Goal: Information Seeking & Learning: Learn about a topic

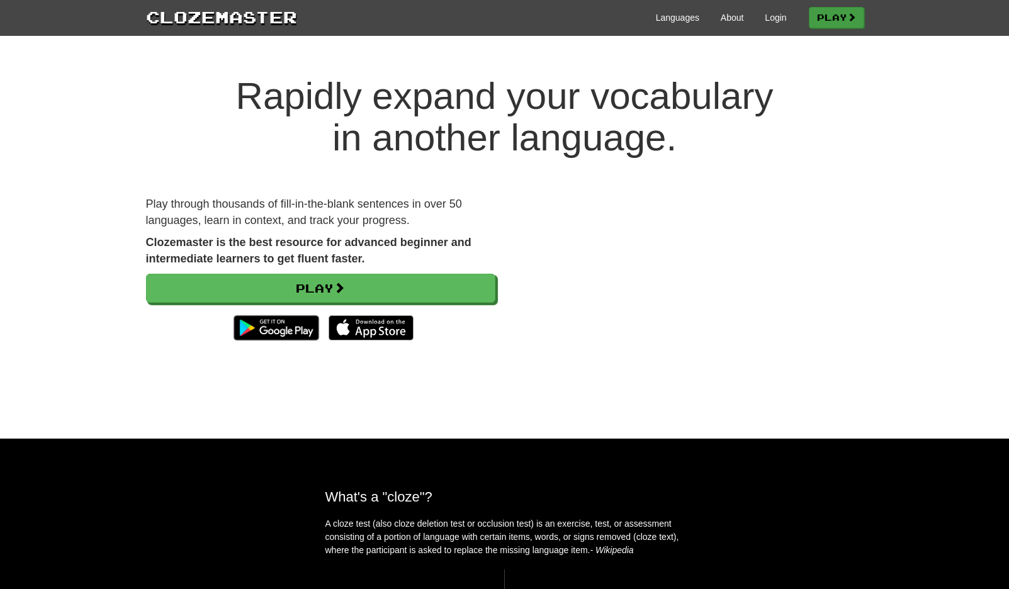
click at [845, 21] on link "Play" at bounding box center [835, 17] width 55 height 21
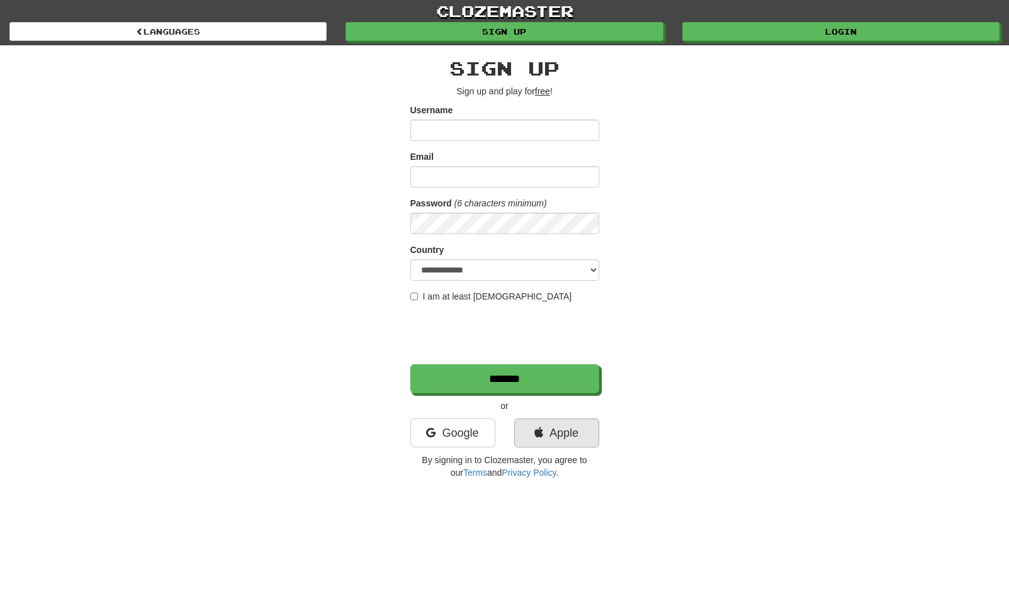
click at [537, 439] on link "Apple" at bounding box center [556, 432] width 85 height 29
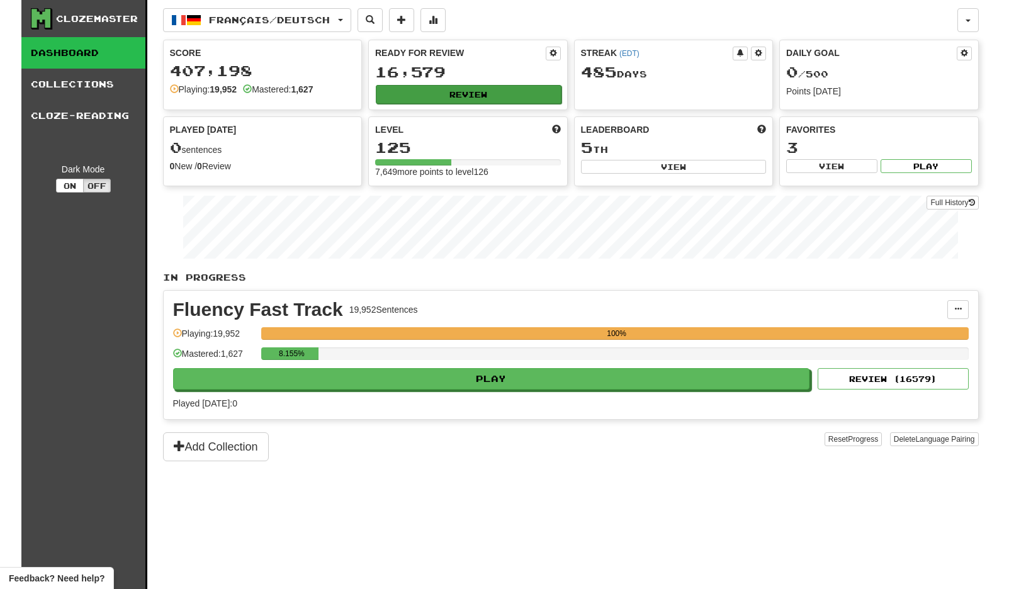
click at [485, 97] on button "Review" at bounding box center [469, 94] width 186 height 19
select select "**"
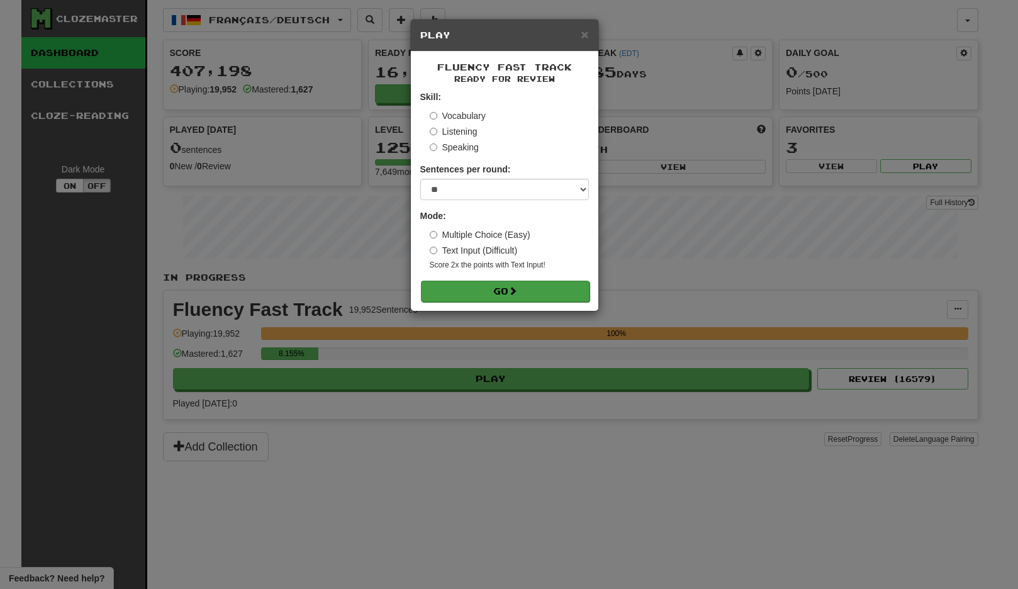
click at [481, 291] on button "Go" at bounding box center [505, 291] width 169 height 21
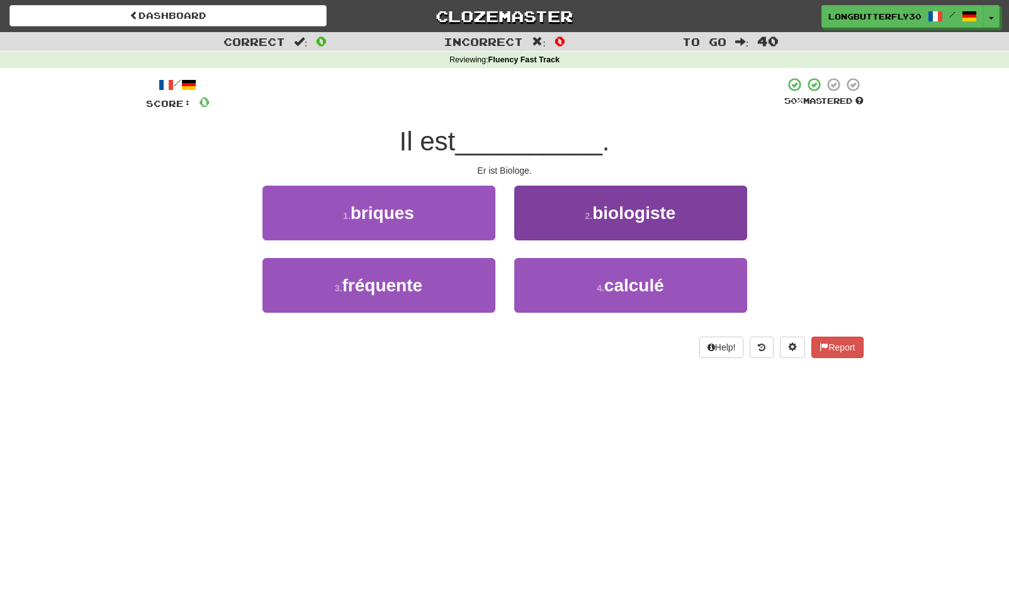
click at [559, 216] on button "2 . biologiste" at bounding box center [630, 213] width 233 height 55
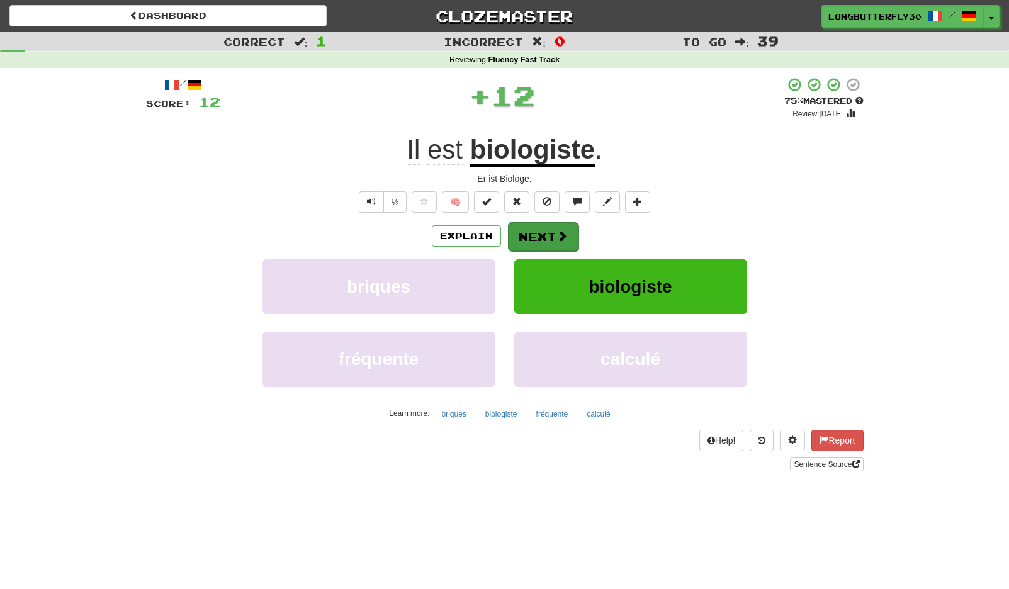
click at [538, 228] on button "Next" at bounding box center [543, 236] width 70 height 29
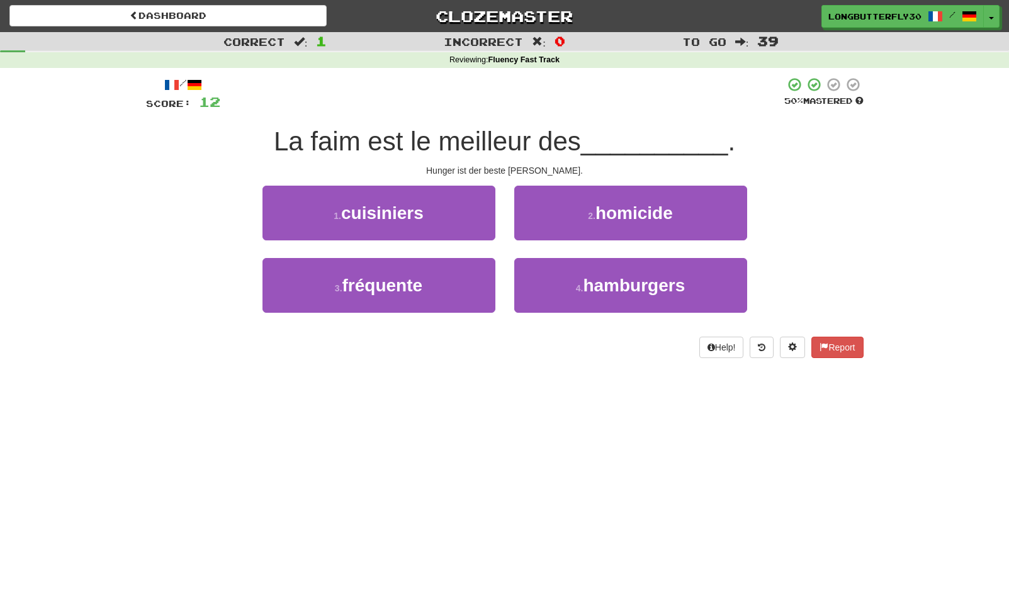
click at [461, 215] on button "1 . cuisiniers" at bounding box center [378, 213] width 233 height 55
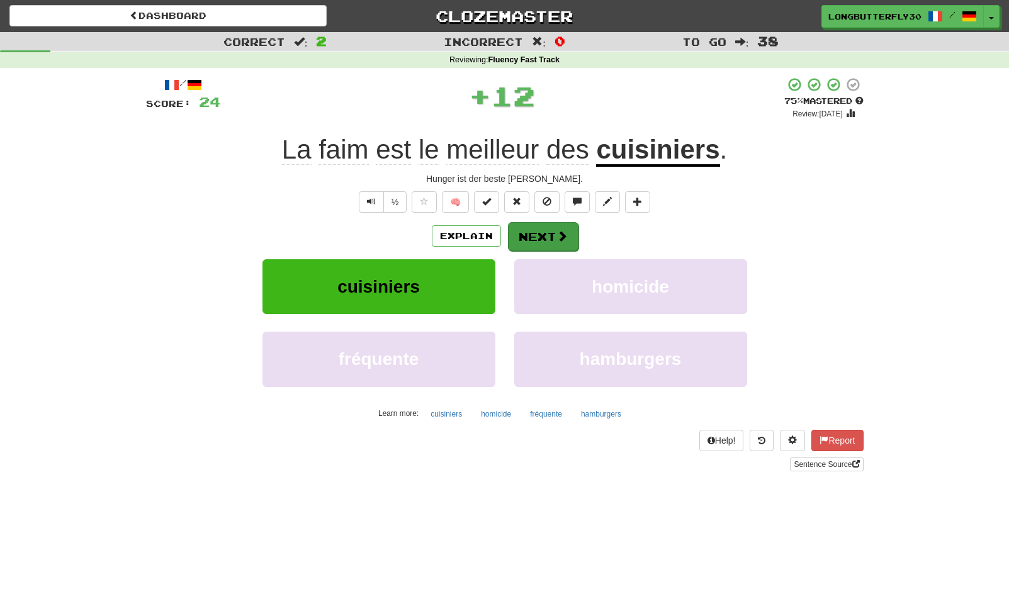
click at [562, 231] on span at bounding box center [561, 235] width 11 height 11
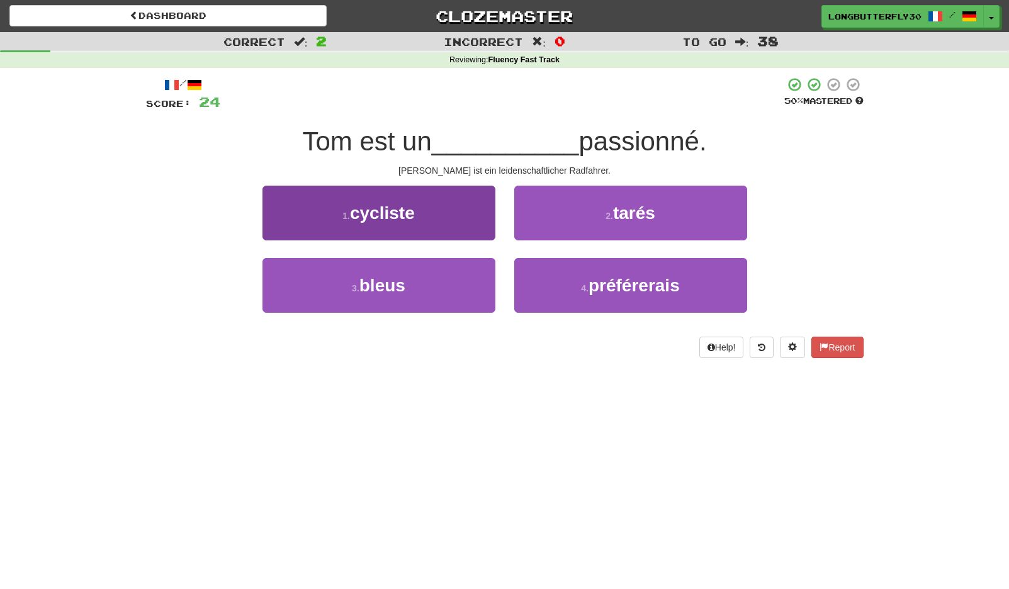
click at [439, 208] on button "1 . cycliste" at bounding box center [378, 213] width 233 height 55
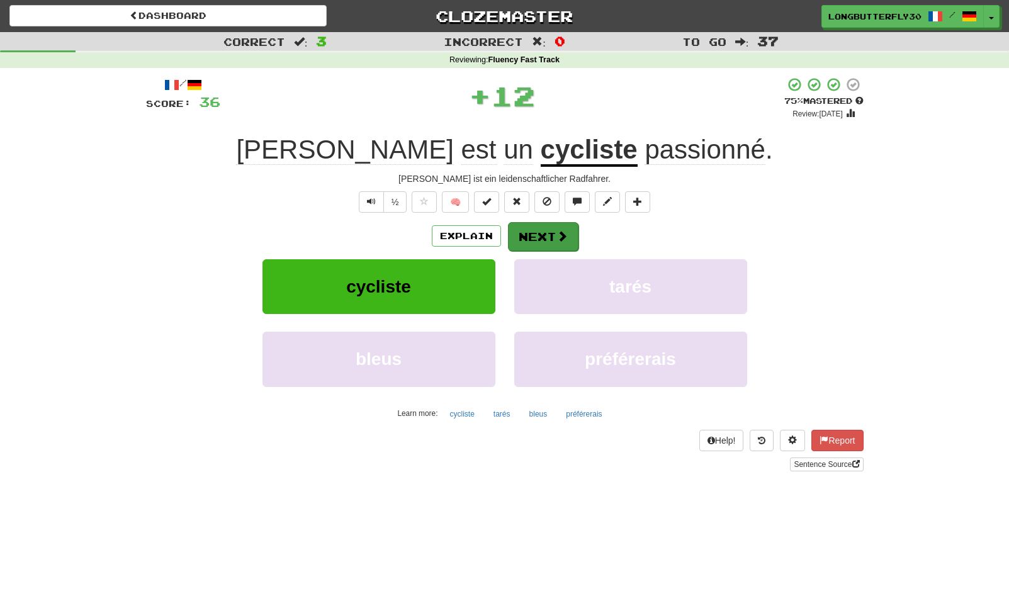
click at [527, 230] on button "Next" at bounding box center [543, 236] width 70 height 29
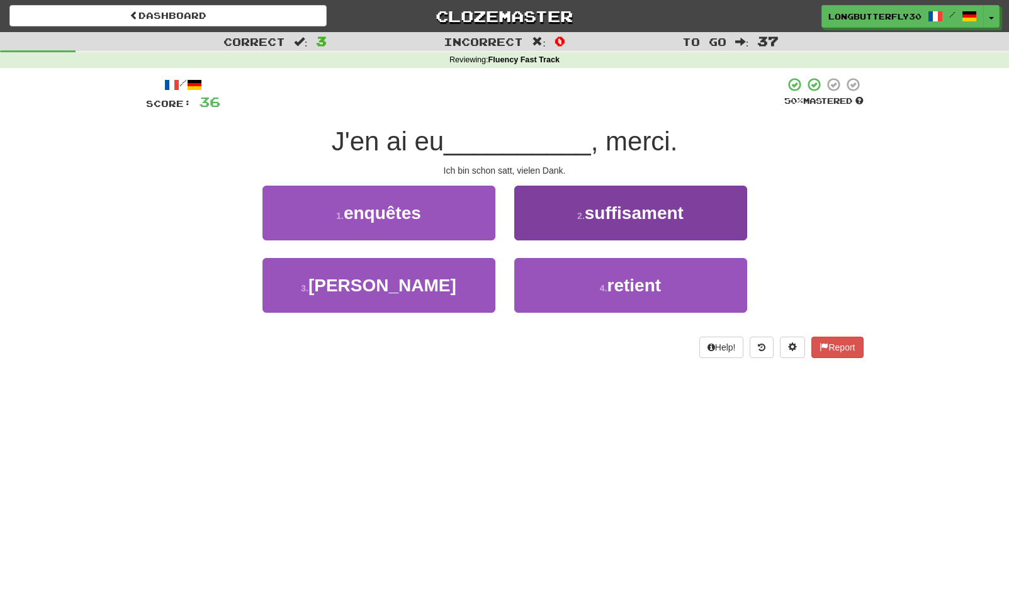
click at [571, 221] on button "2 . suffisament" at bounding box center [630, 213] width 233 height 55
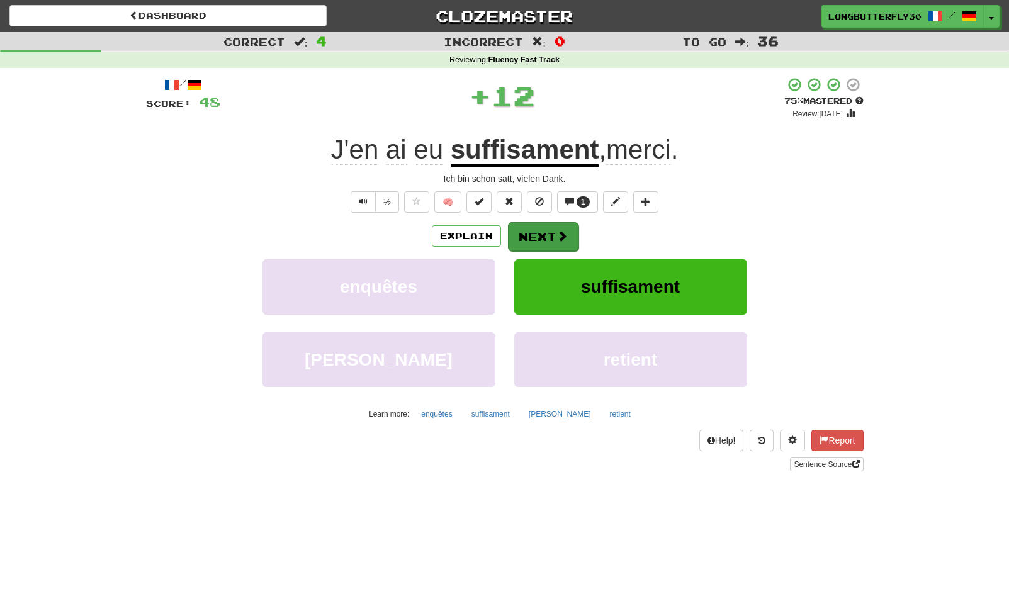
click at [543, 234] on button "Next" at bounding box center [543, 236] width 70 height 29
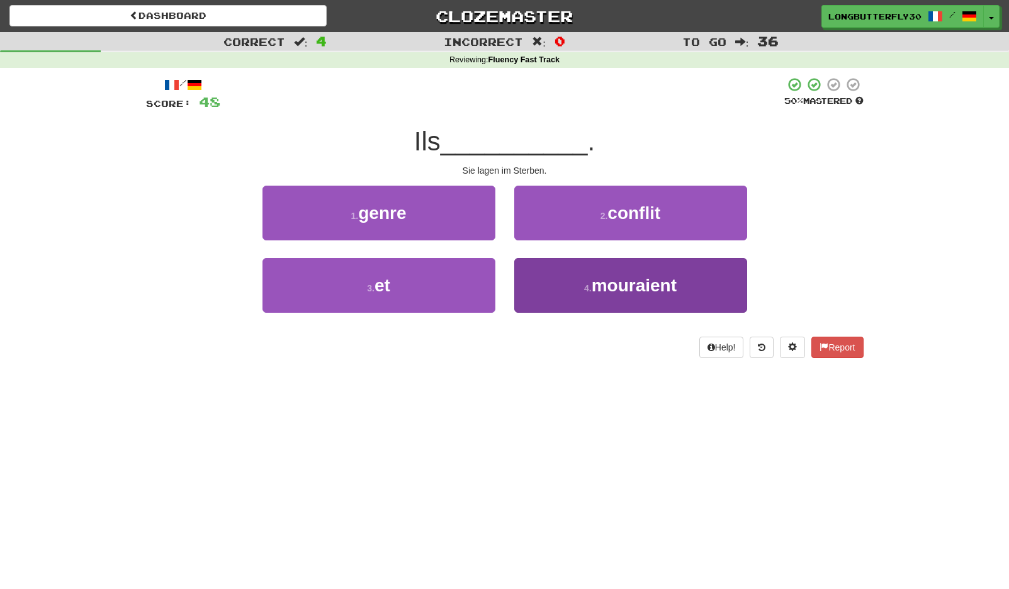
click at [561, 271] on button "4 . mouraient" at bounding box center [630, 285] width 233 height 55
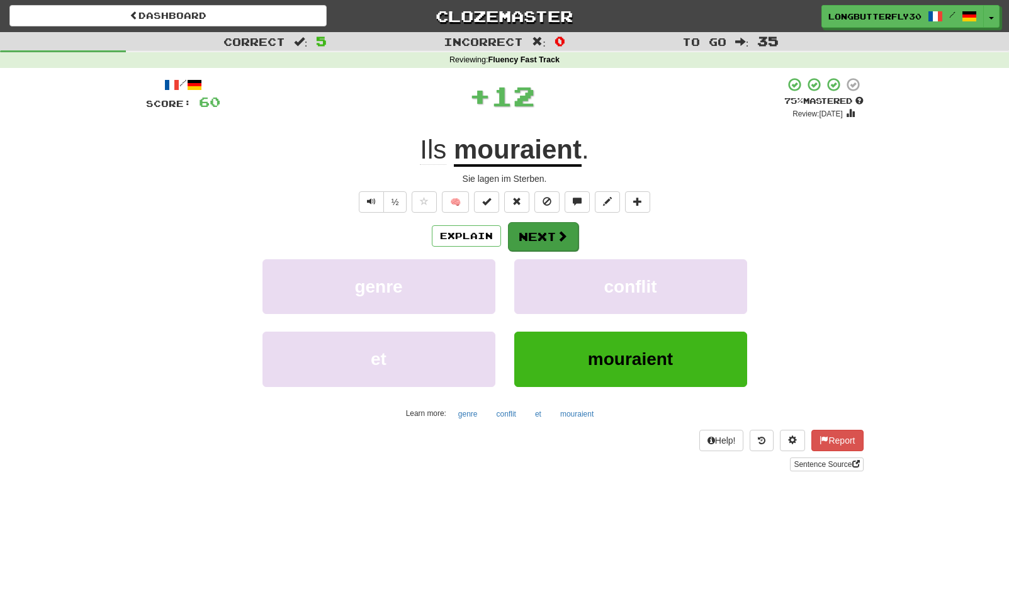
click at [553, 232] on button "Next" at bounding box center [543, 236] width 70 height 29
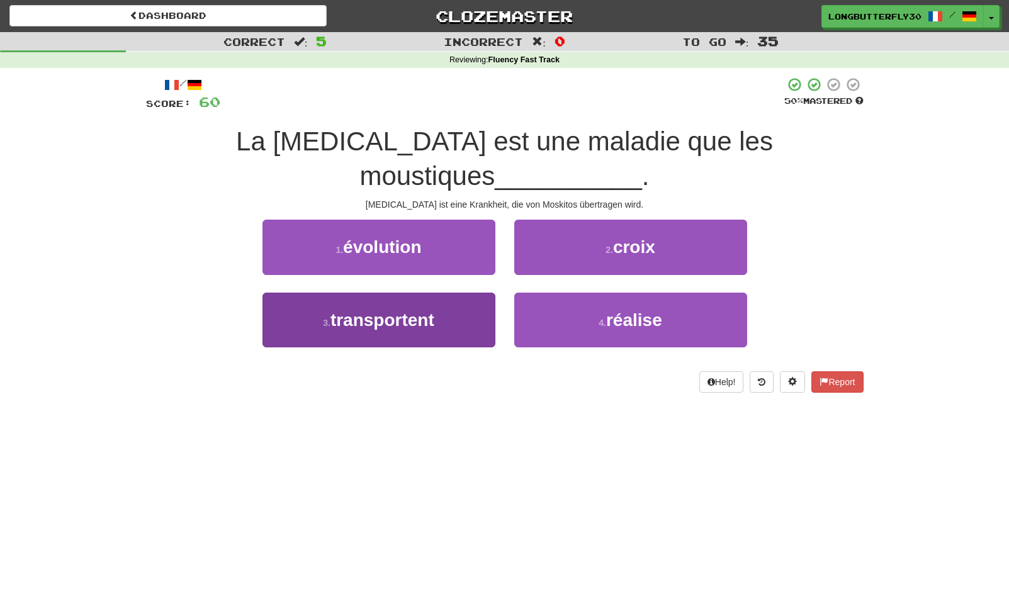
click at [441, 293] on button "3 . transportent" at bounding box center [378, 320] width 233 height 55
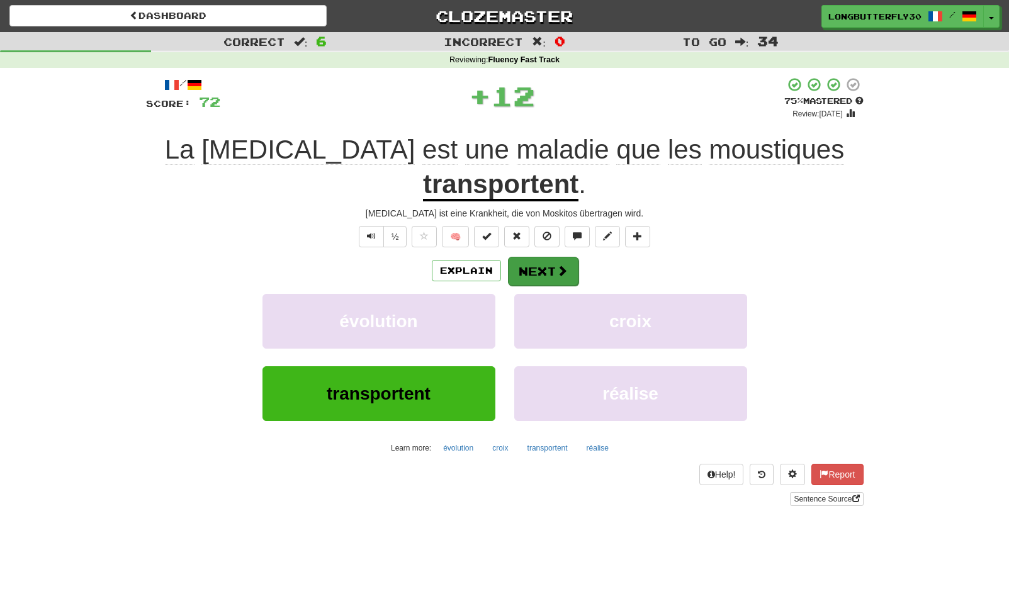
click at [515, 260] on button "Next" at bounding box center [543, 271] width 70 height 29
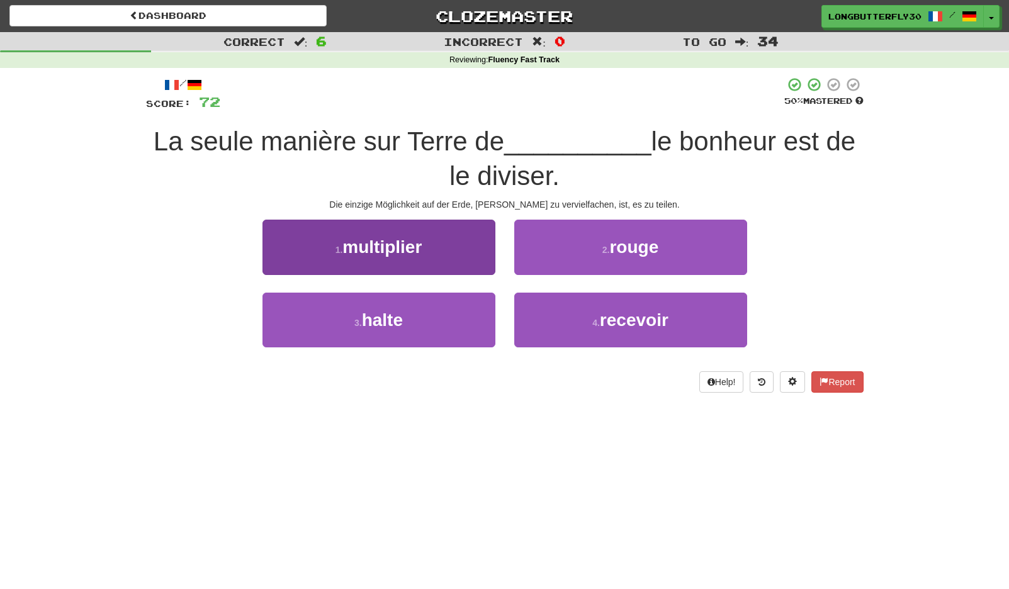
click at [480, 252] on button "1 . multiplier" at bounding box center [378, 247] width 233 height 55
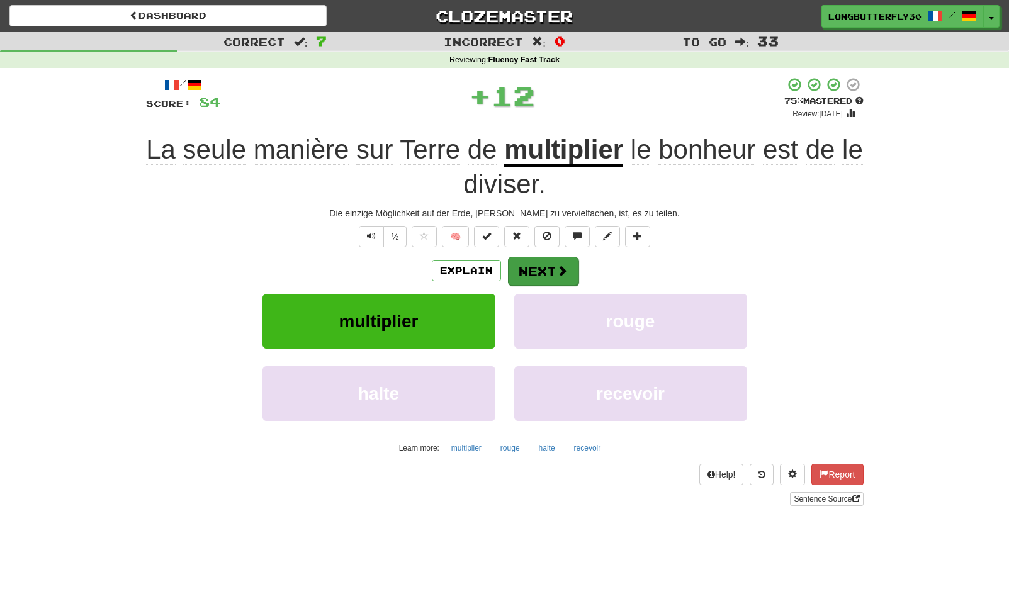
click at [539, 258] on button "Next" at bounding box center [543, 271] width 70 height 29
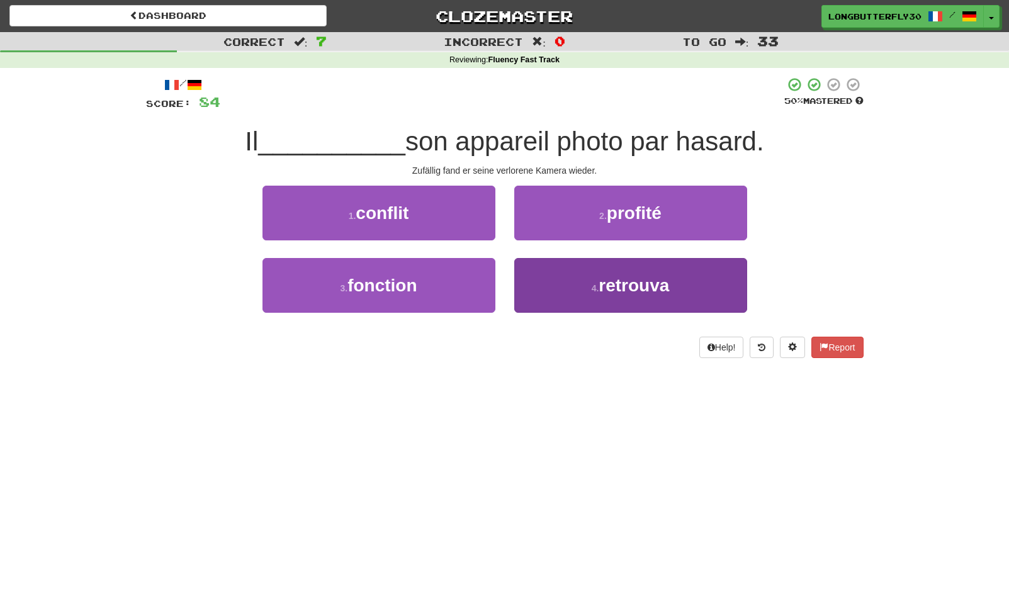
click at [579, 288] on button "4 . retrouva" at bounding box center [630, 285] width 233 height 55
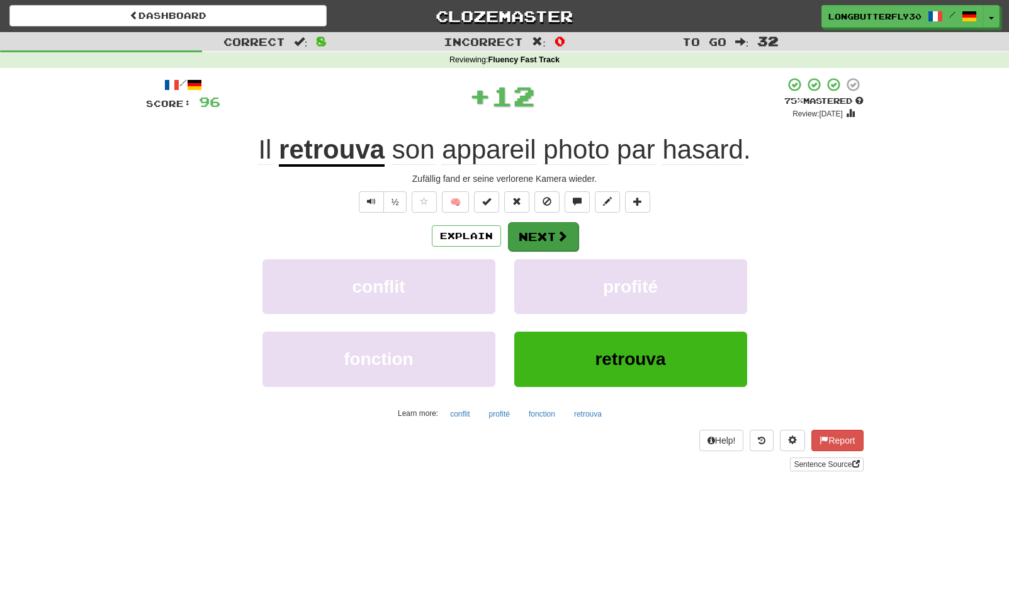
click at [561, 236] on span at bounding box center [561, 235] width 11 height 11
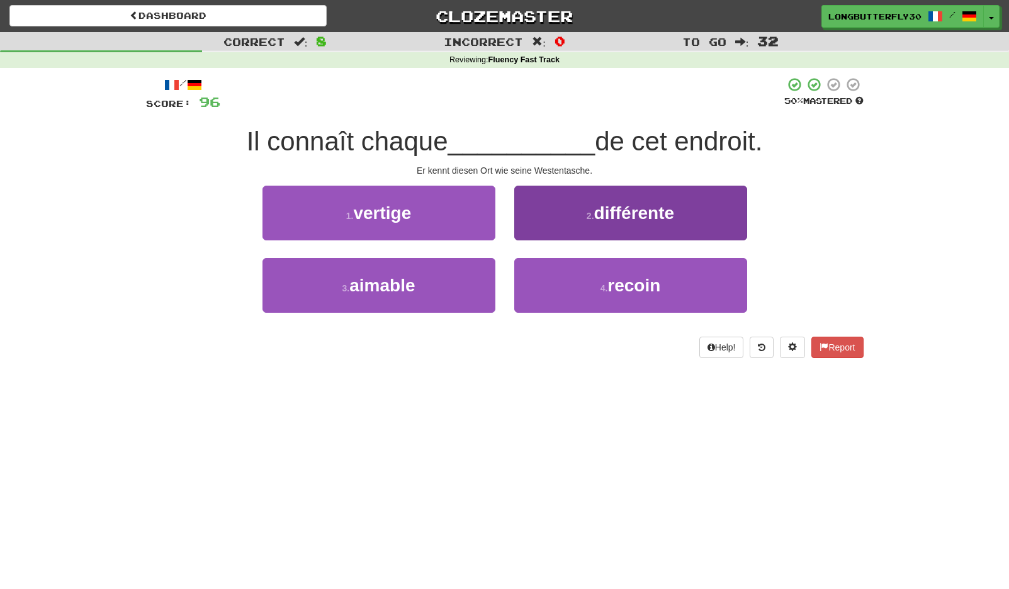
drag, startPoint x: 584, startPoint y: 281, endPoint x: 581, endPoint y: 274, distance: 7.4
click at [584, 281] on button "4 . recoin" at bounding box center [630, 285] width 233 height 55
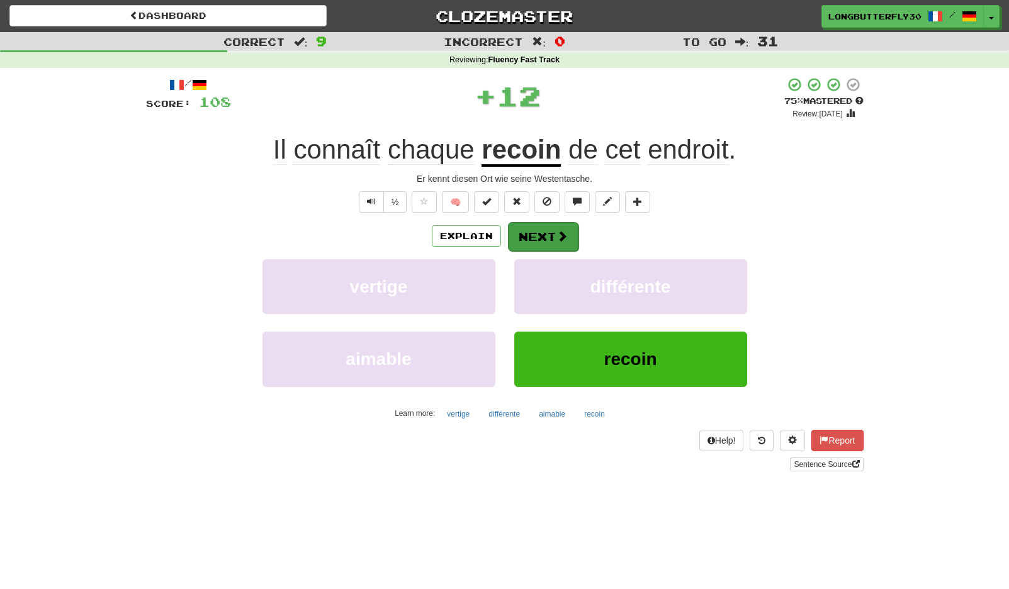
click at [559, 237] on span at bounding box center [561, 235] width 11 height 11
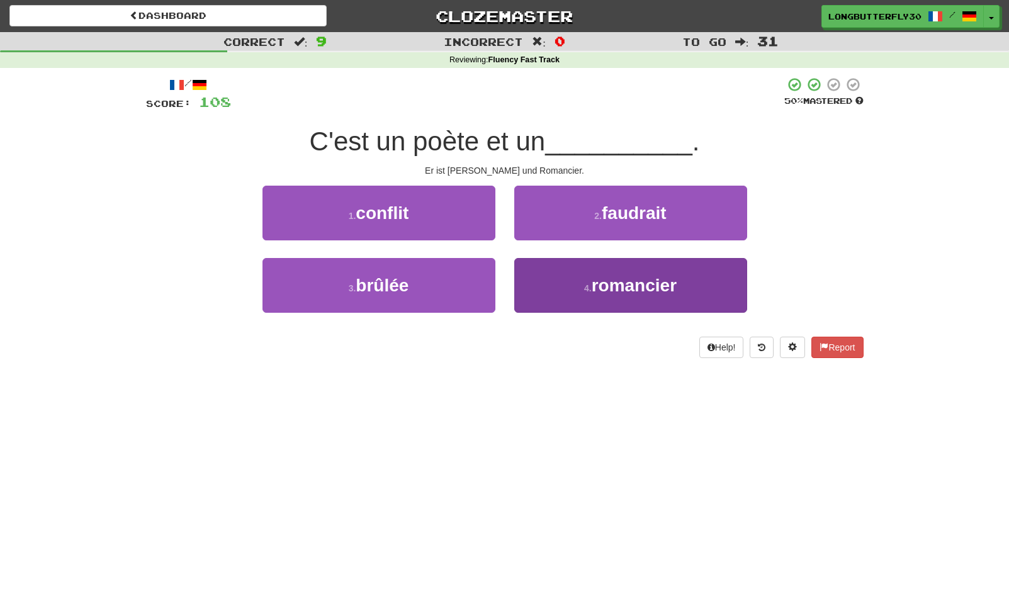
click at [572, 274] on button "4 . romancier" at bounding box center [630, 285] width 233 height 55
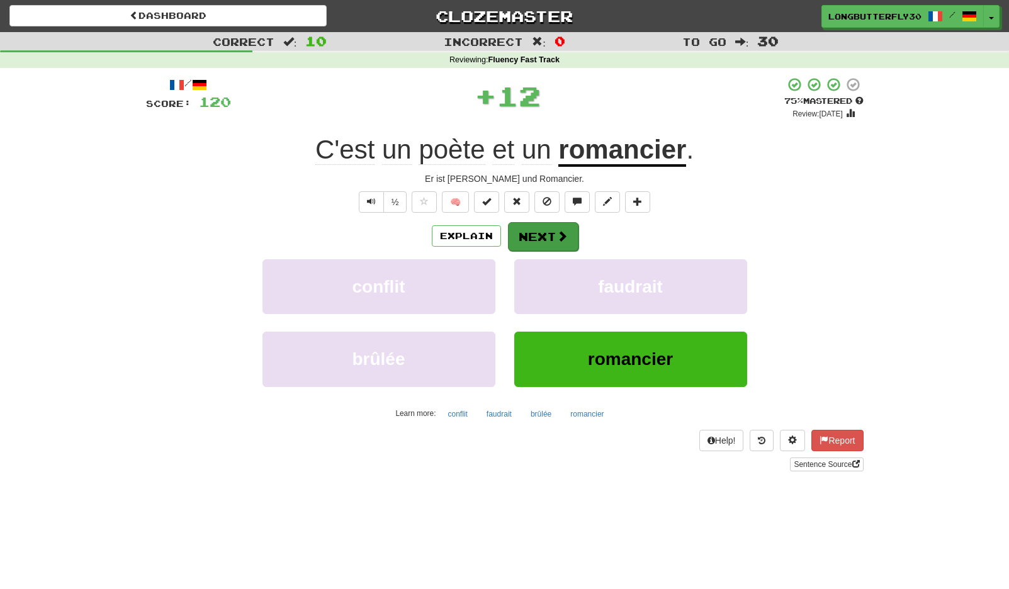
click at [554, 241] on button "Next" at bounding box center [543, 236] width 70 height 29
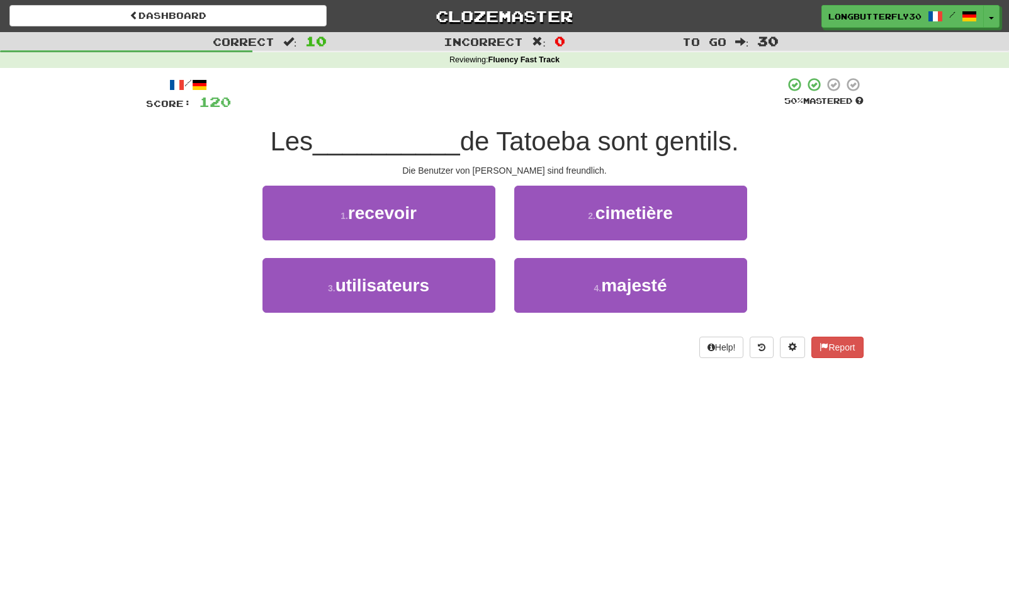
drag, startPoint x: 466, startPoint y: 288, endPoint x: 503, endPoint y: 253, distance: 50.7
click at [467, 288] on button "3 . utilisateurs" at bounding box center [378, 285] width 233 height 55
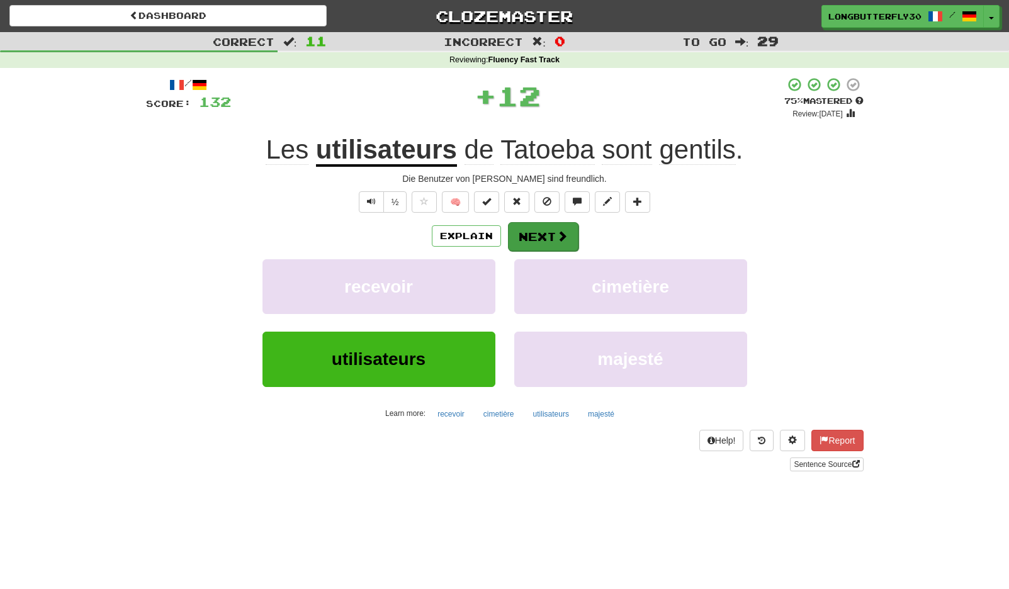
click at [562, 236] on span at bounding box center [561, 235] width 11 height 11
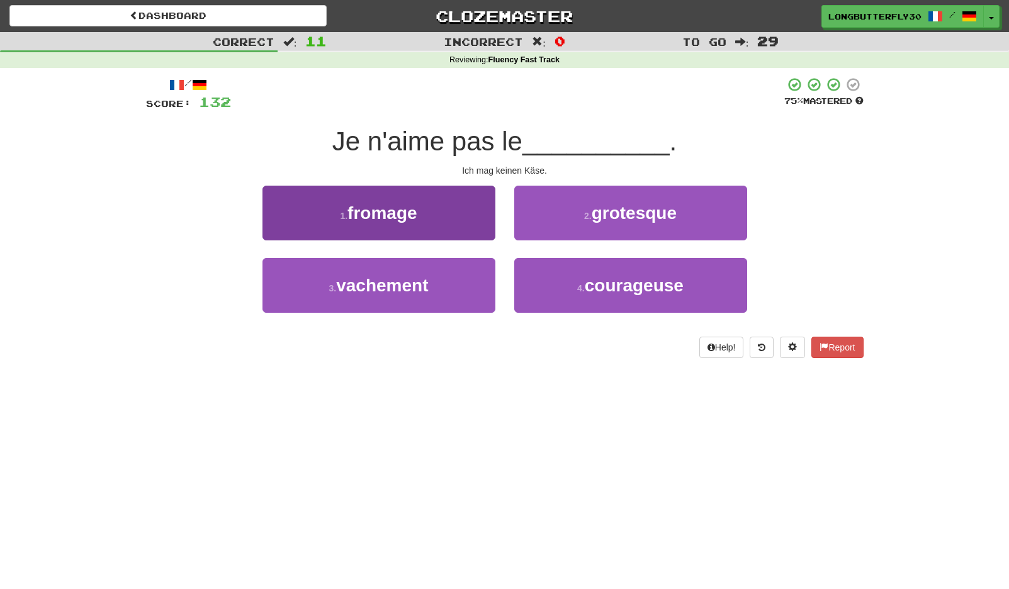
click at [456, 218] on button "1 . fromage" at bounding box center [378, 213] width 233 height 55
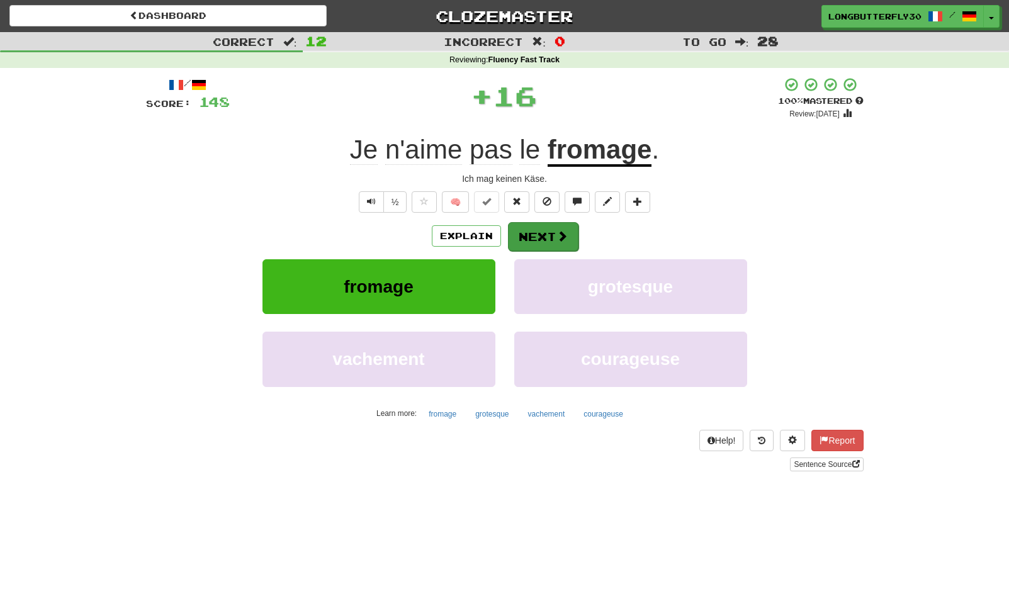
click at [523, 225] on button "Next" at bounding box center [543, 236] width 70 height 29
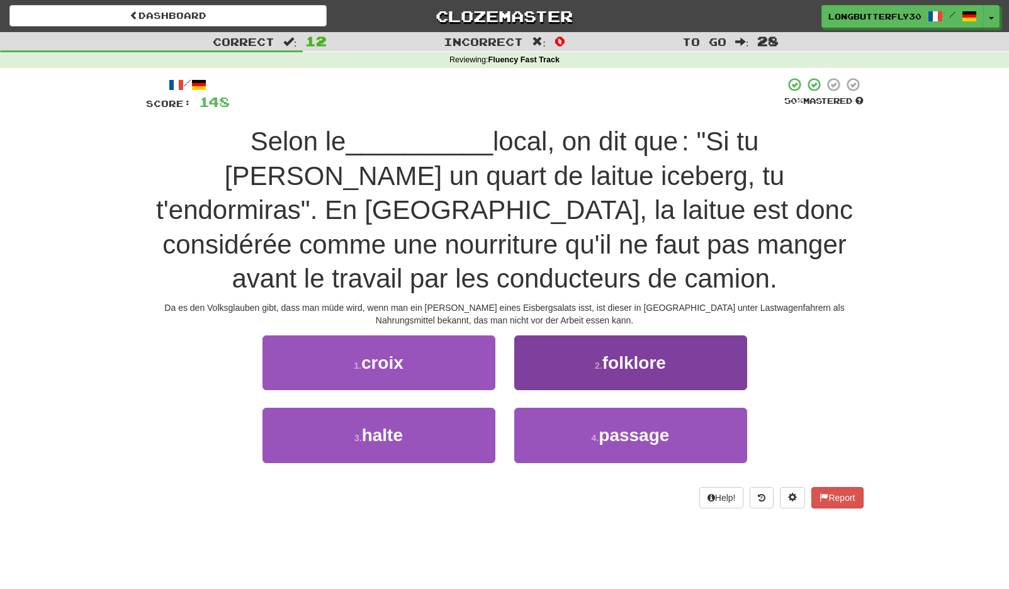
click at [642, 336] on button "2 . folklore" at bounding box center [630, 362] width 233 height 55
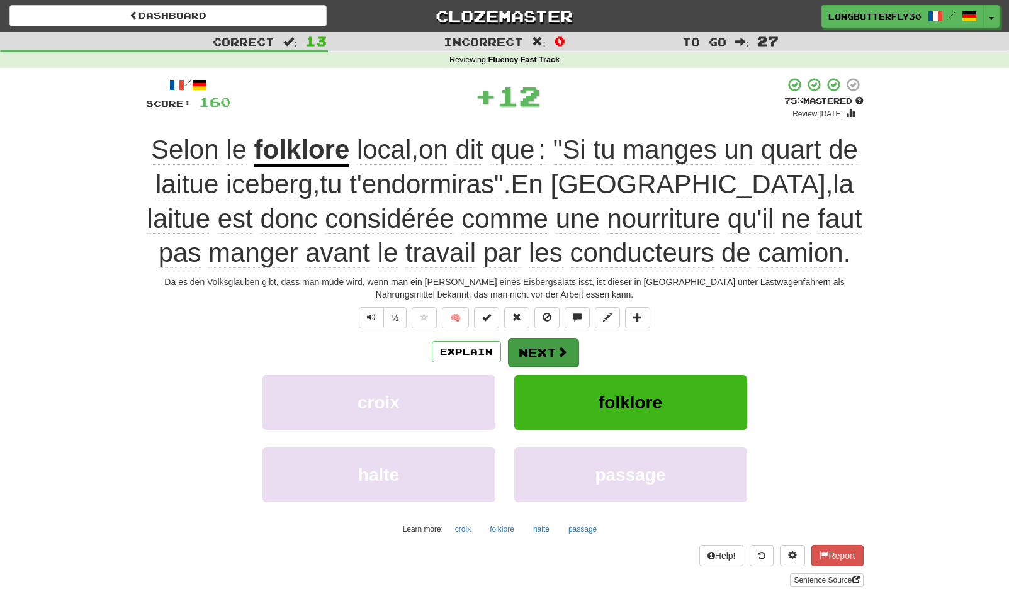
click at [544, 342] on button "Next" at bounding box center [543, 352] width 70 height 29
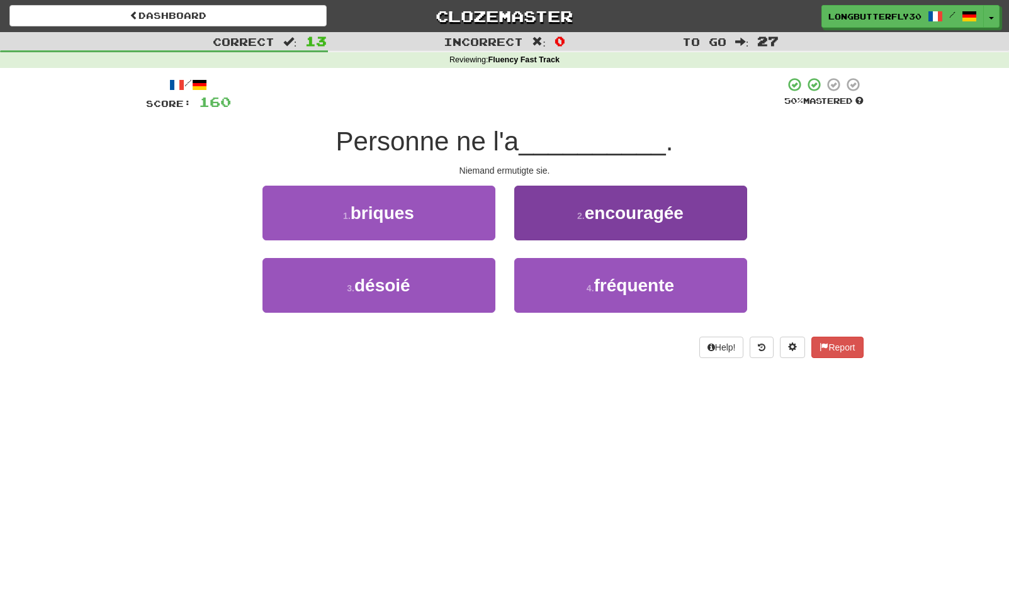
click at [595, 215] on span "encouragée" at bounding box center [633, 213] width 99 height 20
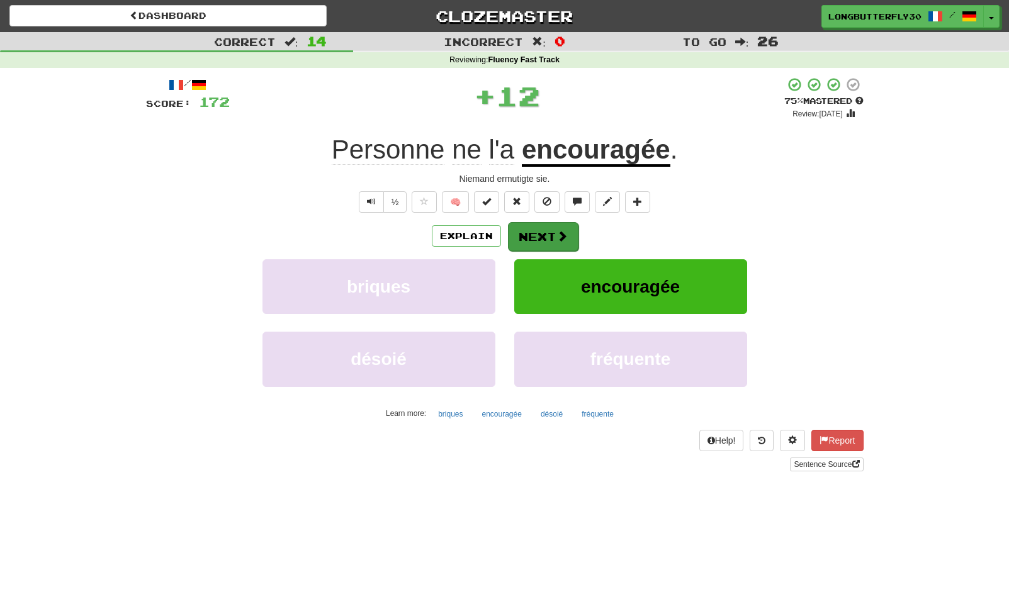
click at [534, 231] on button "Next" at bounding box center [543, 236] width 70 height 29
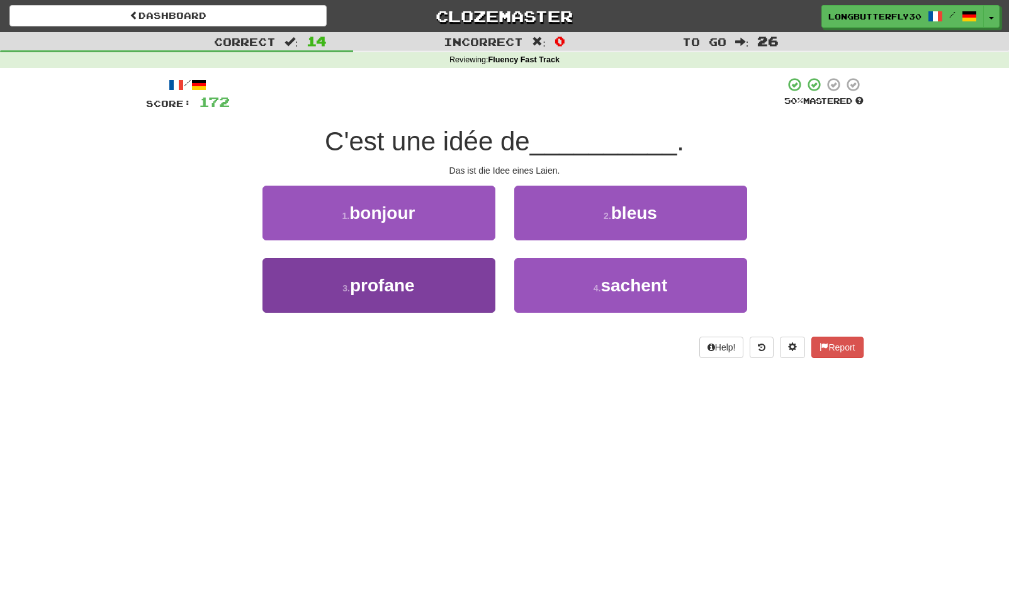
click at [444, 264] on button "3 . profane" at bounding box center [378, 285] width 233 height 55
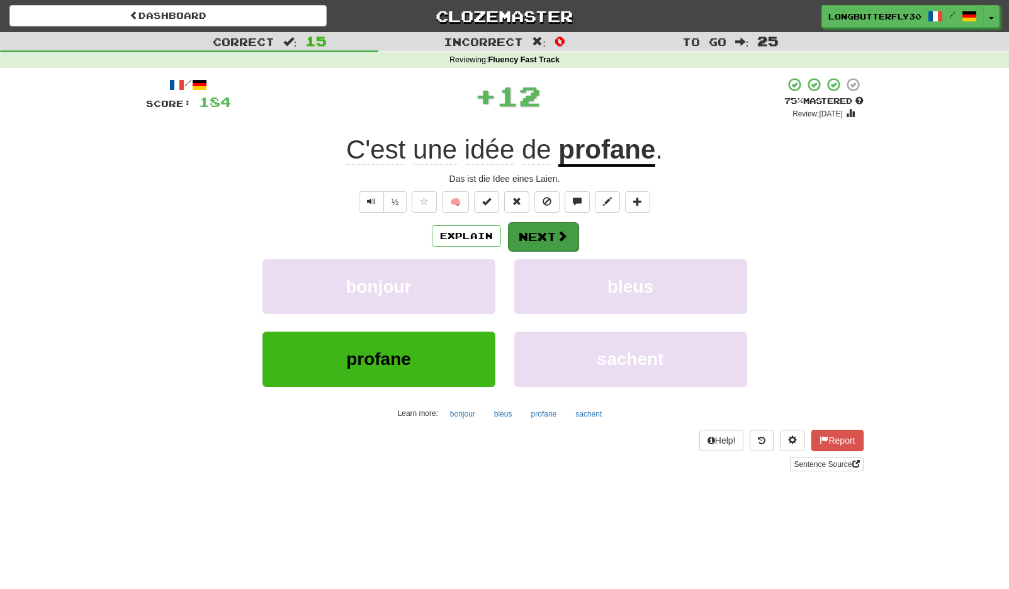
click at [542, 228] on button "Next" at bounding box center [543, 236] width 70 height 29
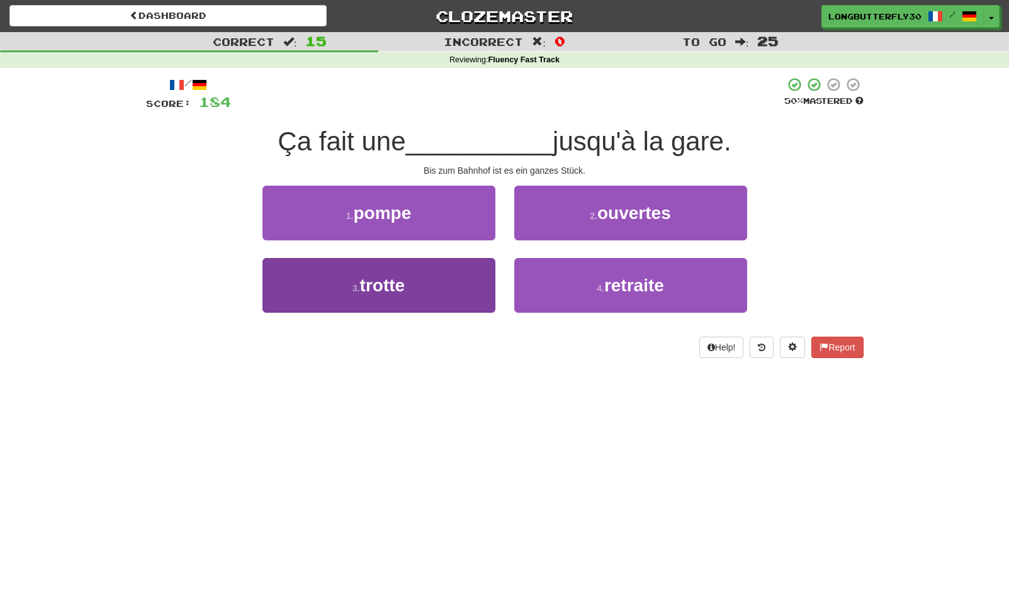
click at [462, 271] on button "3 . trotte" at bounding box center [378, 285] width 233 height 55
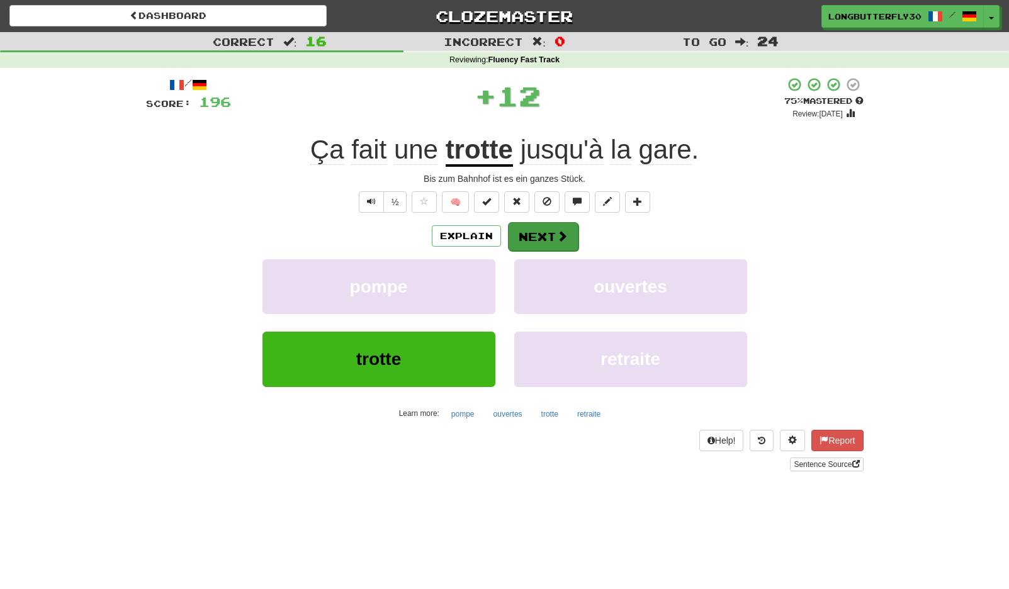
click at [545, 245] on button "Next" at bounding box center [543, 236] width 70 height 29
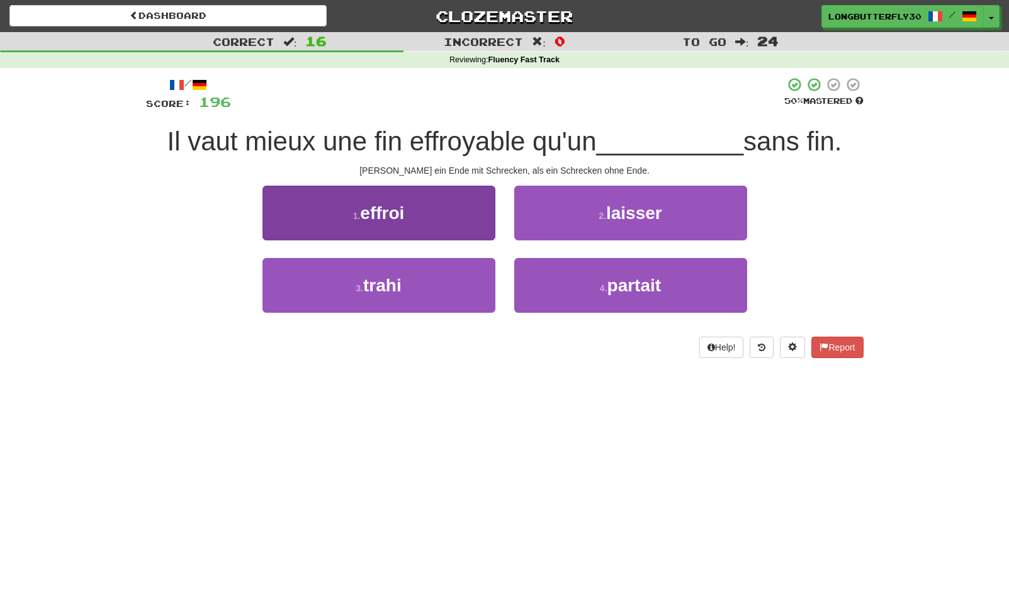
click at [459, 213] on button "1 . effroi" at bounding box center [378, 213] width 233 height 55
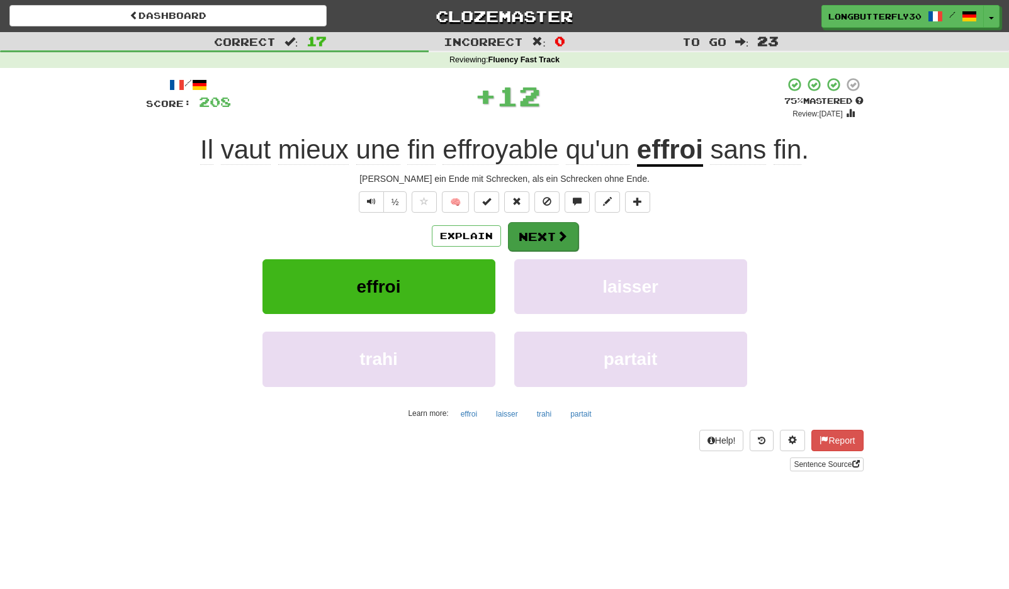
click at [564, 230] on span at bounding box center [561, 235] width 11 height 11
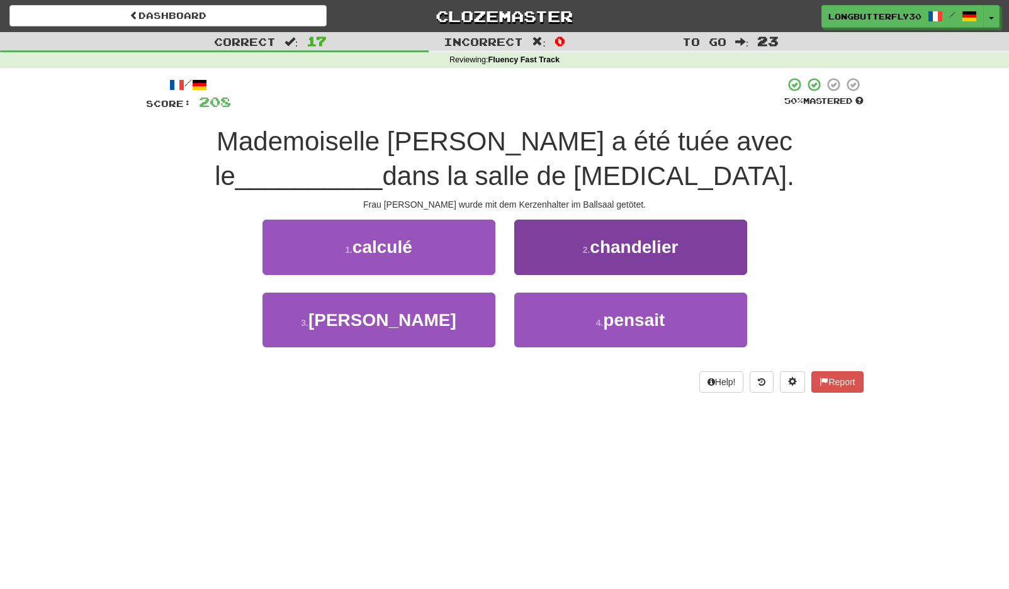
click at [617, 242] on span "chandelier" at bounding box center [634, 247] width 88 height 20
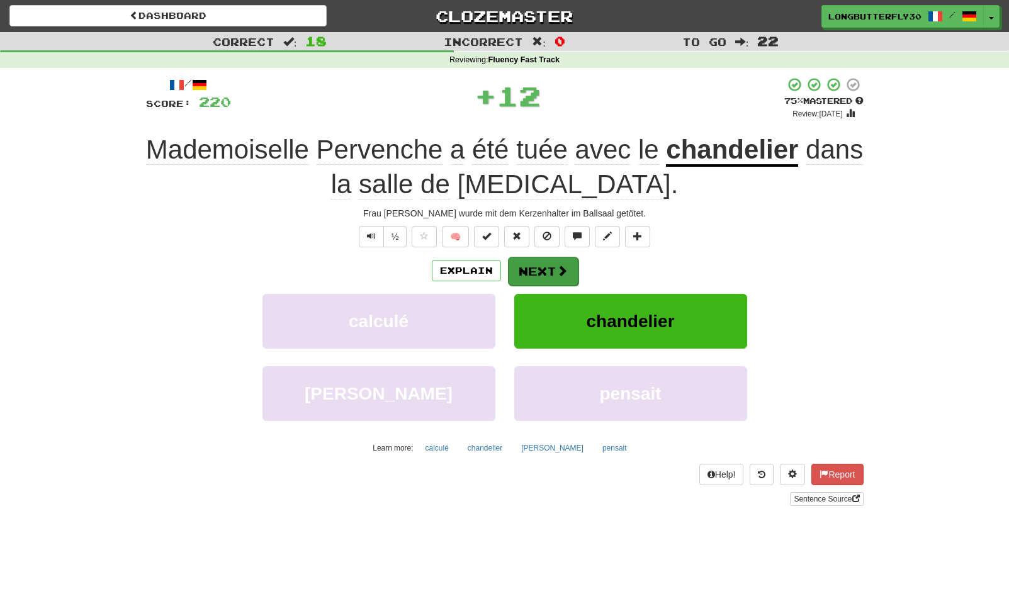
click at [554, 271] on button "Next" at bounding box center [543, 271] width 70 height 29
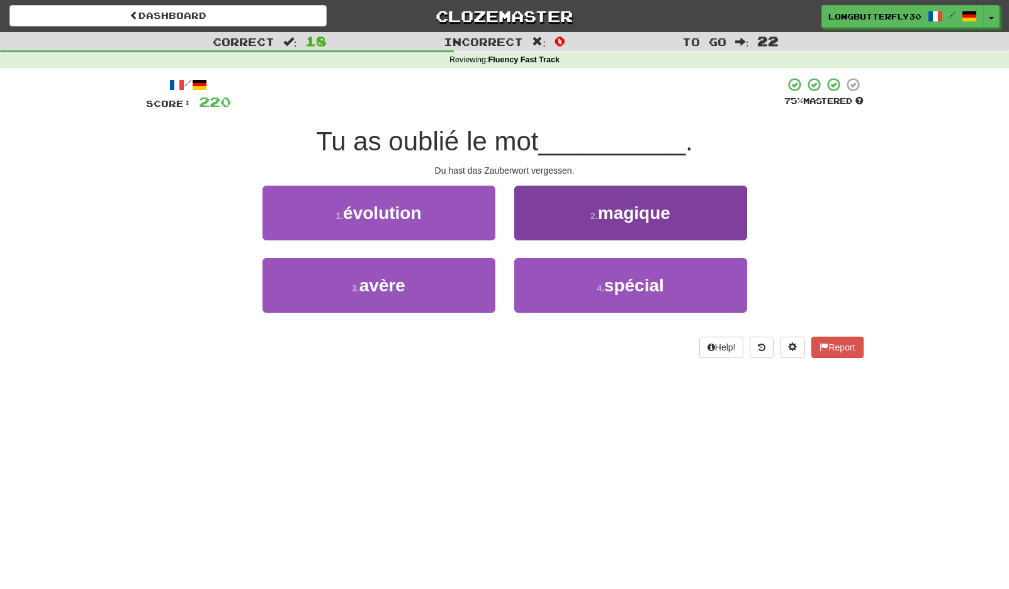
click at [607, 206] on span "magique" at bounding box center [634, 213] width 72 height 20
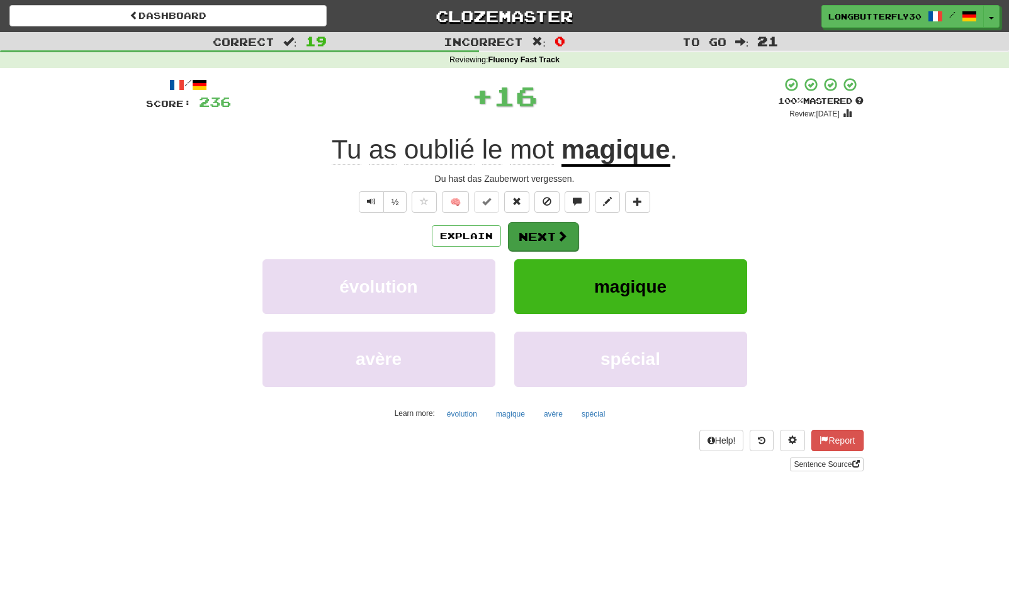
click at [553, 240] on button "Next" at bounding box center [543, 236] width 70 height 29
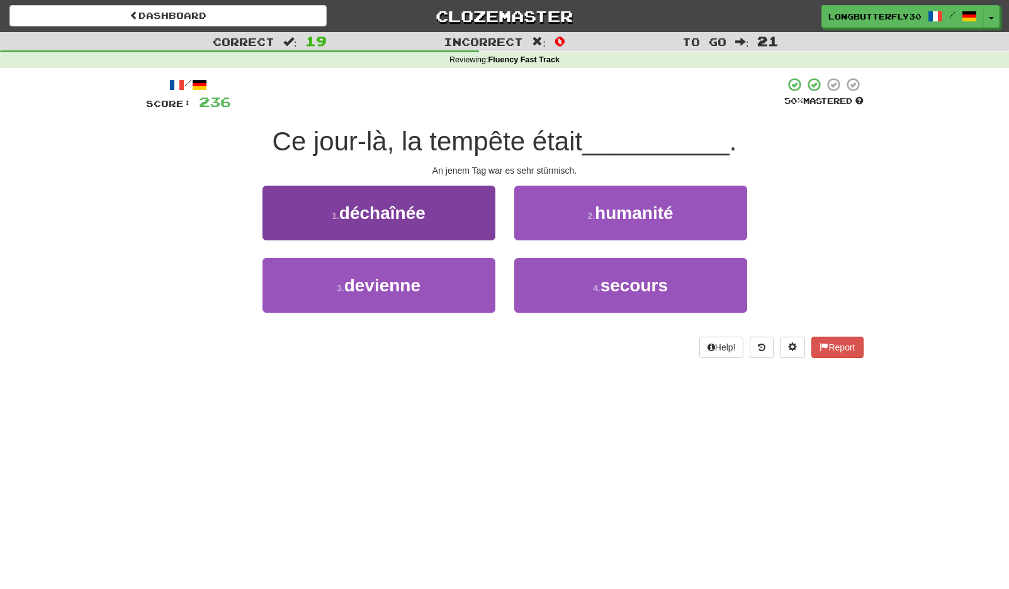
click at [470, 215] on button "1 . déchaînée" at bounding box center [378, 213] width 233 height 55
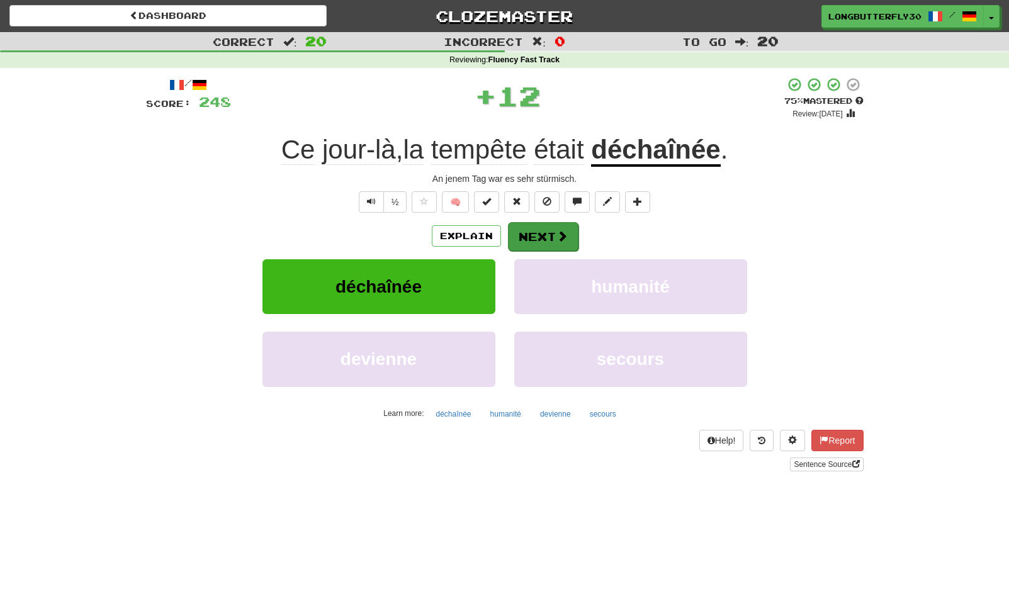
click at [527, 234] on button "Next" at bounding box center [543, 236] width 70 height 29
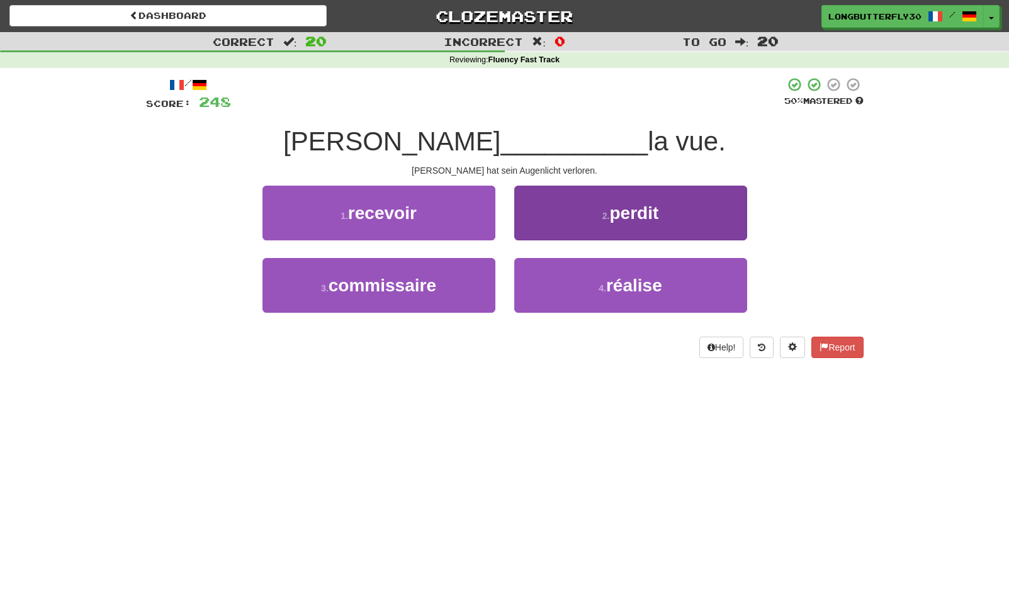
click at [576, 225] on button "2 . perdit" at bounding box center [630, 213] width 233 height 55
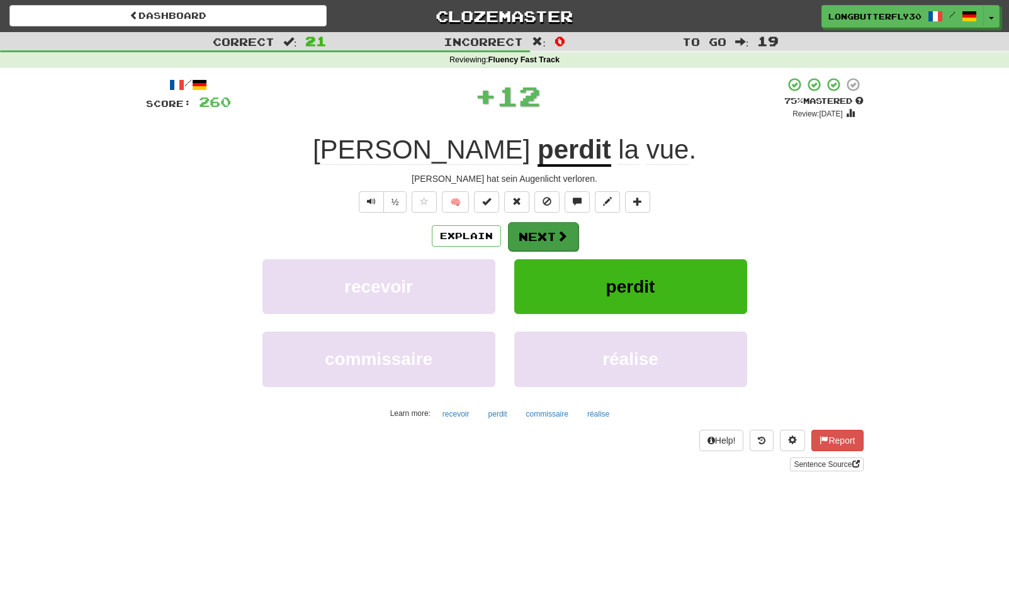
click at [544, 232] on button "Next" at bounding box center [543, 236] width 70 height 29
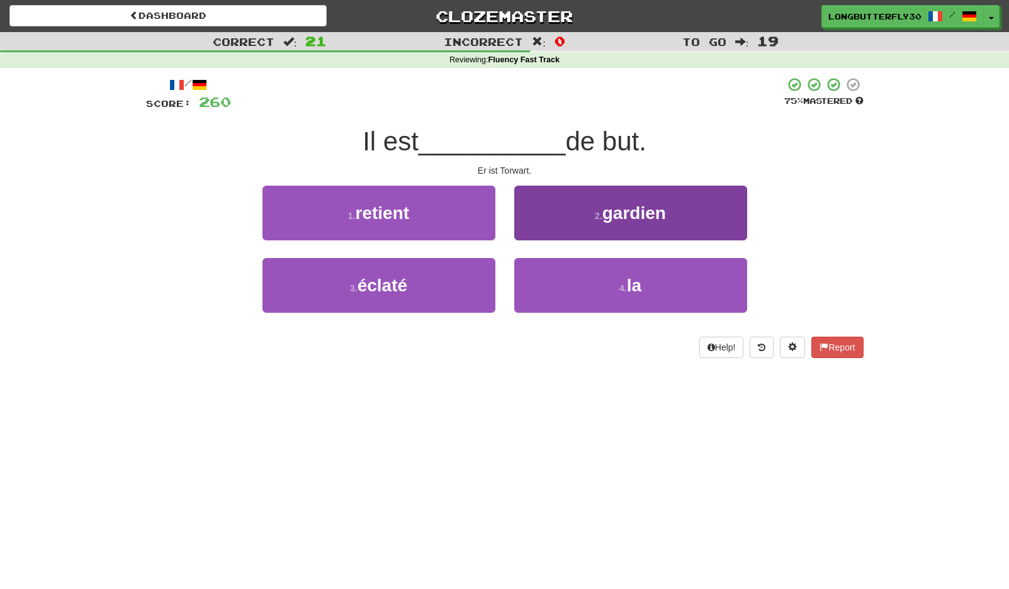
click at [615, 221] on span "gardien" at bounding box center [634, 213] width 64 height 20
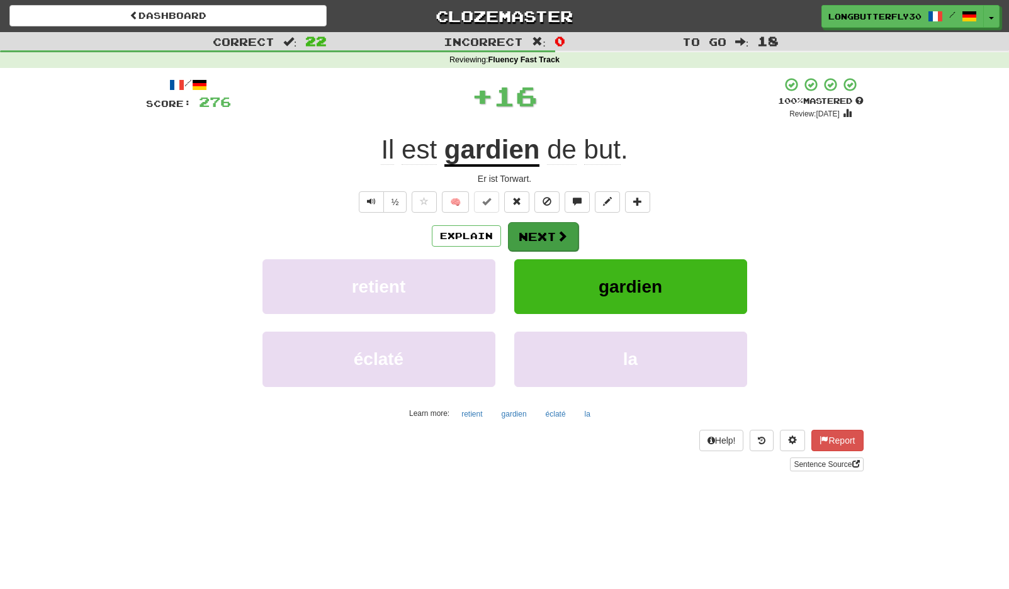
click at [556, 233] on span at bounding box center [561, 235] width 11 height 11
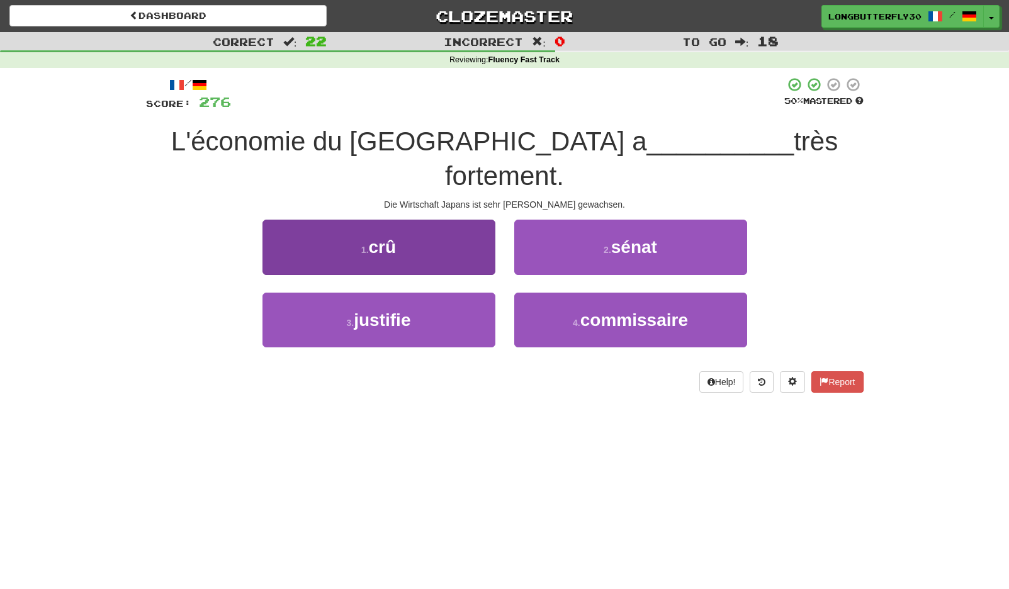
click at [451, 220] on button "1 . crû" at bounding box center [378, 247] width 233 height 55
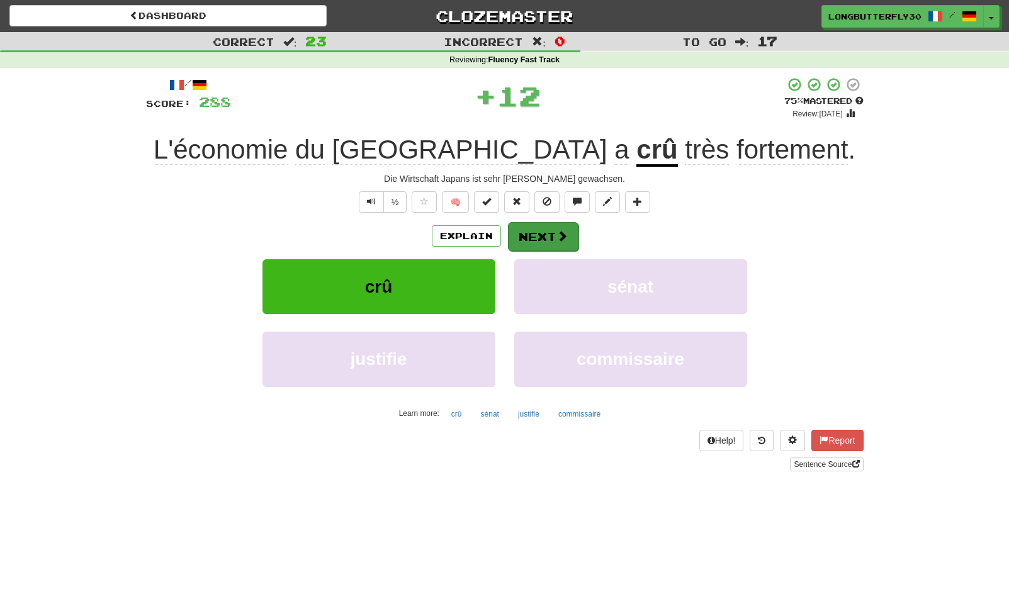
click at [549, 235] on button "Next" at bounding box center [543, 236] width 70 height 29
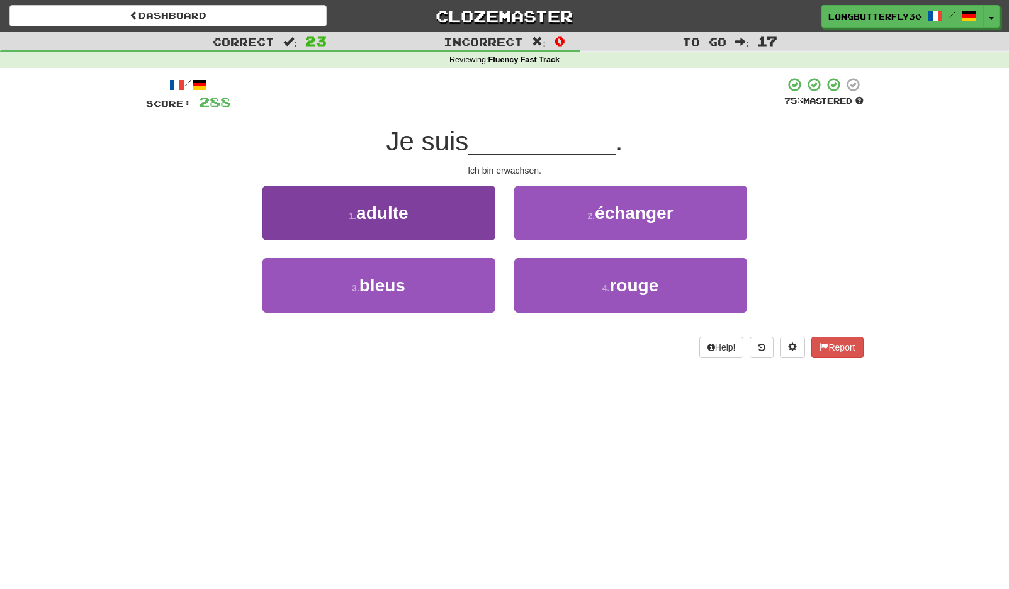
click at [461, 220] on button "1 . adulte" at bounding box center [378, 213] width 233 height 55
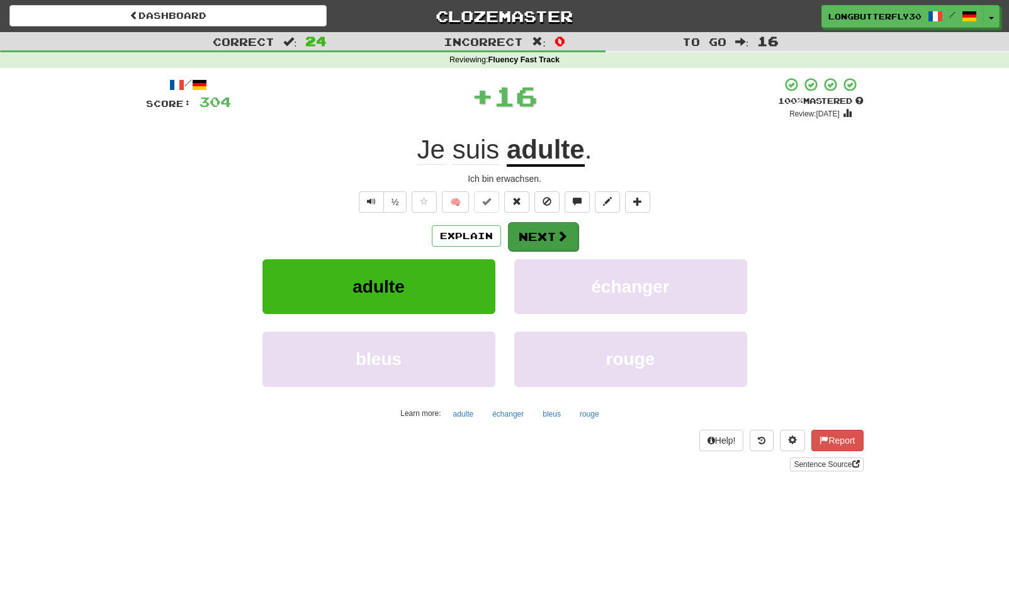
click at [542, 237] on button "Next" at bounding box center [543, 236] width 70 height 29
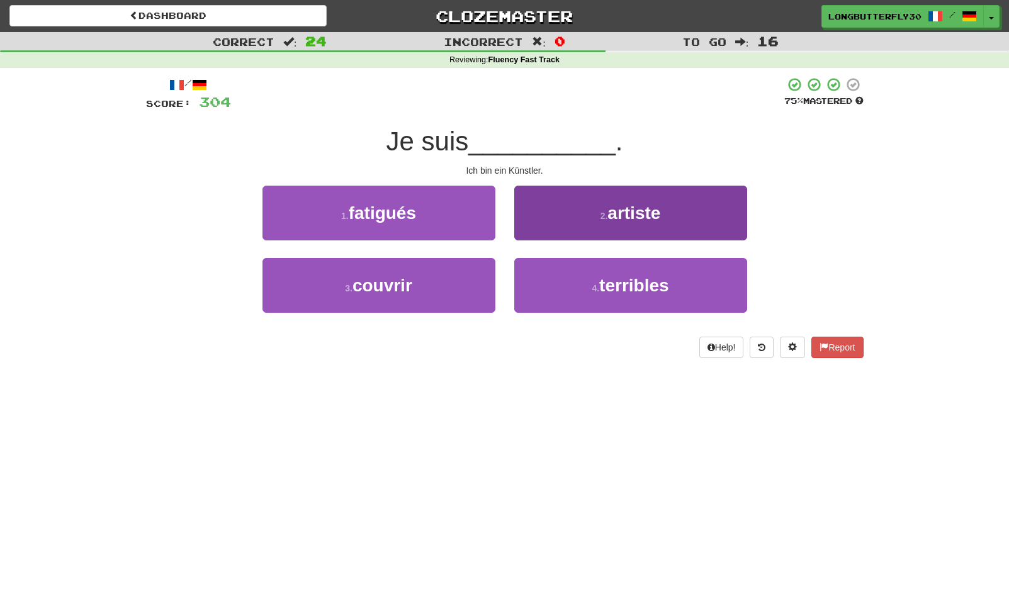
click at [595, 214] on button "2 . artiste" at bounding box center [630, 213] width 233 height 55
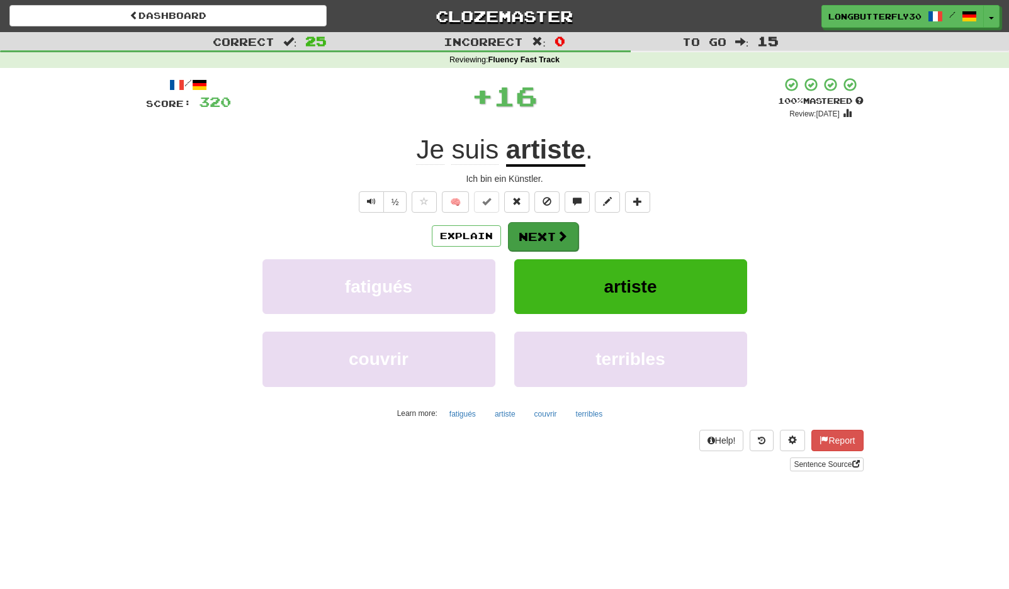
click at [530, 225] on button "Next" at bounding box center [543, 236] width 70 height 29
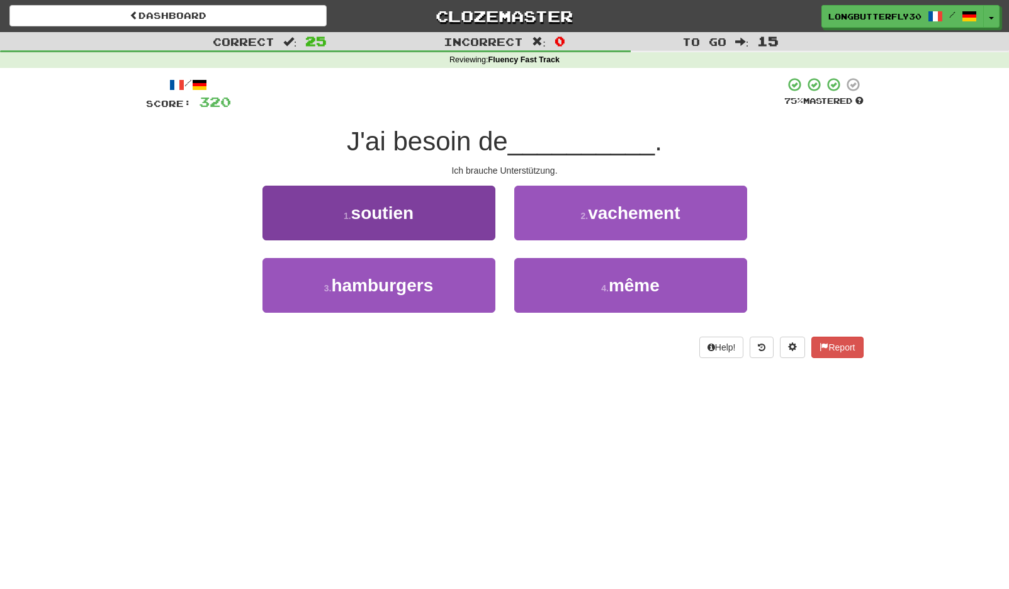
click at [427, 219] on button "1 . soutien" at bounding box center [378, 213] width 233 height 55
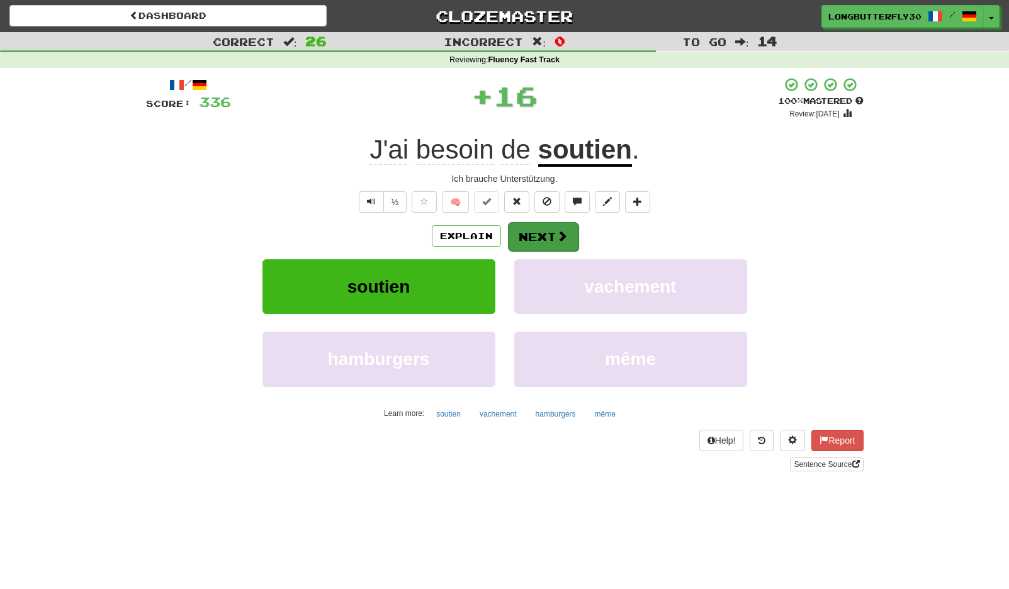
click at [530, 228] on button "Next" at bounding box center [543, 236] width 70 height 29
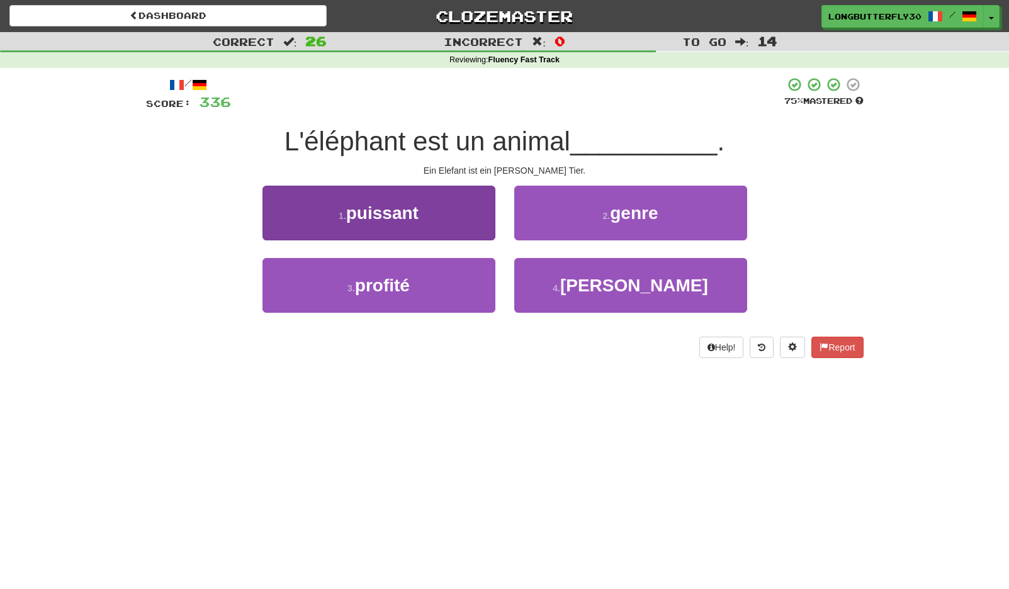
click at [448, 210] on button "1 . puissant" at bounding box center [378, 213] width 233 height 55
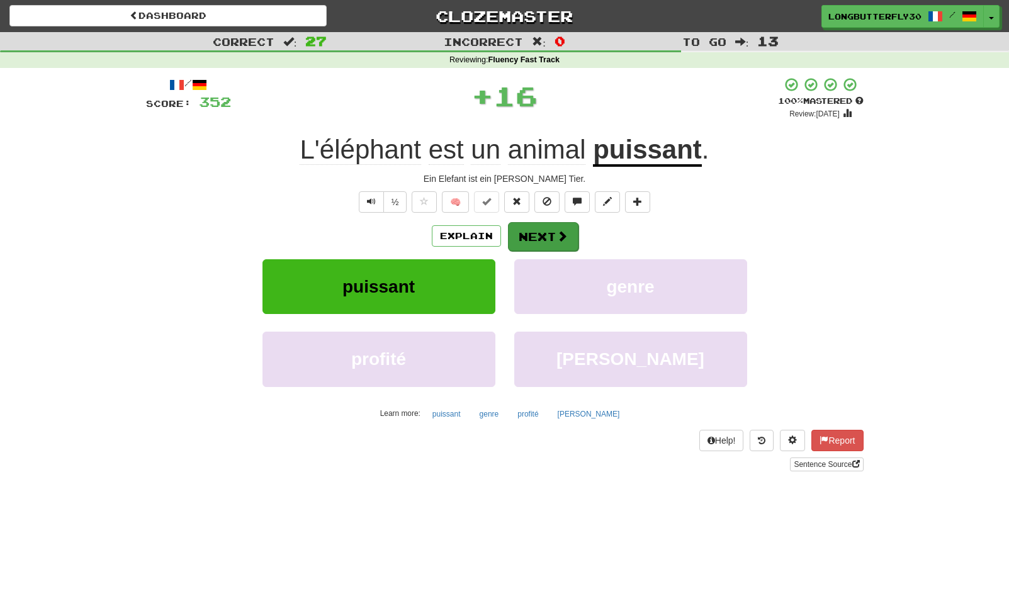
click at [559, 237] on span at bounding box center [561, 235] width 11 height 11
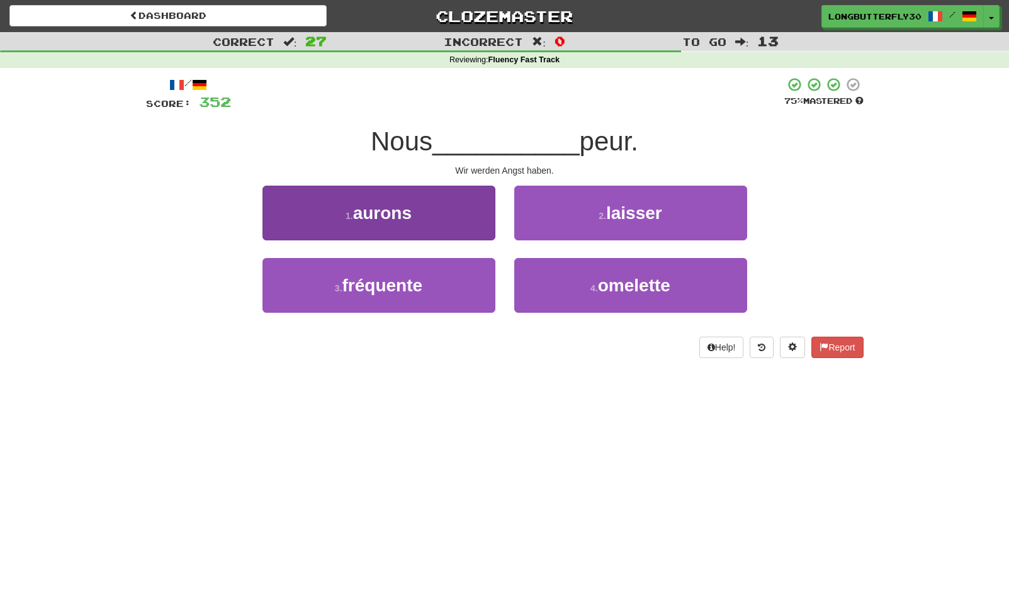
click at [479, 207] on button "1 . aurons" at bounding box center [378, 213] width 233 height 55
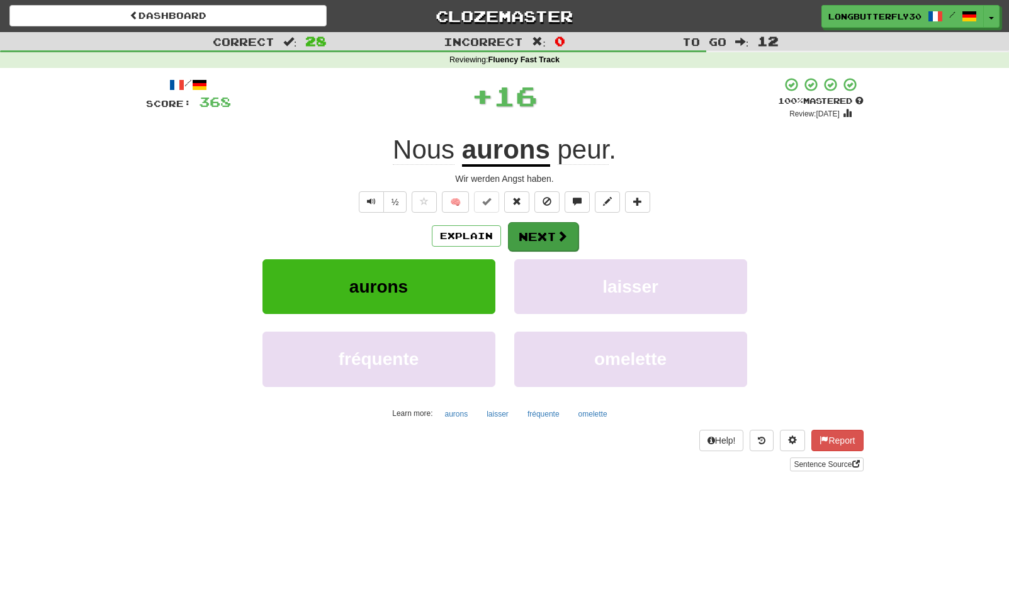
click at [532, 233] on button "Next" at bounding box center [543, 236] width 70 height 29
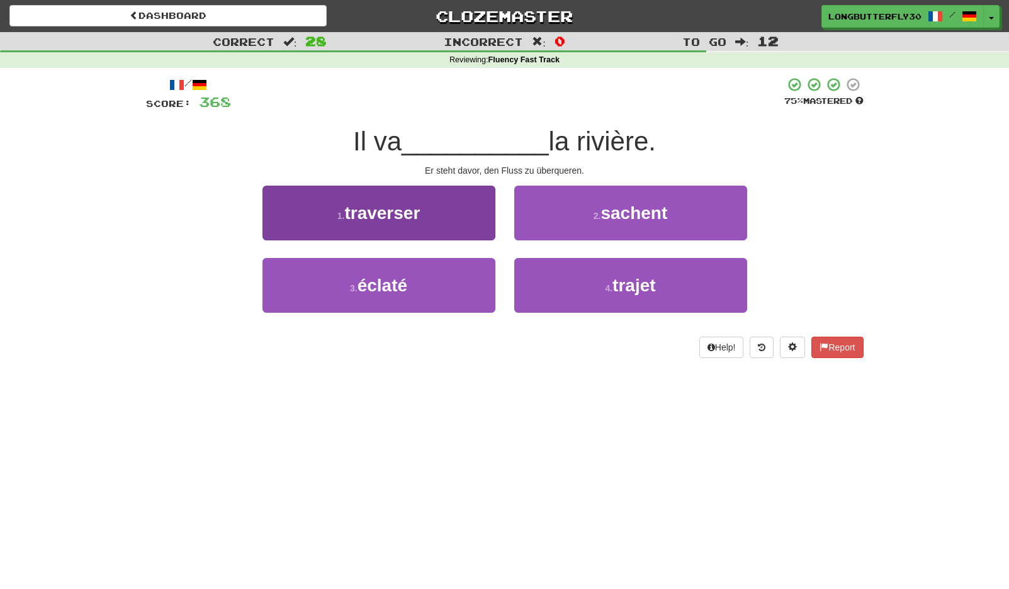
click at [402, 210] on span "traverser" at bounding box center [381, 213] width 75 height 20
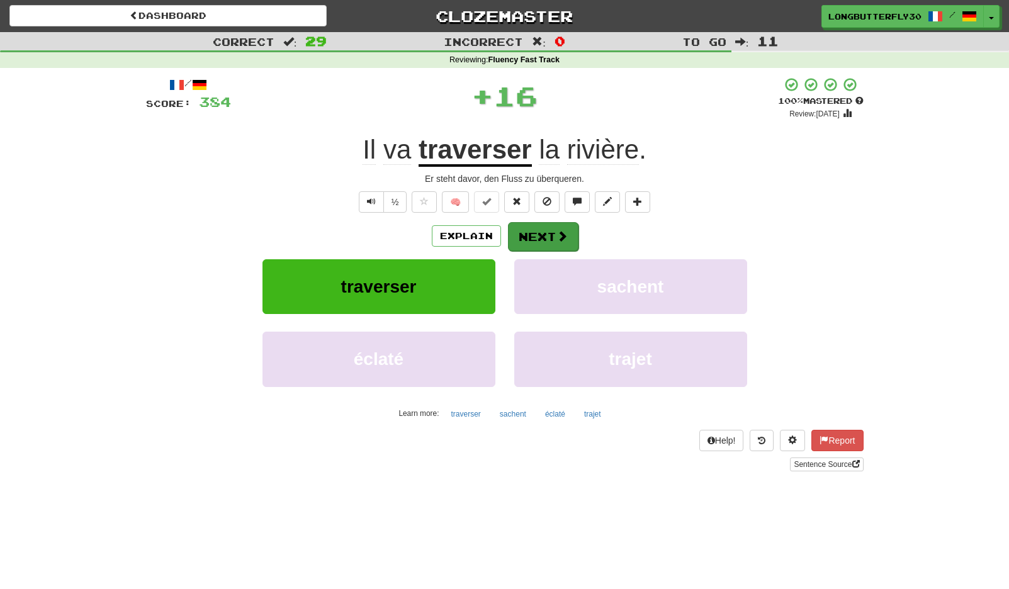
click at [559, 230] on span at bounding box center [561, 235] width 11 height 11
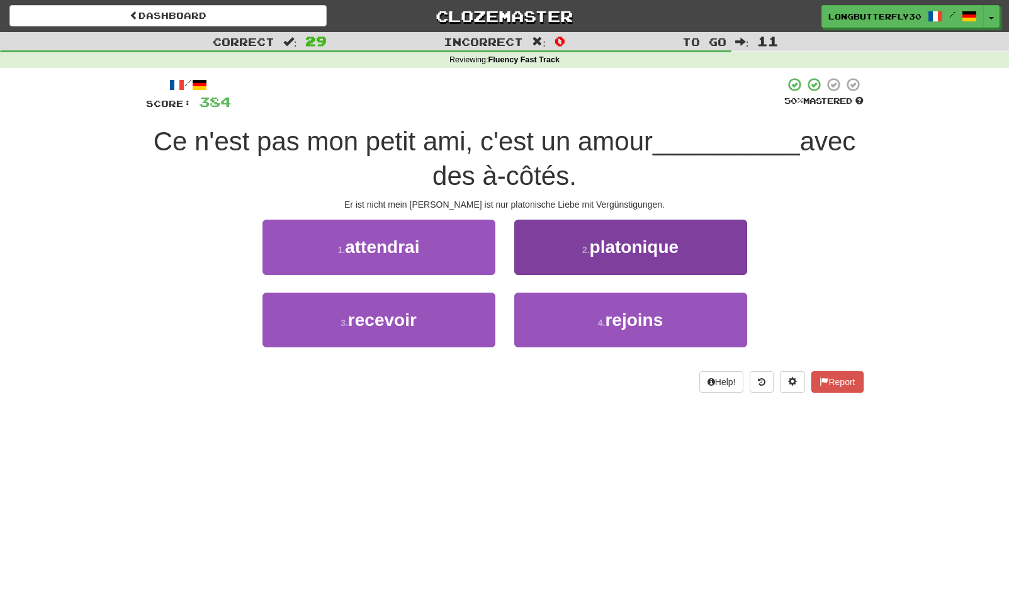
click at [620, 245] on span "platonique" at bounding box center [634, 247] width 89 height 20
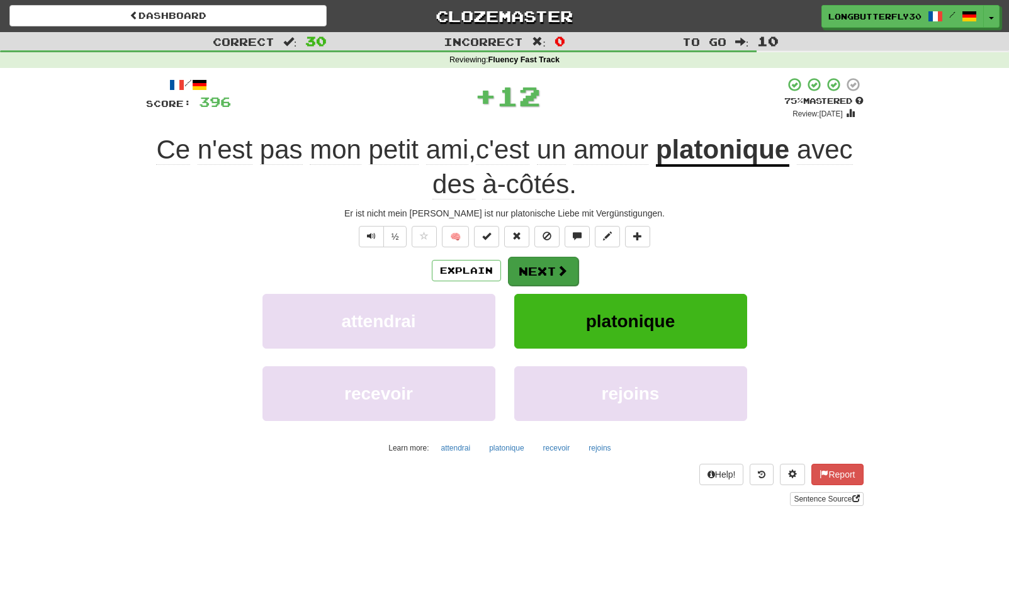
click at [534, 260] on button "Next" at bounding box center [543, 271] width 70 height 29
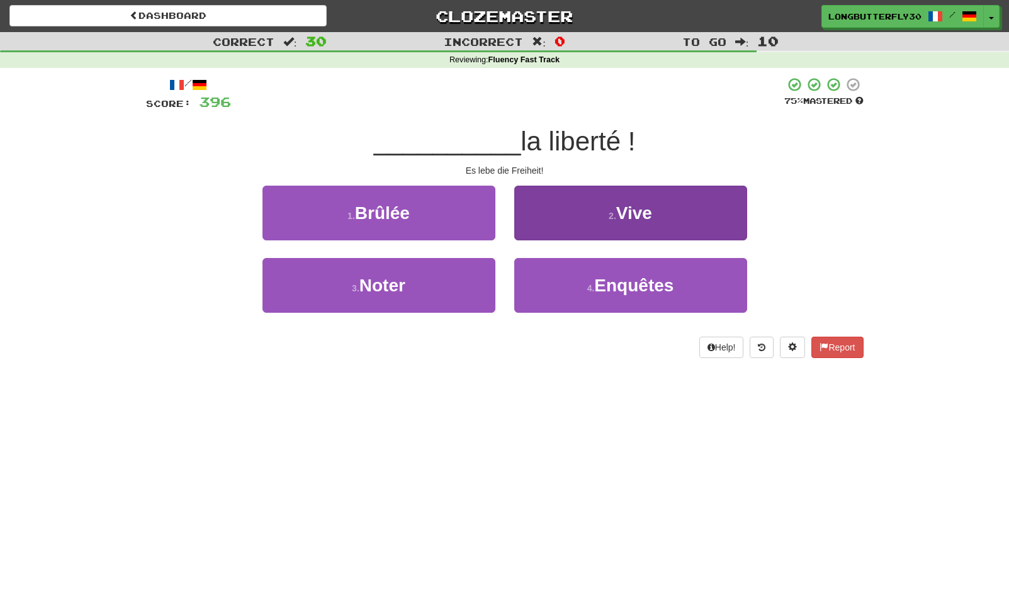
click at [548, 215] on button "2 . Vive" at bounding box center [630, 213] width 233 height 55
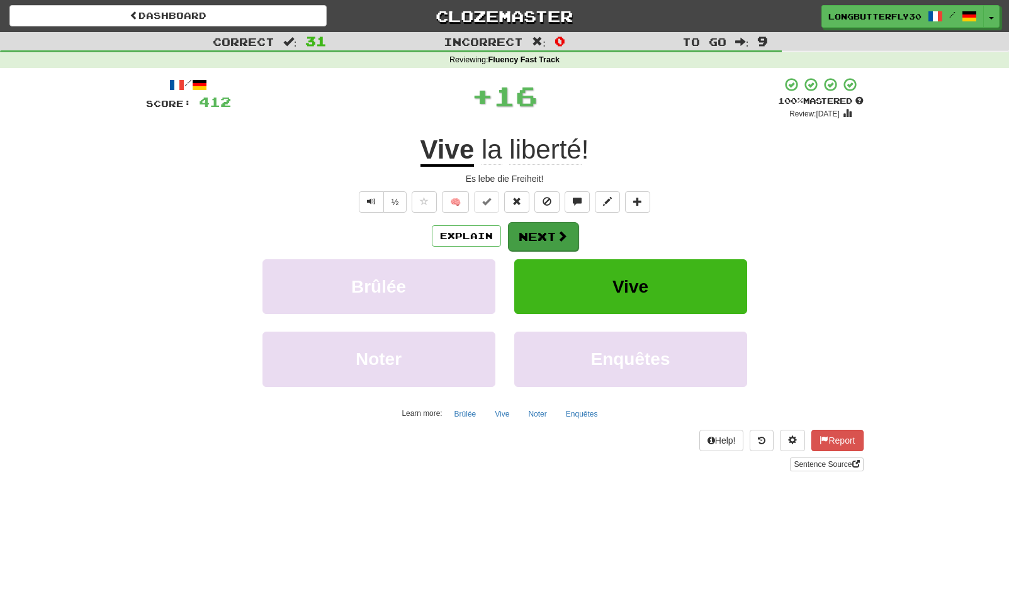
click at [550, 234] on button "Next" at bounding box center [543, 236] width 70 height 29
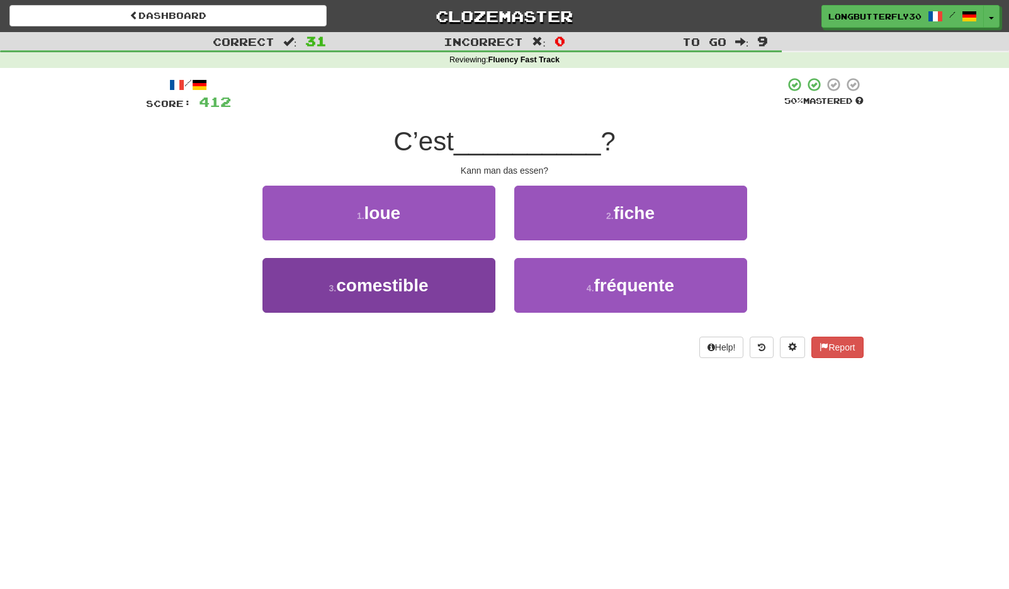
click at [444, 281] on button "3 . comestible" at bounding box center [378, 285] width 233 height 55
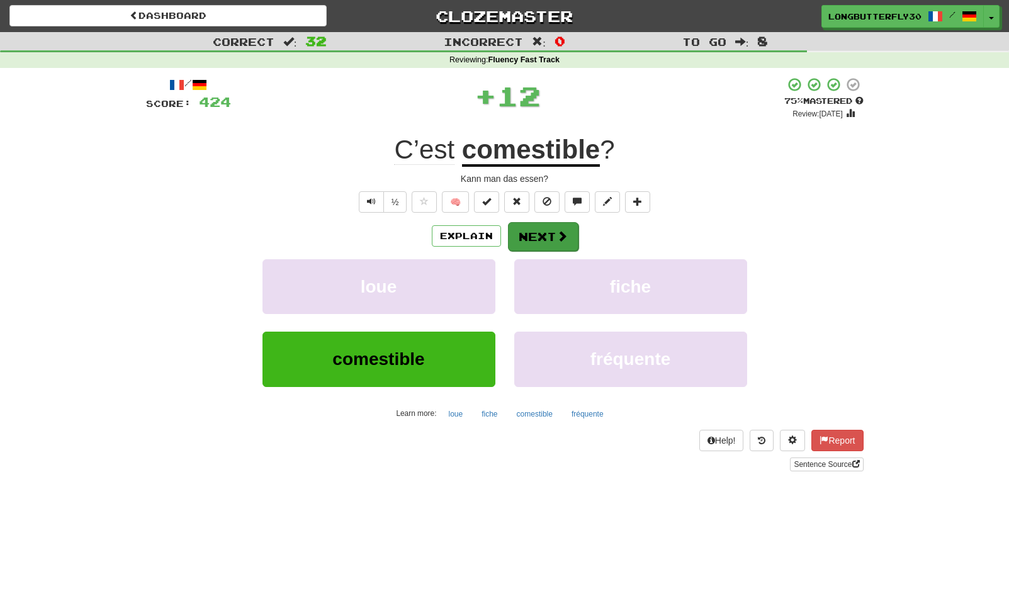
click at [564, 232] on span at bounding box center [561, 235] width 11 height 11
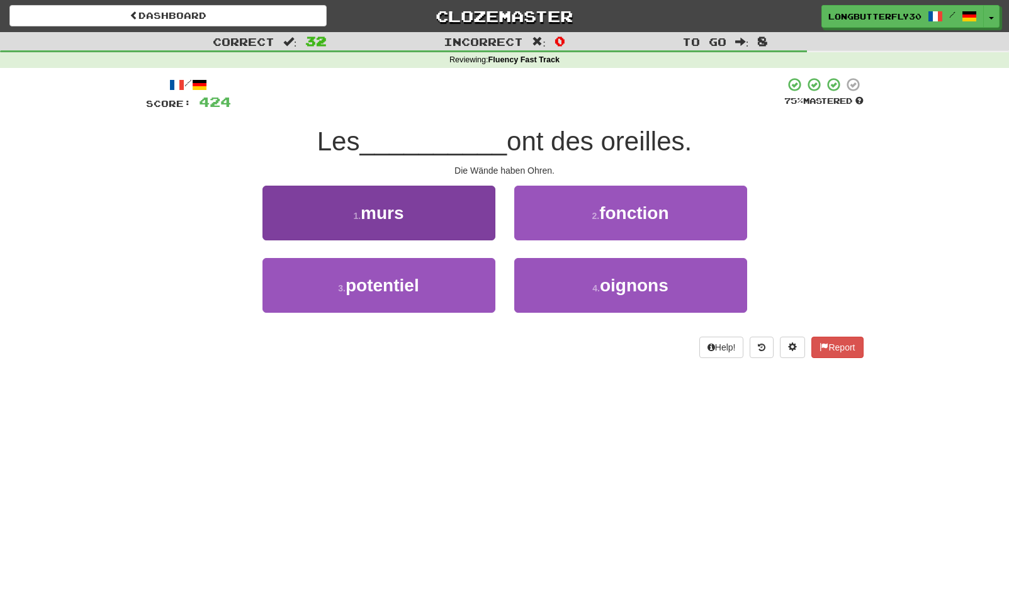
click at [421, 210] on button "1 . murs" at bounding box center [378, 213] width 233 height 55
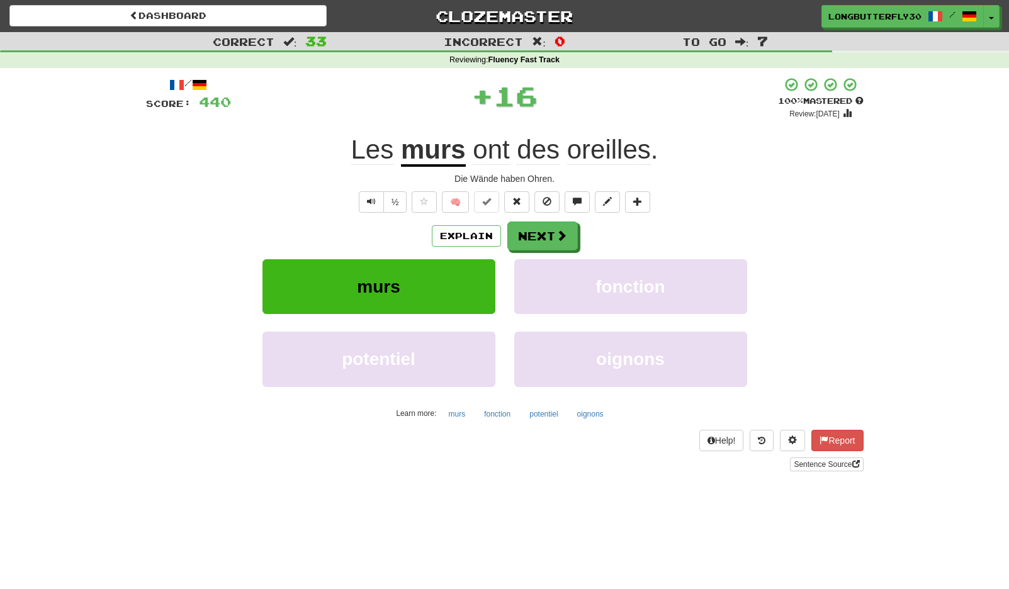
click at [559, 221] on div "Explain Next" at bounding box center [504, 235] width 717 height 29
click at [553, 228] on button "Next" at bounding box center [543, 236] width 70 height 29
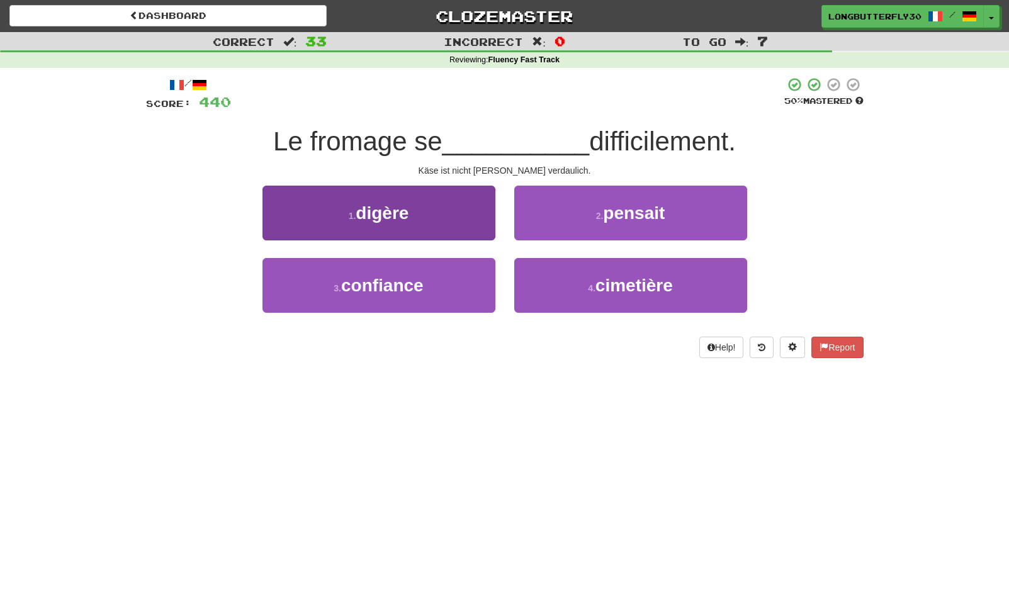
click at [457, 218] on button "1 . digère" at bounding box center [378, 213] width 233 height 55
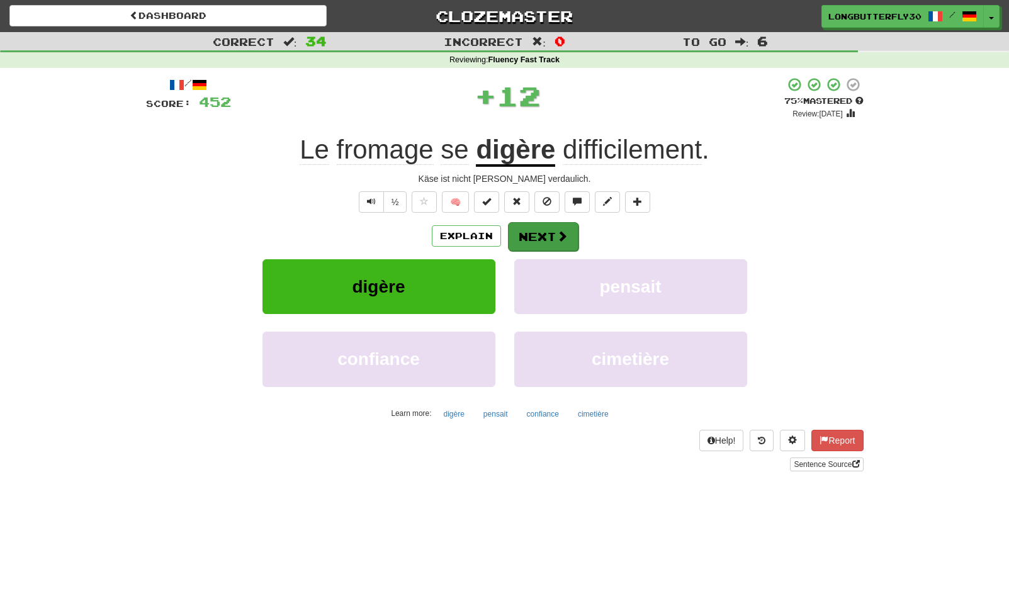
click at [560, 227] on button "Next" at bounding box center [543, 236] width 70 height 29
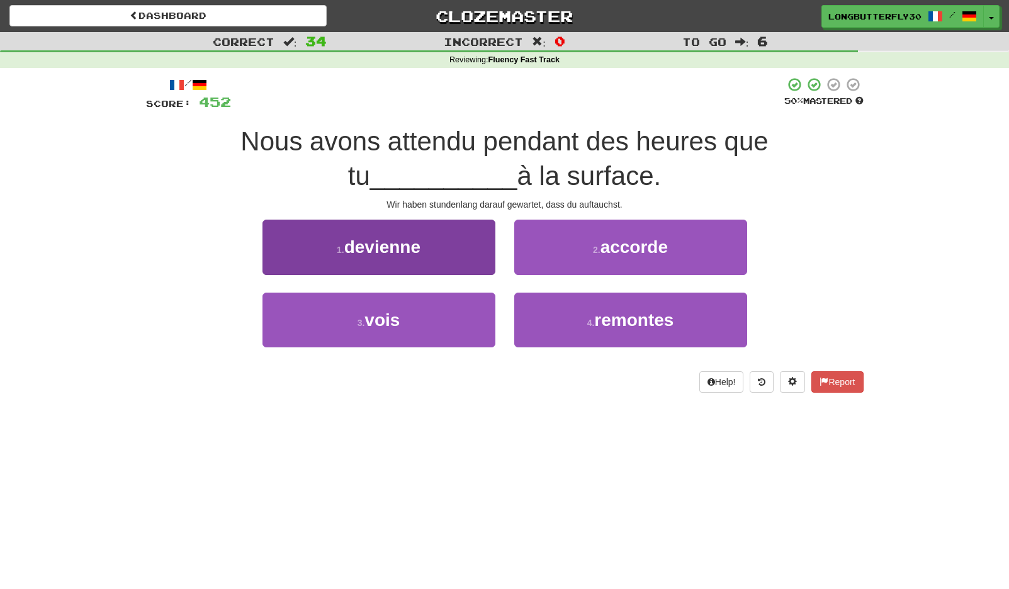
click at [465, 247] on button "1 . devienne" at bounding box center [378, 247] width 233 height 55
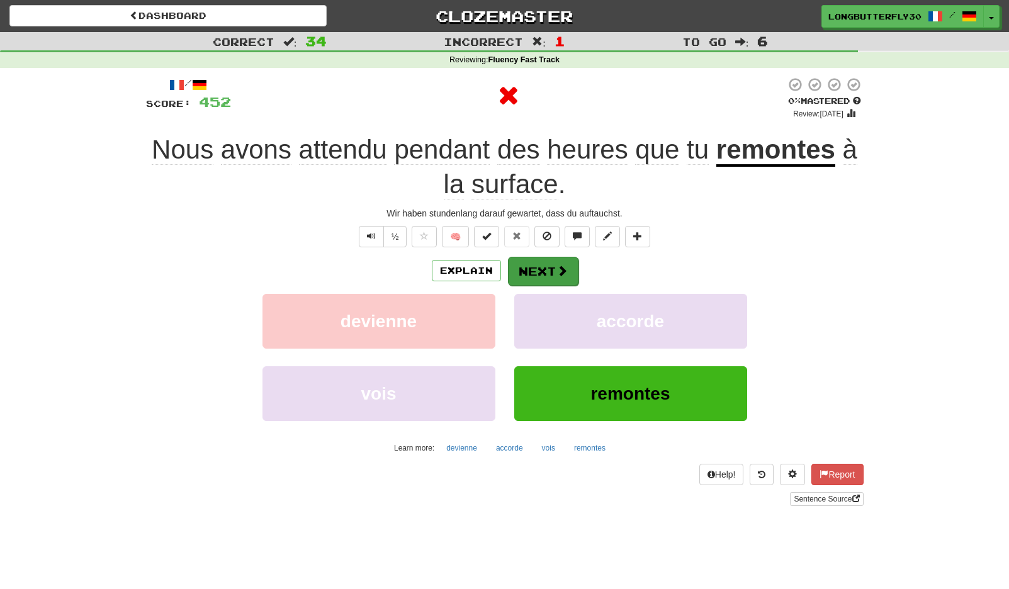
click at [528, 272] on button "Next" at bounding box center [543, 271] width 70 height 29
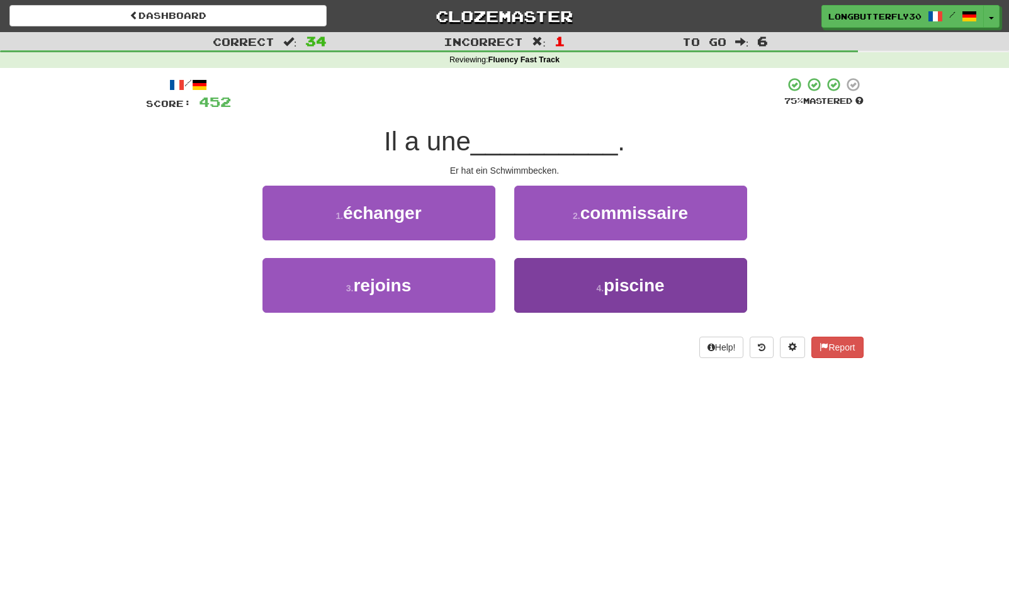
click at [634, 284] on span "piscine" at bounding box center [633, 286] width 60 height 20
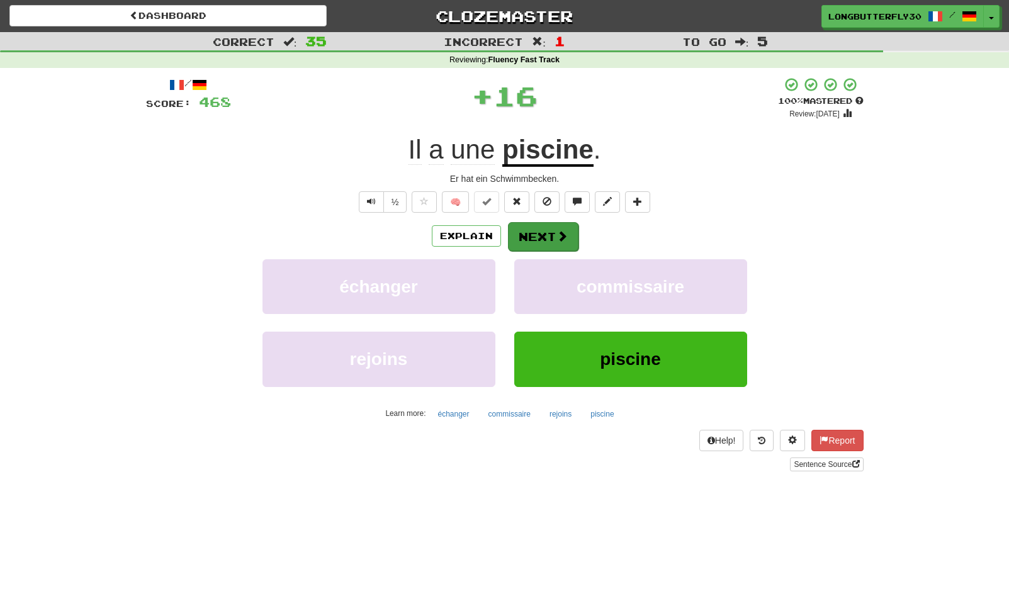
click at [555, 234] on button "Next" at bounding box center [543, 236] width 70 height 29
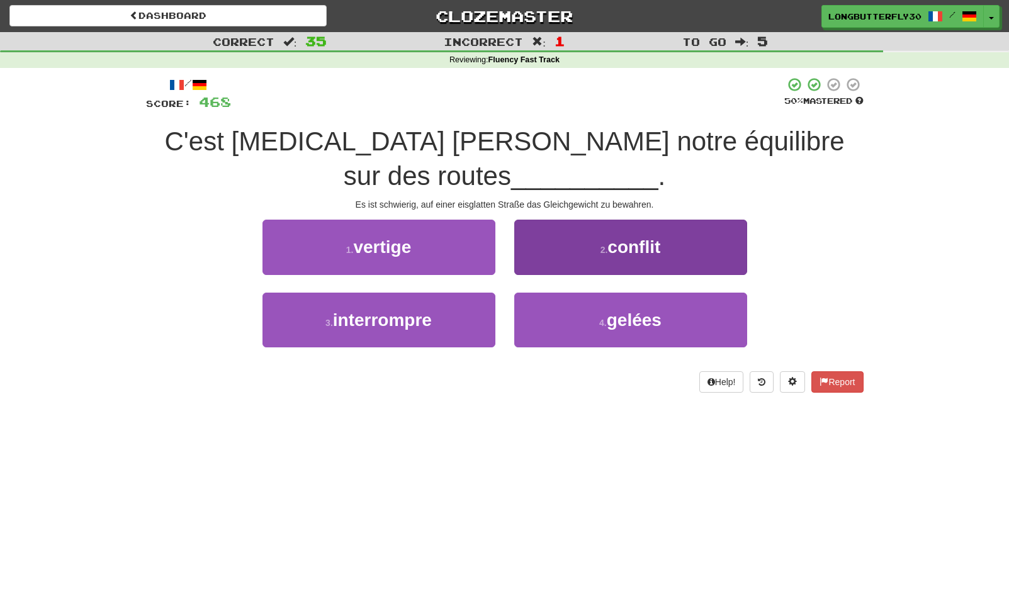
click at [610, 310] on span "gelées" at bounding box center [633, 320] width 55 height 20
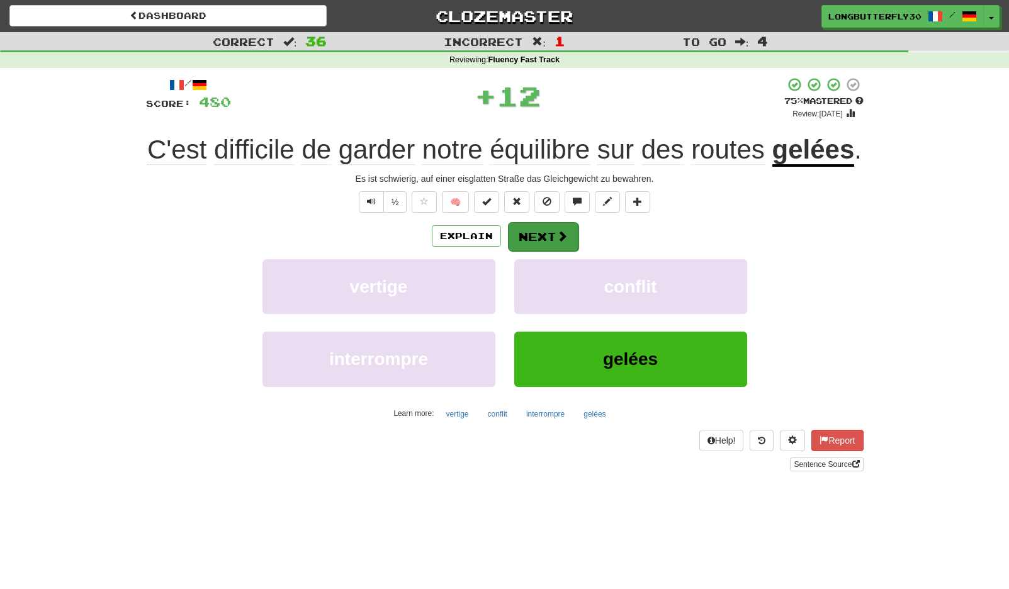
click at [547, 251] on button "Next" at bounding box center [543, 236] width 70 height 29
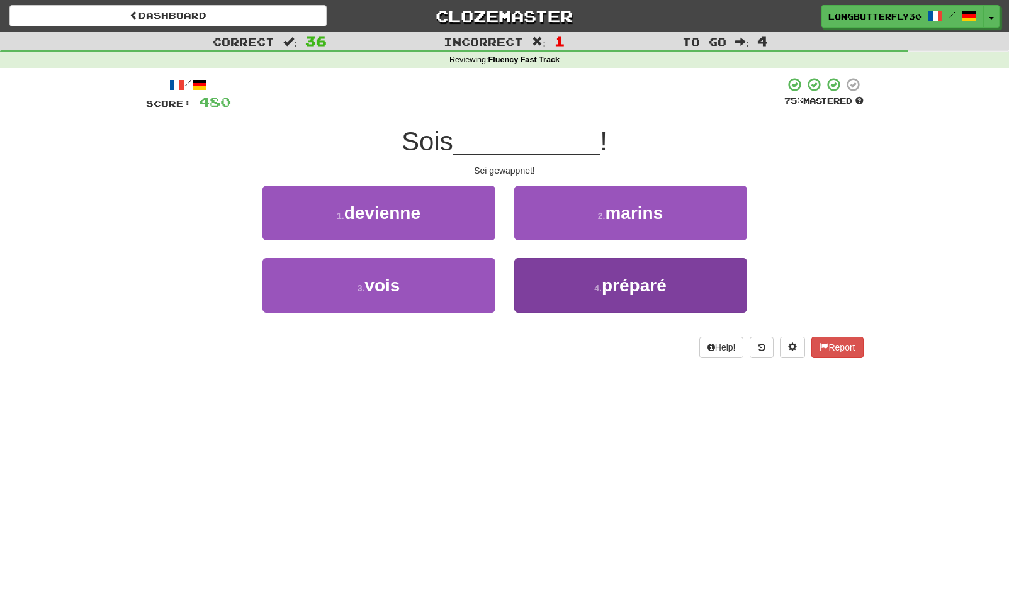
click at [542, 293] on button "4 . préparé" at bounding box center [630, 285] width 233 height 55
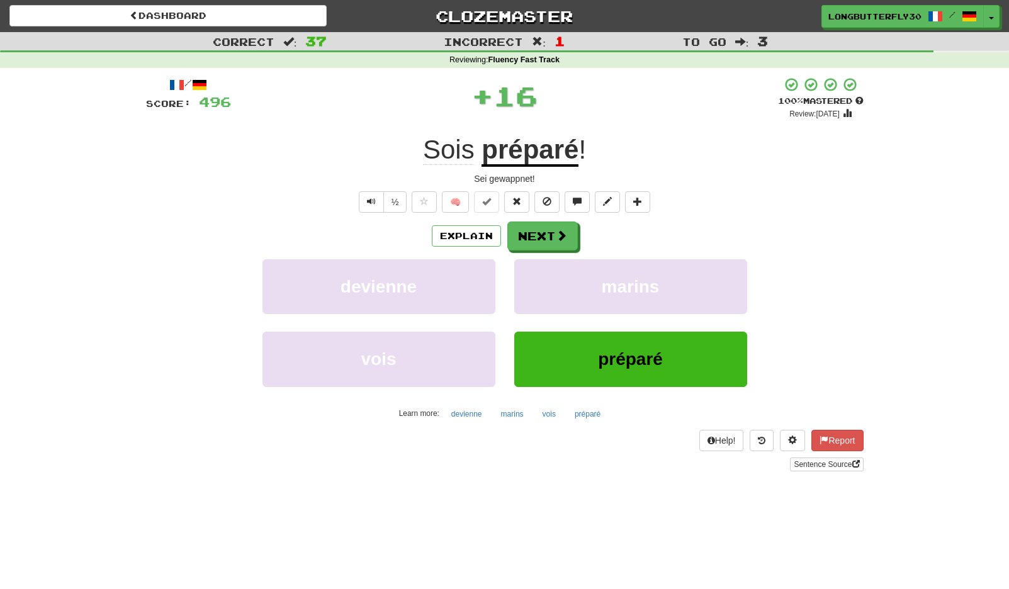
click at [542, 254] on div "Explain Next devienne marins vois préparé Learn more: devienne marins vois prép…" at bounding box center [504, 322] width 717 height 202
click at [545, 240] on button "Next" at bounding box center [543, 236] width 70 height 29
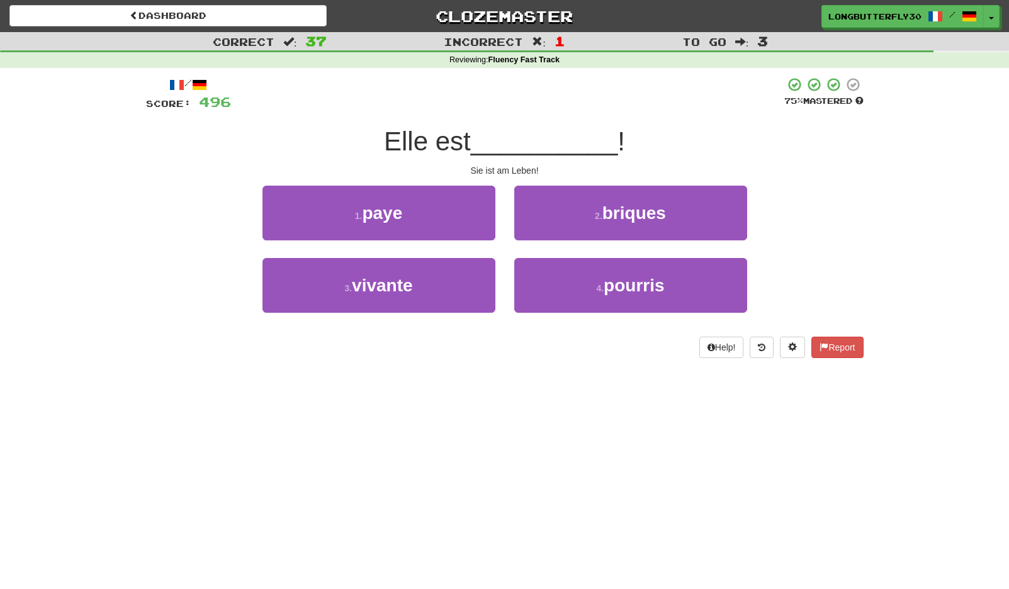
drag, startPoint x: 463, startPoint y: 283, endPoint x: 506, endPoint y: 268, distance: 45.4
click at [464, 283] on button "3 . vivante" at bounding box center [378, 285] width 233 height 55
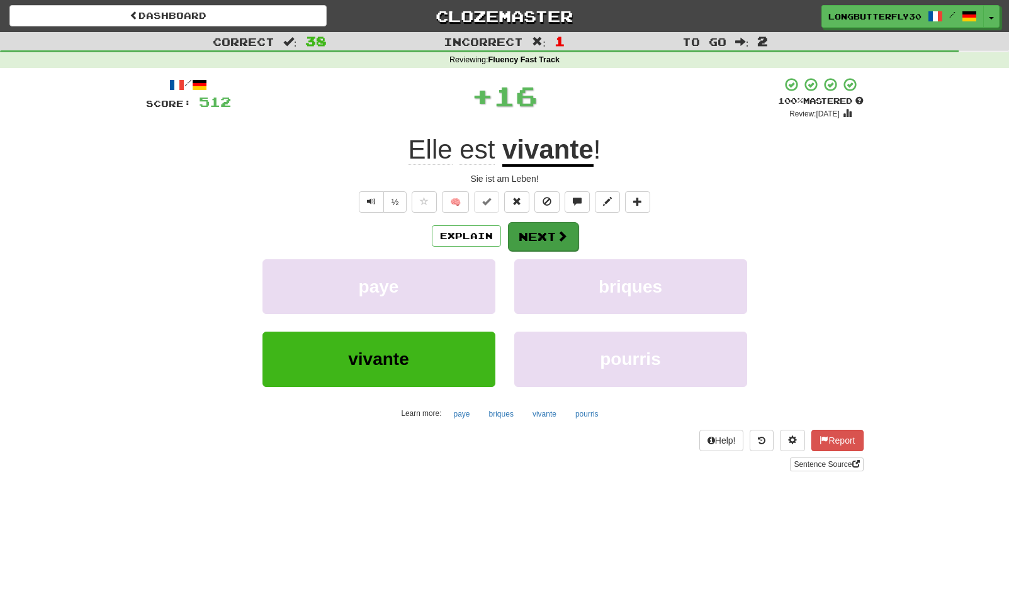
click at [536, 233] on button "Next" at bounding box center [543, 236] width 70 height 29
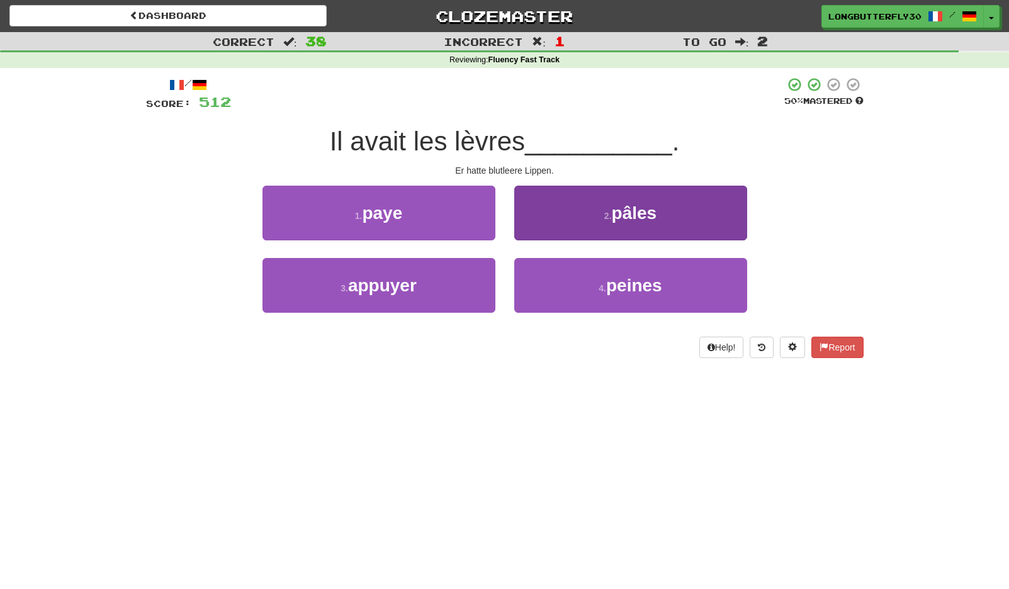
click at [610, 223] on button "2 . pâles" at bounding box center [630, 213] width 233 height 55
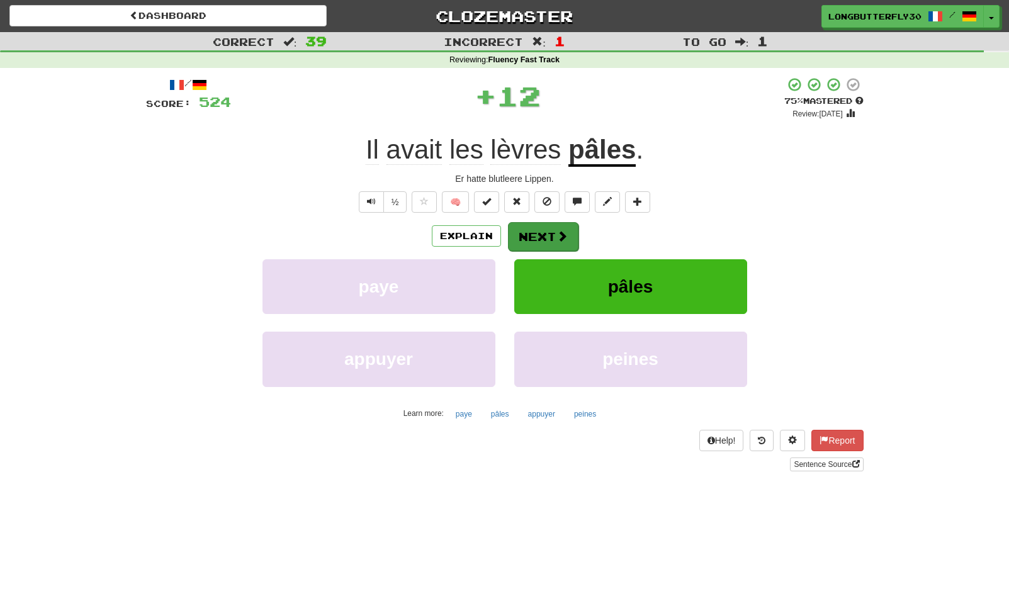
click at [542, 240] on button "Next" at bounding box center [543, 236] width 70 height 29
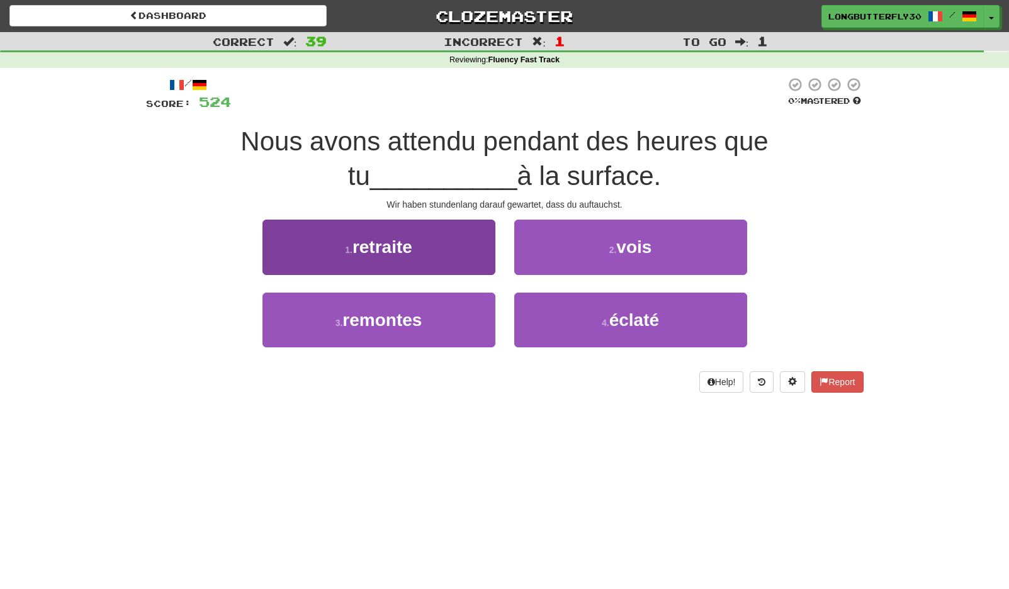
drag, startPoint x: 466, startPoint y: 316, endPoint x: 473, endPoint y: 316, distance: 6.9
click at [466, 316] on button "3 . remontes" at bounding box center [378, 320] width 233 height 55
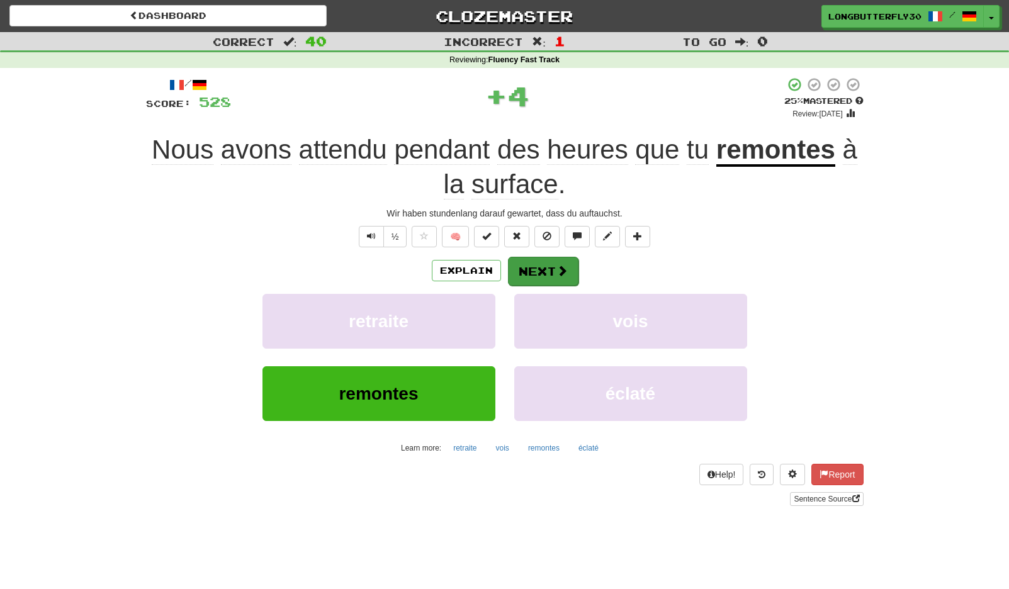
click at [557, 271] on span at bounding box center [561, 270] width 11 height 11
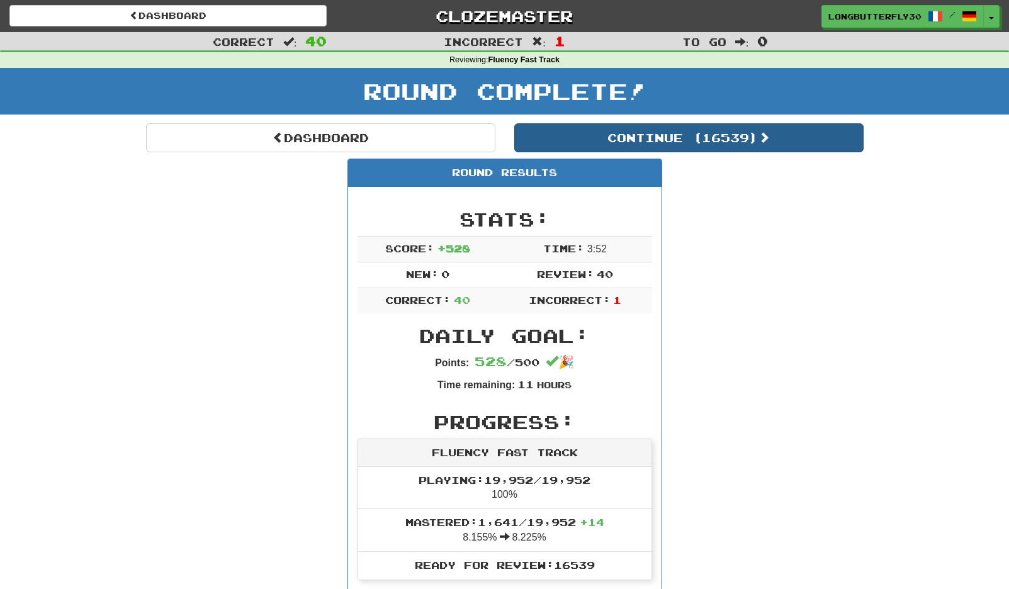
click at [685, 139] on button "Continue ( 16539 )" at bounding box center [688, 137] width 349 height 29
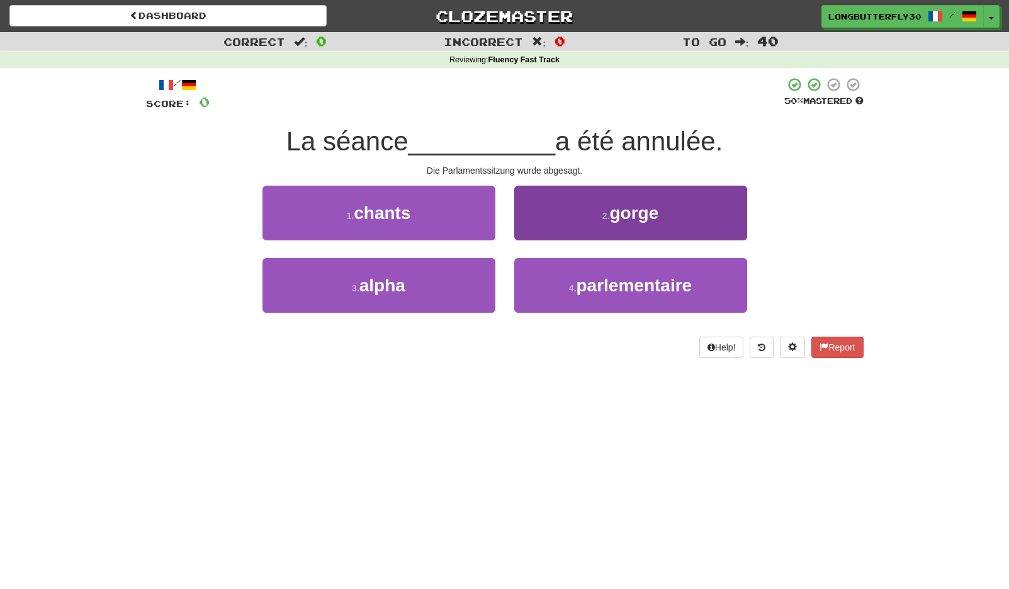
click at [634, 280] on span "parlementaire" at bounding box center [634, 286] width 116 height 20
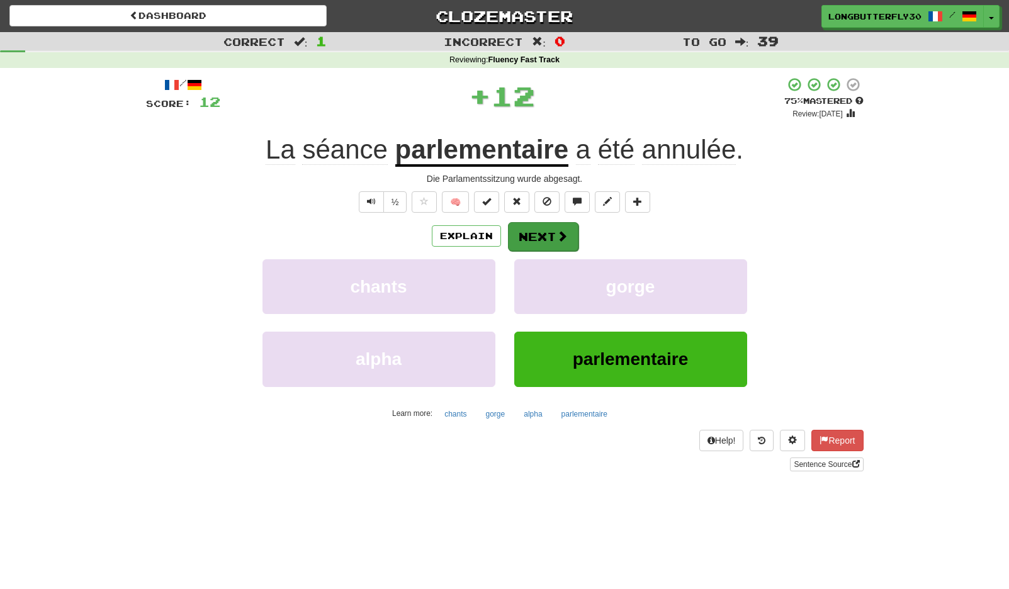
click at [569, 239] on button "Next" at bounding box center [543, 236] width 70 height 29
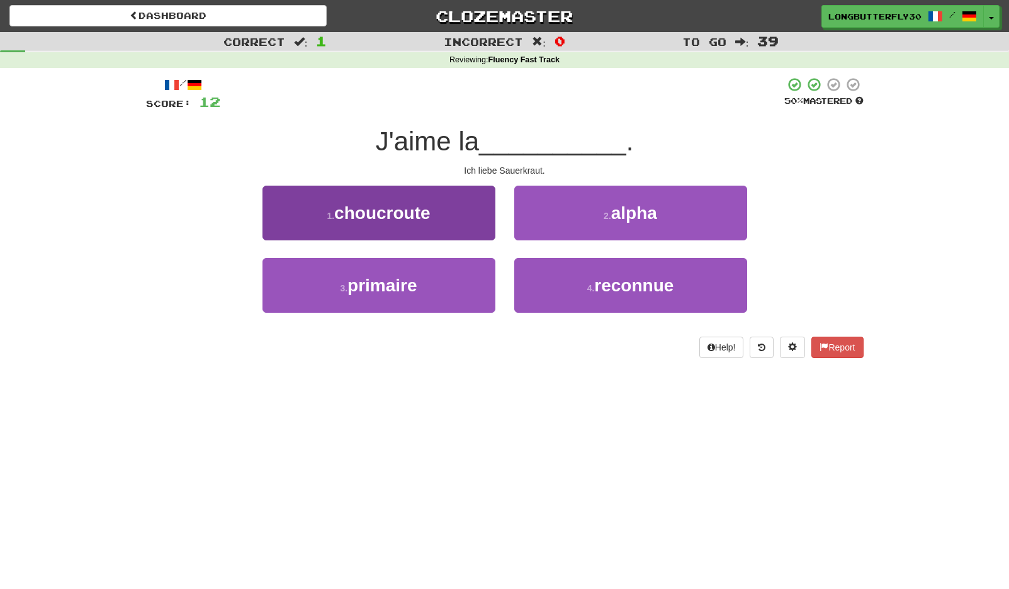
click at [462, 217] on button "1 . choucroute" at bounding box center [378, 213] width 233 height 55
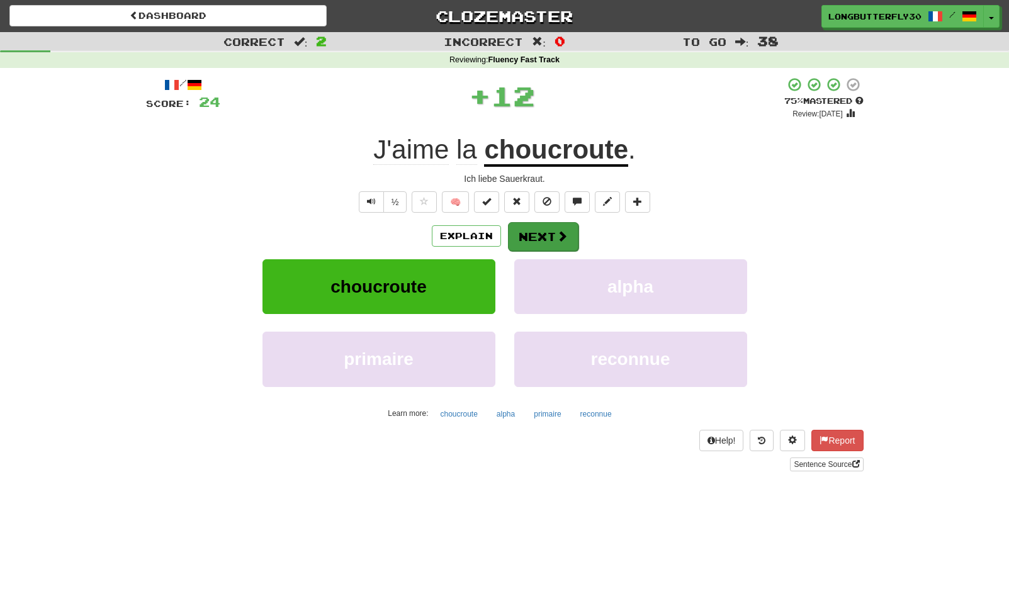
click at [533, 238] on button "Next" at bounding box center [543, 236] width 70 height 29
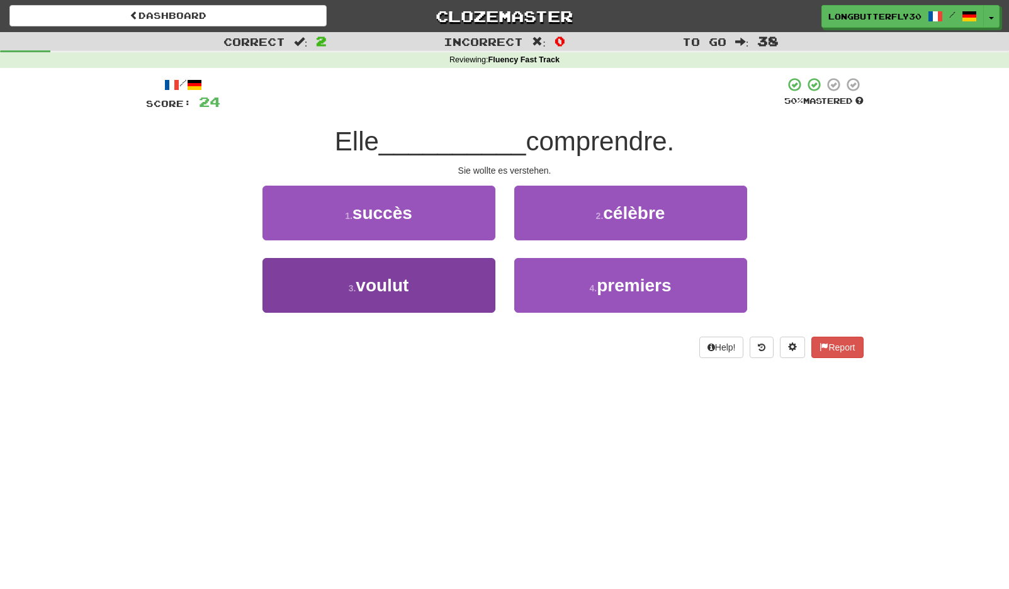
click at [452, 285] on button "3 . voulut" at bounding box center [378, 285] width 233 height 55
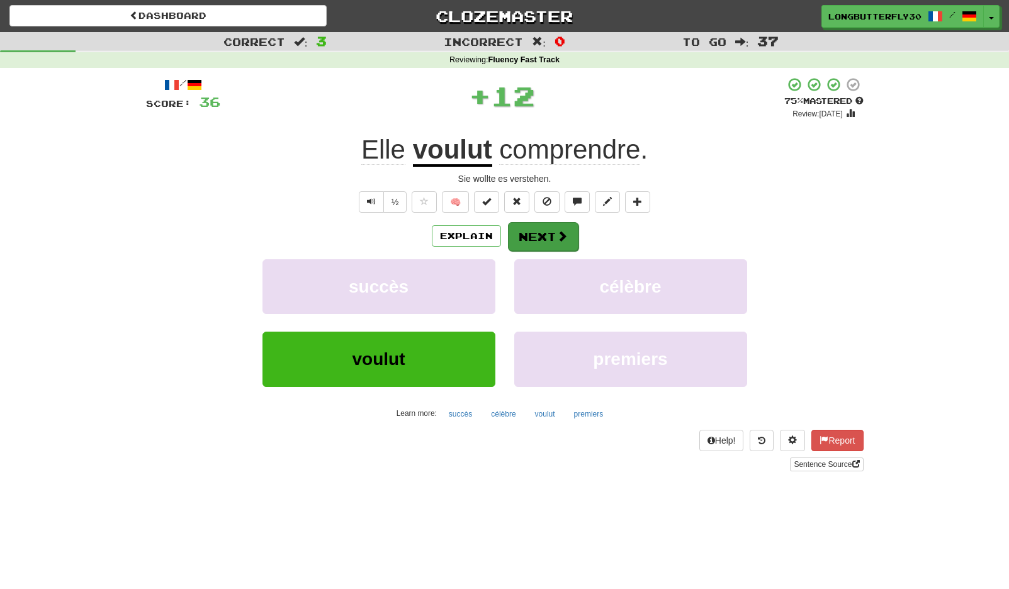
click at [546, 237] on button "Next" at bounding box center [543, 236] width 70 height 29
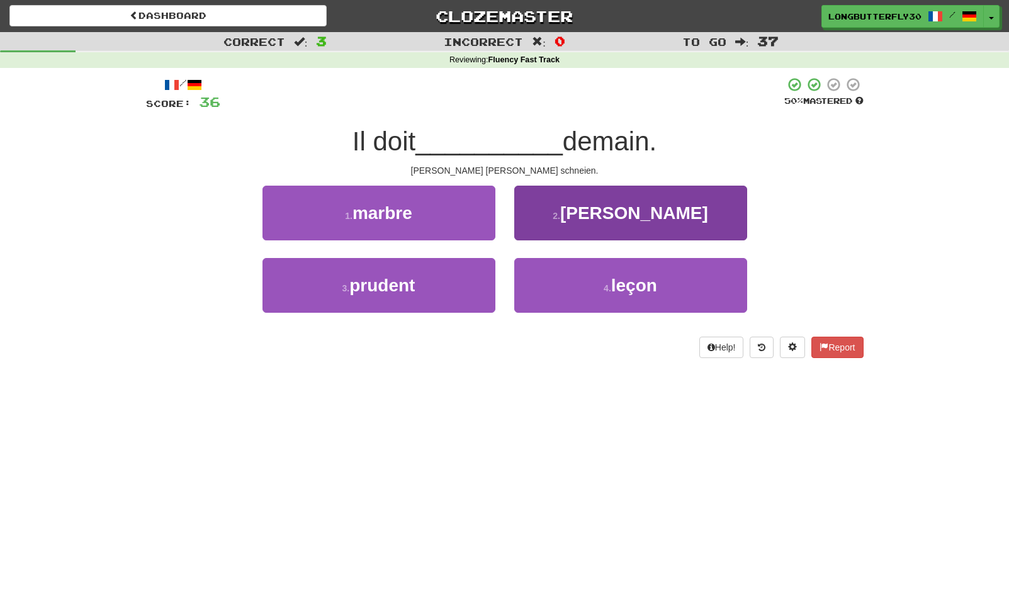
click at [613, 225] on button "2 . neiger" at bounding box center [630, 213] width 233 height 55
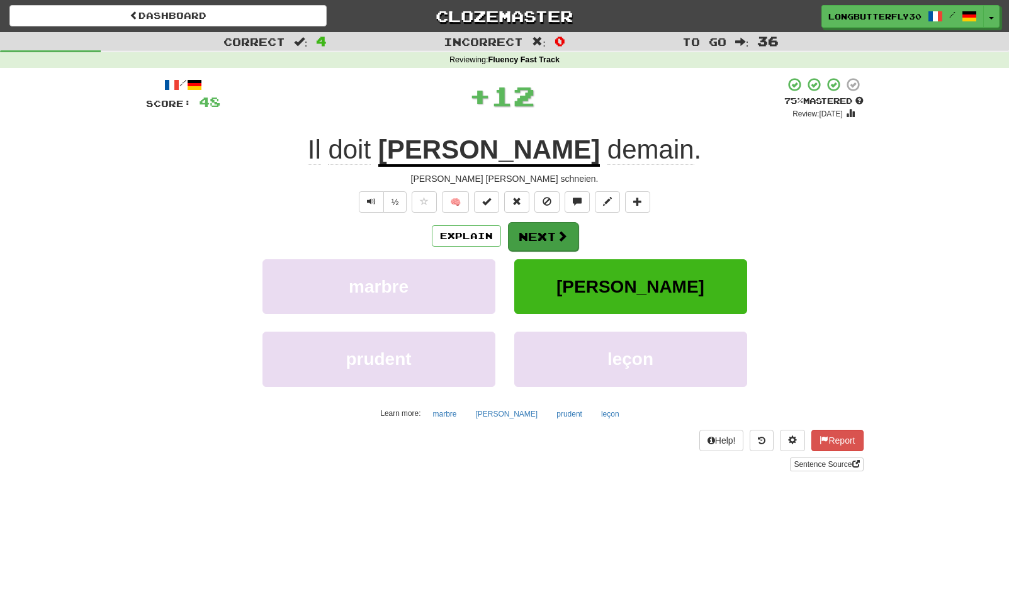
click at [567, 237] on button "Next" at bounding box center [543, 236] width 70 height 29
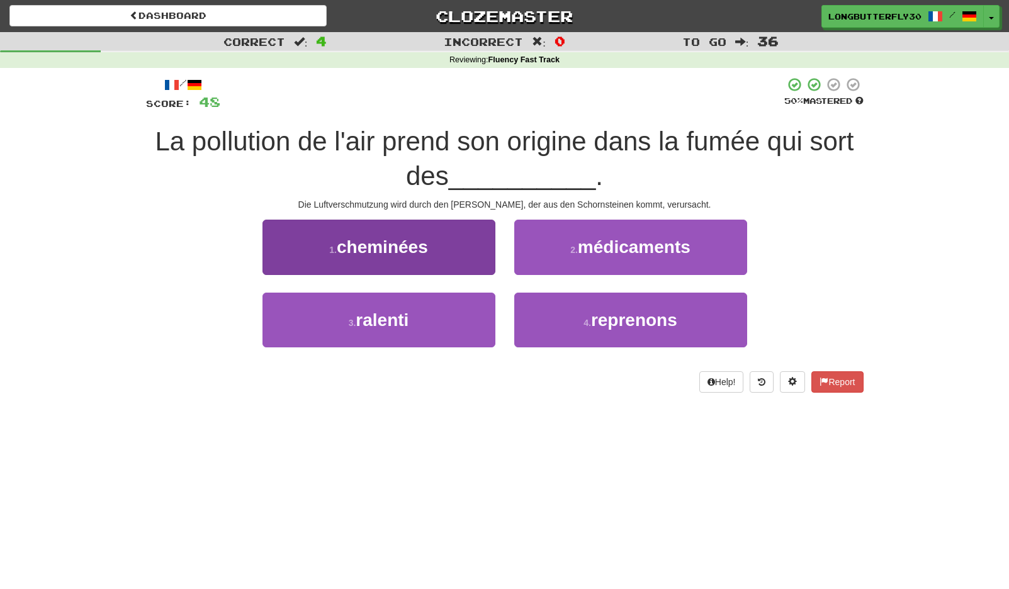
click at [468, 250] on button "1 . cheminées" at bounding box center [378, 247] width 233 height 55
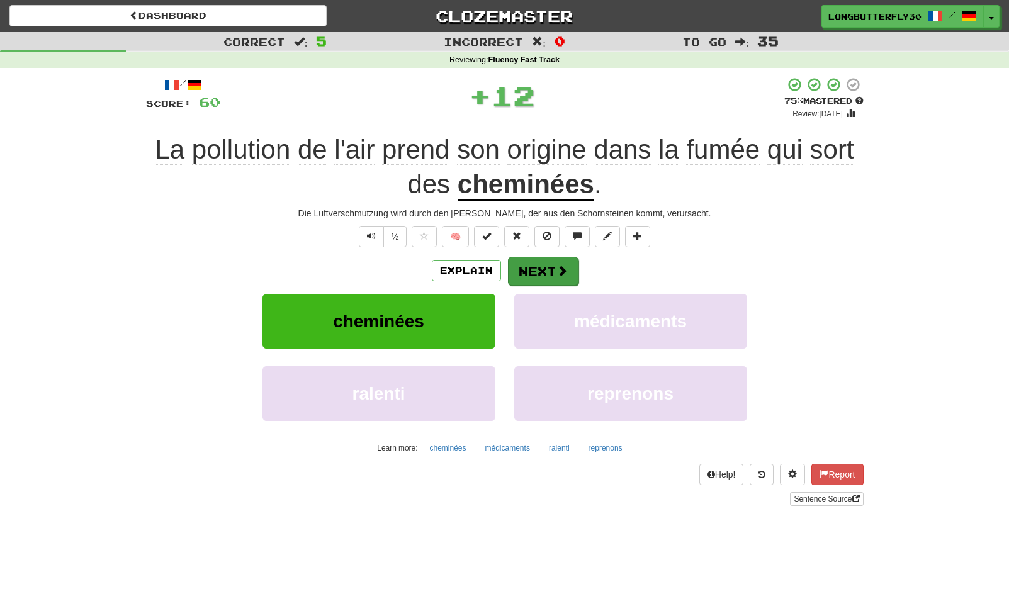
click at [536, 263] on button "Next" at bounding box center [543, 271] width 70 height 29
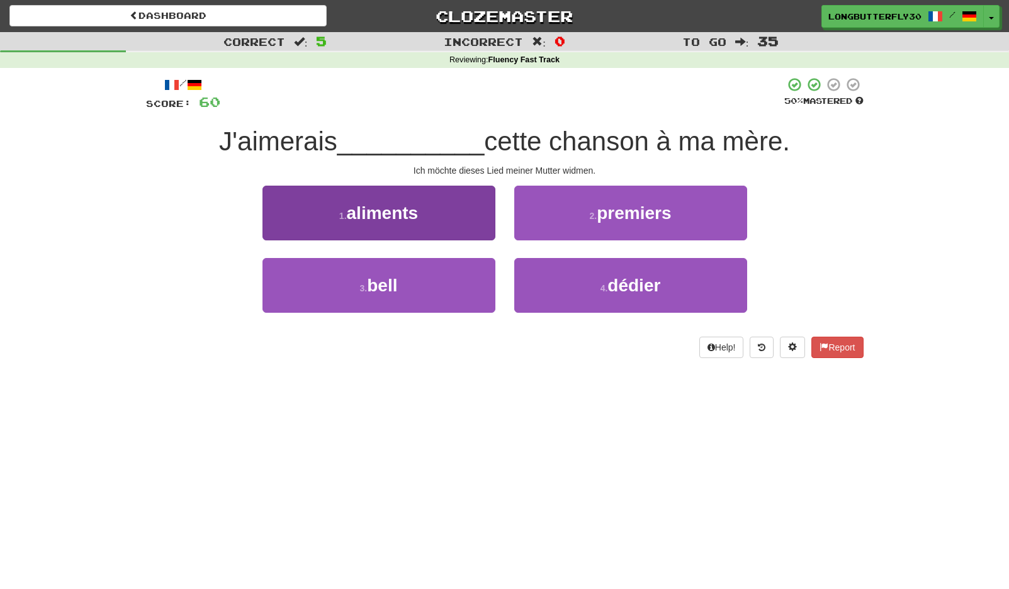
click at [437, 216] on button "1 . aliments" at bounding box center [378, 213] width 233 height 55
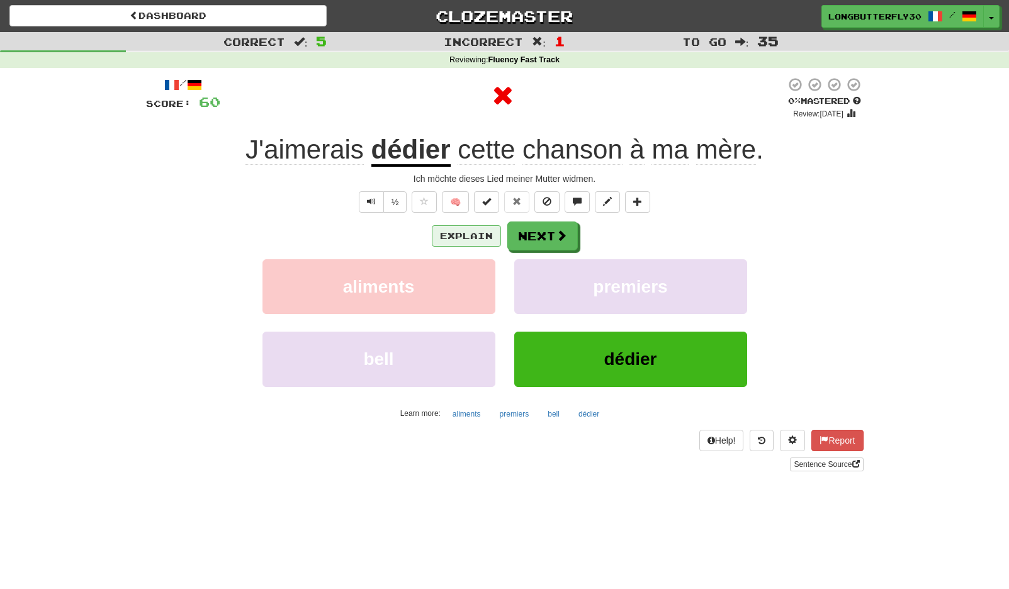
click at [495, 226] on button "Explain" at bounding box center [466, 235] width 69 height 21
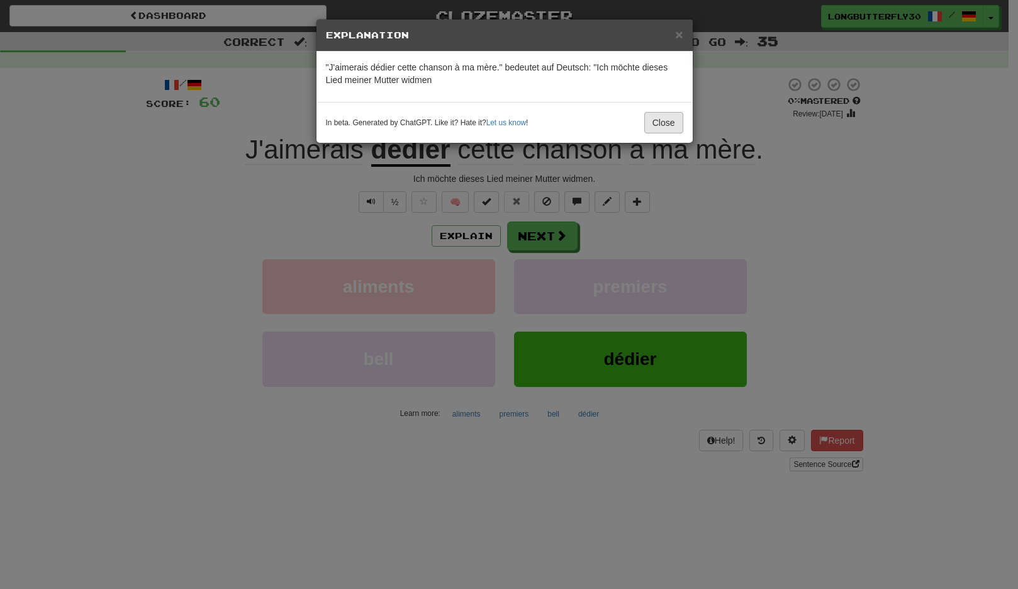
click at [669, 113] on button "Close" at bounding box center [663, 122] width 39 height 21
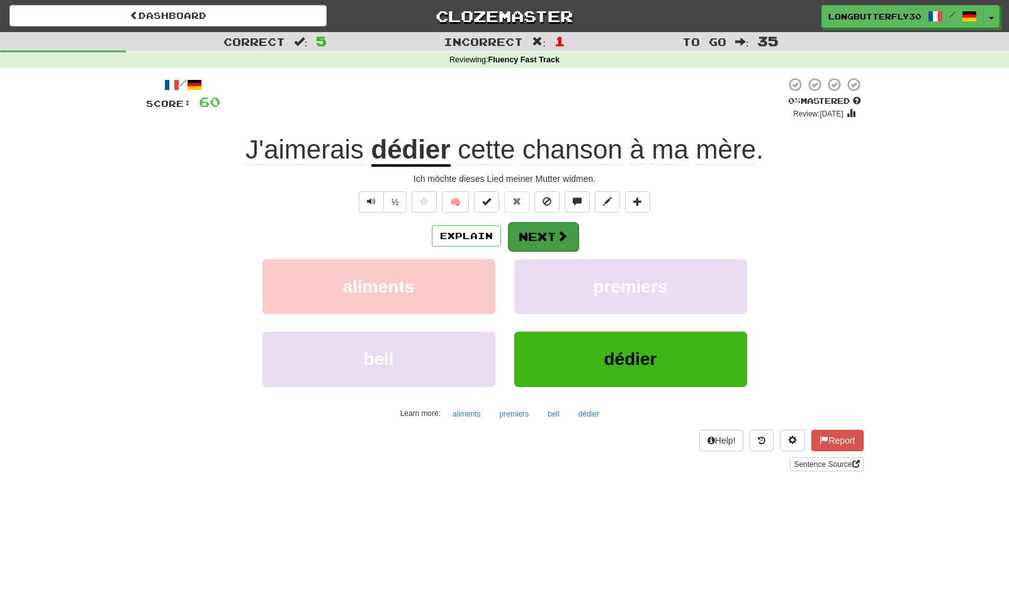
click at [540, 234] on button "Next" at bounding box center [543, 236] width 70 height 29
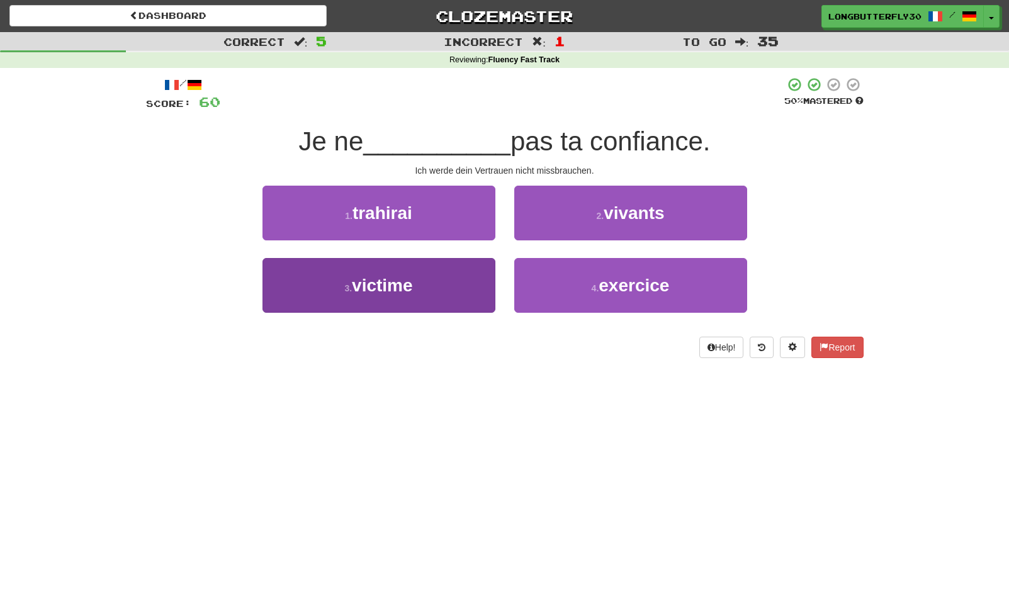
click at [400, 284] on span "victime" at bounding box center [382, 286] width 61 height 20
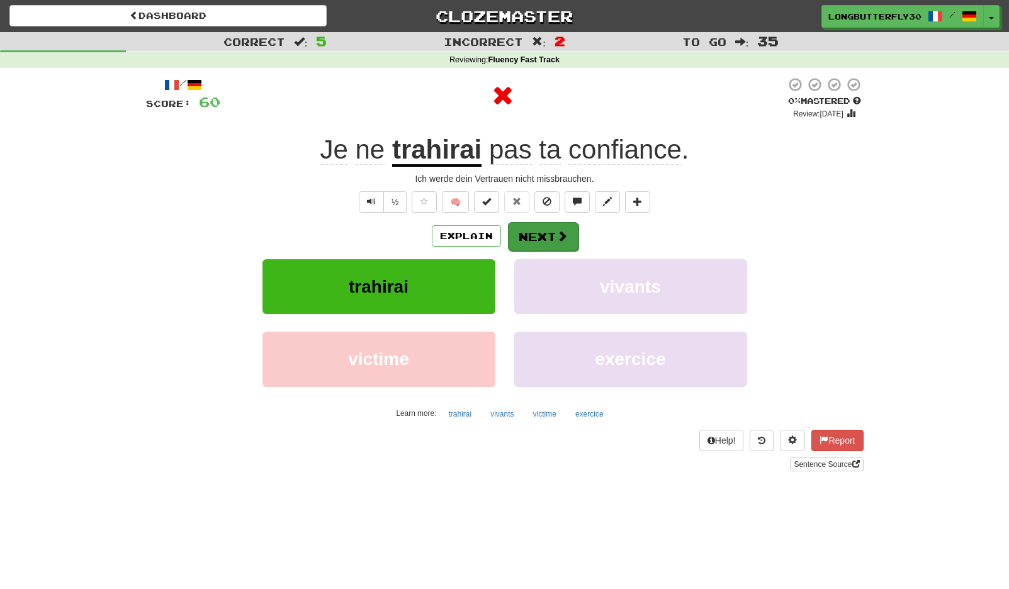
click at [551, 240] on button "Next" at bounding box center [543, 236] width 70 height 29
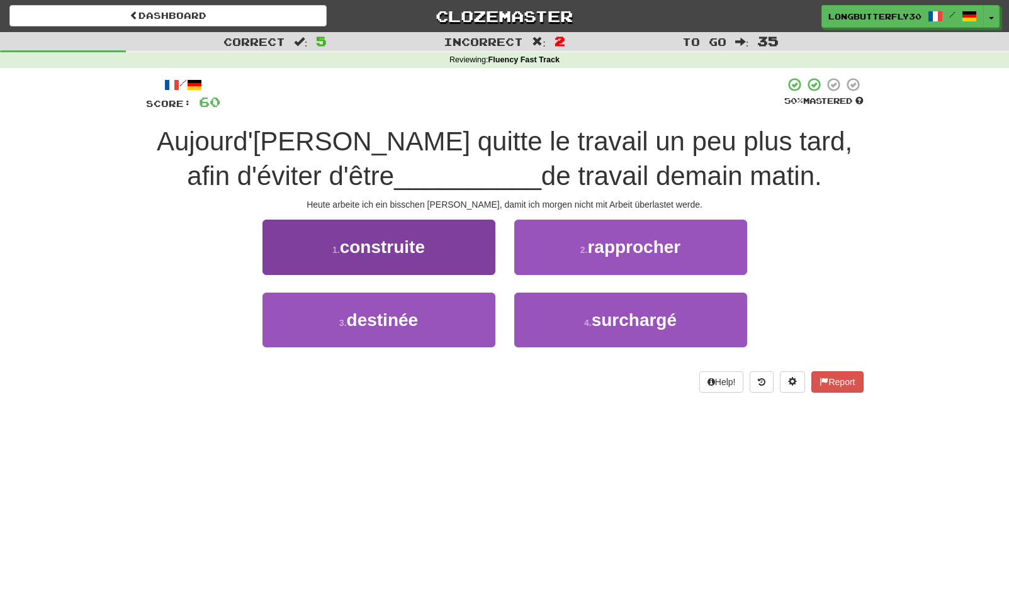
click at [415, 253] on span "construite" at bounding box center [382, 247] width 85 height 20
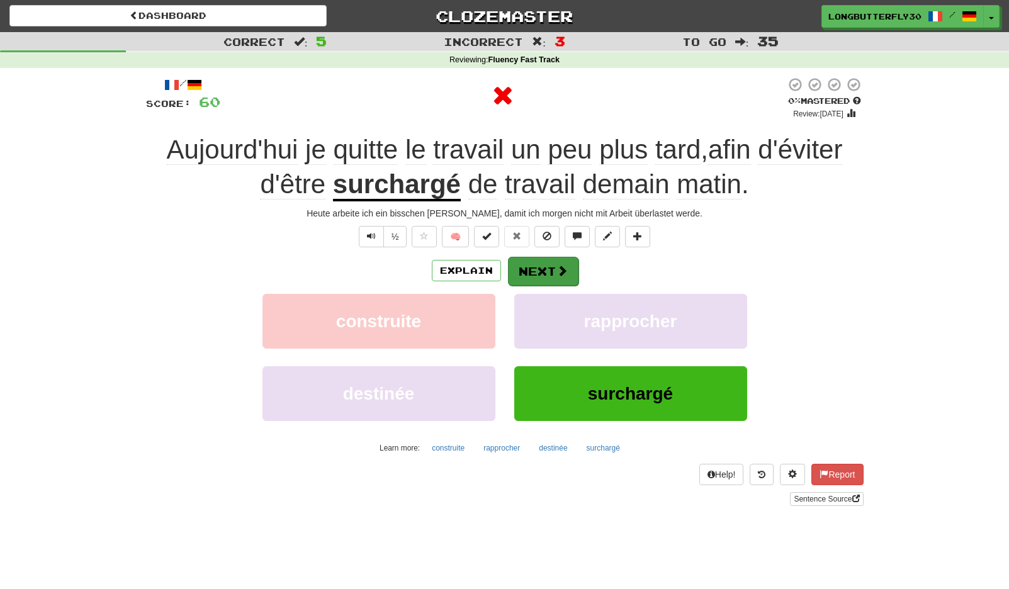
click at [535, 264] on button "Next" at bounding box center [543, 271] width 70 height 29
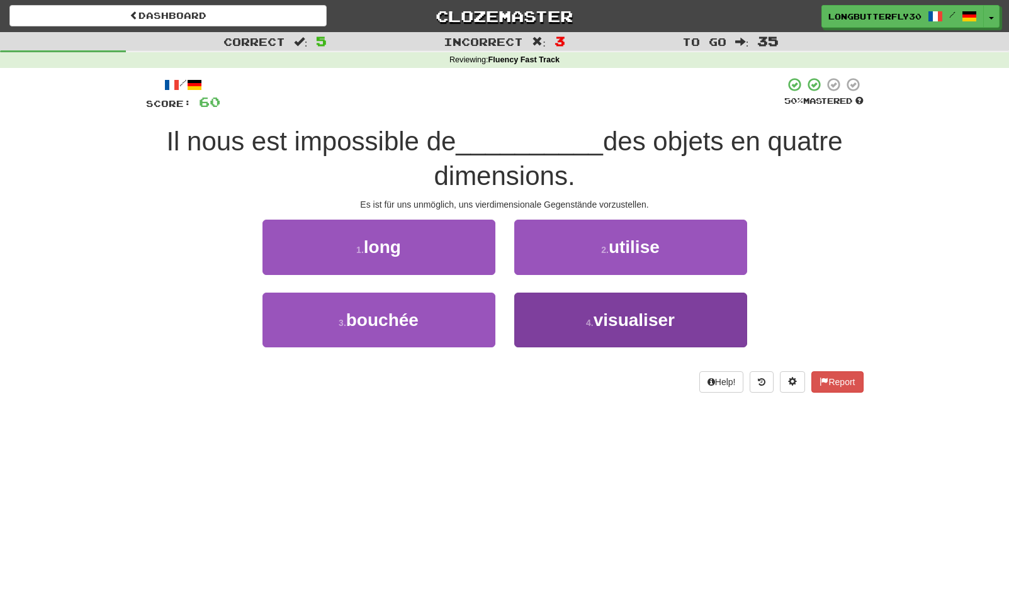
click at [562, 330] on button "4 . visualiser" at bounding box center [630, 320] width 233 height 55
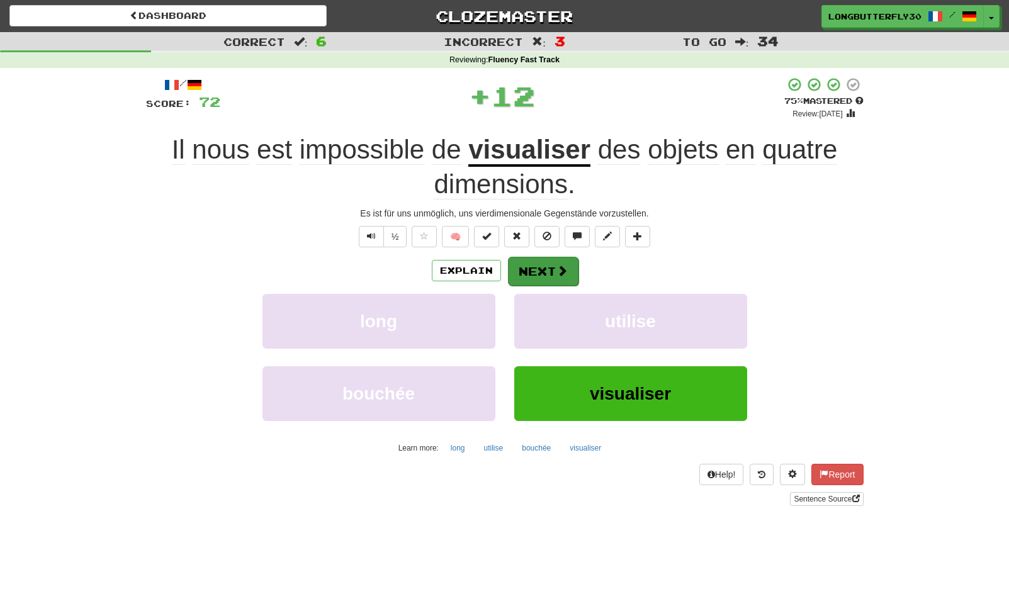
click at [540, 262] on button "Next" at bounding box center [543, 271] width 70 height 29
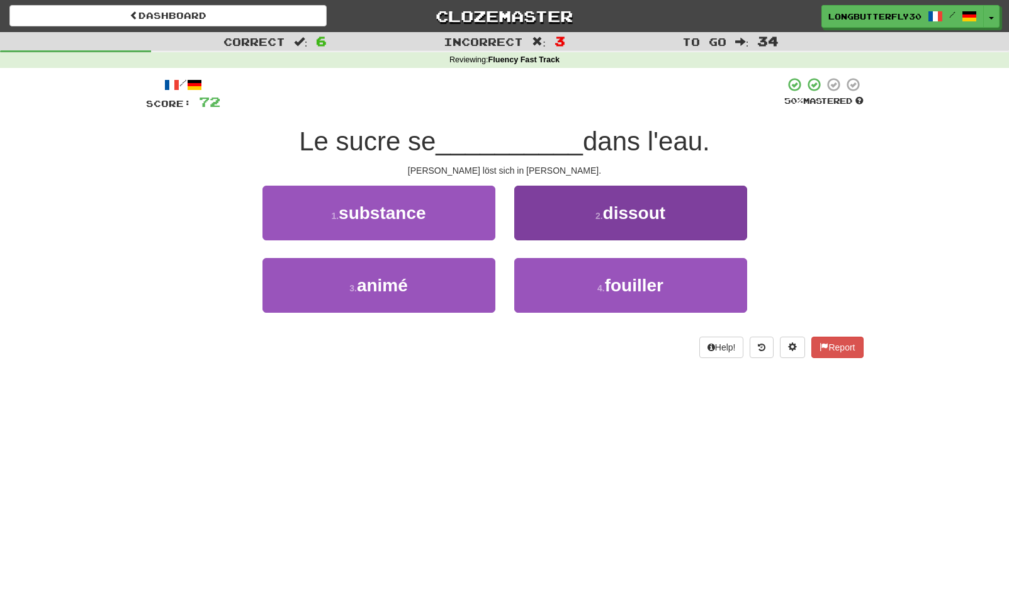
click at [574, 217] on button "2 . dissout" at bounding box center [630, 213] width 233 height 55
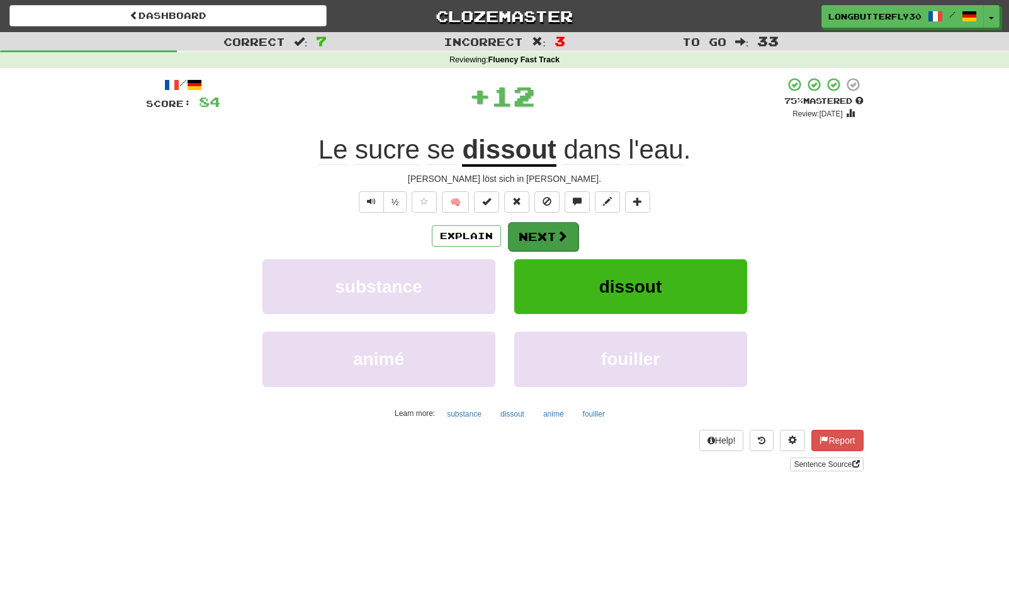
click at [519, 230] on button "Next" at bounding box center [543, 236] width 70 height 29
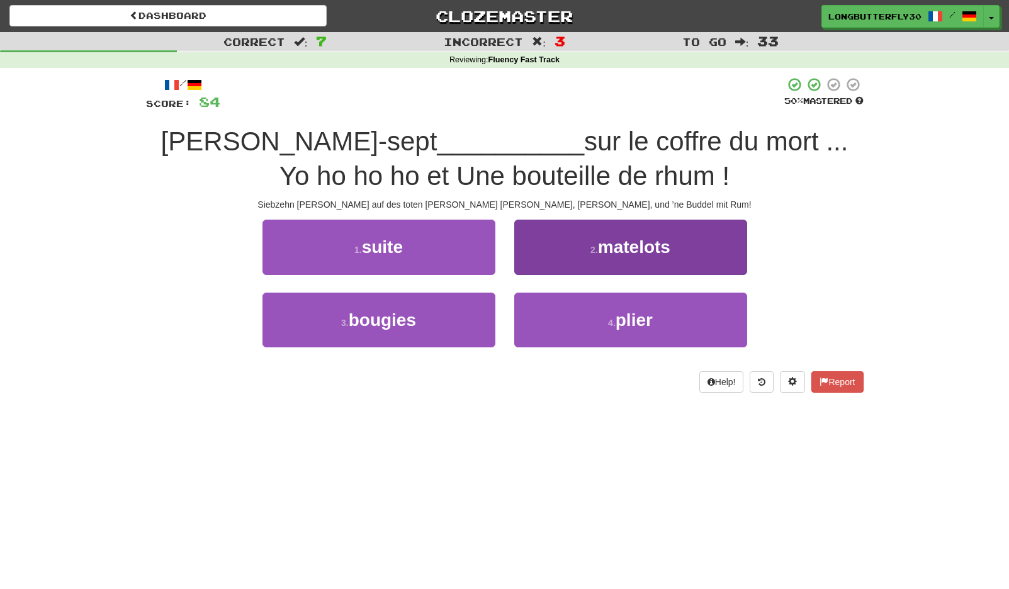
click at [585, 247] on button "2 . matelots" at bounding box center [630, 247] width 233 height 55
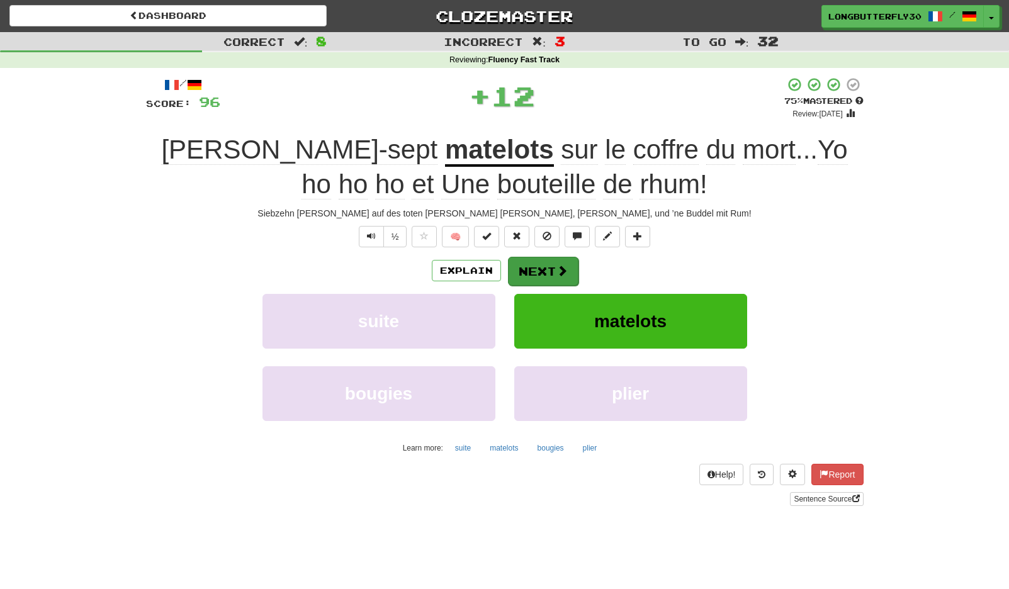
click at [539, 260] on button "Next" at bounding box center [543, 271] width 70 height 29
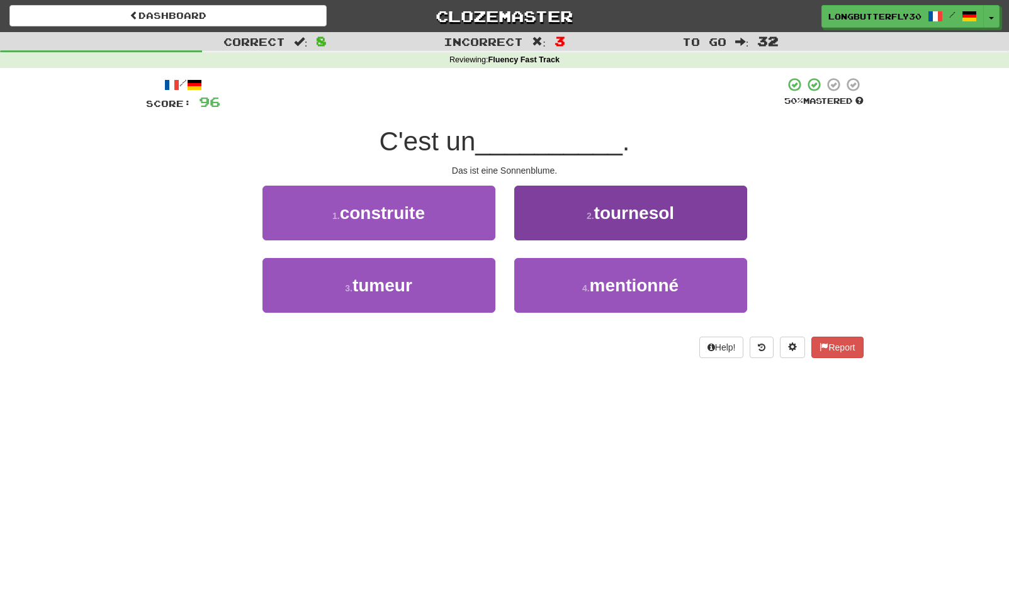
click at [588, 221] on button "2 . tournesol" at bounding box center [630, 213] width 233 height 55
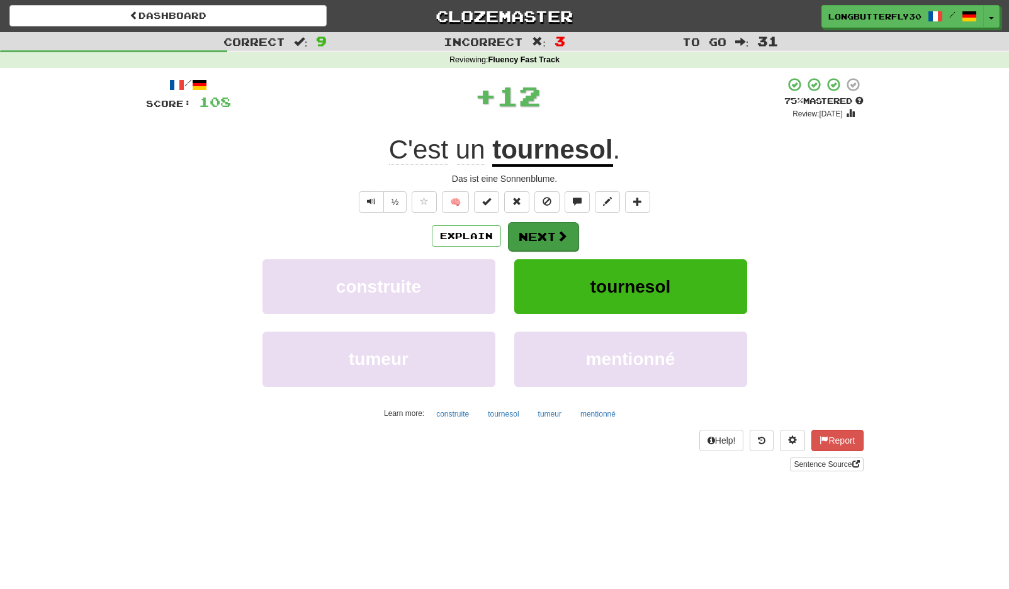
click at [562, 230] on span at bounding box center [561, 235] width 11 height 11
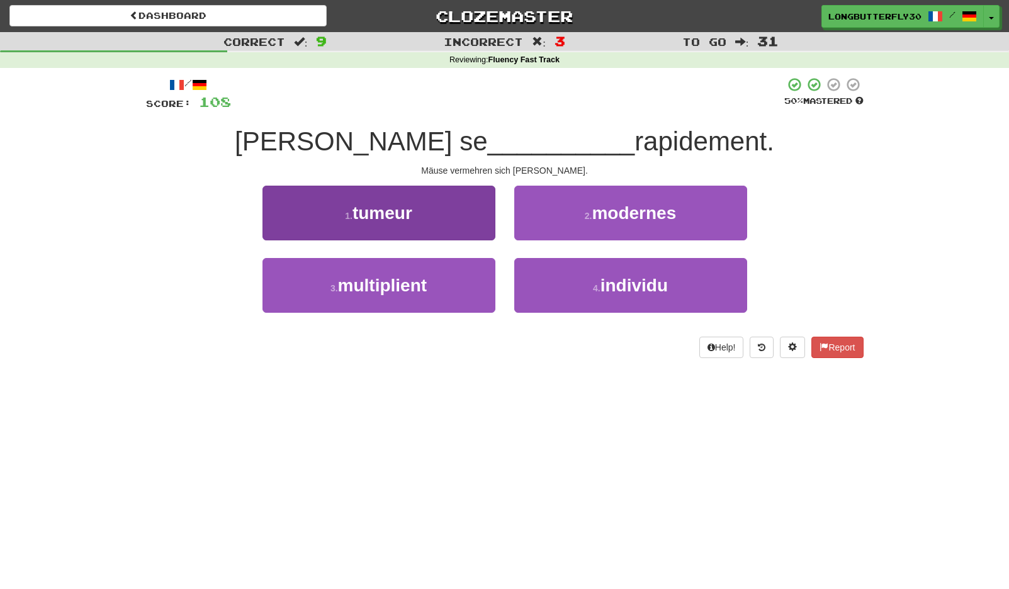
click at [411, 284] on span "multiplient" at bounding box center [382, 286] width 89 height 20
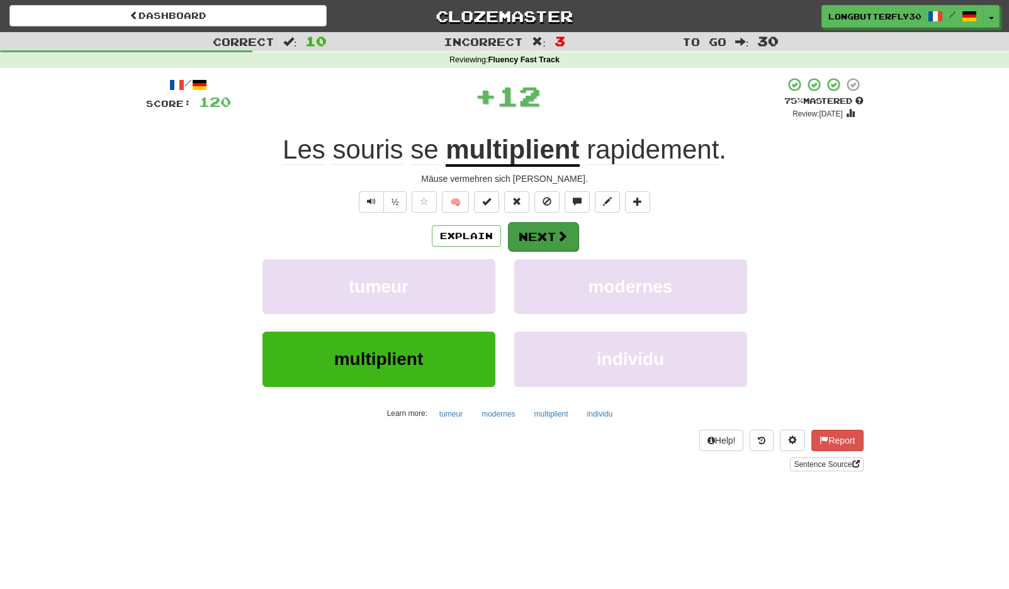
click at [552, 233] on button "Next" at bounding box center [543, 236] width 70 height 29
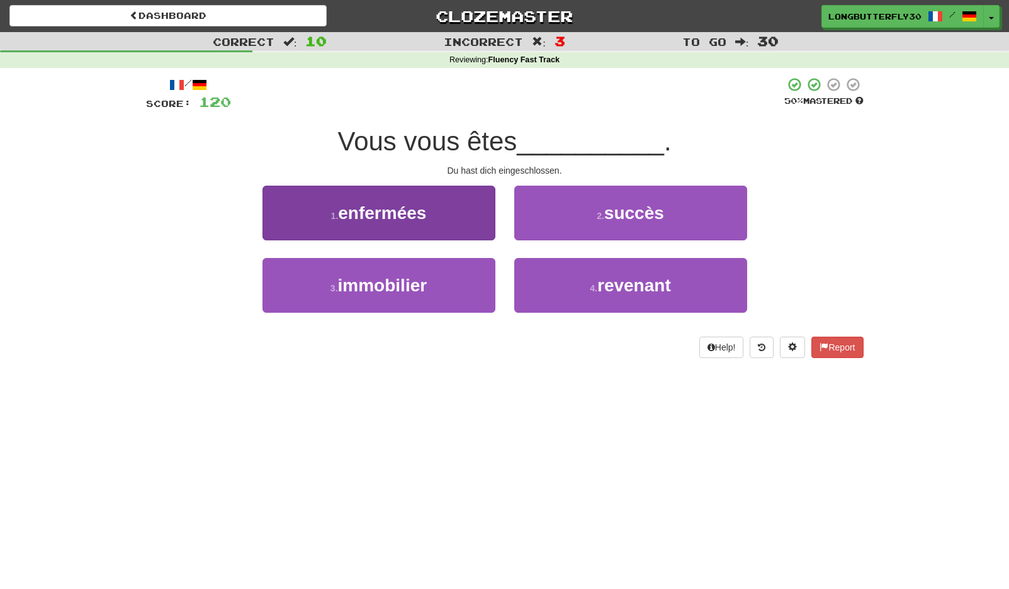
click at [464, 218] on button "1 . enfermées" at bounding box center [378, 213] width 233 height 55
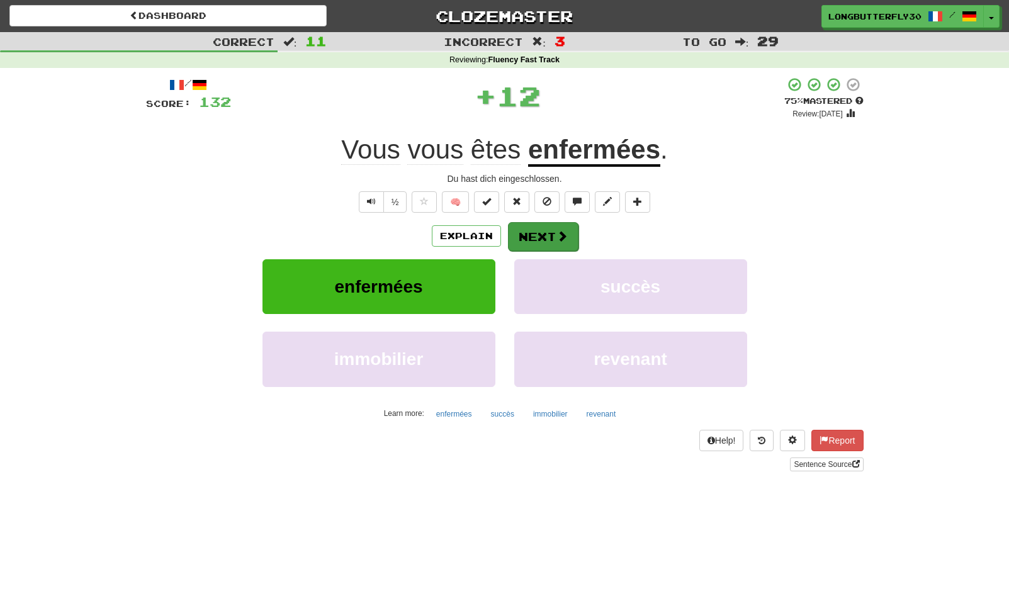
click at [554, 231] on button "Next" at bounding box center [543, 236] width 70 height 29
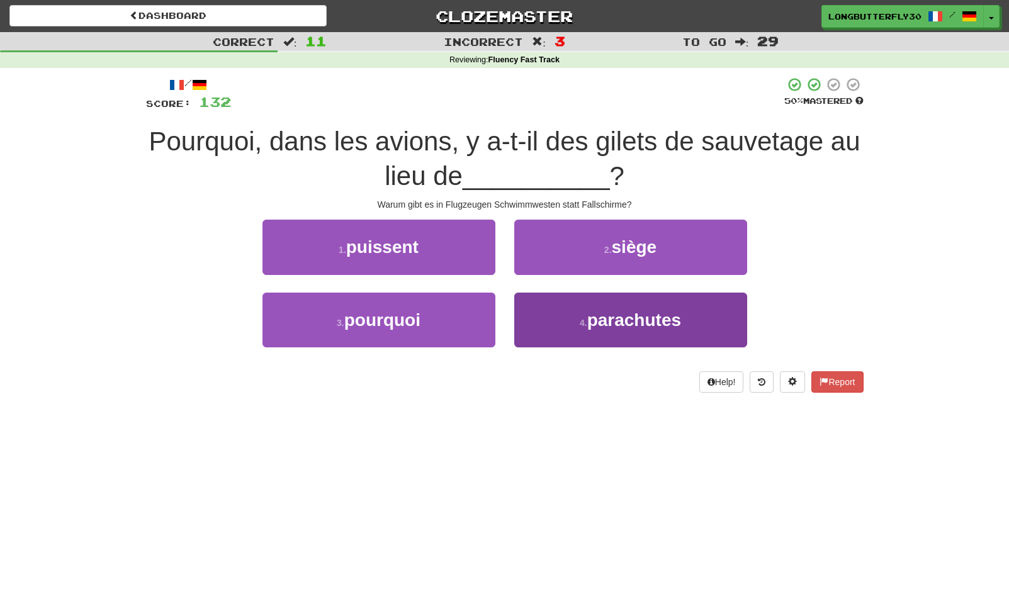
click at [598, 313] on span "parachutes" at bounding box center [634, 320] width 94 height 20
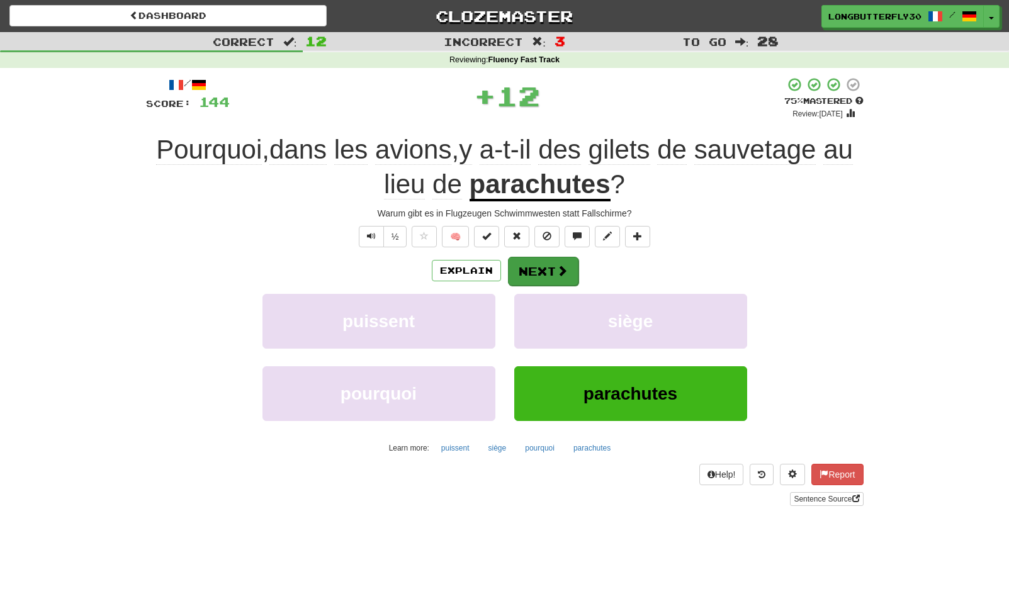
click at [565, 276] on button "Next" at bounding box center [543, 271] width 70 height 29
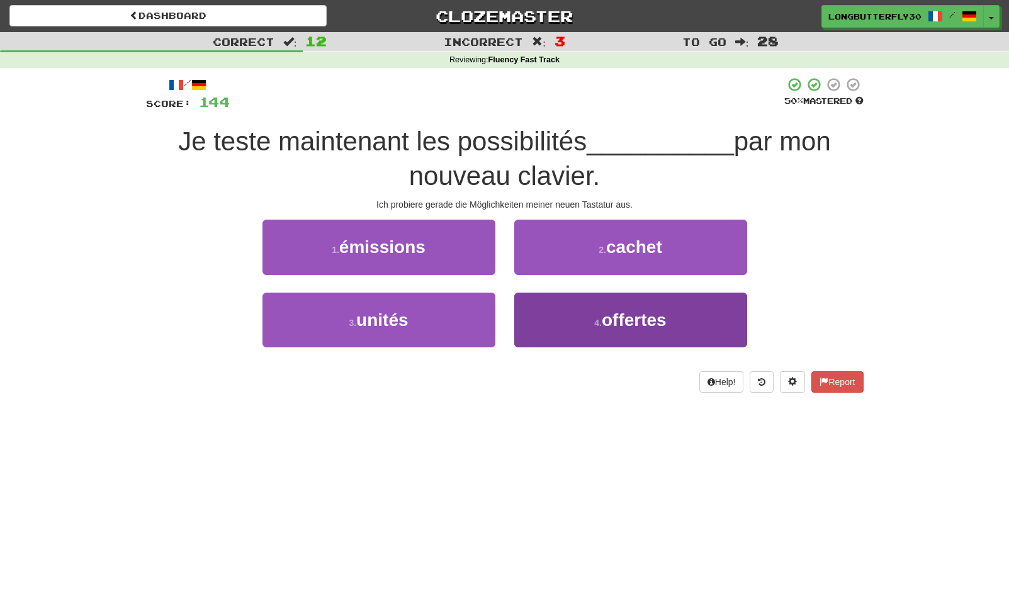
click at [583, 318] on button "4 . offertes" at bounding box center [630, 320] width 233 height 55
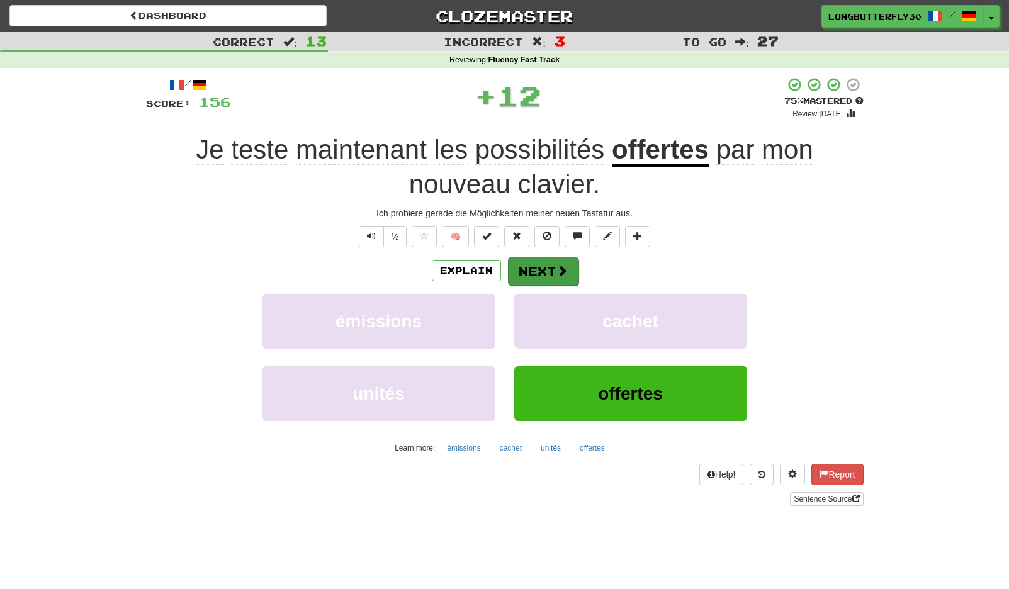
click at [554, 268] on button "Next" at bounding box center [543, 271] width 70 height 29
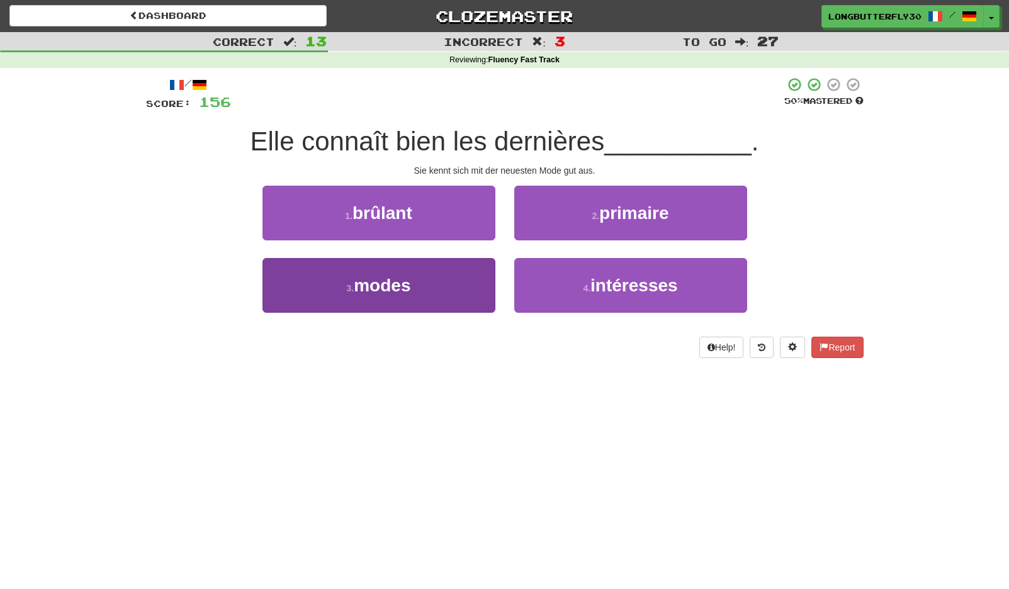
click at [466, 289] on button "3 . modes" at bounding box center [378, 285] width 233 height 55
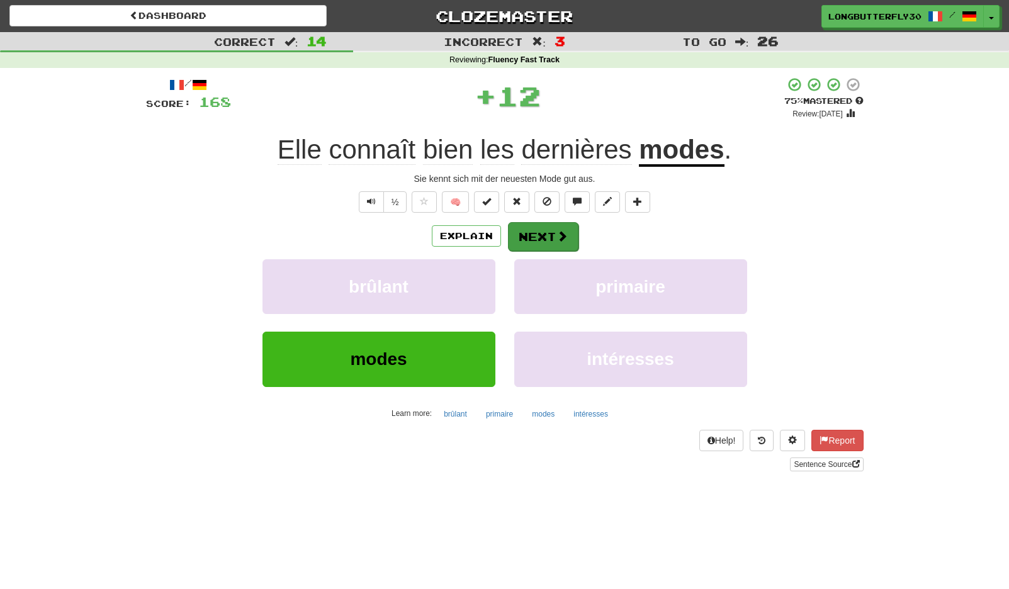
click at [565, 226] on button "Next" at bounding box center [543, 236] width 70 height 29
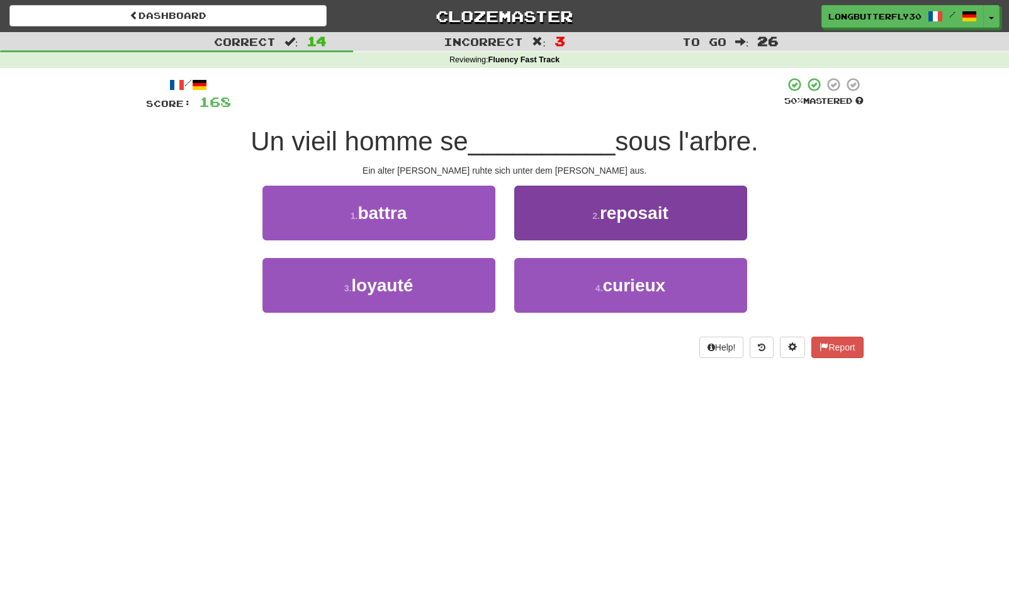
click at [635, 228] on button "2 . reposait" at bounding box center [630, 213] width 233 height 55
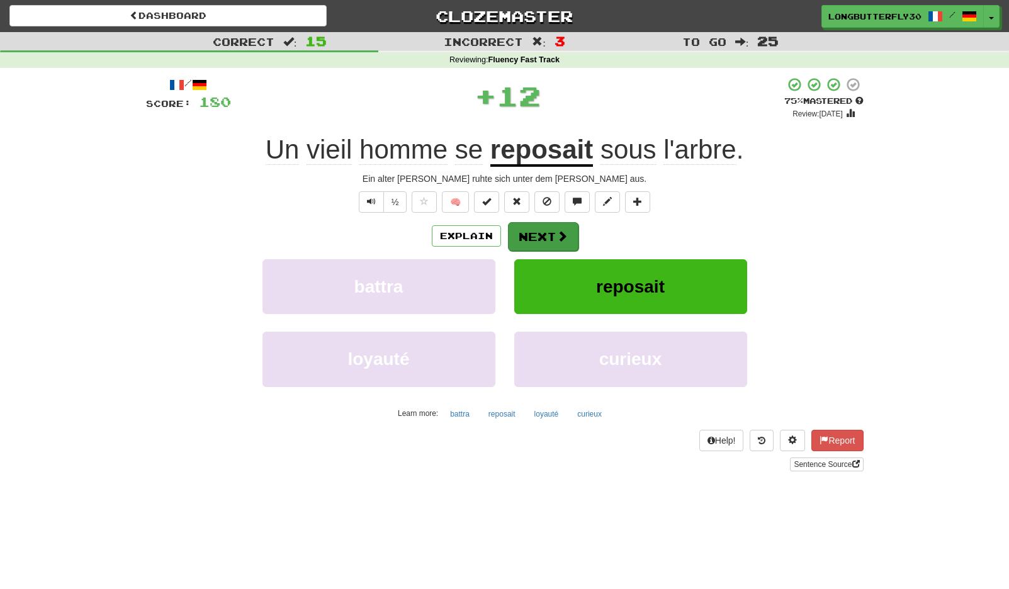
click at [557, 230] on span at bounding box center [561, 235] width 11 height 11
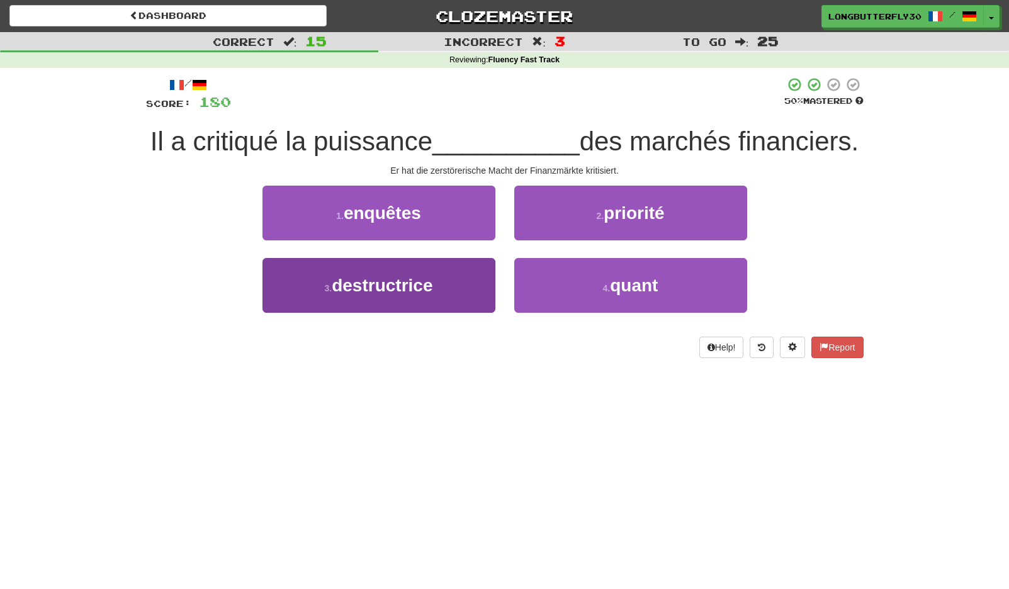
click at [439, 282] on button "3 . destructrice" at bounding box center [378, 285] width 233 height 55
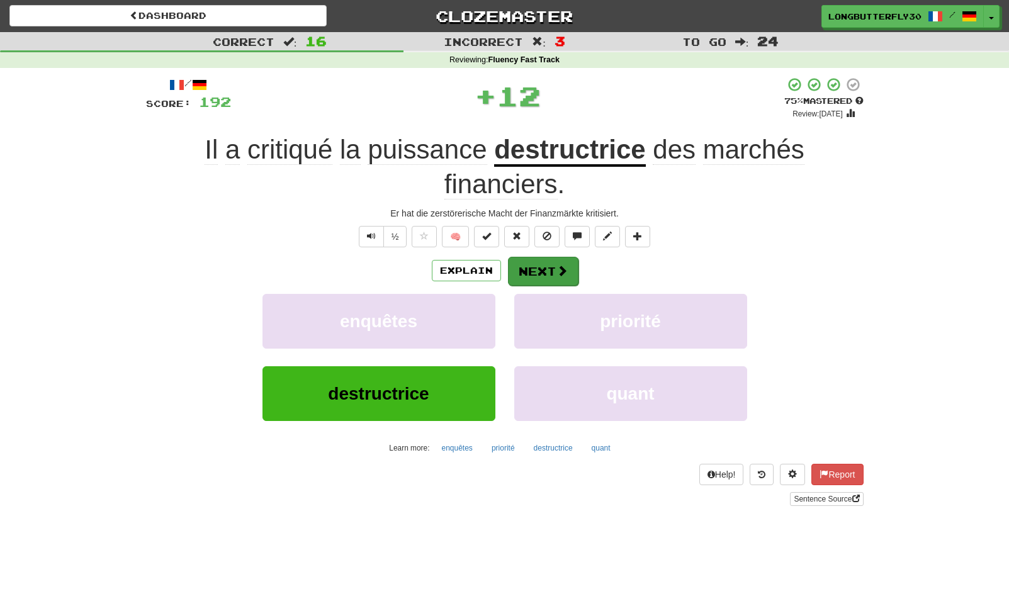
click at [518, 262] on button "Next" at bounding box center [543, 271] width 70 height 29
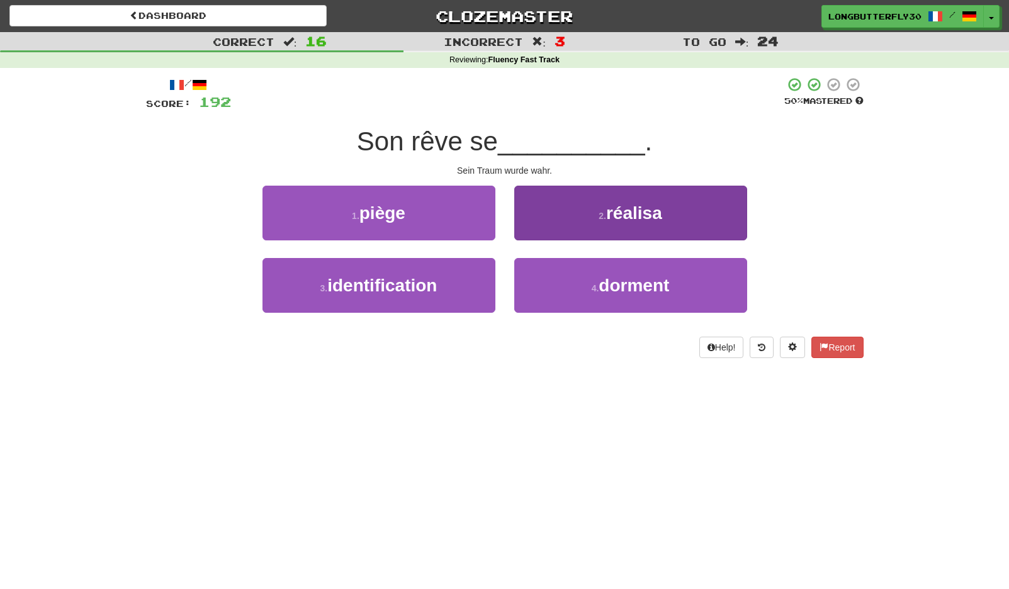
click at [626, 222] on button "2 . réalisa" at bounding box center [630, 213] width 233 height 55
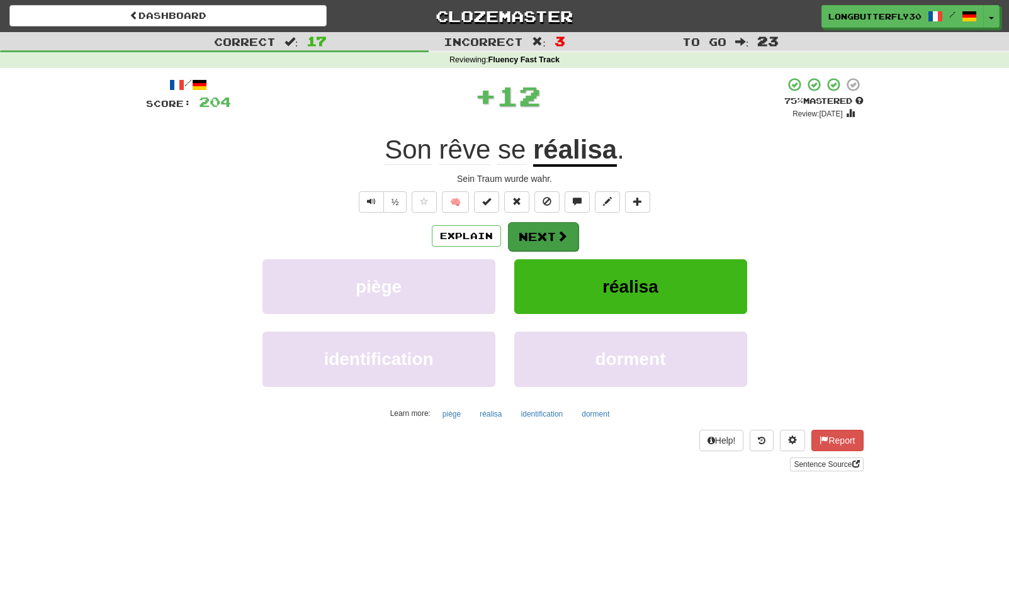
click at [554, 235] on button "Next" at bounding box center [543, 236] width 70 height 29
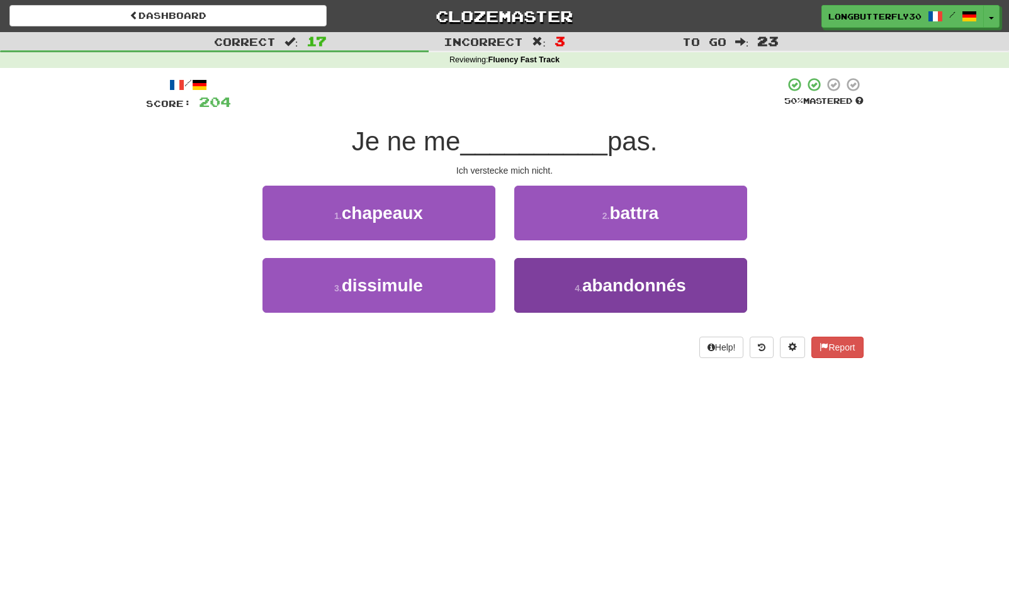
click at [561, 290] on button "4 . abandonnés" at bounding box center [630, 285] width 233 height 55
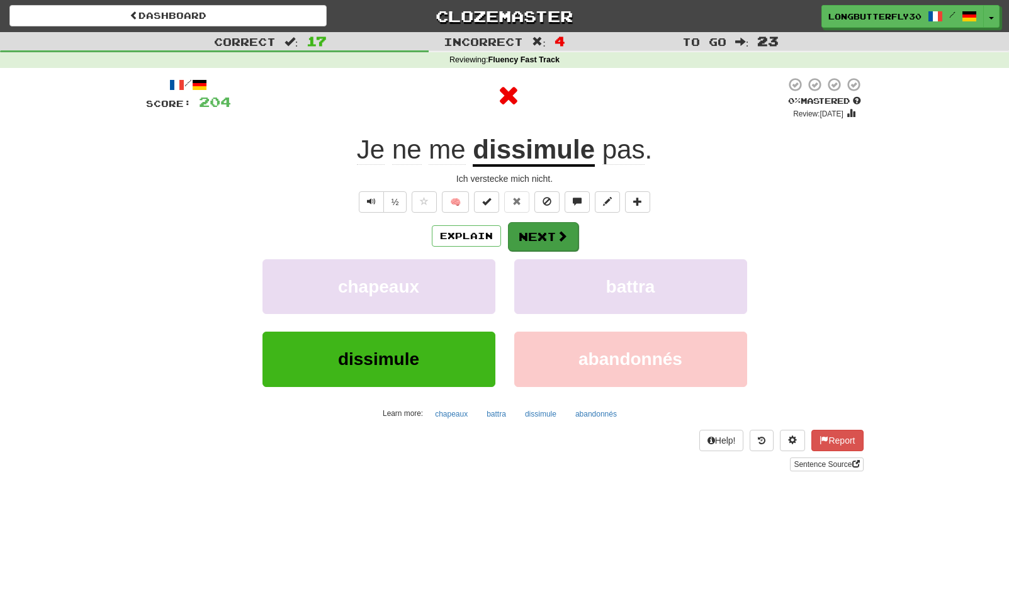
click at [543, 239] on button "Next" at bounding box center [543, 236] width 70 height 29
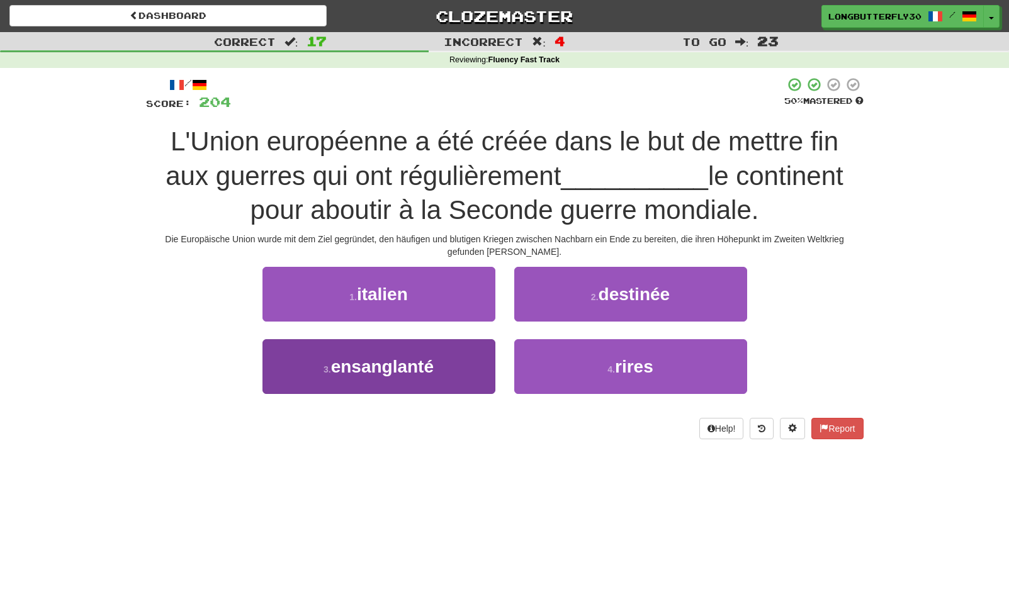
click at [462, 367] on button "3 . ensanglanté" at bounding box center [378, 366] width 233 height 55
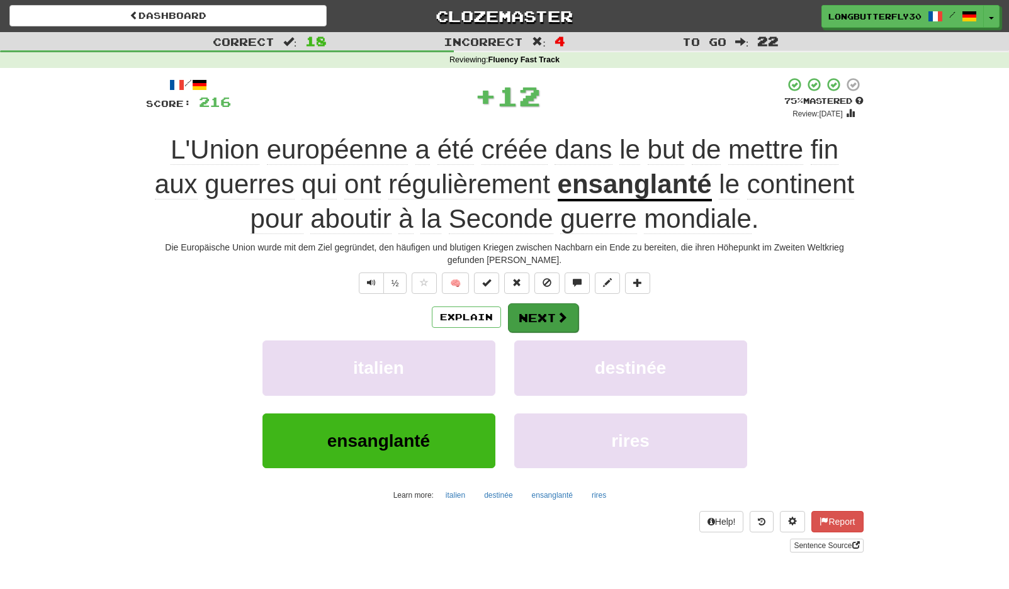
click at [546, 316] on button "Next" at bounding box center [543, 317] width 70 height 29
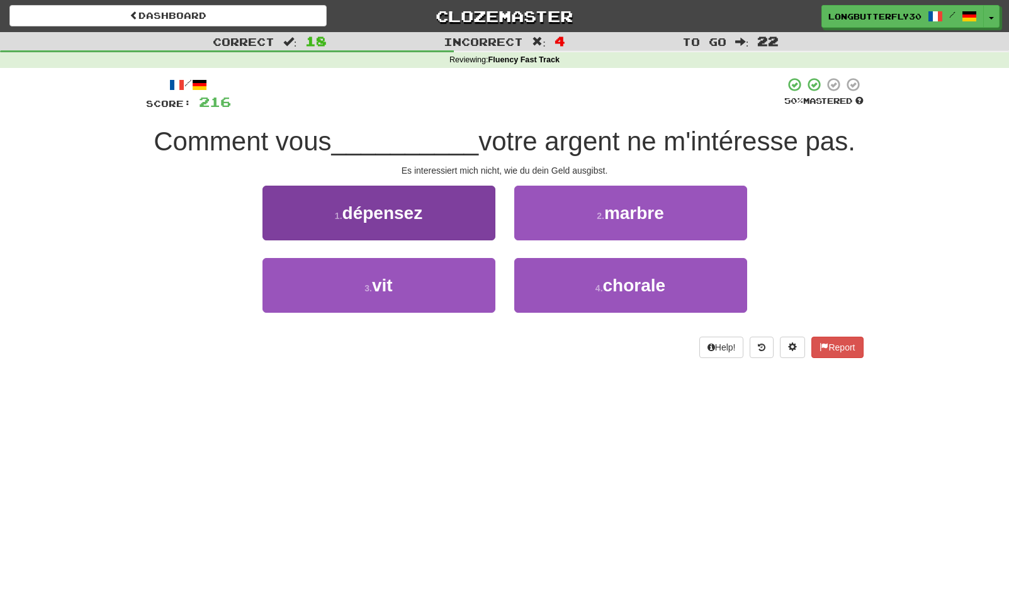
click at [466, 211] on button "1 . dépensez" at bounding box center [378, 213] width 233 height 55
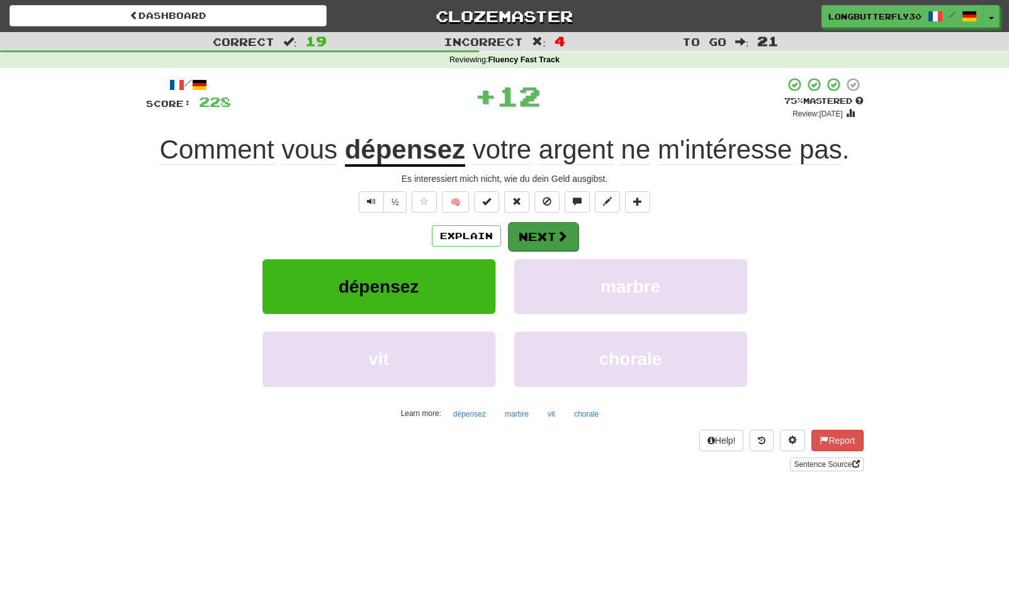
click at [554, 229] on button "Next" at bounding box center [543, 236] width 70 height 29
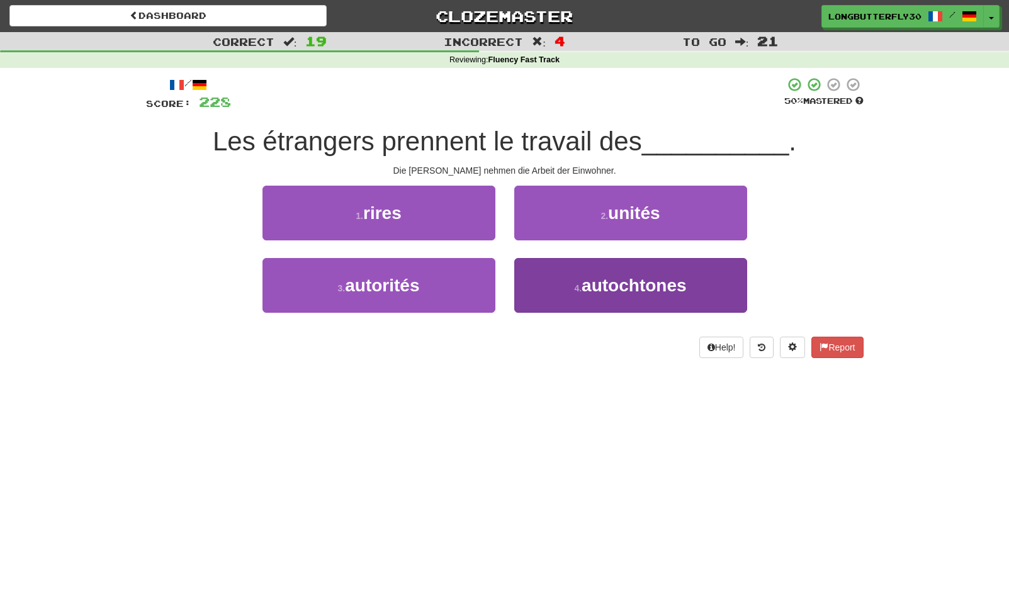
click at [593, 284] on span "autochtones" at bounding box center [633, 286] width 104 height 20
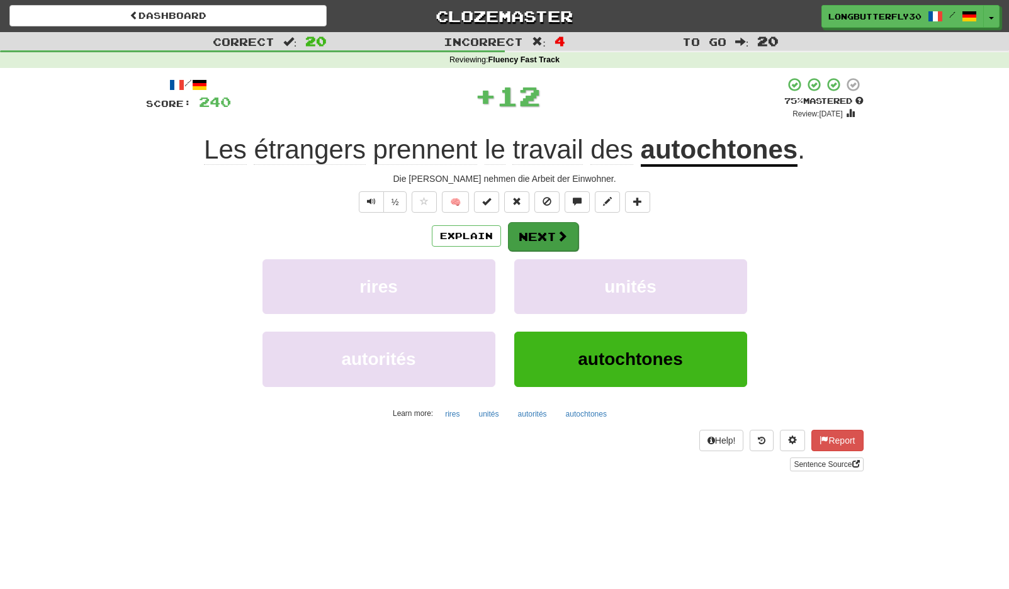
click at [556, 232] on span at bounding box center [561, 235] width 11 height 11
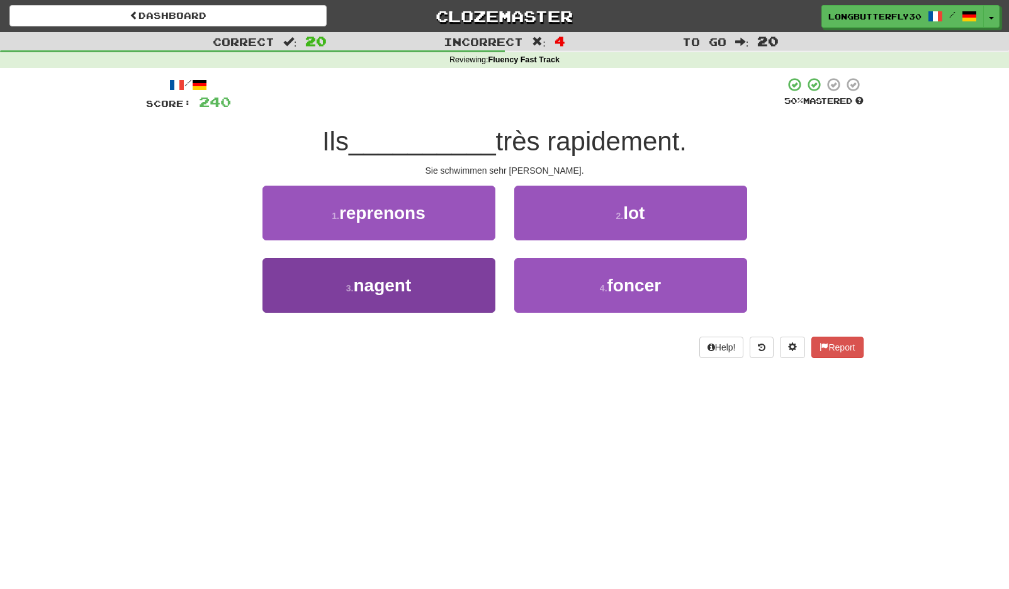
click at [482, 273] on button "3 . nagent" at bounding box center [378, 285] width 233 height 55
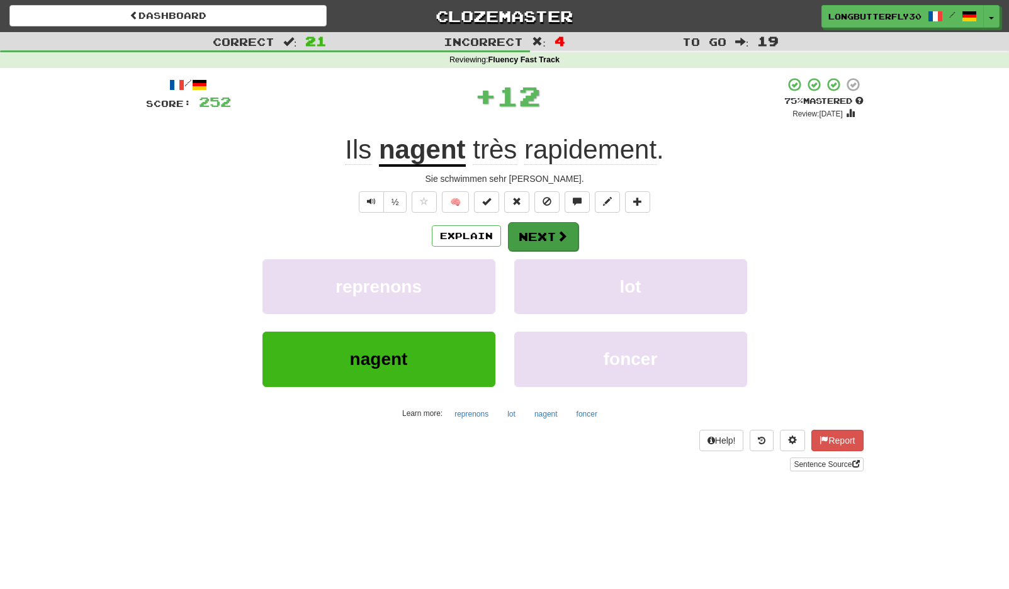
click at [569, 238] on button "Next" at bounding box center [543, 236] width 70 height 29
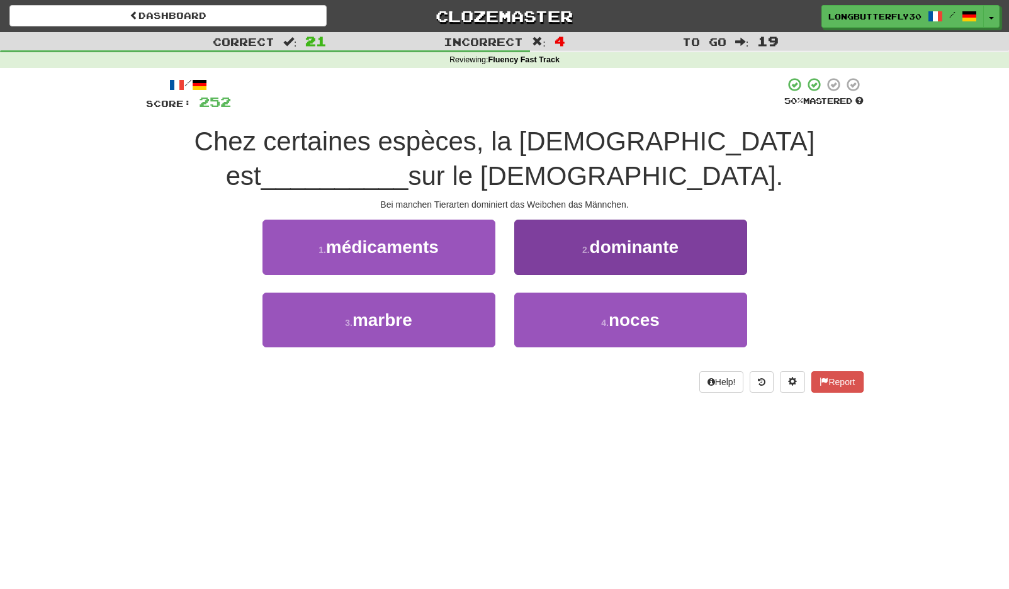
click at [575, 250] on button "2 . dominante" at bounding box center [630, 247] width 233 height 55
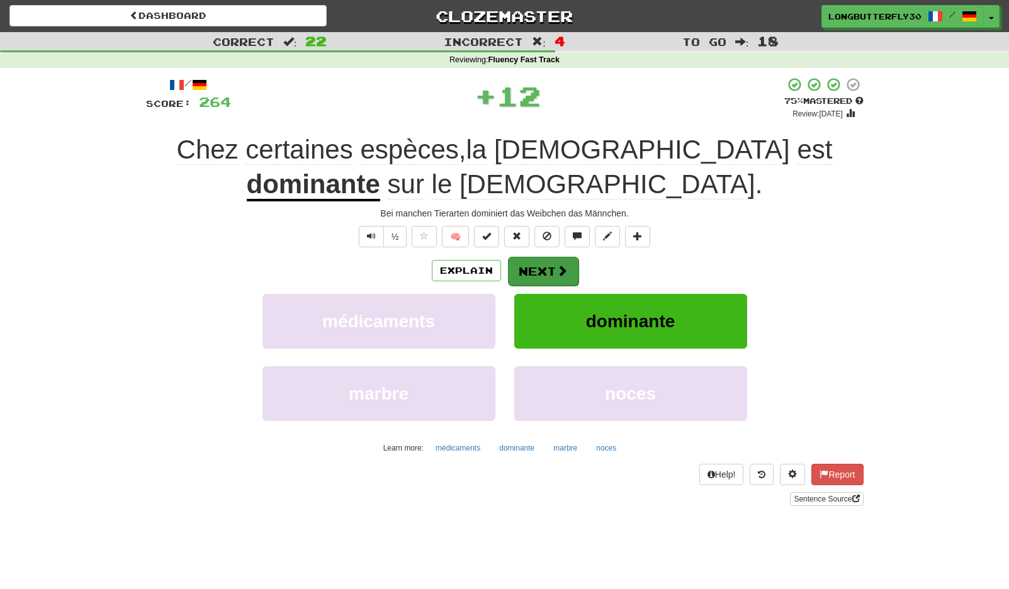
click at [528, 258] on button "Next" at bounding box center [543, 271] width 70 height 29
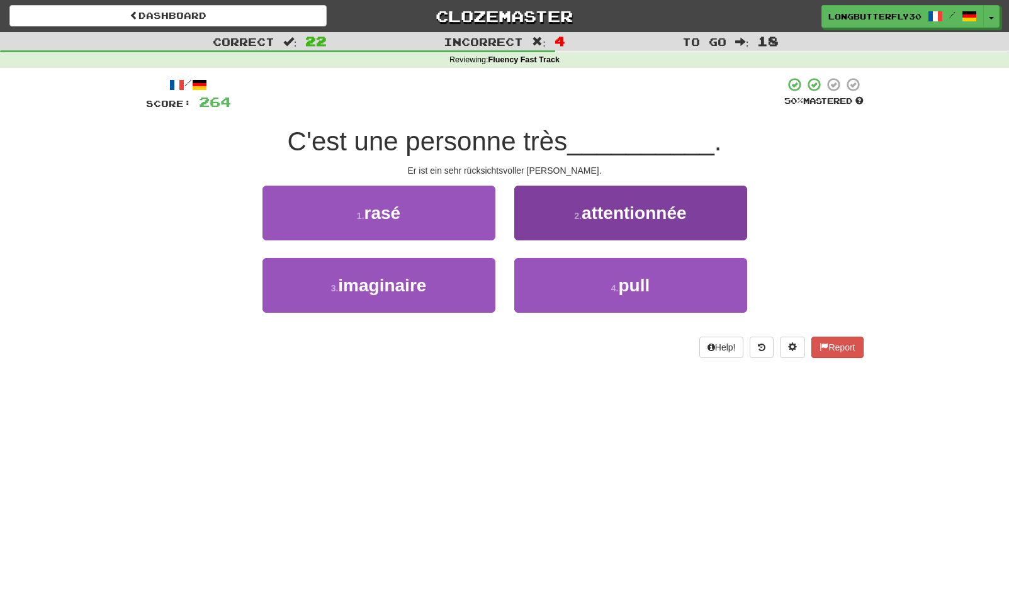
click at [582, 224] on button "2 . attentionnée" at bounding box center [630, 213] width 233 height 55
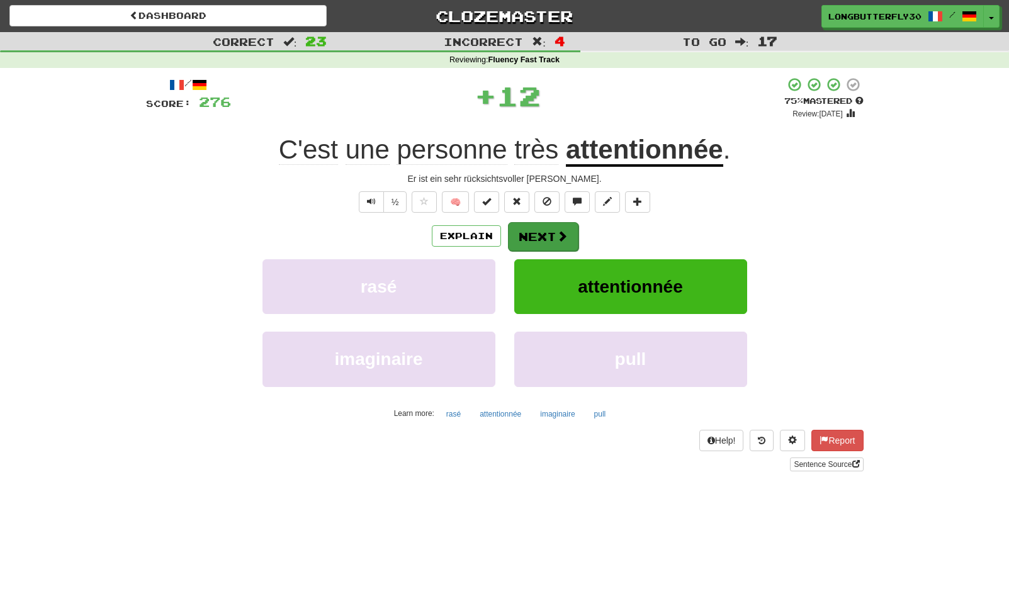
click at [559, 232] on span at bounding box center [561, 235] width 11 height 11
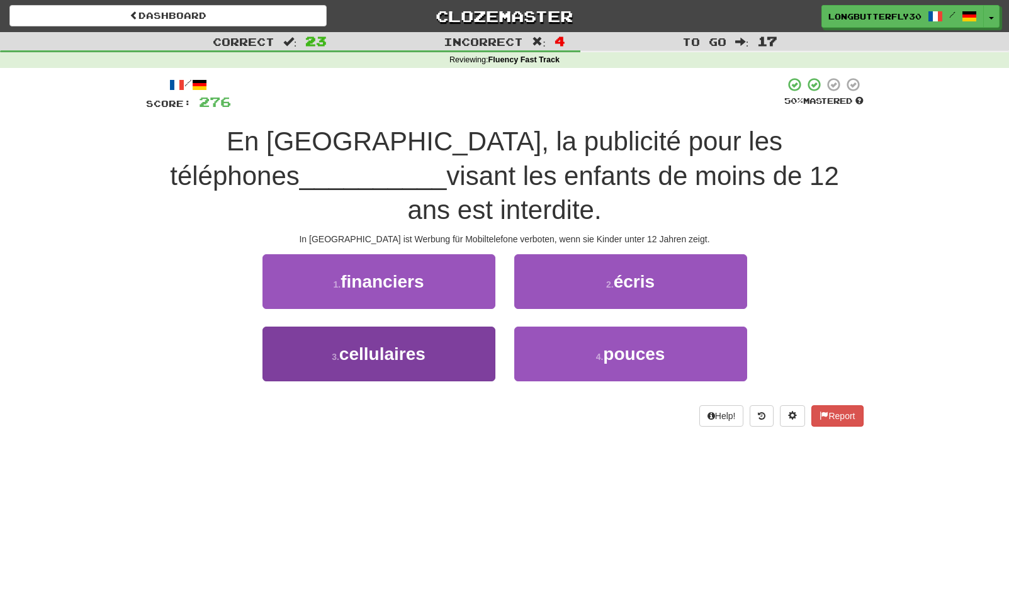
click at [464, 327] on button "3 . cellulaires" at bounding box center [378, 354] width 233 height 55
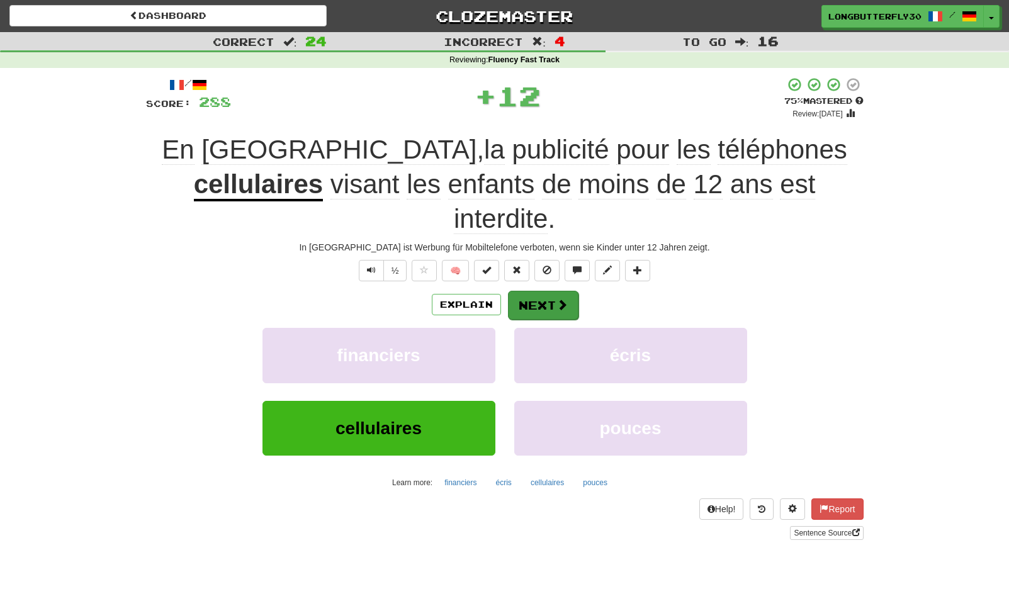
click at [526, 291] on button "Next" at bounding box center [543, 305] width 70 height 29
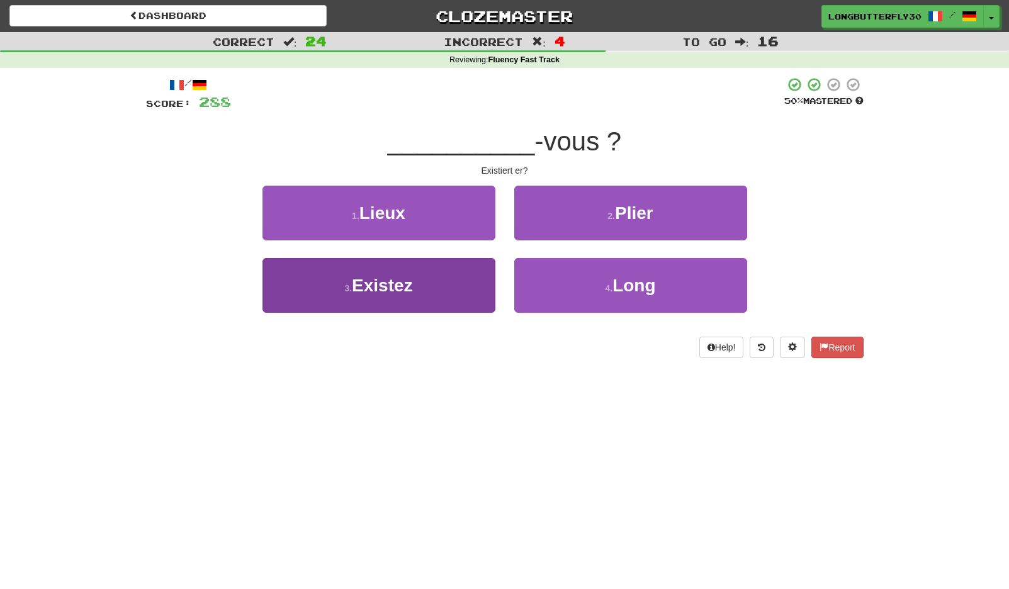
click at [448, 281] on button "3 . Existez" at bounding box center [378, 285] width 233 height 55
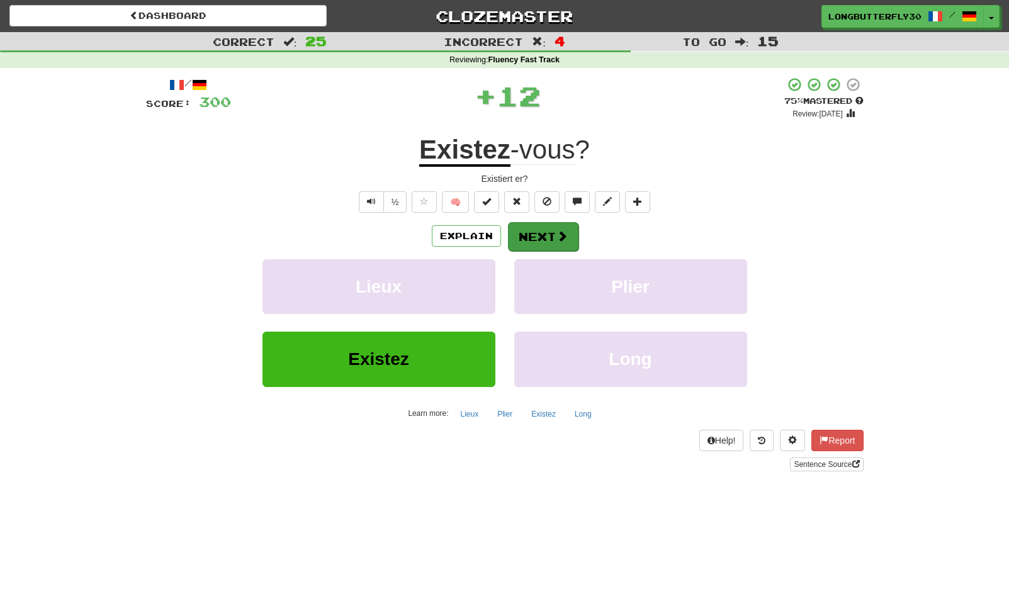
click at [557, 247] on button "Next" at bounding box center [543, 236] width 70 height 29
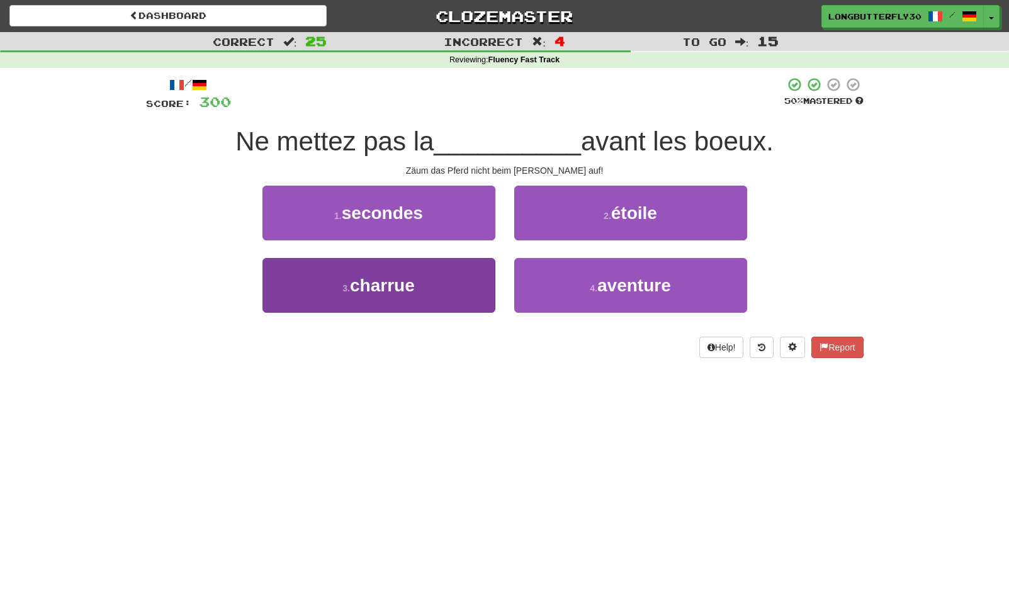
click at [444, 279] on button "3 . charrue" at bounding box center [378, 285] width 233 height 55
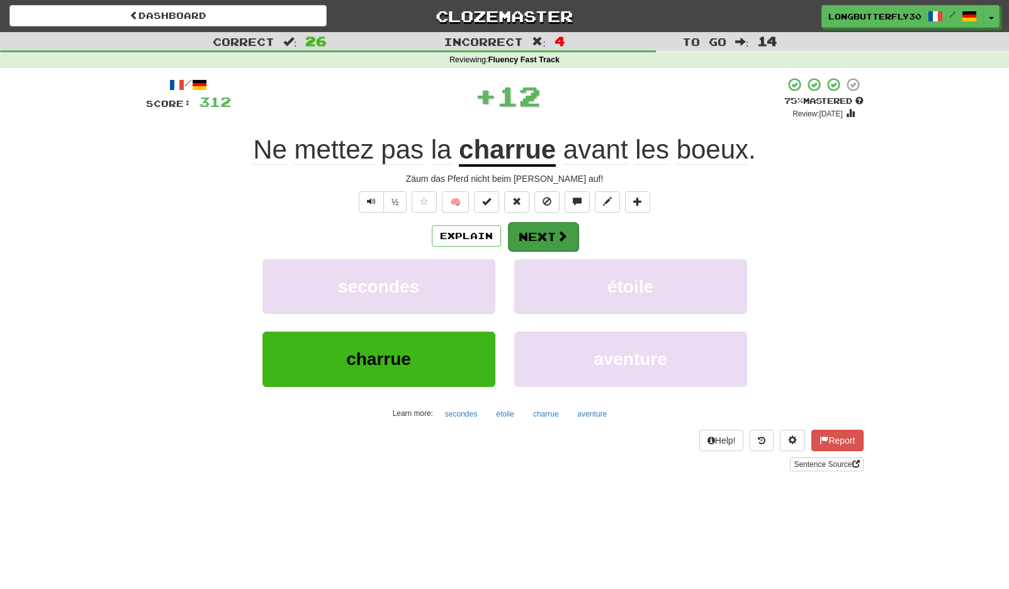
click at [553, 232] on button "Next" at bounding box center [543, 236] width 70 height 29
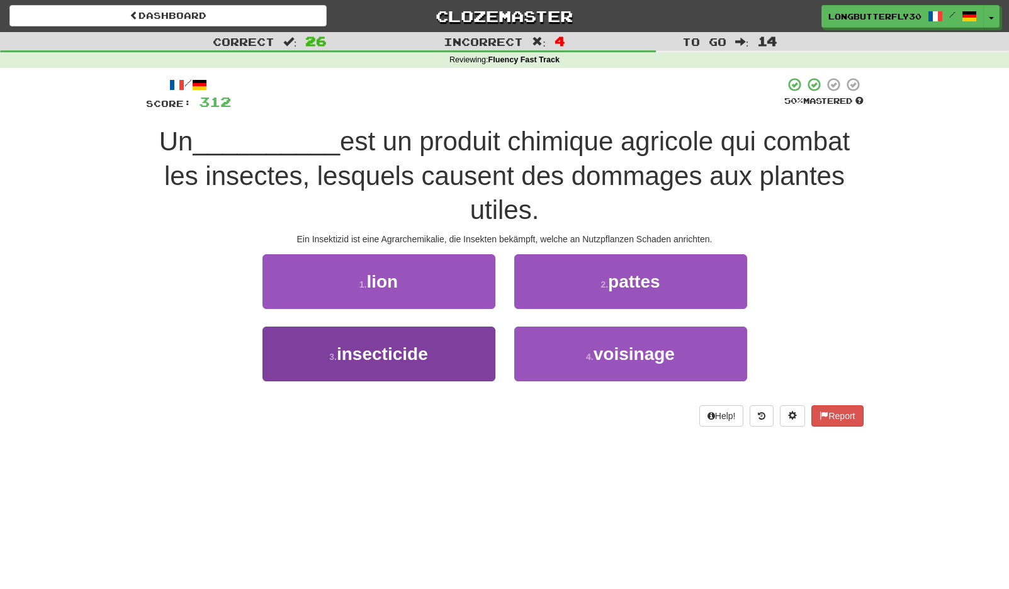
click at [442, 339] on button "3 . insecticide" at bounding box center [378, 354] width 233 height 55
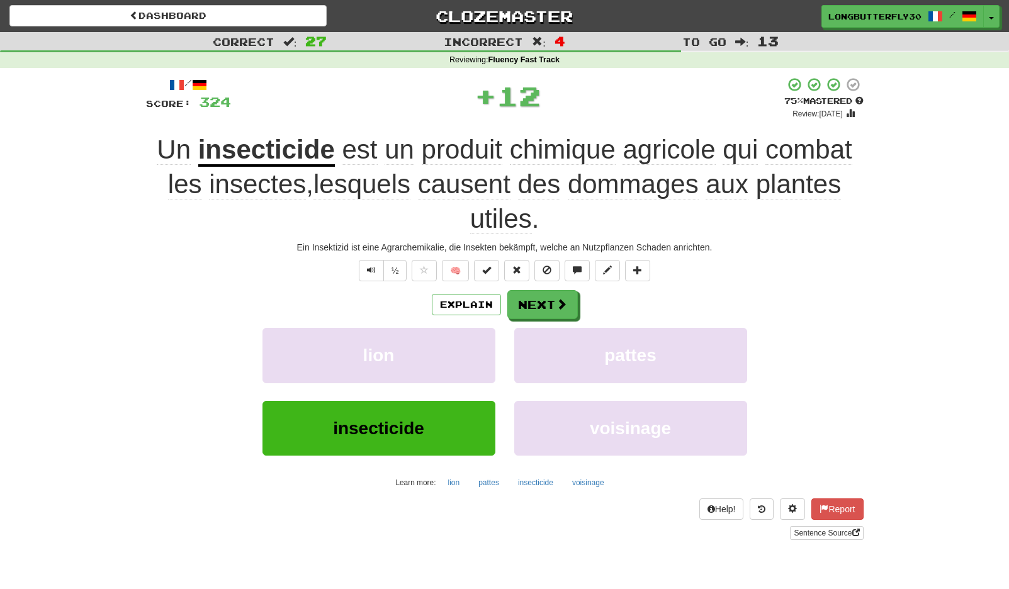
click at [557, 282] on div "/ Score: 324 + 12 75 % Mastered Review: 2025-10-17 Un insecticide est un produi…" at bounding box center [504, 308] width 717 height 463
click at [558, 291] on button "Next" at bounding box center [543, 305] width 70 height 29
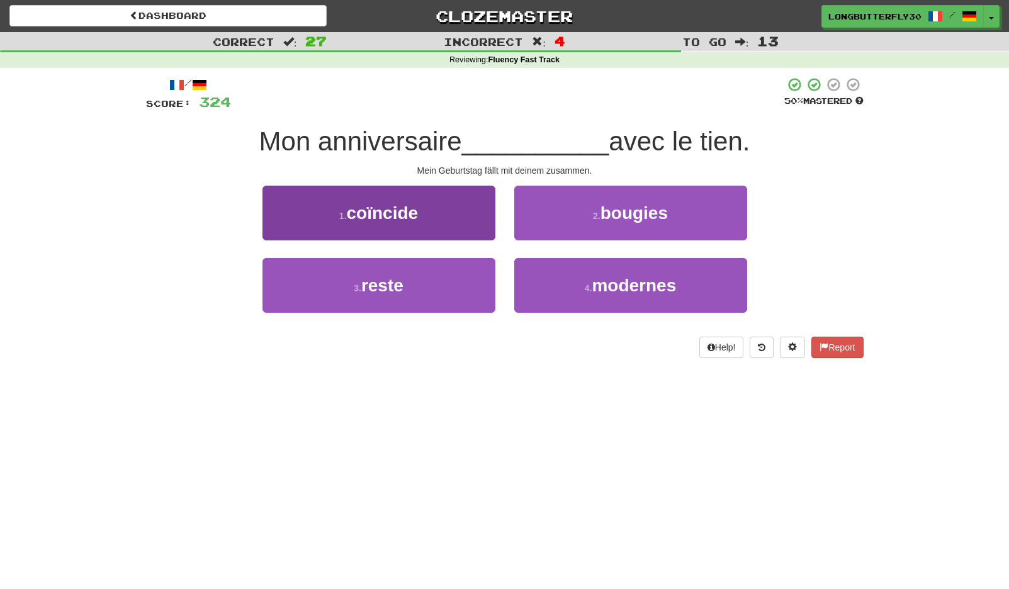
click at [440, 204] on button "1 . coïncide" at bounding box center [378, 213] width 233 height 55
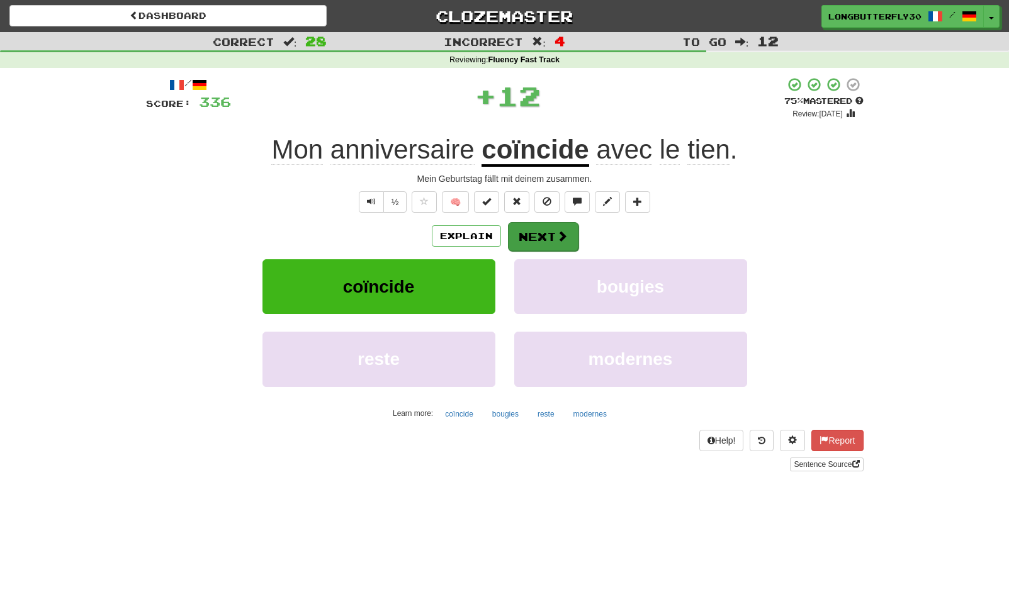
click at [554, 232] on button "Next" at bounding box center [543, 236] width 70 height 29
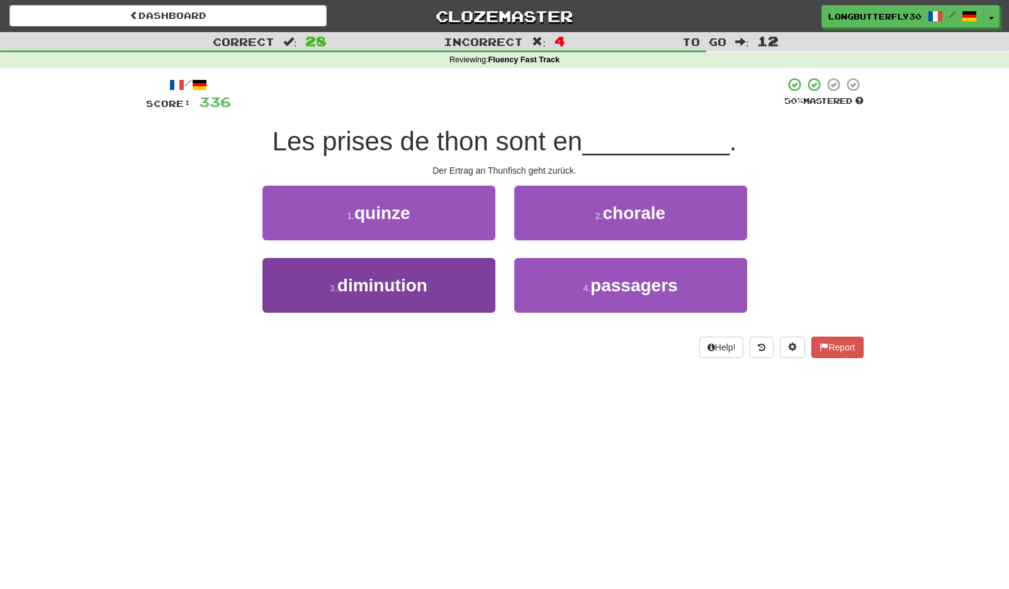
click at [430, 279] on button "3 . diminution" at bounding box center [378, 285] width 233 height 55
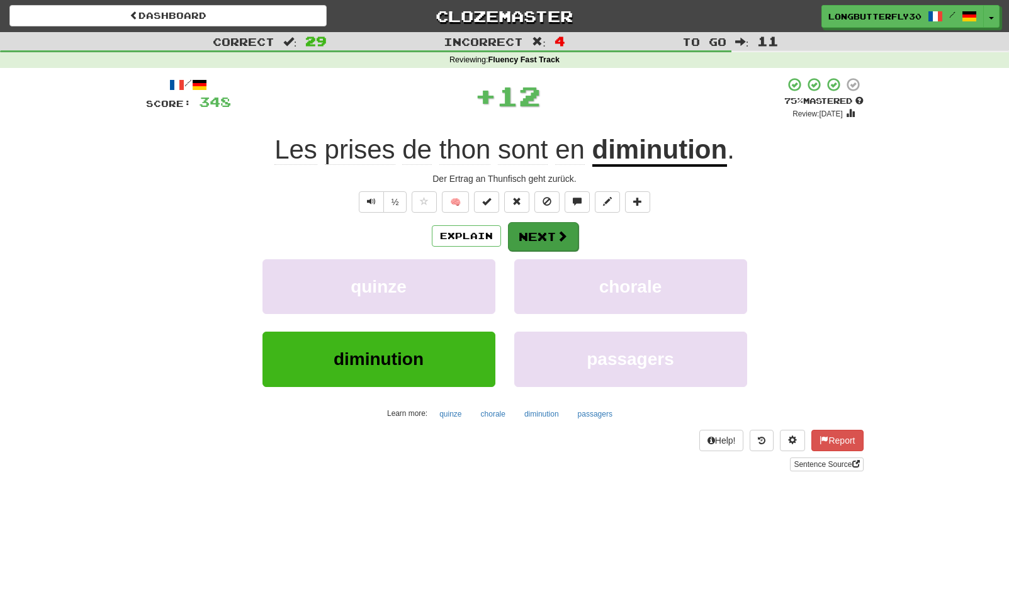
click at [573, 228] on button "Next" at bounding box center [543, 236] width 70 height 29
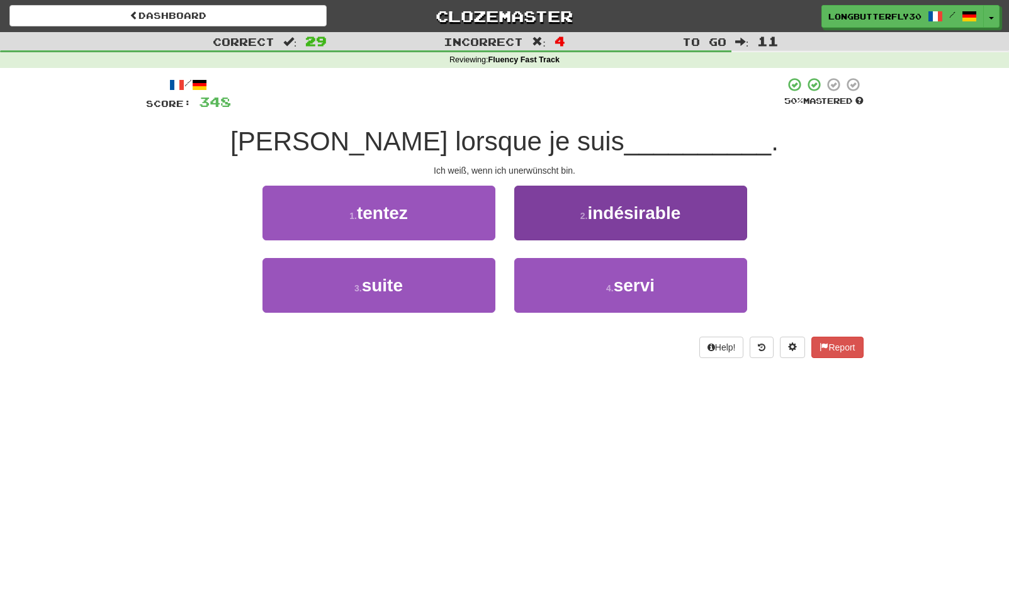
click at [596, 215] on span "indésirable" at bounding box center [633, 213] width 93 height 20
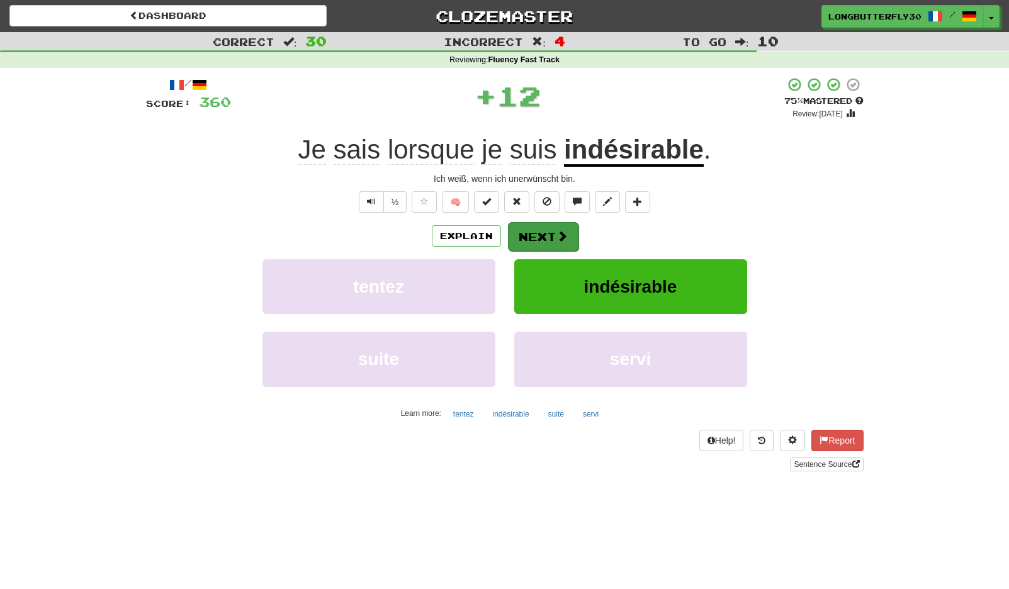
click at [530, 225] on button "Next" at bounding box center [543, 236] width 70 height 29
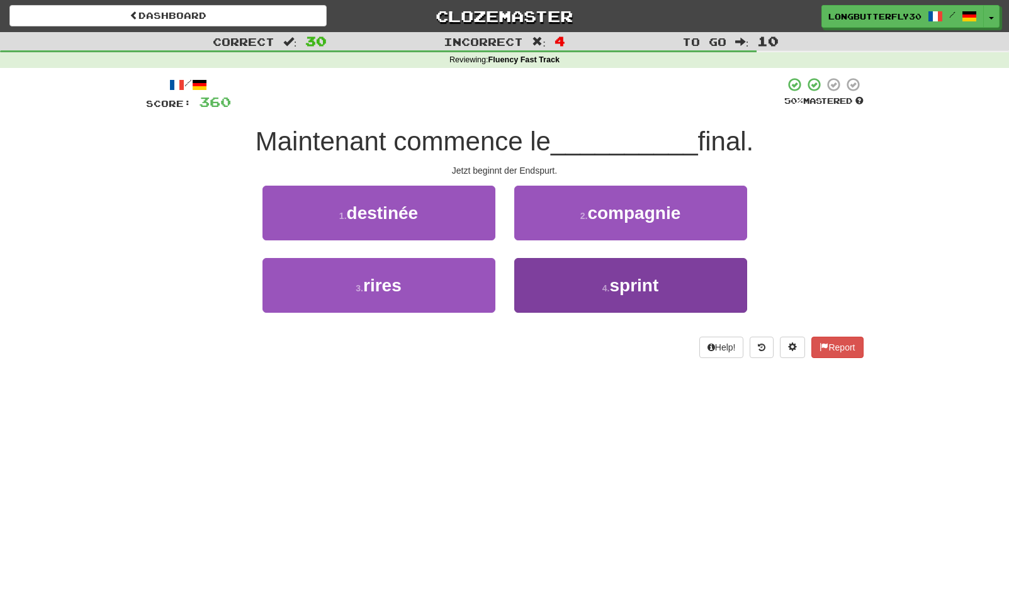
click at [557, 288] on button "4 . sprint" at bounding box center [630, 285] width 233 height 55
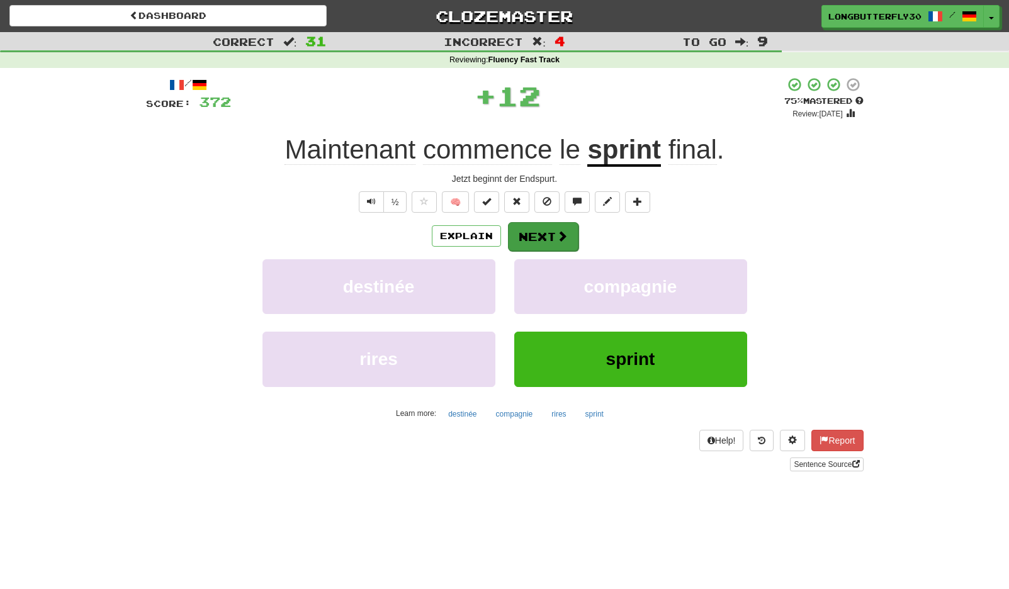
click at [534, 235] on button "Next" at bounding box center [543, 236] width 70 height 29
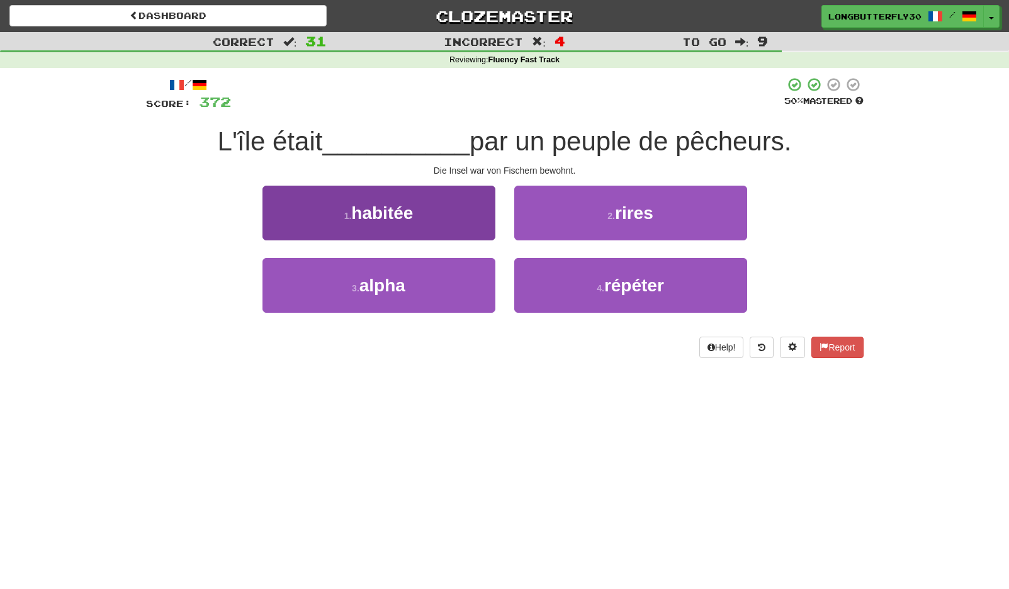
click at [461, 218] on button "1 . habitée" at bounding box center [378, 213] width 233 height 55
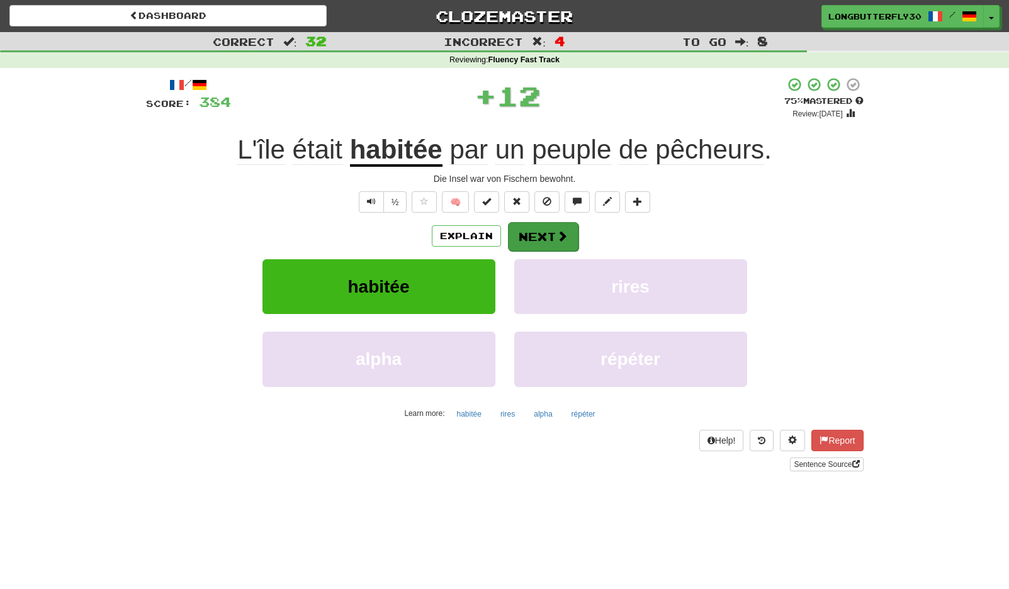
click at [535, 224] on button "Next" at bounding box center [543, 236] width 70 height 29
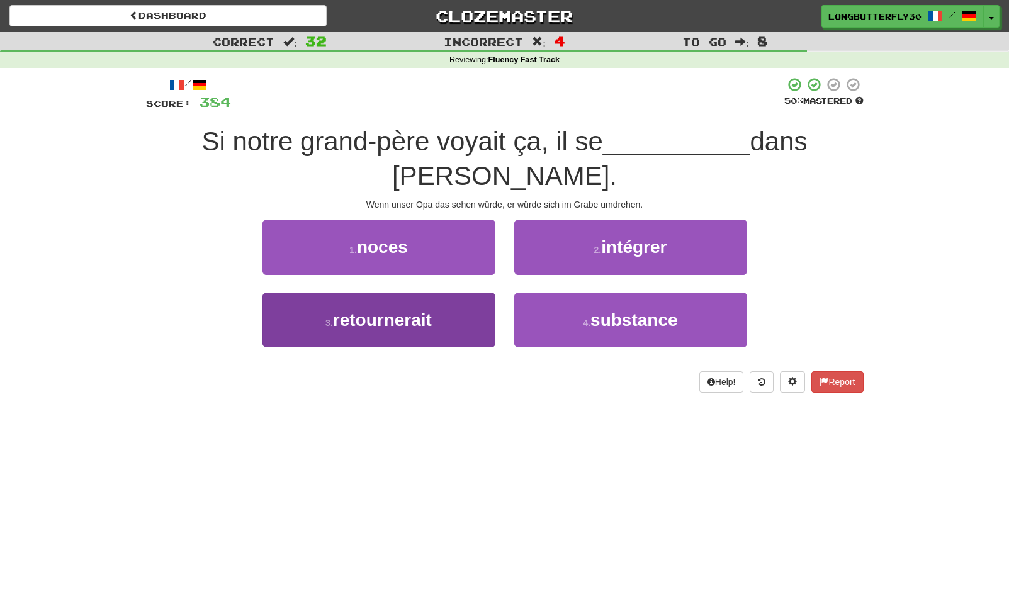
click at [449, 328] on button "3 . retournerait" at bounding box center [378, 320] width 233 height 55
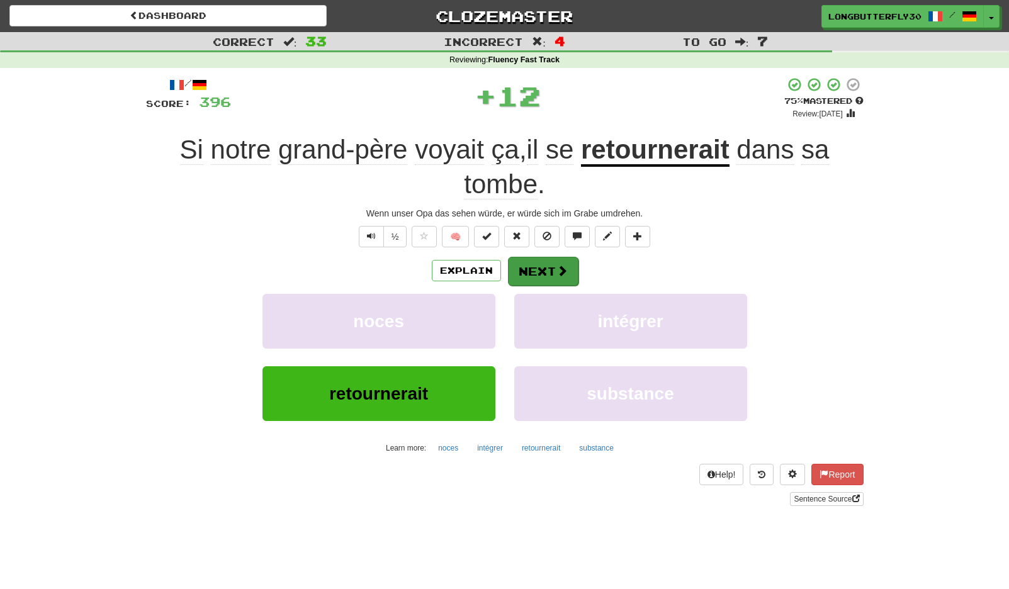
click at [537, 259] on button "Next" at bounding box center [543, 271] width 70 height 29
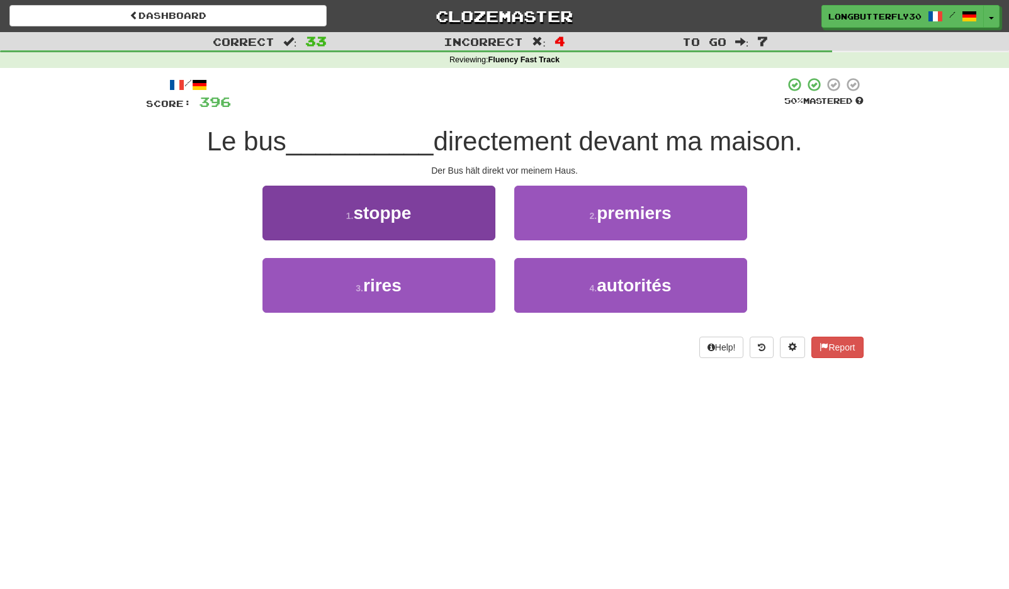
click at [418, 227] on button "1 . stoppe" at bounding box center [378, 213] width 233 height 55
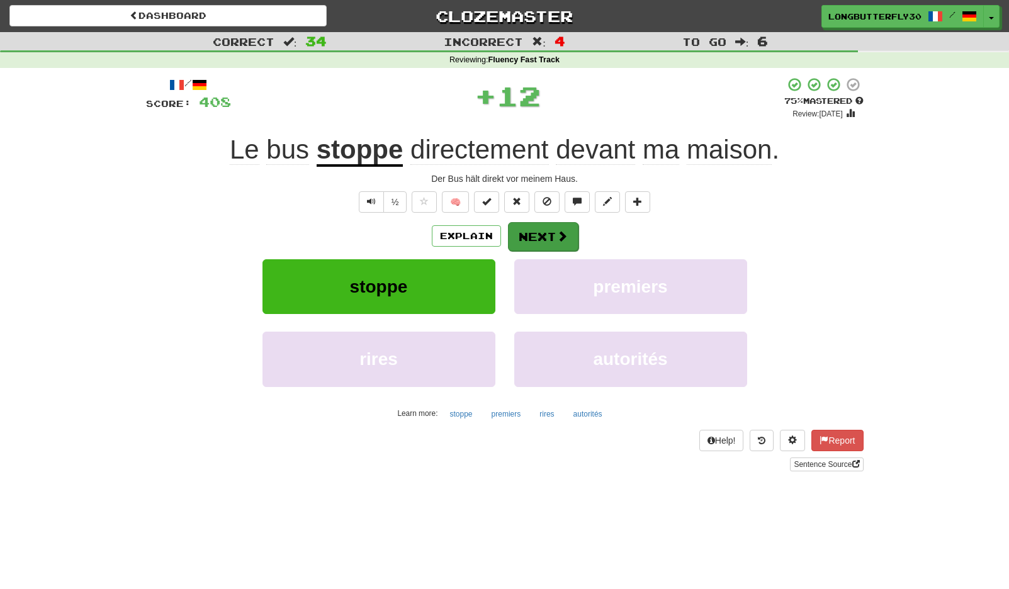
click at [535, 236] on button "Next" at bounding box center [543, 236] width 70 height 29
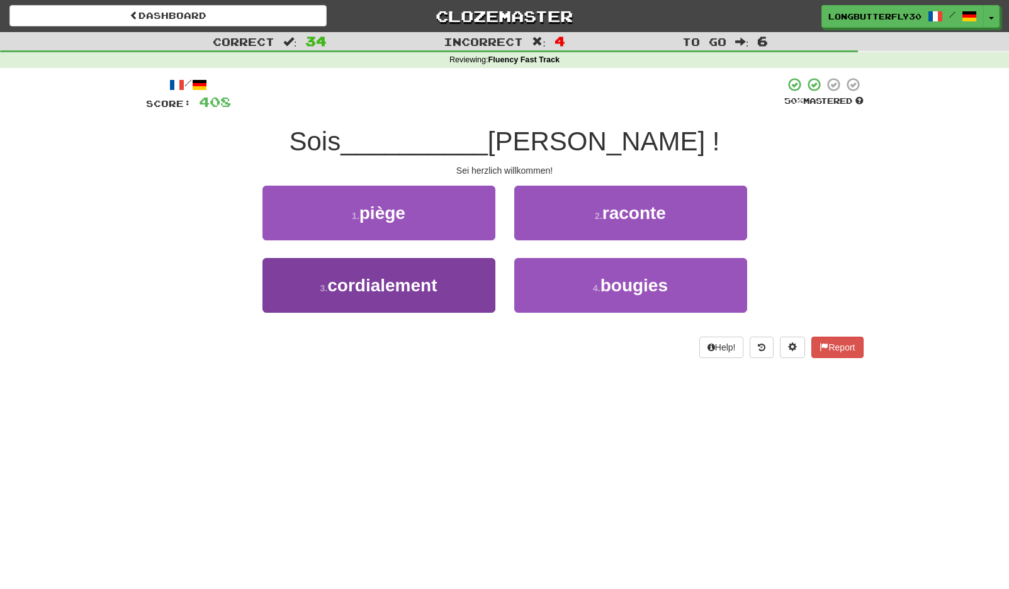
click at [447, 274] on button "3 . cordialement" at bounding box center [378, 285] width 233 height 55
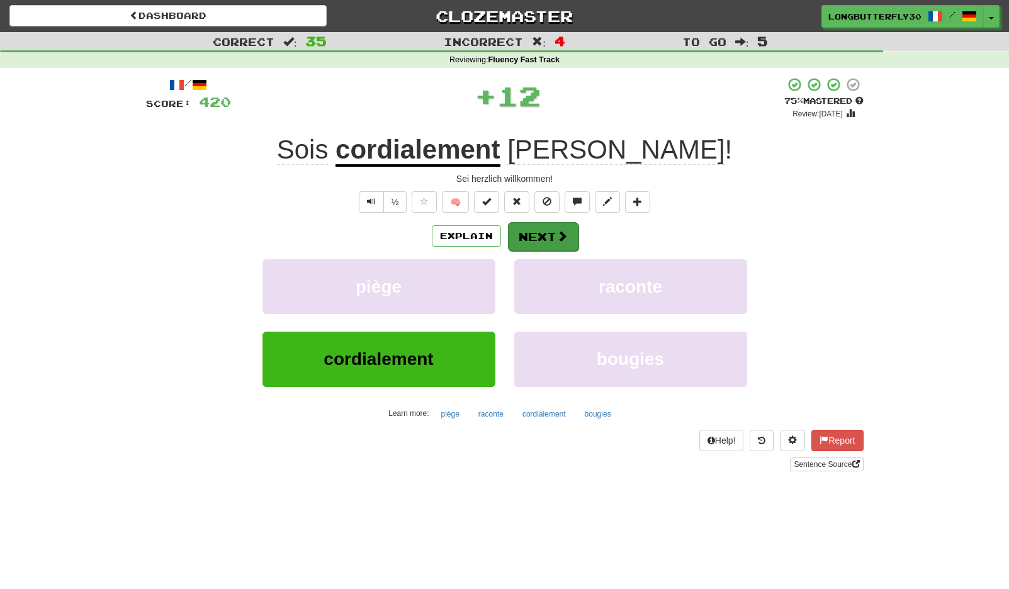
click at [528, 238] on button "Next" at bounding box center [543, 236] width 70 height 29
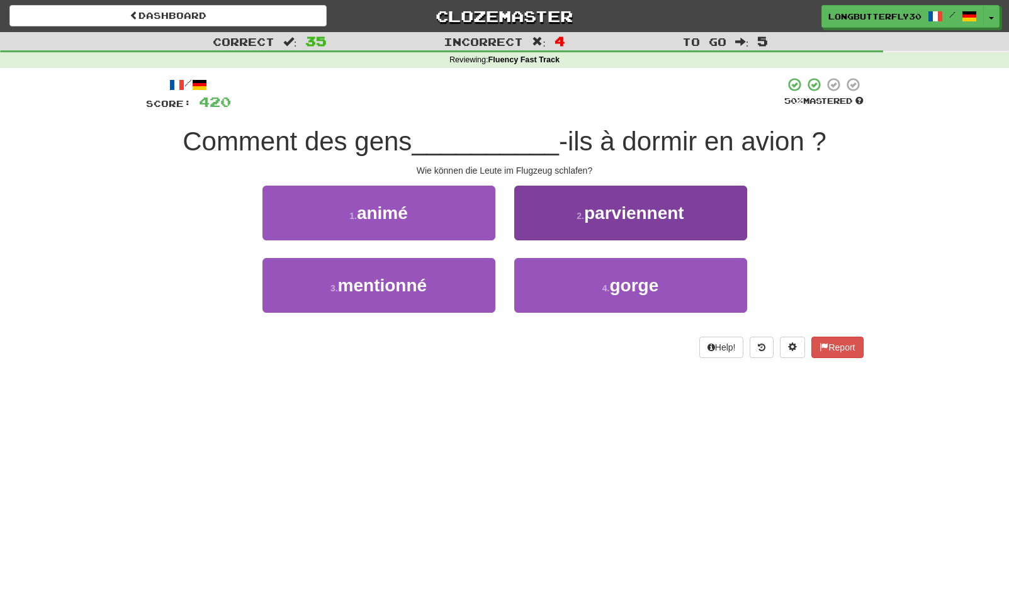
click at [607, 220] on span "parviennent" at bounding box center [634, 213] width 100 height 20
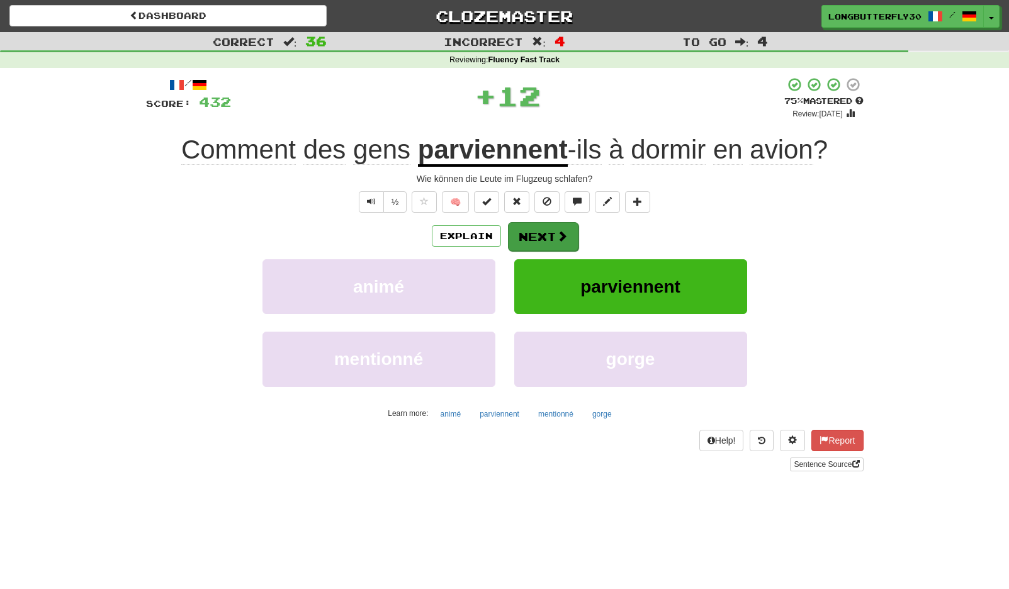
click at [547, 233] on button "Next" at bounding box center [543, 236] width 70 height 29
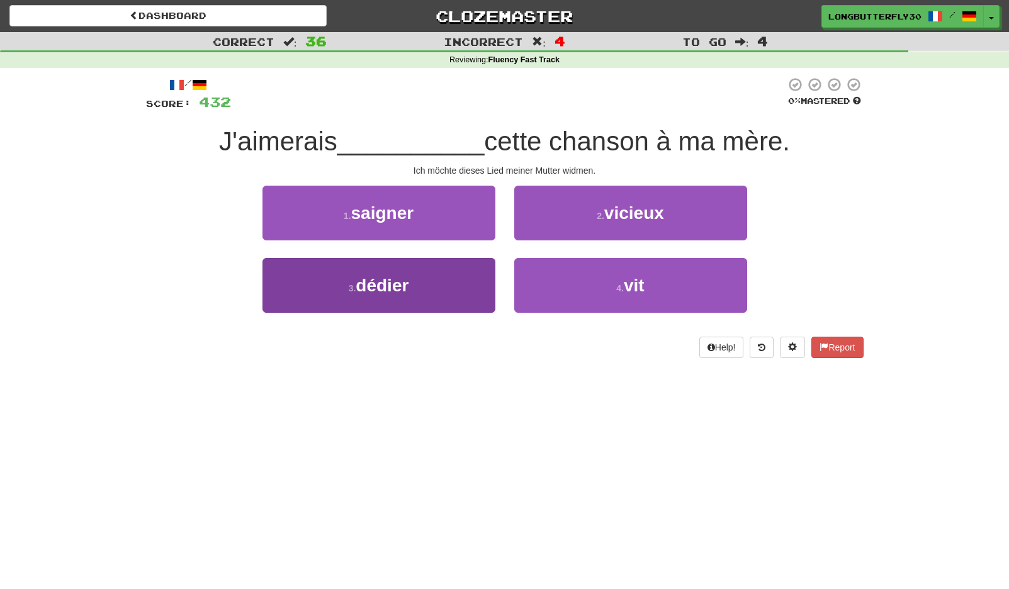
click at [432, 278] on button "3 . dédier" at bounding box center [378, 285] width 233 height 55
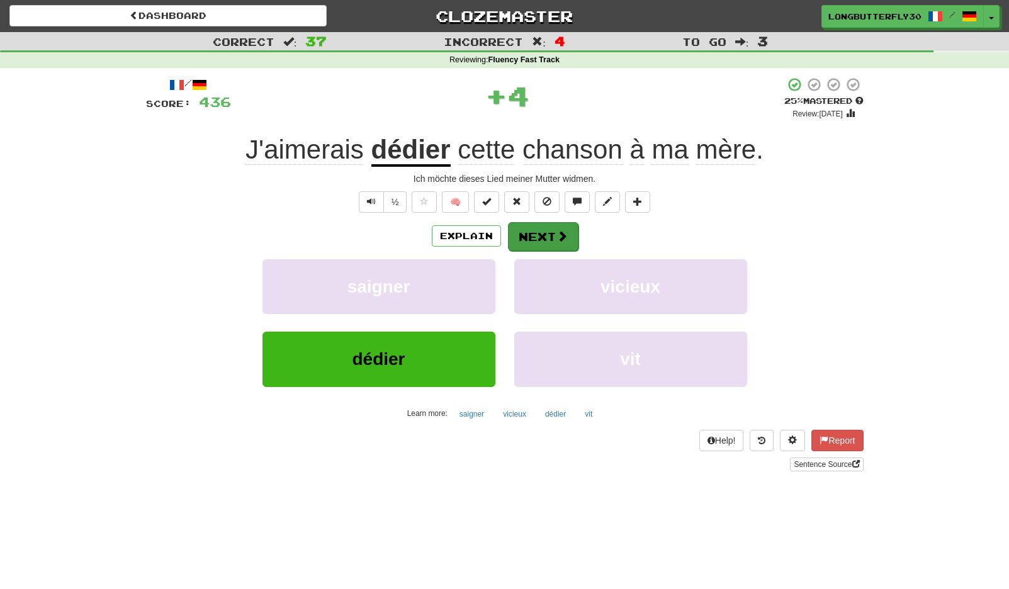
click at [527, 232] on button "Next" at bounding box center [543, 236] width 70 height 29
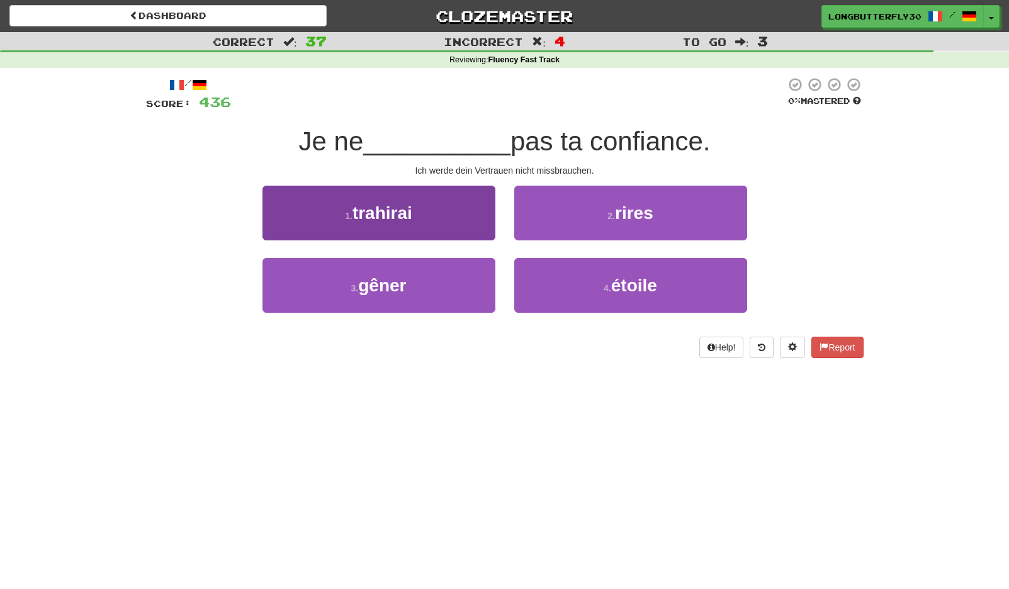
click at [411, 220] on span "trahirai" at bounding box center [382, 213] width 60 height 20
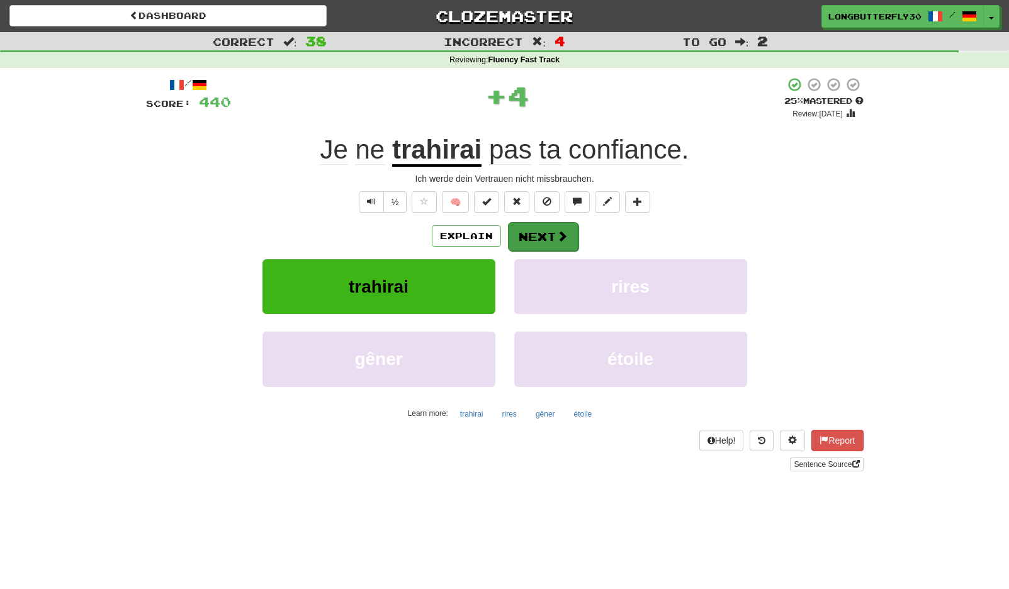
click at [556, 230] on span at bounding box center [561, 235] width 11 height 11
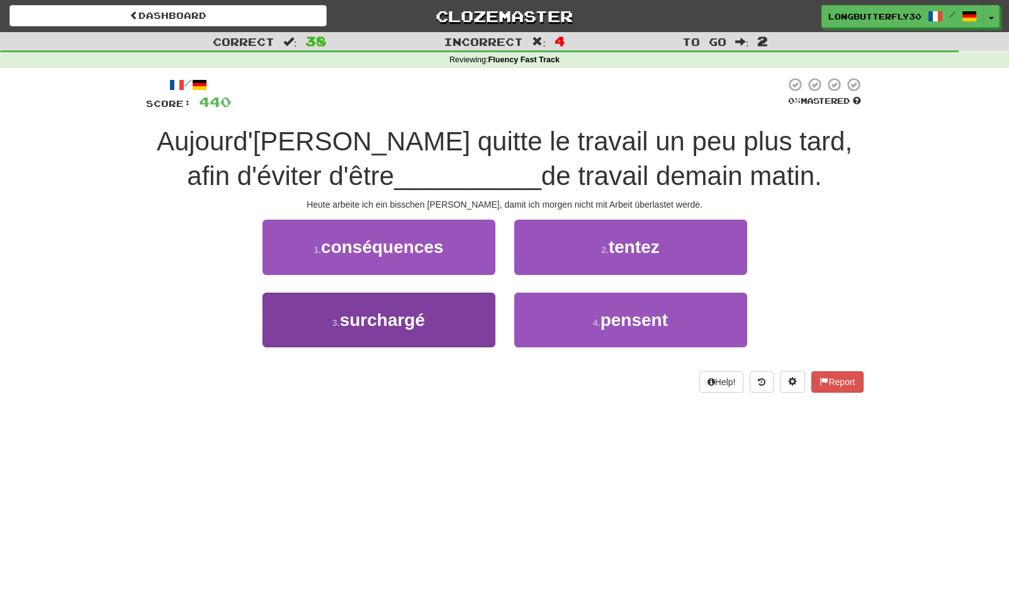
click at [440, 312] on button "3 . surchargé" at bounding box center [378, 320] width 233 height 55
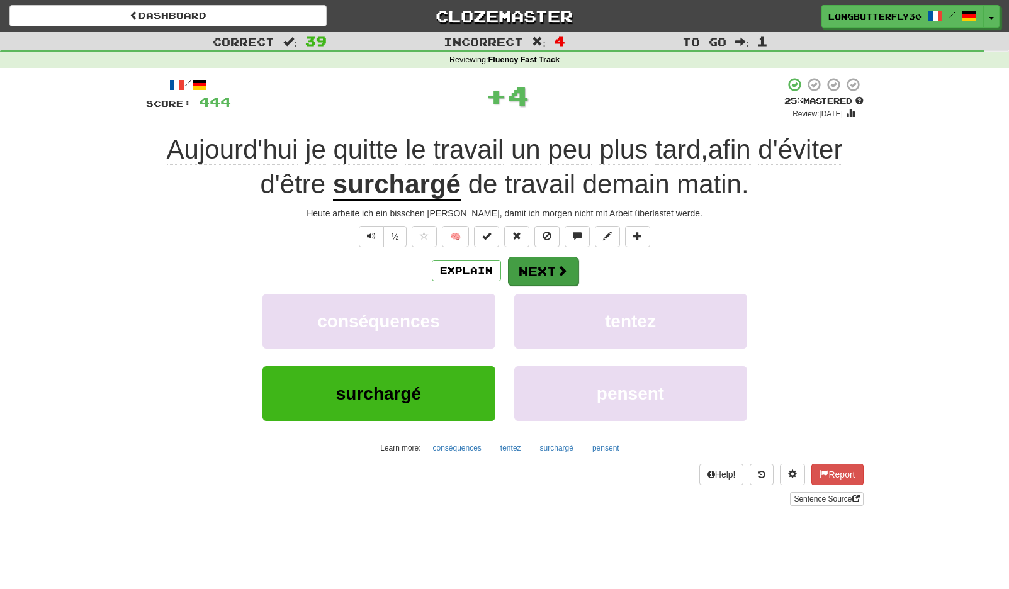
click at [556, 269] on span at bounding box center [561, 270] width 11 height 11
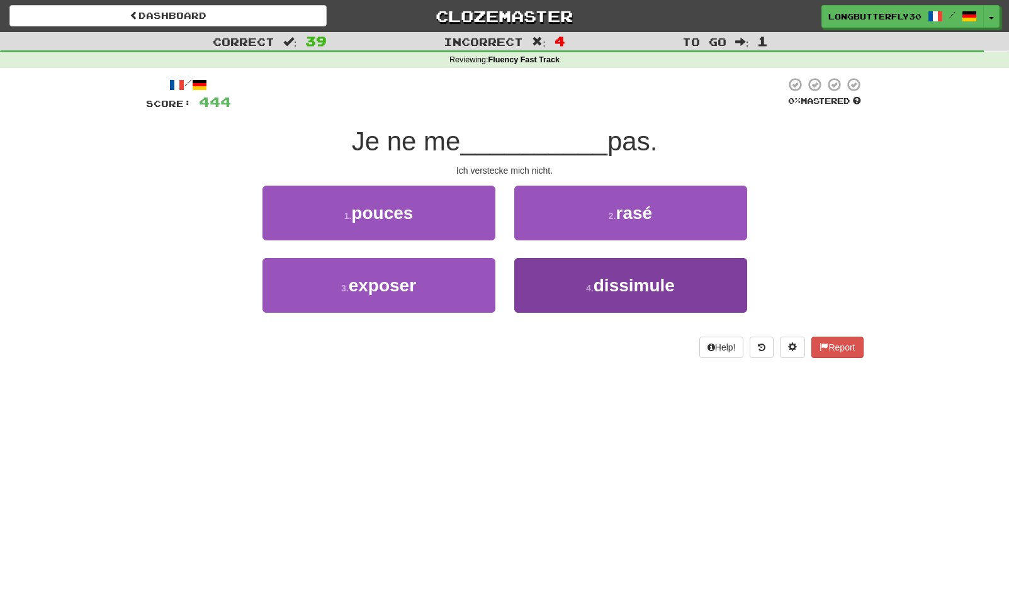
click at [572, 290] on button "4 . dissimule" at bounding box center [630, 285] width 233 height 55
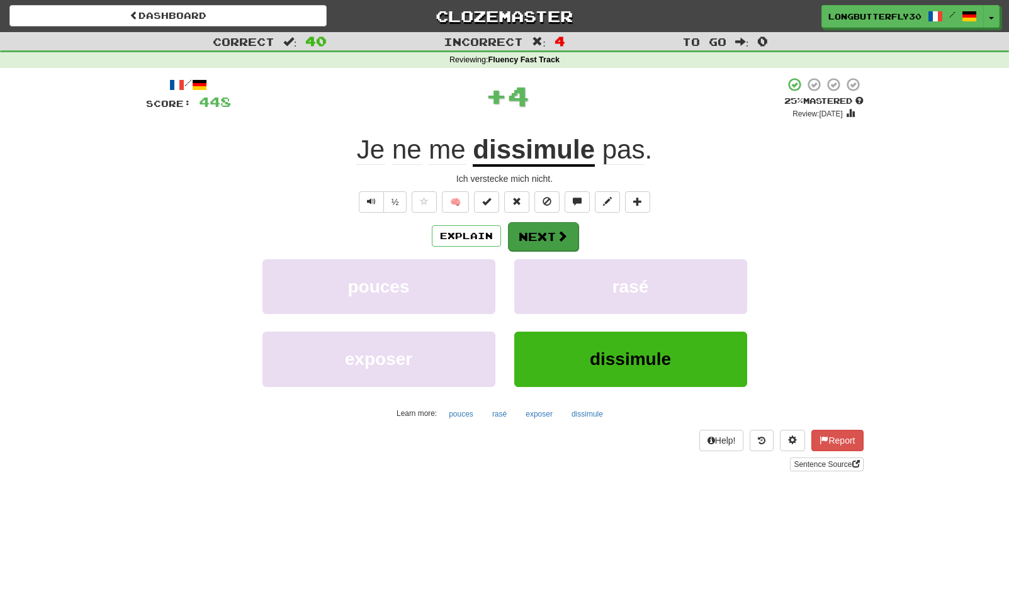
click at [532, 232] on button "Next" at bounding box center [543, 236] width 70 height 29
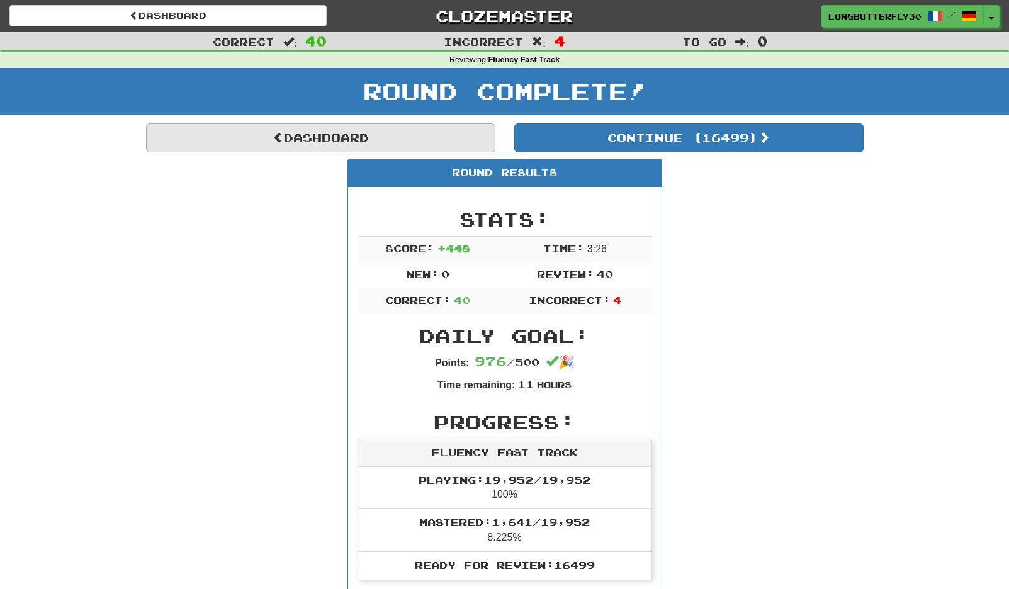
click at [350, 130] on link "Dashboard" at bounding box center [320, 137] width 349 height 29
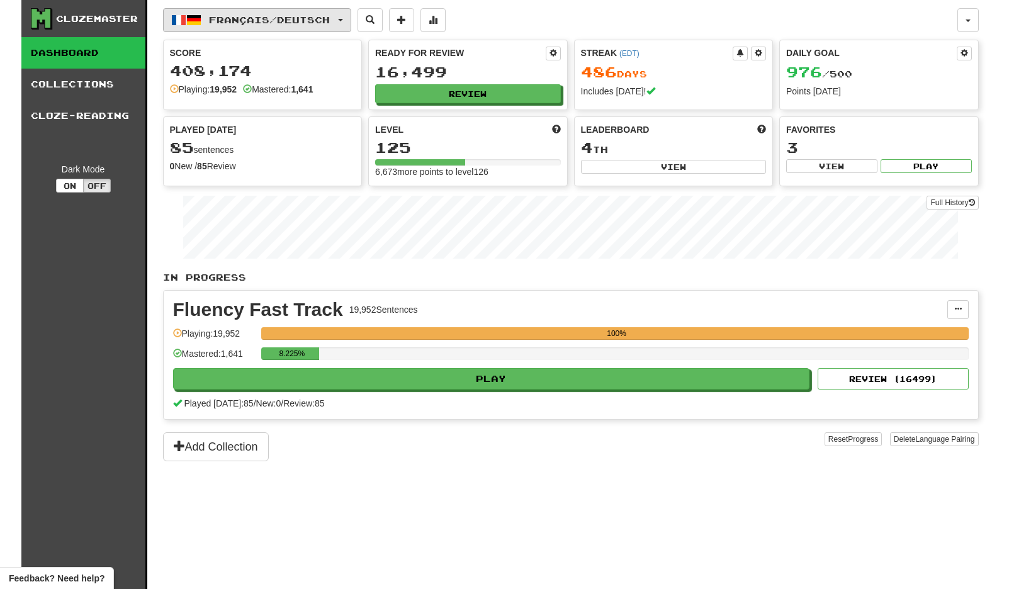
click at [318, 28] on button "Français / Deutsch" at bounding box center [257, 20] width 188 height 24
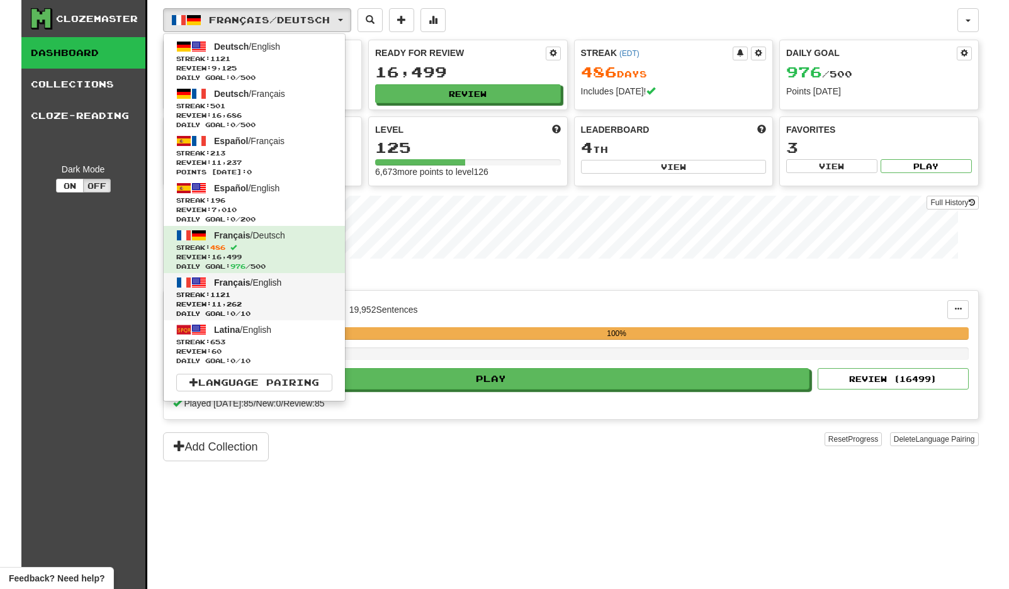
click at [276, 305] on span "Review: 11,262" at bounding box center [254, 303] width 156 height 9
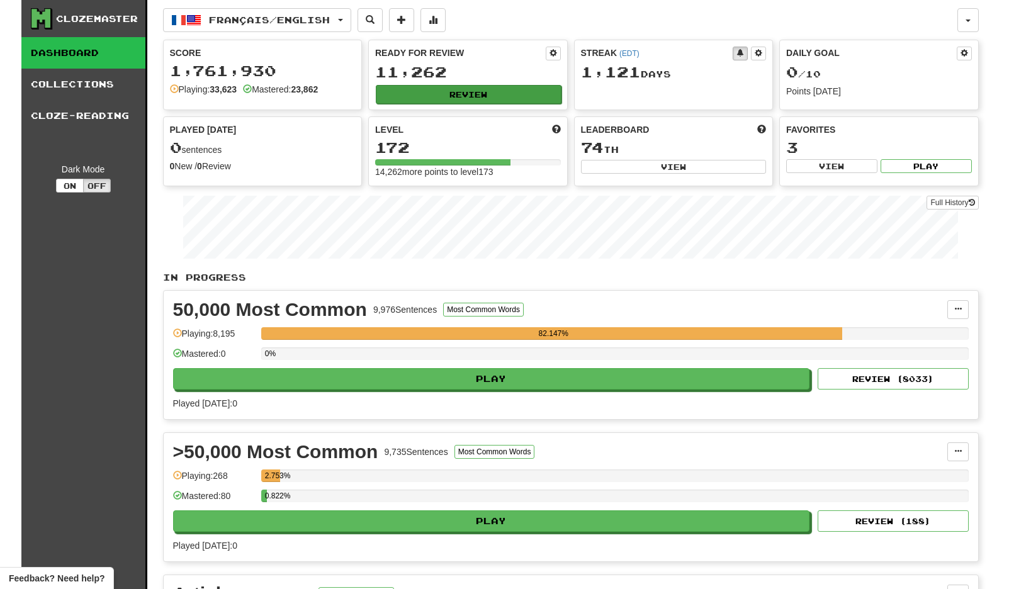
click at [426, 96] on button "Review" at bounding box center [469, 94] width 186 height 19
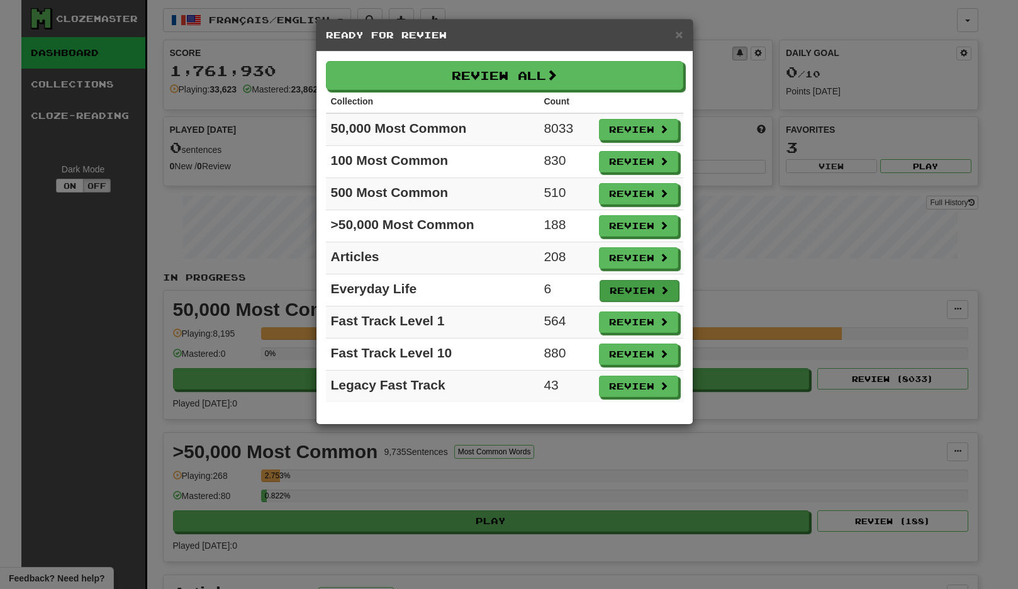
click at [629, 291] on button "Review" at bounding box center [639, 290] width 79 height 21
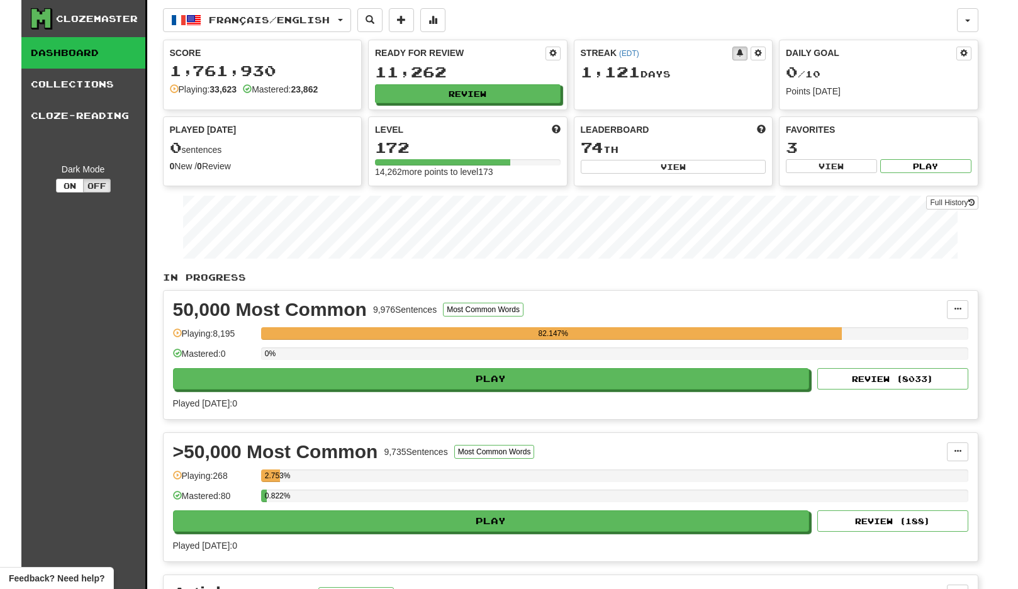
select select "**"
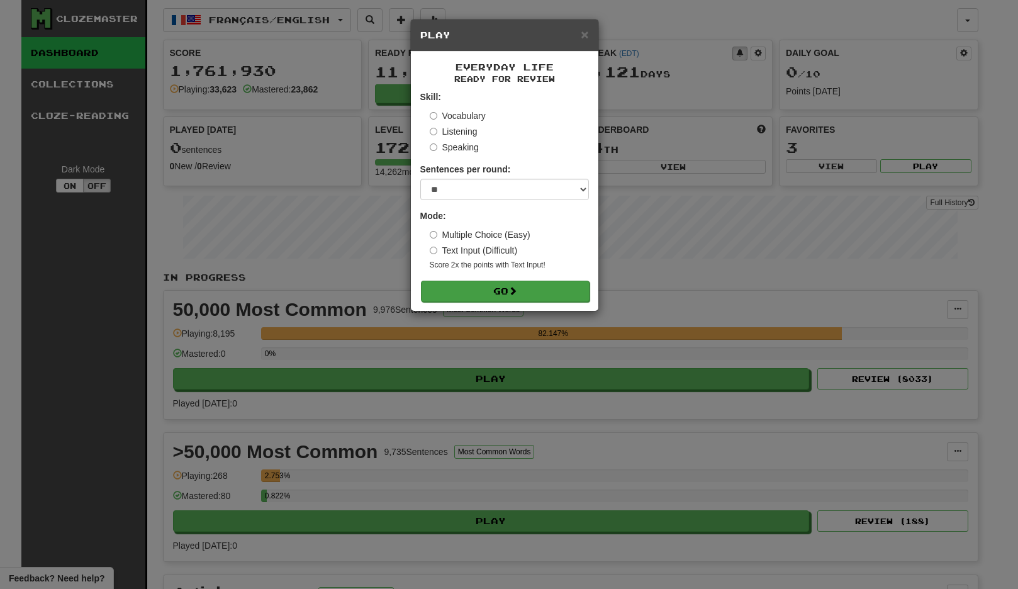
click at [528, 297] on button "Go" at bounding box center [505, 291] width 169 height 21
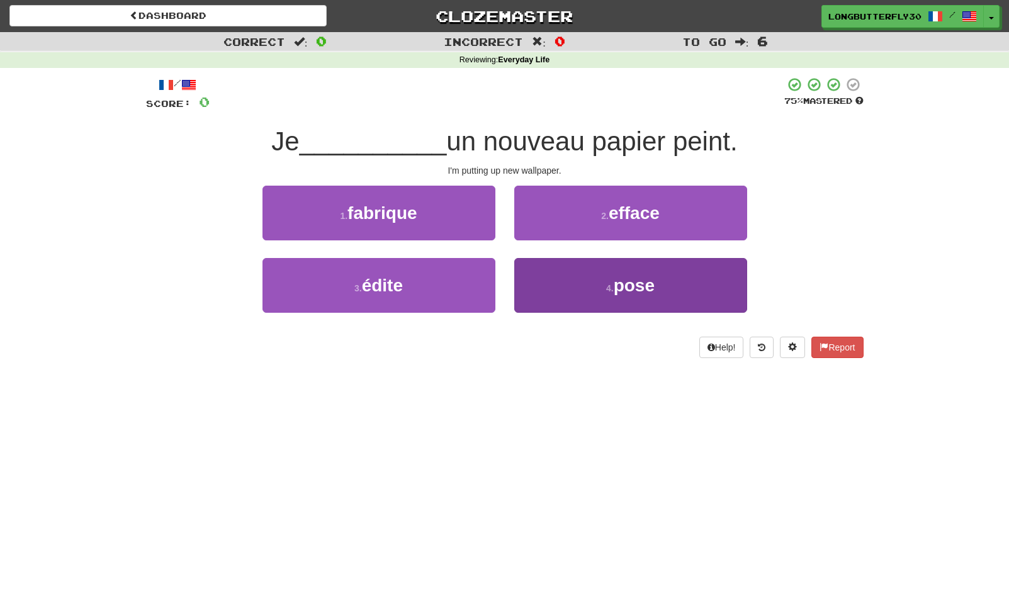
click at [659, 286] on button "4 . pose" at bounding box center [630, 285] width 233 height 55
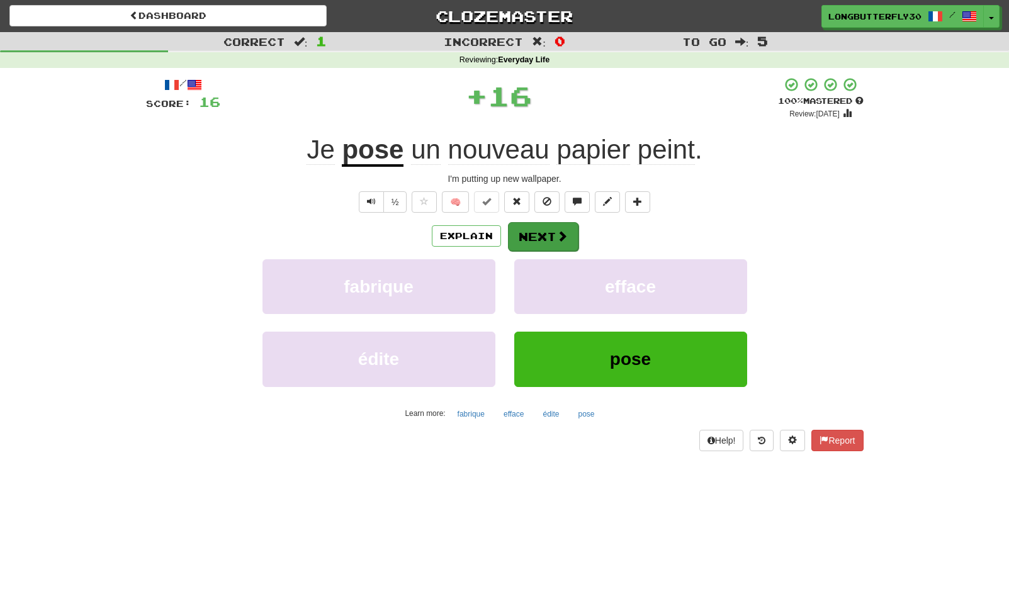
click at [554, 225] on button "Next" at bounding box center [543, 236] width 70 height 29
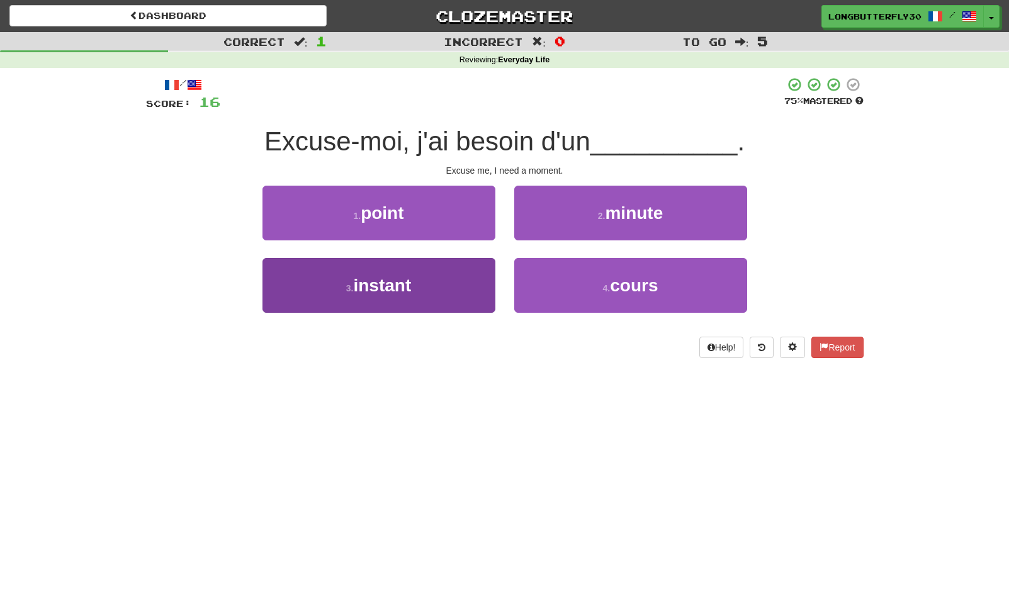
click at [481, 279] on button "3 . instant" at bounding box center [378, 285] width 233 height 55
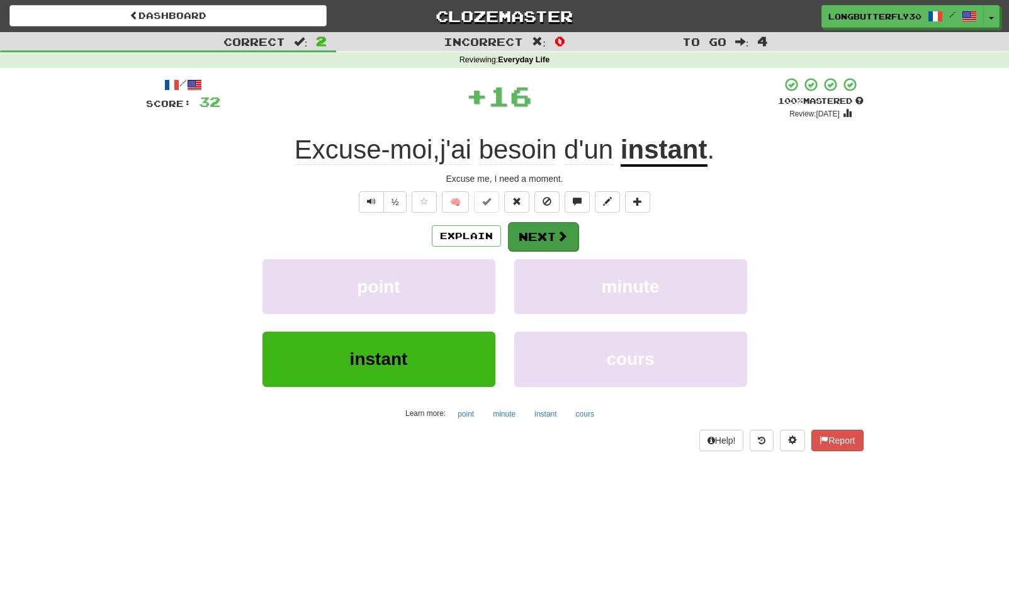
click at [551, 233] on button "Next" at bounding box center [543, 236] width 70 height 29
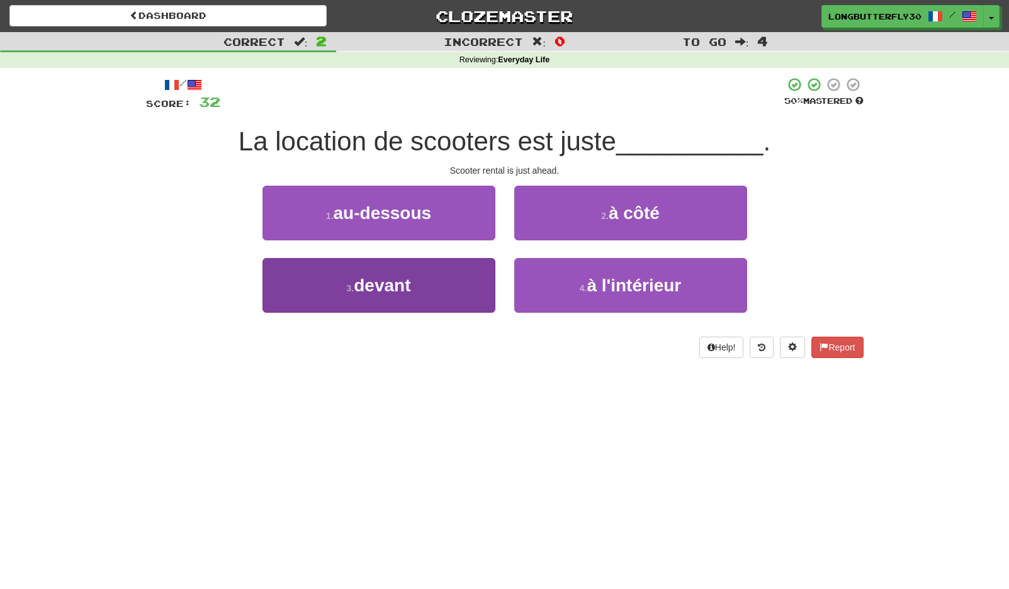
click at [449, 291] on button "3 . devant" at bounding box center [378, 285] width 233 height 55
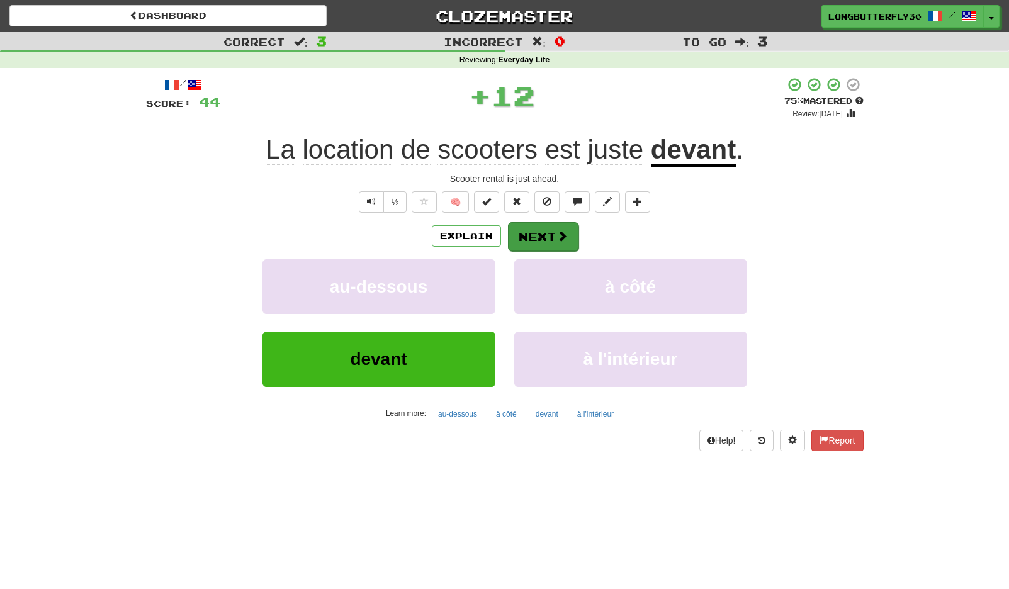
click at [555, 225] on button "Next" at bounding box center [543, 236] width 70 height 29
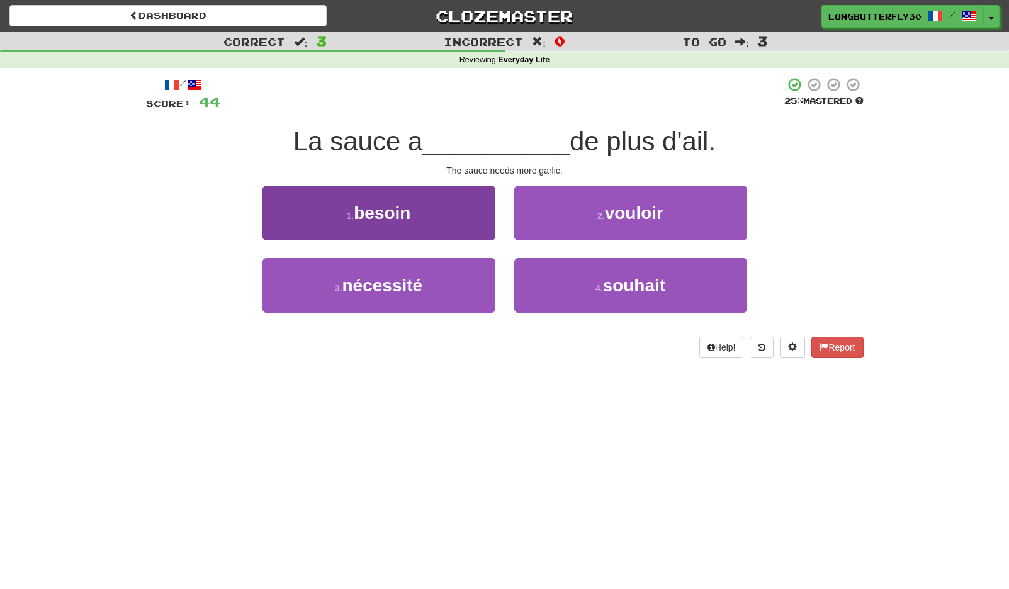
click at [466, 216] on button "1 . besoin" at bounding box center [378, 213] width 233 height 55
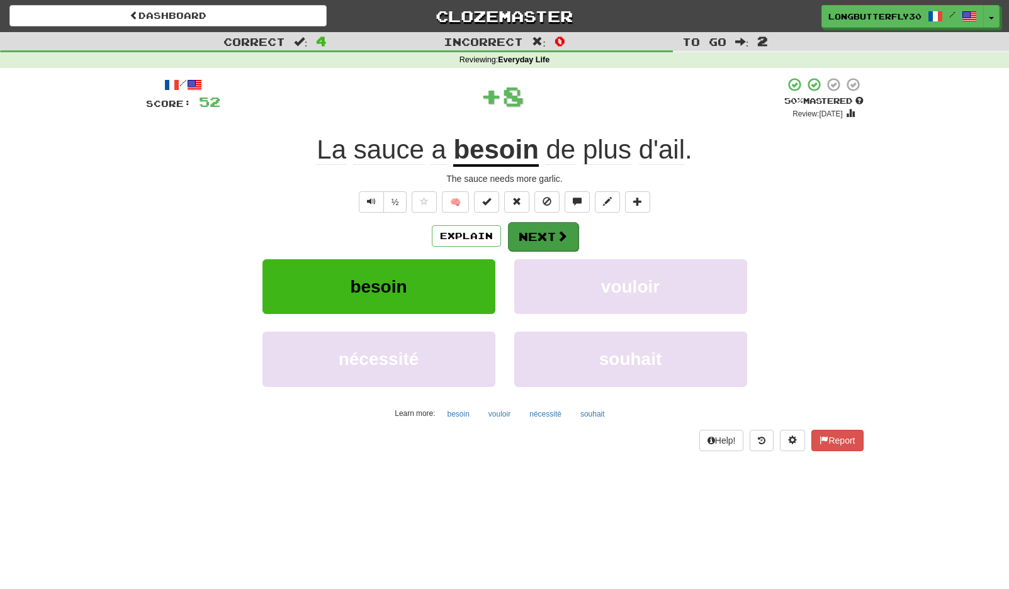
click at [532, 222] on button "Next" at bounding box center [543, 236] width 70 height 29
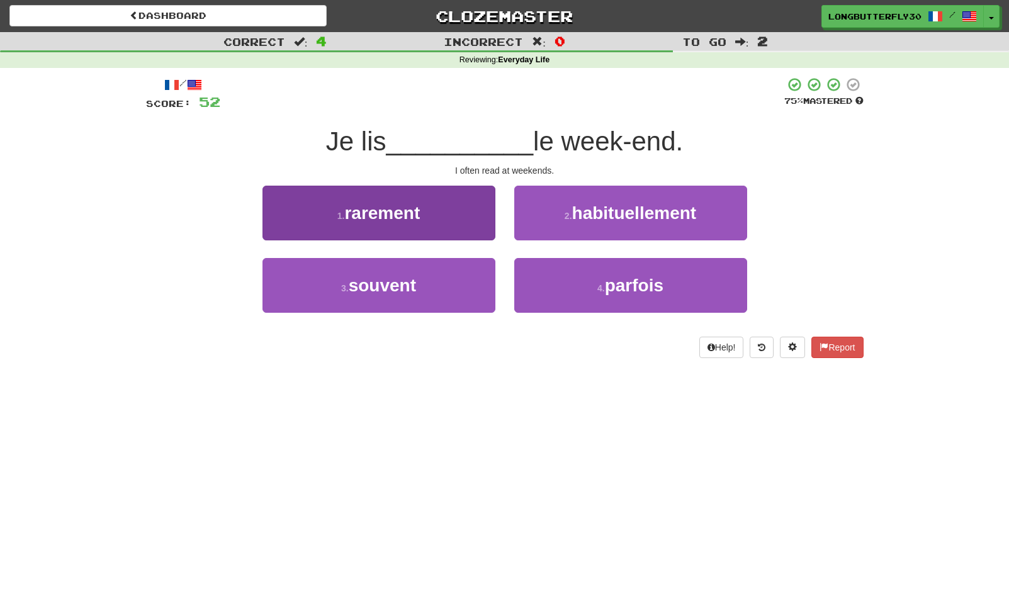
drag, startPoint x: 377, startPoint y: 278, endPoint x: 393, endPoint y: 279, distance: 15.8
click at [378, 279] on span "souvent" at bounding box center [382, 286] width 67 height 20
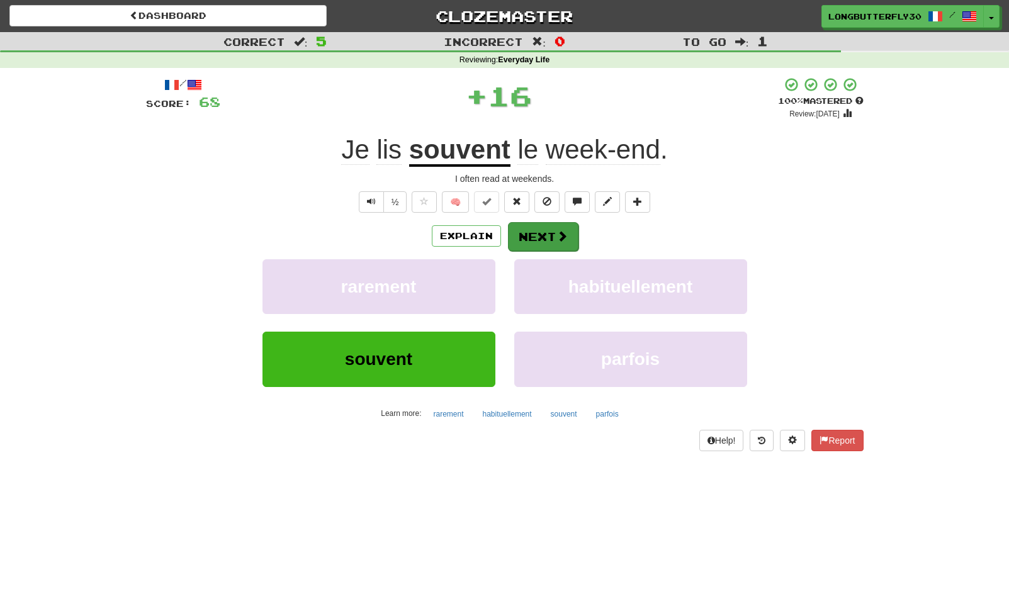
click at [550, 238] on button "Next" at bounding box center [543, 236] width 70 height 29
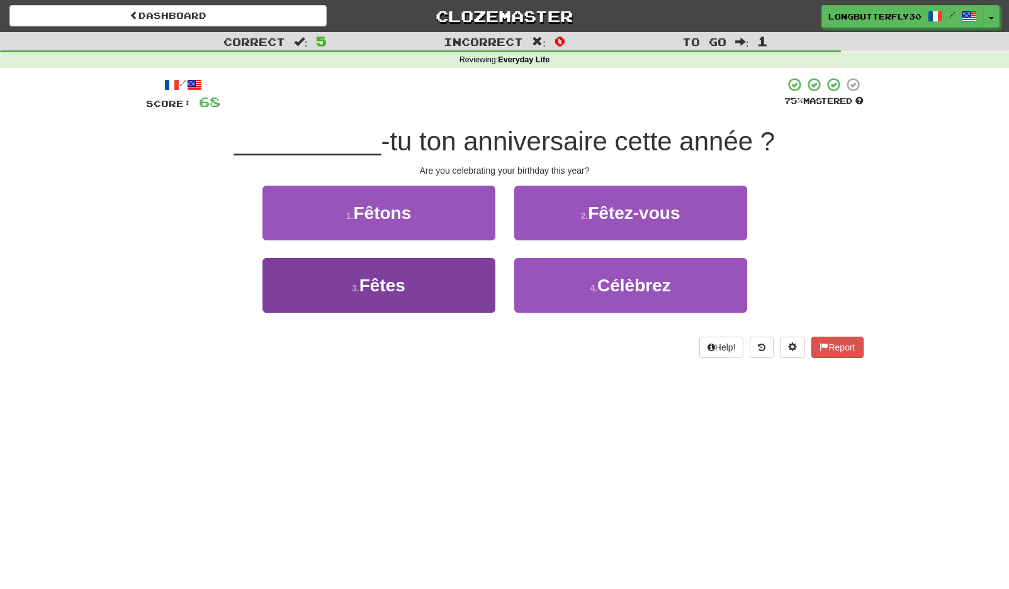
click at [449, 285] on button "3 . Fêtes" at bounding box center [378, 285] width 233 height 55
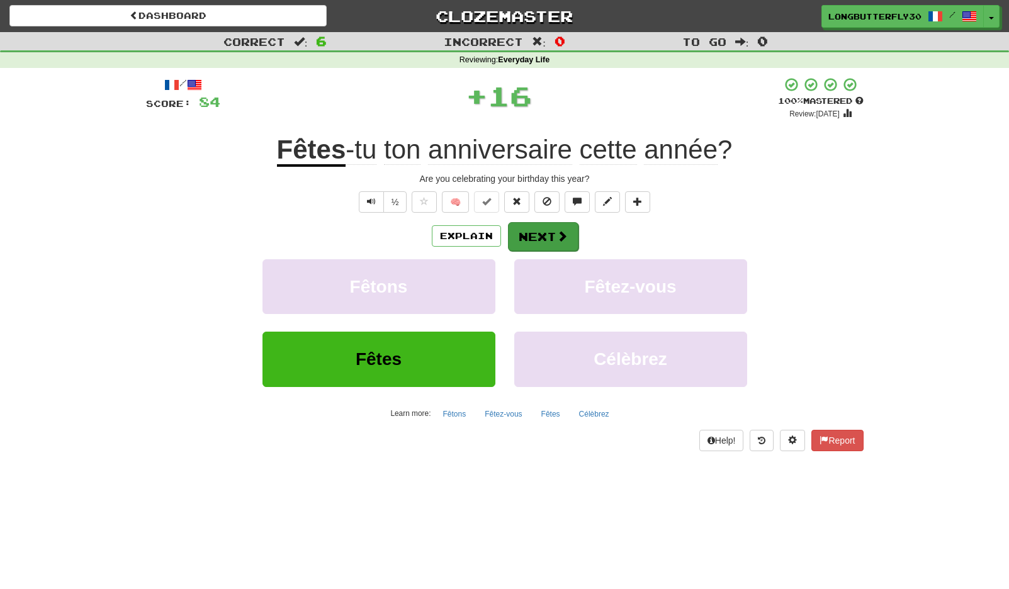
click at [542, 237] on button "Next" at bounding box center [543, 236] width 70 height 29
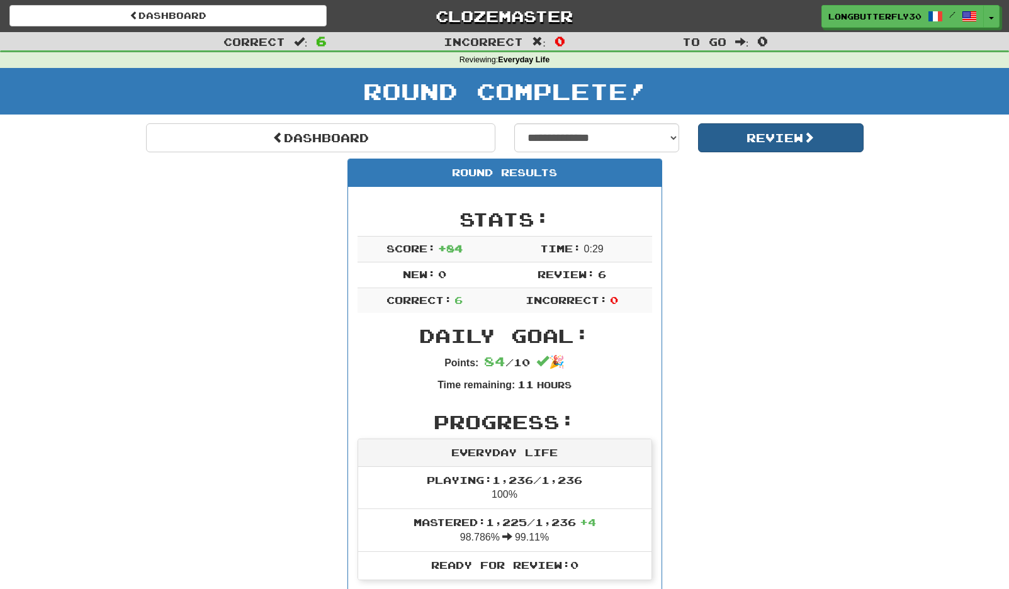
click at [749, 137] on button "Review" at bounding box center [780, 137] width 165 height 29
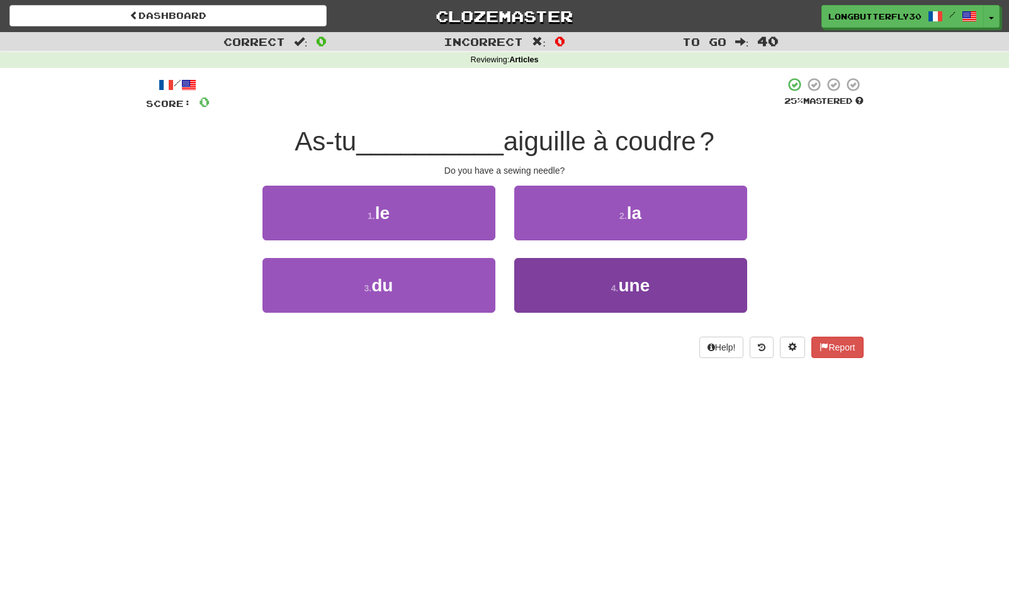
click at [588, 277] on button "4 . une" at bounding box center [630, 285] width 233 height 55
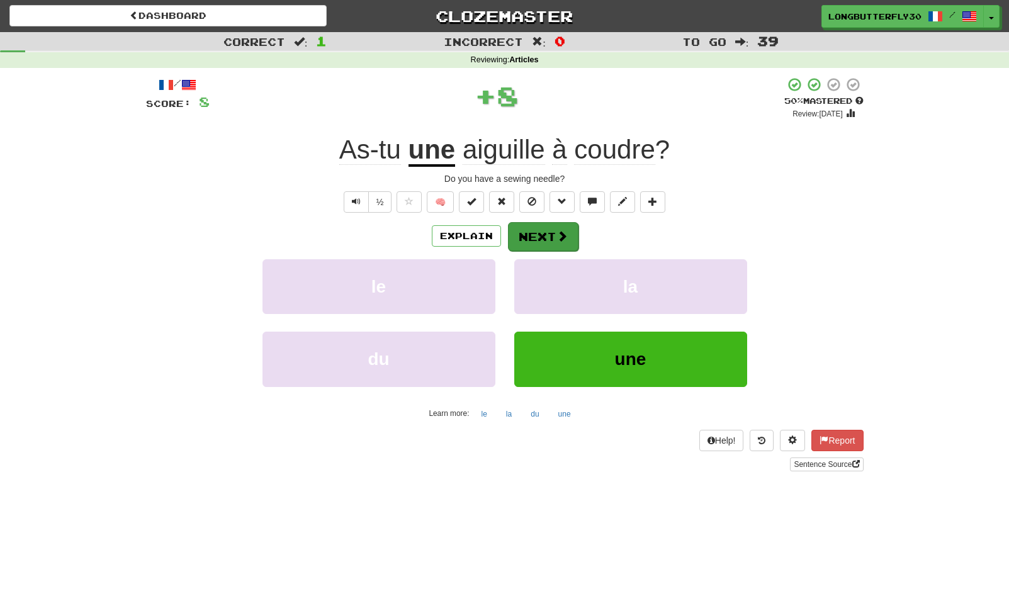
click at [567, 227] on button "Next" at bounding box center [543, 236] width 70 height 29
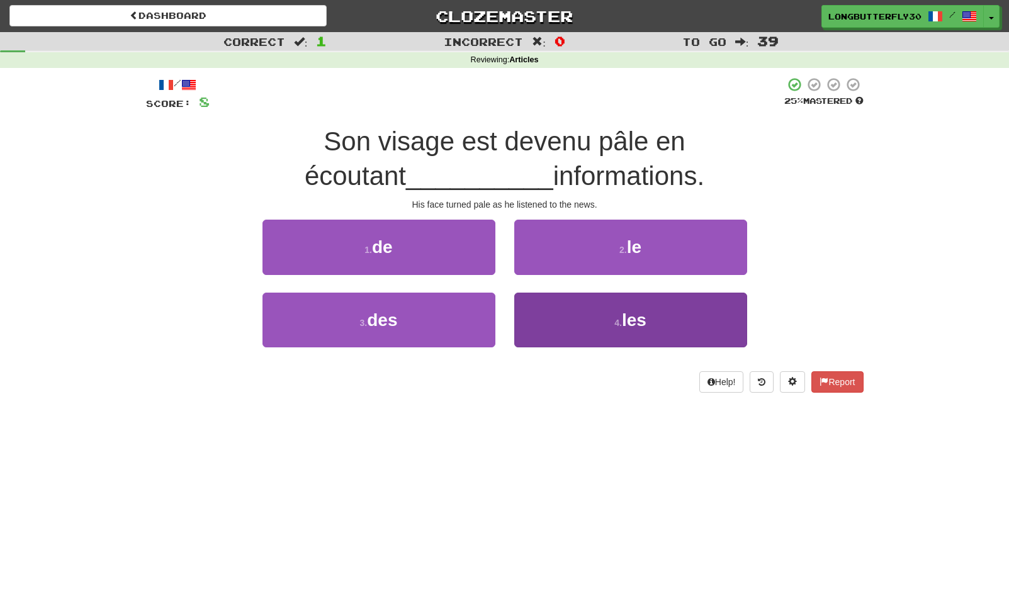
click at [588, 315] on button "4 . les" at bounding box center [630, 320] width 233 height 55
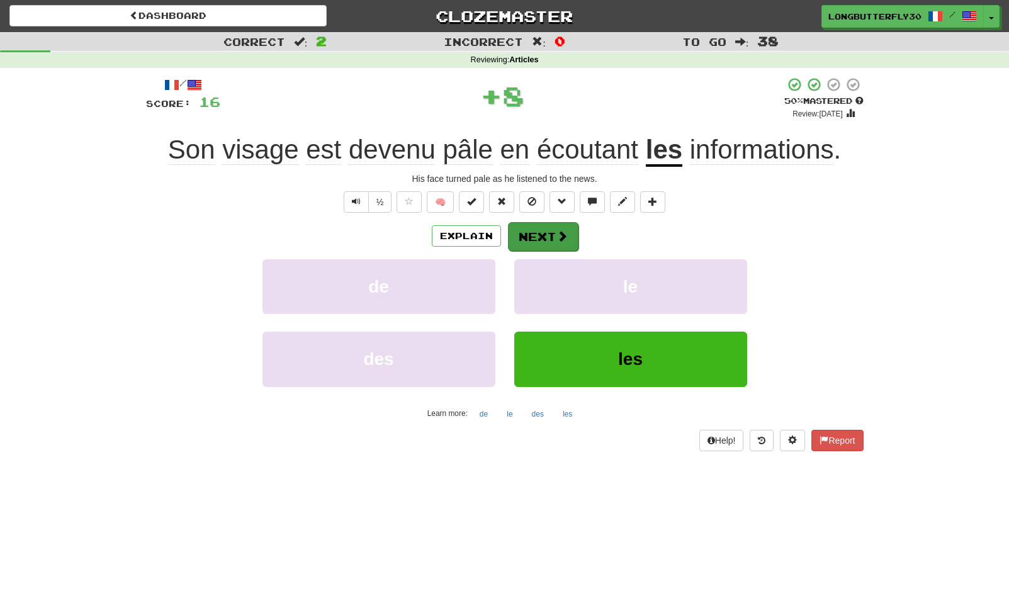
click at [552, 240] on button "Next" at bounding box center [543, 236] width 70 height 29
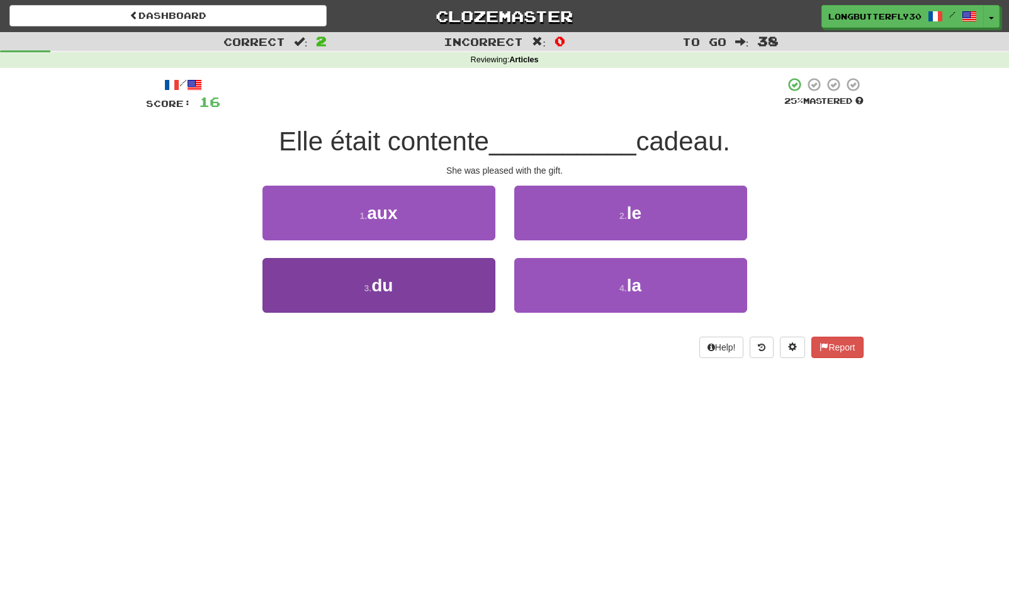
click at [452, 285] on button "3 . du" at bounding box center [378, 285] width 233 height 55
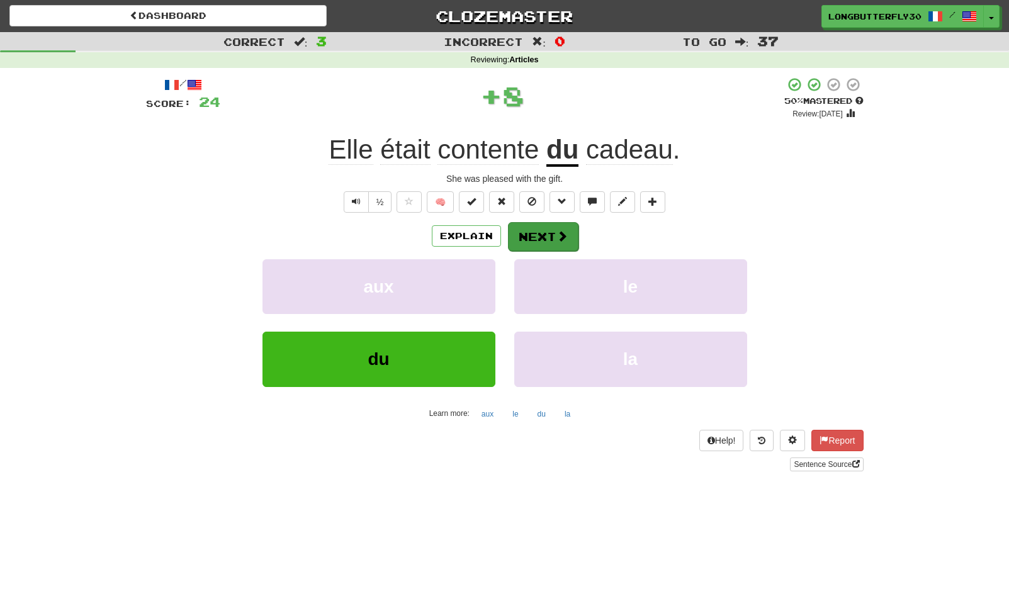
click at [561, 228] on button "Next" at bounding box center [543, 236] width 70 height 29
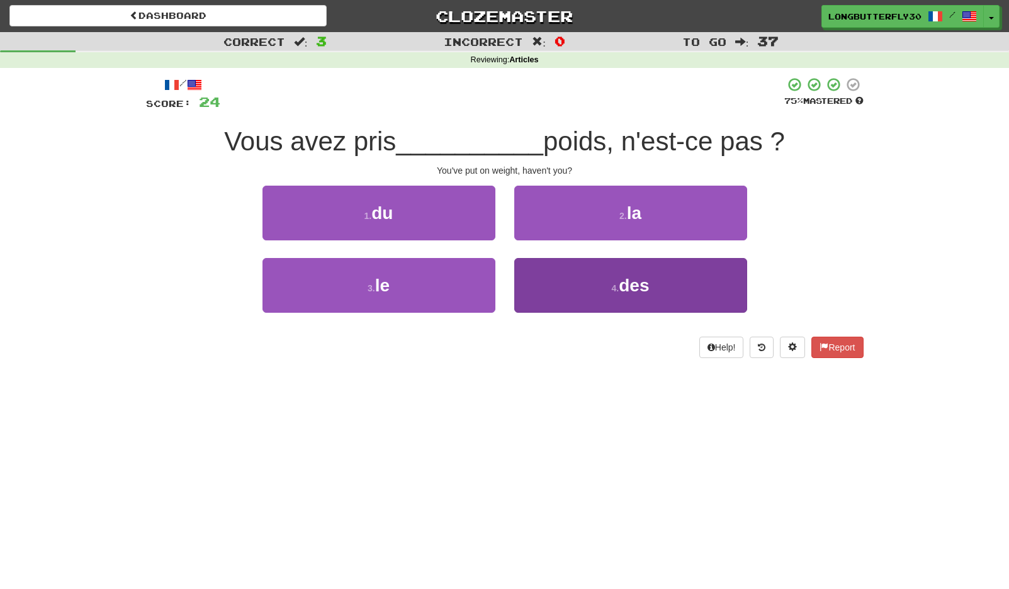
click at [558, 267] on button "4 . des" at bounding box center [630, 285] width 233 height 55
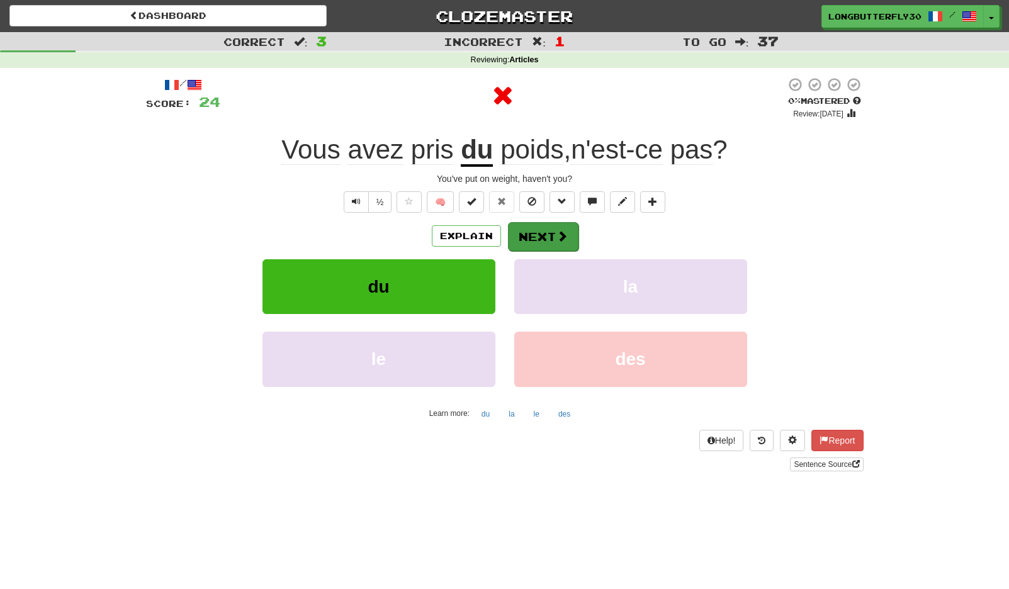
click at [556, 238] on span at bounding box center [561, 235] width 11 height 11
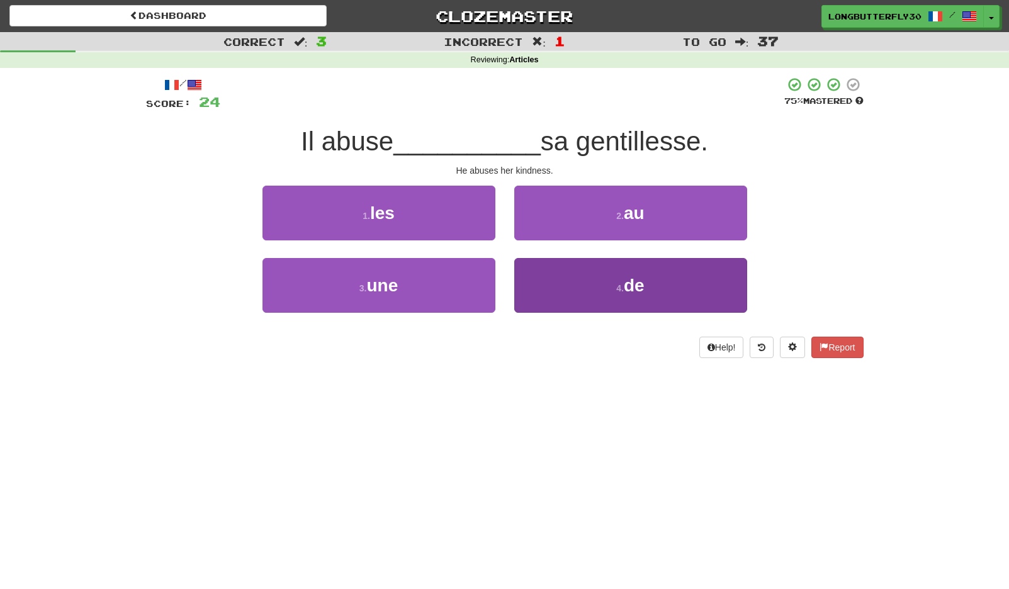
click at [557, 272] on button "4 . de" at bounding box center [630, 285] width 233 height 55
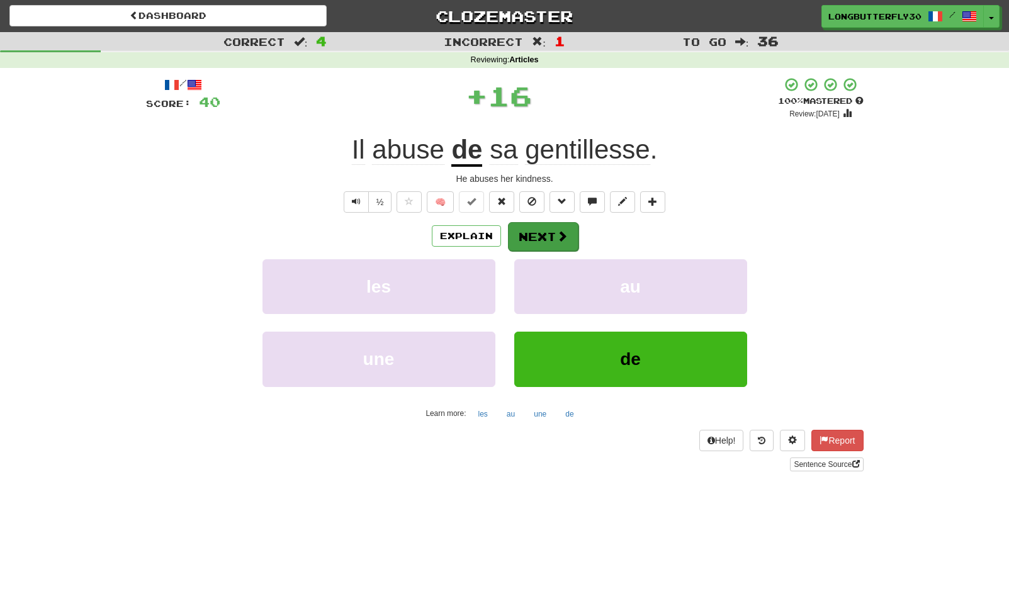
click at [556, 235] on span at bounding box center [561, 235] width 11 height 11
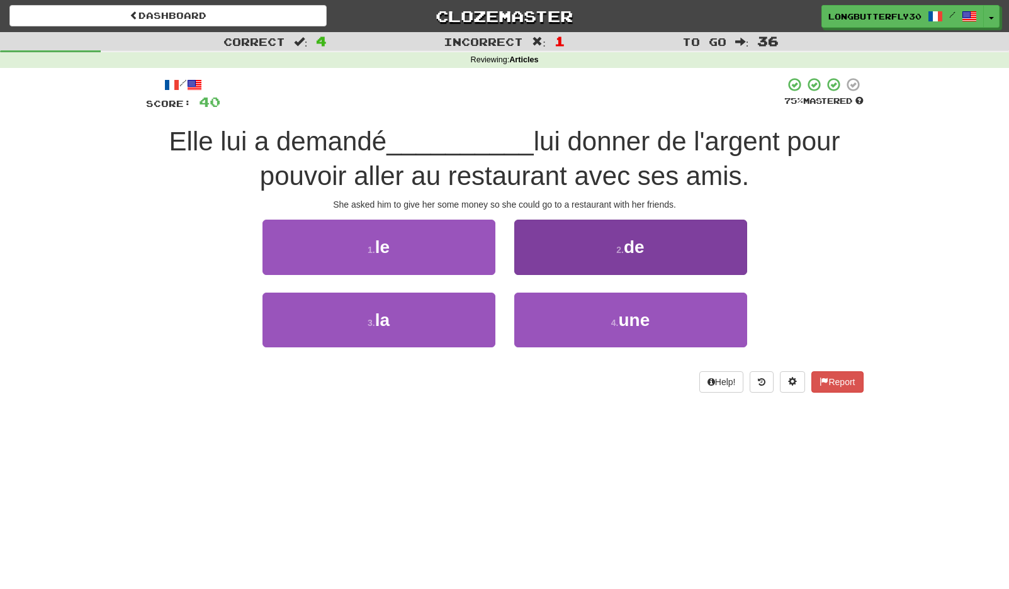
click at [601, 240] on button "2 . de" at bounding box center [630, 247] width 233 height 55
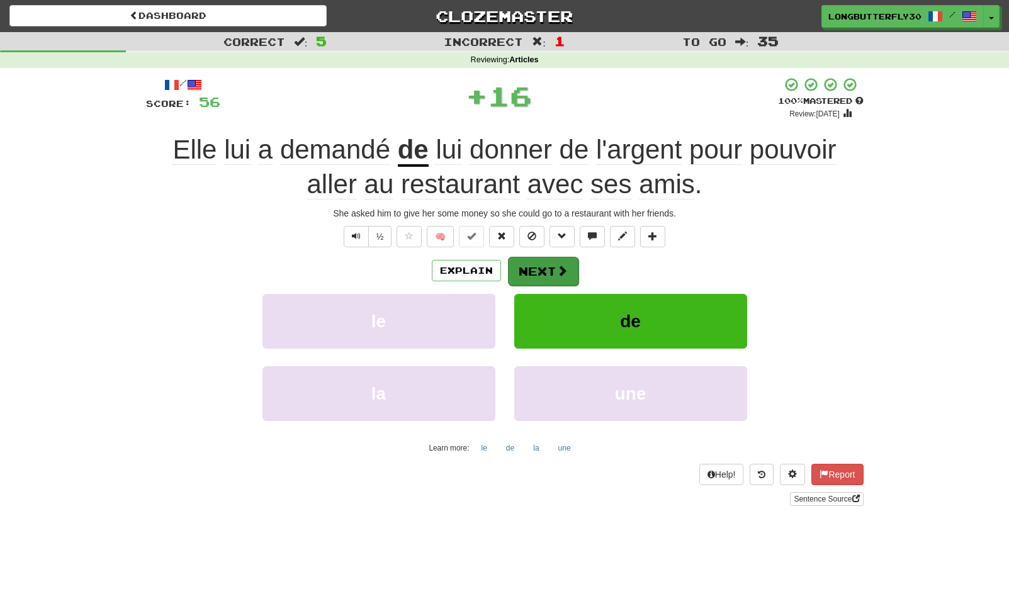
click at [544, 267] on button "Next" at bounding box center [543, 271] width 70 height 29
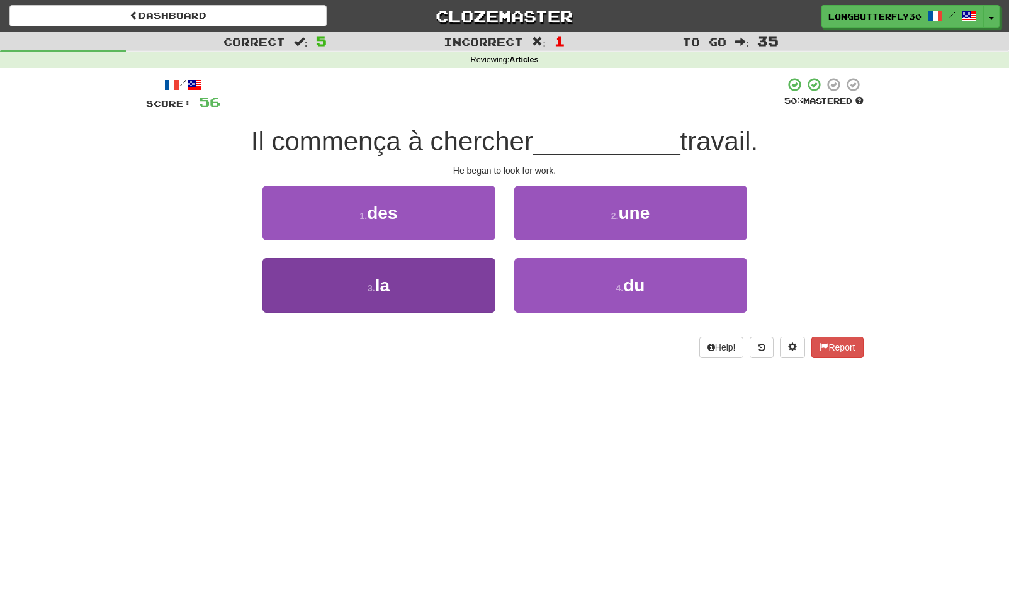
click at [450, 288] on button "3 . la" at bounding box center [378, 285] width 233 height 55
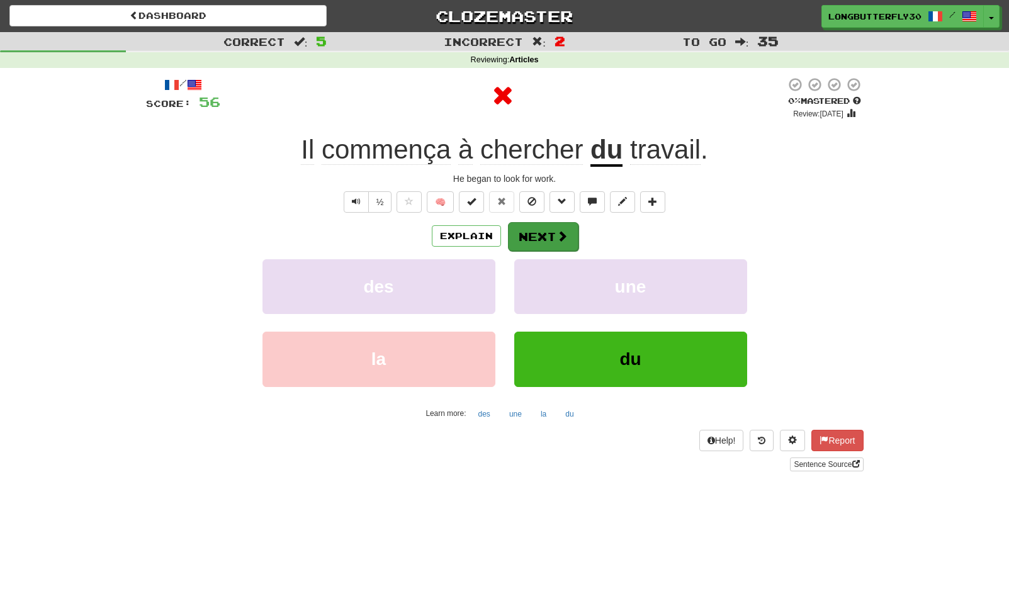
click at [550, 235] on button "Next" at bounding box center [543, 236] width 70 height 29
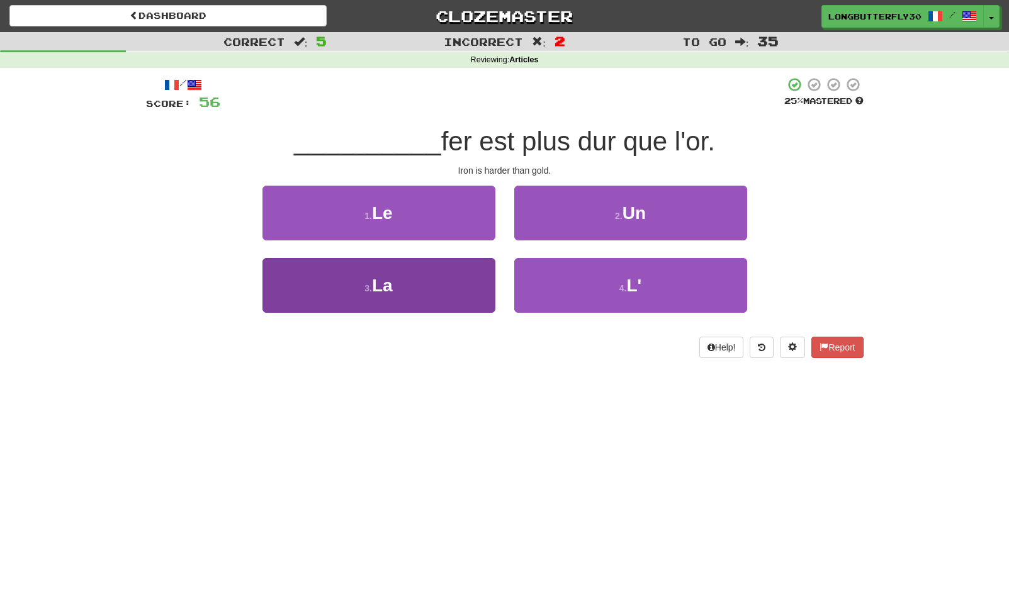
click at [463, 276] on button "3 . La" at bounding box center [378, 285] width 233 height 55
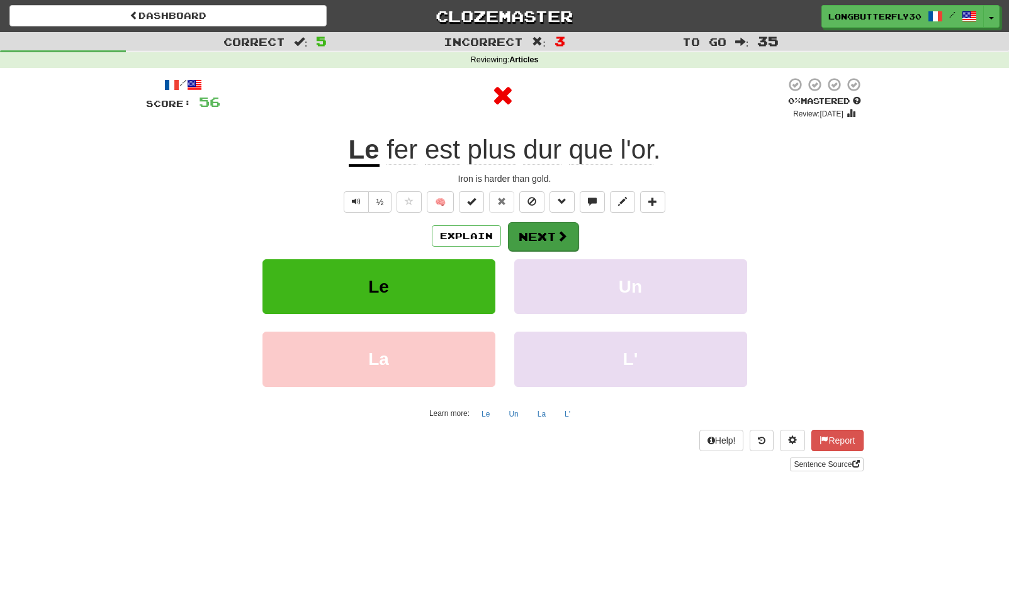
click at [537, 227] on button "Next" at bounding box center [543, 236] width 70 height 29
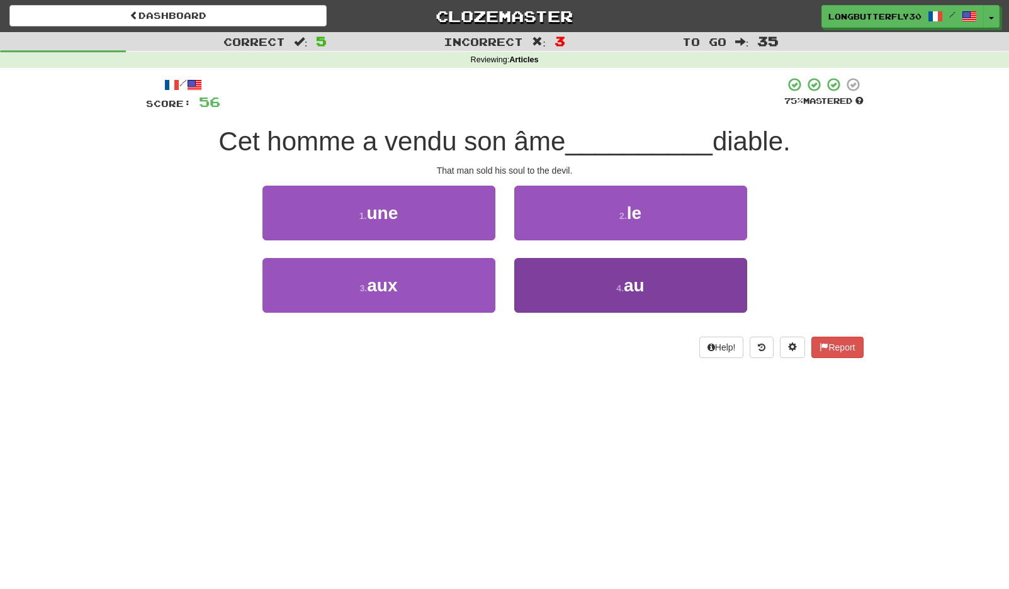
click at [656, 288] on button "4 . au" at bounding box center [630, 285] width 233 height 55
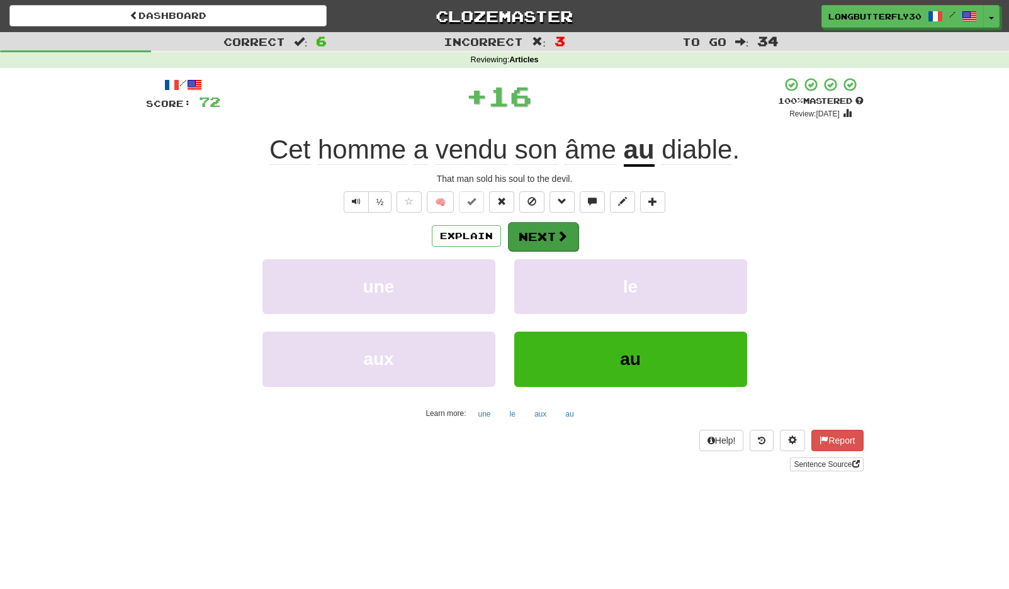
click at [559, 233] on span at bounding box center [561, 235] width 11 height 11
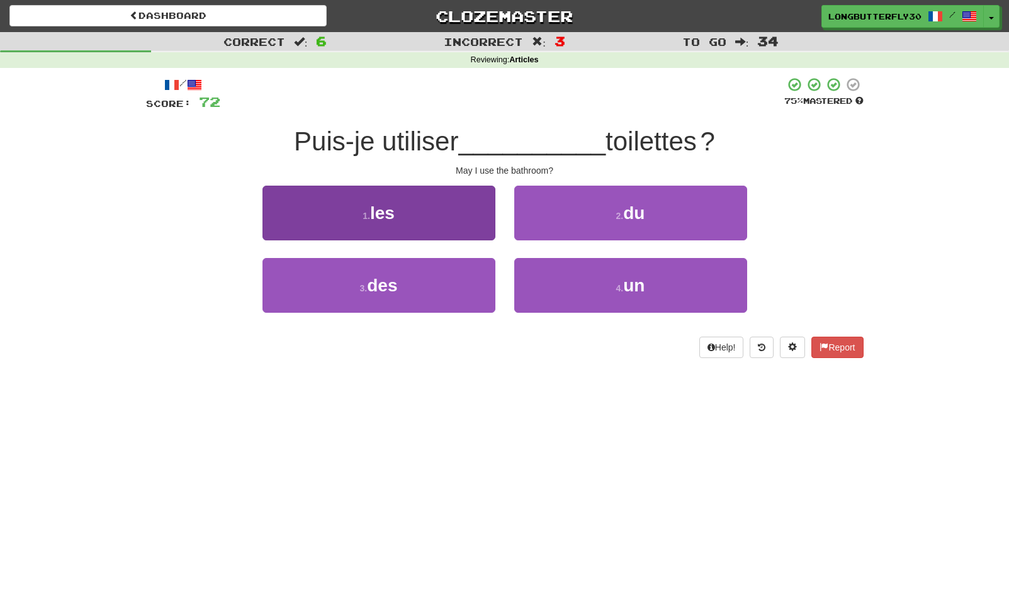
click at [479, 208] on button "1 . les" at bounding box center [378, 213] width 233 height 55
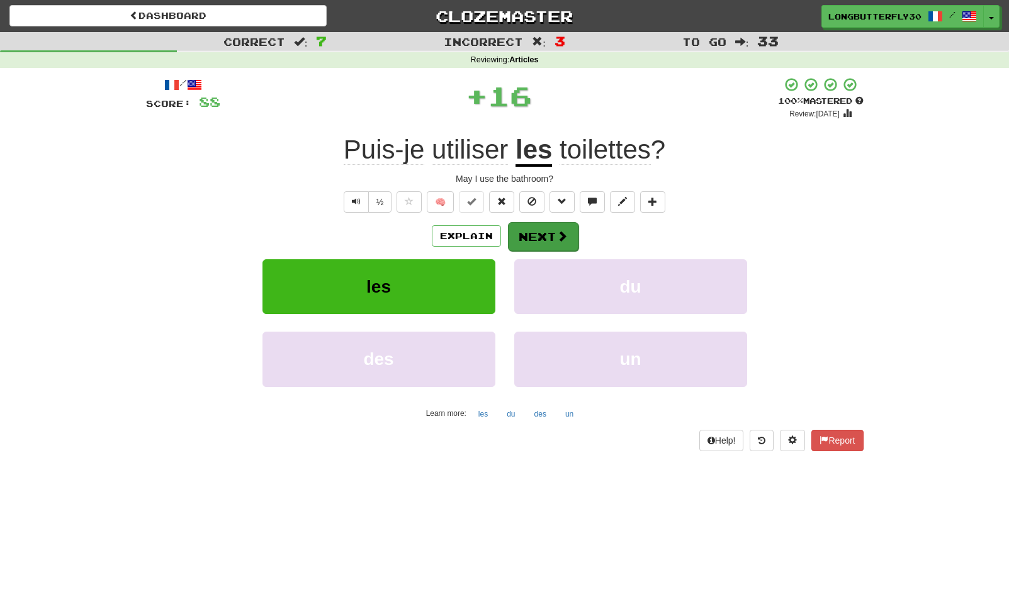
click at [536, 228] on button "Next" at bounding box center [543, 236] width 70 height 29
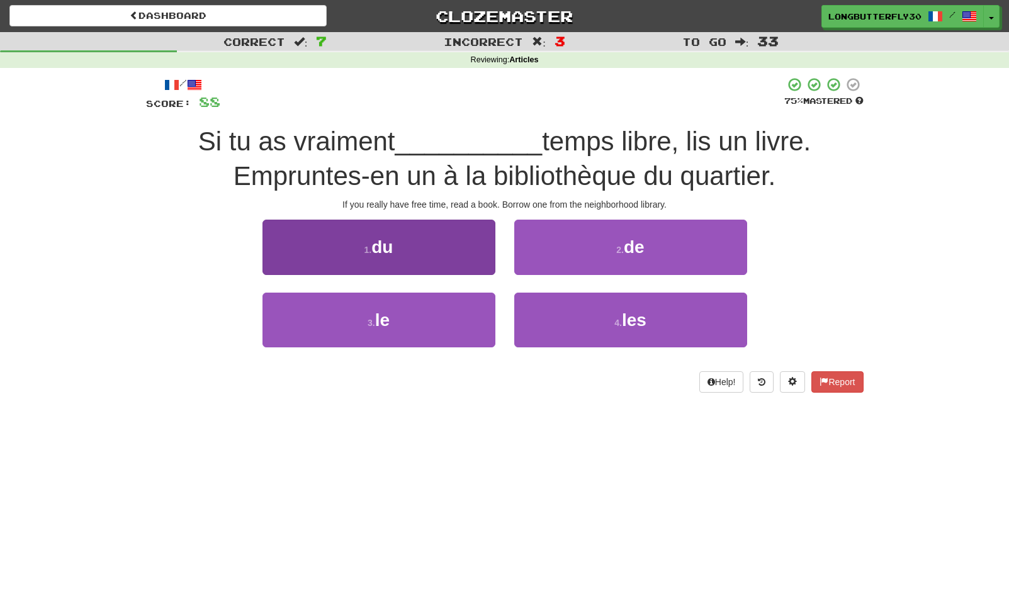
click at [461, 242] on button "1 . du" at bounding box center [378, 247] width 233 height 55
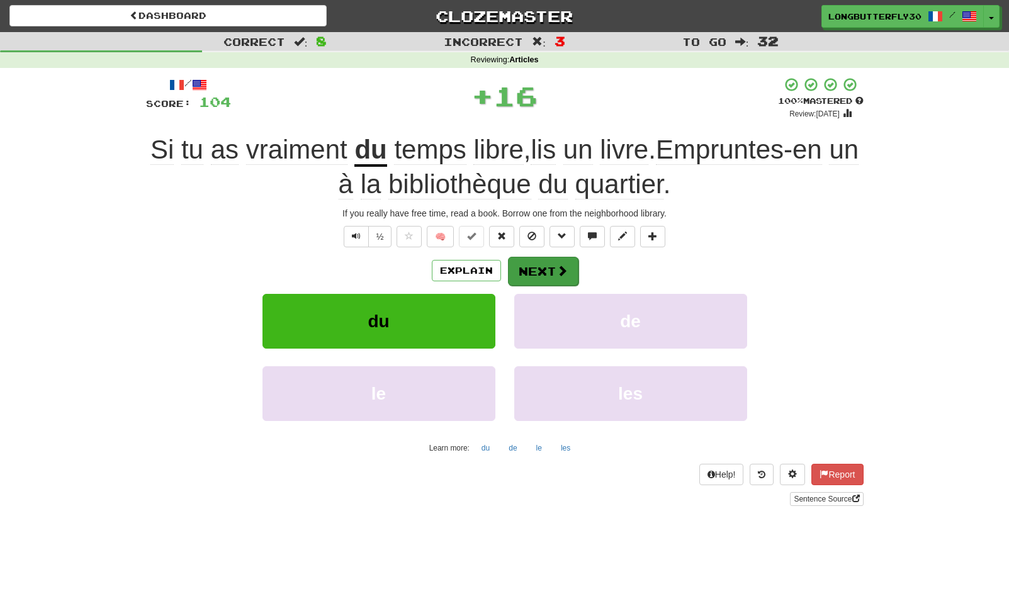
click at [523, 260] on button "Next" at bounding box center [543, 271] width 70 height 29
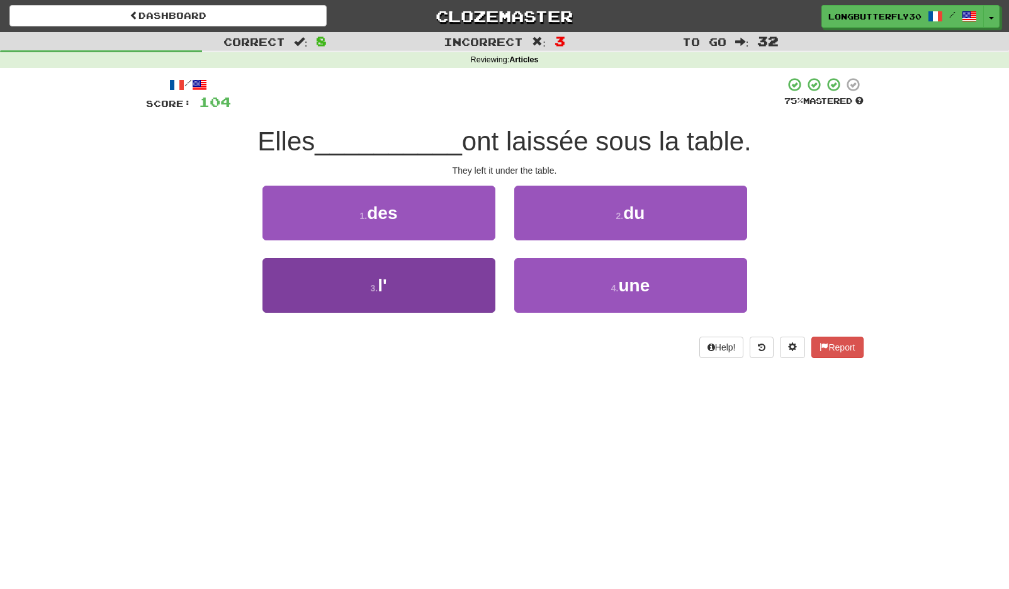
click at [436, 273] on button "3 . l'" at bounding box center [378, 285] width 233 height 55
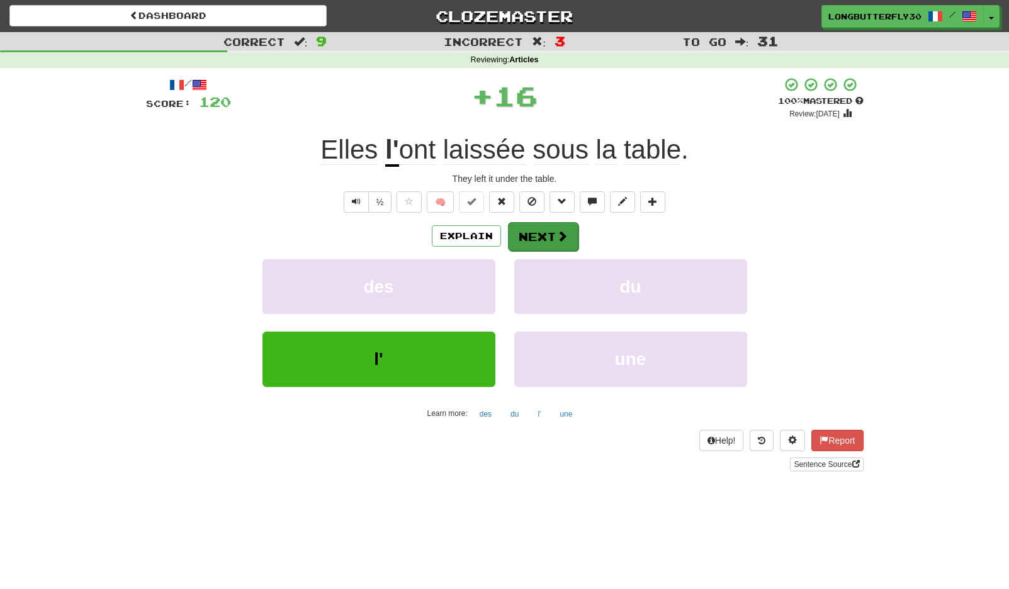
click at [523, 234] on button "Next" at bounding box center [543, 236] width 70 height 29
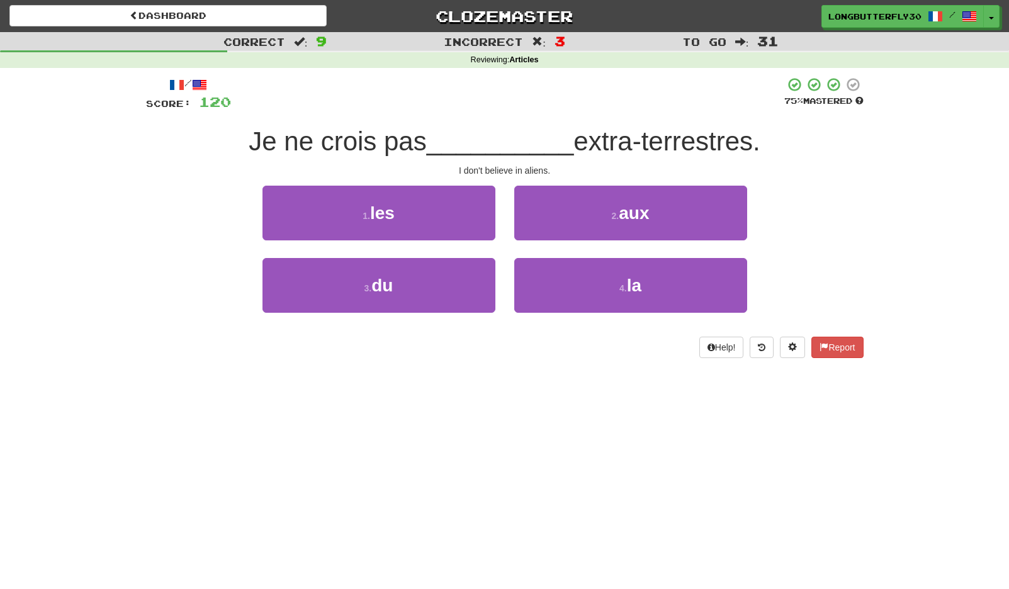
click at [563, 243] on div "2 . aux" at bounding box center [631, 222] width 252 height 72
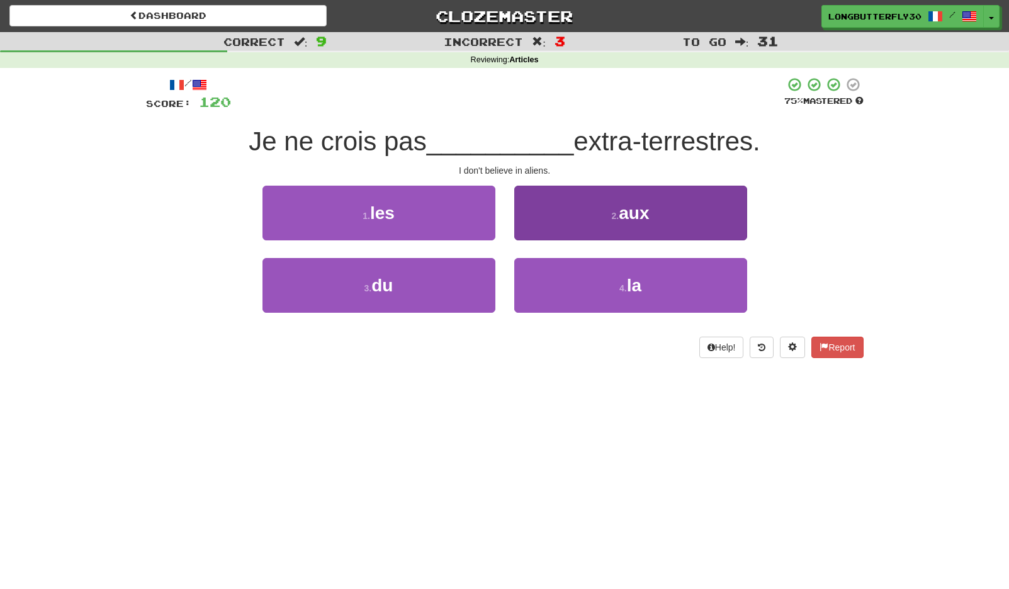
click at [554, 217] on button "2 . aux" at bounding box center [630, 213] width 233 height 55
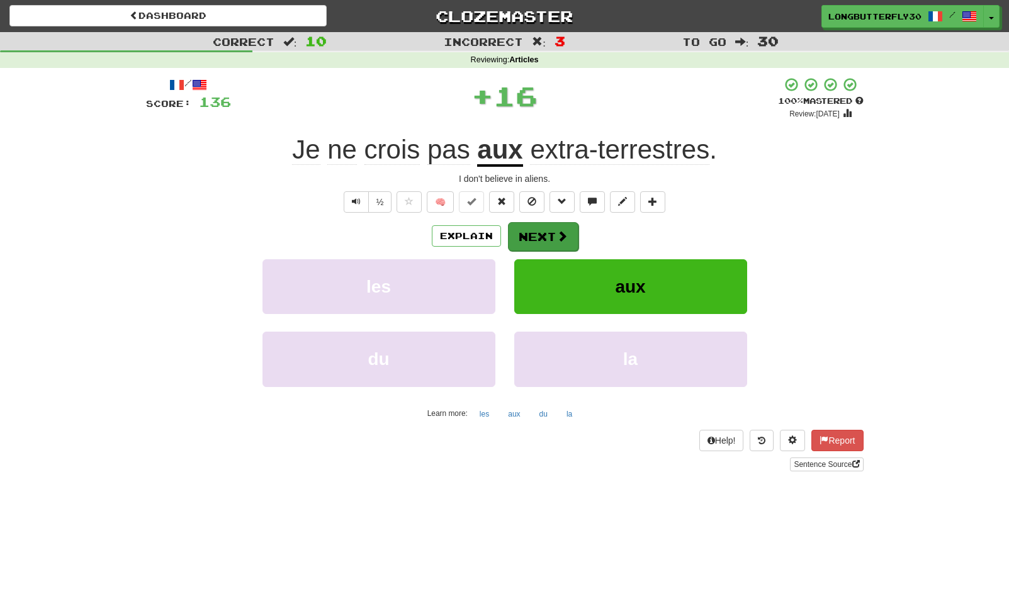
click at [527, 225] on button "Next" at bounding box center [543, 236] width 70 height 29
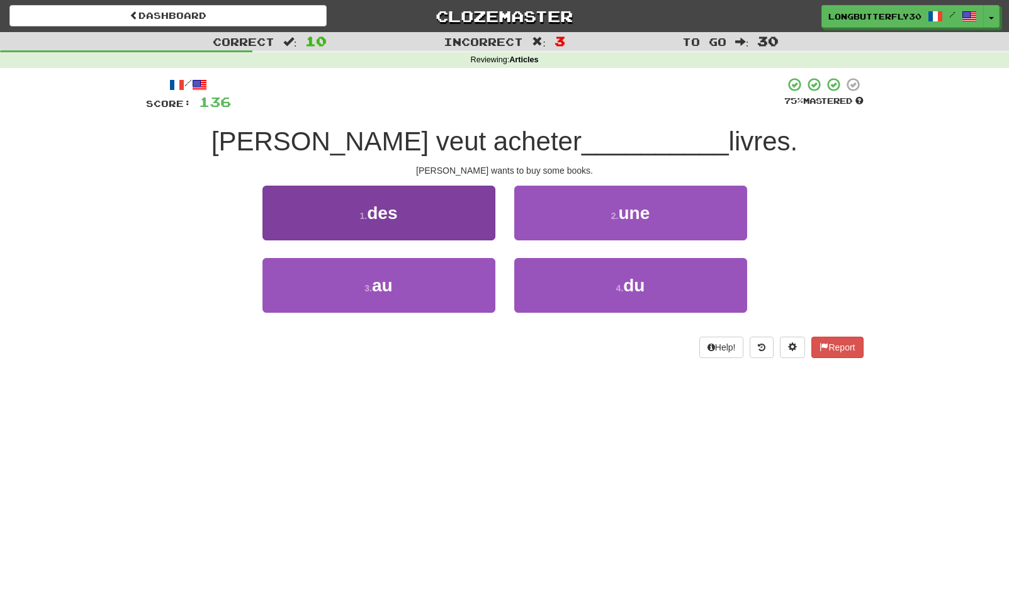
click at [457, 214] on button "1 . des" at bounding box center [378, 213] width 233 height 55
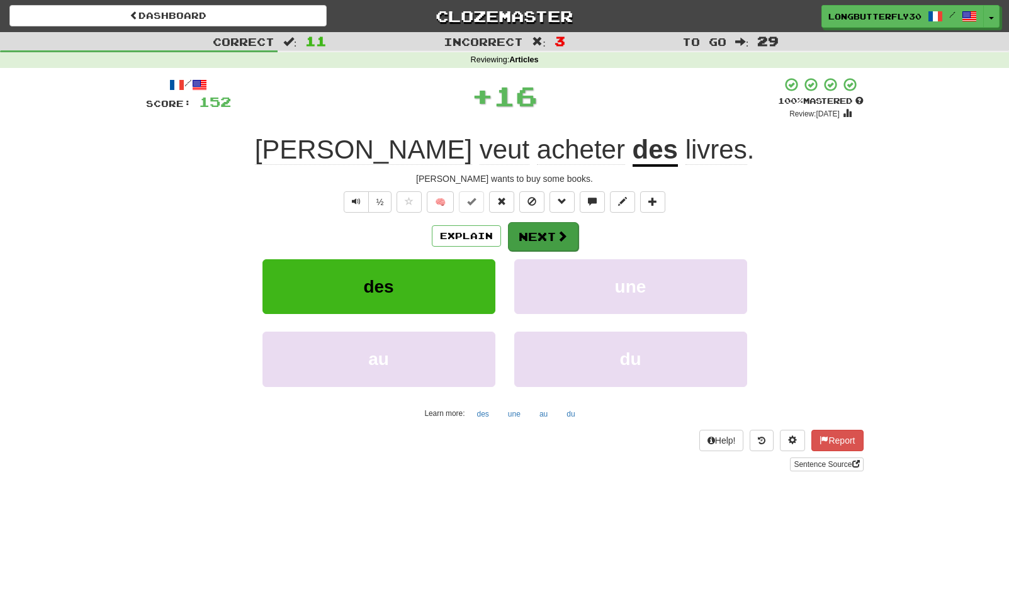
click at [525, 234] on button "Next" at bounding box center [543, 236] width 70 height 29
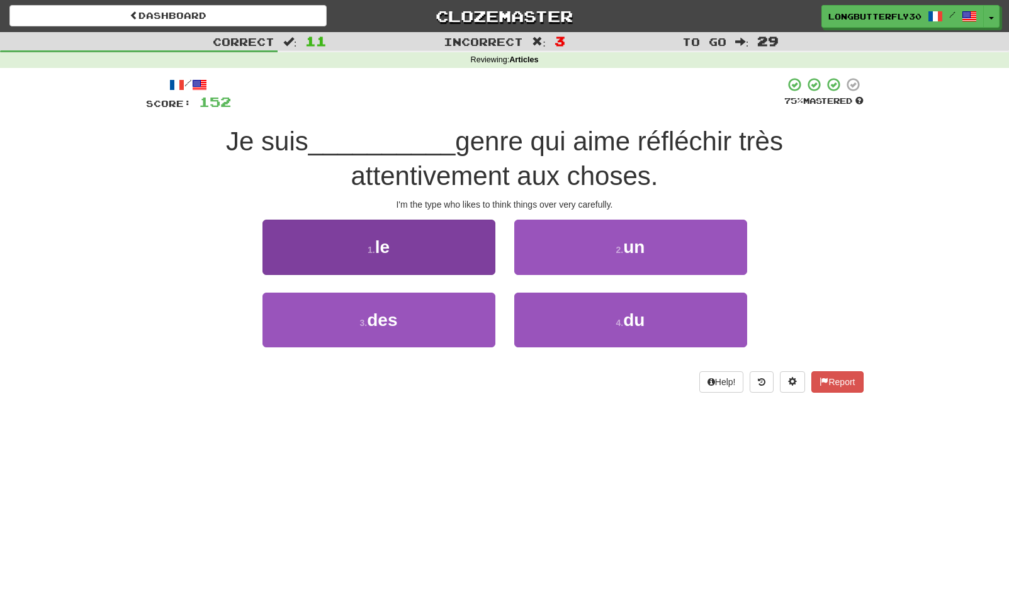
click at [469, 257] on button "1 . le" at bounding box center [378, 247] width 233 height 55
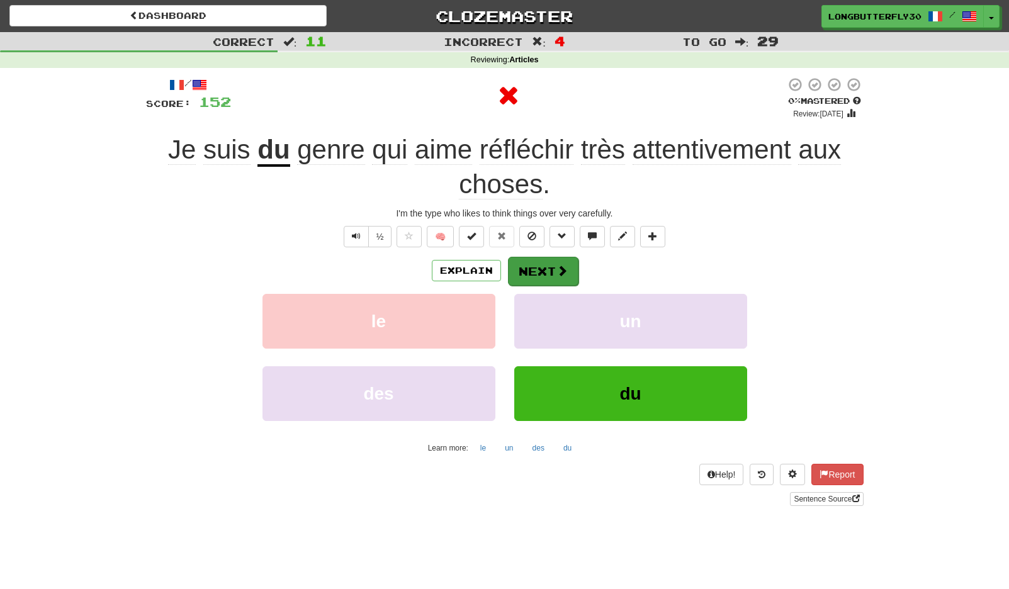
click at [523, 268] on button "Next" at bounding box center [543, 271] width 70 height 29
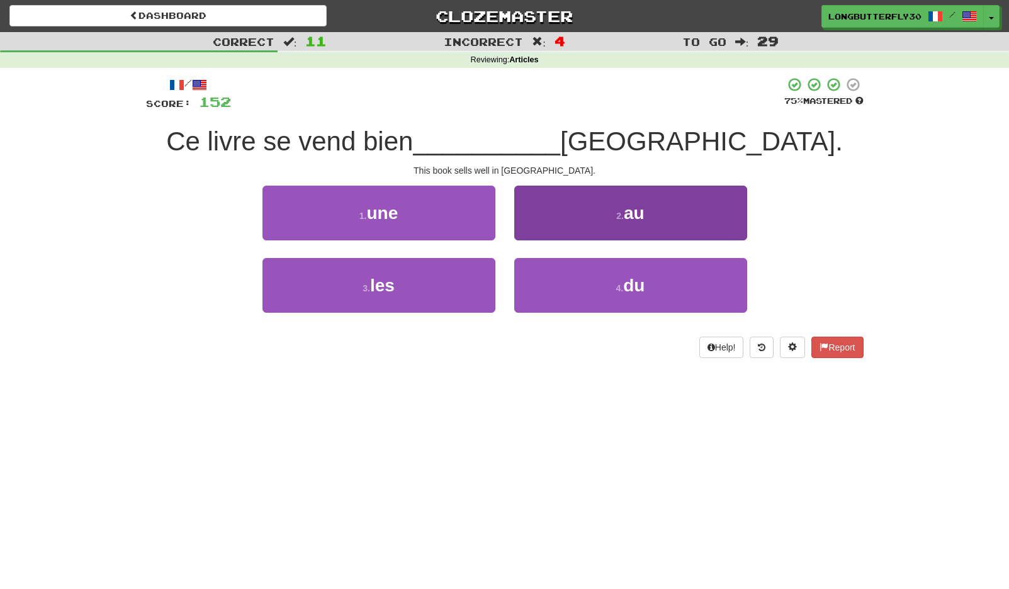
click at [602, 224] on button "2 . au" at bounding box center [630, 213] width 233 height 55
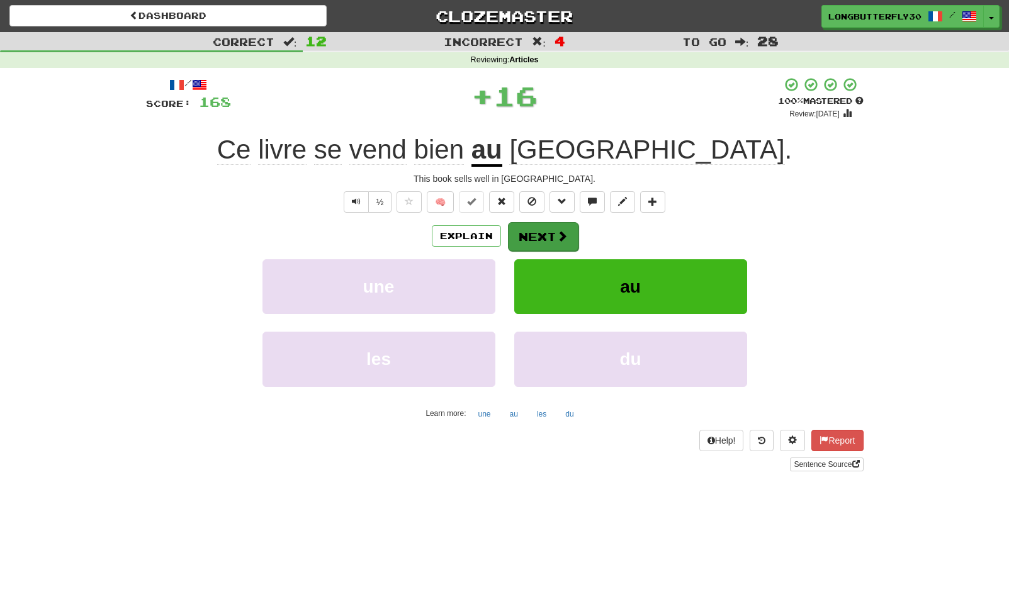
click at [551, 232] on button "Next" at bounding box center [543, 236] width 70 height 29
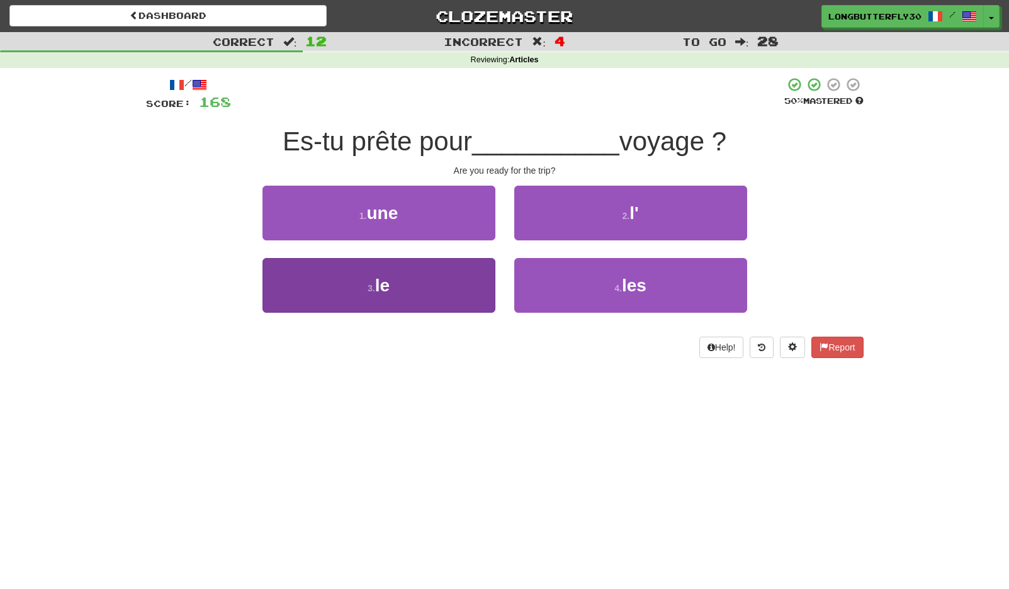
click at [442, 274] on button "3 . le" at bounding box center [378, 285] width 233 height 55
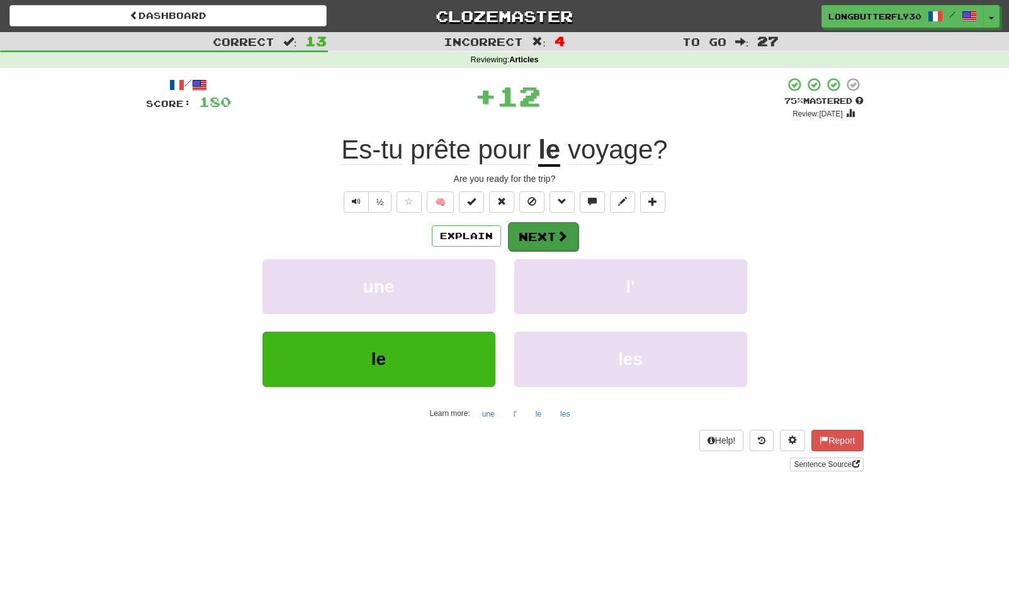
click at [536, 234] on button "Next" at bounding box center [543, 236] width 70 height 29
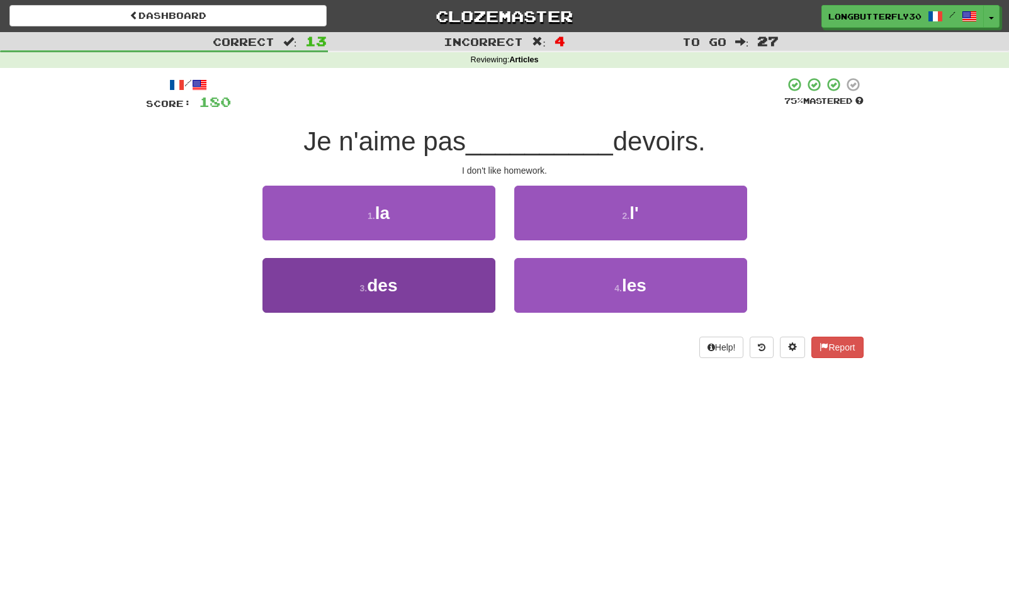
click at [449, 286] on button "3 . des" at bounding box center [378, 285] width 233 height 55
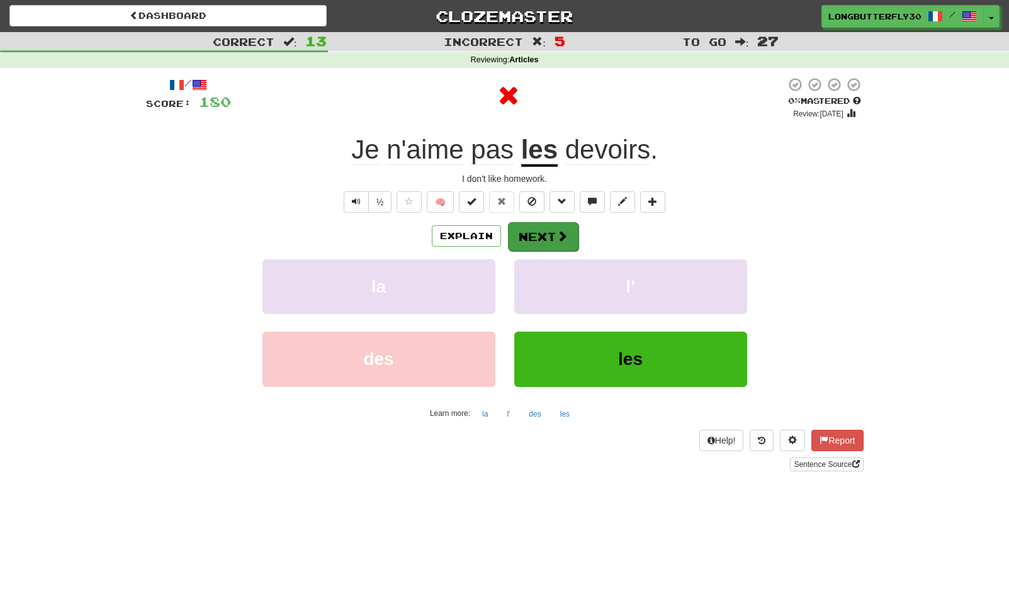
click at [535, 238] on button "Next" at bounding box center [543, 236] width 70 height 29
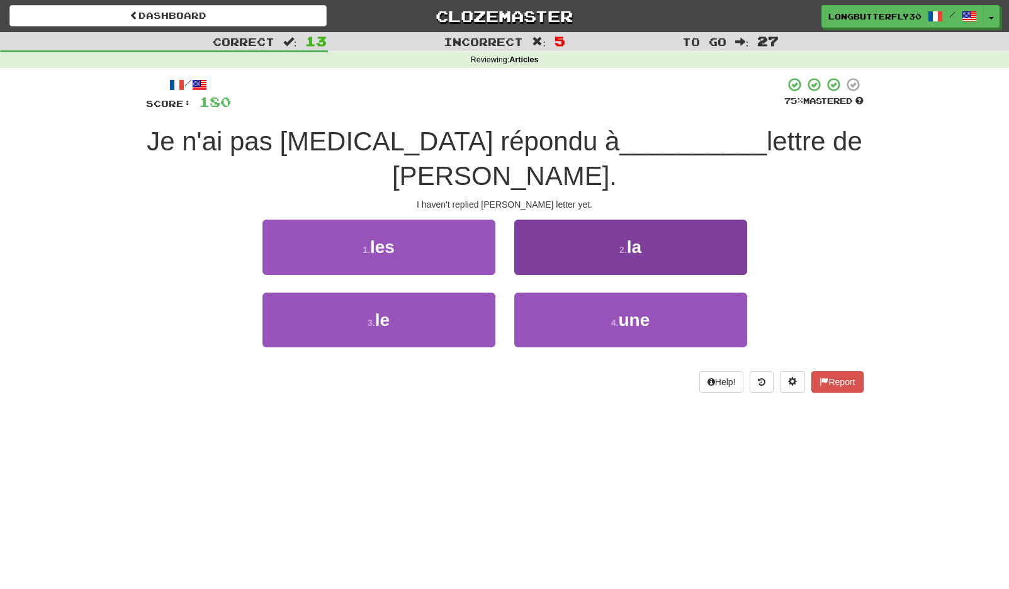
click at [579, 225] on button "2 . la" at bounding box center [630, 247] width 233 height 55
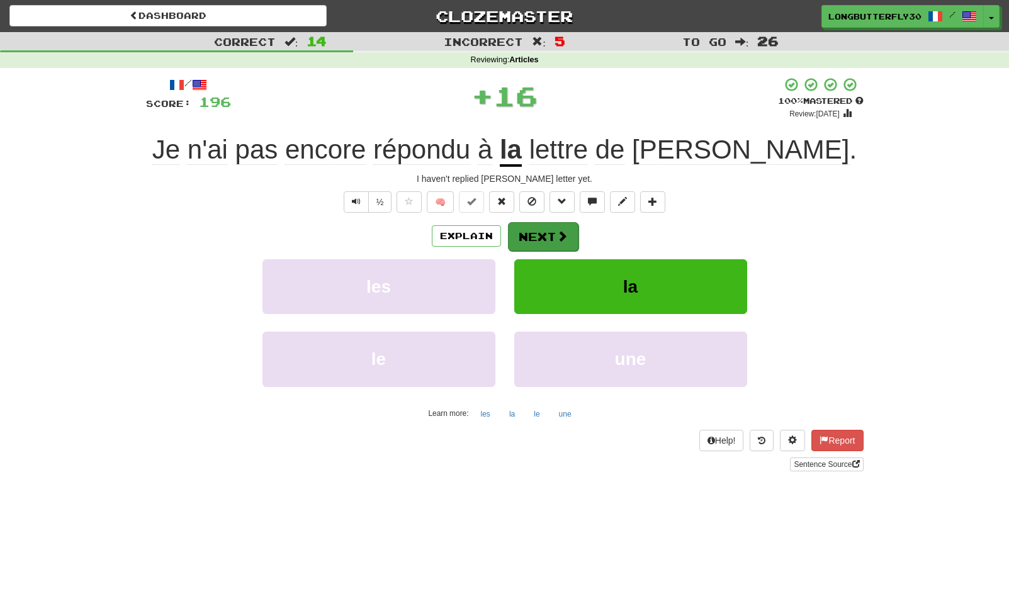
click at [550, 230] on button "Next" at bounding box center [543, 236] width 70 height 29
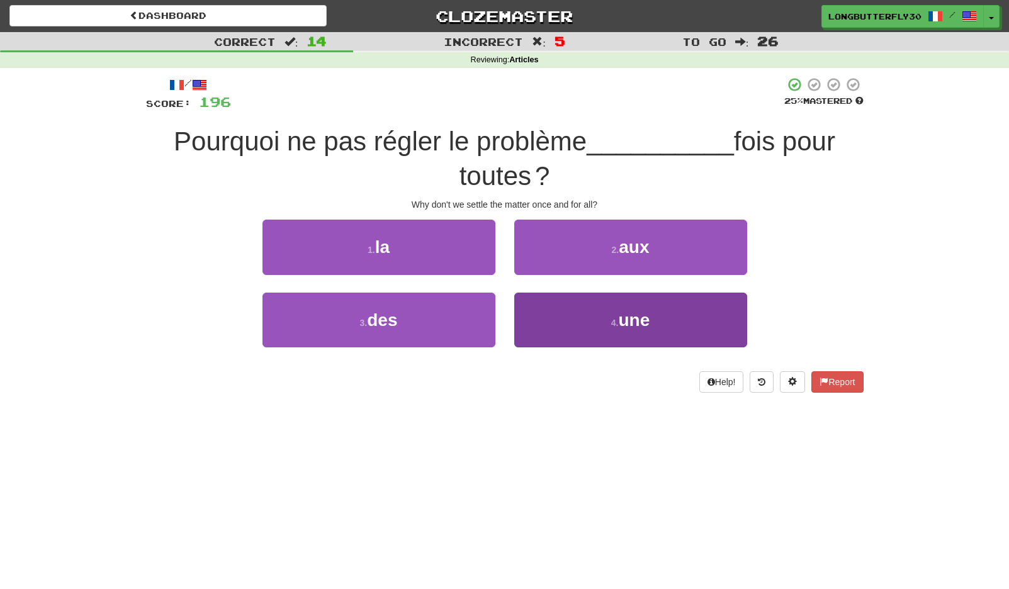
click at [636, 310] on span "une" at bounding box center [633, 320] width 31 height 20
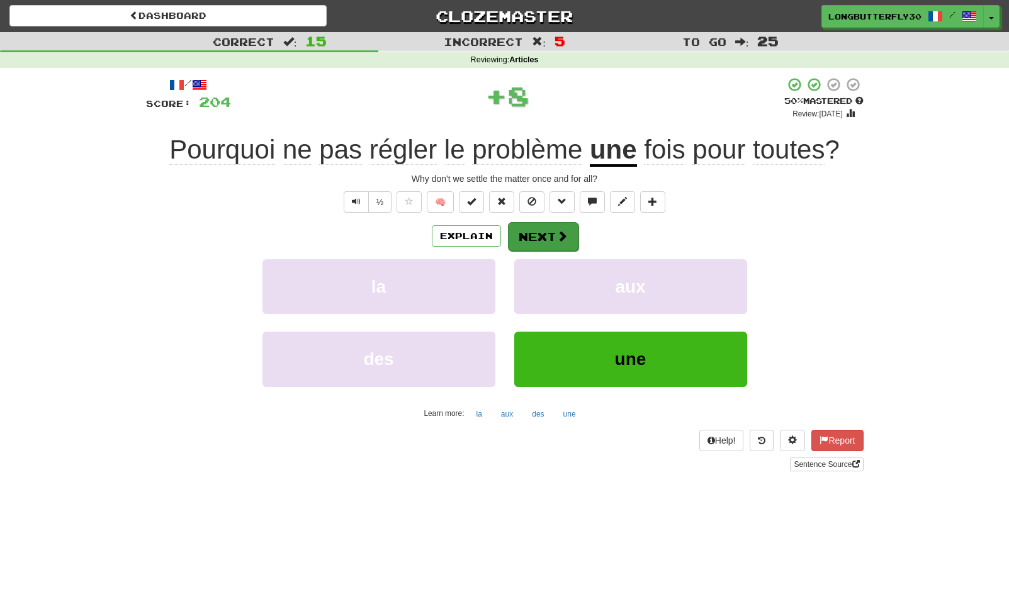
click at [569, 233] on button "Next" at bounding box center [543, 236] width 70 height 29
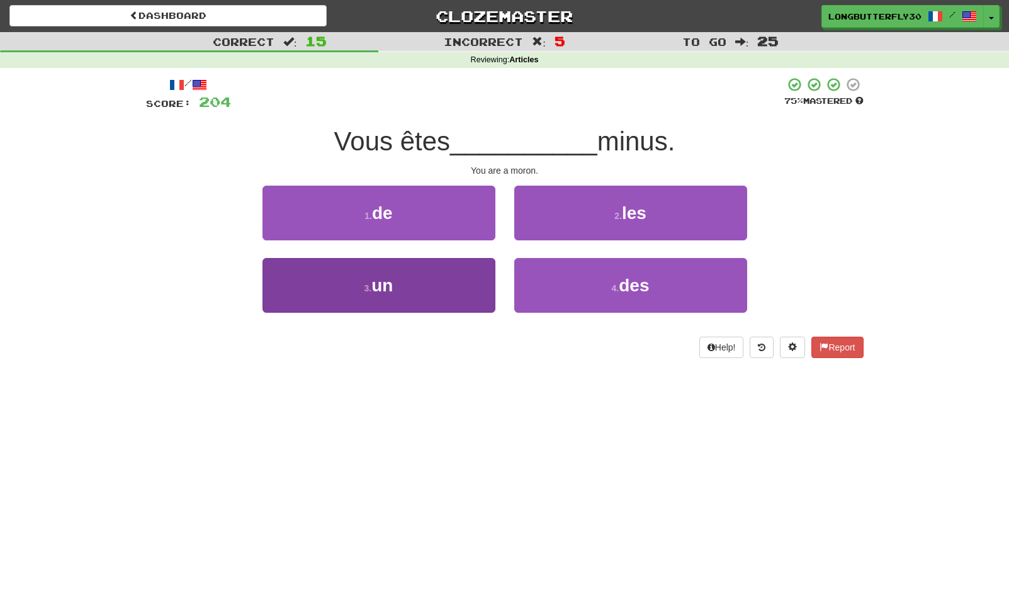
click at [427, 278] on button "3 . un" at bounding box center [378, 285] width 233 height 55
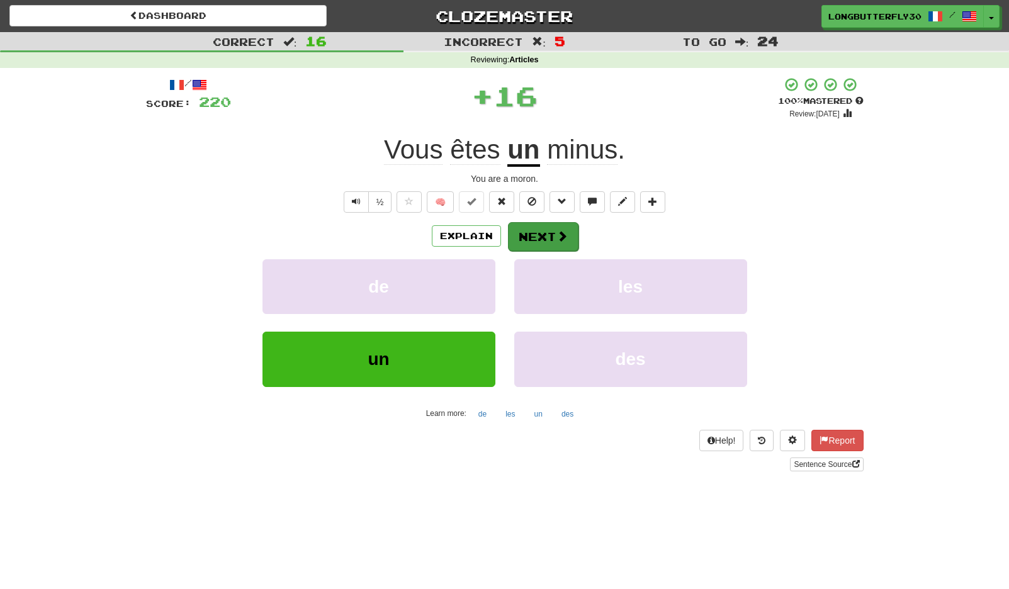
click at [519, 239] on button "Next" at bounding box center [543, 236] width 70 height 29
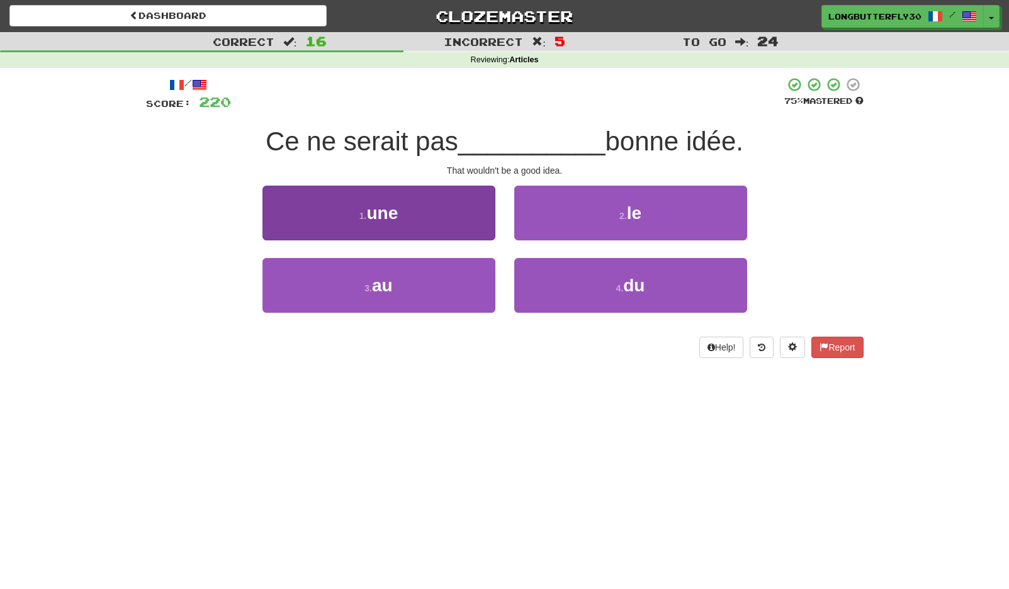
click at [446, 221] on button "1 . une" at bounding box center [378, 213] width 233 height 55
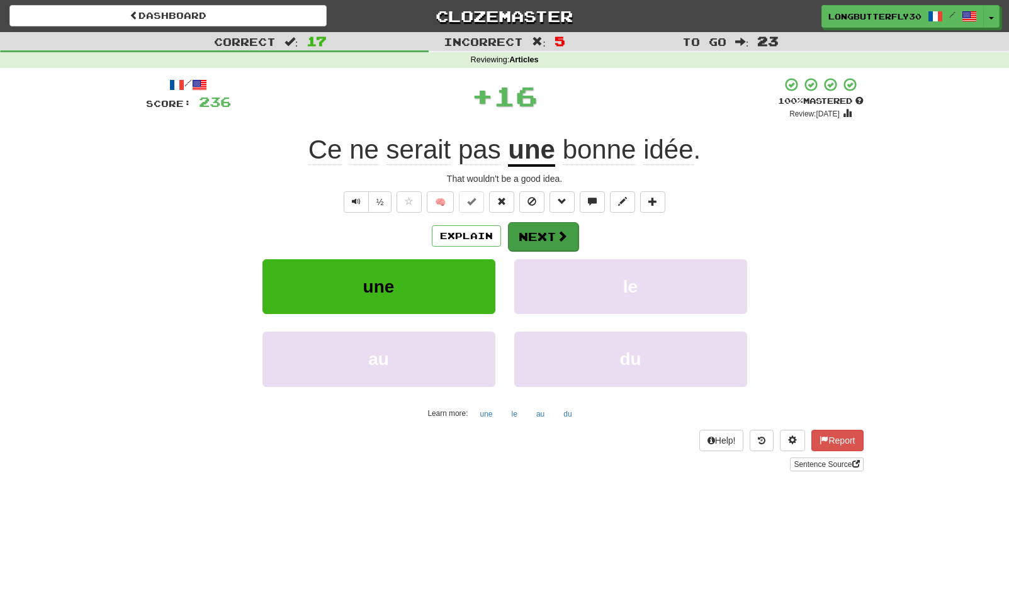
click at [530, 236] on button "Next" at bounding box center [543, 236] width 70 height 29
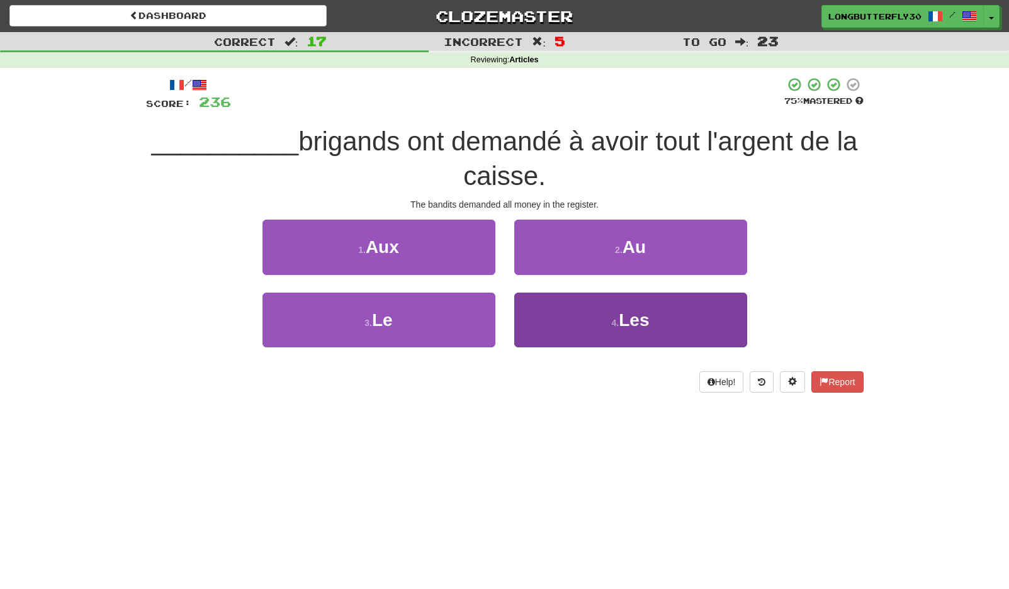
click at [576, 313] on button "4 . Les" at bounding box center [630, 320] width 233 height 55
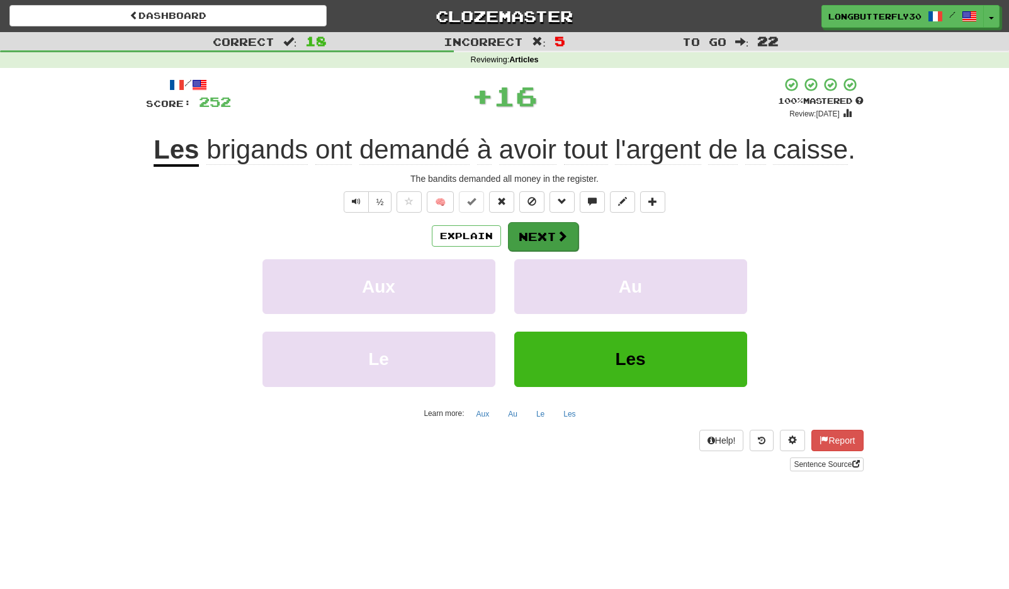
click at [559, 230] on span at bounding box center [561, 235] width 11 height 11
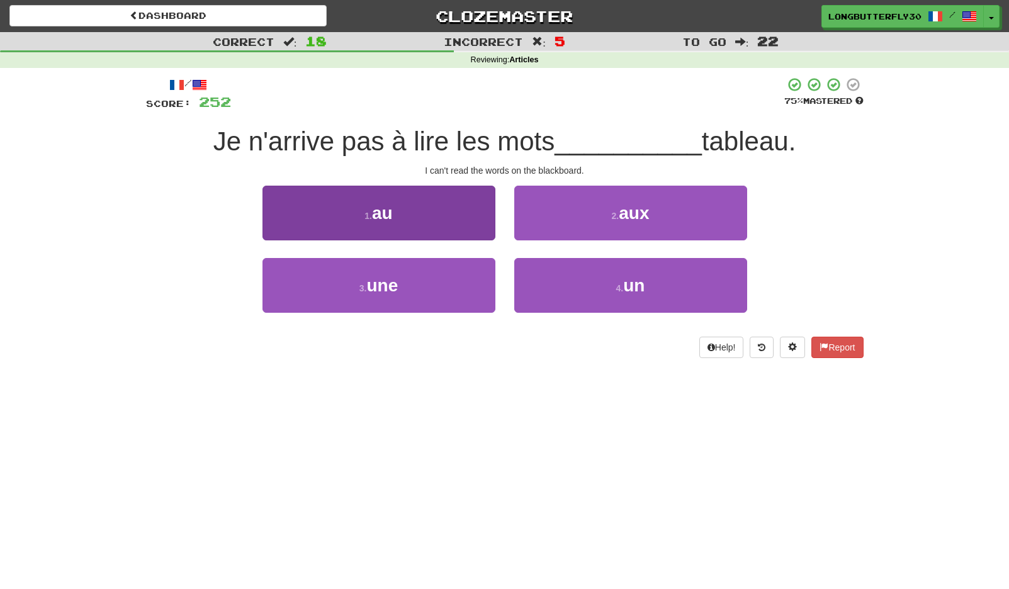
click at [446, 221] on button "1 . au" at bounding box center [378, 213] width 233 height 55
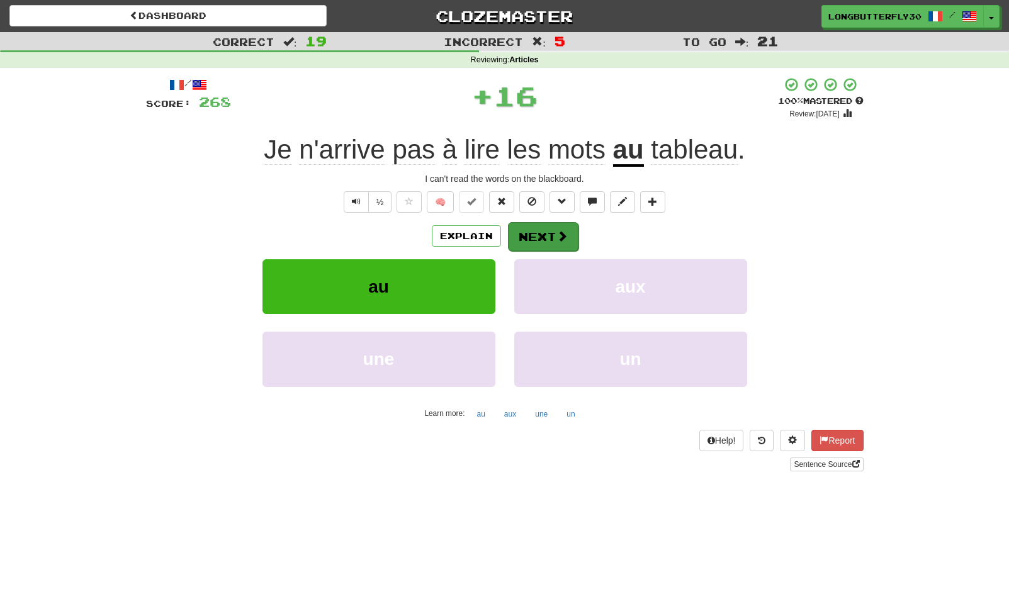
click at [530, 240] on button "Next" at bounding box center [543, 236] width 70 height 29
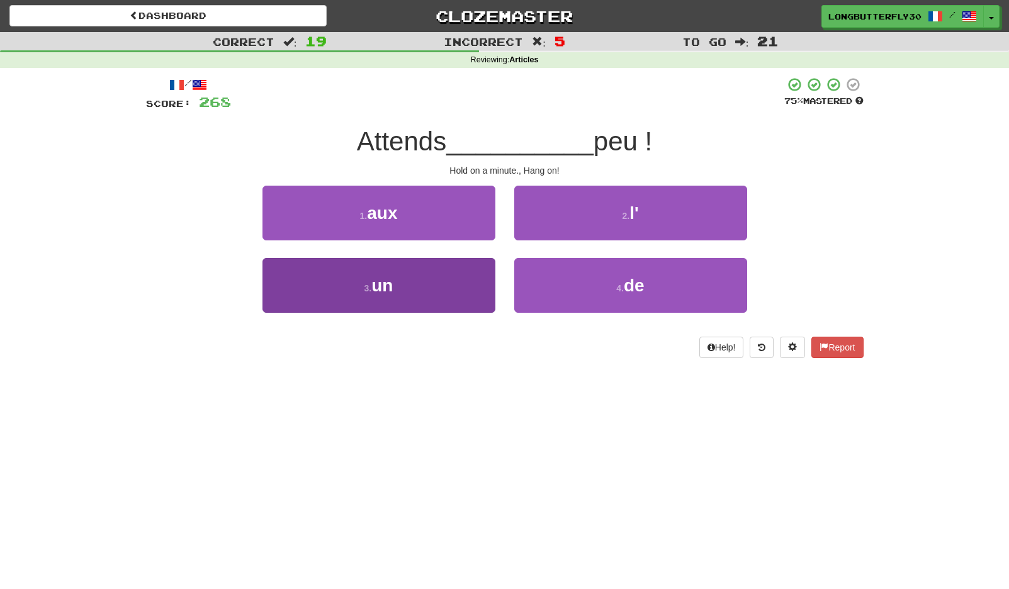
click at [449, 277] on button "3 . un" at bounding box center [378, 285] width 233 height 55
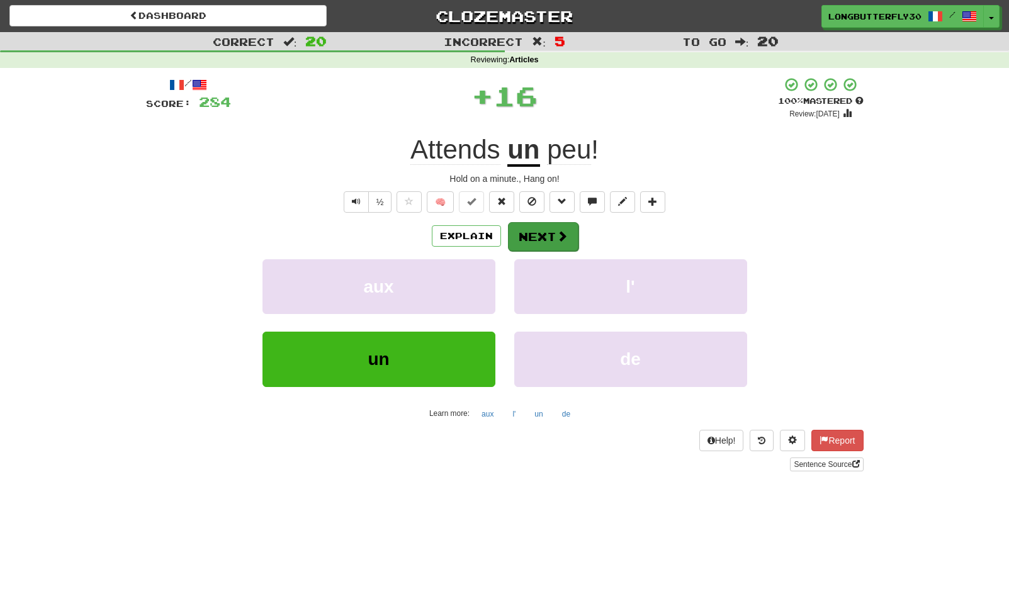
click at [549, 226] on button "Next" at bounding box center [543, 236] width 70 height 29
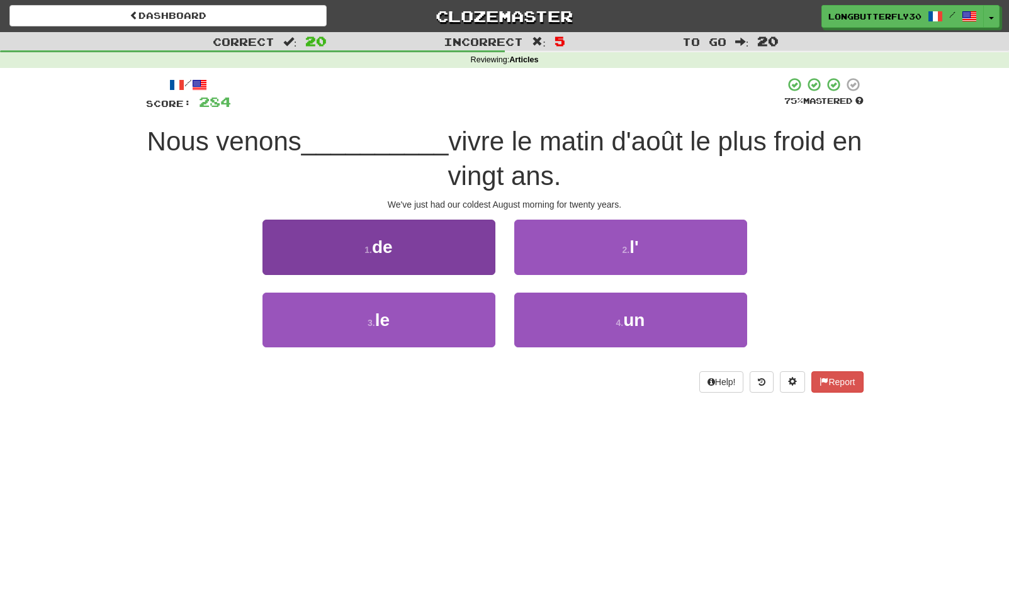
click at [469, 255] on button "1 . de" at bounding box center [378, 247] width 233 height 55
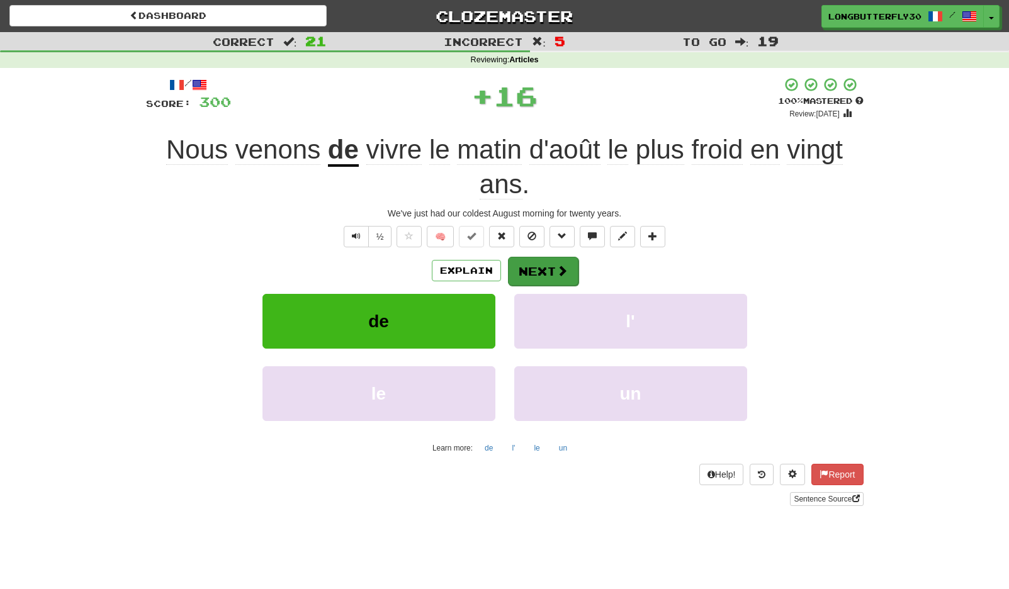
click at [541, 272] on button "Next" at bounding box center [543, 271] width 70 height 29
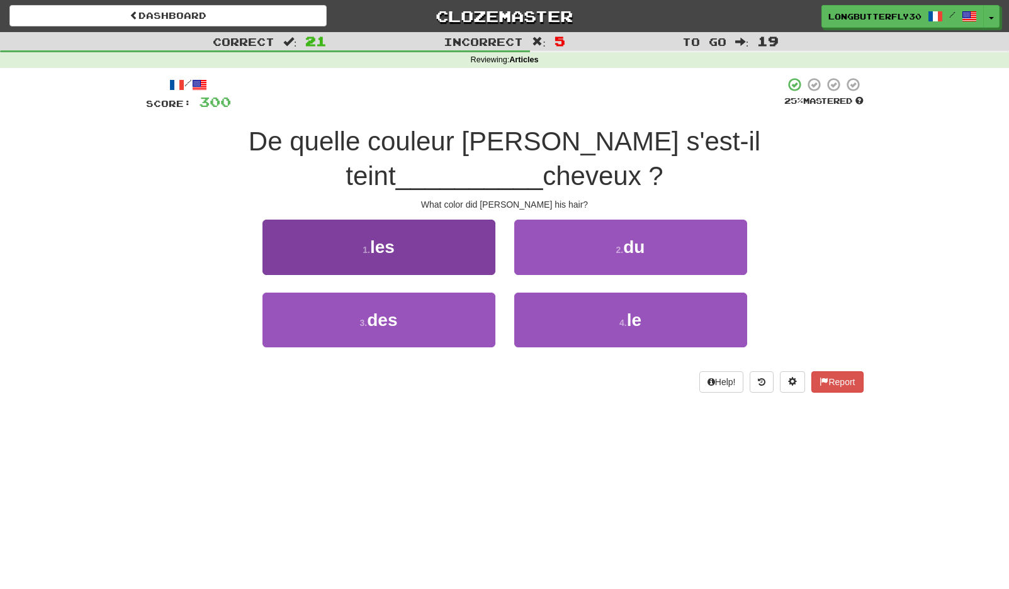
click at [475, 222] on button "1 . les" at bounding box center [378, 247] width 233 height 55
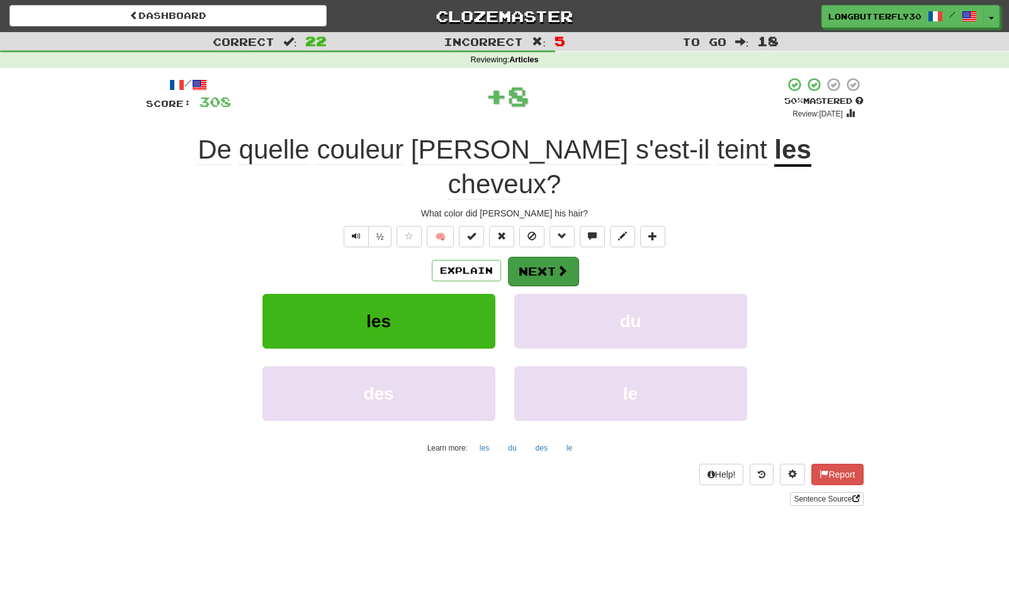
click at [529, 257] on button "Next" at bounding box center [543, 271] width 70 height 29
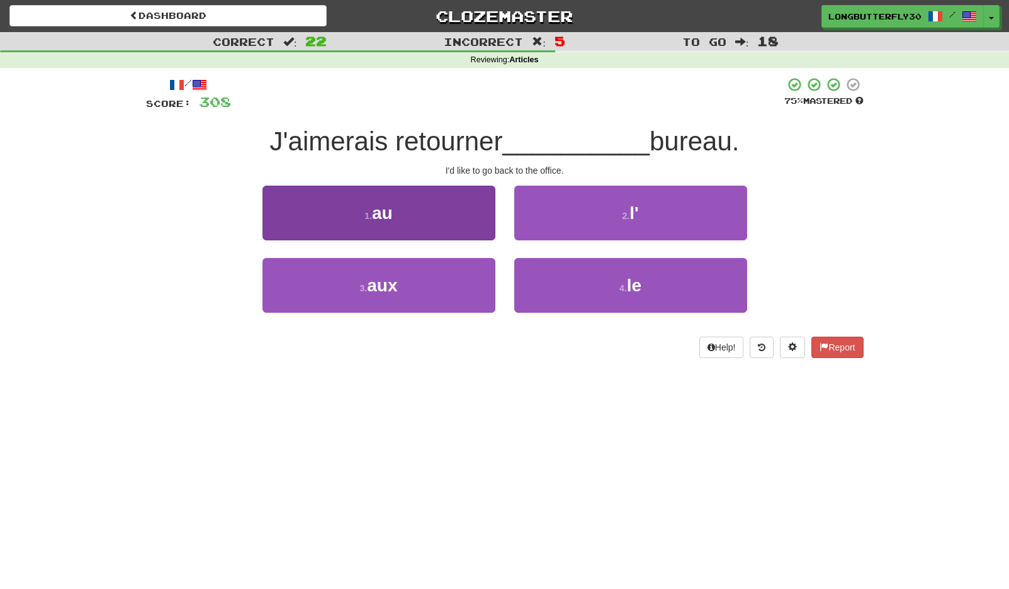
click at [465, 225] on button "1 . au" at bounding box center [378, 213] width 233 height 55
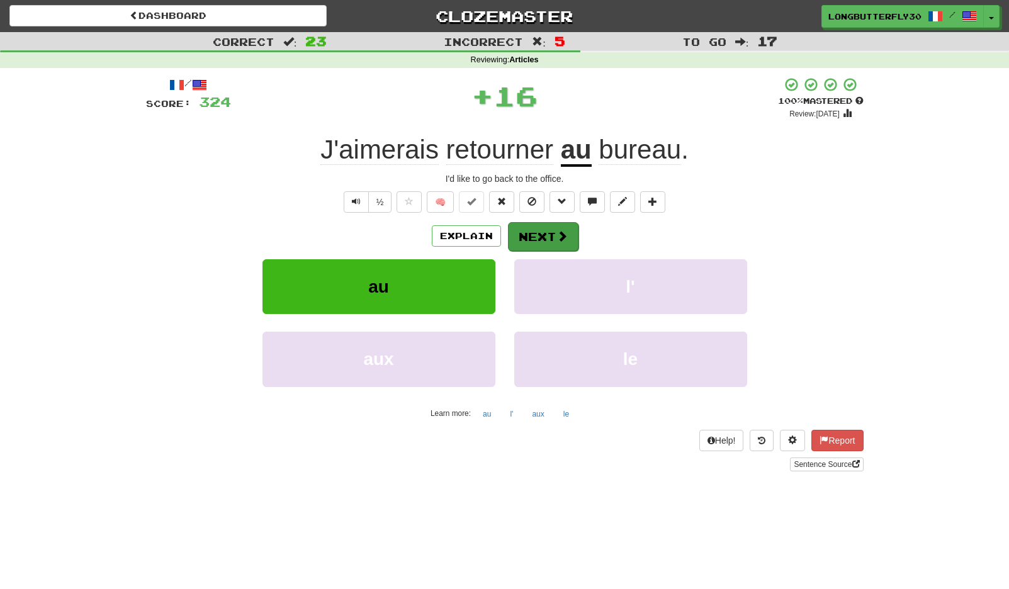
click at [530, 237] on button "Next" at bounding box center [543, 236] width 70 height 29
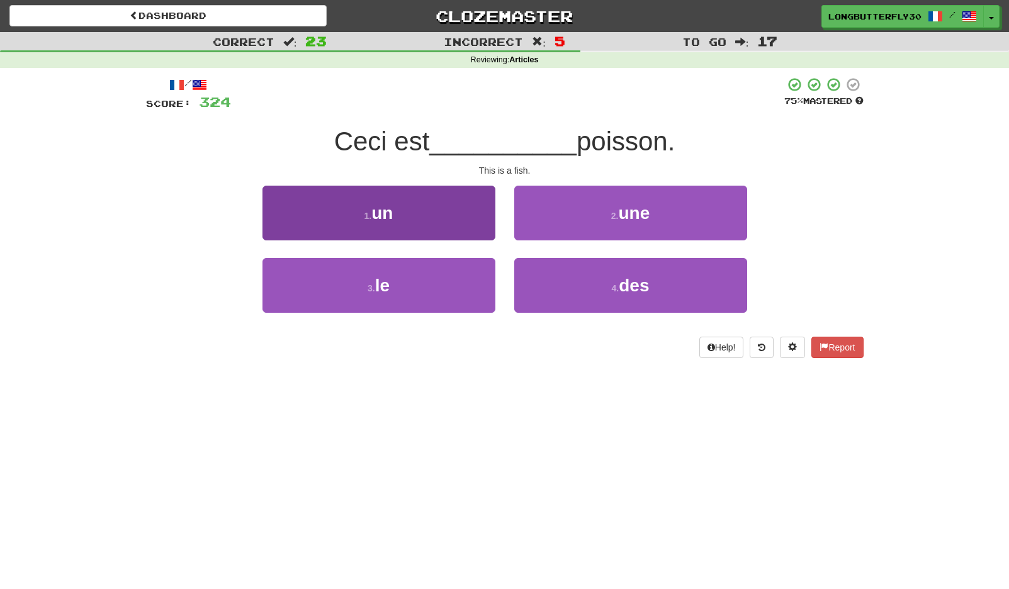
click at [467, 225] on button "1 . un" at bounding box center [378, 213] width 233 height 55
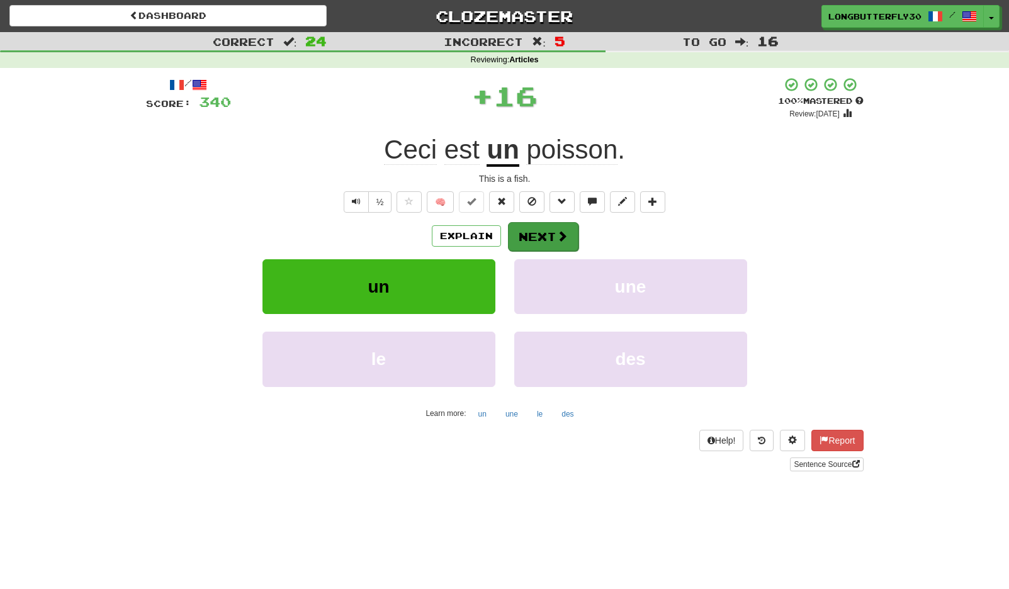
click at [528, 232] on button "Next" at bounding box center [543, 236] width 70 height 29
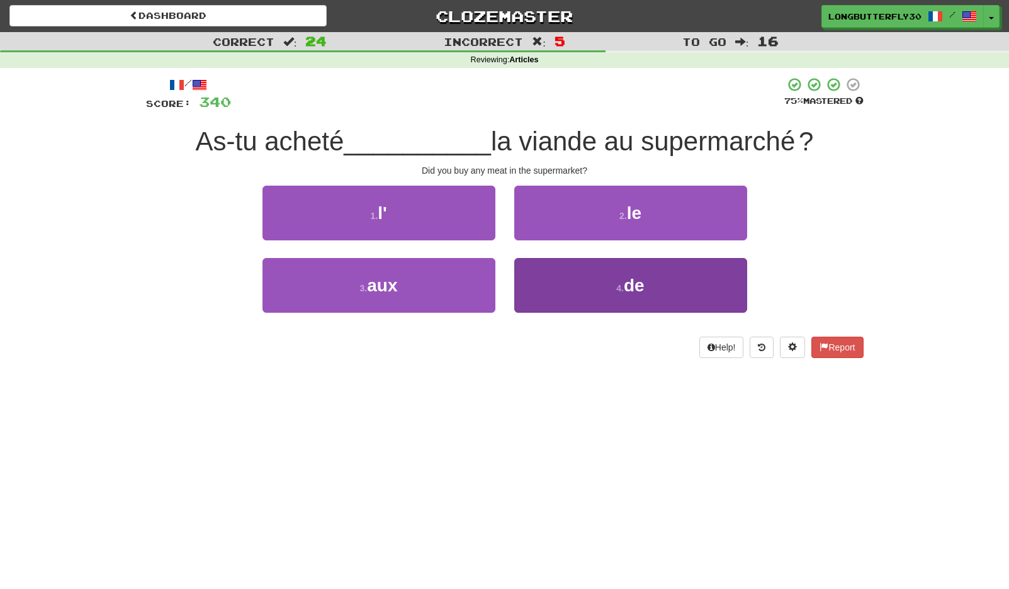
click at [585, 283] on button "4 . de" at bounding box center [630, 285] width 233 height 55
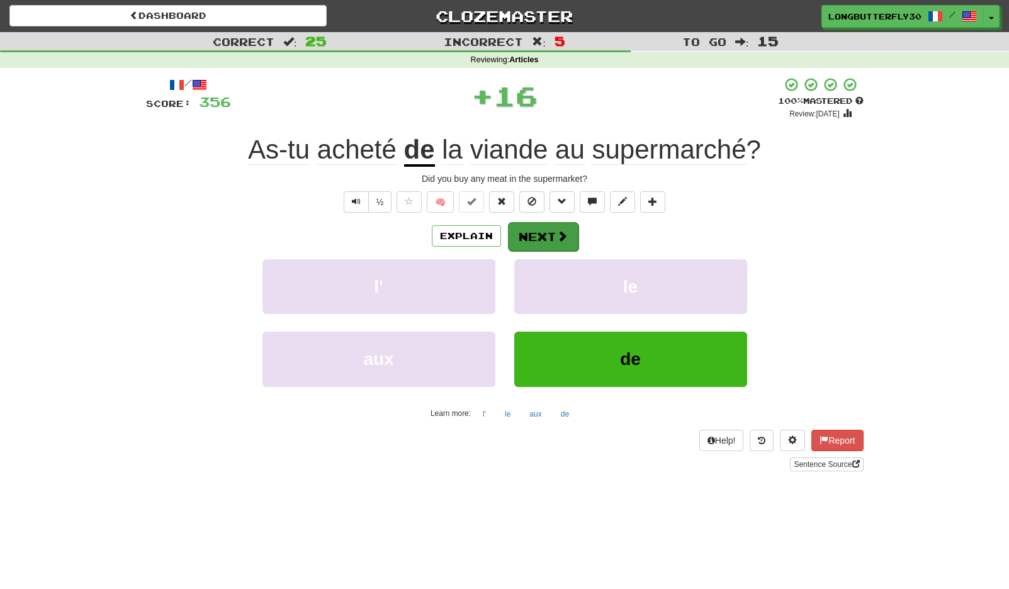
click at [557, 235] on span at bounding box center [561, 235] width 11 height 11
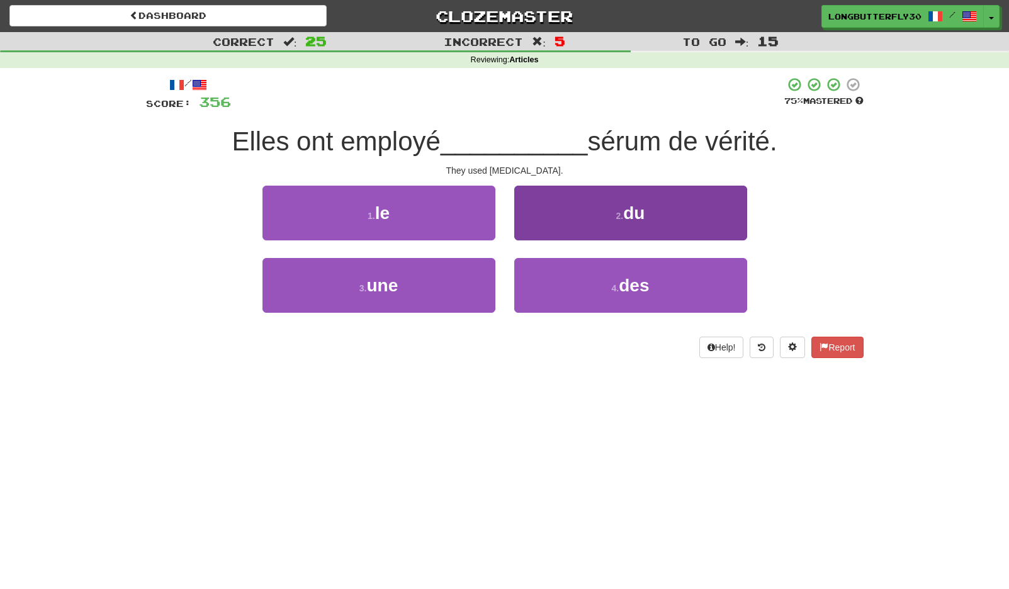
click at [620, 219] on small "2 ." at bounding box center [620, 216] width 8 height 10
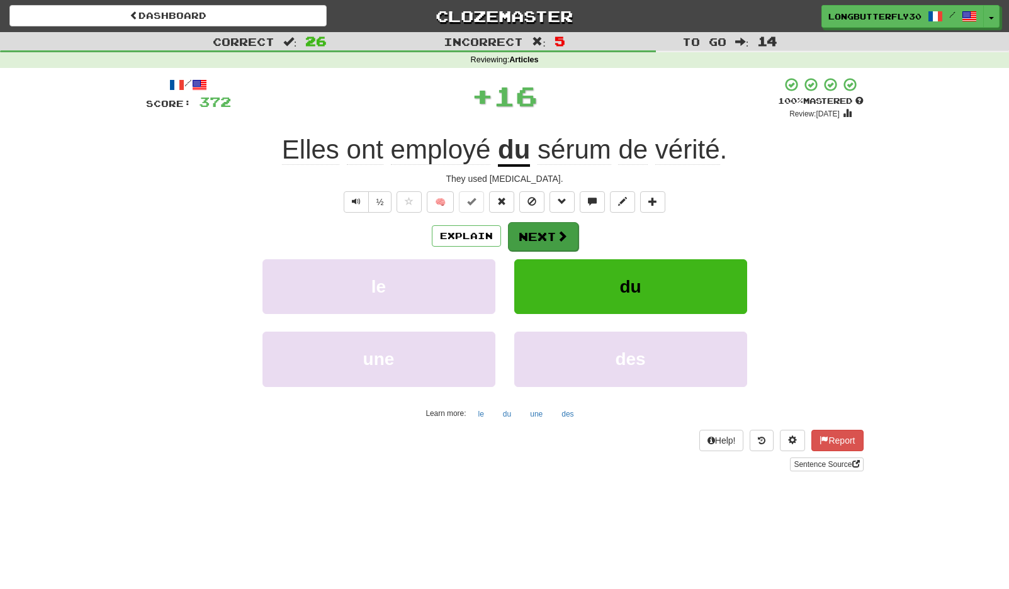
click at [537, 236] on button "Next" at bounding box center [543, 236] width 70 height 29
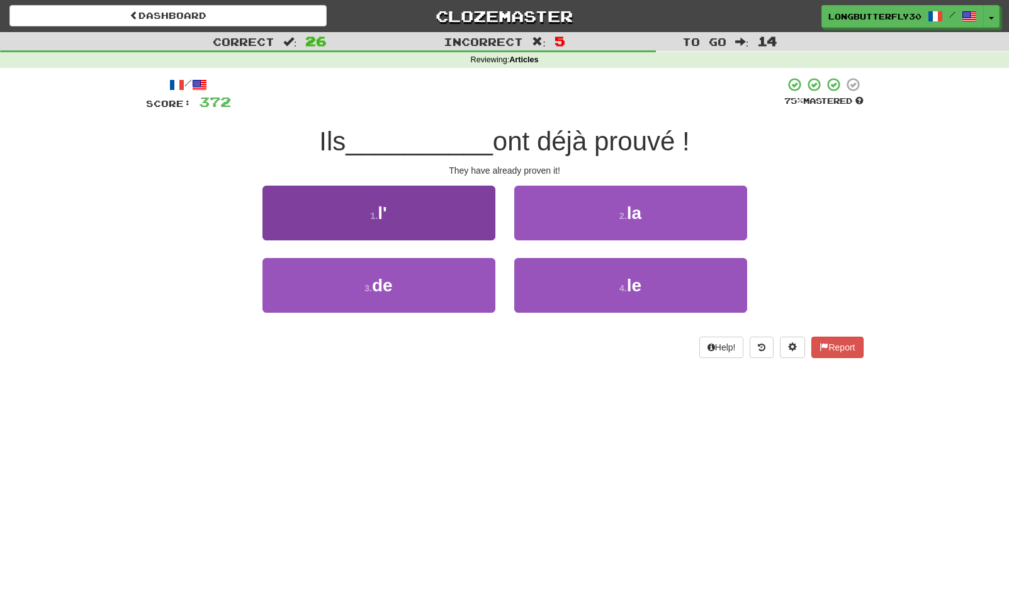
click at [442, 214] on button "1 . l'" at bounding box center [378, 213] width 233 height 55
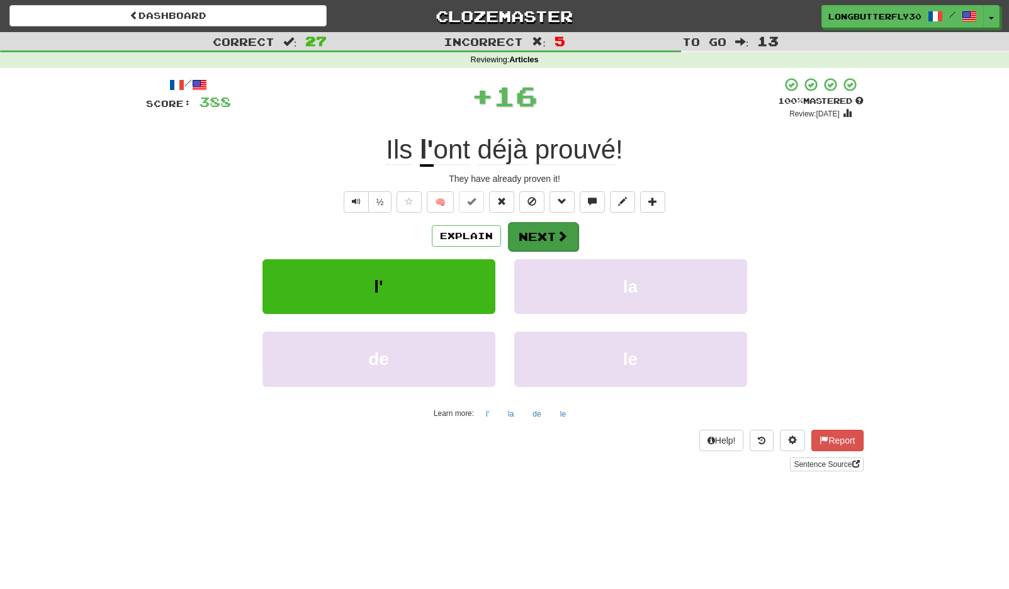
click at [532, 226] on button "Next" at bounding box center [543, 236] width 70 height 29
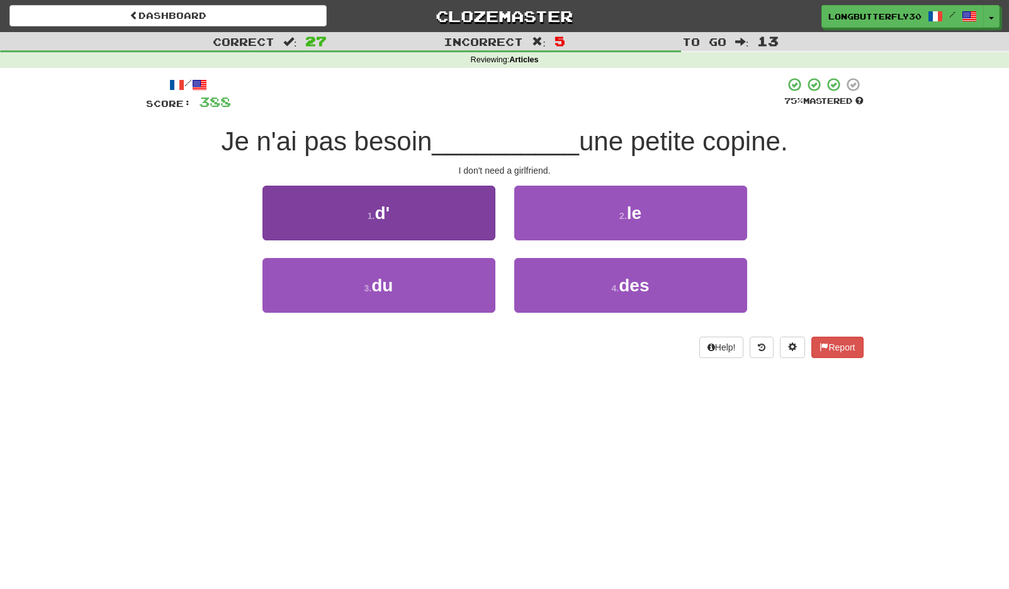
click at [443, 215] on button "1 . d'" at bounding box center [378, 213] width 233 height 55
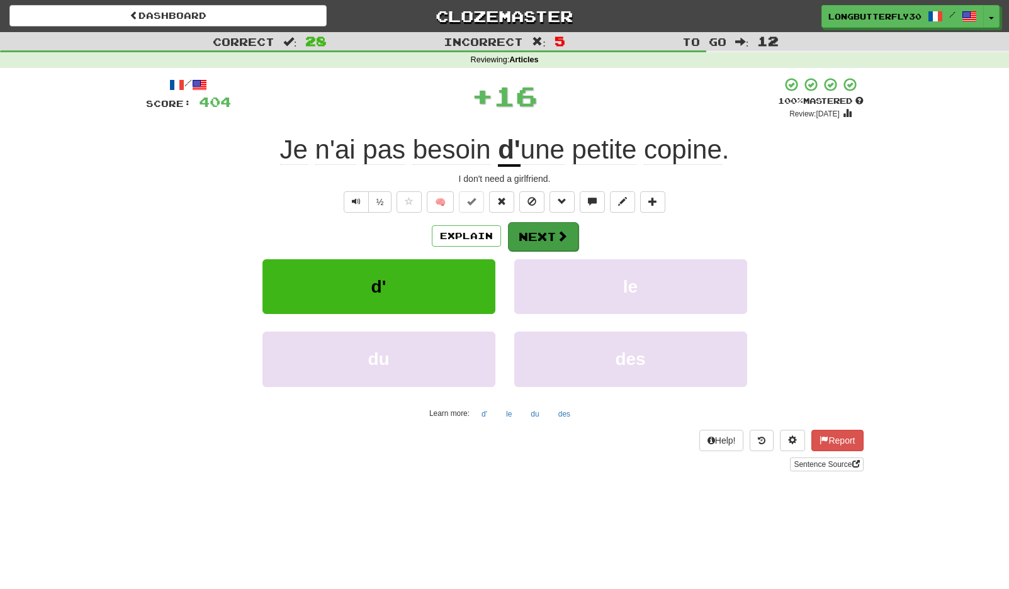
click at [530, 230] on button "Next" at bounding box center [543, 236] width 70 height 29
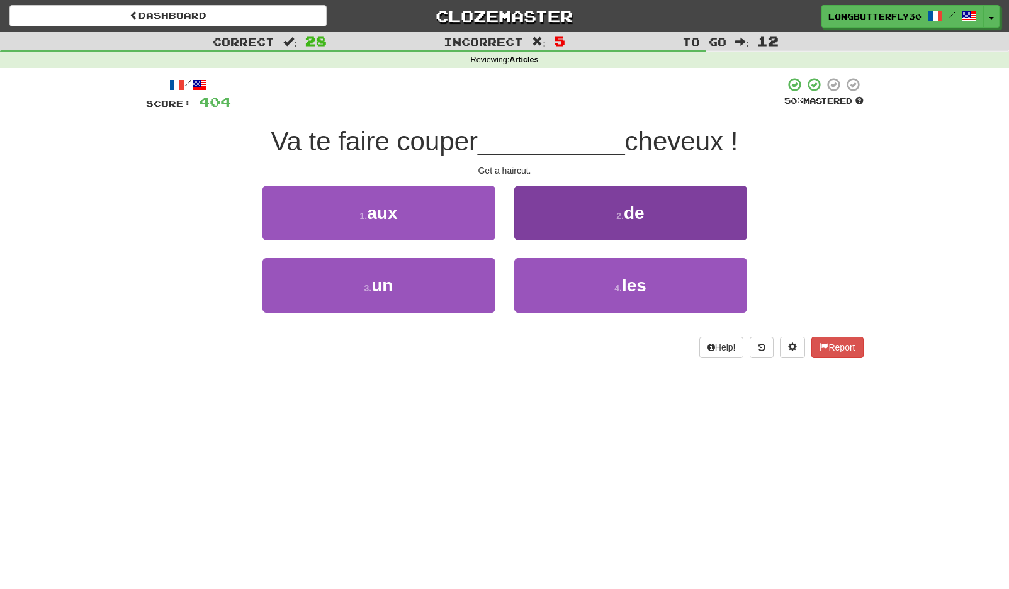
click at [558, 279] on button "4 . les" at bounding box center [630, 285] width 233 height 55
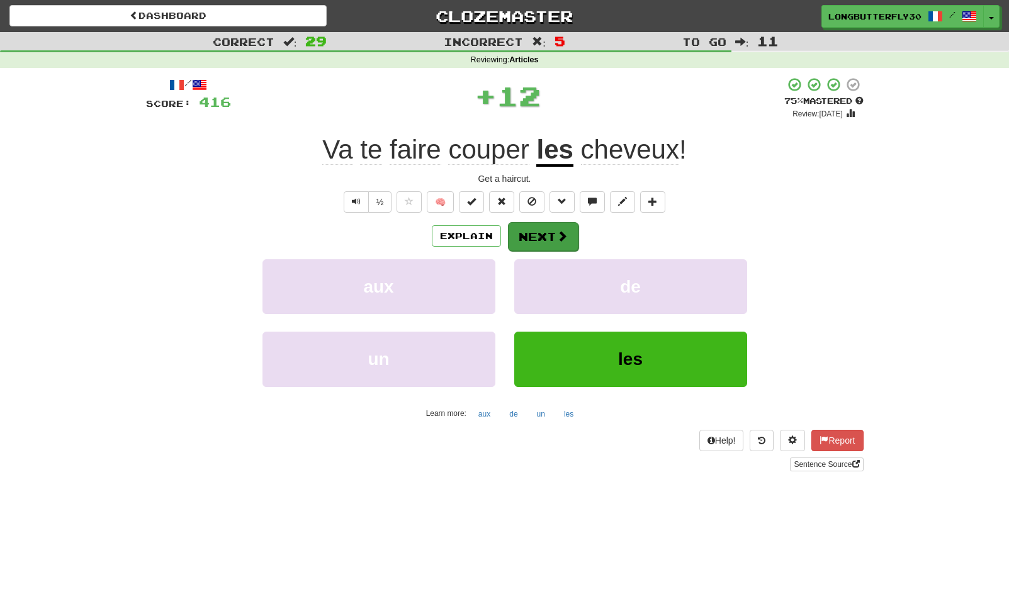
click at [559, 235] on span at bounding box center [561, 235] width 11 height 11
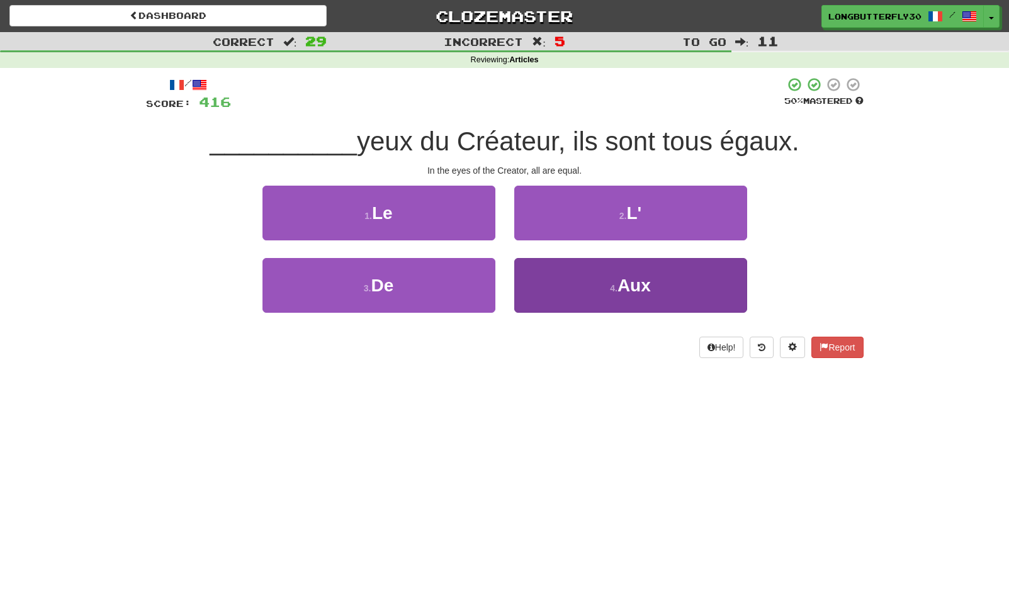
click at [557, 278] on button "4 . Aux" at bounding box center [630, 285] width 233 height 55
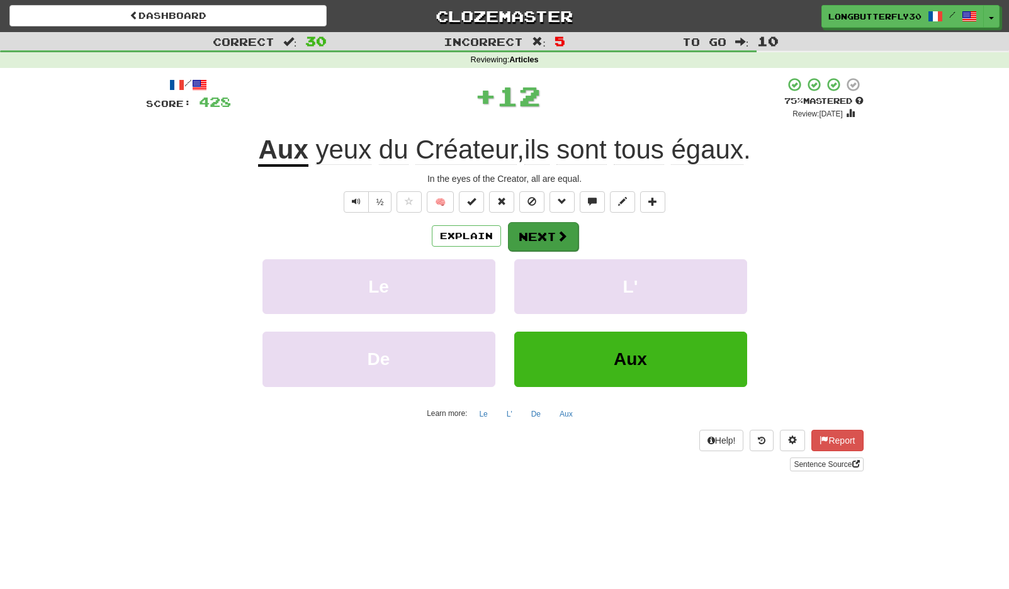
click at [561, 233] on span at bounding box center [561, 235] width 11 height 11
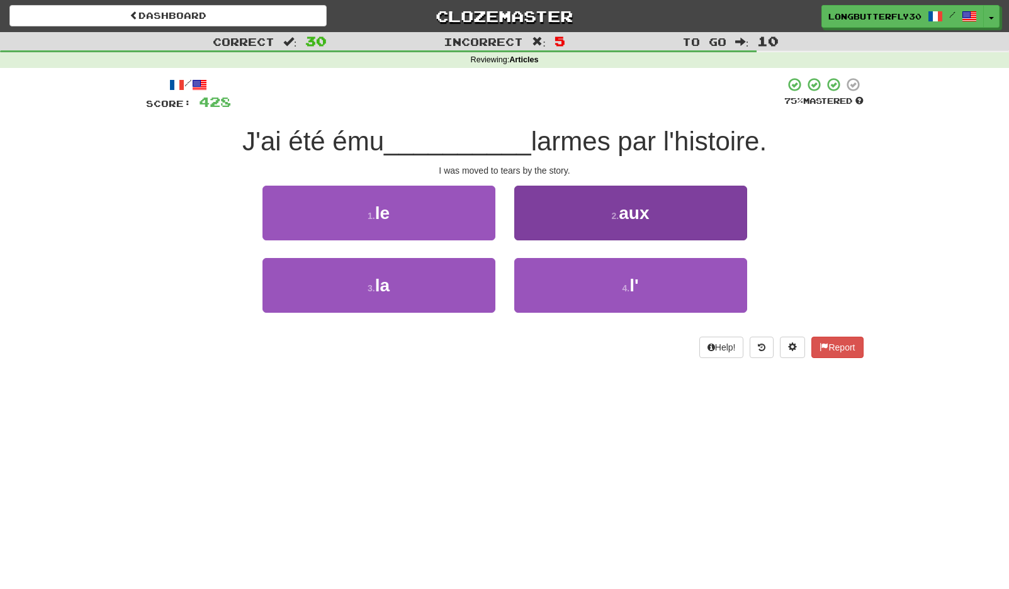
click at [572, 222] on button "2 . aux" at bounding box center [630, 213] width 233 height 55
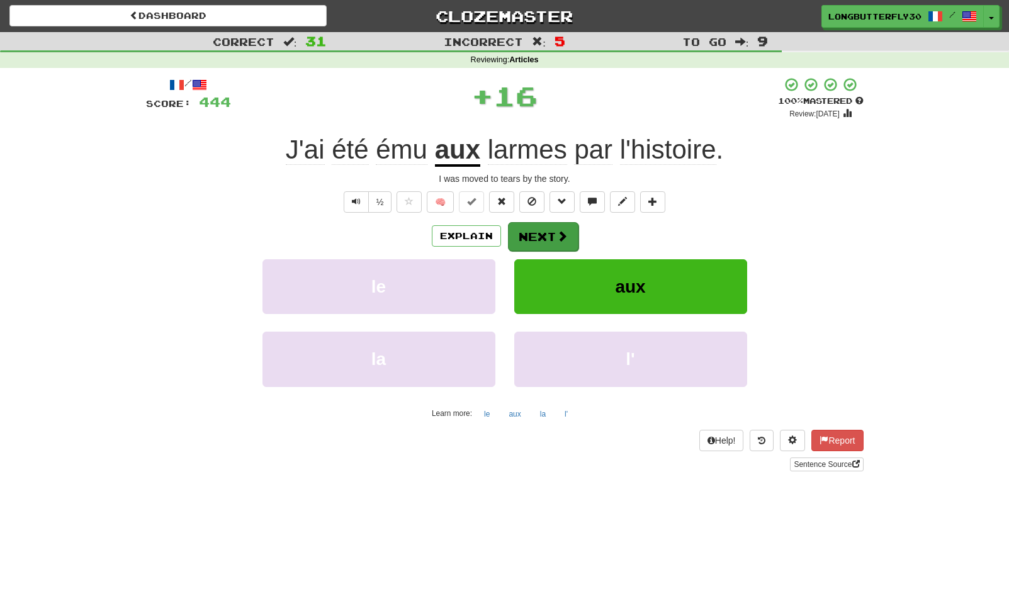
click at [540, 230] on button "Next" at bounding box center [543, 236] width 70 height 29
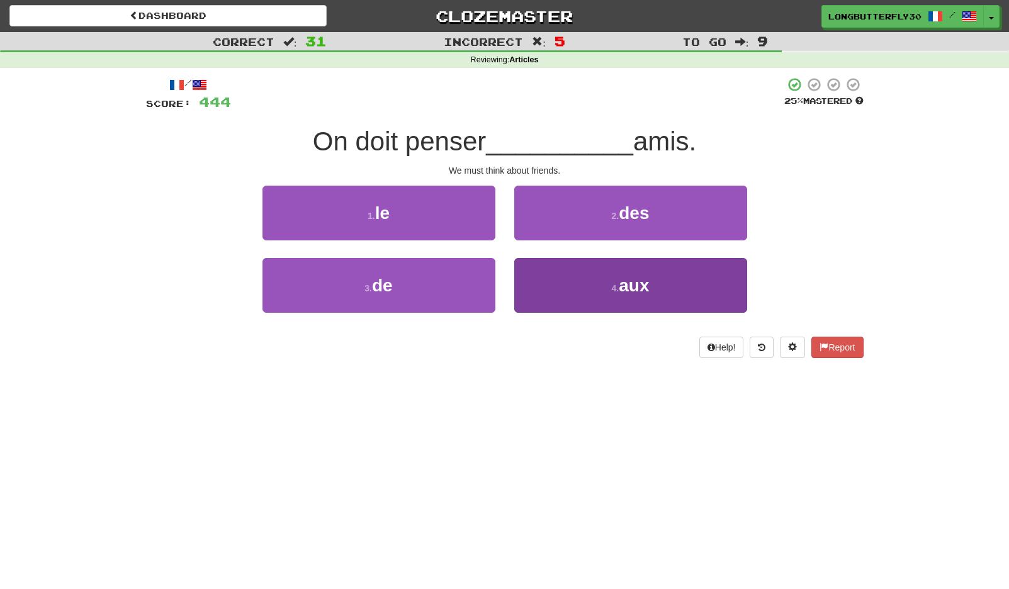
click at [603, 284] on button "4 . aux" at bounding box center [630, 285] width 233 height 55
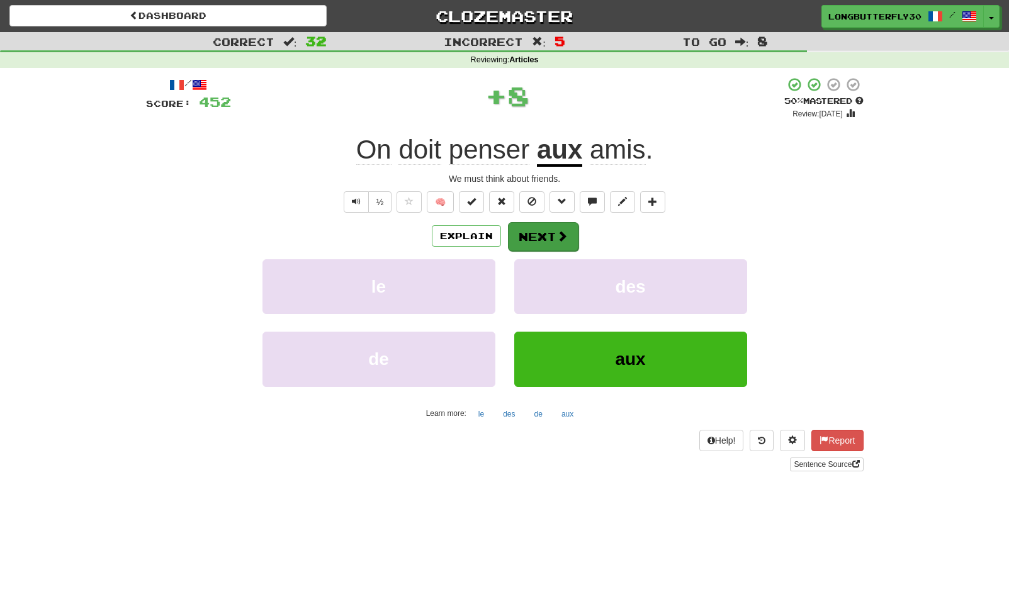
click at [561, 226] on button "Next" at bounding box center [543, 236] width 70 height 29
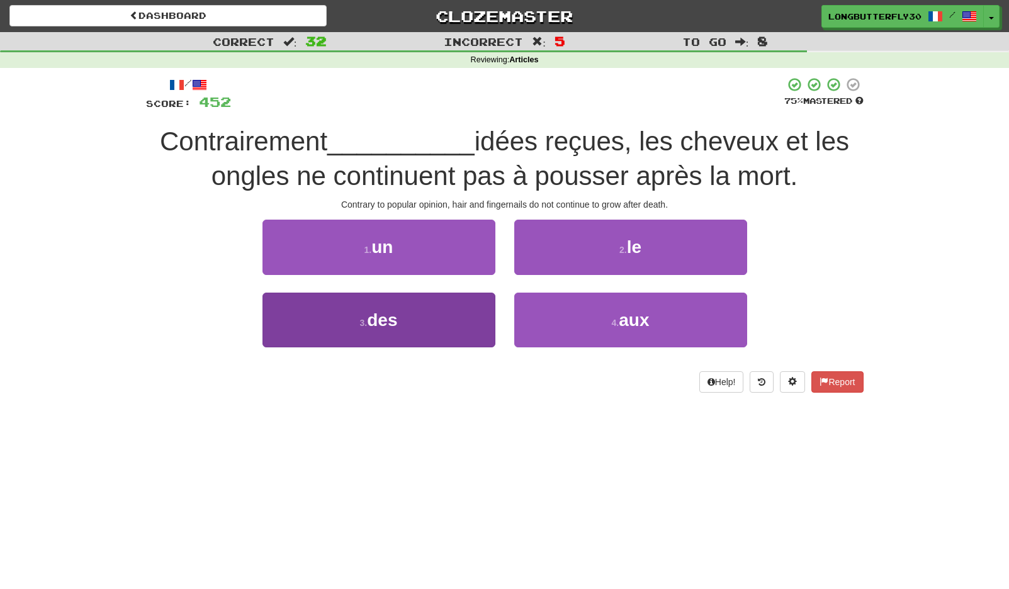
click at [427, 314] on button "3 . des" at bounding box center [378, 320] width 233 height 55
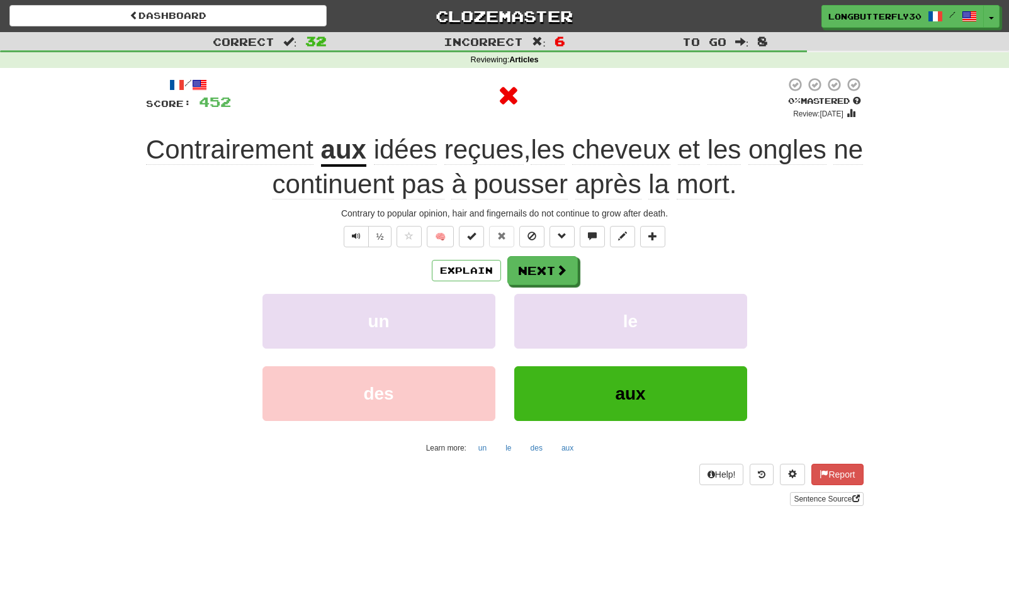
click at [535, 249] on div "/ Score: 452 0 % Mastered Review: 2025-09-17 Contrairement aux idées reçues , l…" at bounding box center [504, 291] width 717 height 428
click at [534, 263] on button "Next" at bounding box center [543, 271] width 70 height 29
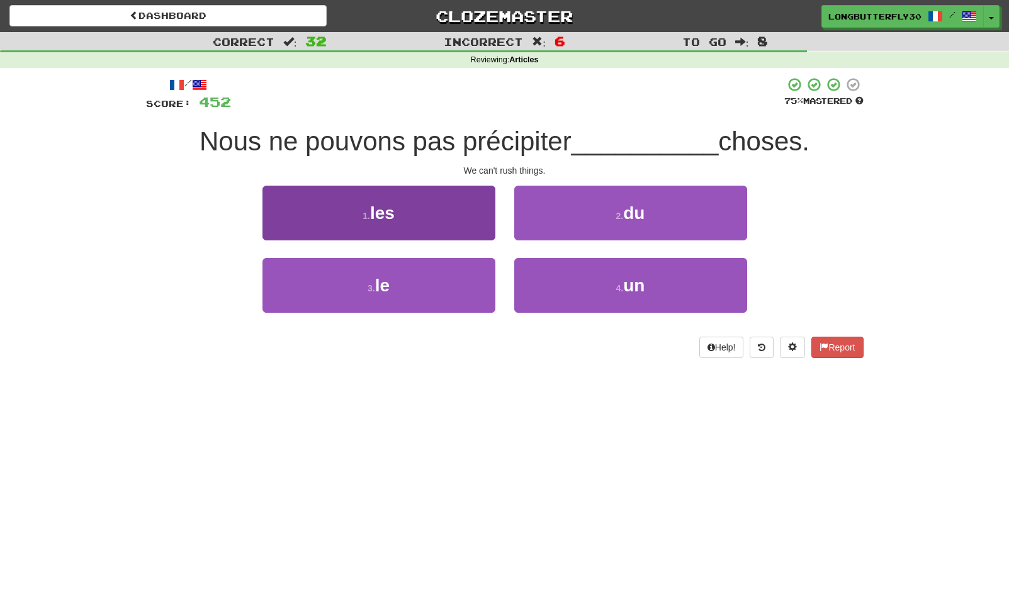
click at [452, 214] on button "1 . les" at bounding box center [378, 213] width 233 height 55
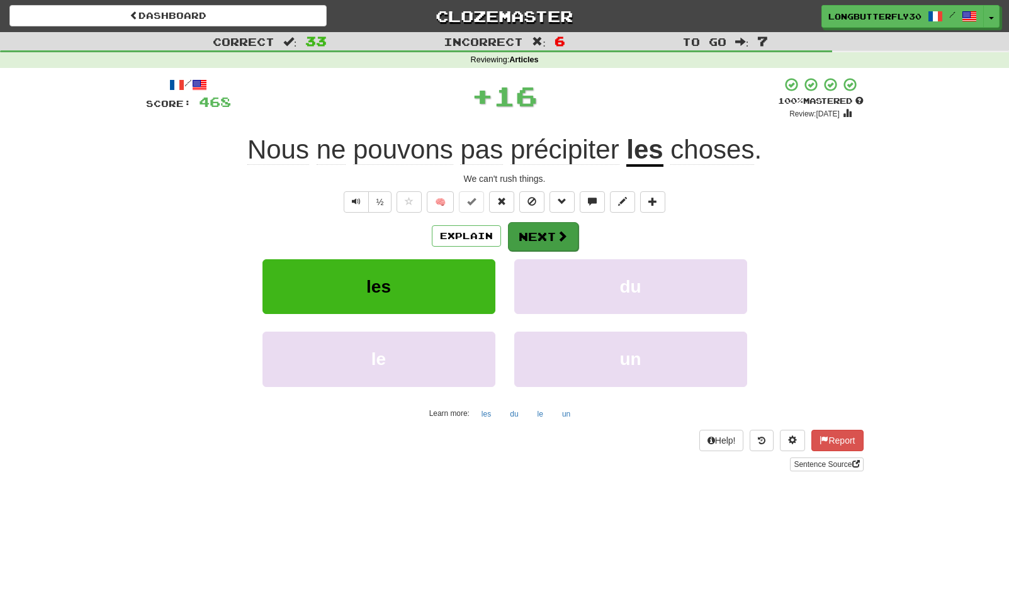
click at [537, 233] on button "Next" at bounding box center [543, 236] width 70 height 29
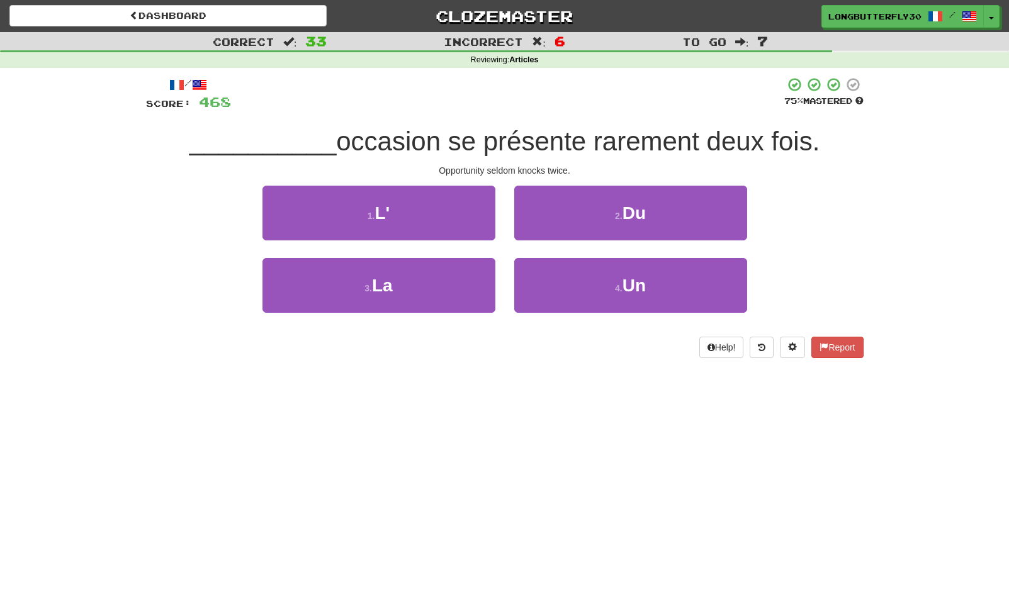
click at [491, 239] on div "1 . L'" at bounding box center [379, 222] width 252 height 72
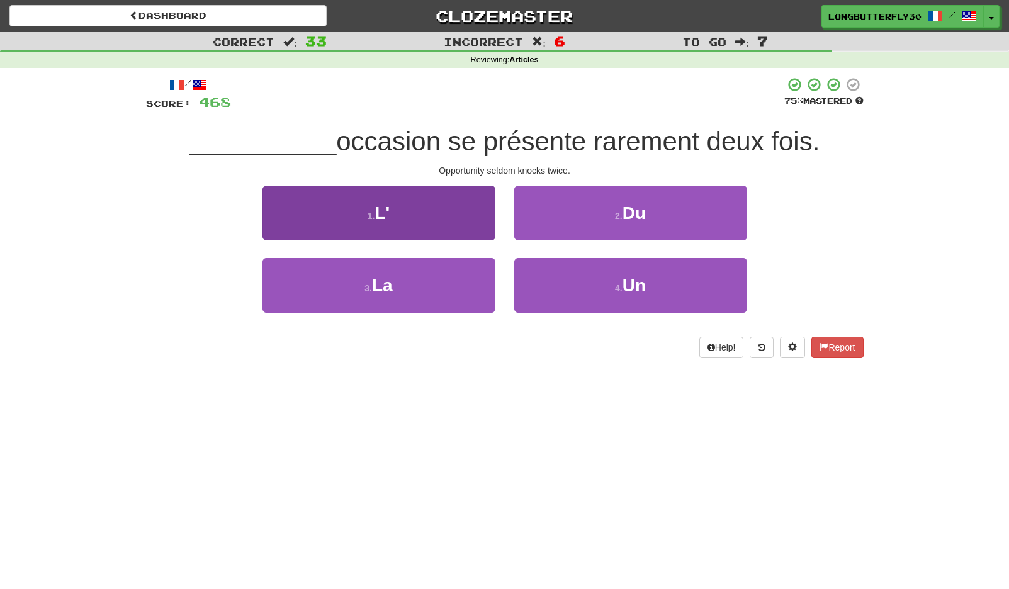
click at [471, 220] on button "1 . L'" at bounding box center [378, 213] width 233 height 55
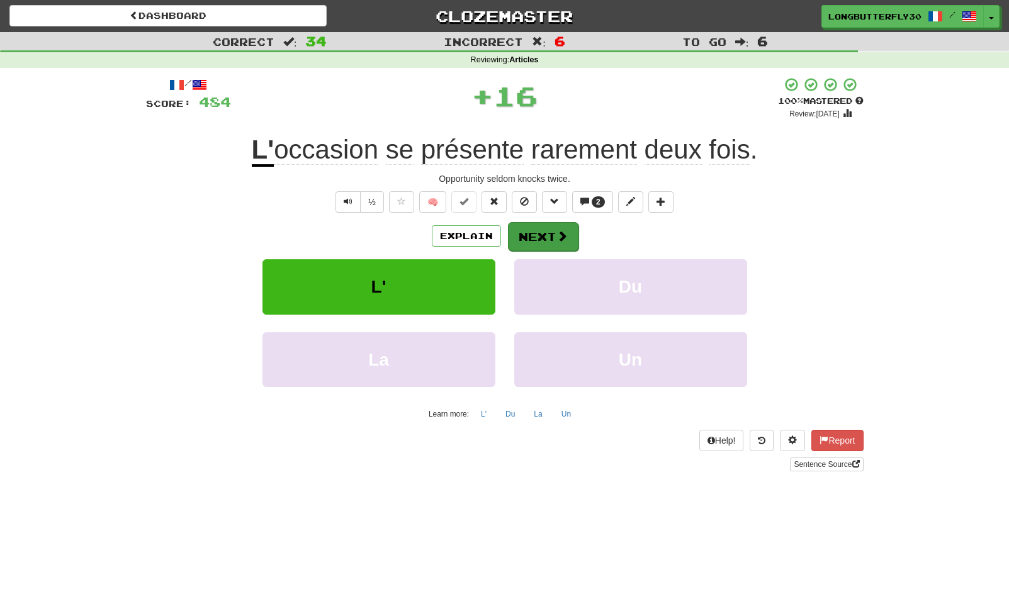
click at [541, 223] on button "Next" at bounding box center [543, 236] width 70 height 29
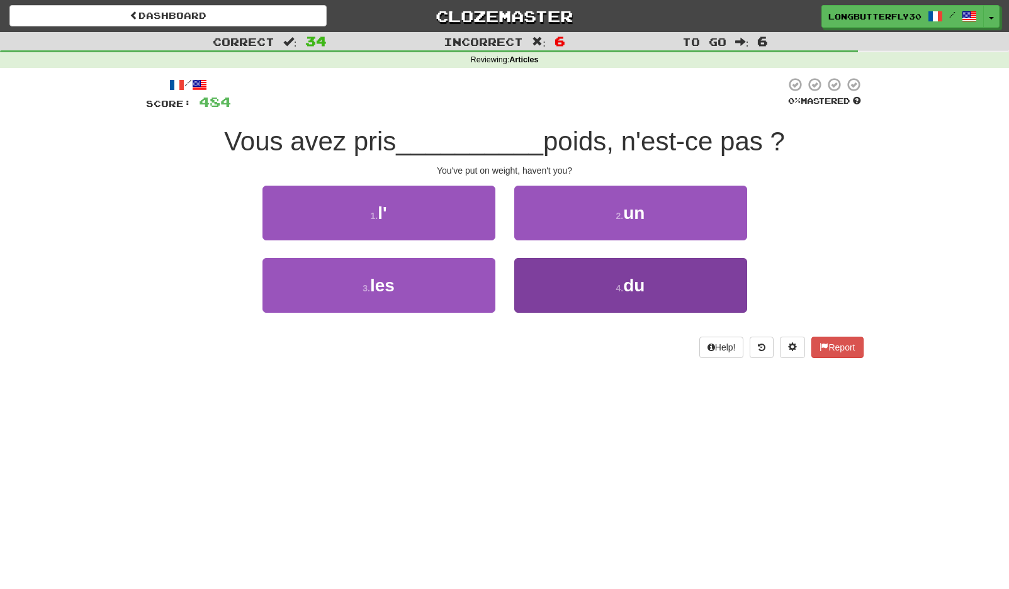
click at [608, 282] on button "4 . du" at bounding box center [630, 285] width 233 height 55
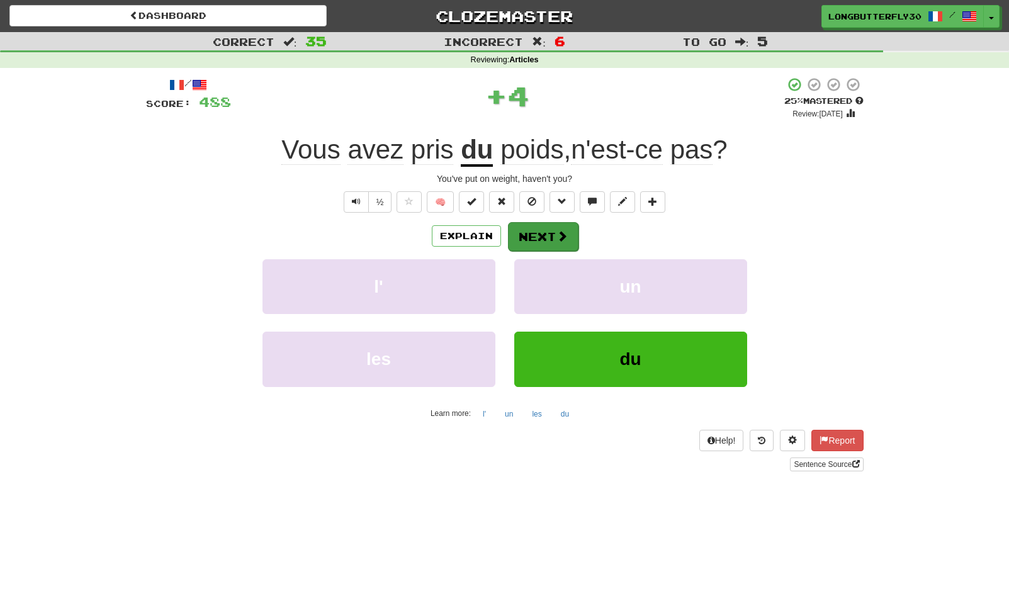
click at [553, 236] on button "Next" at bounding box center [543, 236] width 70 height 29
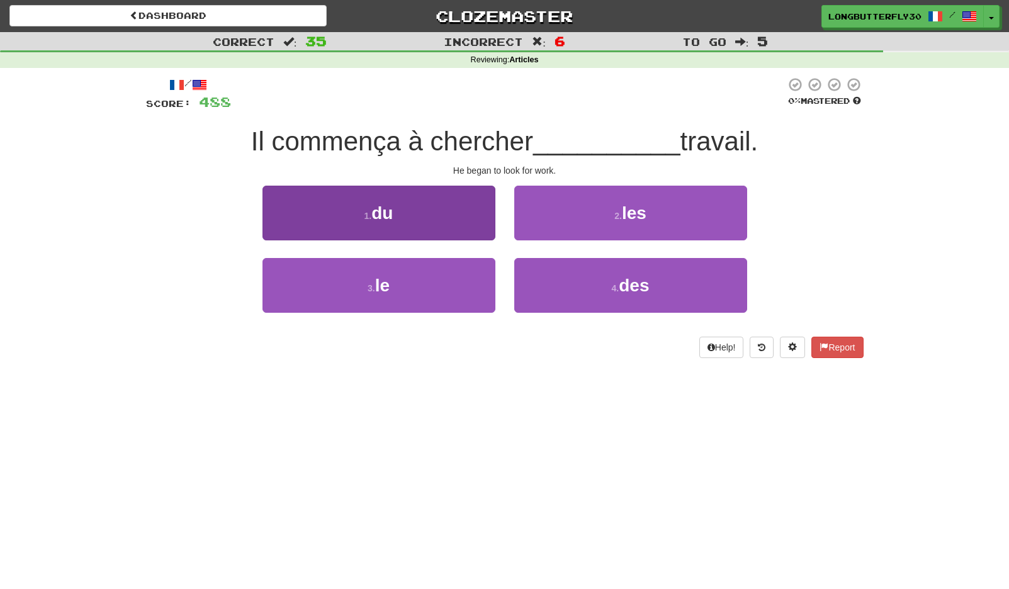
click at [440, 223] on button "1 . du" at bounding box center [378, 213] width 233 height 55
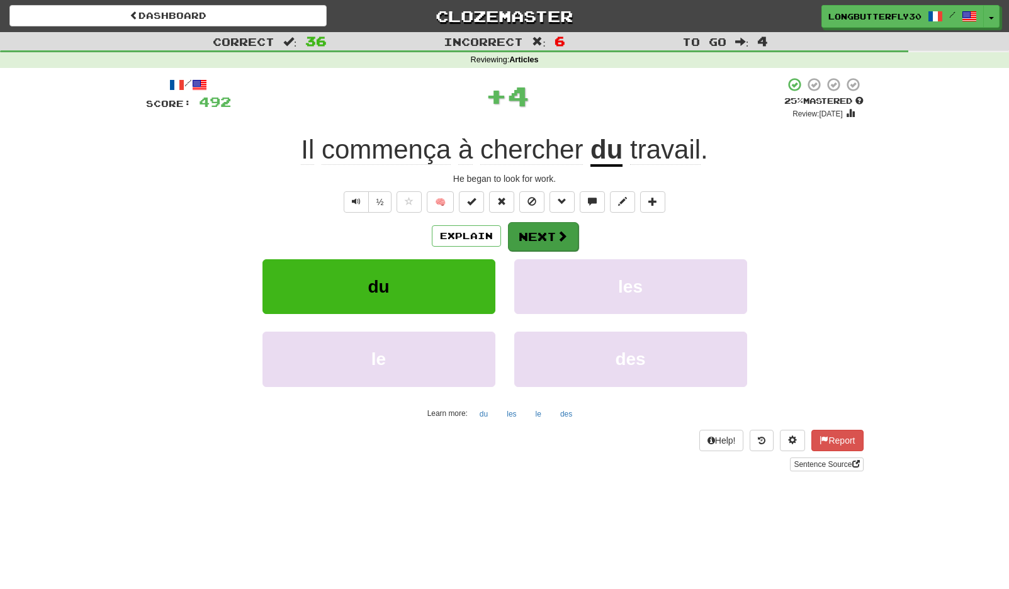
click at [522, 231] on button "Next" at bounding box center [543, 236] width 70 height 29
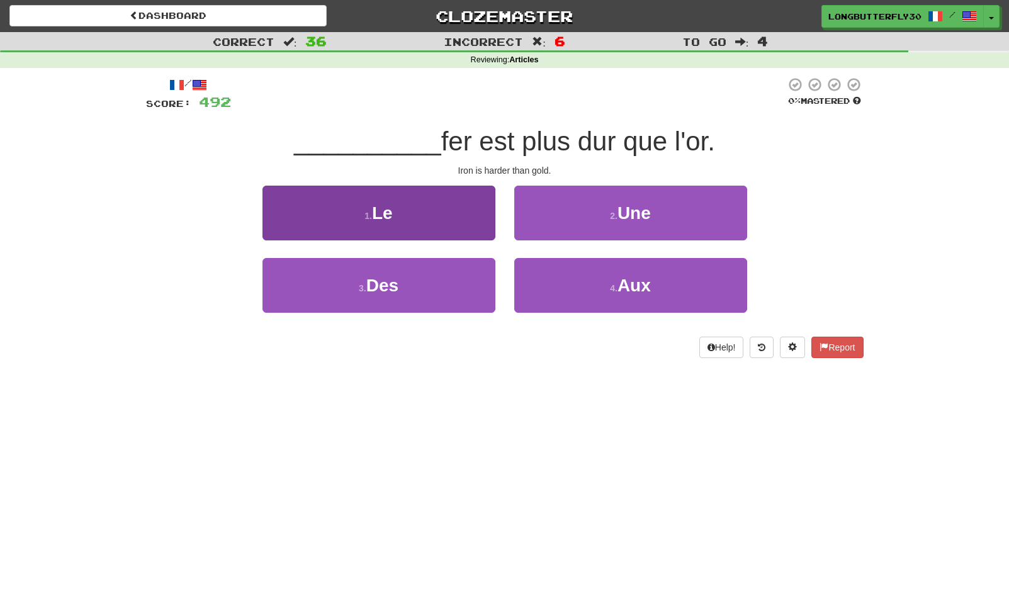
click at [442, 208] on button "1 . Le" at bounding box center [378, 213] width 233 height 55
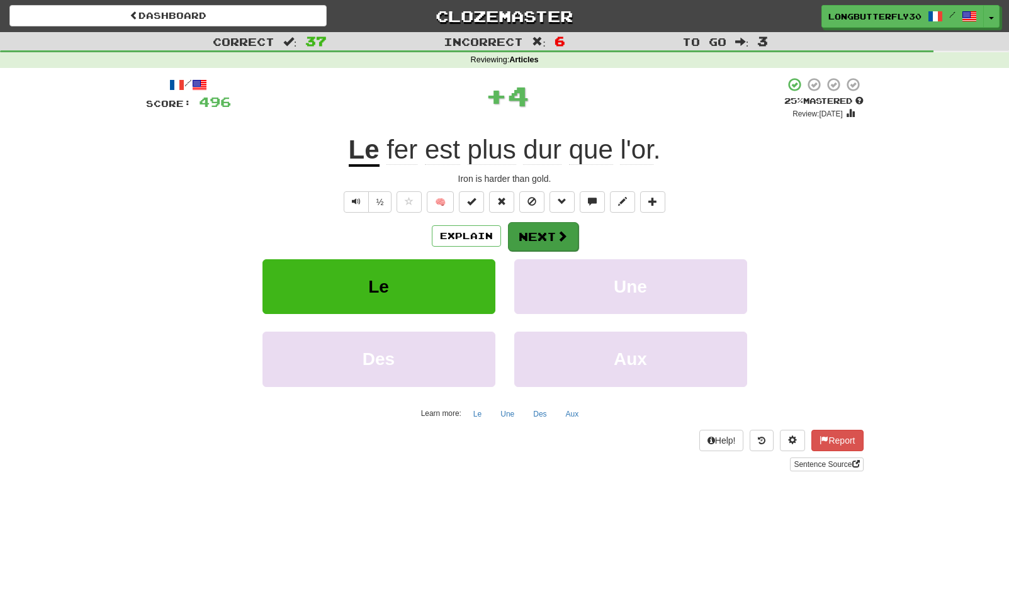
click at [517, 230] on button "Next" at bounding box center [543, 236] width 70 height 29
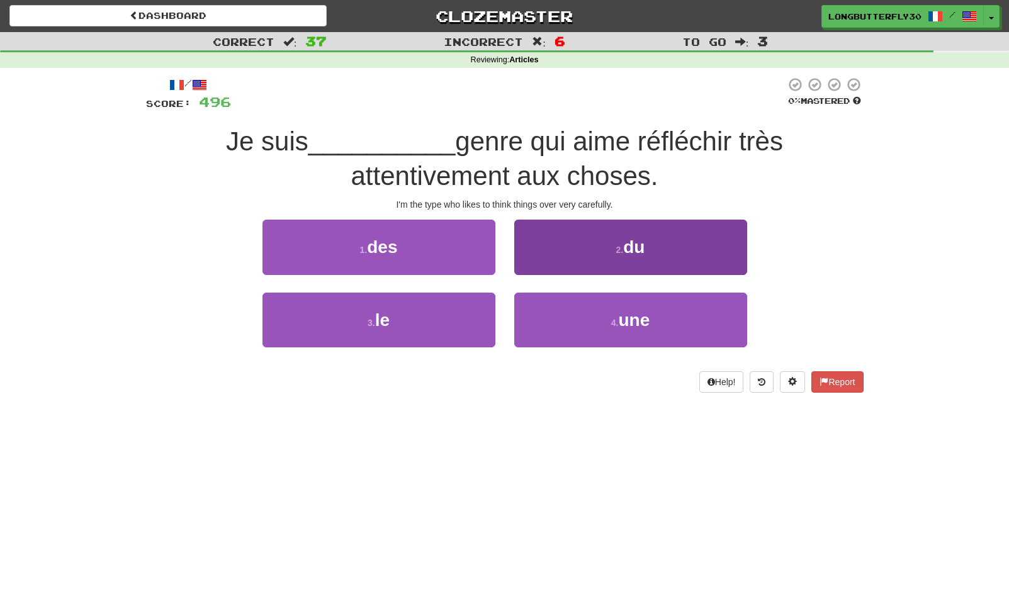
click at [613, 323] on small "4 ." at bounding box center [615, 323] width 8 height 10
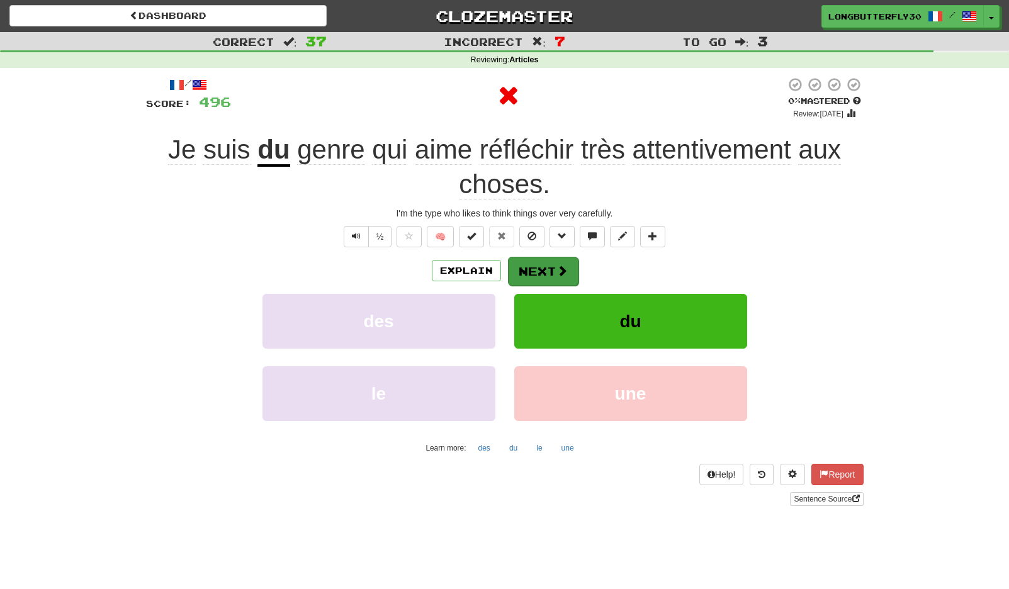
click at [564, 271] on span at bounding box center [561, 270] width 11 height 11
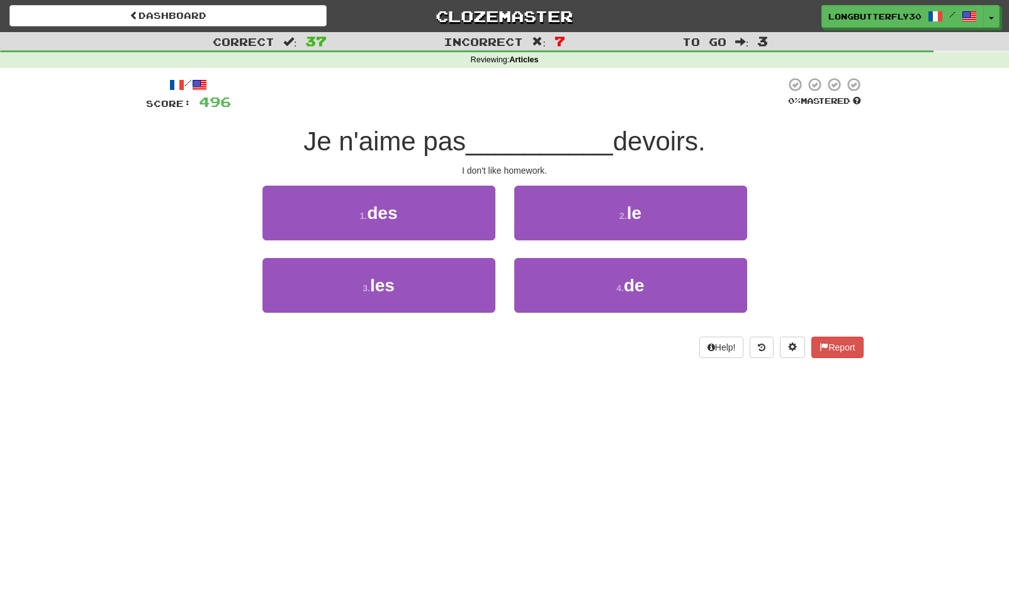
scroll to position [3, 0]
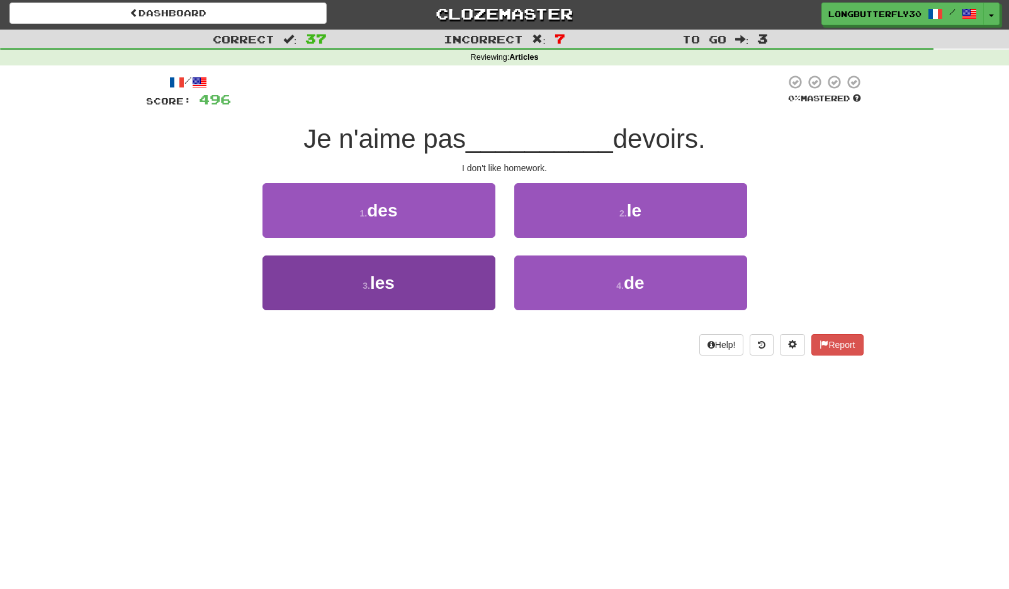
click at [450, 277] on button "3 . les" at bounding box center [378, 282] width 233 height 55
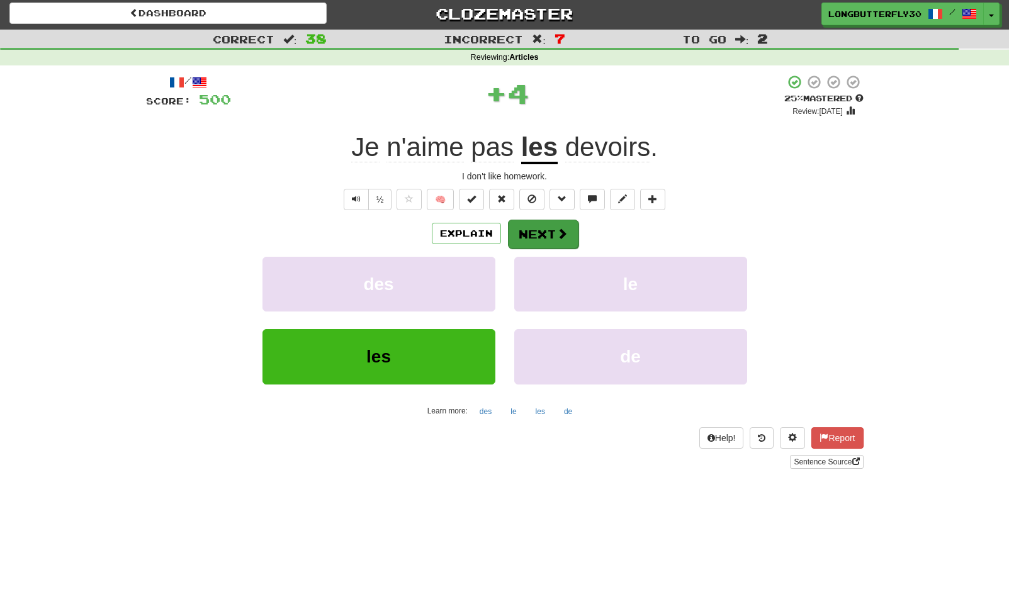
click at [570, 230] on button "Next" at bounding box center [543, 234] width 70 height 29
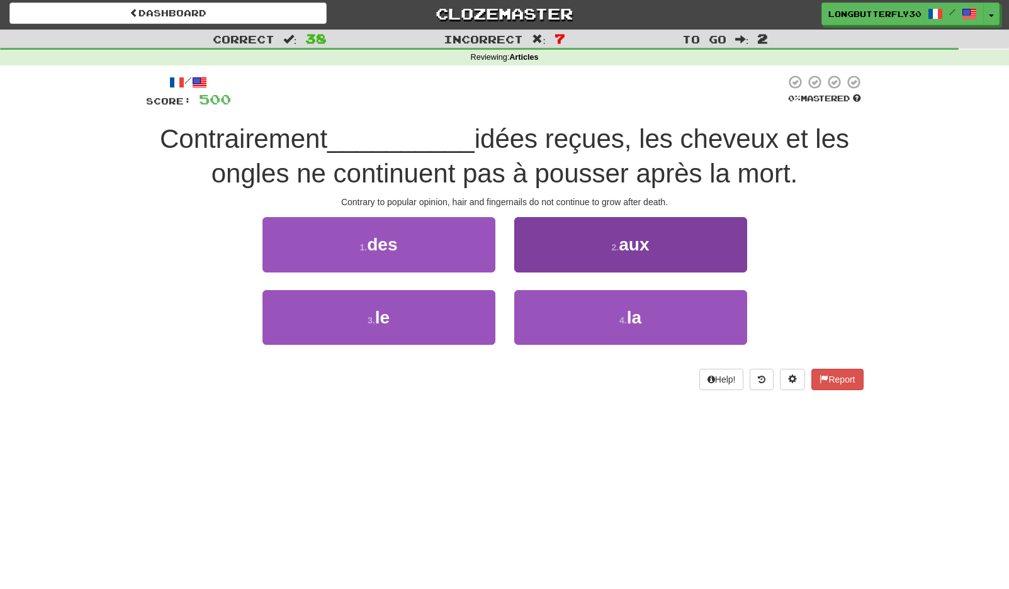
click at [598, 255] on button "2 . aux" at bounding box center [630, 244] width 233 height 55
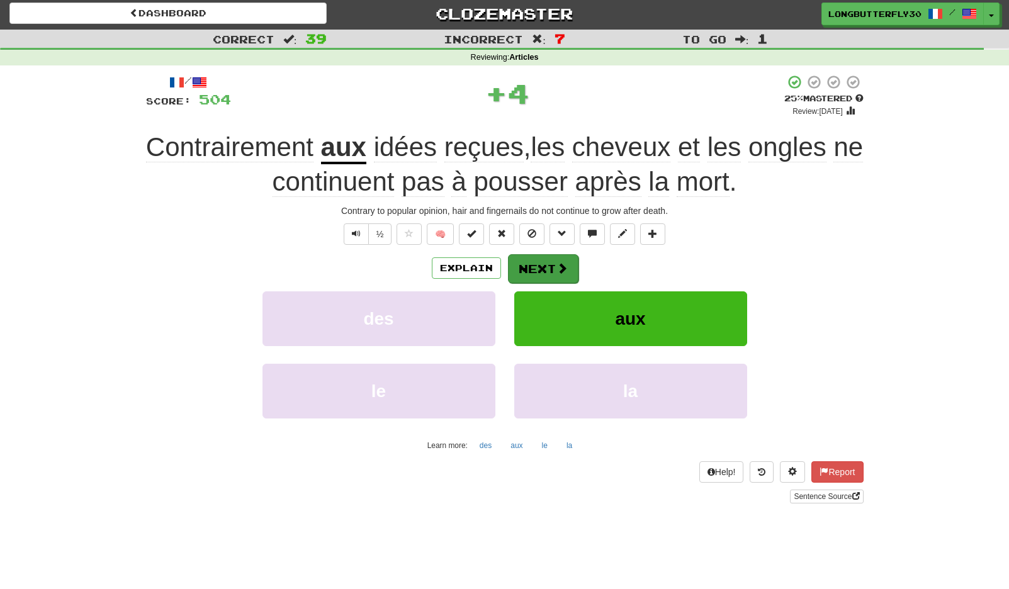
click at [548, 255] on button "Next" at bounding box center [543, 268] width 70 height 29
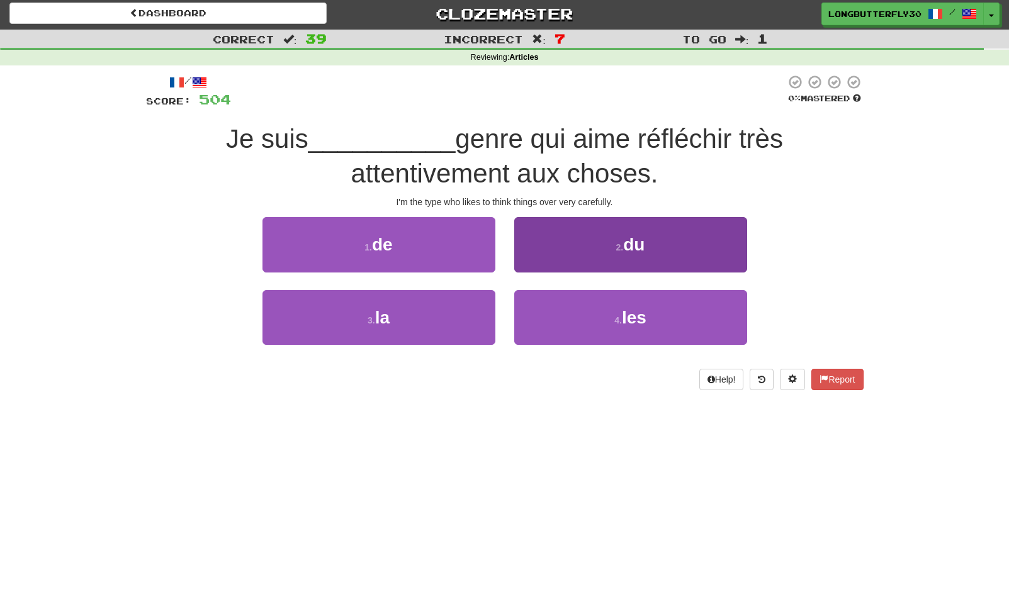
click at [662, 239] on button "2 . du" at bounding box center [630, 244] width 233 height 55
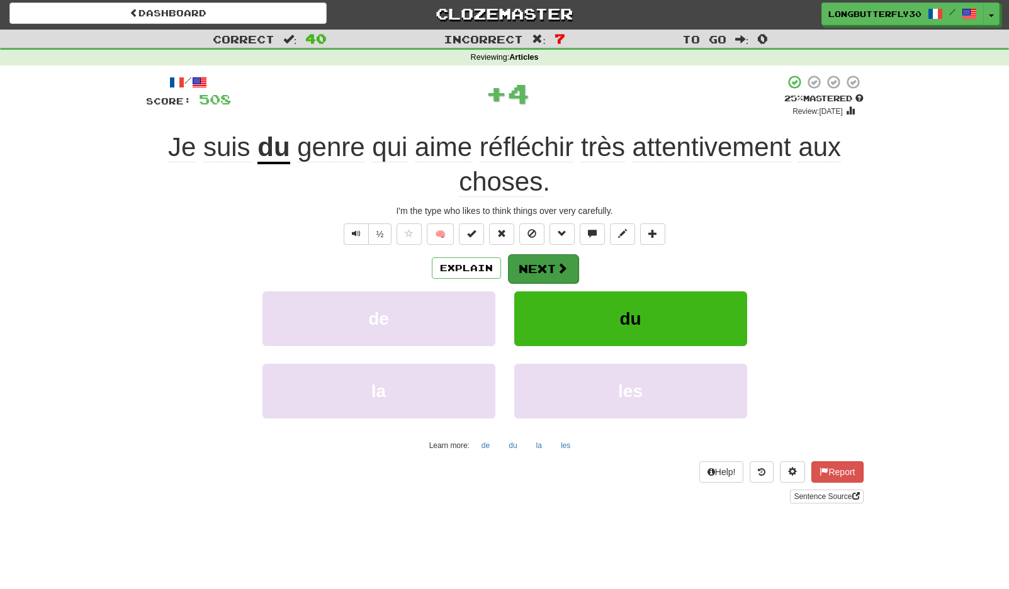
click at [568, 264] on button "Next" at bounding box center [543, 268] width 70 height 29
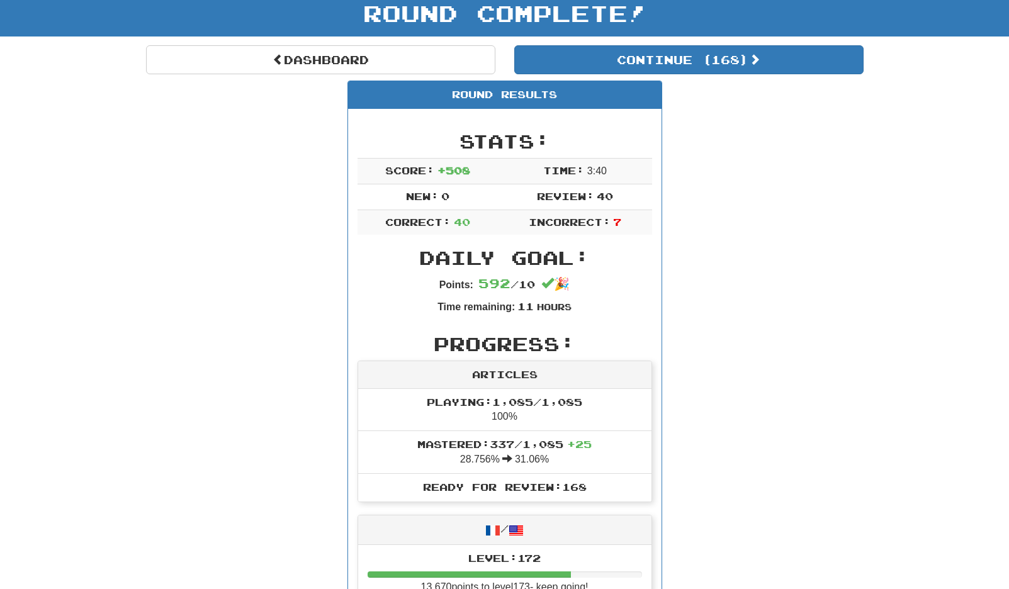
scroll to position [0, 0]
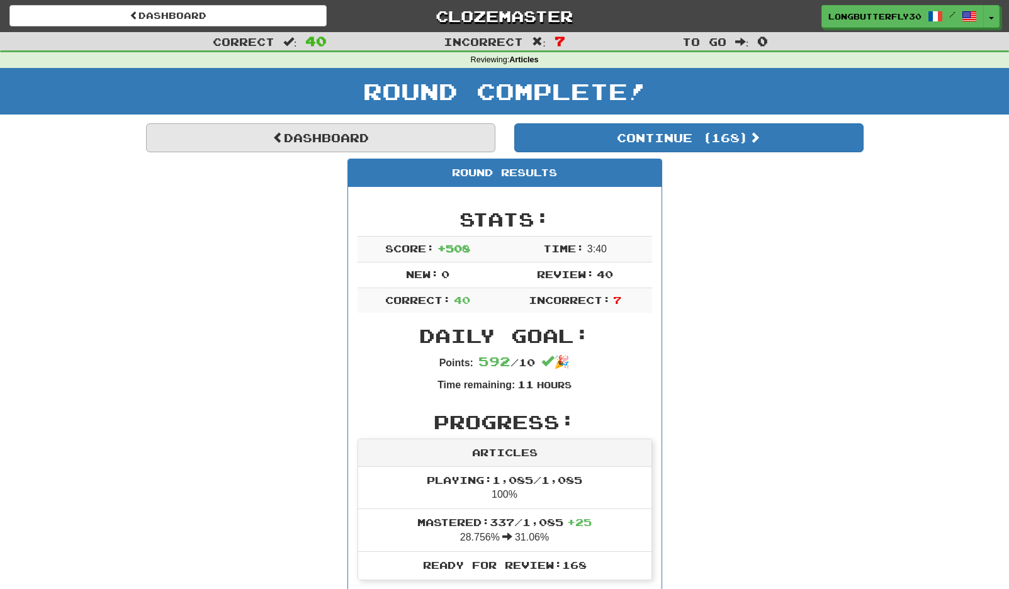
click at [311, 129] on link "Dashboard" at bounding box center [320, 137] width 349 height 29
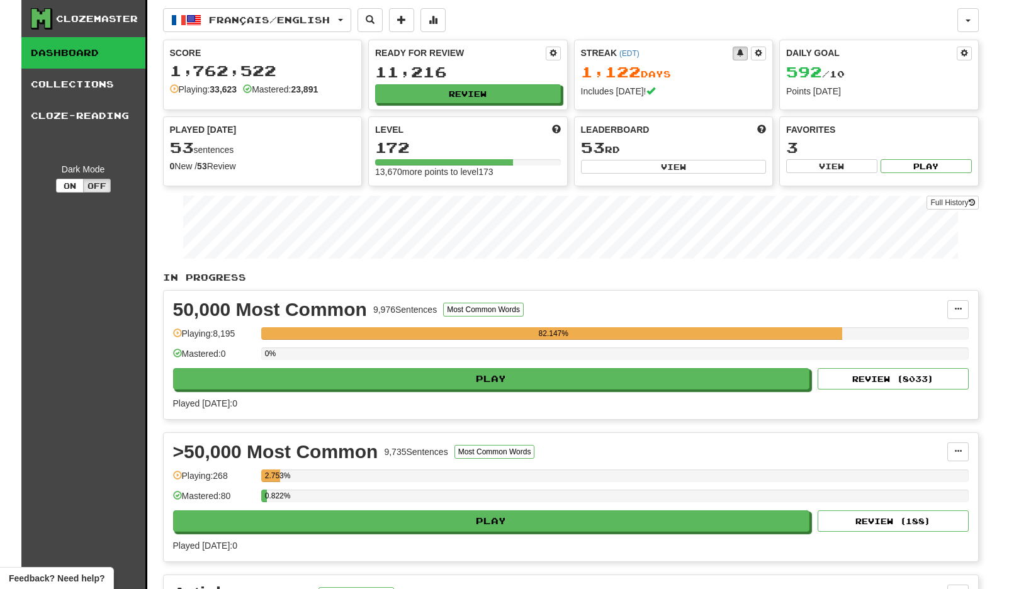
click at [410, 83] on div "Ready for Review 11,216 Review" at bounding box center [468, 74] width 198 height 69
click at [419, 92] on button "Review" at bounding box center [469, 94] width 186 height 19
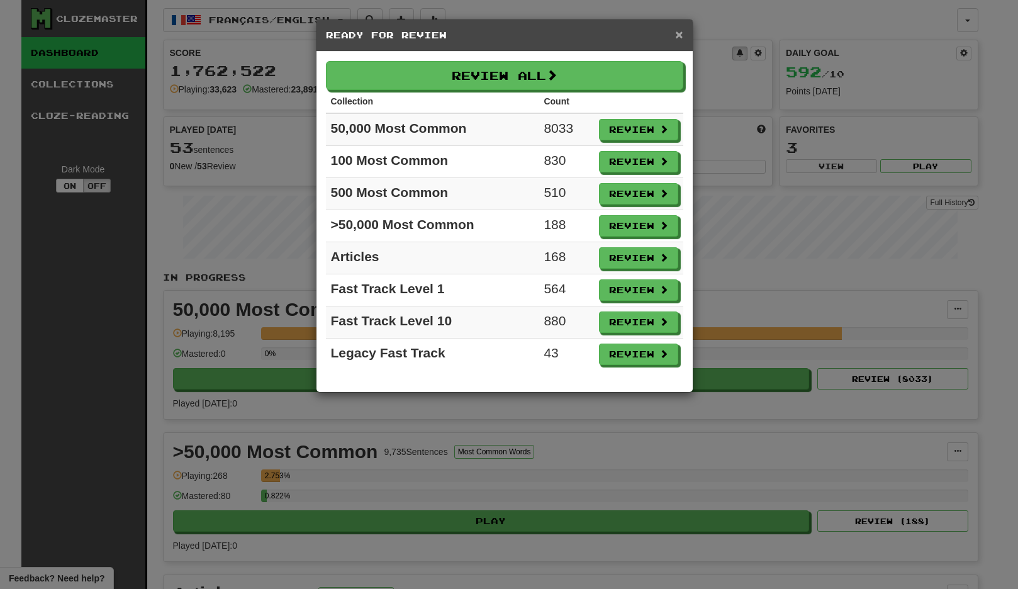
click at [680, 31] on span "×" at bounding box center [679, 34] width 8 height 14
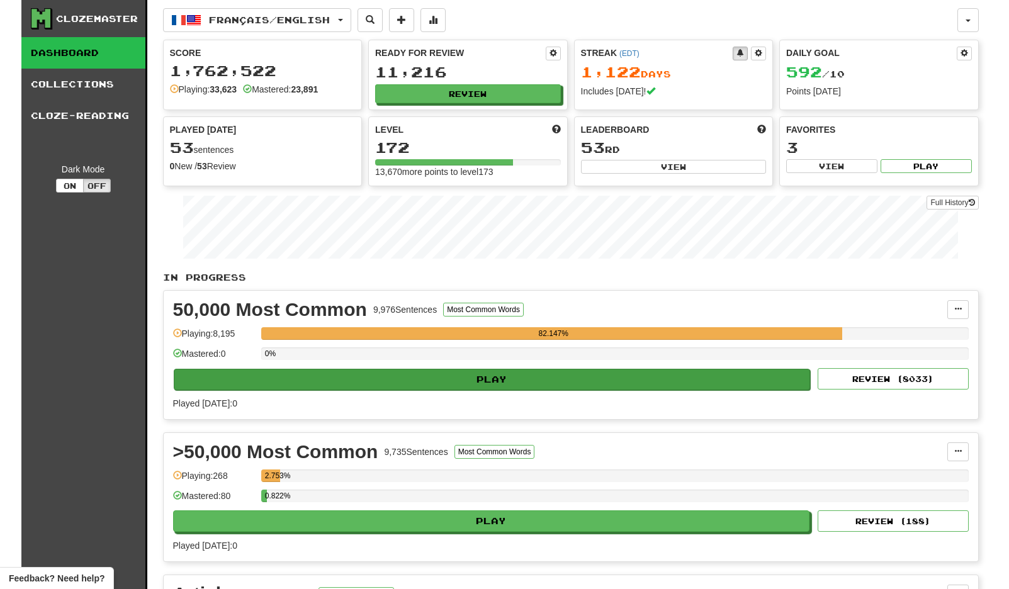
click at [517, 374] on button "Play" at bounding box center [492, 379] width 637 height 21
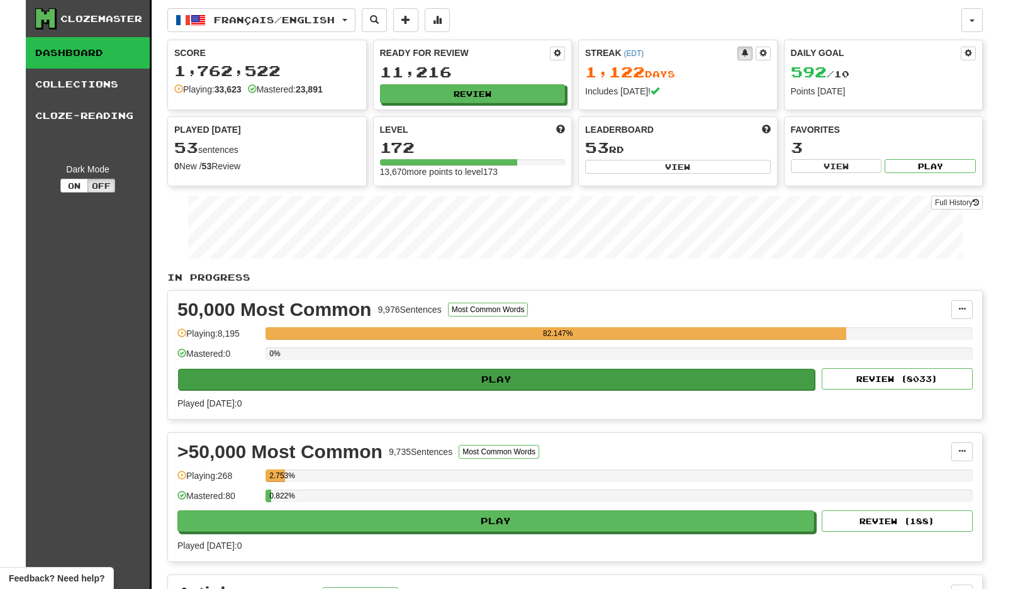
select select "**"
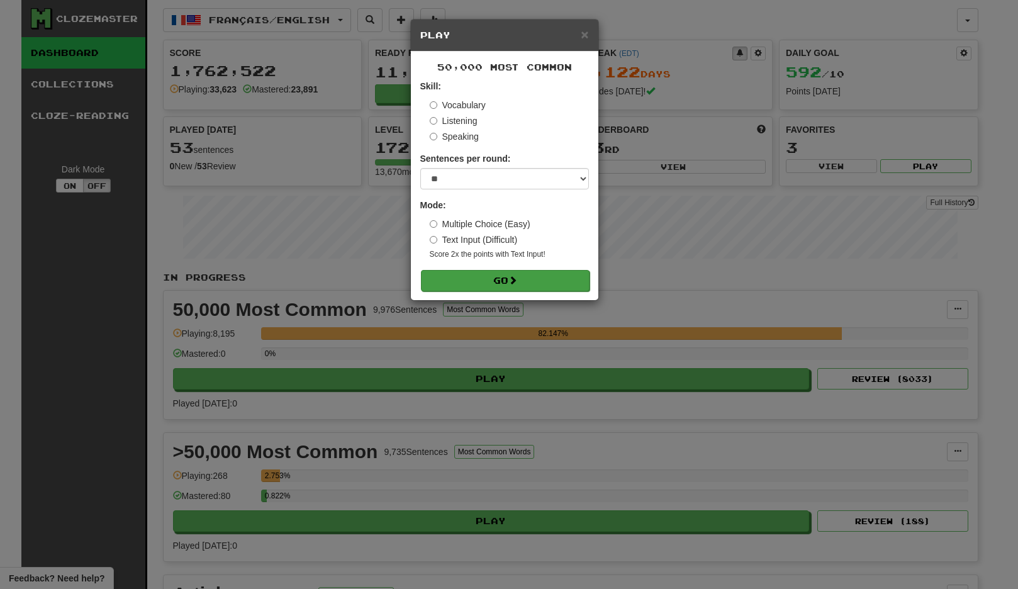
click at [531, 280] on button "Go" at bounding box center [505, 280] width 169 height 21
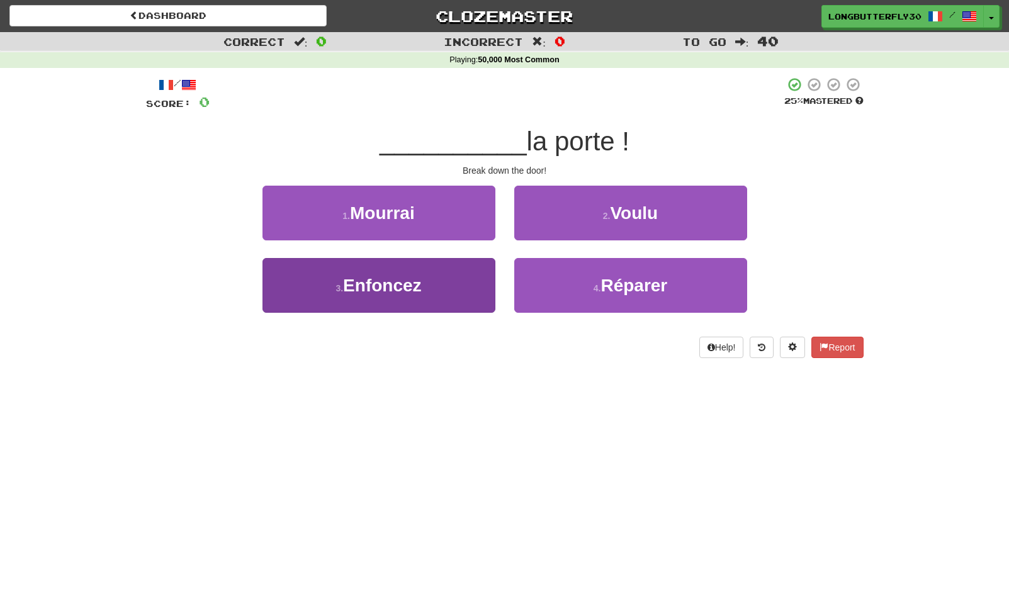
click at [452, 286] on button "3 . Enfoncez" at bounding box center [378, 285] width 233 height 55
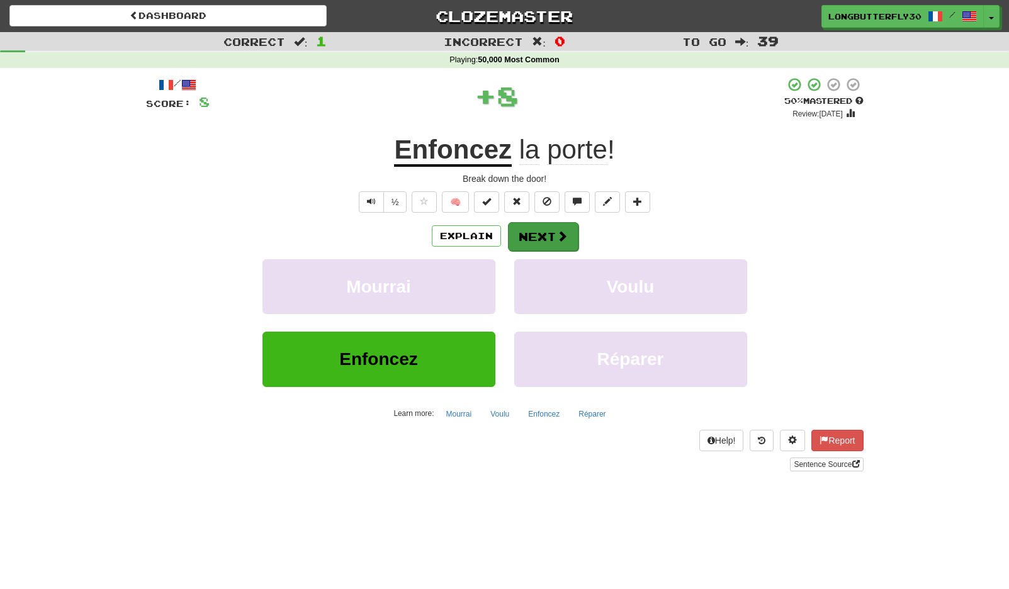
click at [561, 231] on span at bounding box center [561, 235] width 11 height 11
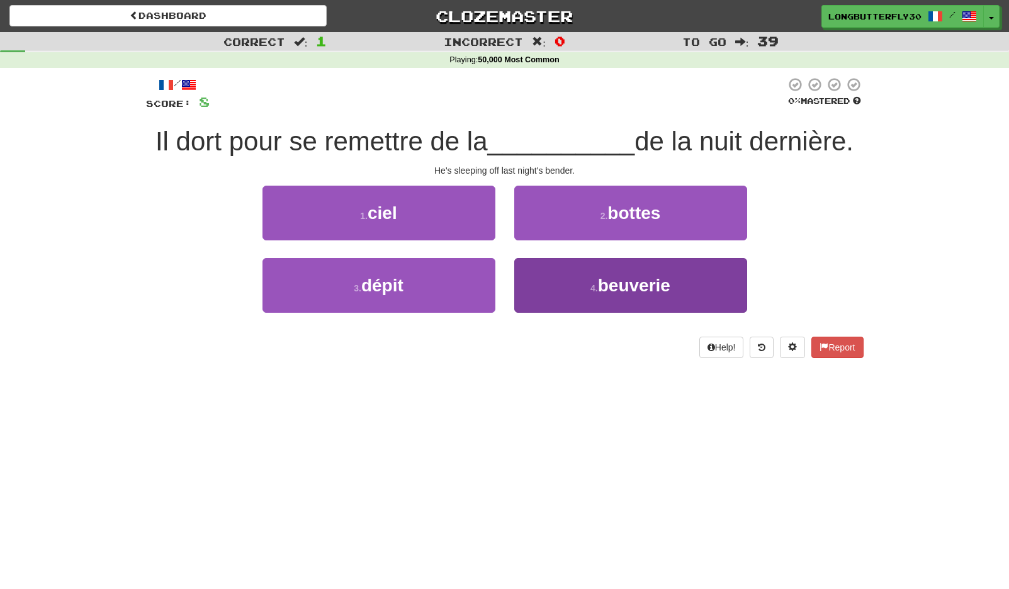
click at [591, 291] on small "4 ." at bounding box center [594, 288] width 8 height 10
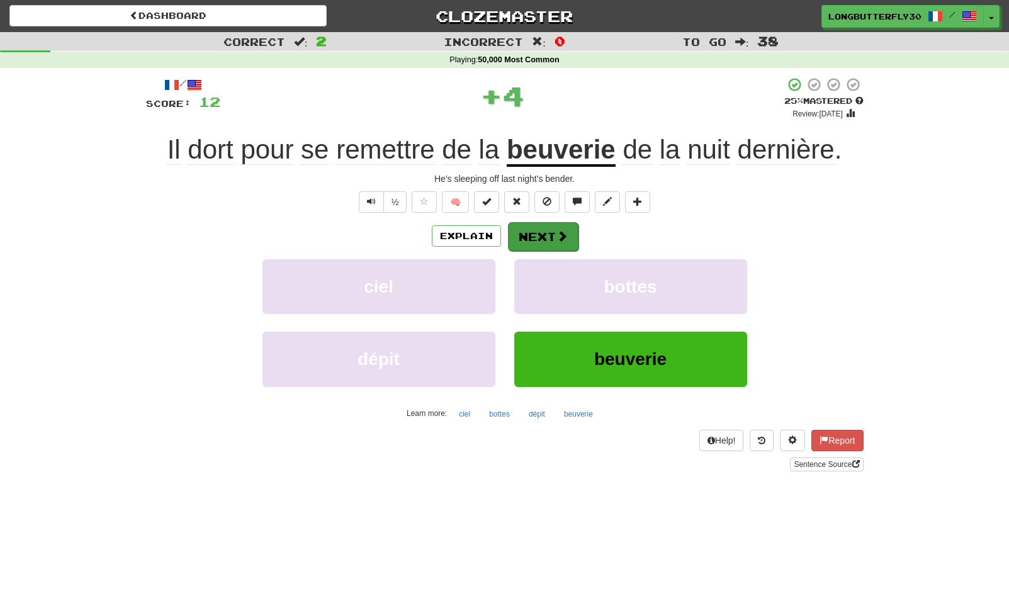
click at [556, 234] on span at bounding box center [561, 235] width 11 height 11
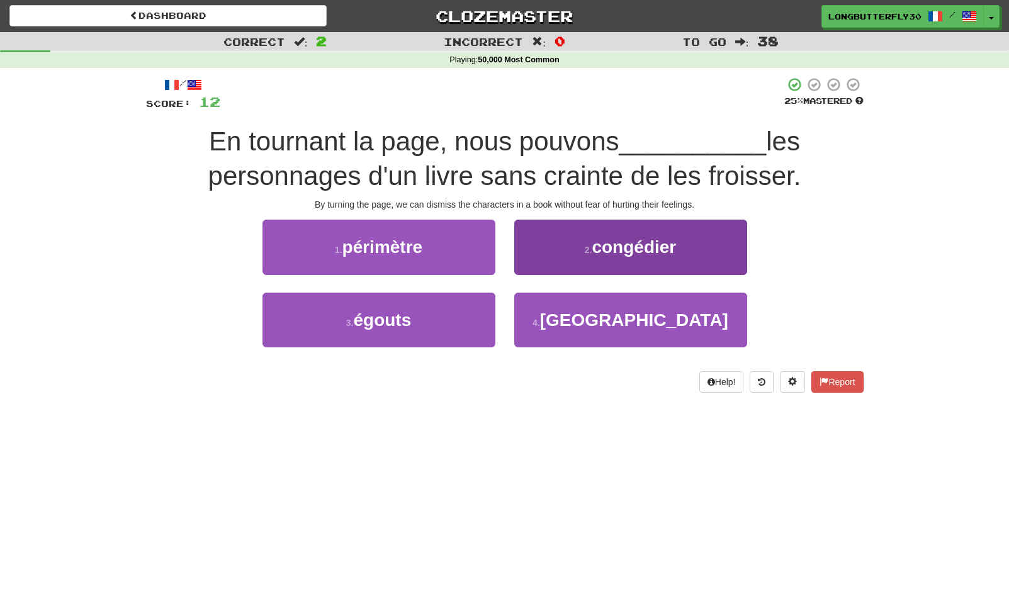
click at [598, 241] on span "congédier" at bounding box center [633, 247] width 84 height 20
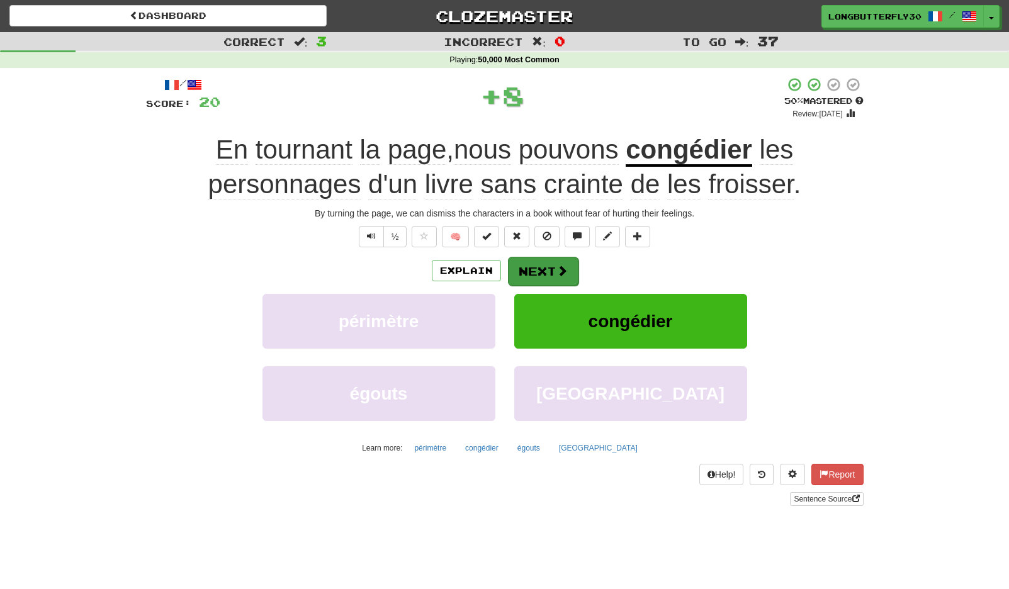
click at [561, 265] on span at bounding box center [561, 270] width 11 height 11
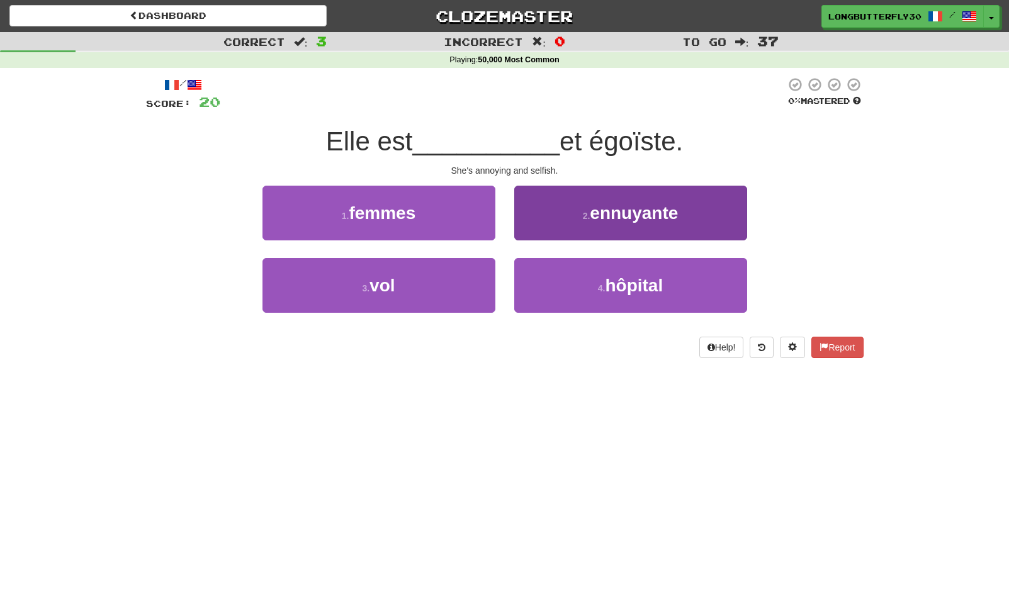
click at [571, 220] on button "2 . ennuyante" at bounding box center [630, 213] width 233 height 55
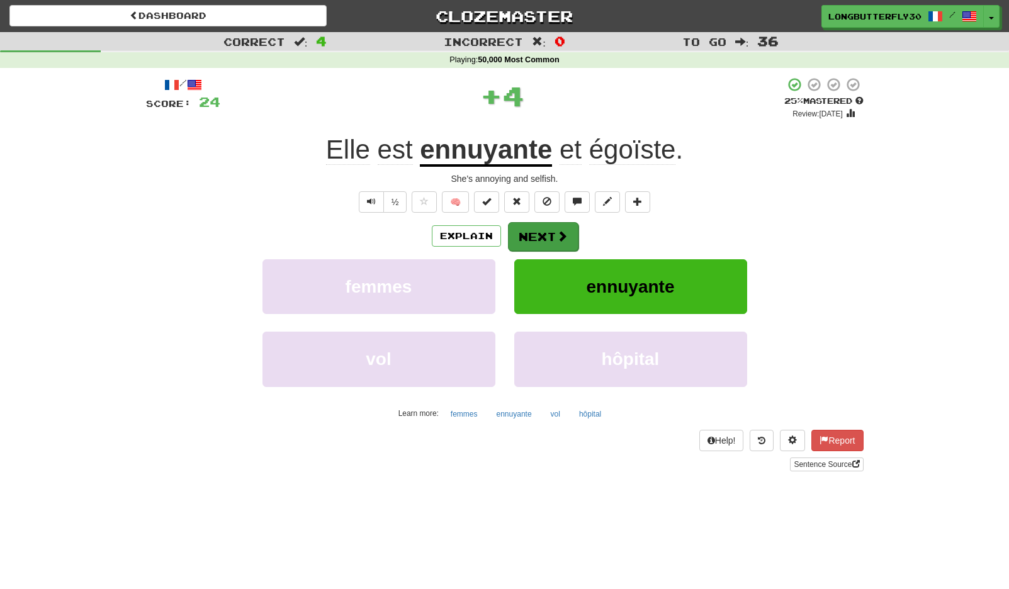
click at [566, 232] on span at bounding box center [561, 235] width 11 height 11
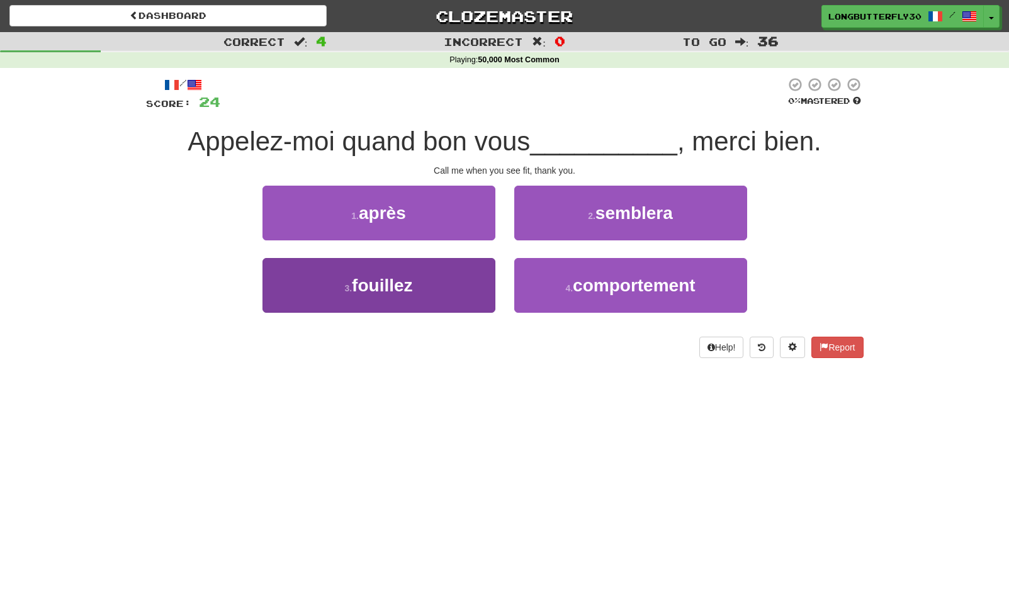
click at [474, 282] on button "3 . fouillez" at bounding box center [378, 285] width 233 height 55
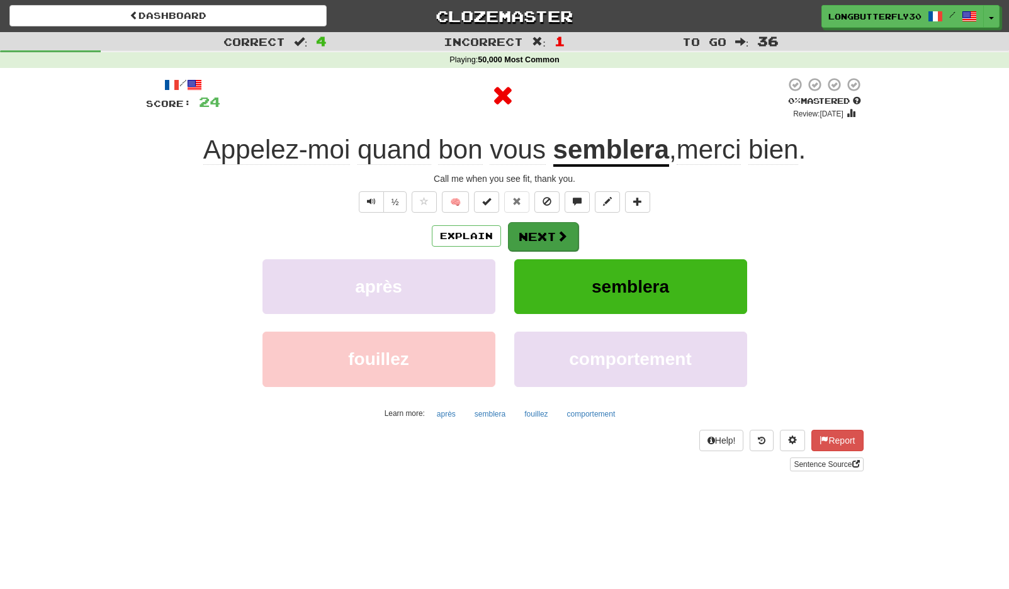
click at [564, 238] on span at bounding box center [561, 235] width 11 height 11
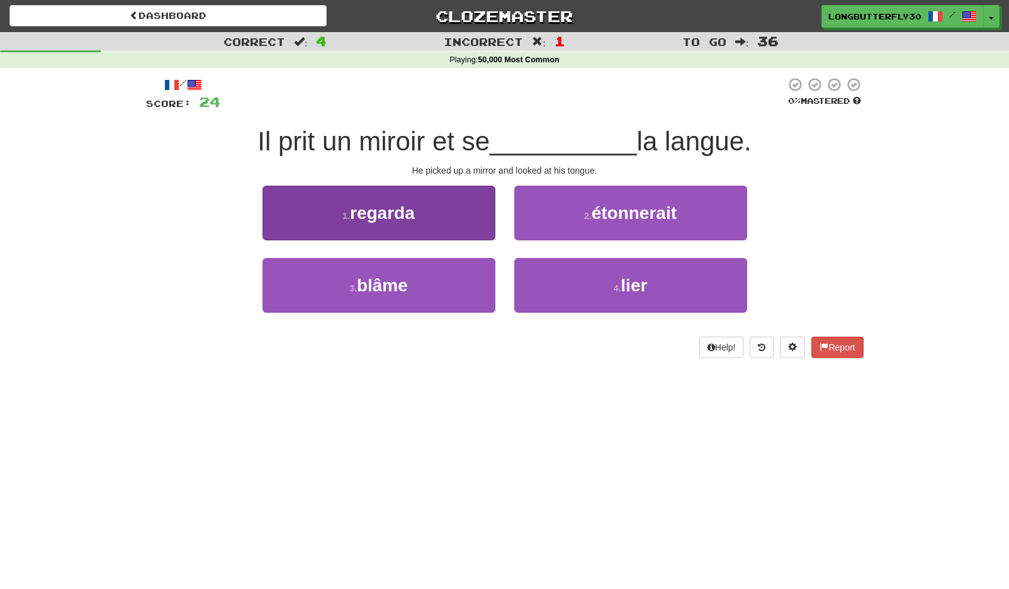
click at [464, 216] on button "1 . regarda" at bounding box center [378, 213] width 233 height 55
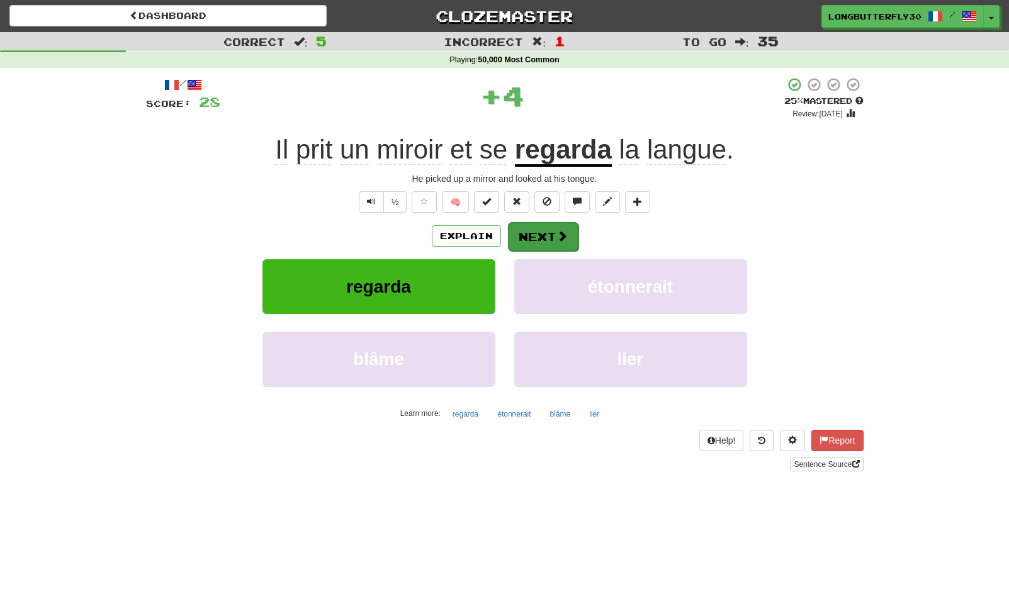
click at [539, 223] on button "Next" at bounding box center [543, 236] width 70 height 29
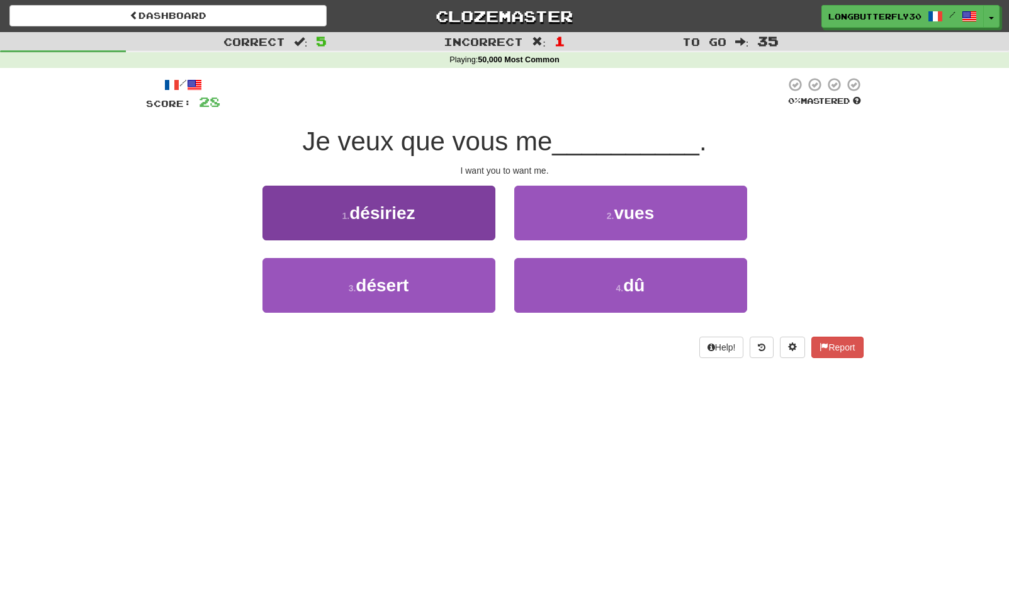
click at [407, 214] on span "désiriez" at bounding box center [381, 213] width 65 height 20
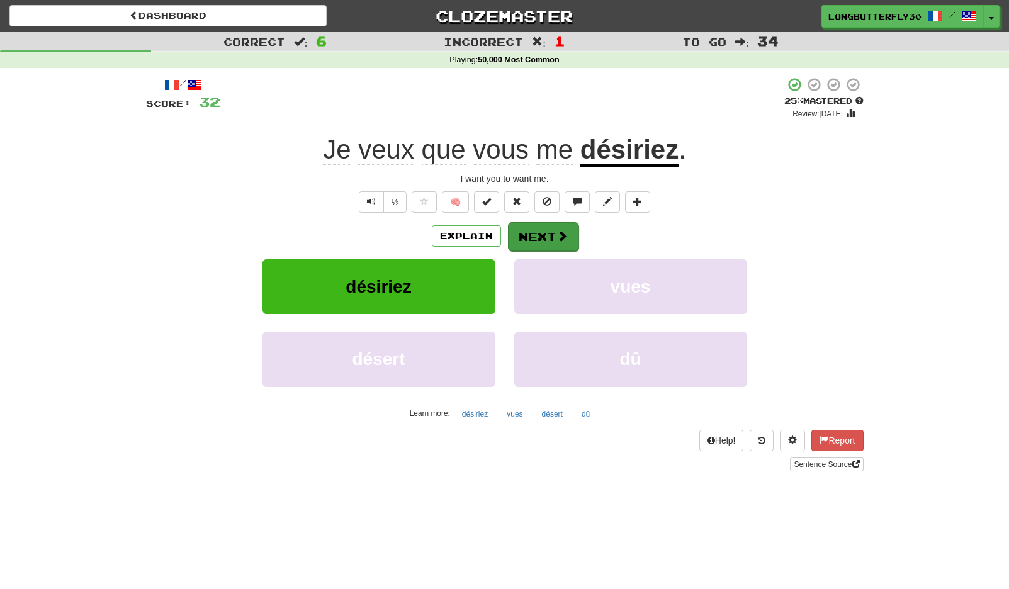
click at [559, 232] on span at bounding box center [561, 235] width 11 height 11
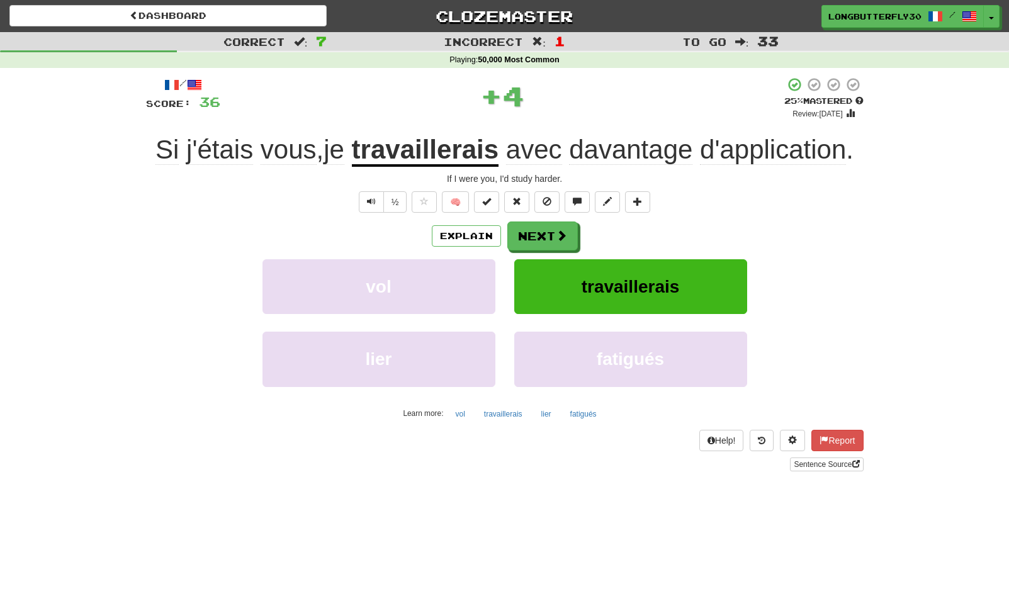
click at [559, 232] on span at bounding box center [561, 235] width 11 height 11
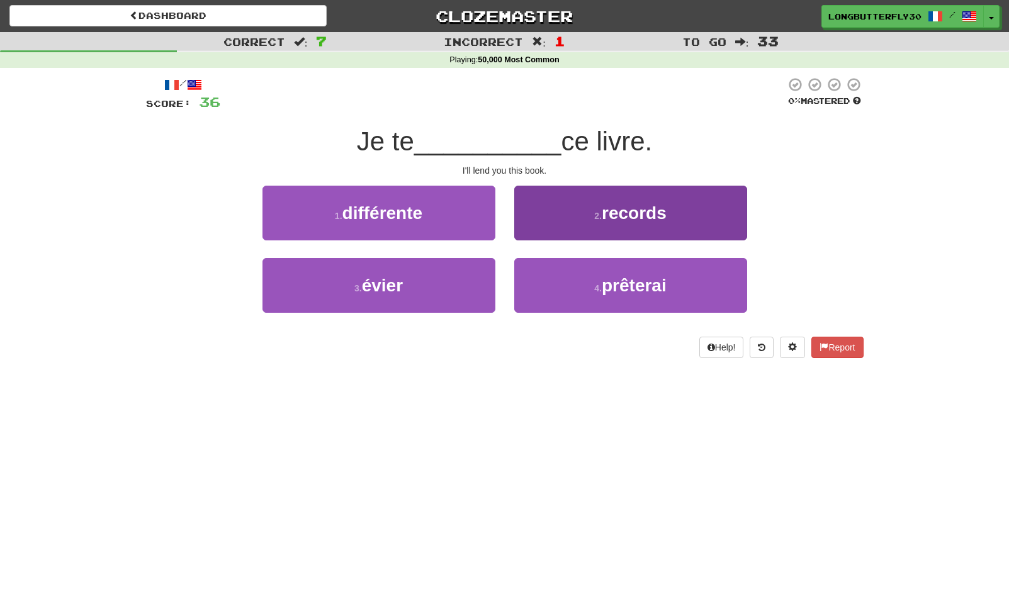
drag, startPoint x: 600, startPoint y: 282, endPoint x: 596, endPoint y: 260, distance: 22.3
click at [600, 283] on small "4 ." at bounding box center [598, 288] width 8 height 10
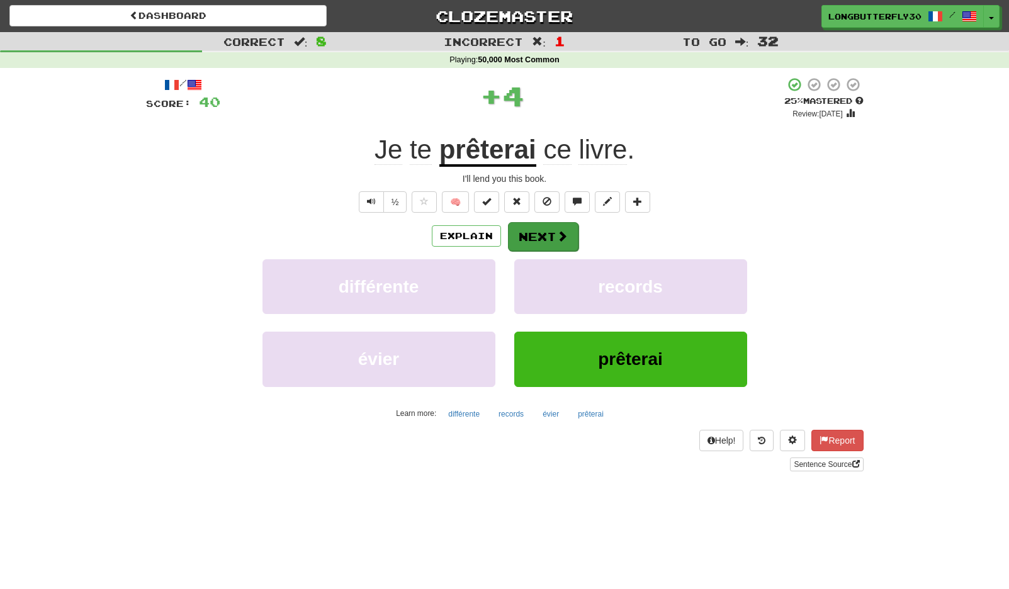
click at [562, 230] on span at bounding box center [561, 235] width 11 height 11
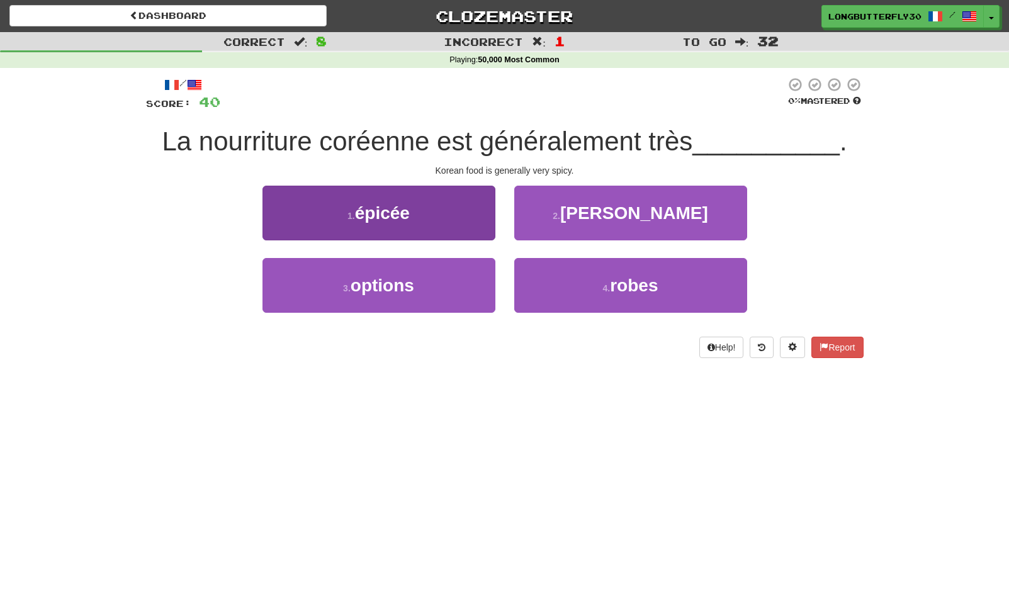
click at [430, 218] on button "1 . épicée" at bounding box center [378, 213] width 233 height 55
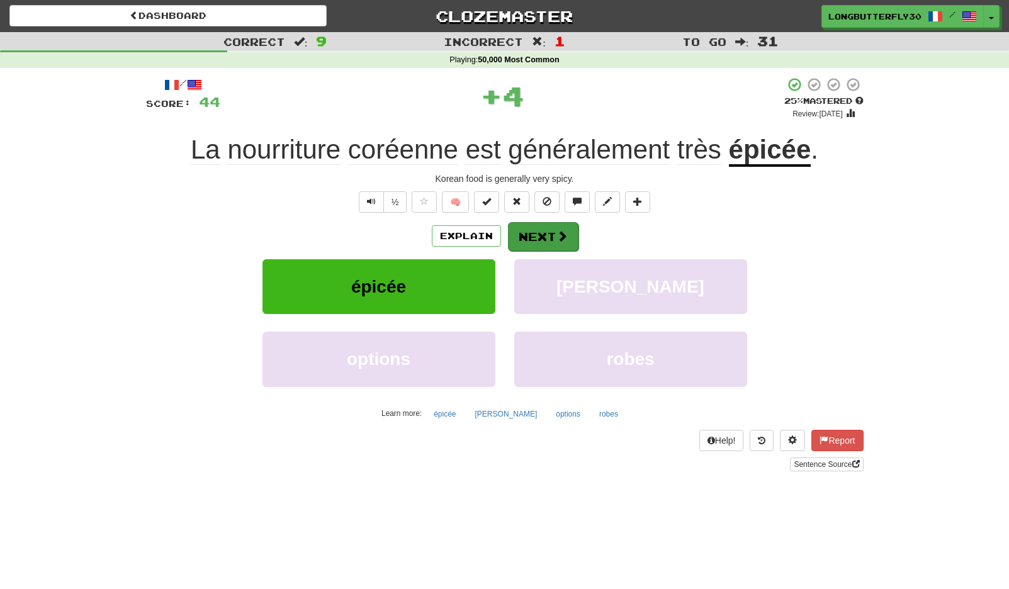
click at [548, 235] on button "Next" at bounding box center [543, 236] width 70 height 29
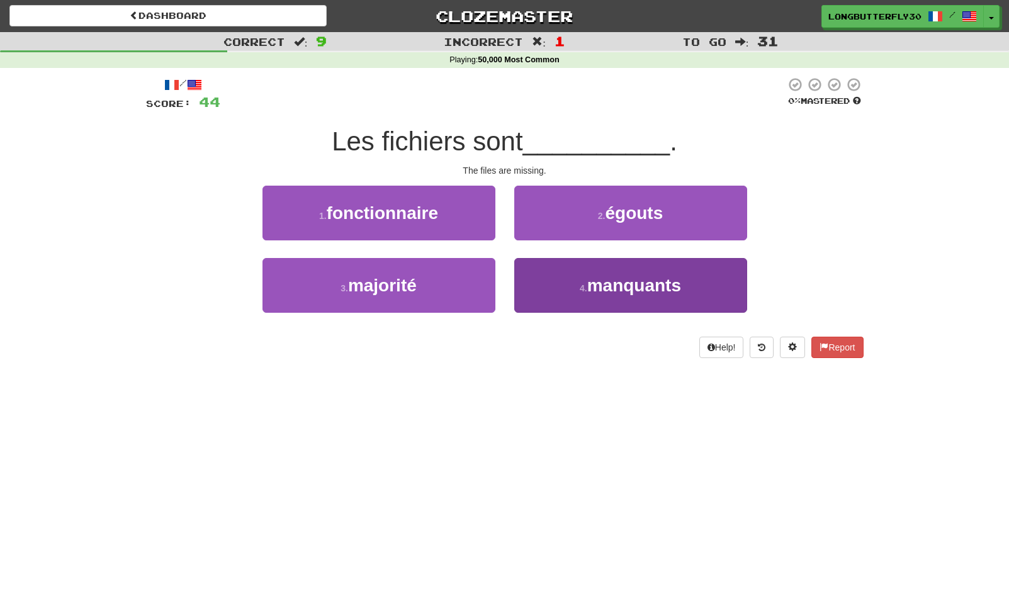
click at [574, 287] on button "4 . manquants" at bounding box center [630, 285] width 233 height 55
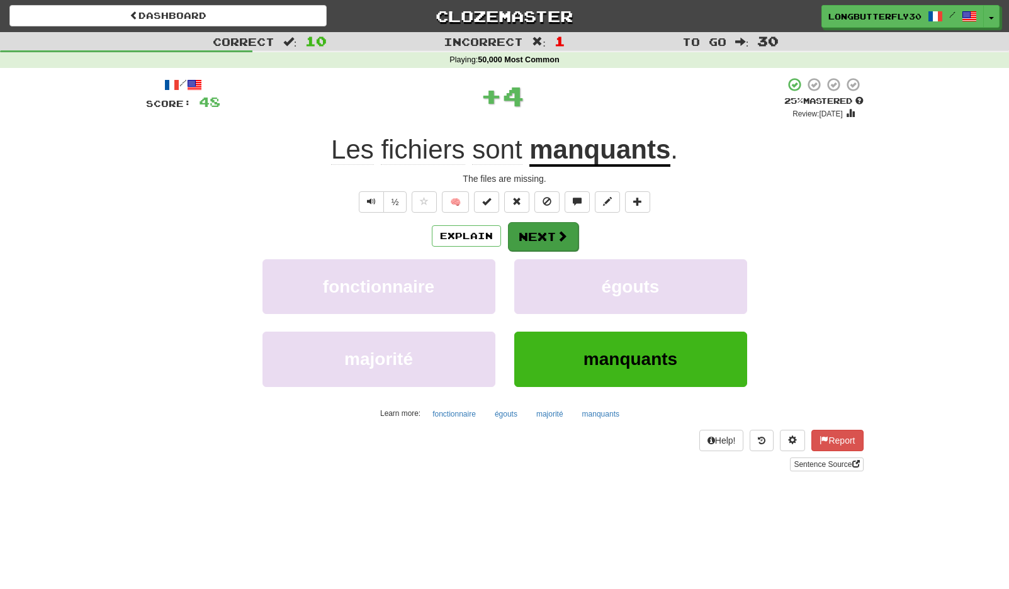
click at [549, 236] on button "Next" at bounding box center [543, 236] width 70 height 29
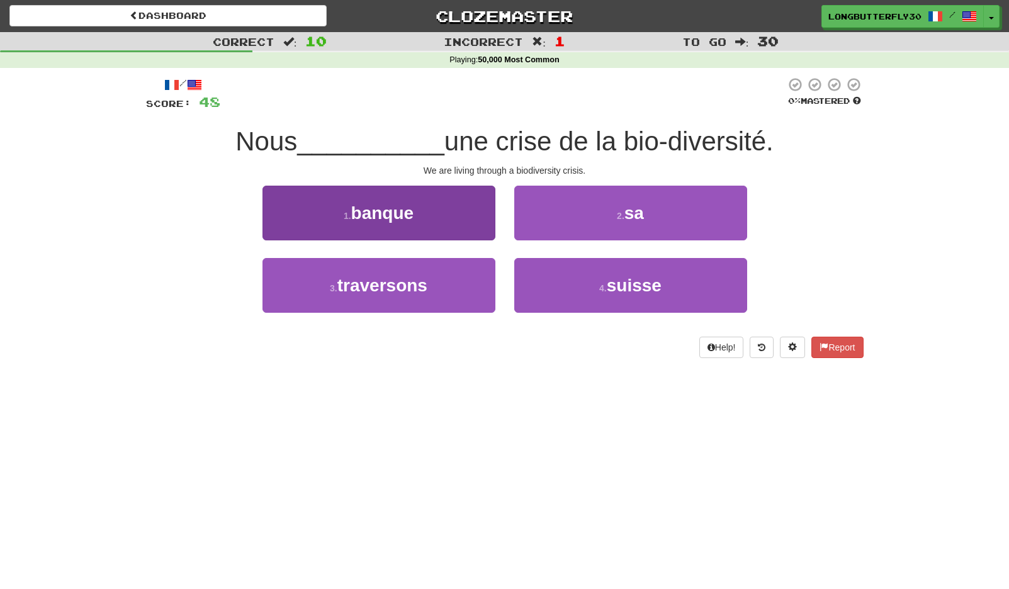
drag, startPoint x: 423, startPoint y: 284, endPoint x: 436, endPoint y: 272, distance: 18.2
click at [425, 283] on span "traversons" at bounding box center [382, 286] width 90 height 20
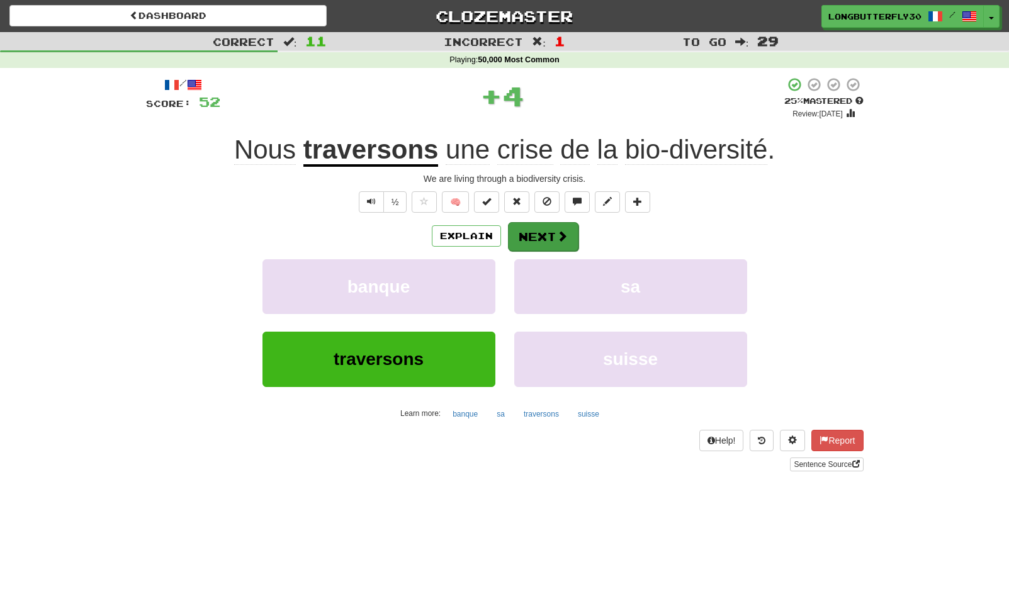
click at [542, 233] on button "Next" at bounding box center [543, 236] width 70 height 29
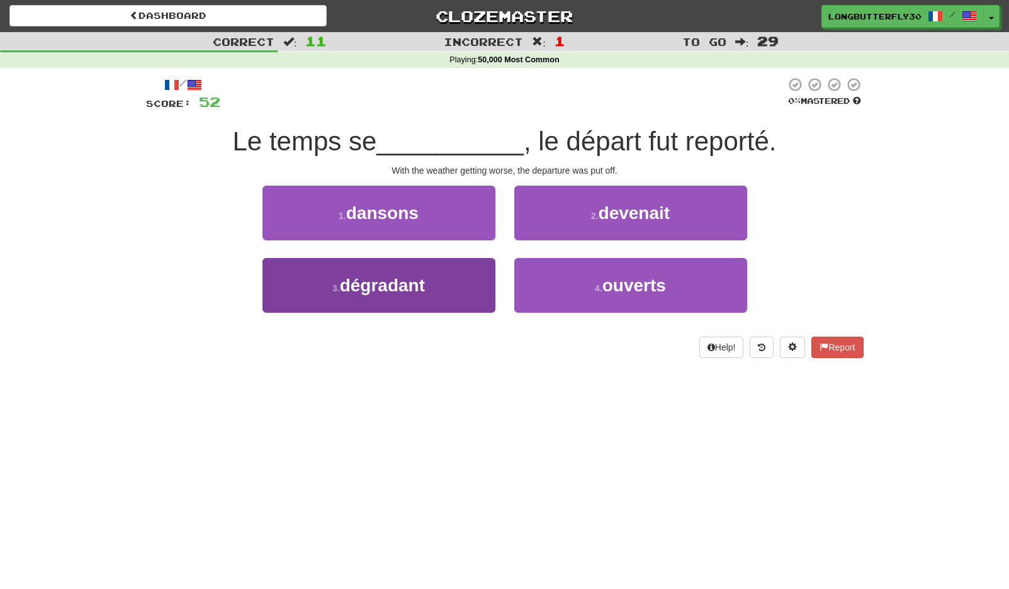
click at [447, 282] on button "3 . dégradant" at bounding box center [378, 285] width 233 height 55
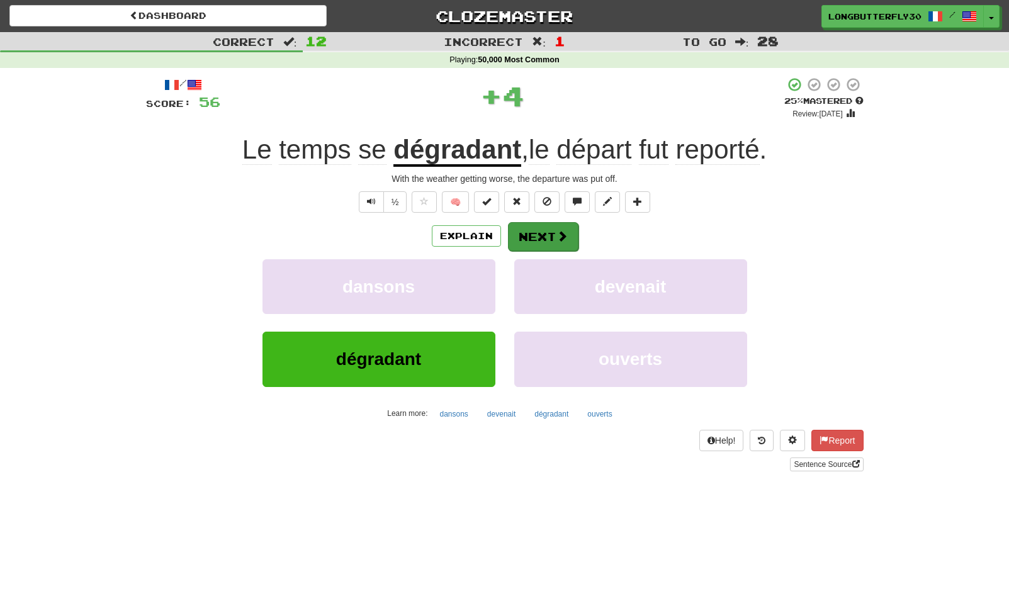
click at [532, 233] on button "Next" at bounding box center [543, 236] width 70 height 29
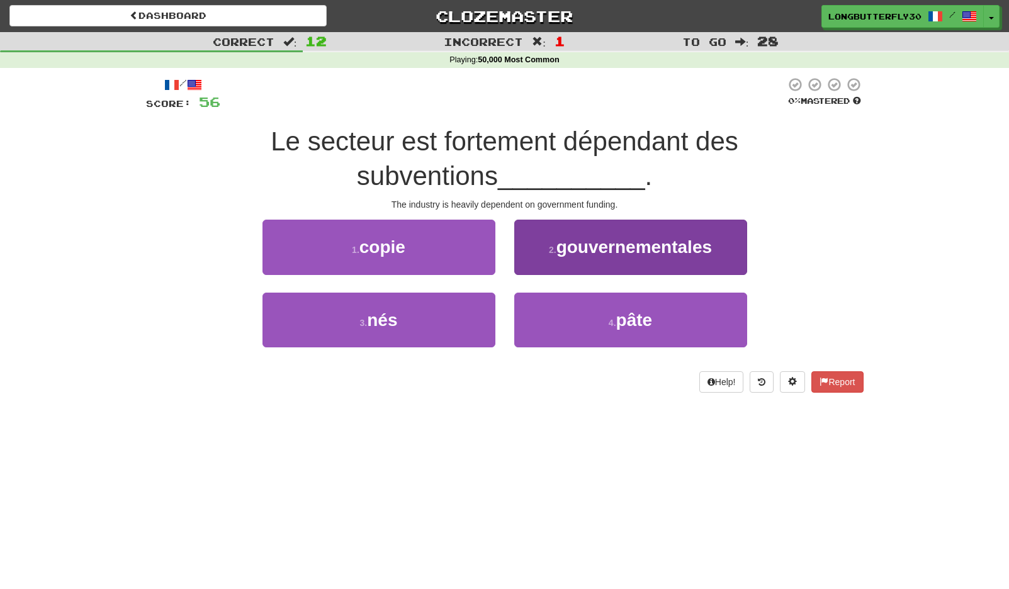
click at [554, 245] on small "2 ." at bounding box center [553, 250] width 8 height 10
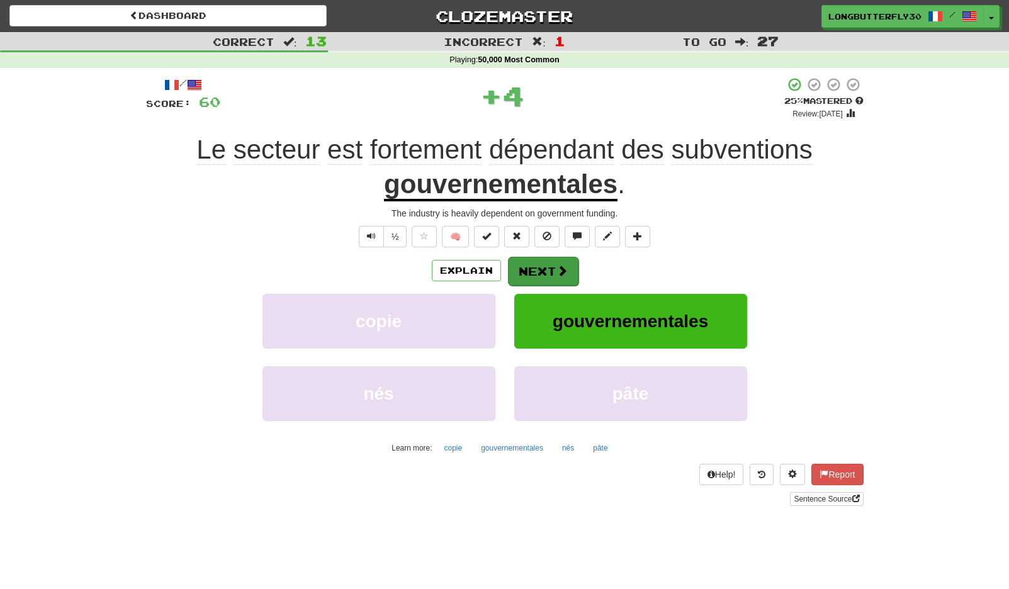
click at [530, 272] on button "Next" at bounding box center [543, 271] width 70 height 29
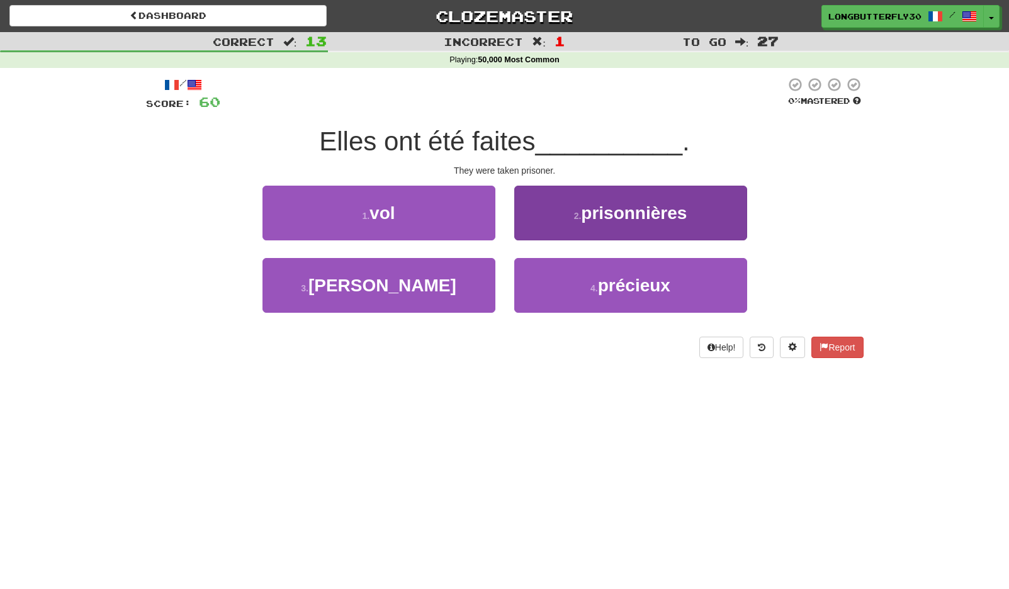
click at [590, 213] on span "prisonnières" at bounding box center [634, 213] width 106 height 20
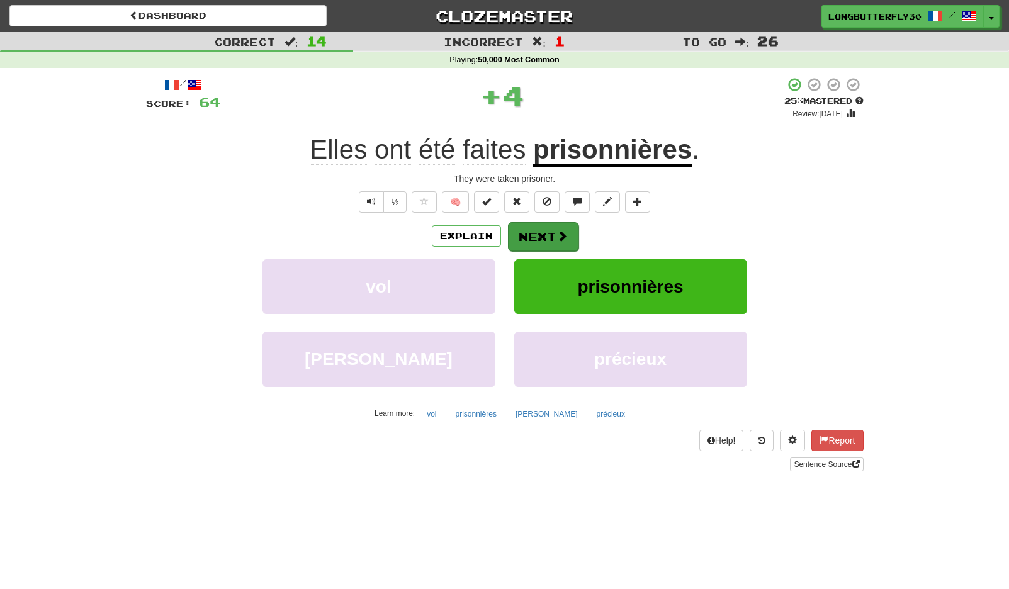
click at [538, 231] on button "Next" at bounding box center [543, 236] width 70 height 29
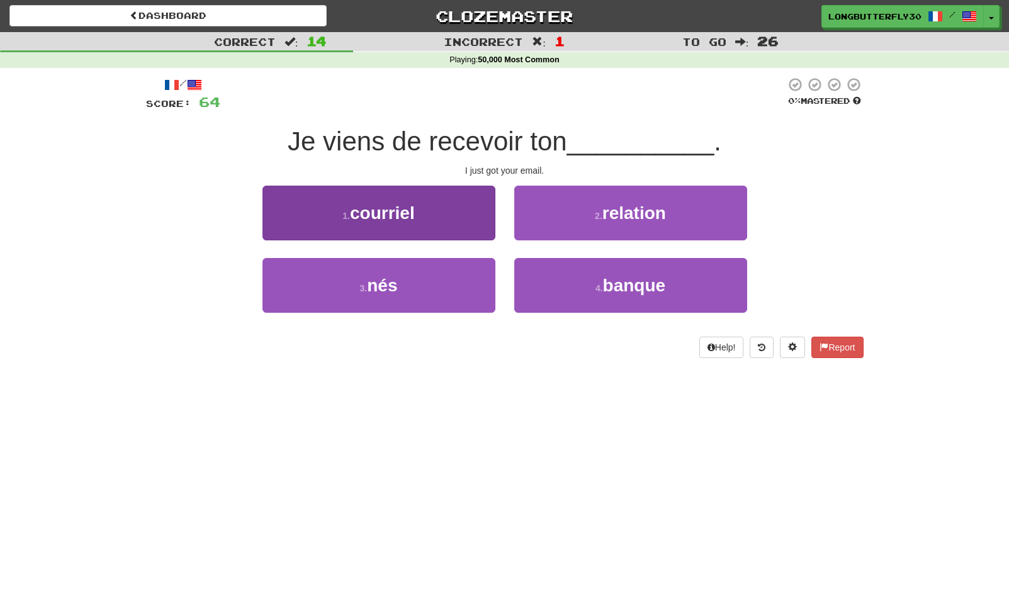
click at [439, 215] on button "1 . courriel" at bounding box center [378, 213] width 233 height 55
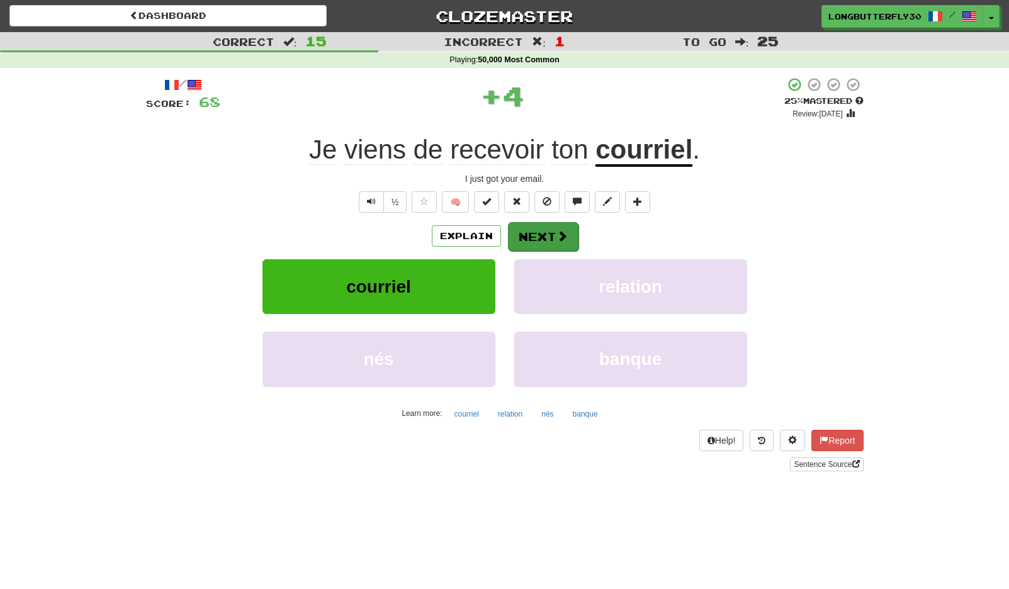
click at [535, 237] on button "Next" at bounding box center [543, 236] width 70 height 29
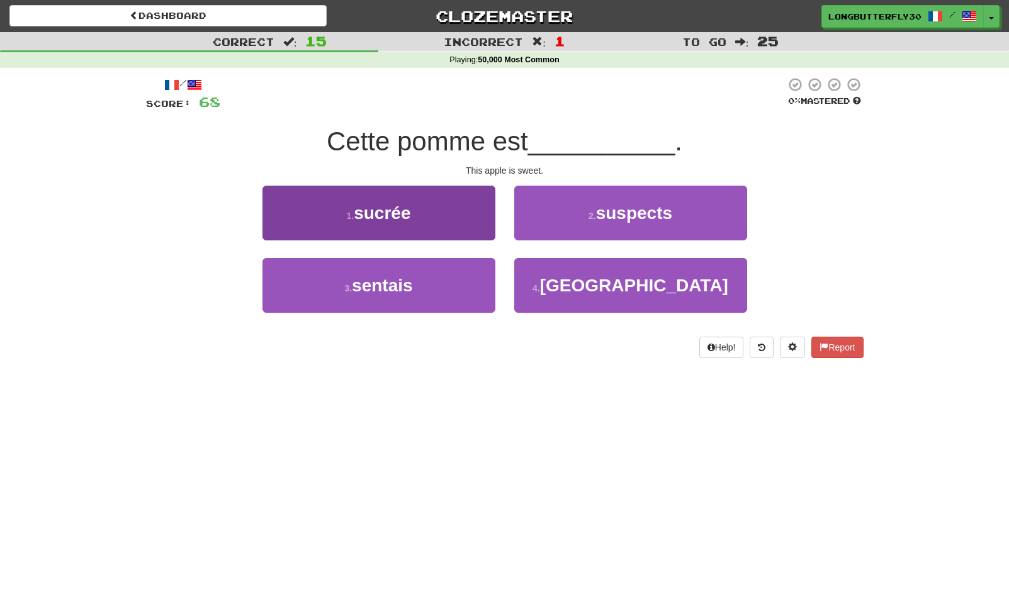
click at [439, 216] on button "1 . sucrée" at bounding box center [378, 213] width 233 height 55
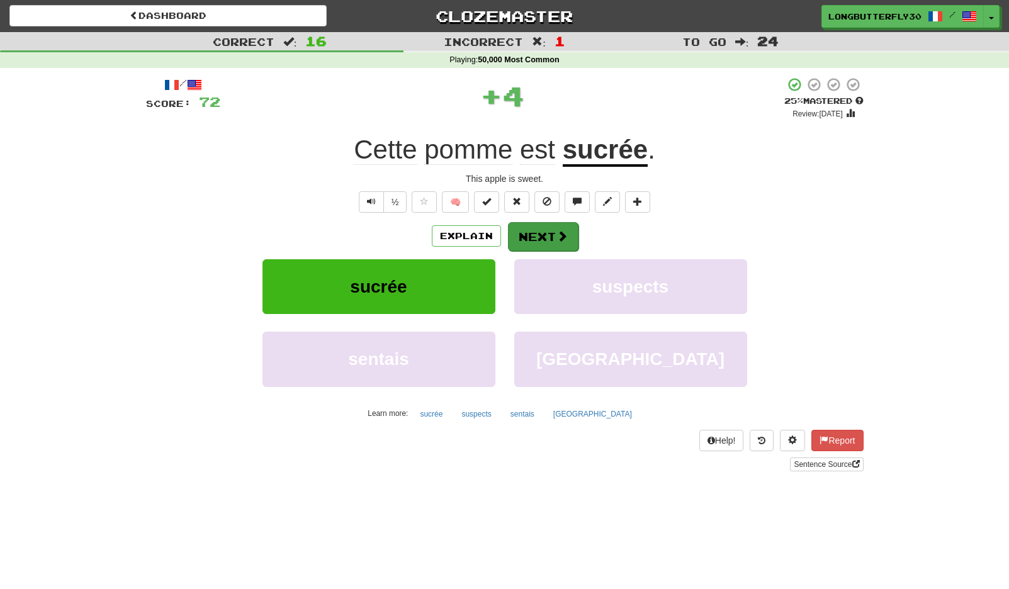
click at [530, 236] on button "Next" at bounding box center [543, 236] width 70 height 29
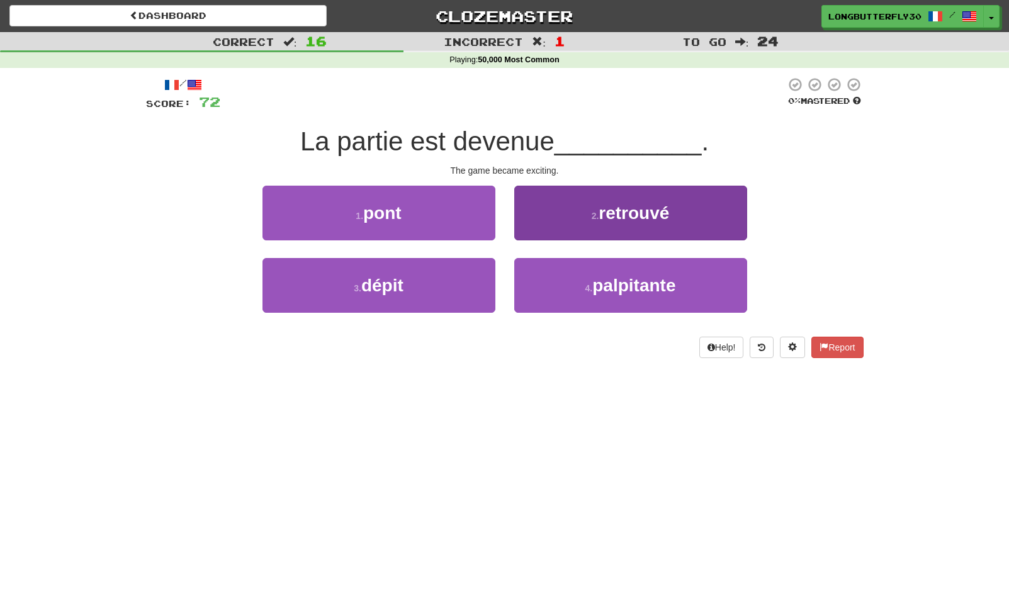
drag, startPoint x: 588, startPoint y: 291, endPoint x: 584, endPoint y: 272, distance: 18.8
click at [589, 287] on small "4 ." at bounding box center [589, 288] width 8 height 10
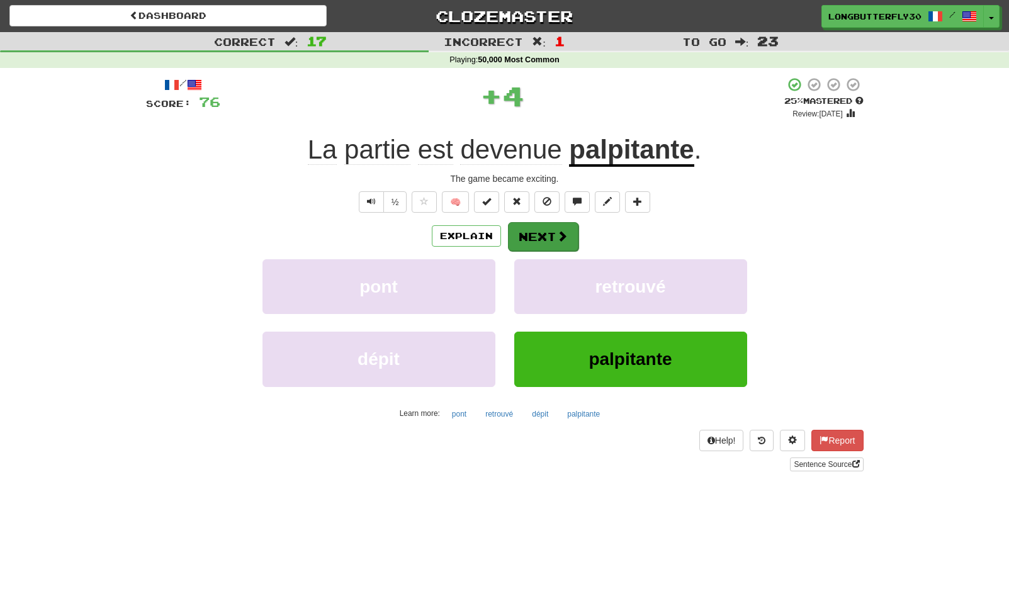
click at [554, 235] on button "Next" at bounding box center [543, 236] width 70 height 29
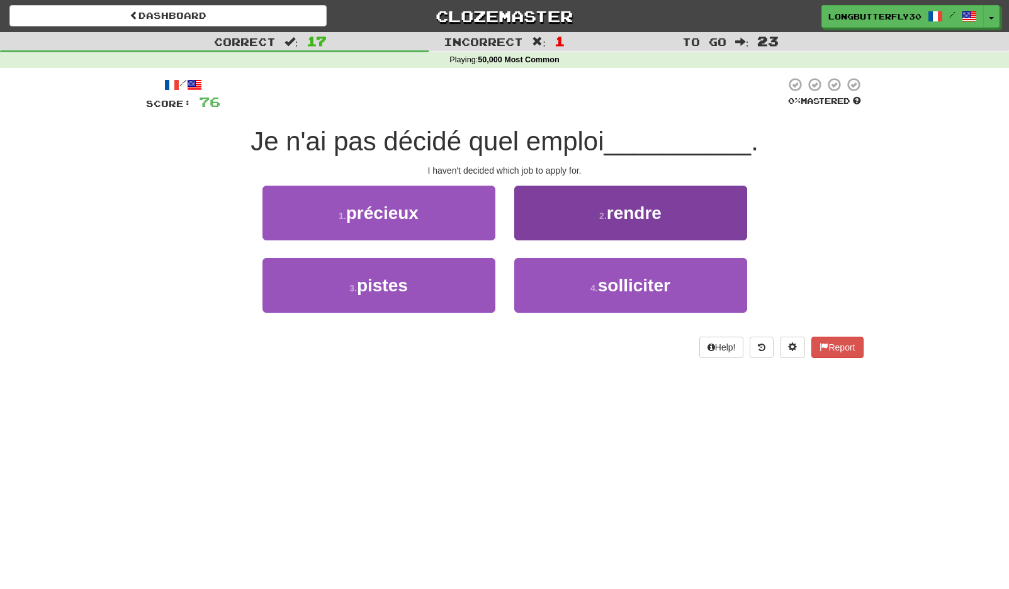
click at [551, 286] on button "4 . solliciter" at bounding box center [630, 285] width 233 height 55
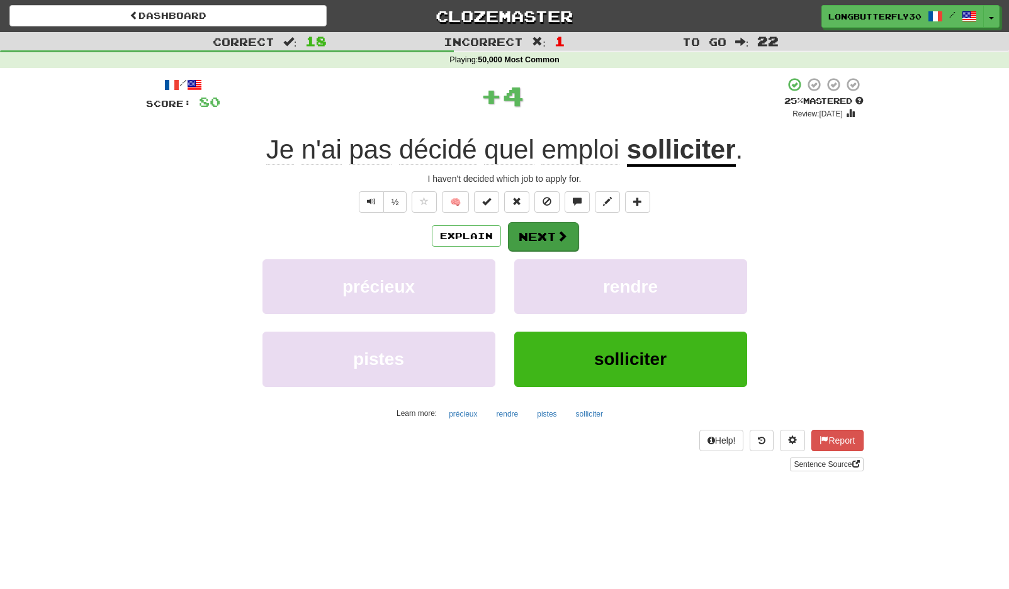
click at [535, 231] on button "Next" at bounding box center [543, 236] width 70 height 29
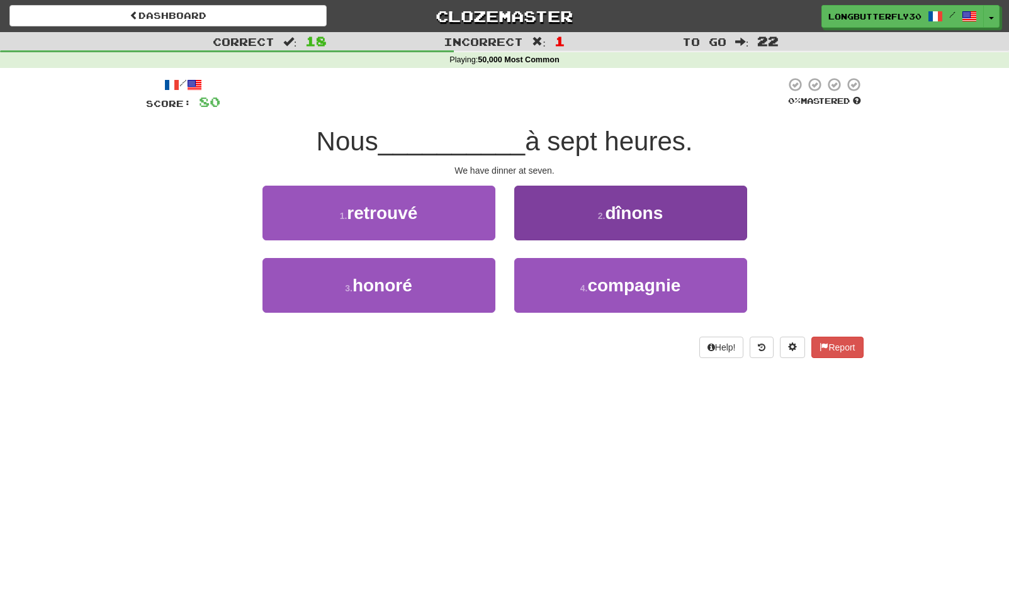
click at [637, 218] on span "dînons" at bounding box center [634, 213] width 58 height 20
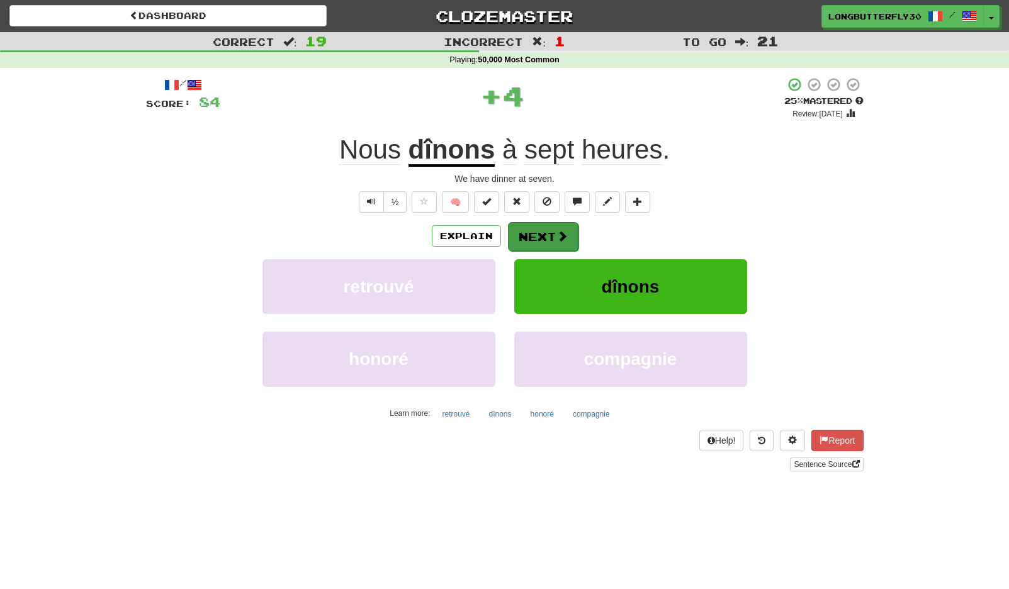
click at [564, 232] on span at bounding box center [561, 235] width 11 height 11
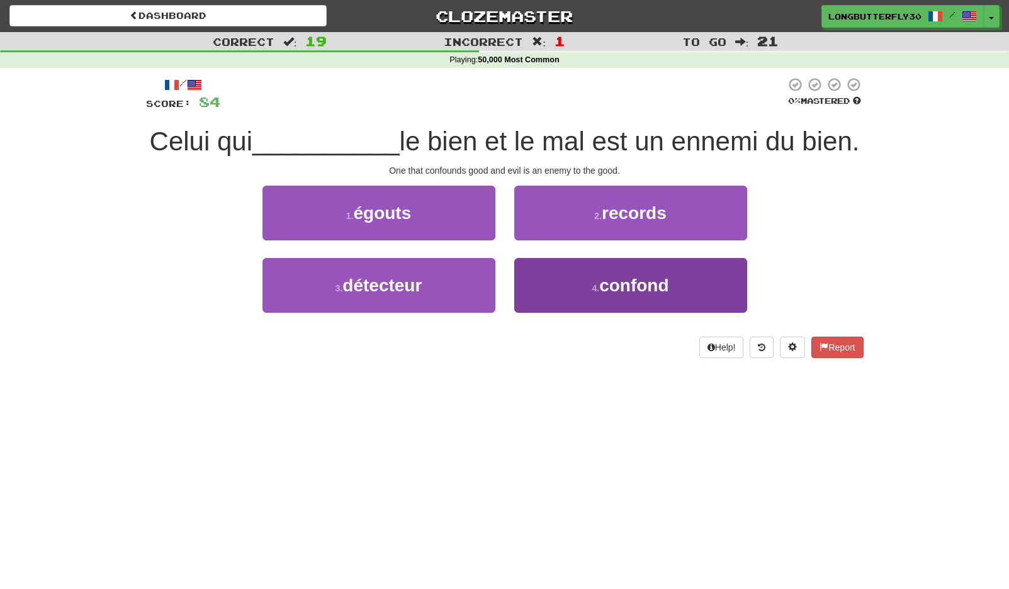
click at [579, 274] on button "4 . confond" at bounding box center [630, 285] width 233 height 55
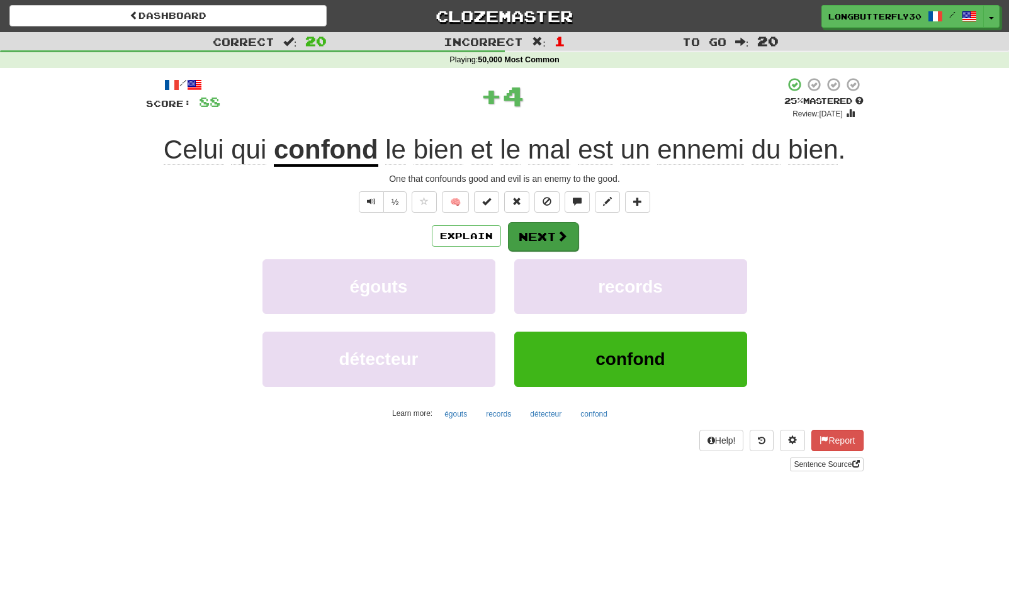
click at [550, 229] on button "Next" at bounding box center [543, 236] width 70 height 29
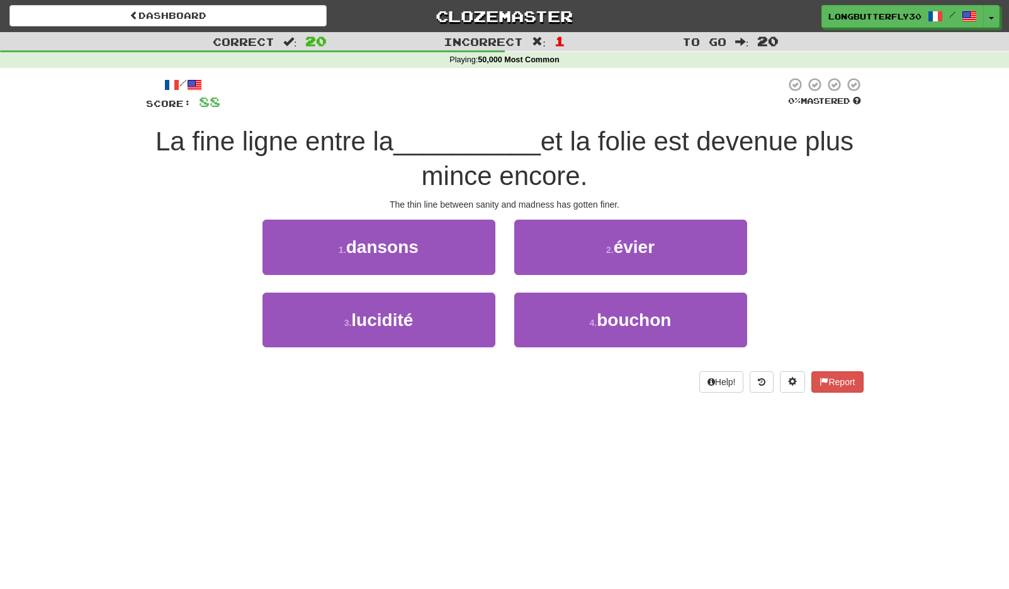
drag, startPoint x: 468, startPoint y: 311, endPoint x: 499, endPoint y: 294, distance: 34.9
click at [468, 311] on button "3 . lucidité" at bounding box center [378, 320] width 233 height 55
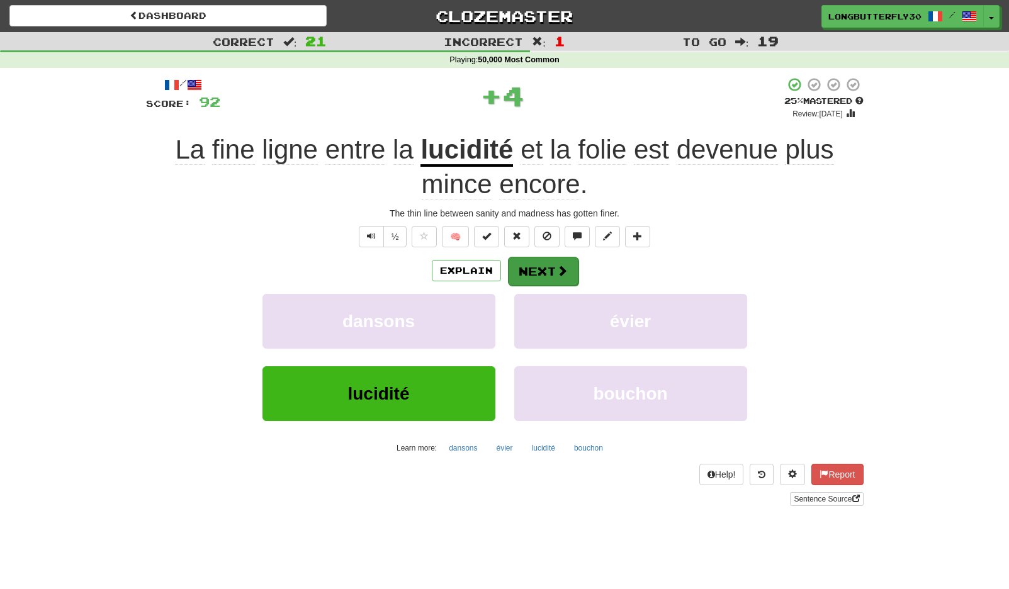
click at [535, 263] on button "Next" at bounding box center [543, 271] width 70 height 29
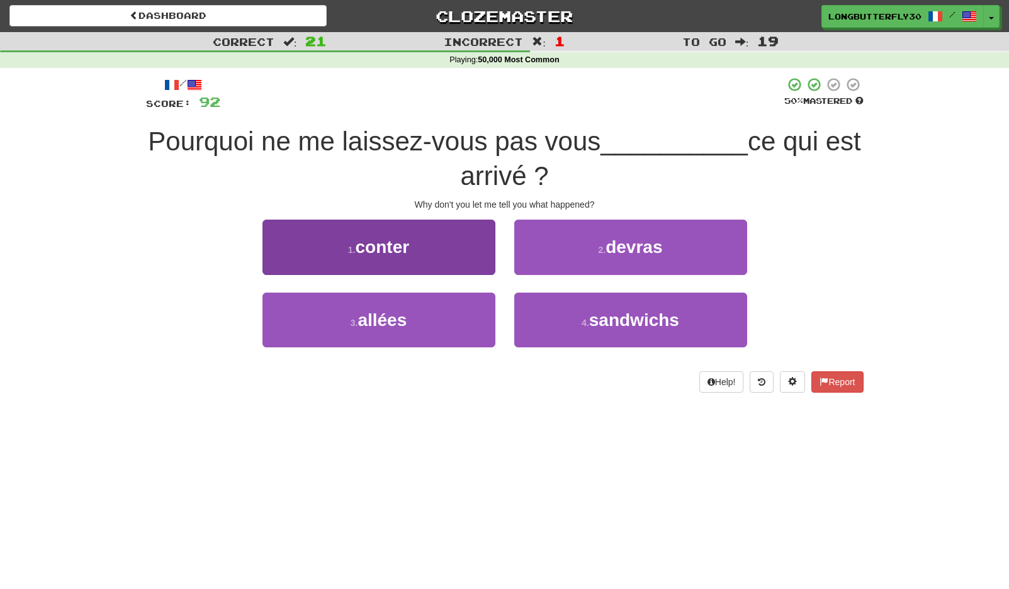
click at [435, 242] on button "1 . conter" at bounding box center [378, 247] width 233 height 55
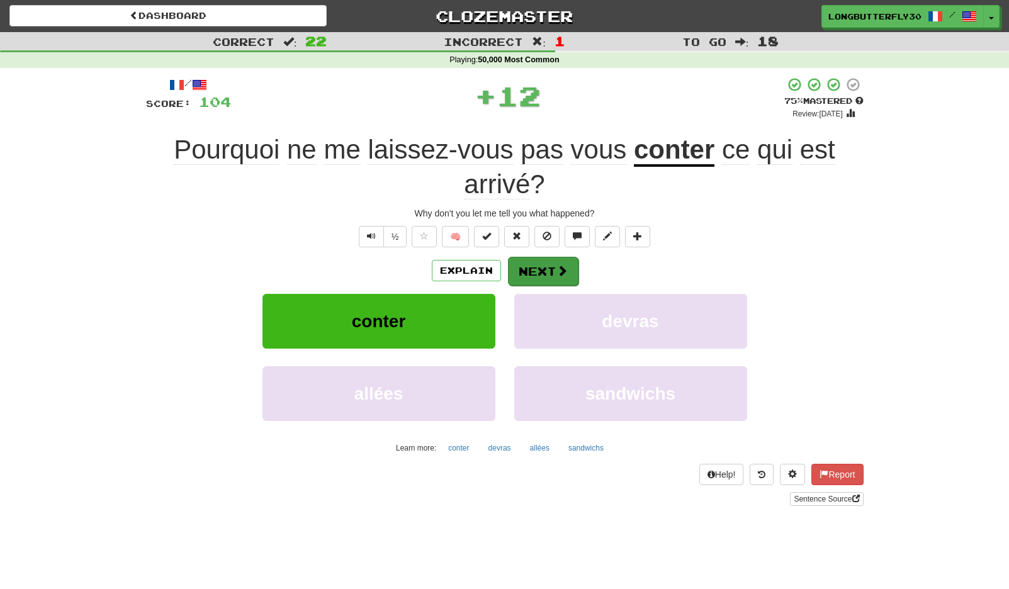
click at [556, 265] on span at bounding box center [561, 270] width 11 height 11
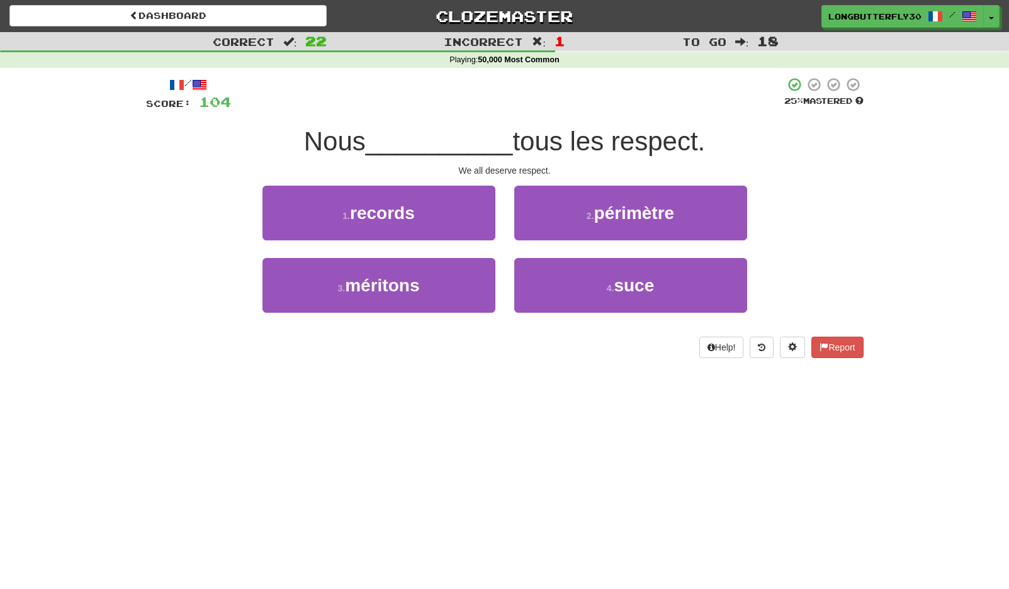
drag, startPoint x: 427, startPoint y: 296, endPoint x: 464, endPoint y: 255, distance: 54.8
click at [430, 293] on button "3 . méritons" at bounding box center [378, 285] width 233 height 55
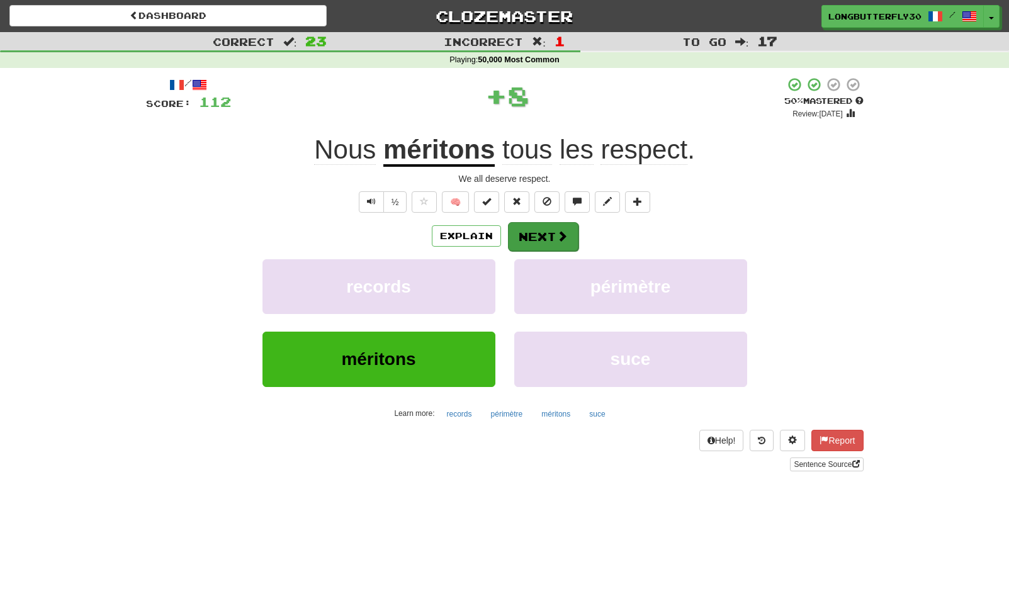
click at [537, 233] on button "Next" at bounding box center [543, 236] width 70 height 29
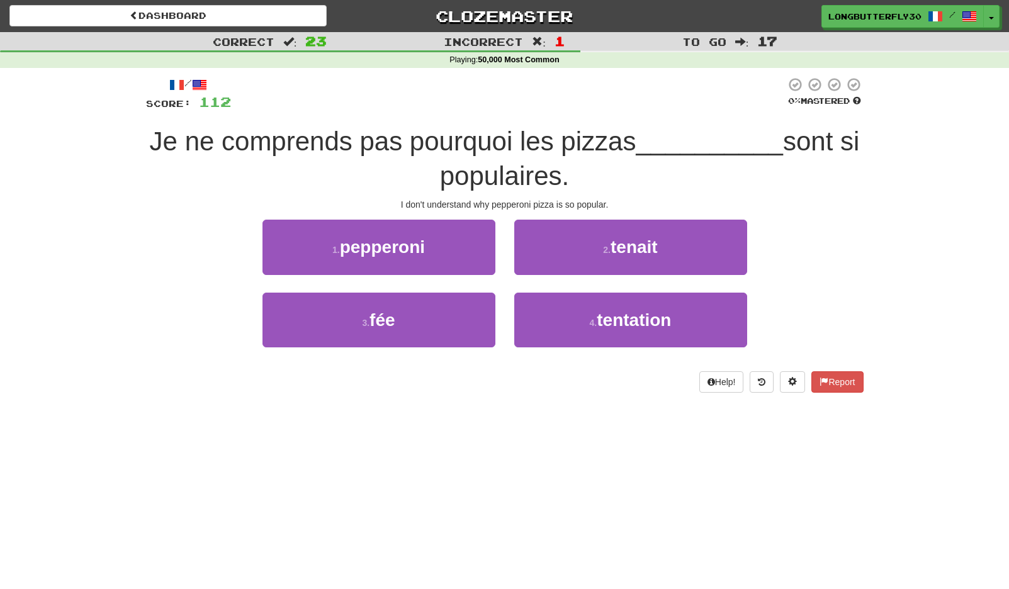
drag, startPoint x: 408, startPoint y: 245, endPoint x: 546, endPoint y: 249, distance: 138.5
click at [413, 245] on span "pepperoni" at bounding box center [382, 247] width 85 height 20
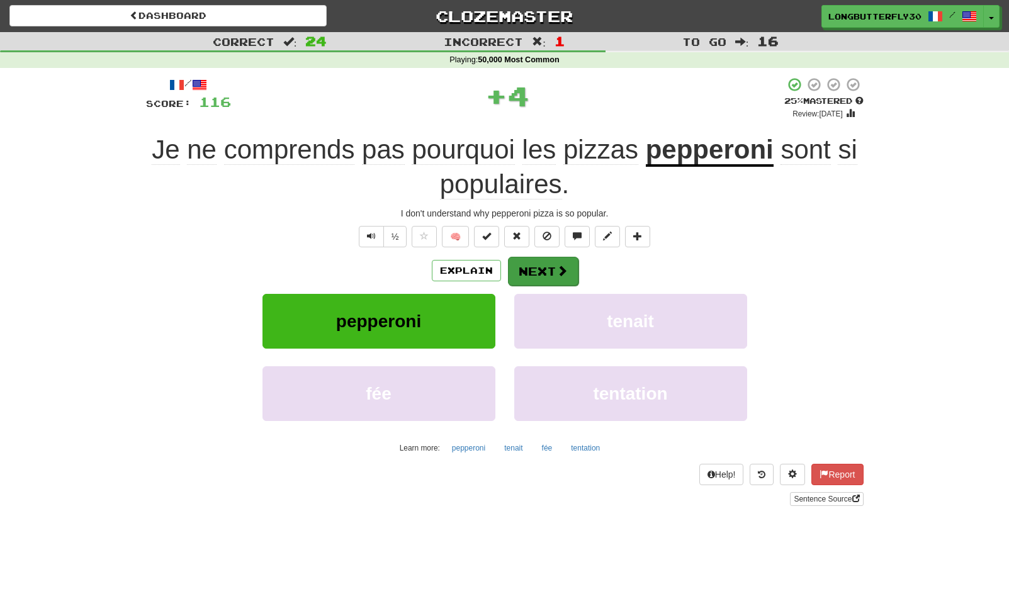
click at [557, 272] on span at bounding box center [561, 270] width 11 height 11
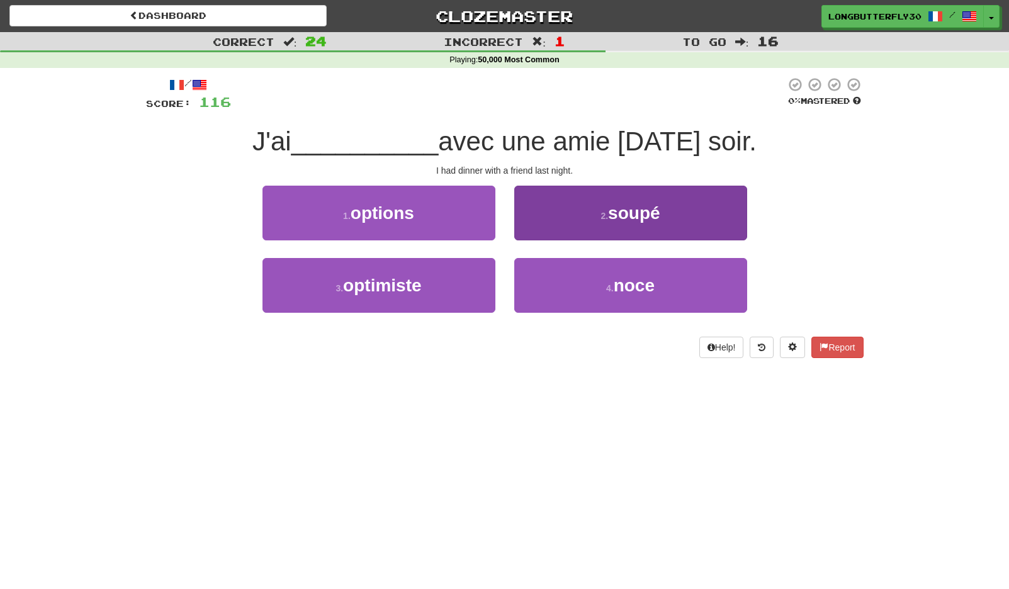
click at [583, 220] on button "2 . soupé" at bounding box center [630, 213] width 233 height 55
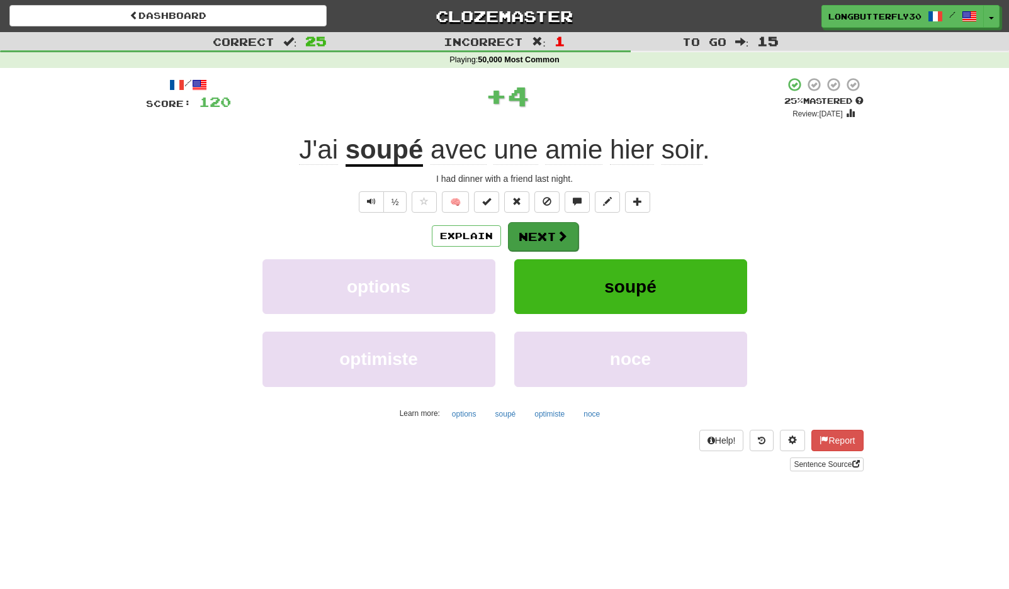
click at [559, 237] on span at bounding box center [561, 235] width 11 height 11
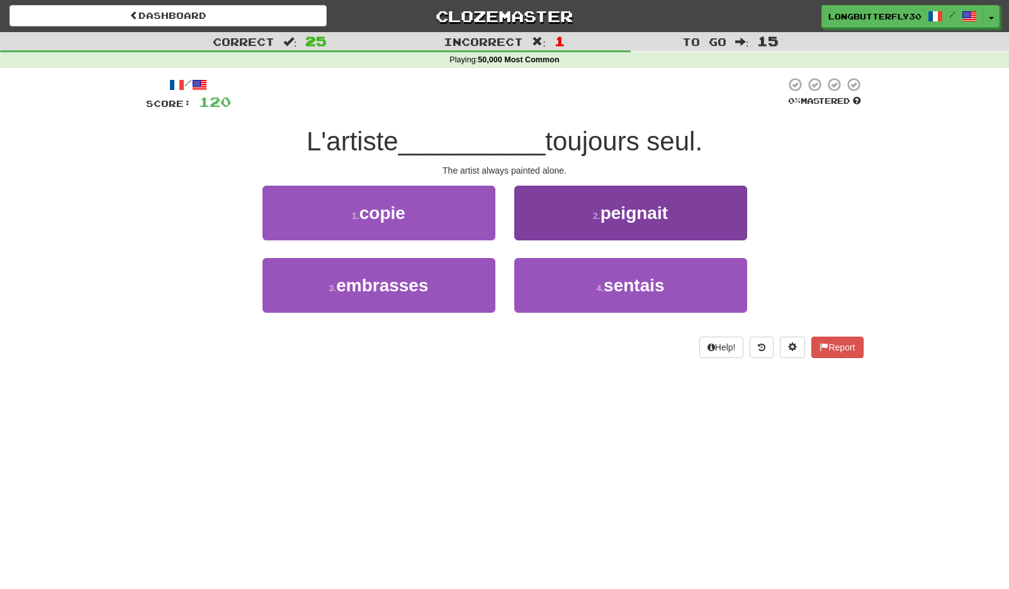
click at [590, 220] on button "2 . peignait" at bounding box center [630, 213] width 233 height 55
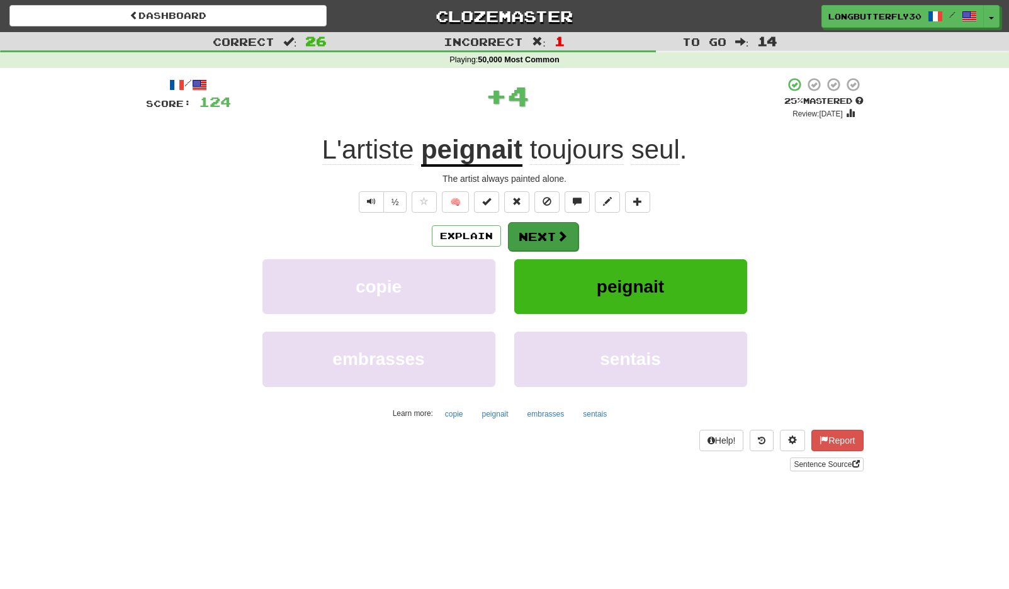
click at [551, 235] on button "Next" at bounding box center [543, 236] width 70 height 29
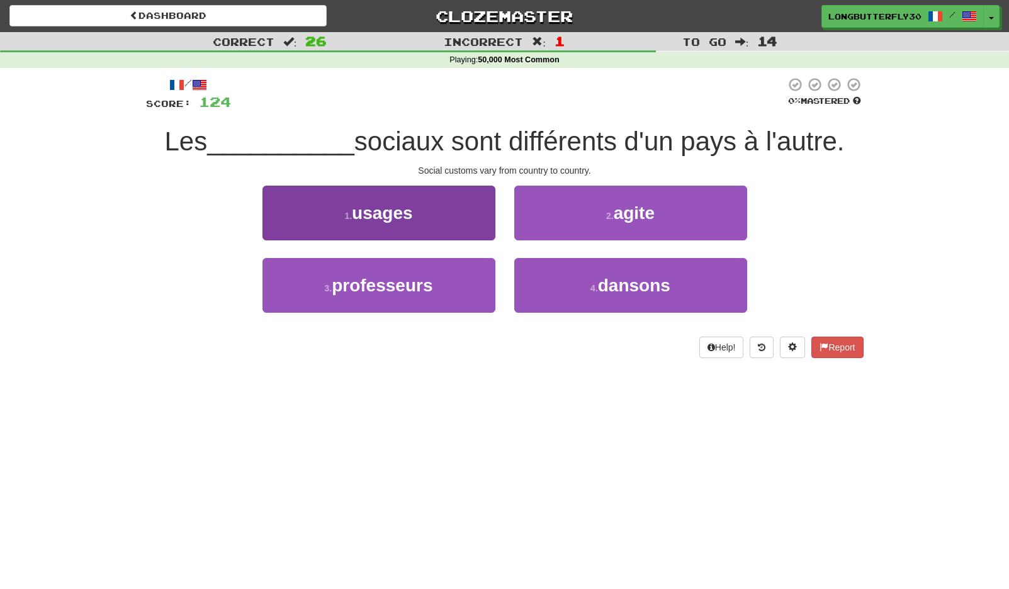
click at [410, 216] on span "usages" at bounding box center [382, 213] width 61 height 20
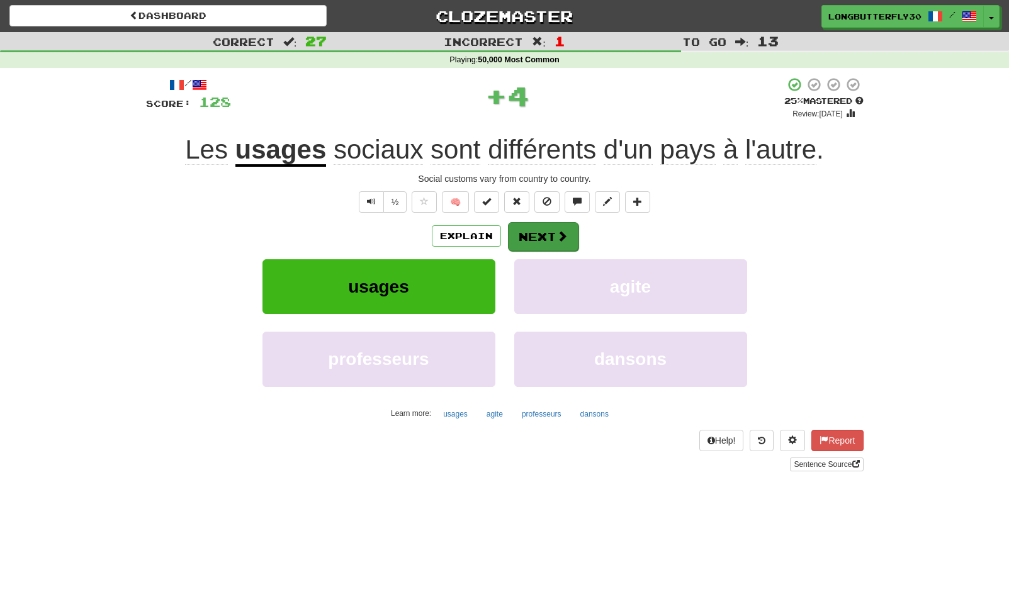
click at [513, 228] on button "Next" at bounding box center [543, 236] width 70 height 29
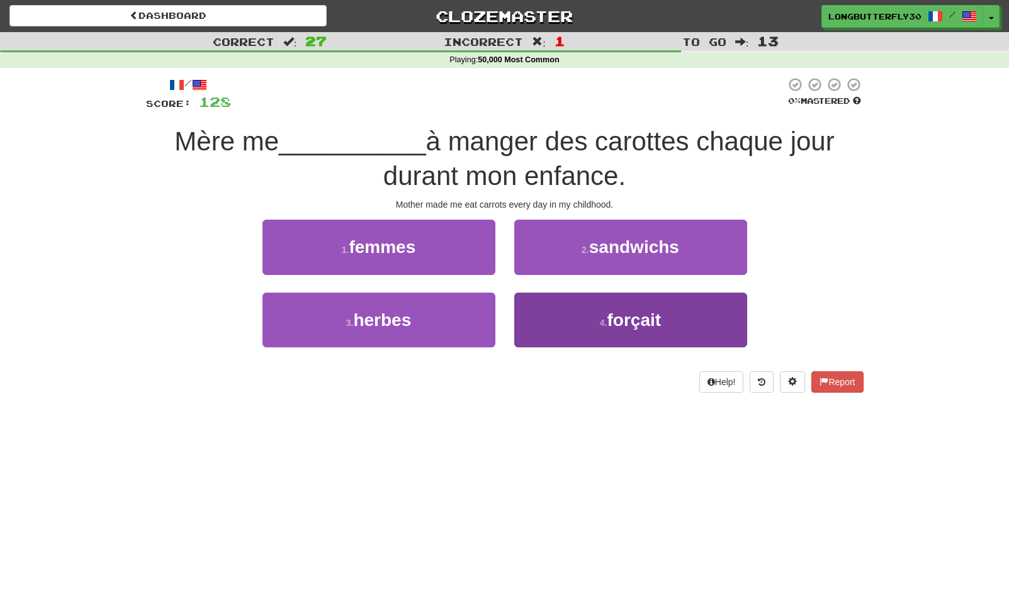
click at [568, 309] on button "4 . forçait" at bounding box center [630, 320] width 233 height 55
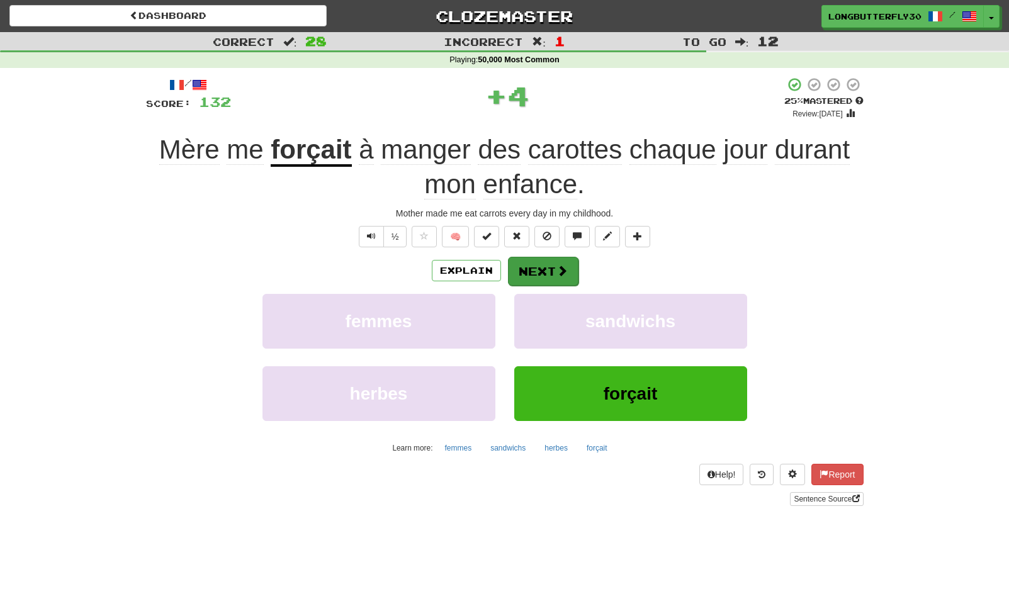
click at [560, 271] on span at bounding box center [561, 270] width 11 height 11
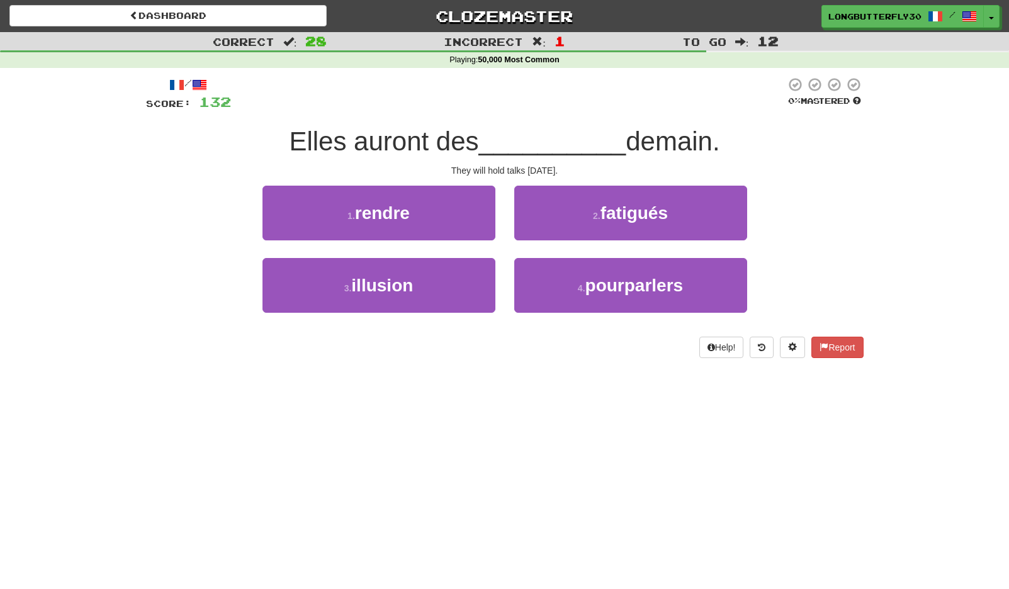
drag, startPoint x: 595, startPoint y: 292, endPoint x: 610, endPoint y: 253, distance: 41.8
click at [598, 282] on span "pourparlers" at bounding box center [634, 286] width 98 height 20
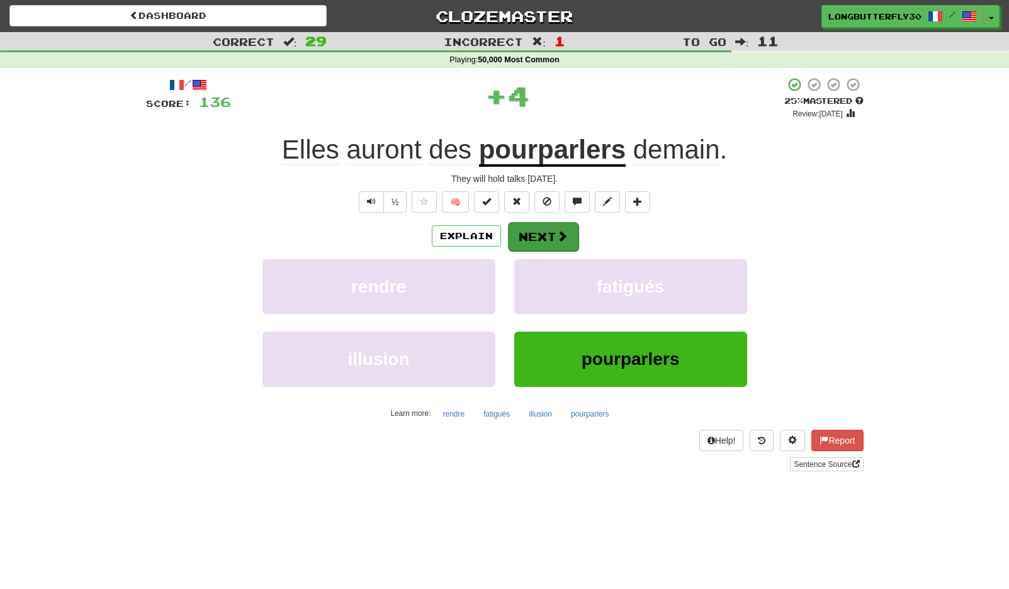
click at [527, 232] on button "Next" at bounding box center [543, 236] width 70 height 29
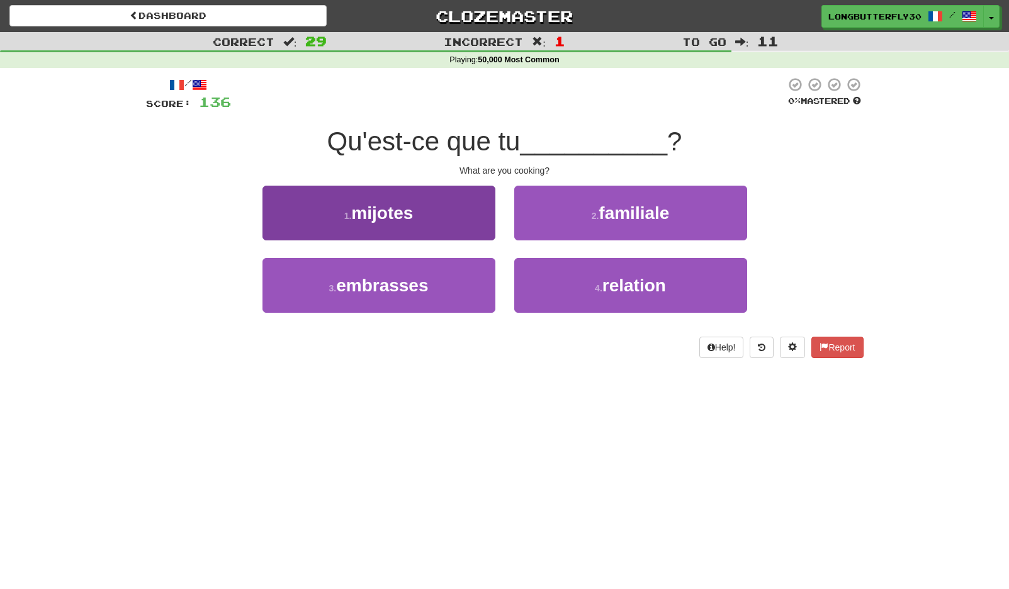
click at [448, 212] on button "1 . mijotes" at bounding box center [378, 213] width 233 height 55
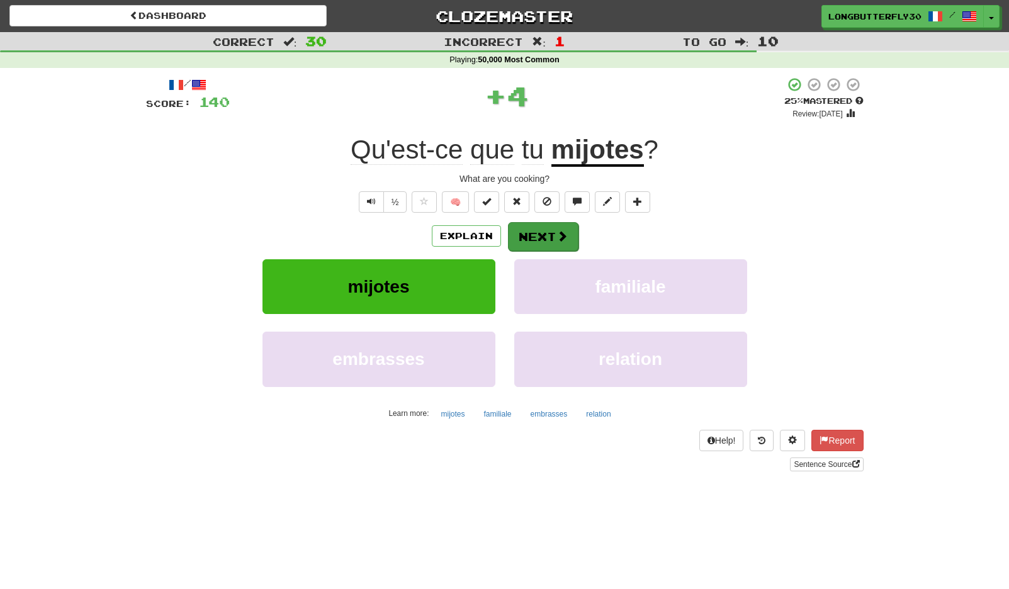
click at [532, 226] on button "Next" at bounding box center [543, 236] width 70 height 29
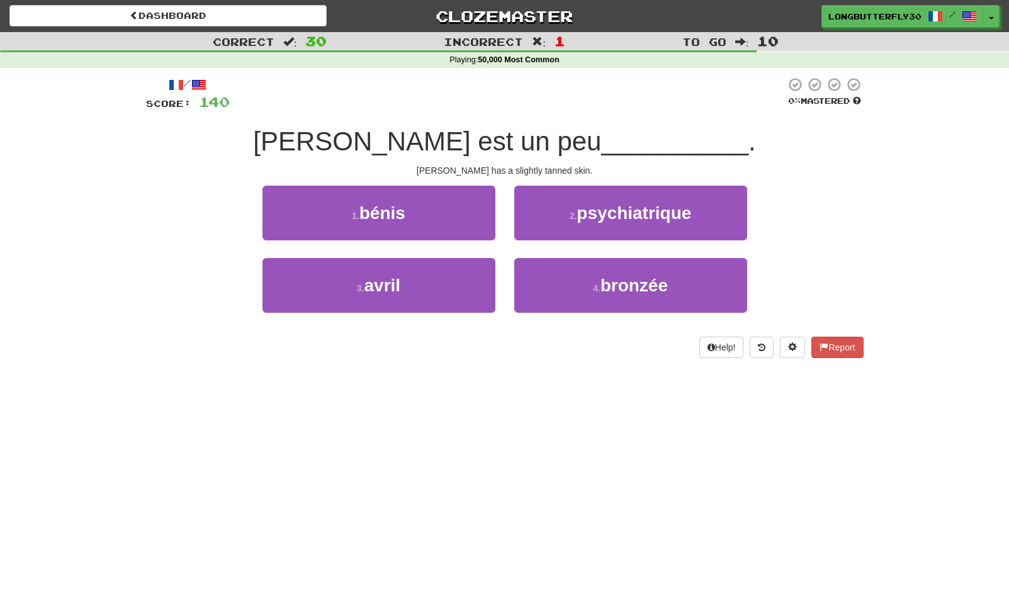
drag, startPoint x: 605, startPoint y: 284, endPoint x: 603, endPoint y: 257, distance: 27.7
click at [605, 284] on span "bronzée" at bounding box center [633, 286] width 67 height 20
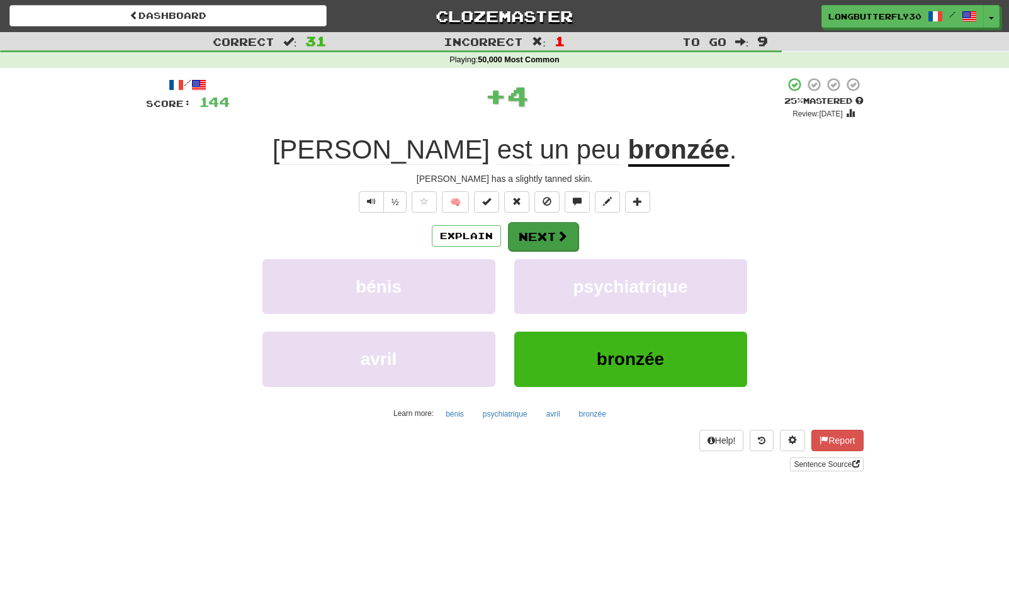
click at [542, 239] on button "Next" at bounding box center [543, 236] width 70 height 29
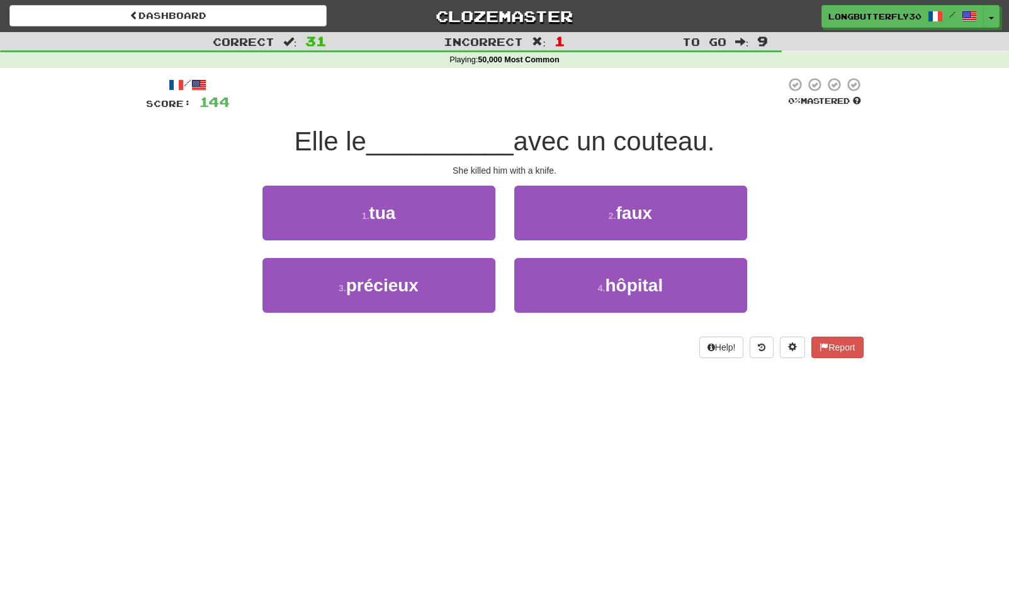
drag, startPoint x: 440, startPoint y: 211, endPoint x: 490, endPoint y: 220, distance: 51.0
click at [440, 211] on button "1 . tua" at bounding box center [378, 213] width 233 height 55
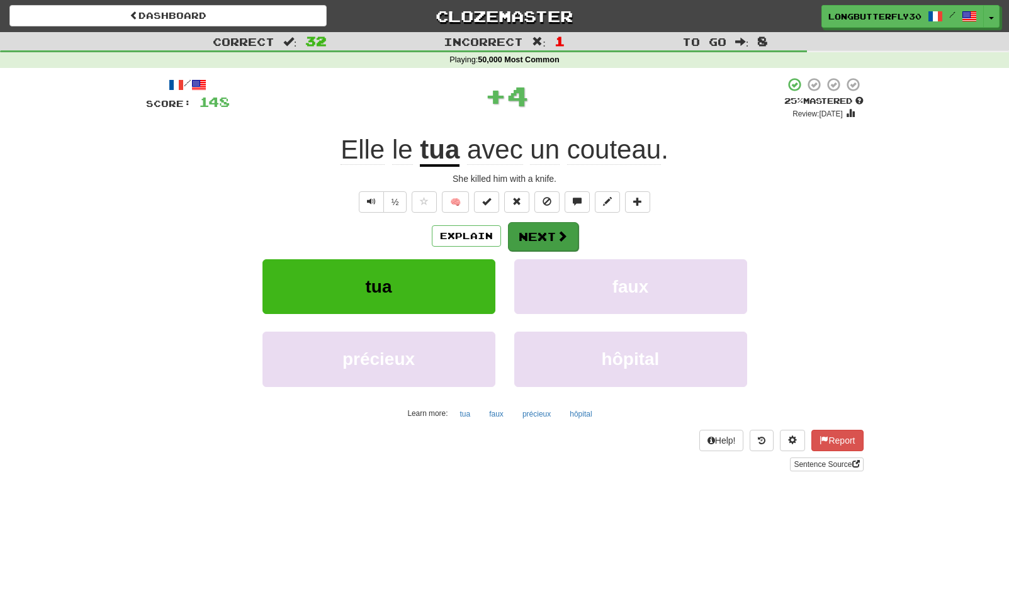
click at [522, 229] on button "Next" at bounding box center [543, 236] width 70 height 29
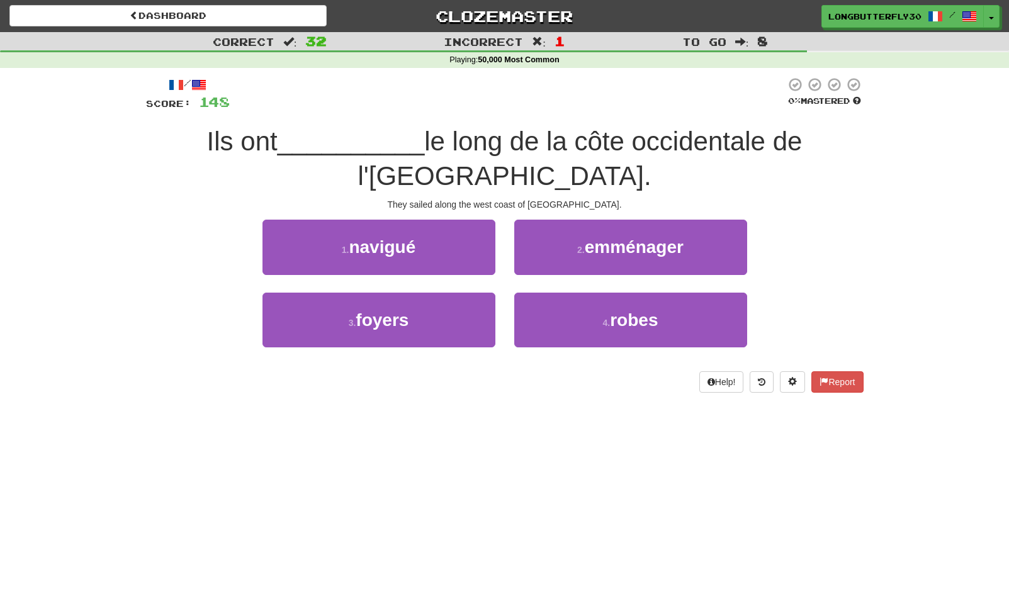
drag, startPoint x: 448, startPoint y: 208, endPoint x: 569, endPoint y: 214, distance: 121.0
click at [454, 220] on button "1 . navigué" at bounding box center [378, 247] width 233 height 55
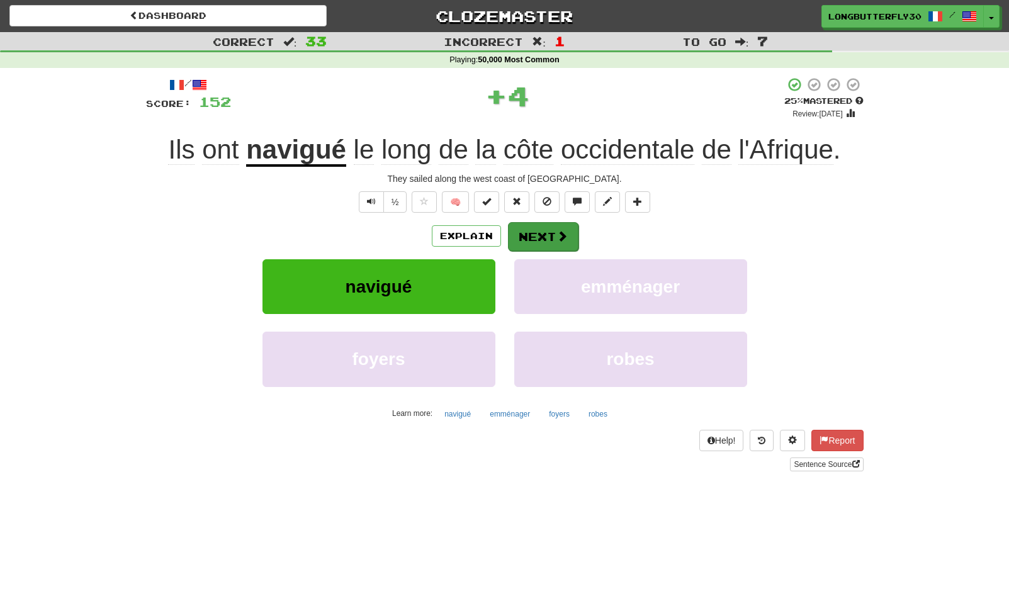
click at [534, 225] on button "Next" at bounding box center [543, 236] width 70 height 29
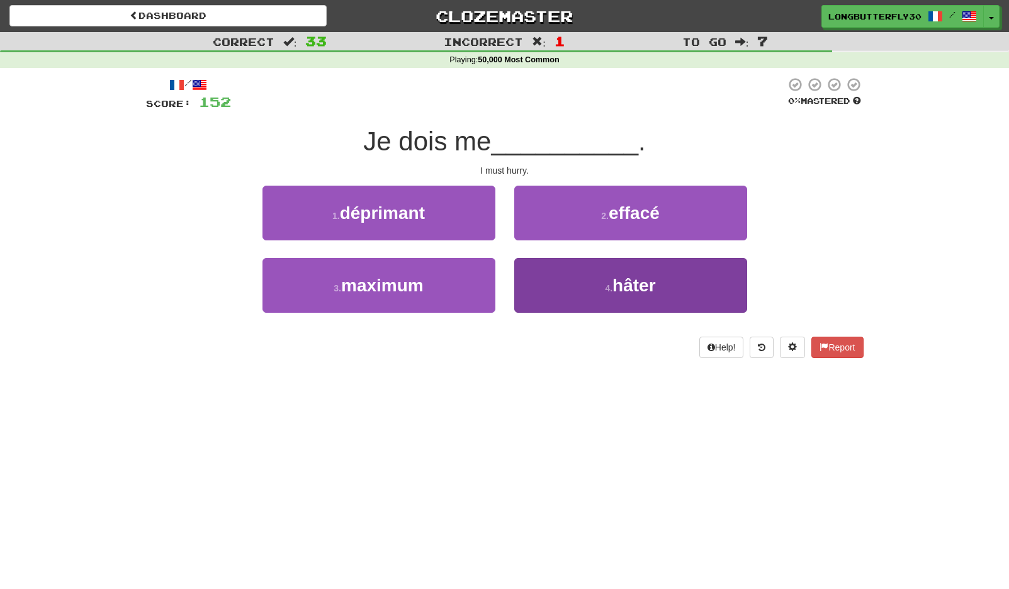
click at [556, 267] on button "4 . hâter" at bounding box center [630, 285] width 233 height 55
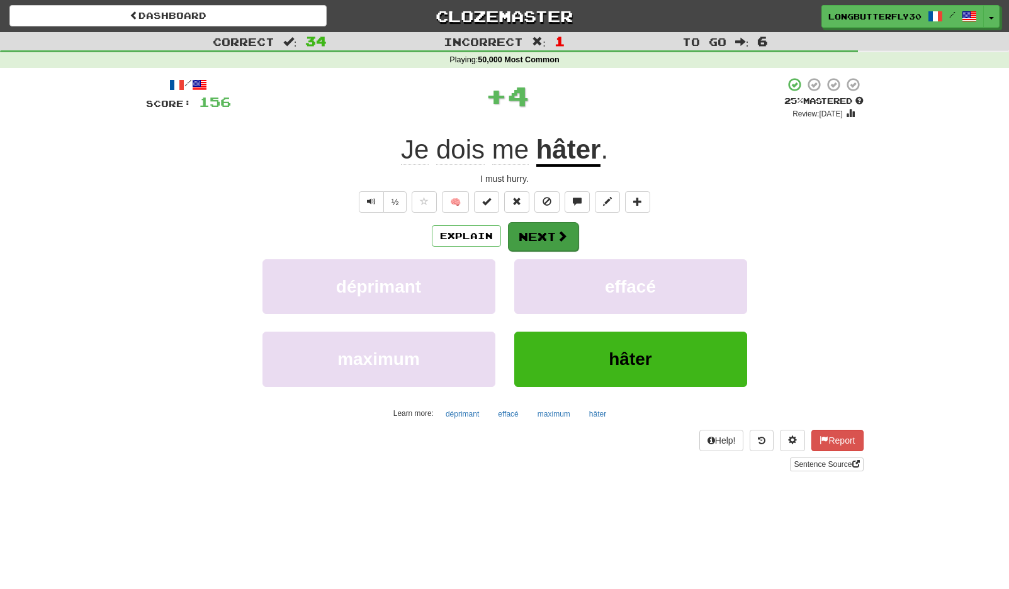
click at [542, 226] on button "Next" at bounding box center [543, 236] width 70 height 29
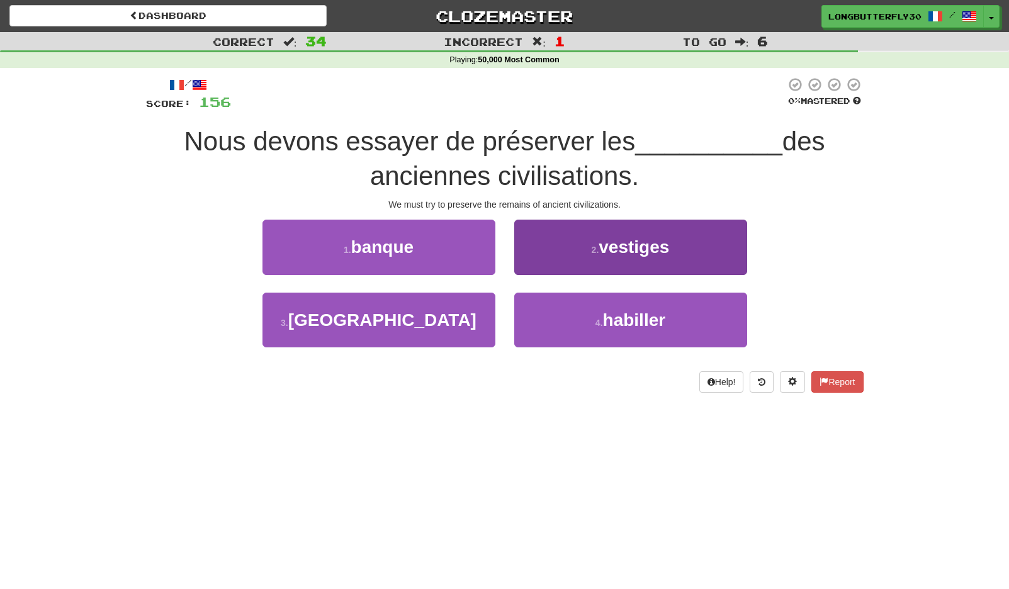
click at [516, 225] on button "2 . vestiges" at bounding box center [630, 247] width 233 height 55
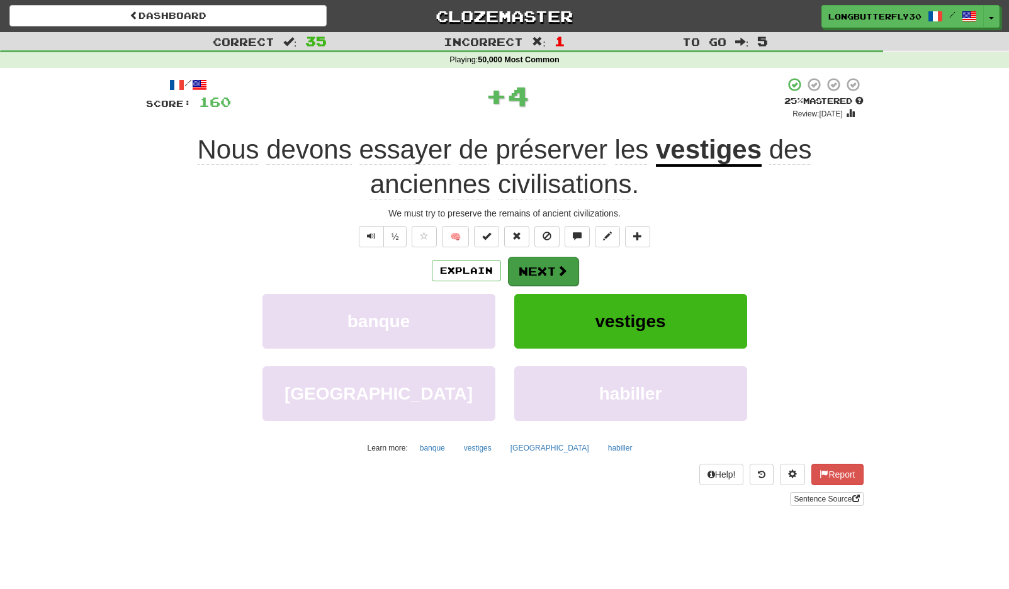
click at [536, 271] on button "Next" at bounding box center [543, 271] width 70 height 29
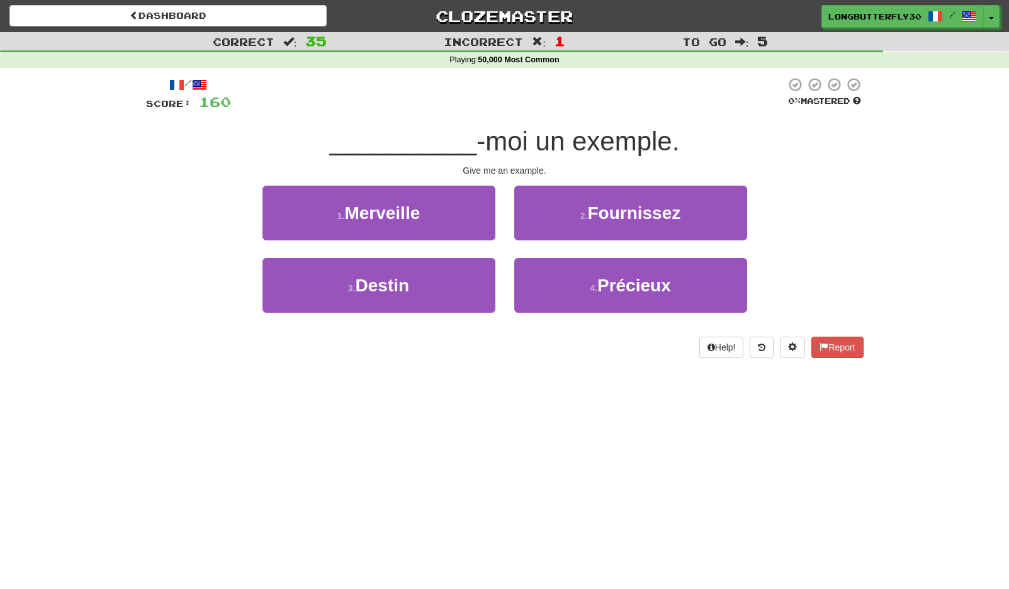
click at [610, 218] on span "Fournissez" at bounding box center [633, 213] width 93 height 20
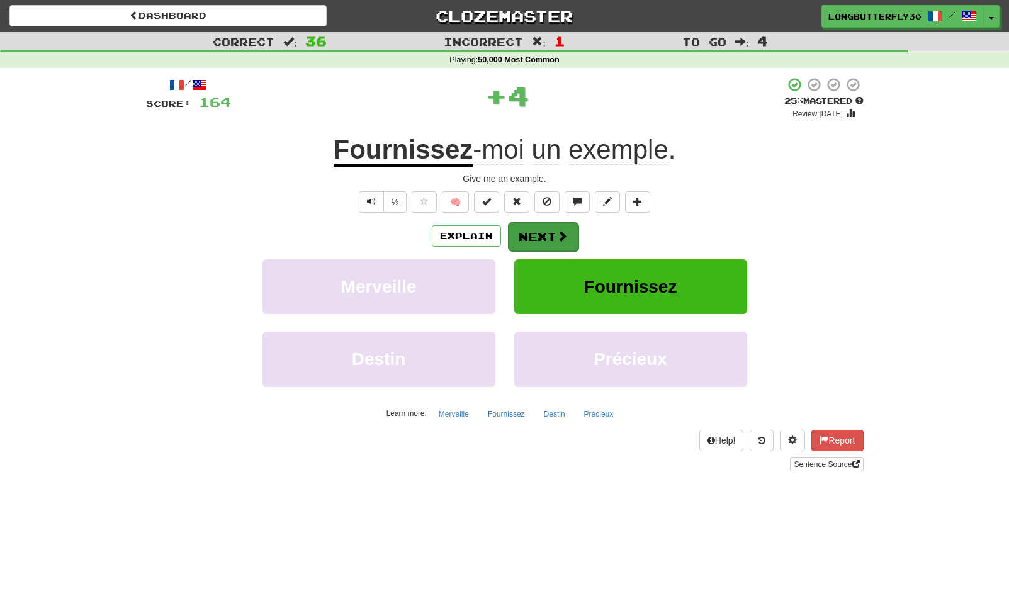
click at [531, 235] on button "Next" at bounding box center [543, 236] width 70 height 29
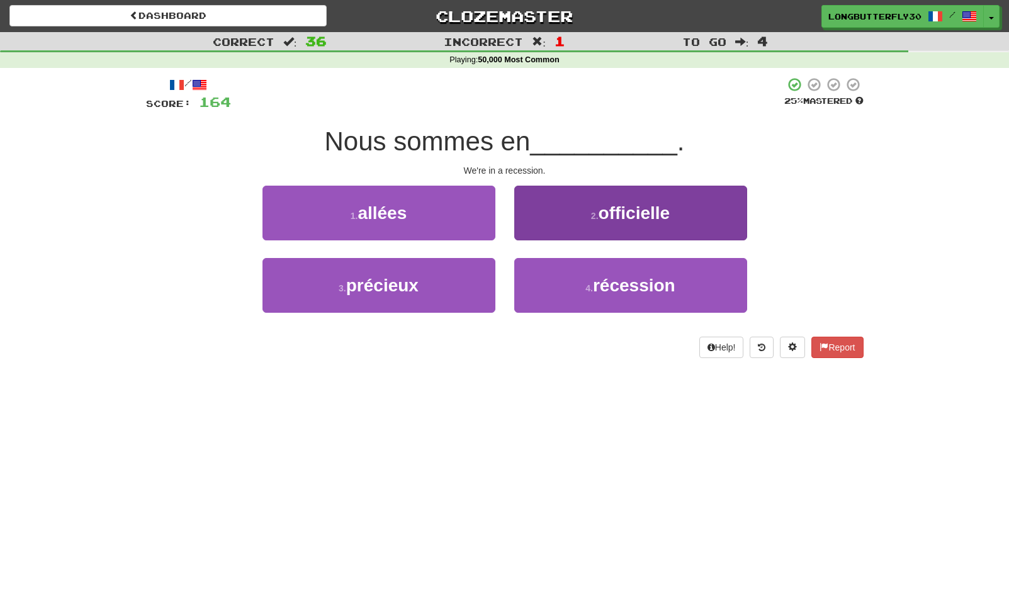
drag, startPoint x: 578, startPoint y: 287, endPoint x: 574, endPoint y: 261, distance: 26.1
click at [578, 287] on button "4 . récession" at bounding box center [630, 285] width 233 height 55
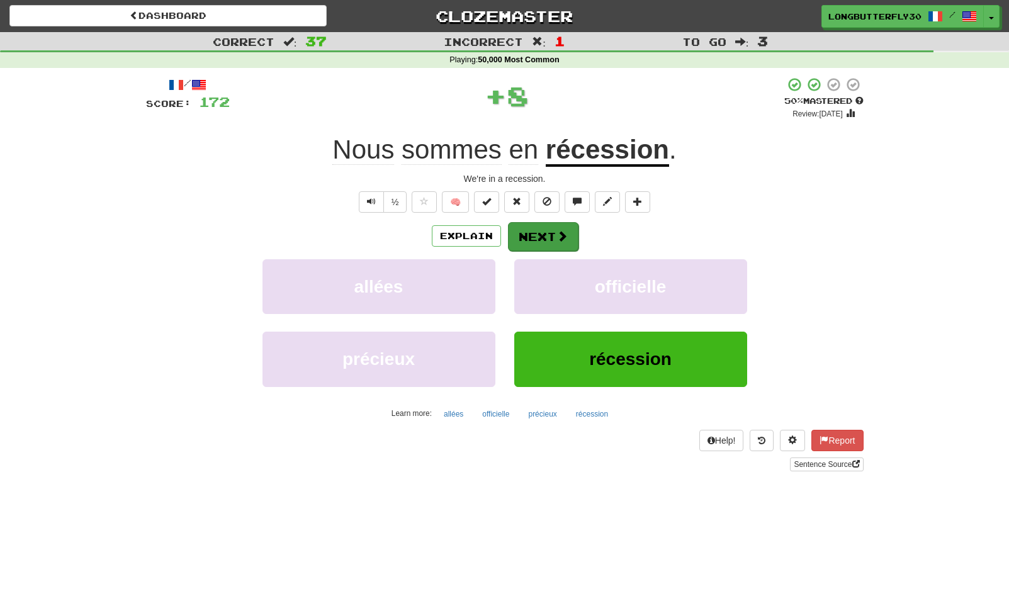
click at [554, 235] on button "Next" at bounding box center [543, 236] width 70 height 29
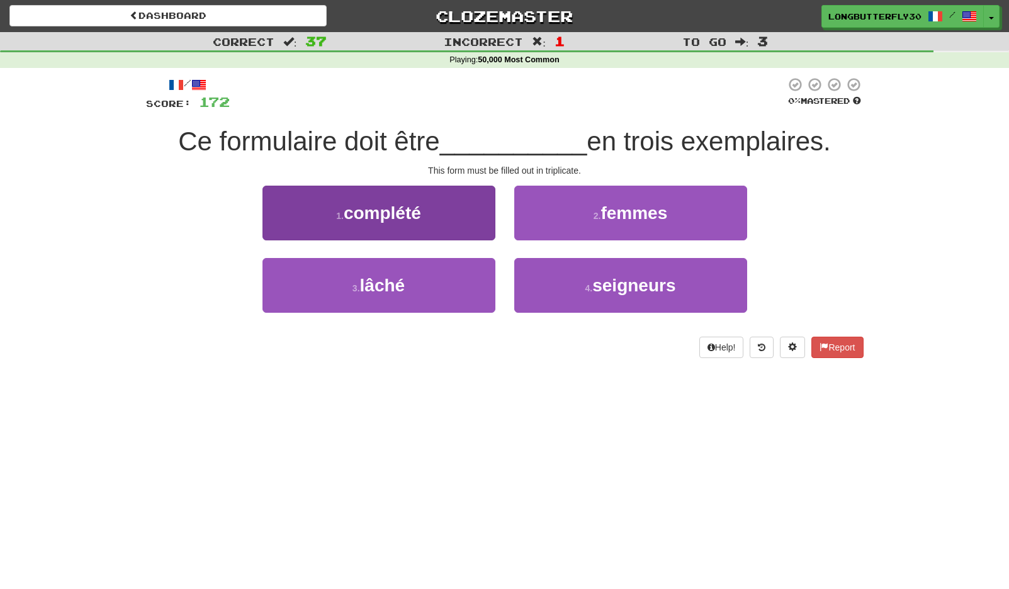
click at [468, 224] on button "1 . complété" at bounding box center [378, 213] width 233 height 55
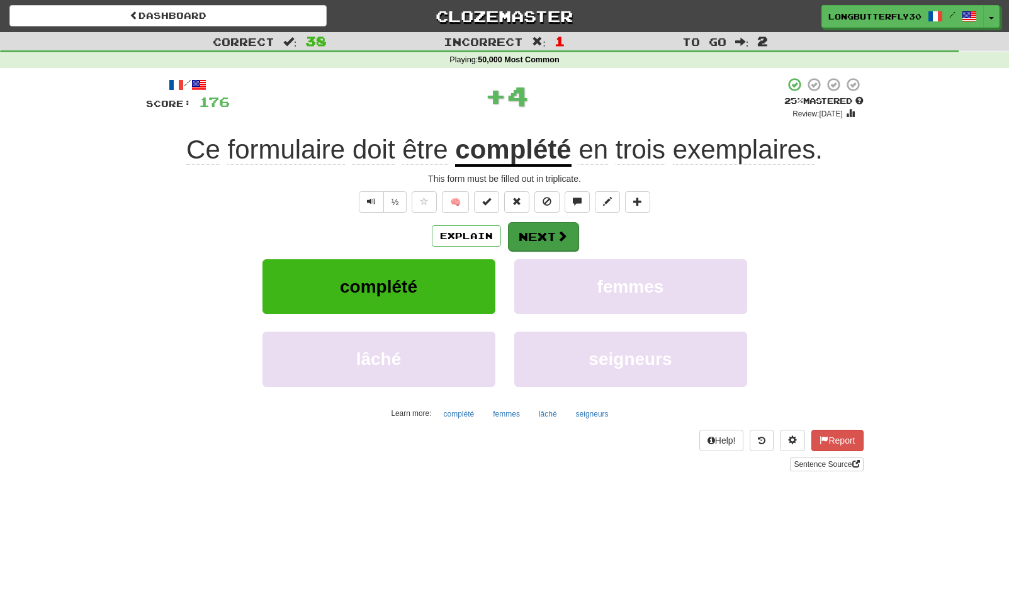
click at [527, 233] on button "Next" at bounding box center [543, 236] width 70 height 29
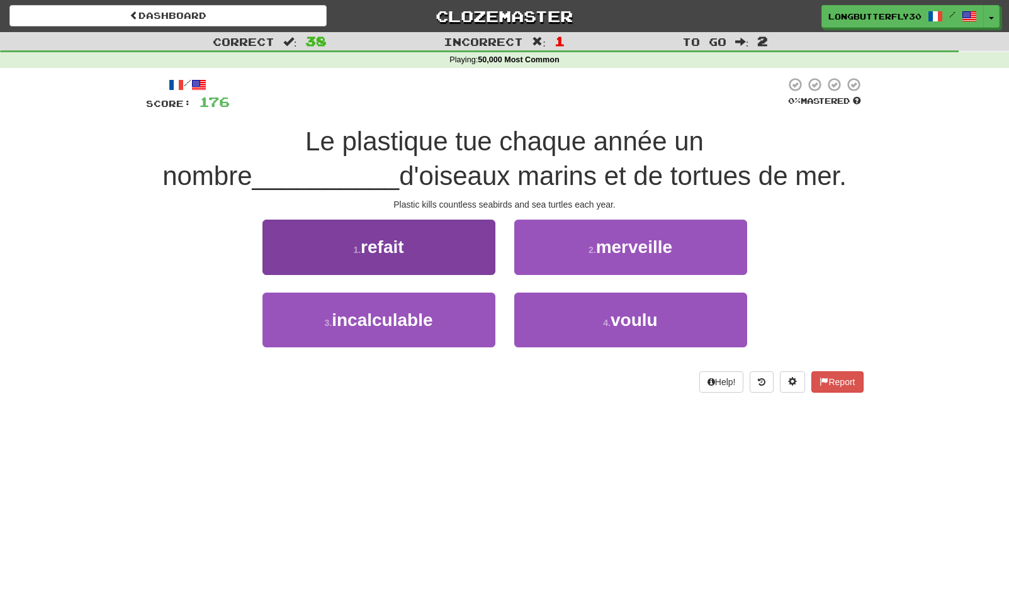
drag, startPoint x: 411, startPoint y: 304, endPoint x: 435, endPoint y: 298, distance: 24.7
click at [411, 304] on button "3 . incalculable" at bounding box center [378, 320] width 233 height 55
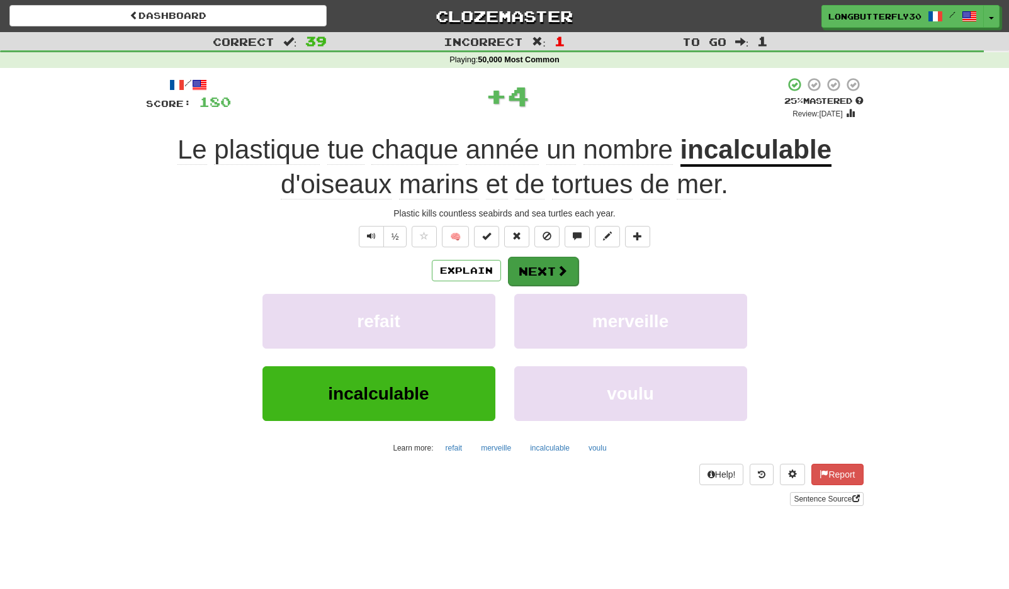
click at [554, 257] on button "Next" at bounding box center [543, 271] width 70 height 29
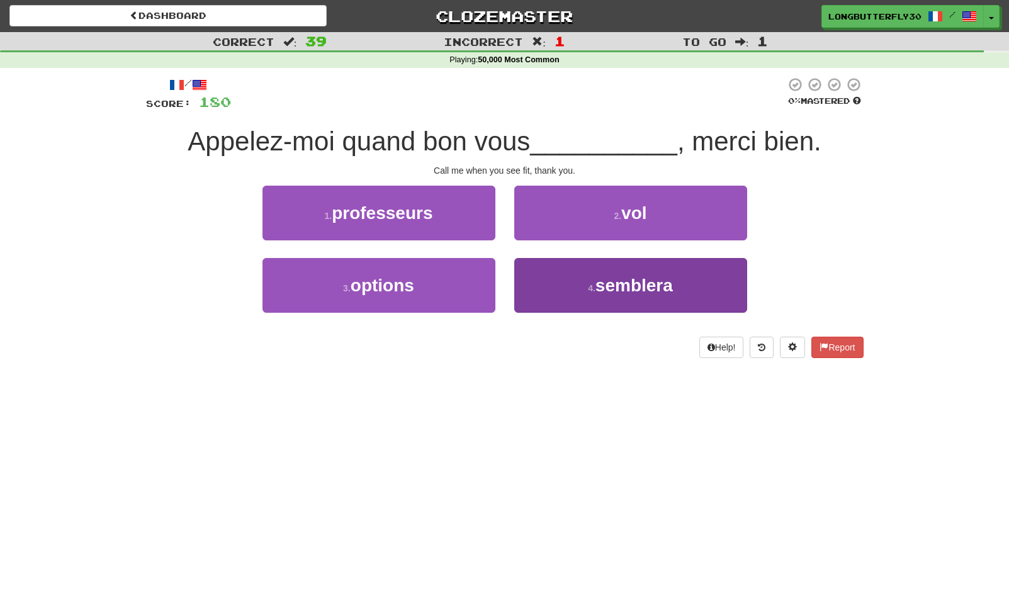
click at [583, 291] on button "4 . semblera" at bounding box center [630, 285] width 233 height 55
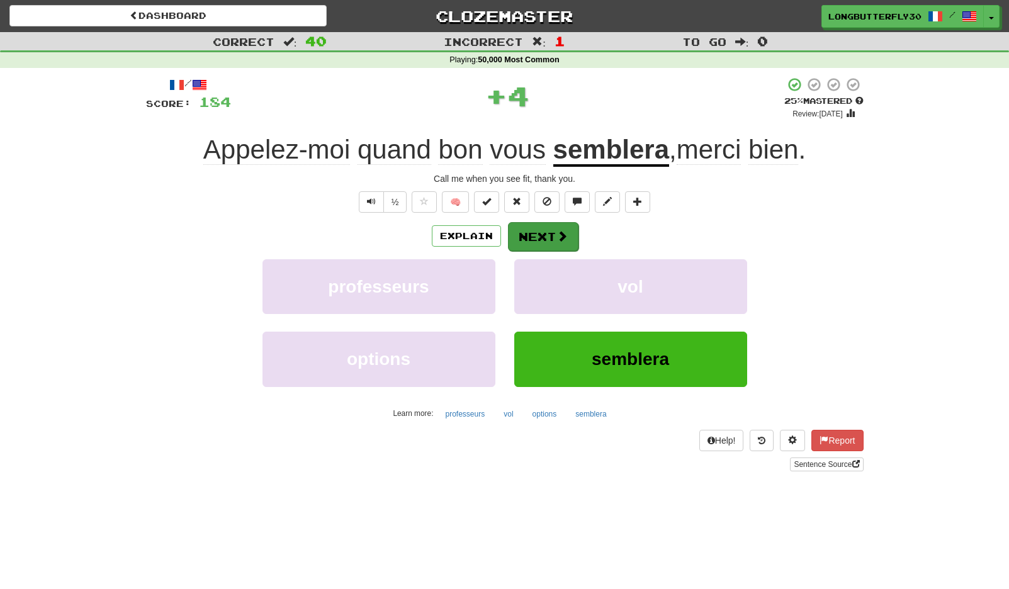
click at [556, 237] on span at bounding box center [561, 235] width 11 height 11
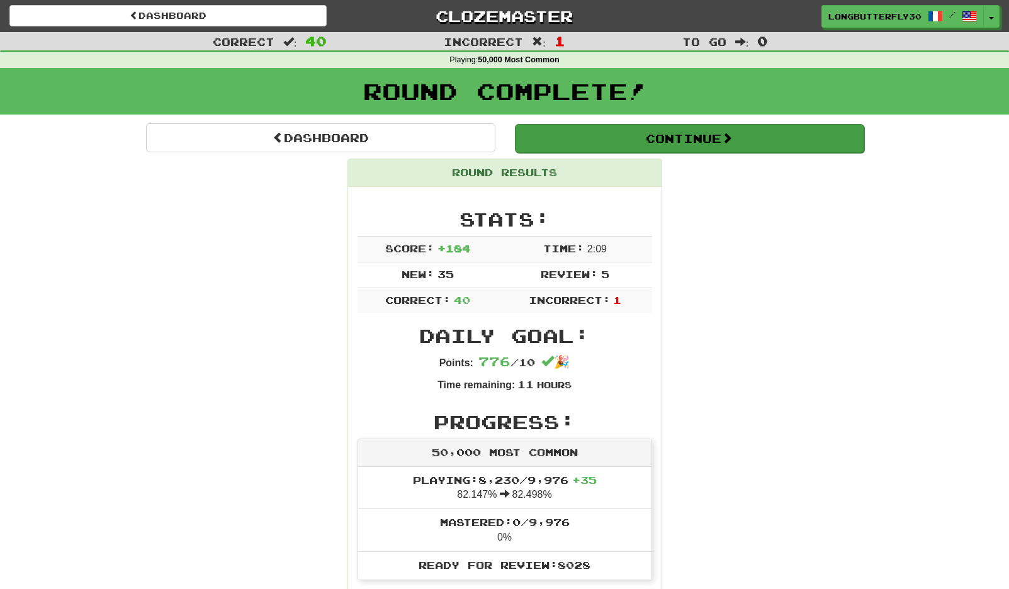
click at [656, 135] on button "Continue" at bounding box center [689, 138] width 349 height 29
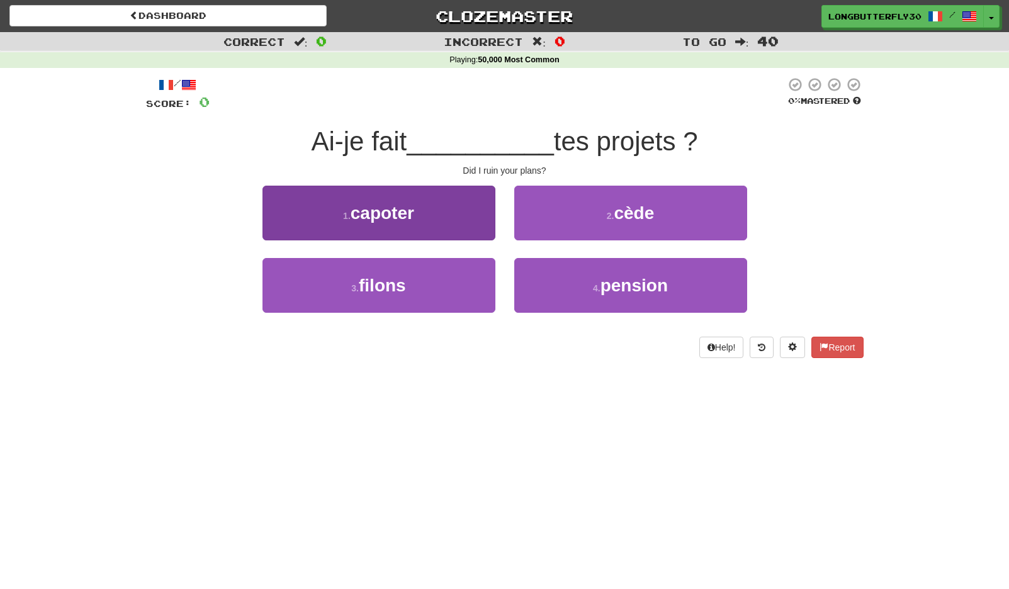
click at [464, 215] on button "1 . capoter" at bounding box center [378, 213] width 233 height 55
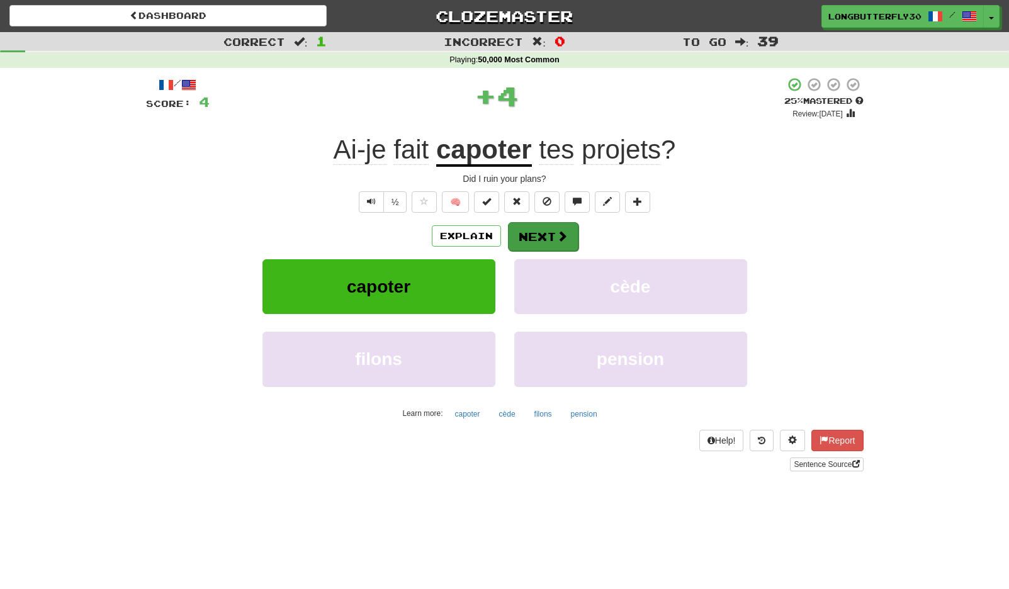
click at [548, 235] on button "Next" at bounding box center [543, 236] width 70 height 29
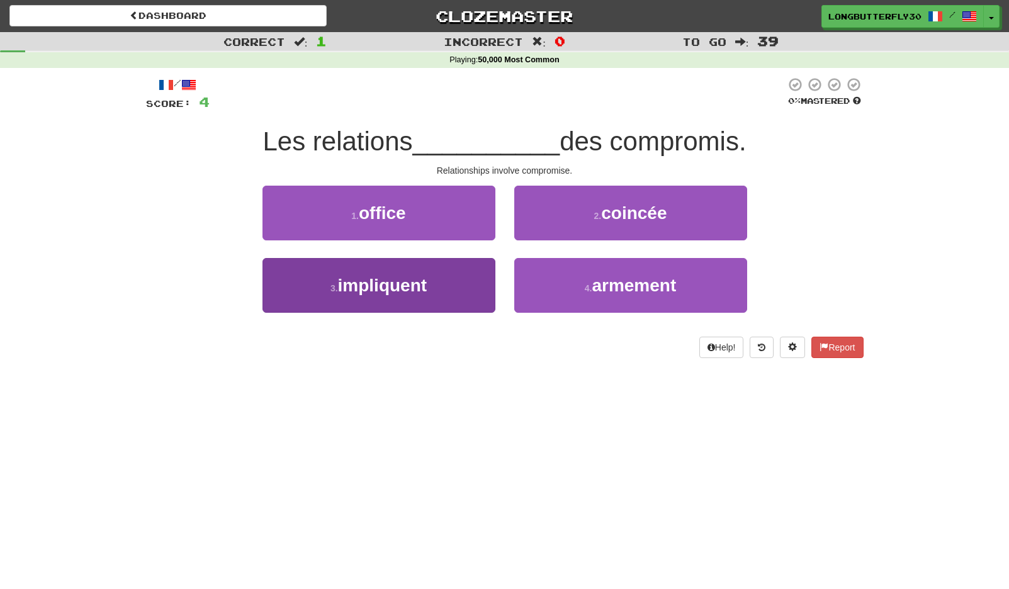
click at [429, 275] on button "3 . impliquent" at bounding box center [378, 285] width 233 height 55
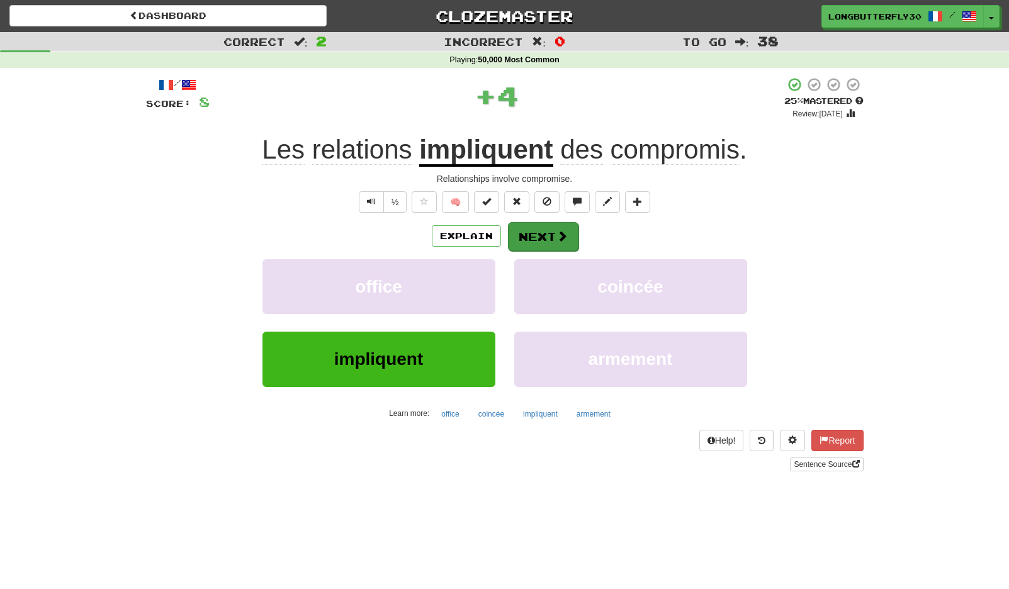
click at [551, 226] on button "Next" at bounding box center [543, 236] width 70 height 29
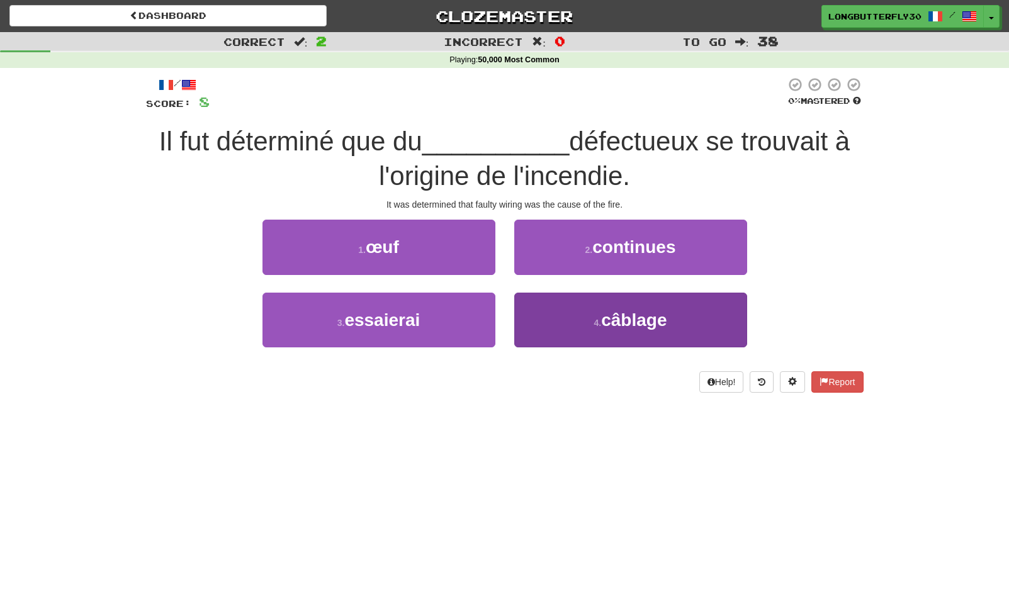
click at [643, 314] on span "câblage" at bounding box center [633, 320] width 65 height 20
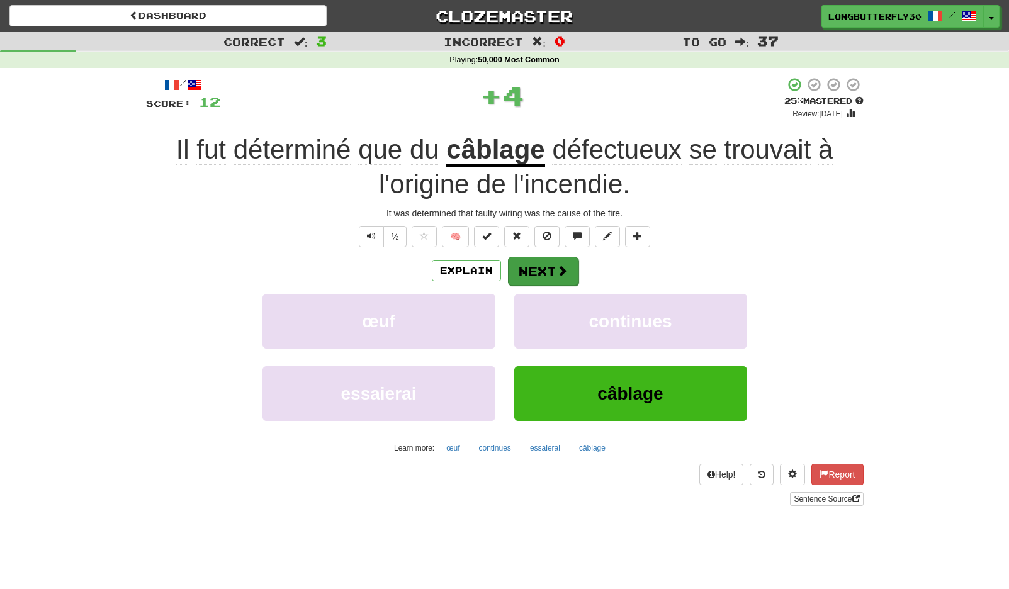
click at [571, 269] on button "Next" at bounding box center [543, 271] width 70 height 29
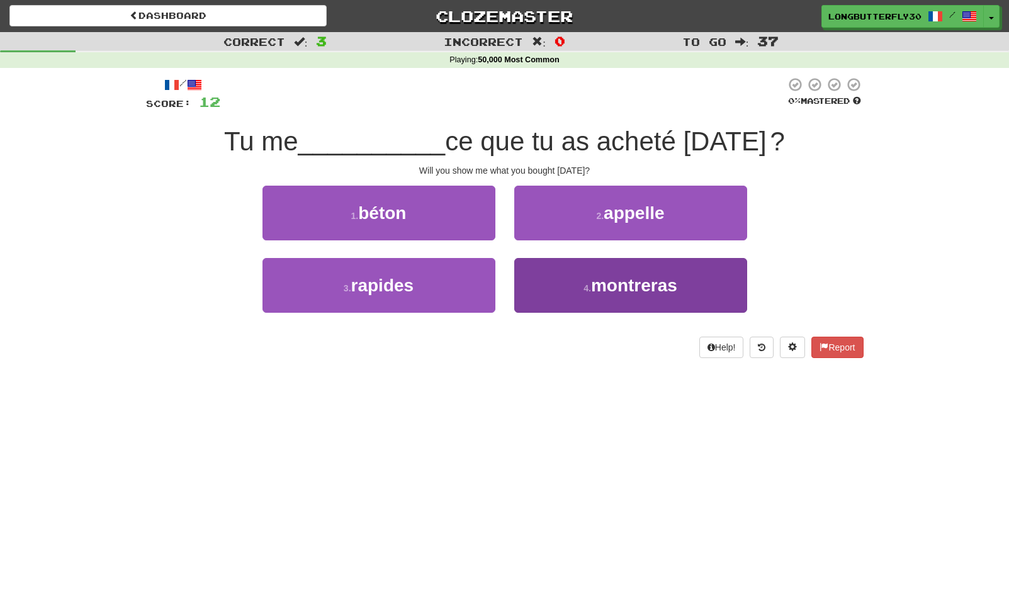
click at [572, 285] on button "4 . montreras" at bounding box center [630, 285] width 233 height 55
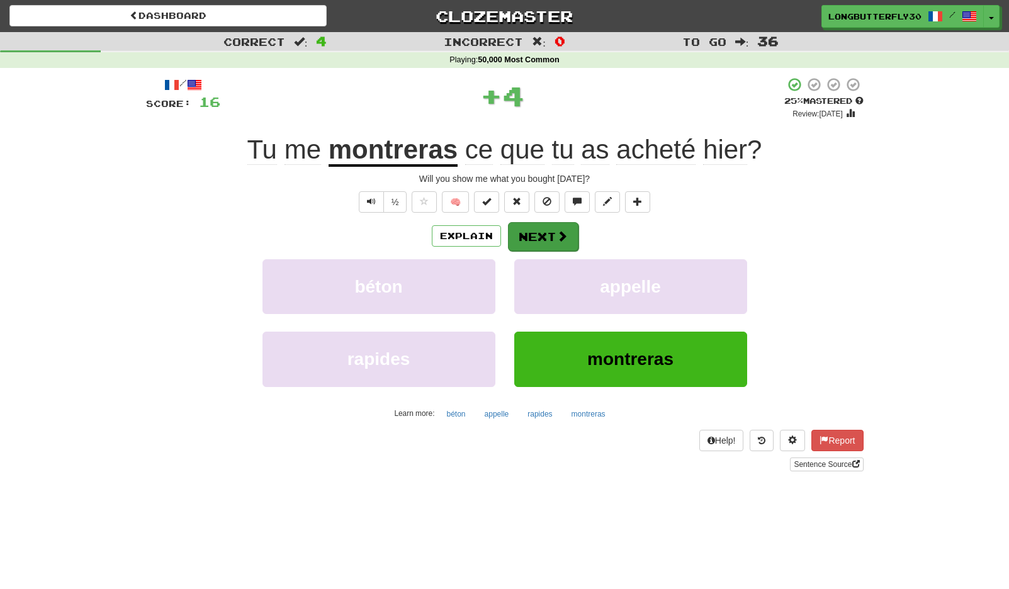
click at [552, 247] on button "Next" at bounding box center [543, 236] width 70 height 29
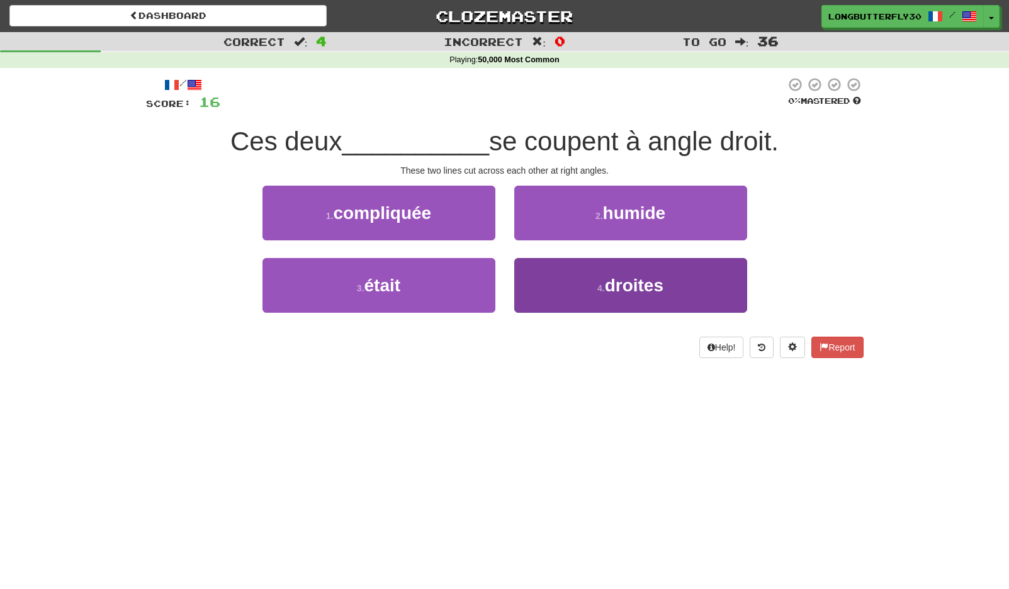
click at [623, 288] on span "droites" at bounding box center [634, 286] width 59 height 20
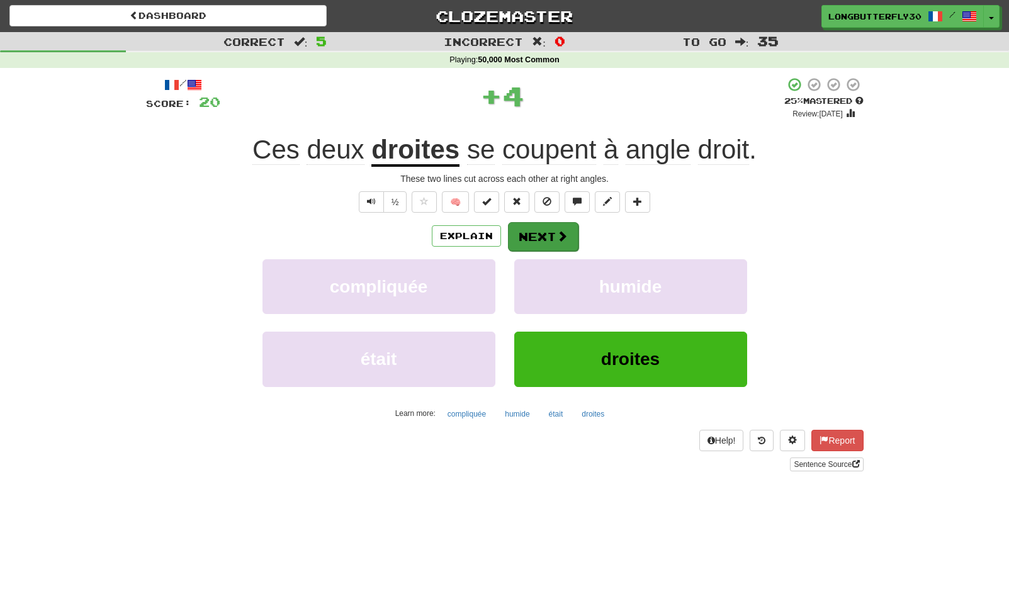
click at [544, 230] on button "Next" at bounding box center [543, 236] width 70 height 29
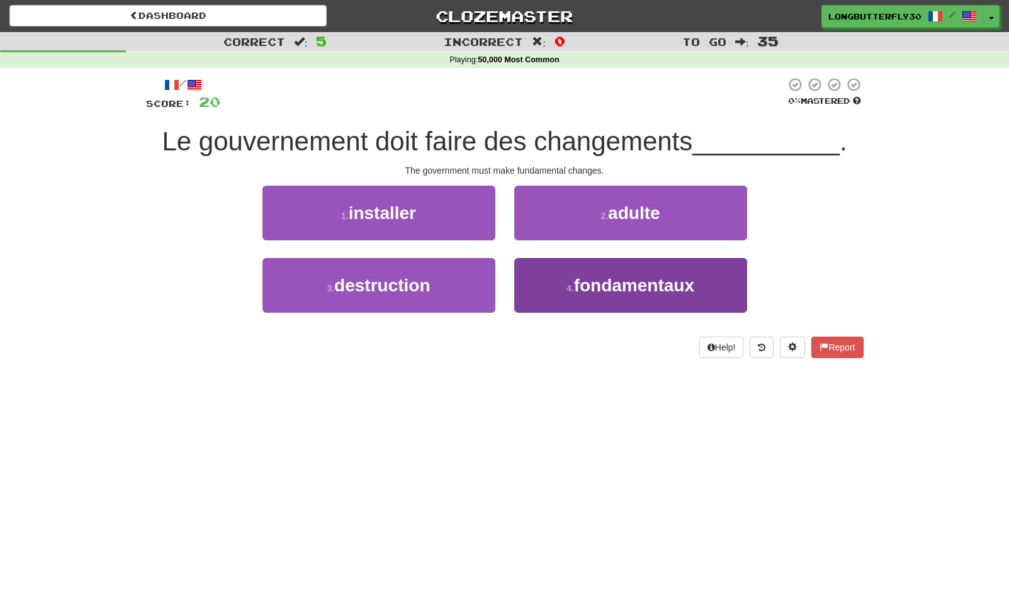
click at [574, 273] on button "4 . fondamentaux" at bounding box center [630, 285] width 233 height 55
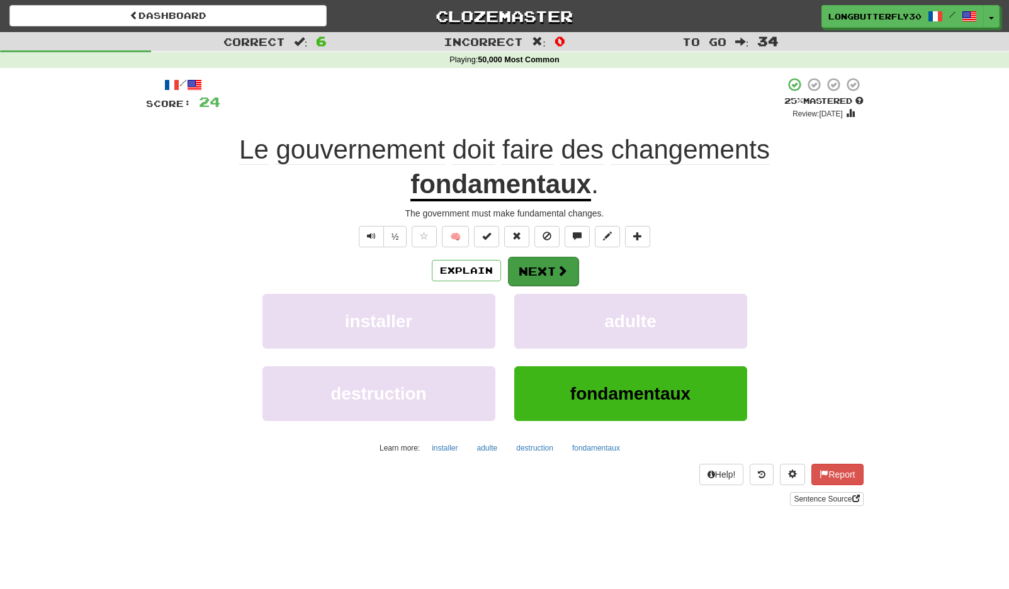
click at [547, 265] on button "Next" at bounding box center [543, 271] width 70 height 29
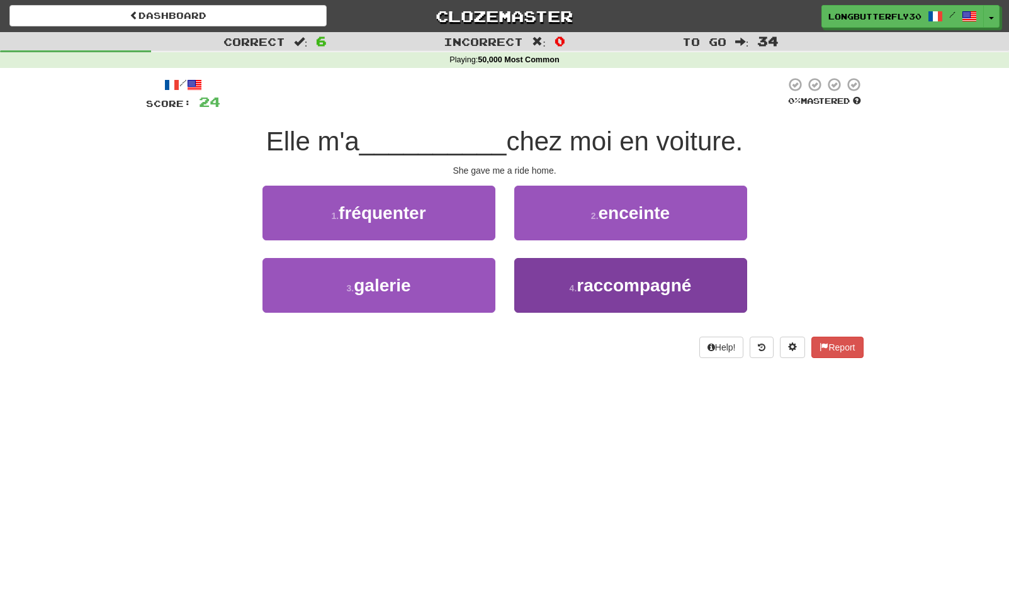
click at [573, 277] on button "4 . raccompagné" at bounding box center [630, 285] width 233 height 55
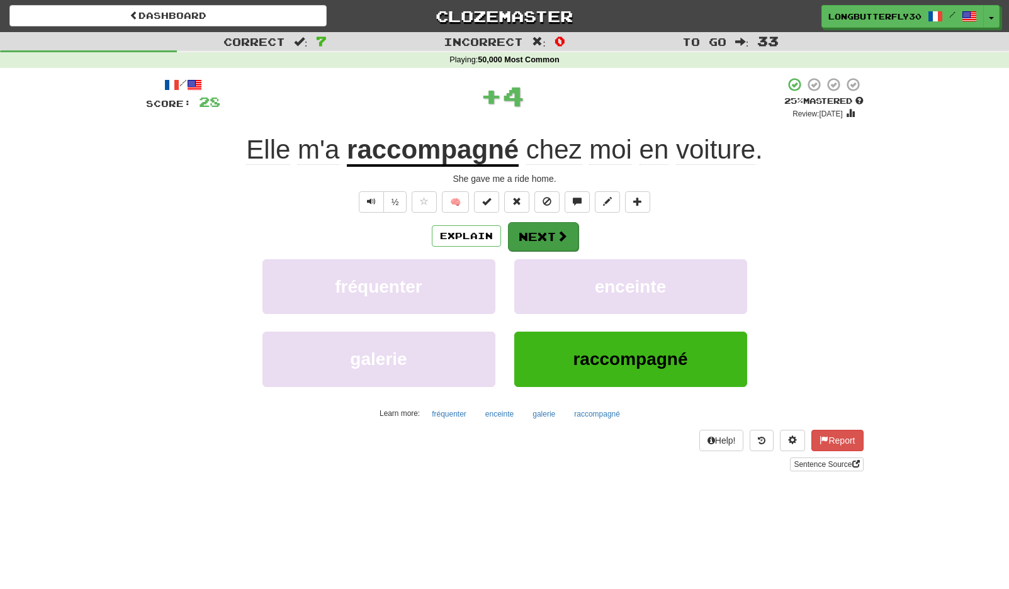
click at [553, 237] on button "Next" at bounding box center [543, 236] width 70 height 29
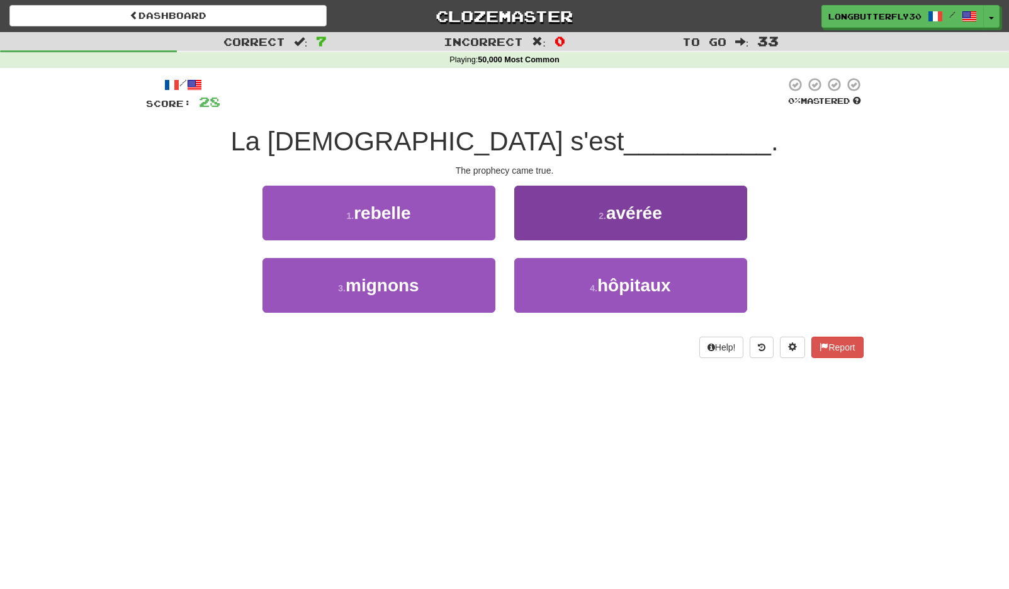
click at [585, 210] on button "2 . avérée" at bounding box center [630, 213] width 233 height 55
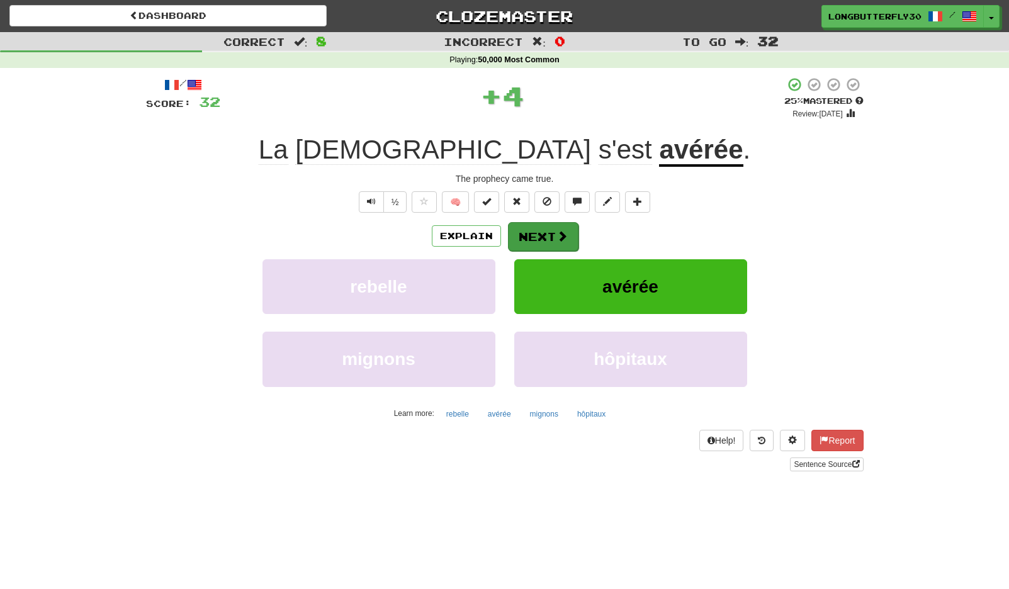
click at [538, 232] on button "Next" at bounding box center [543, 236] width 70 height 29
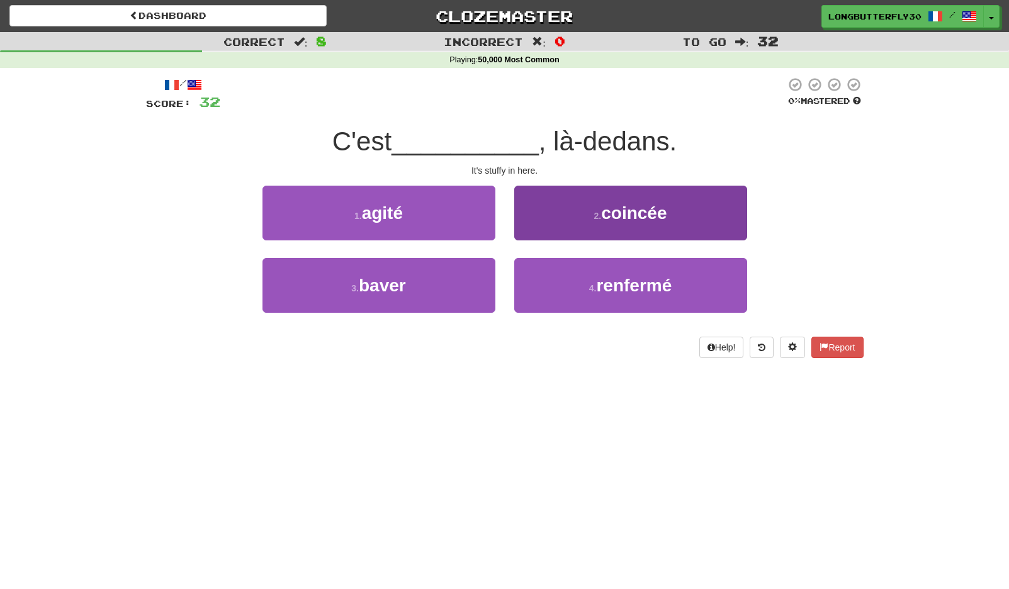
click at [557, 210] on button "2 . coincée" at bounding box center [630, 213] width 233 height 55
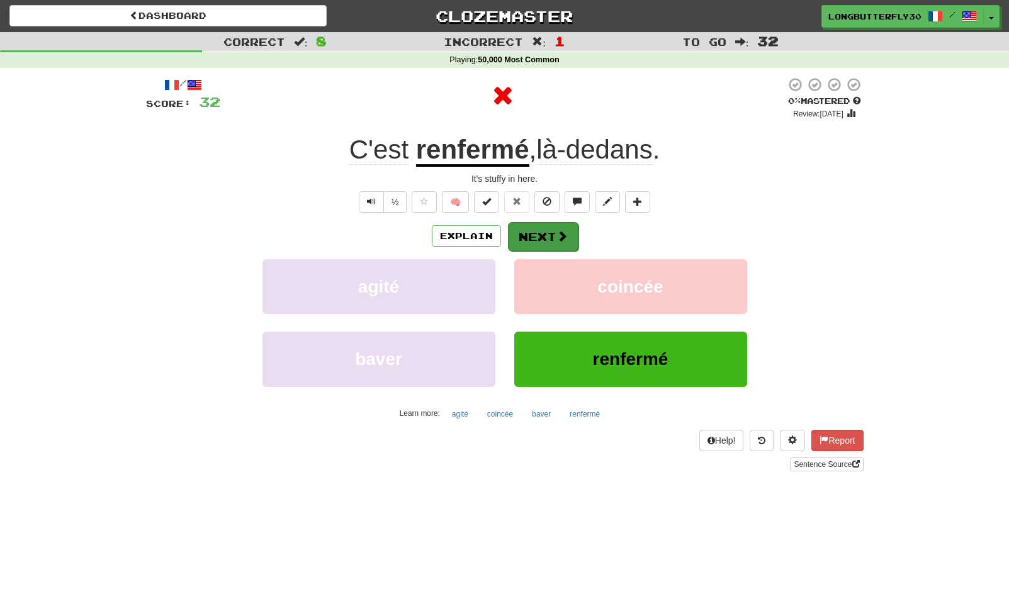
click at [544, 226] on button "Next" at bounding box center [543, 236] width 70 height 29
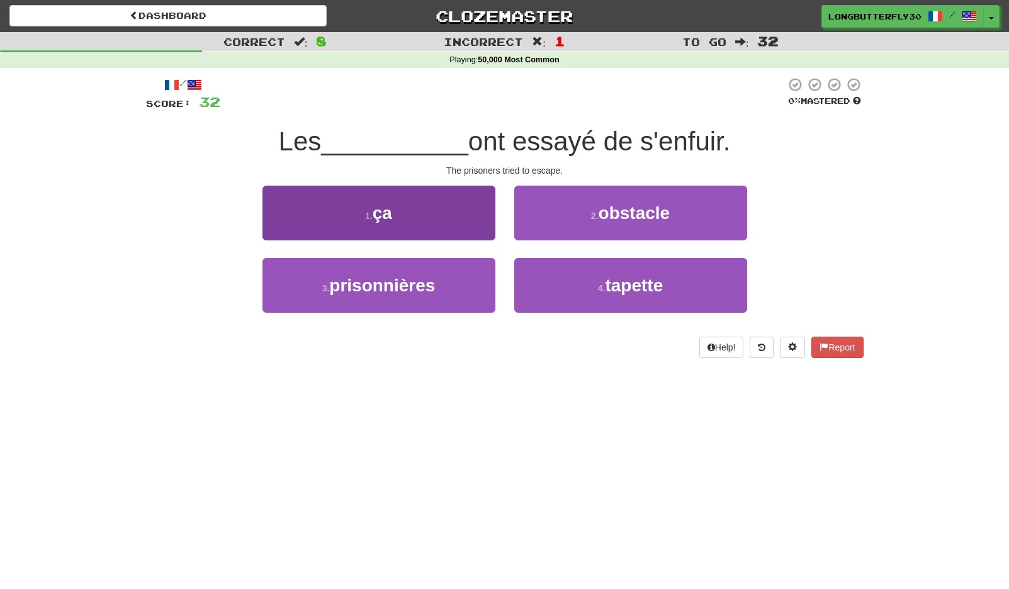
drag, startPoint x: 426, startPoint y: 276, endPoint x: 467, endPoint y: 261, distance: 44.2
click at [427, 276] on span "prisonnières" at bounding box center [382, 286] width 106 height 20
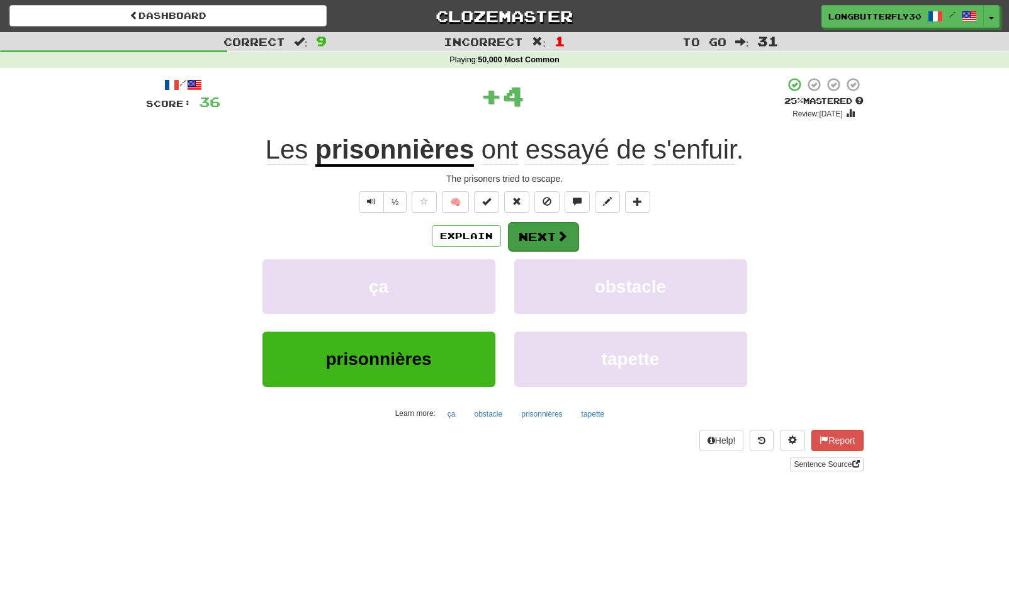
click at [537, 243] on button "Next" at bounding box center [543, 236] width 70 height 29
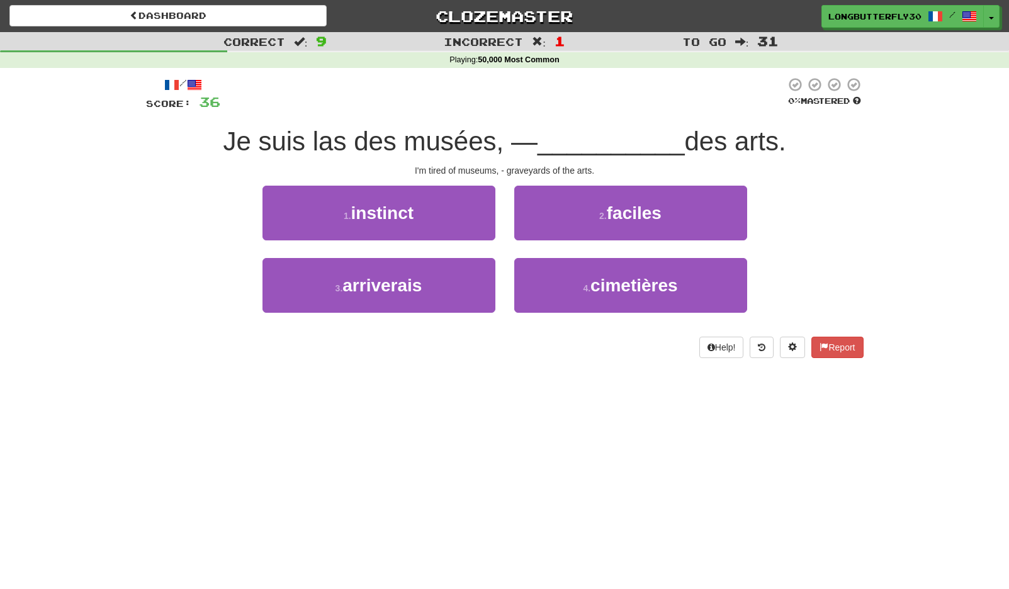
drag, startPoint x: 570, startPoint y: 282, endPoint x: 581, endPoint y: 254, distance: 30.5
click at [570, 281] on button "4 . cimetières" at bounding box center [630, 285] width 233 height 55
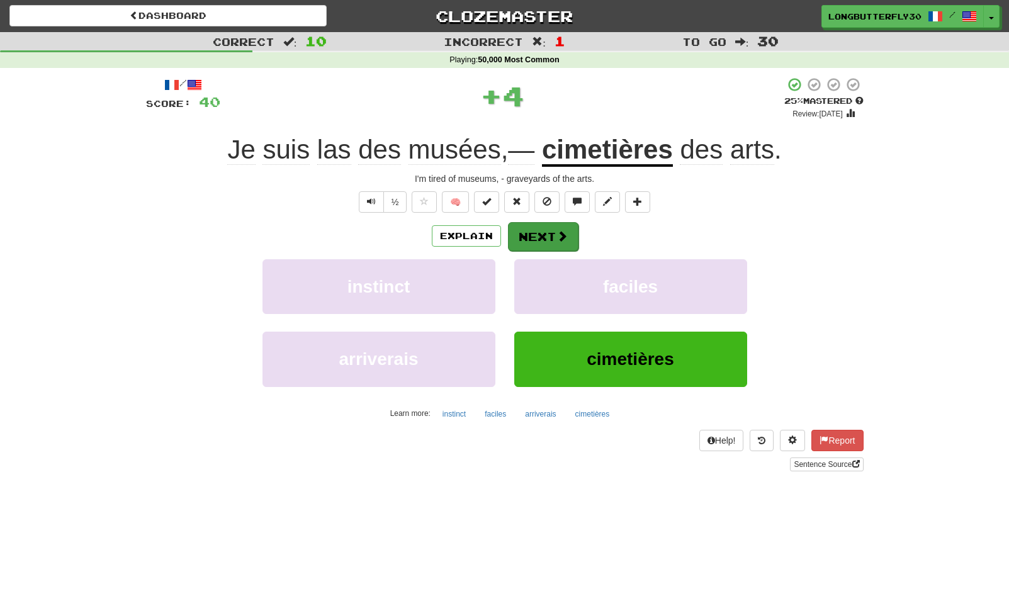
click at [547, 233] on button "Next" at bounding box center [543, 236] width 70 height 29
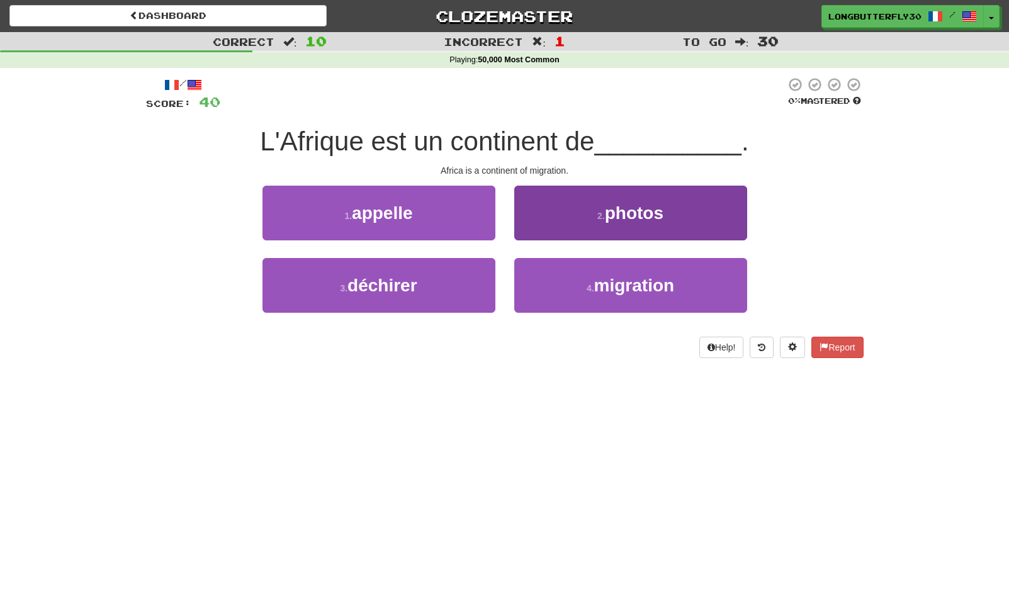
drag, startPoint x: 564, startPoint y: 293, endPoint x: 561, endPoint y: 277, distance: 16.0
click at [562, 288] on button "4 . migration" at bounding box center [630, 285] width 233 height 55
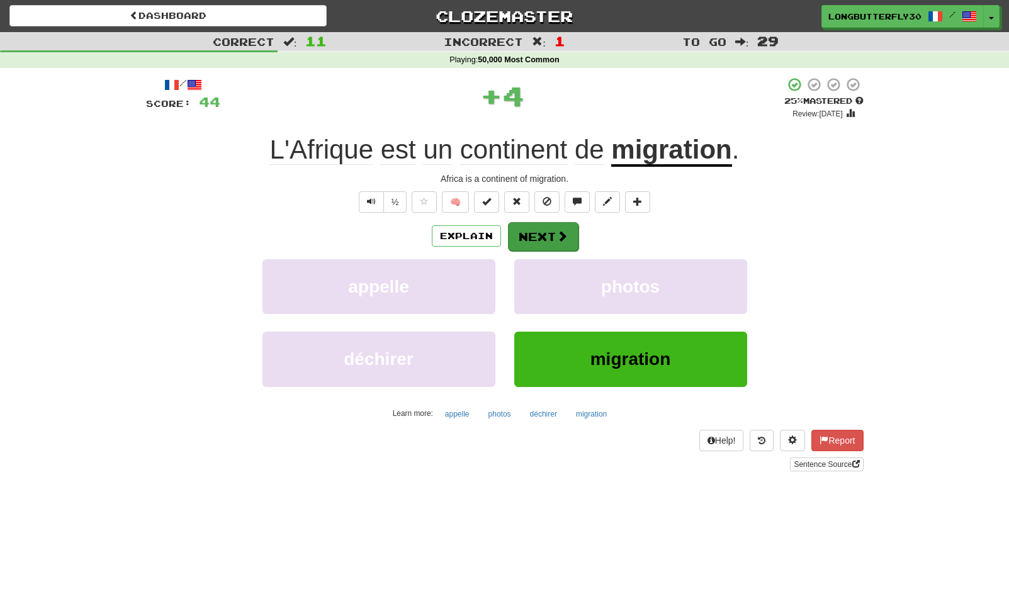
click at [544, 226] on button "Next" at bounding box center [543, 236] width 70 height 29
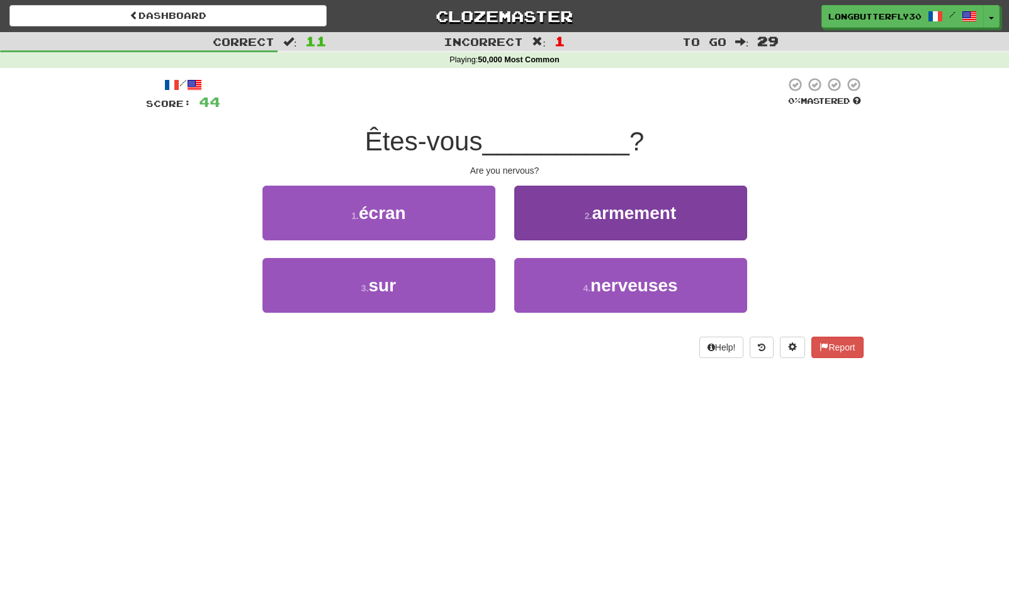
drag, startPoint x: 554, startPoint y: 289, endPoint x: 561, endPoint y: 282, distance: 10.2
click at [557, 286] on button "4 . nerveuses" at bounding box center [630, 285] width 233 height 55
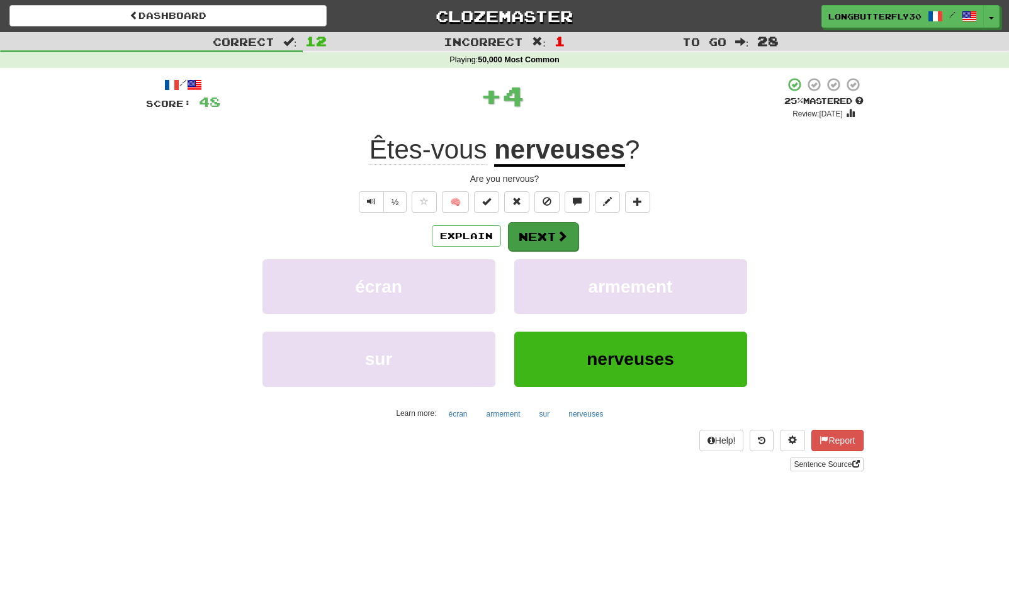
click at [561, 243] on button "Next" at bounding box center [543, 236] width 70 height 29
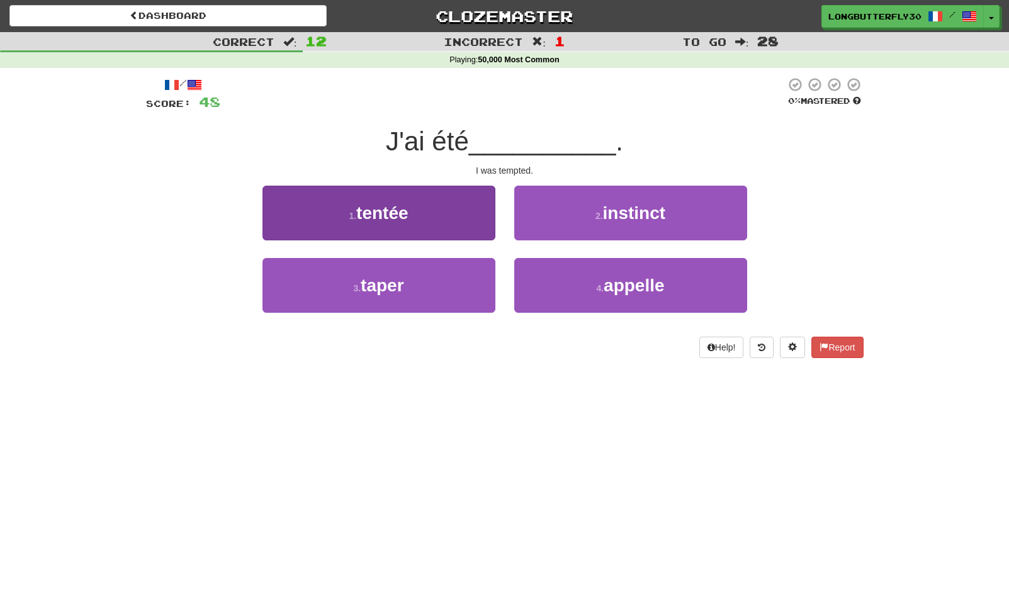
click at [427, 213] on button "1 . tentée" at bounding box center [378, 213] width 233 height 55
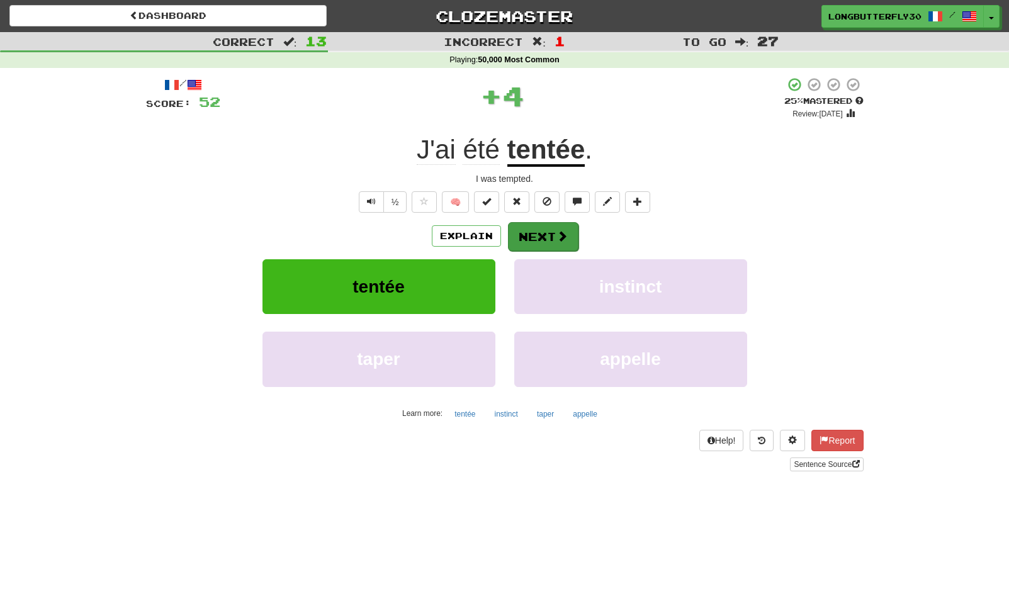
click at [527, 232] on button "Next" at bounding box center [543, 236] width 70 height 29
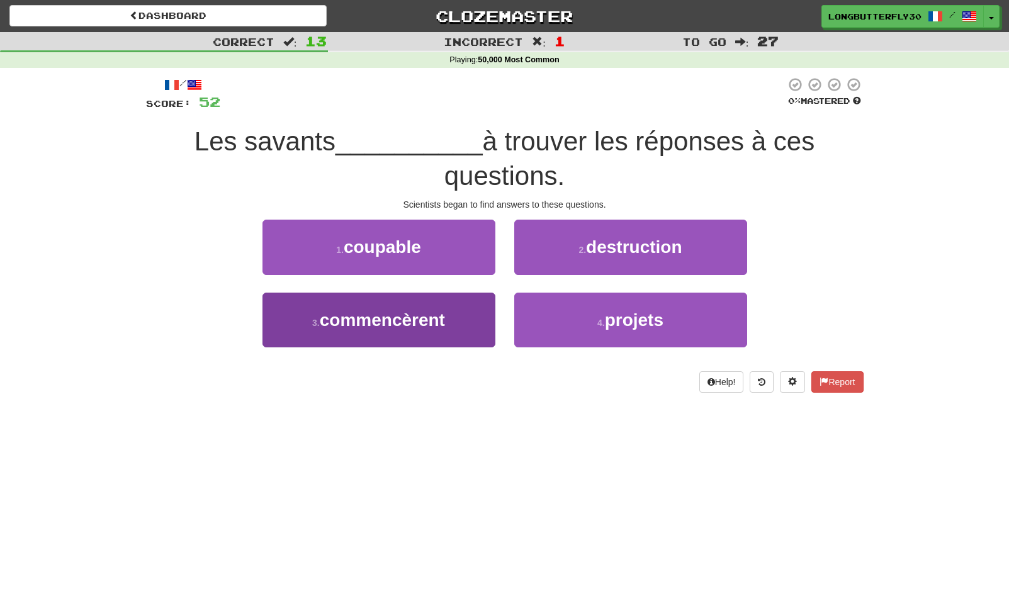
click at [381, 316] on span "commencèrent" at bounding box center [382, 320] width 125 height 20
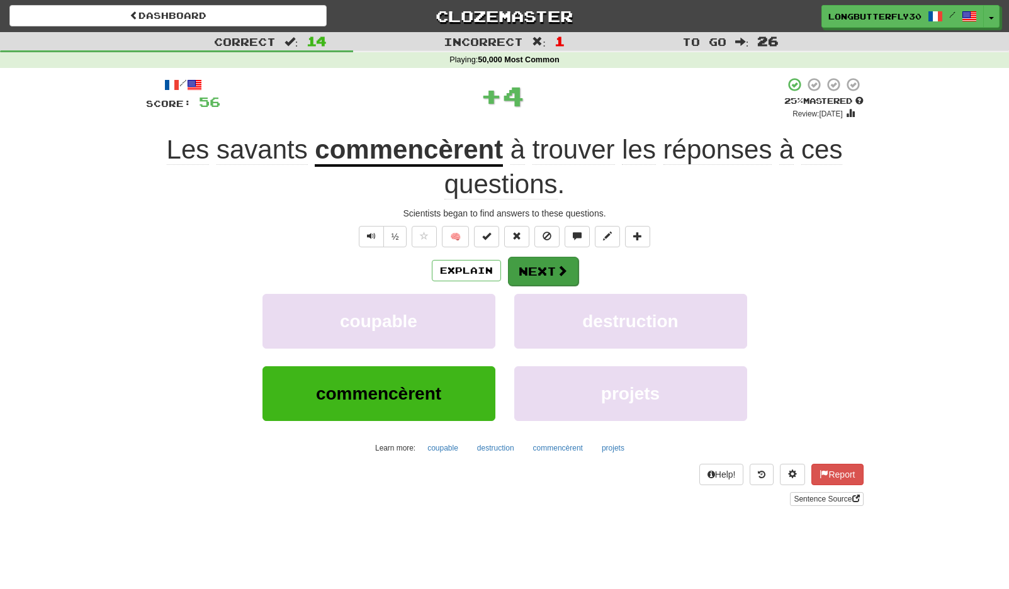
click at [527, 262] on button "Next" at bounding box center [543, 271] width 70 height 29
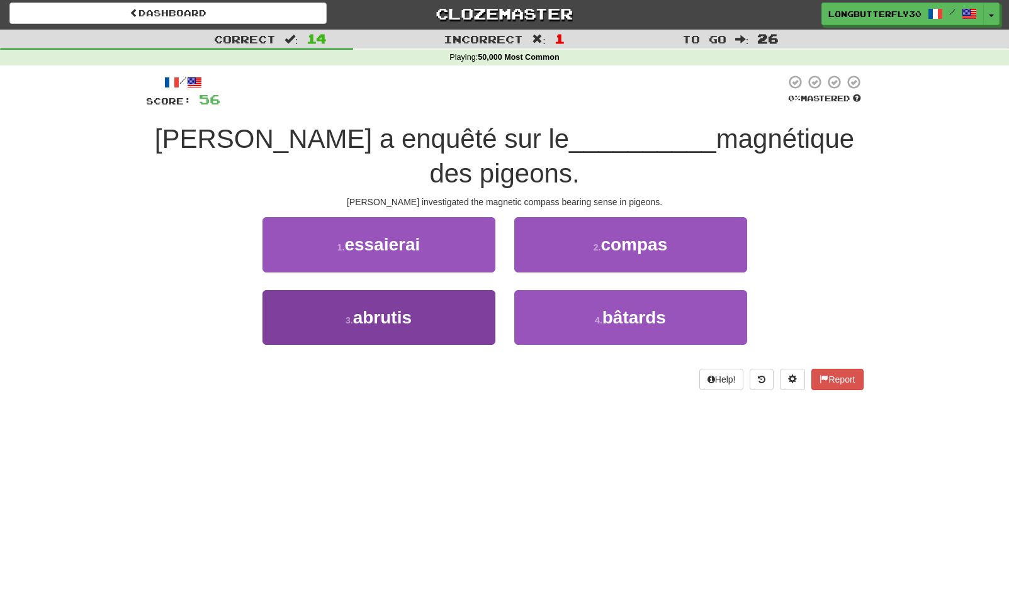
scroll to position [5, 0]
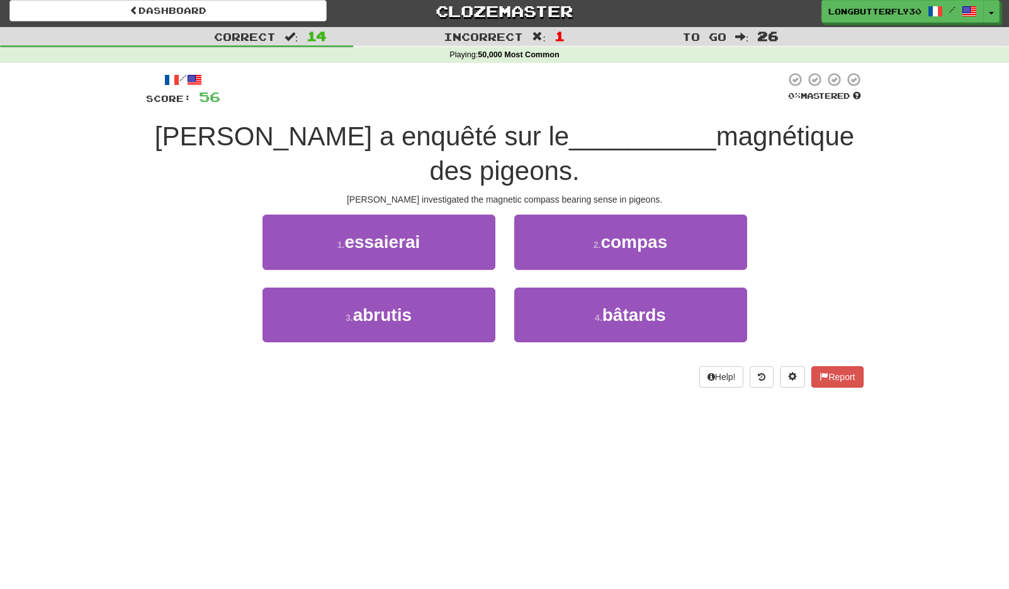
drag, startPoint x: 649, startPoint y: 238, endPoint x: 640, endPoint y: 242, distance: 9.6
click at [649, 239] on span "compas" at bounding box center [633, 242] width 67 height 20
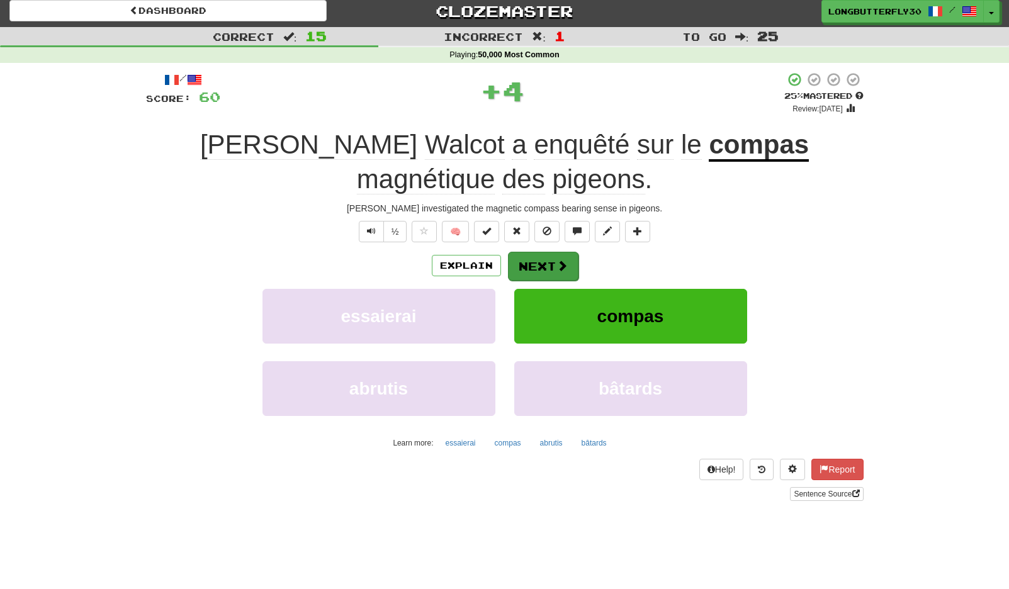
click at [546, 259] on button "Next" at bounding box center [543, 266] width 70 height 29
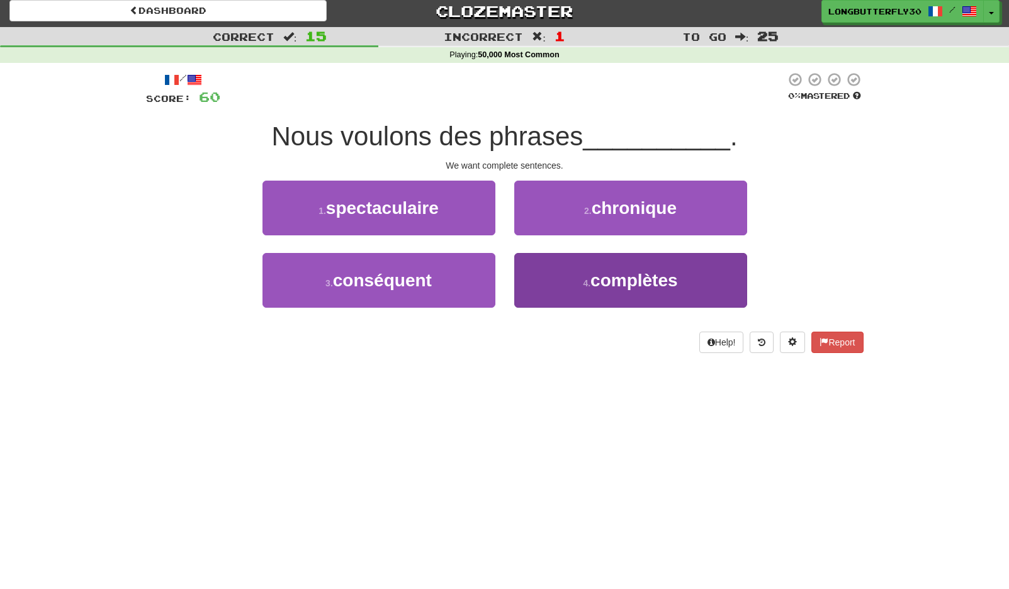
click at [578, 281] on button "4 . complètes" at bounding box center [630, 280] width 233 height 55
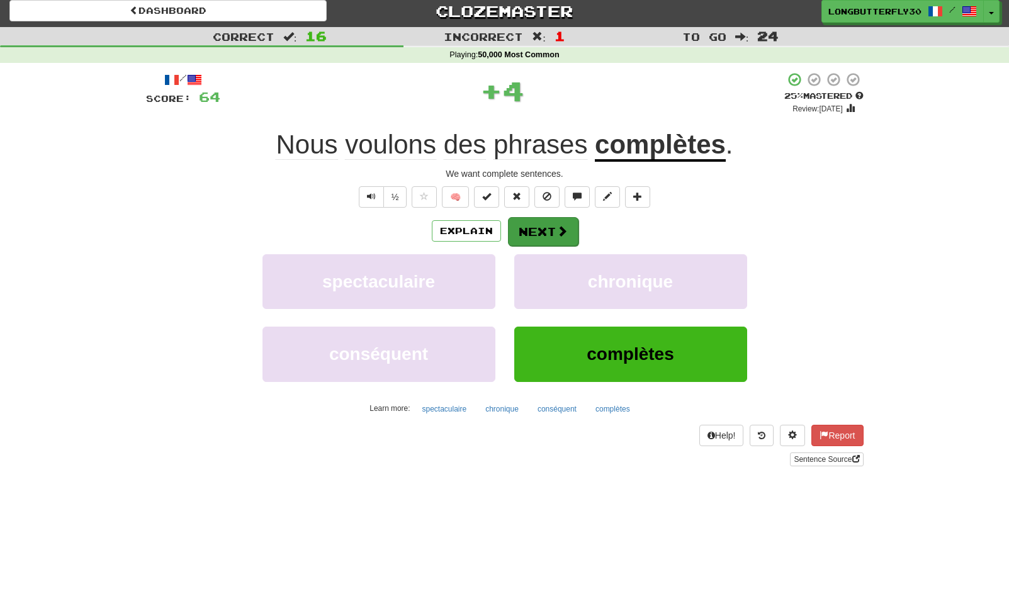
click at [546, 230] on button "Next" at bounding box center [543, 231] width 70 height 29
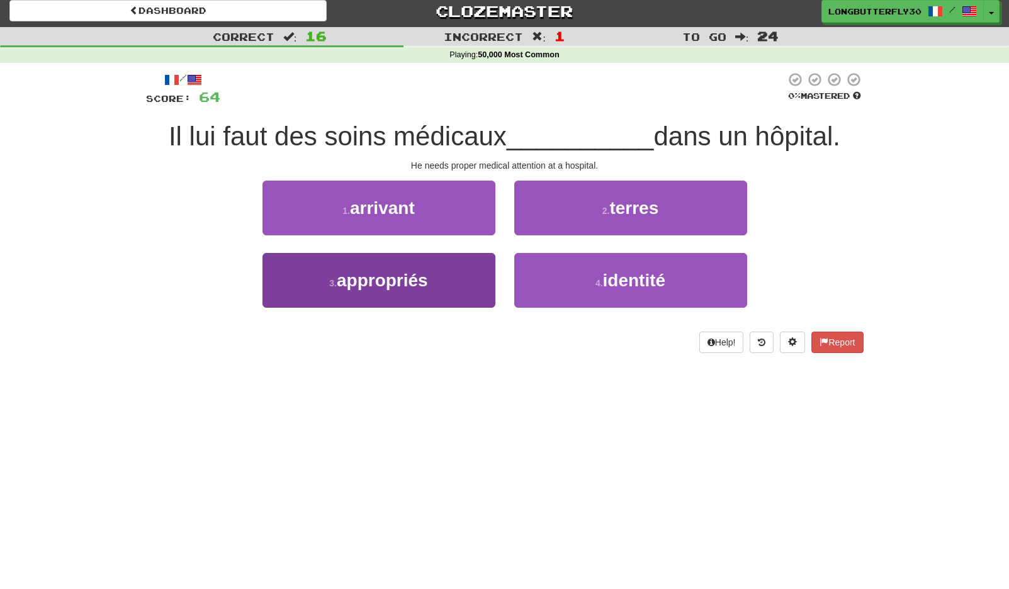
click at [446, 276] on button "3 . appropriés" at bounding box center [378, 280] width 233 height 55
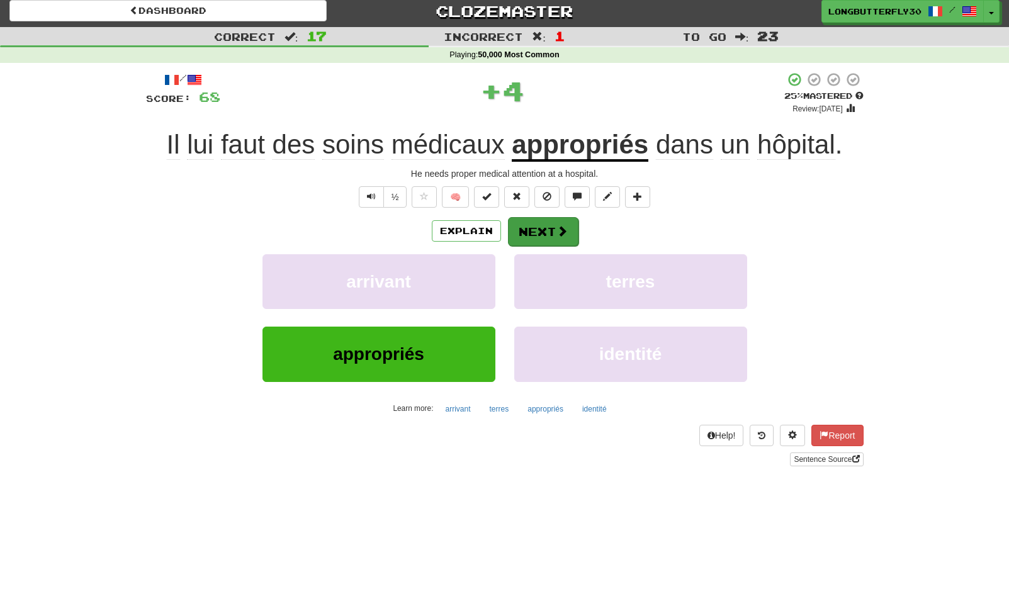
click at [532, 224] on button "Next" at bounding box center [543, 231] width 70 height 29
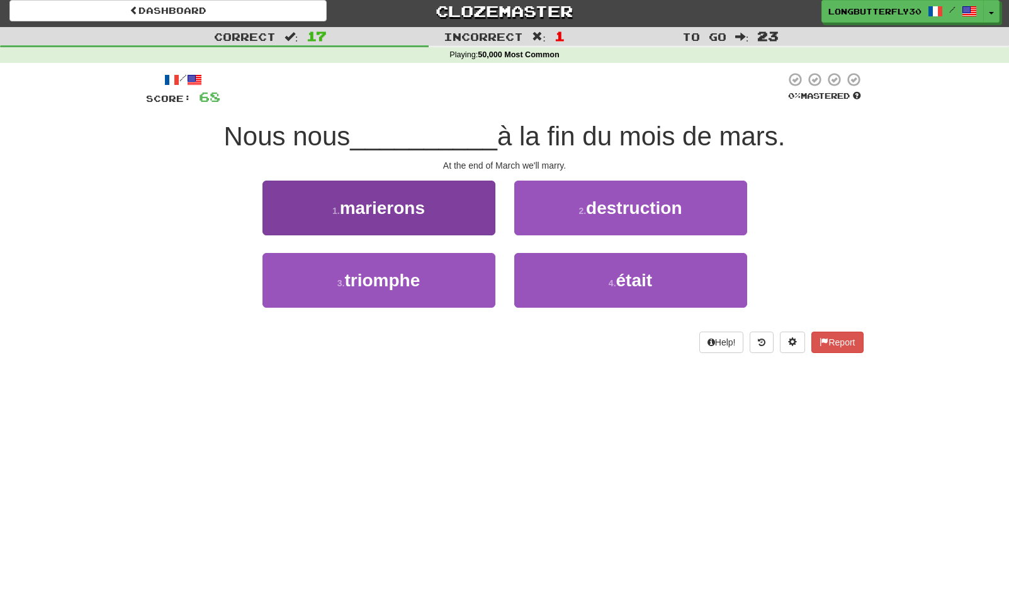
click at [381, 201] on span "marierons" at bounding box center [382, 208] width 85 height 20
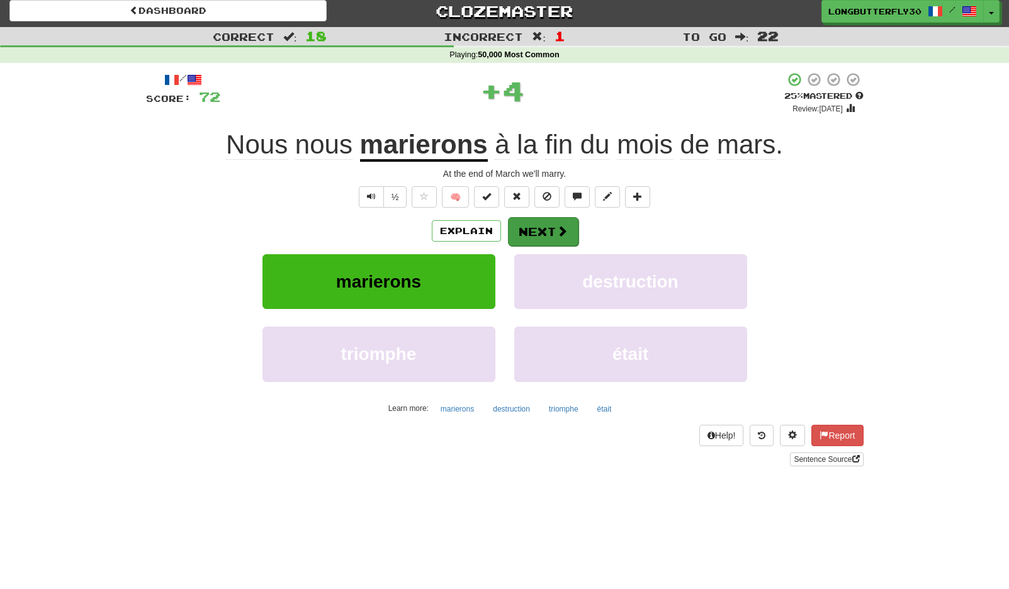
click at [536, 234] on button "Next" at bounding box center [543, 231] width 70 height 29
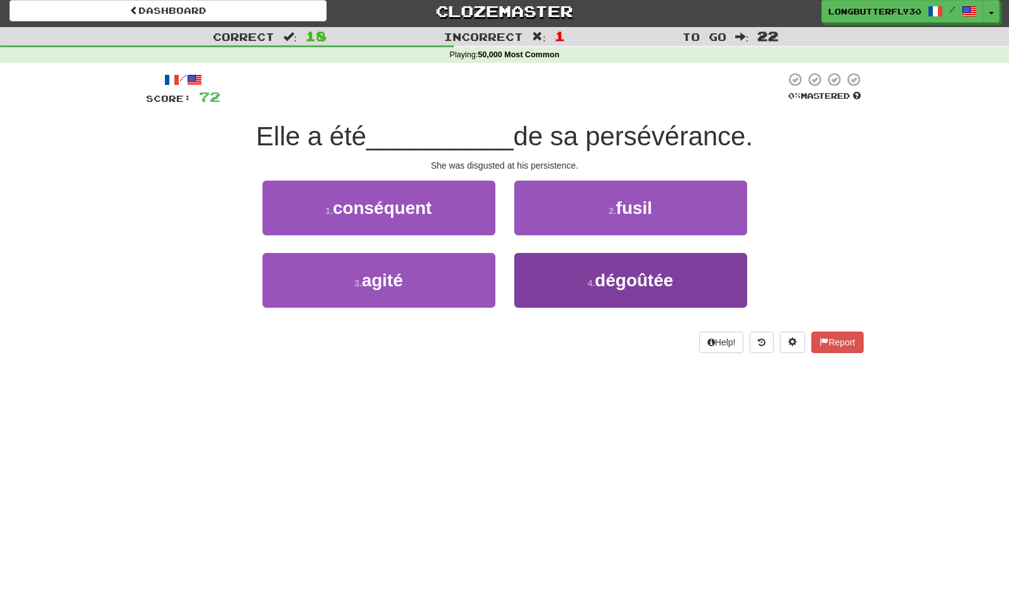
click at [565, 292] on button "4 . dégoûtée" at bounding box center [630, 280] width 233 height 55
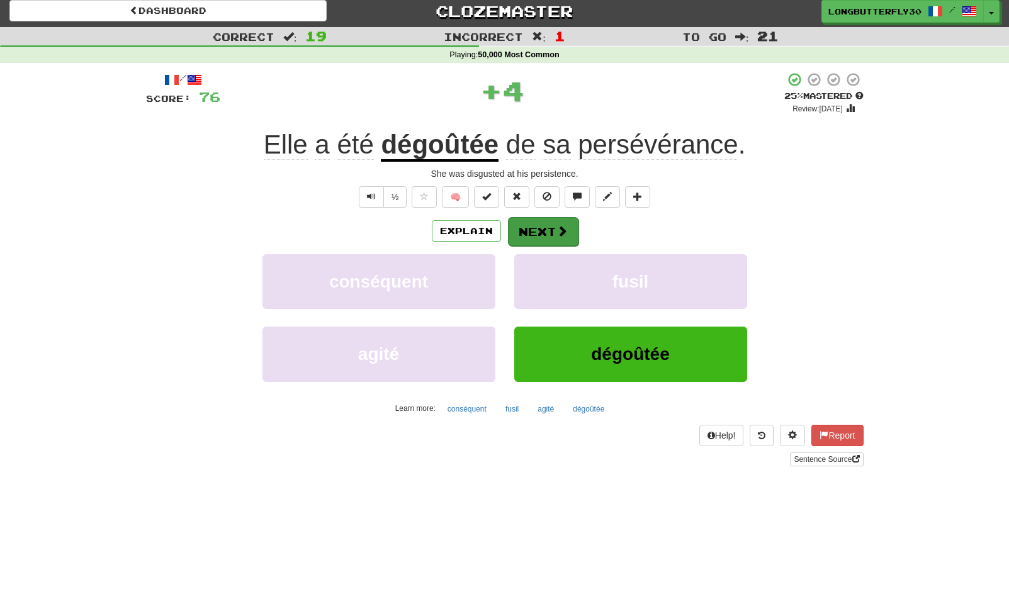
click at [545, 230] on button "Next" at bounding box center [543, 231] width 70 height 29
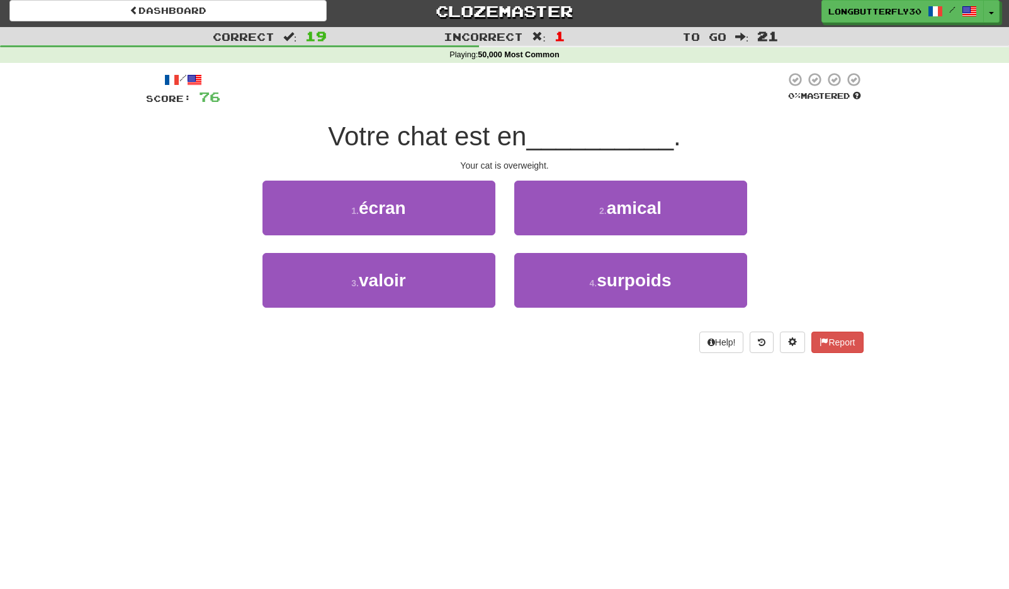
drag, startPoint x: 545, startPoint y: 268, endPoint x: 550, endPoint y: 249, distance: 20.1
click at [545, 268] on button "4 . surpoids" at bounding box center [630, 280] width 233 height 55
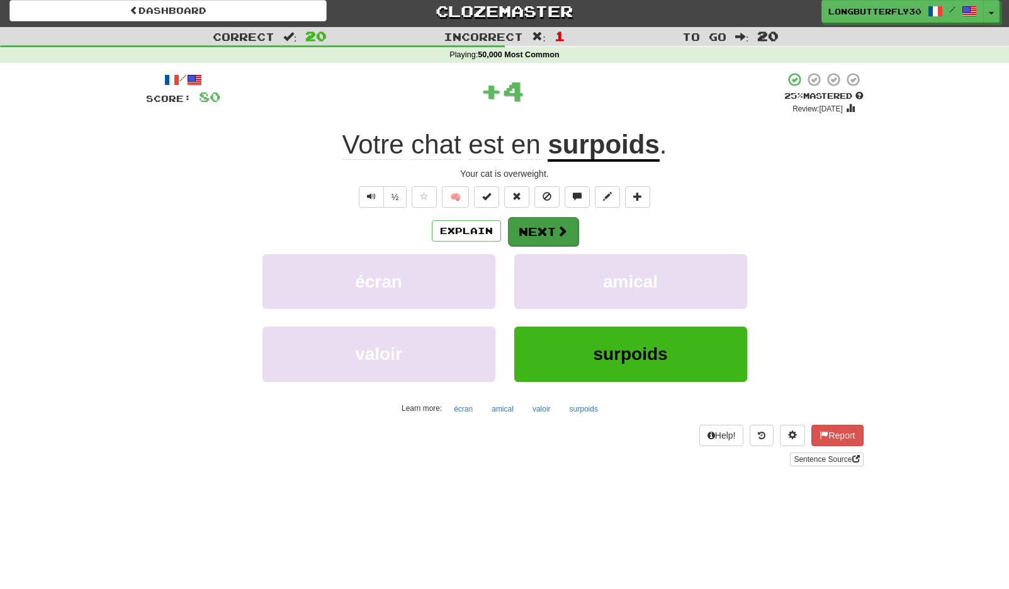
click at [548, 230] on button "Next" at bounding box center [543, 231] width 70 height 29
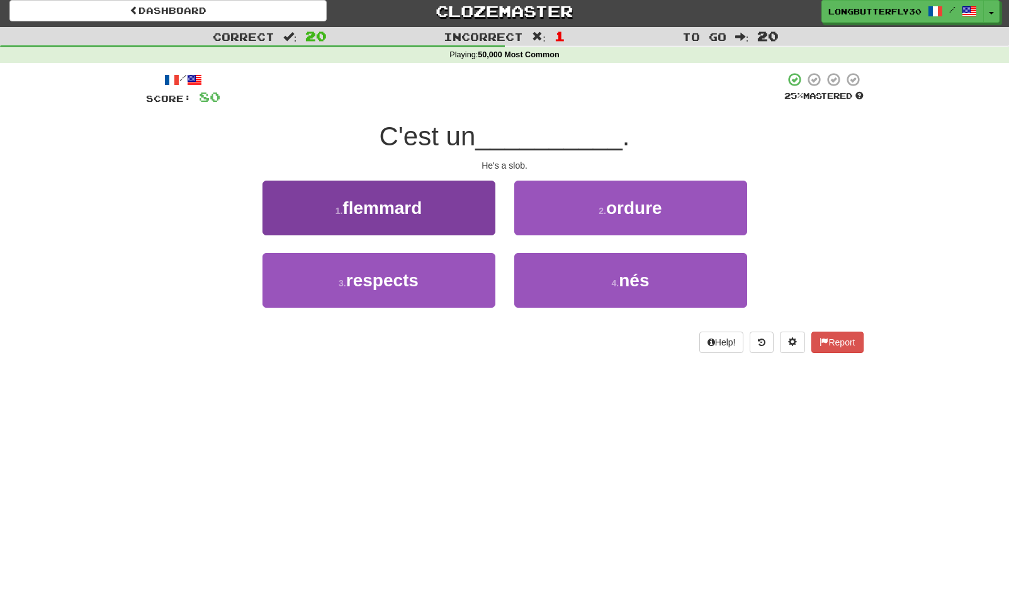
click at [440, 201] on button "1 . flemmard" at bounding box center [378, 208] width 233 height 55
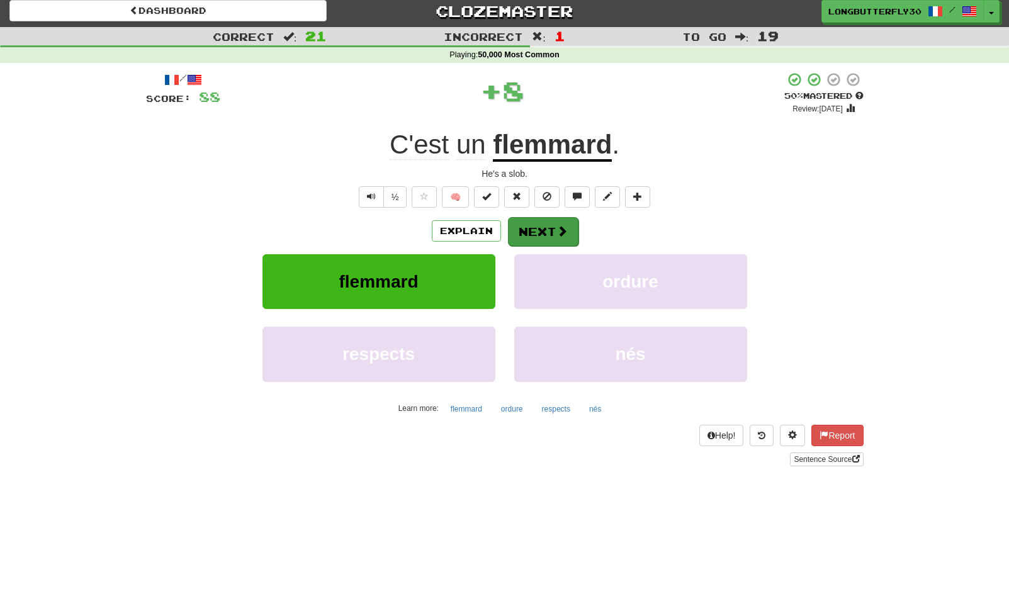
click at [542, 220] on button "Next" at bounding box center [543, 231] width 70 height 29
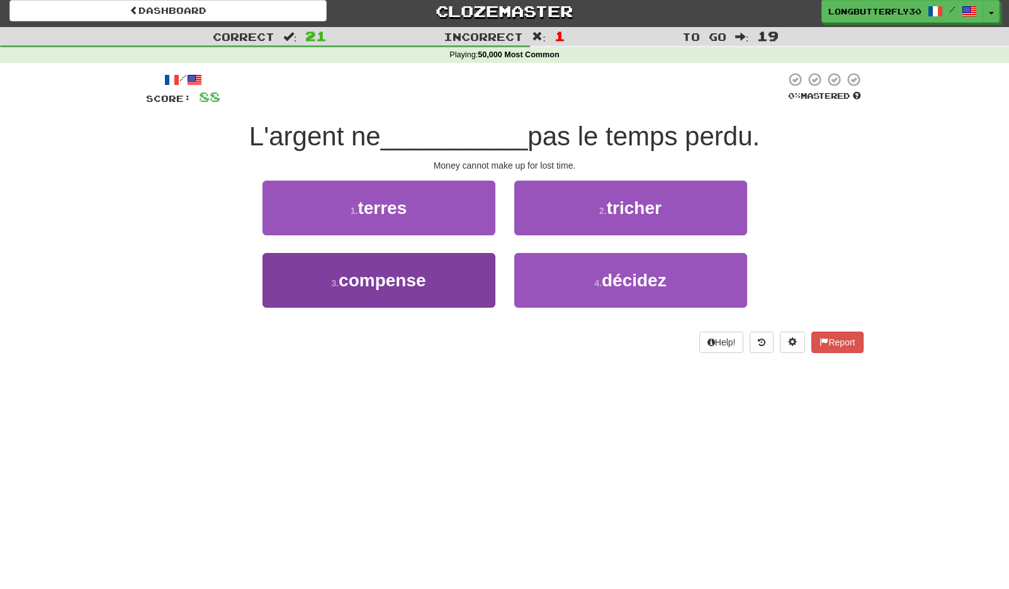
click at [481, 277] on button "3 . compense" at bounding box center [378, 280] width 233 height 55
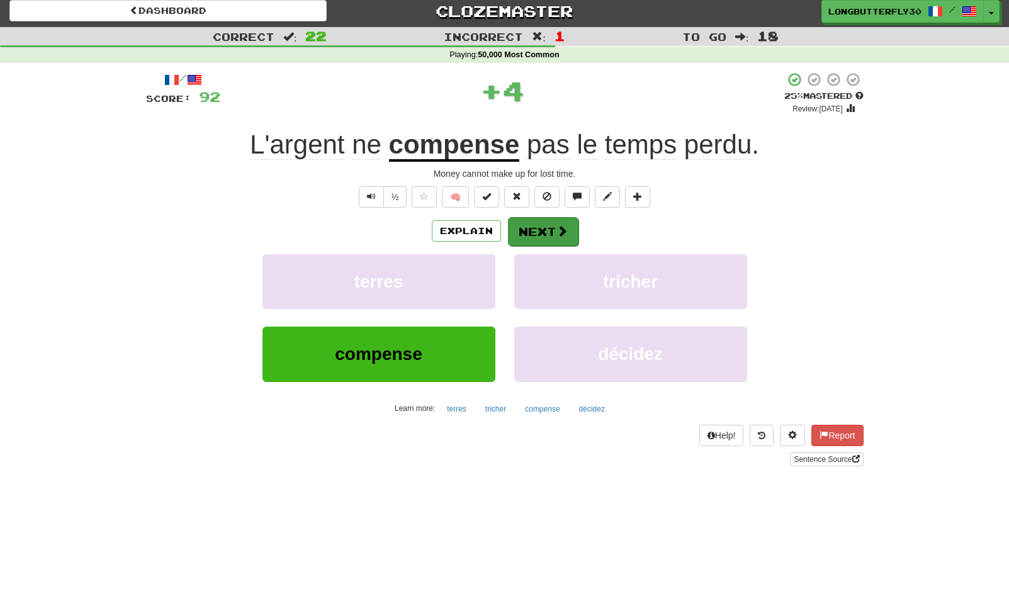
click at [531, 223] on button "Next" at bounding box center [543, 231] width 70 height 29
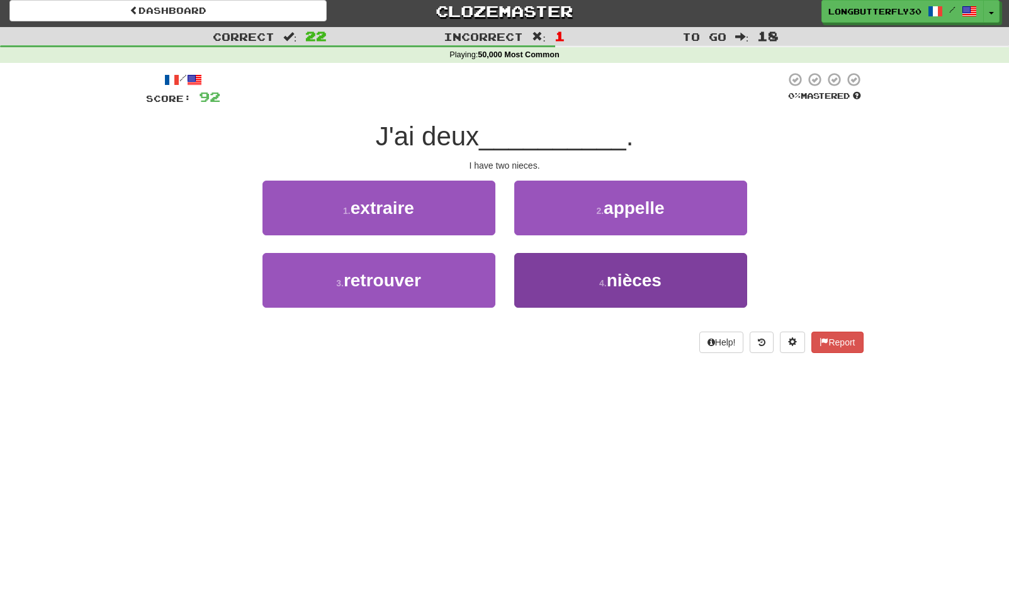
click at [640, 277] on span "nièces" at bounding box center [633, 281] width 55 height 20
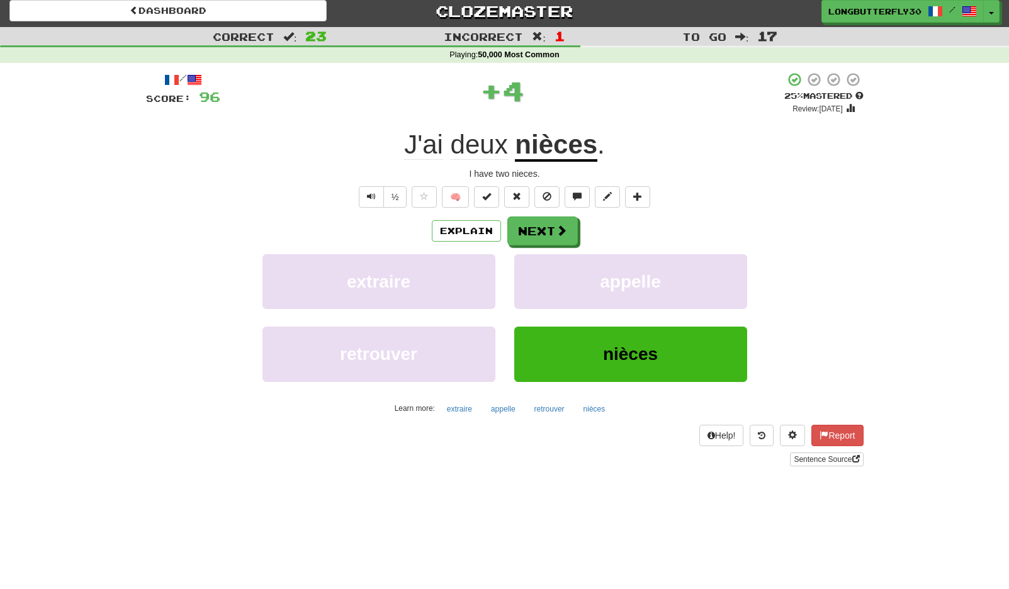
click at [581, 239] on div "Explain Next" at bounding box center [504, 230] width 717 height 29
click at [560, 227] on span at bounding box center [561, 230] width 11 height 11
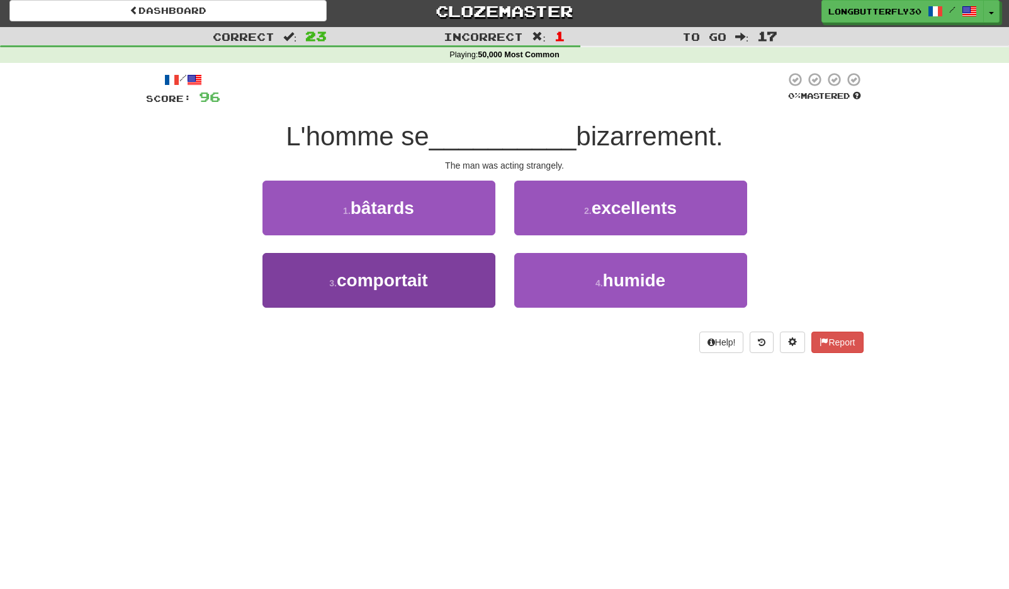
click at [450, 264] on button "3 . comportait" at bounding box center [378, 280] width 233 height 55
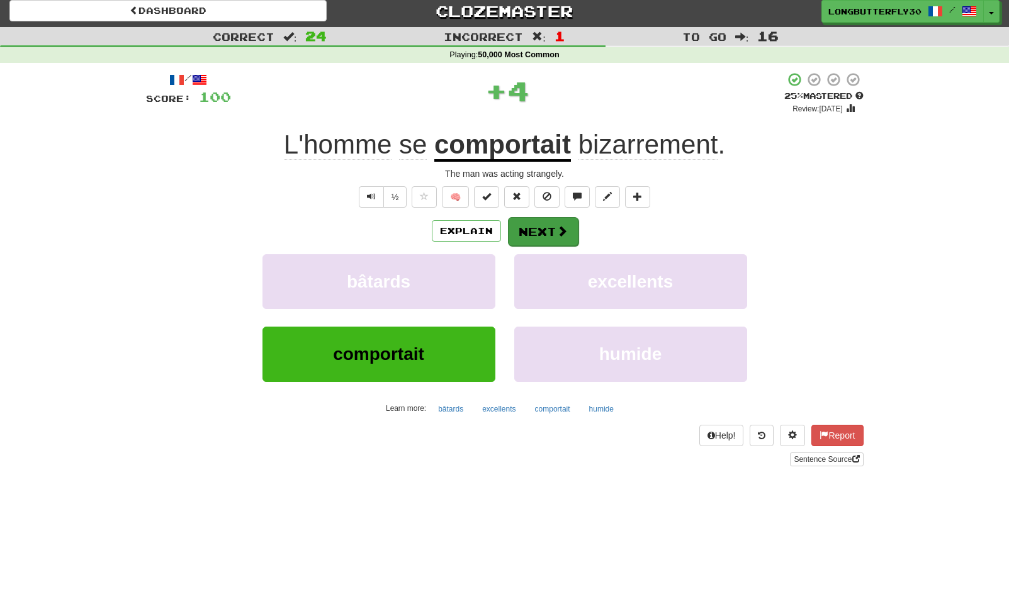
click at [552, 225] on button "Next" at bounding box center [543, 231] width 70 height 29
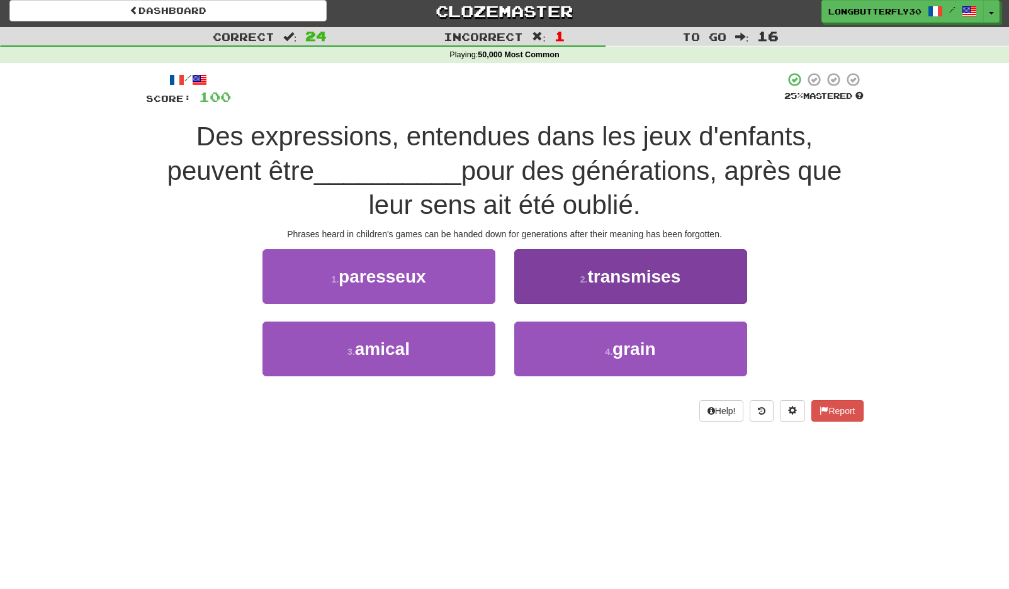
click at [614, 276] on span "transmises" at bounding box center [633, 277] width 93 height 20
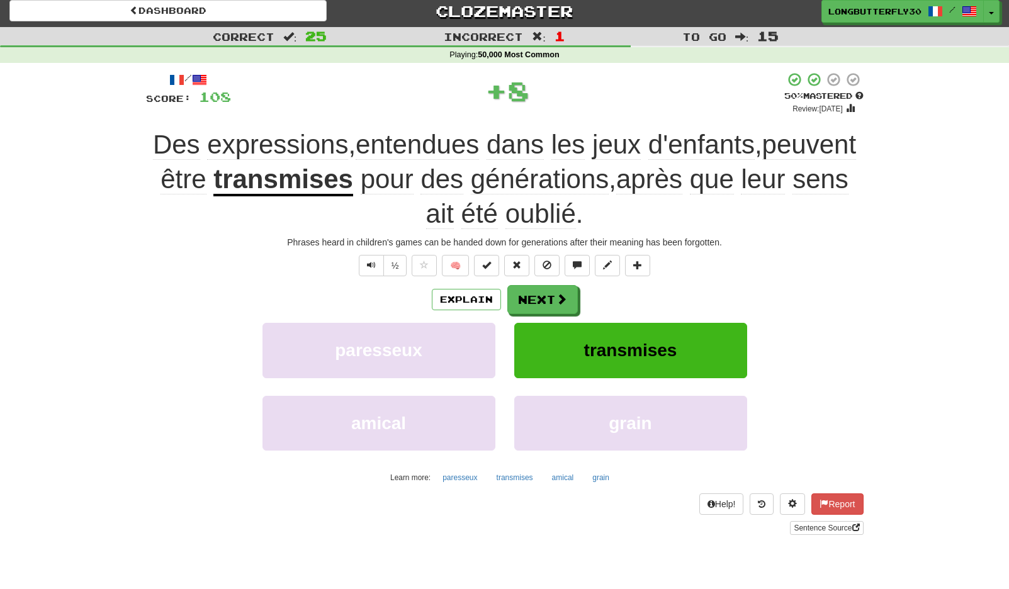
click at [544, 282] on div "/ Score: 108 + 8 50 % Mastered Review: 2025-09-27 Des expressions , entendues d…" at bounding box center [504, 303] width 717 height 463
click at [536, 299] on button "Next" at bounding box center [543, 300] width 70 height 29
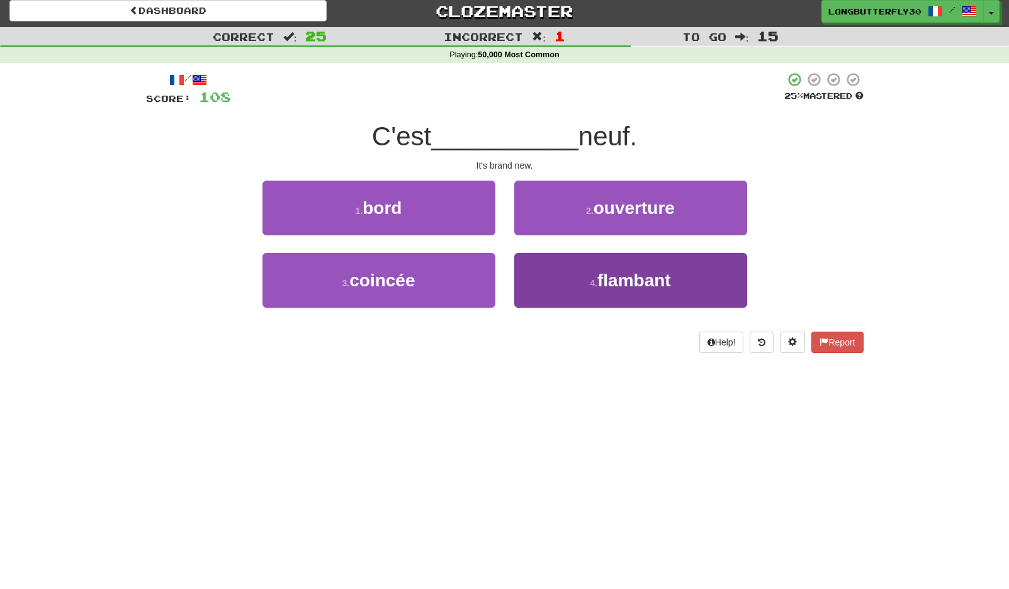
click at [551, 271] on button "4 . flambant" at bounding box center [630, 280] width 233 height 55
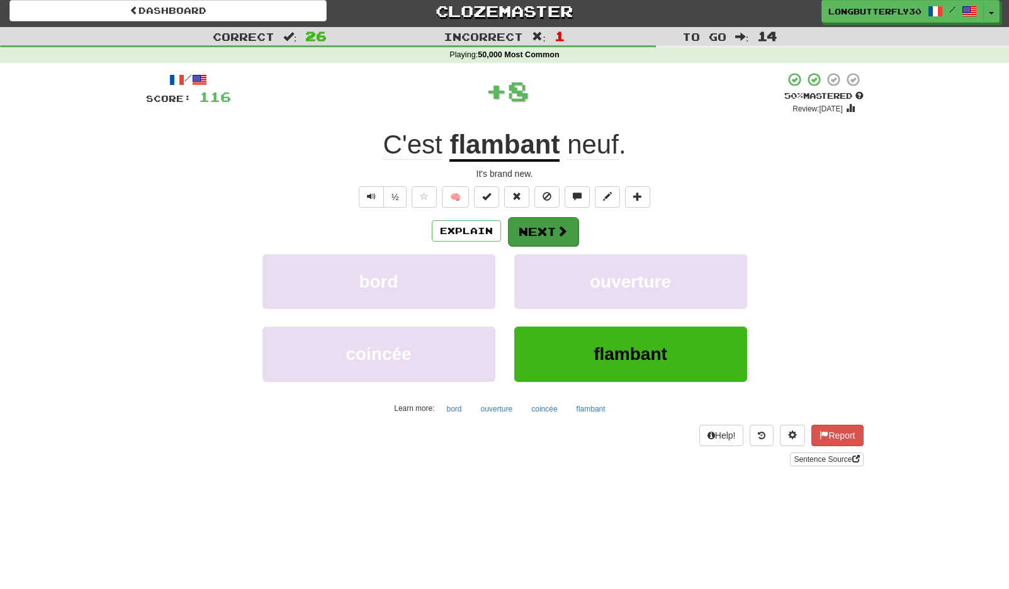
click at [550, 226] on button "Next" at bounding box center [543, 231] width 70 height 29
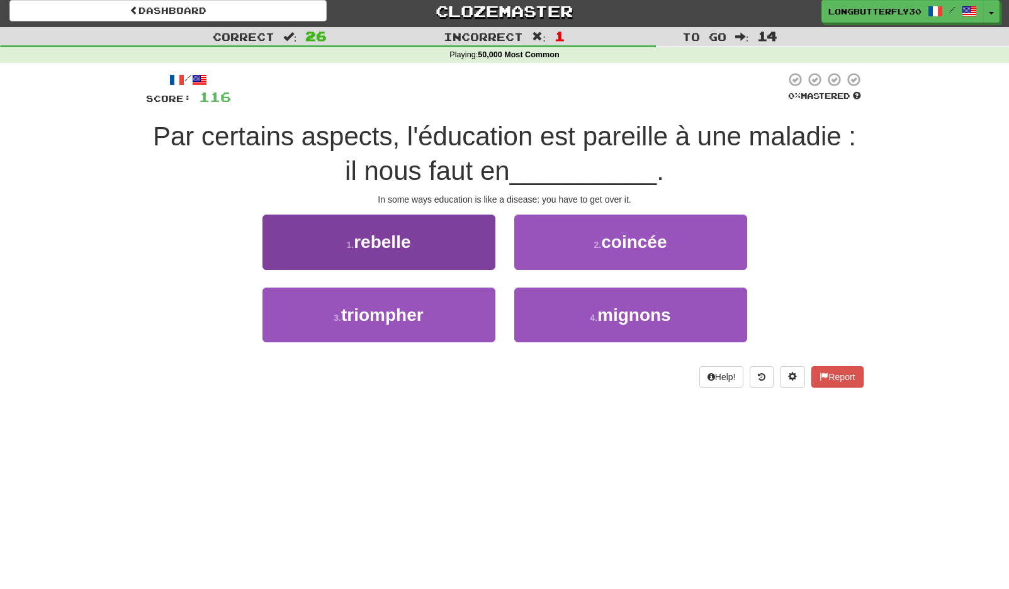
click at [430, 298] on button "3 . triompher" at bounding box center [378, 315] width 233 height 55
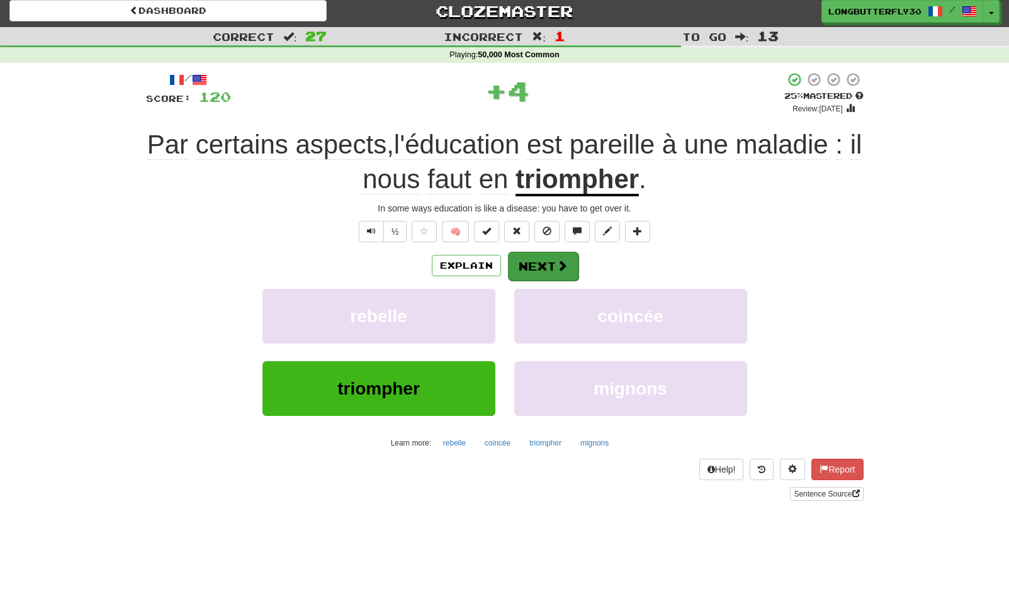
click at [540, 259] on button "Next" at bounding box center [543, 266] width 70 height 29
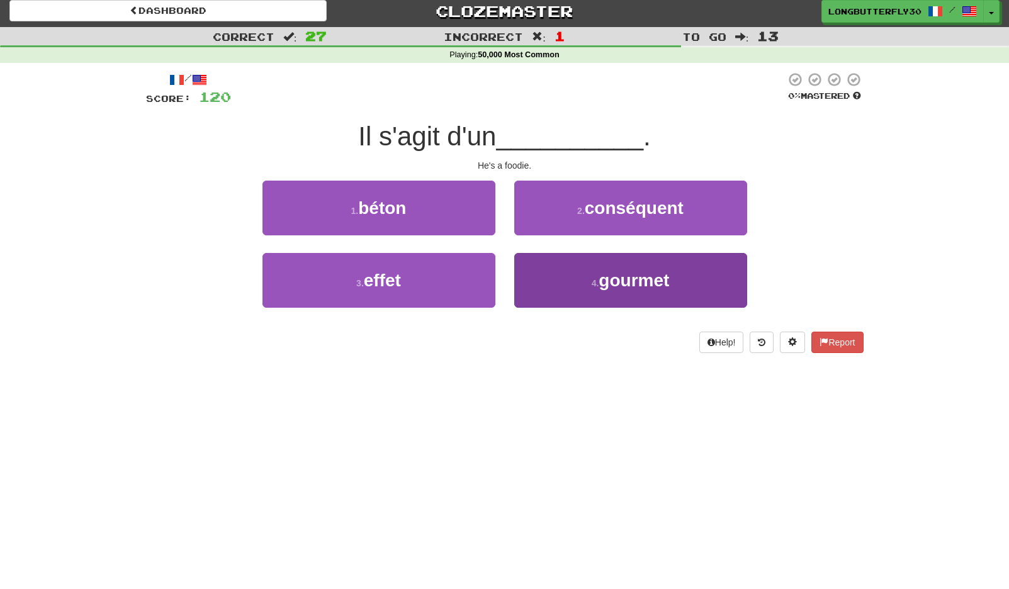
click at [538, 270] on button "4 . gourmet" at bounding box center [630, 280] width 233 height 55
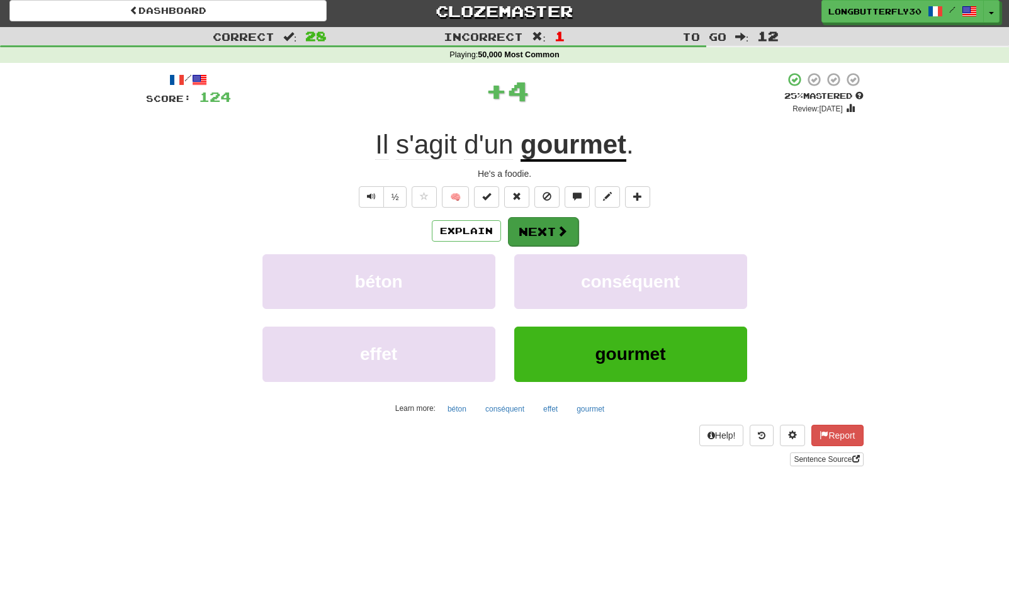
click at [545, 232] on button "Next" at bounding box center [543, 231] width 70 height 29
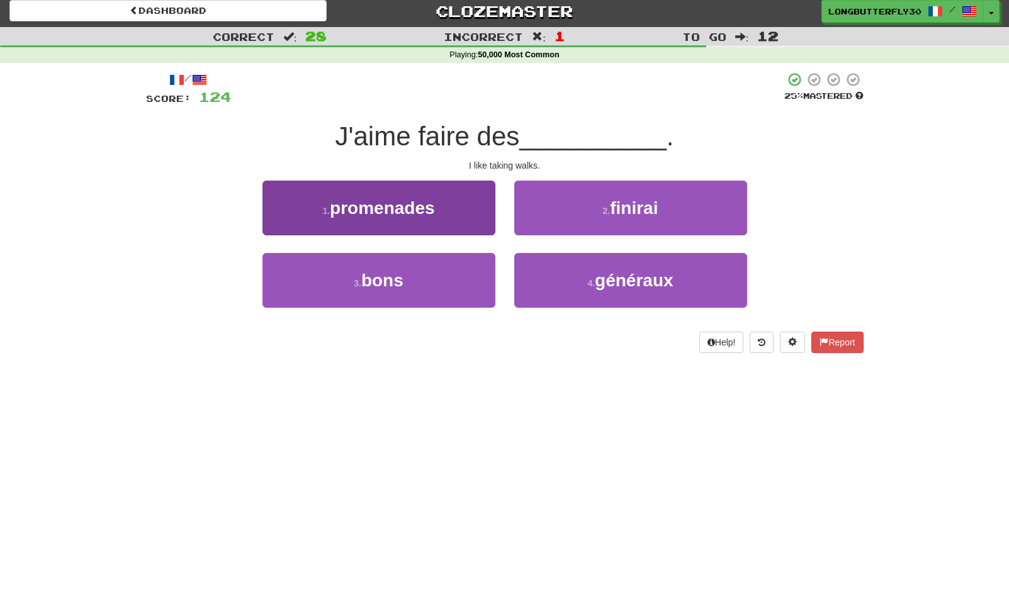
click at [482, 209] on button "1 . promenades" at bounding box center [378, 208] width 233 height 55
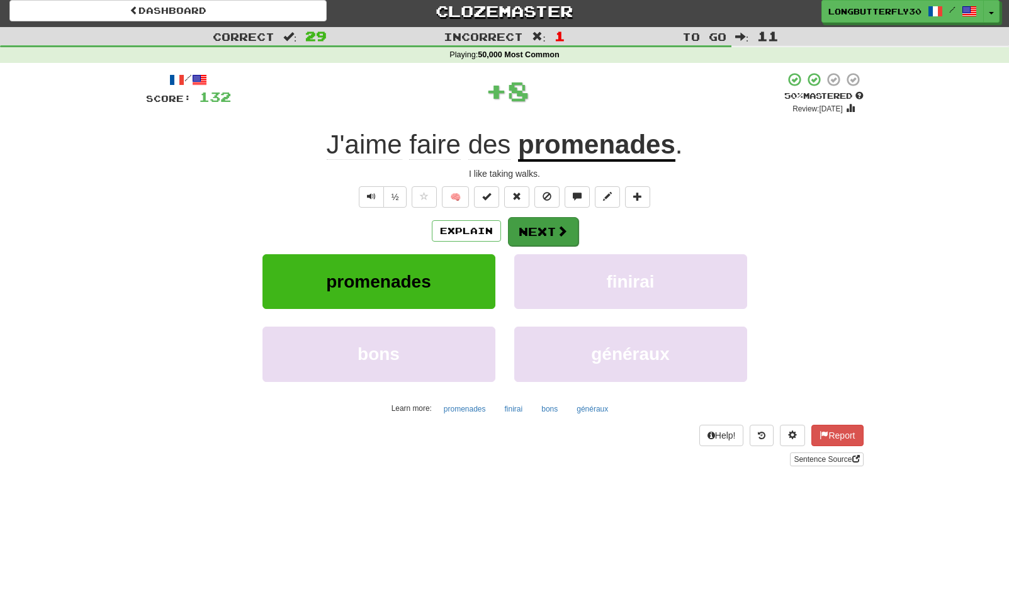
click at [541, 222] on button "Next" at bounding box center [543, 231] width 70 height 29
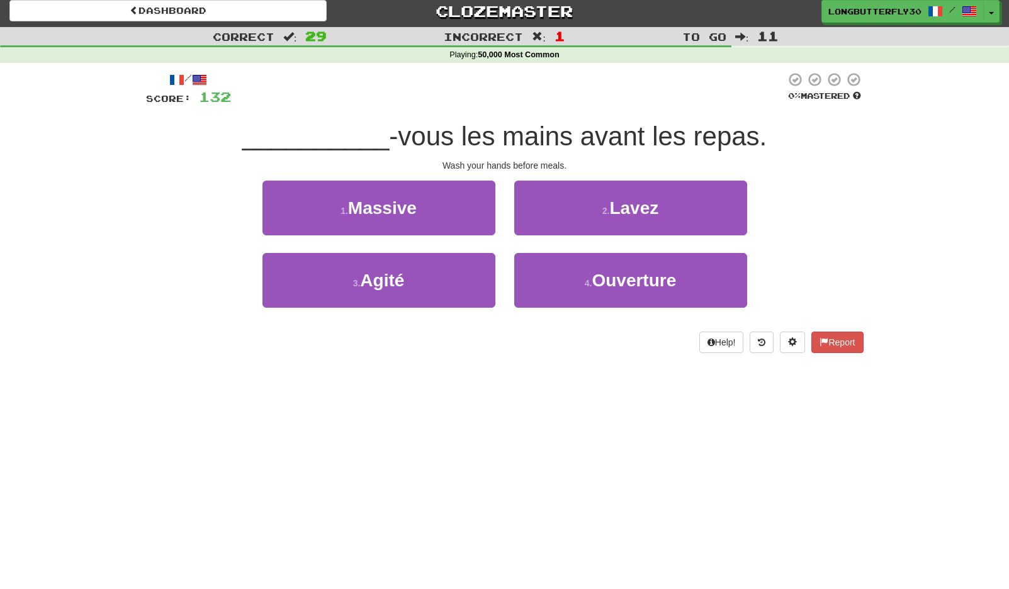
drag, startPoint x: 627, startPoint y: 208, endPoint x: 621, endPoint y: 215, distance: 9.4
click at [623, 213] on span "Lavez" at bounding box center [633, 208] width 49 height 20
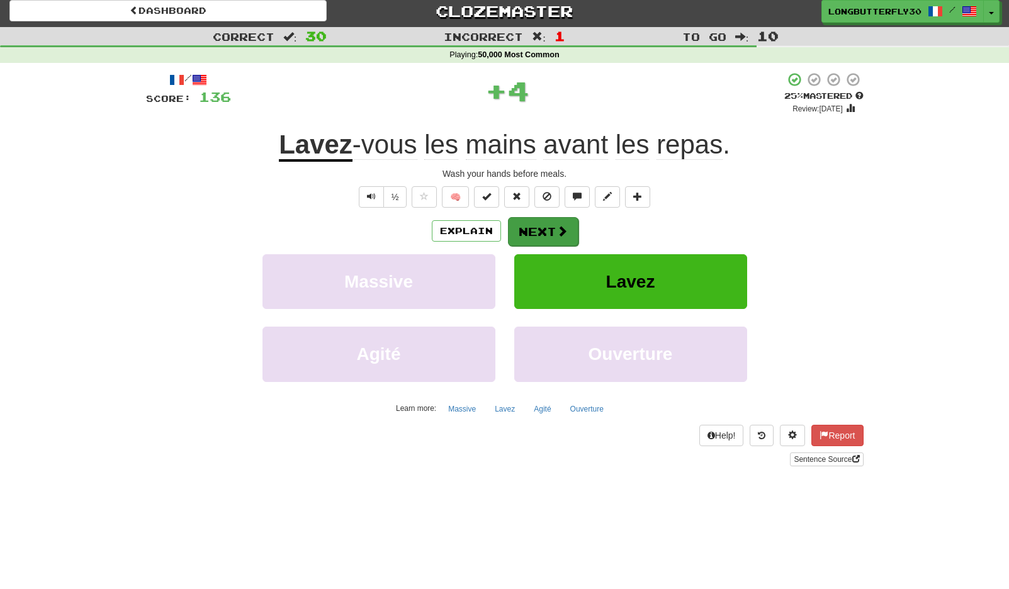
click at [562, 233] on span at bounding box center [561, 230] width 11 height 11
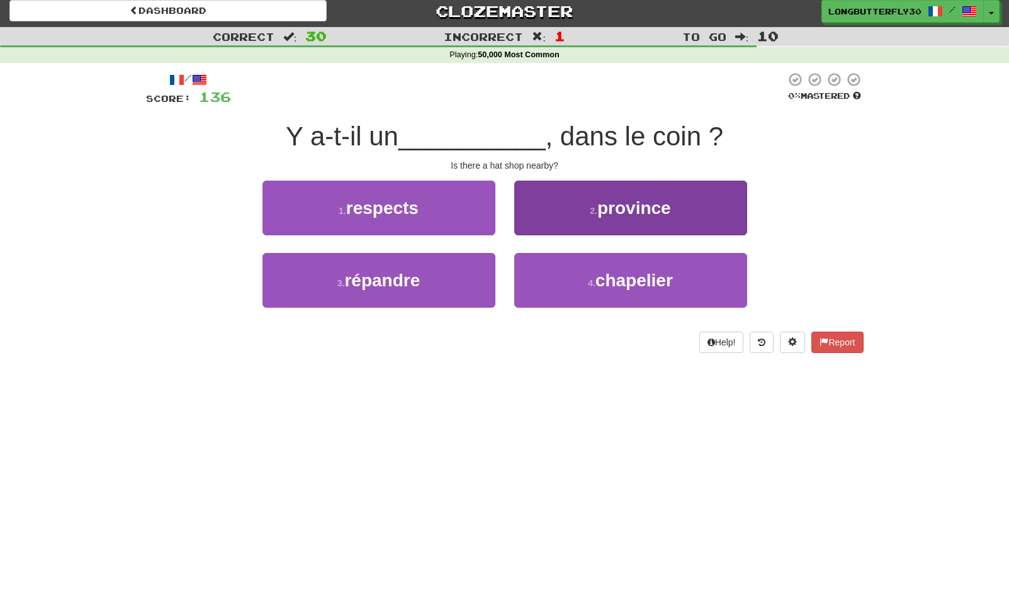
click at [566, 276] on button "4 . chapelier" at bounding box center [630, 280] width 233 height 55
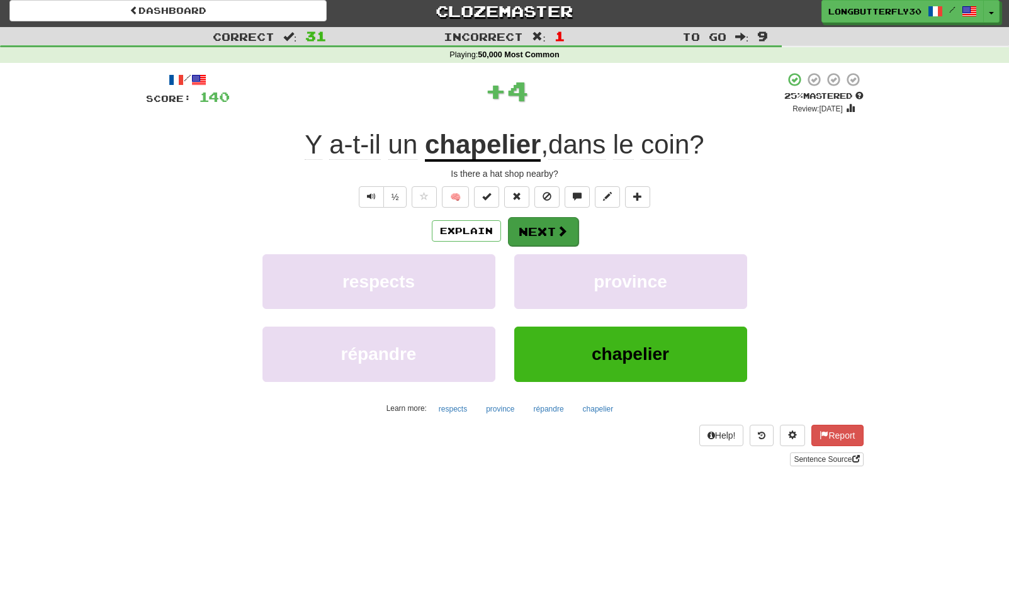
click at [559, 234] on span at bounding box center [561, 230] width 11 height 11
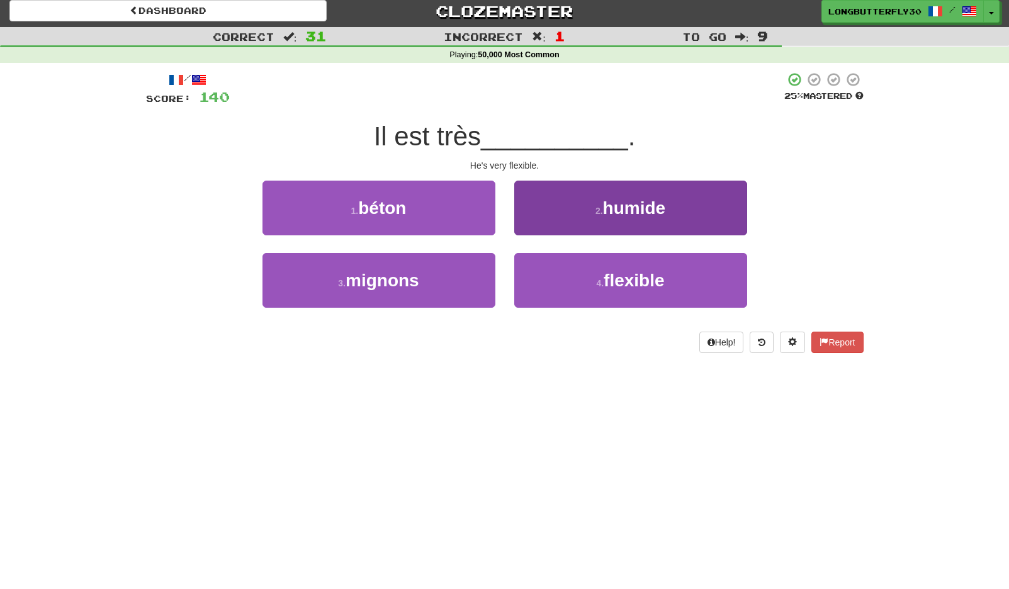
drag, startPoint x: 547, startPoint y: 273, endPoint x: 557, endPoint y: 257, distance: 19.2
click at [550, 271] on button "4 . flexible" at bounding box center [630, 280] width 233 height 55
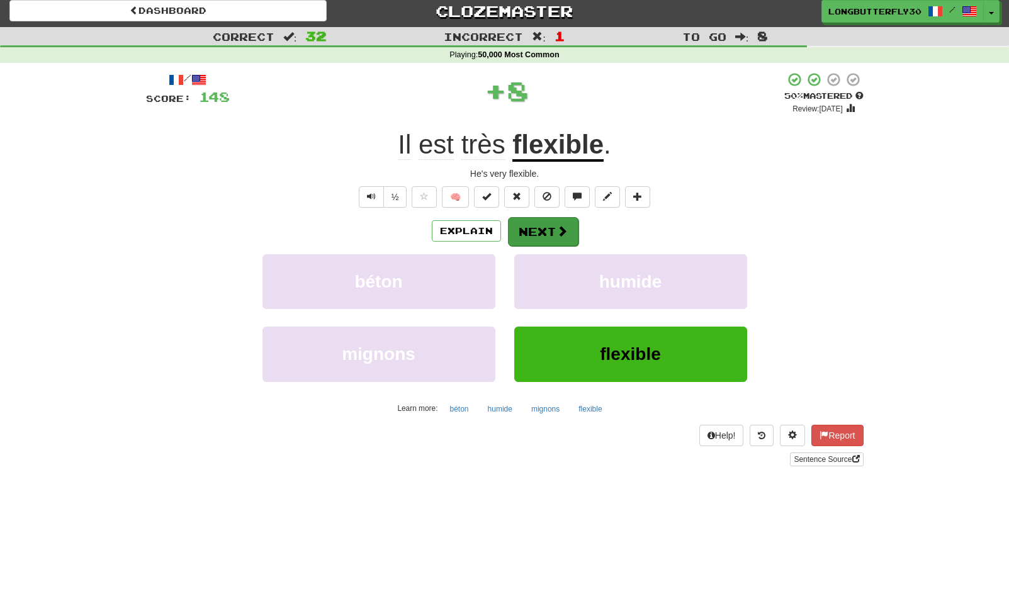
click at [562, 229] on span at bounding box center [561, 230] width 11 height 11
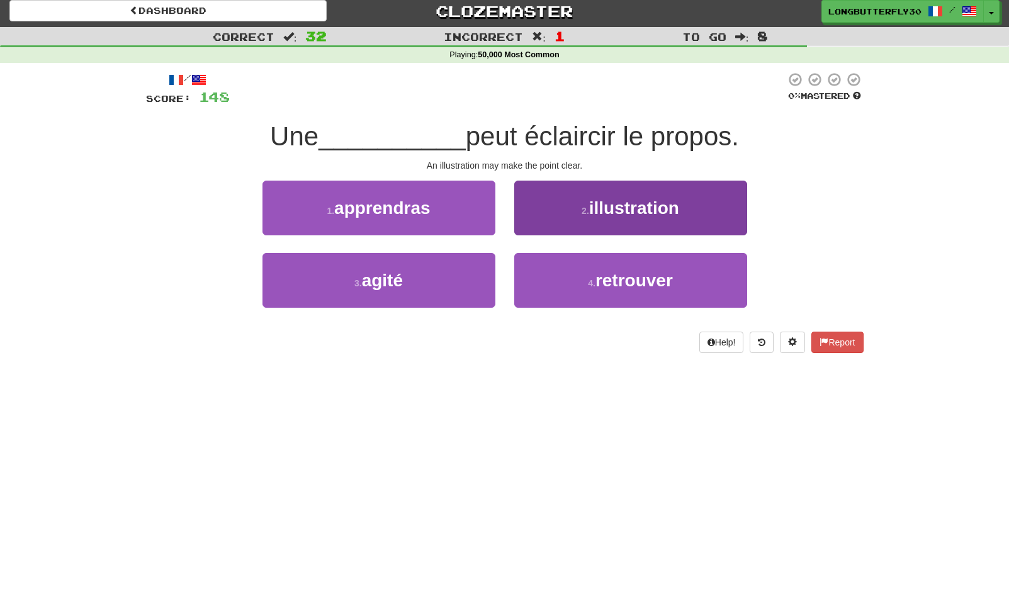
click at [569, 225] on button "2 . illustration" at bounding box center [630, 208] width 233 height 55
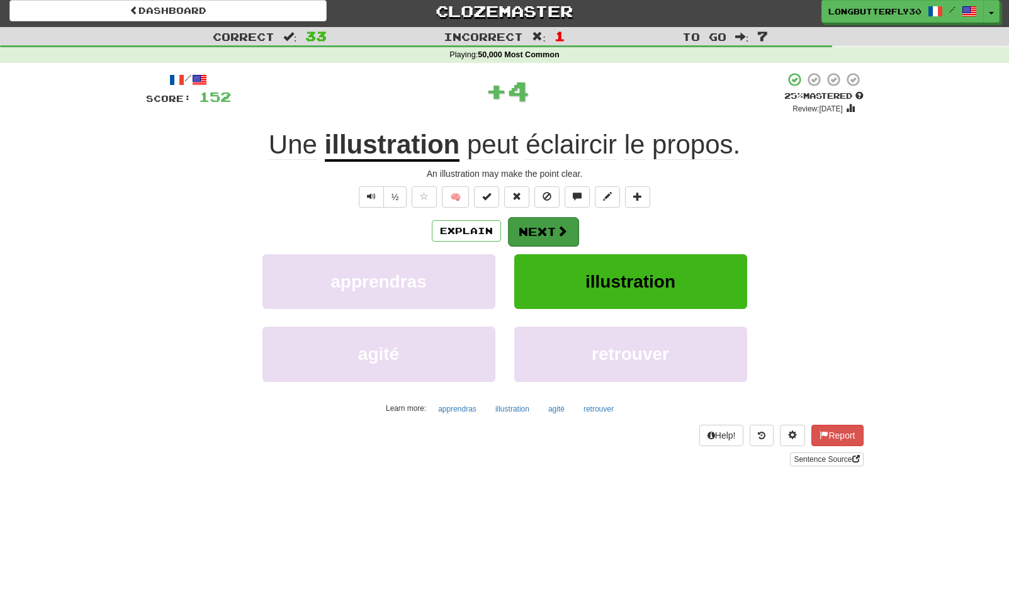
click at [563, 230] on span at bounding box center [561, 230] width 11 height 11
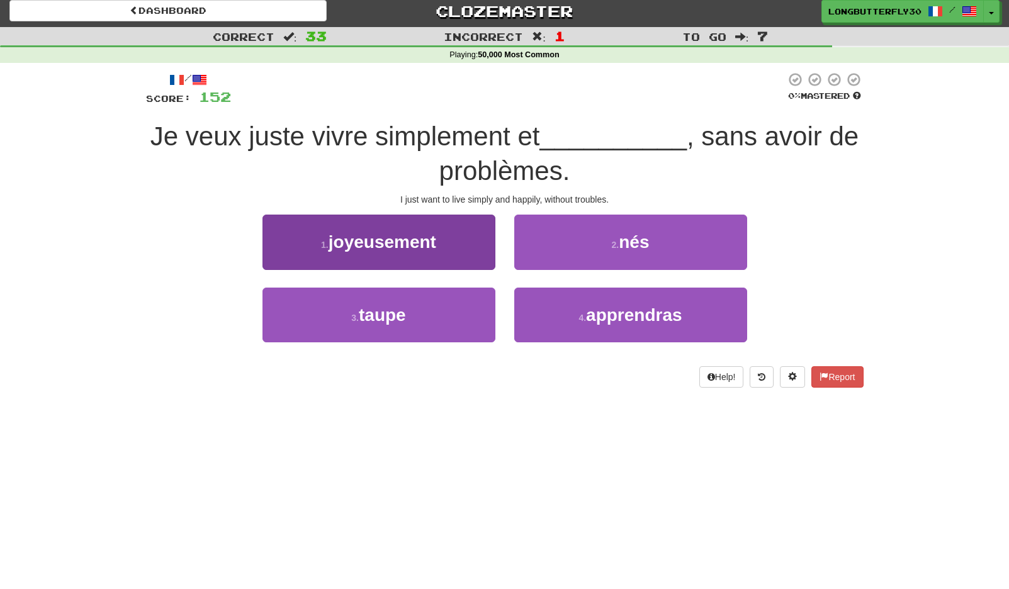
click at [471, 234] on button "1 . joyeusement" at bounding box center [378, 242] width 233 height 55
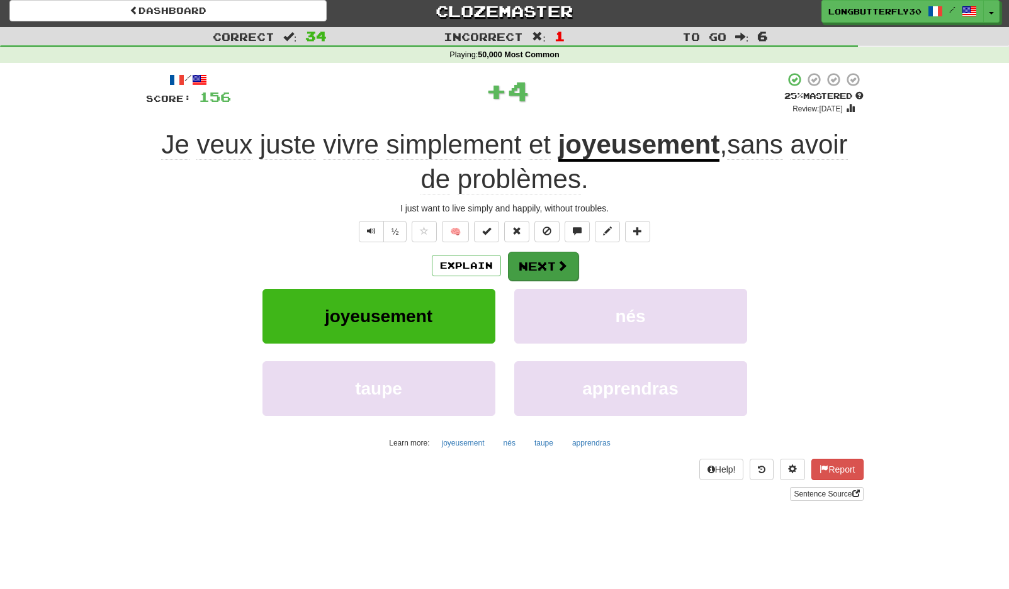
click at [534, 252] on button "Next" at bounding box center [543, 266] width 70 height 29
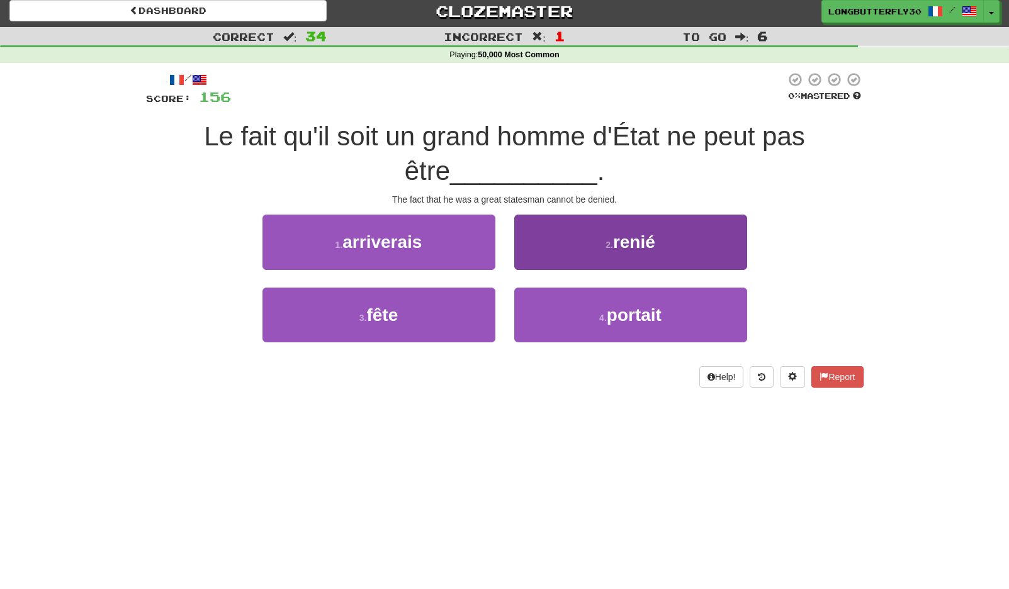
click at [611, 235] on button "2 . renié" at bounding box center [630, 242] width 233 height 55
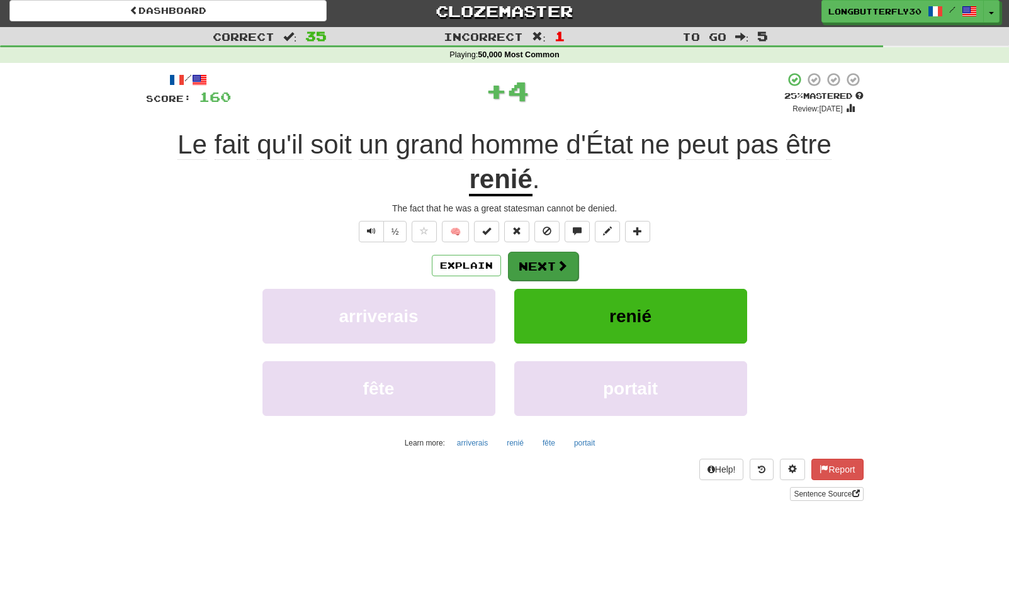
click at [549, 255] on button "Next" at bounding box center [543, 266] width 70 height 29
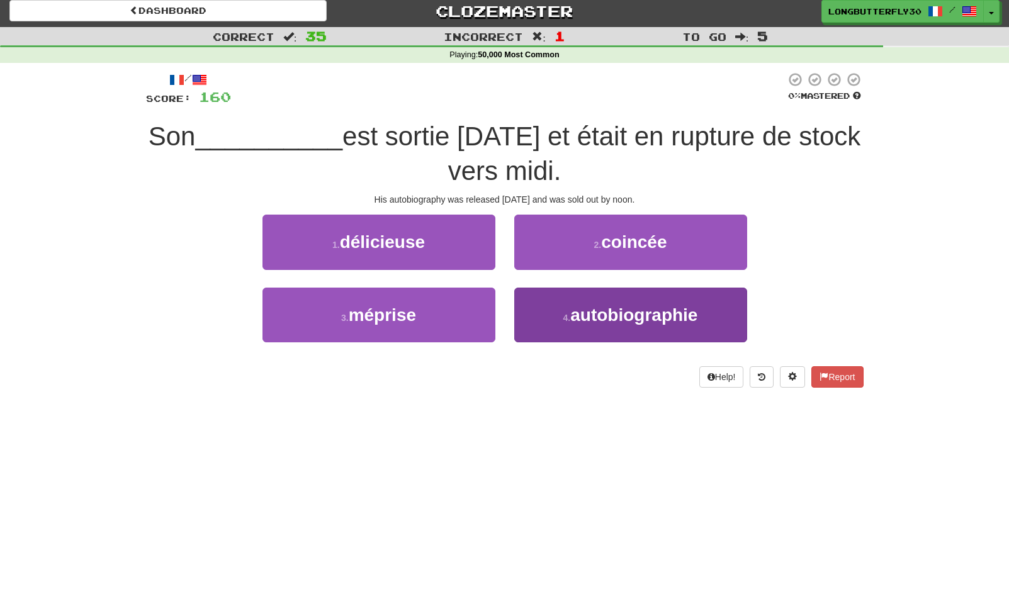
click at [581, 319] on span "autobiographie" at bounding box center [633, 315] width 127 height 20
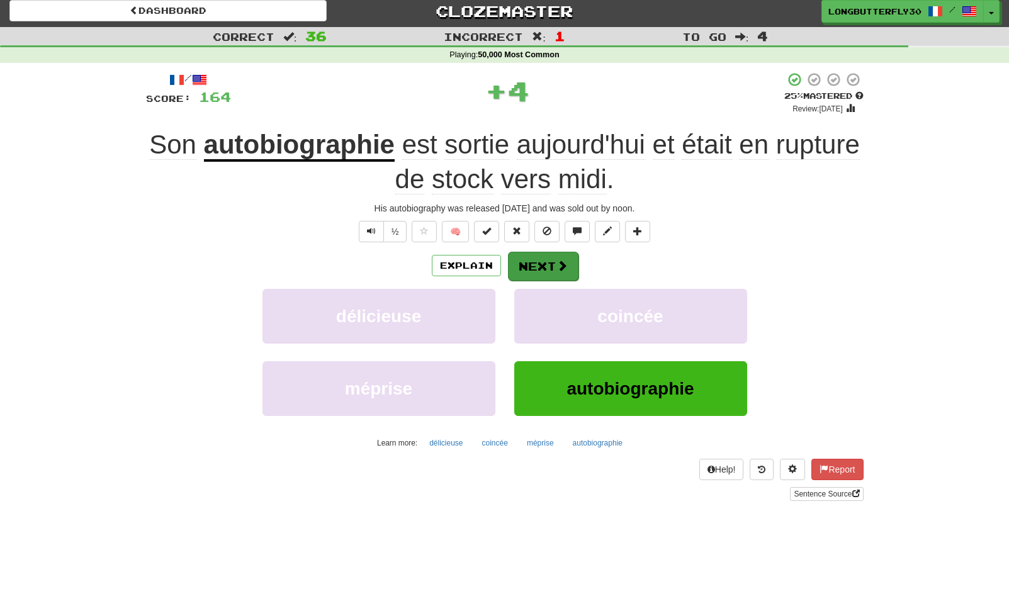
click at [561, 264] on span at bounding box center [561, 265] width 11 height 11
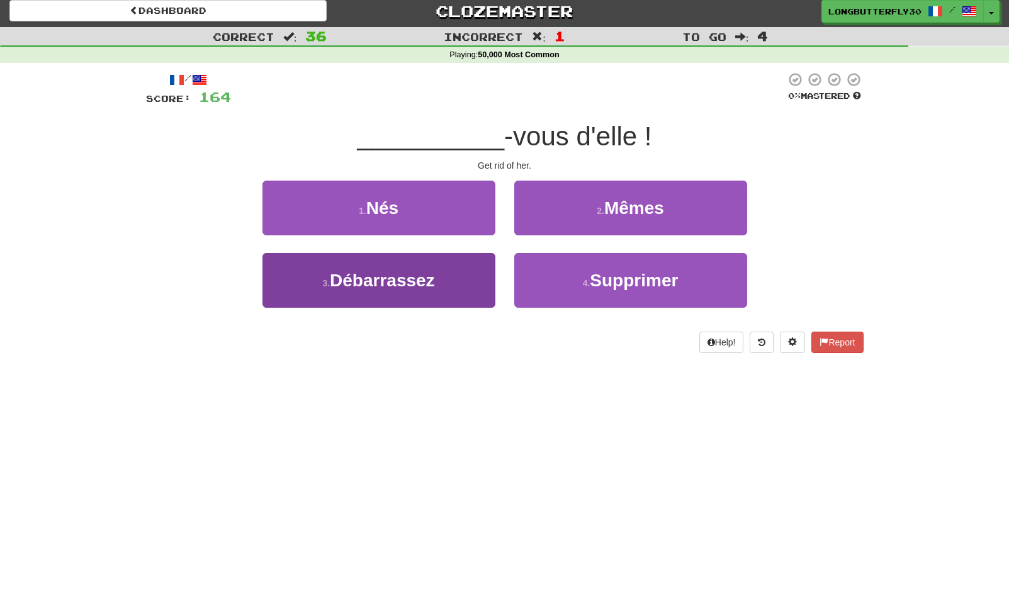
click at [459, 275] on button "3 . Débarrassez" at bounding box center [378, 280] width 233 height 55
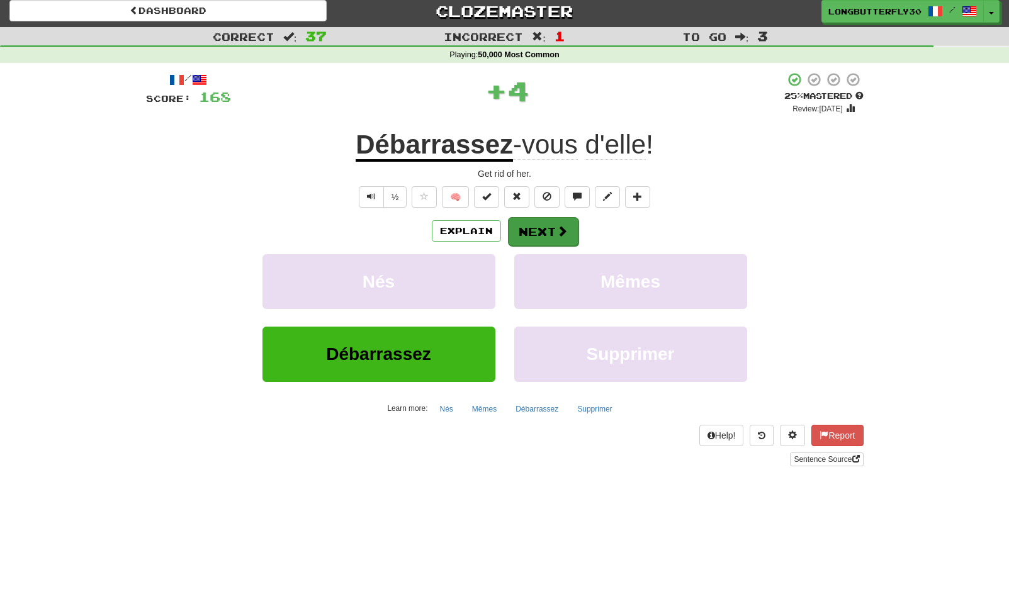
click at [528, 235] on button "Next" at bounding box center [543, 231] width 70 height 29
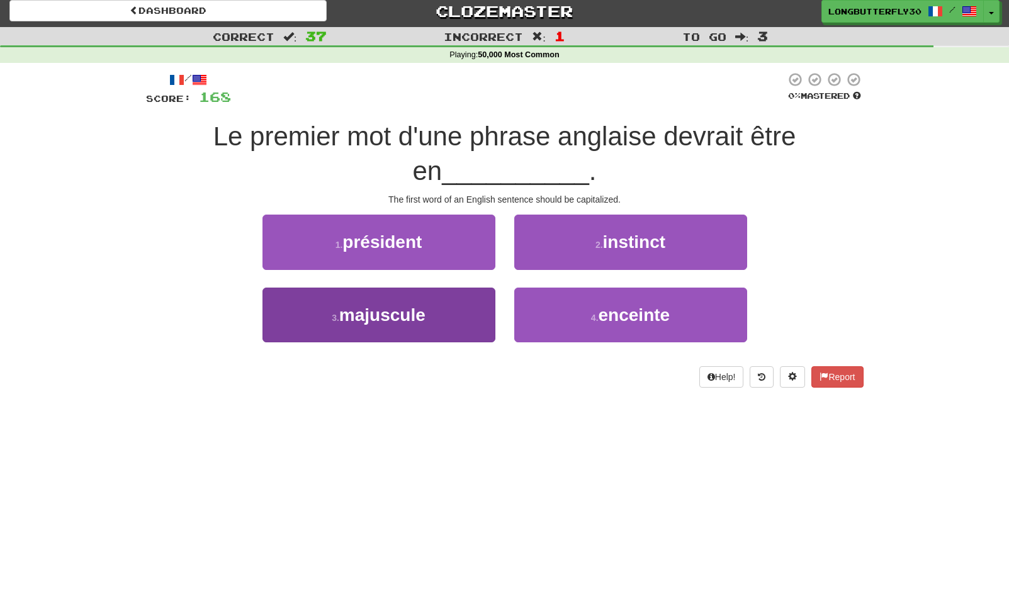
click at [449, 298] on button "3 . majuscule" at bounding box center [378, 315] width 233 height 55
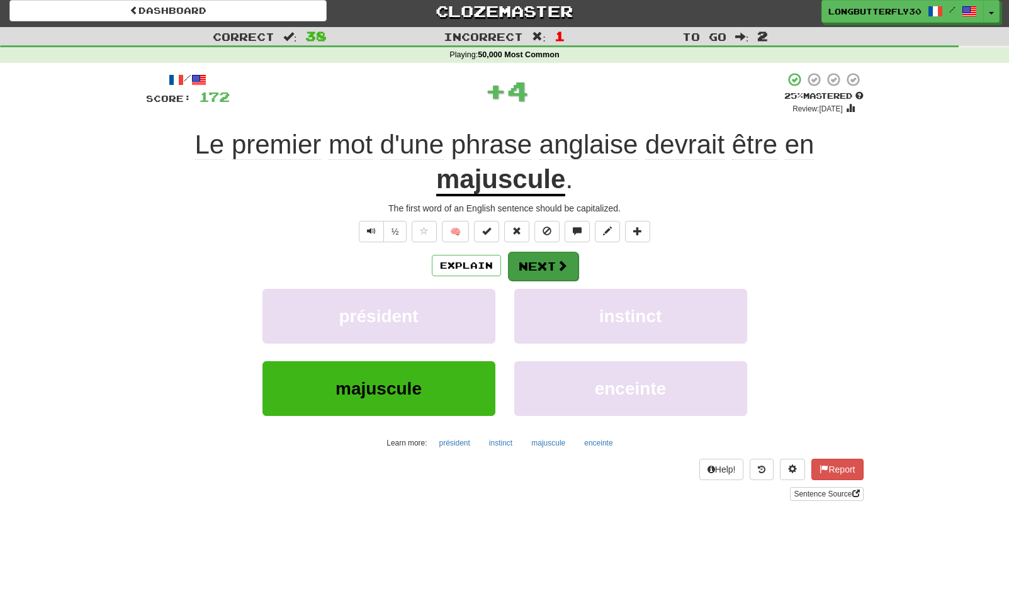
click at [549, 255] on button "Next" at bounding box center [543, 266] width 70 height 29
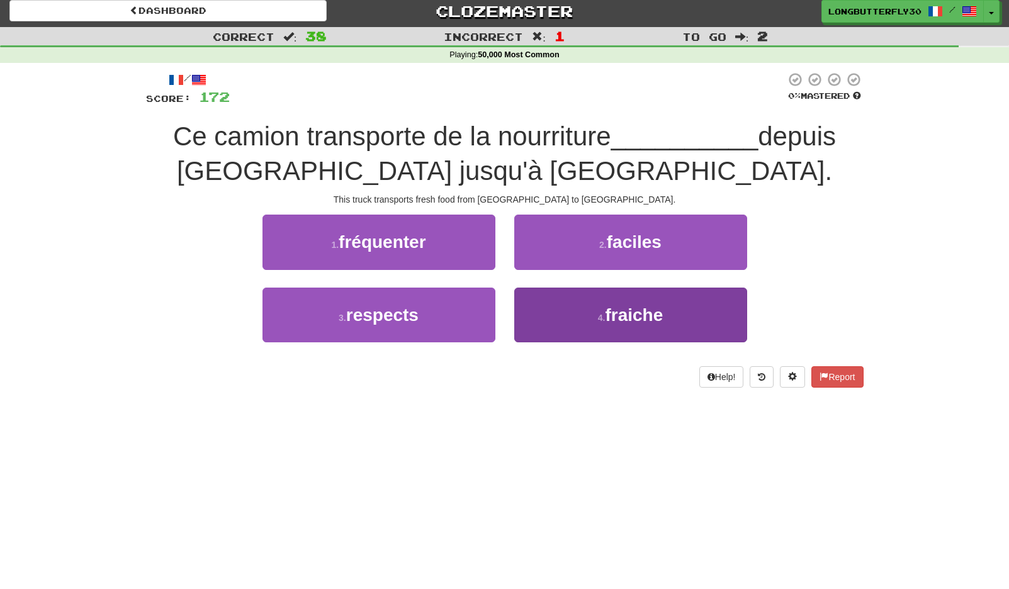
click at [574, 302] on button "4 . fraiche" at bounding box center [630, 315] width 233 height 55
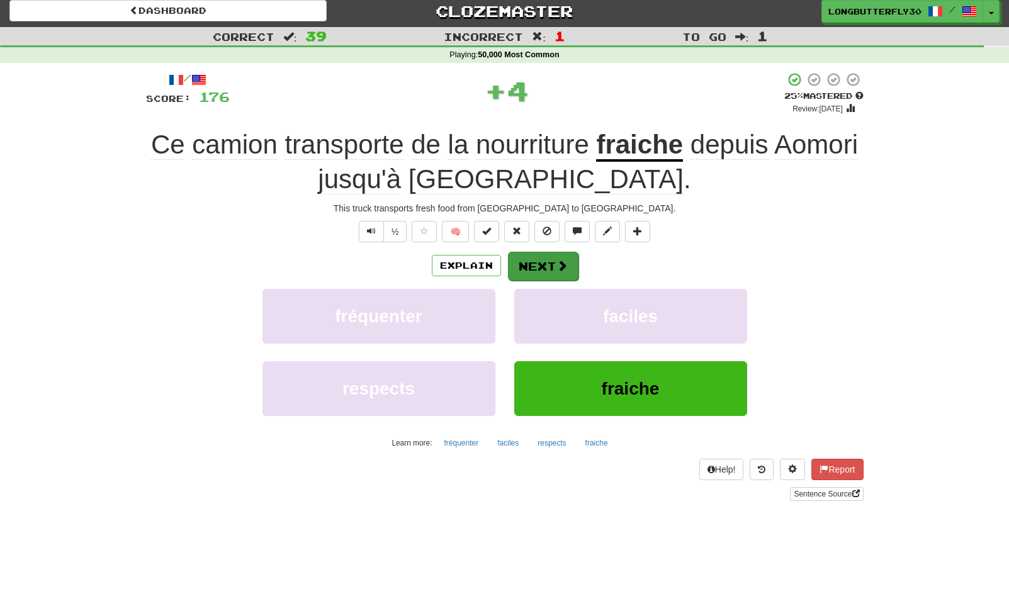
click at [554, 265] on button "Next" at bounding box center [543, 266] width 70 height 29
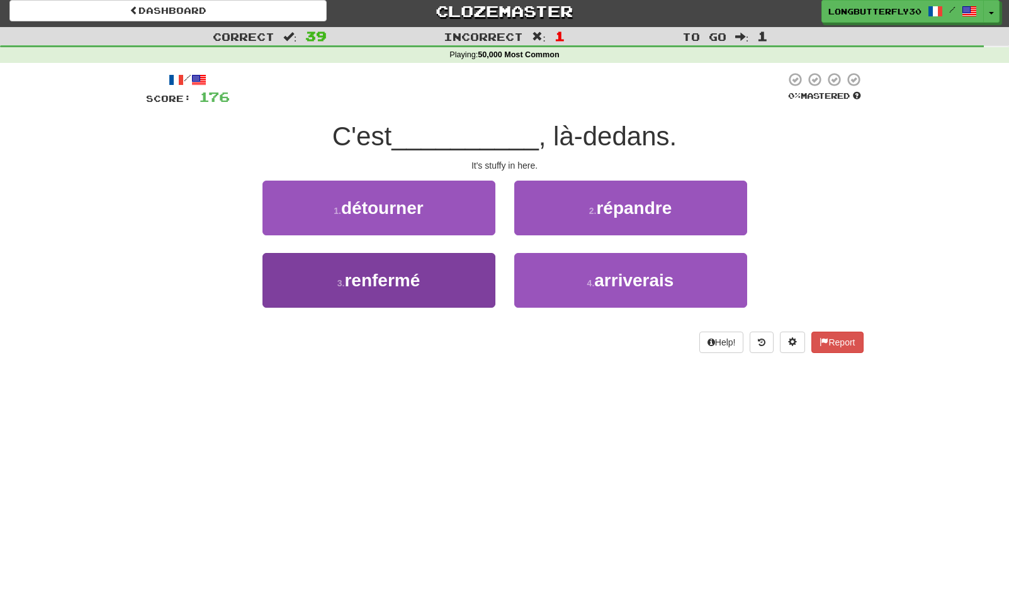
click at [474, 275] on button "3 . renfermé" at bounding box center [378, 280] width 233 height 55
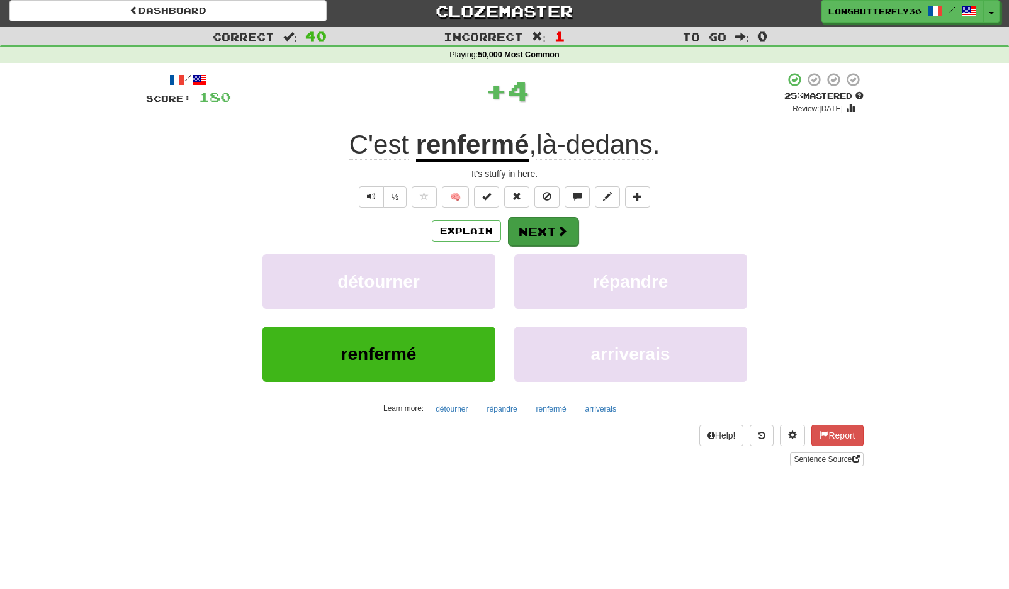
click at [540, 233] on button "Next" at bounding box center [543, 231] width 70 height 29
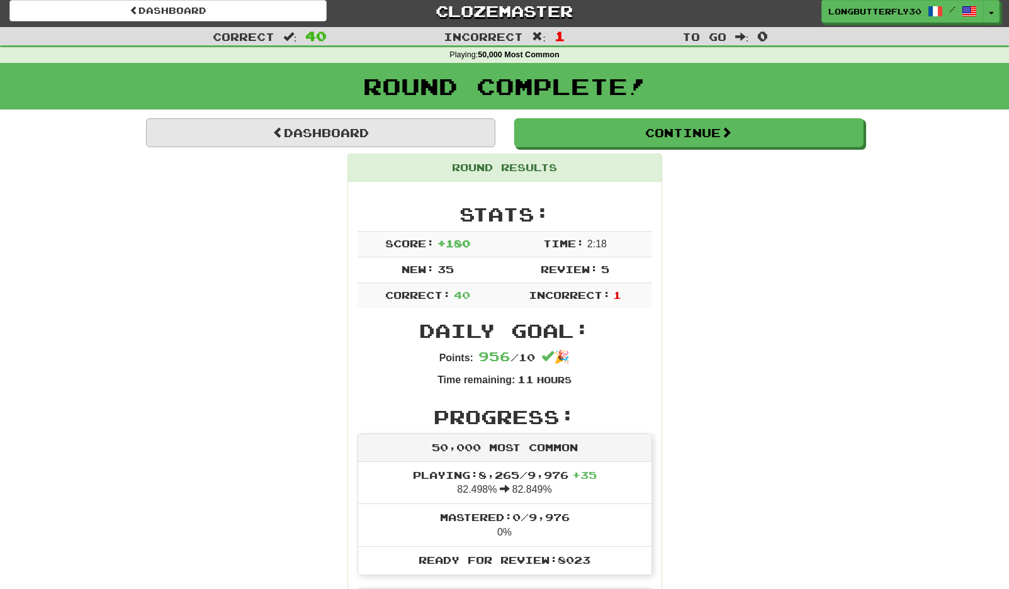
click at [373, 121] on link "Dashboard" at bounding box center [320, 132] width 349 height 29
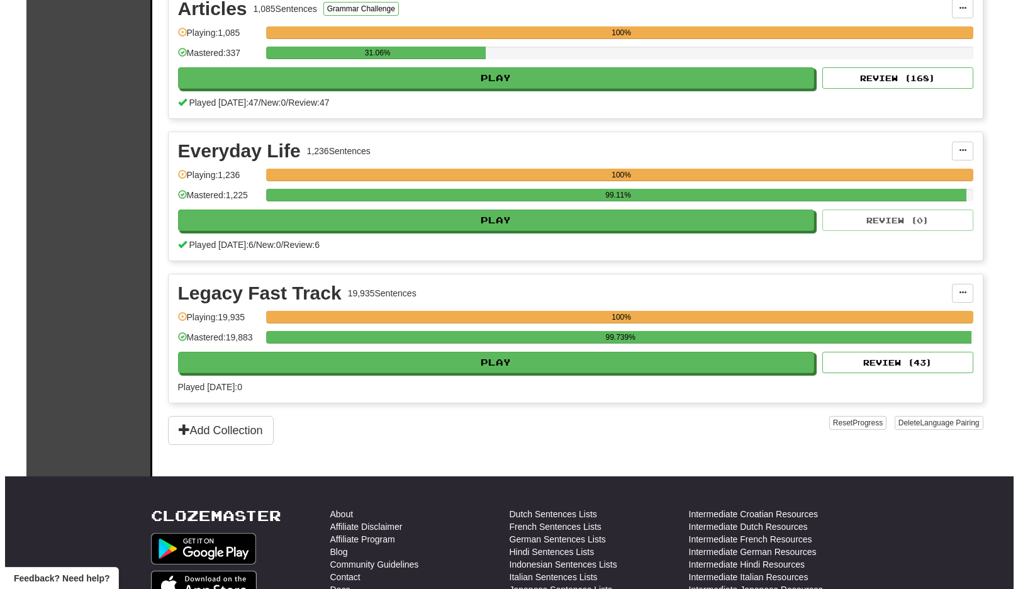
scroll to position [588, 0]
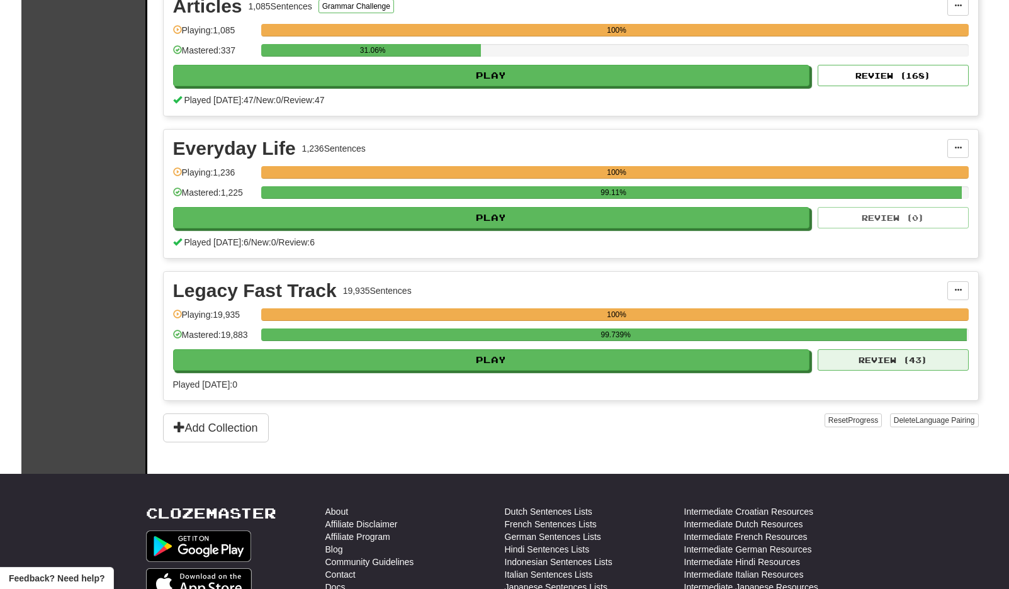
click at [849, 360] on button "Review ( 43 )" at bounding box center [892, 359] width 151 height 21
select select "**"
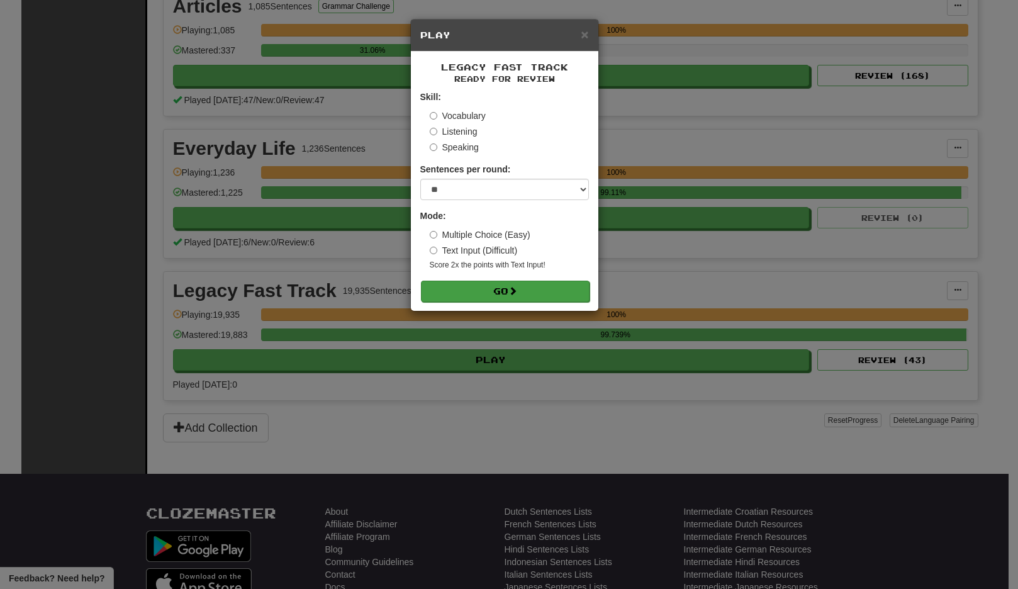
click at [561, 291] on button "Go" at bounding box center [505, 291] width 169 height 21
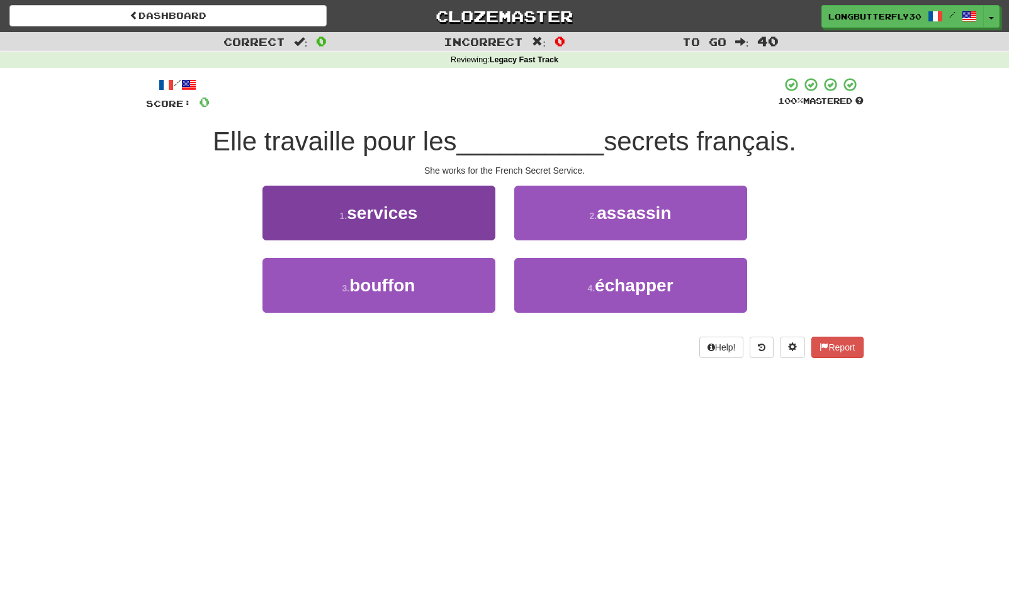
click at [414, 207] on span "services" at bounding box center [382, 213] width 70 height 20
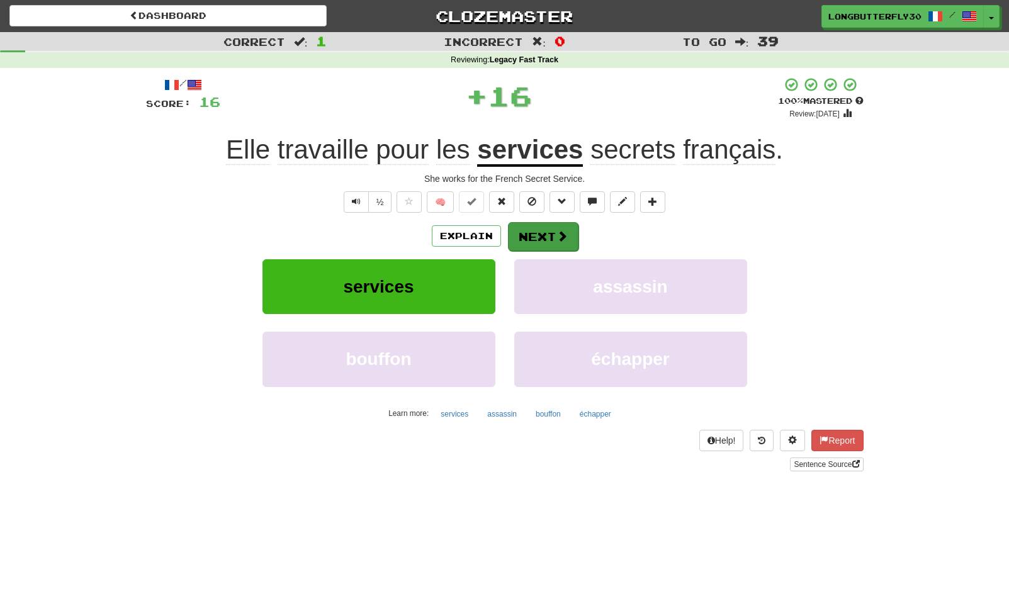
click at [545, 235] on button "Next" at bounding box center [543, 236] width 70 height 29
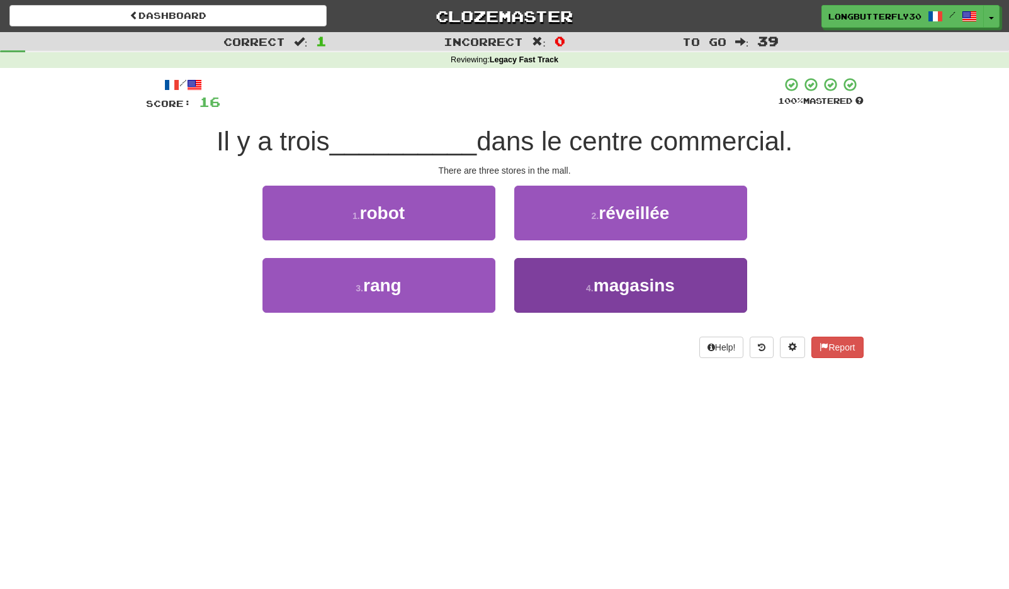
click at [552, 277] on button "4 . magasins" at bounding box center [630, 285] width 233 height 55
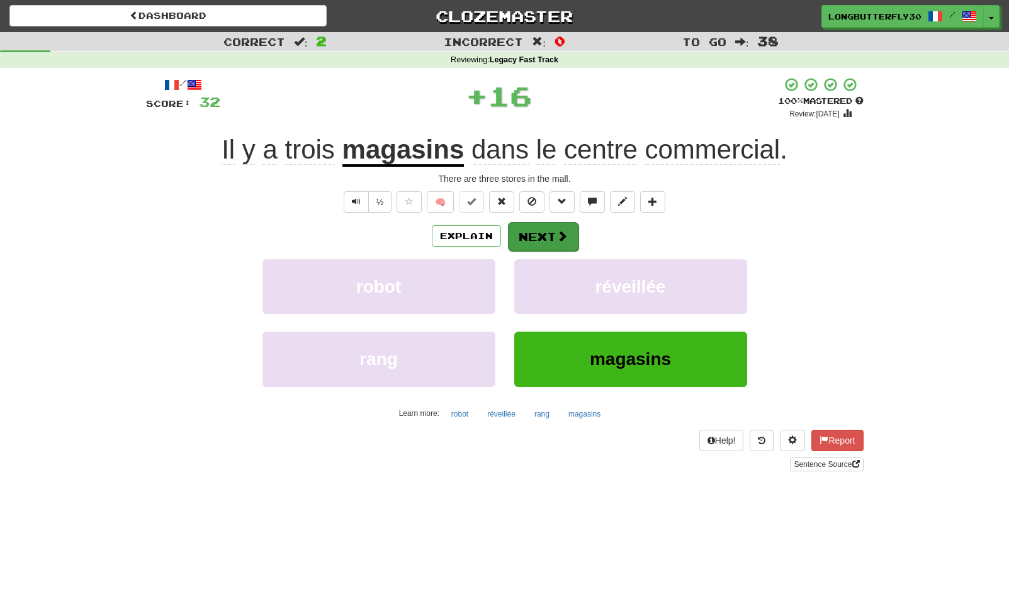
click at [551, 238] on button "Next" at bounding box center [543, 236] width 70 height 29
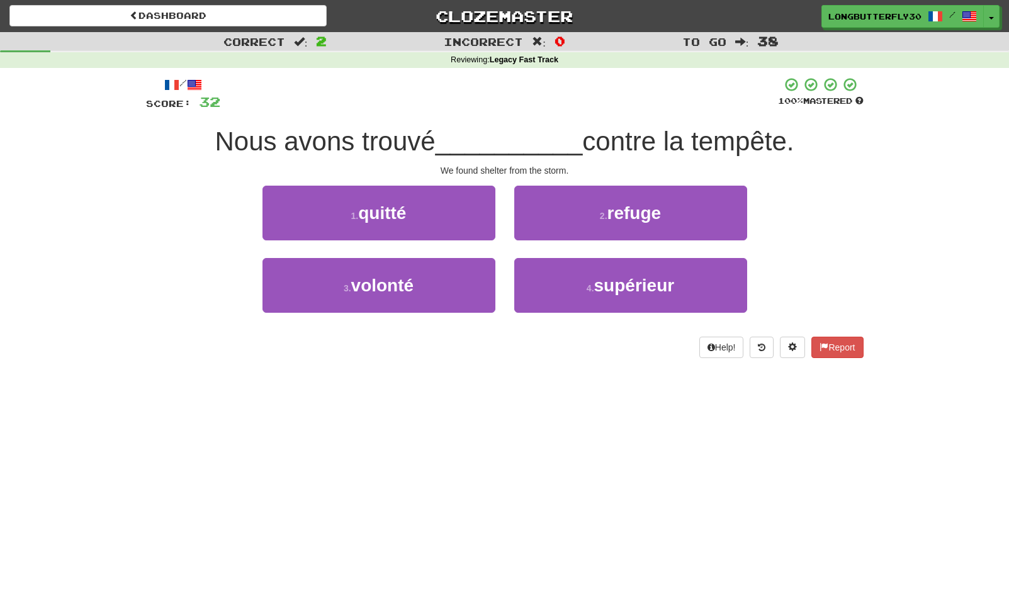
drag, startPoint x: 557, startPoint y: 208, endPoint x: 552, endPoint y: 215, distance: 8.1
click at [557, 209] on button "2 . refuge" at bounding box center [630, 213] width 233 height 55
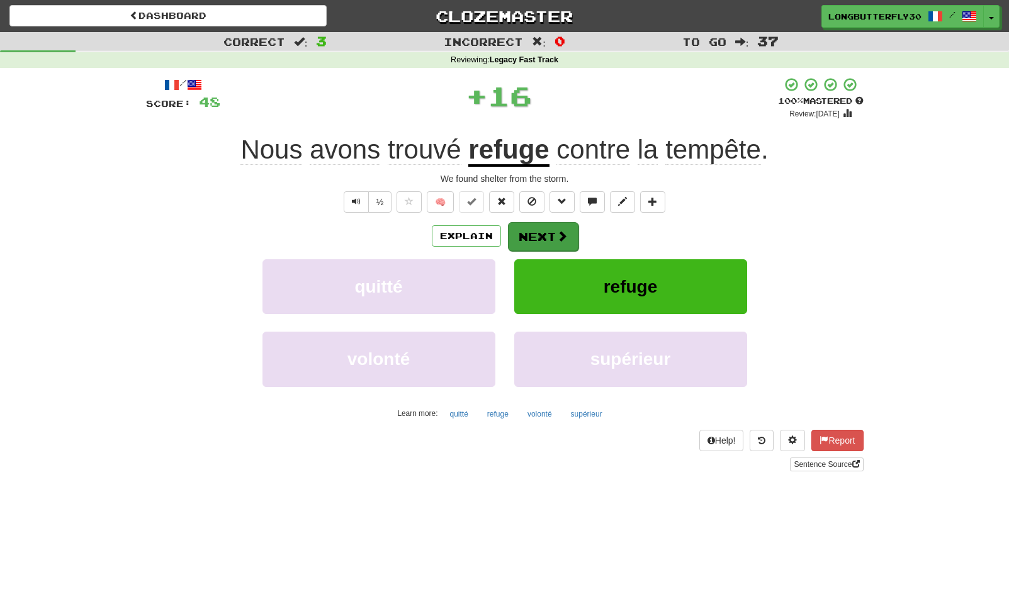
click at [538, 232] on button "Next" at bounding box center [543, 236] width 70 height 29
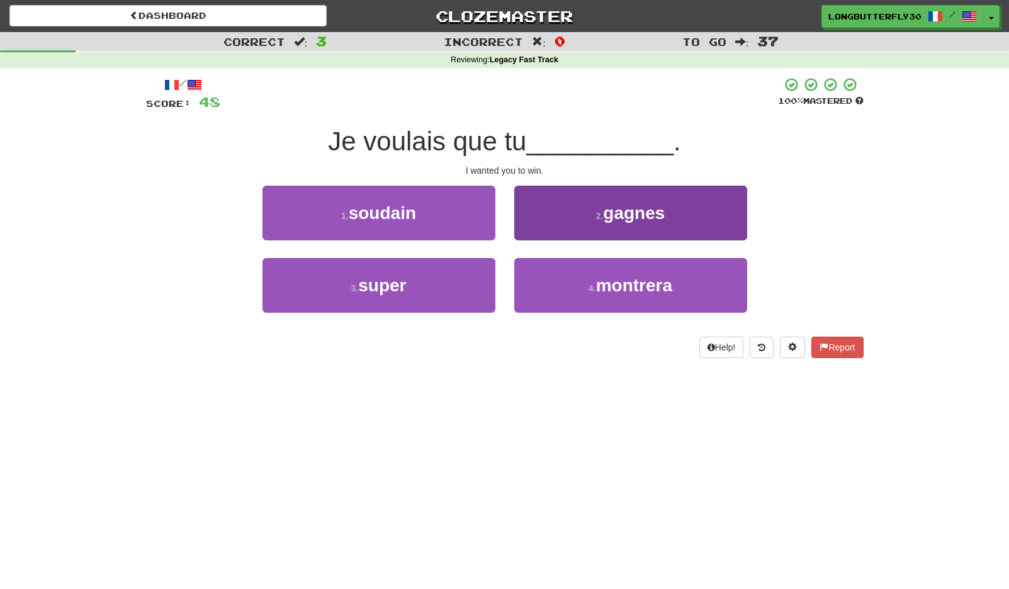
click at [581, 221] on button "2 . gagnes" at bounding box center [630, 213] width 233 height 55
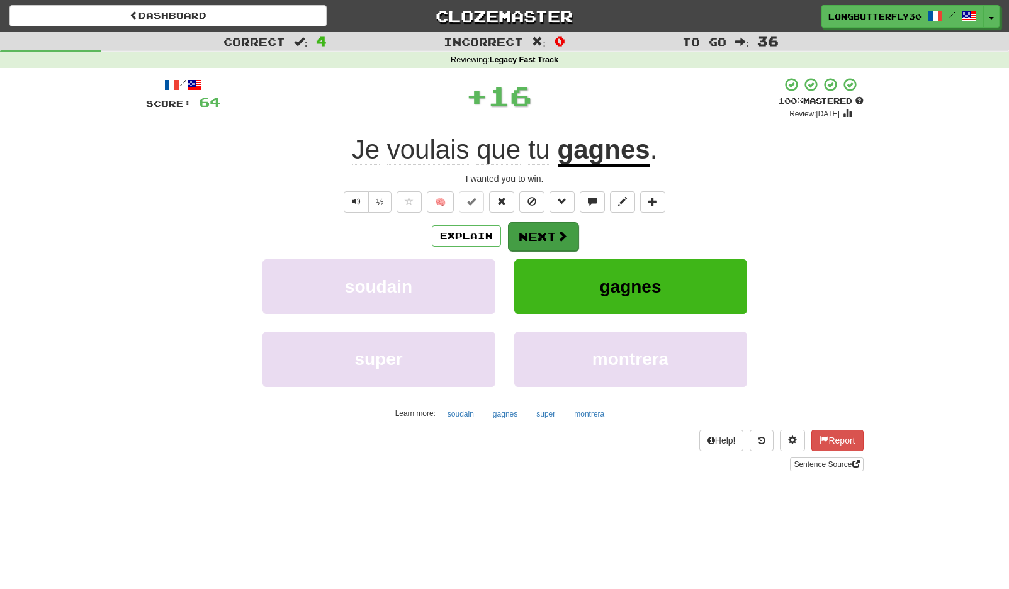
click at [536, 234] on button "Next" at bounding box center [543, 236] width 70 height 29
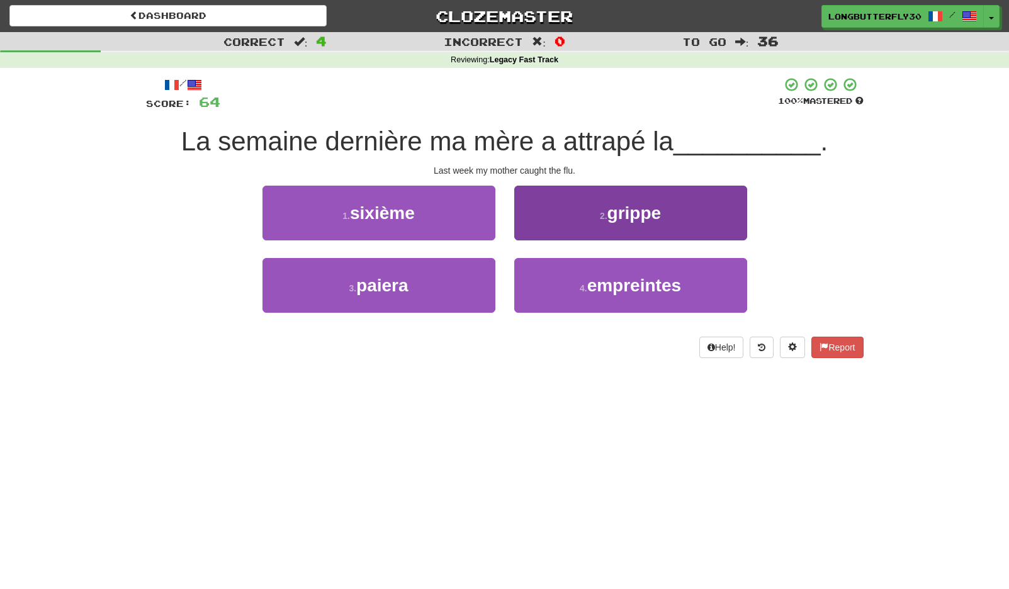
click at [555, 212] on button "2 . grippe" at bounding box center [630, 213] width 233 height 55
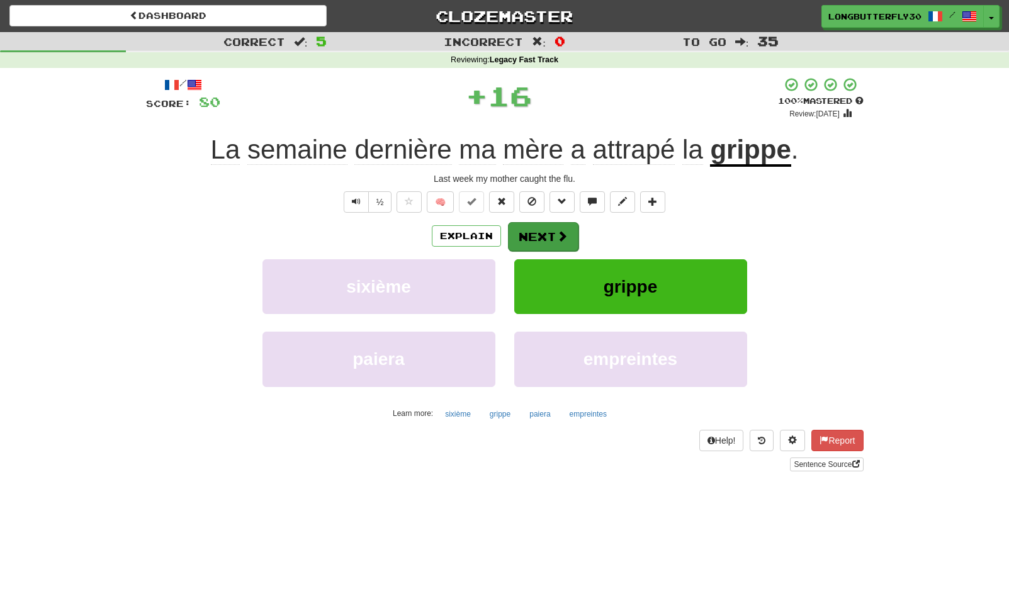
click at [534, 230] on button "Next" at bounding box center [543, 236] width 70 height 29
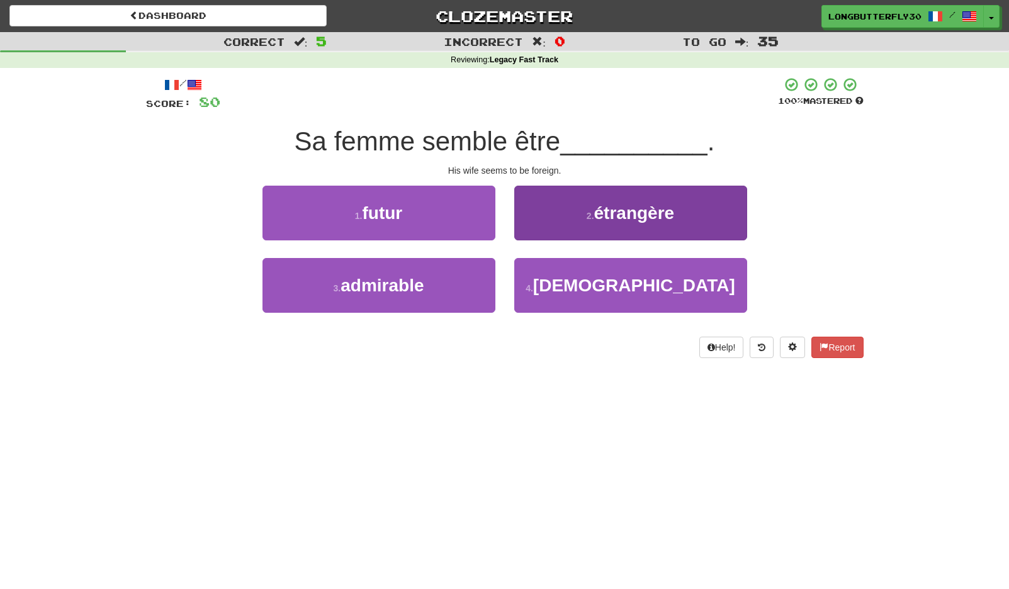
click at [571, 219] on button "2 . étrangère" at bounding box center [630, 213] width 233 height 55
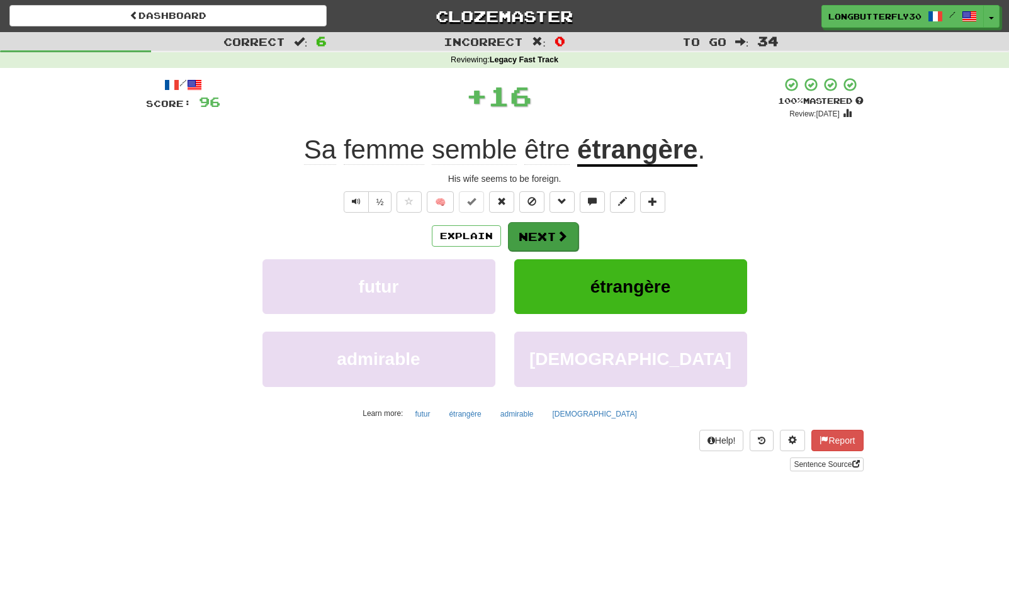
click at [544, 235] on button "Next" at bounding box center [543, 236] width 70 height 29
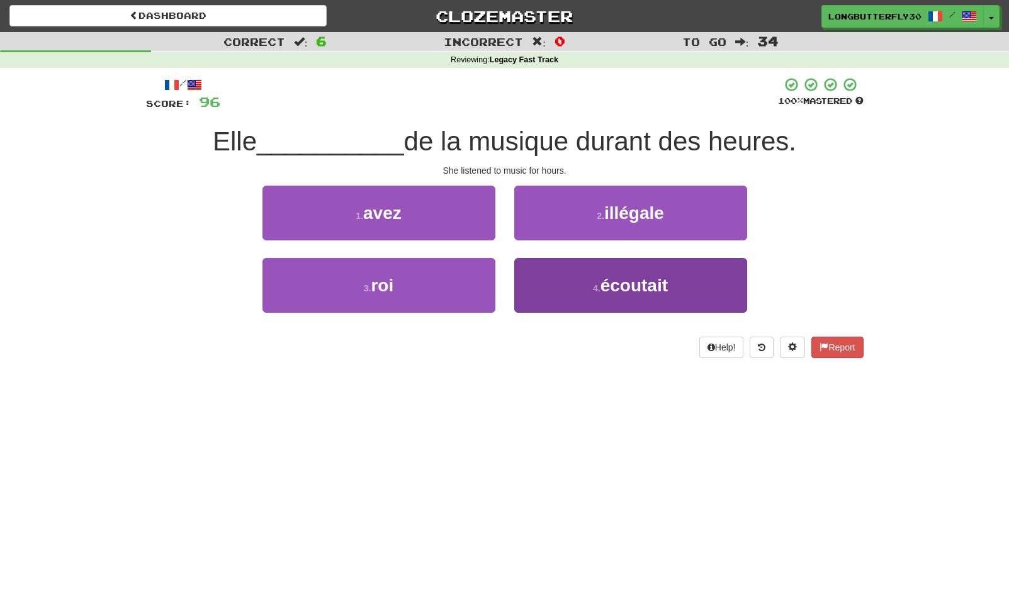
click at [556, 286] on button "4 . écoutait" at bounding box center [630, 285] width 233 height 55
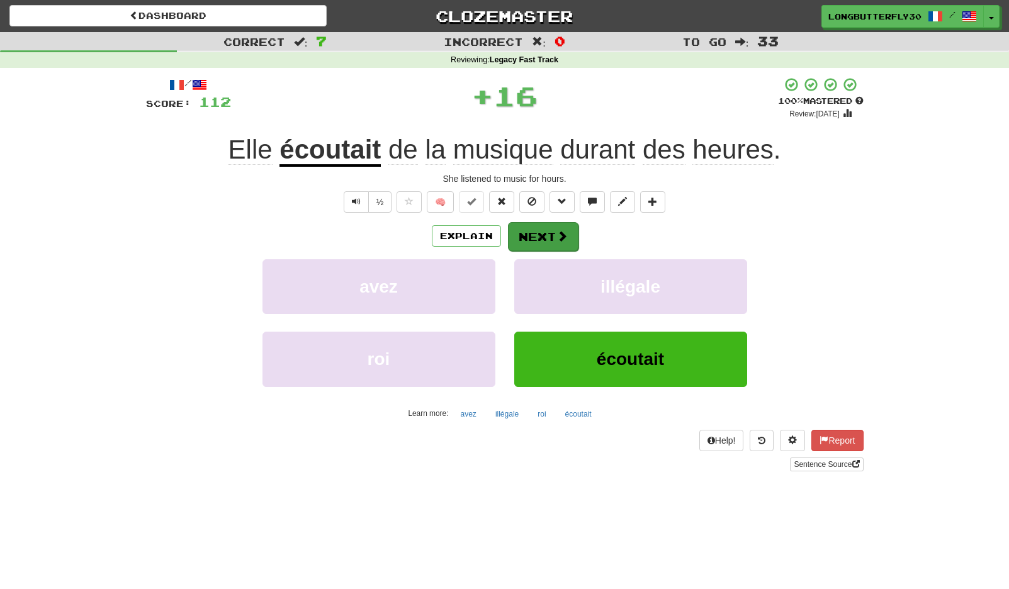
click at [554, 230] on button "Next" at bounding box center [543, 236] width 70 height 29
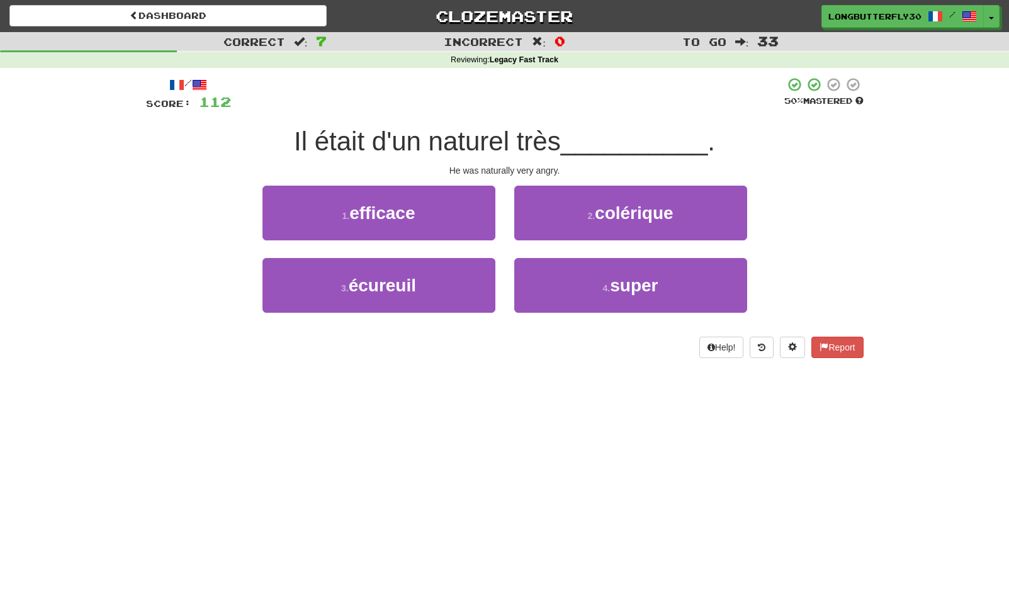
click at [597, 217] on span "colérique" at bounding box center [634, 213] width 78 height 20
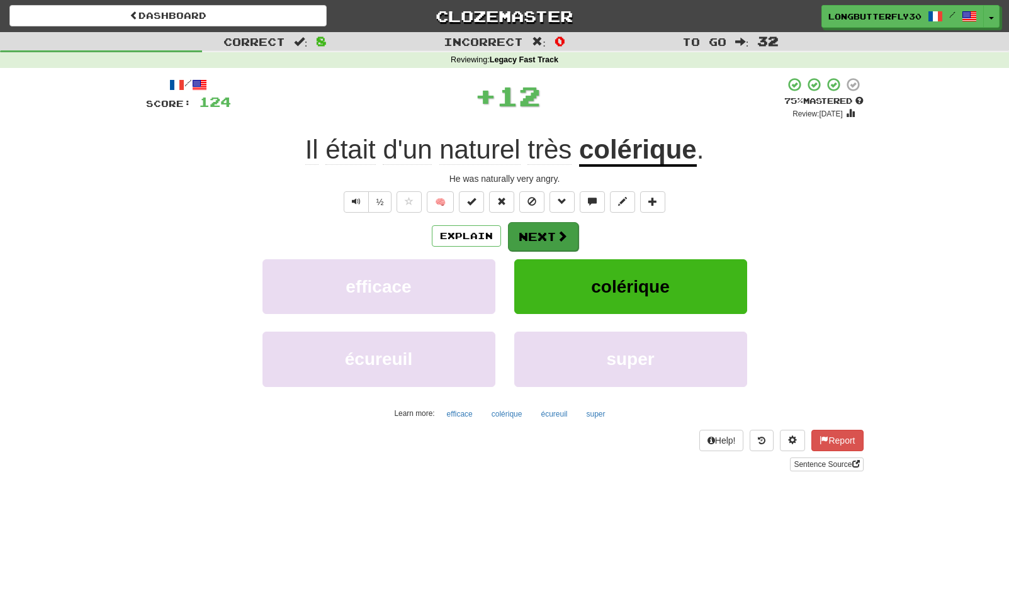
click at [571, 227] on button "Next" at bounding box center [543, 236] width 70 height 29
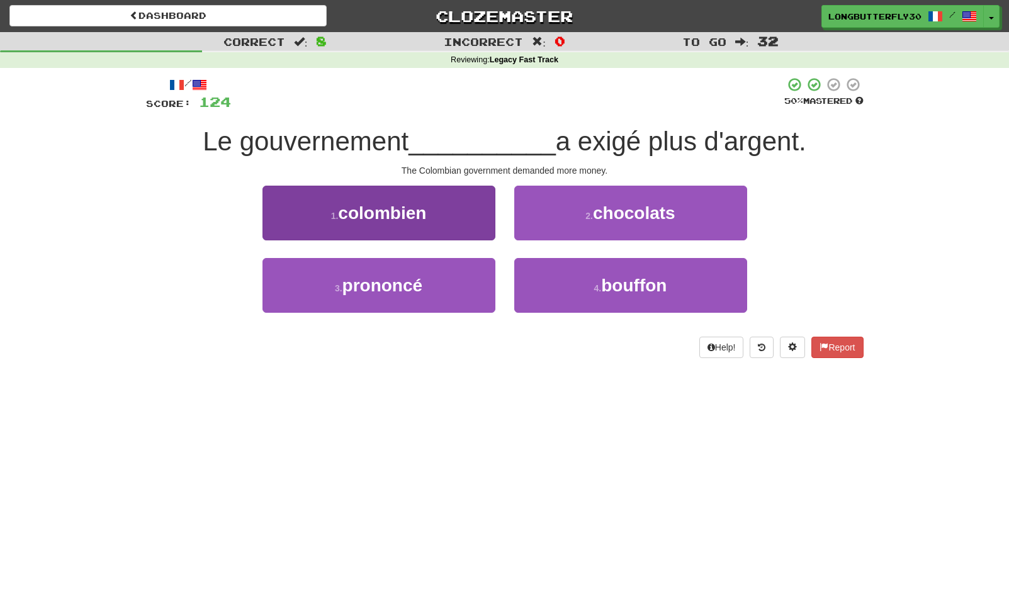
click at [448, 220] on button "1 . colombien" at bounding box center [378, 213] width 233 height 55
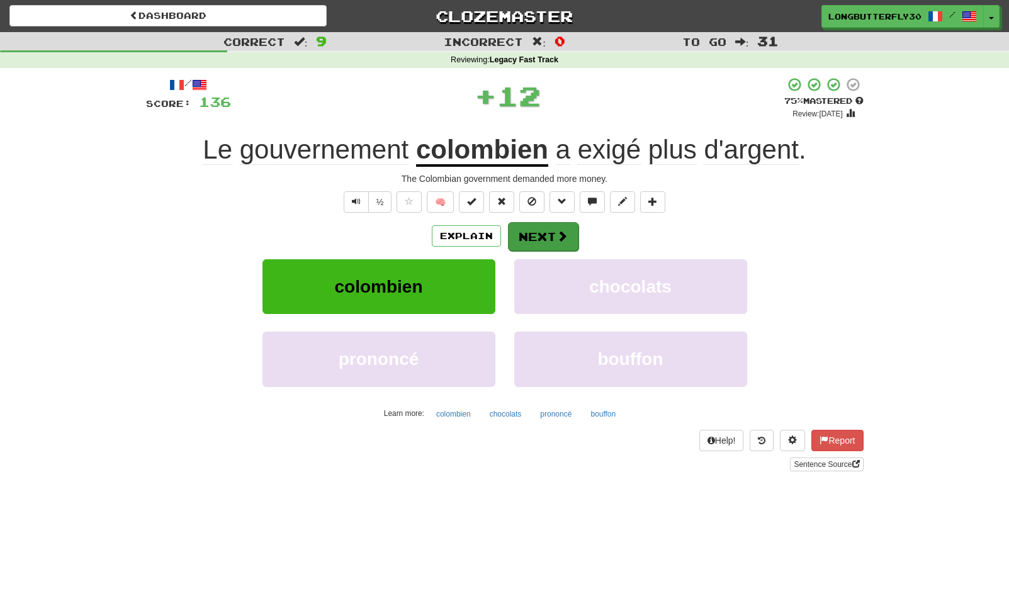
click at [542, 225] on button "Next" at bounding box center [543, 236] width 70 height 29
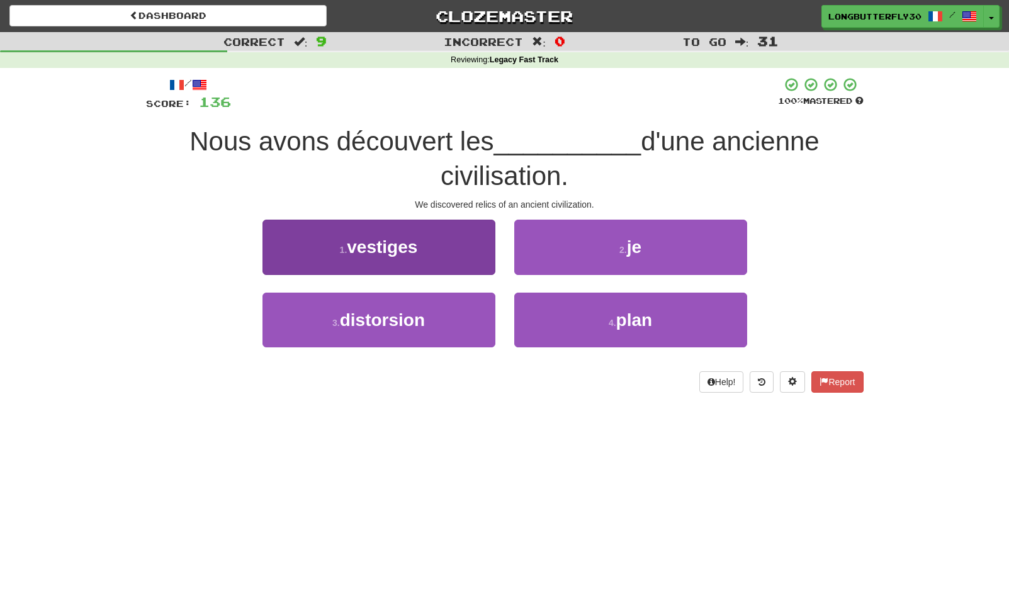
click at [435, 246] on button "1 . vestiges" at bounding box center [378, 247] width 233 height 55
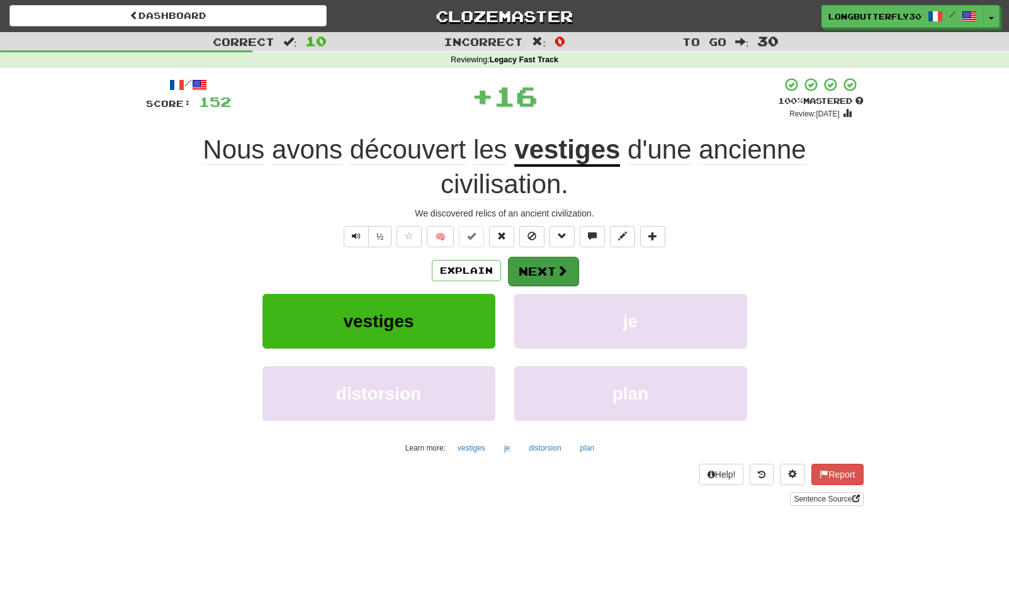
click at [571, 266] on button "Next" at bounding box center [543, 271] width 70 height 29
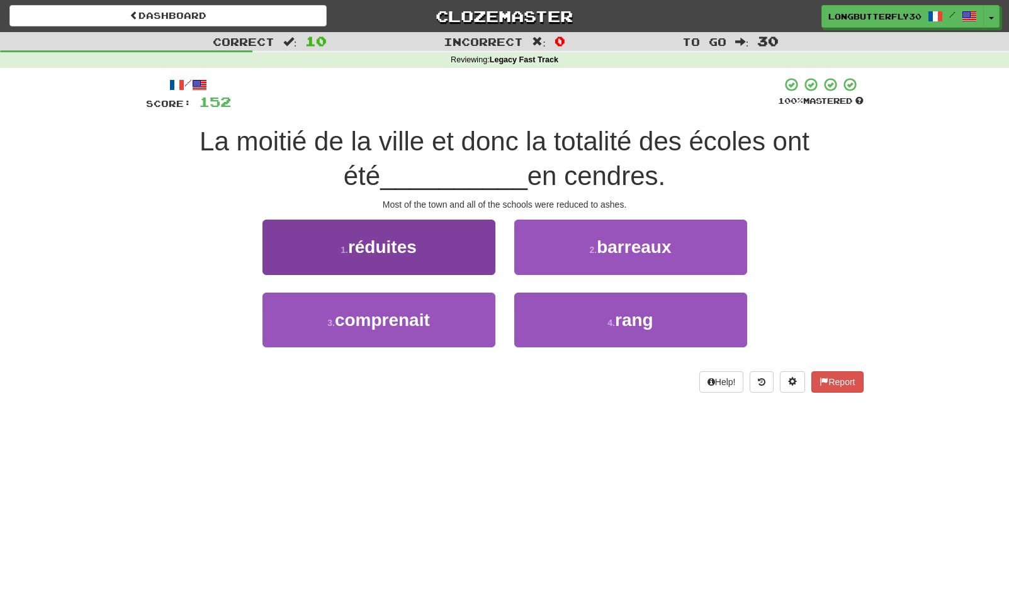
click at [428, 246] on button "1 . réduites" at bounding box center [378, 247] width 233 height 55
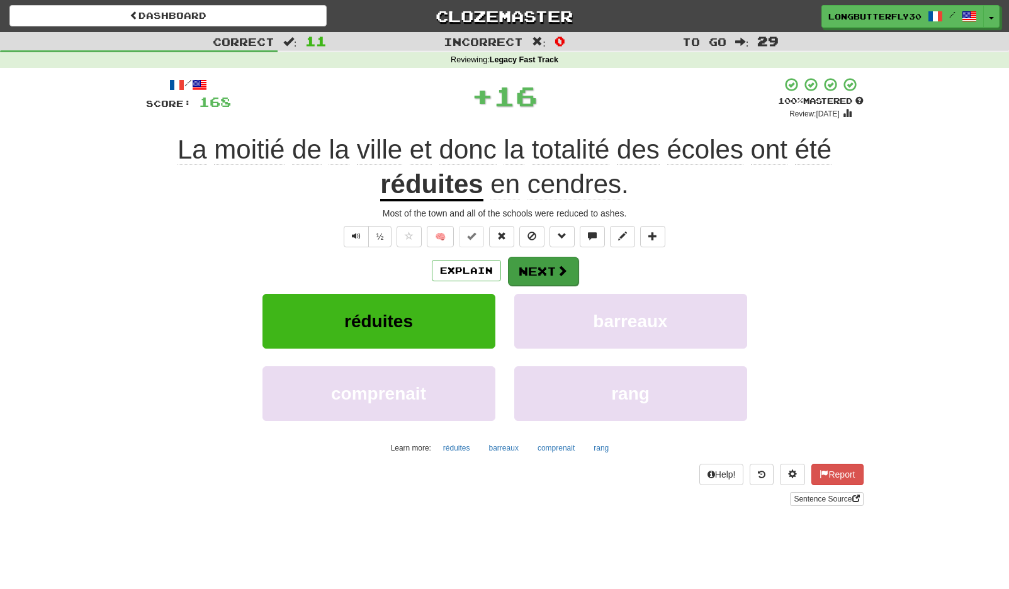
click at [559, 265] on span at bounding box center [561, 270] width 11 height 11
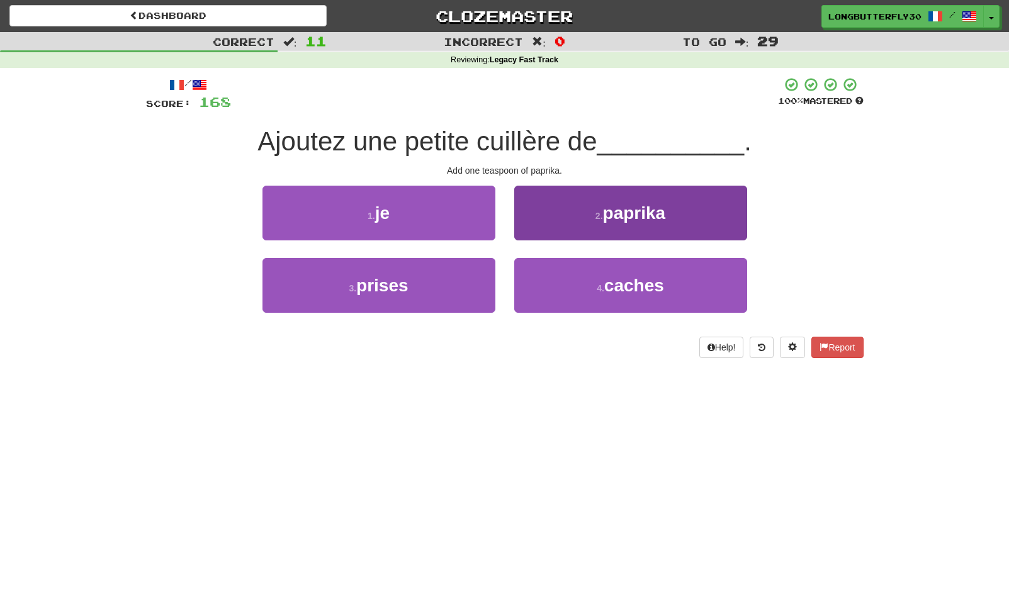
click at [605, 214] on span "paprika" at bounding box center [634, 213] width 63 height 20
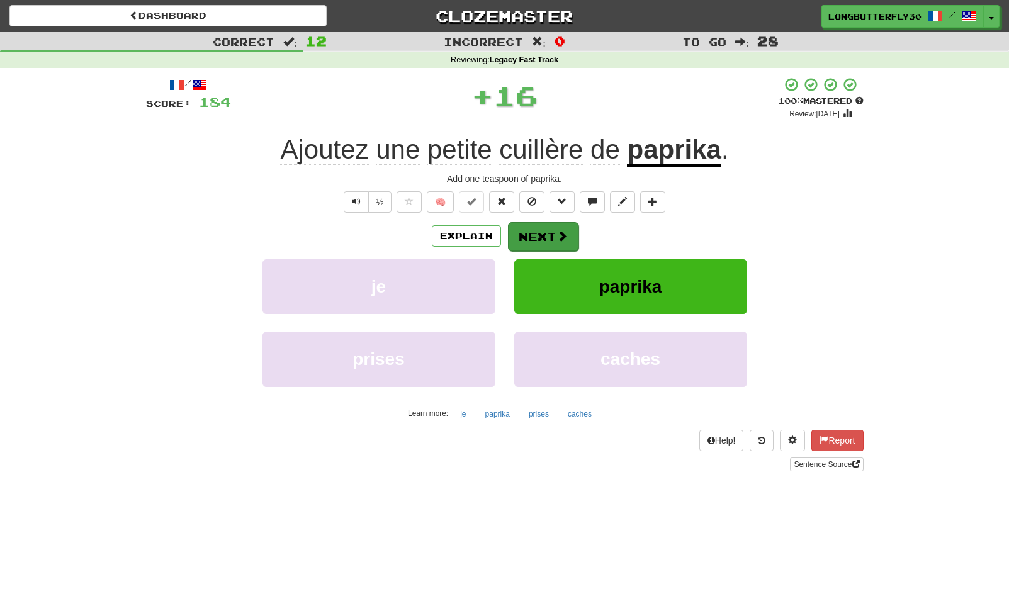
click at [557, 236] on span at bounding box center [561, 235] width 11 height 11
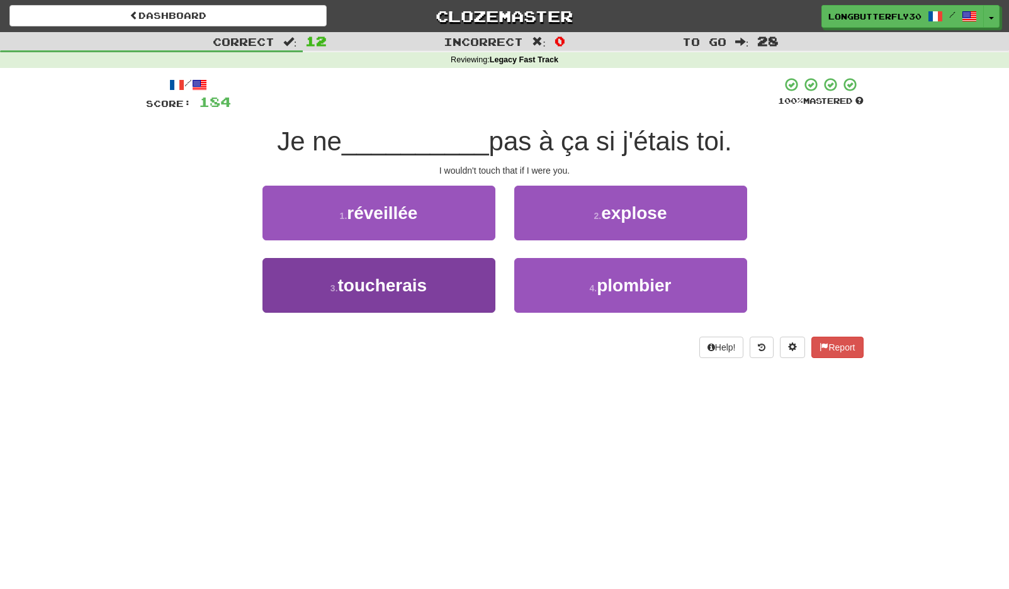
click at [440, 281] on button "3 . toucherais" at bounding box center [378, 285] width 233 height 55
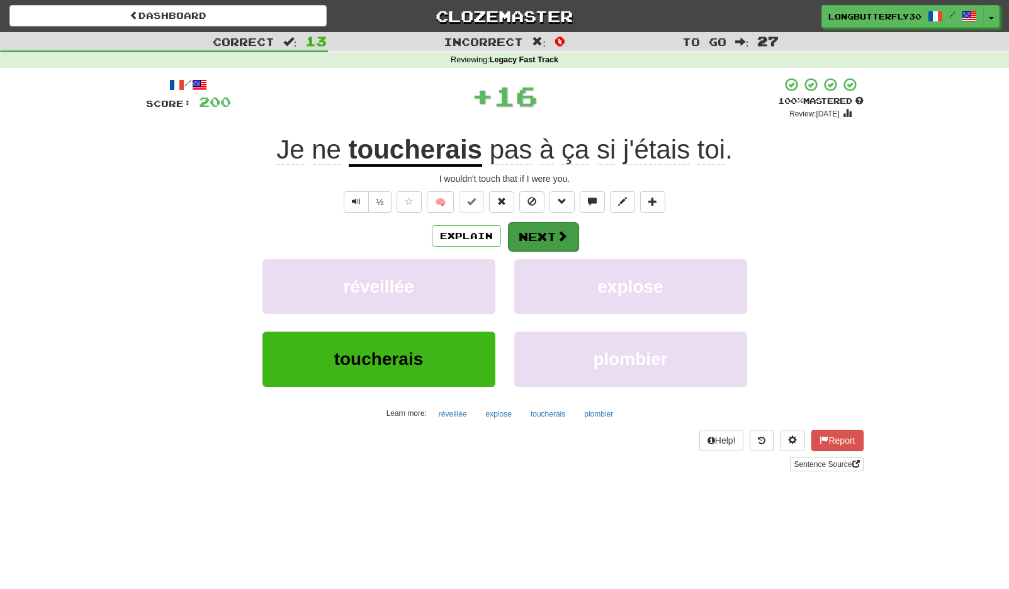
click at [560, 240] on span at bounding box center [561, 235] width 11 height 11
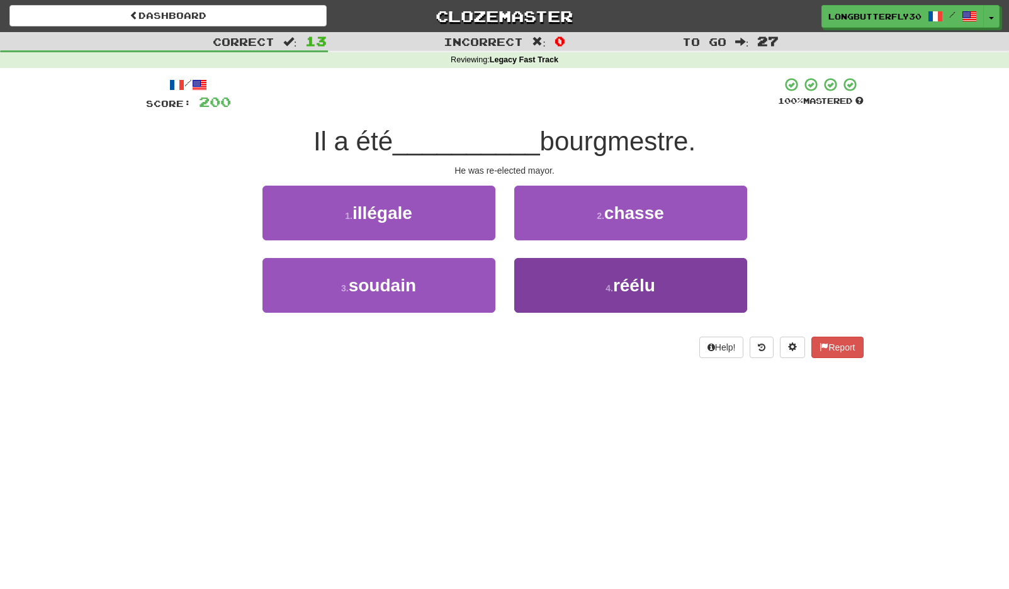
click at [591, 284] on button "4 . réélu" at bounding box center [630, 285] width 233 height 55
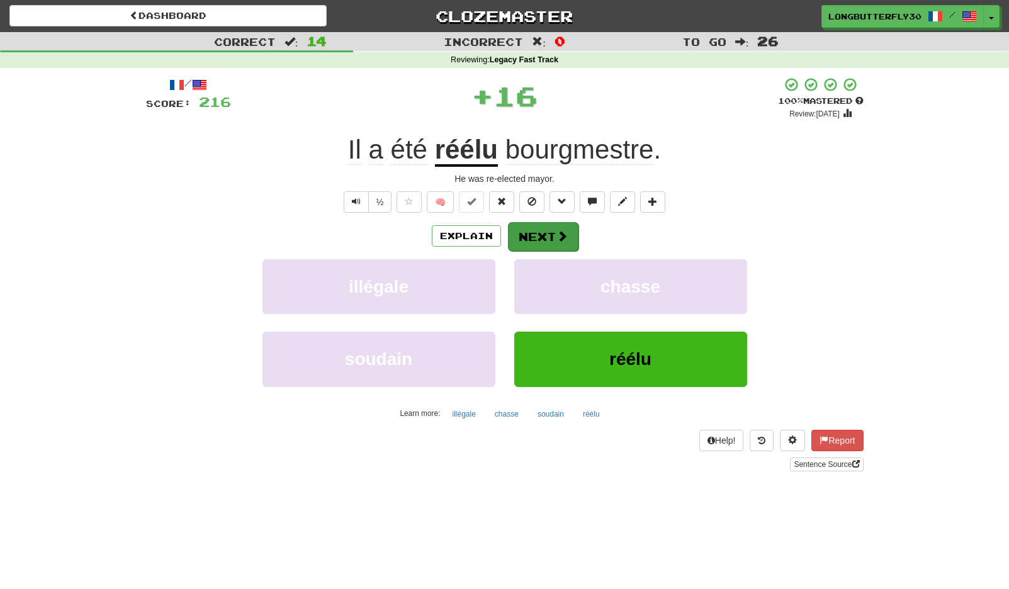
click at [550, 234] on button "Next" at bounding box center [543, 236] width 70 height 29
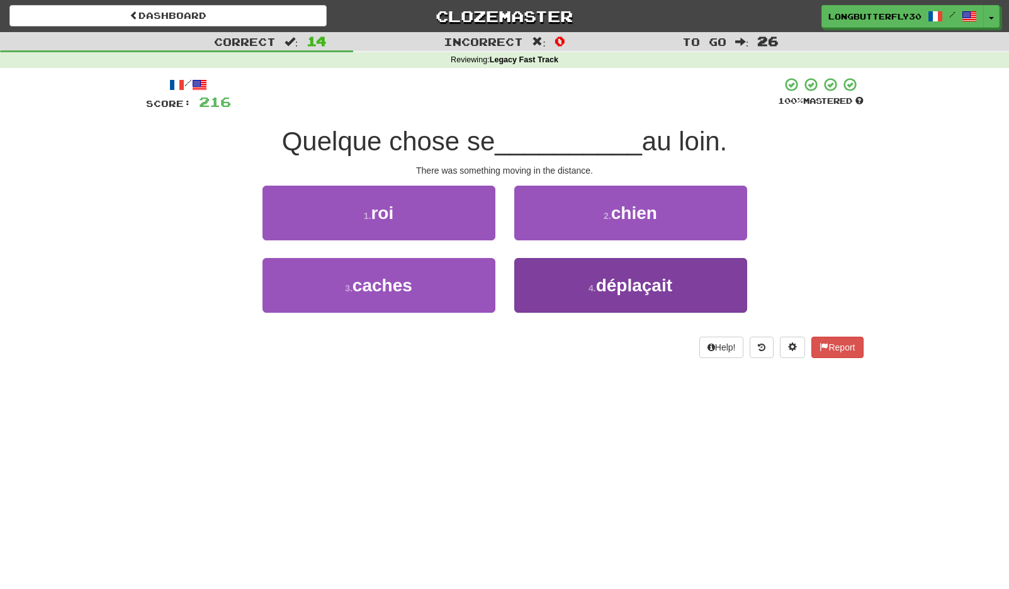
click at [549, 276] on button "4 . déplaçait" at bounding box center [630, 285] width 233 height 55
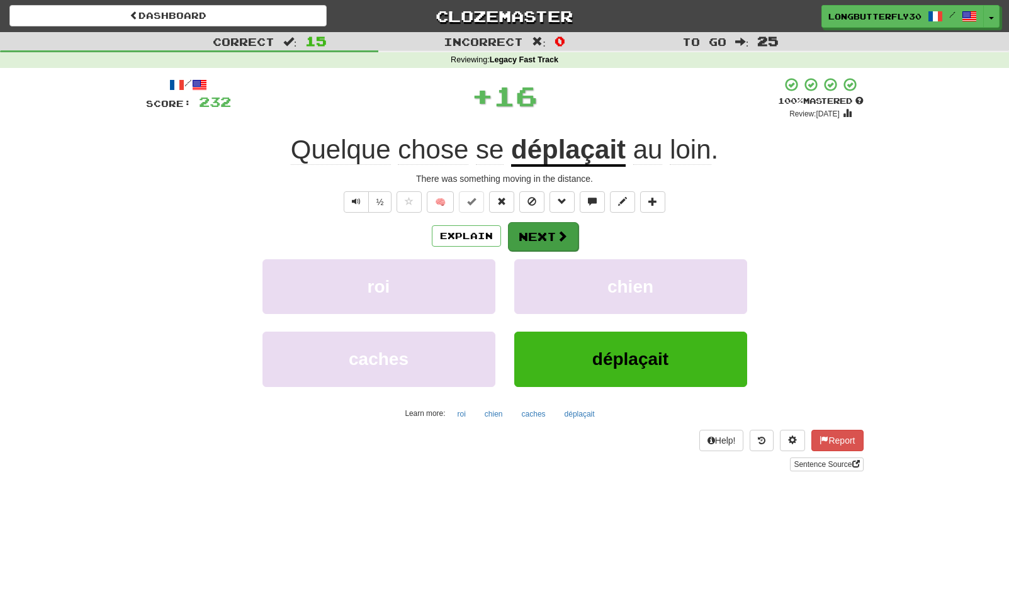
click at [549, 225] on button "Next" at bounding box center [543, 236] width 70 height 29
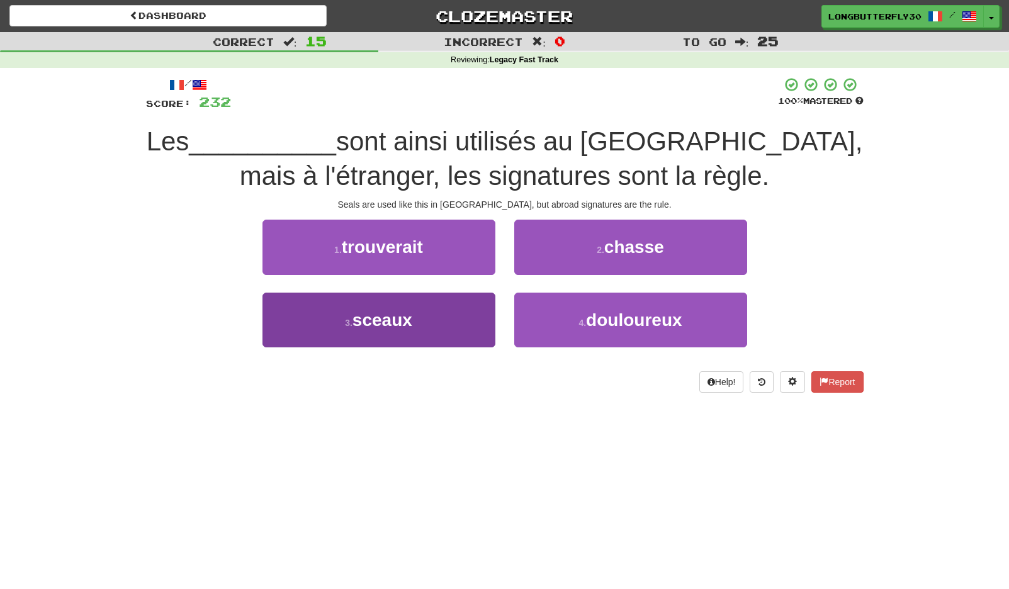
click at [440, 311] on button "3 . sceaux" at bounding box center [378, 320] width 233 height 55
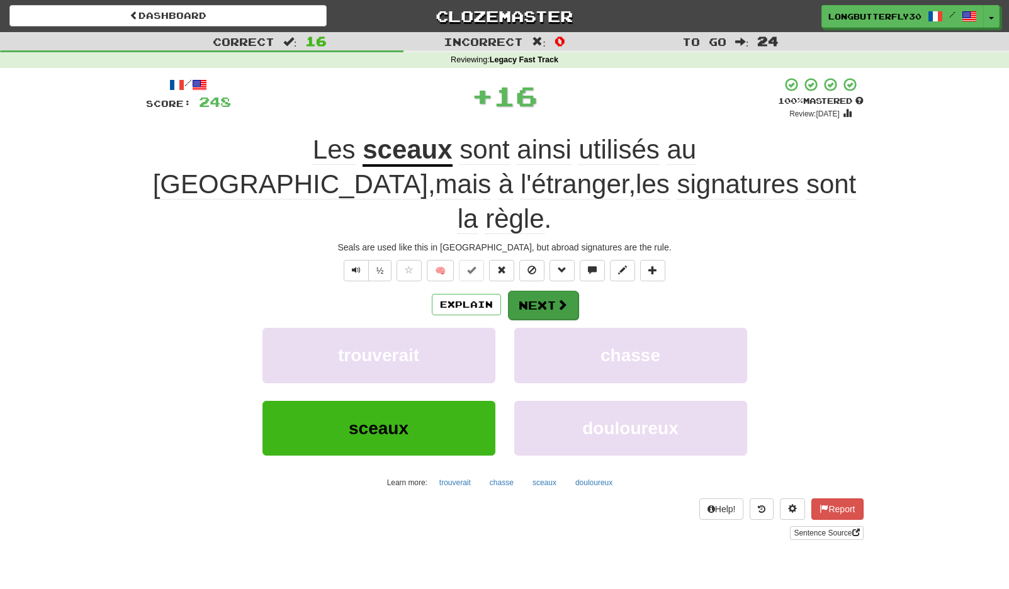
click at [556, 299] on span at bounding box center [561, 304] width 11 height 11
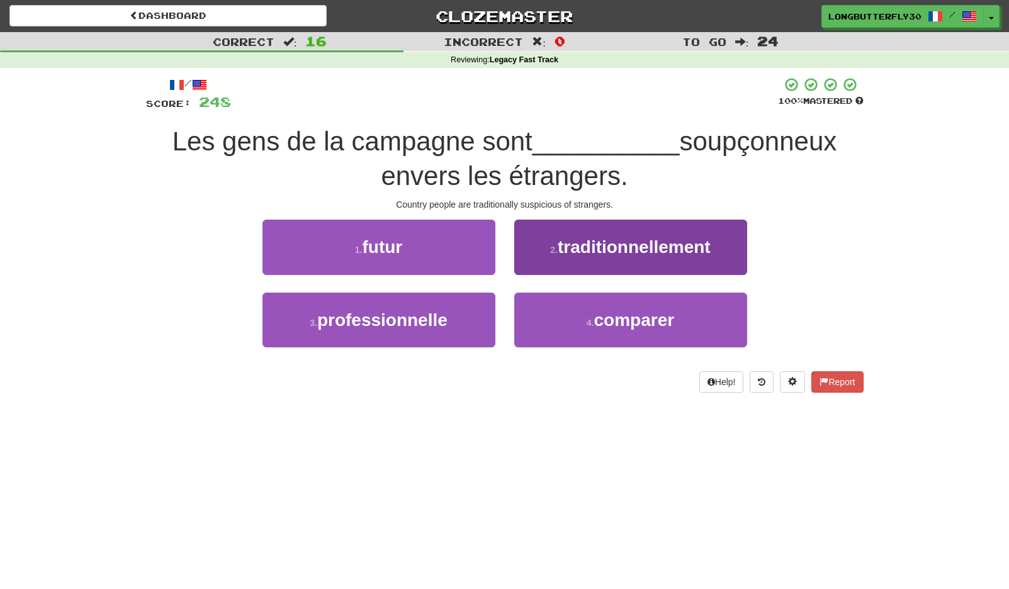
click at [561, 255] on button "2 . traditionnellement" at bounding box center [630, 247] width 233 height 55
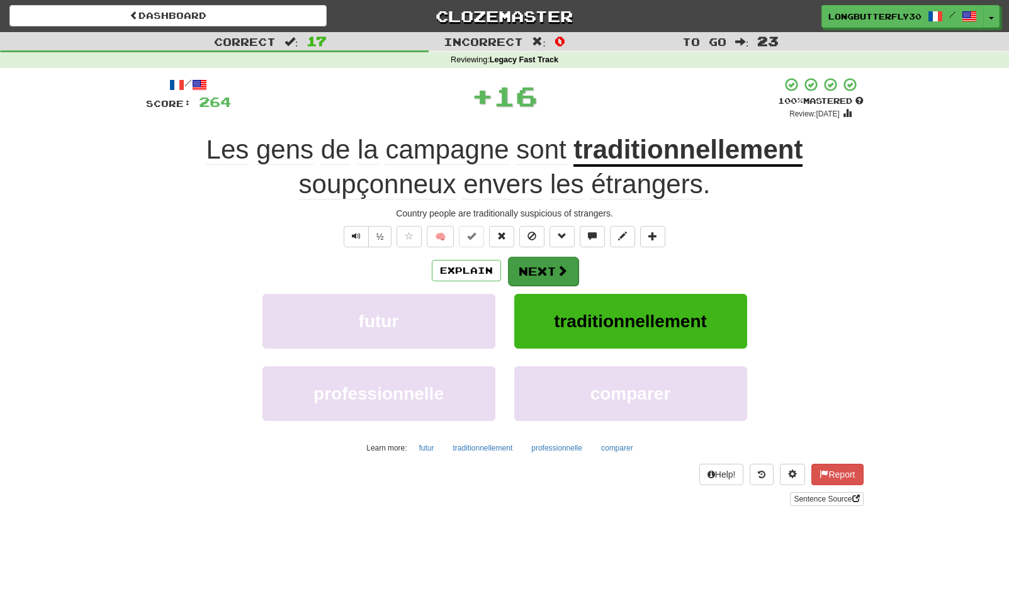
click at [536, 266] on button "Next" at bounding box center [543, 271] width 70 height 29
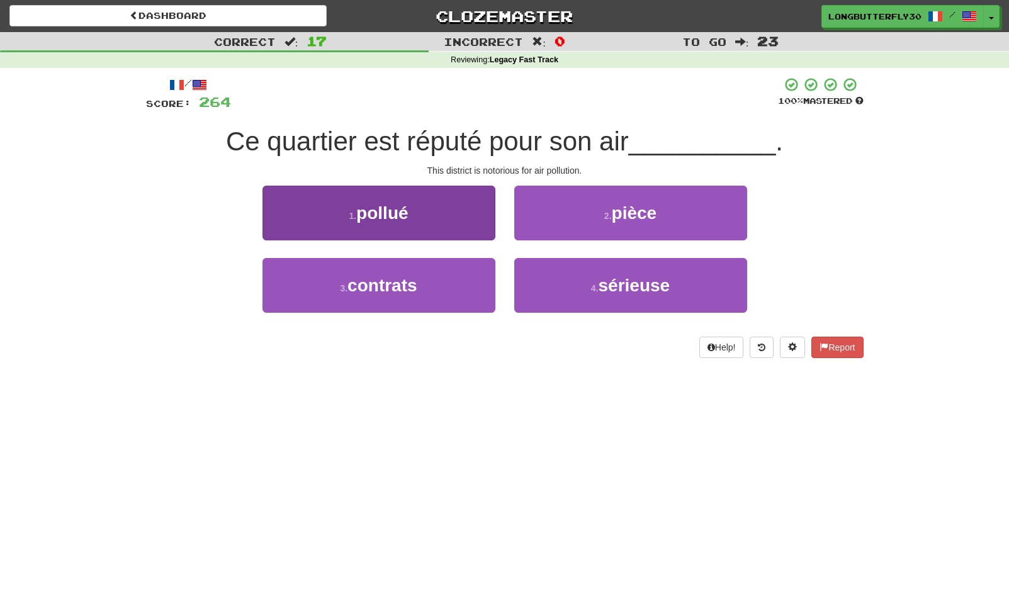
click at [467, 216] on button "1 . pollué" at bounding box center [378, 213] width 233 height 55
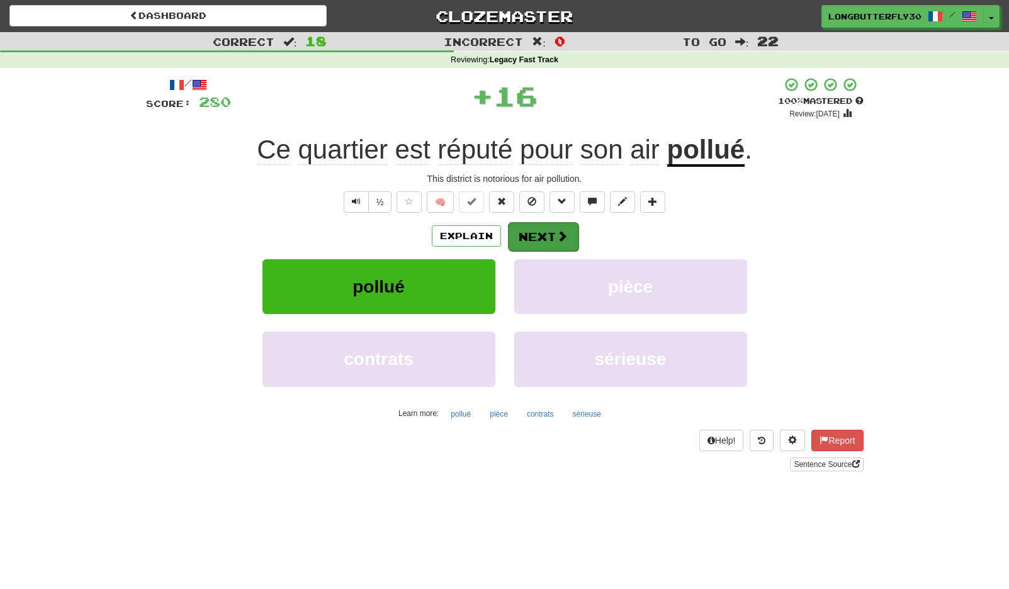
click at [567, 225] on button "Next" at bounding box center [543, 236] width 70 height 29
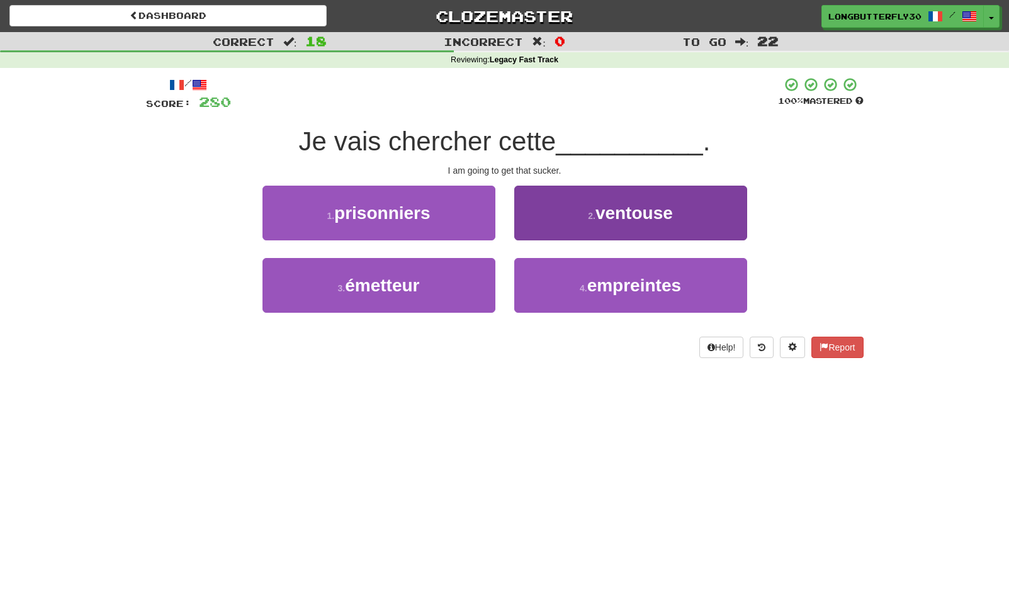
click at [559, 220] on button "2 . ventouse" at bounding box center [630, 213] width 233 height 55
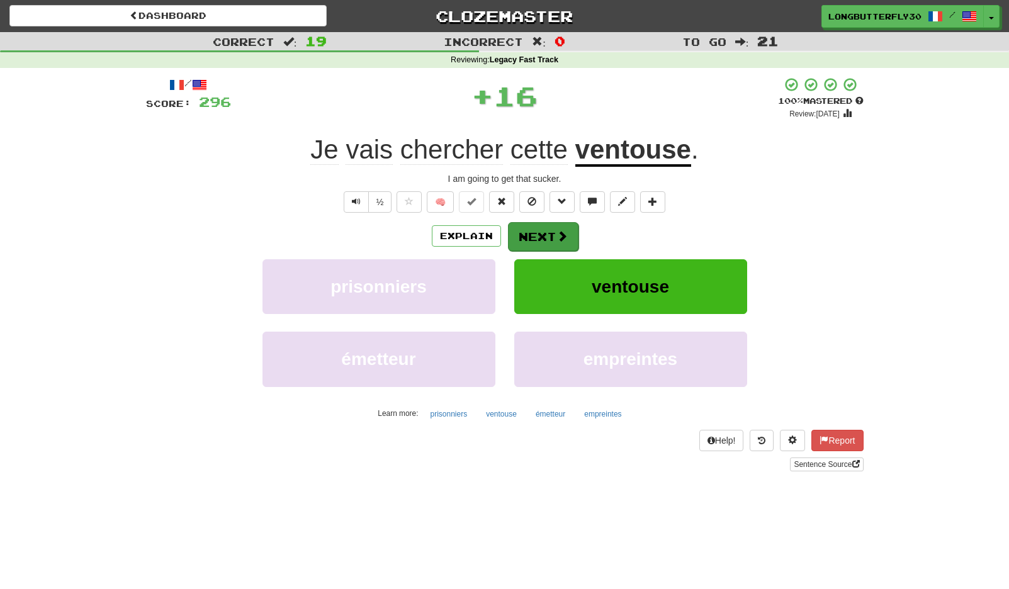
click at [547, 234] on button "Next" at bounding box center [543, 236] width 70 height 29
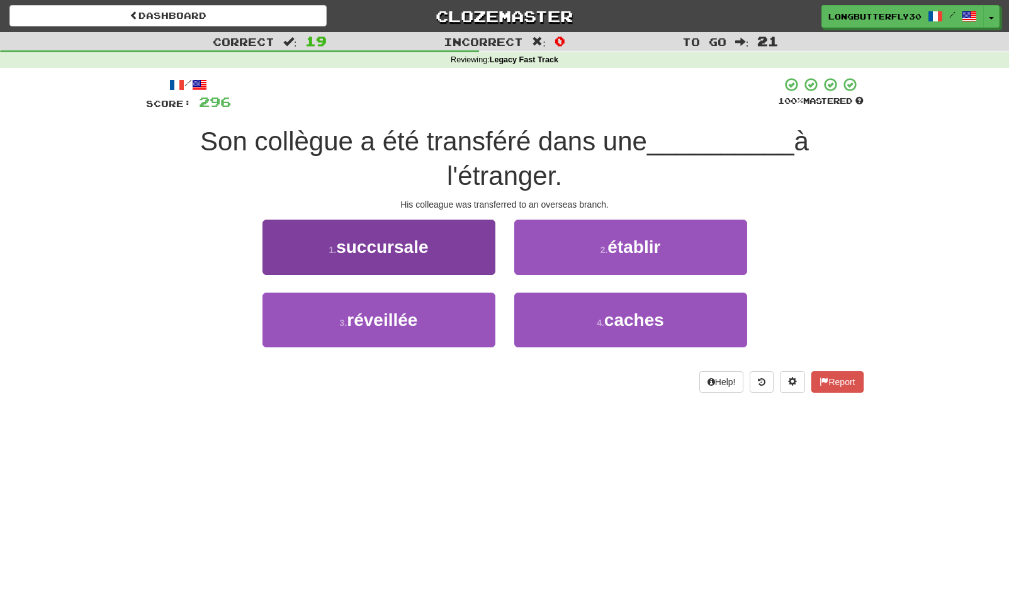
click at [411, 250] on span "succursale" at bounding box center [382, 247] width 92 height 20
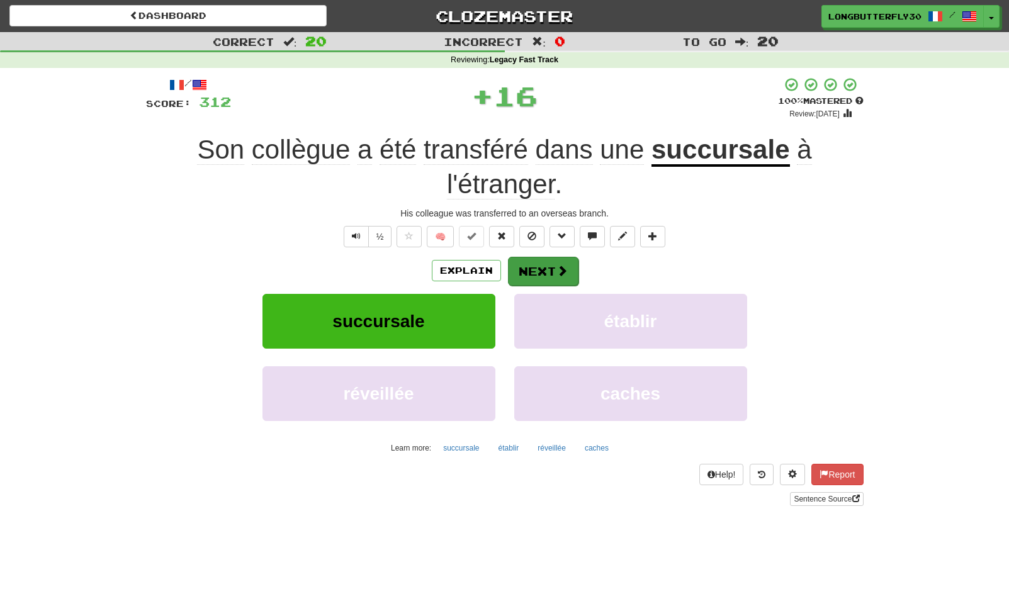
click at [524, 264] on button "Next" at bounding box center [543, 271] width 70 height 29
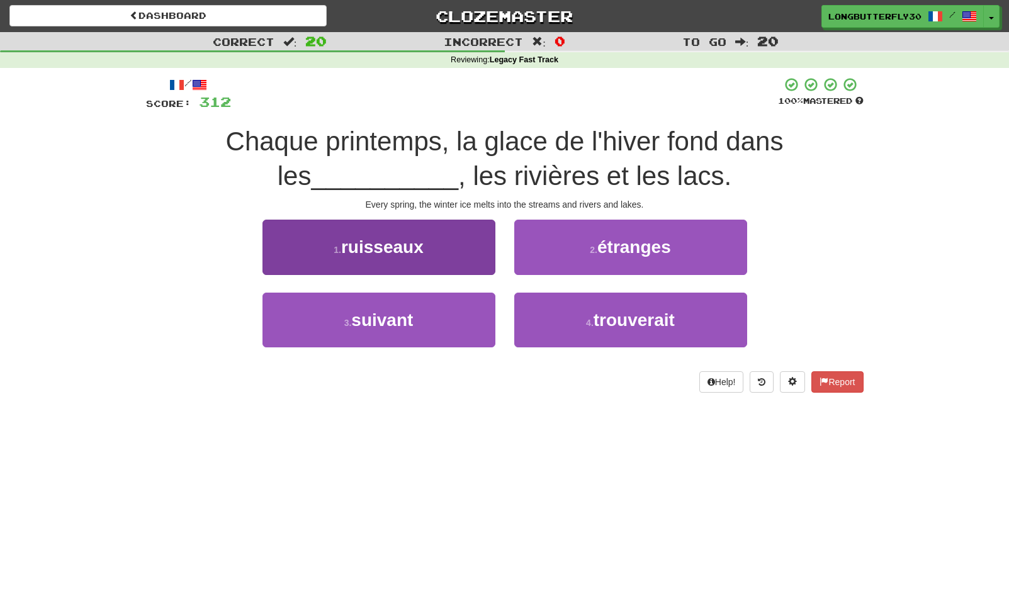
click at [419, 242] on span "ruisseaux" at bounding box center [382, 247] width 82 height 20
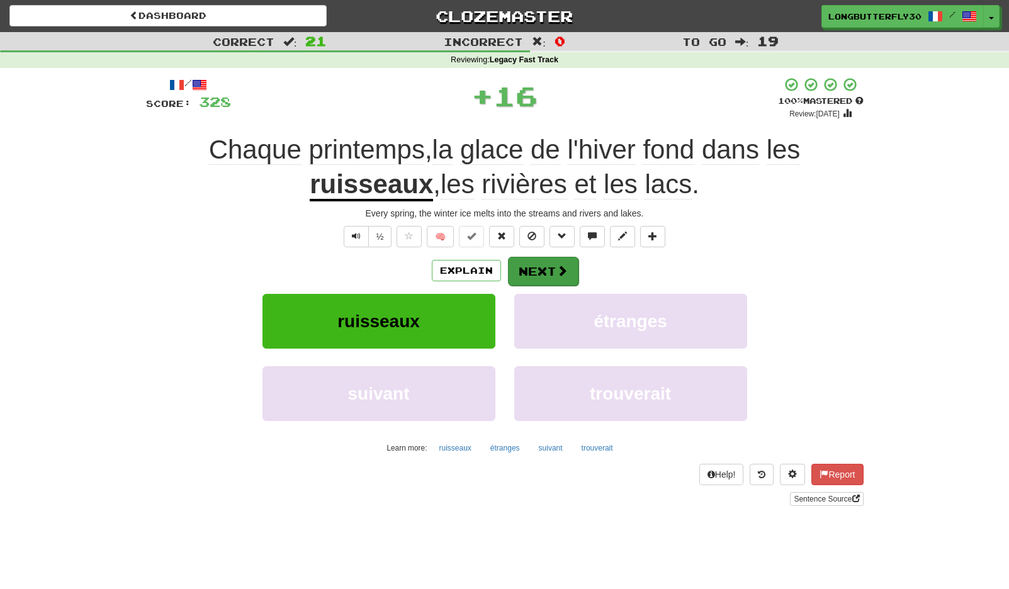
click at [549, 267] on button "Next" at bounding box center [543, 271] width 70 height 29
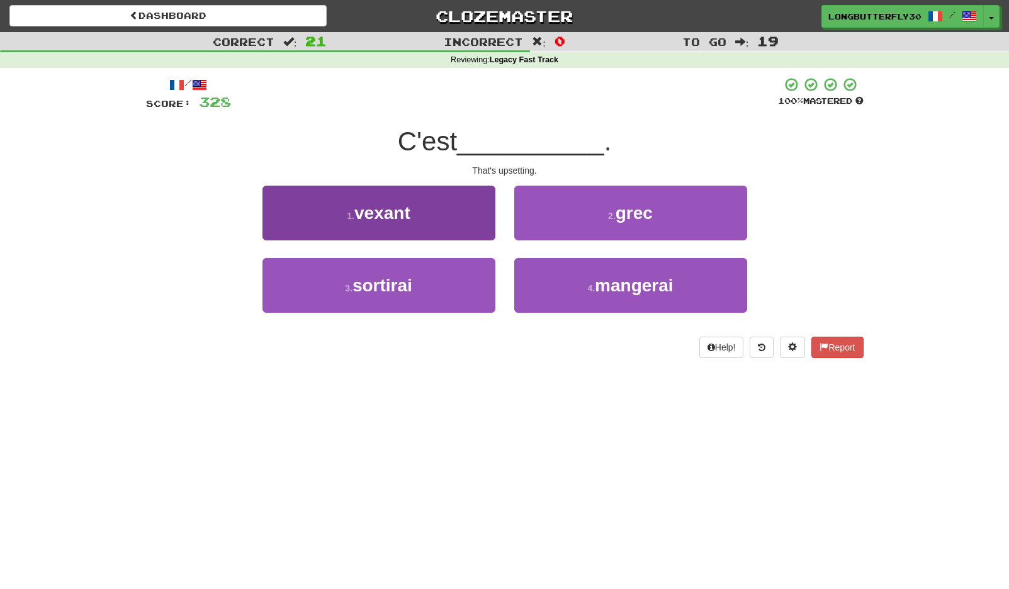
click at [439, 203] on button "1 . vexant" at bounding box center [378, 213] width 233 height 55
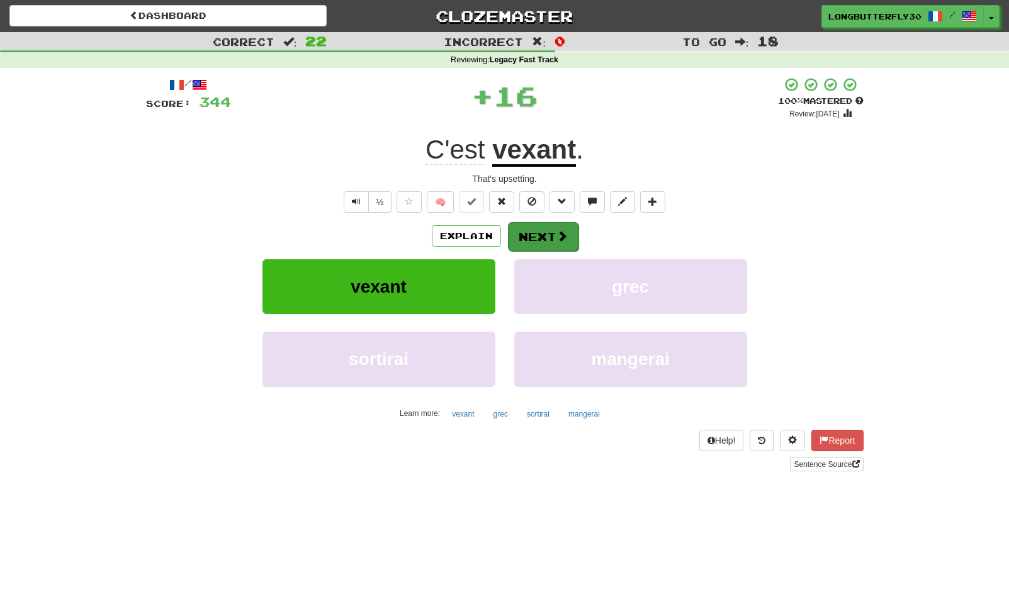
click at [550, 223] on button "Next" at bounding box center [543, 236] width 70 height 29
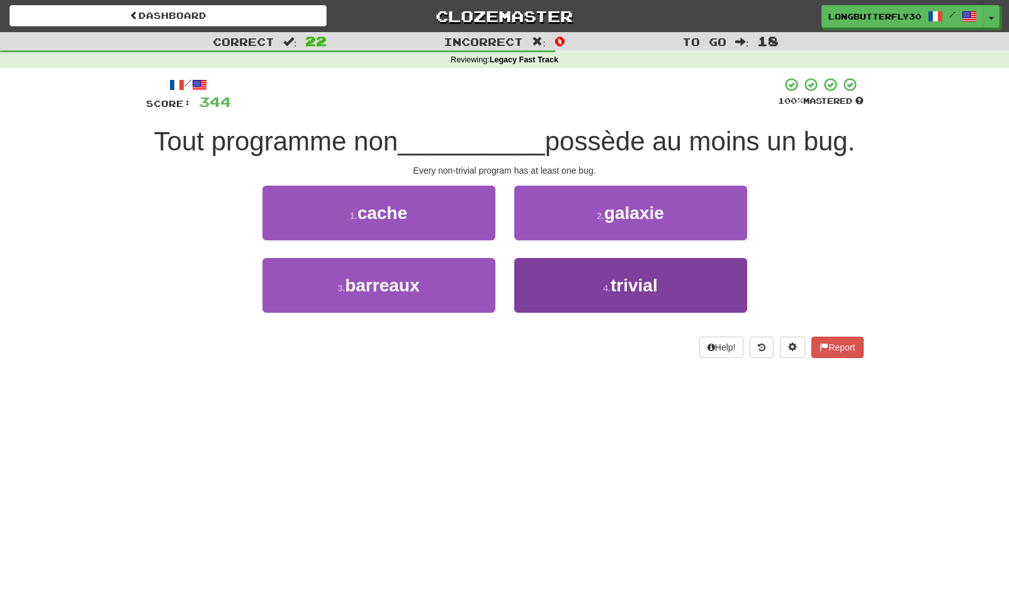
click at [545, 274] on button "4 . trivial" at bounding box center [630, 285] width 233 height 55
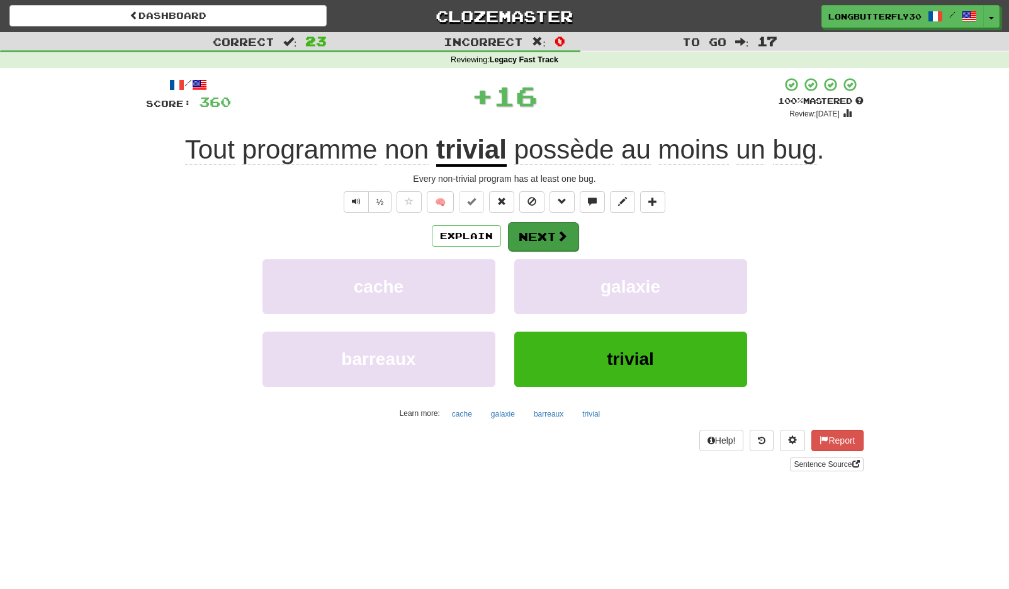
click at [539, 238] on button "Next" at bounding box center [543, 236] width 70 height 29
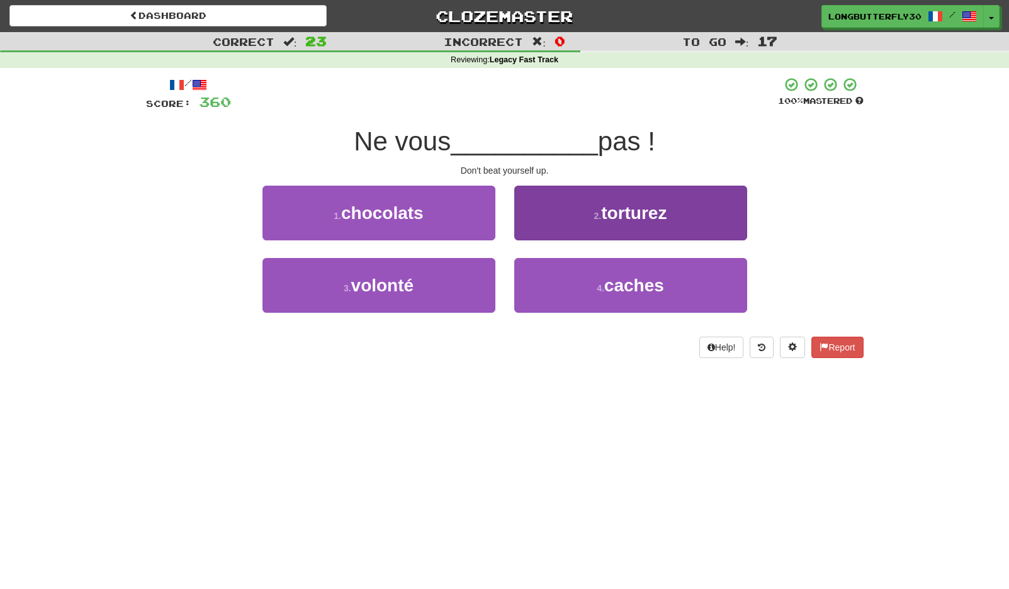
click at [571, 221] on button "2 . torturez" at bounding box center [630, 213] width 233 height 55
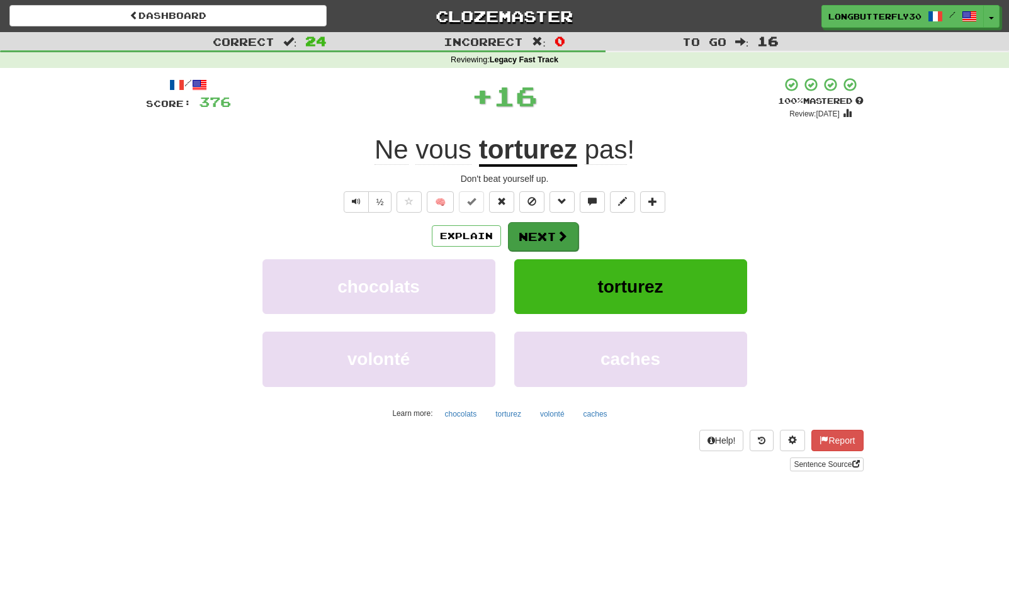
click at [549, 233] on button "Next" at bounding box center [543, 236] width 70 height 29
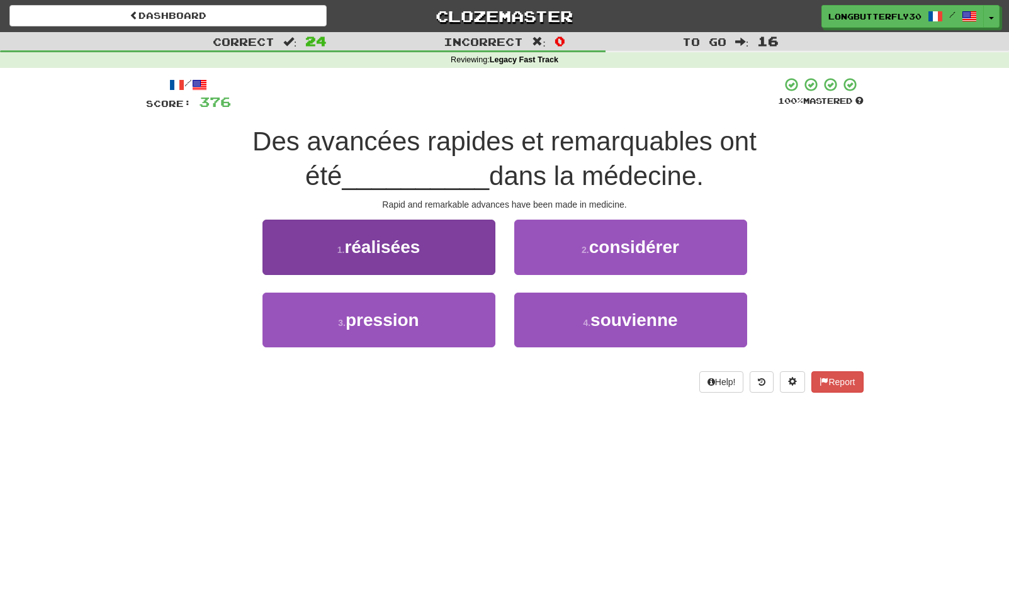
click at [442, 252] on button "1 . réalisées" at bounding box center [378, 247] width 233 height 55
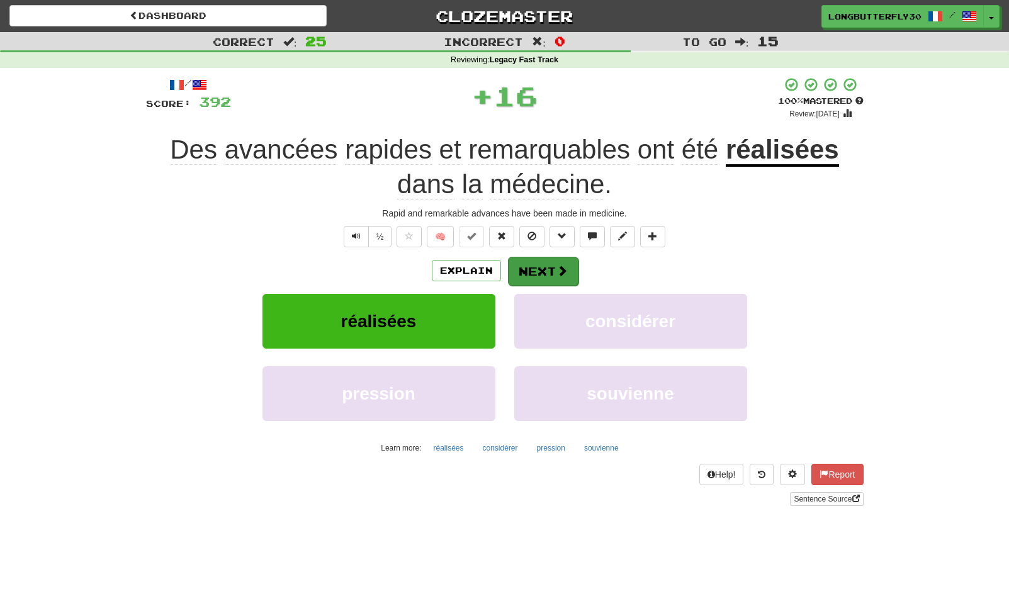
click at [556, 265] on span at bounding box center [561, 270] width 11 height 11
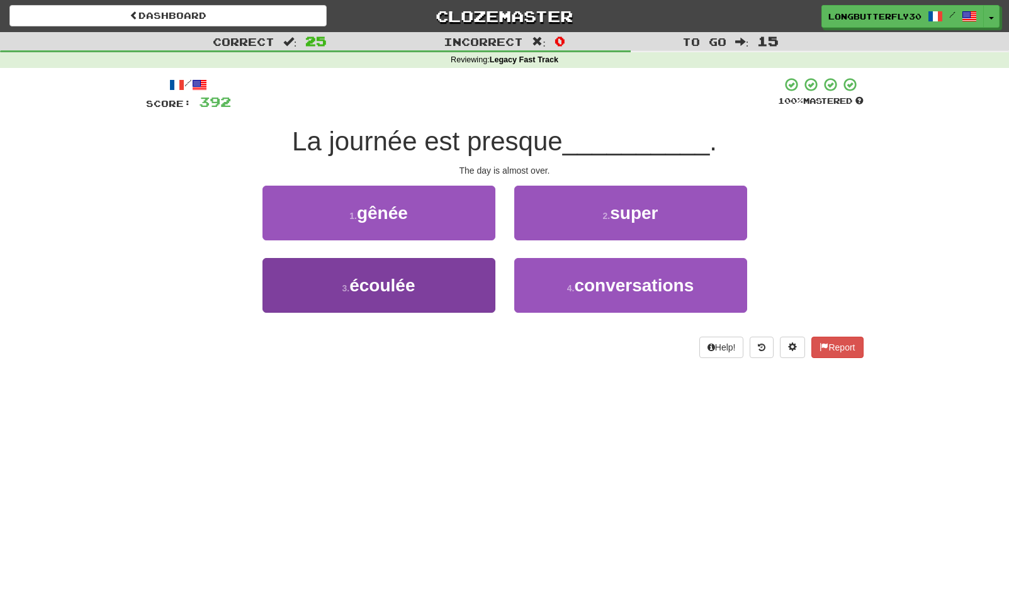
click at [448, 266] on button "3 . écoulée" at bounding box center [378, 285] width 233 height 55
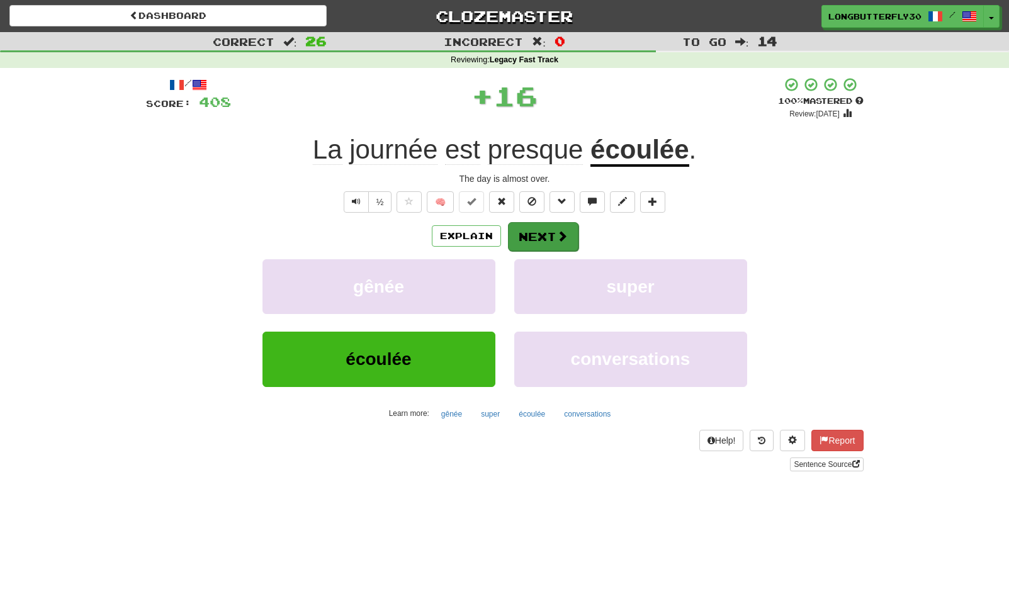
click at [545, 228] on button "Next" at bounding box center [543, 236] width 70 height 29
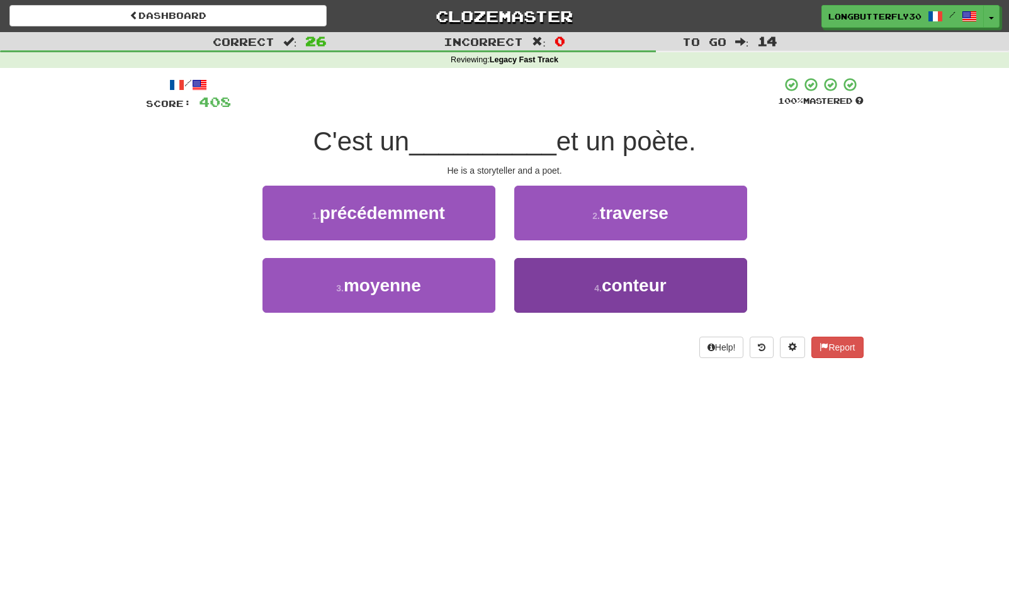
click at [593, 279] on button "4 . conteur" at bounding box center [630, 285] width 233 height 55
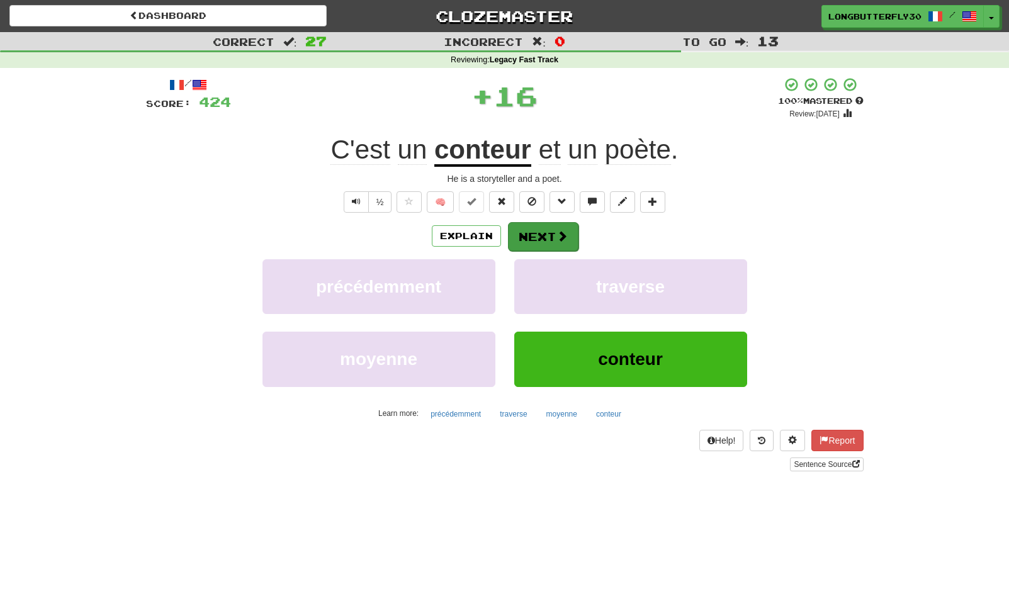
click at [562, 242] on button "Next" at bounding box center [543, 236] width 70 height 29
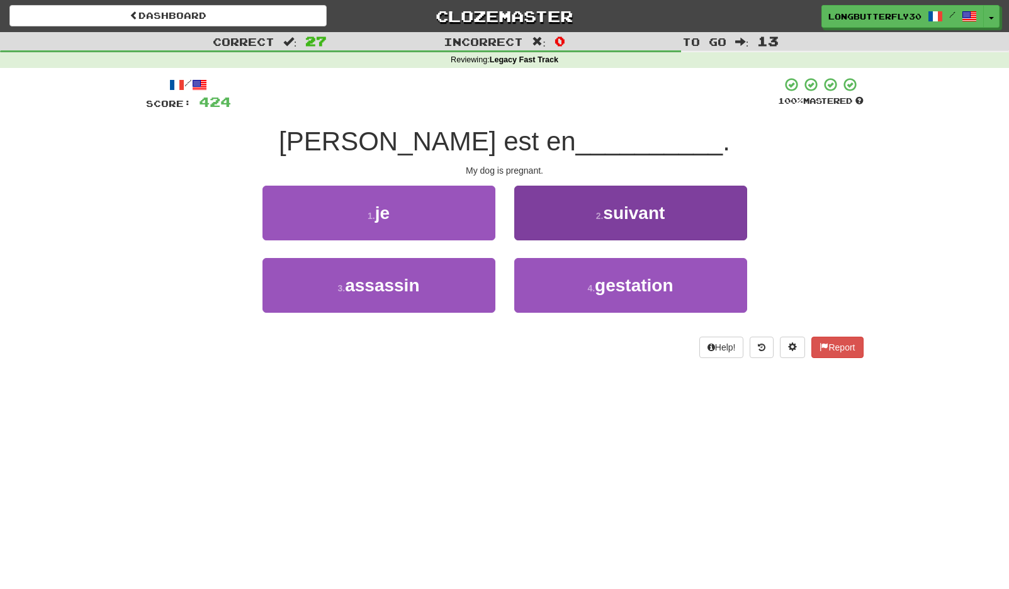
drag, startPoint x: 579, startPoint y: 290, endPoint x: 580, endPoint y: 284, distance: 6.3
click at [579, 289] on button "4 . gestation" at bounding box center [630, 285] width 233 height 55
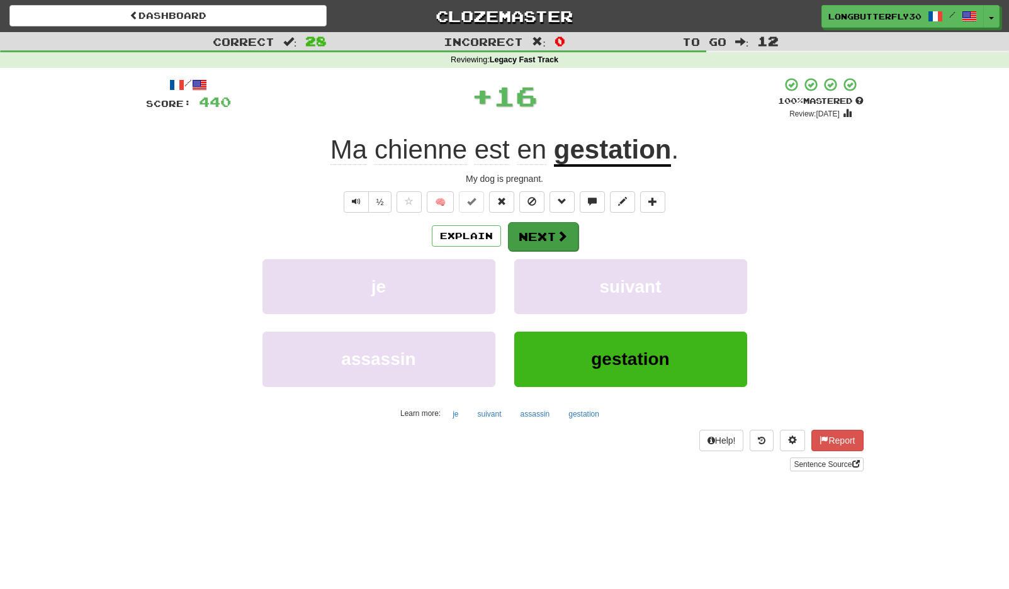
click at [548, 238] on button "Next" at bounding box center [543, 236] width 70 height 29
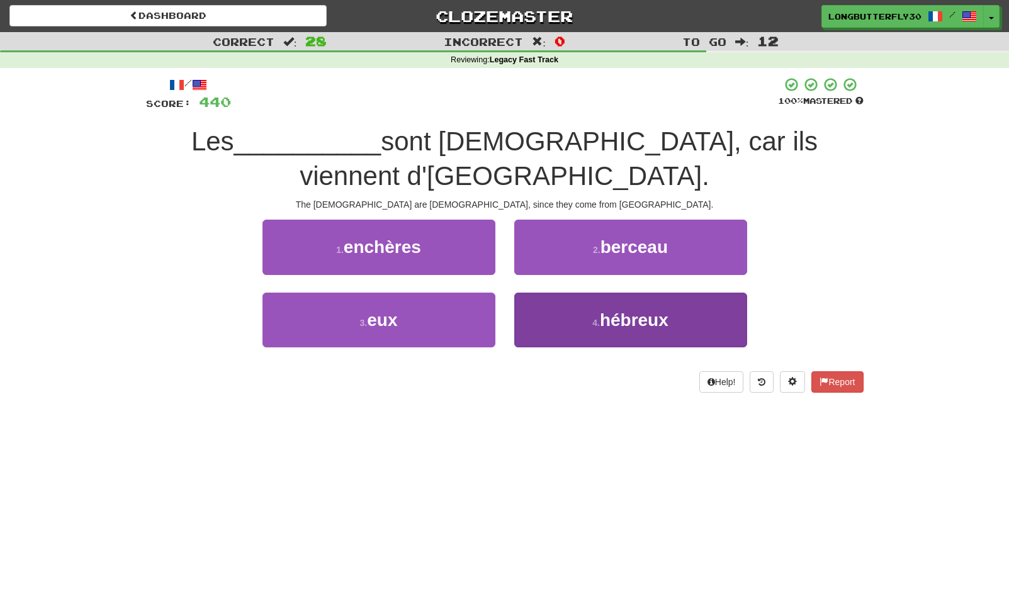
click at [562, 293] on button "4 . hébreux" at bounding box center [630, 320] width 233 height 55
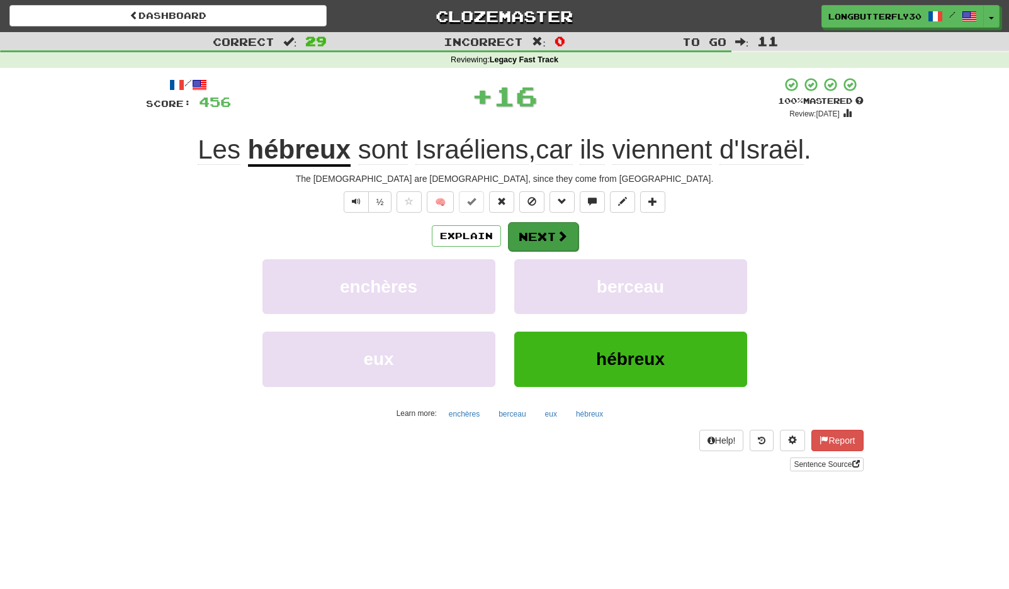
click at [546, 232] on button "Next" at bounding box center [543, 236] width 70 height 29
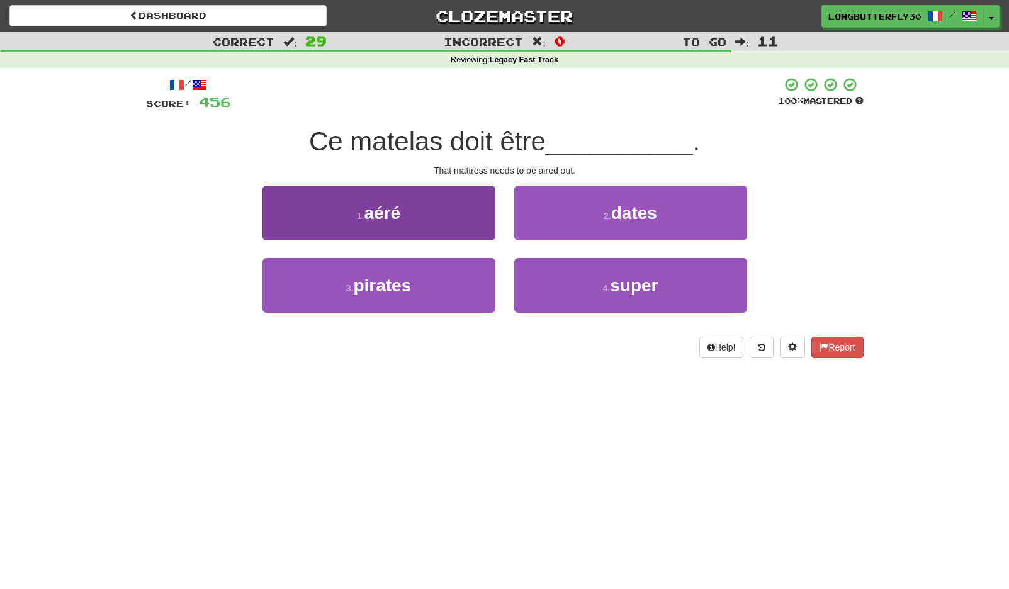
click at [418, 207] on button "1 . aéré" at bounding box center [378, 213] width 233 height 55
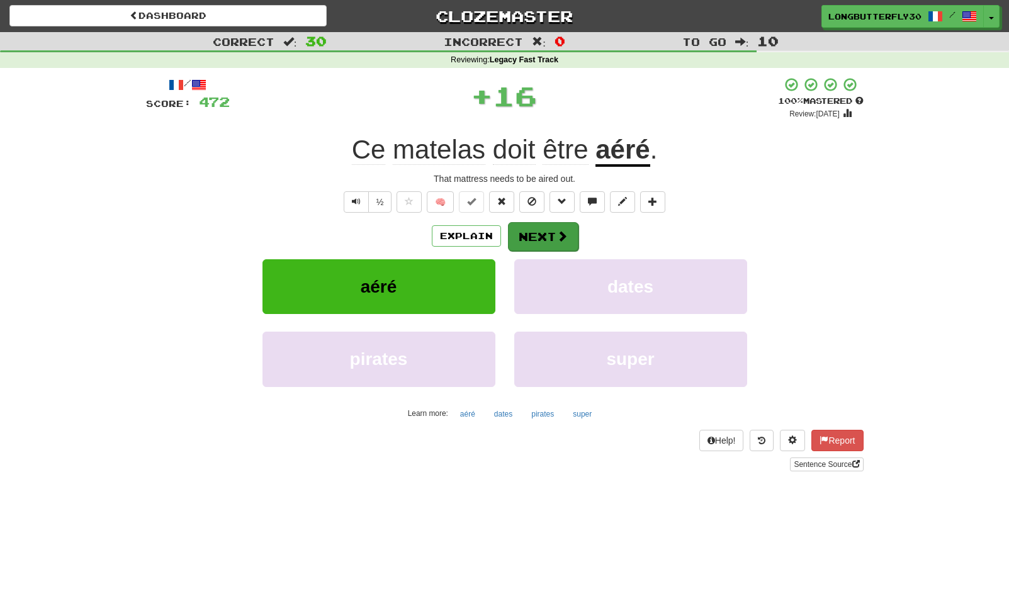
click at [527, 232] on button "Next" at bounding box center [543, 236] width 70 height 29
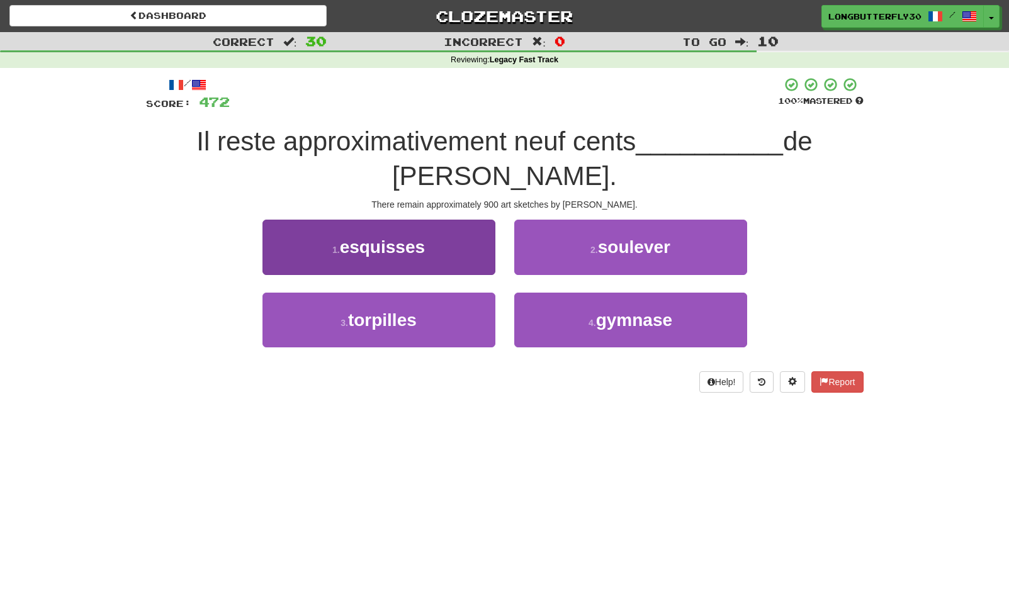
click at [458, 245] on button "1 . esquisses" at bounding box center [378, 247] width 233 height 55
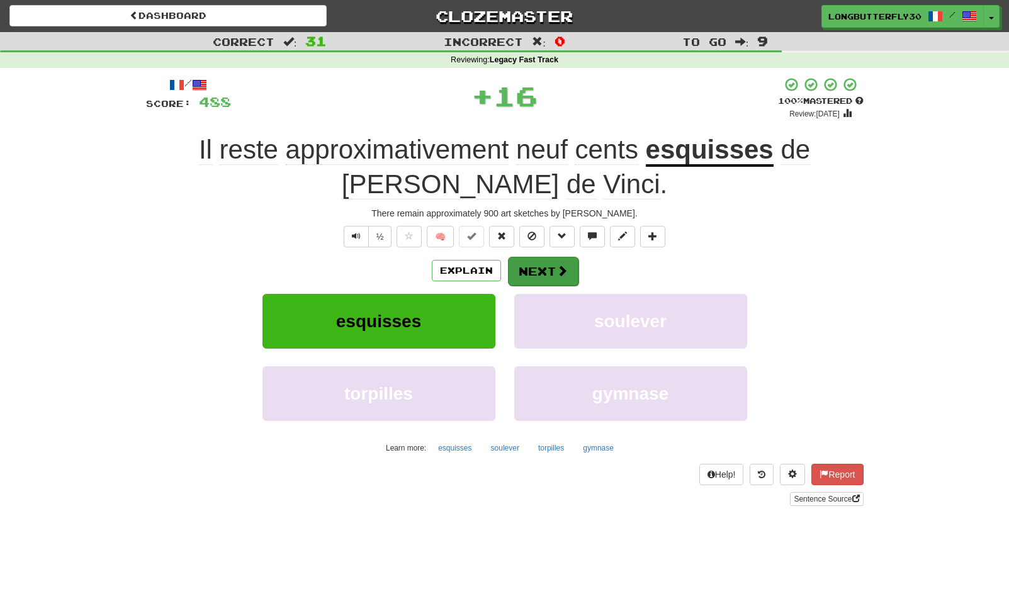
click at [537, 257] on button "Next" at bounding box center [543, 271] width 70 height 29
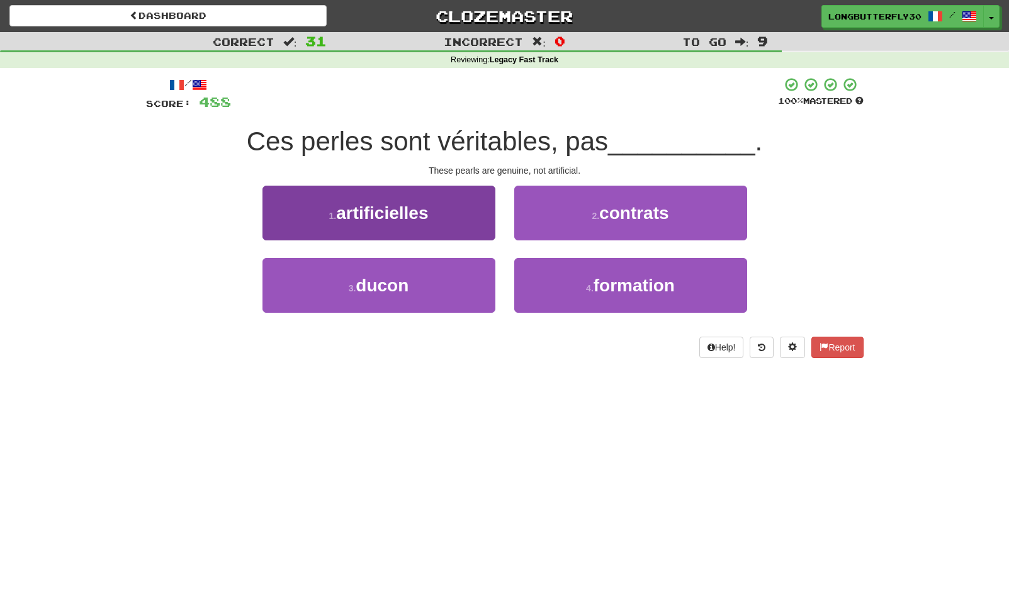
click at [417, 211] on span "artificielles" at bounding box center [382, 213] width 92 height 20
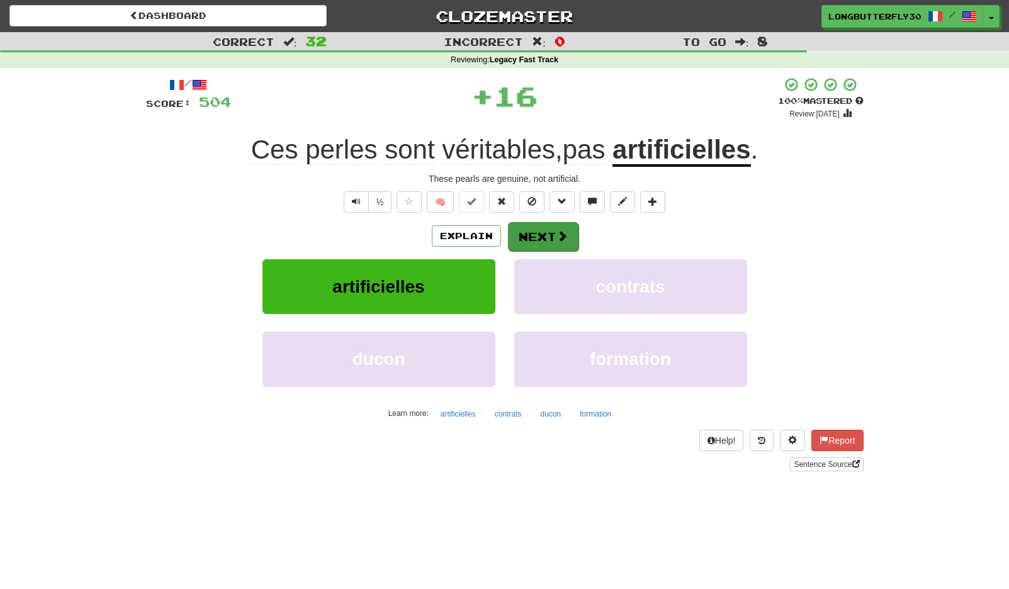
click at [539, 233] on button "Next" at bounding box center [543, 236] width 70 height 29
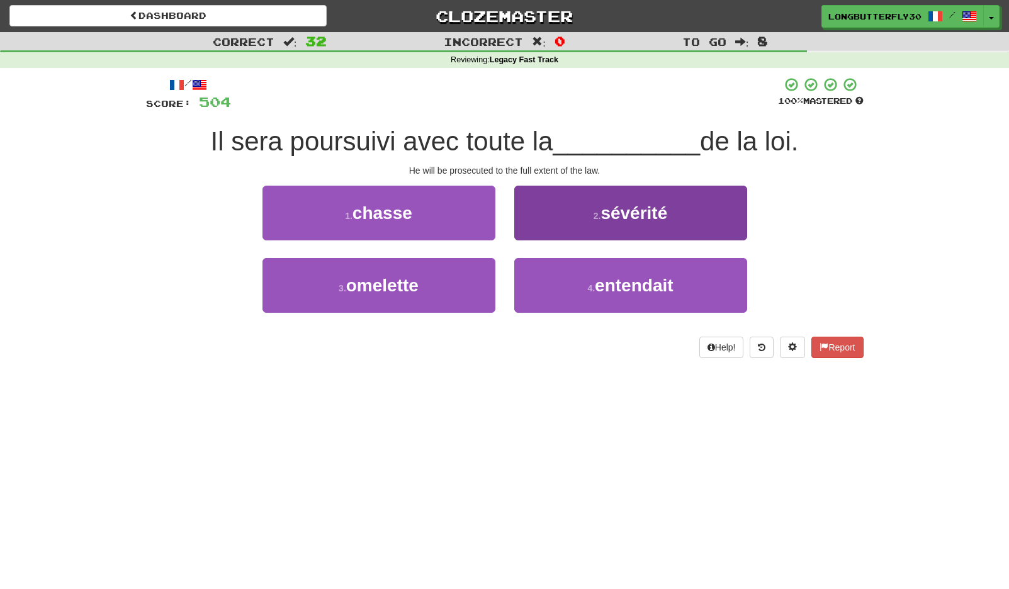
click at [615, 226] on button "2 . sévérité" at bounding box center [630, 213] width 233 height 55
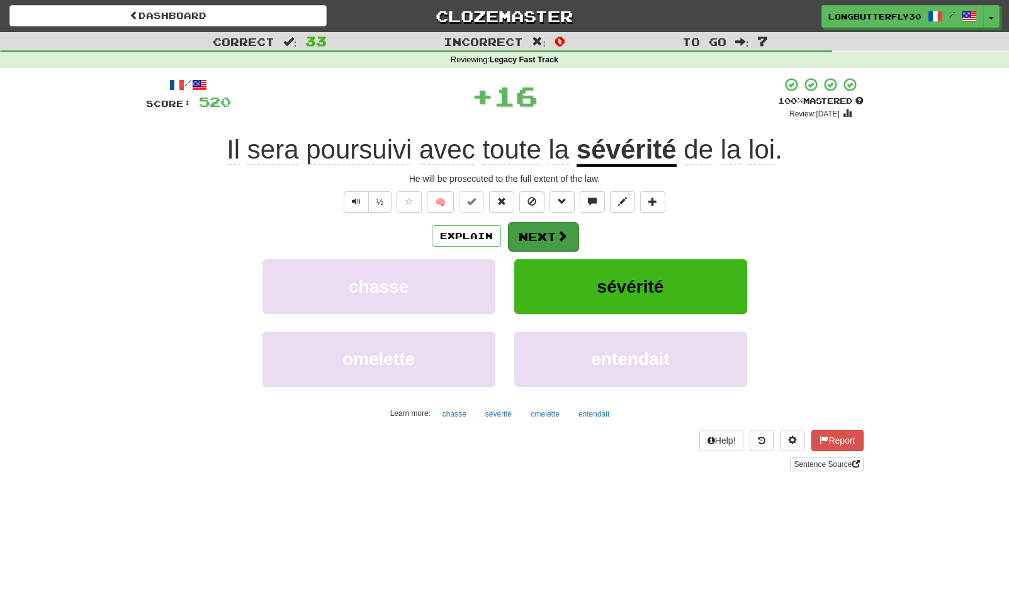
click at [557, 233] on span at bounding box center [561, 235] width 11 height 11
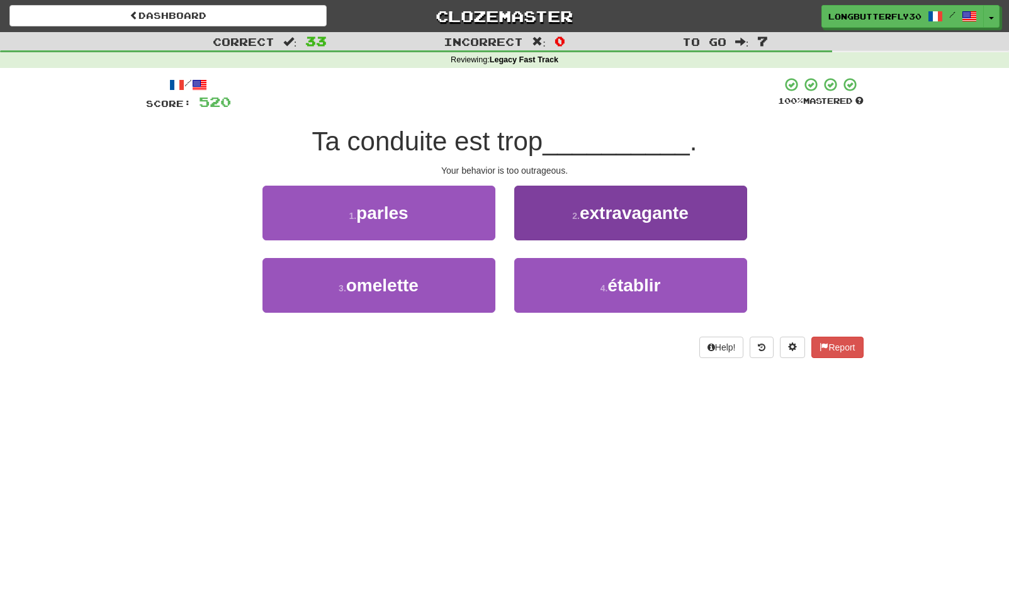
click at [579, 216] on small "2 ." at bounding box center [576, 216] width 8 height 10
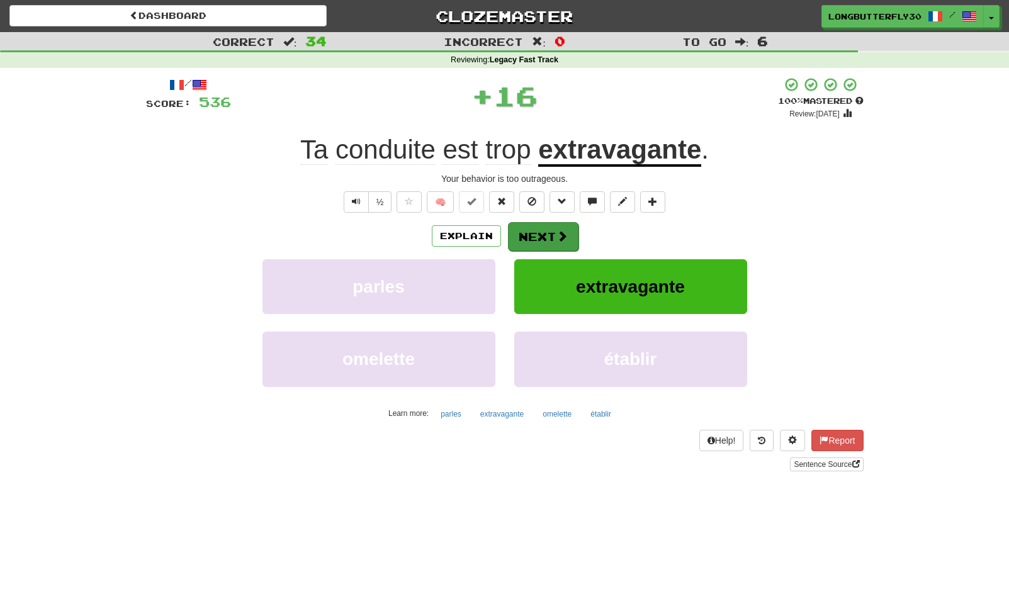
click at [548, 228] on button "Next" at bounding box center [543, 236] width 70 height 29
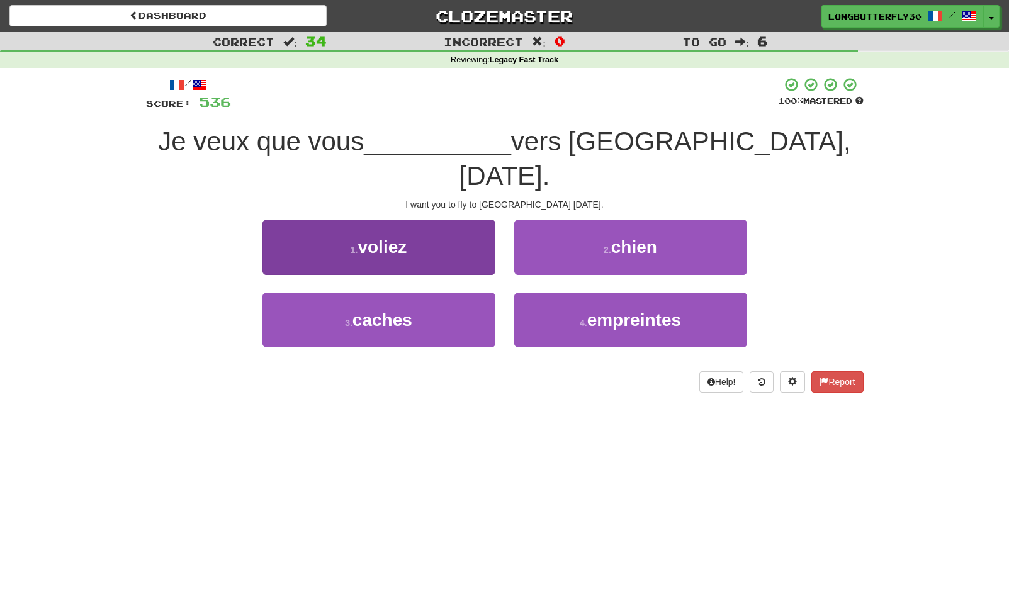
click at [422, 220] on button "1 . voliez" at bounding box center [378, 247] width 233 height 55
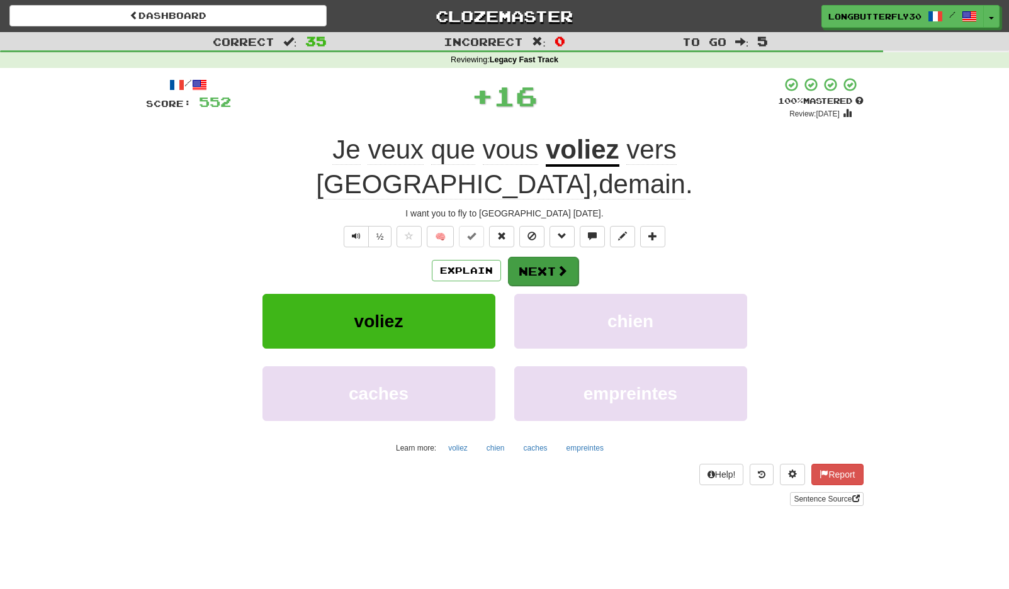
click at [552, 257] on button "Next" at bounding box center [543, 271] width 70 height 29
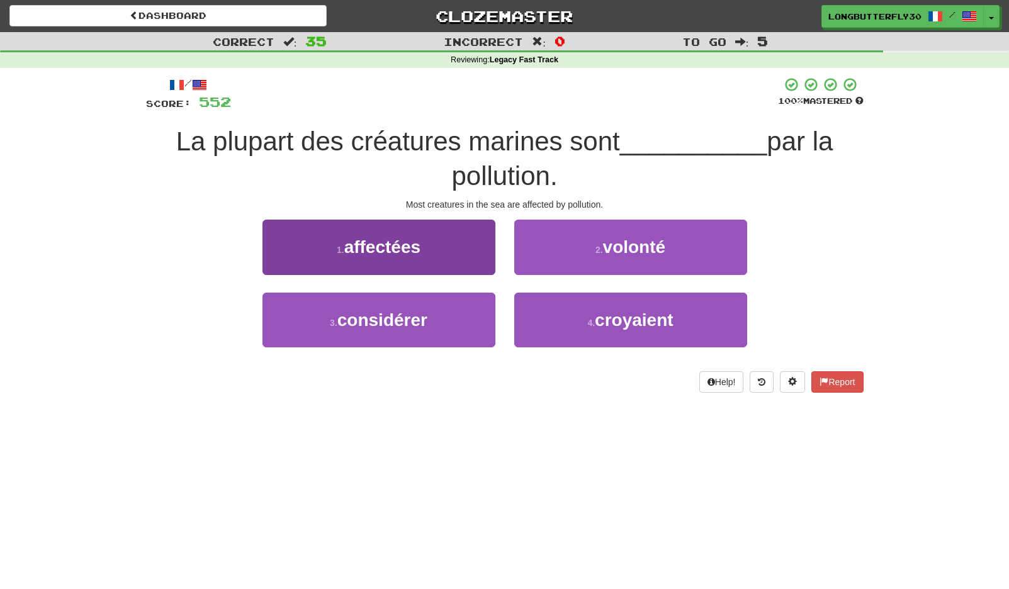
click at [431, 242] on button "1 . affectées" at bounding box center [378, 247] width 233 height 55
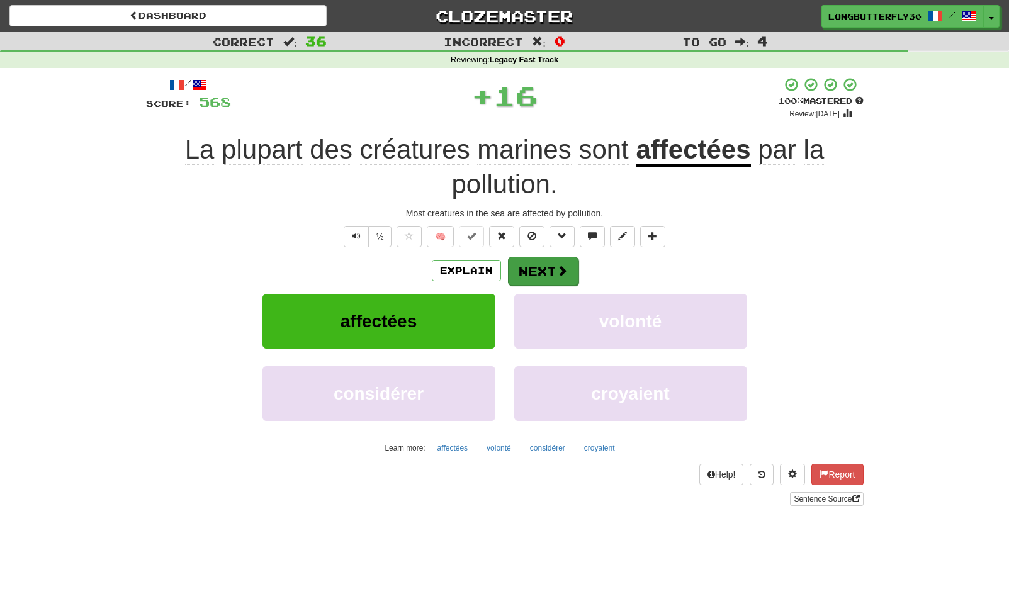
click at [524, 260] on button "Next" at bounding box center [543, 271] width 70 height 29
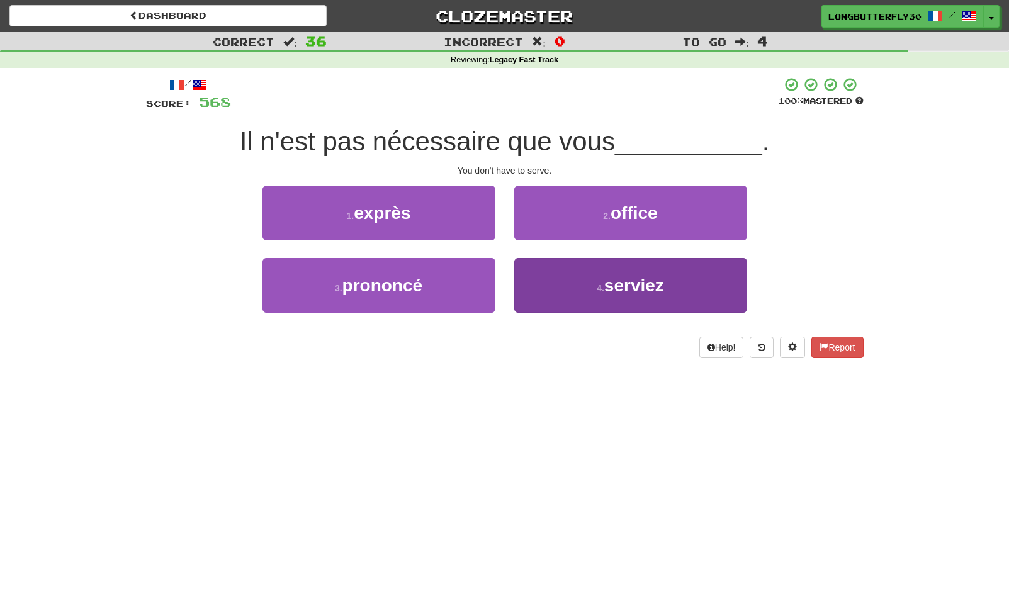
click at [559, 275] on button "4 . serviez" at bounding box center [630, 285] width 233 height 55
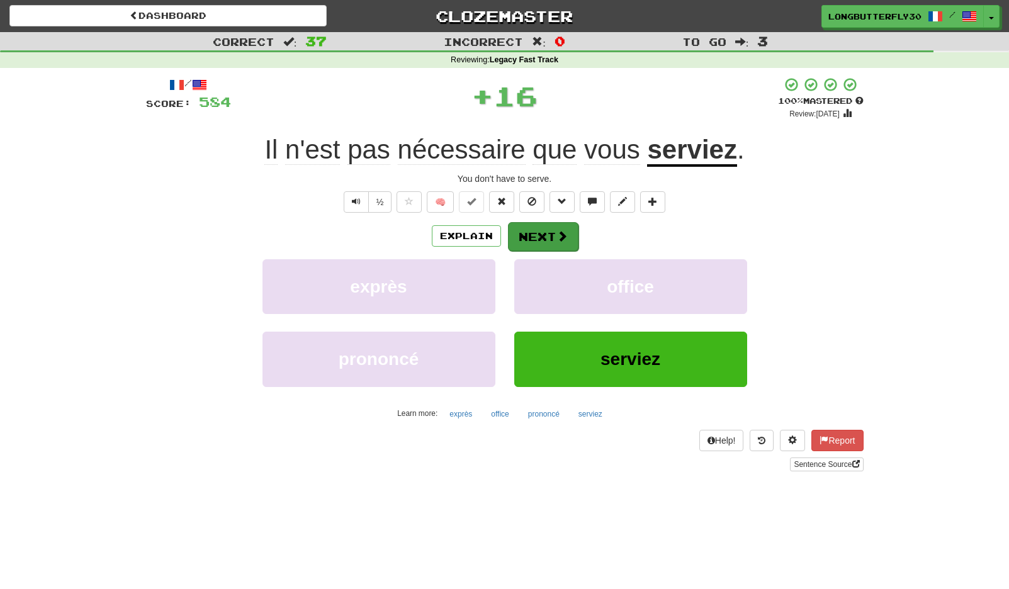
click at [536, 235] on button "Next" at bounding box center [543, 236] width 70 height 29
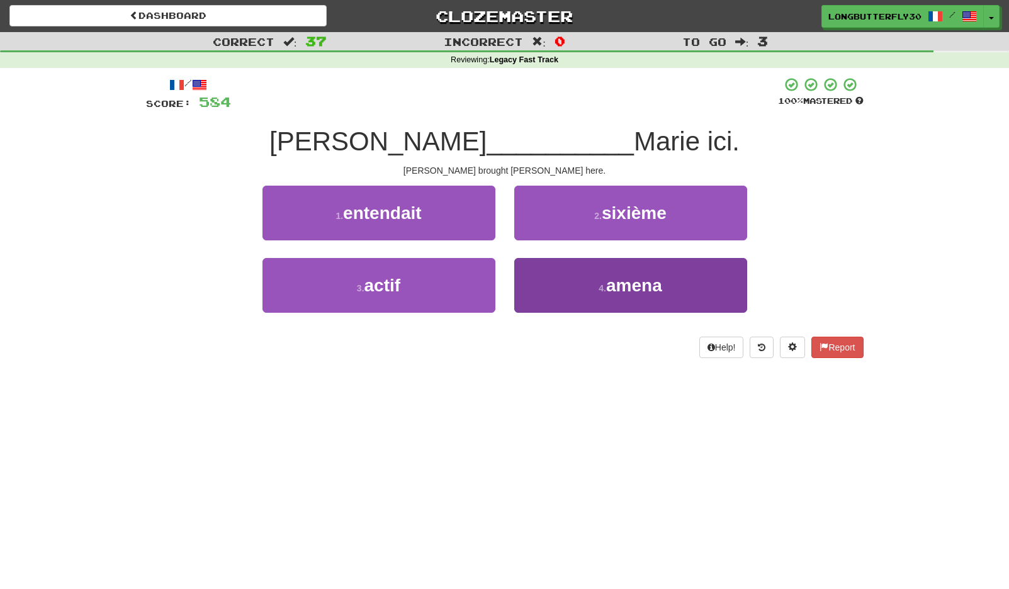
click at [589, 274] on button "4 . amena" at bounding box center [630, 285] width 233 height 55
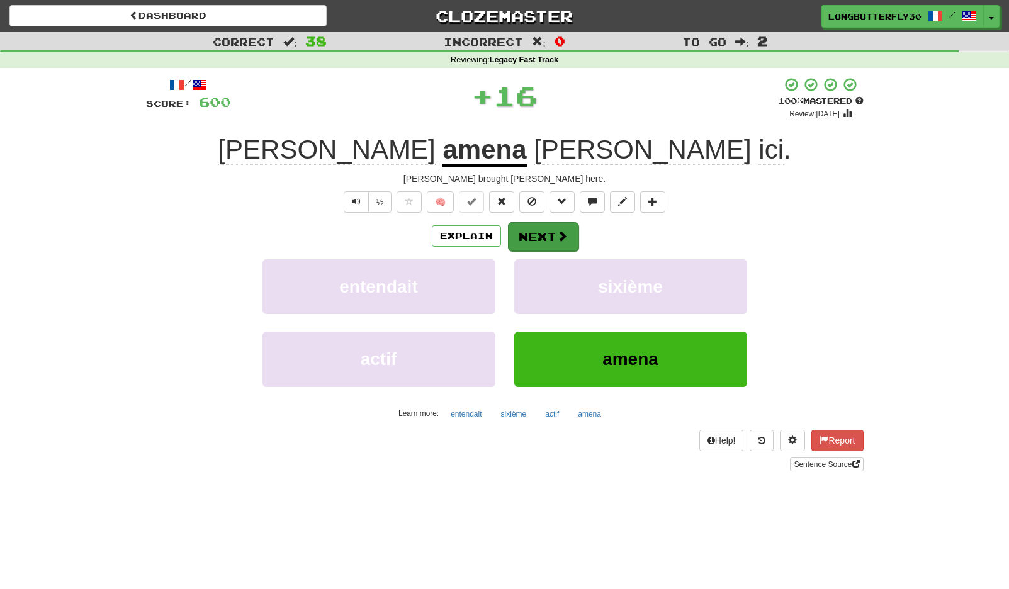
click at [549, 235] on button "Next" at bounding box center [543, 236] width 70 height 29
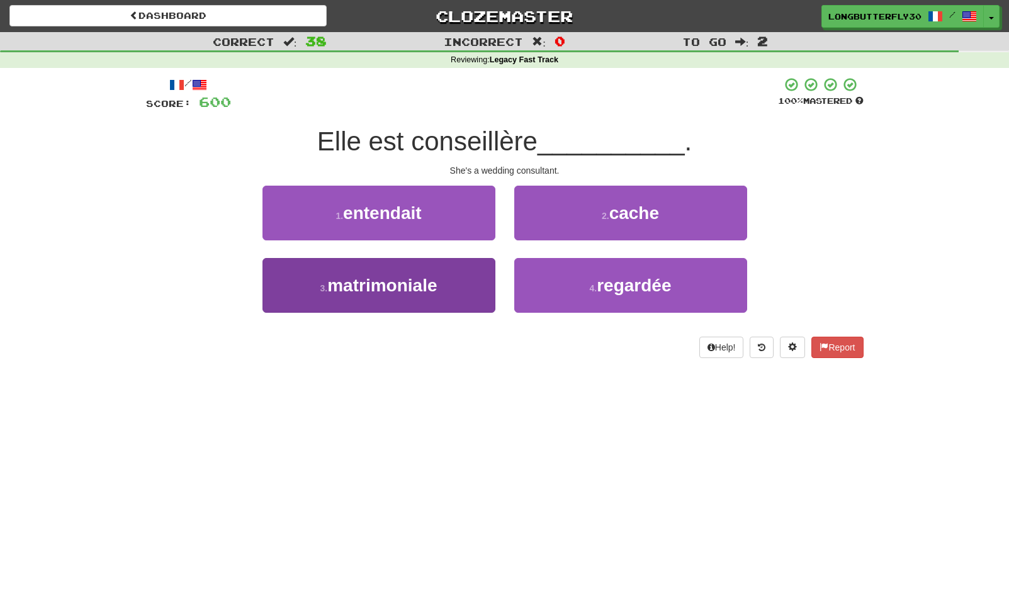
click at [458, 275] on button "3 . matrimoniale" at bounding box center [378, 285] width 233 height 55
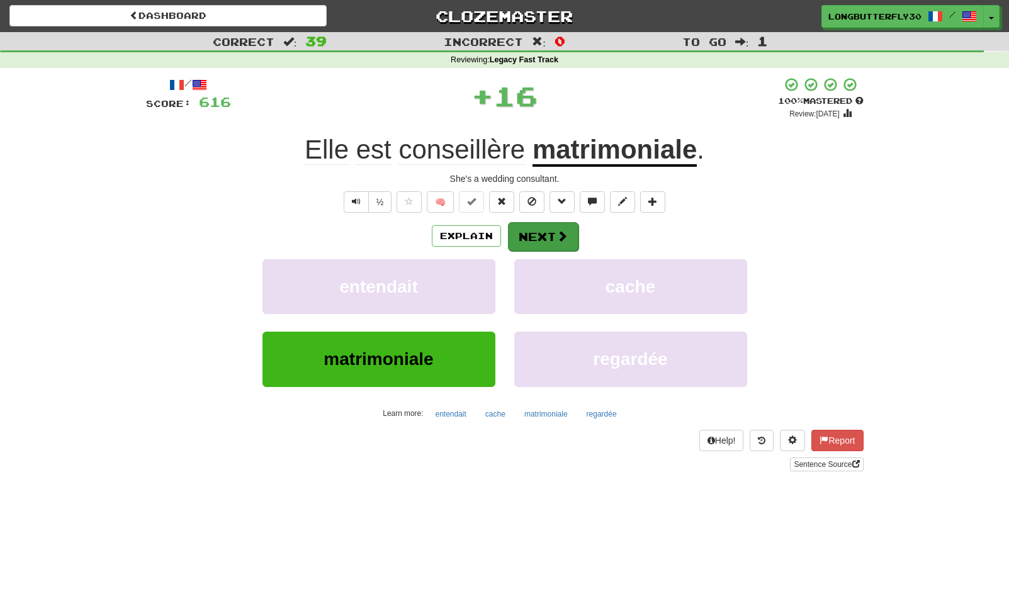
click at [531, 228] on button "Next" at bounding box center [543, 236] width 70 height 29
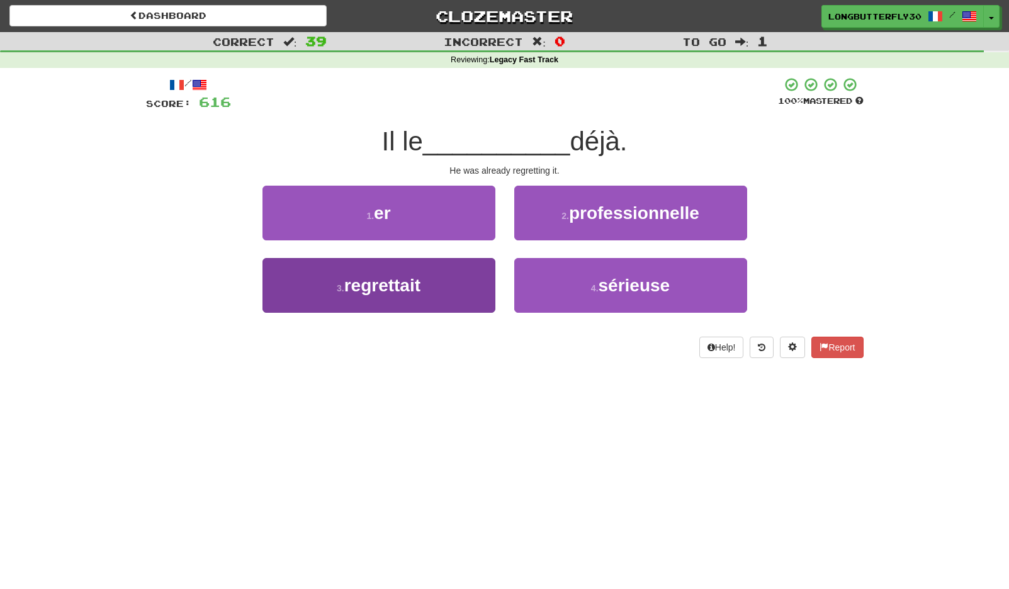
click at [466, 280] on button "3 . regrettait" at bounding box center [378, 285] width 233 height 55
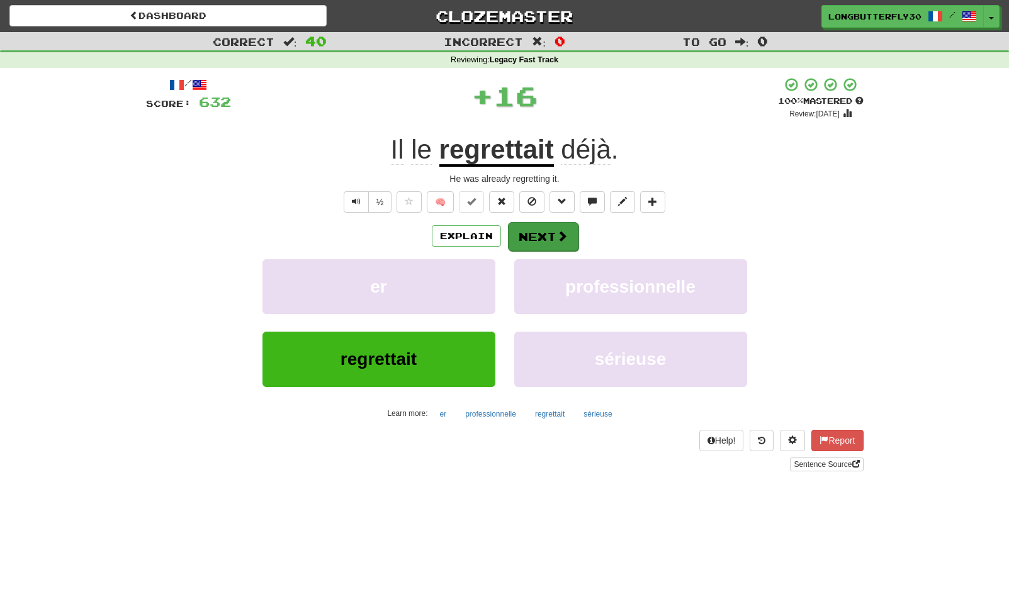
click at [549, 232] on button "Next" at bounding box center [543, 236] width 70 height 29
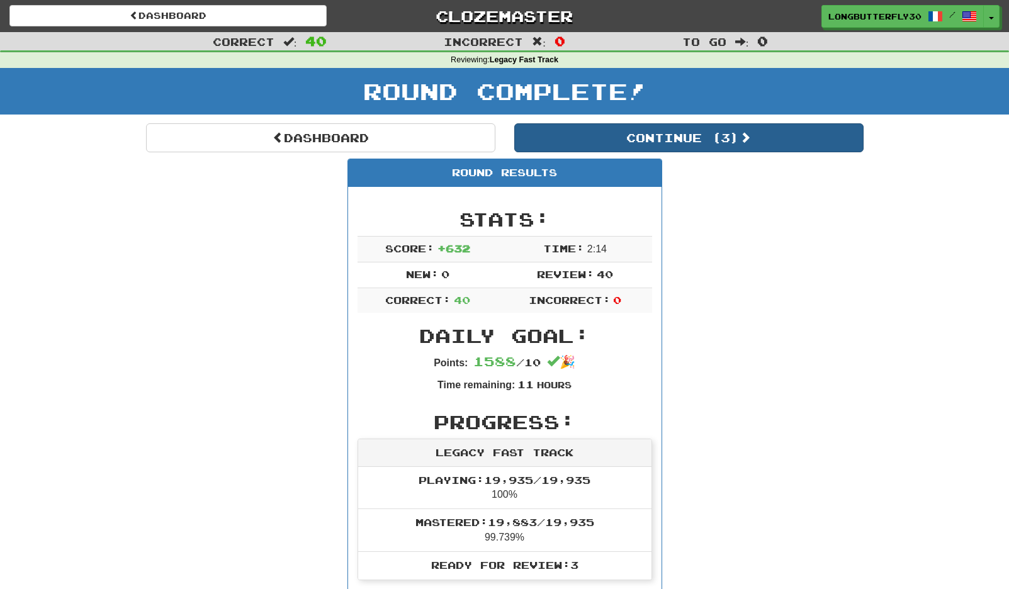
click at [727, 137] on button "Continue ( 3 )" at bounding box center [688, 137] width 349 height 29
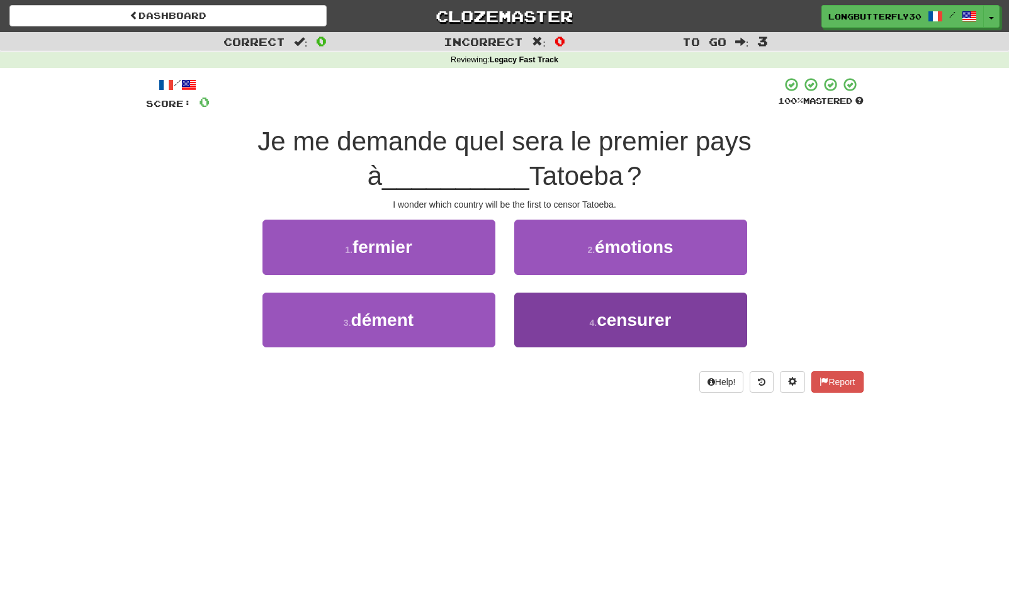
click at [601, 316] on span "censurer" at bounding box center [633, 320] width 74 height 20
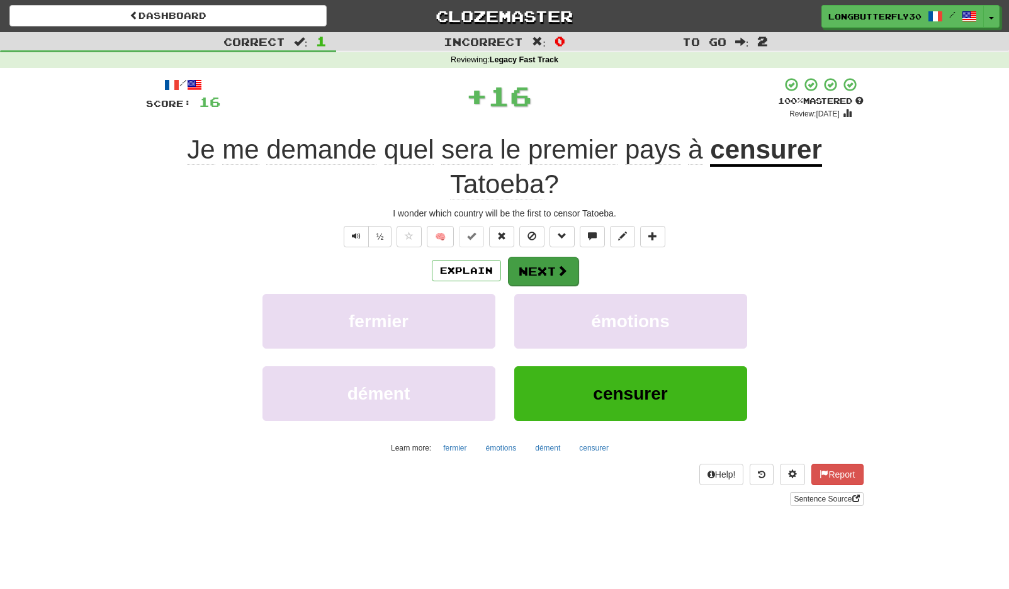
click at [557, 269] on span at bounding box center [561, 270] width 11 height 11
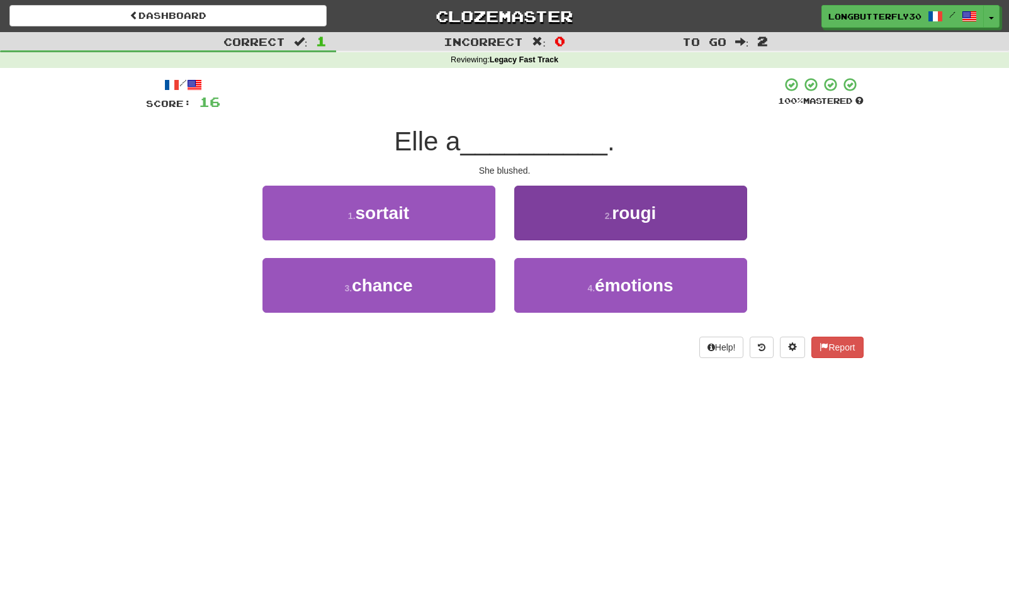
click at [595, 221] on button "2 . rougi" at bounding box center [630, 213] width 233 height 55
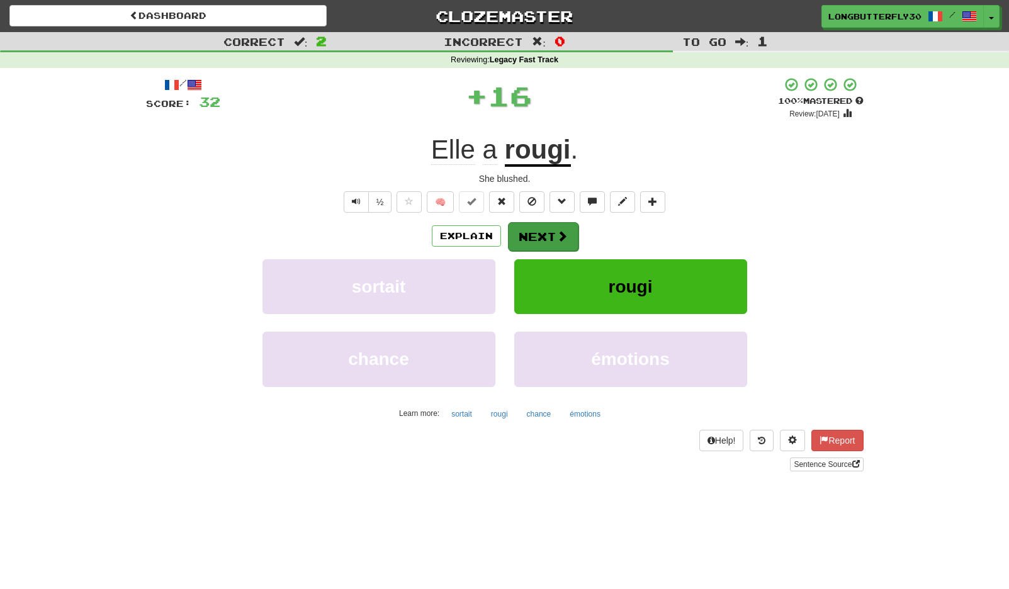
click at [552, 232] on button "Next" at bounding box center [543, 236] width 70 height 29
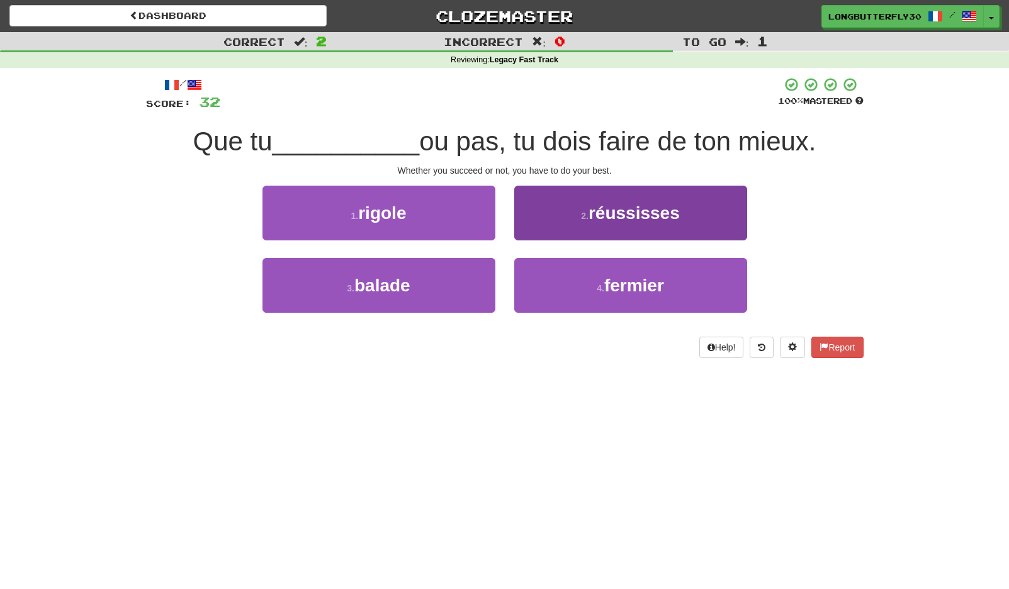
click at [614, 214] on span "réussisses" at bounding box center [633, 213] width 91 height 20
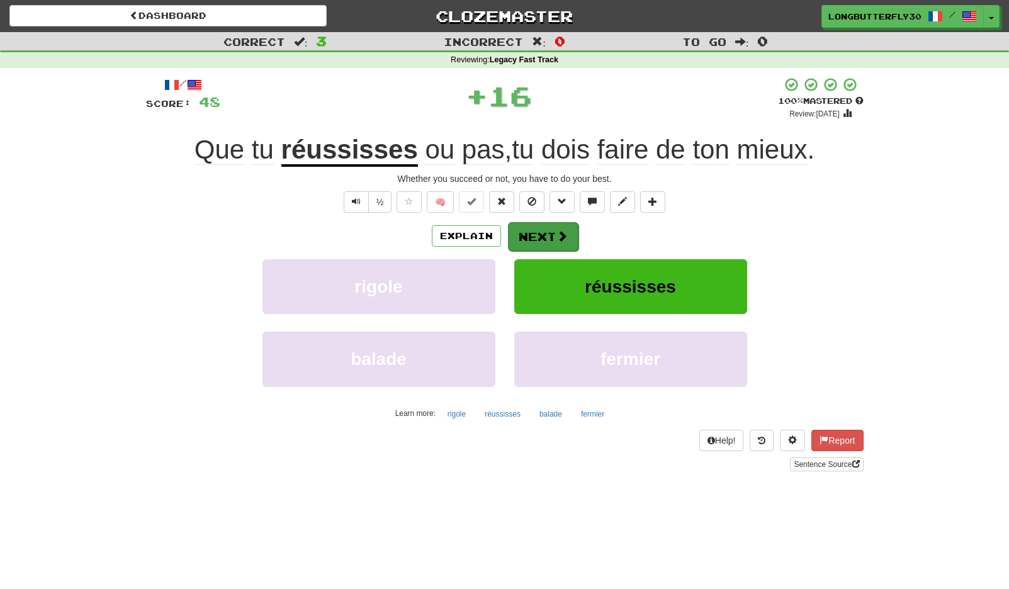
click at [569, 225] on button "Next" at bounding box center [543, 236] width 70 height 29
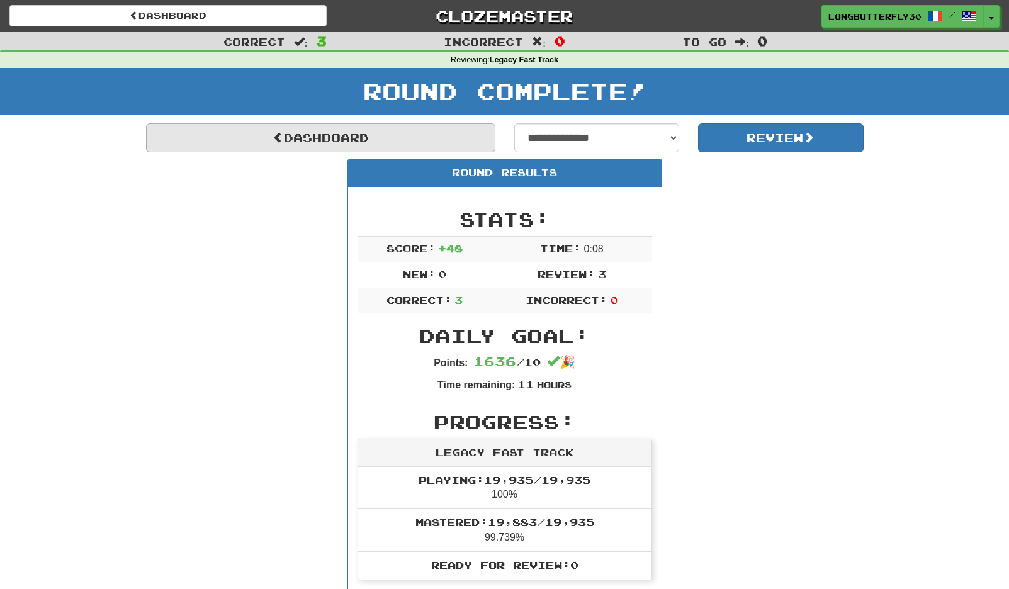
click at [465, 128] on link "Dashboard" at bounding box center [320, 137] width 349 height 29
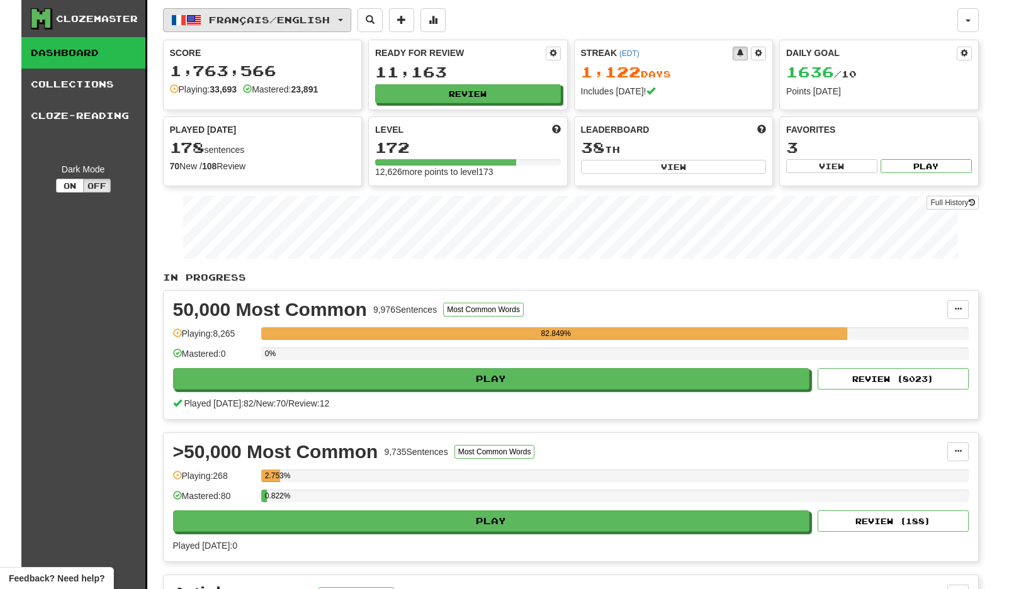
click at [322, 16] on span "Français / English" at bounding box center [269, 19] width 121 height 11
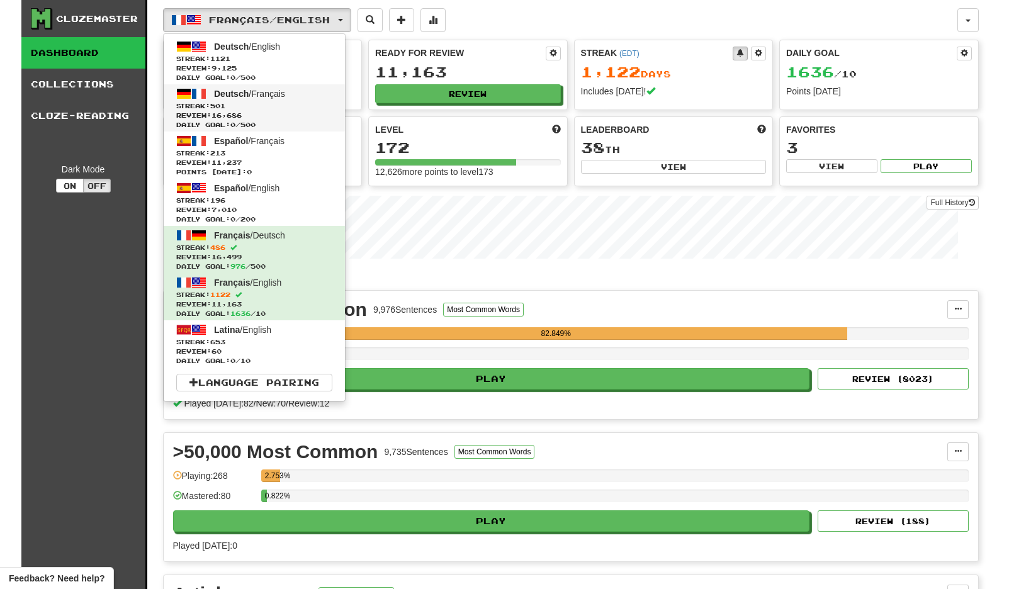
click at [297, 98] on link "Deutsch / Français Streak: 501 Review: 16,686 Daily Goal: 0 / 500" at bounding box center [254, 107] width 181 height 47
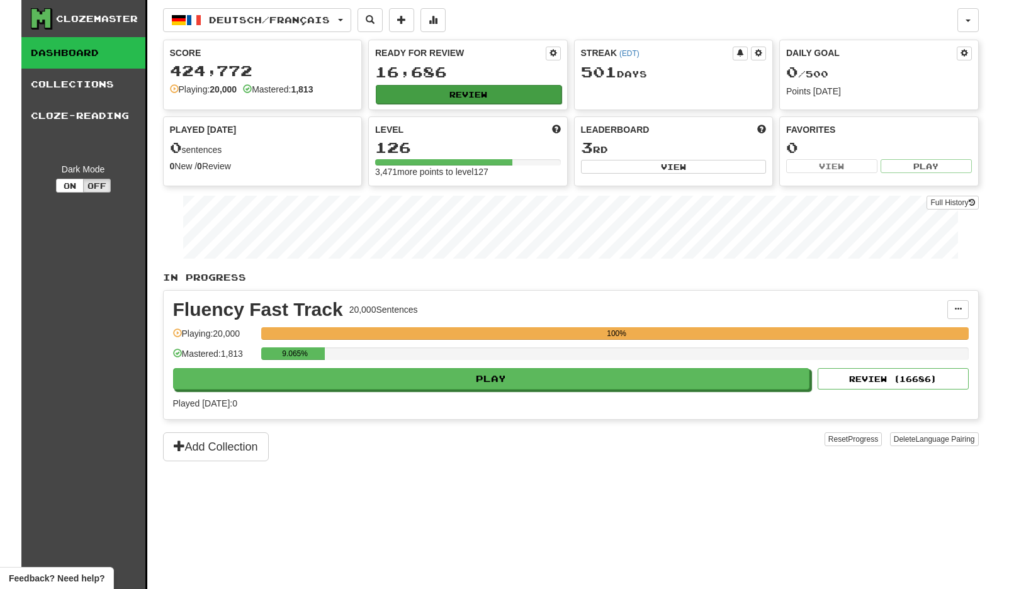
click at [427, 91] on button "Review" at bounding box center [469, 94] width 186 height 19
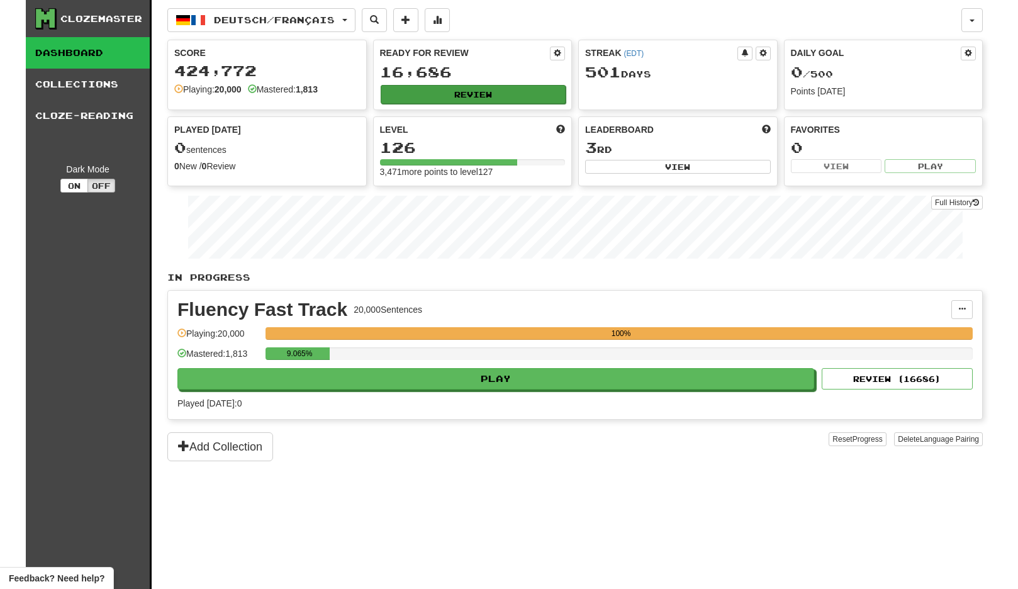
select select "**"
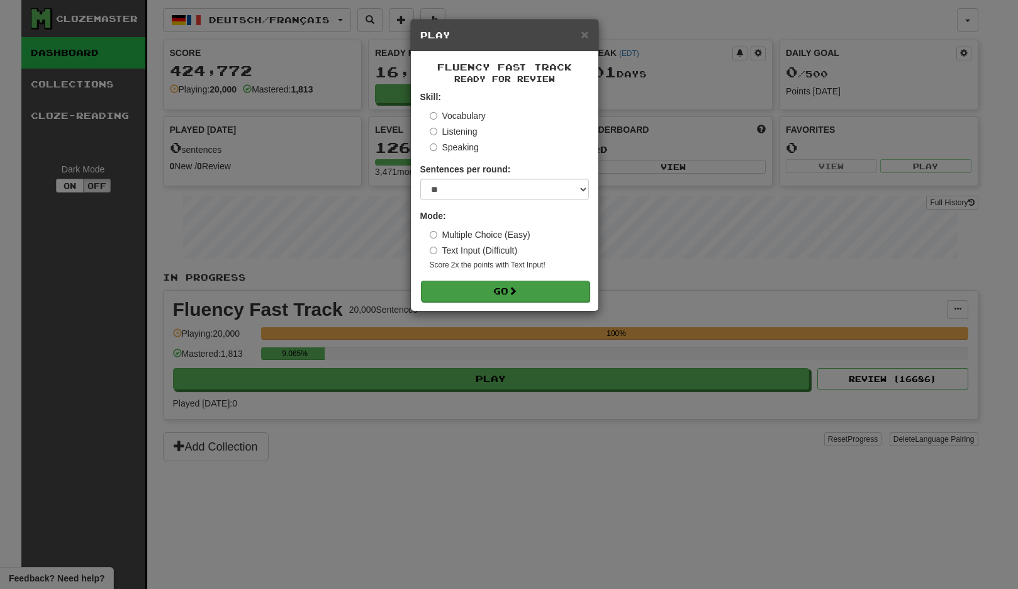
click at [497, 284] on button "Go" at bounding box center [505, 291] width 169 height 21
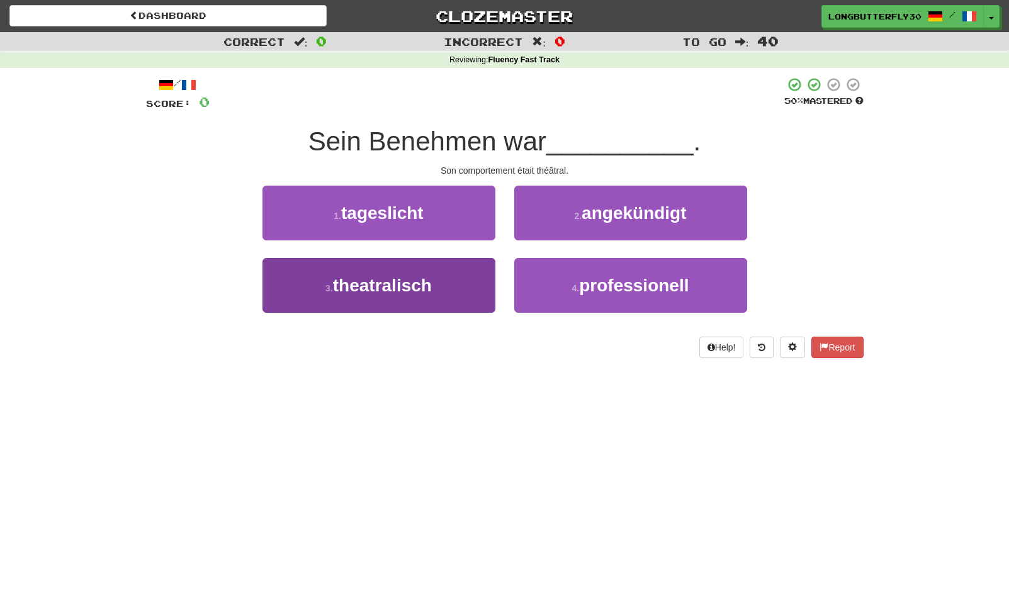
click at [426, 288] on span "theatralisch" at bounding box center [382, 286] width 99 height 20
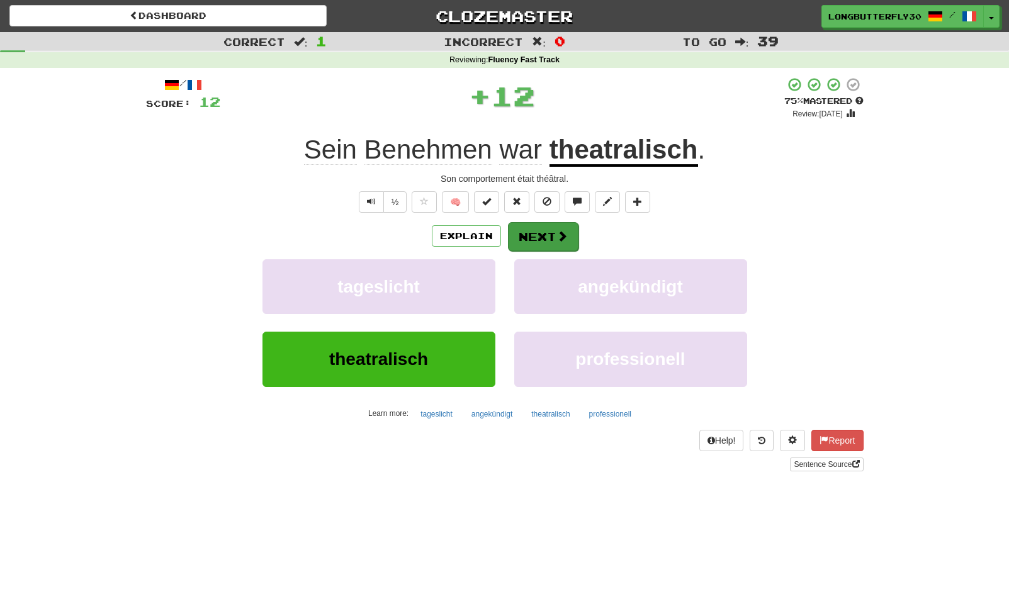
click at [528, 225] on button "Next" at bounding box center [543, 236] width 70 height 29
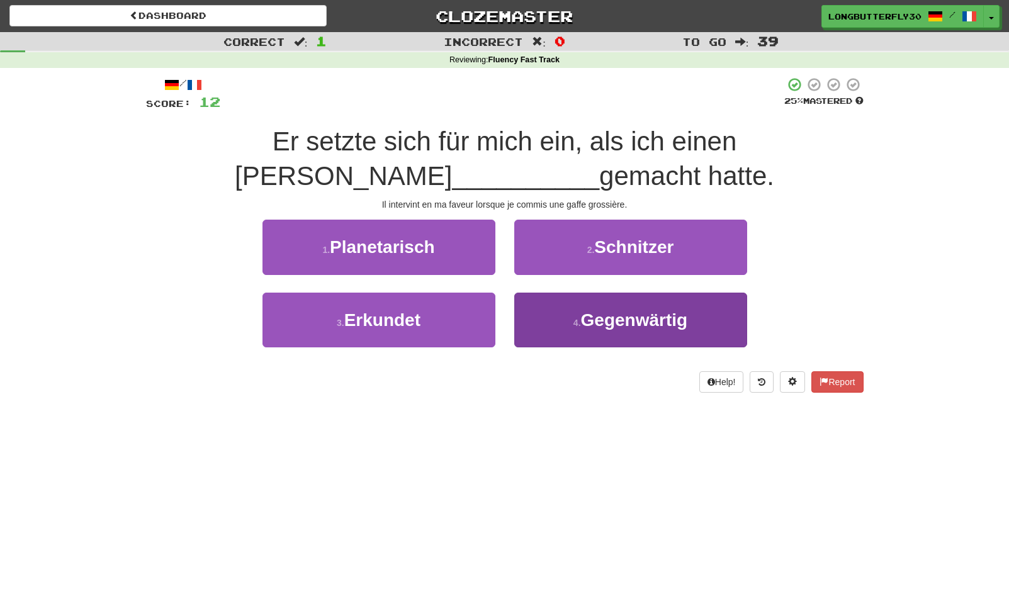
click at [649, 316] on span "Gegenwärtig" at bounding box center [634, 320] width 107 height 20
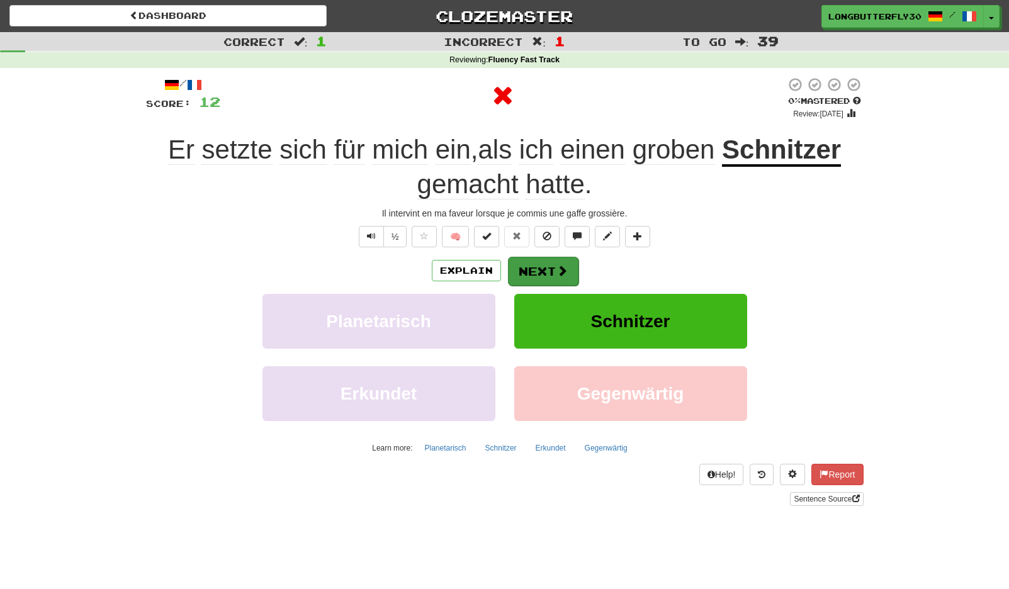
click at [557, 272] on span at bounding box center [561, 270] width 11 height 11
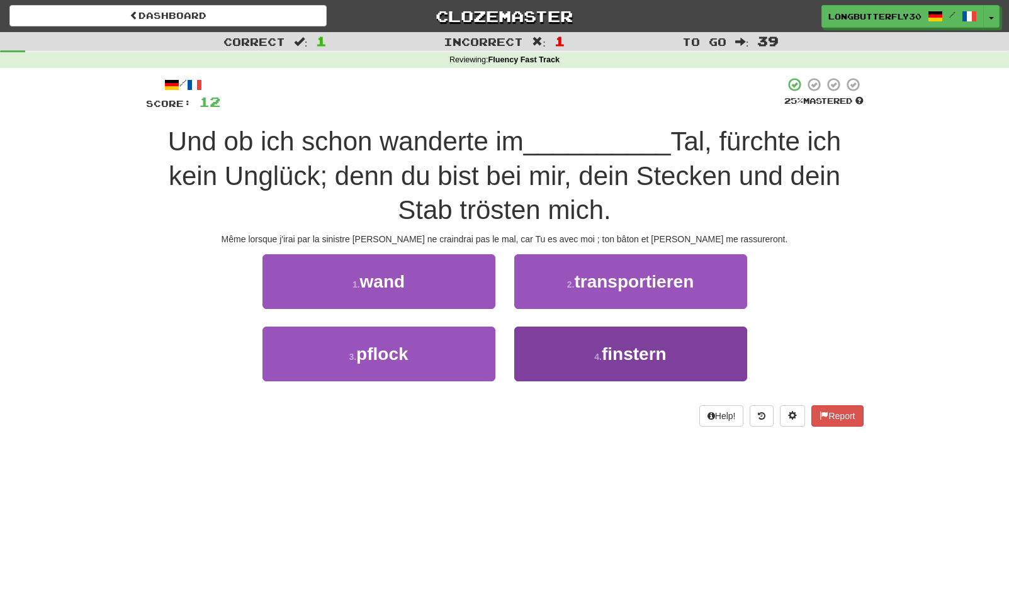
click at [569, 343] on button "4 . finstern" at bounding box center [630, 354] width 233 height 55
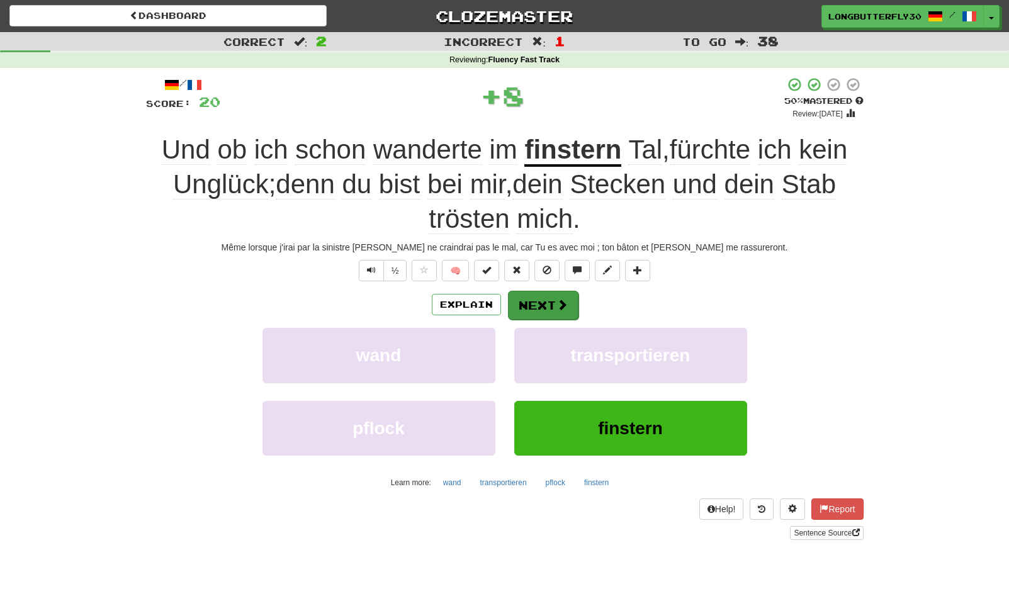
click at [546, 291] on button "Next" at bounding box center [543, 305] width 70 height 29
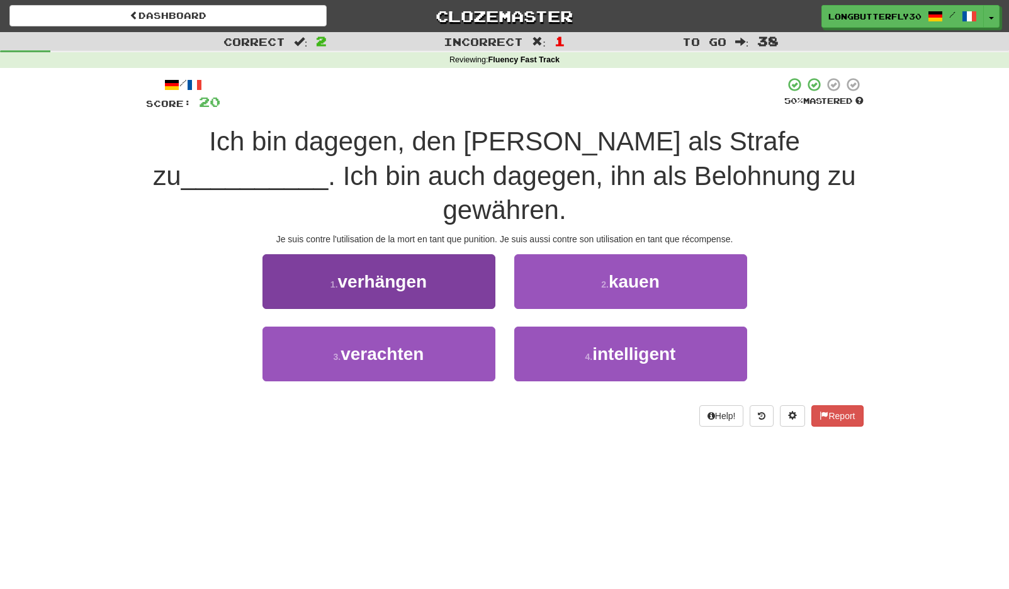
click at [455, 327] on button "3 . verachten" at bounding box center [378, 354] width 233 height 55
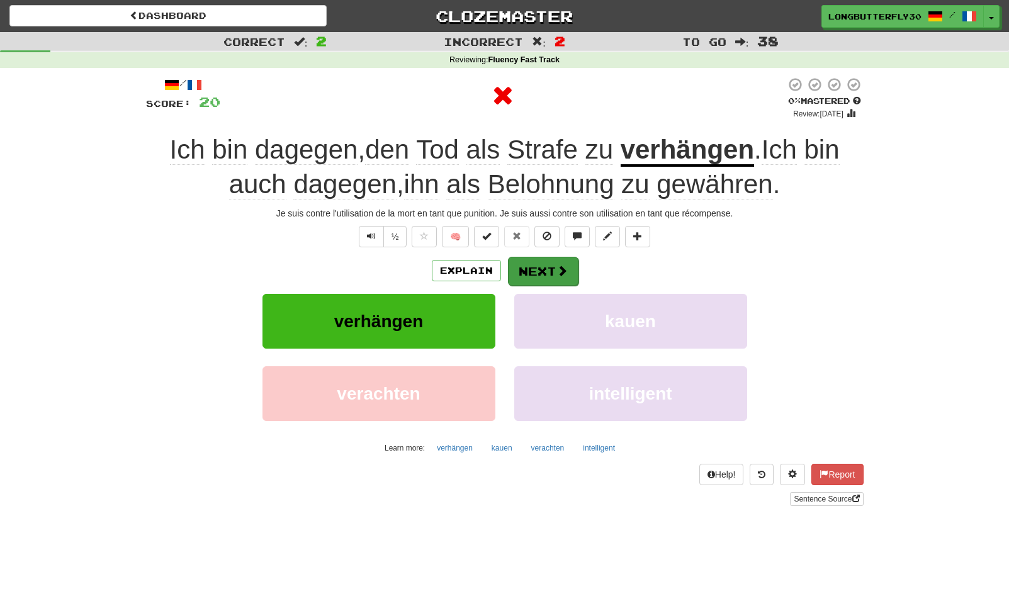
click at [541, 263] on button "Next" at bounding box center [543, 271] width 70 height 29
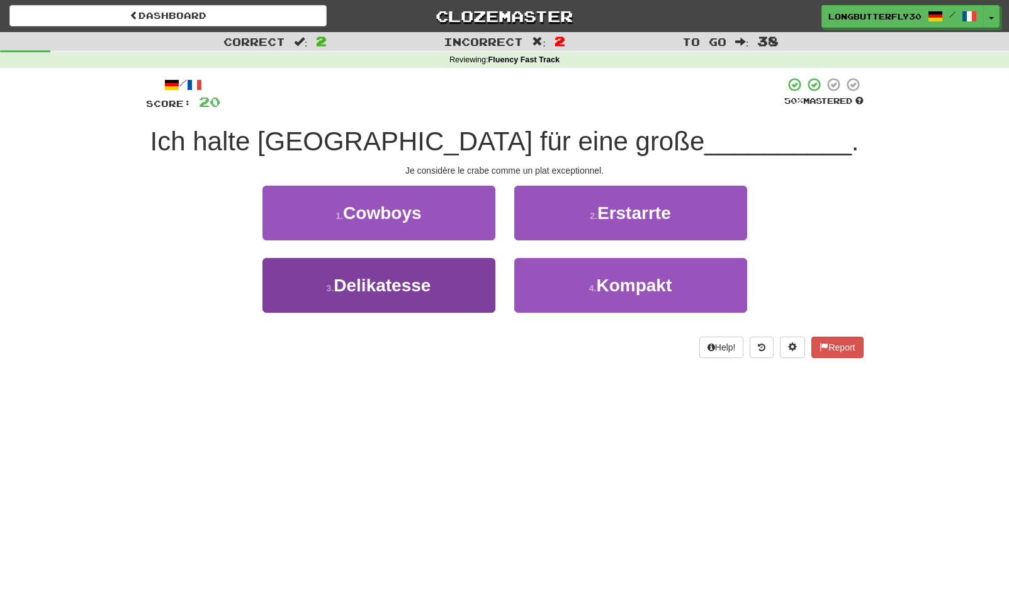
click at [464, 286] on button "3 . Delikatesse" at bounding box center [378, 285] width 233 height 55
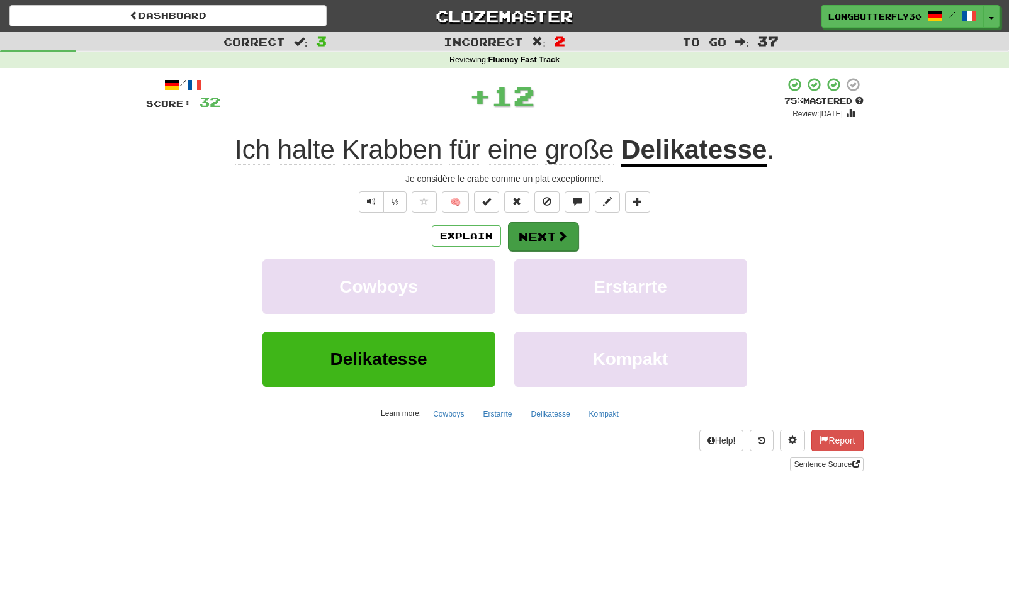
click at [552, 245] on button "Next" at bounding box center [543, 236] width 70 height 29
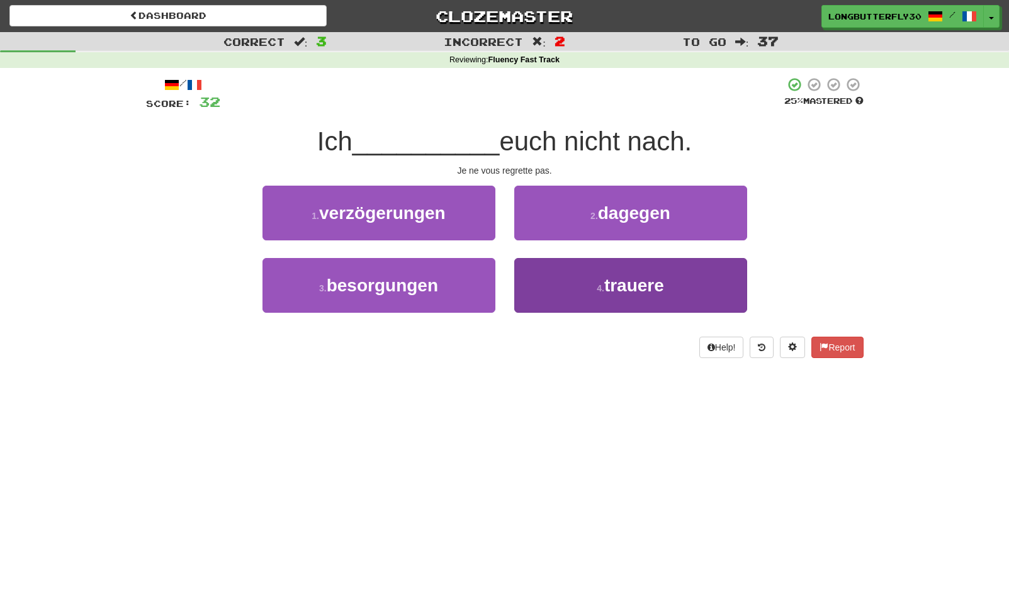
click at [580, 274] on button "4 . trauere" at bounding box center [630, 285] width 233 height 55
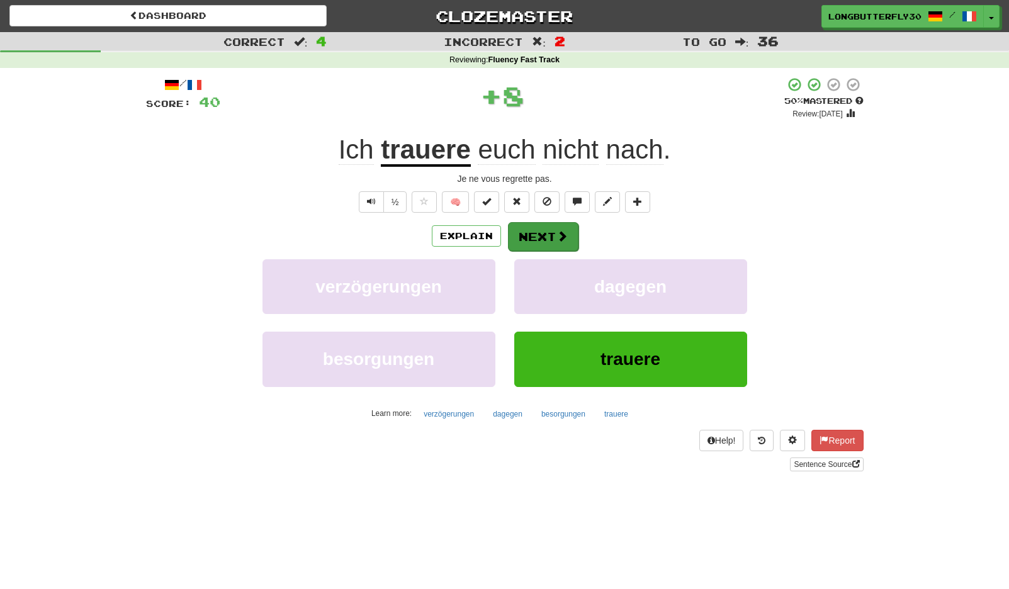
click at [544, 229] on button "Next" at bounding box center [543, 236] width 70 height 29
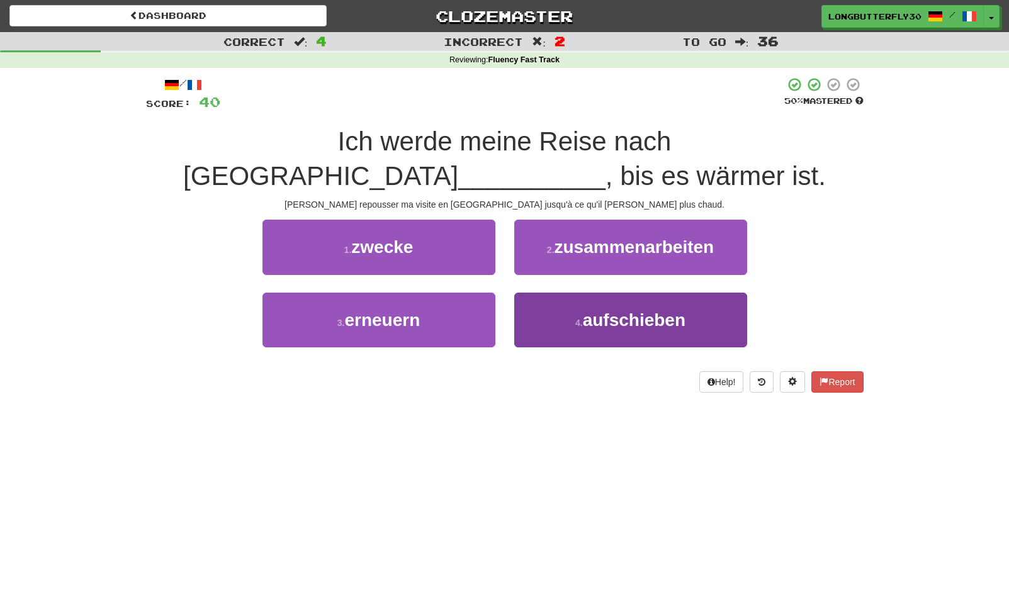
click at [606, 313] on span "aufschieben" at bounding box center [634, 320] width 103 height 20
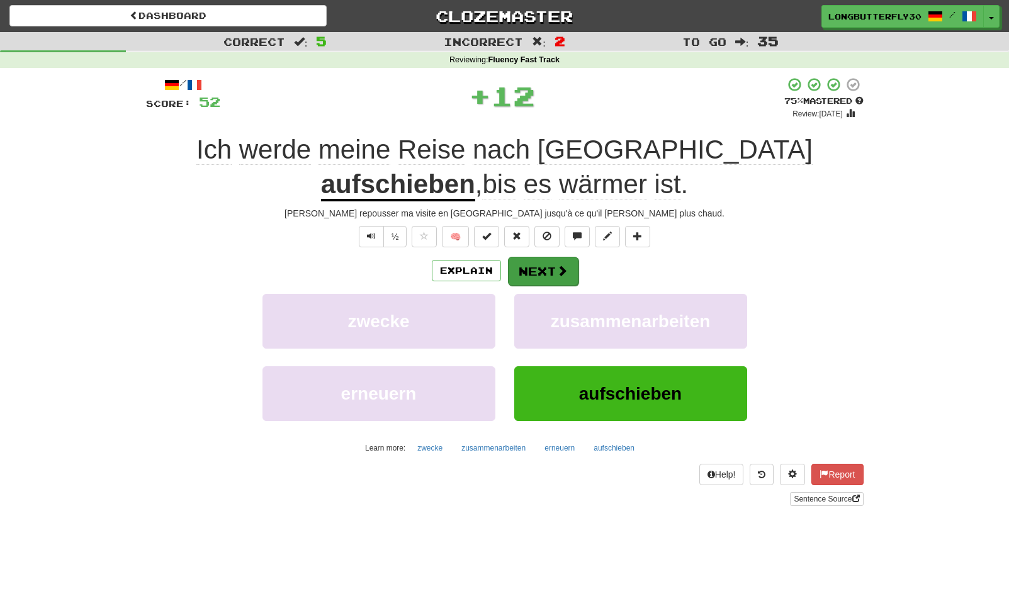
click at [561, 272] on span at bounding box center [561, 270] width 11 height 11
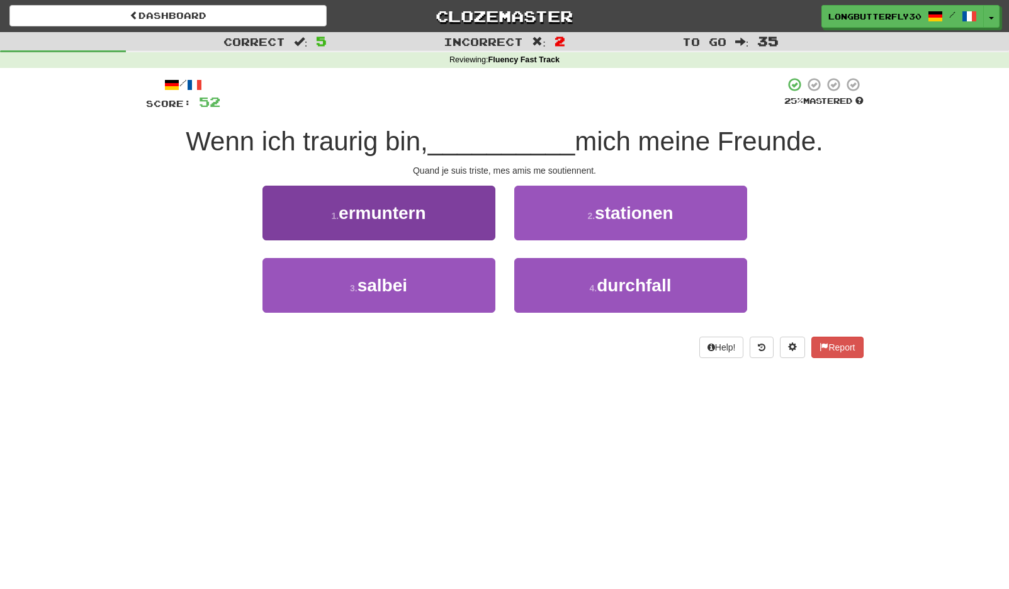
click at [486, 217] on button "1 . ermuntern" at bounding box center [378, 213] width 233 height 55
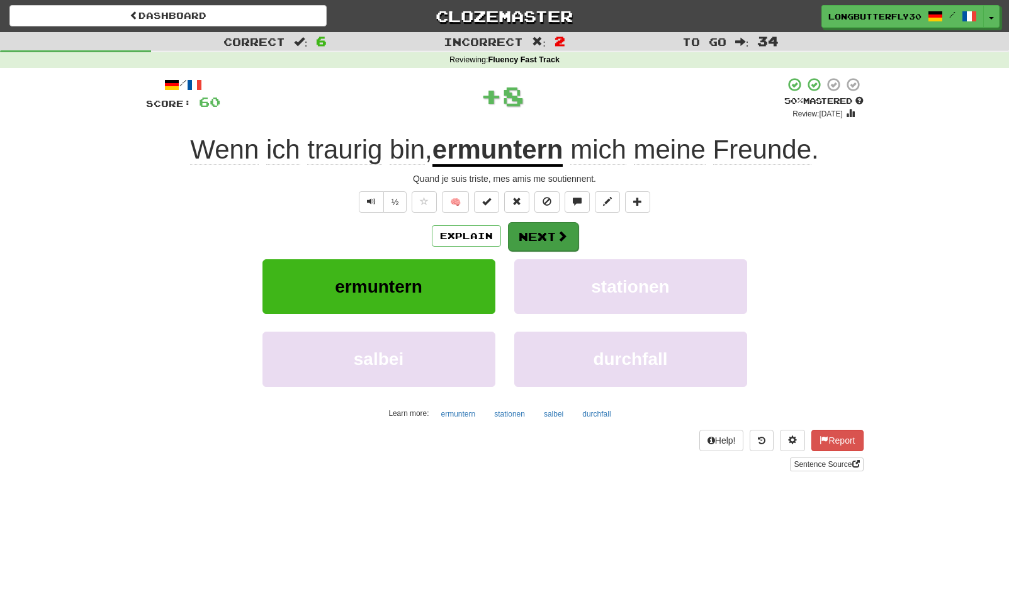
click at [547, 235] on button "Next" at bounding box center [543, 236] width 70 height 29
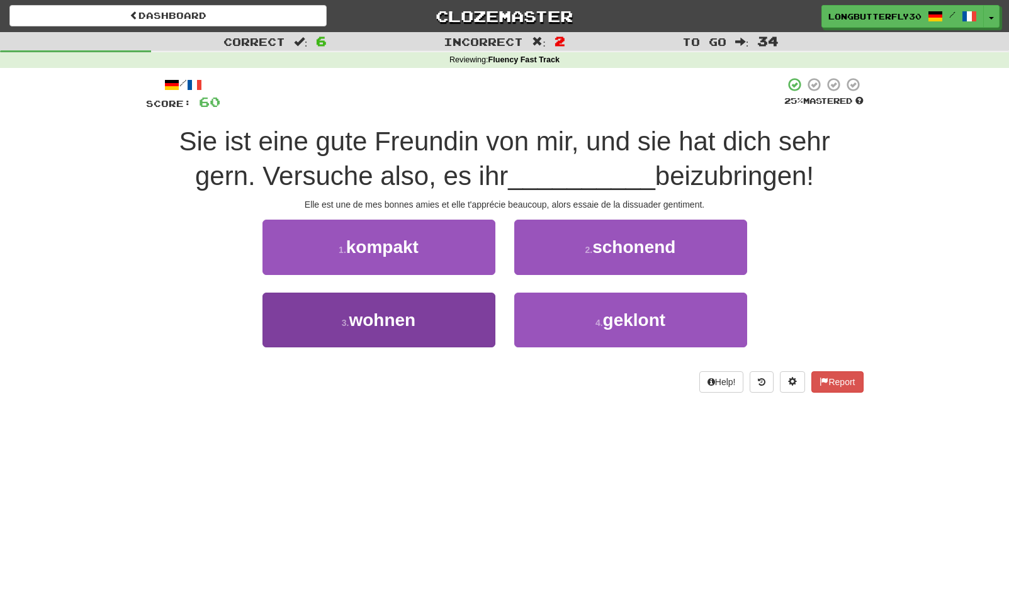
click at [448, 308] on button "3 . wohnen" at bounding box center [378, 320] width 233 height 55
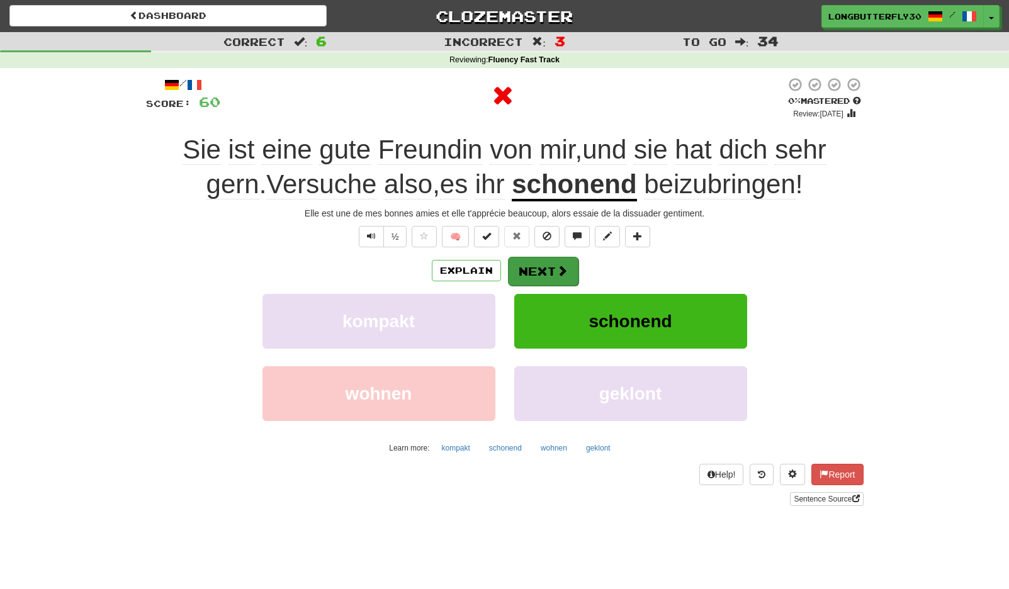
click at [552, 270] on button "Next" at bounding box center [543, 271] width 70 height 29
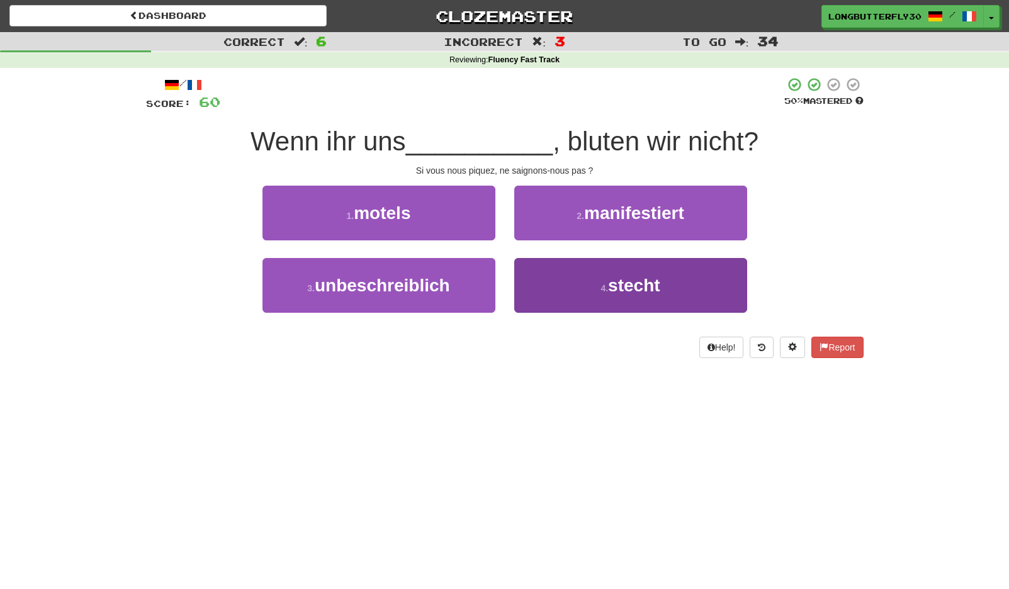
click at [590, 282] on button "4 . stecht" at bounding box center [630, 285] width 233 height 55
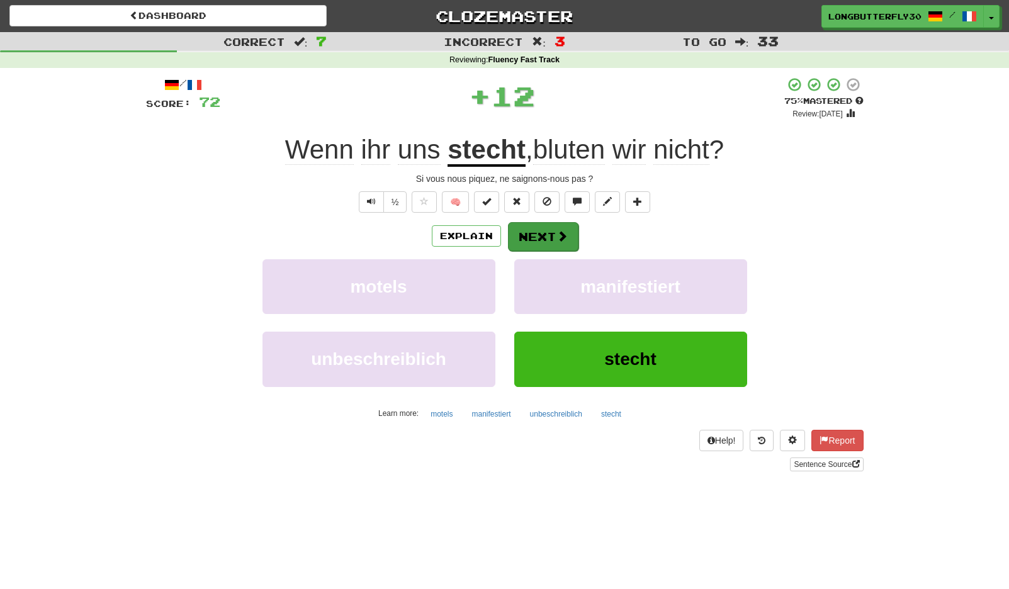
click at [566, 235] on span at bounding box center [561, 235] width 11 height 11
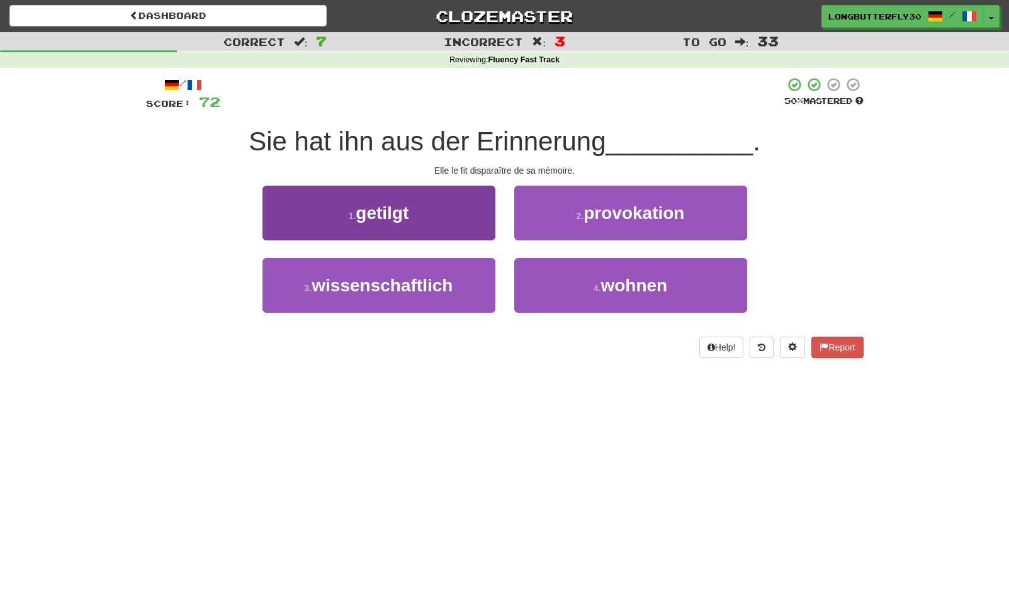
click at [475, 217] on button "1 . getilgt" at bounding box center [378, 213] width 233 height 55
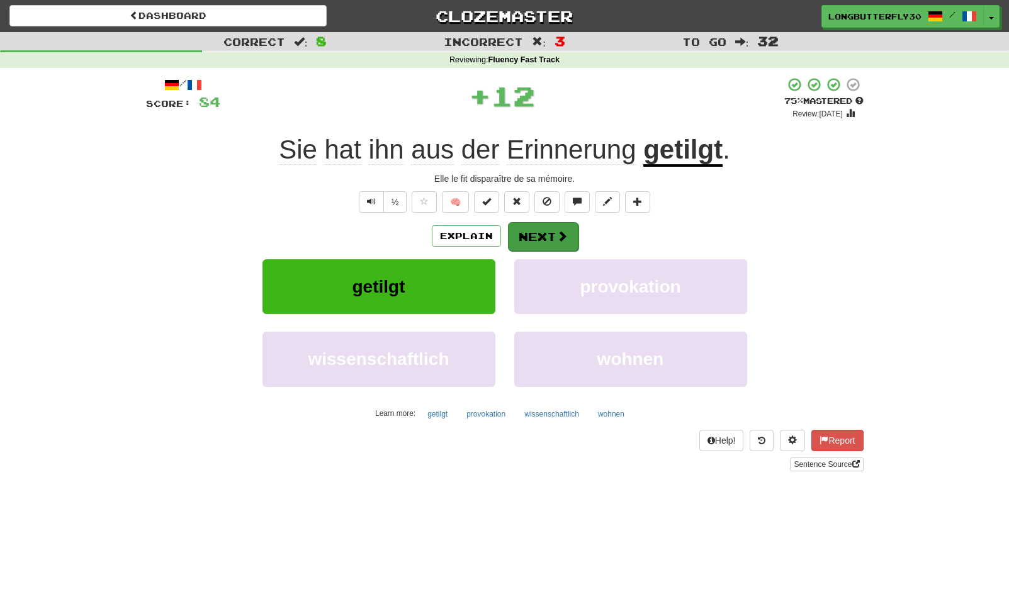
click at [525, 235] on button "Next" at bounding box center [543, 236] width 70 height 29
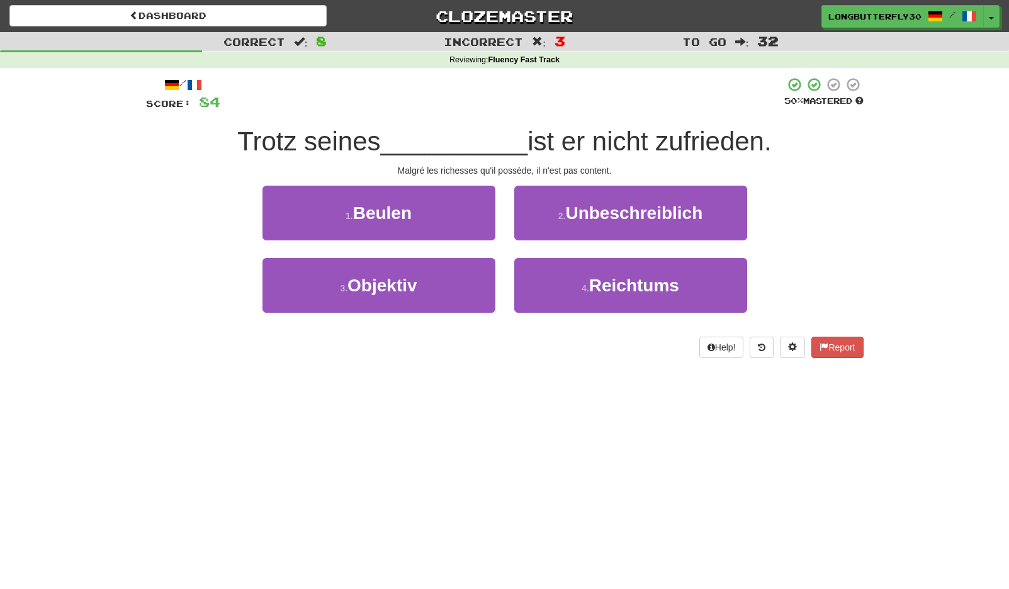
drag, startPoint x: 583, startPoint y: 293, endPoint x: 574, endPoint y: 252, distance: 41.4
click at [583, 293] on button "4 . Reichtums" at bounding box center [630, 285] width 233 height 55
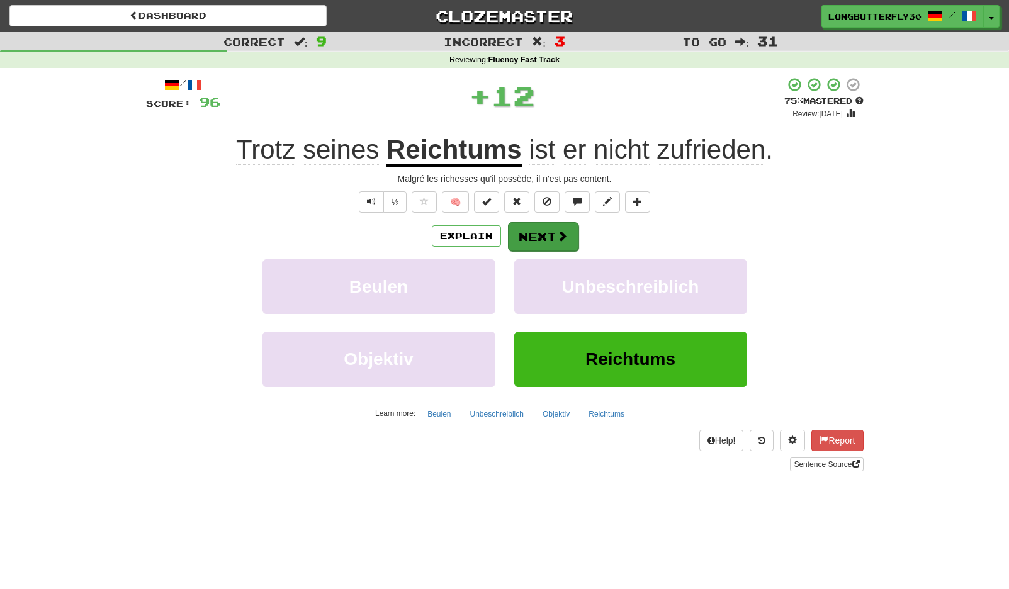
click at [564, 241] on span at bounding box center [561, 235] width 11 height 11
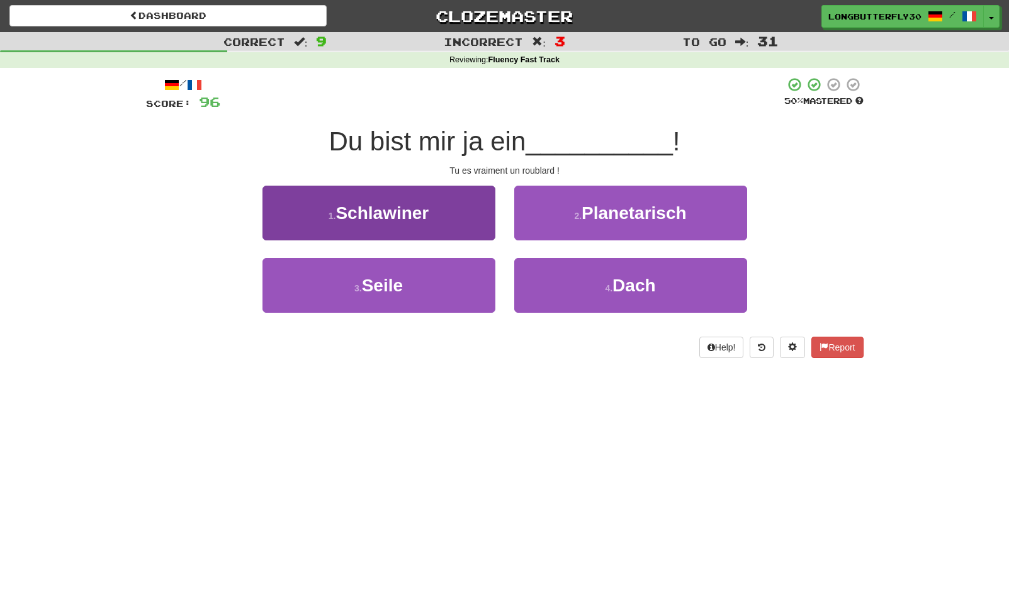
click at [467, 210] on button "1 . Schlawiner" at bounding box center [378, 213] width 233 height 55
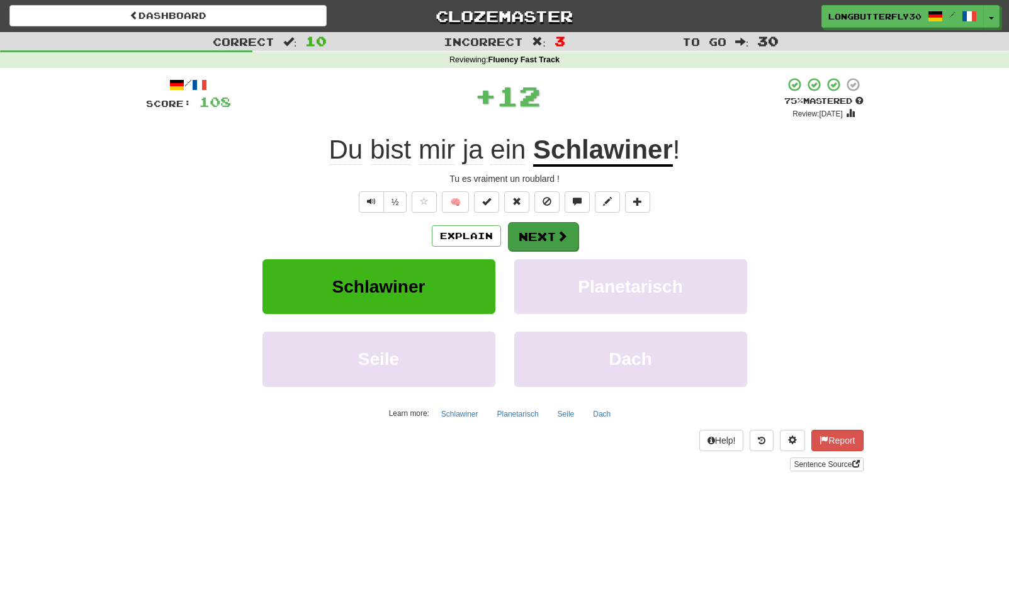
click at [535, 226] on button "Next" at bounding box center [543, 236] width 70 height 29
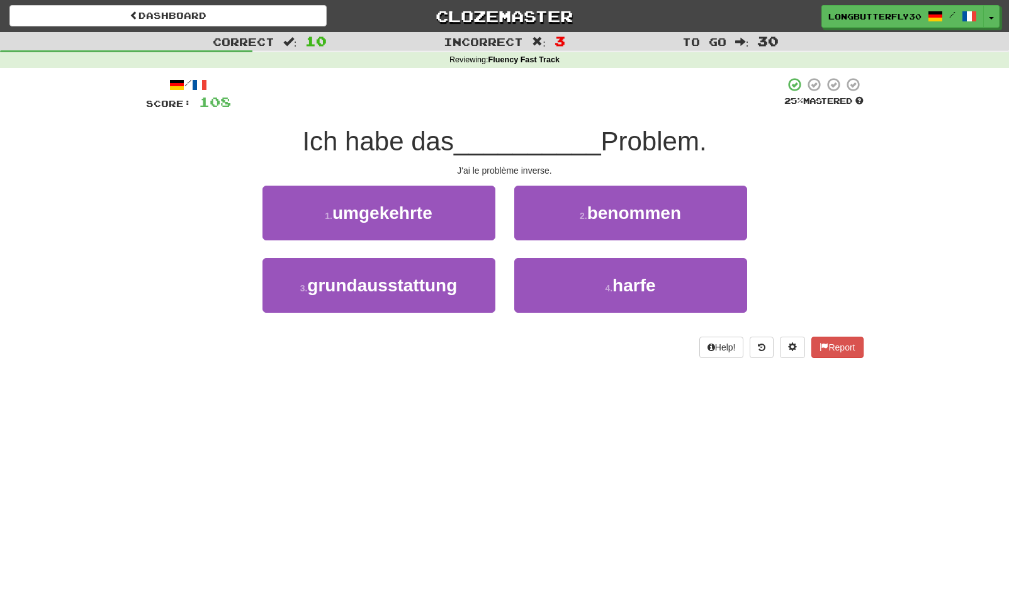
click at [496, 215] on div "1 . umgekehrte" at bounding box center [379, 222] width 252 height 72
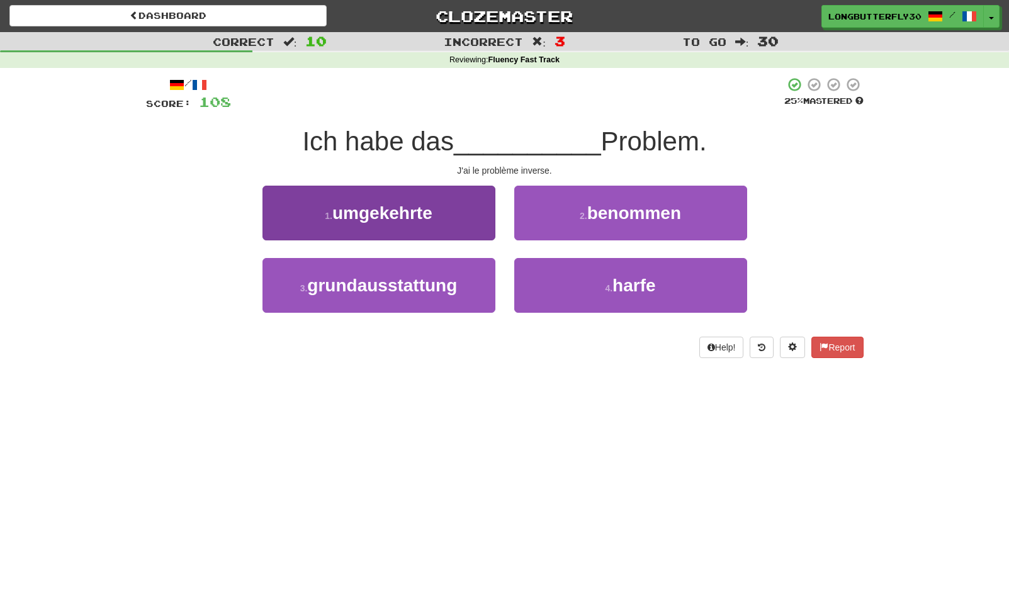
click at [468, 219] on button "1 . umgekehrte" at bounding box center [378, 213] width 233 height 55
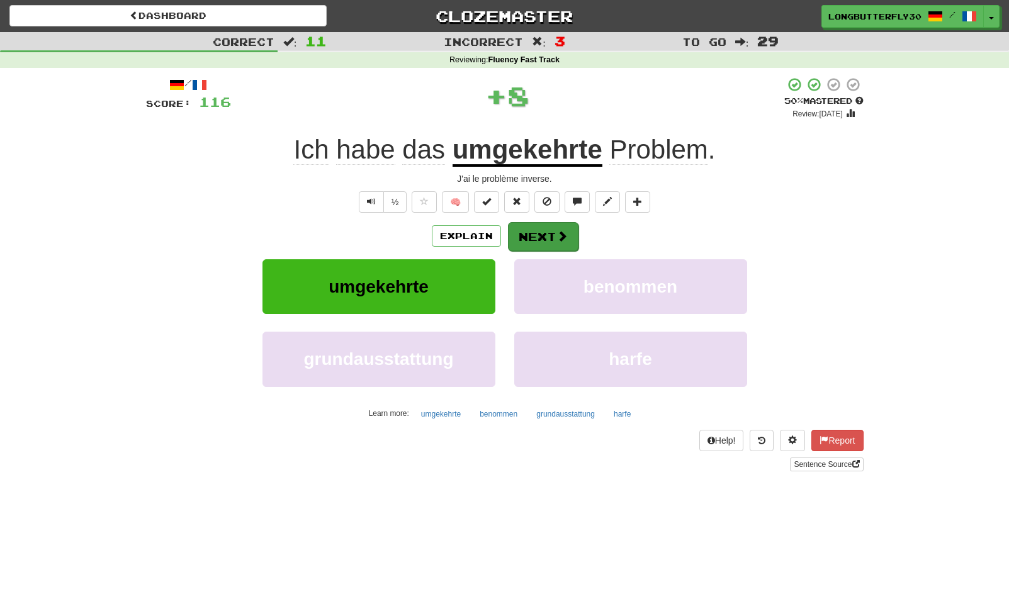
click at [532, 230] on button "Next" at bounding box center [543, 236] width 70 height 29
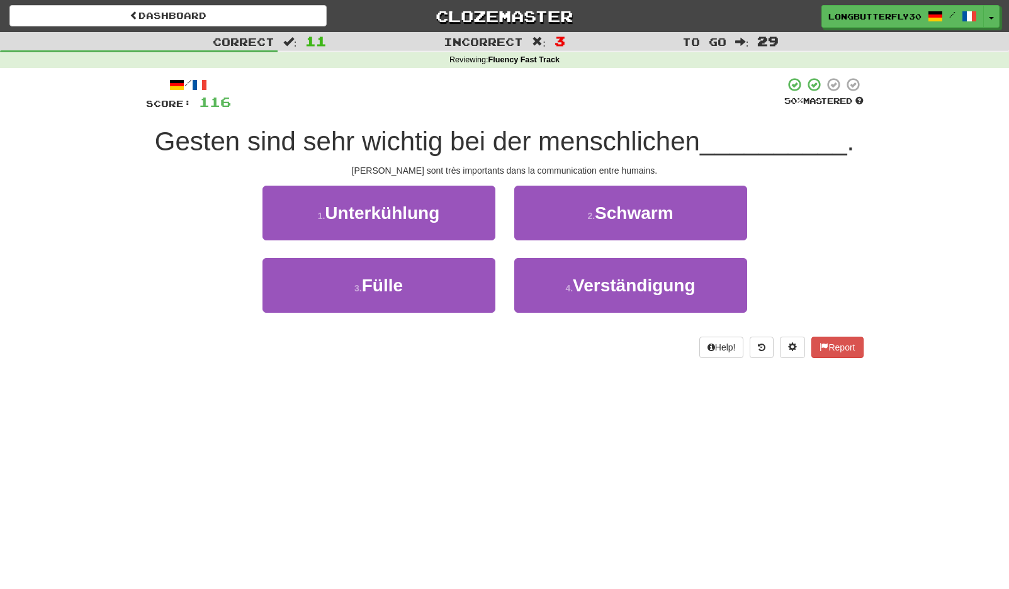
click at [582, 287] on span "Verständigung" at bounding box center [634, 286] width 122 height 20
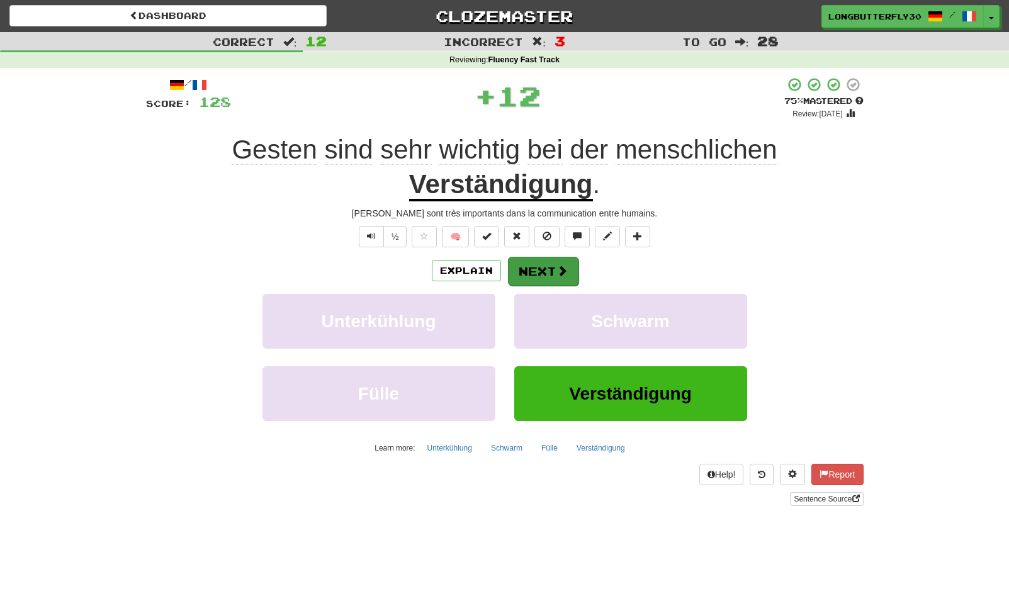
click at [544, 271] on button "Next" at bounding box center [543, 271] width 70 height 29
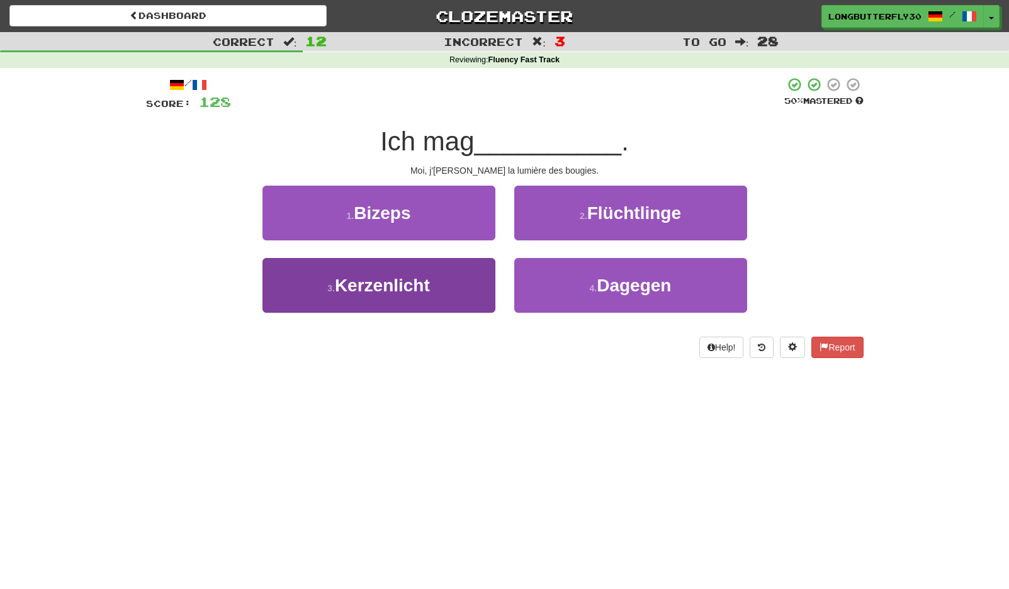
click at [463, 283] on button "3 . Kerzenlicht" at bounding box center [378, 285] width 233 height 55
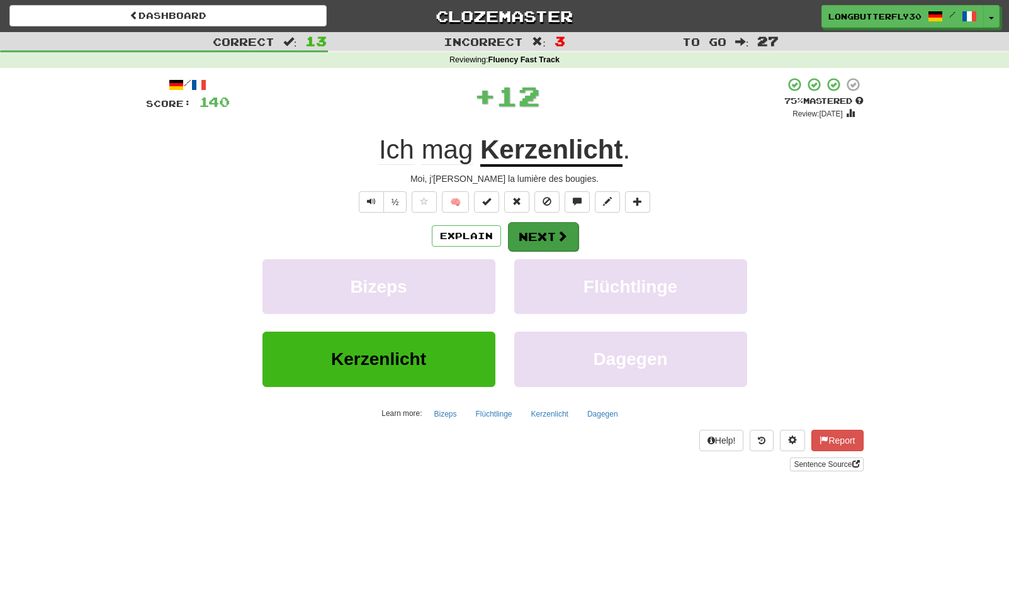
click at [557, 245] on button "Next" at bounding box center [543, 236] width 70 height 29
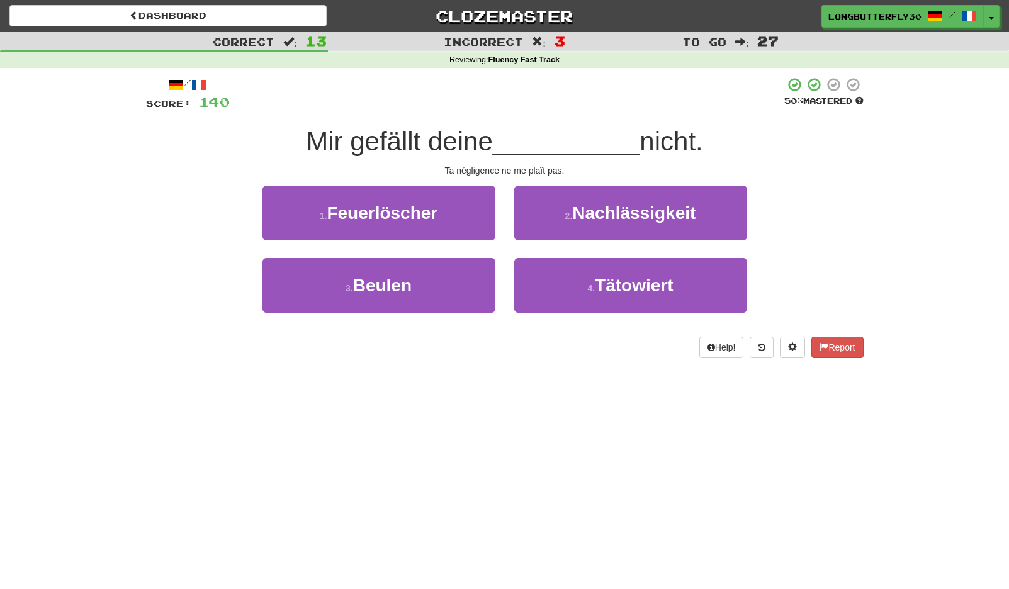
click at [646, 220] on span "Nachlässigkeit" at bounding box center [633, 213] width 123 height 20
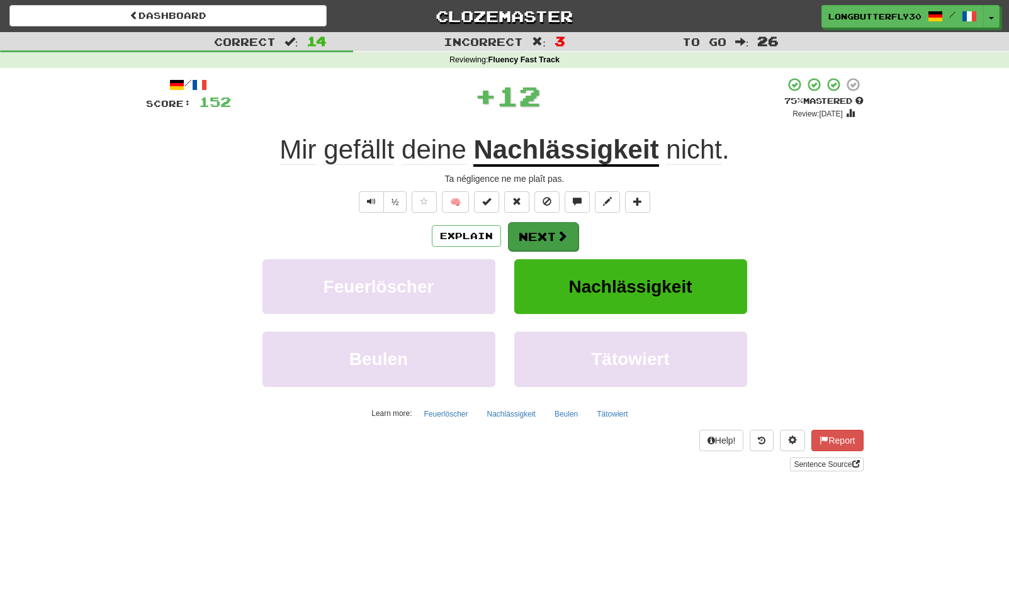
click at [557, 236] on span at bounding box center [561, 235] width 11 height 11
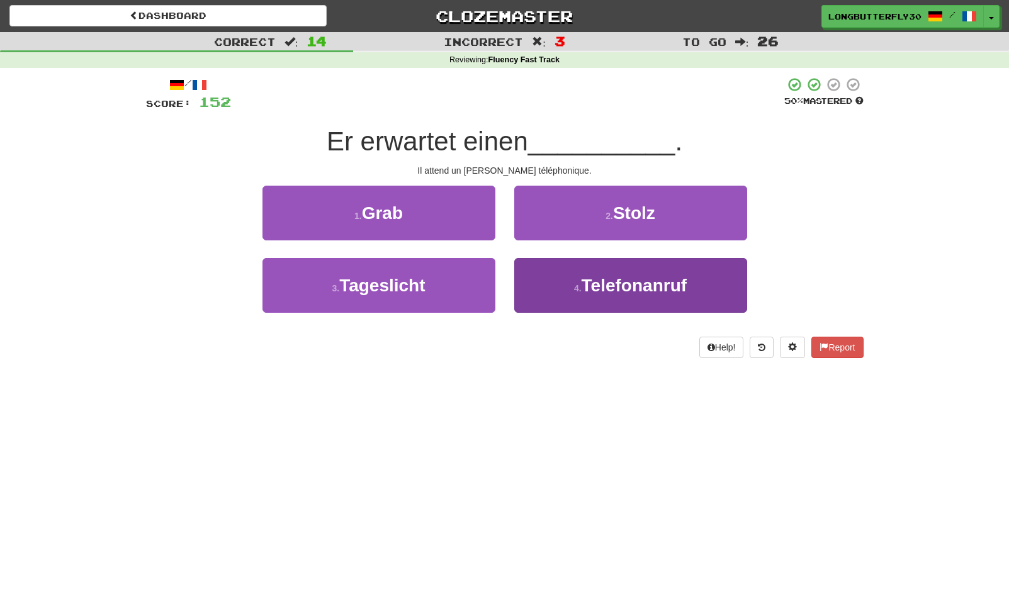
click at [573, 274] on button "4 . Telefonanruf" at bounding box center [630, 285] width 233 height 55
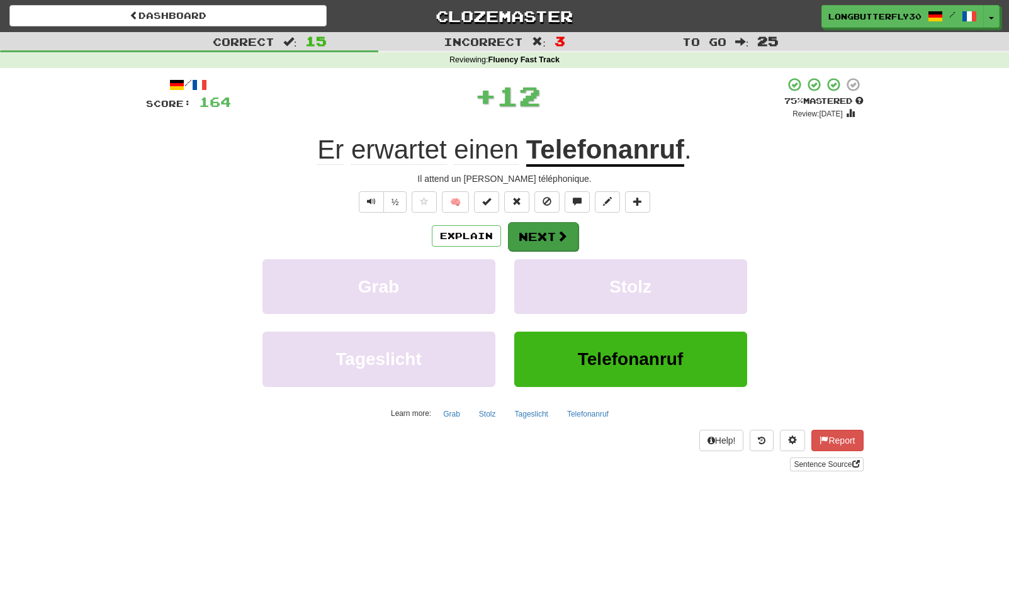
click at [550, 237] on button "Next" at bounding box center [543, 236] width 70 height 29
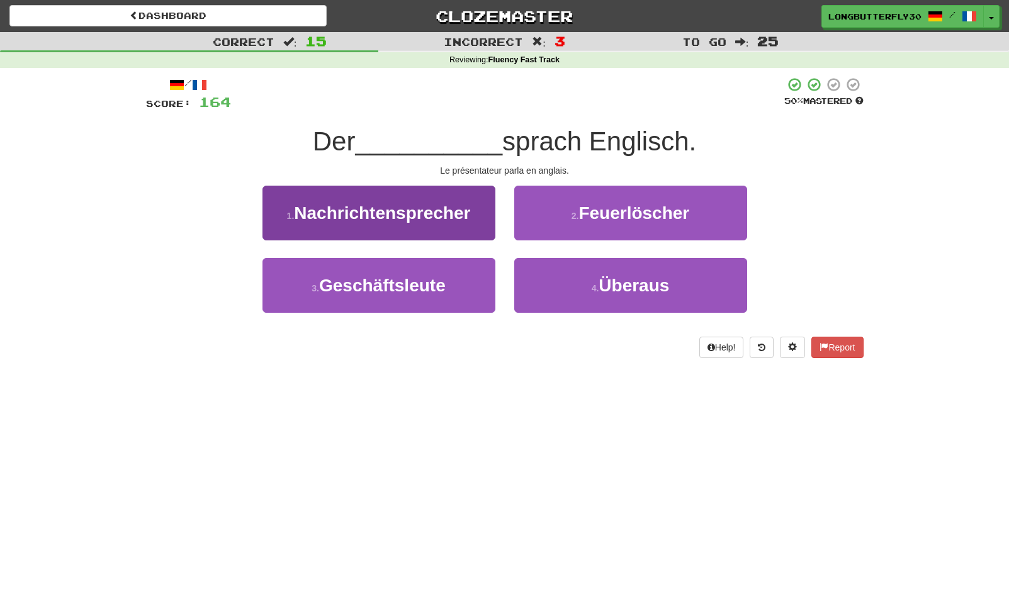
click at [475, 210] on button "1 . Nachrichtensprecher" at bounding box center [378, 213] width 233 height 55
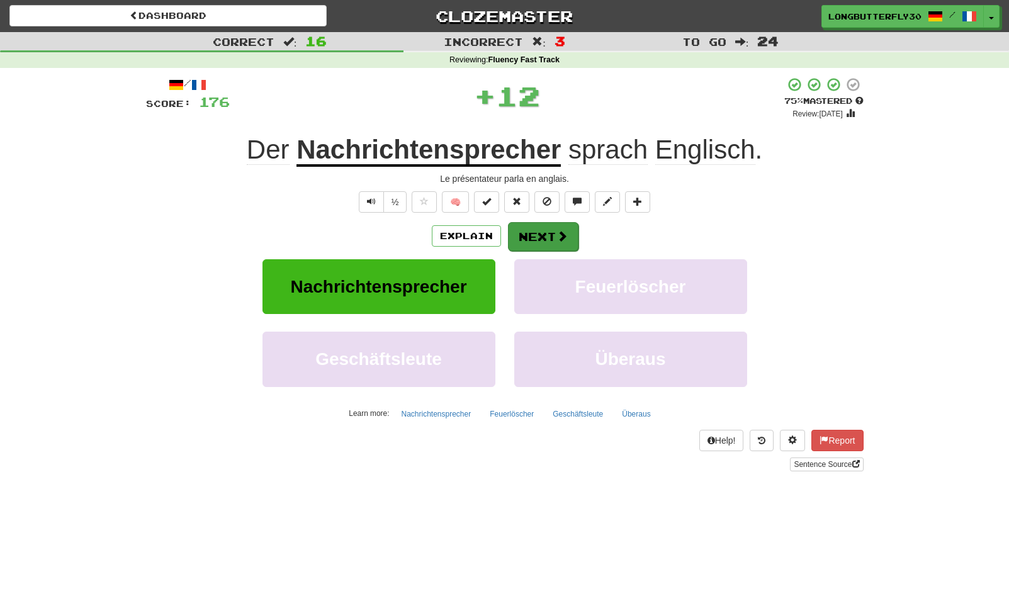
click at [523, 232] on button "Next" at bounding box center [543, 236] width 70 height 29
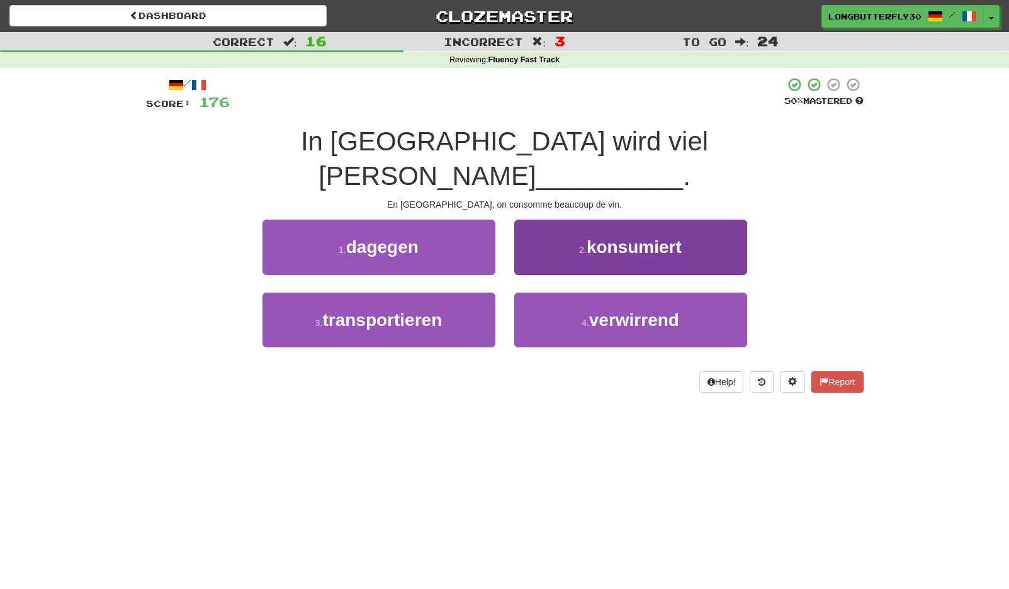
click at [622, 223] on button "2 . konsumiert" at bounding box center [630, 247] width 233 height 55
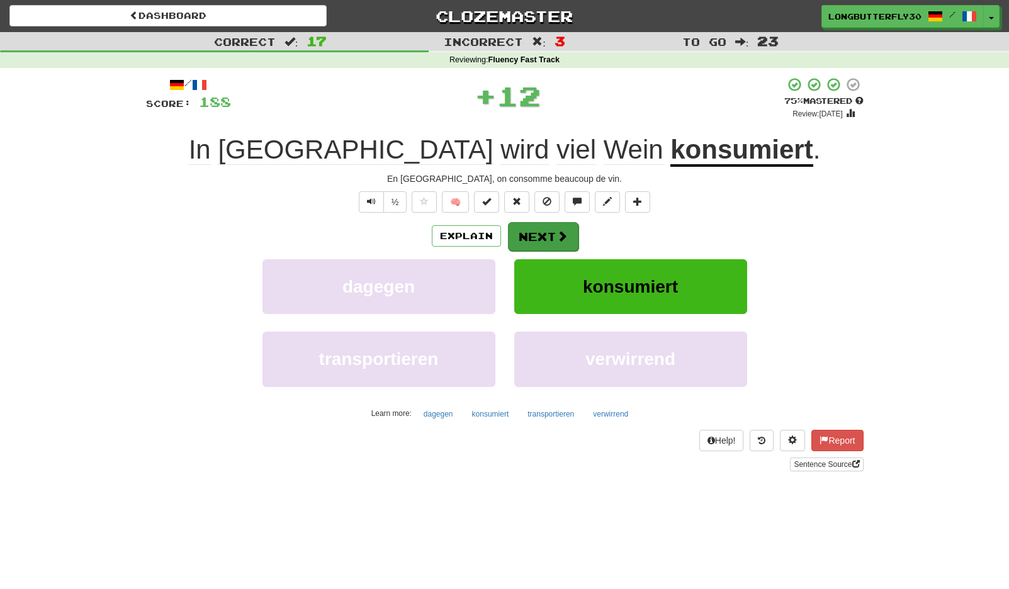
click at [549, 236] on button "Next" at bounding box center [543, 236] width 70 height 29
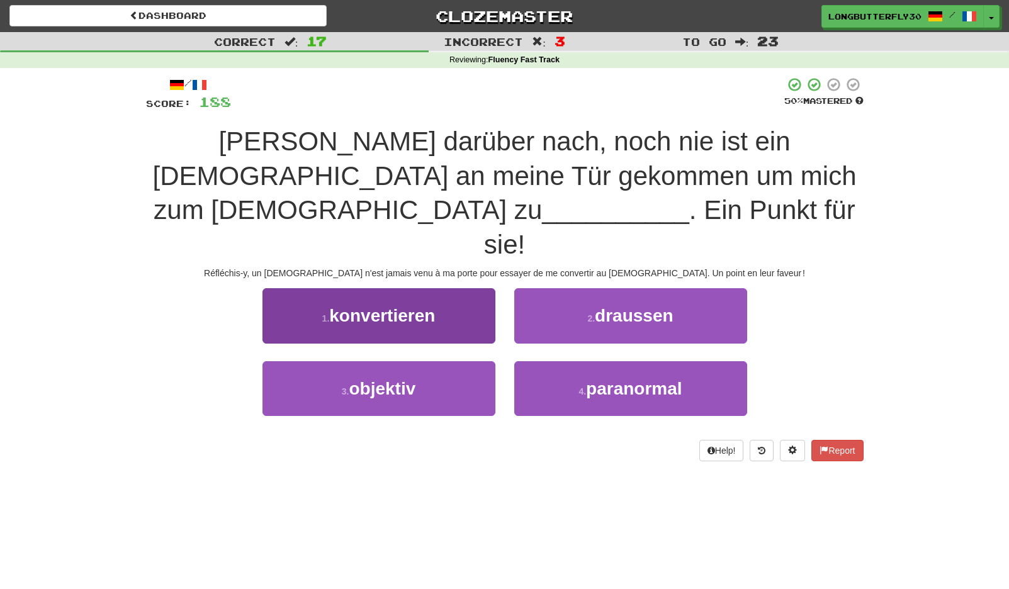
click at [473, 288] on button "1 . konvertieren" at bounding box center [378, 315] width 233 height 55
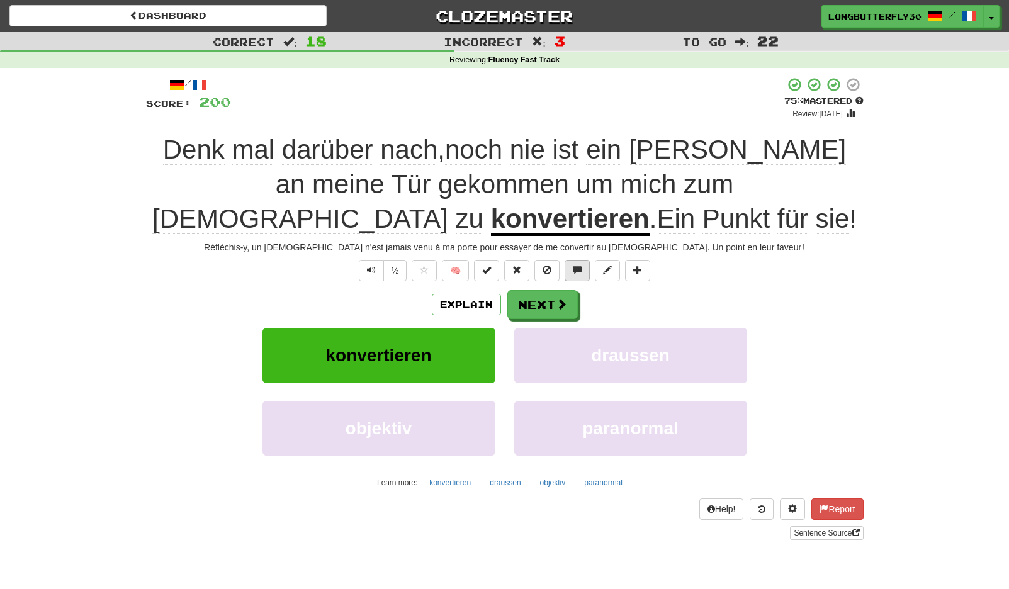
click at [566, 272] on button at bounding box center [576, 270] width 25 height 21
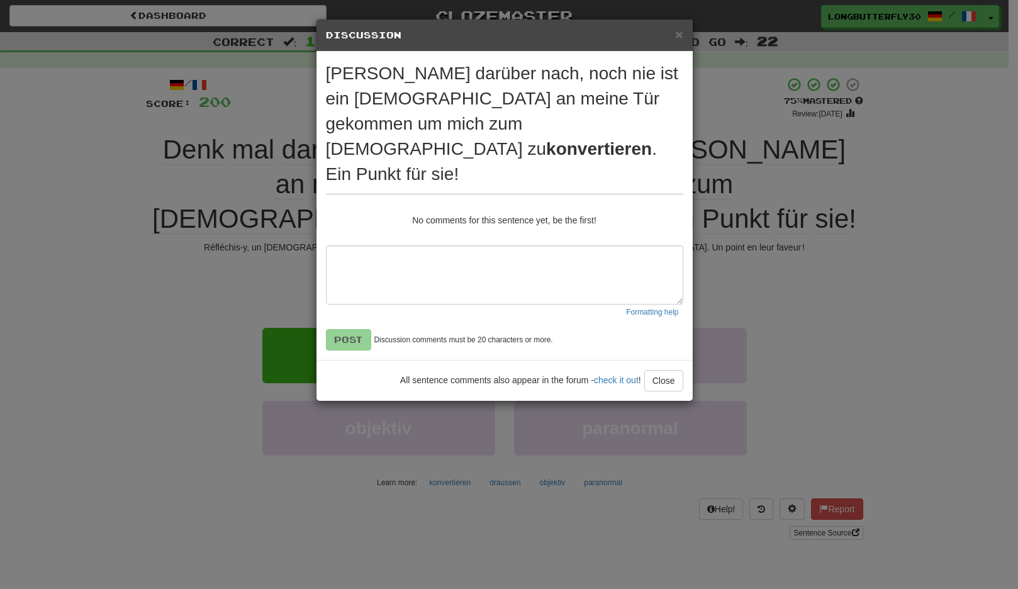
click at [663, 370] on button "Close" at bounding box center [663, 380] width 39 height 21
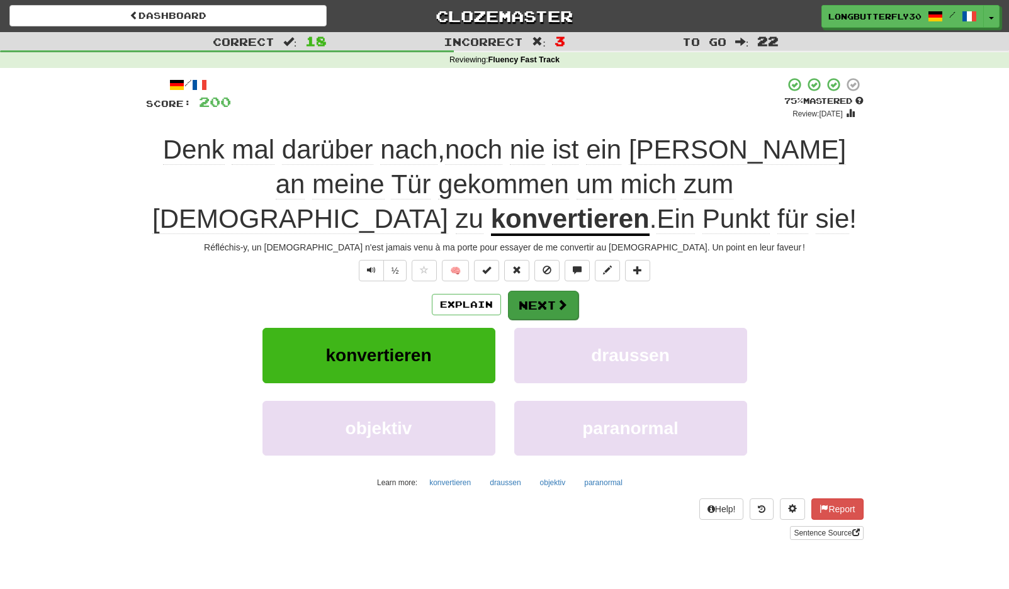
click at [546, 296] on button "Next" at bounding box center [543, 305] width 70 height 29
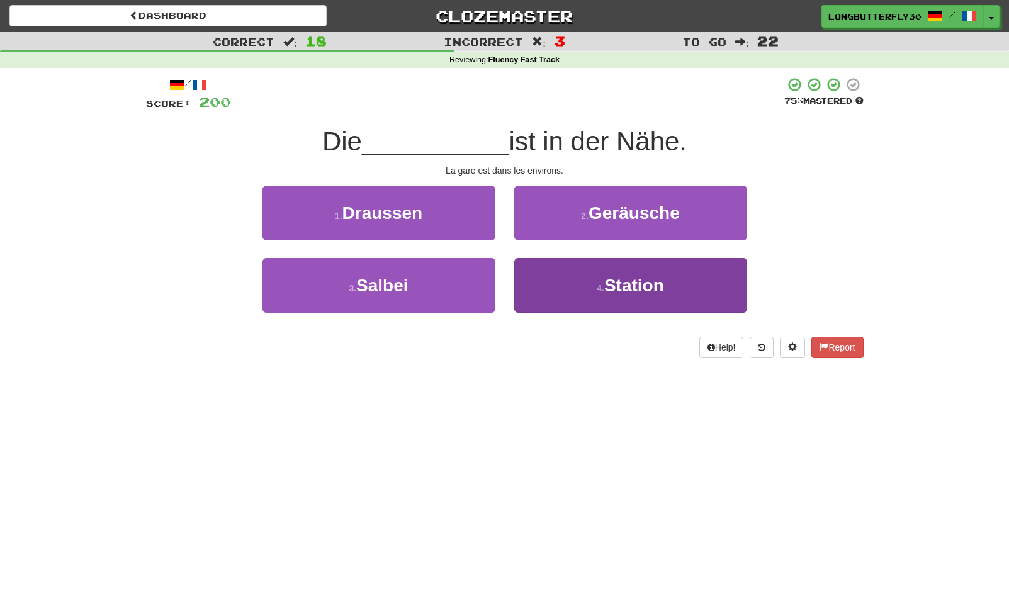
click at [603, 278] on button "4 . Station" at bounding box center [630, 285] width 233 height 55
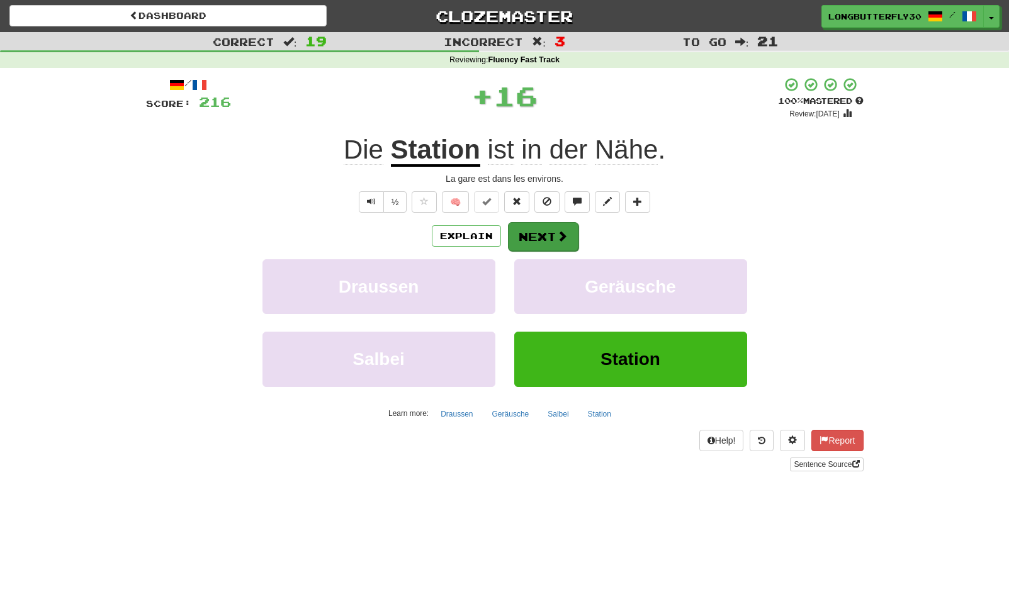
click at [556, 233] on span at bounding box center [561, 235] width 11 height 11
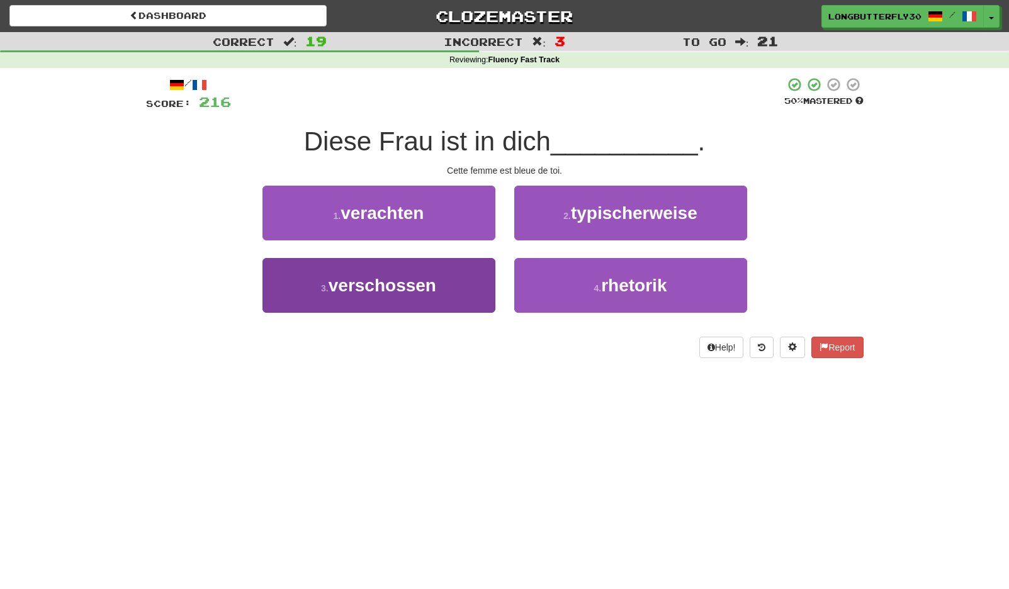
click at [449, 282] on button "3 . verschossen" at bounding box center [378, 285] width 233 height 55
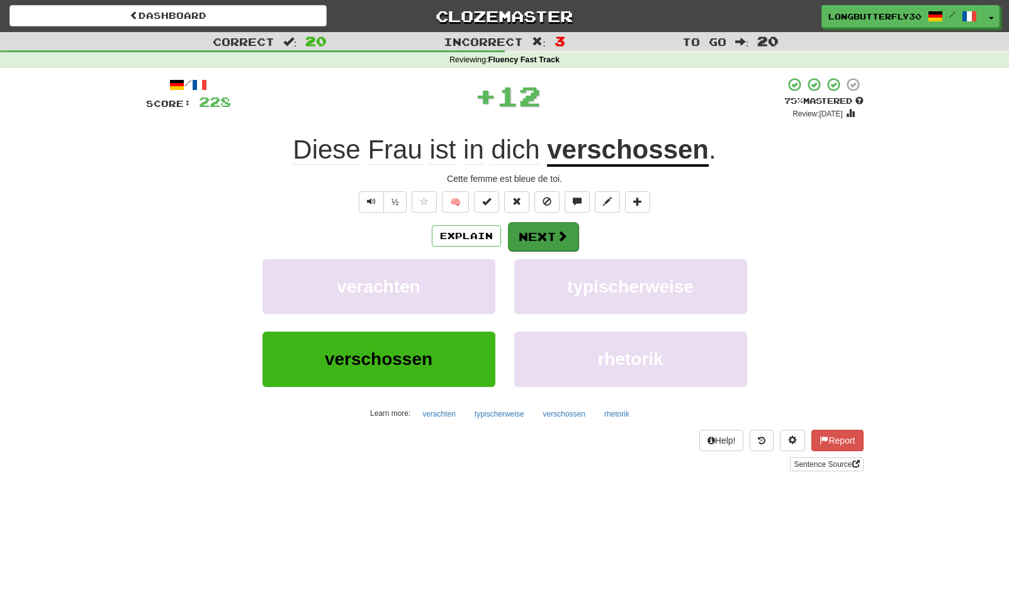
click at [532, 242] on button "Next" at bounding box center [543, 236] width 70 height 29
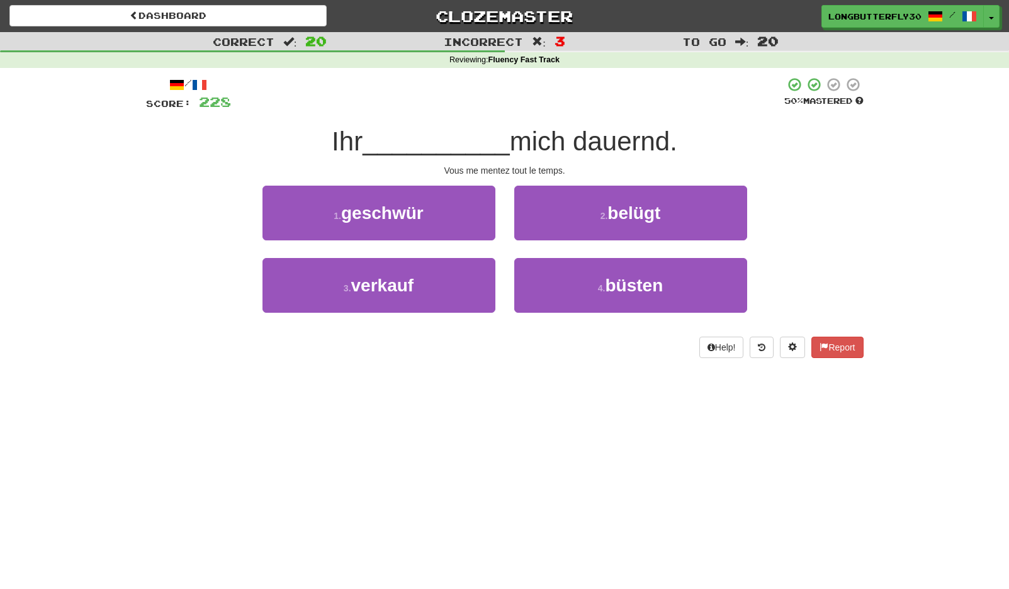
drag, startPoint x: 627, startPoint y: 210, endPoint x: 620, endPoint y: 213, distance: 7.6
click at [624, 211] on span "belügt" at bounding box center [633, 213] width 53 height 20
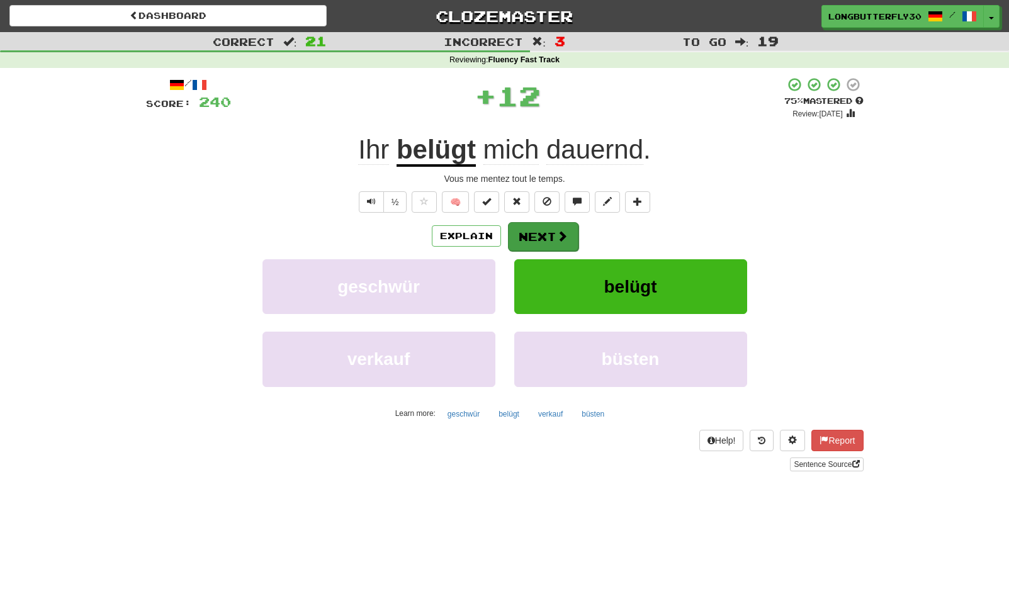
click at [549, 229] on button "Next" at bounding box center [543, 236] width 70 height 29
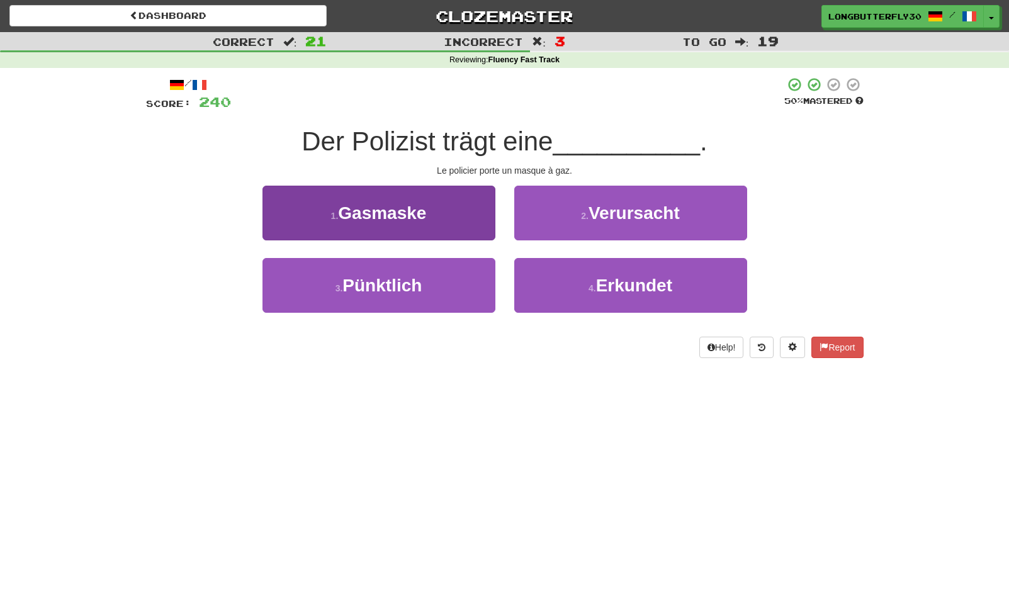
click at [430, 218] on button "1 . Gasmaske" at bounding box center [378, 213] width 233 height 55
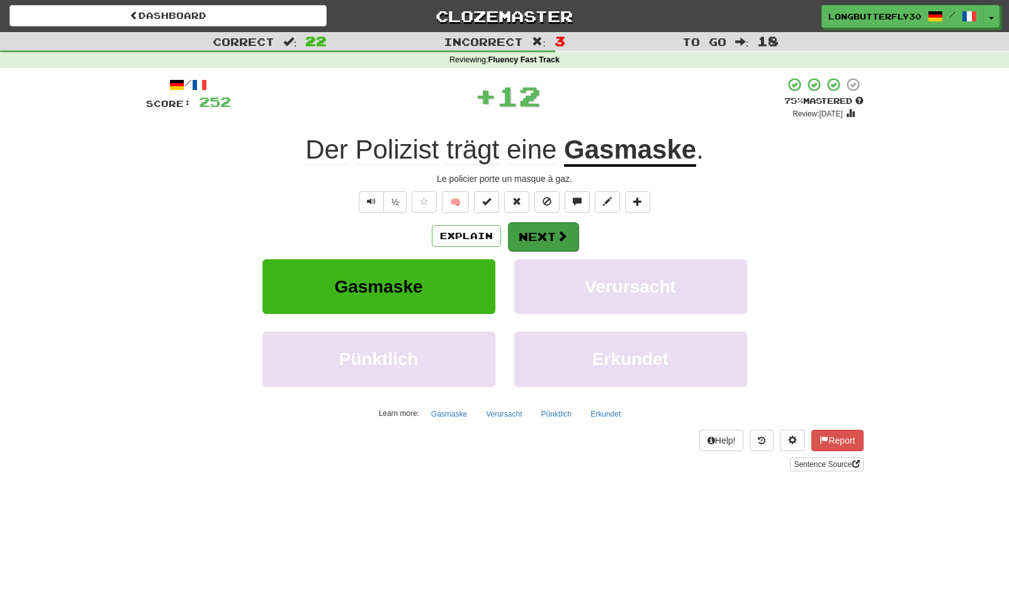
drag, startPoint x: 574, startPoint y: 250, endPoint x: 568, endPoint y: 247, distance: 6.8
click at [572, 250] on div "Explain Next Gasmaske Verursacht Pünktlich Erkundet Learn more: Gasmaske Verurs…" at bounding box center [504, 322] width 717 height 202
click at [559, 242] on button "Next" at bounding box center [543, 236] width 70 height 29
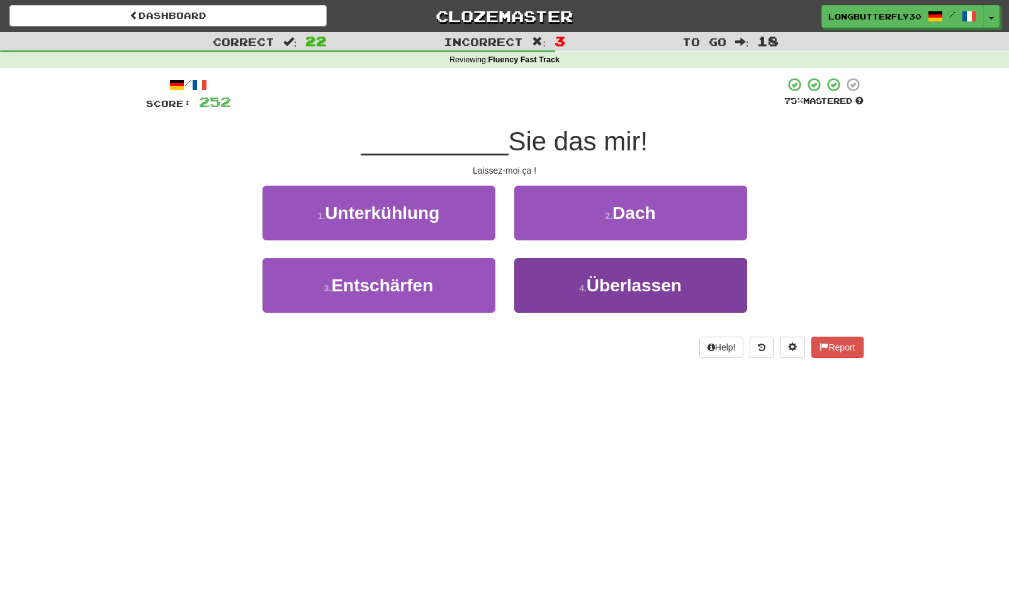
click at [627, 281] on span "Überlassen" at bounding box center [633, 286] width 95 height 20
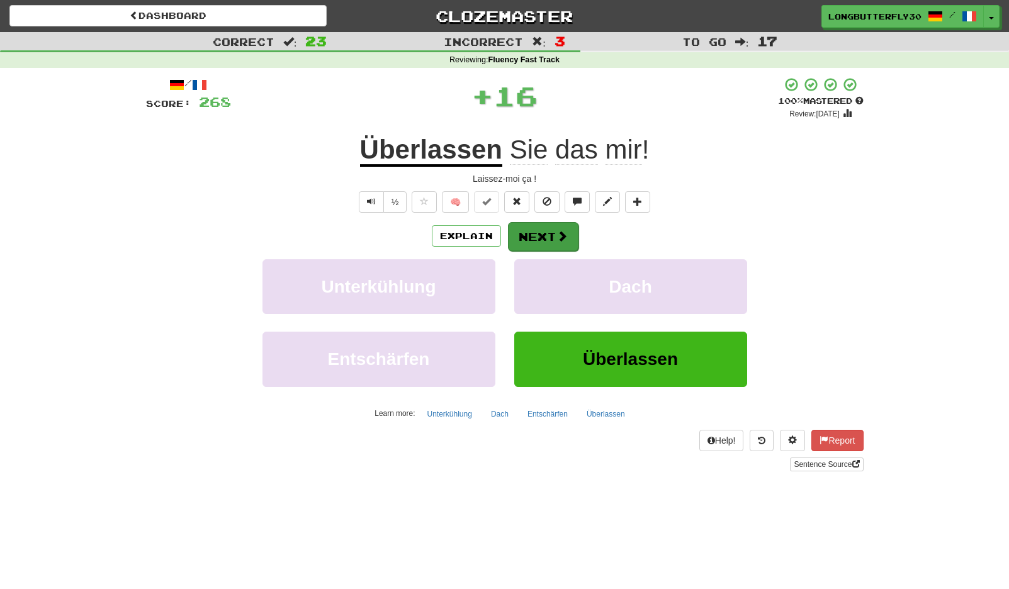
click at [567, 230] on button "Next" at bounding box center [543, 236] width 70 height 29
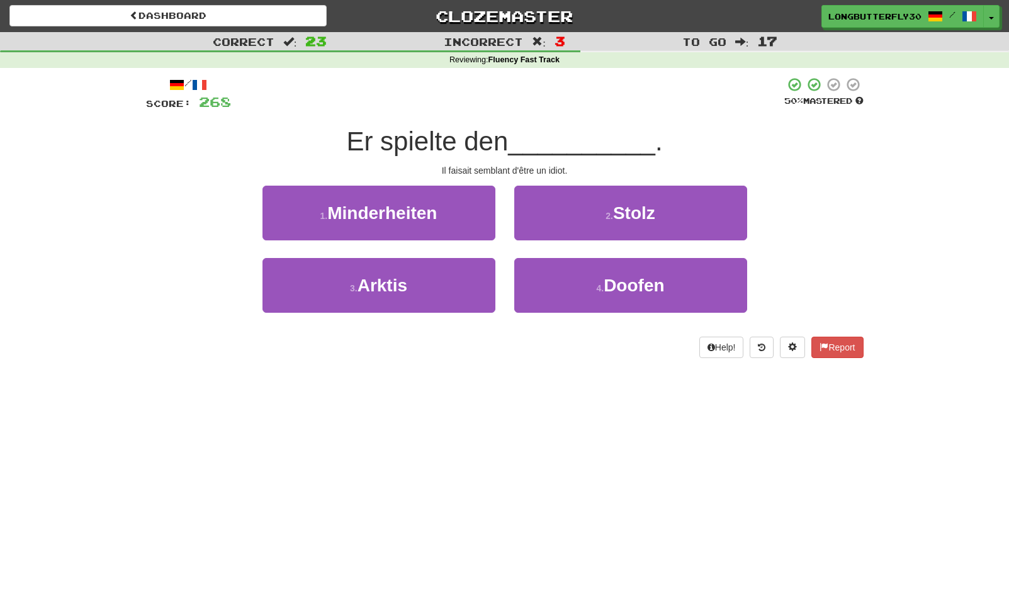
drag, startPoint x: 625, startPoint y: 277, endPoint x: 647, endPoint y: 252, distance: 33.5
click at [626, 277] on span "Doofen" at bounding box center [633, 286] width 60 height 20
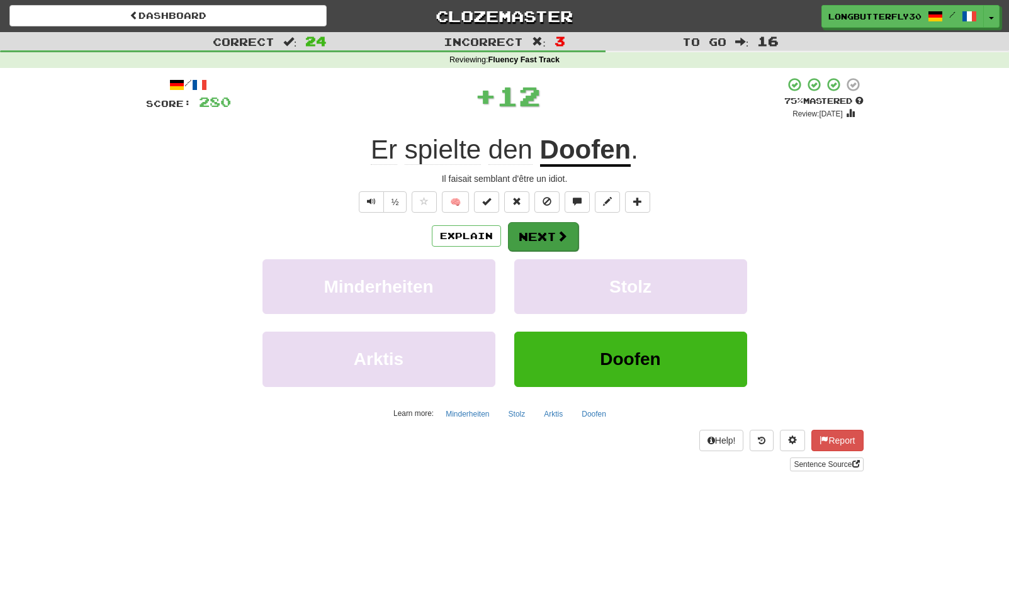
click at [566, 231] on button "Next" at bounding box center [543, 236] width 70 height 29
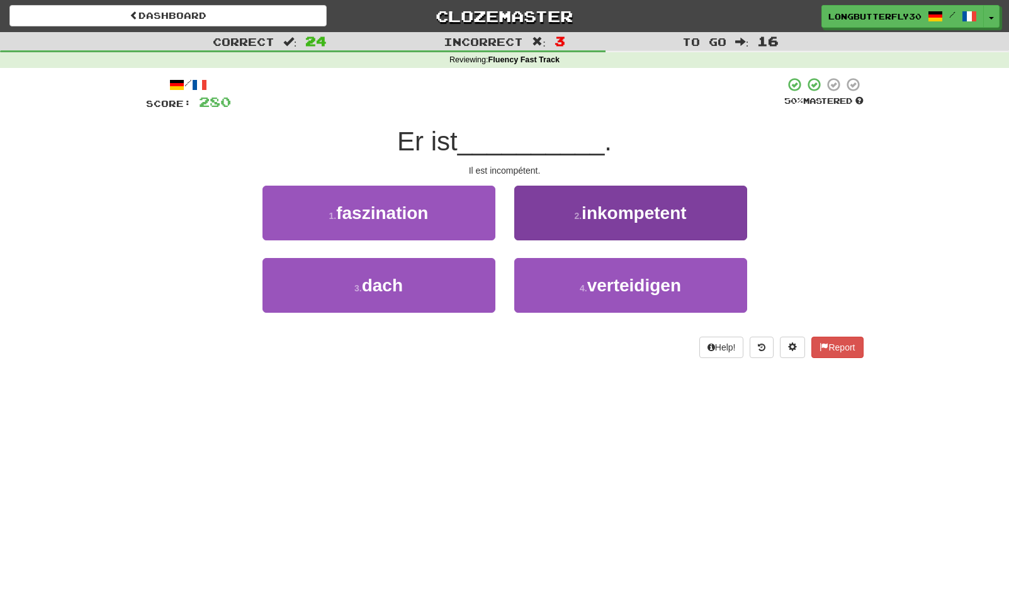
click at [597, 217] on span "inkompetent" at bounding box center [633, 213] width 104 height 20
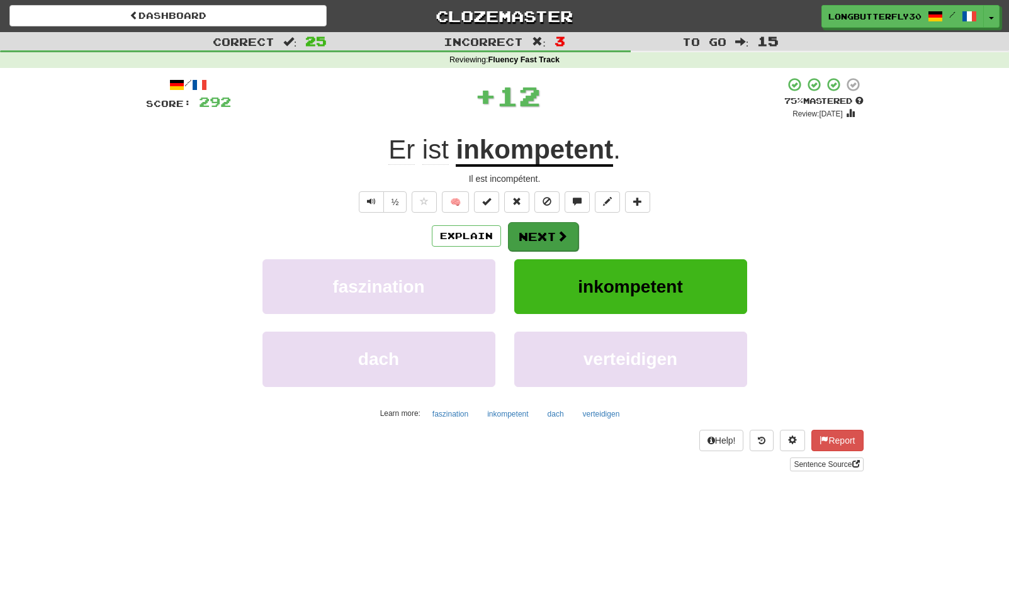
click at [567, 234] on button "Next" at bounding box center [543, 236] width 70 height 29
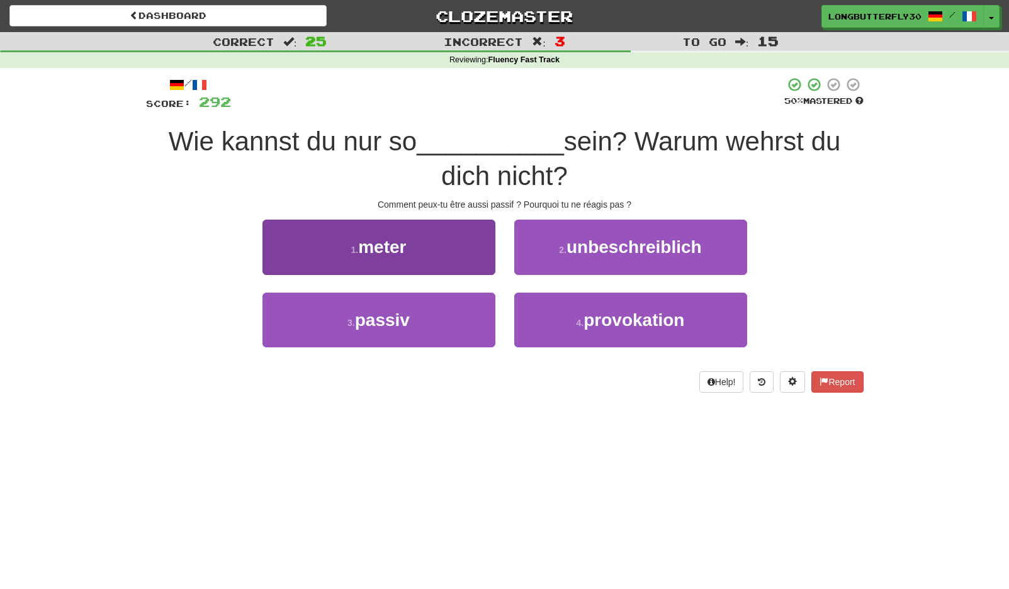
drag, startPoint x: 463, startPoint y: 296, endPoint x: 457, endPoint y: 306, distance: 11.5
click at [458, 306] on button "3 . passiv" at bounding box center [378, 320] width 233 height 55
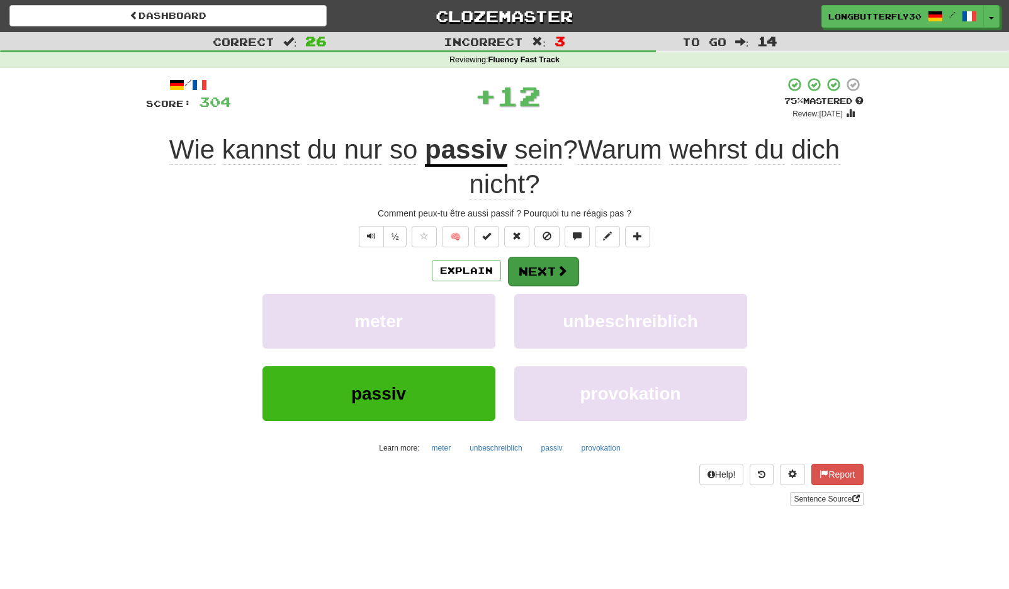
click at [513, 269] on button "Next" at bounding box center [543, 271] width 70 height 29
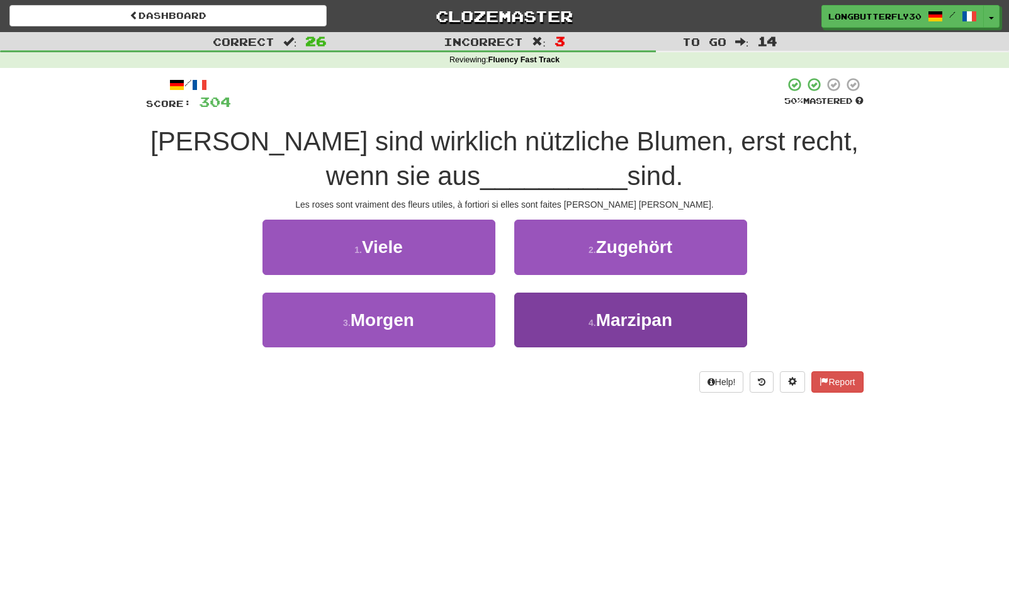
click at [582, 311] on button "4 . Marzipan" at bounding box center [630, 320] width 233 height 55
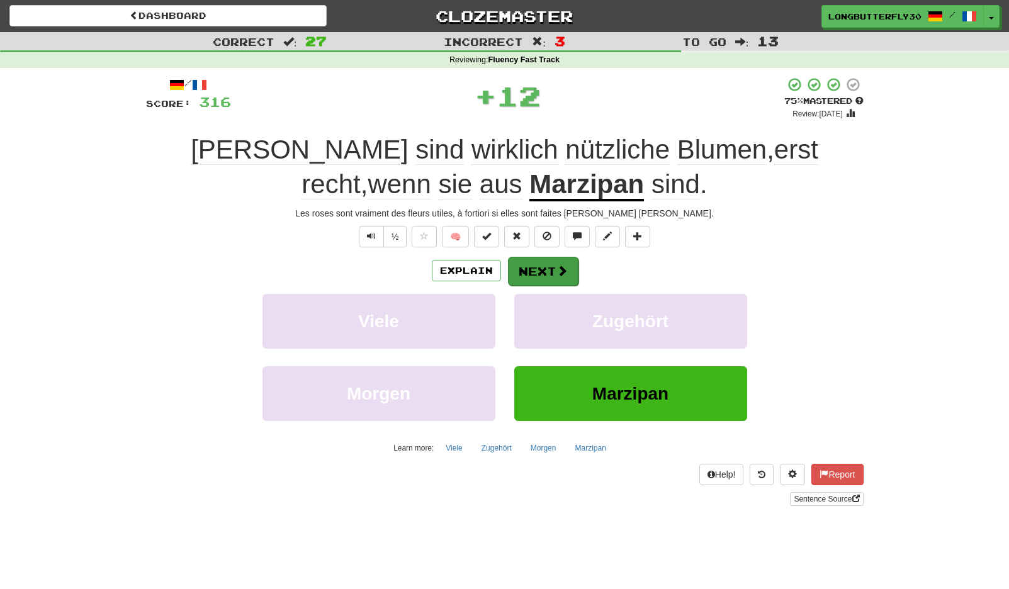
click at [545, 268] on button "Next" at bounding box center [543, 271] width 70 height 29
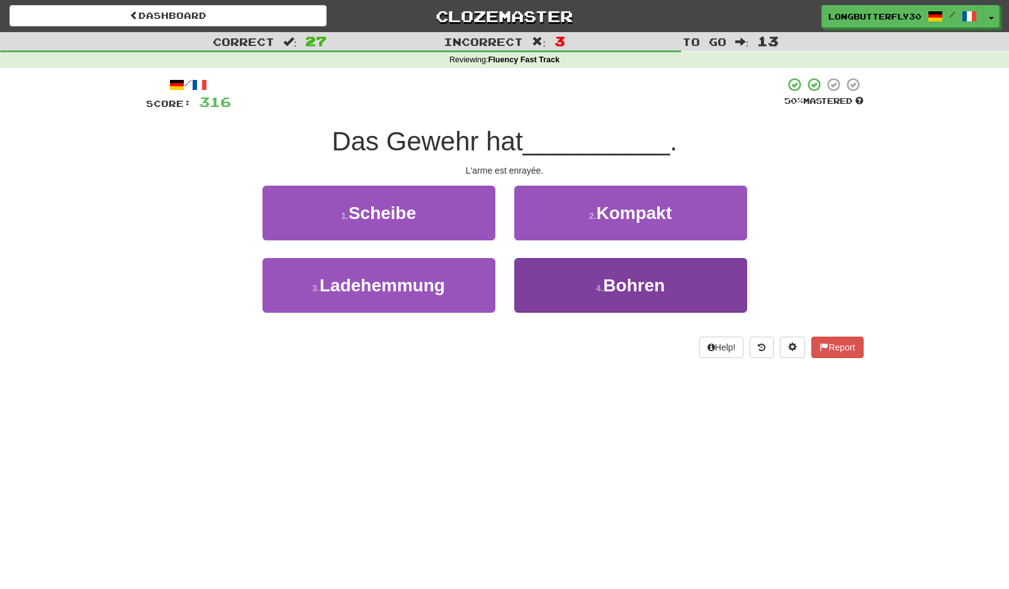
click at [623, 284] on span "Bohren" at bounding box center [634, 286] width 62 height 20
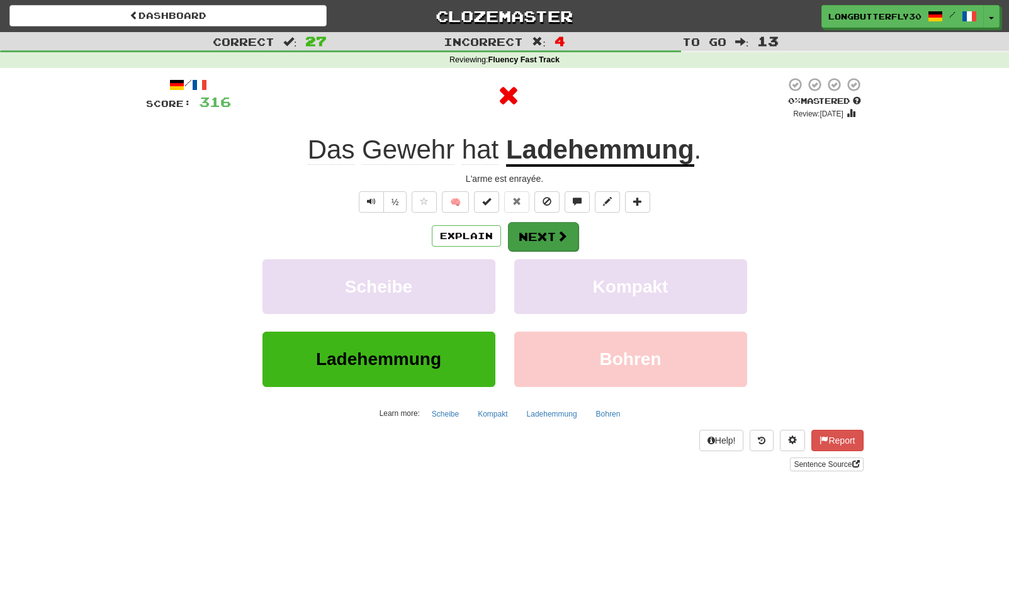
click at [547, 245] on button "Next" at bounding box center [543, 236] width 70 height 29
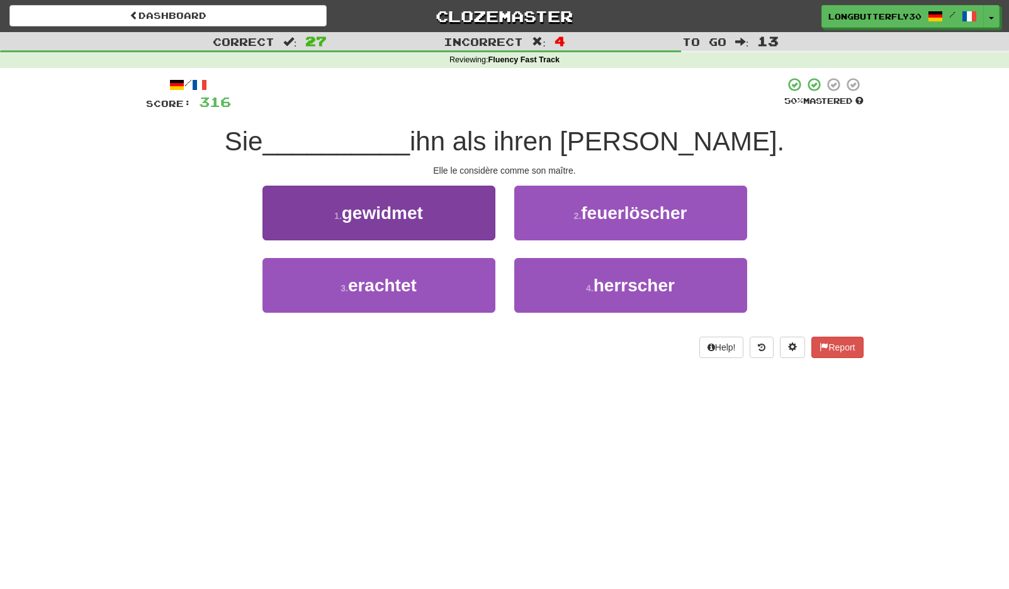
click at [422, 280] on button "3 . erachtet" at bounding box center [378, 285] width 233 height 55
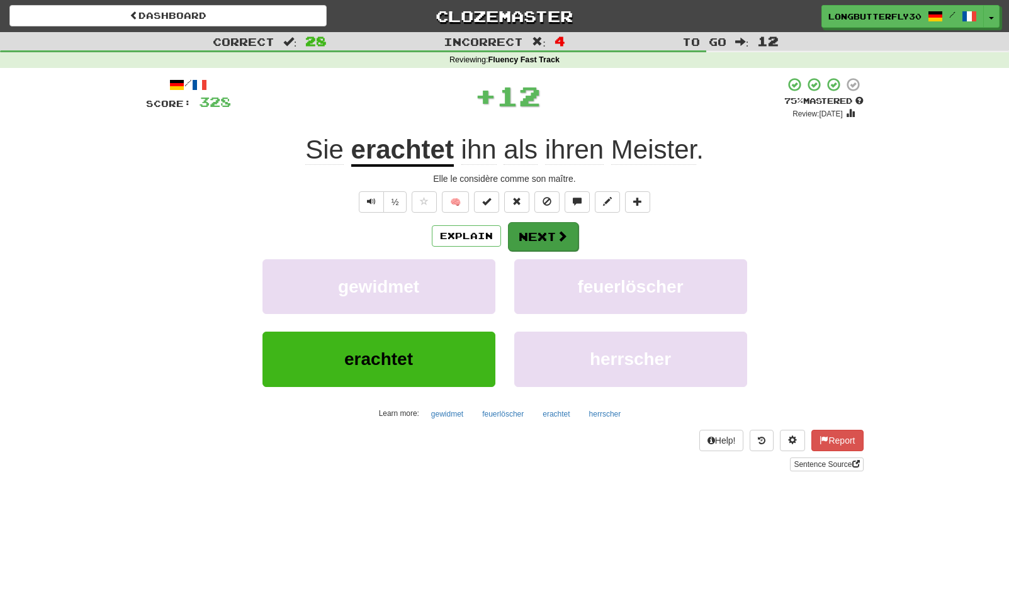
click at [542, 233] on button "Next" at bounding box center [543, 236] width 70 height 29
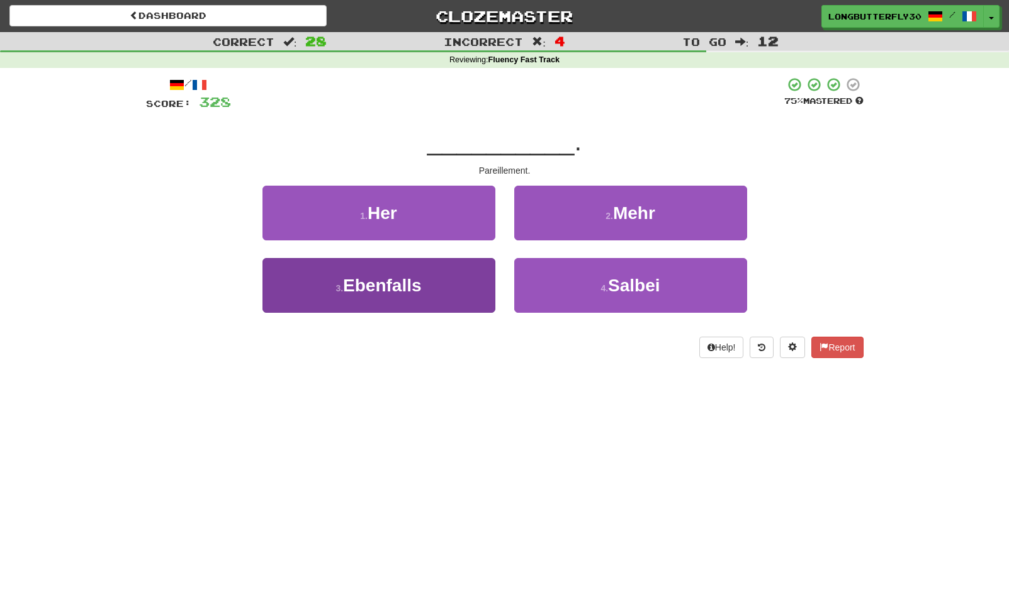
click at [478, 277] on button "3 . Ebenfalls" at bounding box center [378, 285] width 233 height 55
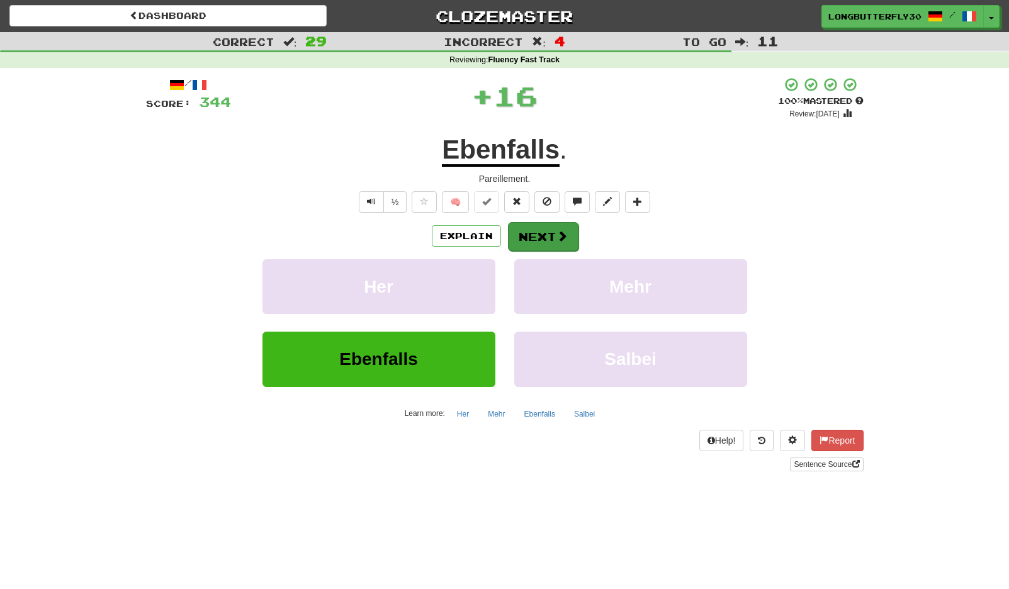
click at [539, 240] on button "Next" at bounding box center [543, 236] width 70 height 29
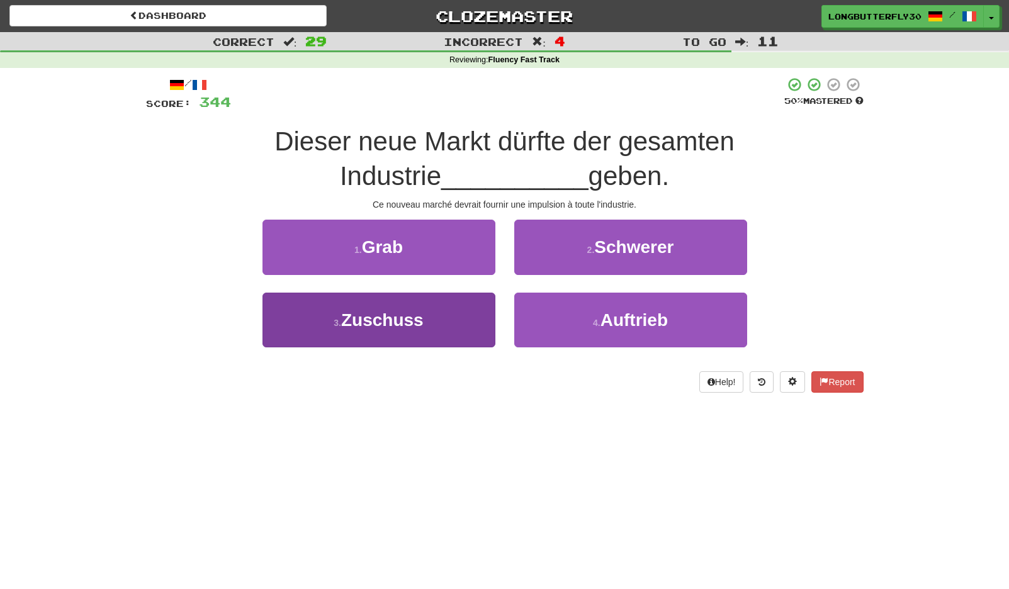
click at [459, 305] on button "3 . Zuschuss" at bounding box center [378, 320] width 233 height 55
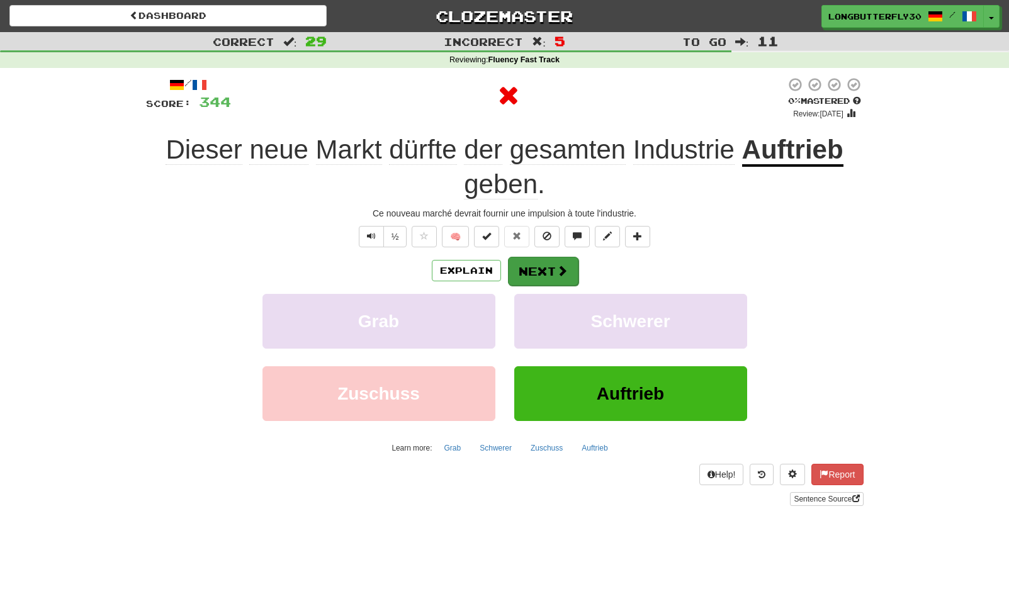
click at [516, 268] on button "Next" at bounding box center [543, 271] width 70 height 29
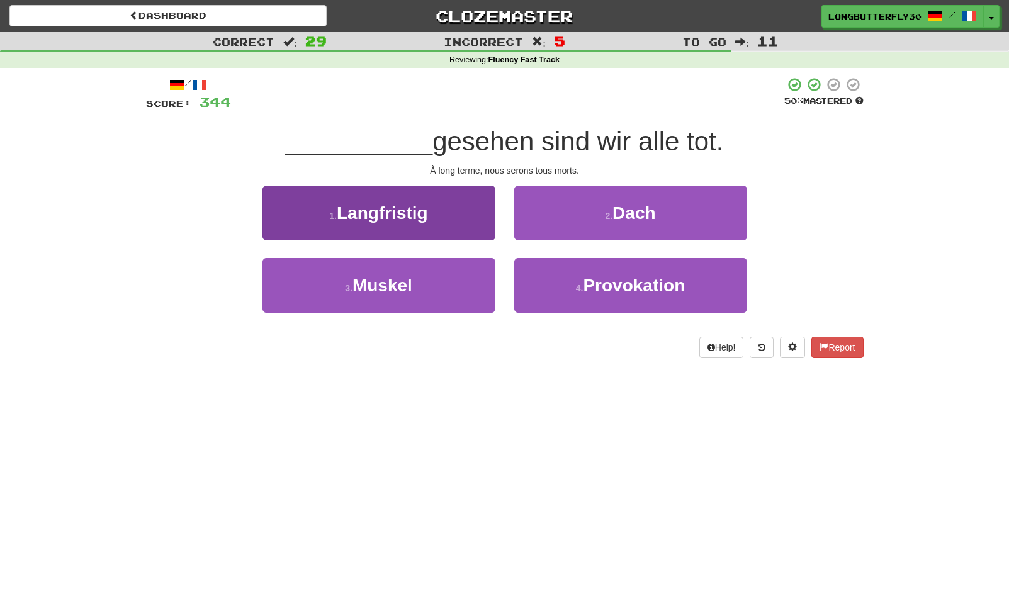
click at [461, 220] on button "1 . Langfristig" at bounding box center [378, 213] width 233 height 55
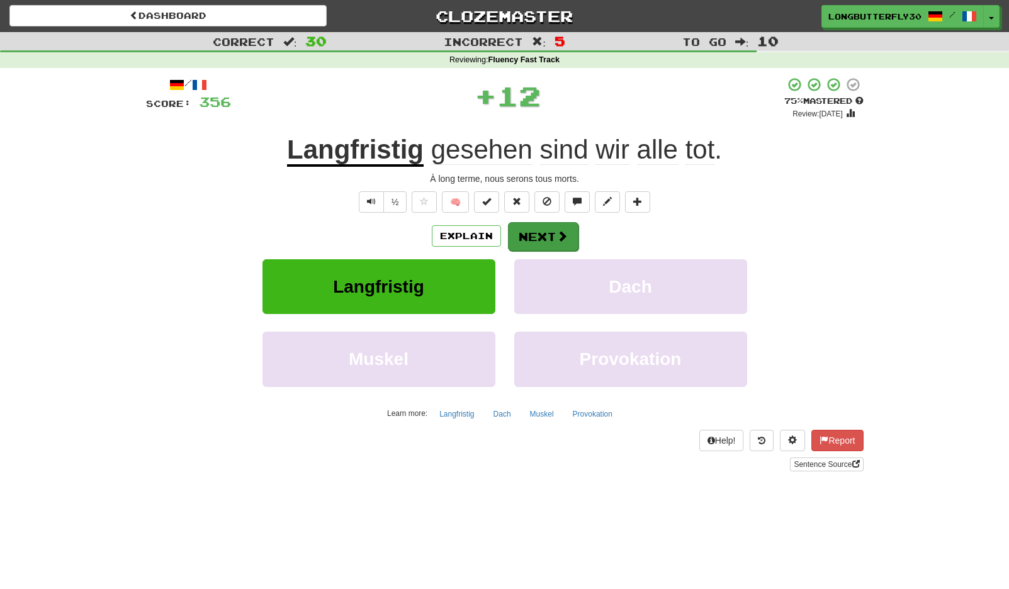
click at [542, 240] on button "Next" at bounding box center [543, 236] width 70 height 29
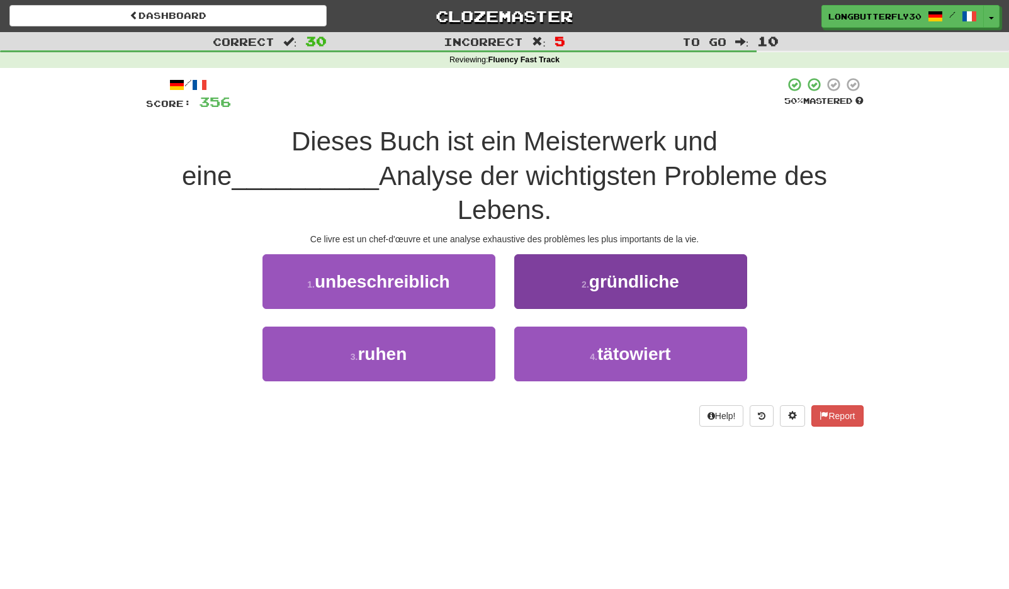
click at [612, 272] on span "gründliche" at bounding box center [634, 282] width 90 height 20
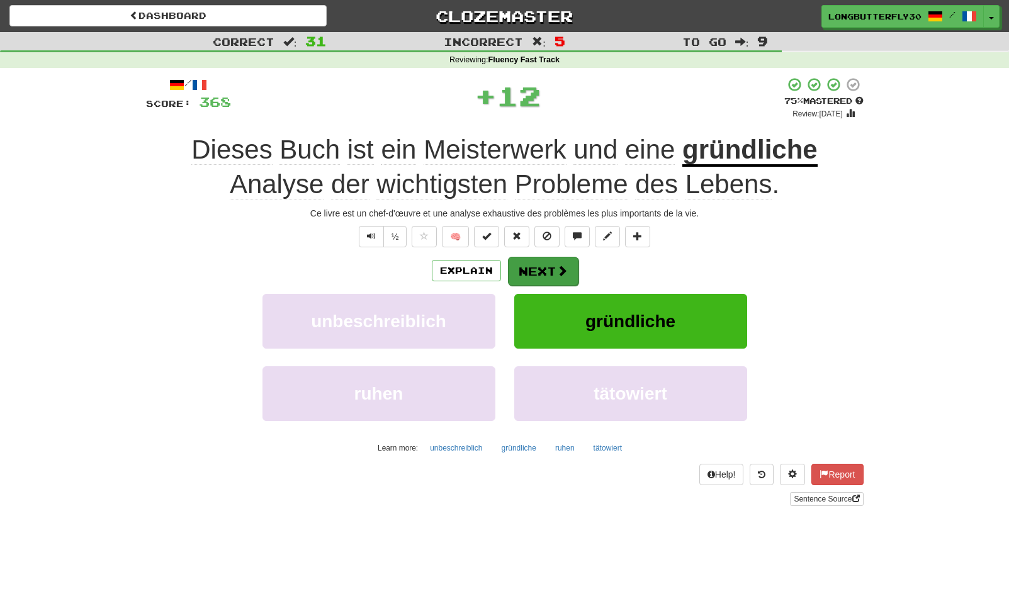
click at [556, 272] on span at bounding box center [561, 270] width 11 height 11
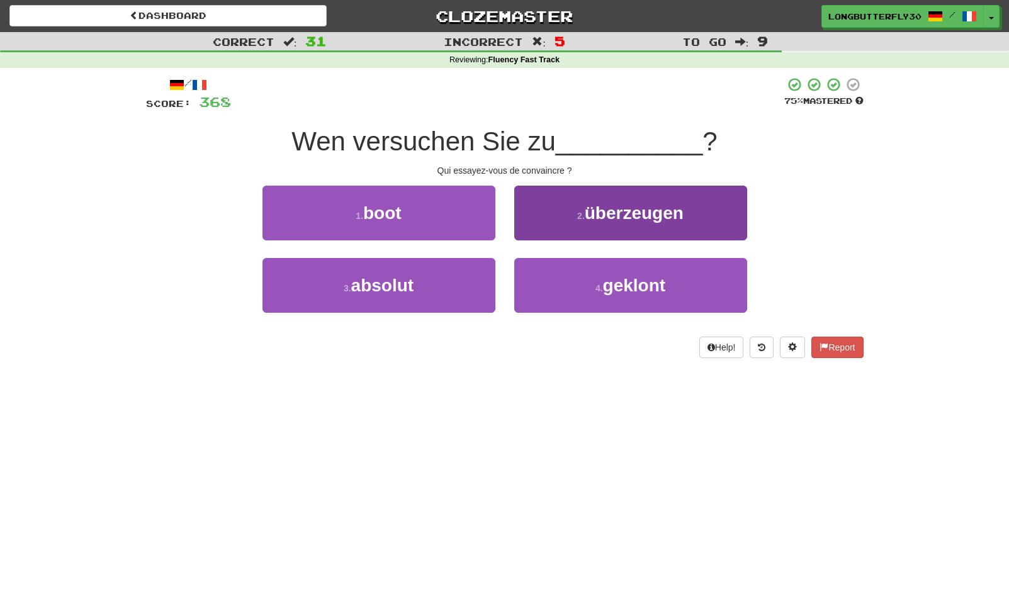
click at [553, 216] on button "2 . überzeugen" at bounding box center [630, 213] width 233 height 55
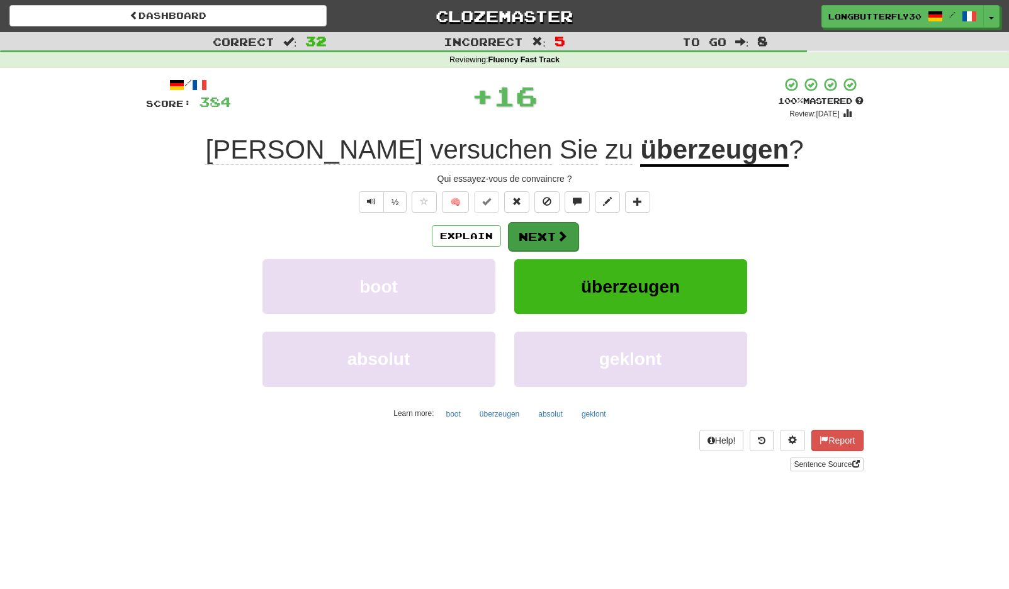
click at [528, 235] on button "Next" at bounding box center [543, 236] width 70 height 29
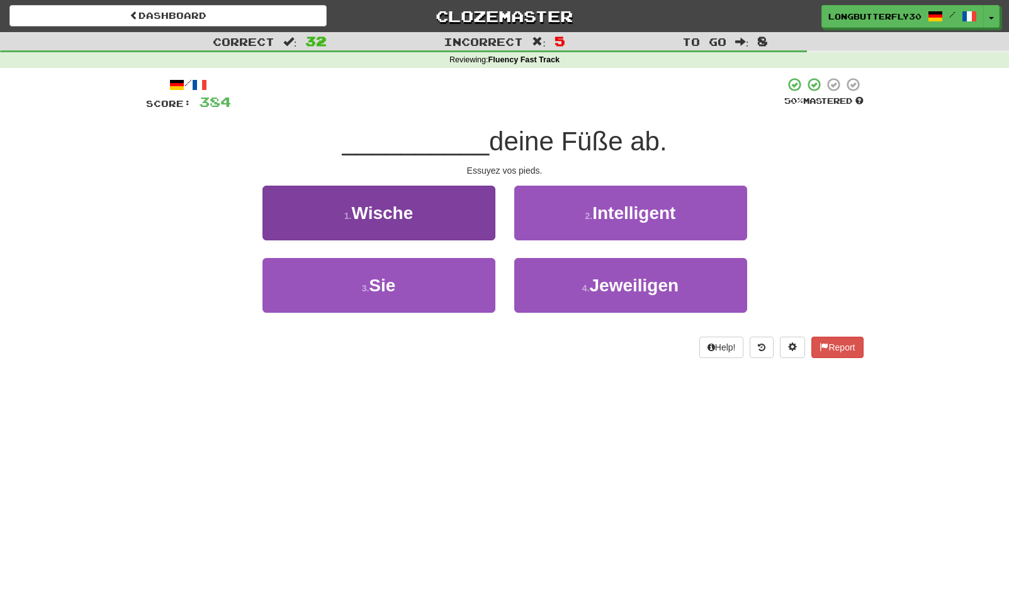
click at [478, 218] on button "1 . Wische" at bounding box center [378, 213] width 233 height 55
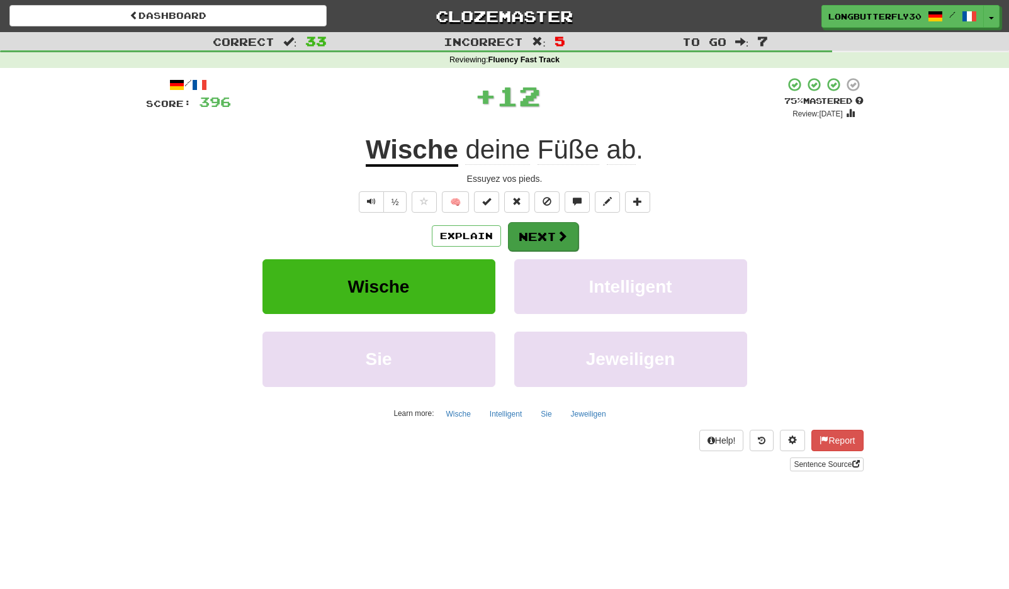
click at [537, 235] on button "Next" at bounding box center [543, 236] width 70 height 29
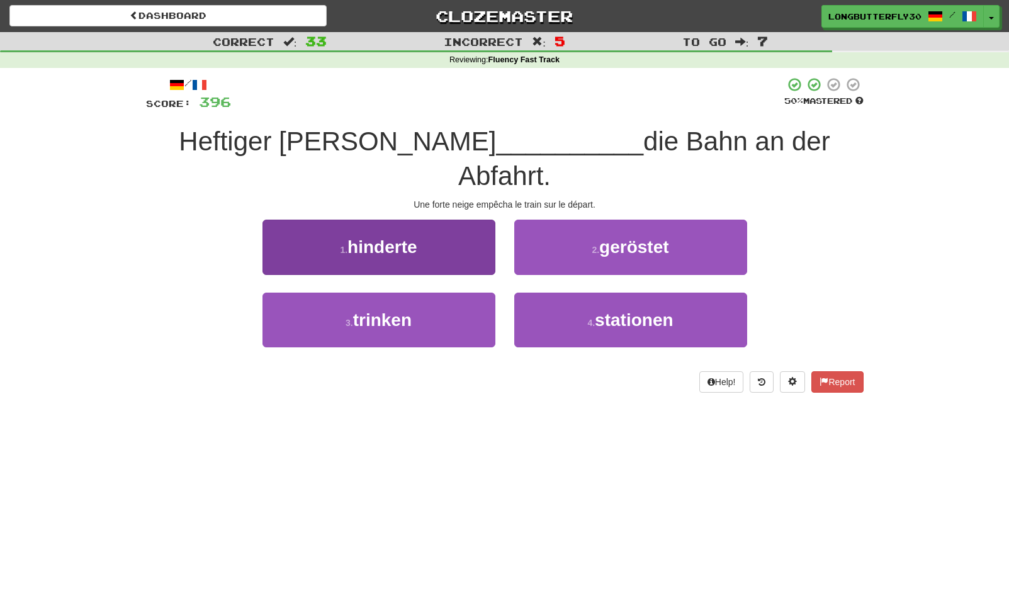
click at [485, 220] on button "1 . hinderte" at bounding box center [378, 247] width 233 height 55
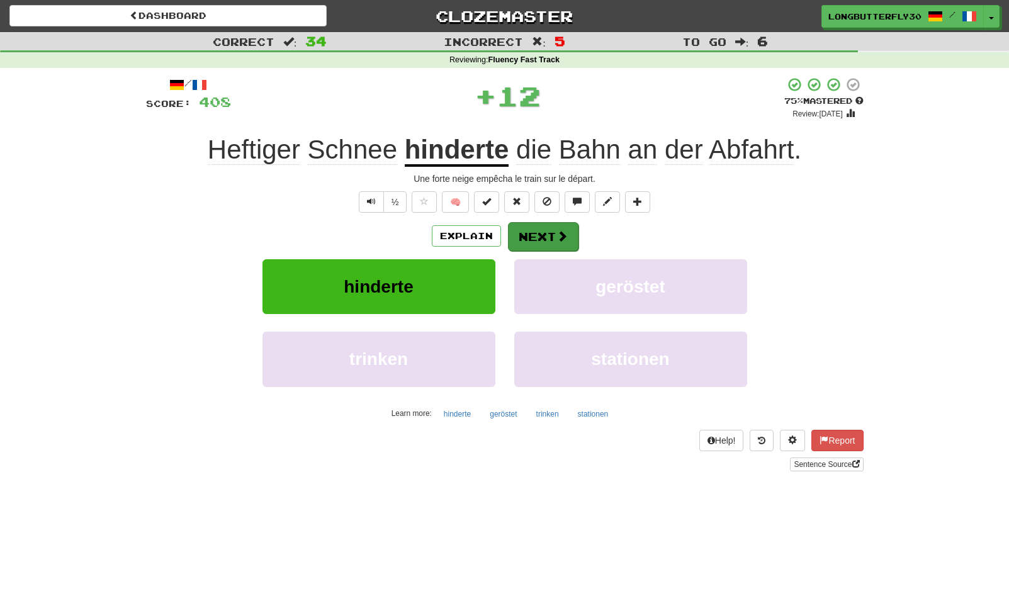
click at [524, 230] on button "Next" at bounding box center [543, 236] width 70 height 29
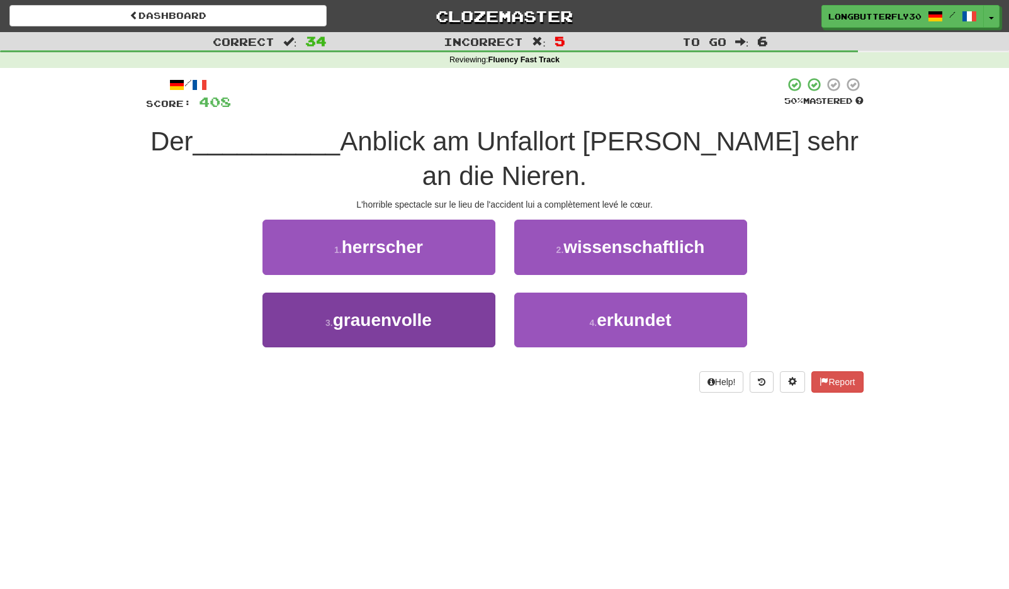
click at [471, 317] on button "3 . grauenvolle" at bounding box center [378, 320] width 233 height 55
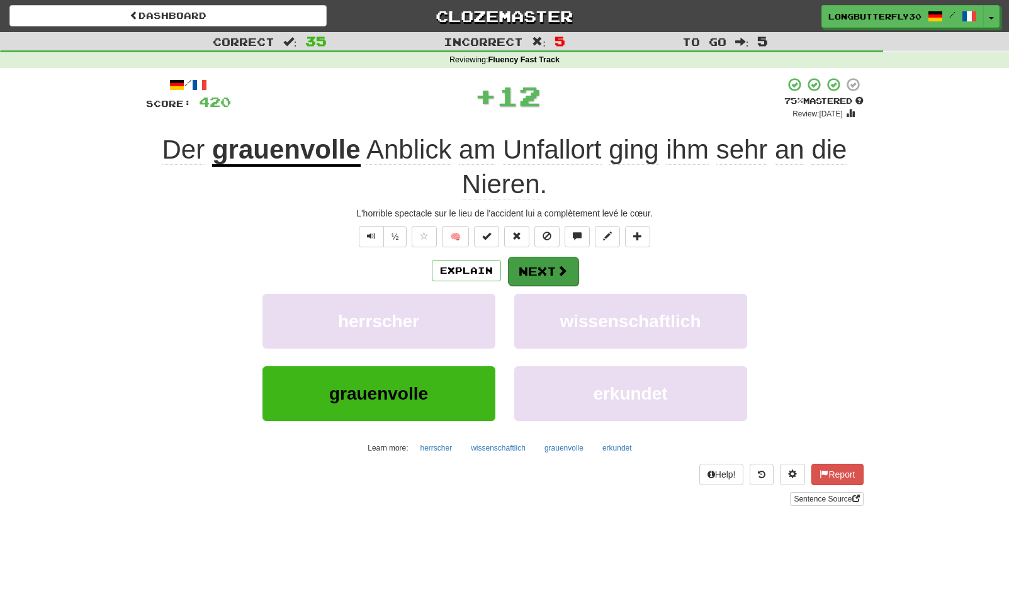
click at [547, 265] on button "Next" at bounding box center [543, 271] width 70 height 29
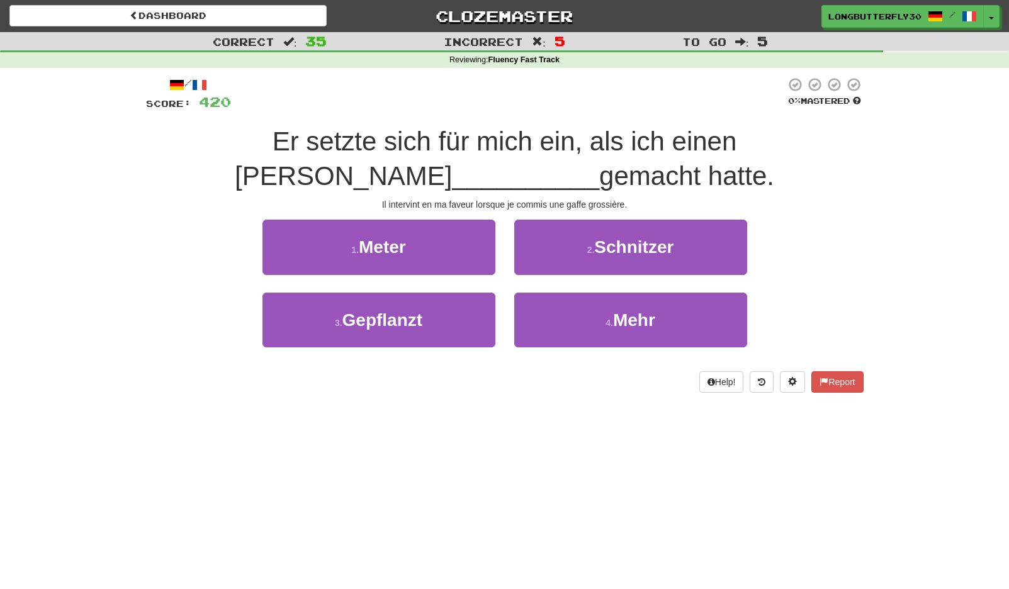
drag, startPoint x: 670, startPoint y: 238, endPoint x: 659, endPoint y: 246, distance: 14.0
click at [669, 239] on span "Schnitzer" at bounding box center [633, 247] width 79 height 20
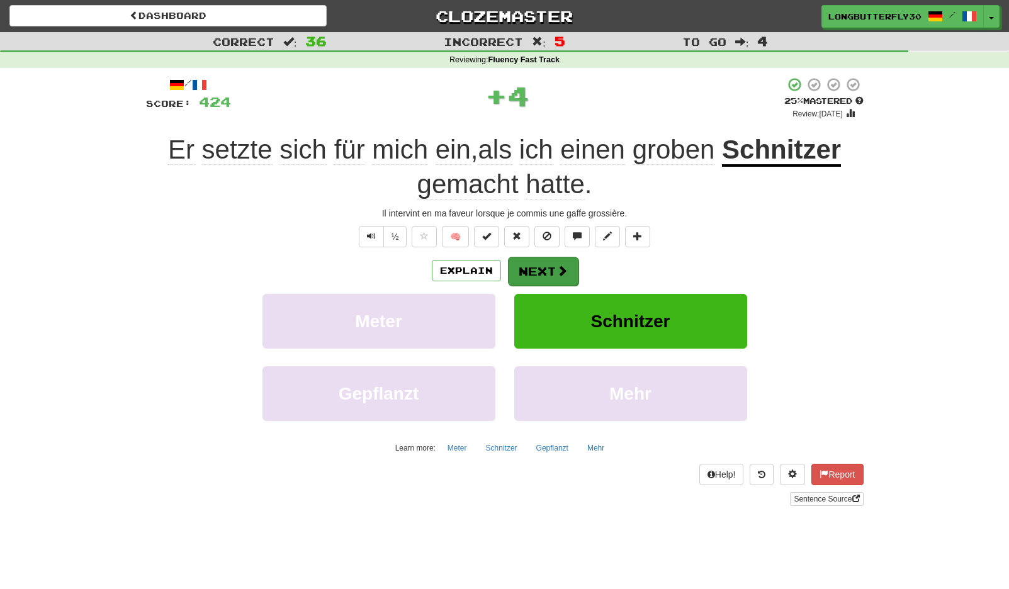
click at [538, 275] on button "Next" at bounding box center [543, 271] width 70 height 29
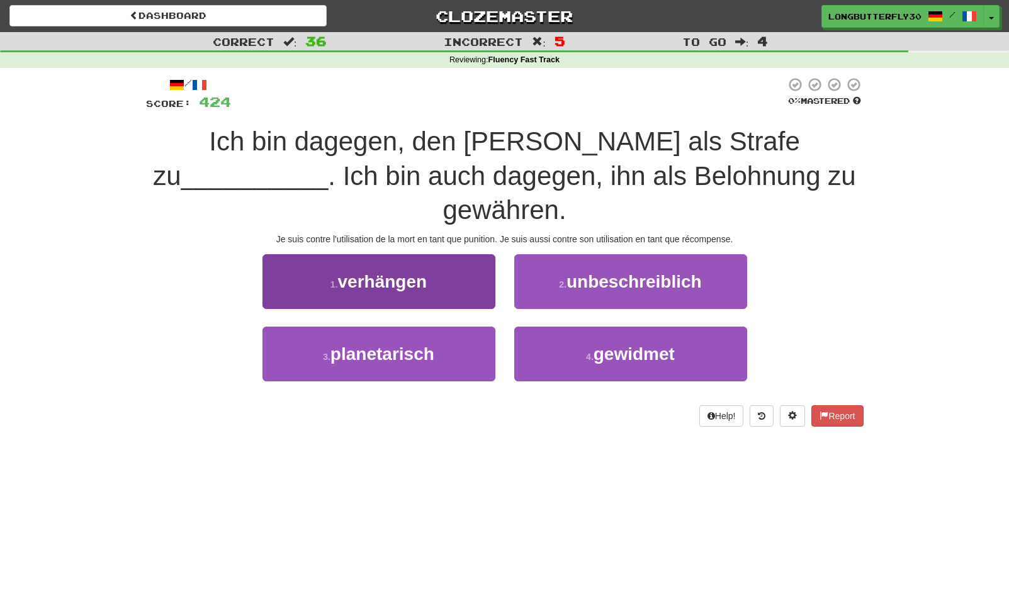
click at [471, 257] on button "1 . verhängen" at bounding box center [378, 281] width 233 height 55
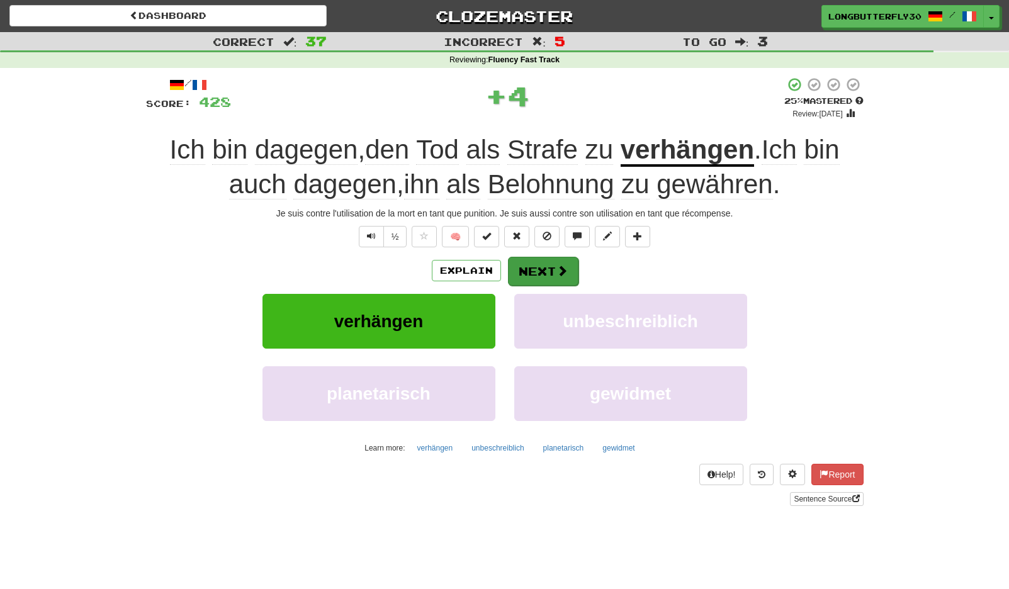
click at [534, 269] on button "Next" at bounding box center [543, 271] width 70 height 29
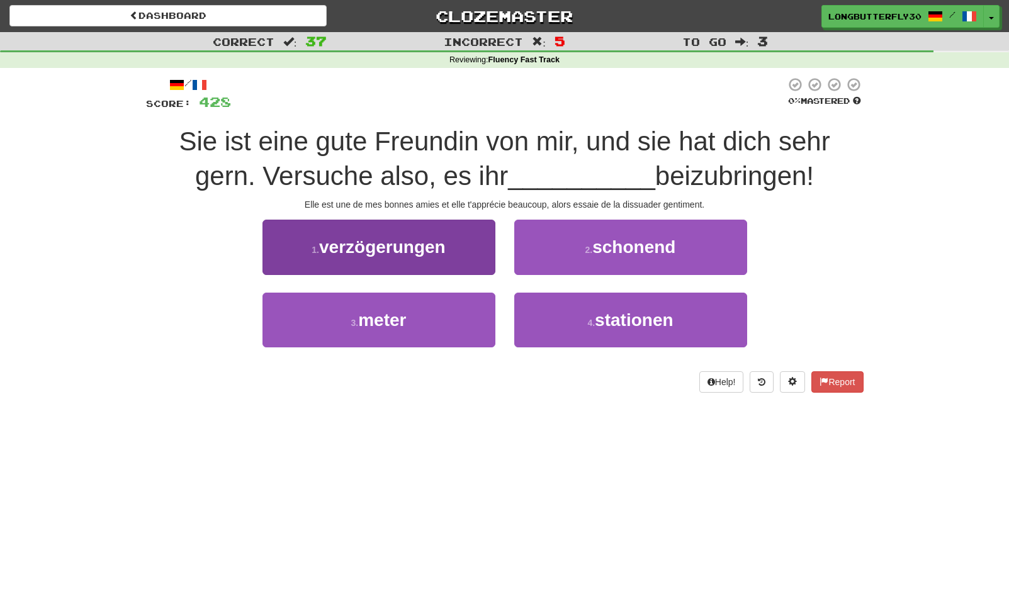
click at [418, 245] on span "verzögerungen" at bounding box center [382, 247] width 126 height 20
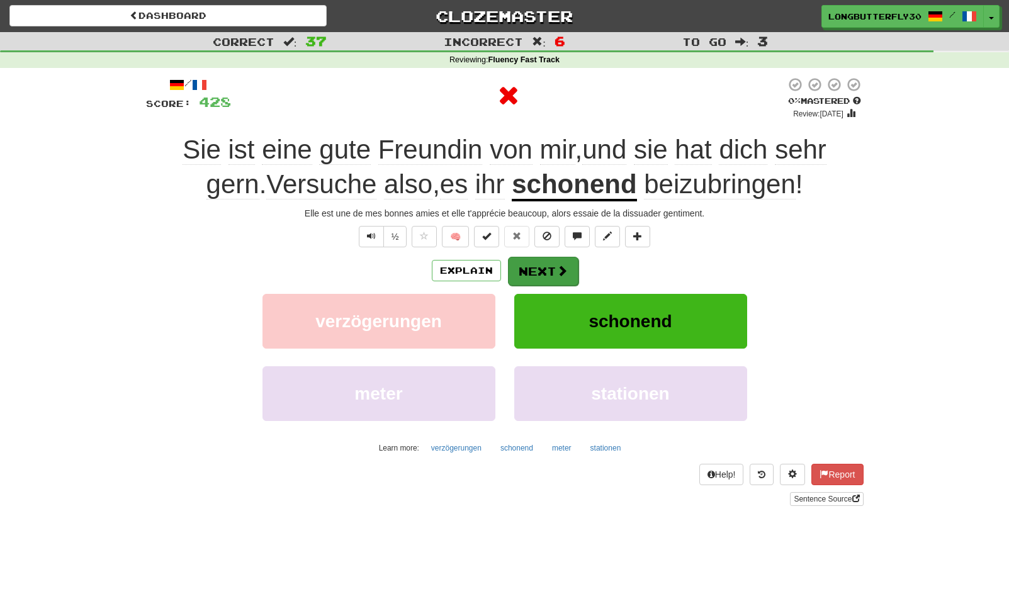
click at [527, 268] on button "Next" at bounding box center [543, 271] width 70 height 29
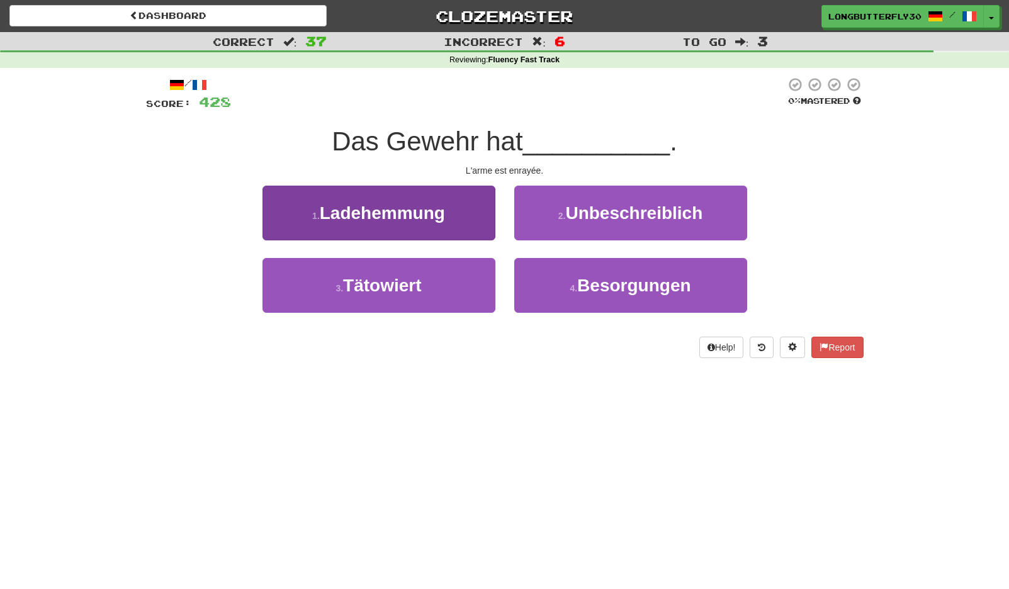
click at [475, 223] on button "1 . Ladehemmung" at bounding box center [378, 213] width 233 height 55
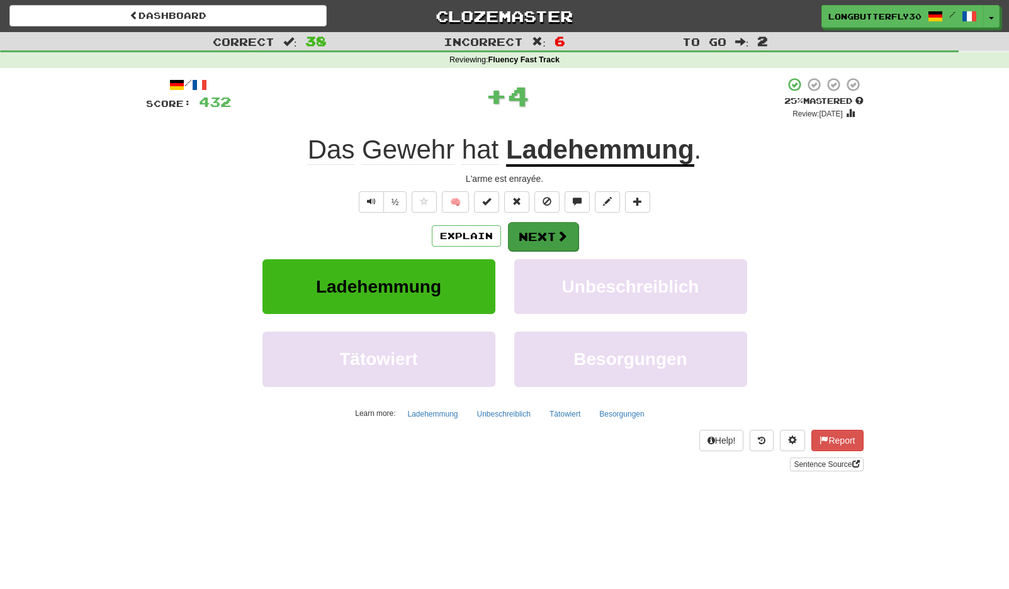
click at [542, 237] on button "Next" at bounding box center [543, 236] width 70 height 29
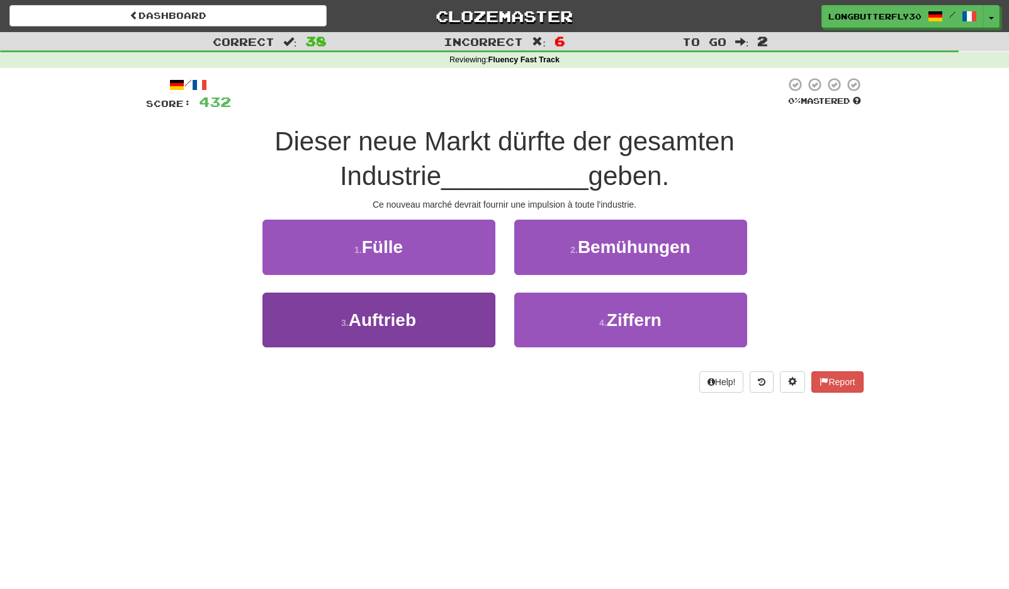
click at [459, 313] on button "3 . Auftrieb" at bounding box center [378, 320] width 233 height 55
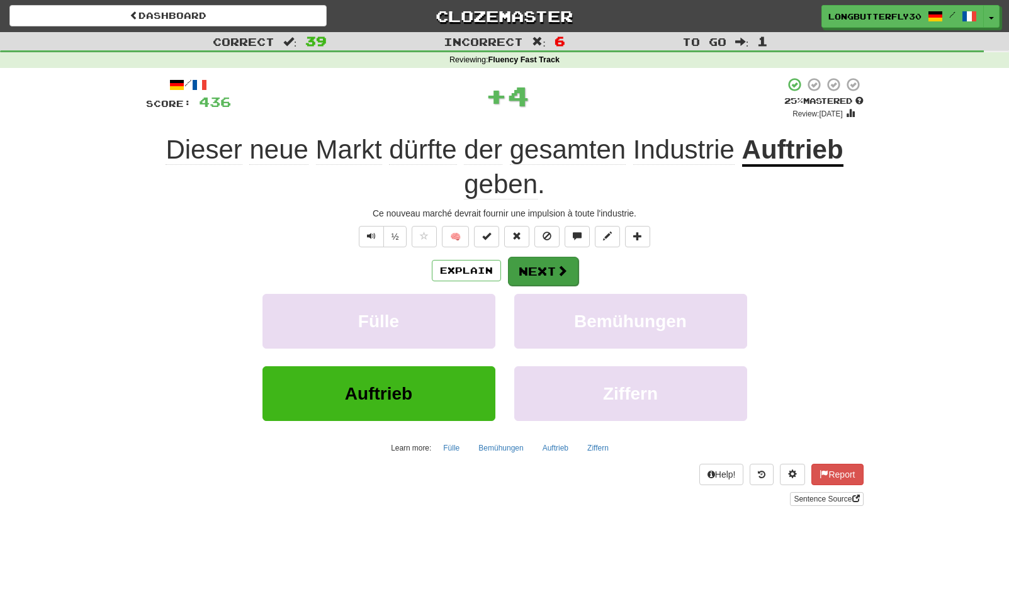
click at [572, 270] on button "Next" at bounding box center [543, 271] width 70 height 29
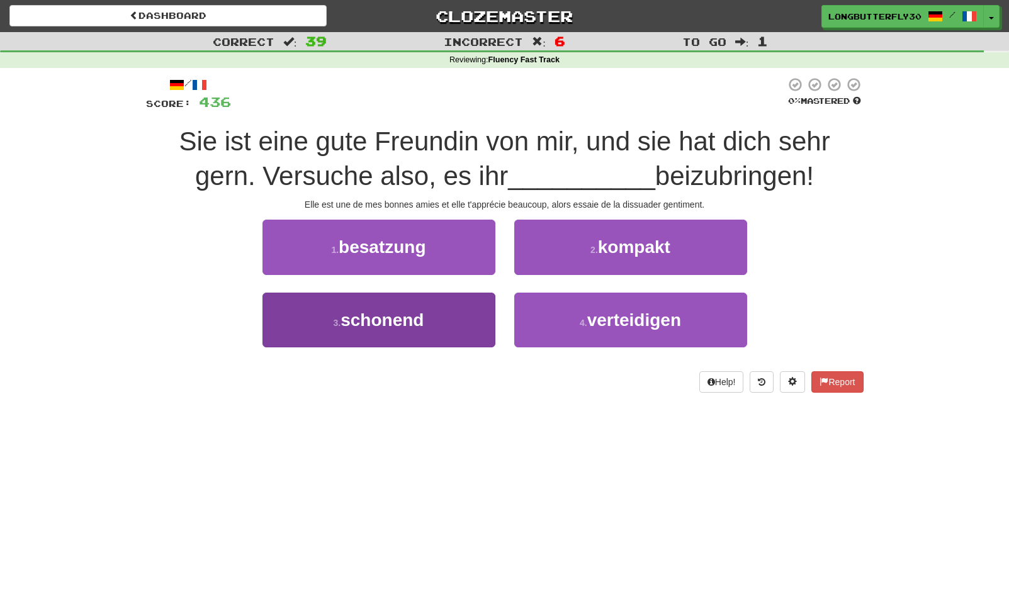
click at [463, 308] on button "3 . schonend" at bounding box center [378, 320] width 233 height 55
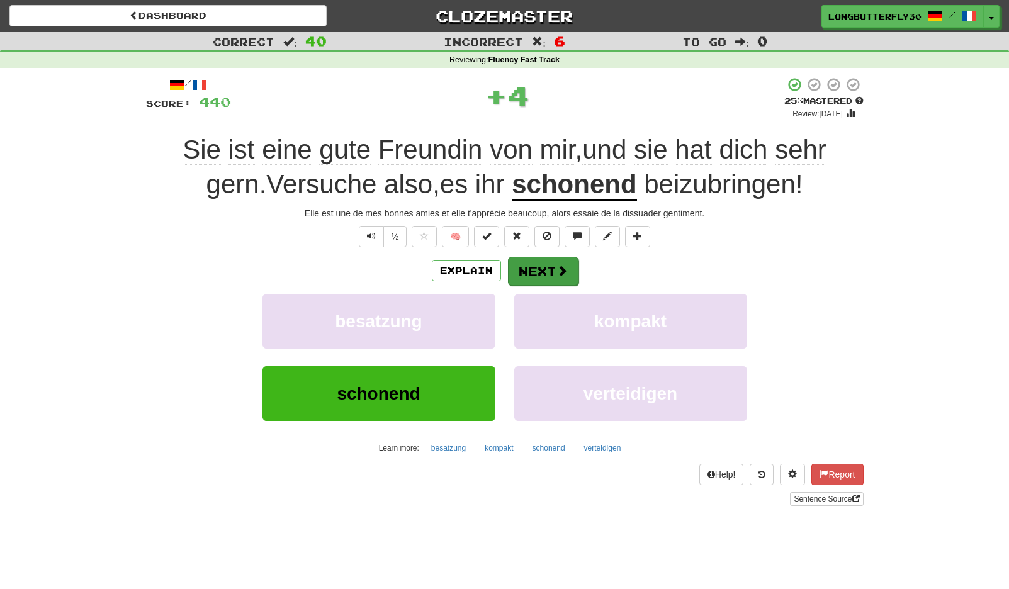
click at [576, 265] on button "Next" at bounding box center [543, 271] width 70 height 29
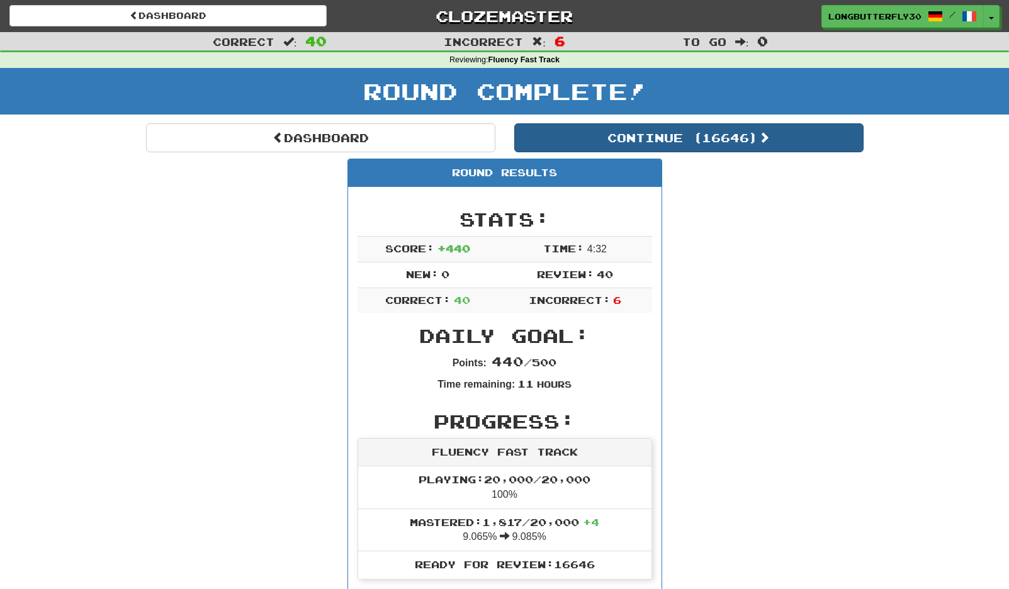
click at [705, 133] on button "Continue ( 16646 )" at bounding box center [688, 137] width 349 height 29
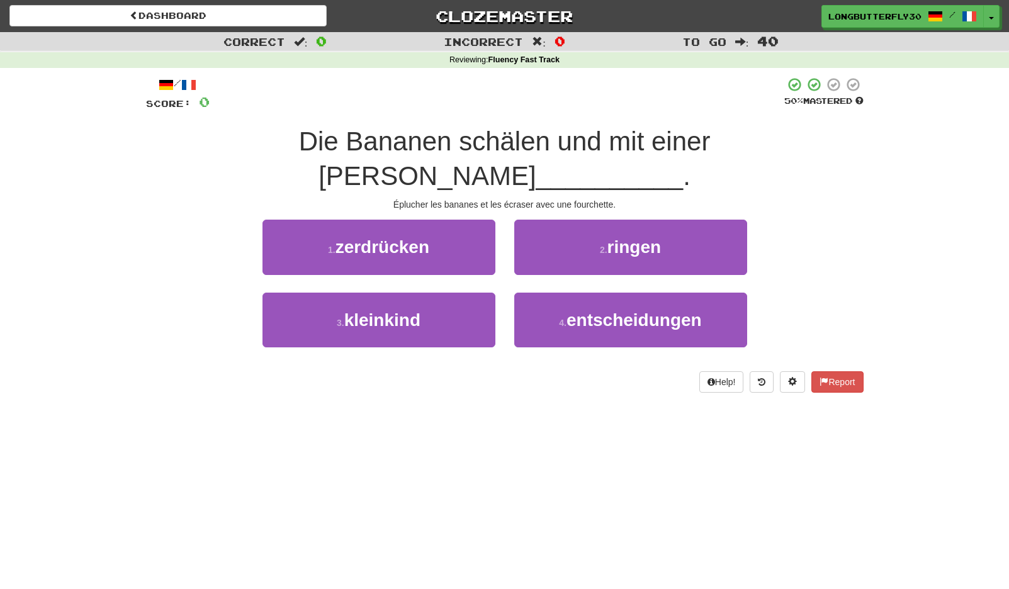
click at [474, 220] on button "1 . zerdrücken" at bounding box center [378, 247] width 233 height 55
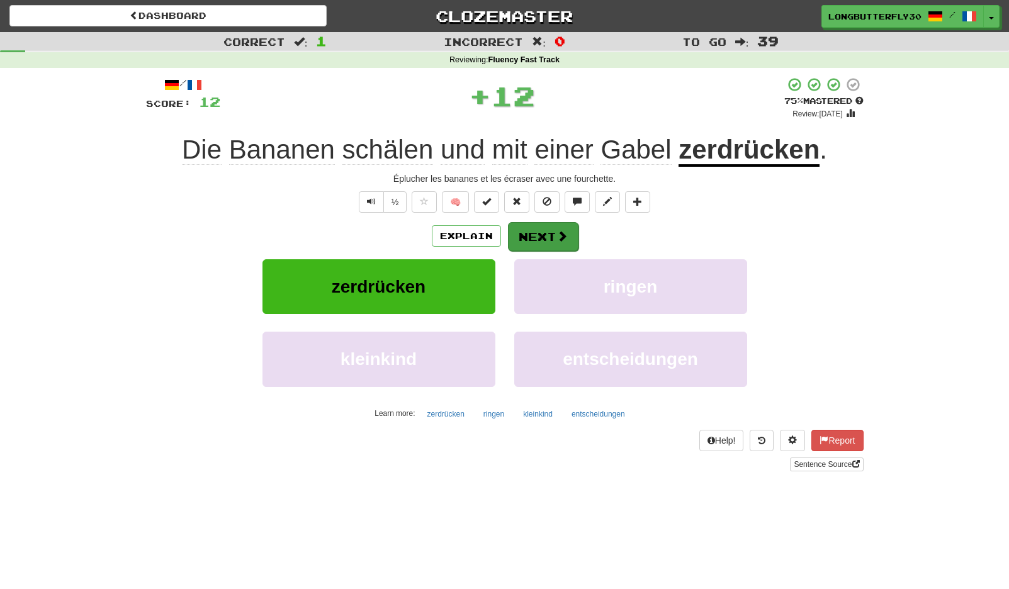
click at [537, 229] on button "Next" at bounding box center [543, 236] width 70 height 29
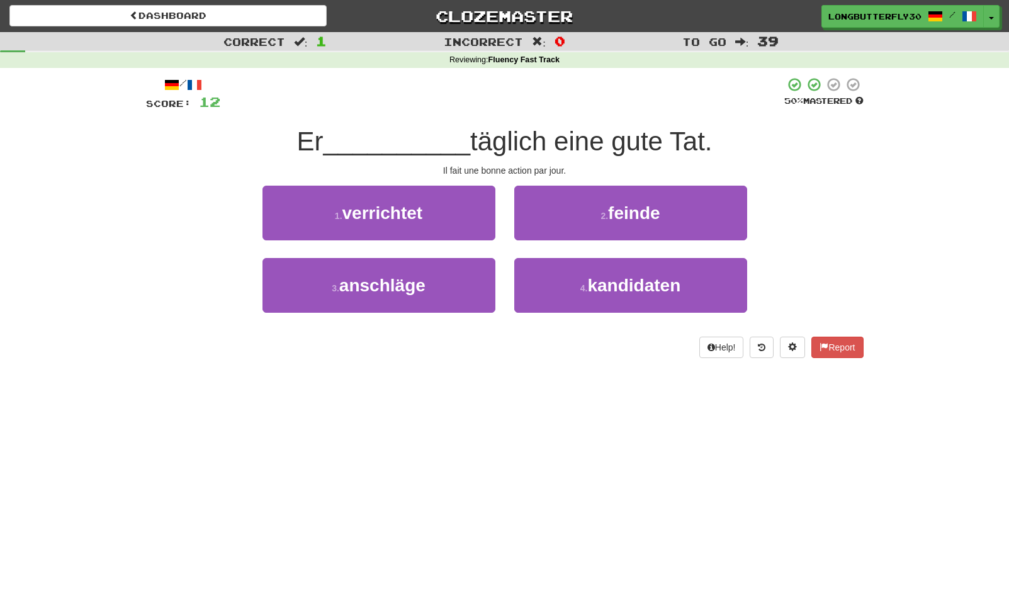
drag, startPoint x: 618, startPoint y: 208, endPoint x: 604, endPoint y: 214, distance: 15.0
click at [618, 208] on span "feinde" at bounding box center [634, 213] width 52 height 20
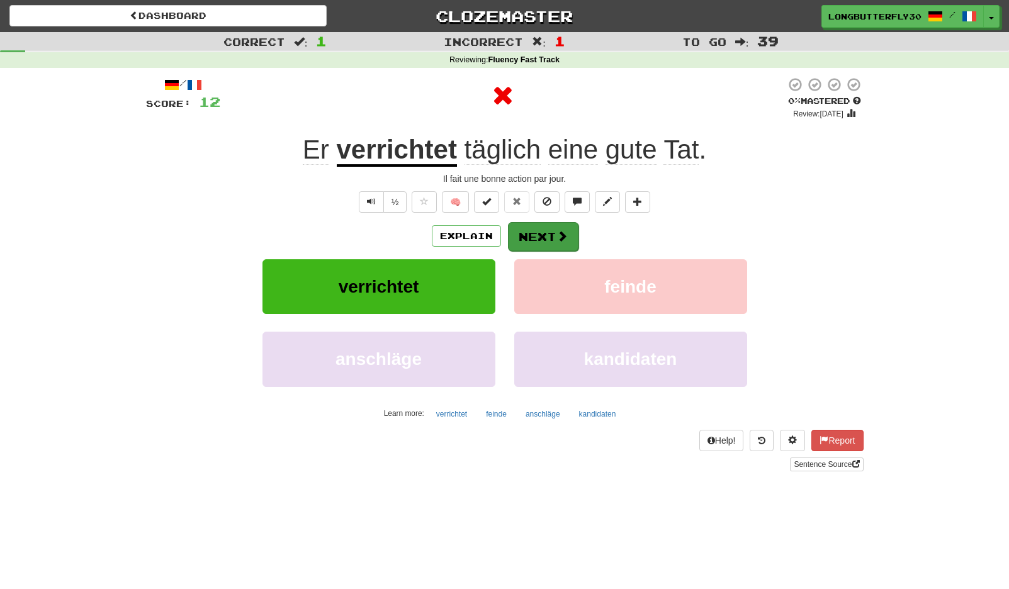
click at [545, 233] on button "Next" at bounding box center [543, 236] width 70 height 29
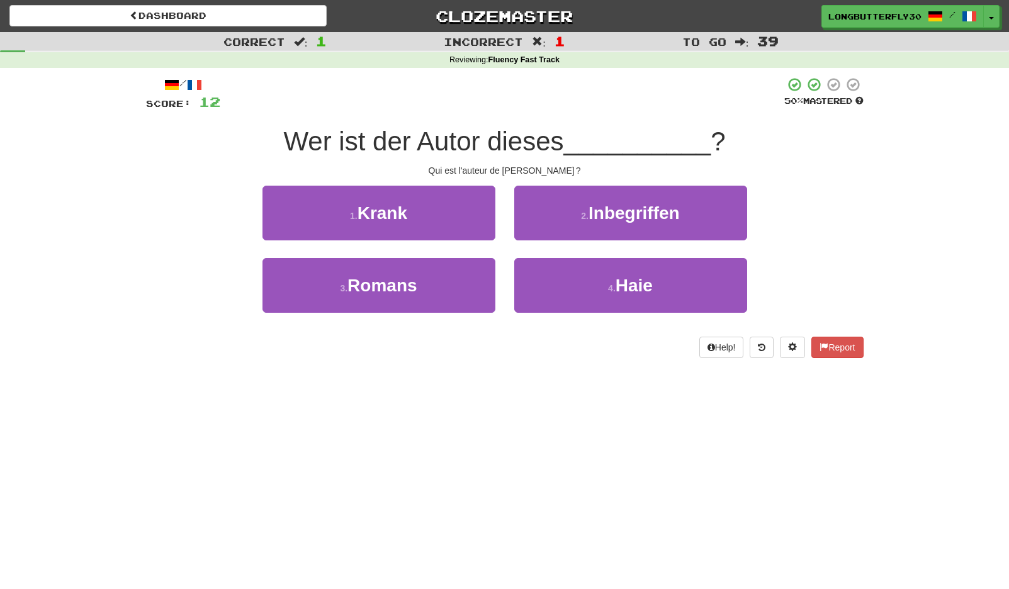
drag, startPoint x: 436, startPoint y: 273, endPoint x: 480, endPoint y: 250, distance: 49.8
click at [438, 272] on button "3 . Romans" at bounding box center [378, 285] width 233 height 55
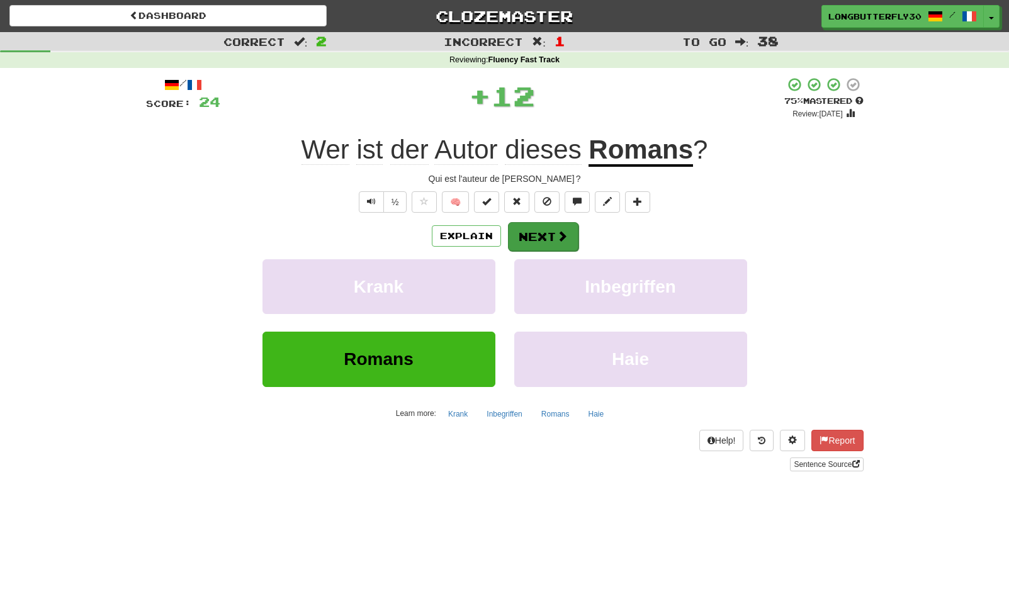
click at [546, 229] on button "Next" at bounding box center [543, 236] width 70 height 29
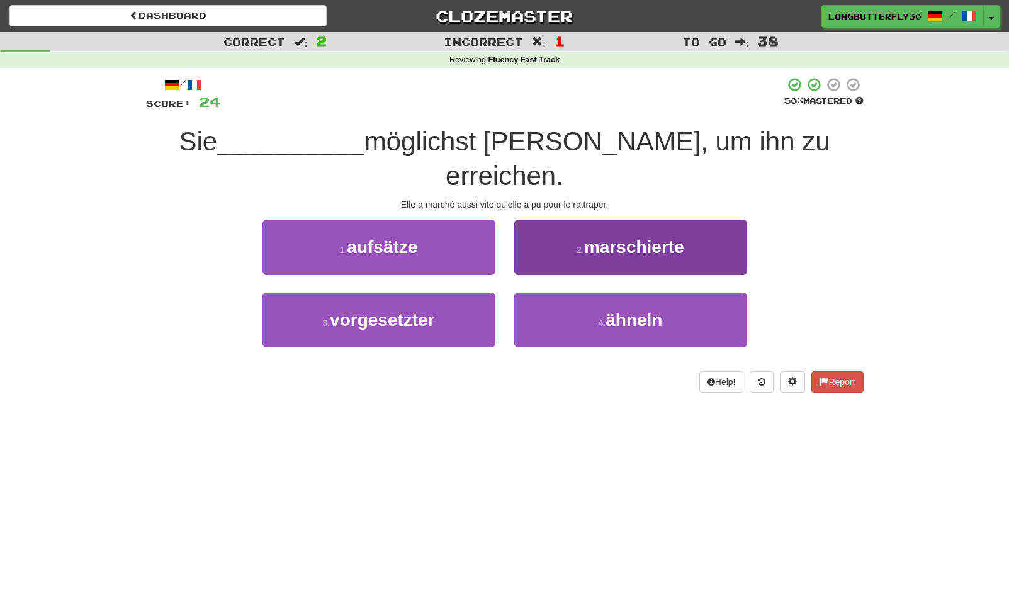
click at [603, 237] on span "marschierte" at bounding box center [634, 247] width 100 height 20
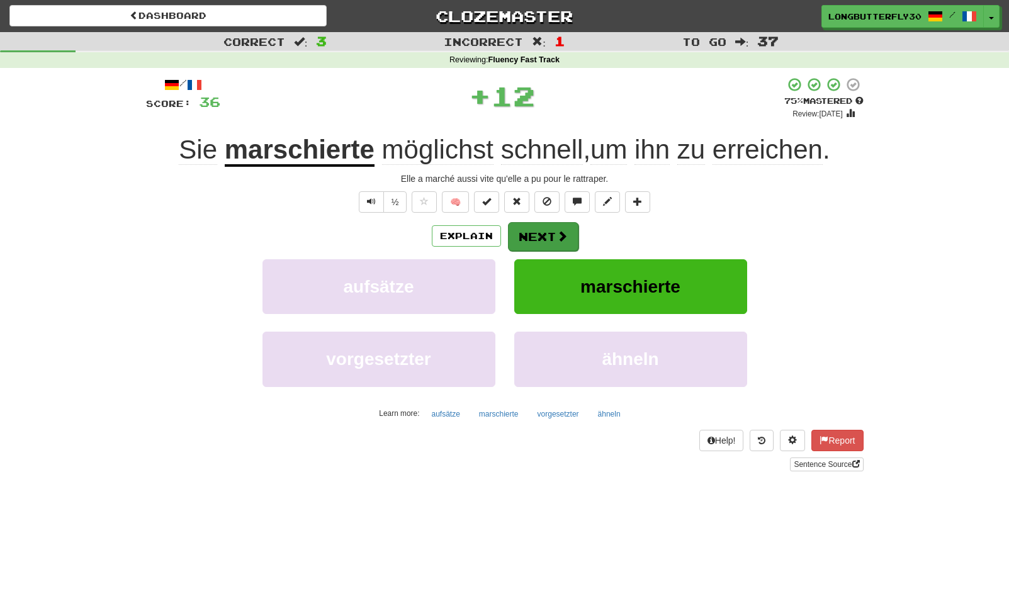
click at [567, 232] on button "Next" at bounding box center [543, 236] width 70 height 29
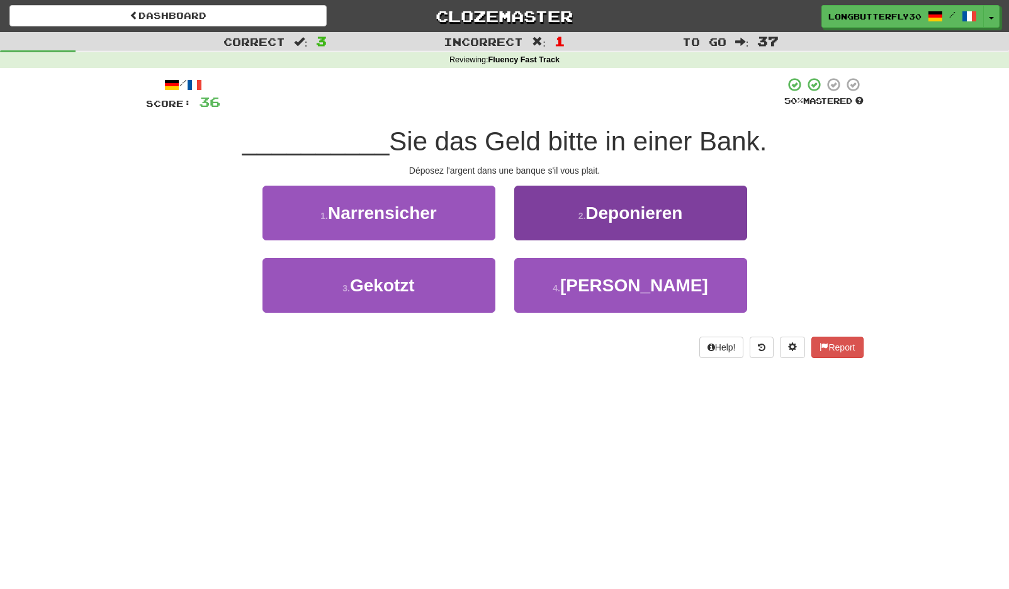
click at [581, 223] on button "2 . Deponieren" at bounding box center [630, 213] width 233 height 55
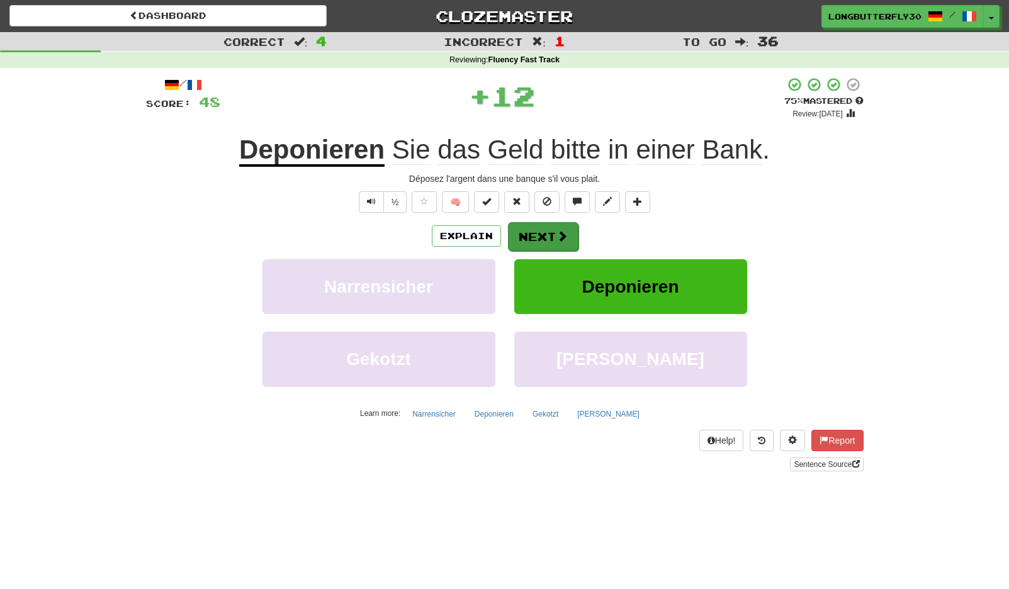
click at [563, 234] on span at bounding box center [561, 235] width 11 height 11
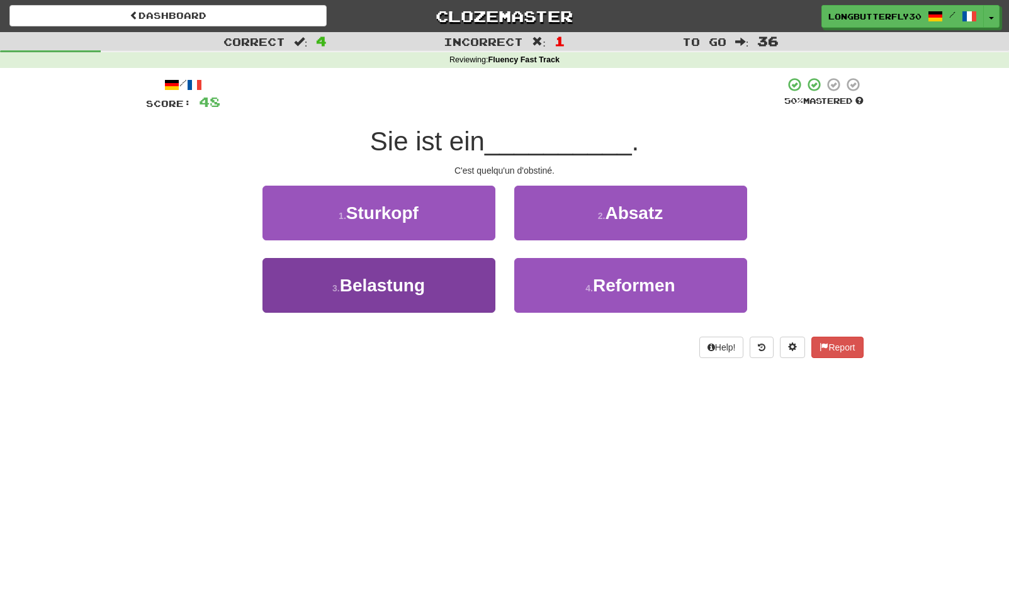
click at [466, 276] on button "3 . Belastung" at bounding box center [378, 285] width 233 height 55
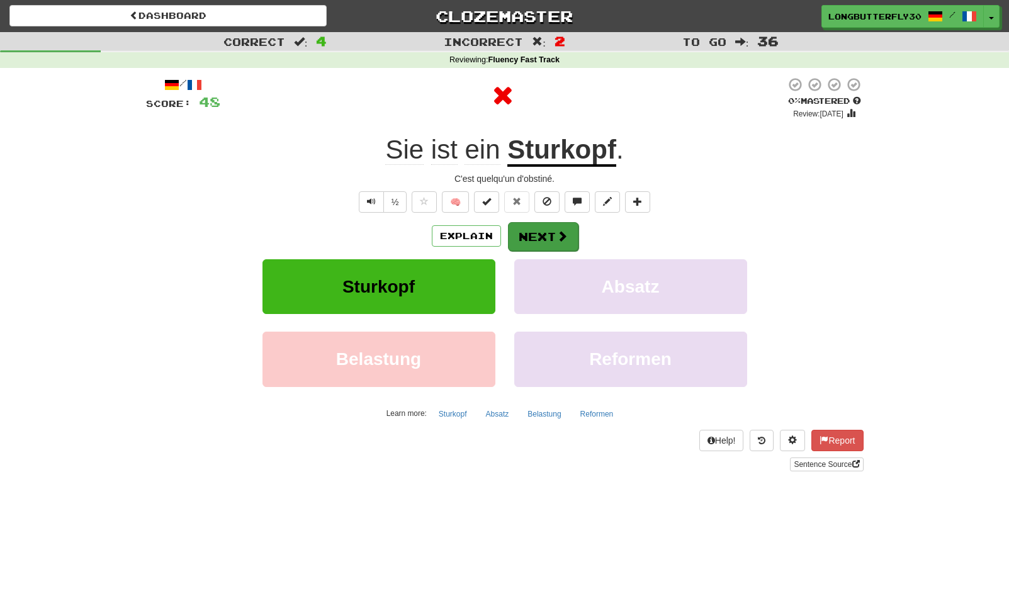
click at [535, 230] on button "Next" at bounding box center [543, 236] width 70 height 29
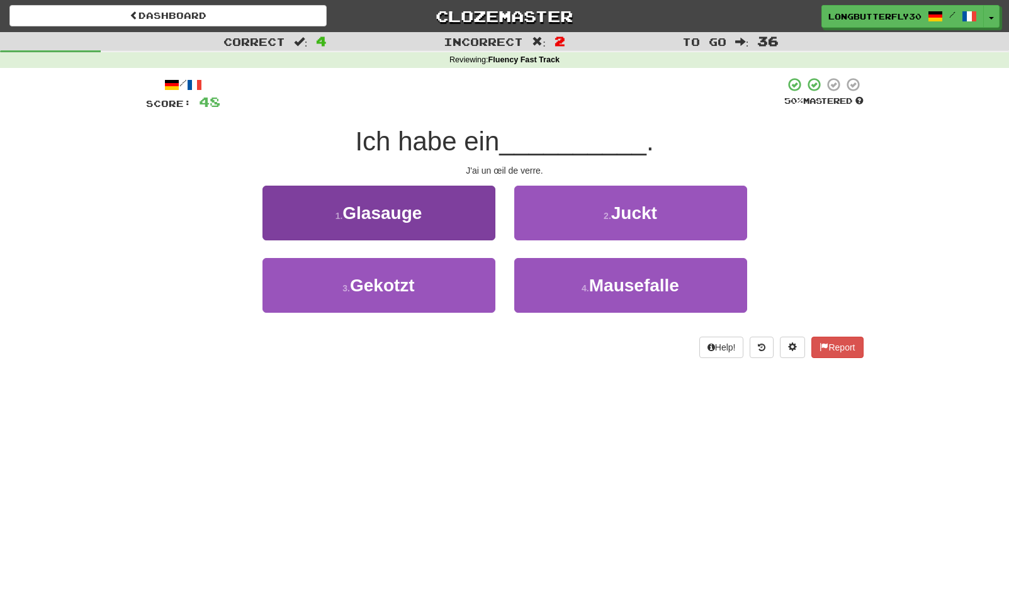
click at [456, 216] on button "1 . Glasauge" at bounding box center [378, 213] width 233 height 55
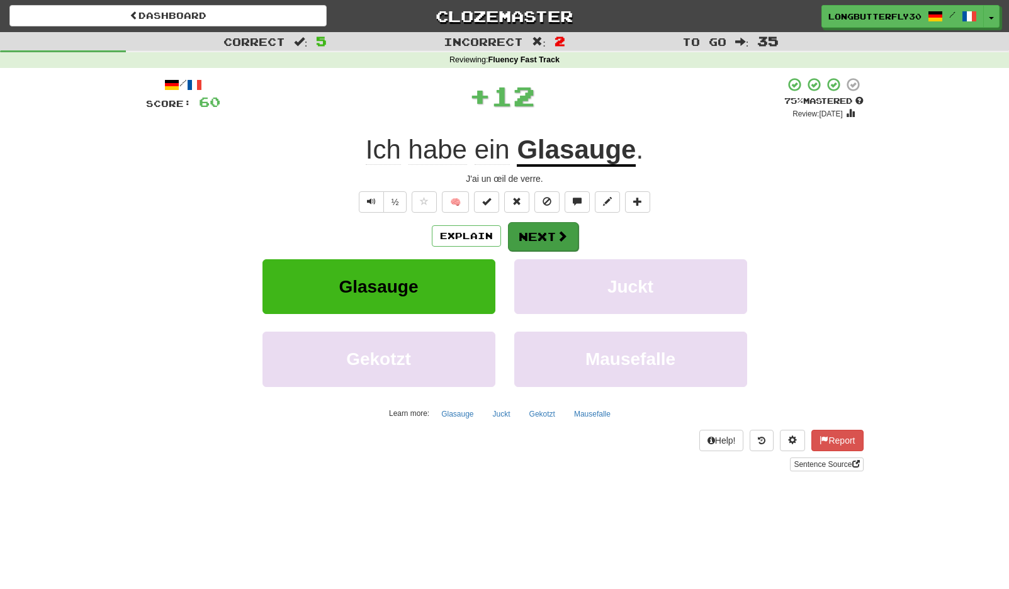
click at [527, 231] on button "Next" at bounding box center [543, 236] width 70 height 29
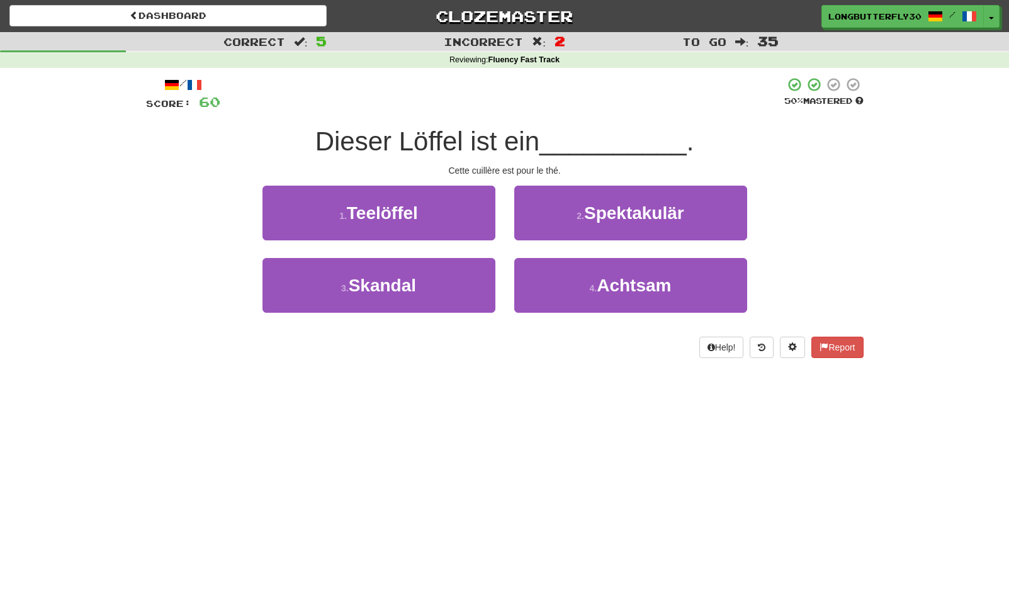
click at [399, 215] on span "Teelöffel" at bounding box center [382, 213] width 71 height 20
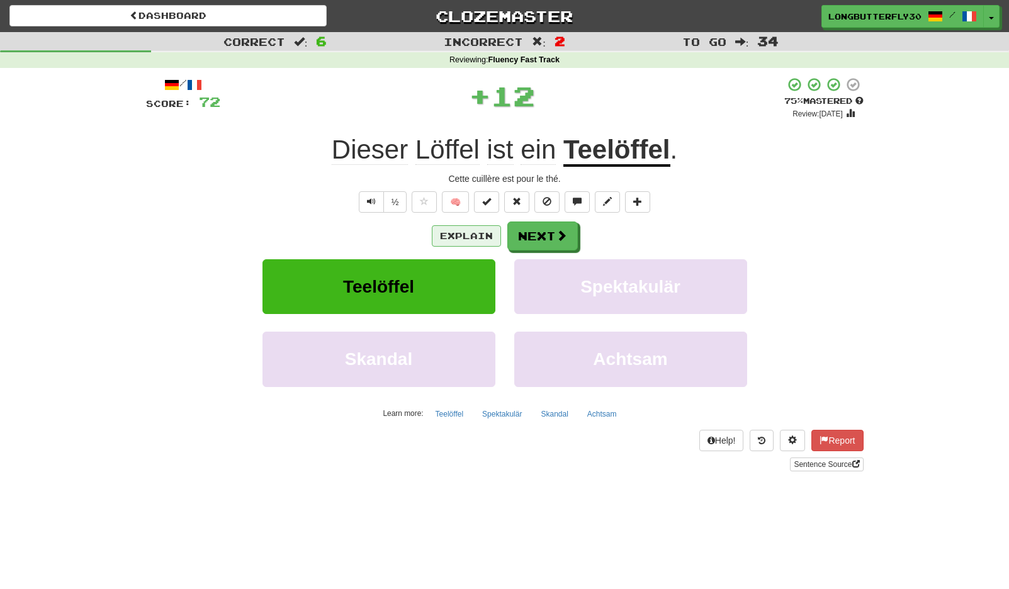
click at [500, 233] on button "Explain" at bounding box center [466, 235] width 69 height 21
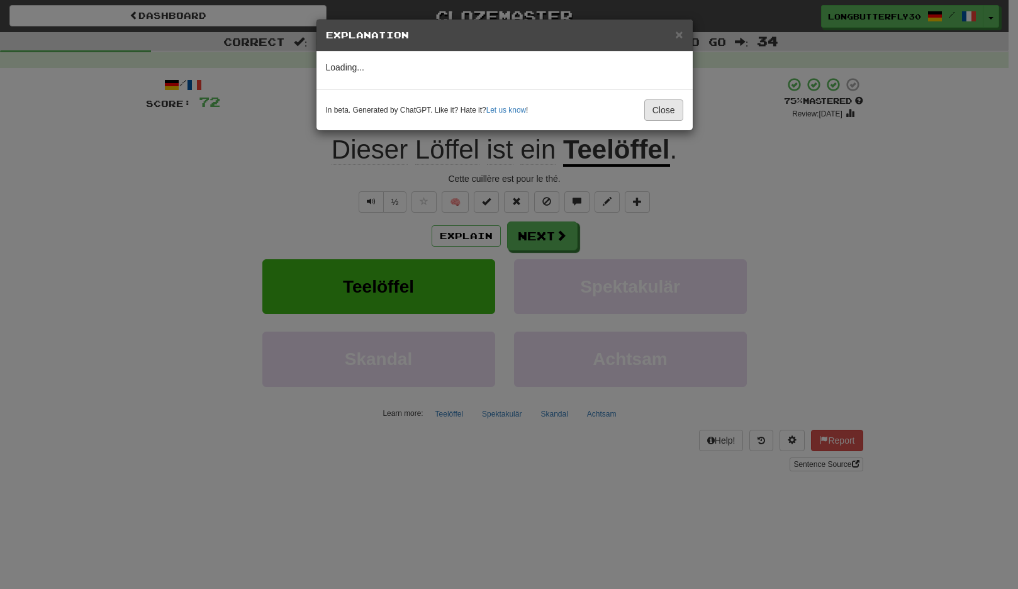
click at [649, 119] on button "Close" at bounding box center [663, 109] width 39 height 21
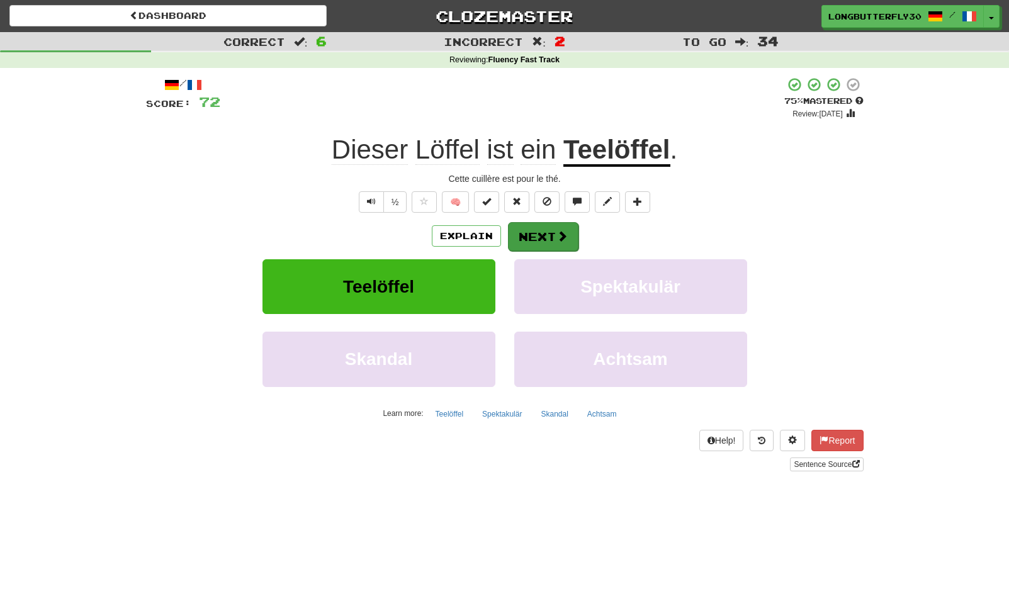
click at [545, 235] on button "Next" at bounding box center [543, 236] width 70 height 29
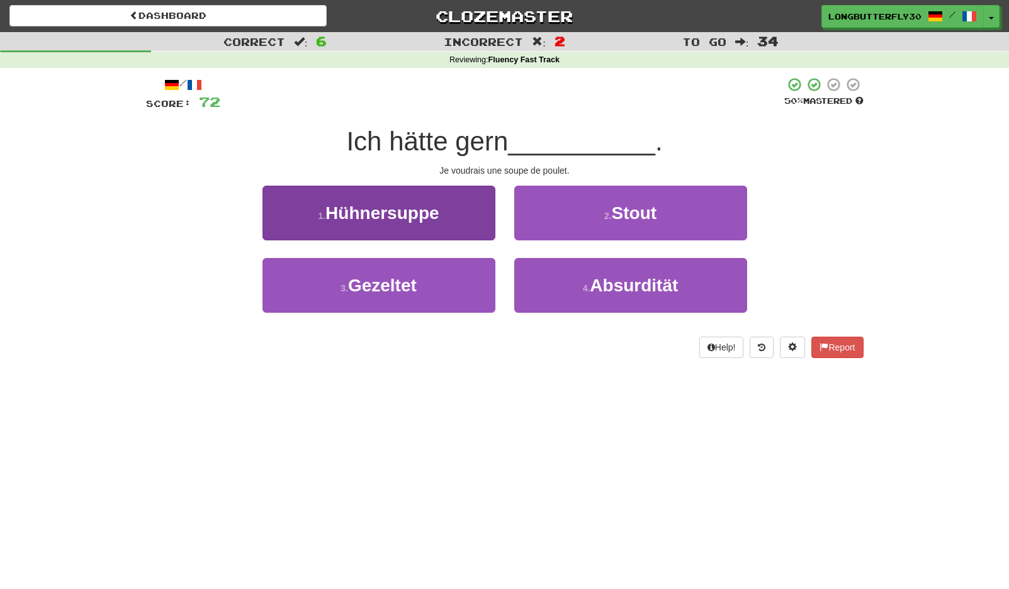
click at [449, 216] on button "1 . Hühnersuppe" at bounding box center [378, 213] width 233 height 55
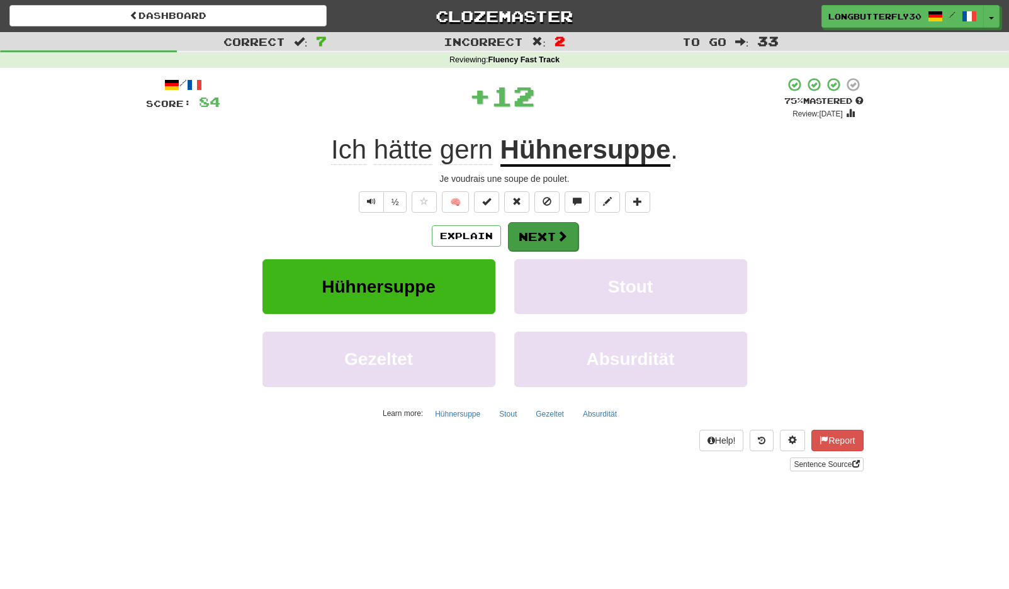
click at [513, 232] on button "Next" at bounding box center [543, 236] width 70 height 29
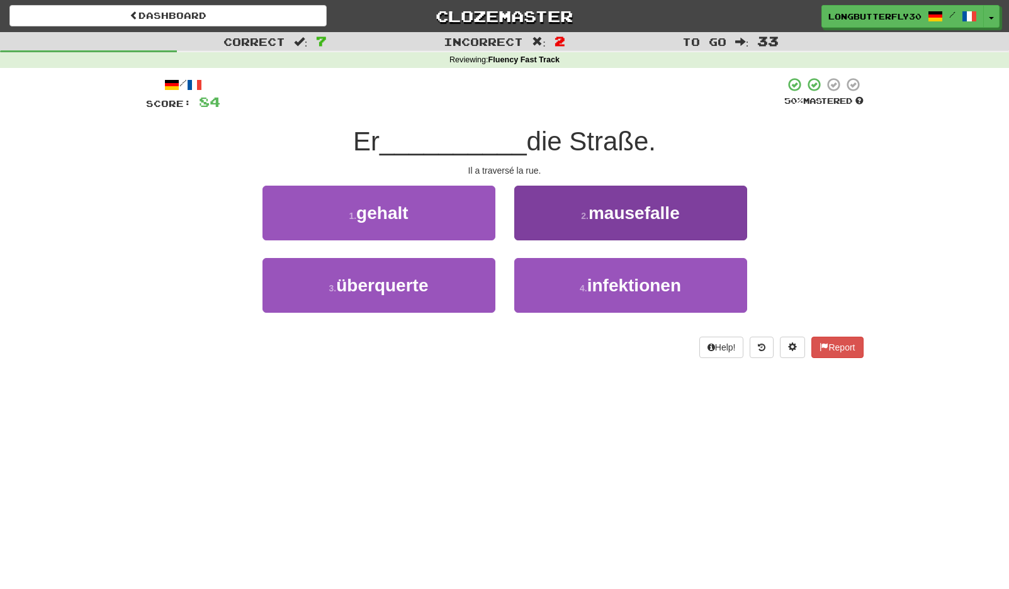
drag, startPoint x: 458, startPoint y: 282, endPoint x: 518, endPoint y: 262, distance: 63.5
click at [458, 281] on button "3 . überquerte" at bounding box center [378, 285] width 233 height 55
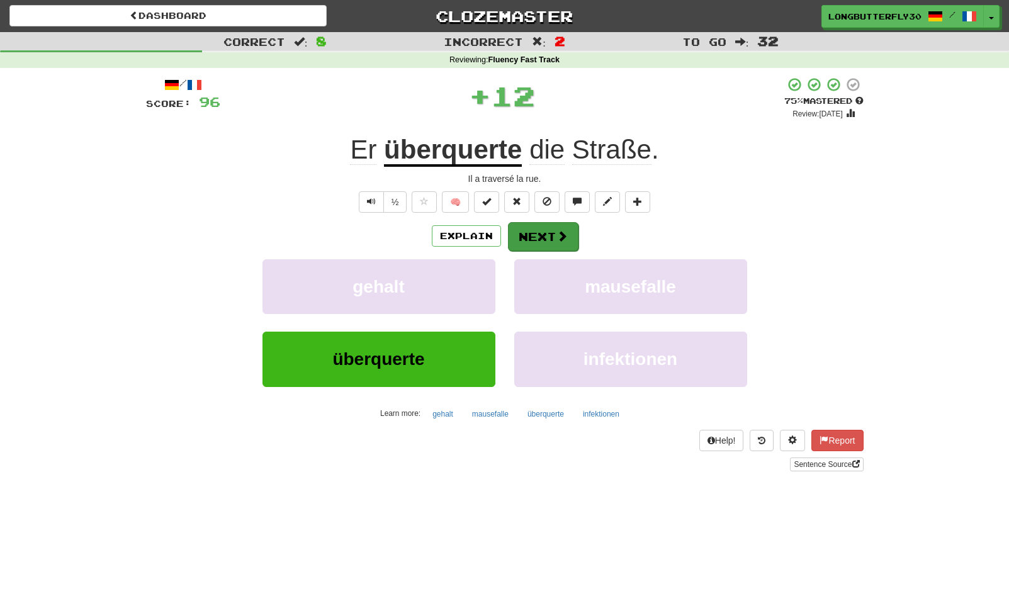
click at [556, 237] on span at bounding box center [561, 235] width 11 height 11
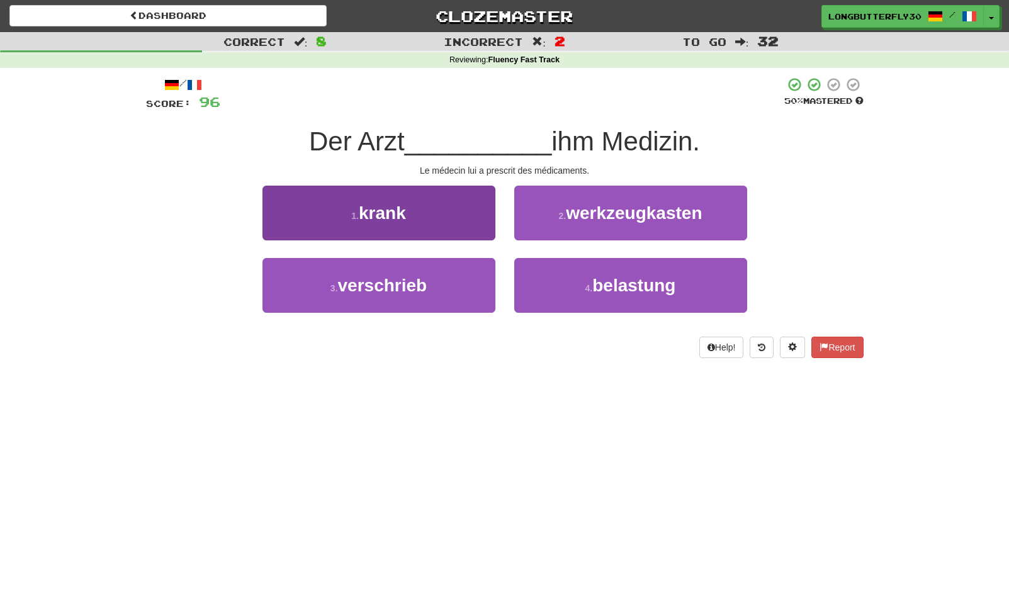
click at [467, 288] on button "3 . verschrieb" at bounding box center [378, 285] width 233 height 55
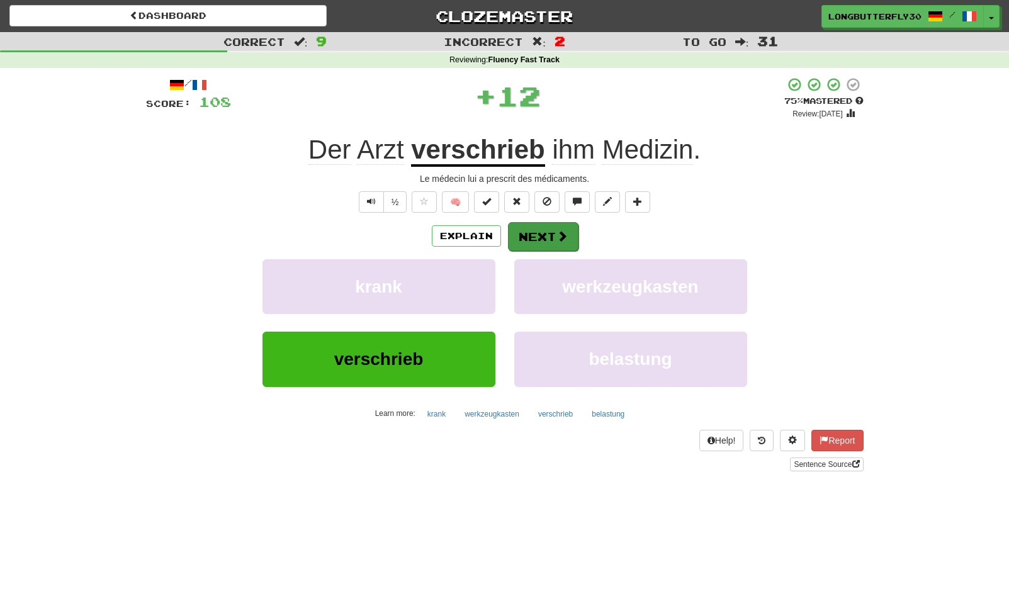
click at [559, 233] on span at bounding box center [561, 235] width 11 height 11
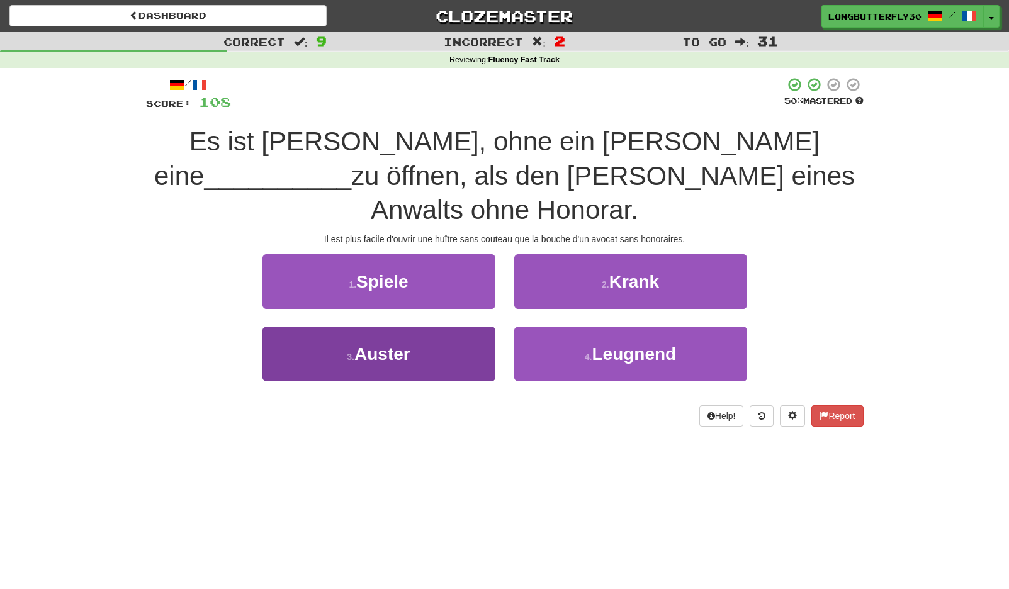
click at [437, 327] on button "3 . Auster" at bounding box center [378, 354] width 233 height 55
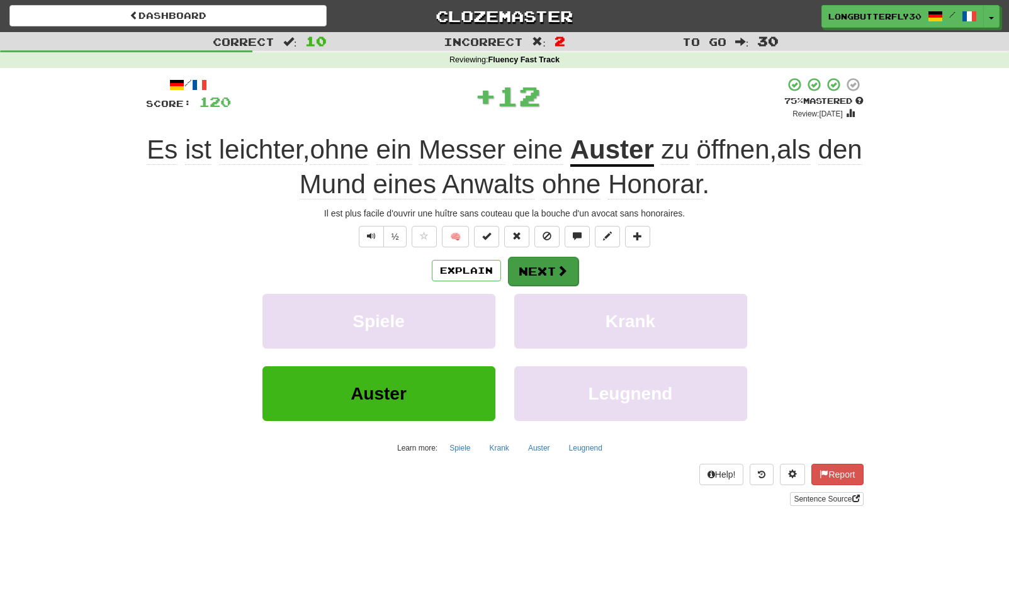
click at [536, 280] on button "Next" at bounding box center [543, 271] width 70 height 29
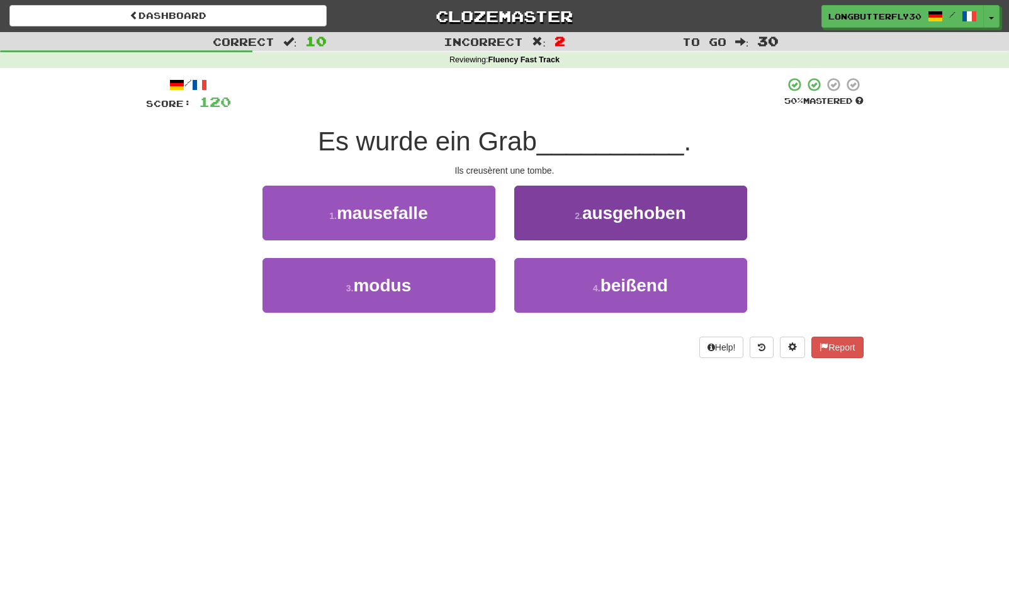
click at [620, 220] on span "ausgehoben" at bounding box center [634, 213] width 104 height 20
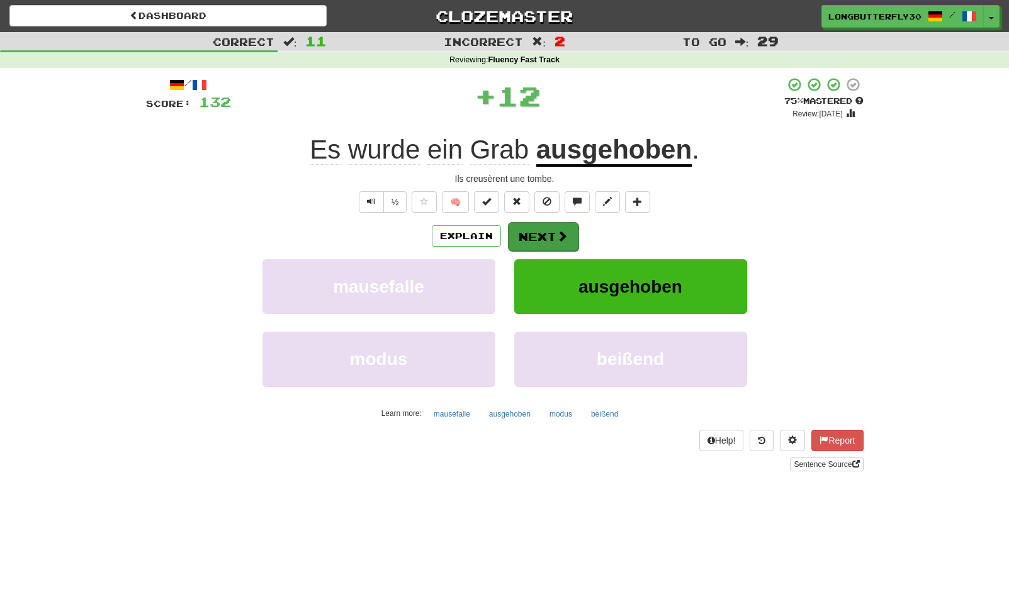
click at [575, 237] on div "Explain Next" at bounding box center [504, 235] width 717 height 29
click at [564, 236] on span at bounding box center [561, 235] width 11 height 11
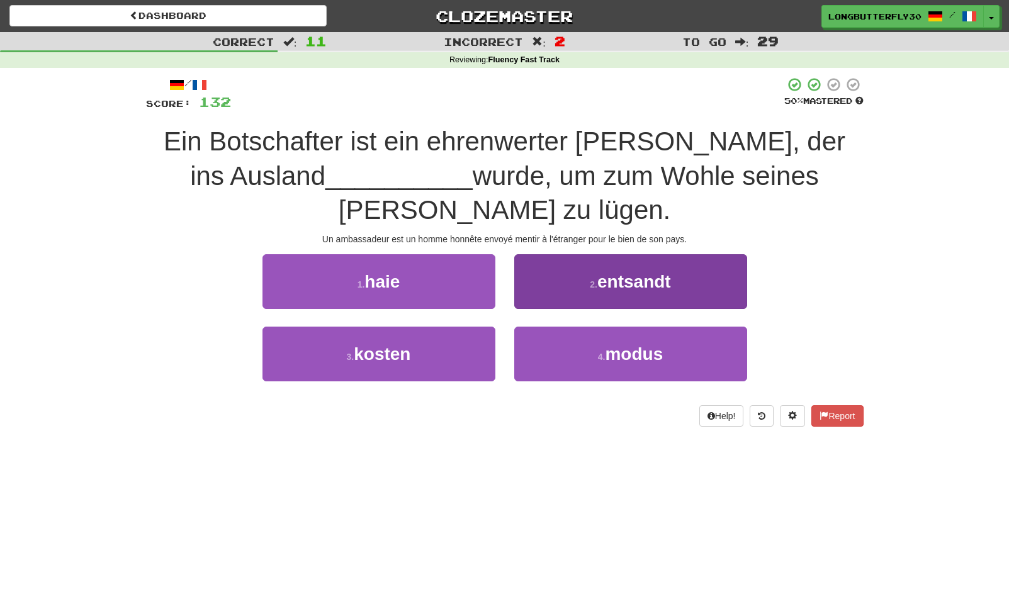
click at [605, 272] on span "entsandt" at bounding box center [634, 282] width 74 height 20
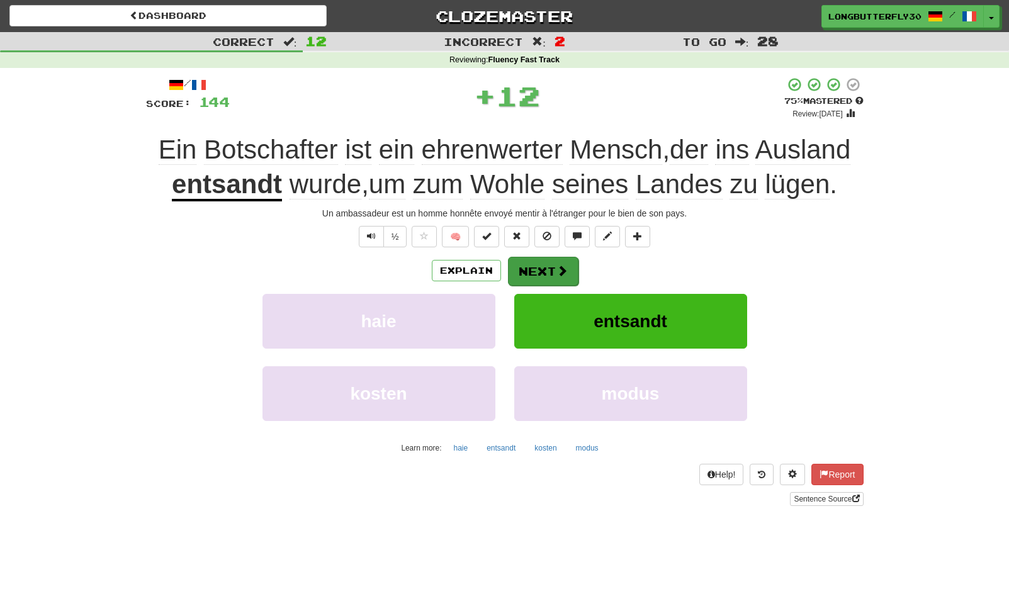
click at [540, 271] on button "Next" at bounding box center [543, 271] width 70 height 29
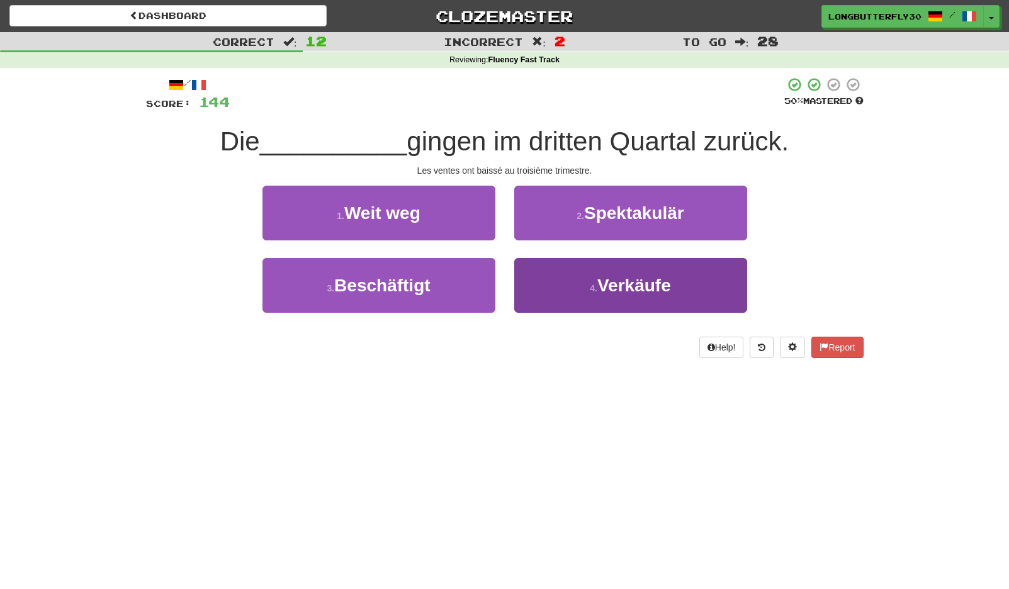
click at [554, 289] on button "4 . Verkäufe" at bounding box center [630, 285] width 233 height 55
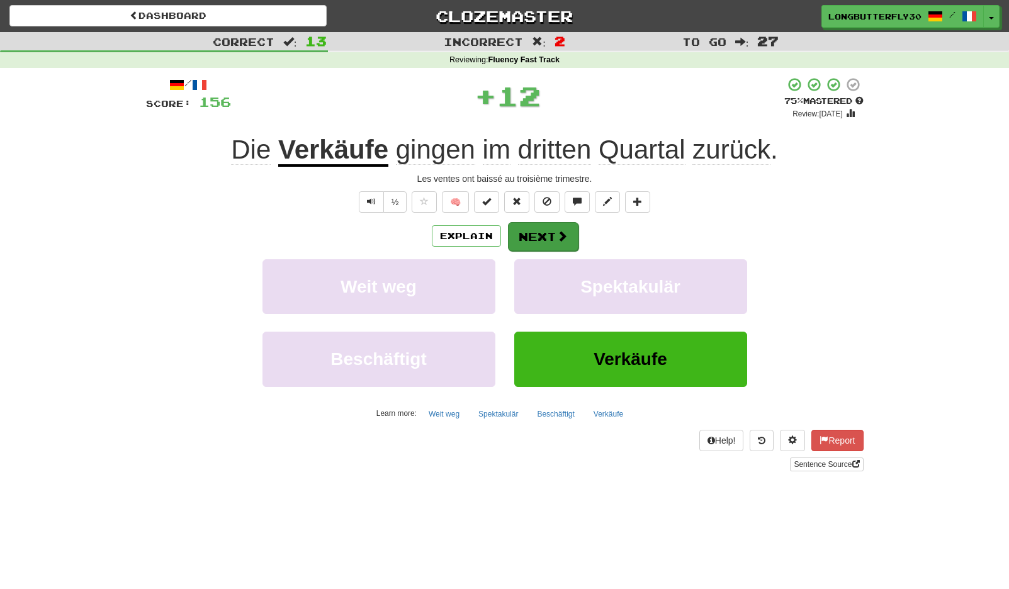
click at [542, 228] on button "Next" at bounding box center [543, 236] width 70 height 29
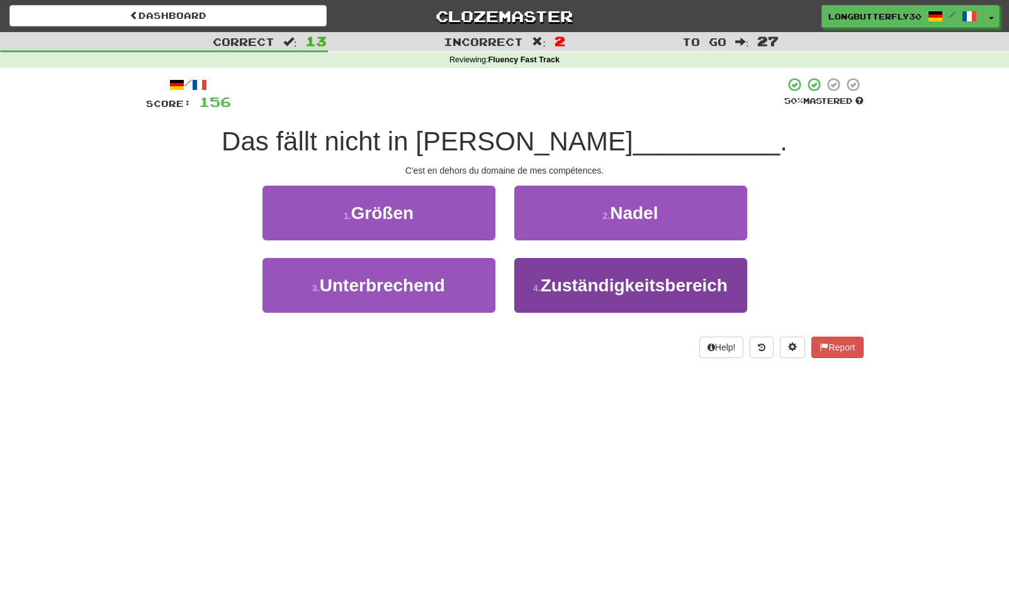
click at [561, 279] on span "Zuständigkeitsbereich" at bounding box center [633, 286] width 187 height 20
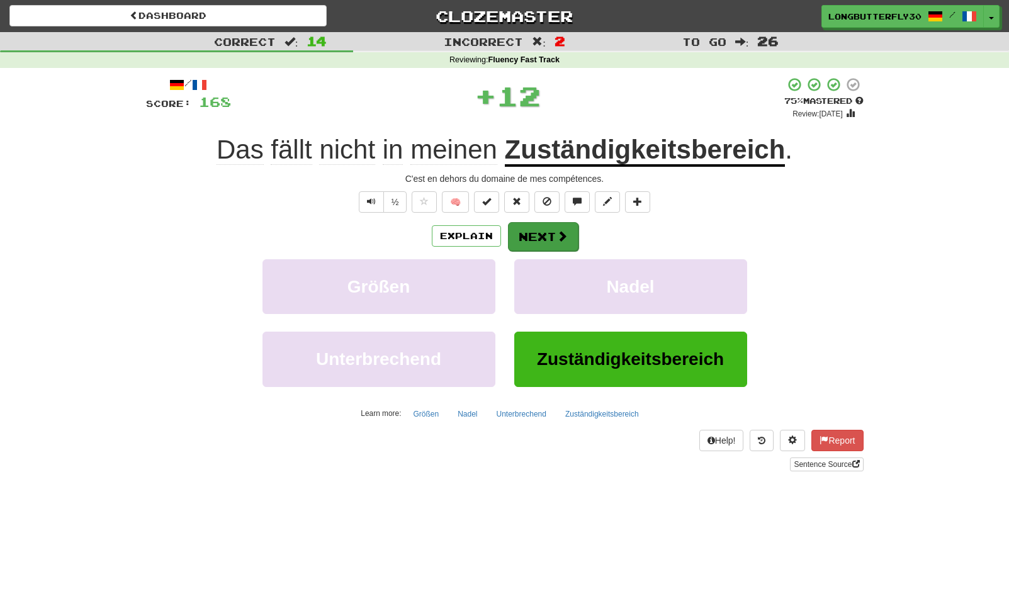
click at [546, 236] on button "Next" at bounding box center [543, 236] width 70 height 29
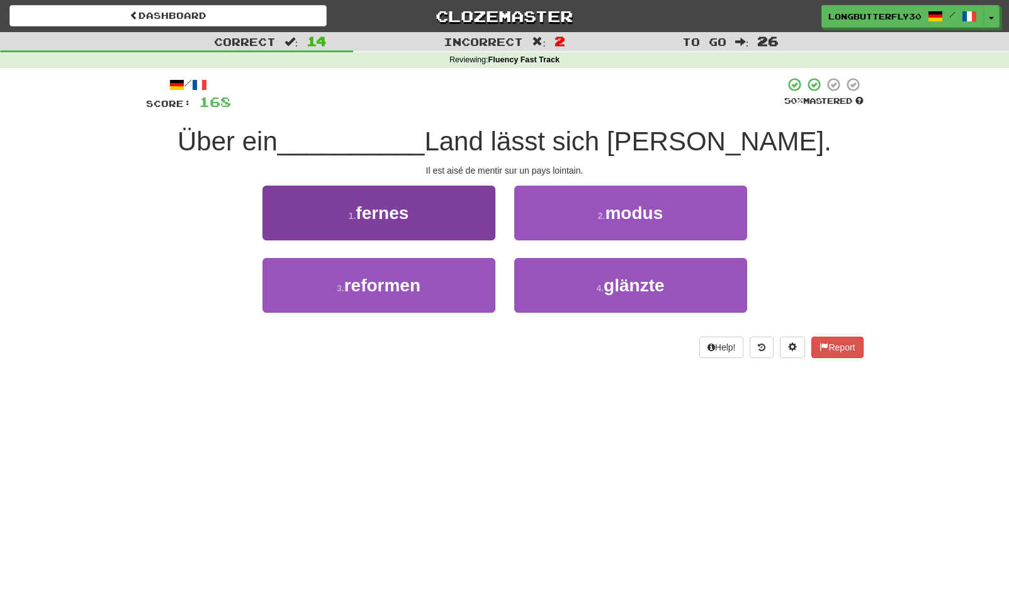
click at [466, 215] on button "1 . fernes" at bounding box center [378, 213] width 233 height 55
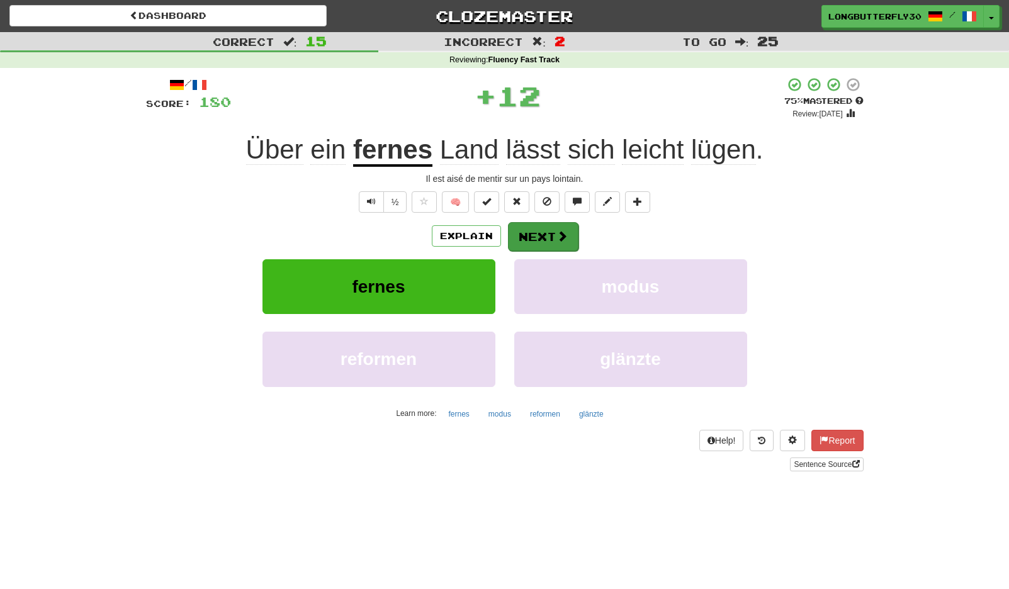
click at [544, 239] on button "Next" at bounding box center [543, 236] width 70 height 29
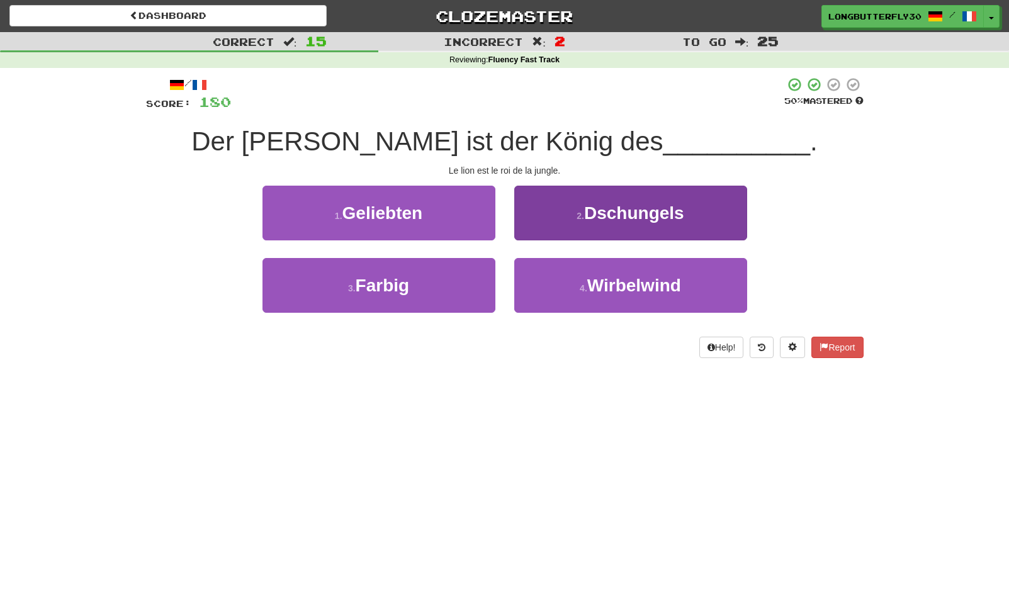
click at [620, 214] on span "Dschungels" at bounding box center [634, 213] width 100 height 20
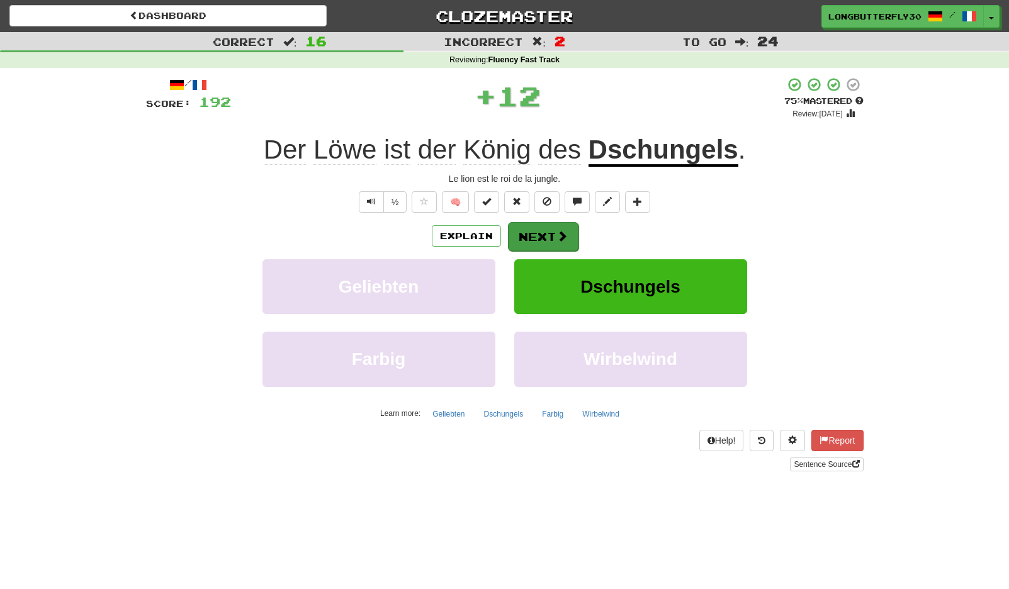
click at [566, 235] on span at bounding box center [561, 235] width 11 height 11
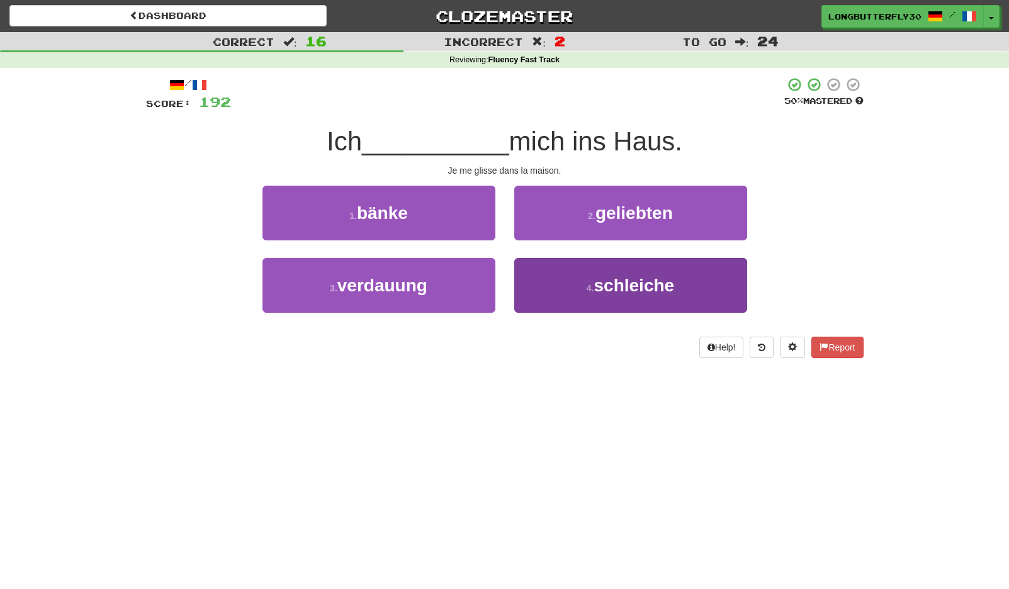
click at [579, 276] on button "4 . schleiche" at bounding box center [630, 285] width 233 height 55
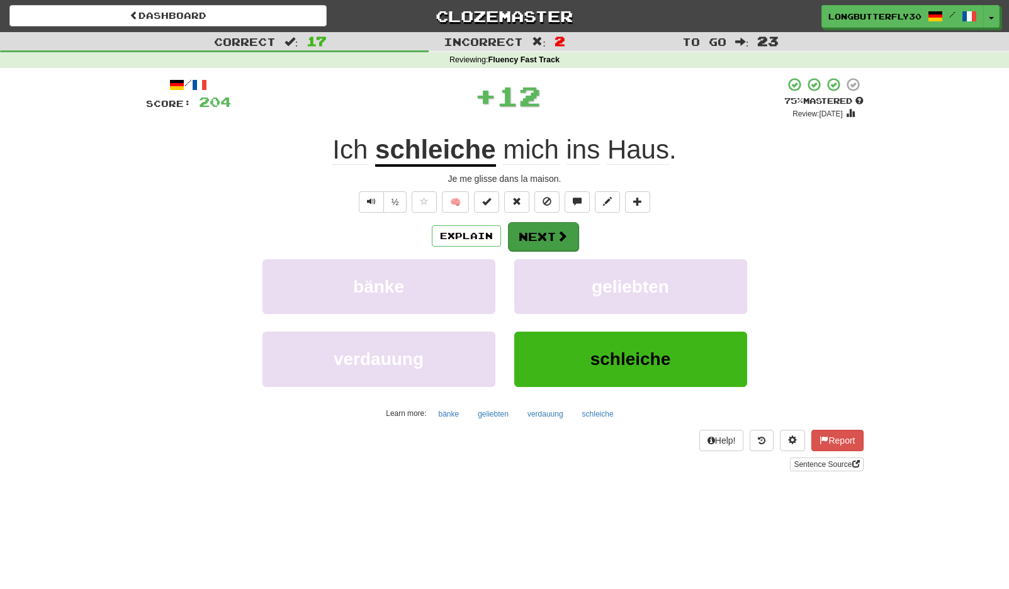
click at [558, 242] on button "Next" at bounding box center [543, 236] width 70 height 29
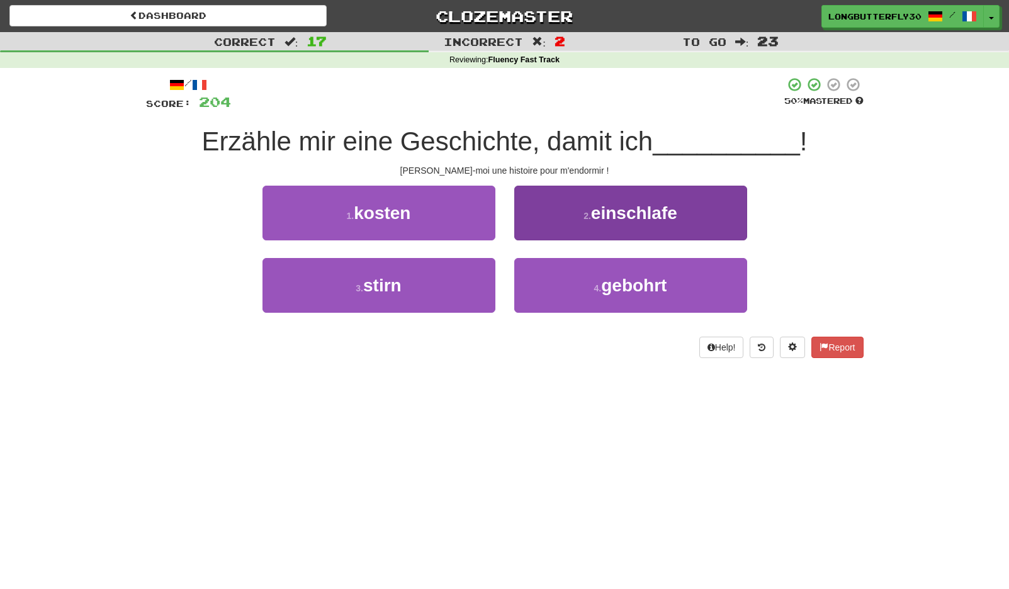
click at [612, 220] on span "einschlafe" at bounding box center [634, 213] width 86 height 20
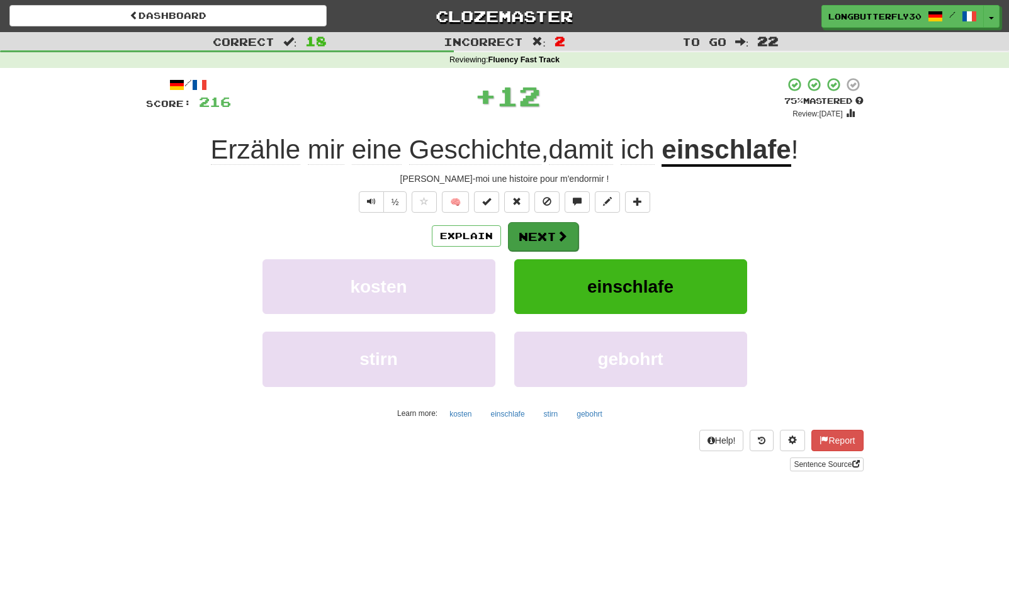
click at [556, 233] on span at bounding box center [561, 235] width 11 height 11
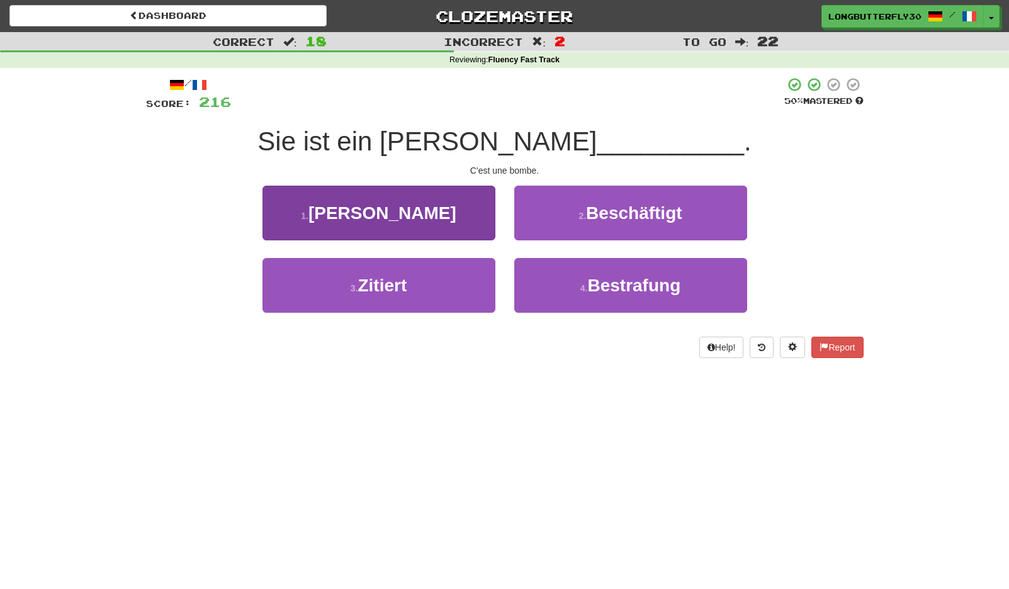
click at [479, 218] on button "1 . Feger" at bounding box center [378, 213] width 233 height 55
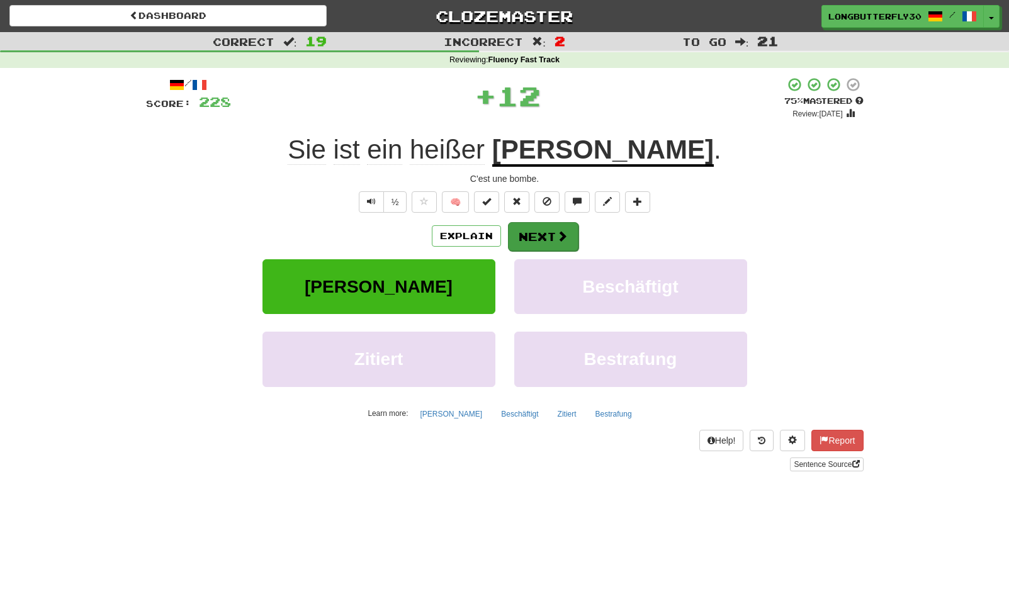
click at [554, 242] on button "Next" at bounding box center [543, 236] width 70 height 29
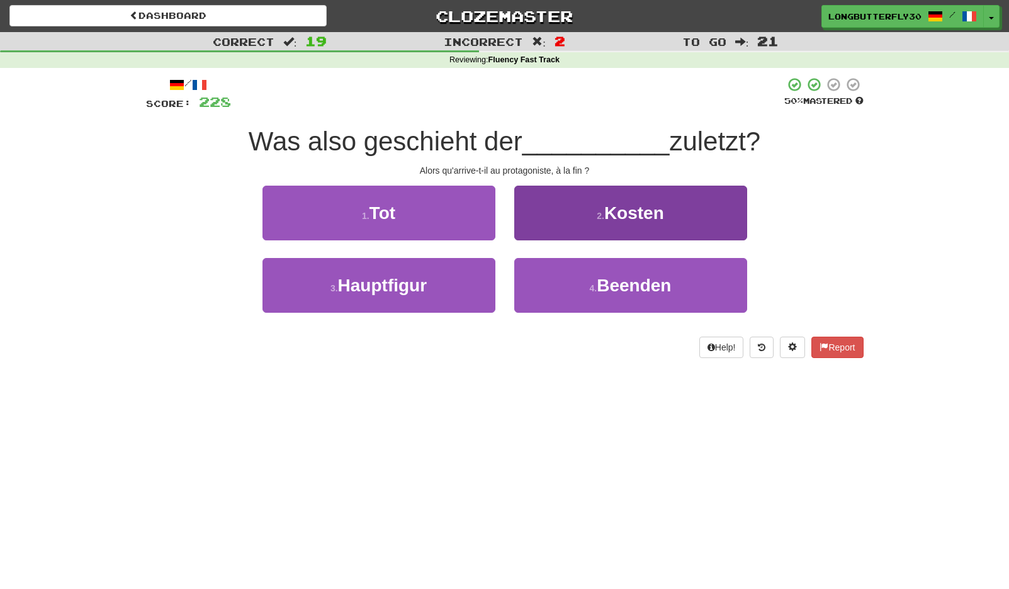
drag, startPoint x: 469, startPoint y: 279, endPoint x: 513, endPoint y: 266, distance: 45.8
click at [469, 279] on button "3 . Hauptfigur" at bounding box center [378, 285] width 233 height 55
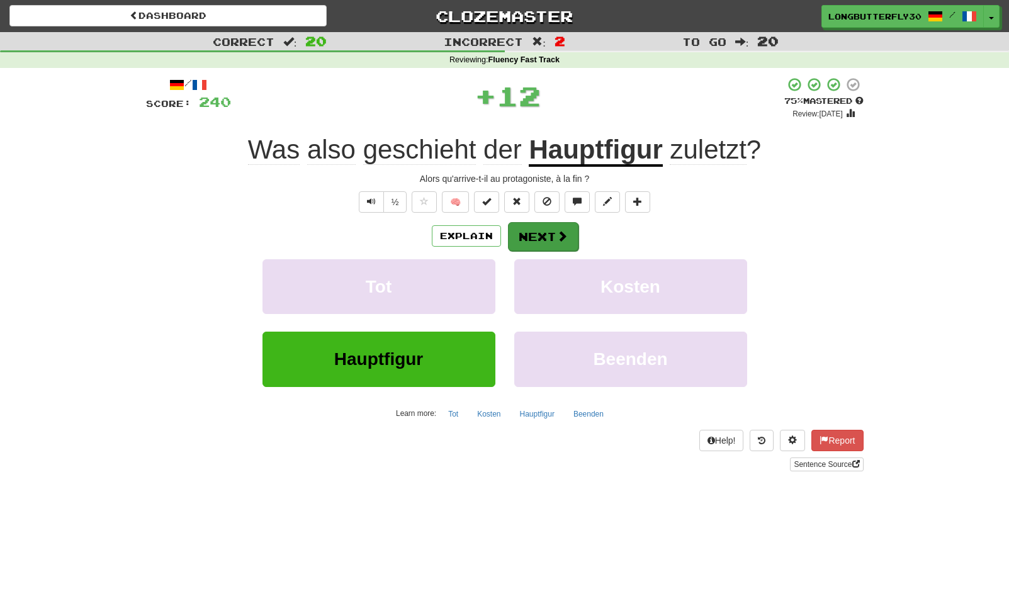
click at [566, 237] on span at bounding box center [561, 235] width 11 height 11
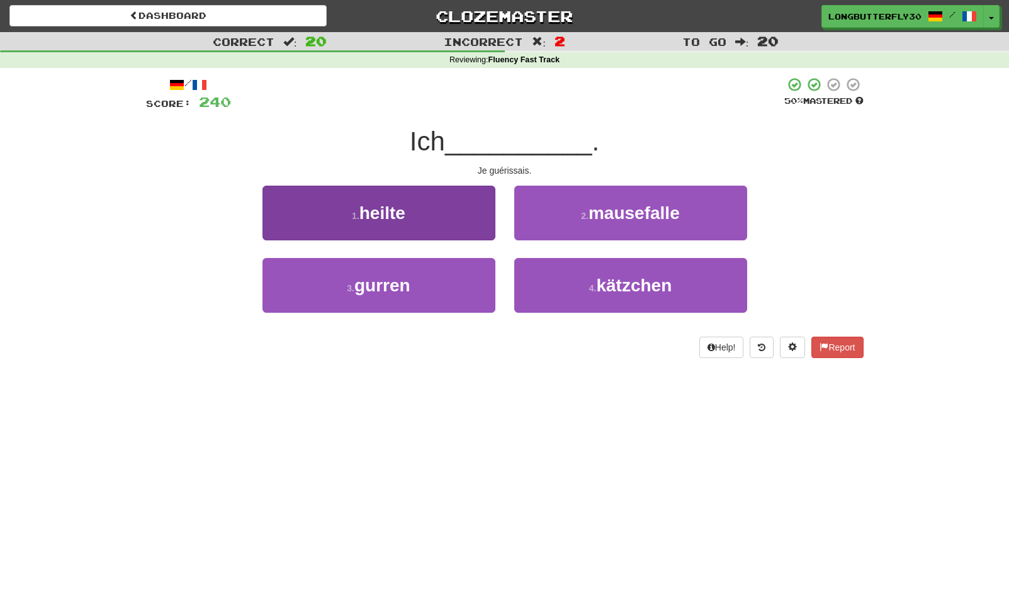
click at [473, 290] on button "3 . gurren" at bounding box center [378, 285] width 233 height 55
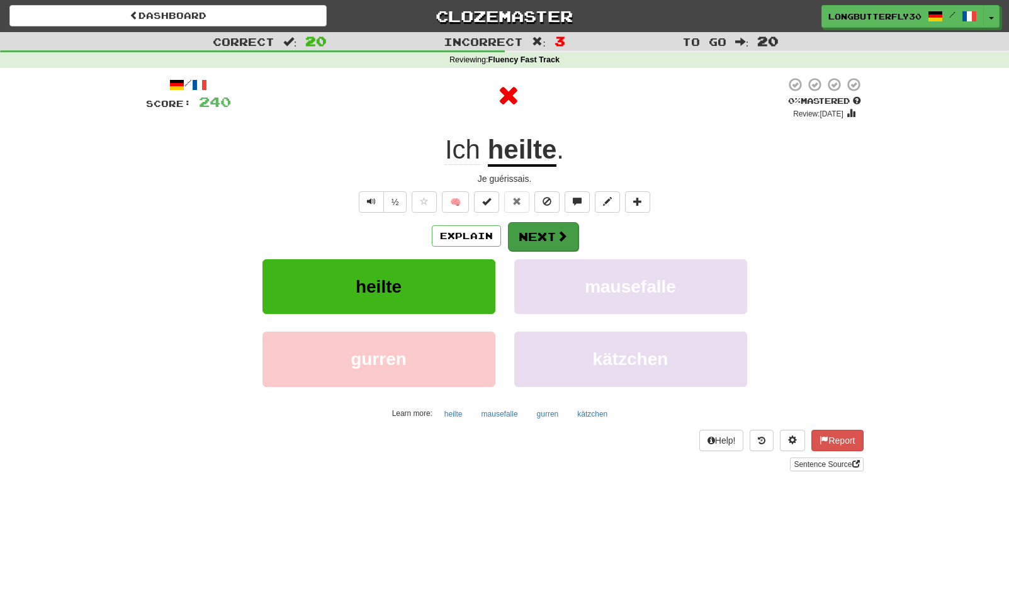
click at [547, 233] on button "Next" at bounding box center [543, 236] width 70 height 29
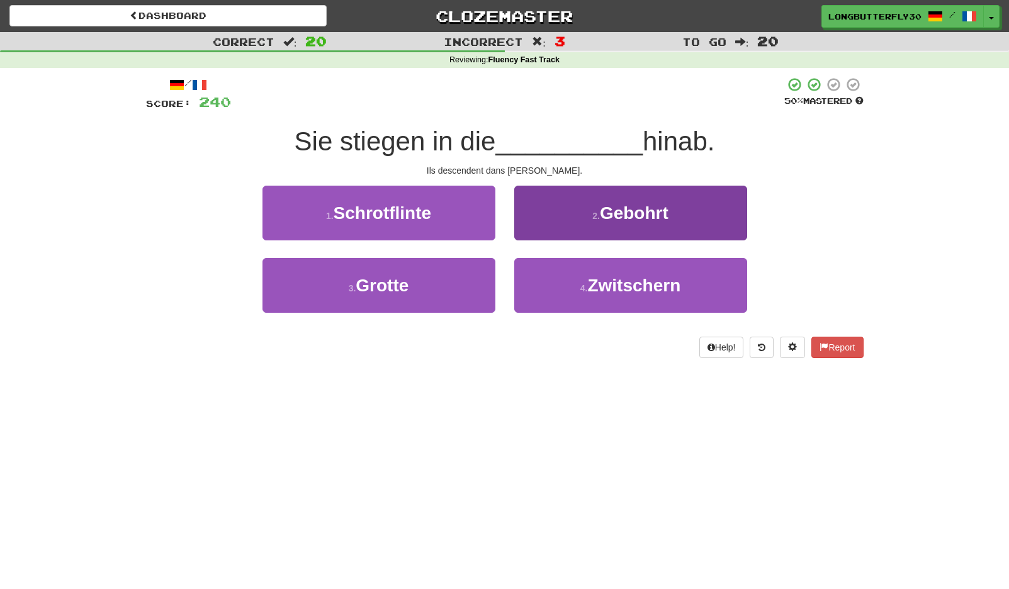
drag, startPoint x: 472, startPoint y: 281, endPoint x: 525, endPoint y: 259, distance: 56.4
click at [472, 281] on button "3 . Grotte" at bounding box center [378, 285] width 233 height 55
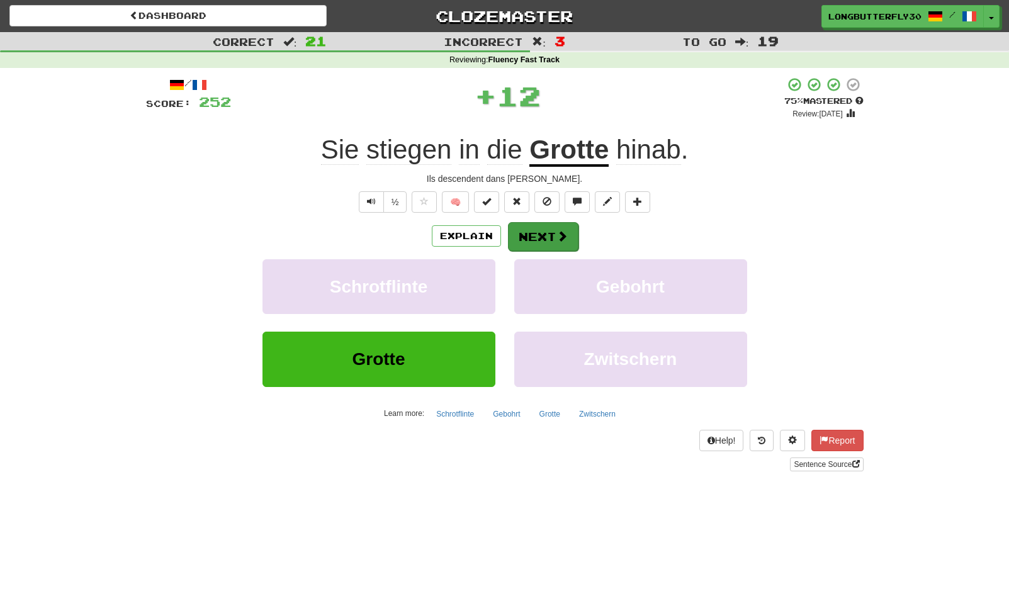
click at [555, 226] on button "Next" at bounding box center [543, 236] width 70 height 29
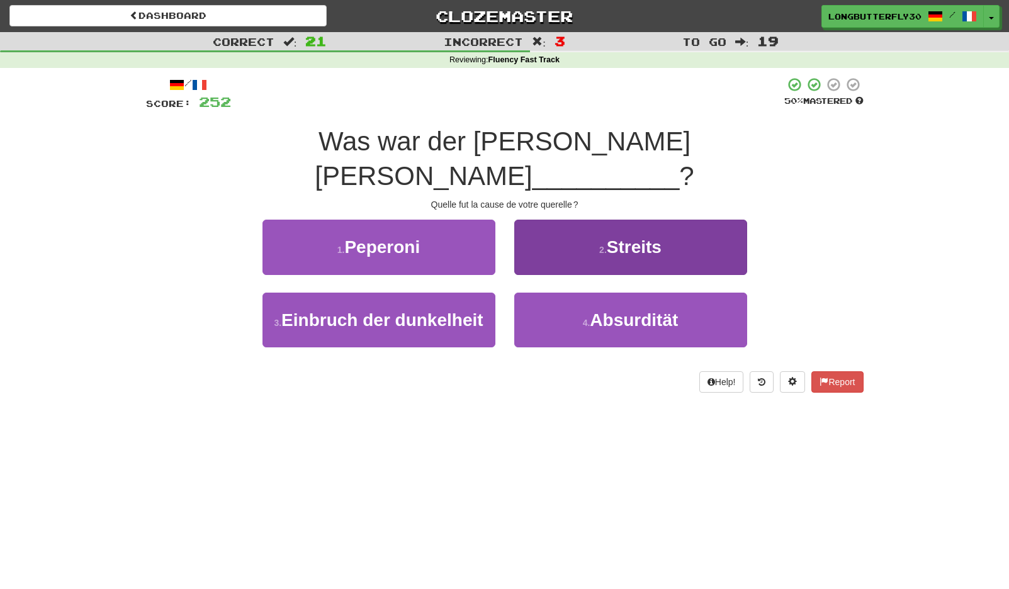
click at [617, 237] on span "Streits" at bounding box center [633, 247] width 55 height 20
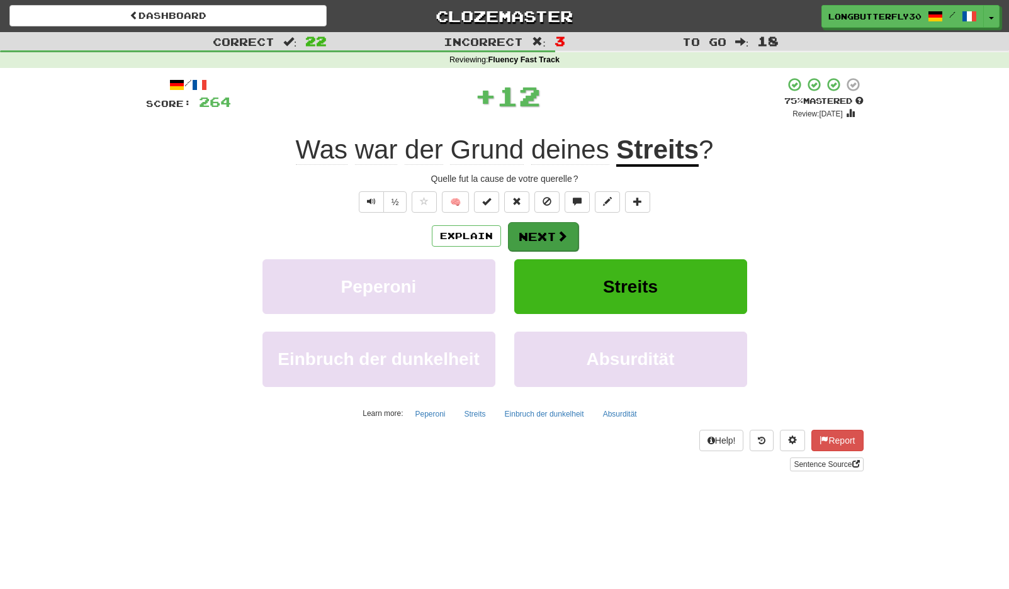
click at [553, 237] on button "Next" at bounding box center [543, 236] width 70 height 29
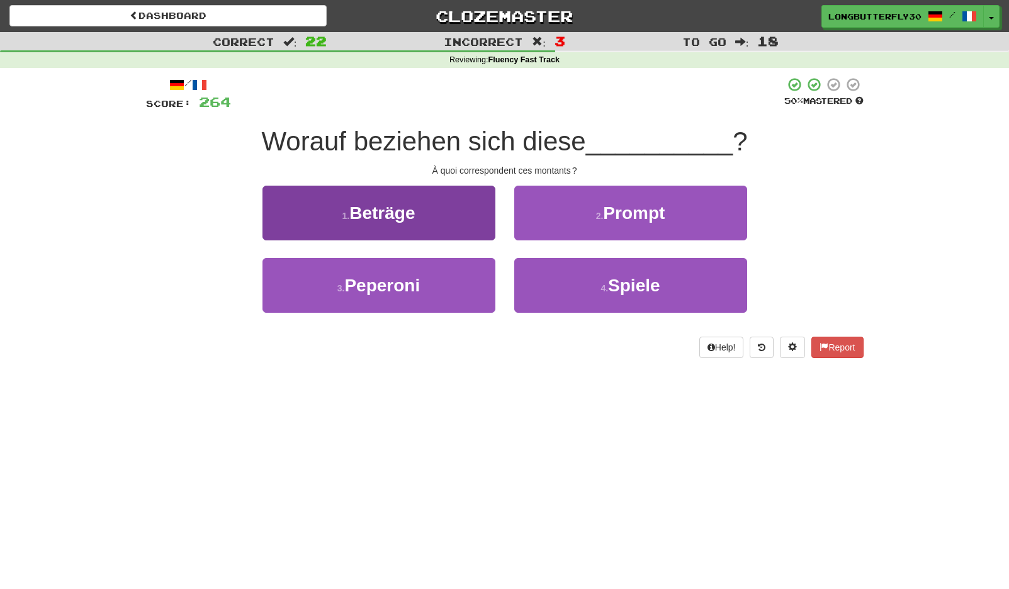
click at [479, 228] on button "1 . Beträge" at bounding box center [378, 213] width 233 height 55
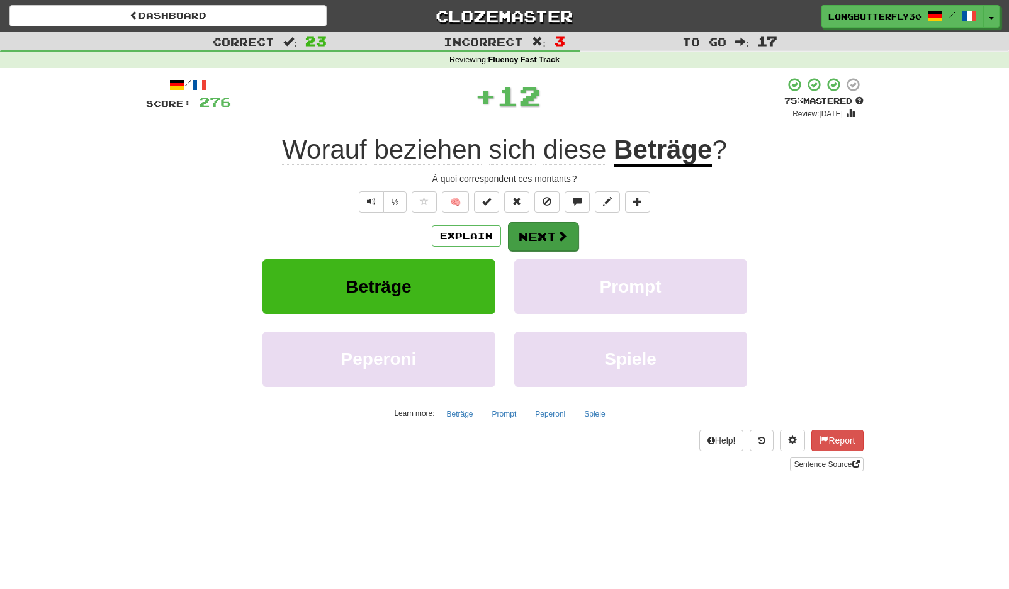
click at [544, 233] on button "Next" at bounding box center [543, 236] width 70 height 29
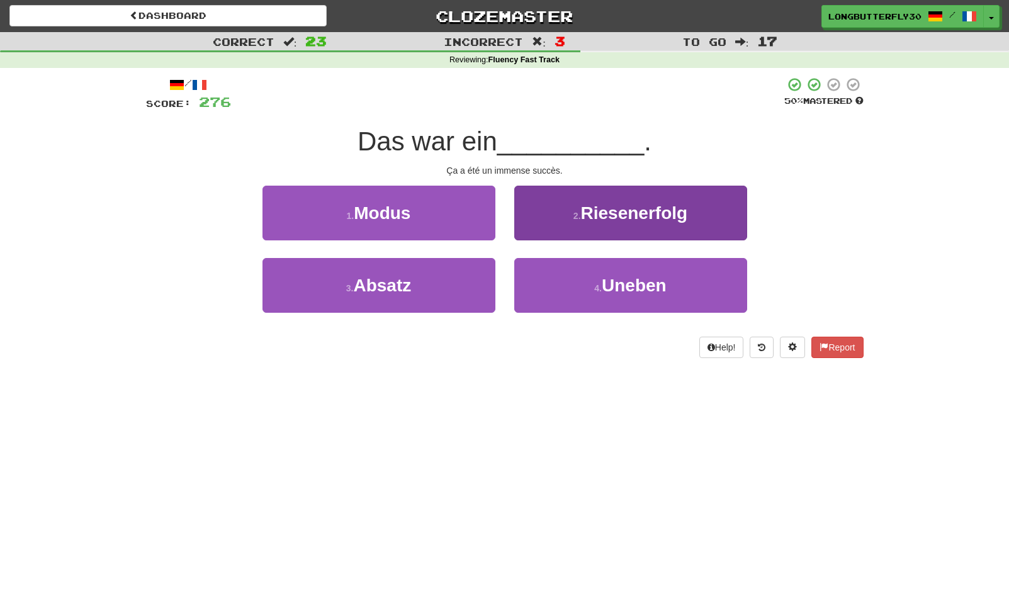
click at [595, 220] on span "Riesenerfolg" at bounding box center [634, 213] width 107 height 20
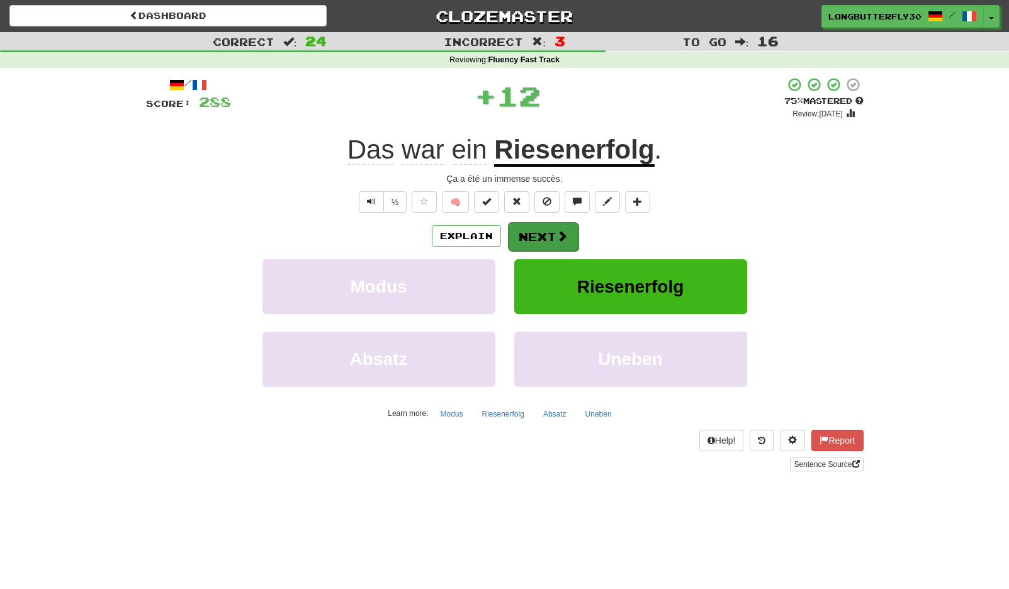
click at [553, 234] on button "Next" at bounding box center [543, 236] width 70 height 29
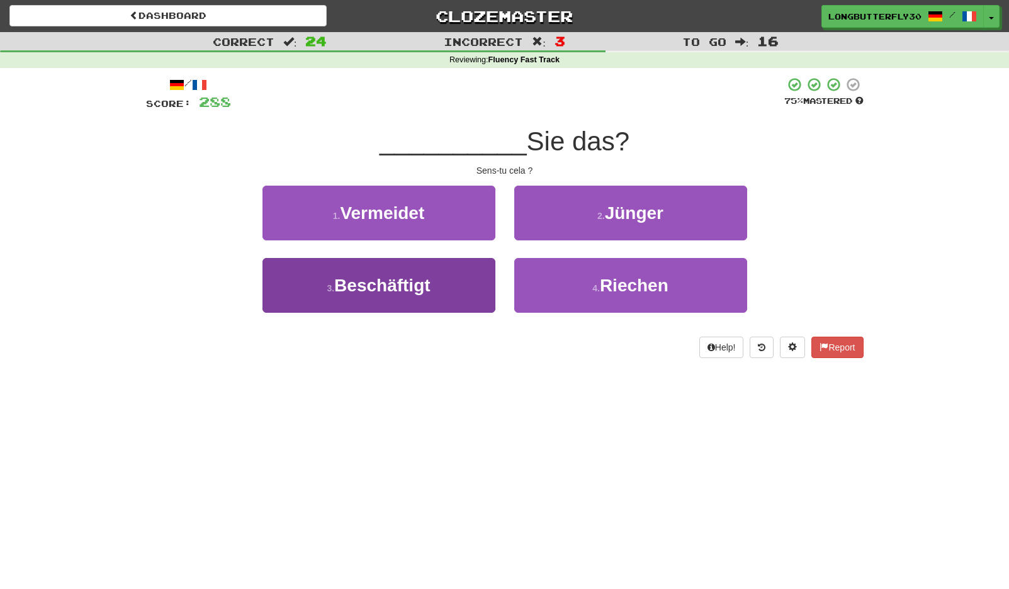
click at [473, 284] on button "3 . Beschäftigt" at bounding box center [378, 285] width 233 height 55
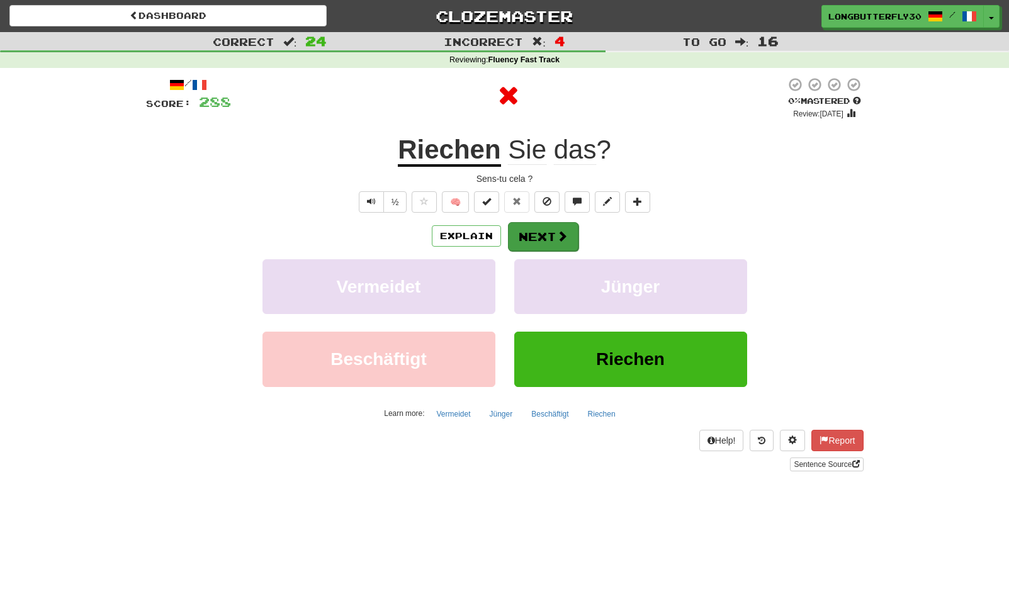
click at [543, 236] on button "Next" at bounding box center [543, 236] width 70 height 29
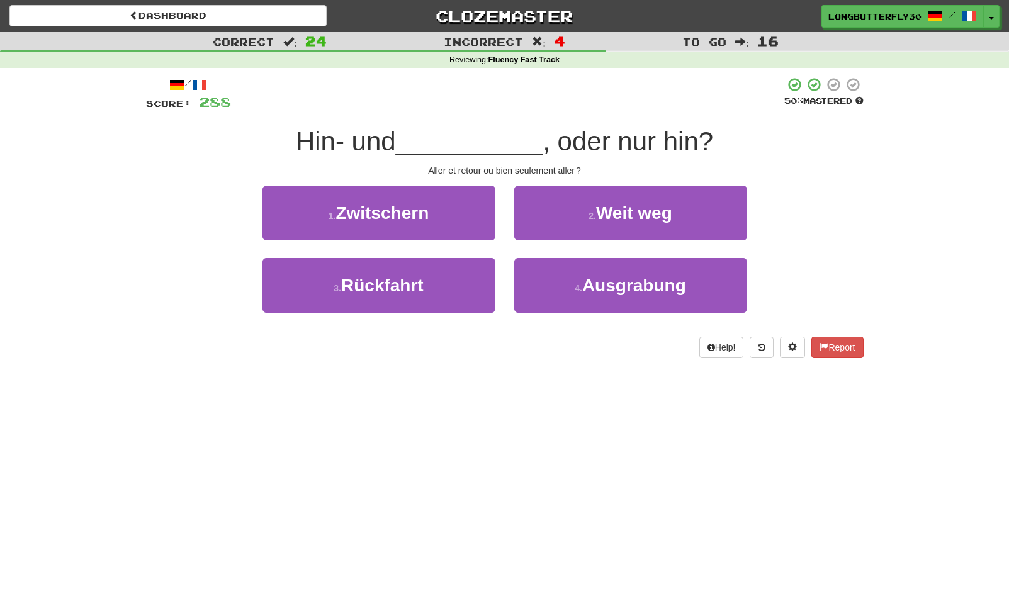
drag, startPoint x: 439, startPoint y: 290, endPoint x: 512, endPoint y: 262, distance: 78.9
click at [439, 289] on button "3 . Rückfahrt" at bounding box center [378, 285] width 233 height 55
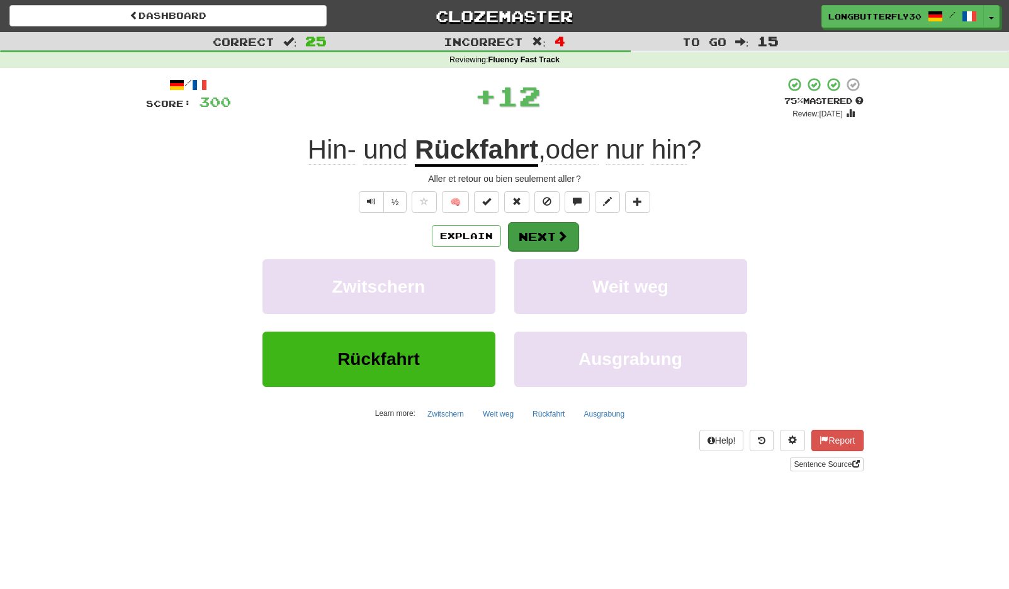
click at [556, 240] on span at bounding box center [561, 235] width 11 height 11
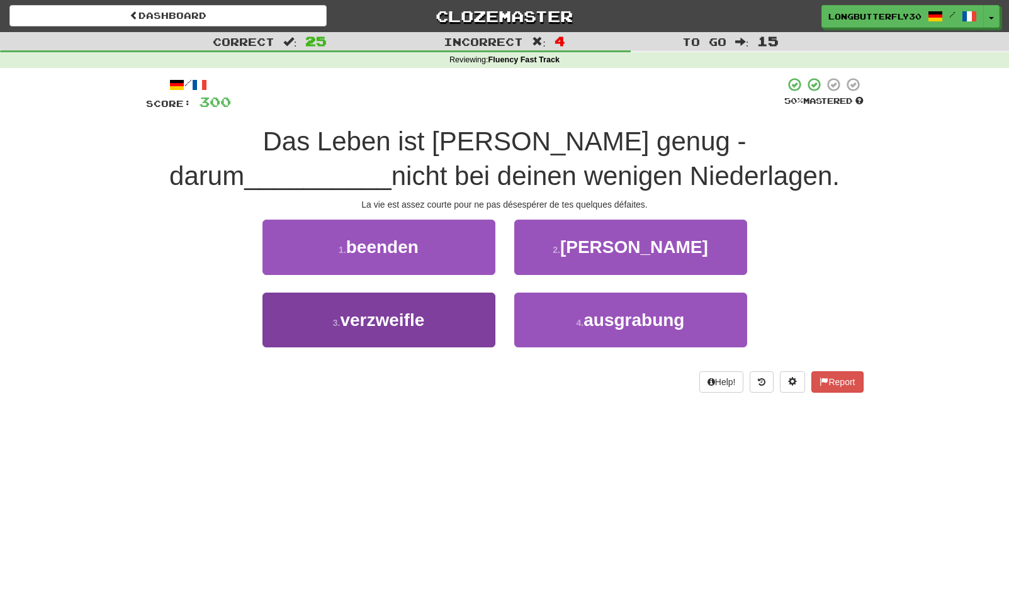
click at [487, 299] on button "3 . verzweifle" at bounding box center [378, 320] width 233 height 55
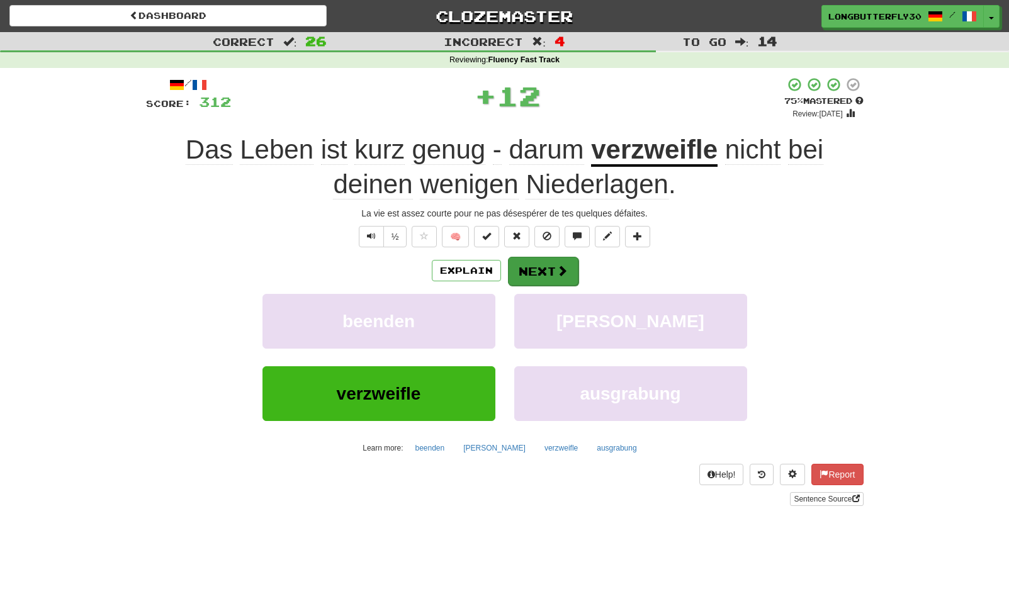
click at [553, 258] on button "Next" at bounding box center [543, 271] width 70 height 29
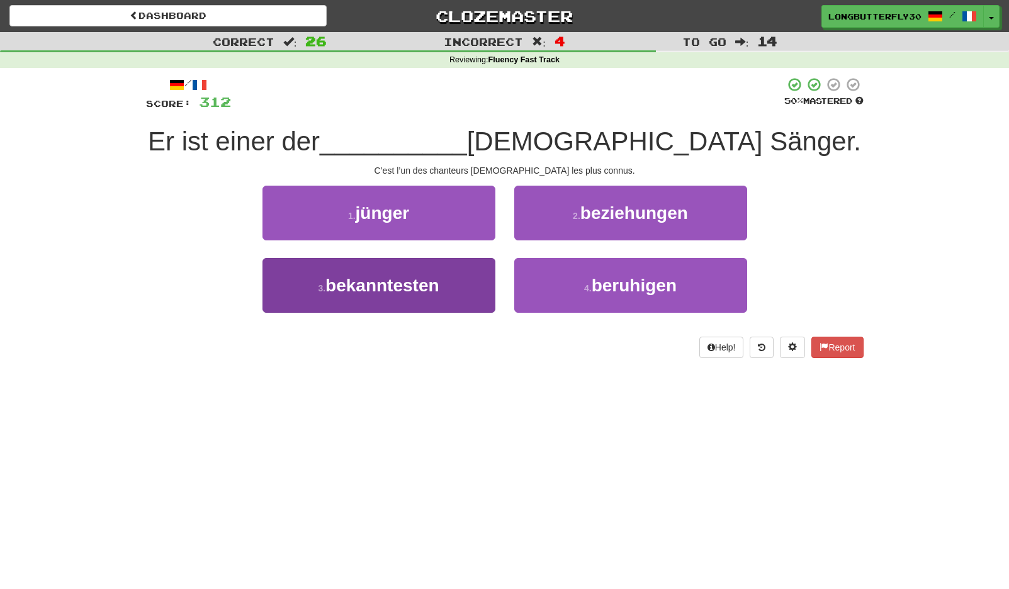
click at [488, 286] on button "3 . bekanntesten" at bounding box center [378, 285] width 233 height 55
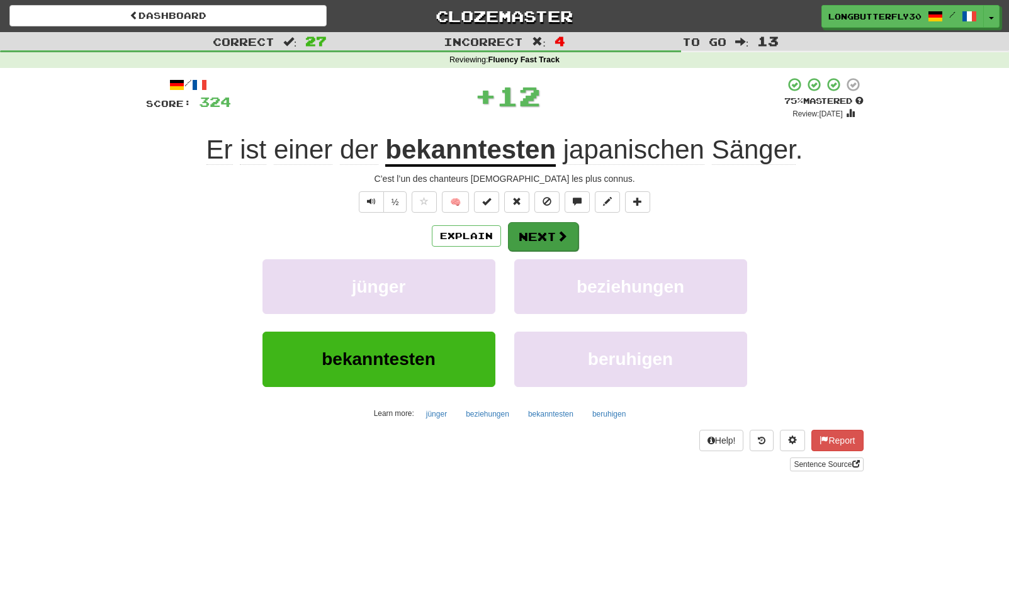
click at [551, 228] on button "Next" at bounding box center [543, 236] width 70 height 29
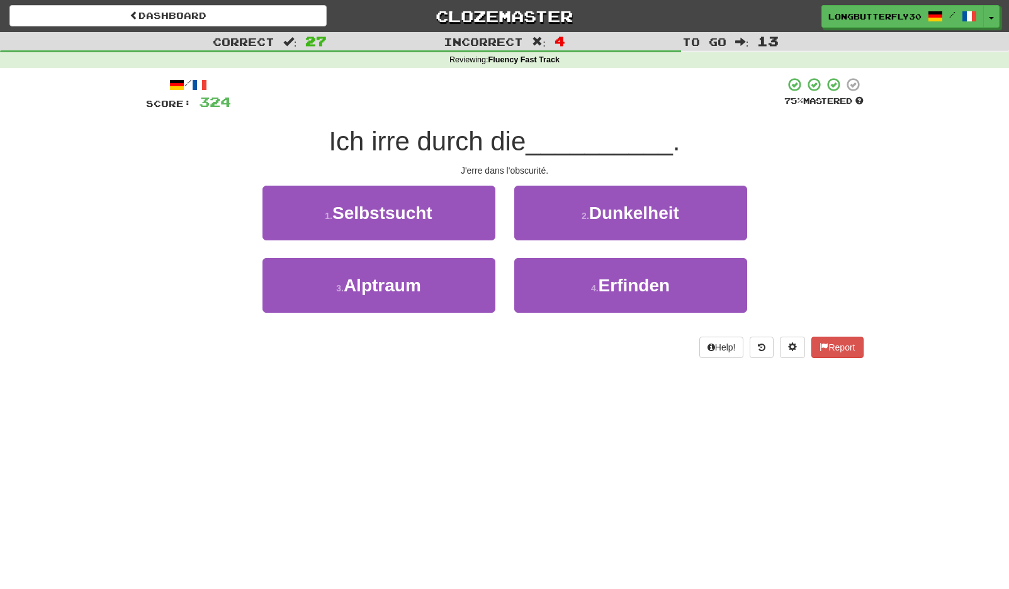
drag, startPoint x: 603, startPoint y: 208, endPoint x: 598, endPoint y: 215, distance: 8.5
click at [603, 208] on span "Dunkelheit" at bounding box center [634, 213] width 90 height 20
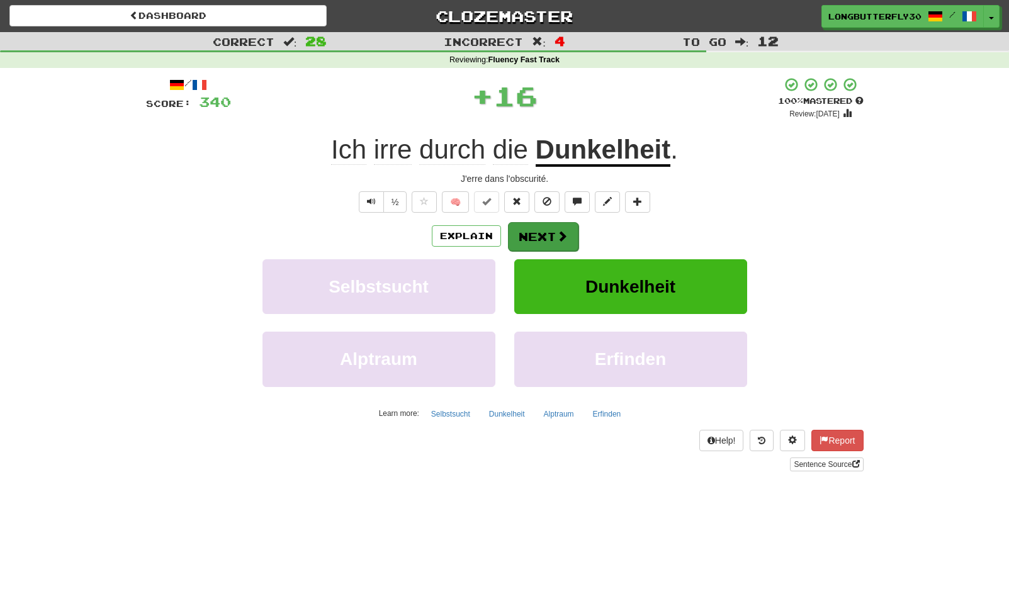
click at [566, 232] on span at bounding box center [561, 235] width 11 height 11
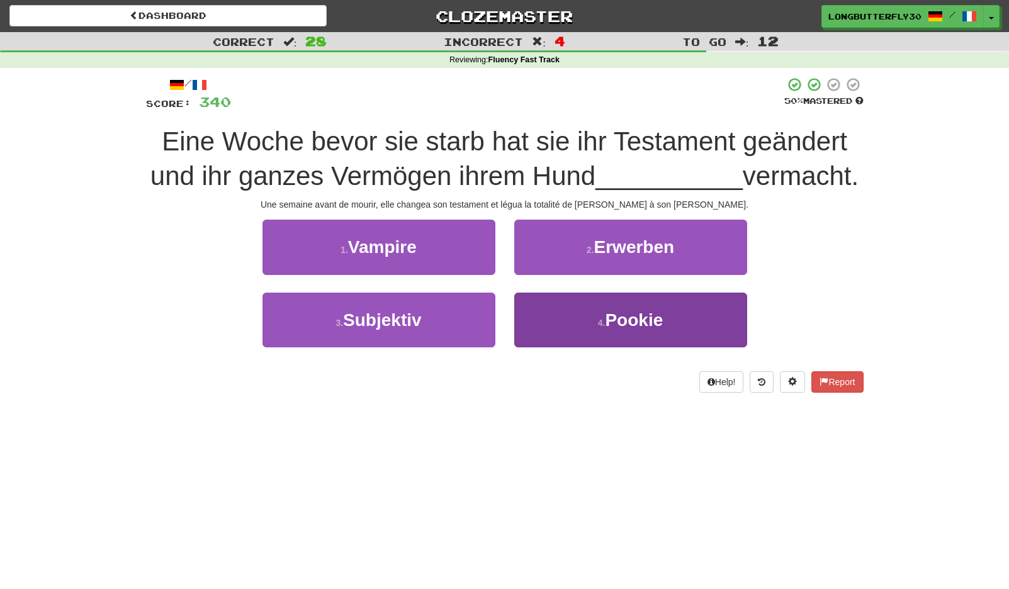
click at [606, 304] on button "4 . Pookie" at bounding box center [630, 320] width 233 height 55
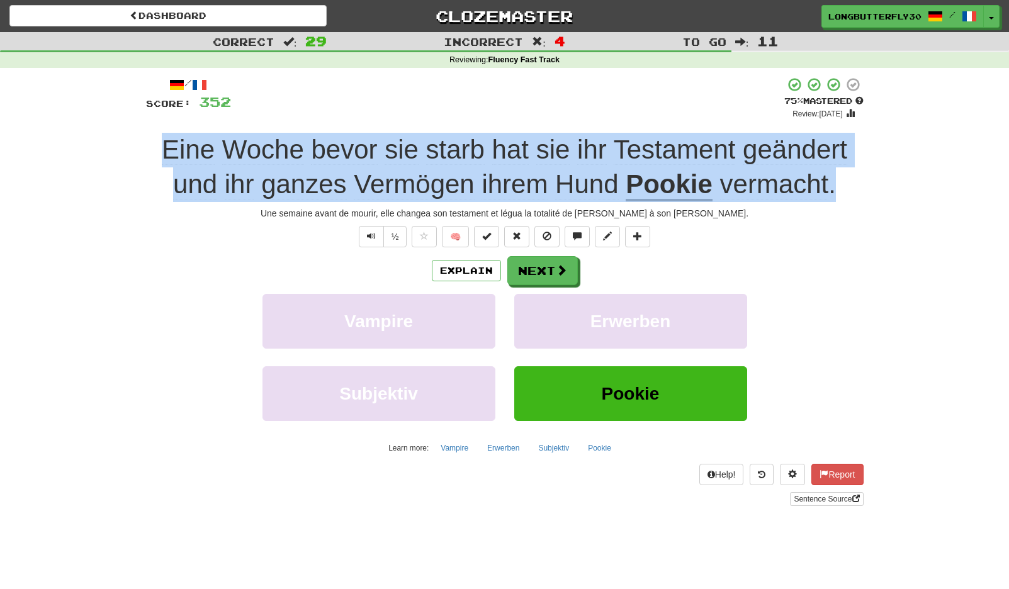
drag, startPoint x: 163, startPoint y: 146, endPoint x: 858, endPoint y: 192, distance: 696.1
click at [858, 192] on div "Eine Woche bevor sie starb hat sie ihr Testament geändert und ihr ganzes Vermög…" at bounding box center [504, 167] width 717 height 69
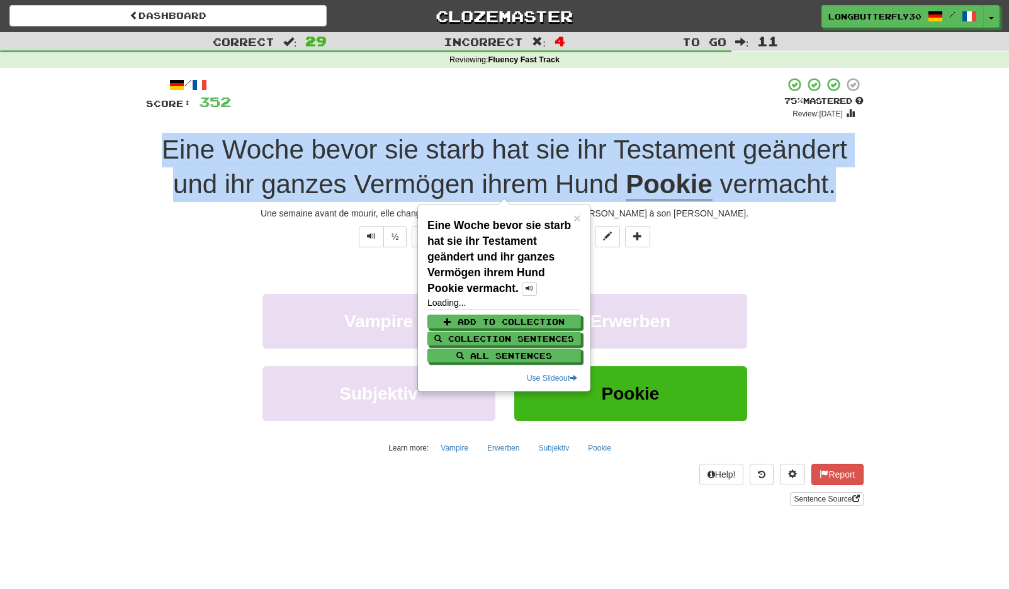
copy span "Eine Woche bevor sie starb hat sie ihr Testament geändert und ihr ganzes Vermög…"
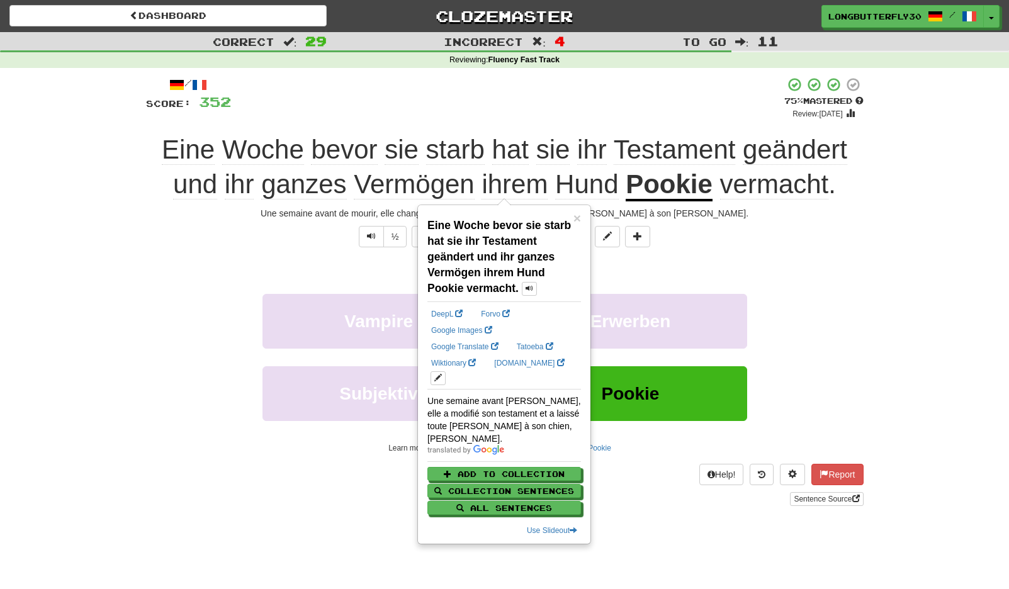
click at [846, 231] on div "½ 🧠" at bounding box center [504, 236] width 717 height 21
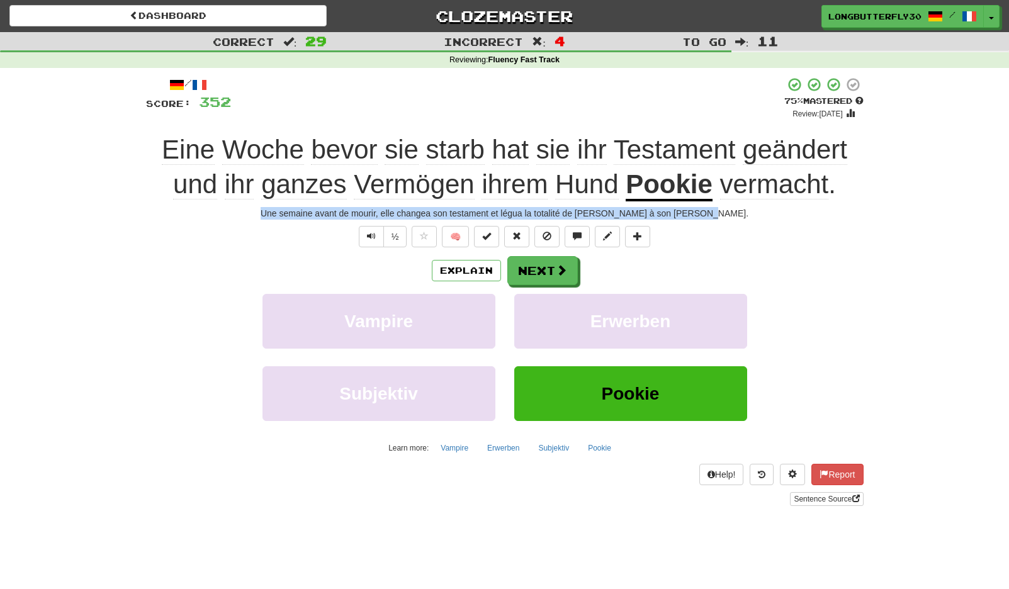
drag, startPoint x: 763, startPoint y: 211, endPoint x: 289, endPoint y: 211, distance: 473.7
click at [289, 211] on div "Une semaine avant de mourir, elle changea son testament et légua la totalité de…" at bounding box center [504, 213] width 717 height 13
copy div "Une semaine avant de mourir, elle changea son testament et légua la totalité de…"
click at [539, 267] on button "Next" at bounding box center [543, 271] width 70 height 29
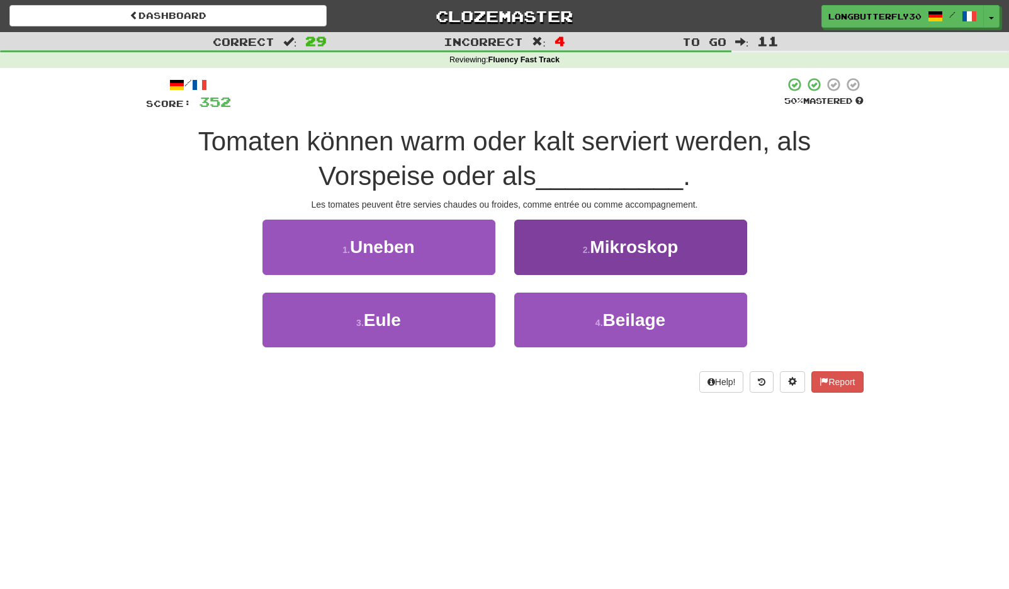
click at [585, 305] on button "4 . Beilage" at bounding box center [630, 320] width 233 height 55
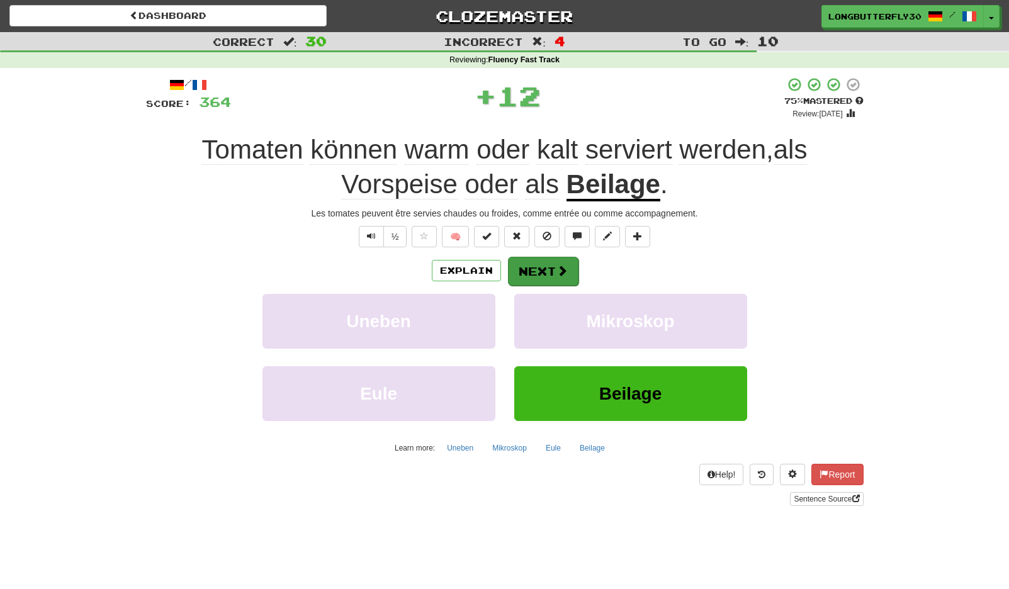
click at [548, 261] on button "Next" at bounding box center [543, 271] width 70 height 29
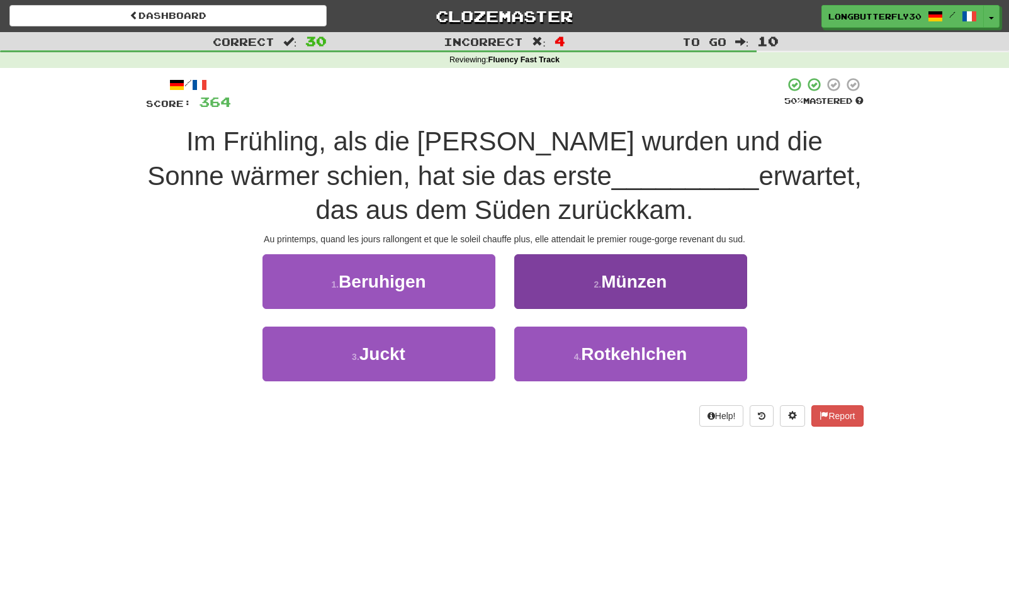
click at [558, 333] on button "4 . Rotkehlchen" at bounding box center [630, 354] width 233 height 55
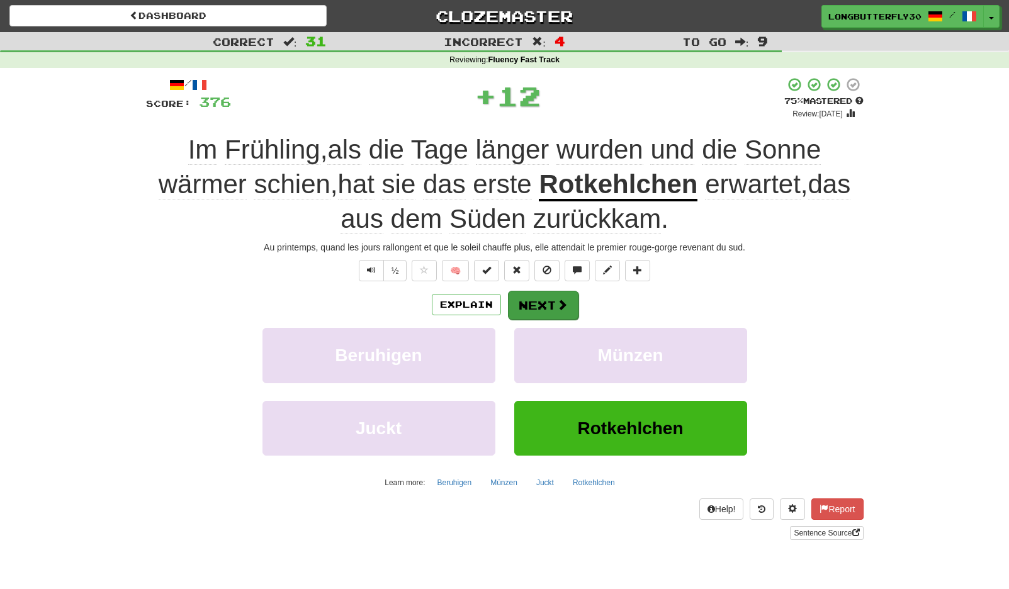
click at [540, 303] on button "Next" at bounding box center [543, 305] width 70 height 29
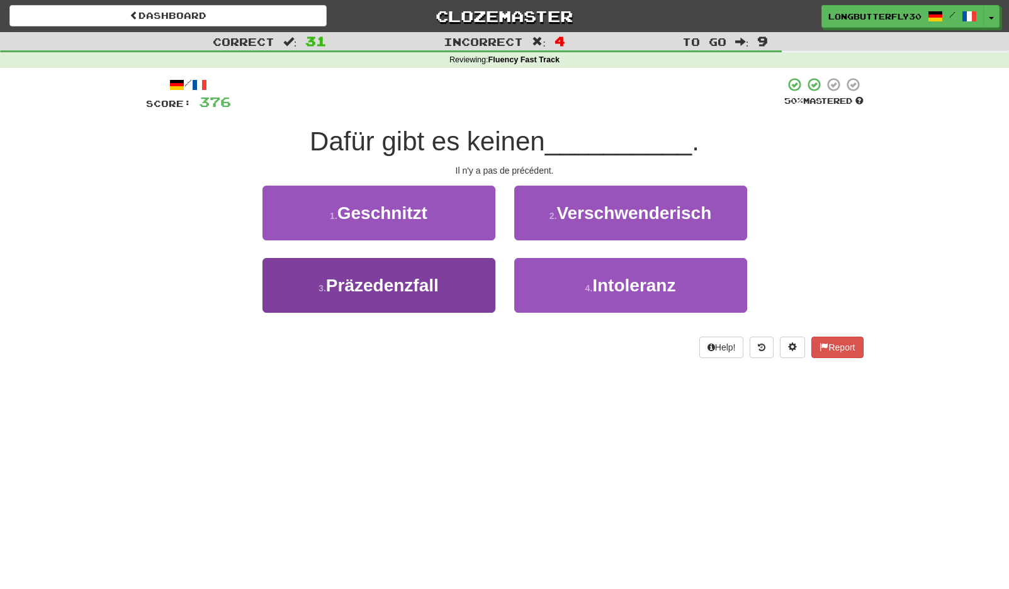
click at [457, 293] on button "3 . Präzedenzfall" at bounding box center [378, 285] width 233 height 55
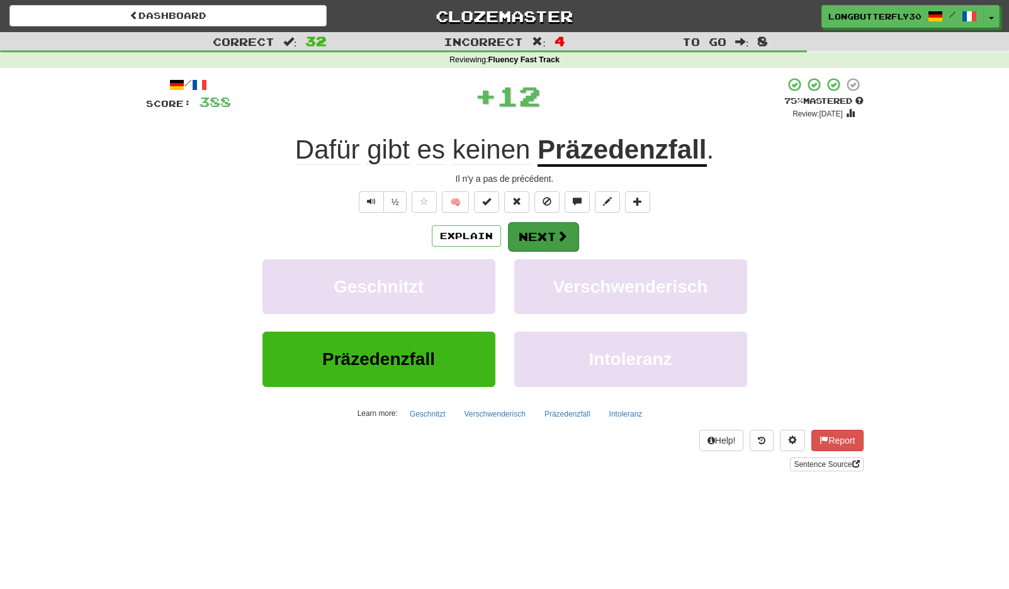
click at [562, 233] on span at bounding box center [561, 235] width 11 height 11
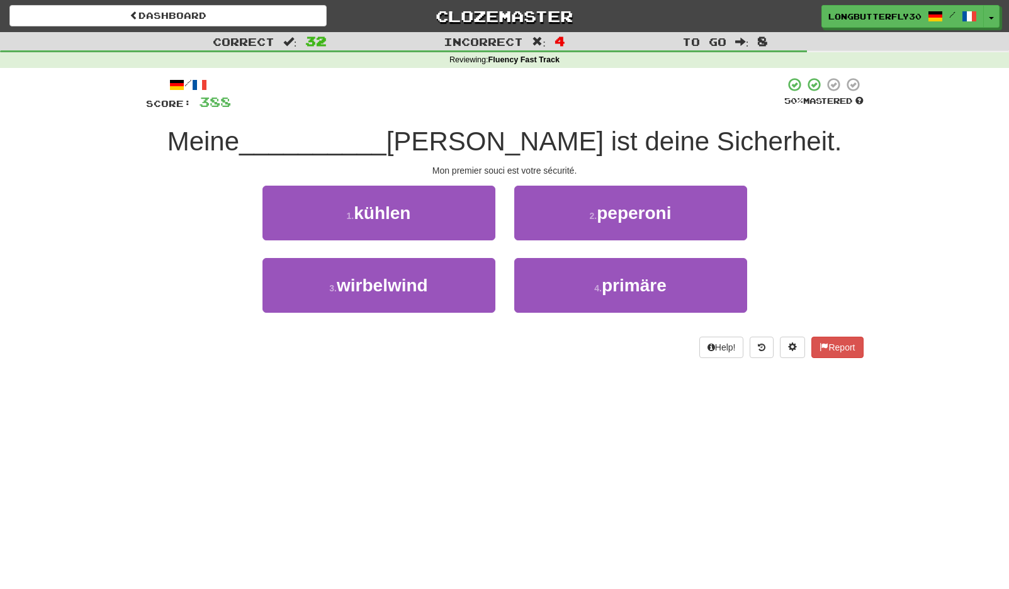
scroll to position [3, 0]
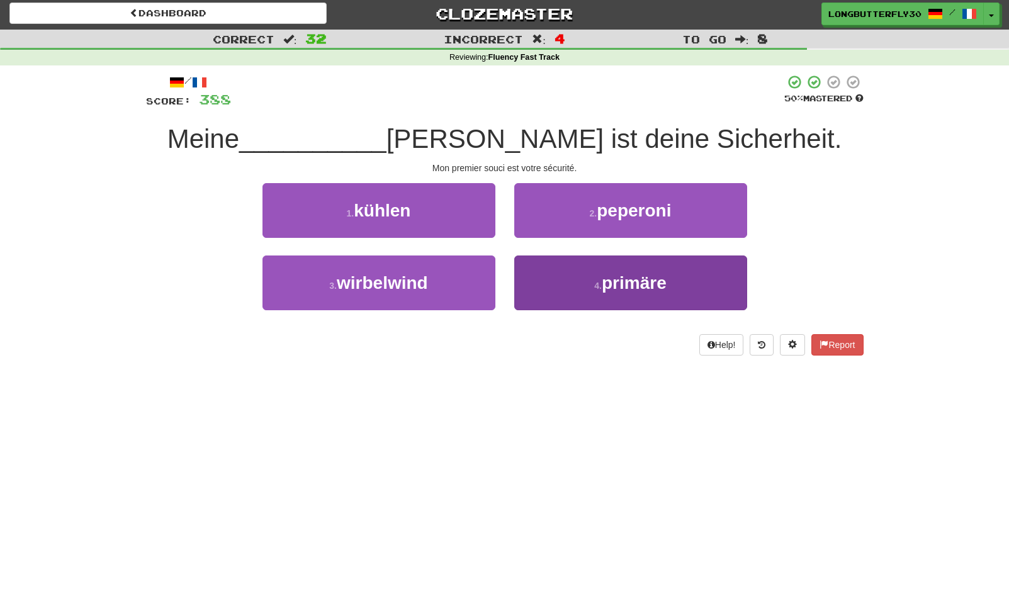
click at [617, 276] on span "primäre" at bounding box center [633, 283] width 65 height 20
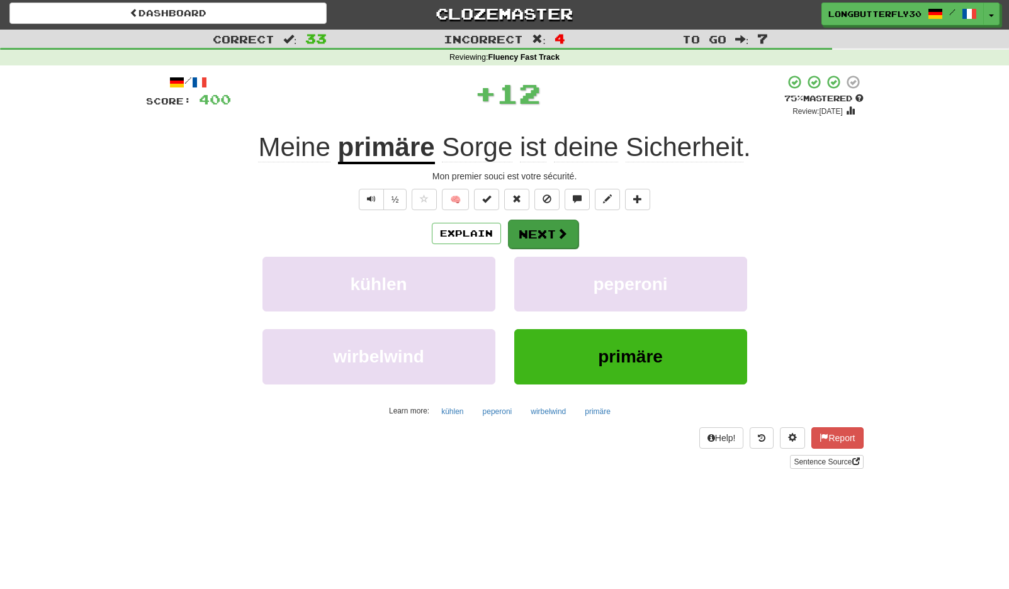
click at [570, 236] on button "Next" at bounding box center [543, 234] width 70 height 29
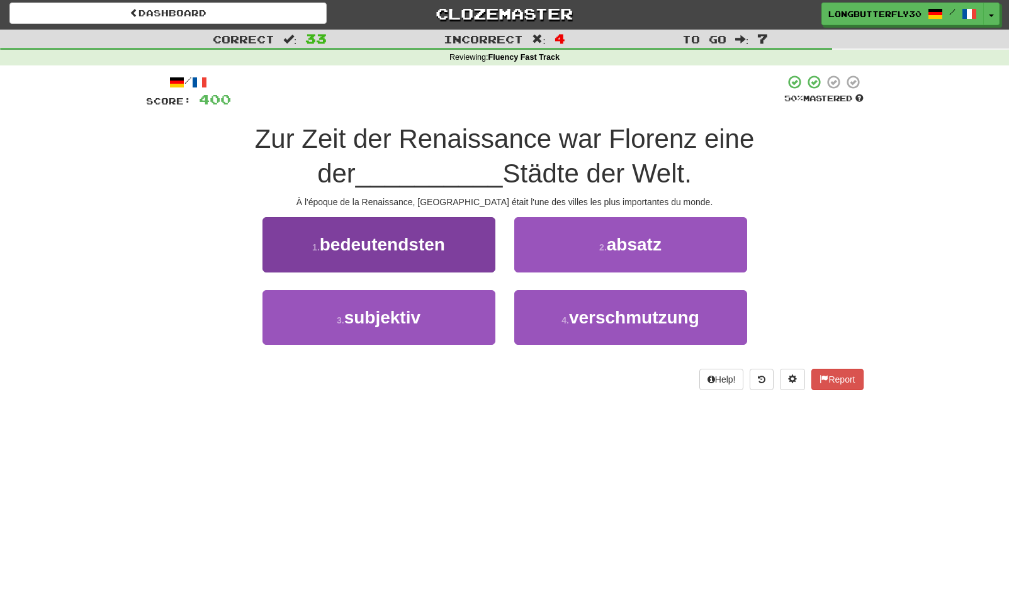
click at [448, 246] on button "1 . bedeutendsten" at bounding box center [378, 244] width 233 height 55
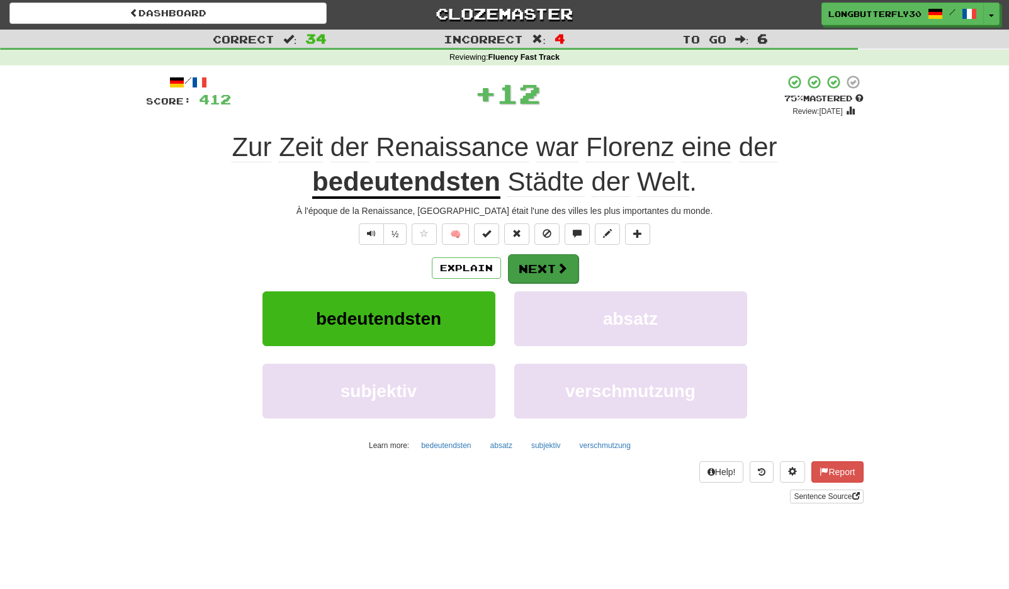
click at [542, 256] on button "Next" at bounding box center [543, 268] width 70 height 29
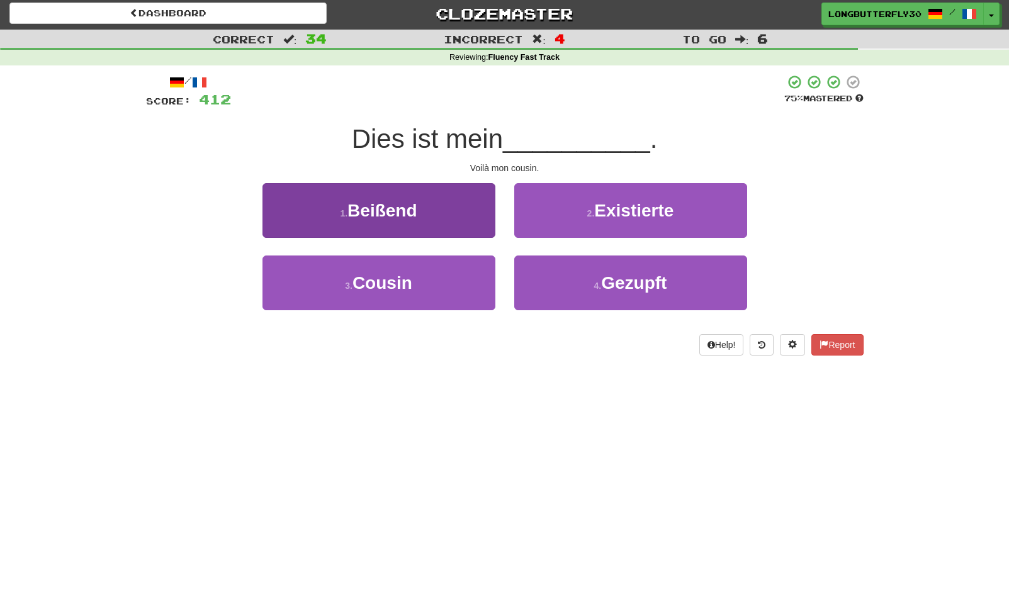
click at [457, 274] on button "3 . Cousin" at bounding box center [378, 282] width 233 height 55
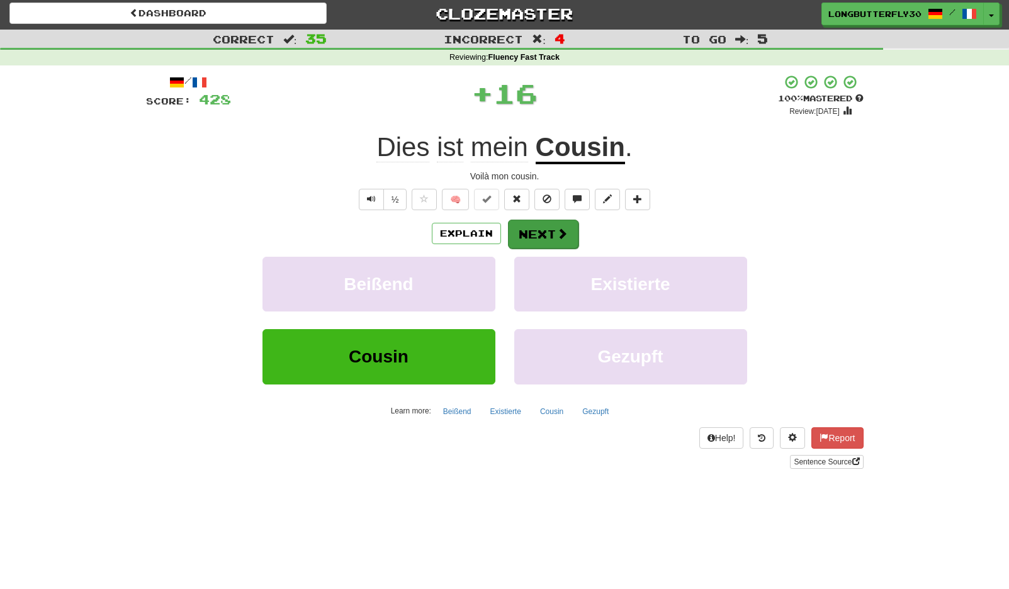
click at [554, 223] on button "Next" at bounding box center [543, 234] width 70 height 29
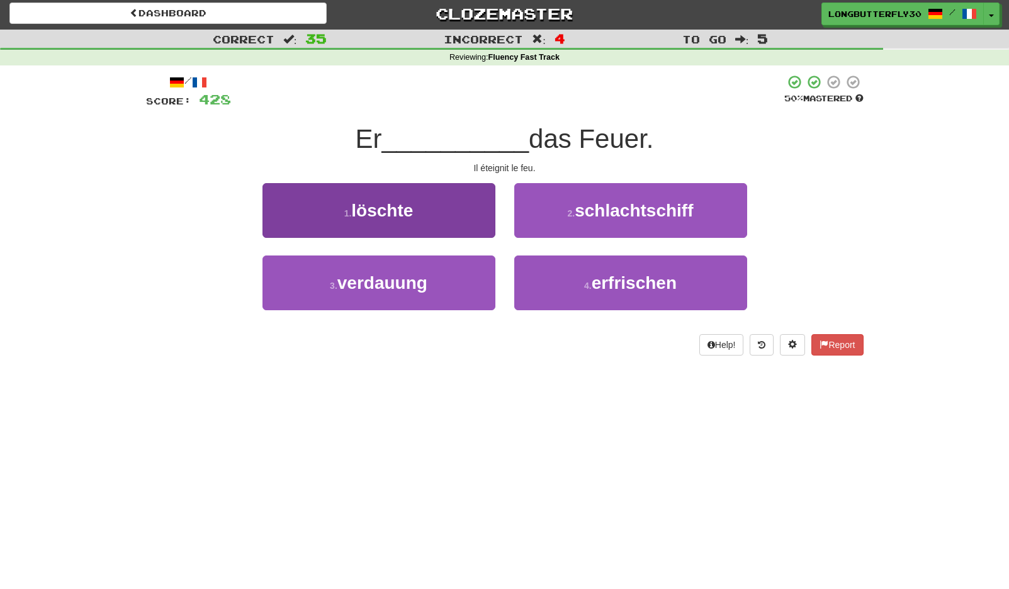
click at [478, 205] on button "1 . löschte" at bounding box center [378, 210] width 233 height 55
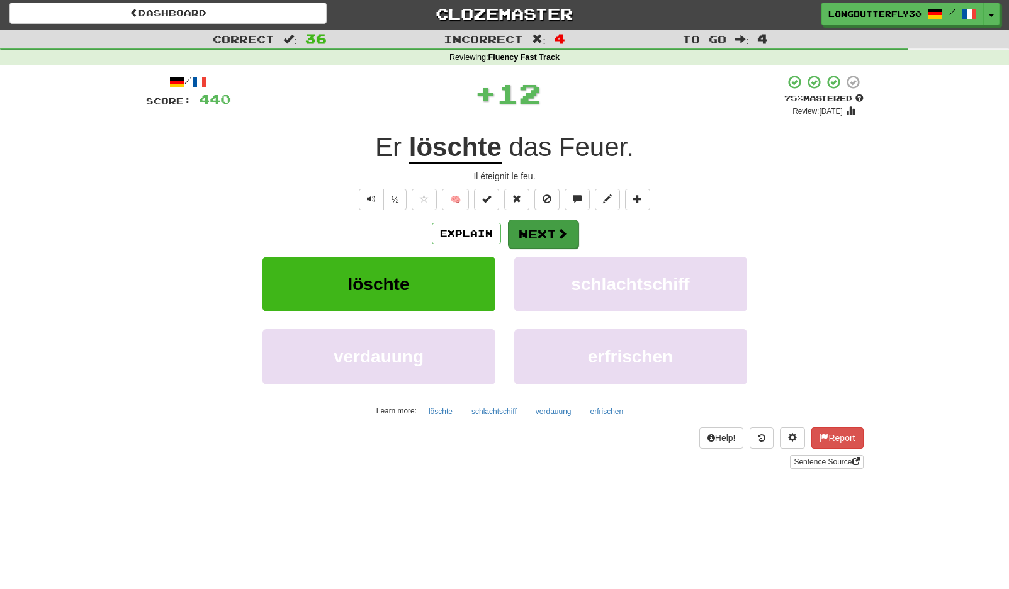
click at [552, 224] on button "Next" at bounding box center [543, 234] width 70 height 29
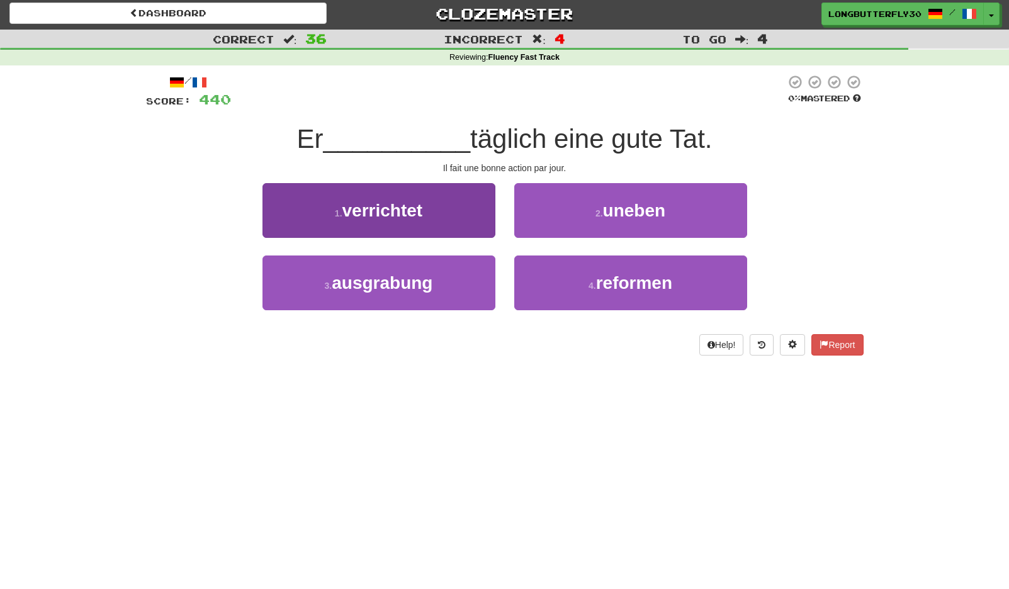
click at [490, 220] on button "1 . verrichtet" at bounding box center [378, 210] width 233 height 55
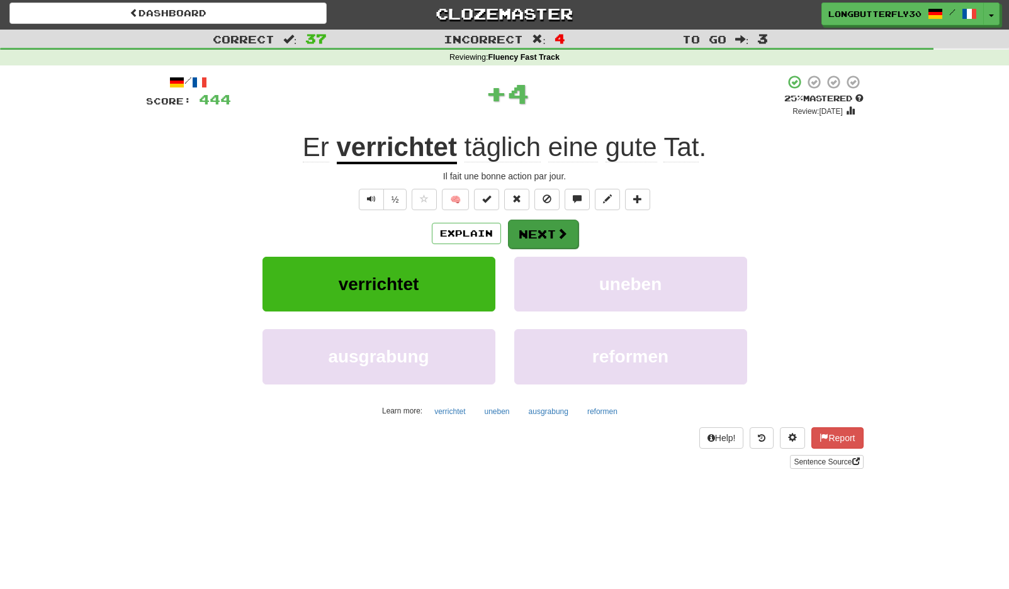
click at [547, 226] on button "Next" at bounding box center [543, 234] width 70 height 29
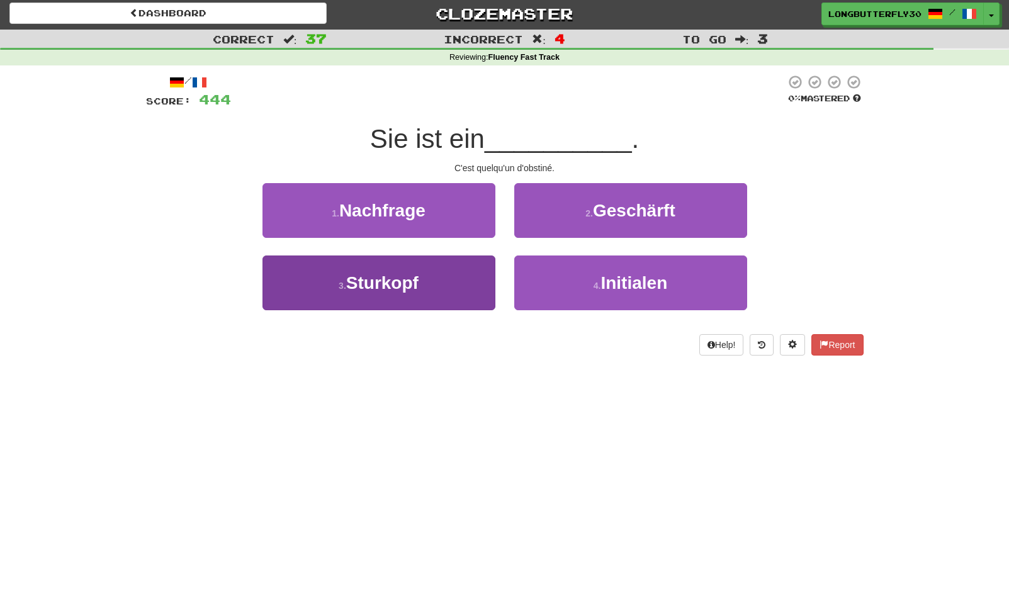
click at [437, 272] on button "3 . Sturkopf" at bounding box center [378, 282] width 233 height 55
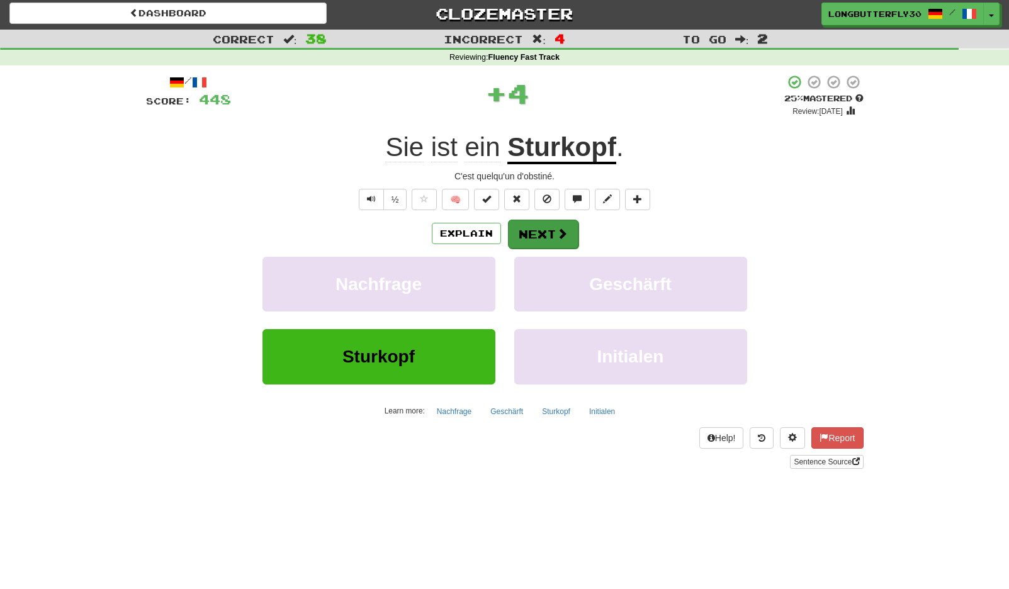
click at [545, 234] on button "Next" at bounding box center [543, 234] width 70 height 29
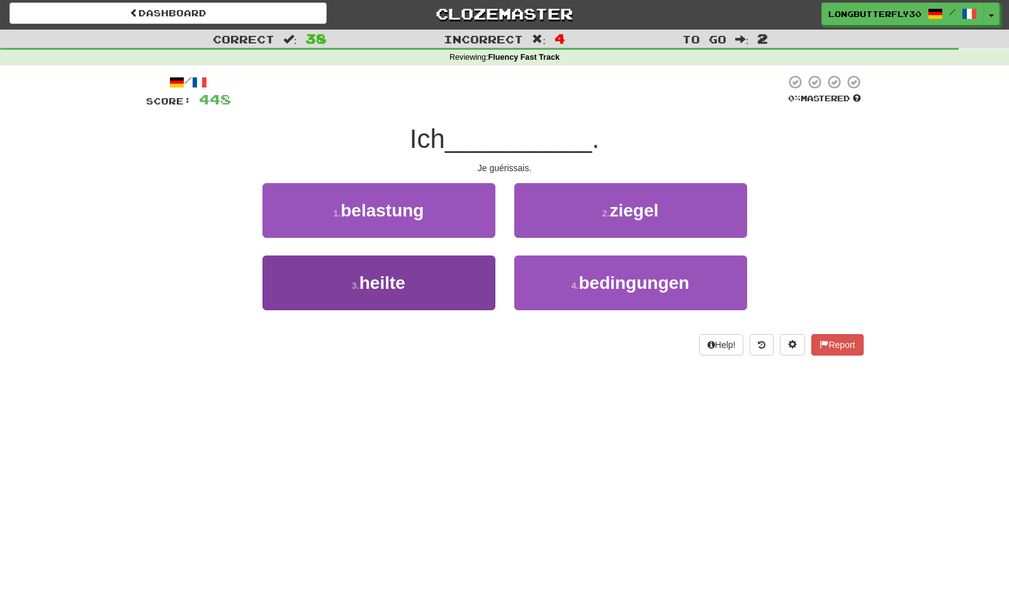
click at [484, 271] on button "3 . heilte" at bounding box center [378, 282] width 233 height 55
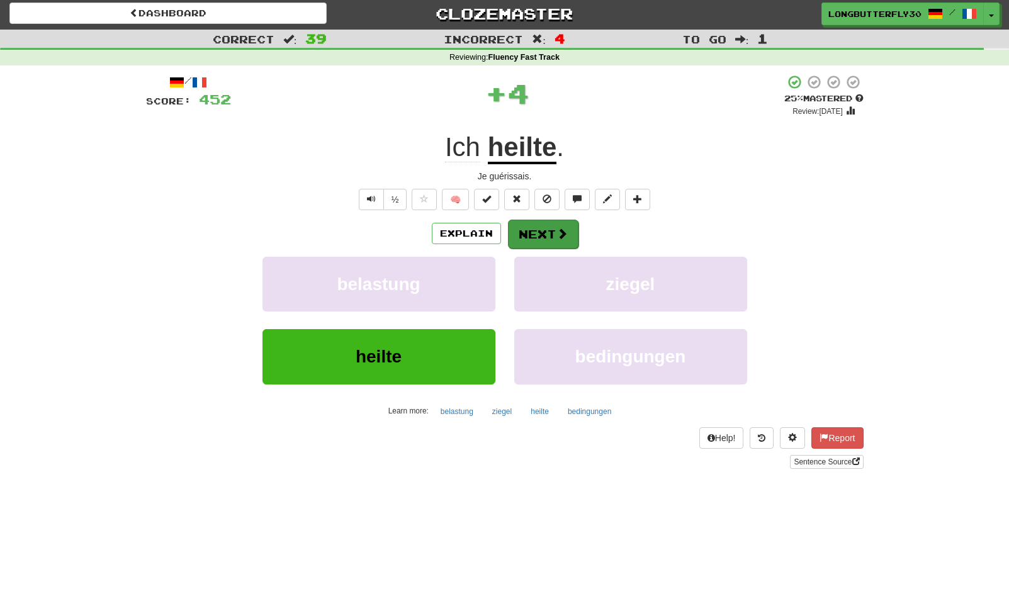
click at [545, 225] on button "Next" at bounding box center [543, 234] width 70 height 29
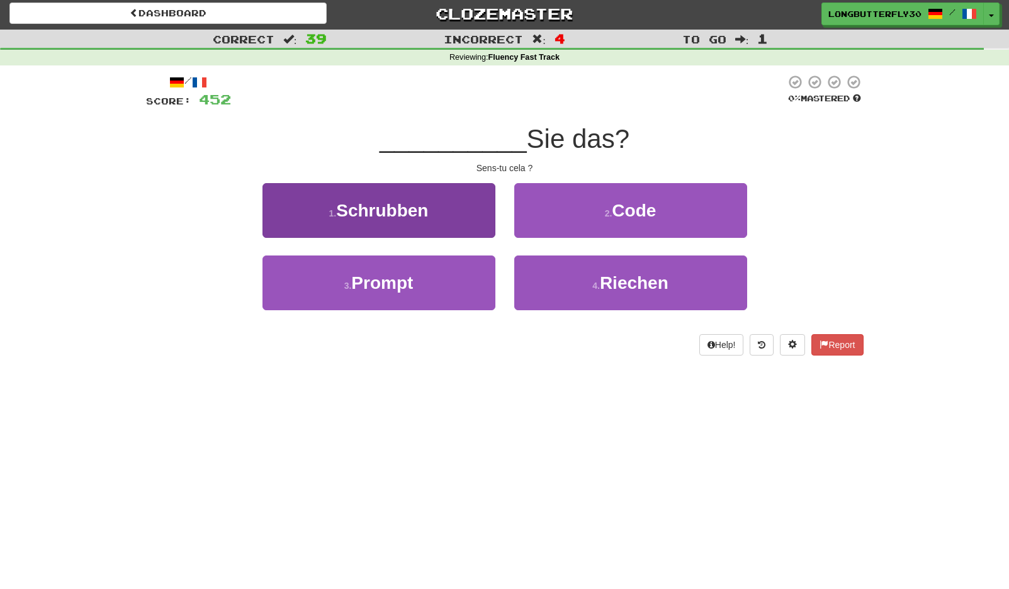
click at [447, 223] on button "1 . Schrubben" at bounding box center [378, 210] width 233 height 55
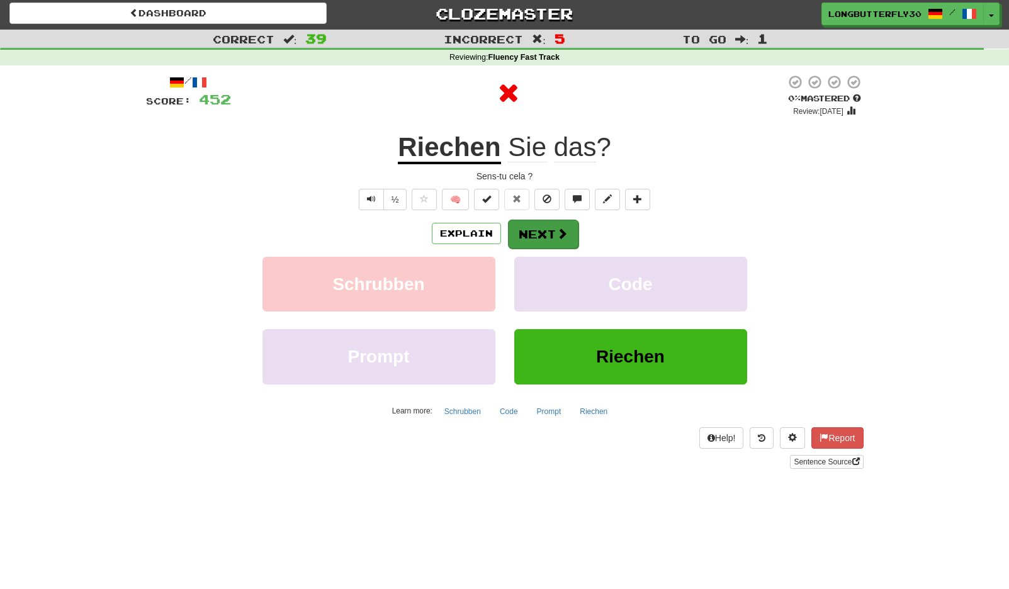
click at [537, 242] on button "Next" at bounding box center [543, 234] width 70 height 29
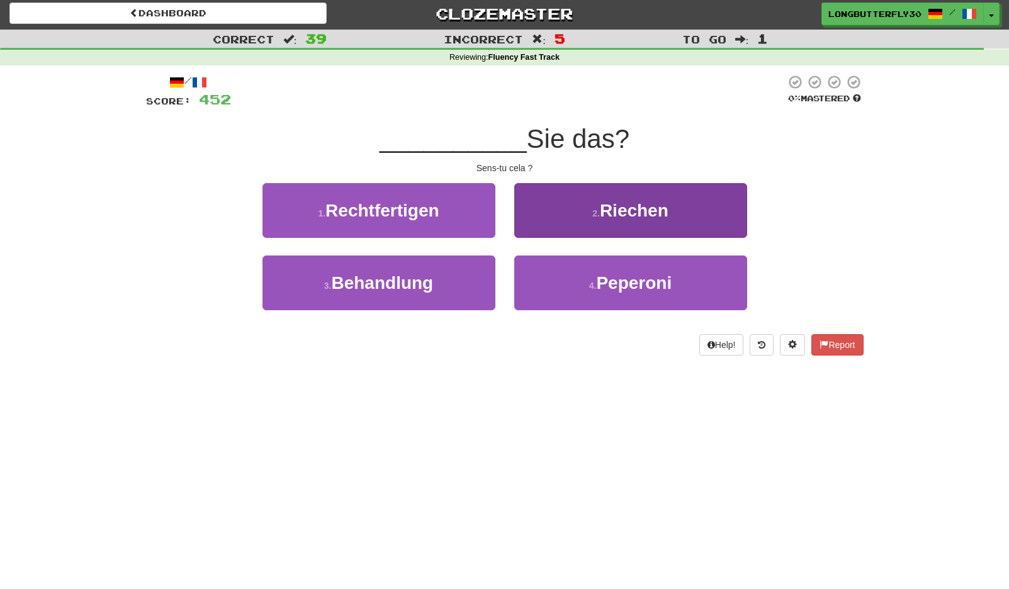
click at [595, 214] on small "2 ." at bounding box center [596, 213] width 8 height 10
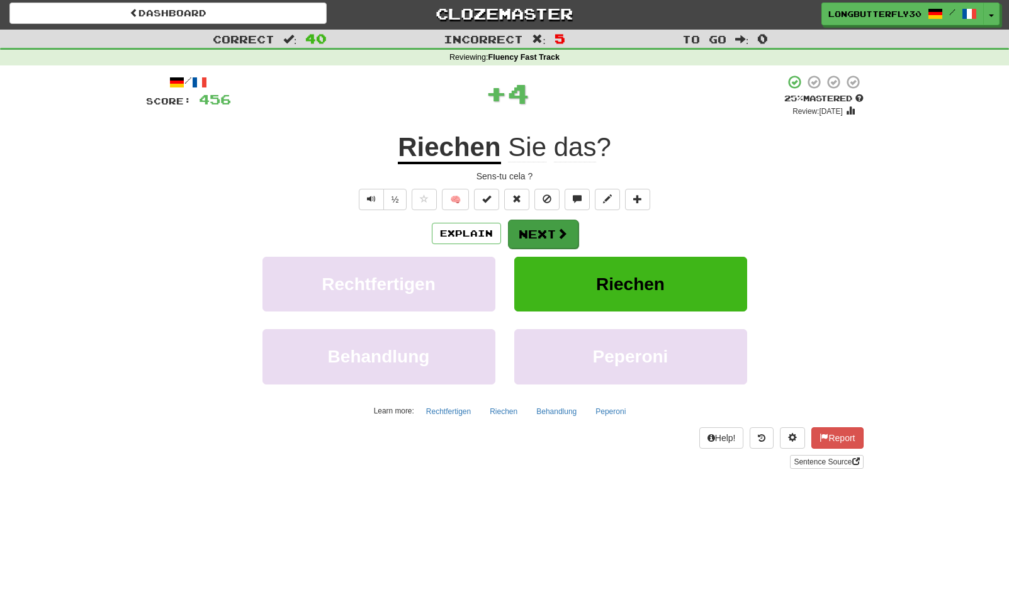
click at [549, 221] on button "Next" at bounding box center [543, 234] width 70 height 29
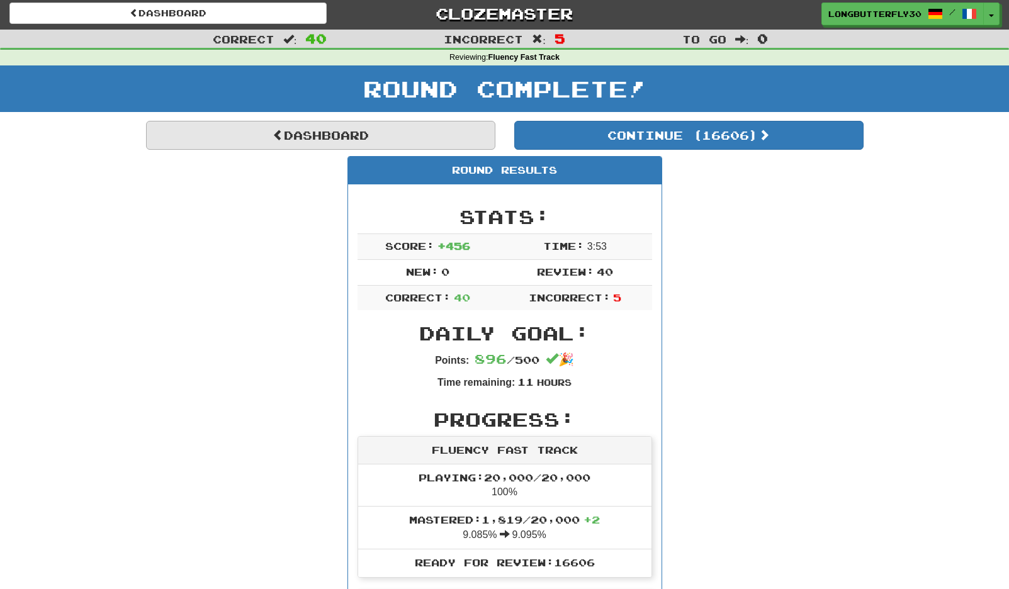
drag, startPoint x: 410, startPoint y: 126, endPoint x: 407, endPoint y: 138, distance: 12.2
click at [407, 138] on link "Dashboard" at bounding box center [320, 135] width 349 height 29
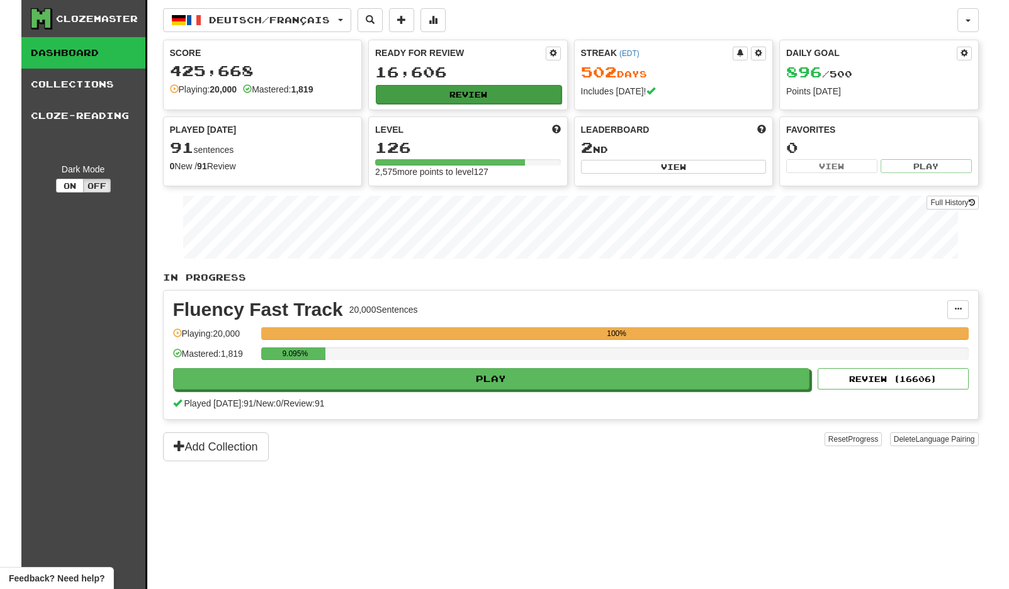
click at [448, 91] on button "Review" at bounding box center [469, 94] width 186 height 19
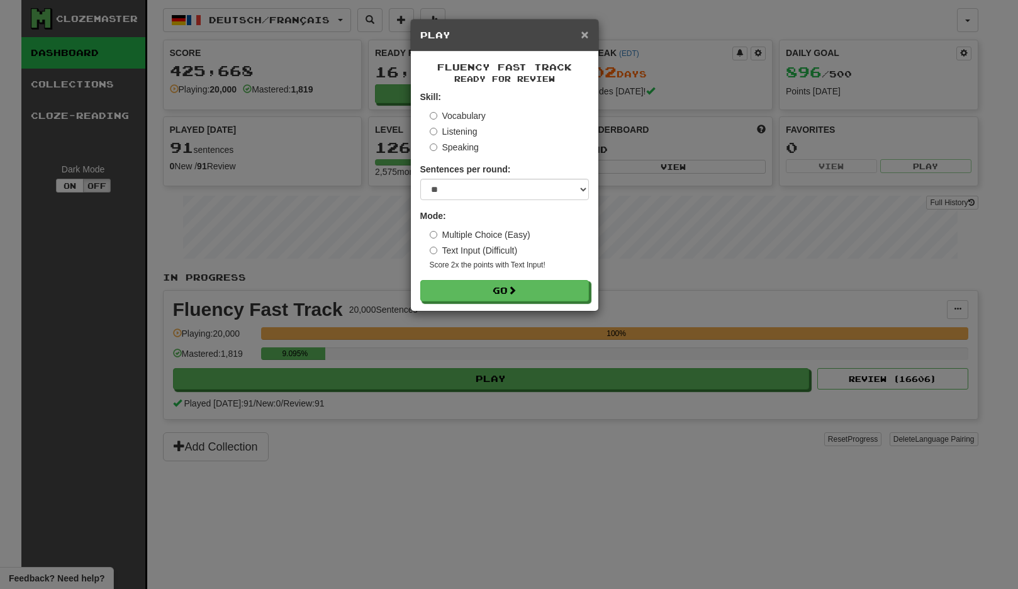
click at [583, 38] on span "×" at bounding box center [585, 34] width 8 height 14
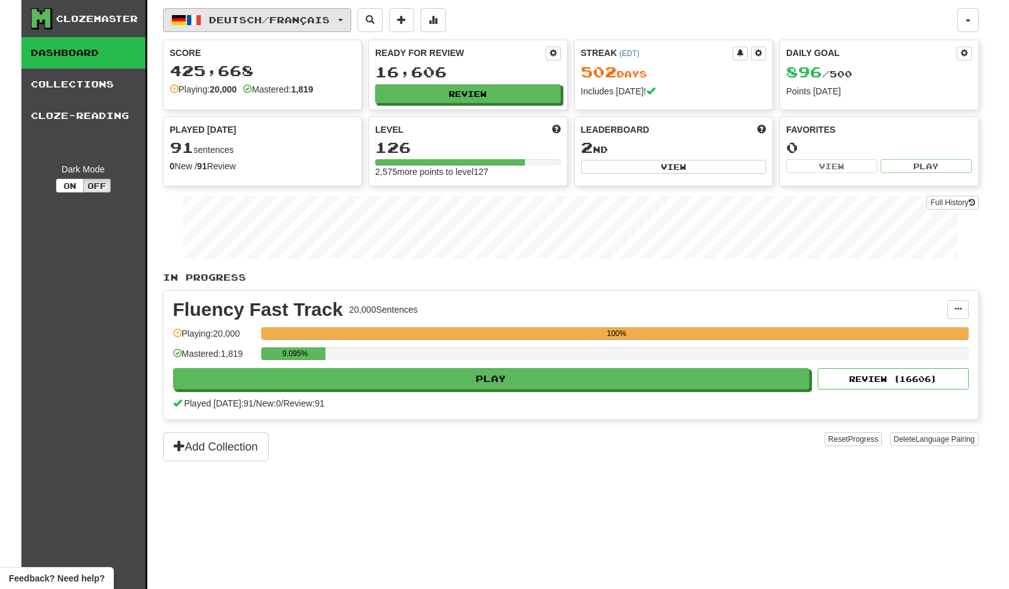
click at [276, 22] on span "Deutsch / Français" at bounding box center [269, 19] width 121 height 11
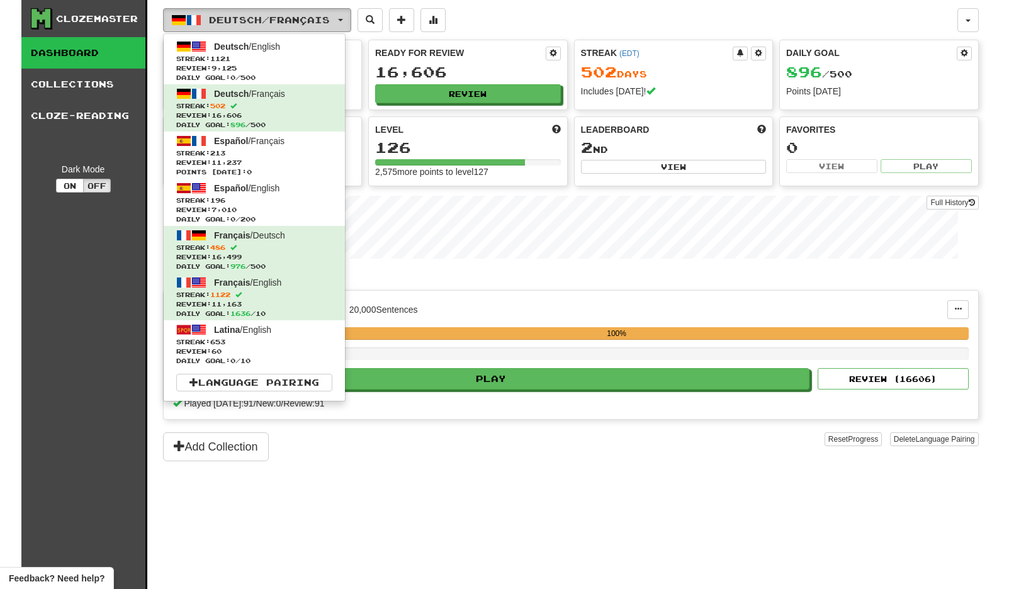
scroll to position [3, 0]
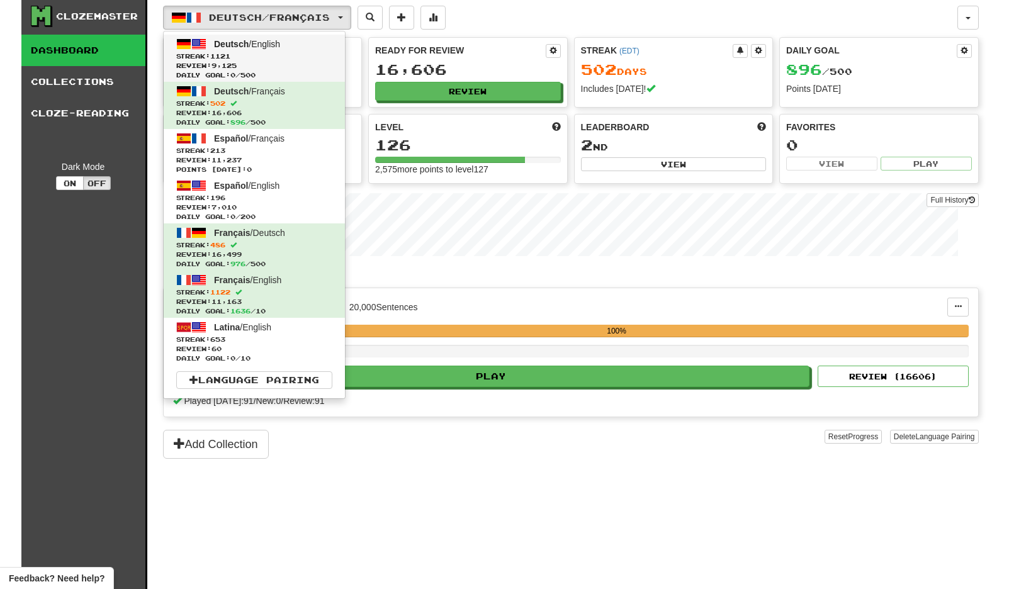
click at [294, 54] on span "Streak: 1121" at bounding box center [254, 56] width 156 height 9
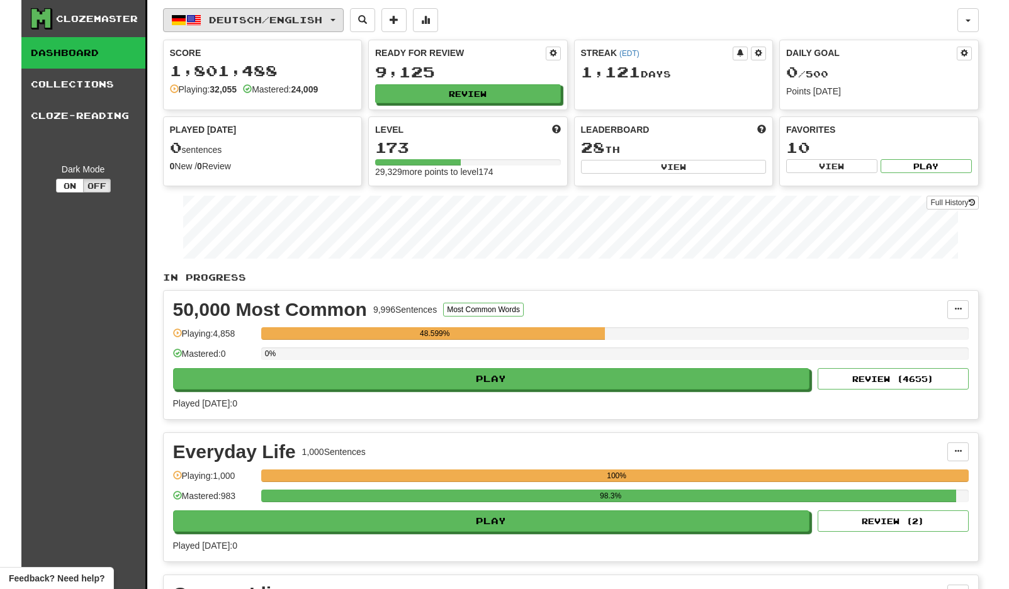
click at [320, 15] on span "Deutsch / English" at bounding box center [265, 19] width 113 height 11
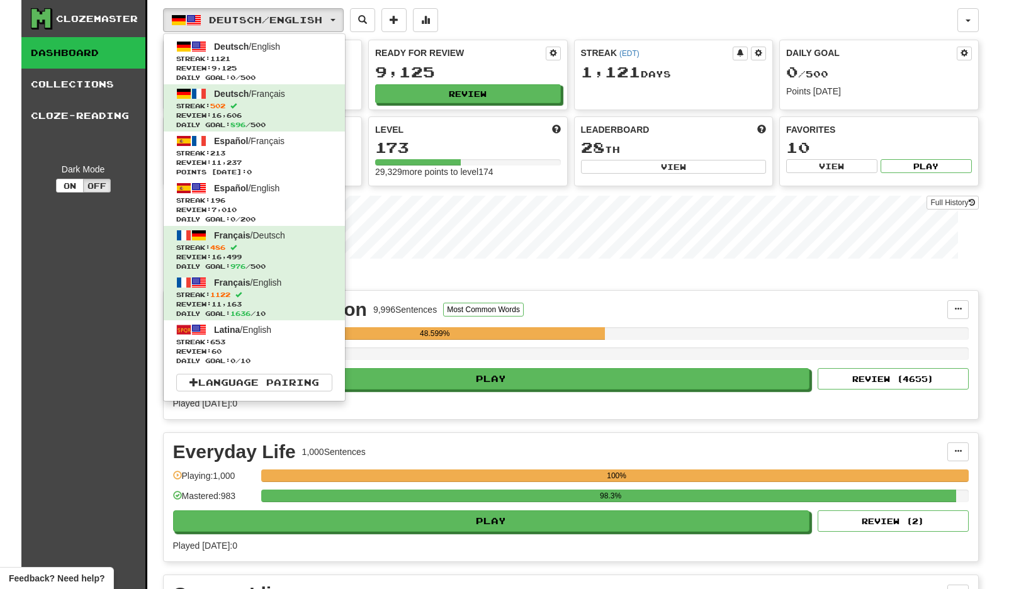
click at [489, 65] on div "9,125" at bounding box center [468, 72] width 186 height 16
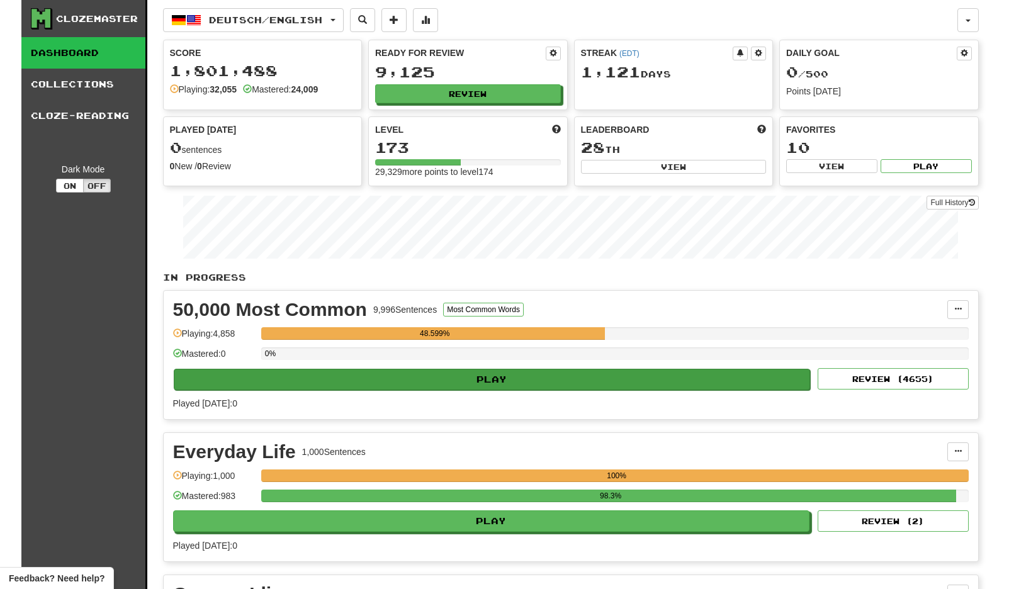
click at [736, 382] on button "Play" at bounding box center [492, 379] width 637 height 21
select select "**"
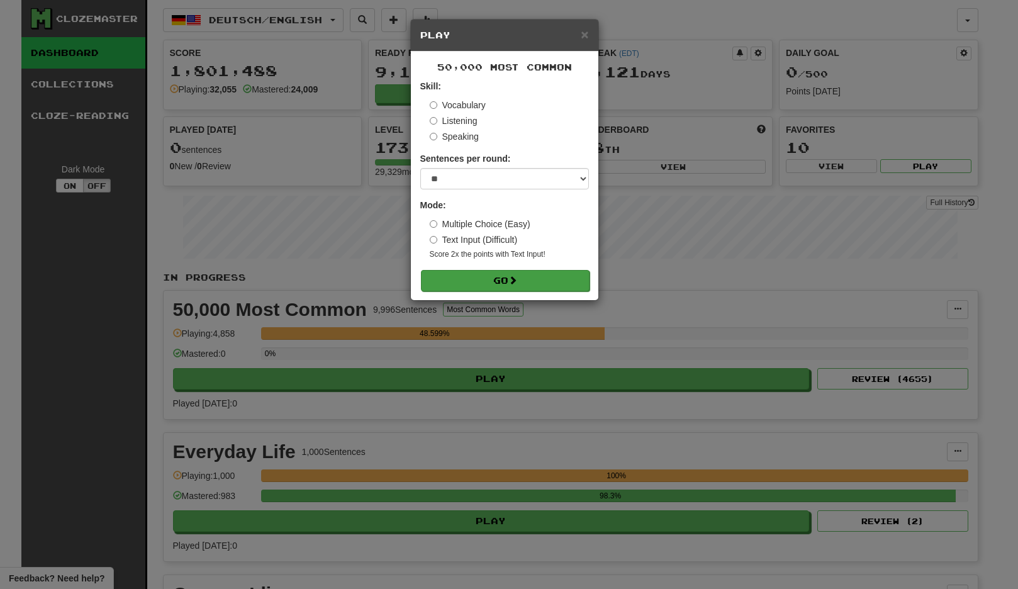
click at [546, 283] on button "Go" at bounding box center [505, 280] width 169 height 21
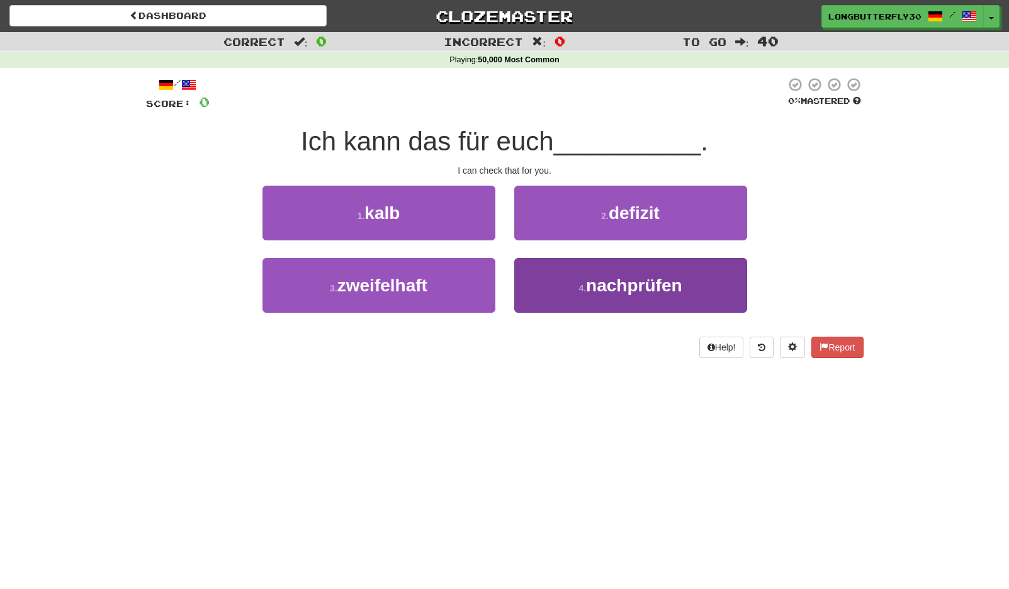
click at [611, 284] on span "nachprüfen" at bounding box center [634, 286] width 96 height 20
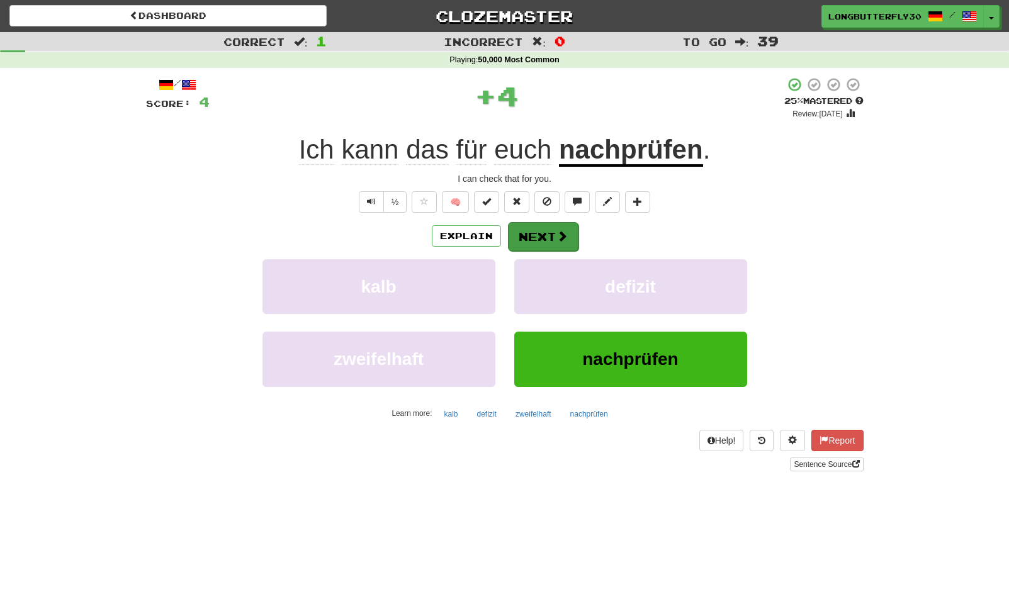
click at [567, 243] on button "Next" at bounding box center [543, 236] width 70 height 29
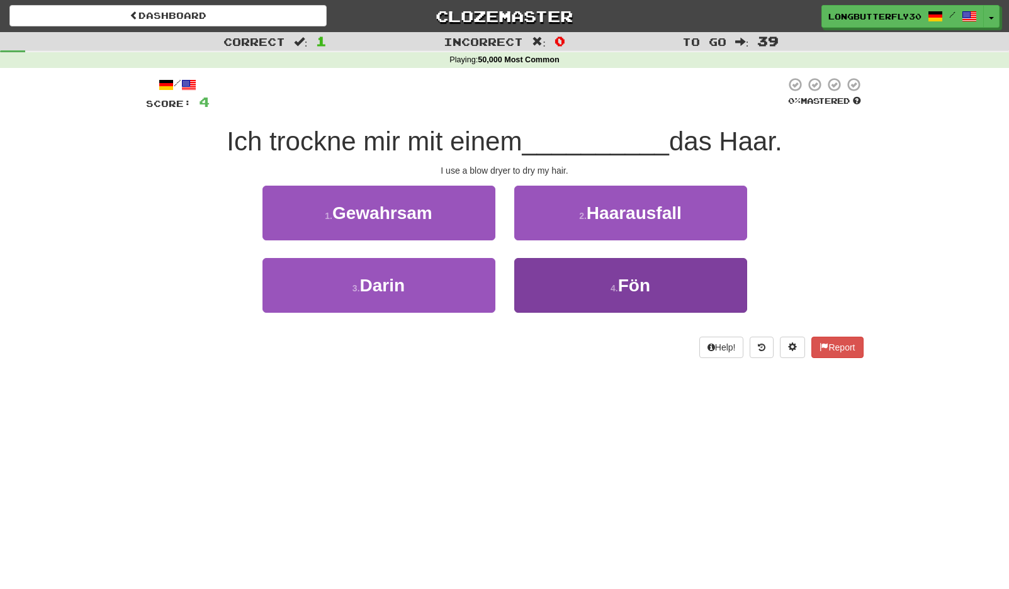
click at [559, 277] on button "4 . Fön" at bounding box center [630, 285] width 233 height 55
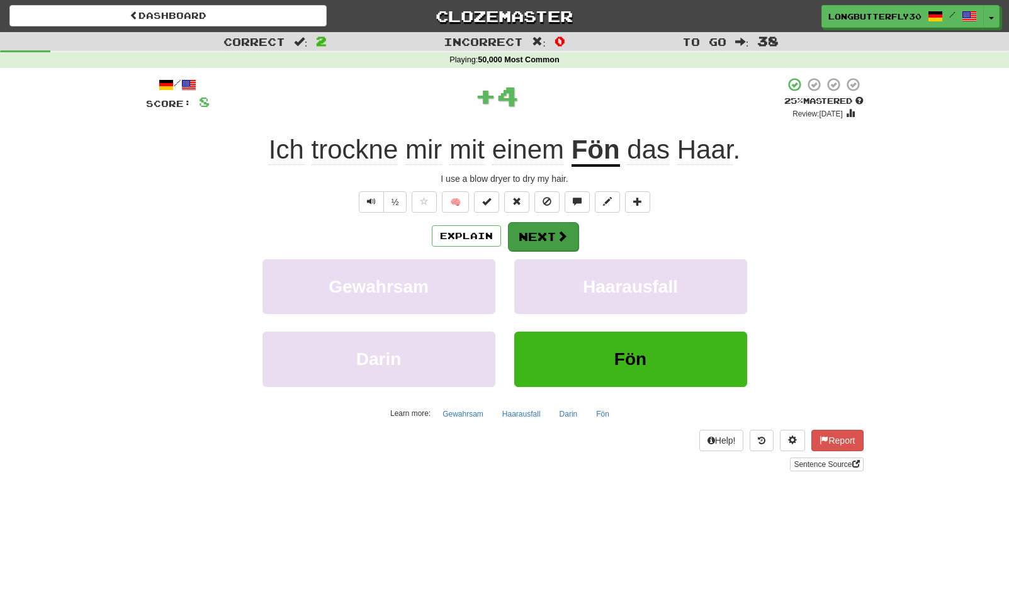
click at [559, 225] on button "Next" at bounding box center [543, 236] width 70 height 29
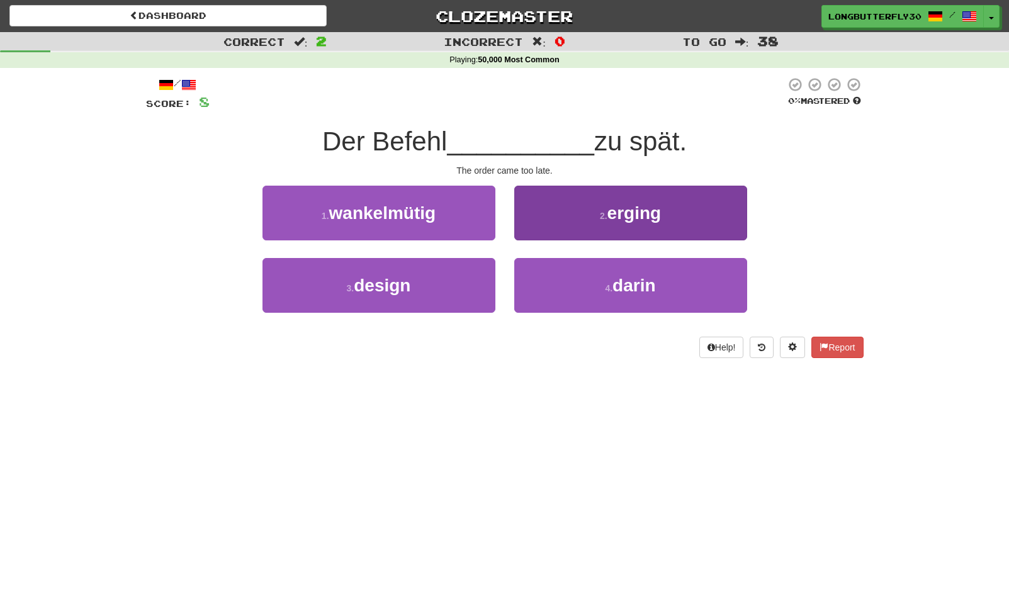
click at [639, 208] on span "erging" at bounding box center [634, 213] width 54 height 20
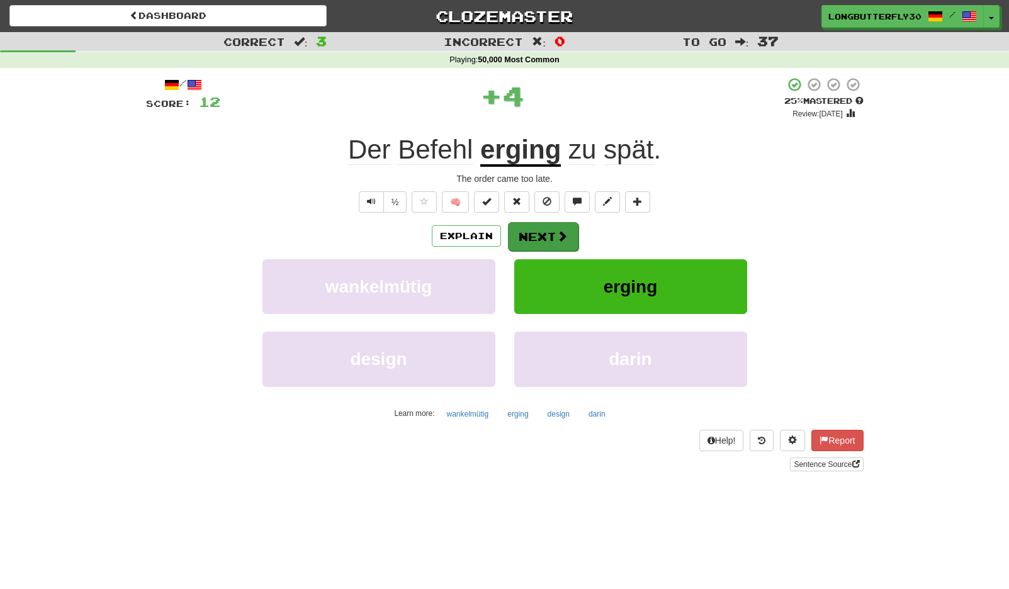
click at [562, 237] on span at bounding box center [561, 235] width 11 height 11
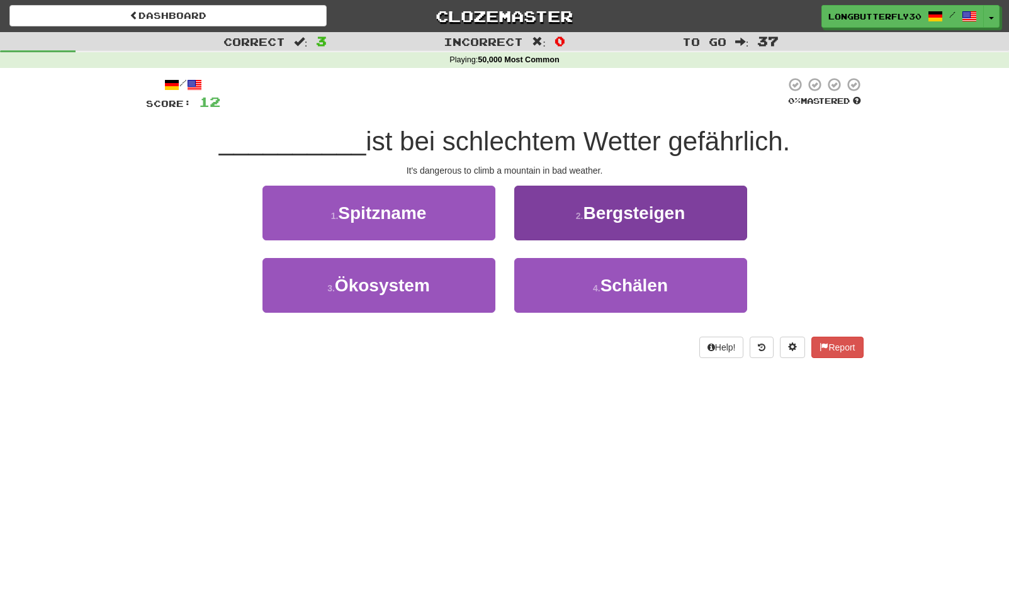
click at [624, 220] on span "Bergsteigen" at bounding box center [634, 213] width 102 height 20
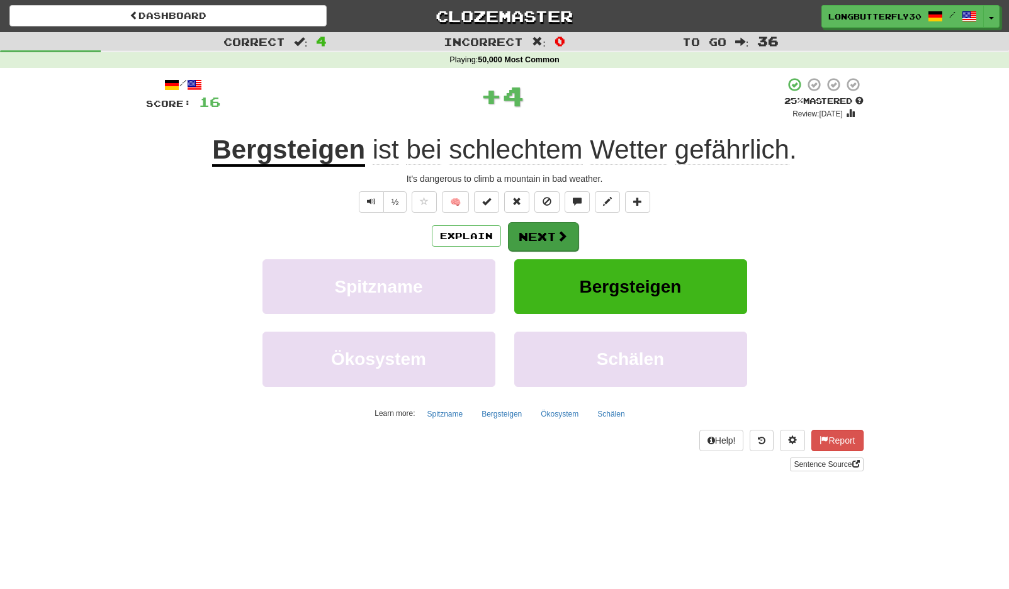
click at [564, 234] on span at bounding box center [561, 235] width 11 height 11
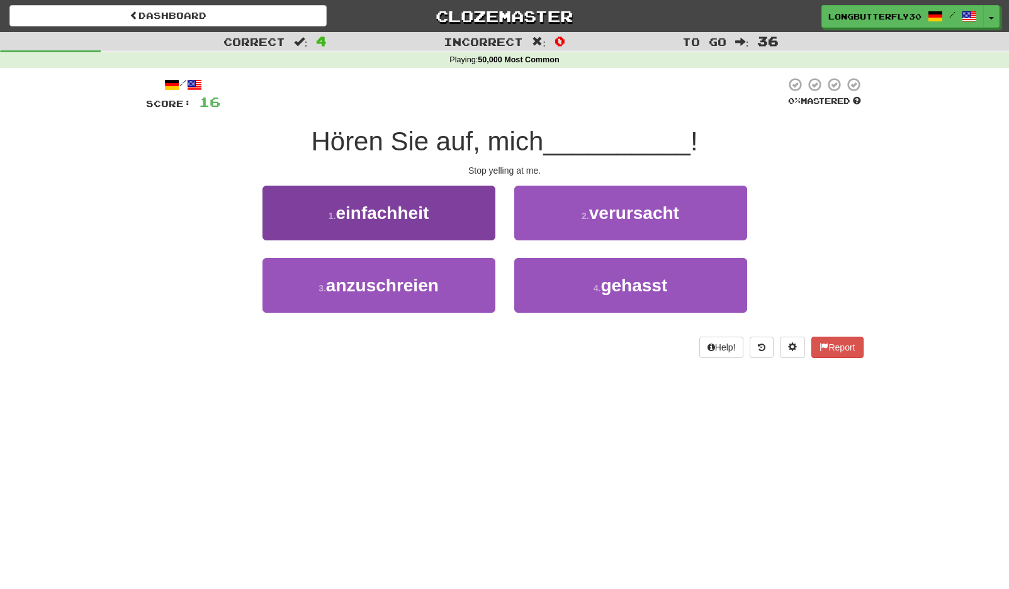
drag, startPoint x: 462, startPoint y: 284, endPoint x: 477, endPoint y: 274, distance: 18.1
click at [462, 284] on button "3 . anzuschreien" at bounding box center [378, 285] width 233 height 55
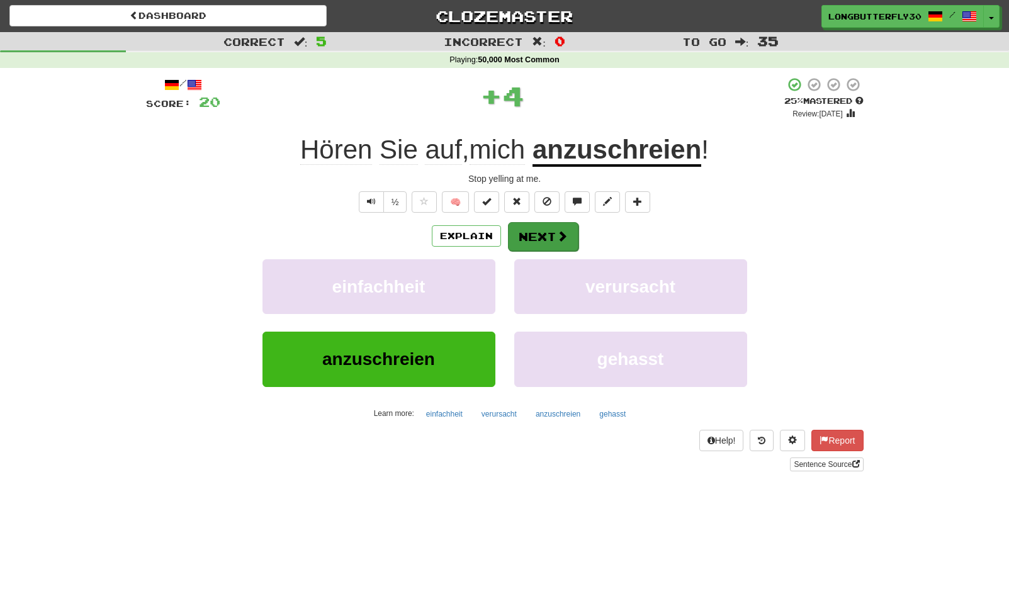
click at [536, 233] on button "Next" at bounding box center [543, 236] width 70 height 29
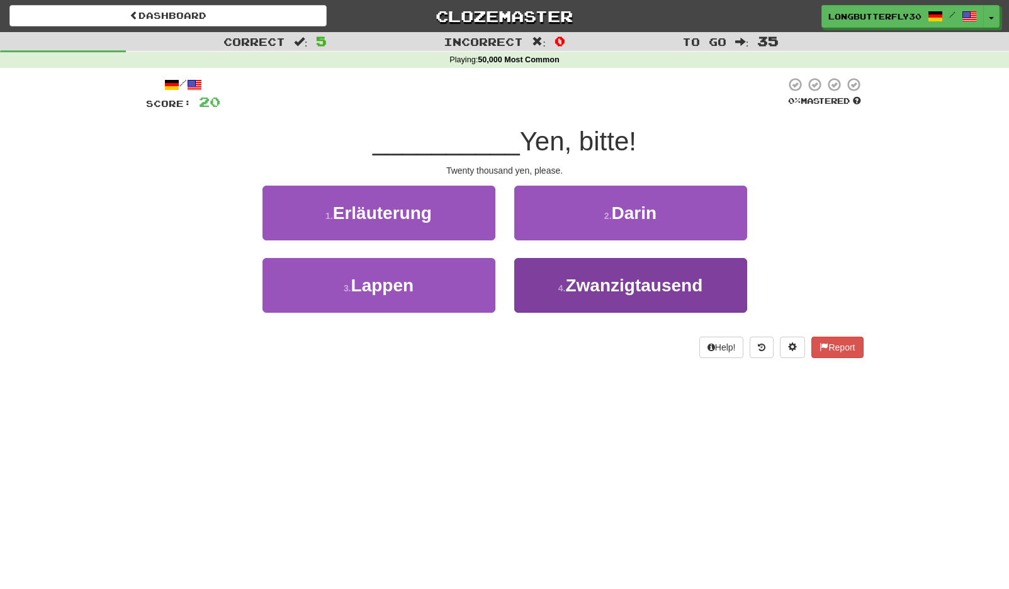
click at [542, 279] on button "4 . Zwanzigtausend" at bounding box center [630, 285] width 233 height 55
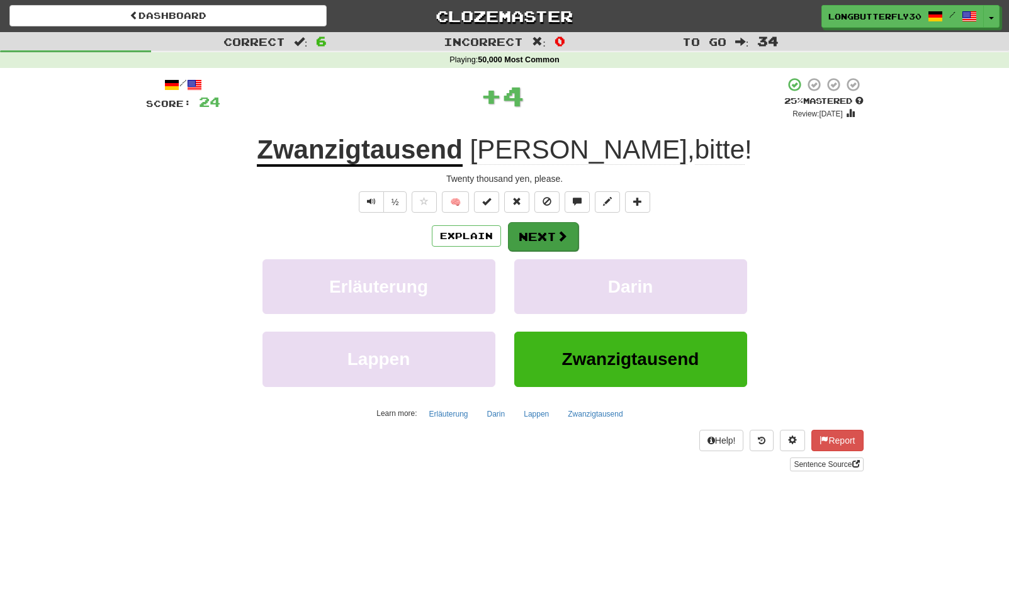
click at [557, 228] on button "Next" at bounding box center [543, 236] width 70 height 29
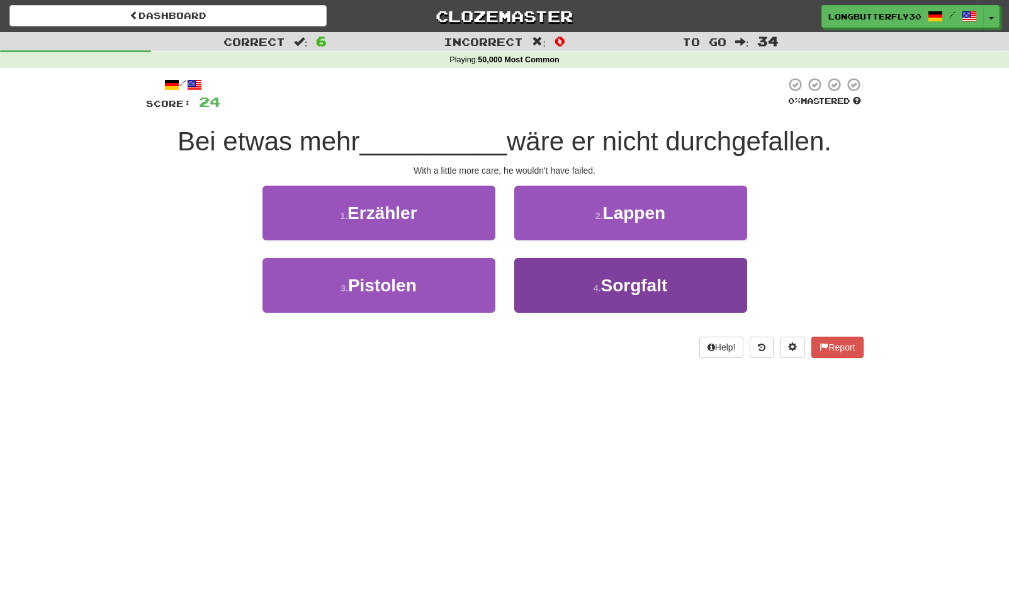
click at [593, 287] on small "4 ." at bounding box center [597, 288] width 8 height 10
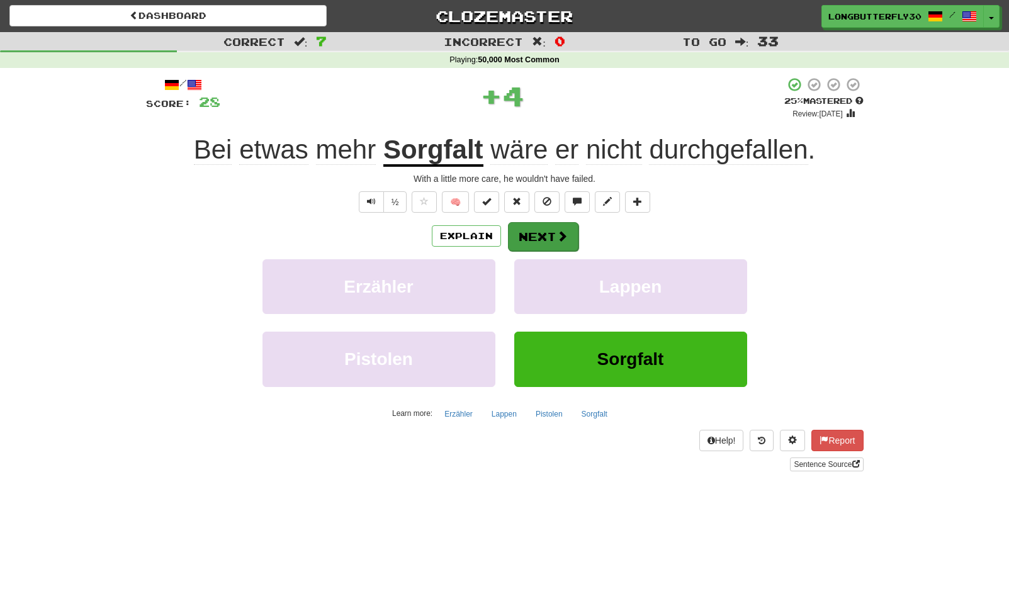
click at [556, 241] on span at bounding box center [561, 235] width 11 height 11
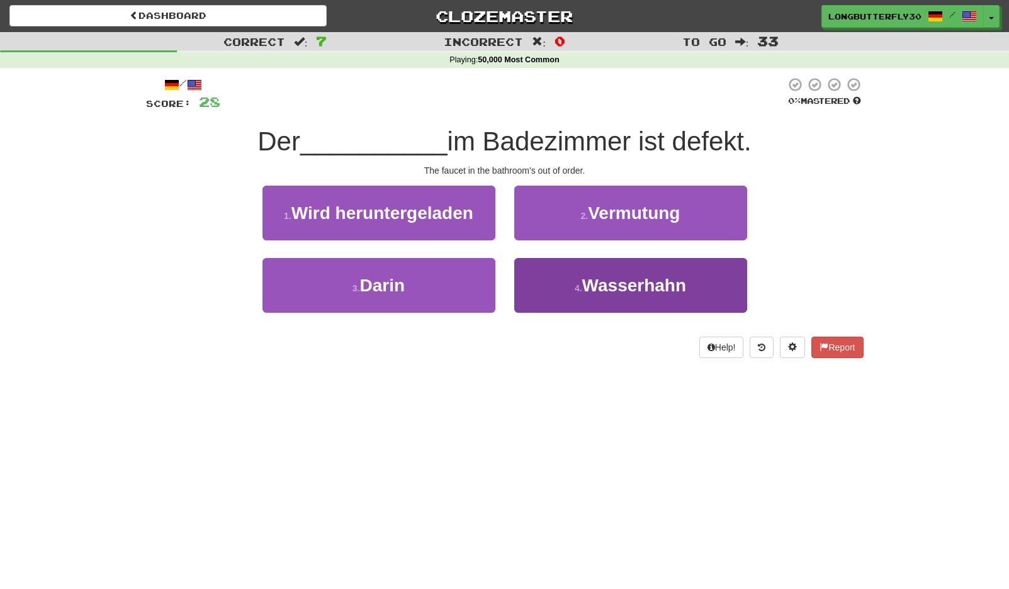
click at [581, 283] on small "4 ." at bounding box center [578, 288] width 8 height 10
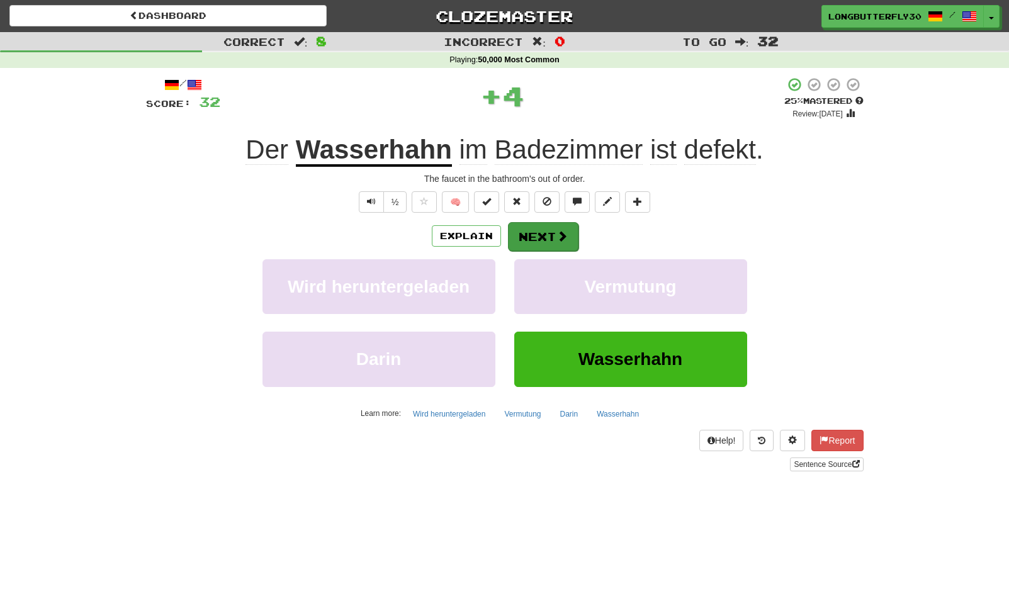
click at [566, 238] on span at bounding box center [561, 235] width 11 height 11
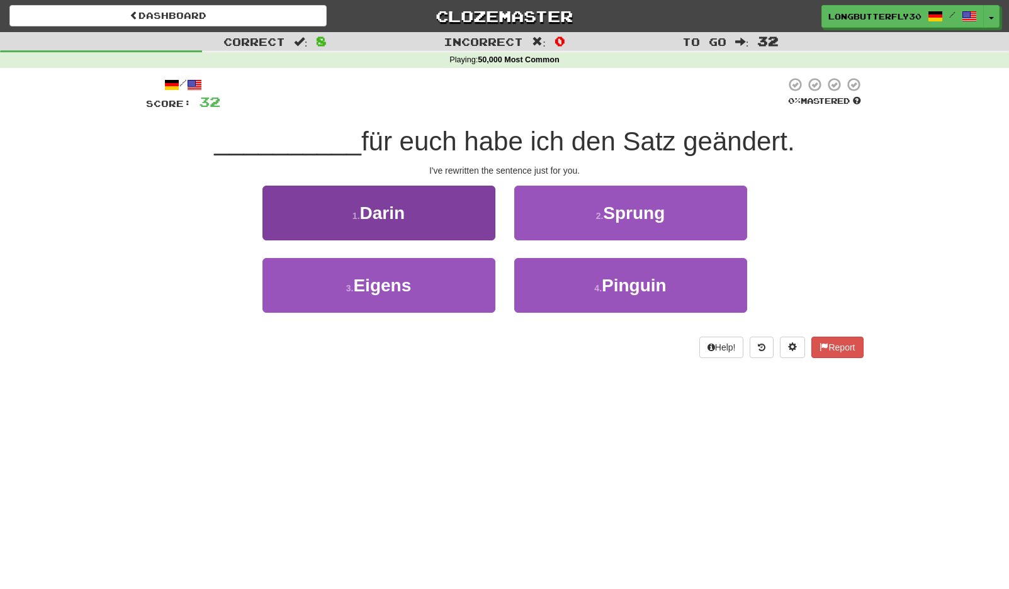
click at [409, 223] on button "1 . Darin" at bounding box center [378, 213] width 233 height 55
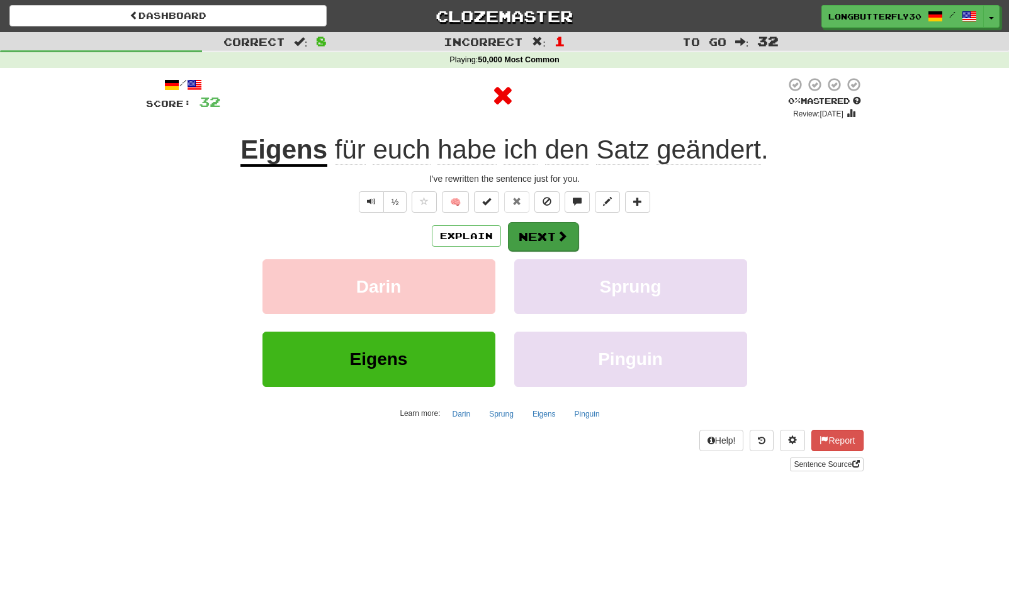
click at [508, 218] on div "/ Score: 32 0 % Mastered Review: [DATE] Eigens für euch habe ich den Satz geänd…" at bounding box center [504, 274] width 717 height 394
click at [526, 230] on button "Next" at bounding box center [543, 236] width 70 height 29
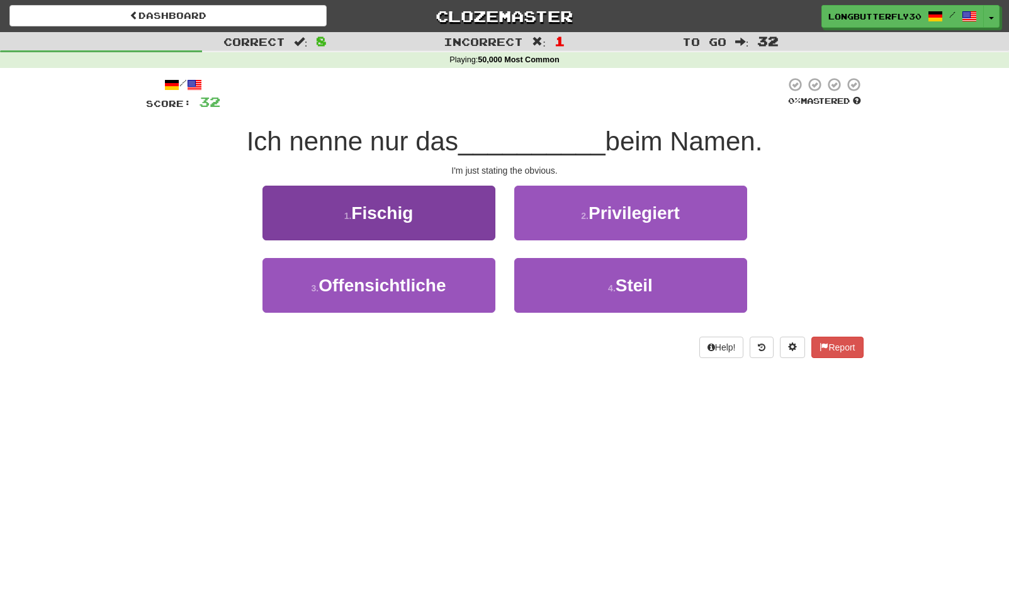
drag, startPoint x: 365, startPoint y: 286, endPoint x: 443, endPoint y: 270, distance: 79.7
click at [366, 286] on span "Offensichtliche" at bounding box center [381, 286] width 127 height 20
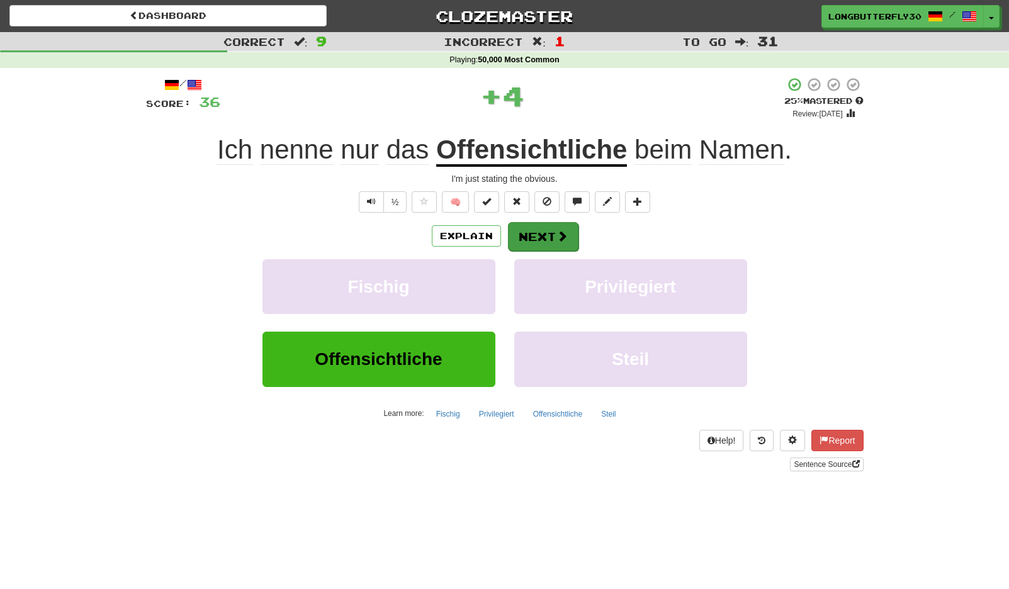
click at [535, 239] on button "Next" at bounding box center [543, 236] width 70 height 29
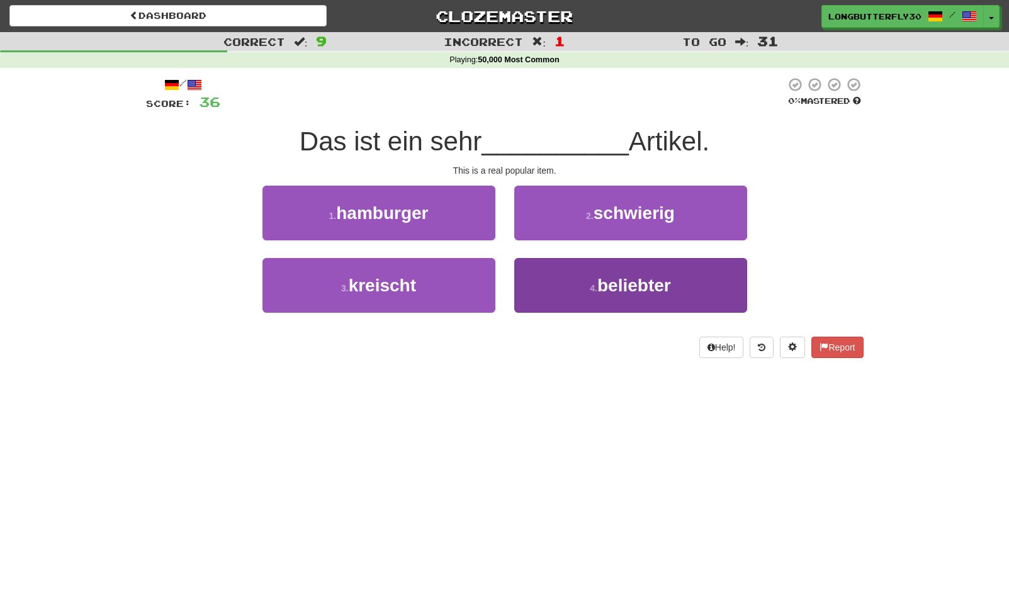
click at [562, 285] on button "4 . beliebter" at bounding box center [630, 285] width 233 height 55
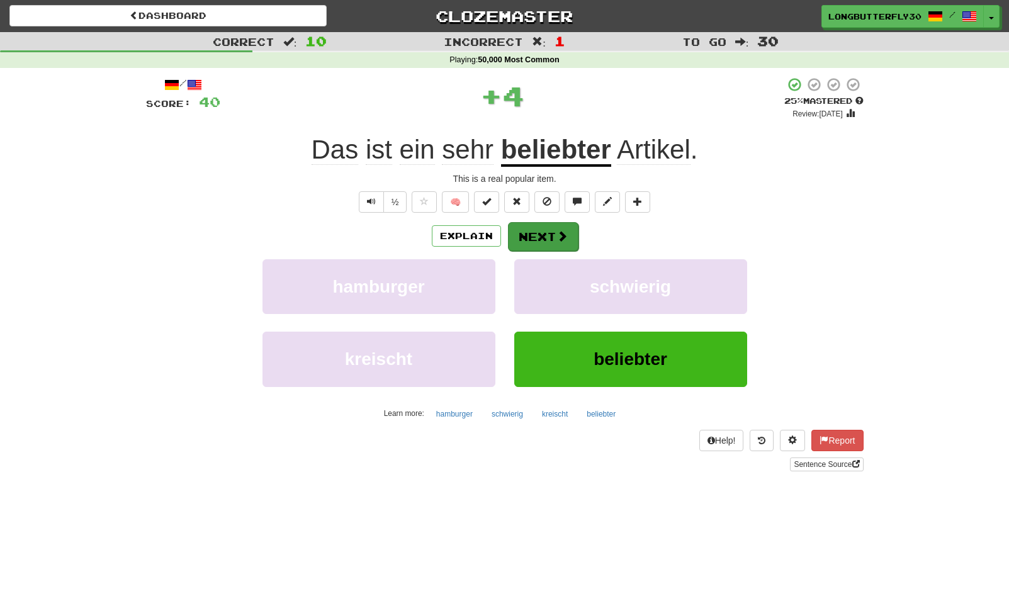
click at [547, 223] on button "Next" at bounding box center [543, 236] width 70 height 29
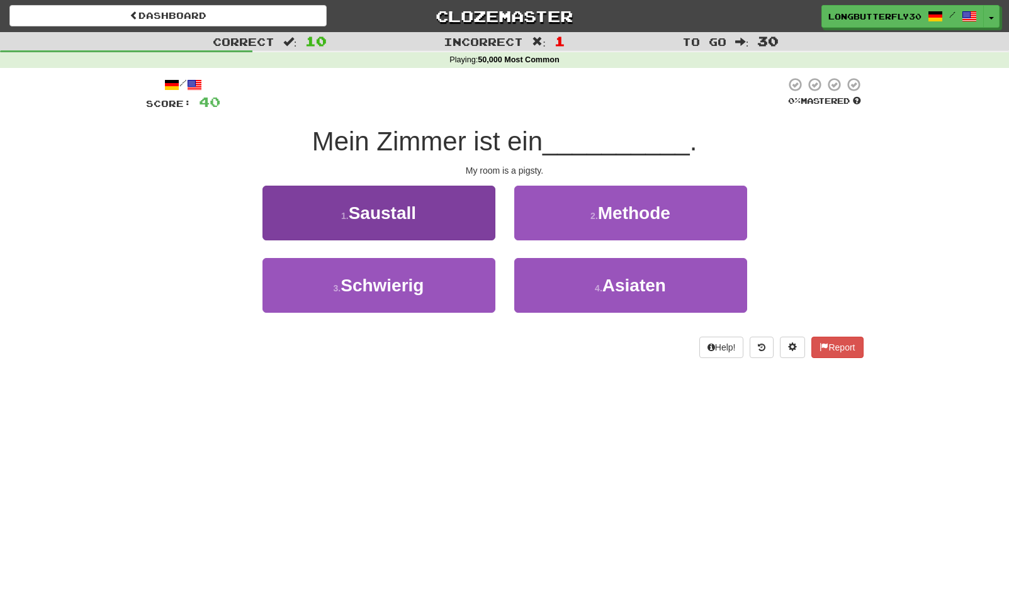
drag, startPoint x: 444, startPoint y: 278, endPoint x: 457, endPoint y: 229, distance: 50.8
click at [458, 230] on div "1 . Saustall 2 . Methode 3 . Schwierig 4 . Asiaten" at bounding box center [505, 258] width 736 height 145
click at [457, 228] on button "1 . Saustall" at bounding box center [378, 213] width 233 height 55
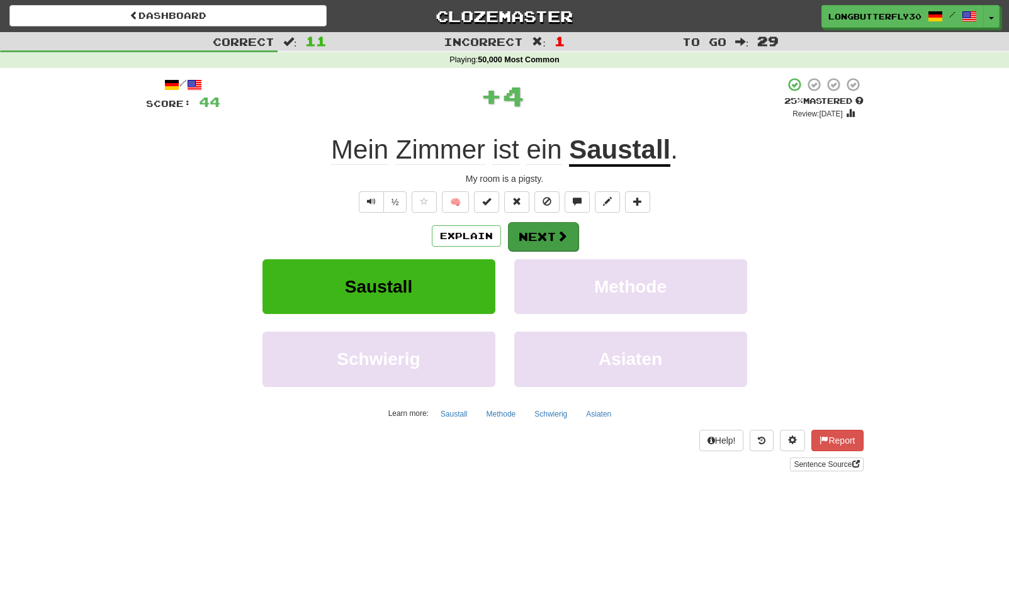
click at [537, 230] on button "Next" at bounding box center [543, 236] width 70 height 29
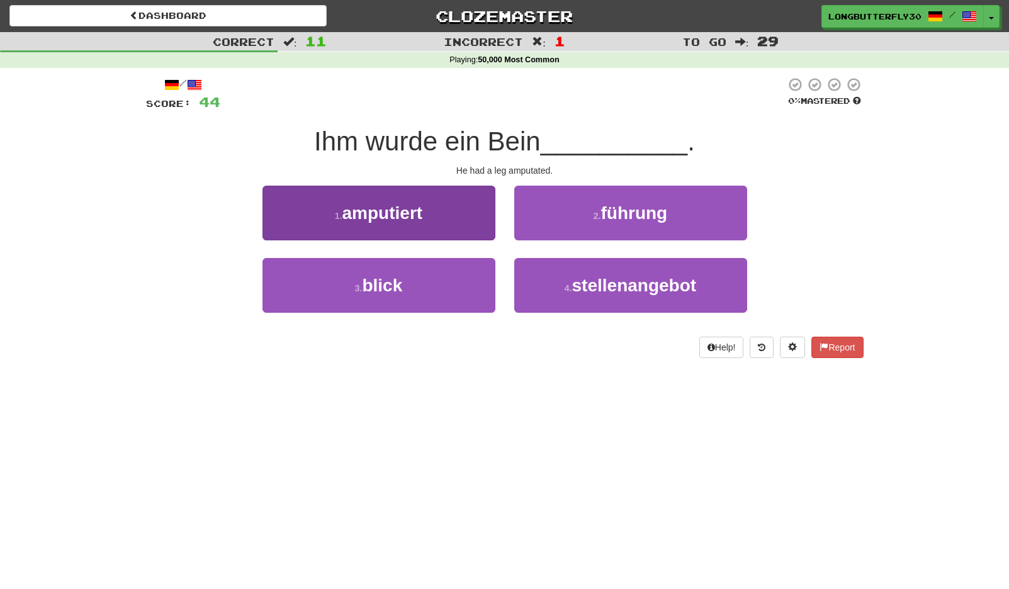
click at [428, 202] on button "1 . amputiert" at bounding box center [378, 213] width 233 height 55
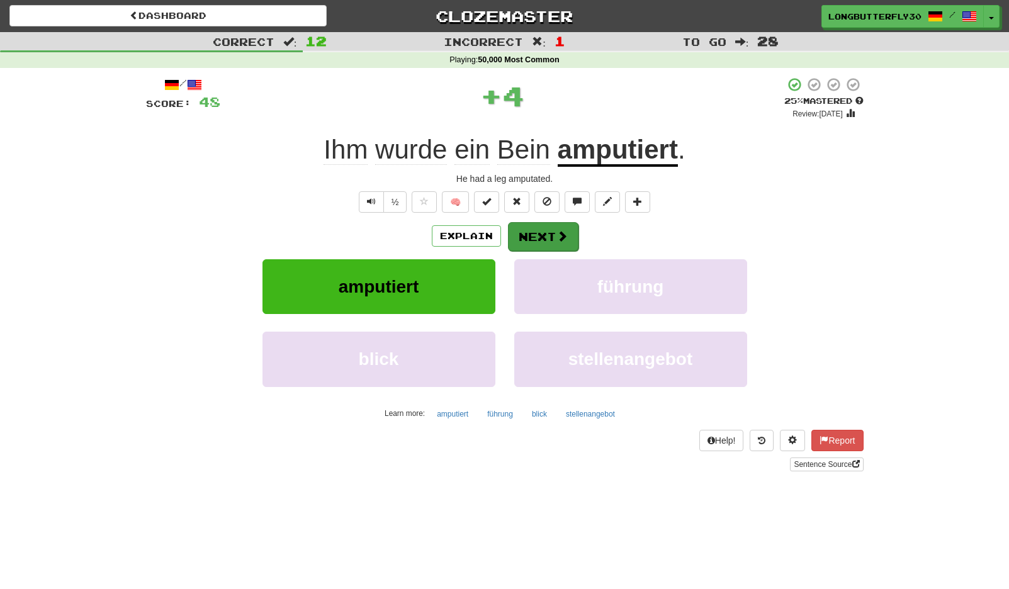
click at [545, 237] on button "Next" at bounding box center [543, 236] width 70 height 29
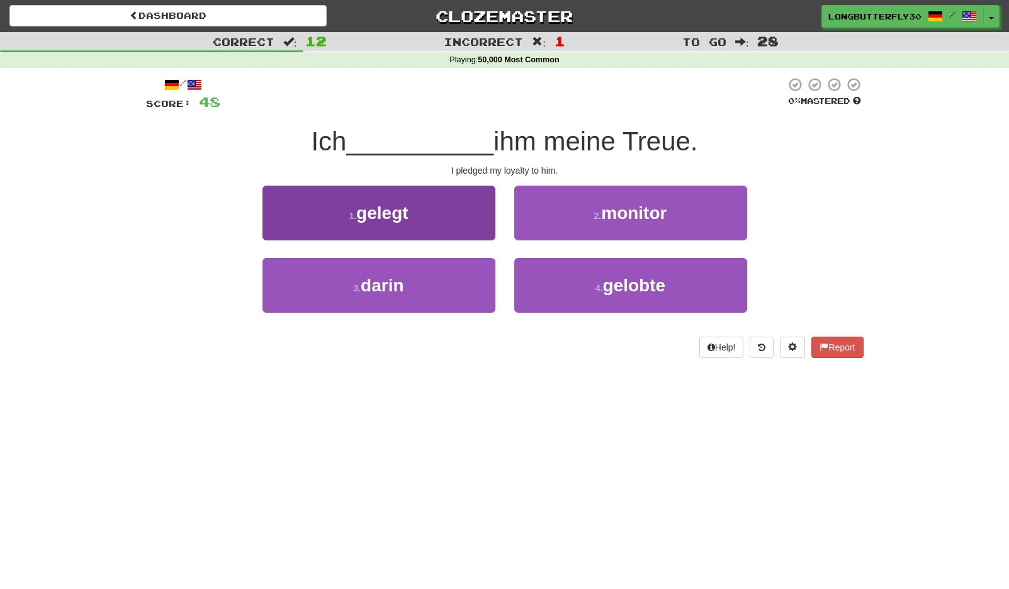
click at [450, 215] on button "1 . gelegt" at bounding box center [378, 213] width 233 height 55
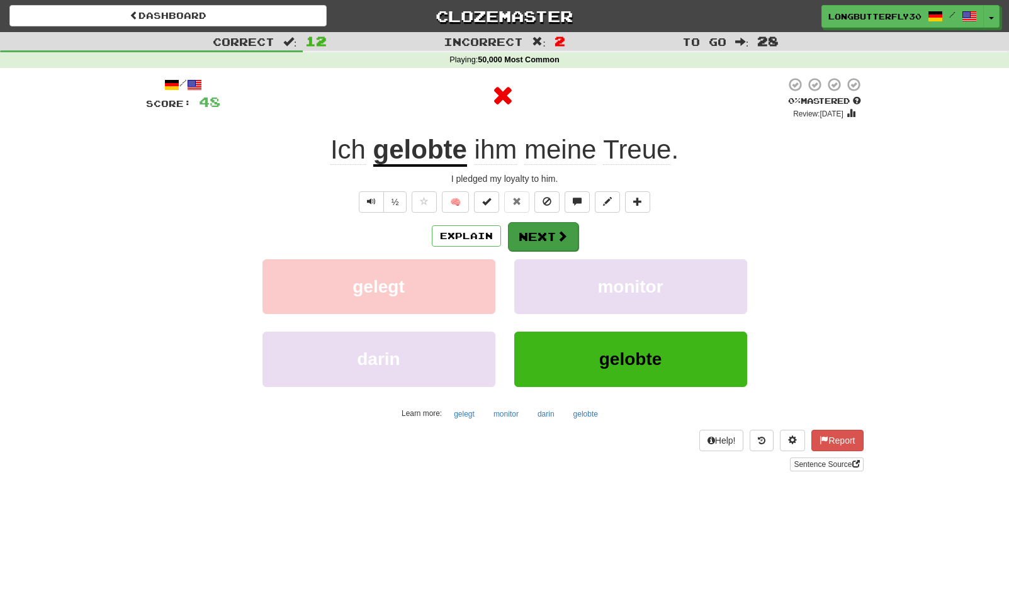
click at [540, 238] on button "Next" at bounding box center [543, 236] width 70 height 29
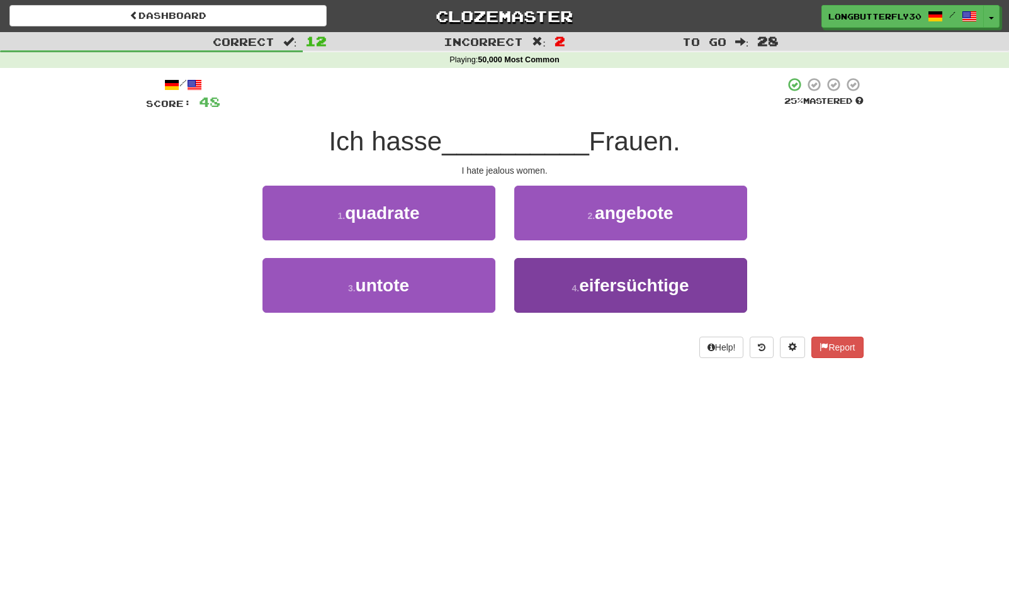
click at [561, 279] on button "4 . eifersüchtige" at bounding box center [630, 285] width 233 height 55
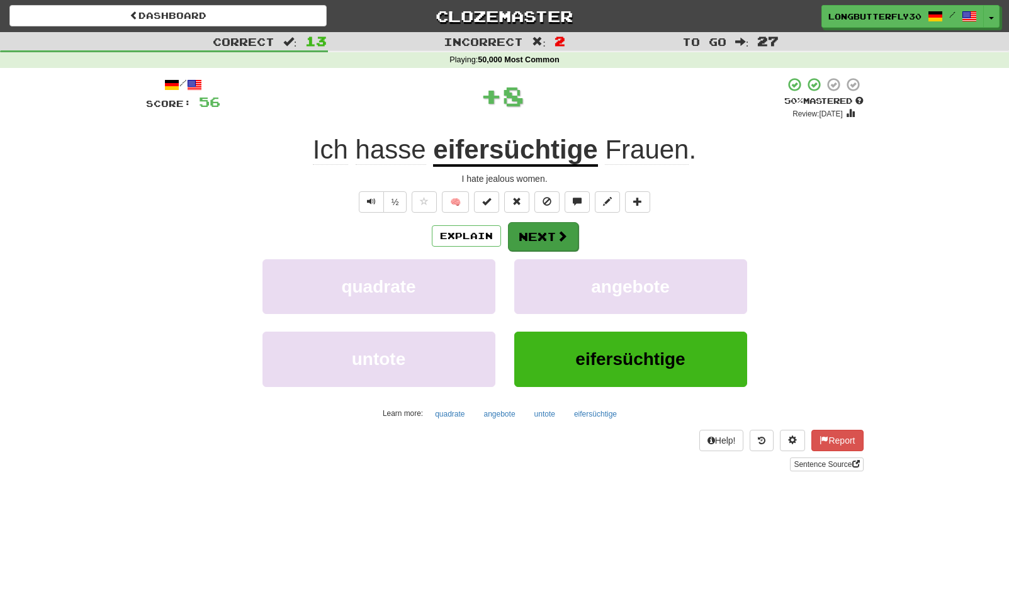
click at [542, 231] on button "Next" at bounding box center [543, 236] width 70 height 29
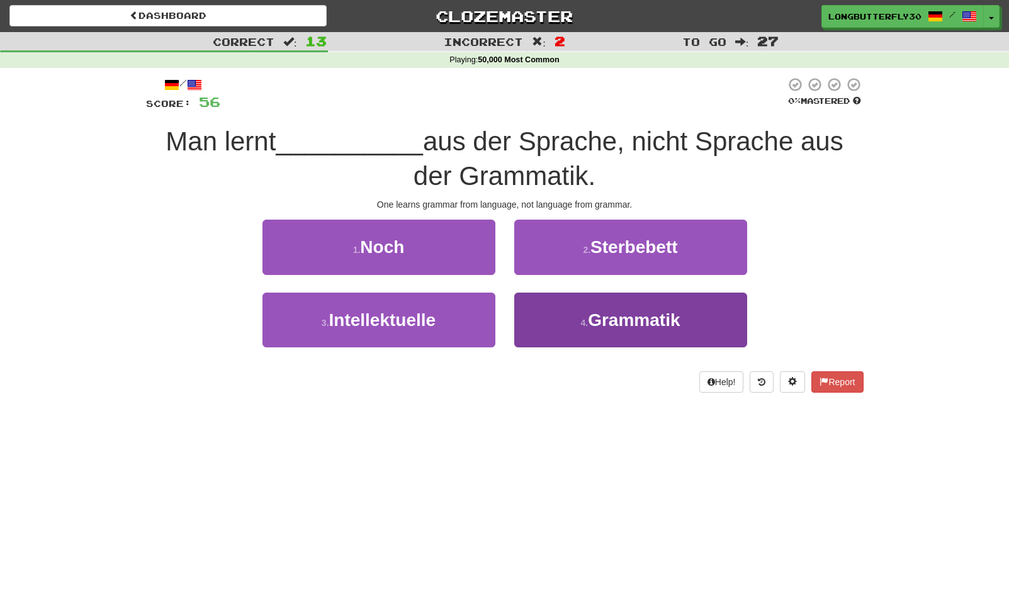
click at [555, 311] on button "4 . Grammatik" at bounding box center [630, 320] width 233 height 55
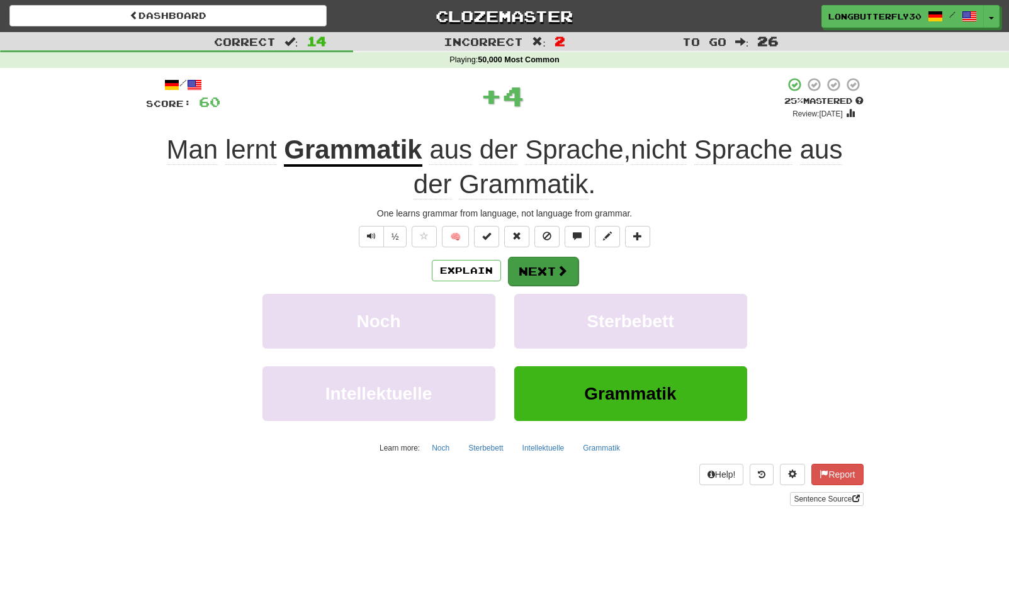
click at [540, 262] on button "Next" at bounding box center [543, 271] width 70 height 29
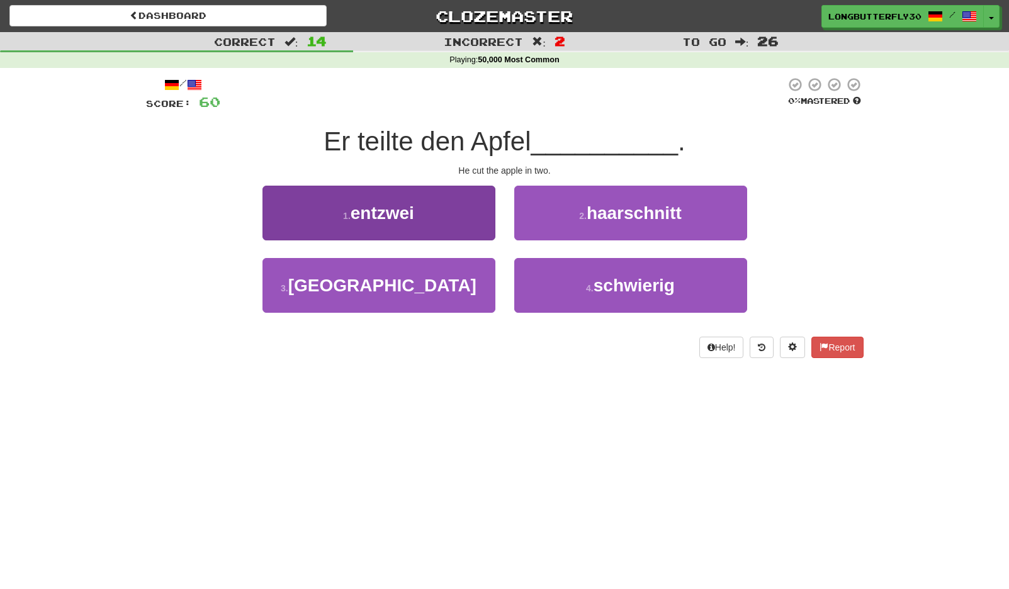
click at [466, 213] on button "1 . entzwei" at bounding box center [378, 213] width 233 height 55
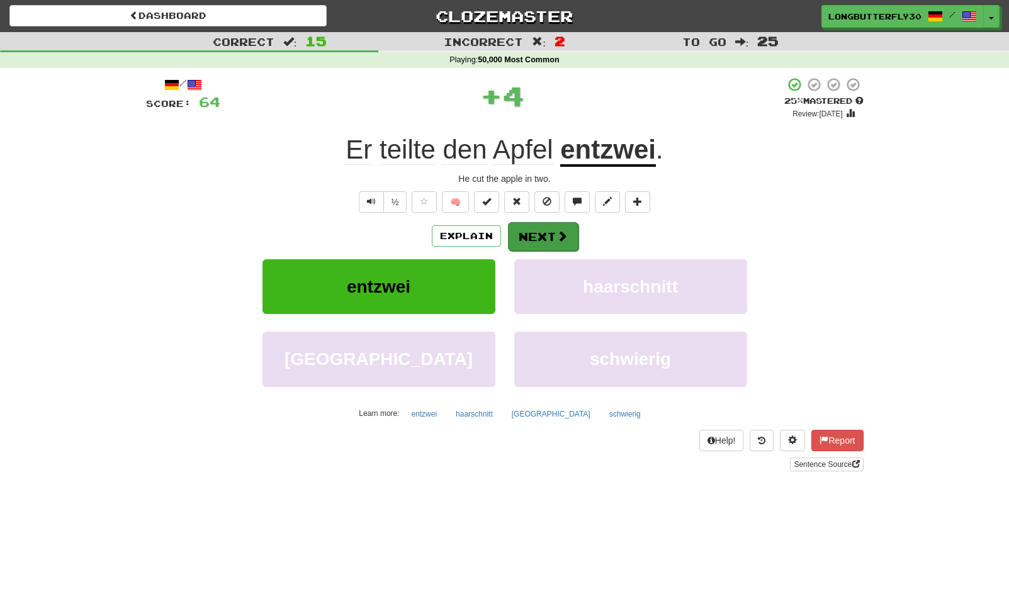
click at [549, 240] on button "Next" at bounding box center [543, 236] width 70 height 29
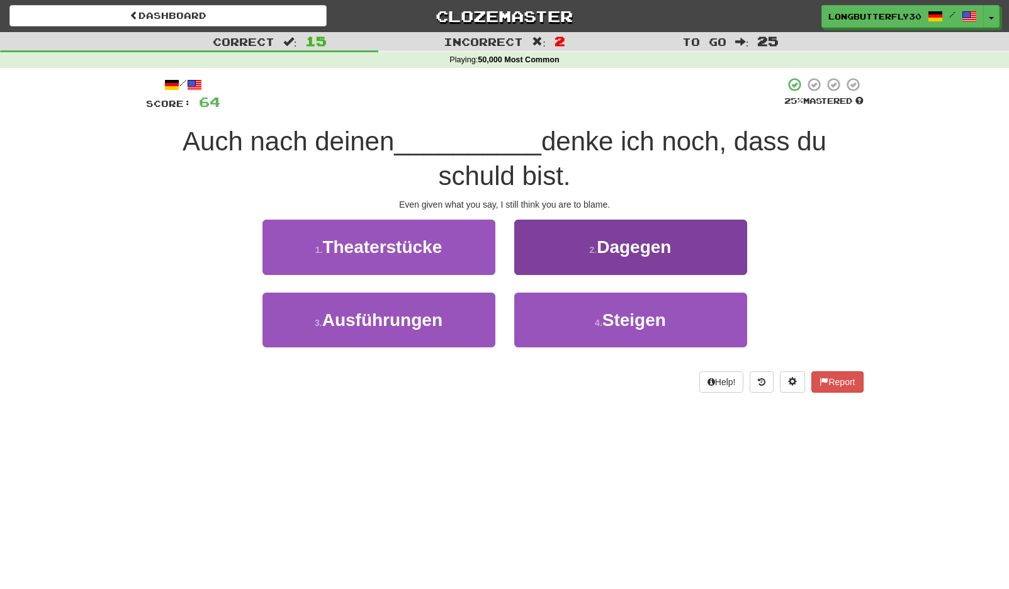
click at [589, 259] on button "2 . Dagegen" at bounding box center [630, 247] width 233 height 55
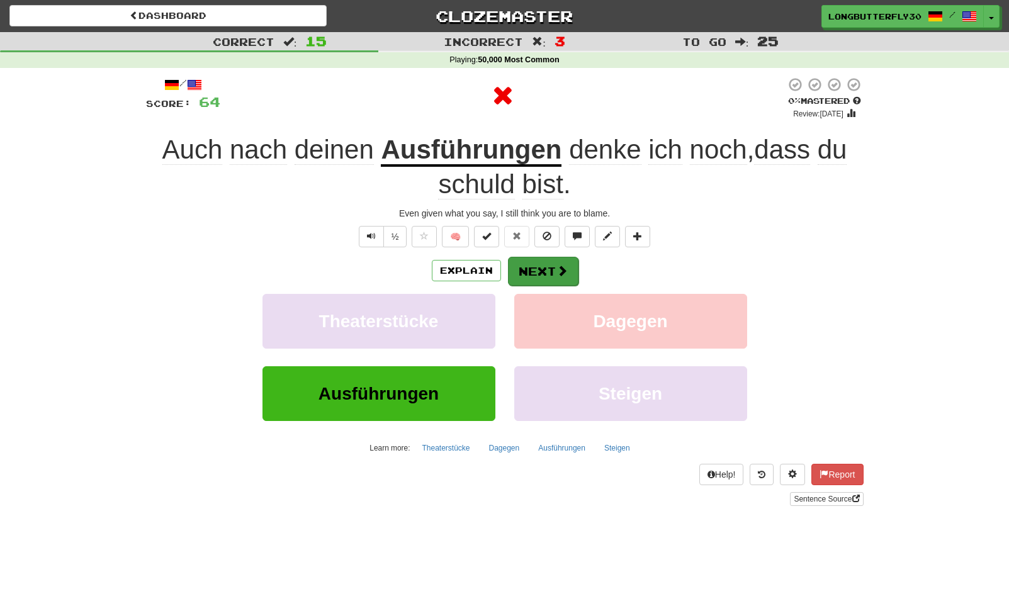
click at [551, 274] on button "Next" at bounding box center [543, 271] width 70 height 29
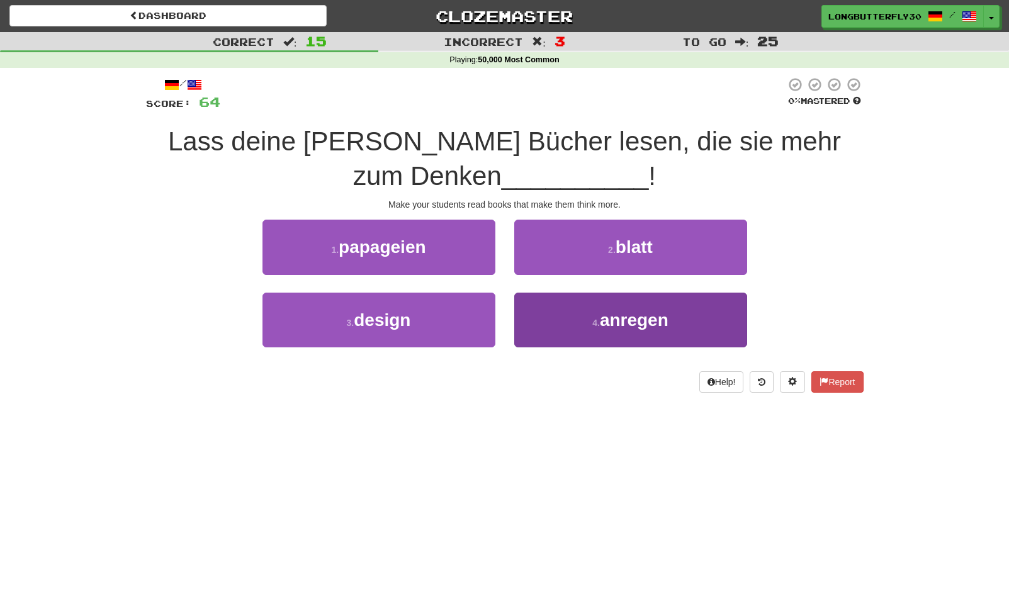
click at [586, 317] on button "4 . anregen" at bounding box center [630, 320] width 233 height 55
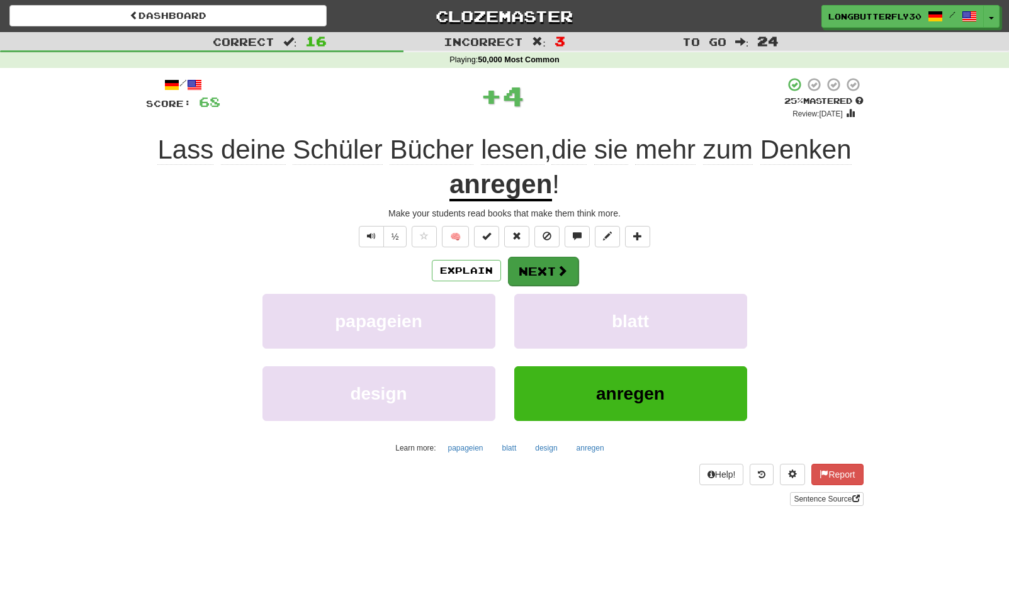
click at [549, 270] on button "Next" at bounding box center [543, 271] width 70 height 29
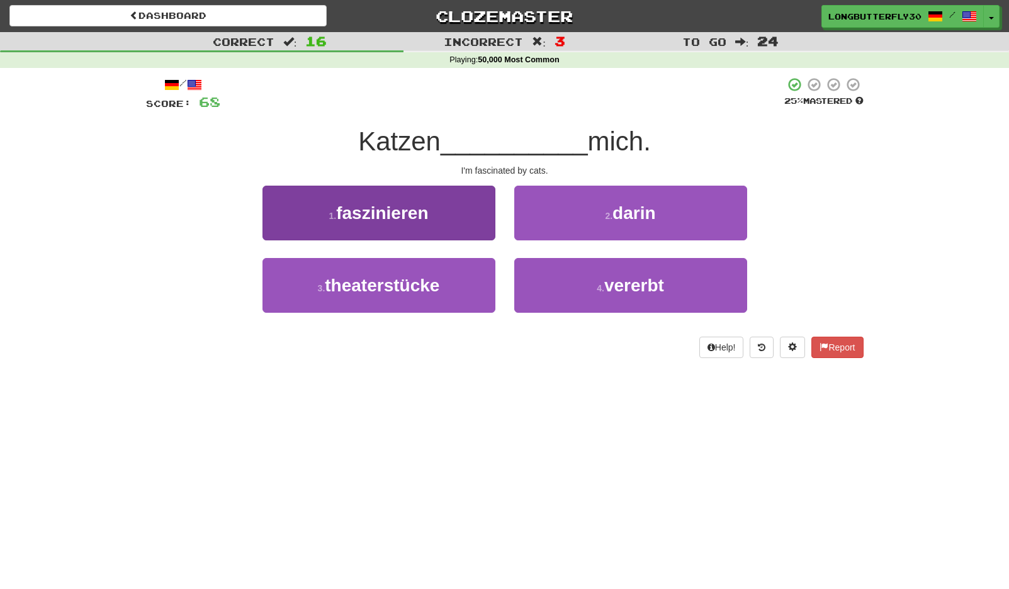
click at [457, 218] on button "1 . faszinieren" at bounding box center [378, 213] width 233 height 55
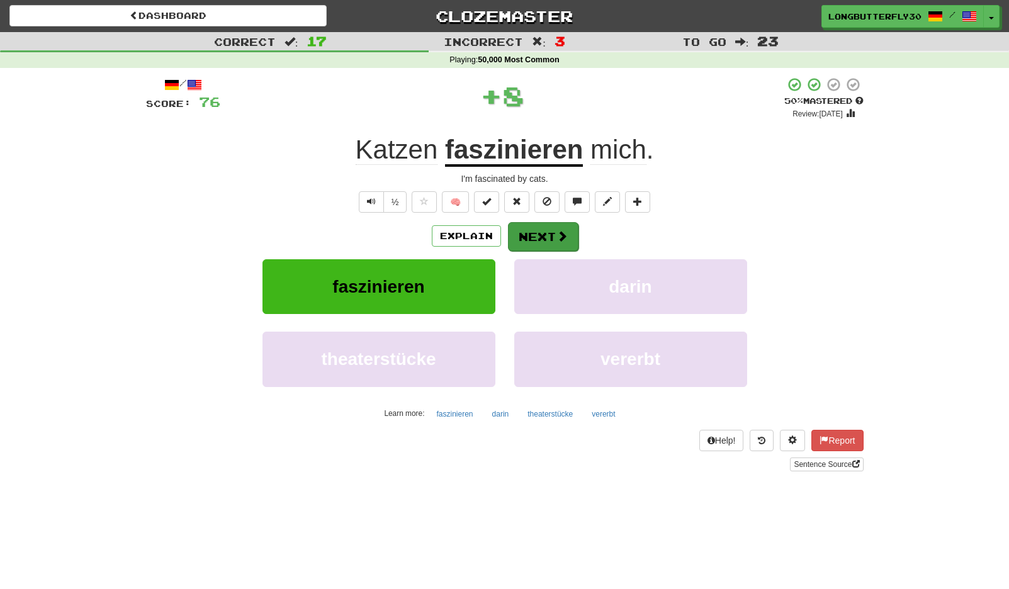
click at [538, 233] on button "Next" at bounding box center [543, 236] width 70 height 29
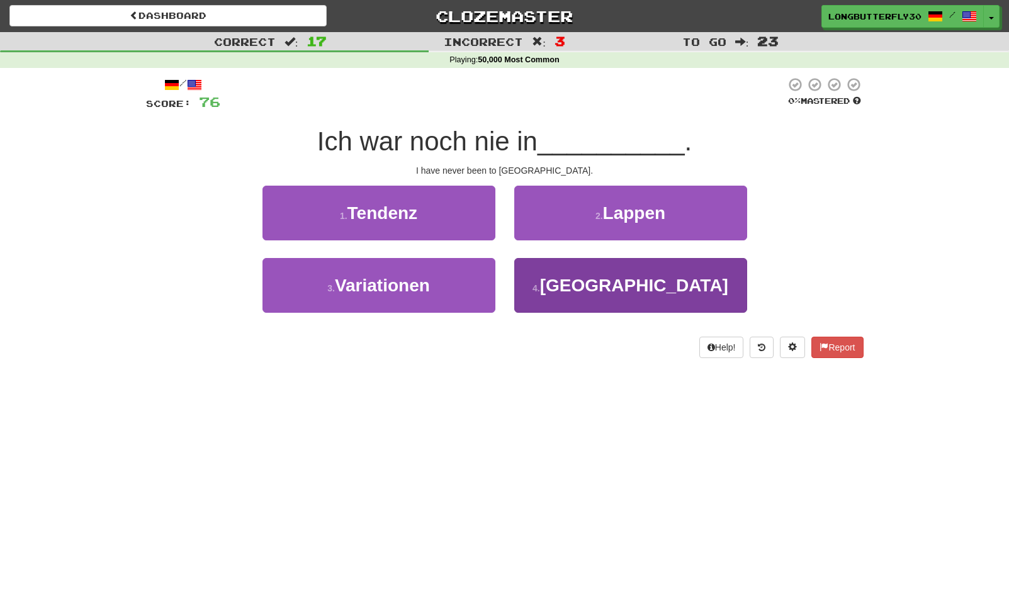
click at [553, 289] on button "4 . Hiroshima" at bounding box center [630, 285] width 233 height 55
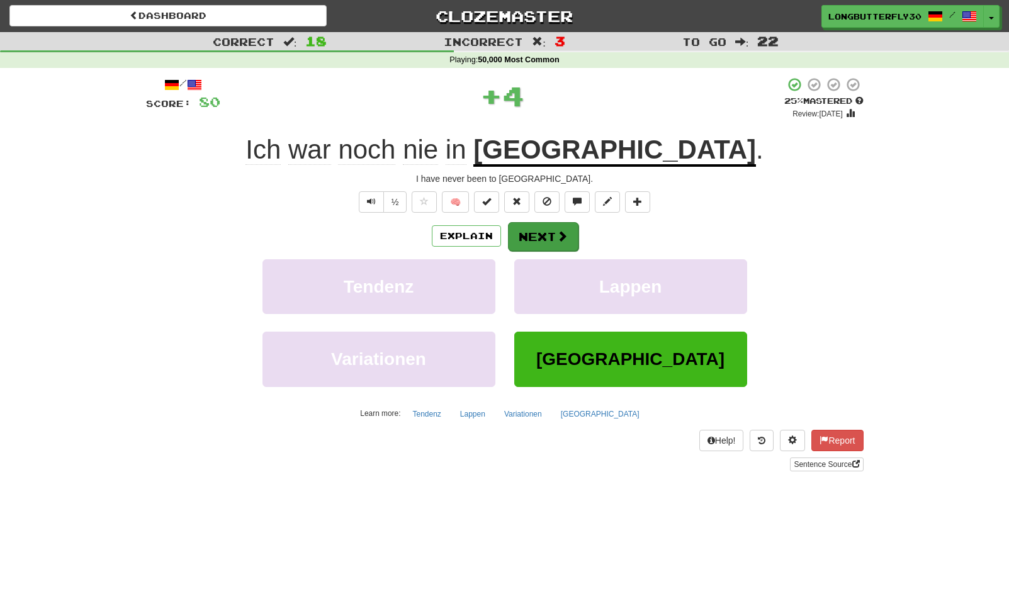
click at [544, 232] on button "Next" at bounding box center [543, 236] width 70 height 29
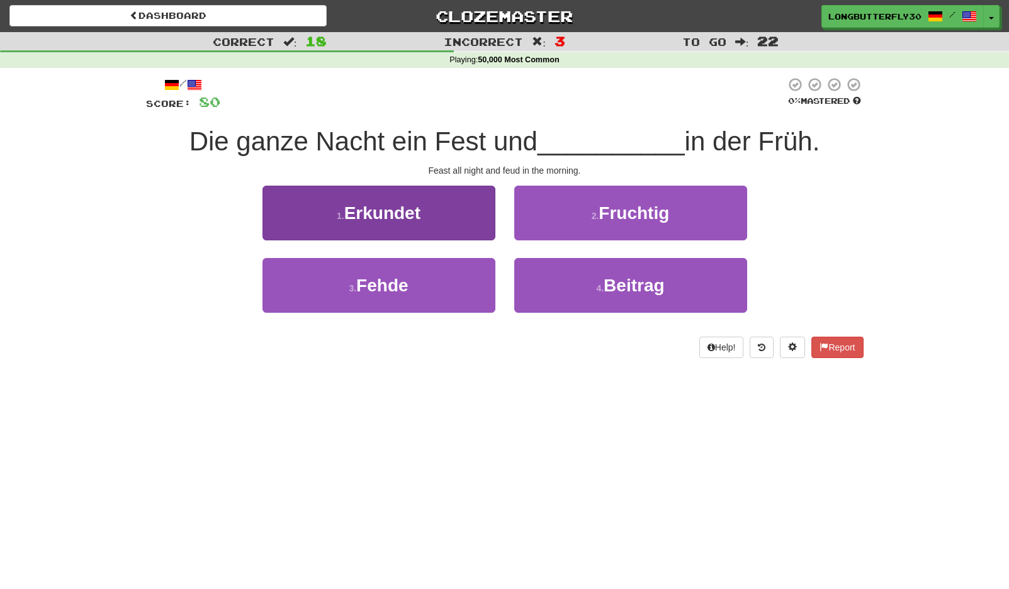
drag, startPoint x: 433, startPoint y: 291, endPoint x: 445, endPoint y: 282, distance: 14.5
click at [433, 291] on button "3 . Fehde" at bounding box center [378, 285] width 233 height 55
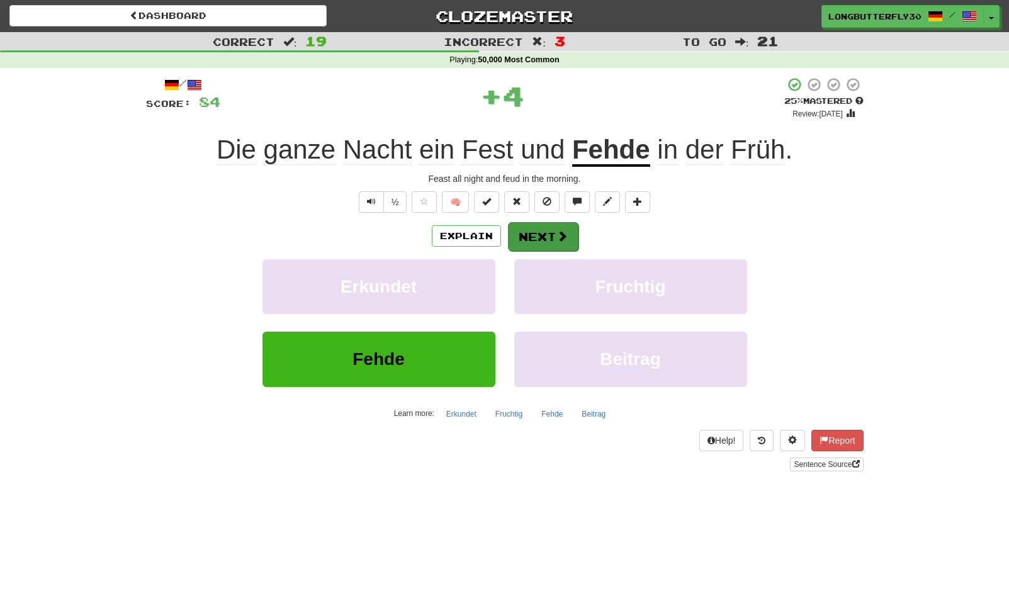
click at [558, 232] on span at bounding box center [561, 235] width 11 height 11
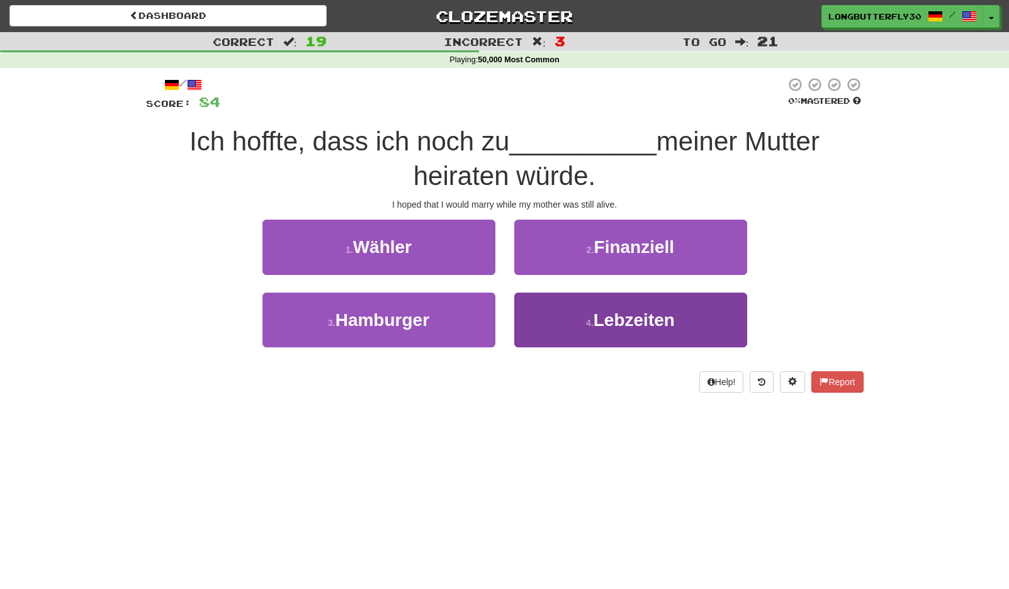
click at [593, 313] on button "4 . Lebzeiten" at bounding box center [630, 320] width 233 height 55
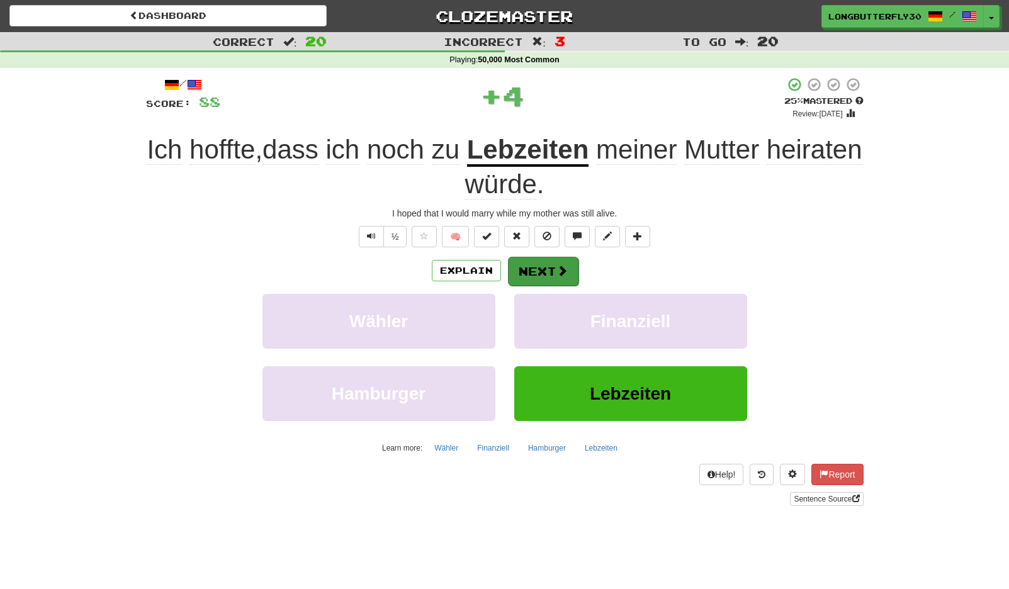
click at [557, 265] on span at bounding box center [561, 270] width 11 height 11
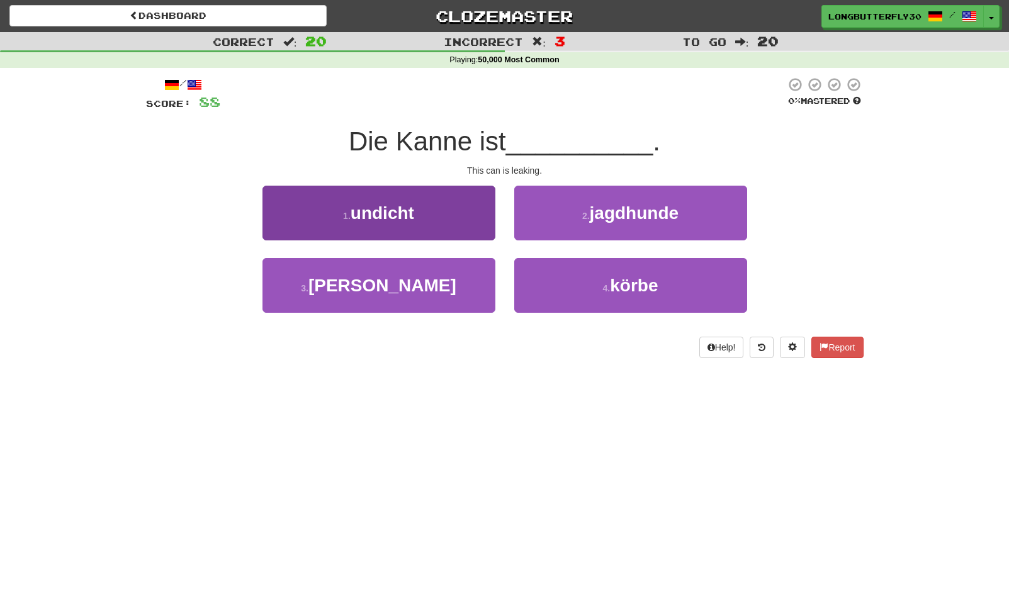
click at [460, 209] on button "1 . undicht" at bounding box center [378, 213] width 233 height 55
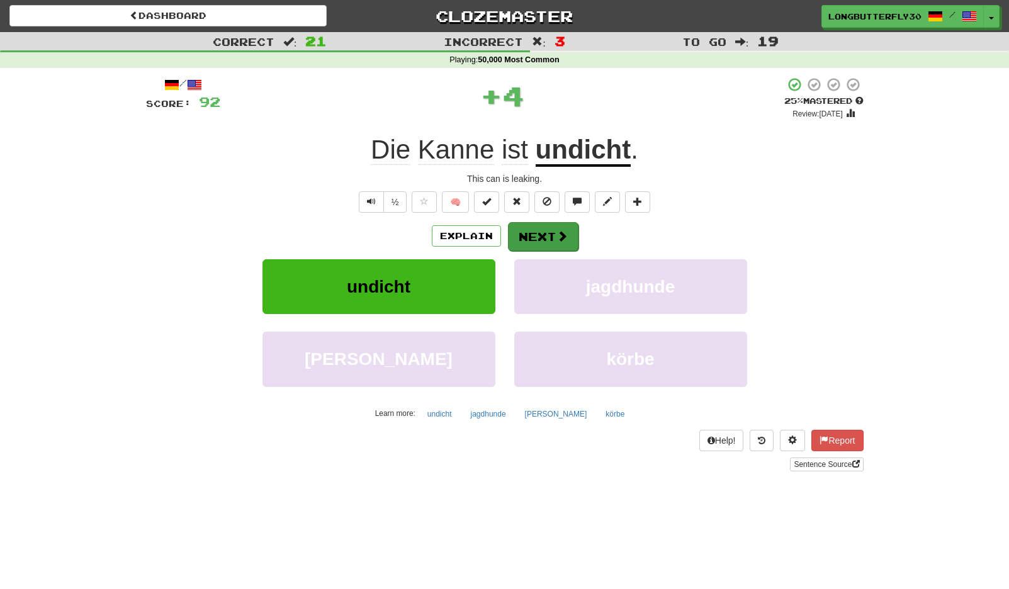
click at [541, 234] on button "Next" at bounding box center [543, 236] width 70 height 29
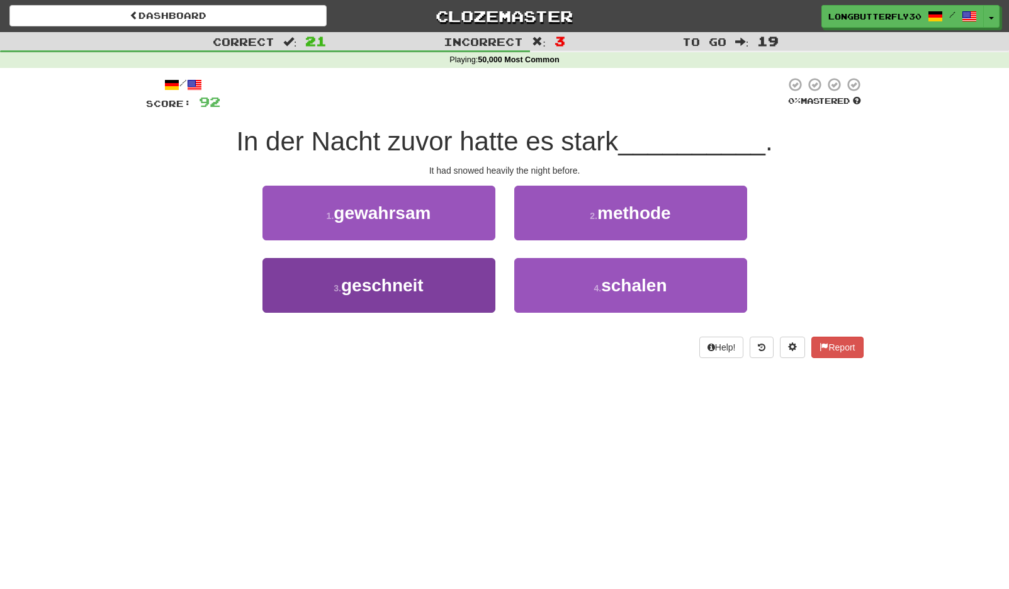
click at [482, 277] on button "3 . geschneit" at bounding box center [378, 285] width 233 height 55
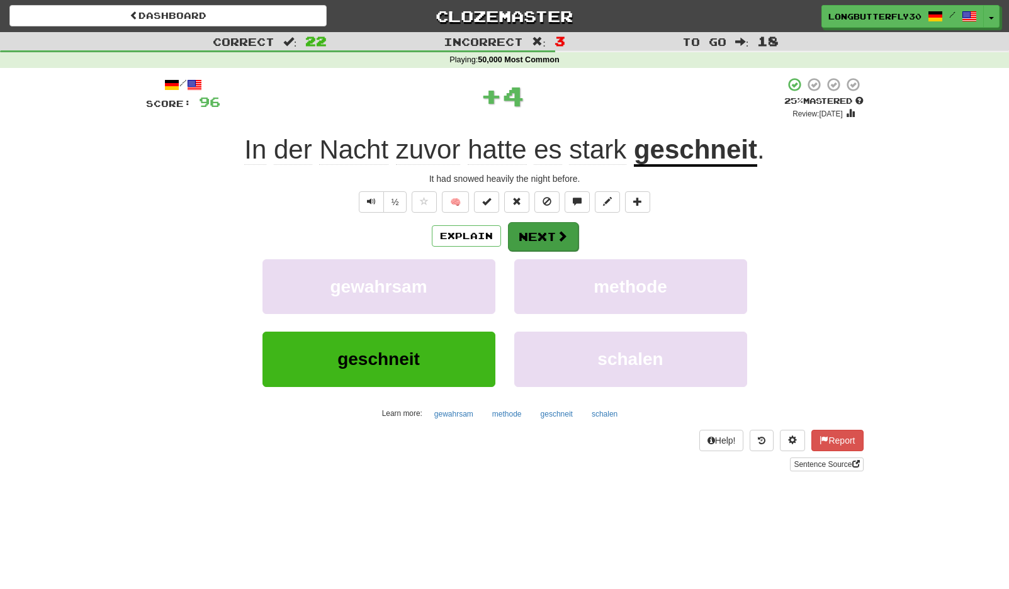
click at [546, 225] on button "Next" at bounding box center [543, 236] width 70 height 29
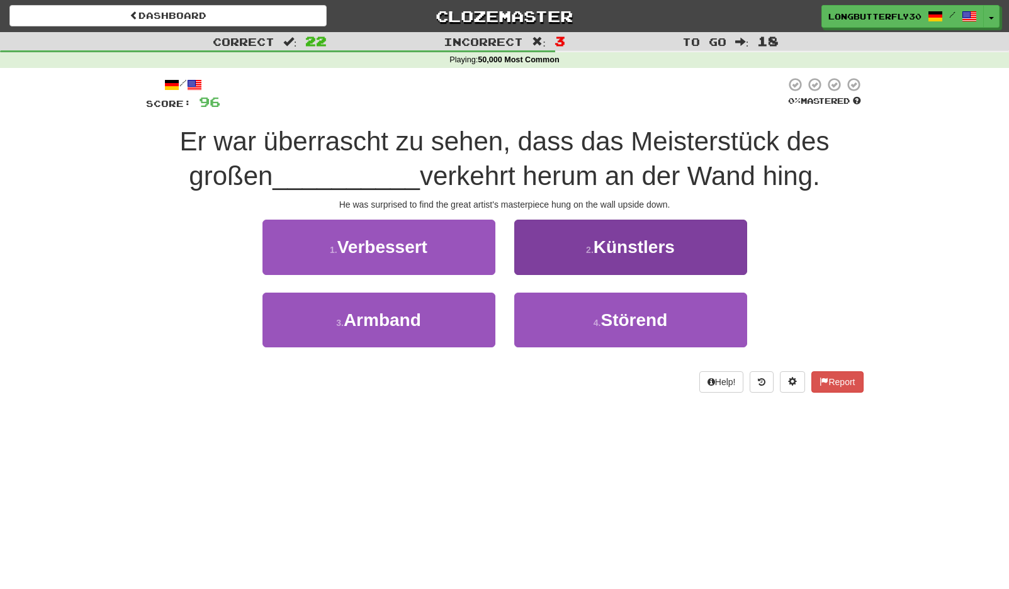
click at [630, 254] on span "Künstlers" at bounding box center [633, 247] width 81 height 20
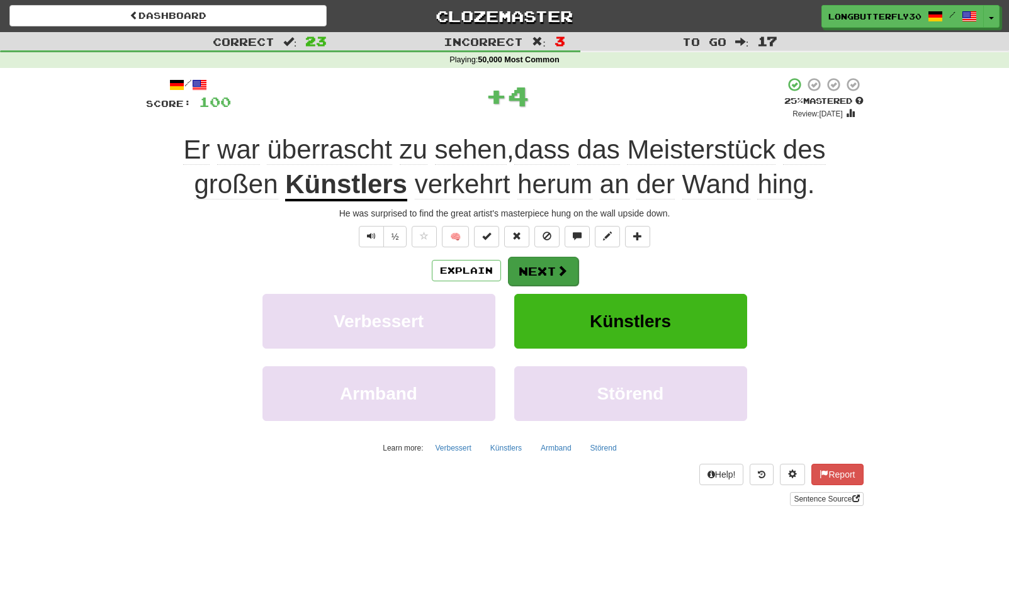
click at [564, 268] on span at bounding box center [561, 270] width 11 height 11
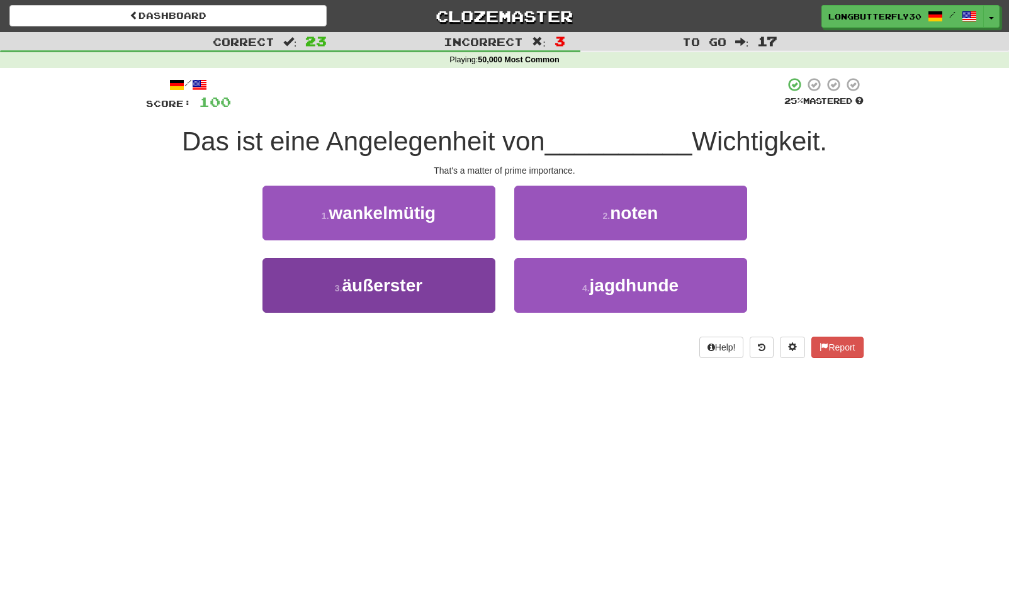
click at [461, 287] on button "3 . äußerster" at bounding box center [378, 285] width 233 height 55
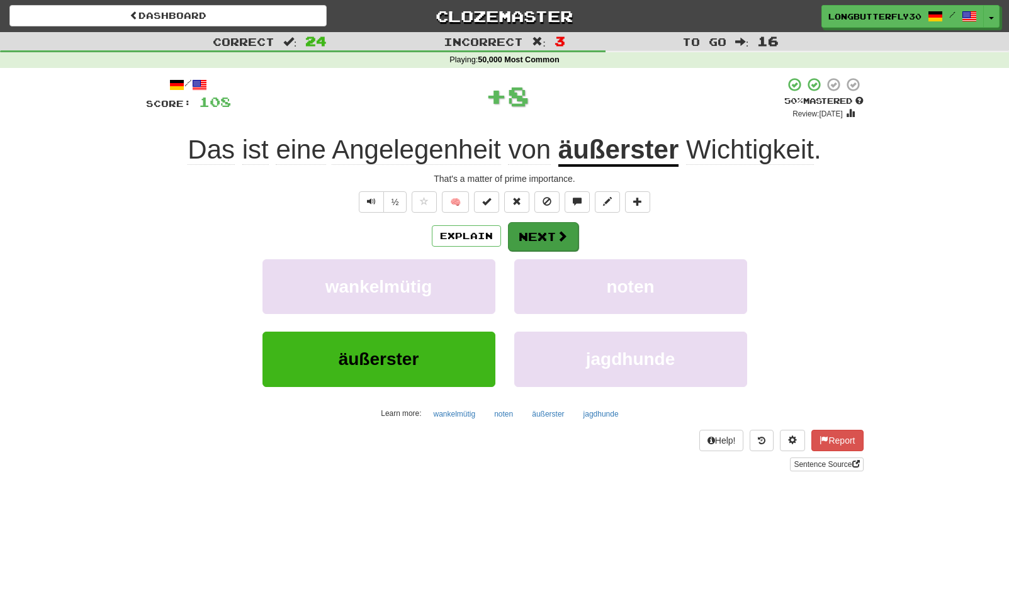
click at [541, 225] on button "Next" at bounding box center [543, 236] width 70 height 29
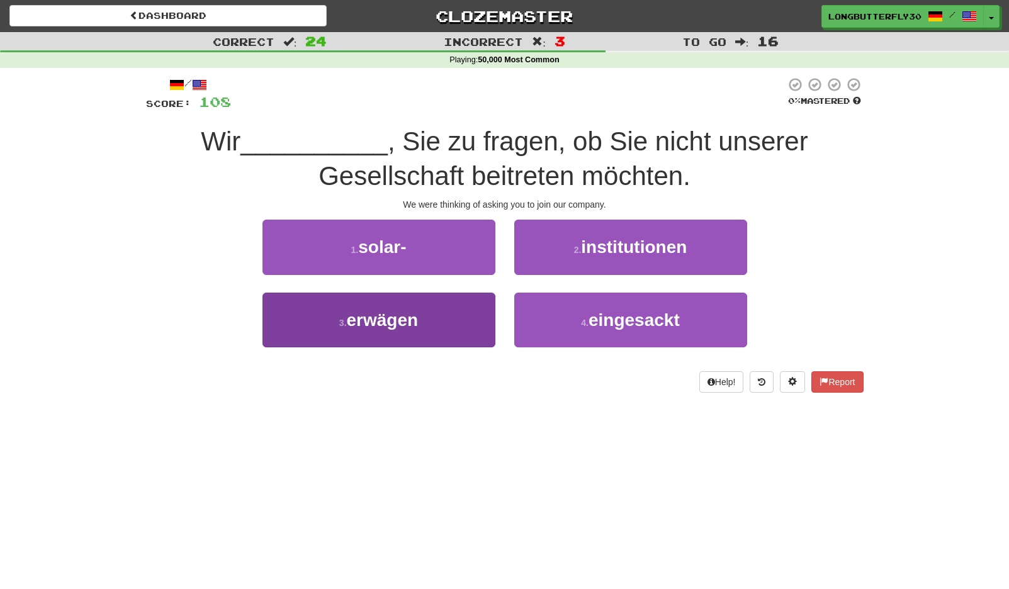
click at [444, 314] on button "3 . erwägen" at bounding box center [378, 320] width 233 height 55
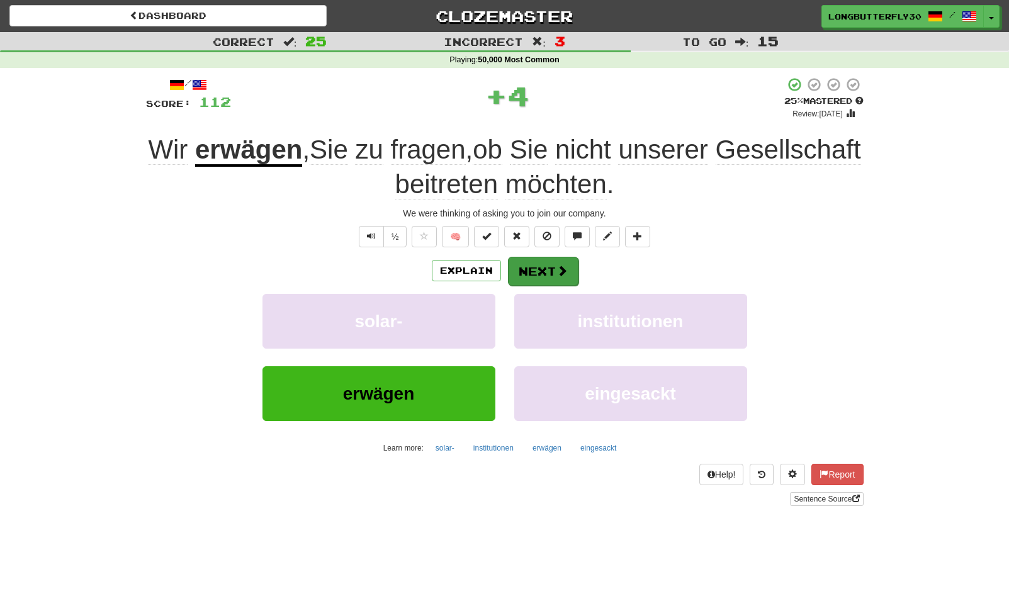
click at [530, 264] on button "Next" at bounding box center [543, 271] width 70 height 29
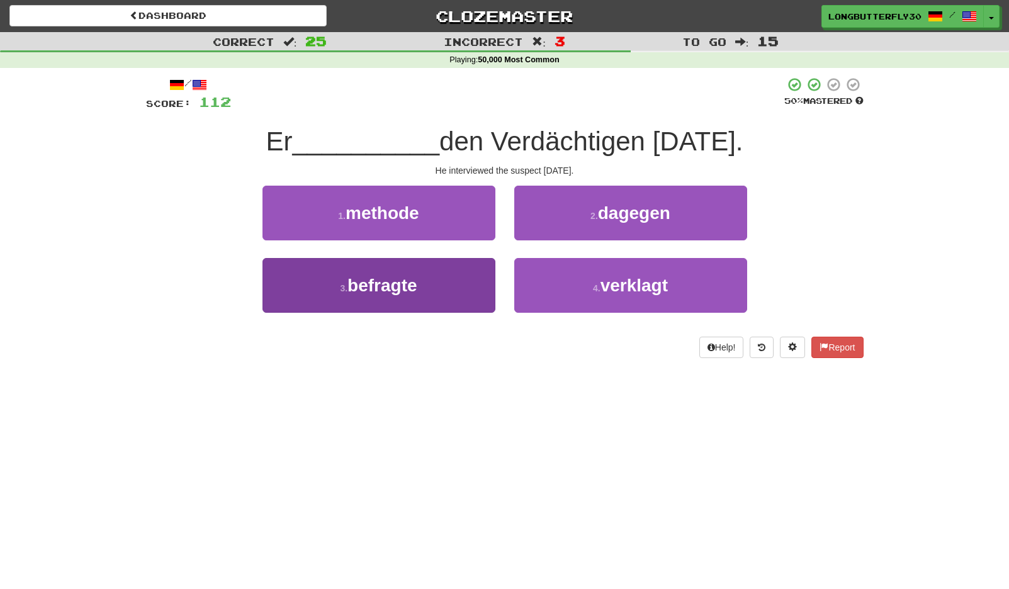
click at [457, 283] on button "3 . befragte" at bounding box center [378, 285] width 233 height 55
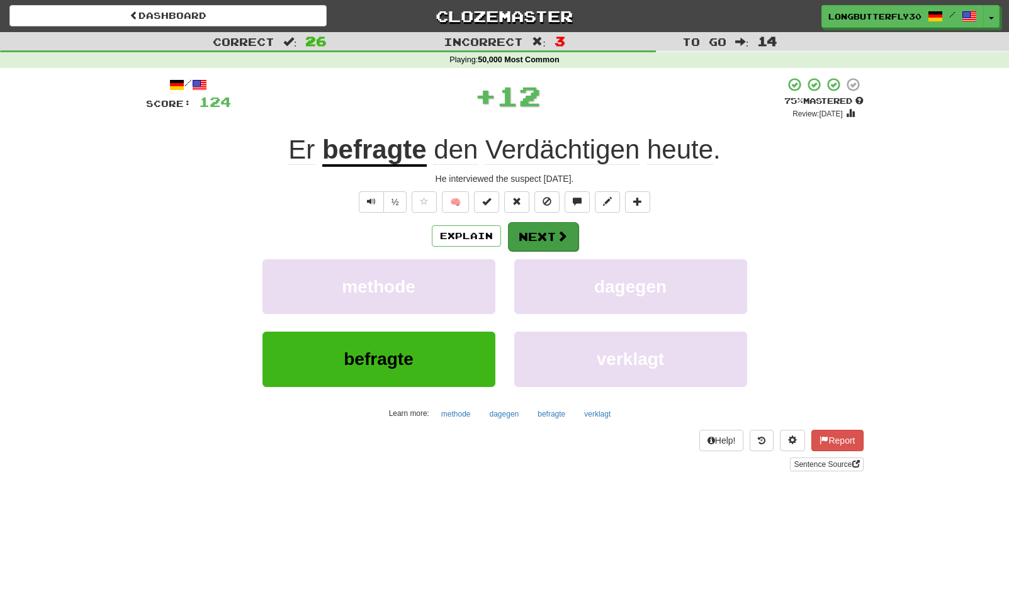
click at [534, 242] on button "Next" at bounding box center [543, 236] width 70 height 29
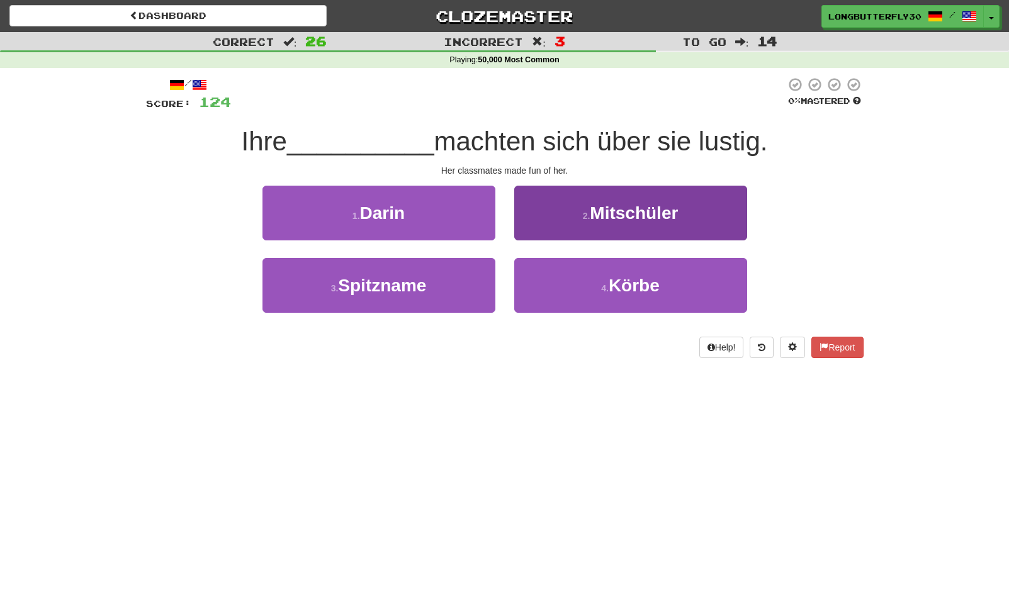
click at [621, 220] on span "Mitschüler" at bounding box center [634, 213] width 88 height 20
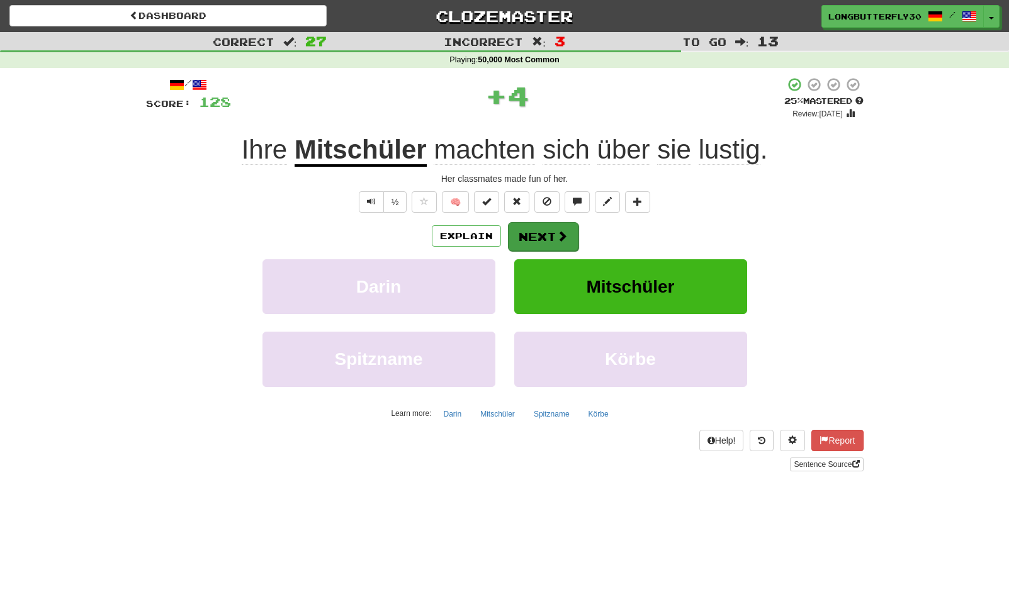
click at [544, 237] on button "Next" at bounding box center [543, 236] width 70 height 29
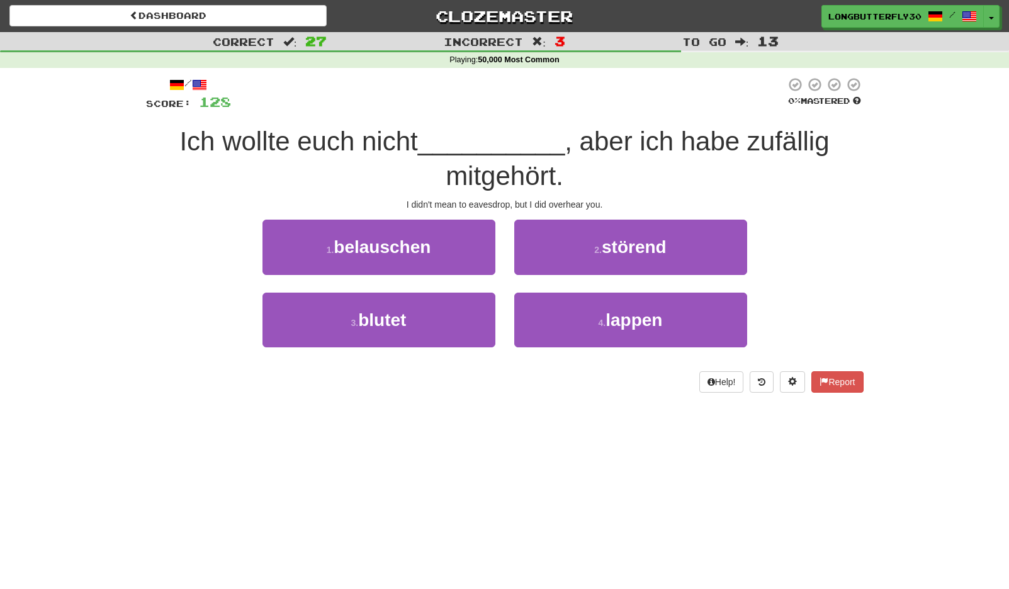
click at [461, 249] on button "1 . belauschen" at bounding box center [378, 247] width 233 height 55
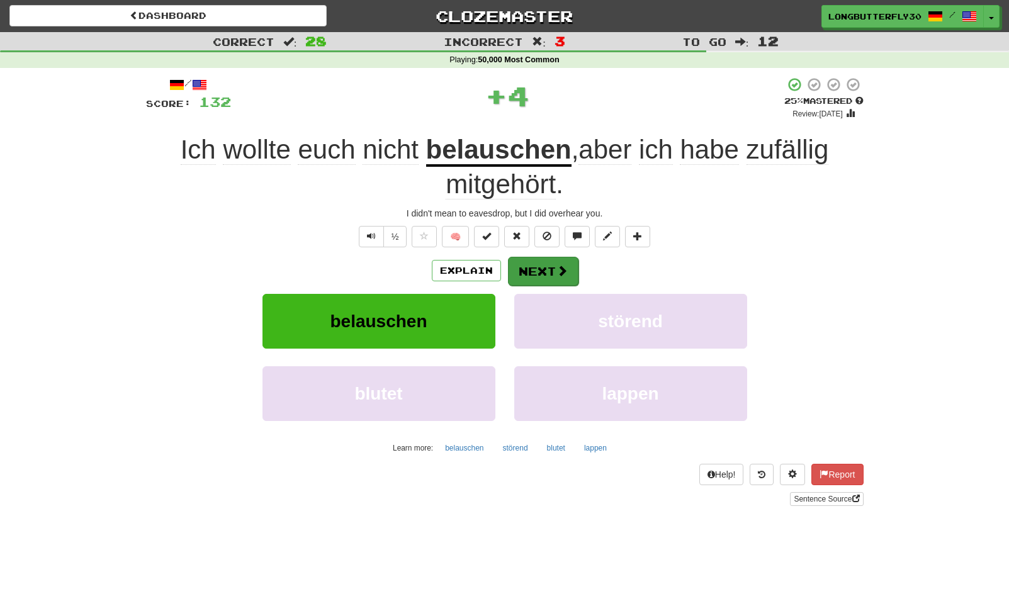
click at [554, 265] on button "Next" at bounding box center [543, 271] width 70 height 29
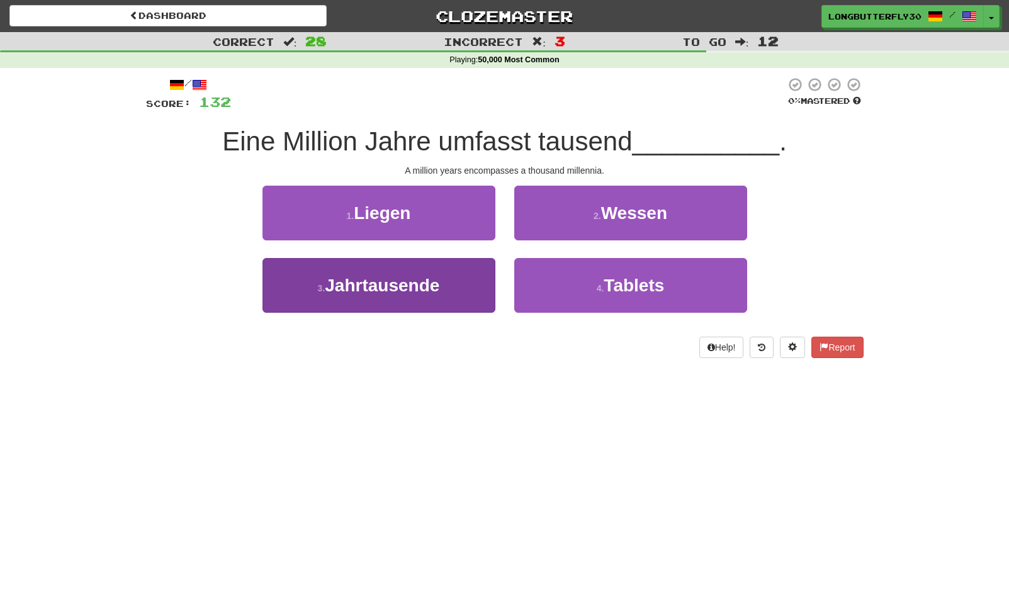
click at [455, 289] on button "3 . Jahrtausende" at bounding box center [378, 285] width 233 height 55
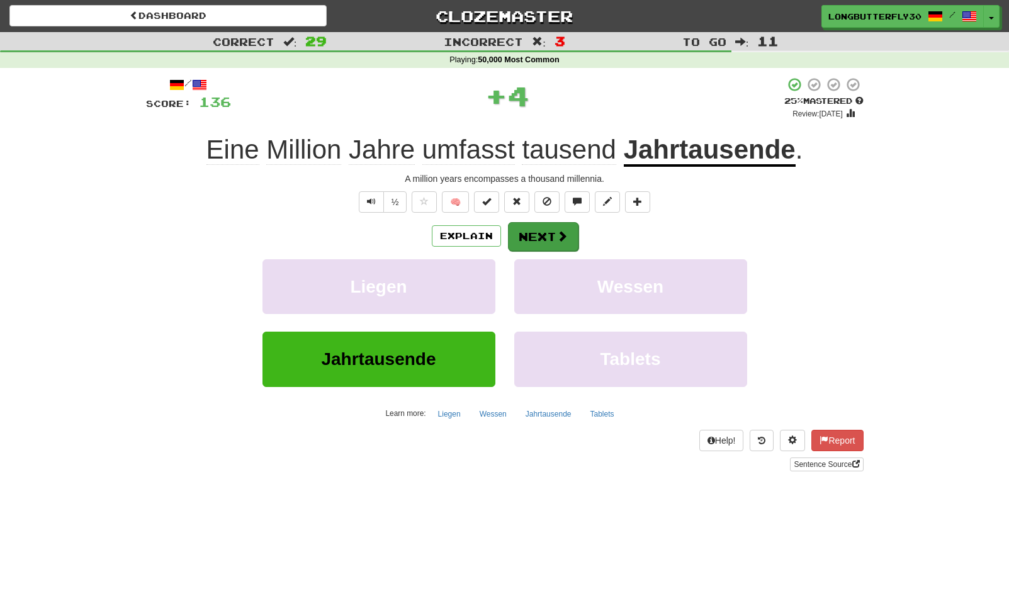
click at [552, 238] on button "Next" at bounding box center [543, 236] width 70 height 29
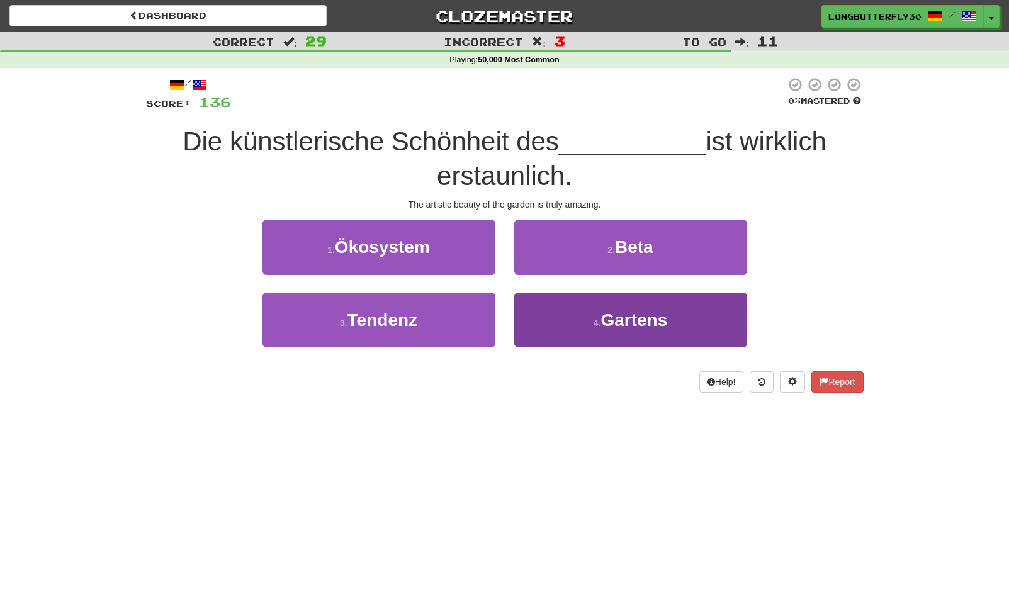
click at [579, 309] on button "4 . Gartens" at bounding box center [630, 320] width 233 height 55
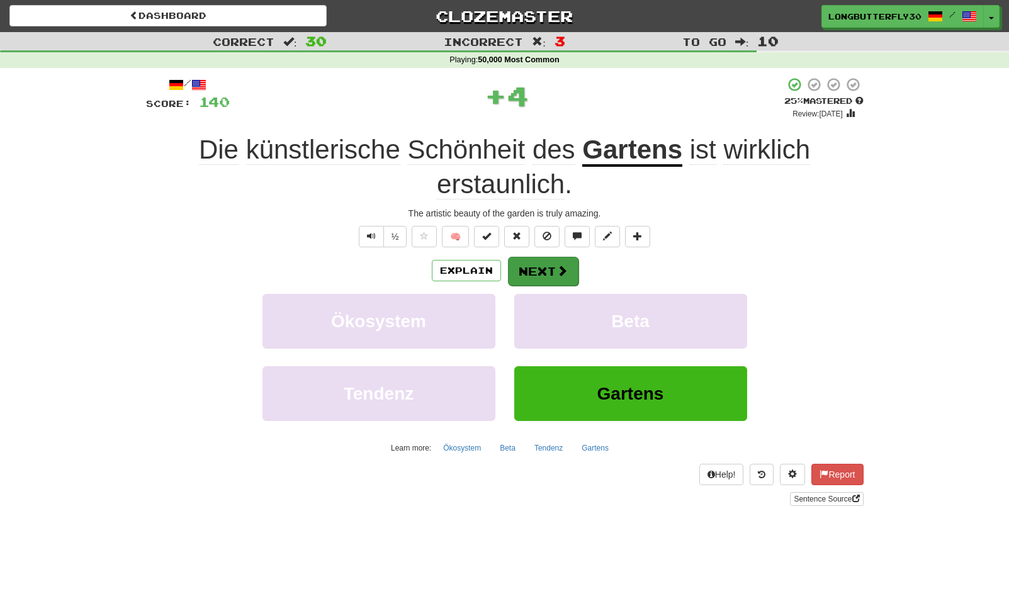
drag, startPoint x: 559, startPoint y: 260, endPoint x: 552, endPoint y: 261, distance: 6.3
click at [552, 261] on button "Next" at bounding box center [543, 271] width 70 height 29
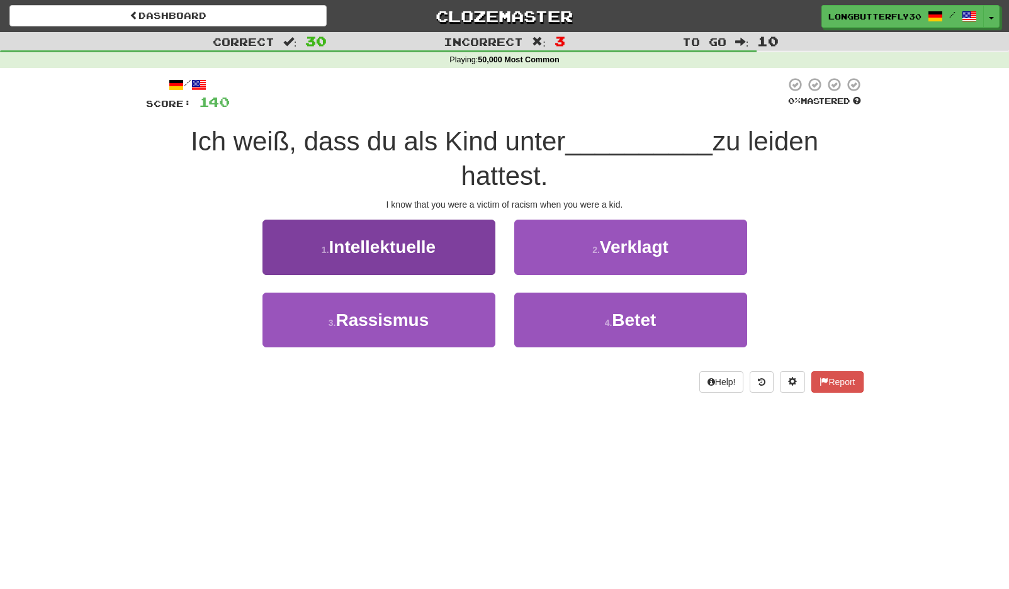
drag, startPoint x: 431, startPoint y: 320, endPoint x: 438, endPoint y: 313, distance: 10.2
click at [431, 320] on button "3 . Rassismus" at bounding box center [378, 320] width 233 height 55
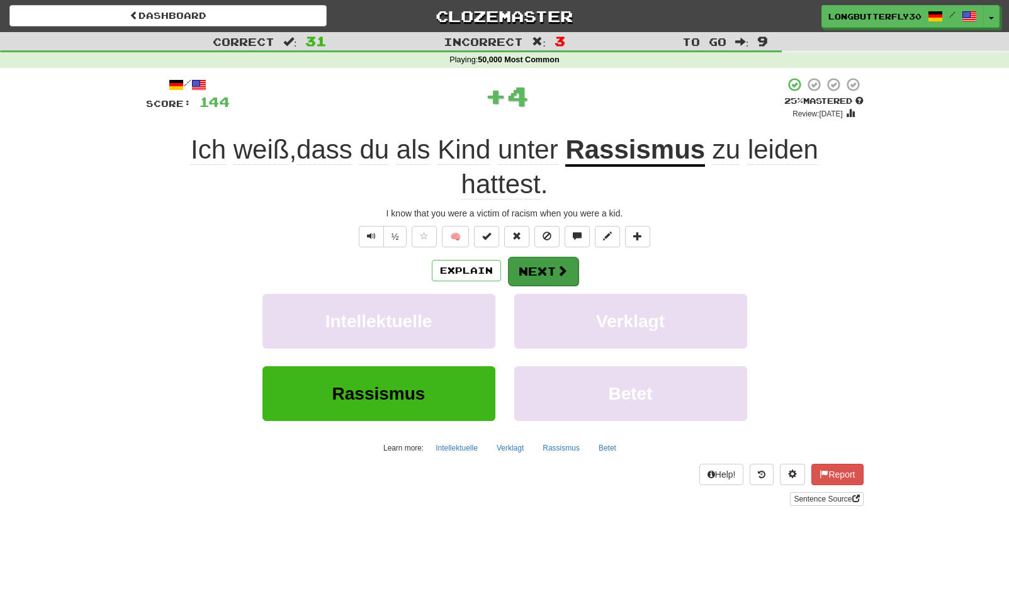
click at [554, 257] on button "Next" at bounding box center [543, 271] width 70 height 29
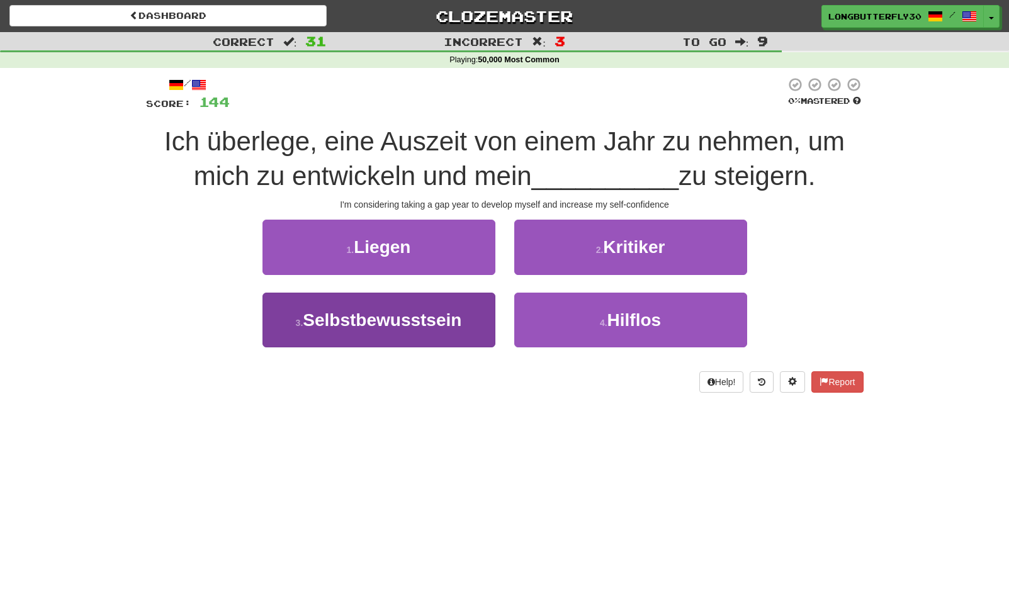
click at [448, 314] on span "Selbstbewusstsein" at bounding box center [382, 320] width 159 height 20
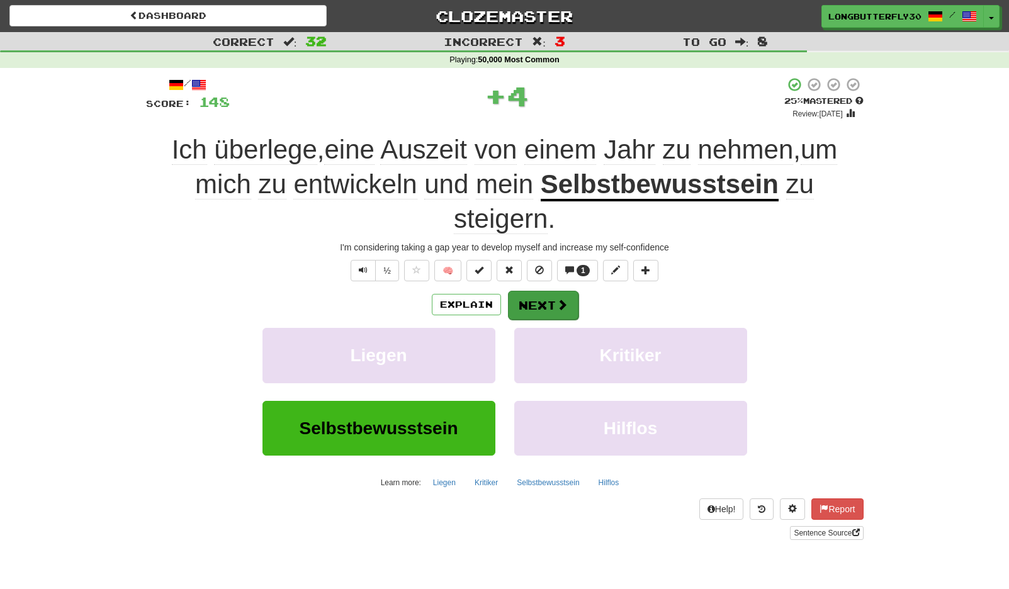
click at [538, 304] on button "Next" at bounding box center [543, 305] width 70 height 29
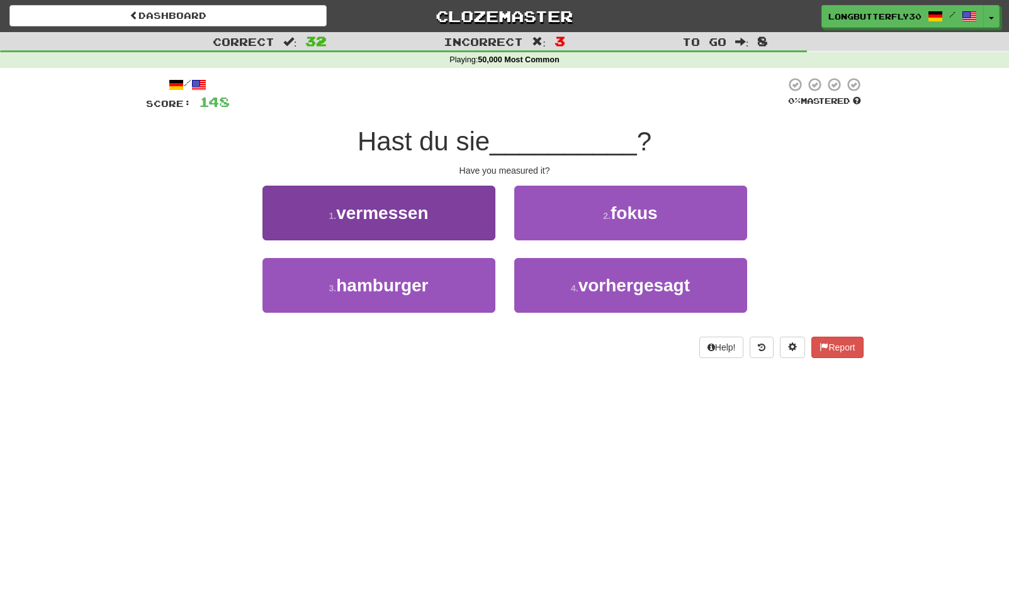
click at [445, 223] on button "1 . vermessen" at bounding box center [378, 213] width 233 height 55
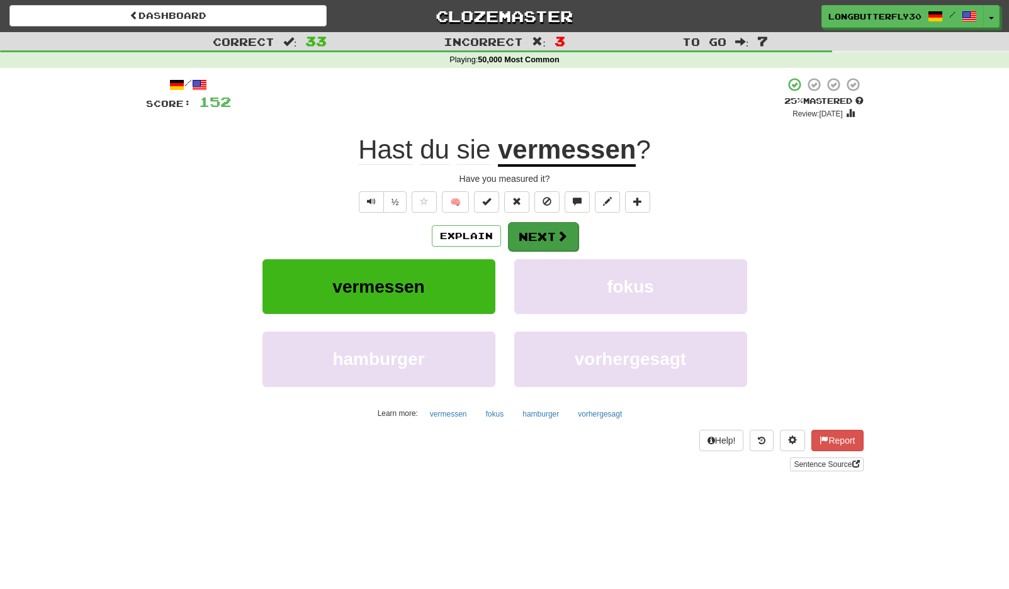
click at [556, 237] on span at bounding box center [561, 235] width 11 height 11
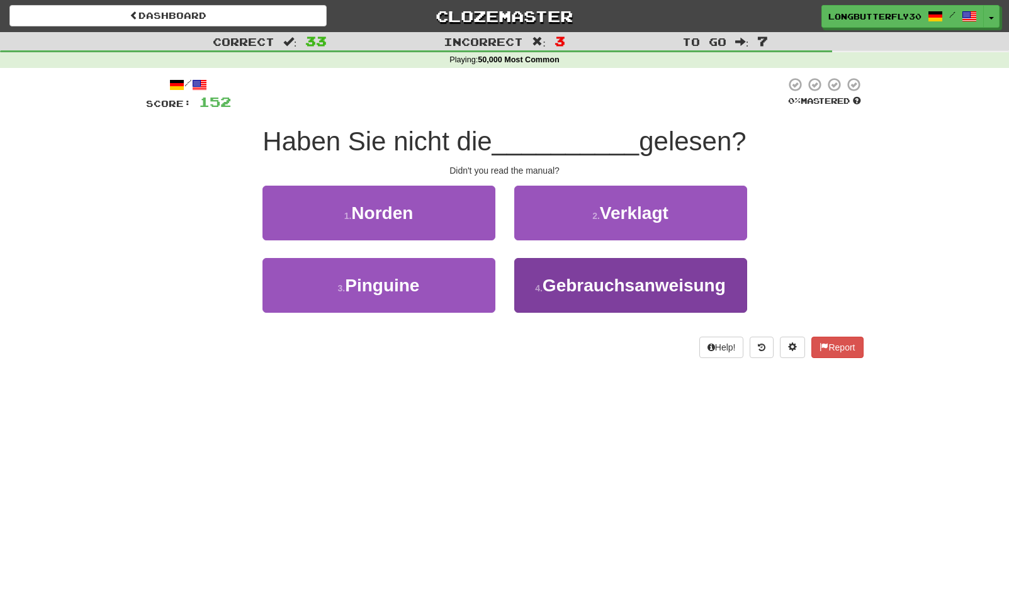
click at [601, 281] on span "Gebrauchsanweisung" at bounding box center [633, 286] width 183 height 20
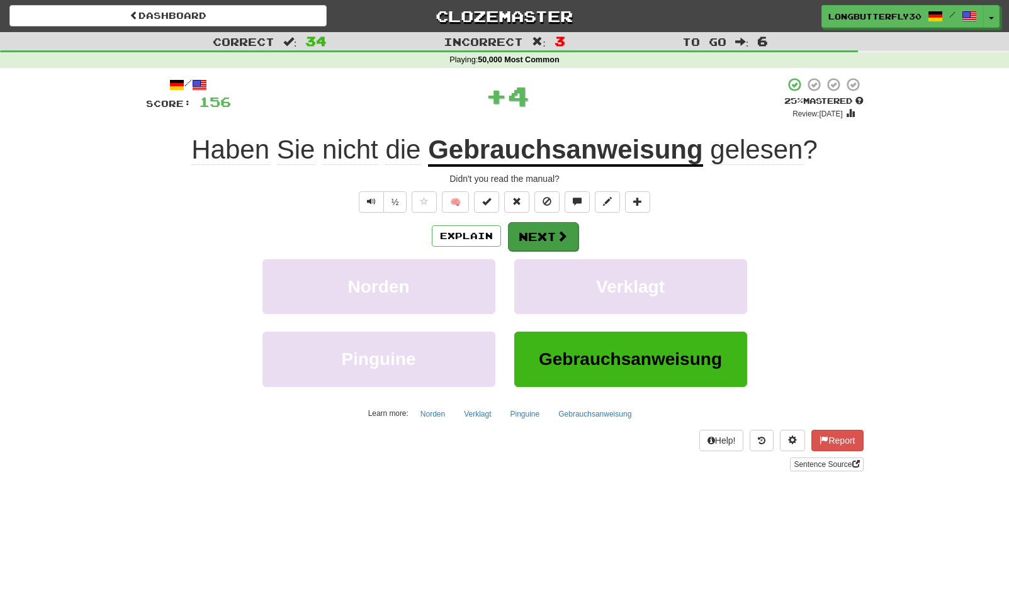
click at [565, 236] on span at bounding box center [561, 235] width 11 height 11
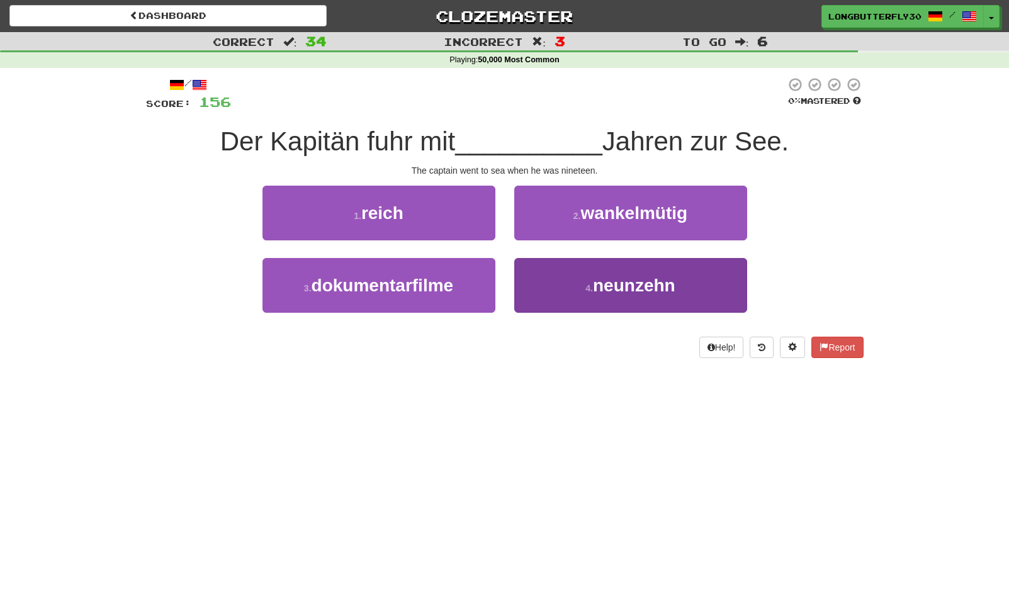
click at [591, 285] on small "4 ." at bounding box center [589, 288] width 8 height 10
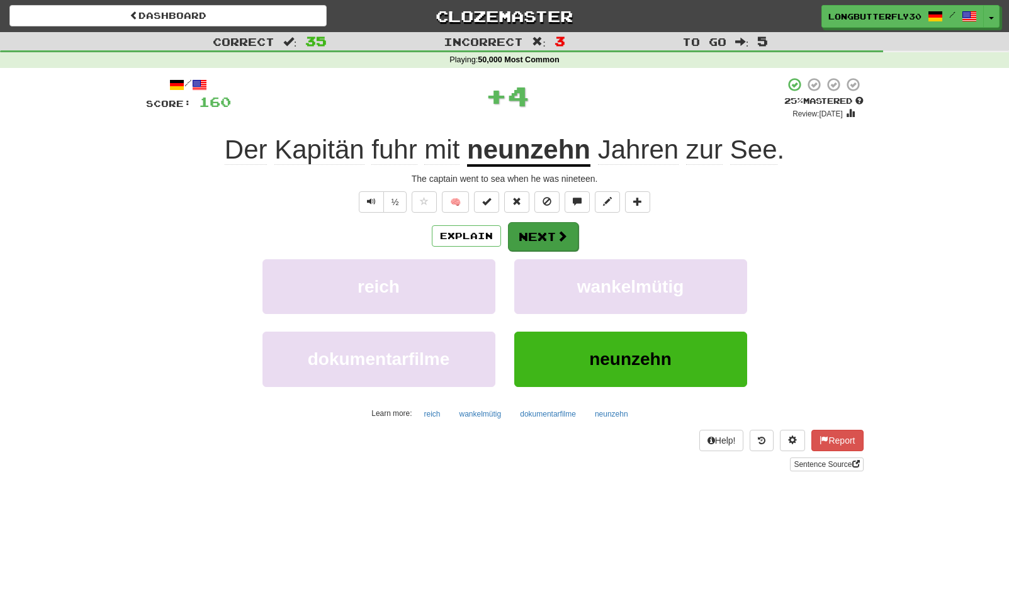
click at [559, 238] on span at bounding box center [561, 235] width 11 height 11
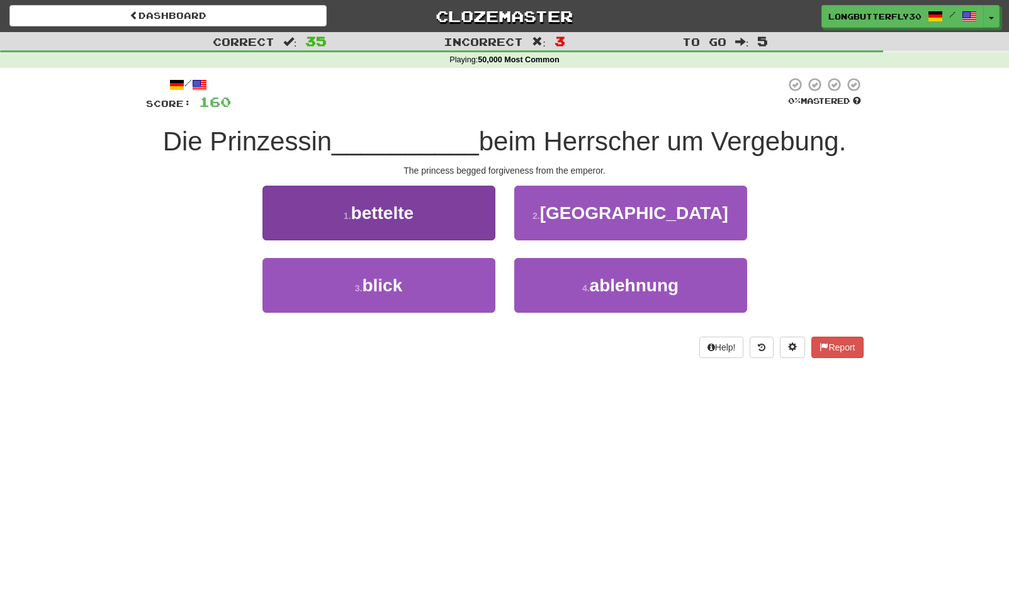
click at [449, 215] on button "1 . bettelte" at bounding box center [378, 213] width 233 height 55
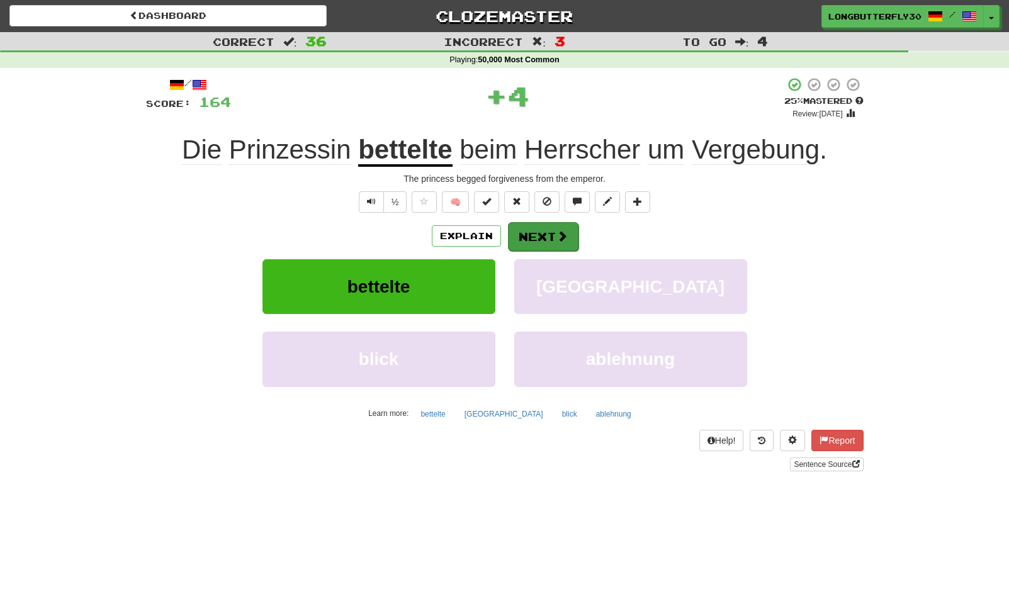
click at [539, 222] on button "Next" at bounding box center [543, 236] width 70 height 29
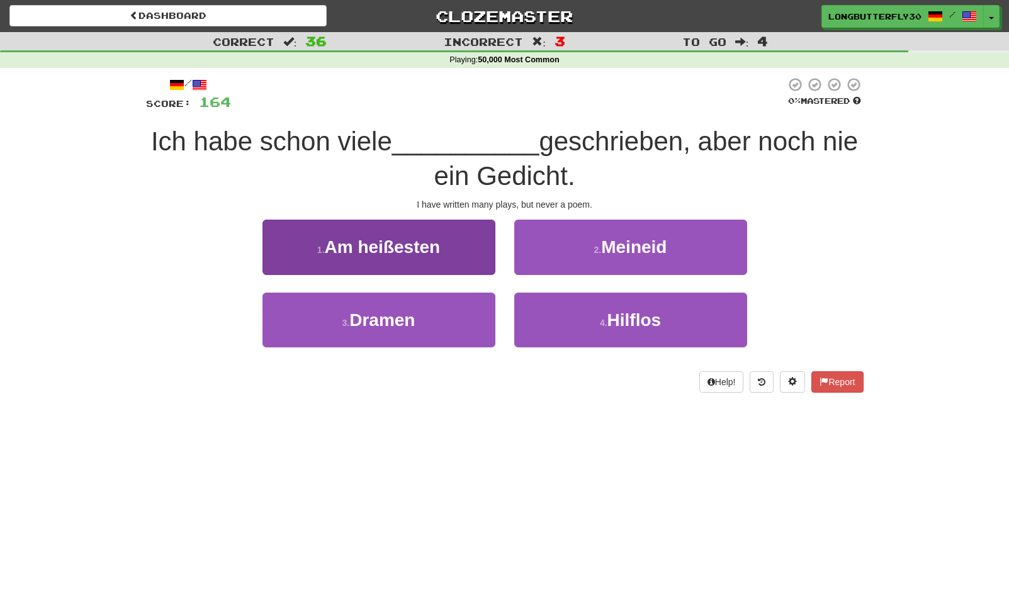
drag, startPoint x: 462, startPoint y: 307, endPoint x: 482, endPoint y: 295, distance: 22.9
click at [462, 306] on button "3 . Dramen" at bounding box center [378, 320] width 233 height 55
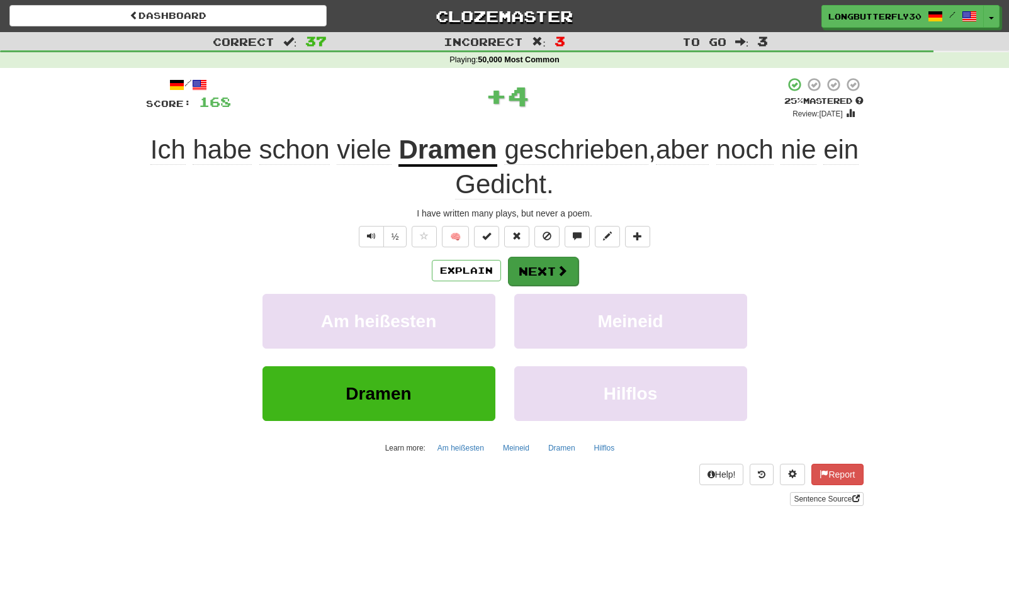
click at [541, 257] on button "Next" at bounding box center [543, 271] width 70 height 29
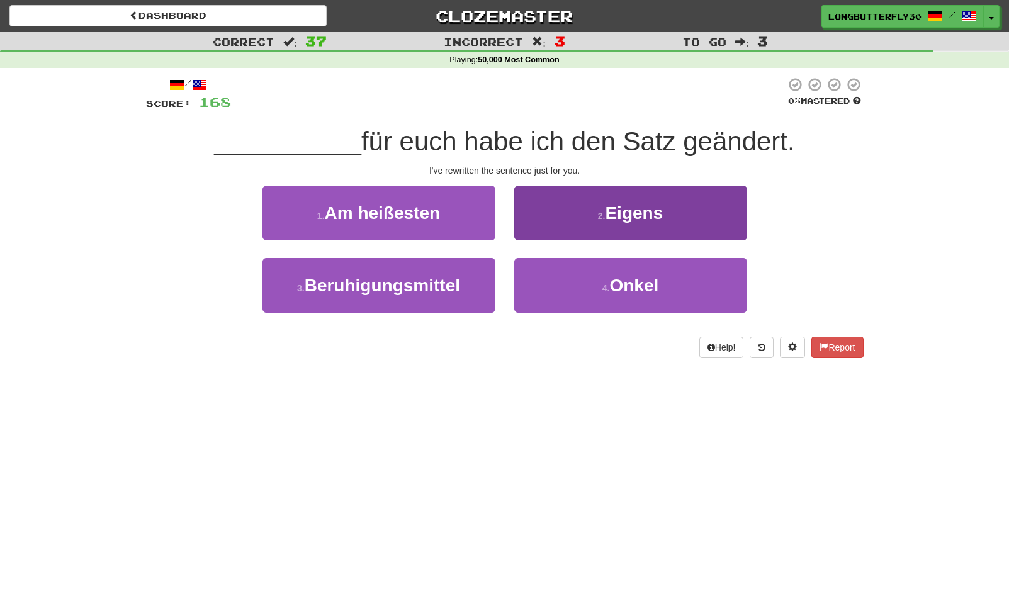
click at [606, 221] on button "2 . Eigens" at bounding box center [630, 213] width 233 height 55
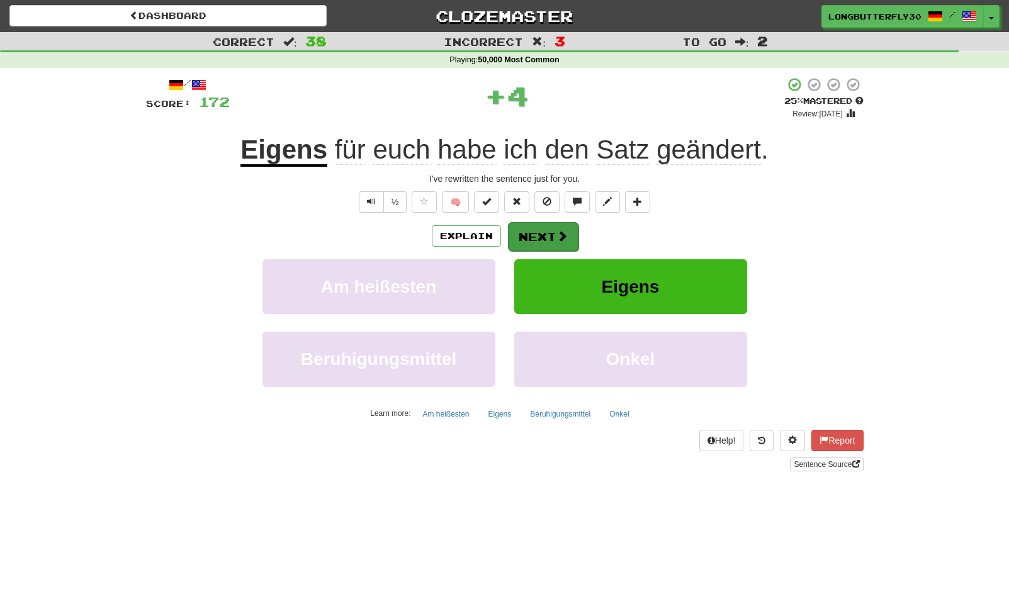
click at [569, 232] on button "Next" at bounding box center [543, 236] width 70 height 29
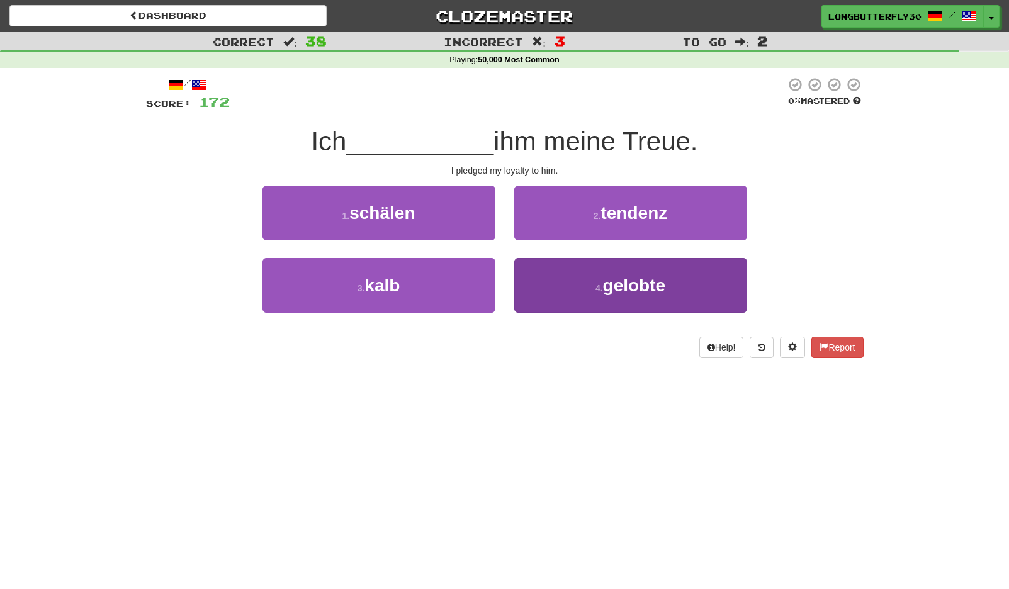
click at [556, 285] on button "4 . gelobte" at bounding box center [630, 285] width 233 height 55
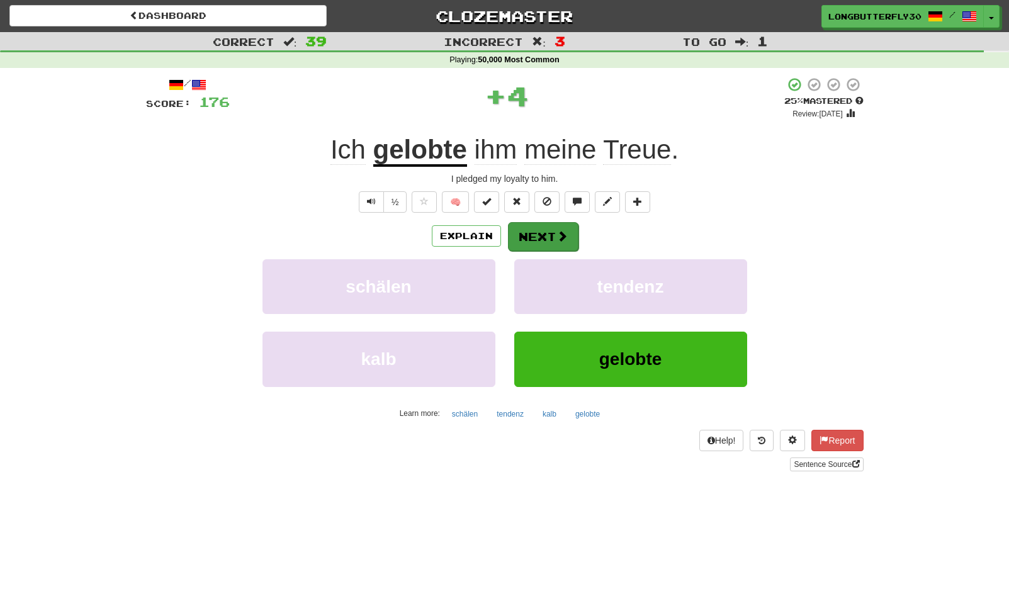
click at [557, 236] on span at bounding box center [561, 235] width 11 height 11
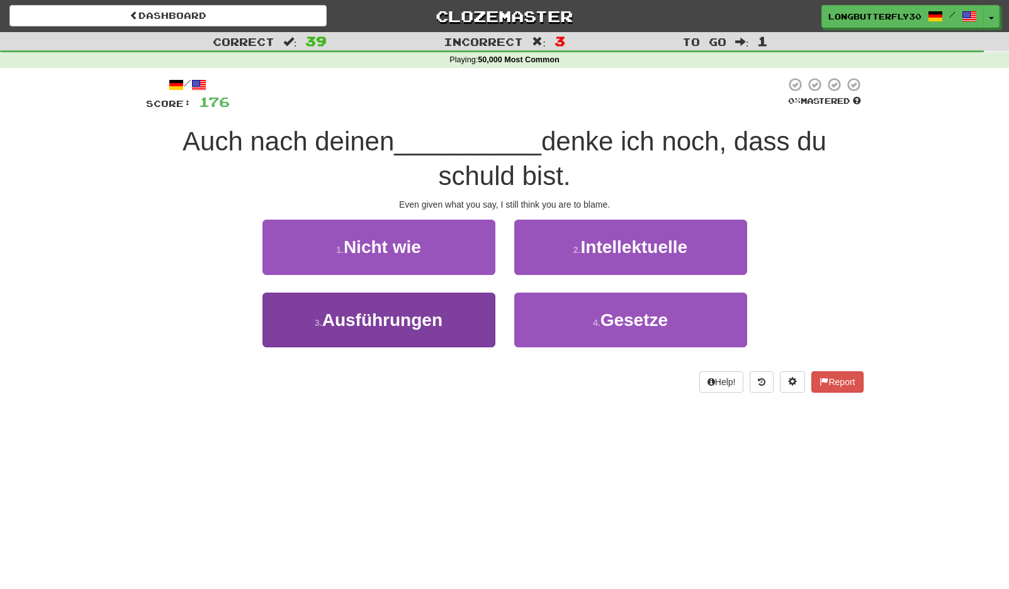
click at [449, 310] on button "3 . Ausführungen" at bounding box center [378, 320] width 233 height 55
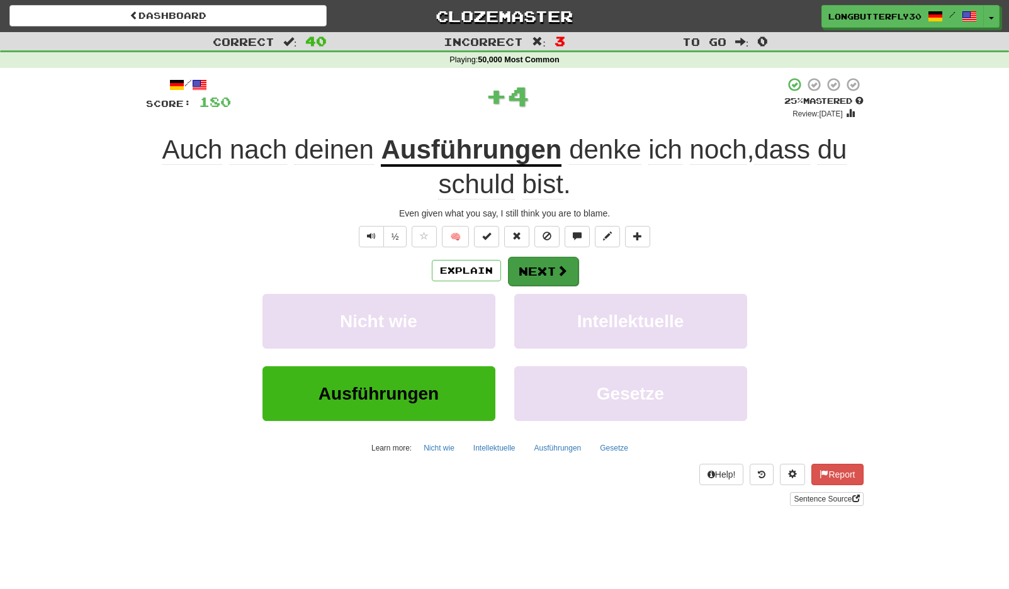
click at [520, 265] on button "Next" at bounding box center [543, 271] width 70 height 29
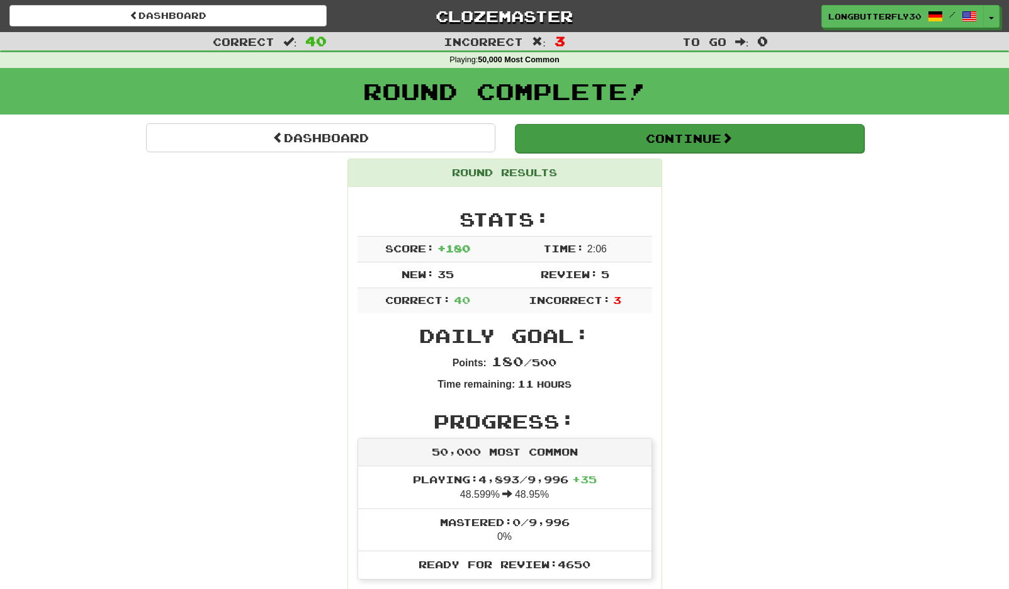
click at [650, 131] on button "Continue" at bounding box center [689, 138] width 349 height 29
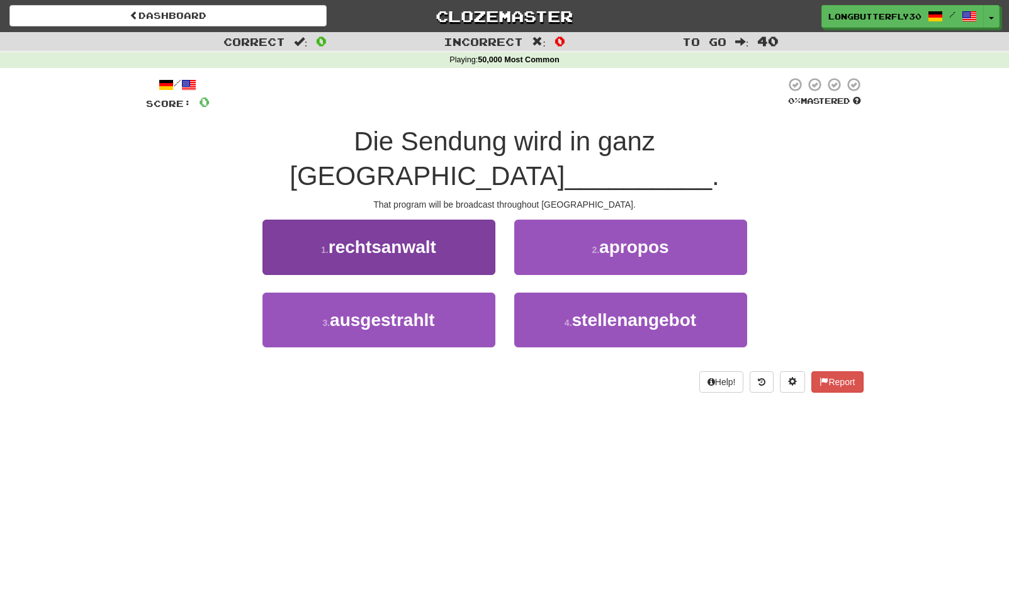
drag, startPoint x: 434, startPoint y: 293, endPoint x: 445, endPoint y: 281, distance: 15.6
click at [434, 310] on span "ausgestrahlt" at bounding box center [382, 320] width 105 height 20
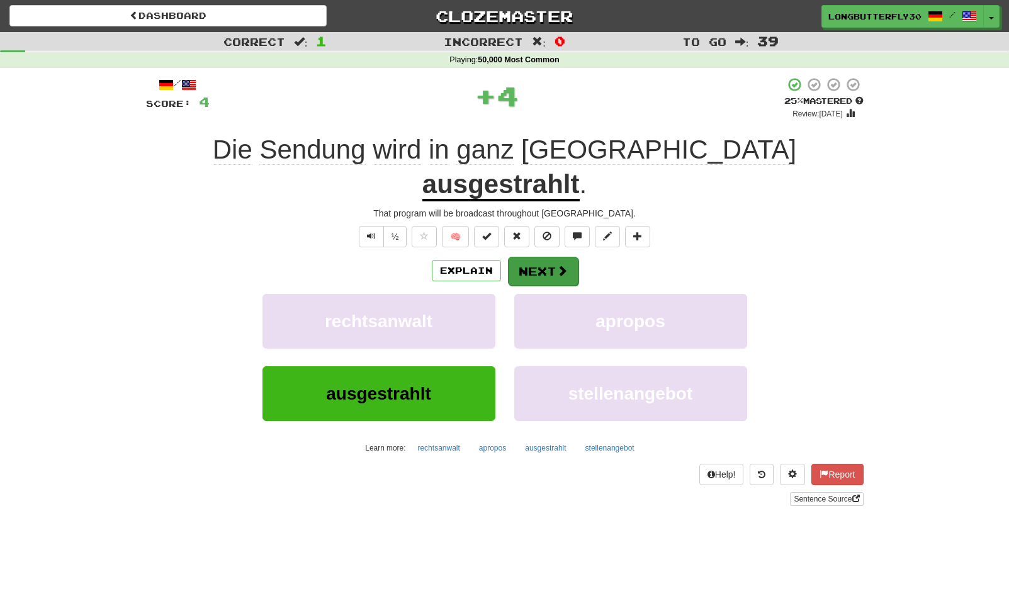
click at [542, 257] on button "Next" at bounding box center [543, 271] width 70 height 29
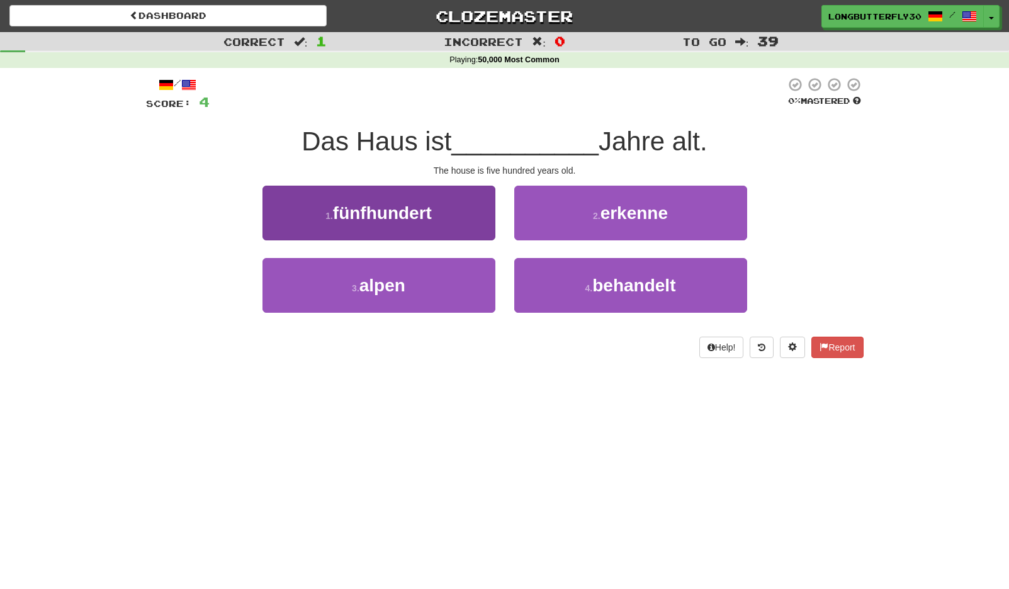
click at [470, 219] on button "1 . fünfhundert" at bounding box center [378, 213] width 233 height 55
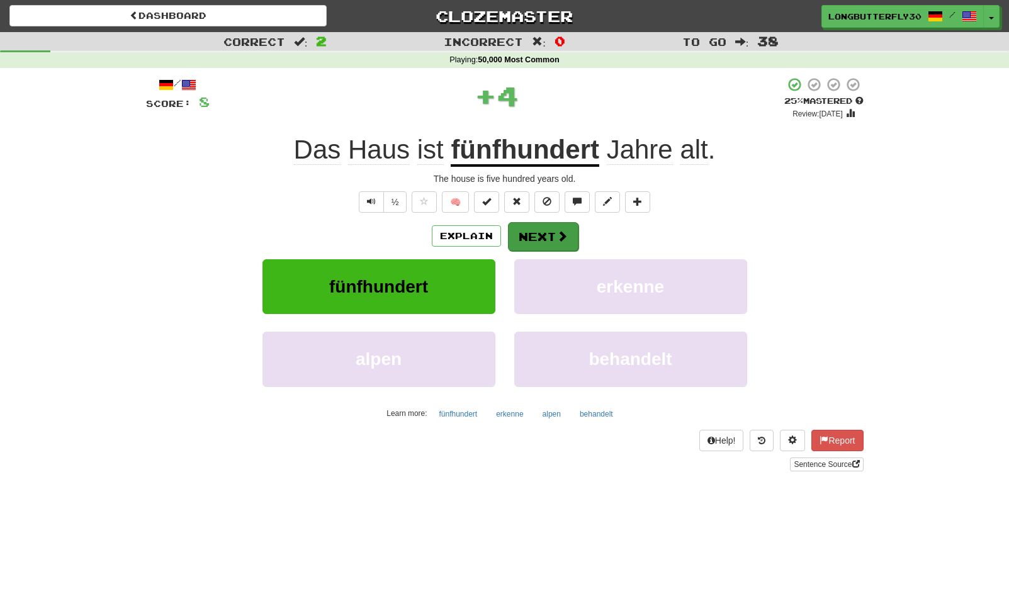
click at [550, 234] on button "Next" at bounding box center [543, 236] width 70 height 29
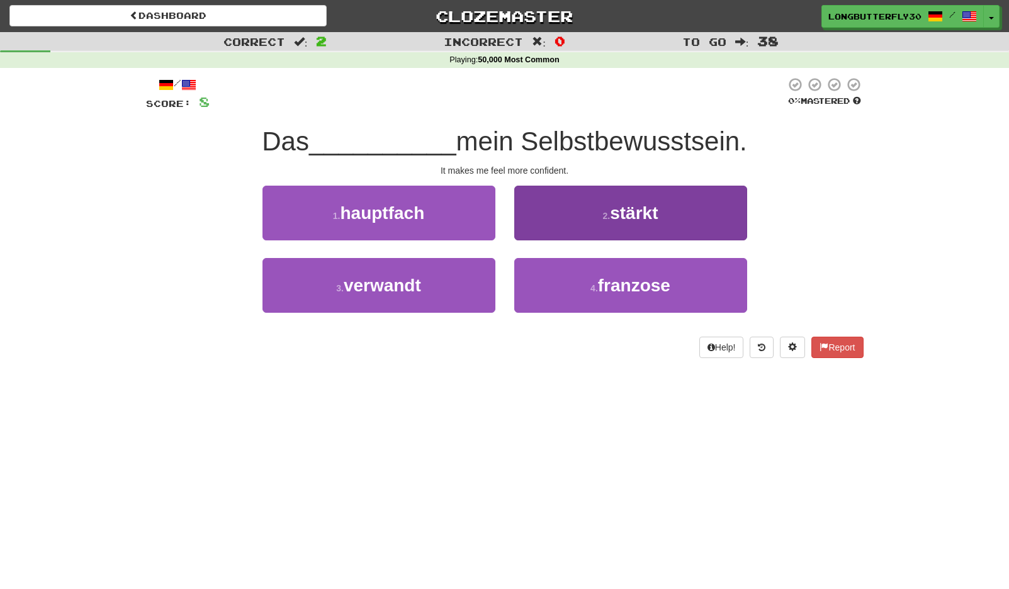
click at [603, 213] on small "2 ." at bounding box center [607, 216] width 8 height 10
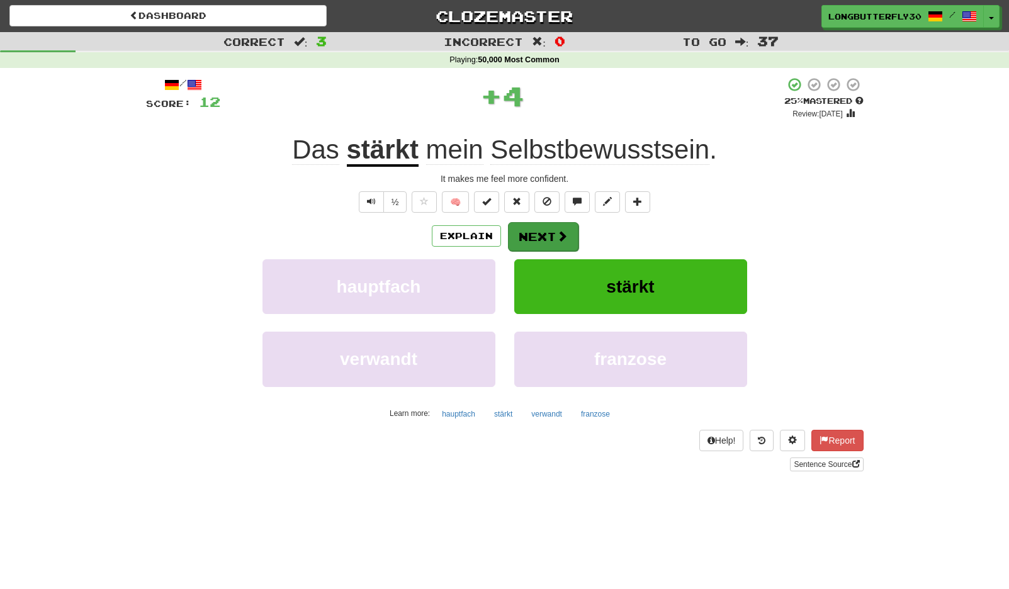
click at [532, 228] on button "Next" at bounding box center [543, 236] width 70 height 29
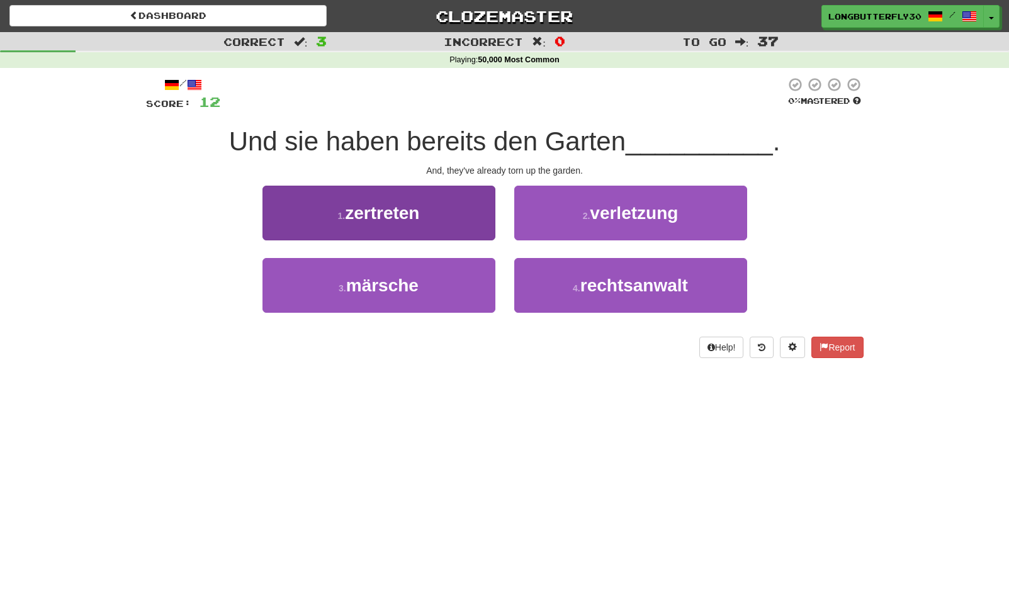
click at [432, 218] on button "1 . zertreten" at bounding box center [378, 213] width 233 height 55
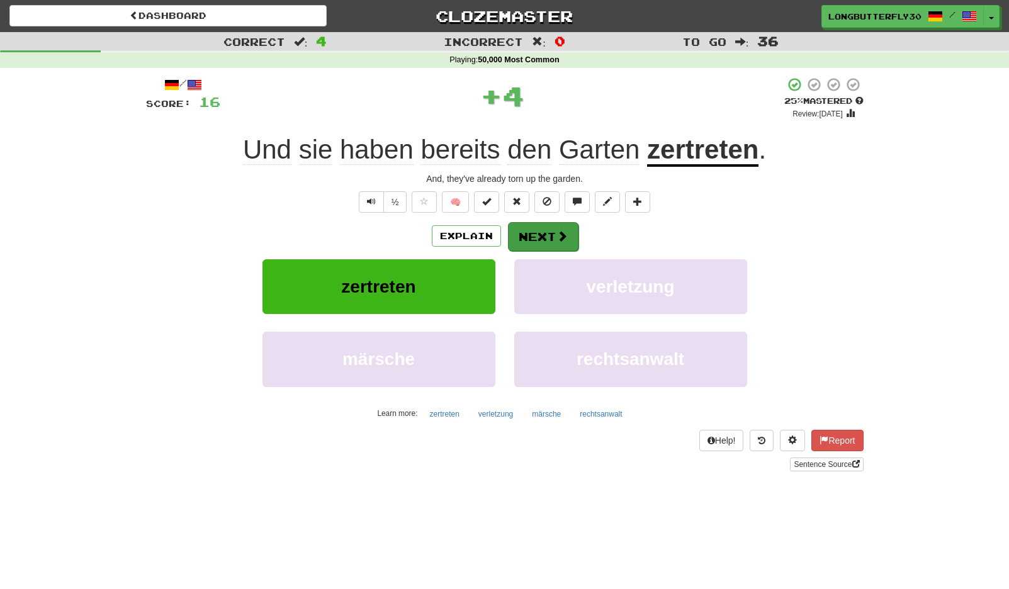
click at [513, 232] on button "Next" at bounding box center [543, 236] width 70 height 29
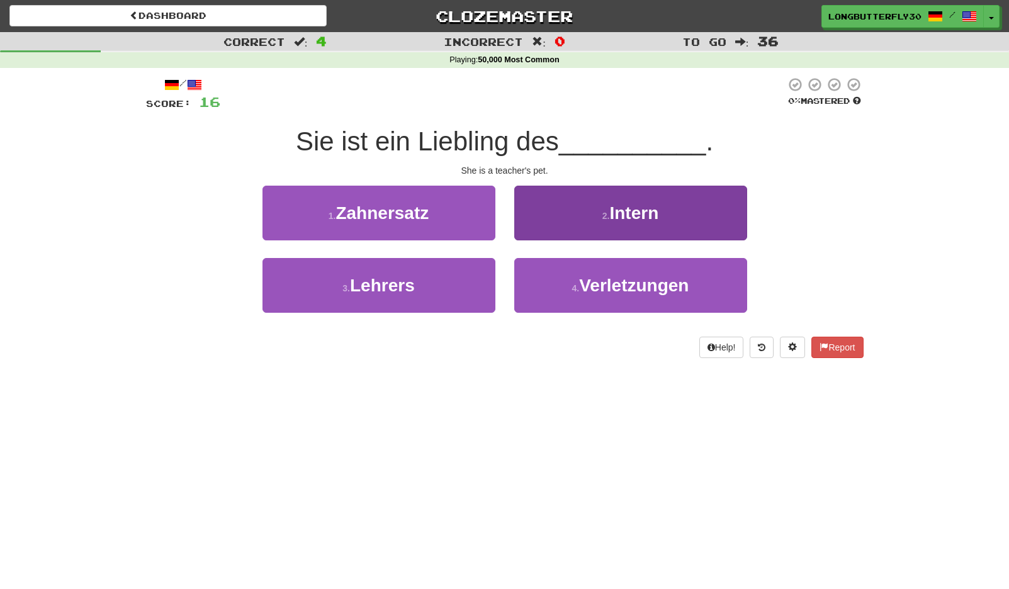
click at [531, 236] on button "2 . Intern" at bounding box center [630, 213] width 233 height 55
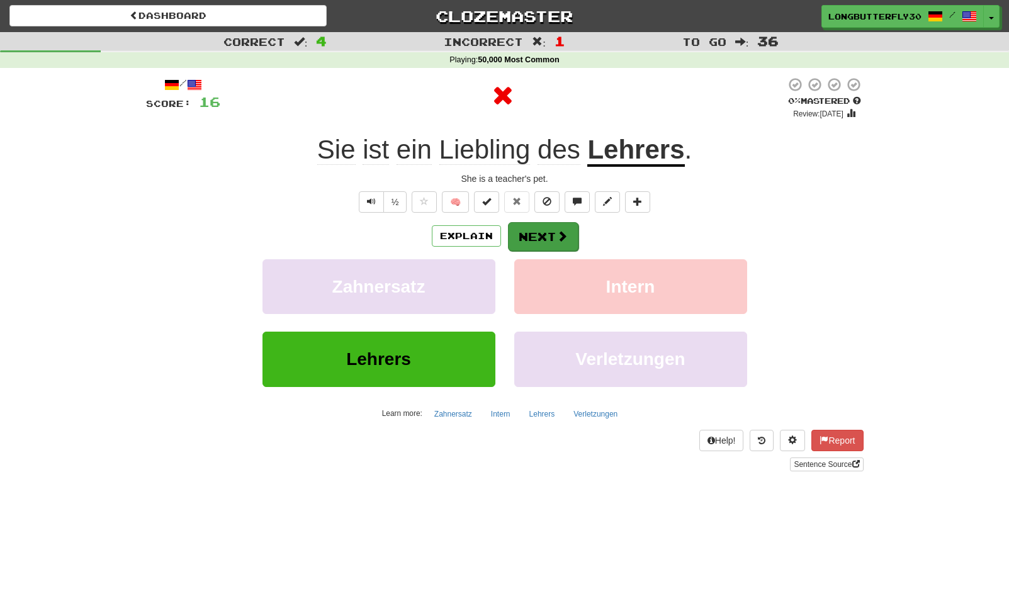
click at [531, 236] on button "Next" at bounding box center [543, 236] width 70 height 29
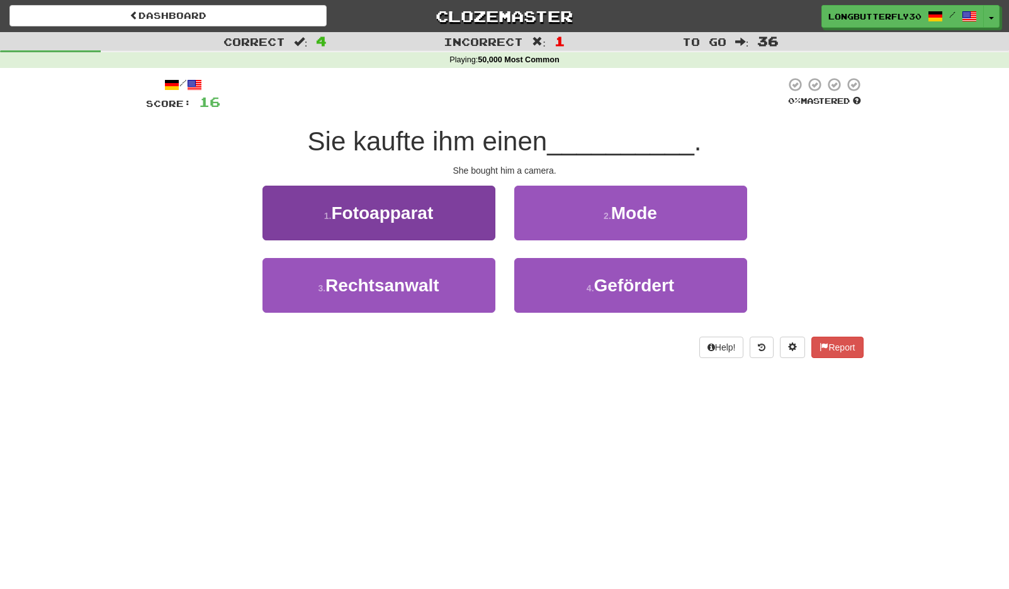
click at [465, 220] on button "1 . Fotoapparat" at bounding box center [378, 213] width 233 height 55
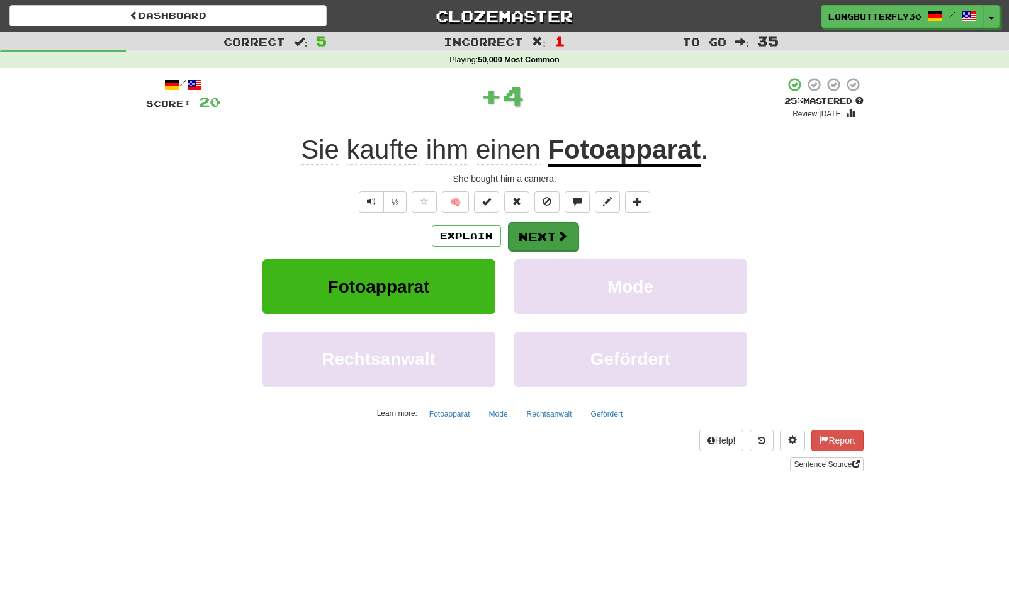
click at [525, 230] on button "Next" at bounding box center [543, 236] width 70 height 29
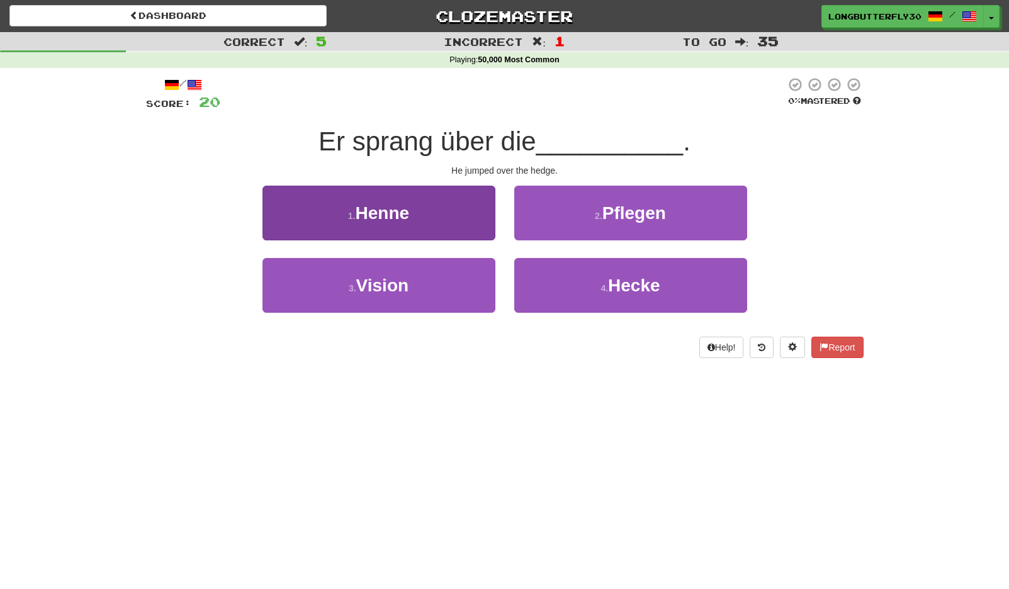
drag, startPoint x: 466, startPoint y: 215, endPoint x: 463, endPoint y: 223, distance: 9.4
click at [463, 223] on button "1 . Henne" at bounding box center [378, 213] width 233 height 55
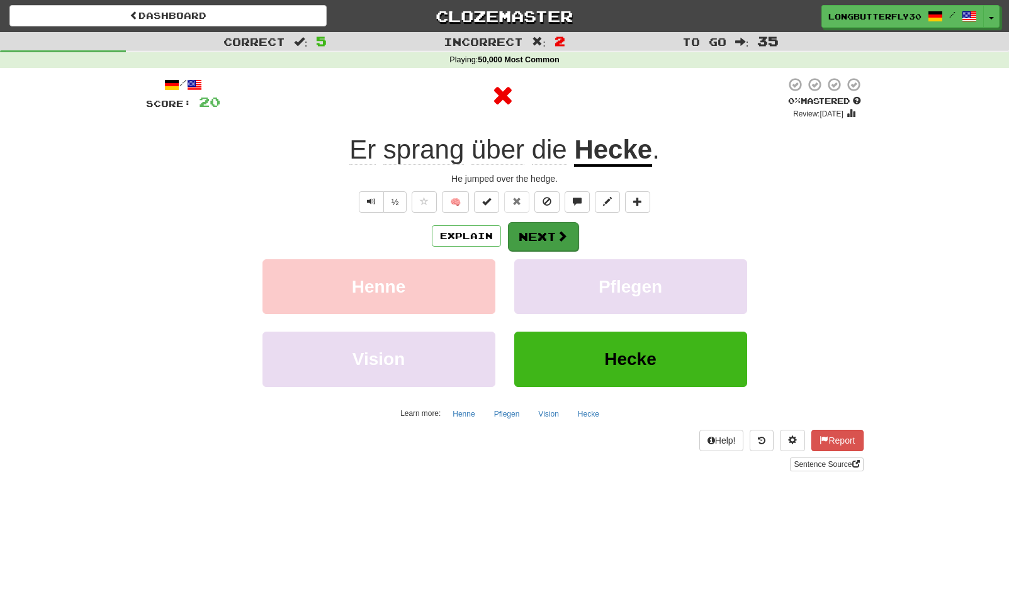
click at [547, 233] on button "Next" at bounding box center [543, 236] width 70 height 29
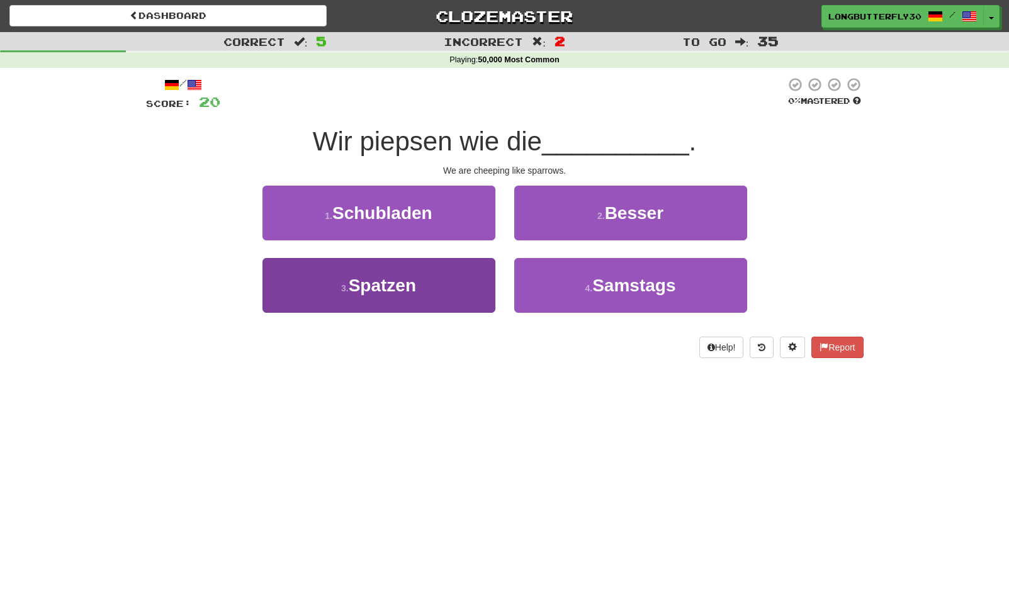
click at [447, 275] on button "3 . Spatzen" at bounding box center [378, 285] width 233 height 55
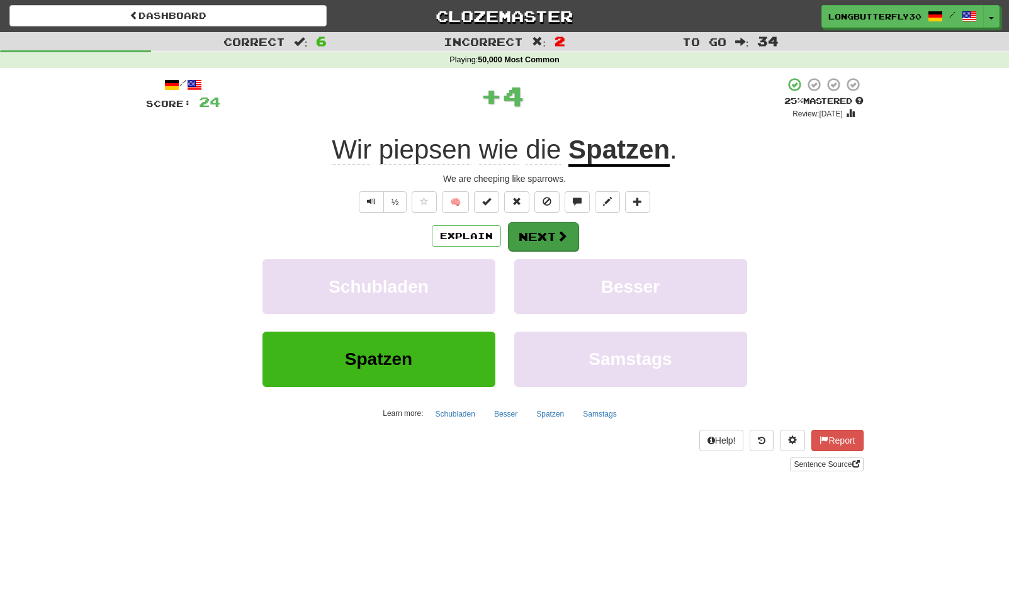
click at [531, 236] on button "Next" at bounding box center [543, 236] width 70 height 29
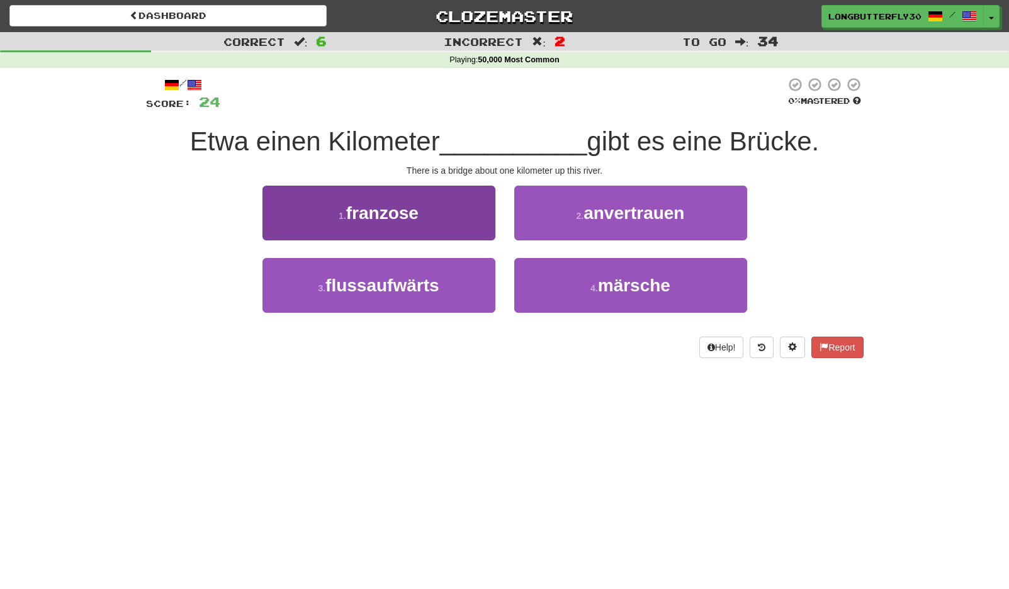
drag, startPoint x: 444, startPoint y: 290, endPoint x: 458, endPoint y: 277, distance: 19.6
click at [445, 289] on button "3 . flussaufwärts" at bounding box center [378, 285] width 233 height 55
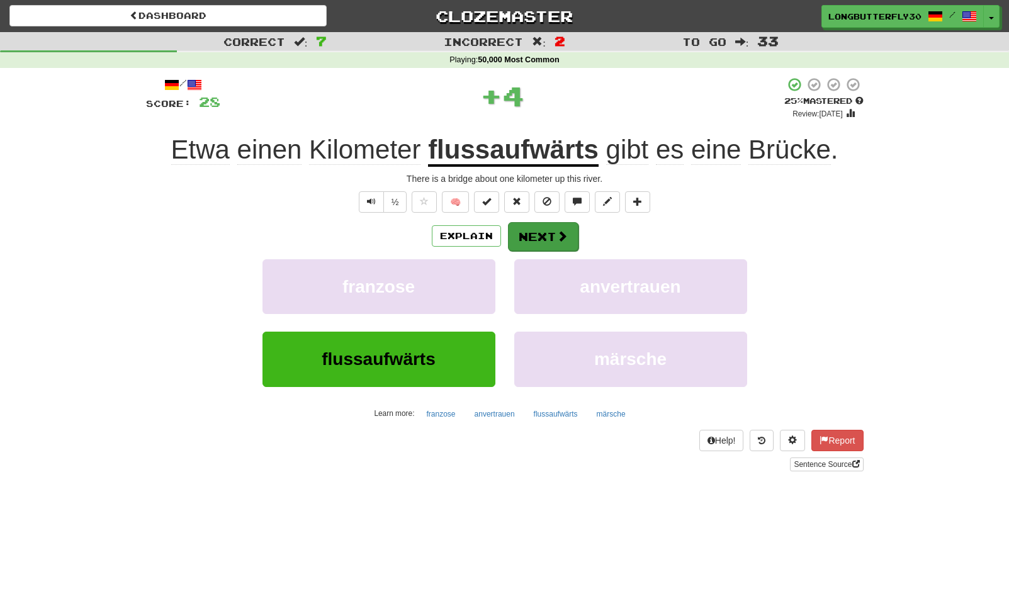
click at [533, 239] on button "Next" at bounding box center [543, 236] width 70 height 29
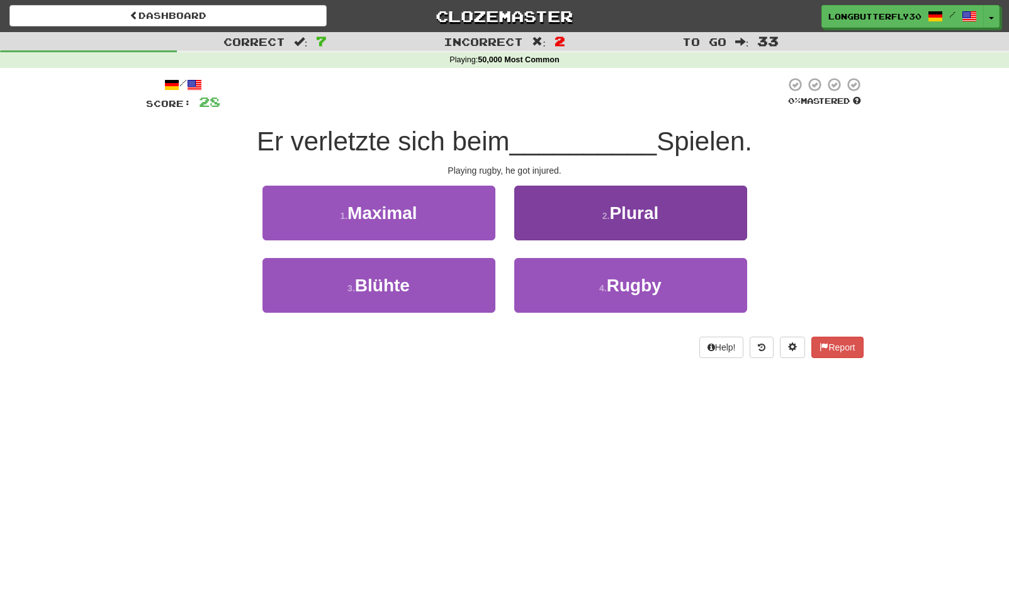
click at [568, 286] on button "4 . Rugby" at bounding box center [630, 285] width 233 height 55
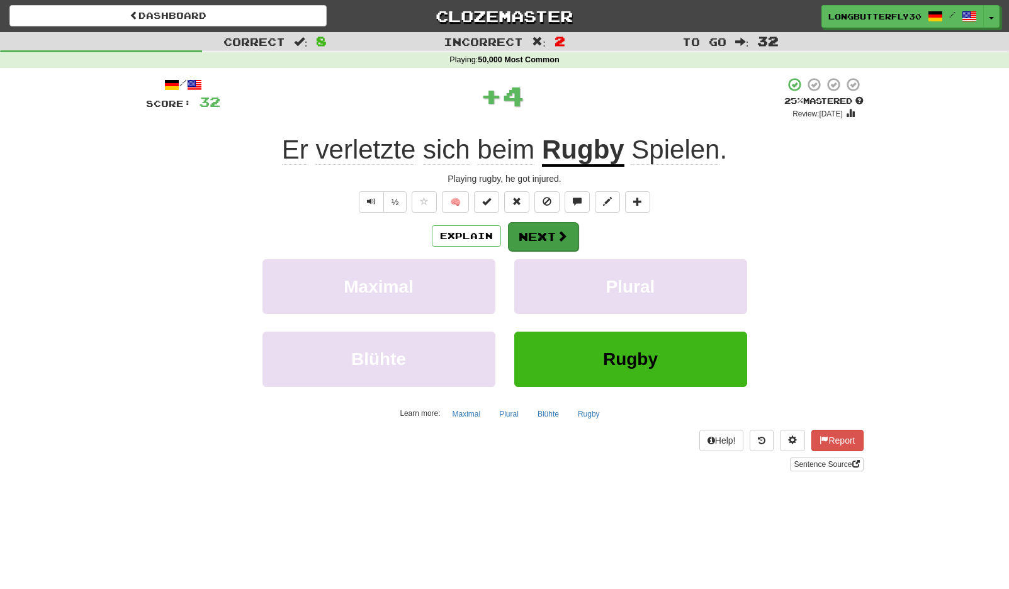
click at [561, 238] on span at bounding box center [561, 235] width 11 height 11
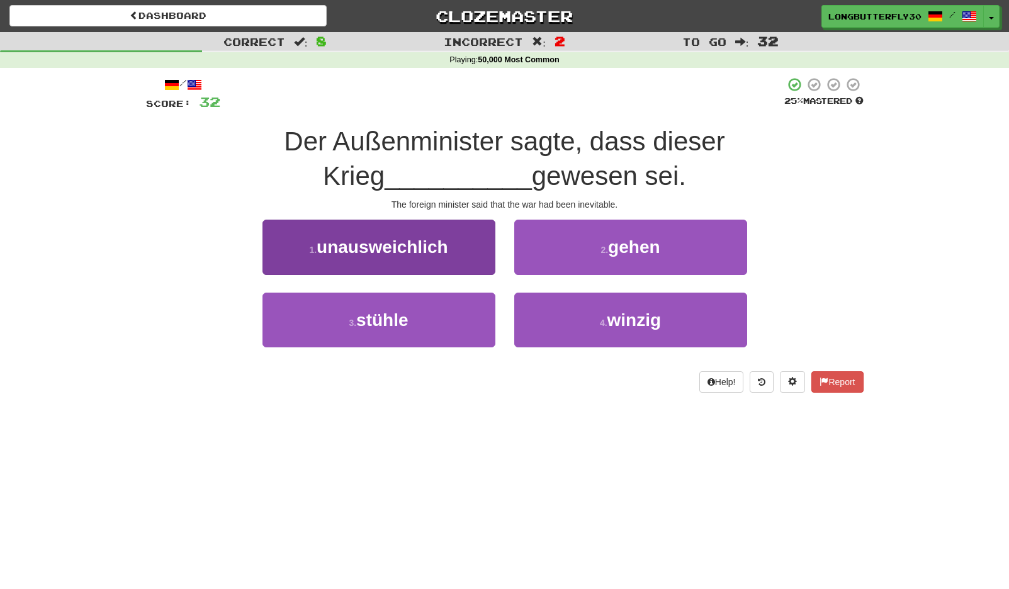
click at [455, 255] on button "1 . unausweichlich" at bounding box center [378, 247] width 233 height 55
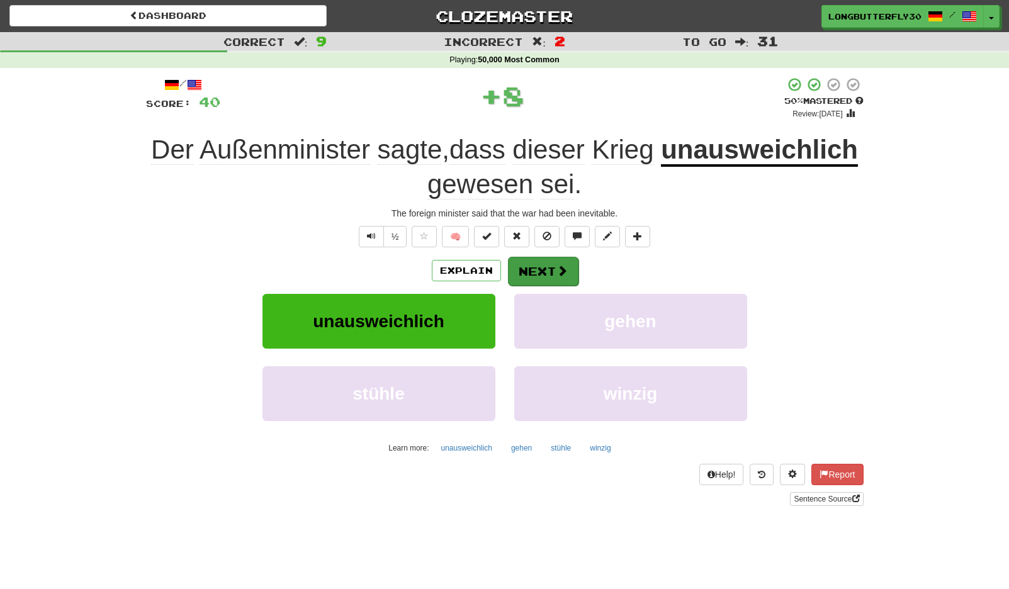
click at [561, 270] on span at bounding box center [561, 270] width 11 height 11
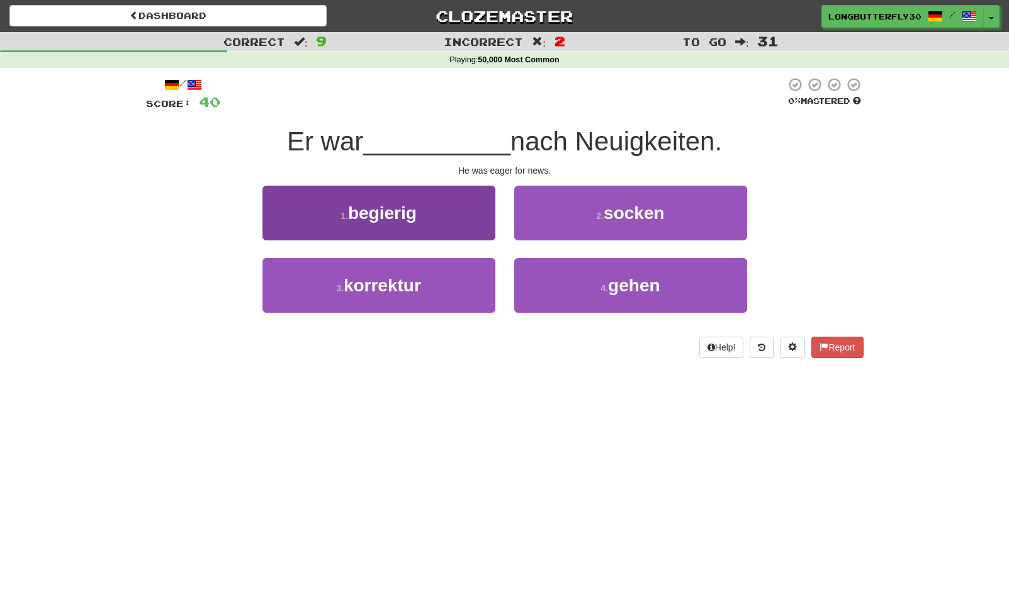
click at [456, 226] on button "1 . begierig" at bounding box center [378, 213] width 233 height 55
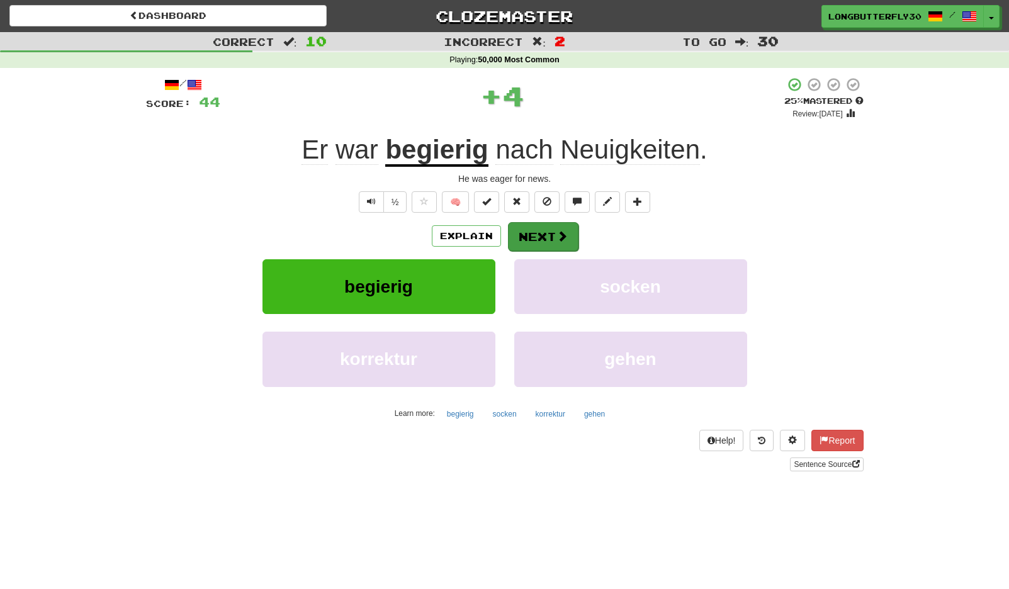
click at [532, 237] on button "Next" at bounding box center [543, 236] width 70 height 29
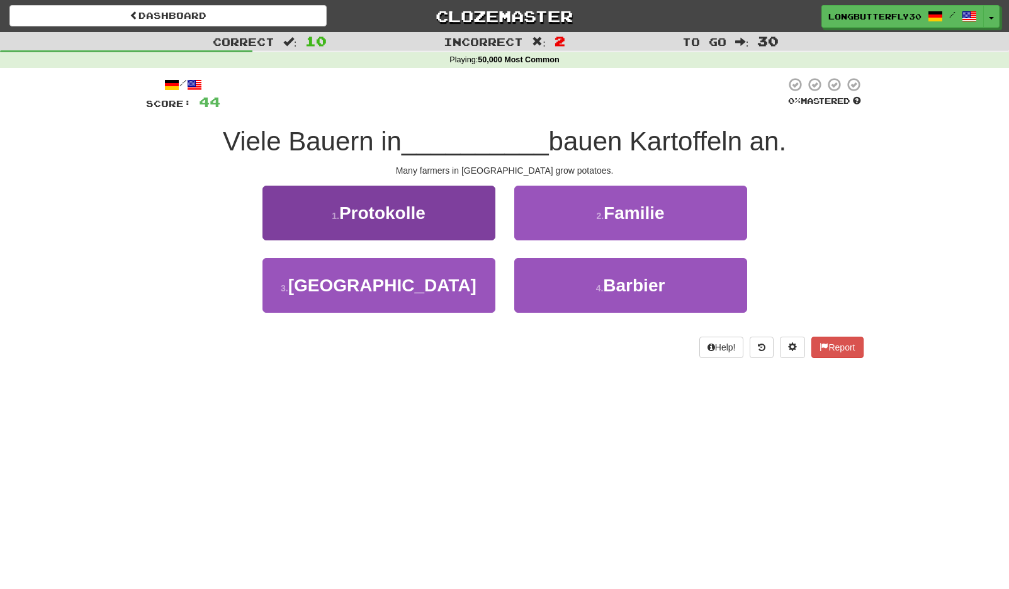
drag, startPoint x: 420, startPoint y: 289, endPoint x: 444, endPoint y: 287, distance: 24.0
click at [428, 289] on button "3 . Hokkaido" at bounding box center [378, 285] width 233 height 55
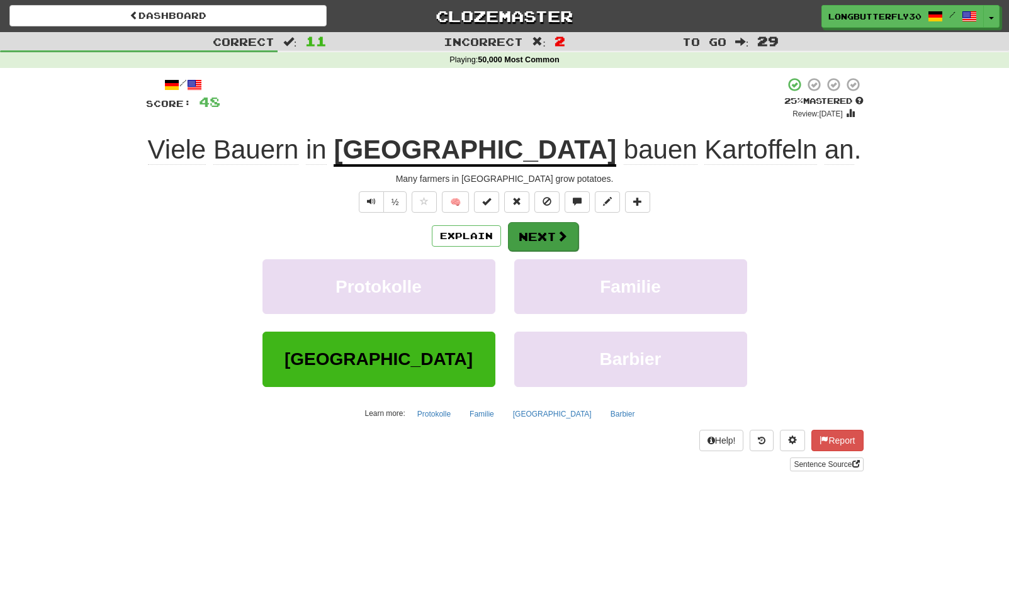
click at [552, 242] on button "Next" at bounding box center [543, 236] width 70 height 29
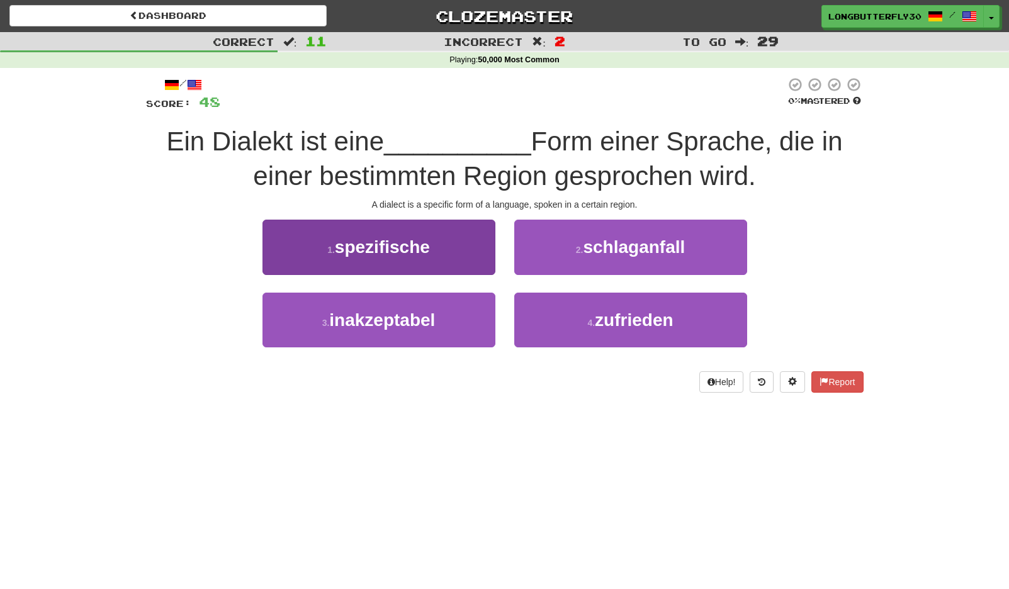
click at [418, 243] on span "spezifische" at bounding box center [382, 247] width 95 height 20
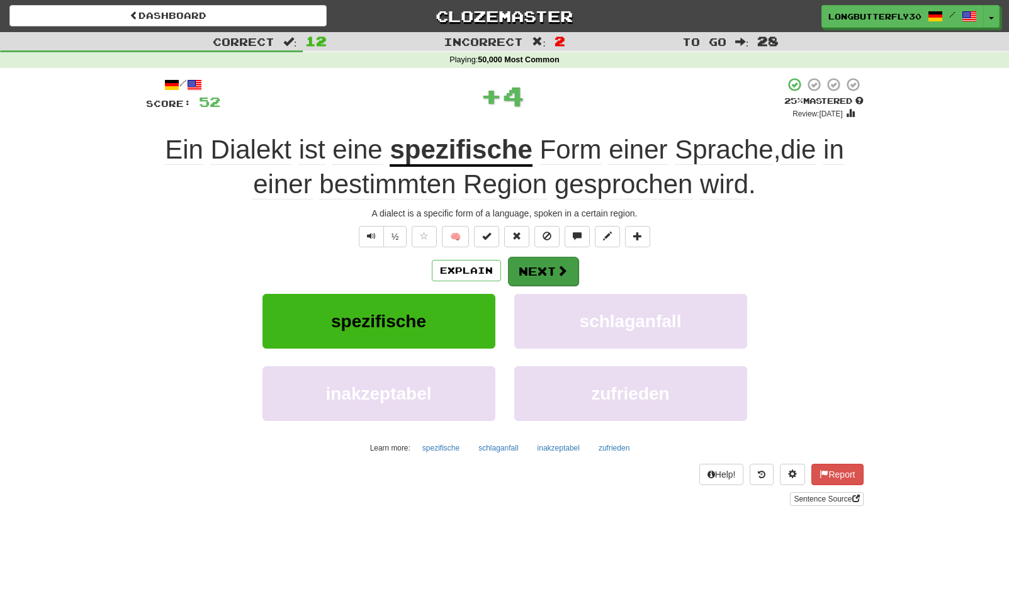
click at [543, 271] on button "Next" at bounding box center [543, 271] width 70 height 29
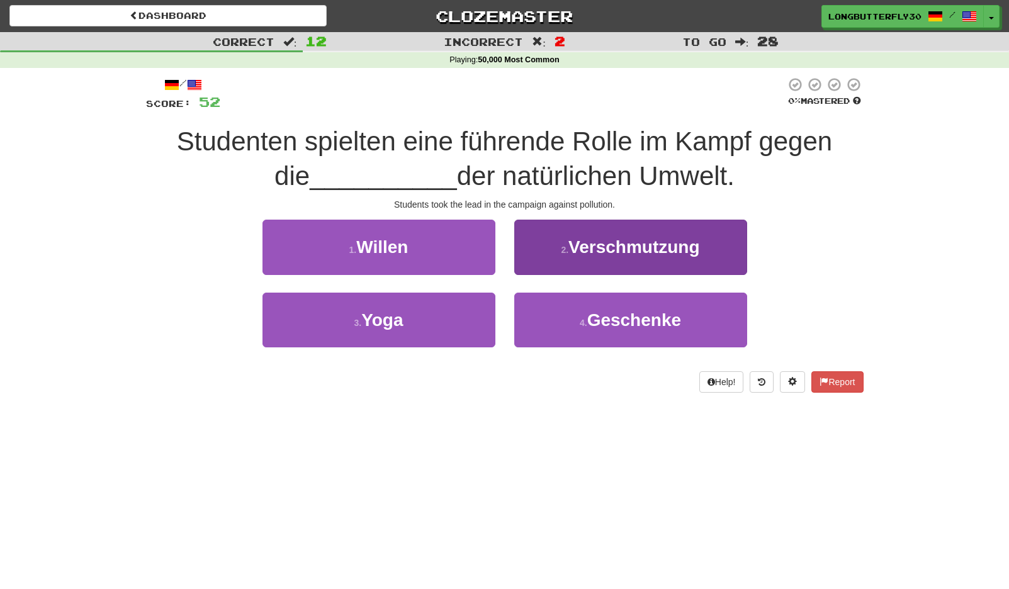
click at [647, 243] on span "Verschmutzung" at bounding box center [633, 247] width 131 height 20
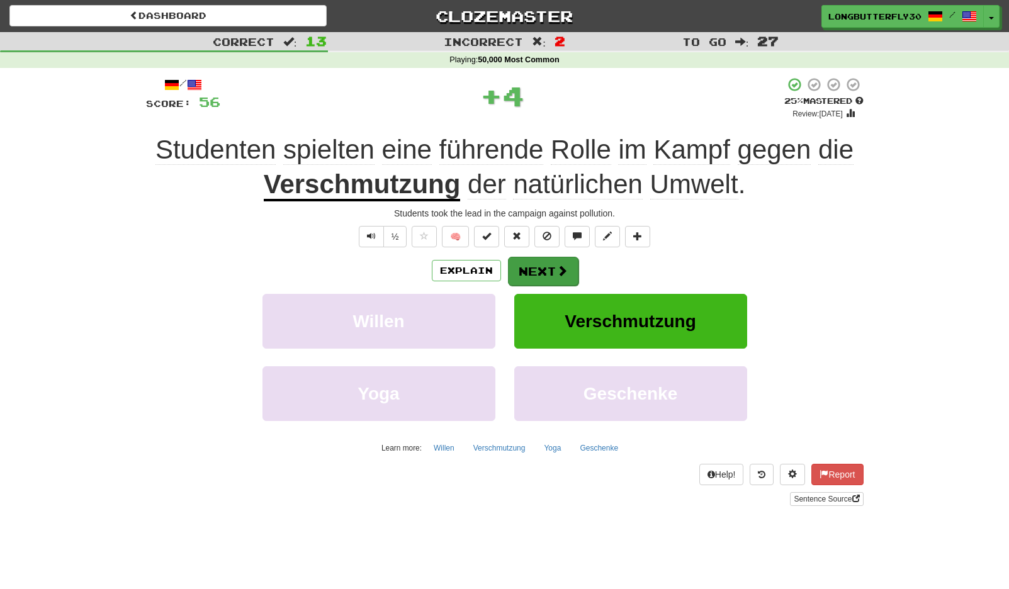
click at [579, 267] on div "Explain Next" at bounding box center [504, 270] width 717 height 29
click at [551, 271] on button "Next" at bounding box center [543, 271] width 70 height 29
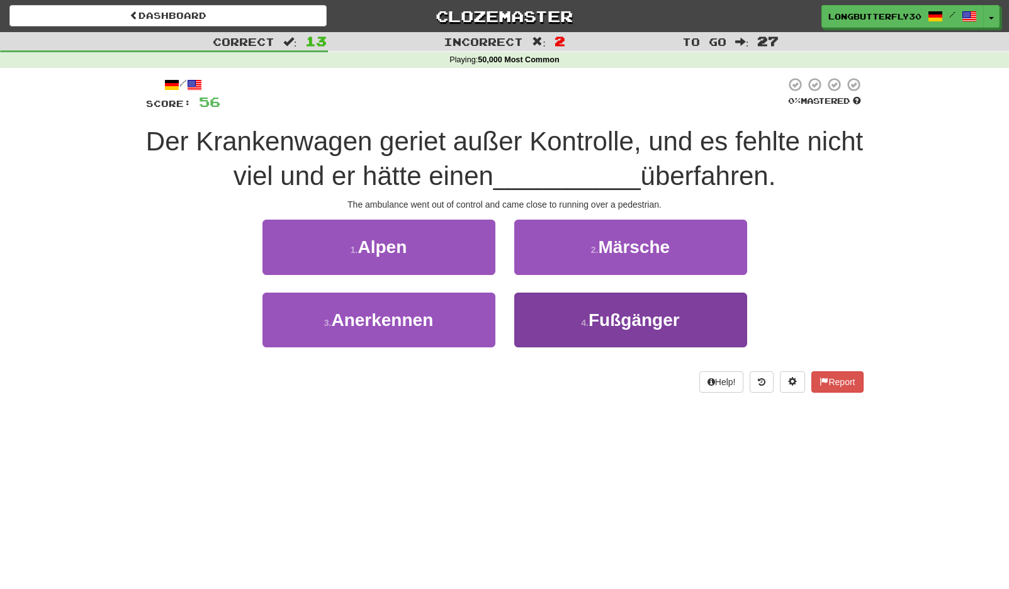
click at [592, 317] on span "Fußgänger" at bounding box center [633, 320] width 91 height 20
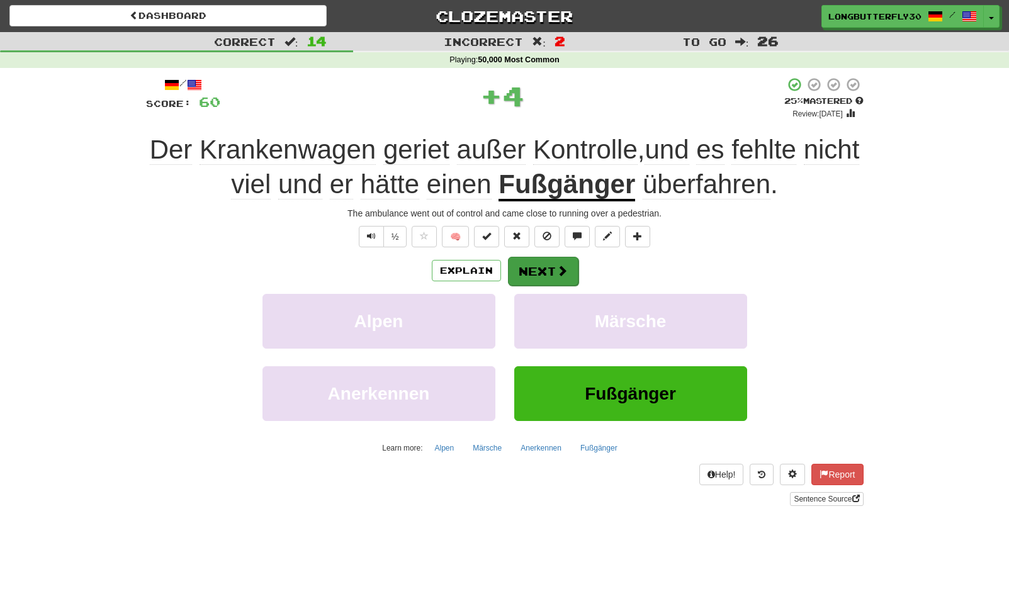
click at [548, 260] on button "Next" at bounding box center [543, 271] width 70 height 29
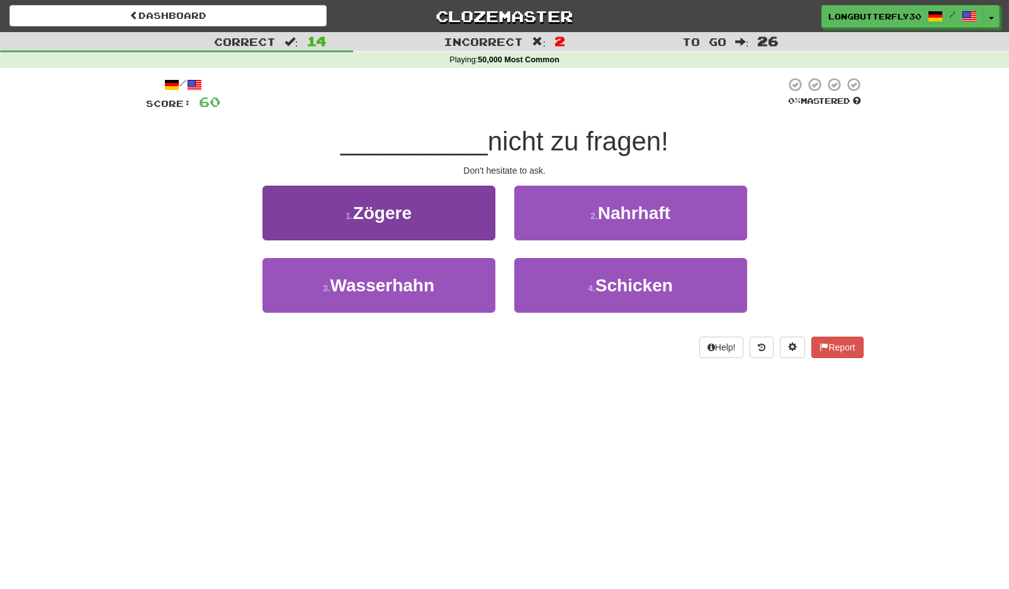
click at [450, 222] on button "1 . Zögere" at bounding box center [378, 213] width 233 height 55
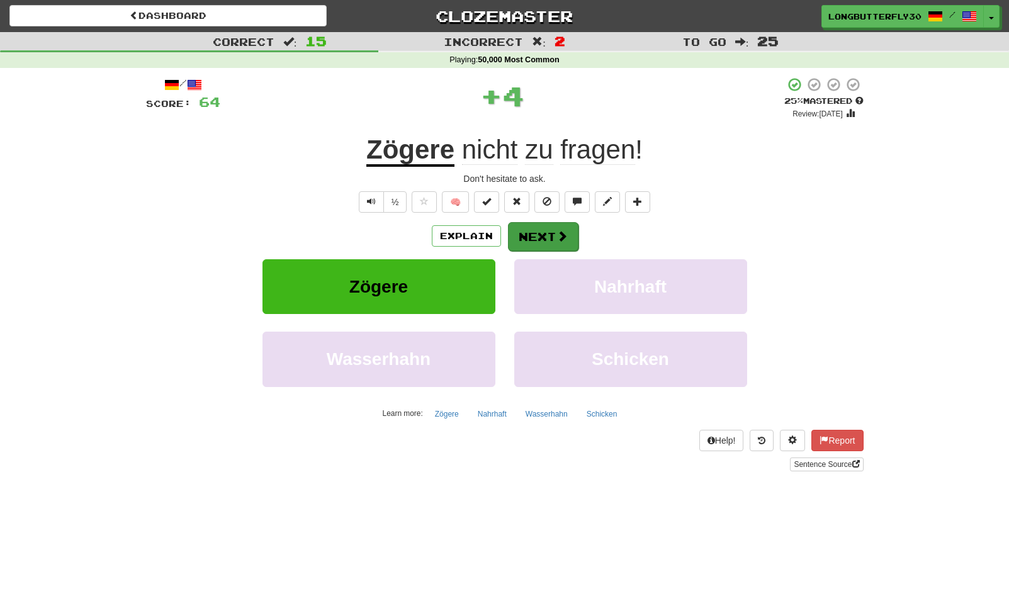
click at [545, 236] on button "Next" at bounding box center [543, 236] width 70 height 29
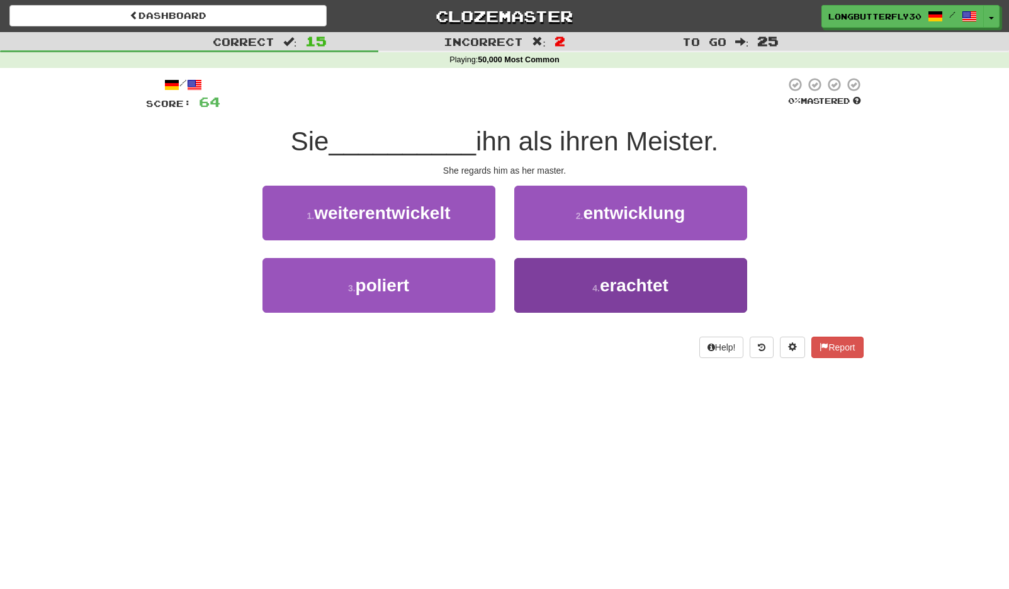
click at [622, 294] on button "4 . erachtet" at bounding box center [630, 285] width 233 height 55
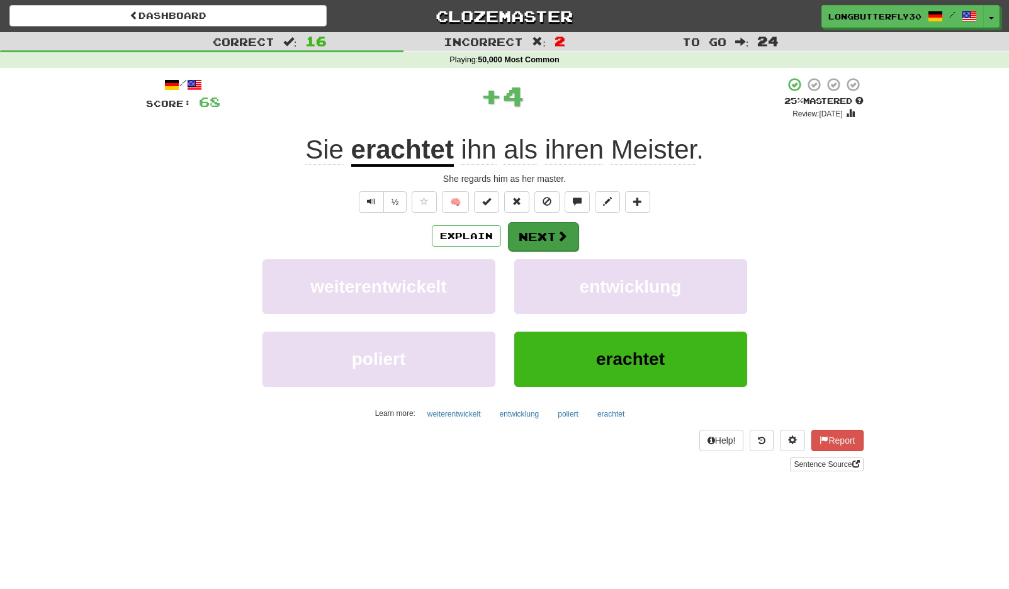
click at [547, 231] on button "Next" at bounding box center [543, 236] width 70 height 29
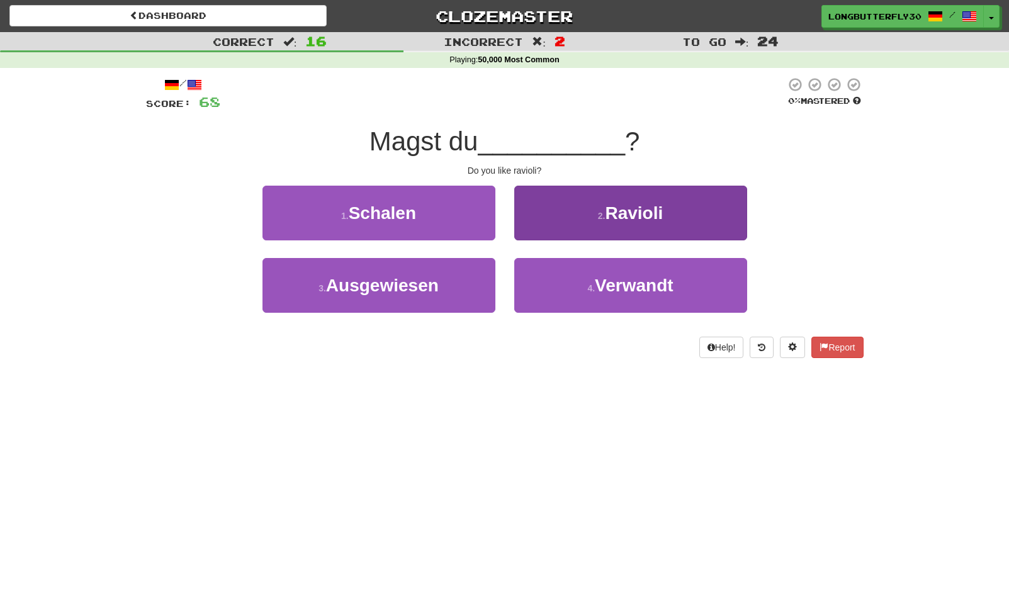
scroll to position [3, 0]
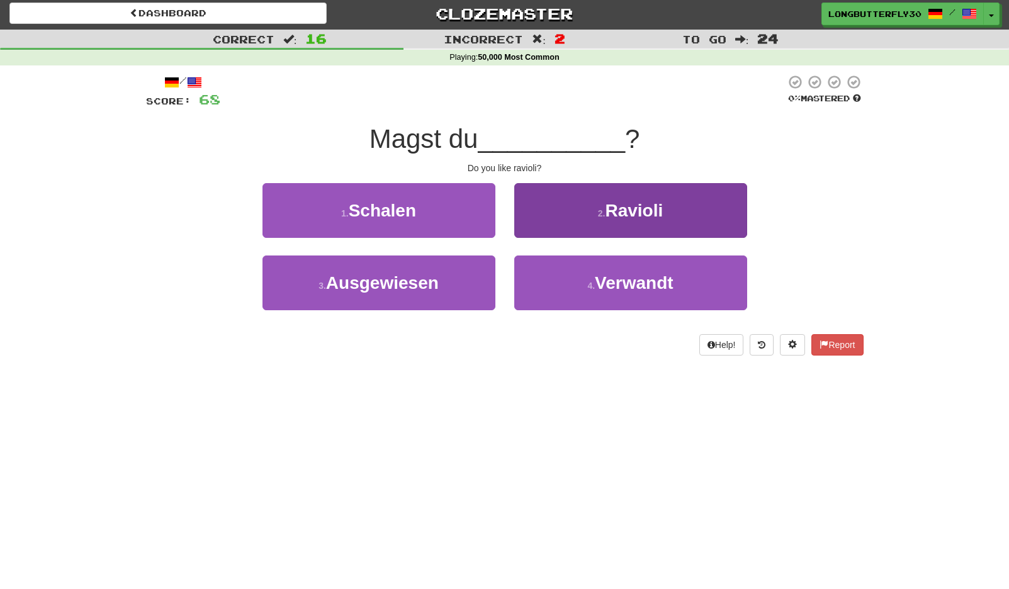
click at [618, 218] on span "Ravioli" at bounding box center [634, 211] width 58 height 20
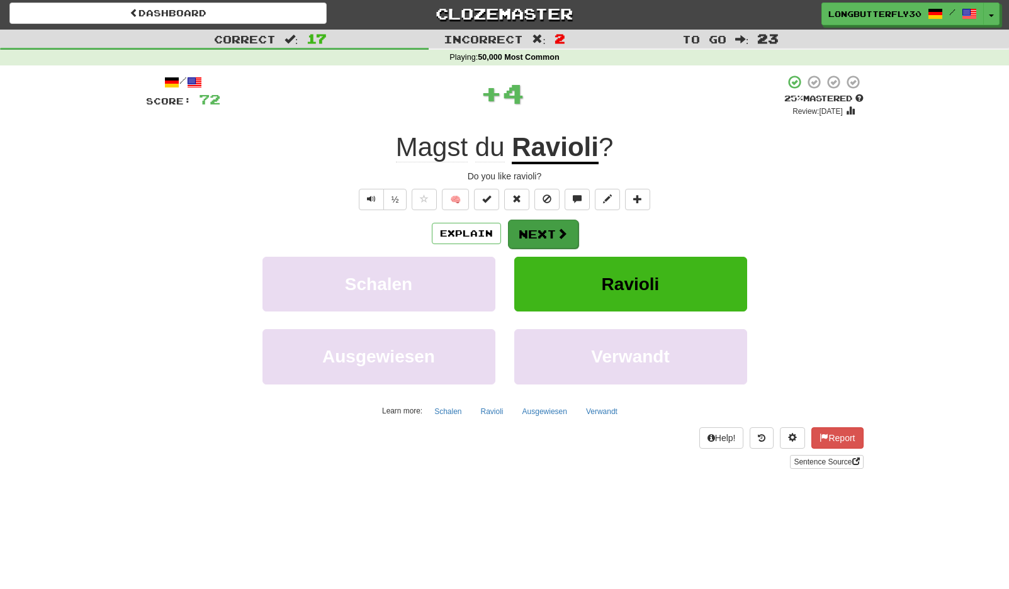
click at [556, 235] on span at bounding box center [561, 233] width 11 height 11
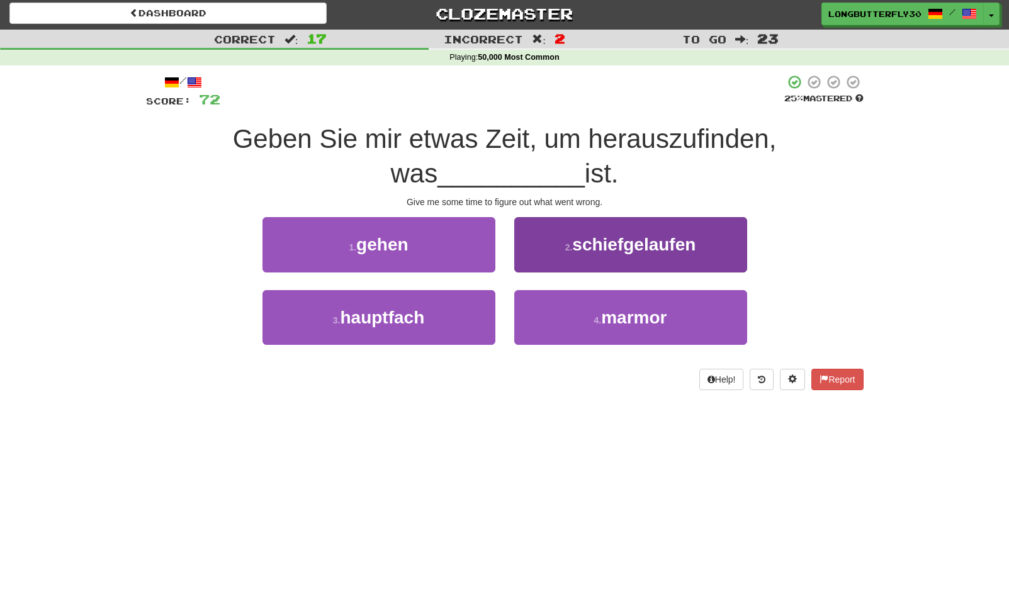
click at [596, 238] on span "schiefgelaufen" at bounding box center [633, 245] width 123 height 20
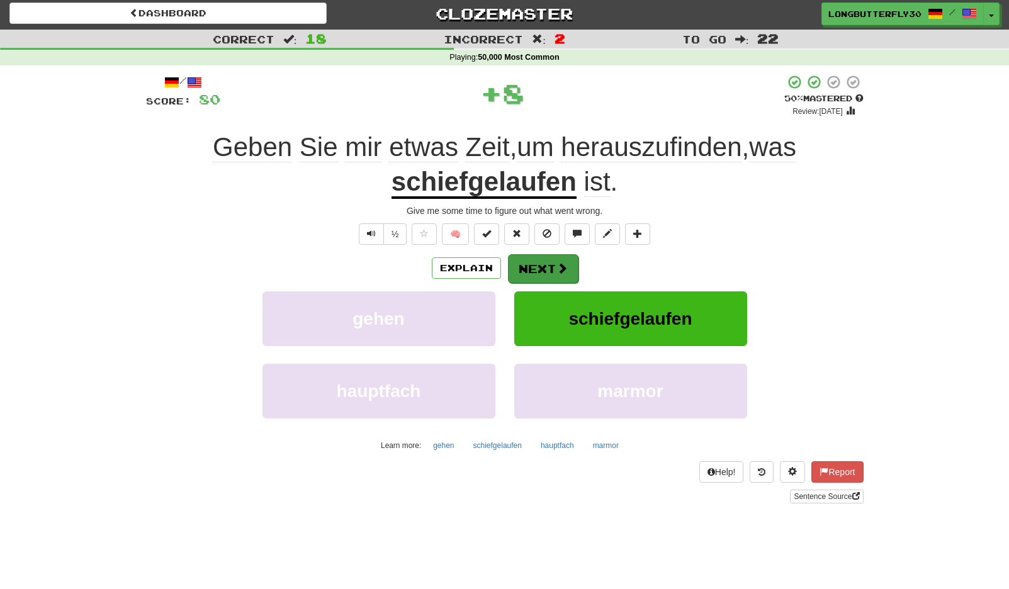
click at [527, 272] on button "Next" at bounding box center [543, 268] width 70 height 29
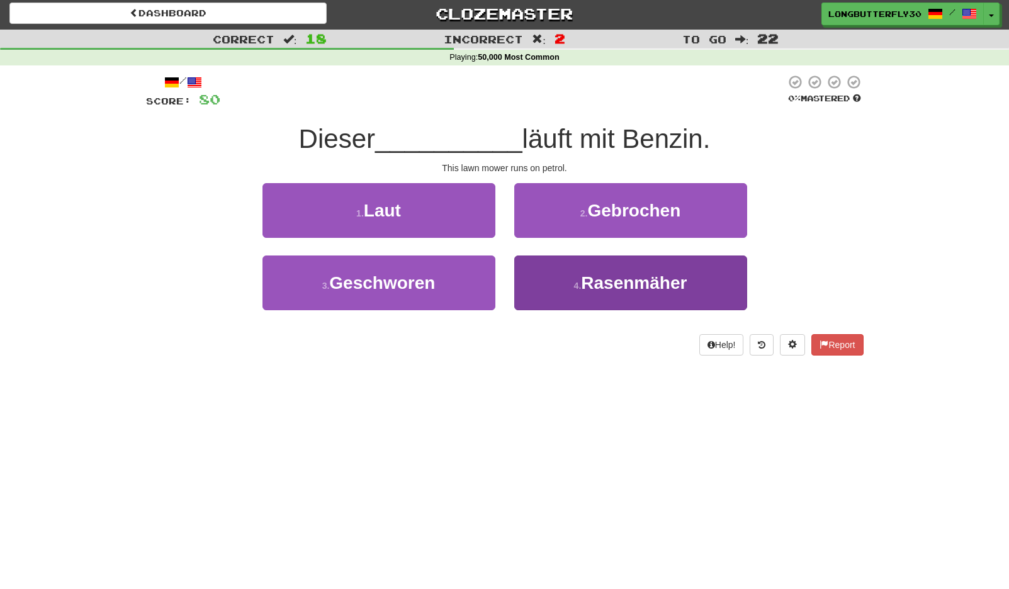
click at [564, 281] on button "4 . Rasenmäher" at bounding box center [630, 282] width 233 height 55
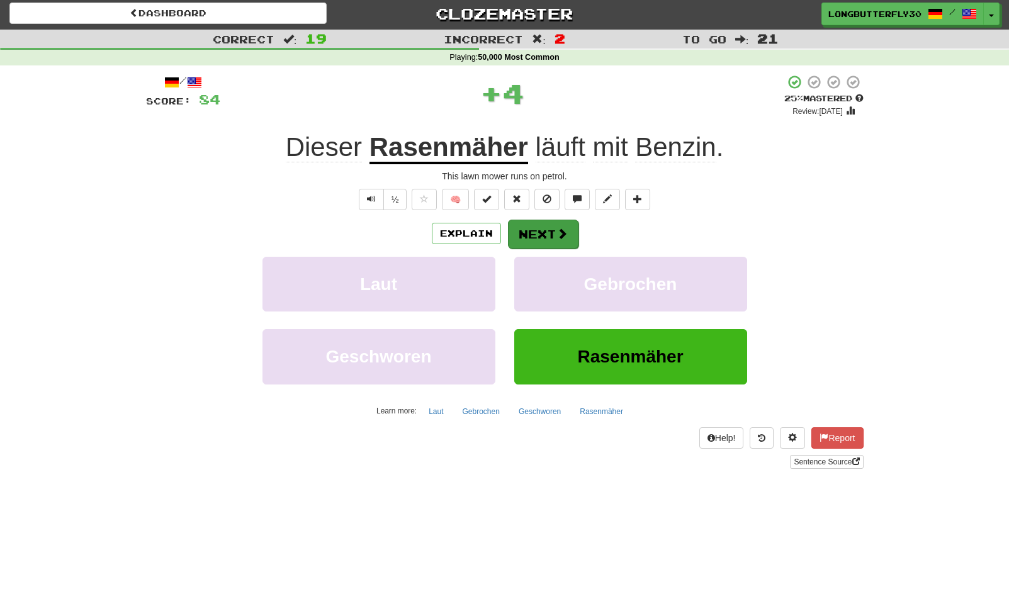
click at [562, 230] on span at bounding box center [561, 233] width 11 height 11
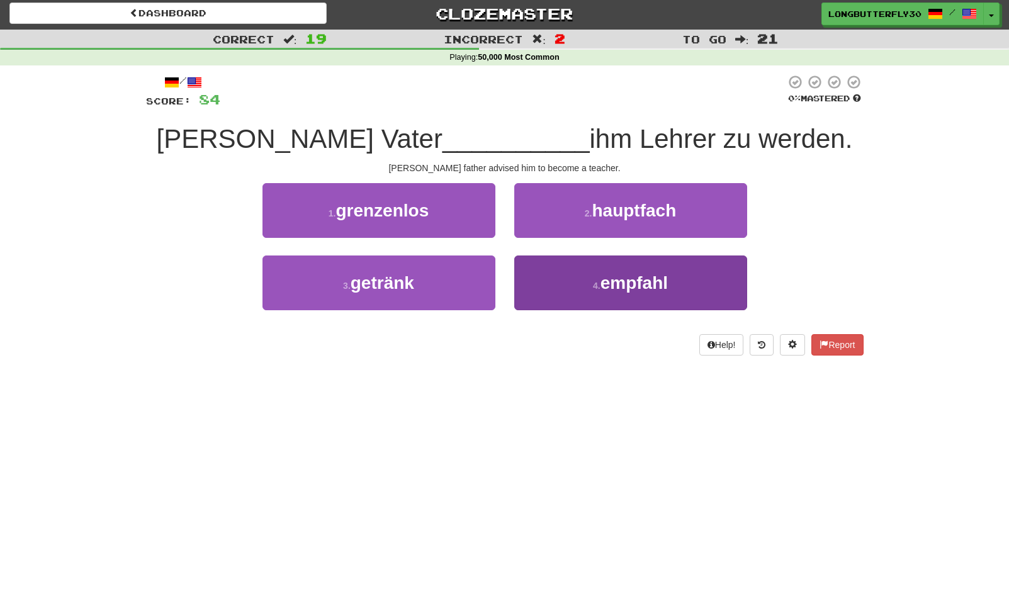
click at [584, 286] on button "4 . empfahl" at bounding box center [630, 282] width 233 height 55
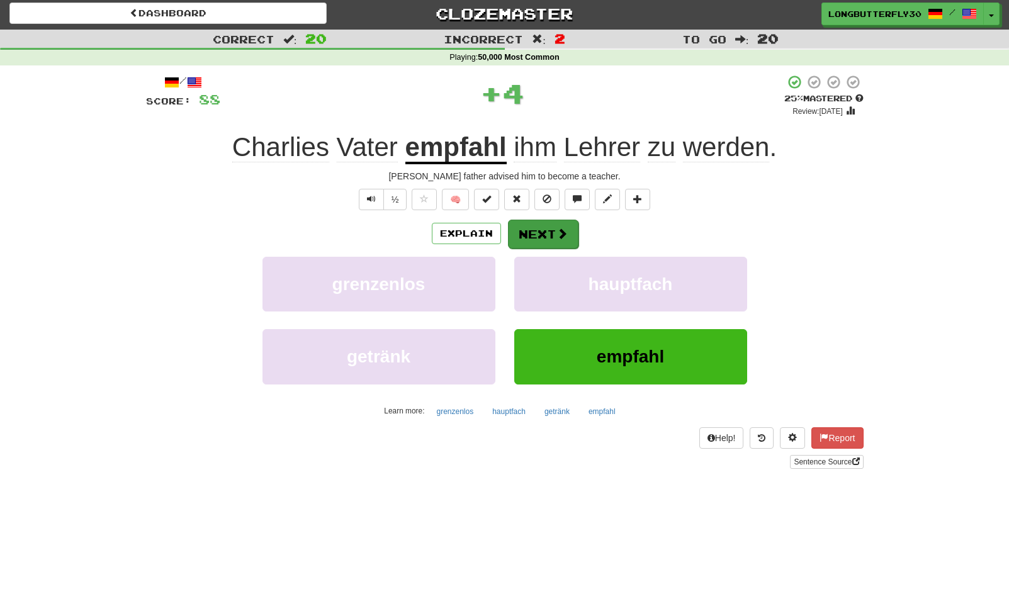
click at [553, 244] on button "Next" at bounding box center [543, 234] width 70 height 29
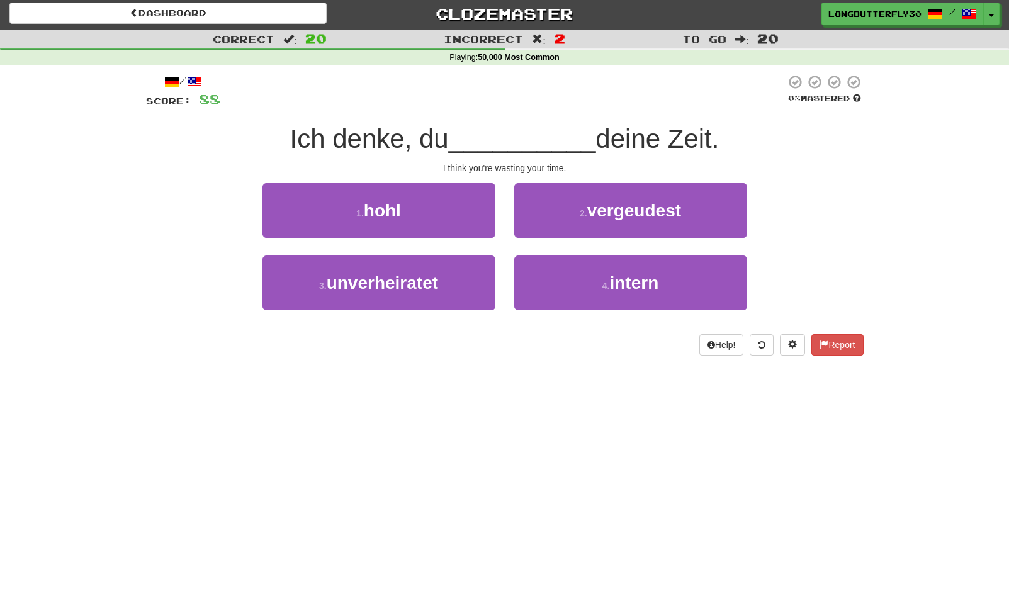
drag, startPoint x: 621, startPoint y: 213, endPoint x: 611, endPoint y: 217, distance: 10.8
click at [620, 214] on span "vergeudest" at bounding box center [634, 211] width 94 height 20
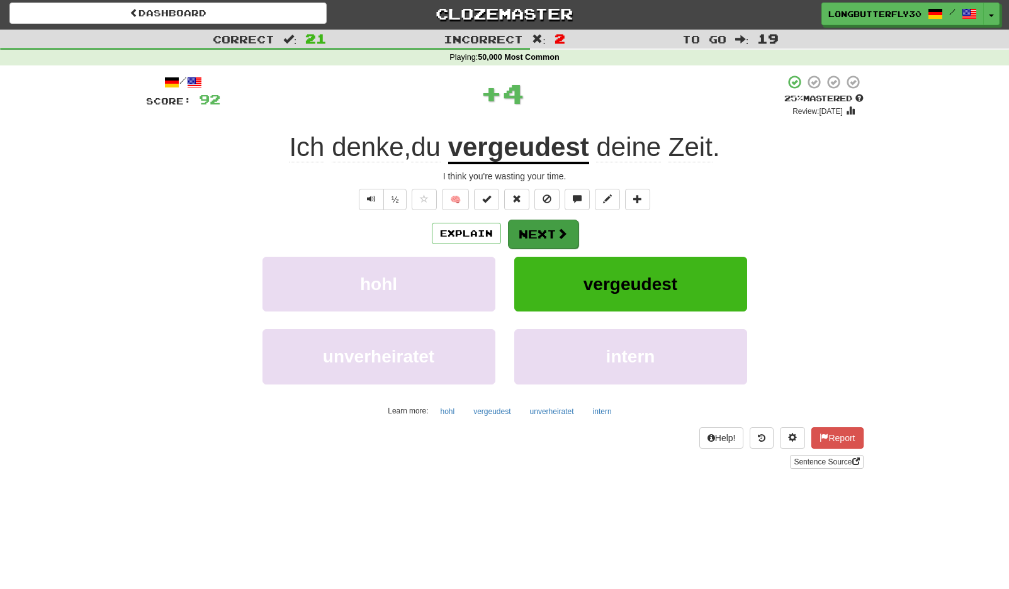
click at [561, 224] on button "Next" at bounding box center [543, 234] width 70 height 29
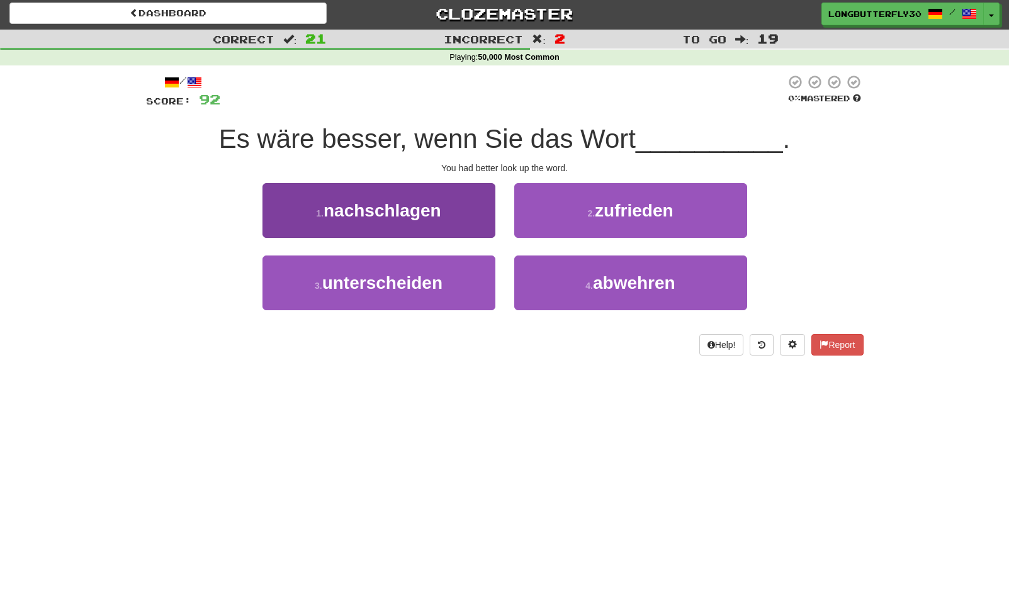
click at [489, 220] on button "1 . nachschlagen" at bounding box center [378, 210] width 233 height 55
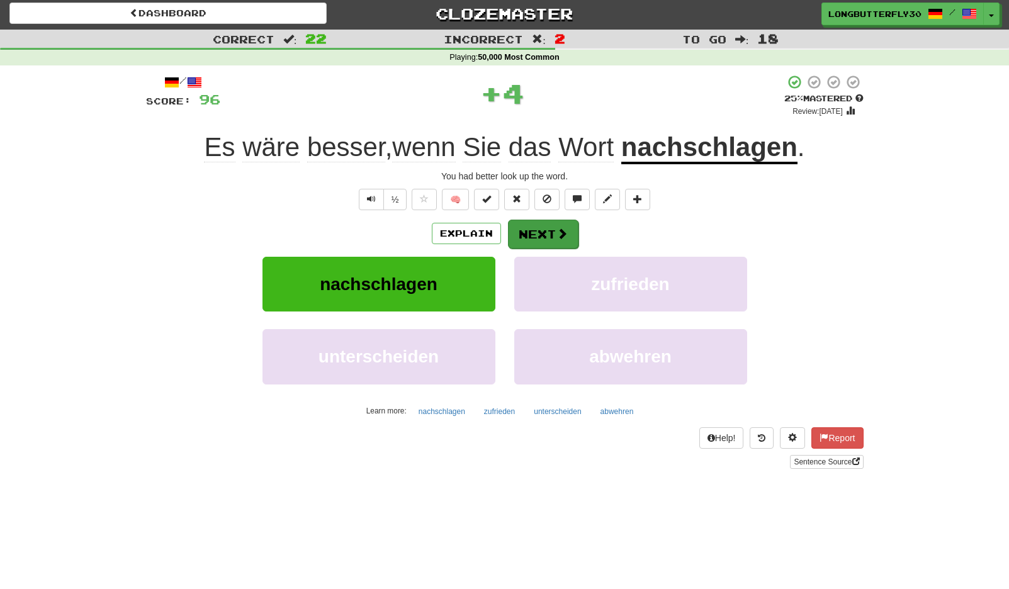
click at [557, 235] on span at bounding box center [561, 233] width 11 height 11
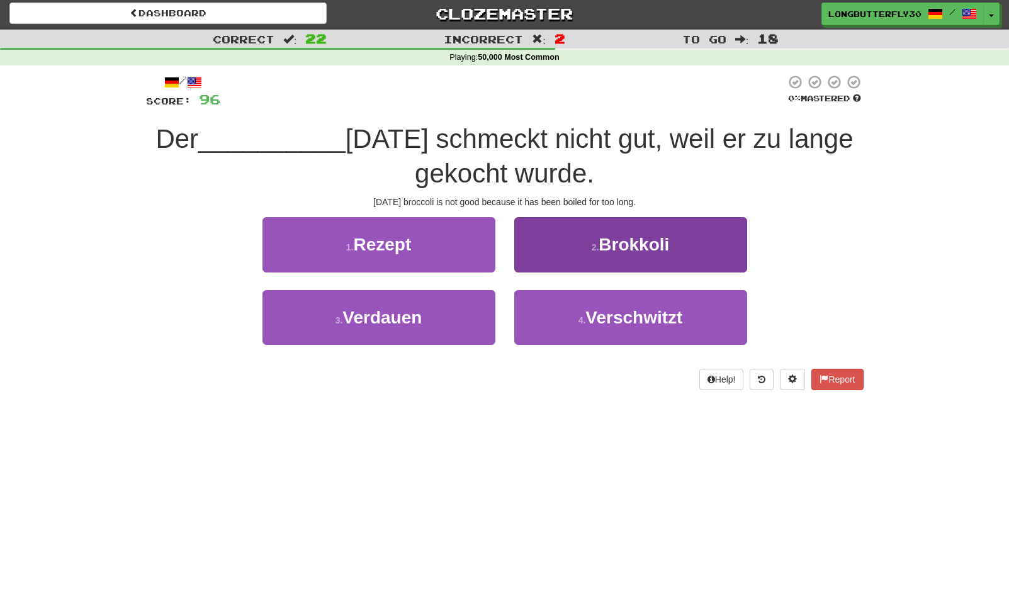
click at [588, 256] on button "2 . Brokkoli" at bounding box center [630, 244] width 233 height 55
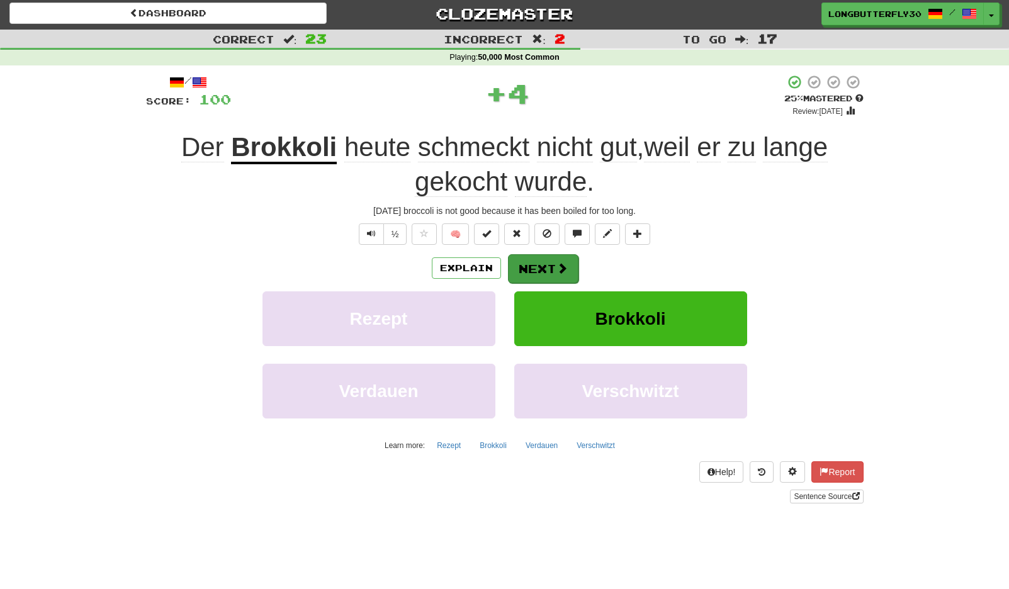
click at [542, 273] on button "Next" at bounding box center [543, 268] width 70 height 29
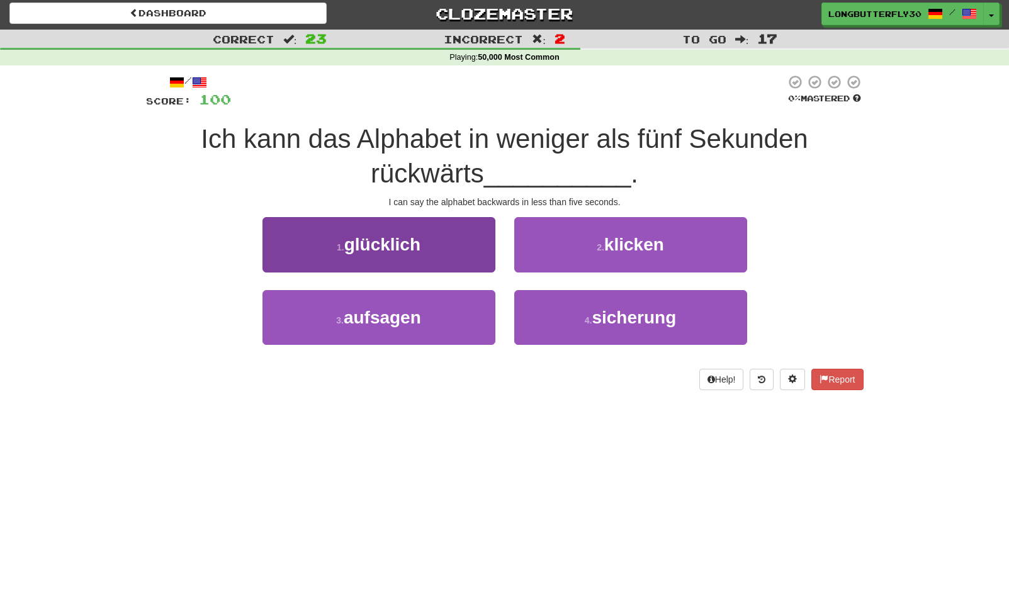
drag, startPoint x: 471, startPoint y: 320, endPoint x: 477, endPoint y: 313, distance: 8.9
click at [471, 319] on button "3 . aufsagen" at bounding box center [378, 317] width 233 height 55
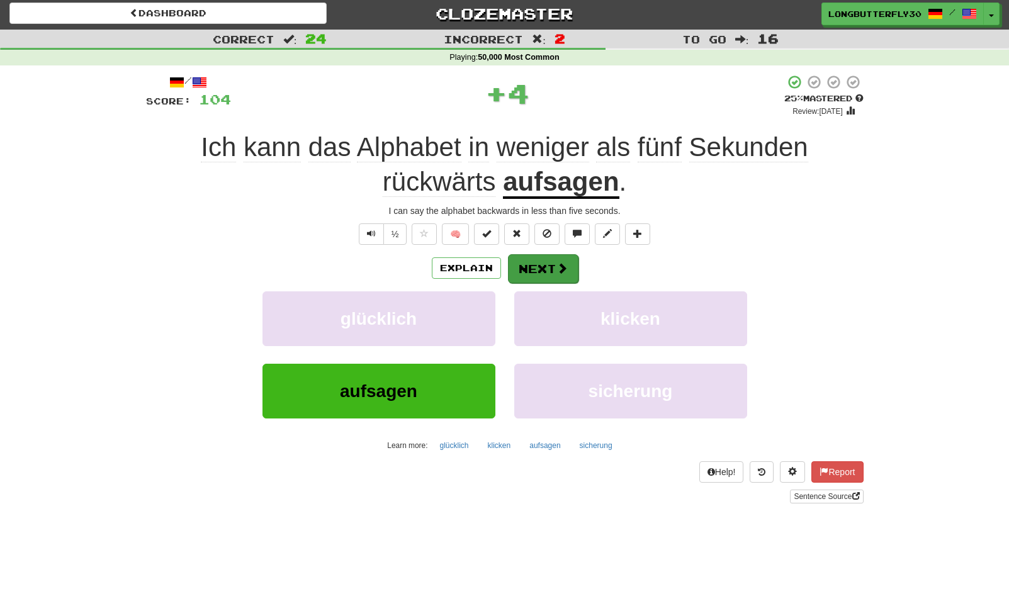
click at [544, 271] on button "Next" at bounding box center [543, 268] width 70 height 29
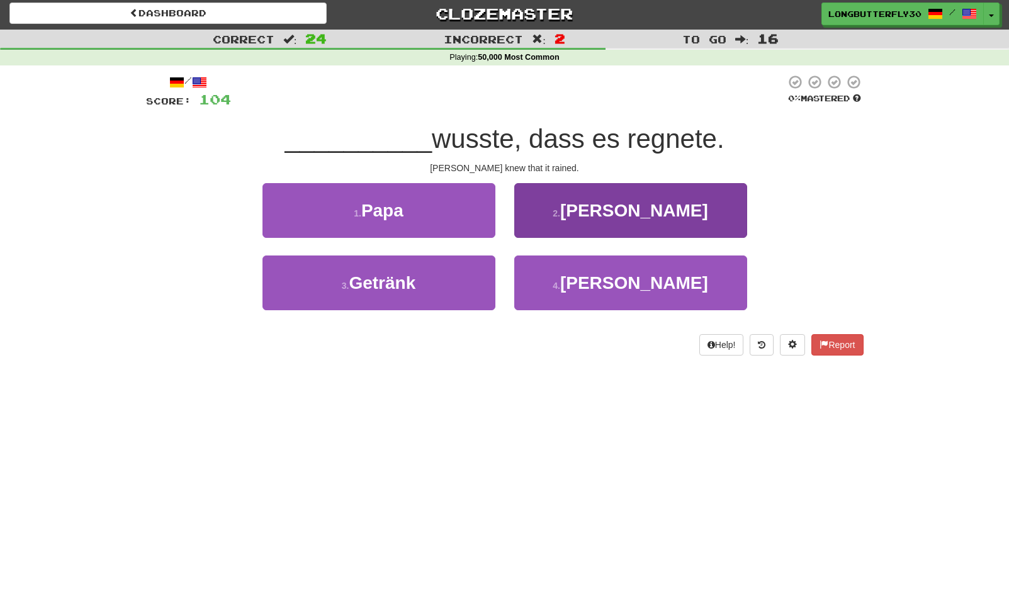
drag, startPoint x: 554, startPoint y: 281, endPoint x: 557, endPoint y: 267, distance: 14.1
click at [555, 279] on button "4 . Abrams" at bounding box center [630, 282] width 233 height 55
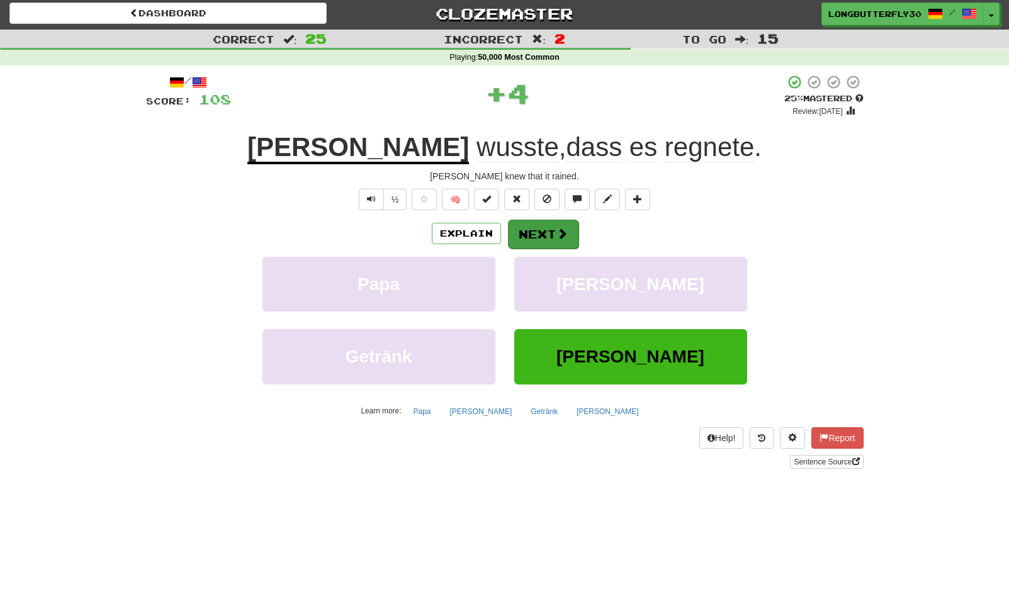
click at [545, 231] on button "Next" at bounding box center [543, 234] width 70 height 29
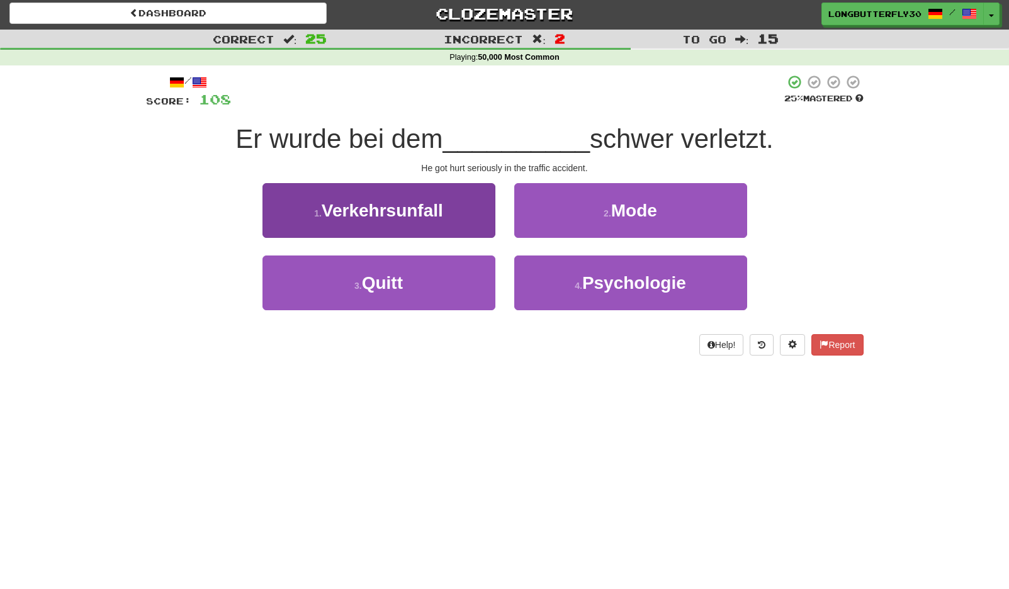
click at [461, 212] on button "1 . Verkehrsunfall" at bounding box center [378, 210] width 233 height 55
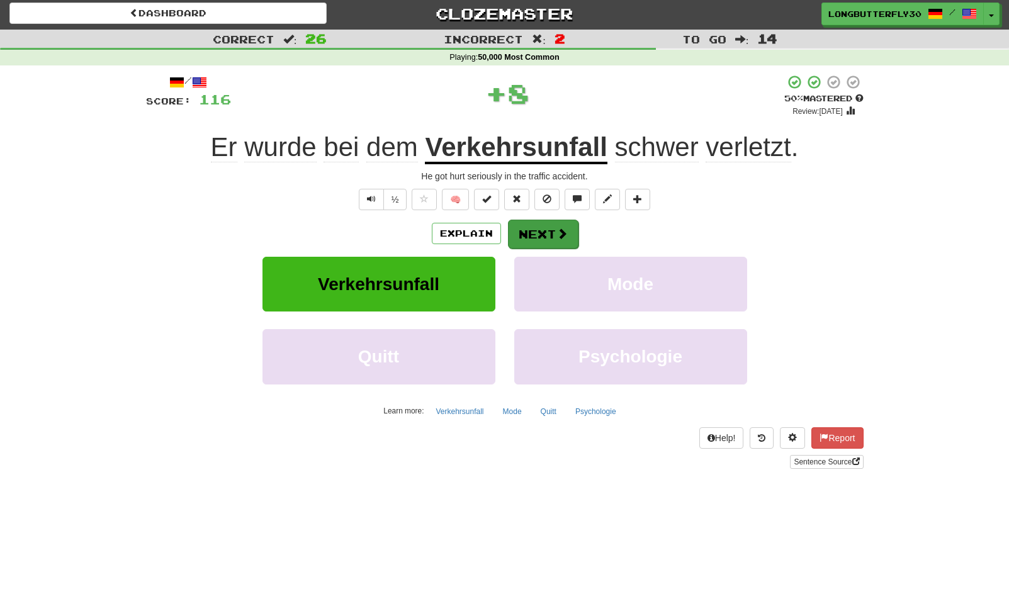
click at [552, 237] on button "Next" at bounding box center [543, 234] width 70 height 29
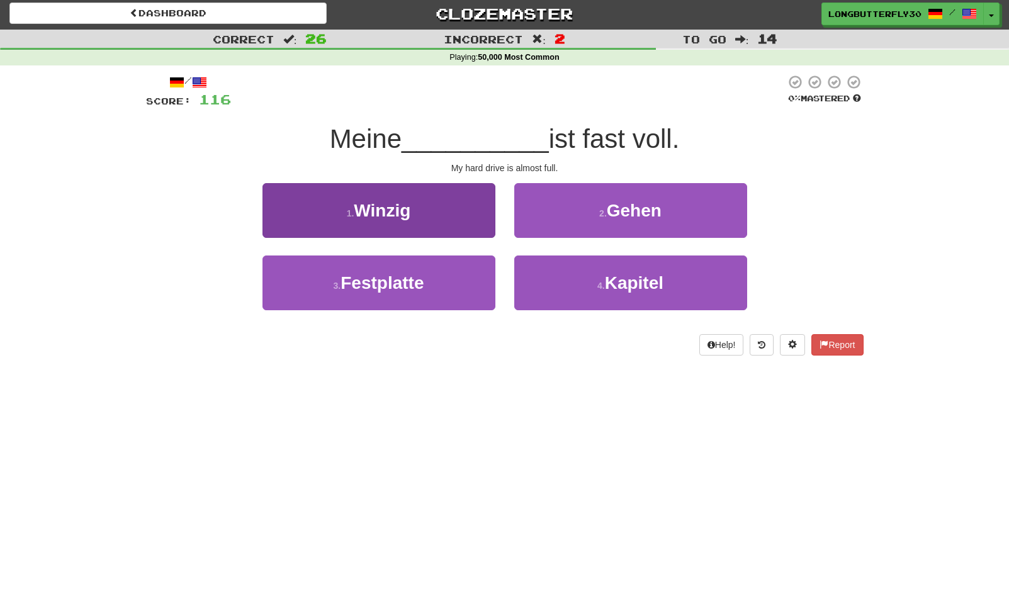
drag, startPoint x: 425, startPoint y: 281, endPoint x: 435, endPoint y: 274, distance: 12.2
click at [426, 280] on button "3 . Festplatte" at bounding box center [378, 282] width 233 height 55
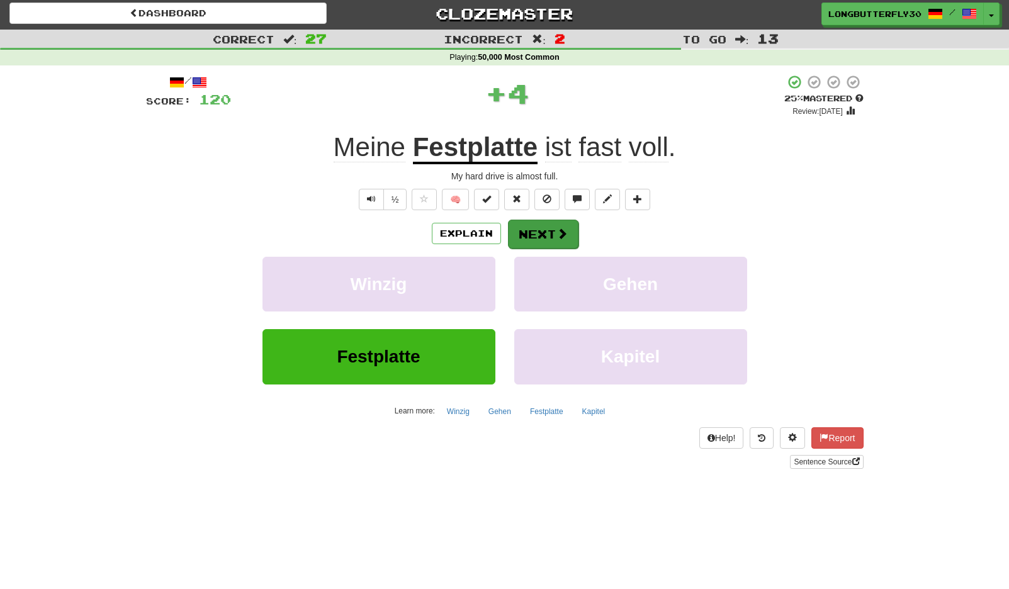
click at [556, 234] on span at bounding box center [561, 233] width 11 height 11
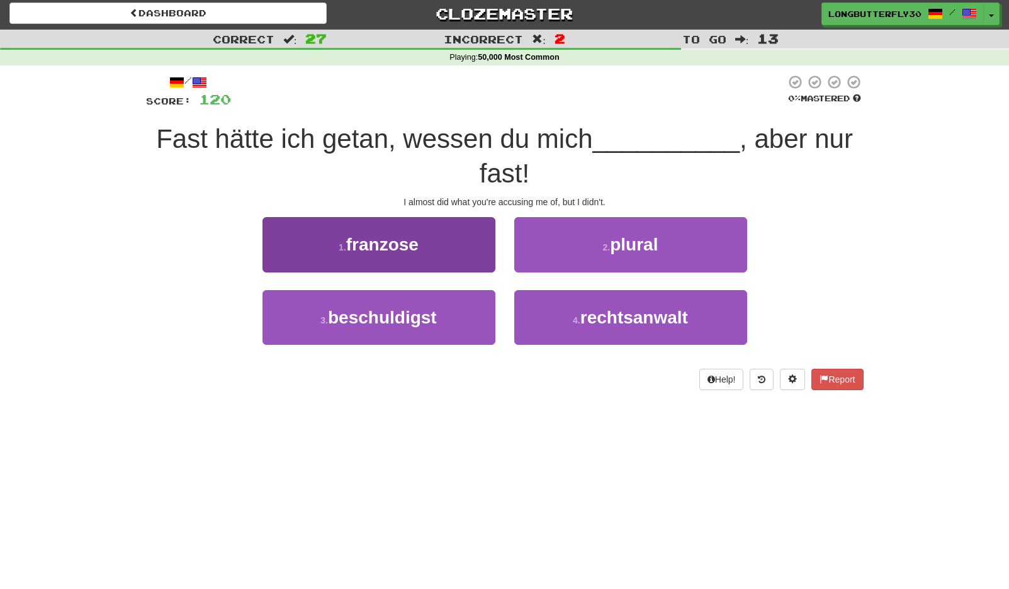
drag, startPoint x: 460, startPoint y: 309, endPoint x: 468, endPoint y: 308, distance: 8.3
click at [461, 309] on button "3 . beschuldigst" at bounding box center [378, 317] width 233 height 55
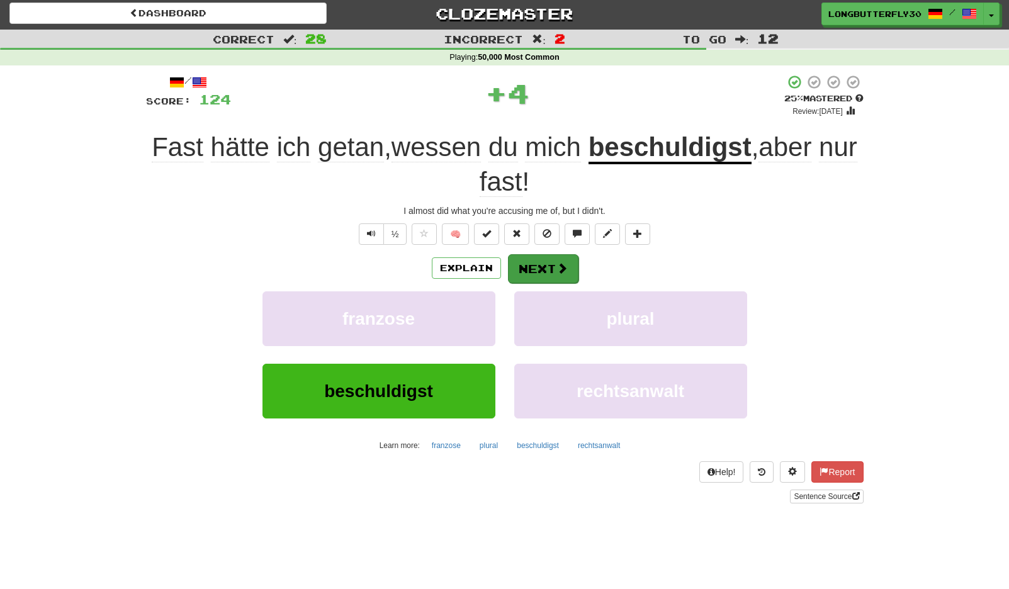
click at [542, 265] on button "Next" at bounding box center [543, 268] width 70 height 29
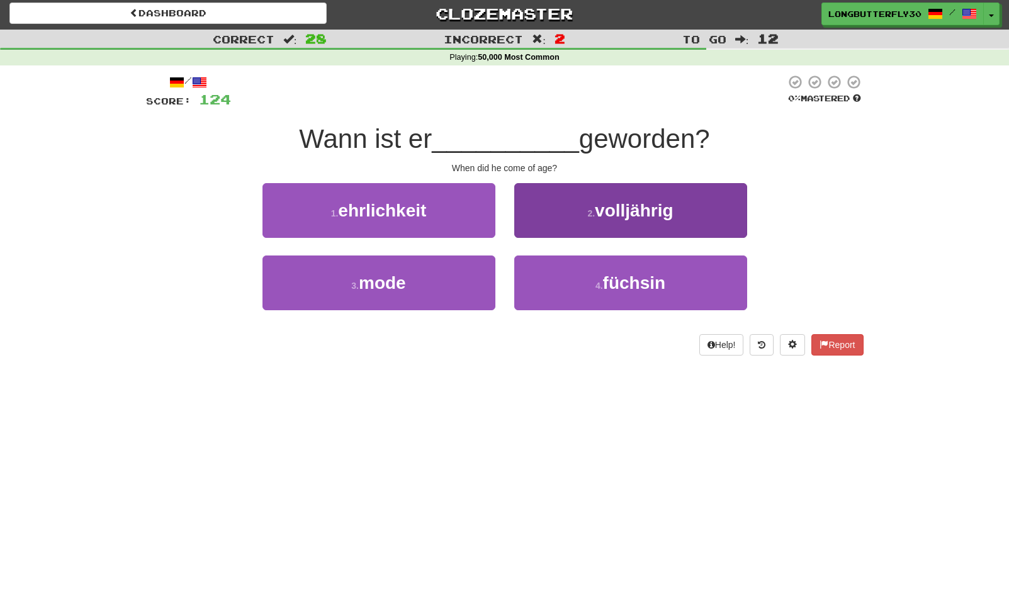
click at [606, 220] on button "2 . volljährig" at bounding box center [630, 210] width 233 height 55
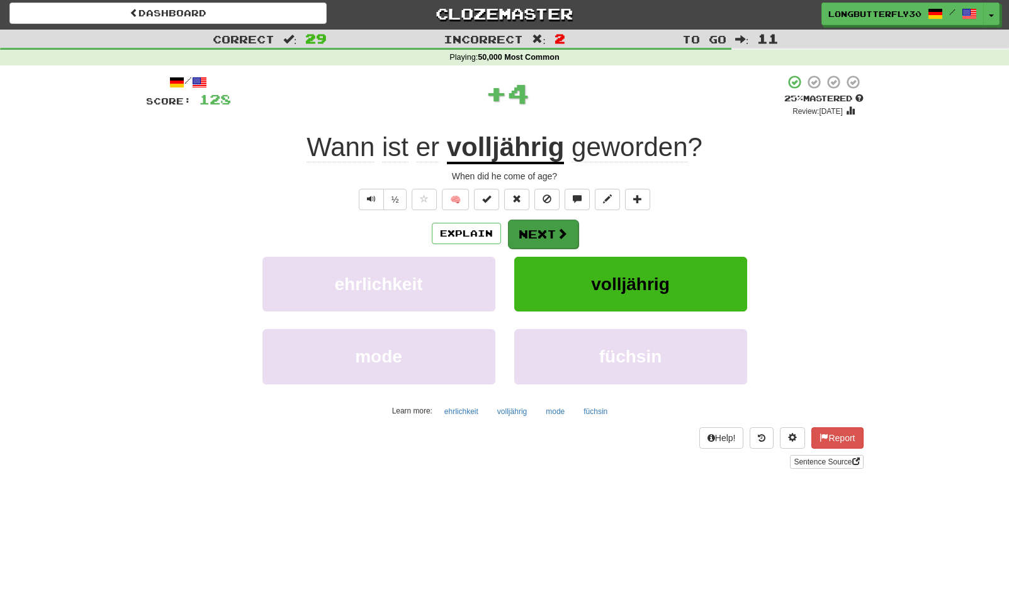
click at [544, 229] on button "Next" at bounding box center [543, 234] width 70 height 29
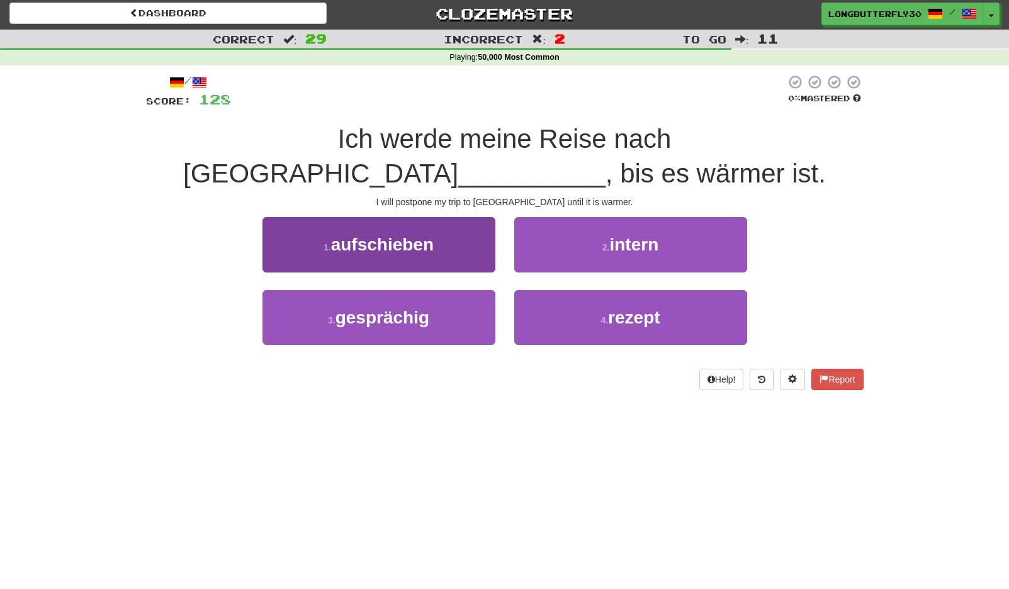
click at [462, 243] on button "1 . aufschieben" at bounding box center [378, 244] width 233 height 55
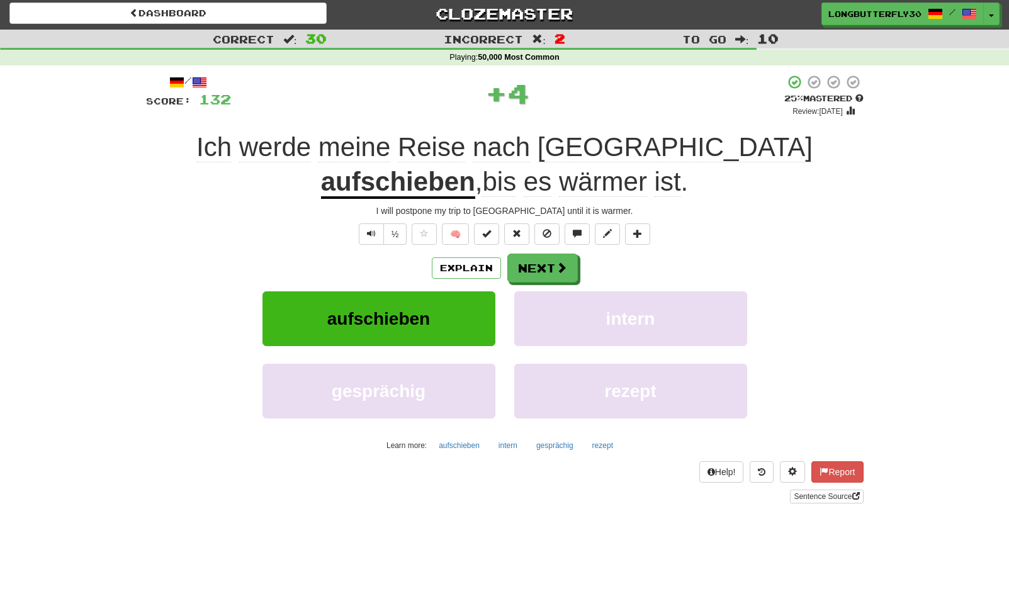
click at [546, 254] on div "Explain Next" at bounding box center [504, 268] width 717 height 29
click at [543, 265] on button "Next" at bounding box center [543, 268] width 70 height 29
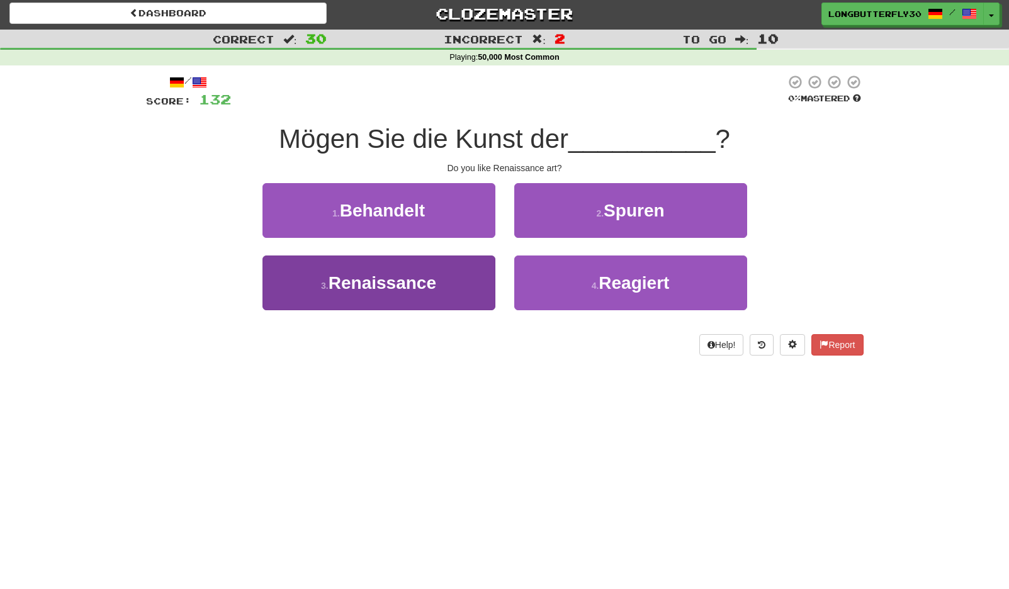
click at [470, 293] on button "3 . Renaissance" at bounding box center [378, 282] width 233 height 55
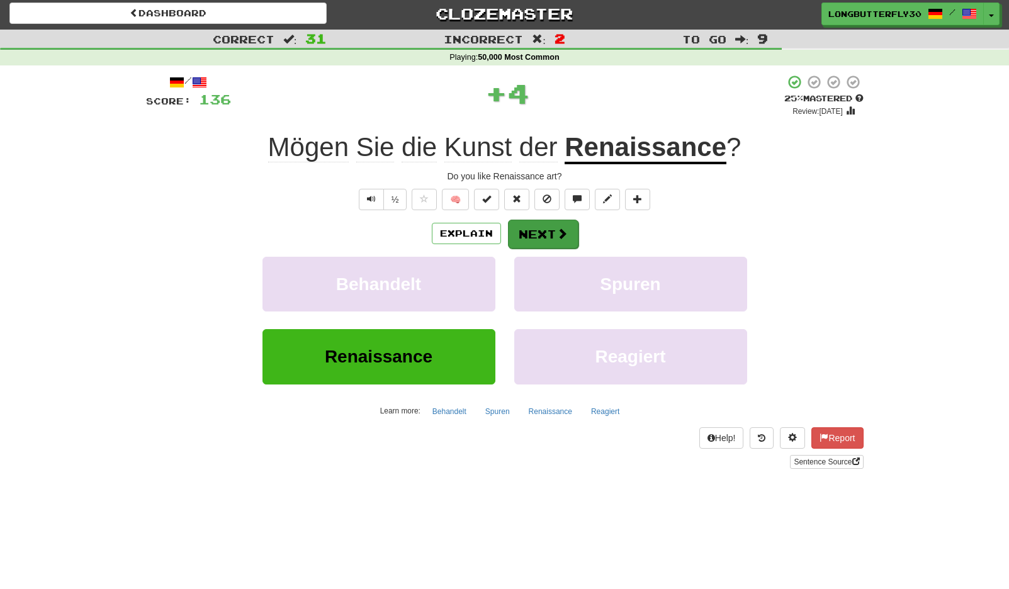
click at [543, 225] on button "Next" at bounding box center [543, 234] width 70 height 29
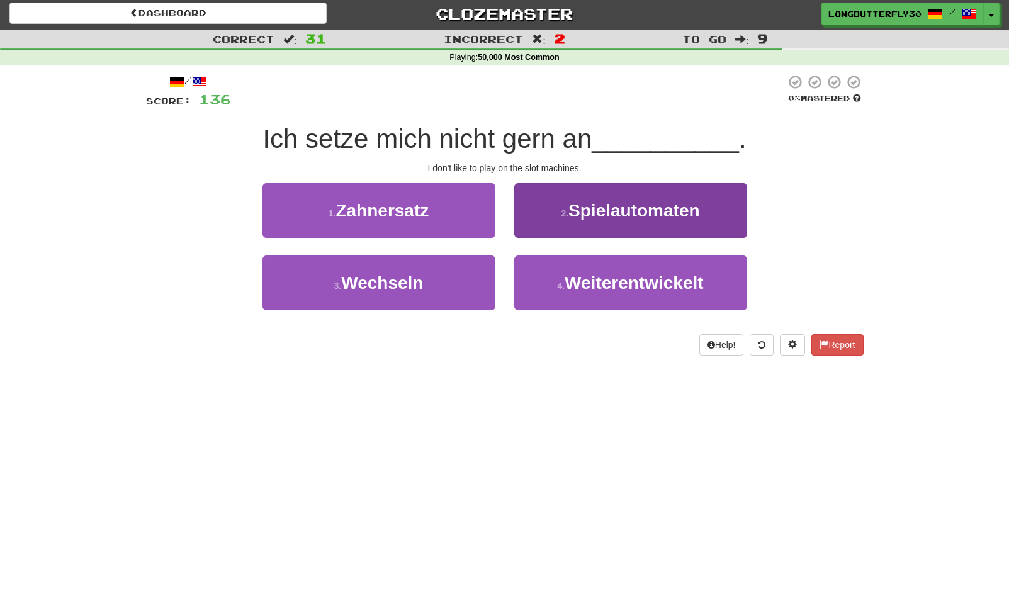
click at [639, 220] on button "2 . Spielautomaten" at bounding box center [630, 210] width 233 height 55
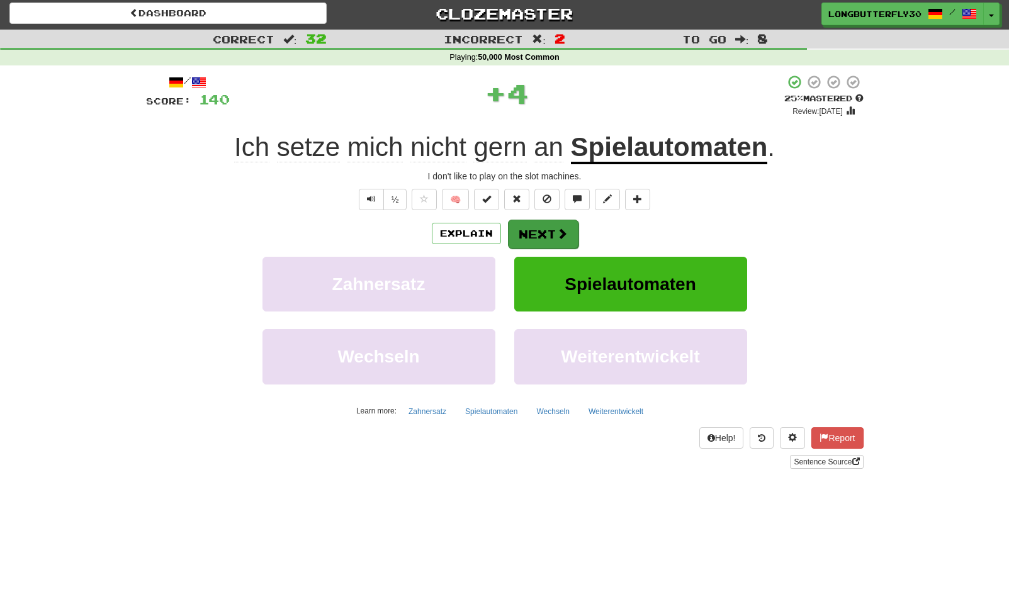
click at [570, 233] on button "Next" at bounding box center [543, 234] width 70 height 29
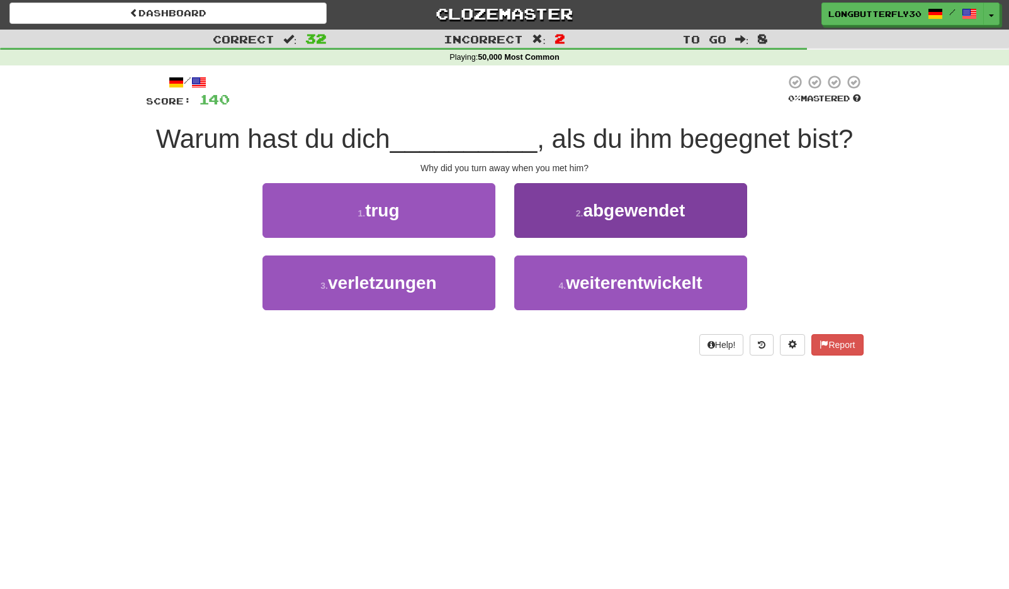
click at [571, 291] on span "weiterentwickelt" at bounding box center [634, 283] width 136 height 20
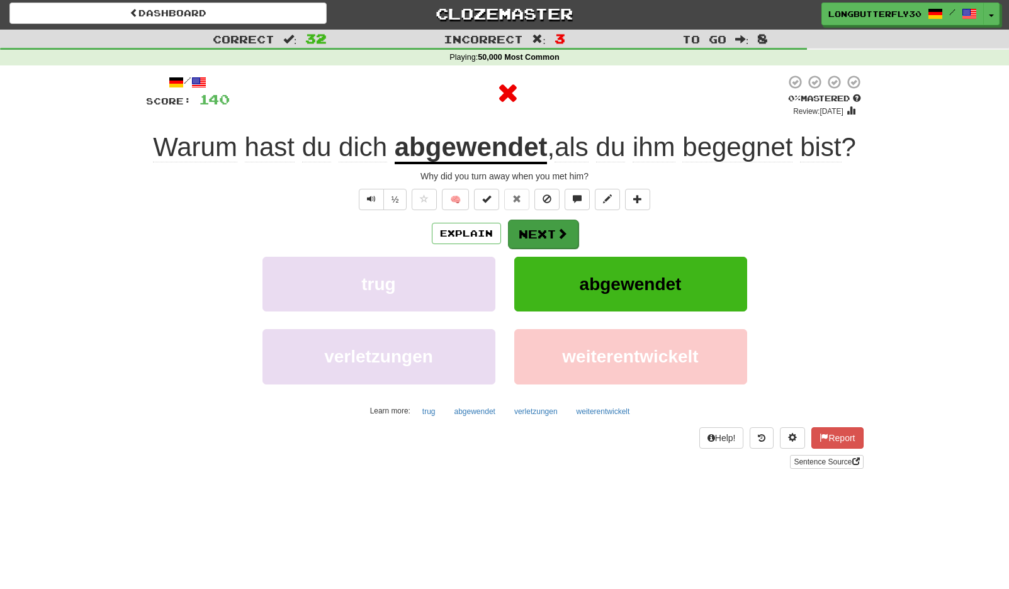
click at [544, 249] on button "Next" at bounding box center [543, 234] width 70 height 29
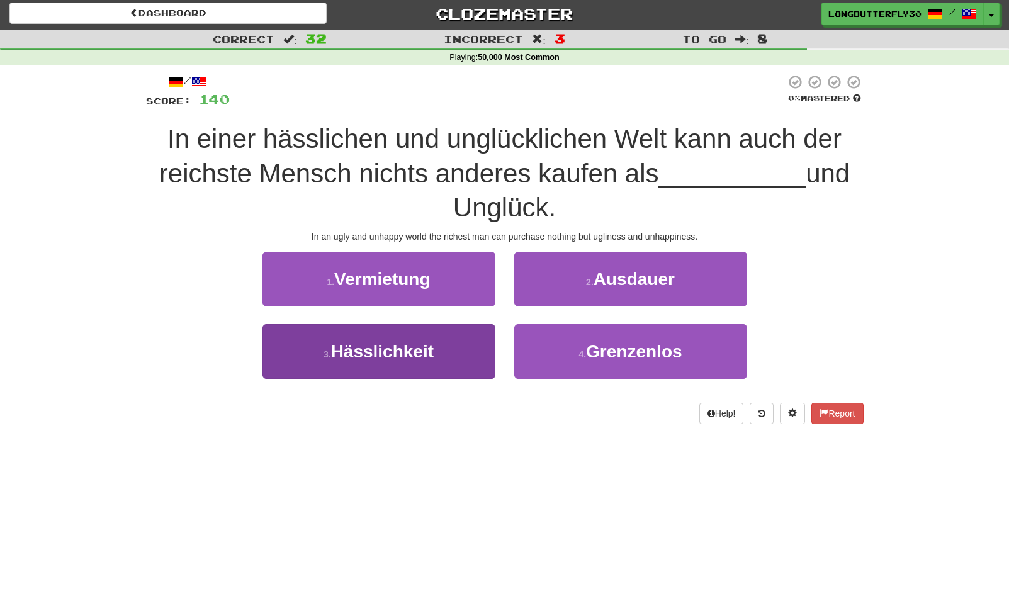
click at [486, 344] on button "3 . Hässlichkeit" at bounding box center [378, 351] width 233 height 55
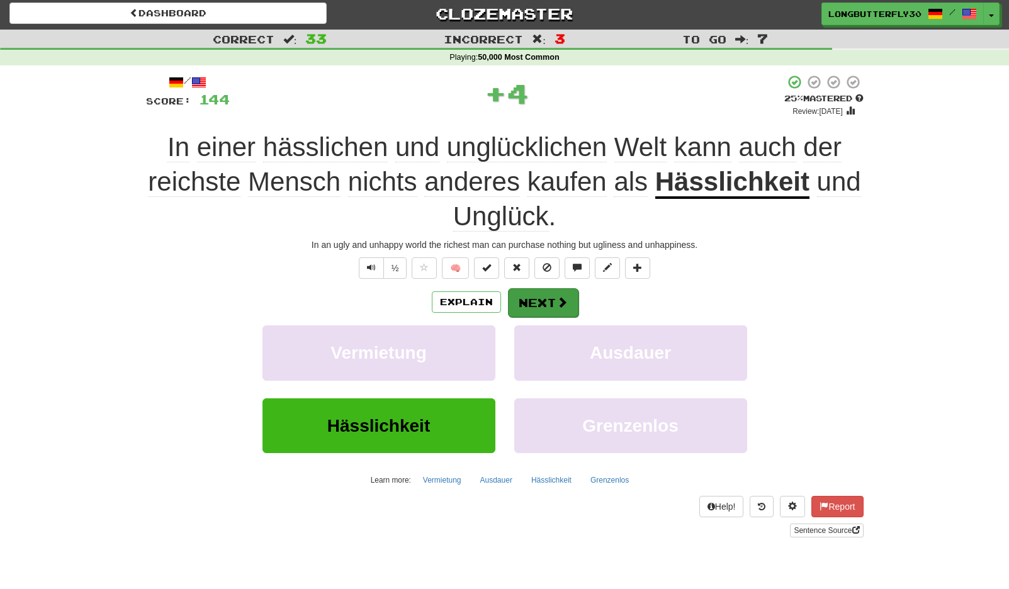
click at [570, 302] on button "Next" at bounding box center [543, 302] width 70 height 29
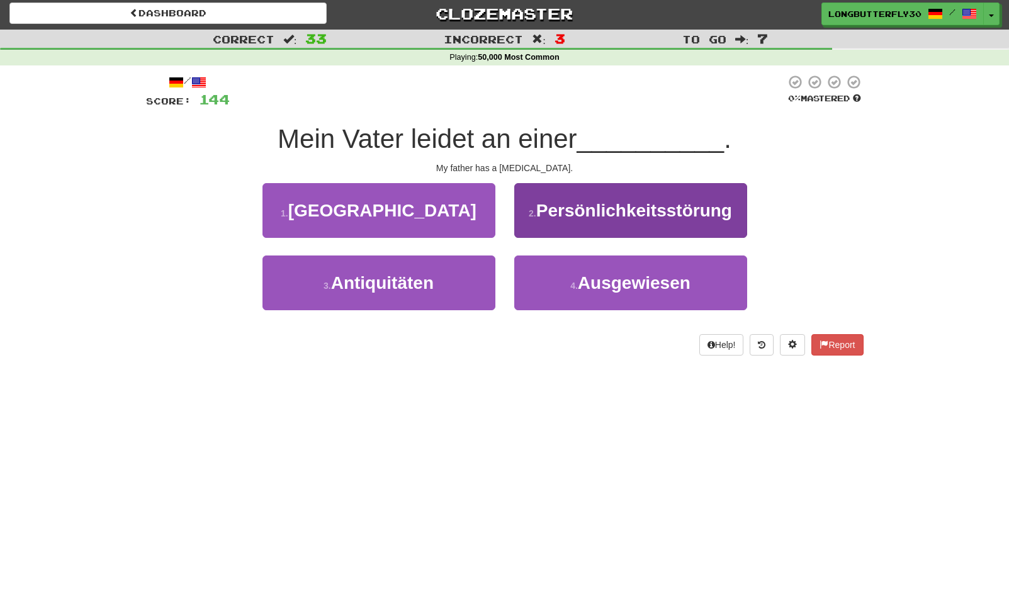
click at [597, 221] on button "2 . Persönlichkeitsstörung" at bounding box center [630, 210] width 233 height 55
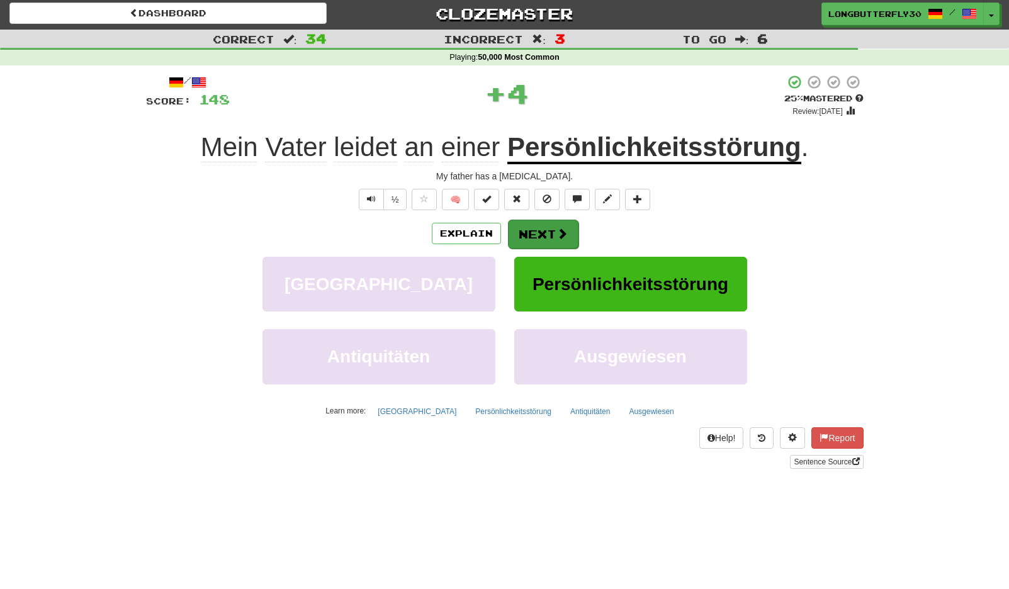
click at [554, 220] on button "Next" at bounding box center [543, 234] width 70 height 29
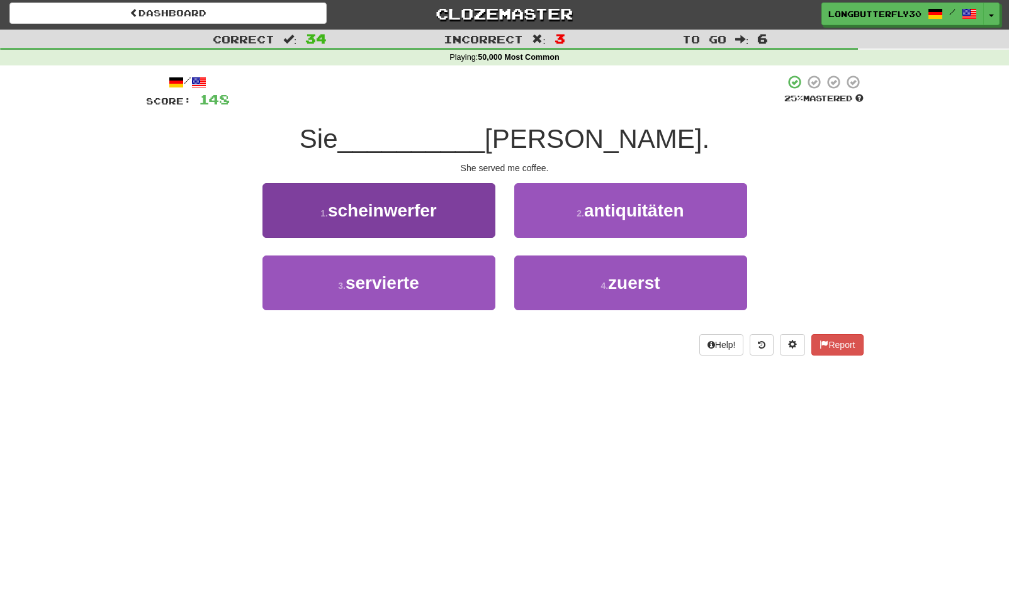
drag, startPoint x: 475, startPoint y: 293, endPoint x: 480, endPoint y: 286, distance: 9.1
click at [476, 291] on button "3 . servierte" at bounding box center [378, 282] width 233 height 55
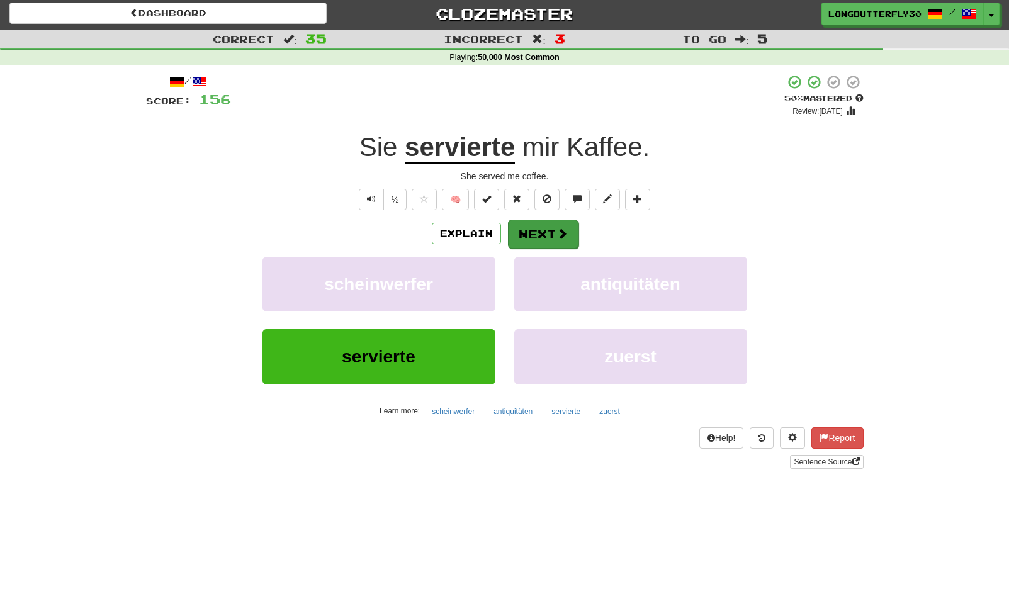
click at [539, 231] on button "Next" at bounding box center [543, 234] width 70 height 29
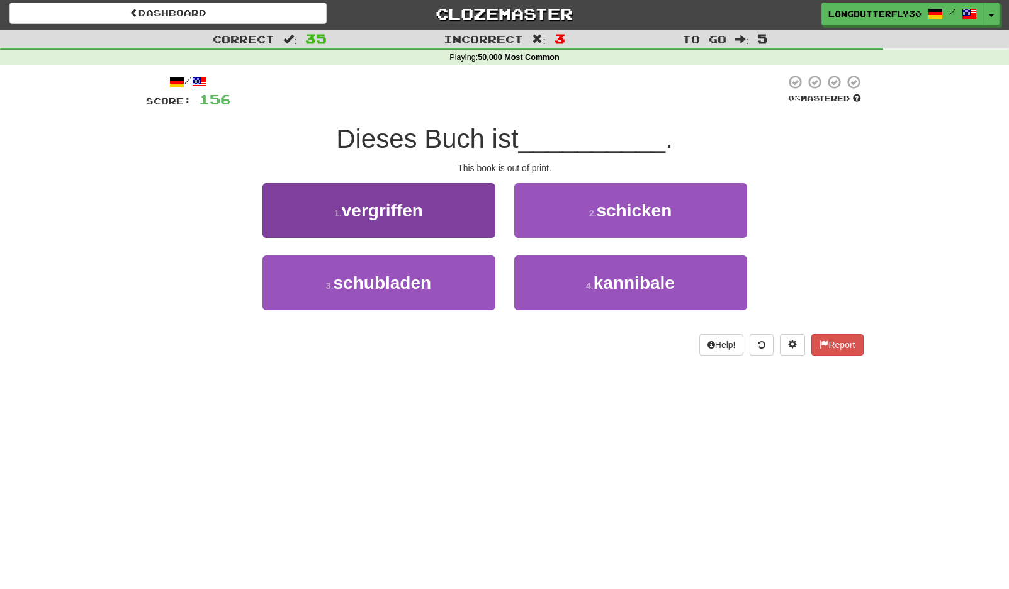
click at [423, 209] on button "1 . vergriffen" at bounding box center [378, 210] width 233 height 55
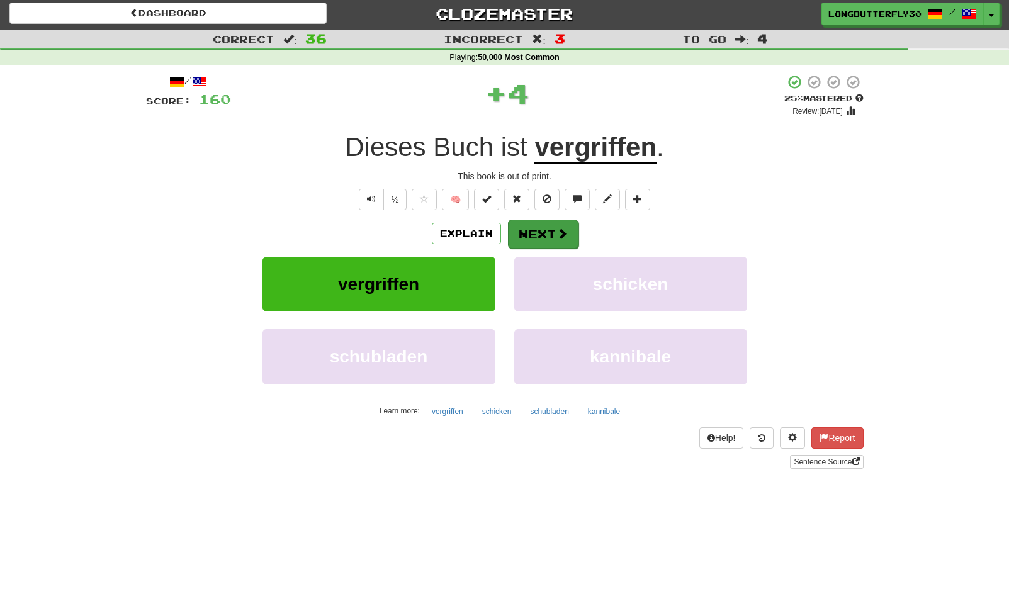
click at [540, 234] on button "Next" at bounding box center [543, 234] width 70 height 29
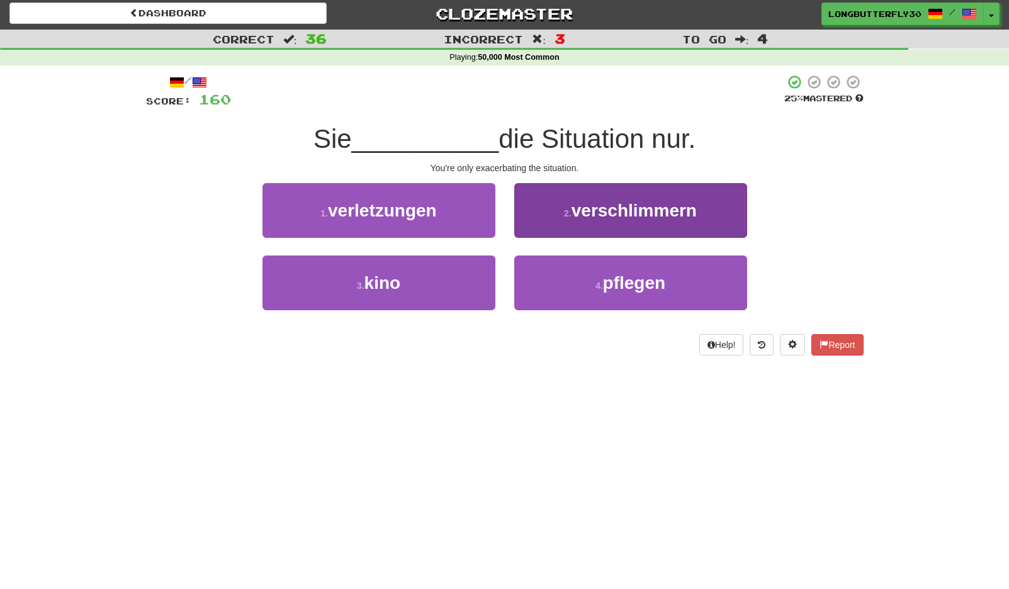
click at [592, 215] on span "verschlimmern" at bounding box center [633, 211] width 125 height 20
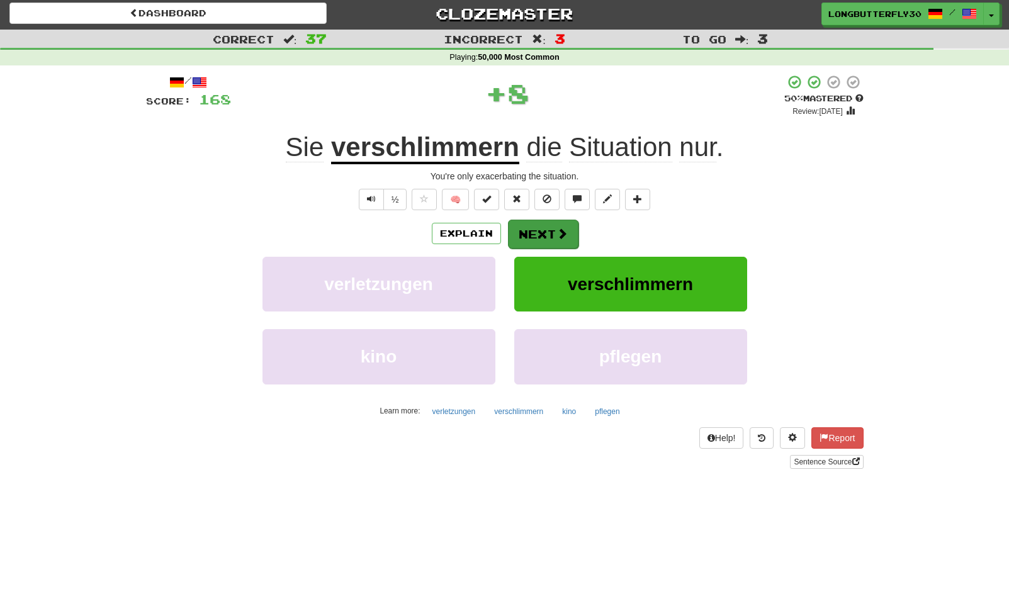
click at [554, 233] on button "Next" at bounding box center [543, 234] width 70 height 29
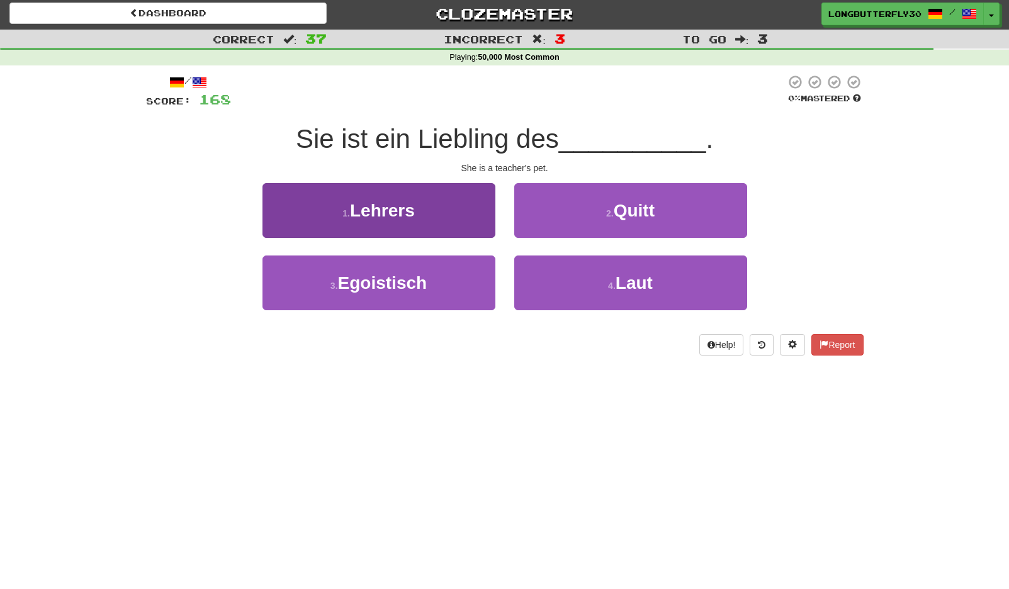
click at [430, 204] on button "1 . Lehrers" at bounding box center [378, 210] width 233 height 55
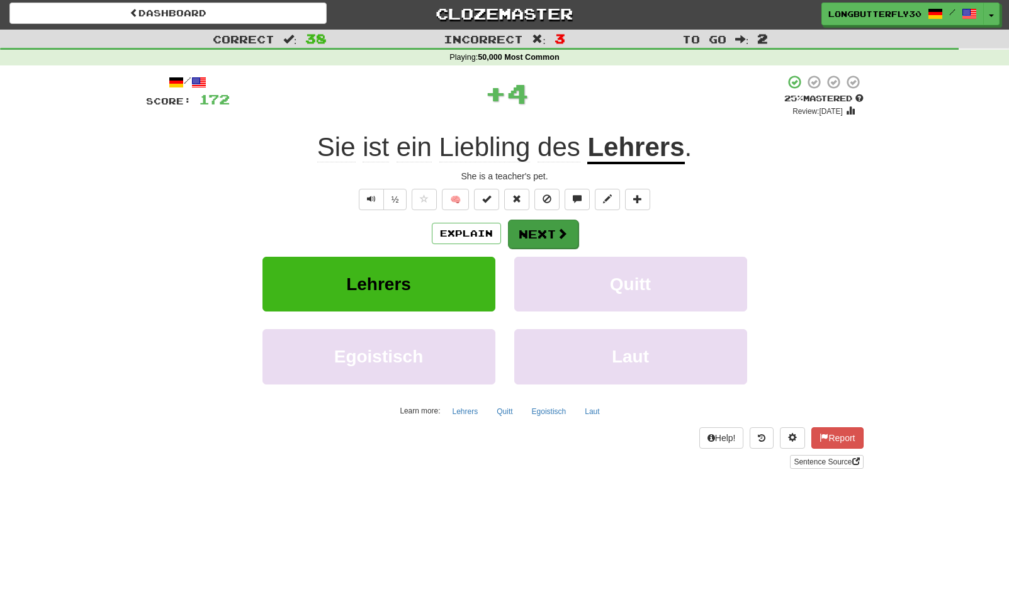
click at [546, 222] on button "Next" at bounding box center [543, 234] width 70 height 29
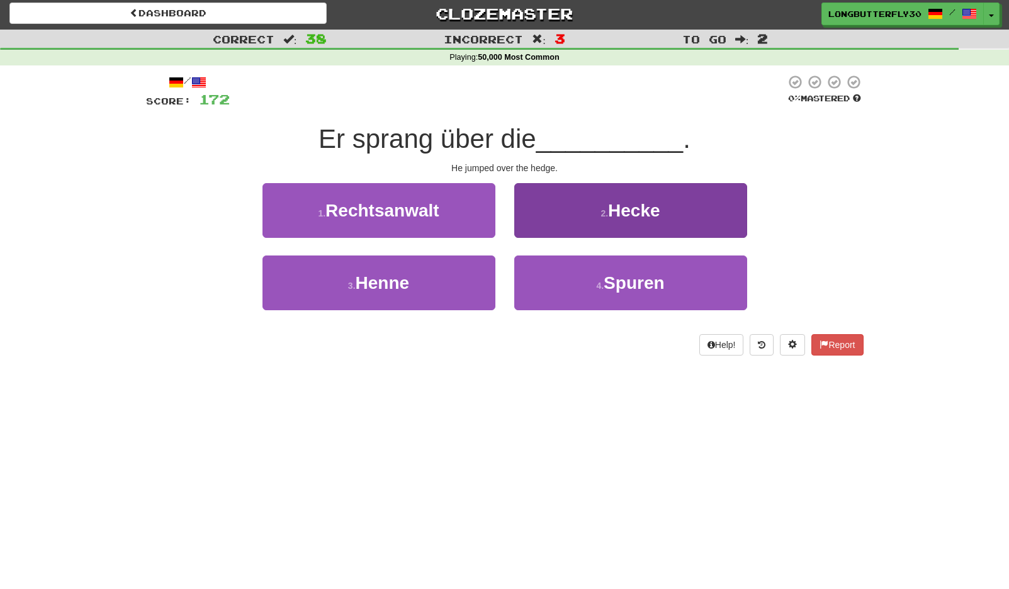
click at [637, 208] on span "Hecke" at bounding box center [634, 211] width 52 height 20
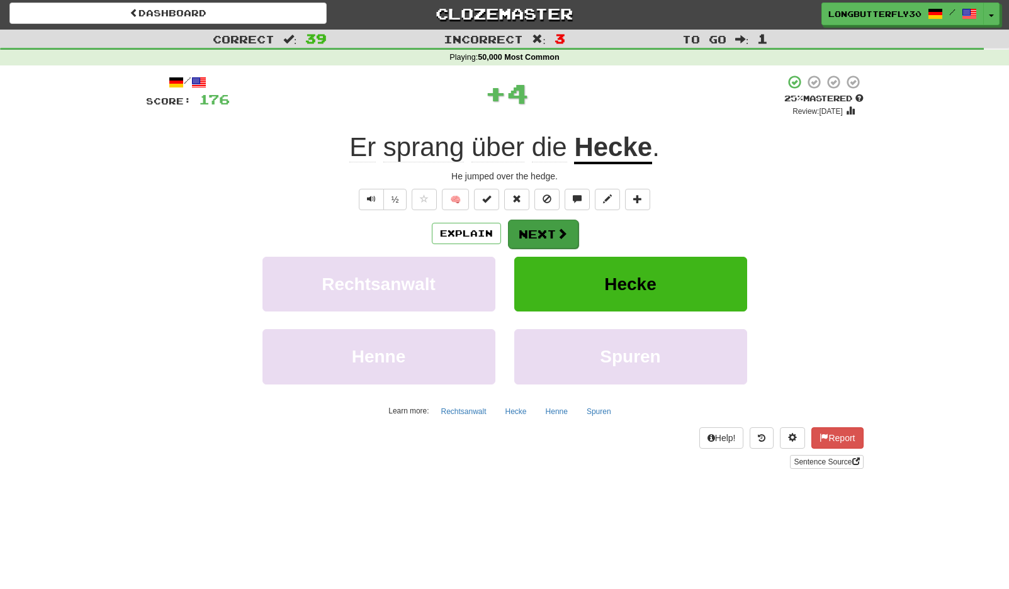
click at [538, 228] on button "Next" at bounding box center [543, 234] width 70 height 29
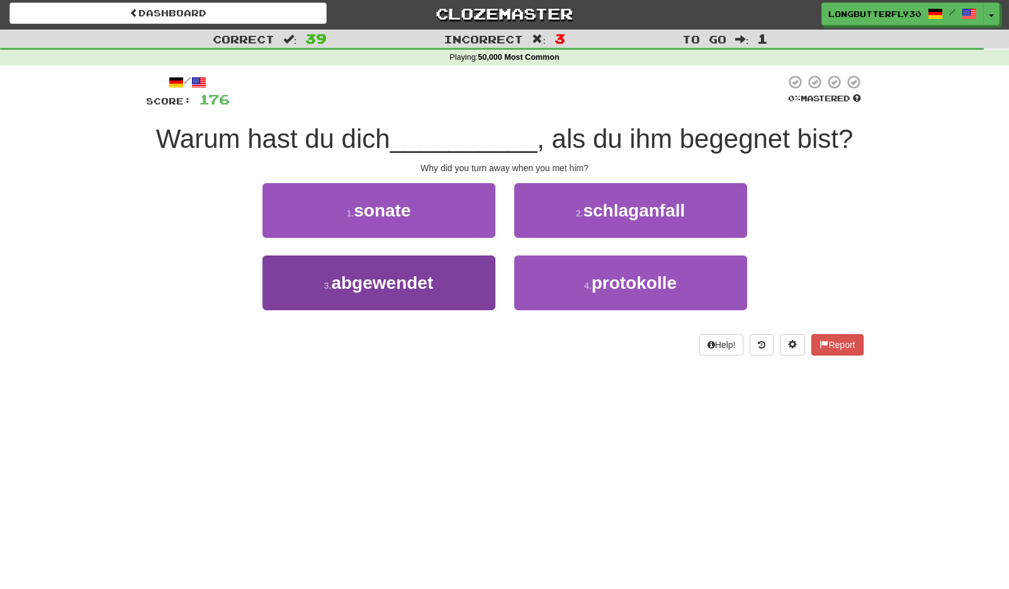
click at [401, 287] on span "abgewendet" at bounding box center [382, 283] width 102 height 20
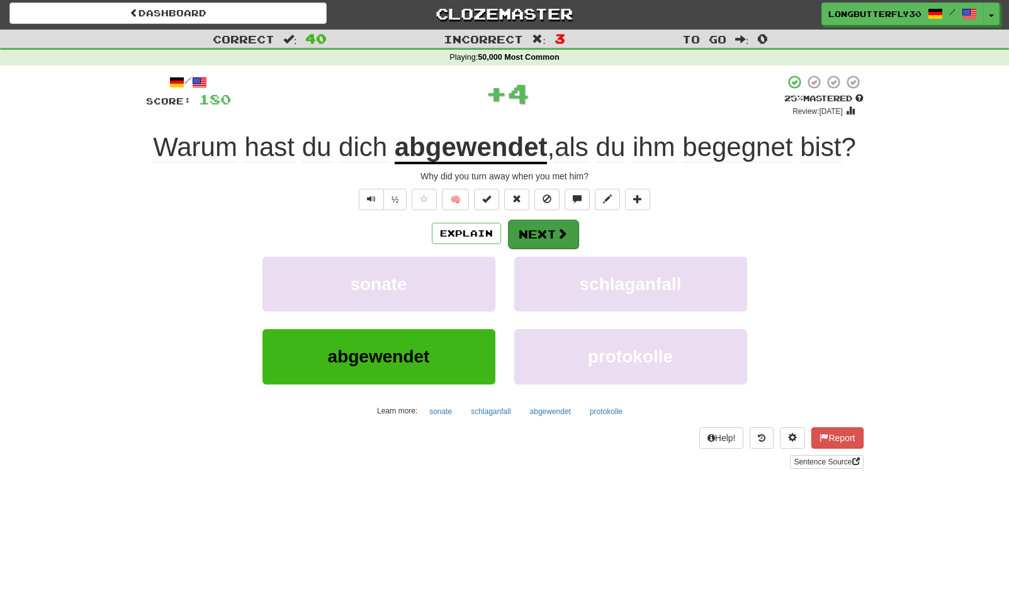
click at [547, 249] on button "Next" at bounding box center [543, 234] width 70 height 29
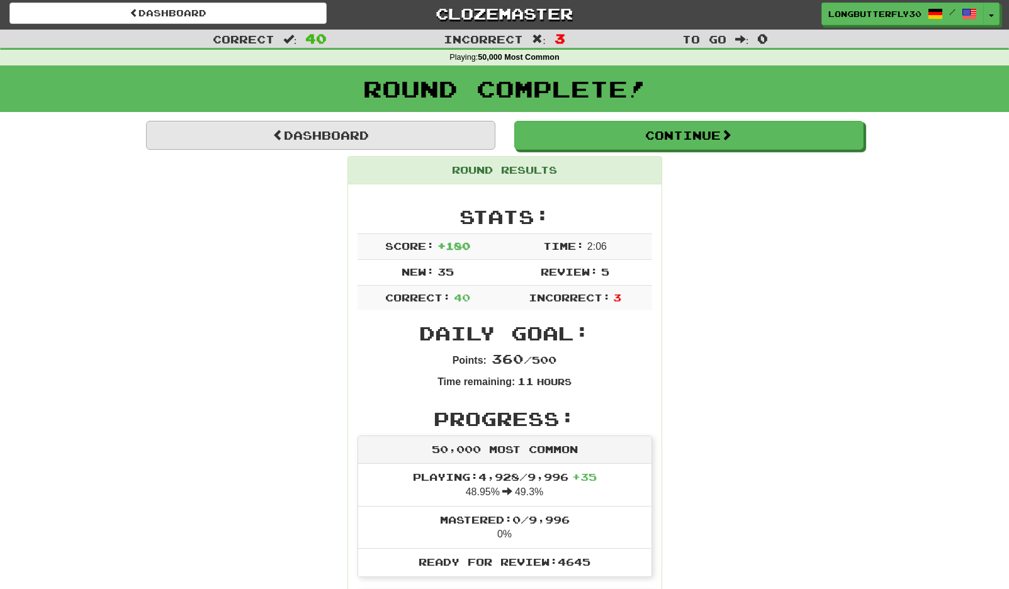
click at [335, 133] on link "Dashboard" at bounding box center [320, 135] width 349 height 29
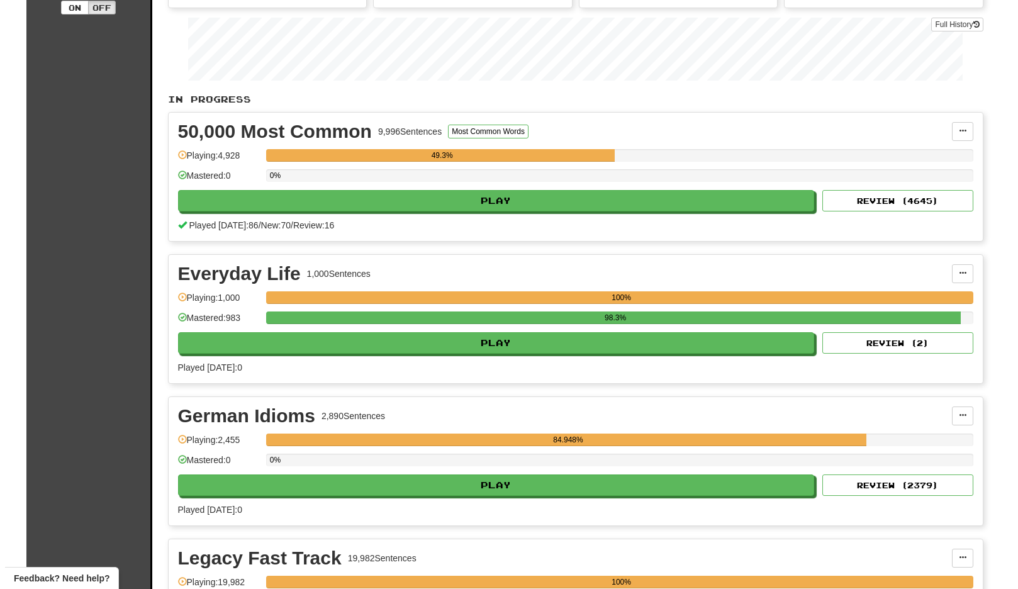
scroll to position [221, 0]
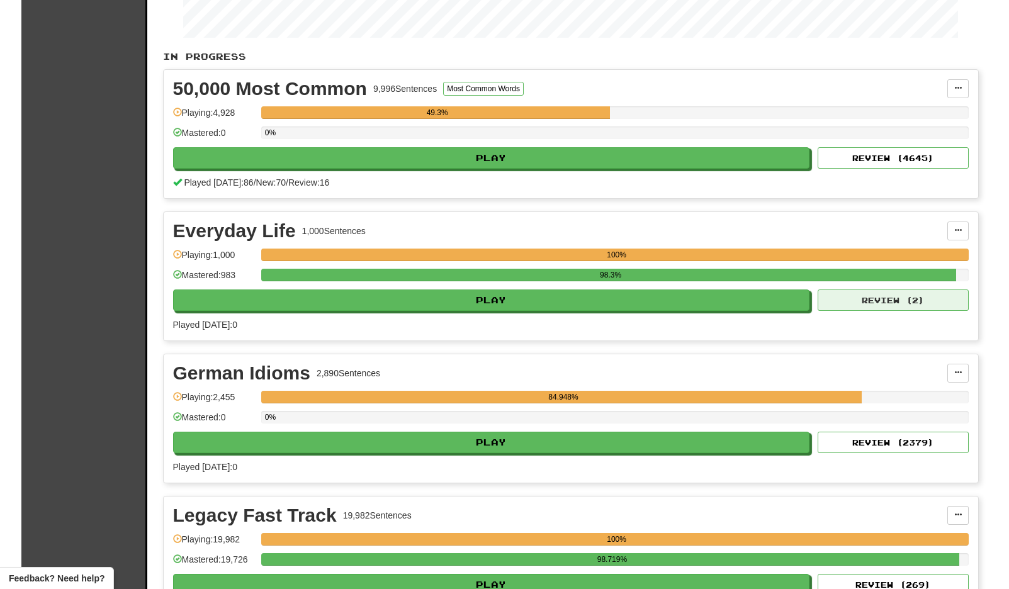
click at [847, 300] on button "Review ( 2 )" at bounding box center [892, 299] width 151 height 21
select select "**"
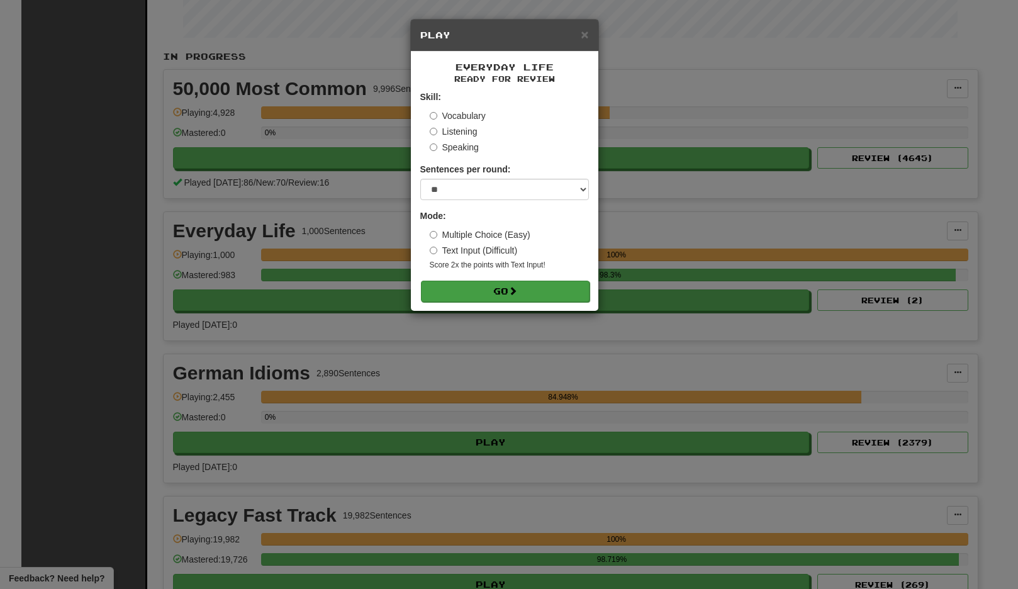
click at [542, 286] on button "Go" at bounding box center [505, 291] width 169 height 21
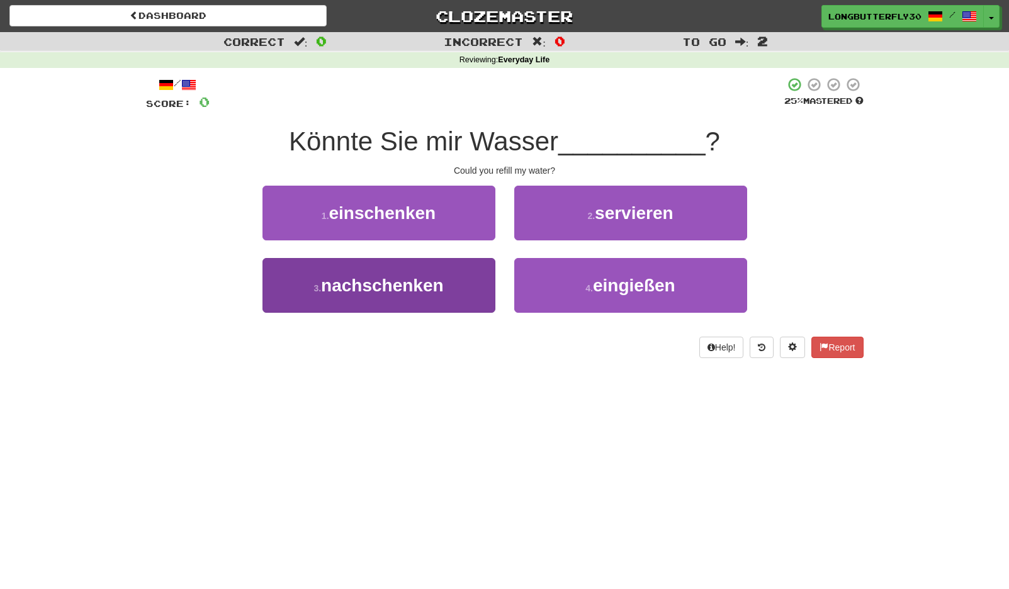
click at [437, 285] on span "nachschenken" at bounding box center [382, 286] width 123 height 20
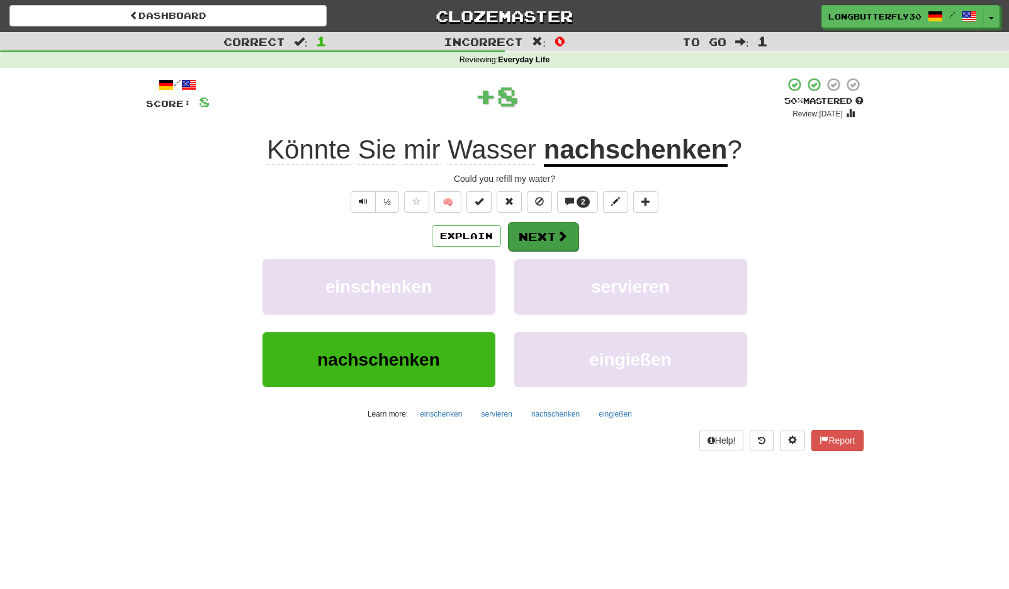
click at [527, 232] on button "Next" at bounding box center [543, 236] width 70 height 29
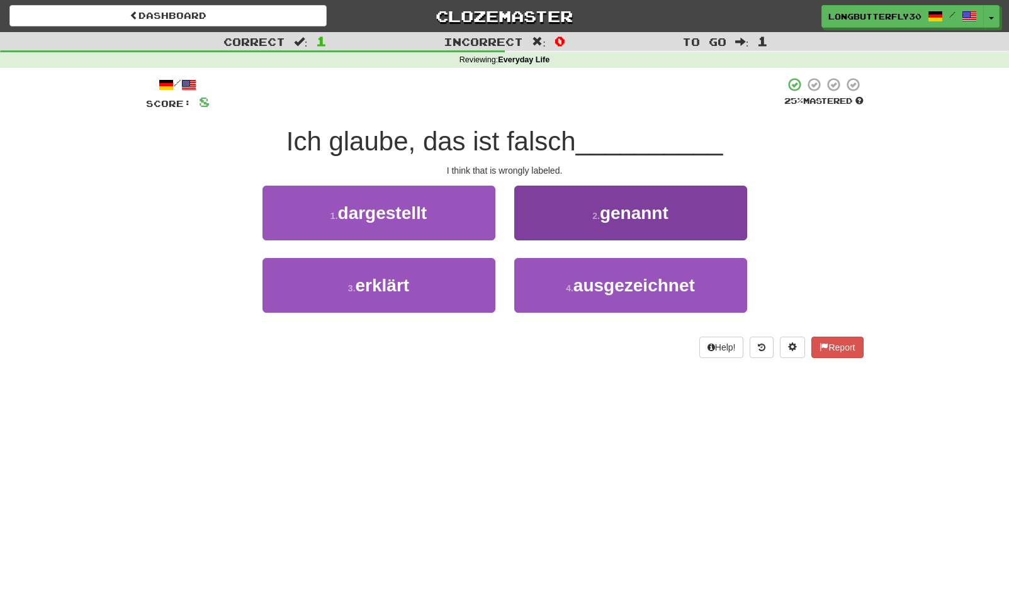
click at [618, 282] on span "ausgezeichnet" at bounding box center [633, 286] width 121 height 20
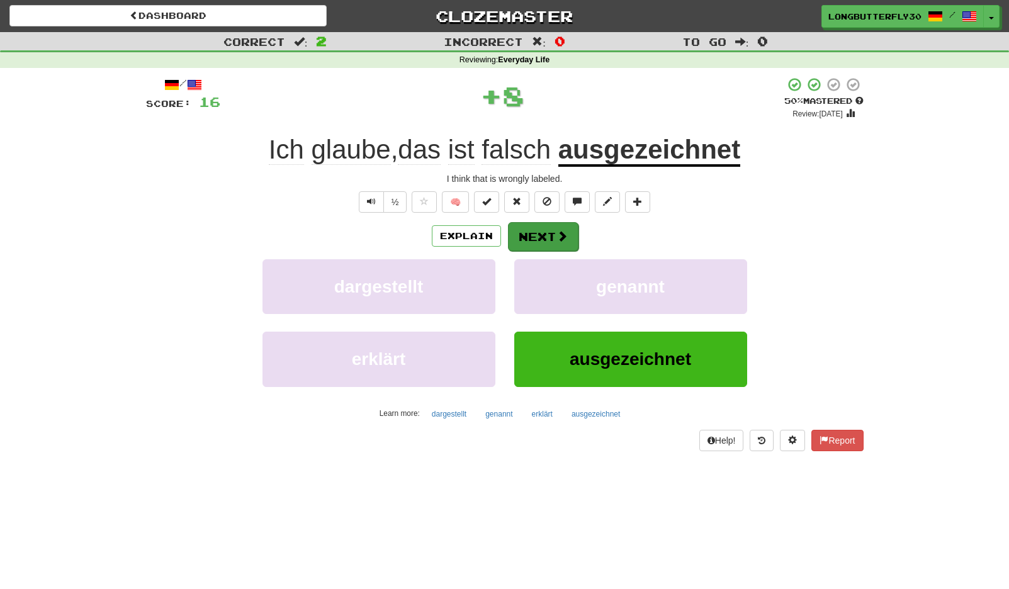
click at [554, 238] on button "Next" at bounding box center [543, 236] width 70 height 29
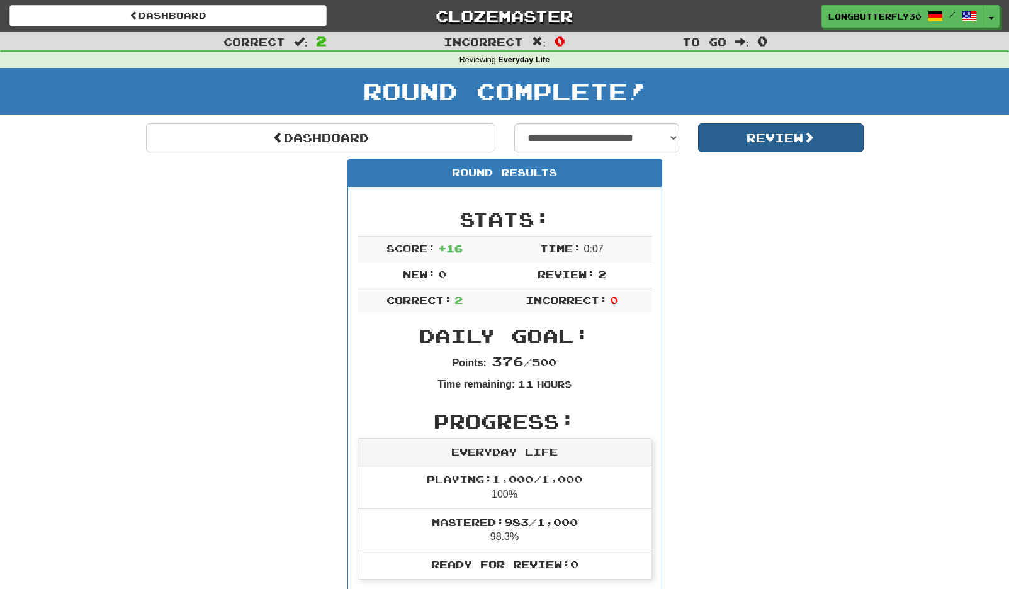
click at [749, 135] on button "Review" at bounding box center [780, 137] width 165 height 29
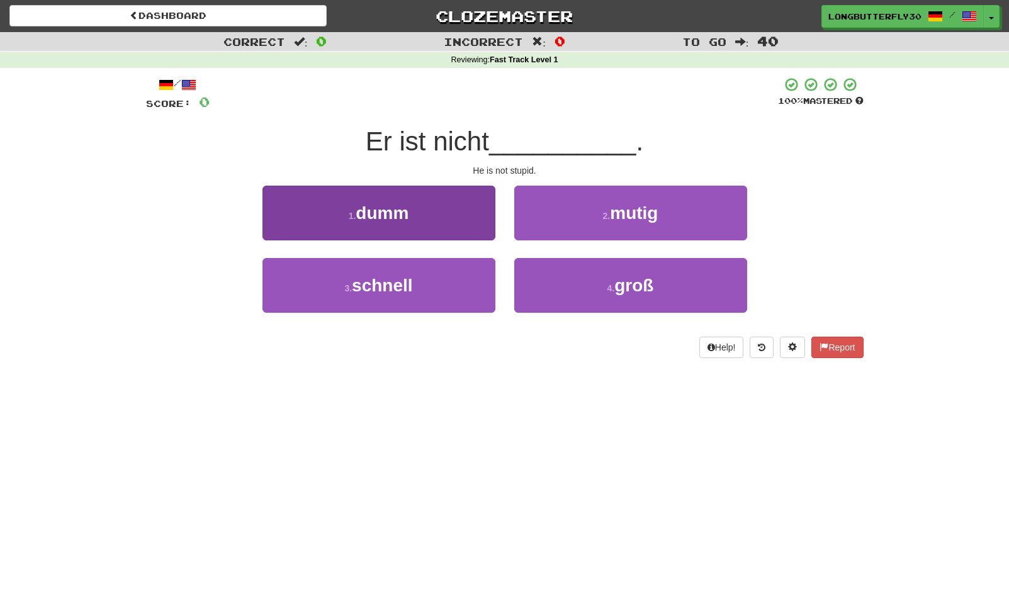
click at [440, 213] on button "1 . dumm" at bounding box center [378, 213] width 233 height 55
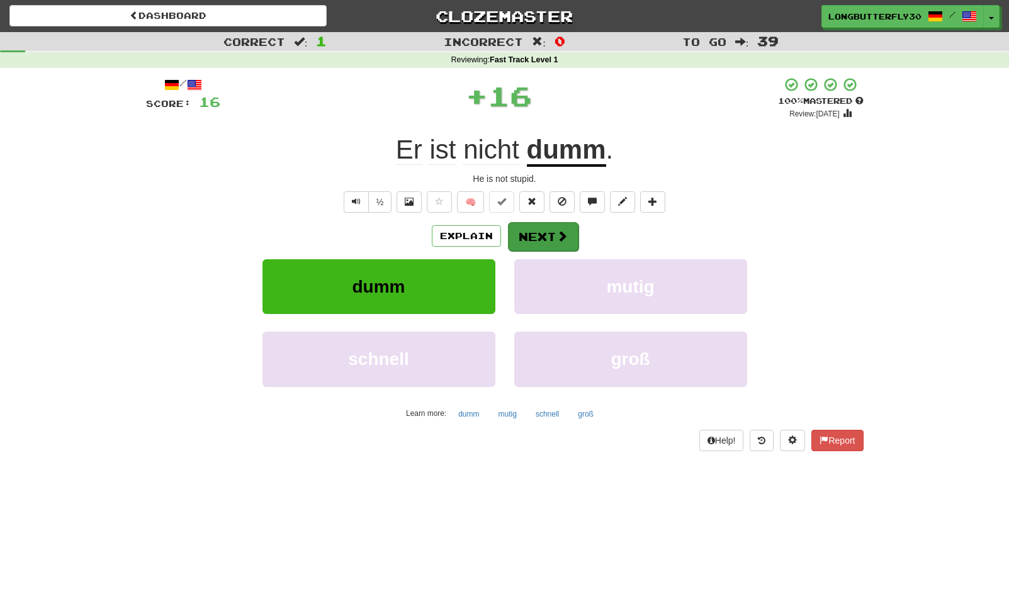
click at [534, 231] on button "Next" at bounding box center [543, 236] width 70 height 29
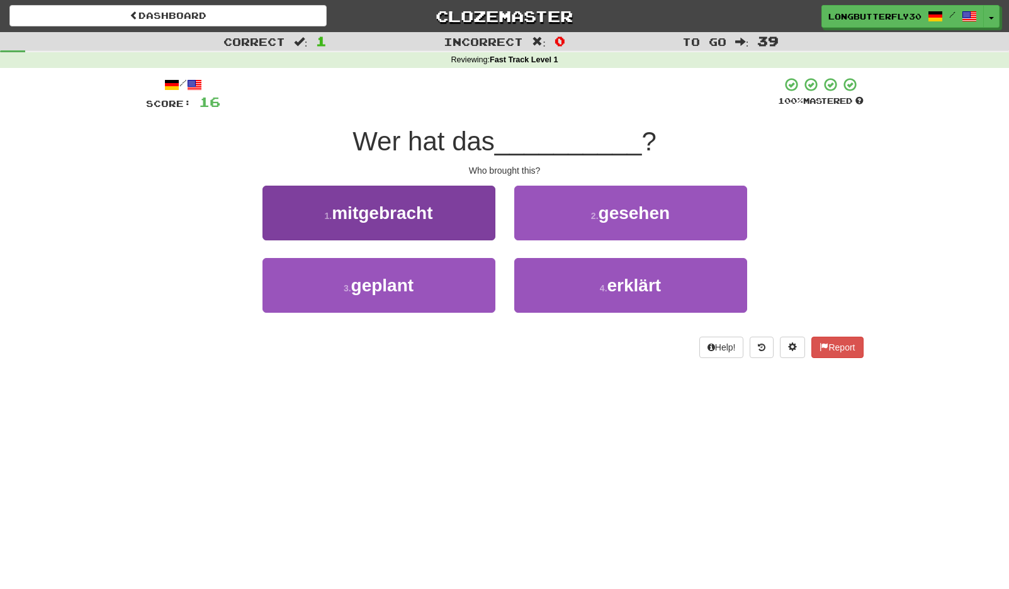
click at [459, 203] on button "1 . mitgebracht" at bounding box center [378, 213] width 233 height 55
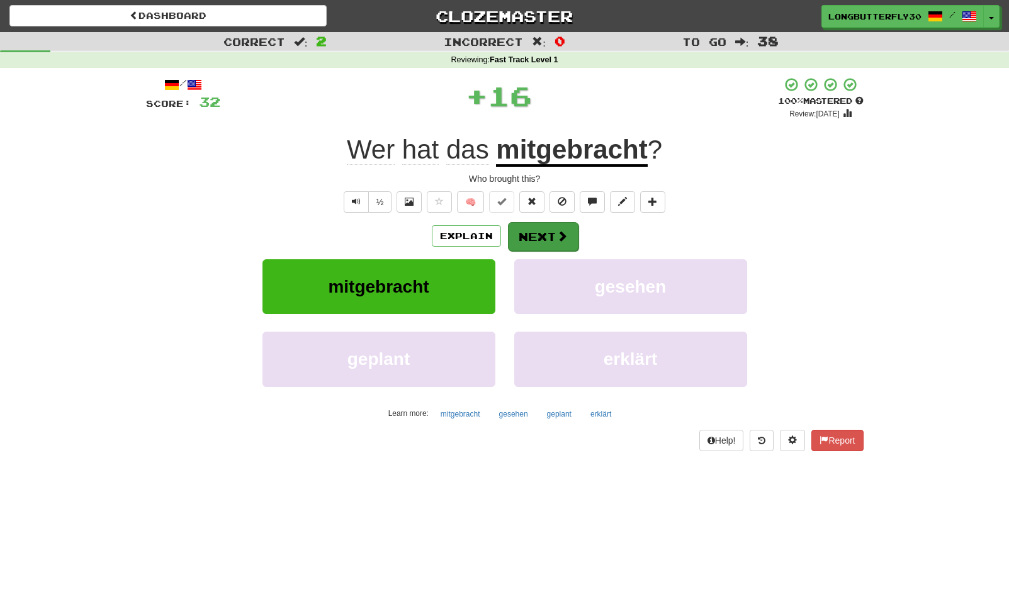
click at [545, 235] on button "Next" at bounding box center [543, 236] width 70 height 29
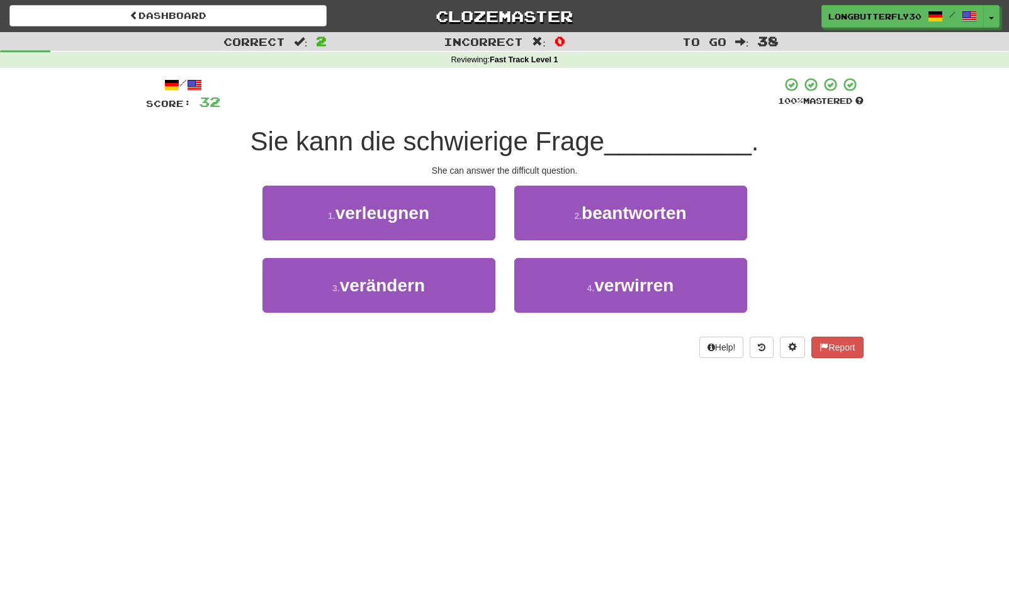
click at [657, 212] on span "beantworten" at bounding box center [633, 213] width 104 height 20
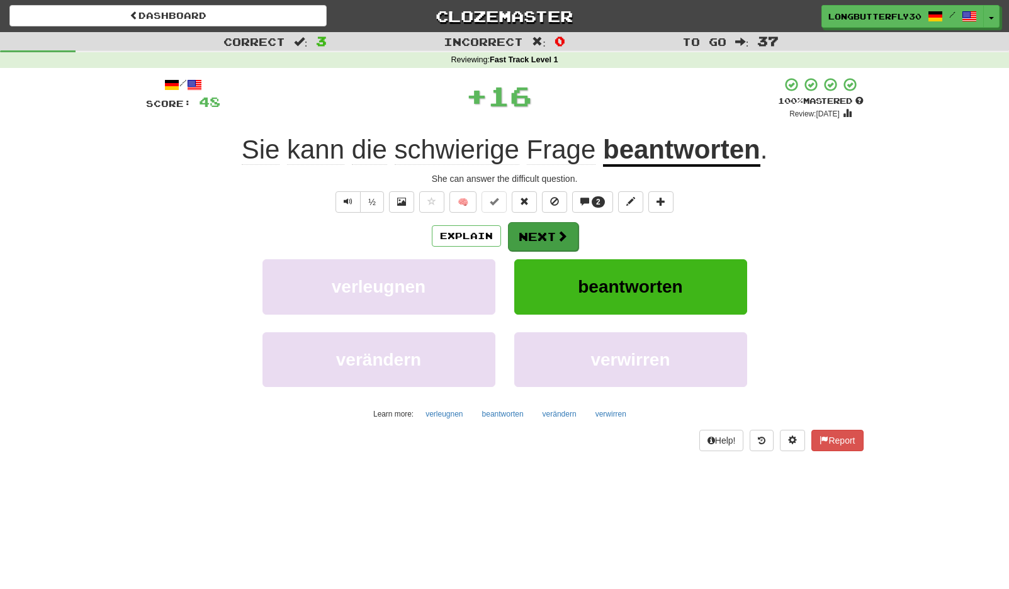
click at [572, 238] on button "Next" at bounding box center [543, 236] width 70 height 29
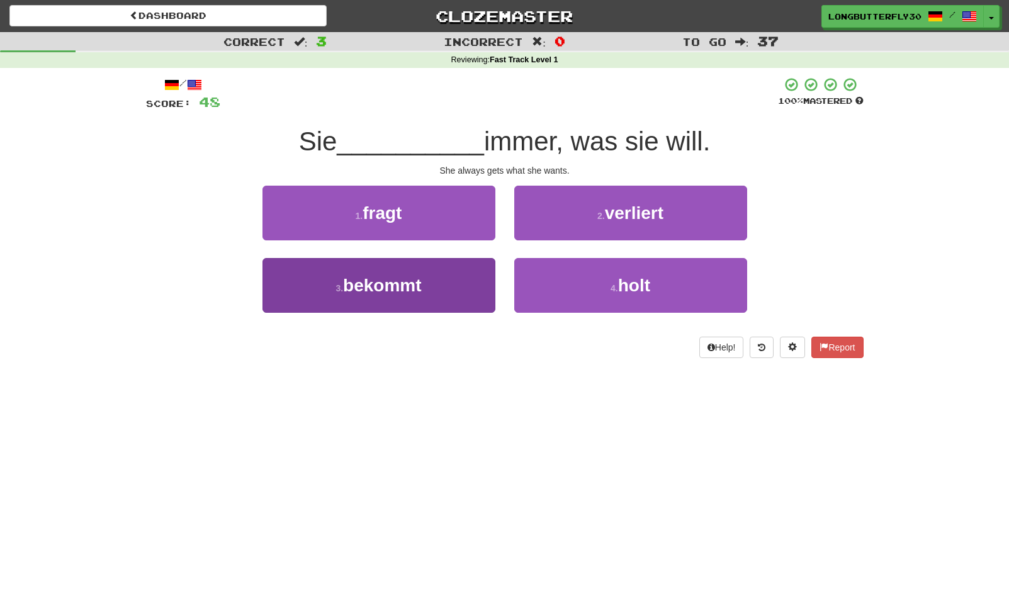
click at [446, 277] on button "3 . bekommt" at bounding box center [378, 285] width 233 height 55
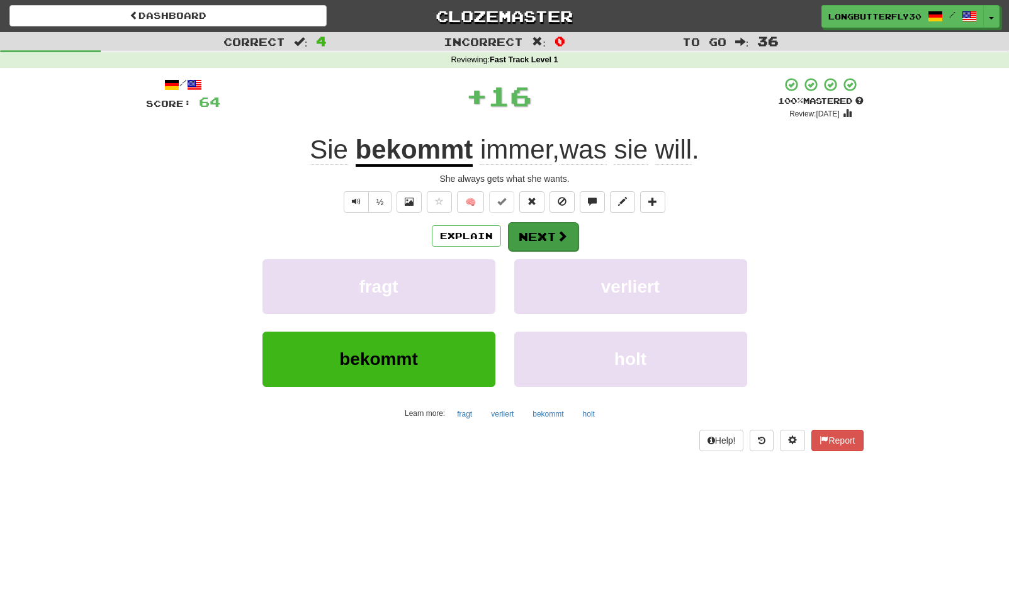
click at [549, 227] on button "Next" at bounding box center [543, 236] width 70 height 29
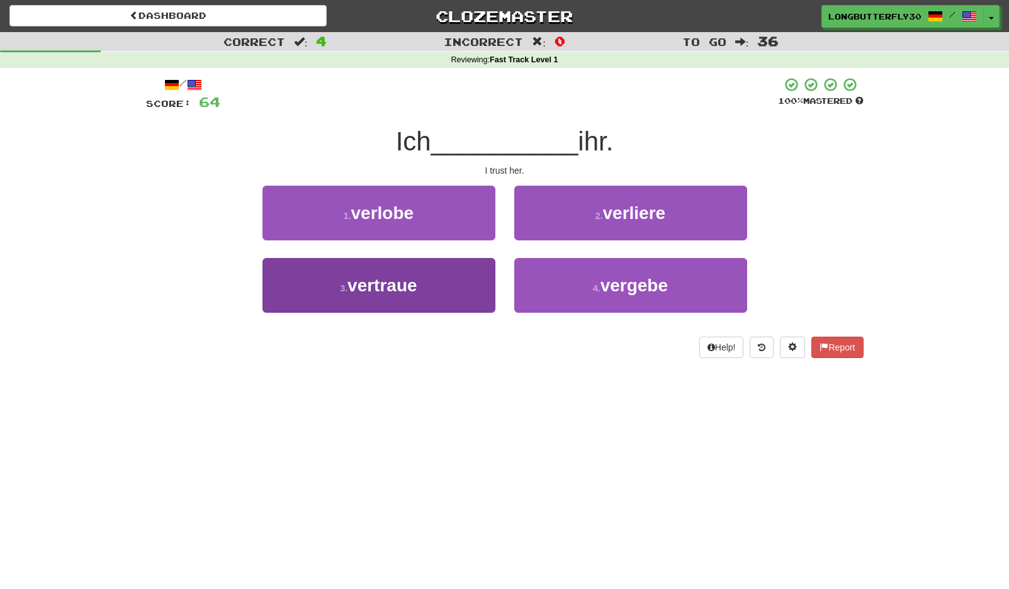
click at [452, 290] on button "3 . vertraue" at bounding box center [378, 285] width 233 height 55
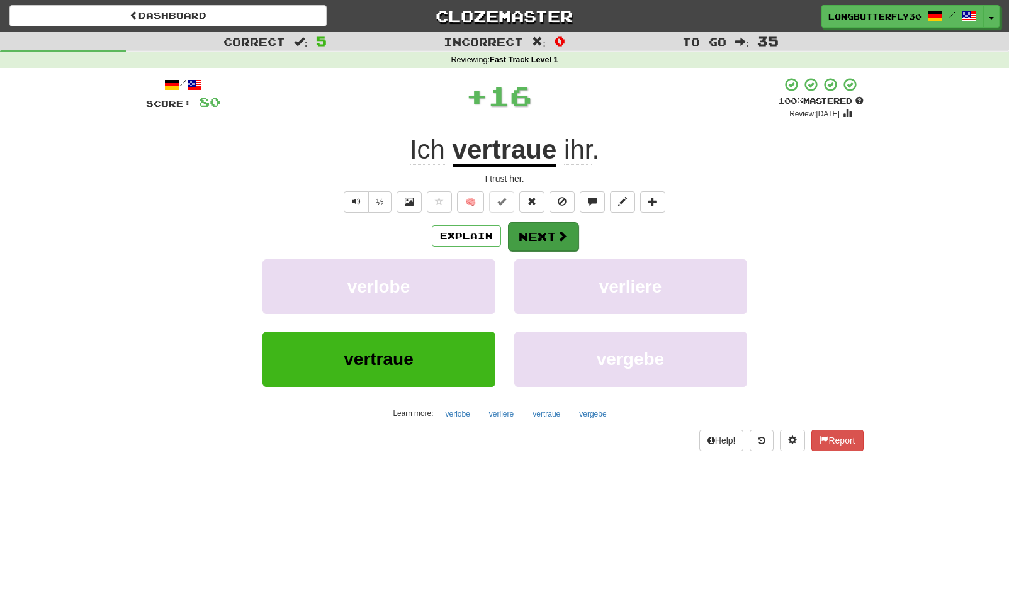
click at [545, 239] on button "Next" at bounding box center [543, 236] width 70 height 29
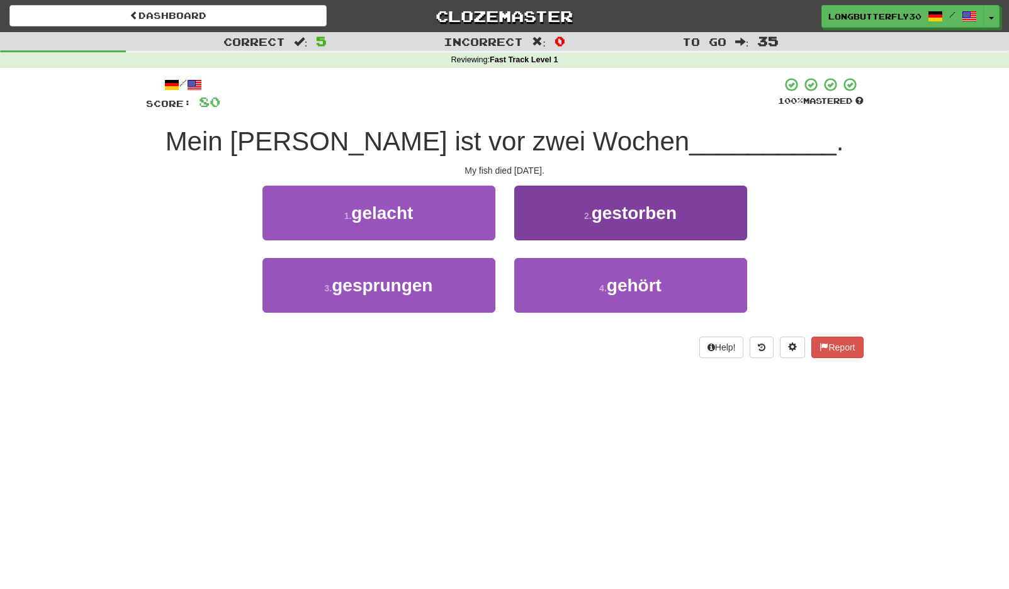
click at [588, 221] on button "2 . gestorben" at bounding box center [630, 213] width 233 height 55
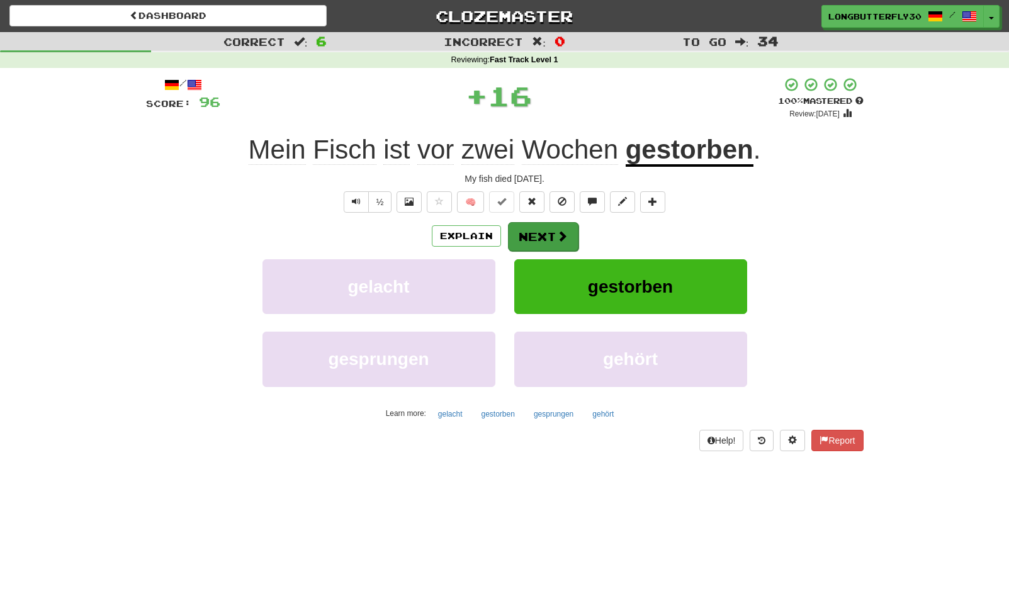
click at [554, 238] on button "Next" at bounding box center [543, 236] width 70 height 29
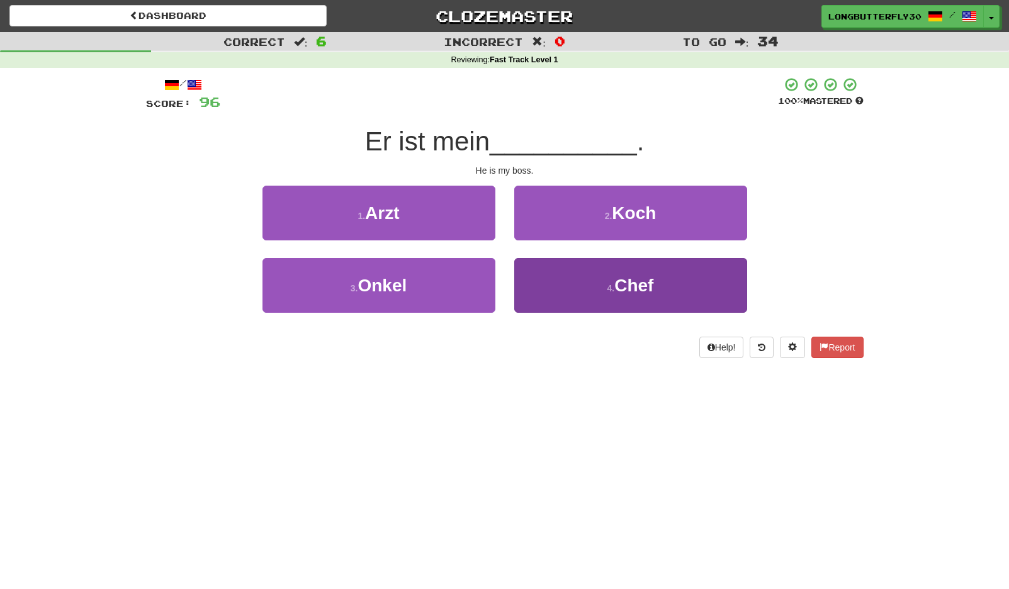
click at [586, 287] on button "4 . Chef" at bounding box center [630, 285] width 233 height 55
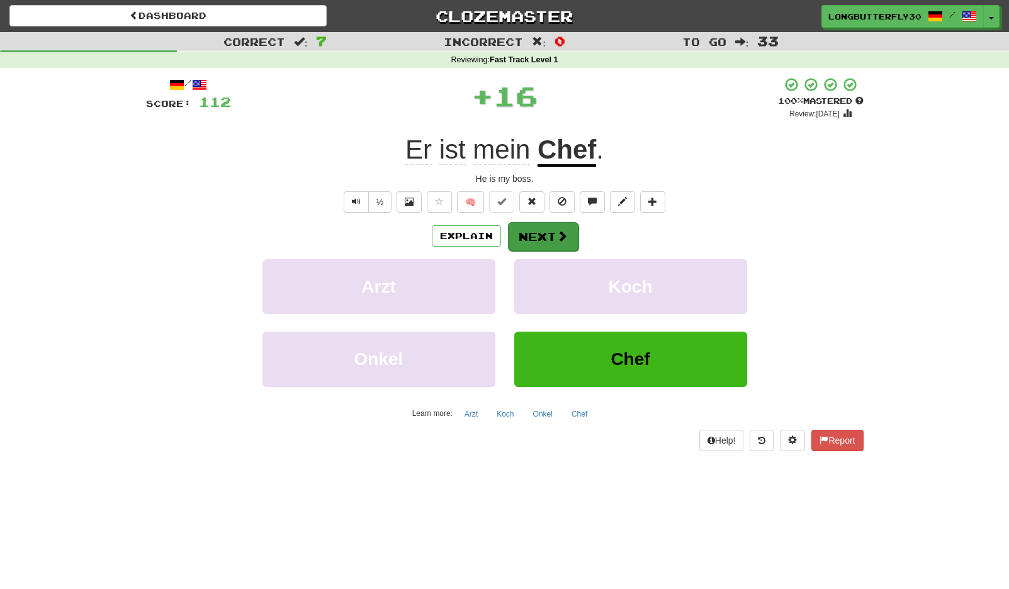
click at [542, 242] on button "Next" at bounding box center [543, 236] width 70 height 29
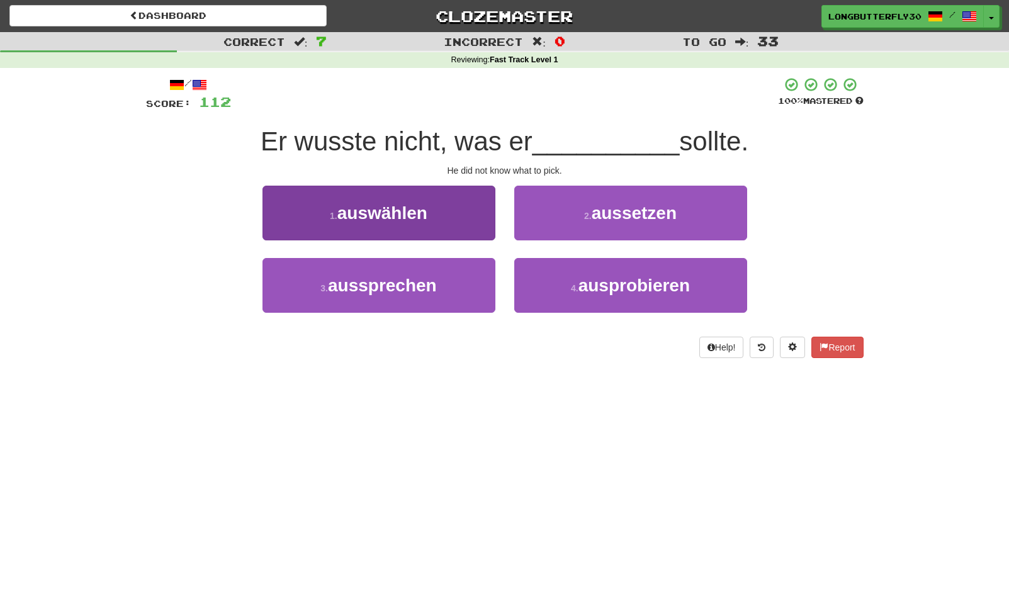
click at [460, 217] on button "1 . auswählen" at bounding box center [378, 213] width 233 height 55
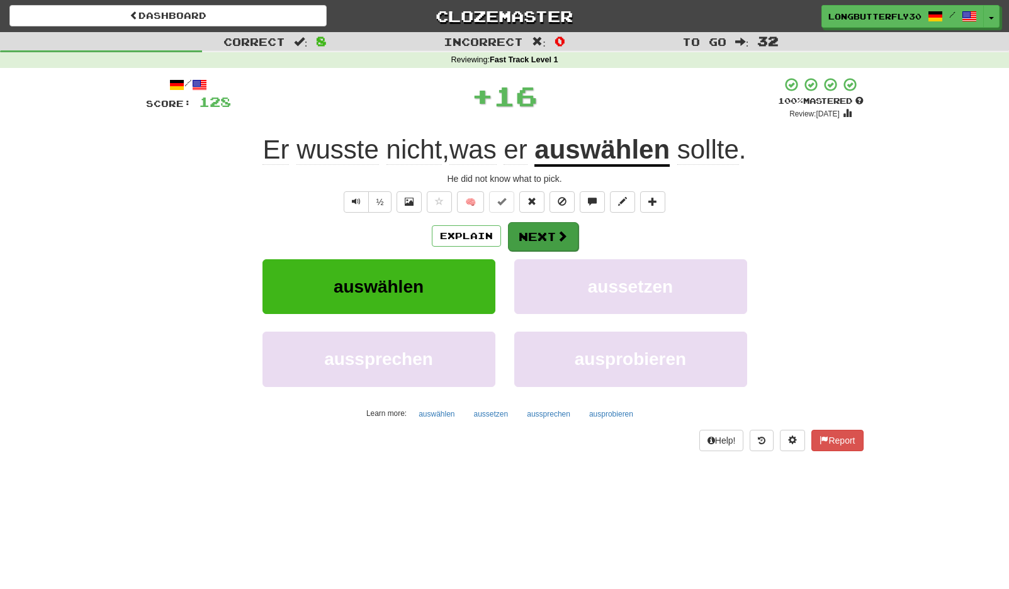
click at [556, 232] on span at bounding box center [561, 235] width 11 height 11
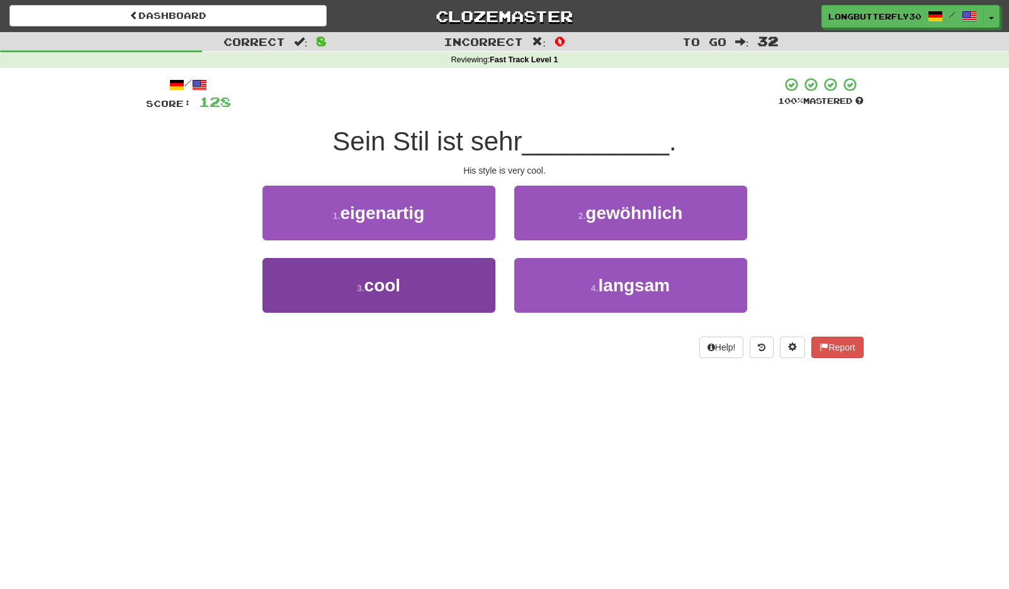
click at [474, 282] on button "3 . cool" at bounding box center [378, 285] width 233 height 55
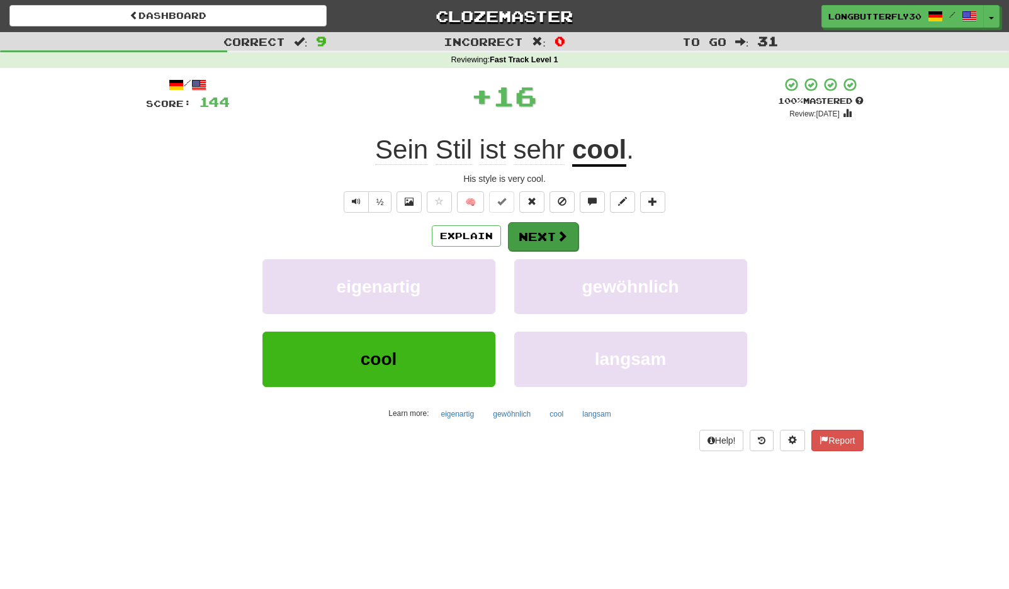
click at [541, 227] on button "Next" at bounding box center [543, 236] width 70 height 29
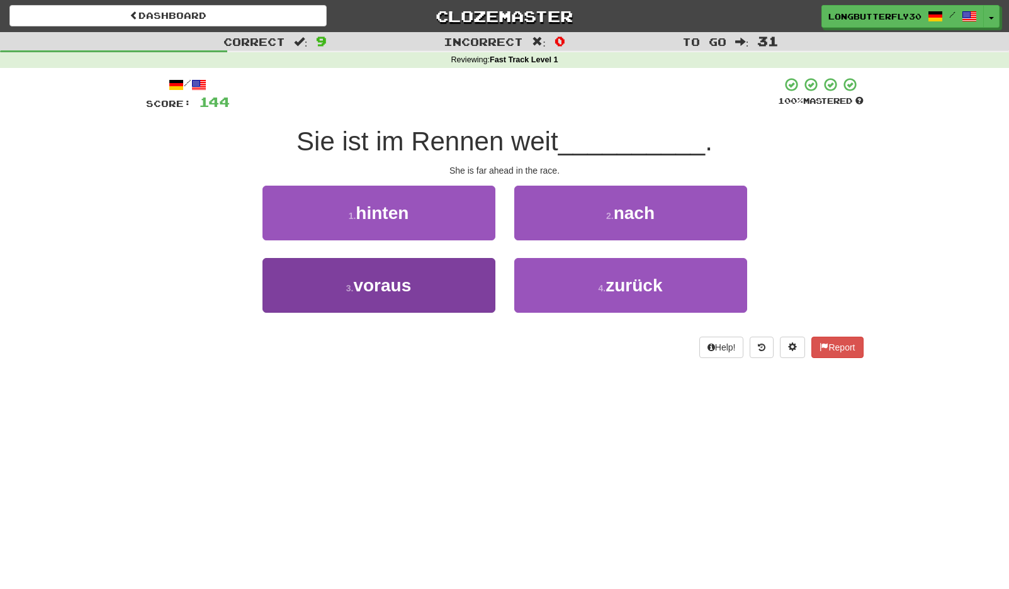
click at [445, 278] on button "3 . voraus" at bounding box center [378, 285] width 233 height 55
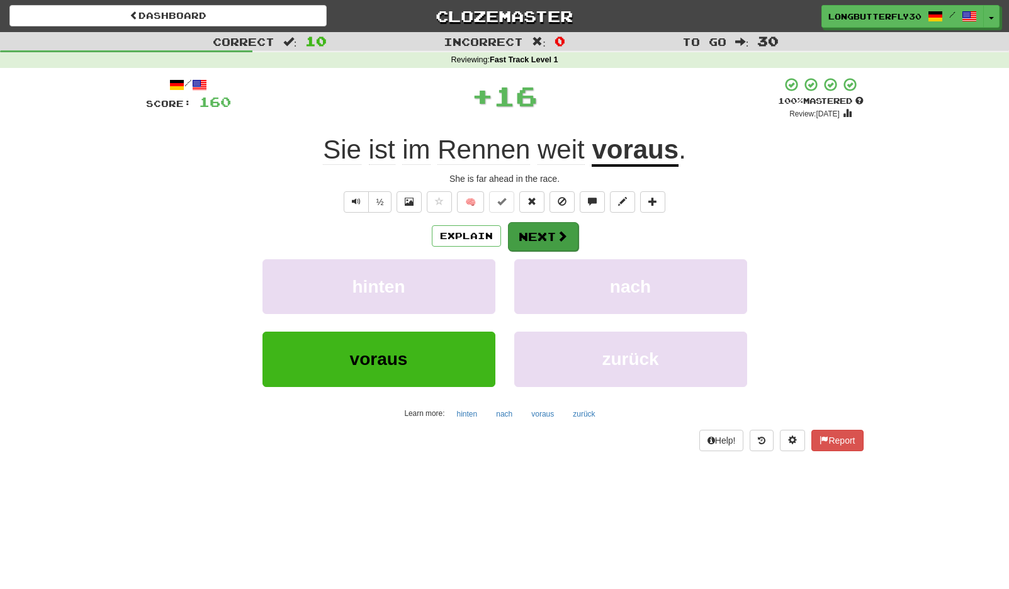
click at [522, 243] on button "Next" at bounding box center [543, 236] width 70 height 29
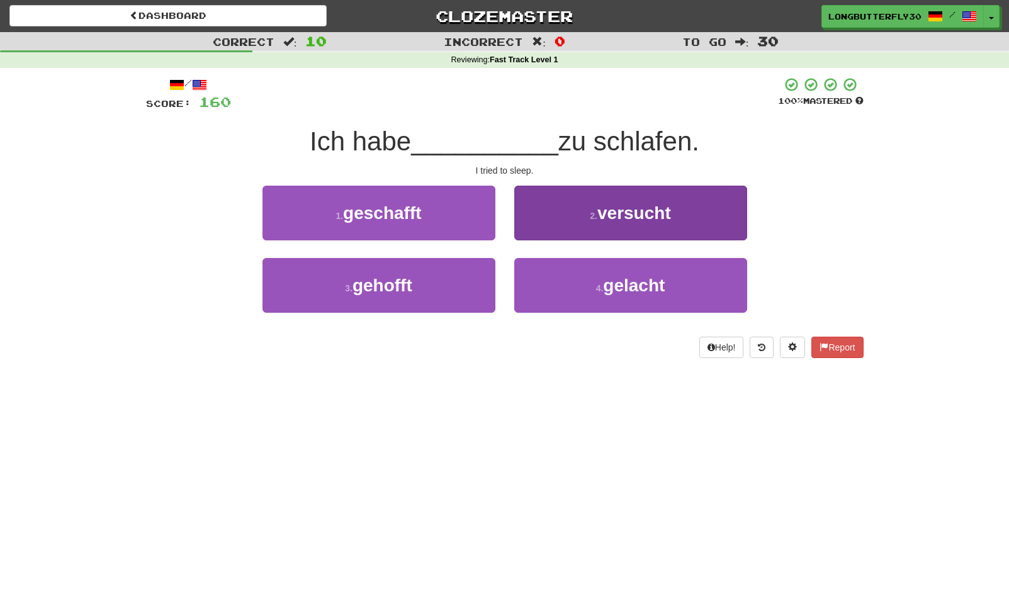
click at [576, 214] on button "2 . versucht" at bounding box center [630, 213] width 233 height 55
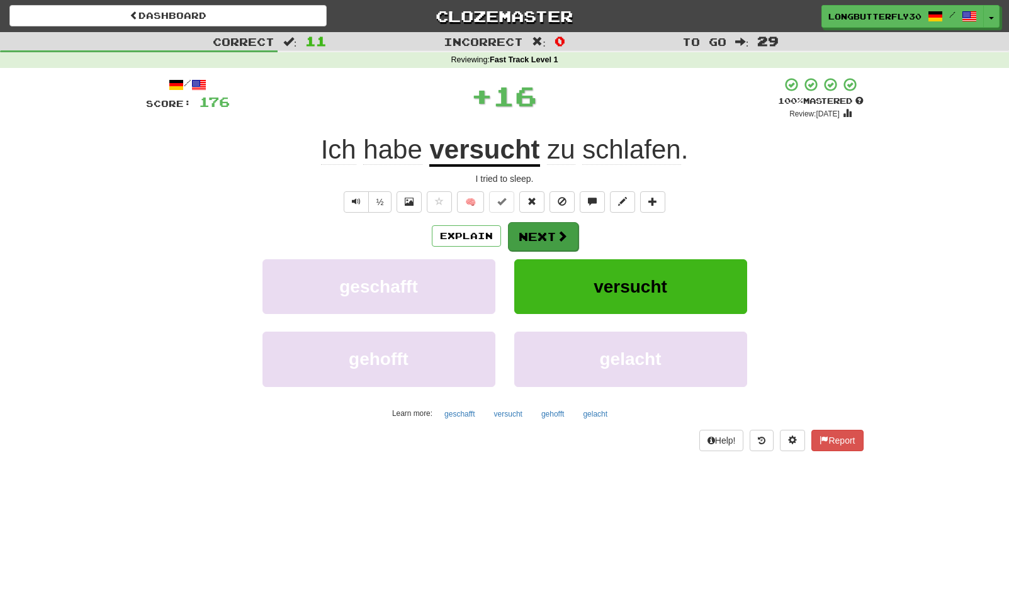
click at [544, 235] on button "Next" at bounding box center [543, 236] width 70 height 29
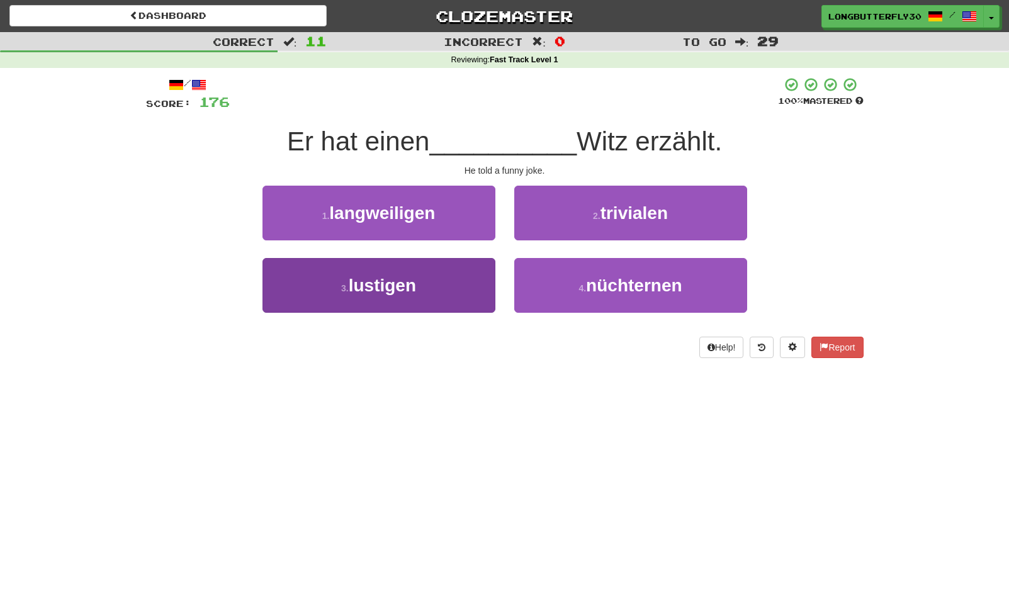
click at [437, 283] on button "3 . lustigen" at bounding box center [378, 285] width 233 height 55
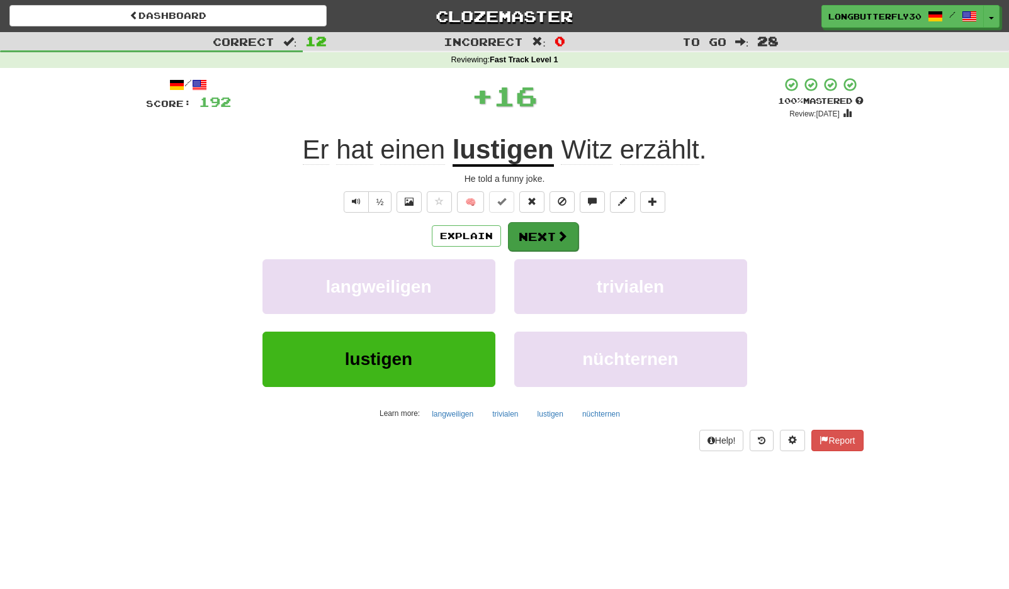
click at [538, 234] on button "Next" at bounding box center [543, 236] width 70 height 29
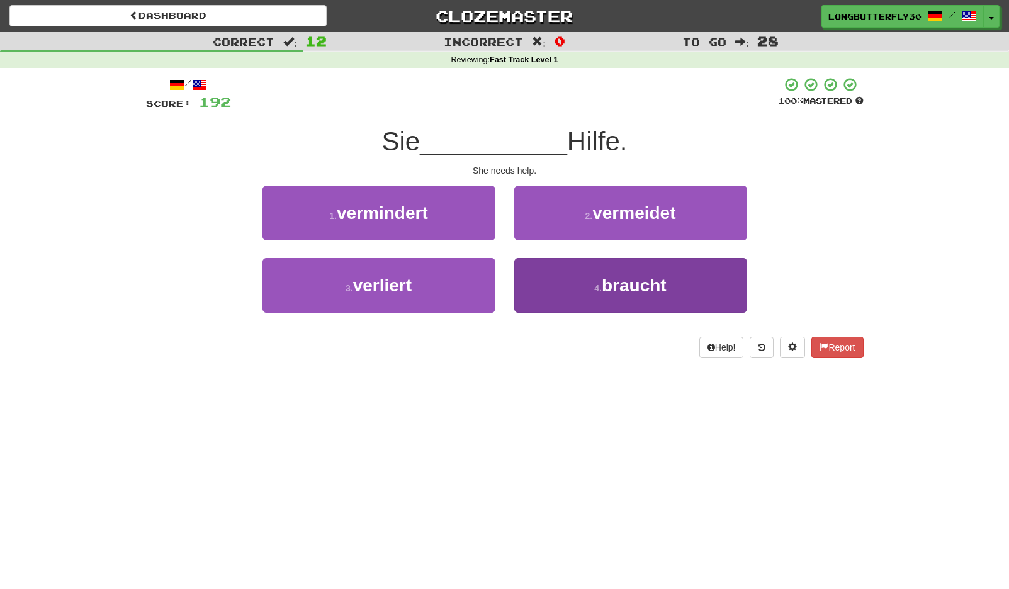
click at [565, 282] on button "4 . braucht" at bounding box center [630, 285] width 233 height 55
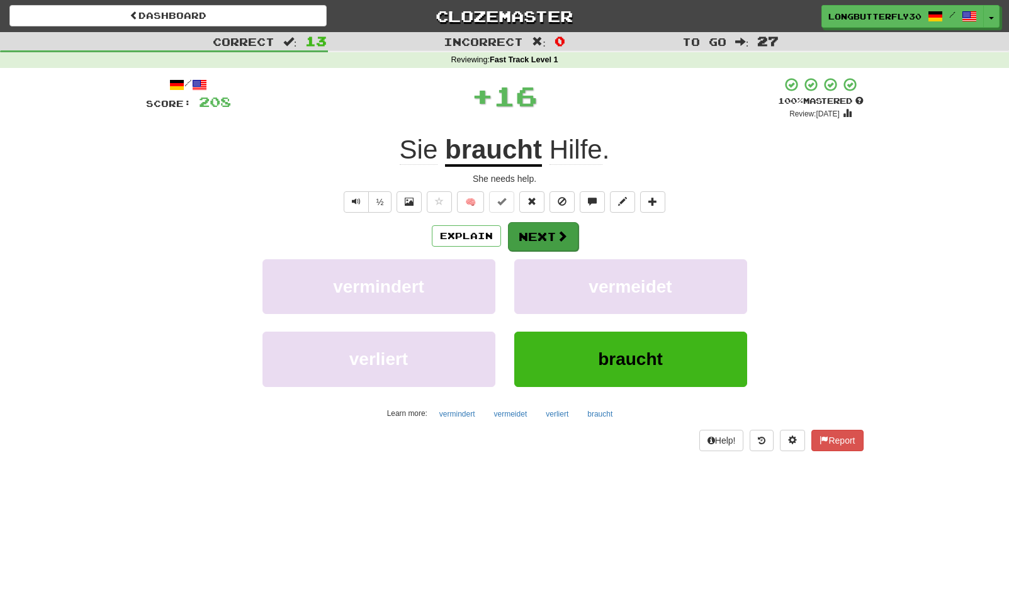
click at [550, 241] on button "Next" at bounding box center [543, 236] width 70 height 29
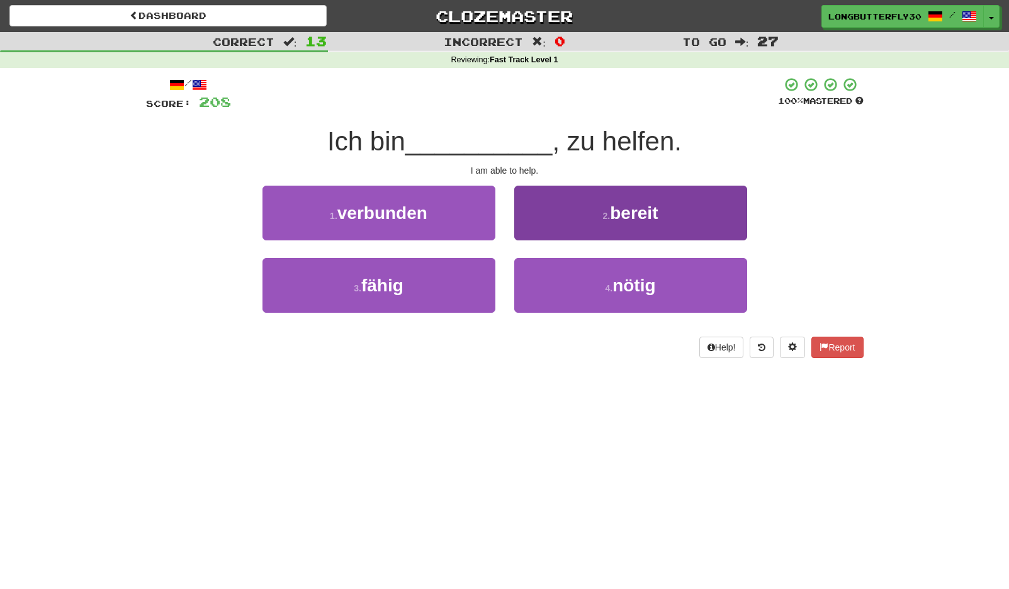
click at [578, 204] on button "2 . bereit" at bounding box center [630, 213] width 233 height 55
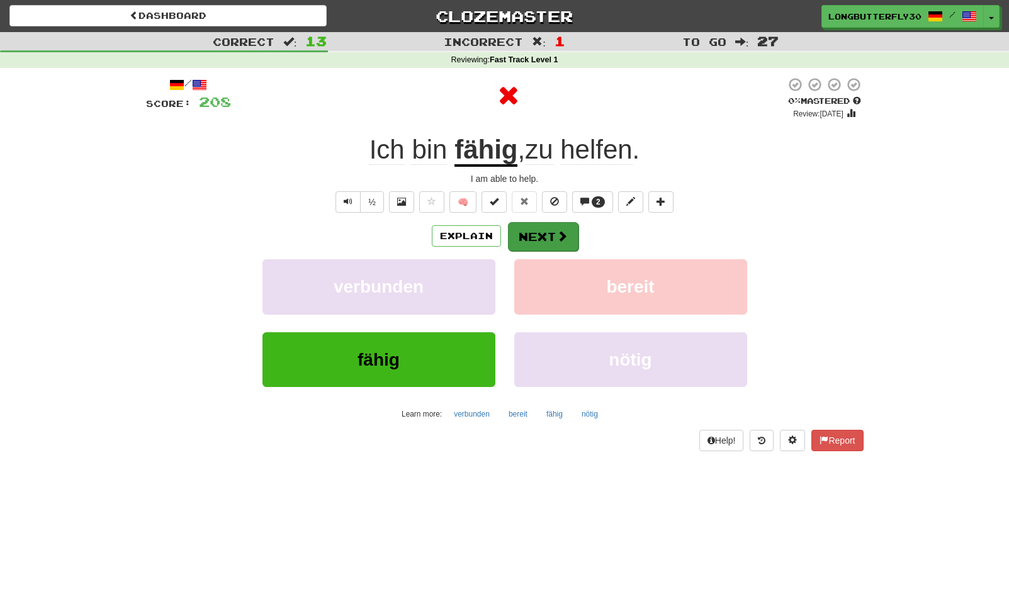
click at [553, 230] on button "Next" at bounding box center [543, 236] width 70 height 29
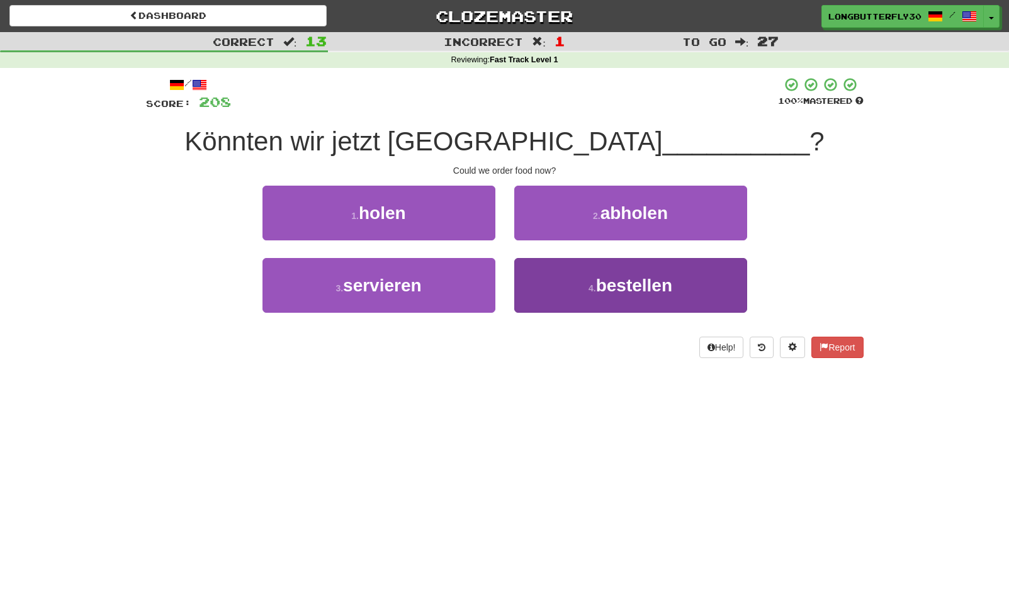
click at [552, 284] on button "4 . bestellen" at bounding box center [630, 285] width 233 height 55
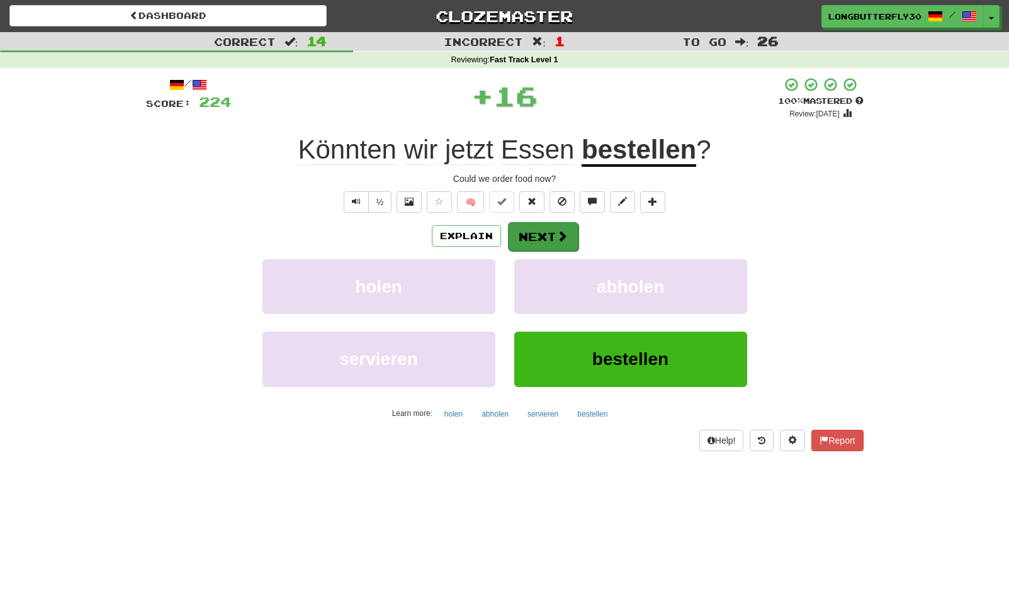
click at [558, 244] on button "Next" at bounding box center [543, 236] width 70 height 29
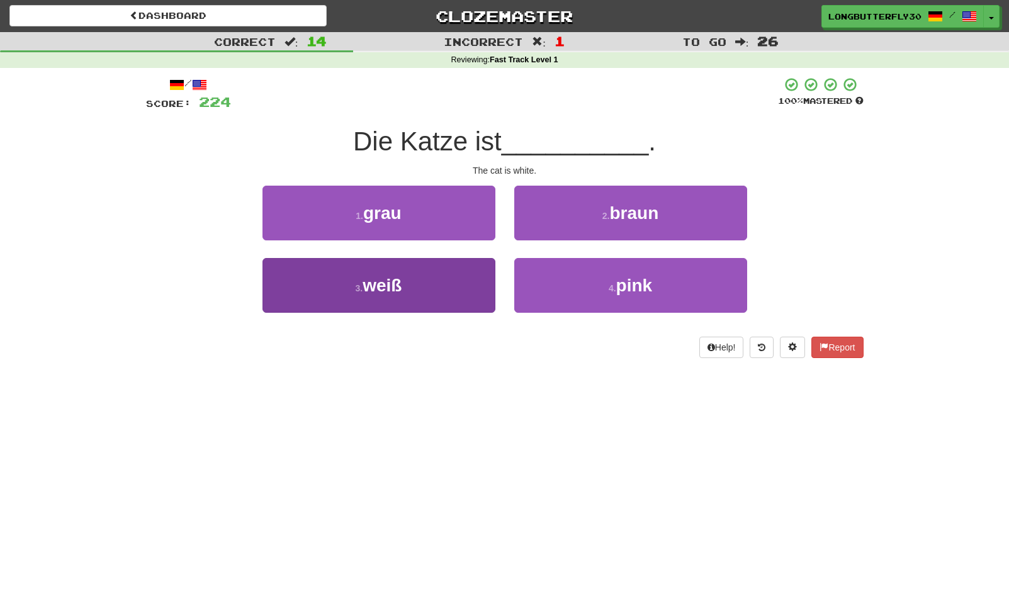
click at [478, 282] on button "3 . weiß" at bounding box center [378, 285] width 233 height 55
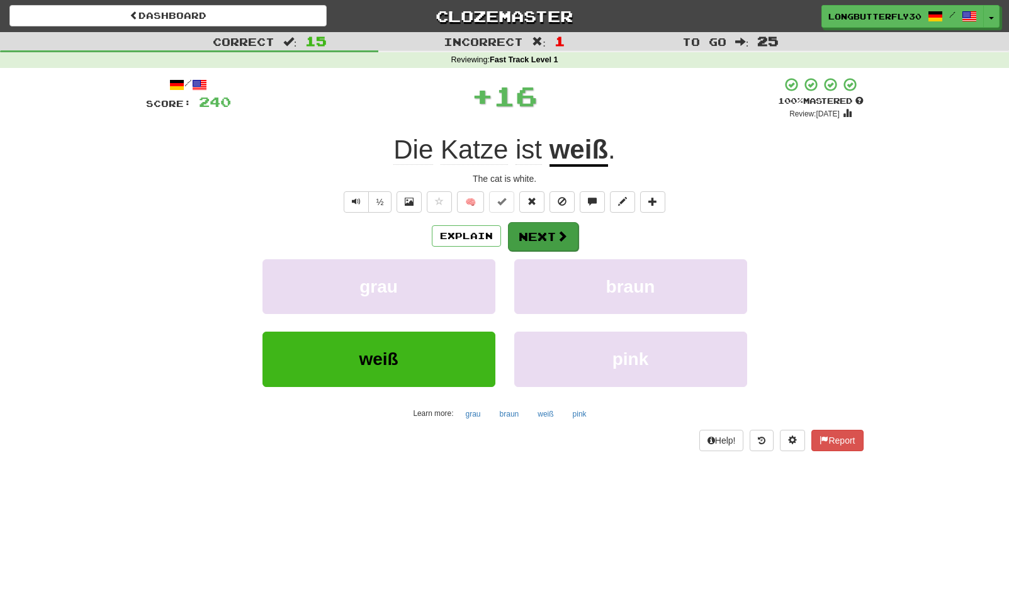
click at [542, 238] on button "Next" at bounding box center [543, 236] width 70 height 29
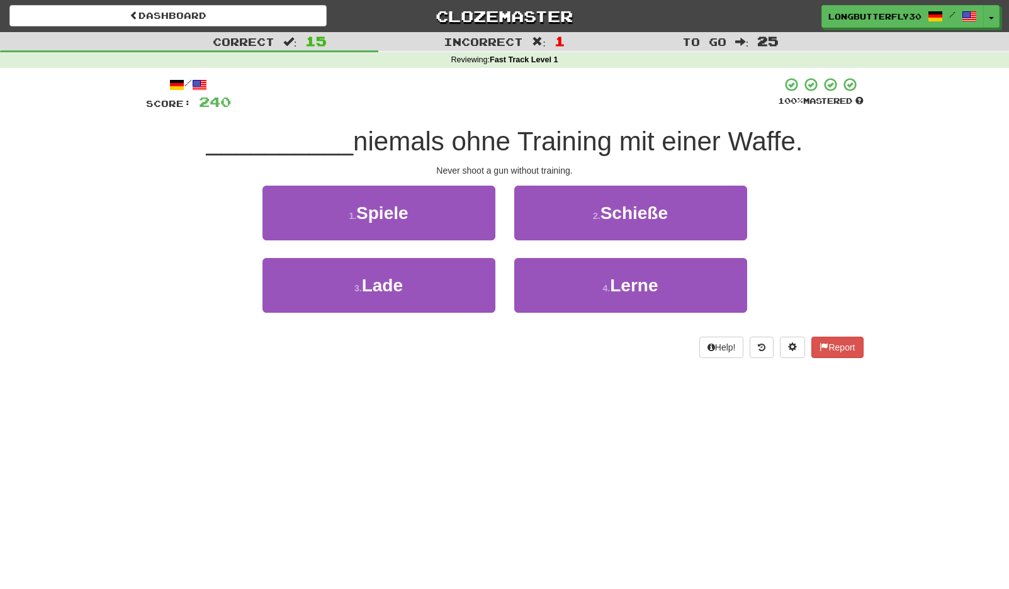
click at [606, 218] on span "Schieße" at bounding box center [633, 213] width 67 height 20
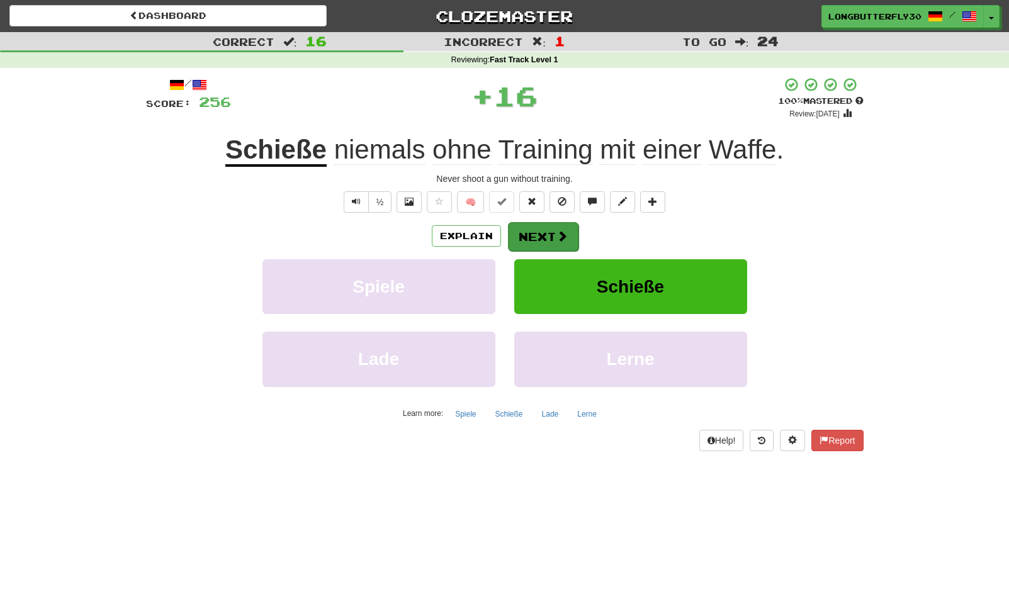
click at [554, 234] on button "Next" at bounding box center [543, 236] width 70 height 29
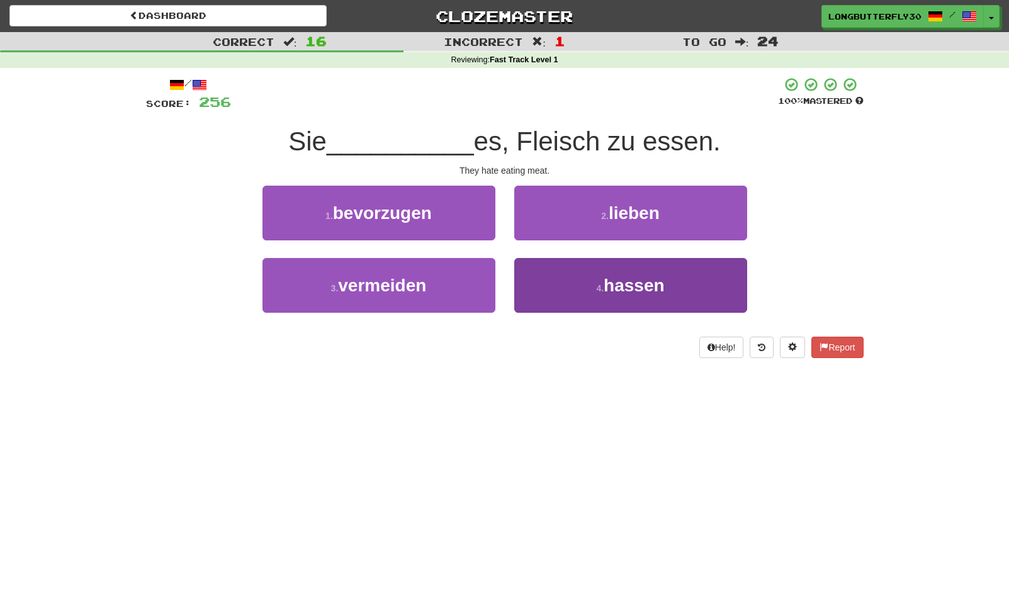
click at [556, 288] on button "4 . hassen" at bounding box center [630, 285] width 233 height 55
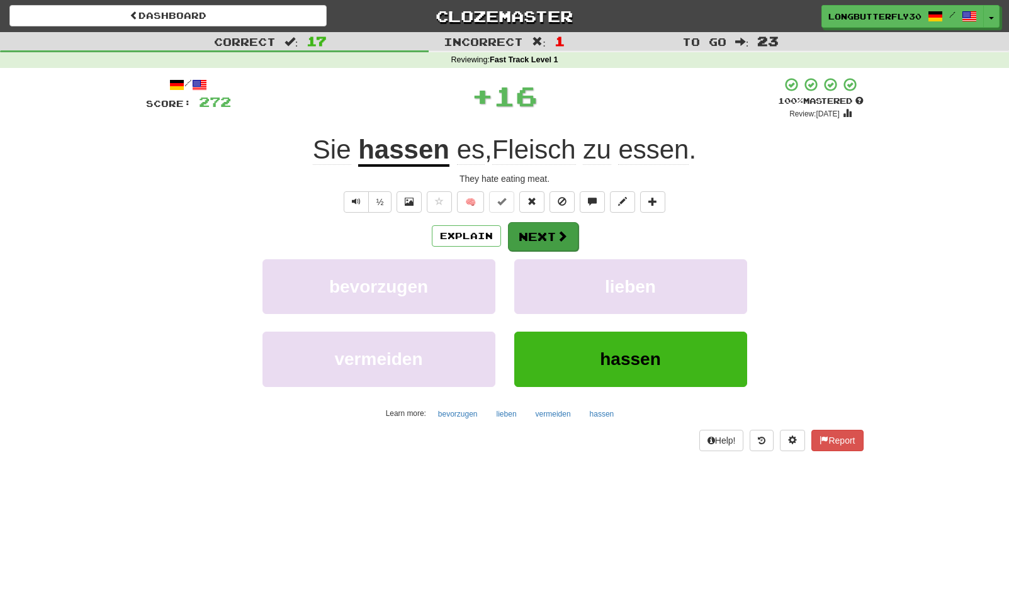
click at [558, 247] on button "Next" at bounding box center [543, 236] width 70 height 29
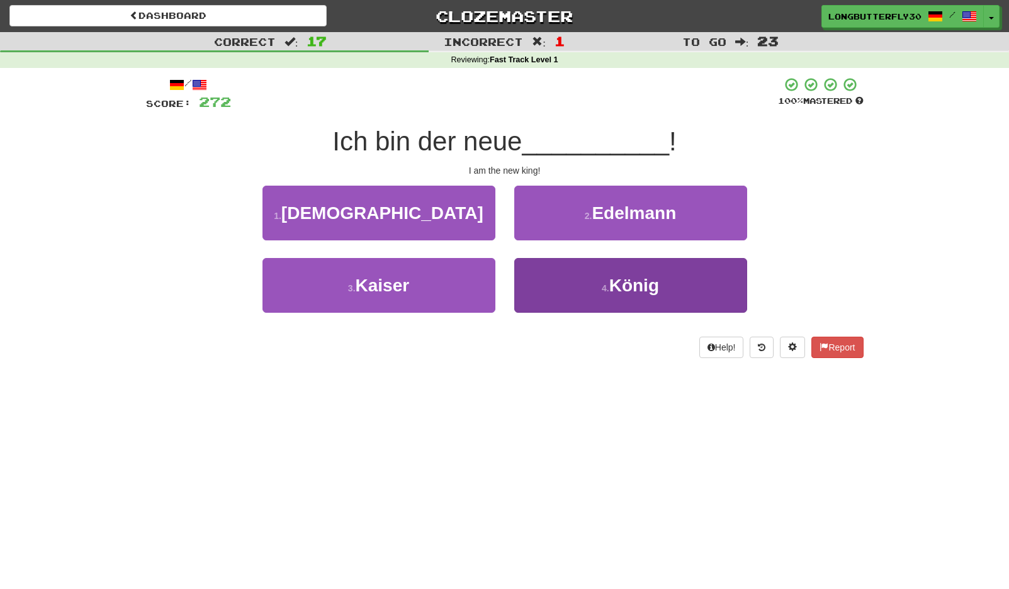
click at [563, 291] on button "4 . König" at bounding box center [630, 285] width 233 height 55
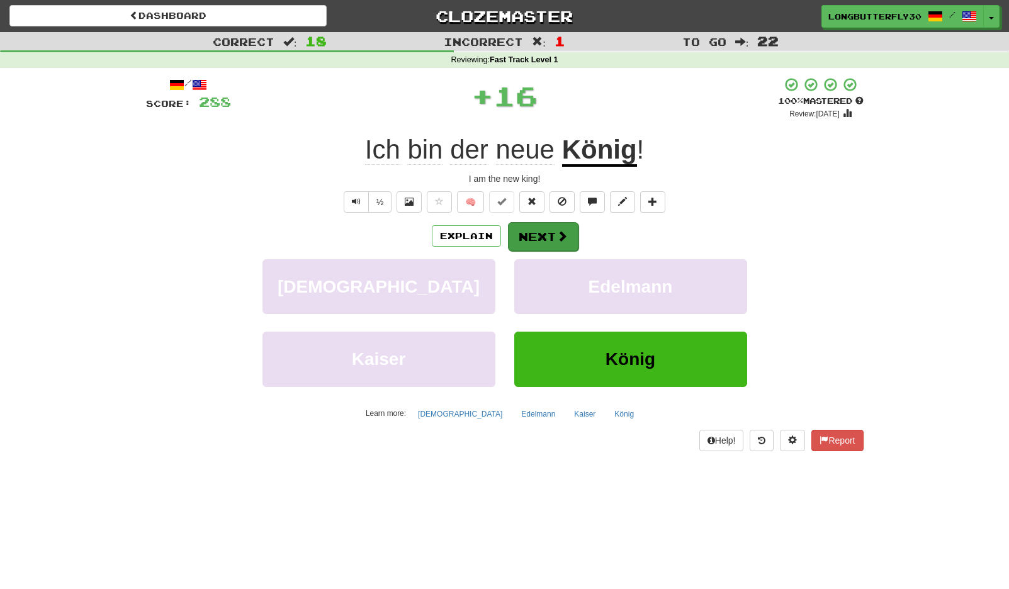
click at [549, 242] on button "Next" at bounding box center [543, 236] width 70 height 29
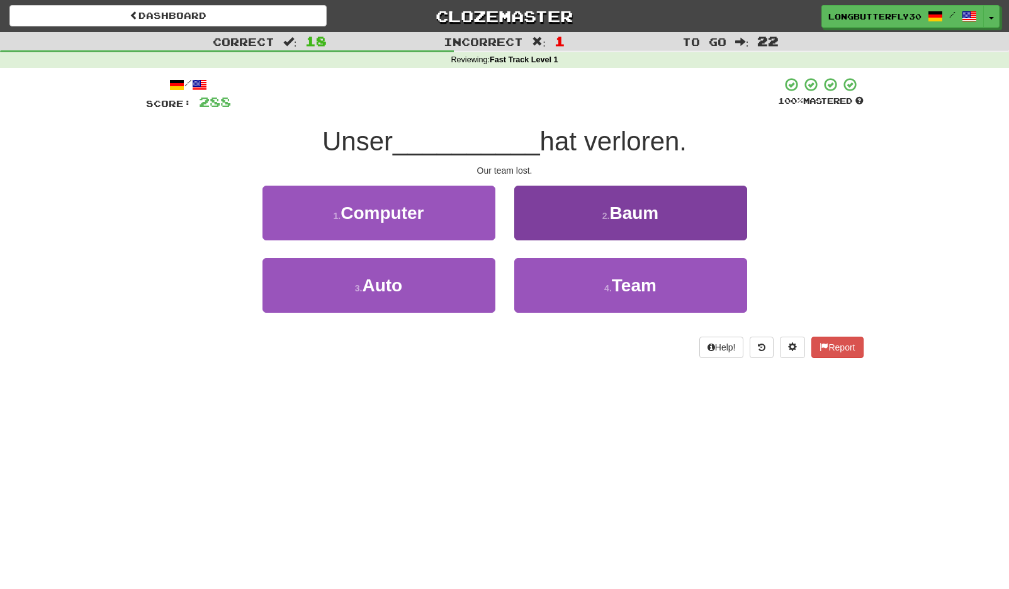
drag, startPoint x: 550, startPoint y: 284, endPoint x: 552, endPoint y: 266, distance: 18.4
click at [550, 284] on button "4 . Team" at bounding box center [630, 285] width 233 height 55
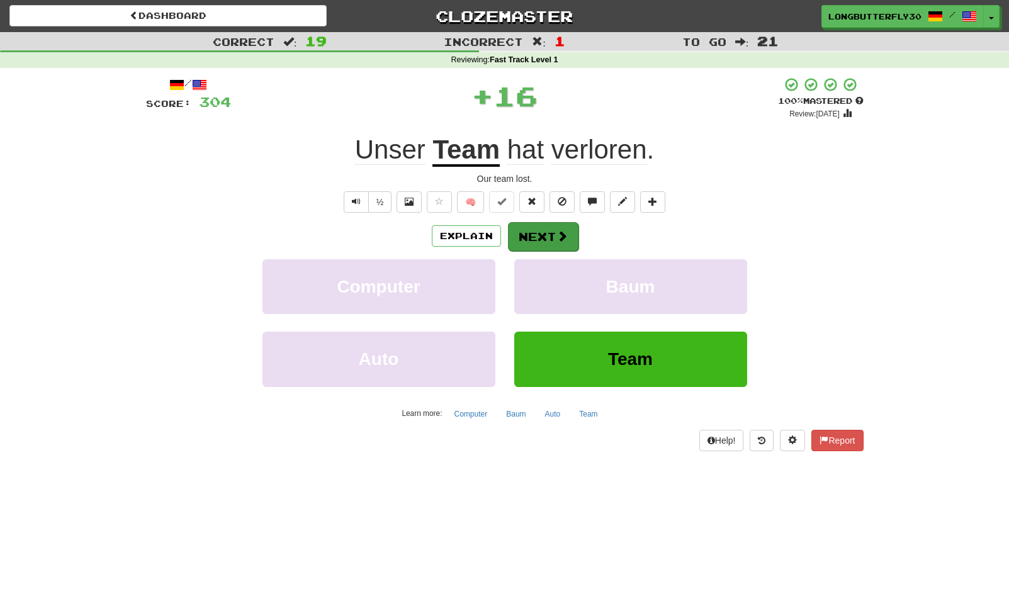
click at [544, 236] on button "Next" at bounding box center [543, 236] width 70 height 29
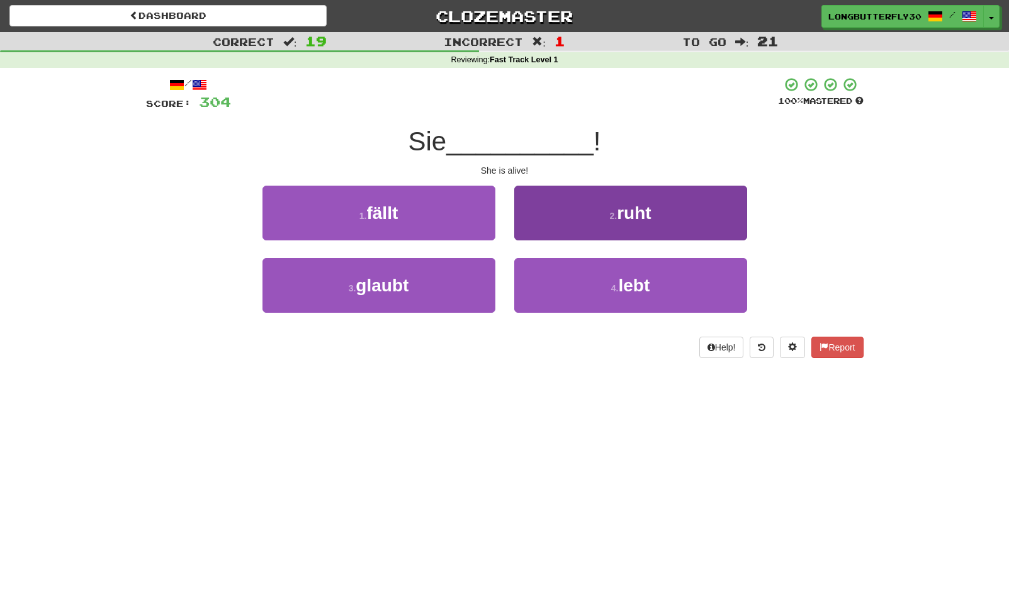
drag, startPoint x: 558, startPoint y: 281, endPoint x: 559, endPoint y: 259, distance: 22.7
click at [559, 281] on button "4 . lebt" at bounding box center [630, 285] width 233 height 55
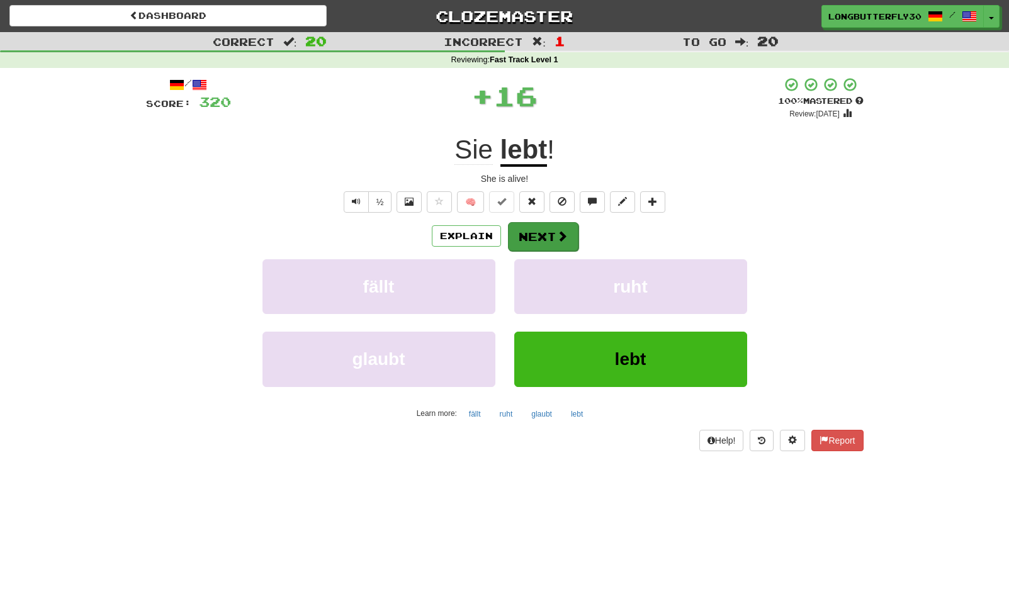
click at [551, 238] on button "Next" at bounding box center [543, 236] width 70 height 29
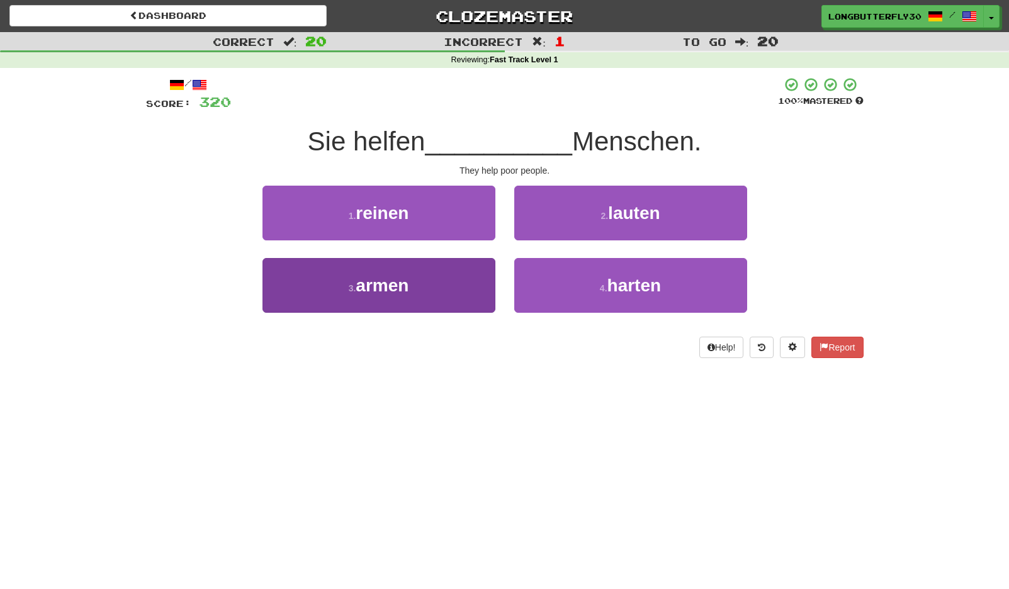
click at [468, 279] on button "3 . armen" at bounding box center [378, 285] width 233 height 55
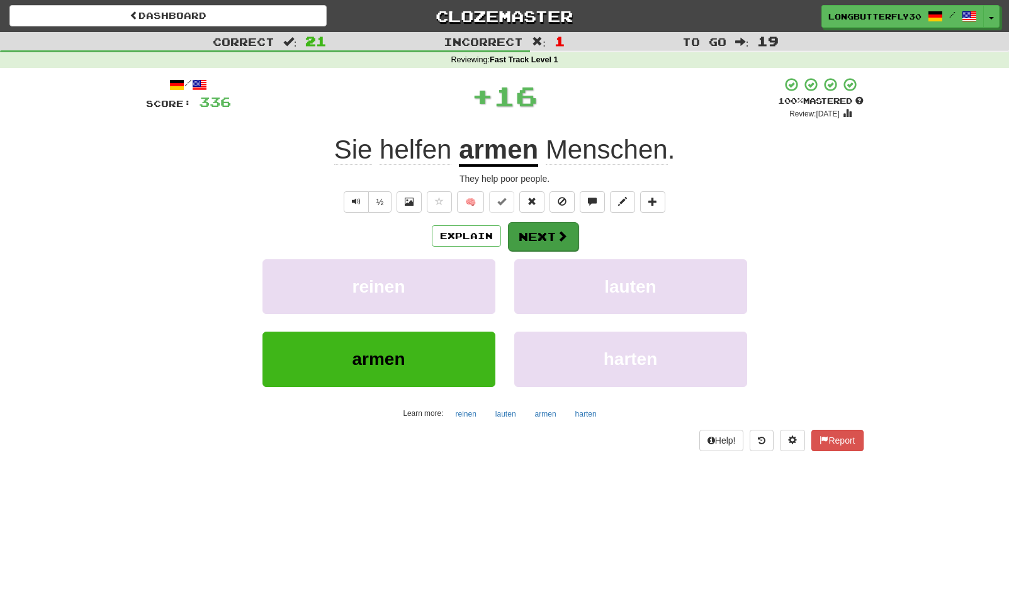
click at [537, 242] on button "Next" at bounding box center [543, 236] width 70 height 29
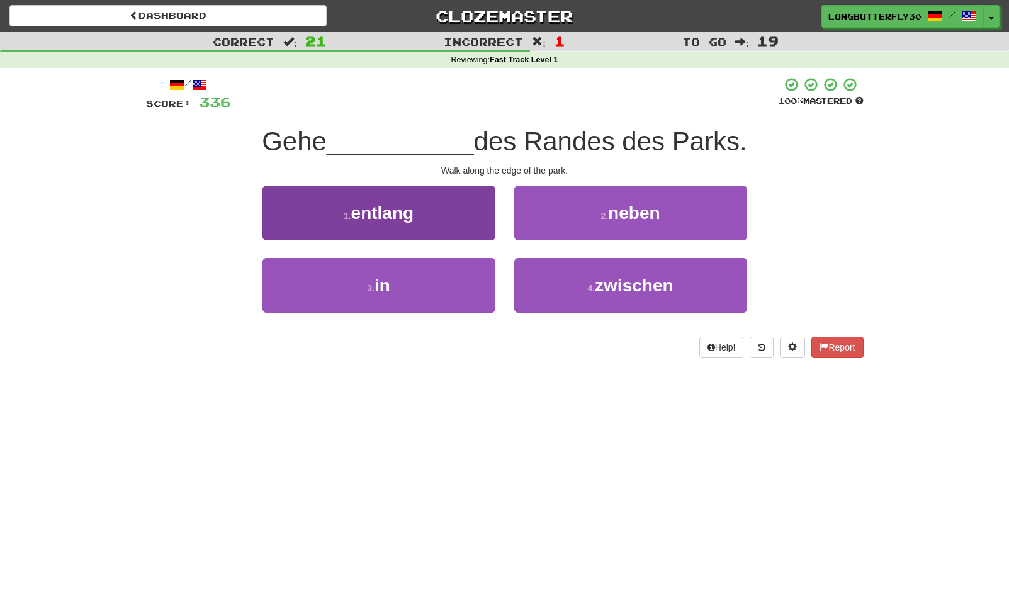
click at [478, 218] on button "1 . entlang" at bounding box center [378, 213] width 233 height 55
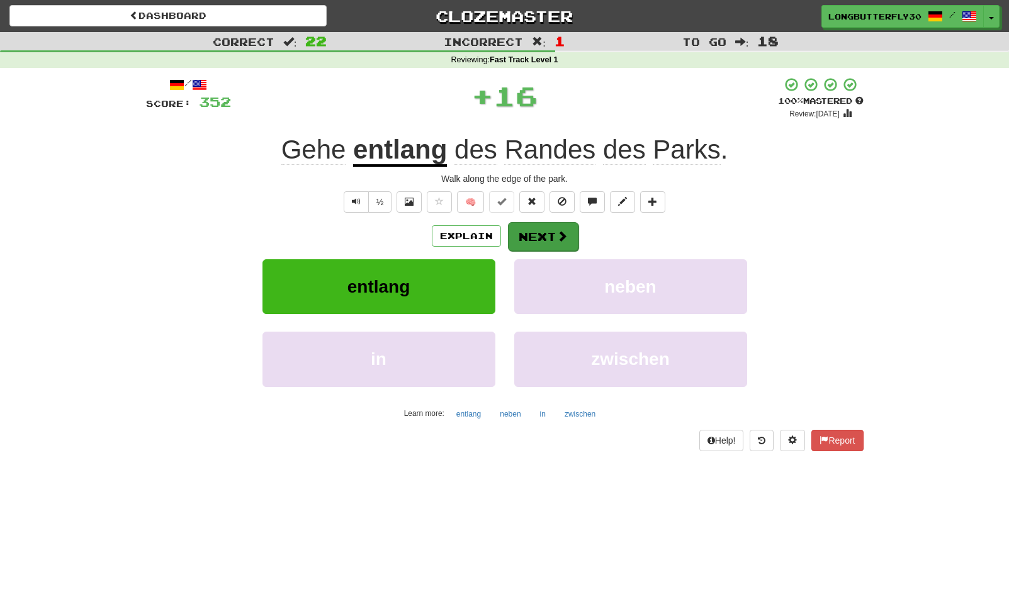
click at [550, 232] on button "Next" at bounding box center [543, 236] width 70 height 29
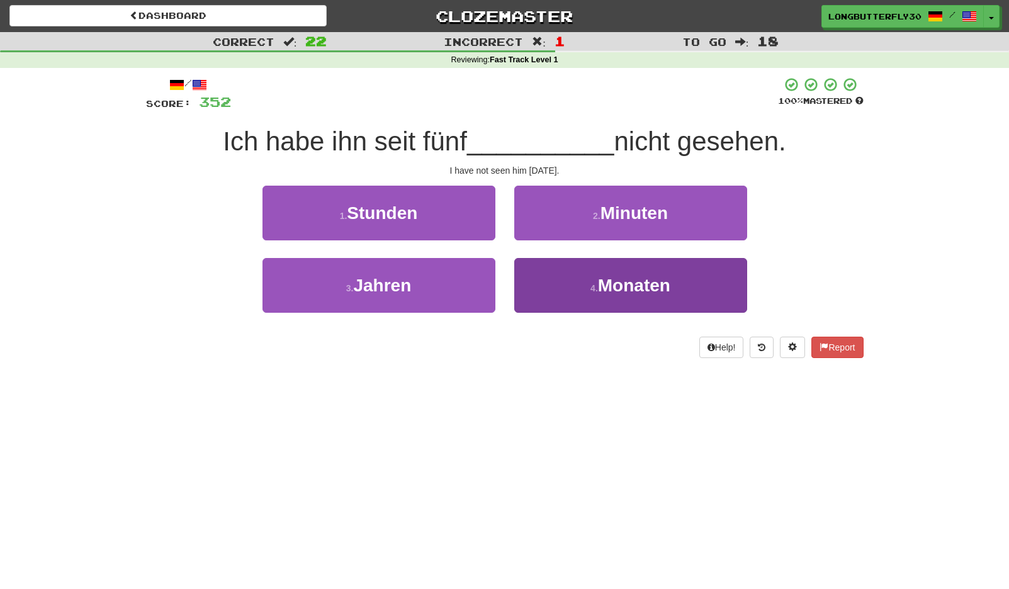
click at [572, 272] on button "4 . Monaten" at bounding box center [630, 285] width 233 height 55
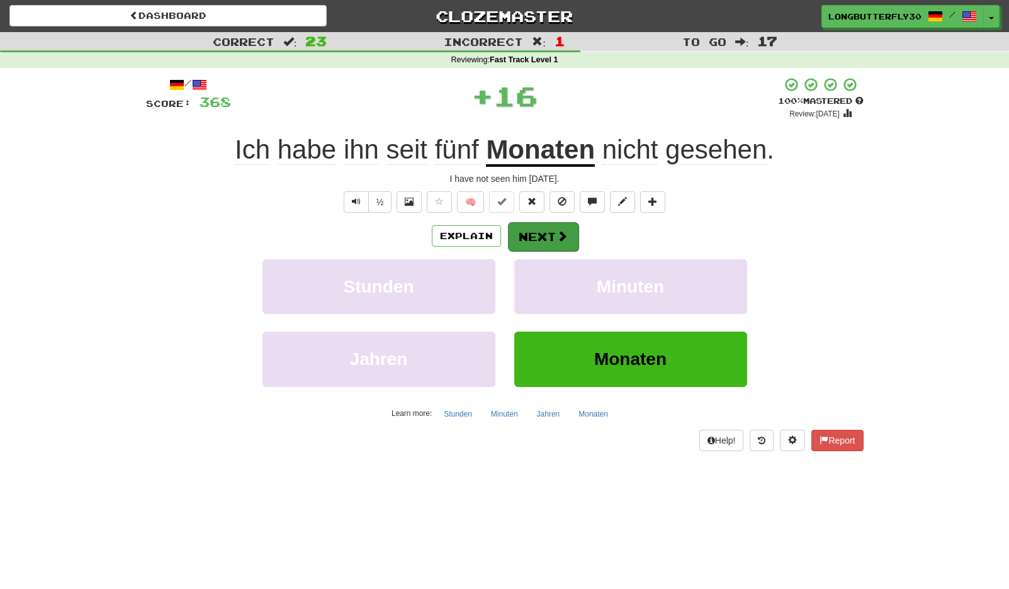
click at [549, 234] on button "Next" at bounding box center [543, 236] width 70 height 29
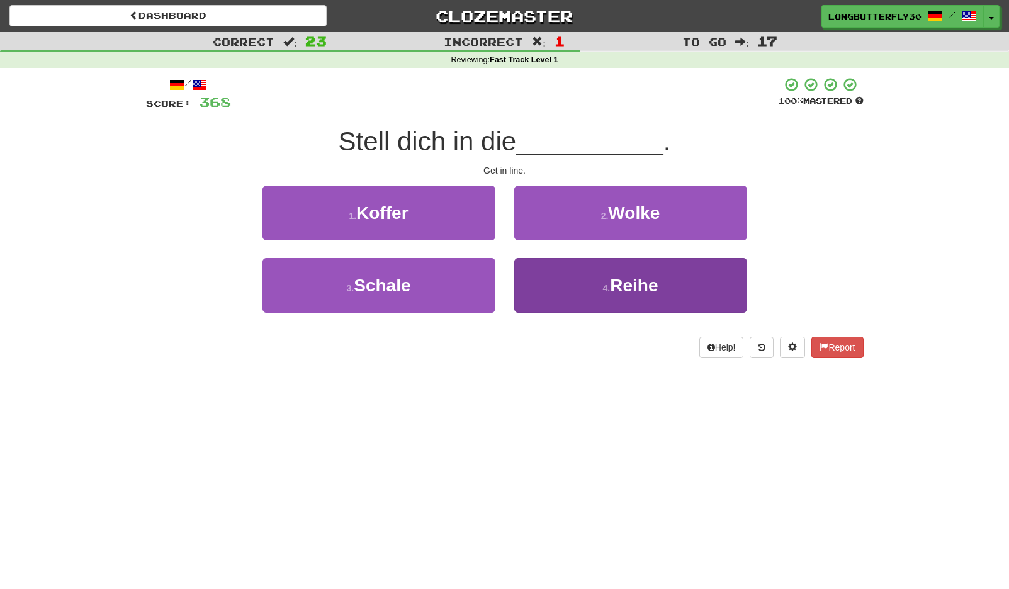
click at [558, 288] on button "4 . Reihe" at bounding box center [630, 285] width 233 height 55
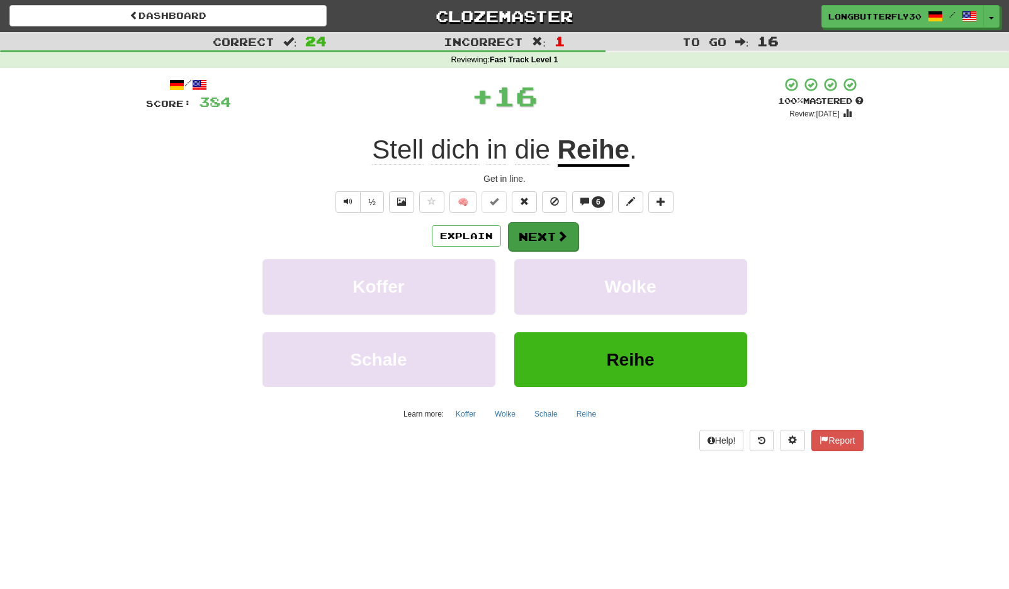
click at [556, 240] on span at bounding box center [561, 235] width 11 height 11
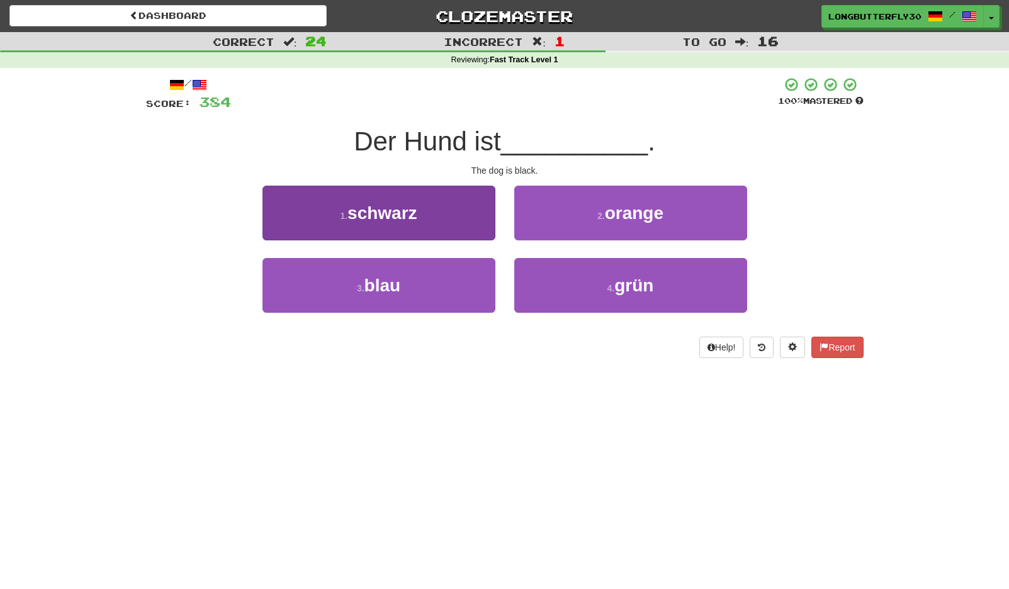
click at [479, 216] on button "1 . schwarz" at bounding box center [378, 213] width 233 height 55
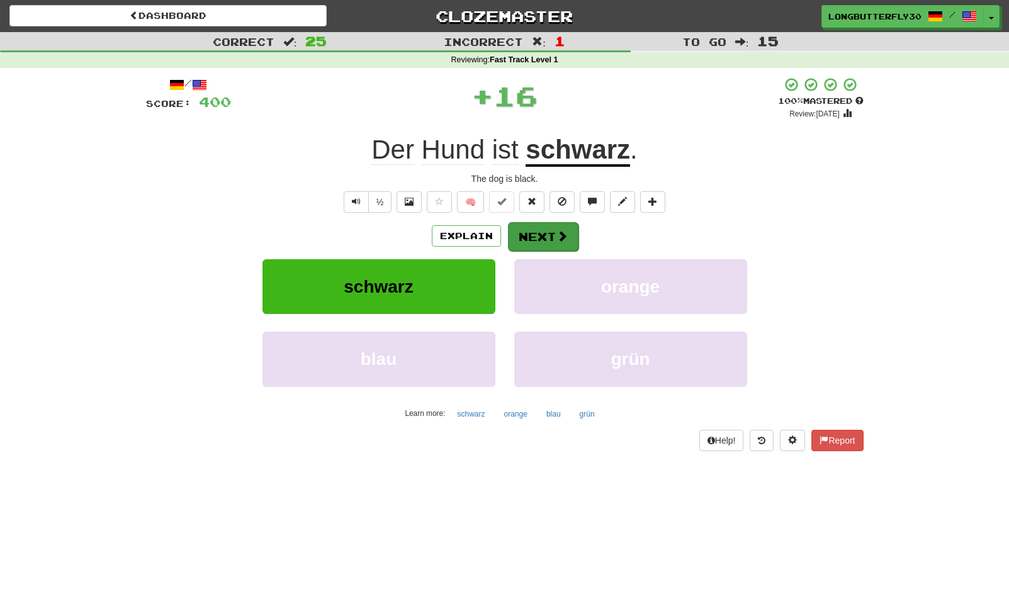
click at [531, 230] on button "Next" at bounding box center [543, 236] width 70 height 29
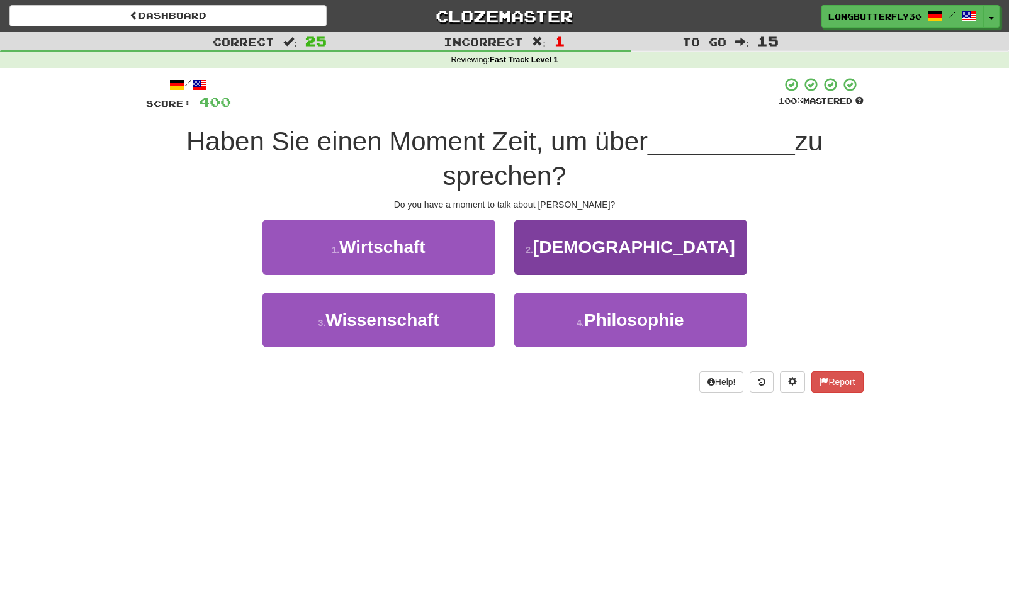
click at [575, 240] on button "2 . Jesus" at bounding box center [630, 247] width 233 height 55
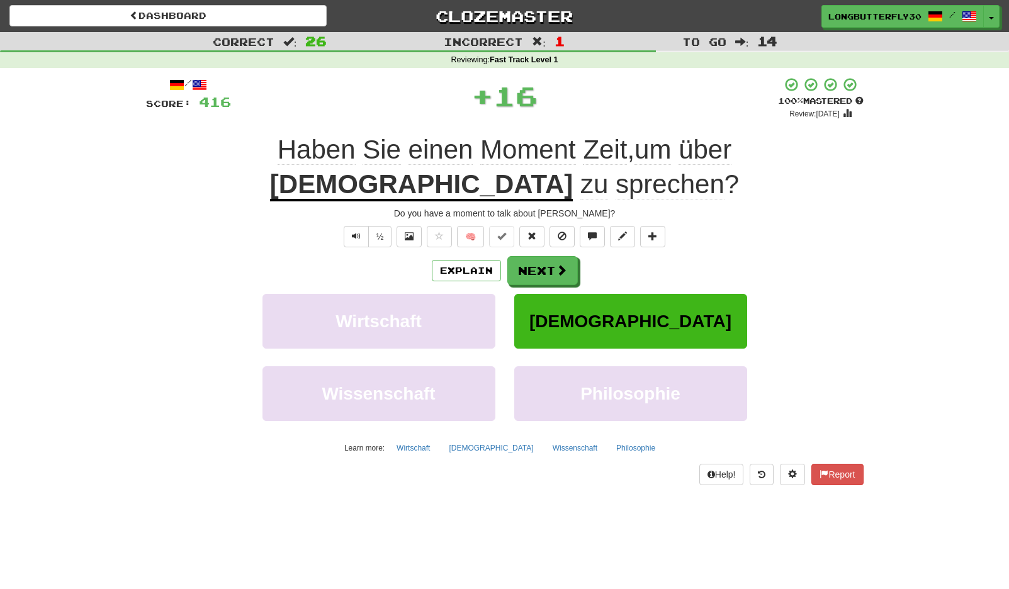
click at [542, 294] on button "Jesus" at bounding box center [630, 321] width 233 height 55
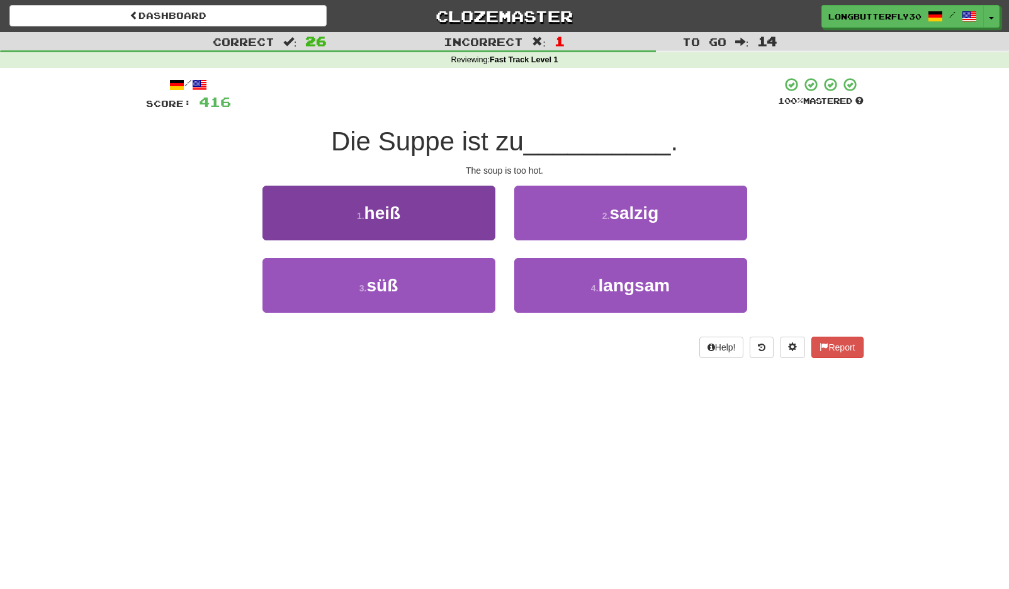
click at [450, 230] on button "1 . heiß" at bounding box center [378, 213] width 233 height 55
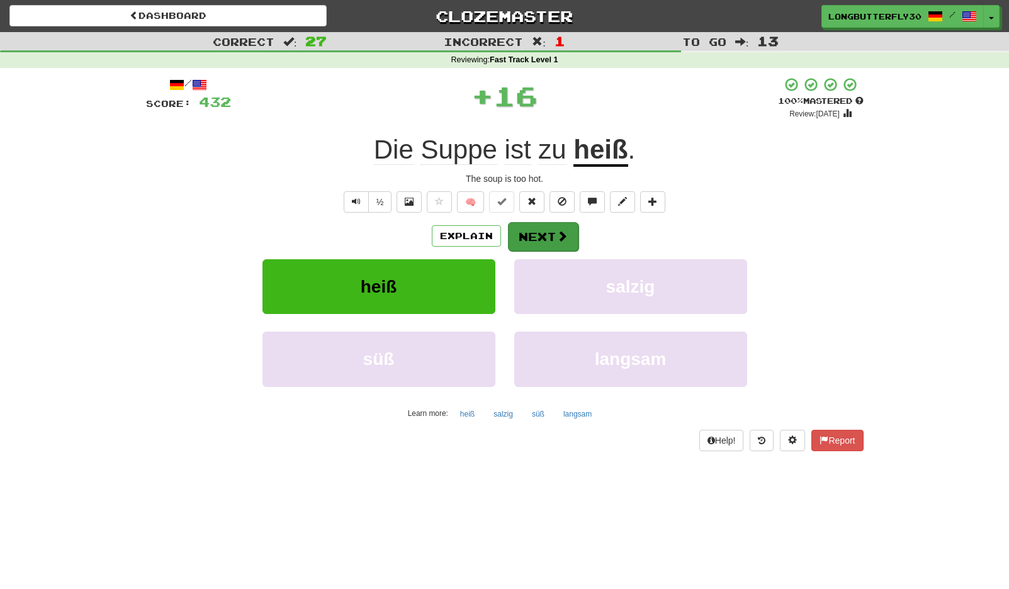
click at [519, 235] on button "Next" at bounding box center [543, 236] width 70 height 29
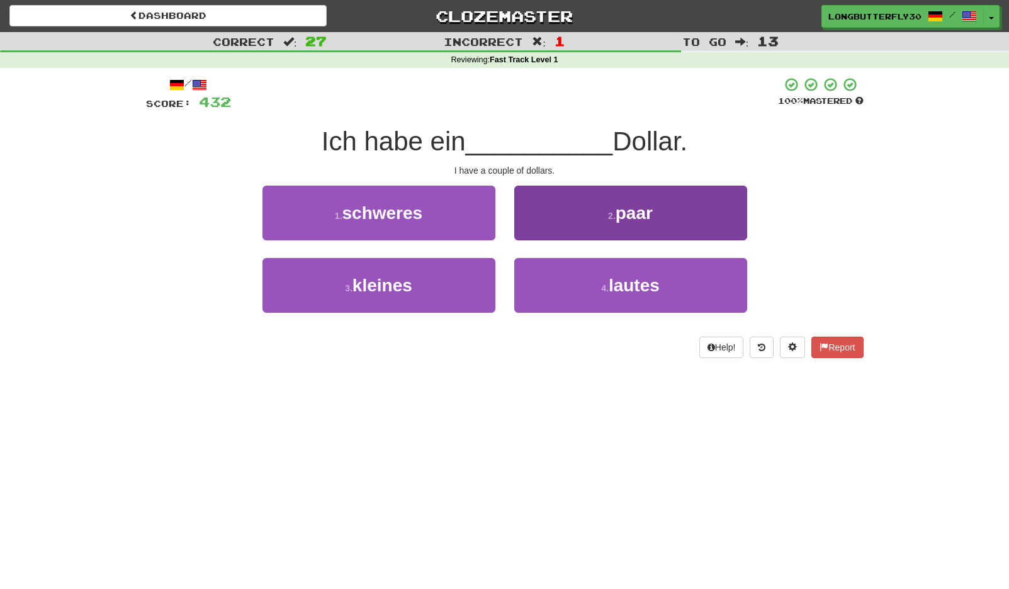
click at [599, 226] on button "2 . paar" at bounding box center [630, 213] width 233 height 55
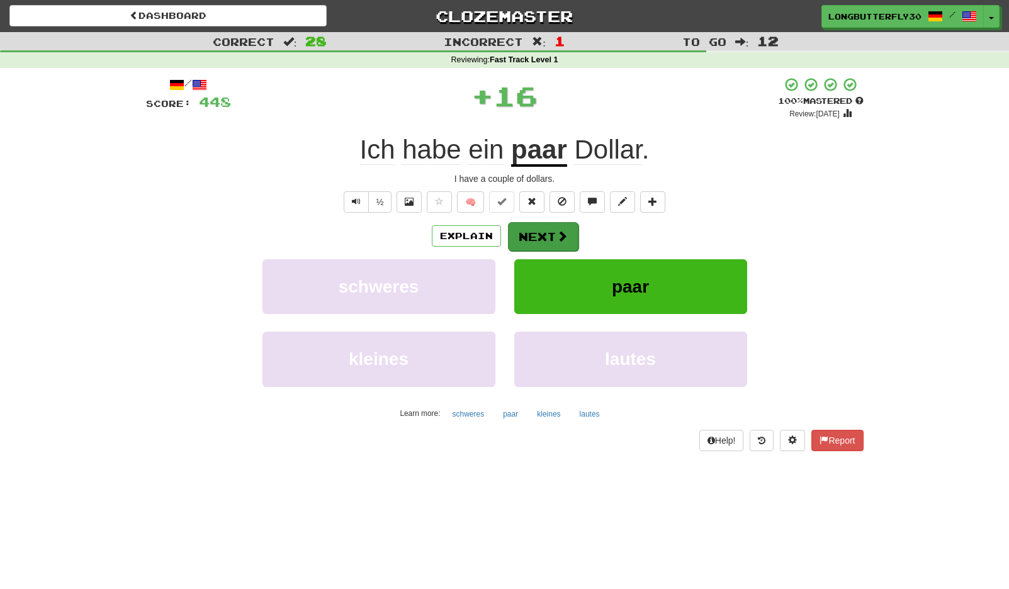
click at [554, 240] on button "Next" at bounding box center [543, 236] width 70 height 29
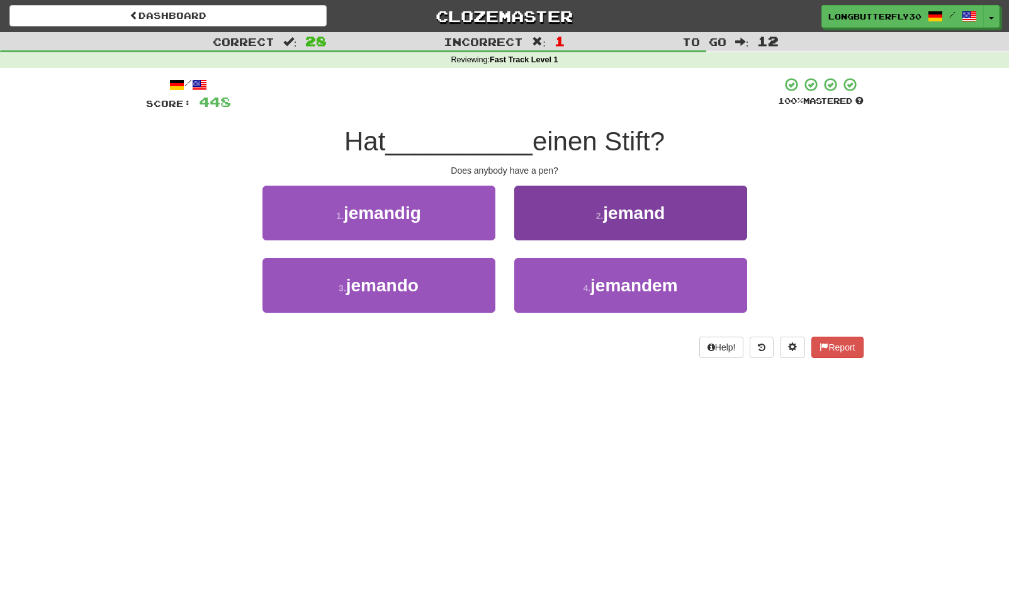
click at [613, 220] on span "jemand" at bounding box center [634, 213] width 62 height 20
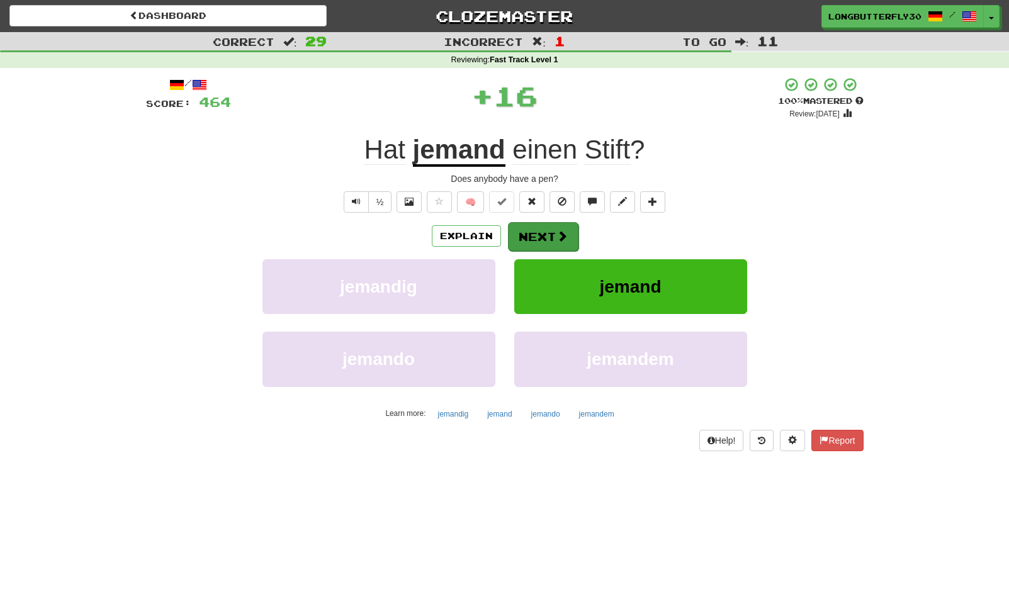
click at [564, 235] on span at bounding box center [561, 235] width 11 height 11
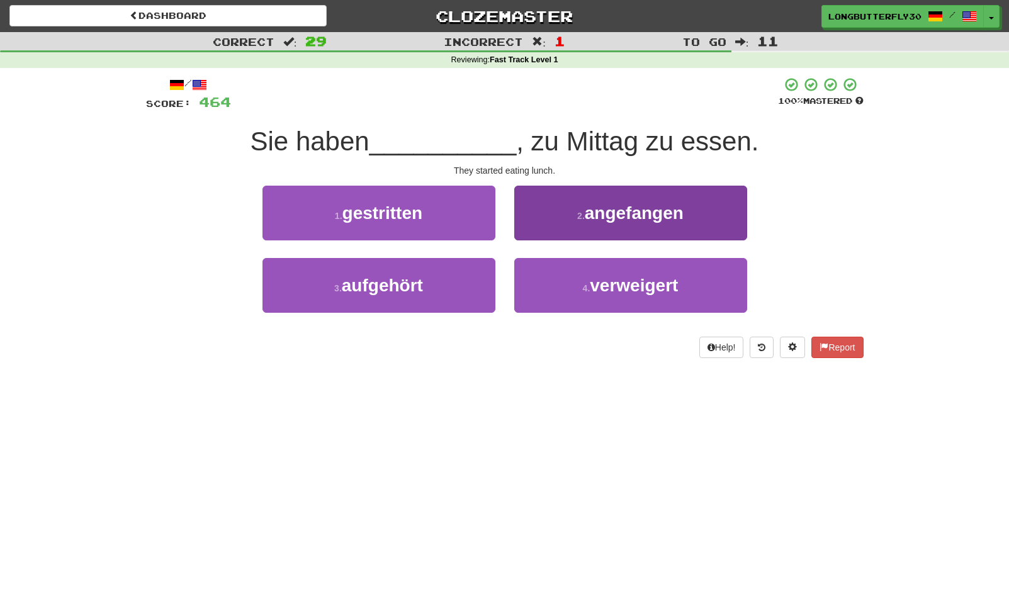
click at [613, 220] on span "angefangen" at bounding box center [633, 213] width 99 height 20
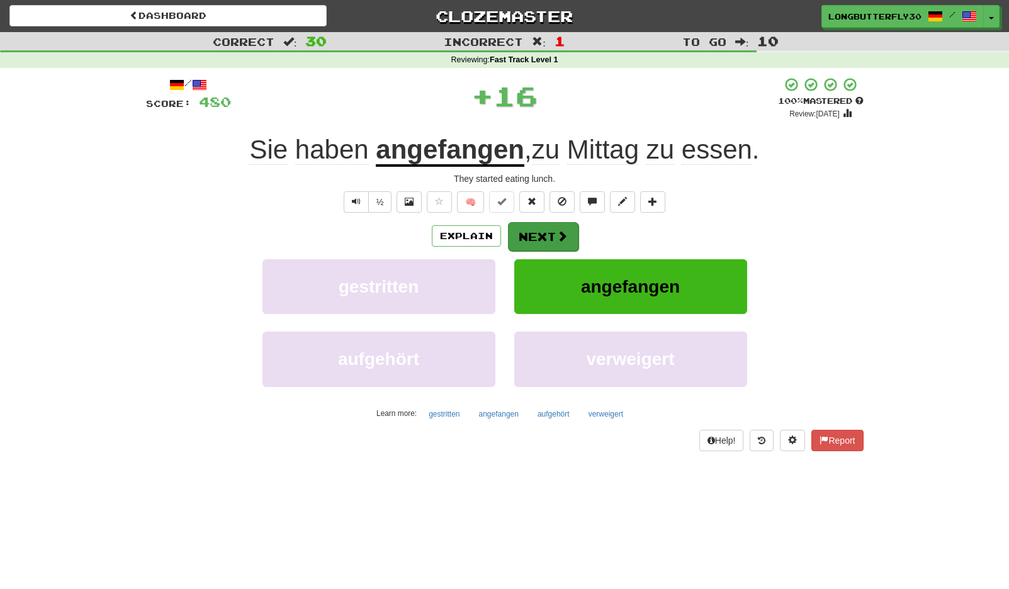
click at [549, 230] on button "Next" at bounding box center [543, 236] width 70 height 29
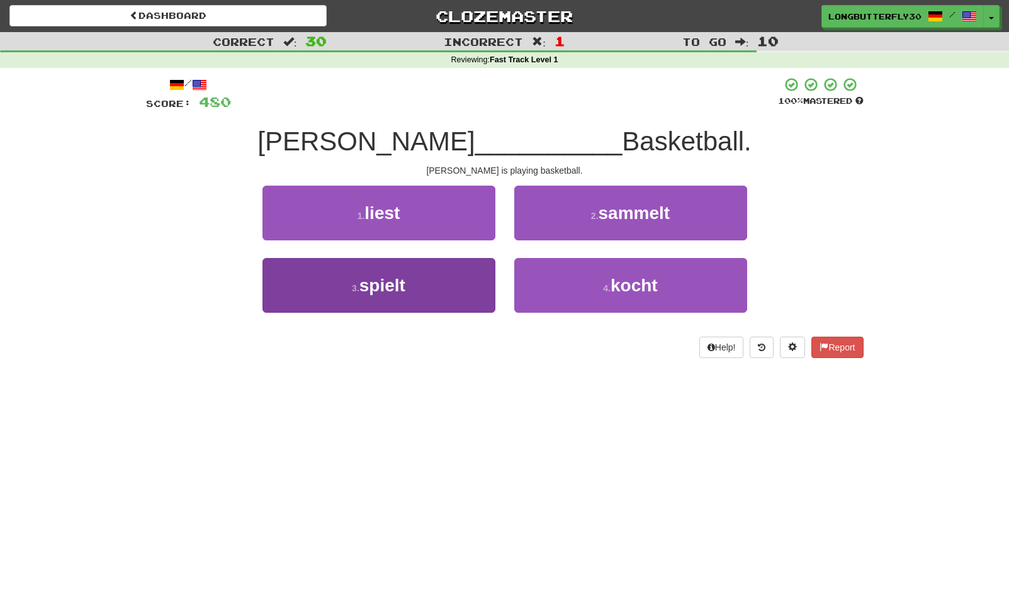
click at [480, 279] on button "3 . spielt" at bounding box center [378, 285] width 233 height 55
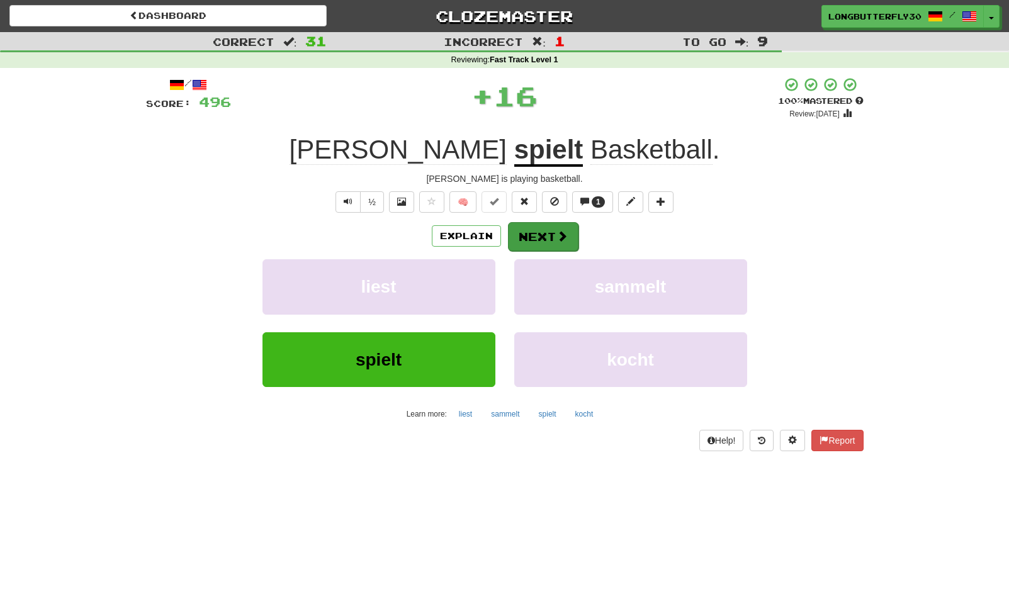
click at [560, 235] on span at bounding box center [561, 235] width 11 height 11
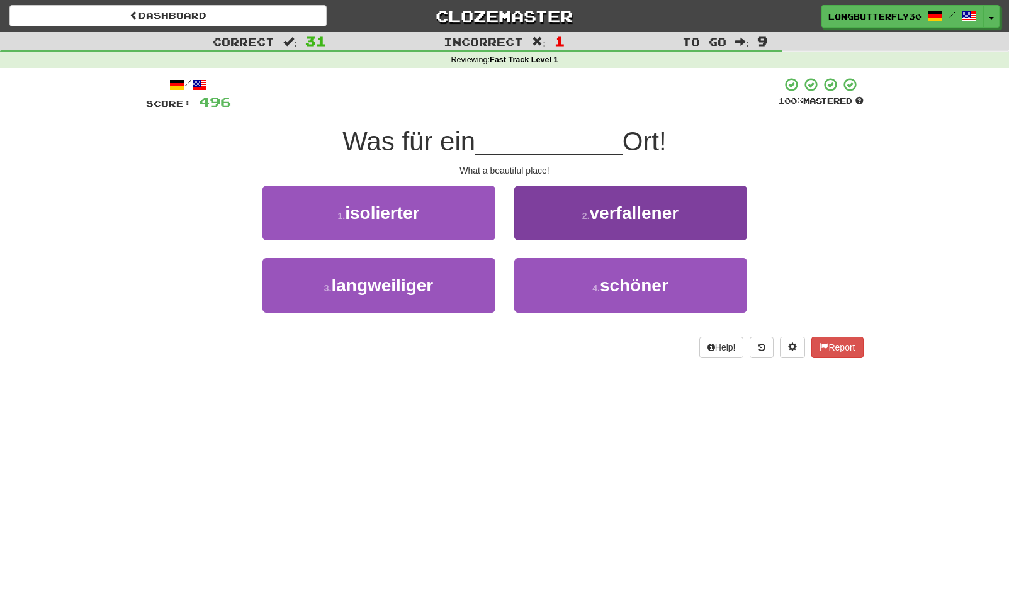
drag, startPoint x: 568, startPoint y: 282, endPoint x: 571, endPoint y: 271, distance: 11.6
click at [568, 282] on button "4 . schöner" at bounding box center [630, 285] width 233 height 55
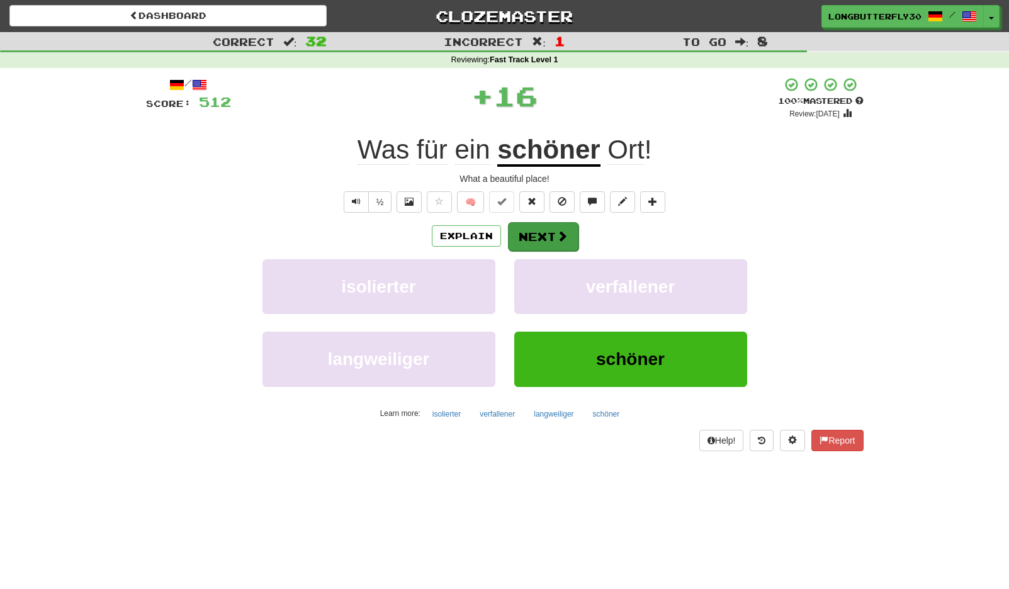
click at [547, 237] on button "Next" at bounding box center [543, 236] width 70 height 29
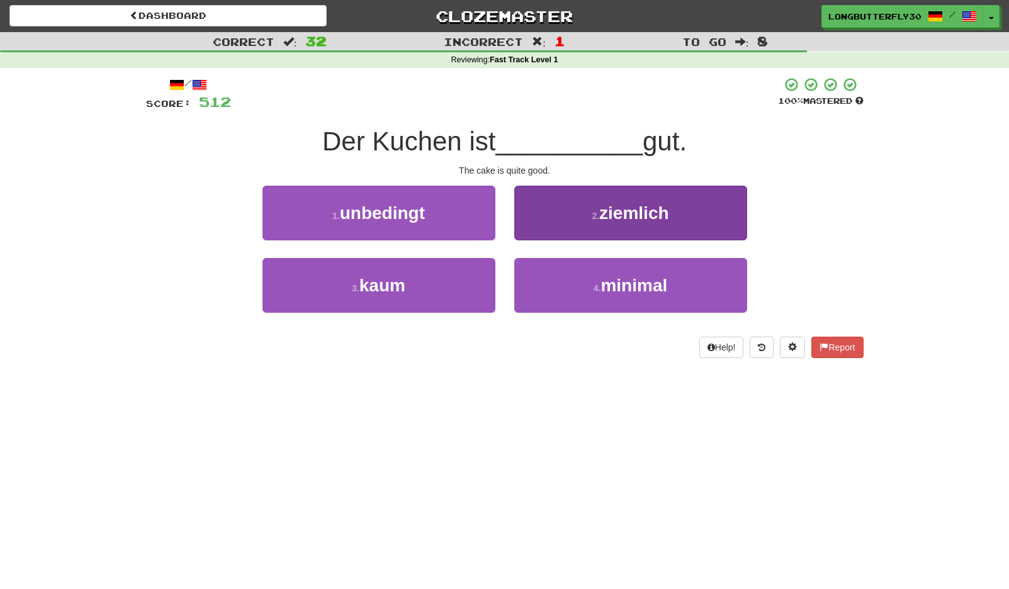
click at [598, 220] on button "2 . ziemlich" at bounding box center [630, 213] width 233 height 55
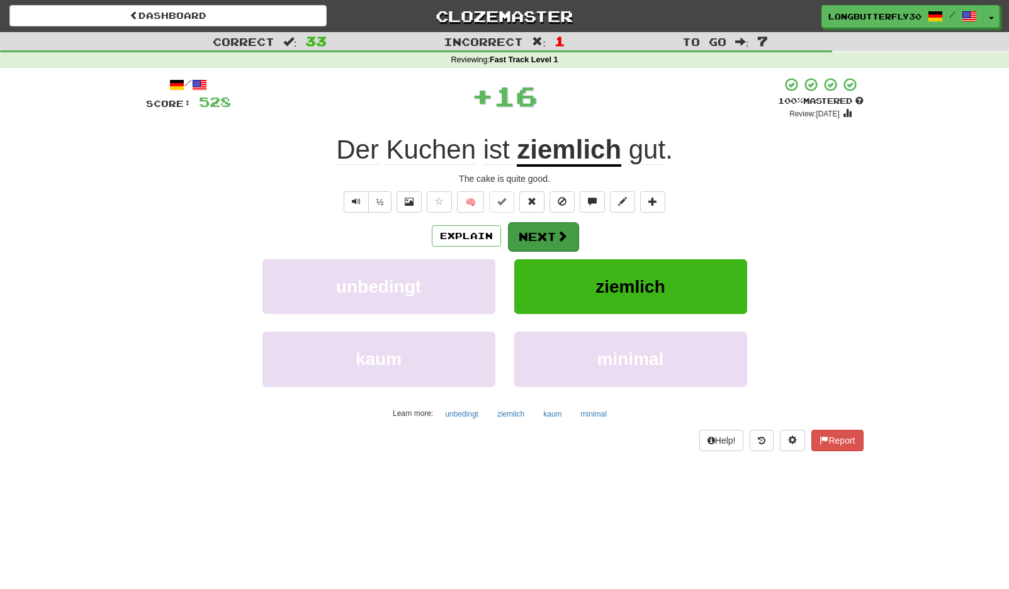
click at [541, 233] on button "Next" at bounding box center [543, 236] width 70 height 29
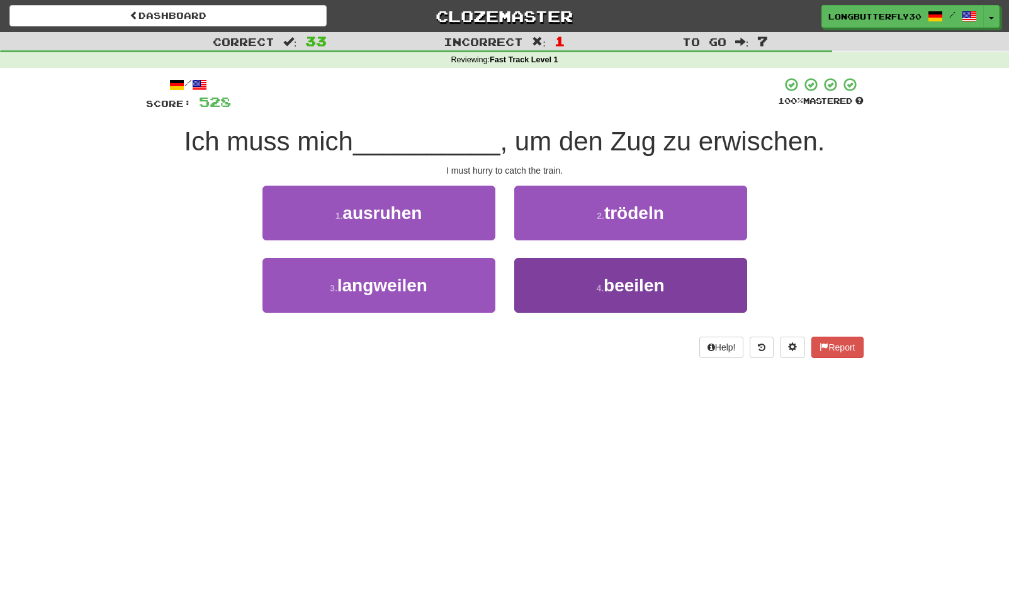
click at [600, 283] on small "4 ." at bounding box center [600, 288] width 8 height 10
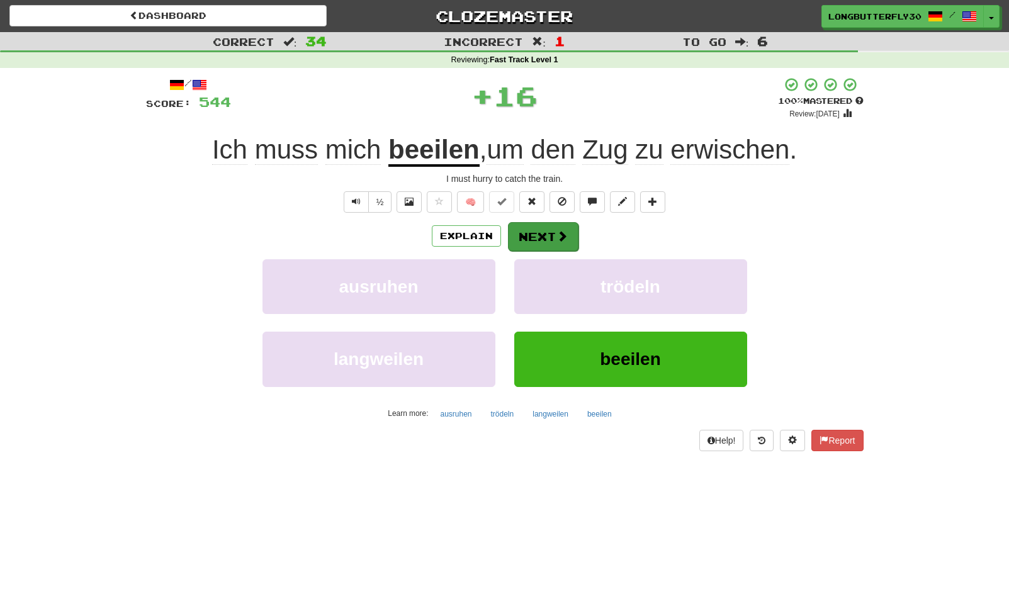
click at [556, 235] on span at bounding box center [561, 235] width 11 height 11
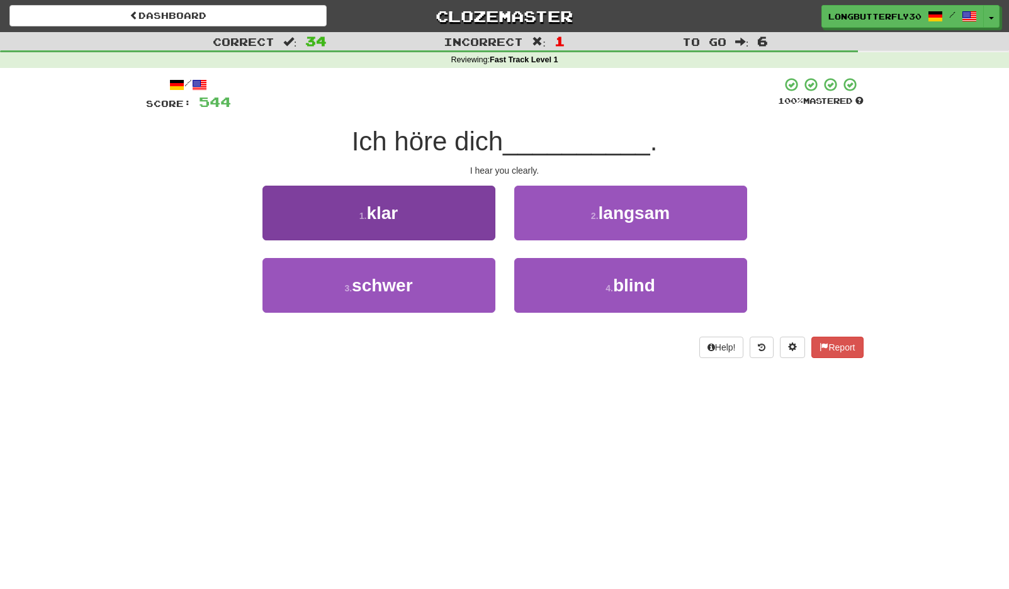
click at [465, 225] on button "1 . klar" at bounding box center [378, 213] width 233 height 55
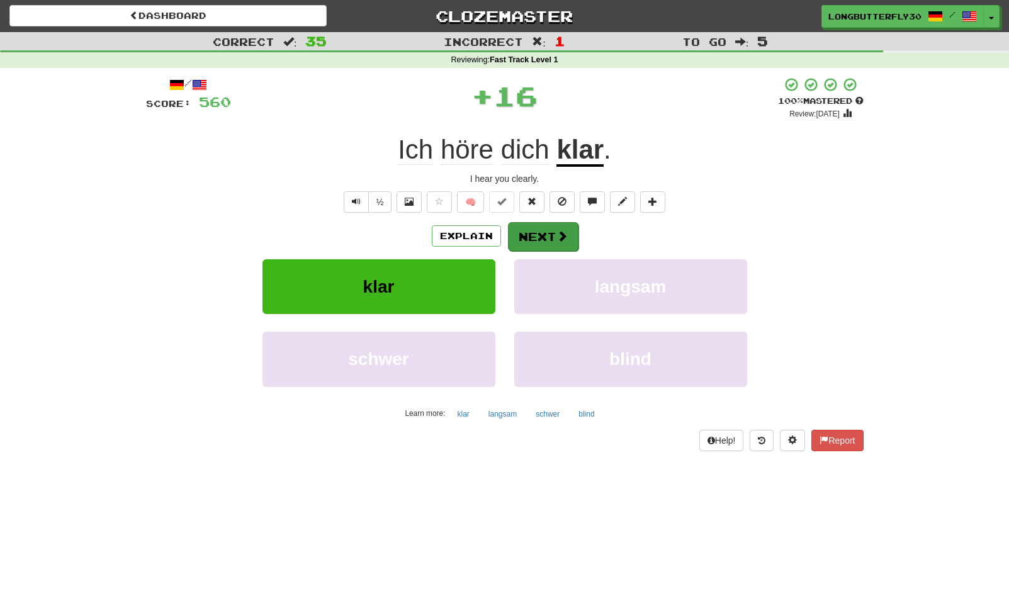
click at [545, 226] on button "Next" at bounding box center [543, 236] width 70 height 29
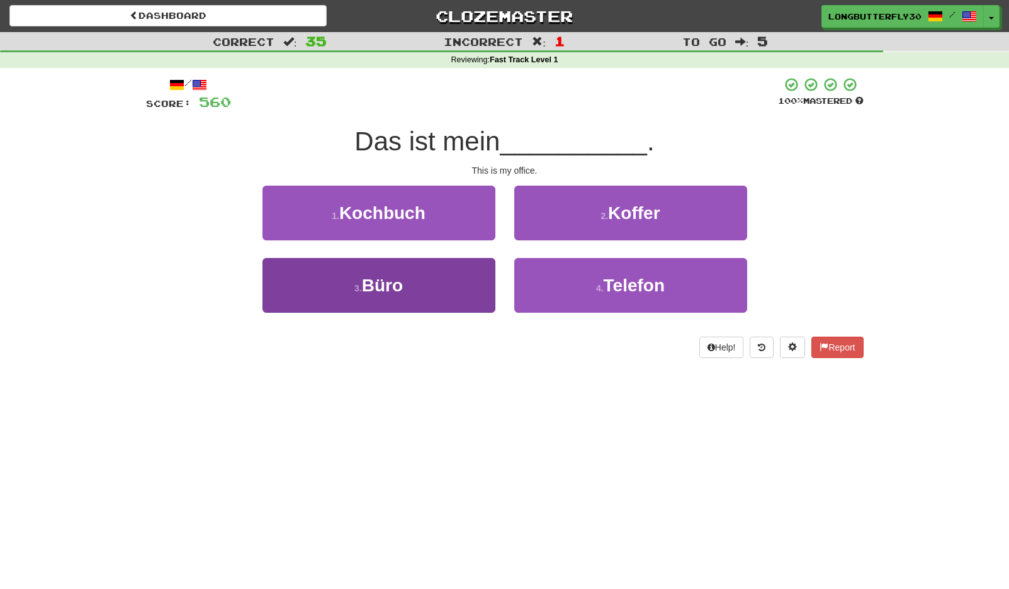
click at [433, 272] on button "3 . Büro" at bounding box center [378, 285] width 233 height 55
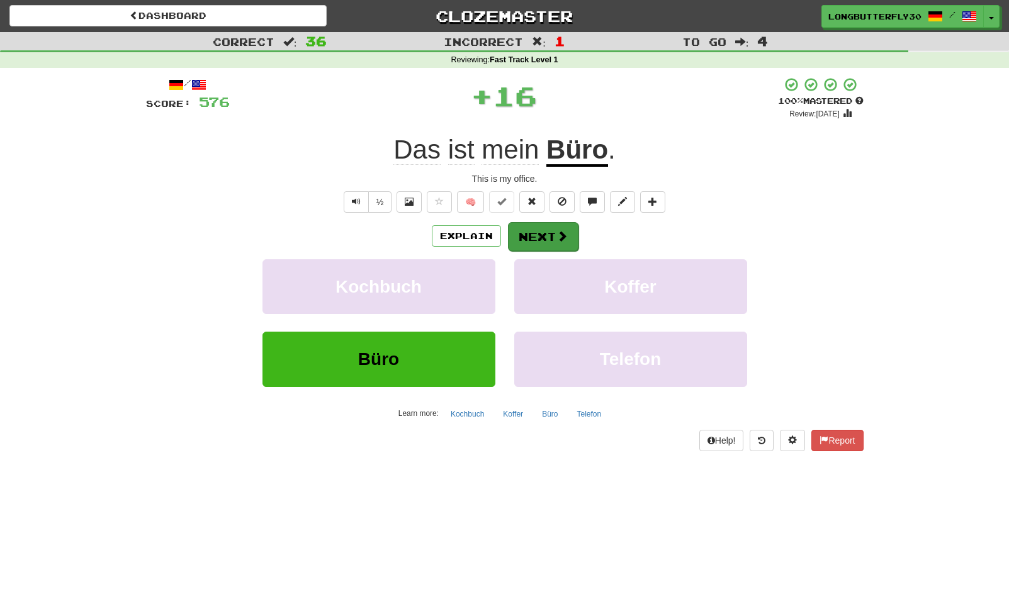
click at [532, 245] on button "Next" at bounding box center [543, 236] width 70 height 29
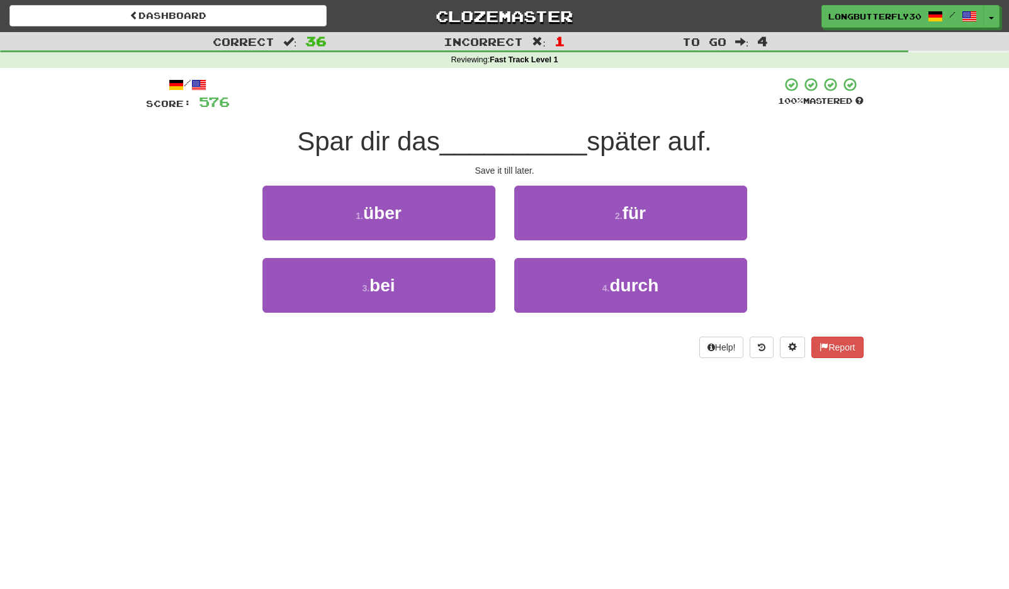
click at [598, 214] on button "2 . für" at bounding box center [630, 213] width 233 height 55
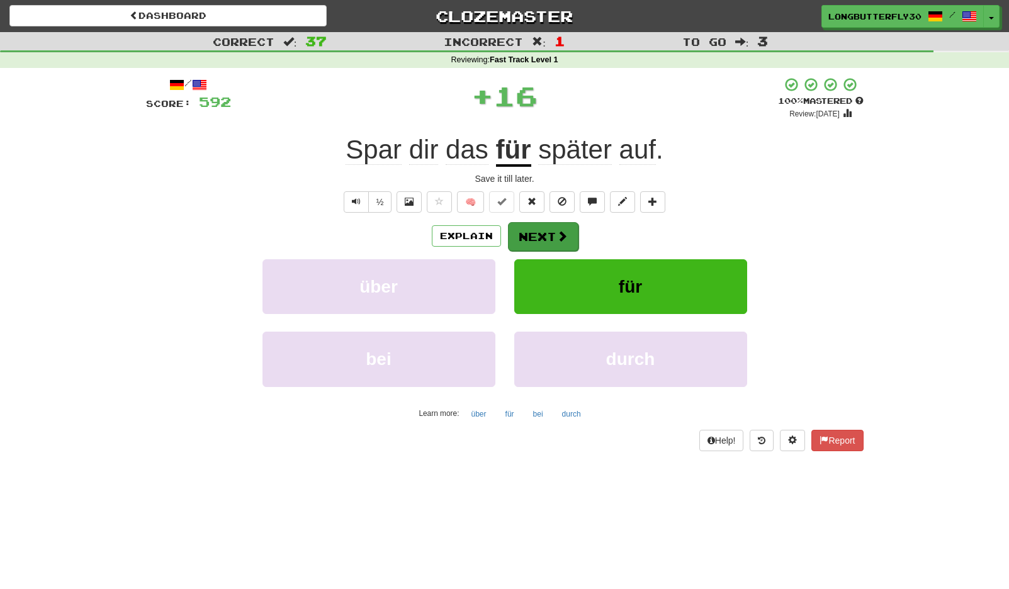
click at [539, 229] on button "Next" at bounding box center [543, 236] width 70 height 29
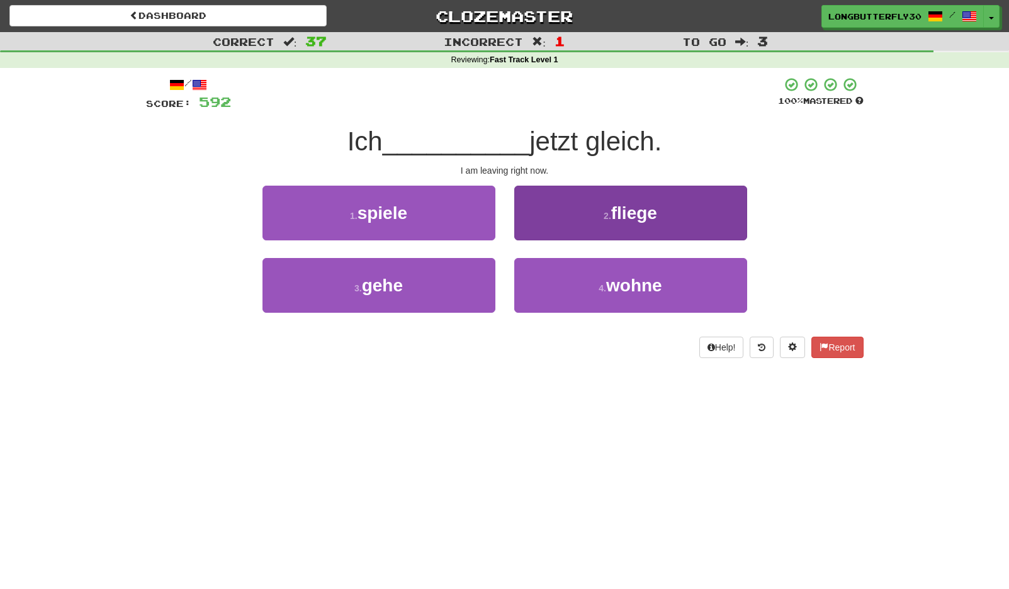
click at [603, 225] on button "2 . fliege" at bounding box center [630, 213] width 233 height 55
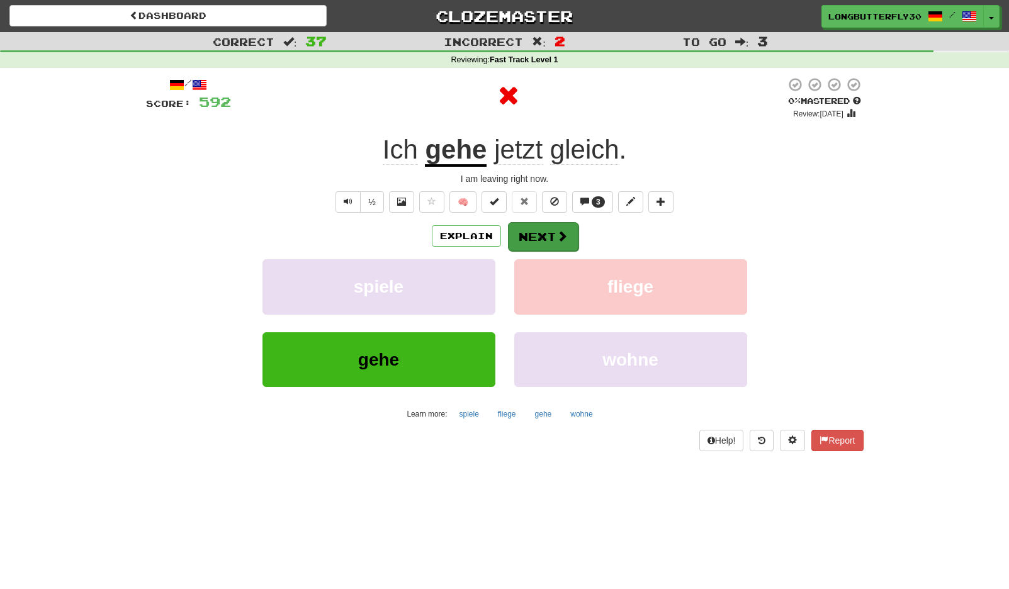
click at [545, 233] on button "Next" at bounding box center [543, 236] width 70 height 29
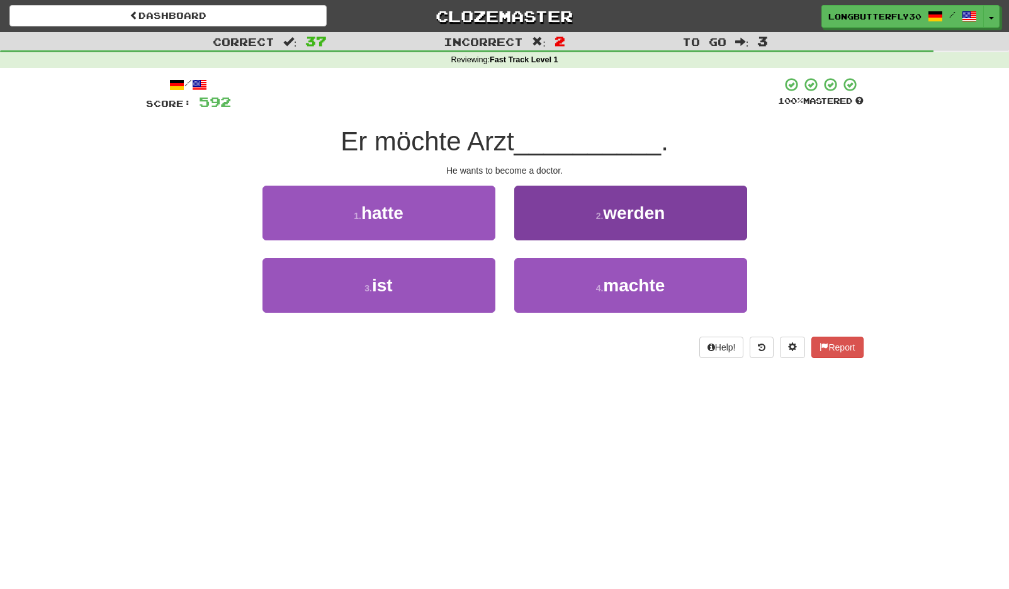
click at [673, 224] on button "2 . werden" at bounding box center [630, 213] width 233 height 55
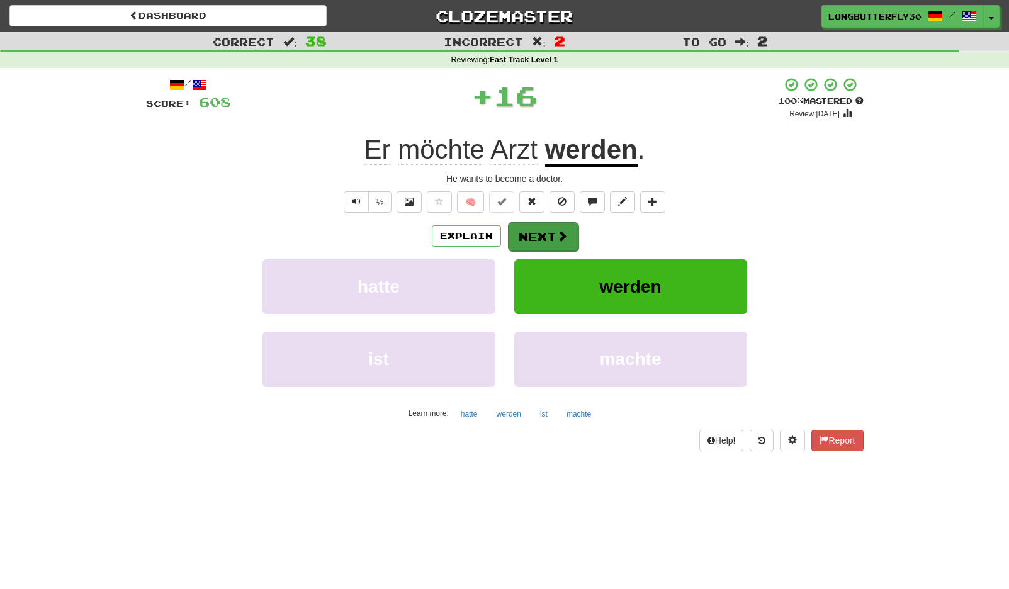
click at [571, 235] on button "Next" at bounding box center [543, 236] width 70 height 29
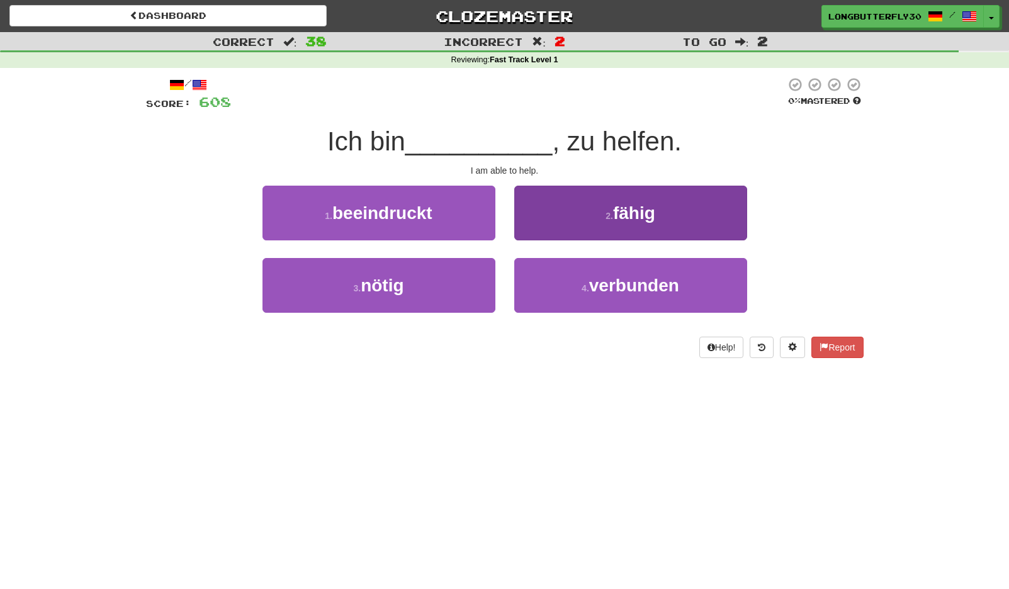
click at [663, 209] on button "2 . fähig" at bounding box center [630, 213] width 233 height 55
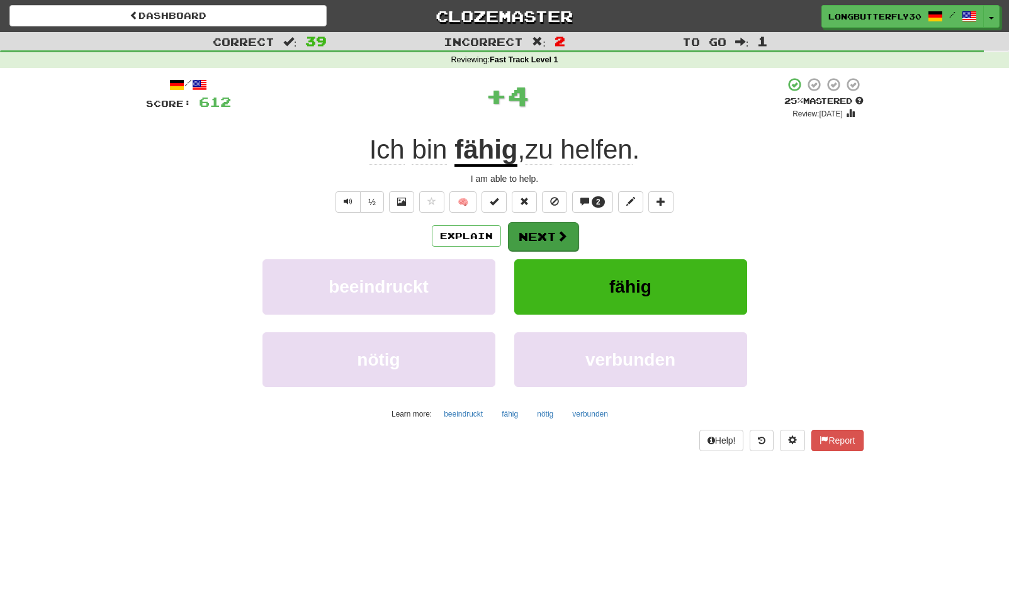
click at [571, 225] on button "Next" at bounding box center [543, 236] width 70 height 29
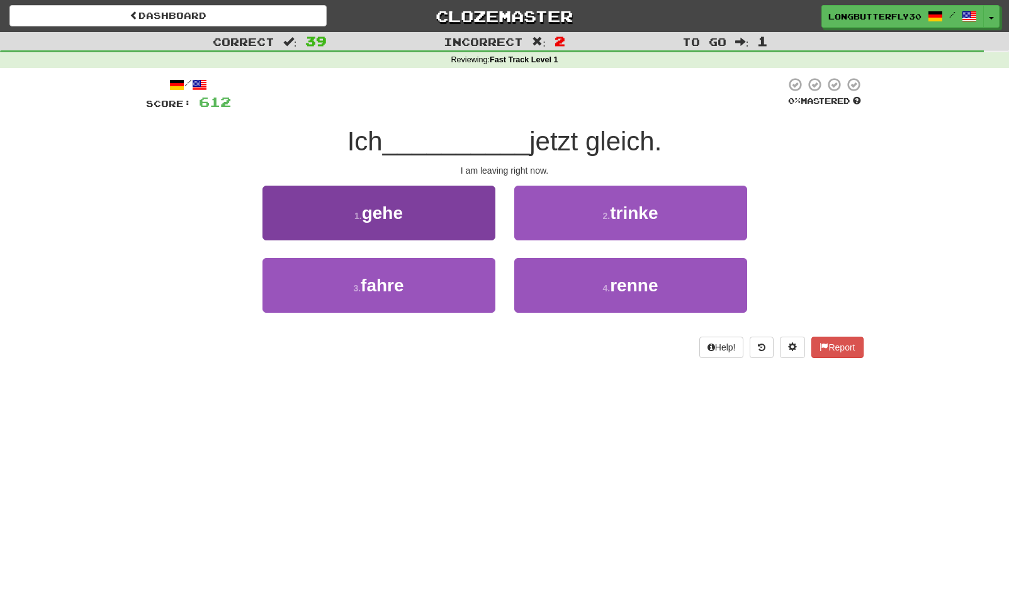
click at [422, 220] on button "1 . gehe" at bounding box center [378, 213] width 233 height 55
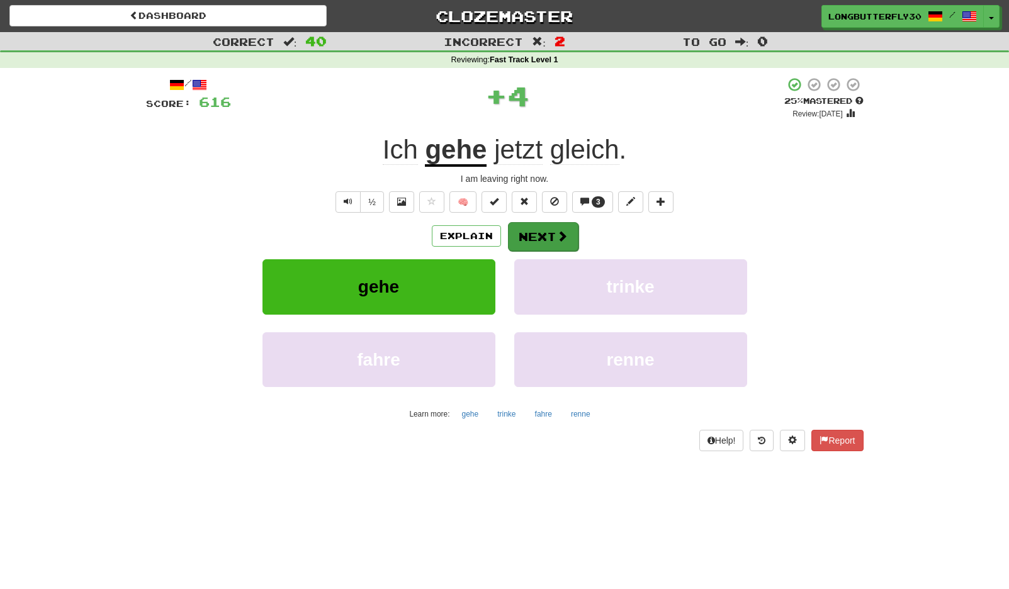
click at [528, 231] on button "Next" at bounding box center [543, 236] width 70 height 29
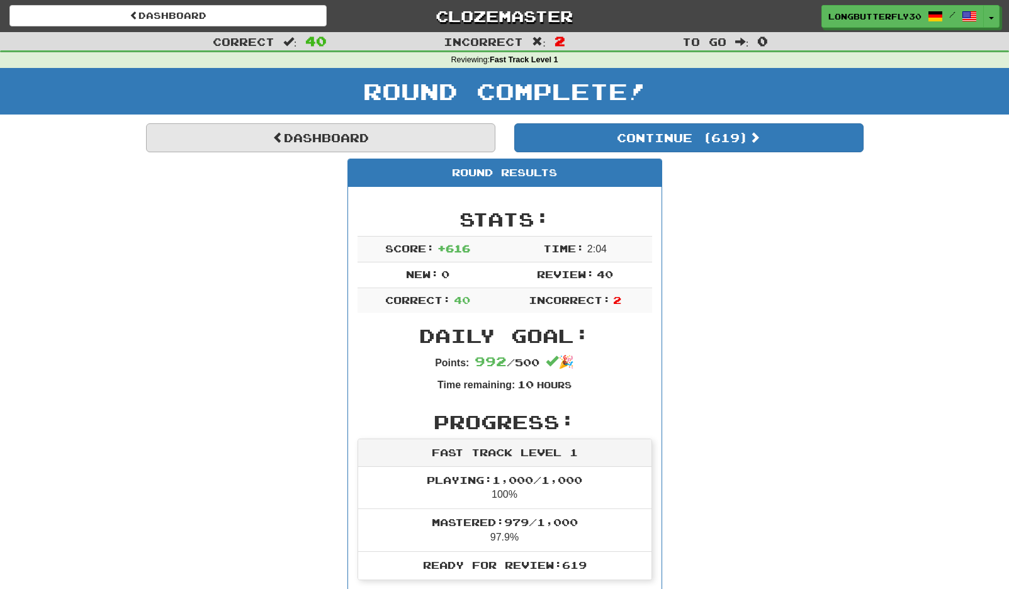
click at [438, 137] on link "Dashboard" at bounding box center [320, 137] width 349 height 29
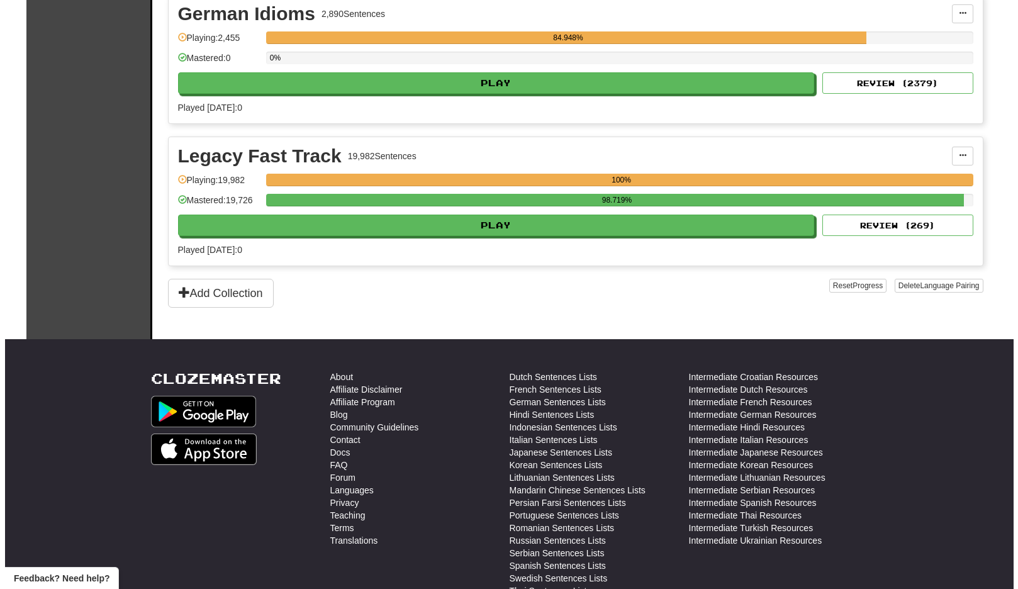
scroll to position [578, 0]
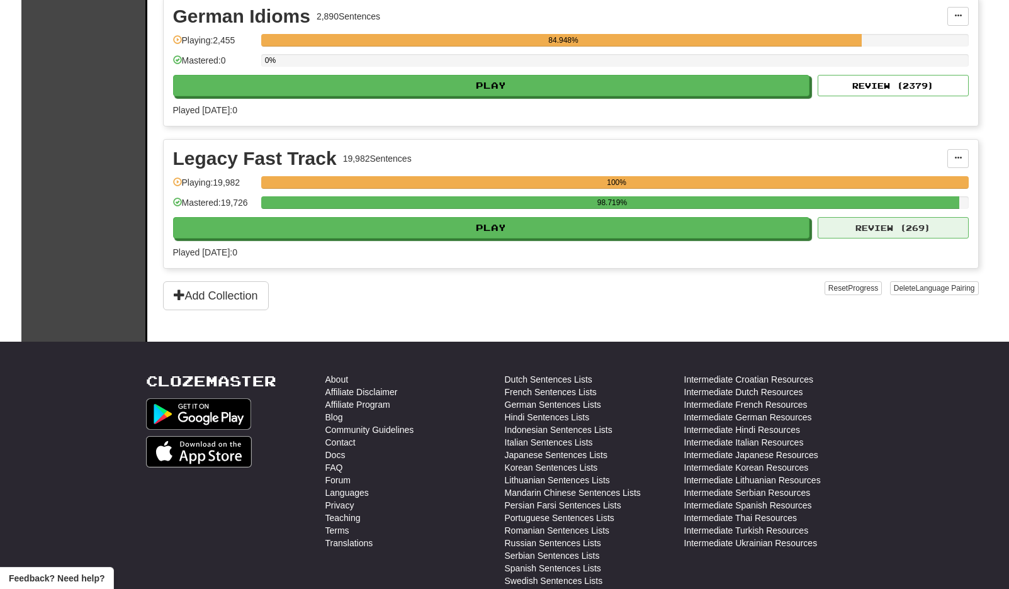
click at [856, 232] on button "Review ( 269 )" at bounding box center [892, 227] width 151 height 21
select select "**"
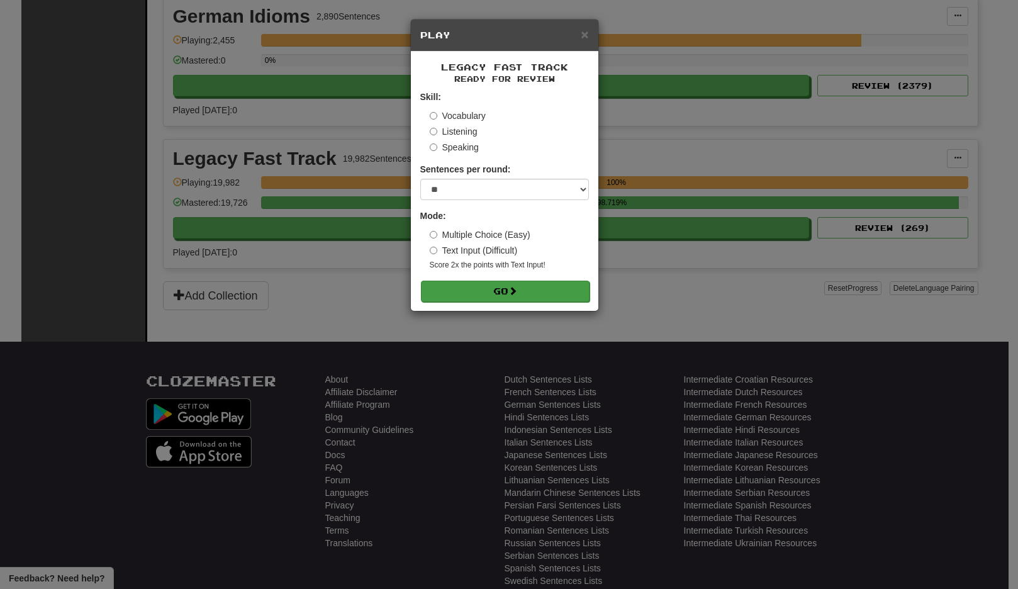
click at [557, 286] on button "Go" at bounding box center [505, 291] width 169 height 21
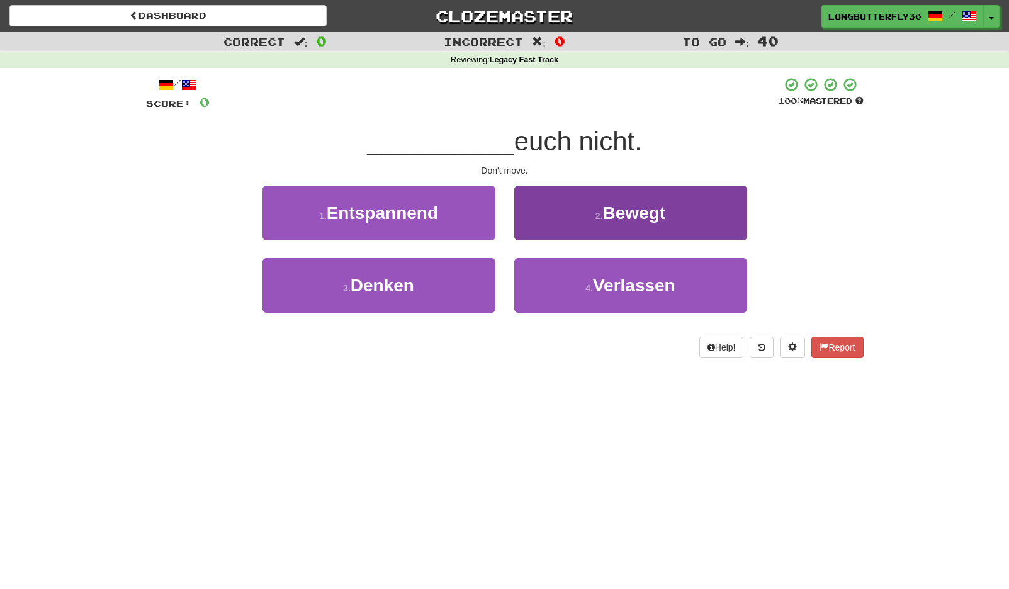
click at [643, 223] on button "2 . Bewegt" at bounding box center [630, 213] width 233 height 55
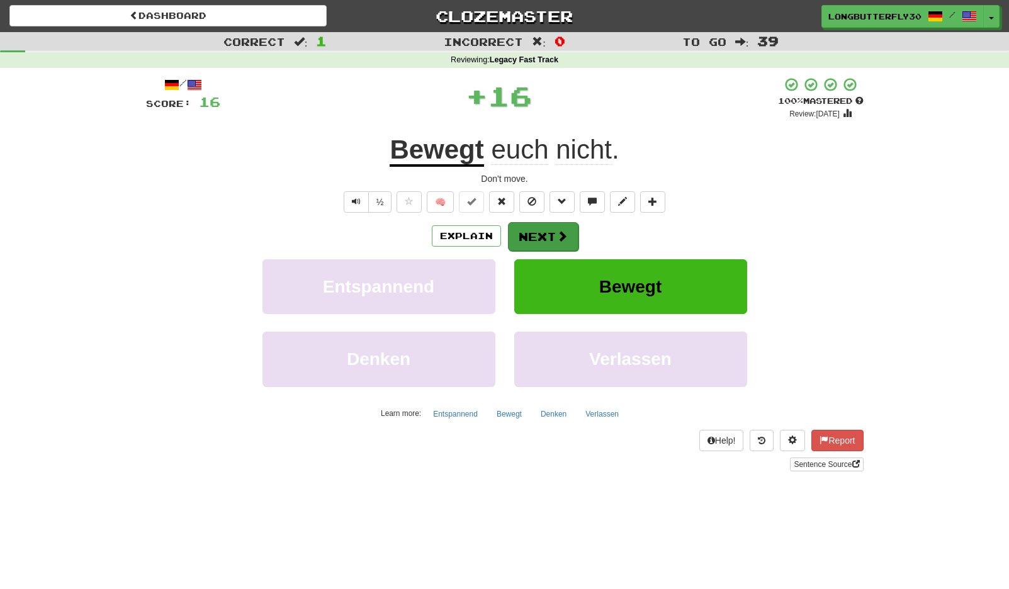
click at [556, 238] on span at bounding box center [561, 235] width 11 height 11
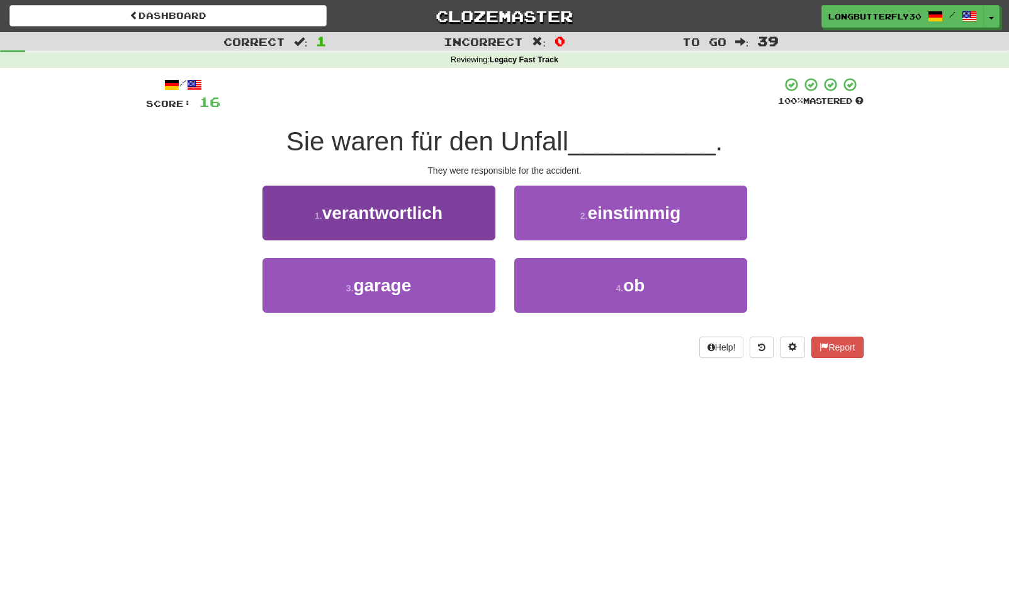
click at [473, 218] on button "1 . verantwortlich" at bounding box center [378, 213] width 233 height 55
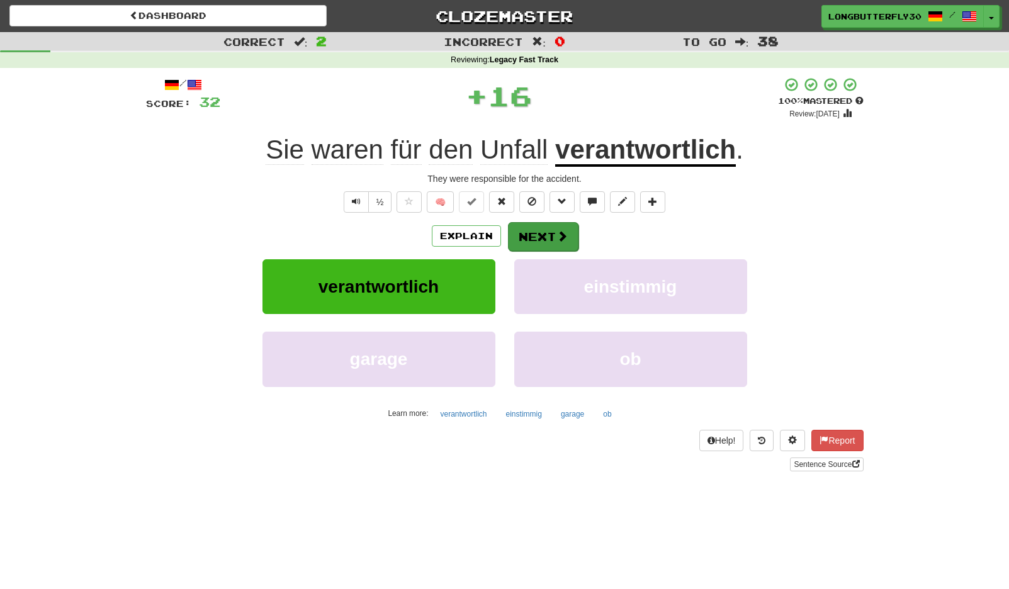
click at [559, 235] on span at bounding box center [561, 235] width 11 height 11
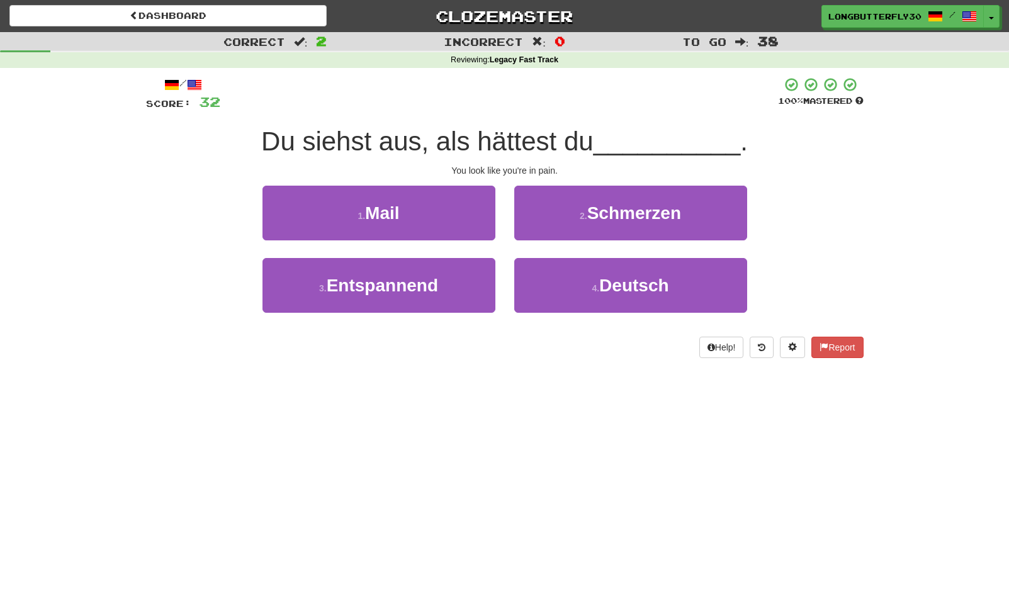
drag, startPoint x: 632, startPoint y: 212, endPoint x: 604, endPoint y: 220, distance: 29.3
click at [632, 212] on span "Schmerzen" at bounding box center [634, 213] width 94 height 20
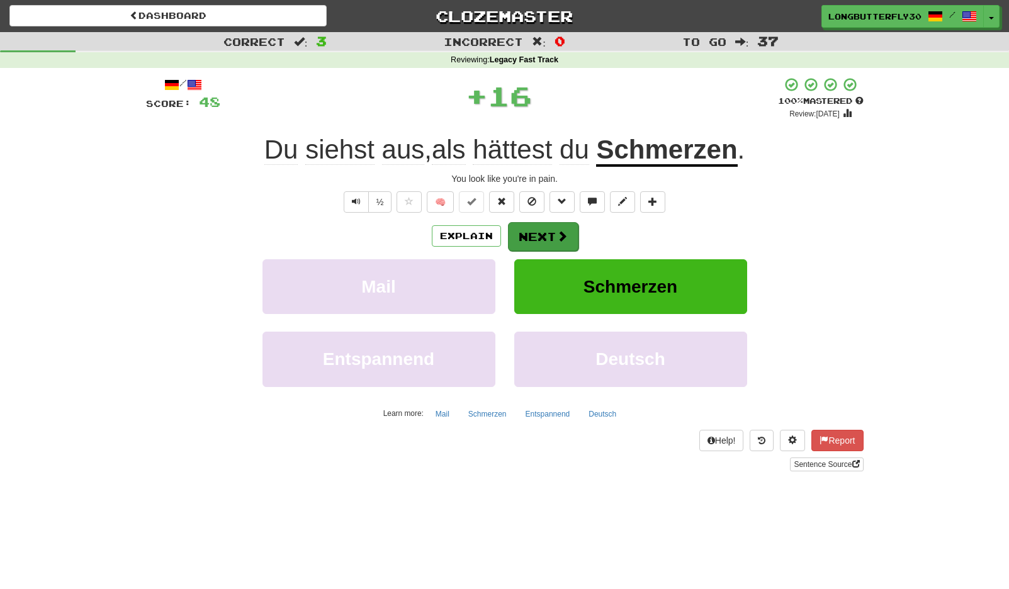
click at [554, 230] on button "Next" at bounding box center [543, 236] width 70 height 29
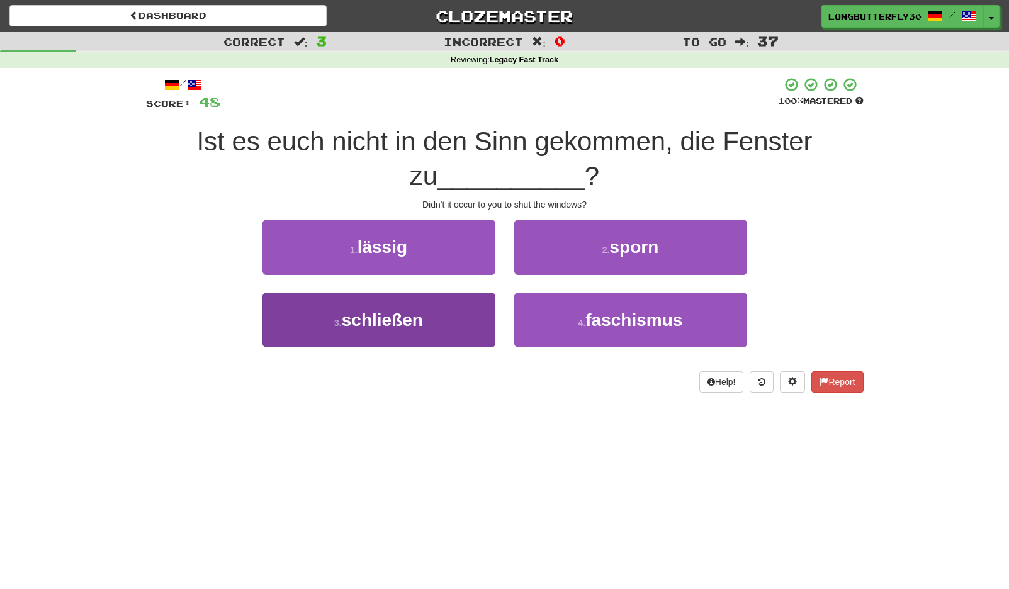
click at [439, 313] on button "3 . schließen" at bounding box center [378, 320] width 233 height 55
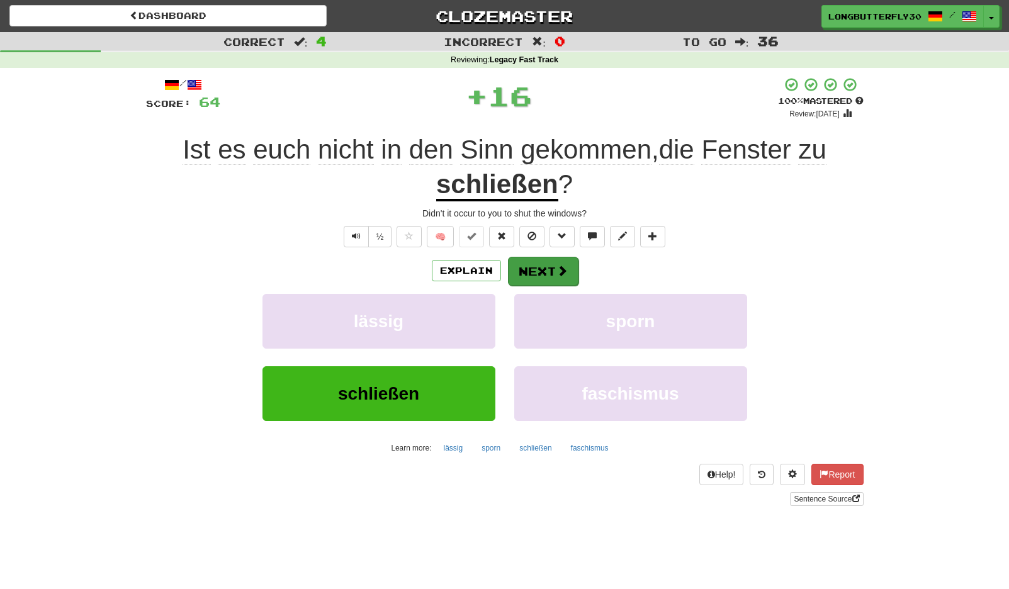
click at [541, 272] on button "Next" at bounding box center [543, 271] width 70 height 29
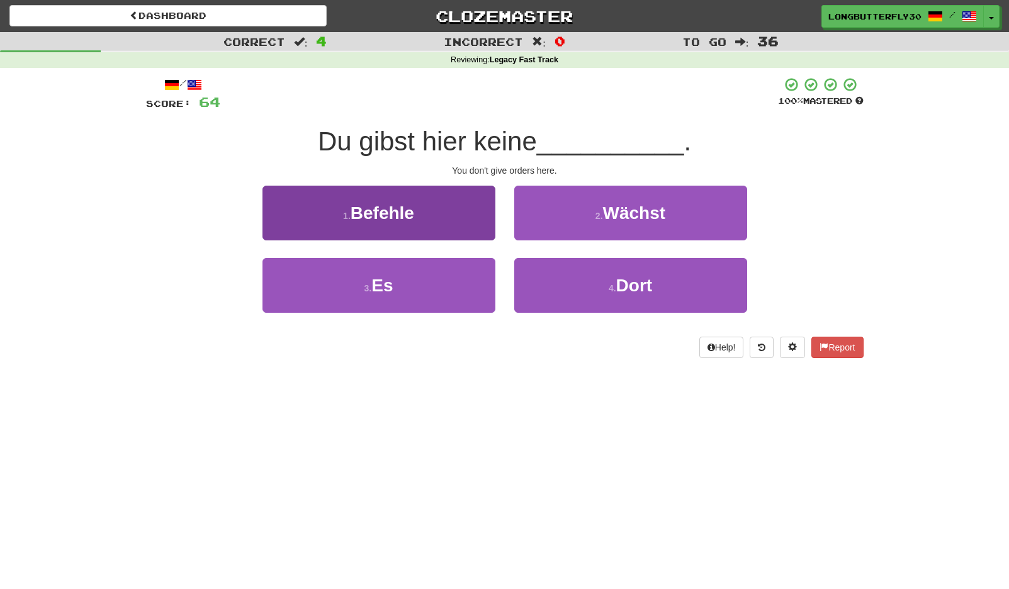
click at [458, 208] on button "1 . Befehle" at bounding box center [378, 213] width 233 height 55
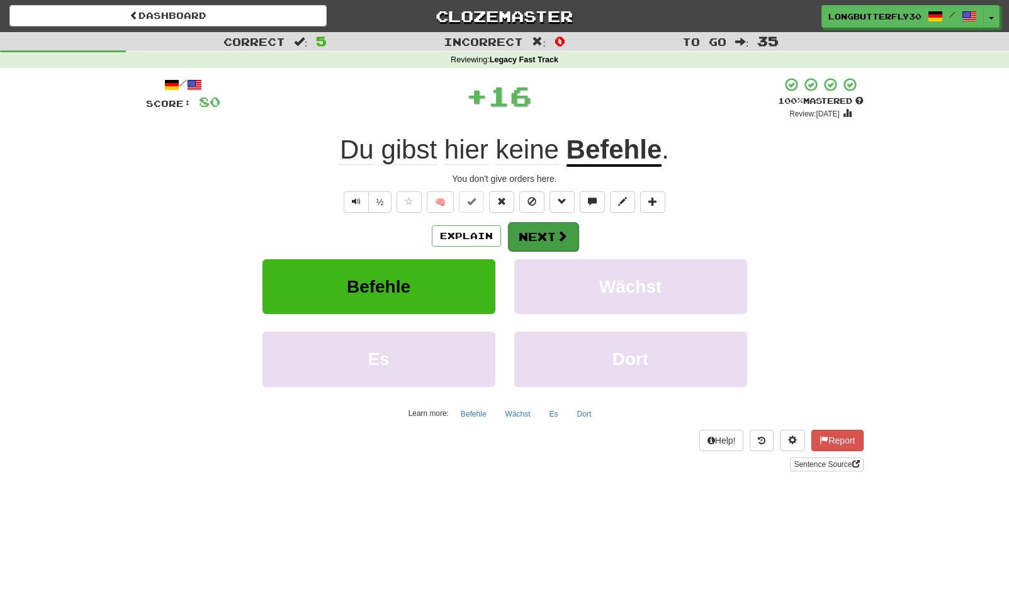
click at [548, 232] on button "Next" at bounding box center [543, 236] width 70 height 29
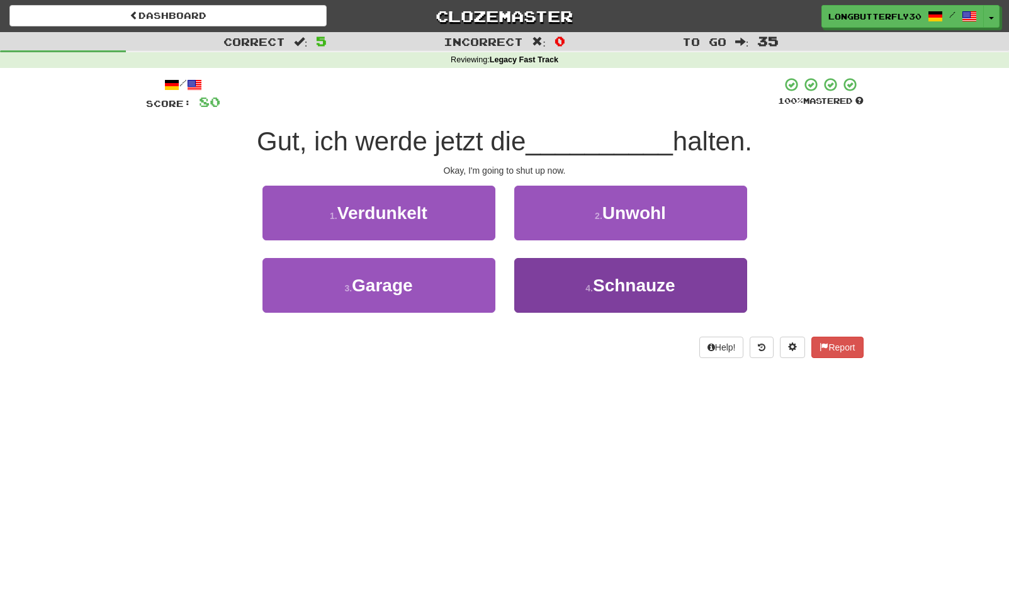
click at [586, 285] on small "4 ." at bounding box center [589, 288] width 8 height 10
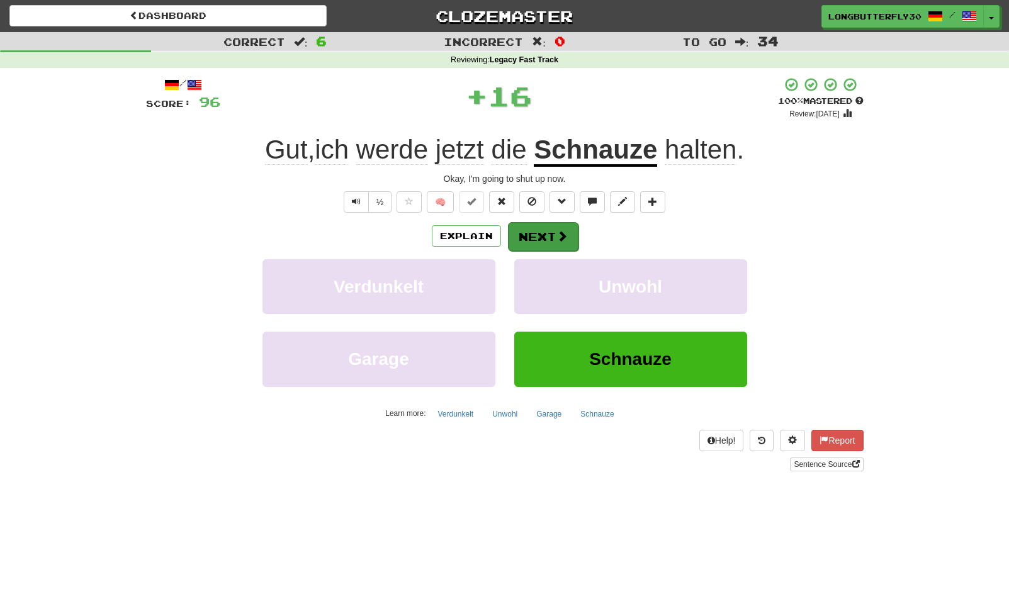
click at [559, 237] on span at bounding box center [561, 235] width 11 height 11
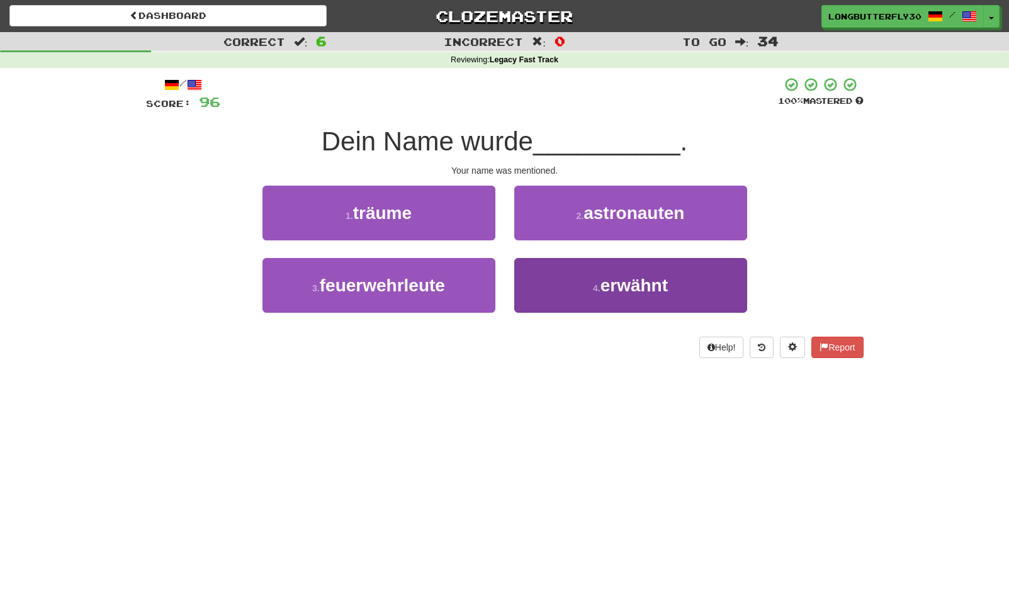
click at [588, 294] on button "4 . erwähnt" at bounding box center [630, 285] width 233 height 55
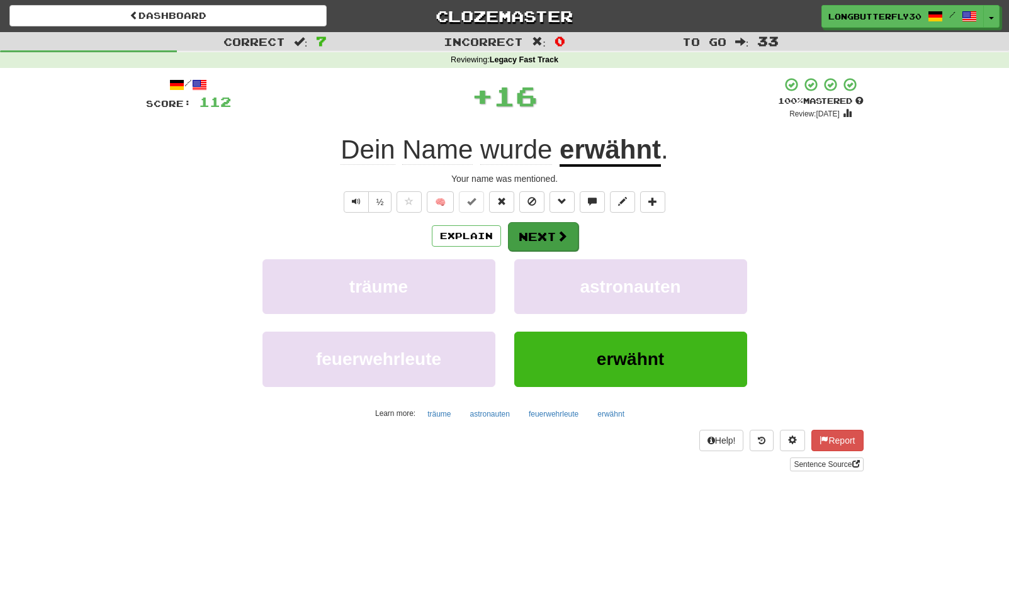
click at [558, 237] on span at bounding box center [561, 235] width 11 height 11
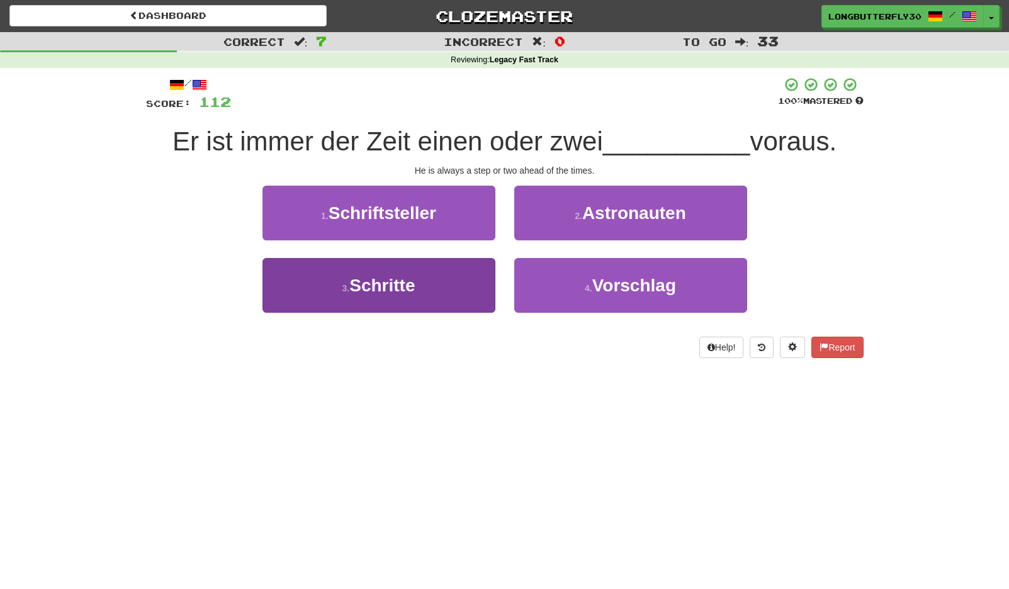
click at [472, 276] on button "3 . Schritte" at bounding box center [378, 285] width 233 height 55
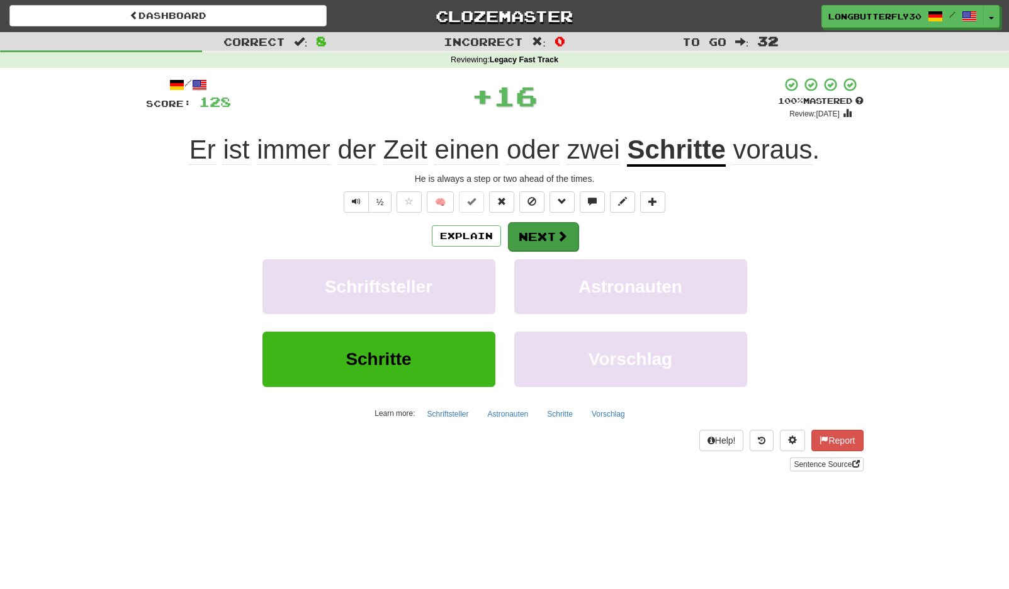
click at [541, 242] on button "Next" at bounding box center [543, 236] width 70 height 29
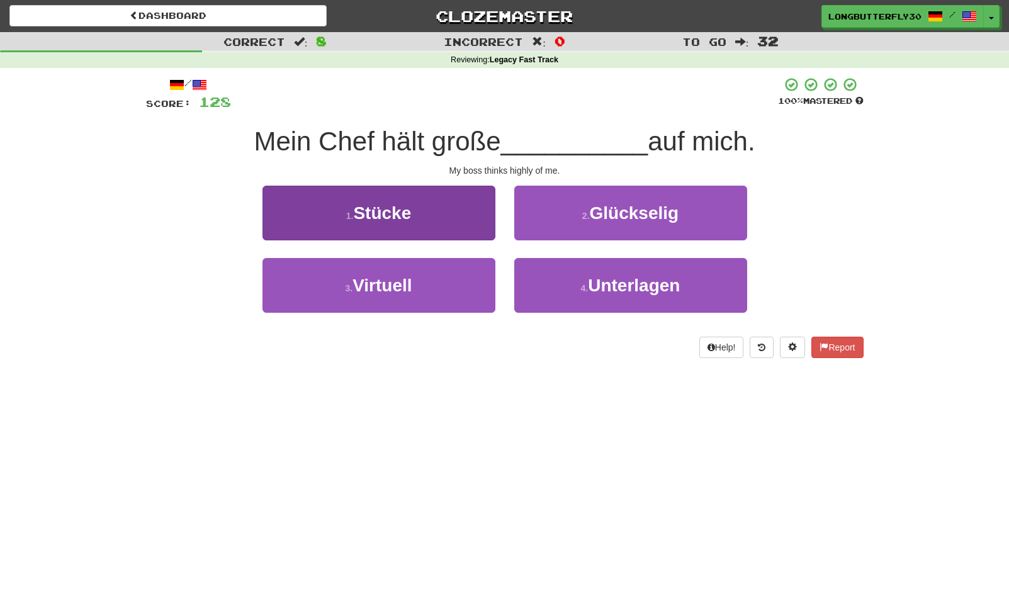
click at [460, 228] on button "1 . Stücke" at bounding box center [378, 213] width 233 height 55
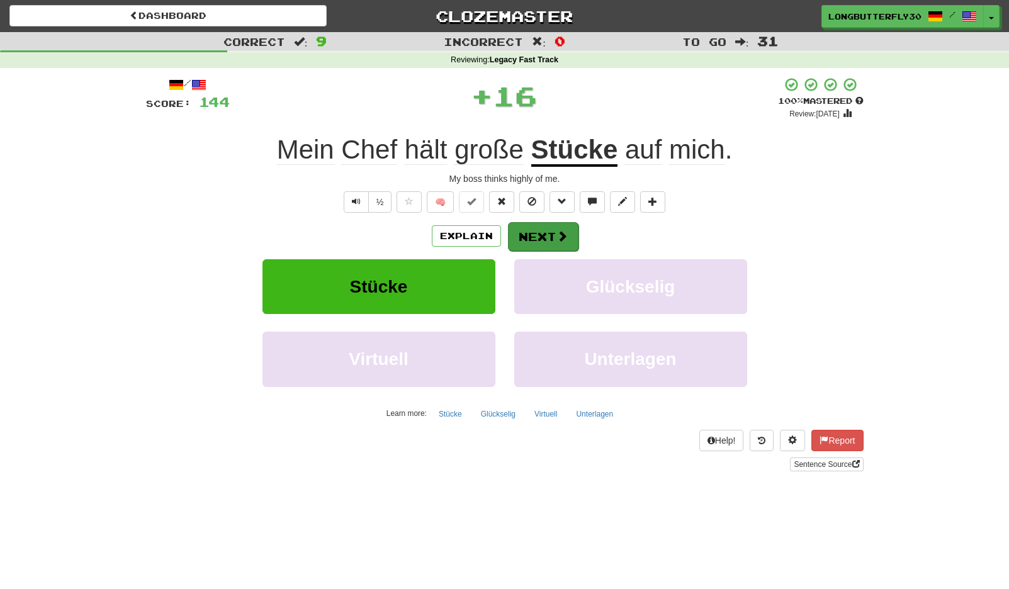
click at [556, 238] on span at bounding box center [561, 235] width 11 height 11
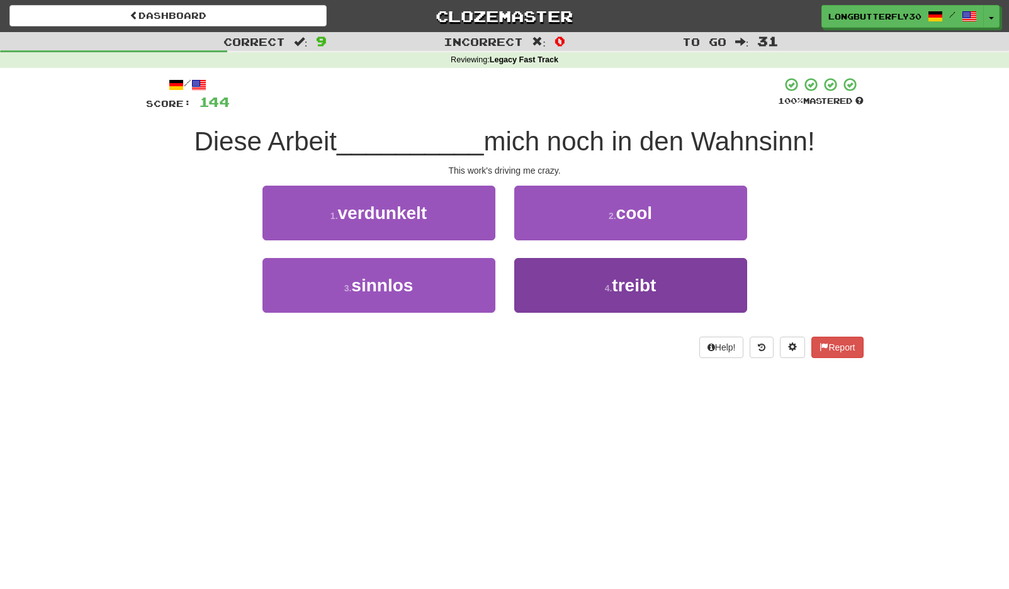
click at [593, 281] on button "4 . treibt" at bounding box center [630, 285] width 233 height 55
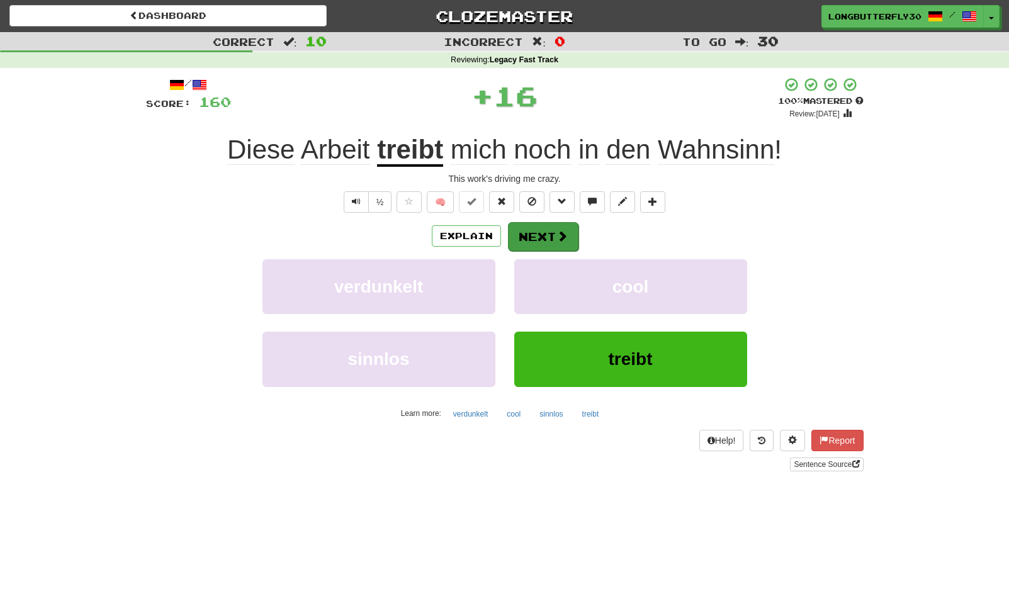
click at [552, 233] on button "Next" at bounding box center [543, 236] width 70 height 29
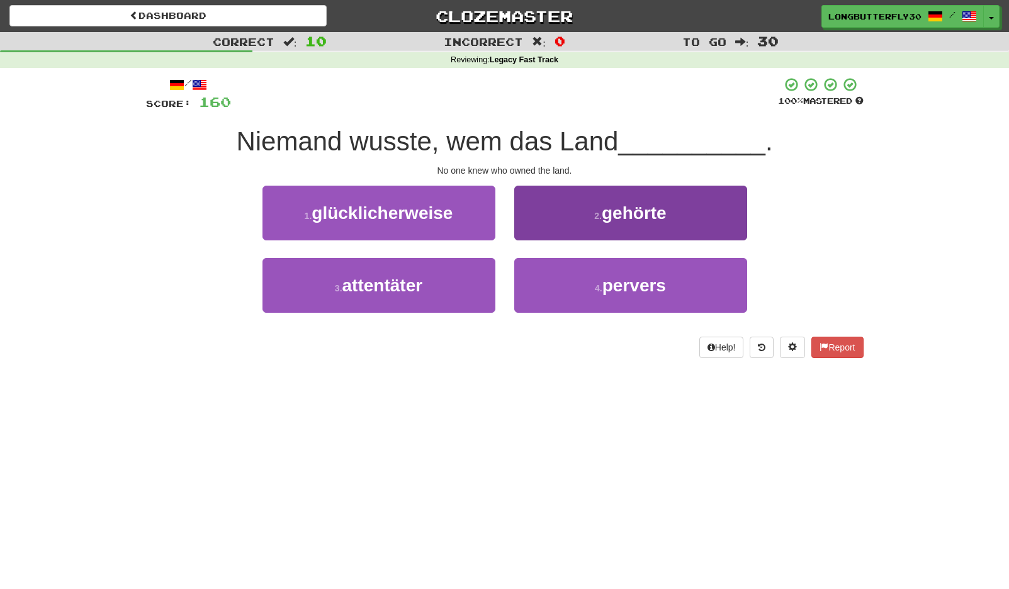
click at [610, 215] on span "gehörte" at bounding box center [633, 213] width 65 height 20
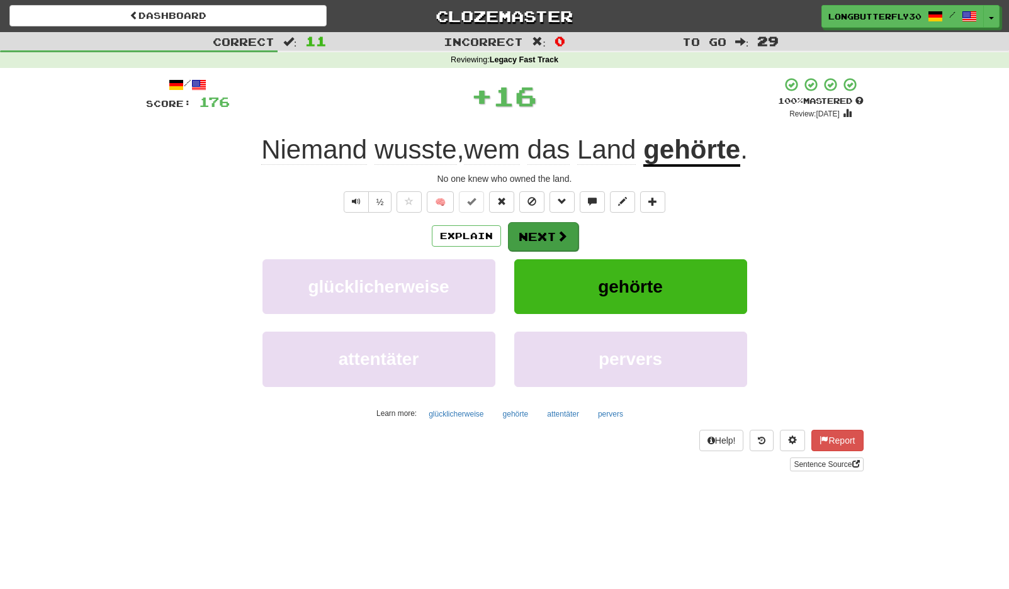
click at [550, 232] on button "Next" at bounding box center [543, 236] width 70 height 29
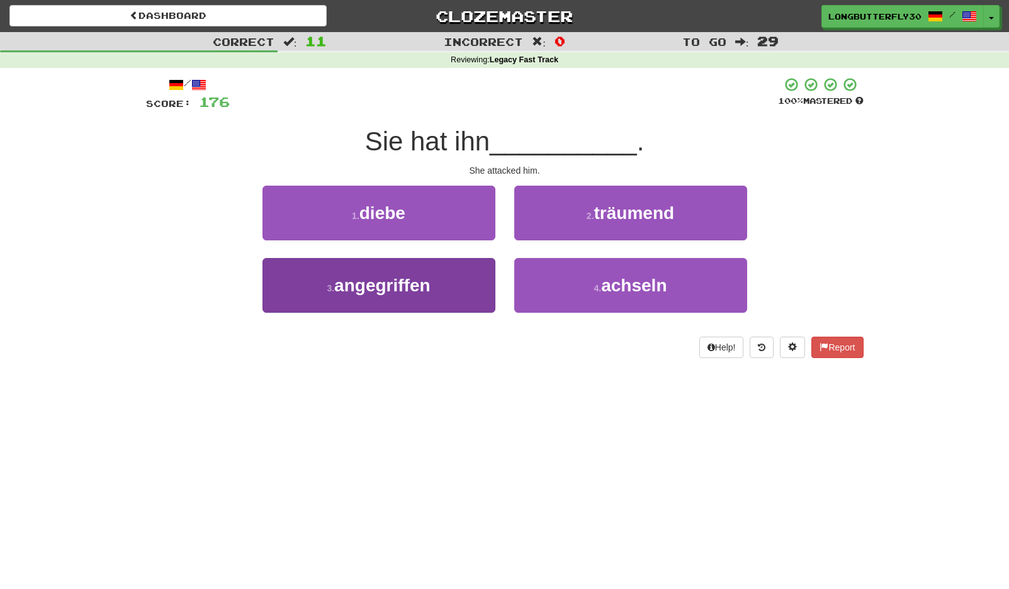
click at [461, 280] on button "3 . angegriffen" at bounding box center [378, 285] width 233 height 55
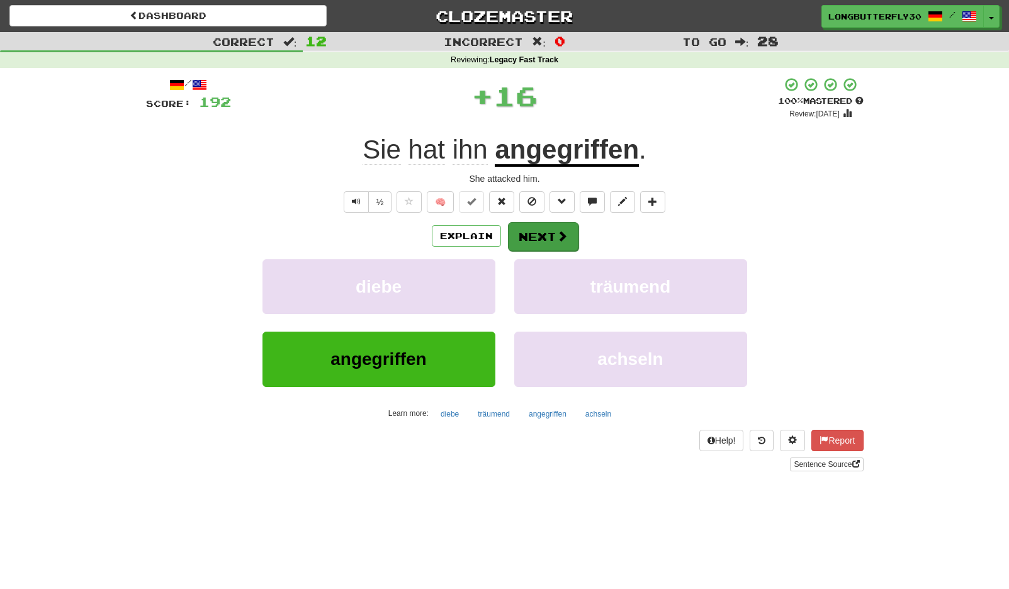
click at [552, 242] on button "Next" at bounding box center [543, 236] width 70 height 29
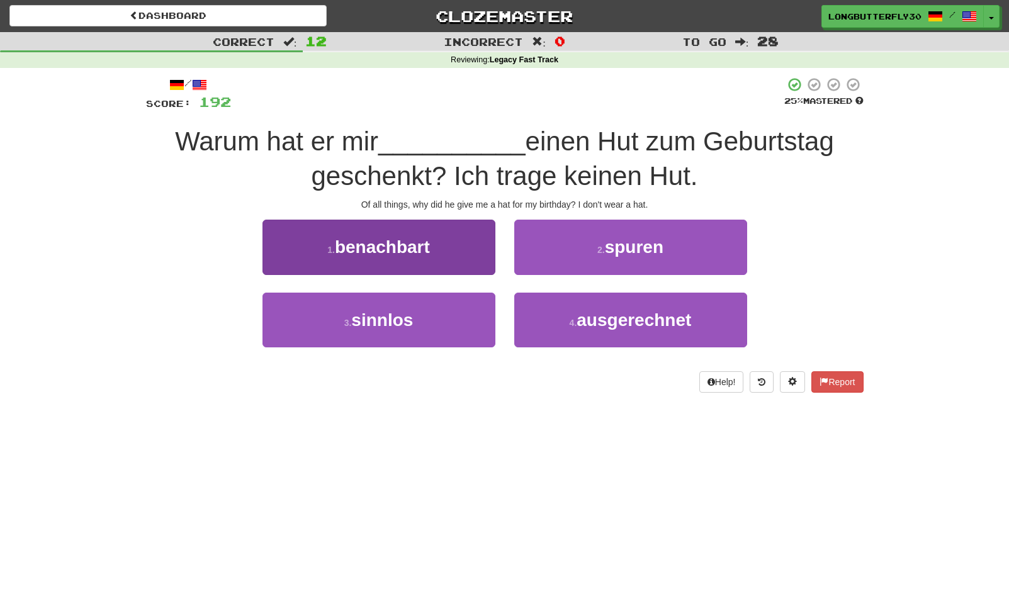
click at [491, 256] on button "1 . benachbart" at bounding box center [378, 247] width 233 height 55
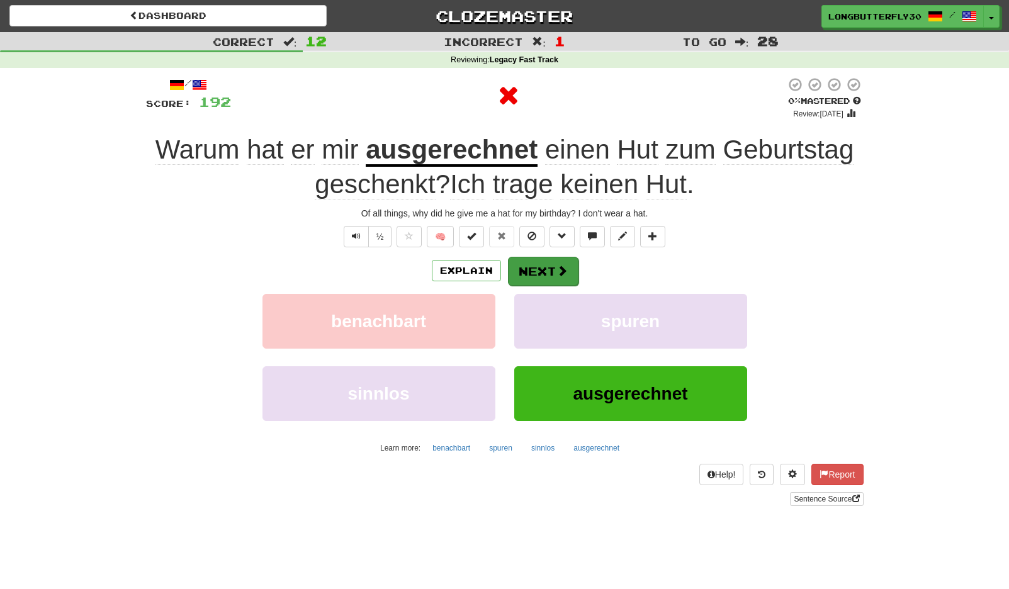
click at [554, 260] on button "Next" at bounding box center [543, 271] width 70 height 29
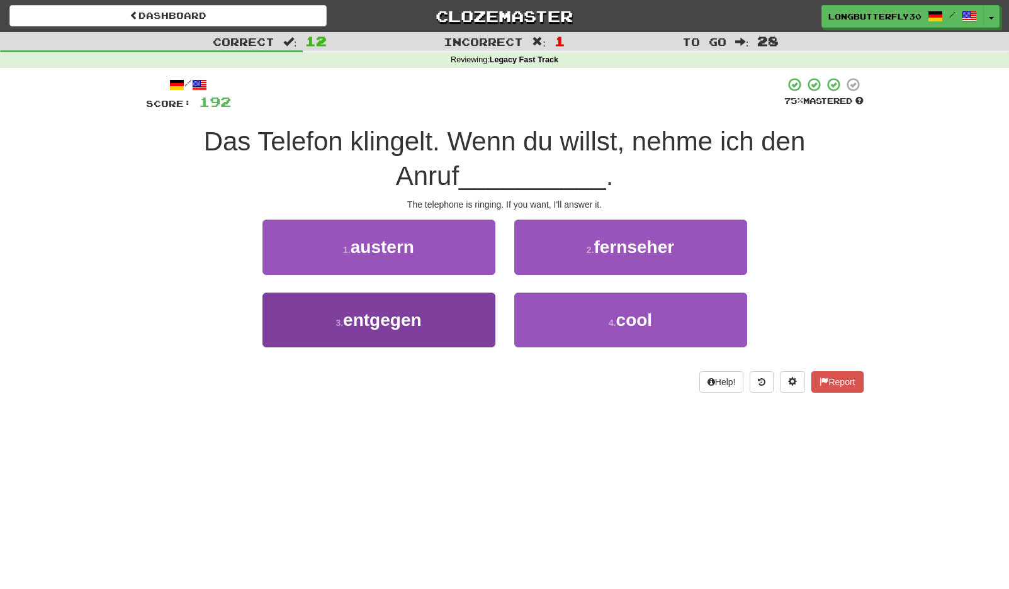
click at [471, 318] on button "3 . entgegen" at bounding box center [378, 320] width 233 height 55
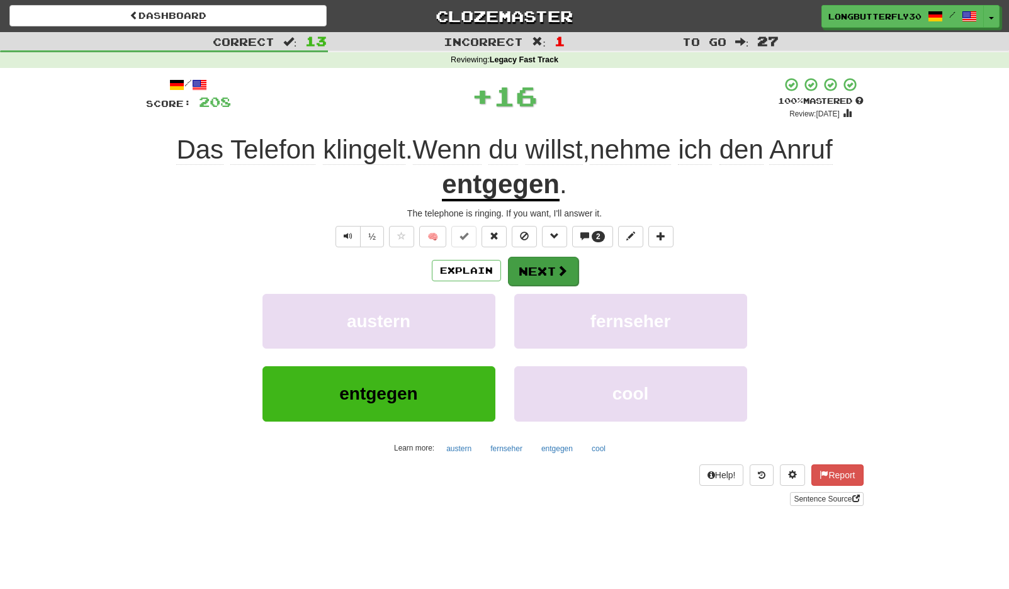
click at [527, 278] on button "Next" at bounding box center [543, 271] width 70 height 29
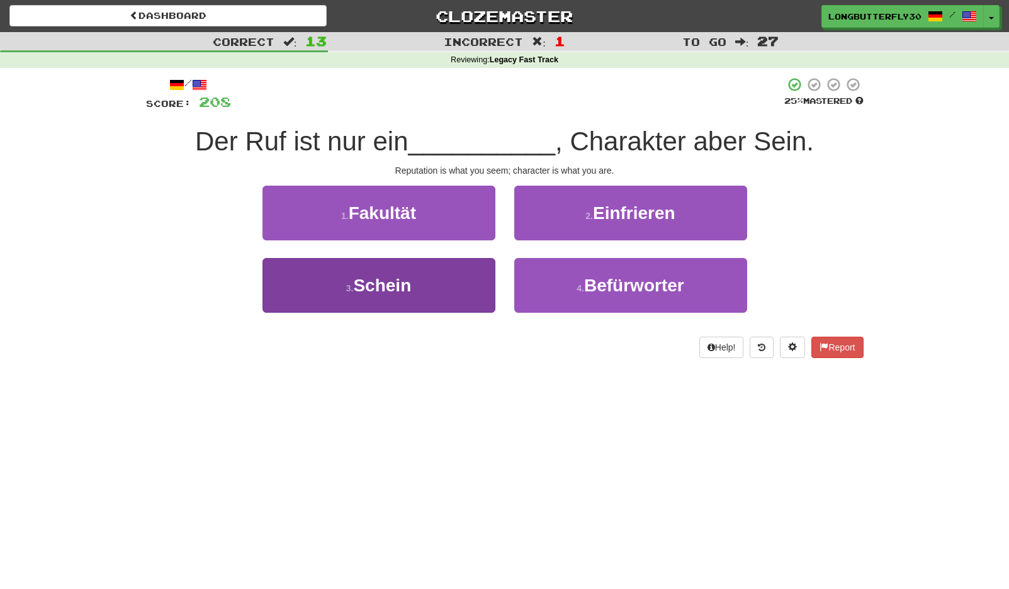
click at [441, 291] on button "3 . Schein" at bounding box center [378, 285] width 233 height 55
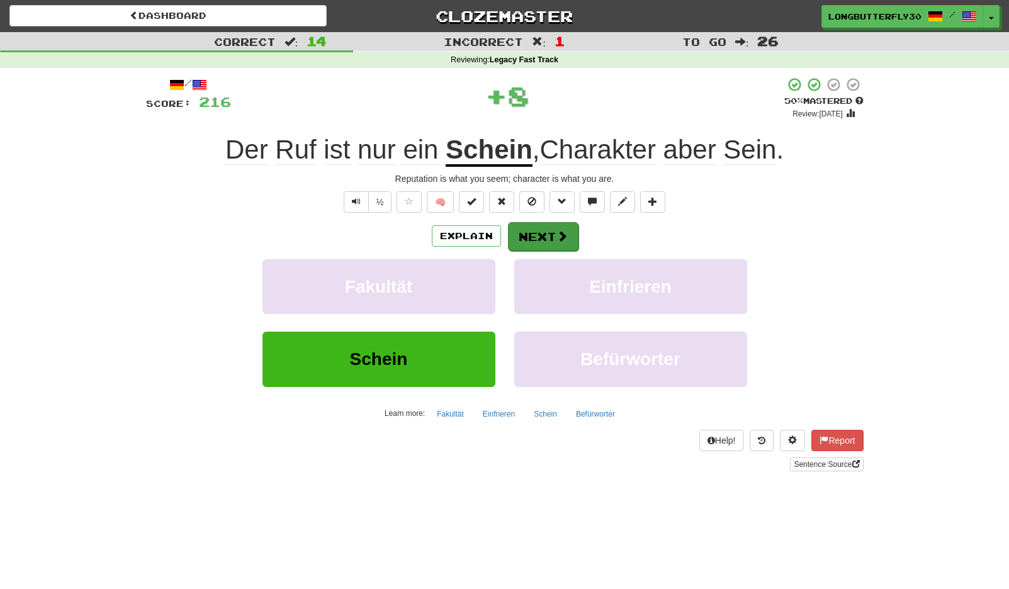
click at [543, 230] on button "Next" at bounding box center [543, 236] width 70 height 29
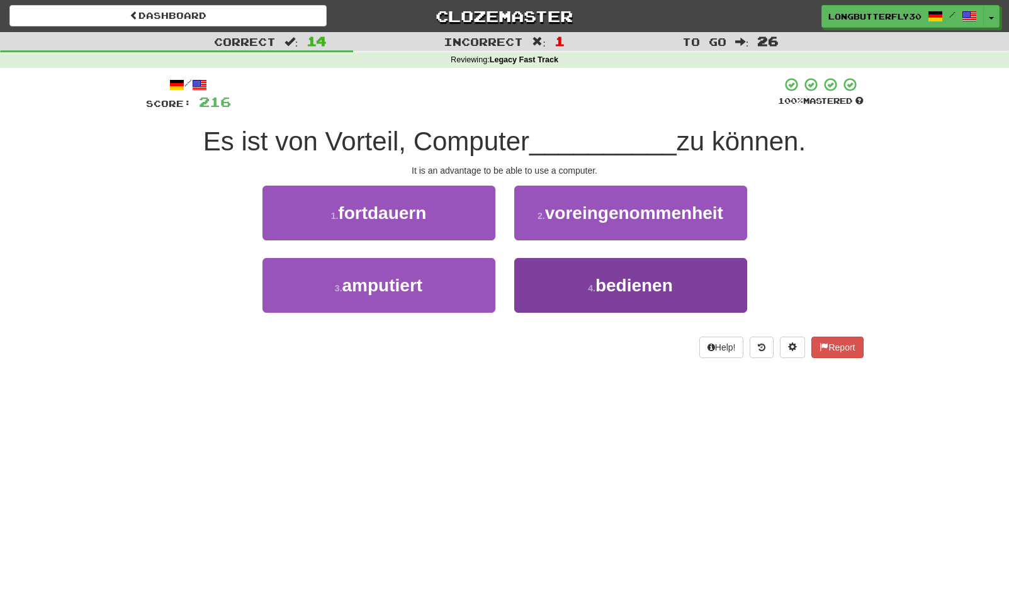
click at [571, 281] on button "4 . bedienen" at bounding box center [630, 285] width 233 height 55
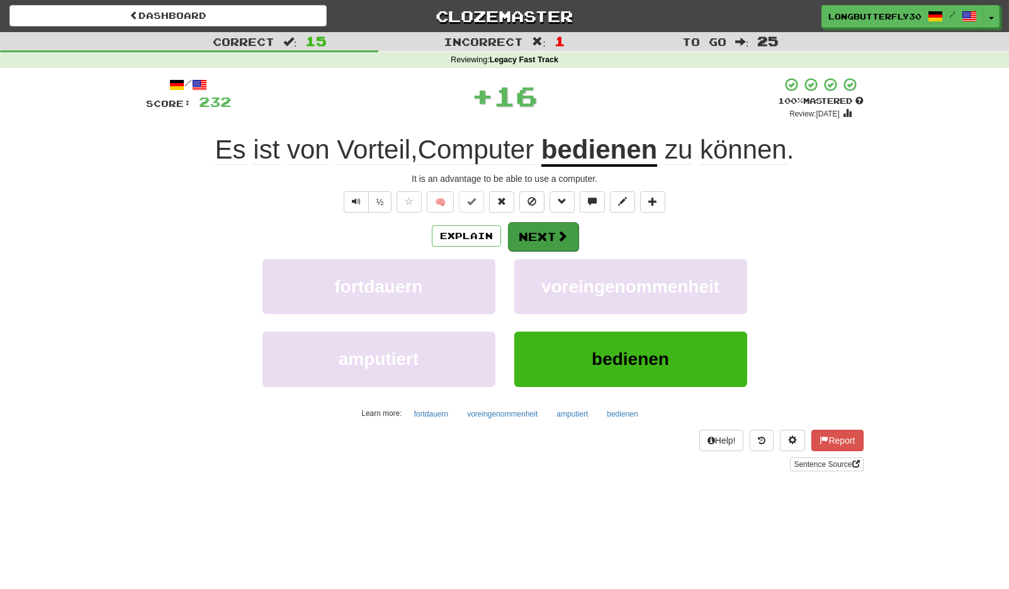
click at [550, 235] on button "Next" at bounding box center [543, 236] width 70 height 29
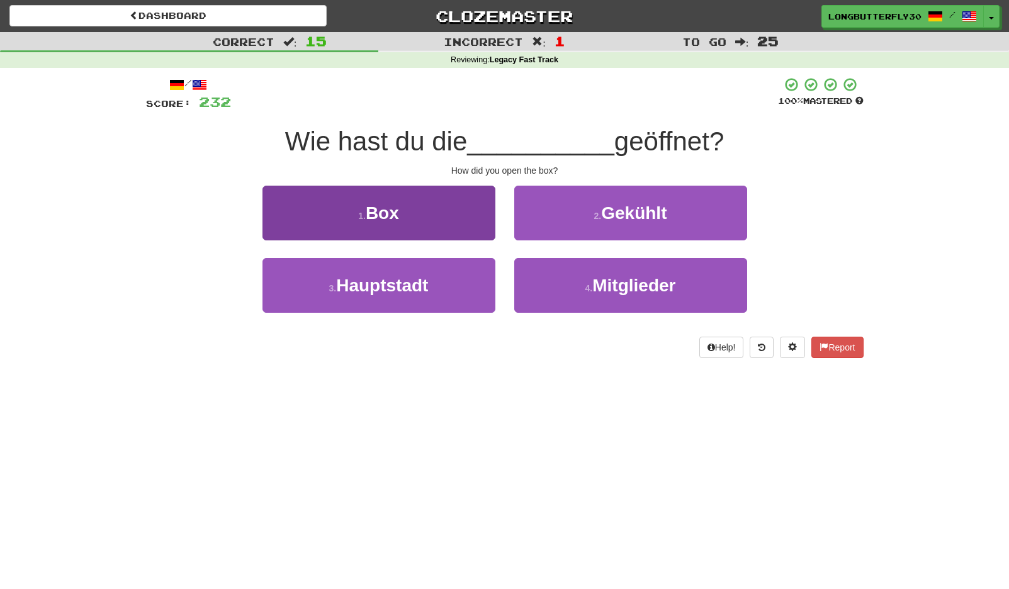
click at [456, 215] on button "1 . Box" at bounding box center [378, 213] width 233 height 55
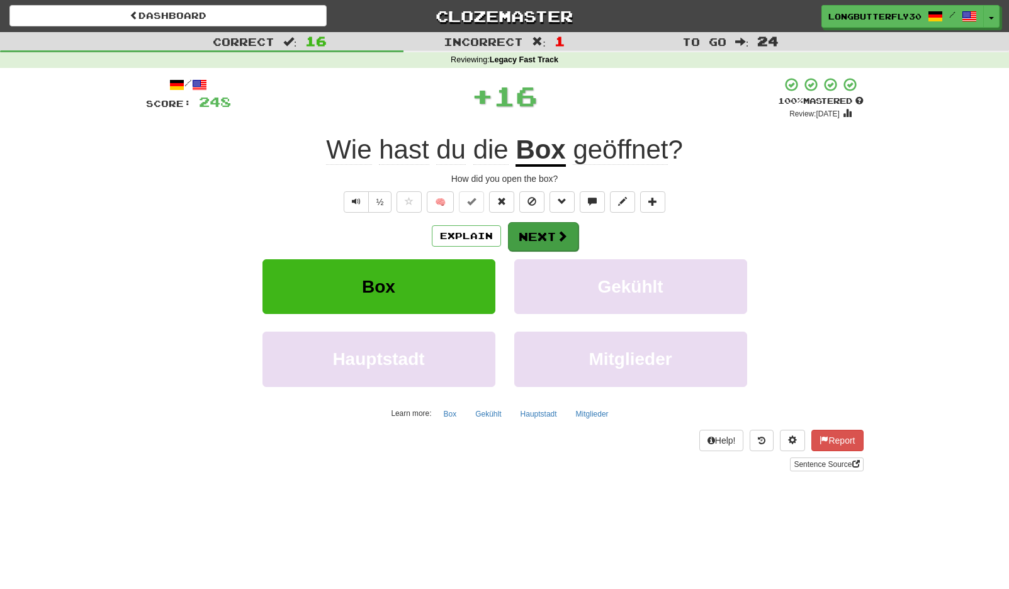
click at [534, 226] on button "Next" at bounding box center [543, 236] width 70 height 29
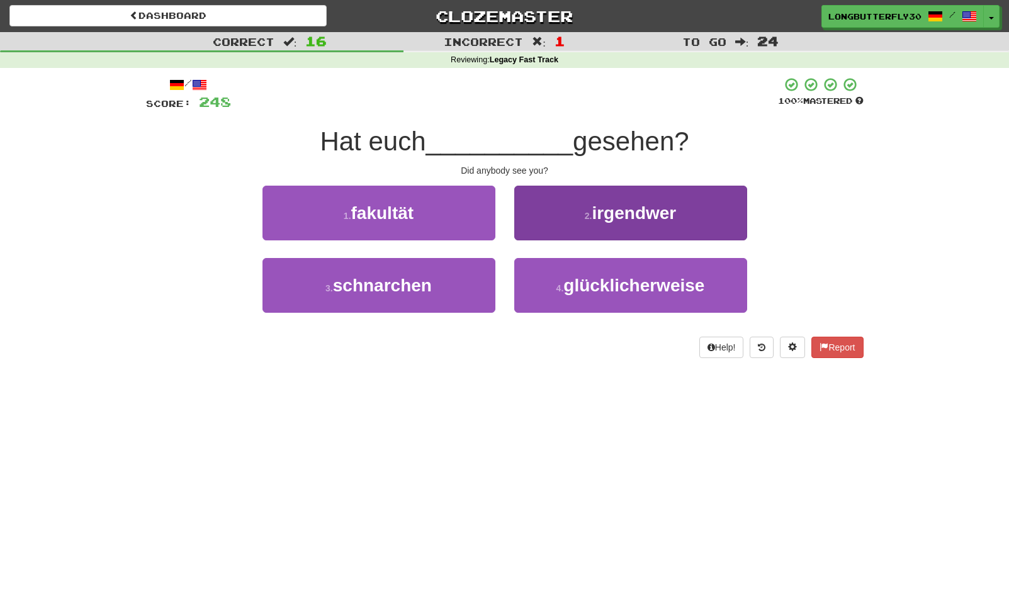
click at [601, 221] on button "2 . irgendwer" at bounding box center [630, 213] width 233 height 55
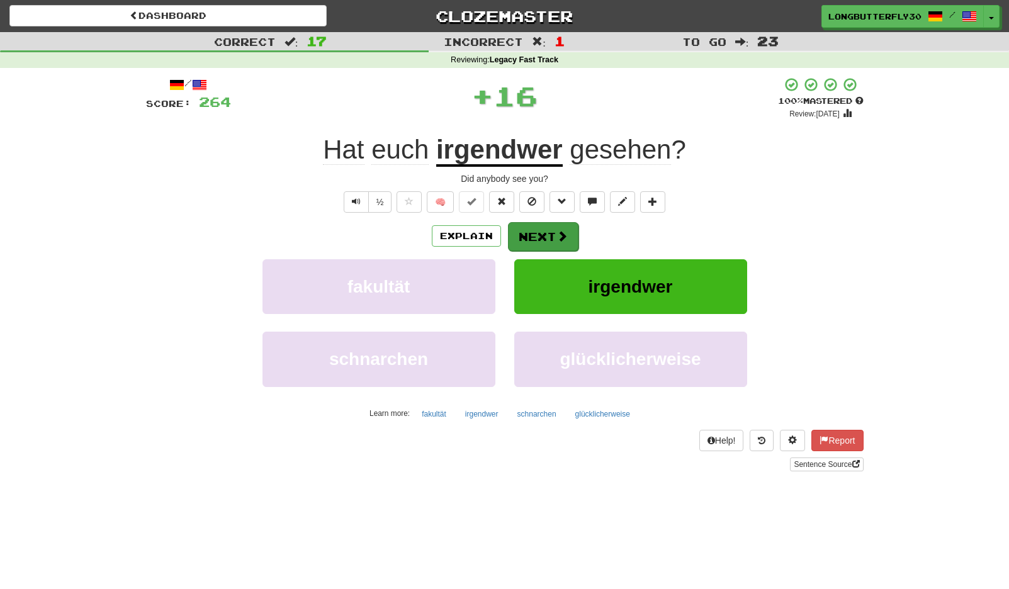
click at [557, 227] on button "Next" at bounding box center [543, 236] width 70 height 29
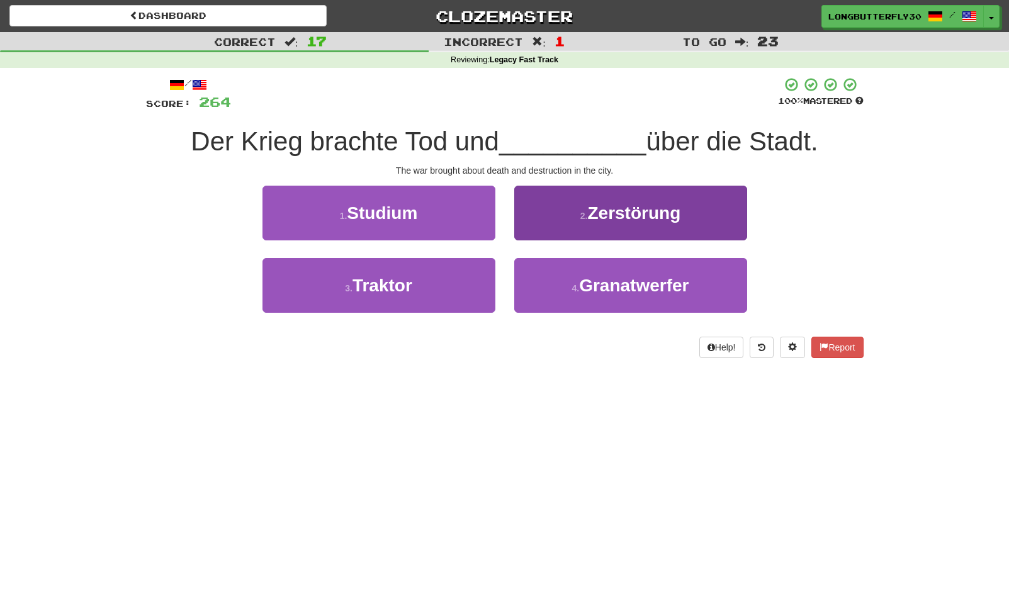
click at [608, 218] on span "Zerstörung" at bounding box center [633, 213] width 93 height 20
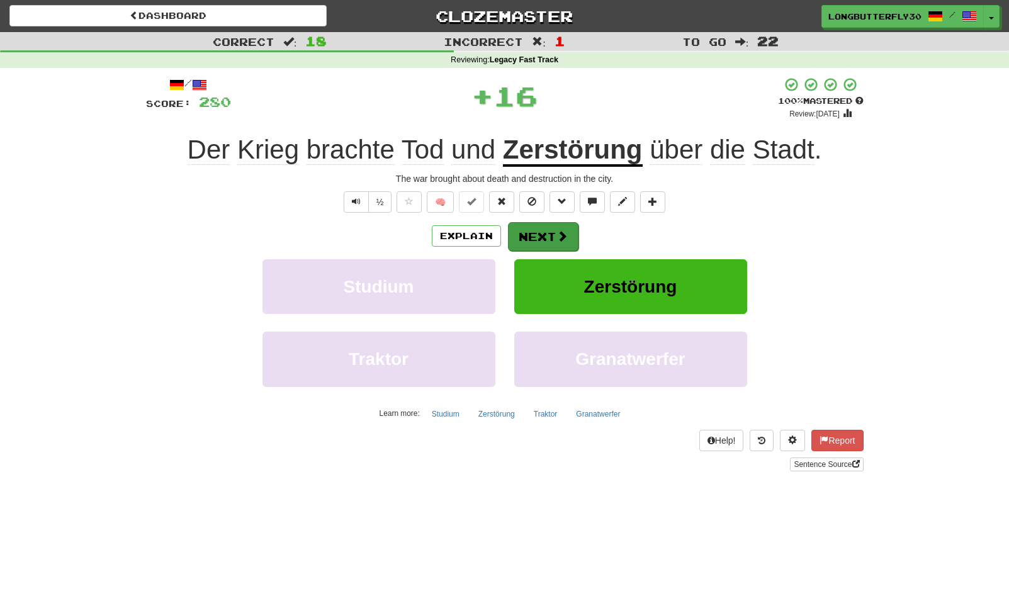
click at [573, 230] on button "Next" at bounding box center [543, 236] width 70 height 29
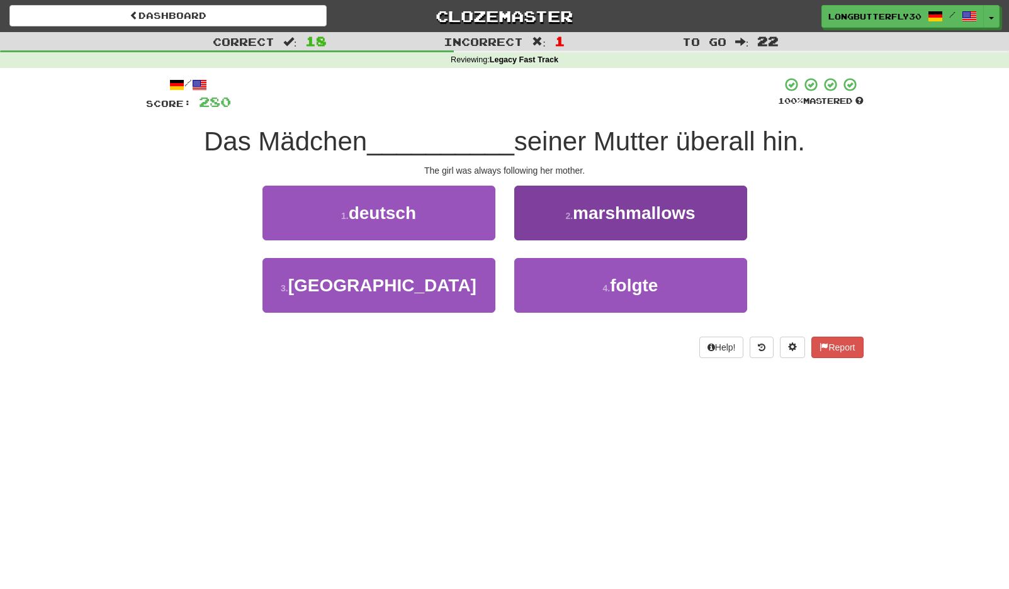
drag, startPoint x: 558, startPoint y: 288, endPoint x: 551, endPoint y: 266, distance: 23.1
click at [558, 288] on button "4 . folgte" at bounding box center [630, 285] width 233 height 55
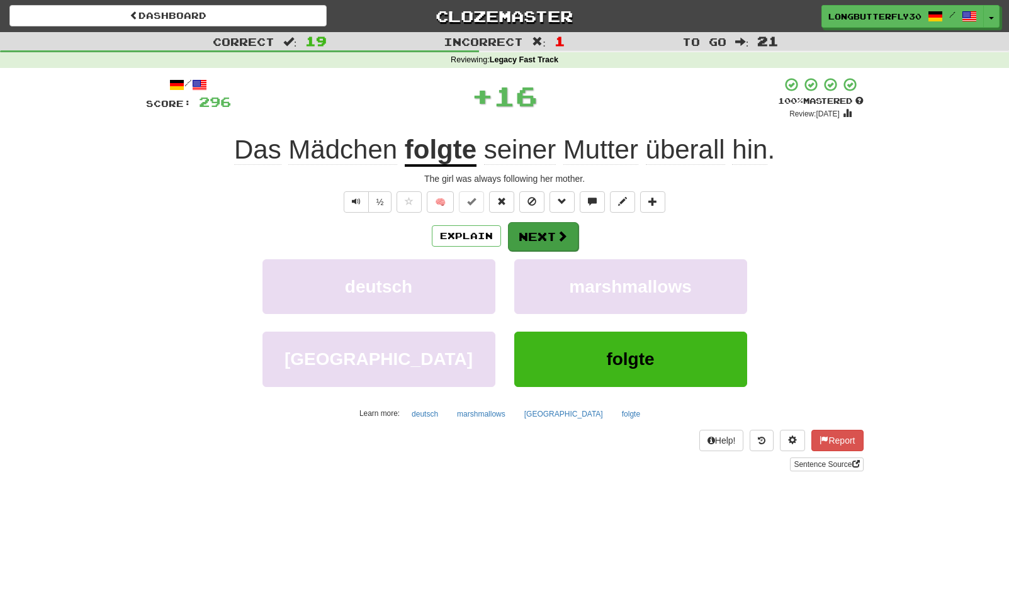
click at [547, 240] on button "Next" at bounding box center [543, 236] width 70 height 29
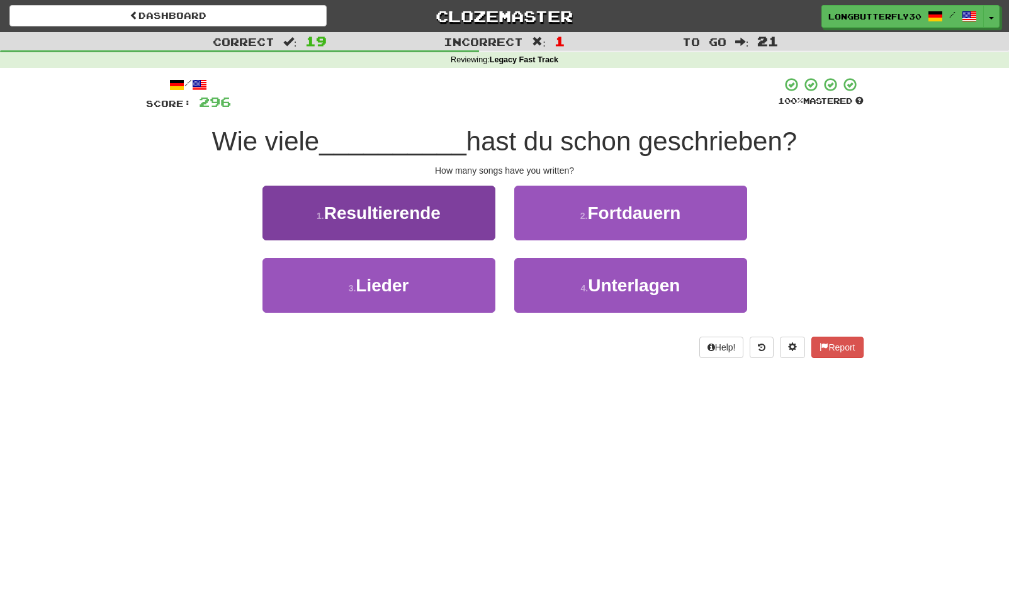
click at [455, 284] on button "3 . Lieder" at bounding box center [378, 285] width 233 height 55
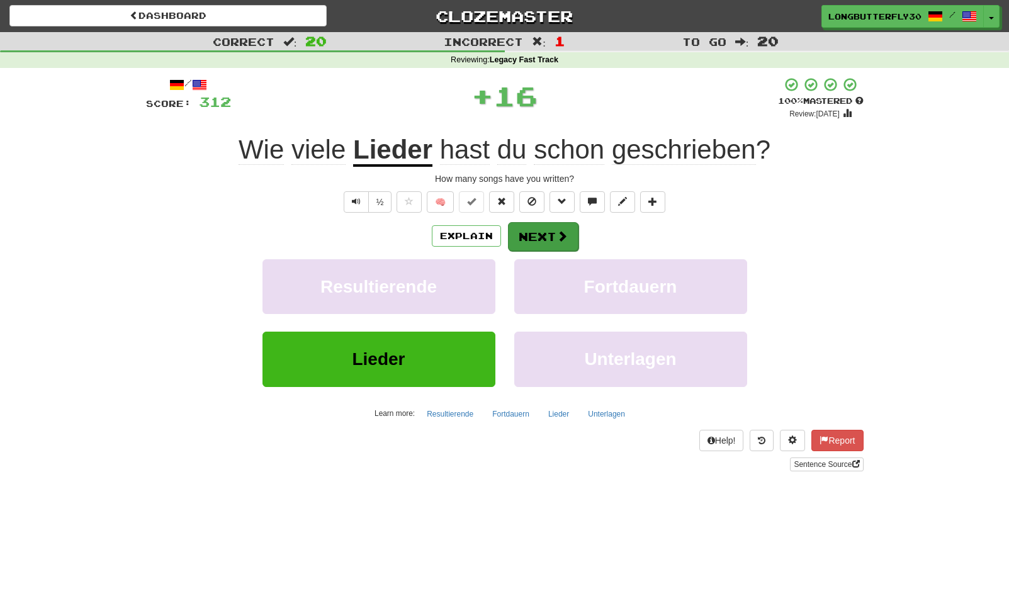
click at [550, 235] on button "Next" at bounding box center [543, 236] width 70 height 29
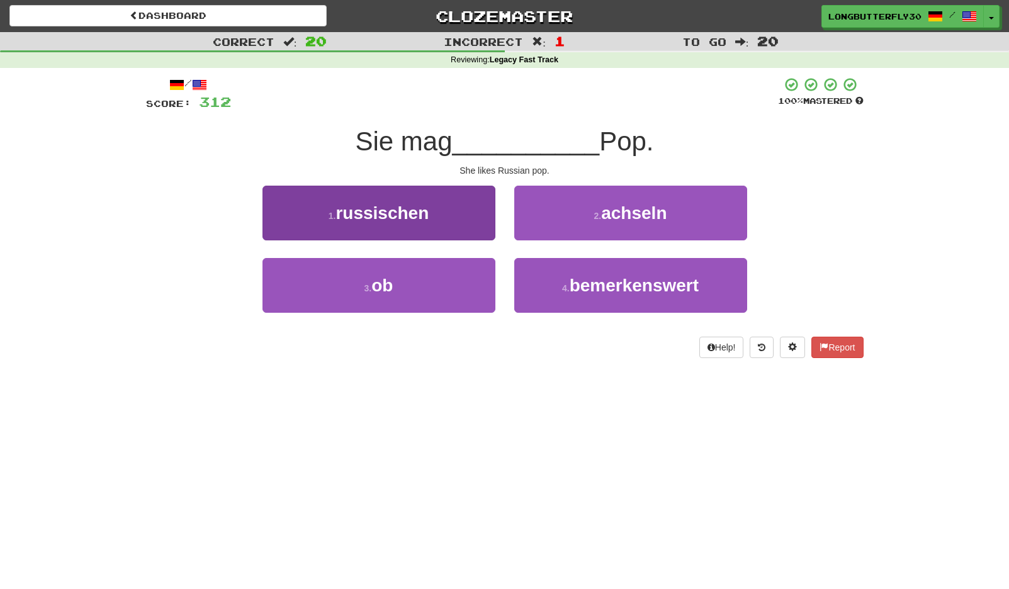
click at [476, 223] on button "1 . russischen" at bounding box center [378, 213] width 233 height 55
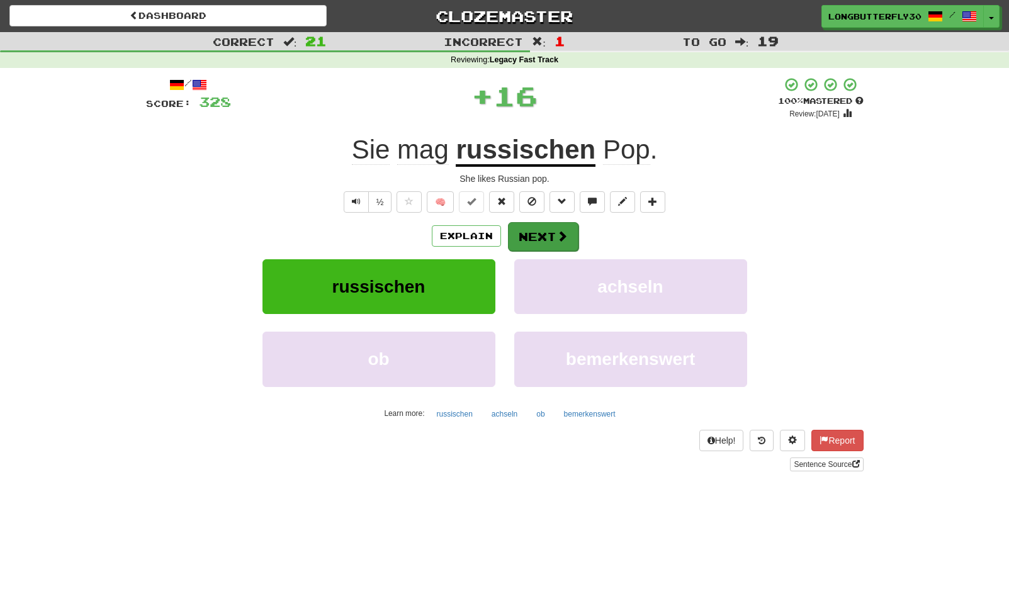
click at [533, 234] on button "Next" at bounding box center [543, 236] width 70 height 29
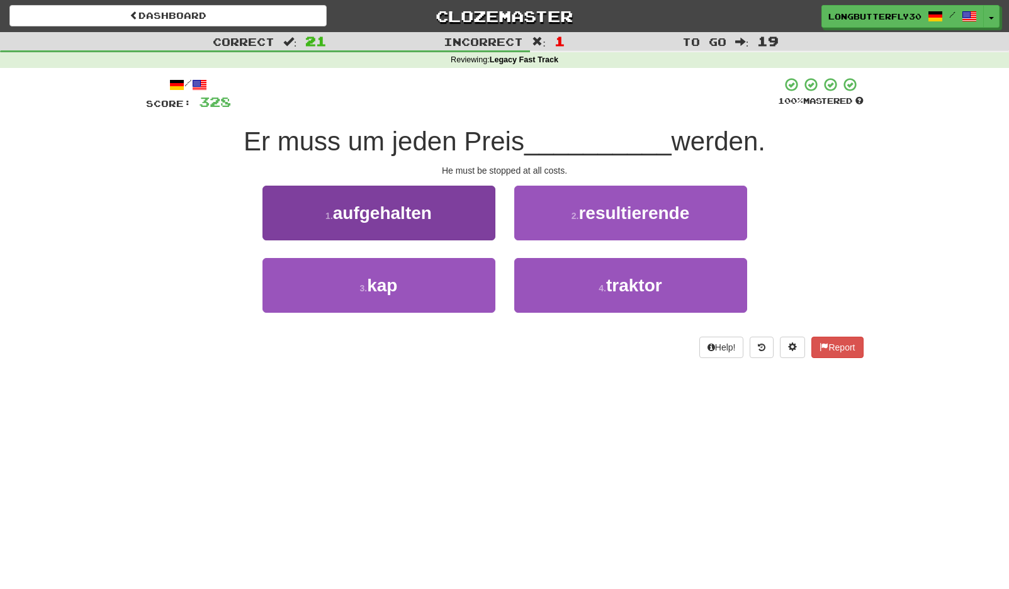
click at [471, 217] on button "1 . aufgehalten" at bounding box center [378, 213] width 233 height 55
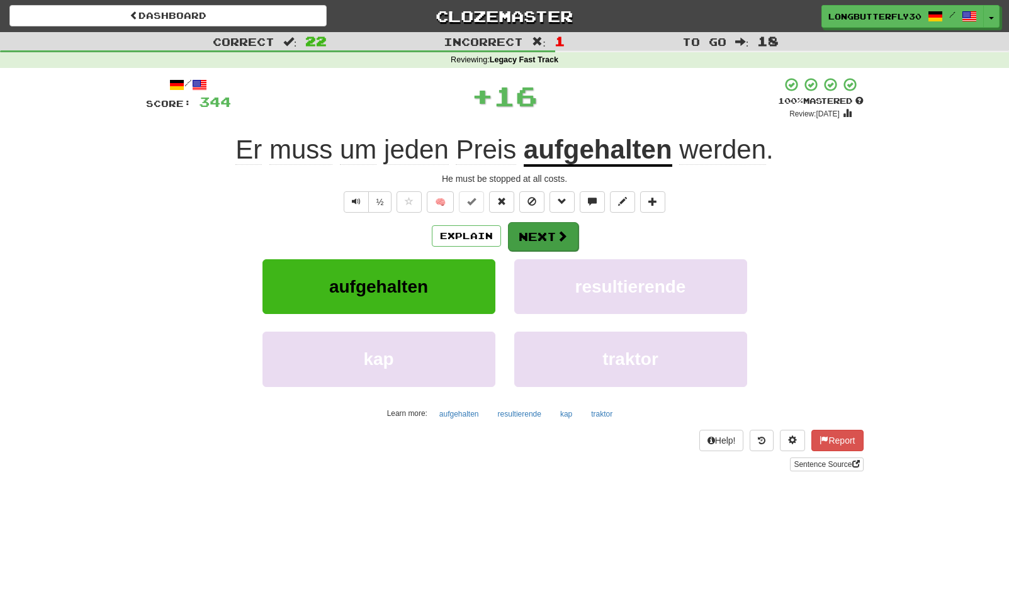
click at [544, 232] on button "Next" at bounding box center [543, 236] width 70 height 29
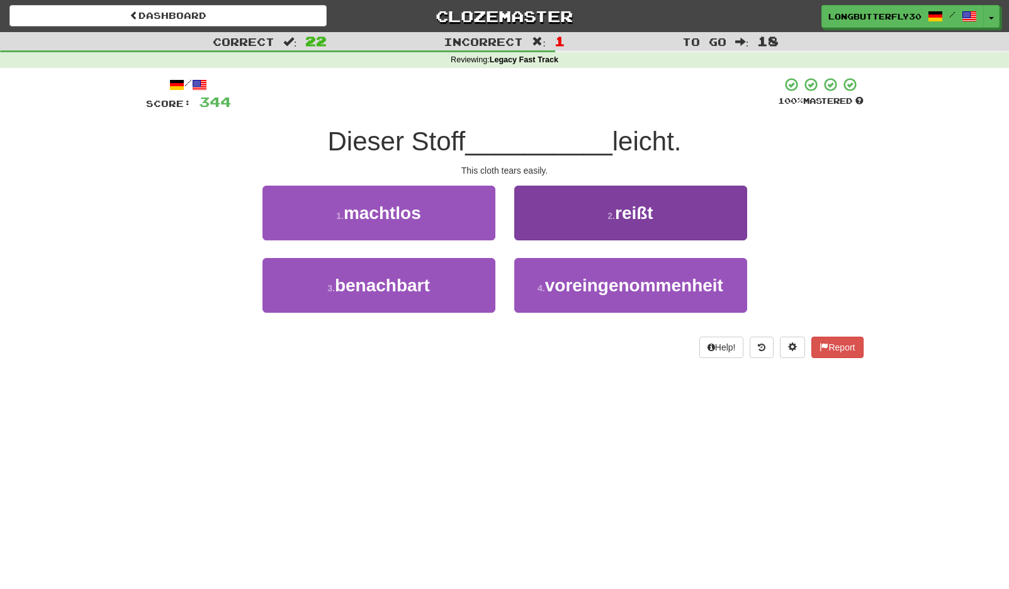
click at [564, 223] on button "2 . reißt" at bounding box center [630, 213] width 233 height 55
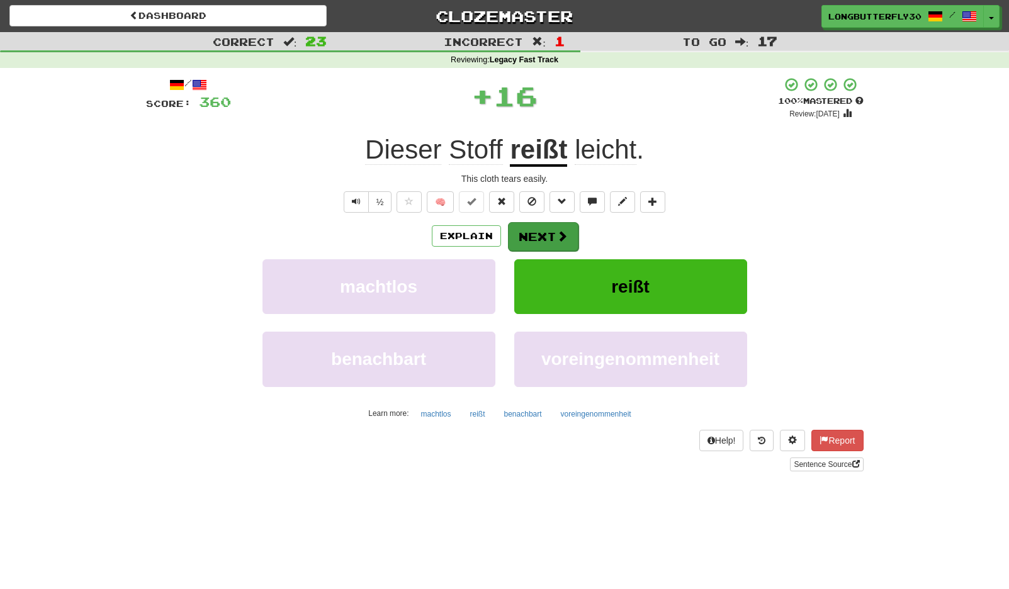
click at [542, 235] on button "Next" at bounding box center [543, 236] width 70 height 29
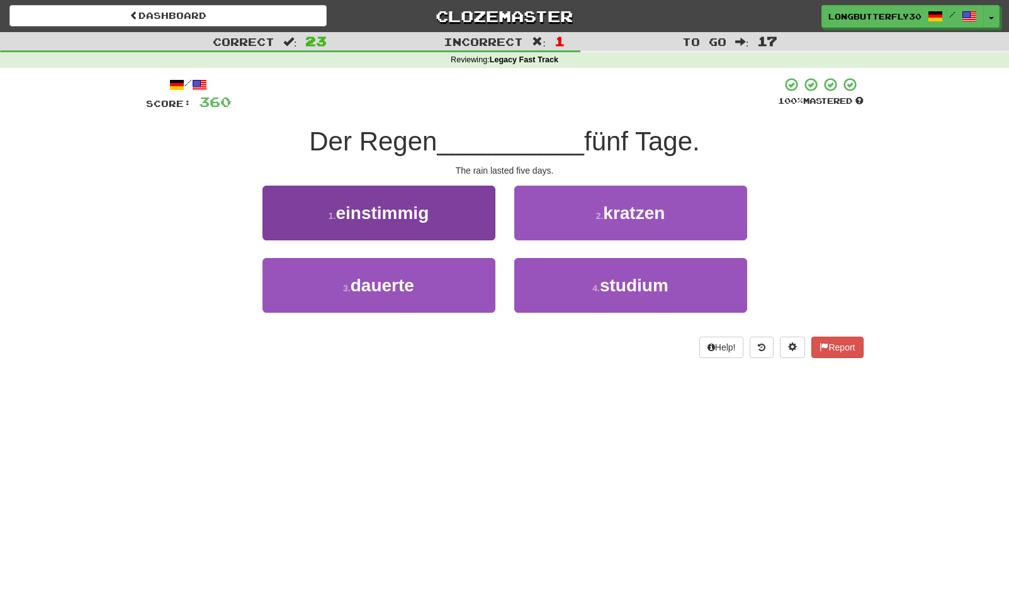
click at [477, 286] on button "3 . dauerte" at bounding box center [378, 285] width 233 height 55
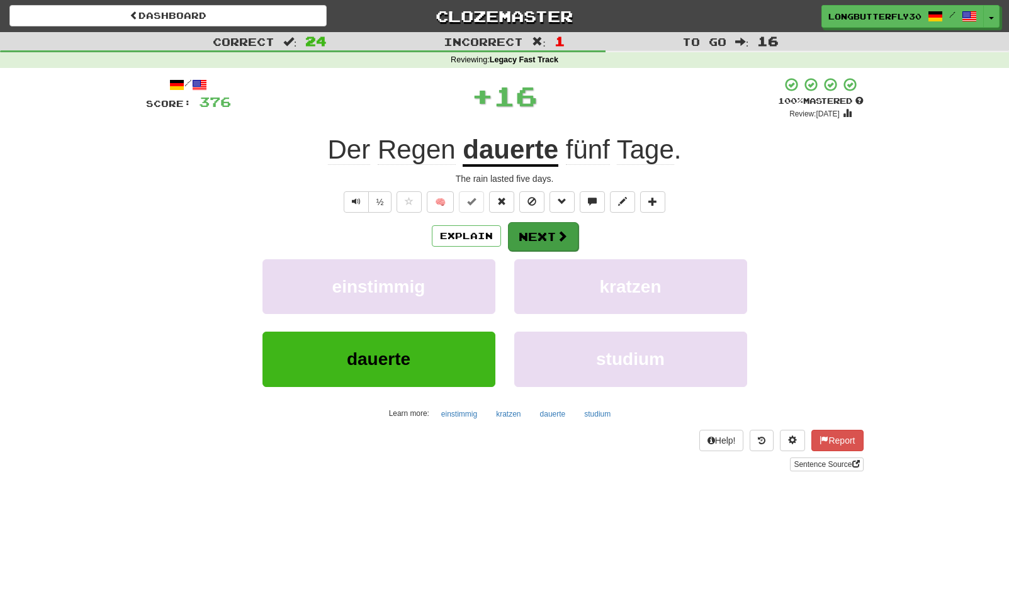
click at [544, 241] on button "Next" at bounding box center [543, 236] width 70 height 29
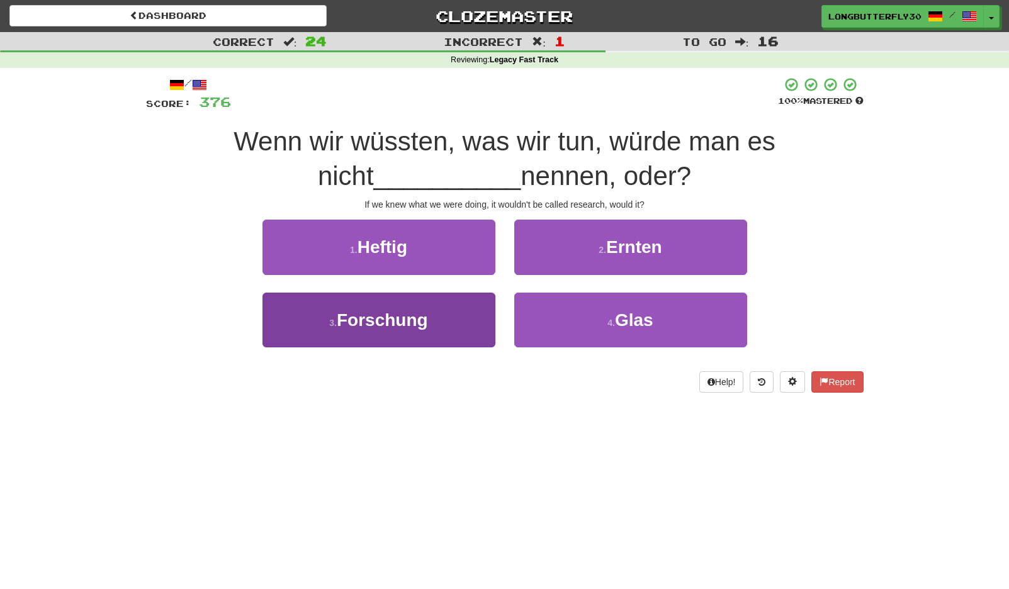
click at [466, 305] on button "3 . Forschung" at bounding box center [378, 320] width 233 height 55
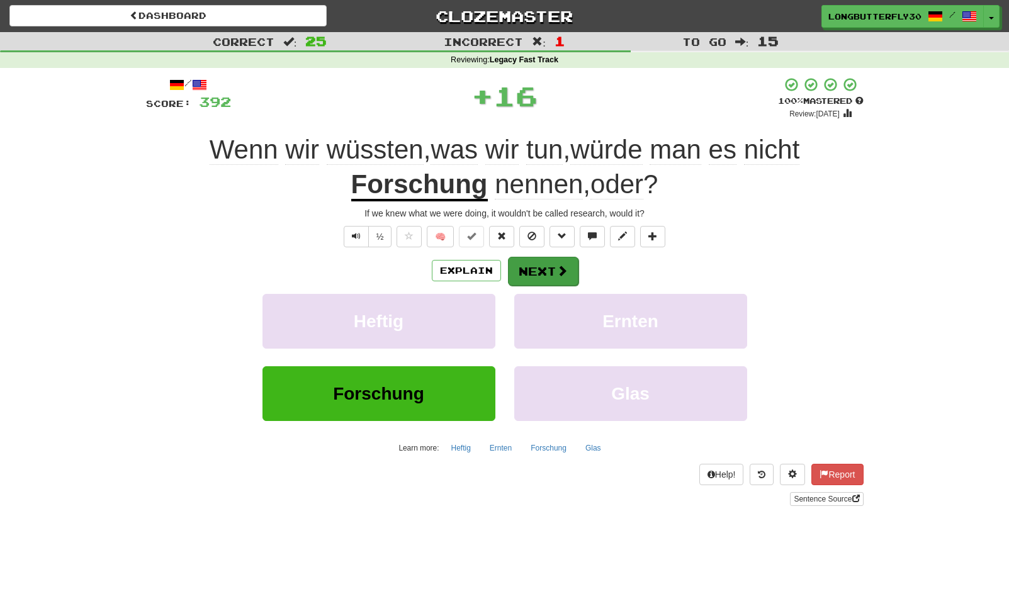
click at [540, 272] on button "Next" at bounding box center [543, 271] width 70 height 29
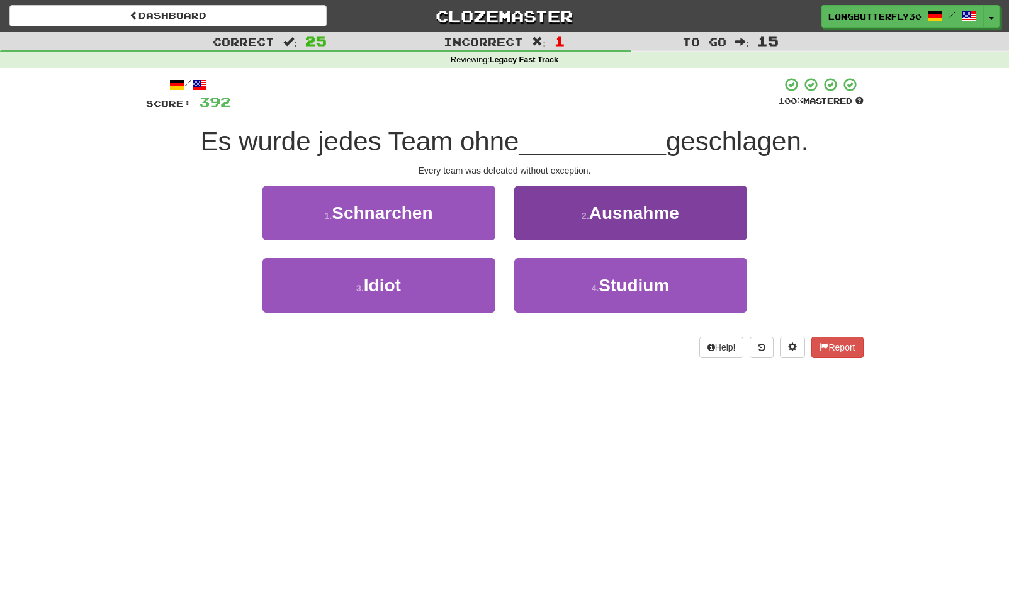
click at [612, 212] on span "Ausnahme" at bounding box center [634, 213] width 90 height 20
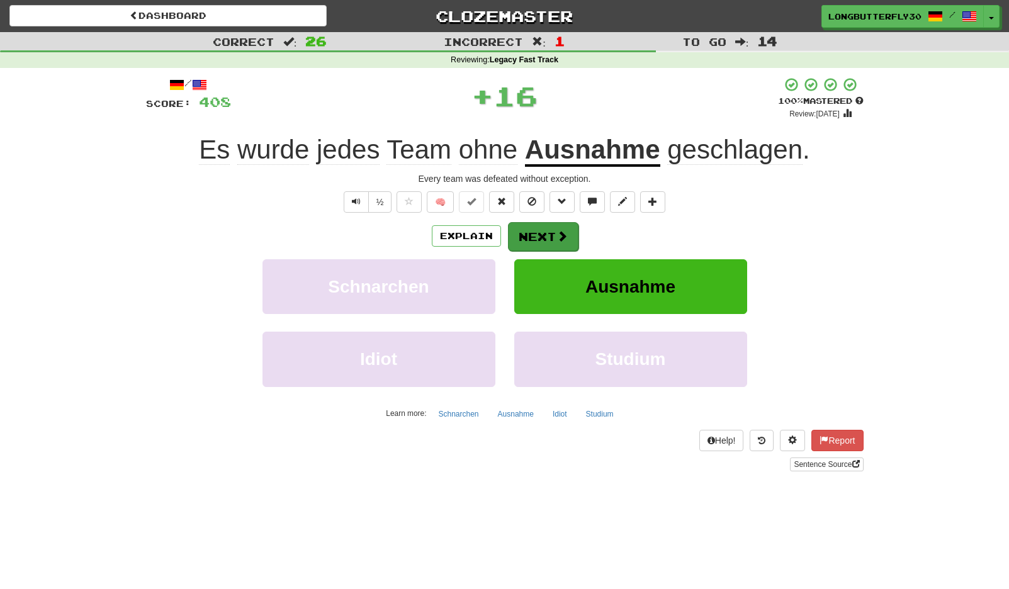
click at [548, 237] on button "Next" at bounding box center [543, 236] width 70 height 29
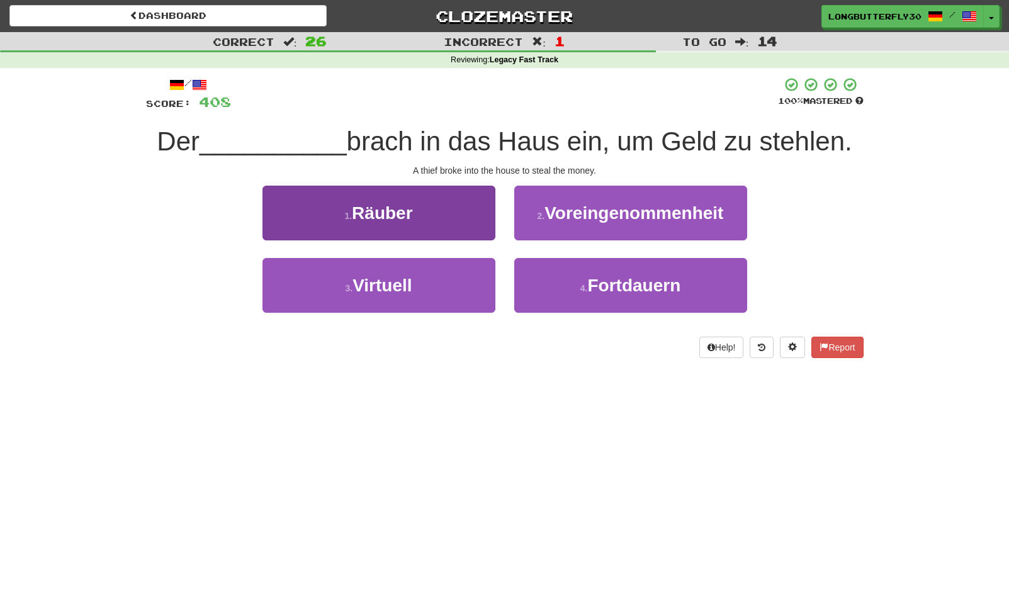
click at [457, 225] on button "1 . Räuber" at bounding box center [378, 213] width 233 height 55
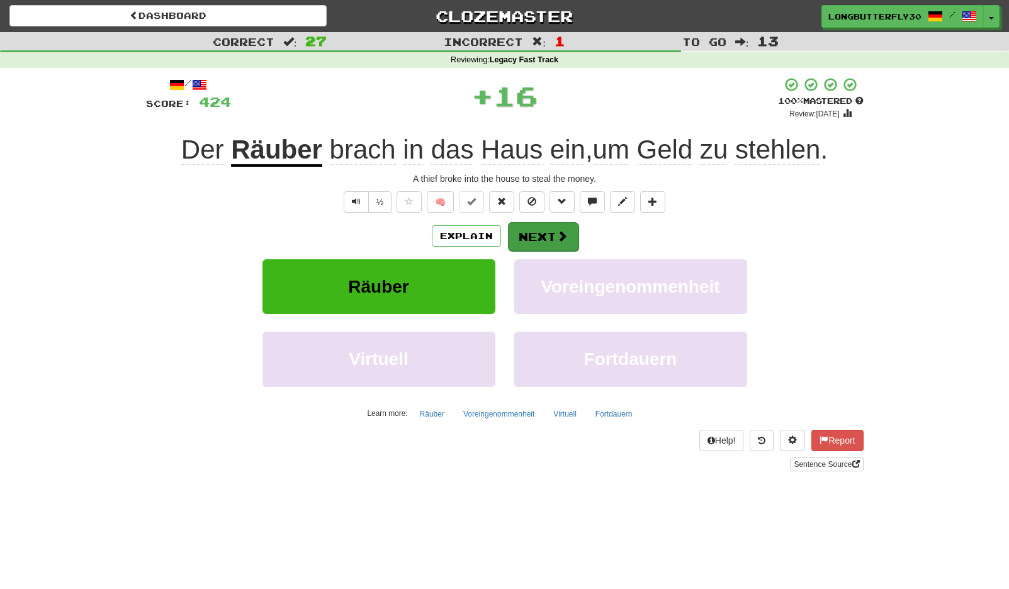
click at [540, 230] on button "Next" at bounding box center [543, 236] width 70 height 29
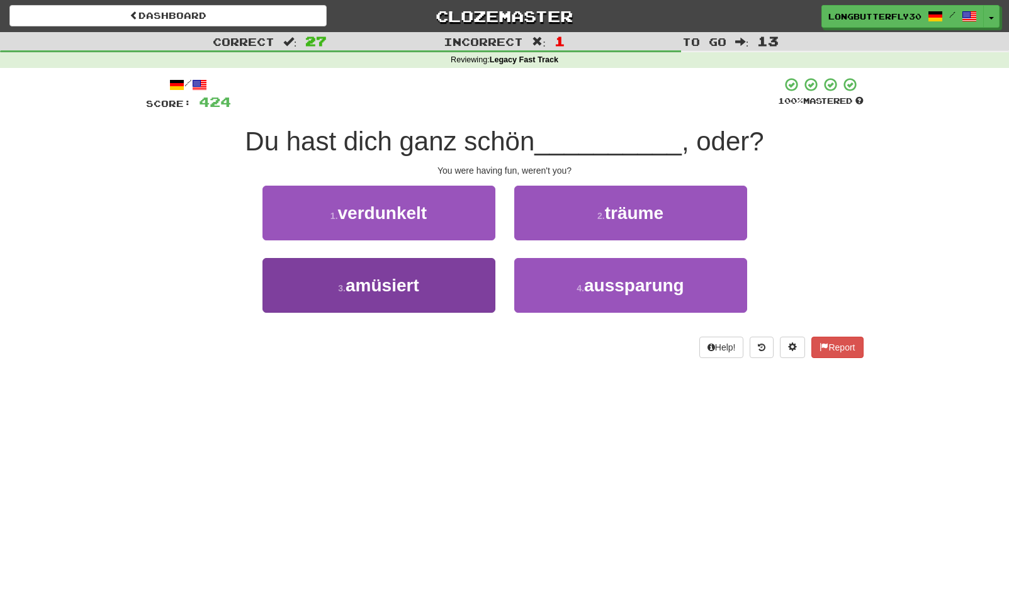
click at [470, 271] on button "3 . amüsiert" at bounding box center [378, 285] width 233 height 55
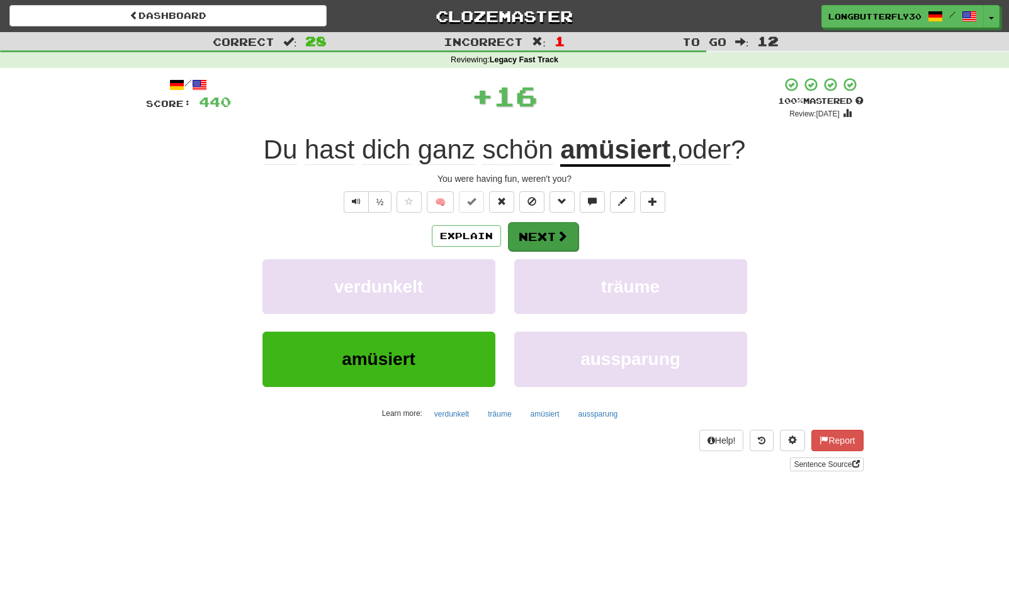
click at [548, 237] on button "Next" at bounding box center [543, 236] width 70 height 29
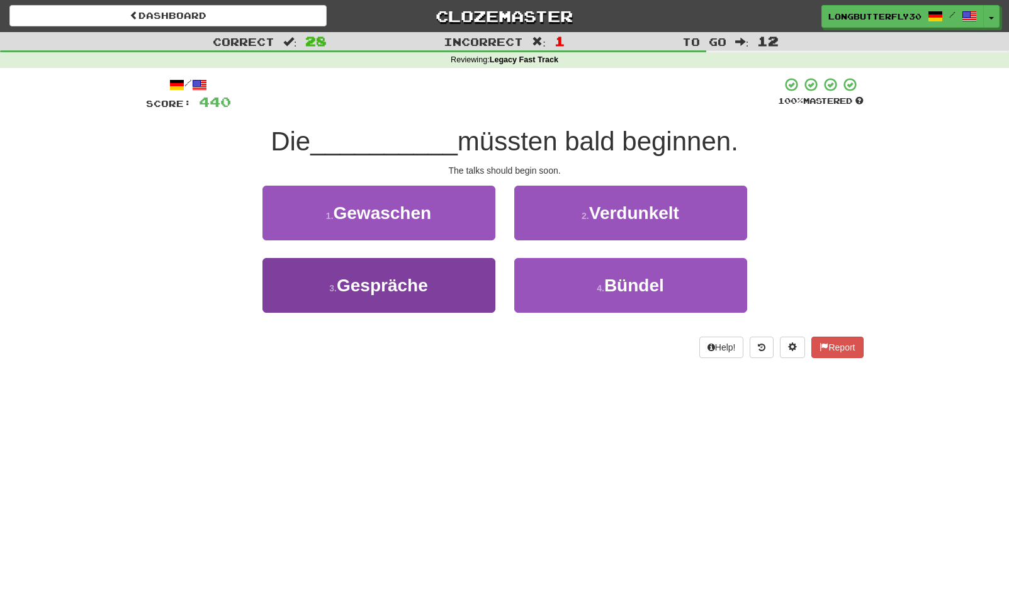
click at [466, 279] on button "3 . Gespräche" at bounding box center [378, 285] width 233 height 55
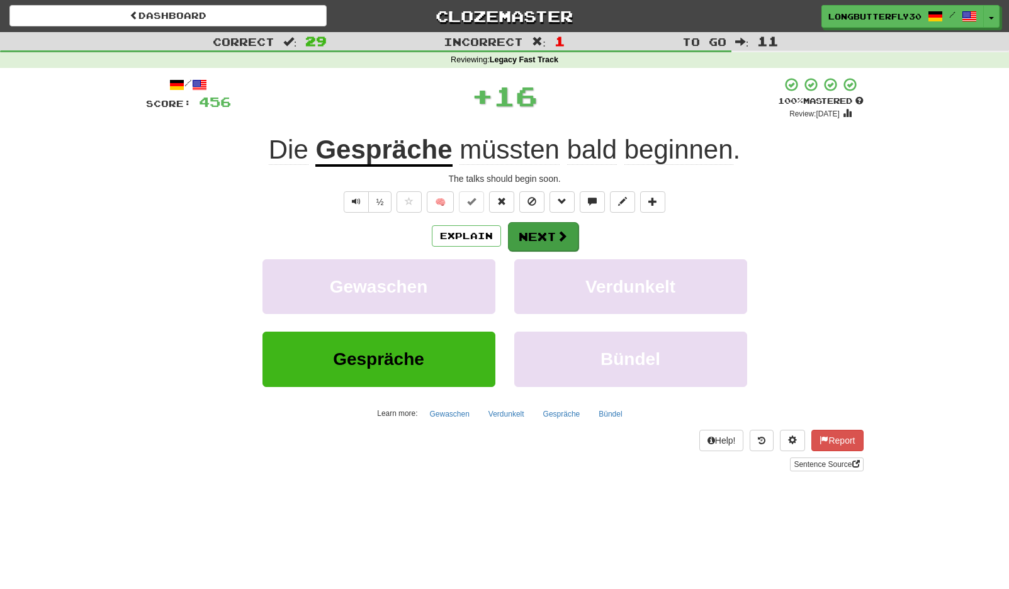
click at [539, 242] on button "Next" at bounding box center [543, 236] width 70 height 29
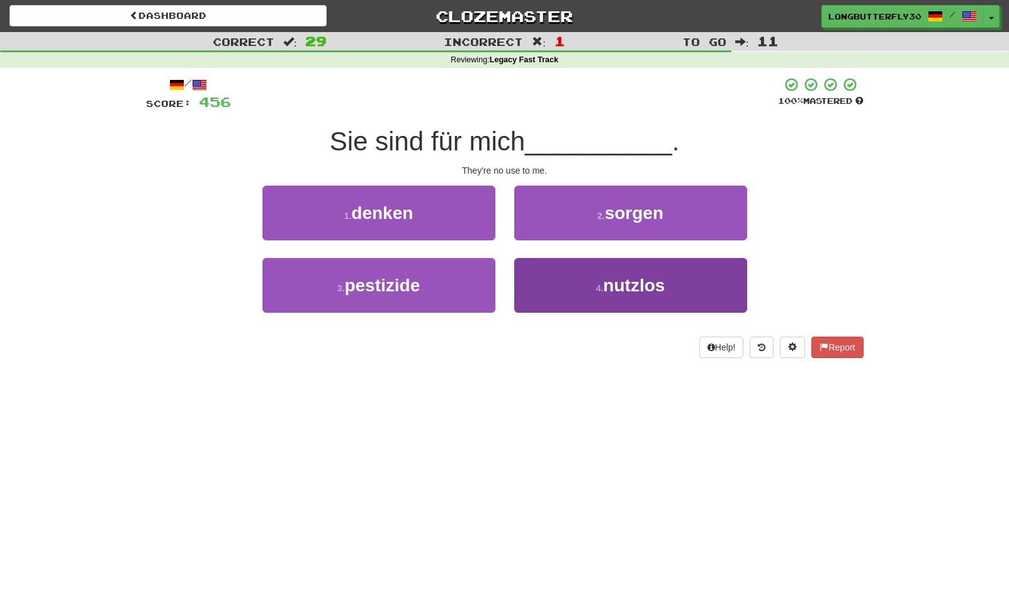
click at [591, 280] on button "4 . nutzlos" at bounding box center [630, 285] width 233 height 55
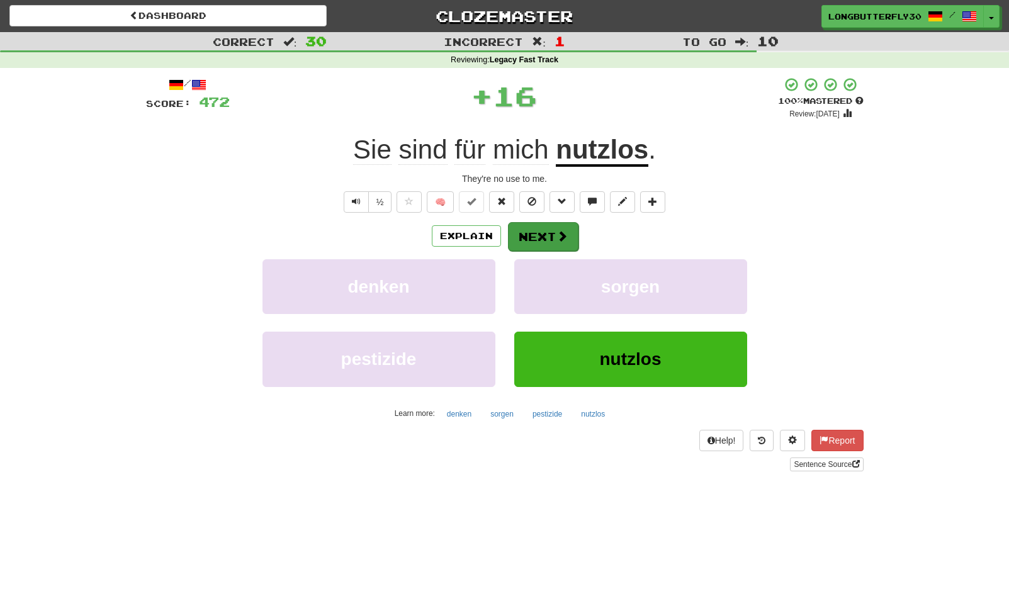
click at [549, 239] on button "Next" at bounding box center [543, 236] width 70 height 29
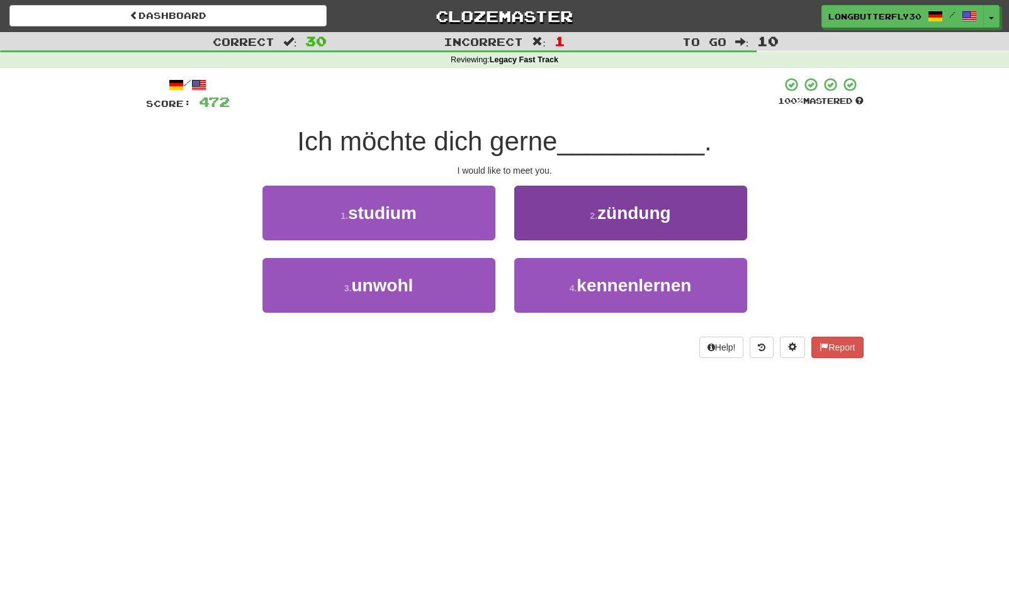
drag, startPoint x: 579, startPoint y: 294, endPoint x: 583, endPoint y: 268, distance: 26.1
click at [581, 291] on button "4 . kennenlernen" at bounding box center [630, 285] width 233 height 55
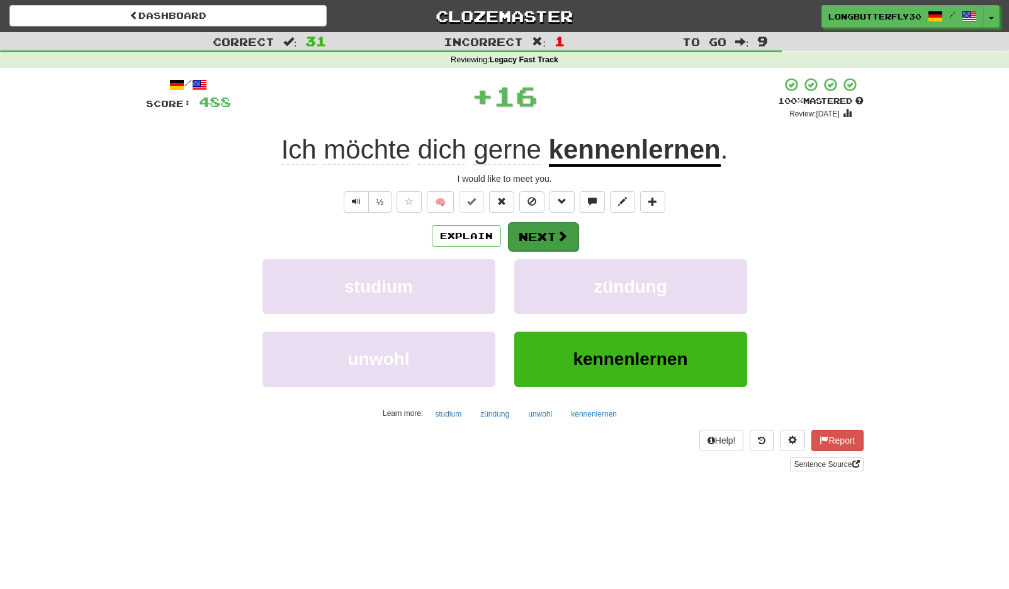
click at [569, 233] on button "Next" at bounding box center [543, 236] width 70 height 29
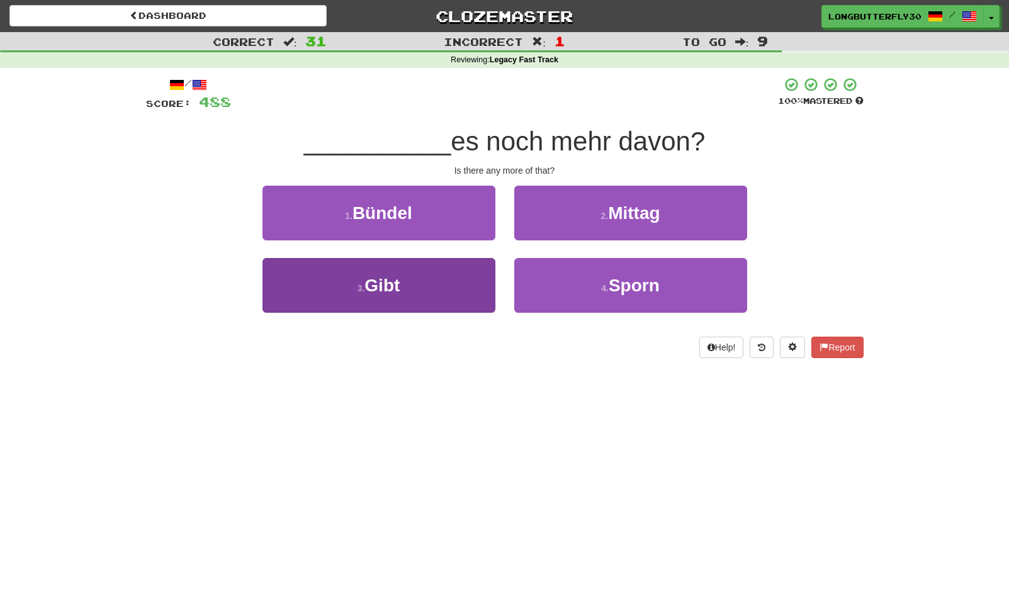
click at [454, 287] on button "3 . Gibt" at bounding box center [378, 285] width 233 height 55
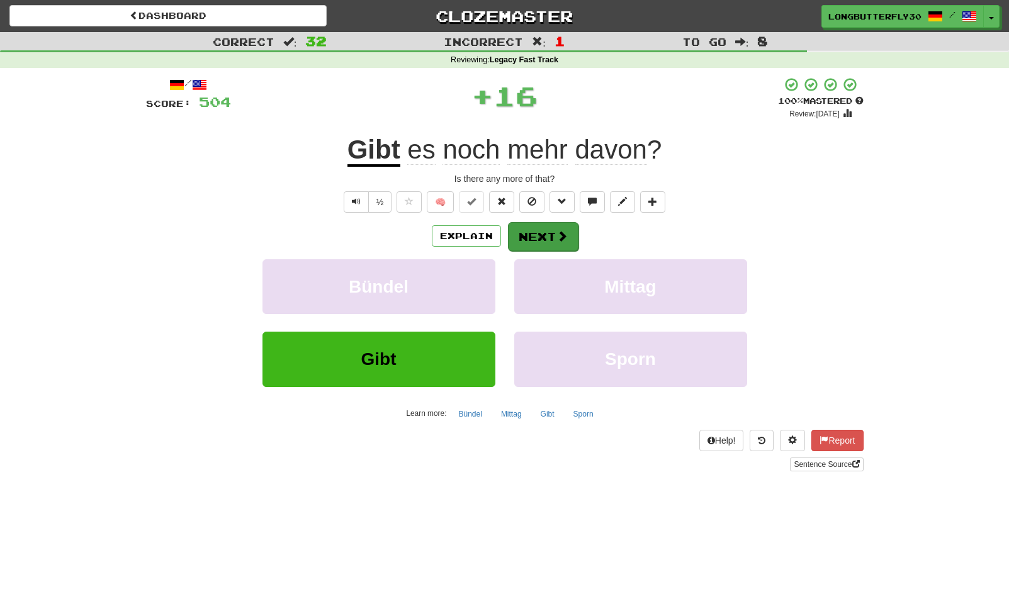
click at [531, 239] on button "Next" at bounding box center [543, 236] width 70 height 29
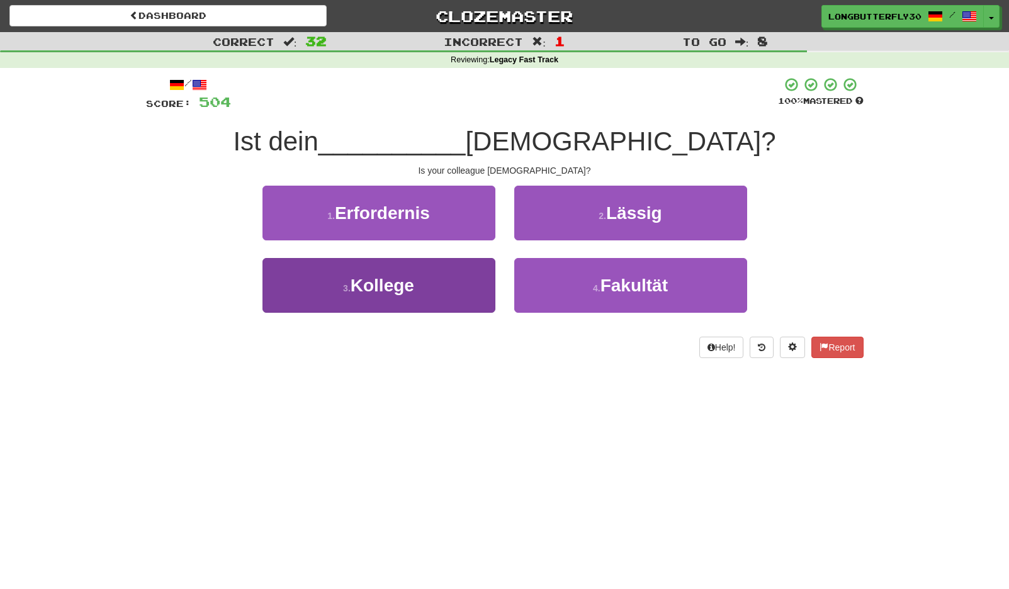
click at [475, 274] on button "3 . Kollege" at bounding box center [378, 285] width 233 height 55
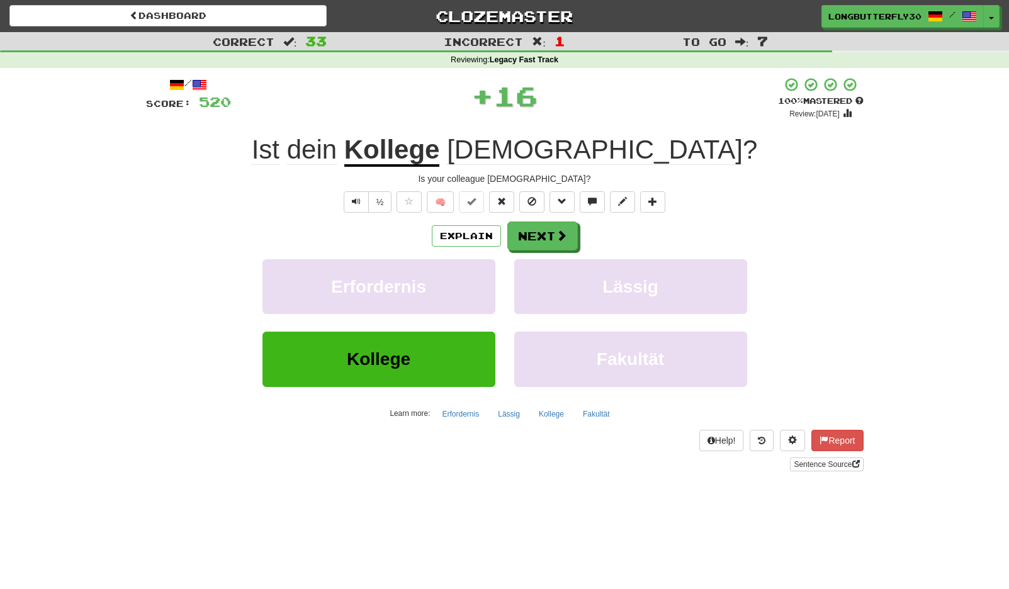
click at [475, 274] on button "Erfordernis" at bounding box center [378, 286] width 233 height 55
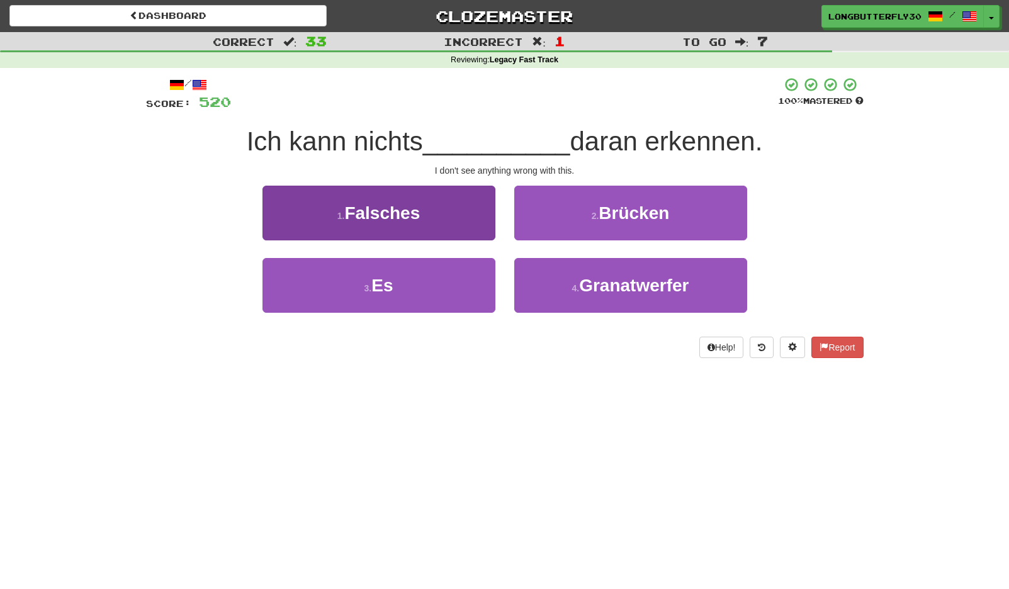
click at [461, 213] on button "1 . Falsches" at bounding box center [378, 213] width 233 height 55
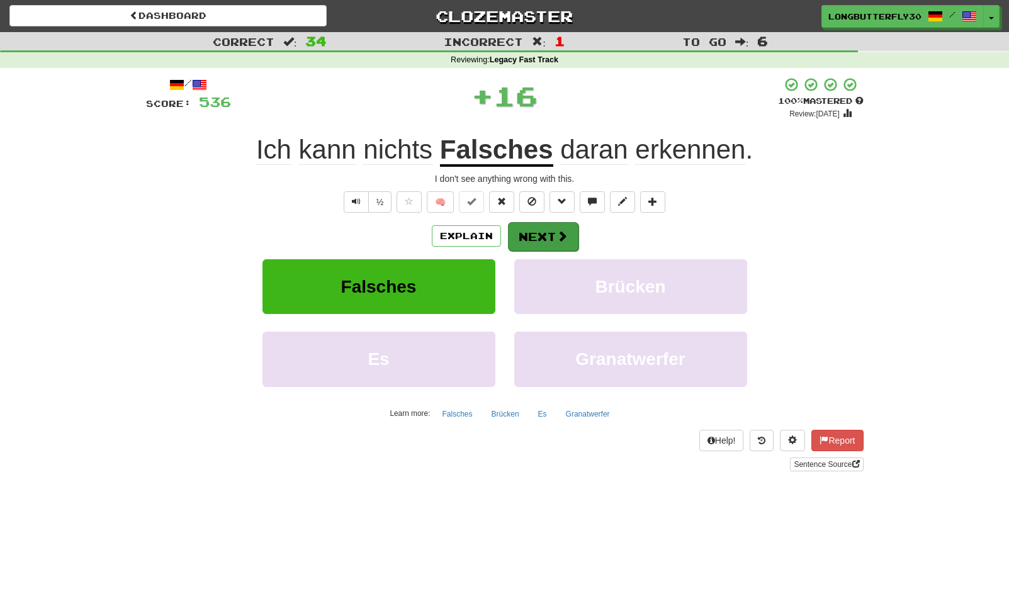
click at [523, 228] on button "Next" at bounding box center [543, 236] width 70 height 29
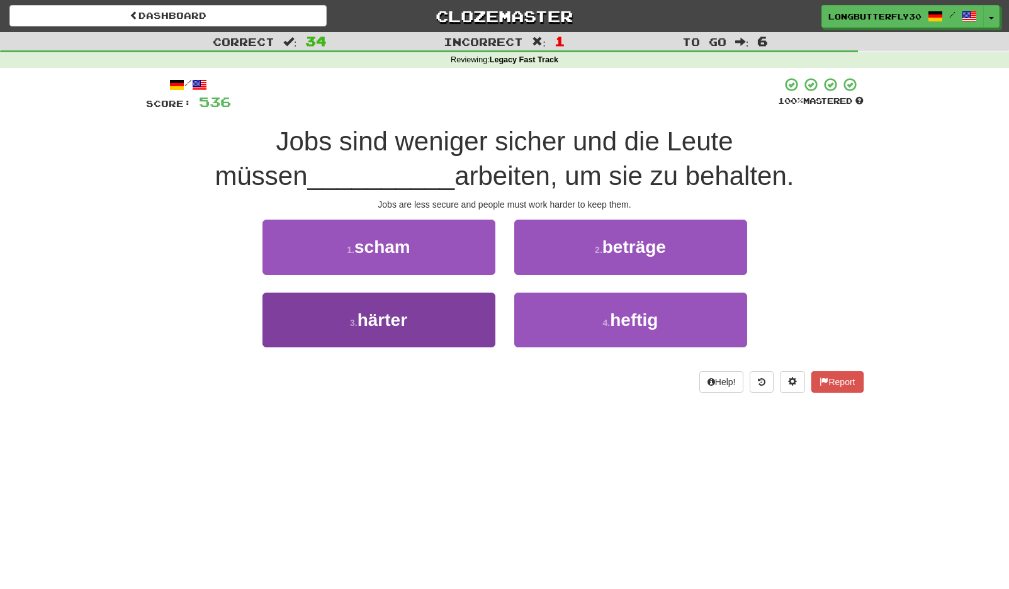
click at [459, 310] on button "3 . härter" at bounding box center [378, 320] width 233 height 55
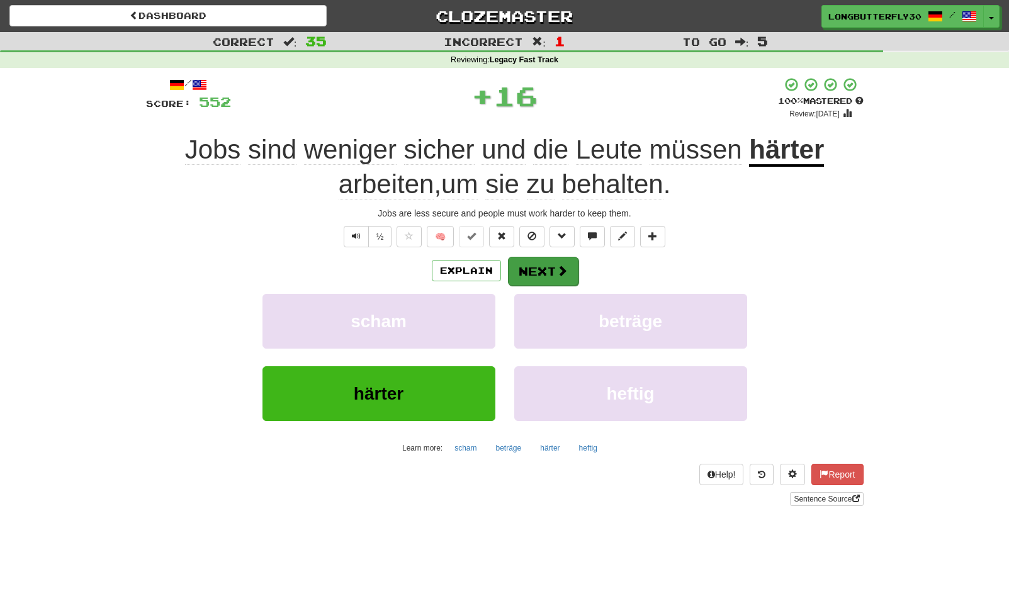
click at [549, 259] on button "Next" at bounding box center [543, 271] width 70 height 29
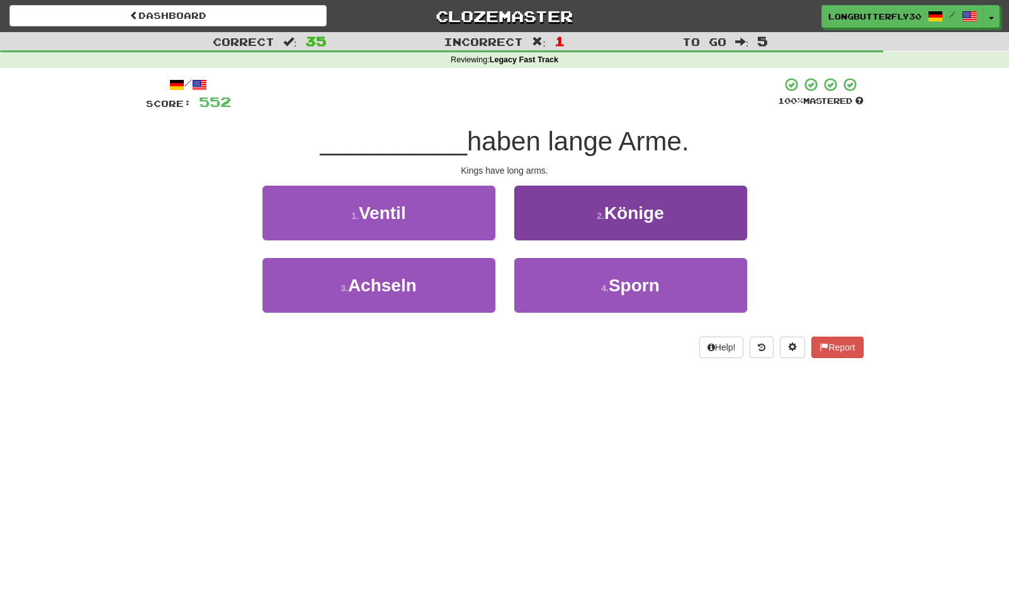
click at [598, 223] on button "2 . Könige" at bounding box center [630, 213] width 233 height 55
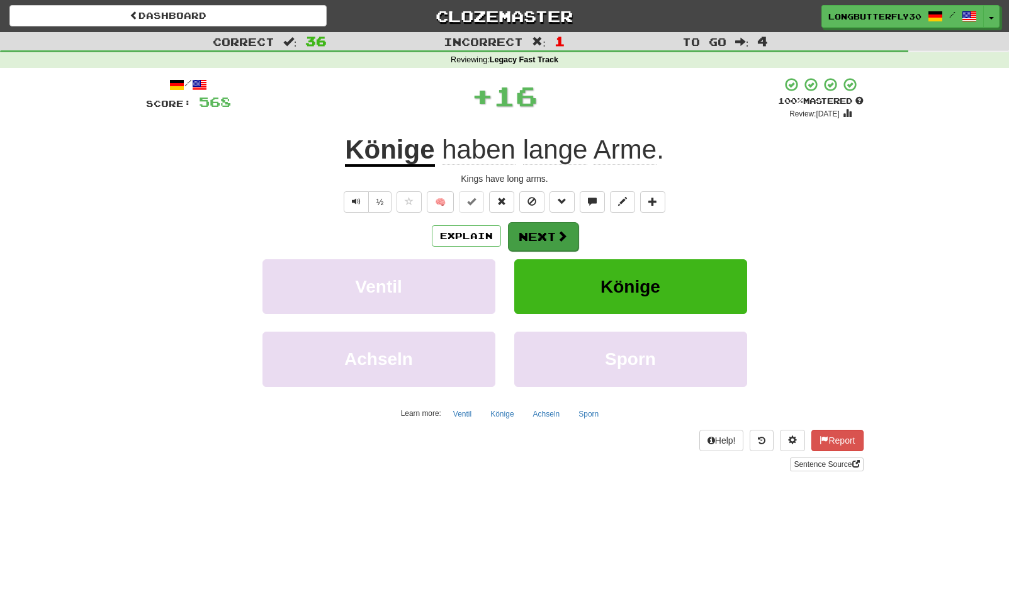
click at [551, 240] on button "Next" at bounding box center [543, 236] width 70 height 29
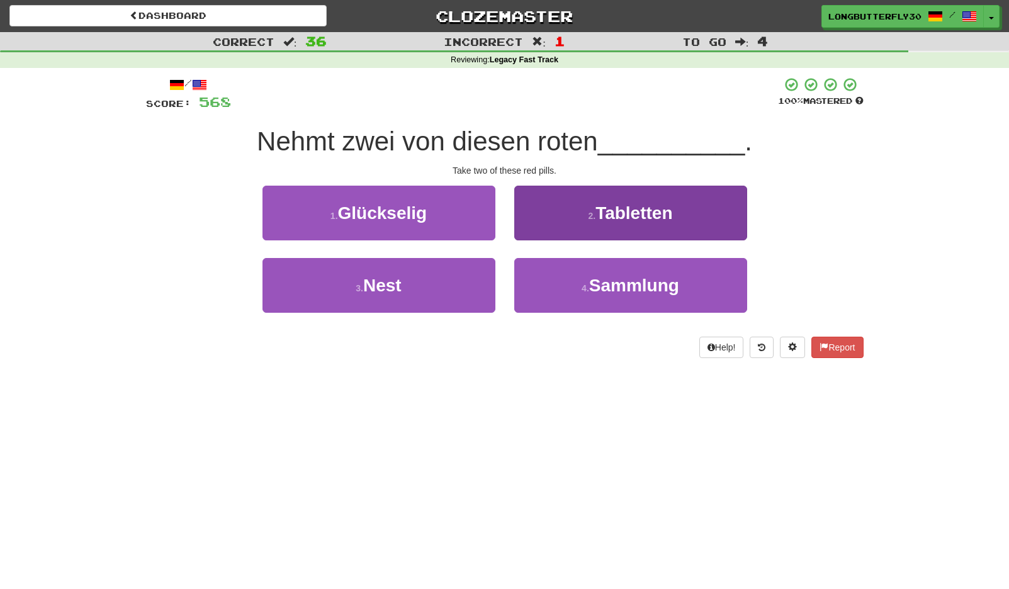
click at [581, 230] on button "2 . Tabletten" at bounding box center [630, 213] width 233 height 55
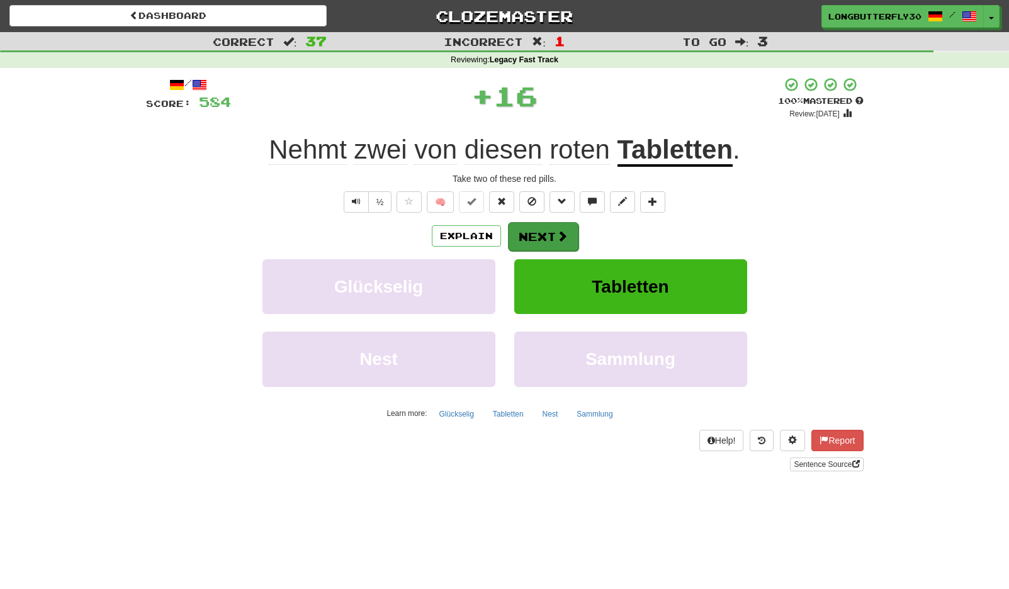
click at [537, 232] on button "Next" at bounding box center [543, 236] width 70 height 29
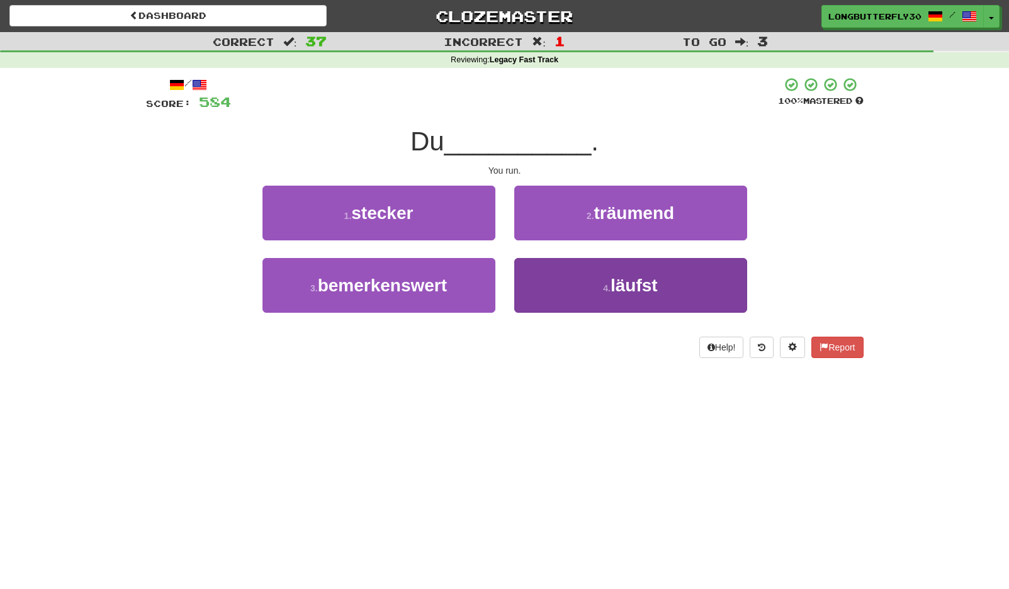
click at [569, 280] on button "4 . läufst" at bounding box center [630, 285] width 233 height 55
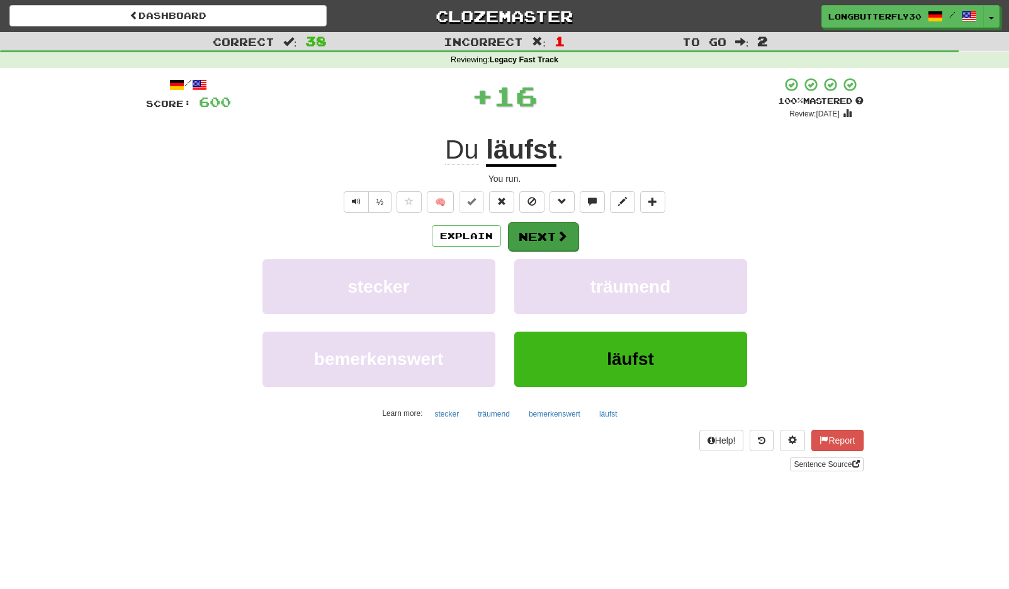
click at [554, 233] on button "Next" at bounding box center [543, 236] width 70 height 29
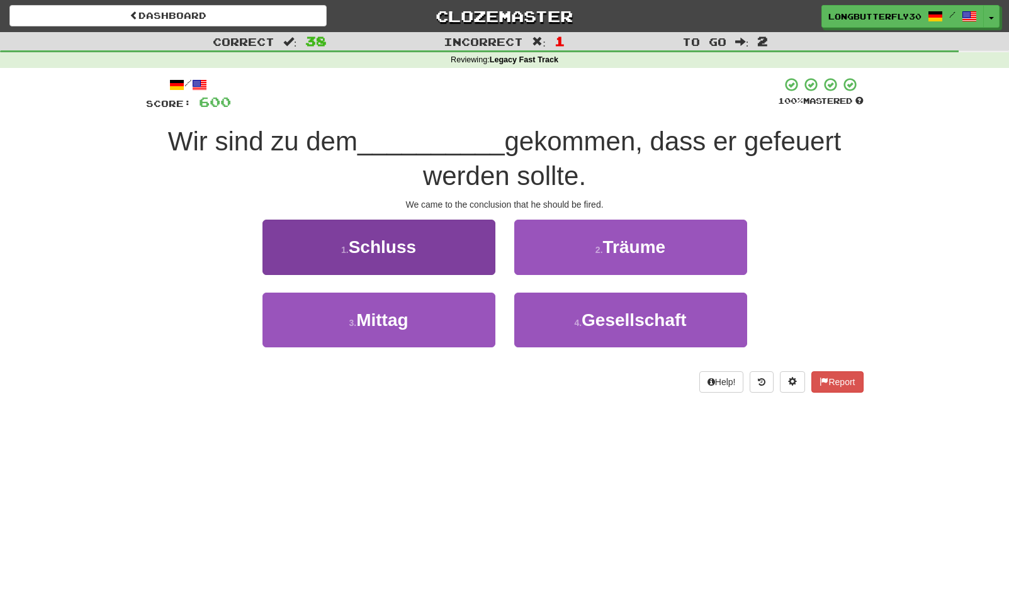
click at [461, 257] on button "1 . Schluss" at bounding box center [378, 247] width 233 height 55
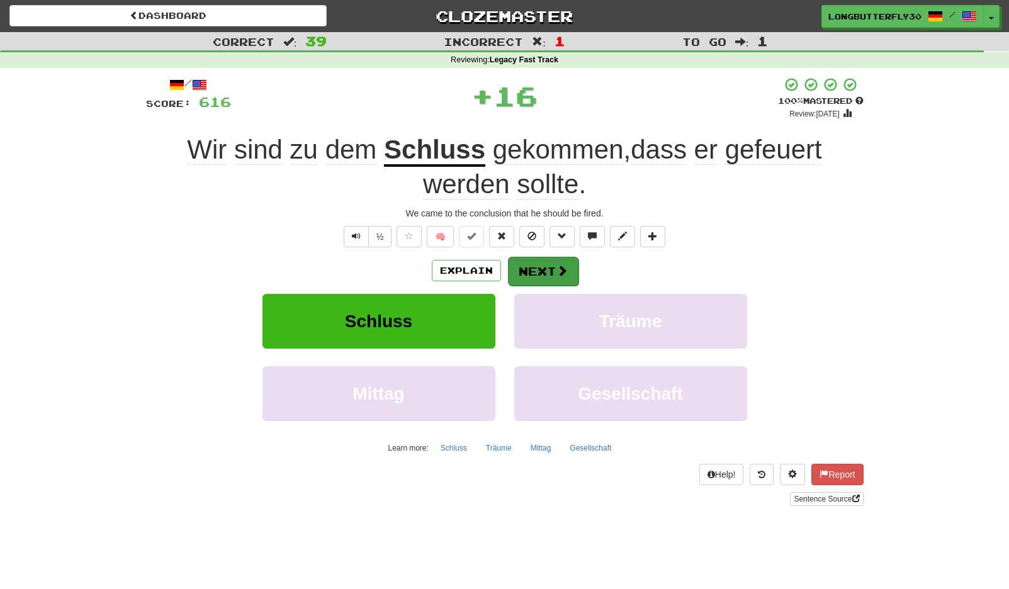
click at [536, 264] on button "Next" at bounding box center [543, 271] width 70 height 29
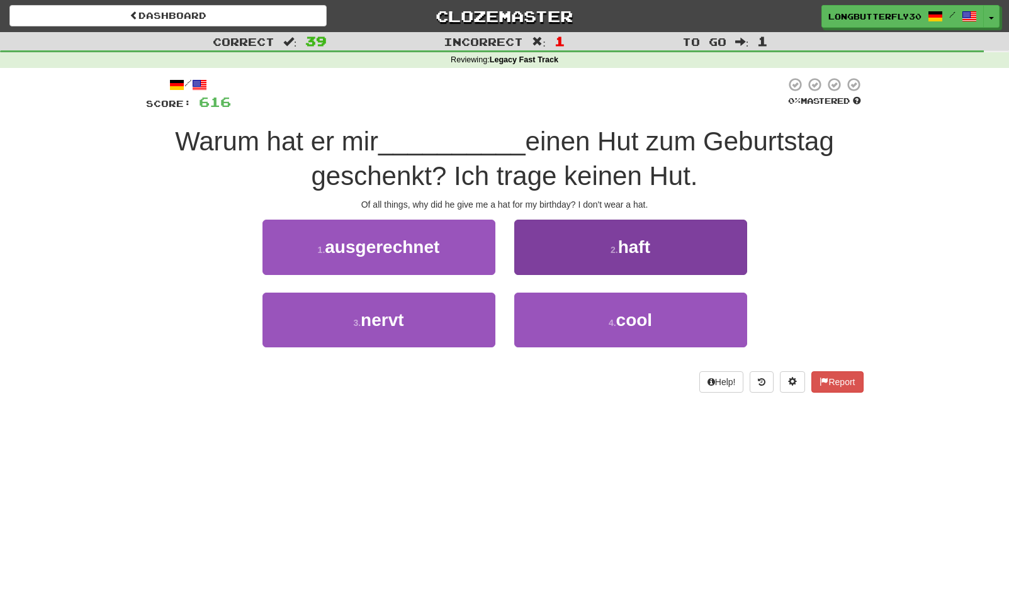
click at [604, 245] on button "2 . haft" at bounding box center [630, 247] width 233 height 55
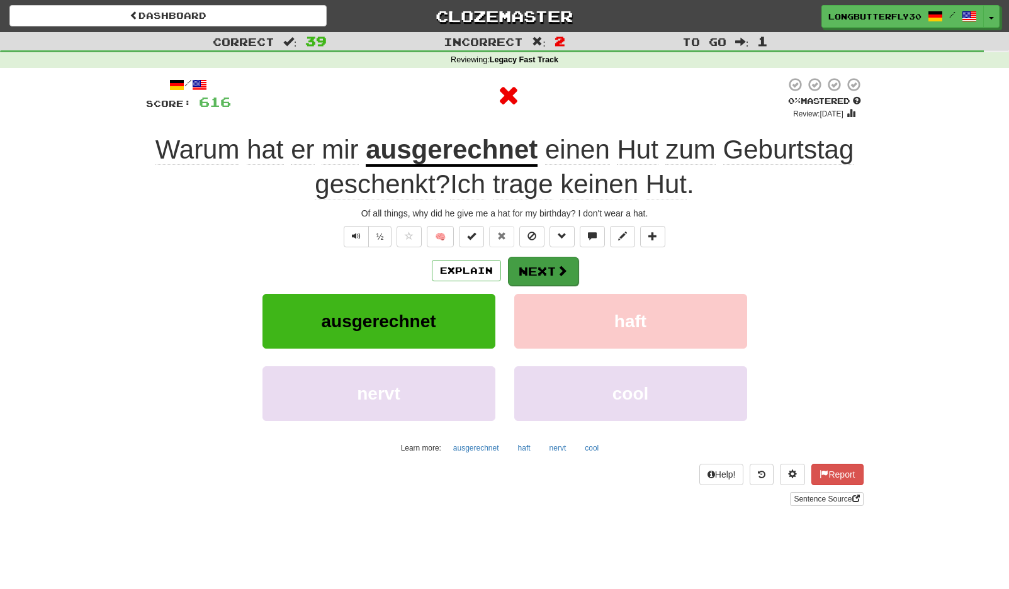
click at [548, 260] on button "Next" at bounding box center [543, 271] width 70 height 29
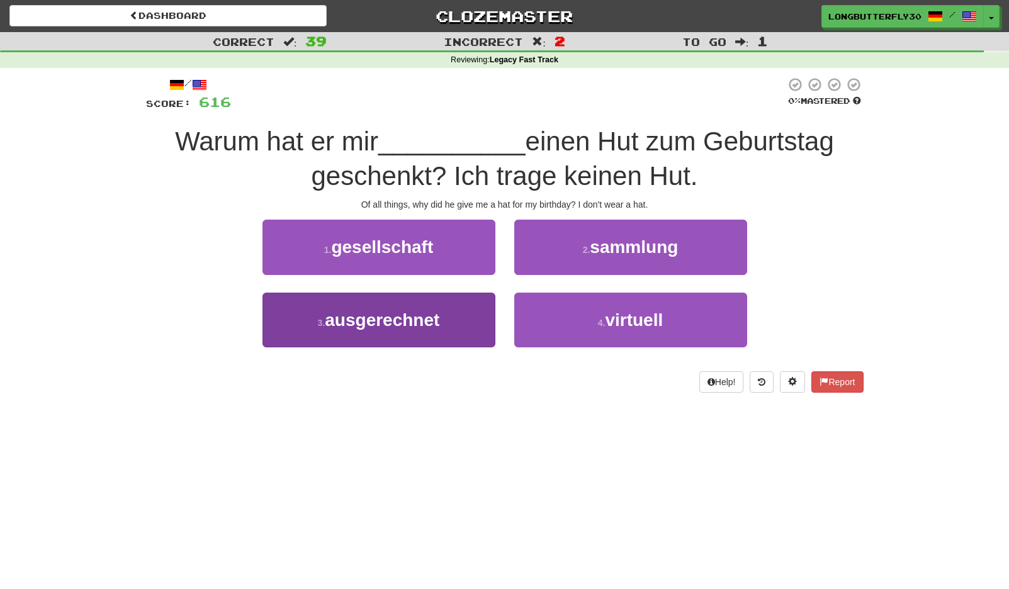
click at [449, 316] on button "3 . ausgerechnet" at bounding box center [378, 320] width 233 height 55
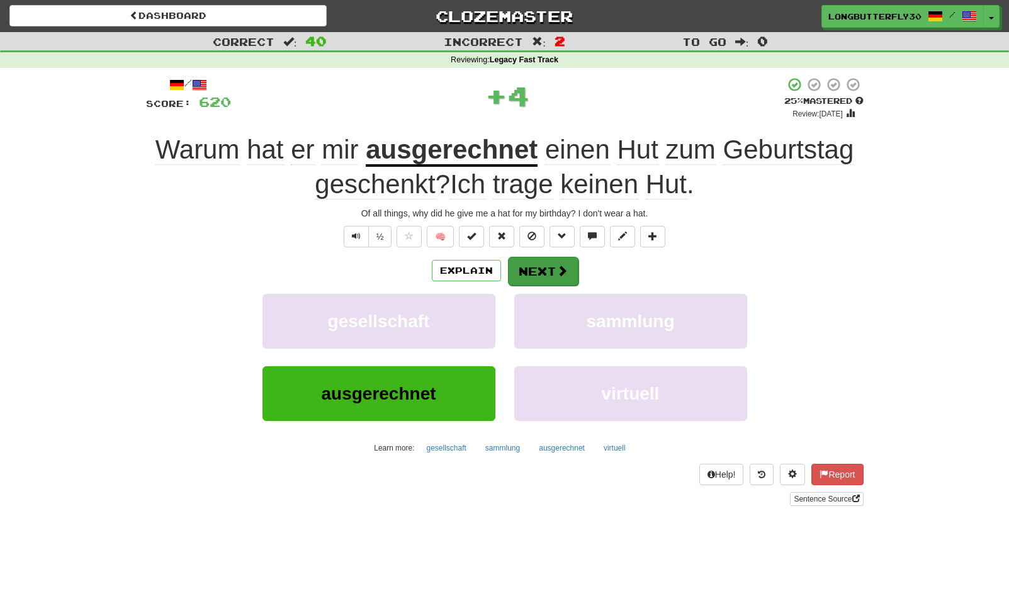
click at [535, 272] on button "Next" at bounding box center [543, 271] width 70 height 29
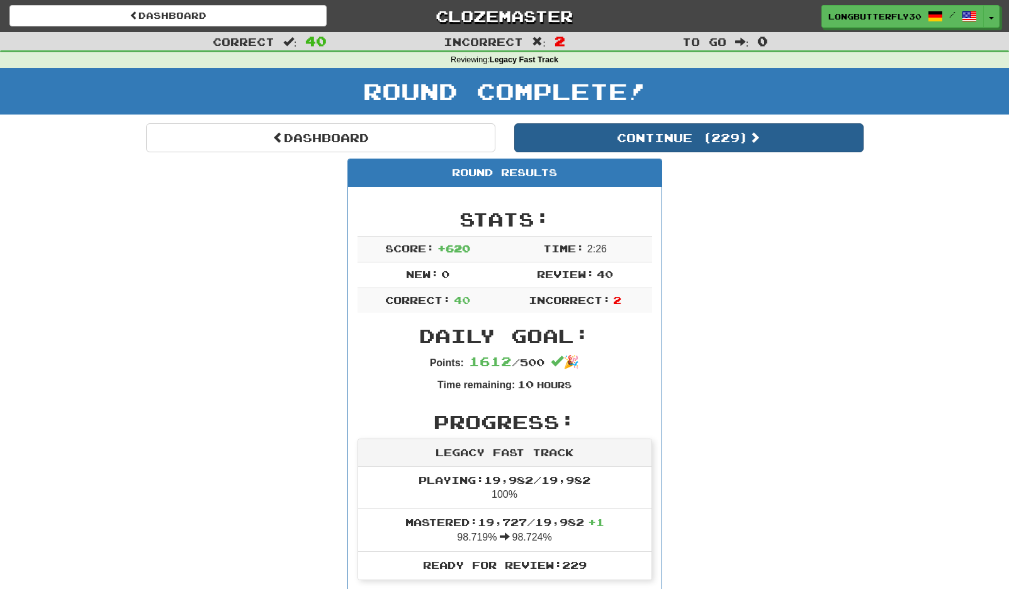
click at [672, 137] on button "Continue ( 229 )" at bounding box center [688, 137] width 349 height 29
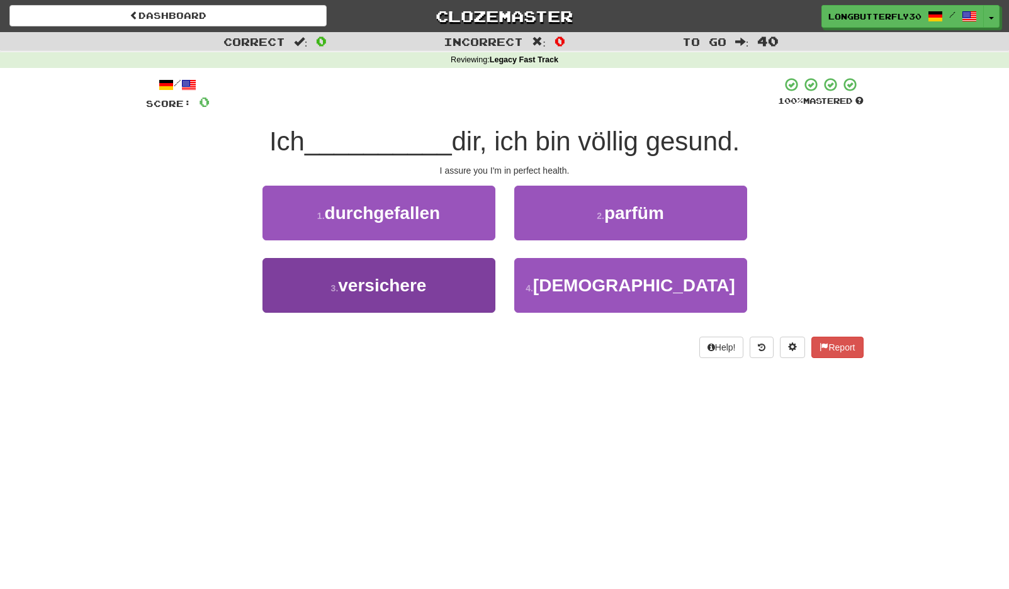
click at [469, 287] on button "3 . versichere" at bounding box center [378, 285] width 233 height 55
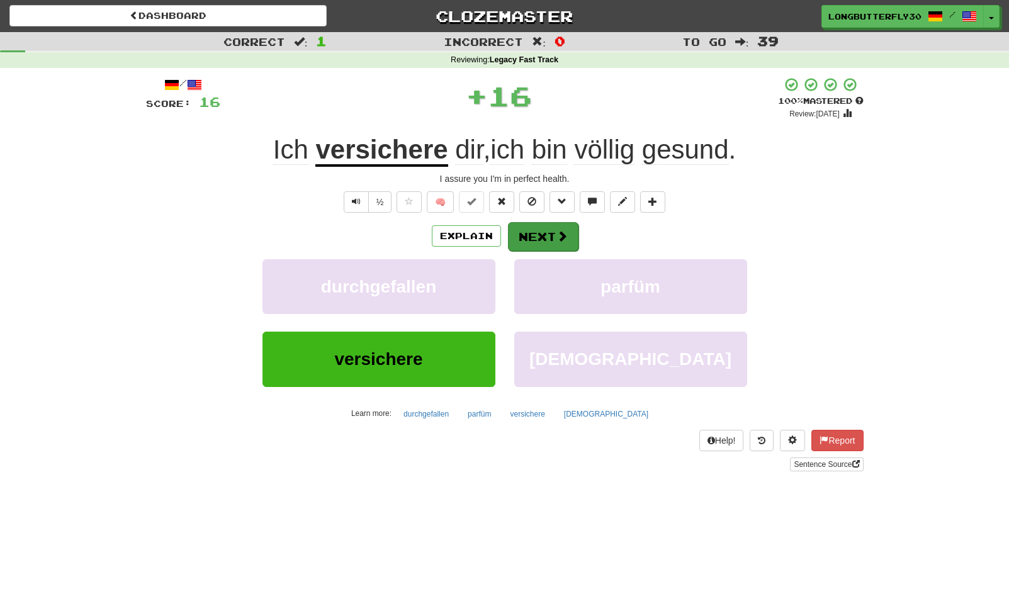
click at [548, 236] on button "Next" at bounding box center [543, 236] width 70 height 29
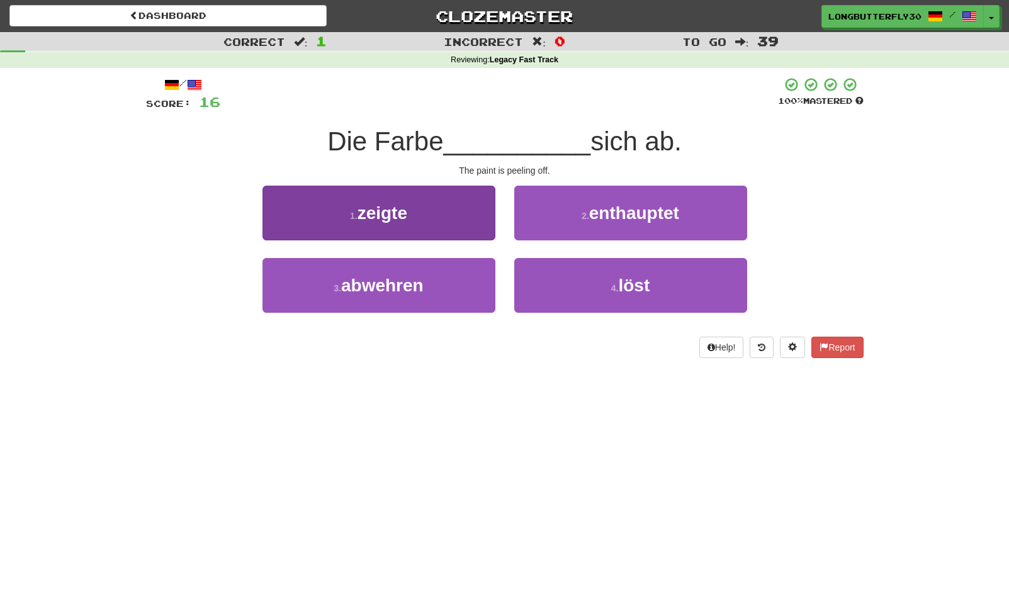
click at [478, 216] on button "1 . zeigte" at bounding box center [378, 213] width 233 height 55
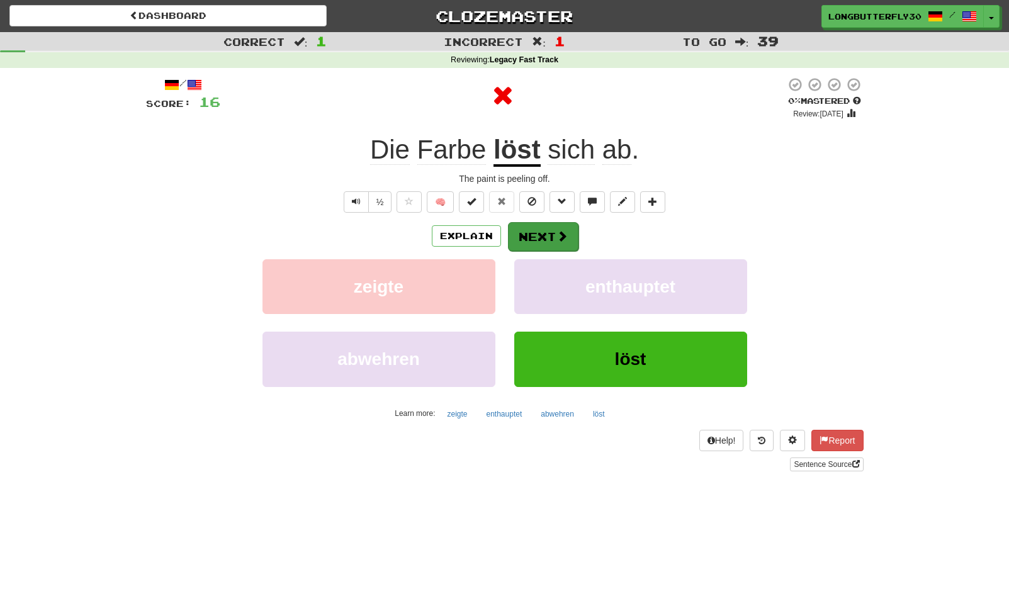
click at [535, 230] on button "Next" at bounding box center [543, 236] width 70 height 29
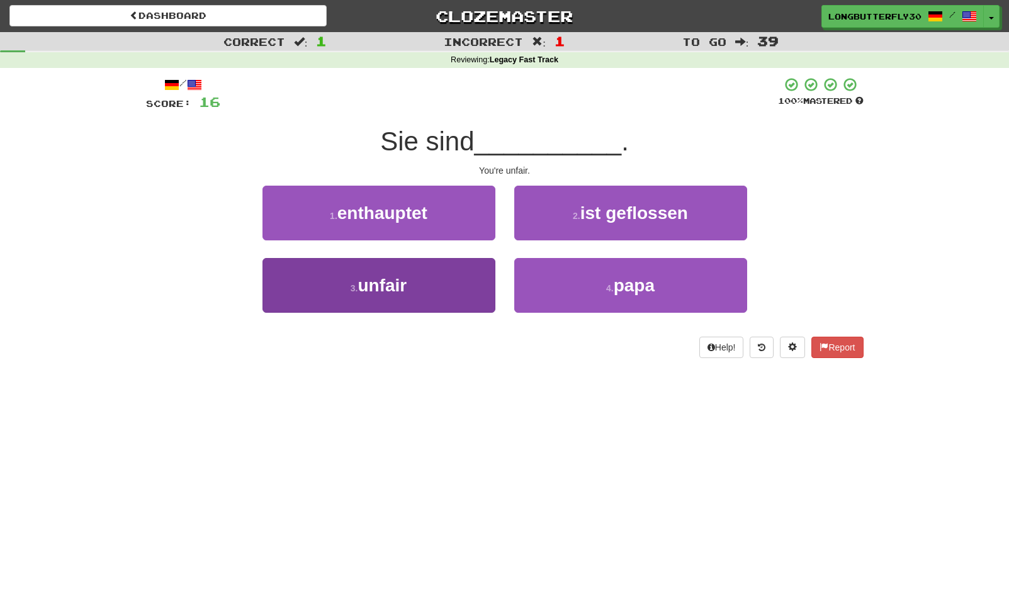
click at [431, 276] on button "3 . unfair" at bounding box center [378, 285] width 233 height 55
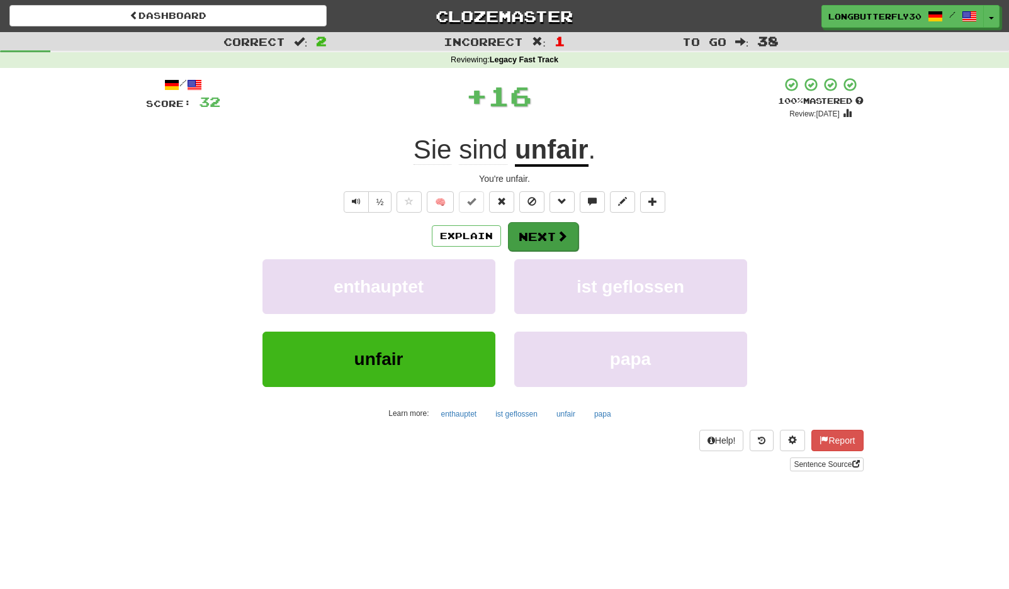
click at [536, 230] on button "Next" at bounding box center [543, 236] width 70 height 29
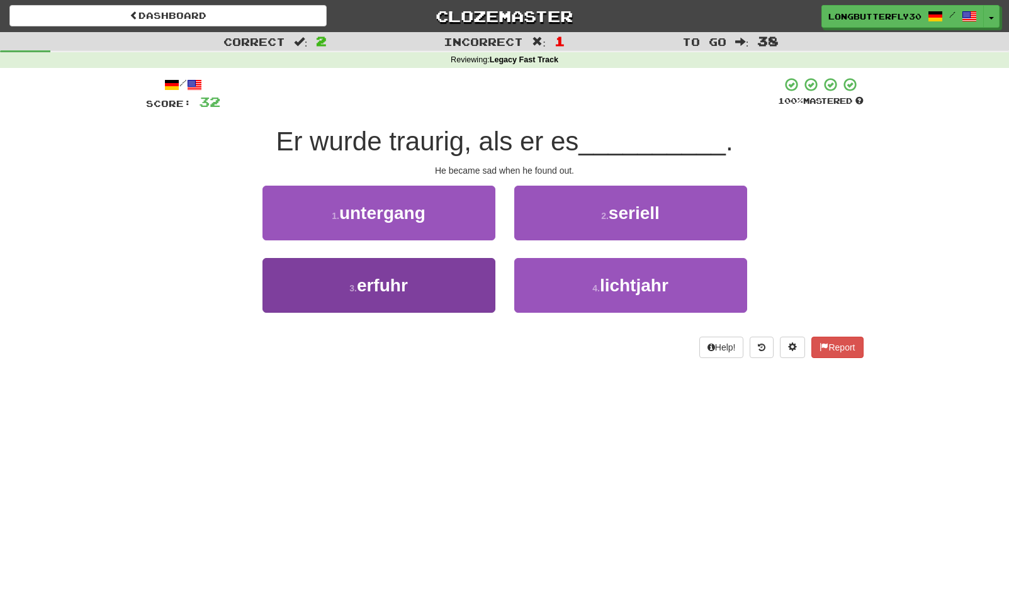
click at [452, 286] on button "3 . erfuhr" at bounding box center [378, 285] width 233 height 55
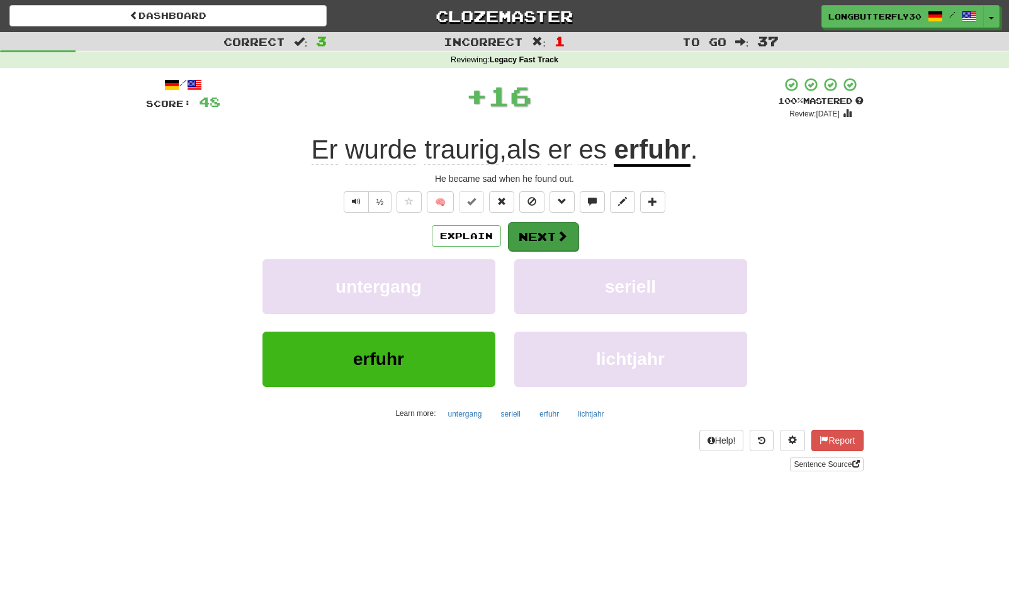
click at [530, 242] on button "Next" at bounding box center [543, 236] width 70 height 29
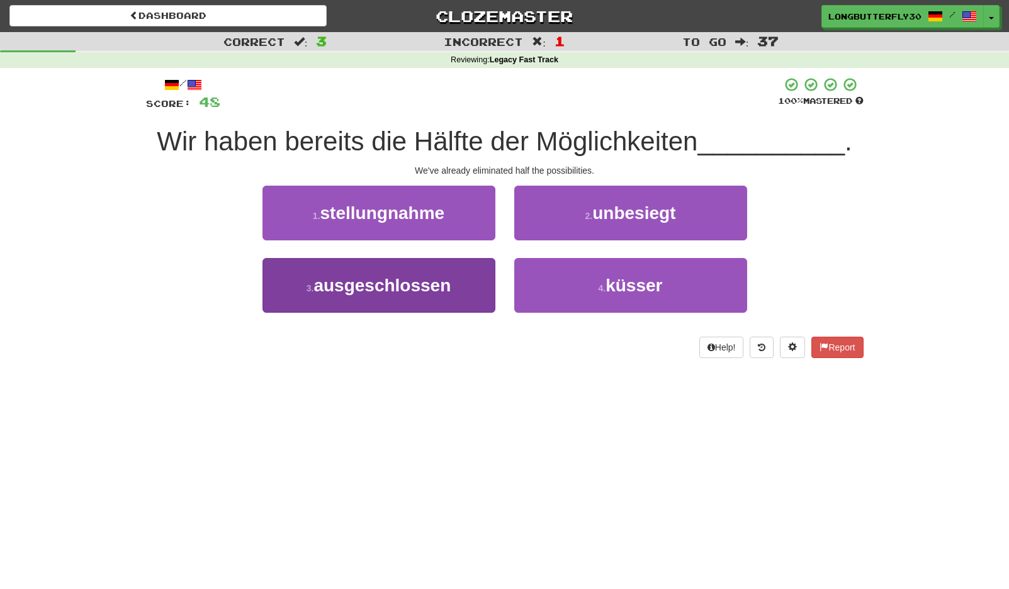
click at [484, 275] on button "3 . ausgeschlossen" at bounding box center [378, 285] width 233 height 55
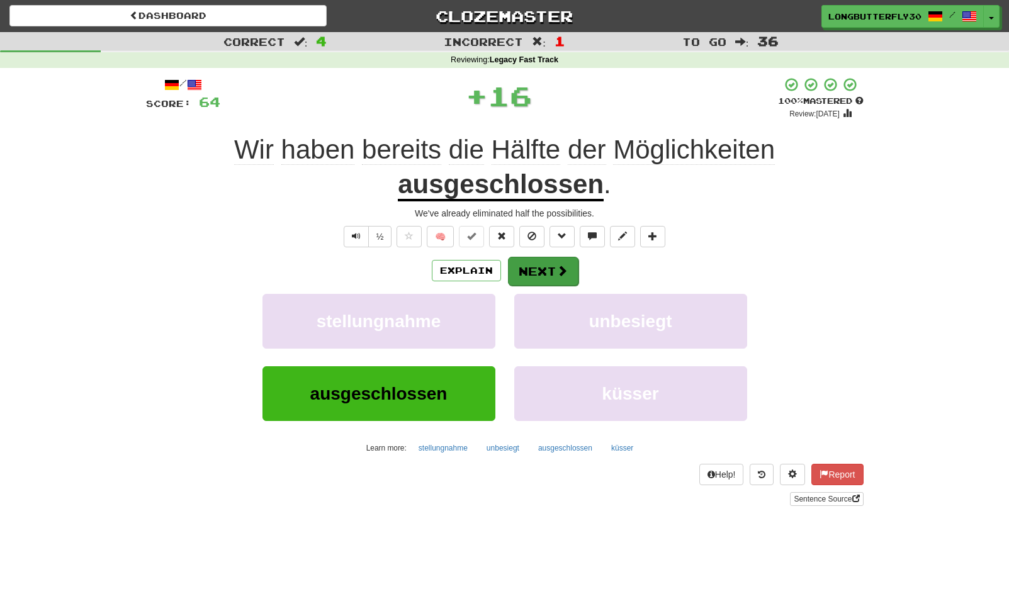
click at [531, 271] on button "Next" at bounding box center [543, 271] width 70 height 29
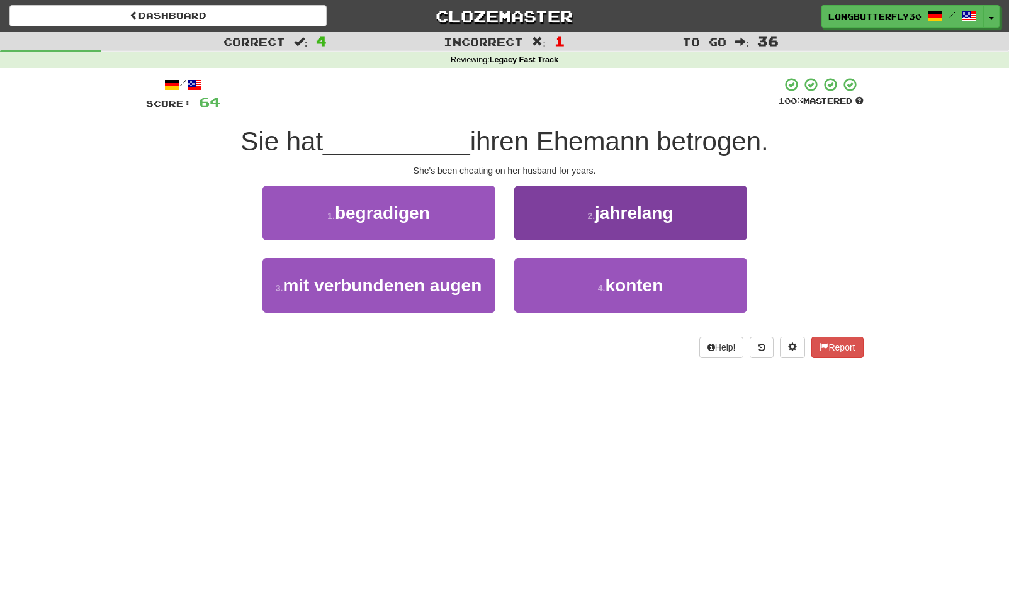
click at [637, 224] on button "2 . jahrelang" at bounding box center [630, 213] width 233 height 55
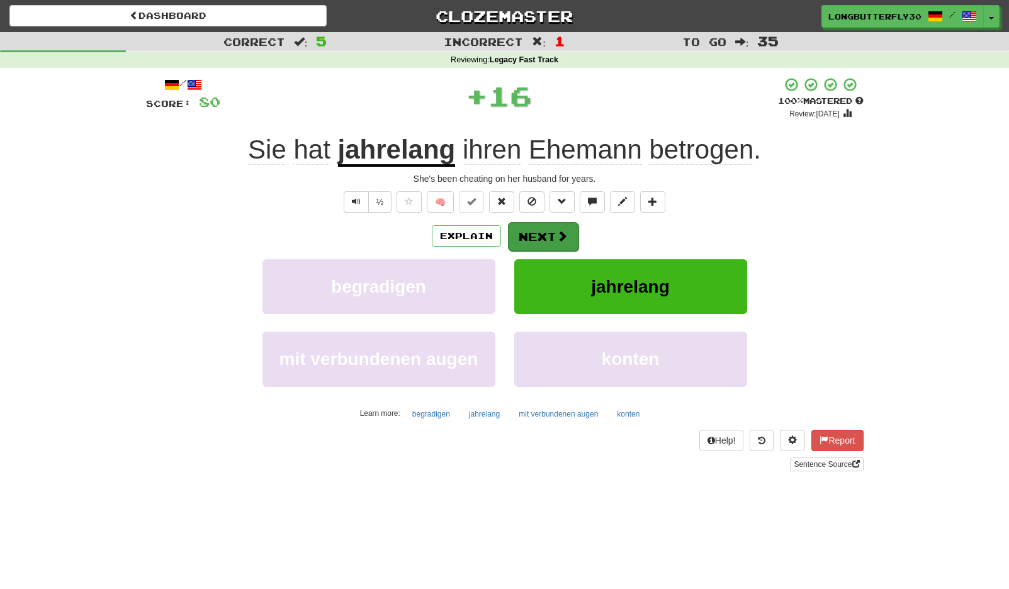
click at [551, 233] on button "Next" at bounding box center [543, 236] width 70 height 29
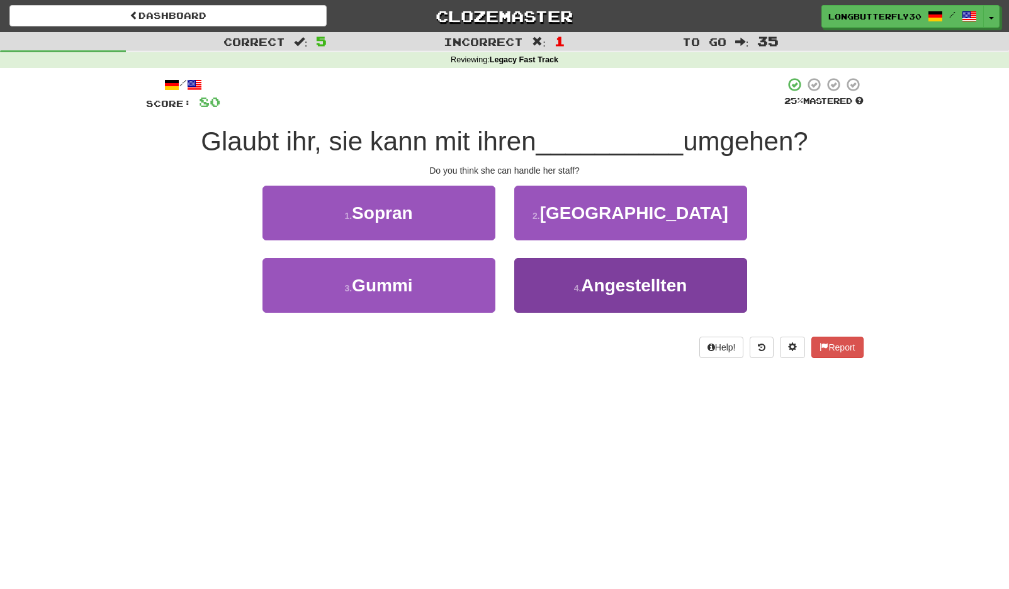
click at [575, 276] on button "4 . Angestellten" at bounding box center [630, 285] width 233 height 55
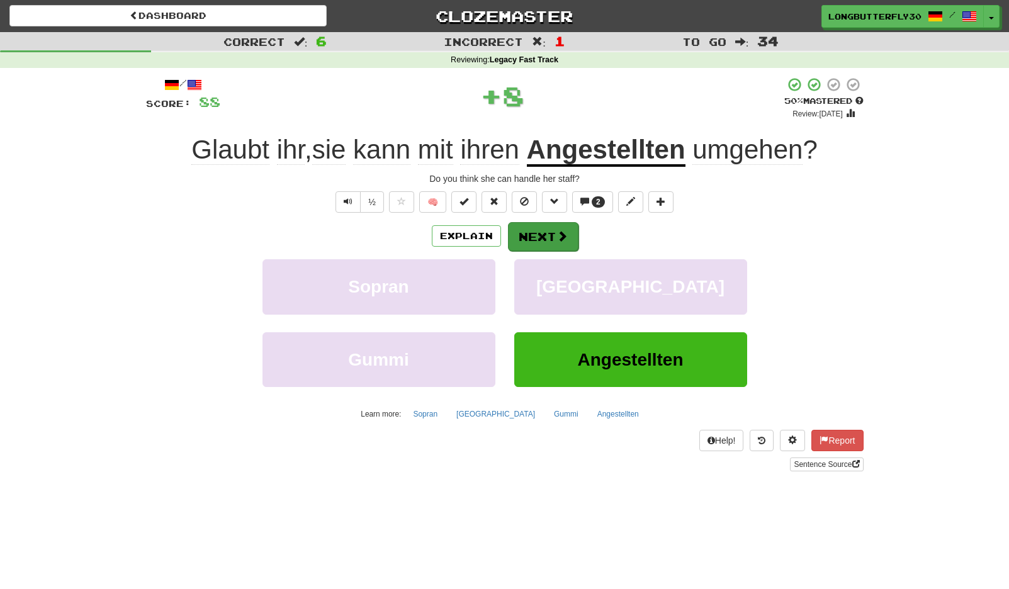
click at [550, 234] on button "Next" at bounding box center [543, 236] width 70 height 29
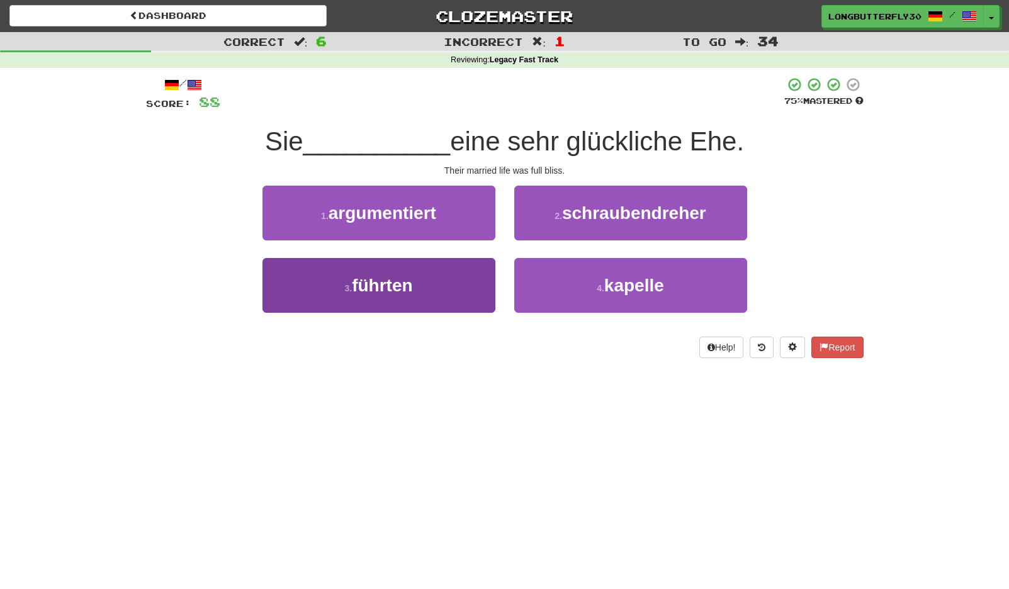
click at [471, 286] on button "3 . führten" at bounding box center [378, 285] width 233 height 55
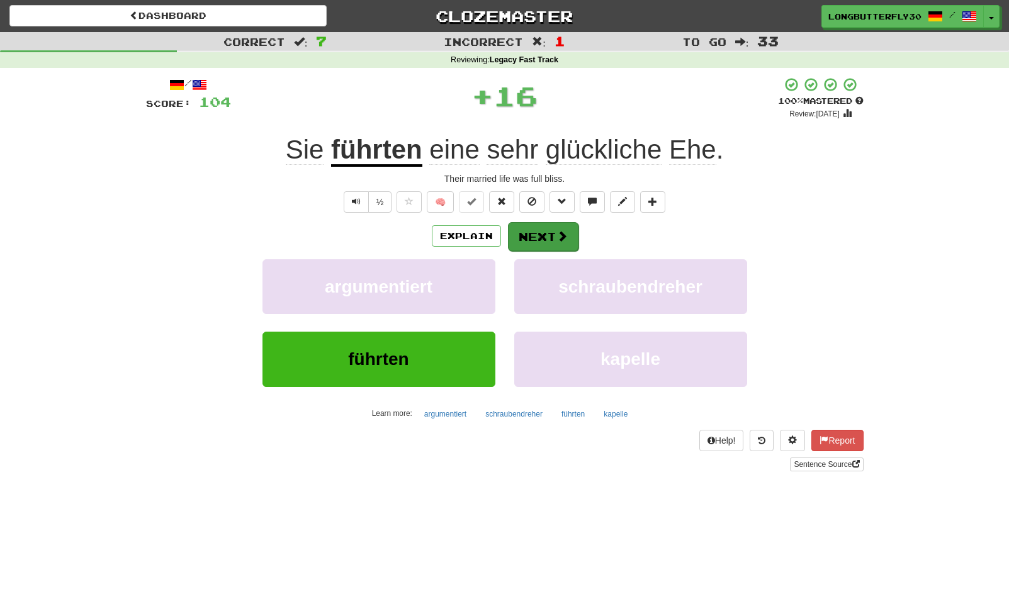
click at [554, 239] on button "Next" at bounding box center [543, 236] width 70 height 29
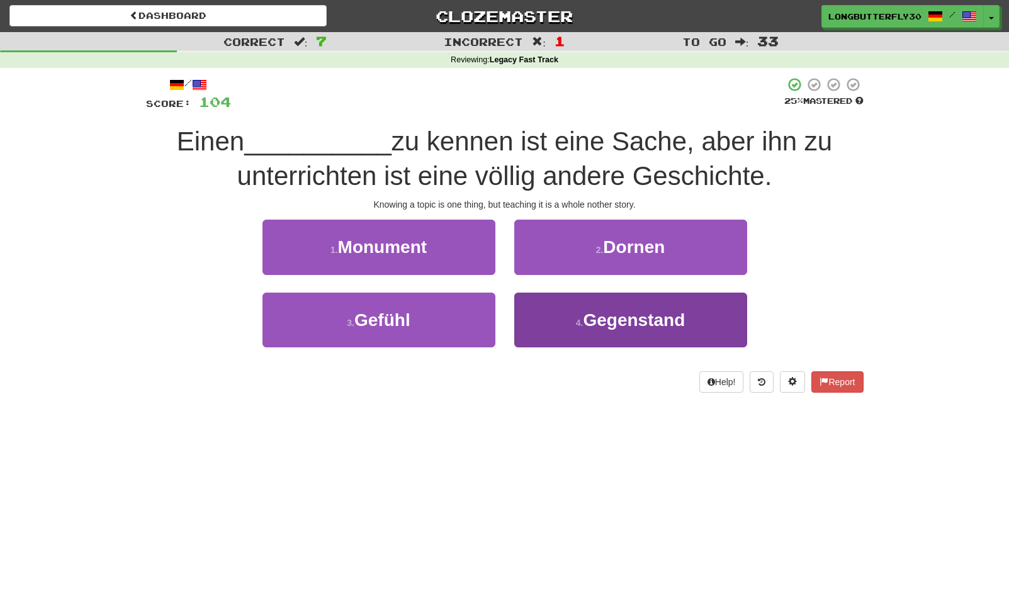
click at [530, 308] on button "4 . Gegenstand" at bounding box center [630, 320] width 233 height 55
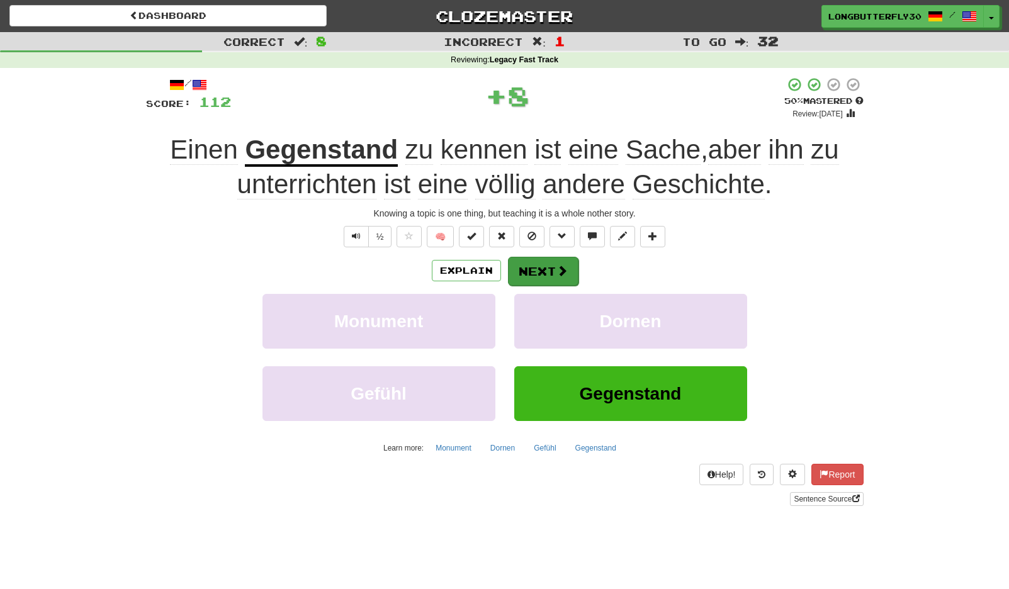
click at [526, 262] on button "Next" at bounding box center [543, 271] width 70 height 29
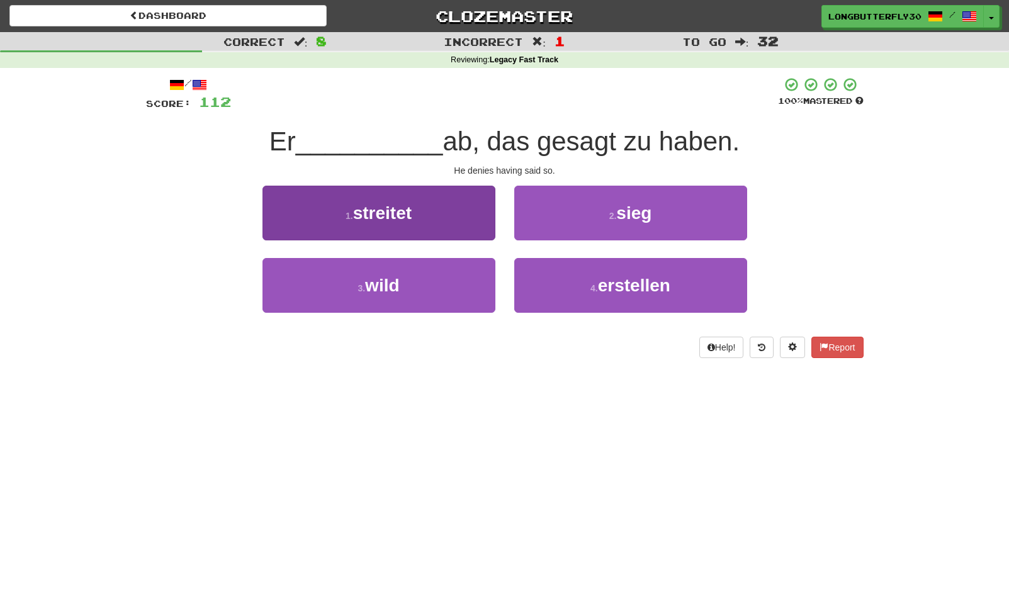
click at [459, 222] on button "1 . streitet" at bounding box center [378, 213] width 233 height 55
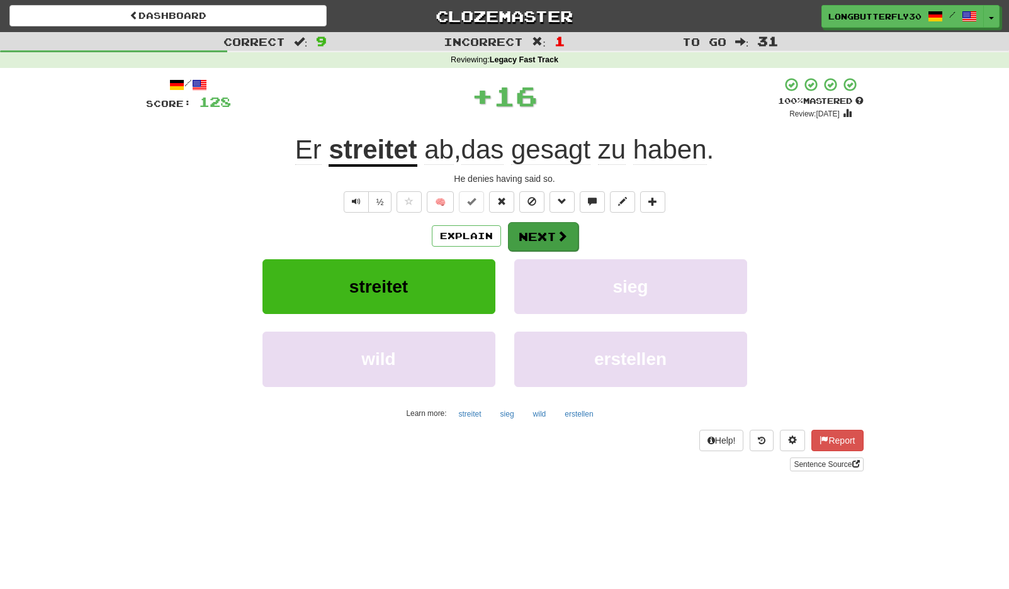
click at [522, 234] on button "Next" at bounding box center [543, 236] width 70 height 29
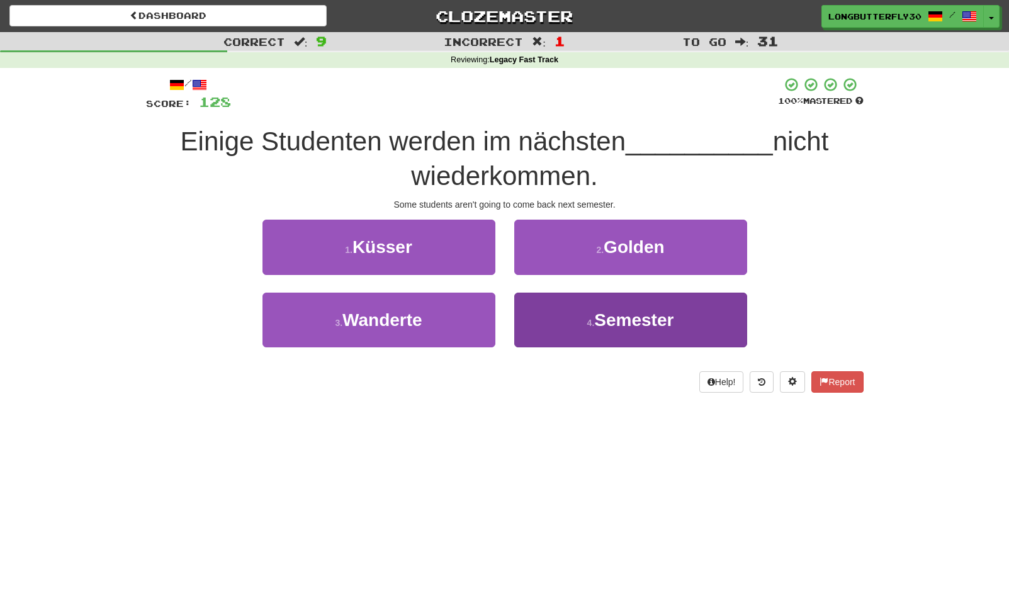
click at [594, 306] on button "4 . Semester" at bounding box center [630, 320] width 233 height 55
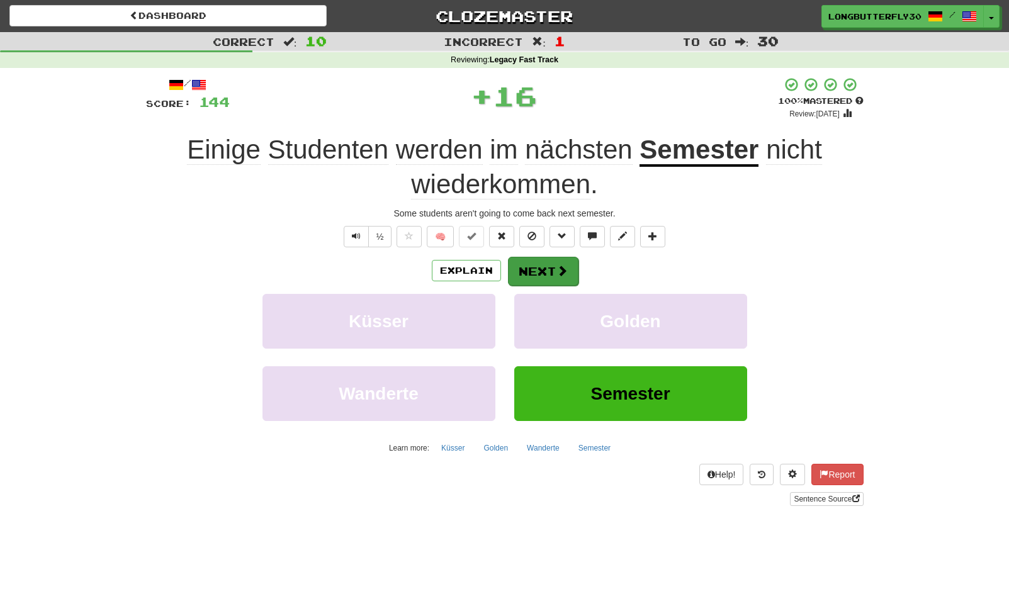
click at [554, 264] on button "Next" at bounding box center [543, 271] width 70 height 29
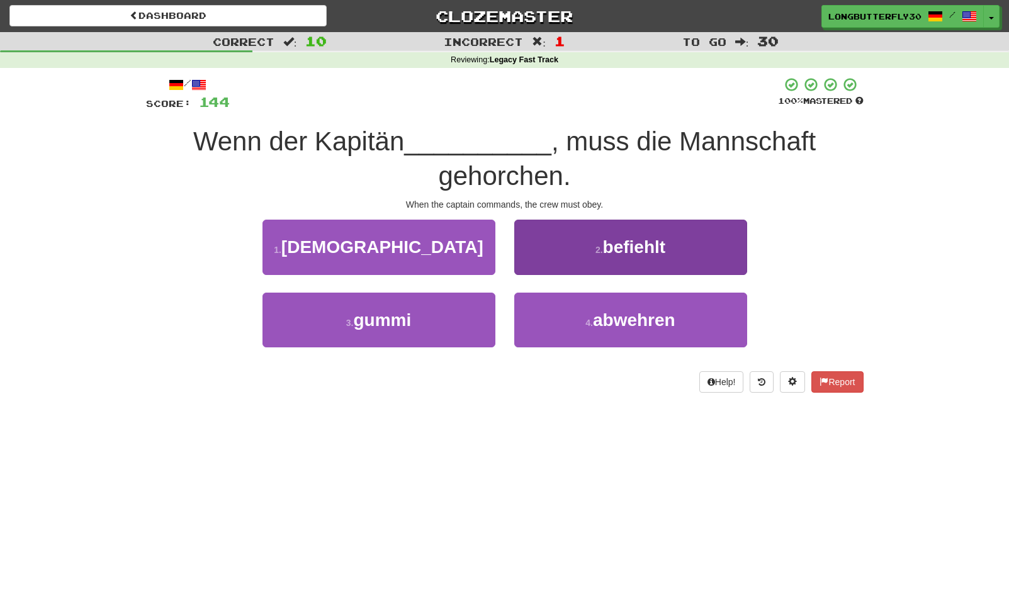
click at [595, 258] on button "2 . befiehlt" at bounding box center [630, 247] width 233 height 55
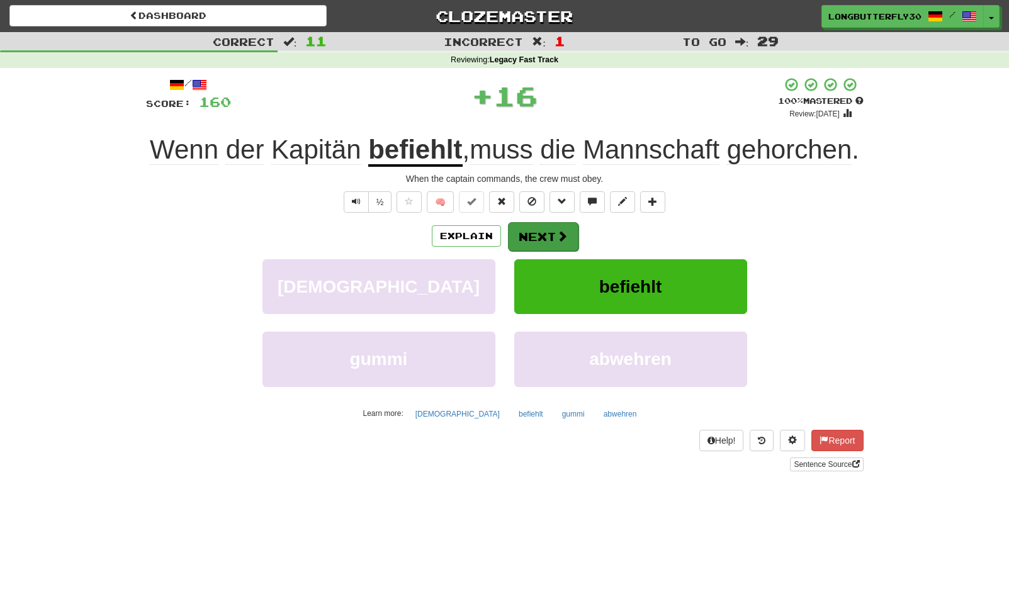
click at [561, 242] on span at bounding box center [561, 235] width 11 height 11
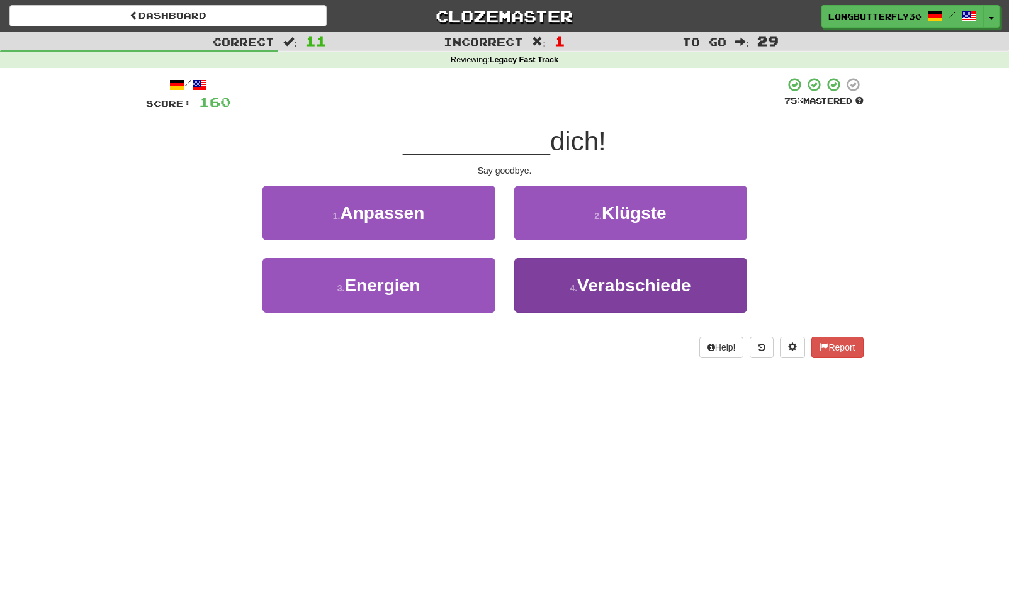
click at [577, 287] on small "4 ." at bounding box center [573, 288] width 8 height 10
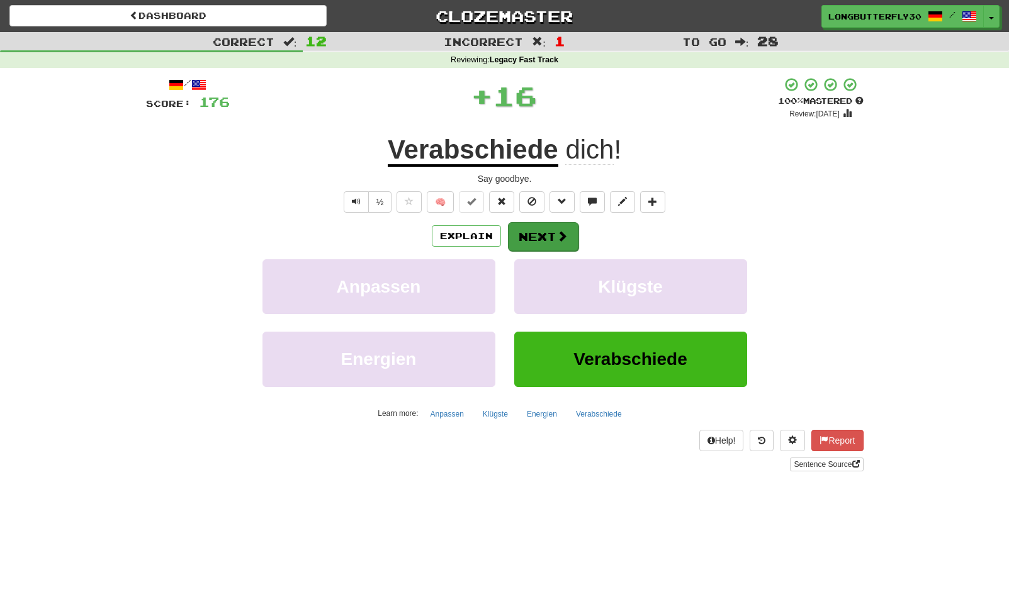
click at [554, 239] on button "Next" at bounding box center [543, 236] width 70 height 29
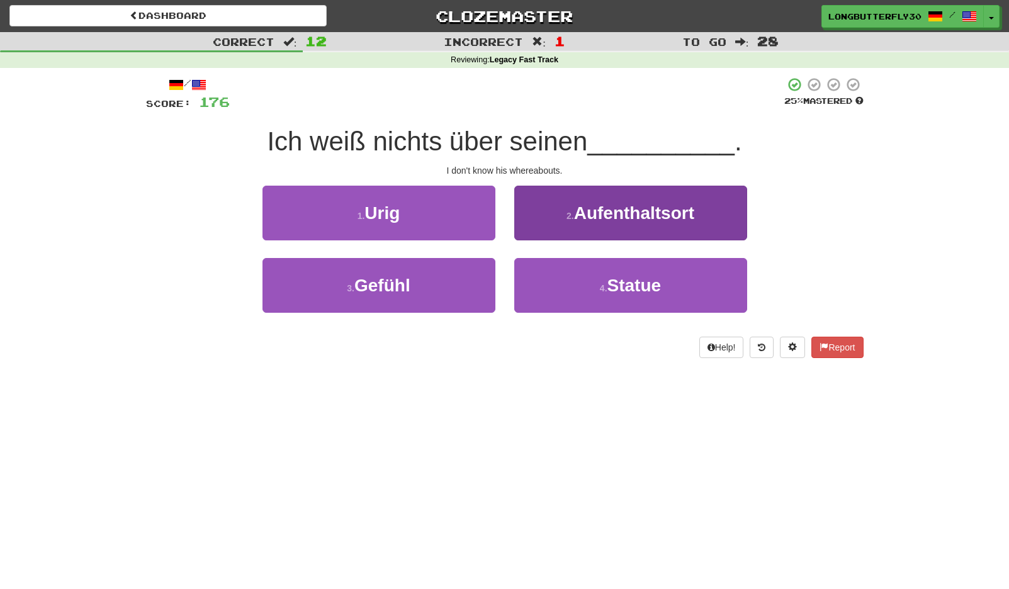
click at [617, 221] on span "Aufenthaltsort" at bounding box center [634, 213] width 120 height 20
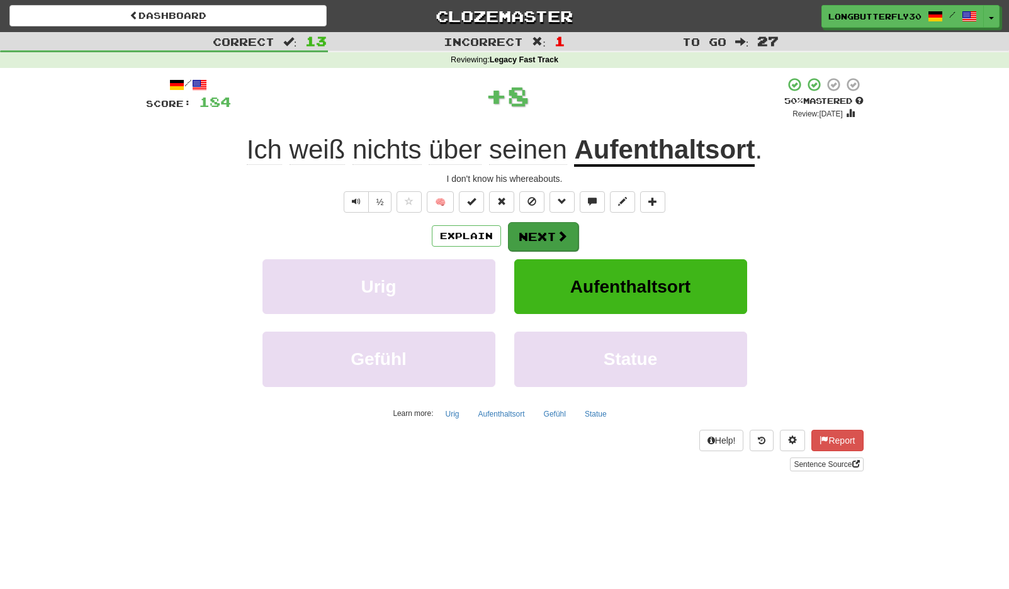
click at [552, 240] on button "Next" at bounding box center [543, 236] width 70 height 29
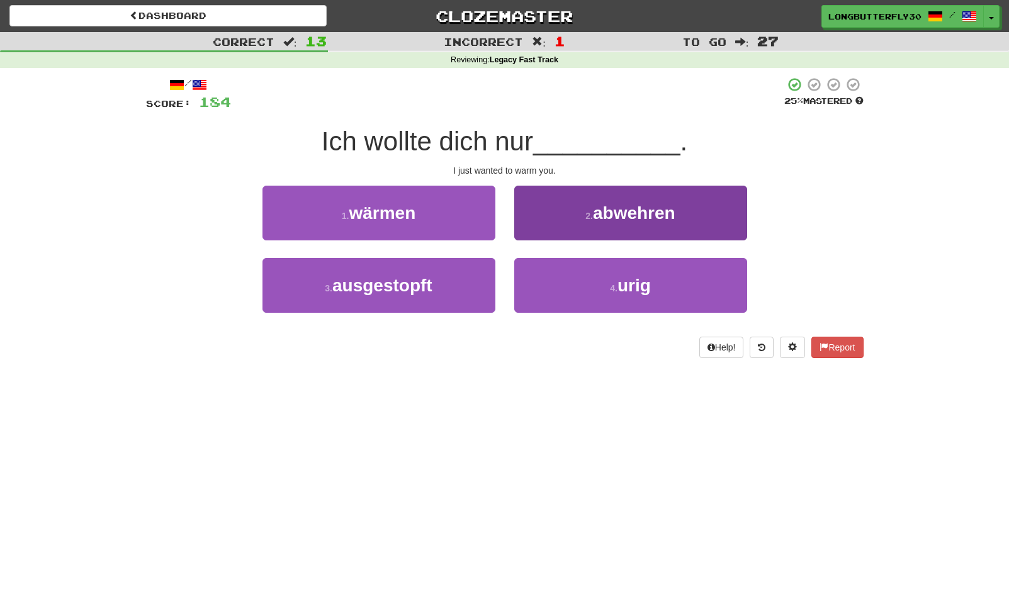
click at [637, 219] on span "abwehren" at bounding box center [634, 213] width 82 height 20
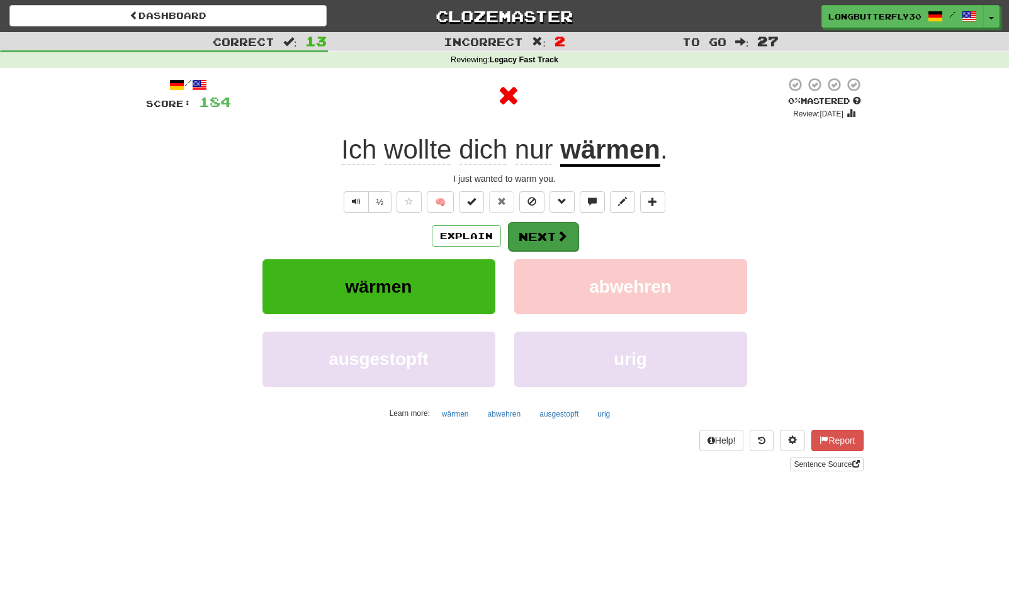
click at [559, 233] on span at bounding box center [561, 235] width 11 height 11
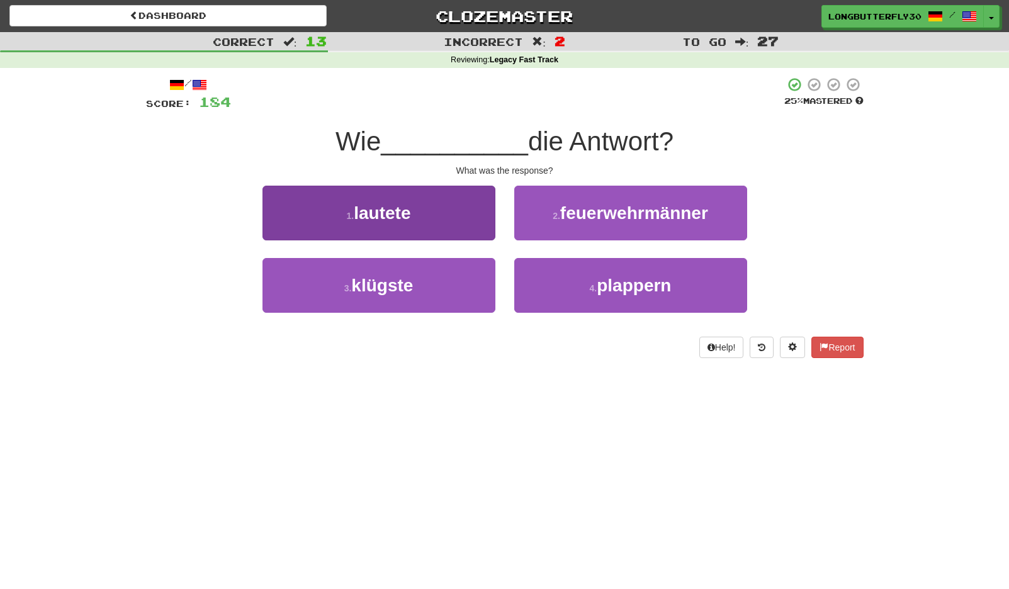
click at [481, 218] on button "1 . lautete" at bounding box center [378, 213] width 233 height 55
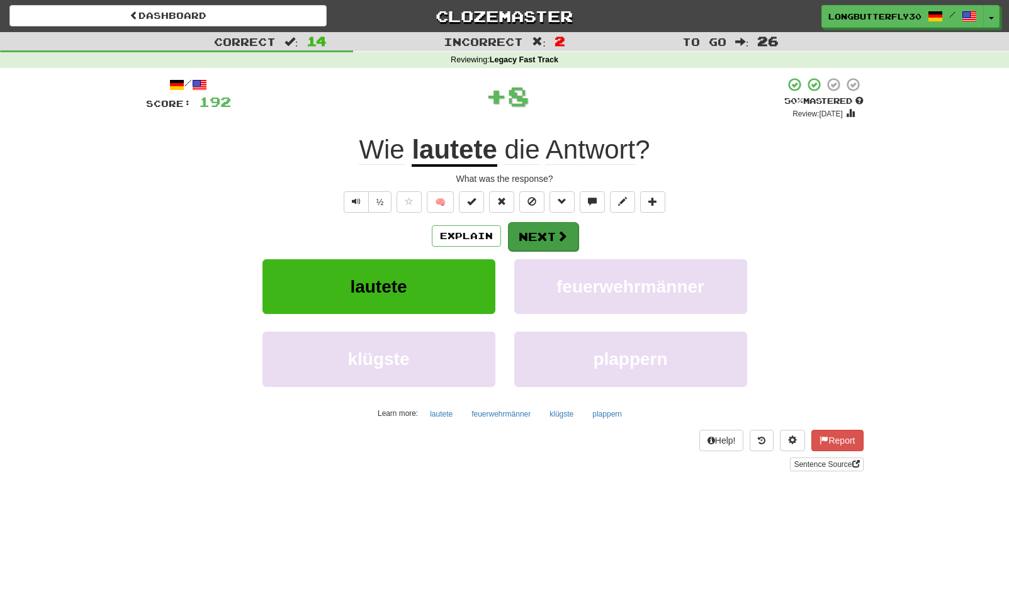
click at [537, 228] on button "Next" at bounding box center [543, 236] width 70 height 29
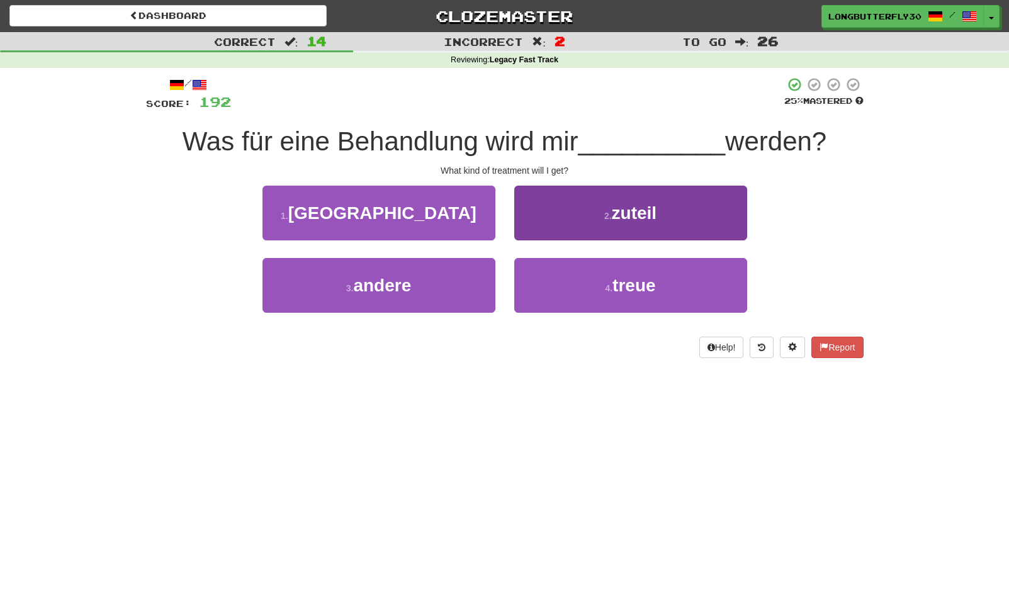
click at [620, 209] on span "zuteil" at bounding box center [634, 213] width 45 height 20
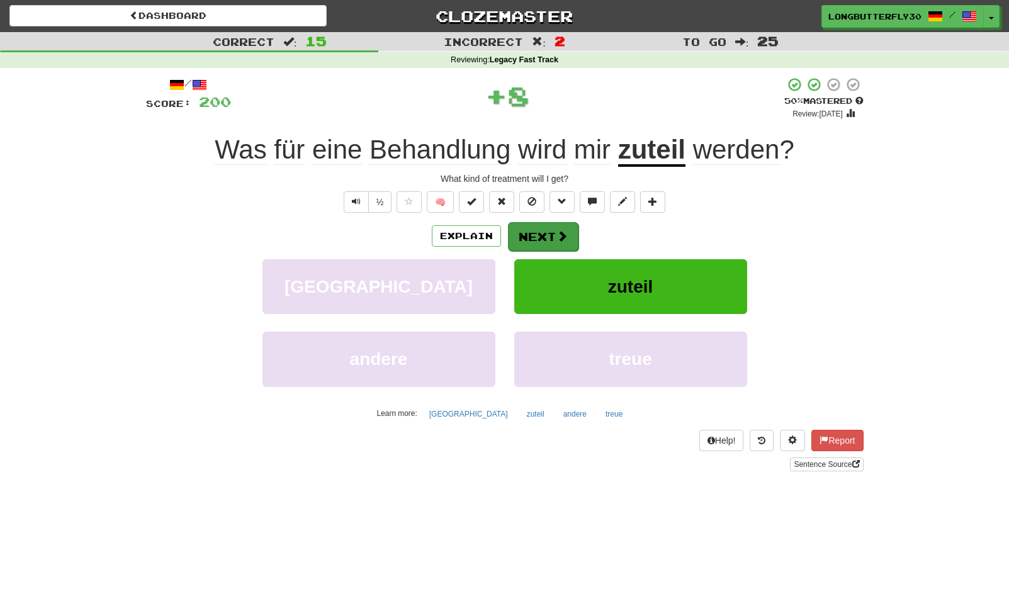
click at [567, 230] on button "Next" at bounding box center [543, 236] width 70 height 29
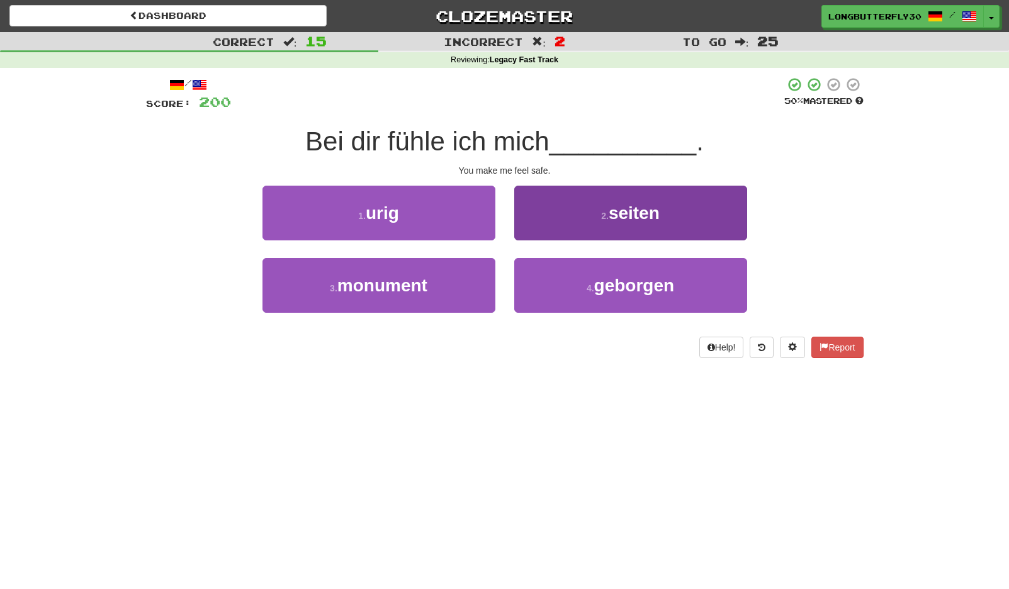
click at [634, 213] on span "seiten" at bounding box center [633, 213] width 51 height 20
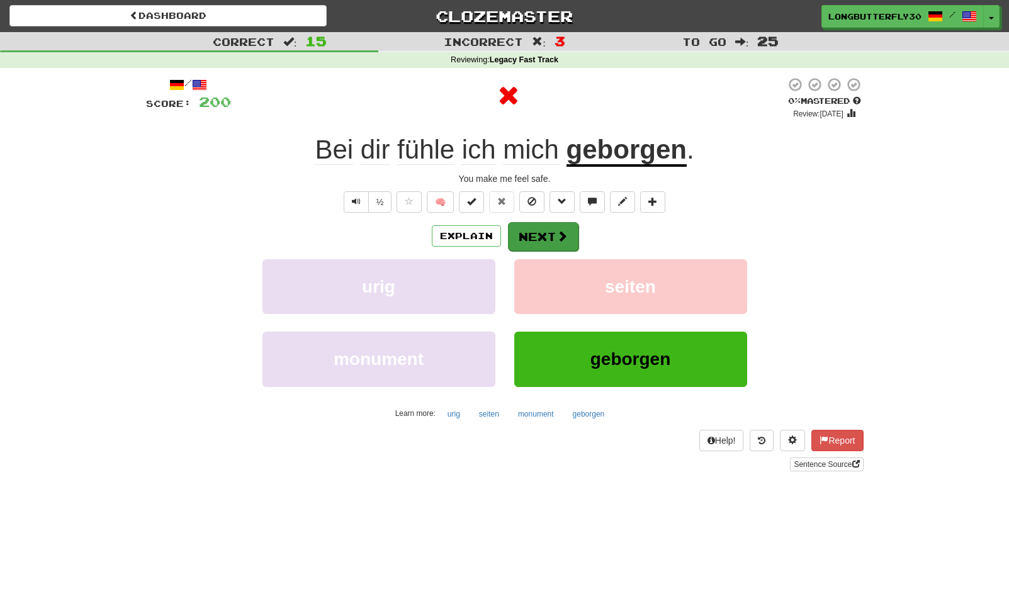
click at [571, 233] on button "Next" at bounding box center [543, 236] width 70 height 29
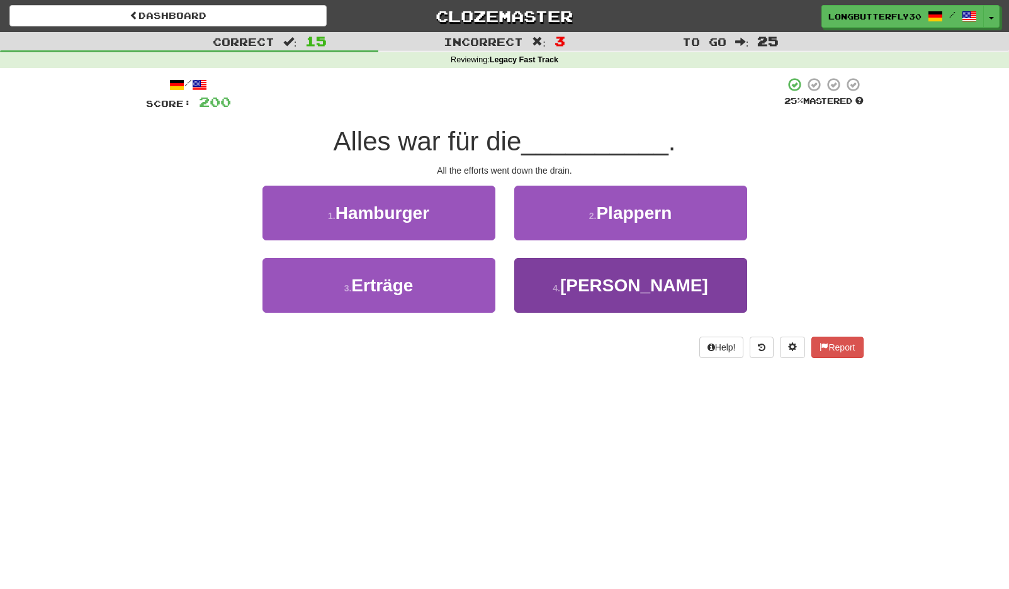
click at [572, 276] on button "4 . Katz" at bounding box center [630, 285] width 233 height 55
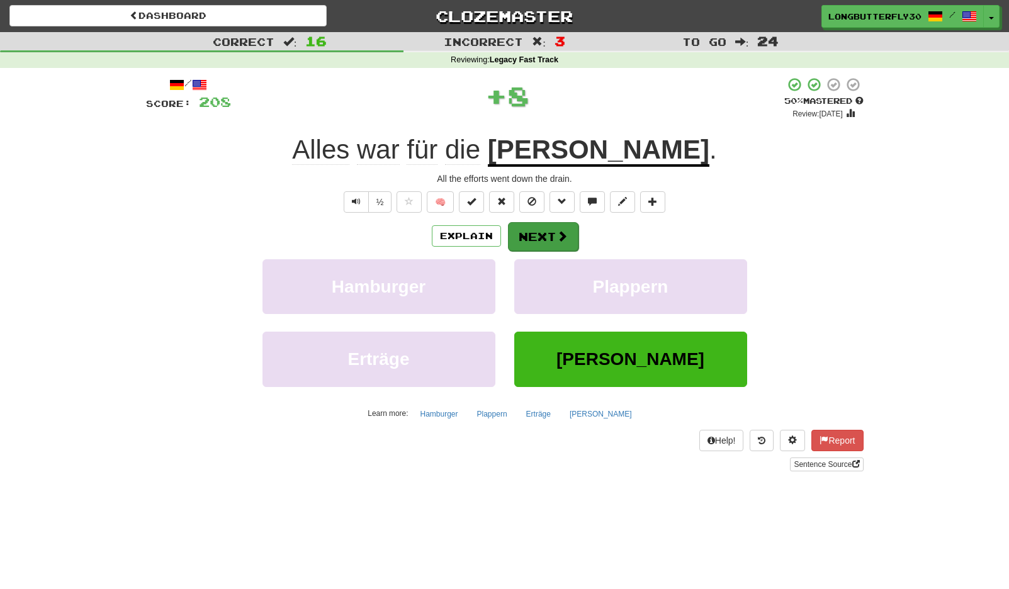
click at [562, 235] on span at bounding box center [561, 235] width 11 height 11
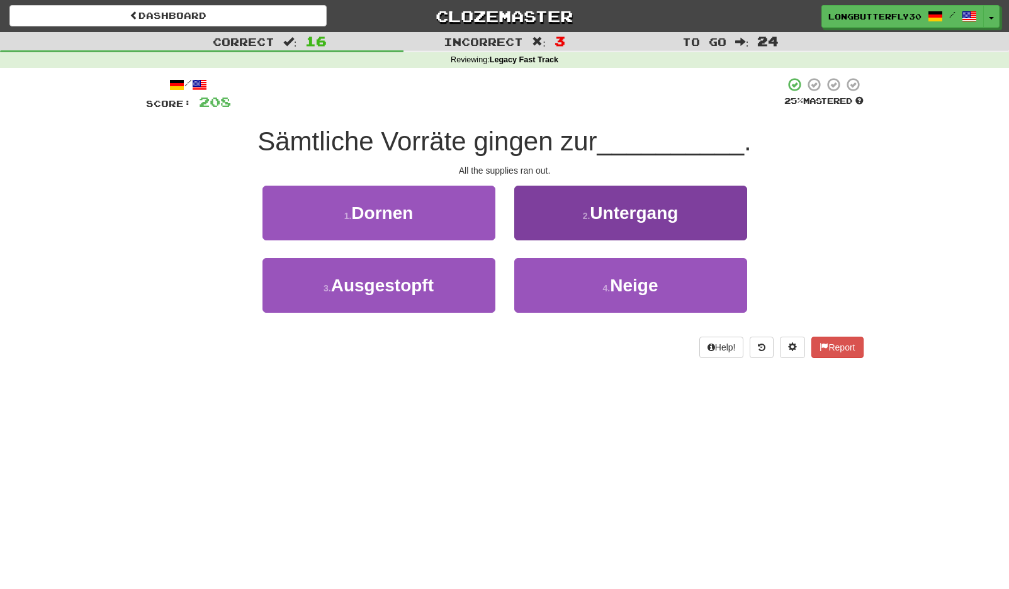
click at [583, 217] on small "2 ." at bounding box center [587, 216] width 8 height 10
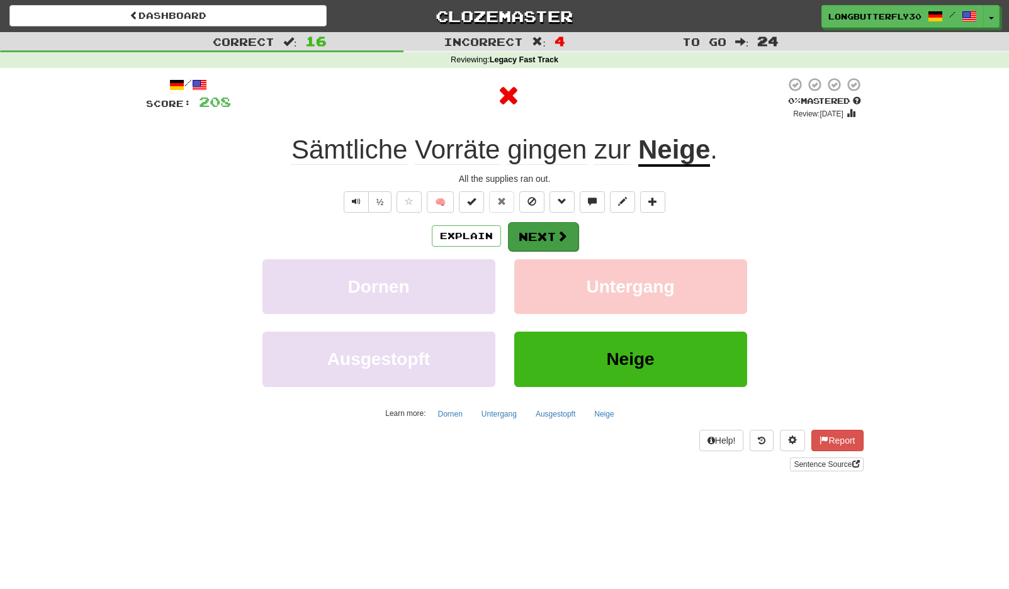
click at [556, 230] on span at bounding box center [561, 235] width 11 height 11
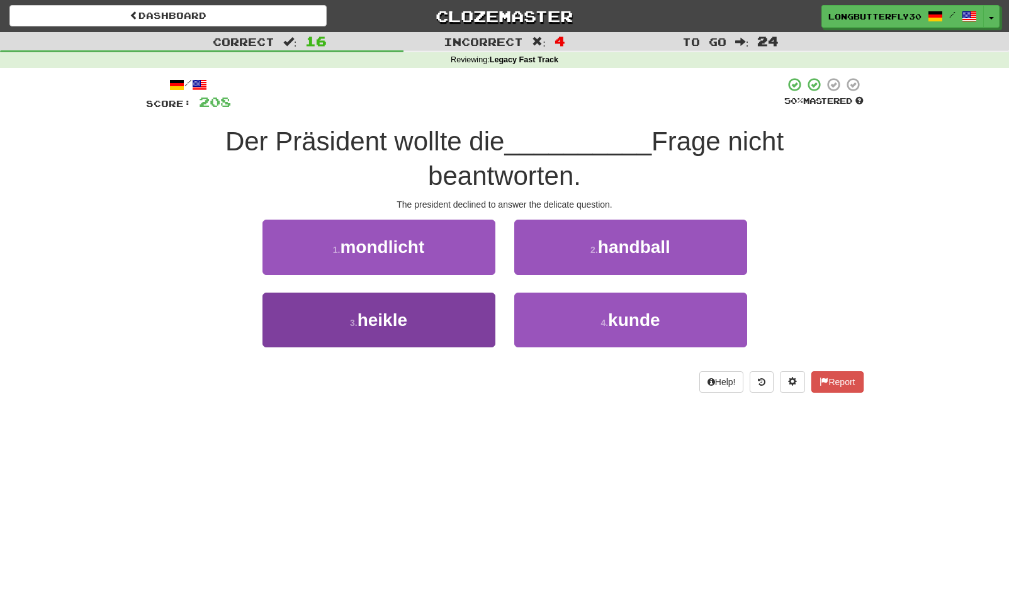
click at [461, 308] on button "3 . heikle" at bounding box center [378, 320] width 233 height 55
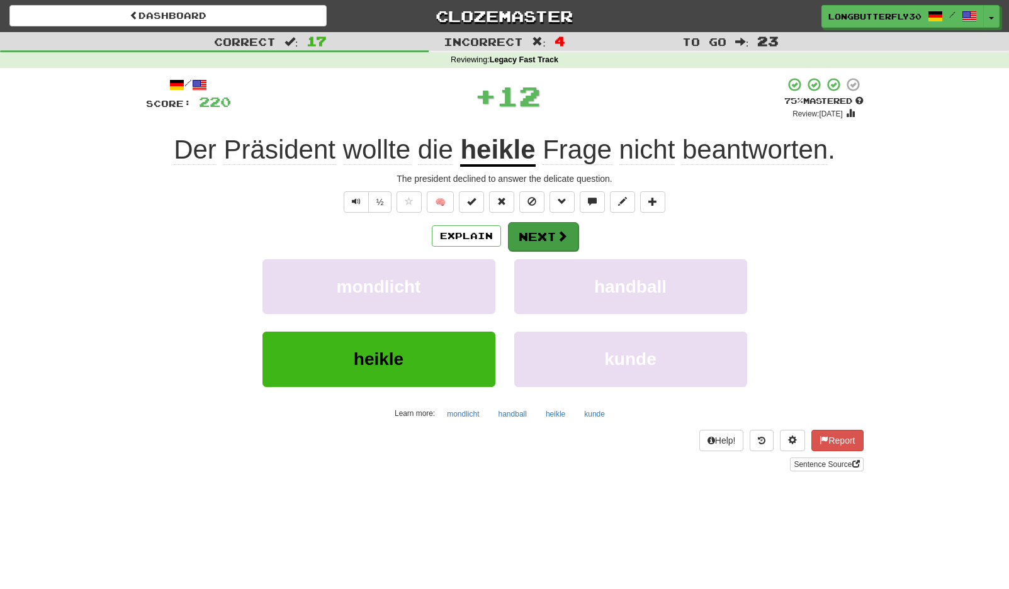
click at [557, 231] on span at bounding box center [561, 235] width 11 height 11
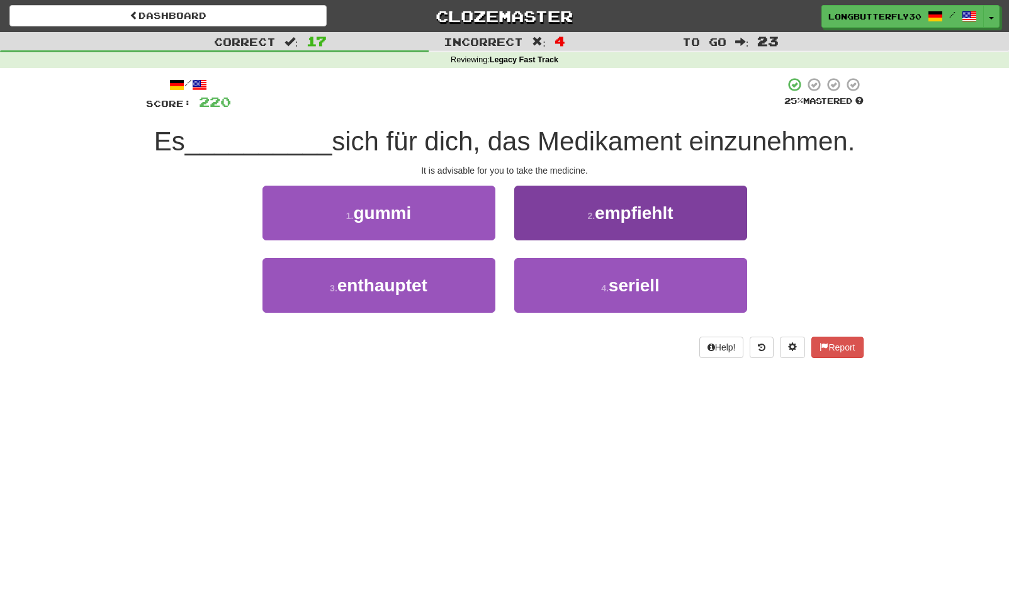
click at [577, 217] on button "2 . empfiehlt" at bounding box center [630, 213] width 233 height 55
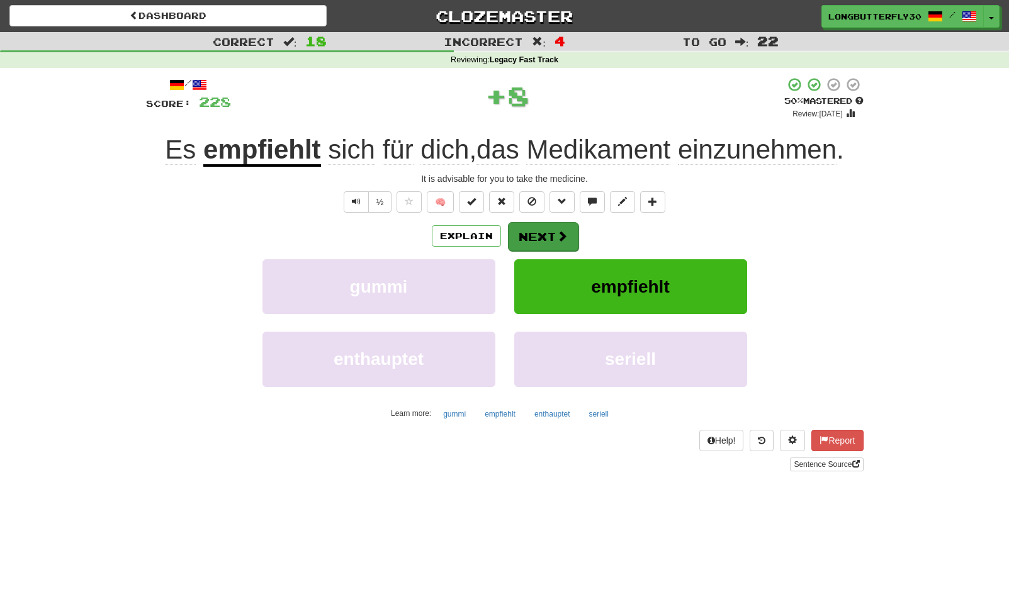
click at [545, 241] on button "Next" at bounding box center [543, 236] width 70 height 29
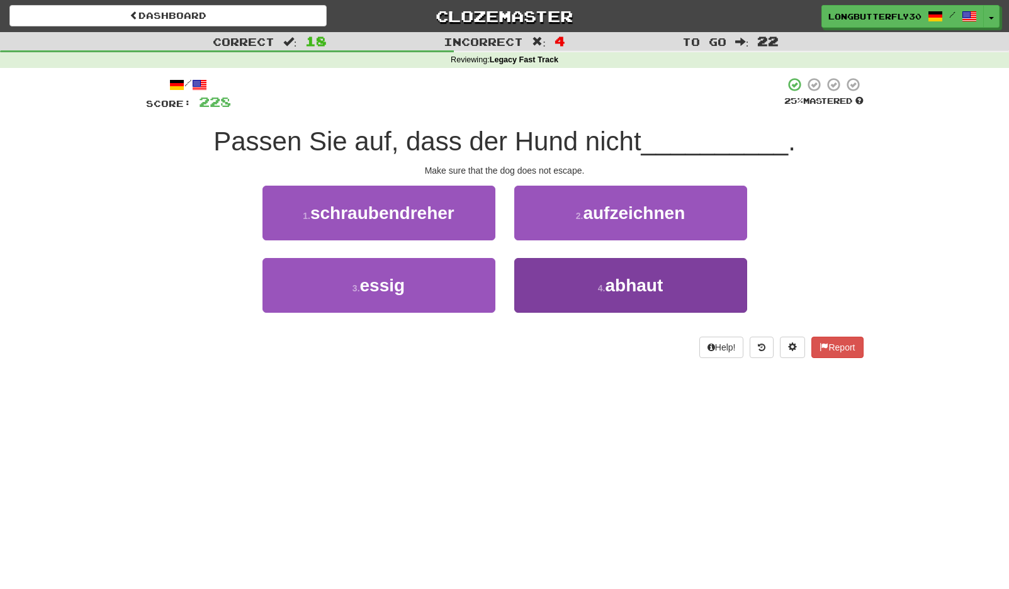
click at [603, 279] on button "4 . abhaut" at bounding box center [630, 285] width 233 height 55
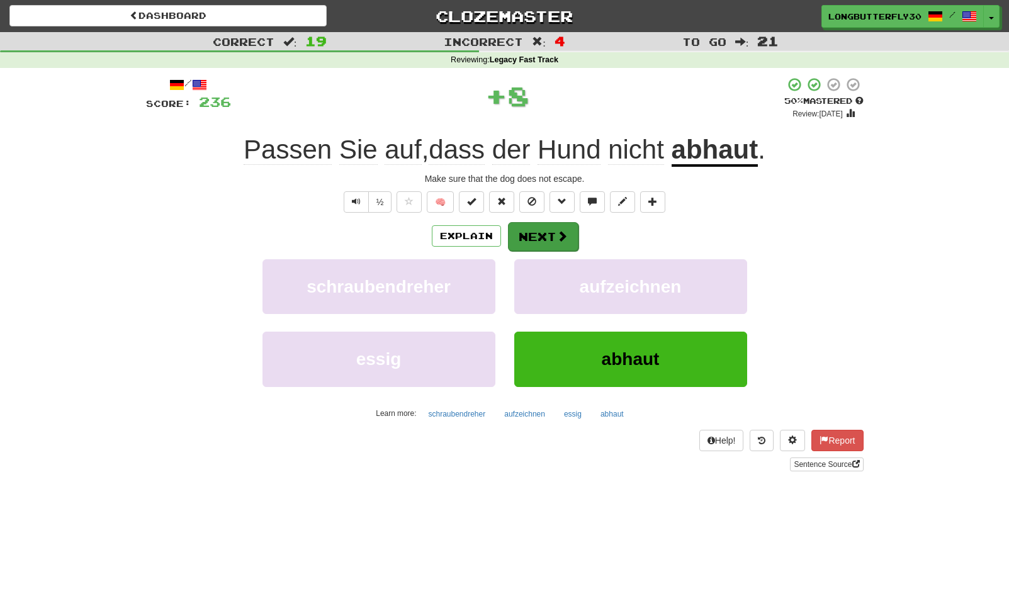
click at [552, 242] on button "Next" at bounding box center [543, 236] width 70 height 29
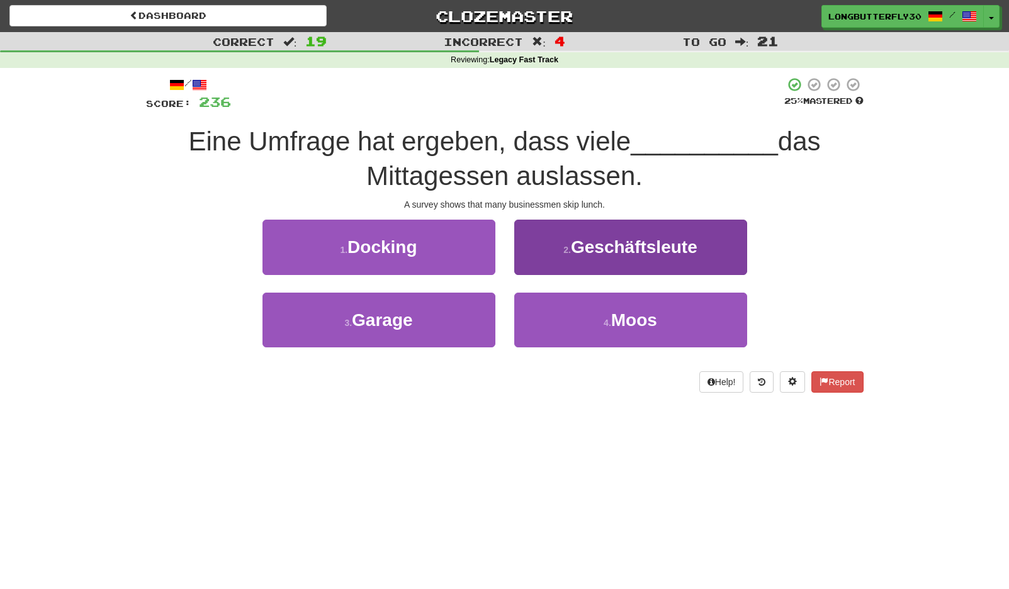
click at [593, 248] on span "Geschäftsleute" at bounding box center [634, 247] width 126 height 20
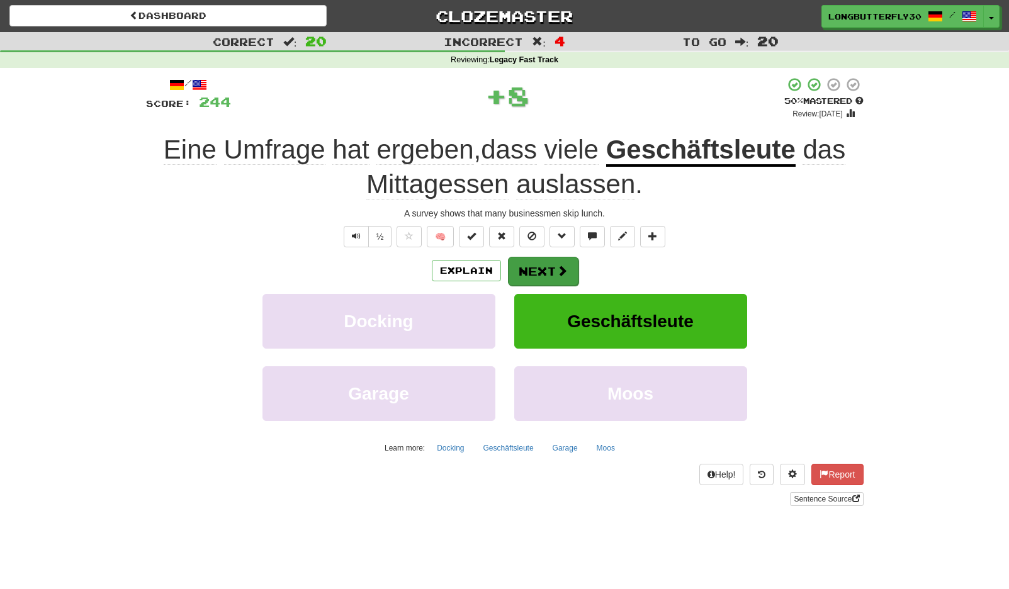
click at [556, 269] on span at bounding box center [561, 270] width 11 height 11
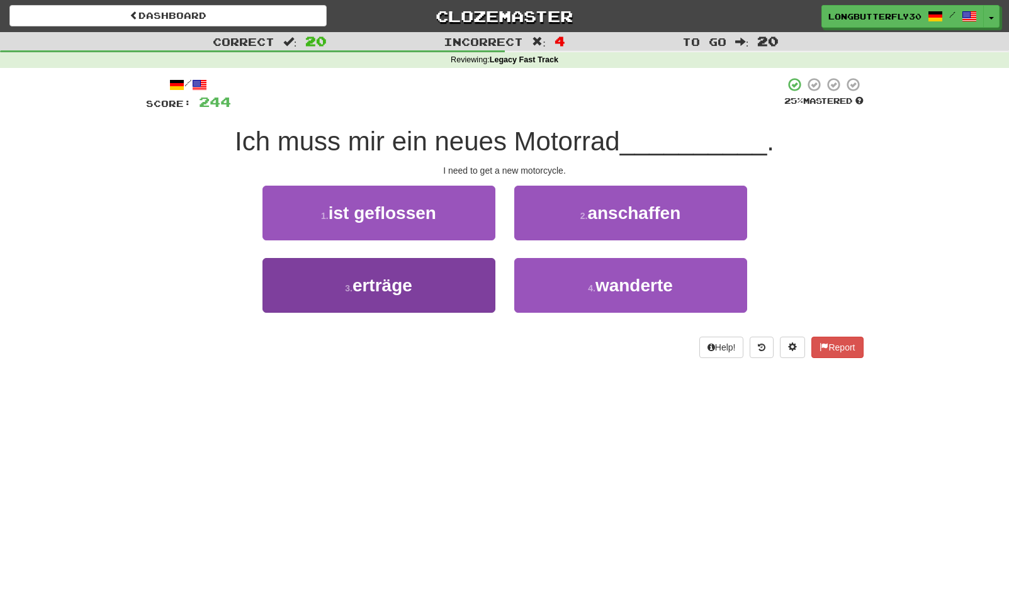
click at [450, 279] on button "3 . erträge" at bounding box center [378, 285] width 233 height 55
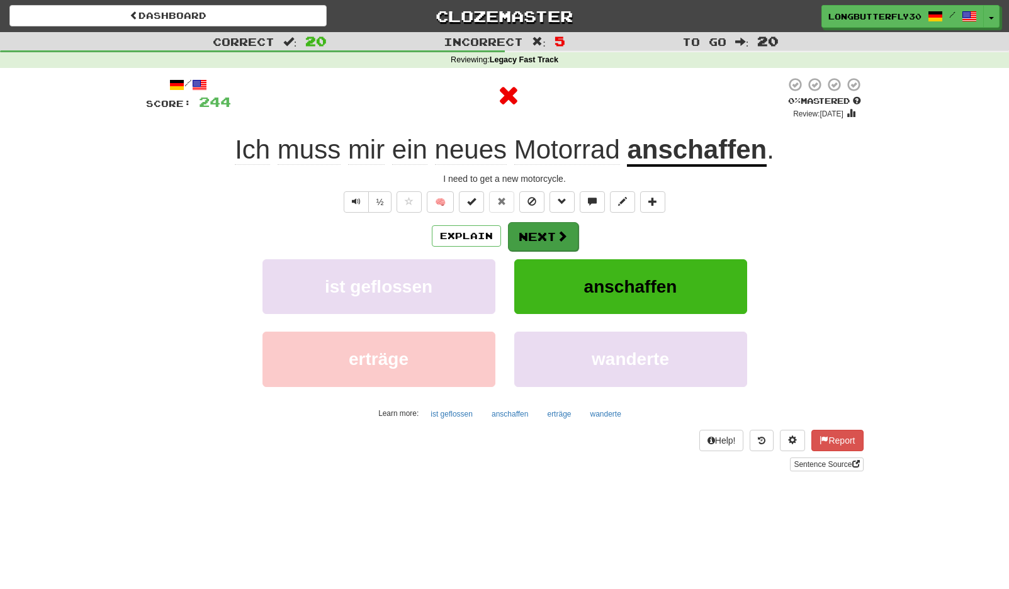
click at [534, 227] on button "Next" at bounding box center [543, 236] width 70 height 29
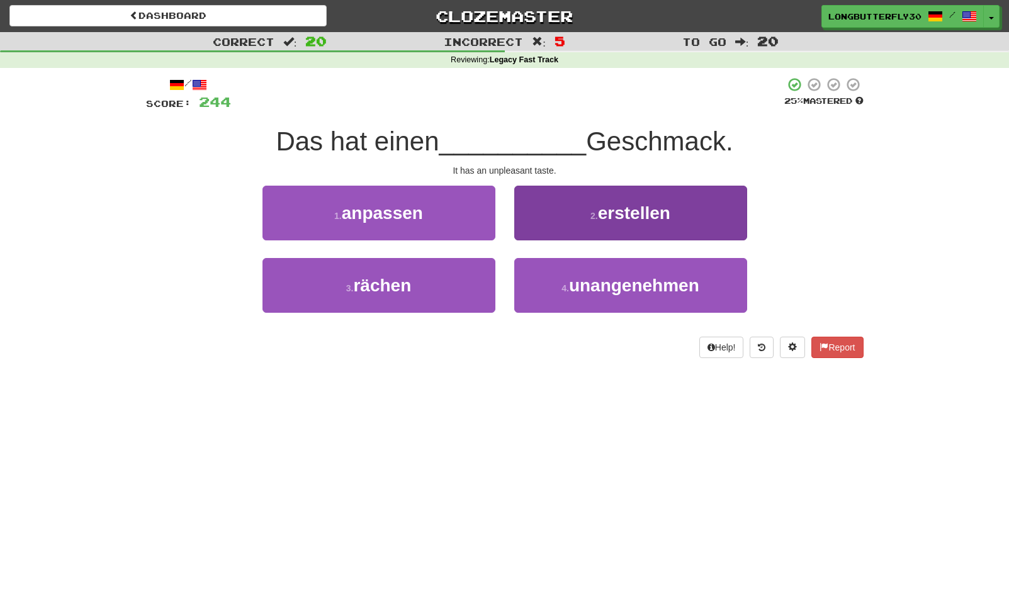
drag, startPoint x: 576, startPoint y: 293, endPoint x: 576, endPoint y: 276, distance: 17.0
click at [576, 293] on span "unangenehmen" at bounding box center [634, 286] width 130 height 20
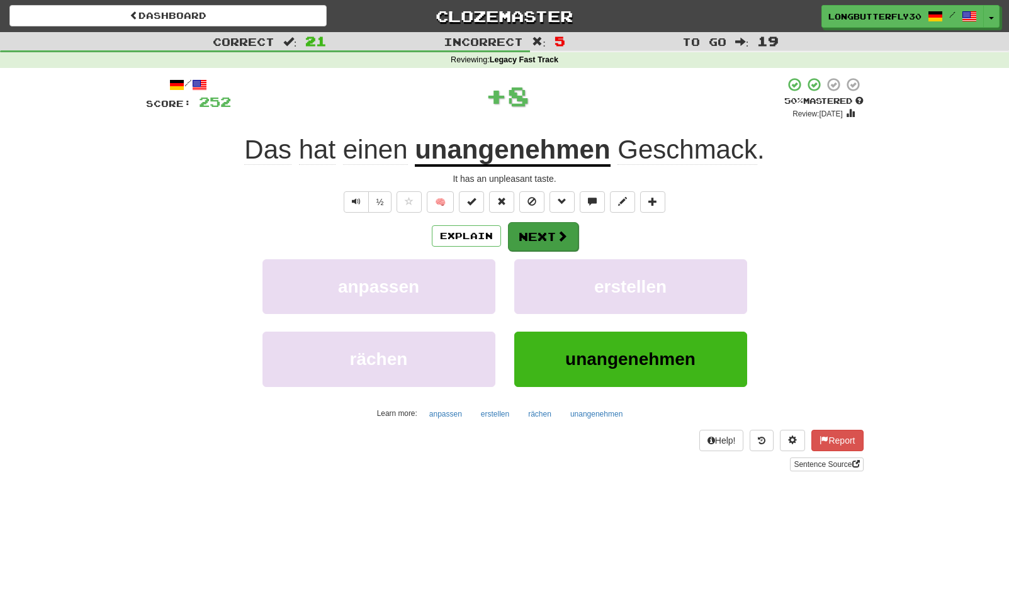
click at [553, 233] on button "Next" at bounding box center [543, 236] width 70 height 29
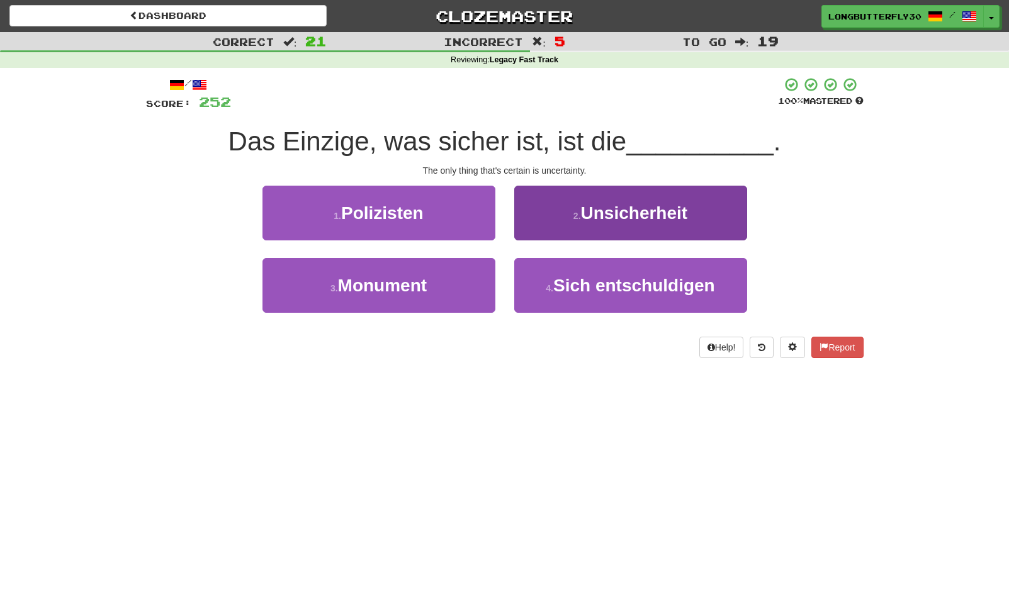
click at [603, 215] on span "Unsicherheit" at bounding box center [634, 213] width 107 height 20
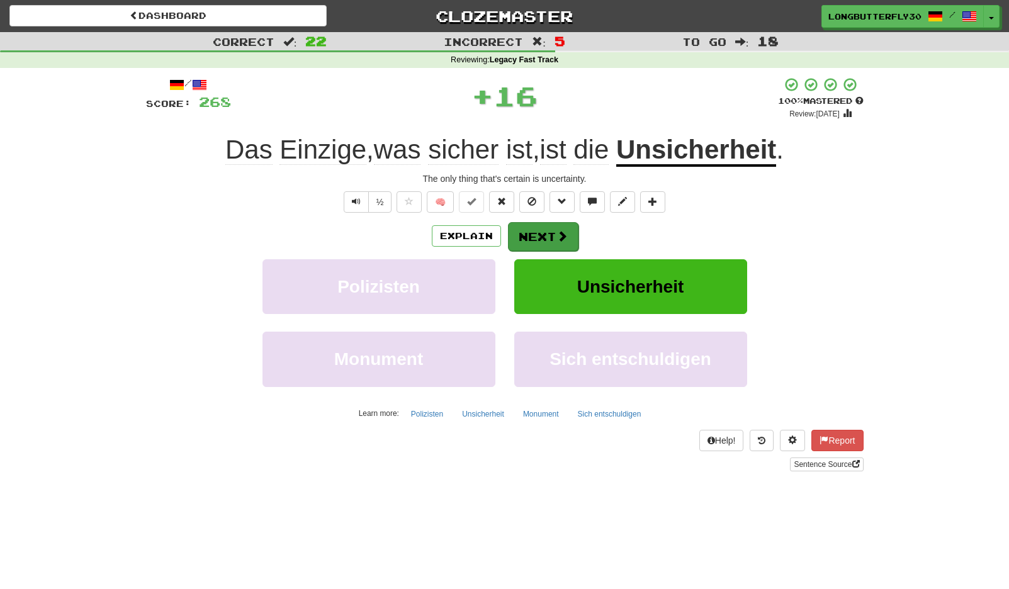
click at [557, 227] on button "Next" at bounding box center [543, 236] width 70 height 29
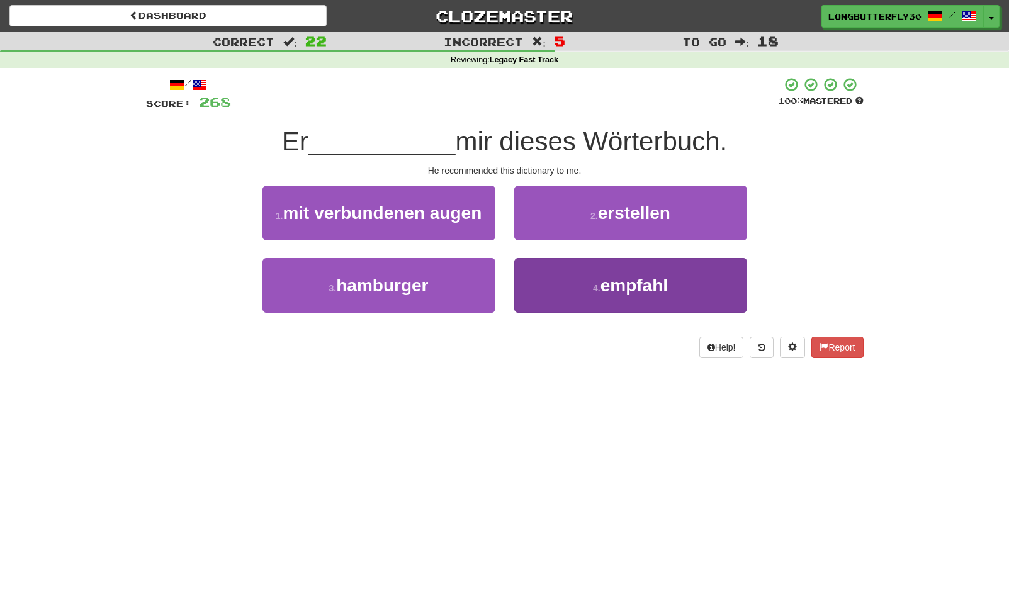
click at [582, 279] on button "4 . empfahl" at bounding box center [630, 285] width 233 height 55
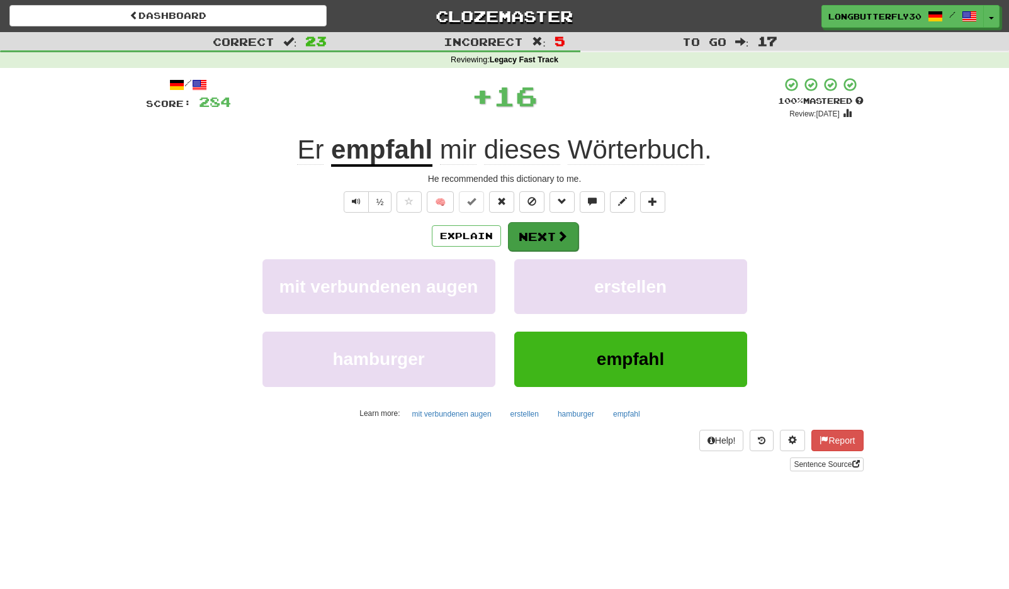
click at [556, 235] on span at bounding box center [561, 235] width 11 height 11
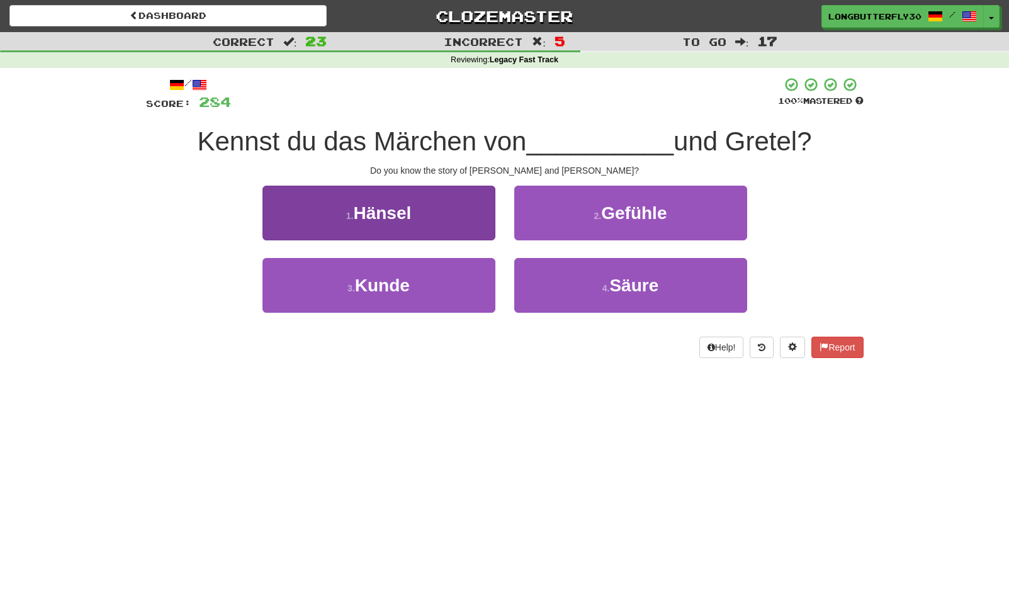
click at [459, 215] on button "1 . Hänsel" at bounding box center [378, 213] width 233 height 55
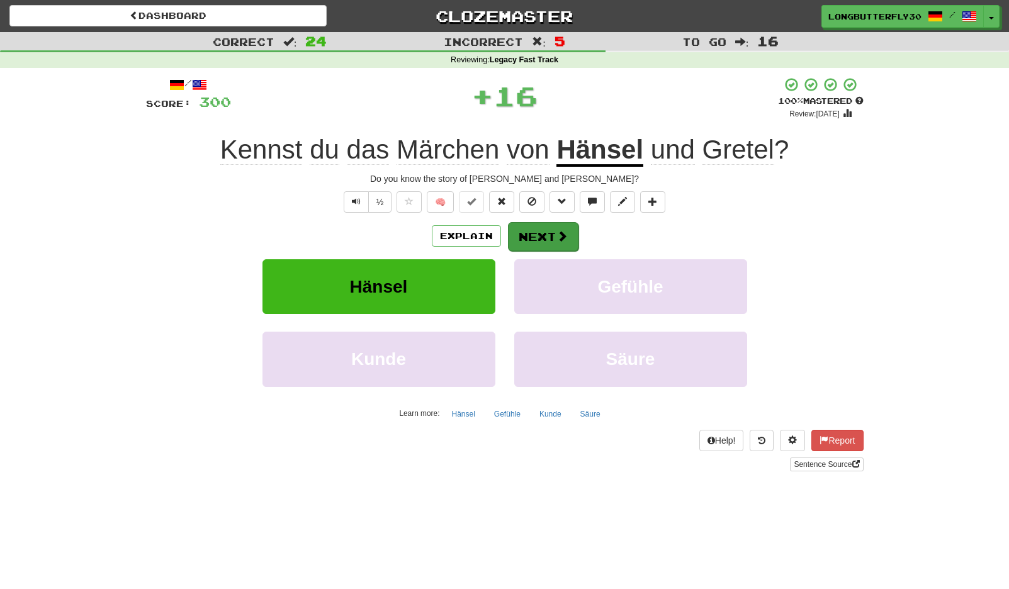
click at [538, 237] on button "Next" at bounding box center [543, 236] width 70 height 29
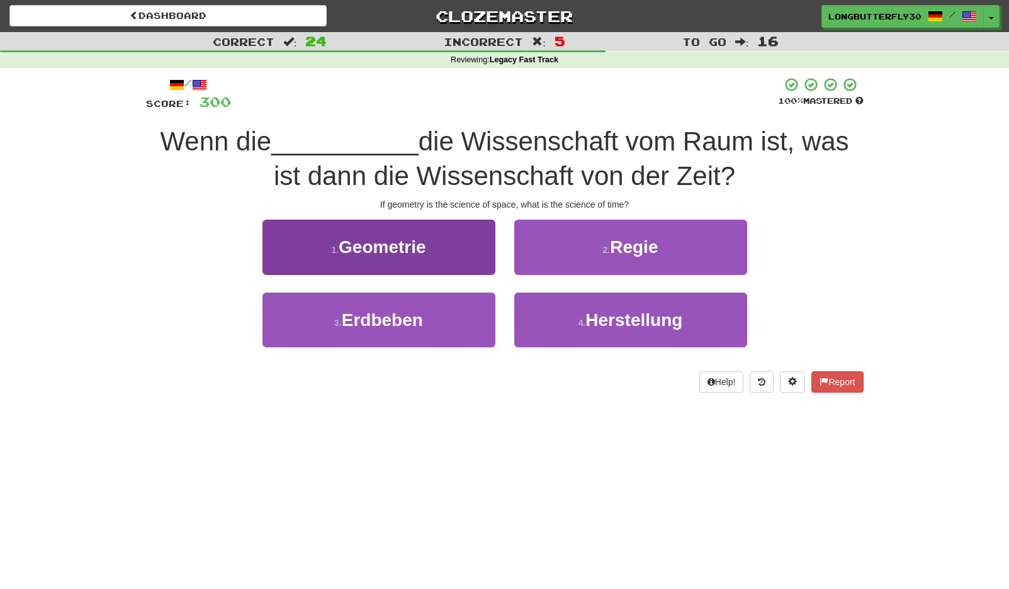
click at [478, 241] on button "1 . Geometrie" at bounding box center [378, 247] width 233 height 55
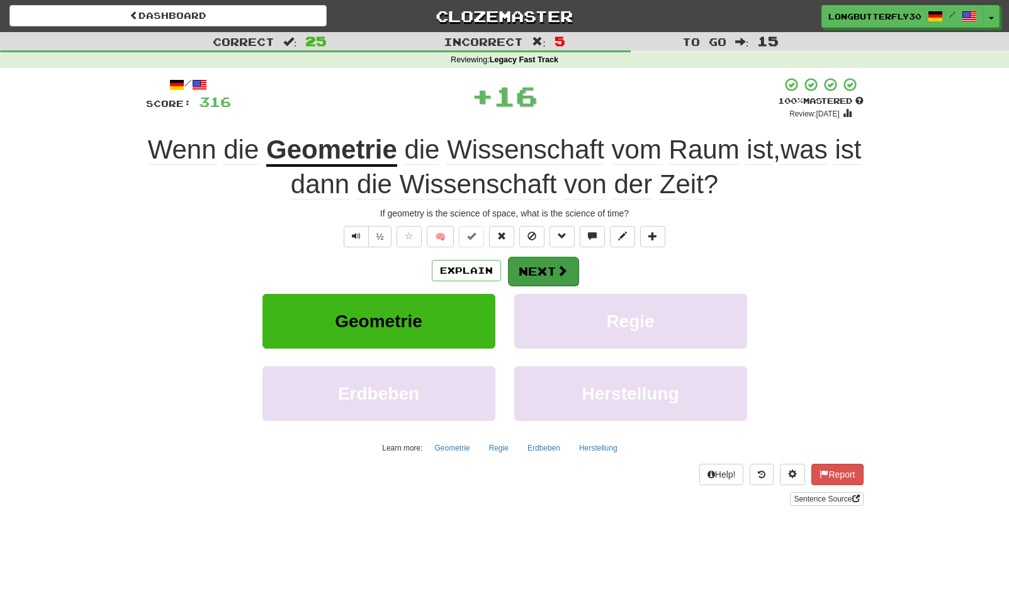
click at [549, 257] on button "Next" at bounding box center [543, 271] width 70 height 29
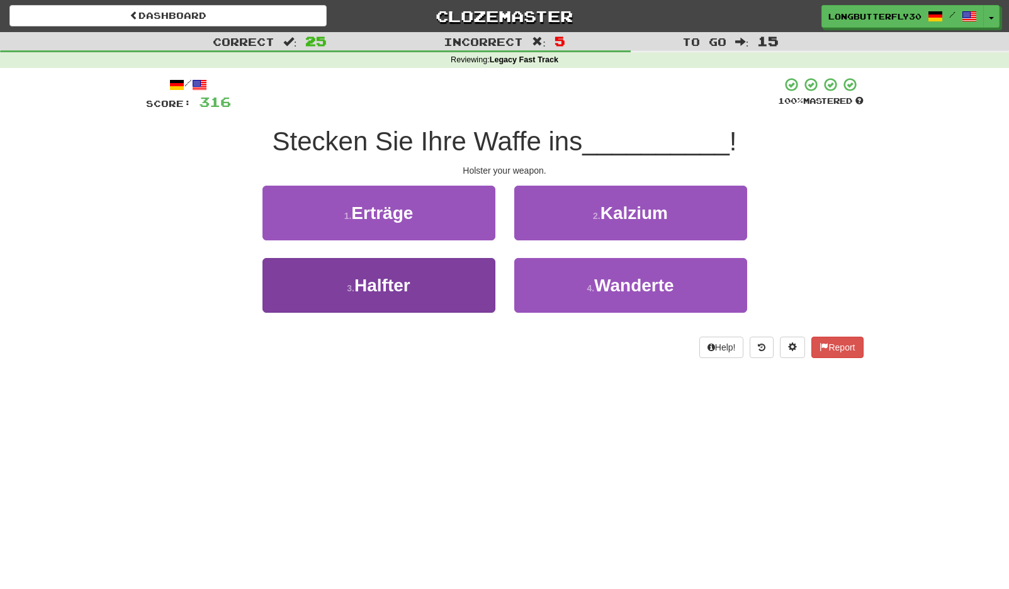
click at [430, 283] on button "3 . Halfter" at bounding box center [378, 285] width 233 height 55
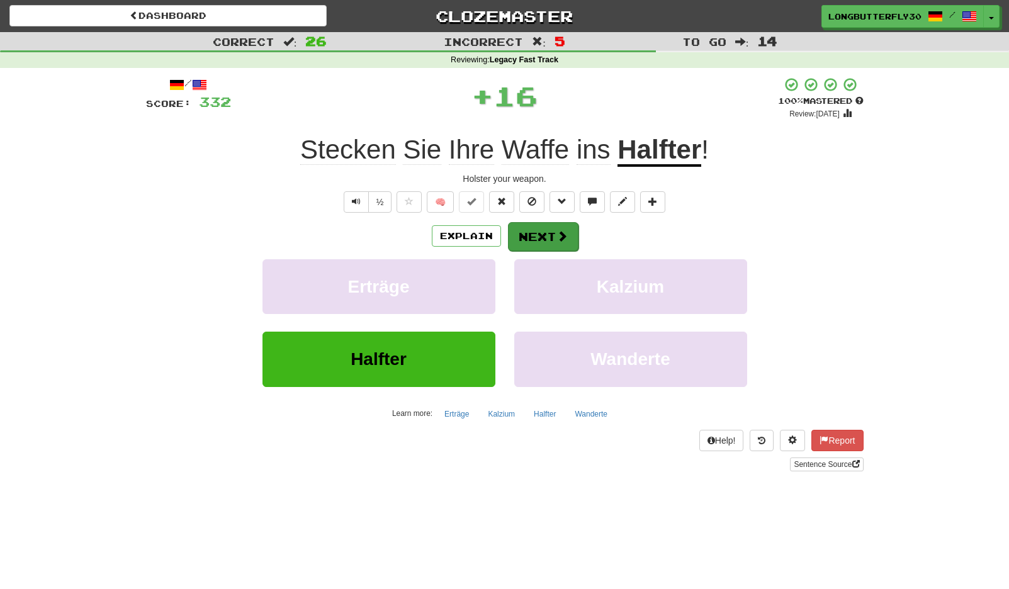
click at [532, 235] on button "Next" at bounding box center [543, 236] width 70 height 29
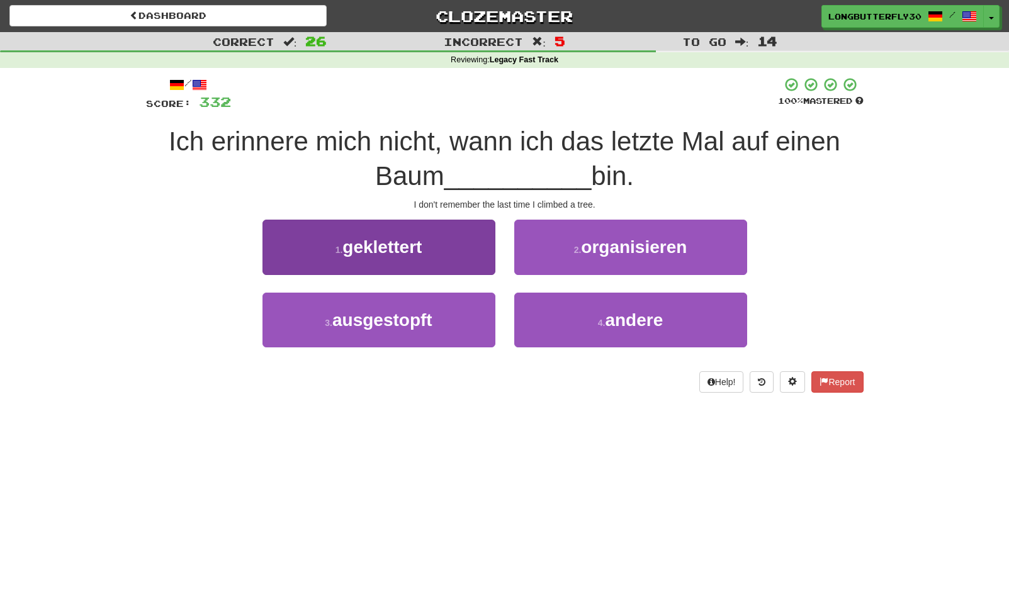
click at [435, 242] on button "1 . geklettert" at bounding box center [378, 247] width 233 height 55
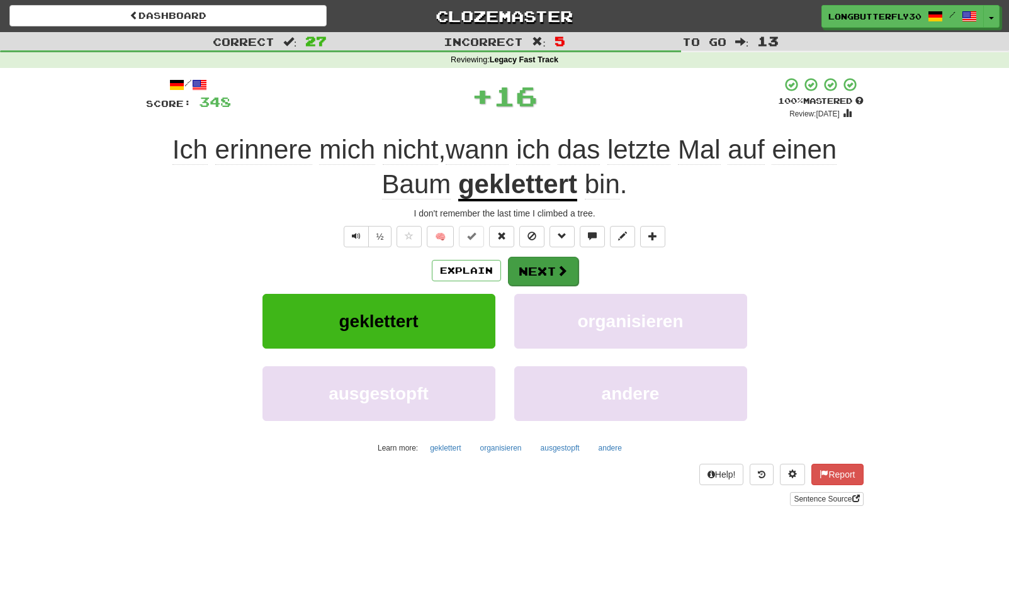
click at [535, 262] on button "Next" at bounding box center [543, 271] width 70 height 29
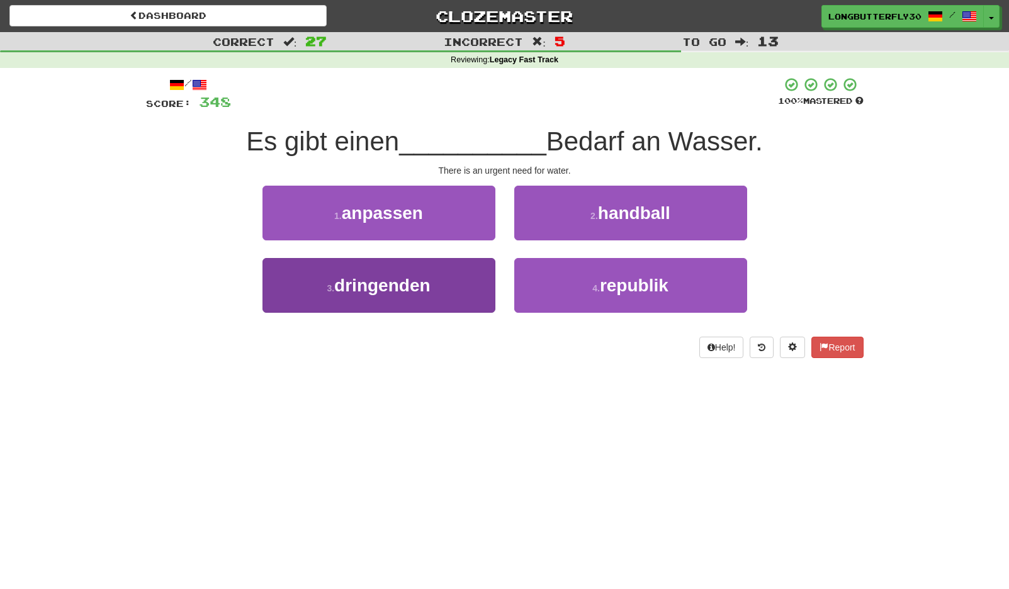
click at [464, 280] on button "3 . dringenden" at bounding box center [378, 285] width 233 height 55
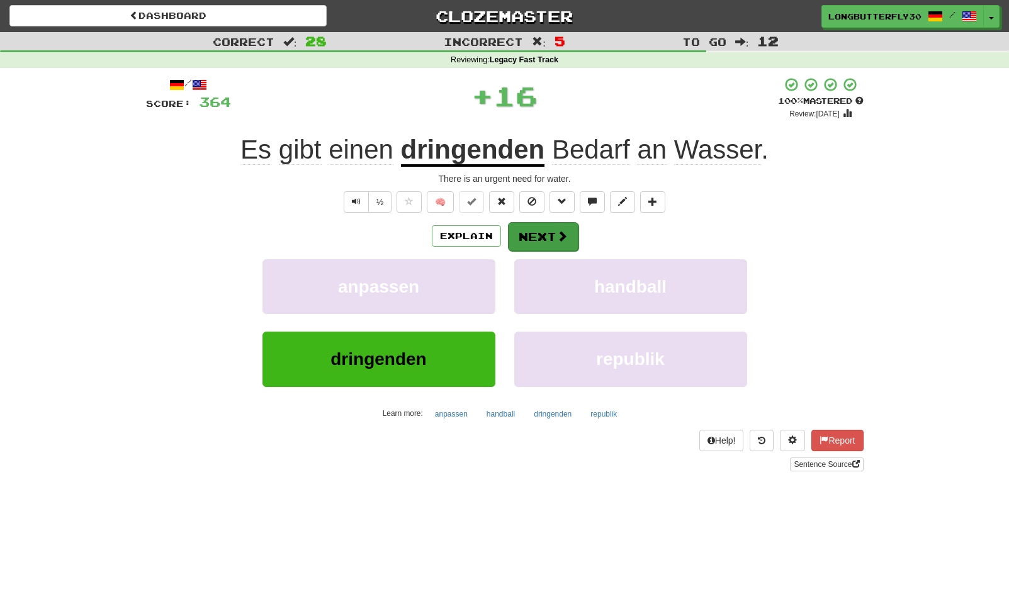
click at [542, 242] on button "Next" at bounding box center [543, 236] width 70 height 29
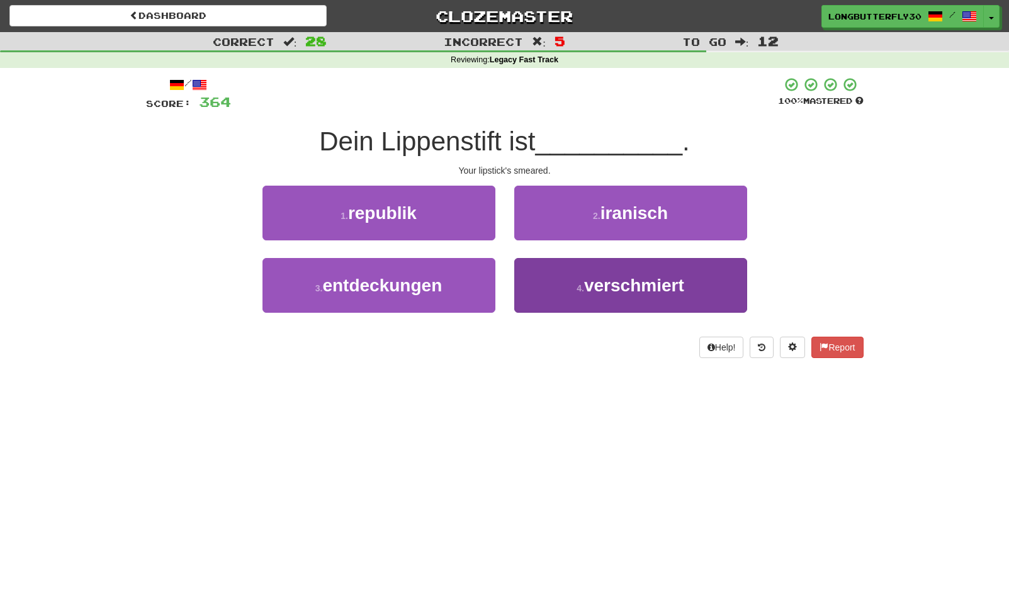
click at [564, 281] on button "4 . verschmiert" at bounding box center [630, 285] width 233 height 55
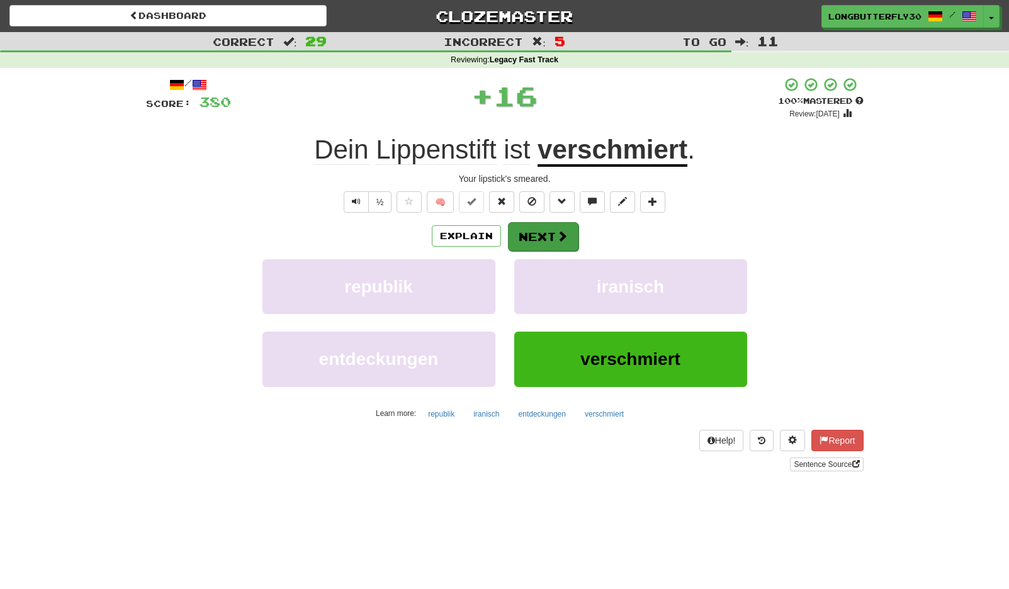
click at [535, 233] on button "Next" at bounding box center [543, 236] width 70 height 29
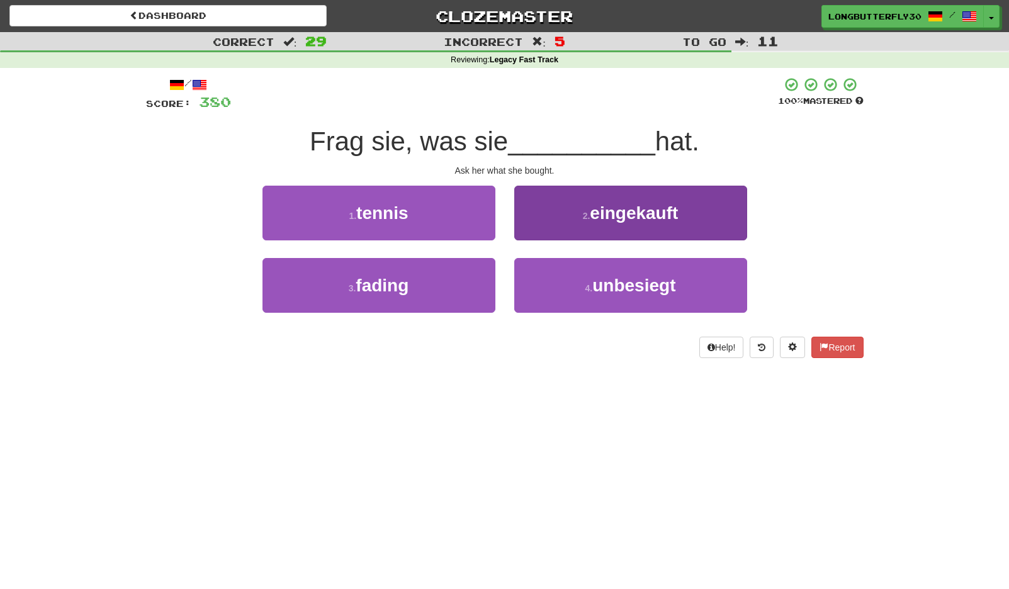
click at [603, 221] on span "eingekauft" at bounding box center [634, 213] width 88 height 20
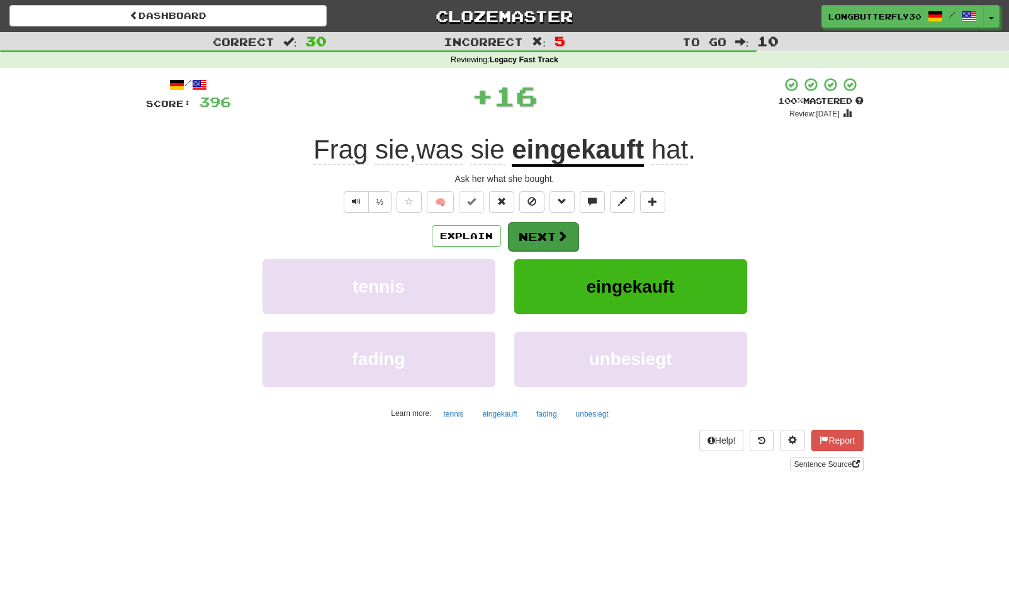
click at [558, 227] on button "Next" at bounding box center [543, 236] width 70 height 29
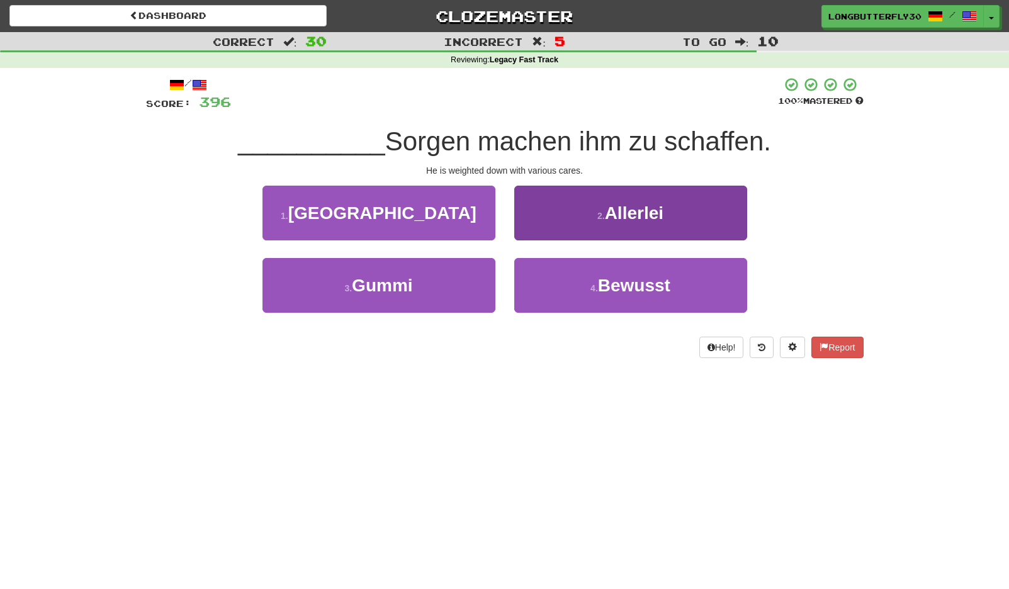
click at [595, 219] on button "2 . Allerlei" at bounding box center [630, 213] width 233 height 55
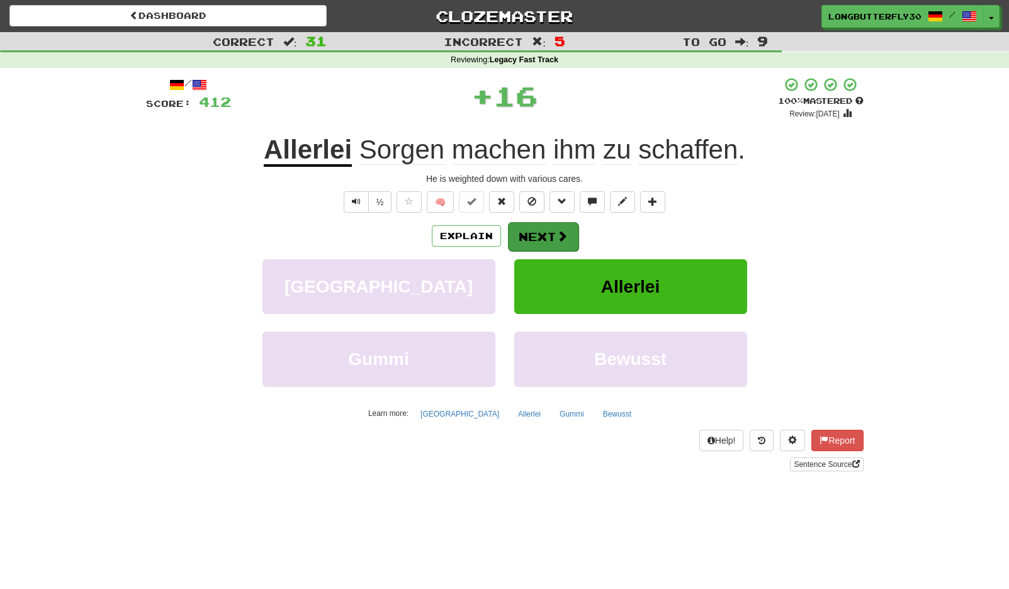
click at [548, 235] on button "Next" at bounding box center [543, 236] width 70 height 29
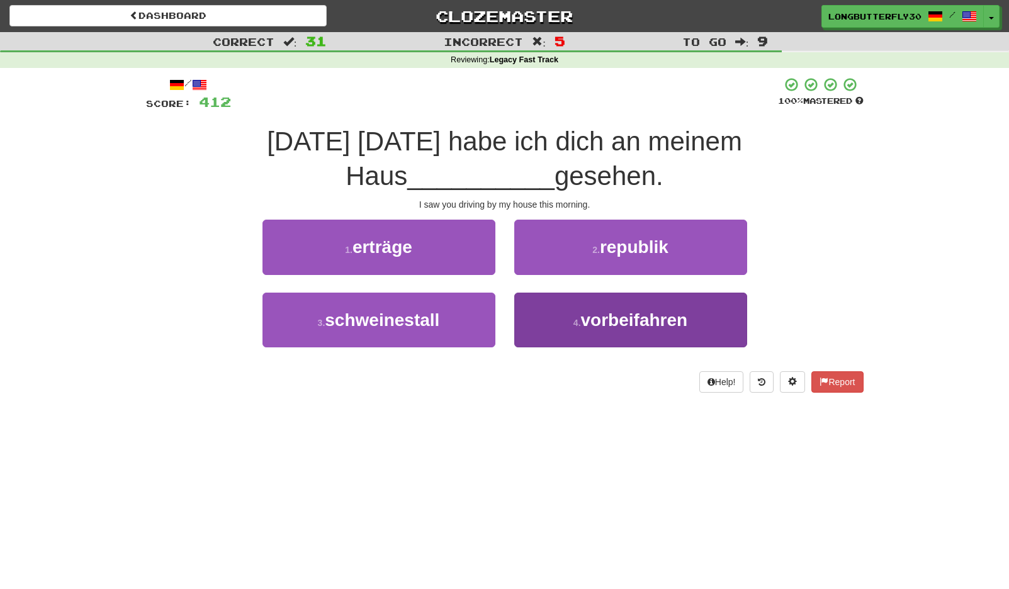
click at [616, 316] on span "vorbeifahren" at bounding box center [634, 320] width 107 height 20
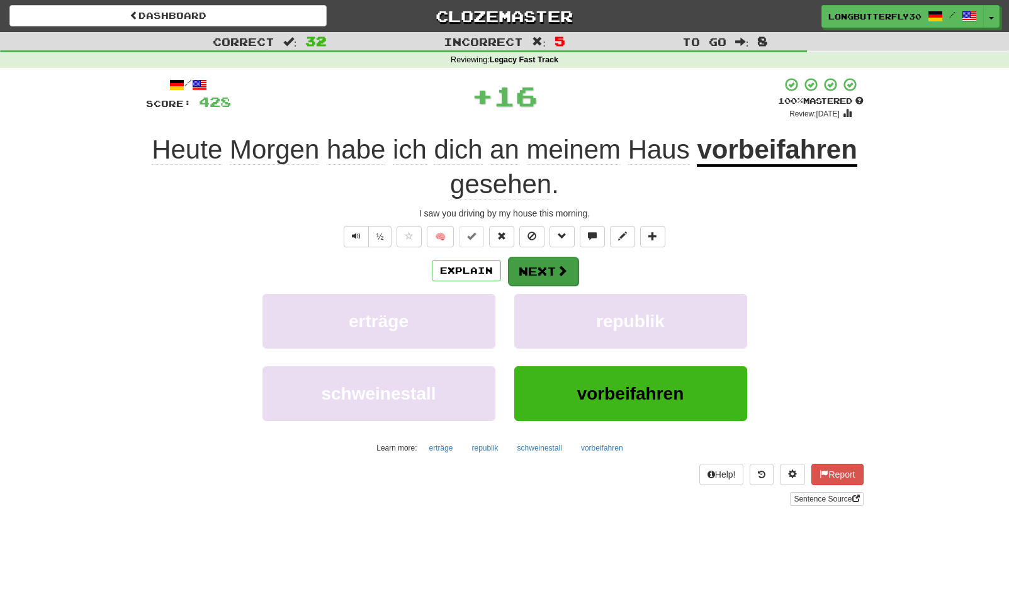
click at [572, 272] on button "Next" at bounding box center [543, 271] width 70 height 29
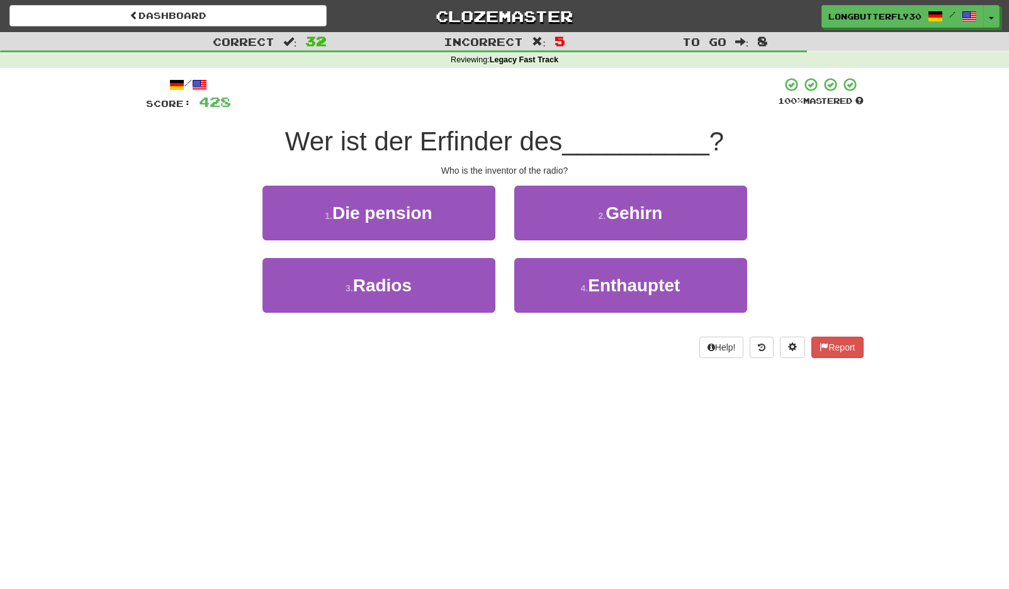
drag, startPoint x: 452, startPoint y: 279, endPoint x: 525, endPoint y: 255, distance: 76.8
click at [453, 279] on button "3 . Radios" at bounding box center [378, 285] width 233 height 55
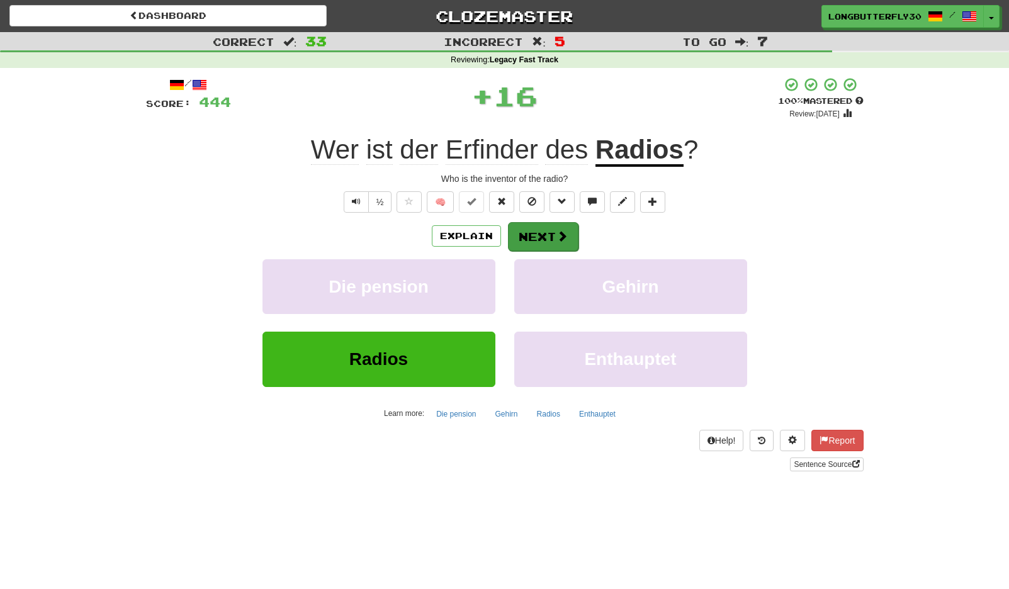
click at [563, 235] on span at bounding box center [561, 235] width 11 height 11
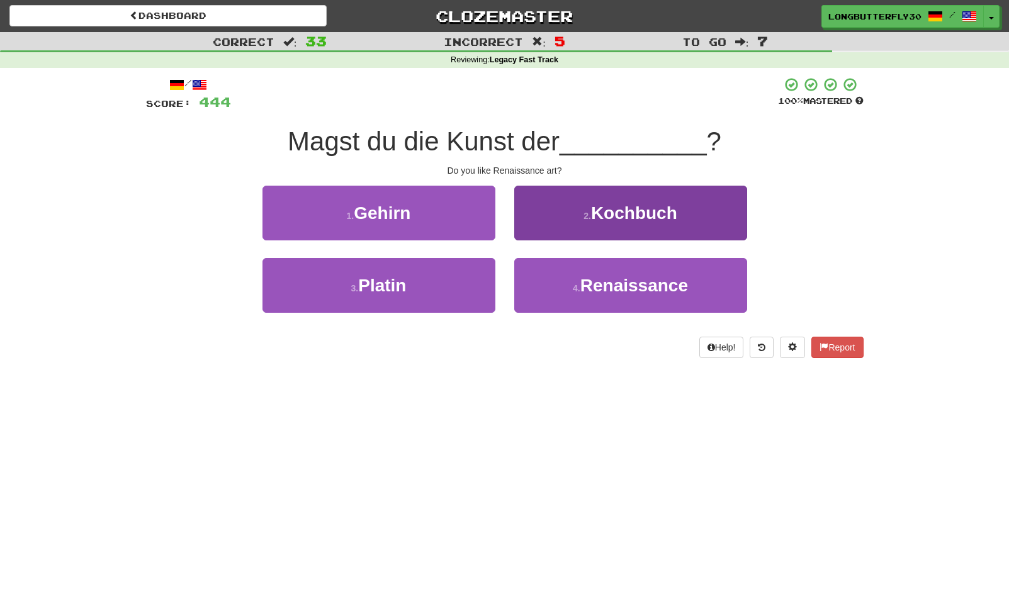
drag, startPoint x: 581, startPoint y: 278, endPoint x: 586, endPoint y: 267, distance: 11.6
click at [581, 277] on span "Renaissance" at bounding box center [634, 286] width 108 height 20
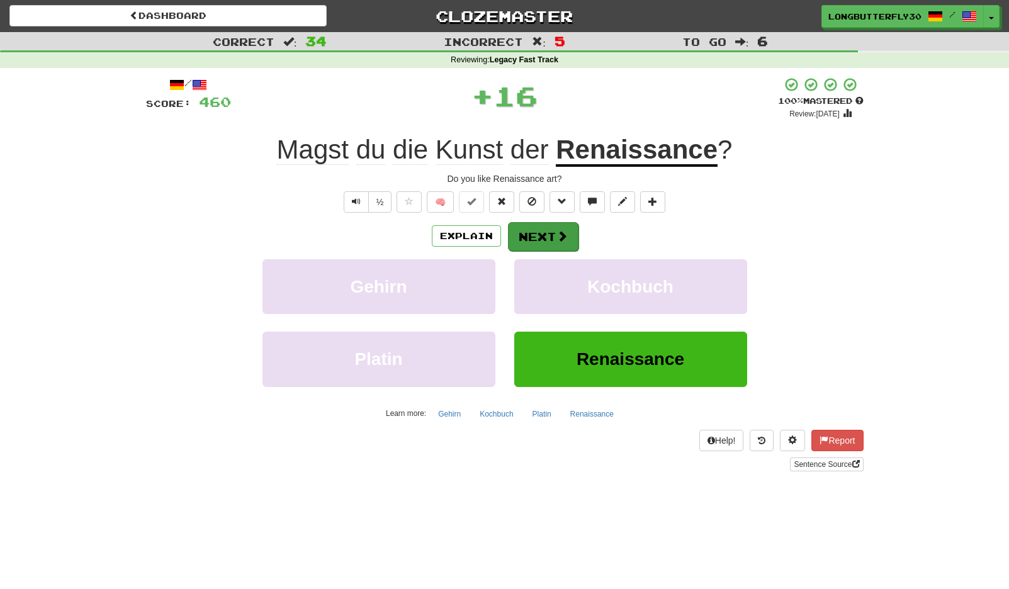
click at [550, 227] on button "Next" at bounding box center [543, 236] width 70 height 29
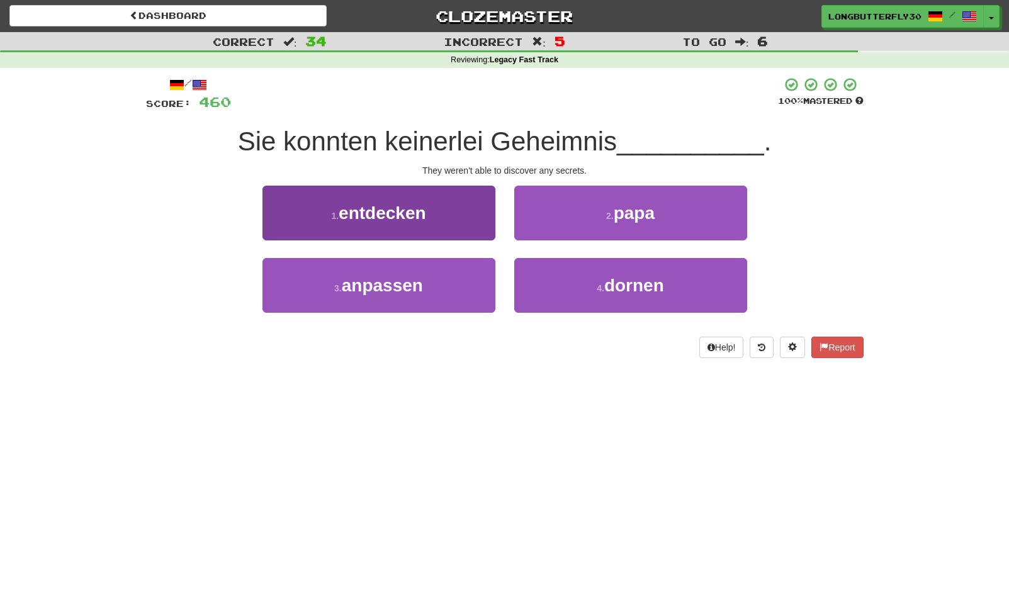
click at [458, 217] on button "1 . entdecken" at bounding box center [378, 213] width 233 height 55
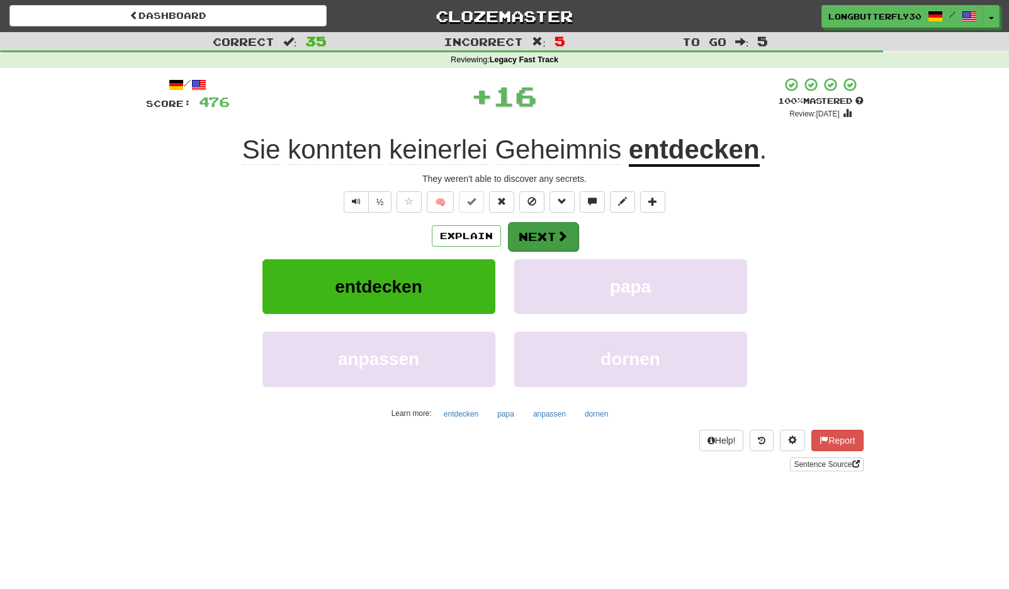
click at [537, 226] on button "Next" at bounding box center [543, 236] width 70 height 29
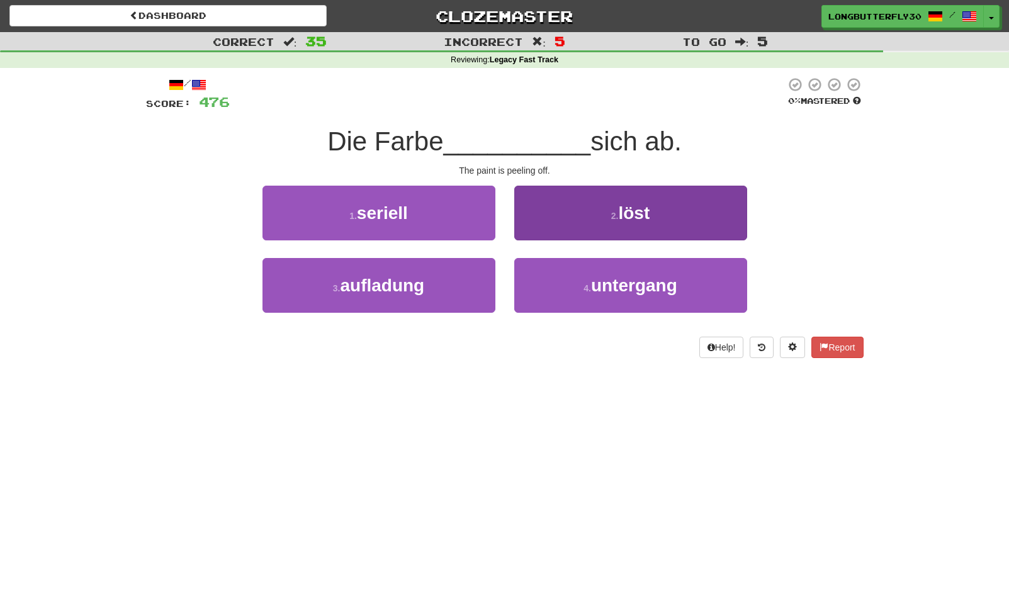
click at [589, 208] on button "2 . löst" at bounding box center [630, 213] width 233 height 55
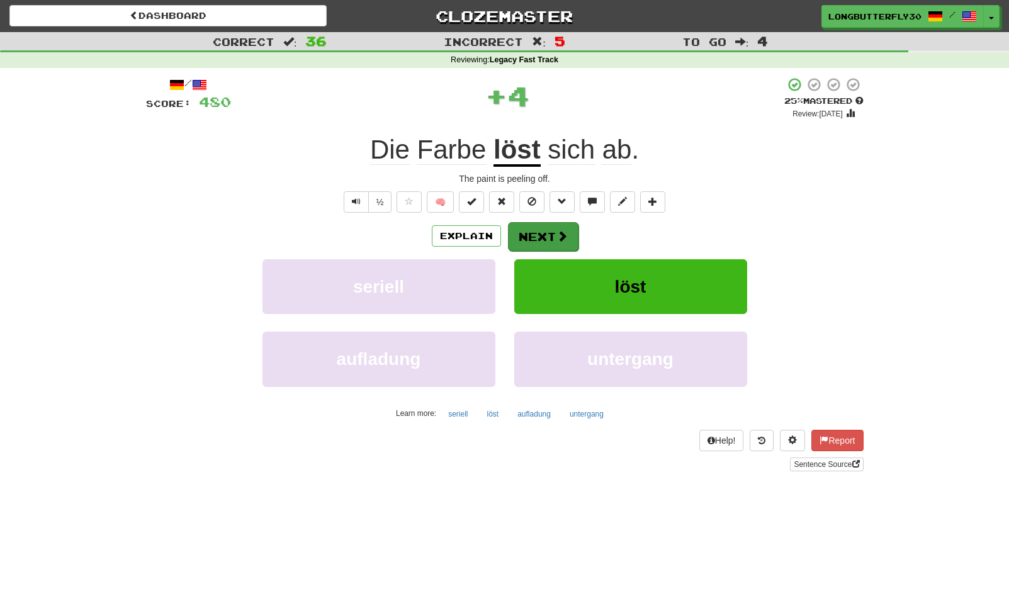
click at [546, 235] on button "Next" at bounding box center [543, 236] width 70 height 29
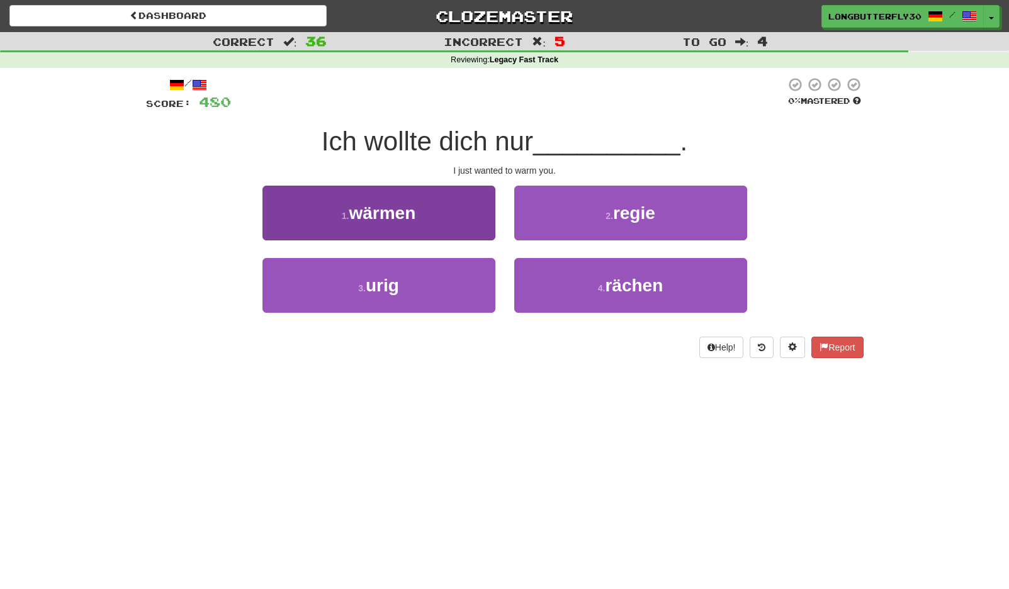
click at [428, 211] on button "1 . wärmen" at bounding box center [378, 213] width 233 height 55
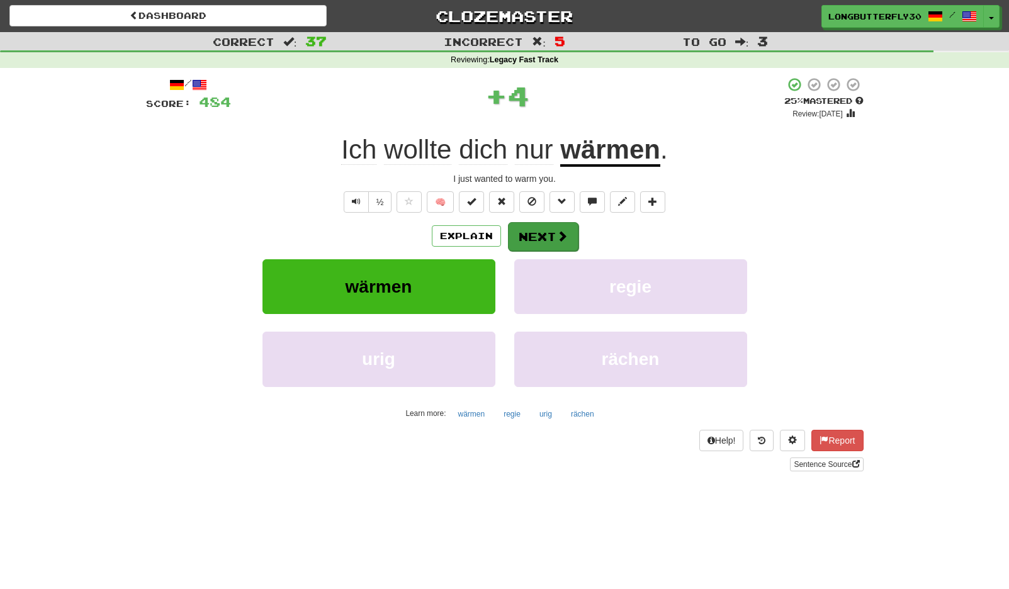
click at [537, 230] on button "Next" at bounding box center [543, 236] width 70 height 29
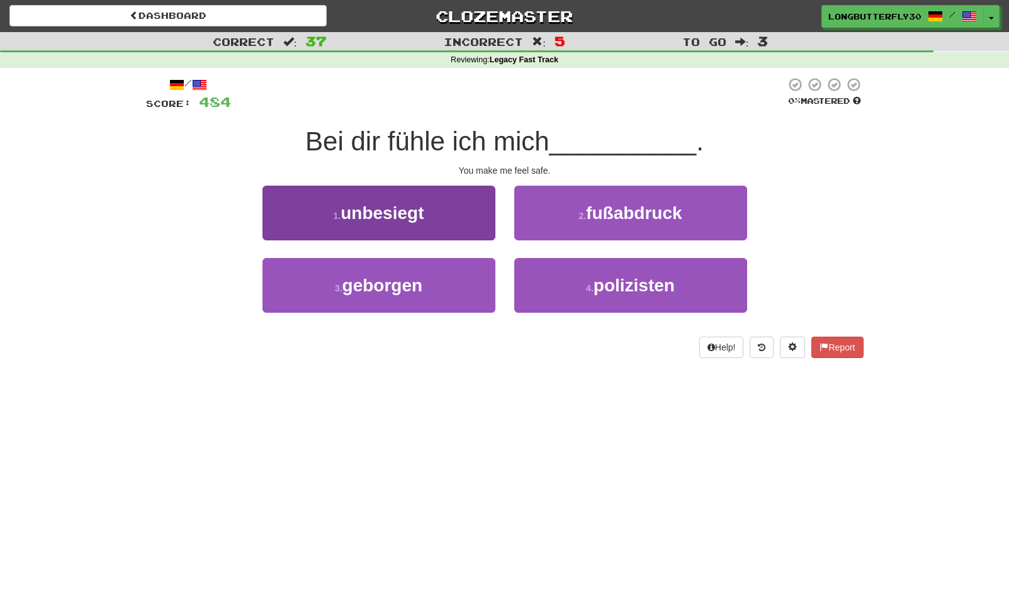
click at [464, 290] on button "3 . geborgen" at bounding box center [378, 285] width 233 height 55
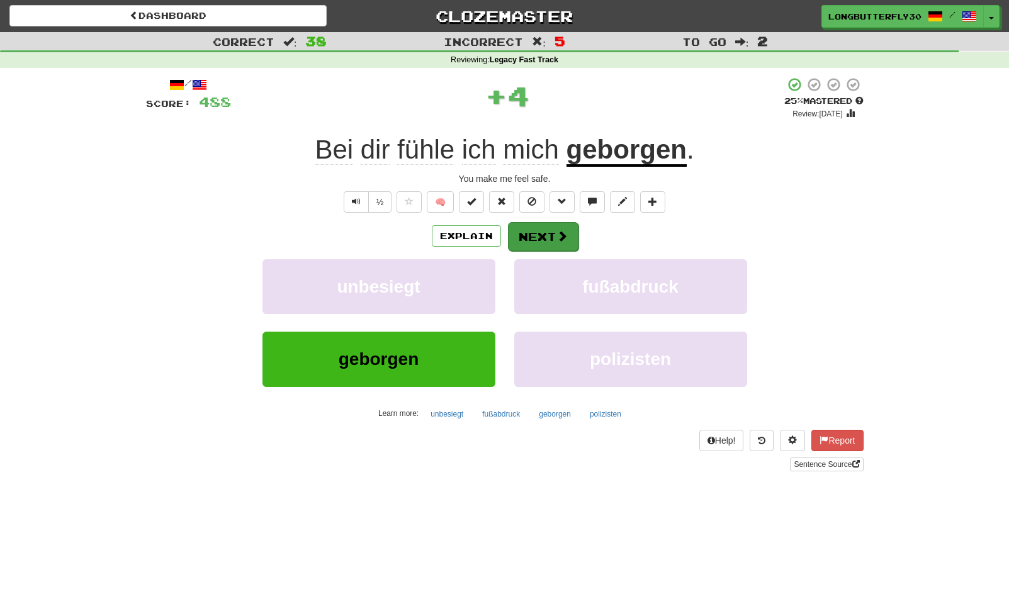
click at [536, 222] on button "Next" at bounding box center [543, 236] width 70 height 29
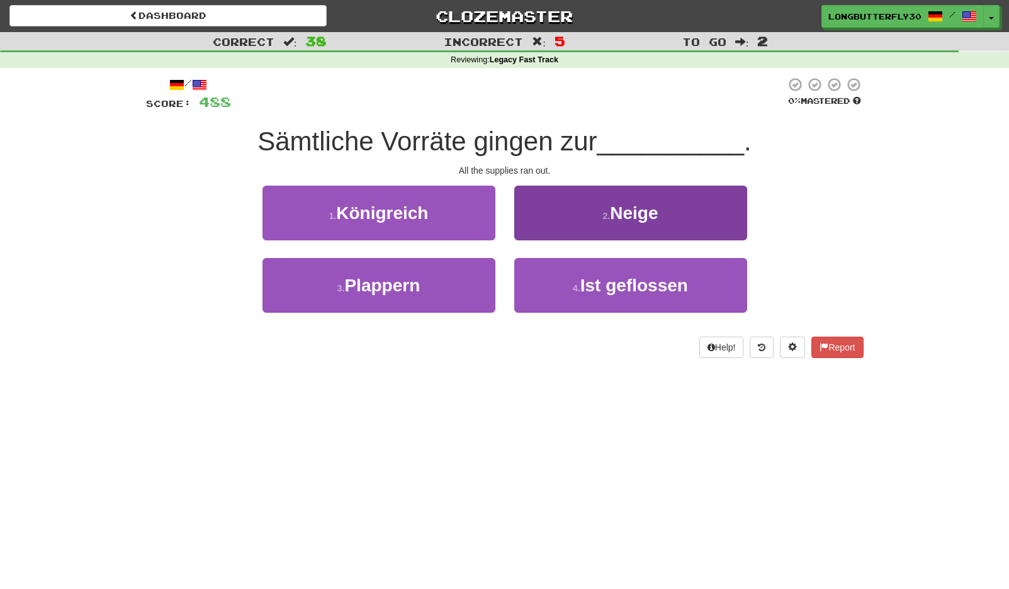
click at [639, 215] on span "Neige" at bounding box center [634, 213] width 48 height 20
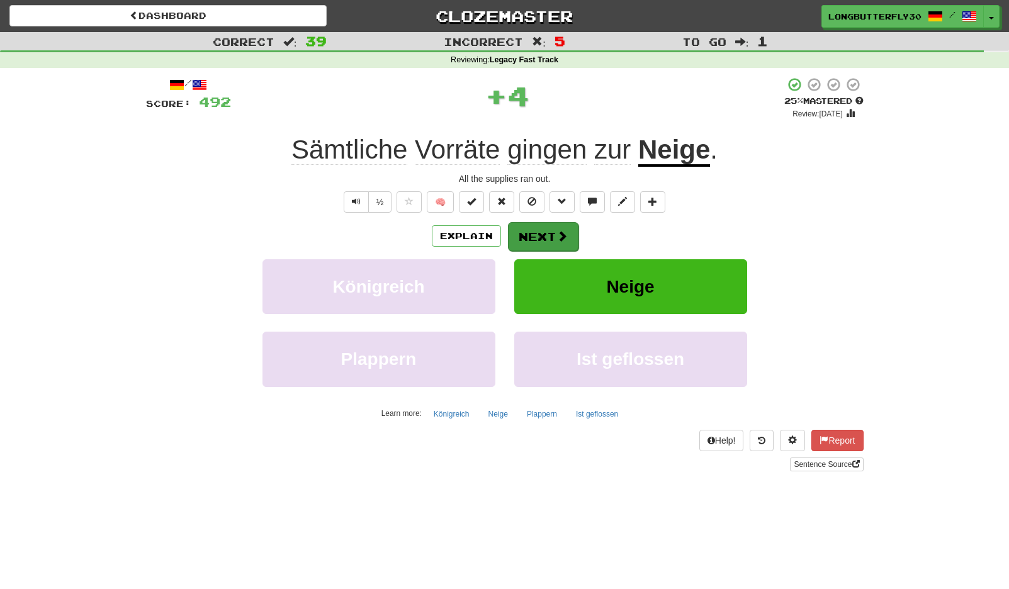
click at [539, 234] on button "Next" at bounding box center [543, 236] width 70 height 29
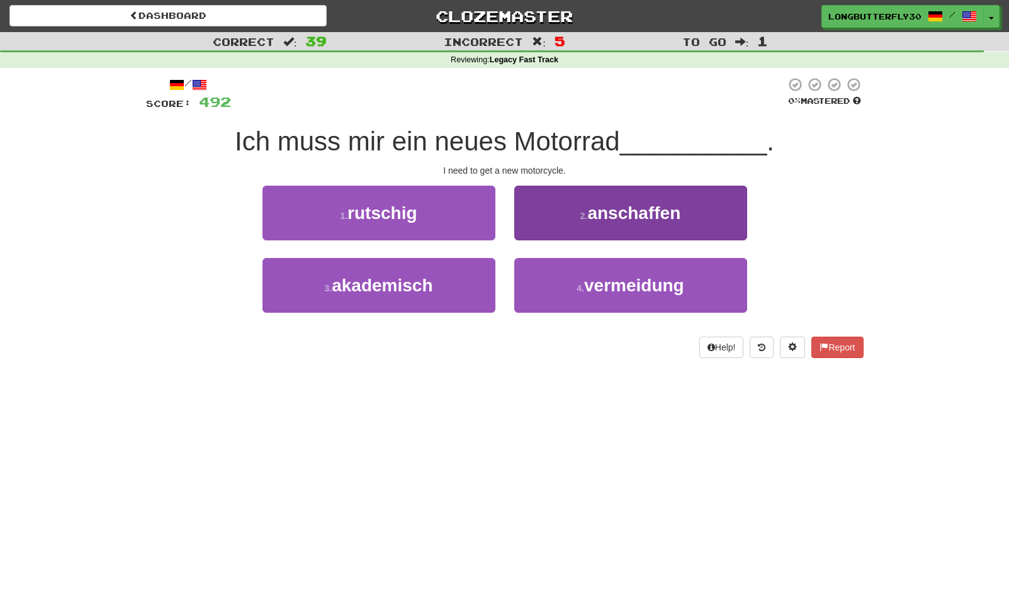
click at [583, 215] on small "2 ." at bounding box center [584, 216] width 8 height 10
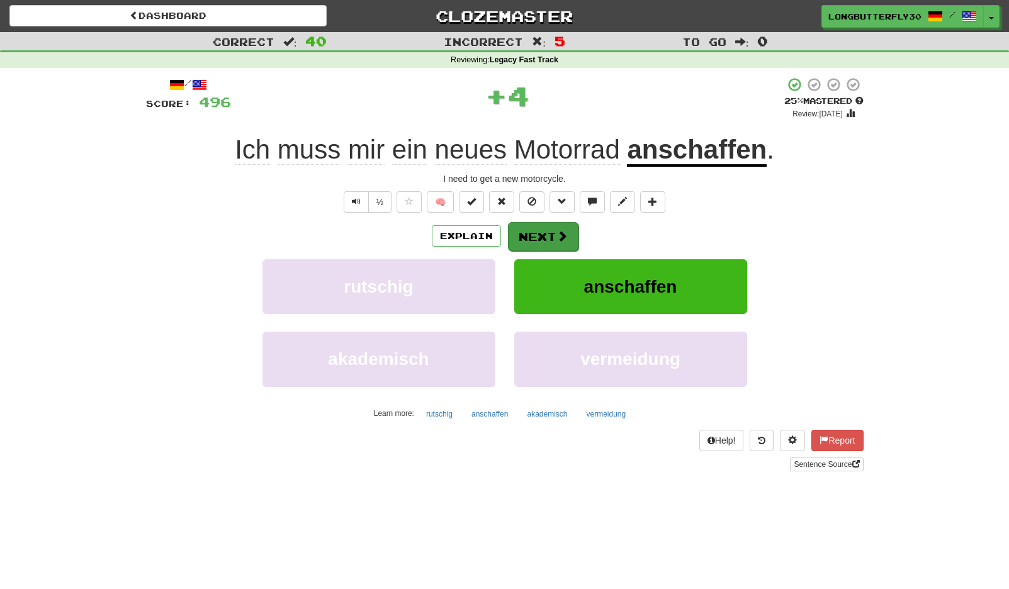
click at [540, 234] on button "Next" at bounding box center [543, 236] width 70 height 29
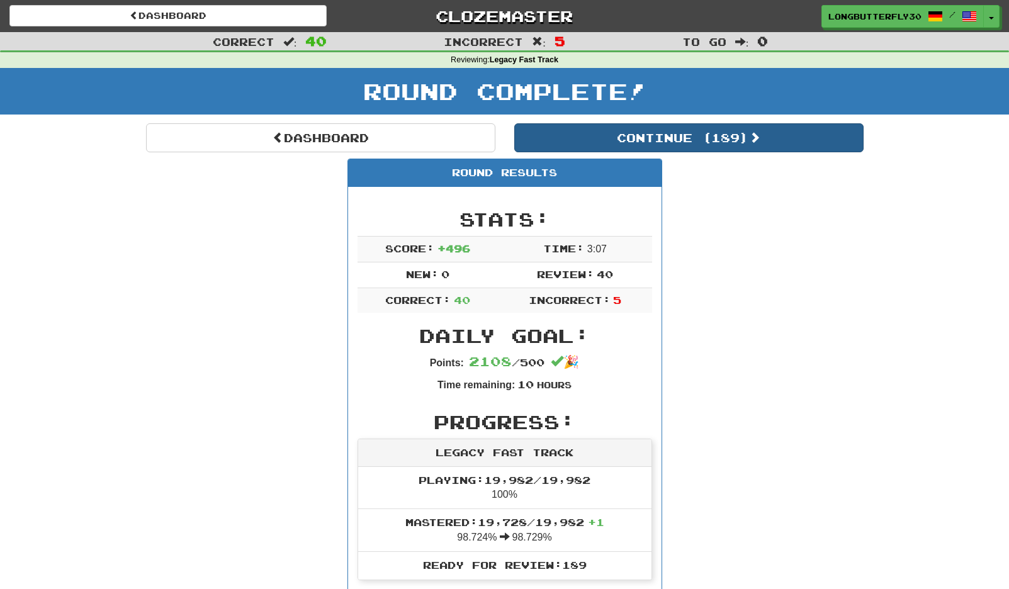
click at [683, 143] on button "Continue ( 189 )" at bounding box center [688, 137] width 349 height 29
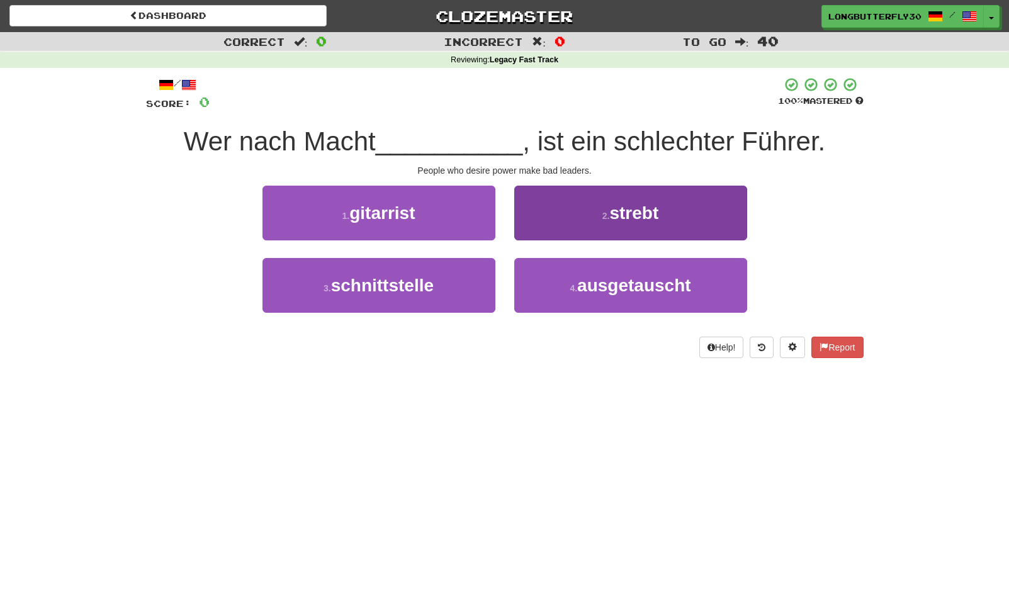
click at [623, 223] on button "2 . strebt" at bounding box center [630, 213] width 233 height 55
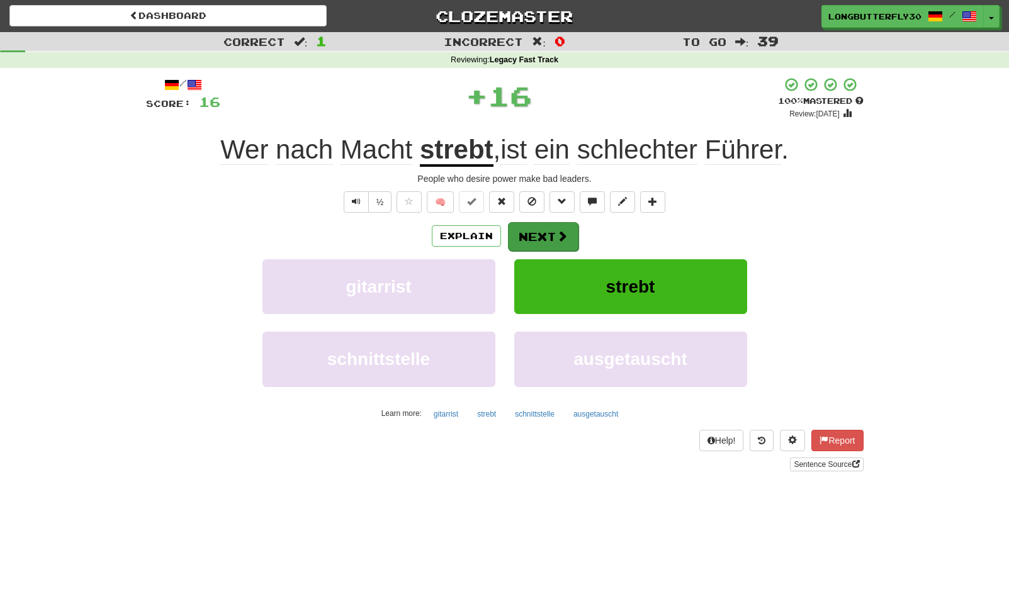
click at [557, 232] on span at bounding box center [561, 235] width 11 height 11
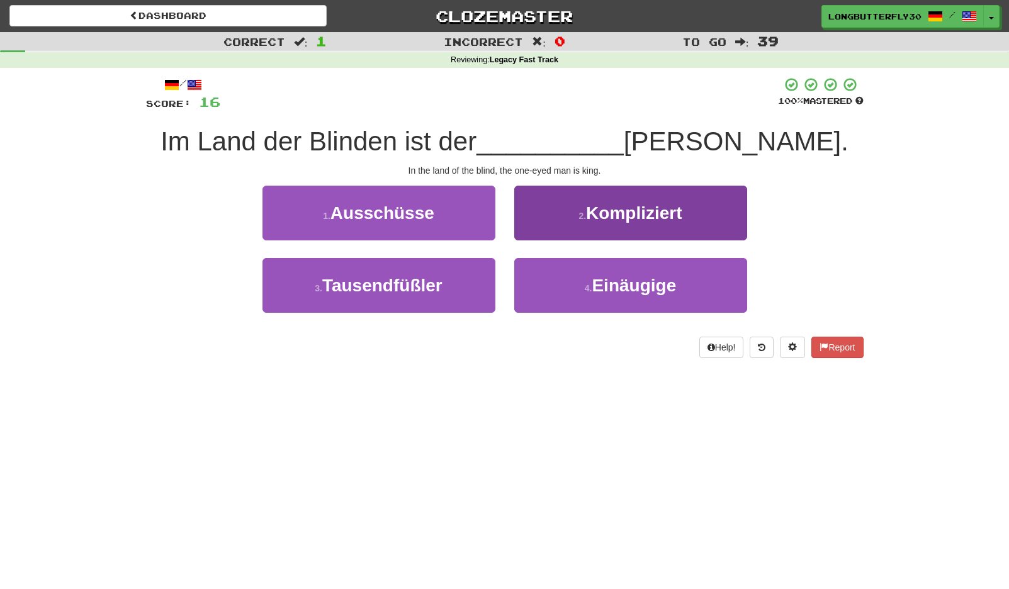
drag, startPoint x: 557, startPoint y: 277, endPoint x: 563, endPoint y: 267, distance: 11.0
click at [557, 277] on button "4 . Einäugige" at bounding box center [630, 285] width 233 height 55
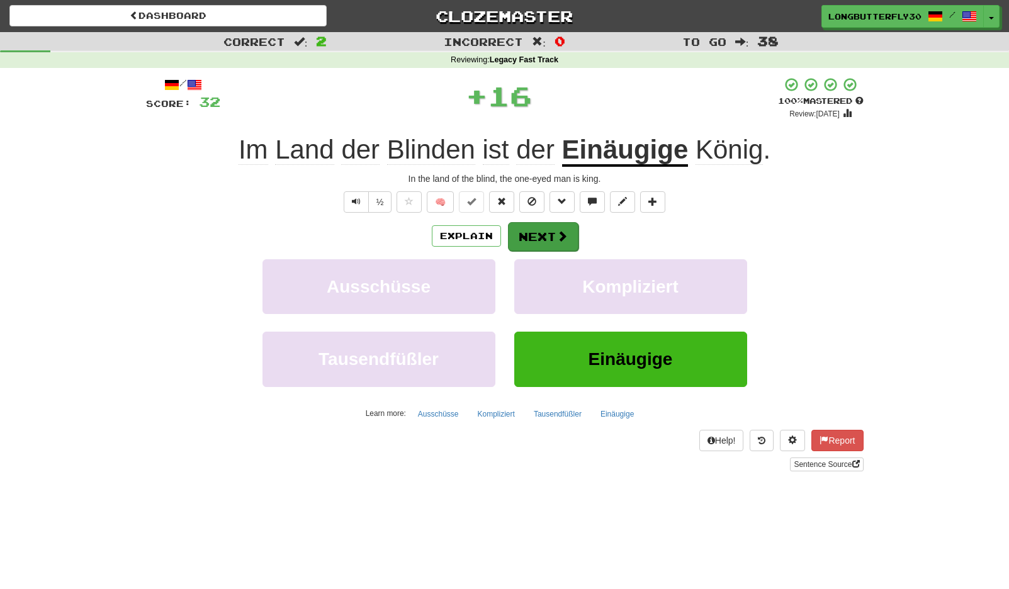
click at [543, 230] on button "Next" at bounding box center [543, 236] width 70 height 29
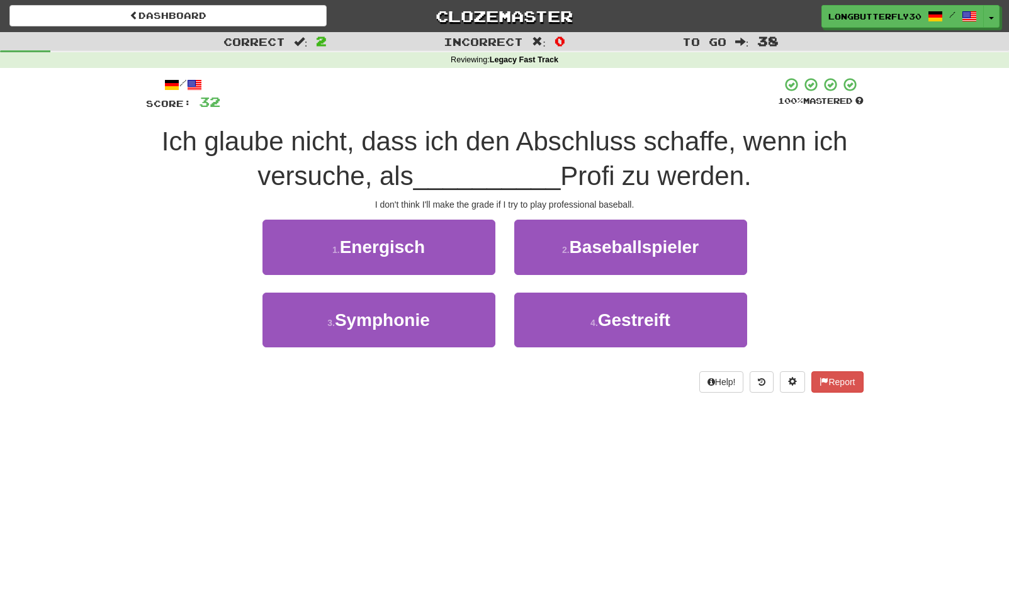
click at [593, 252] on span "Baseballspieler" at bounding box center [633, 247] width 129 height 20
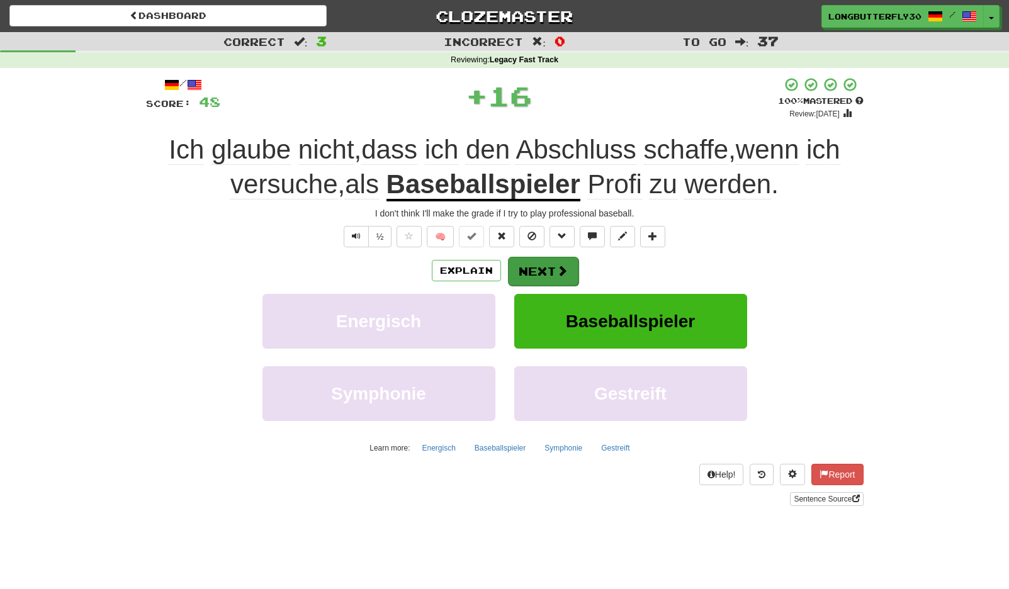
click at [532, 270] on button "Next" at bounding box center [543, 271] width 70 height 29
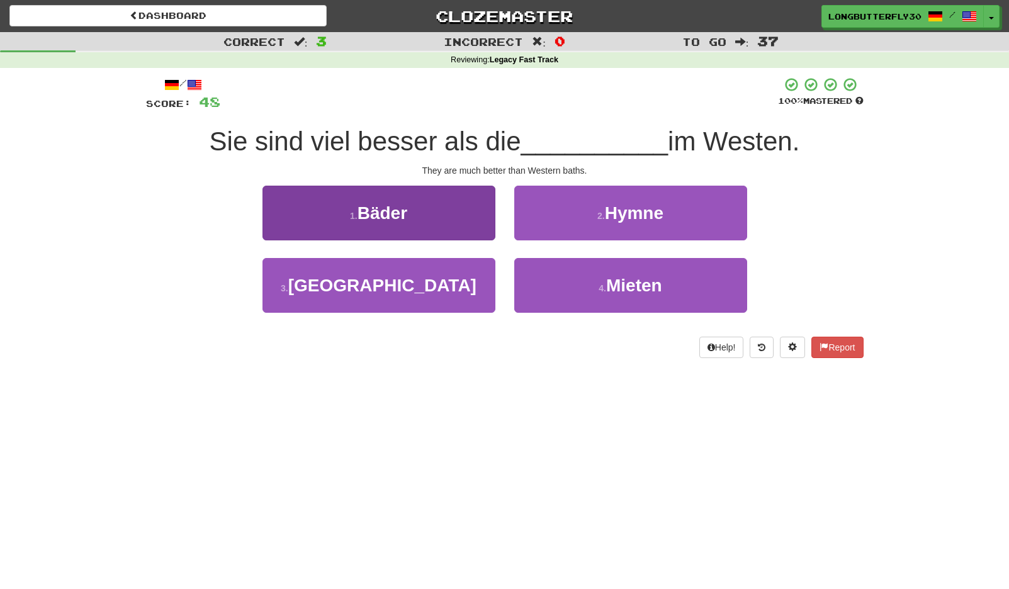
click at [457, 210] on button "1 . Bäder" at bounding box center [378, 213] width 233 height 55
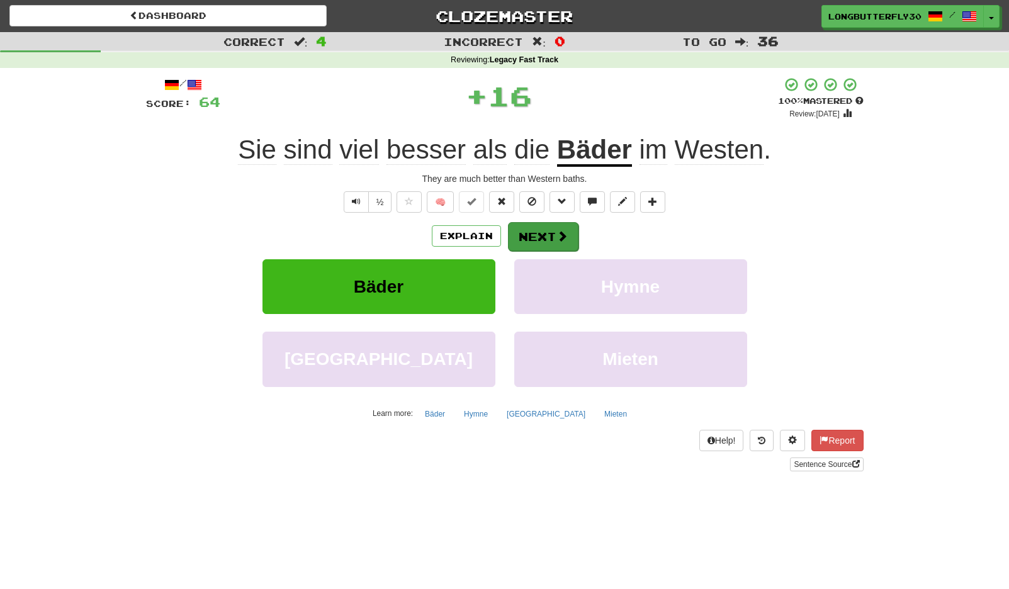
click at [552, 234] on button "Next" at bounding box center [543, 236] width 70 height 29
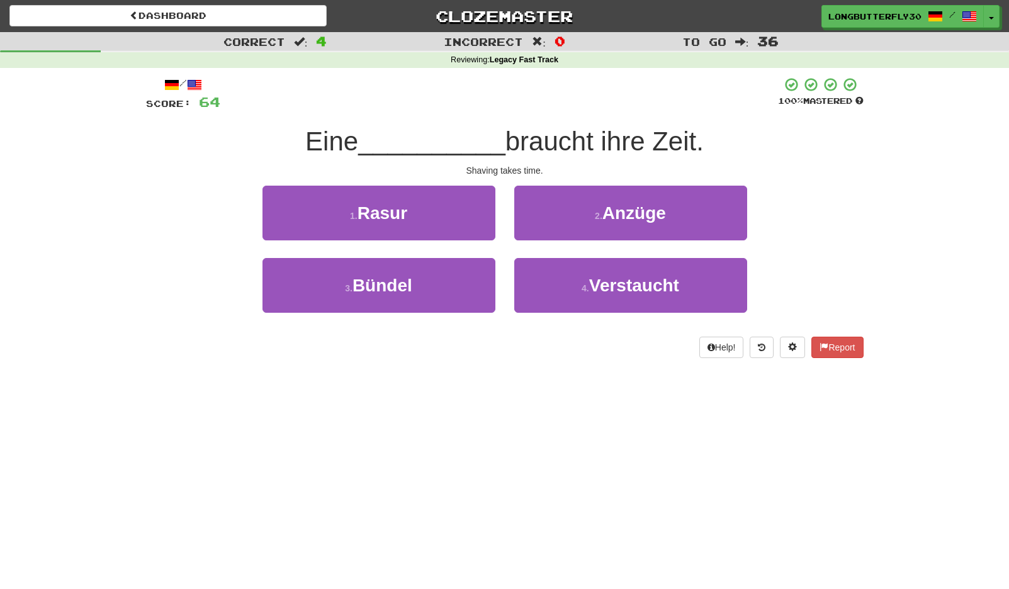
drag, startPoint x: 442, startPoint y: 207, endPoint x: 455, endPoint y: 215, distance: 16.1
click at [442, 207] on button "1 . Rasur" at bounding box center [378, 213] width 233 height 55
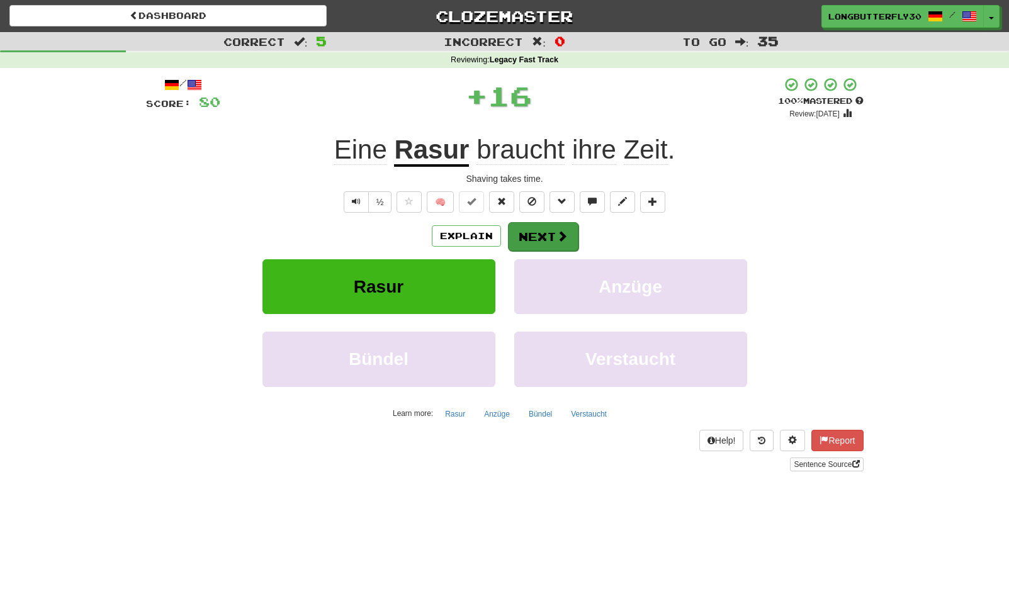
click at [532, 230] on button "Next" at bounding box center [543, 236] width 70 height 29
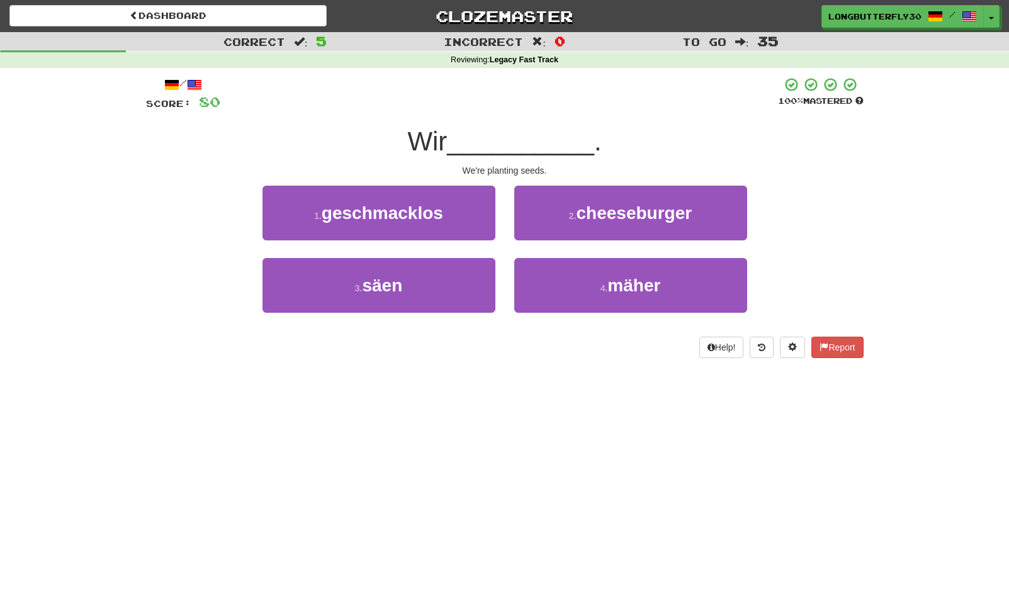
drag, startPoint x: 444, startPoint y: 283, endPoint x: 553, endPoint y: 254, distance: 112.8
click at [447, 282] on button "3 . säen" at bounding box center [378, 285] width 233 height 55
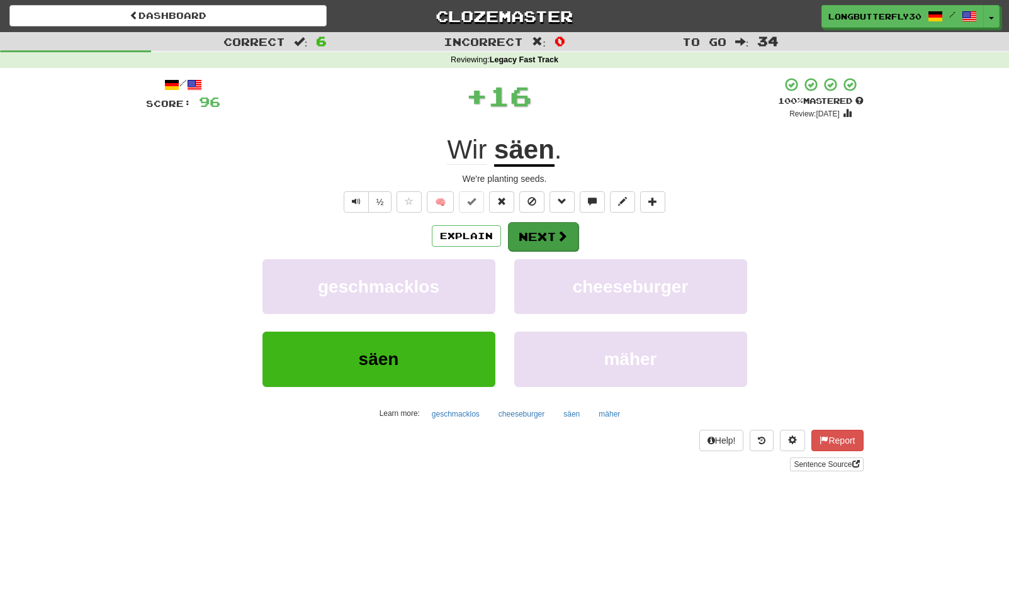
click at [547, 238] on button "Next" at bounding box center [543, 236] width 70 height 29
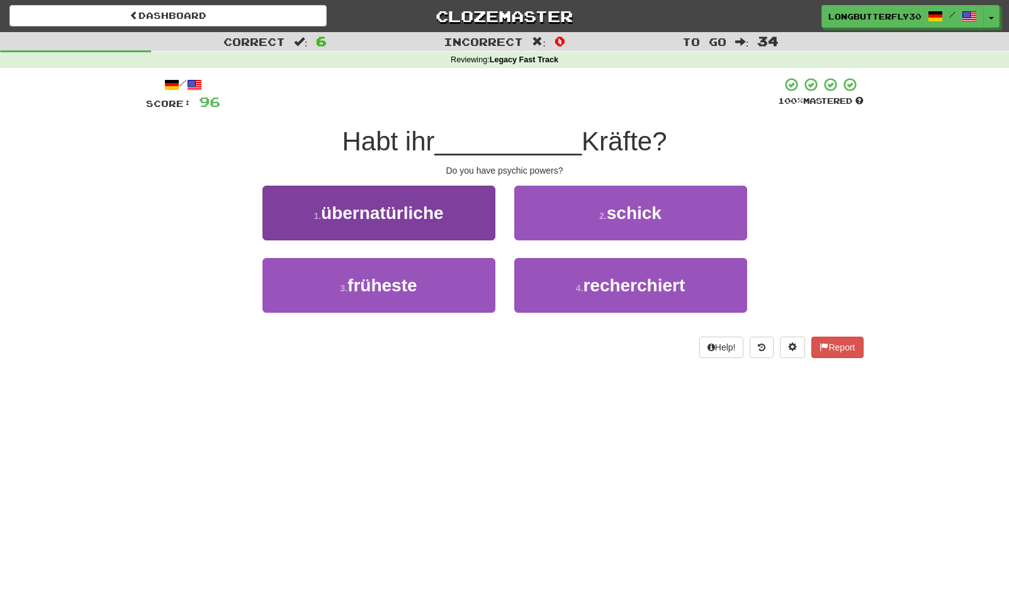
click at [465, 203] on button "1 . übernatürliche" at bounding box center [378, 213] width 233 height 55
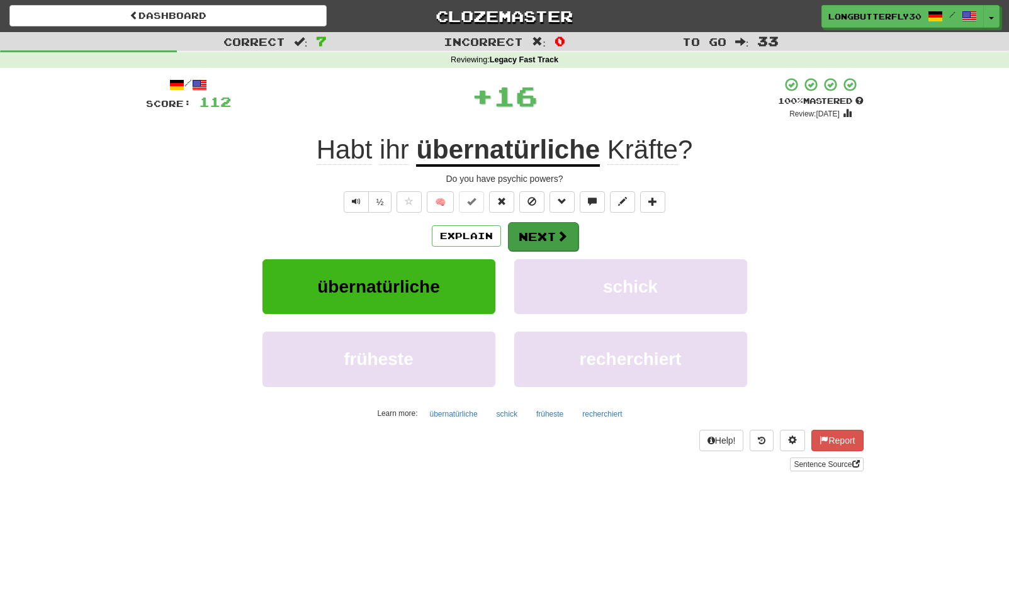
click at [542, 225] on button "Next" at bounding box center [543, 236] width 70 height 29
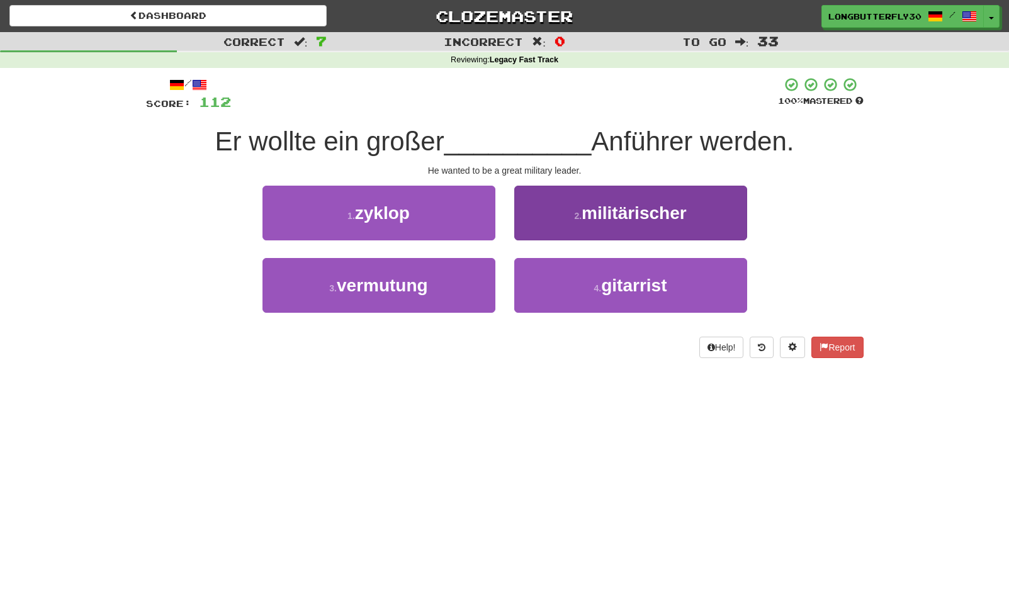
click at [644, 215] on span "militärischer" at bounding box center [633, 213] width 105 height 20
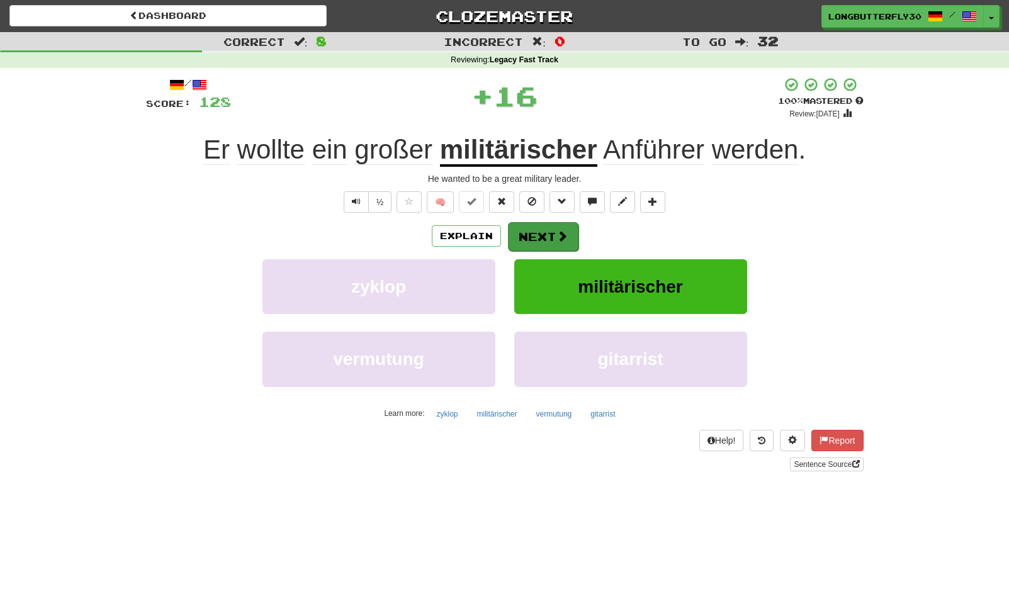
click at [575, 232] on button "Next" at bounding box center [543, 236] width 70 height 29
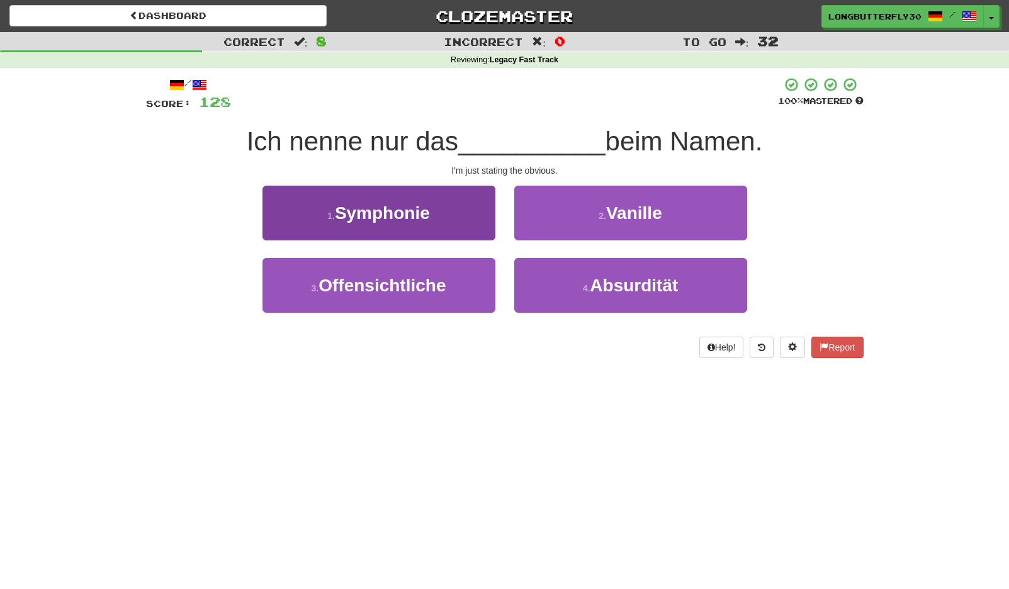
click at [460, 282] on button "3 . Offensichtliche" at bounding box center [378, 285] width 233 height 55
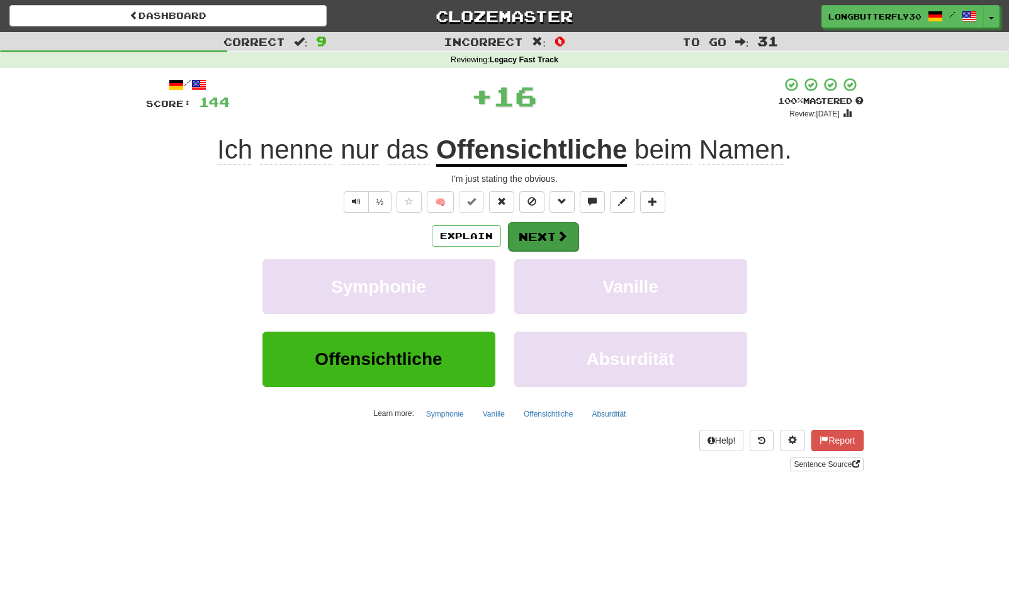
click at [545, 236] on button "Next" at bounding box center [543, 236] width 70 height 29
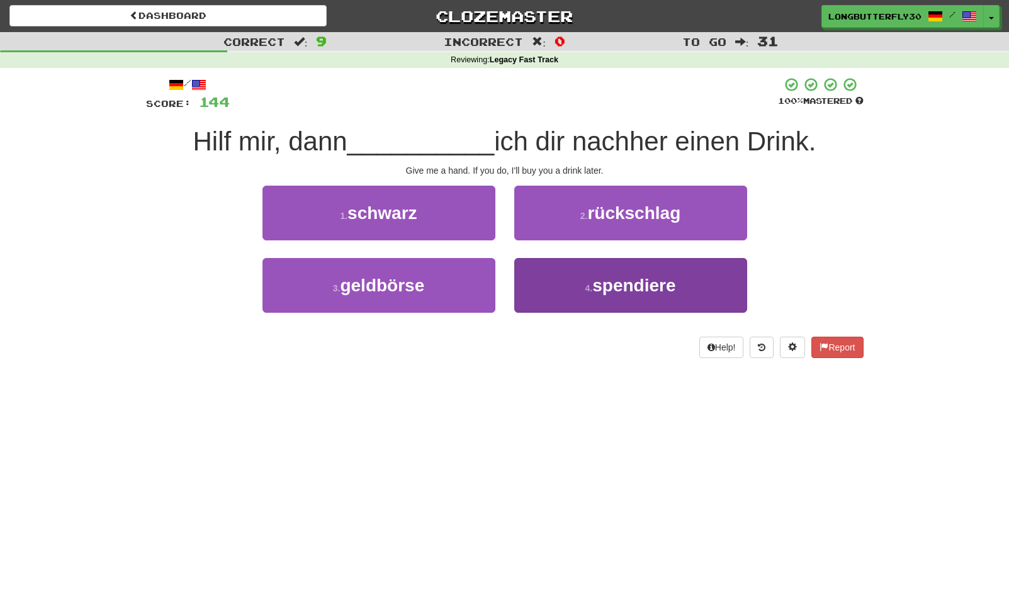
click at [566, 284] on button "4 . spendiere" at bounding box center [630, 285] width 233 height 55
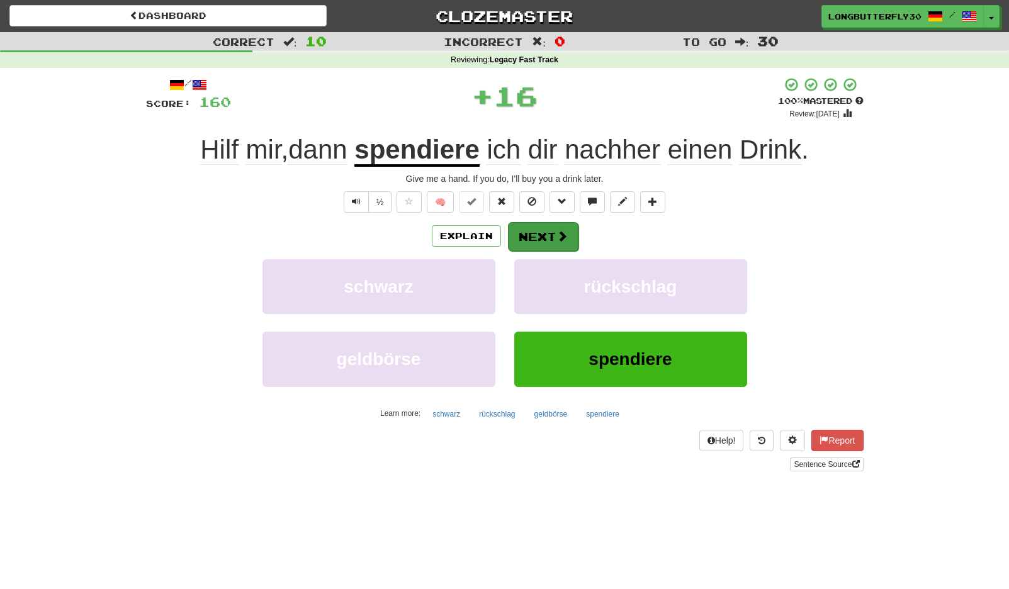
click at [557, 228] on button "Next" at bounding box center [543, 236] width 70 height 29
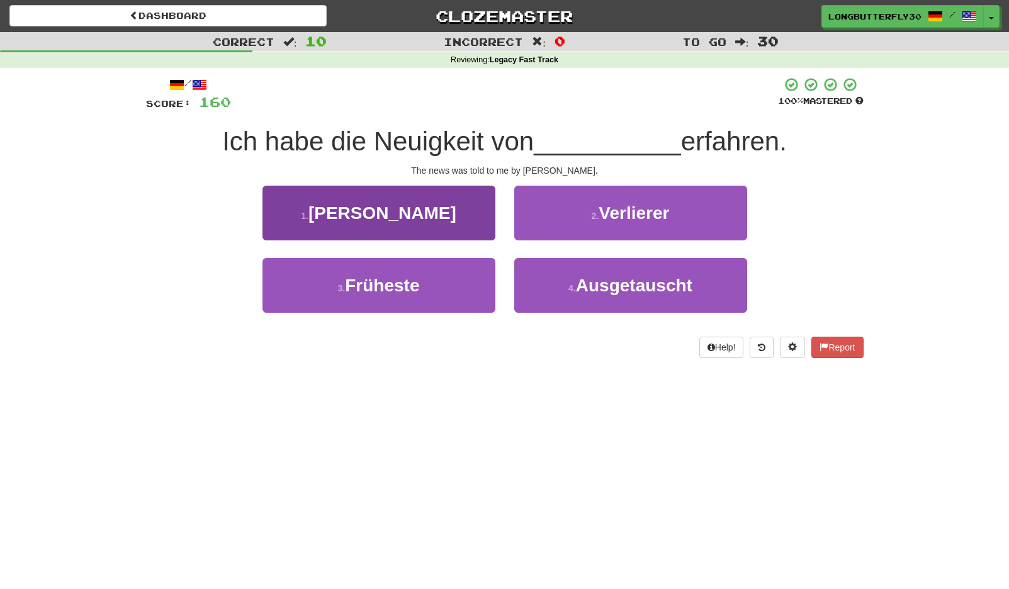
click at [476, 220] on button "1 . Ito" at bounding box center [378, 213] width 233 height 55
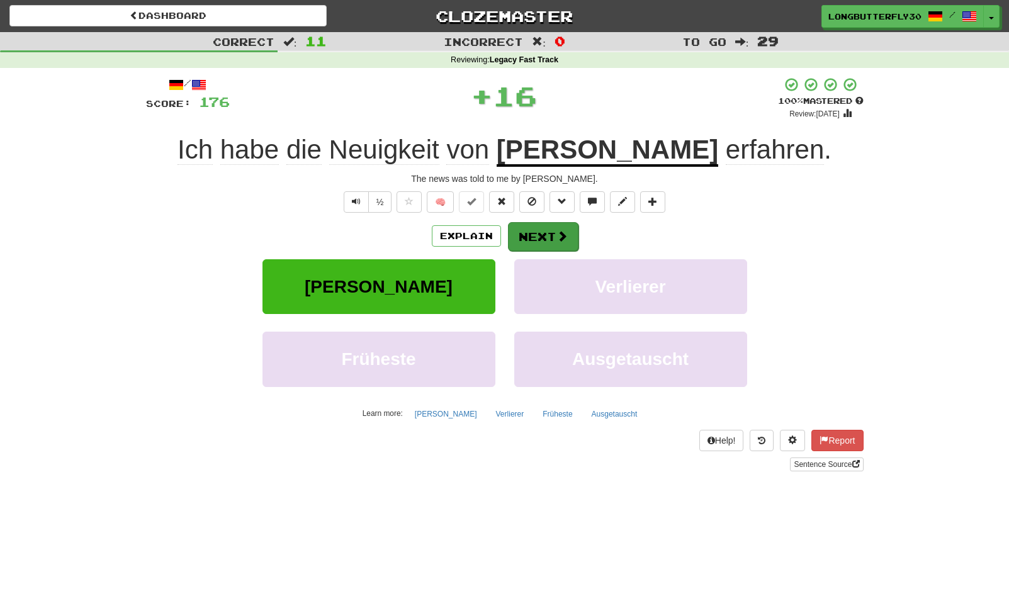
click at [544, 234] on button "Next" at bounding box center [543, 236] width 70 height 29
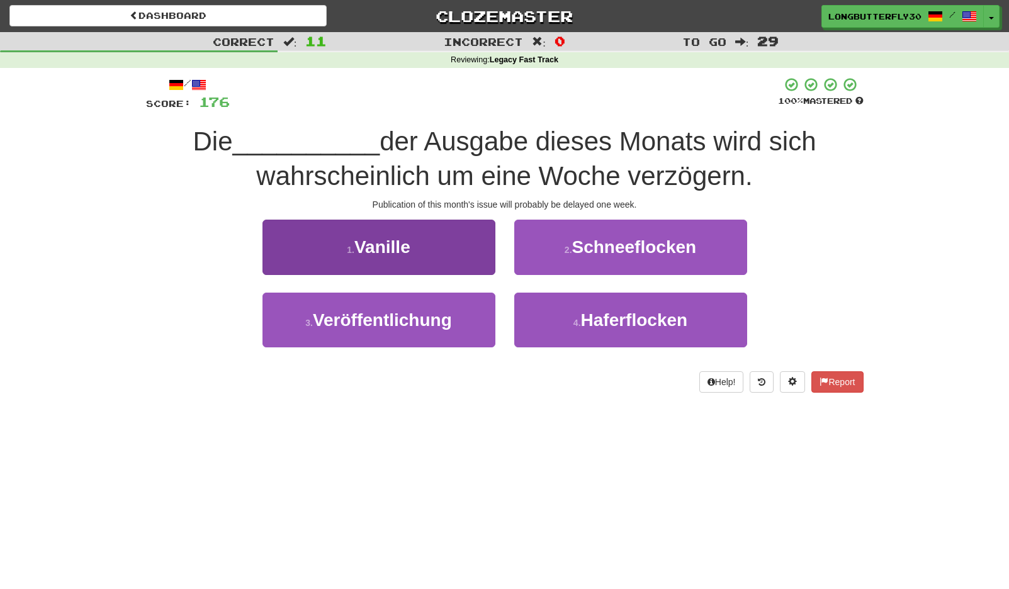
drag, startPoint x: 431, startPoint y: 316, endPoint x: 437, endPoint y: 311, distance: 8.1
click at [431, 315] on span "Veröffentlichung" at bounding box center [382, 320] width 139 height 20
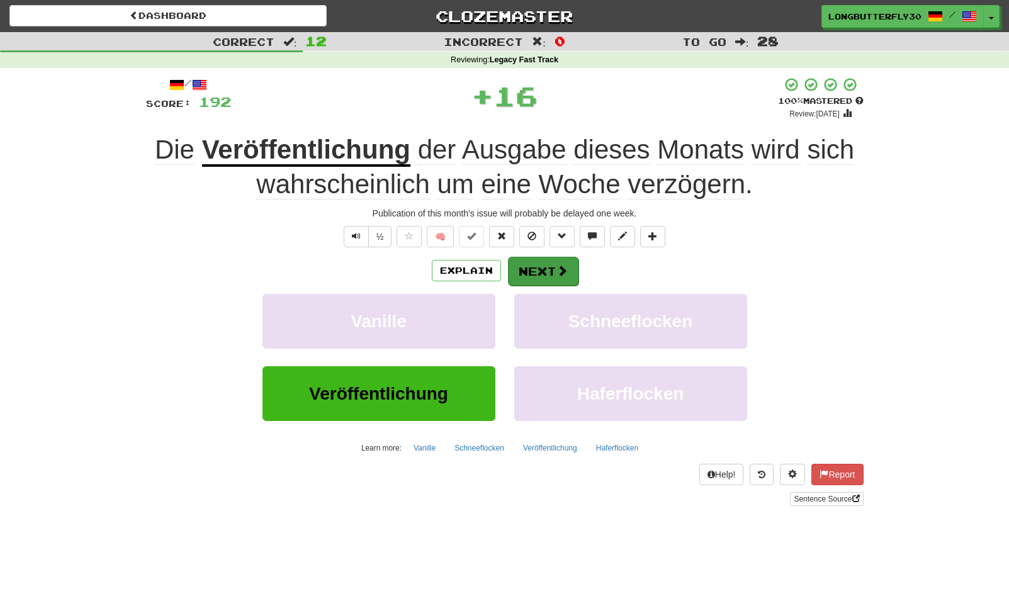
click at [528, 257] on button "Next" at bounding box center [543, 271] width 70 height 29
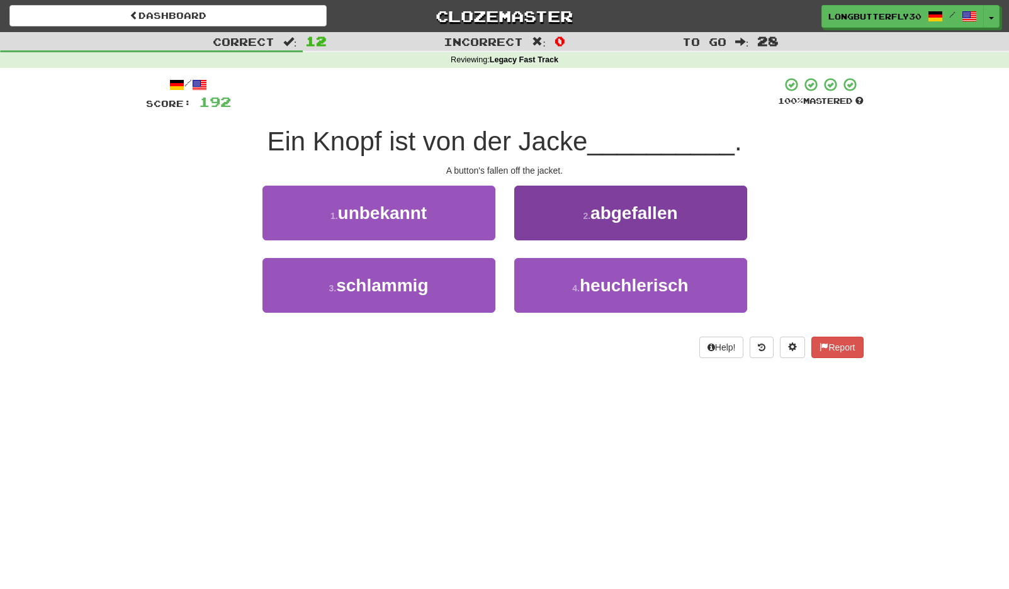
click at [584, 220] on button "2 . abgefallen" at bounding box center [630, 213] width 233 height 55
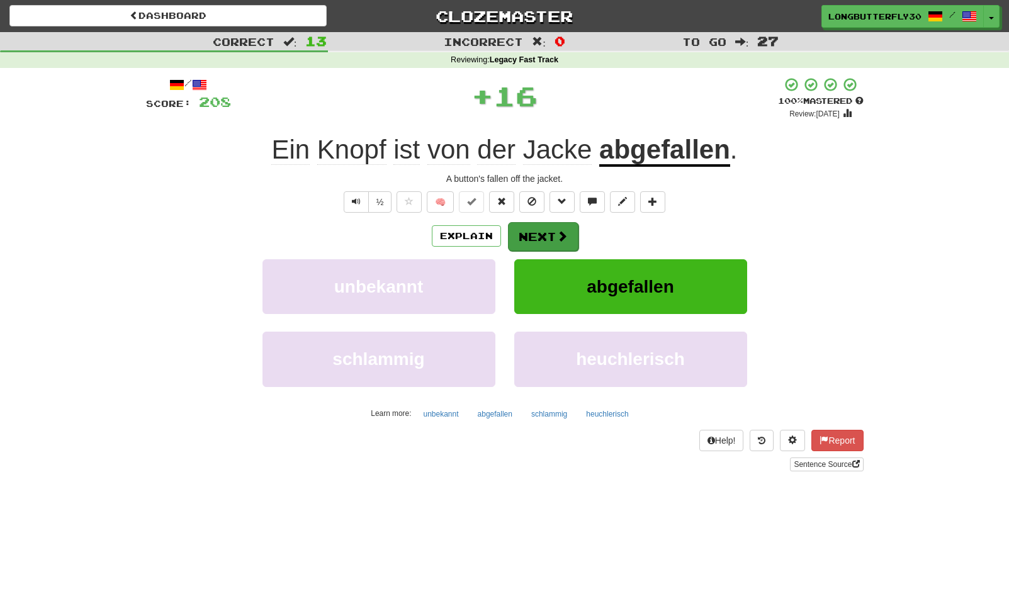
click at [544, 237] on button "Next" at bounding box center [543, 236] width 70 height 29
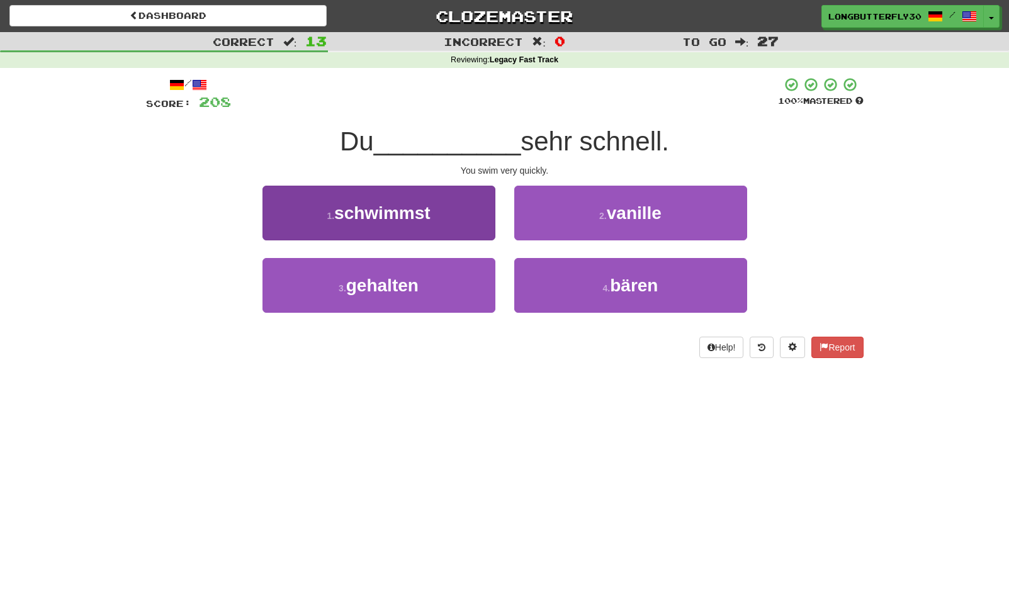
click at [478, 213] on button "1 . schwimmst" at bounding box center [378, 213] width 233 height 55
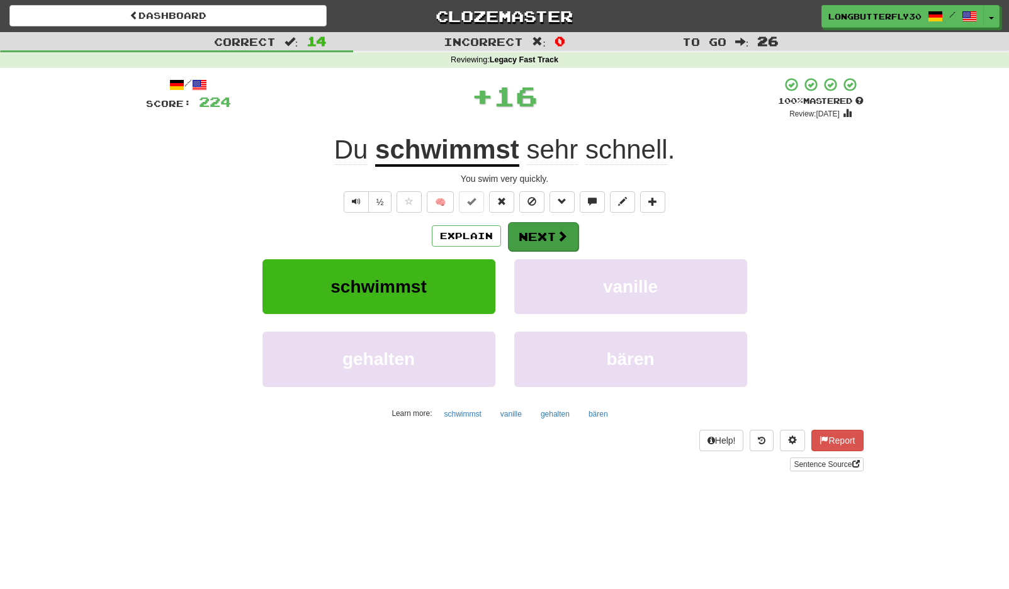
click at [553, 228] on button "Next" at bounding box center [543, 236] width 70 height 29
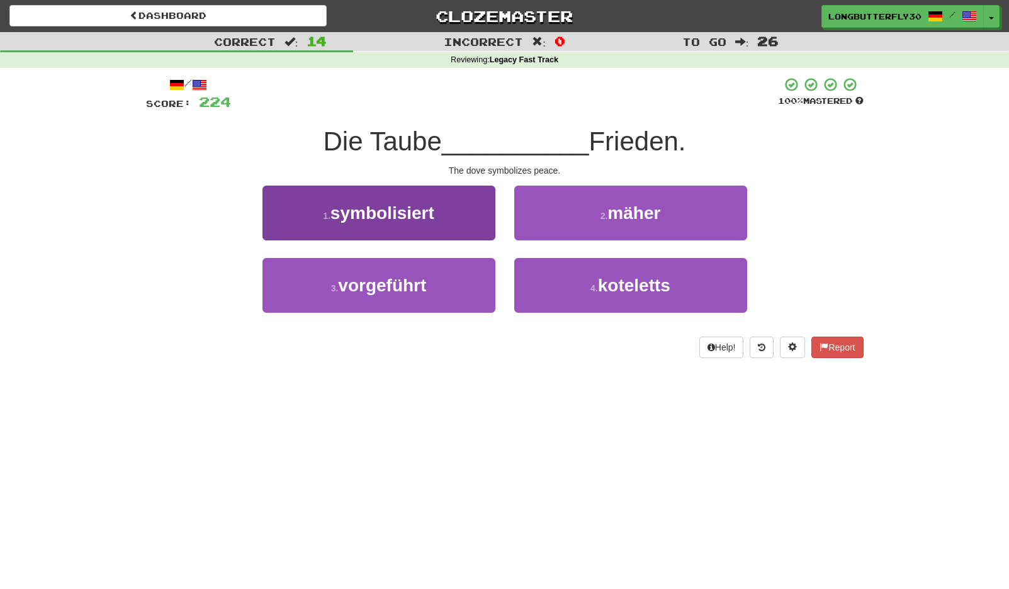
click at [457, 219] on button "1 . symbolisiert" at bounding box center [378, 213] width 233 height 55
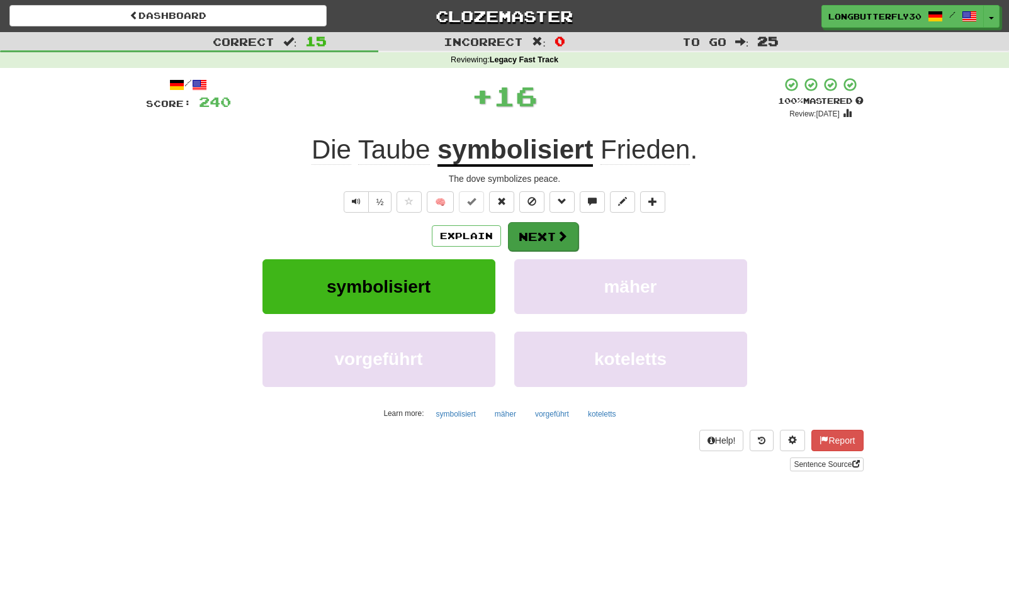
click at [534, 231] on button "Next" at bounding box center [543, 236] width 70 height 29
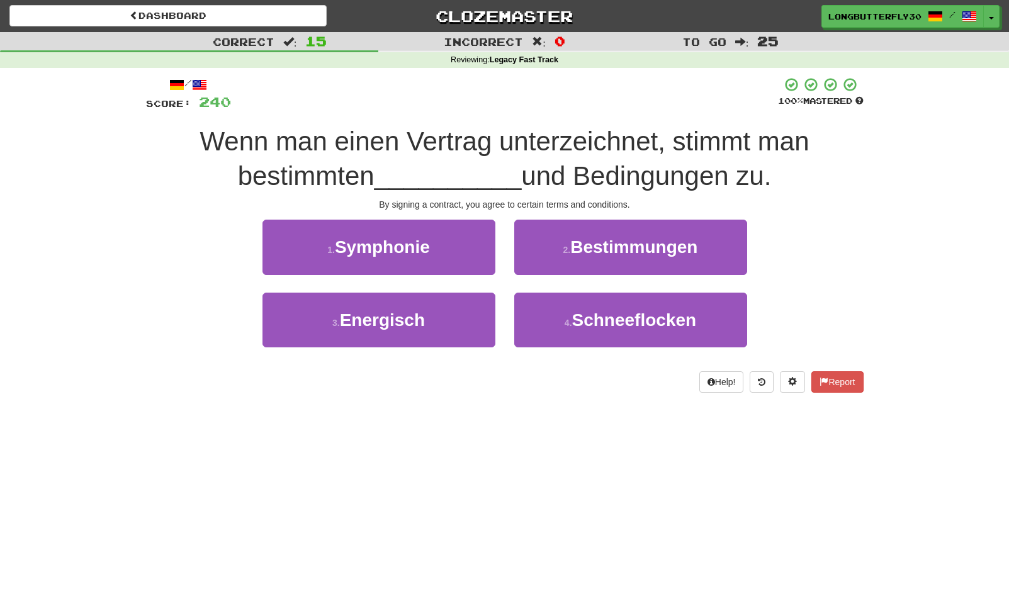
click at [603, 253] on span "Bestimmungen" at bounding box center [633, 247] width 127 height 20
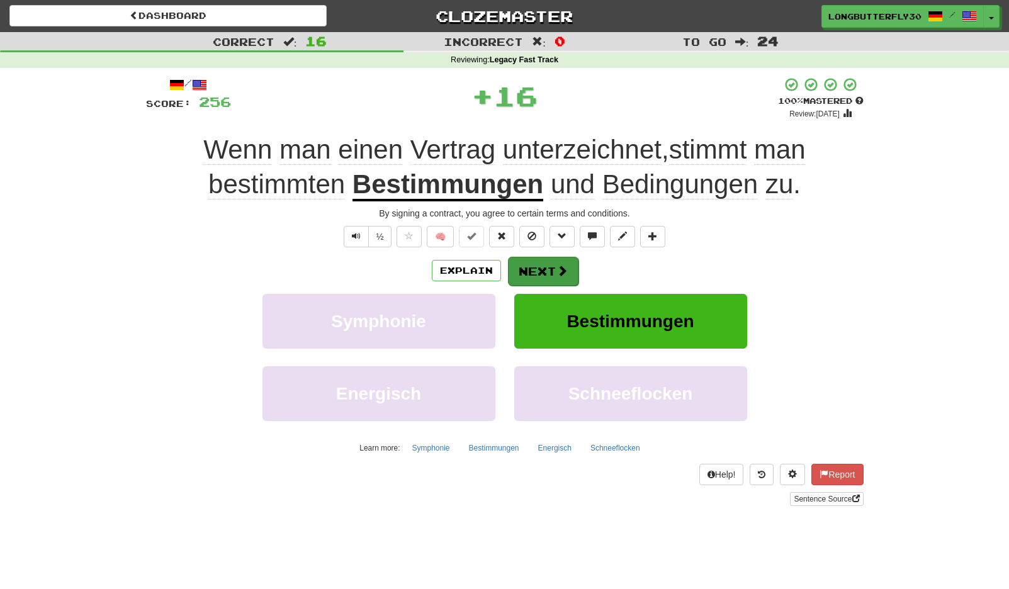
click at [556, 265] on span at bounding box center [561, 270] width 11 height 11
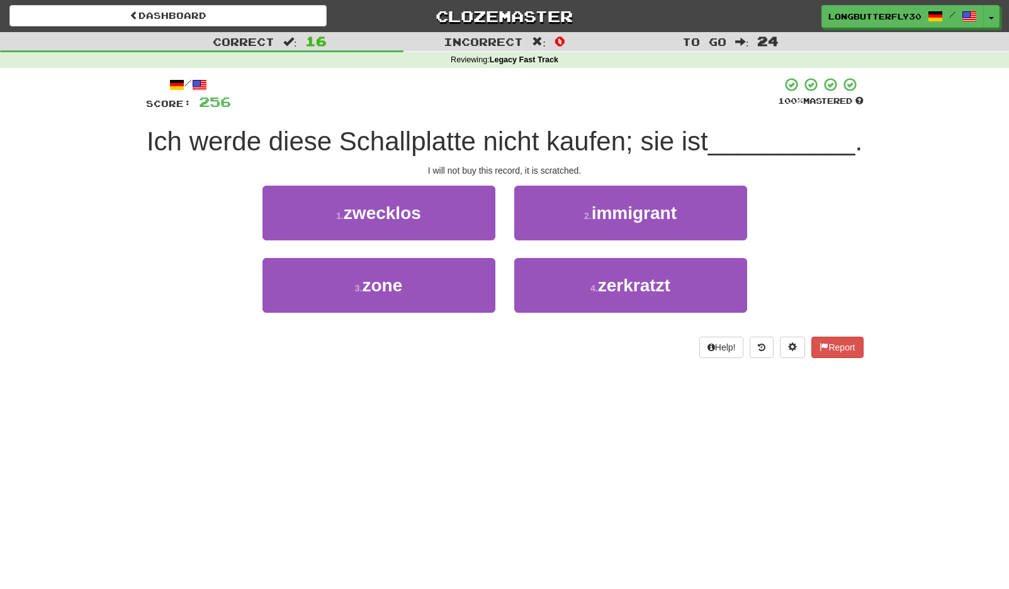
drag, startPoint x: 571, startPoint y: 278, endPoint x: 564, endPoint y: 255, distance: 23.7
click at [571, 278] on button "4 . zerkratzt" at bounding box center [630, 285] width 233 height 55
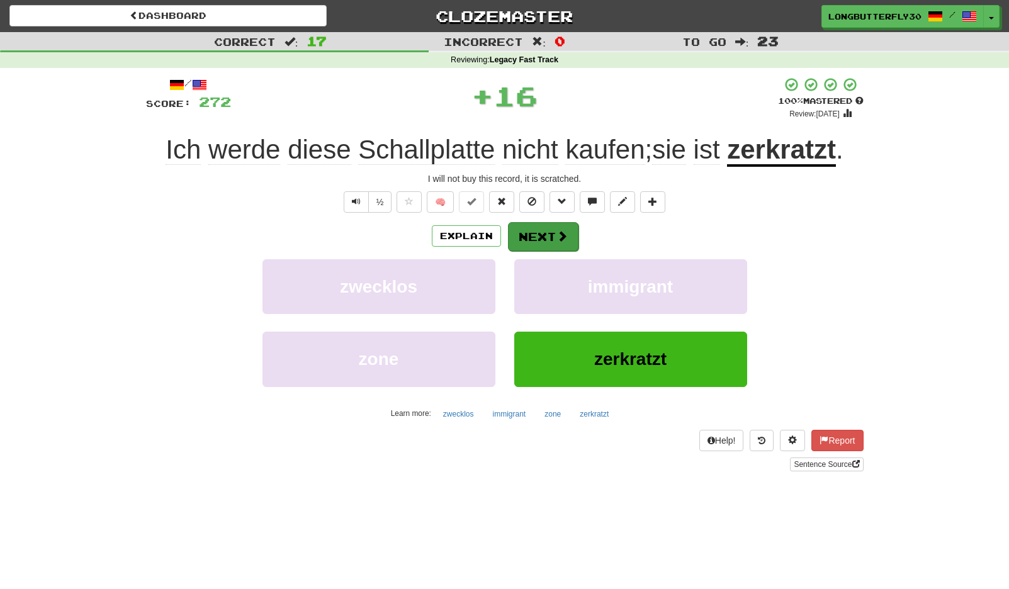
click at [552, 238] on button "Next" at bounding box center [543, 236] width 70 height 29
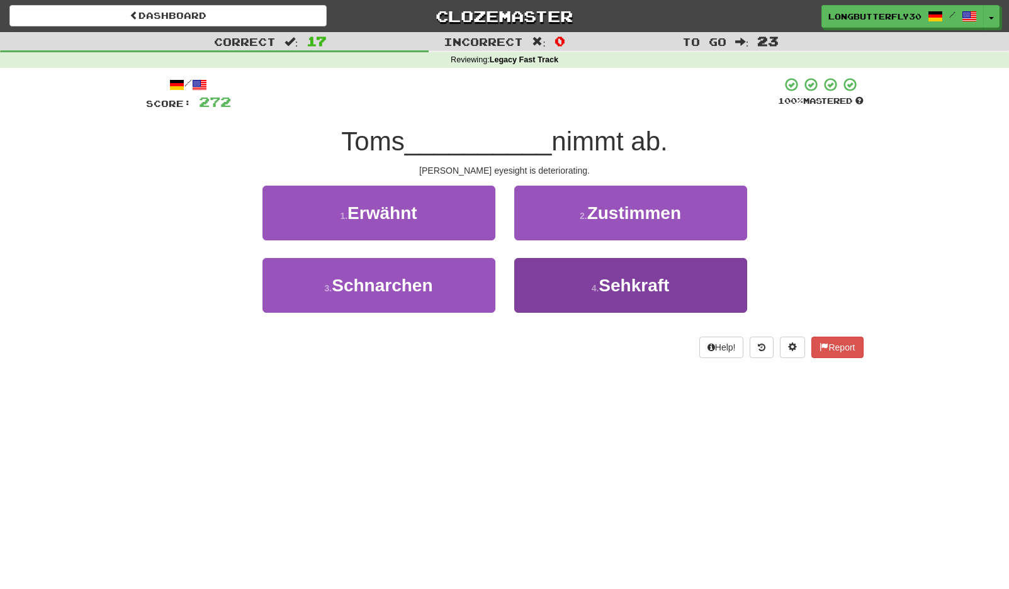
click at [561, 279] on button "4 . Sehkraft" at bounding box center [630, 285] width 233 height 55
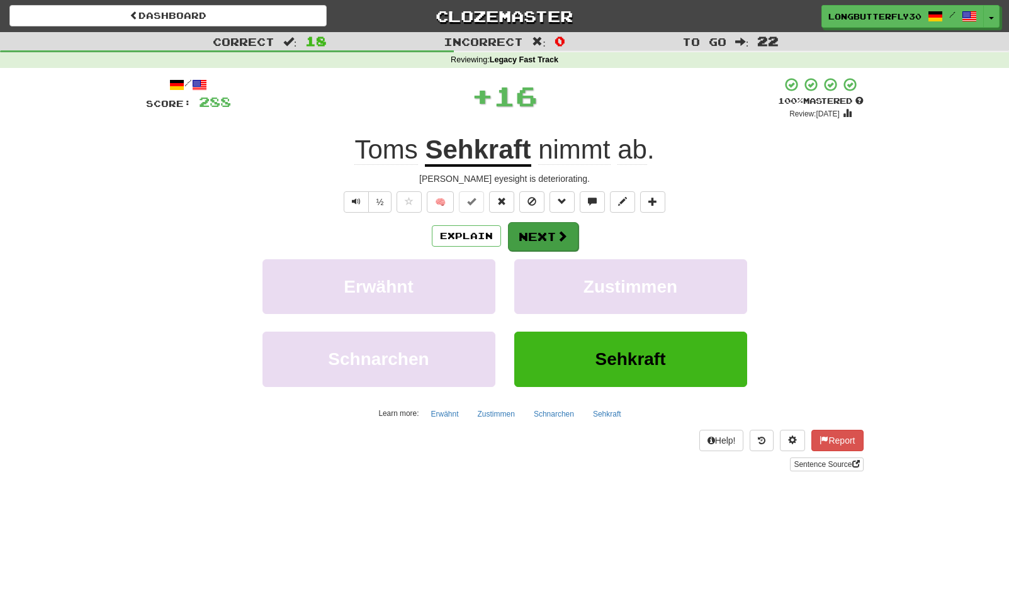
click at [549, 235] on button "Next" at bounding box center [543, 236] width 70 height 29
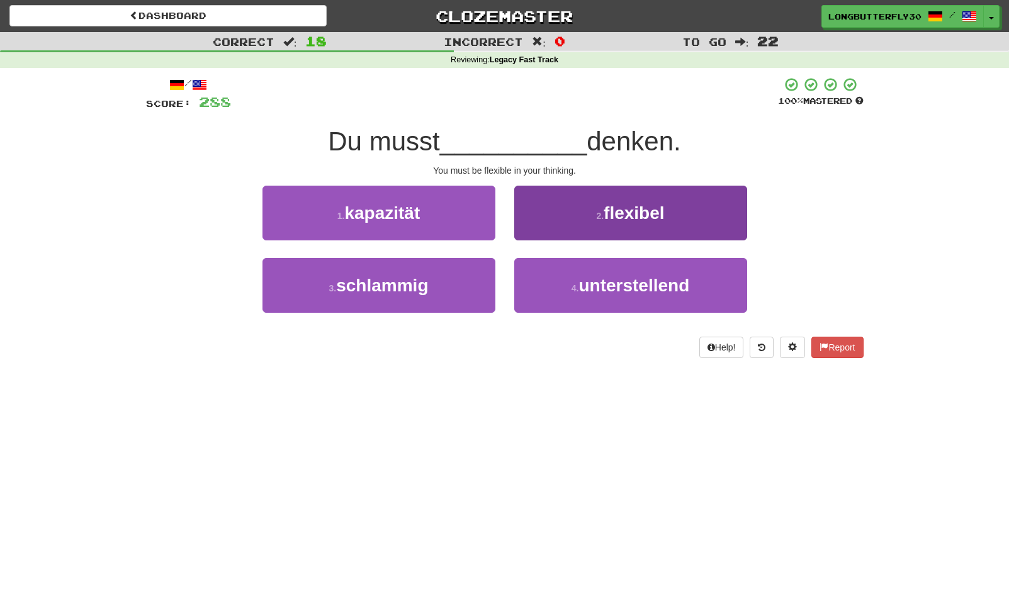
click at [547, 222] on button "2 . flexibel" at bounding box center [630, 213] width 233 height 55
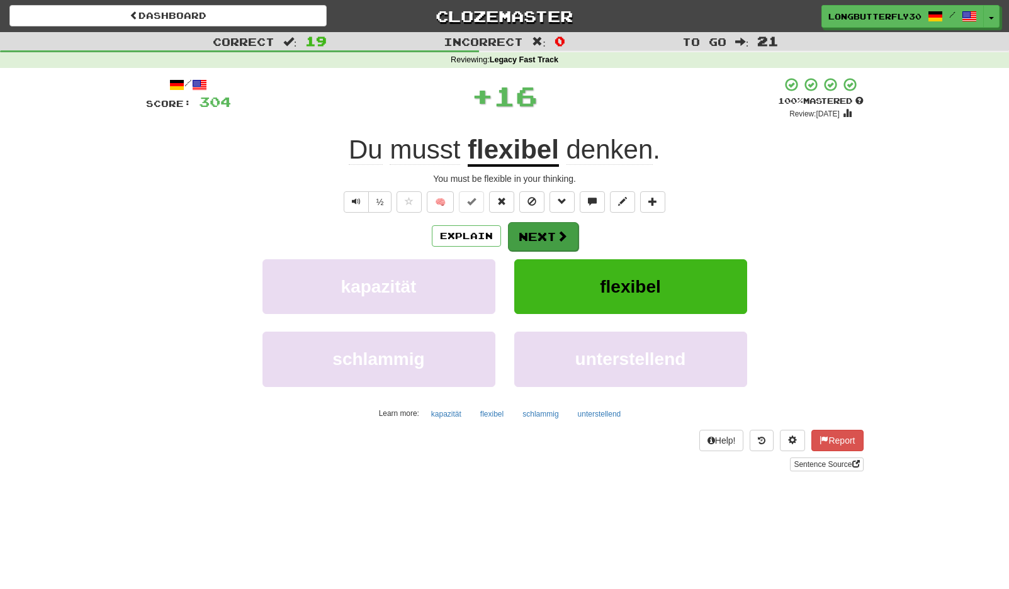
click at [539, 228] on button "Next" at bounding box center [543, 236] width 70 height 29
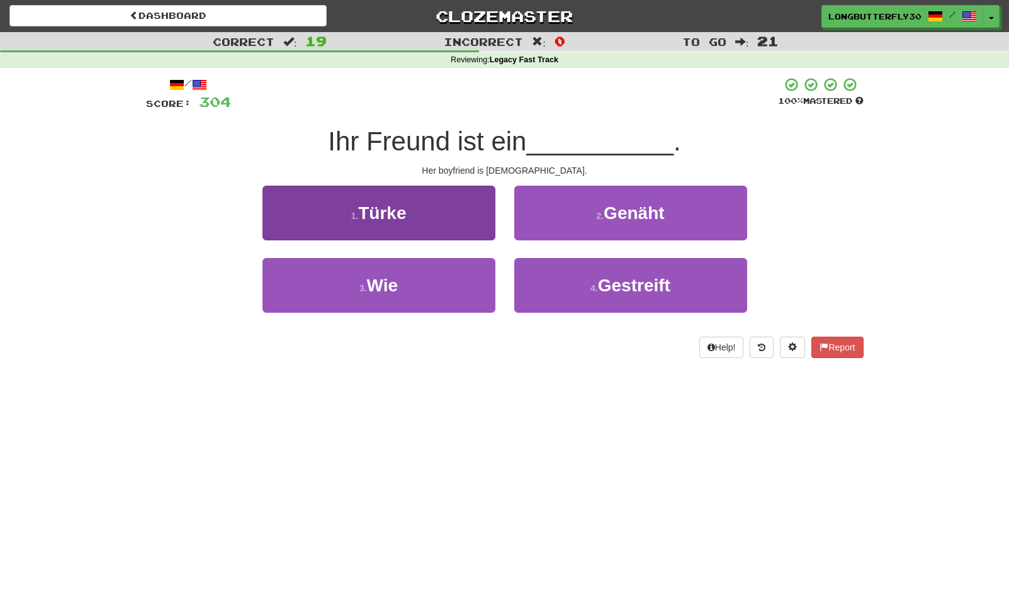
click at [463, 218] on button "1 . Türke" at bounding box center [378, 213] width 233 height 55
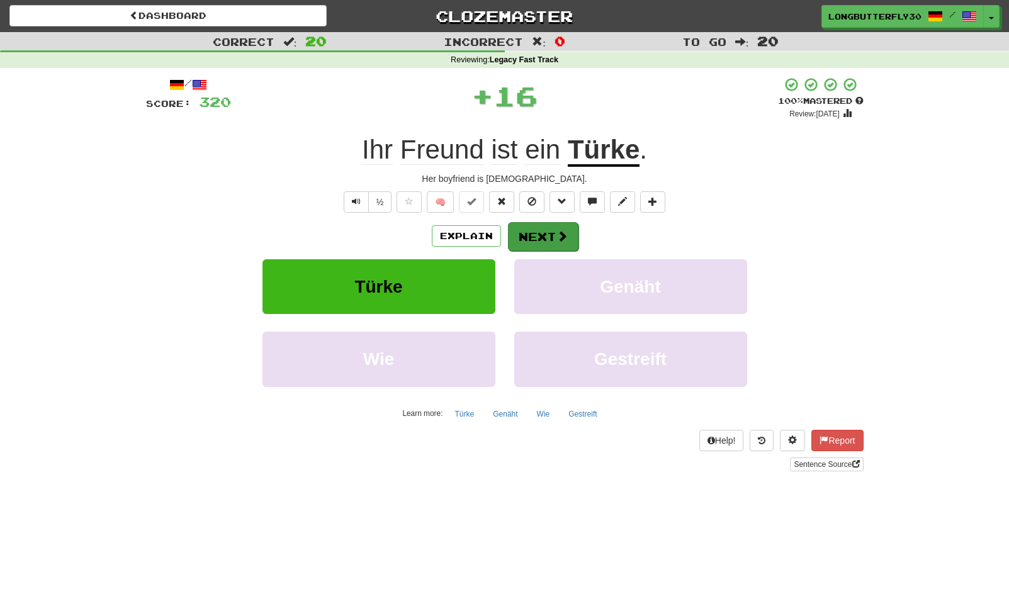
click at [546, 229] on button "Next" at bounding box center [543, 236] width 70 height 29
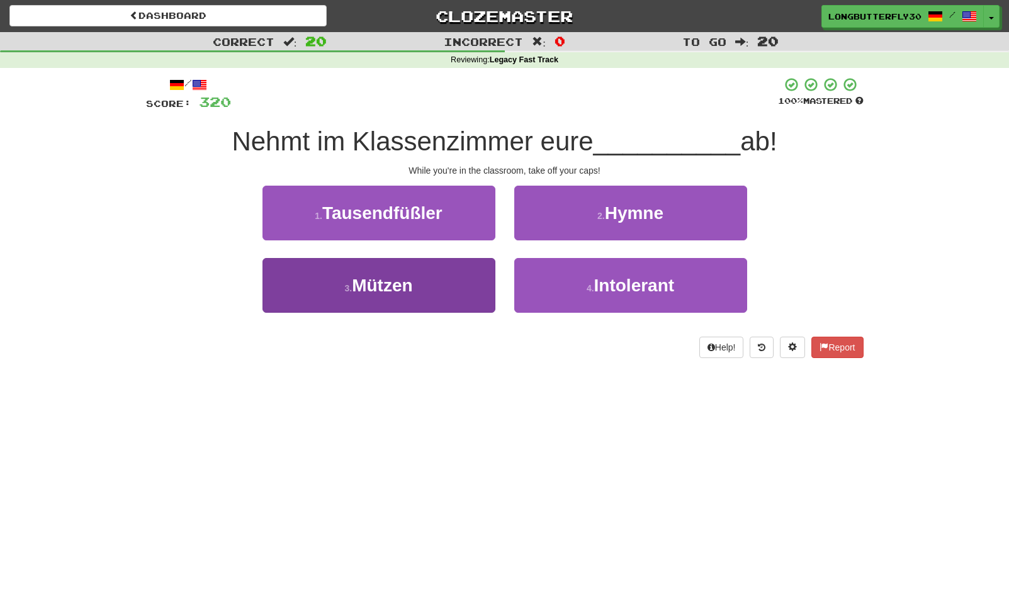
click at [480, 274] on button "3 . Mützen" at bounding box center [378, 285] width 233 height 55
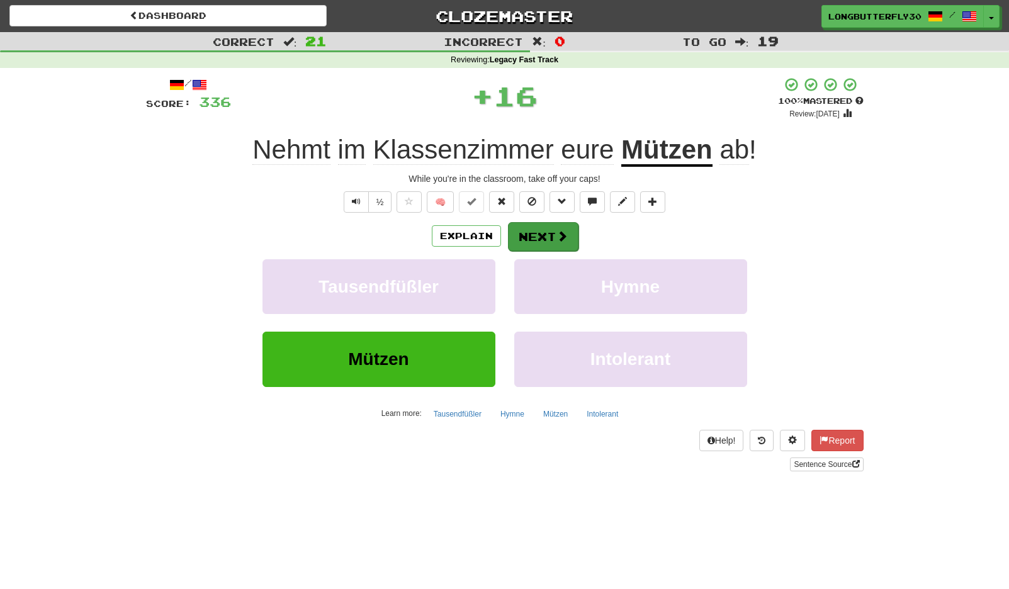
click at [542, 240] on button "Next" at bounding box center [543, 236] width 70 height 29
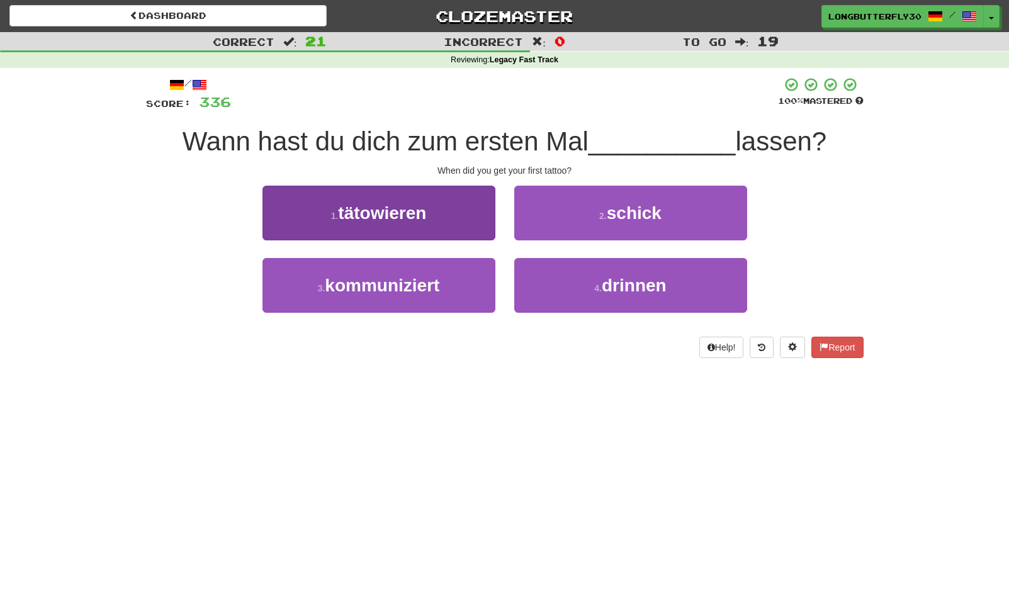
click at [449, 218] on button "1 . tätowieren" at bounding box center [378, 213] width 233 height 55
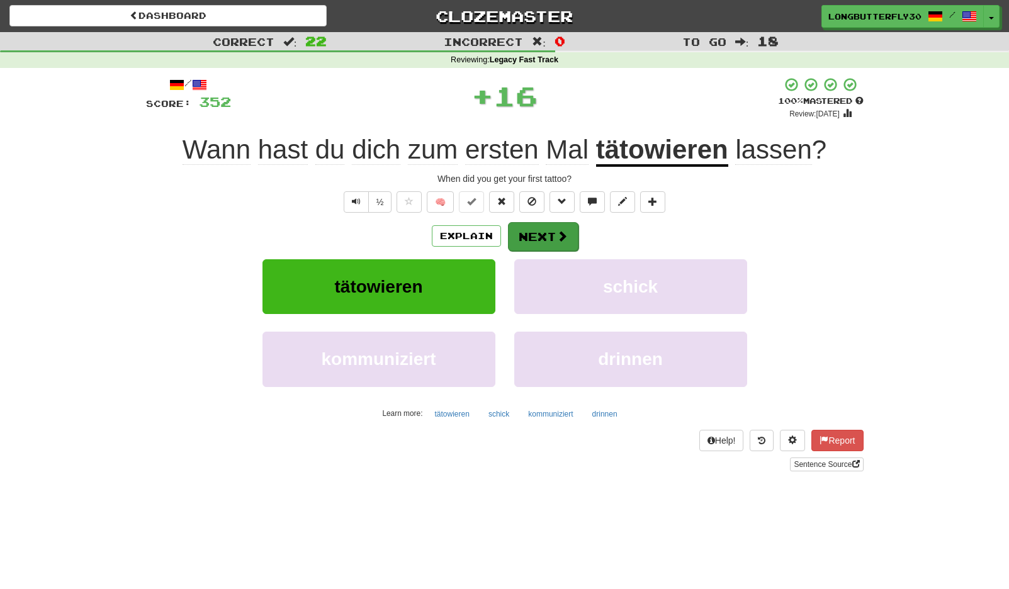
click at [537, 232] on button "Next" at bounding box center [543, 236] width 70 height 29
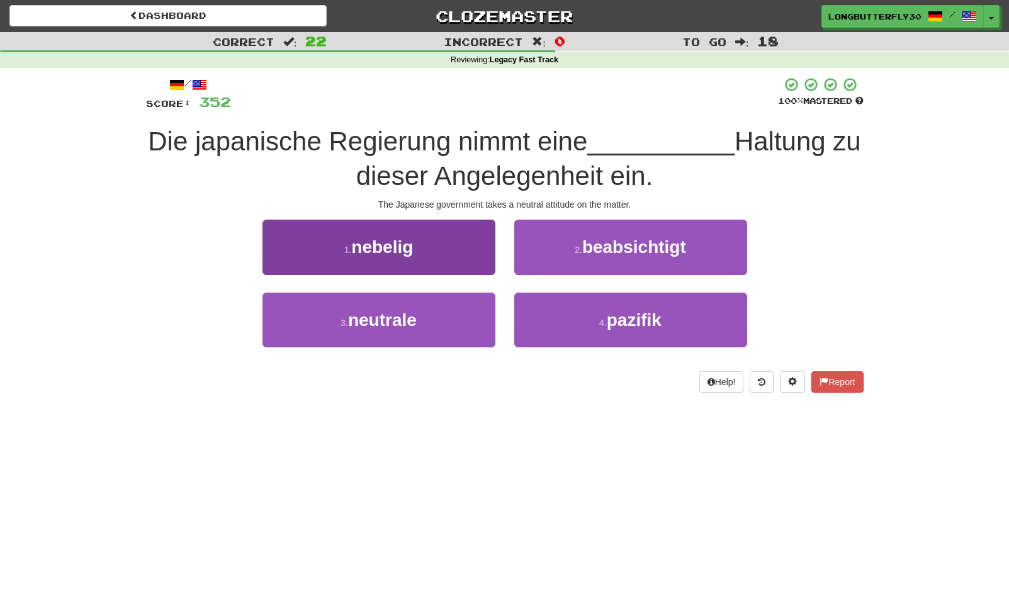
drag, startPoint x: 431, startPoint y: 313, endPoint x: 450, endPoint y: 299, distance: 24.3
click at [431, 313] on button "3 . neutrale" at bounding box center [378, 320] width 233 height 55
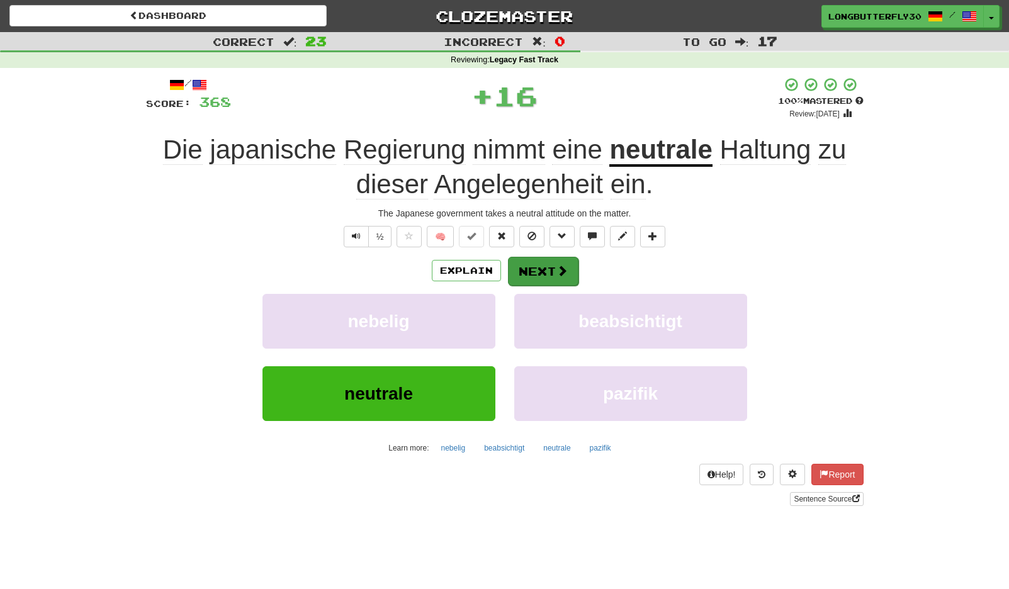
click at [537, 263] on button "Next" at bounding box center [543, 271] width 70 height 29
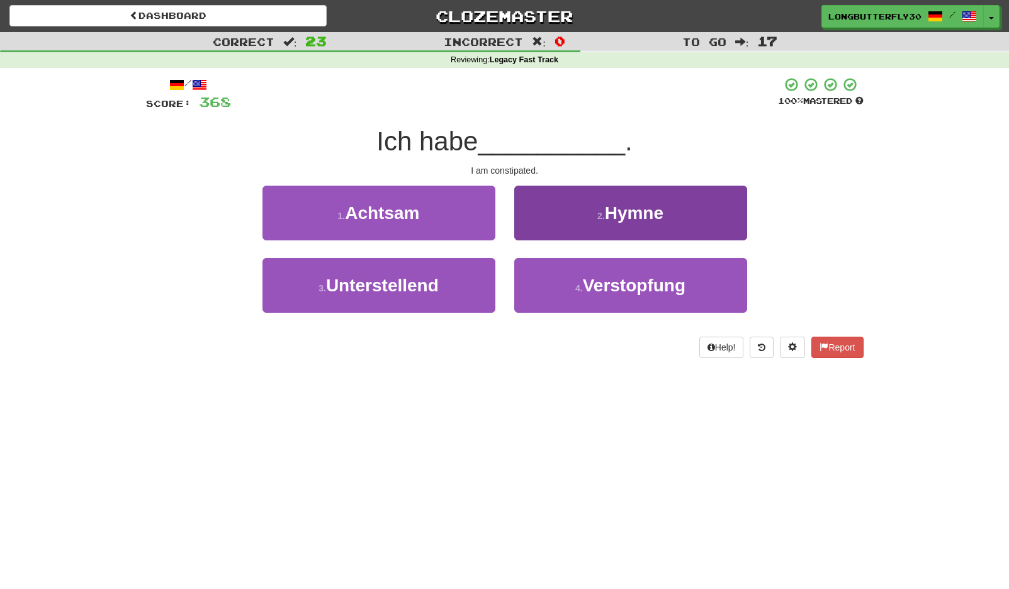
drag, startPoint x: 544, startPoint y: 289, endPoint x: 554, endPoint y: 274, distance: 18.0
click at [545, 286] on button "4 . Verstopfung" at bounding box center [630, 285] width 233 height 55
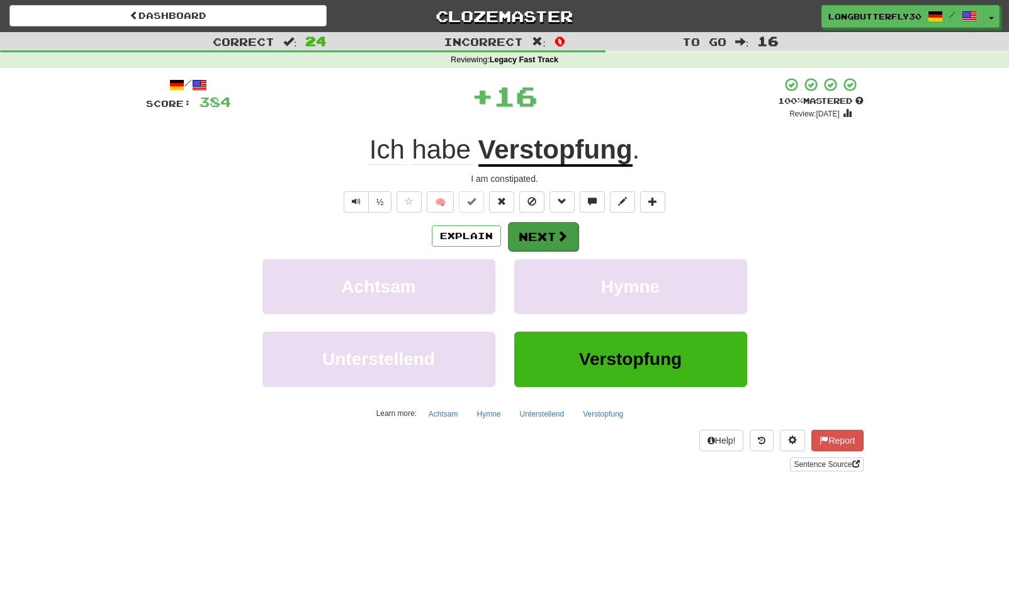
click at [542, 236] on button "Next" at bounding box center [543, 236] width 70 height 29
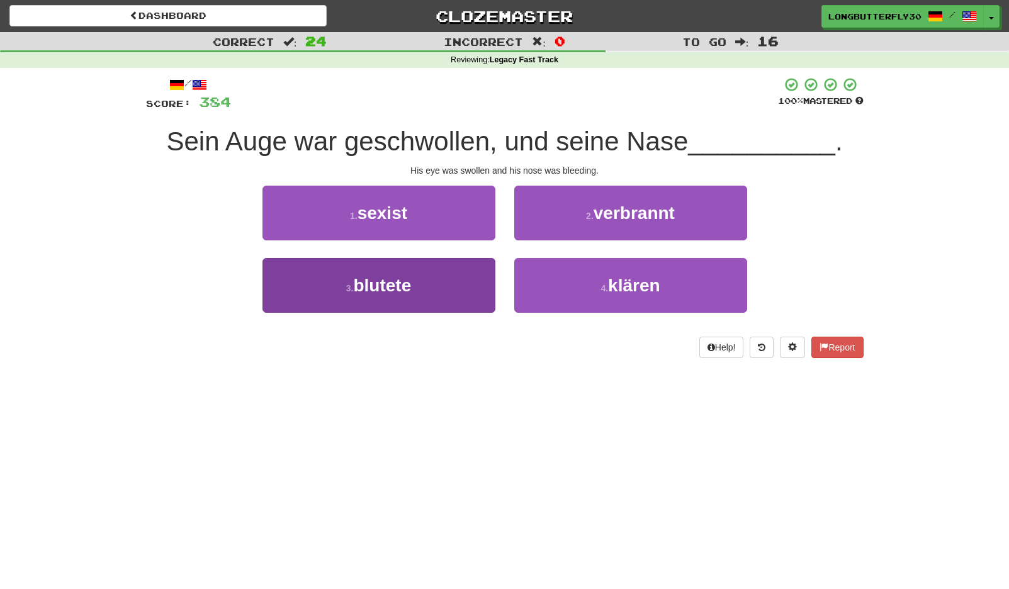
click at [410, 286] on span "blutete" at bounding box center [382, 286] width 58 height 20
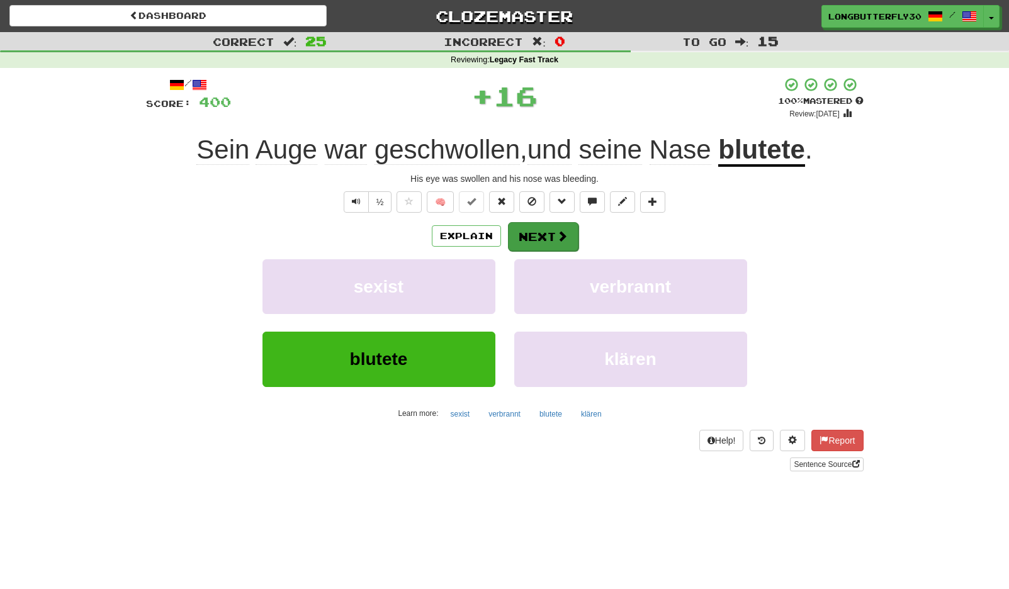
click at [533, 242] on button "Next" at bounding box center [543, 236] width 70 height 29
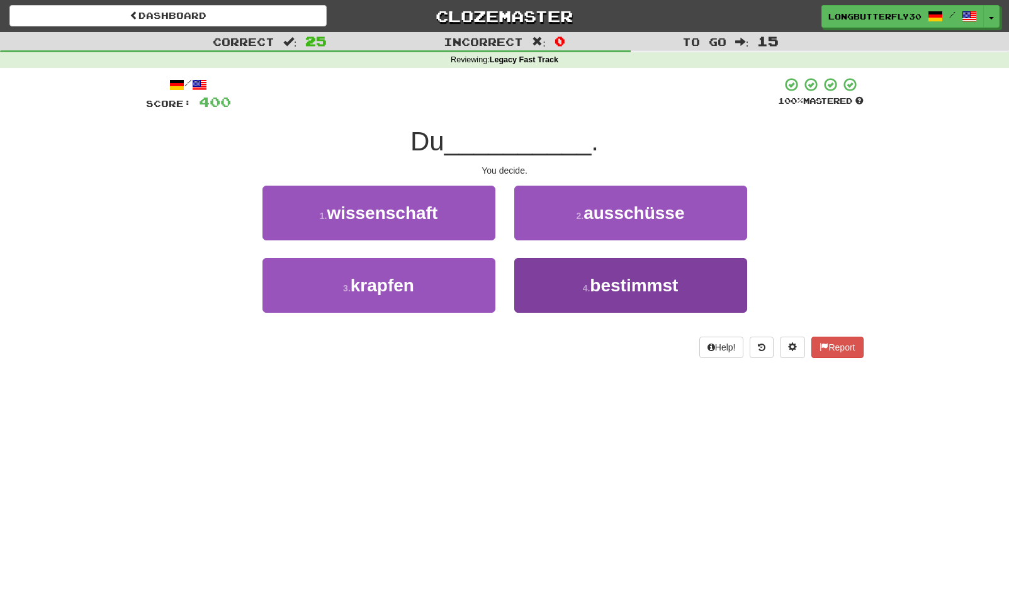
click at [559, 283] on button "4 . bestimmst" at bounding box center [630, 285] width 233 height 55
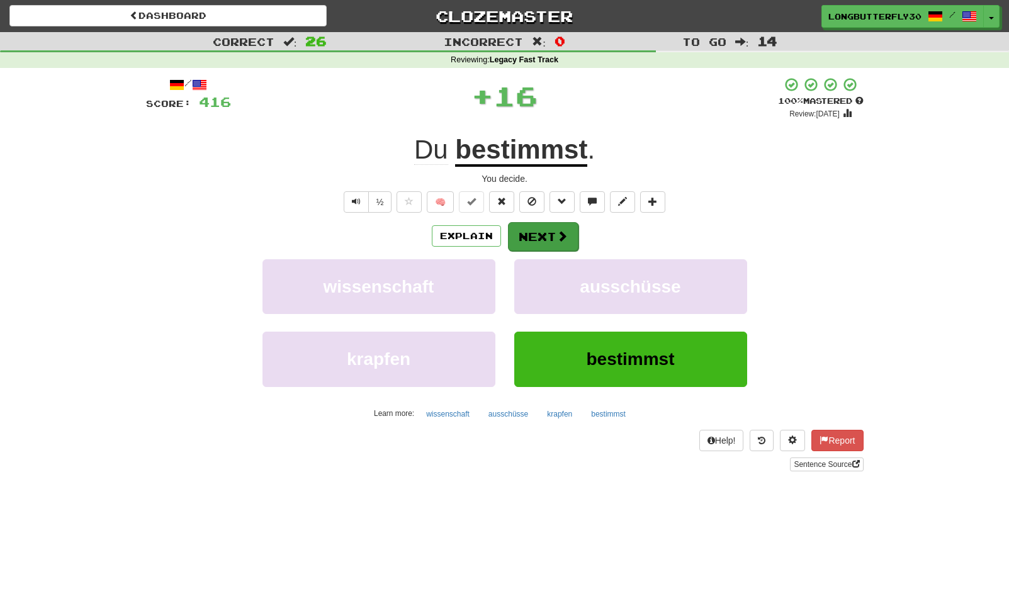
click at [535, 233] on button "Next" at bounding box center [543, 236] width 70 height 29
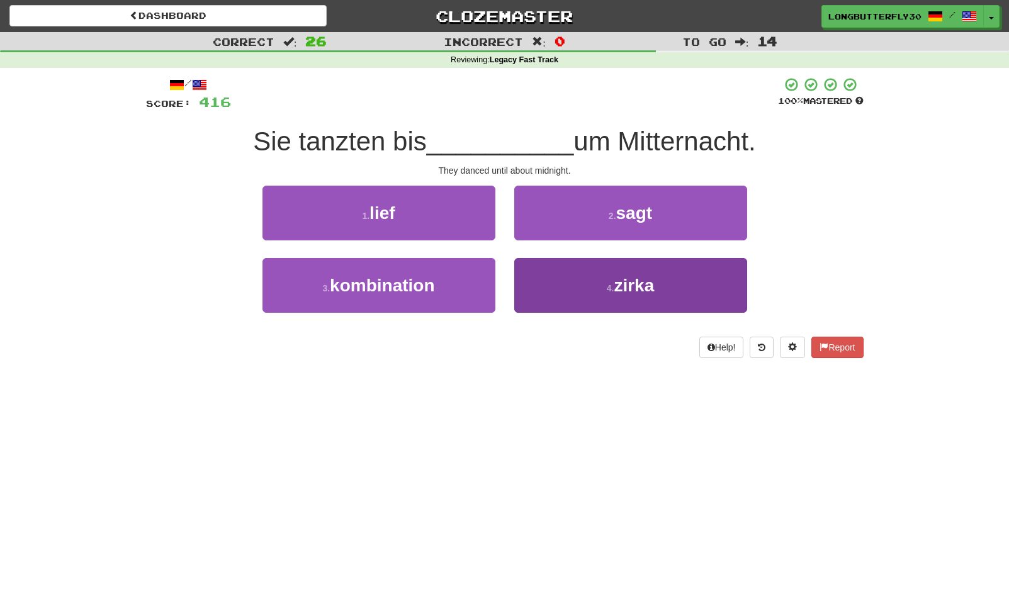
click at [549, 279] on button "4 . zirka" at bounding box center [630, 285] width 233 height 55
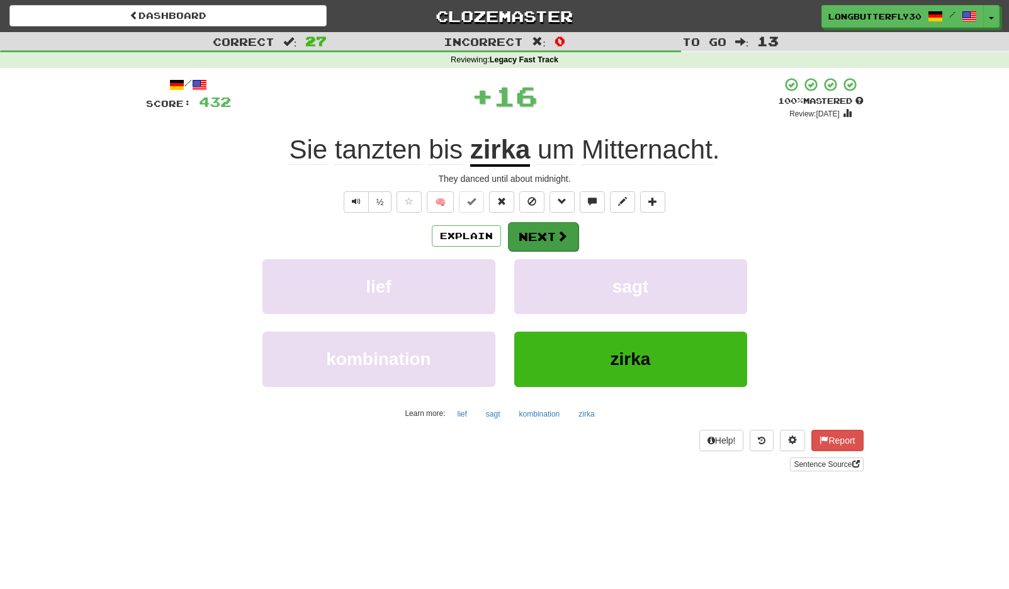
click at [534, 232] on button "Next" at bounding box center [543, 236] width 70 height 29
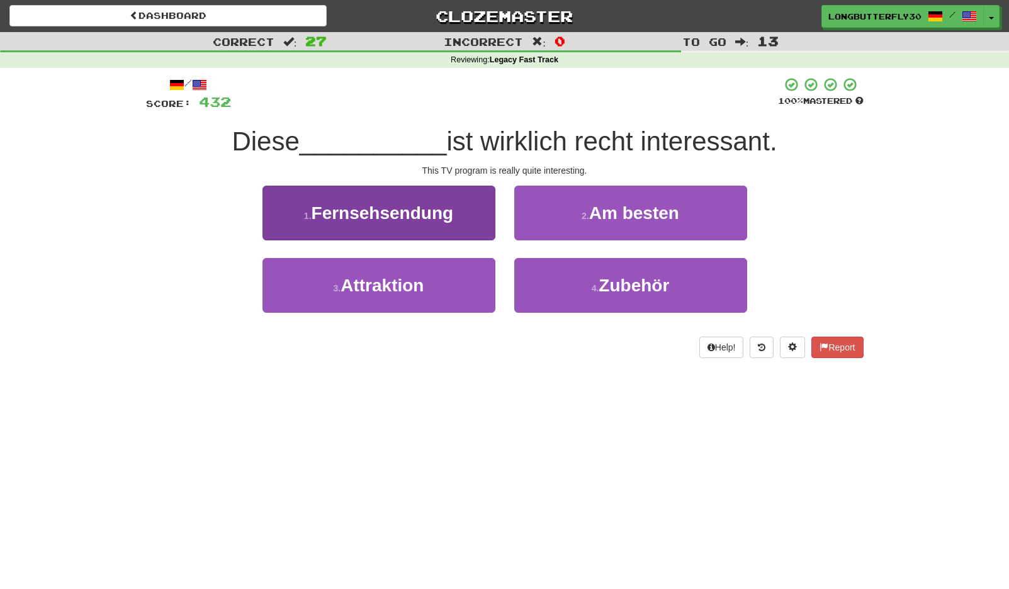
click at [467, 216] on button "1 . Fernsehsendung" at bounding box center [378, 213] width 233 height 55
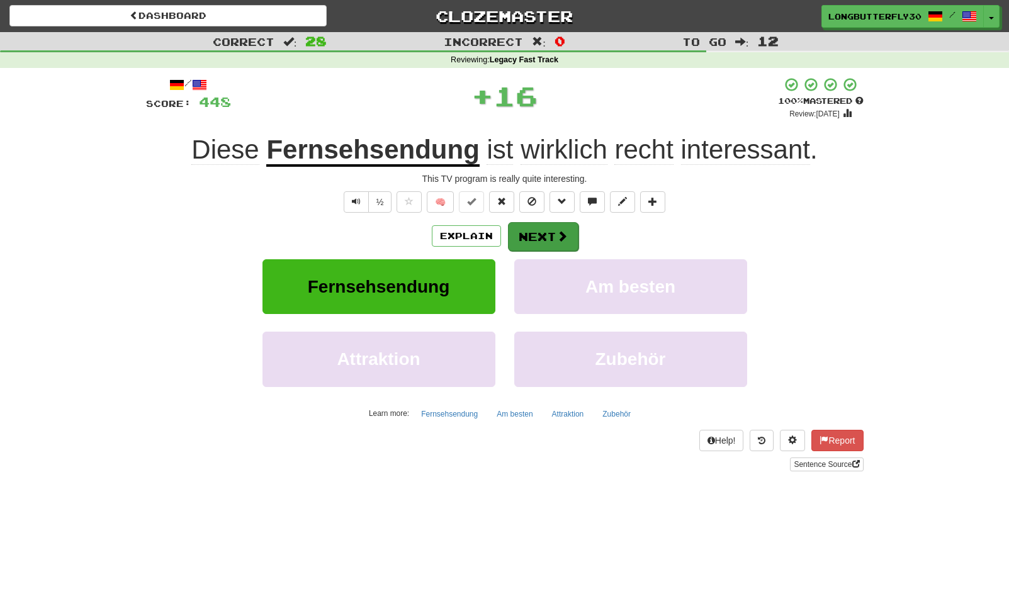
click at [545, 231] on button "Next" at bounding box center [543, 236] width 70 height 29
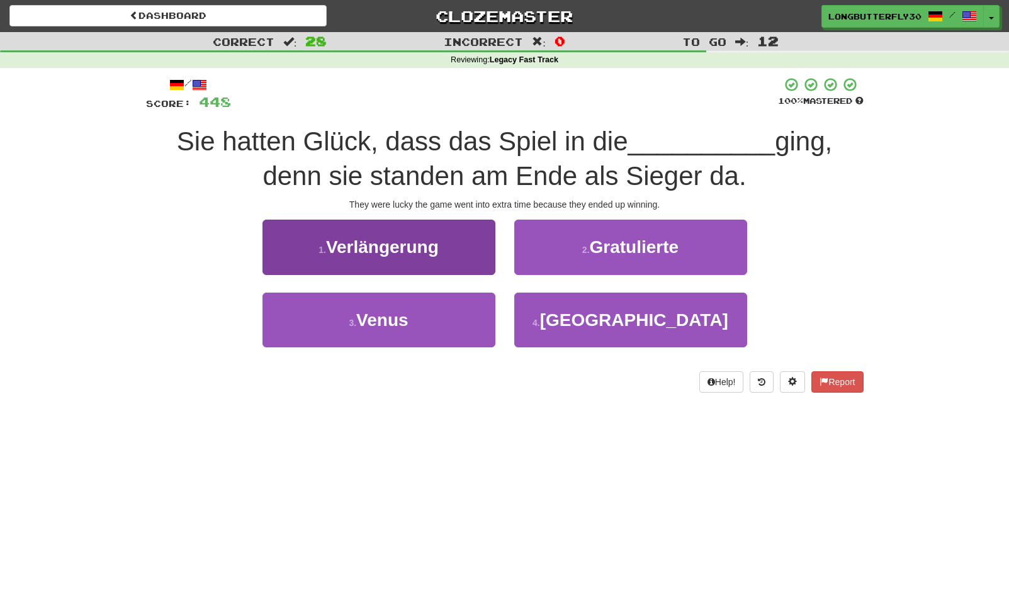
click at [449, 258] on button "1 . Verlängerung" at bounding box center [378, 247] width 233 height 55
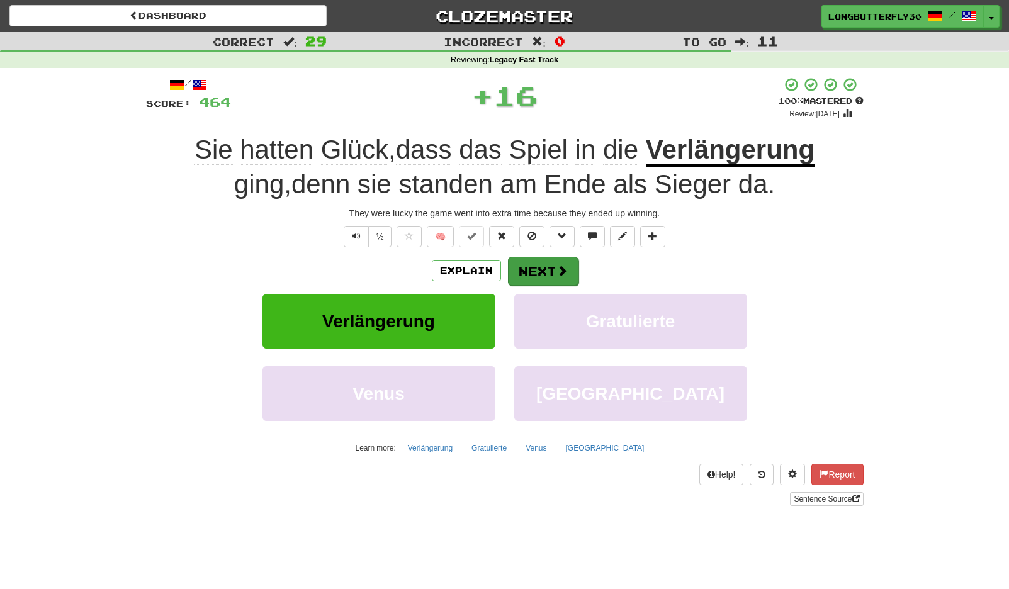
click at [527, 268] on button "Next" at bounding box center [543, 271] width 70 height 29
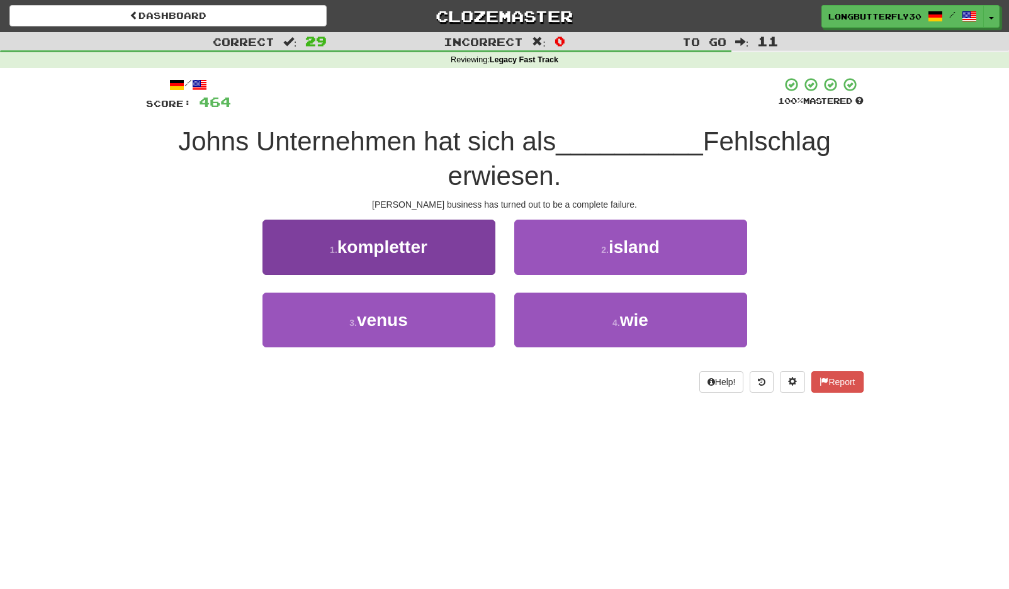
click at [479, 257] on button "1 . kompletter" at bounding box center [378, 247] width 233 height 55
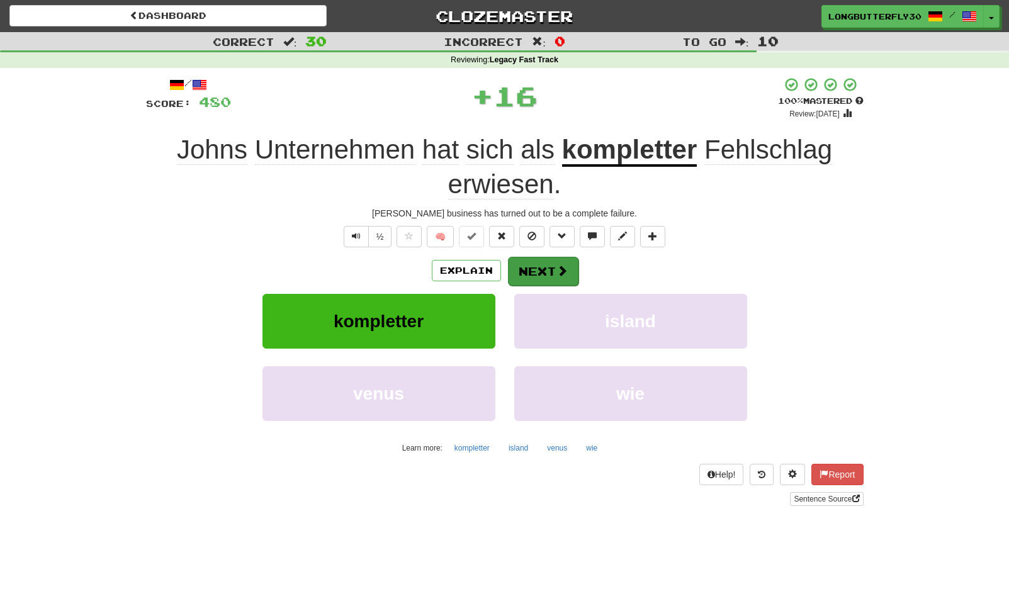
click at [545, 259] on button "Next" at bounding box center [543, 271] width 70 height 29
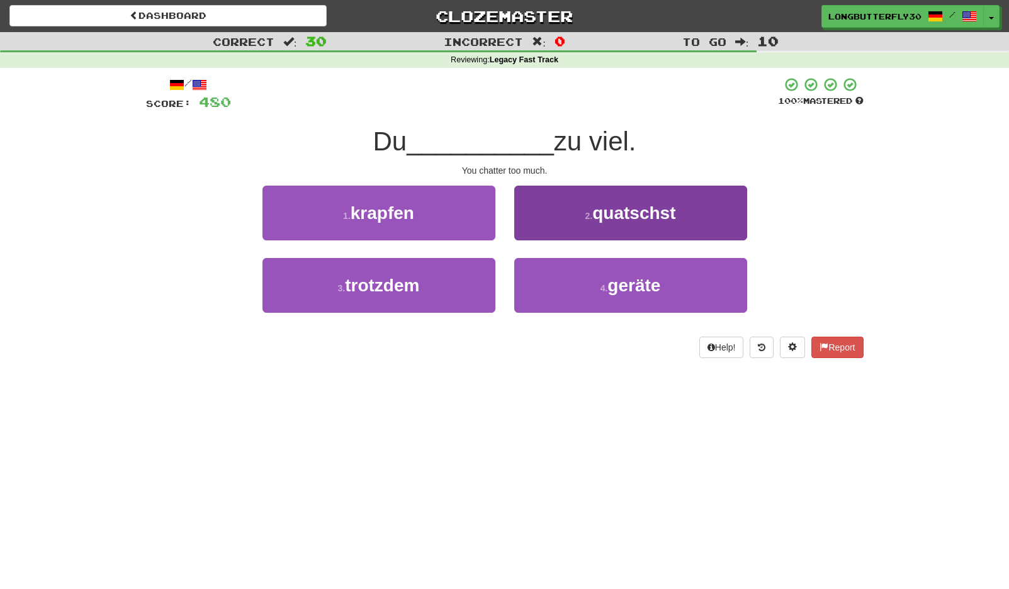
click at [593, 220] on button "2 . quatschst" at bounding box center [630, 213] width 233 height 55
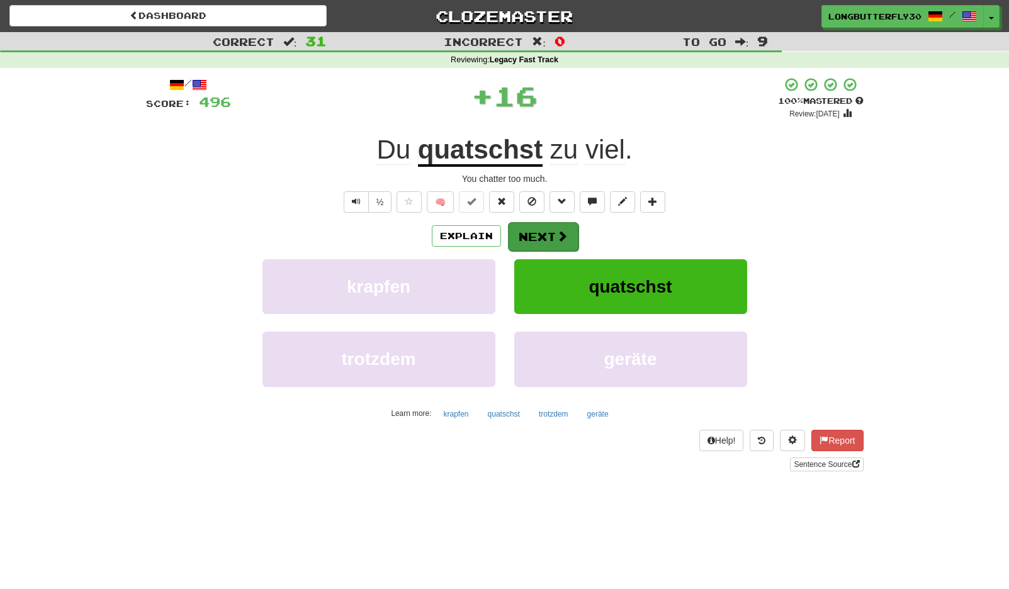
click at [557, 239] on span at bounding box center [561, 235] width 11 height 11
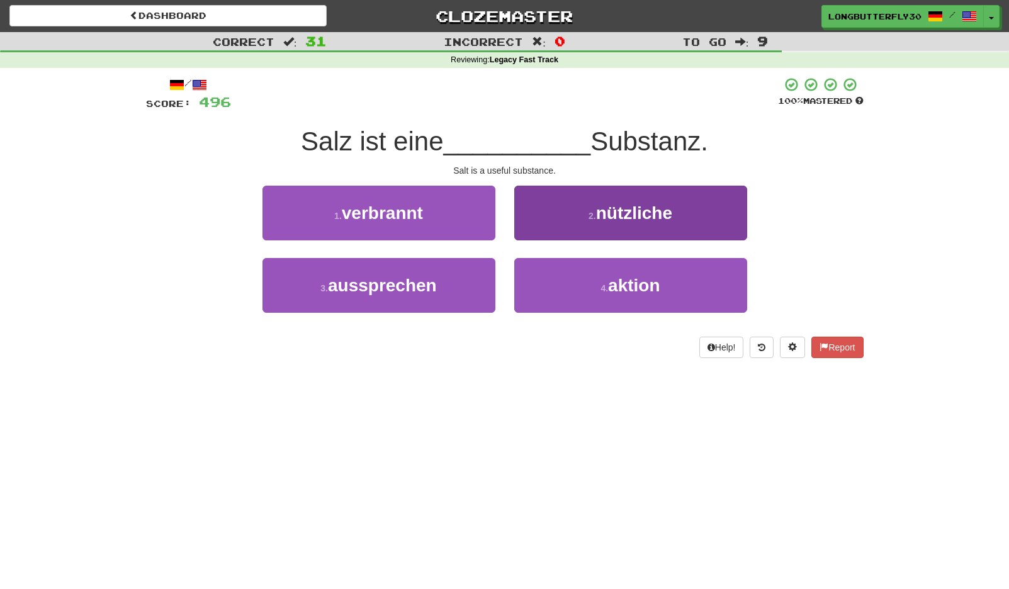
click at [558, 224] on button "2 . nützliche" at bounding box center [630, 213] width 233 height 55
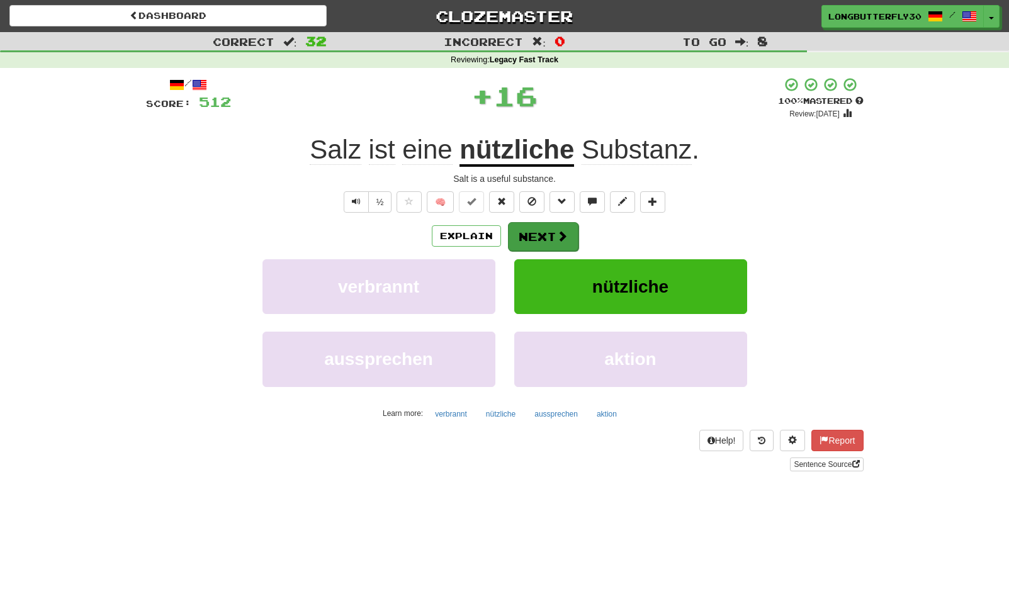
click at [536, 235] on button "Next" at bounding box center [543, 236] width 70 height 29
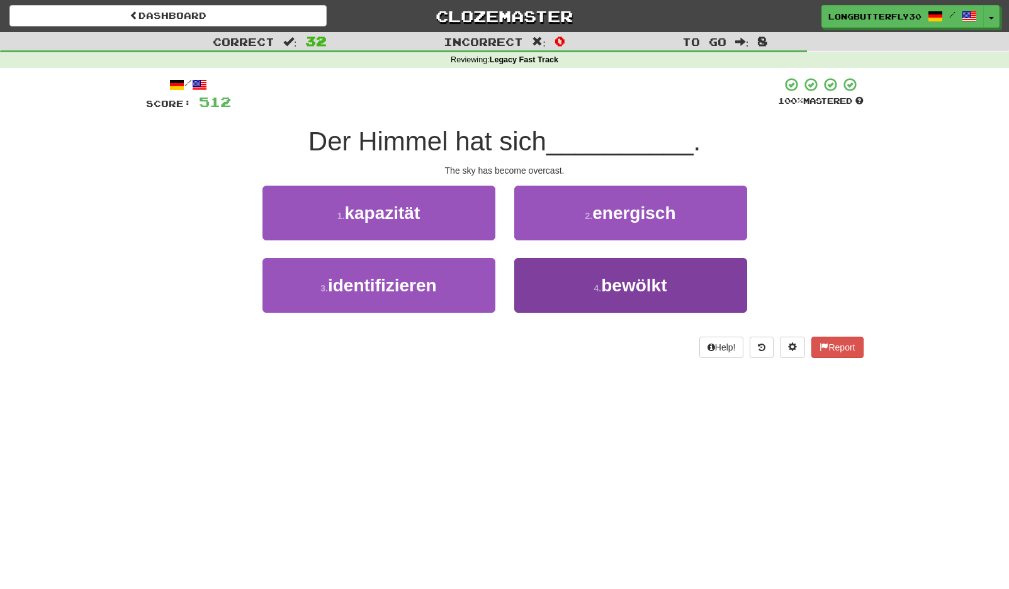
click at [537, 280] on button "4 . bewölkt" at bounding box center [630, 285] width 233 height 55
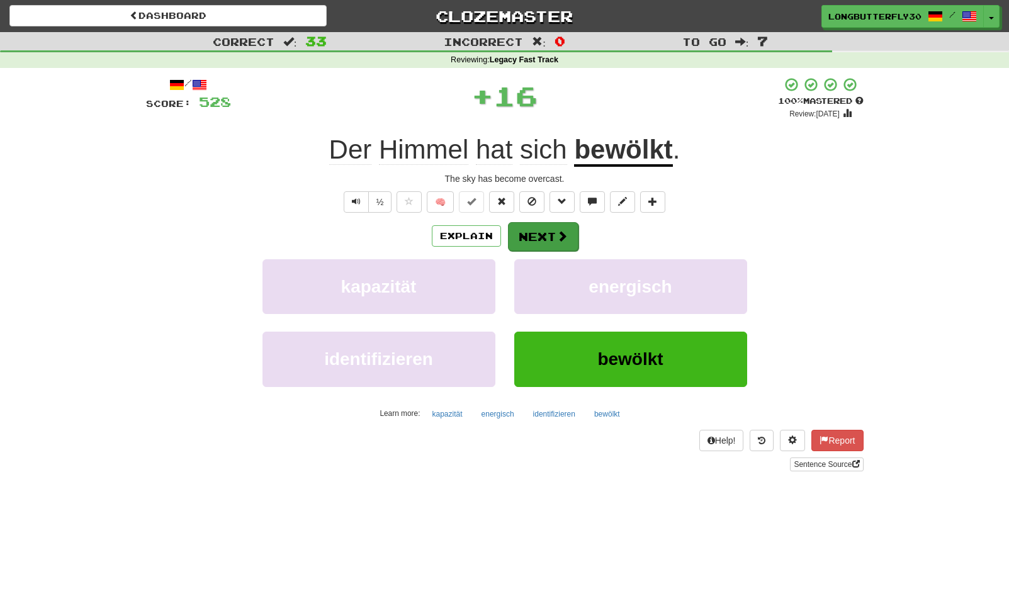
click at [542, 228] on button "Next" at bounding box center [543, 236] width 70 height 29
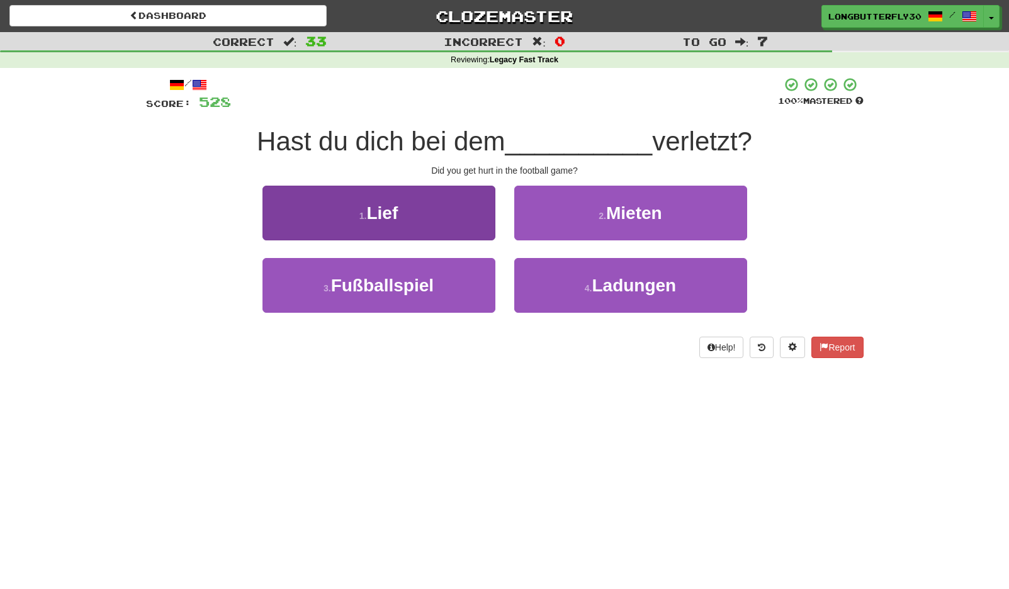
click at [483, 279] on button "3 . Fußballspiel" at bounding box center [378, 285] width 233 height 55
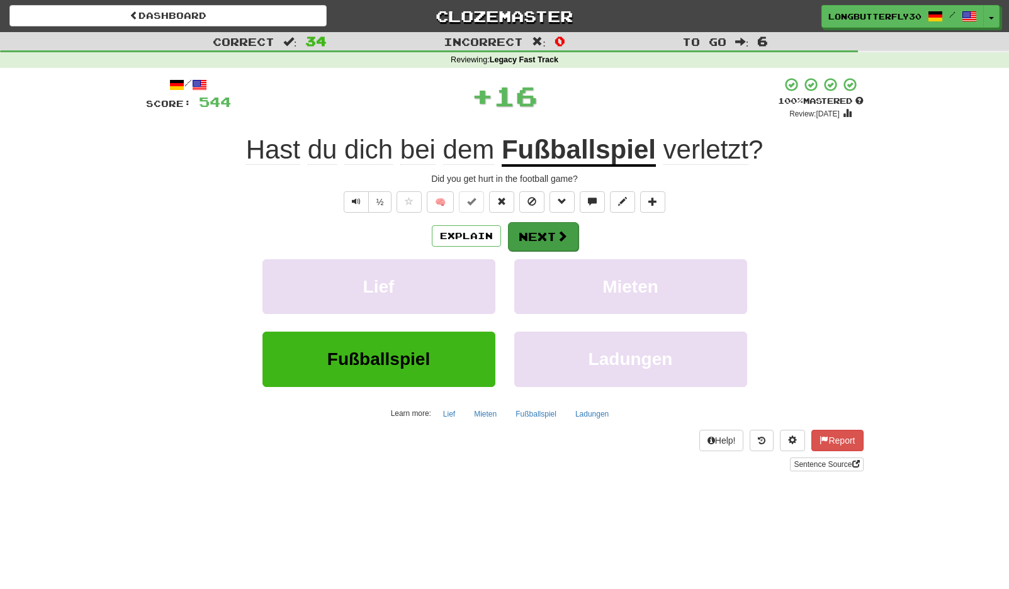
click at [542, 235] on button "Next" at bounding box center [543, 236] width 70 height 29
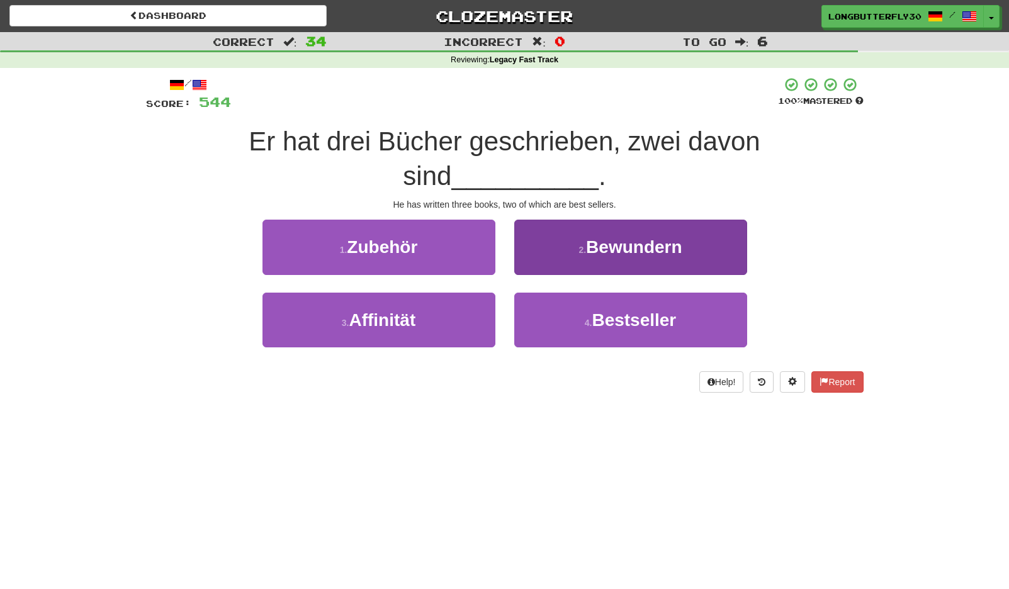
click at [577, 293] on button "4 . Bestseller" at bounding box center [630, 320] width 233 height 55
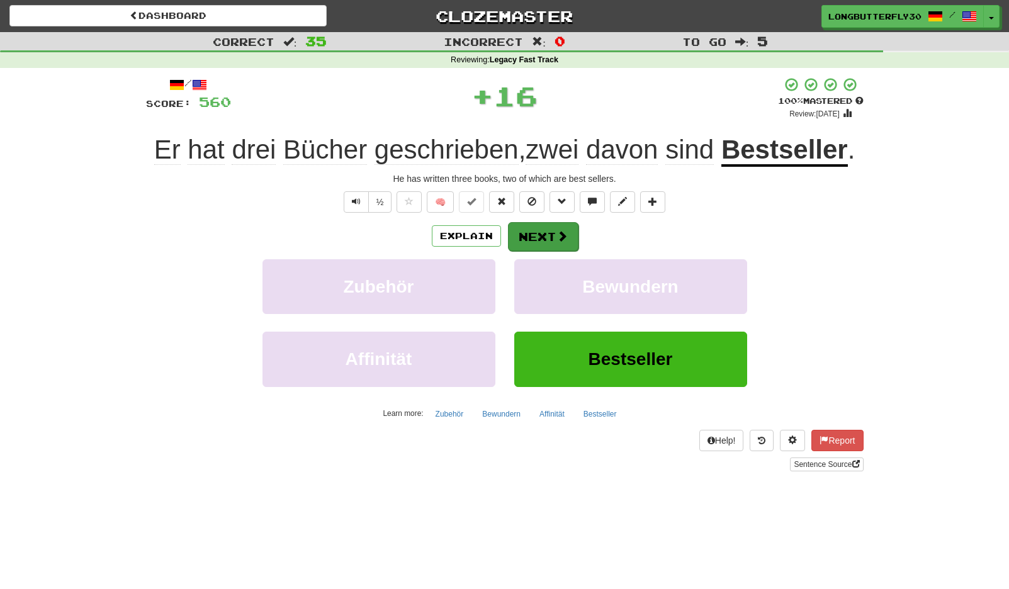
click at [552, 243] on button "Next" at bounding box center [543, 236] width 70 height 29
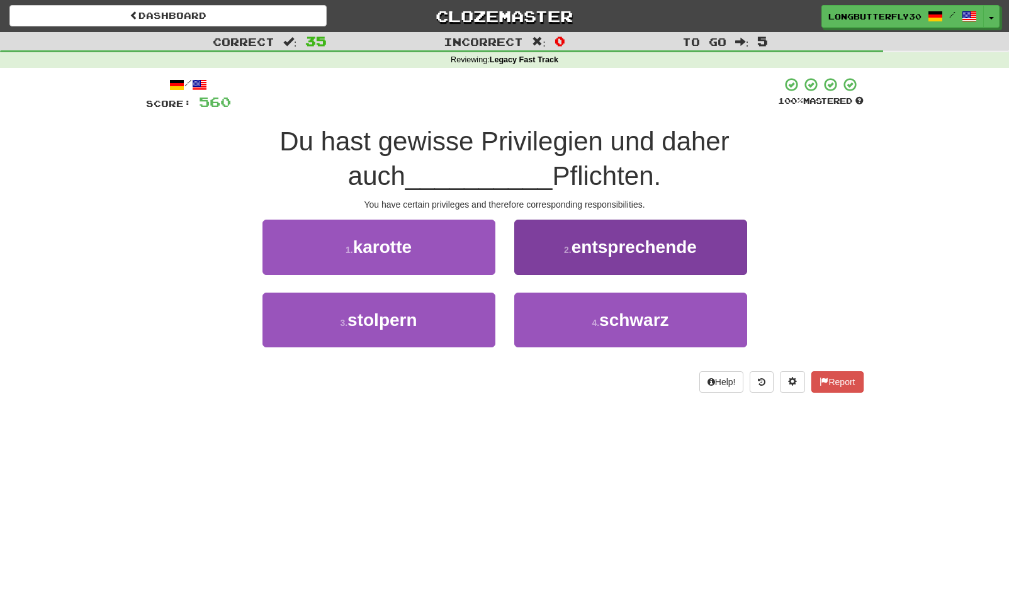
click at [549, 243] on button "2 . entsprechende" at bounding box center [630, 247] width 233 height 55
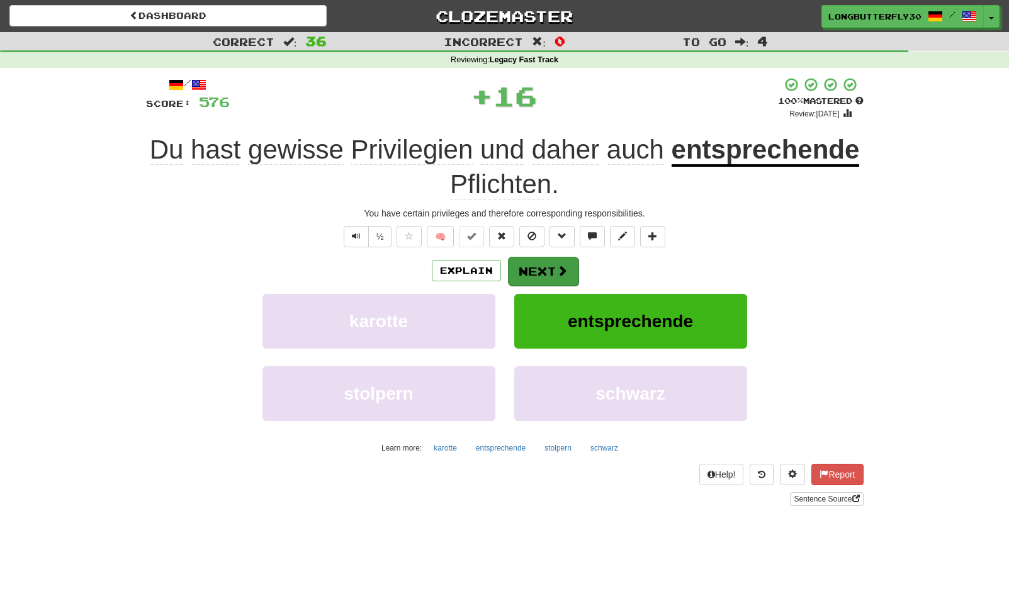
click at [541, 270] on button "Next" at bounding box center [543, 271] width 70 height 29
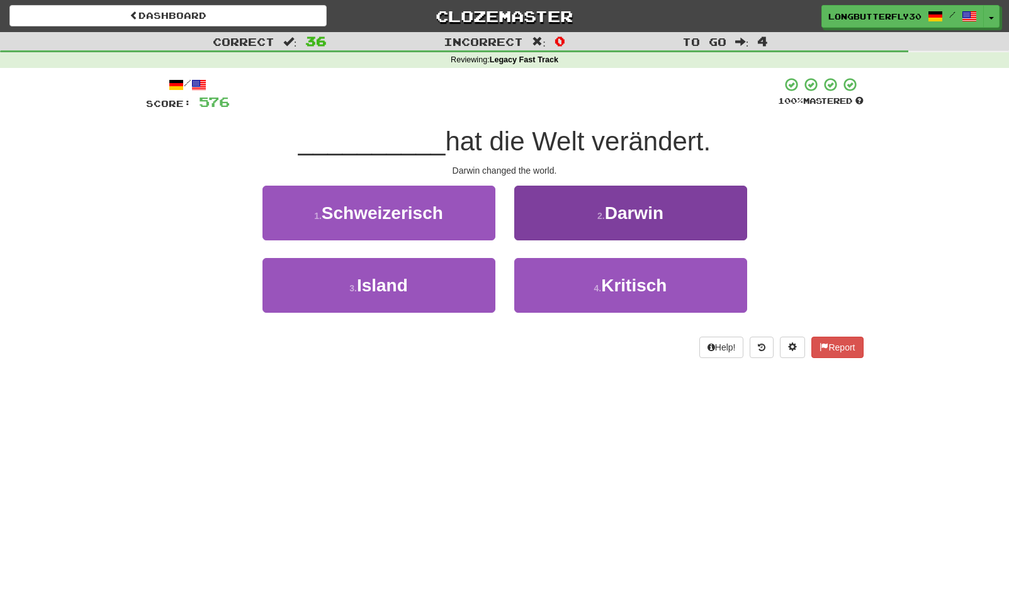
click at [586, 217] on button "2 . Darwin" at bounding box center [630, 213] width 233 height 55
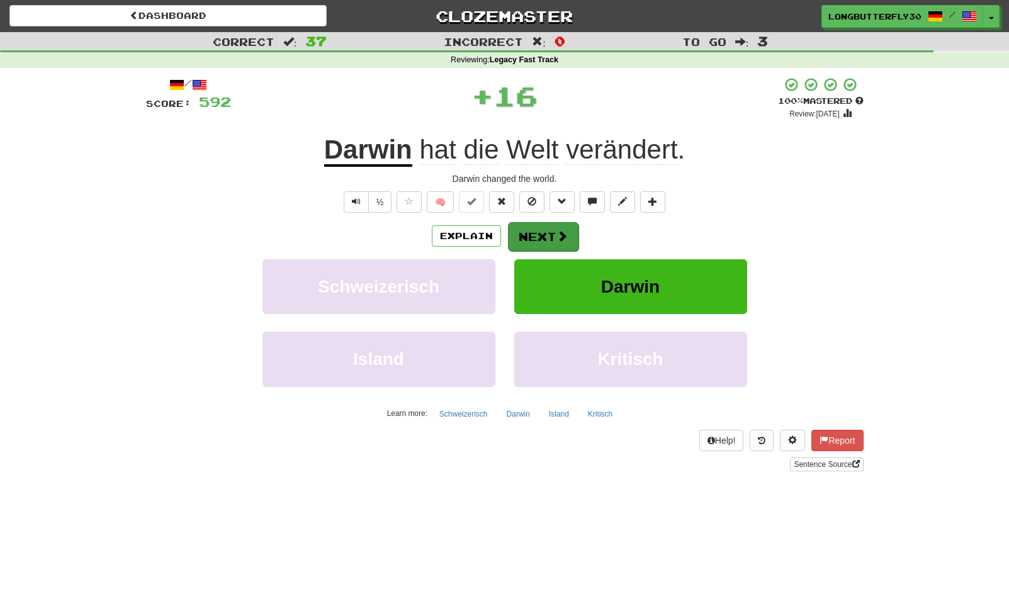
click at [543, 238] on button "Next" at bounding box center [543, 236] width 70 height 29
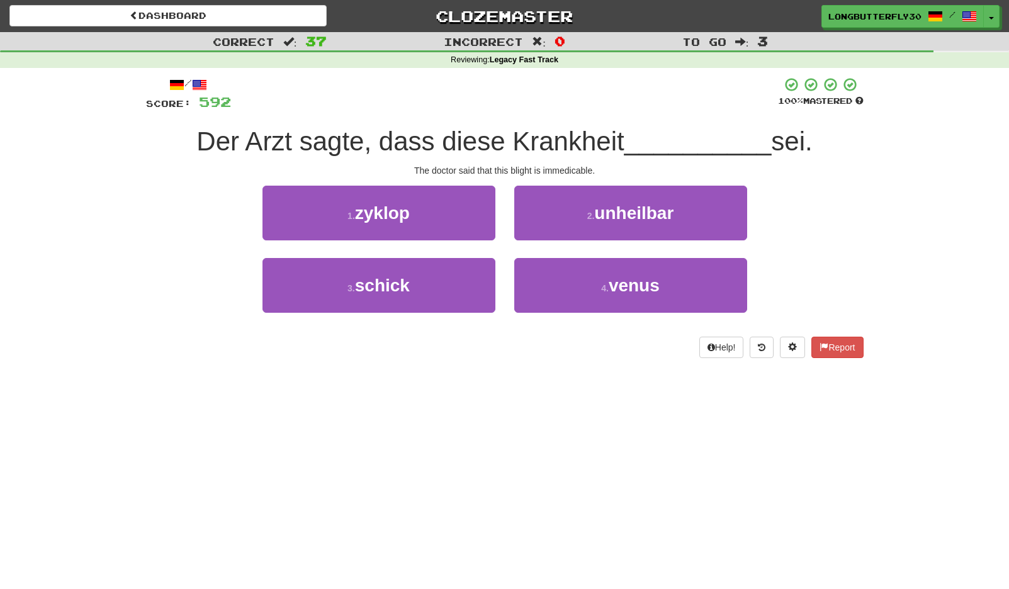
click at [578, 209] on button "2 . unheilbar" at bounding box center [630, 213] width 233 height 55
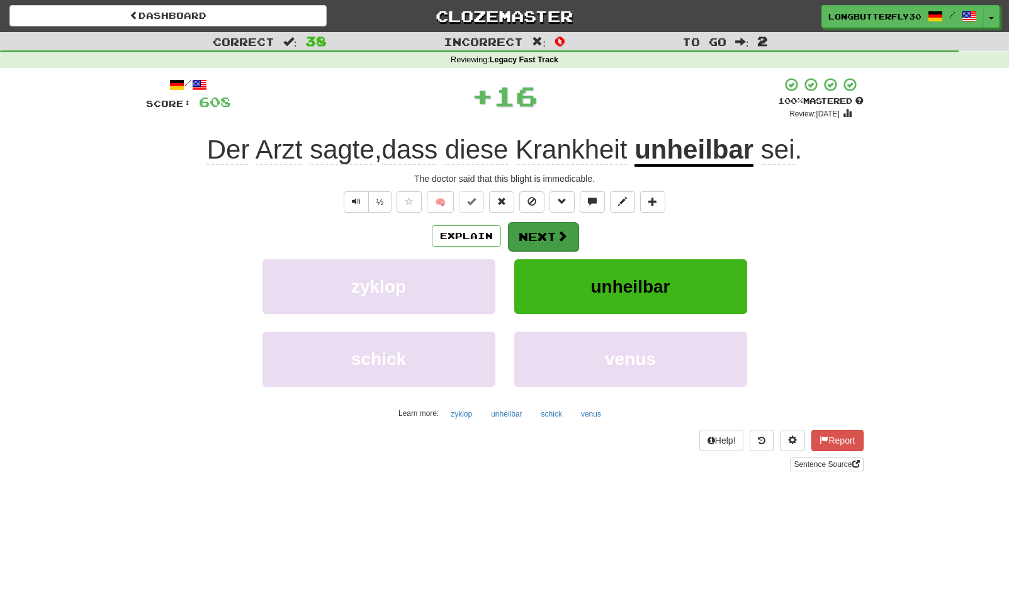
click at [536, 226] on button "Next" at bounding box center [543, 236] width 70 height 29
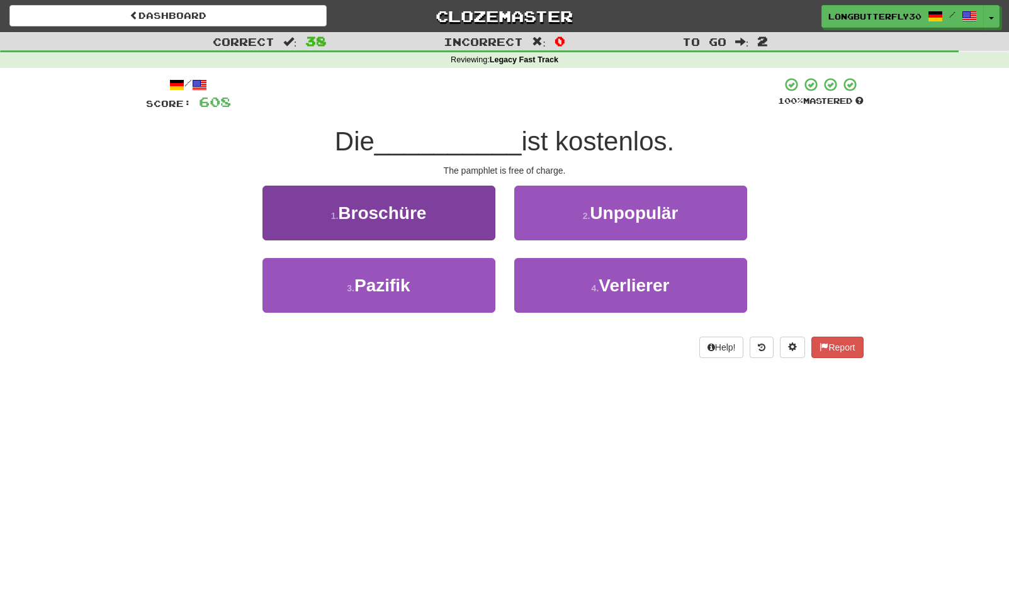
click at [452, 214] on button "1 . Broschüre" at bounding box center [378, 213] width 233 height 55
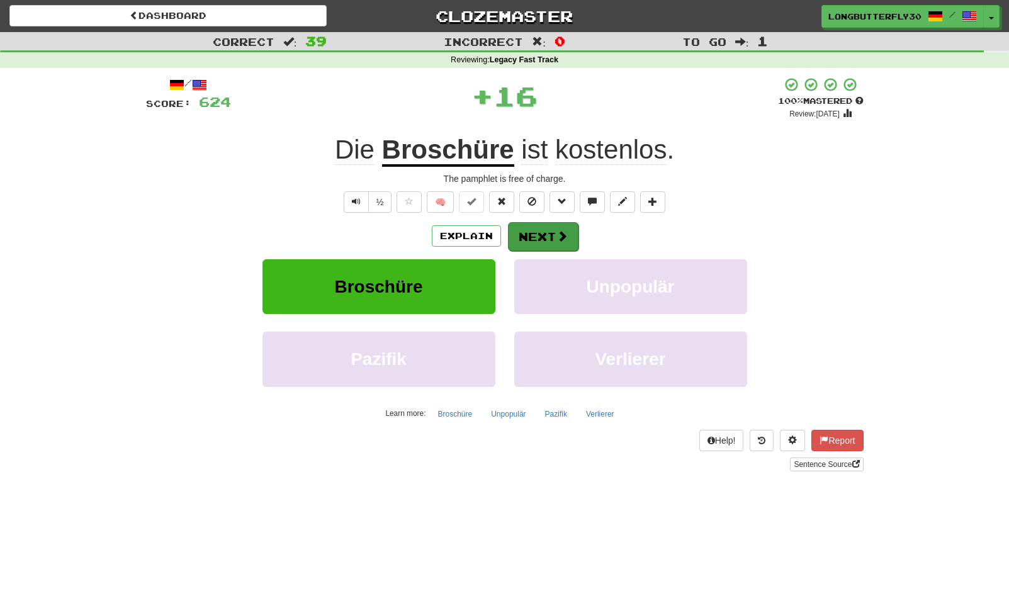
click at [535, 227] on button "Next" at bounding box center [543, 236] width 70 height 29
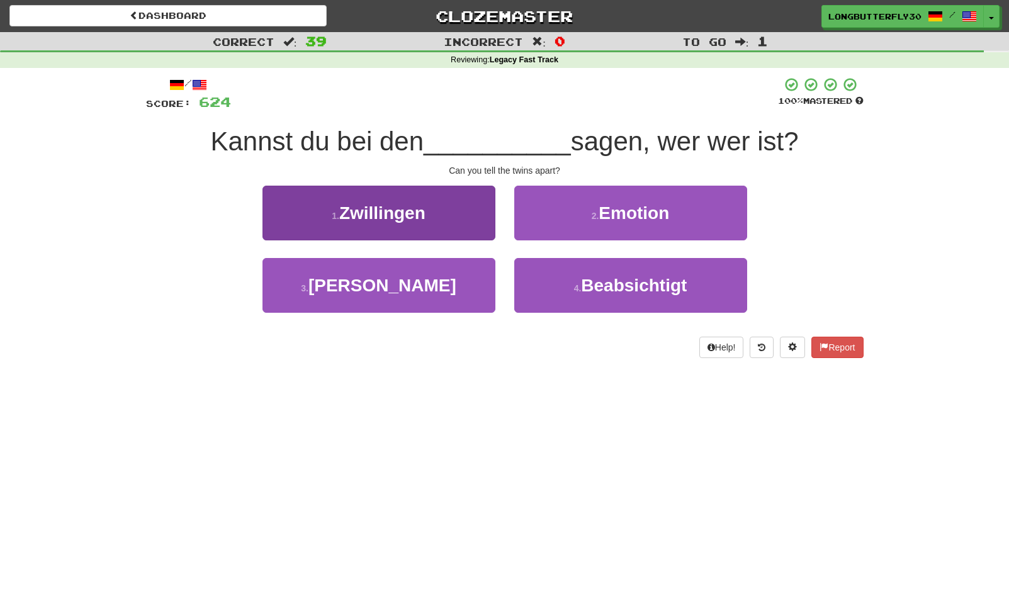
click at [475, 217] on button "1 . Zwillingen" at bounding box center [378, 213] width 233 height 55
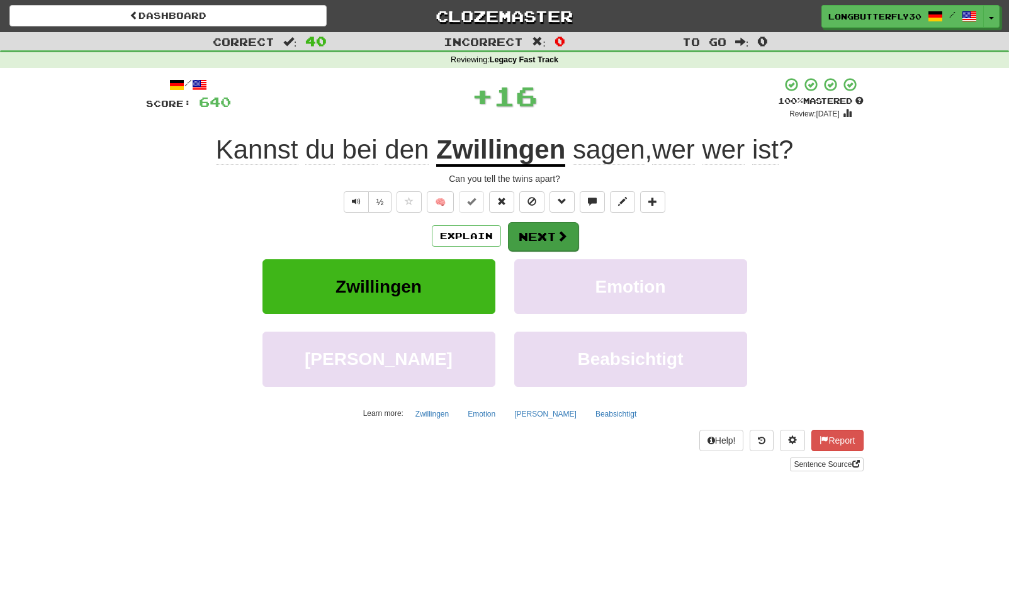
click at [541, 234] on button "Next" at bounding box center [543, 236] width 70 height 29
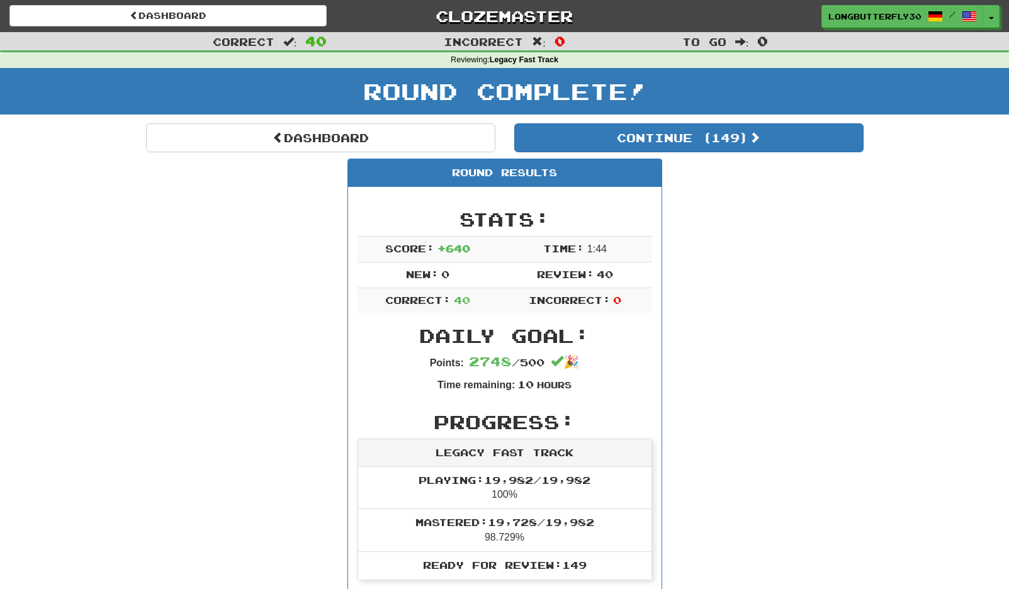
drag, startPoint x: 620, startPoint y: 141, endPoint x: 636, endPoint y: 176, distance: 38.0
click at [620, 142] on button "Continue ( 149 )" at bounding box center [688, 137] width 349 height 29
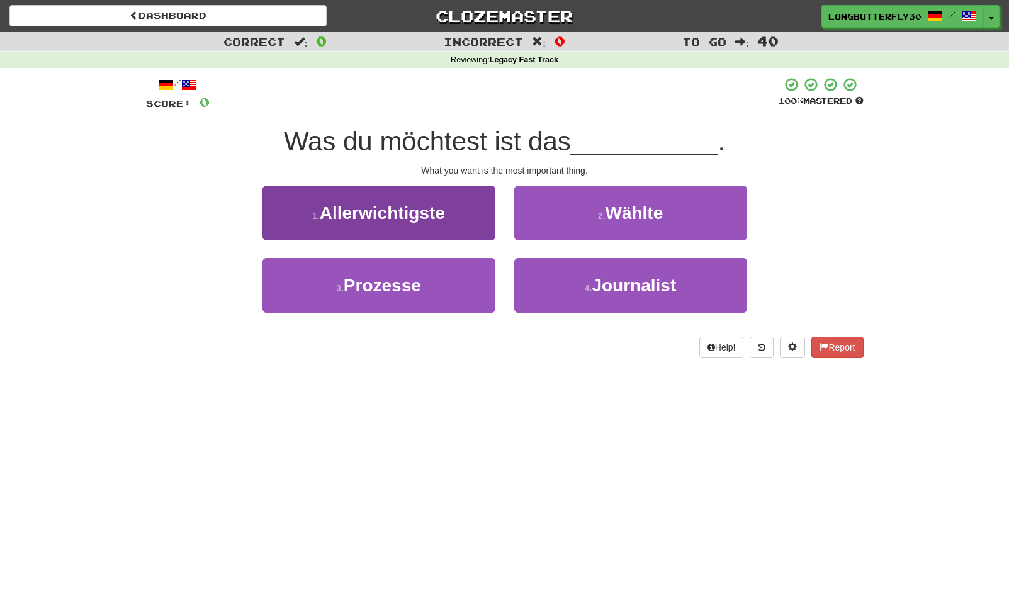
click at [471, 224] on button "1 . Allerwichtigste" at bounding box center [378, 213] width 233 height 55
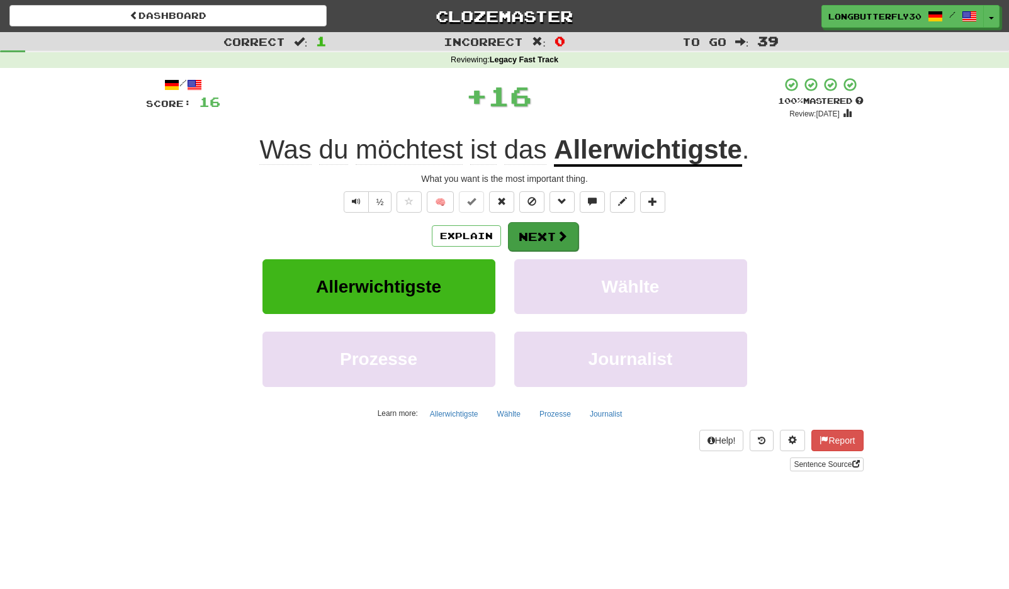
click at [540, 237] on button "Next" at bounding box center [543, 236] width 70 height 29
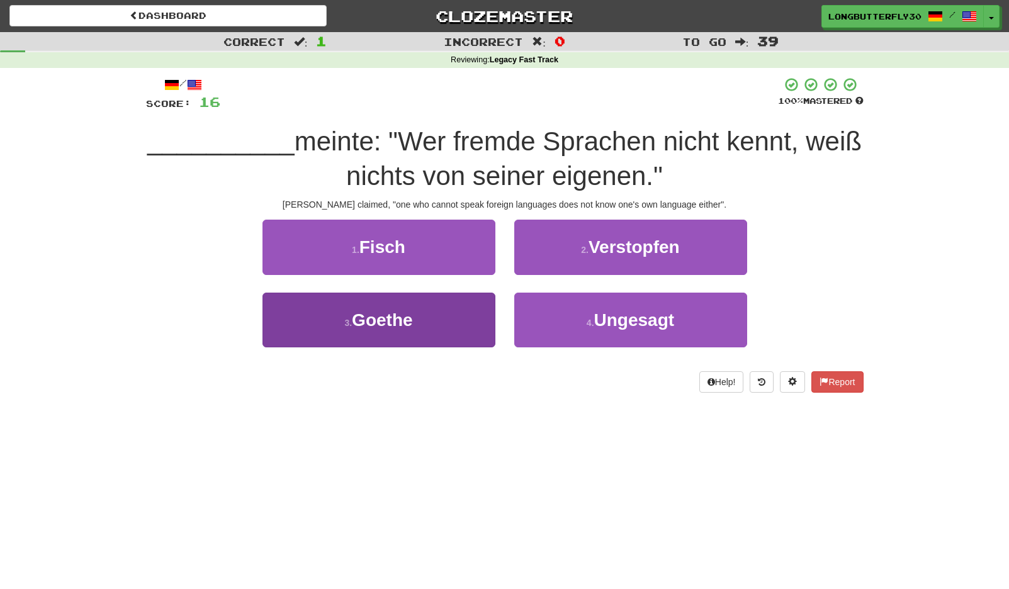
click at [443, 309] on button "3 . Goethe" at bounding box center [378, 320] width 233 height 55
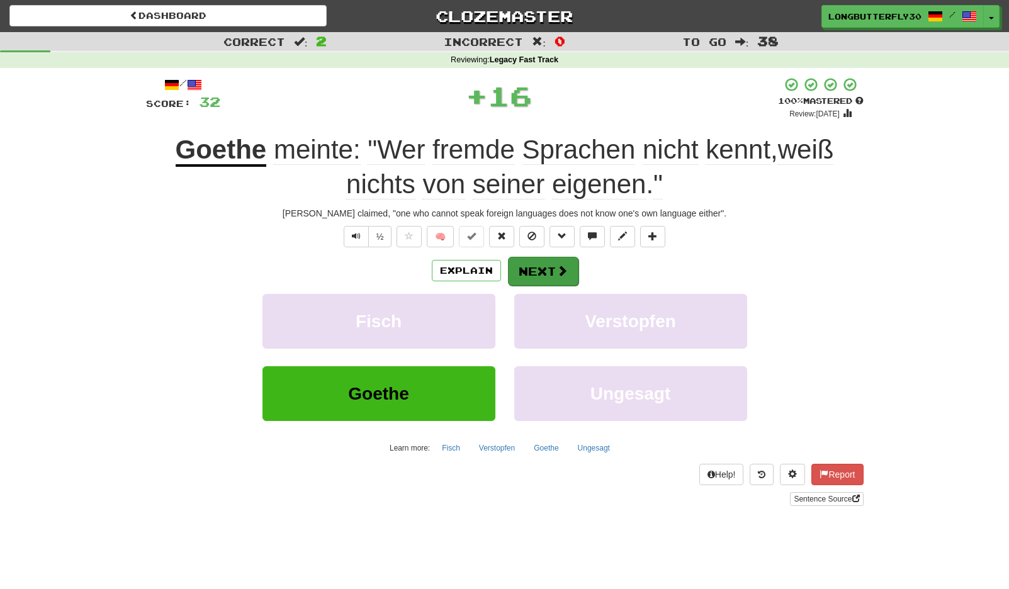
click at [527, 263] on button "Next" at bounding box center [543, 271] width 70 height 29
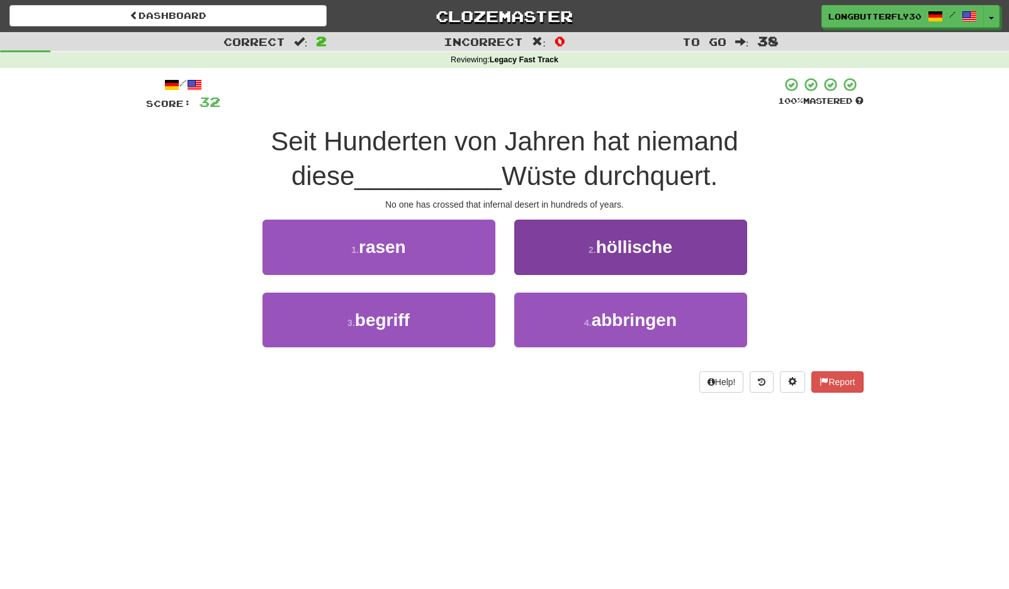
click at [583, 249] on button "2 . höllische" at bounding box center [630, 247] width 233 height 55
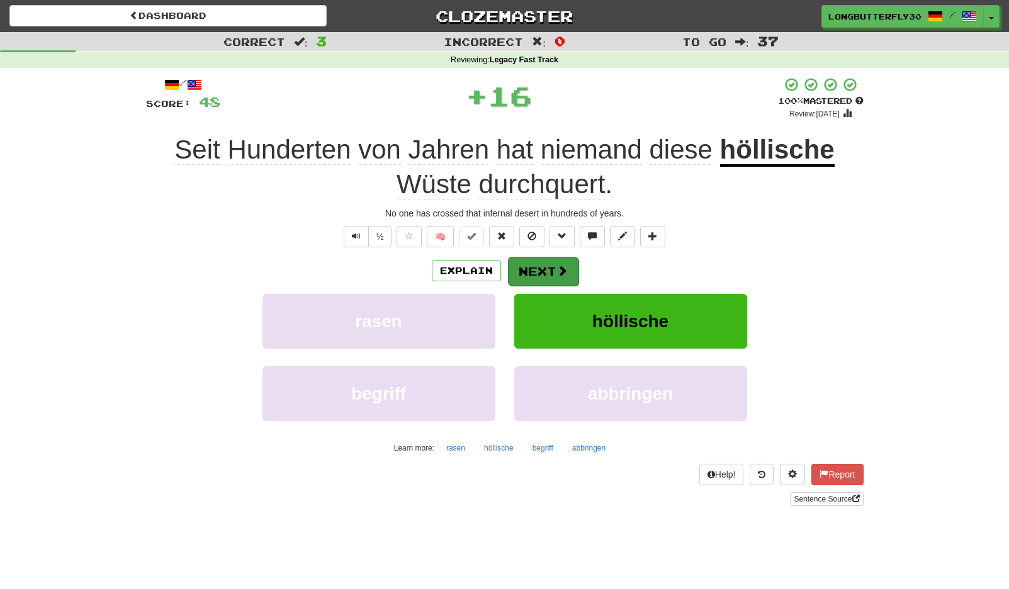
click at [559, 267] on span at bounding box center [561, 270] width 11 height 11
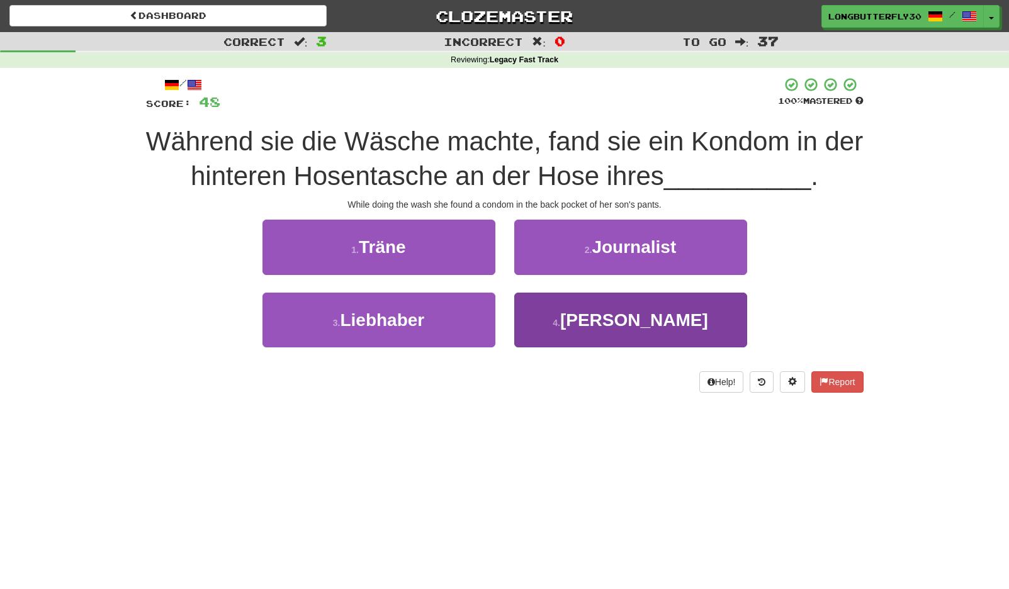
click at [566, 319] on button "4 . Sohns" at bounding box center [630, 320] width 233 height 55
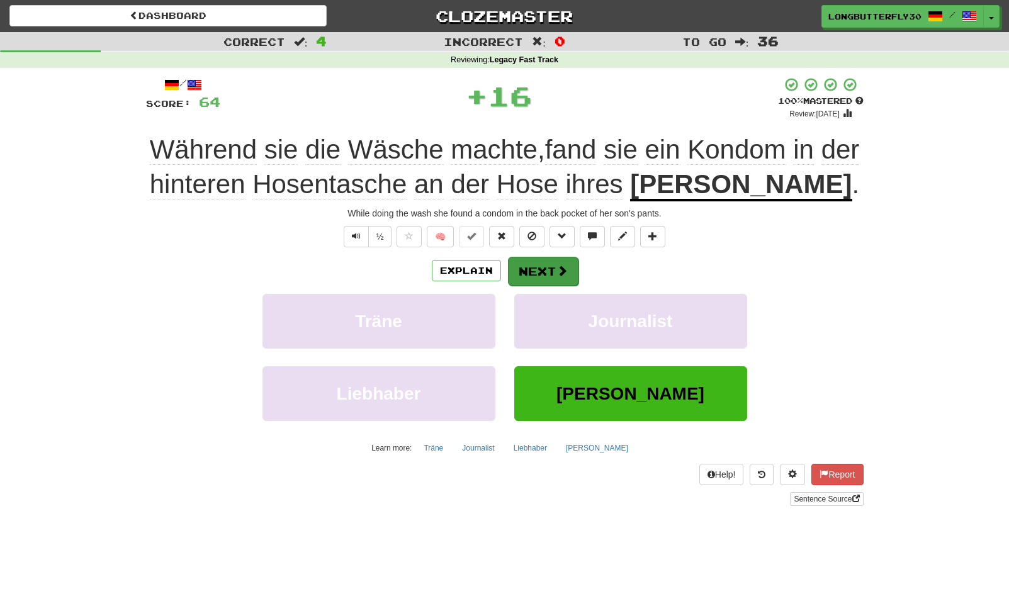
click at [570, 264] on button "Next" at bounding box center [543, 271] width 70 height 29
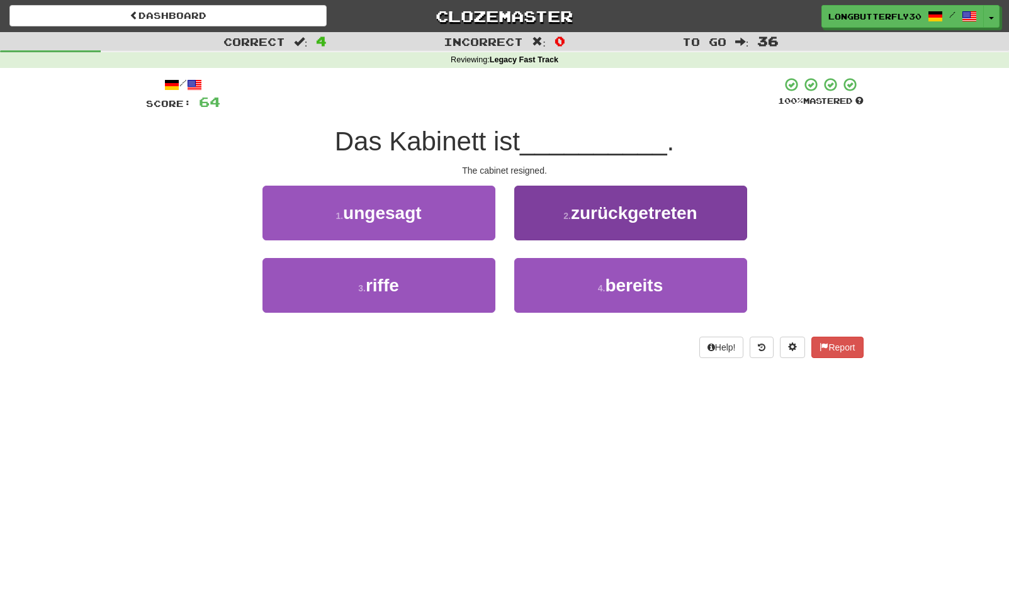
click at [579, 220] on span "zurückgetreten" at bounding box center [634, 213] width 126 height 20
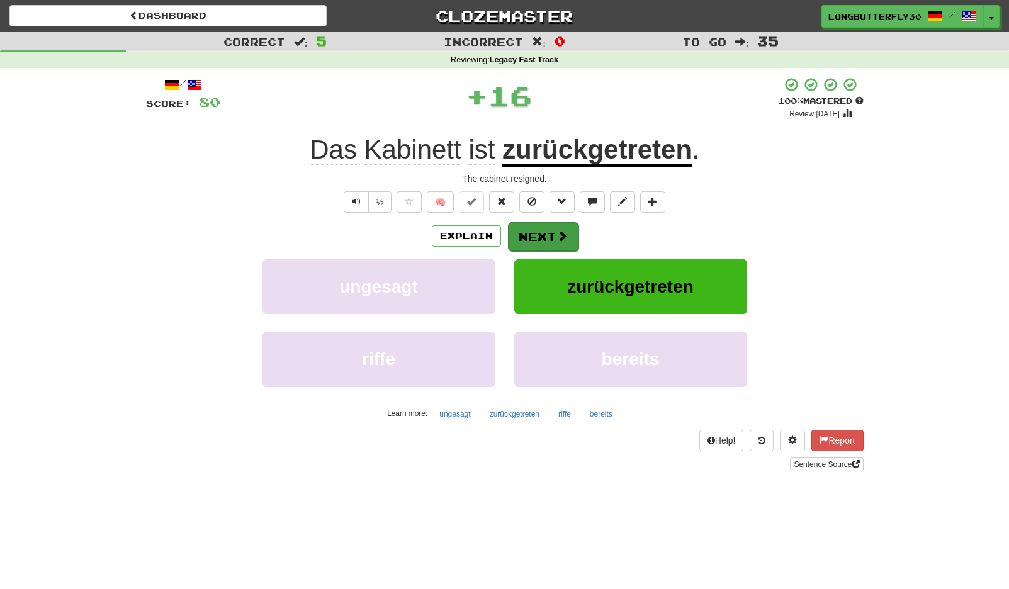
click at [552, 235] on button "Next" at bounding box center [543, 236] width 70 height 29
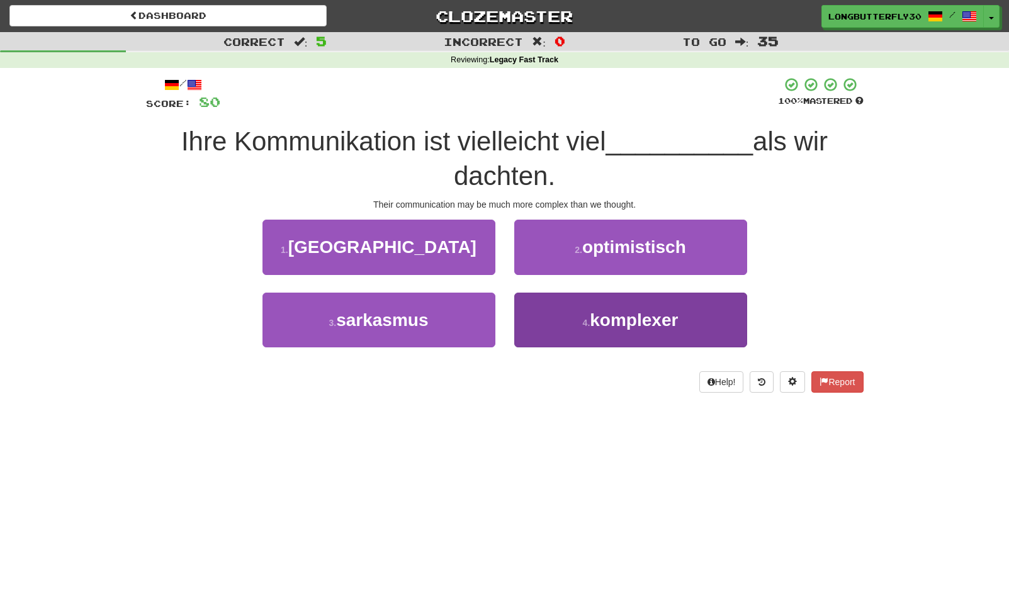
click at [557, 310] on button "4 . komplexer" at bounding box center [630, 320] width 233 height 55
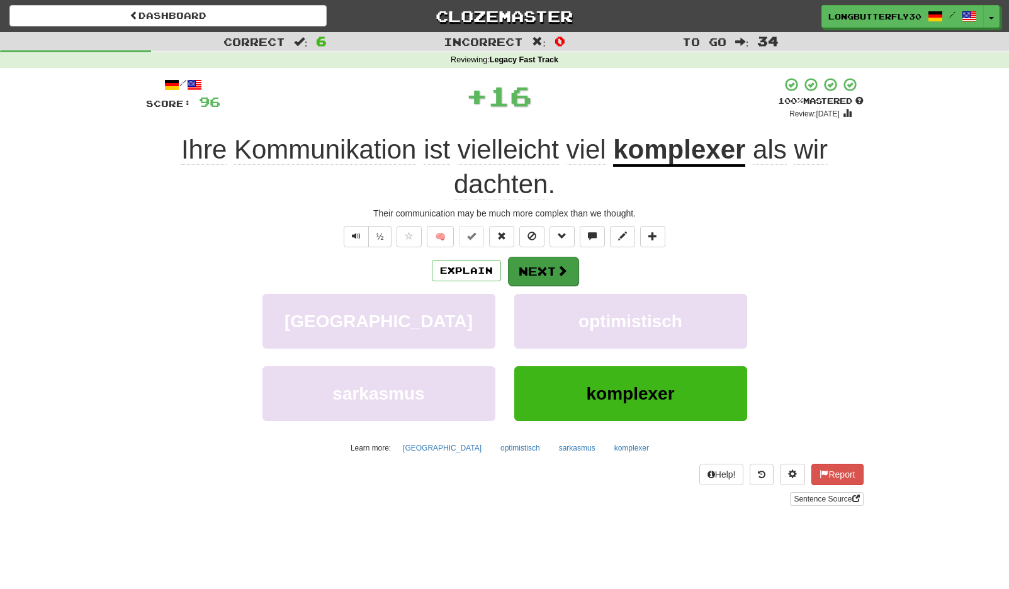
click at [539, 264] on button "Next" at bounding box center [543, 271] width 70 height 29
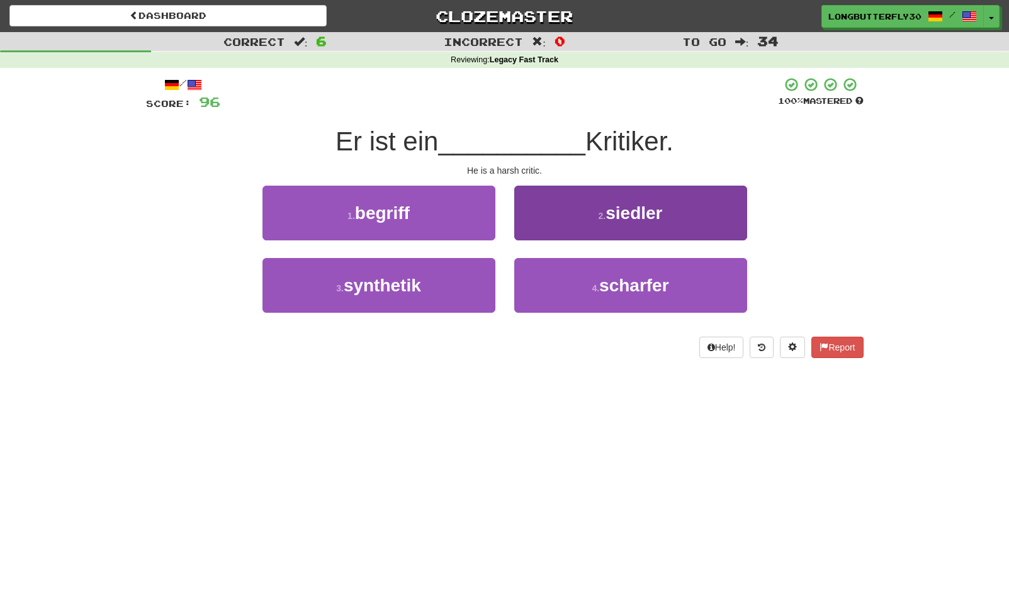
drag, startPoint x: 574, startPoint y: 289, endPoint x: 571, endPoint y: 264, distance: 24.7
click at [574, 289] on button "4 . scharfer" at bounding box center [630, 285] width 233 height 55
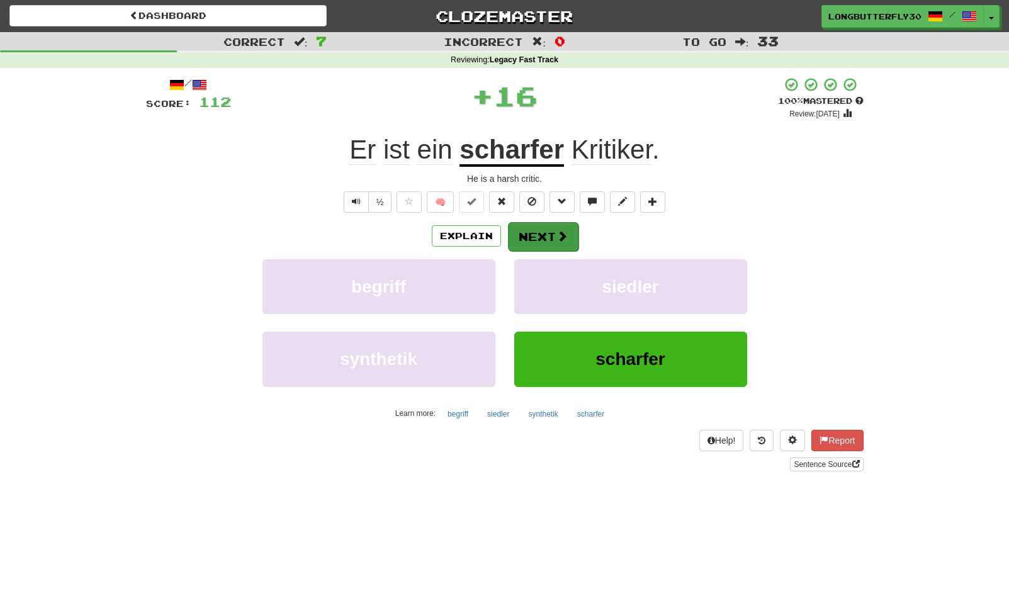
click at [565, 248] on button "Next" at bounding box center [543, 236] width 70 height 29
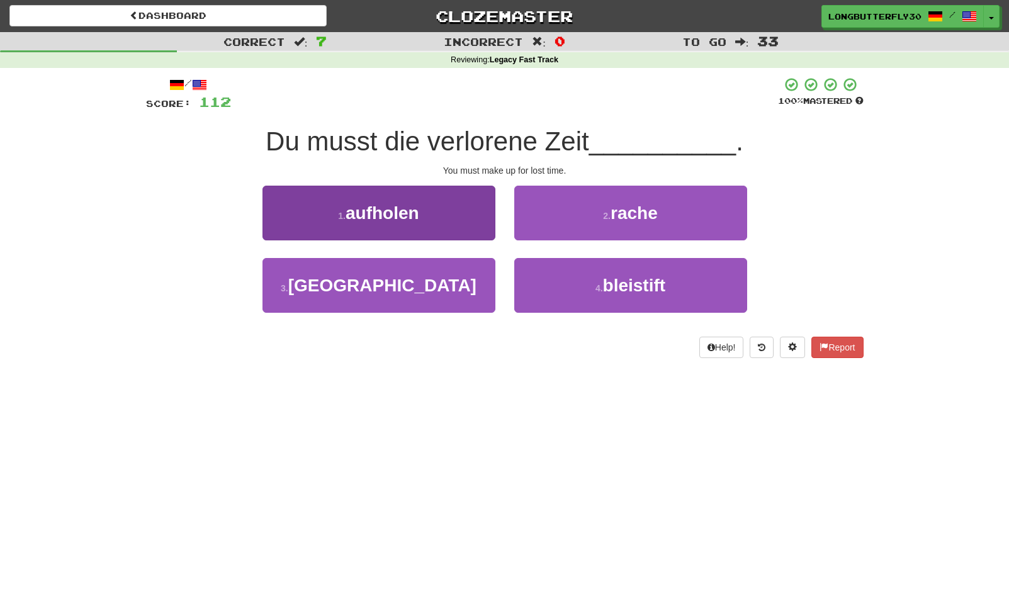
click at [467, 217] on button "1 . aufholen" at bounding box center [378, 213] width 233 height 55
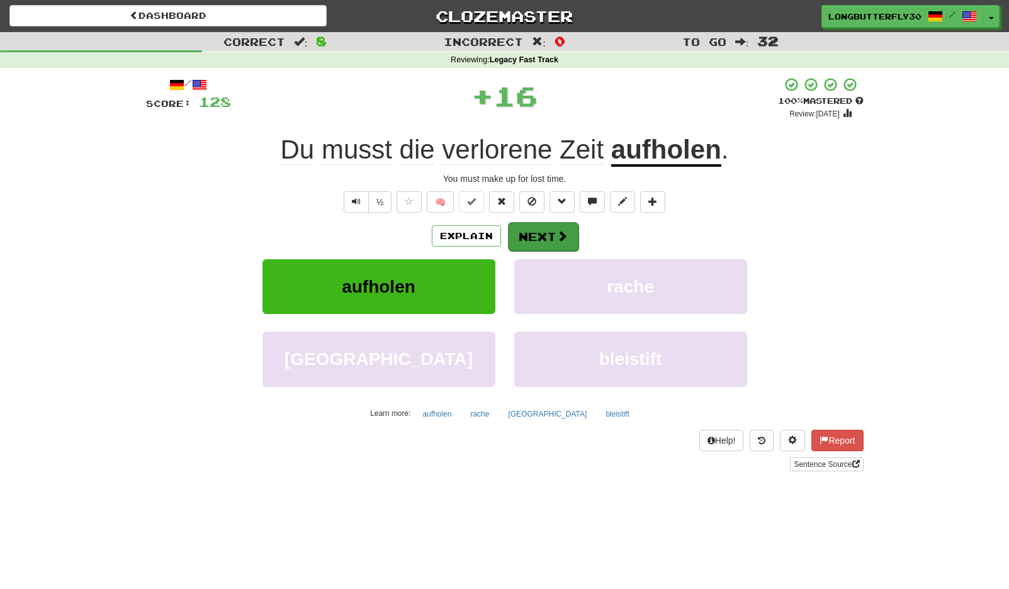
click at [544, 235] on button "Next" at bounding box center [543, 236] width 70 height 29
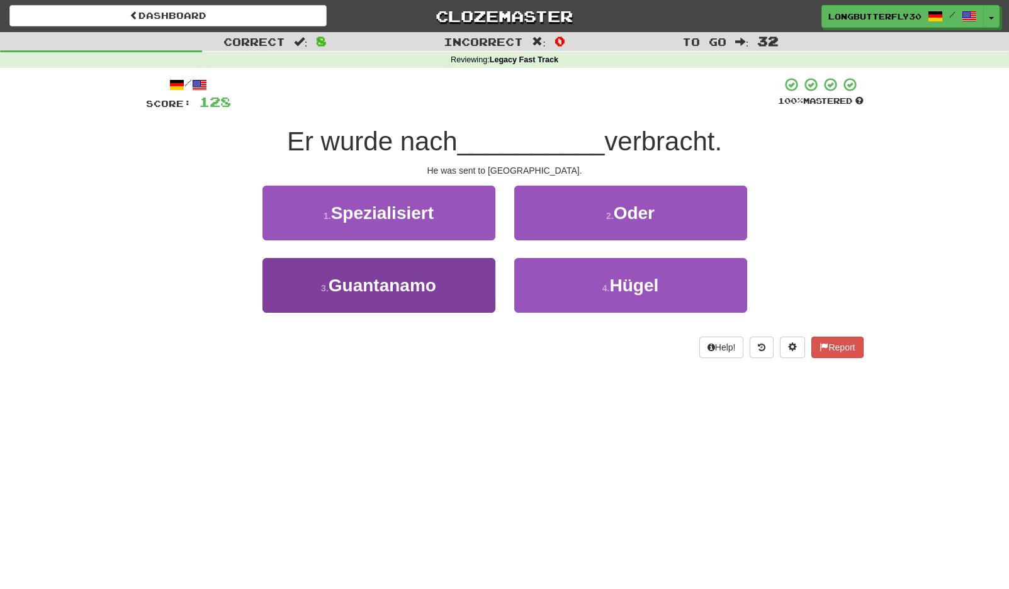
click at [471, 281] on button "3 . Guantanamo" at bounding box center [378, 285] width 233 height 55
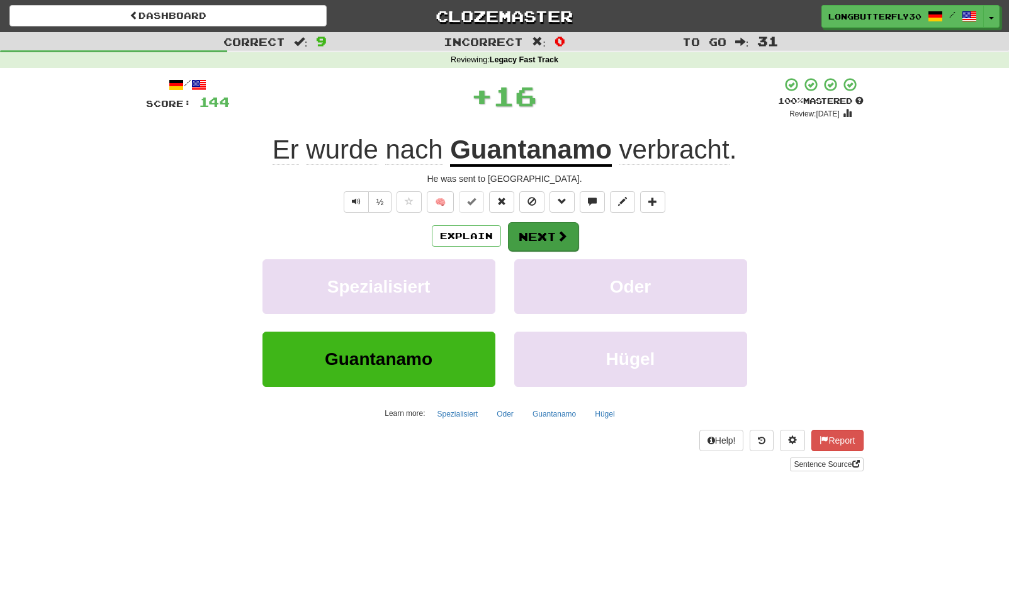
click at [557, 232] on span at bounding box center [561, 235] width 11 height 11
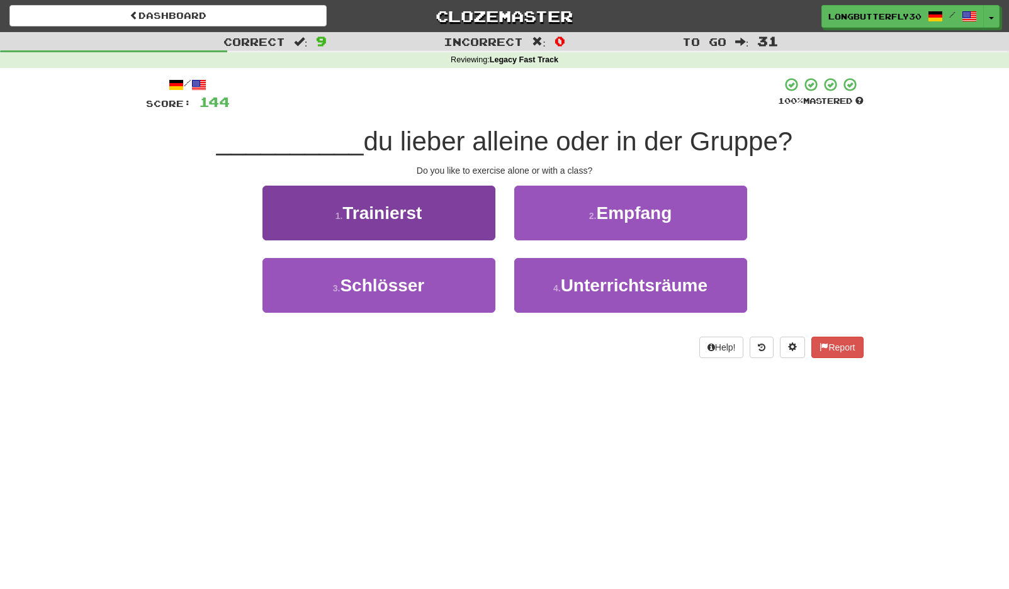
click at [462, 218] on button "1 . Trainierst" at bounding box center [378, 213] width 233 height 55
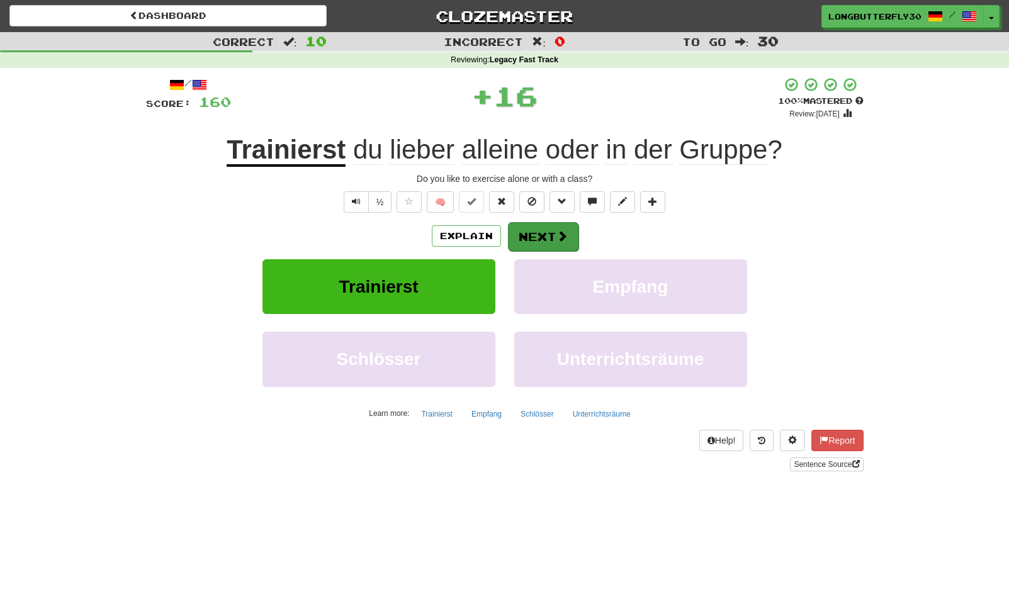
click at [540, 227] on button "Next" at bounding box center [543, 236] width 70 height 29
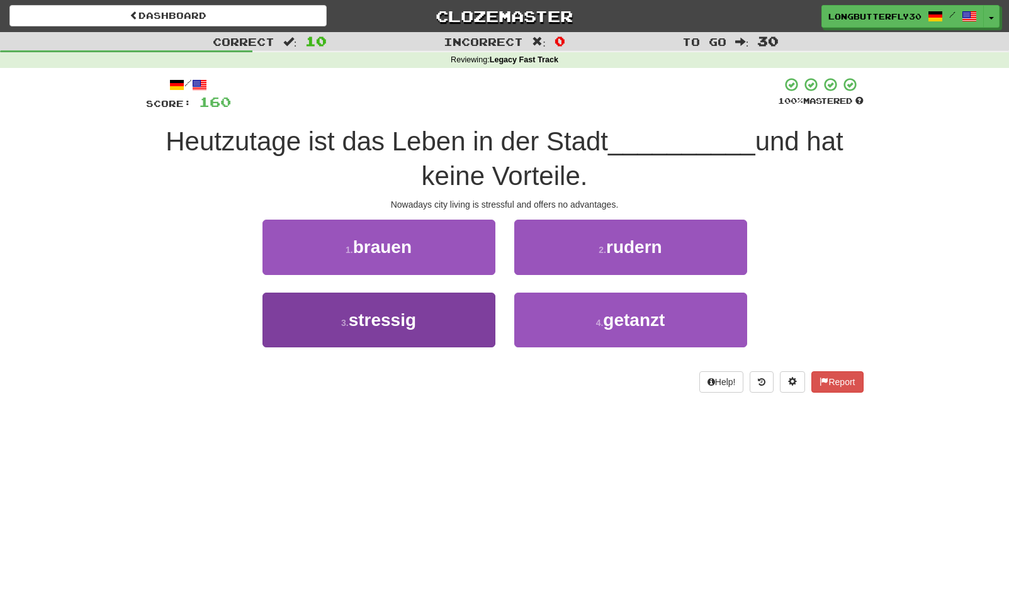
click at [459, 323] on button "3 . stressig" at bounding box center [378, 320] width 233 height 55
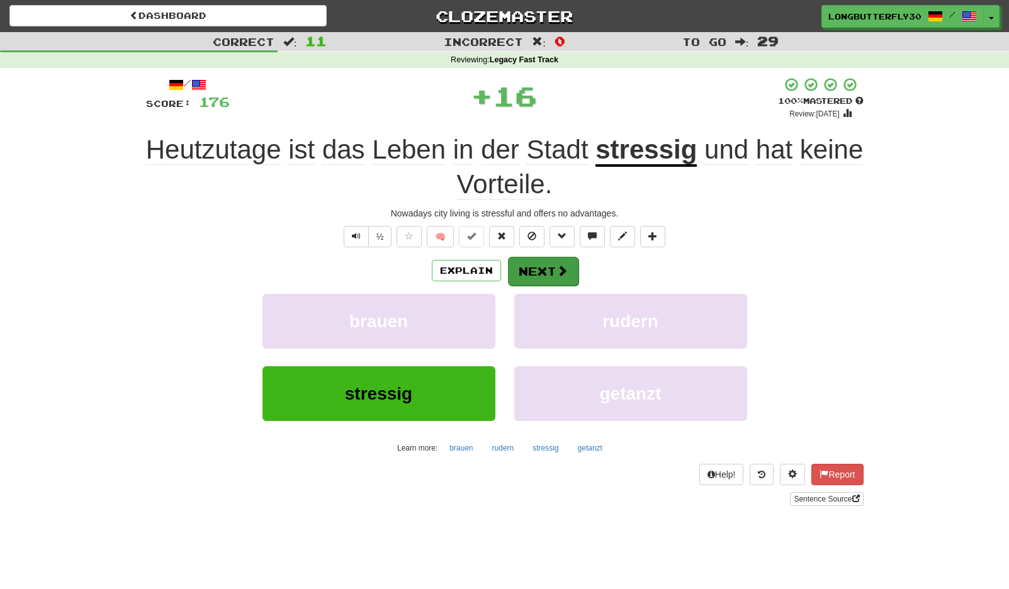
click at [556, 269] on span at bounding box center [561, 270] width 11 height 11
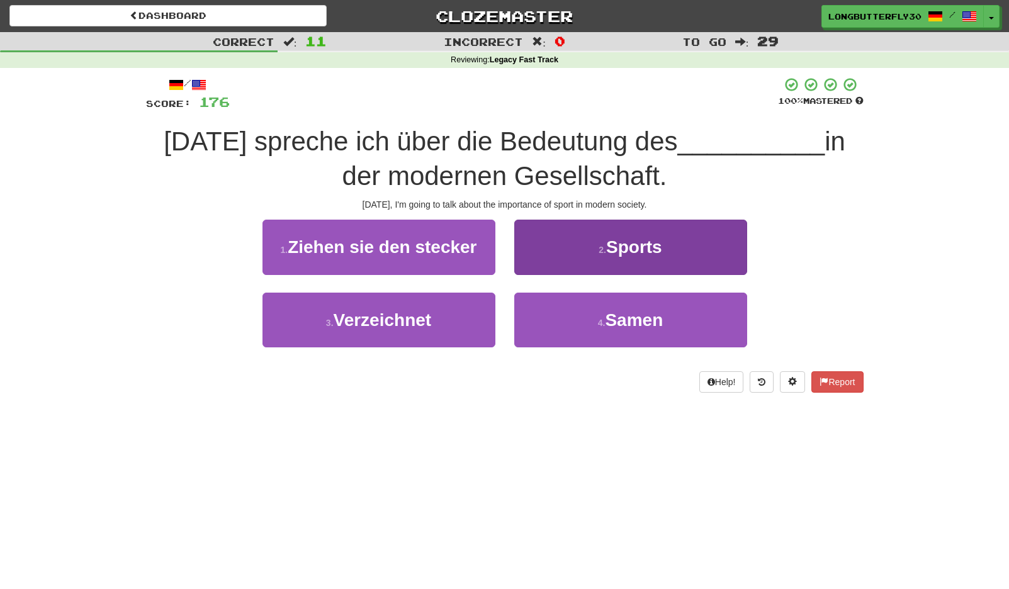
click at [570, 259] on button "2 . Sports" at bounding box center [630, 247] width 233 height 55
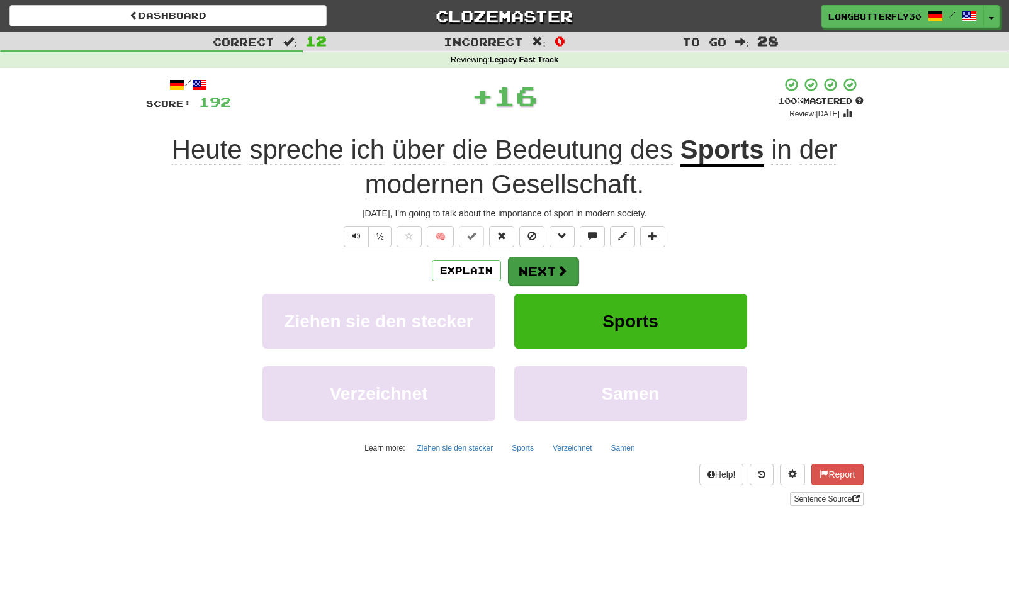
click at [551, 270] on button "Next" at bounding box center [543, 271] width 70 height 29
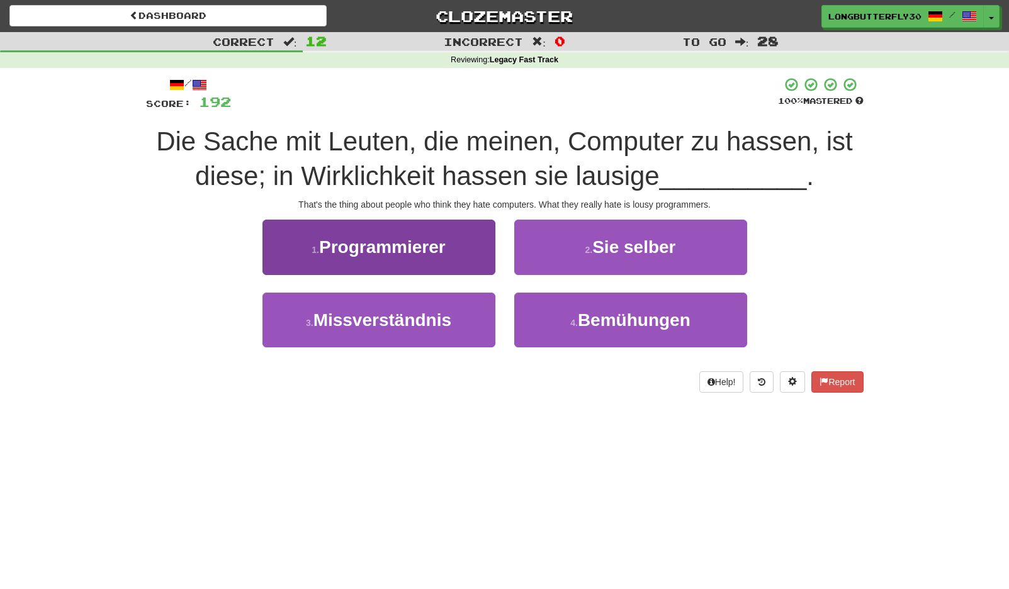
click at [482, 259] on button "1 . Programmierer" at bounding box center [378, 247] width 233 height 55
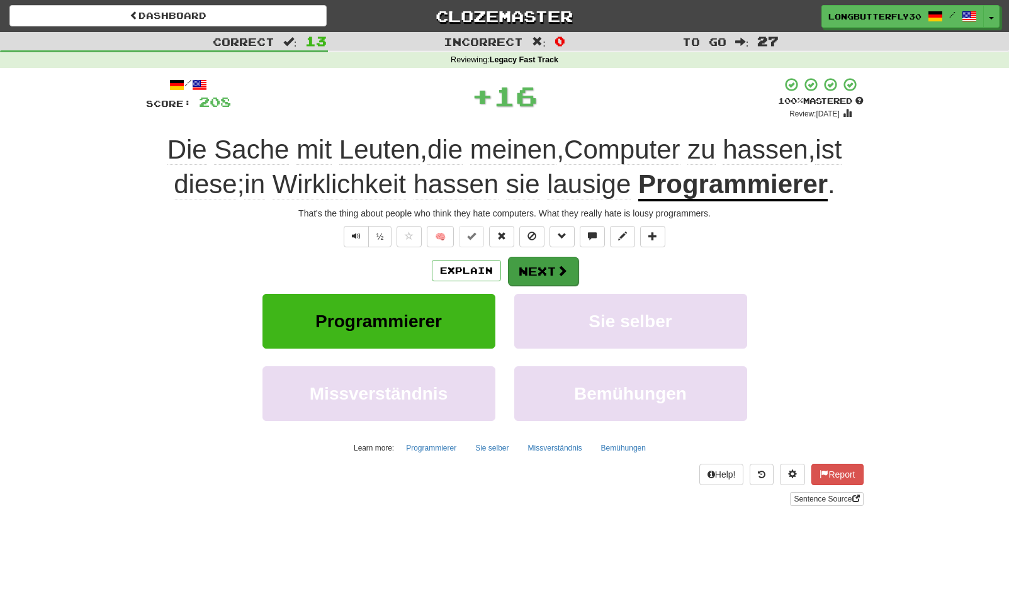
click at [538, 264] on button "Next" at bounding box center [543, 271] width 70 height 29
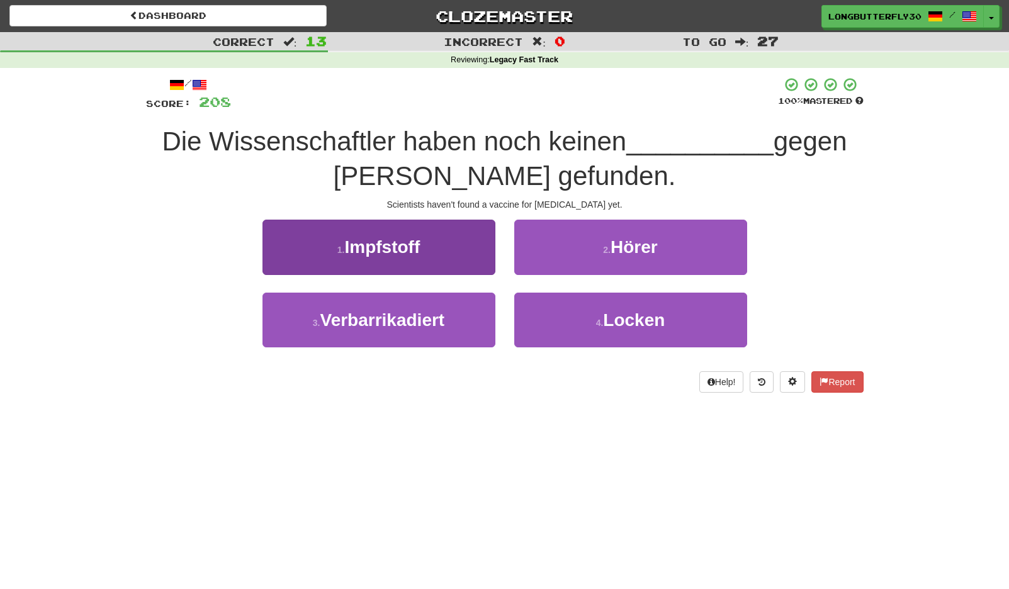
click at [471, 250] on button "1 . Impfstoff" at bounding box center [378, 247] width 233 height 55
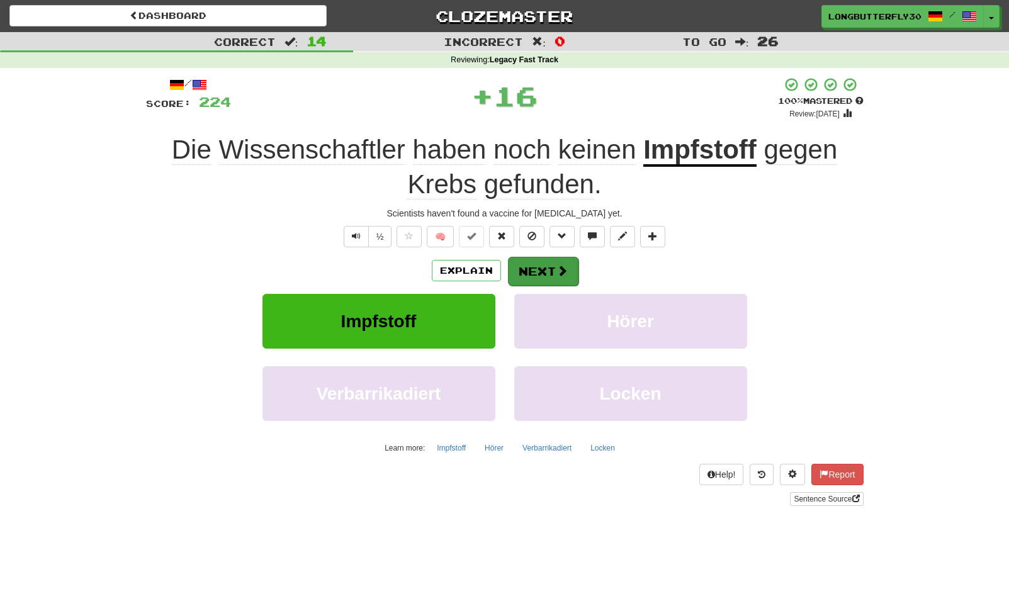
click at [529, 262] on button "Next" at bounding box center [543, 271] width 70 height 29
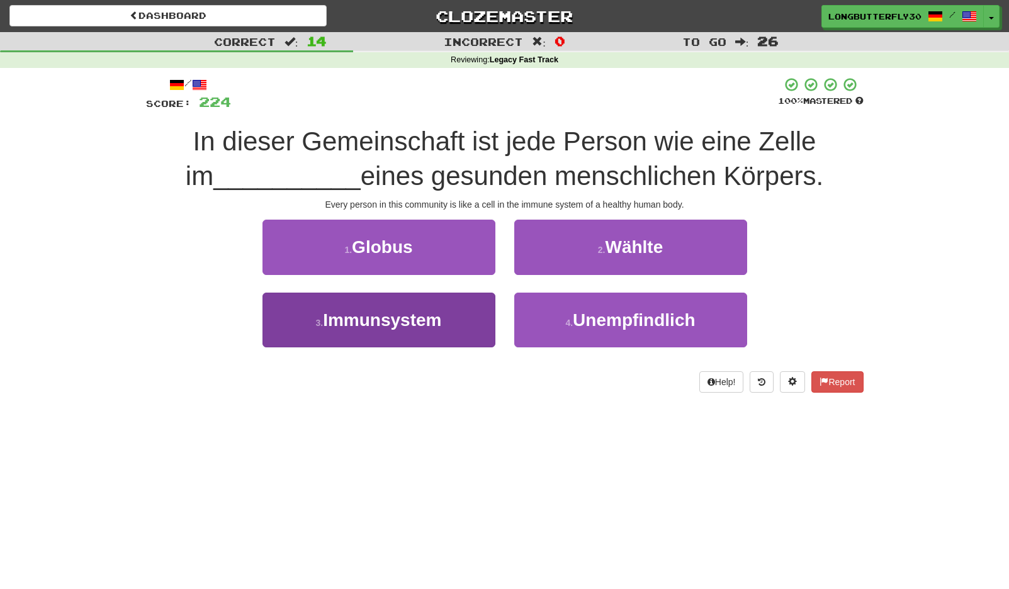
click at [467, 311] on button "3 . Immunsystem" at bounding box center [378, 320] width 233 height 55
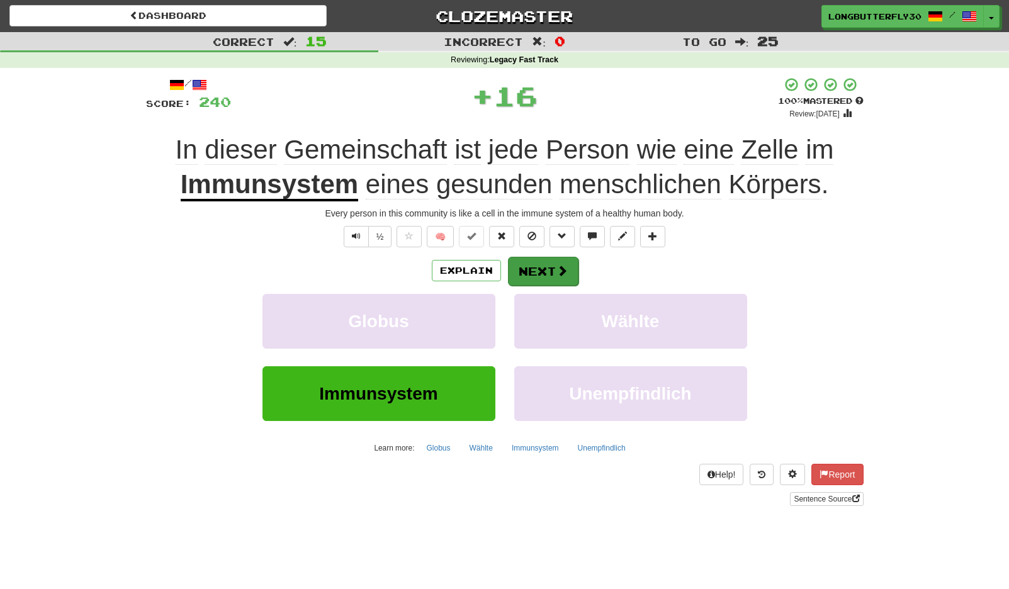
click at [542, 269] on button "Next" at bounding box center [543, 271] width 70 height 29
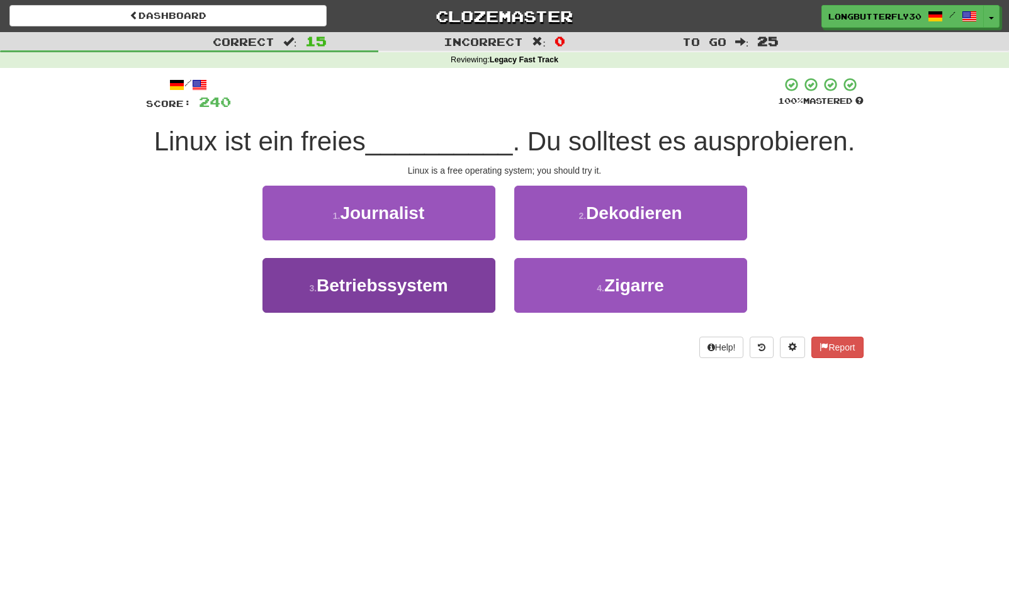
click at [462, 288] on button "3 . Betriebssystem" at bounding box center [378, 285] width 233 height 55
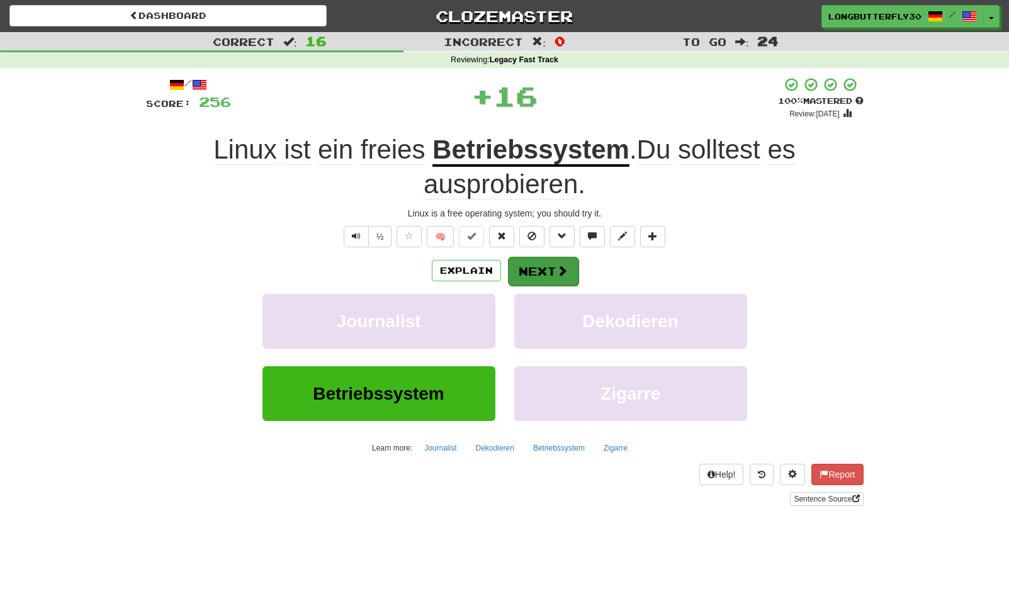
click at [534, 262] on button "Next" at bounding box center [543, 271] width 70 height 29
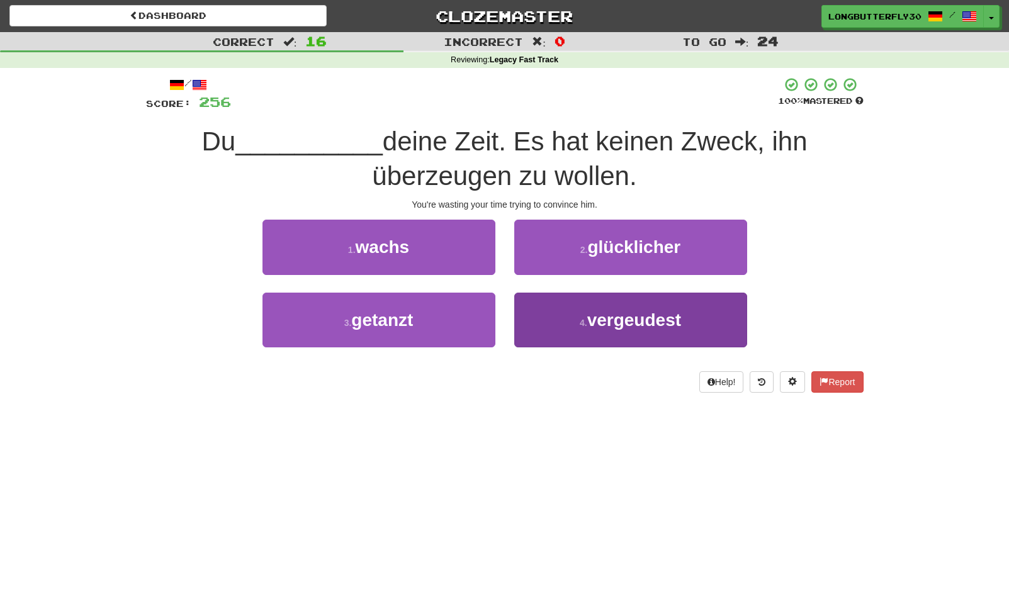
click at [586, 316] on button "4 . vergeudest" at bounding box center [630, 320] width 233 height 55
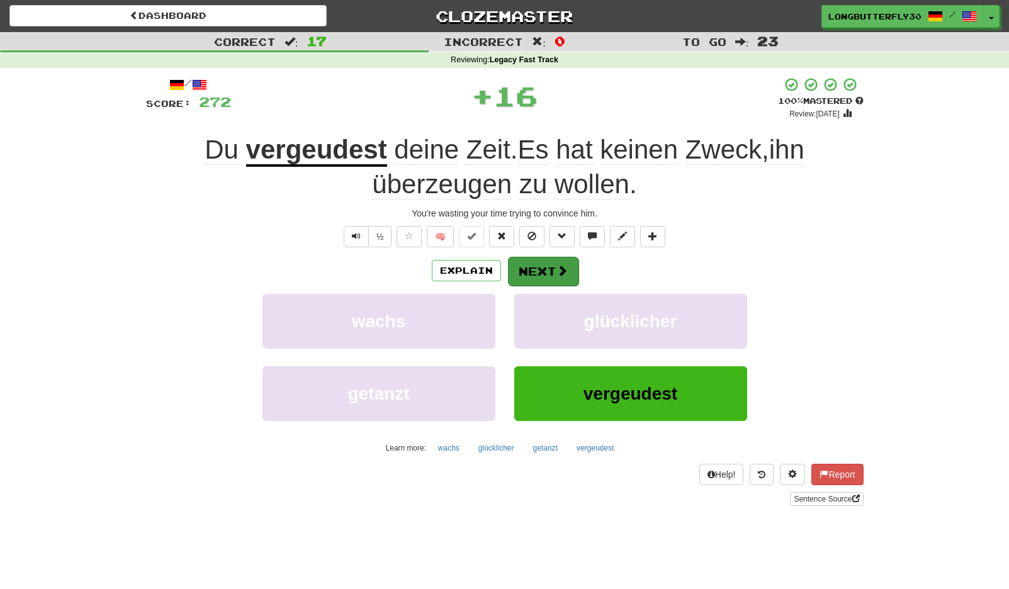
click at [563, 277] on button "Next" at bounding box center [543, 271] width 70 height 29
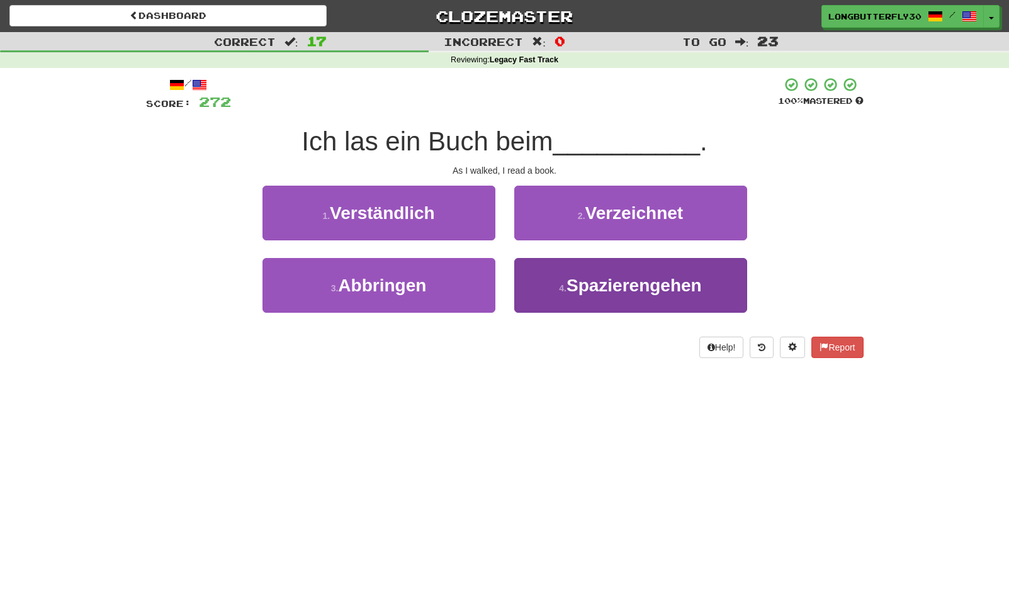
click at [583, 284] on span "Spazierengehen" at bounding box center [633, 286] width 135 height 20
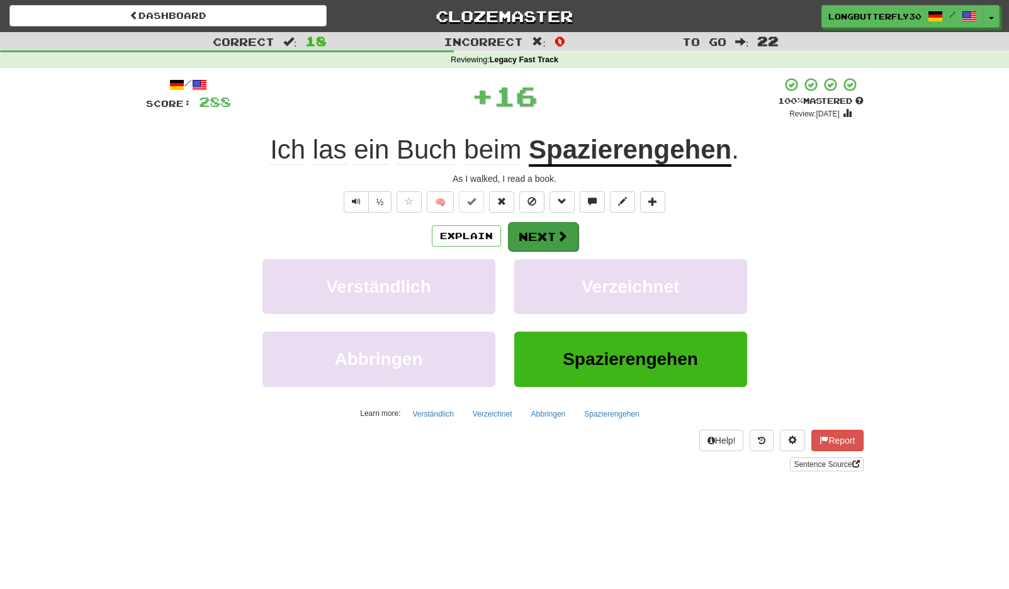
click at [554, 240] on button "Next" at bounding box center [543, 236] width 70 height 29
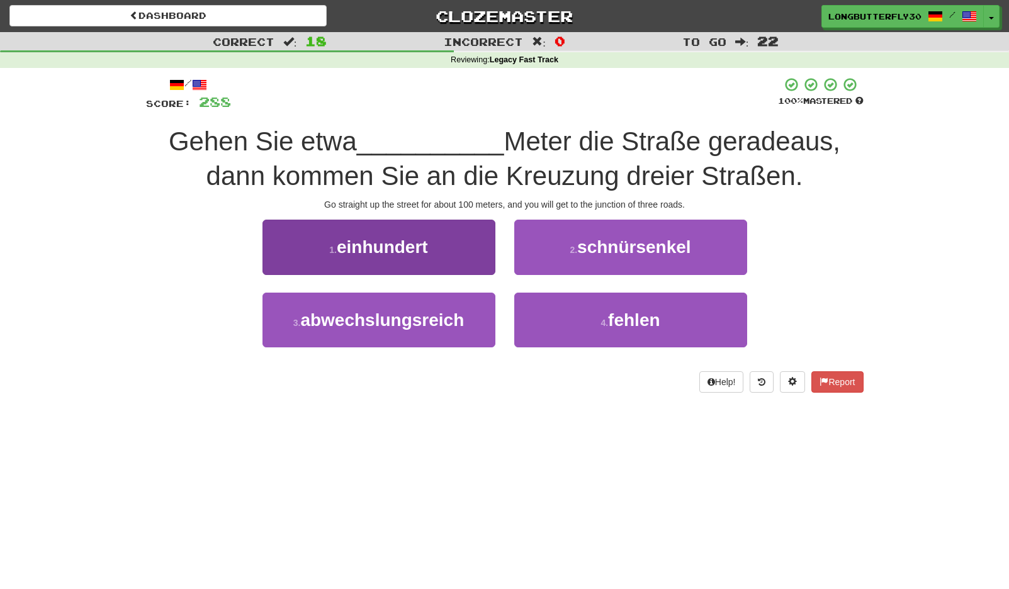
click at [479, 245] on button "1 . einhundert" at bounding box center [378, 247] width 233 height 55
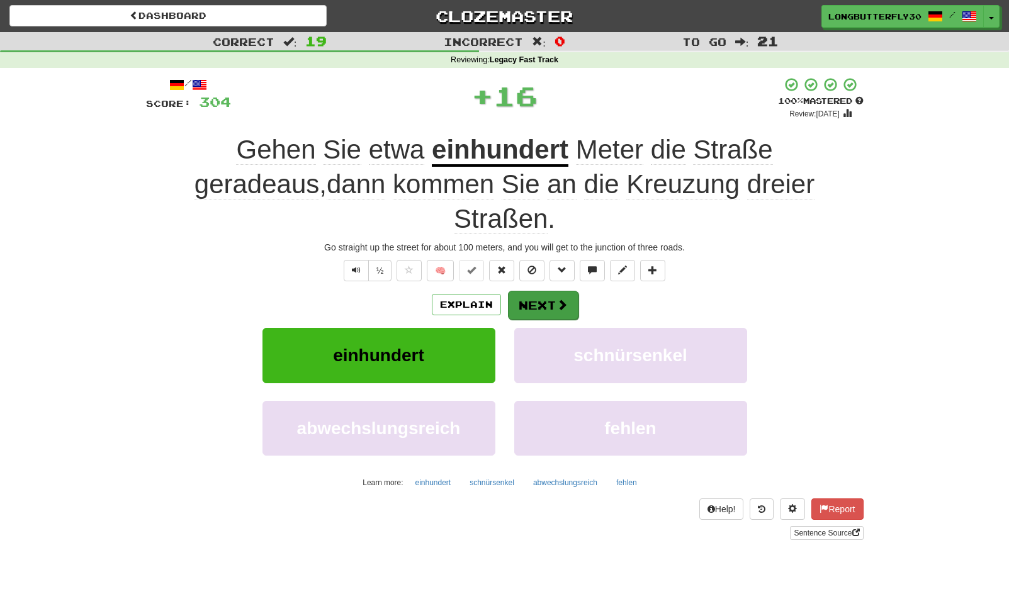
click at [552, 291] on button "Next" at bounding box center [543, 305] width 70 height 29
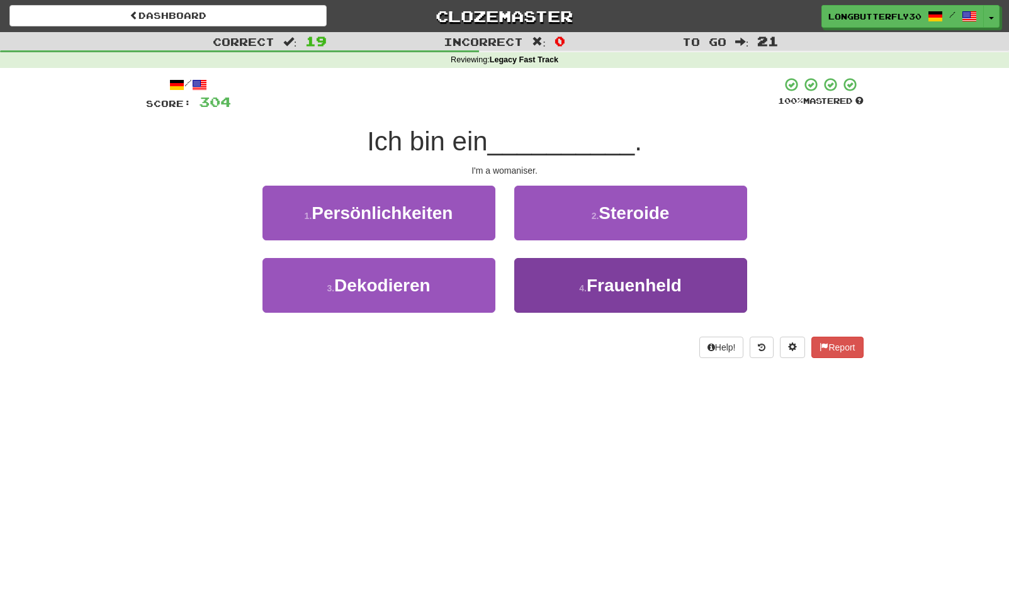
click at [538, 282] on button "4 . Frauenheld" at bounding box center [630, 285] width 233 height 55
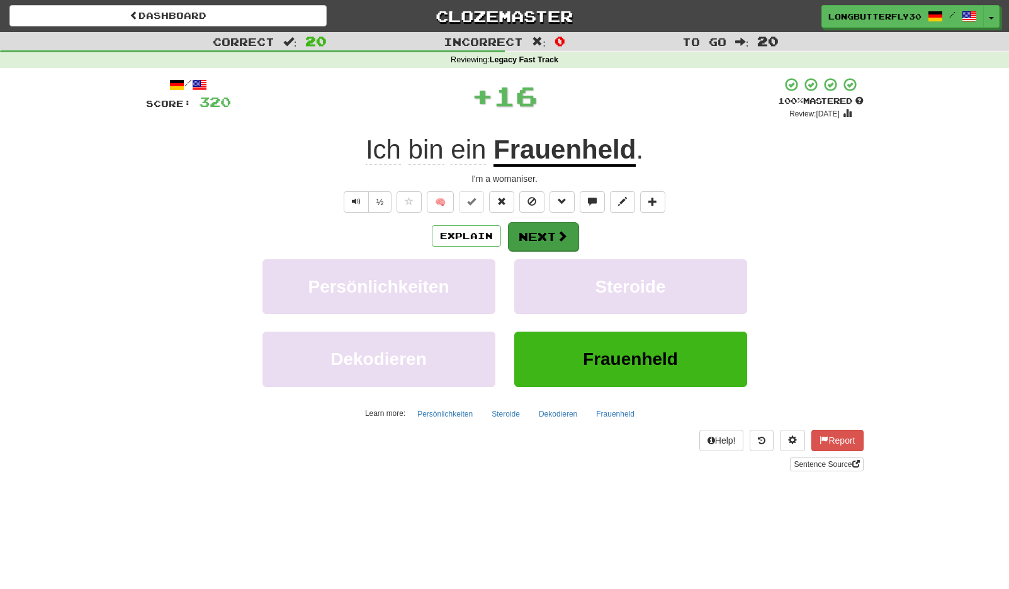
click at [539, 237] on button "Next" at bounding box center [543, 236] width 70 height 29
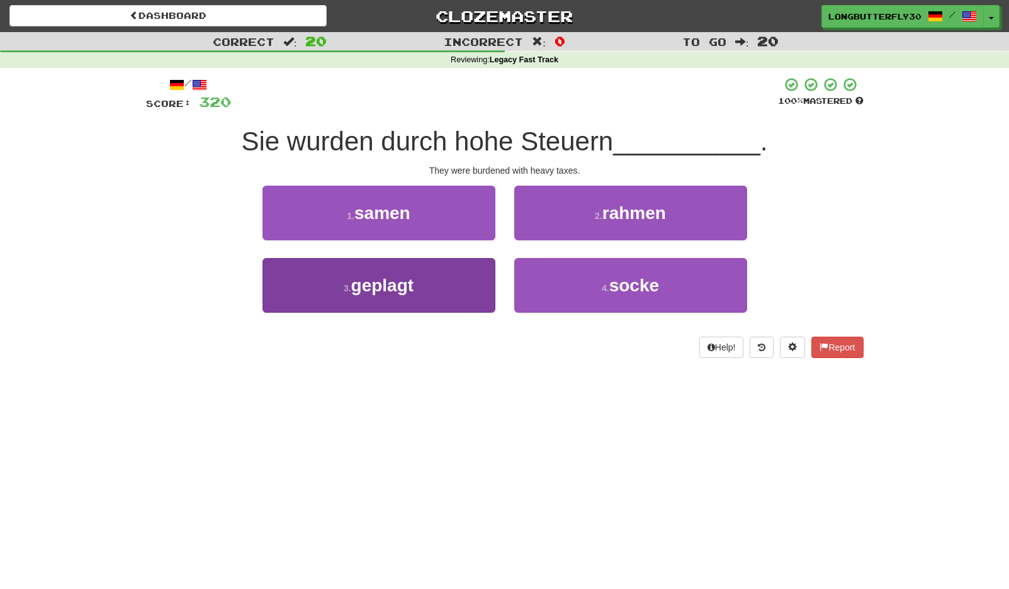
click at [479, 282] on button "3 . geplagt" at bounding box center [378, 285] width 233 height 55
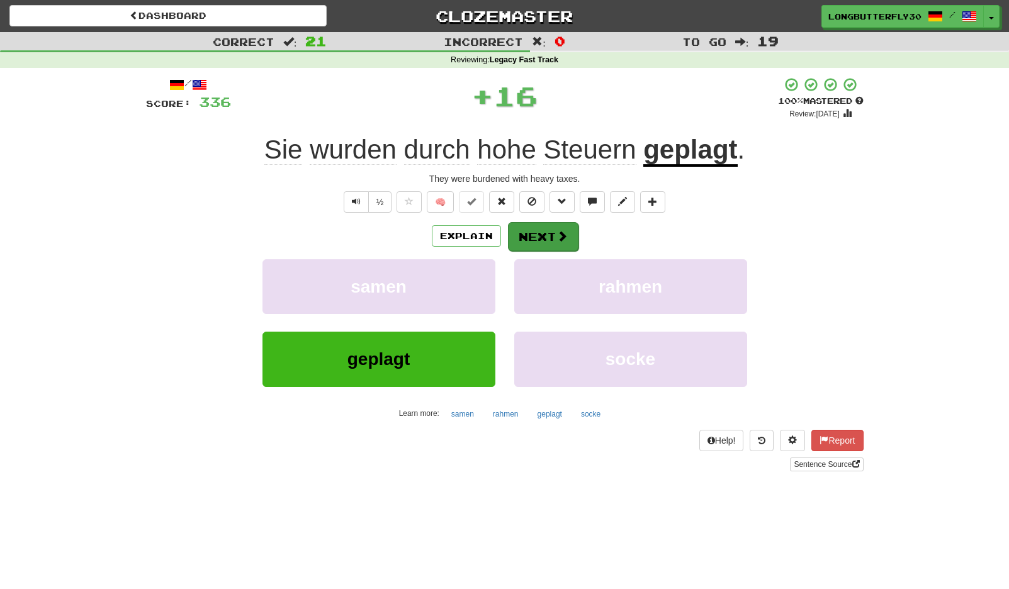
click at [527, 230] on button "Next" at bounding box center [543, 236] width 70 height 29
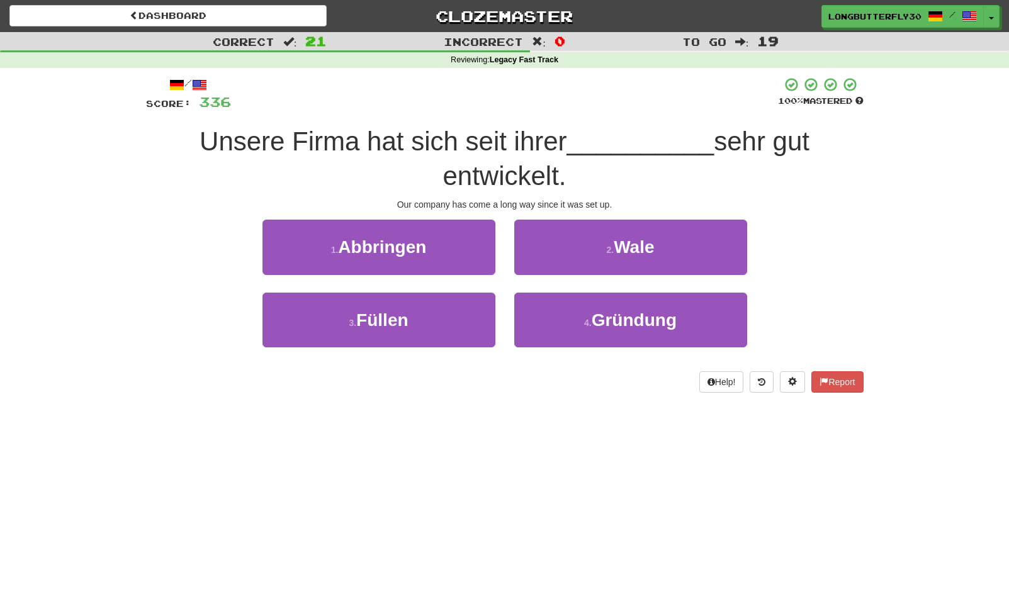
drag, startPoint x: 568, startPoint y: 325, endPoint x: 559, endPoint y: 291, distance: 35.3
click at [569, 323] on button "4 . Gründung" at bounding box center [630, 320] width 233 height 55
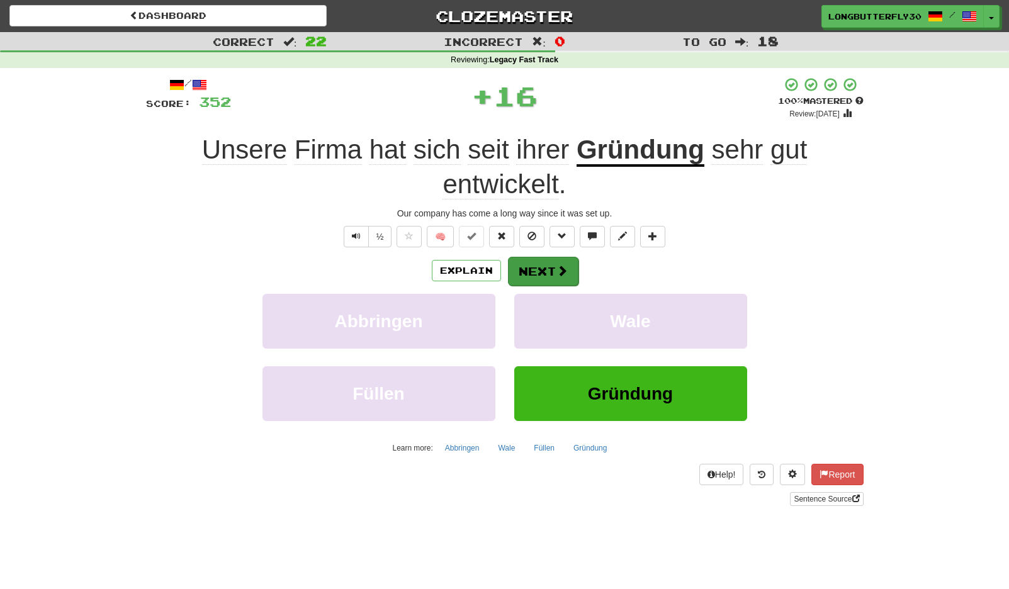
click at [548, 272] on button "Next" at bounding box center [543, 271] width 70 height 29
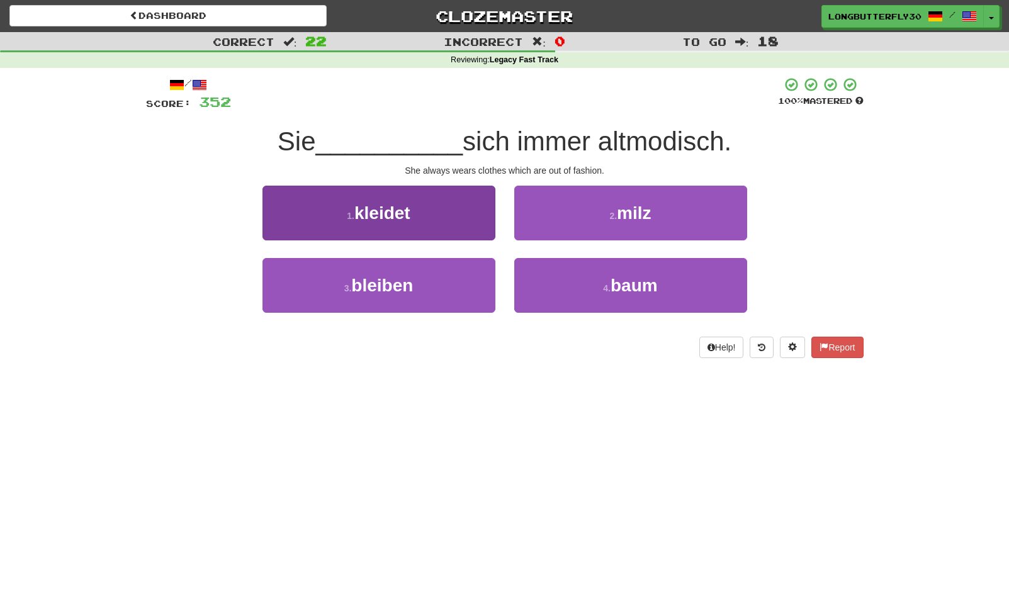
click at [486, 216] on button "1 . kleidet" at bounding box center [378, 213] width 233 height 55
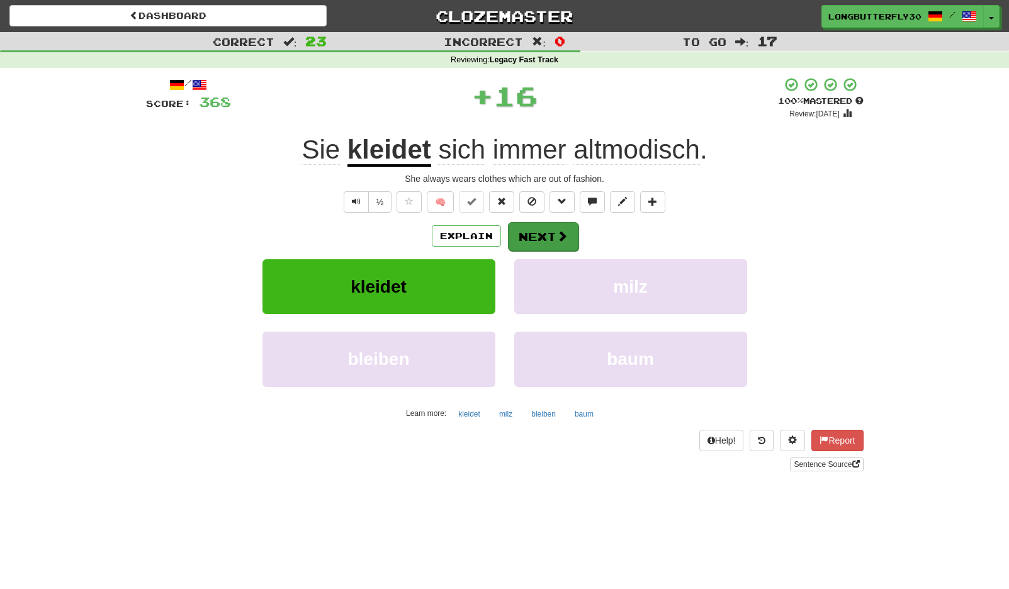
click at [536, 235] on button "Next" at bounding box center [543, 236] width 70 height 29
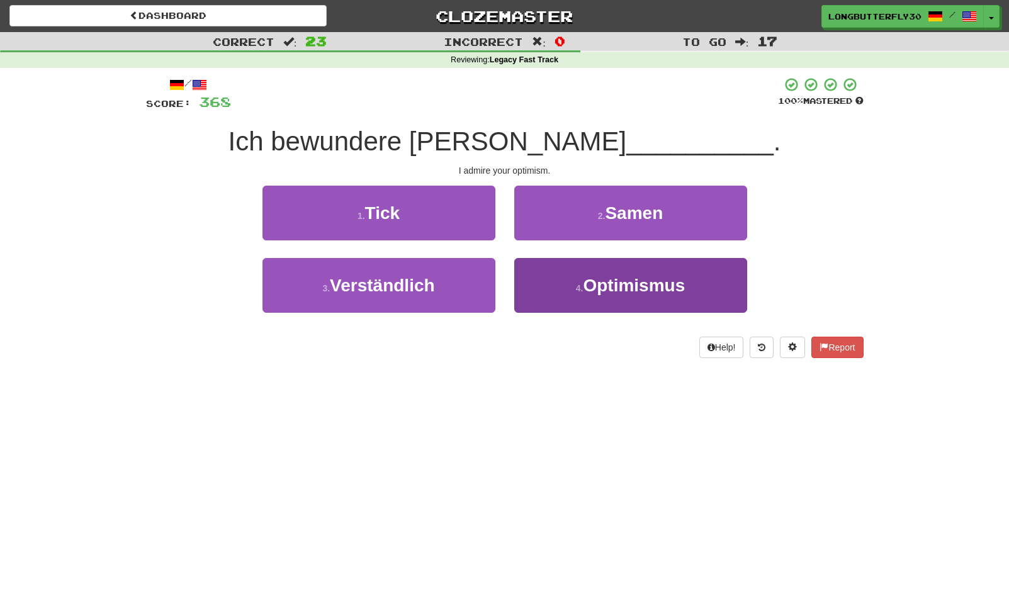
click at [610, 281] on span "Optimismus" at bounding box center [634, 286] width 102 height 20
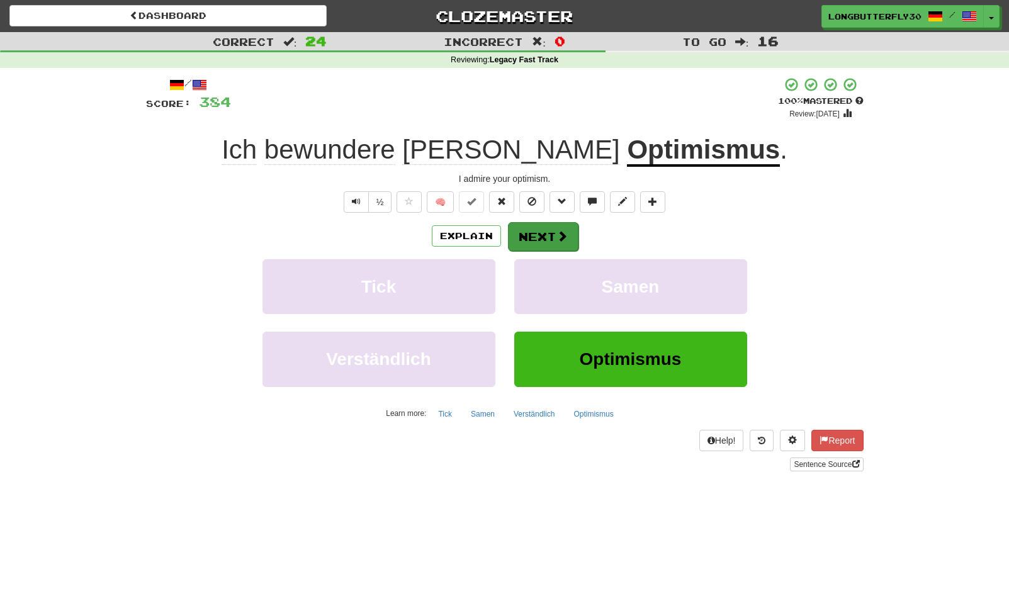
click at [569, 234] on button "Next" at bounding box center [543, 236] width 70 height 29
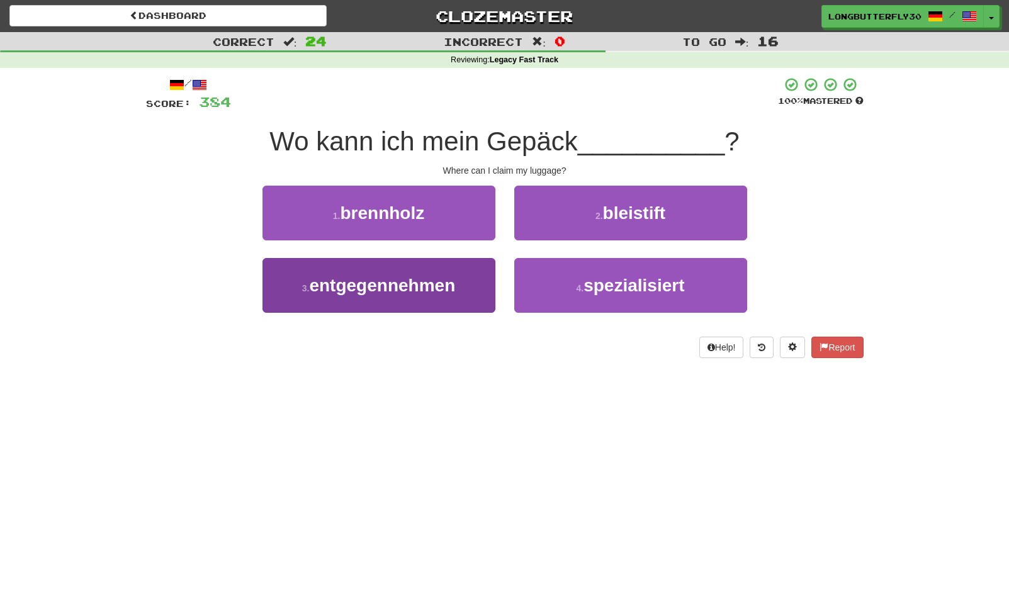
click at [445, 291] on span "entgegennehmen" at bounding box center [382, 286] width 146 height 20
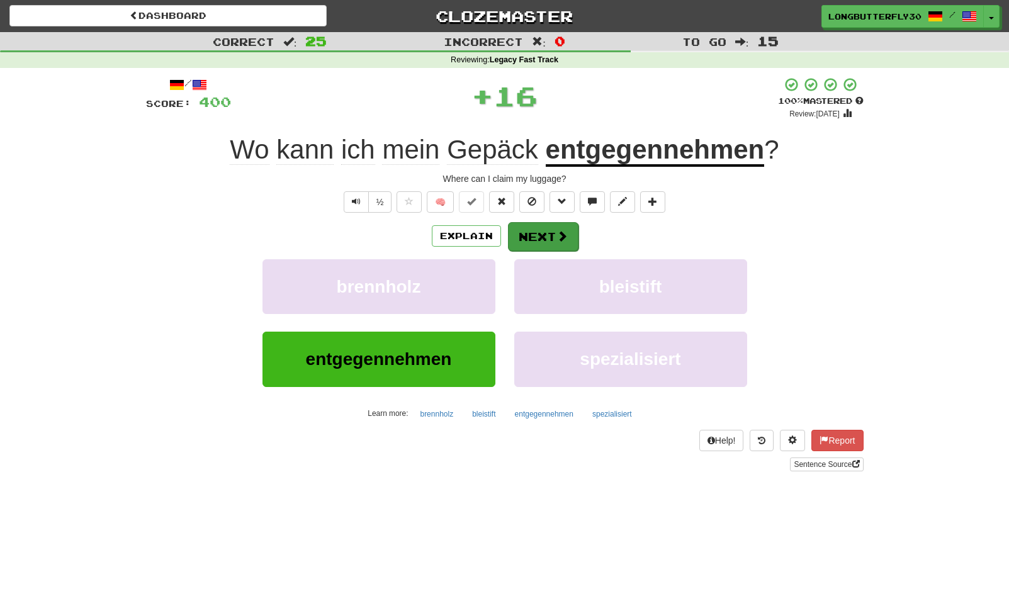
click at [542, 234] on button "Next" at bounding box center [543, 236] width 70 height 29
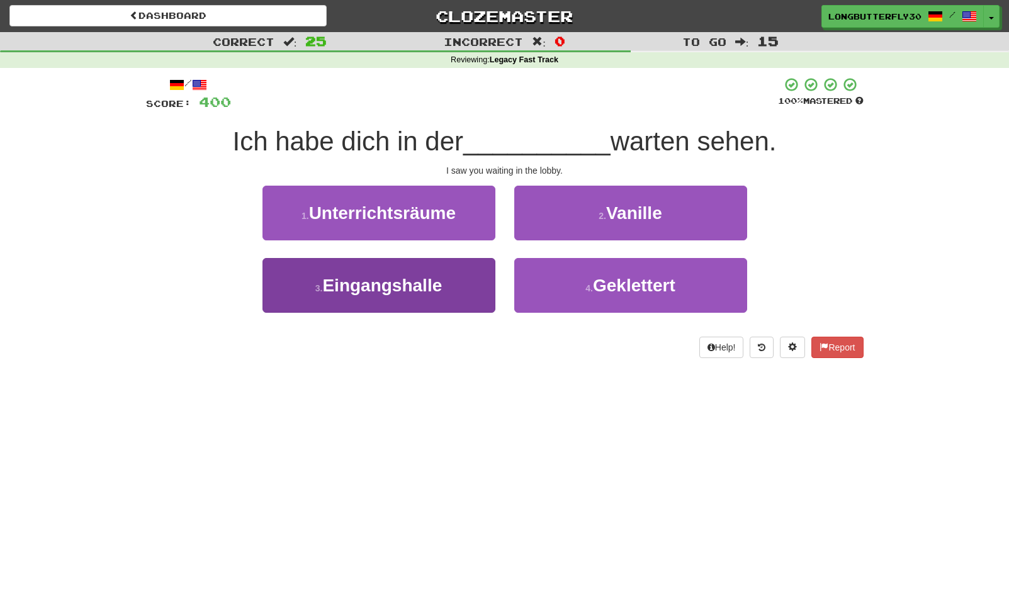
click at [455, 286] on button "3 . Eingangshalle" at bounding box center [378, 285] width 233 height 55
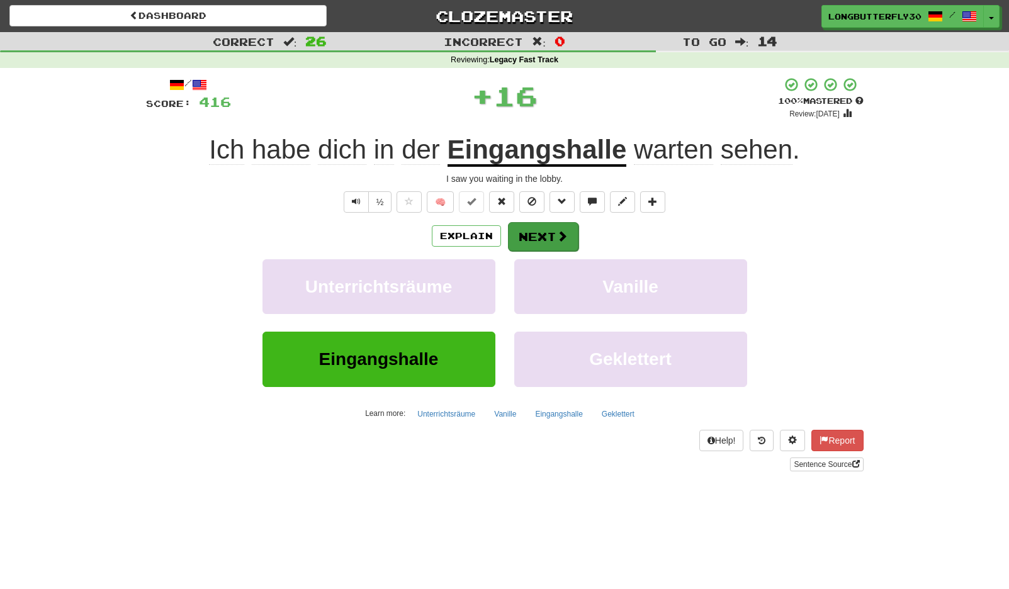
click at [550, 236] on button "Next" at bounding box center [543, 236] width 70 height 29
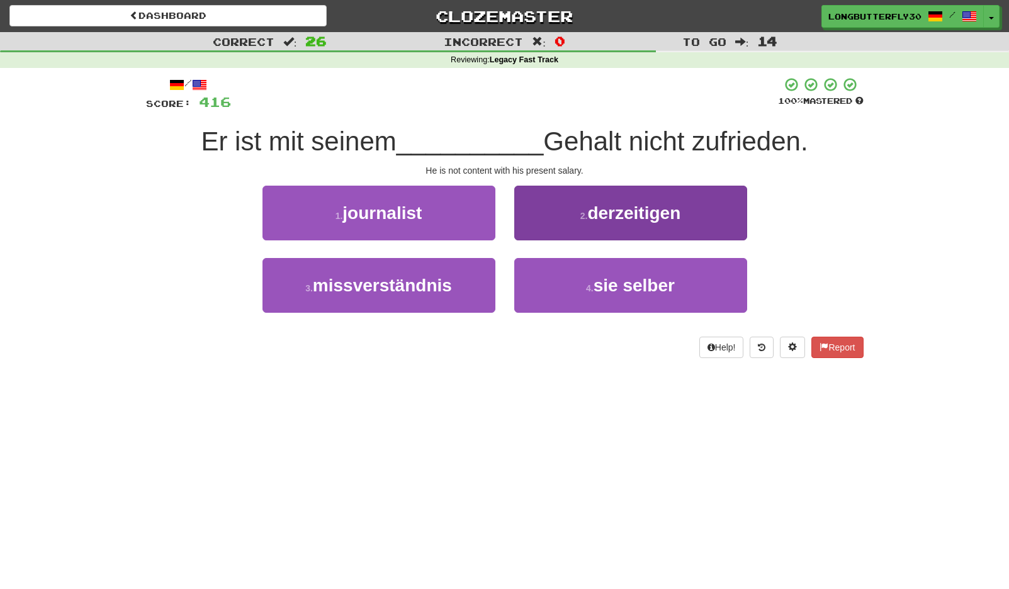
click at [580, 221] on button "2 . derzeitigen" at bounding box center [630, 213] width 233 height 55
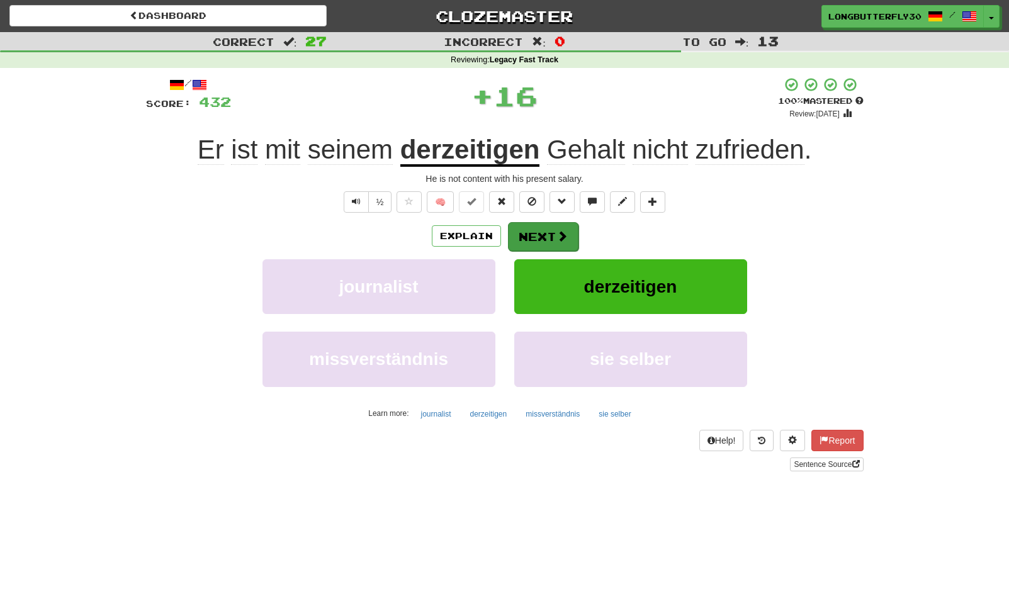
click at [550, 237] on button "Next" at bounding box center [543, 236] width 70 height 29
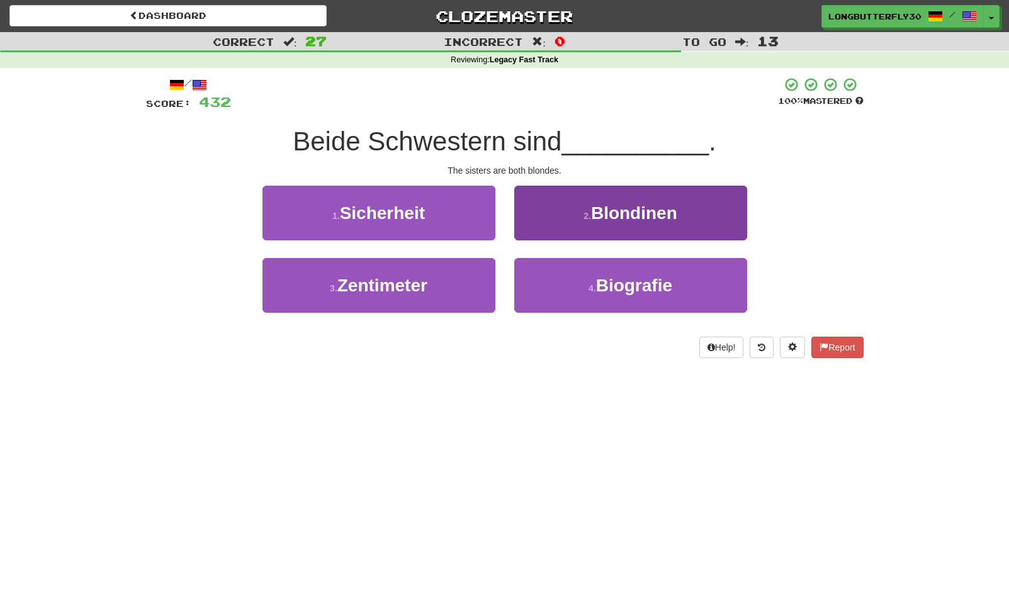
click at [602, 215] on span "Blondinen" at bounding box center [634, 213] width 86 height 20
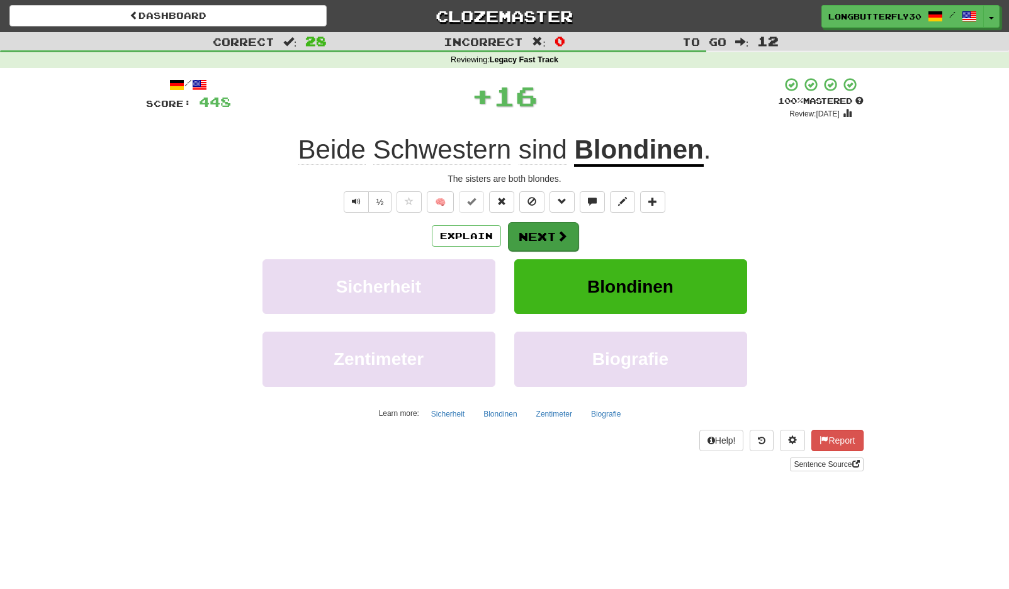
click at [547, 233] on button "Next" at bounding box center [543, 236] width 70 height 29
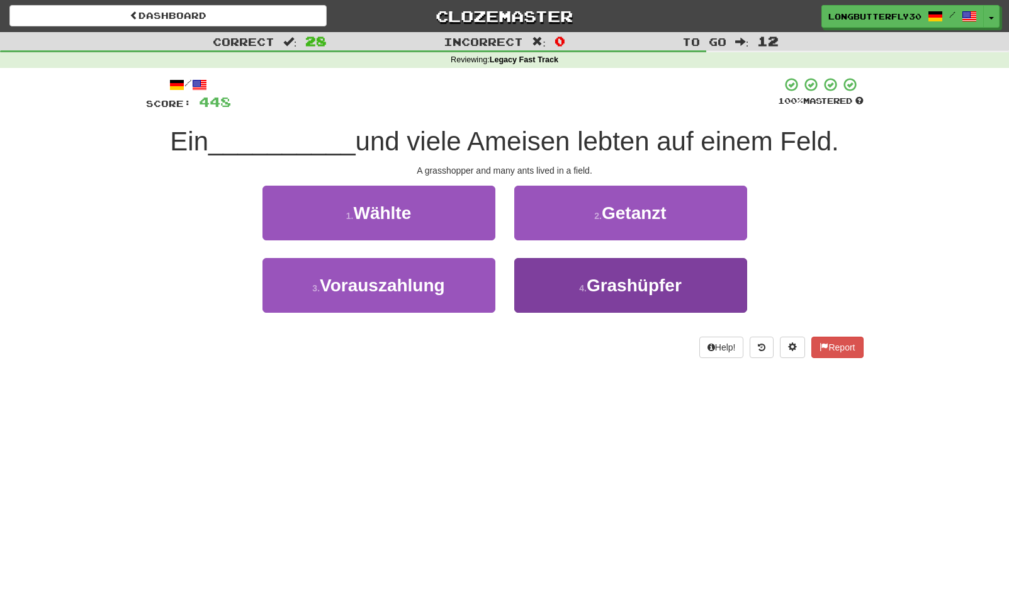
click at [562, 291] on button "4 . Grashüpfer" at bounding box center [630, 285] width 233 height 55
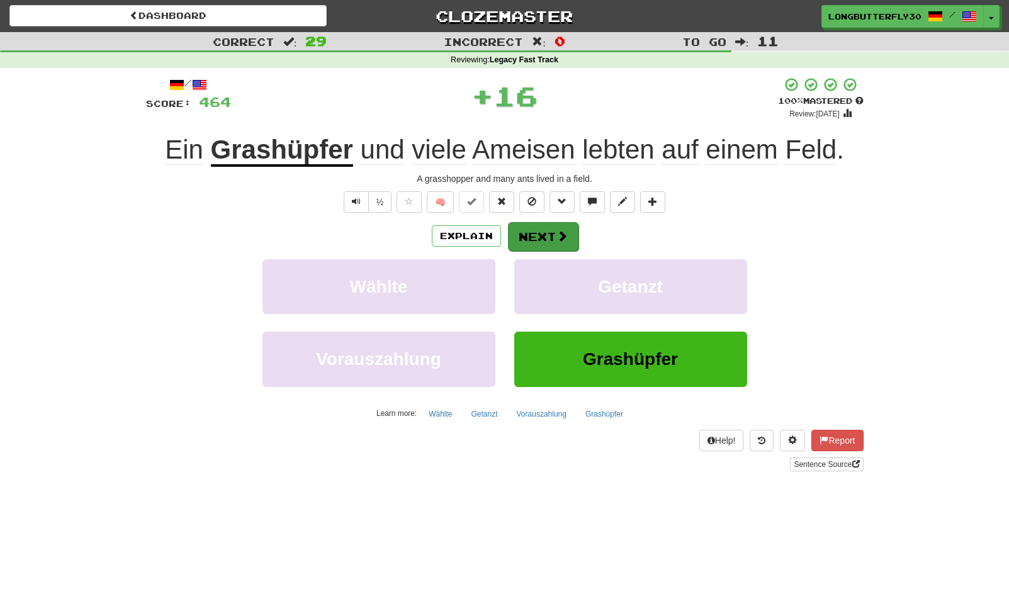
click at [532, 239] on button "Next" at bounding box center [543, 236] width 70 height 29
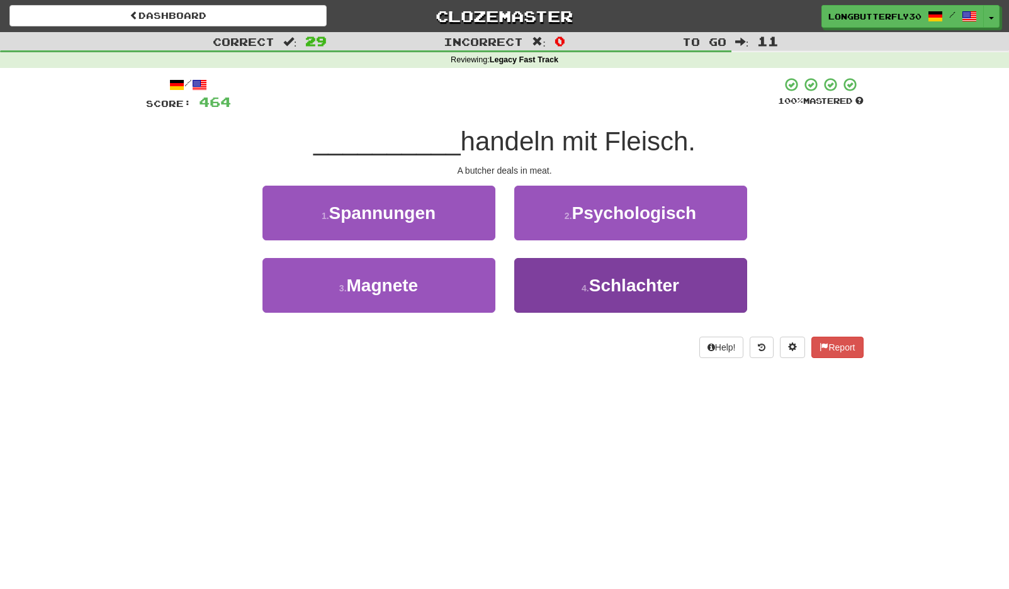
click at [573, 280] on button "4 . Schlachter" at bounding box center [630, 285] width 233 height 55
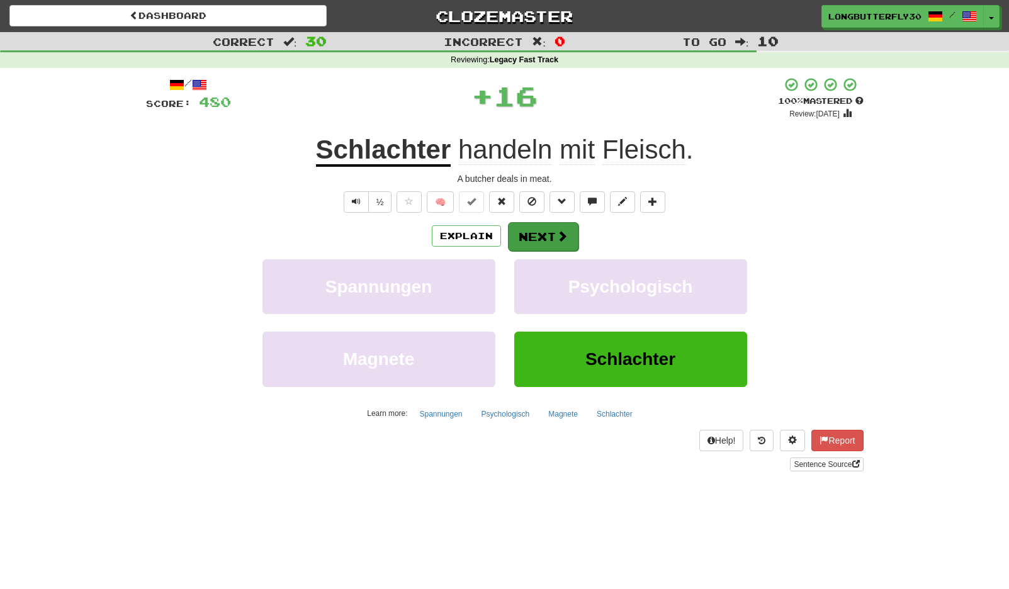
click at [540, 237] on button "Next" at bounding box center [543, 236] width 70 height 29
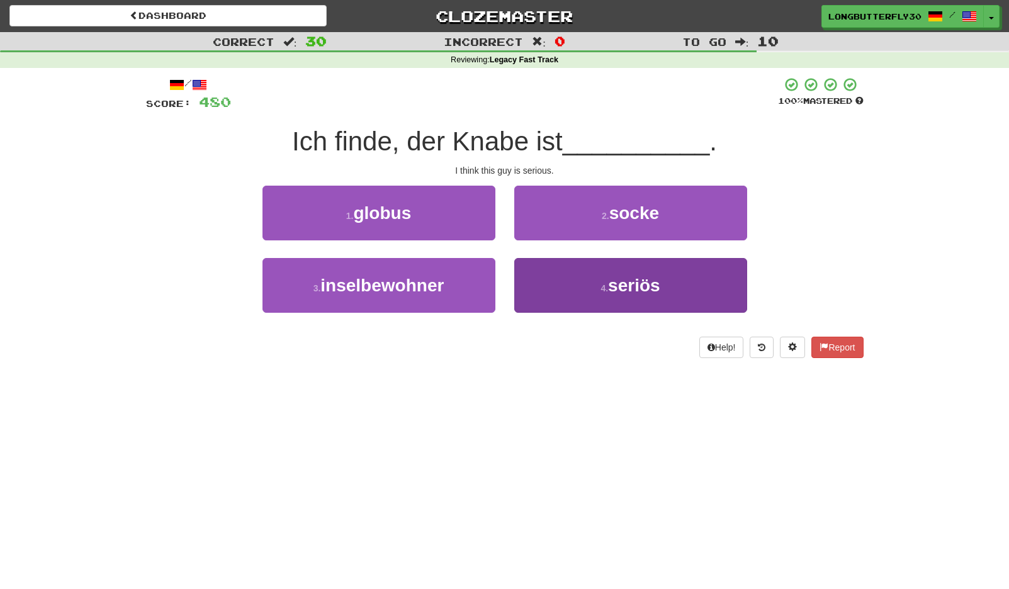
click at [647, 285] on span "seriös" at bounding box center [634, 286] width 52 height 20
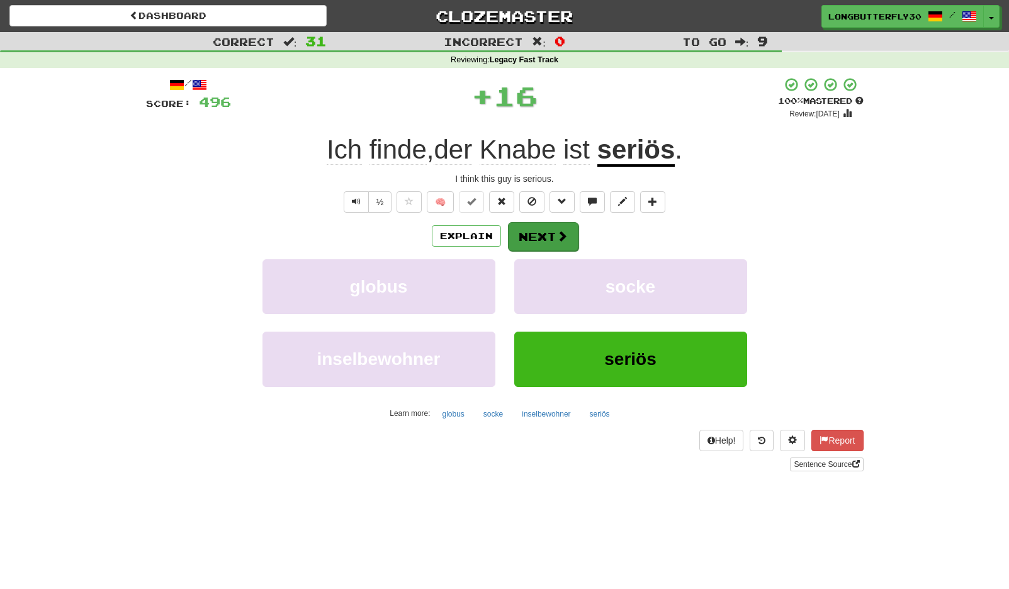
click at [570, 234] on button "Next" at bounding box center [543, 236] width 70 height 29
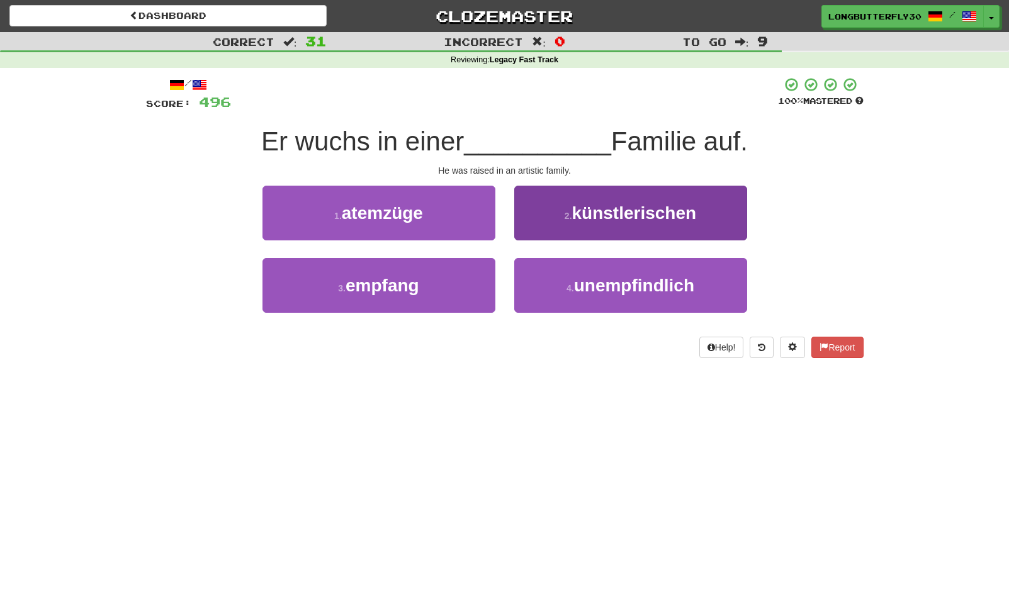
click at [564, 230] on button "2 . künstlerischen" at bounding box center [630, 213] width 233 height 55
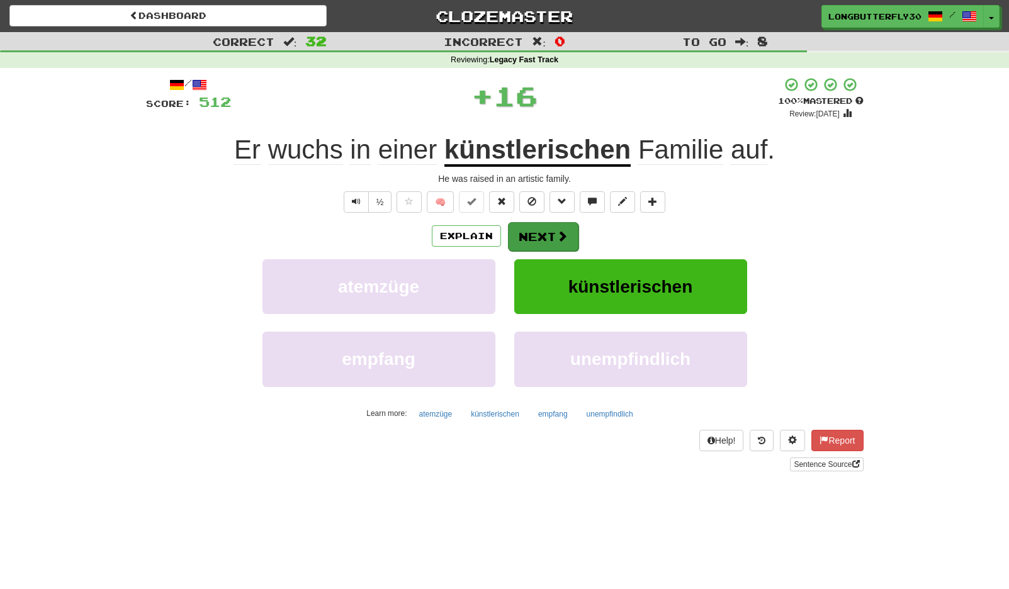
click at [539, 232] on button "Next" at bounding box center [543, 236] width 70 height 29
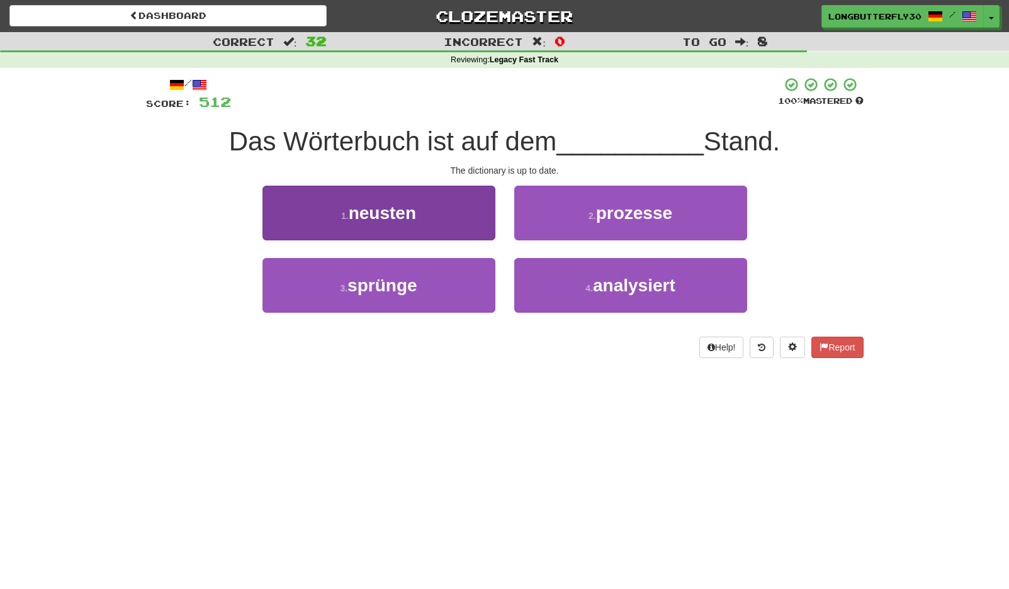
click at [429, 215] on button "1 . neusten" at bounding box center [378, 213] width 233 height 55
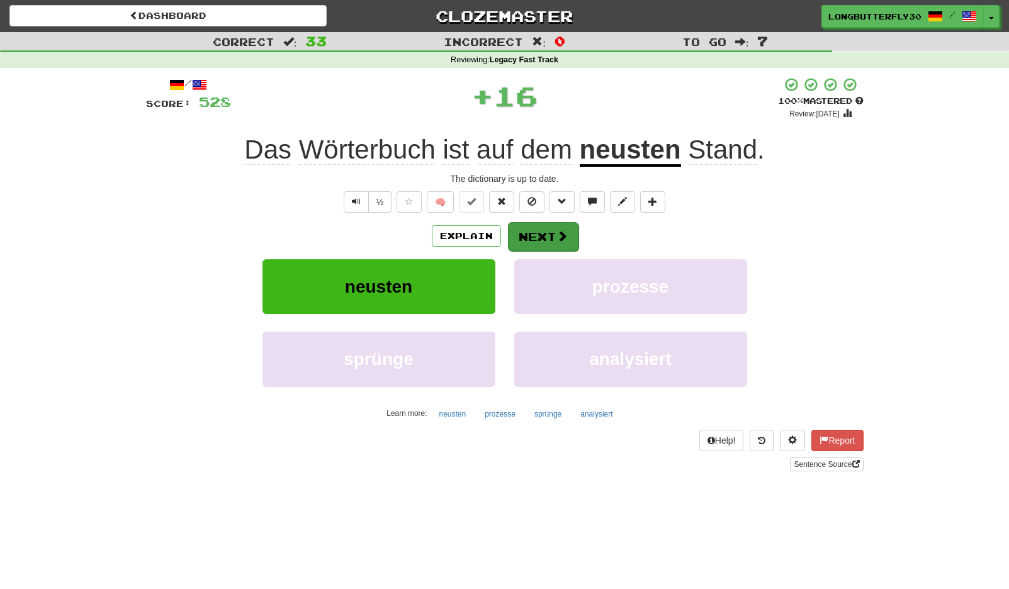
click at [547, 240] on button "Next" at bounding box center [543, 236] width 70 height 29
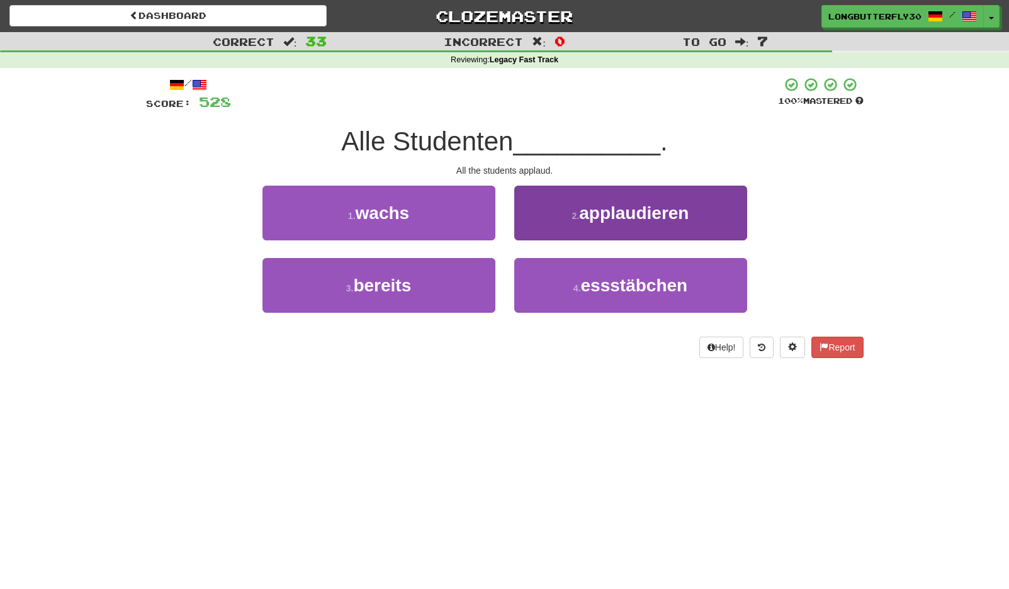
click at [640, 214] on span "applaudieren" at bounding box center [633, 213] width 109 height 20
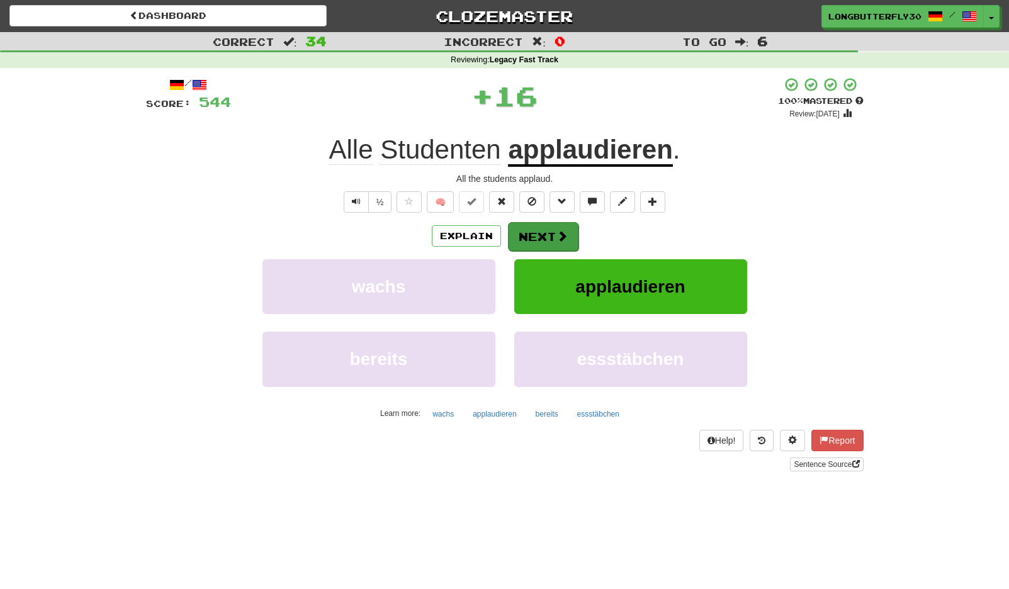
click at [556, 238] on span at bounding box center [561, 235] width 11 height 11
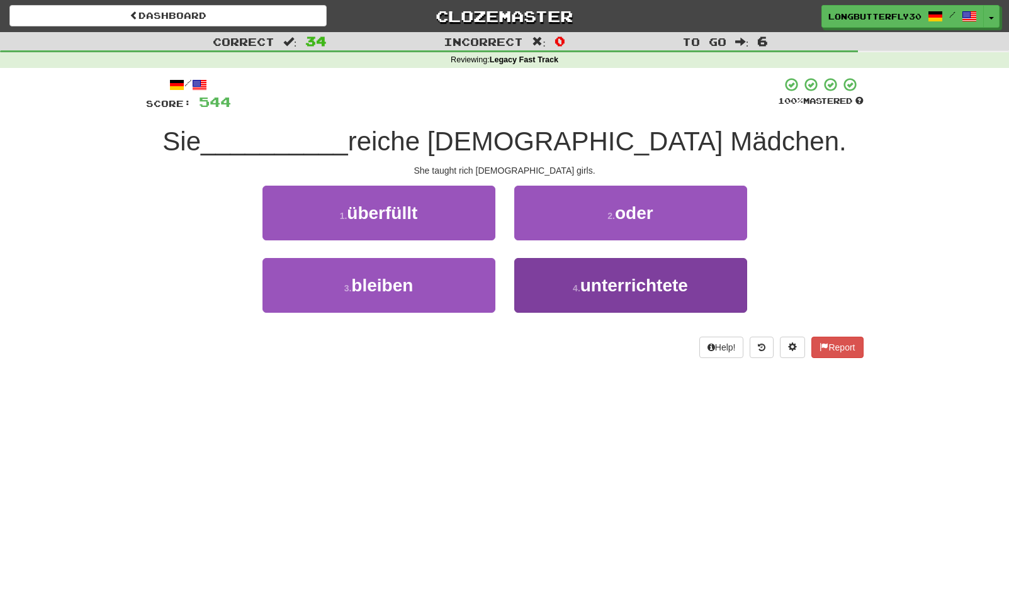
click at [570, 278] on button "4 . unterrichtete" at bounding box center [630, 285] width 233 height 55
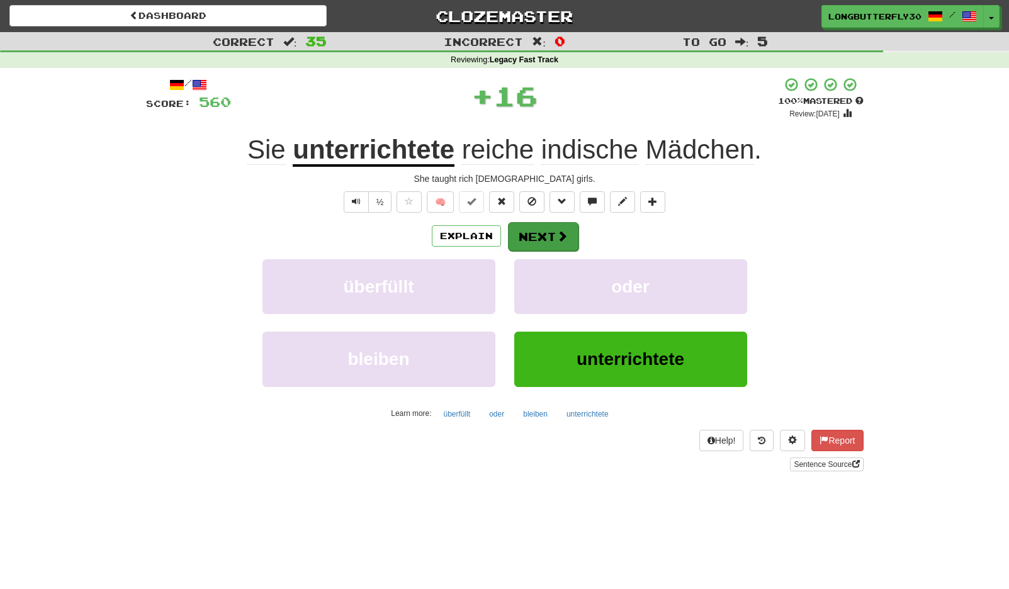
click at [541, 240] on button "Next" at bounding box center [543, 236] width 70 height 29
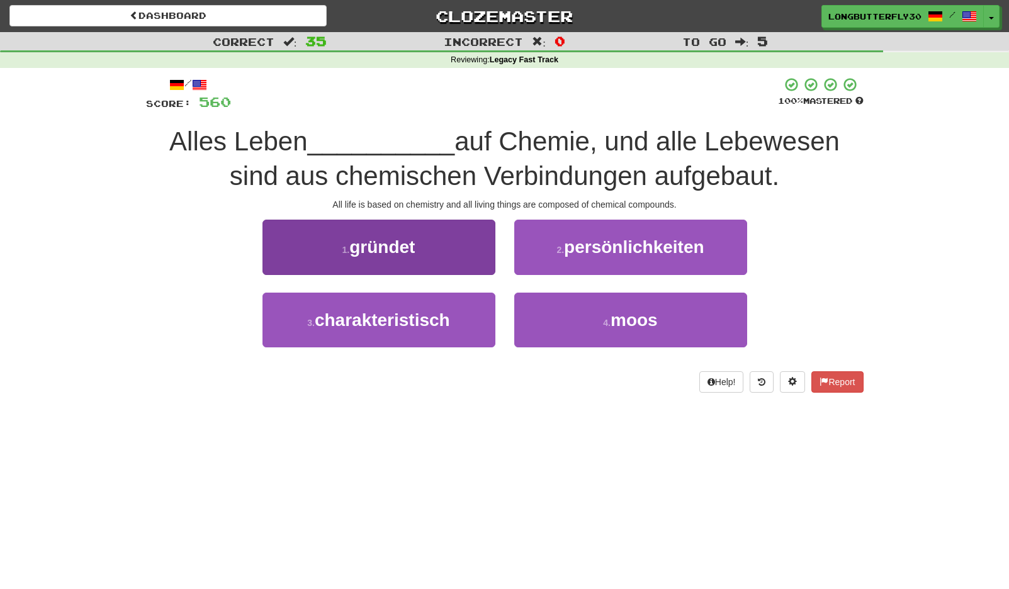
click at [452, 242] on button "1 . gründet" at bounding box center [378, 247] width 233 height 55
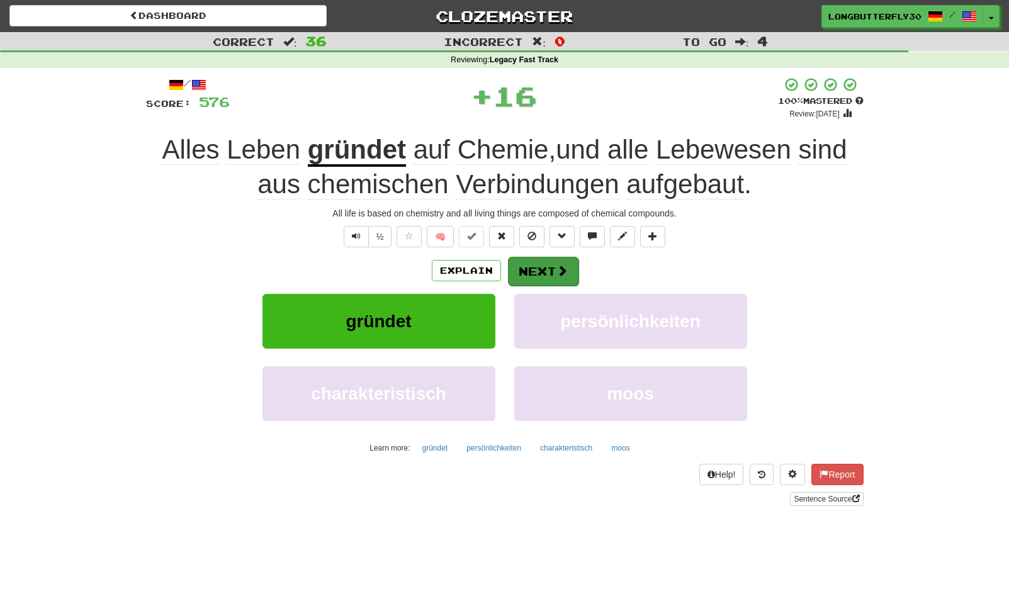
click at [556, 265] on span at bounding box center [561, 270] width 11 height 11
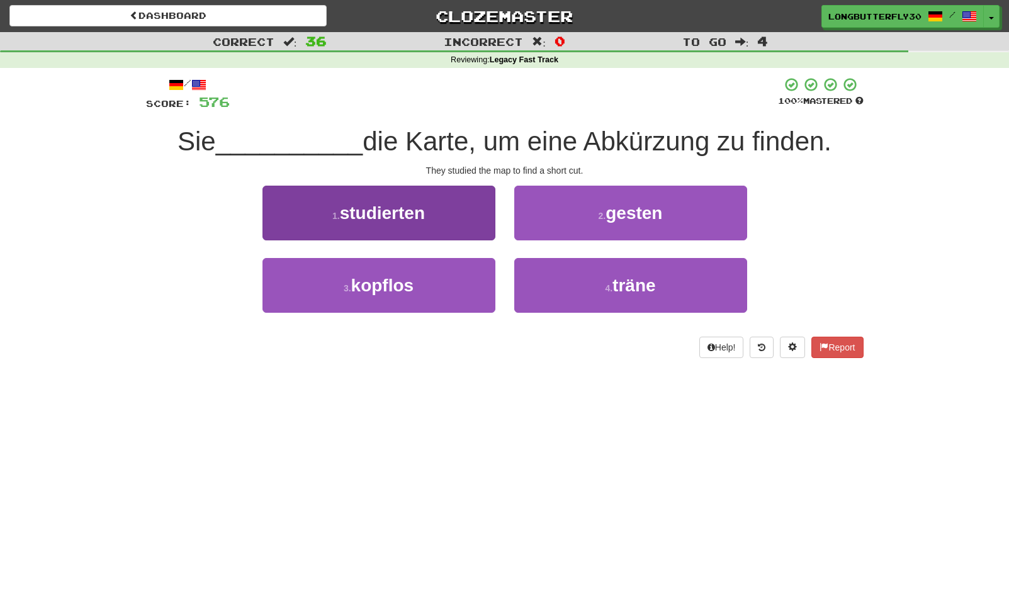
click at [427, 213] on button "1 . studierten" at bounding box center [378, 213] width 233 height 55
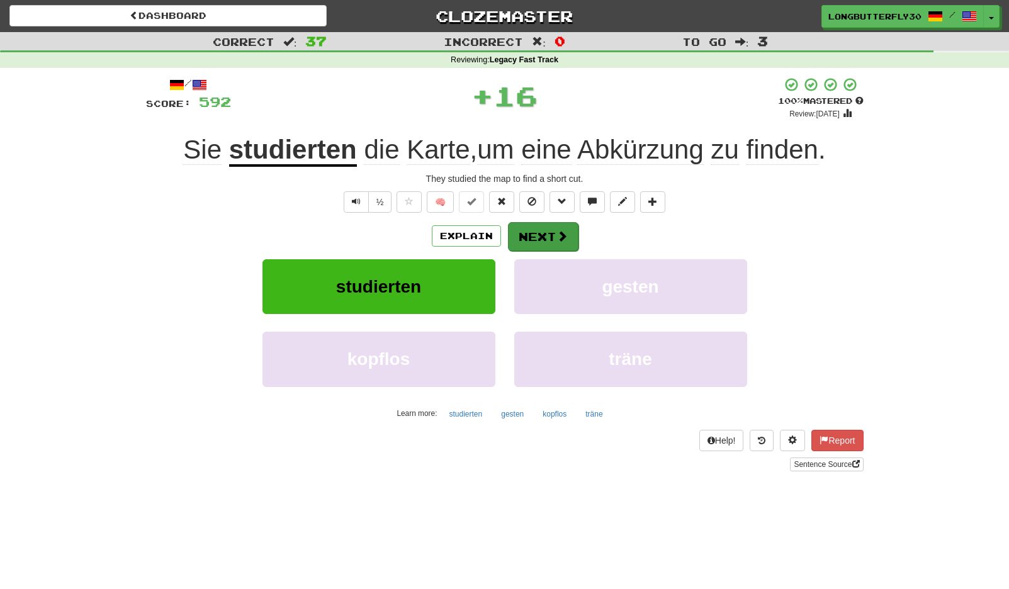
click at [558, 241] on span at bounding box center [561, 235] width 11 height 11
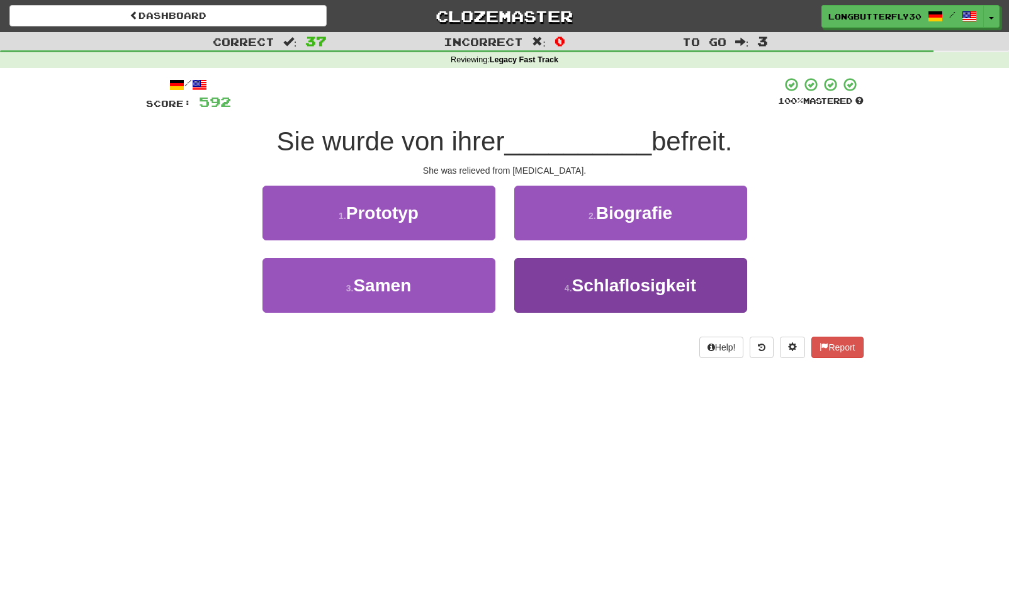
click at [586, 276] on span "Schlaflosigkeit" at bounding box center [634, 286] width 125 height 20
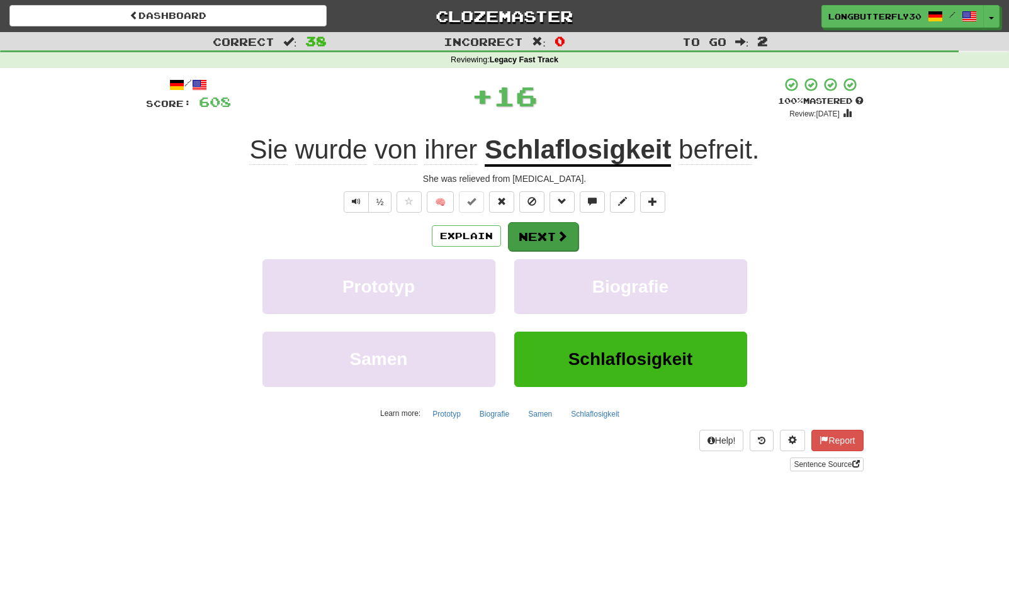
click at [539, 233] on button "Next" at bounding box center [543, 236] width 70 height 29
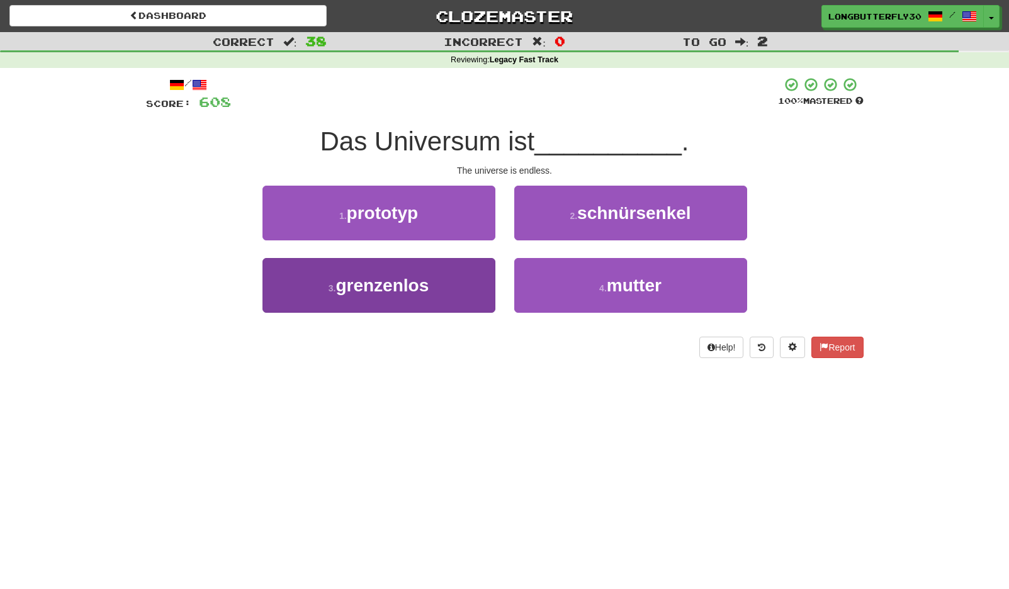
click at [400, 284] on span "grenzenlos" at bounding box center [381, 286] width 93 height 20
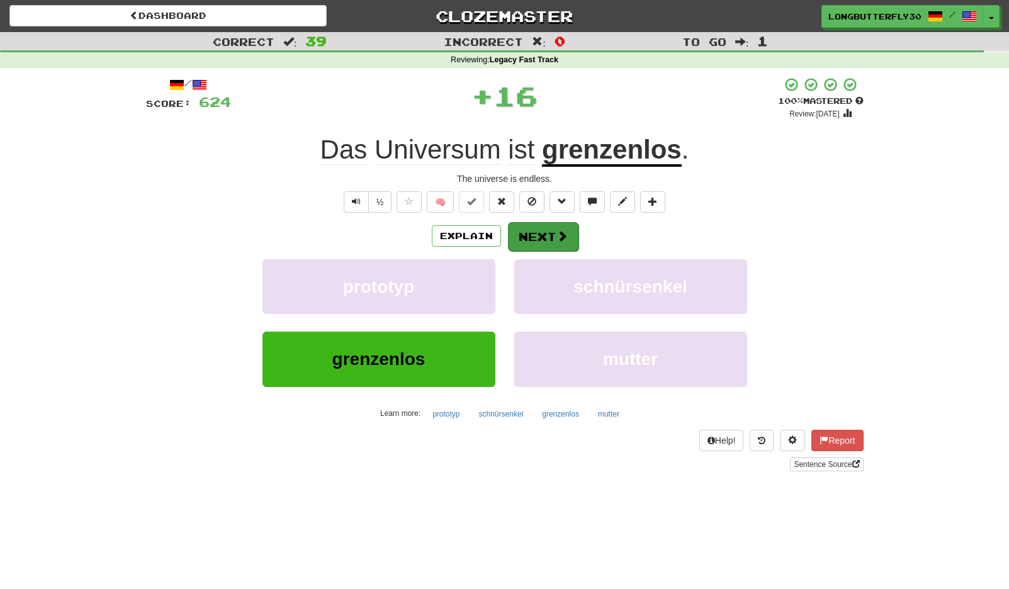
click at [528, 230] on button "Next" at bounding box center [543, 236] width 70 height 29
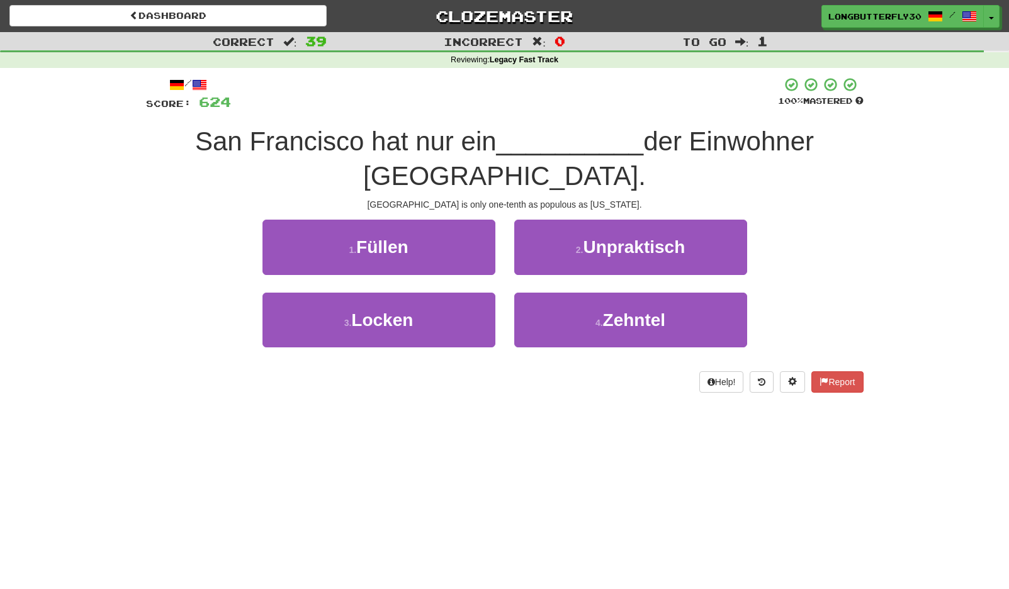
click at [807, 249] on div "1 . Füllen 2 . Unpraktisch" at bounding box center [504, 256] width 755 height 72
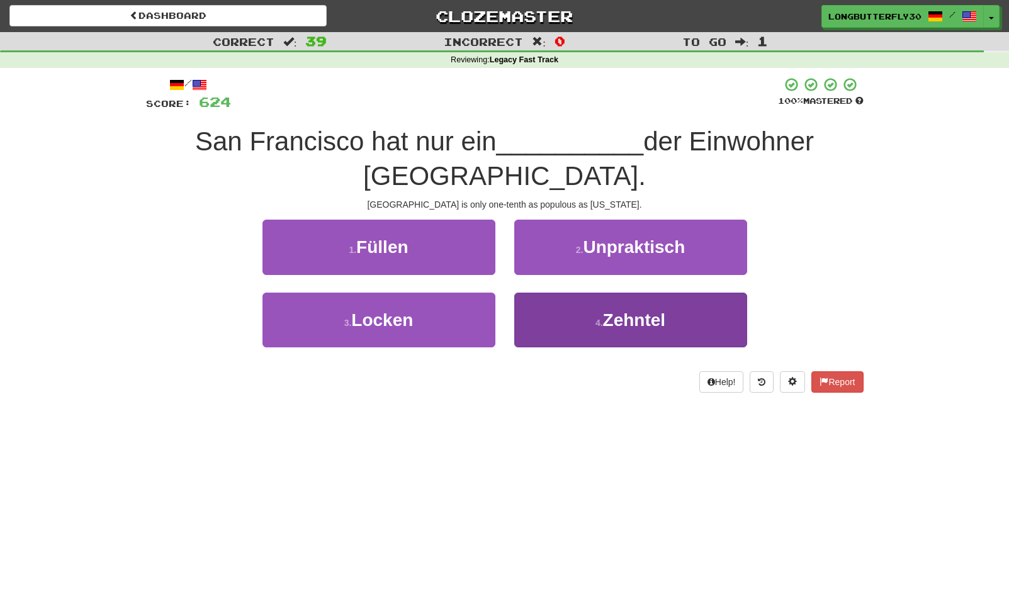
click at [610, 320] on span "Zehntel" at bounding box center [634, 320] width 63 height 20
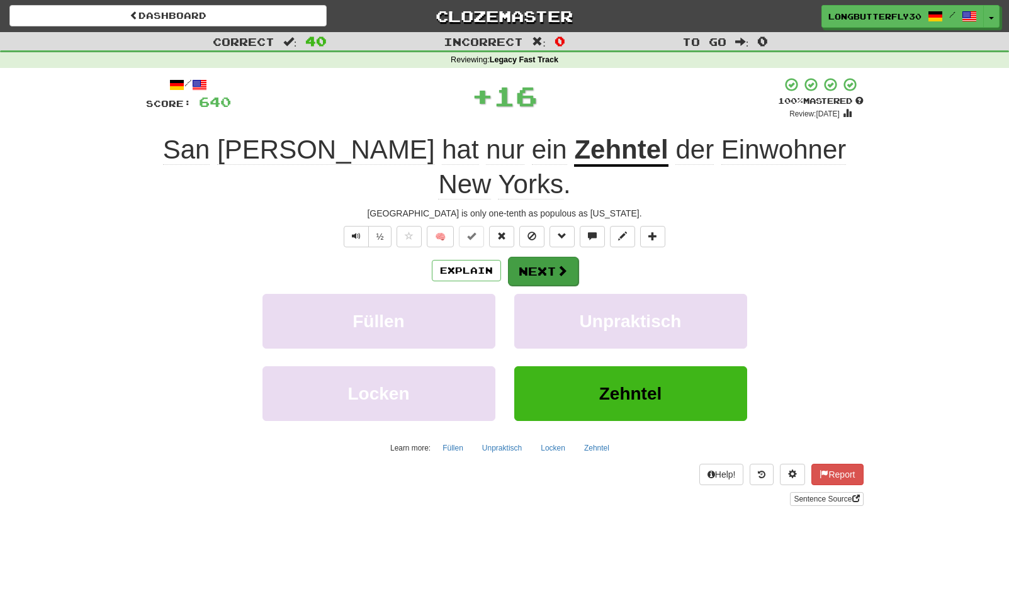
click at [540, 267] on button "Next" at bounding box center [543, 271] width 70 height 29
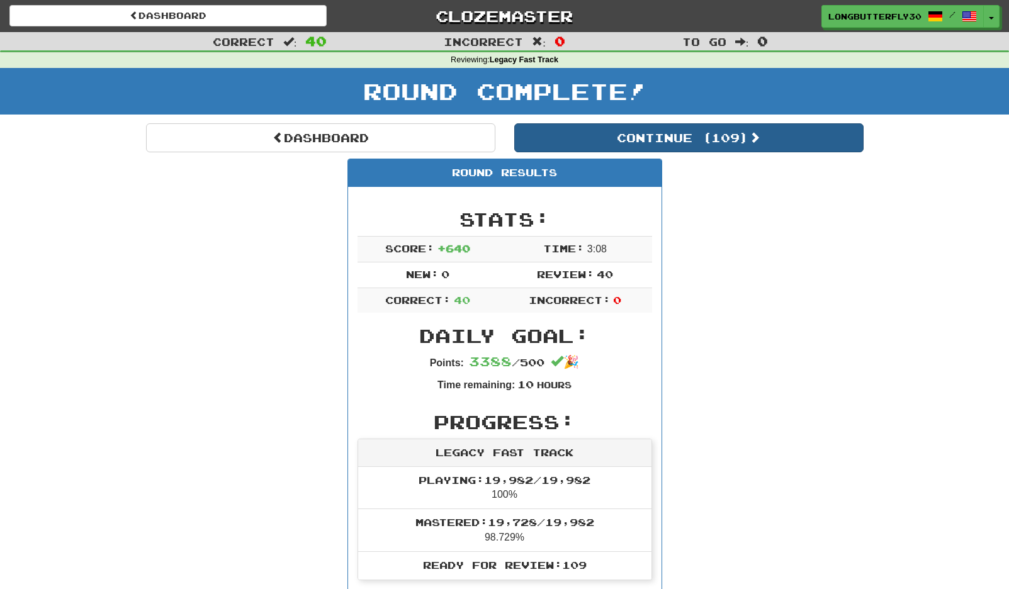
click at [675, 128] on button "Continue ( 109 )" at bounding box center [688, 137] width 349 height 29
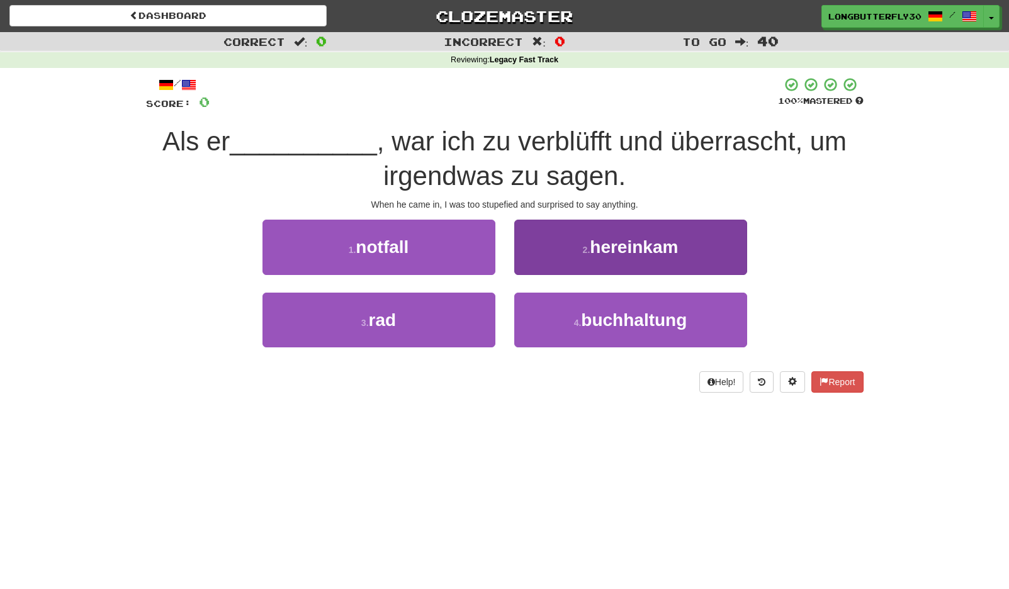
click at [608, 250] on span "hereinkam" at bounding box center [634, 247] width 88 height 20
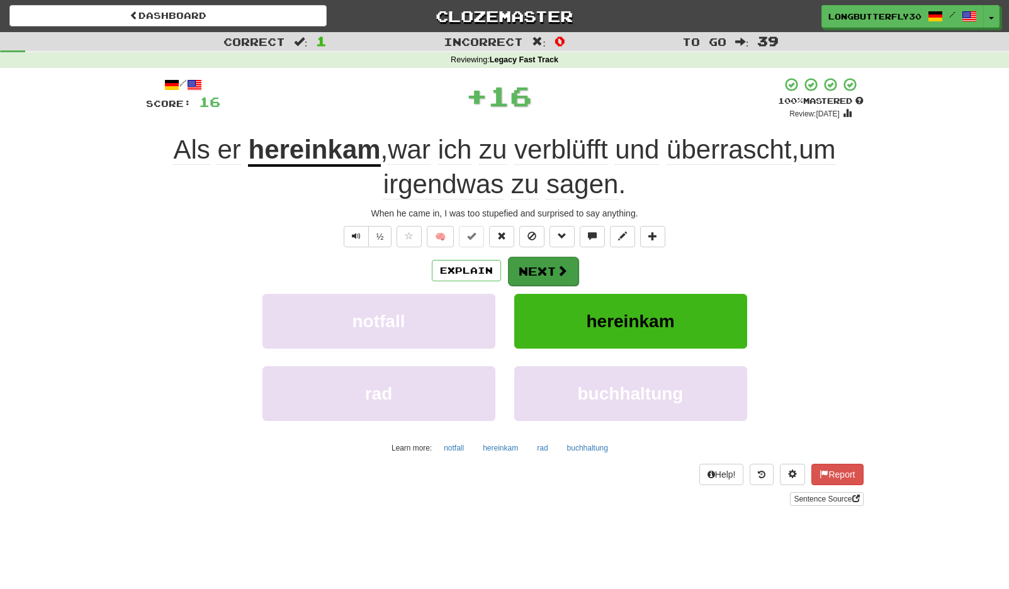
click at [565, 265] on span at bounding box center [561, 270] width 11 height 11
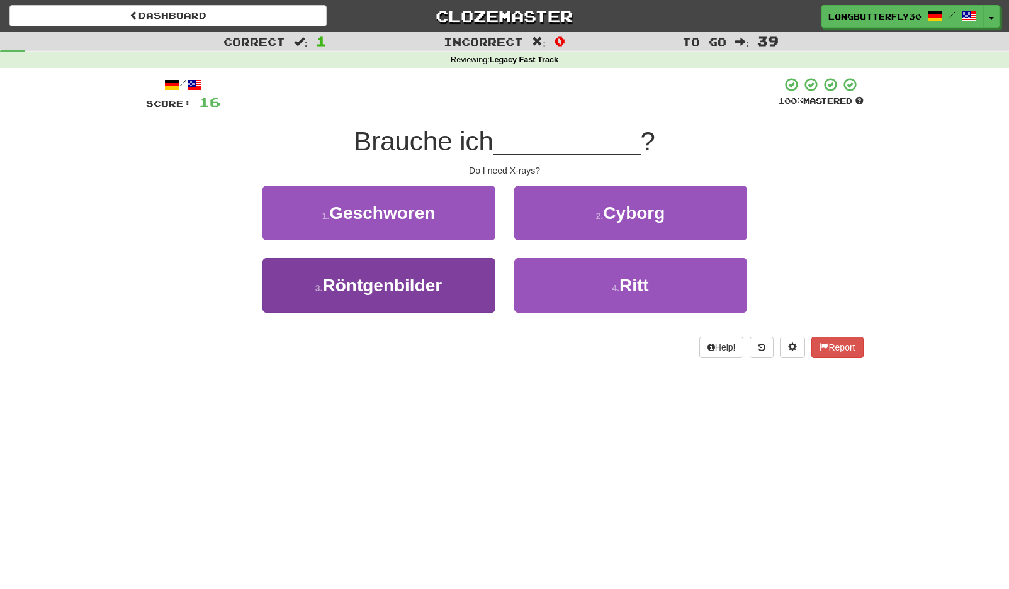
click at [461, 289] on button "3 . Röntgenbilder" at bounding box center [378, 285] width 233 height 55
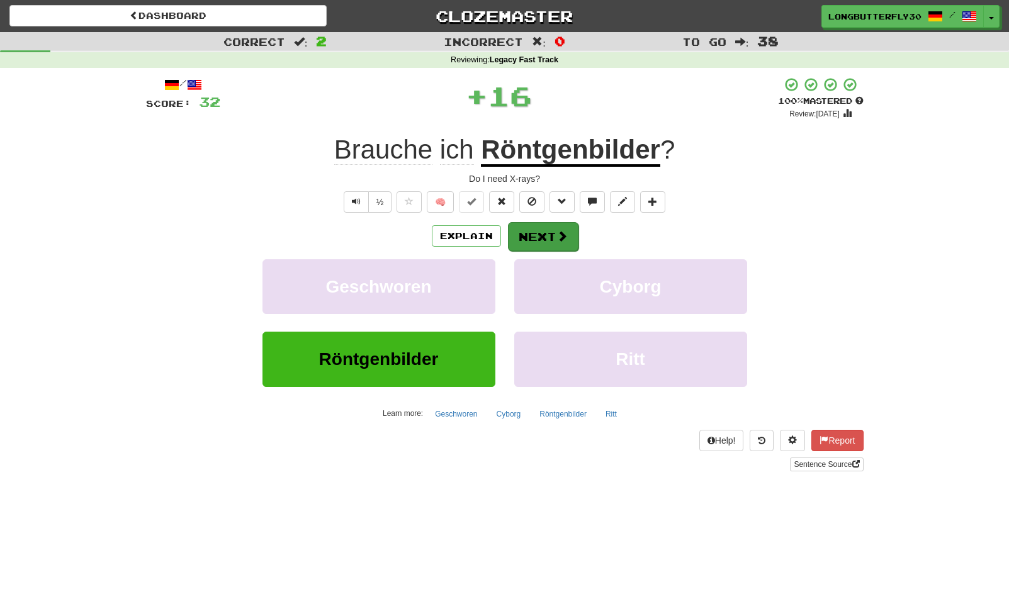
click at [556, 238] on span at bounding box center [561, 235] width 11 height 11
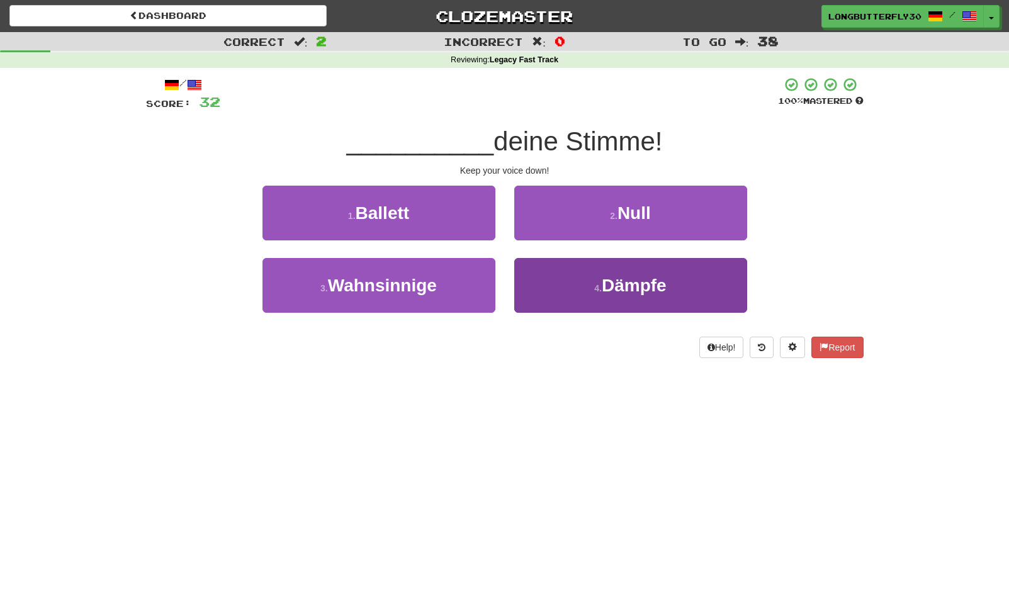
click at [550, 290] on button "4 . Dämpfe" at bounding box center [630, 285] width 233 height 55
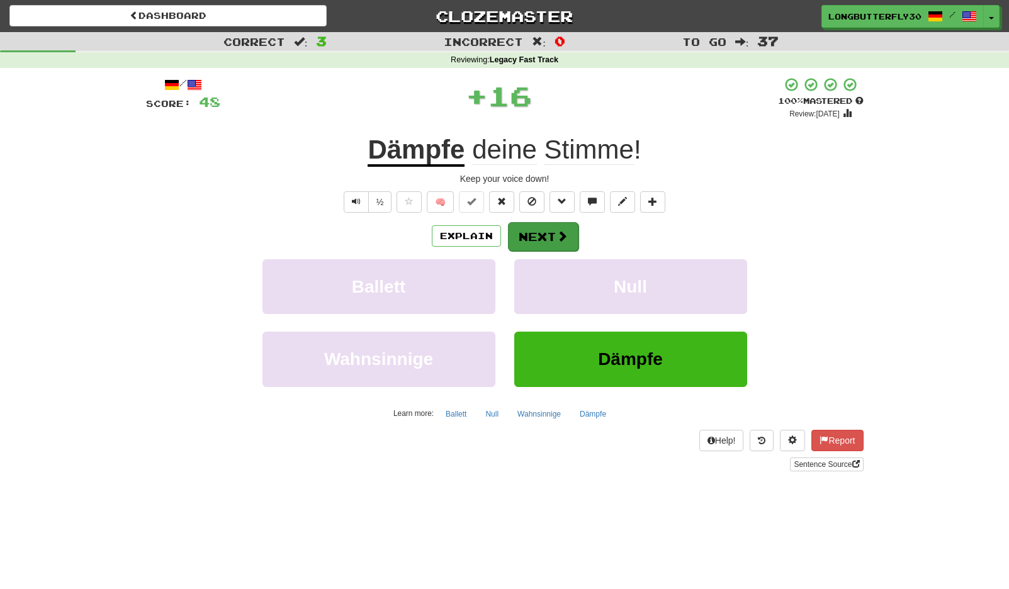
click at [553, 241] on button "Next" at bounding box center [543, 236] width 70 height 29
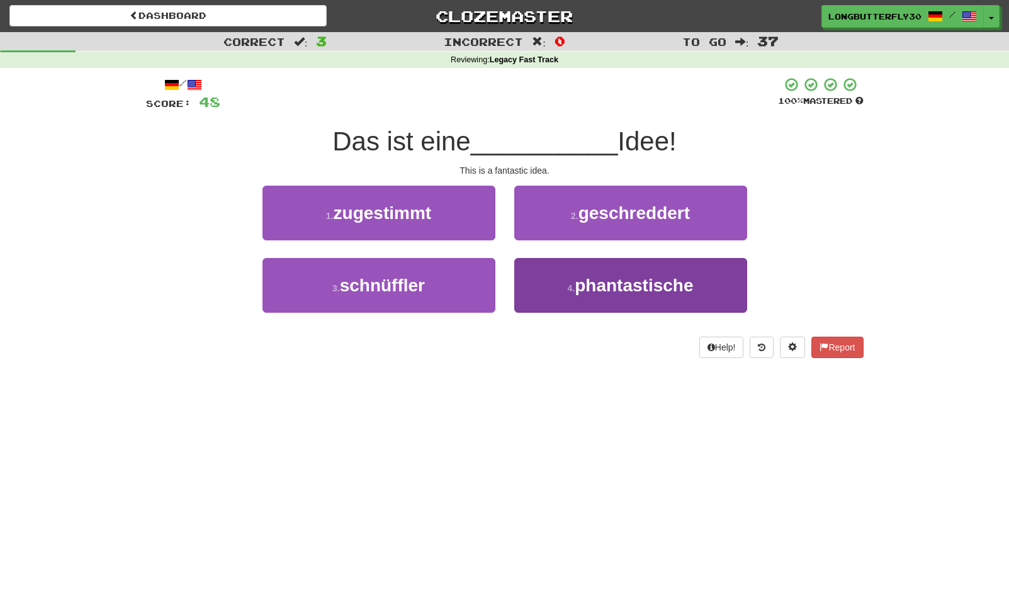
click at [588, 277] on span "phantastische" at bounding box center [633, 286] width 118 height 20
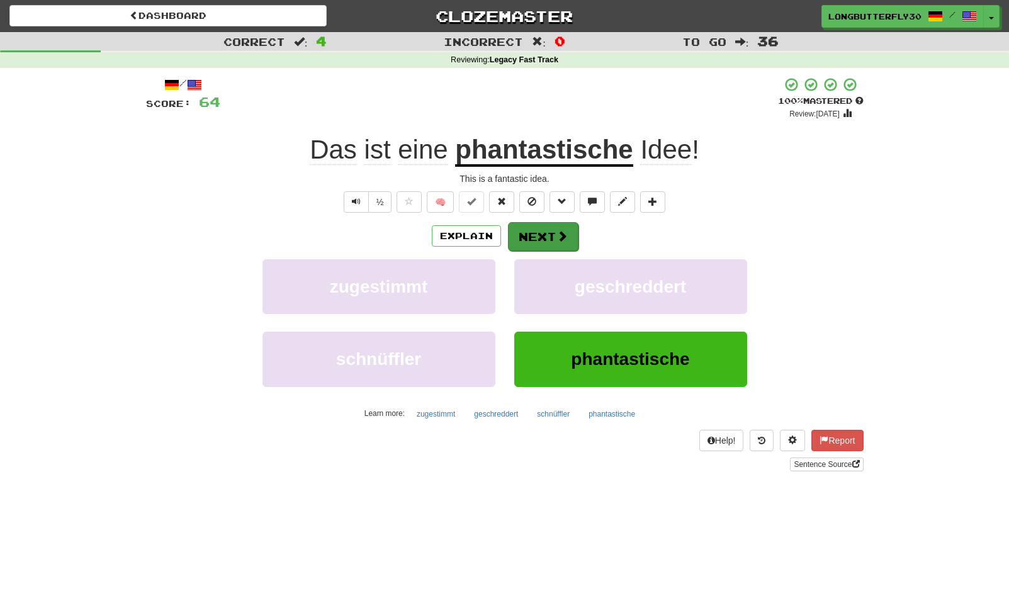
click at [568, 234] on button "Next" at bounding box center [543, 236] width 70 height 29
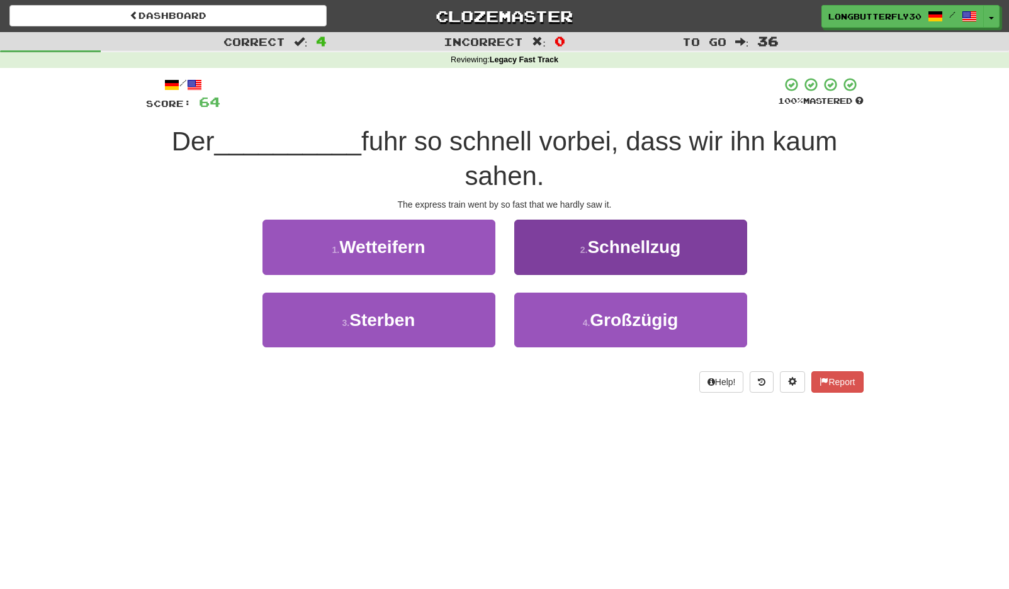
click at [628, 253] on span "Schnellzug" at bounding box center [633, 247] width 93 height 20
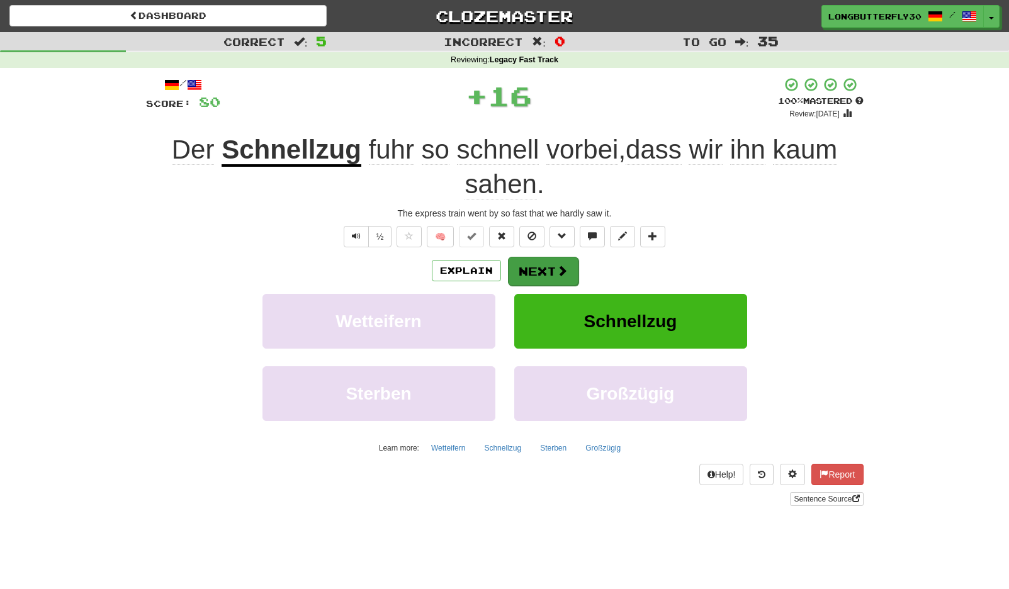
click at [557, 267] on span at bounding box center [561, 270] width 11 height 11
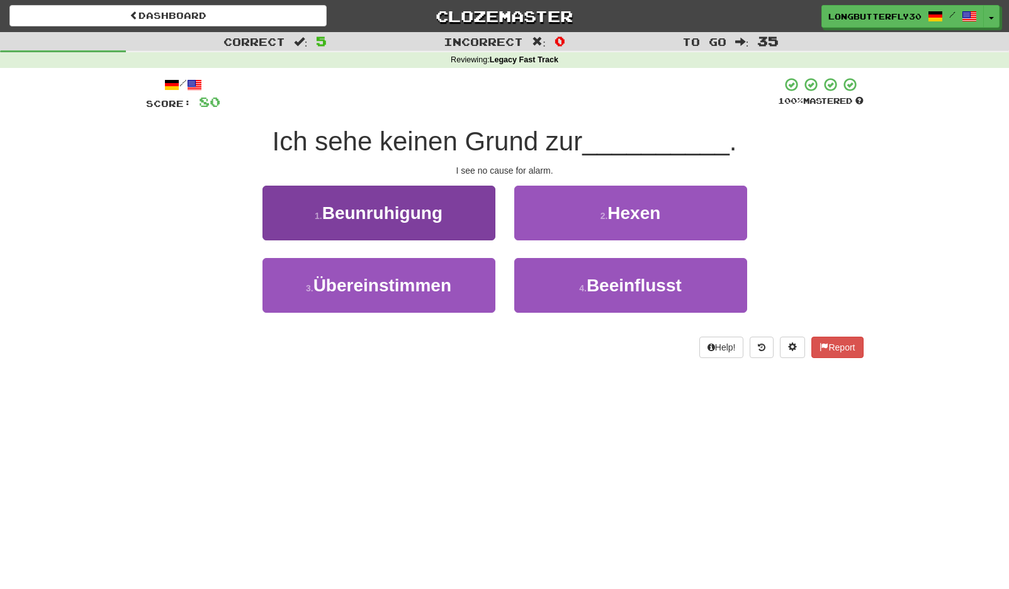
click at [471, 212] on button "1 . Beunruhigung" at bounding box center [378, 213] width 233 height 55
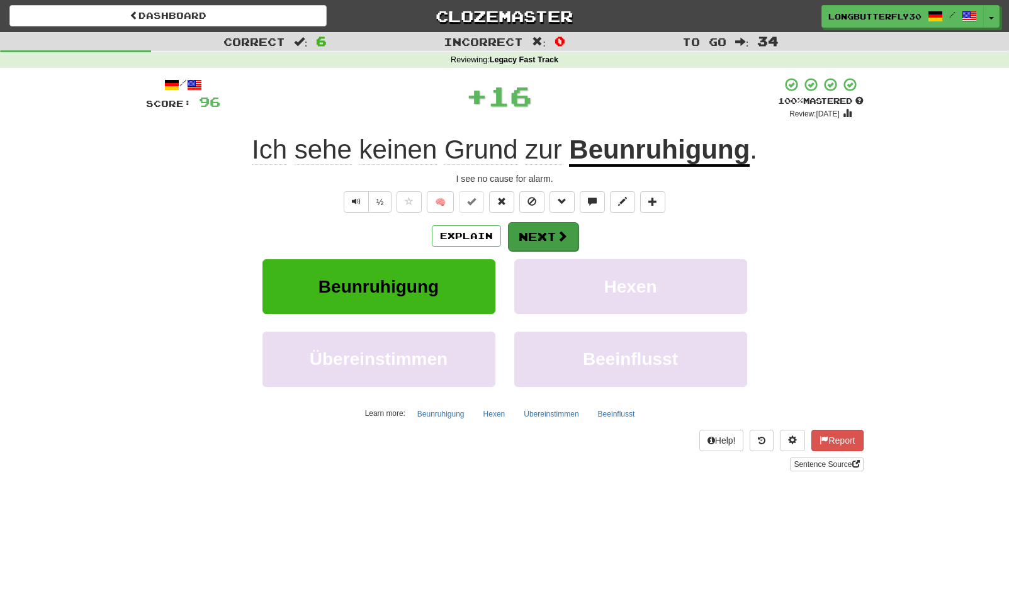
click at [559, 232] on span at bounding box center [561, 235] width 11 height 11
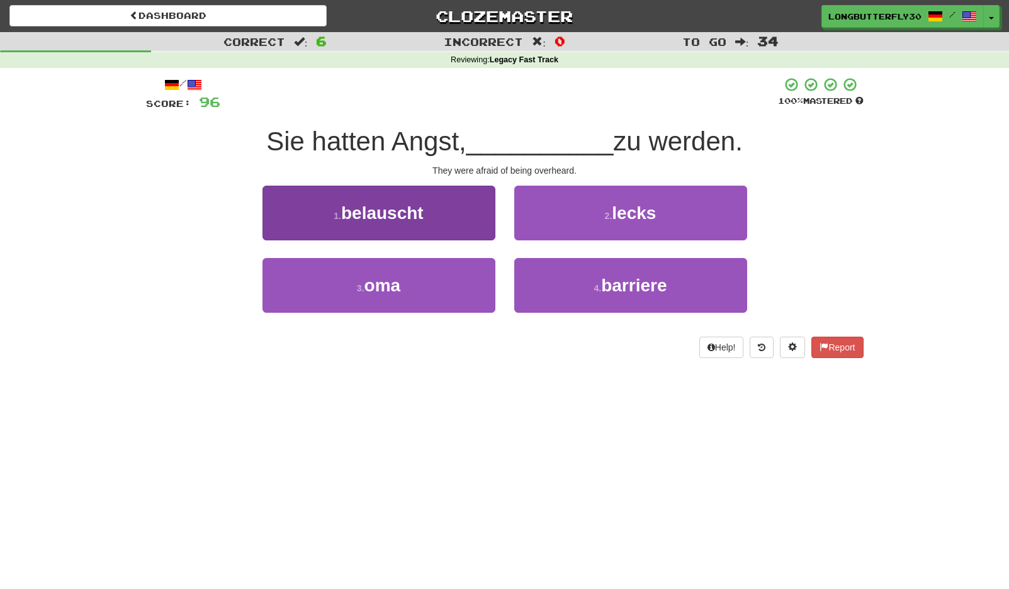
click at [448, 213] on button "1 . belauscht" at bounding box center [378, 213] width 233 height 55
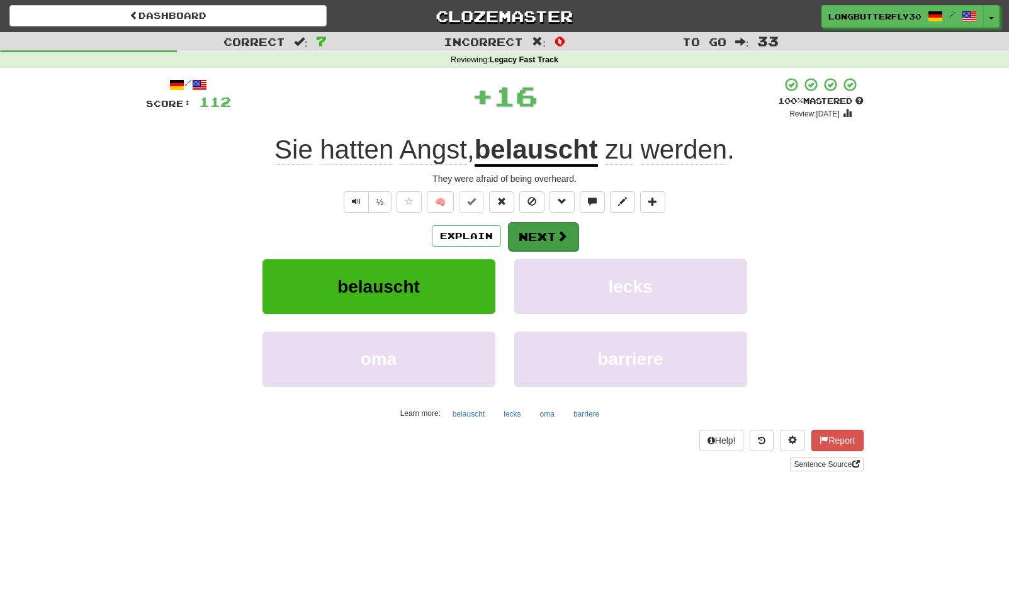
click at [552, 230] on button "Next" at bounding box center [543, 236] width 70 height 29
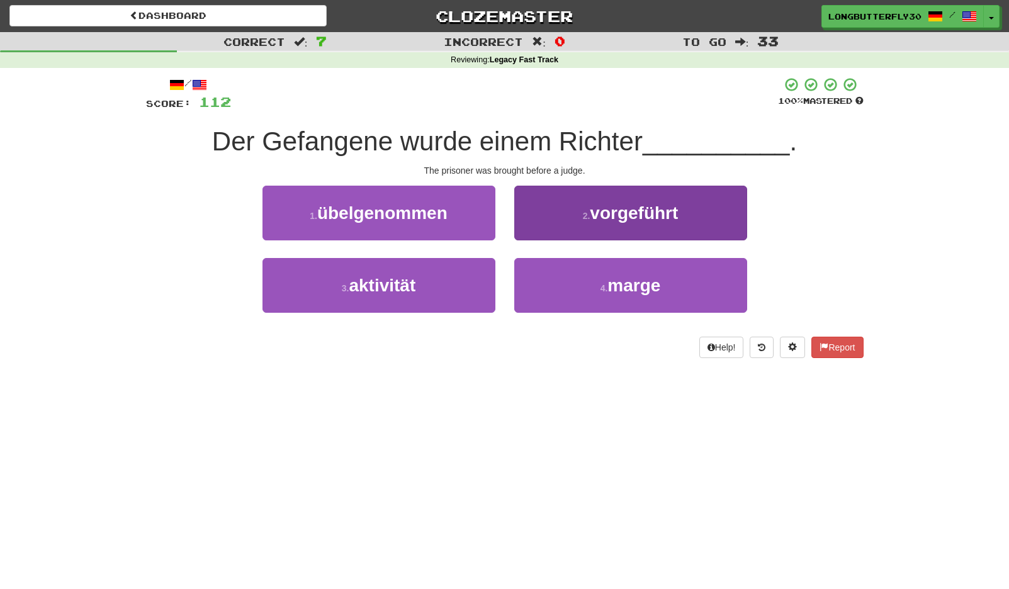
click at [550, 232] on button "2 . vorgeführt" at bounding box center [630, 213] width 233 height 55
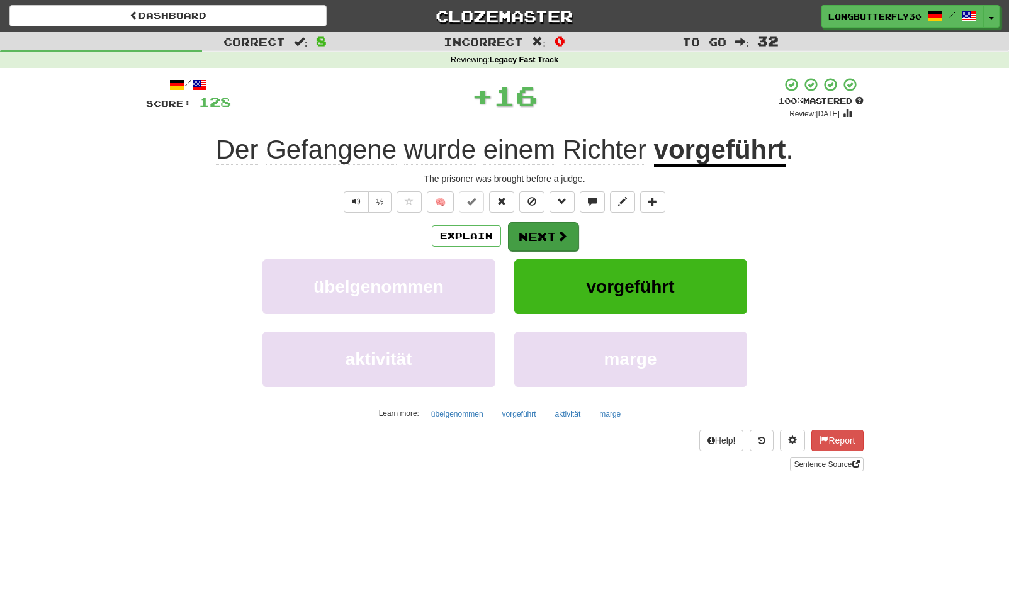
click at [523, 238] on button "Next" at bounding box center [543, 236] width 70 height 29
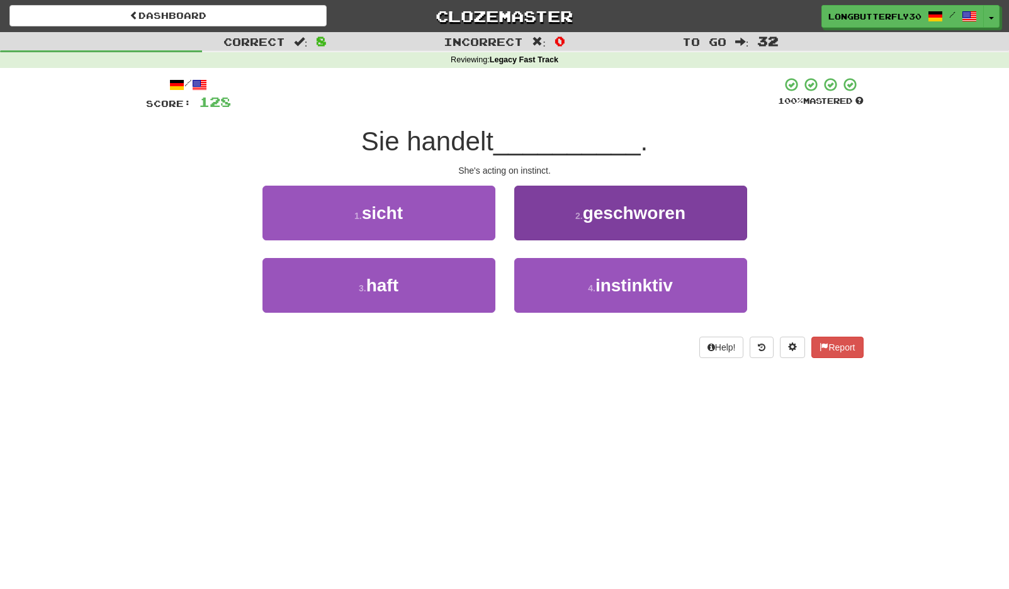
click at [539, 277] on button "4 . instinktiv" at bounding box center [630, 285] width 233 height 55
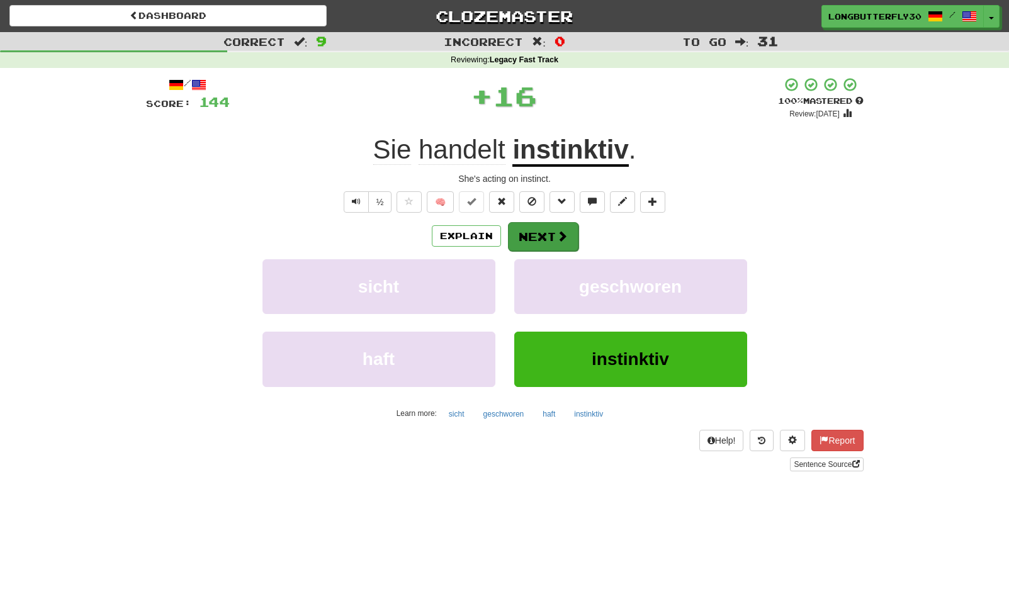
click at [547, 229] on button "Next" at bounding box center [543, 236] width 70 height 29
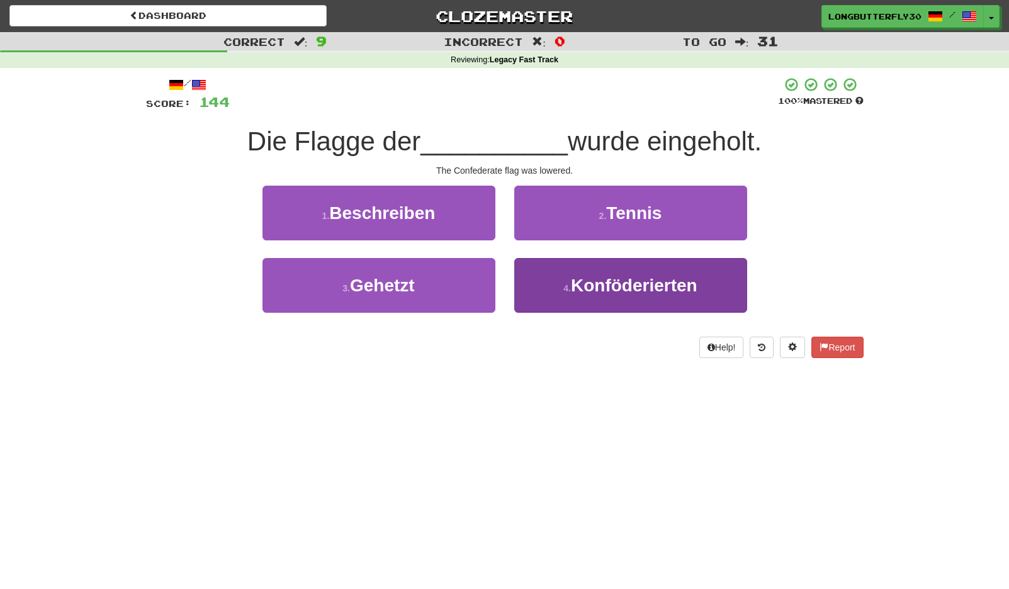
click at [544, 282] on button "4 . Konföderierten" at bounding box center [630, 285] width 233 height 55
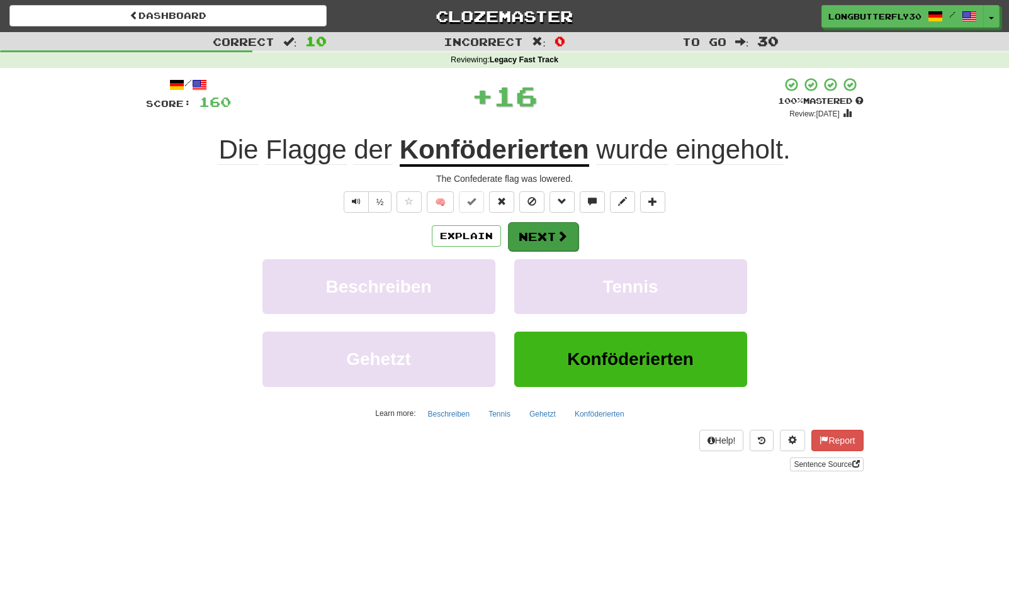
click at [543, 236] on button "Next" at bounding box center [543, 236] width 70 height 29
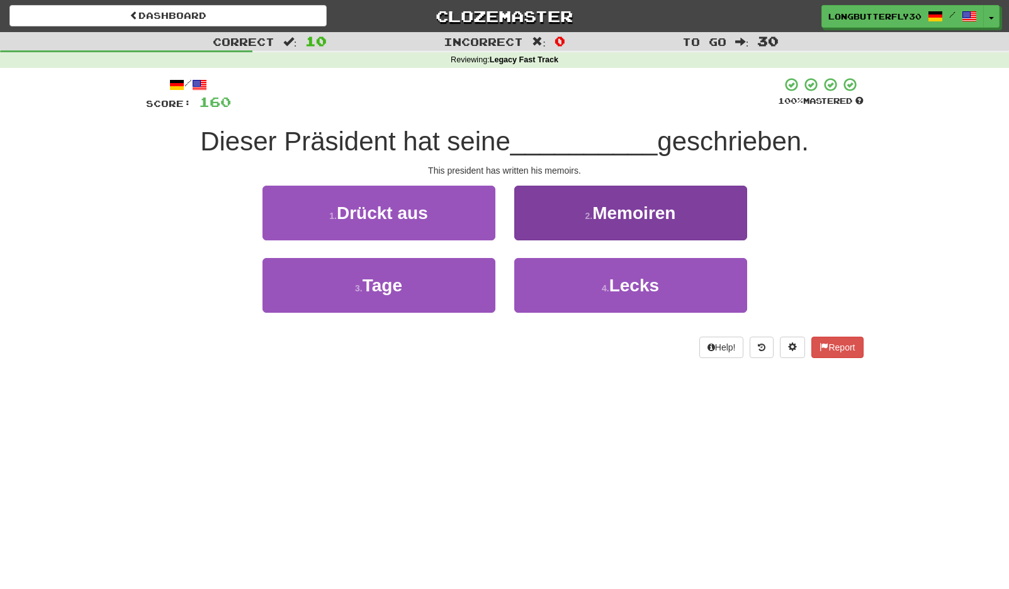
click at [577, 215] on button "2 . Memoiren" at bounding box center [630, 213] width 233 height 55
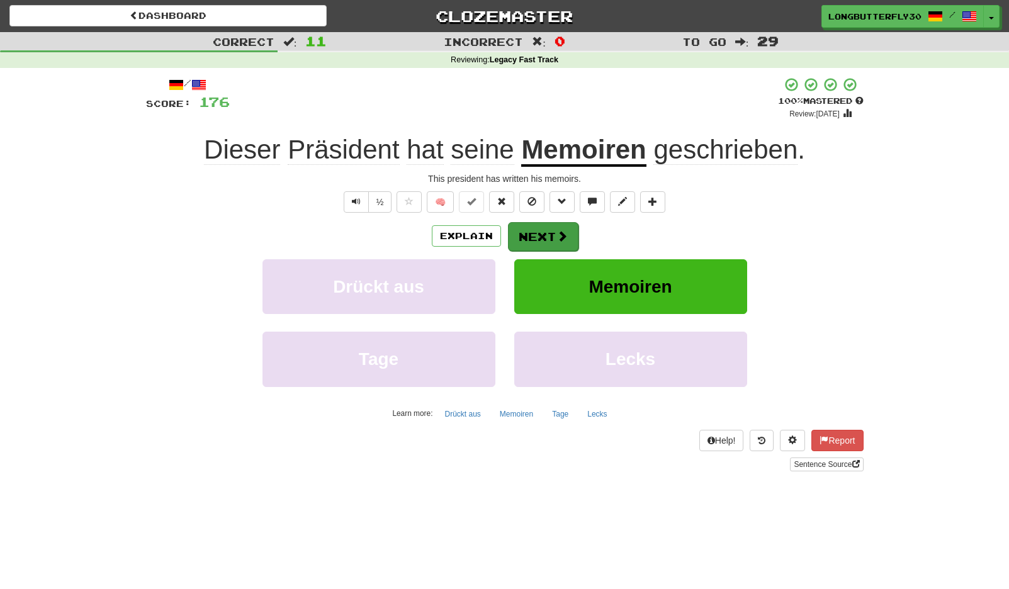
click at [548, 237] on button "Next" at bounding box center [543, 236] width 70 height 29
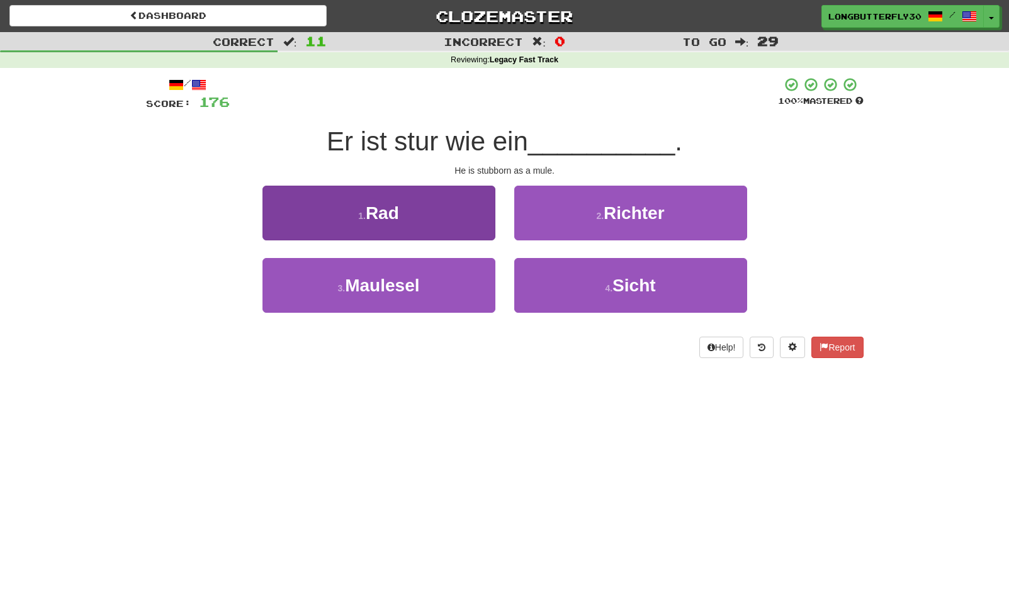
drag, startPoint x: 416, startPoint y: 287, endPoint x: 475, endPoint y: 267, distance: 61.7
click at [418, 284] on span "Maulesel" at bounding box center [382, 286] width 74 height 20
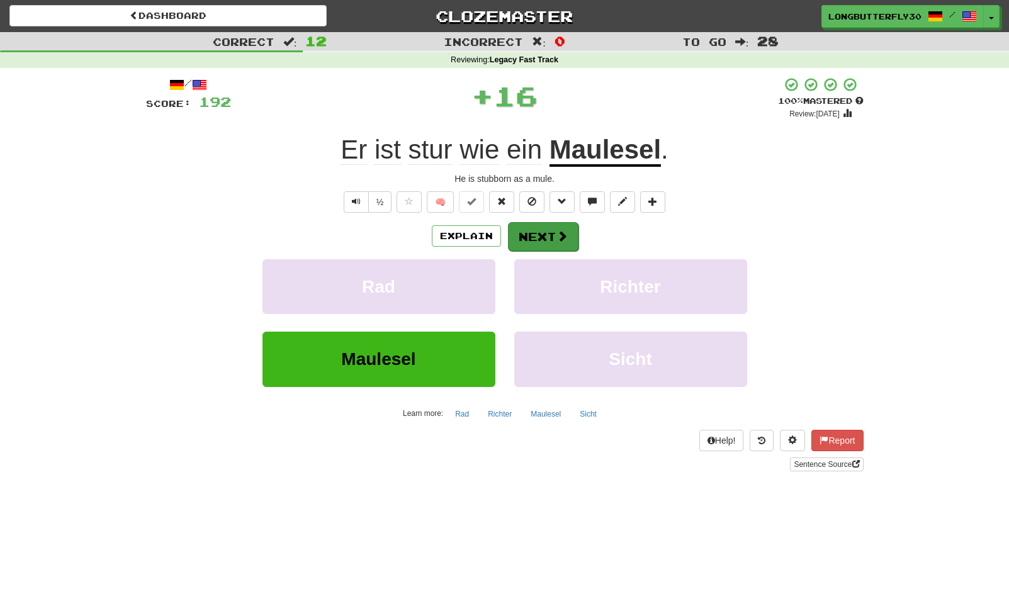
click at [572, 231] on button "Next" at bounding box center [543, 236] width 70 height 29
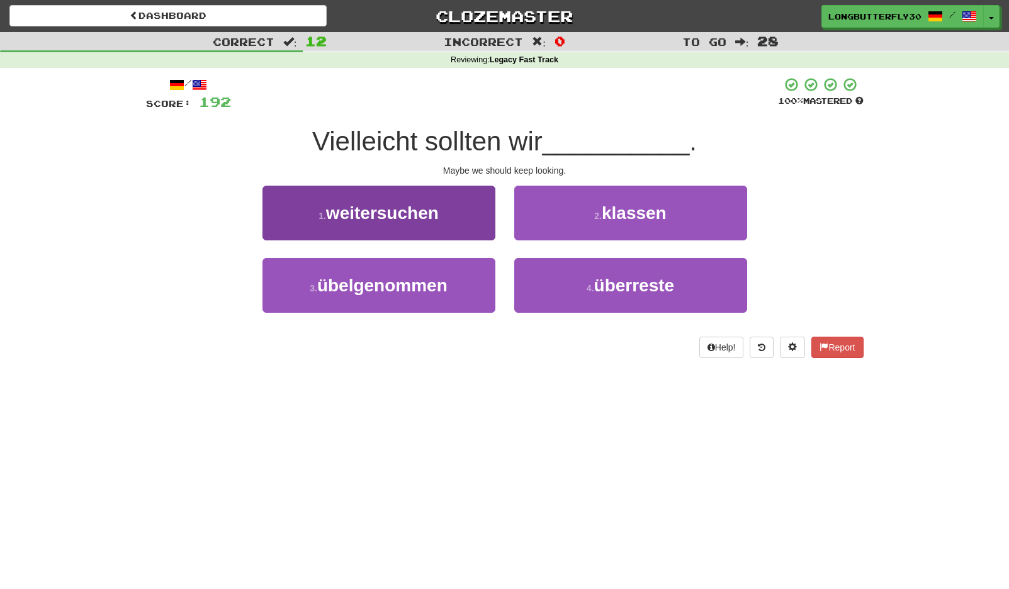
click at [464, 218] on button "1 . weitersuchen" at bounding box center [378, 213] width 233 height 55
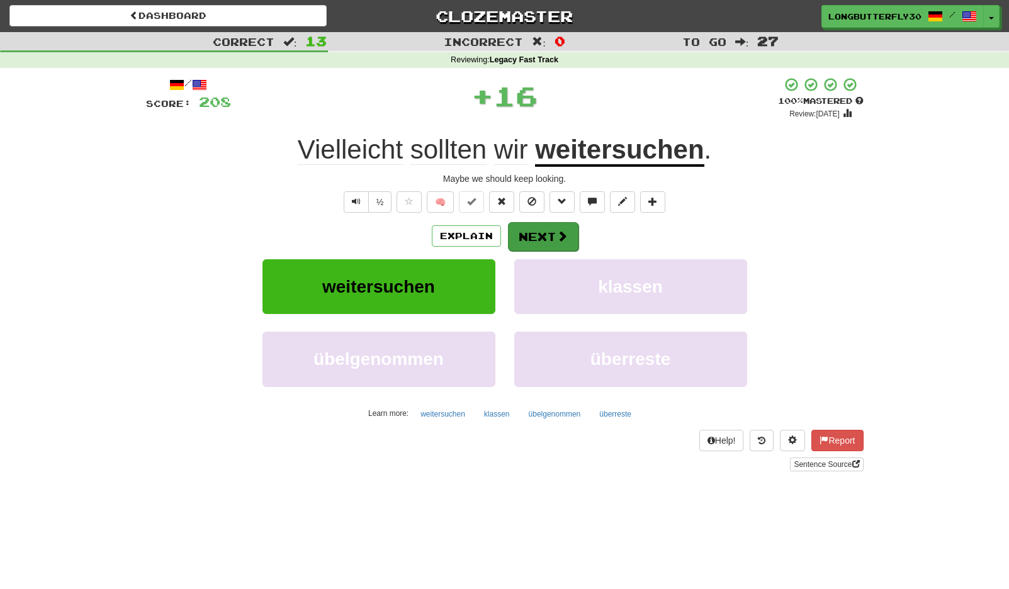
click at [554, 238] on button "Next" at bounding box center [543, 236] width 70 height 29
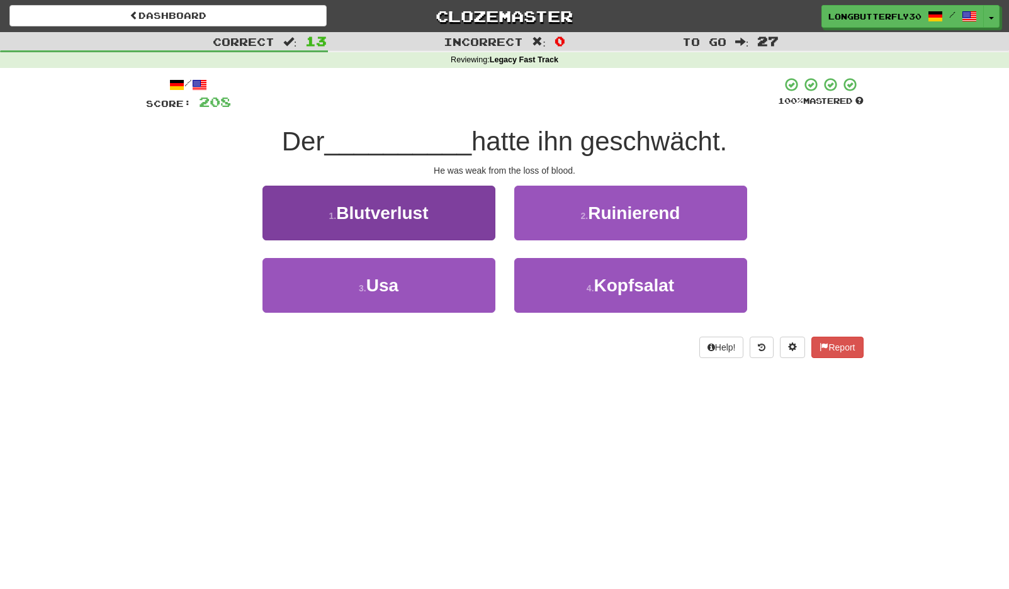
click at [449, 218] on button "1 . Blutverlust" at bounding box center [378, 213] width 233 height 55
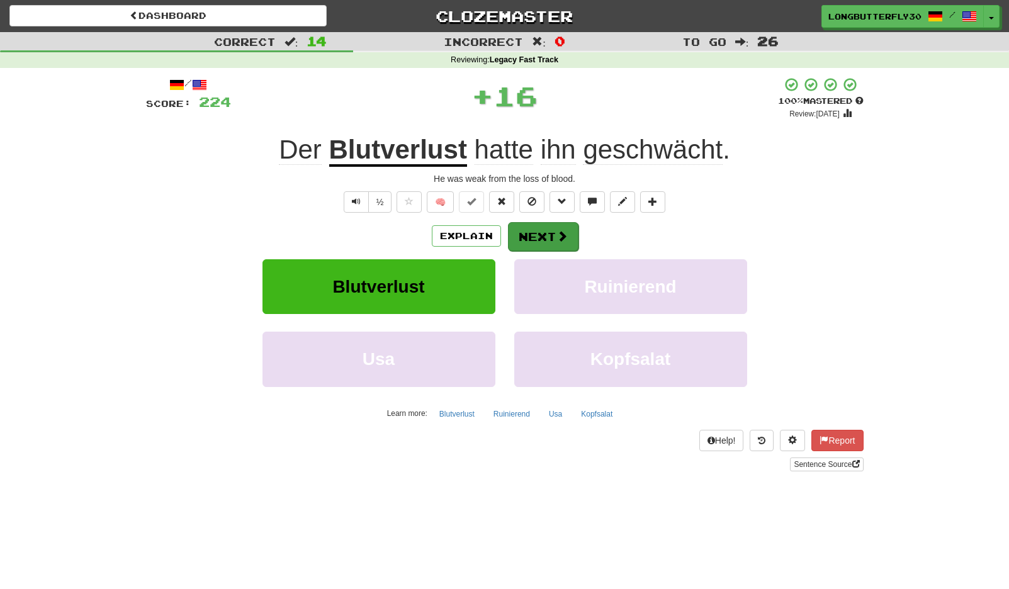
click at [535, 228] on button "Next" at bounding box center [543, 236] width 70 height 29
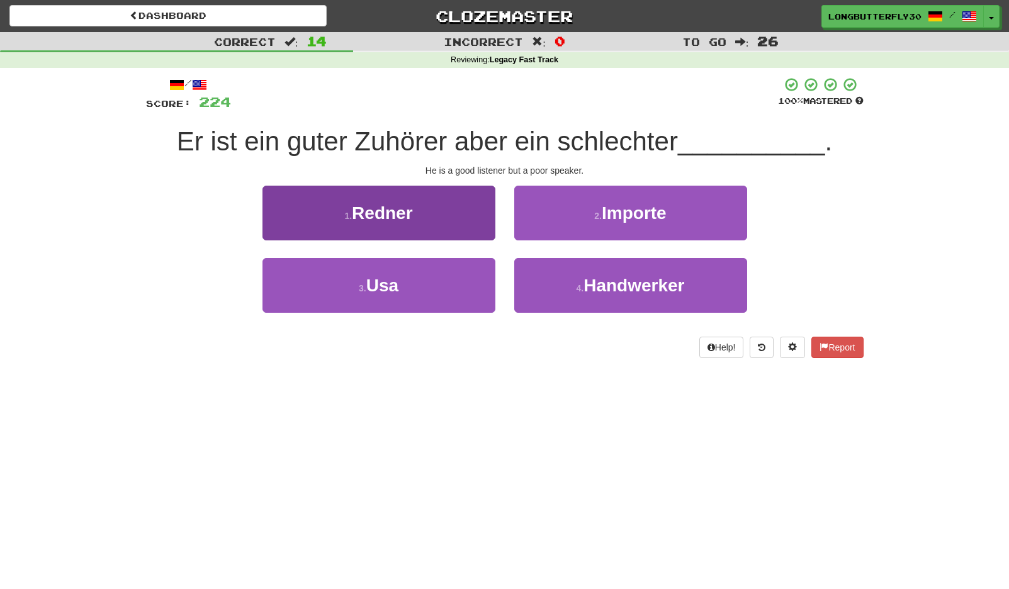
click at [428, 195] on button "1 . Redner" at bounding box center [378, 213] width 233 height 55
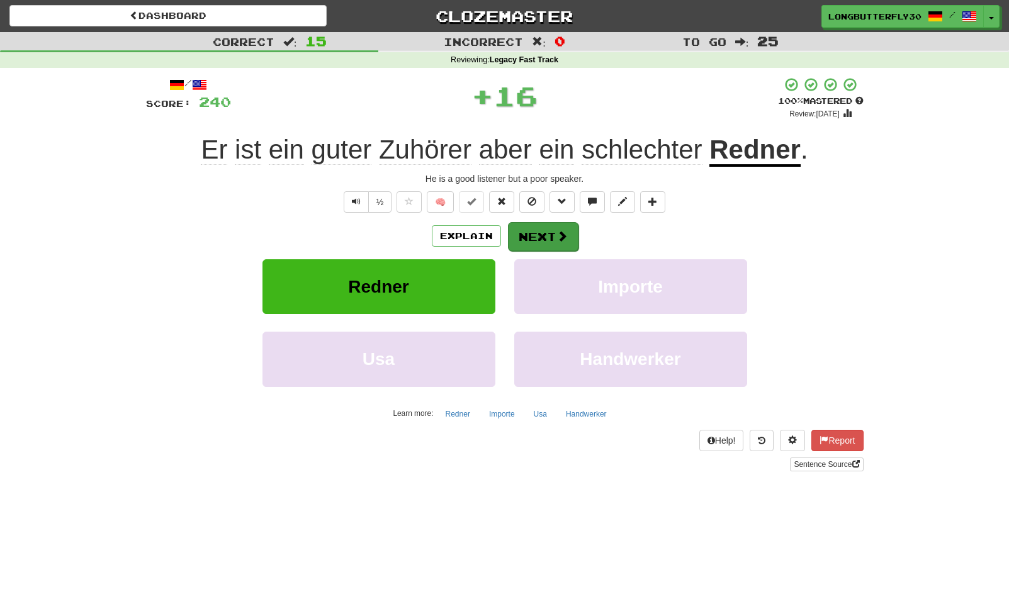
click at [536, 230] on button "Next" at bounding box center [543, 236] width 70 height 29
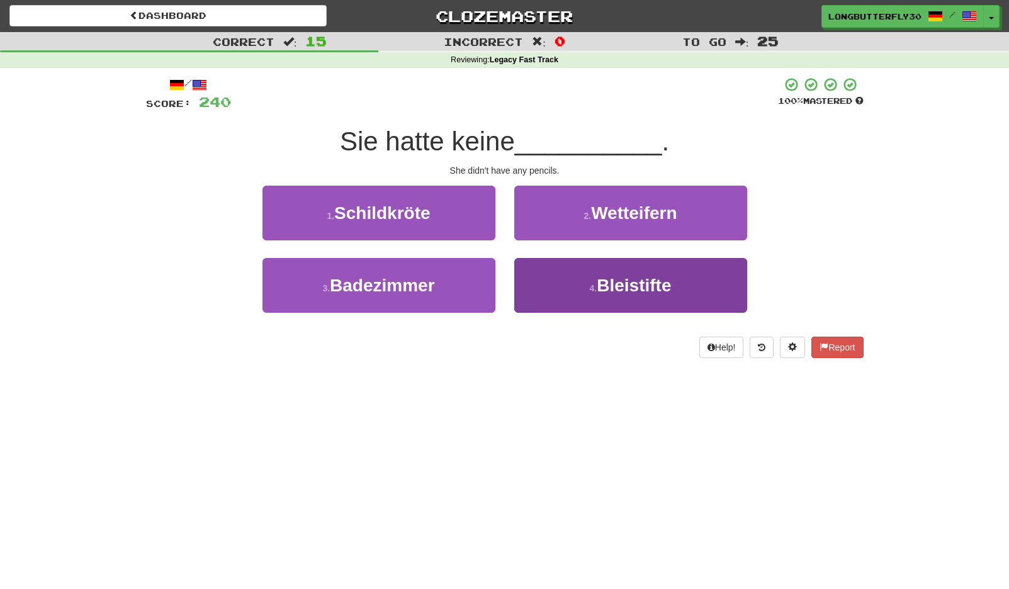
click at [557, 286] on button "4 . Bleistifte" at bounding box center [630, 285] width 233 height 55
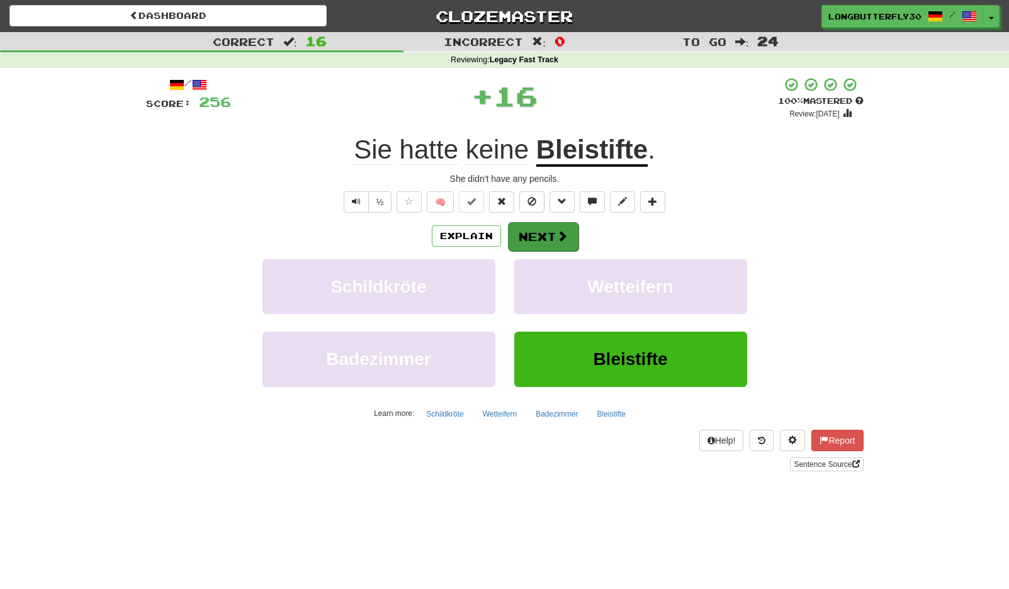
click at [542, 238] on button "Next" at bounding box center [543, 236] width 70 height 29
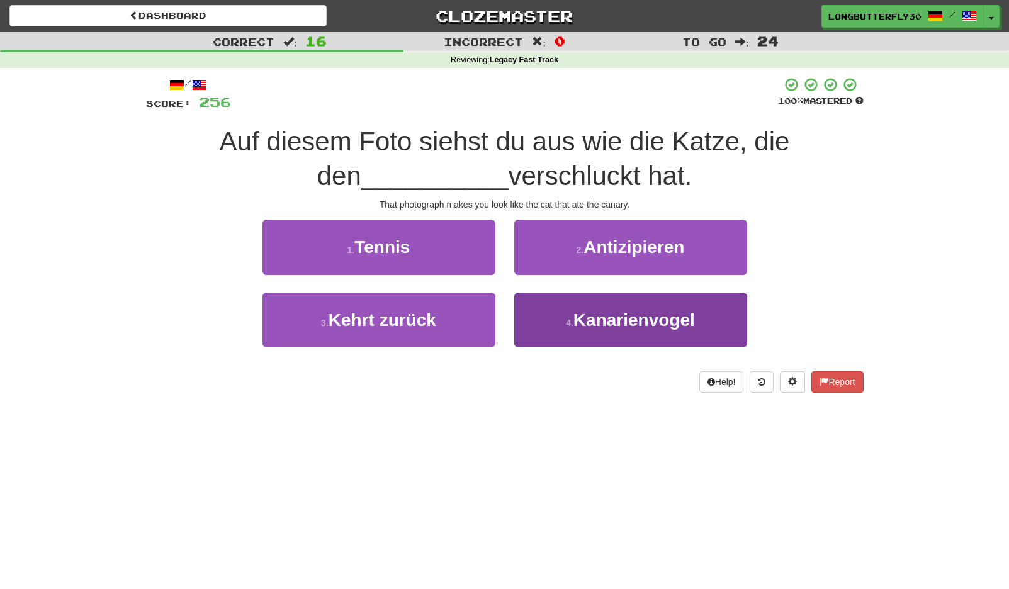
click at [578, 319] on span "Kanarienvogel" at bounding box center [633, 320] width 121 height 20
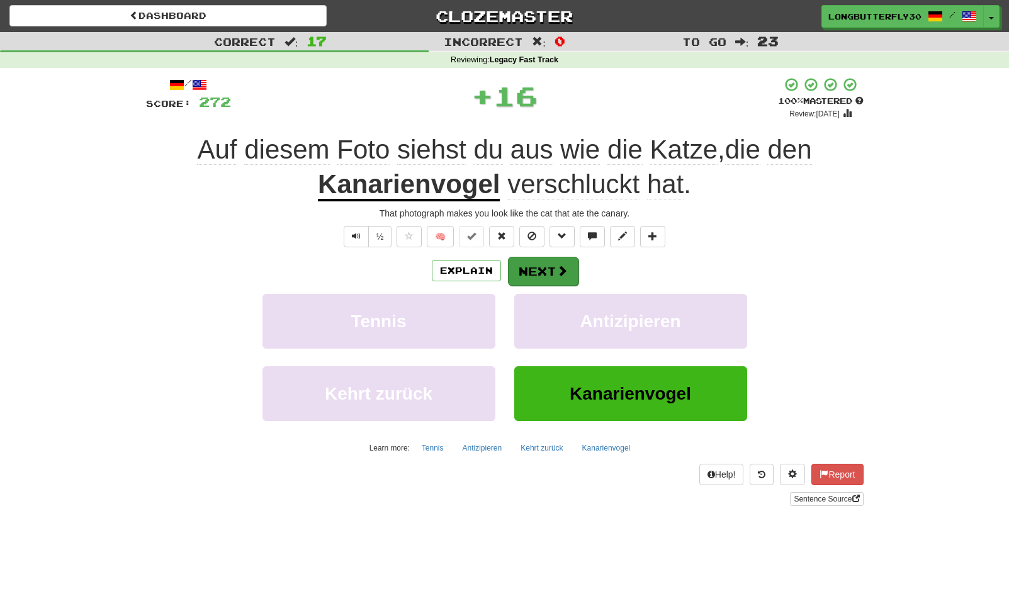
click at [539, 264] on button "Next" at bounding box center [543, 271] width 70 height 29
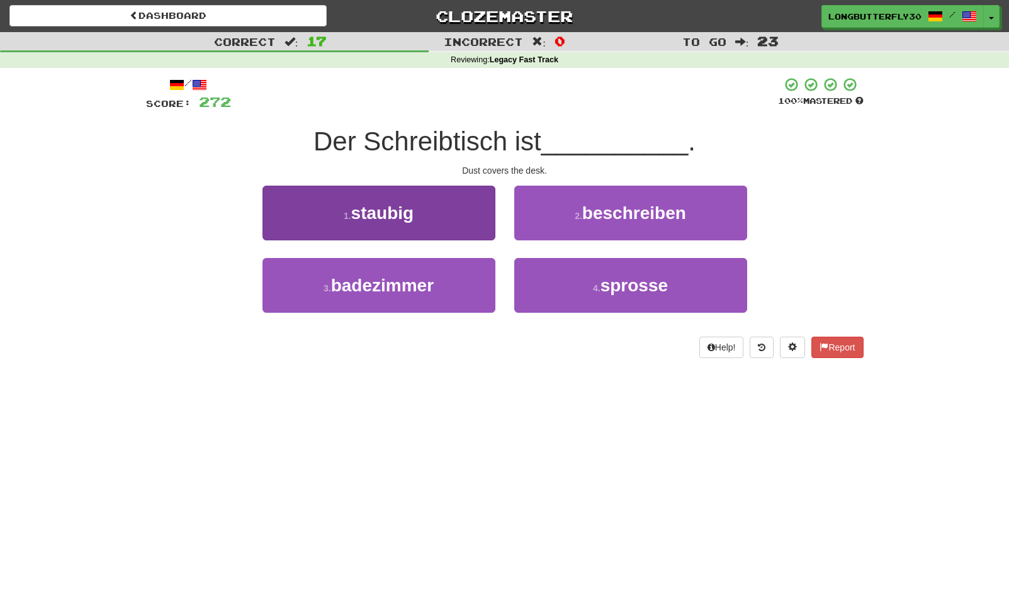
click at [450, 208] on button "1 . staubig" at bounding box center [378, 213] width 233 height 55
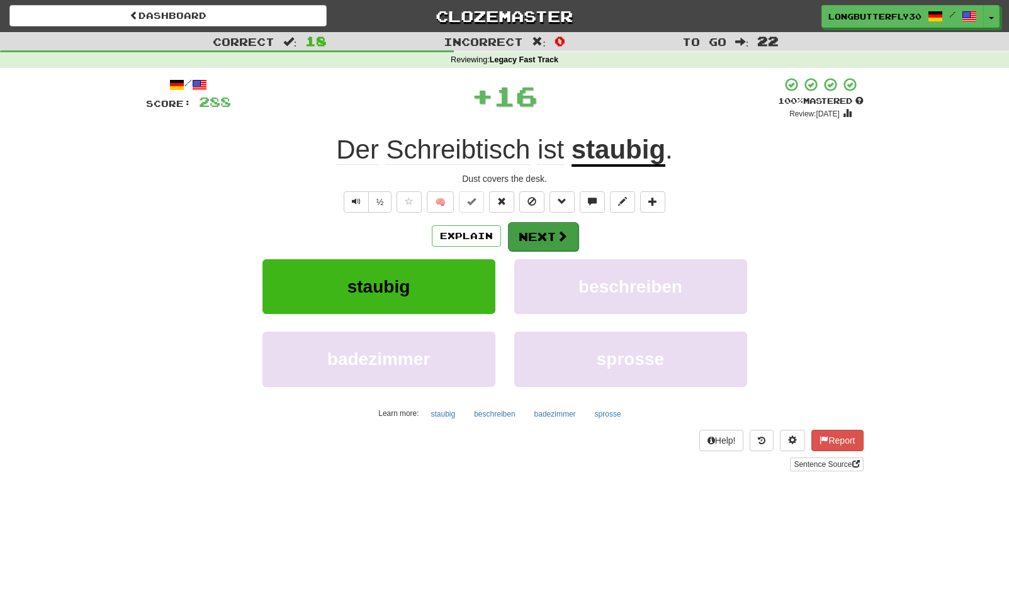
click at [554, 233] on button "Next" at bounding box center [543, 236] width 70 height 29
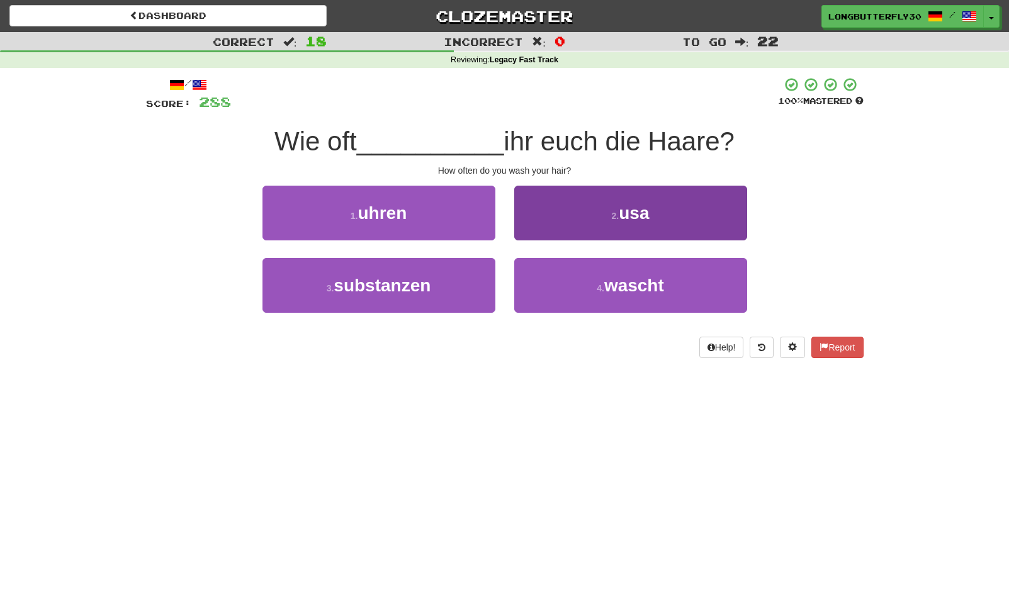
drag, startPoint x: 595, startPoint y: 282, endPoint x: 579, endPoint y: 269, distance: 20.5
click at [596, 283] on small "4 ." at bounding box center [600, 288] width 8 height 10
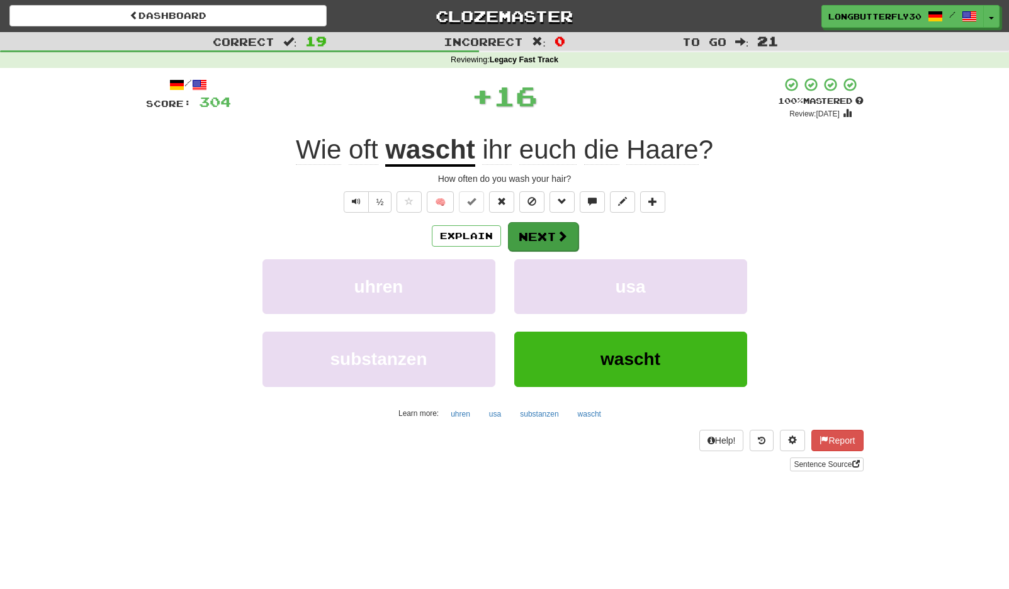
click at [552, 233] on button "Next" at bounding box center [543, 236] width 70 height 29
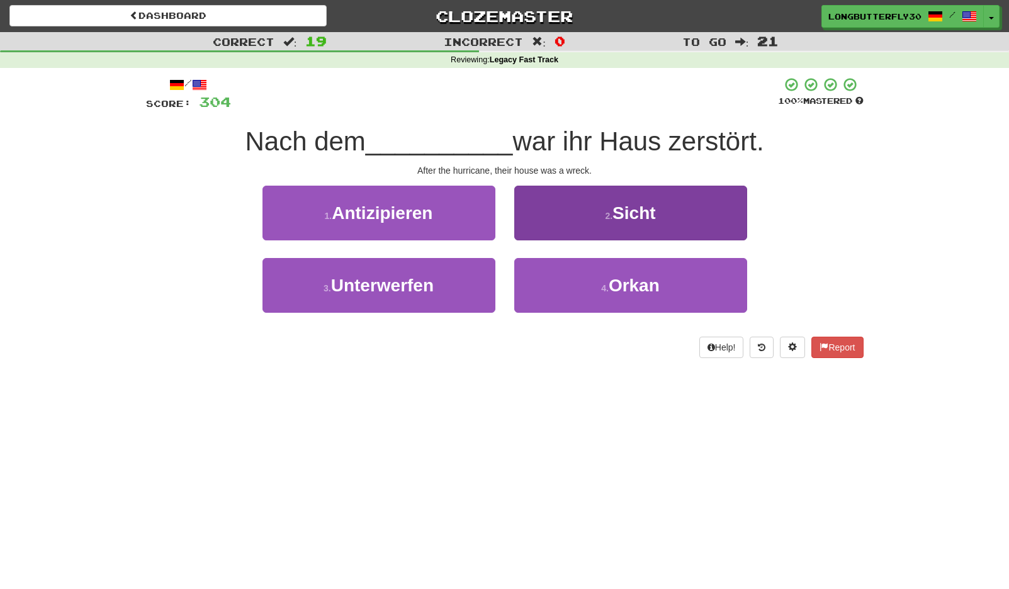
click at [592, 288] on button "4 . Orkan" at bounding box center [630, 285] width 233 height 55
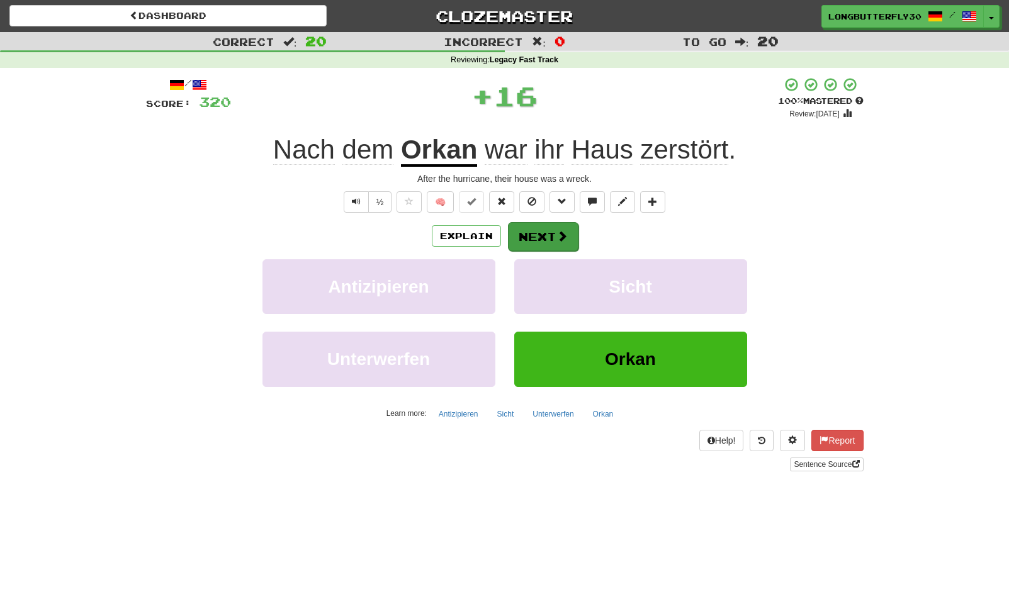
click at [562, 238] on span at bounding box center [561, 235] width 11 height 11
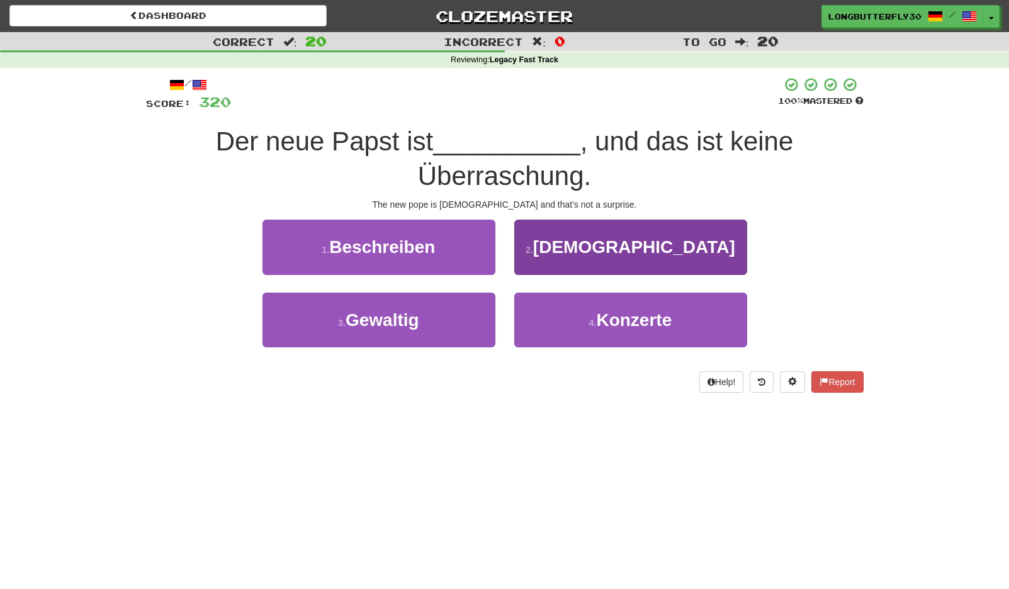
click at [614, 255] on span "Katholik" at bounding box center [634, 247] width 202 height 20
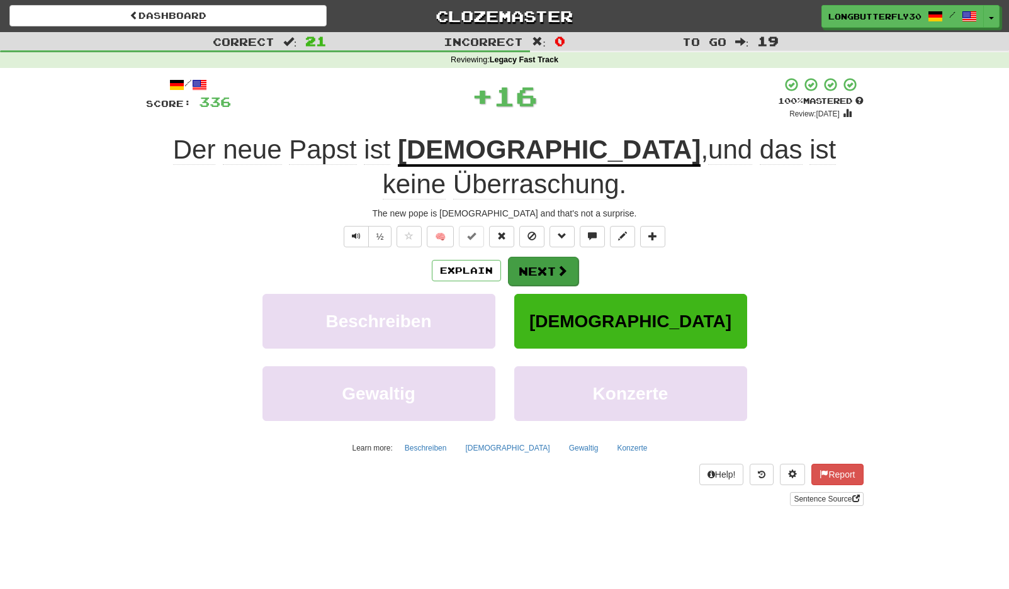
click at [550, 259] on button "Next" at bounding box center [543, 271] width 70 height 29
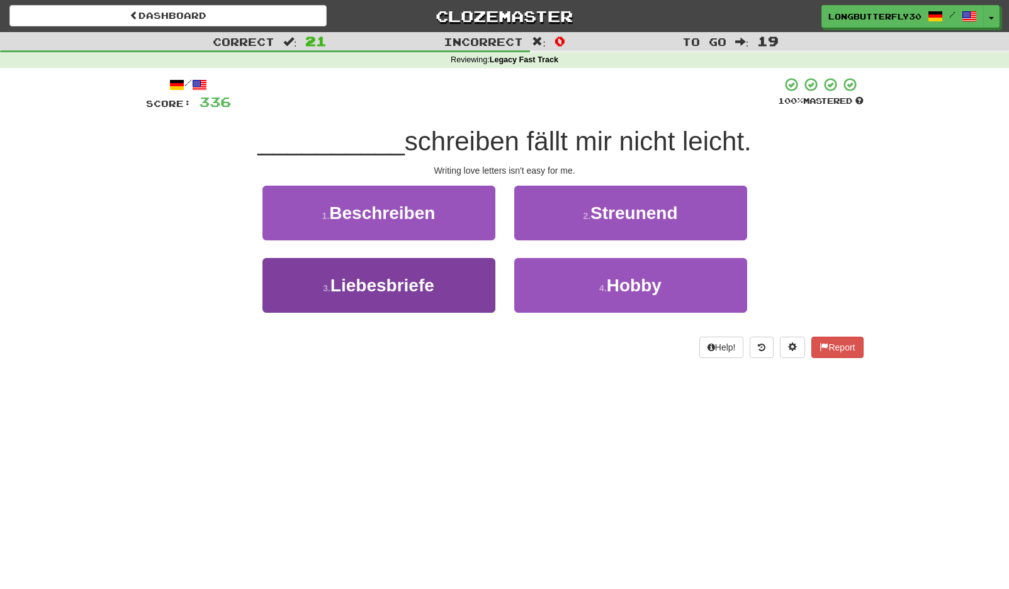
click at [422, 276] on span "Liebesbriefe" at bounding box center [382, 286] width 104 height 20
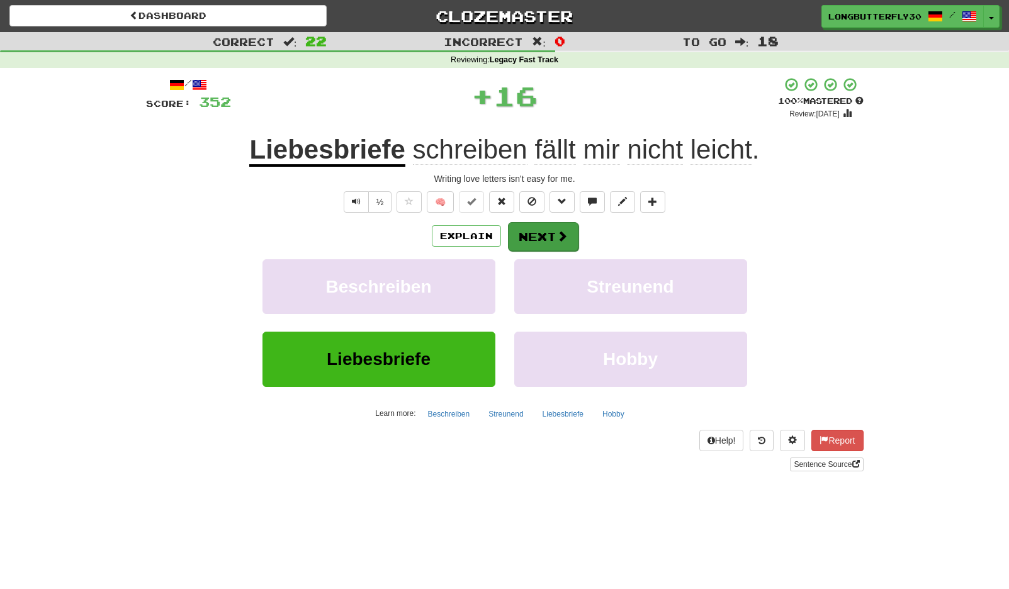
click at [556, 237] on span at bounding box center [561, 235] width 11 height 11
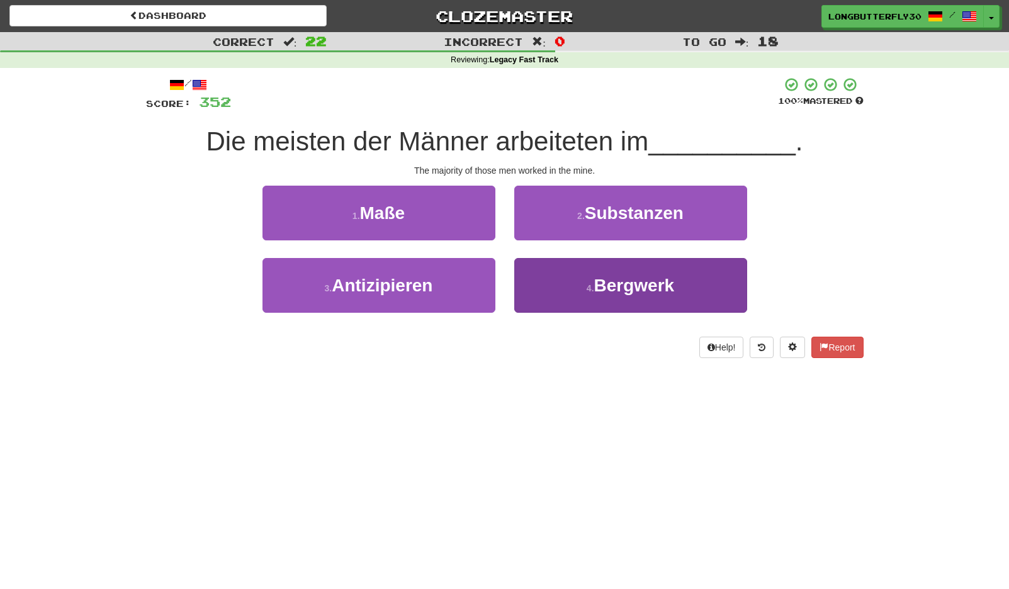
click at [601, 292] on span "Bergwerk" at bounding box center [634, 286] width 81 height 20
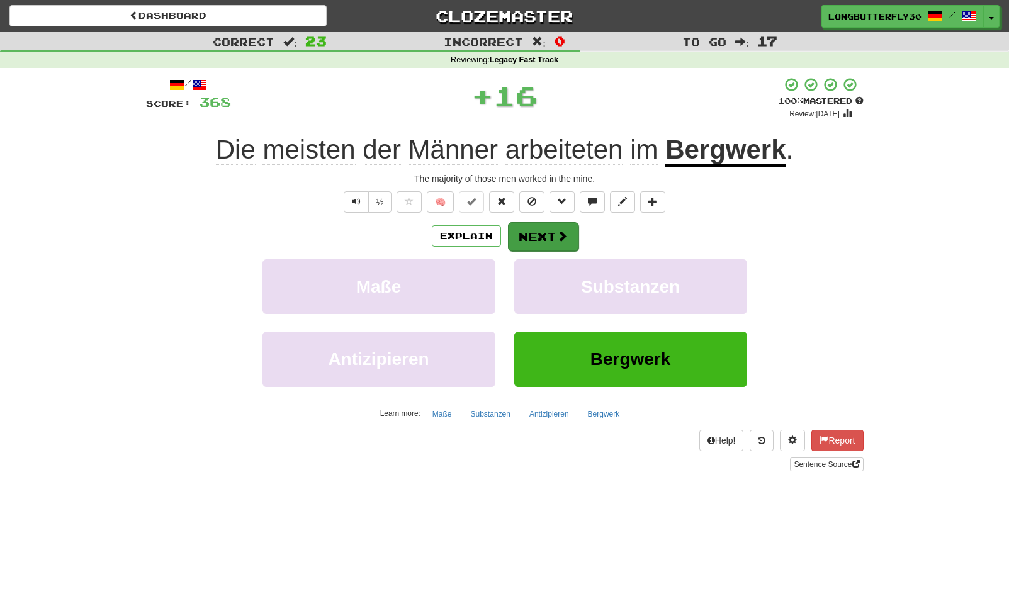
click at [558, 233] on span at bounding box center [561, 235] width 11 height 11
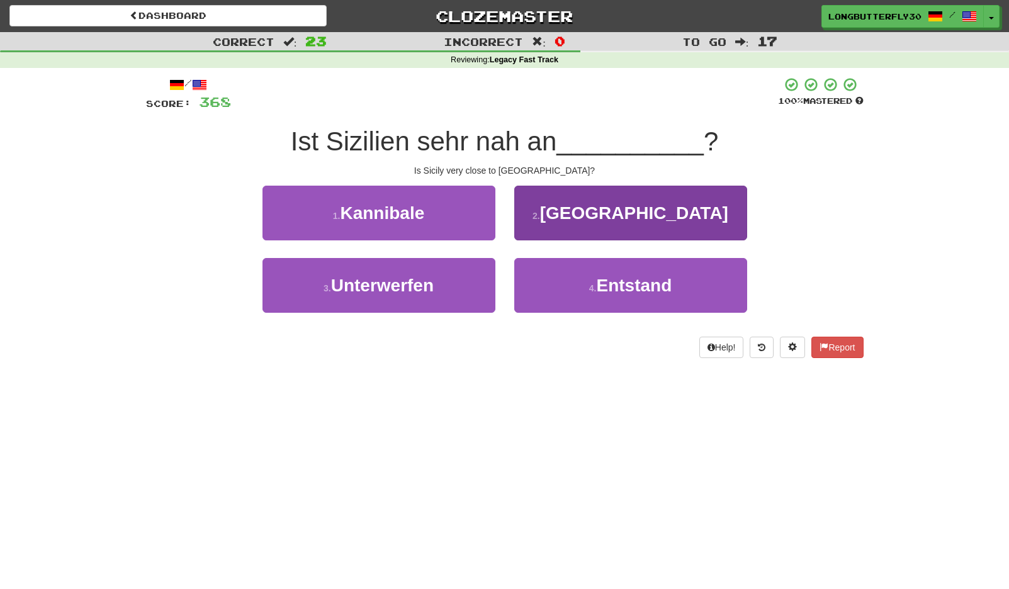
click at [595, 230] on button "2 . Malta" at bounding box center [630, 213] width 233 height 55
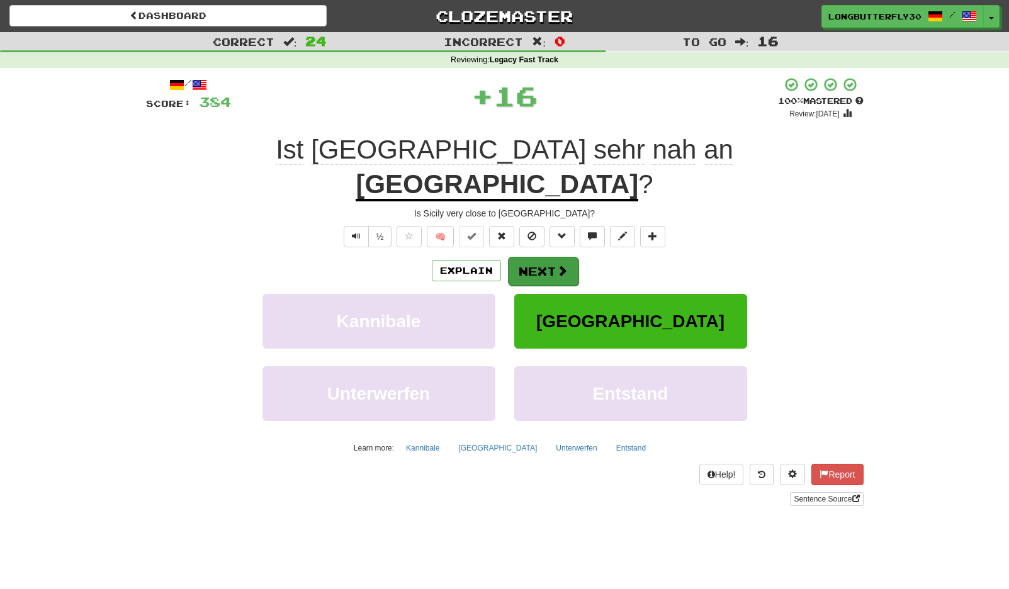
click at [517, 257] on button "Next" at bounding box center [543, 271] width 70 height 29
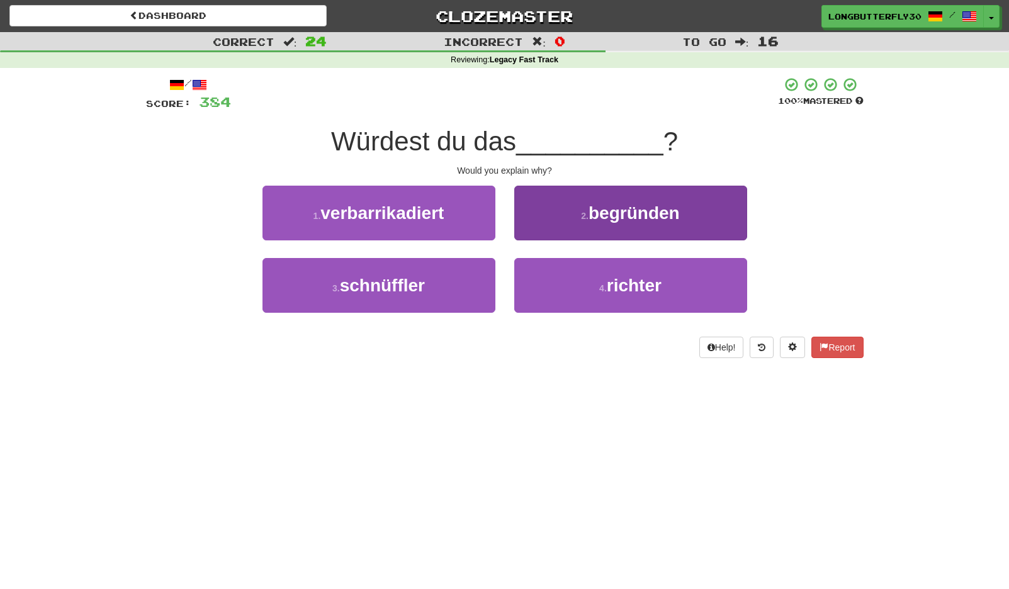
click at [591, 218] on span "begründen" at bounding box center [633, 213] width 91 height 20
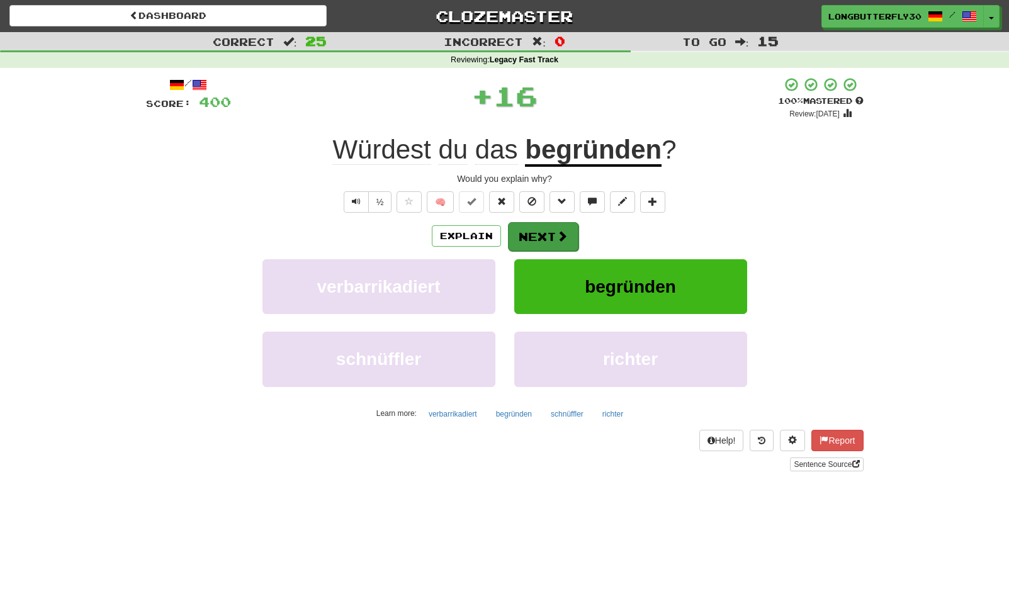
click at [537, 231] on button "Next" at bounding box center [543, 236] width 70 height 29
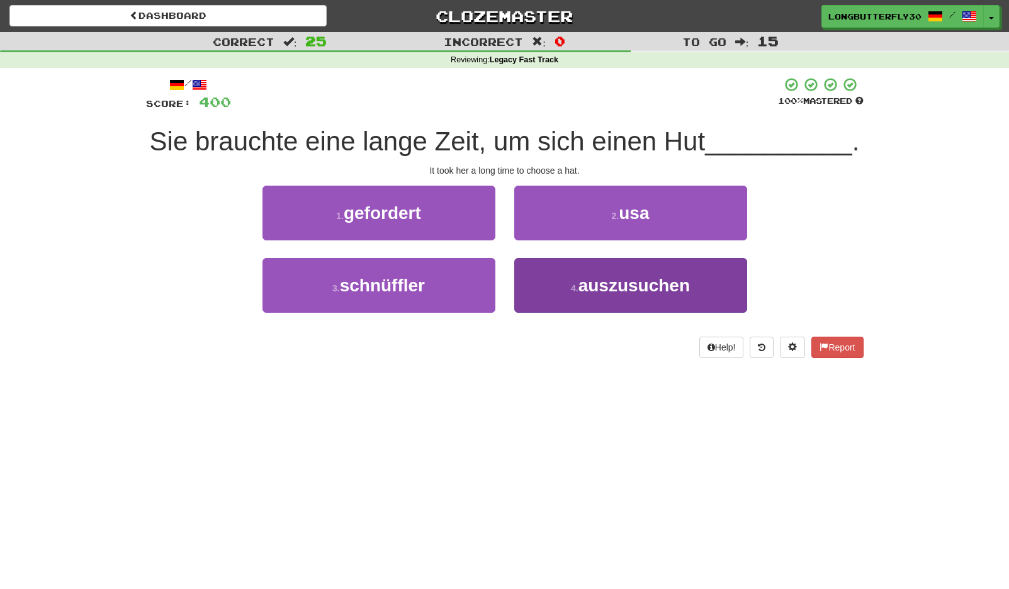
click at [583, 285] on span "auszusuchen" at bounding box center [633, 286] width 111 height 20
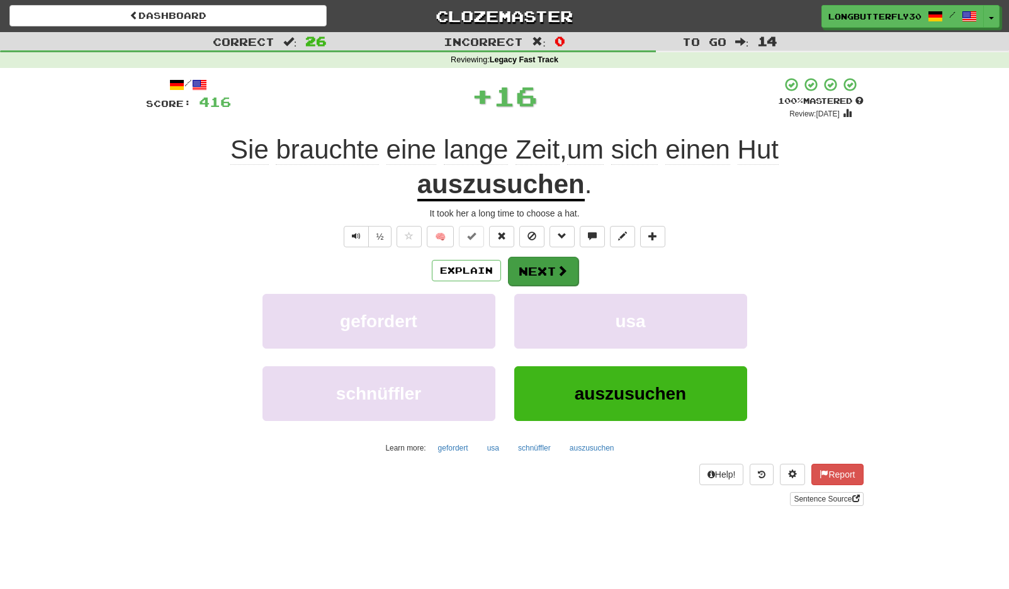
click at [557, 269] on span at bounding box center [561, 270] width 11 height 11
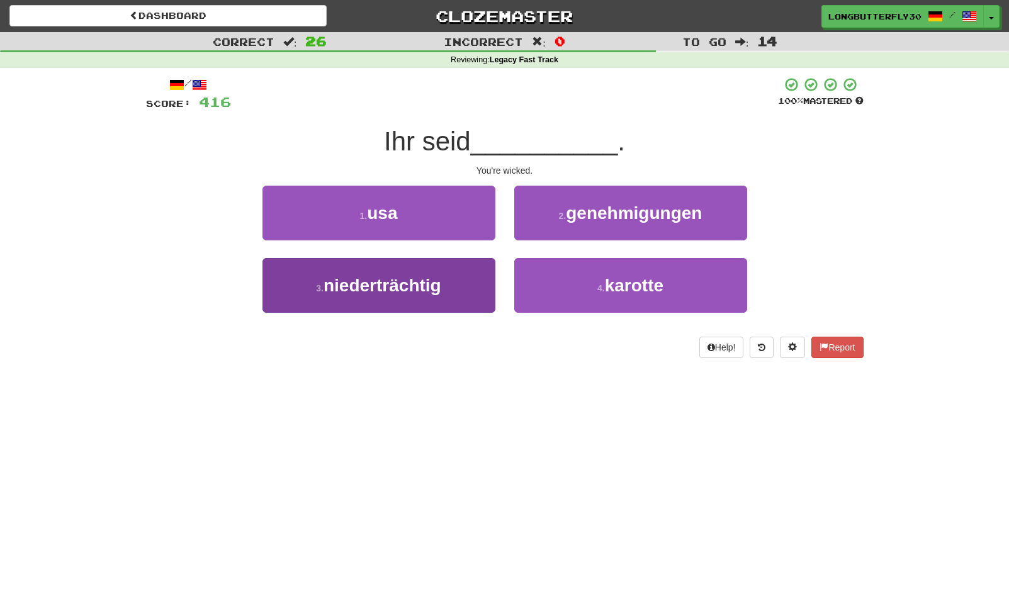
click at [439, 283] on span "niederträchtig" at bounding box center [382, 286] width 118 height 20
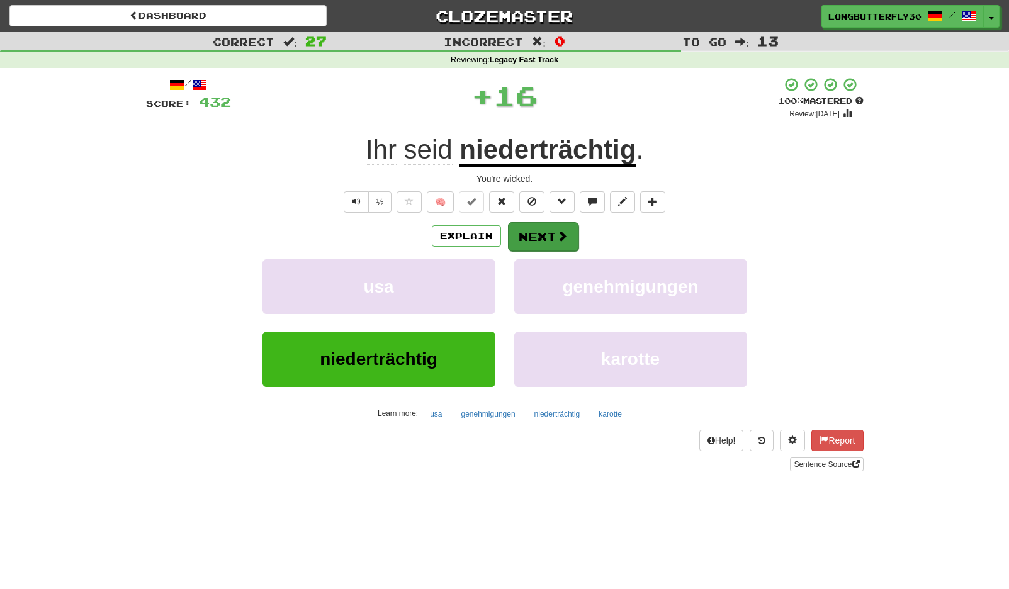
click at [556, 239] on span at bounding box center [561, 235] width 11 height 11
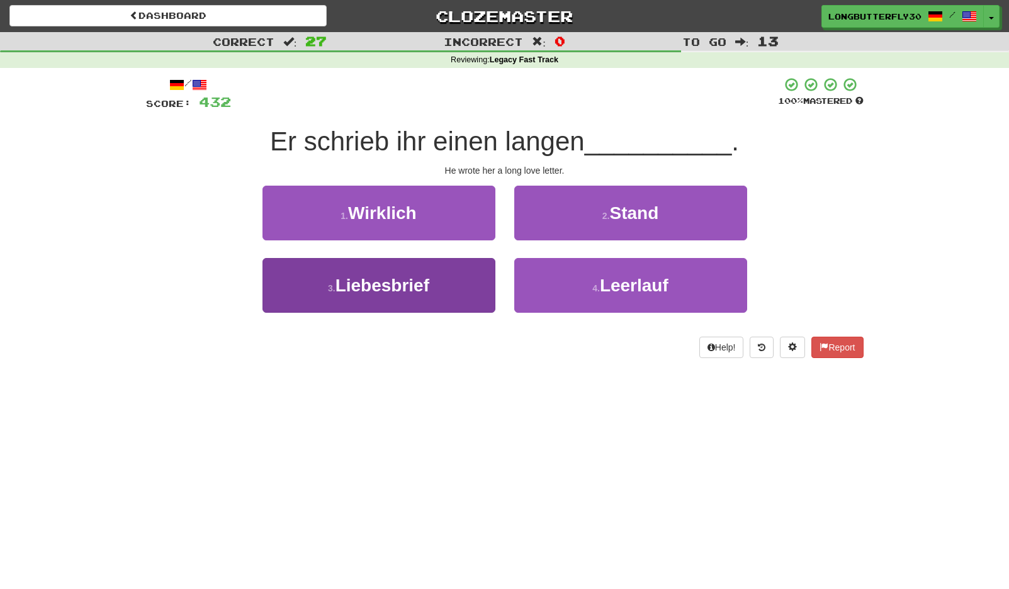
click at [438, 279] on button "3 . Liebesbrief" at bounding box center [378, 285] width 233 height 55
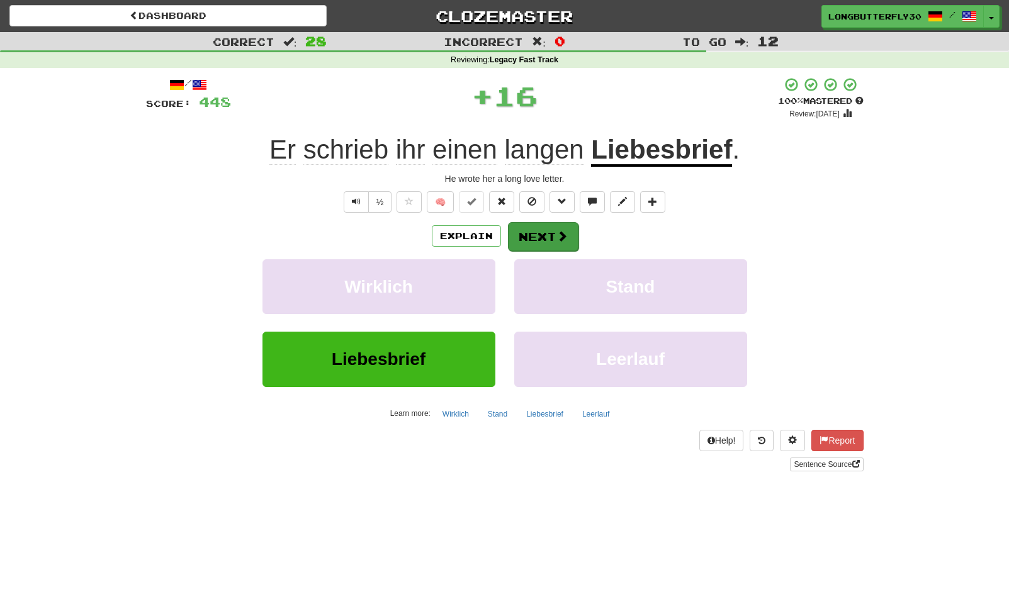
click at [559, 237] on span at bounding box center [561, 235] width 11 height 11
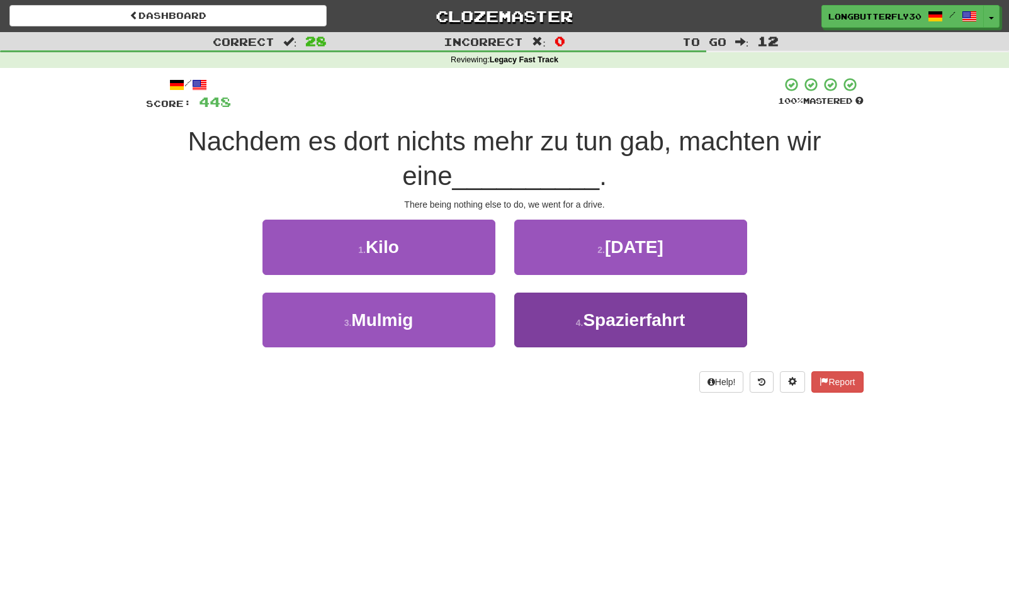
click at [605, 305] on button "4 . Spazierfahrt" at bounding box center [630, 320] width 233 height 55
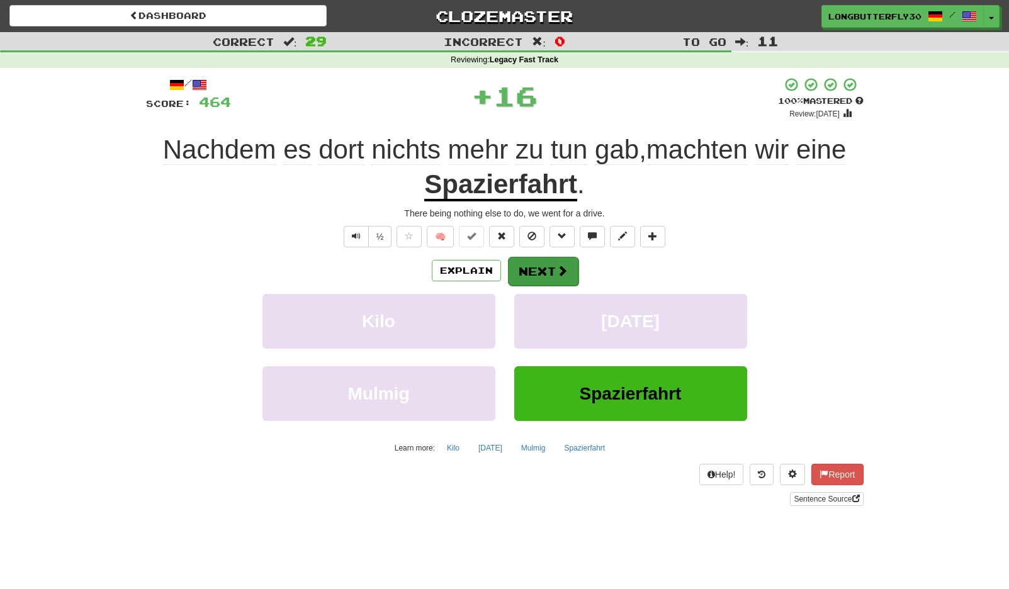
click at [557, 261] on button "Next" at bounding box center [543, 271] width 70 height 29
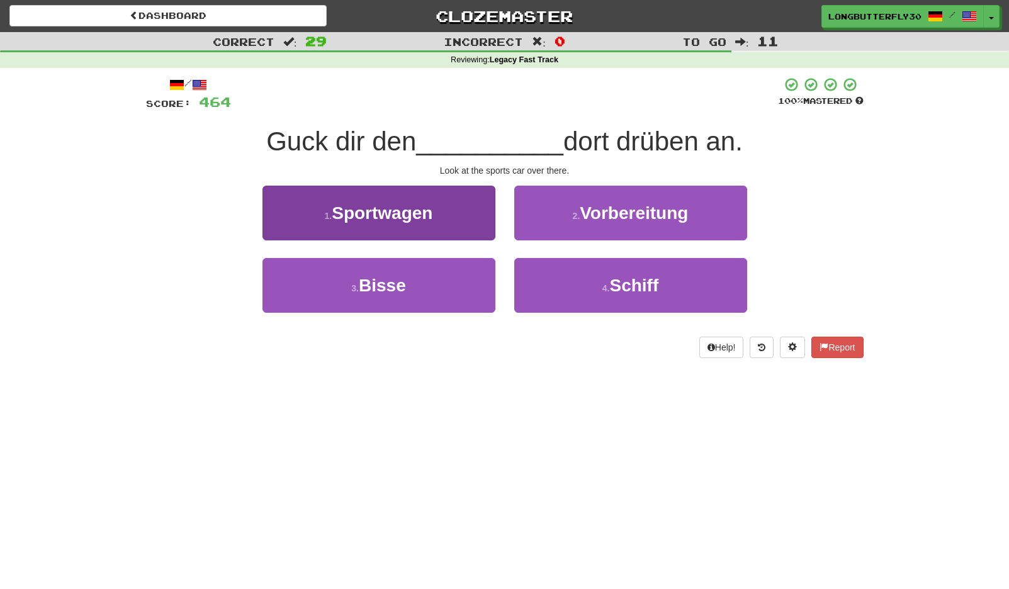
click at [454, 218] on button "1 . Sportwagen" at bounding box center [378, 213] width 233 height 55
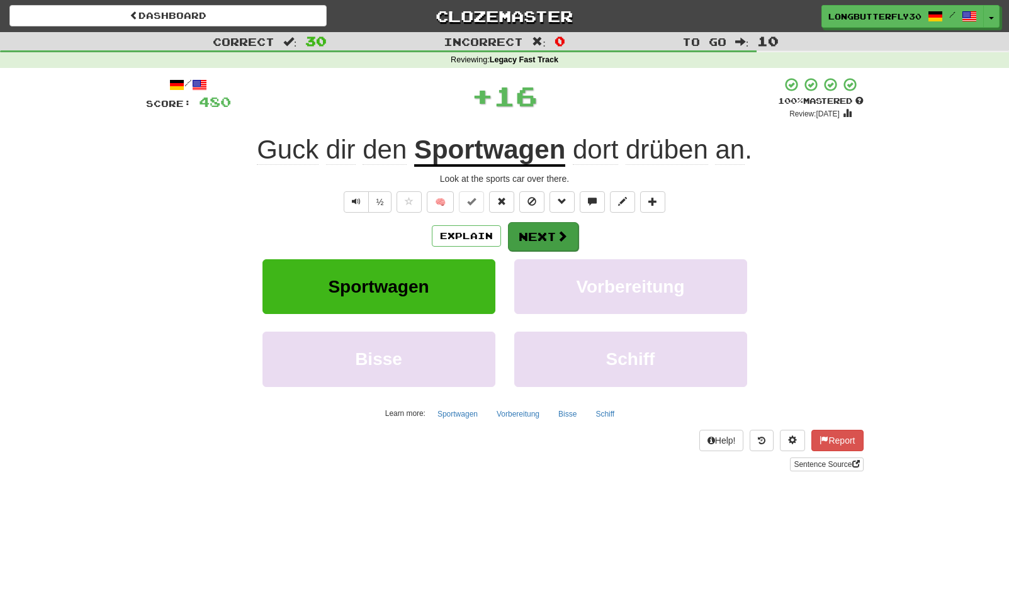
click at [567, 237] on button "Next" at bounding box center [543, 236] width 70 height 29
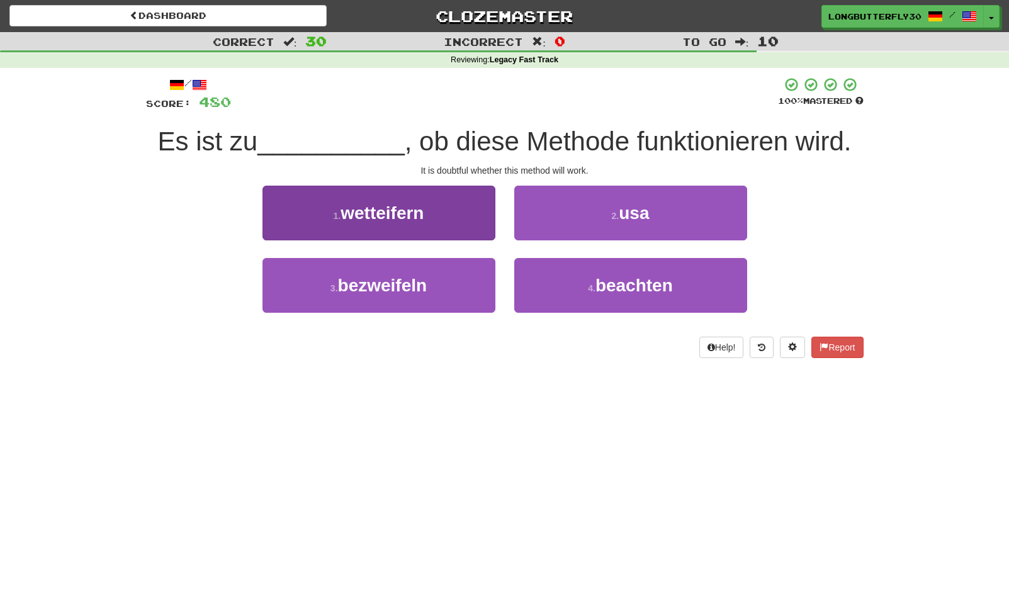
click at [459, 286] on button "3 . bezweifeln" at bounding box center [378, 285] width 233 height 55
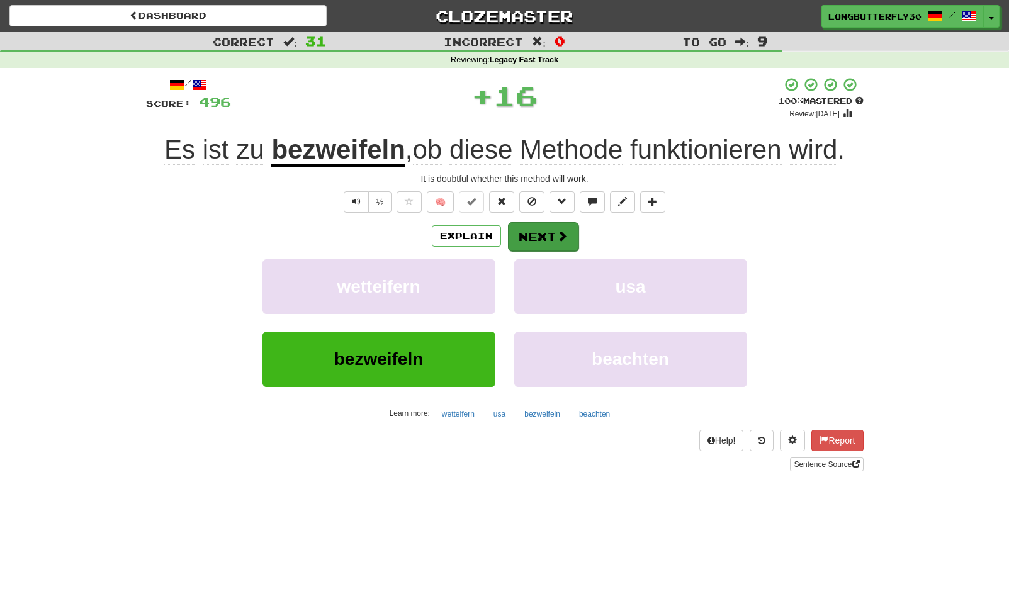
click at [531, 239] on button "Next" at bounding box center [543, 236] width 70 height 29
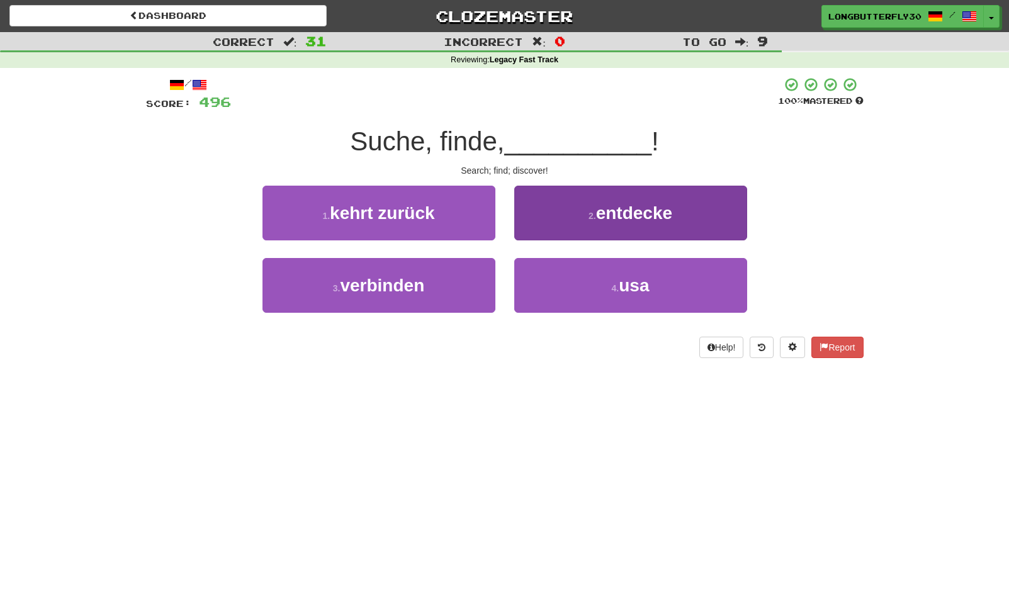
click at [598, 224] on button "2 . entdecke" at bounding box center [630, 213] width 233 height 55
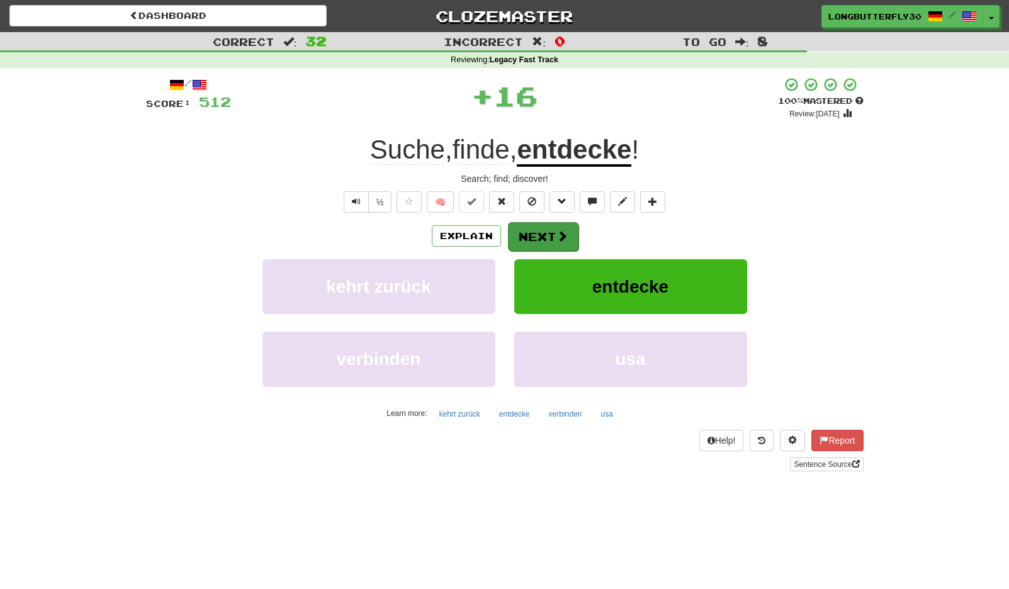
click at [563, 231] on span at bounding box center [561, 235] width 11 height 11
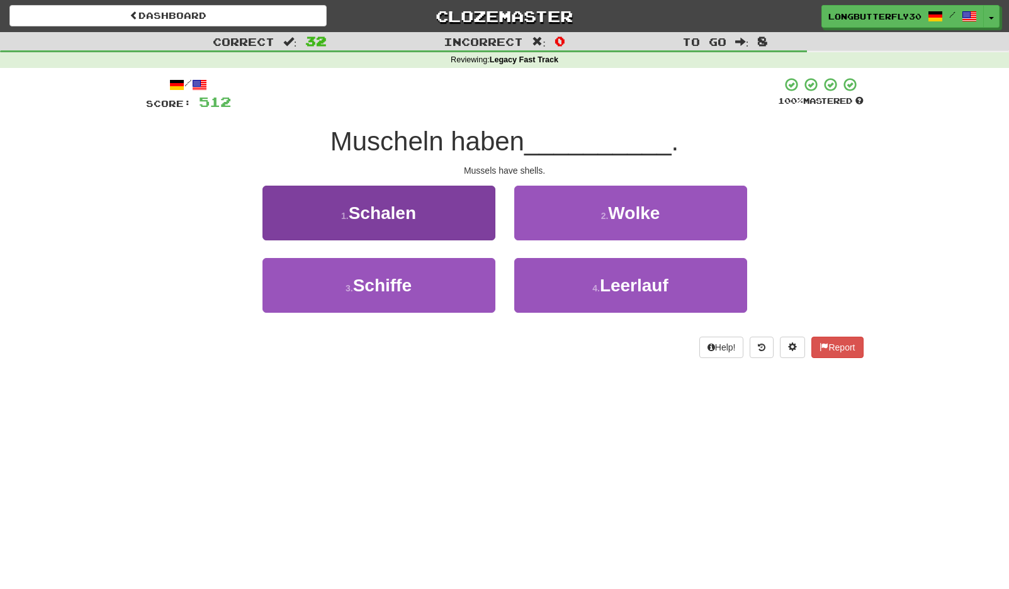
click at [460, 220] on button "1 . Schalen" at bounding box center [378, 213] width 233 height 55
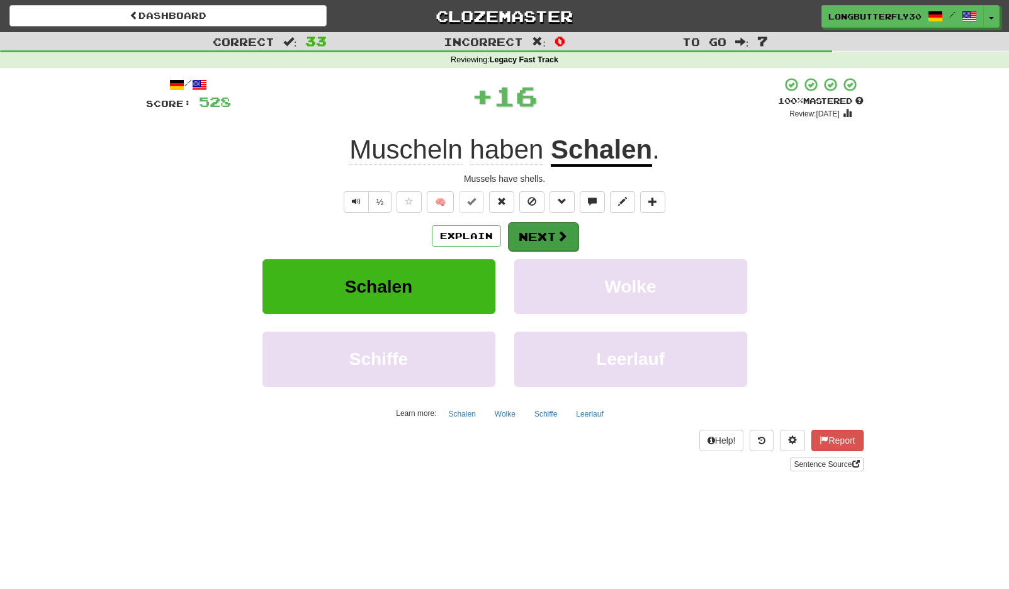
click at [539, 232] on button "Next" at bounding box center [543, 236] width 70 height 29
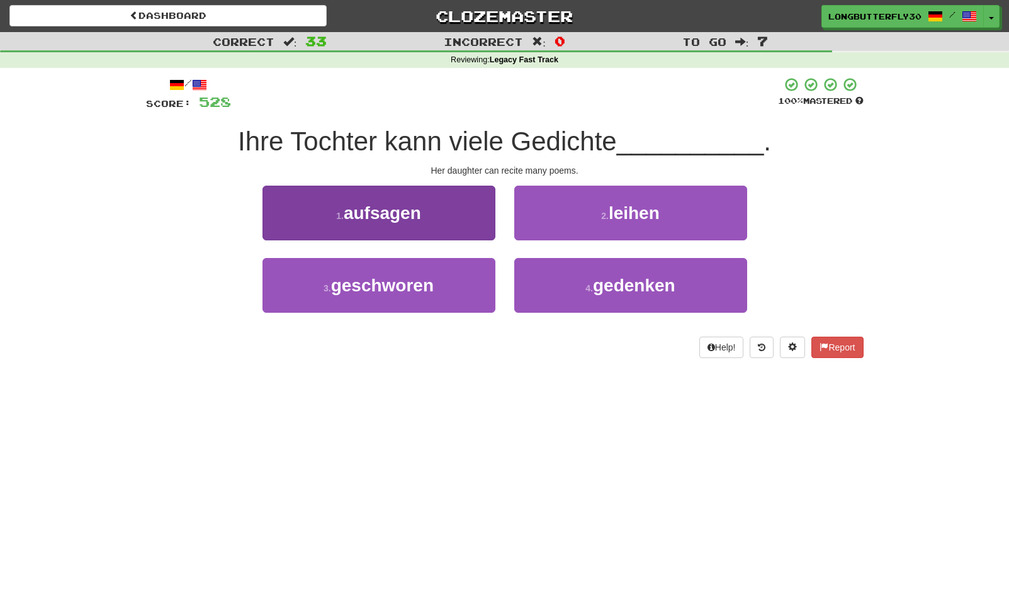
click at [464, 213] on button "1 . aufsagen" at bounding box center [378, 213] width 233 height 55
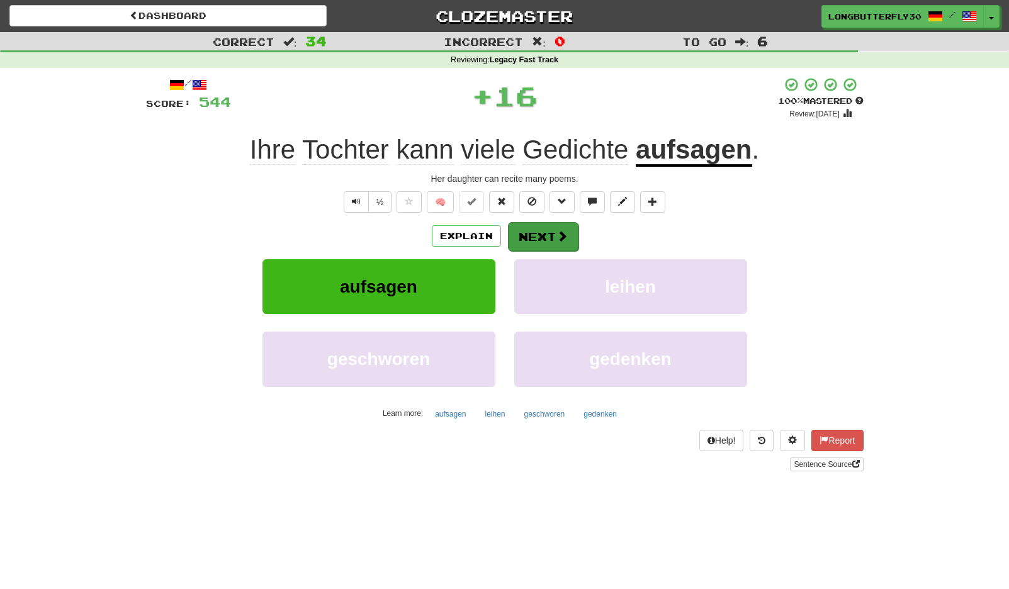
click at [546, 236] on button "Next" at bounding box center [543, 236] width 70 height 29
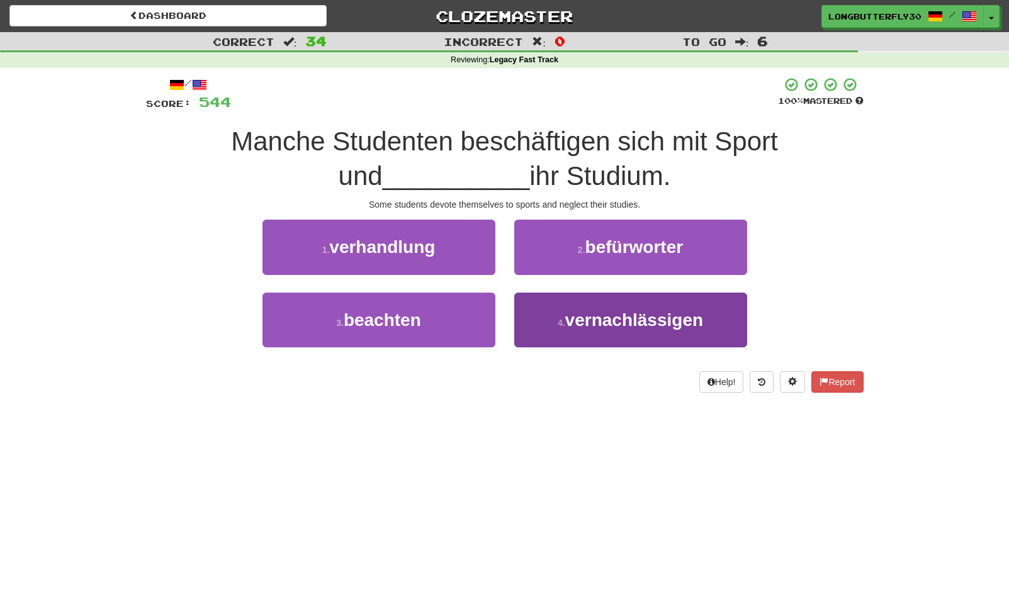
click at [600, 321] on span "vernachlässigen" at bounding box center [634, 320] width 138 height 20
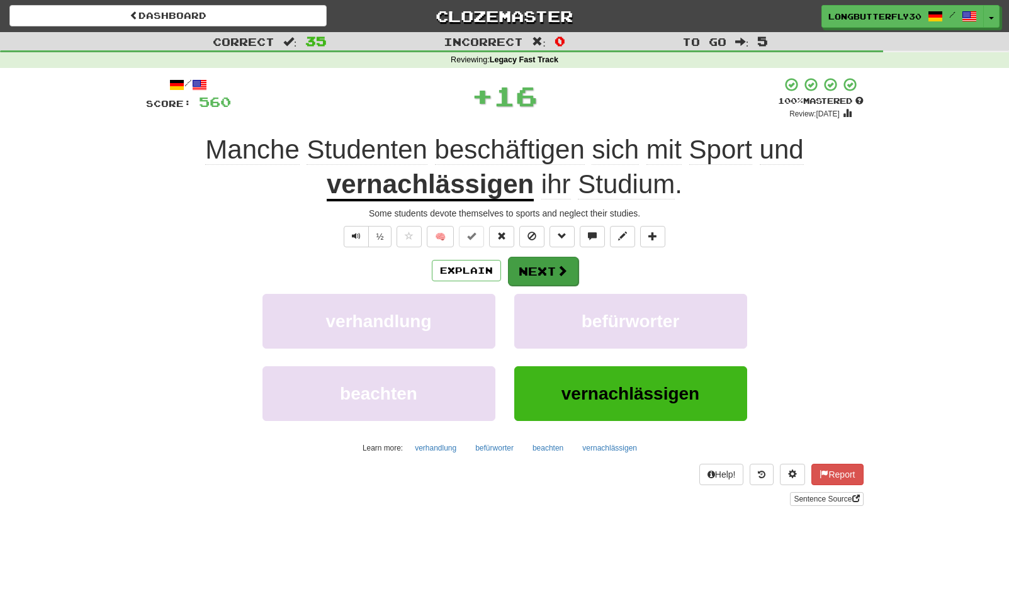
click at [552, 271] on button "Next" at bounding box center [543, 271] width 70 height 29
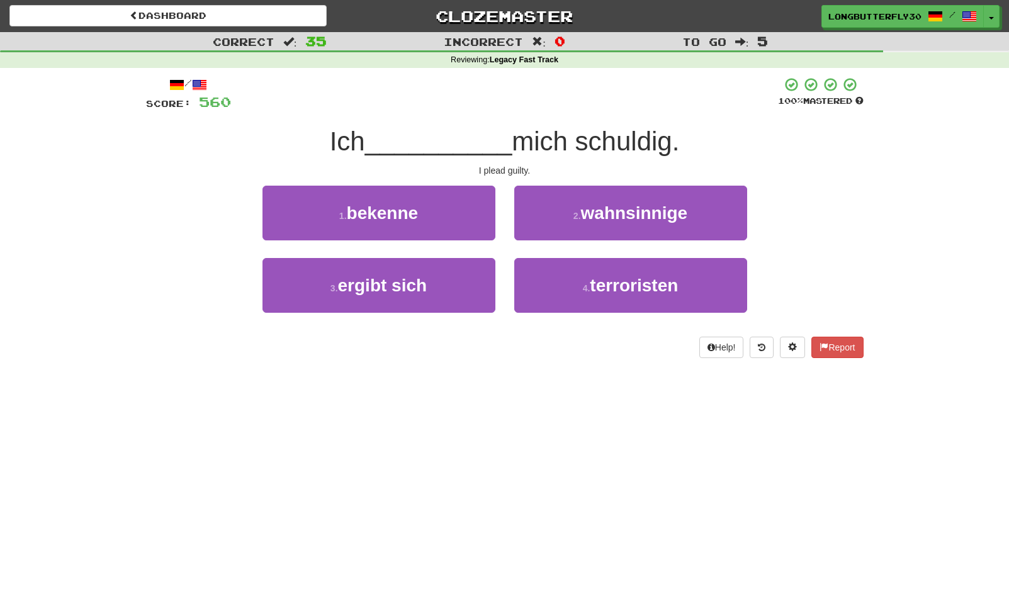
click at [497, 212] on div "1 . bekenne" at bounding box center [379, 222] width 252 height 72
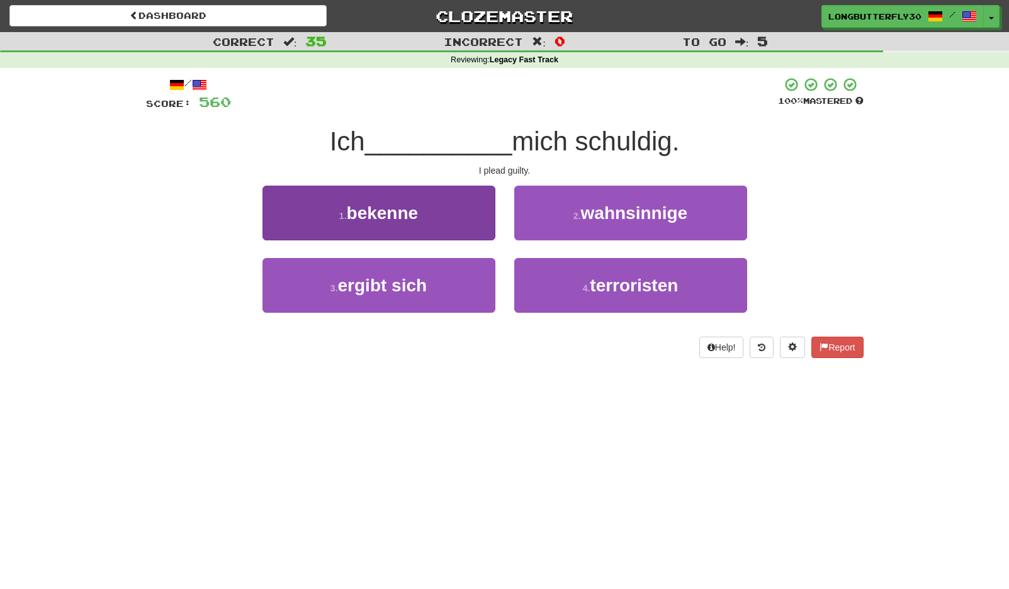
click at [454, 214] on button "1 . bekenne" at bounding box center [378, 213] width 233 height 55
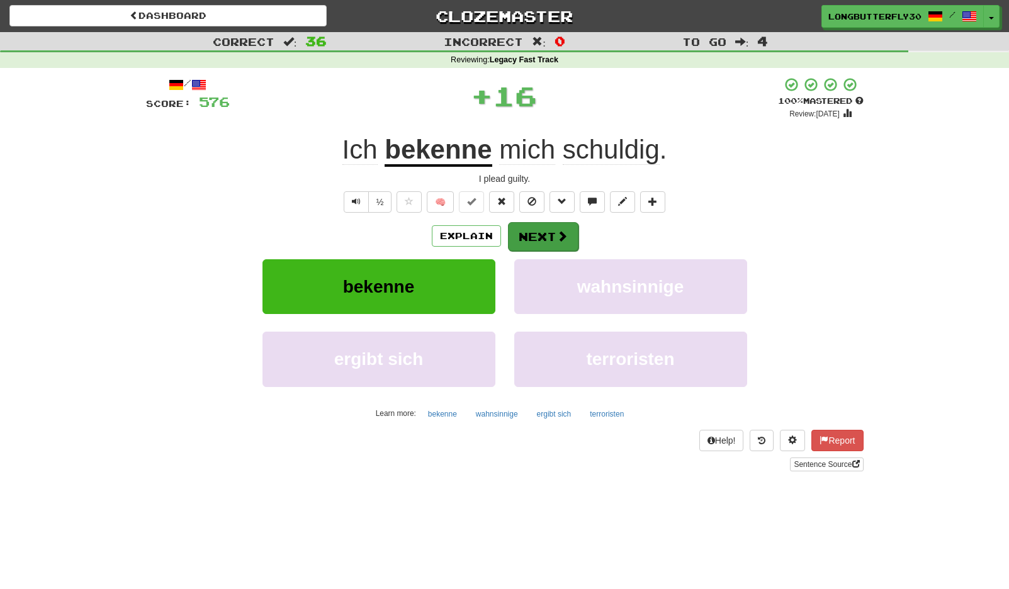
click at [549, 238] on button "Next" at bounding box center [543, 236] width 70 height 29
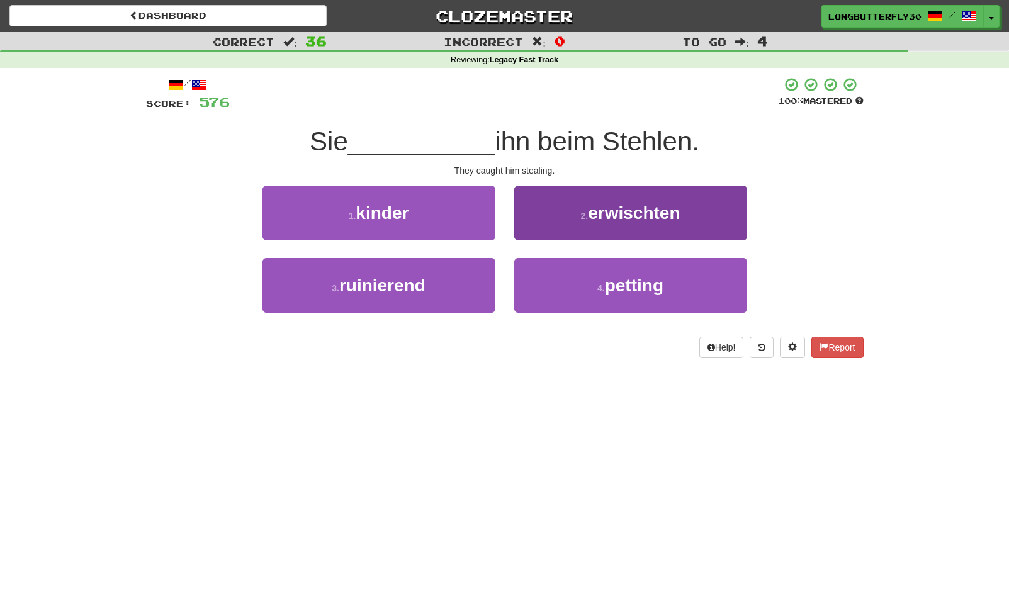
click at [599, 218] on span "erwischten" at bounding box center [634, 213] width 92 height 20
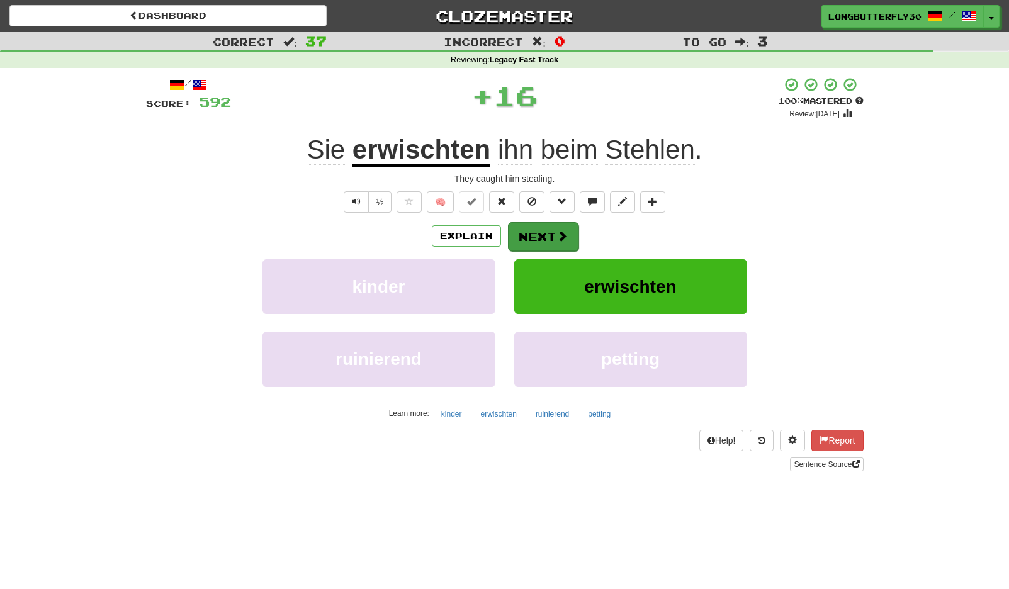
click at [539, 232] on button "Next" at bounding box center [543, 236] width 70 height 29
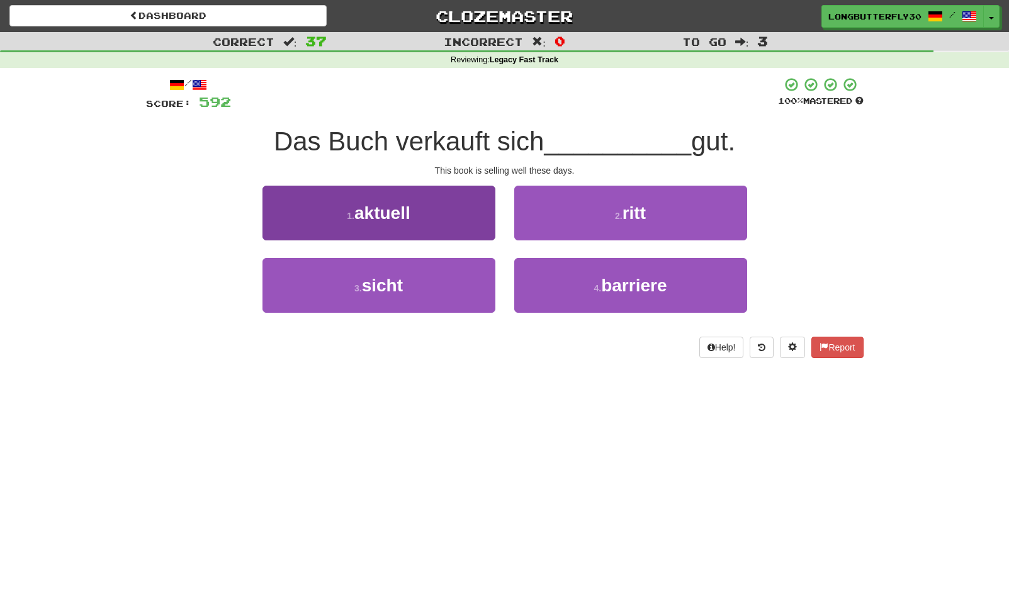
click at [476, 230] on button "1 . aktuell" at bounding box center [378, 213] width 233 height 55
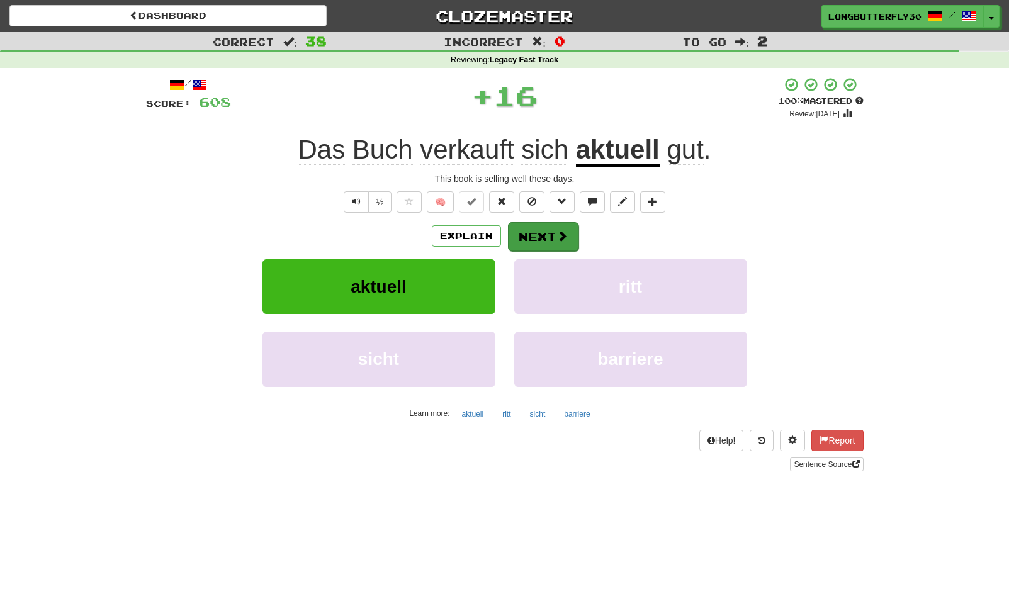
click at [565, 237] on span at bounding box center [561, 235] width 11 height 11
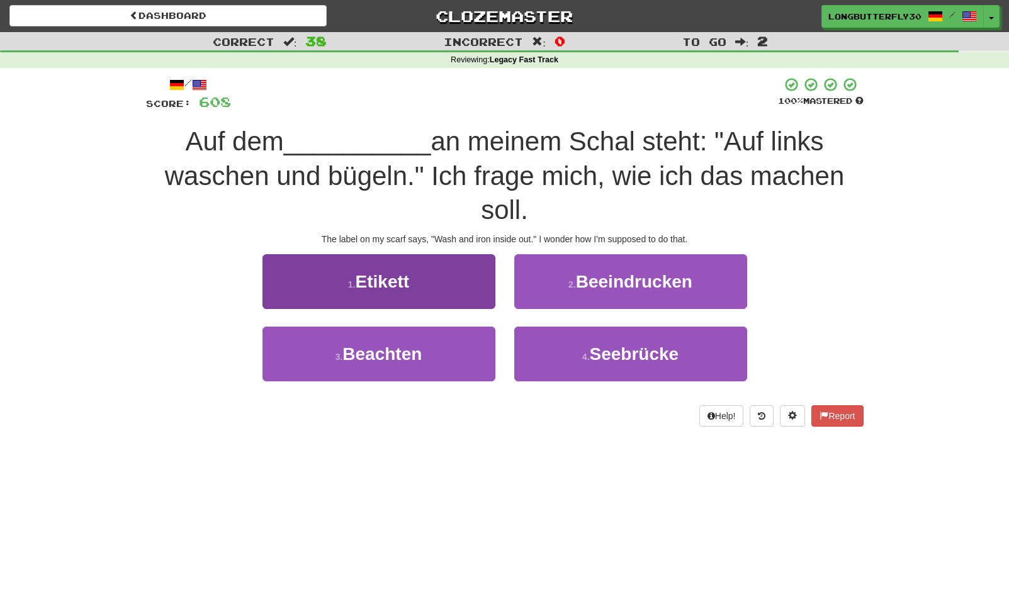
click at [485, 278] on button "1 . Etikett" at bounding box center [378, 281] width 233 height 55
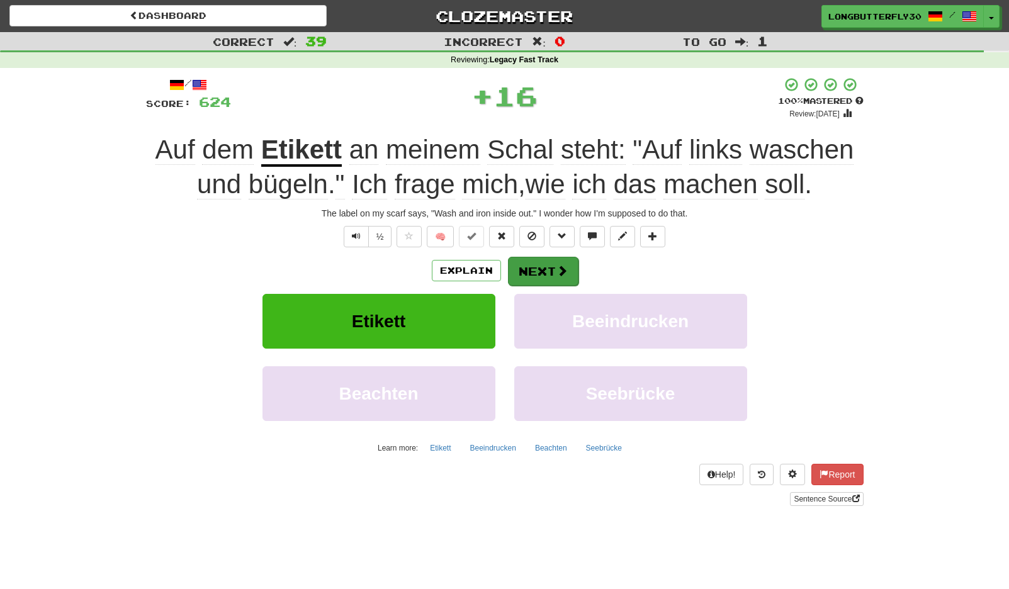
click at [546, 259] on button "Next" at bounding box center [543, 271] width 70 height 29
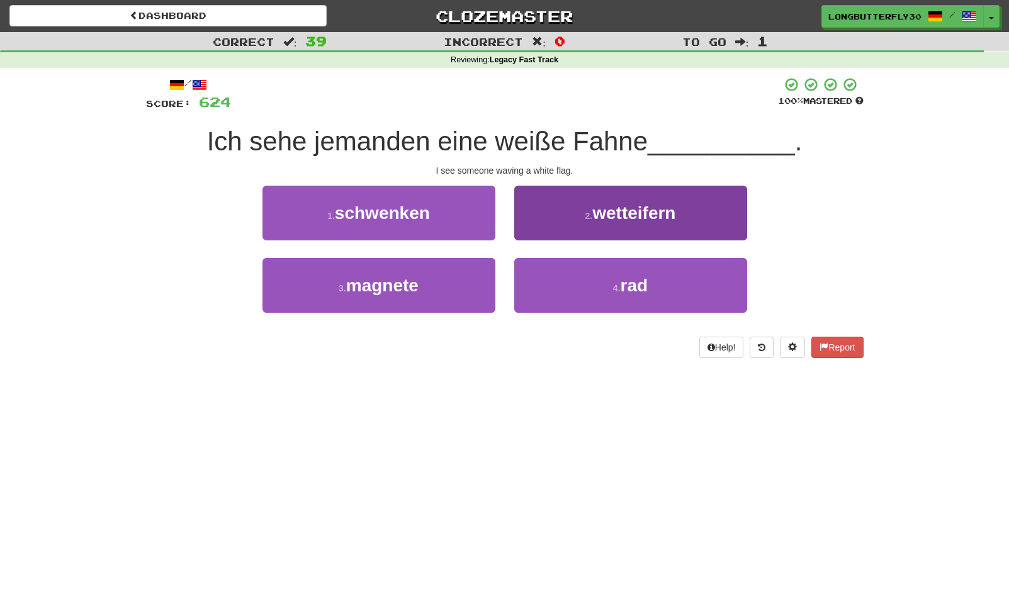
click at [642, 218] on span "wetteifern" at bounding box center [633, 213] width 83 height 20
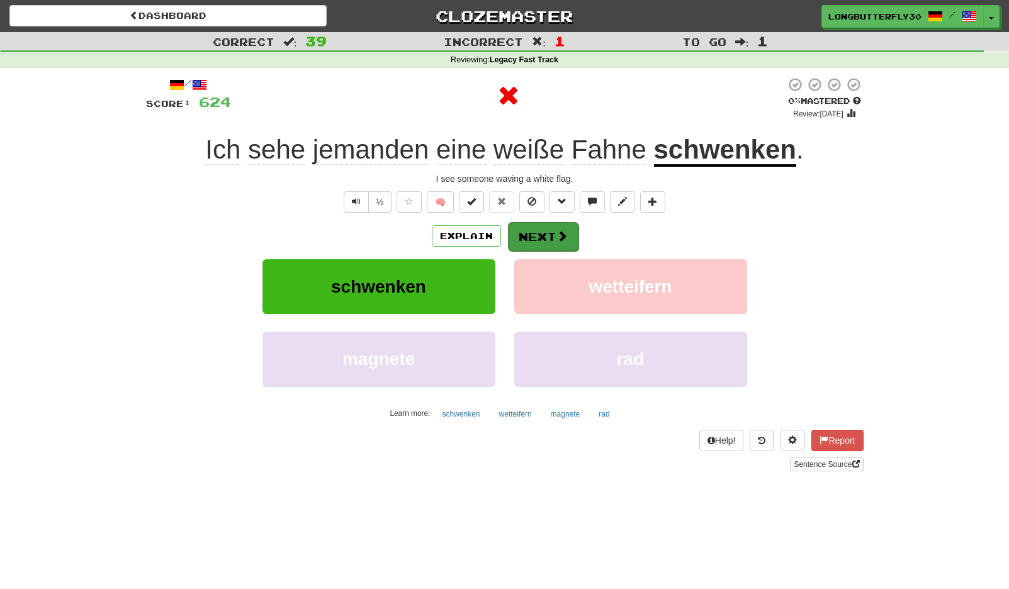
click at [569, 230] on button "Next" at bounding box center [543, 236] width 70 height 29
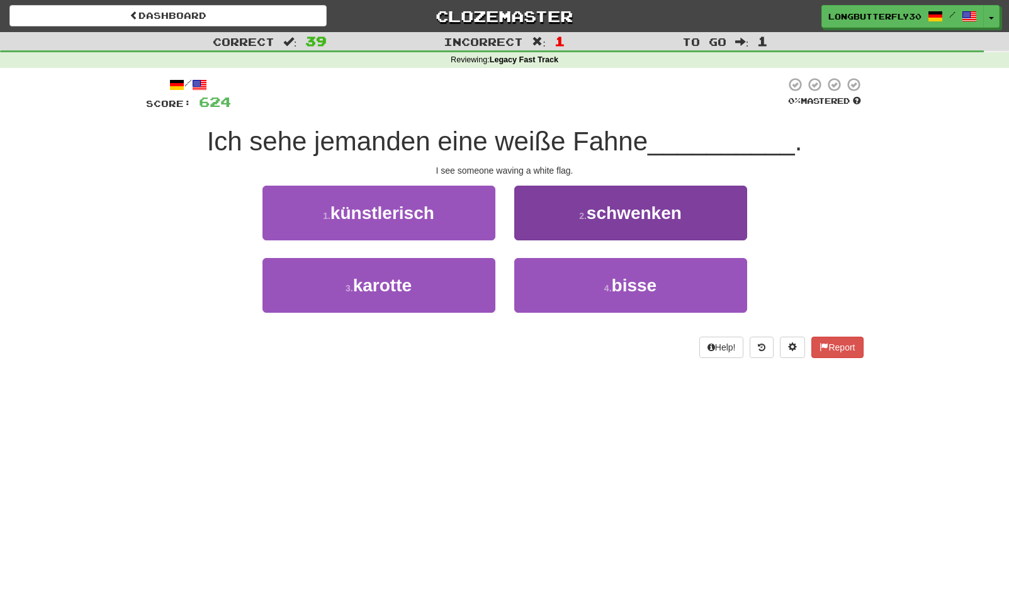
click at [579, 213] on small "2 ." at bounding box center [583, 216] width 8 height 10
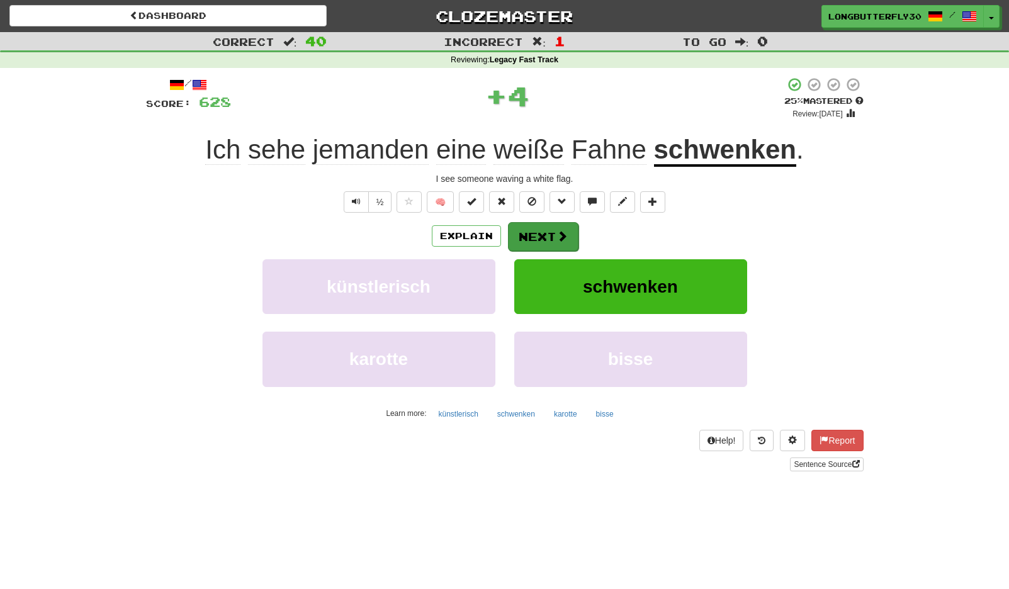
click at [542, 238] on button "Next" at bounding box center [543, 236] width 70 height 29
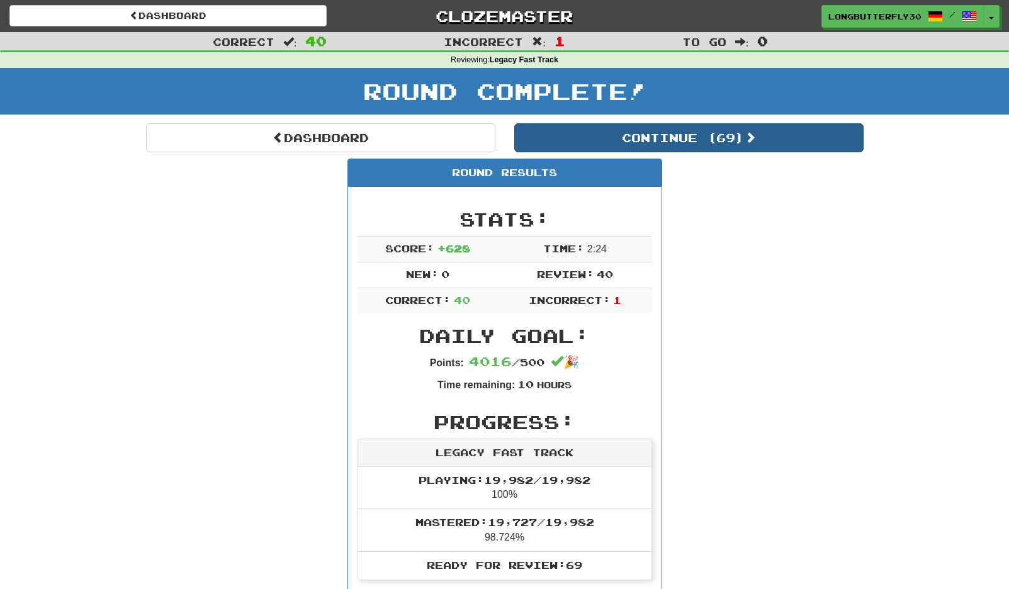
click at [732, 140] on button "Continue ( 69 )" at bounding box center [688, 137] width 349 height 29
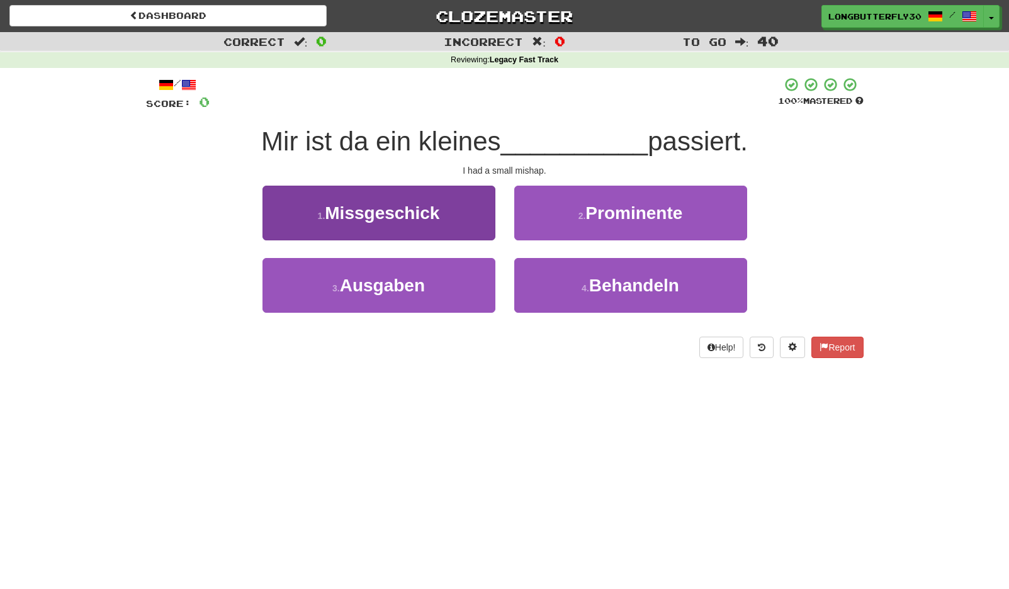
click at [461, 213] on button "1 . Missgeschick" at bounding box center [378, 213] width 233 height 55
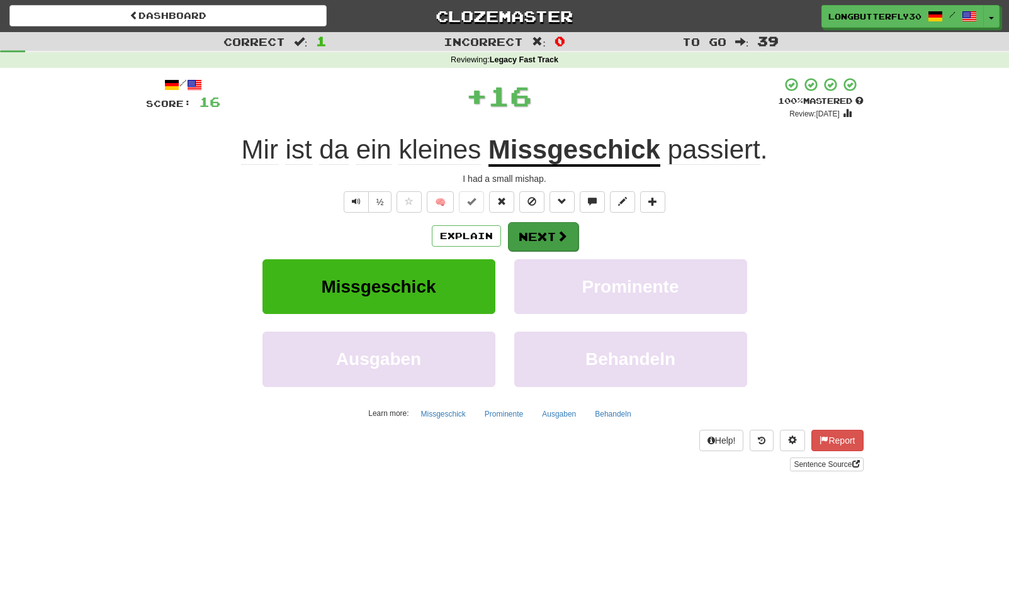
click at [542, 225] on button "Next" at bounding box center [543, 236] width 70 height 29
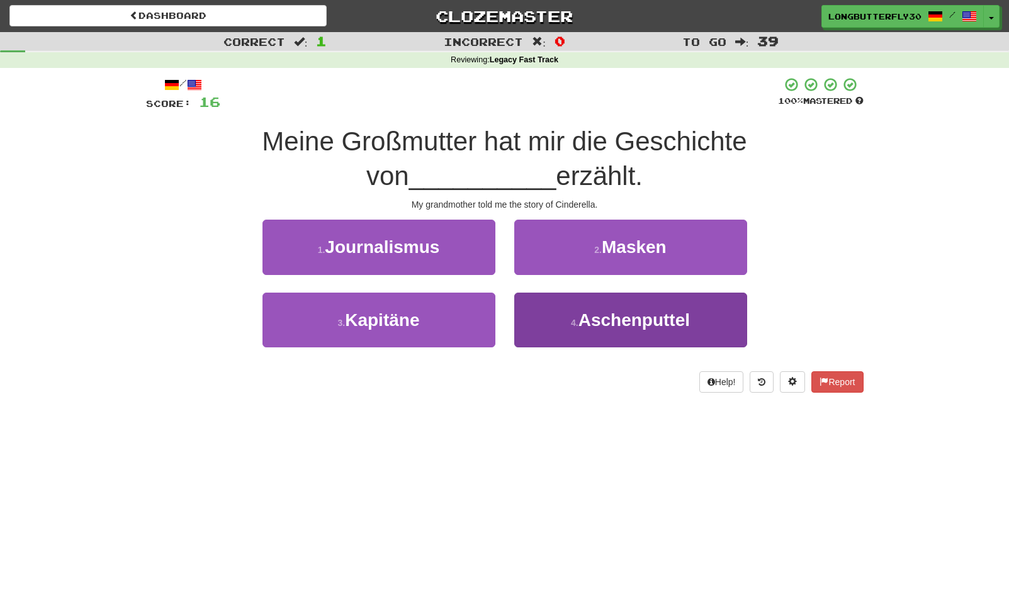
click at [564, 311] on button "4 . Aschenputtel" at bounding box center [630, 320] width 233 height 55
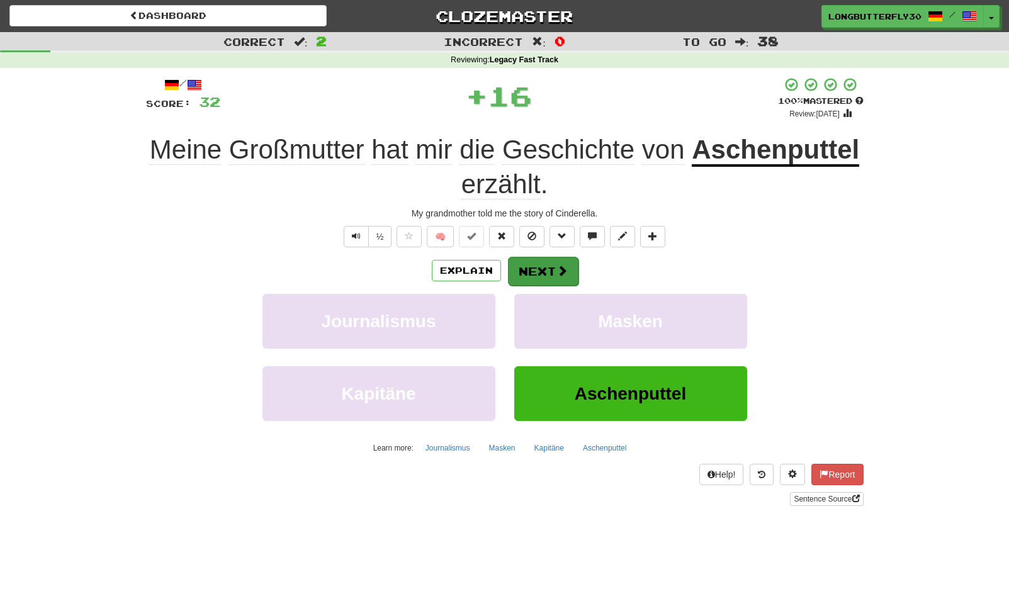
click at [566, 273] on button "Next" at bounding box center [543, 271] width 70 height 29
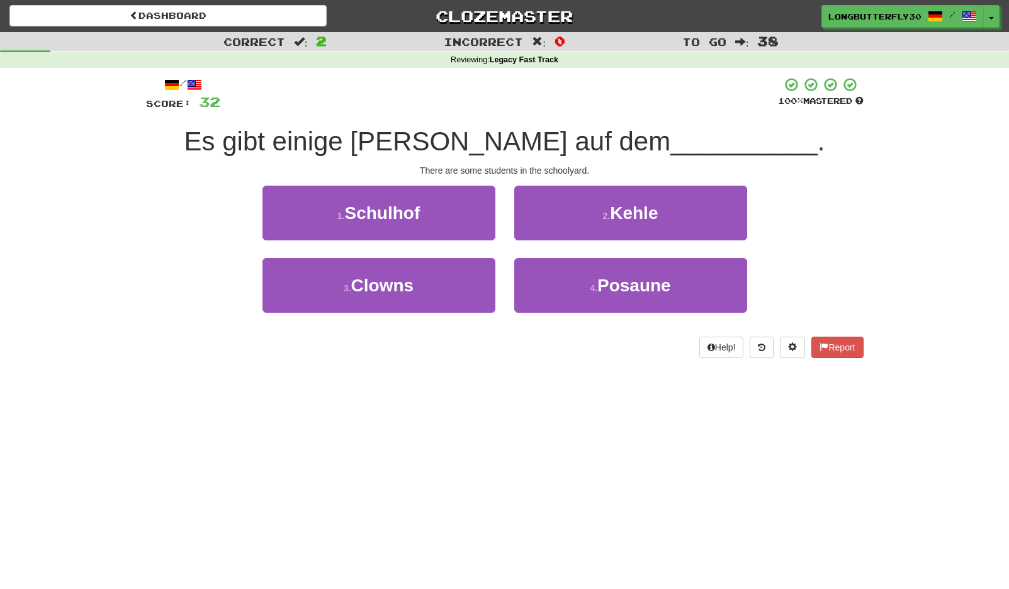
click at [472, 216] on button "1 . Schulhof" at bounding box center [378, 213] width 233 height 55
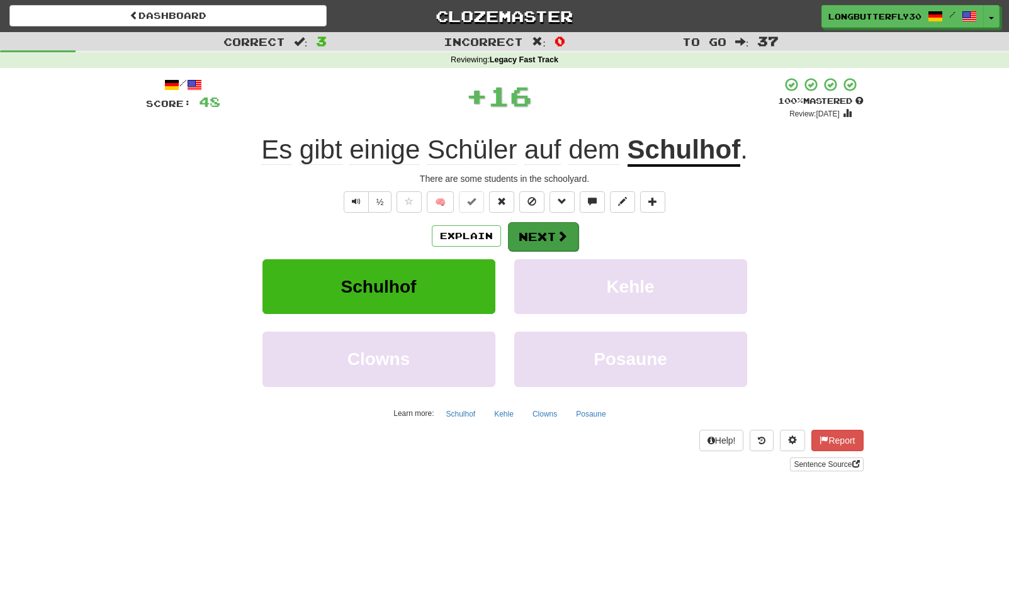
click at [531, 236] on button "Next" at bounding box center [543, 236] width 70 height 29
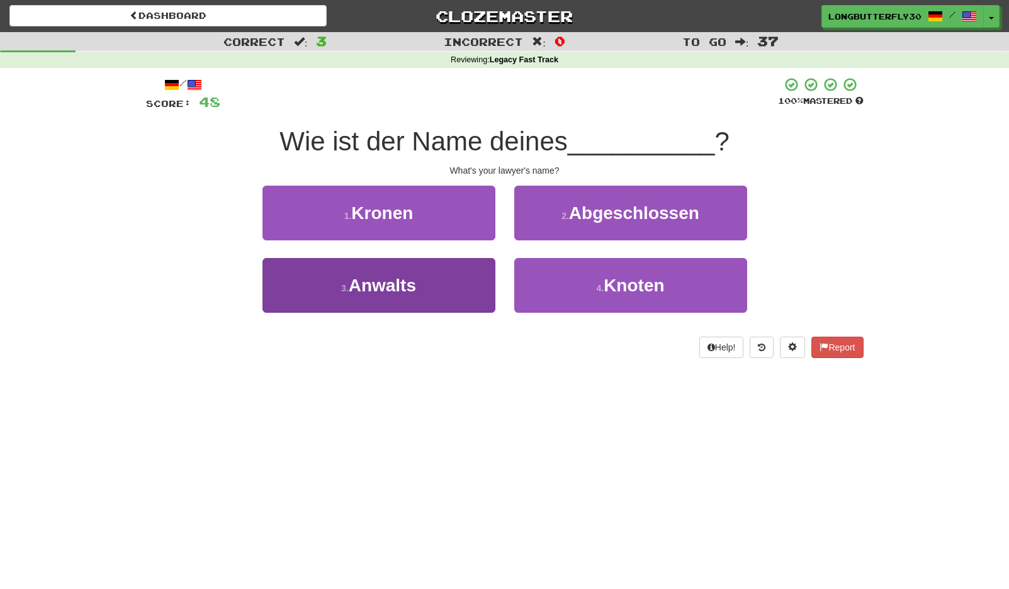
click at [467, 284] on button "3 . Anwalts" at bounding box center [378, 285] width 233 height 55
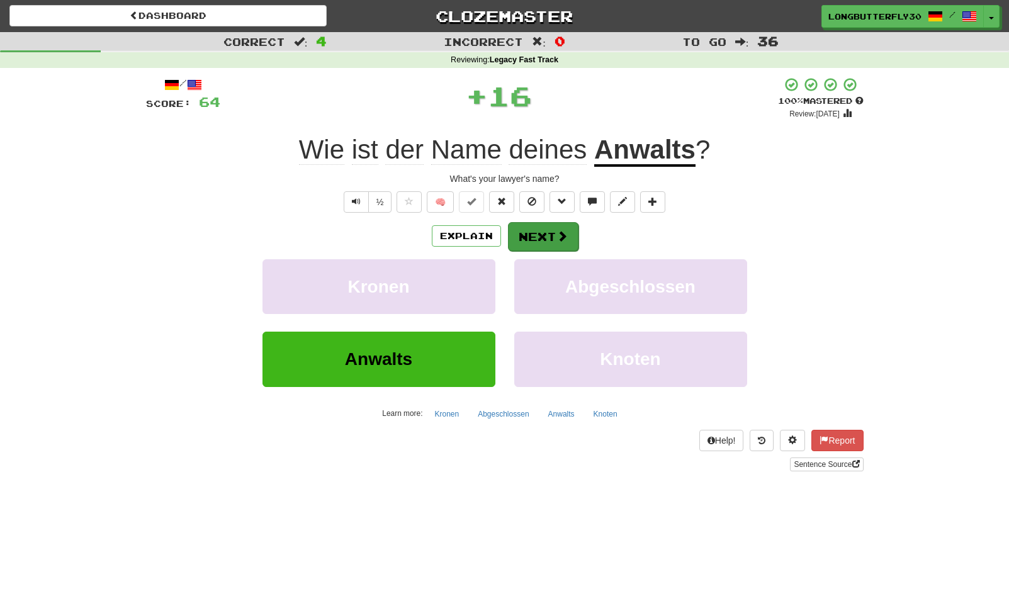
click at [554, 235] on button "Next" at bounding box center [543, 236] width 70 height 29
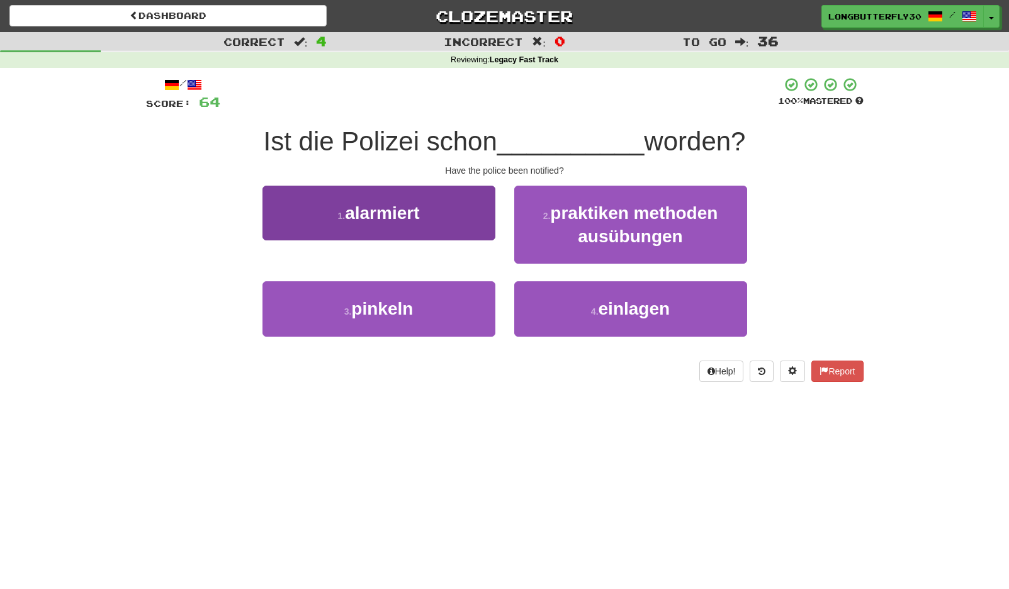
click at [479, 215] on button "1 . alarmiert" at bounding box center [378, 213] width 233 height 55
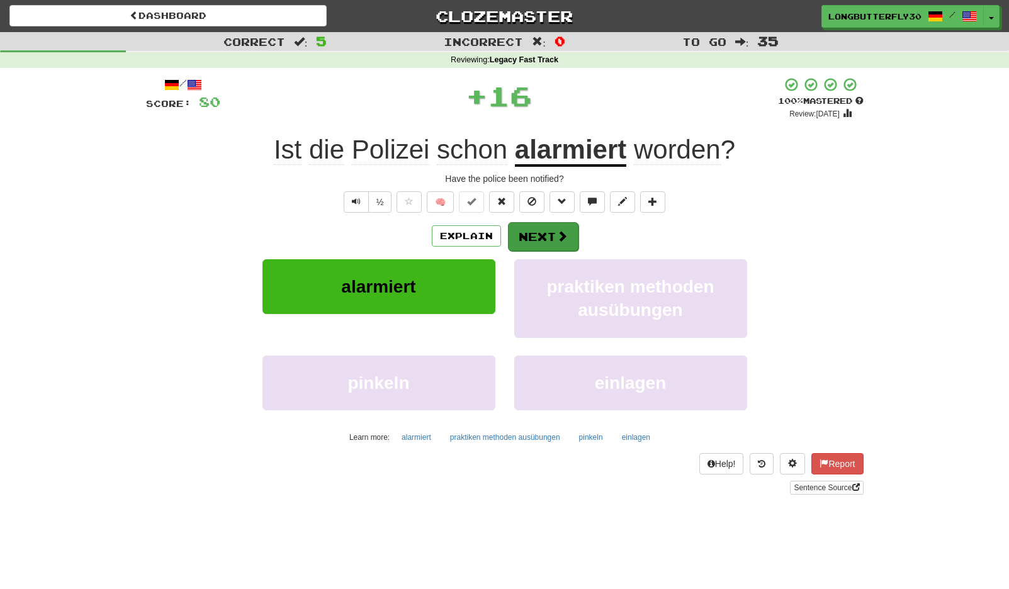
click at [550, 230] on button "Next" at bounding box center [543, 236] width 70 height 29
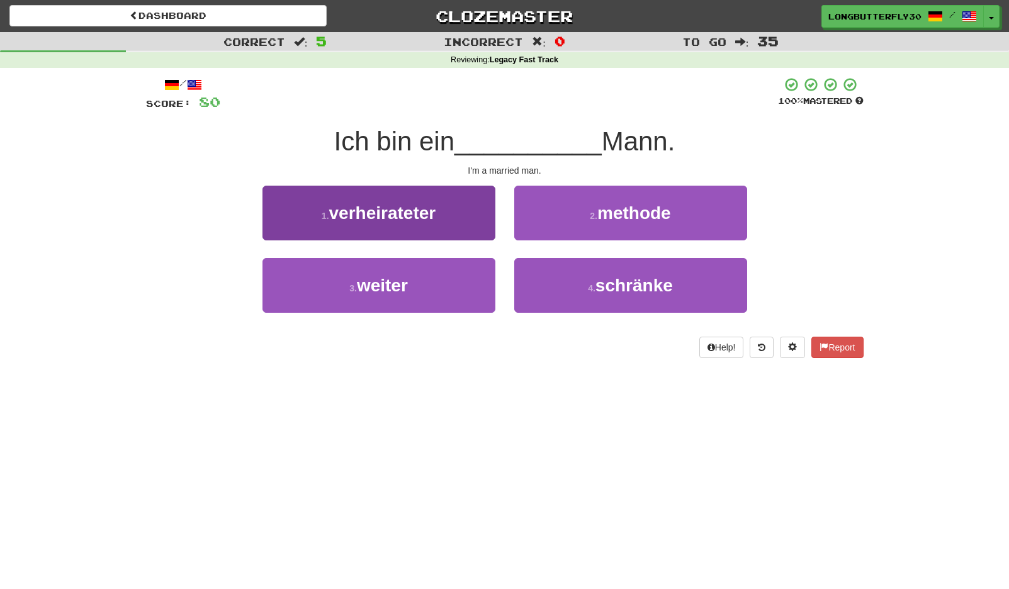
click at [454, 213] on button "1 . verheirateter" at bounding box center [378, 213] width 233 height 55
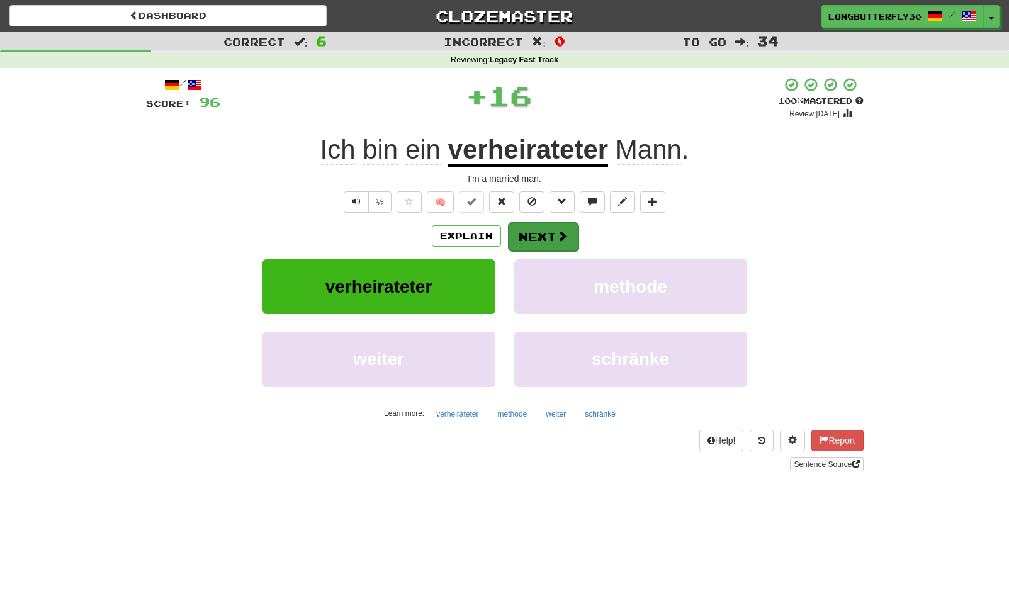
click at [534, 235] on button "Next" at bounding box center [543, 236] width 70 height 29
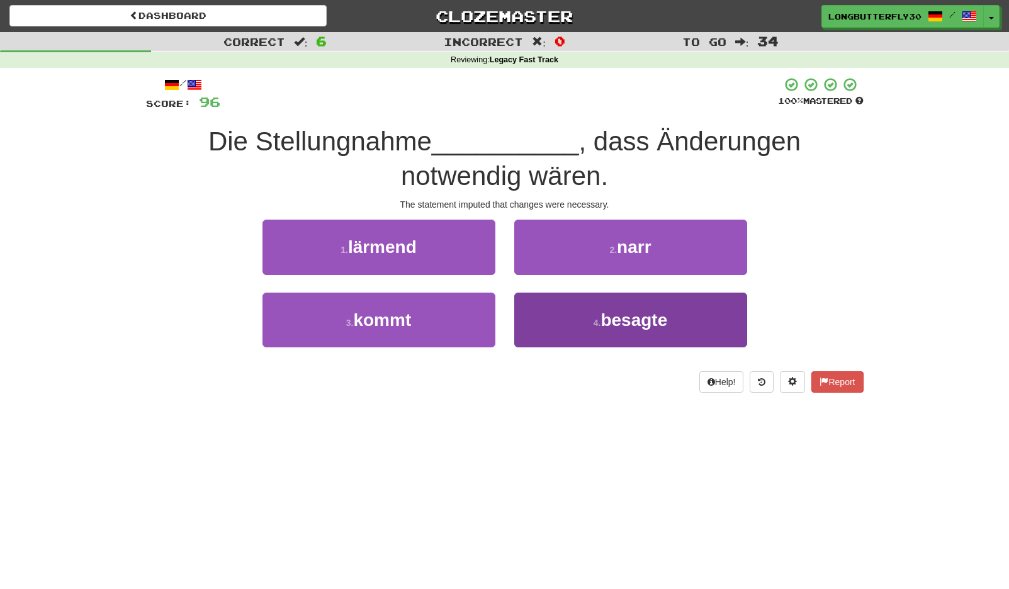
click at [585, 316] on button "4 . besagte" at bounding box center [630, 320] width 233 height 55
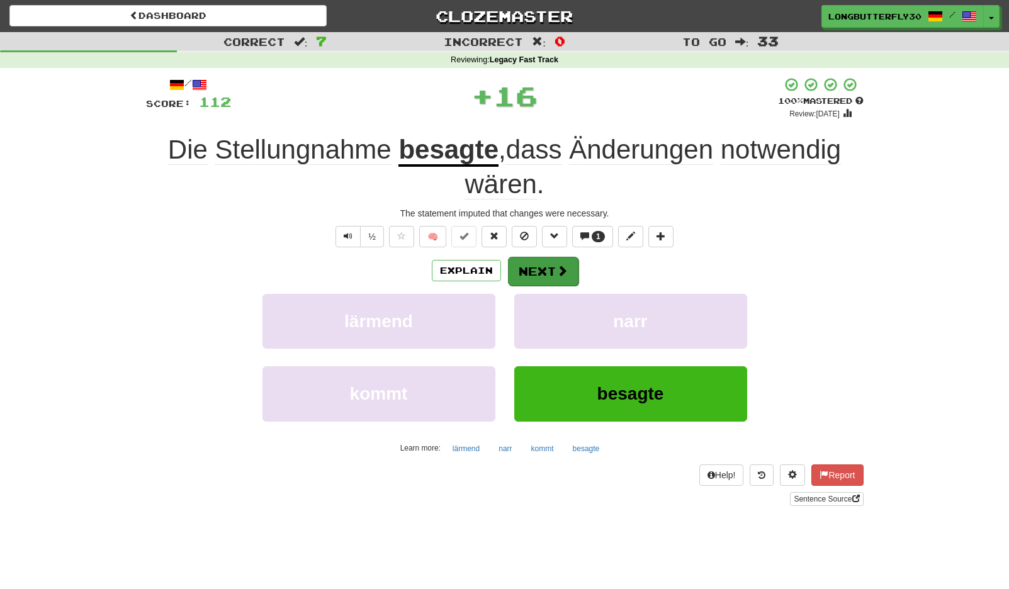
click at [558, 268] on span at bounding box center [561, 270] width 11 height 11
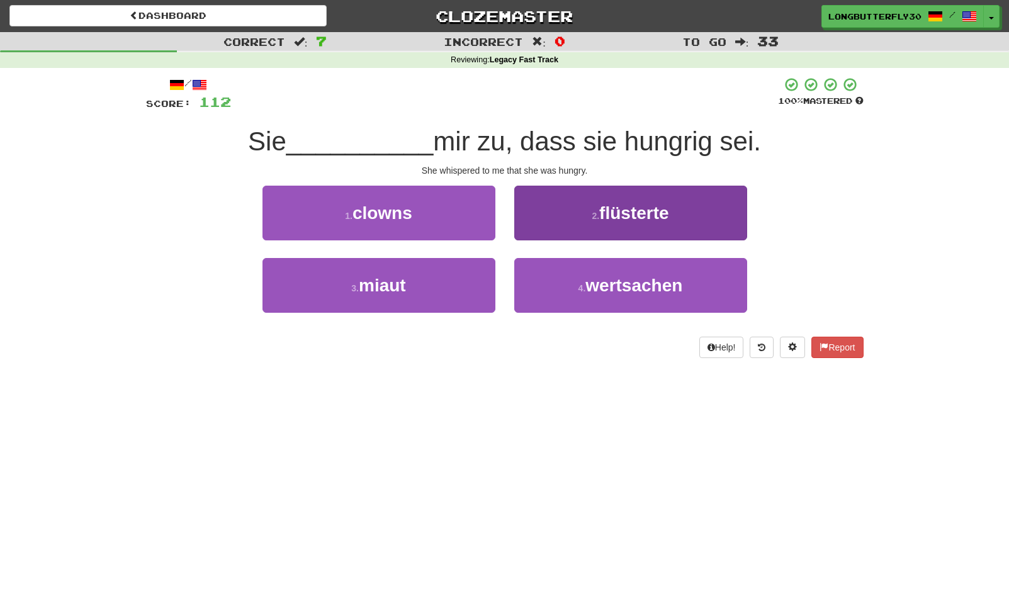
click at [616, 223] on button "2 . flüsterte" at bounding box center [630, 213] width 233 height 55
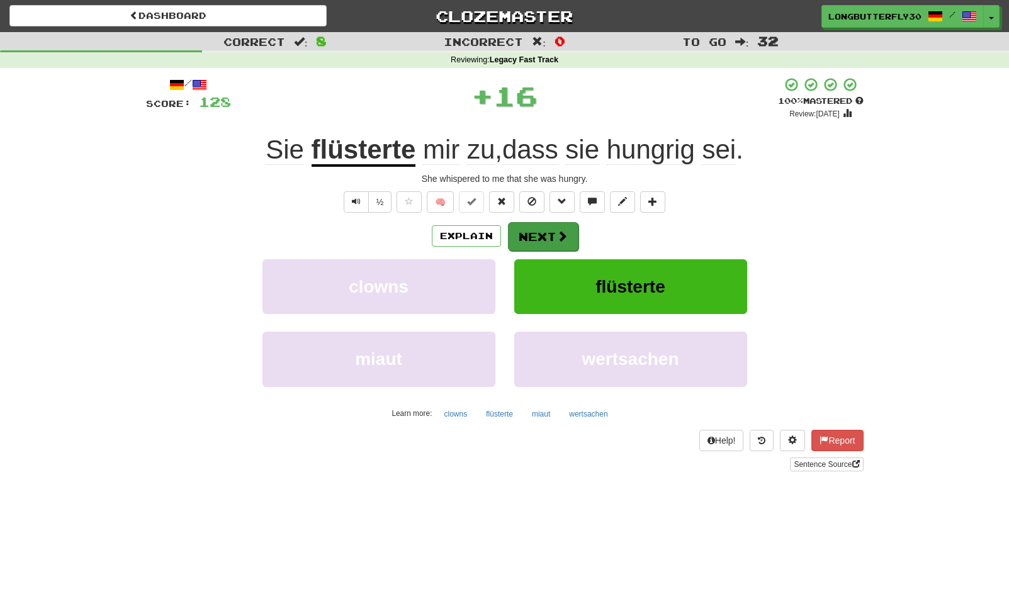
click at [567, 230] on button "Next" at bounding box center [543, 236] width 70 height 29
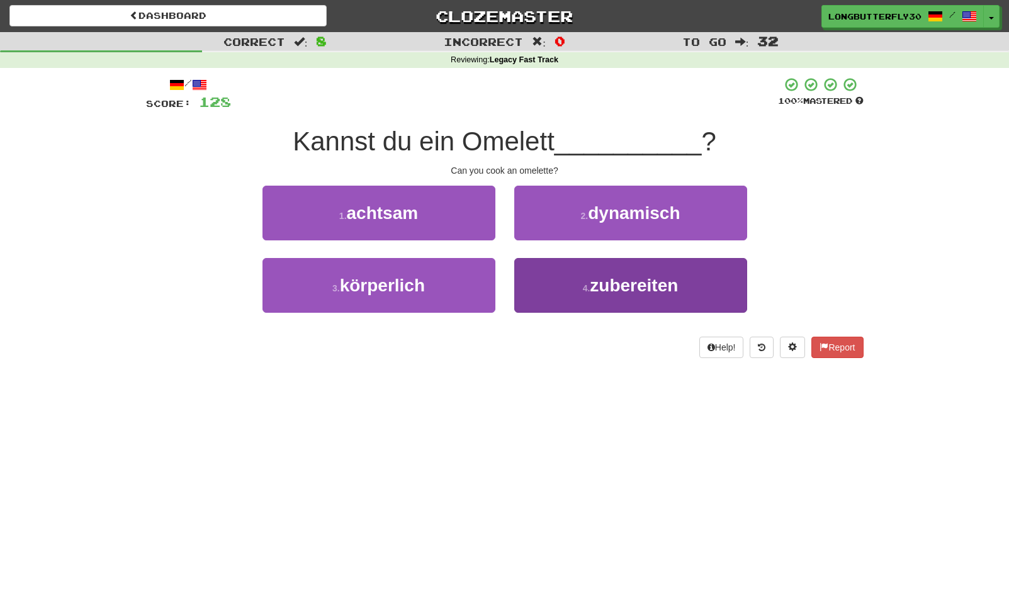
click at [579, 296] on button "4 . zubereiten" at bounding box center [630, 285] width 233 height 55
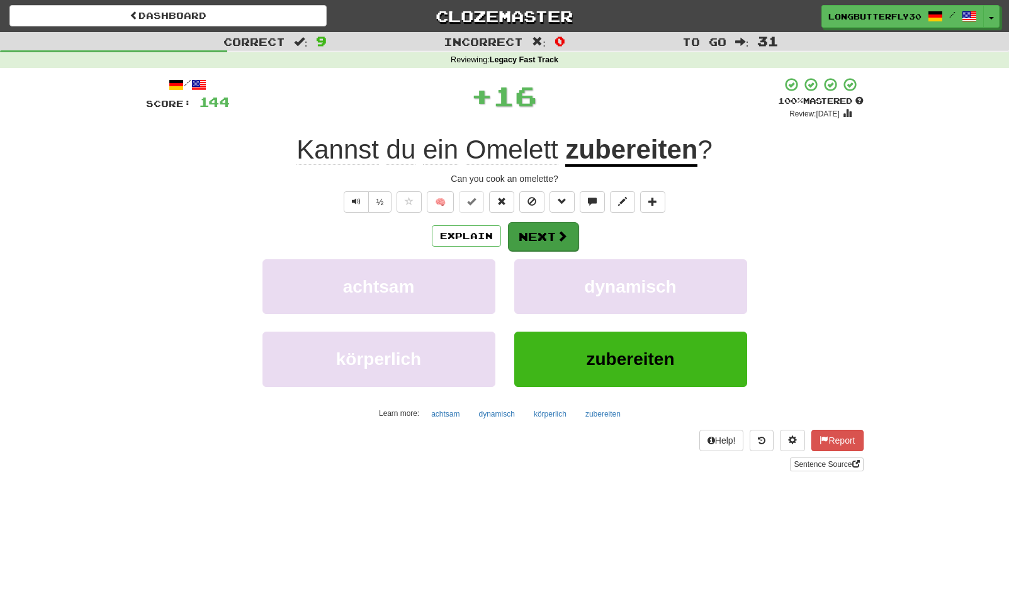
click at [554, 226] on button "Next" at bounding box center [543, 236] width 70 height 29
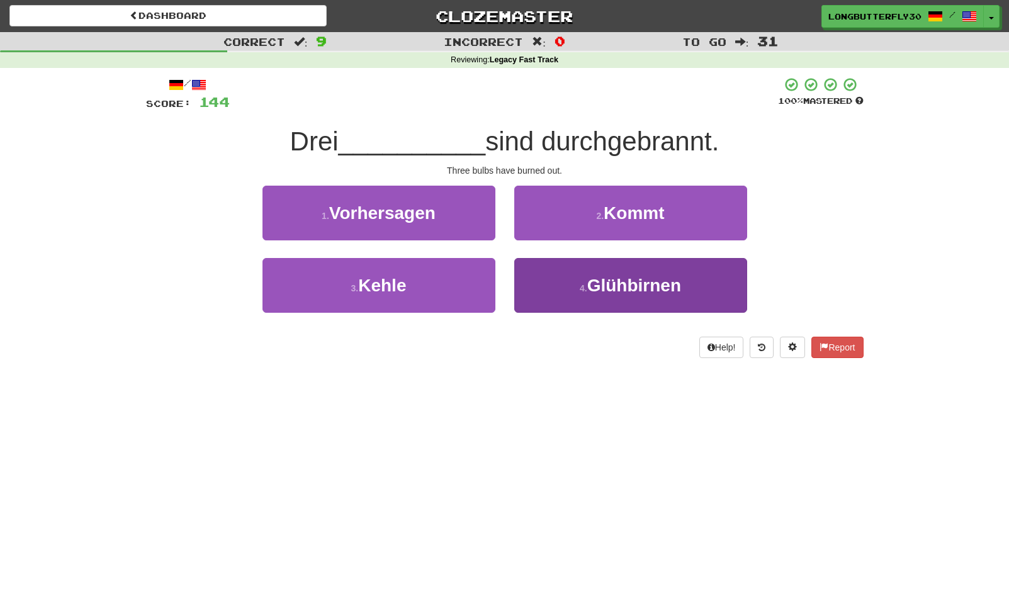
click at [563, 279] on button "4 . Glühbirnen" at bounding box center [630, 285] width 233 height 55
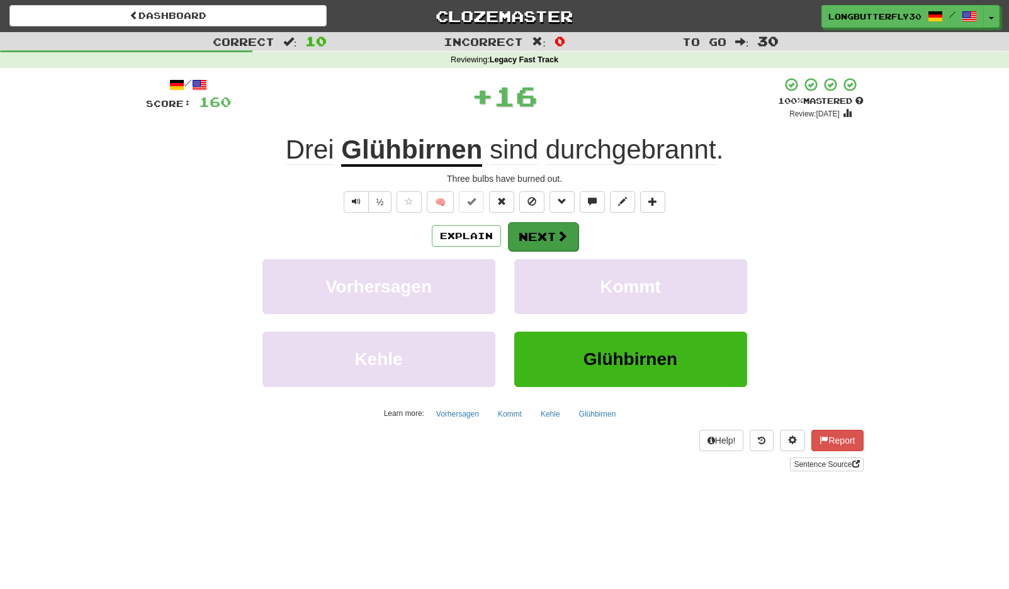
click at [543, 222] on button "Next" at bounding box center [543, 236] width 70 height 29
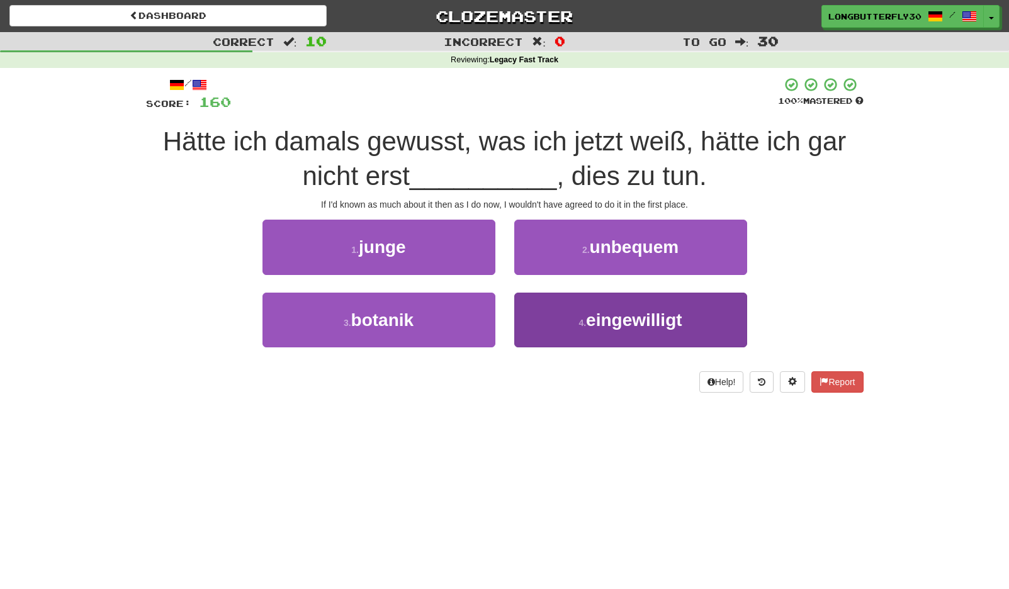
click at [621, 328] on button "4 . eingewilligt" at bounding box center [630, 320] width 233 height 55
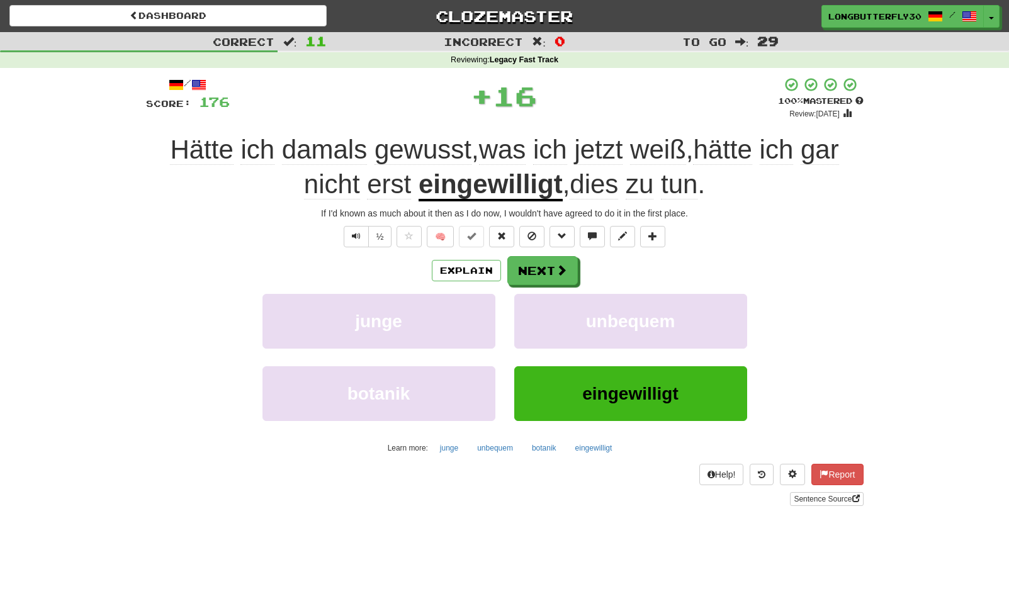
click at [573, 285] on div "Explain Next junge unbequem botanik eingewilligt Learn more: junge unbequem bot…" at bounding box center [504, 357] width 717 height 202
click at [552, 271] on button "Next" at bounding box center [543, 271] width 70 height 29
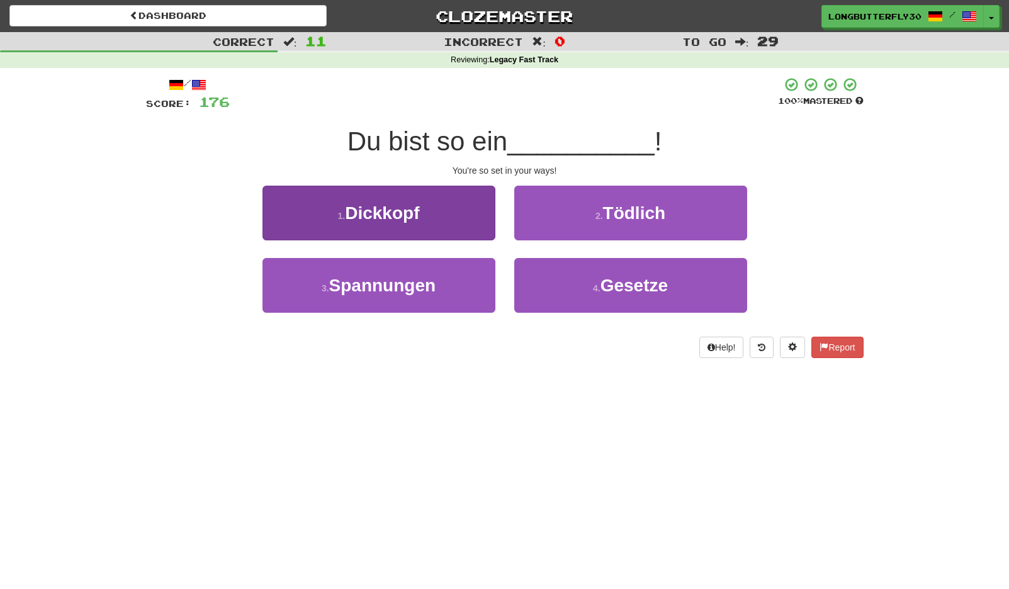
click at [471, 206] on button "1 . Dickkopf" at bounding box center [378, 213] width 233 height 55
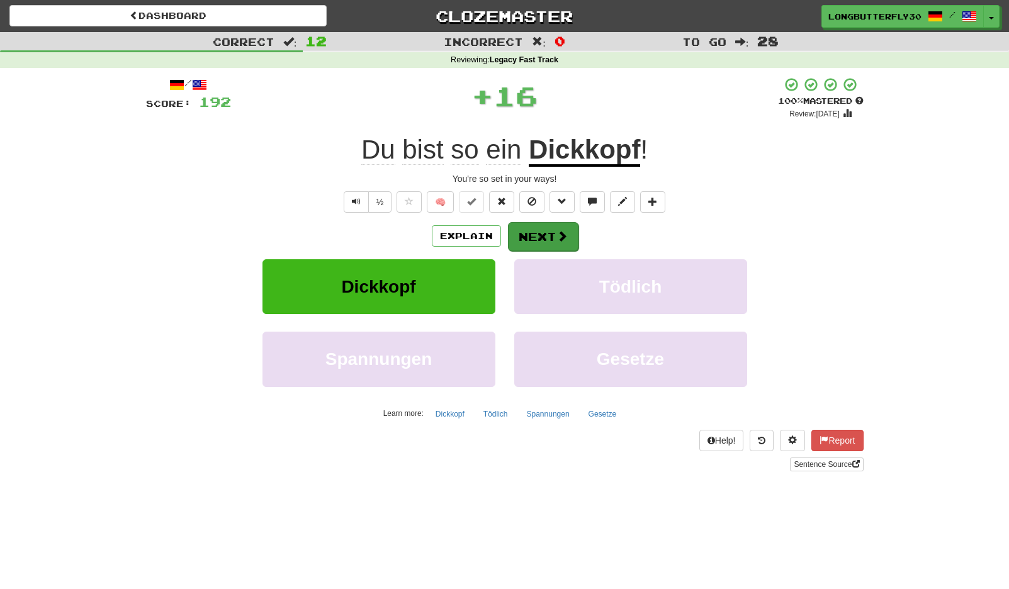
click at [539, 226] on button "Next" at bounding box center [543, 236] width 70 height 29
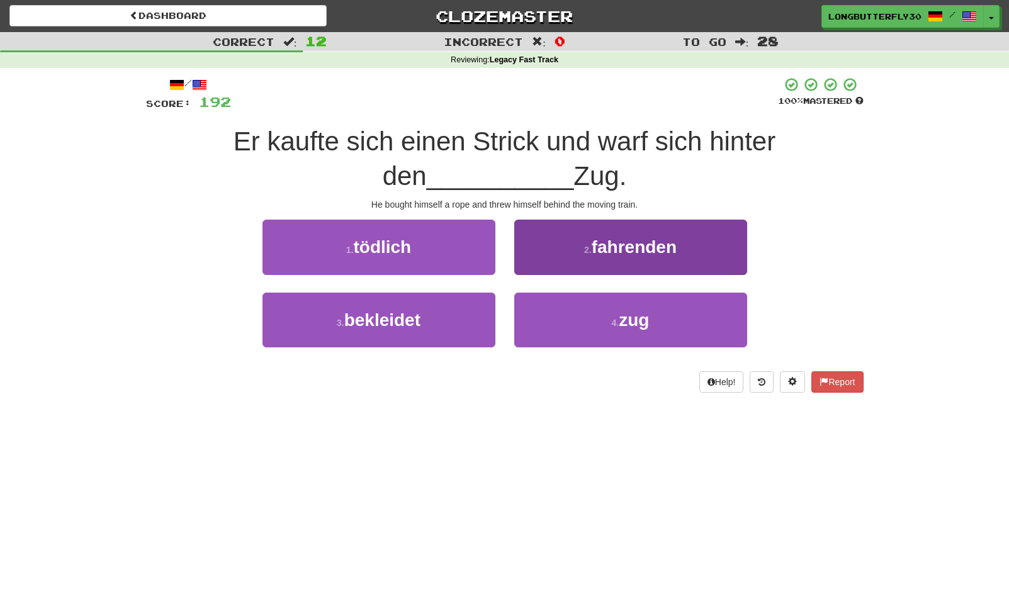
click at [606, 250] on span "fahrenden" at bounding box center [633, 247] width 85 height 20
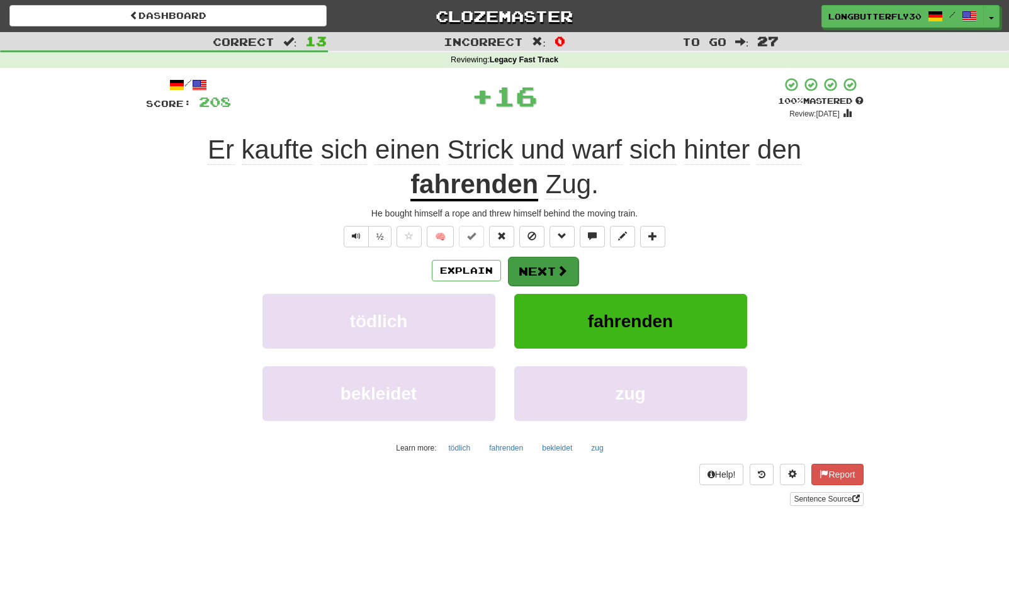
click at [559, 265] on span at bounding box center [561, 270] width 11 height 11
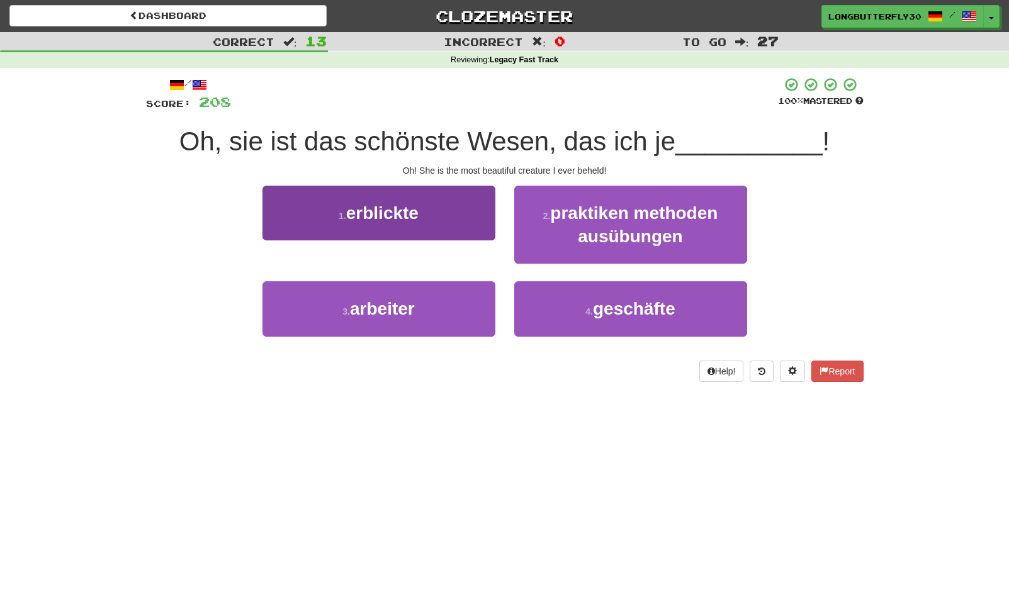
click at [478, 204] on button "1 . erblickte" at bounding box center [378, 213] width 233 height 55
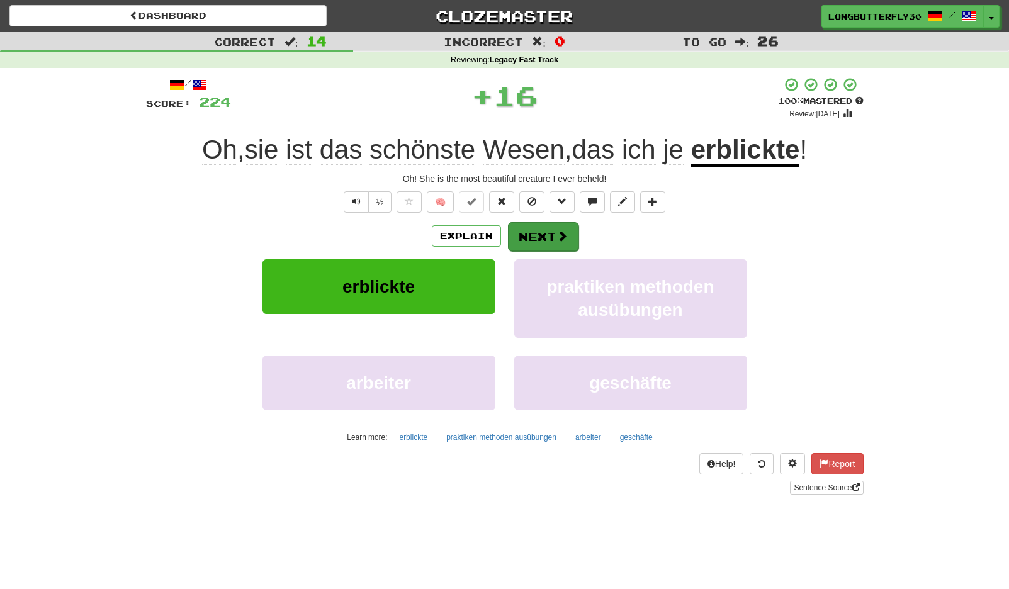
click at [541, 230] on button "Next" at bounding box center [543, 236] width 70 height 29
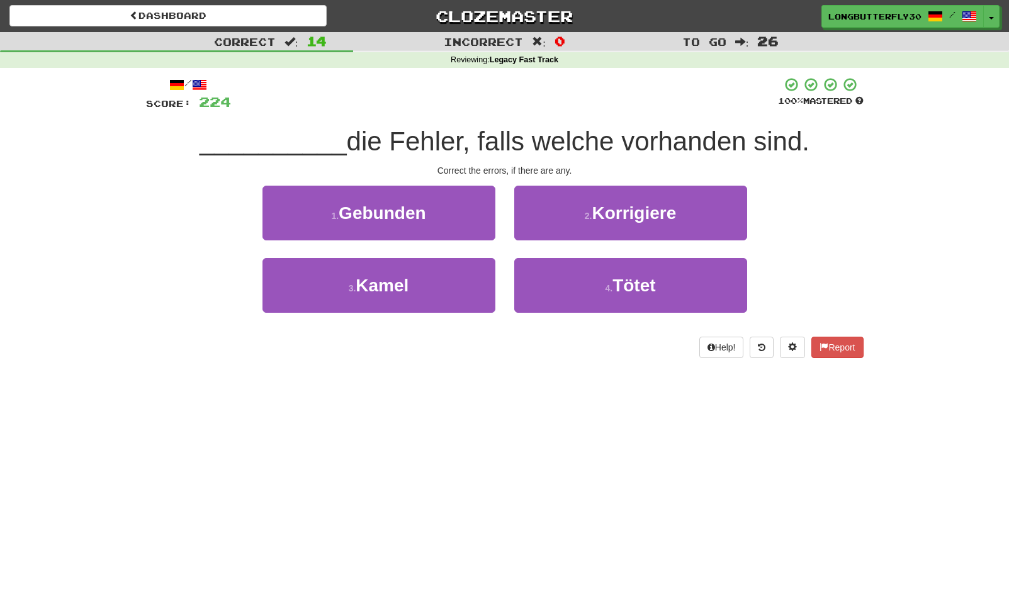
drag, startPoint x: 615, startPoint y: 210, endPoint x: 609, endPoint y: 213, distance: 6.5
click at [610, 213] on span "Korrigiere" at bounding box center [633, 213] width 84 height 20
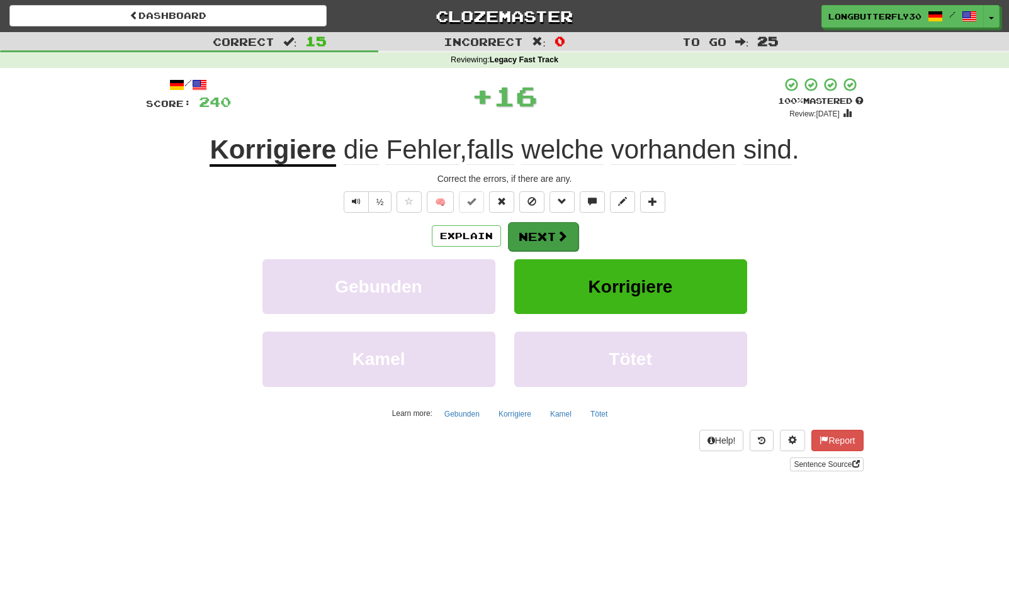
click at [564, 230] on span at bounding box center [561, 235] width 11 height 11
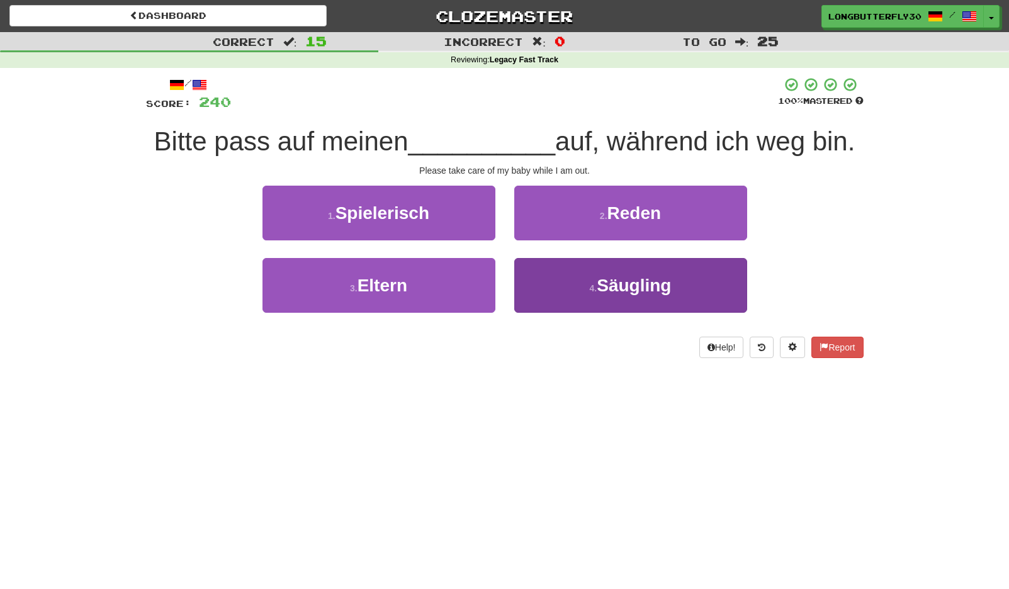
click at [613, 285] on span "Säugling" at bounding box center [633, 286] width 74 height 20
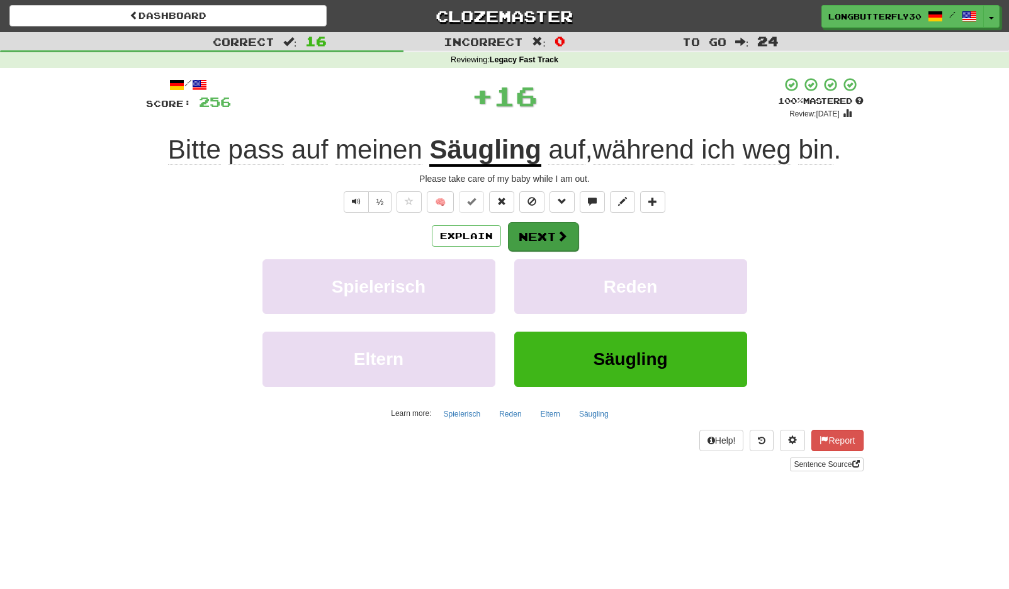
click at [552, 230] on button "Next" at bounding box center [543, 236] width 70 height 29
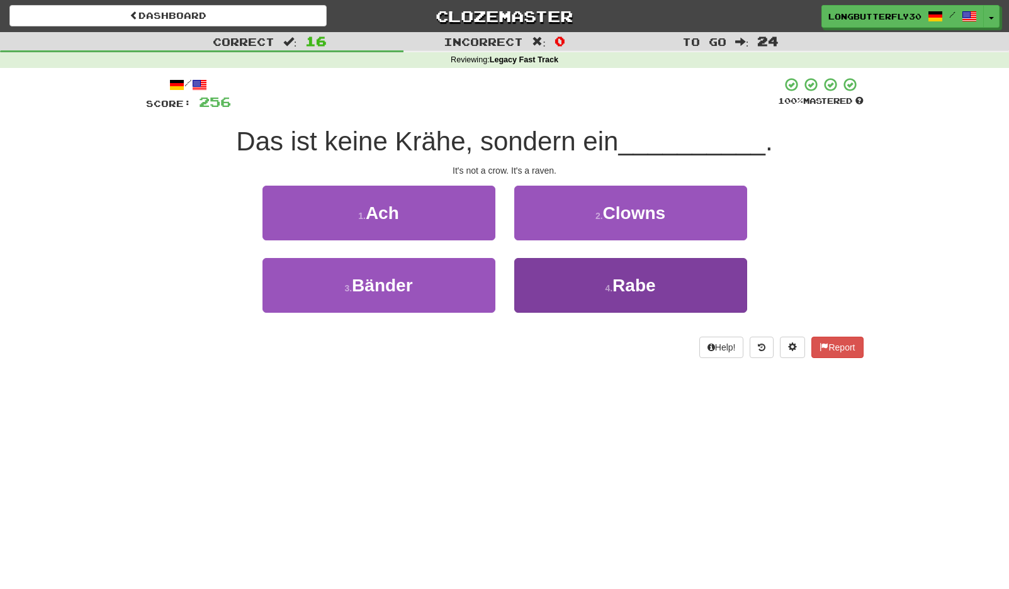
click at [581, 289] on button "4 . Rabe" at bounding box center [630, 285] width 233 height 55
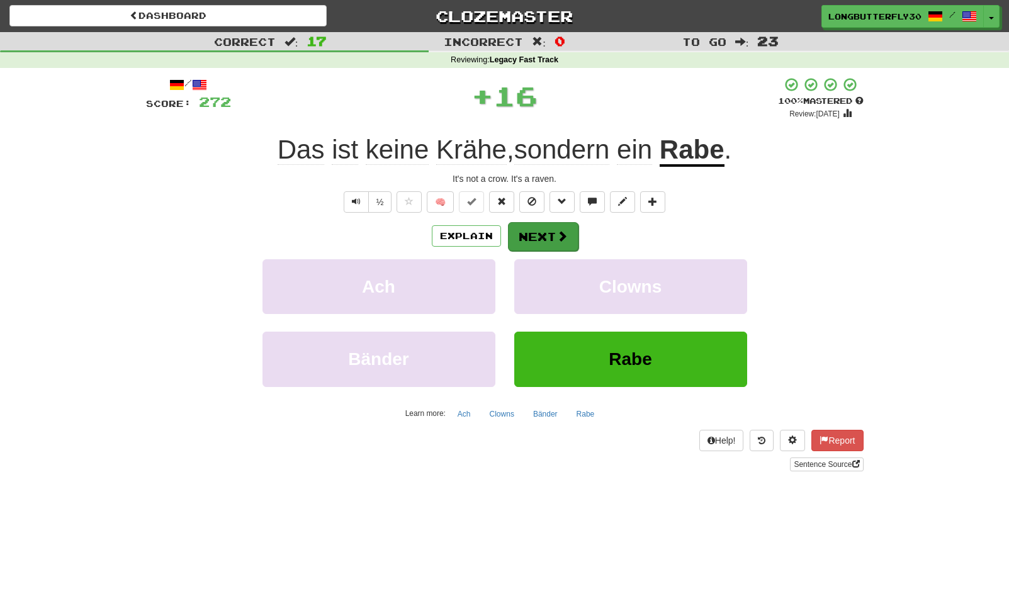
click at [556, 235] on span at bounding box center [561, 235] width 11 height 11
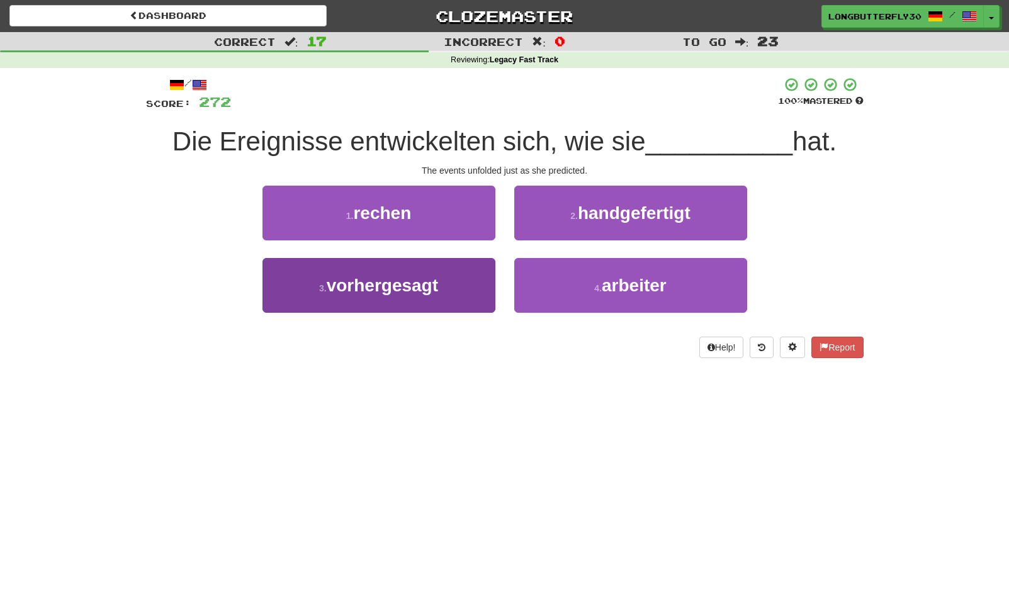
click at [472, 281] on button "3 . vorhergesagt" at bounding box center [378, 285] width 233 height 55
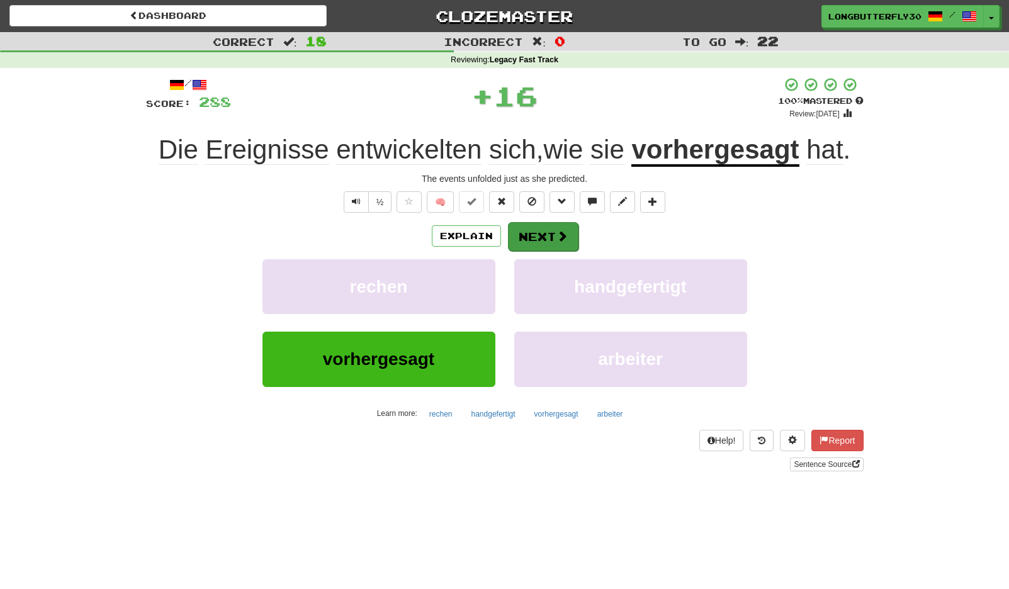
click at [549, 239] on button "Next" at bounding box center [543, 236] width 70 height 29
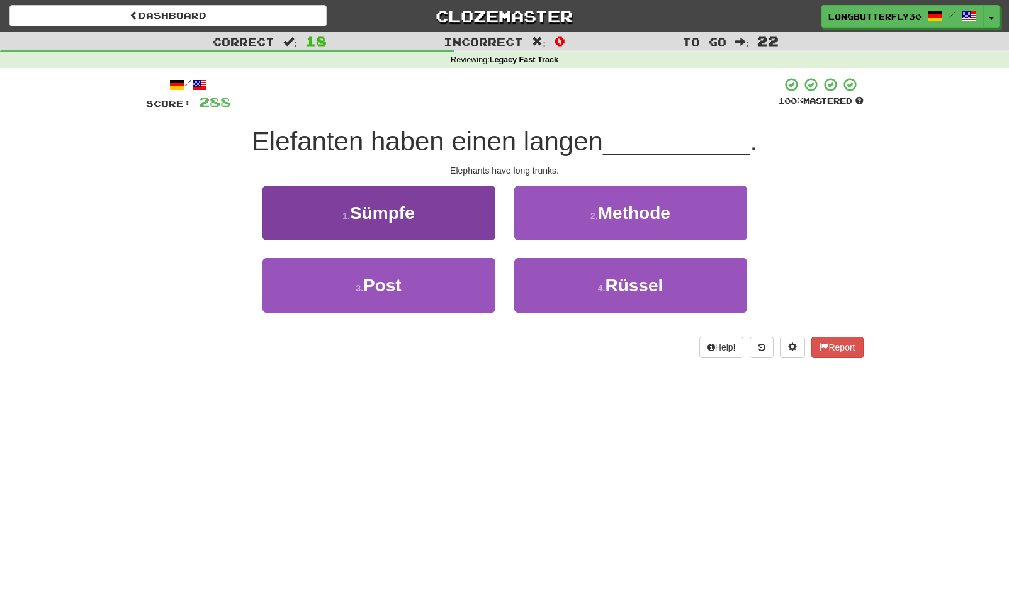
click at [457, 204] on button "1 . Sümpfe" at bounding box center [378, 213] width 233 height 55
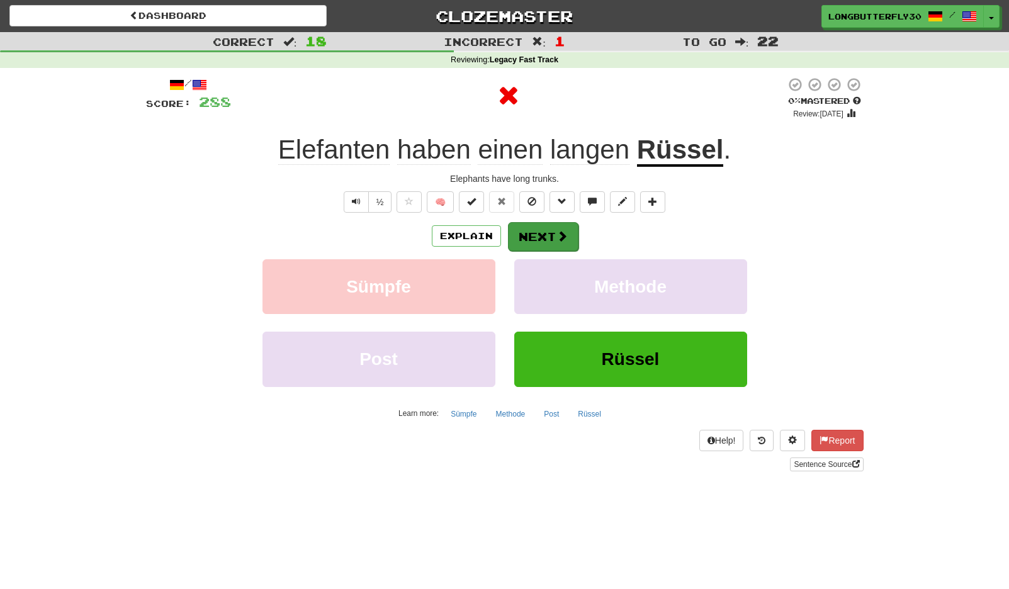
click at [544, 228] on button "Next" at bounding box center [543, 236] width 70 height 29
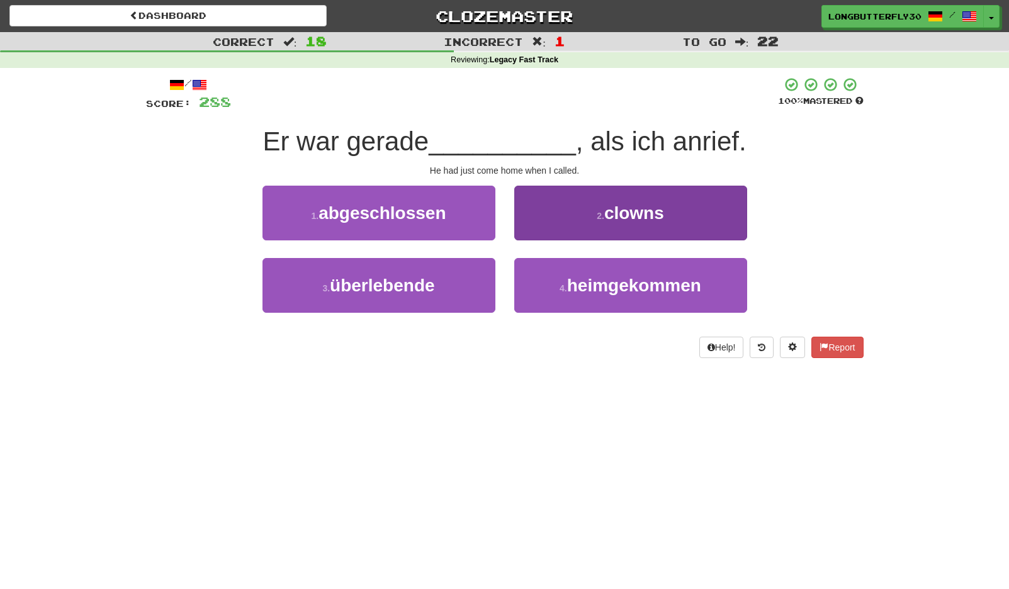
click at [554, 285] on button "4 . heimgekommen" at bounding box center [630, 285] width 233 height 55
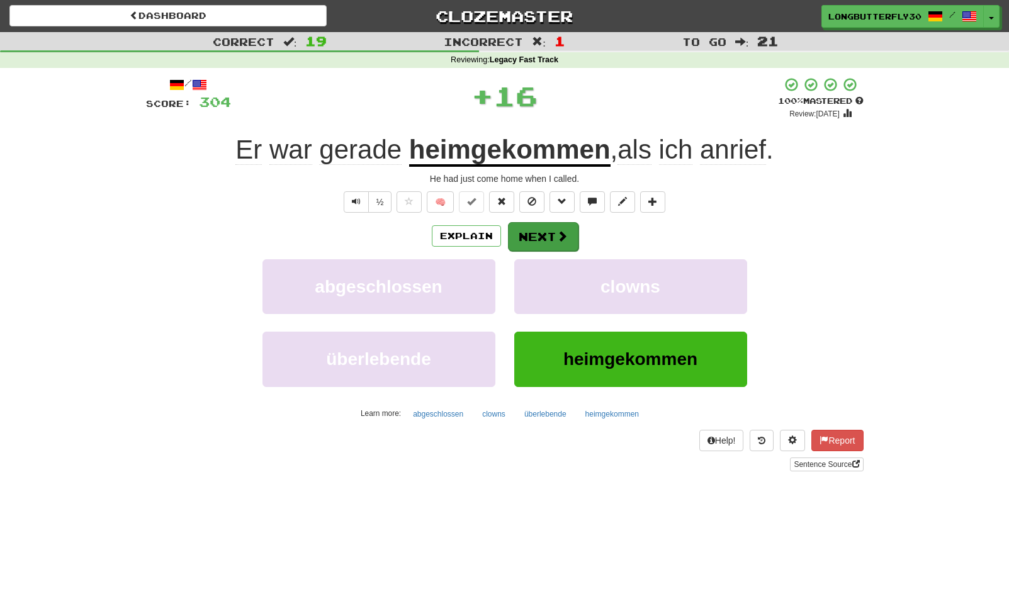
click at [551, 235] on button "Next" at bounding box center [543, 236] width 70 height 29
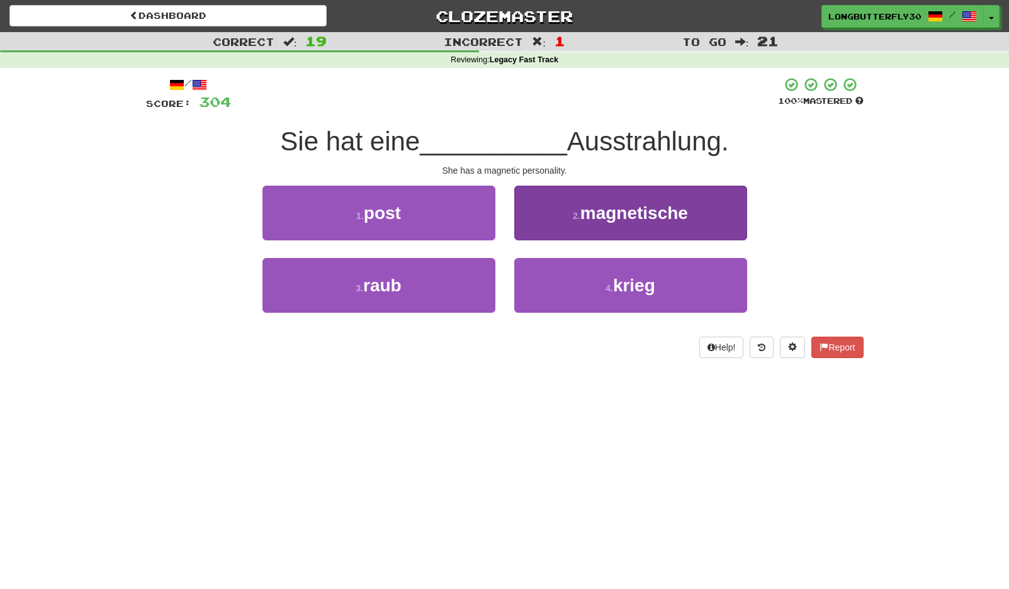
click at [612, 230] on button "2 . magnetische" at bounding box center [630, 213] width 233 height 55
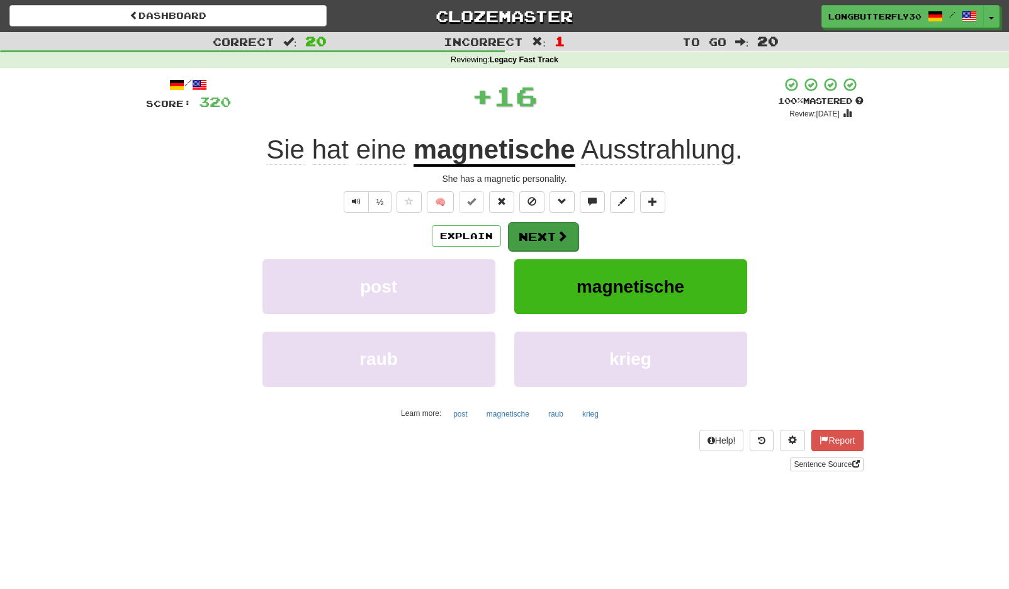
click at [558, 226] on button "Next" at bounding box center [543, 236] width 70 height 29
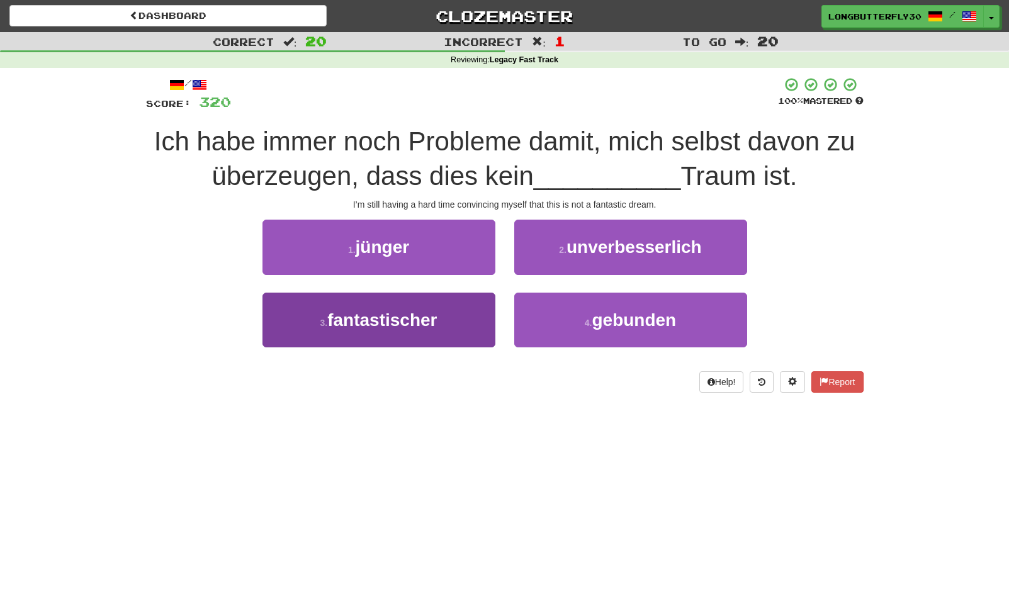
click at [410, 314] on span "fantastischer" at bounding box center [381, 320] width 109 height 20
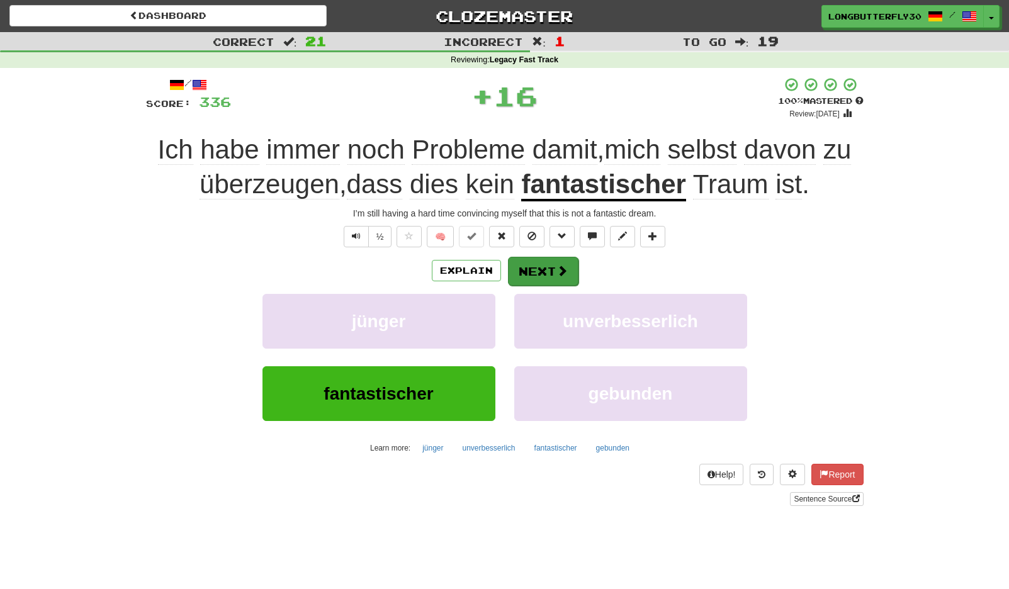
click at [541, 267] on button "Next" at bounding box center [543, 271] width 70 height 29
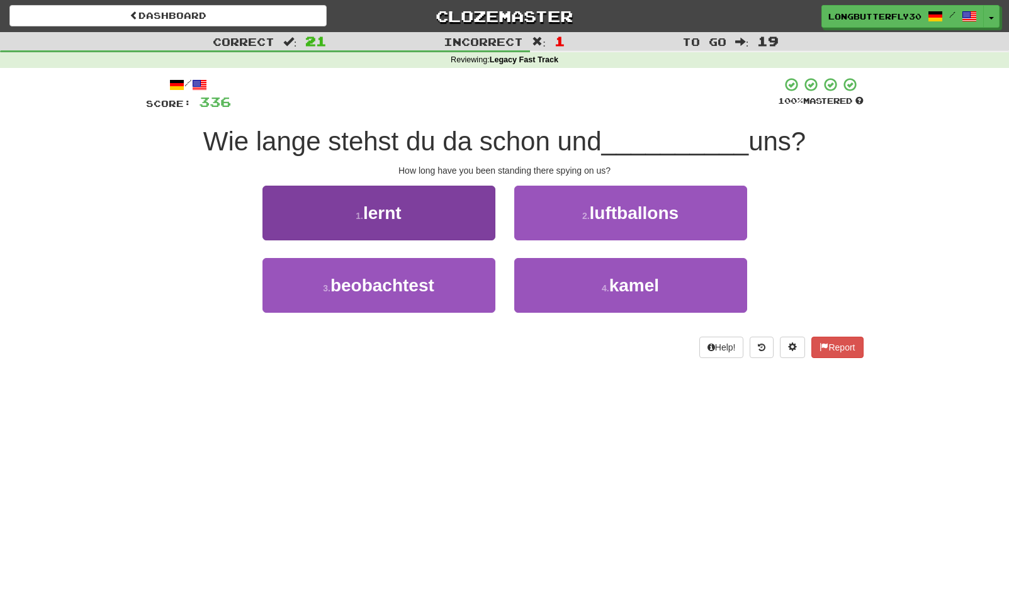
drag, startPoint x: 416, startPoint y: 287, endPoint x: 439, endPoint y: 264, distance: 32.5
click at [417, 284] on span "beobachtest" at bounding box center [382, 286] width 104 height 20
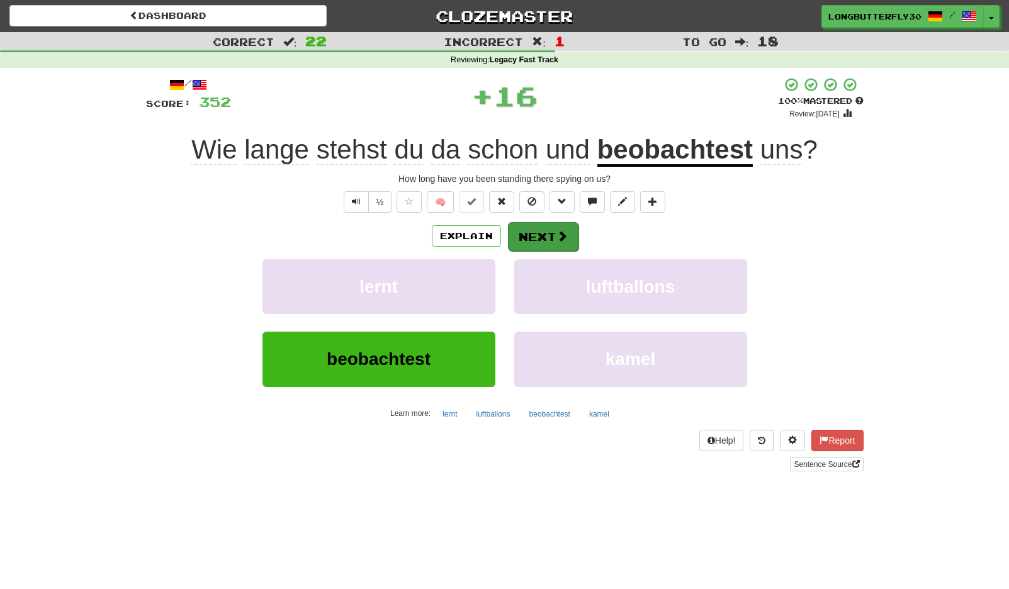
click at [523, 238] on button "Next" at bounding box center [543, 236] width 70 height 29
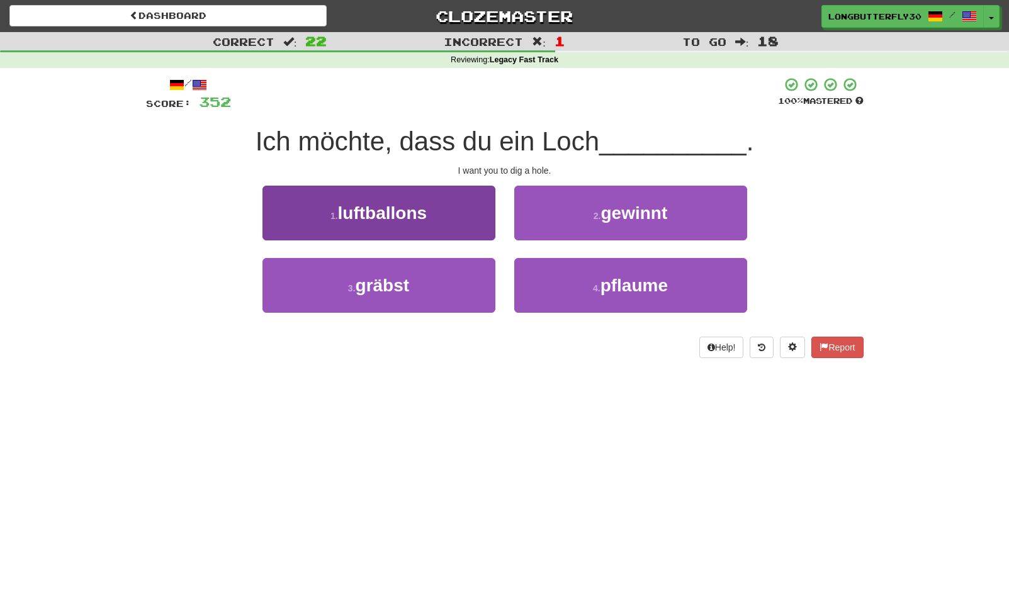
drag, startPoint x: 395, startPoint y: 287, endPoint x: 438, endPoint y: 261, distance: 50.0
click at [396, 287] on span "gräbst" at bounding box center [382, 286] width 54 height 20
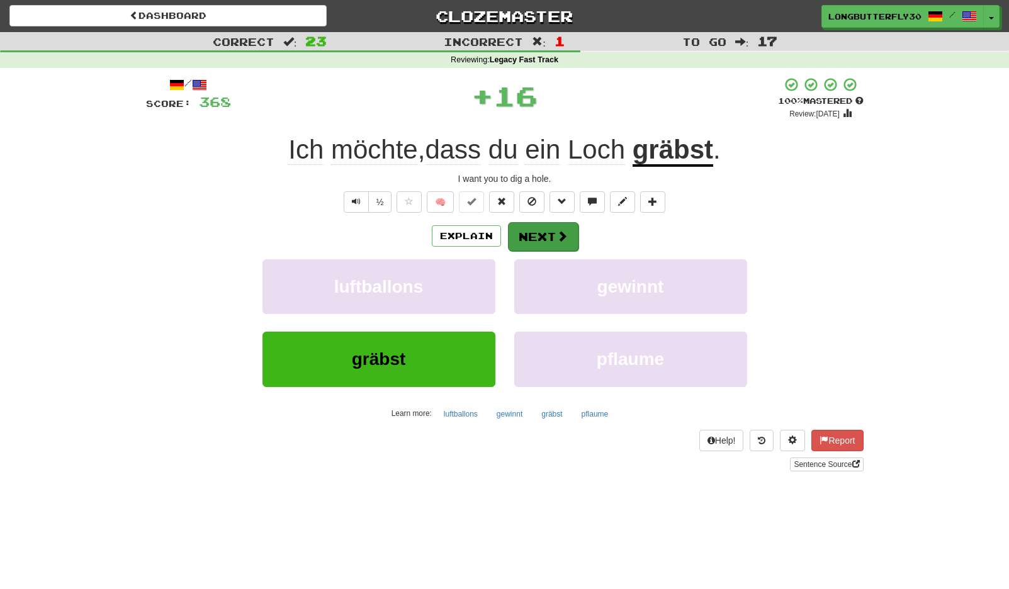
click at [530, 235] on button "Next" at bounding box center [543, 236] width 70 height 29
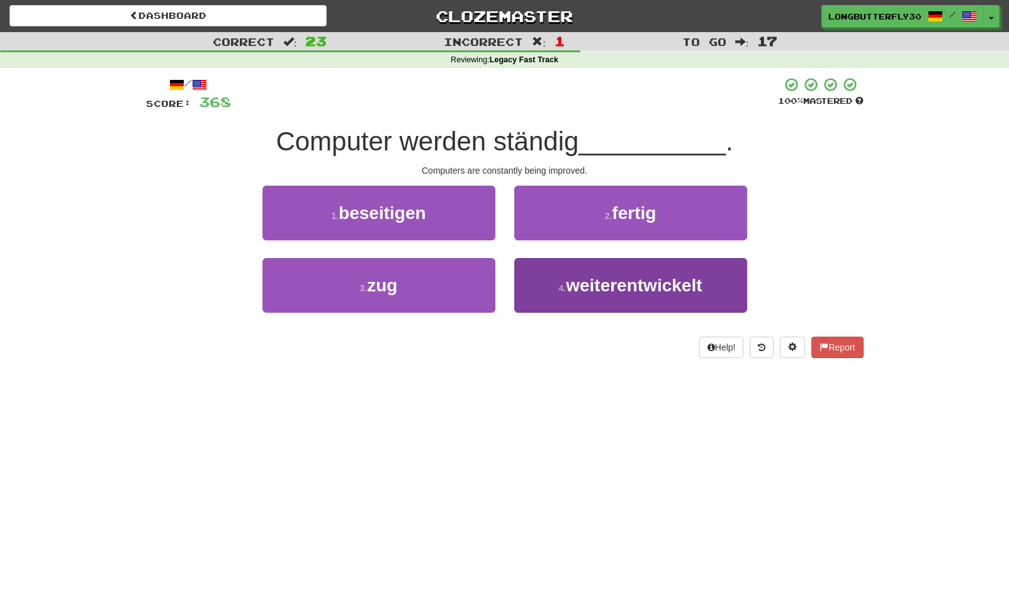
click at [583, 283] on span "weiterentwickelt" at bounding box center [634, 286] width 136 height 20
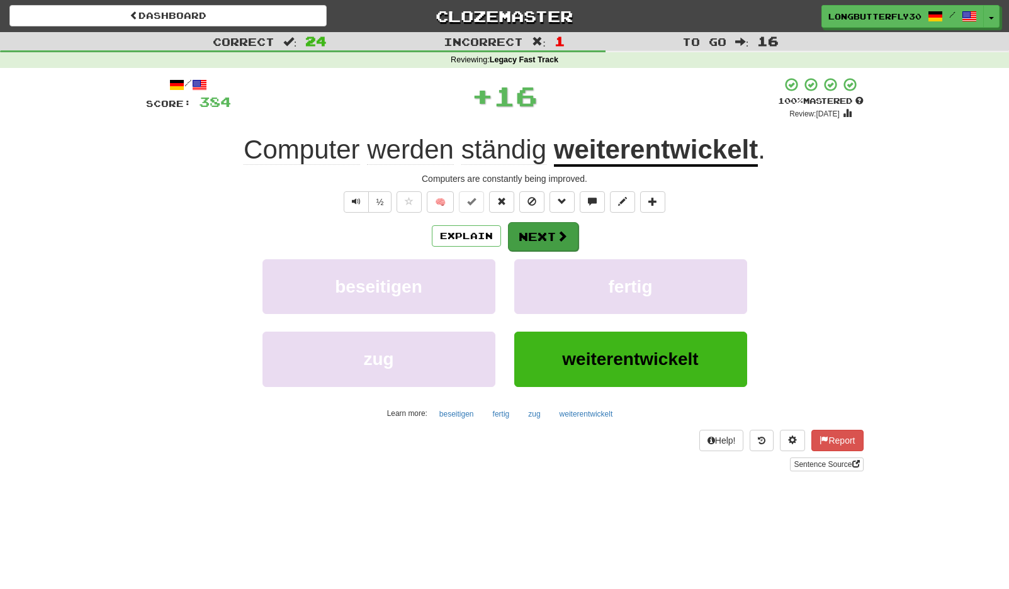
click at [554, 228] on button "Next" at bounding box center [543, 236] width 70 height 29
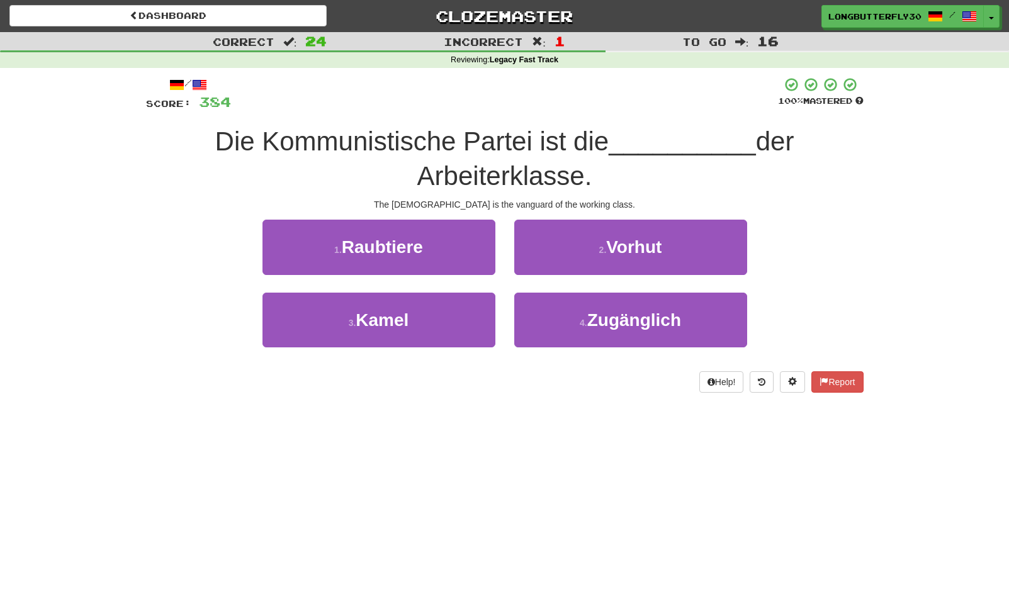
click at [636, 249] on span "Vorhut" at bounding box center [633, 247] width 55 height 20
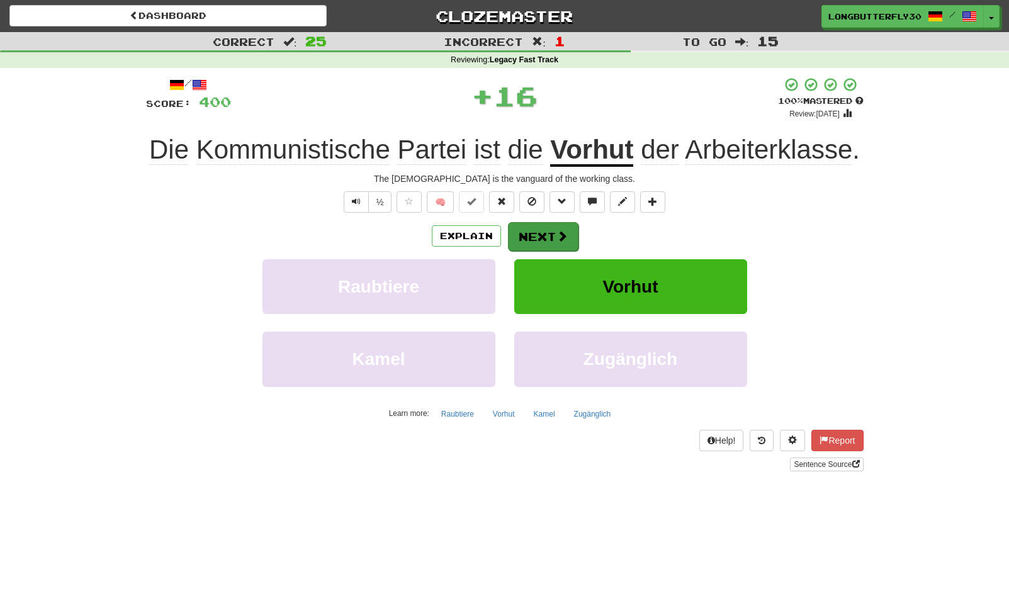
click at [569, 233] on button "Next" at bounding box center [543, 236] width 70 height 29
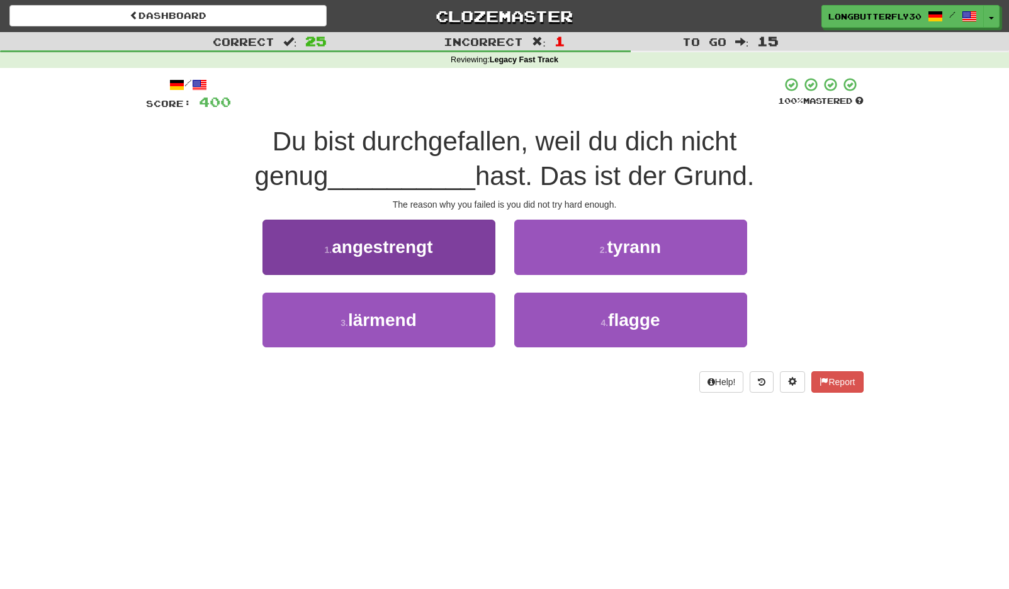
click at [457, 242] on button "1 . angestrengt" at bounding box center [378, 247] width 233 height 55
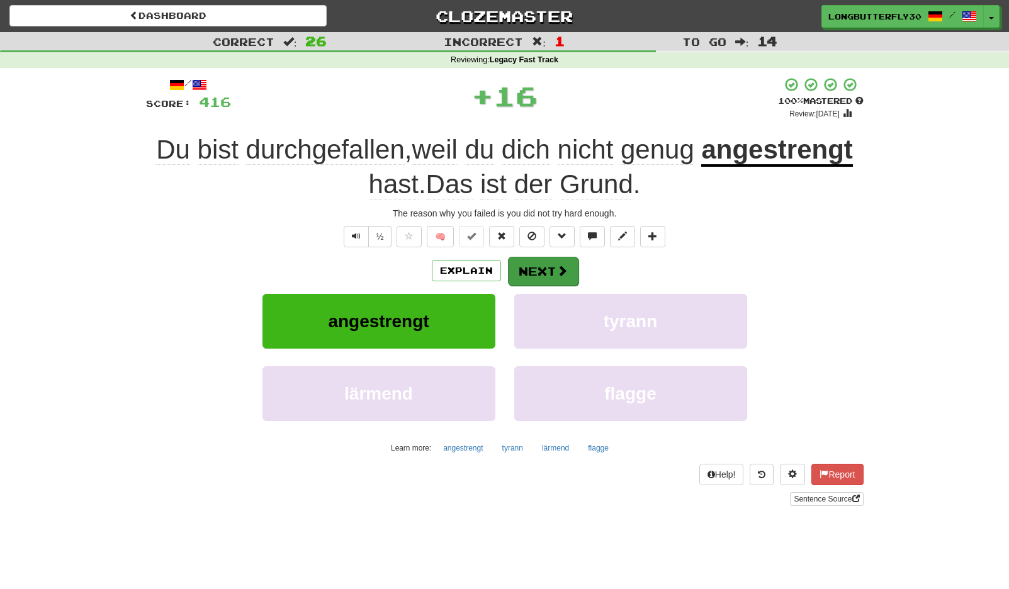
click at [528, 261] on button "Next" at bounding box center [543, 271] width 70 height 29
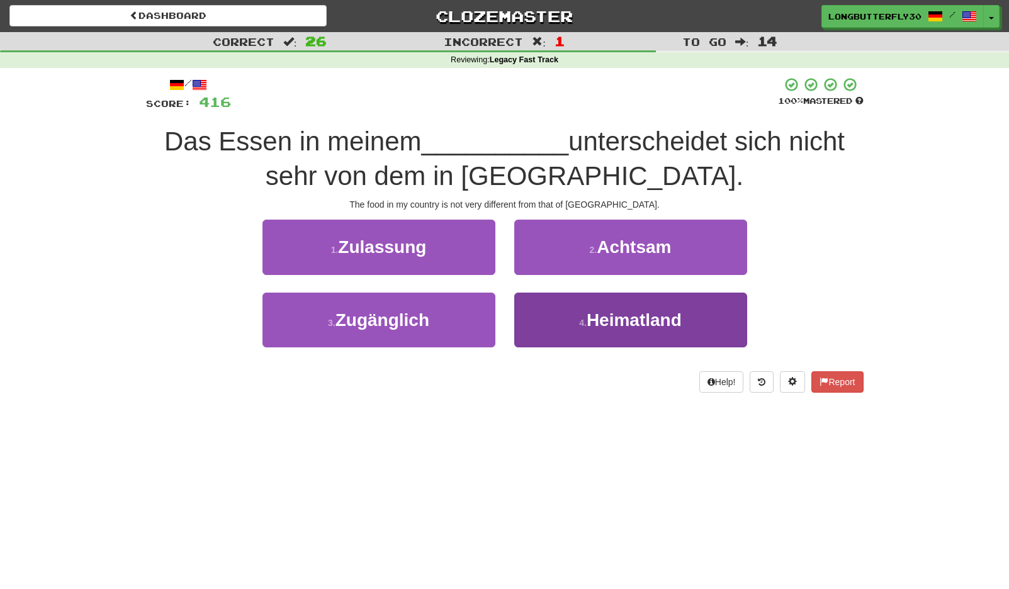
click at [585, 321] on small "4 ." at bounding box center [583, 323] width 8 height 10
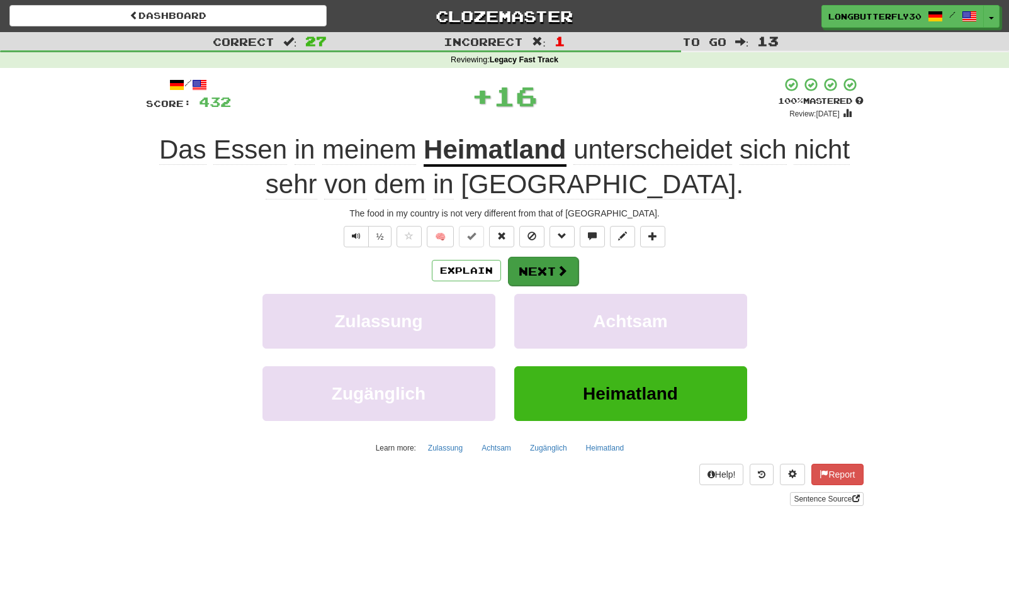
click at [547, 260] on button "Next" at bounding box center [543, 271] width 70 height 29
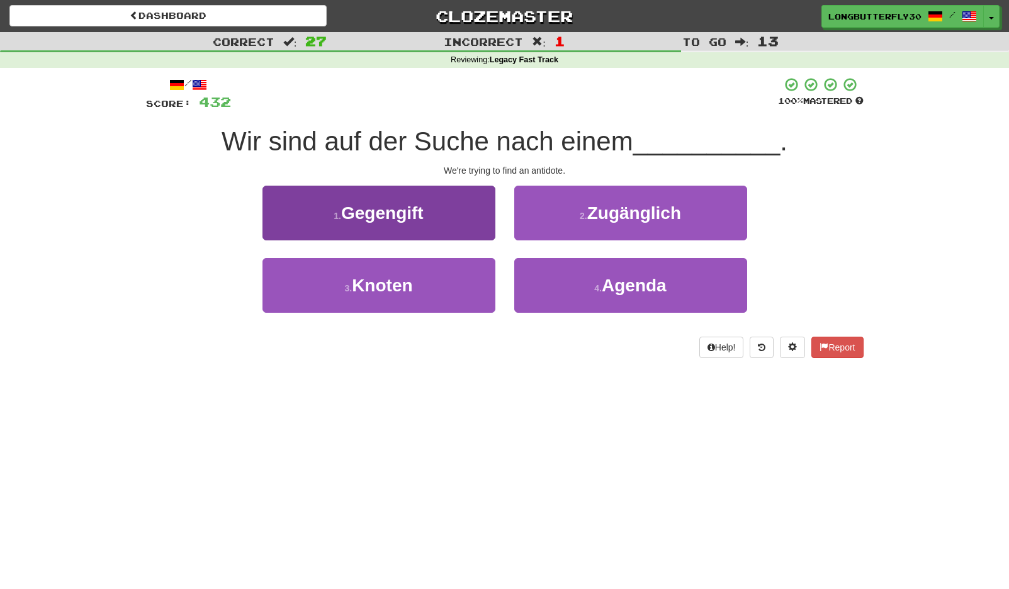
click at [473, 222] on button "1 . Gegengift" at bounding box center [378, 213] width 233 height 55
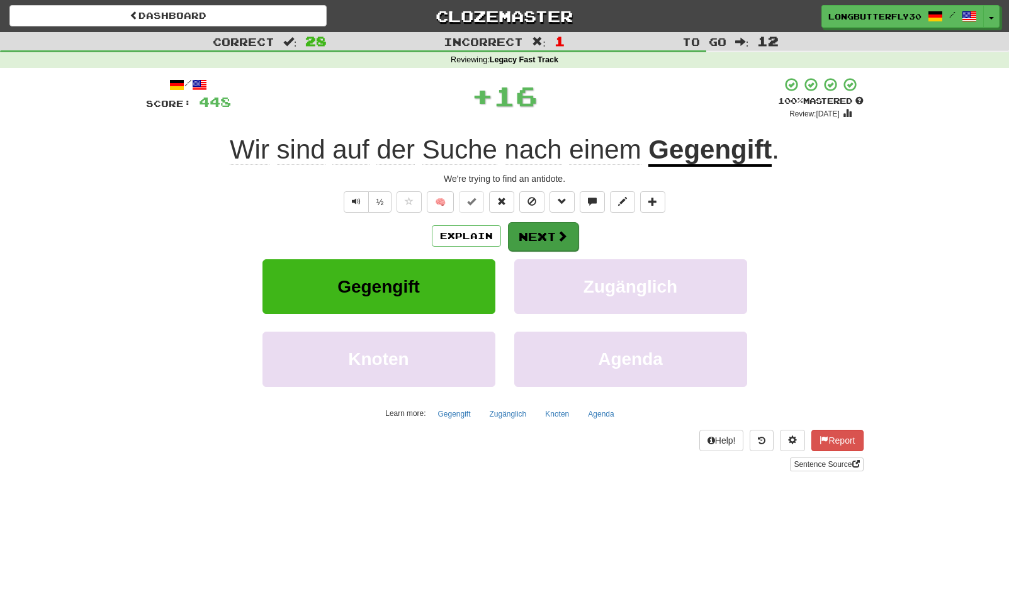
click at [532, 237] on button "Next" at bounding box center [543, 236] width 70 height 29
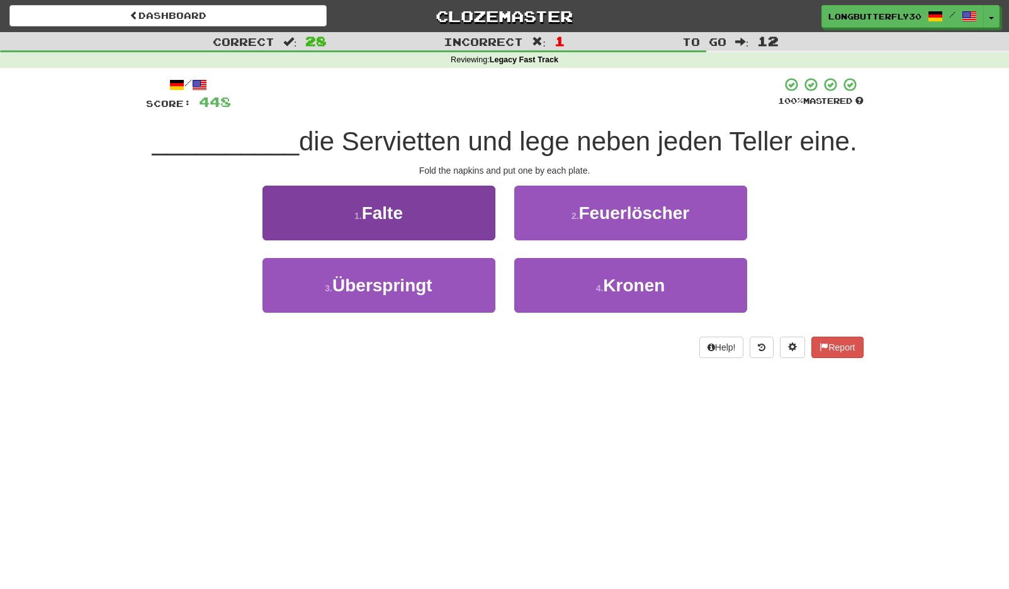
click at [469, 217] on button "1 . Falte" at bounding box center [378, 213] width 233 height 55
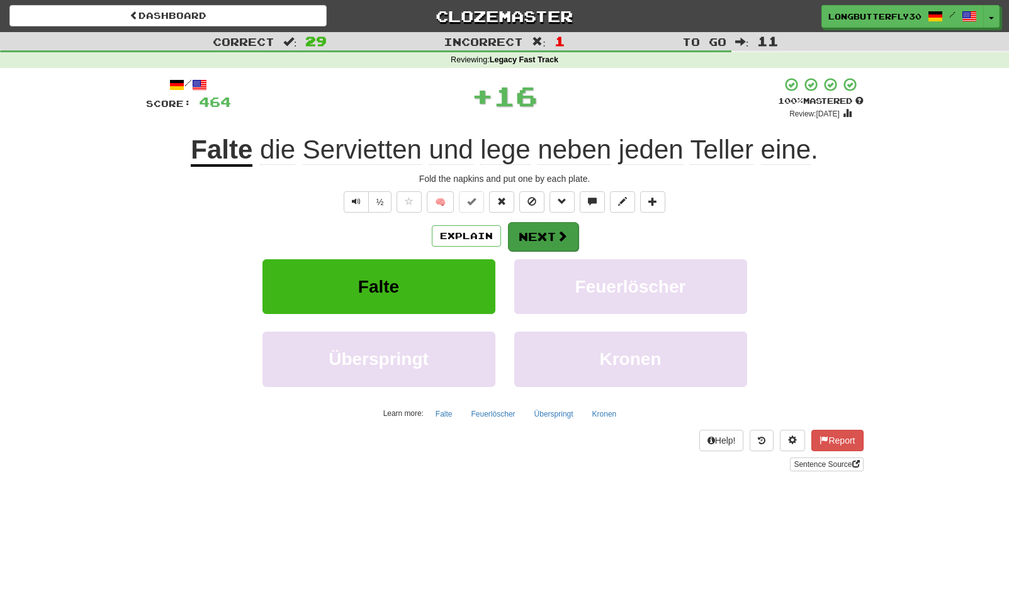
click at [534, 232] on button "Next" at bounding box center [543, 236] width 70 height 29
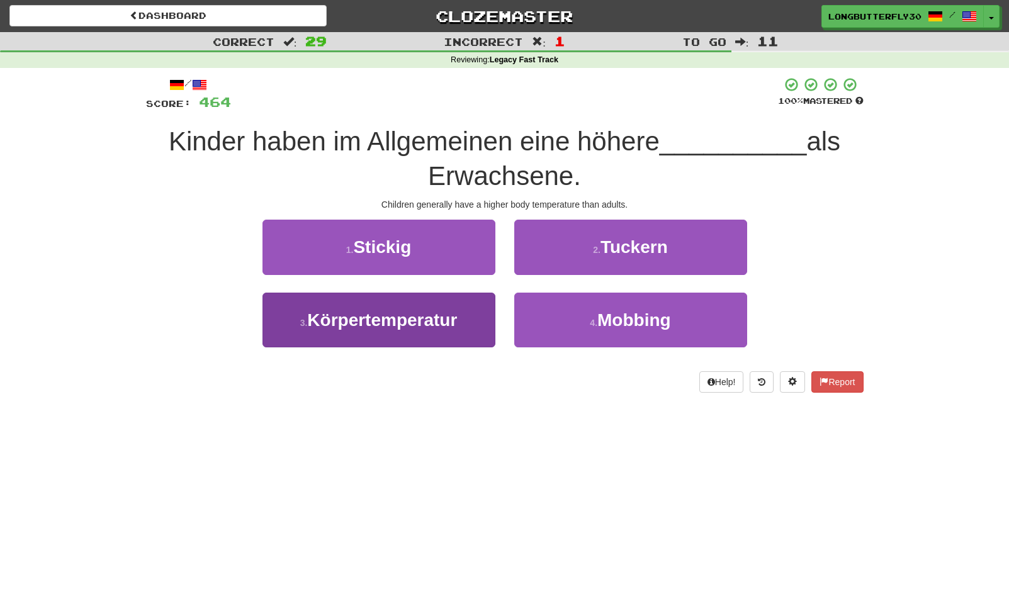
click at [454, 314] on span "Körpertemperatur" at bounding box center [382, 320] width 150 height 20
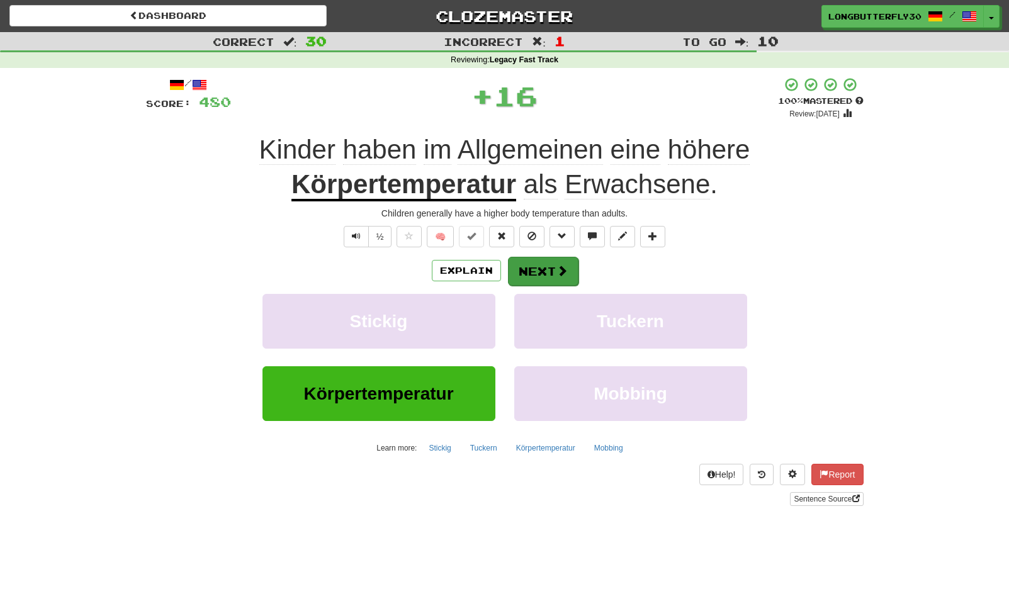
click at [538, 269] on button "Next" at bounding box center [543, 271] width 70 height 29
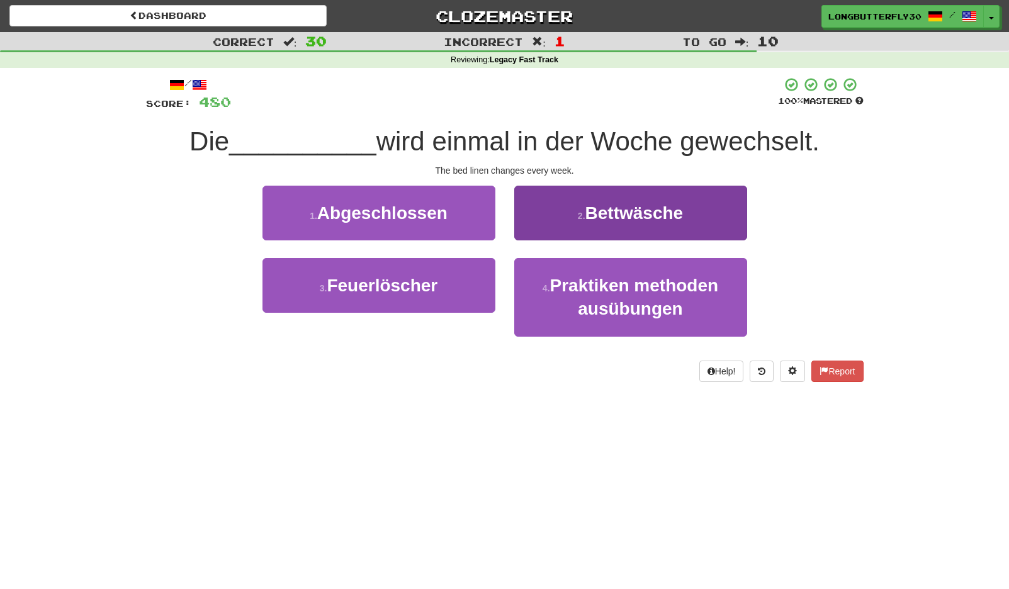
click at [602, 223] on button "2 . Bettwäsche" at bounding box center [630, 213] width 233 height 55
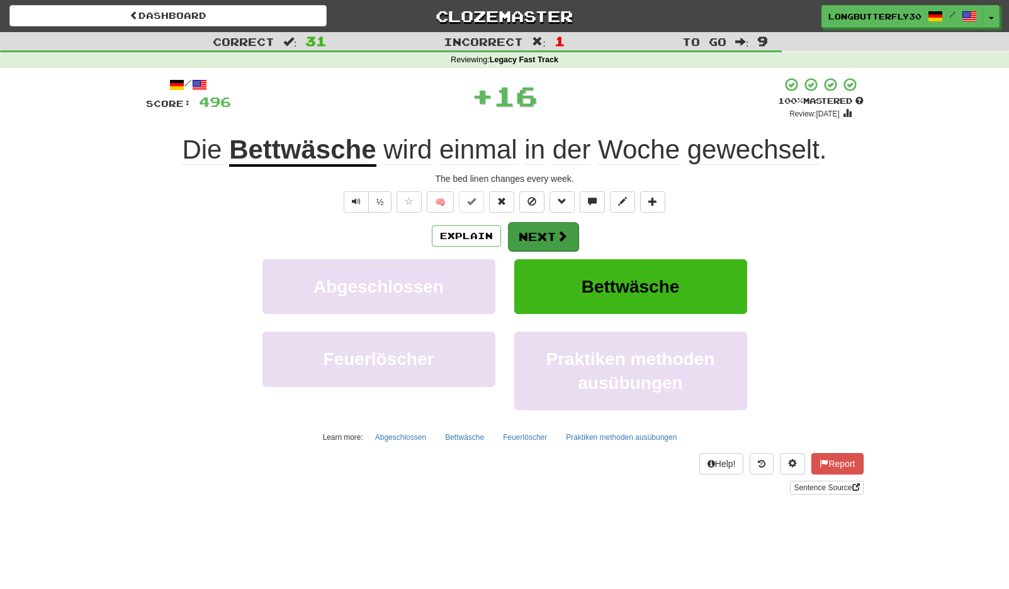
click at [545, 238] on button "Next" at bounding box center [543, 236] width 70 height 29
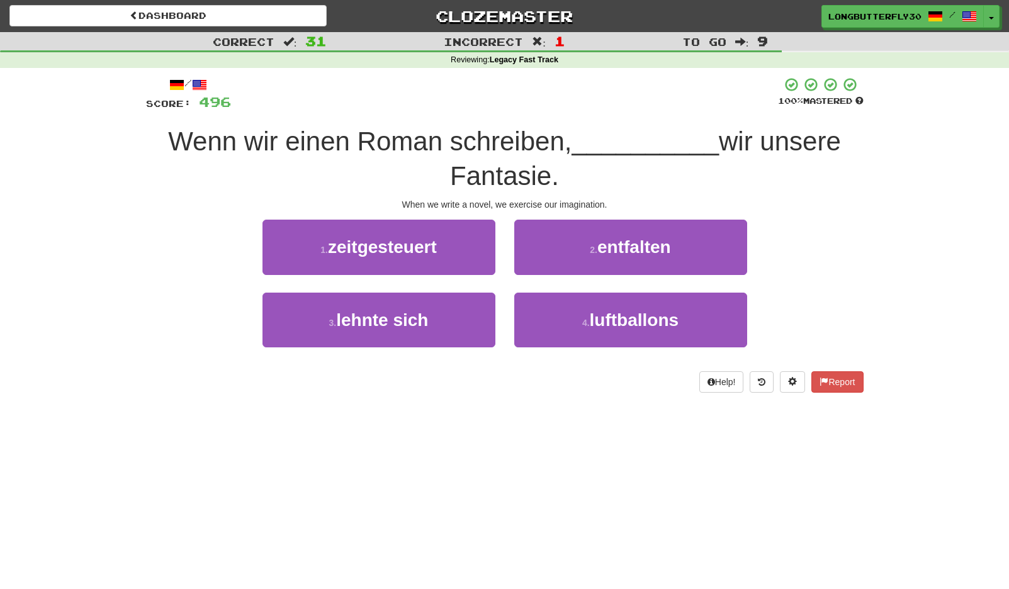
click at [653, 248] on span "entfalten" at bounding box center [634, 247] width 74 height 20
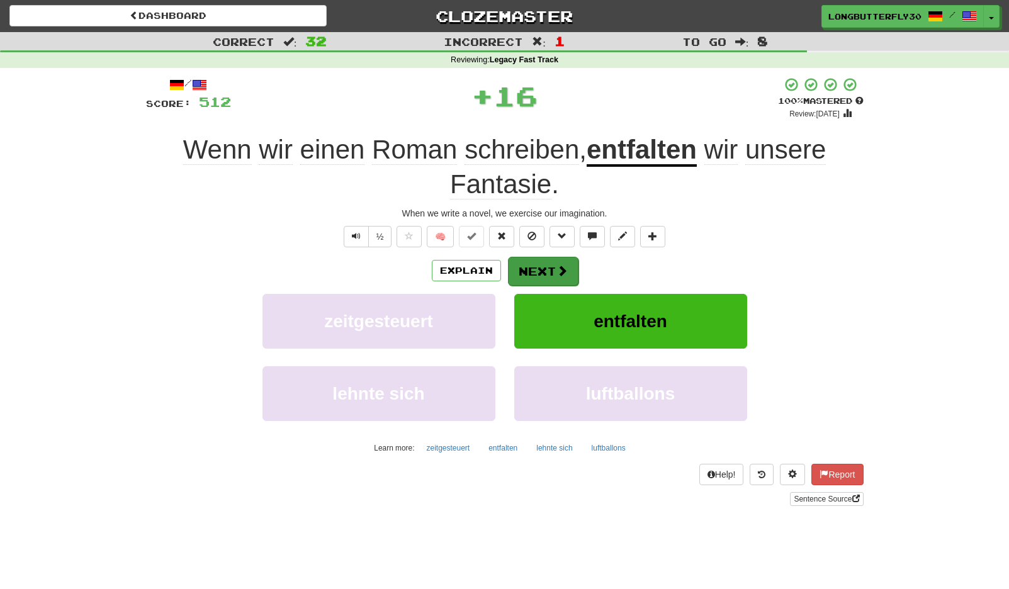
click at [557, 266] on span at bounding box center [561, 270] width 11 height 11
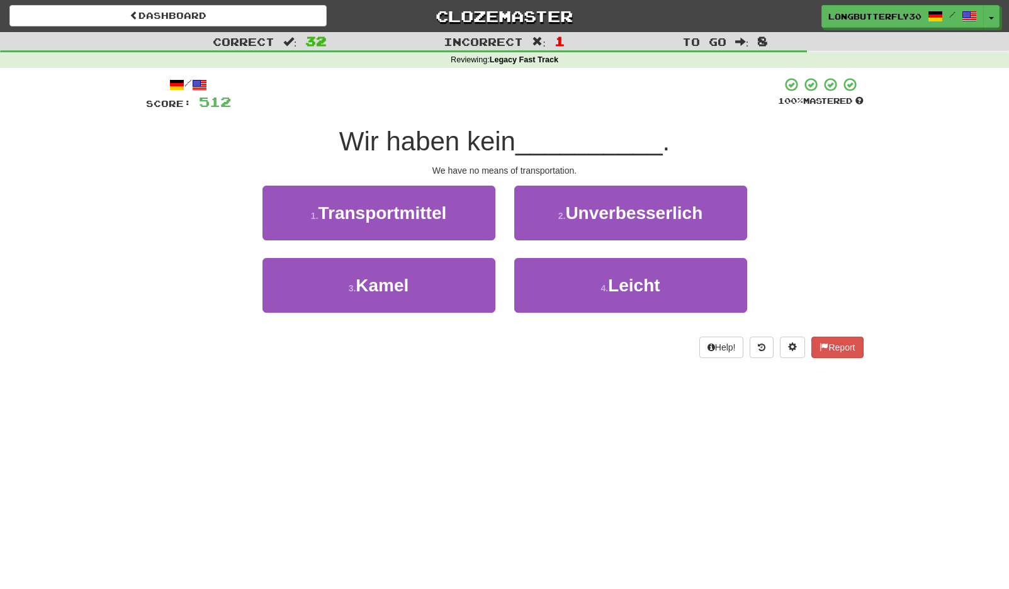
drag, startPoint x: 466, startPoint y: 210, endPoint x: 464, endPoint y: 218, distance: 8.9
click at [465, 210] on button "1 . Transportmittel" at bounding box center [378, 213] width 233 height 55
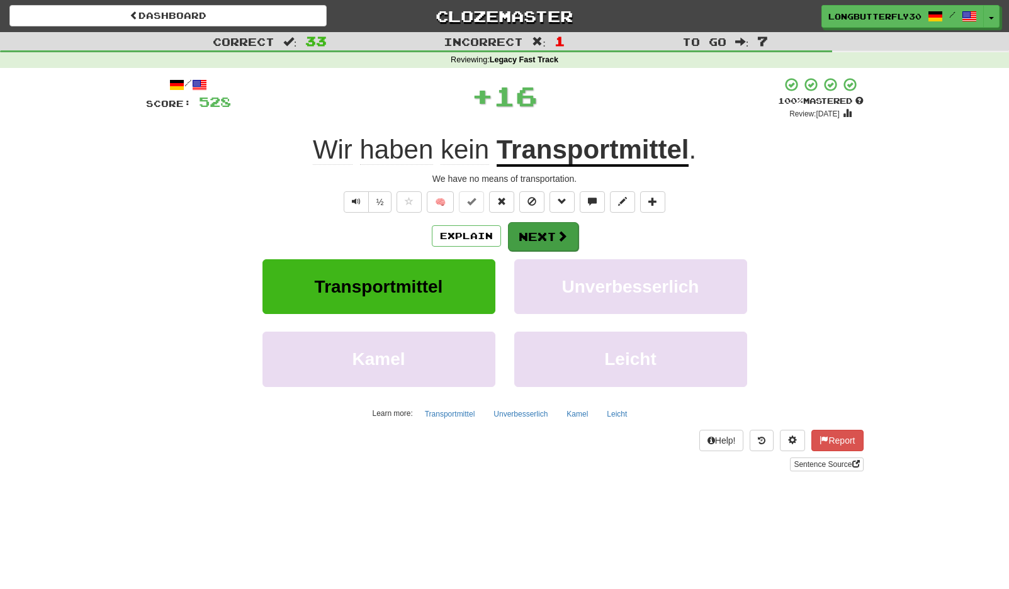
click at [553, 230] on button "Next" at bounding box center [543, 236] width 70 height 29
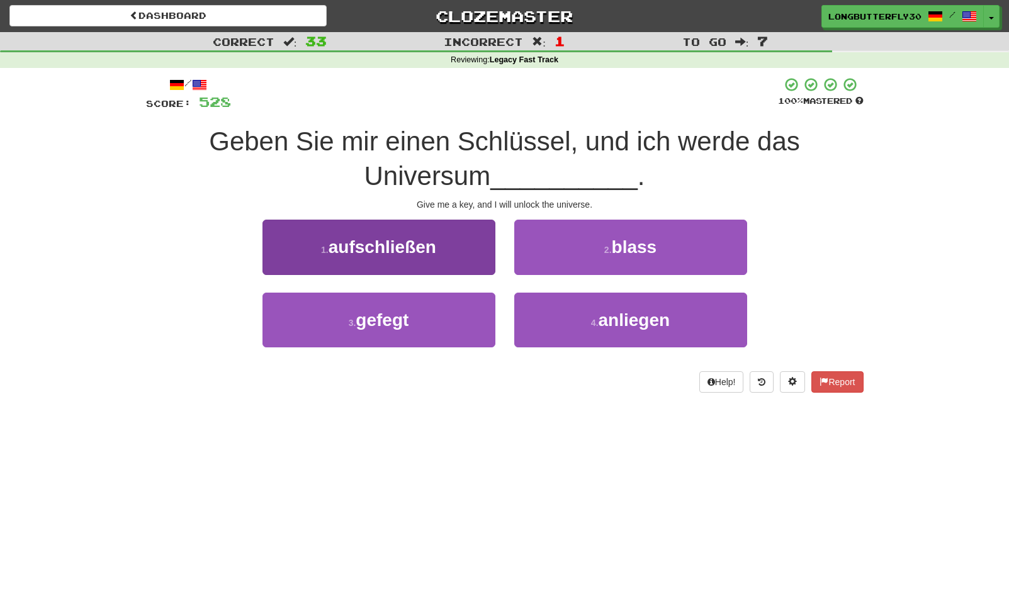
click at [471, 249] on button "1 . aufschließen" at bounding box center [378, 247] width 233 height 55
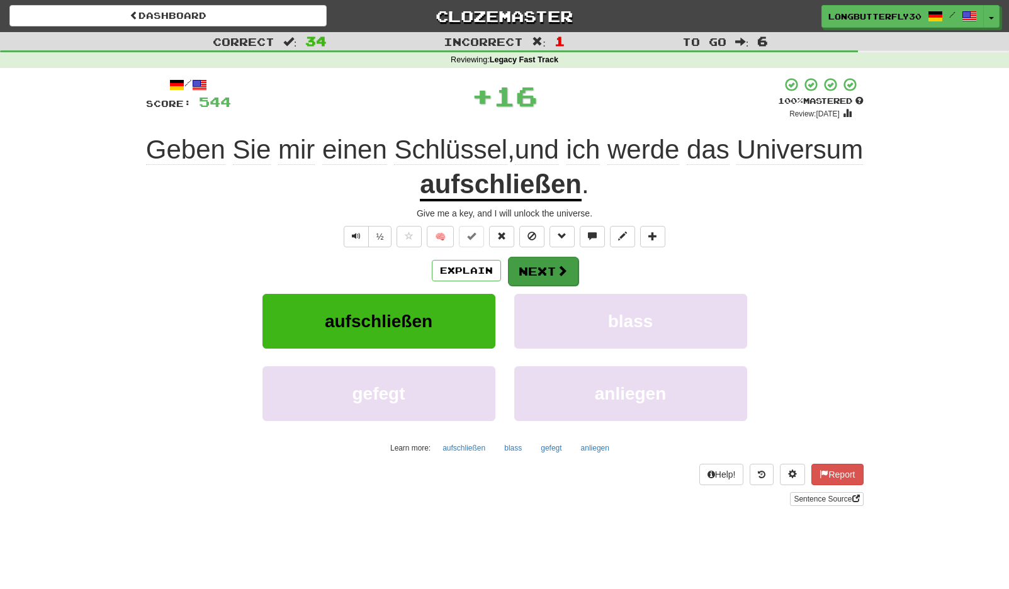
click at [526, 269] on button "Next" at bounding box center [543, 271] width 70 height 29
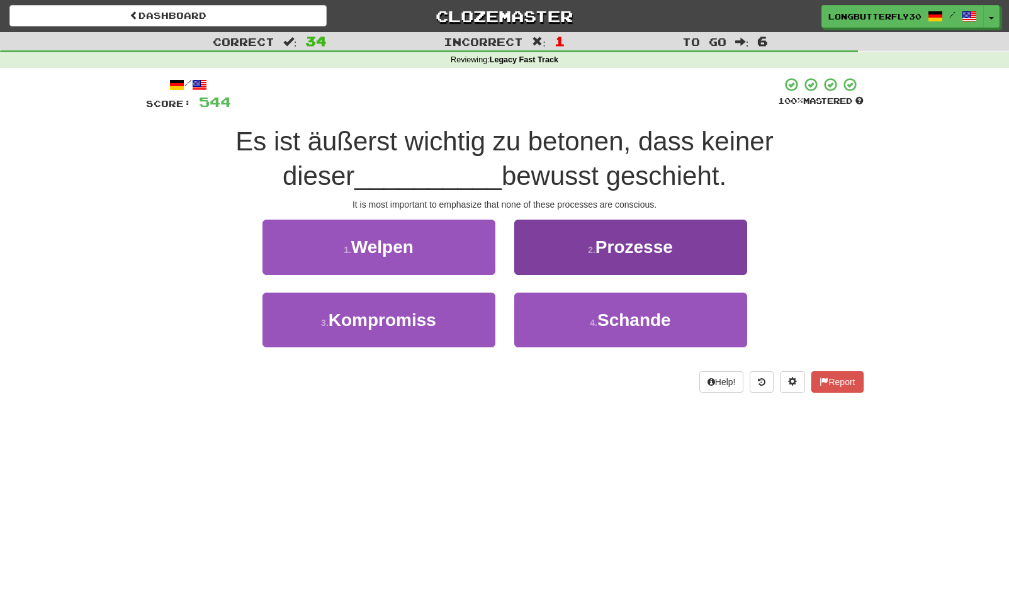
click at [668, 237] on span "Prozesse" at bounding box center [633, 247] width 77 height 20
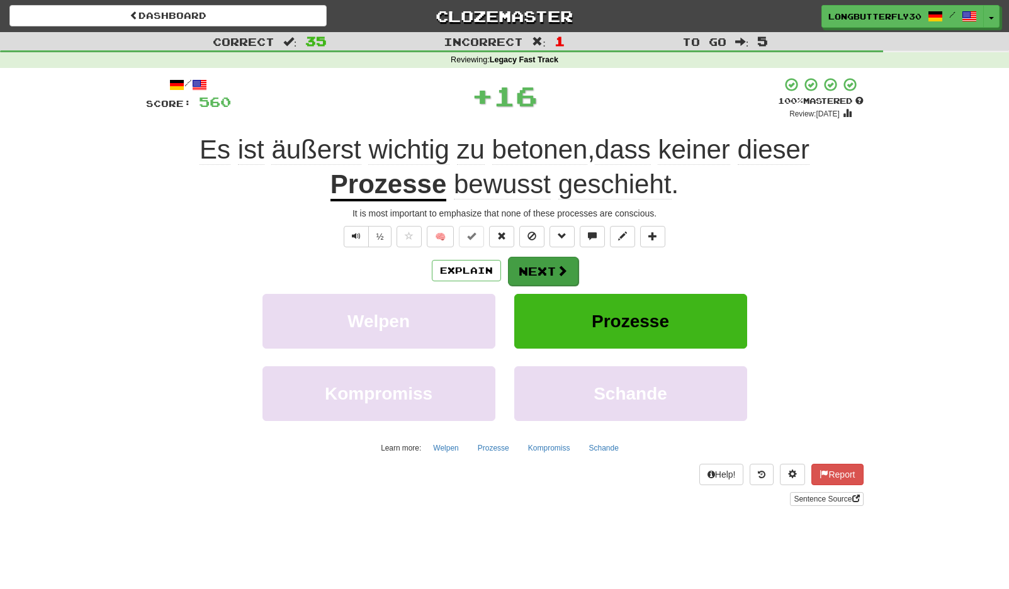
click at [573, 262] on button "Next" at bounding box center [543, 271] width 70 height 29
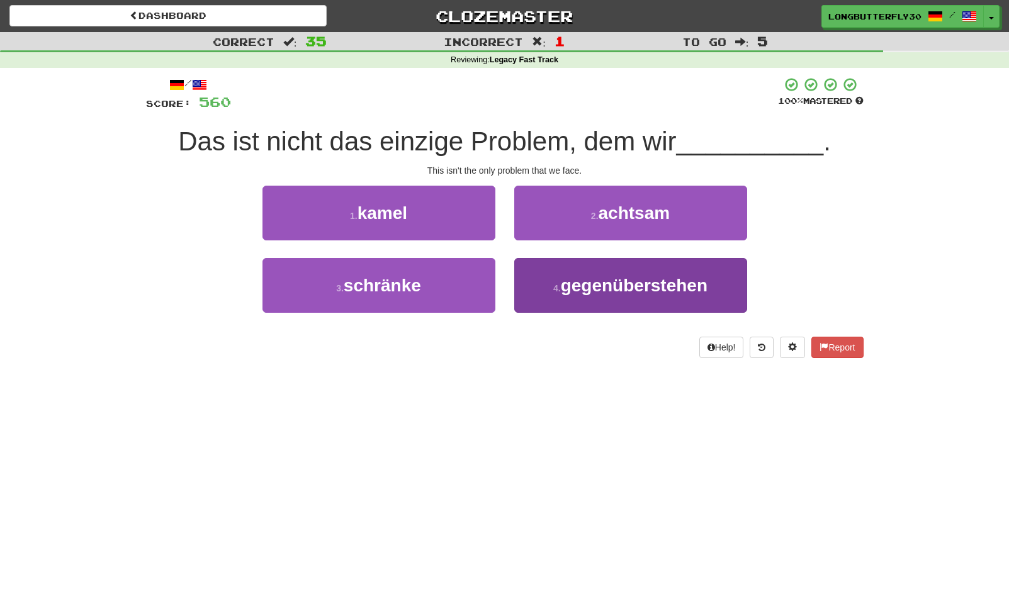
click at [594, 290] on span "gegenüberstehen" at bounding box center [634, 286] width 147 height 20
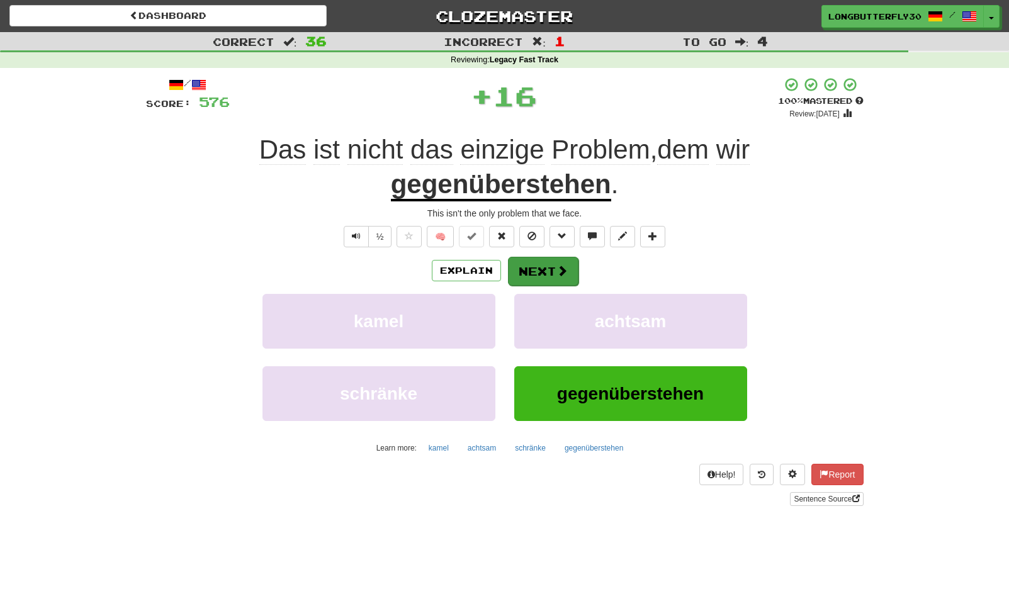
click at [545, 268] on button "Next" at bounding box center [543, 271] width 70 height 29
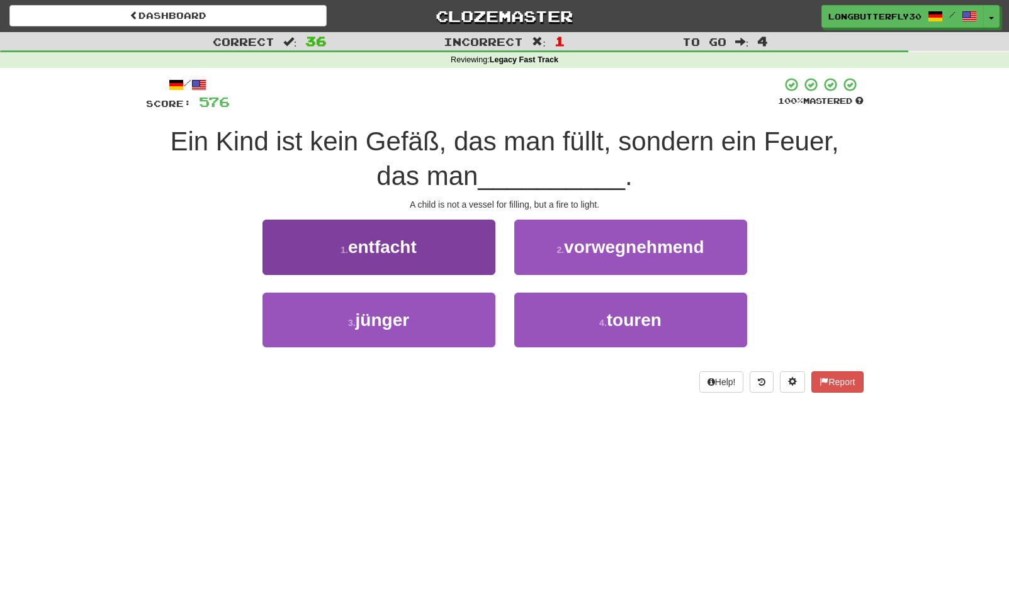
click at [459, 248] on button "1 . entfacht" at bounding box center [378, 247] width 233 height 55
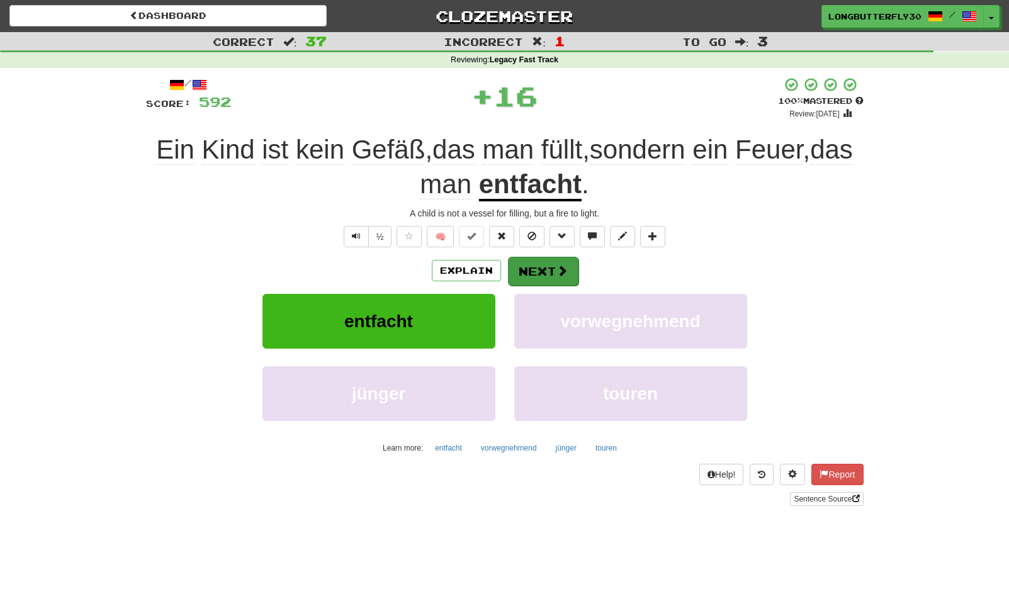
click at [545, 271] on button "Next" at bounding box center [543, 271] width 70 height 29
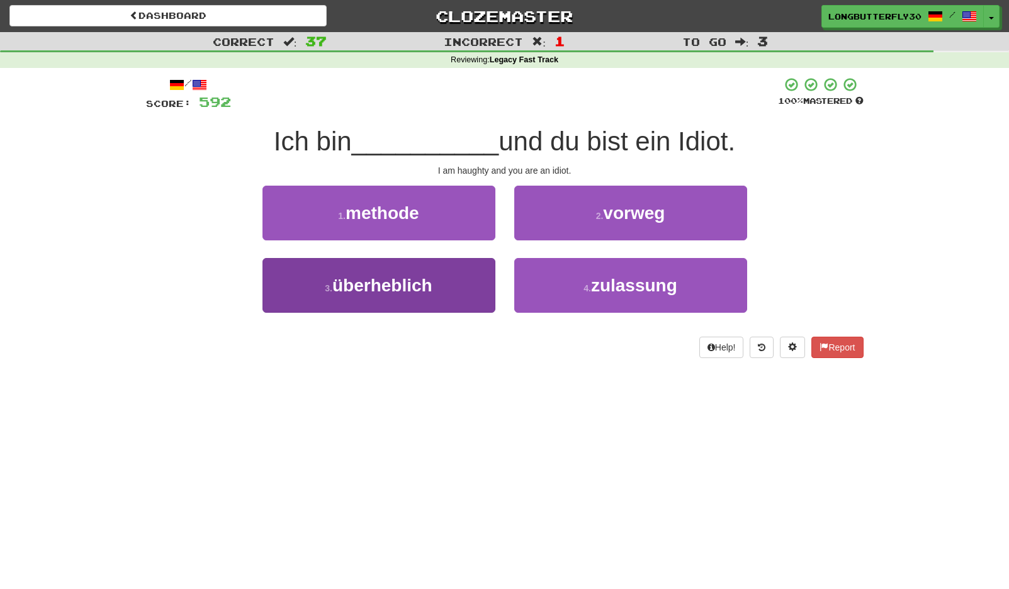
click at [475, 292] on button "3 . überheblich" at bounding box center [378, 285] width 233 height 55
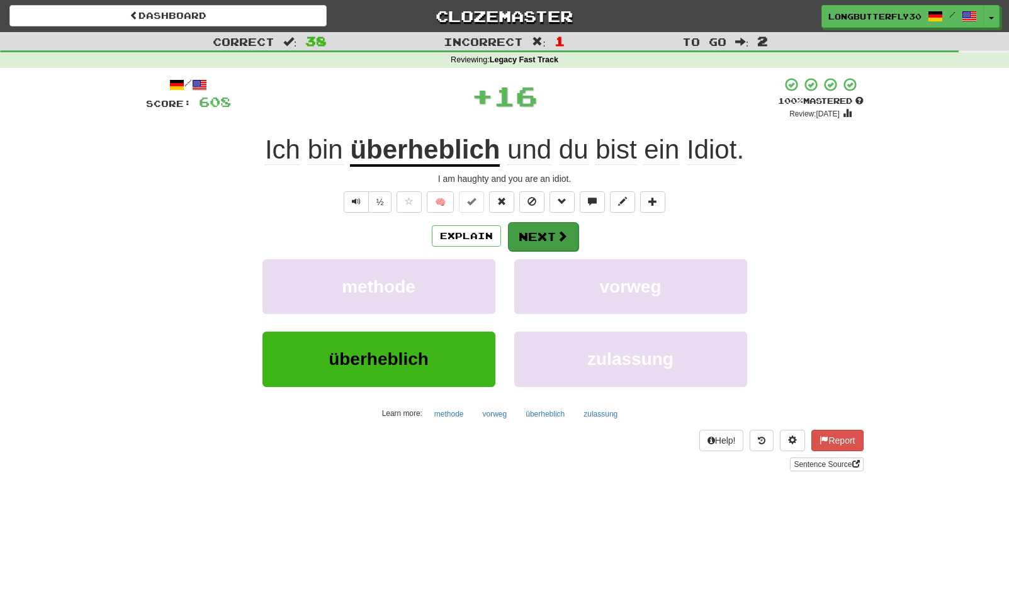
click at [538, 232] on button "Next" at bounding box center [543, 236] width 70 height 29
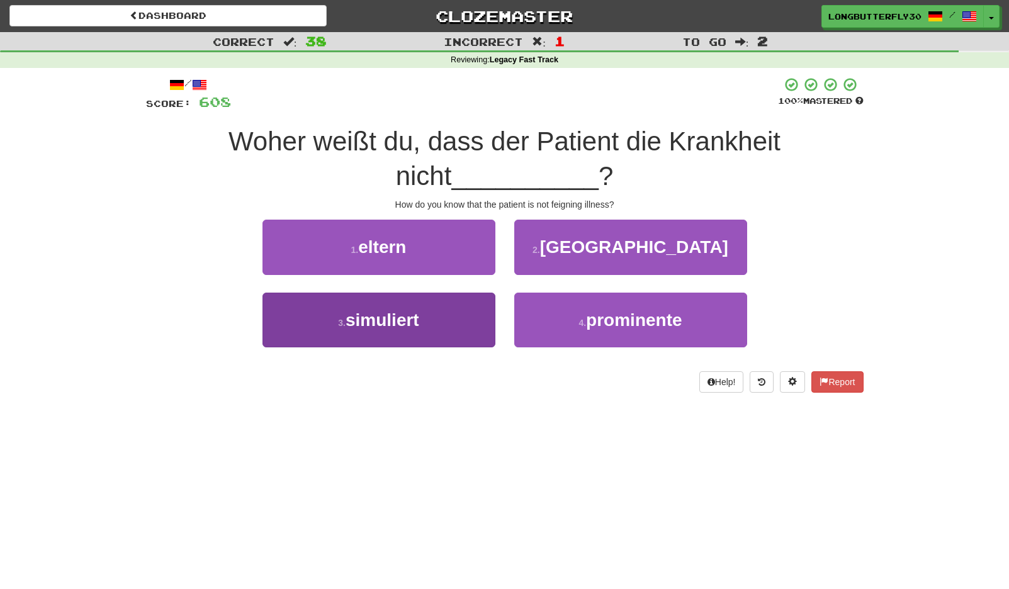
click at [438, 306] on button "3 . simuliert" at bounding box center [378, 320] width 233 height 55
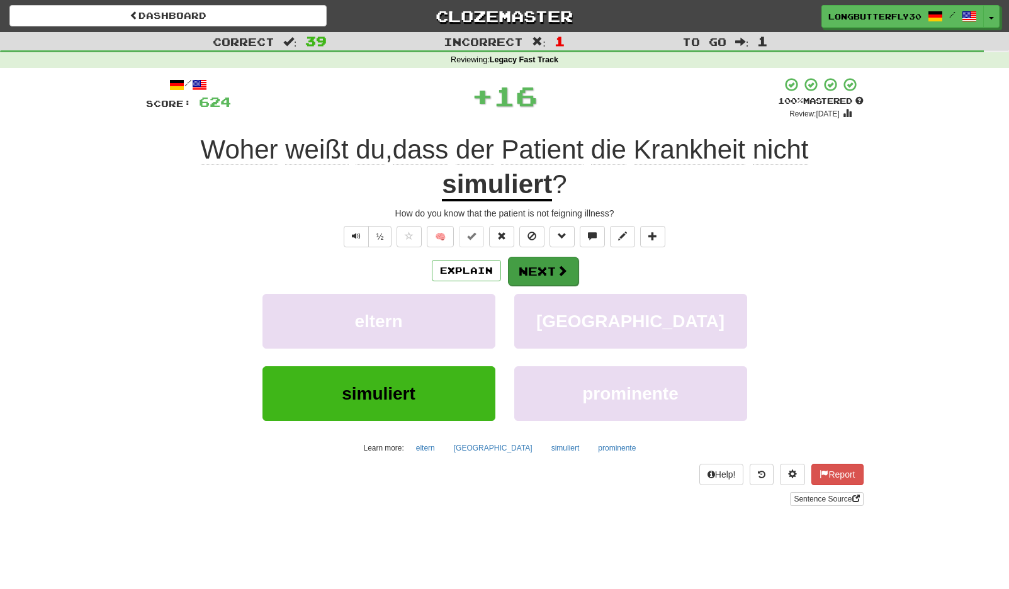
click at [547, 263] on button "Next" at bounding box center [543, 271] width 70 height 29
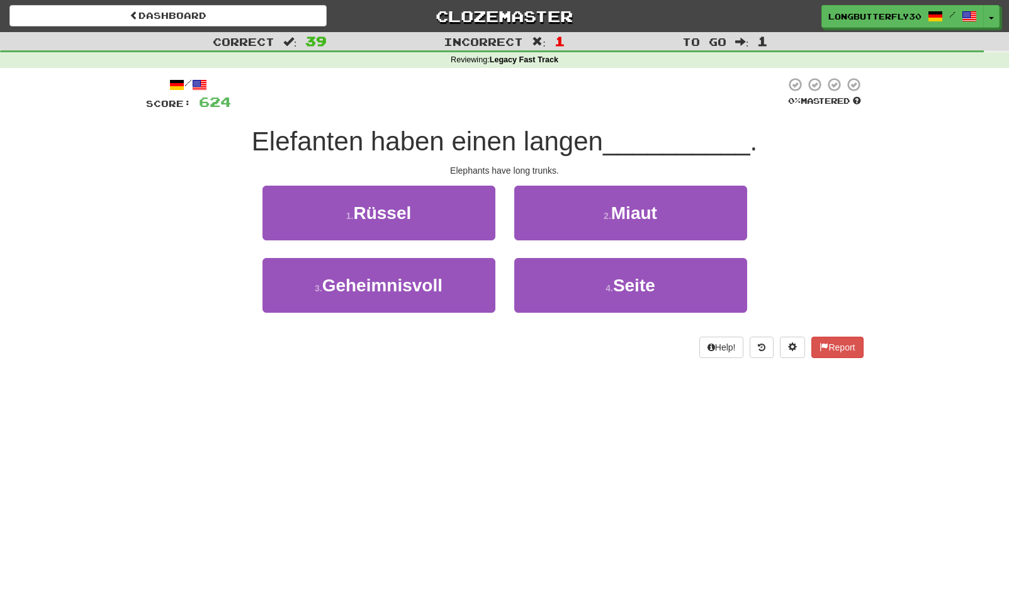
click at [445, 212] on button "1 . Rüssel" at bounding box center [378, 213] width 233 height 55
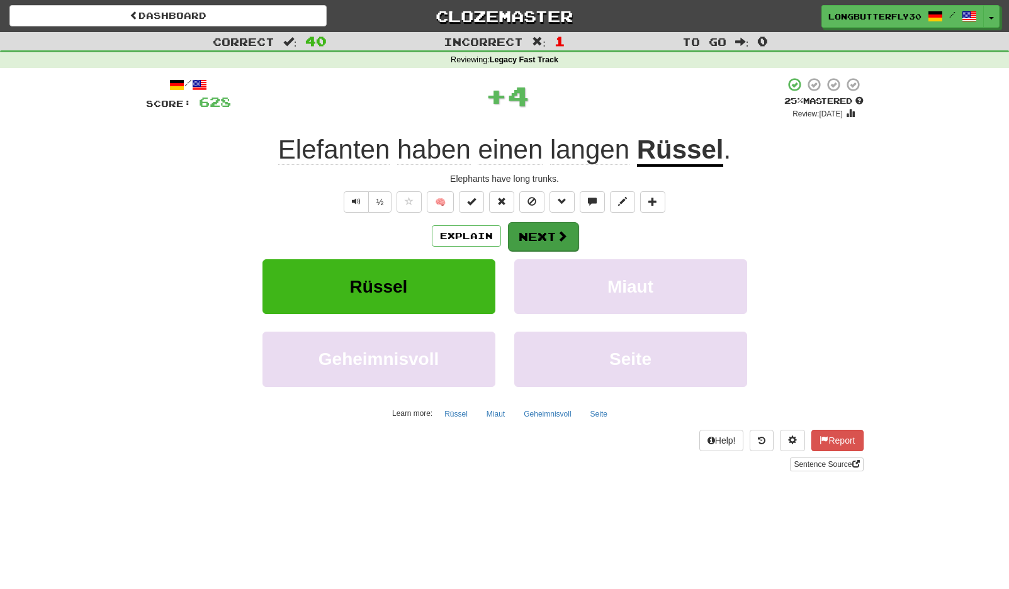
click at [533, 233] on button "Next" at bounding box center [543, 236] width 70 height 29
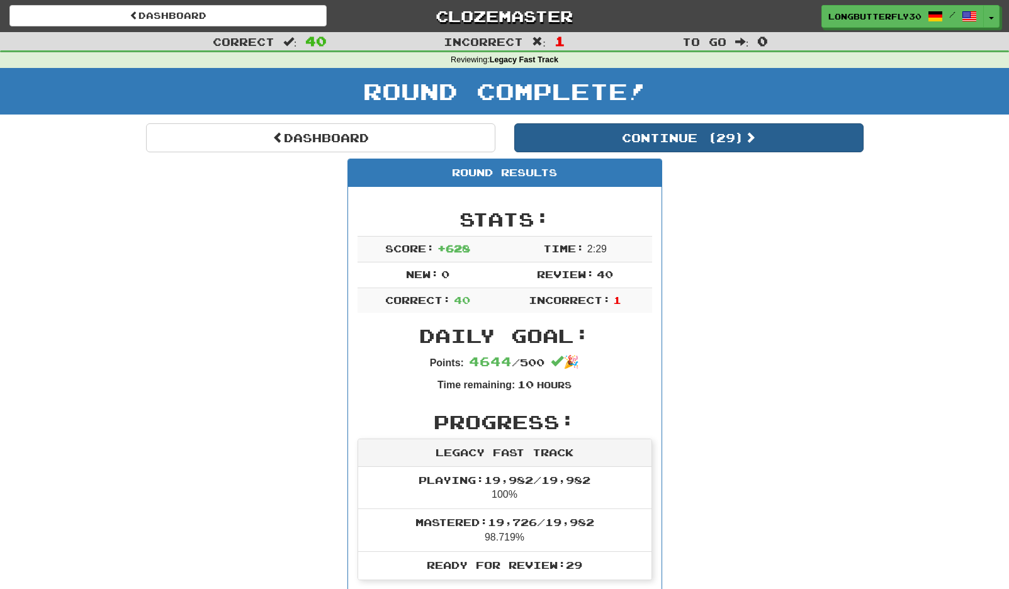
click at [695, 142] on button "Continue ( 29 )" at bounding box center [688, 137] width 349 height 29
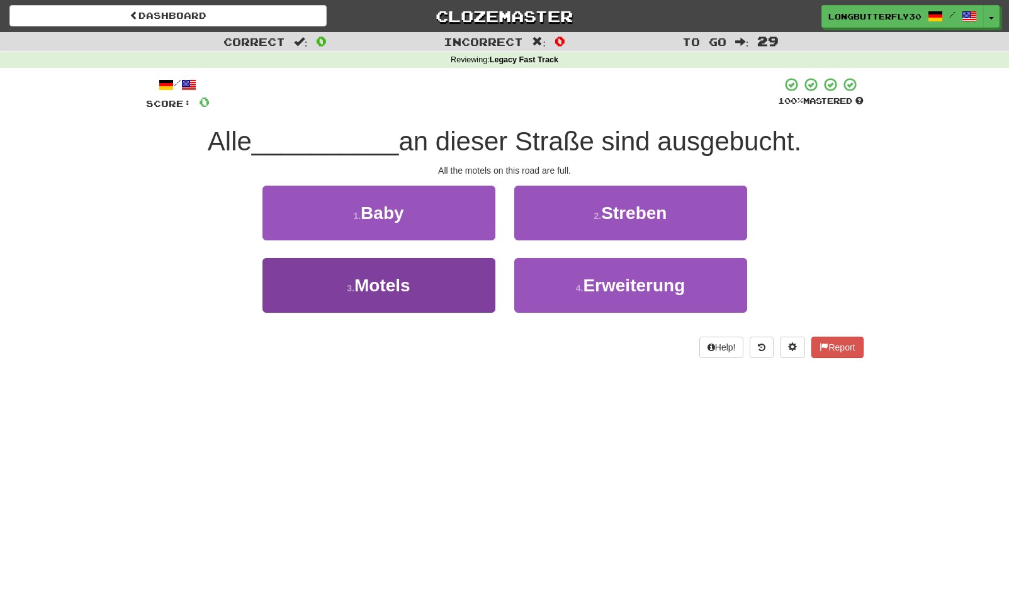
click at [473, 273] on button "3 . Motels" at bounding box center [378, 285] width 233 height 55
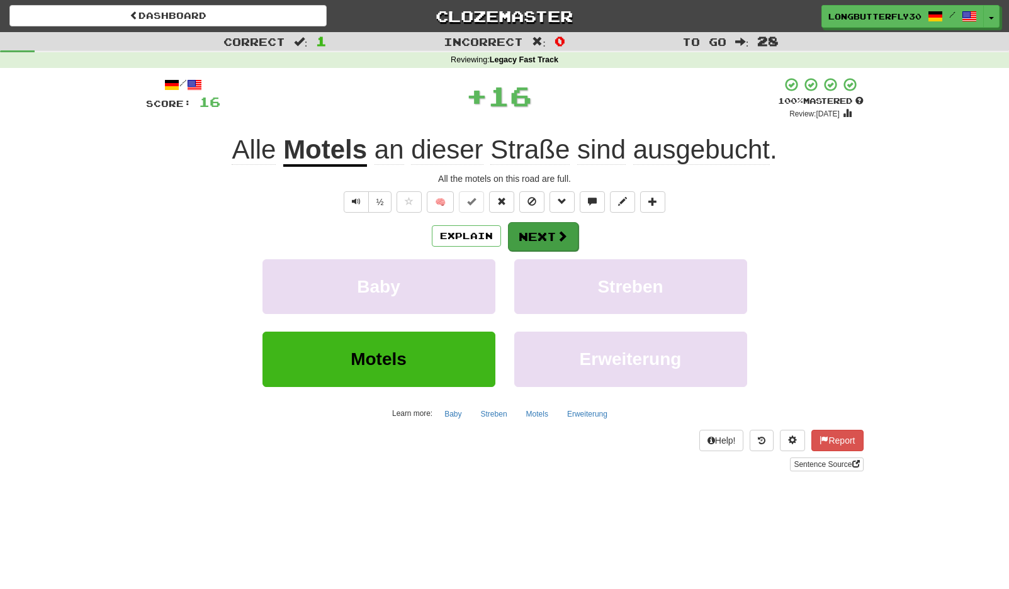
click at [557, 235] on span at bounding box center [561, 235] width 11 height 11
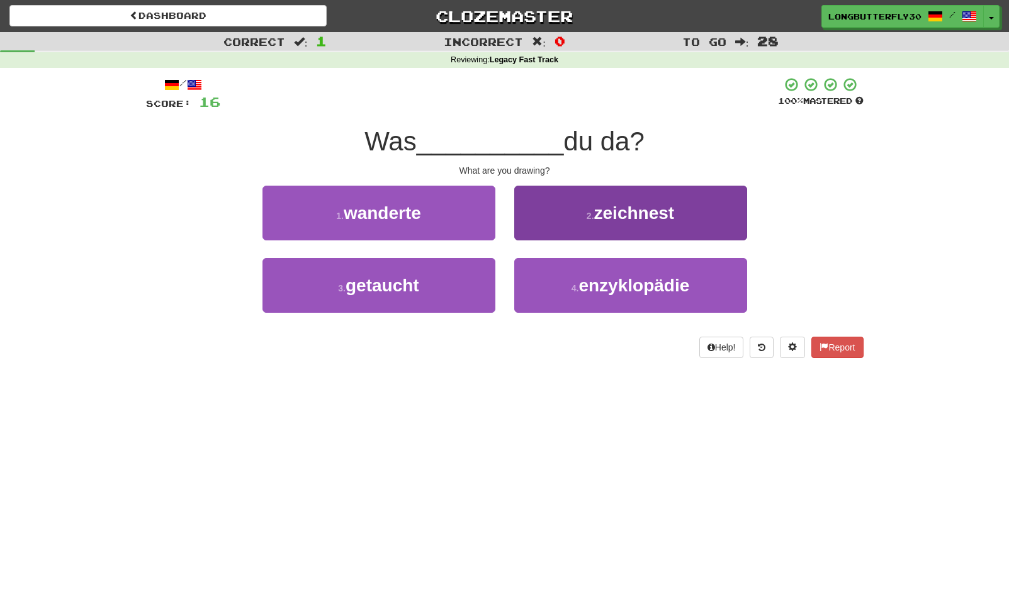
click at [617, 210] on span "zeichnest" at bounding box center [634, 213] width 81 height 20
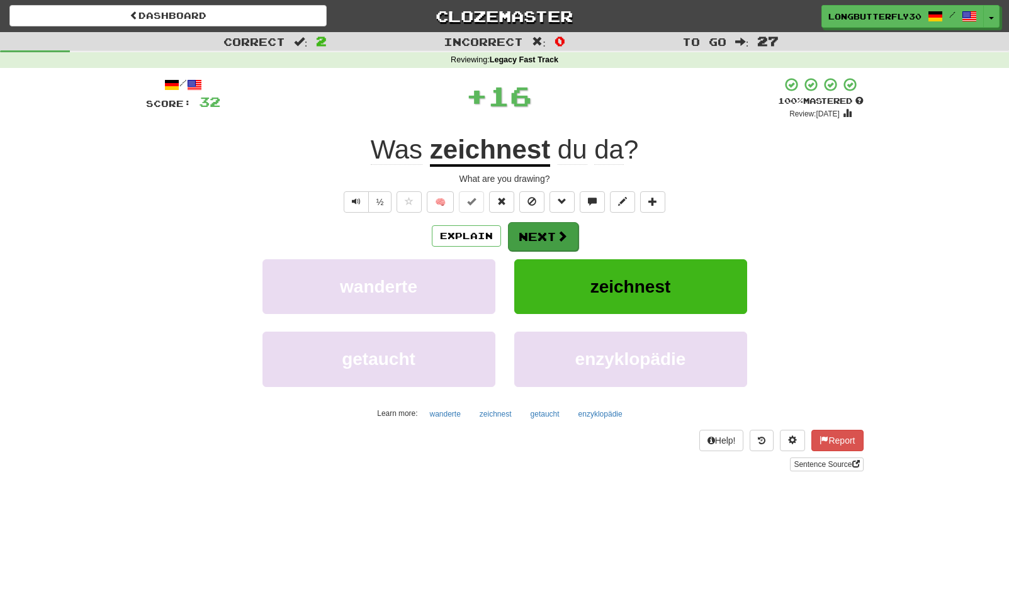
click at [558, 232] on button "Next" at bounding box center [543, 236] width 70 height 29
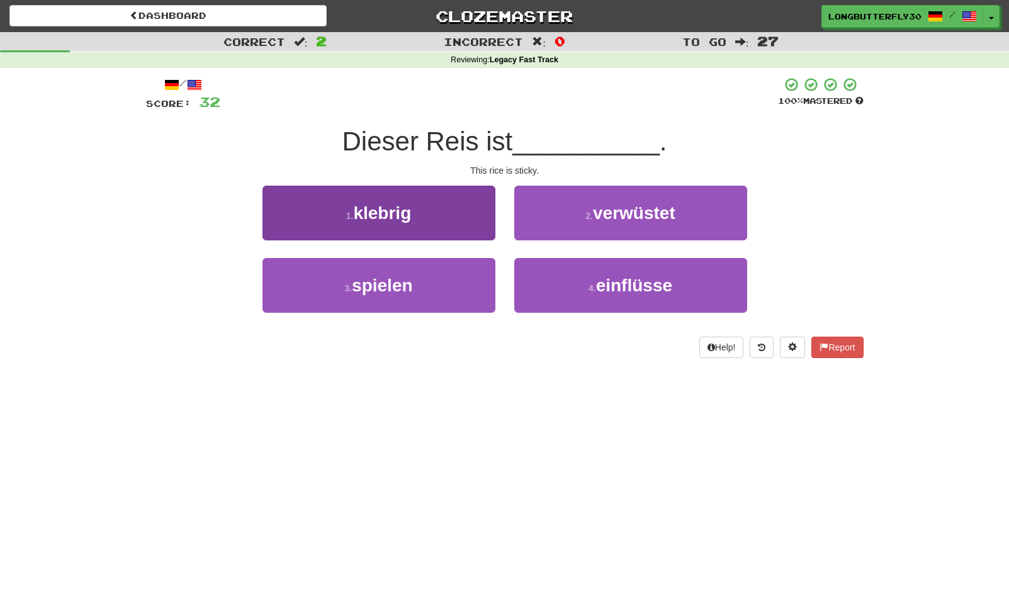
click at [445, 206] on button "1 . klebrig" at bounding box center [378, 213] width 233 height 55
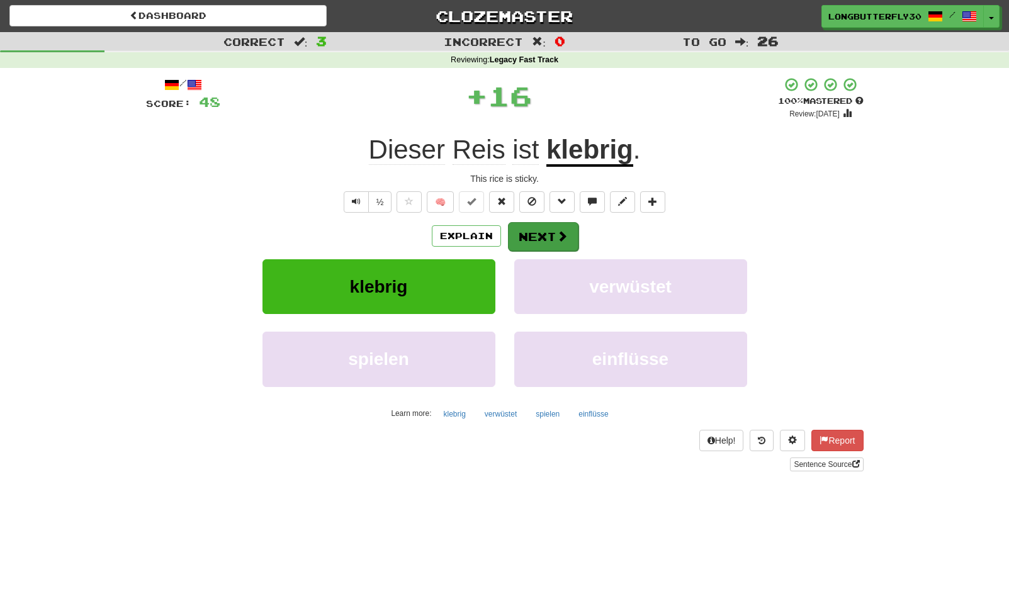
click at [539, 230] on button "Next" at bounding box center [543, 236] width 70 height 29
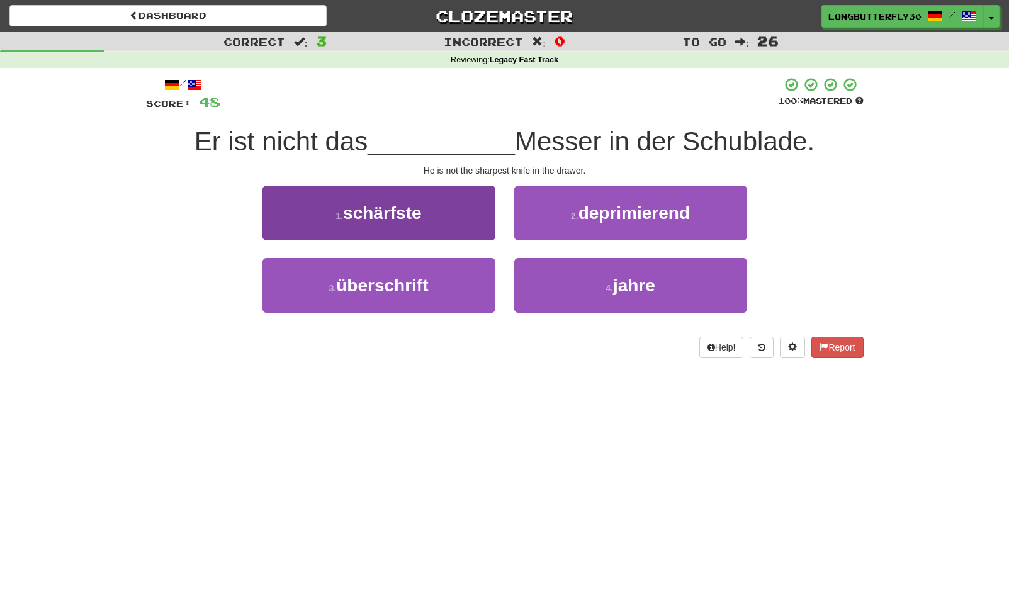
click at [439, 221] on button "1 . schärfste" at bounding box center [378, 213] width 233 height 55
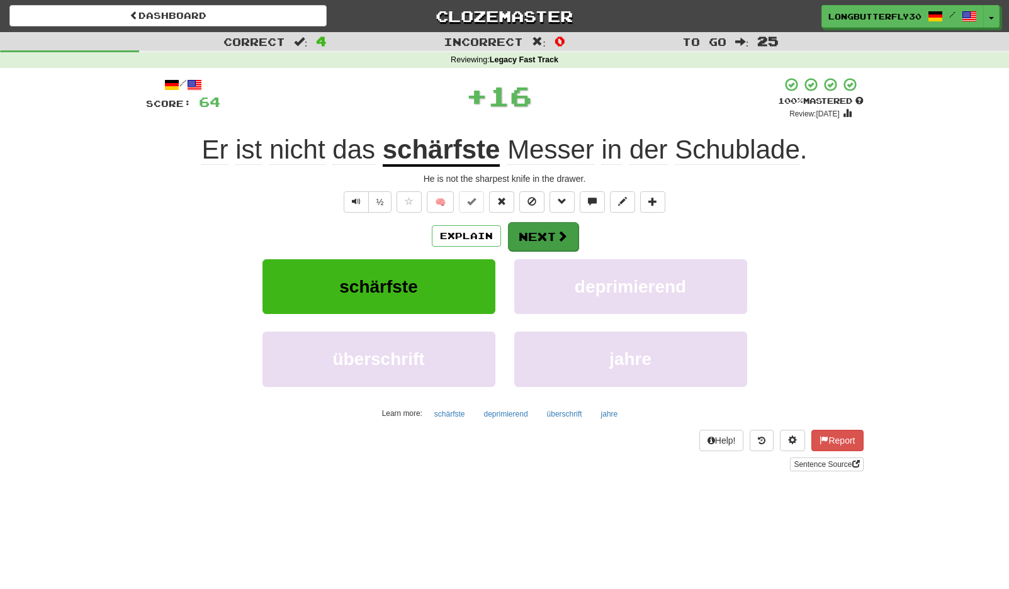
click at [534, 235] on button "Next" at bounding box center [543, 236] width 70 height 29
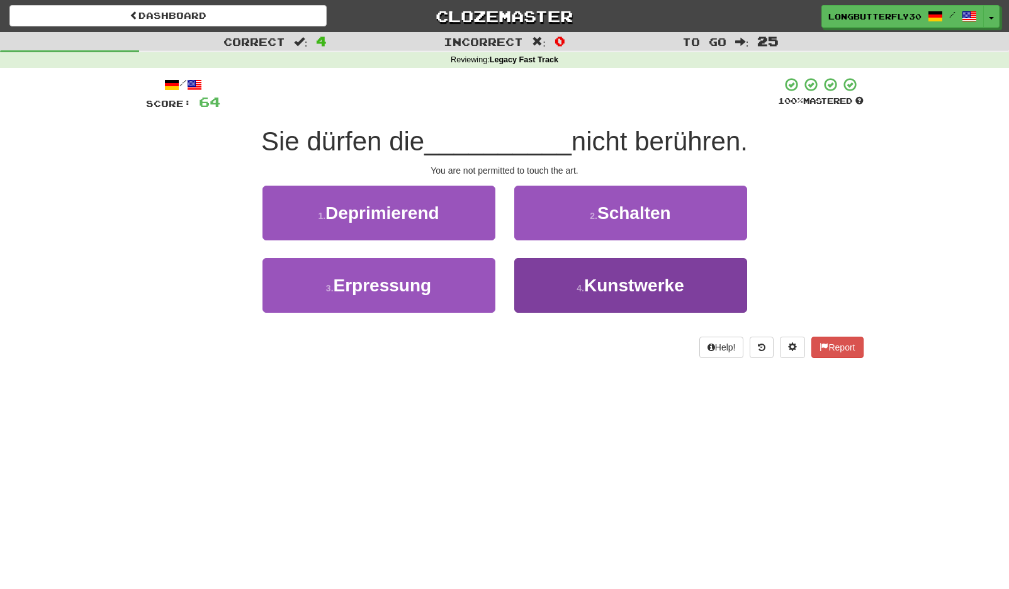
click at [565, 286] on button "4 . Kunstwerke" at bounding box center [630, 285] width 233 height 55
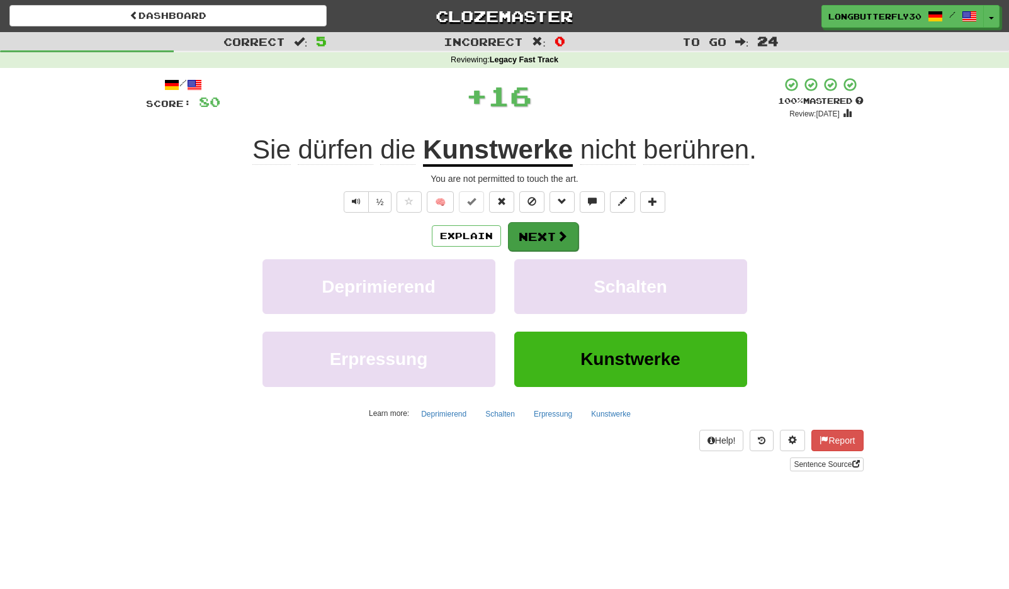
click at [537, 232] on button "Next" at bounding box center [543, 236] width 70 height 29
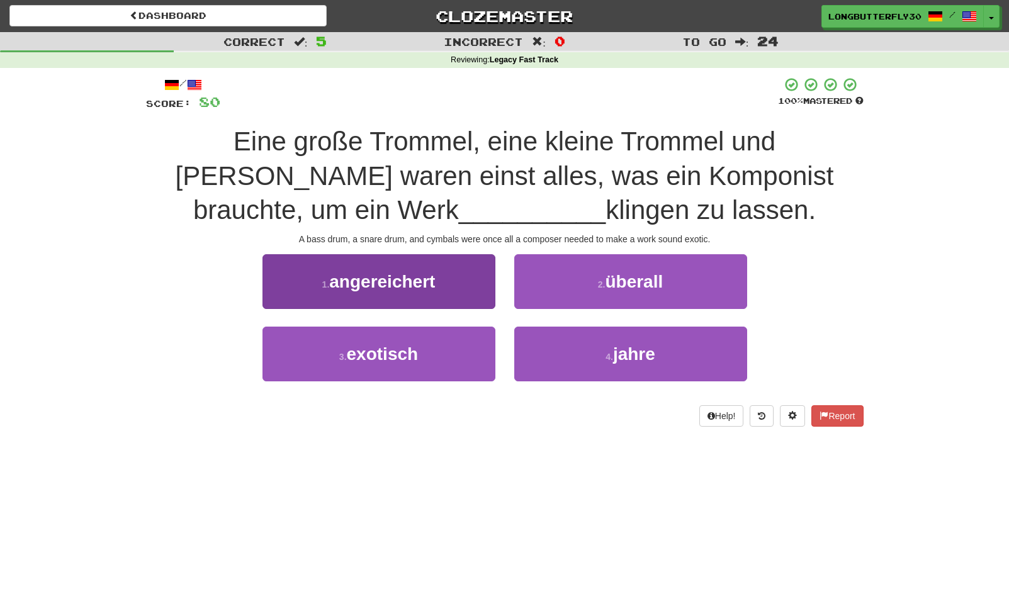
click at [440, 342] on button "3 . exotisch" at bounding box center [378, 354] width 233 height 55
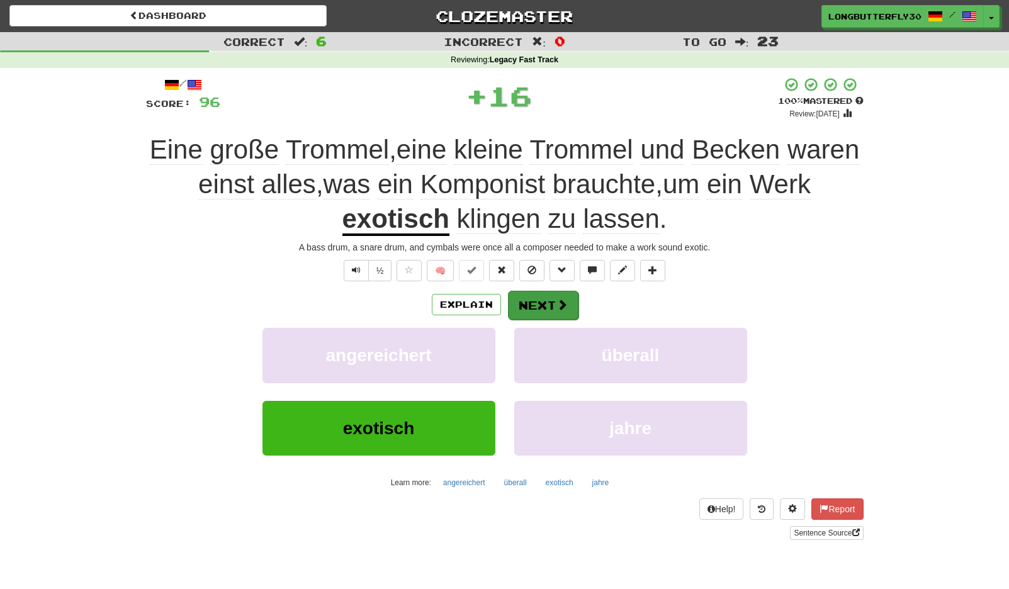
click at [535, 294] on button "Next" at bounding box center [543, 305] width 70 height 29
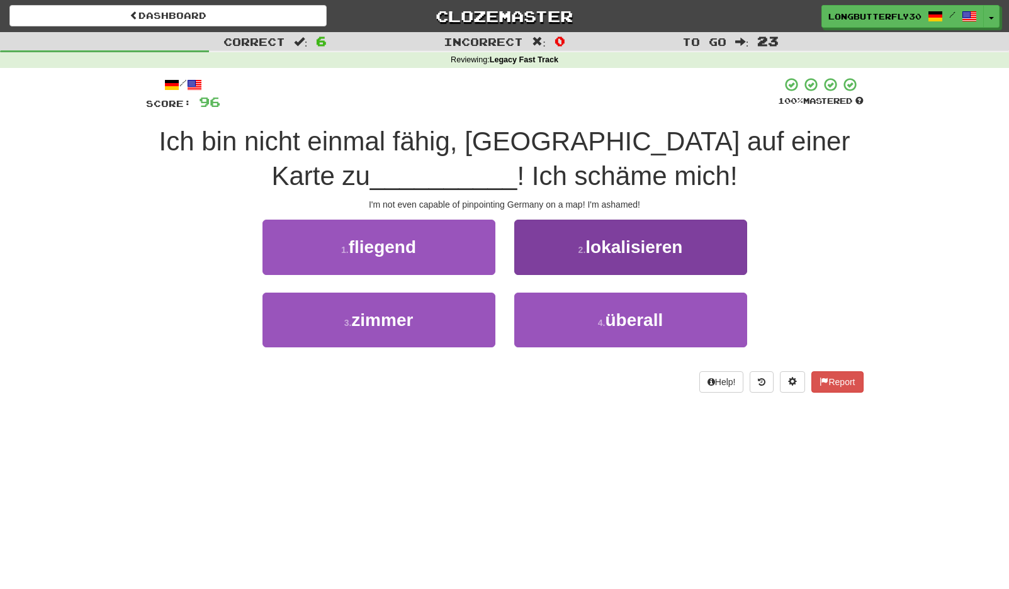
click at [585, 254] on button "2 . lokalisieren" at bounding box center [630, 247] width 233 height 55
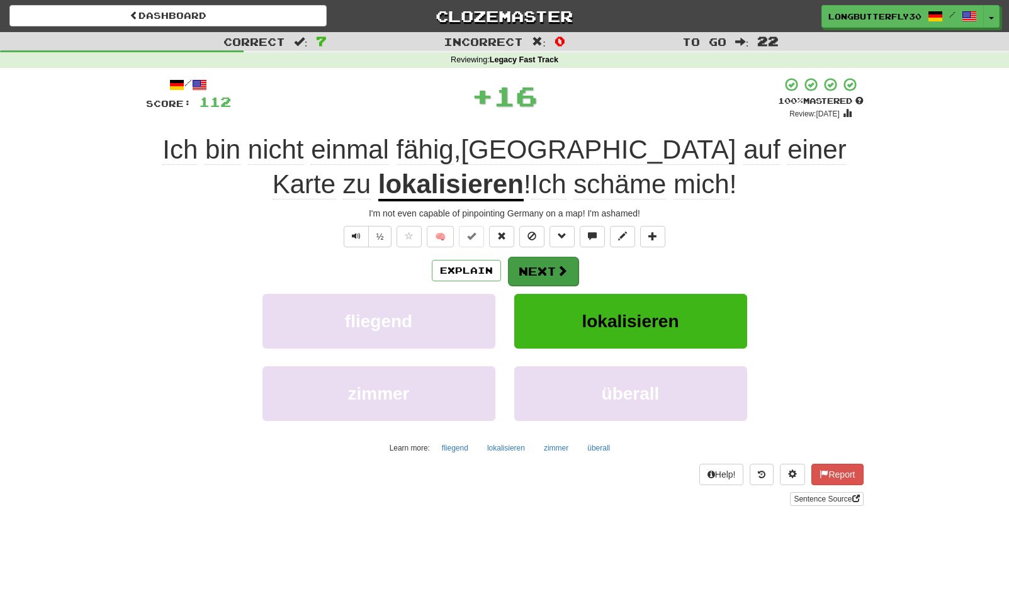
click at [550, 265] on button "Next" at bounding box center [543, 271] width 70 height 29
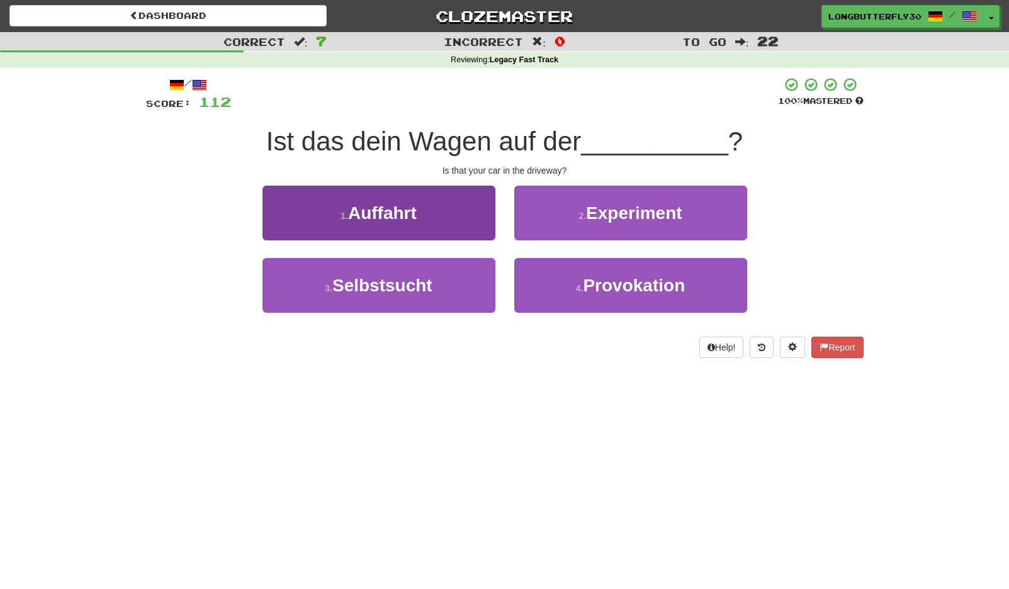
click at [465, 220] on button "1 . Auffahrt" at bounding box center [378, 213] width 233 height 55
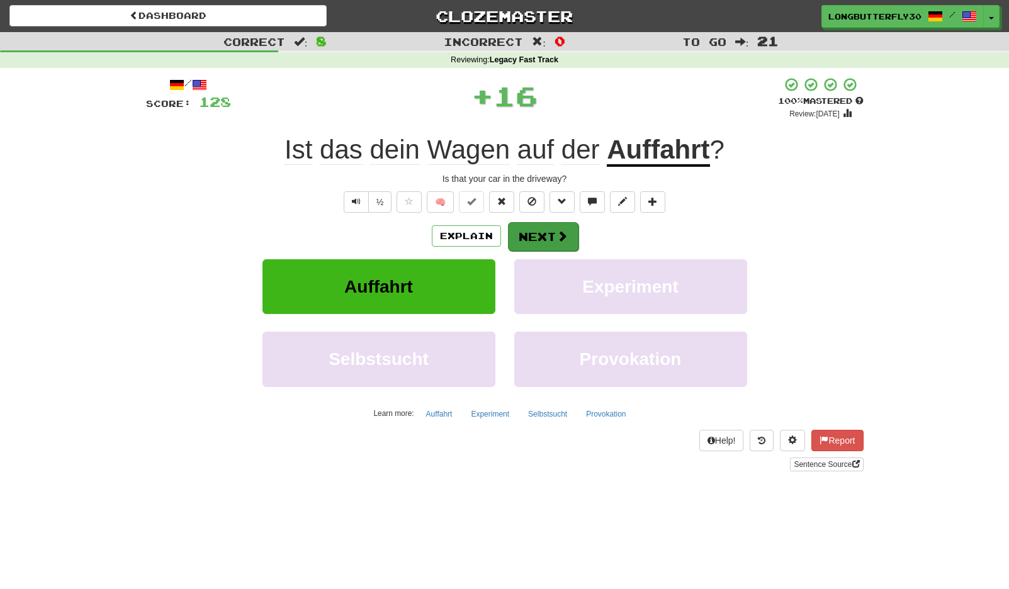
click at [534, 237] on button "Next" at bounding box center [543, 236] width 70 height 29
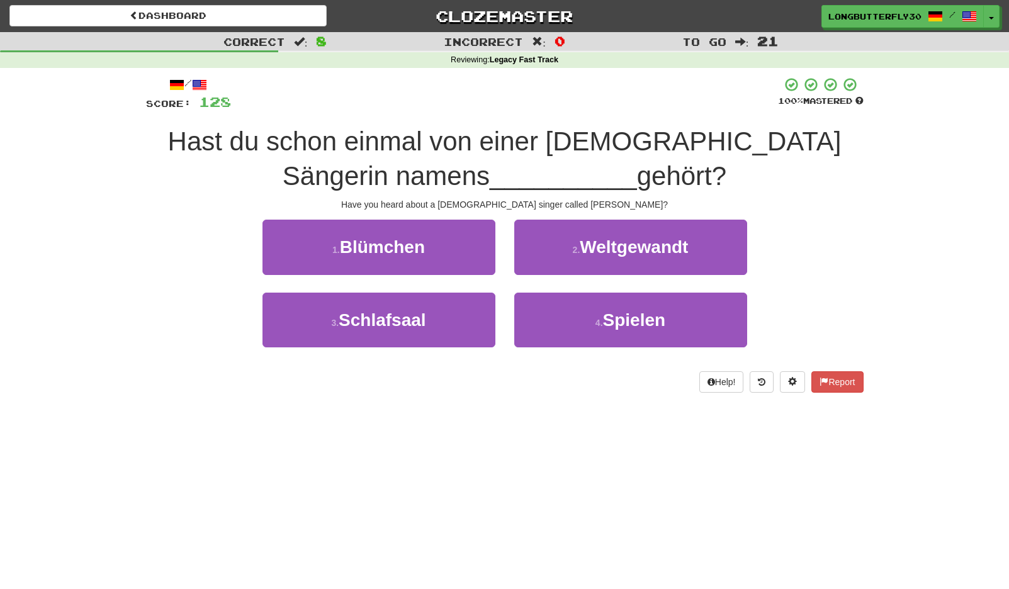
click at [457, 241] on button "1 . Blümchen" at bounding box center [378, 247] width 233 height 55
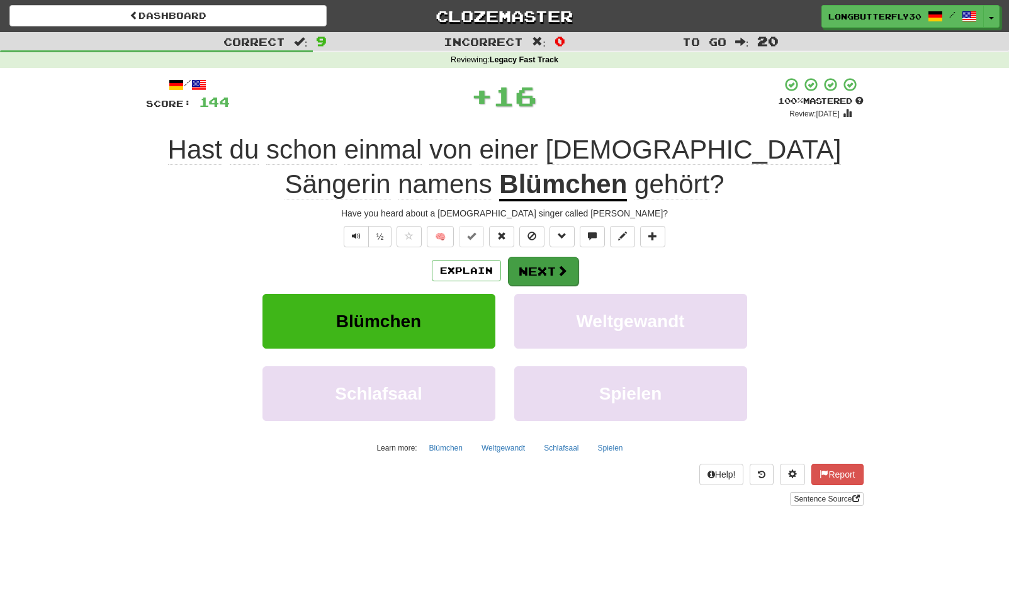
click at [533, 260] on button "Next" at bounding box center [543, 271] width 70 height 29
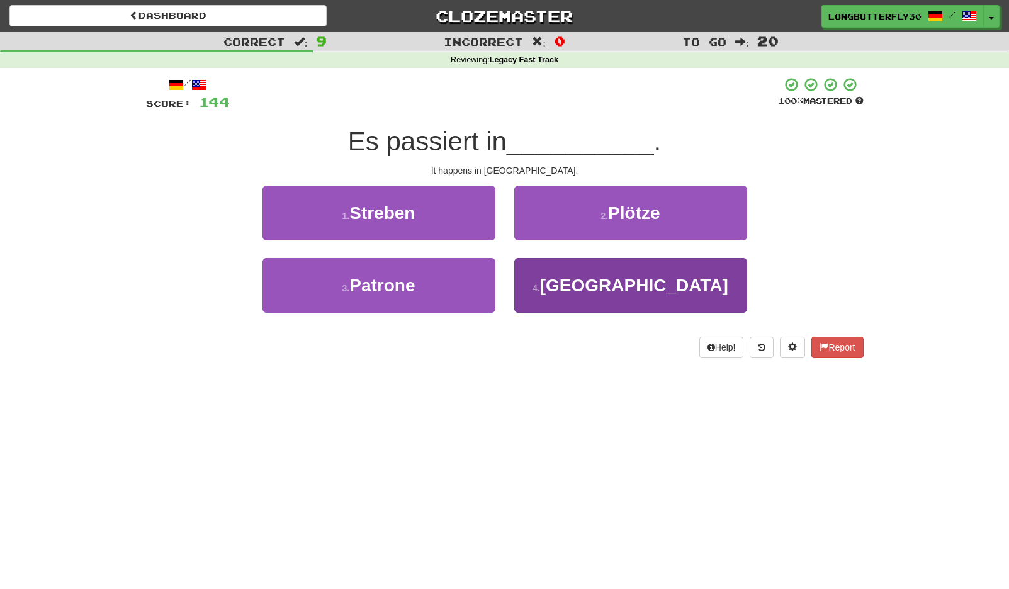
click at [549, 284] on button "4 . Litauen" at bounding box center [630, 285] width 233 height 55
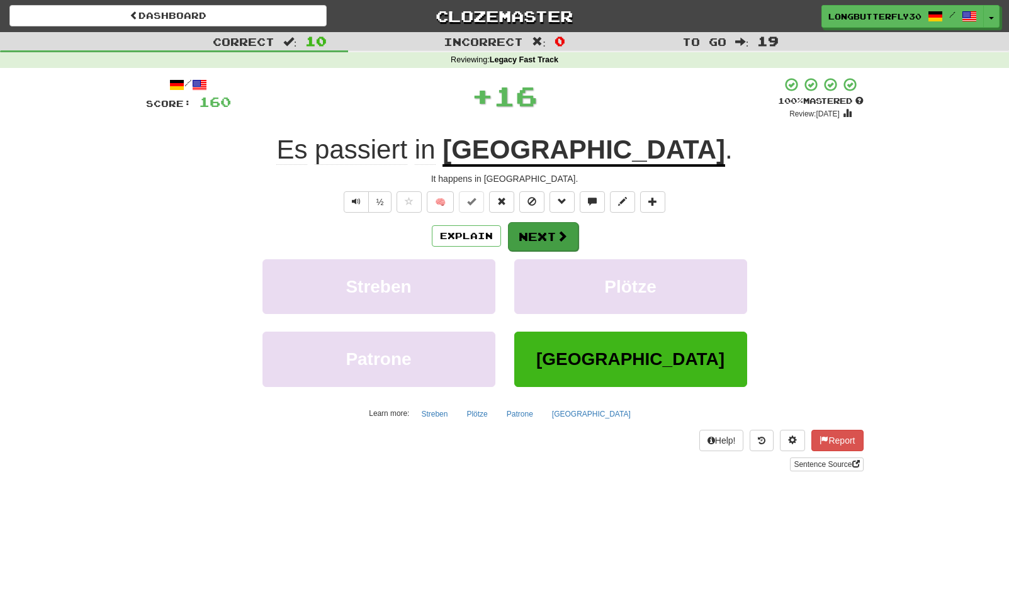
click at [542, 239] on button "Next" at bounding box center [543, 236] width 70 height 29
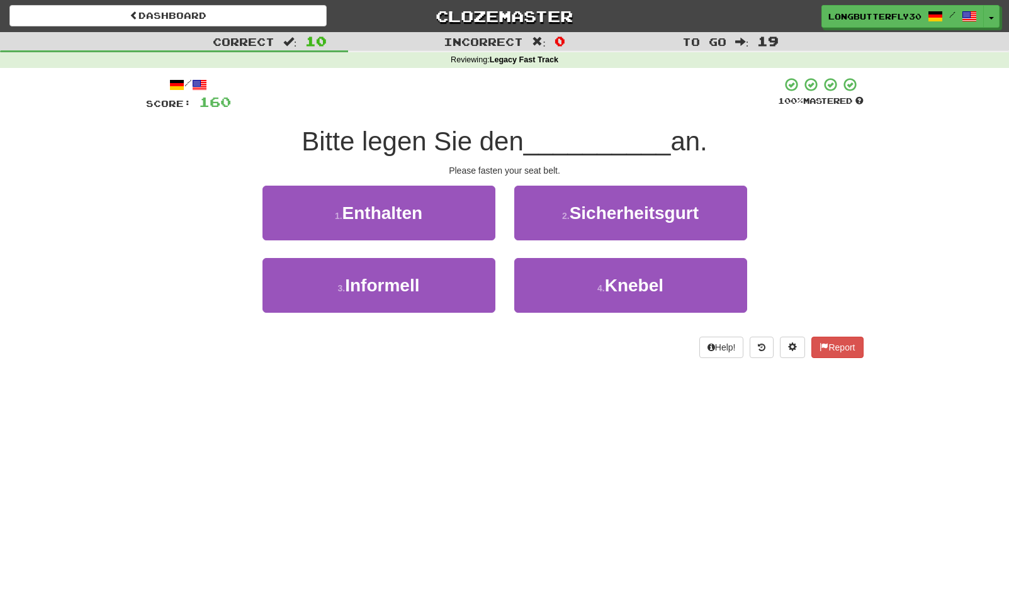
click at [583, 215] on span "Sicherheitsgurt" at bounding box center [633, 213] width 129 height 20
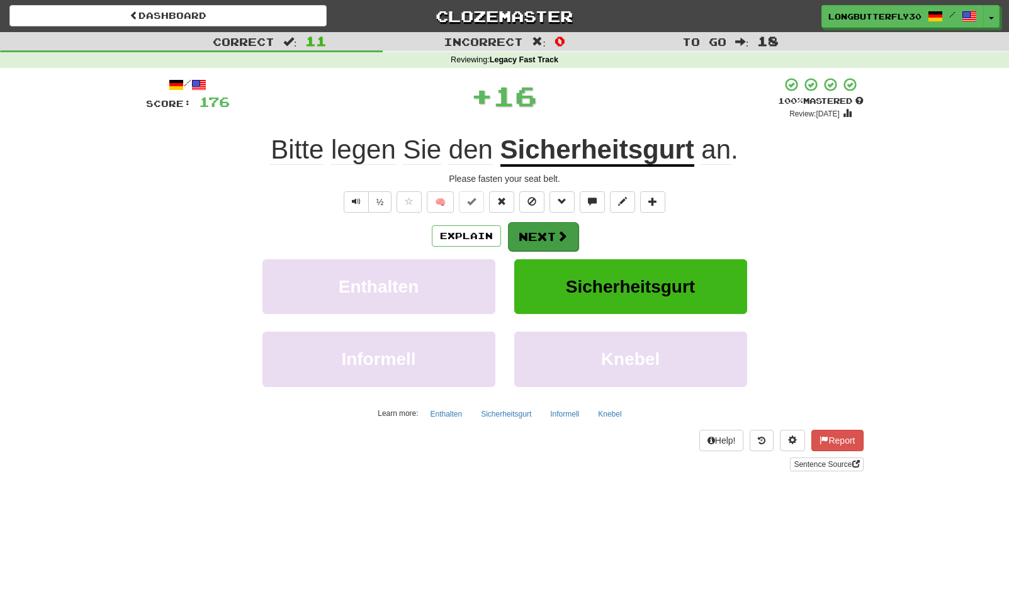
click at [542, 230] on button "Next" at bounding box center [543, 236] width 70 height 29
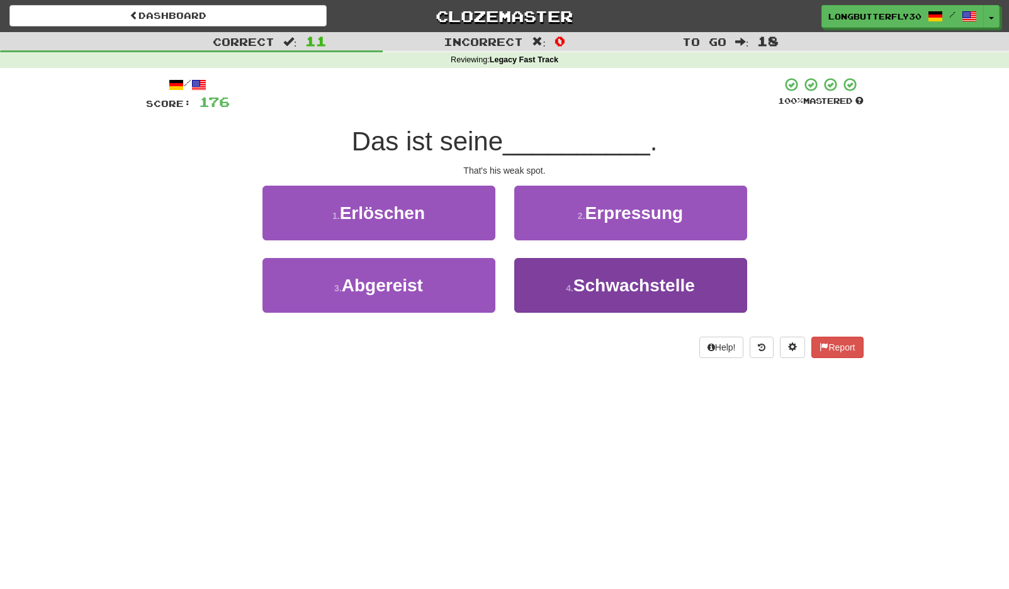
click at [525, 291] on button "4 . Schwachstelle" at bounding box center [630, 285] width 233 height 55
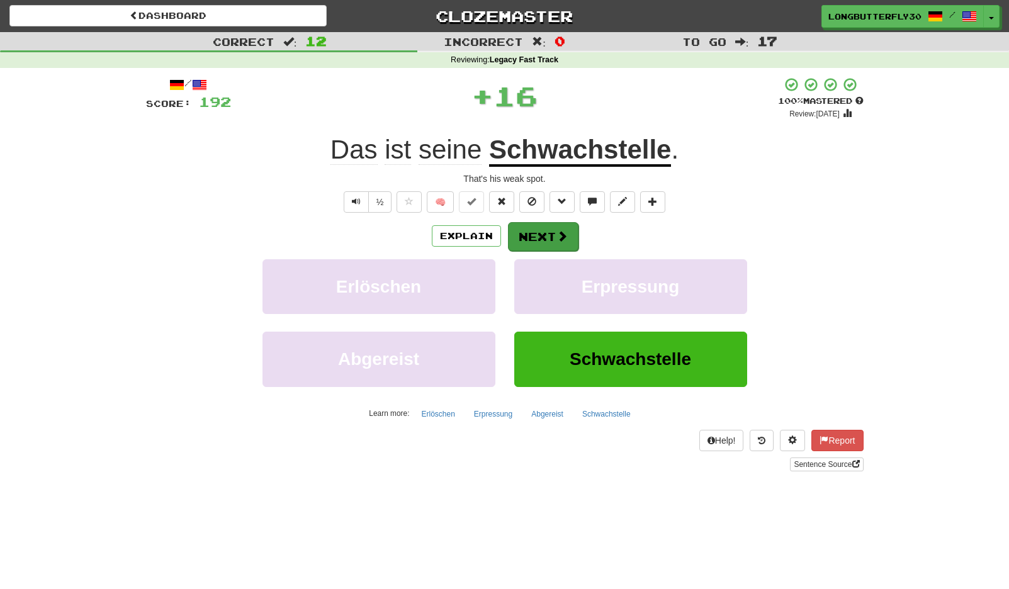
click at [533, 239] on button "Next" at bounding box center [543, 236] width 70 height 29
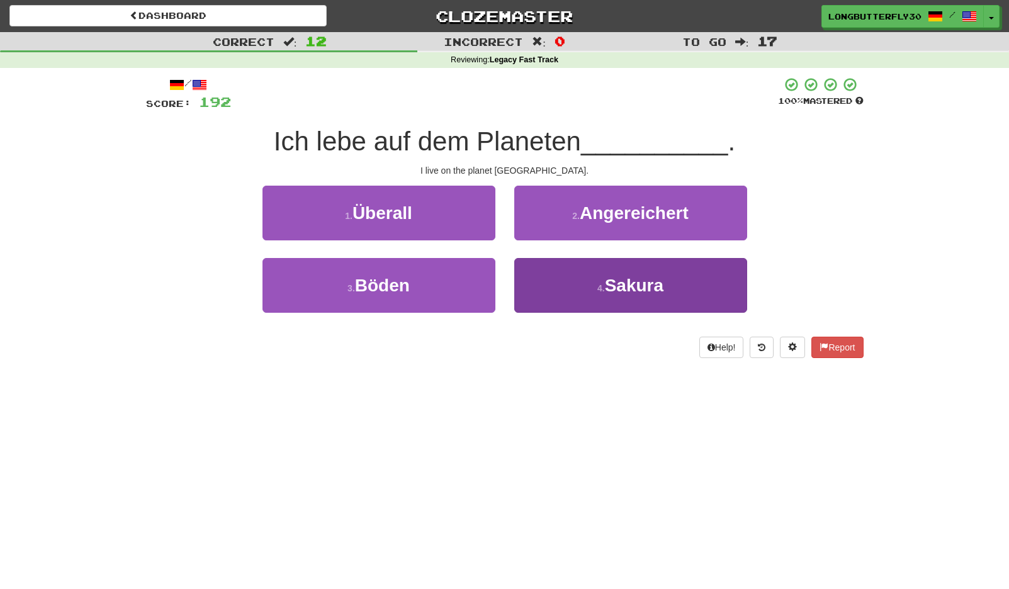
click at [525, 284] on button "4 . Sakura" at bounding box center [630, 285] width 233 height 55
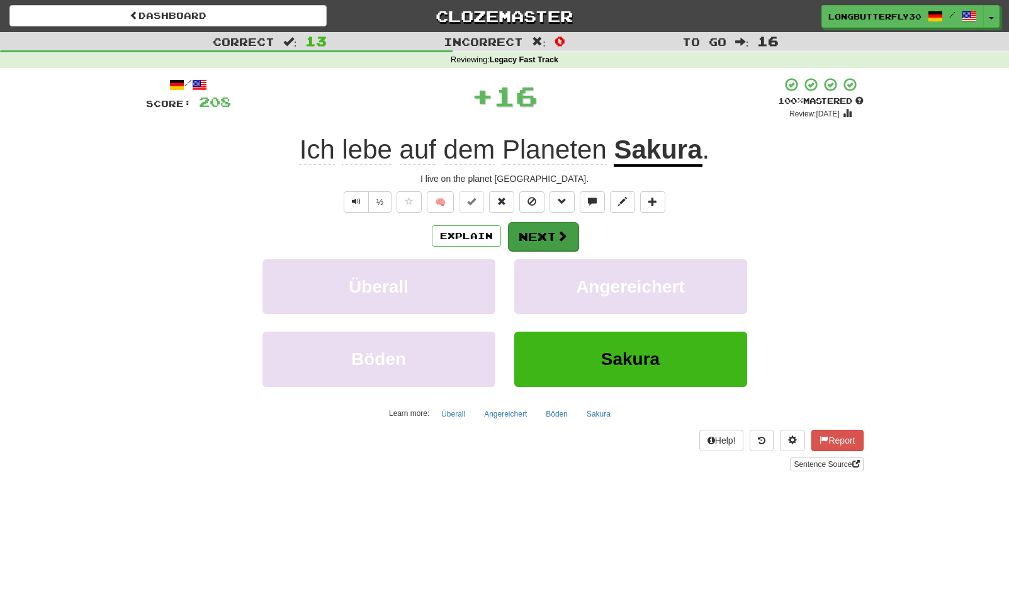
click at [521, 228] on button "Next" at bounding box center [543, 236] width 70 height 29
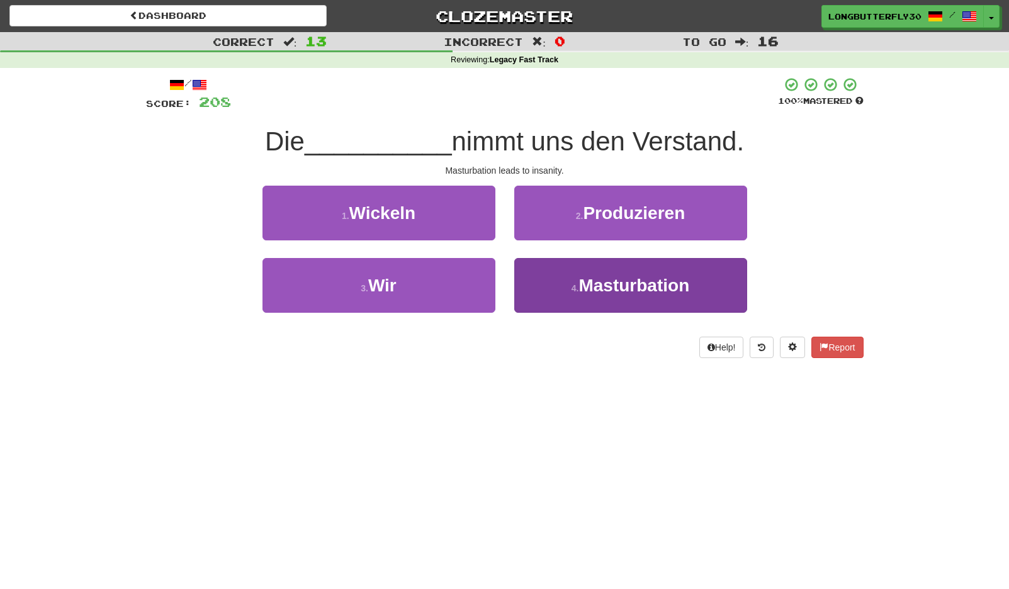
click at [557, 274] on button "4 . Masturbation" at bounding box center [630, 285] width 233 height 55
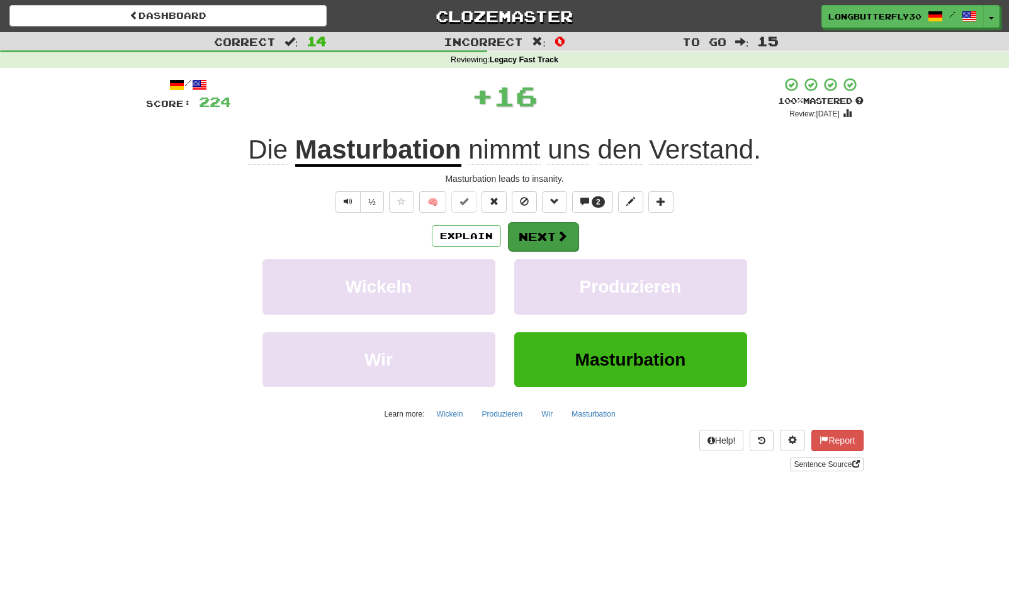
click at [532, 223] on button "Next" at bounding box center [543, 236] width 70 height 29
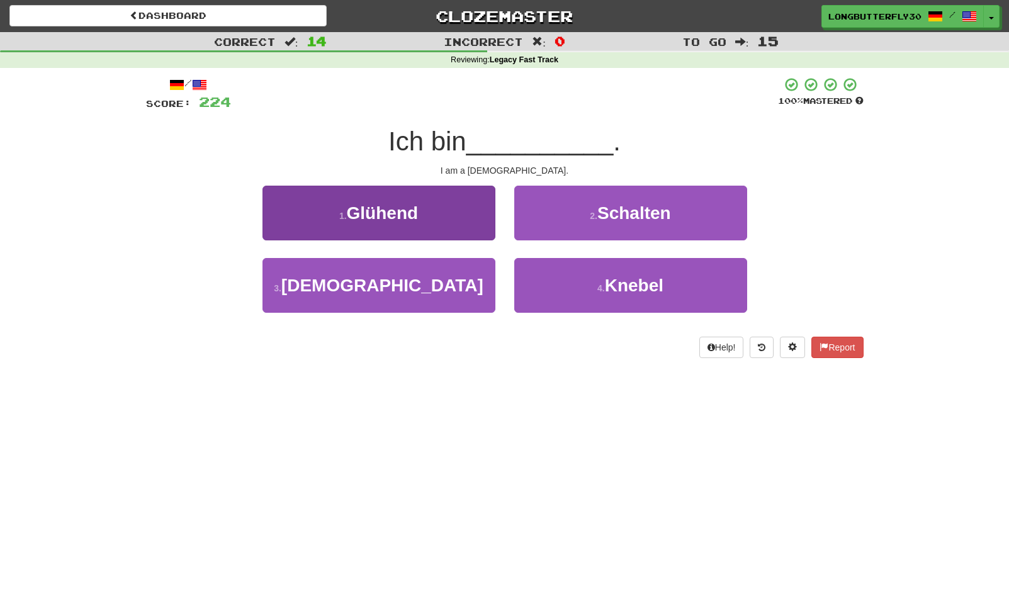
click at [446, 279] on button "3 . Muslim" at bounding box center [378, 285] width 233 height 55
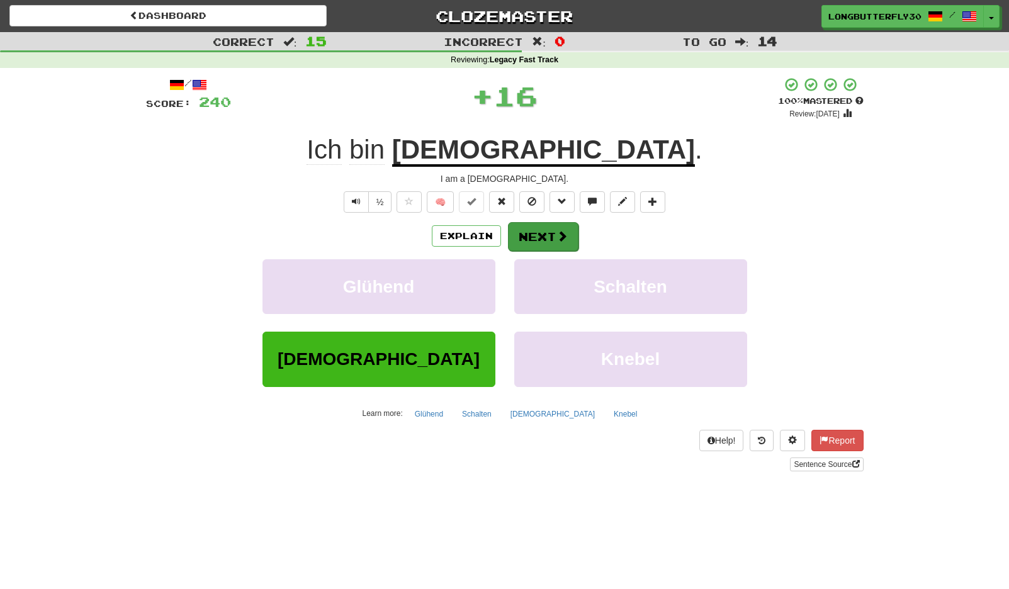
click at [535, 233] on button "Next" at bounding box center [543, 236] width 70 height 29
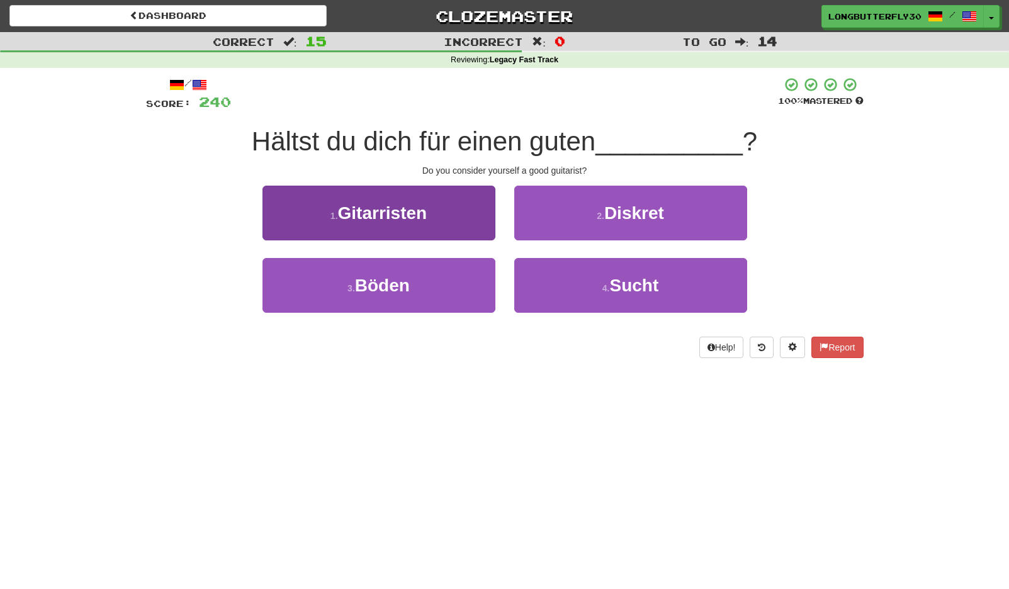
click at [445, 217] on button "1 . Gitarristen" at bounding box center [378, 213] width 233 height 55
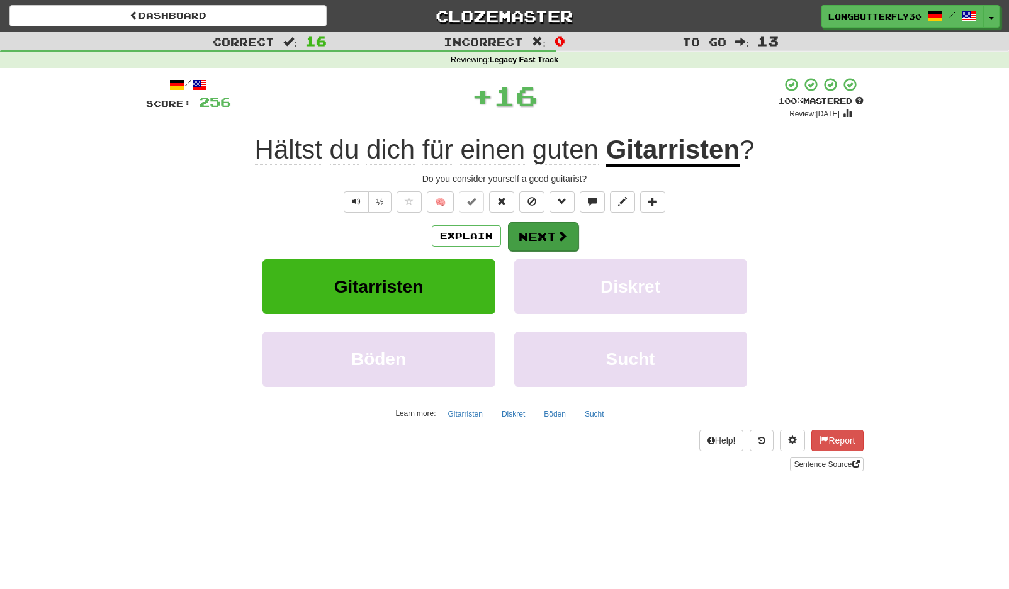
click at [517, 230] on button "Next" at bounding box center [543, 236] width 70 height 29
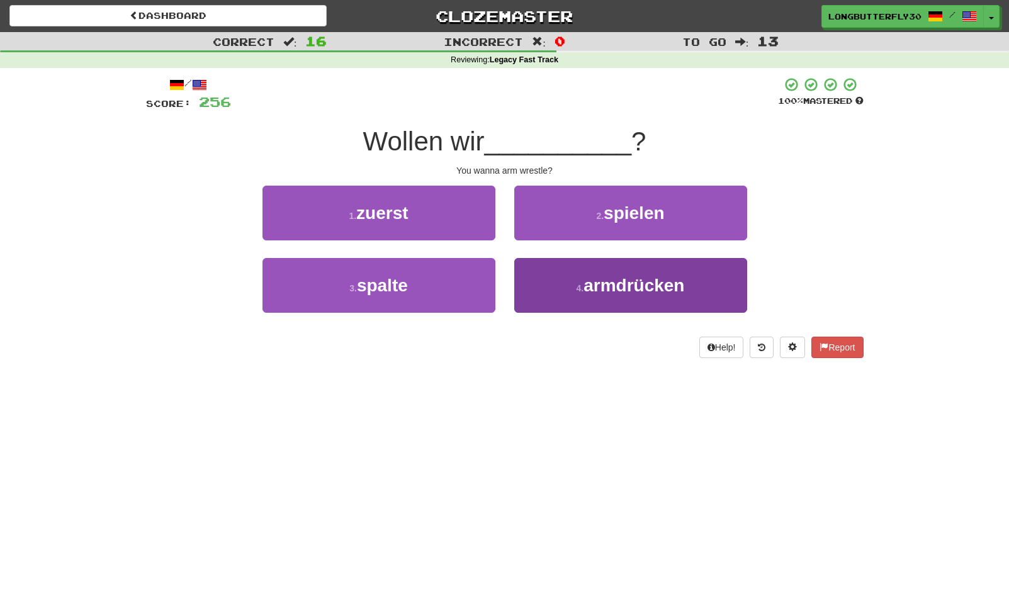
click at [557, 292] on button "4 . armdrücken" at bounding box center [630, 285] width 233 height 55
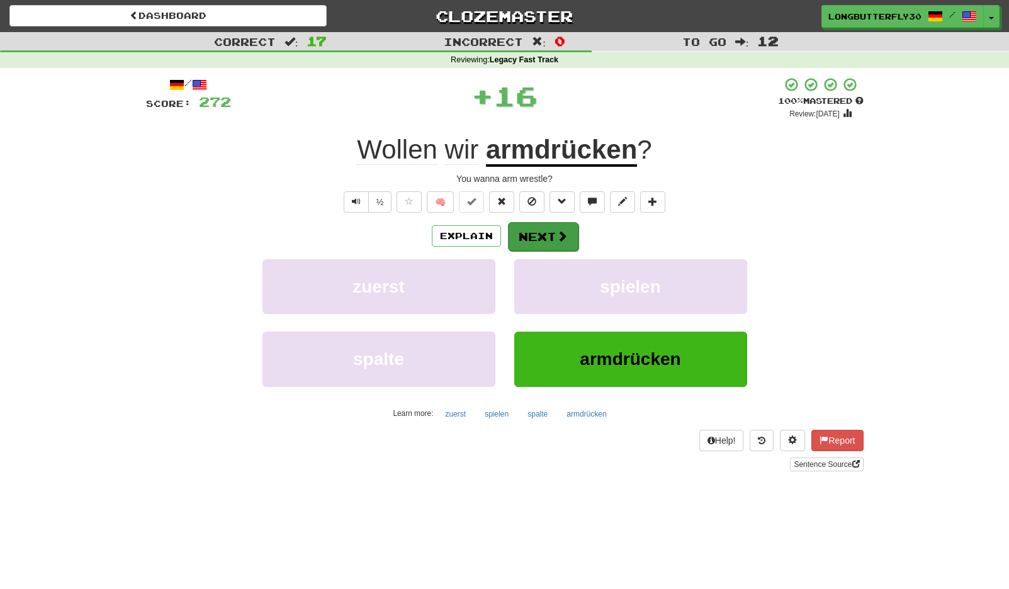
click at [534, 243] on button "Next" at bounding box center [543, 236] width 70 height 29
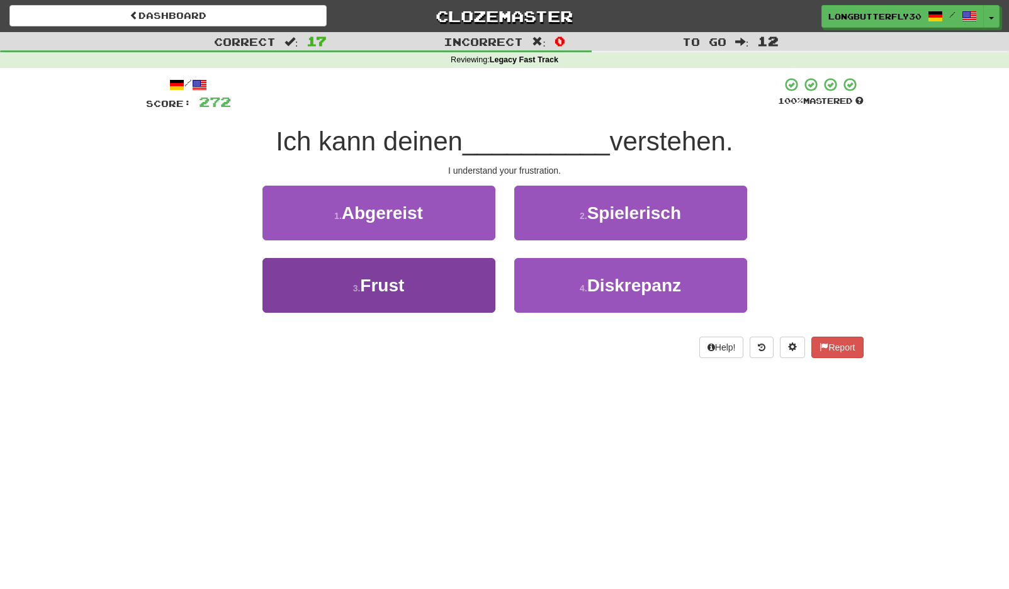
click at [452, 282] on button "3 . Frust" at bounding box center [378, 285] width 233 height 55
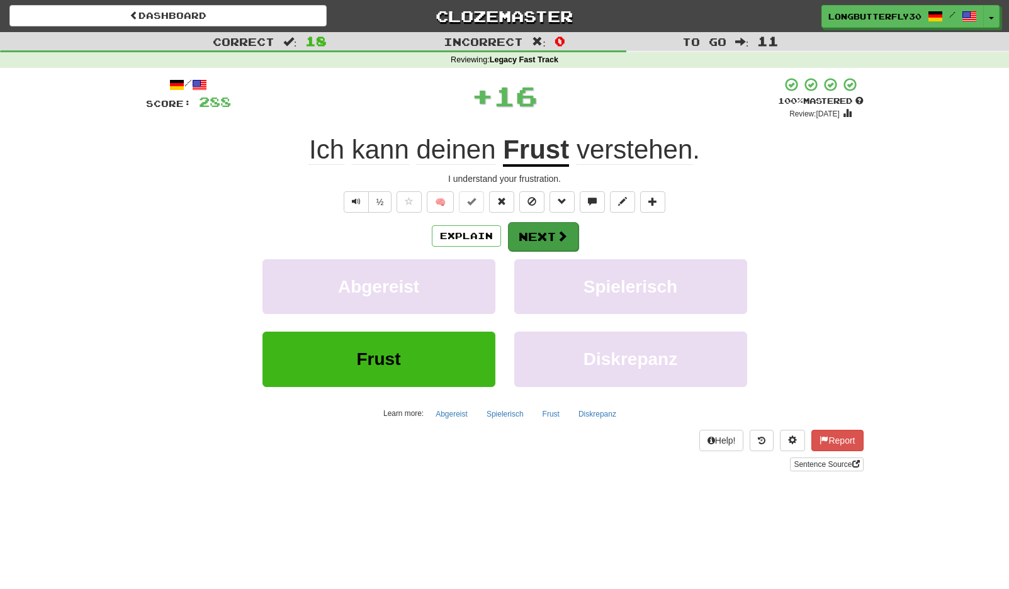
click at [556, 228] on button "Next" at bounding box center [543, 236] width 70 height 29
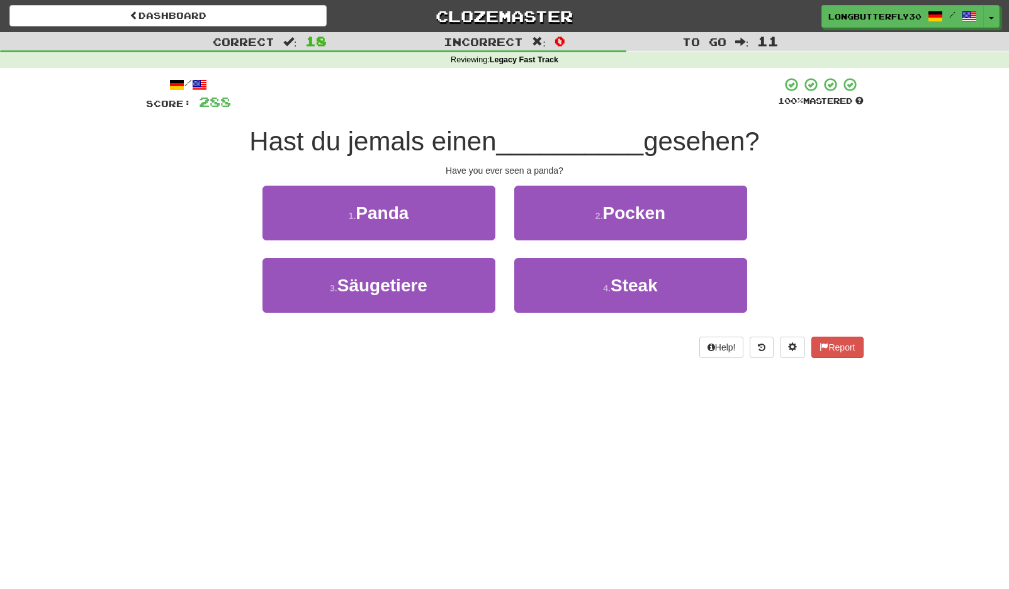
click at [451, 216] on button "1 . Panda" at bounding box center [378, 213] width 233 height 55
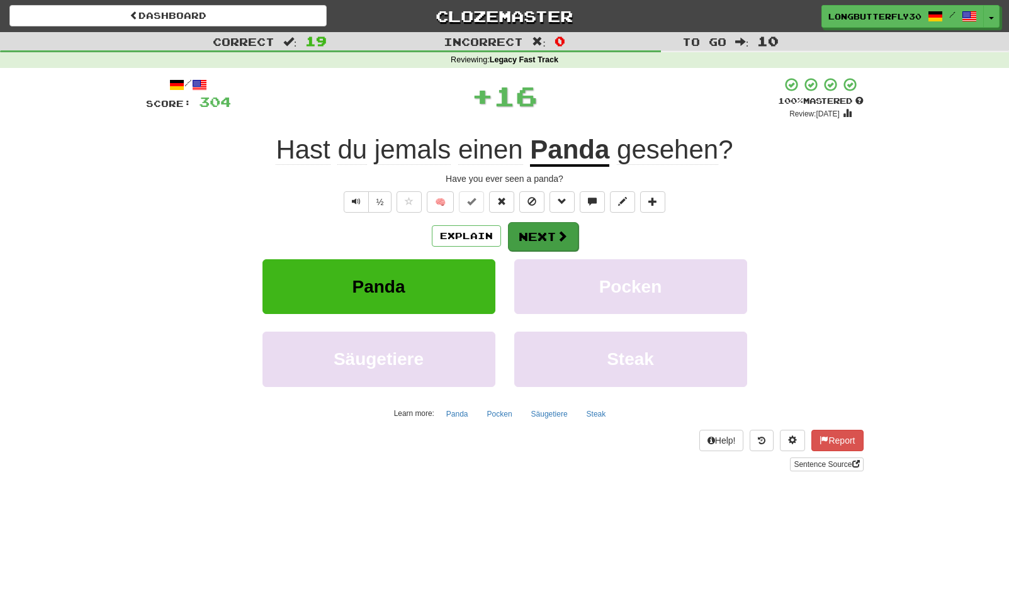
click at [541, 237] on button "Next" at bounding box center [543, 236] width 70 height 29
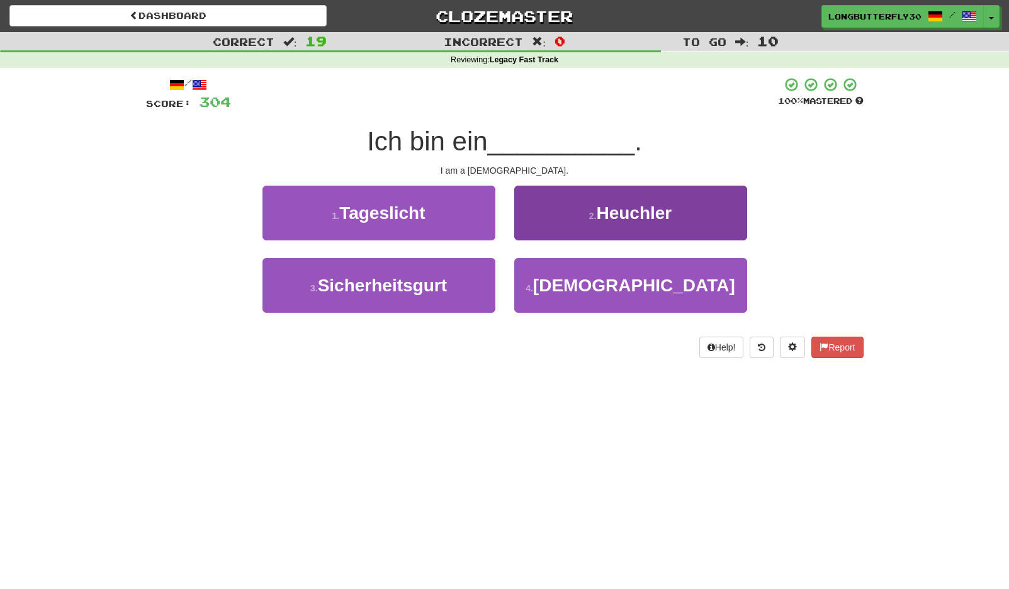
click at [544, 286] on button "4 . Moslem" at bounding box center [630, 285] width 233 height 55
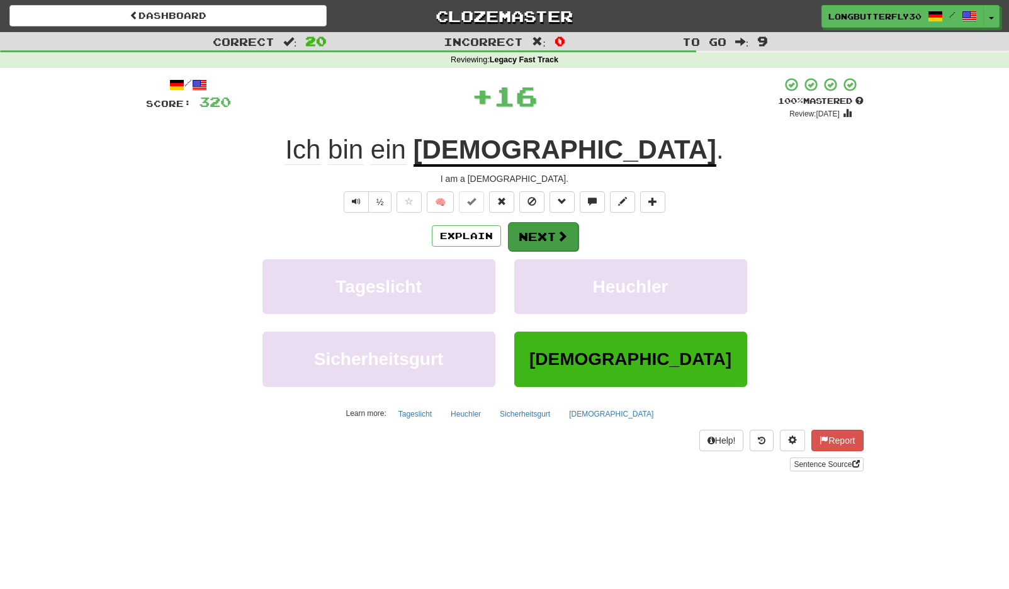
click at [538, 226] on button "Next" at bounding box center [543, 236] width 70 height 29
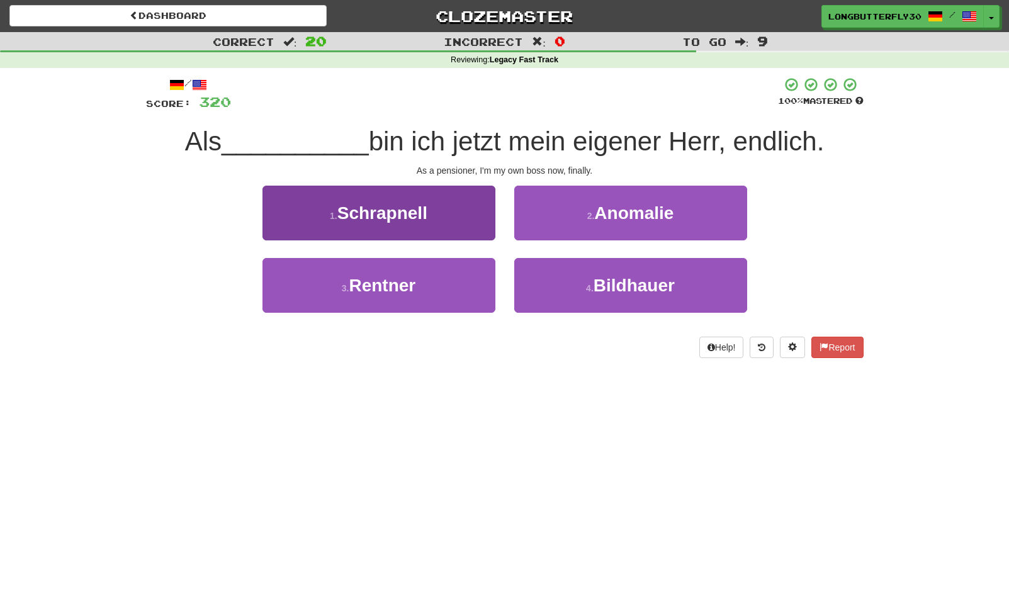
click at [459, 289] on button "3 . Rentner" at bounding box center [378, 285] width 233 height 55
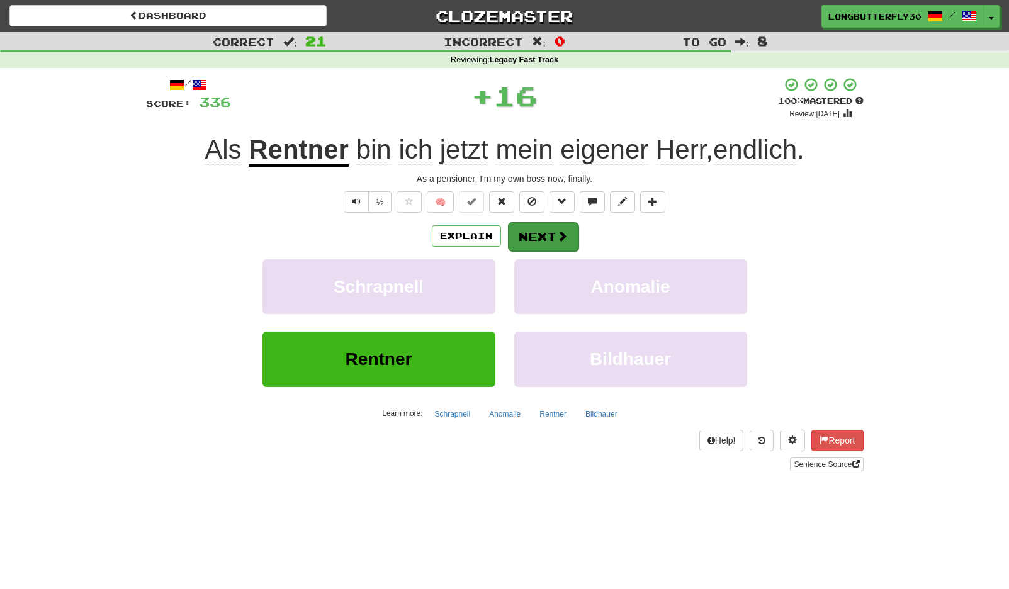
click at [550, 236] on button "Next" at bounding box center [543, 236] width 70 height 29
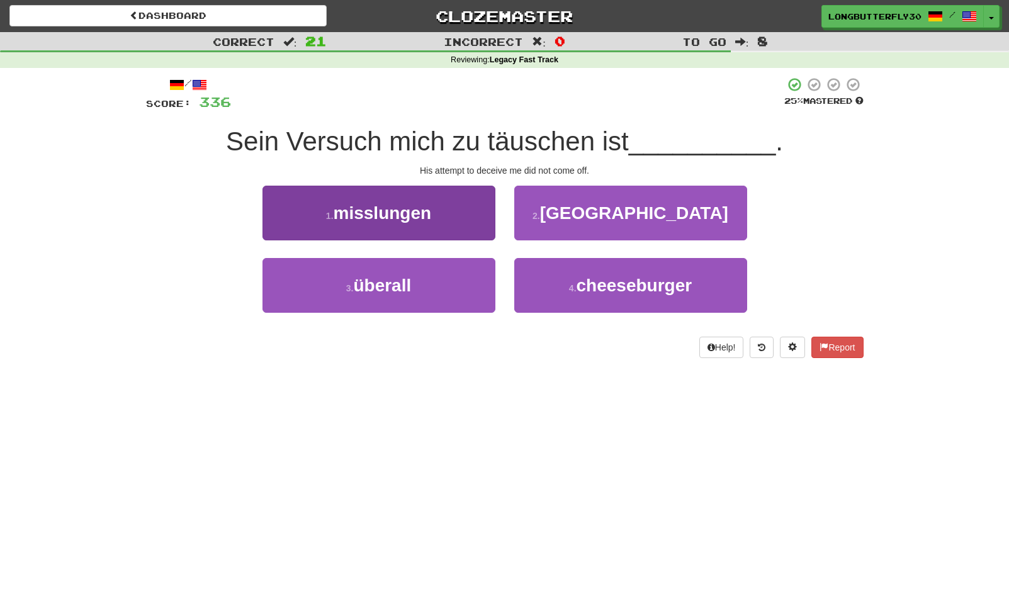
click at [467, 216] on button "1 . misslungen" at bounding box center [378, 213] width 233 height 55
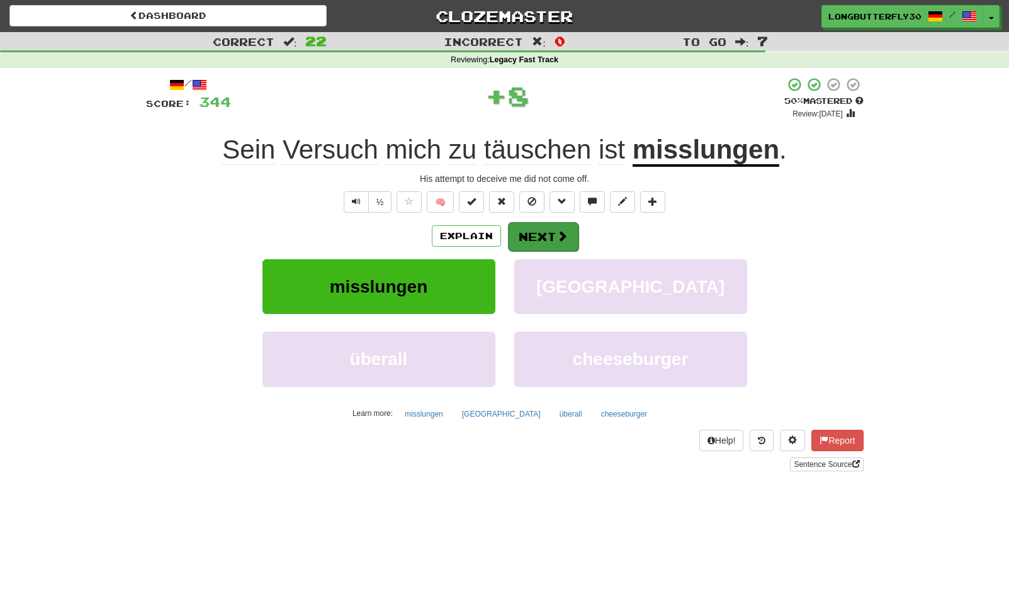
click at [538, 230] on button "Next" at bounding box center [543, 236] width 70 height 29
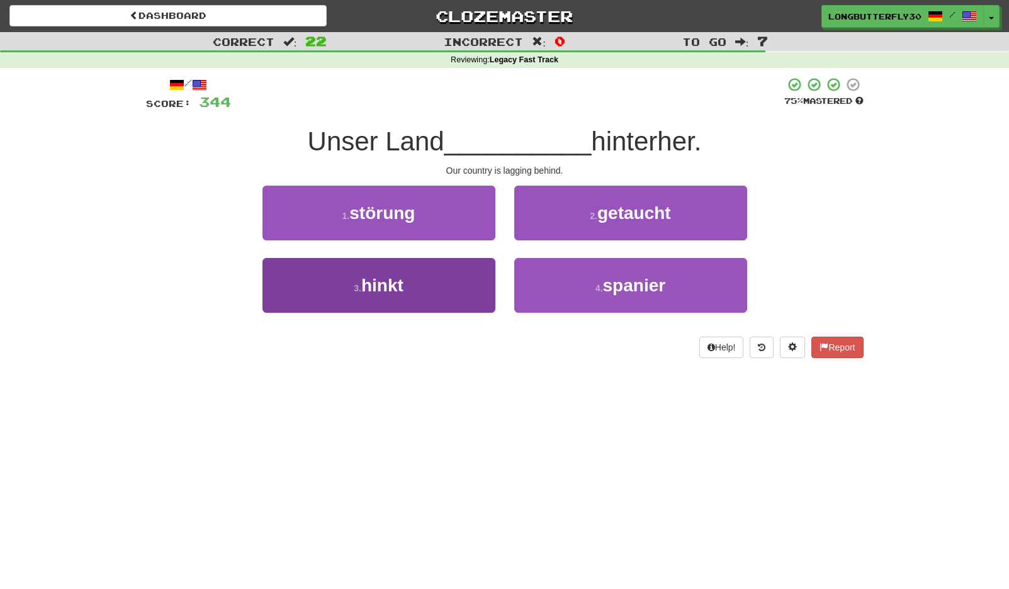
click at [468, 286] on button "3 . hinkt" at bounding box center [378, 285] width 233 height 55
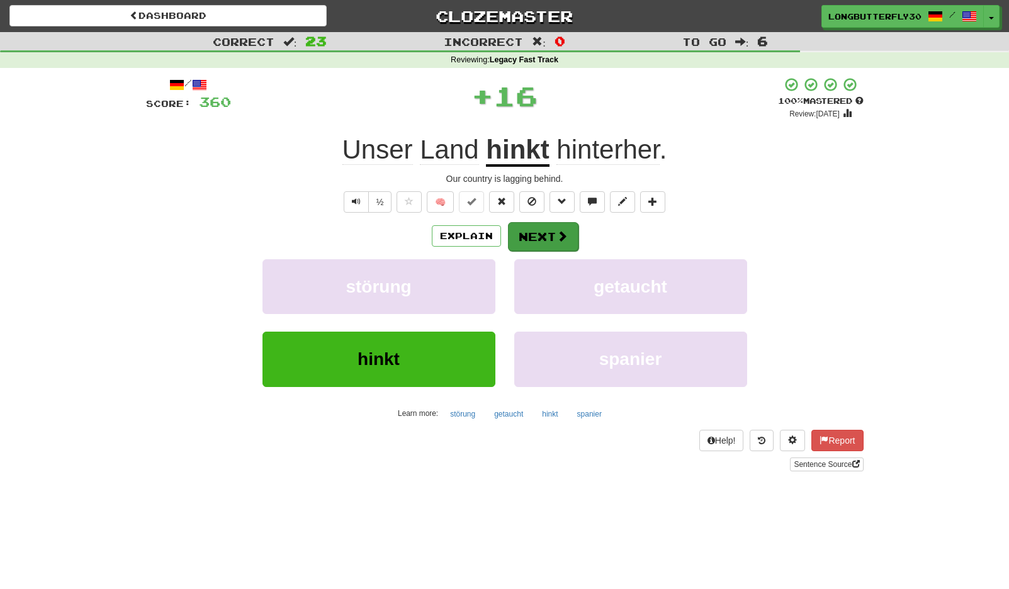
click at [539, 236] on button "Next" at bounding box center [543, 236] width 70 height 29
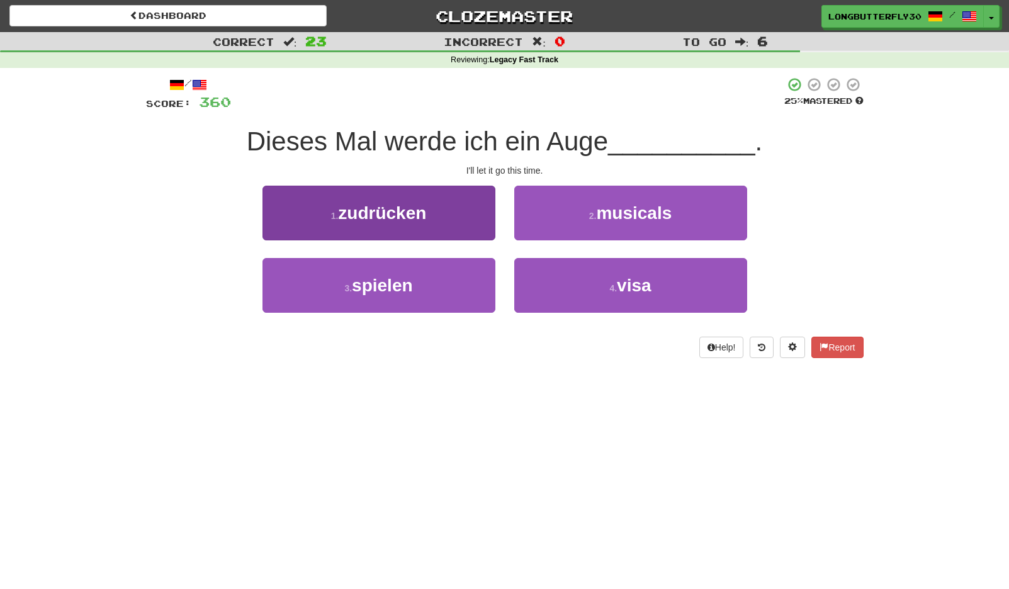
click at [482, 210] on button "1 . zudrücken" at bounding box center [378, 213] width 233 height 55
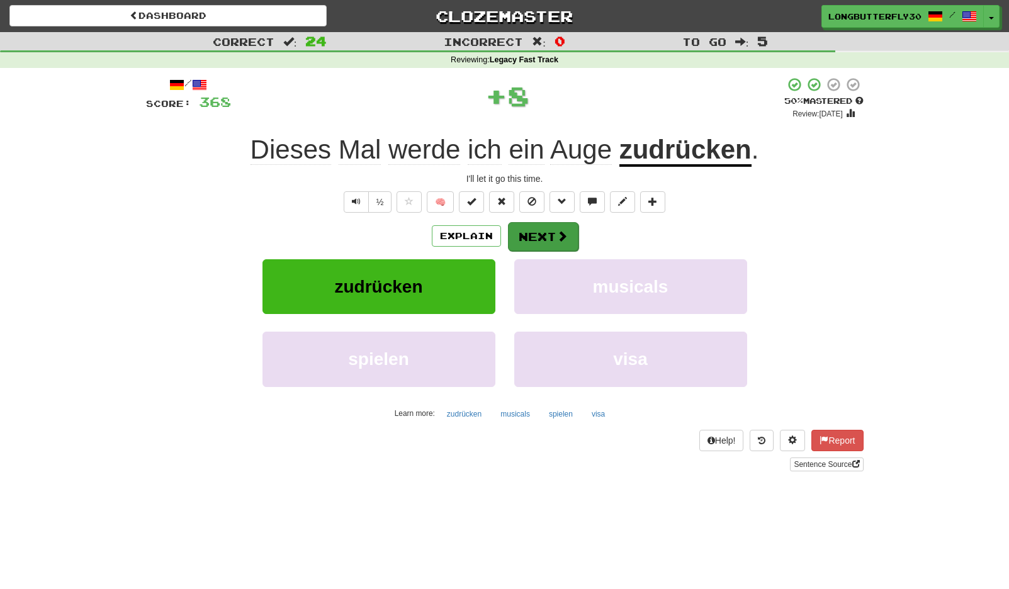
click at [542, 227] on button "Next" at bounding box center [543, 236] width 70 height 29
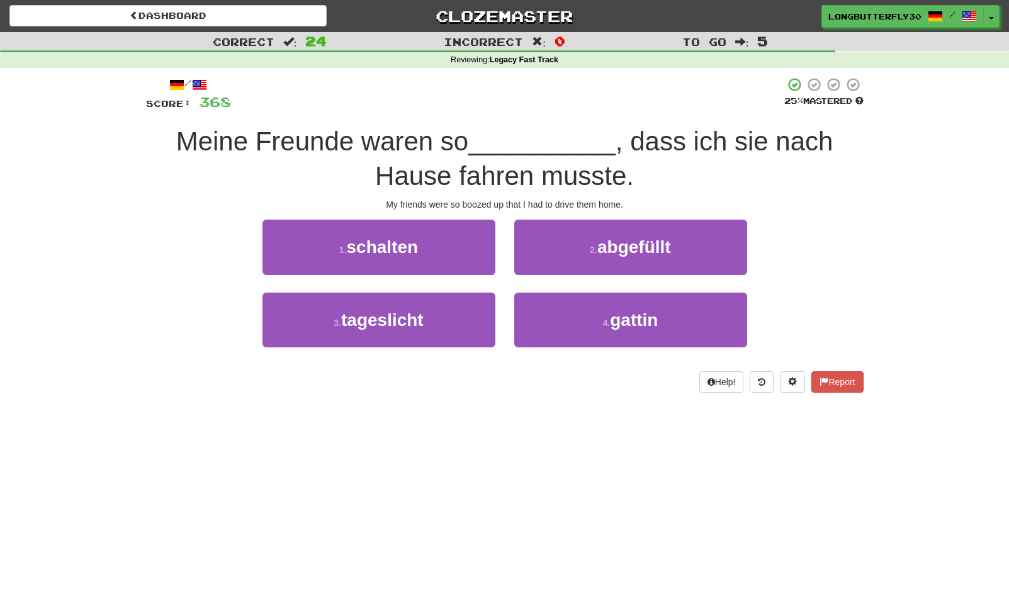
drag, startPoint x: 613, startPoint y: 246, endPoint x: 602, endPoint y: 252, distance: 12.4
click at [612, 246] on span "abgefüllt" at bounding box center [634, 247] width 74 height 20
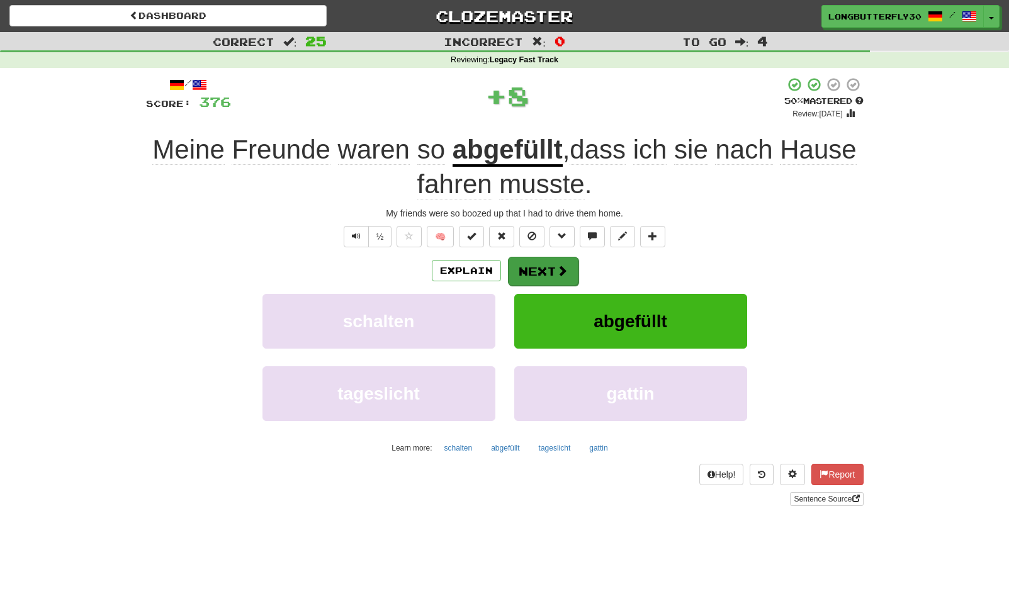
click at [548, 267] on button "Next" at bounding box center [543, 271] width 70 height 29
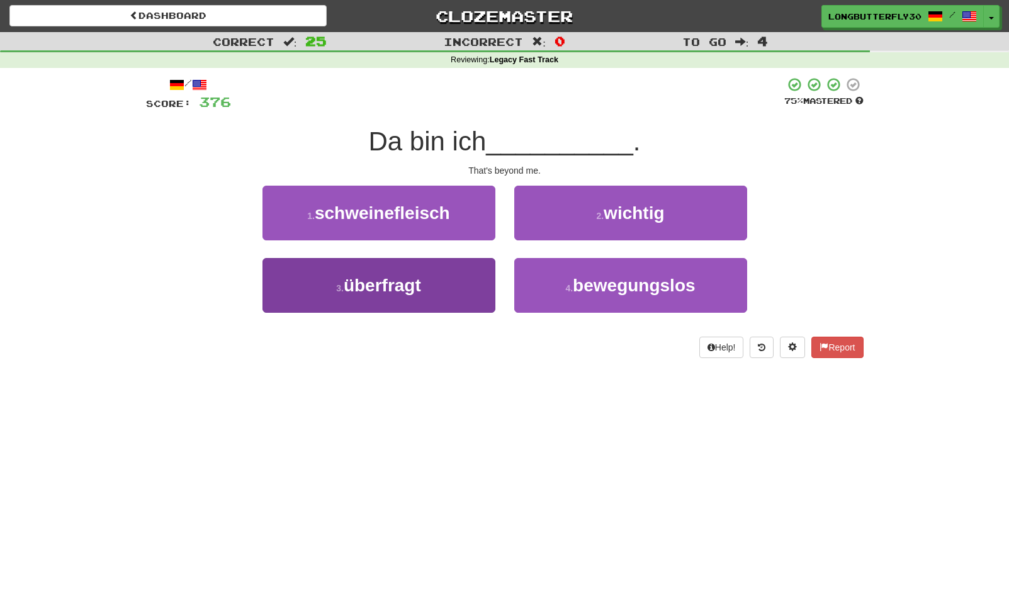
click at [438, 277] on button "3 . überfragt" at bounding box center [378, 285] width 233 height 55
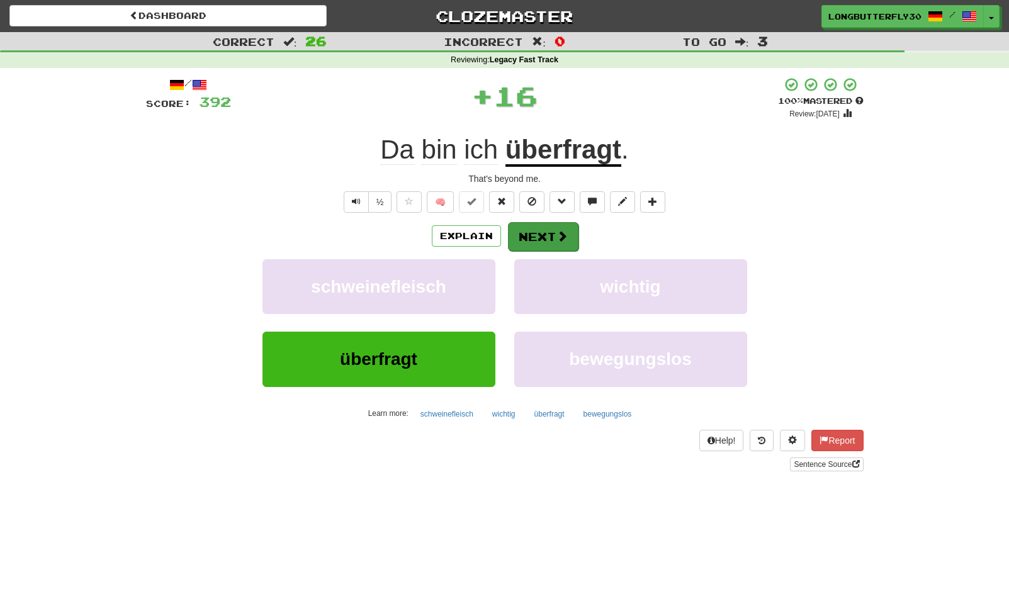
click at [553, 228] on button "Next" at bounding box center [543, 236] width 70 height 29
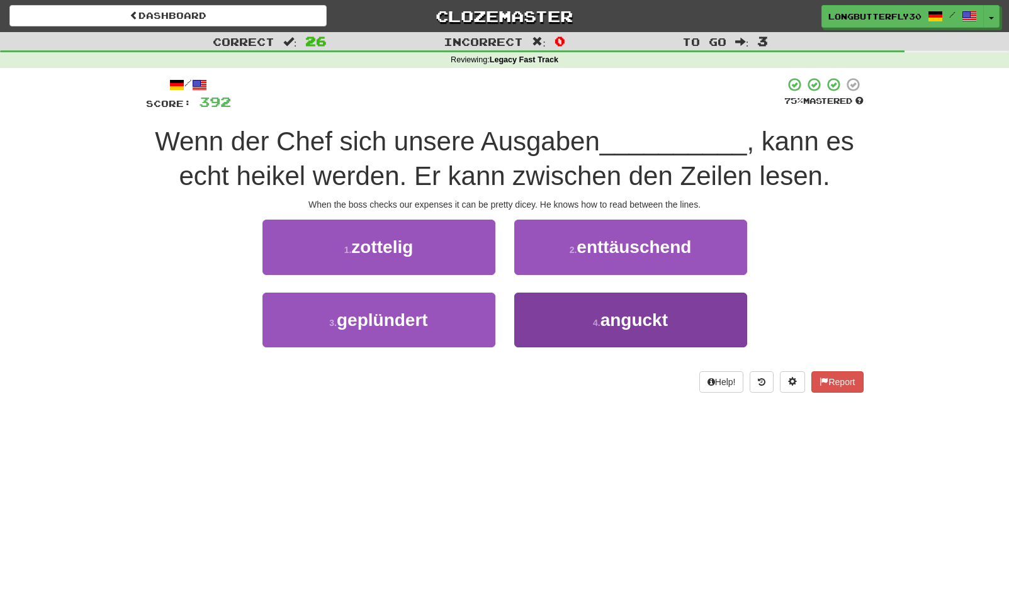
click at [555, 319] on button "4 . anguckt" at bounding box center [630, 320] width 233 height 55
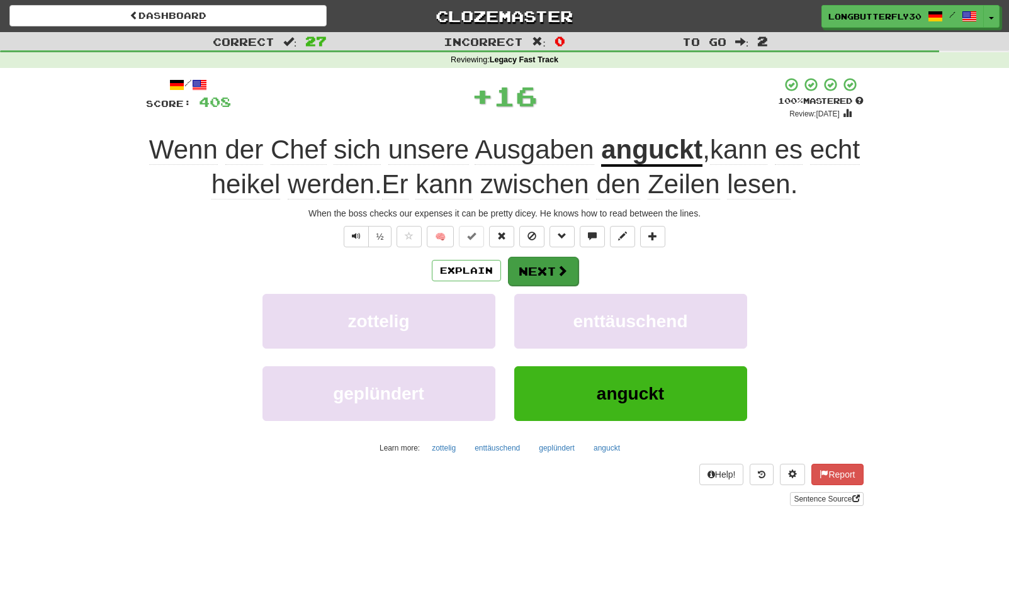
click at [556, 276] on button "Next" at bounding box center [543, 271] width 70 height 29
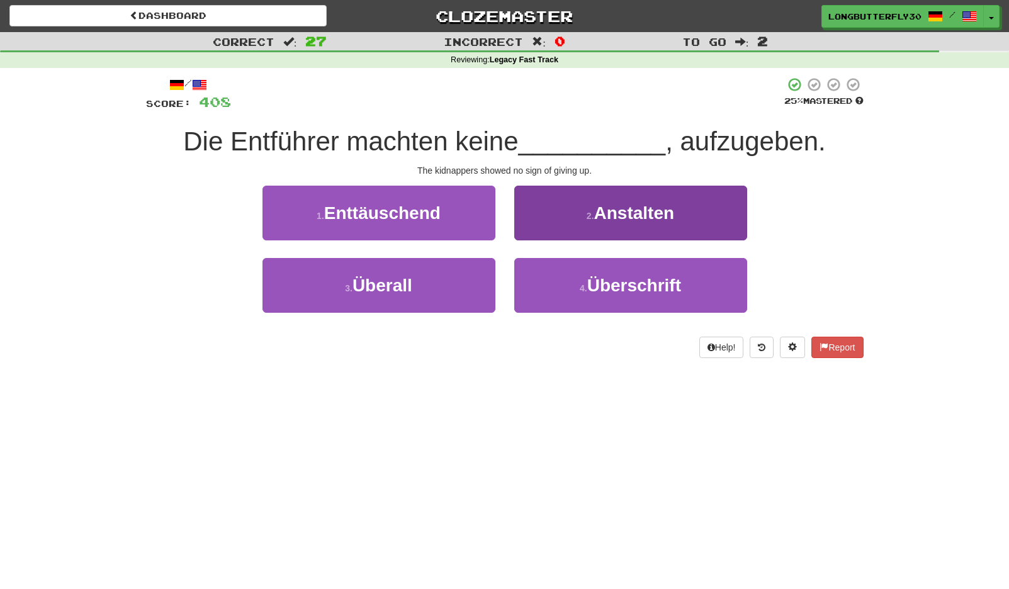
click at [573, 223] on button "2 . Anstalten" at bounding box center [630, 213] width 233 height 55
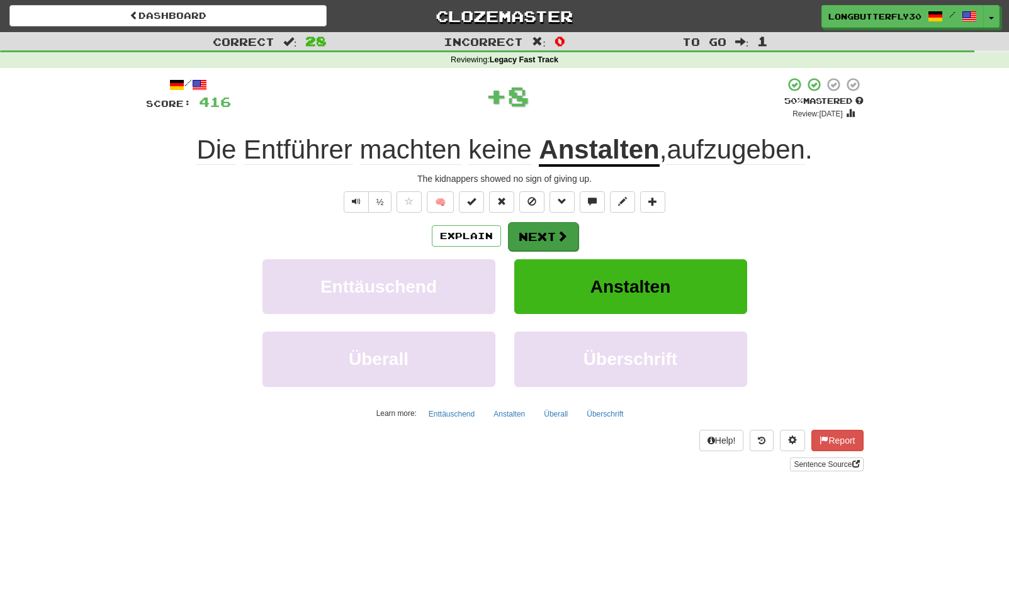
click at [543, 232] on button "Next" at bounding box center [543, 236] width 70 height 29
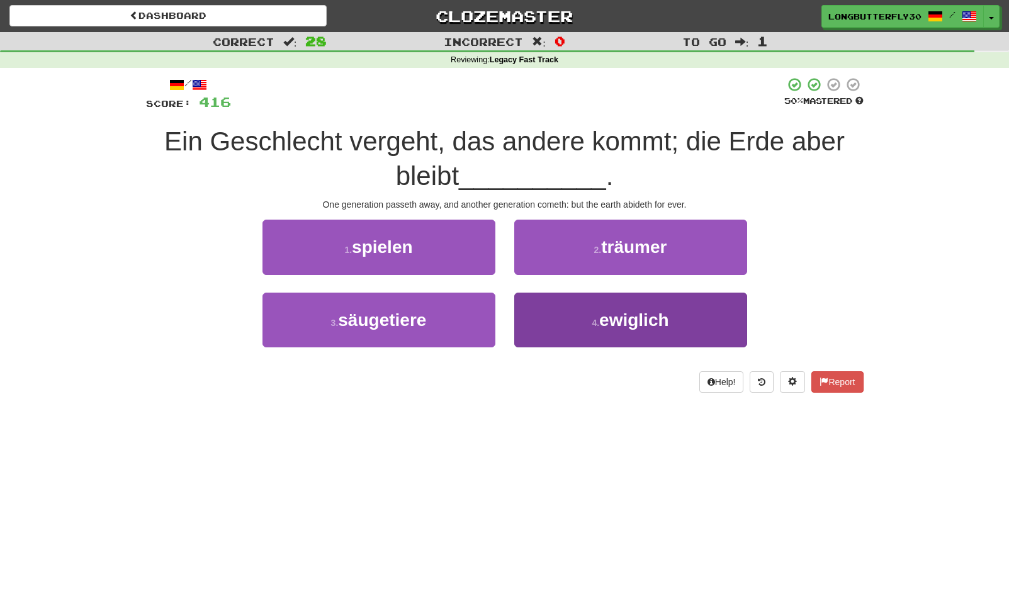
click at [571, 318] on button "4 . ewiglich" at bounding box center [630, 320] width 233 height 55
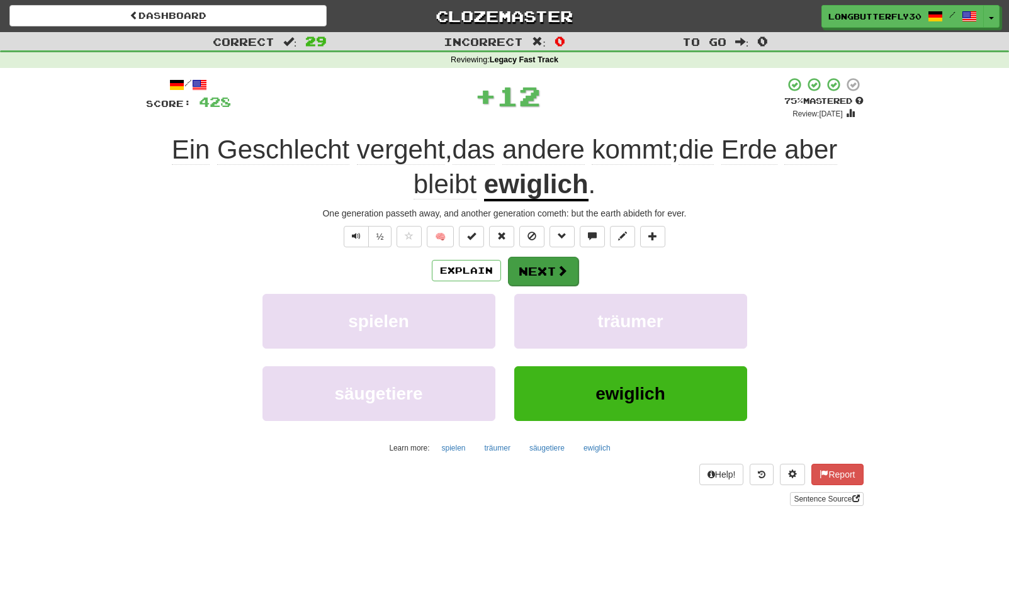
click at [546, 263] on button "Next" at bounding box center [543, 271] width 70 height 29
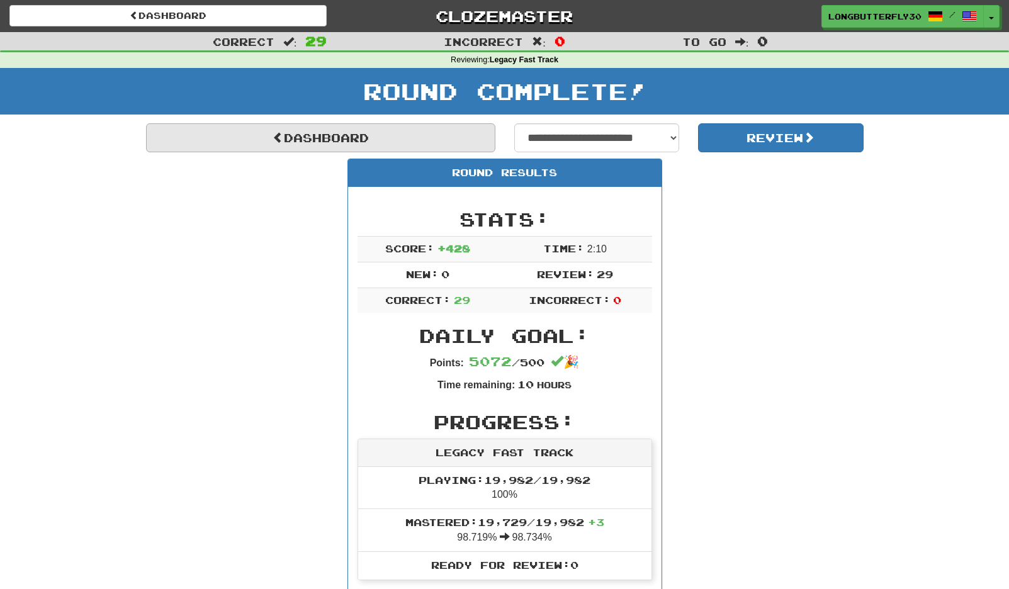
click at [427, 133] on link "Dashboard" at bounding box center [320, 137] width 349 height 29
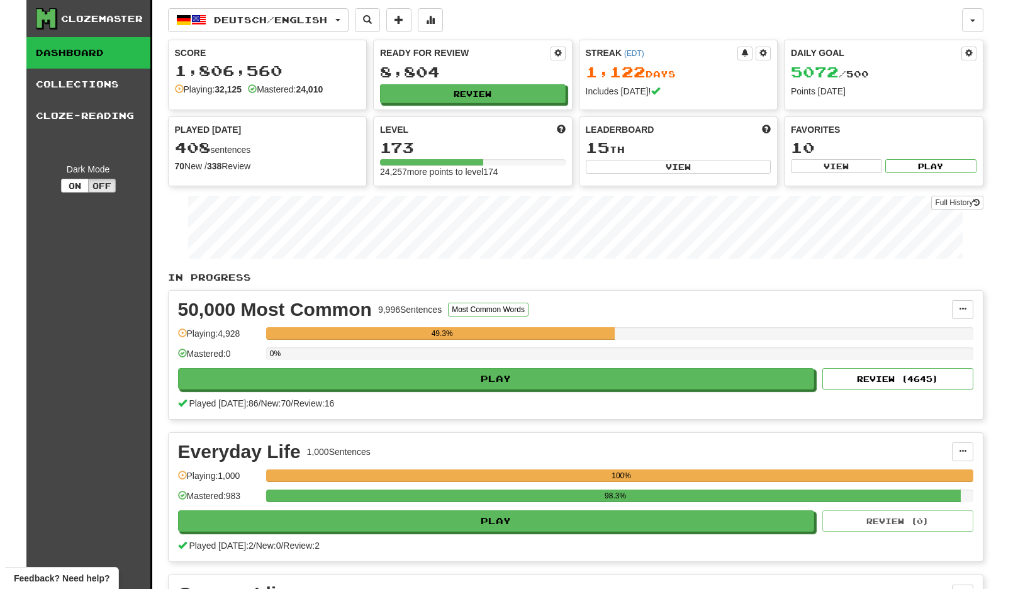
scroll to position [193, 0]
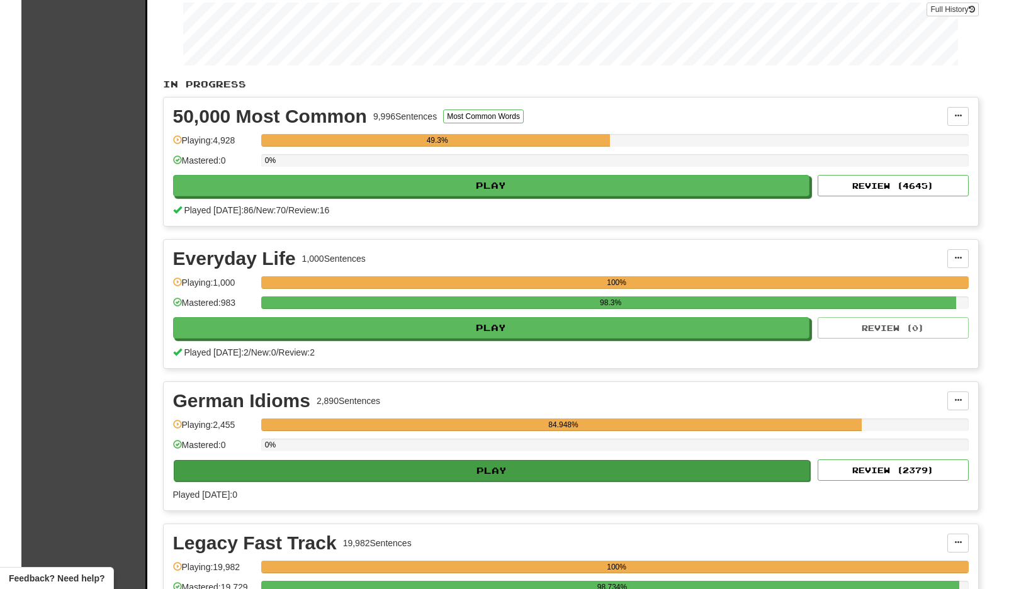
click at [715, 466] on button "Play" at bounding box center [492, 470] width 637 height 21
select select "**"
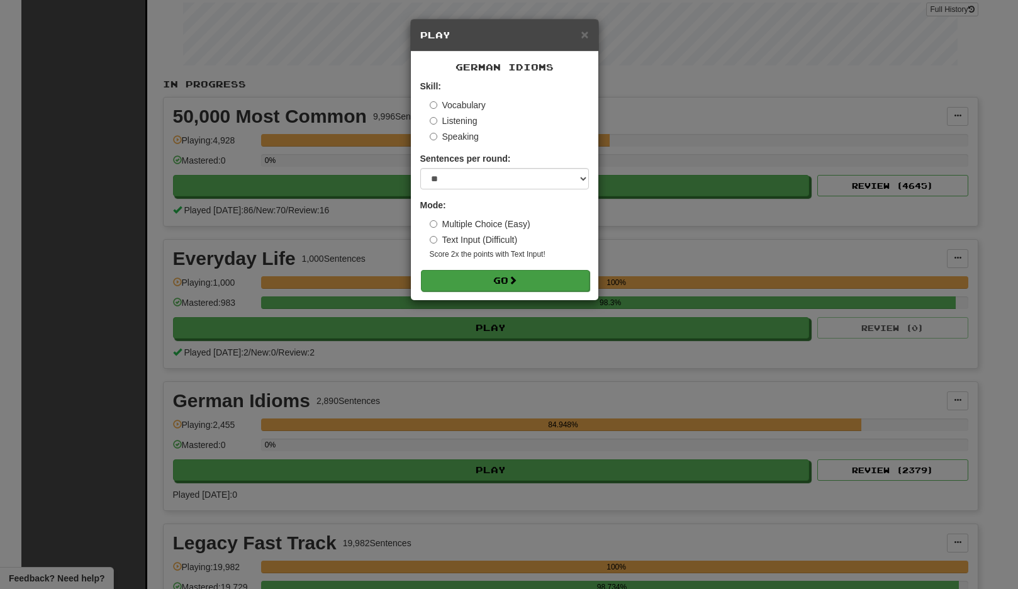
click at [511, 276] on span at bounding box center [512, 280] width 9 height 9
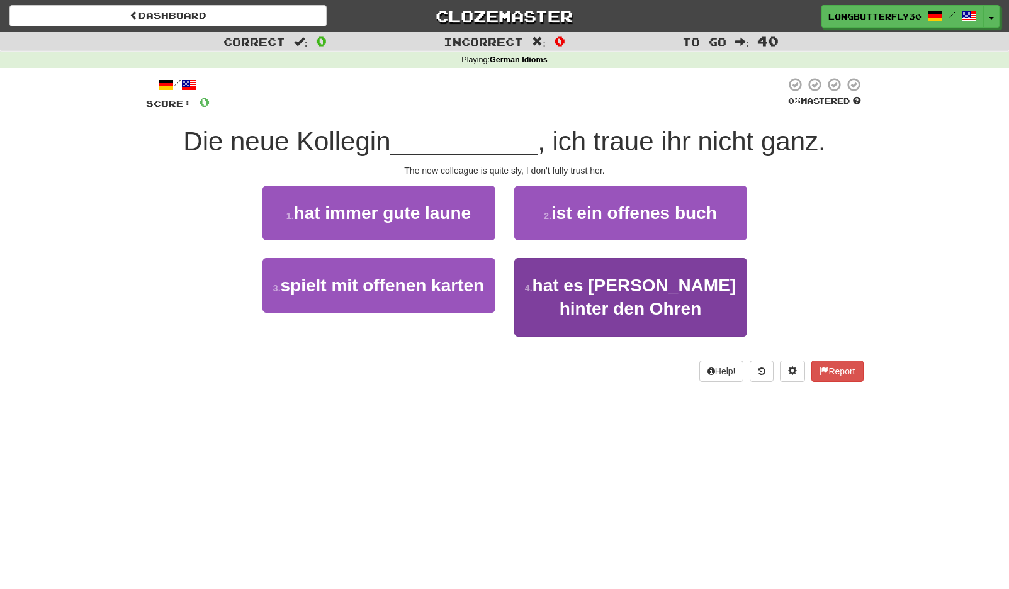
click at [581, 294] on button "4 . hat es [PERSON_NAME] hinter den Ohren" at bounding box center [630, 297] width 233 height 79
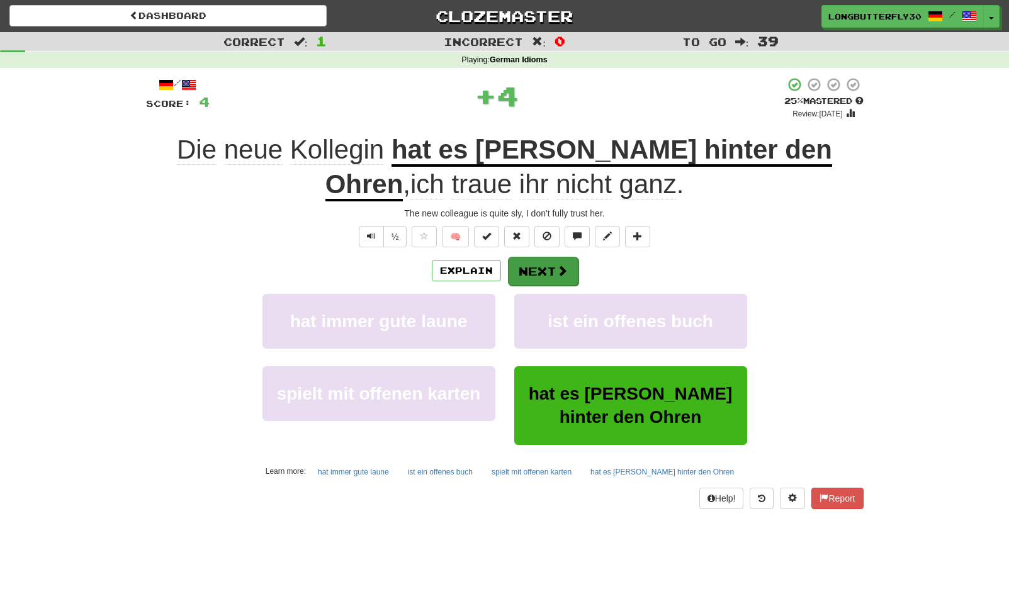
click at [566, 267] on span at bounding box center [561, 270] width 11 height 11
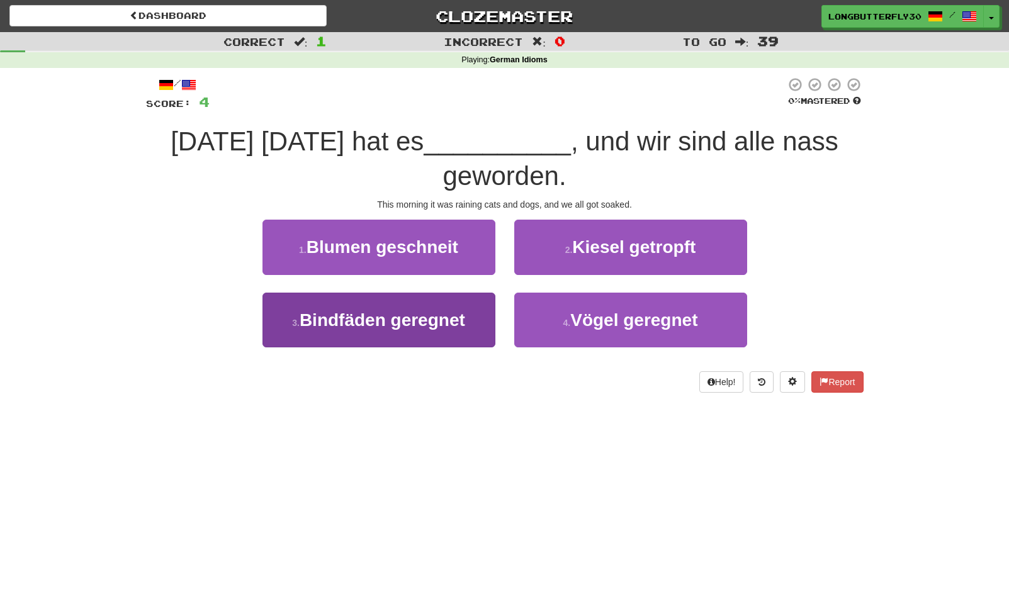
click at [452, 310] on span "Bindfäden geregnet" at bounding box center [381, 320] width 165 height 20
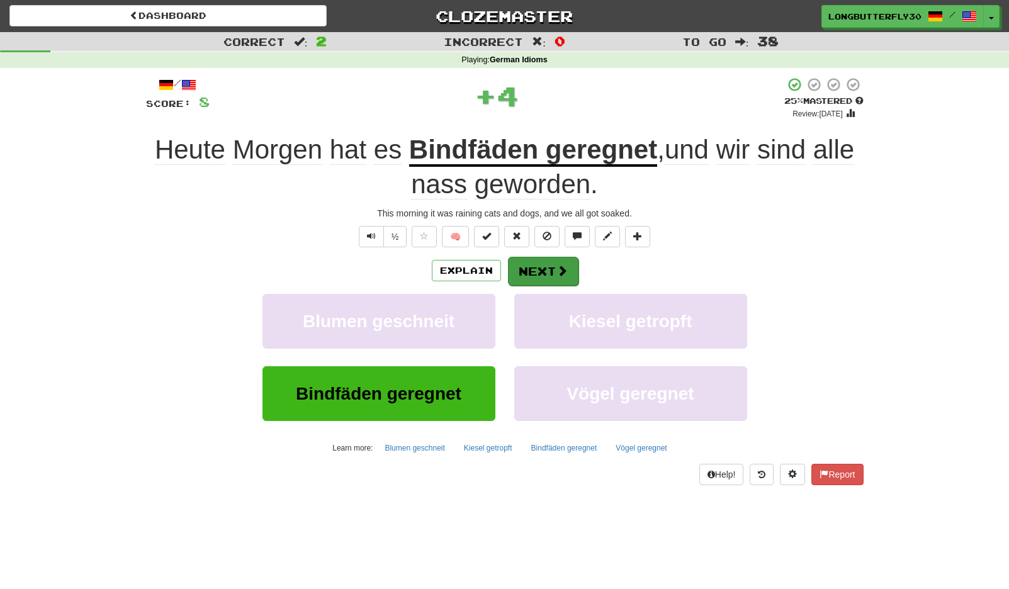
click at [538, 272] on button "Next" at bounding box center [543, 271] width 70 height 29
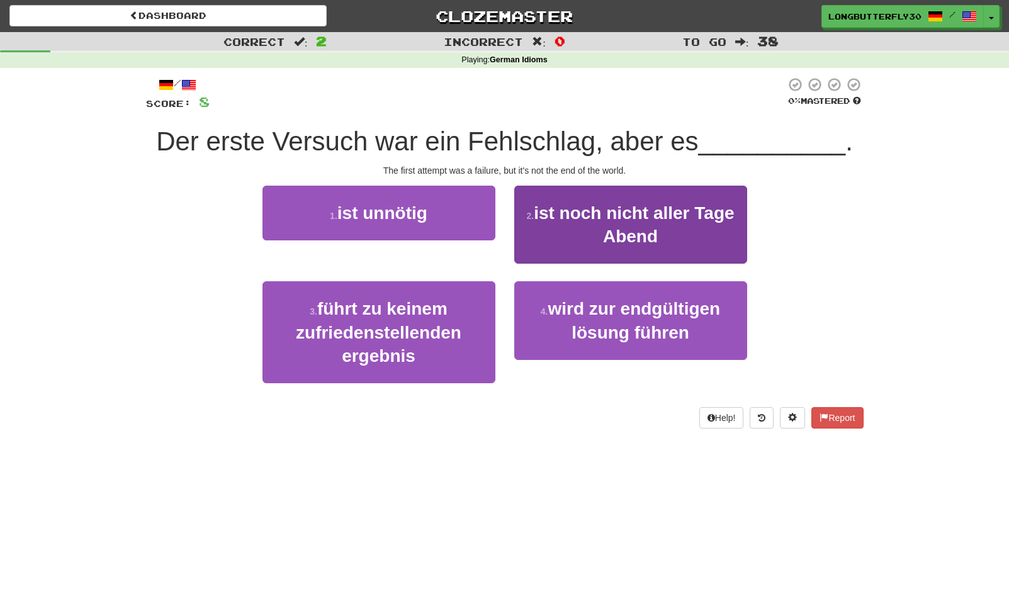
click at [612, 241] on span "ist noch nicht aller Tage Abend" at bounding box center [634, 224] width 200 height 43
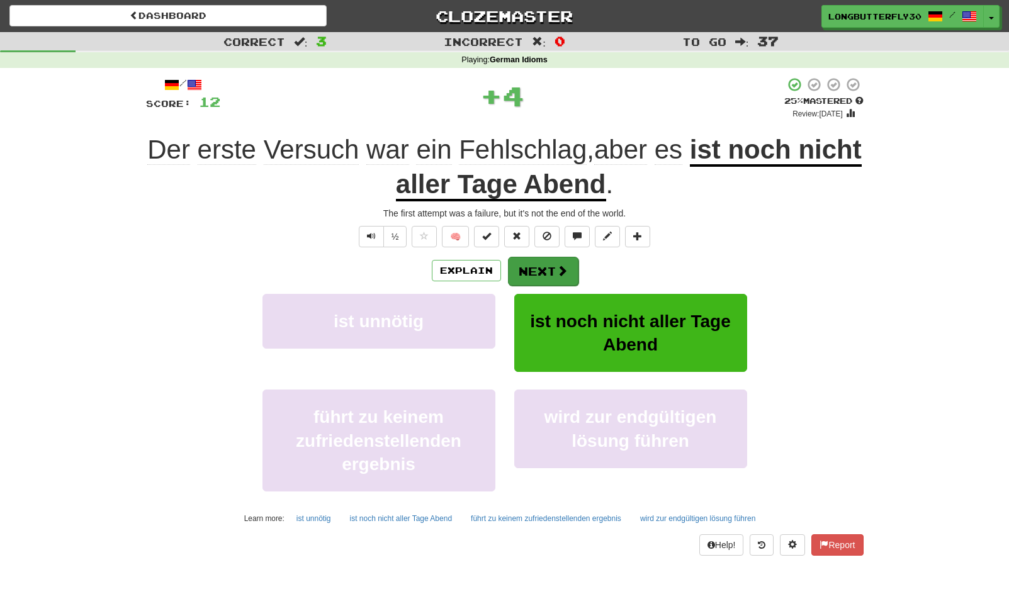
click at [561, 270] on span at bounding box center [561, 270] width 11 height 11
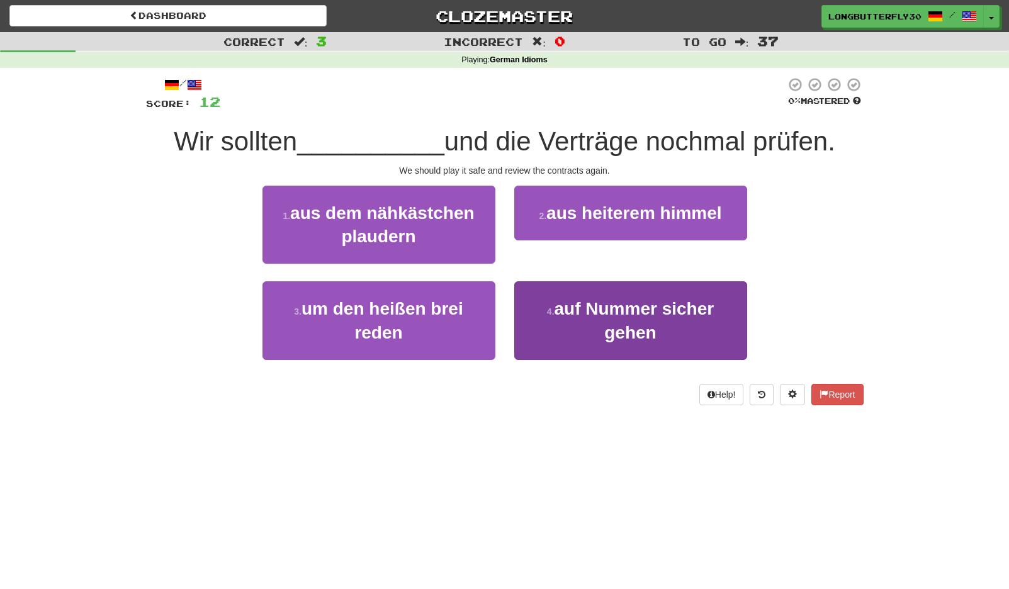
click at [596, 308] on span "auf Nummer sicher gehen" at bounding box center [634, 320] width 160 height 43
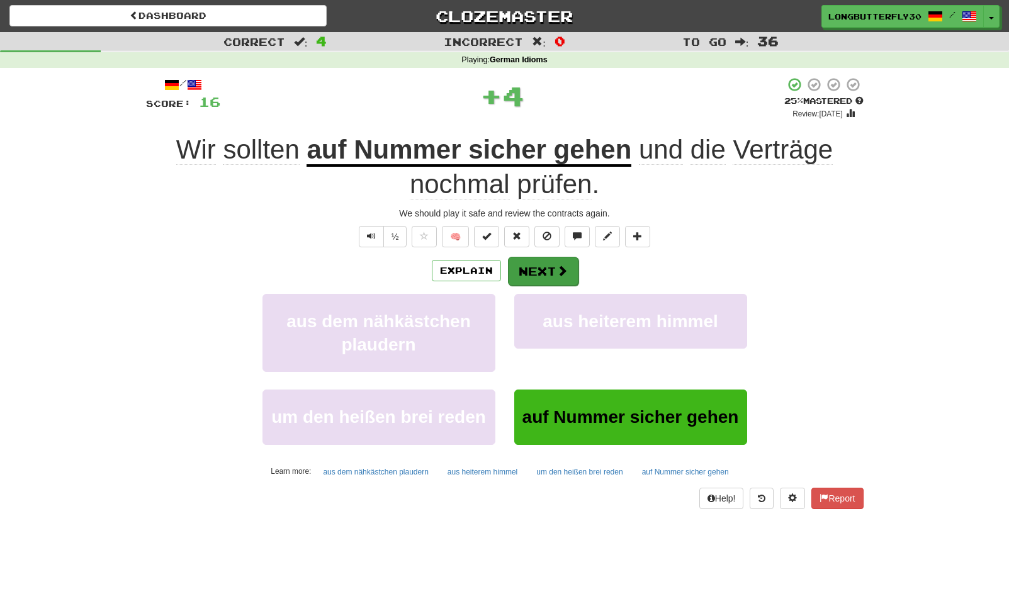
click at [567, 271] on button "Next" at bounding box center [543, 271] width 70 height 29
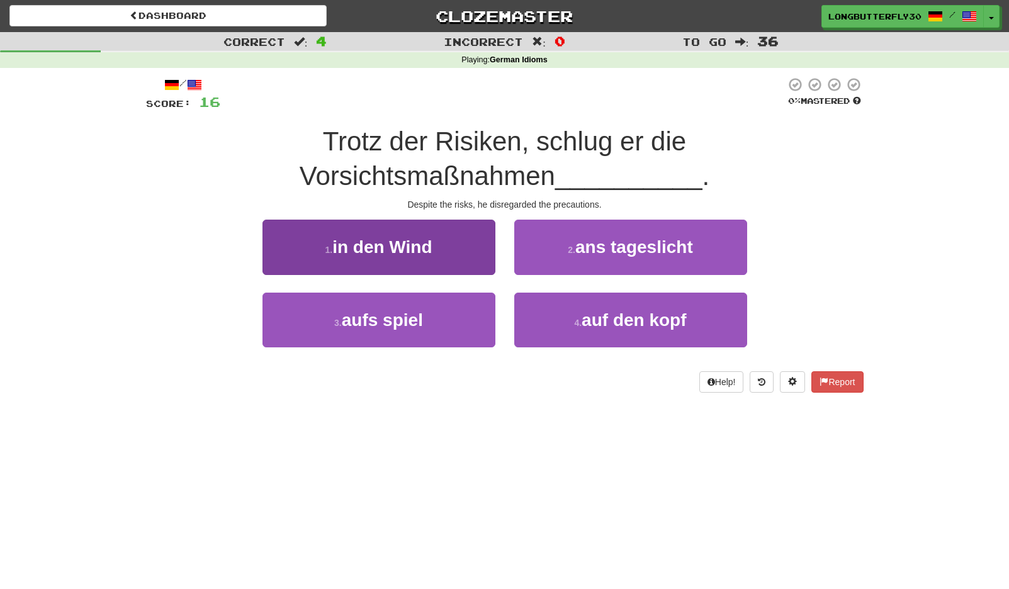
click at [394, 262] on button "1 . in den Wind" at bounding box center [378, 247] width 233 height 55
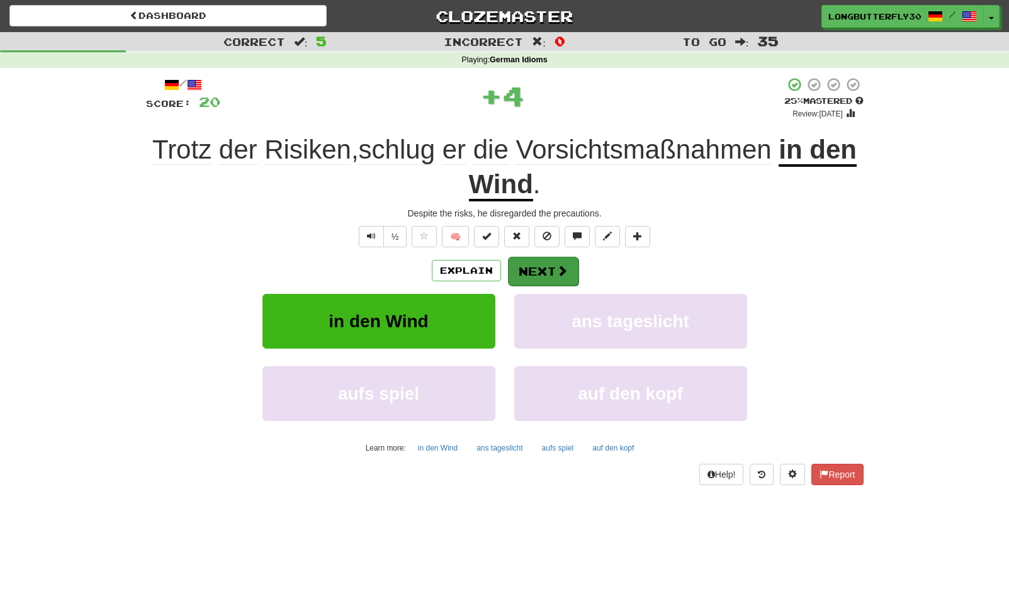
click at [514, 264] on button "Next" at bounding box center [543, 271] width 70 height 29
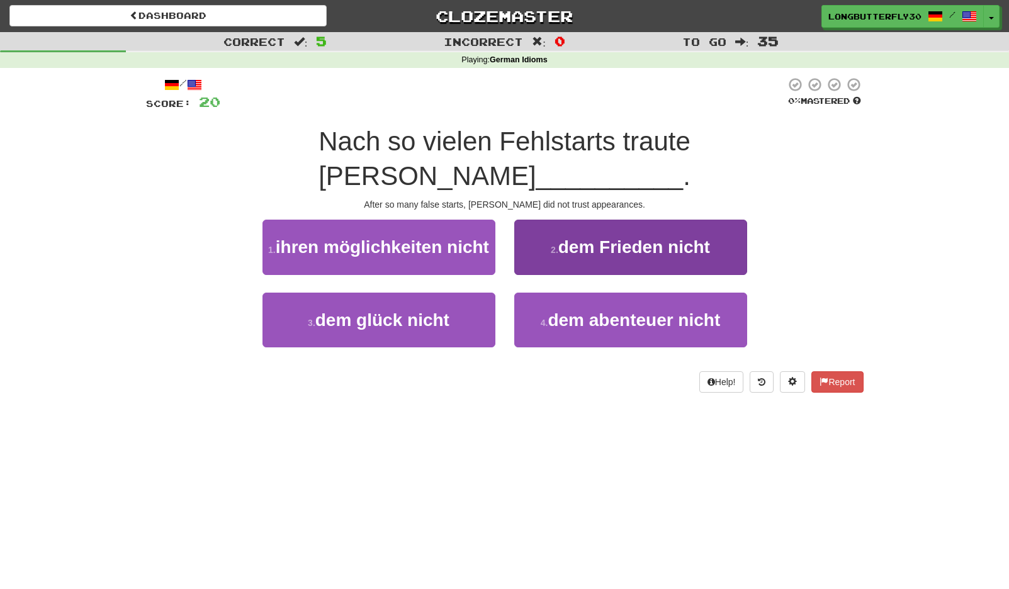
click at [598, 237] on span "dem Frieden nicht" at bounding box center [634, 247] width 152 height 20
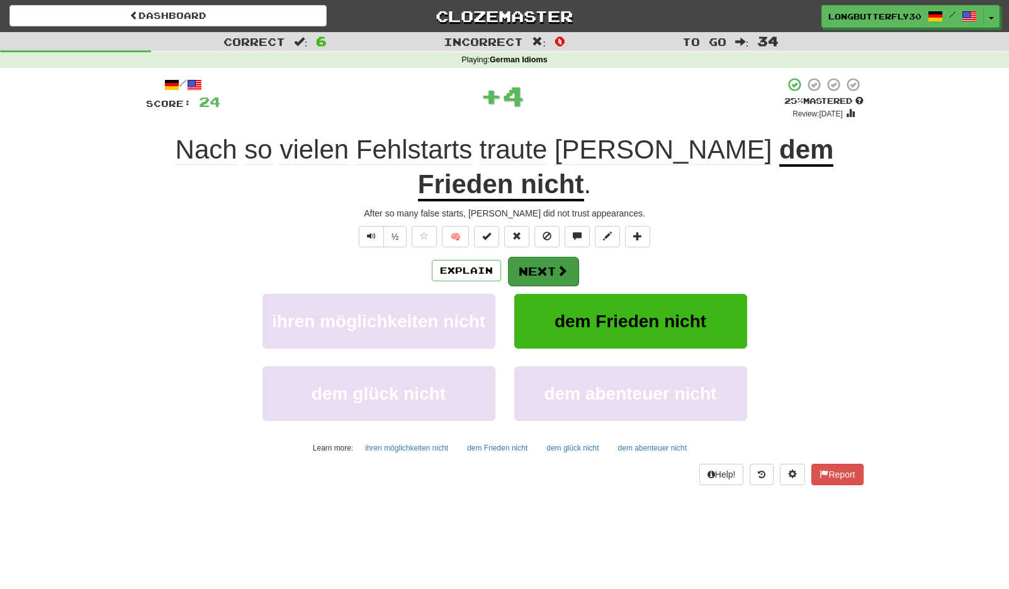
click at [554, 257] on button "Next" at bounding box center [543, 271] width 70 height 29
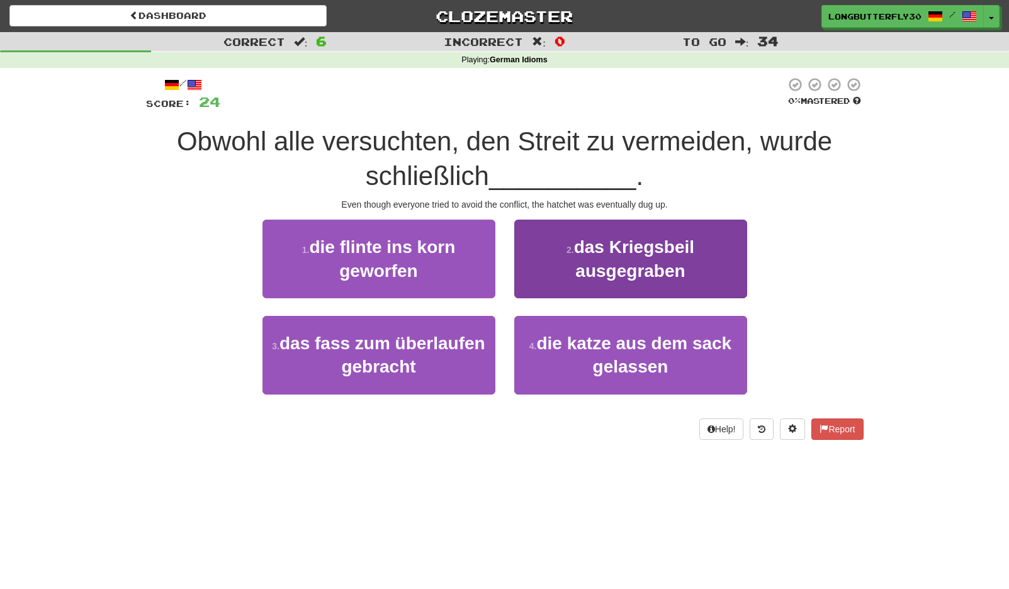
click at [541, 257] on button "2 . das Kriegsbeil ausgegraben" at bounding box center [630, 259] width 233 height 79
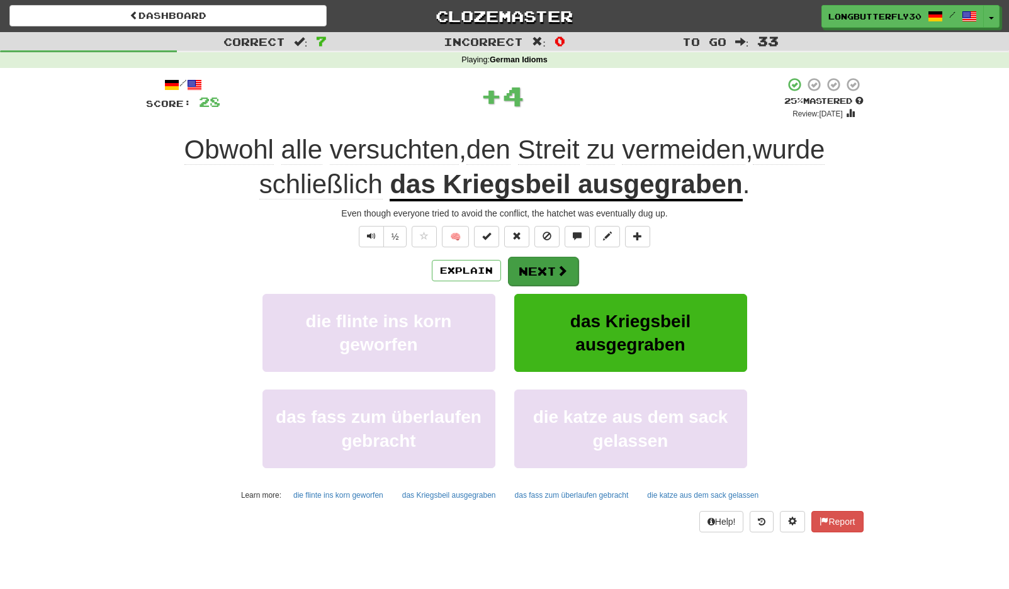
click at [532, 262] on button "Next" at bounding box center [543, 271] width 70 height 29
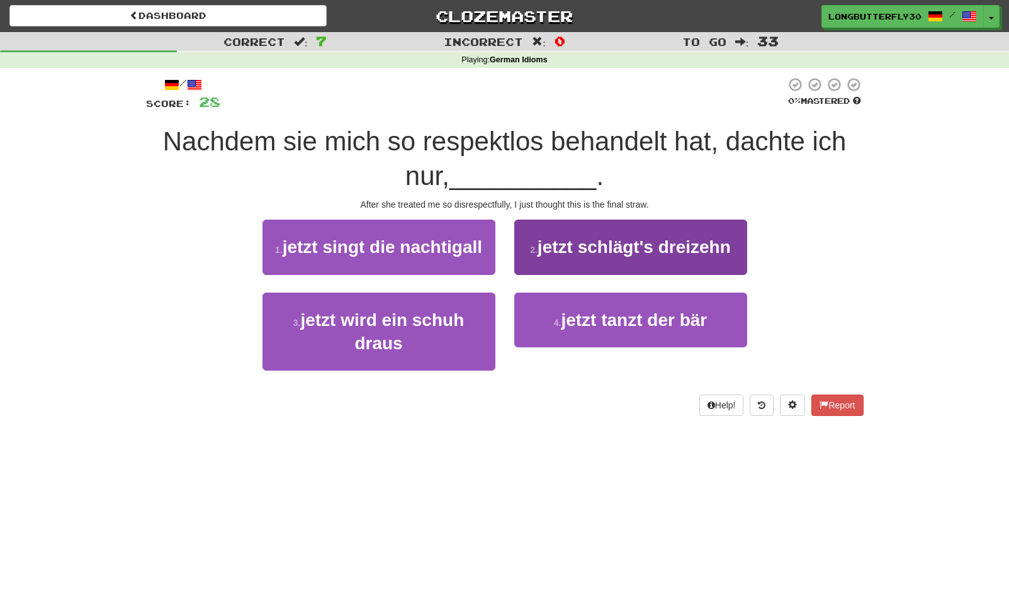
click at [615, 254] on span "jetzt schlägt's dreizehn" at bounding box center [633, 247] width 193 height 20
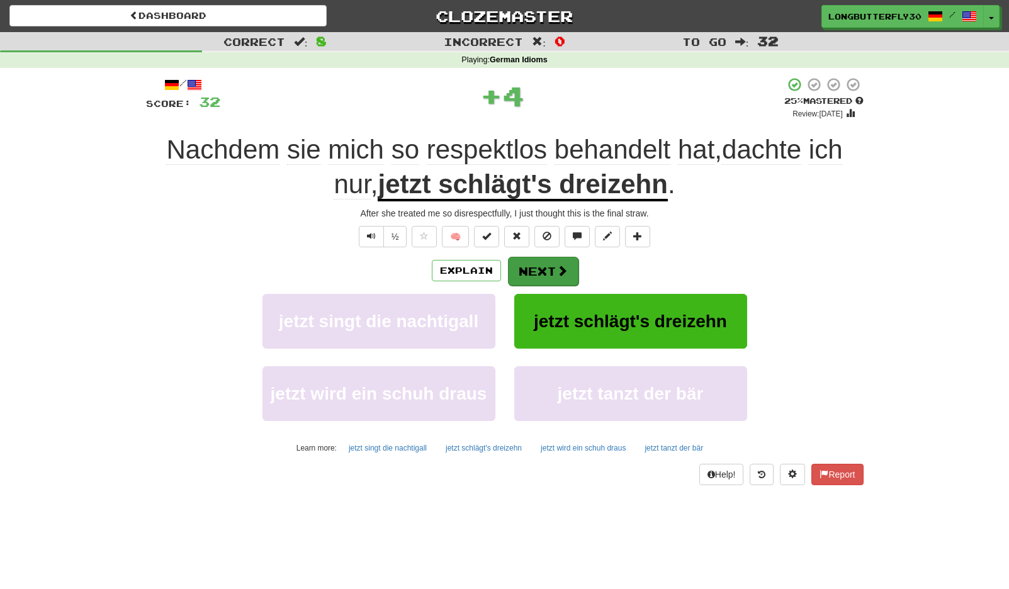
click at [576, 267] on button "Next" at bounding box center [543, 271] width 70 height 29
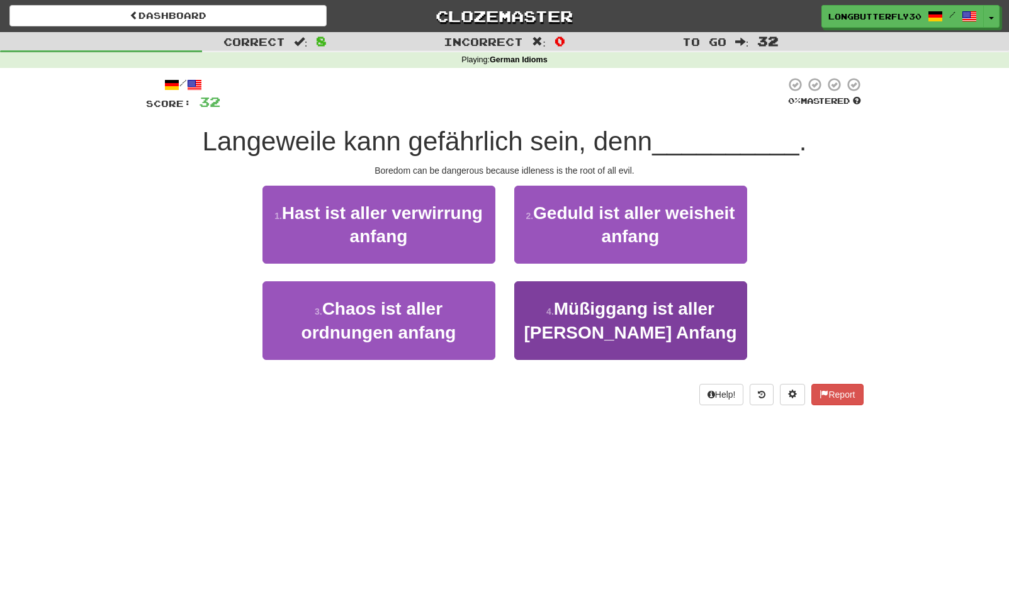
click at [629, 316] on span "Müßiggang ist aller [PERSON_NAME] Anfang" at bounding box center [629, 320] width 213 height 43
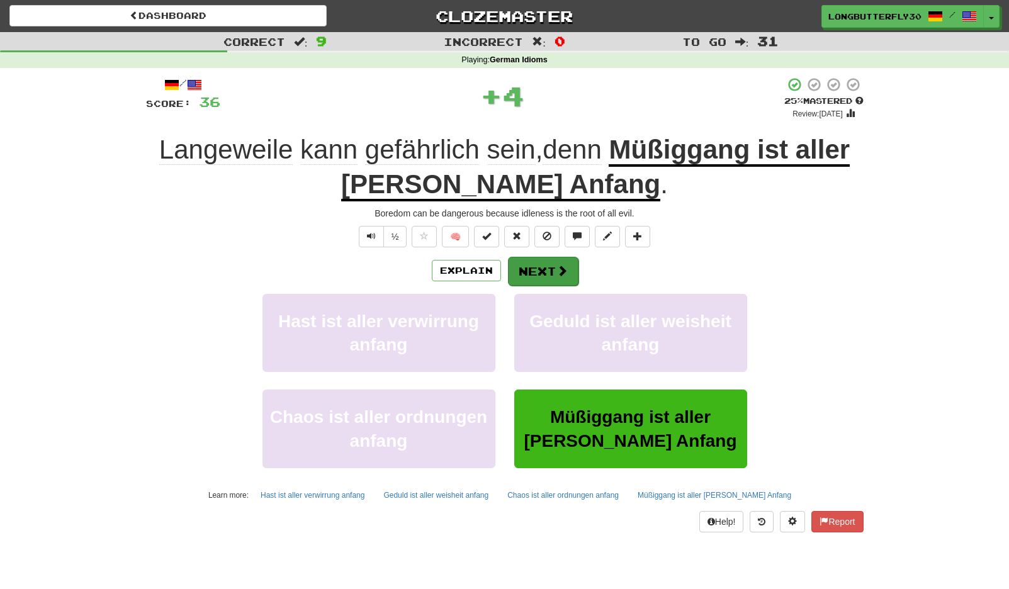
click at [546, 265] on button "Next" at bounding box center [543, 271] width 70 height 29
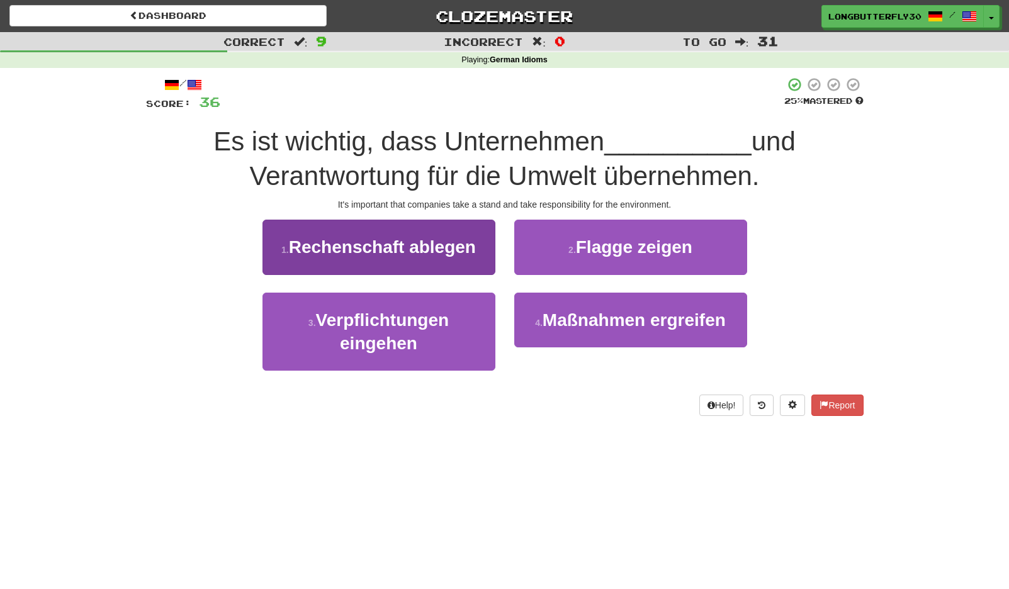
click at [476, 306] on button "3 . Verpflichtungen eingehen" at bounding box center [378, 332] width 233 height 79
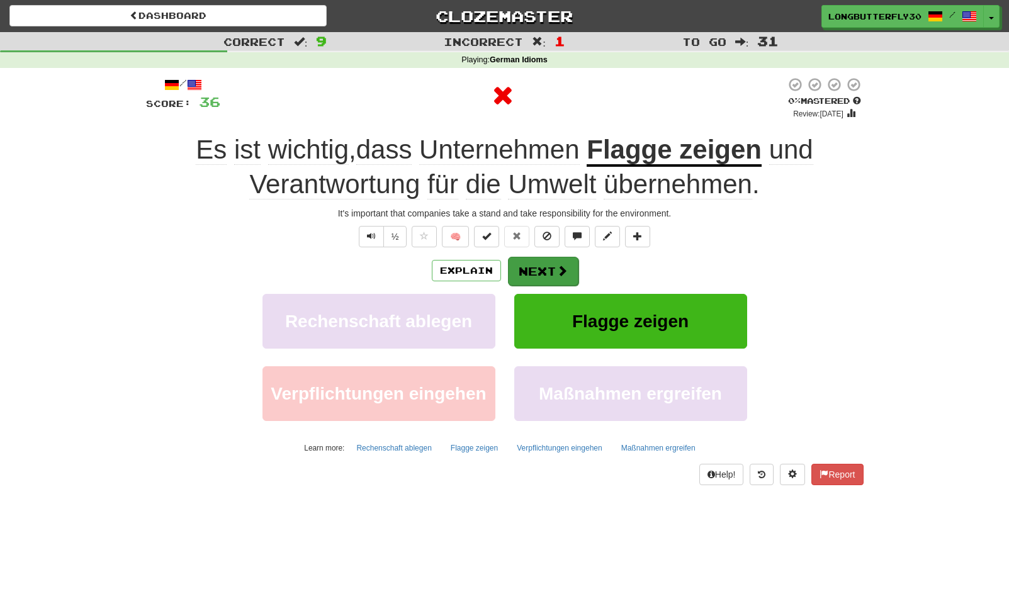
click at [559, 272] on span at bounding box center [561, 270] width 11 height 11
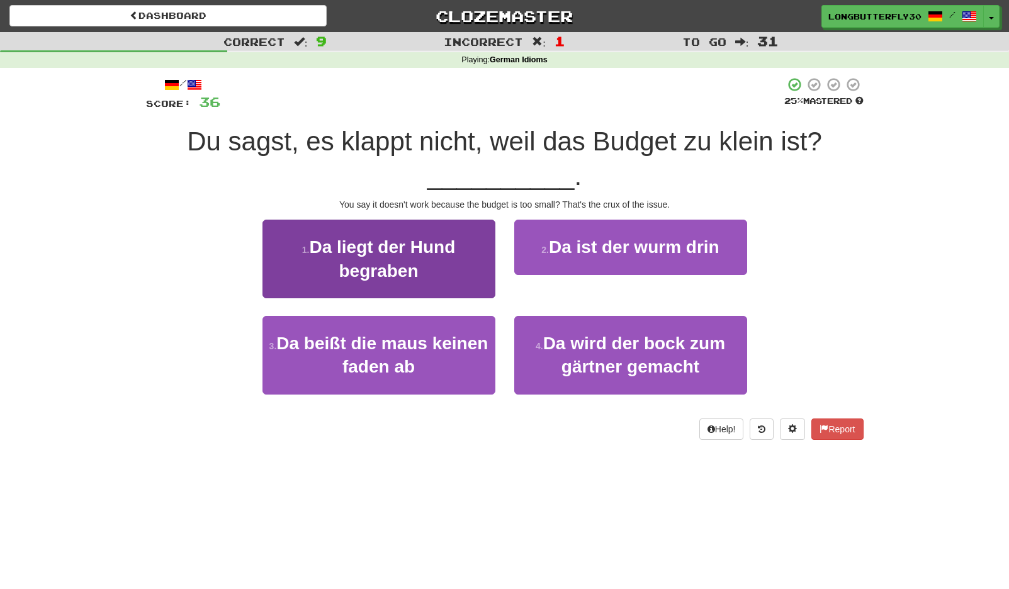
click at [476, 267] on button "1 . Da liegt der Hund begraben" at bounding box center [378, 259] width 233 height 79
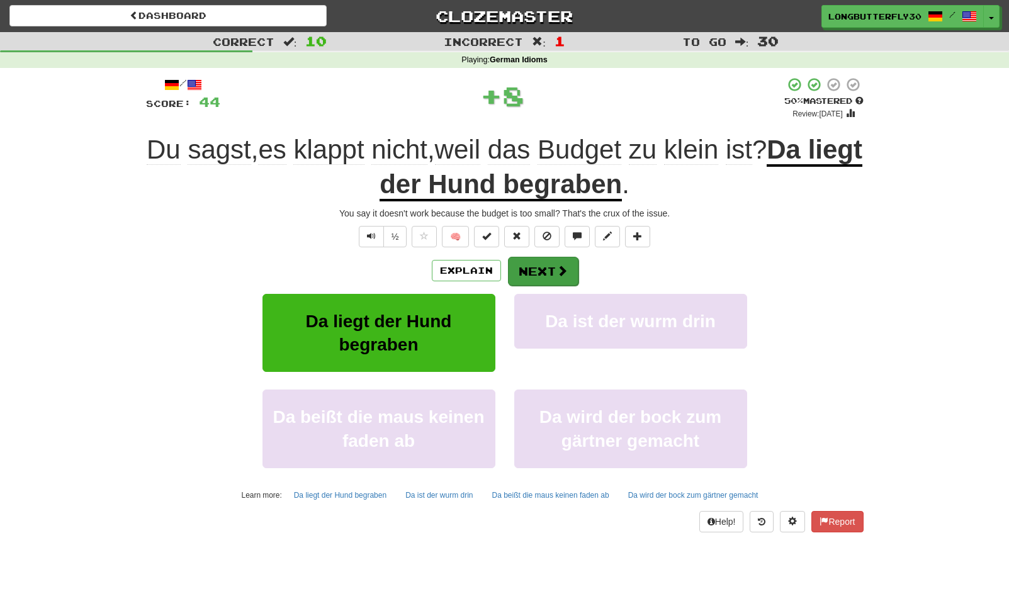
click at [564, 284] on button "Next" at bounding box center [543, 271] width 70 height 29
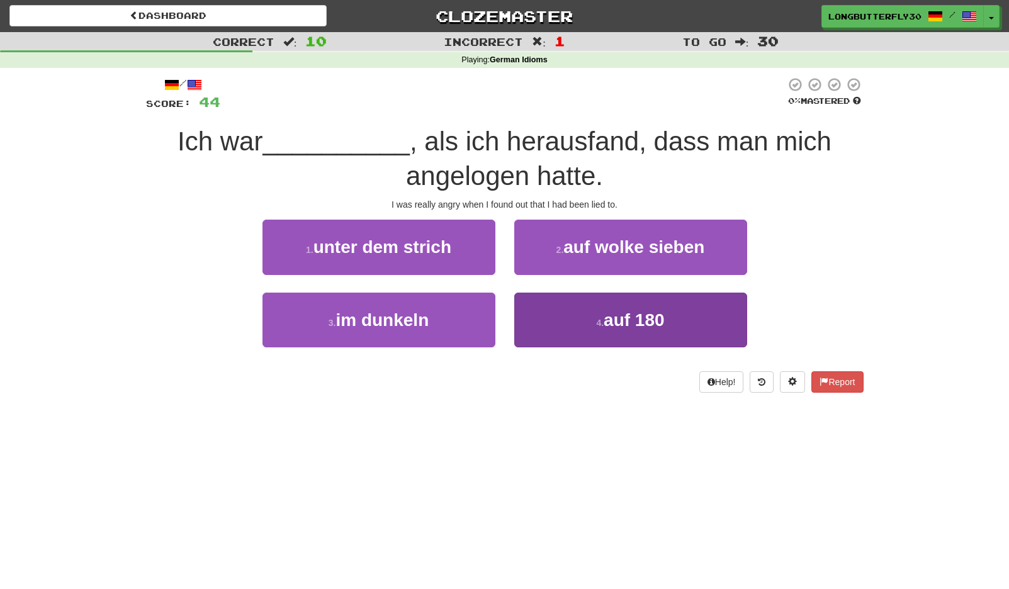
click at [601, 321] on small "4 ." at bounding box center [600, 323] width 8 height 10
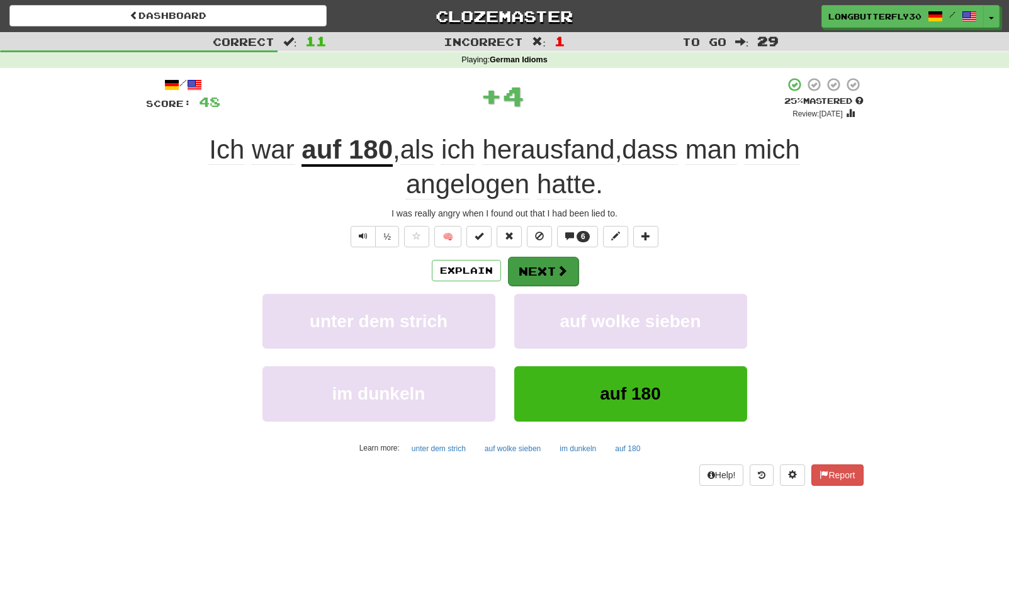
click at [547, 276] on button "Next" at bounding box center [543, 271] width 70 height 29
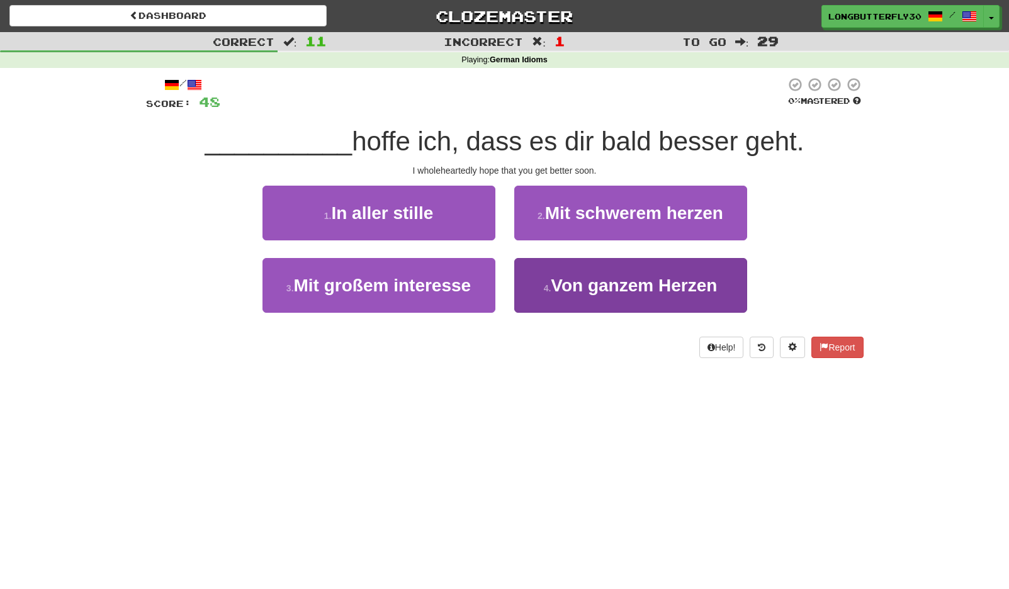
click at [601, 286] on span "Von ganzem Herzen" at bounding box center [633, 286] width 166 height 20
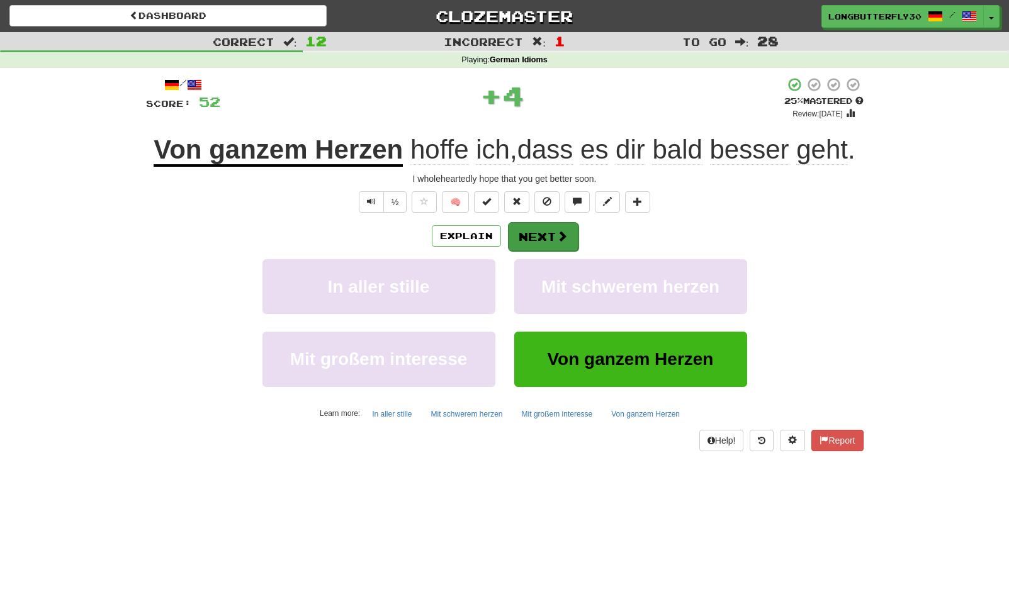
click at [561, 233] on span at bounding box center [561, 235] width 11 height 11
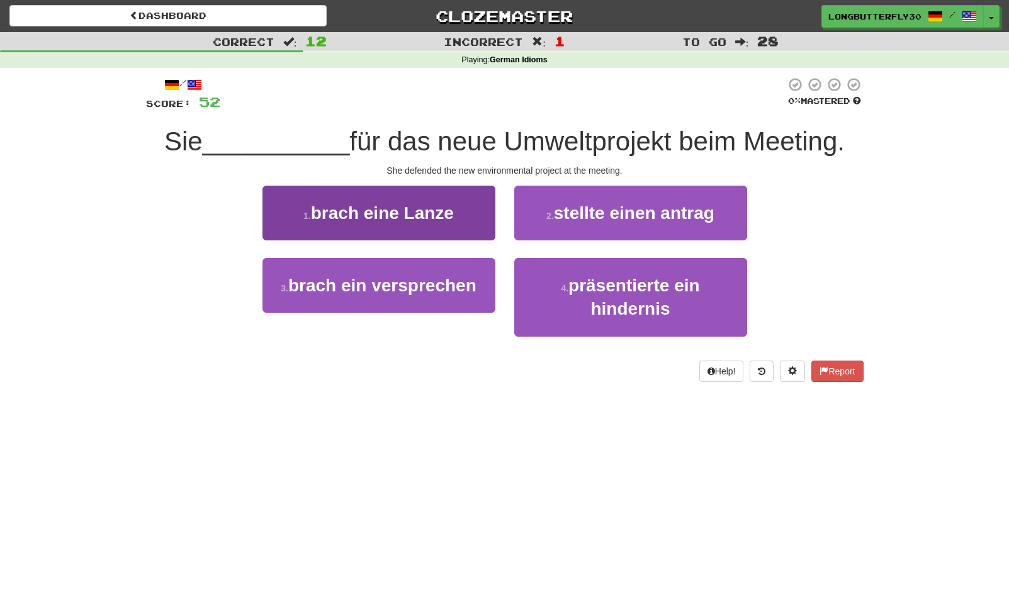
click at [467, 215] on button "1 . brach eine Lanze" at bounding box center [378, 213] width 233 height 55
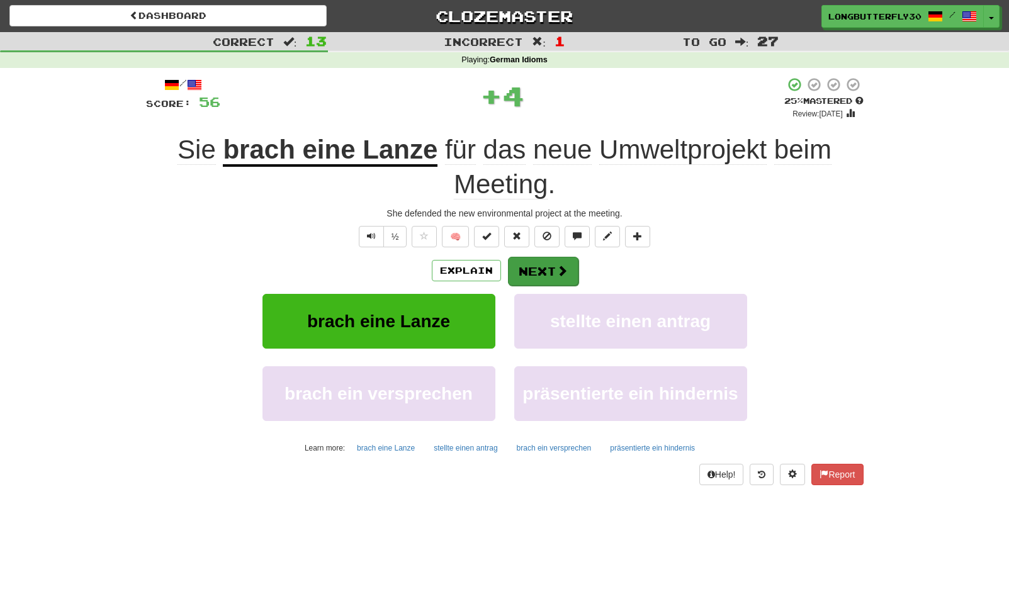
click at [545, 280] on button "Next" at bounding box center [543, 271] width 70 height 29
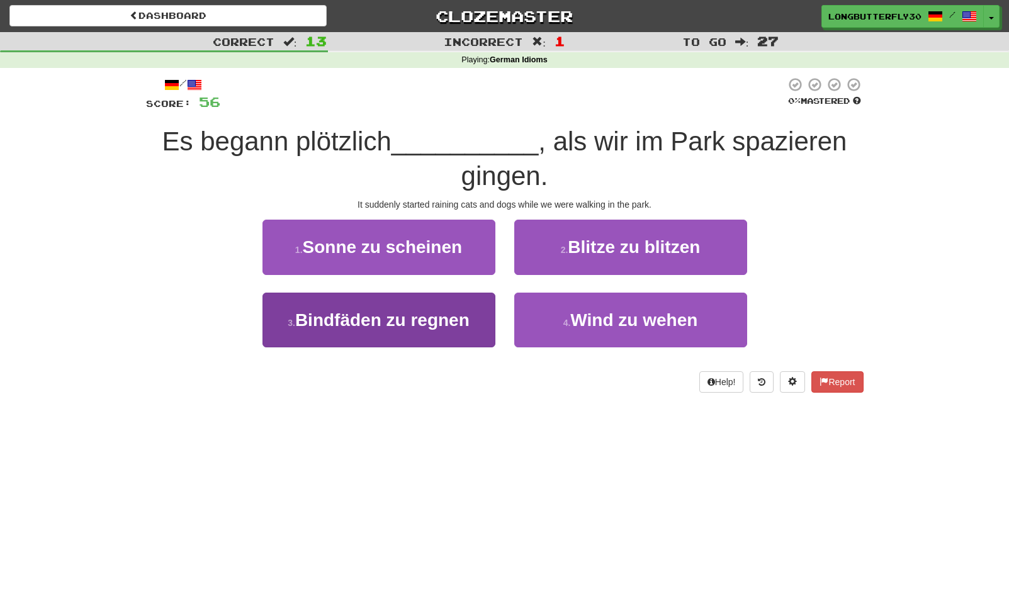
click at [463, 310] on span "Bindfäden zu regnen" at bounding box center [382, 320] width 174 height 20
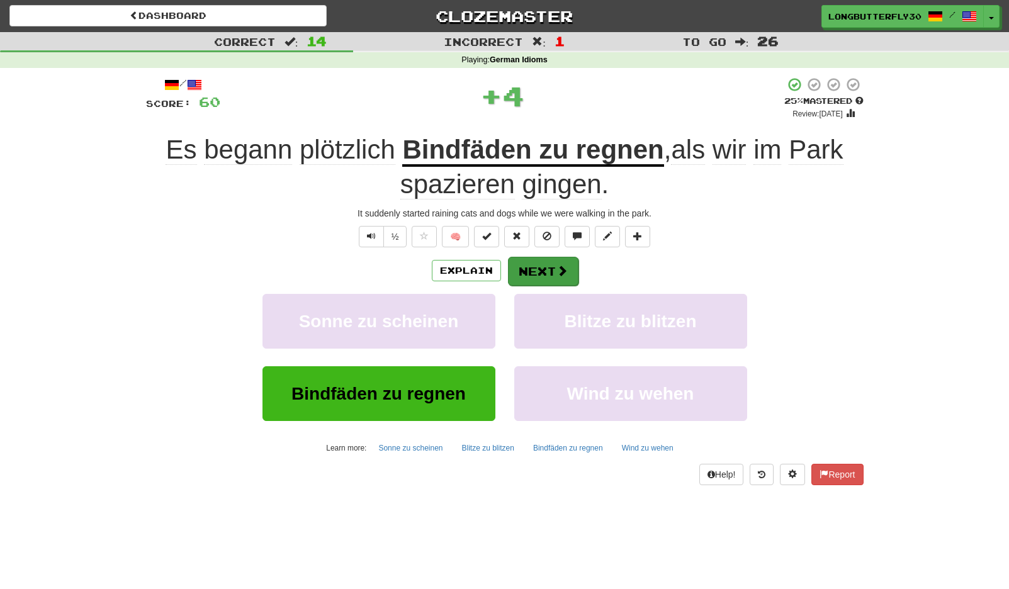
click at [527, 273] on button "Next" at bounding box center [543, 271] width 70 height 29
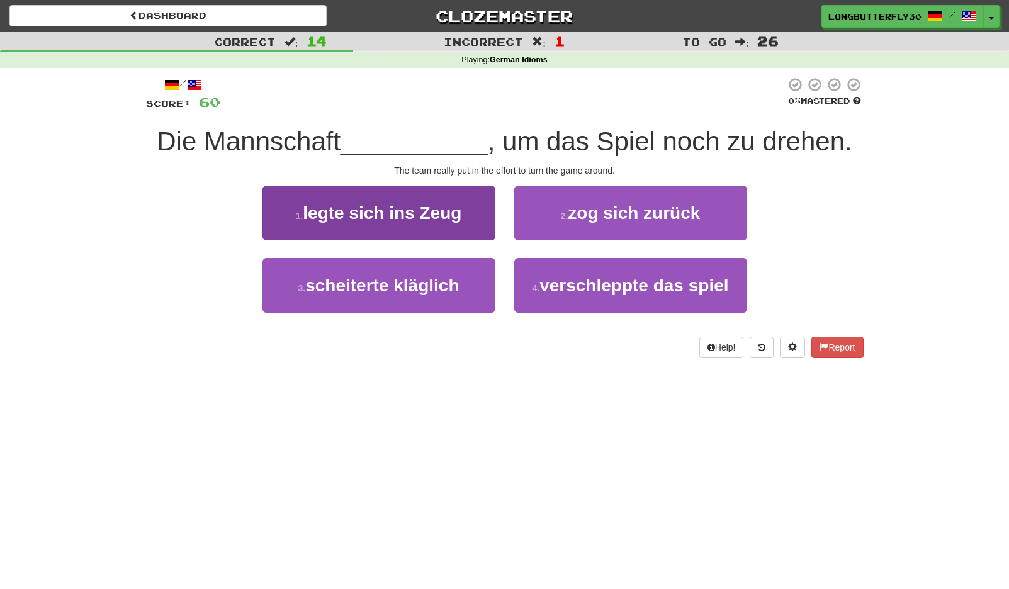
click at [466, 221] on button "1 . legte sich ins Zeug" at bounding box center [378, 213] width 233 height 55
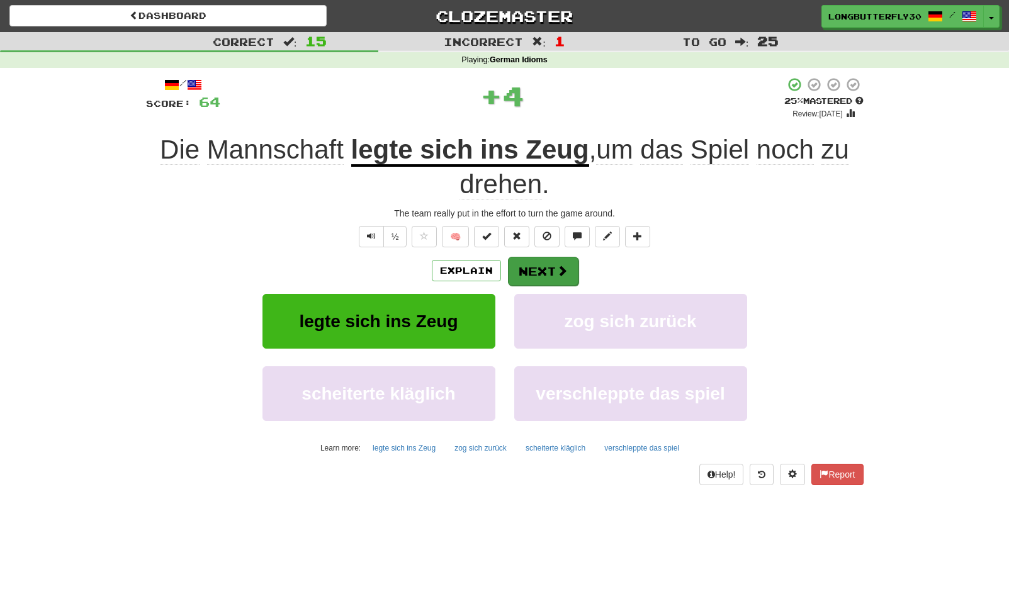
click at [537, 270] on button "Next" at bounding box center [543, 271] width 70 height 29
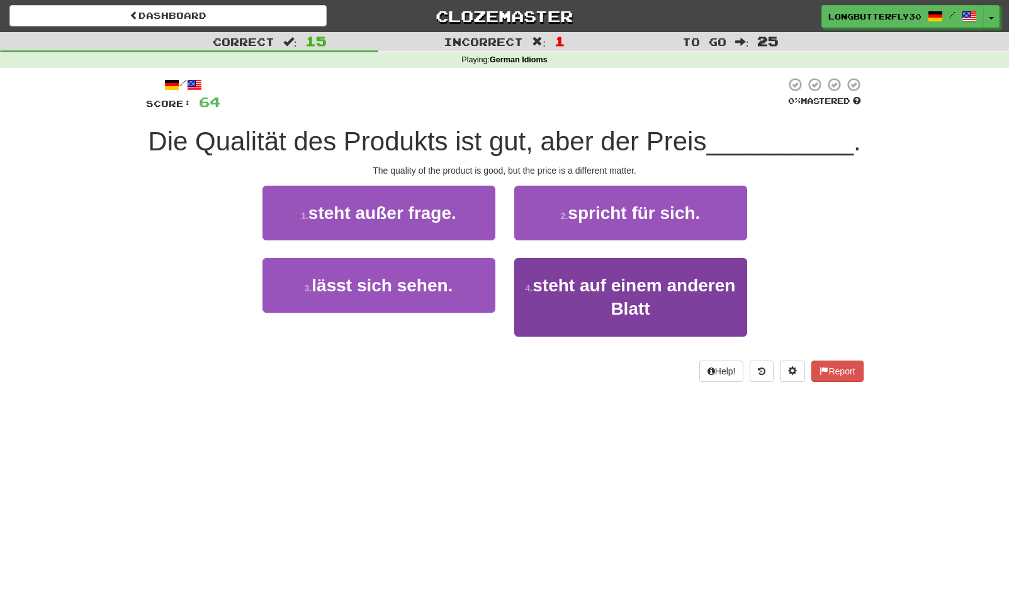
click at [596, 296] on button "4 . steht auf einem anderen Blatt" at bounding box center [630, 297] width 233 height 79
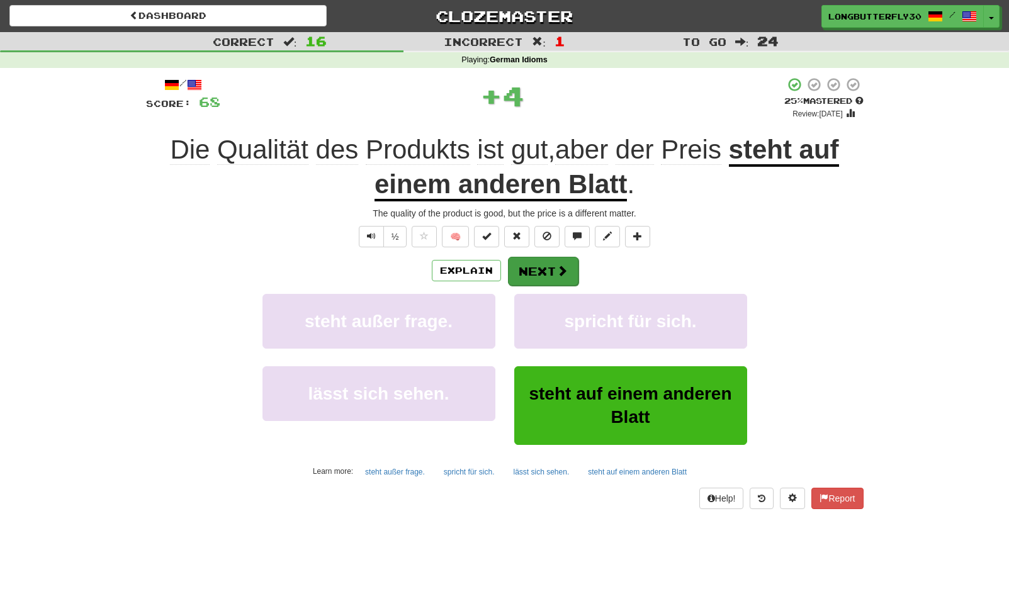
click at [545, 276] on button "Next" at bounding box center [543, 271] width 70 height 29
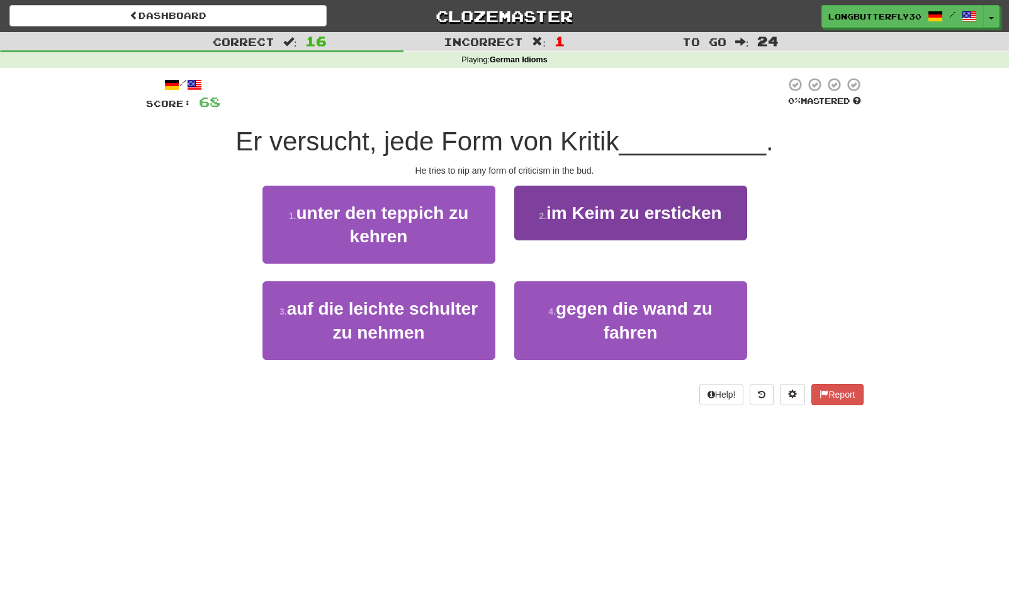
click at [622, 216] on span "im Keim zu ersticken" at bounding box center [634, 213] width 176 height 20
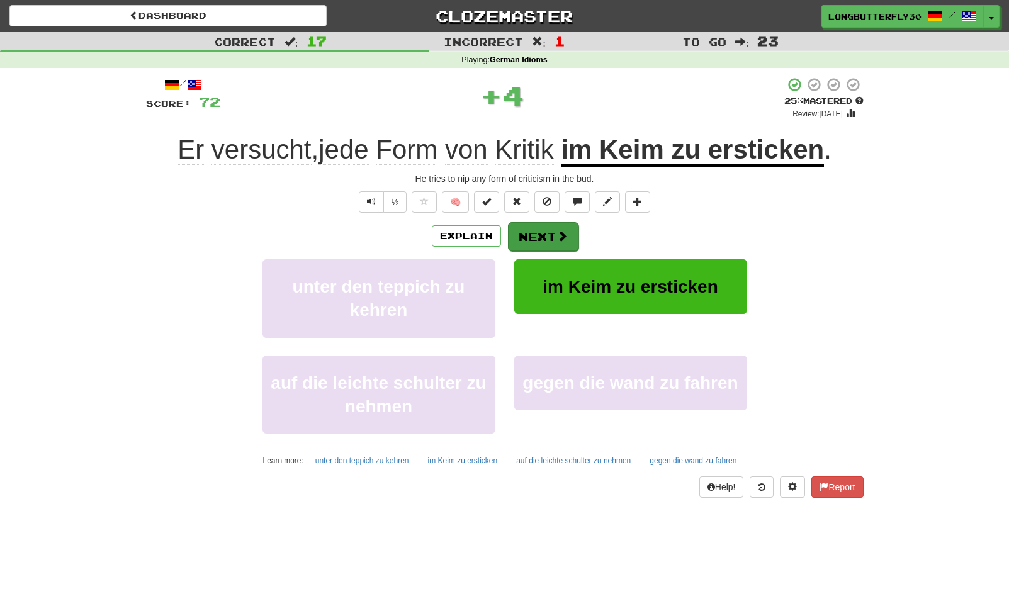
click at [569, 237] on button "Next" at bounding box center [543, 236] width 70 height 29
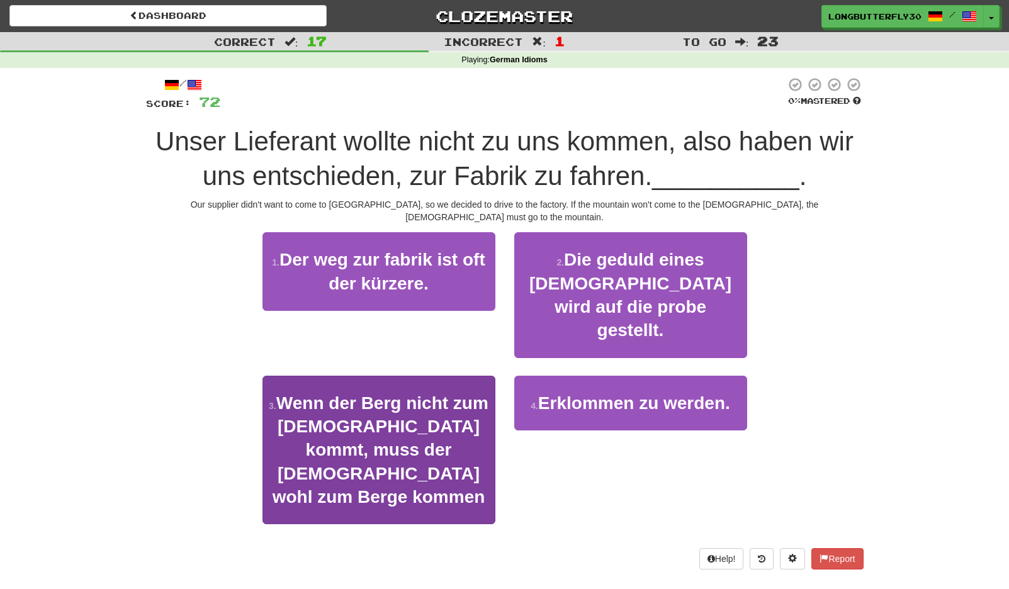
drag, startPoint x: 434, startPoint y: 374, endPoint x: 424, endPoint y: 391, distance: 19.2
click at [424, 393] on span "Wenn der Berg nicht zum Propheten kommt, muss der Prophet wohl zum Berge kommen" at bounding box center [380, 449] width 216 height 113
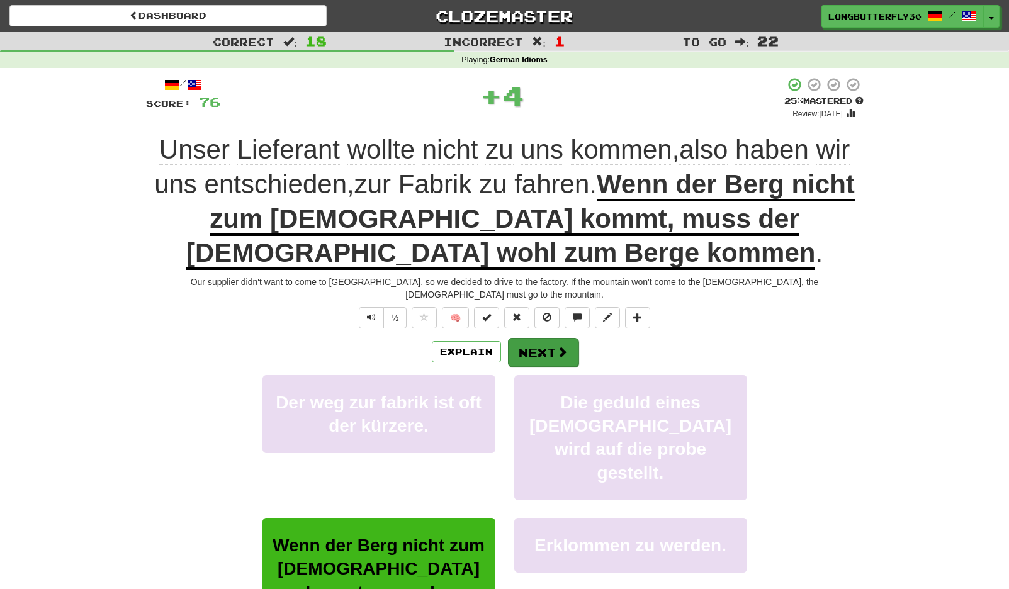
click at [545, 338] on button "Next" at bounding box center [543, 352] width 70 height 29
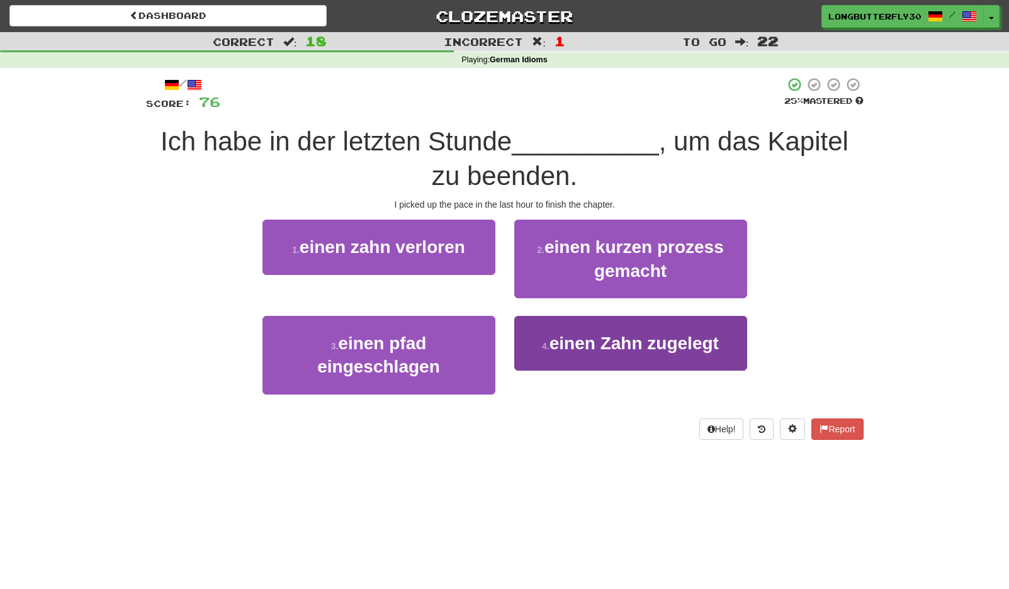
click at [587, 345] on span "einen Zahn zugelegt" at bounding box center [633, 343] width 169 height 20
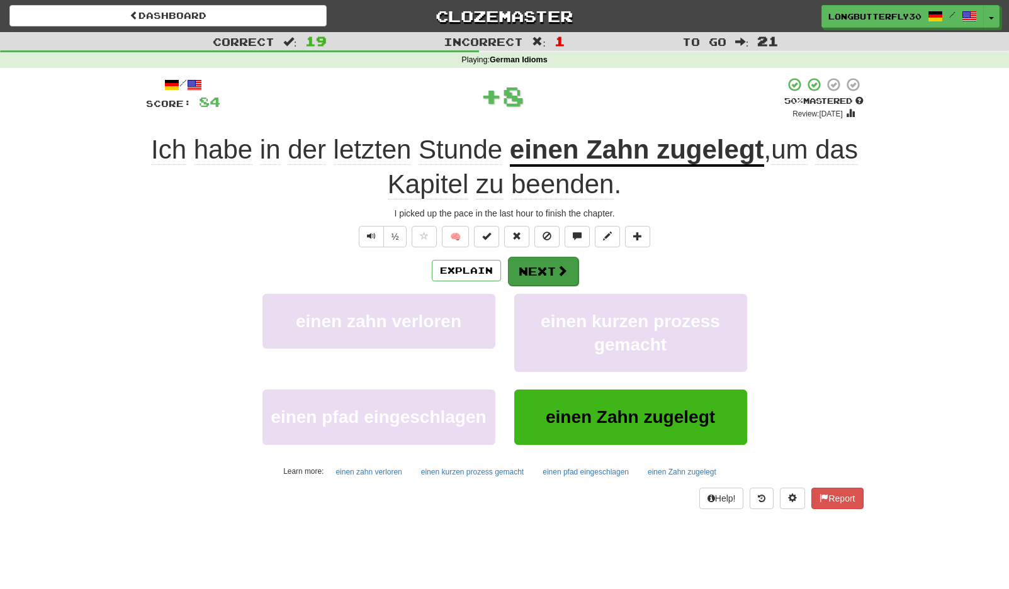
click at [546, 265] on button "Next" at bounding box center [543, 271] width 70 height 29
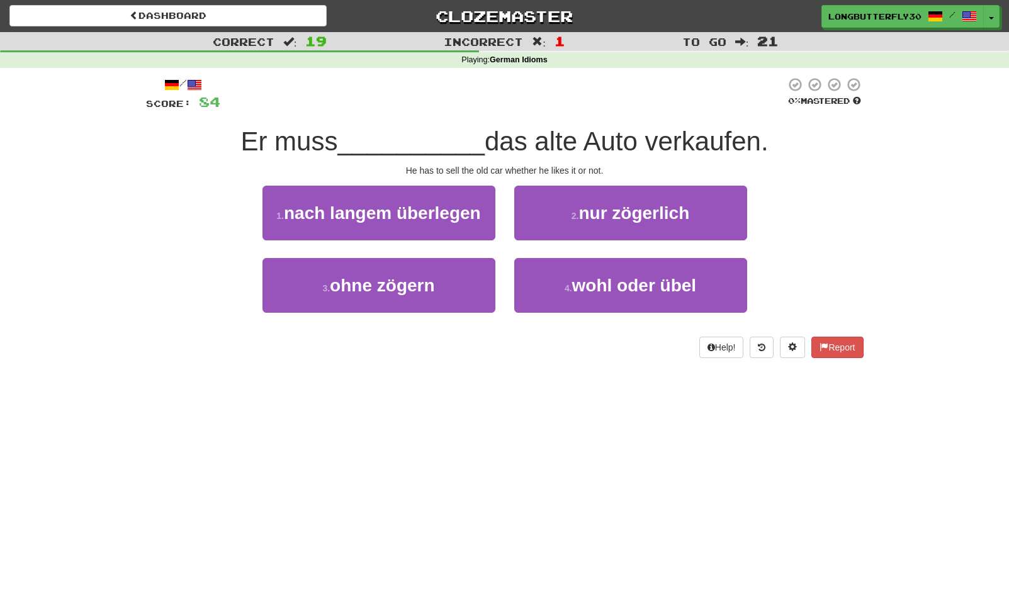
click at [499, 293] on div "3 . ohne zögern" at bounding box center [379, 294] width 252 height 72
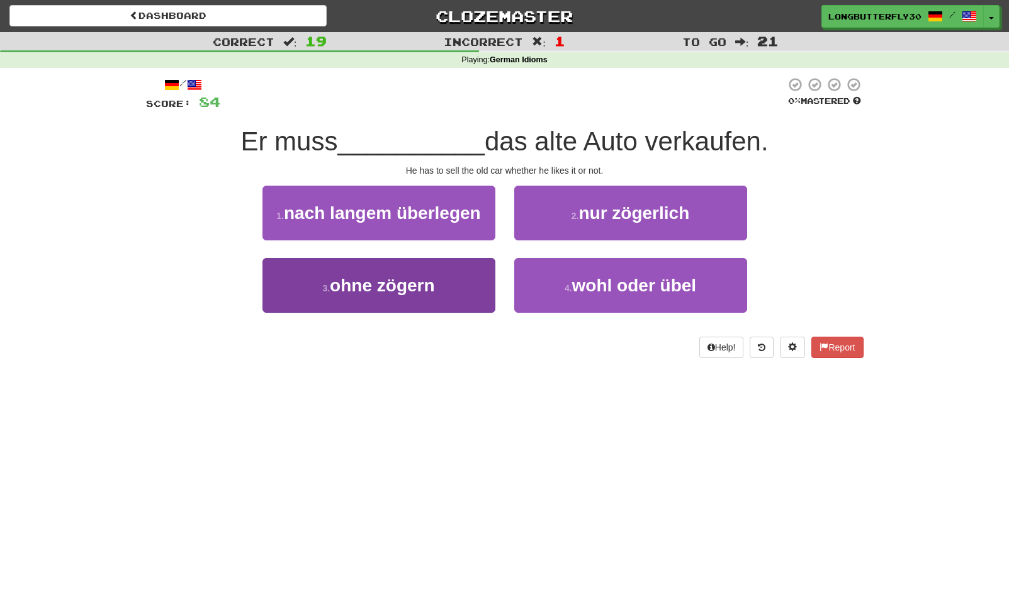
click at [457, 281] on button "3 . ohne zögern" at bounding box center [378, 285] width 233 height 55
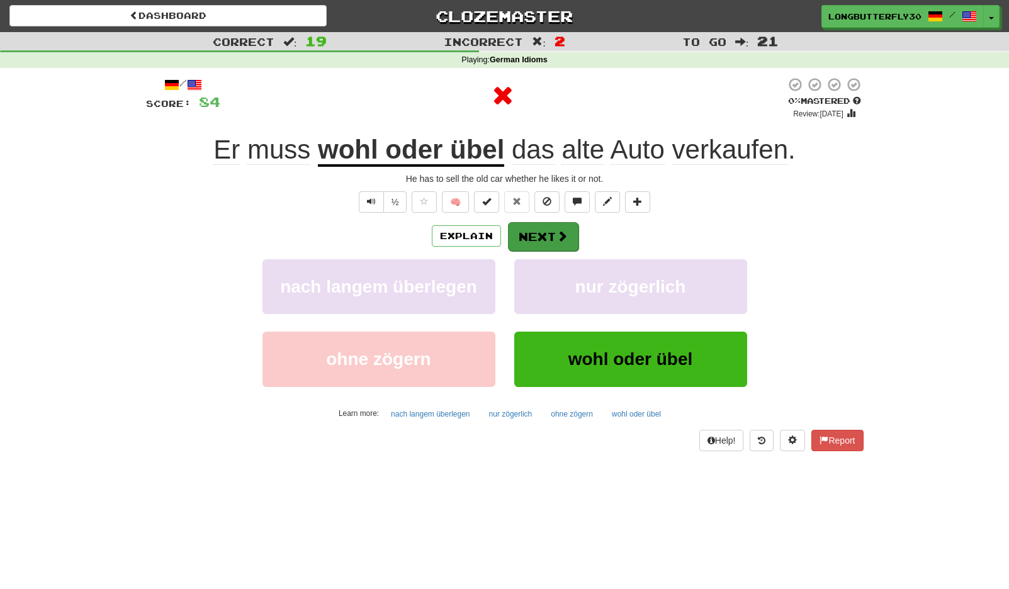
click at [554, 239] on button "Next" at bounding box center [543, 236] width 70 height 29
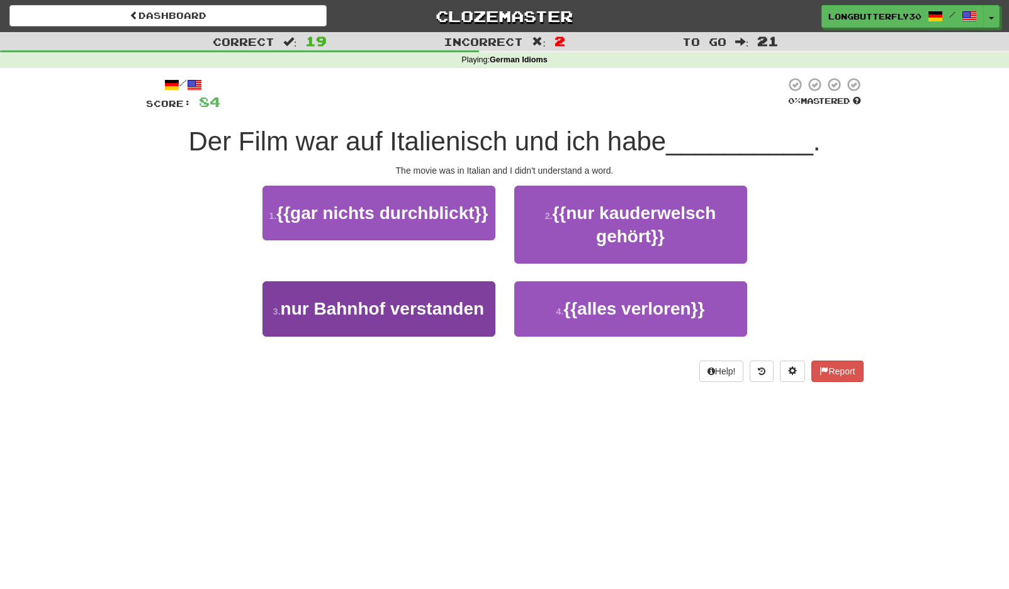
click at [412, 304] on span "nur Bahnhof verstanden" at bounding box center [383, 309] width 204 height 20
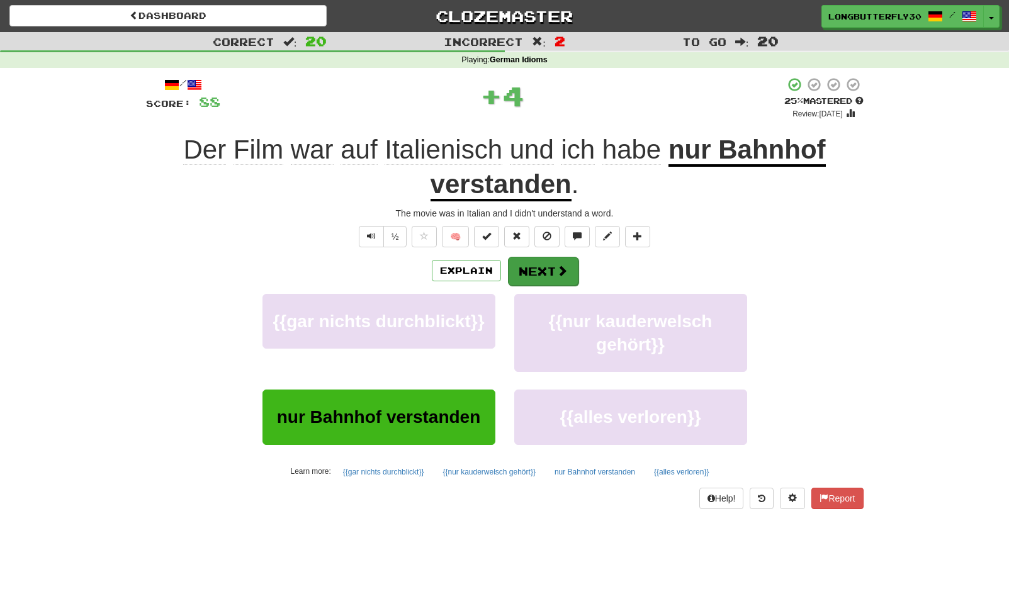
click at [544, 274] on button "Next" at bounding box center [543, 271] width 70 height 29
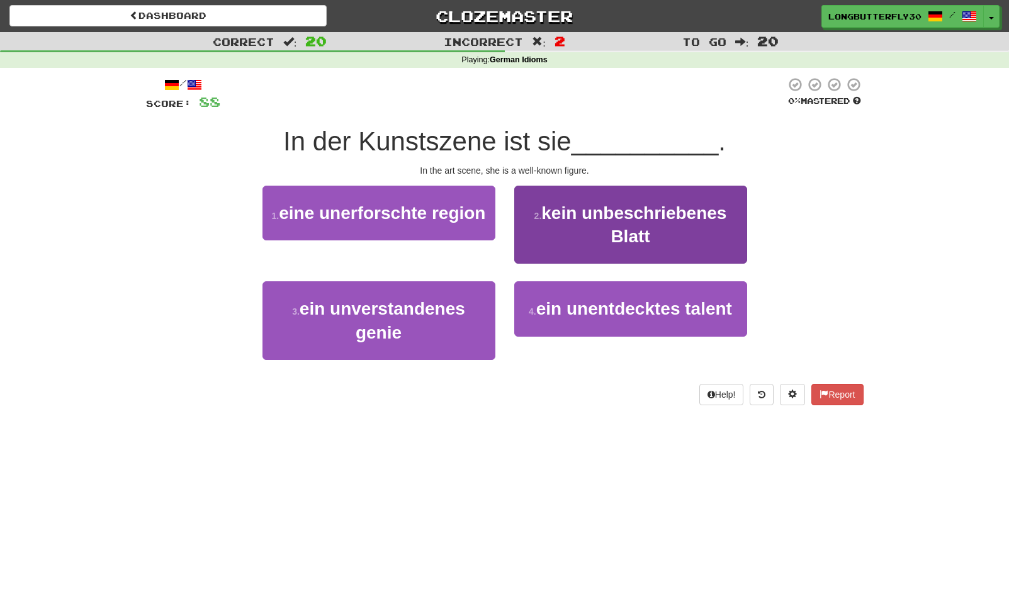
click at [631, 226] on span "kein unbeschriebenes Blatt" at bounding box center [633, 224] width 185 height 43
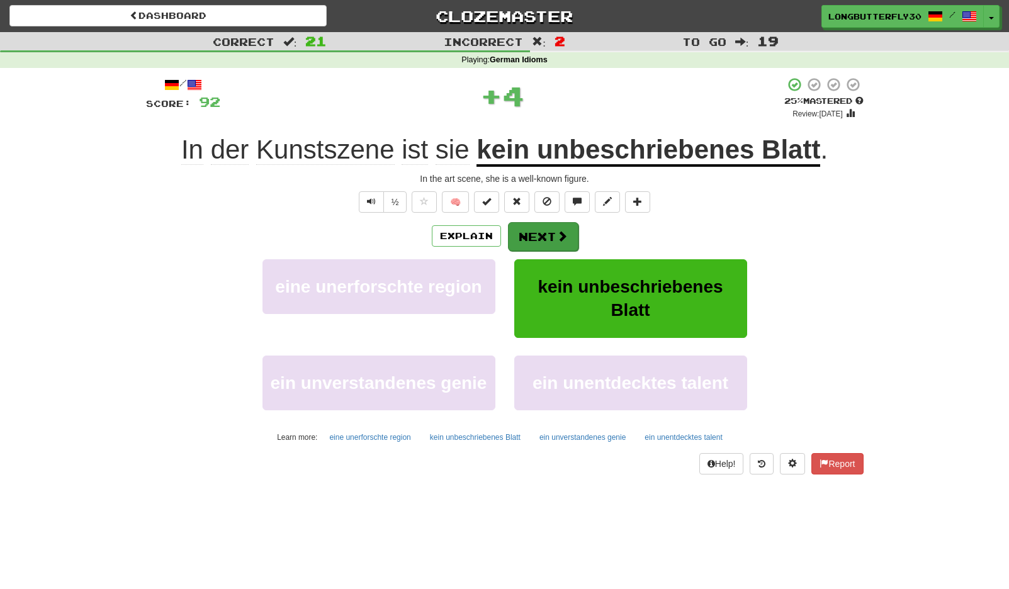
click at [550, 232] on button "Next" at bounding box center [543, 236] width 70 height 29
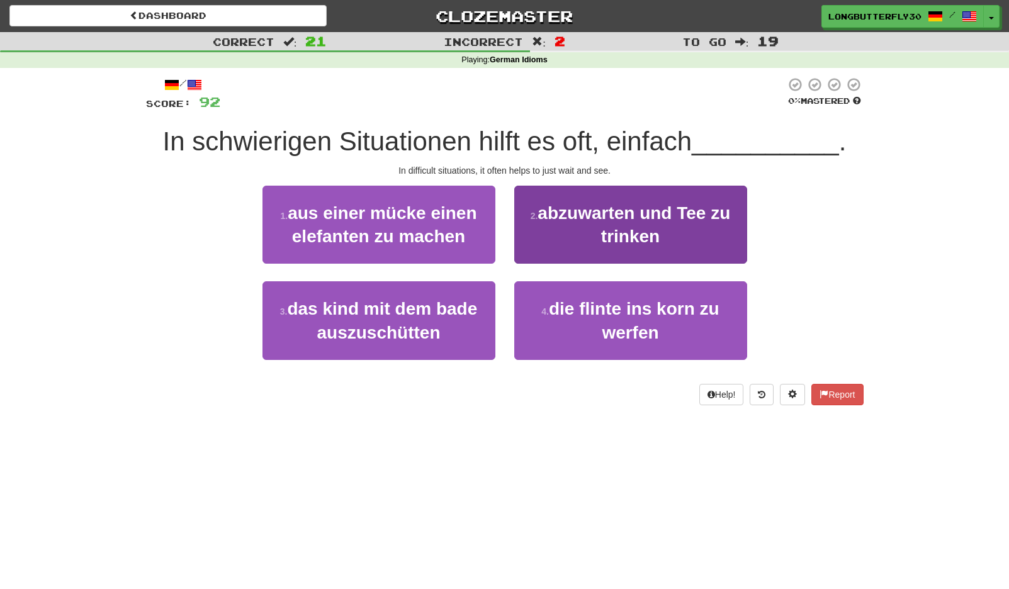
click at [598, 221] on button "2 . abzuwarten und Tee zu trinken" at bounding box center [630, 225] width 233 height 79
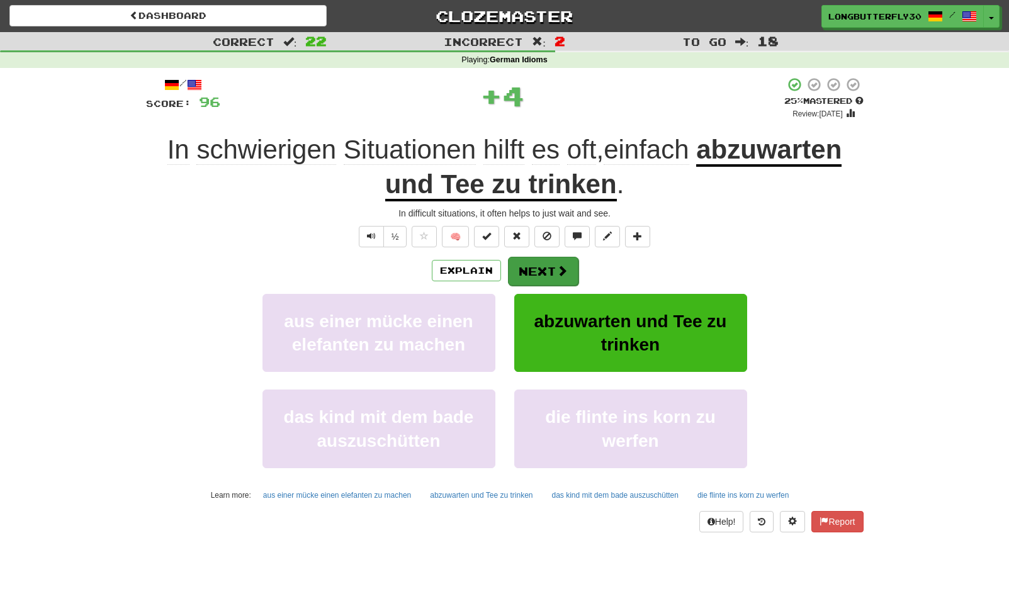
click at [545, 268] on button "Next" at bounding box center [543, 271] width 70 height 29
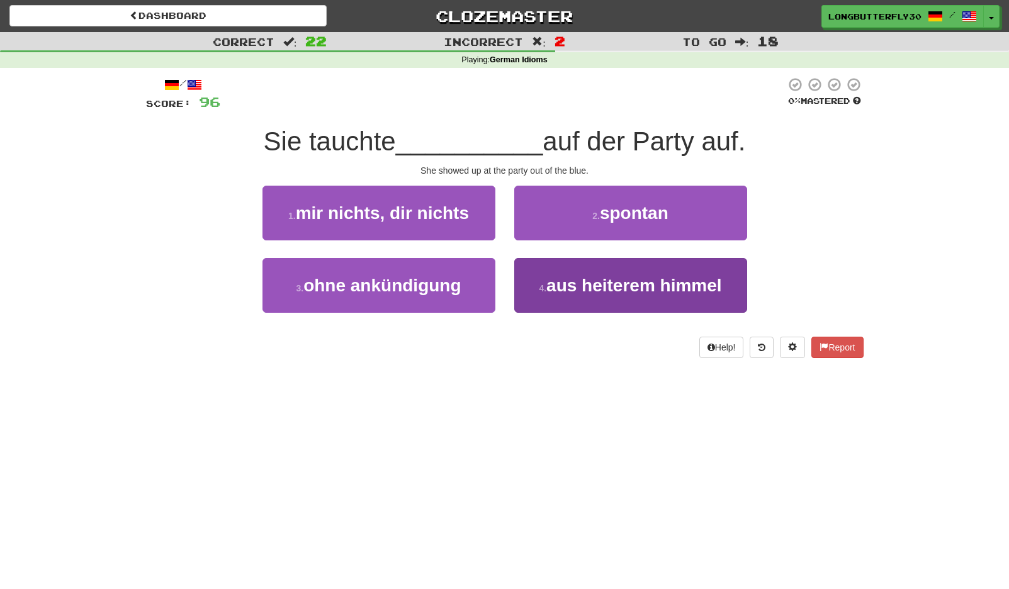
click at [568, 282] on span "aus heiterem himmel" at bounding box center [634, 286] width 176 height 20
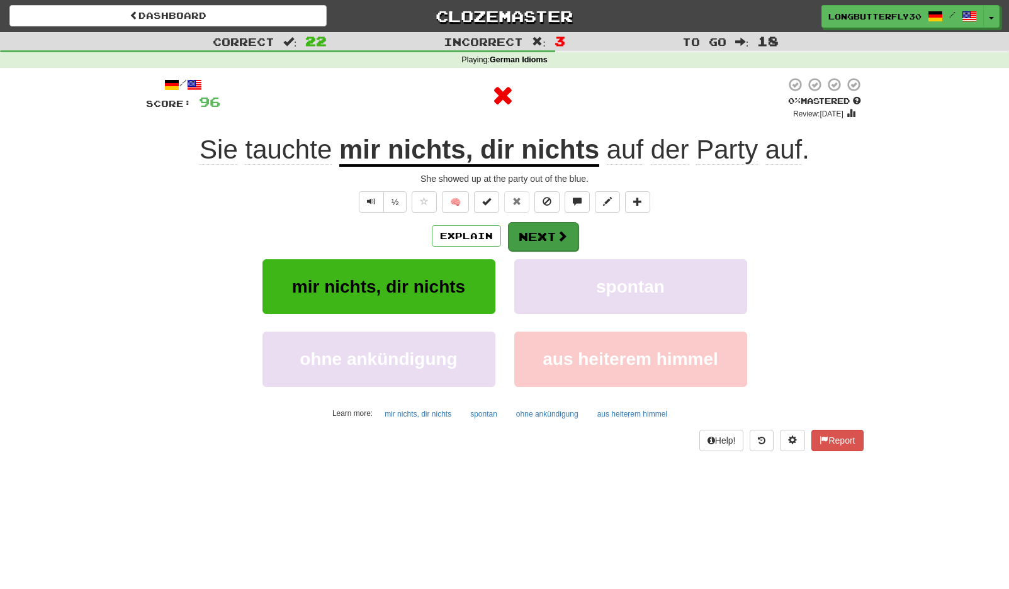
click at [548, 230] on button "Next" at bounding box center [543, 236] width 70 height 29
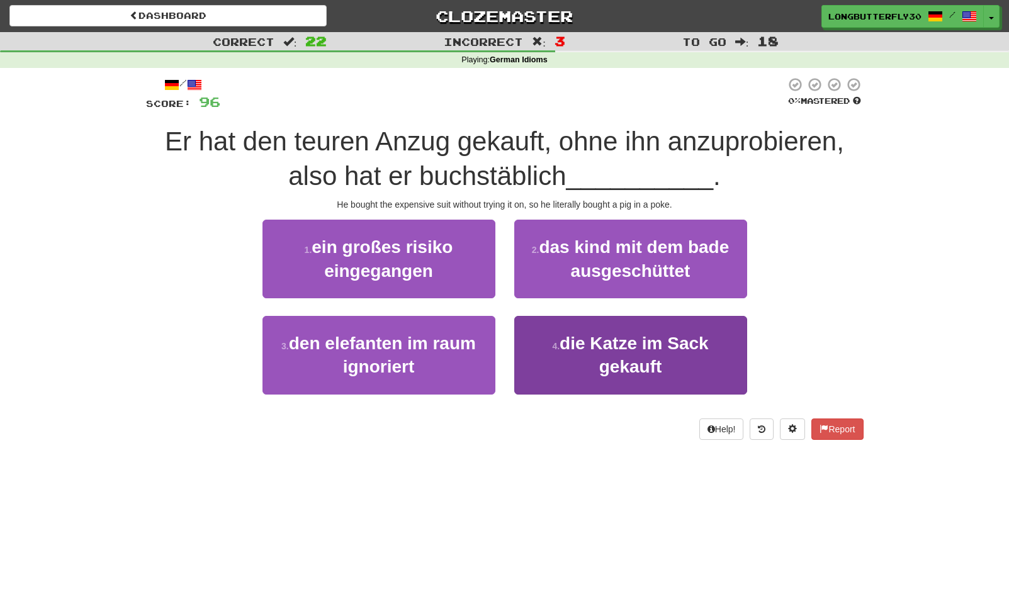
click at [598, 354] on span "die Katze im Sack gekauft" at bounding box center [633, 354] width 149 height 43
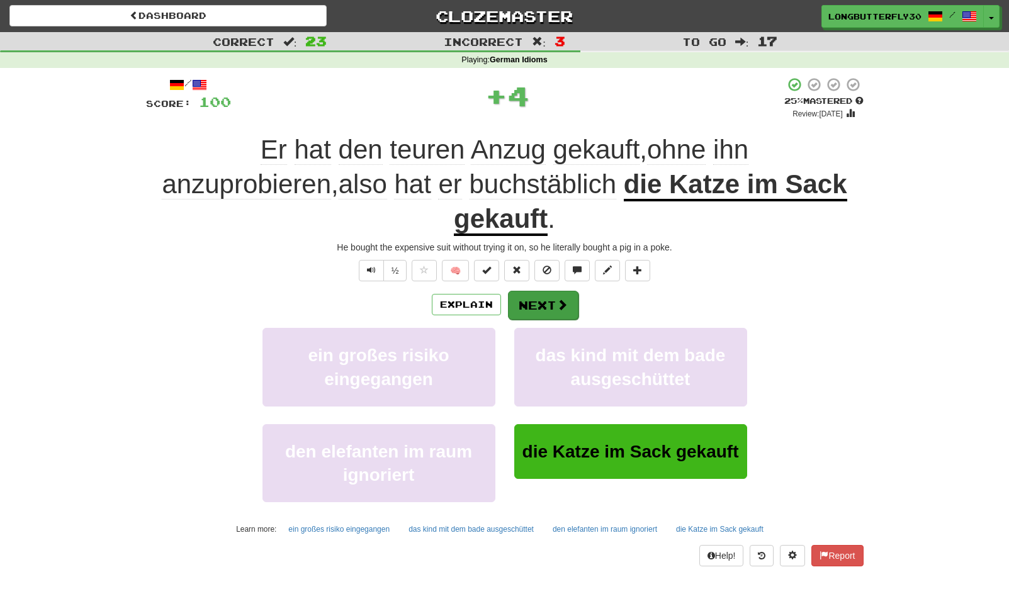
click at [559, 291] on button "Next" at bounding box center [543, 305] width 70 height 29
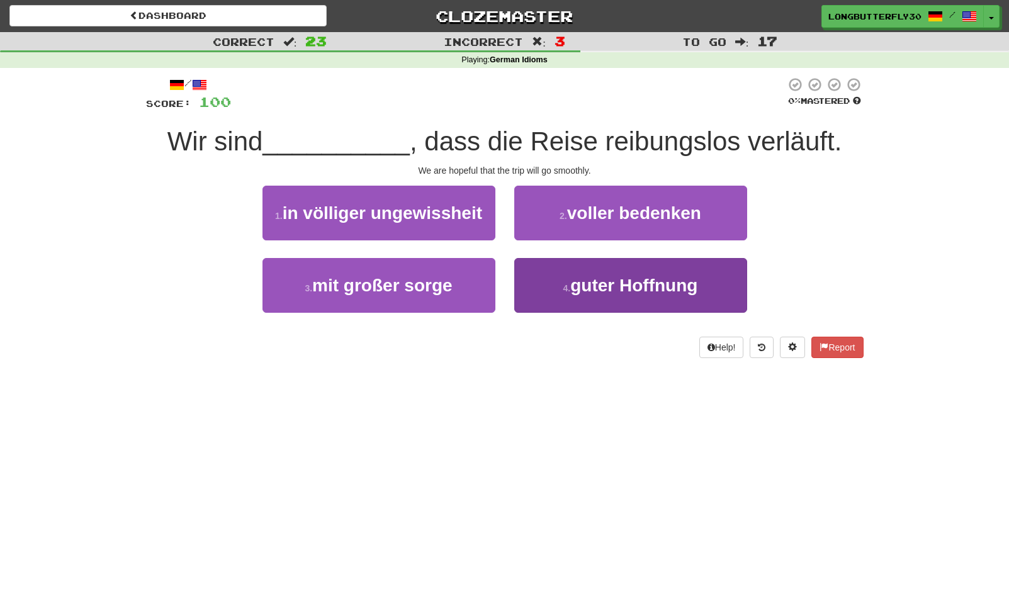
click at [591, 279] on span "guter Hoffnung" at bounding box center [633, 286] width 127 height 20
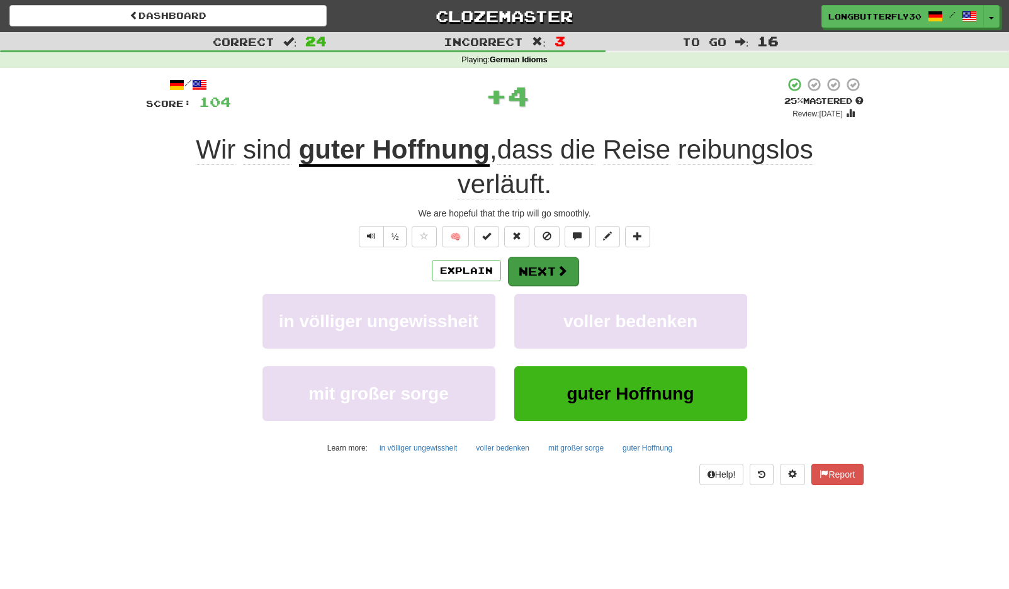
click at [557, 274] on span at bounding box center [561, 270] width 11 height 11
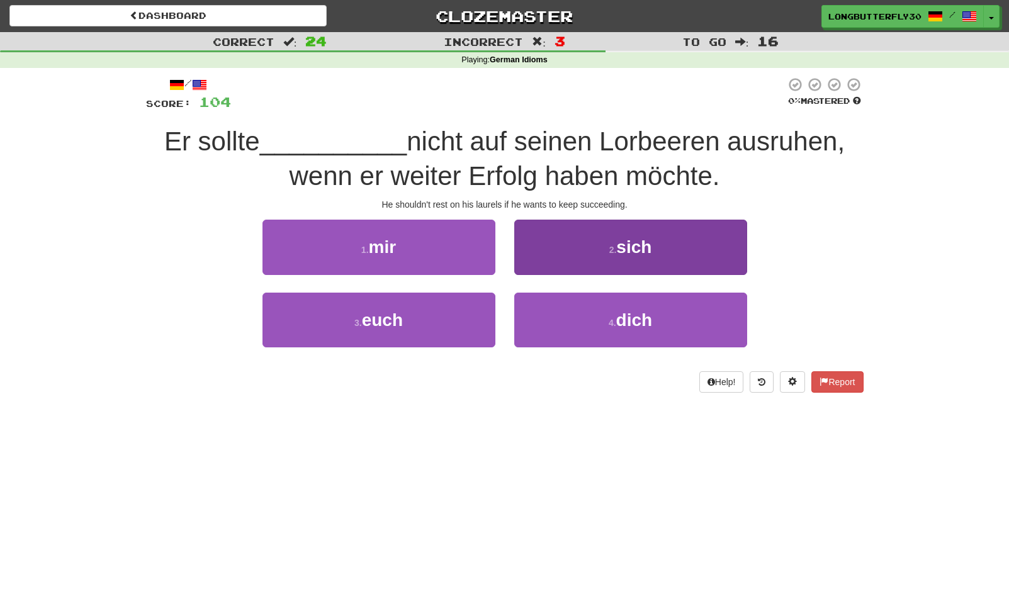
click at [580, 243] on button "2 . sich" at bounding box center [630, 247] width 233 height 55
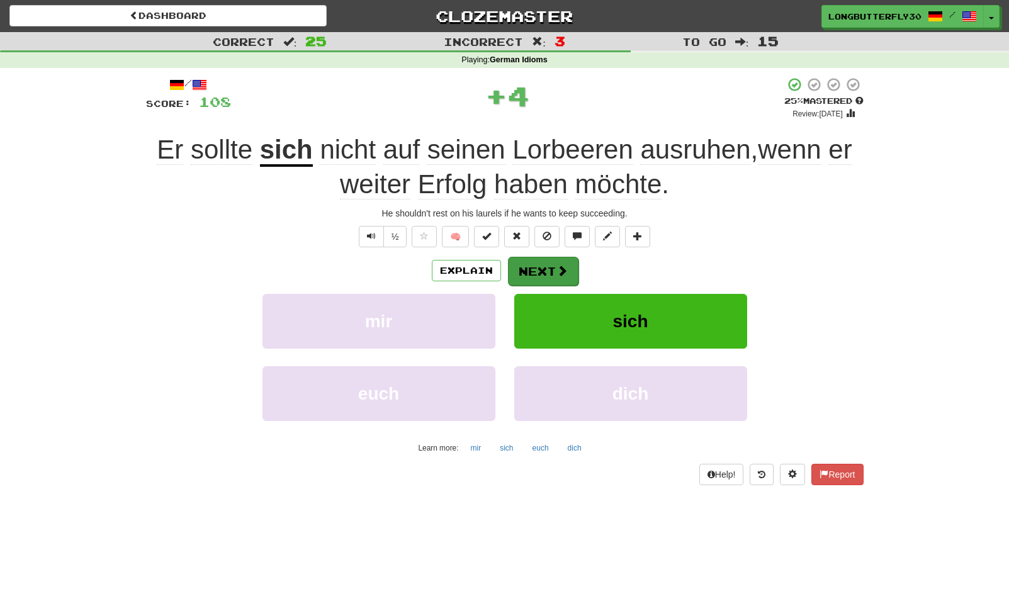
click at [550, 272] on button "Next" at bounding box center [543, 271] width 70 height 29
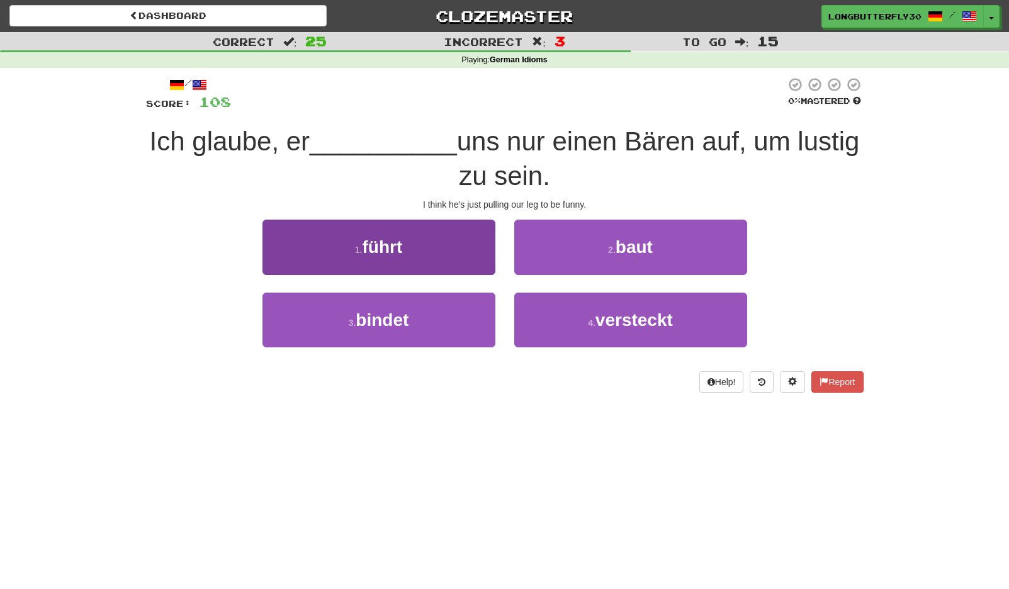
click at [450, 267] on button "1 . führt" at bounding box center [378, 247] width 233 height 55
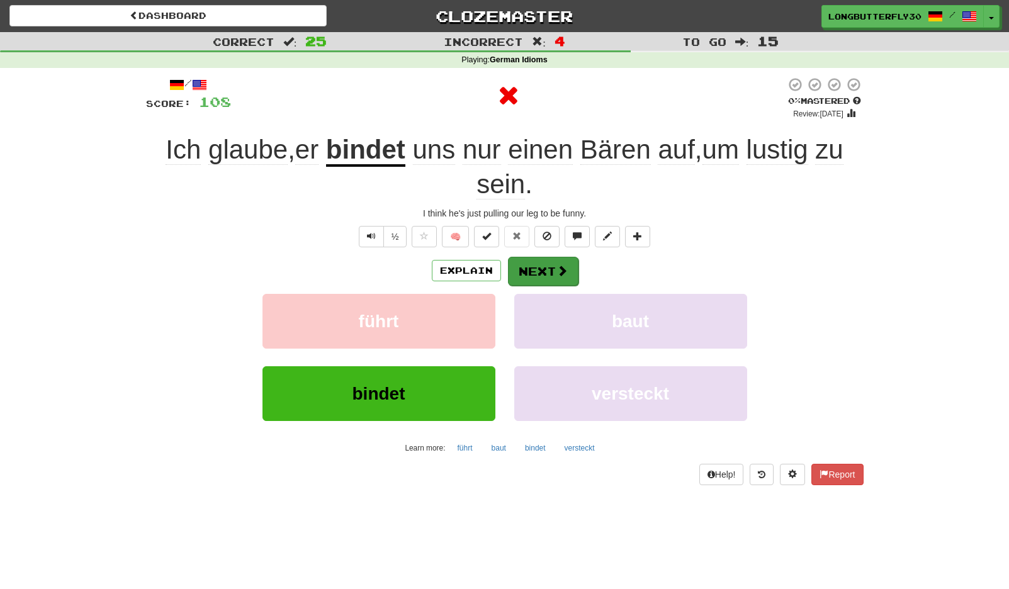
click at [534, 278] on button "Next" at bounding box center [543, 271] width 70 height 29
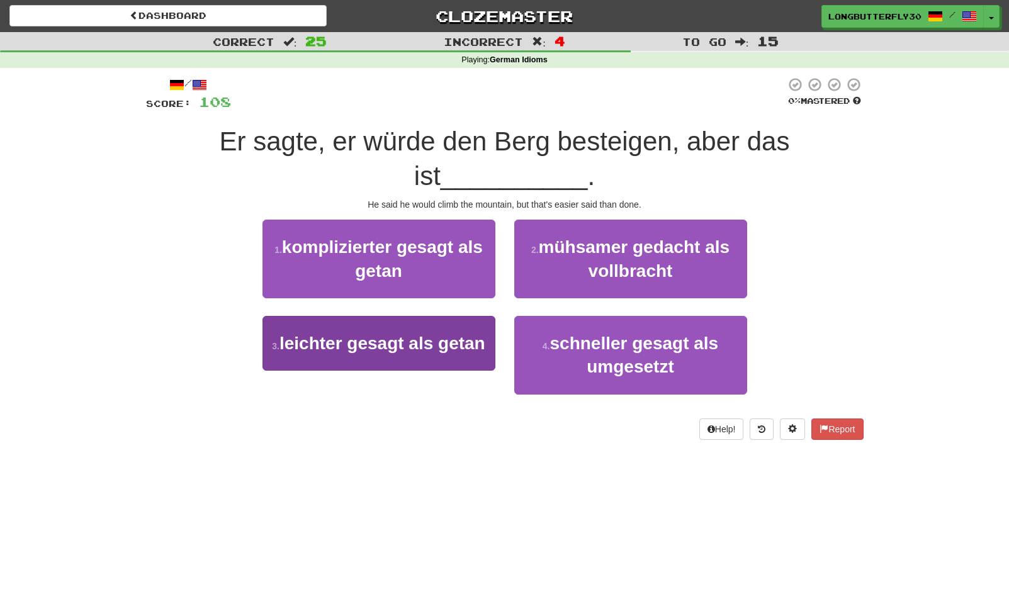
click at [476, 345] on span "leichter gesagt als getan" at bounding box center [382, 343] width 206 height 20
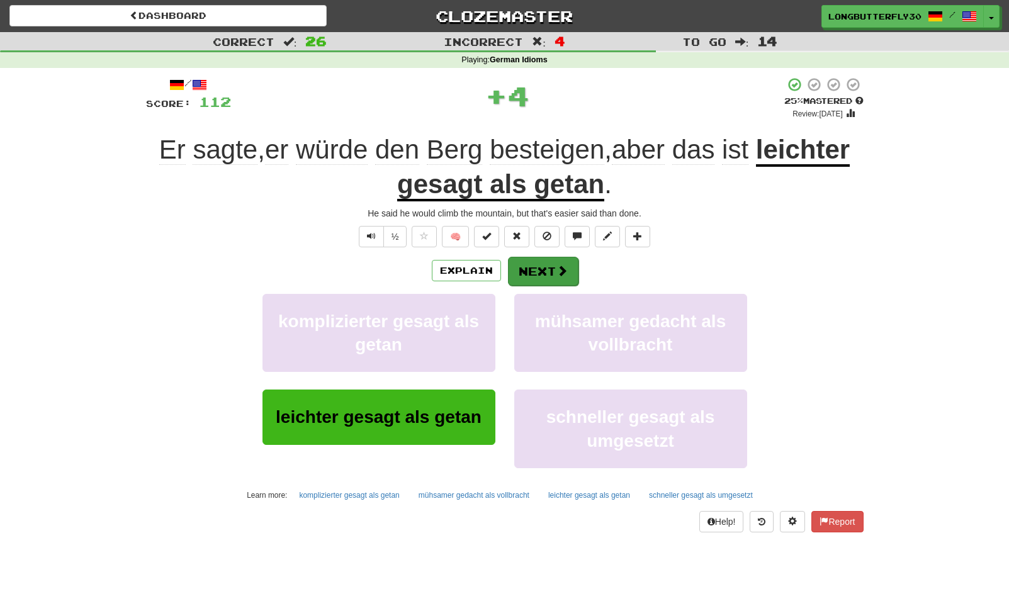
click at [548, 264] on button "Next" at bounding box center [543, 271] width 70 height 29
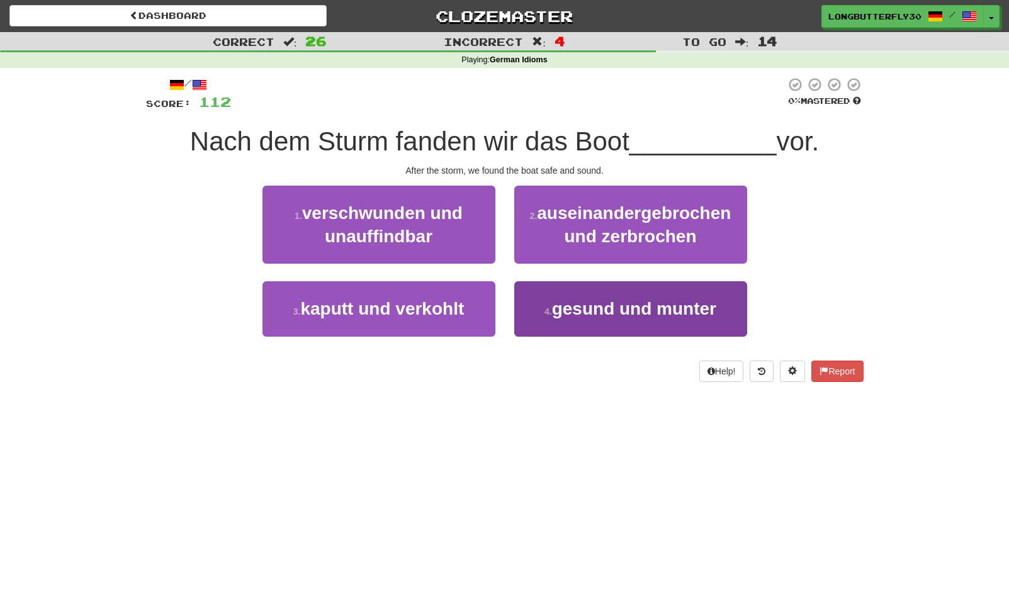
click at [608, 319] on button "4 . gesund und munter" at bounding box center [630, 308] width 233 height 55
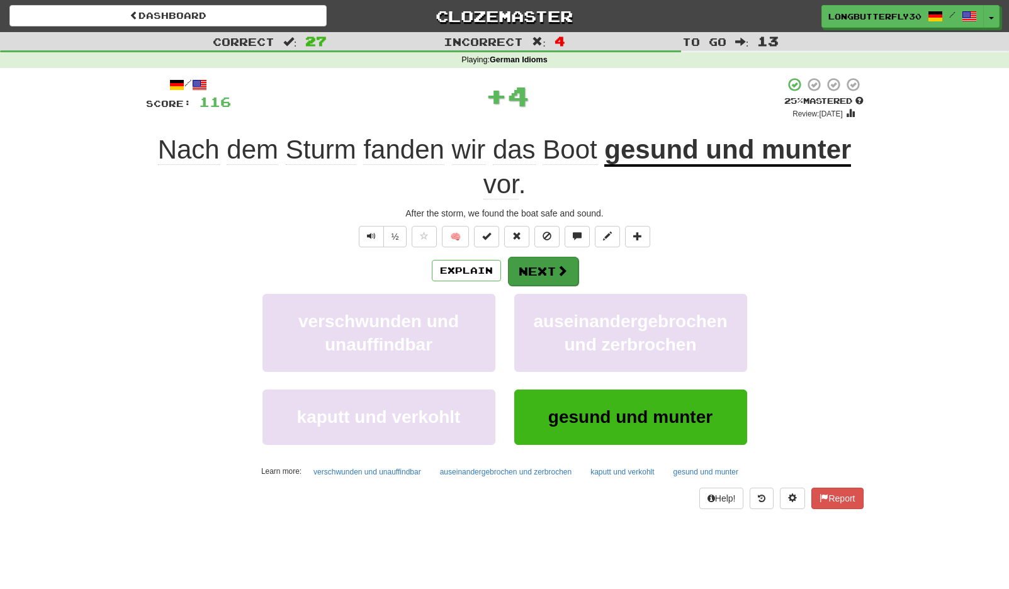
click at [552, 272] on button "Next" at bounding box center [543, 271] width 70 height 29
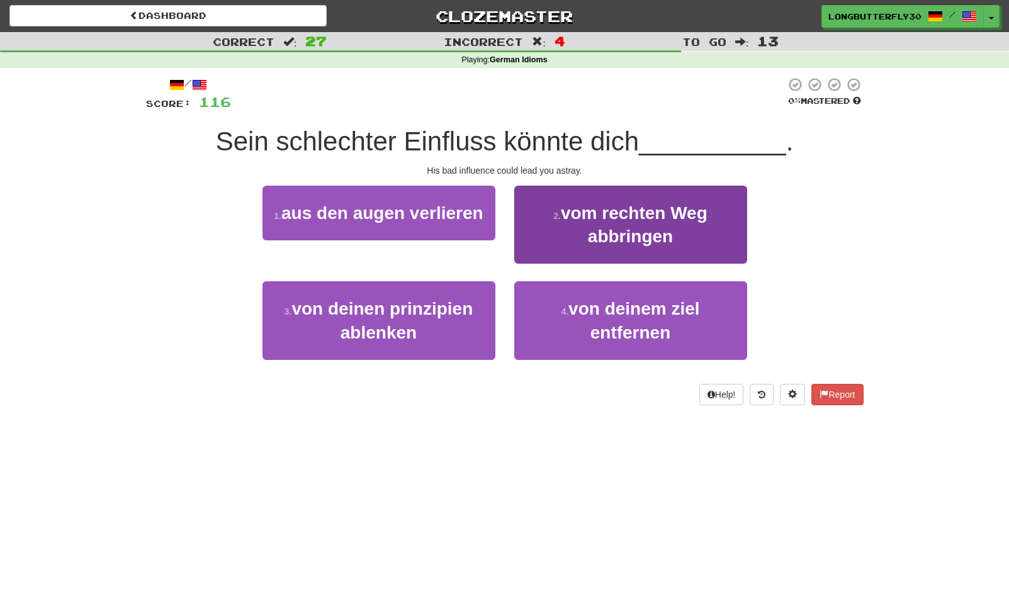
click at [598, 229] on span "vom rechten Weg abbringen" at bounding box center [634, 224] width 147 height 43
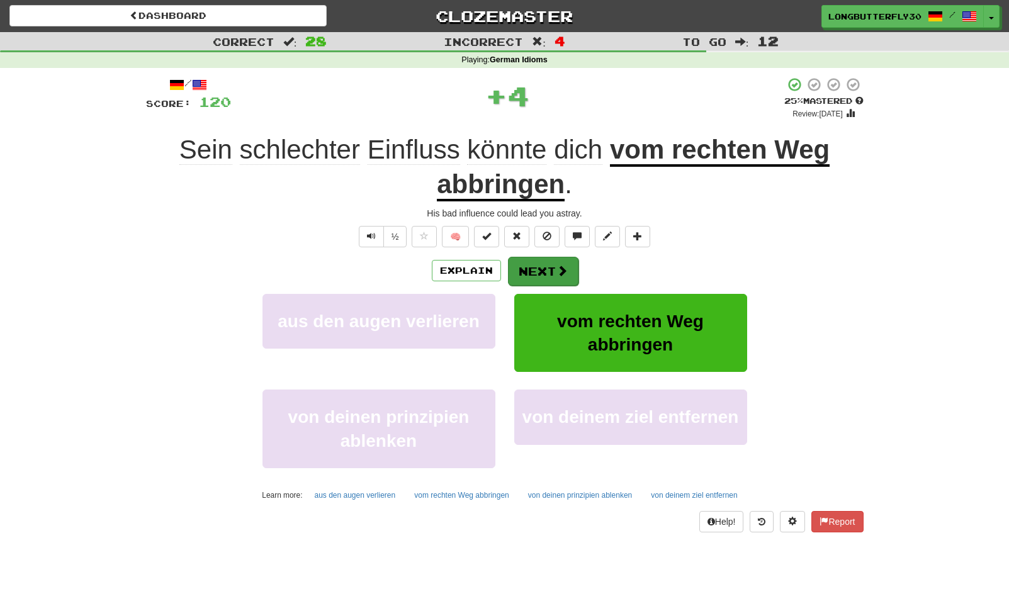
click at [531, 276] on button "Next" at bounding box center [543, 271] width 70 height 29
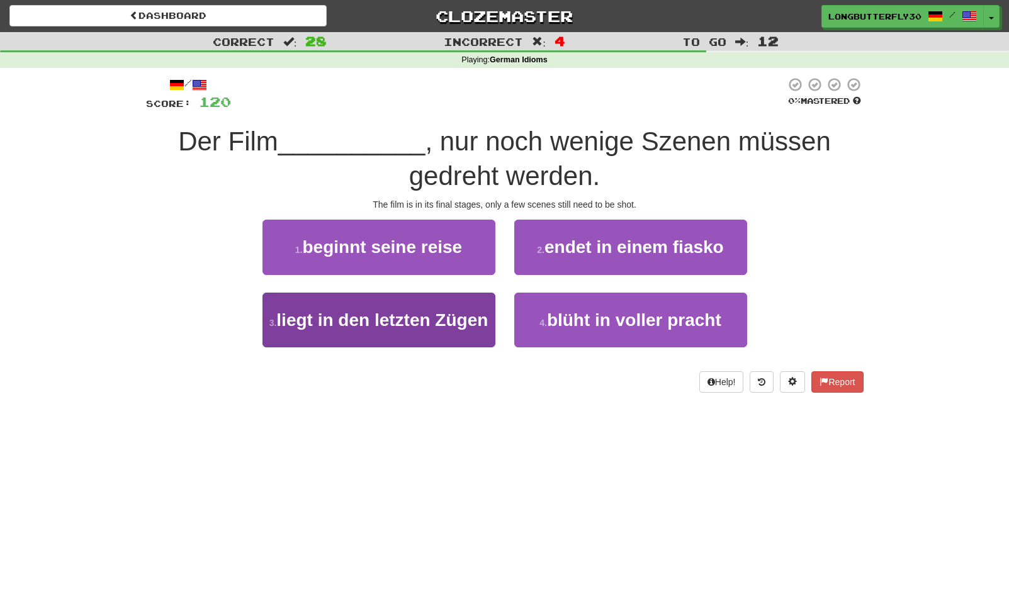
click at [457, 327] on span "liegt in den letzten Zügen" at bounding box center [381, 320] width 211 height 20
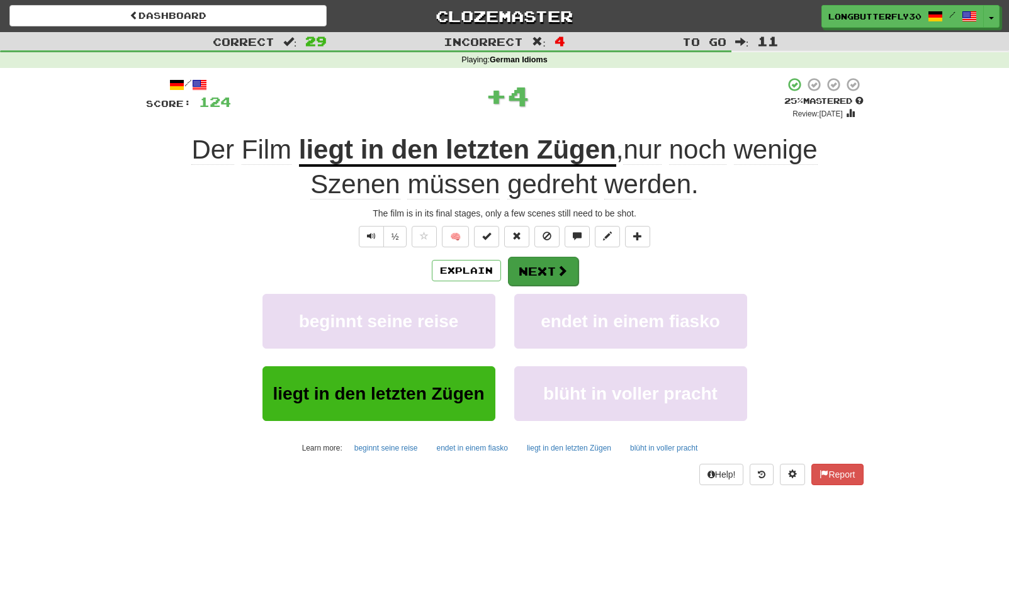
click at [545, 270] on button "Next" at bounding box center [543, 271] width 70 height 29
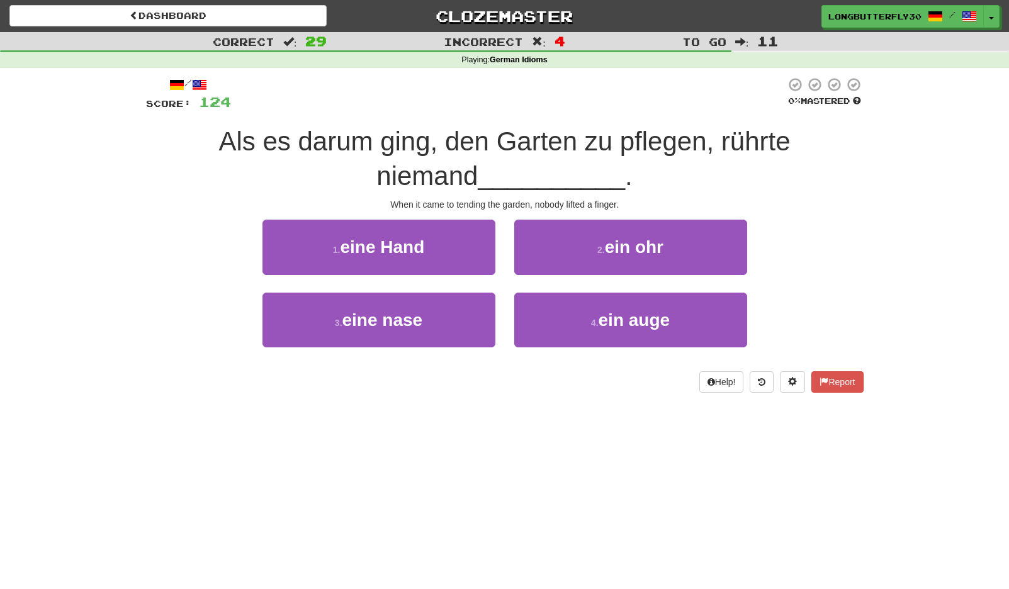
click at [460, 246] on button "1 . eine Hand" at bounding box center [378, 247] width 233 height 55
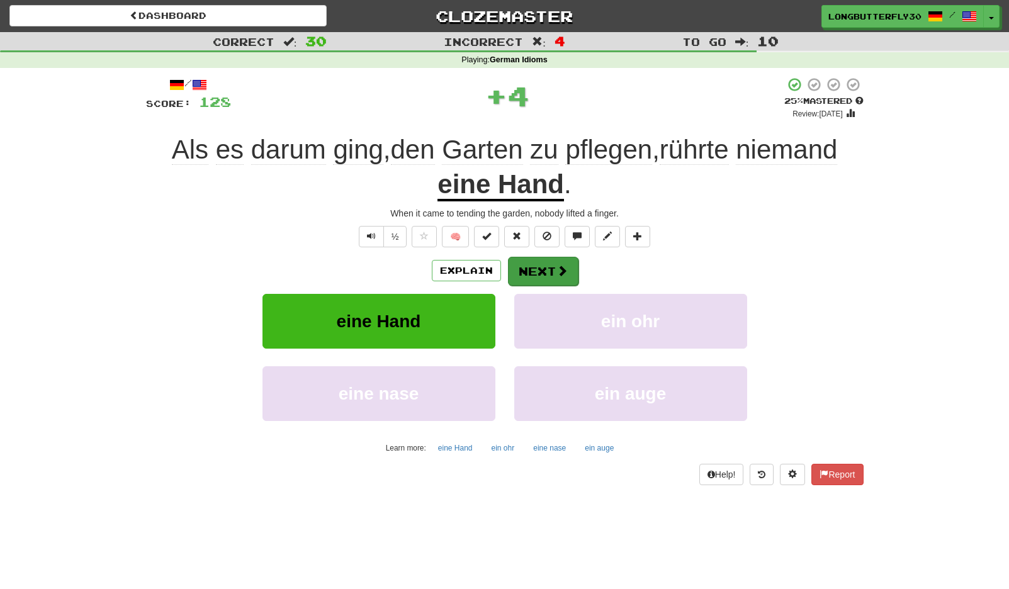
click at [559, 265] on span at bounding box center [561, 270] width 11 height 11
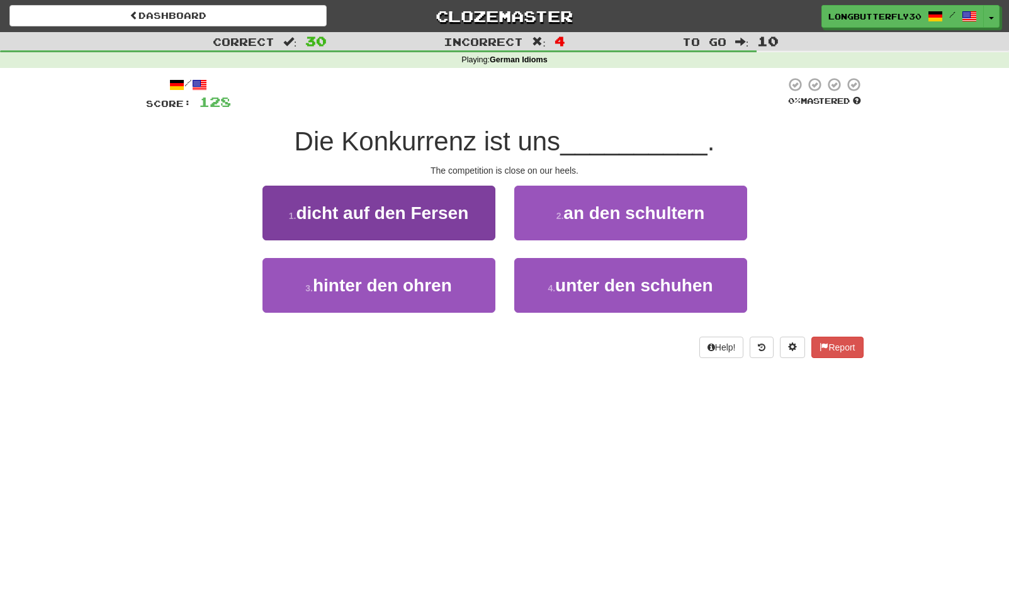
click at [487, 210] on button "1 . dicht auf den Fersen" at bounding box center [378, 213] width 233 height 55
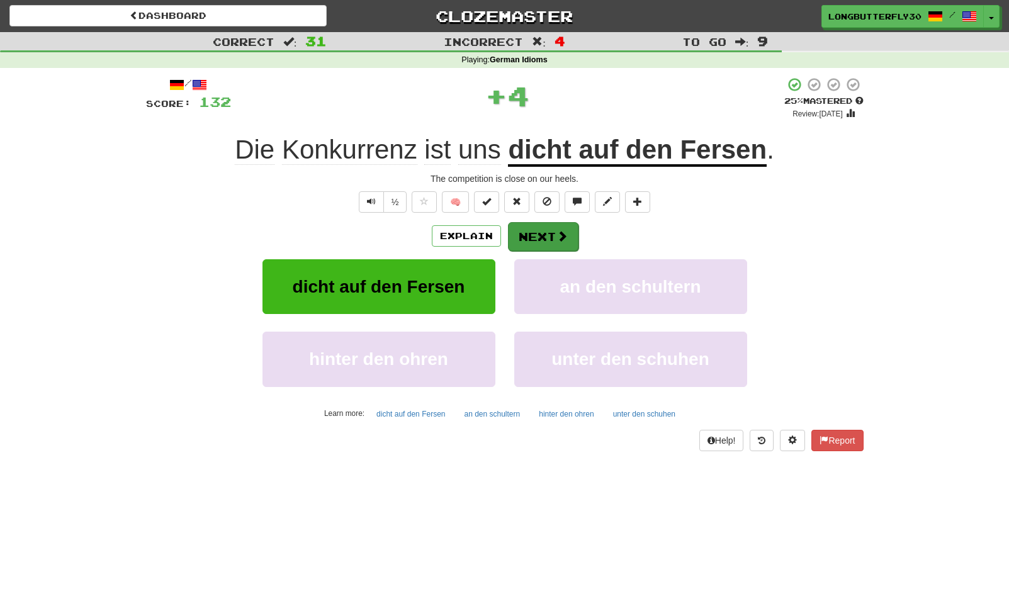
click at [548, 243] on button "Next" at bounding box center [543, 236] width 70 height 29
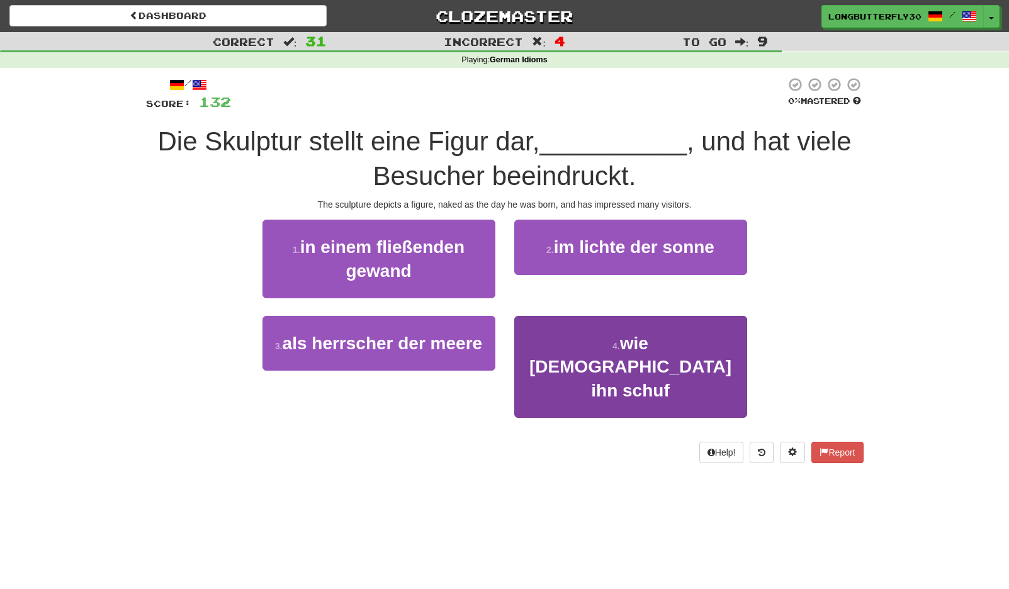
click at [581, 343] on span "wie Gott ihn schuf" at bounding box center [630, 366] width 202 height 67
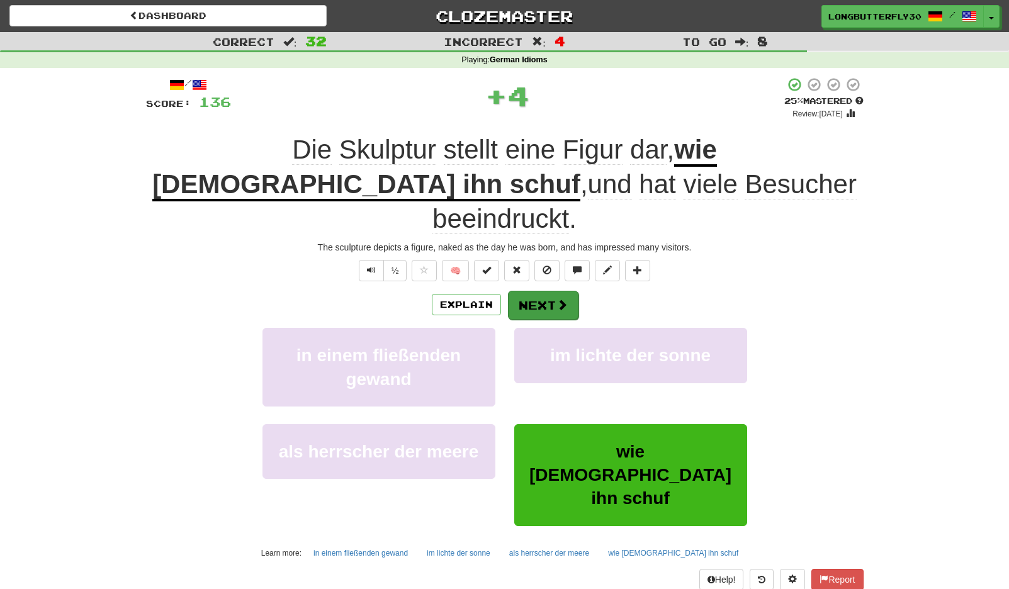
click at [565, 299] on span at bounding box center [561, 304] width 11 height 11
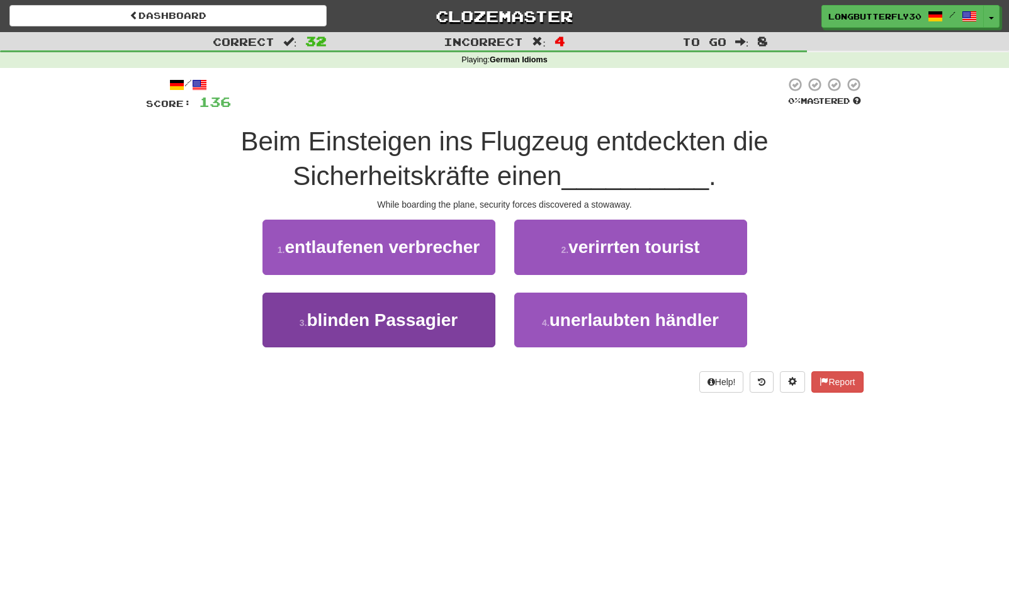
click at [482, 320] on button "3 . blinden Passagier" at bounding box center [378, 320] width 233 height 55
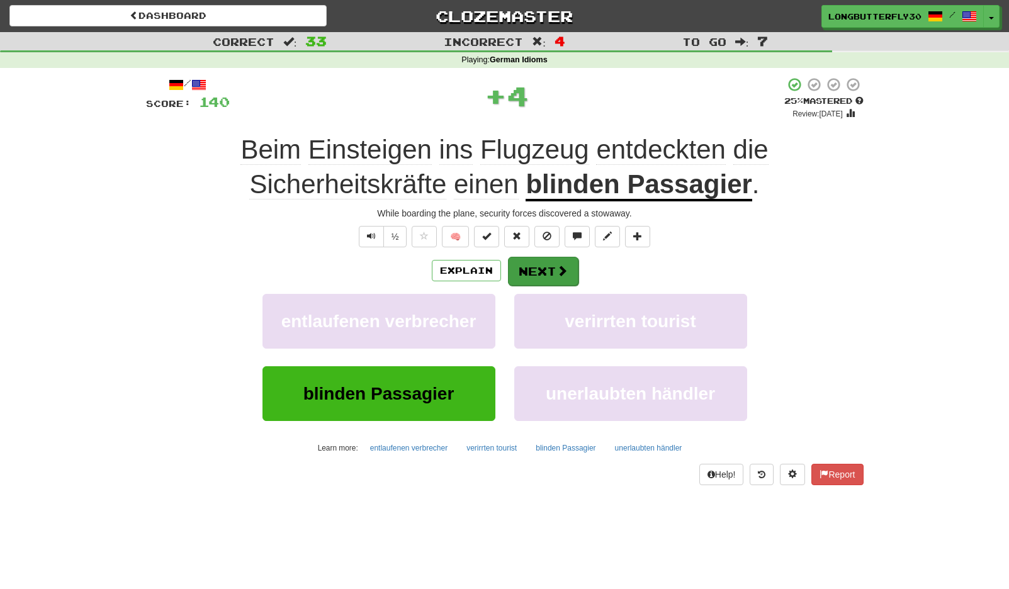
click at [554, 263] on button "Next" at bounding box center [543, 271] width 70 height 29
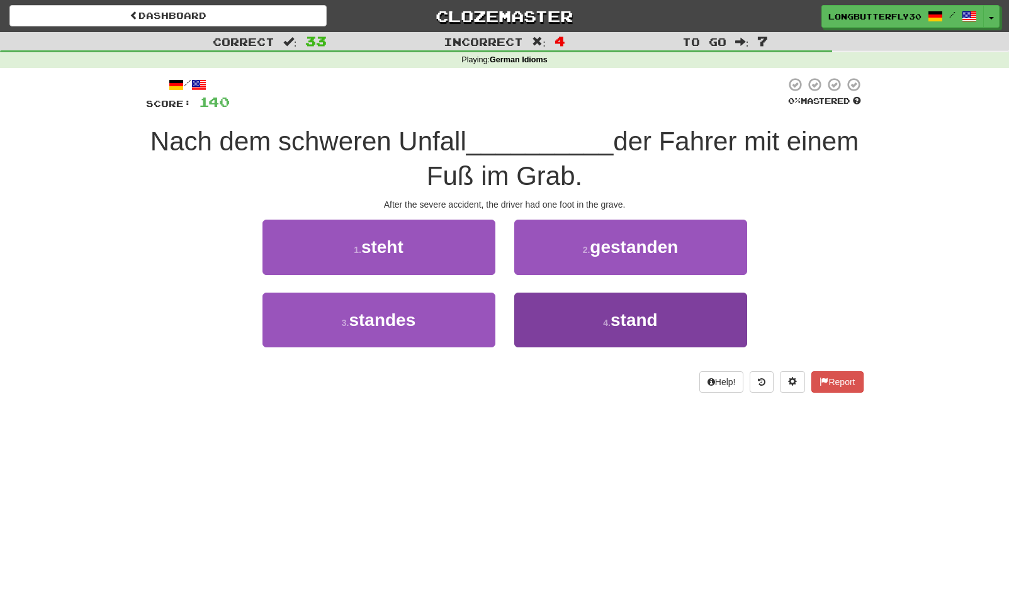
click at [600, 329] on button "4 . stand" at bounding box center [630, 320] width 233 height 55
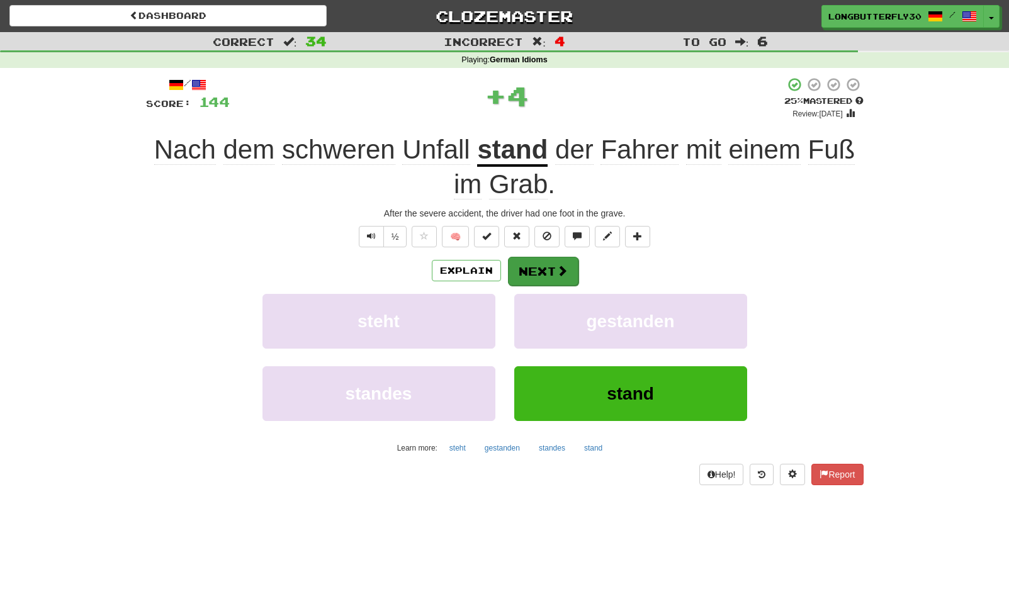
click at [562, 269] on span at bounding box center [561, 270] width 11 height 11
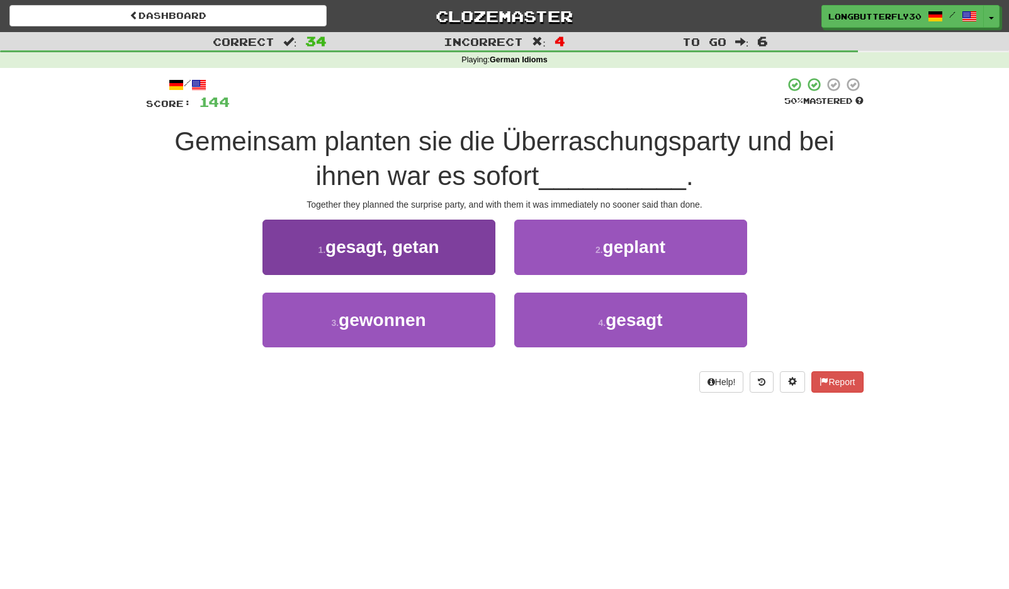
click at [475, 254] on button "1 . gesagt, getan" at bounding box center [378, 247] width 233 height 55
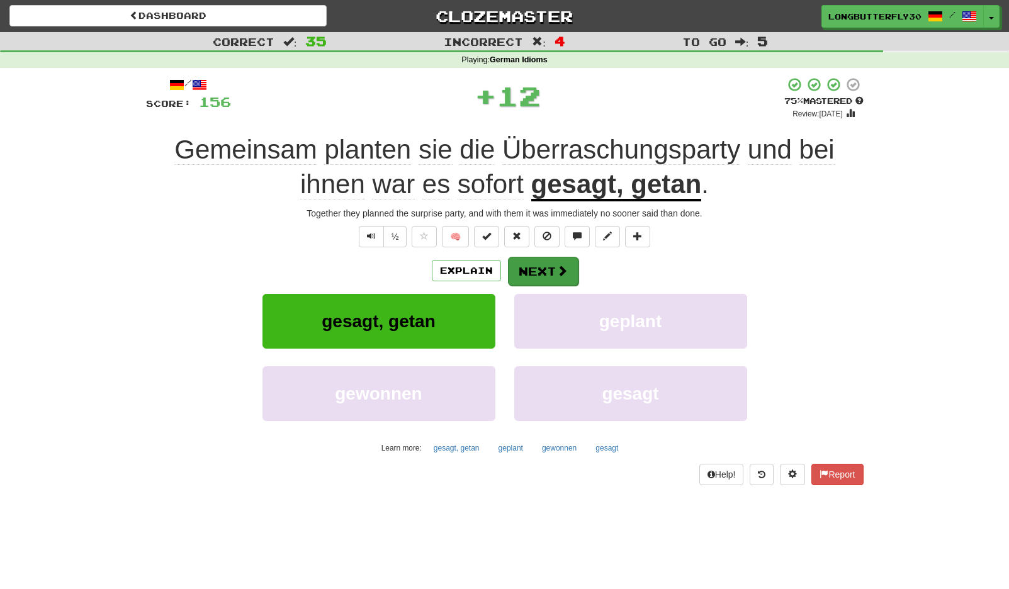
click at [552, 260] on button "Next" at bounding box center [543, 271] width 70 height 29
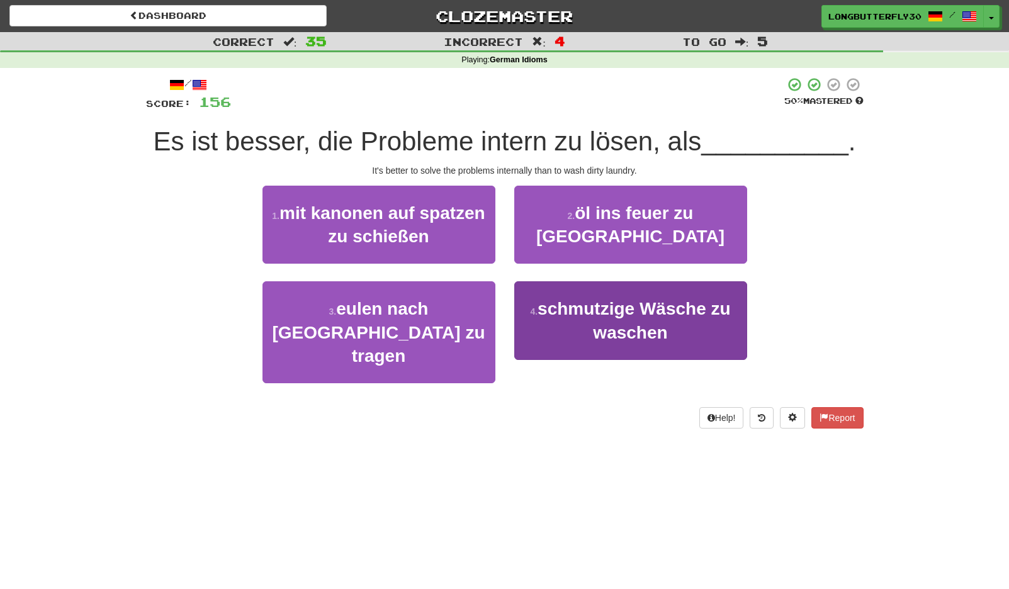
click at [621, 316] on span "schmutzige Wäsche zu waschen" at bounding box center [633, 320] width 193 height 43
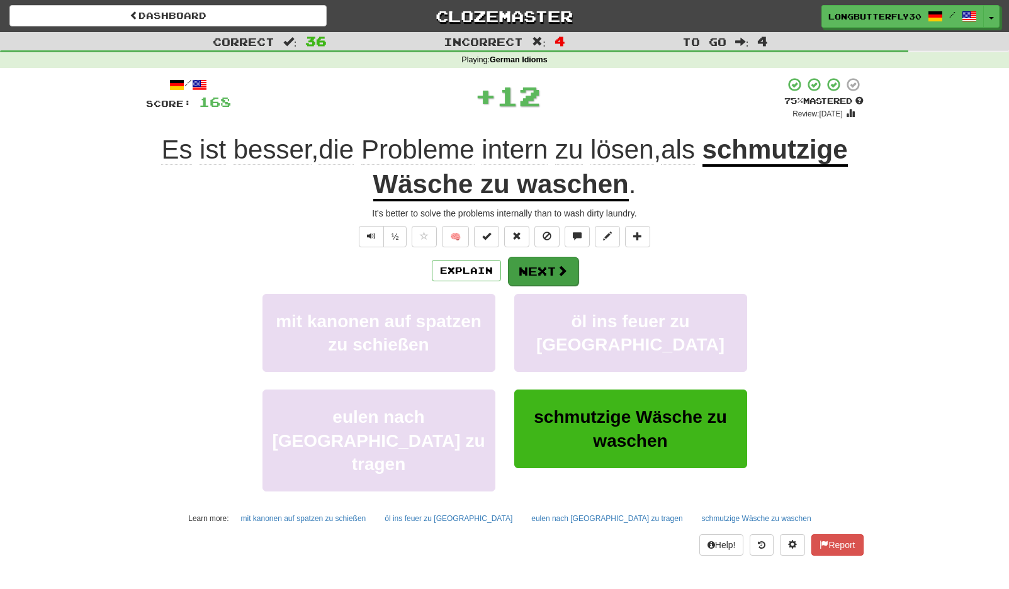
click at [553, 265] on button "Next" at bounding box center [543, 271] width 70 height 29
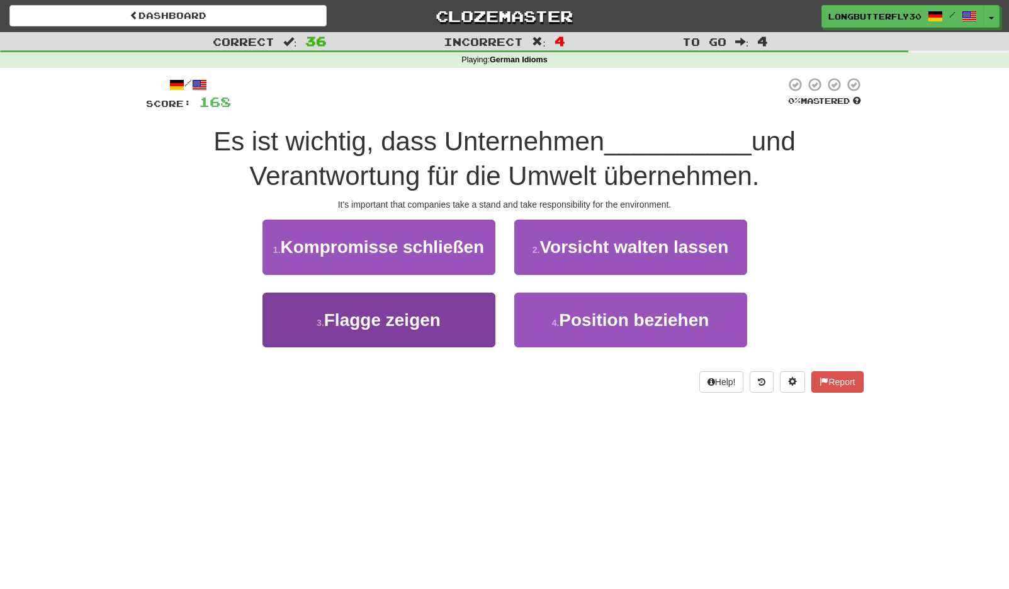
click at [466, 317] on button "3 . Flagge zeigen" at bounding box center [378, 320] width 233 height 55
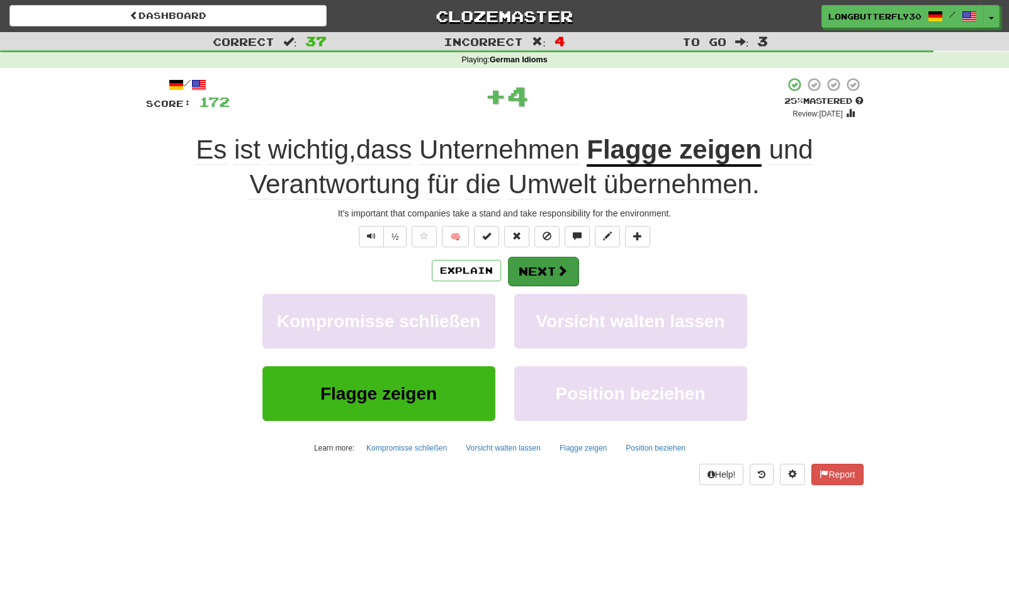
click at [557, 261] on button "Next" at bounding box center [543, 271] width 70 height 29
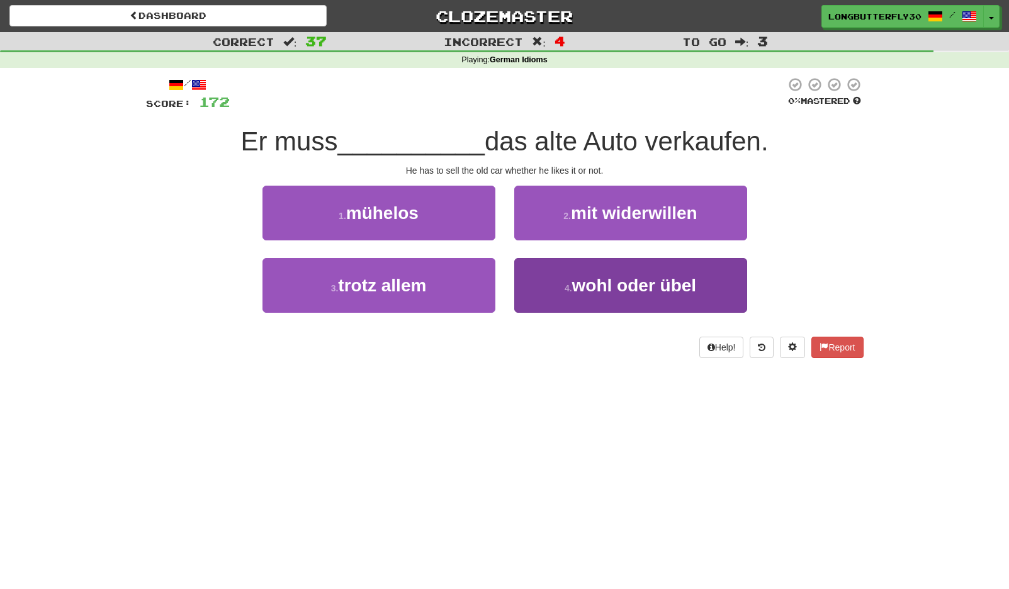
click at [599, 284] on span "wohl oder übel" at bounding box center [634, 286] width 125 height 20
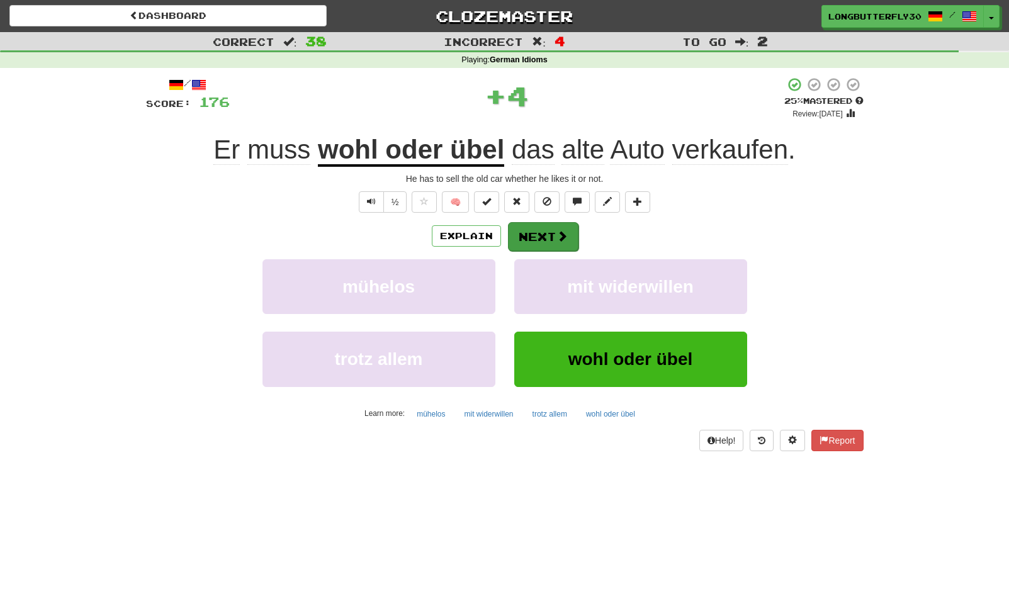
click at [554, 239] on button "Next" at bounding box center [543, 236] width 70 height 29
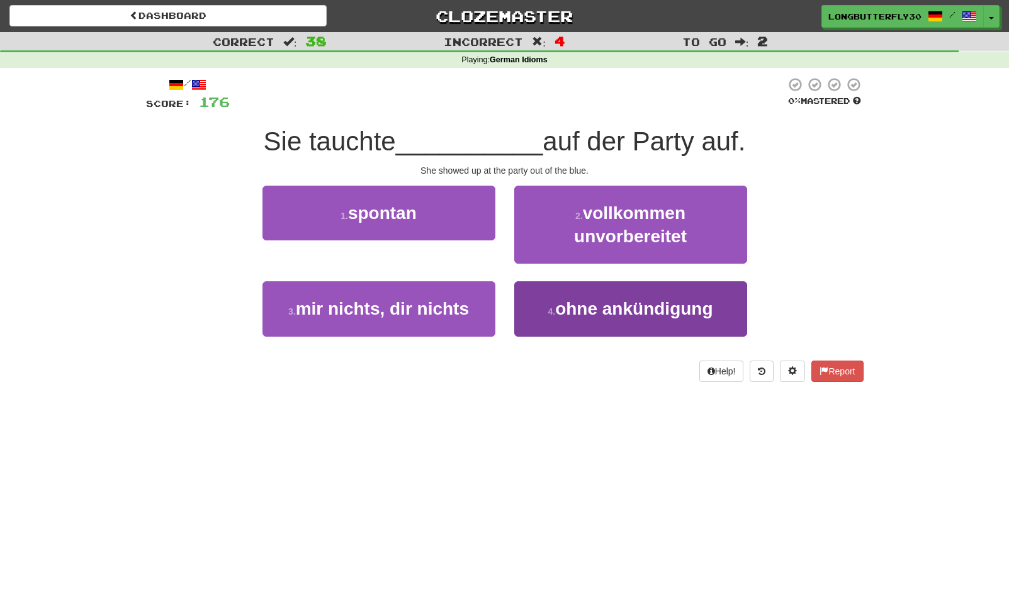
click at [576, 316] on span "ohne ankündigung" at bounding box center [633, 309] width 157 height 20
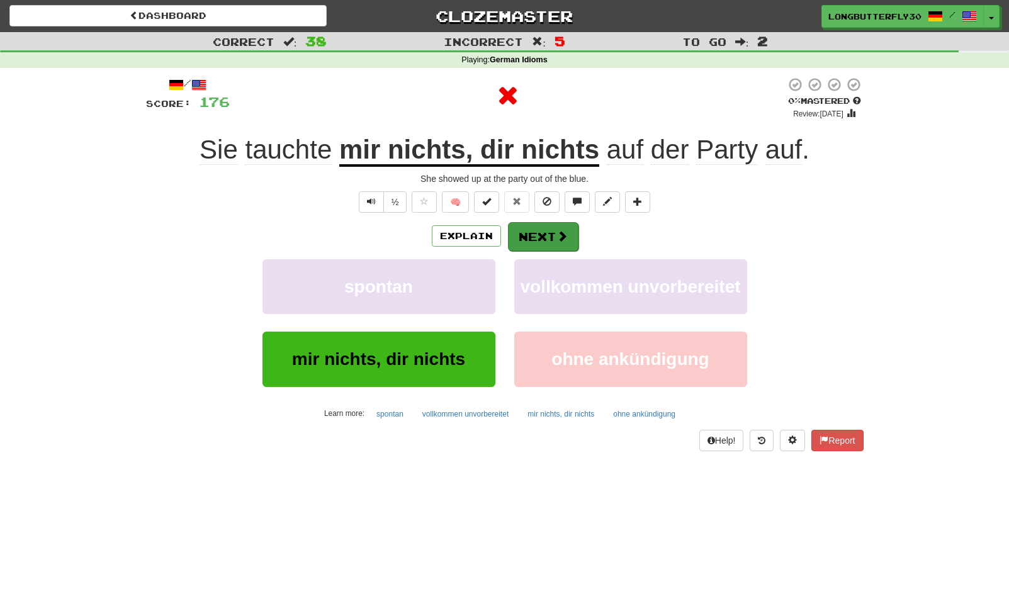
click at [550, 236] on button "Next" at bounding box center [543, 236] width 70 height 29
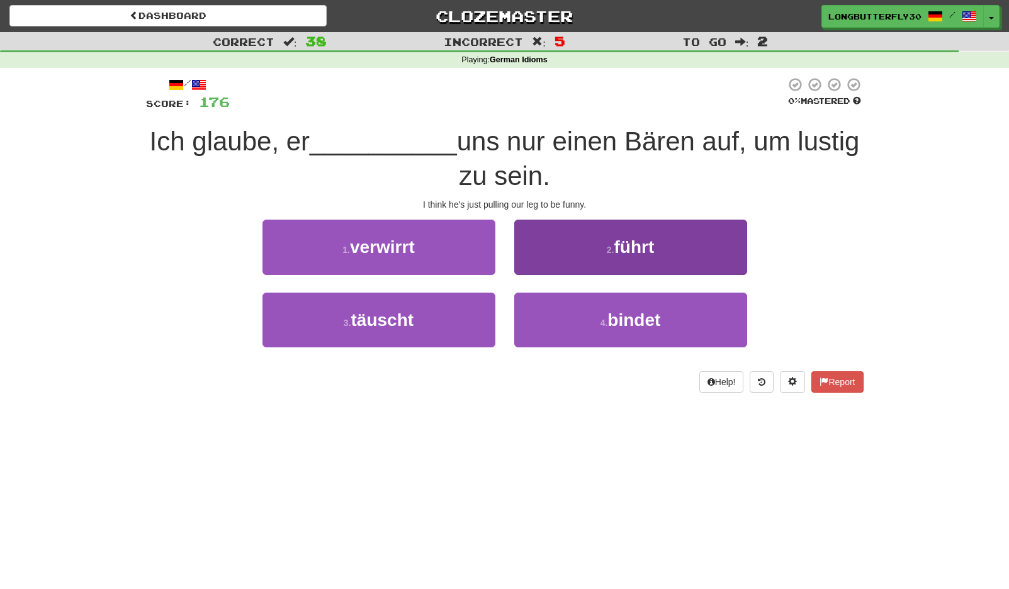
click at [593, 262] on button "2 . führt" at bounding box center [630, 247] width 233 height 55
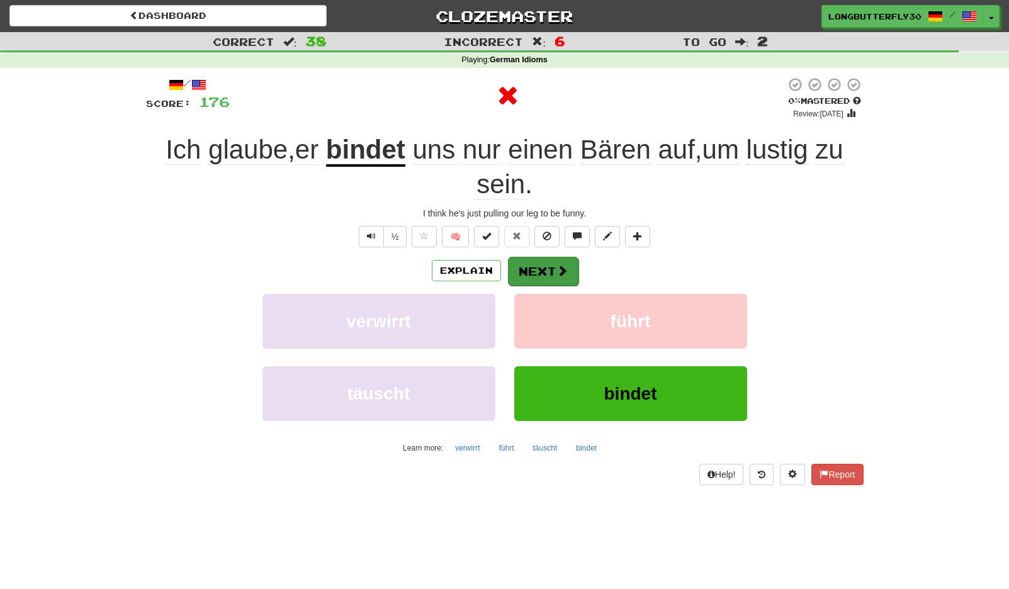
click at [549, 270] on button "Next" at bounding box center [543, 271] width 70 height 29
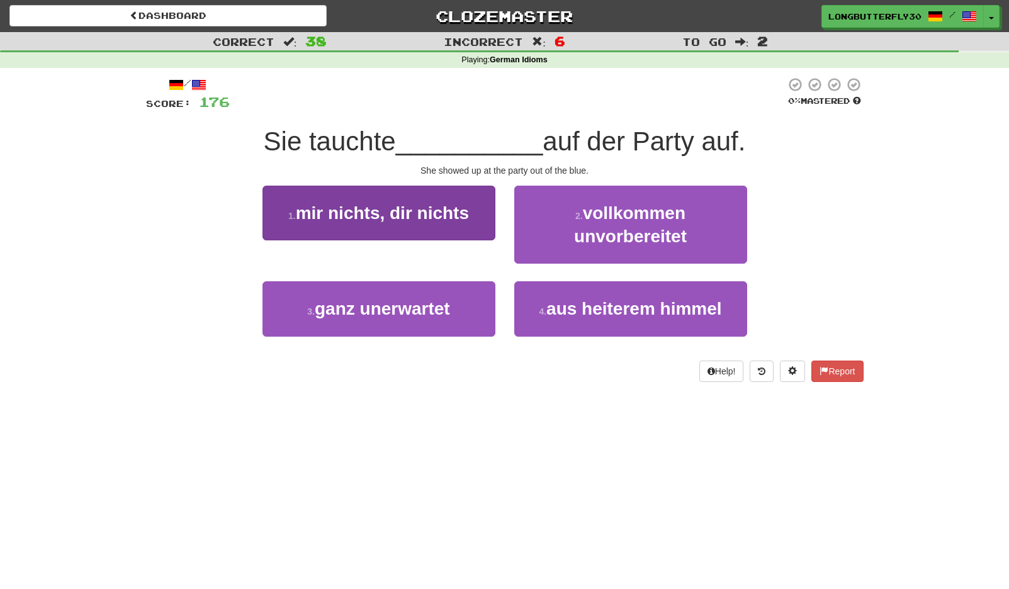
click at [451, 218] on span "mir nichts, dir nichts" at bounding box center [382, 213] width 173 height 20
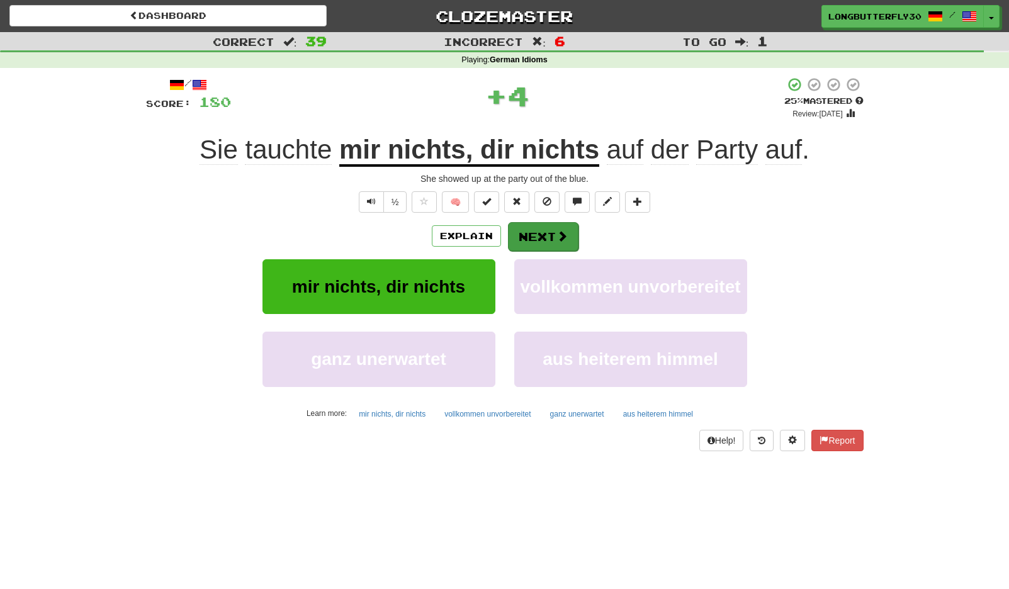
click at [519, 234] on button "Next" at bounding box center [543, 236] width 70 height 29
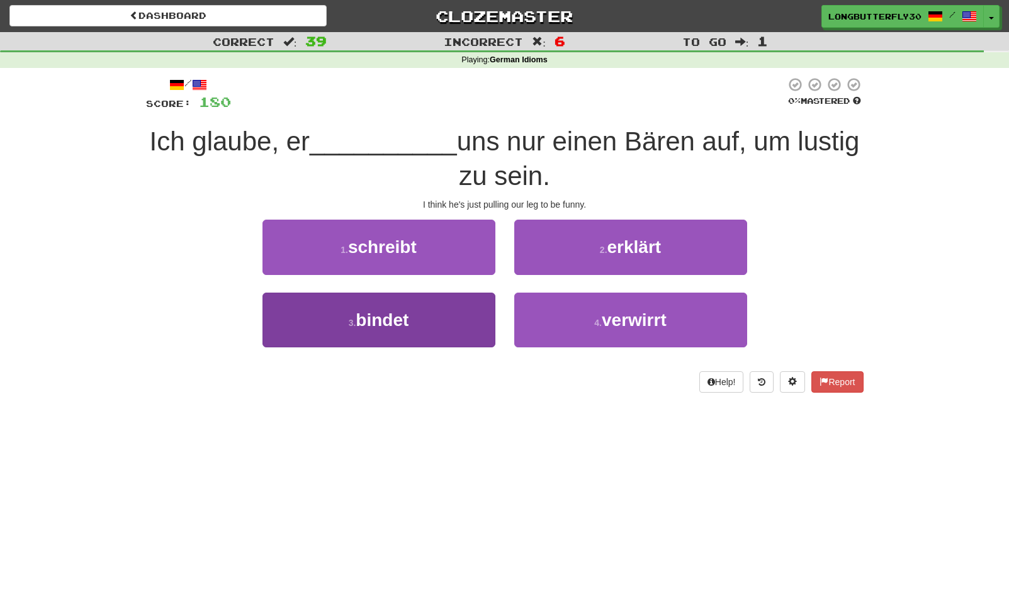
click at [456, 310] on button "3 . bindet" at bounding box center [378, 320] width 233 height 55
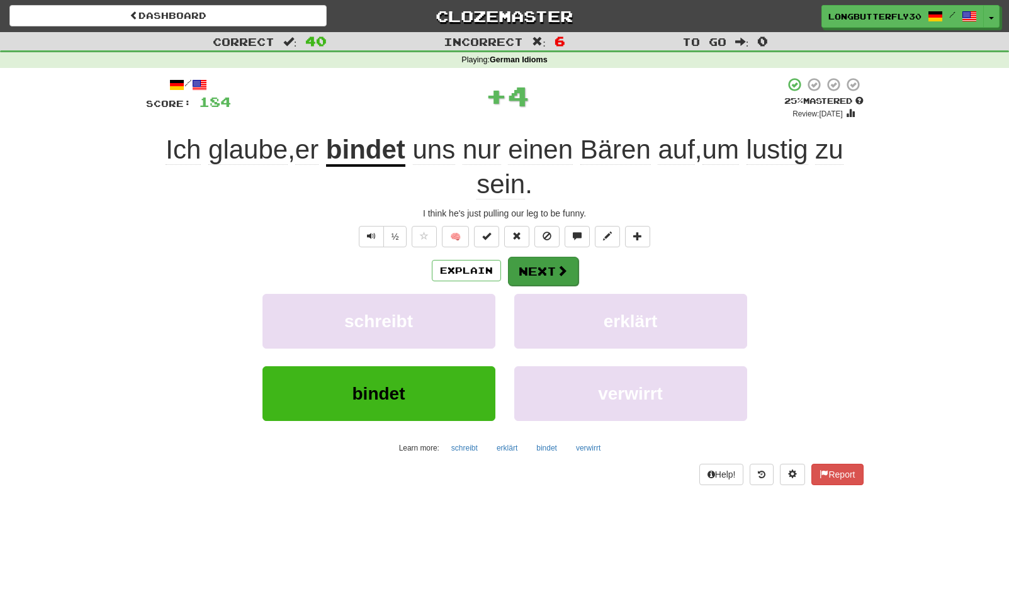
click at [537, 272] on button "Next" at bounding box center [543, 271] width 70 height 29
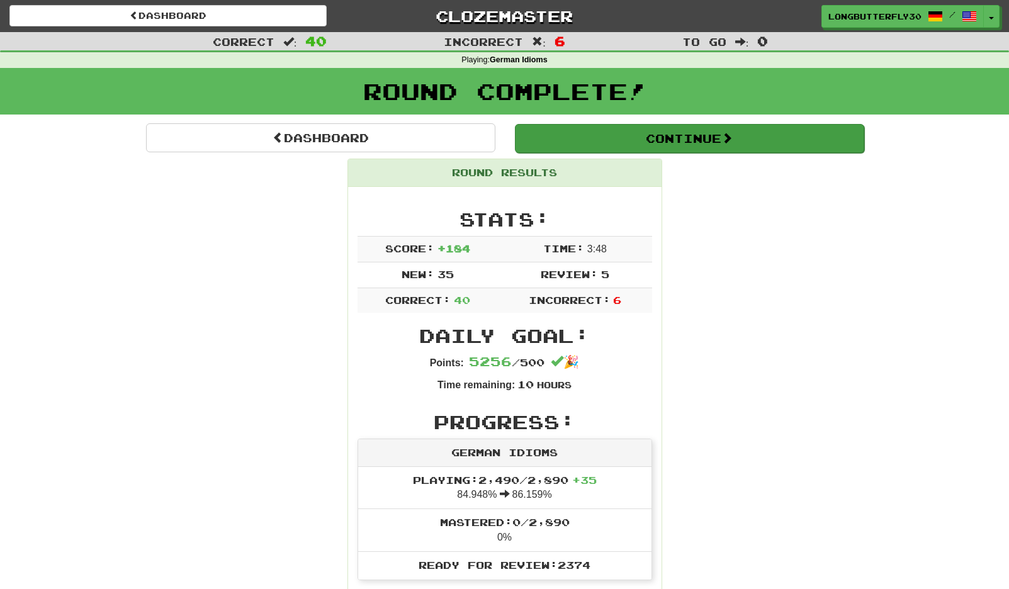
scroll to position [3, 0]
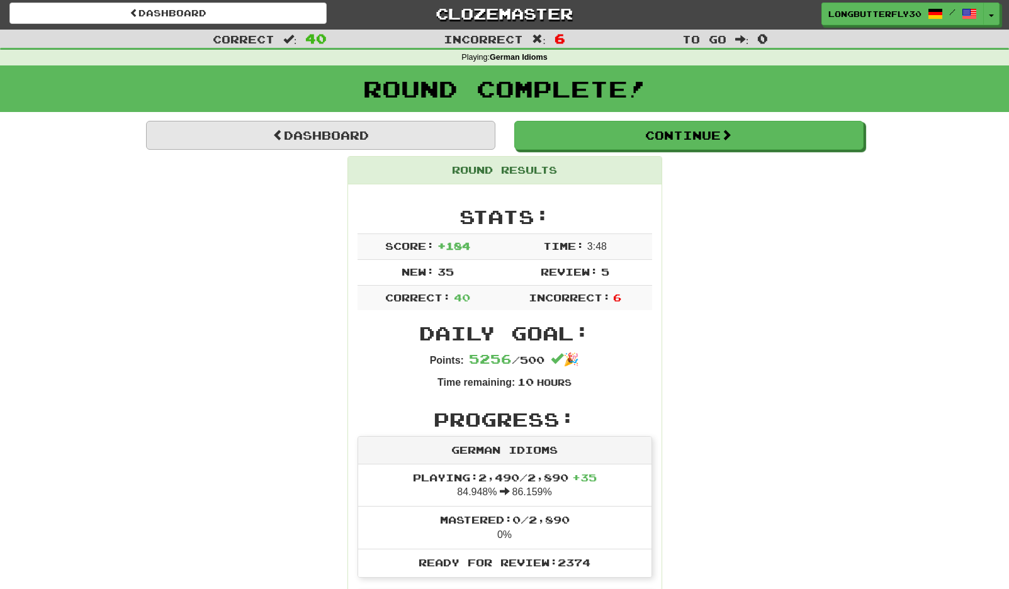
click at [467, 143] on link "Dashboard" at bounding box center [320, 135] width 349 height 29
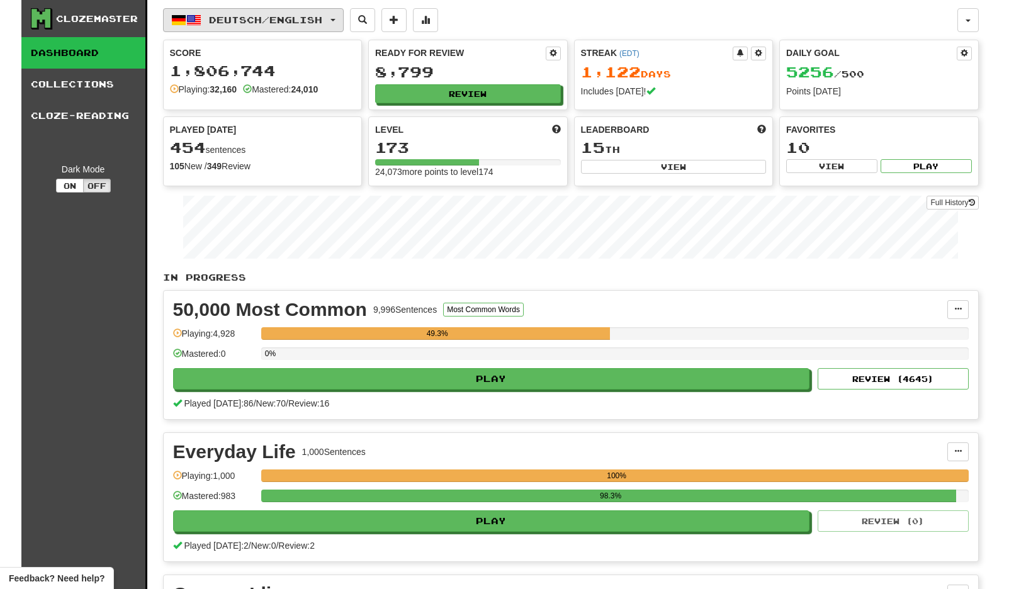
click at [335, 23] on button "Deutsch / English" at bounding box center [253, 20] width 181 height 24
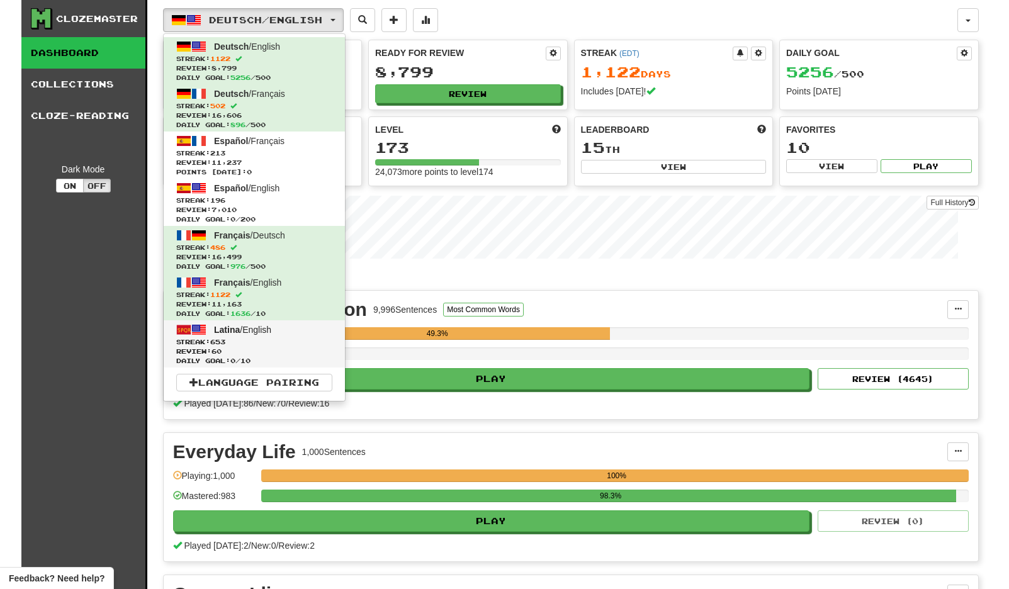
click at [255, 347] on span "Review: 60" at bounding box center [254, 351] width 156 height 9
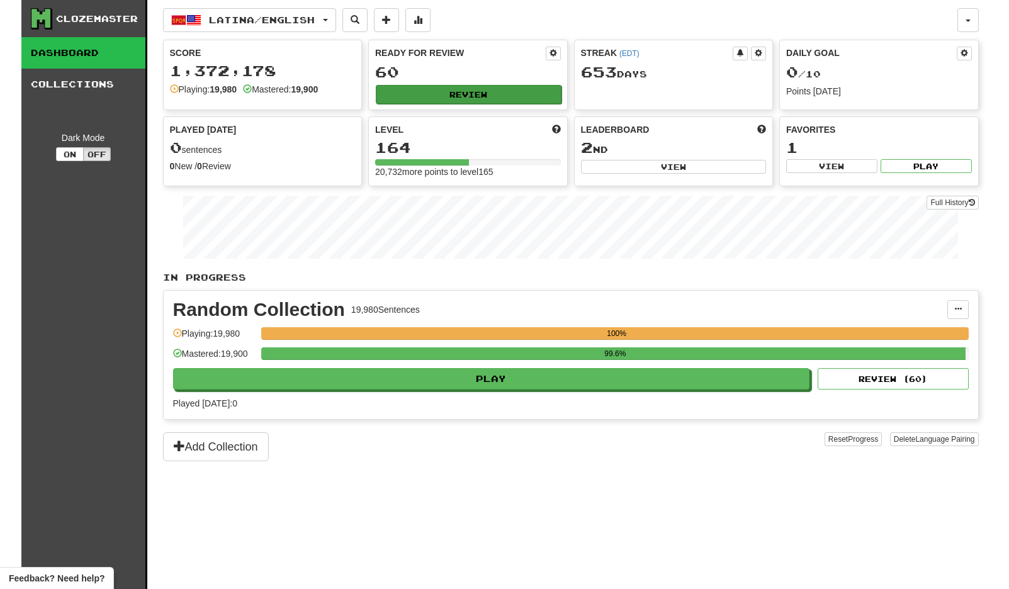
click at [502, 91] on button "Review" at bounding box center [469, 94] width 186 height 19
select select "**"
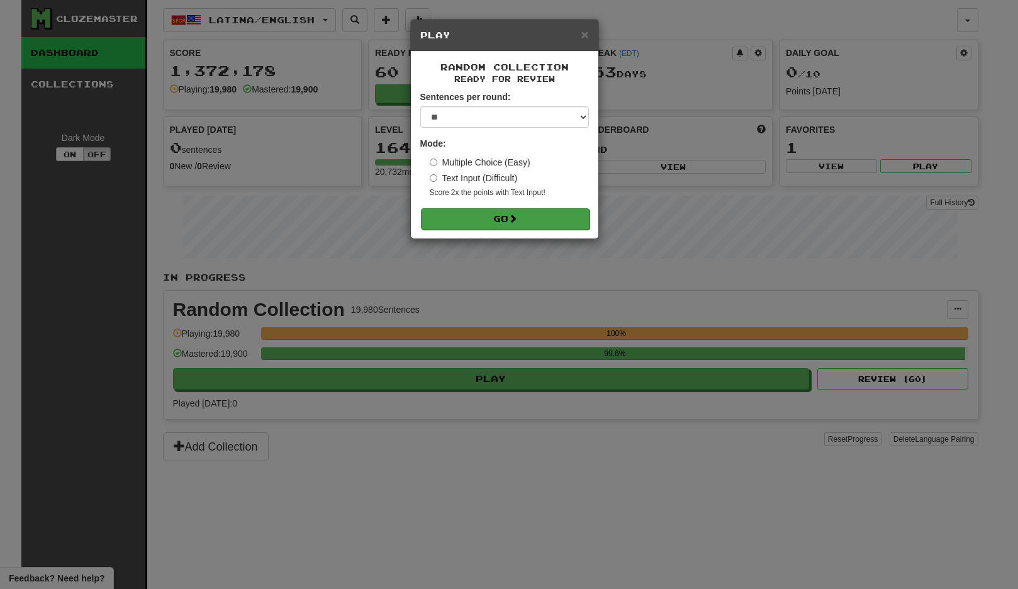
click at [475, 216] on button "Go" at bounding box center [505, 218] width 169 height 21
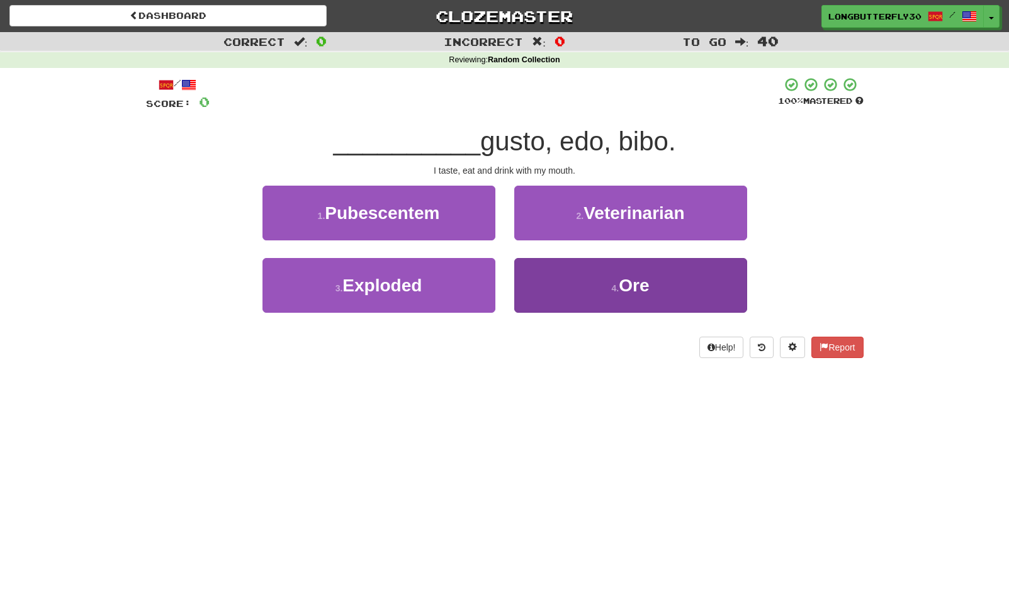
click at [567, 284] on button "4 . Ore" at bounding box center [630, 285] width 233 height 55
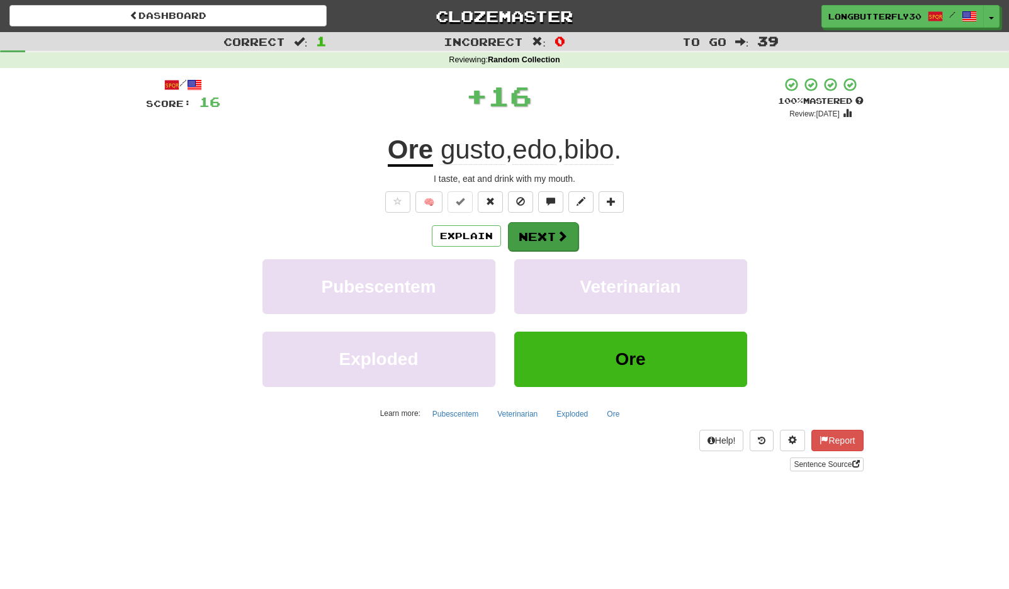
click at [550, 236] on button "Next" at bounding box center [543, 236] width 70 height 29
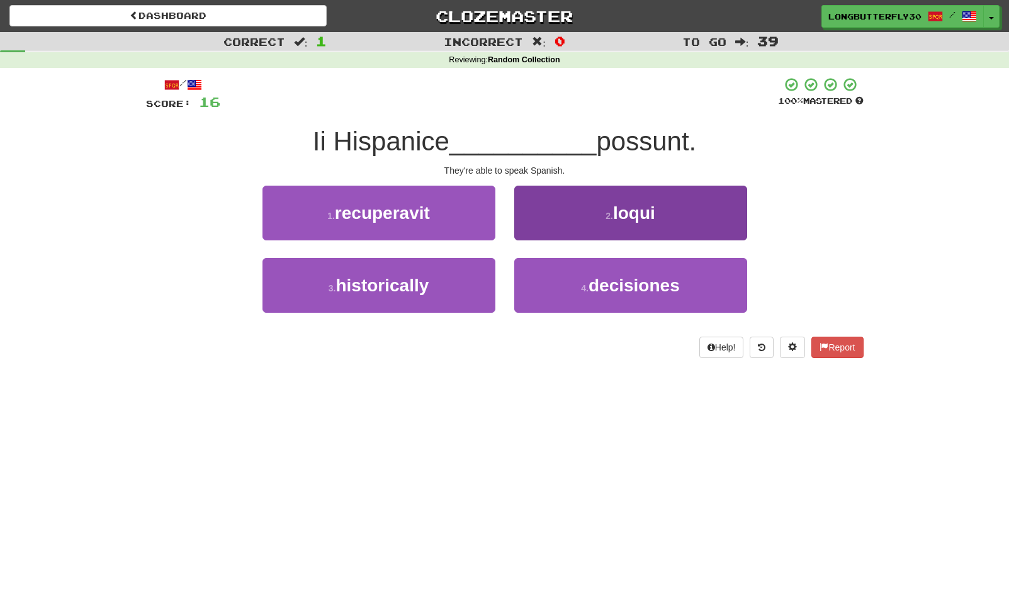
click at [618, 211] on span "loqui" at bounding box center [634, 213] width 42 height 20
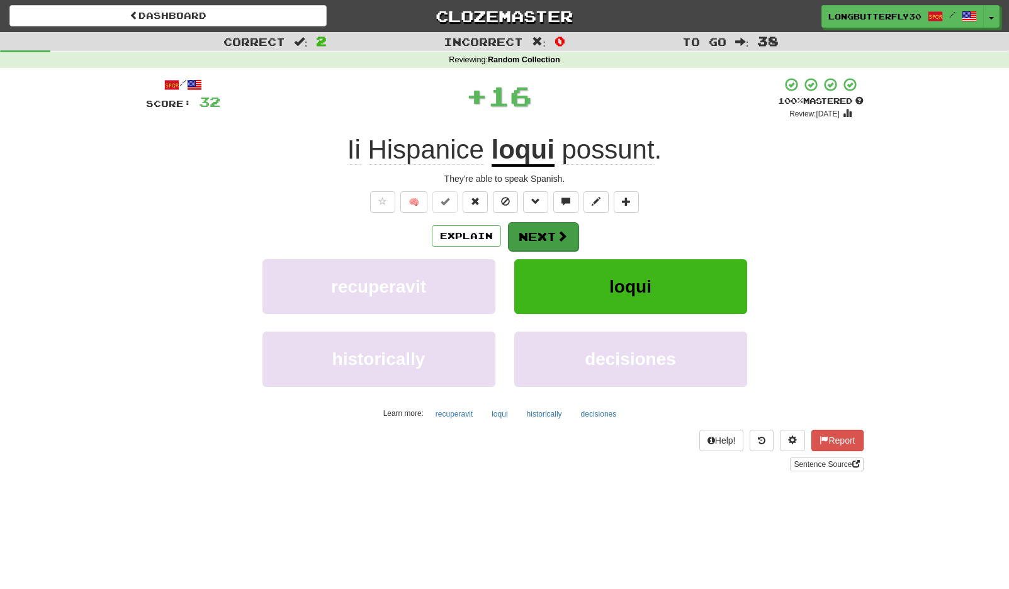
click at [572, 230] on button "Next" at bounding box center [543, 236] width 70 height 29
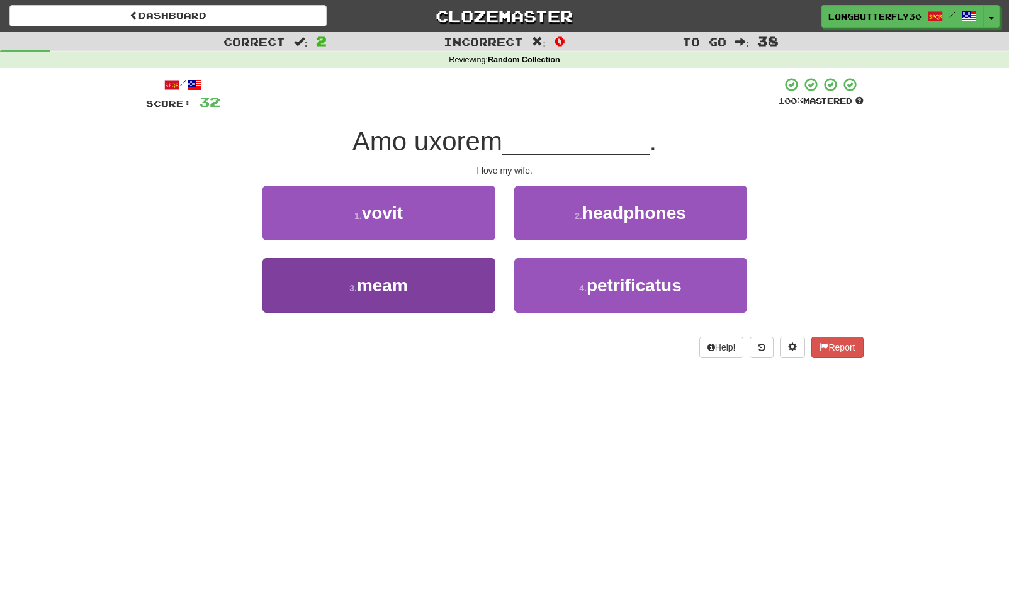
click at [459, 267] on button "3 . meam" at bounding box center [378, 285] width 233 height 55
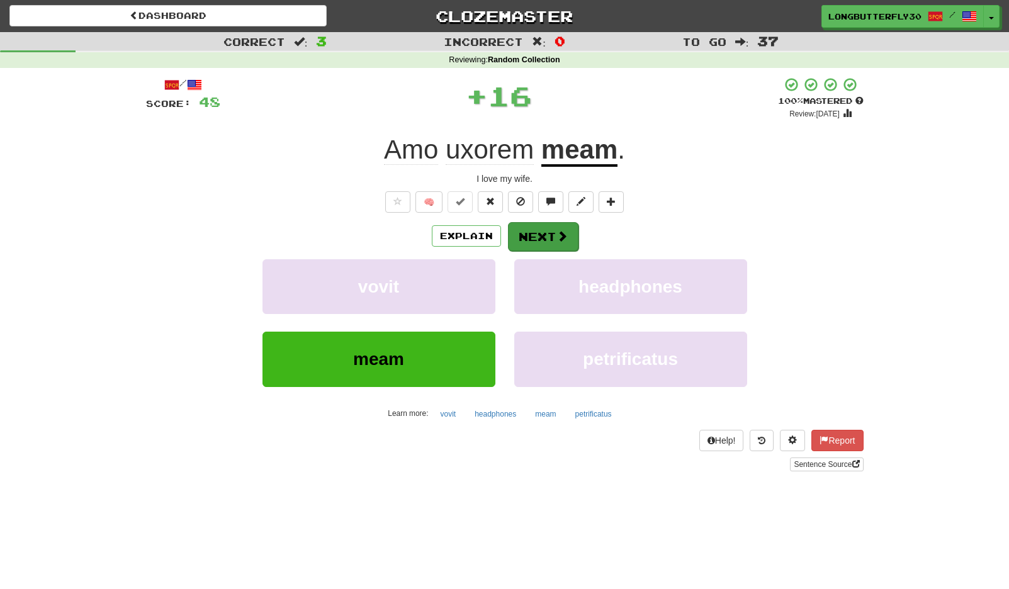
click at [563, 231] on span at bounding box center [561, 235] width 11 height 11
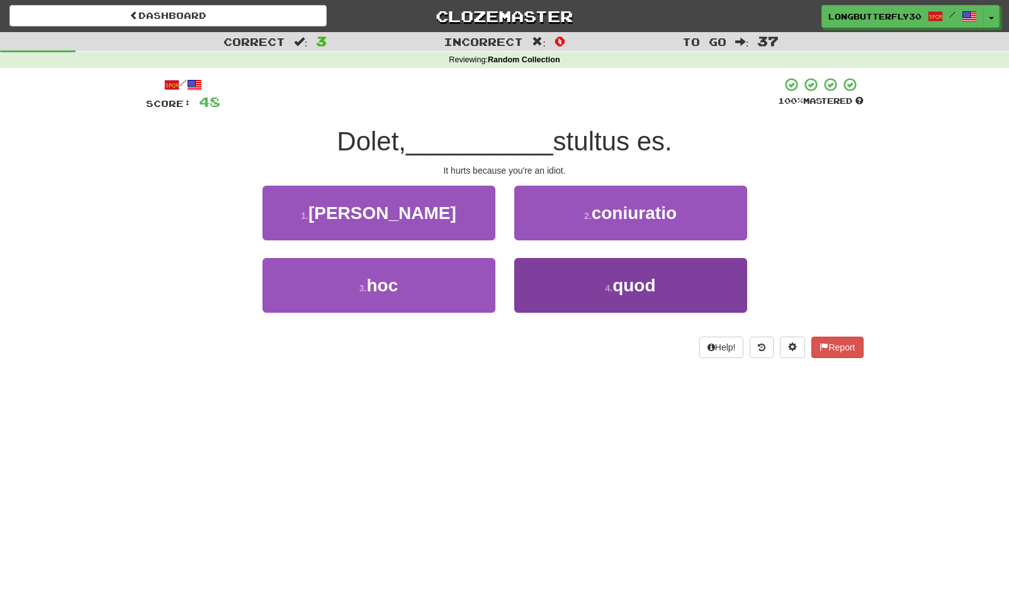
click at [617, 288] on span "quod" at bounding box center [633, 286] width 43 height 20
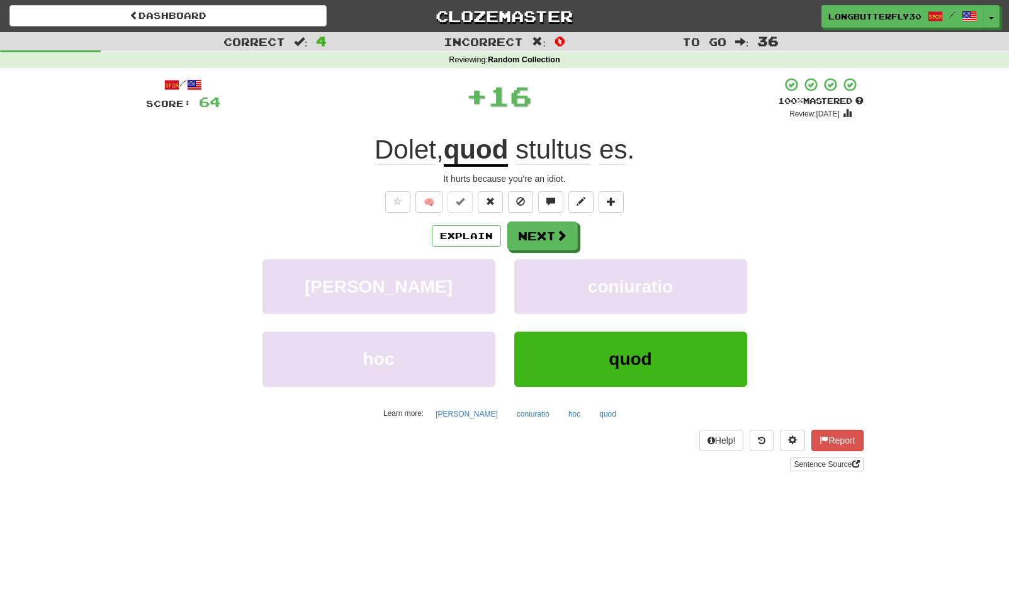
click at [578, 247] on div "Explain Next" at bounding box center [504, 235] width 717 height 29
click at [559, 241] on button "Next" at bounding box center [543, 236] width 70 height 29
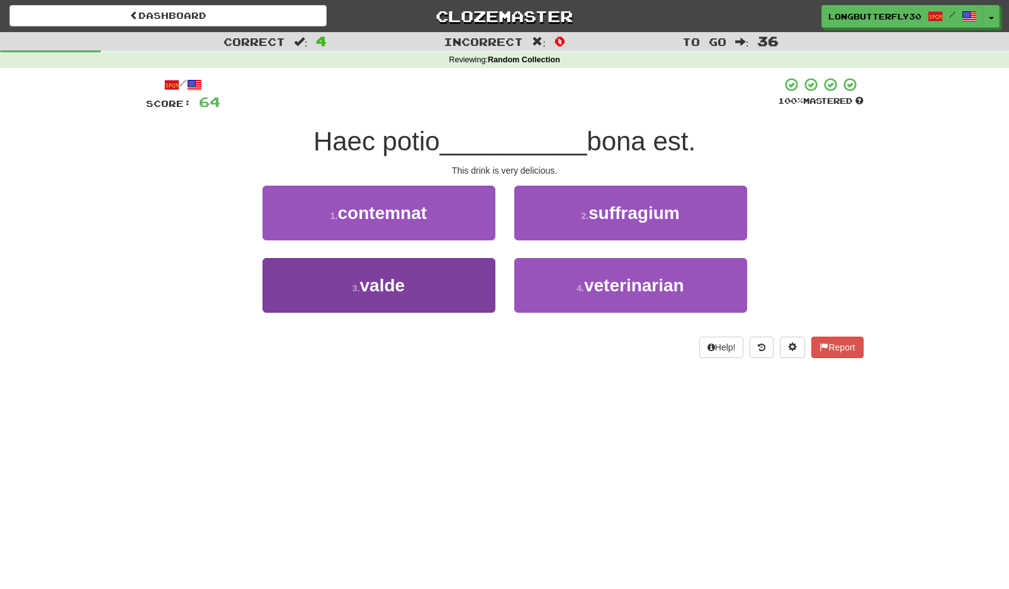
click at [465, 288] on button "3 . valde" at bounding box center [378, 285] width 233 height 55
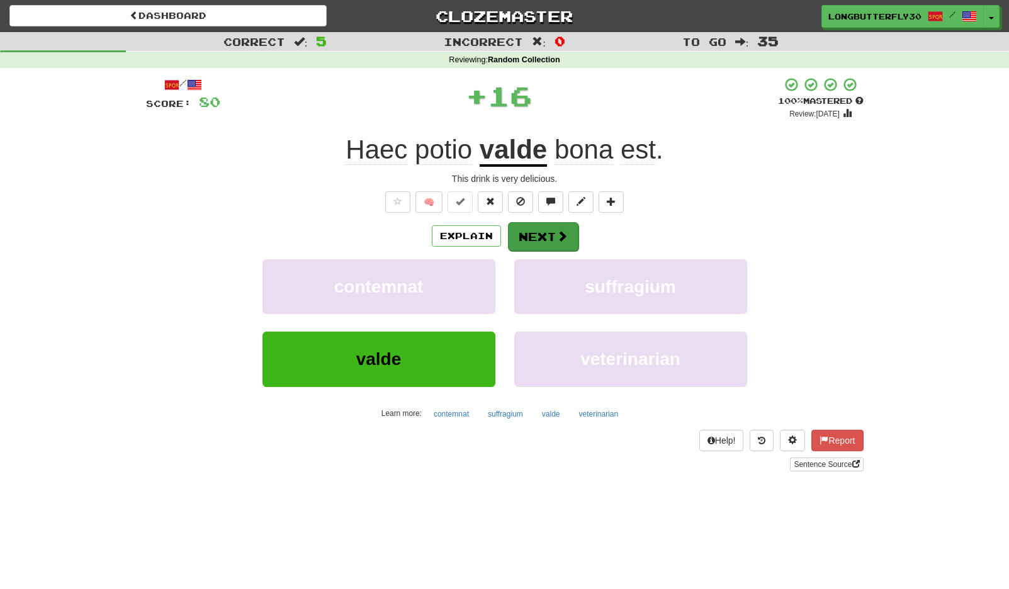
click at [551, 232] on button "Next" at bounding box center [543, 236] width 70 height 29
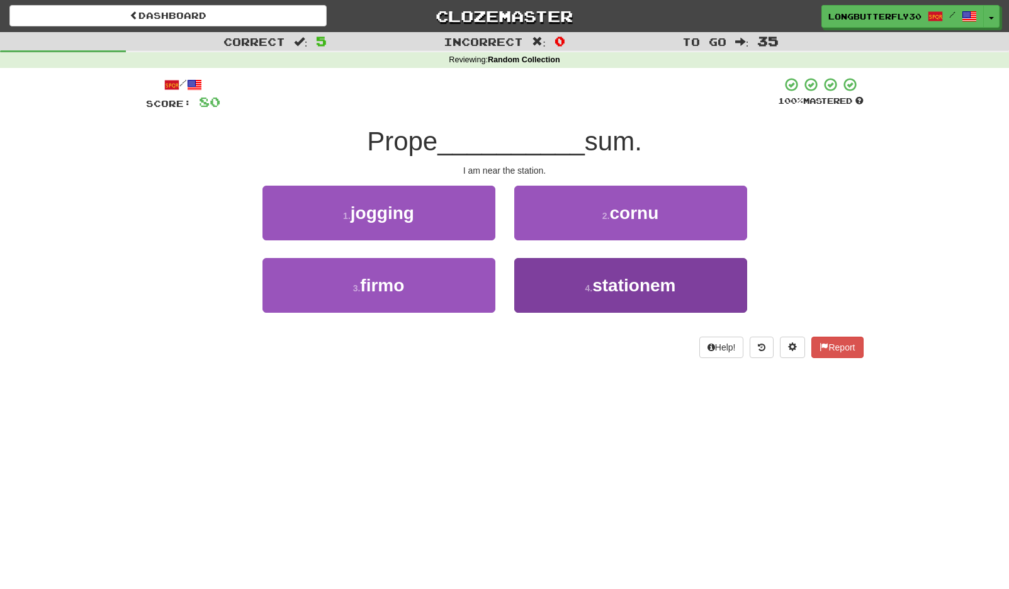
click at [552, 274] on button "4 . stationem" at bounding box center [630, 285] width 233 height 55
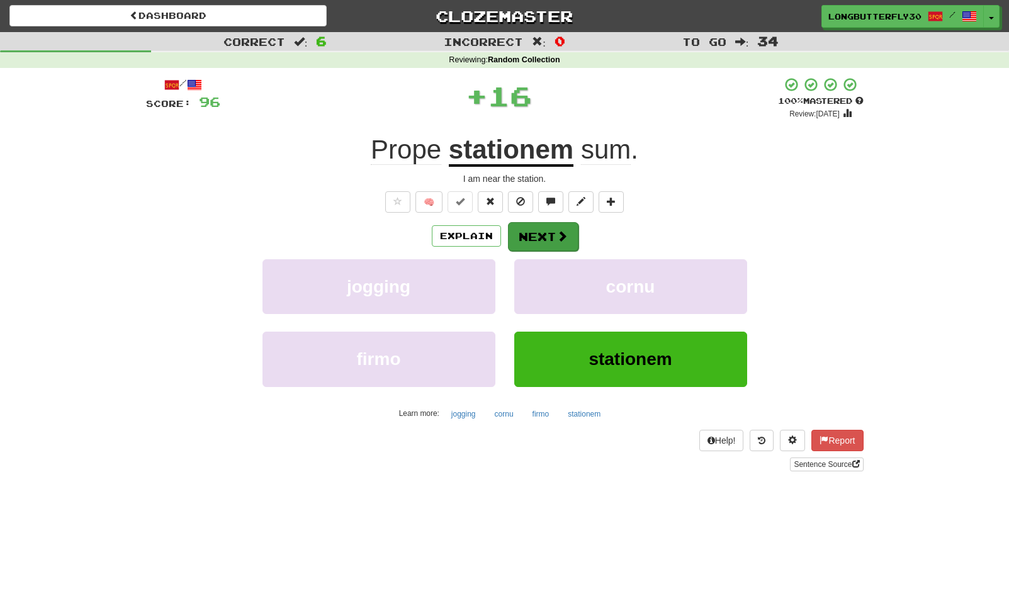
click at [547, 236] on button "Next" at bounding box center [543, 236] width 70 height 29
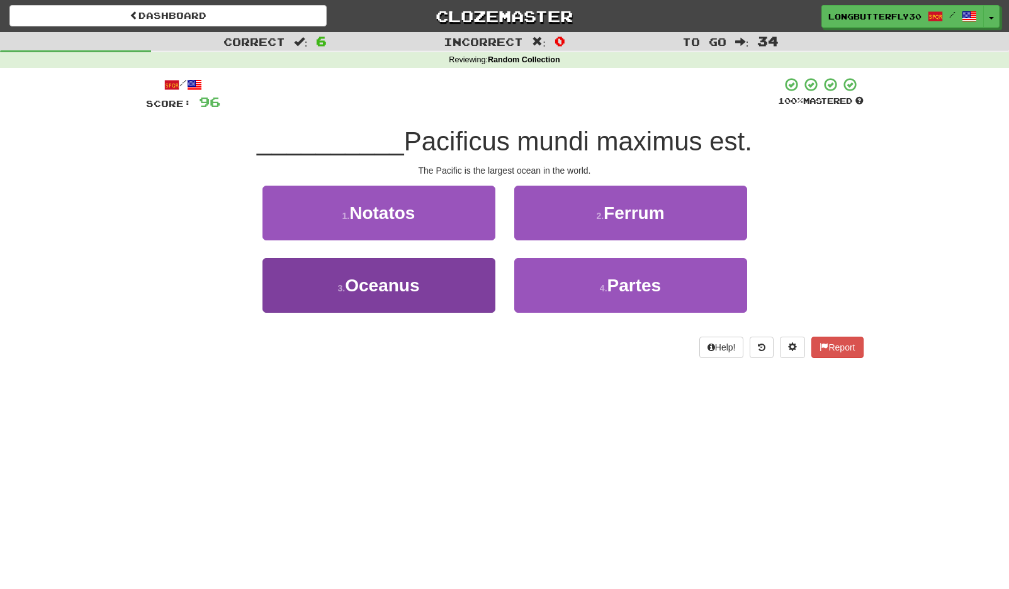
click at [472, 278] on button "3 . [GEOGRAPHIC_DATA]" at bounding box center [378, 285] width 233 height 55
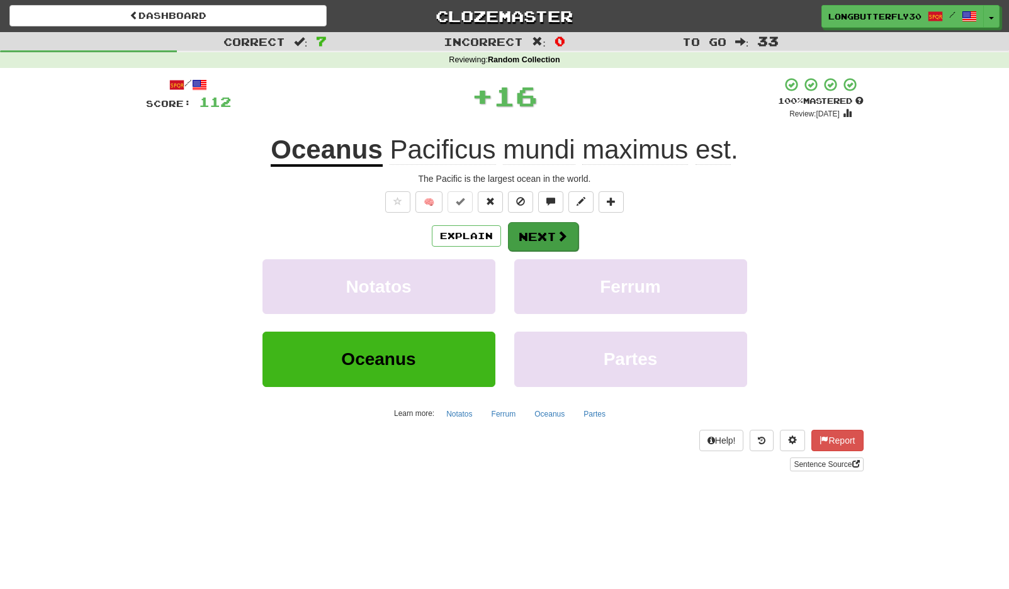
click at [552, 233] on button "Next" at bounding box center [543, 236] width 70 height 29
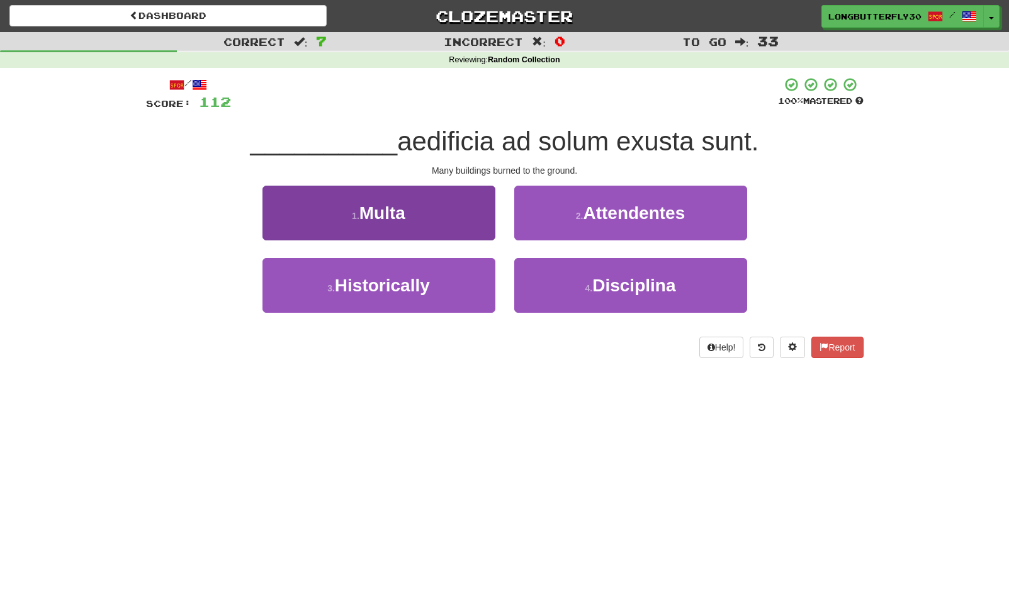
click at [483, 225] on button "1 . [GEOGRAPHIC_DATA]" at bounding box center [378, 213] width 233 height 55
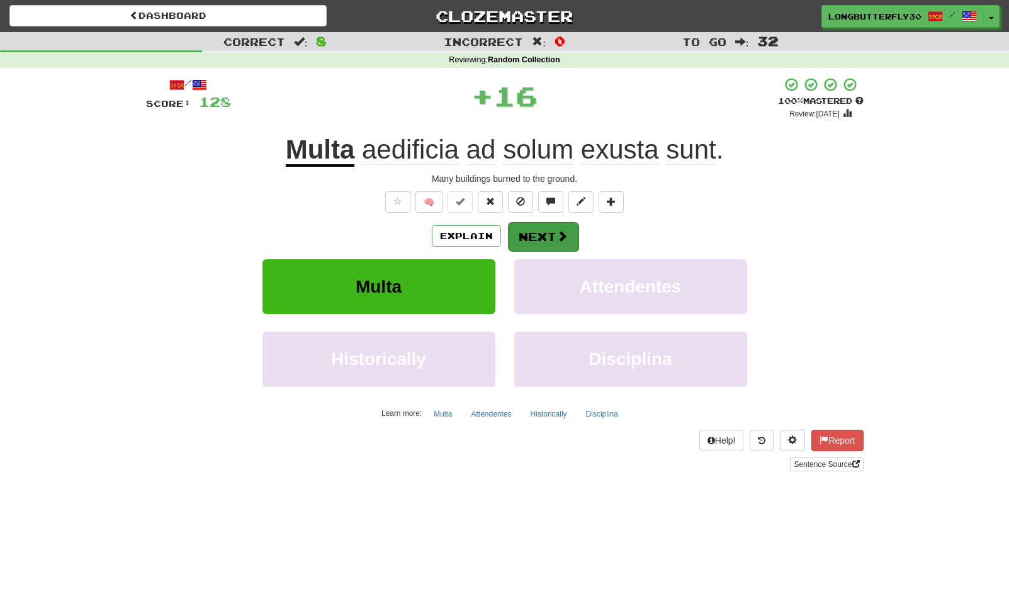
click at [542, 233] on button "Next" at bounding box center [543, 236] width 70 height 29
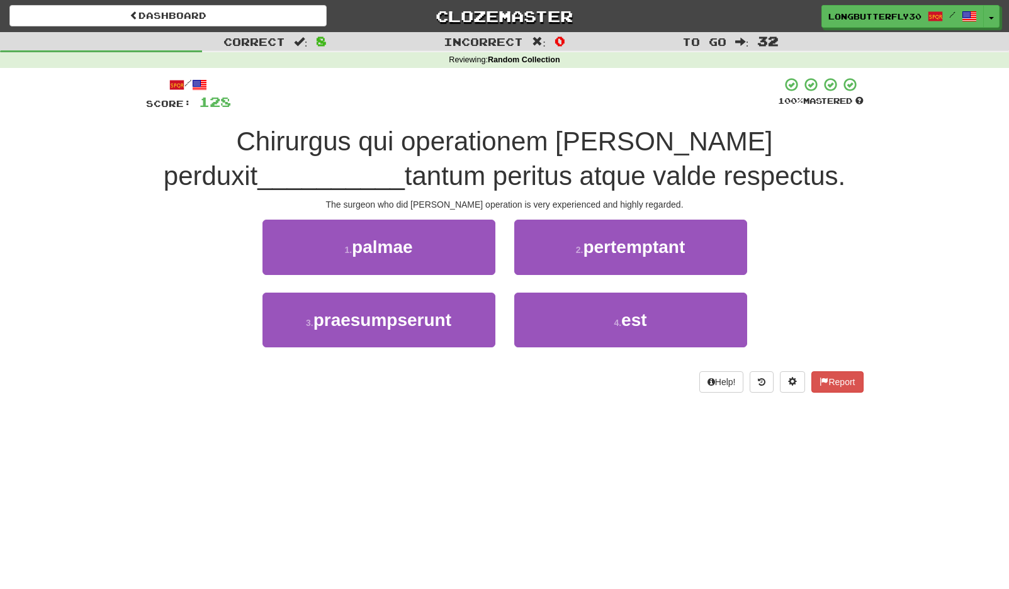
click at [428, 245] on button "1 . palmae" at bounding box center [378, 247] width 233 height 55
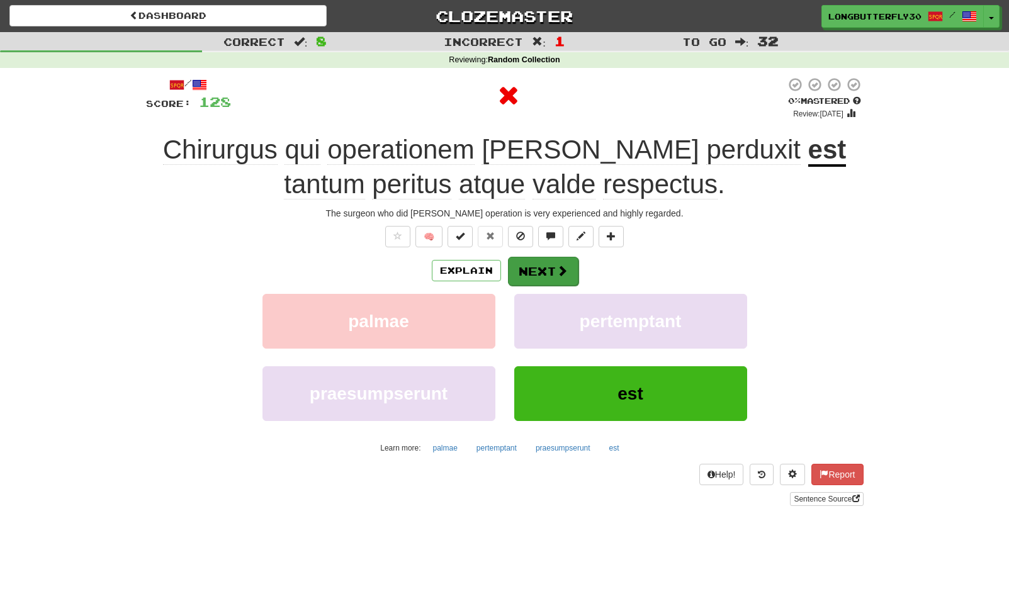
click at [559, 258] on div "Explain Next" at bounding box center [504, 270] width 717 height 29
click at [556, 267] on span at bounding box center [561, 270] width 11 height 11
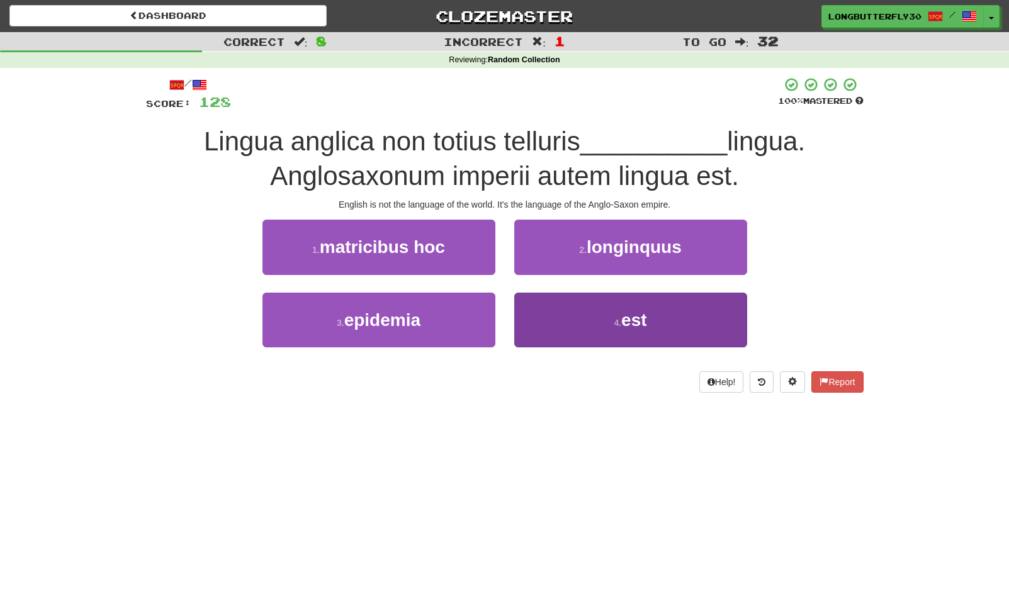
click at [585, 324] on button "4 . est" at bounding box center [630, 320] width 233 height 55
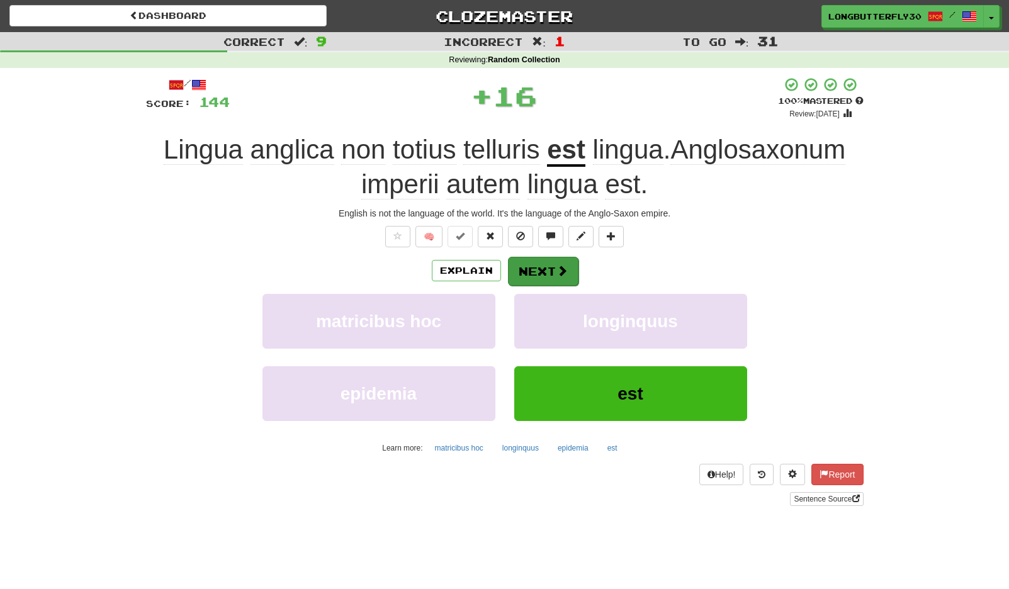
click at [547, 271] on button "Next" at bounding box center [543, 271] width 70 height 29
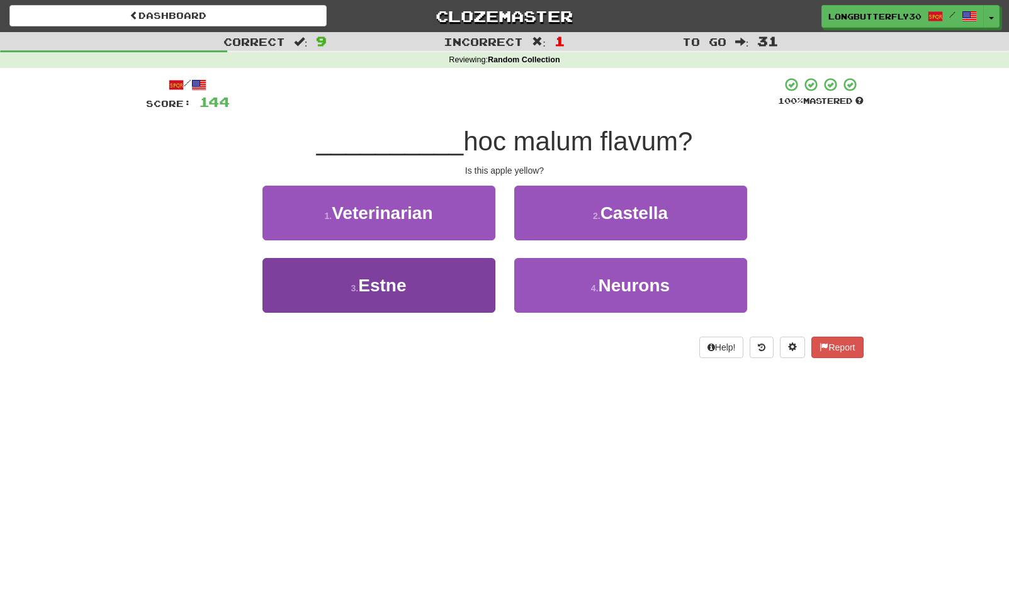
click at [462, 283] on button "3 . Estne" at bounding box center [378, 285] width 233 height 55
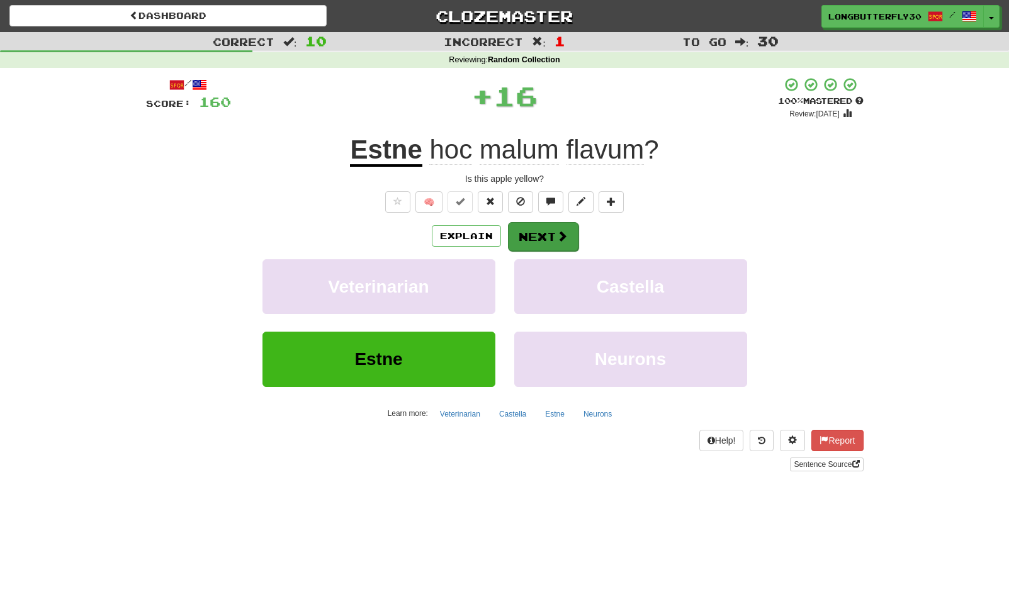
click at [559, 235] on span at bounding box center [561, 235] width 11 height 11
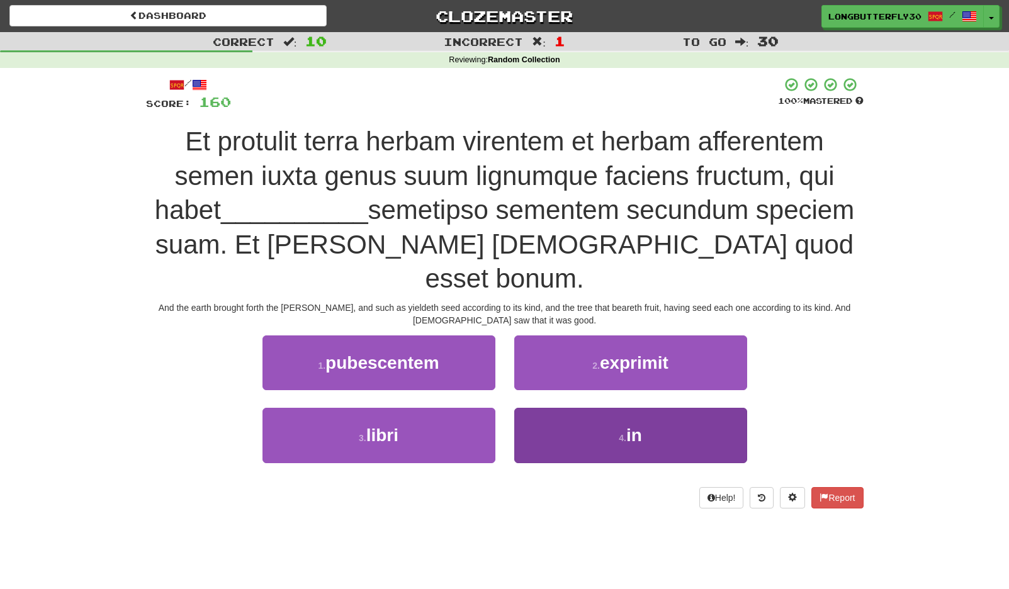
click at [603, 408] on button "4 . in" at bounding box center [630, 435] width 233 height 55
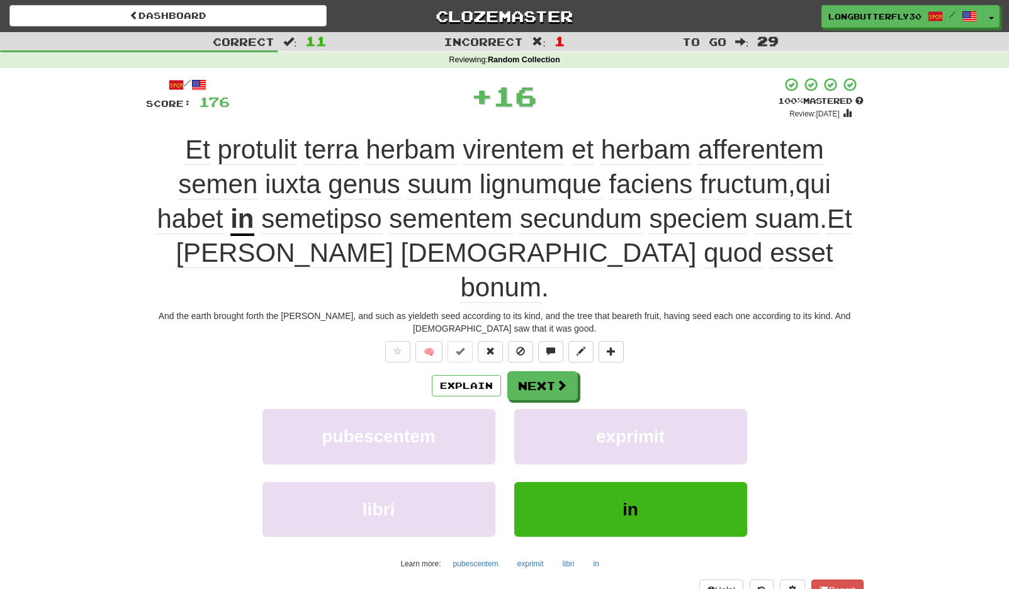
drag, startPoint x: 571, startPoint y: 340, endPoint x: 557, endPoint y: 343, distance: 14.8
click at [570, 371] on button "Next" at bounding box center [542, 385] width 70 height 29
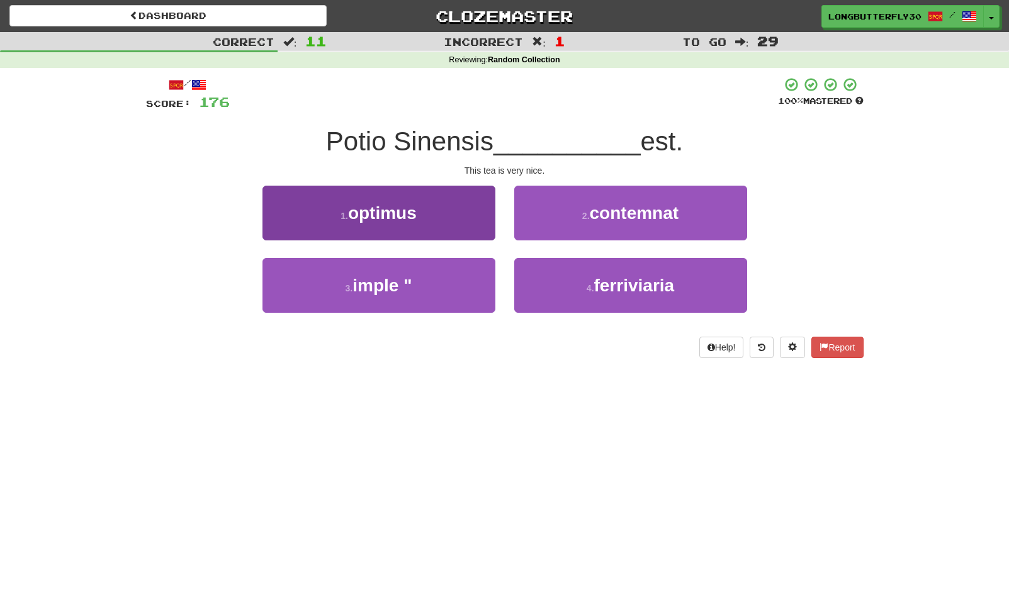
click at [440, 213] on button "1 . optimus" at bounding box center [378, 213] width 233 height 55
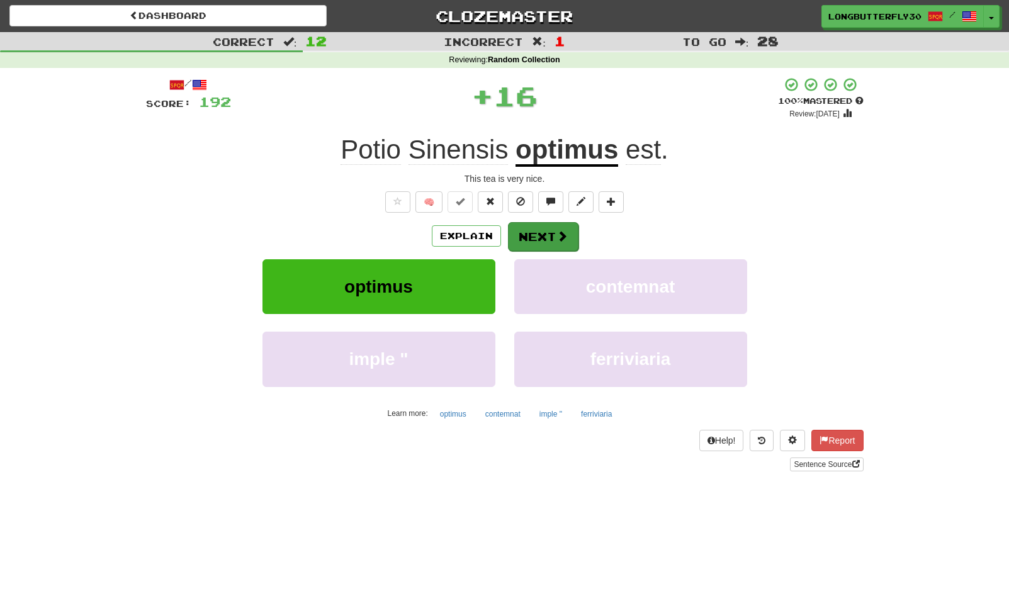
click at [548, 236] on button "Next" at bounding box center [543, 236] width 70 height 29
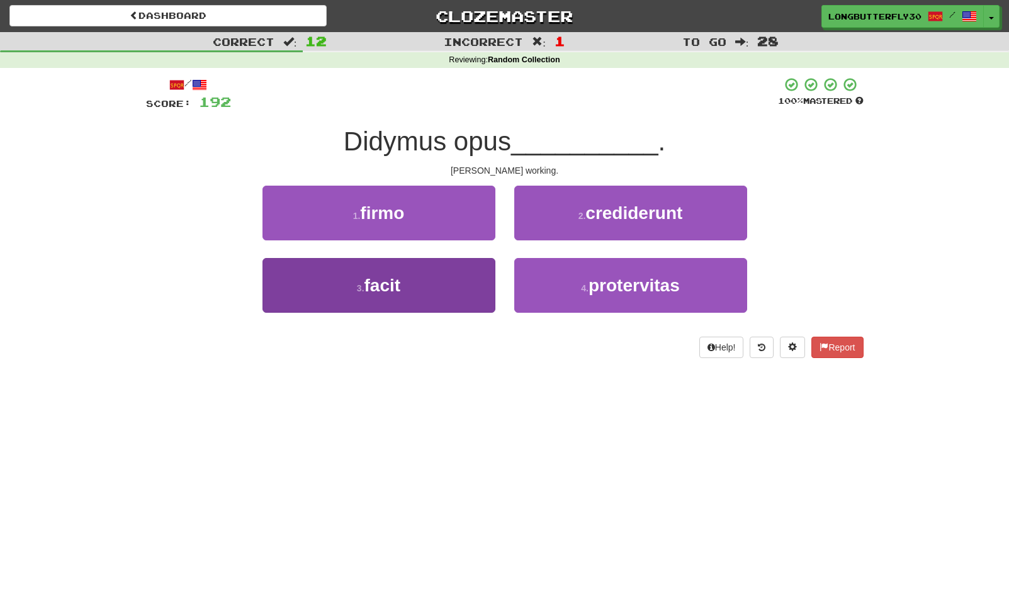
click at [450, 279] on button "3 . facit" at bounding box center [378, 285] width 233 height 55
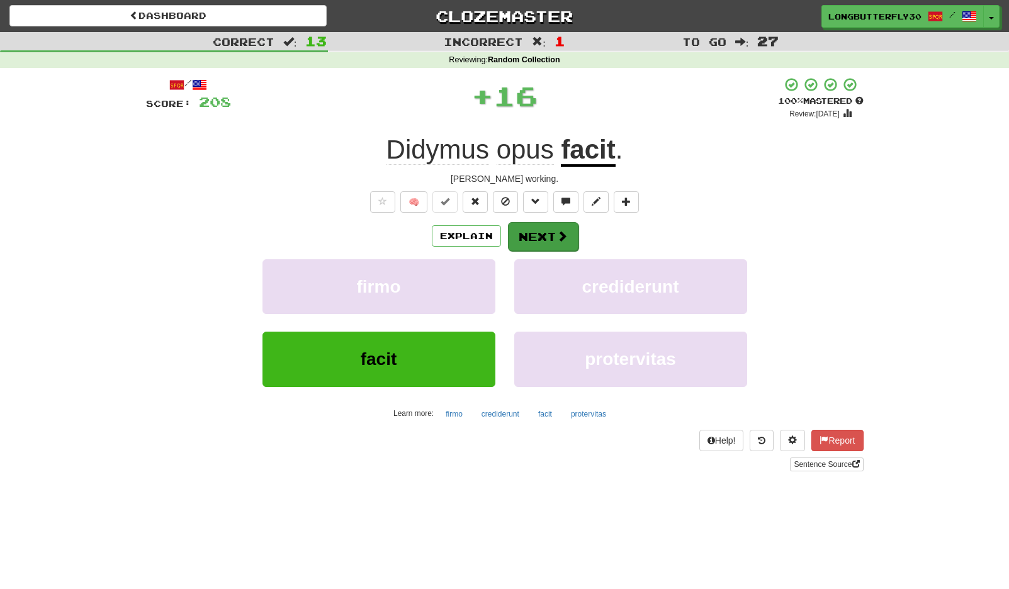
click at [549, 237] on button "Next" at bounding box center [543, 236] width 70 height 29
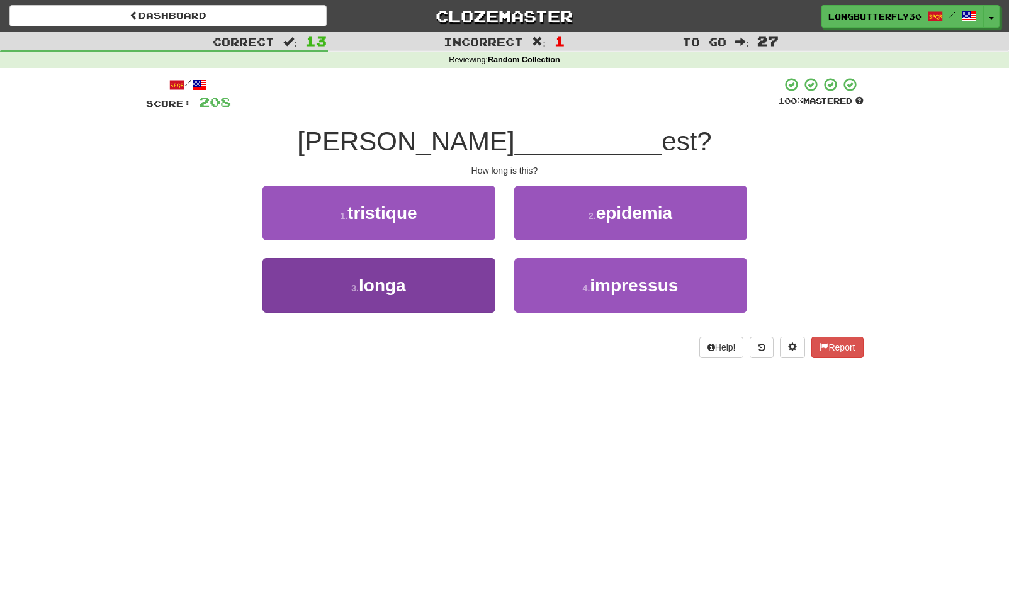
click at [435, 285] on button "3 . longa" at bounding box center [378, 285] width 233 height 55
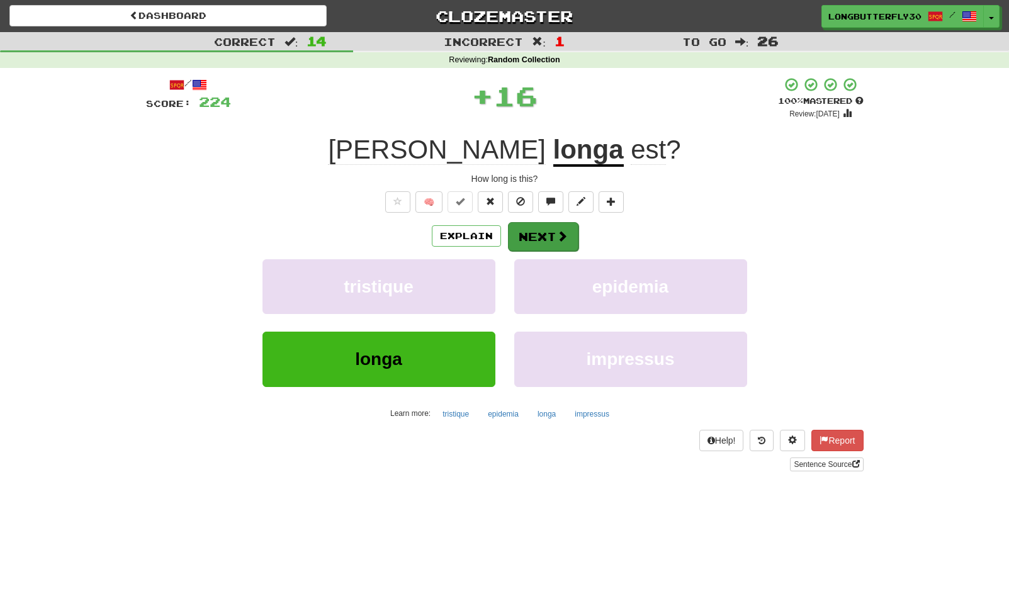
click at [549, 226] on button "Next" at bounding box center [543, 236] width 70 height 29
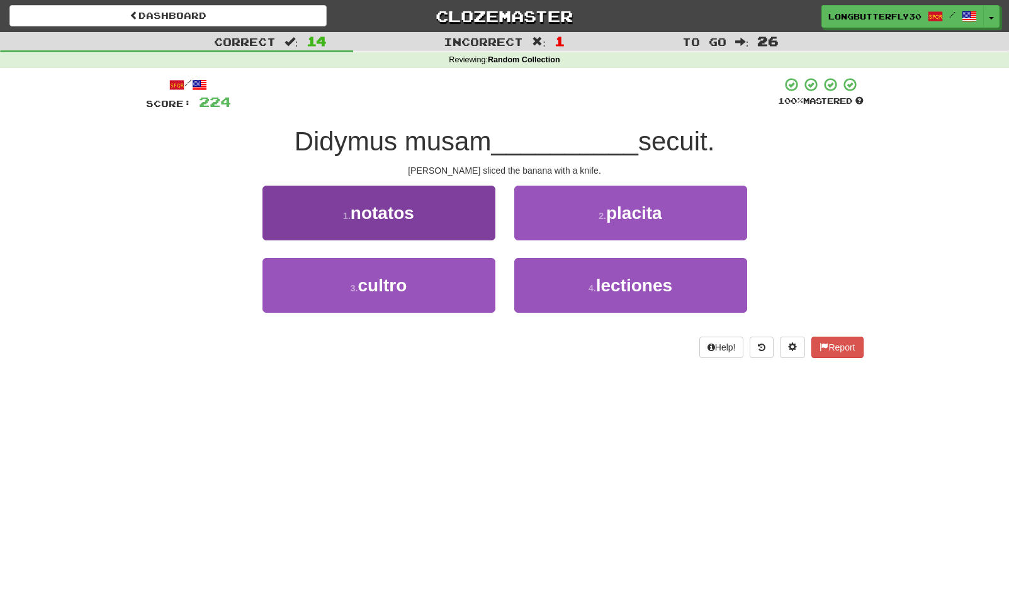
drag, startPoint x: 456, startPoint y: 291, endPoint x: 484, endPoint y: 275, distance: 32.4
click at [455, 290] on button "3 . cultro" at bounding box center [378, 285] width 233 height 55
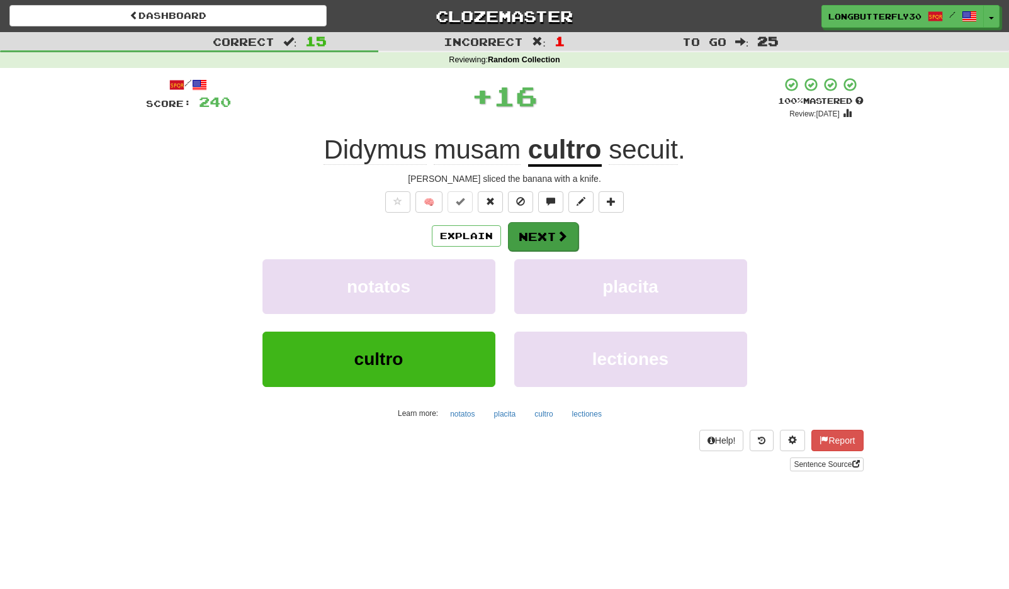
click at [530, 249] on button "Next" at bounding box center [543, 236] width 70 height 29
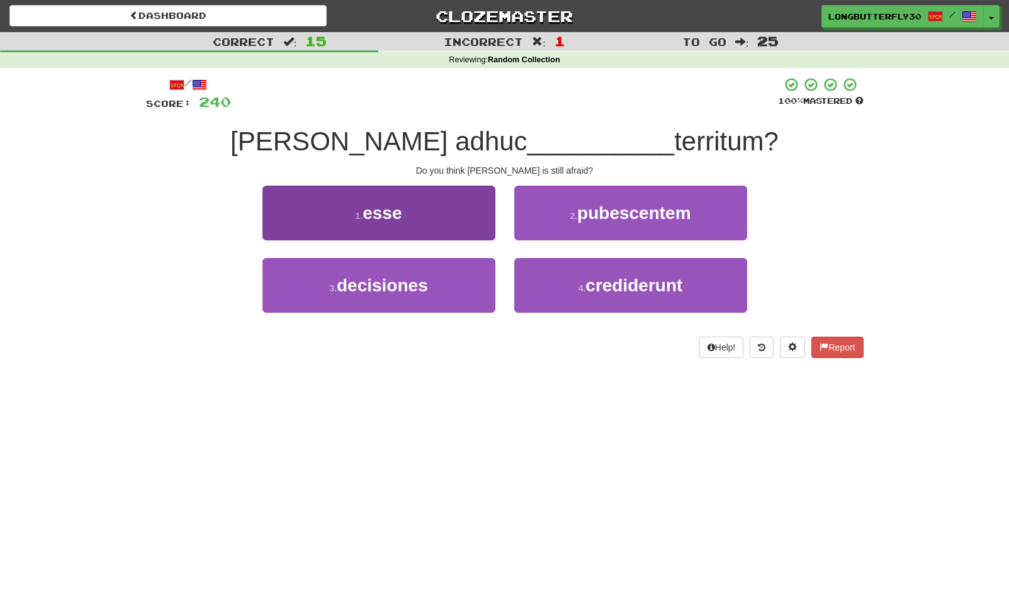
click at [465, 232] on button "1 . esse" at bounding box center [378, 213] width 233 height 55
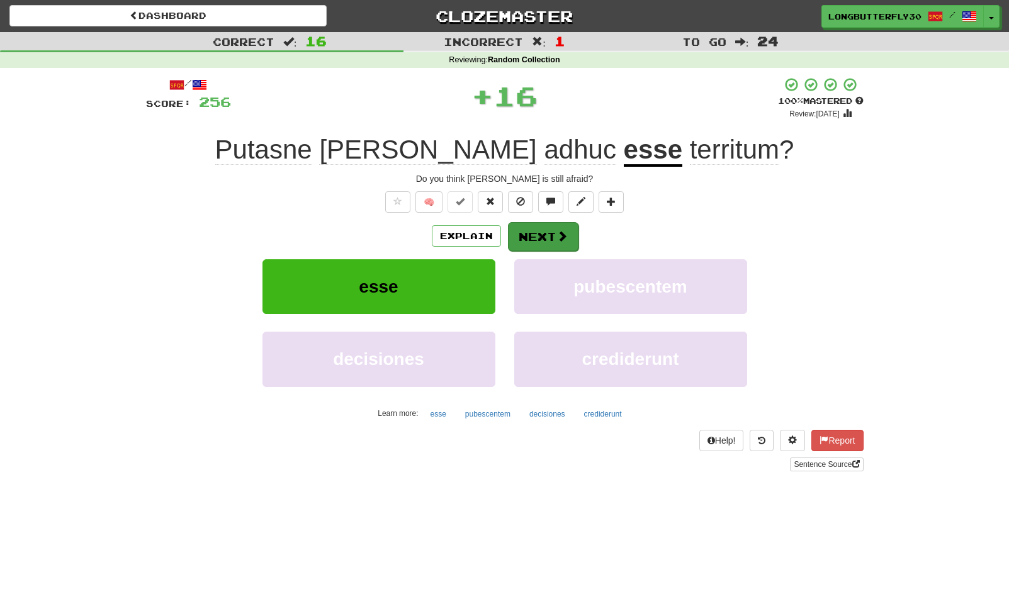
click at [563, 244] on button "Next" at bounding box center [543, 236] width 70 height 29
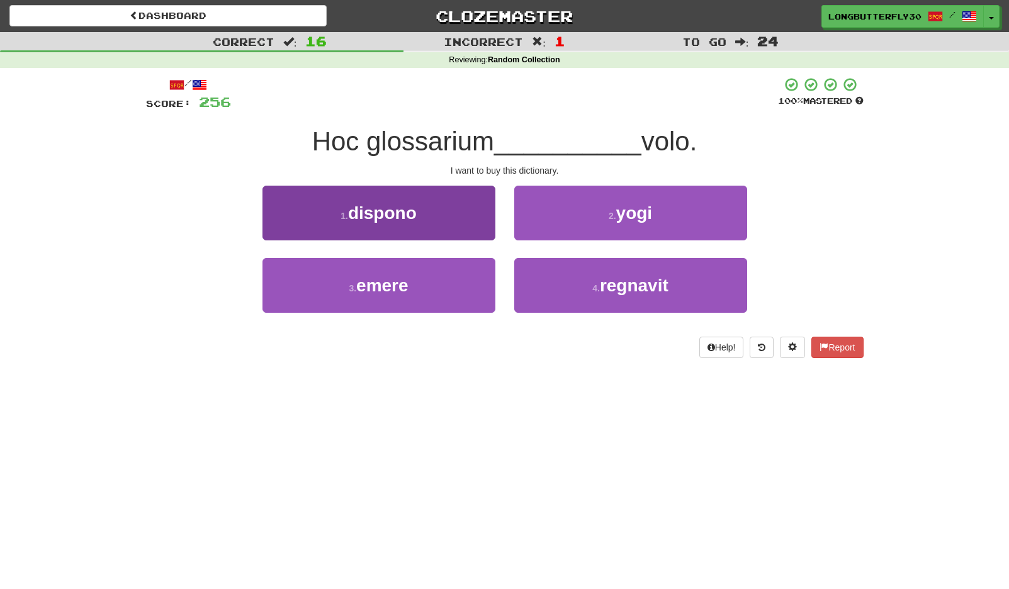
drag, startPoint x: 440, startPoint y: 279, endPoint x: 449, endPoint y: 274, distance: 10.7
click at [440, 279] on button "3 . emere" at bounding box center [378, 285] width 233 height 55
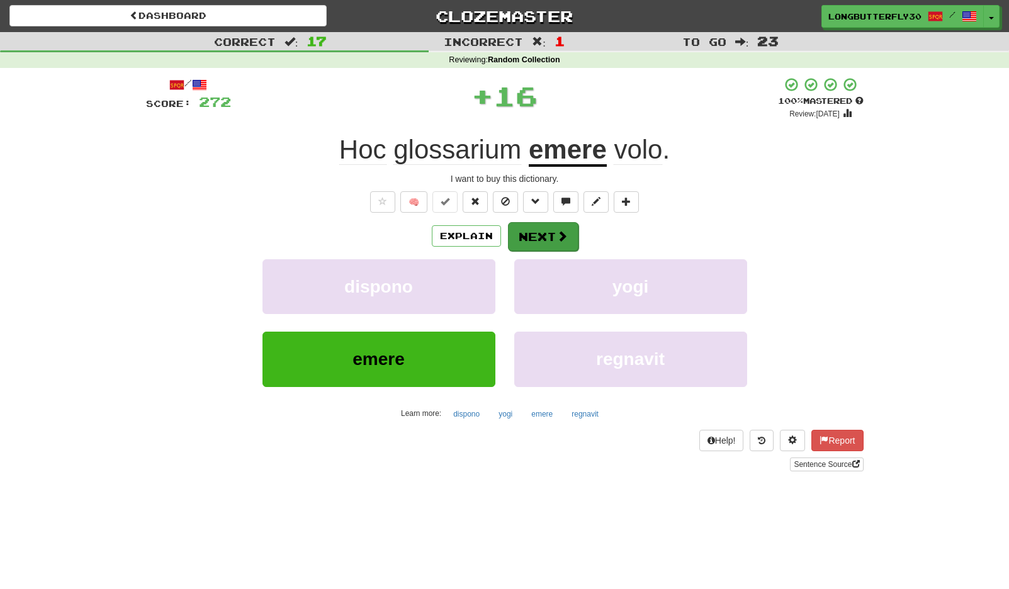
click at [554, 226] on button "Next" at bounding box center [543, 236] width 70 height 29
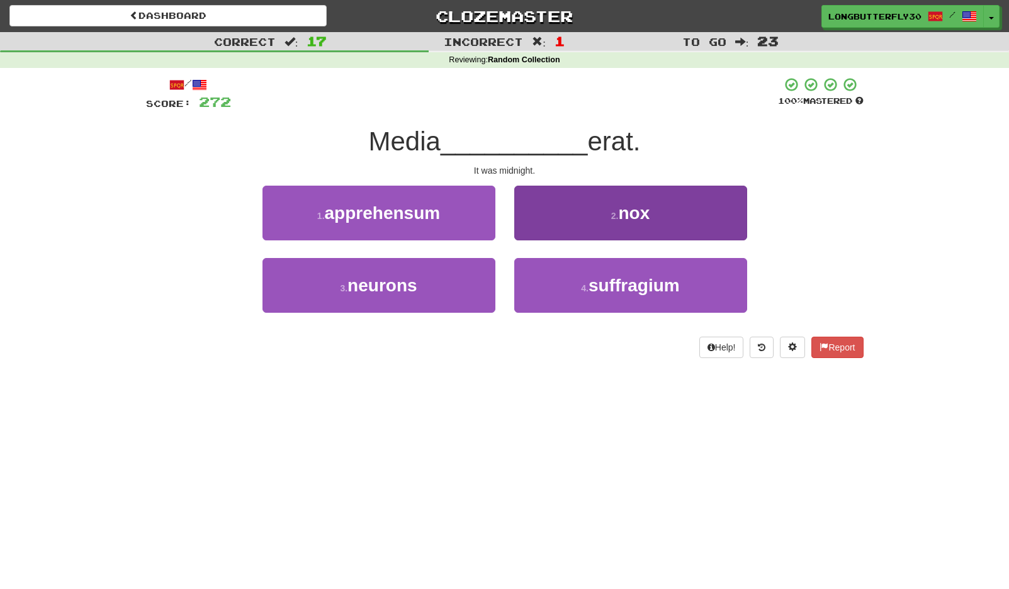
click at [615, 223] on button "2 . nox" at bounding box center [630, 213] width 233 height 55
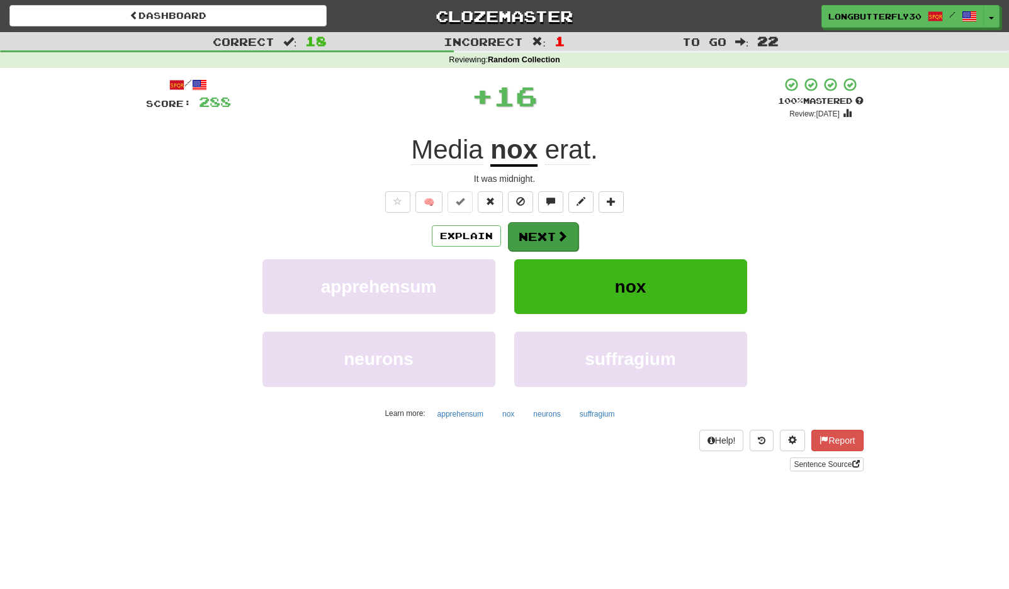
click at [556, 239] on span at bounding box center [561, 235] width 11 height 11
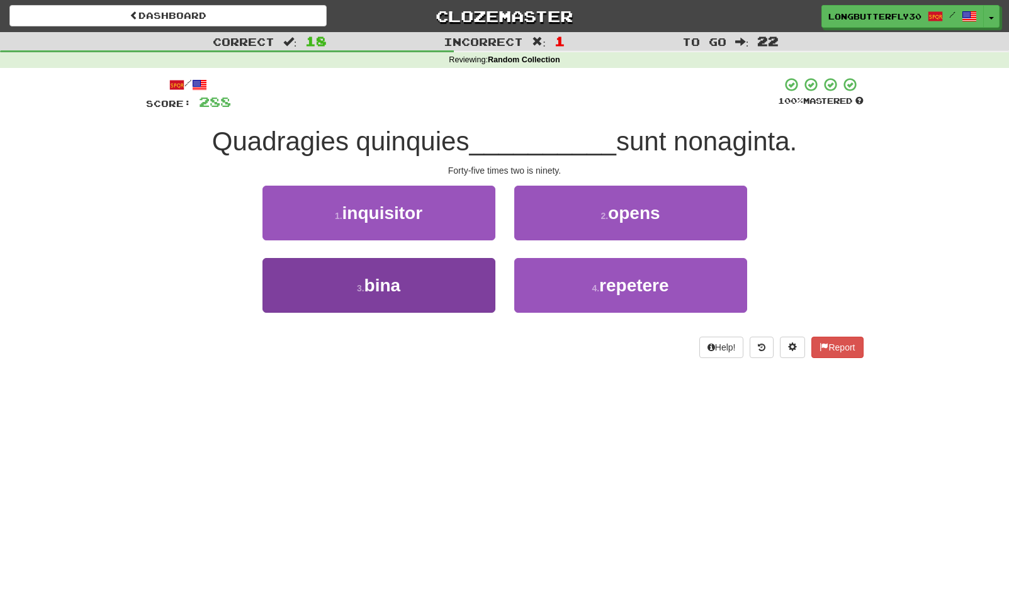
click at [452, 281] on button "3 . bina" at bounding box center [378, 285] width 233 height 55
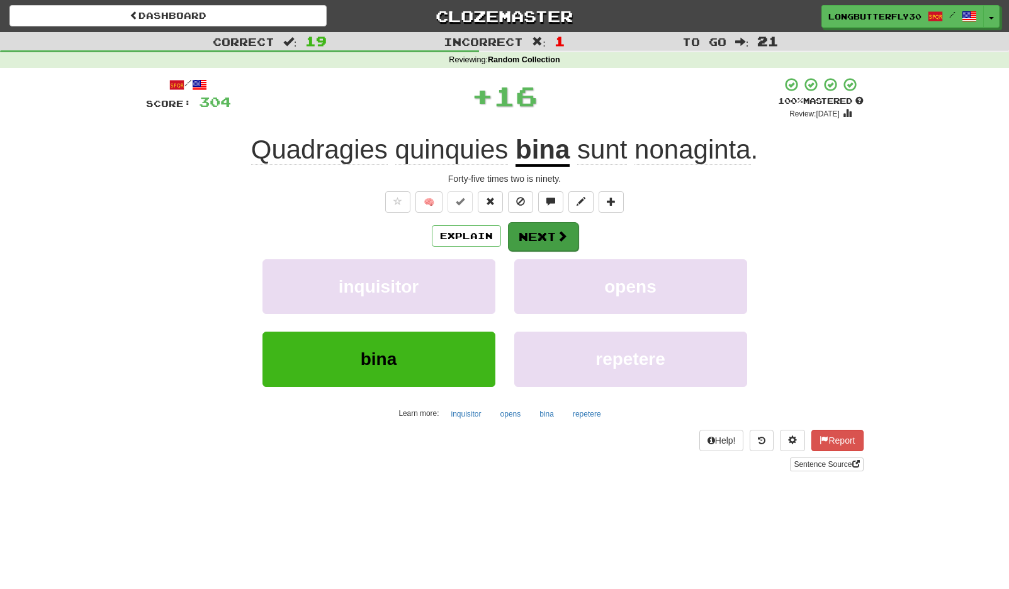
click at [556, 235] on span at bounding box center [561, 235] width 11 height 11
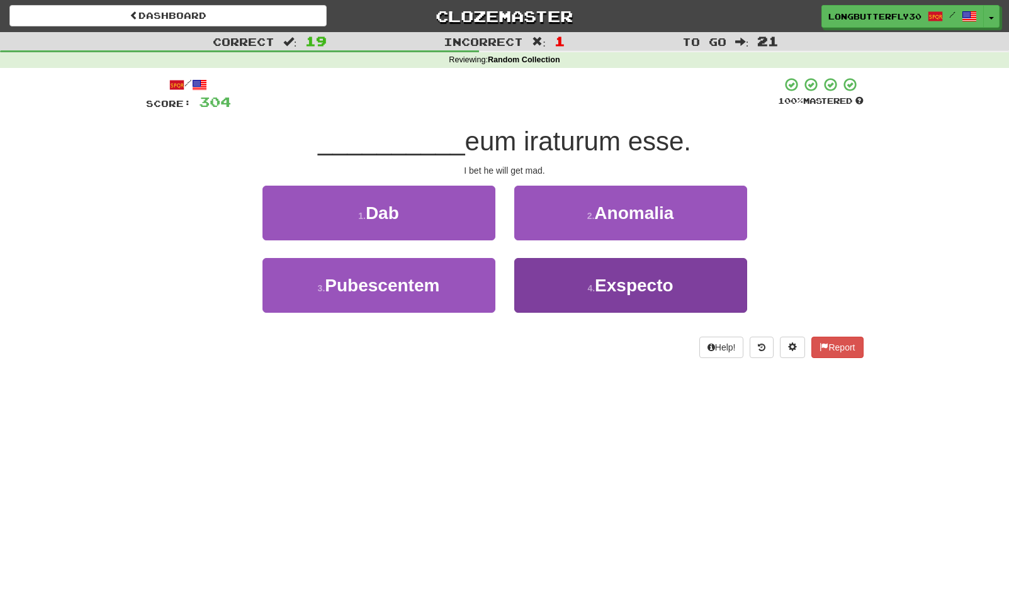
click at [585, 284] on button "4 . Exspecto" at bounding box center [630, 285] width 233 height 55
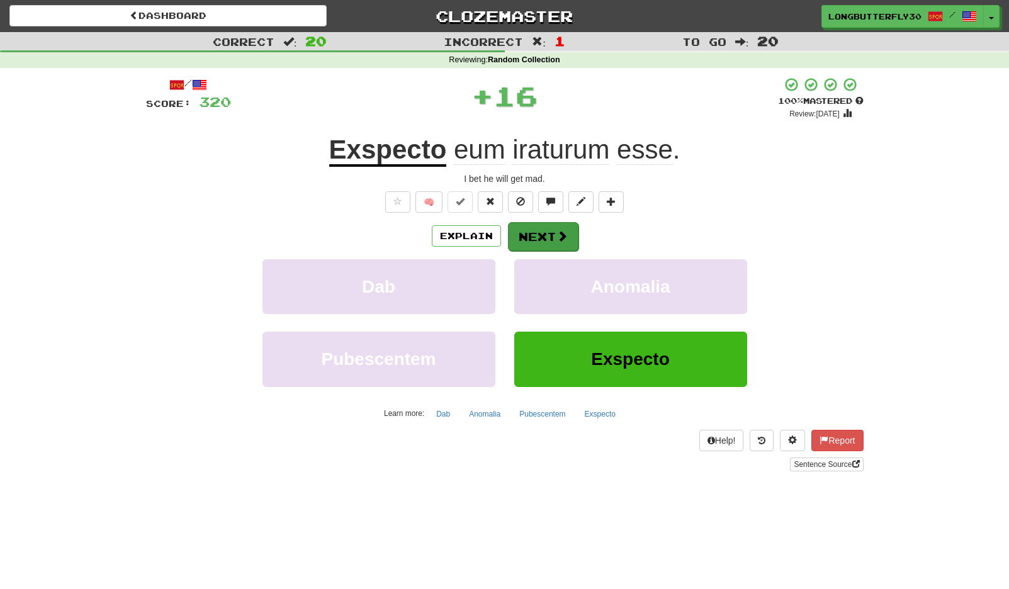
click at [547, 237] on button "Next" at bounding box center [543, 236] width 70 height 29
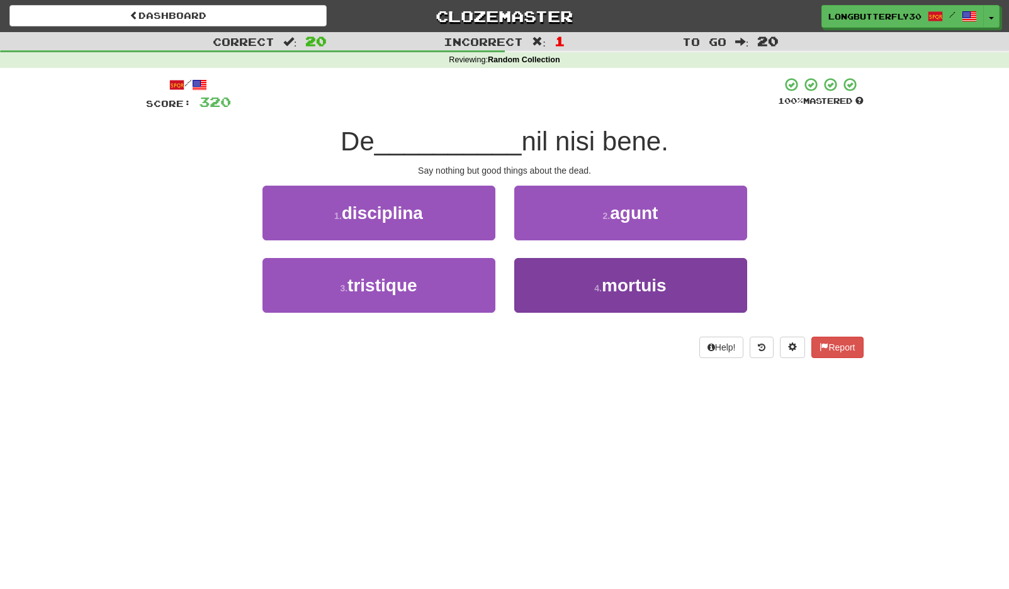
click at [579, 279] on button "4 . mortuis" at bounding box center [630, 285] width 233 height 55
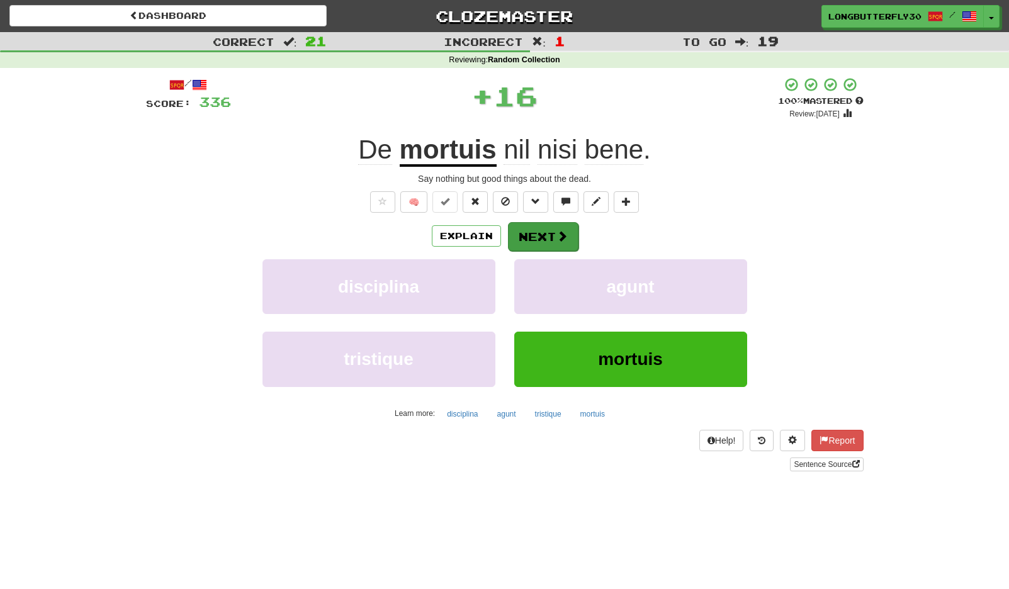
click at [566, 240] on button "Next" at bounding box center [543, 236] width 70 height 29
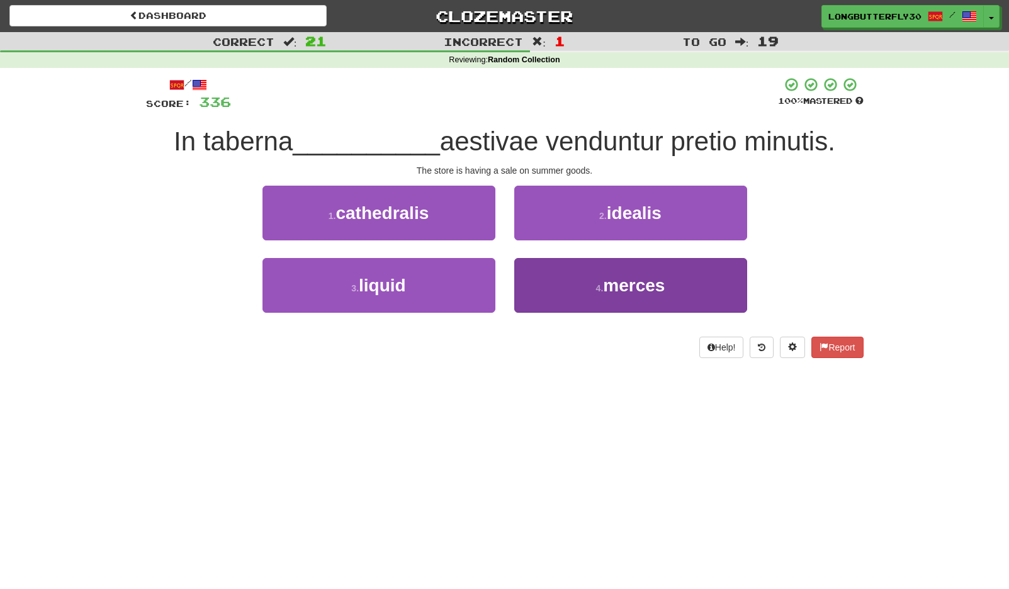
click at [564, 285] on button "4 . merces" at bounding box center [630, 285] width 233 height 55
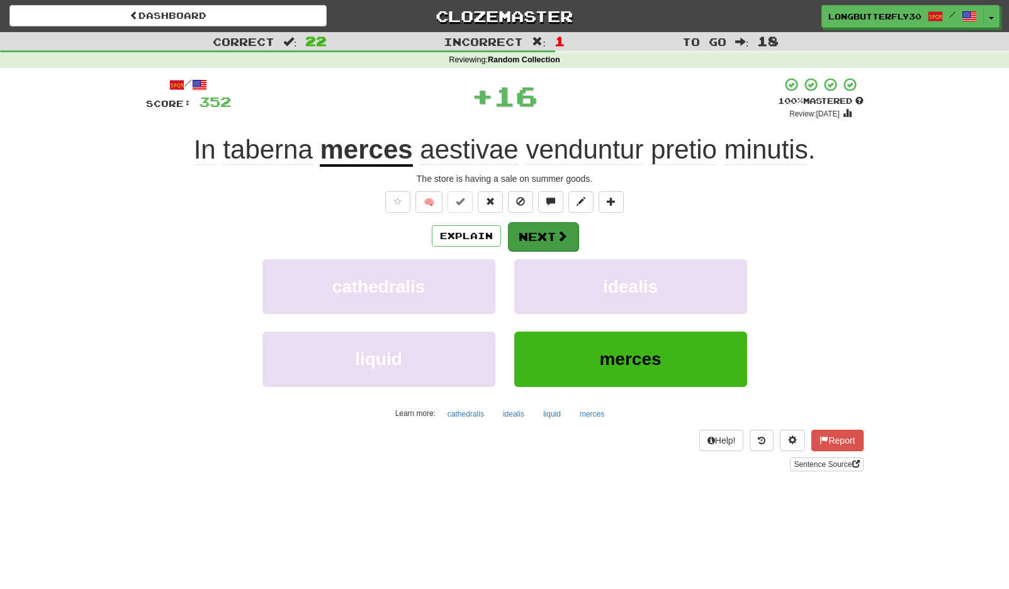
click at [545, 238] on button "Next" at bounding box center [543, 236] width 70 height 29
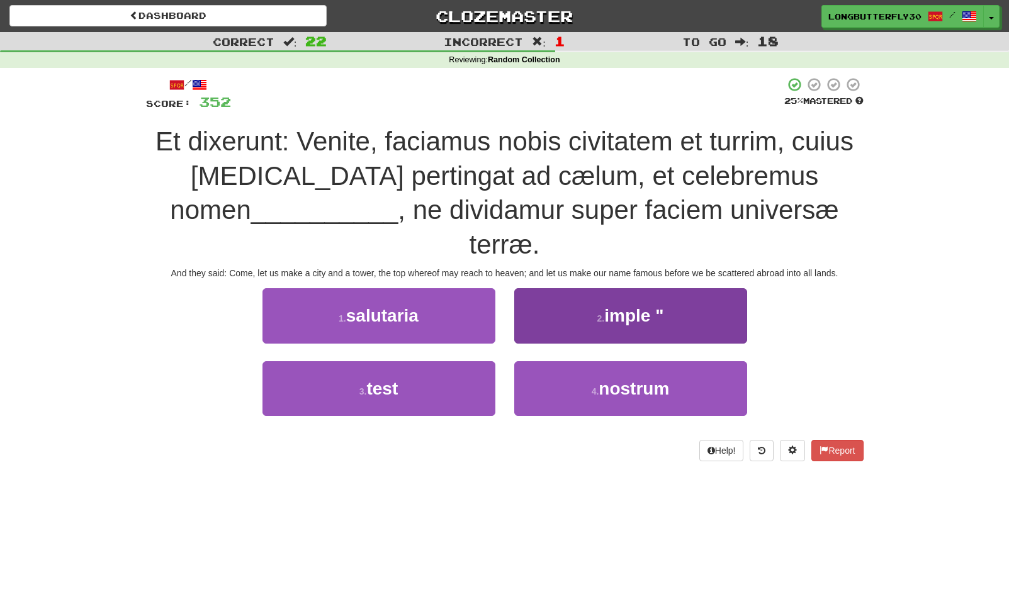
drag, startPoint x: 646, startPoint y: 363, endPoint x: 623, endPoint y: 344, distance: 29.5
click at [643, 361] on button "4 . nostrum" at bounding box center [630, 388] width 233 height 55
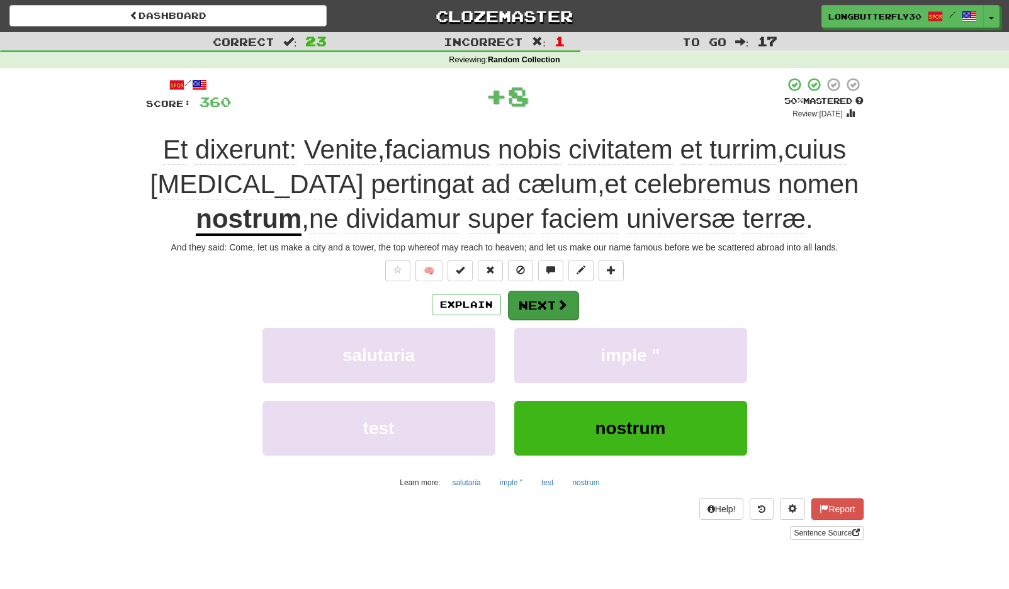
click at [553, 311] on button "Next" at bounding box center [543, 305] width 70 height 29
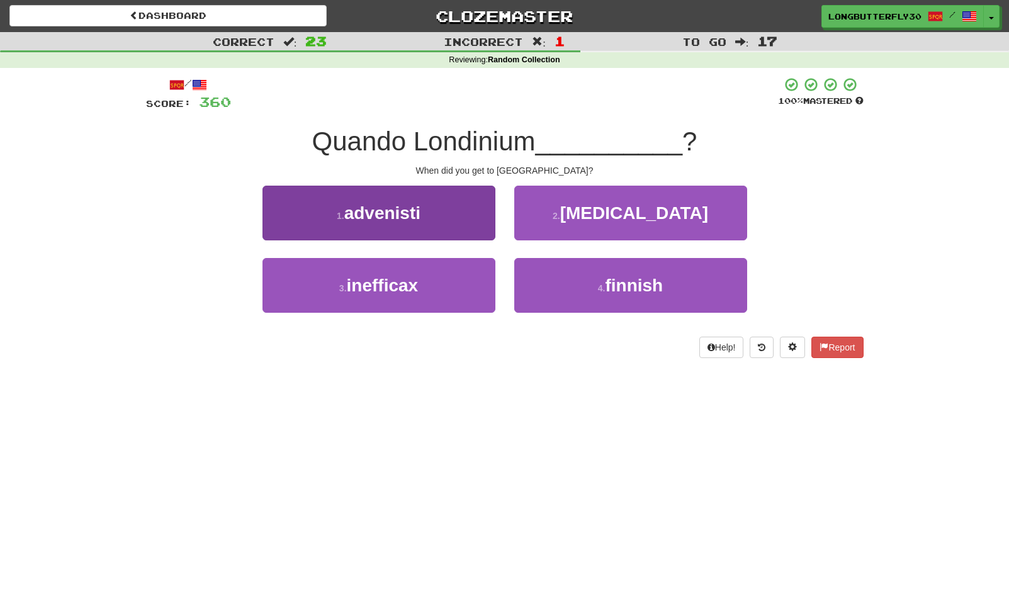
click at [457, 210] on button "1 . advenisti" at bounding box center [378, 213] width 233 height 55
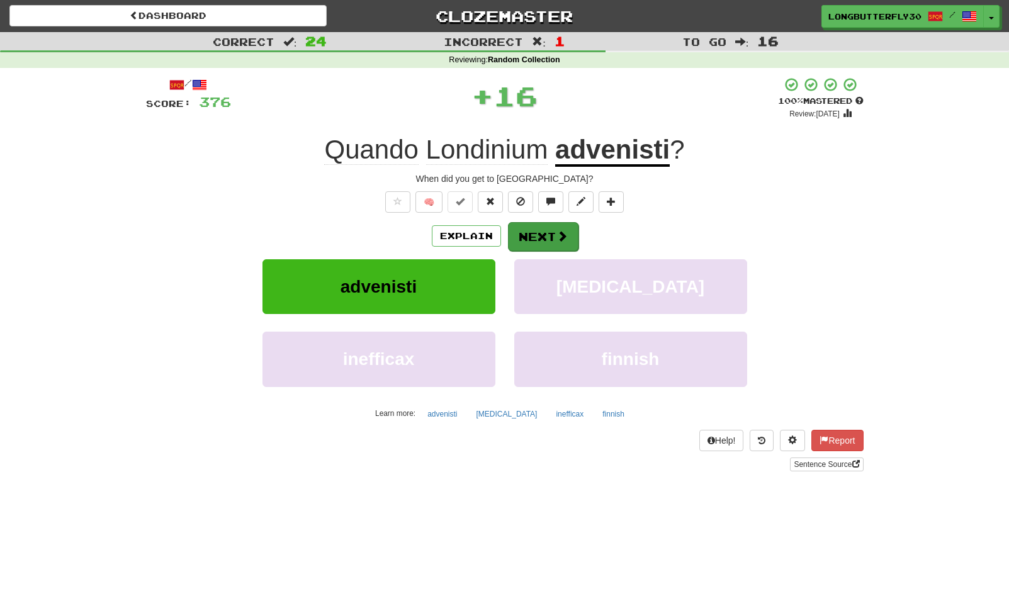
click at [520, 233] on button "Next" at bounding box center [543, 236] width 70 height 29
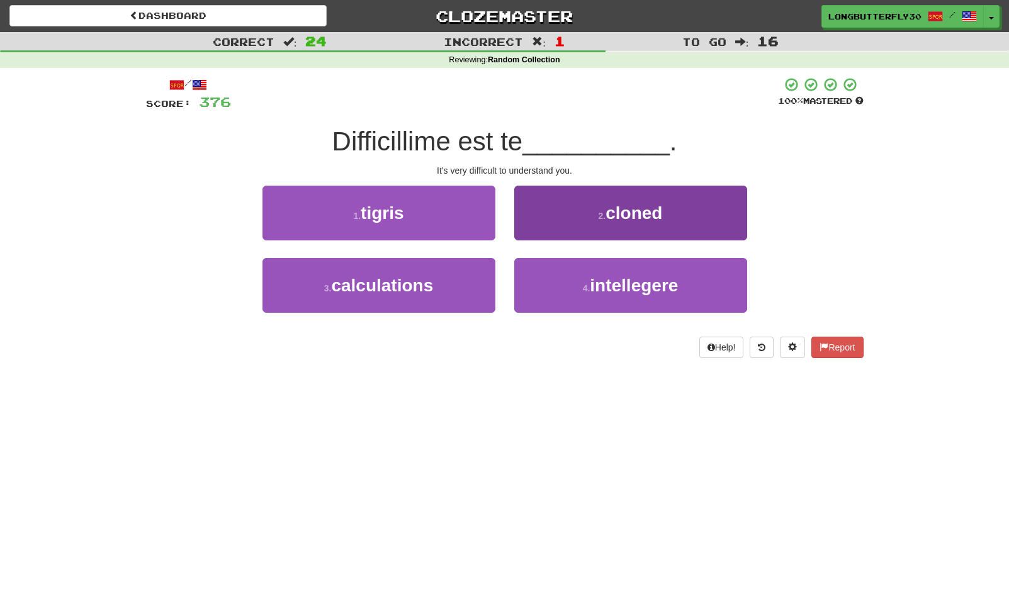
click at [581, 292] on button "4 . intellegere" at bounding box center [630, 285] width 233 height 55
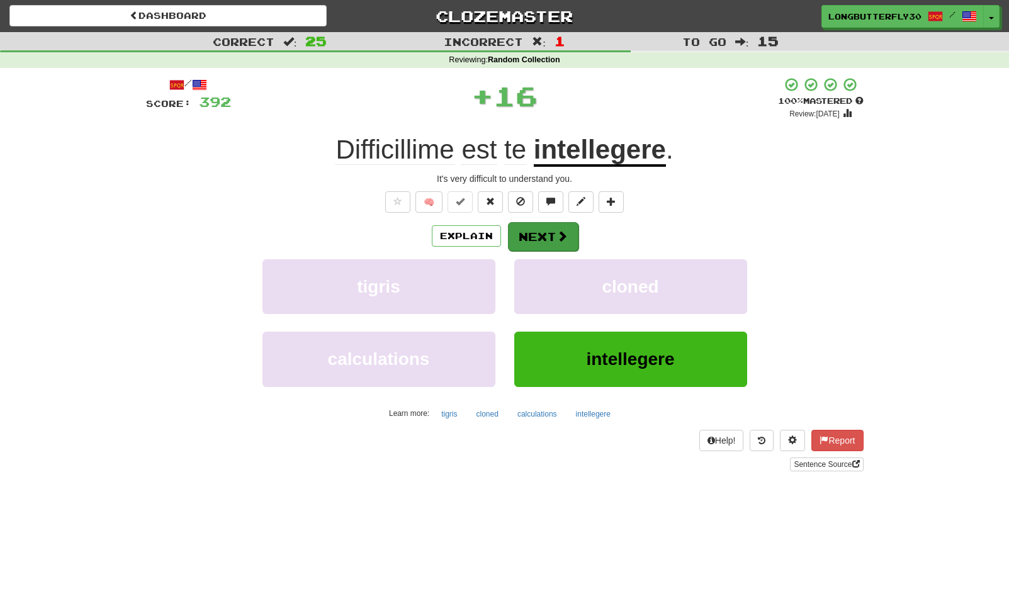
click at [548, 243] on button "Next" at bounding box center [543, 236] width 70 height 29
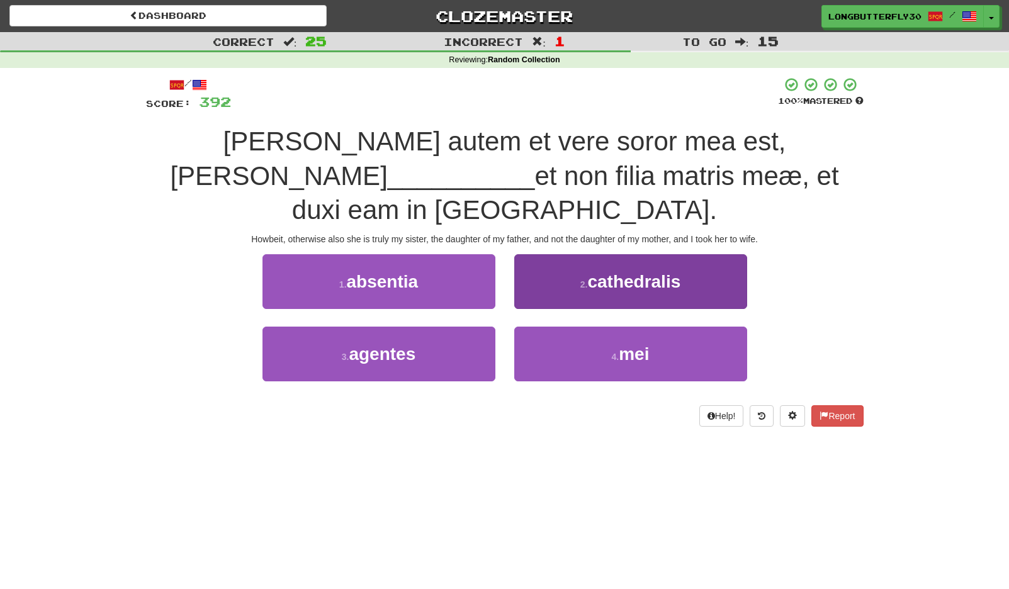
drag, startPoint x: 562, startPoint y: 316, endPoint x: 563, endPoint y: 306, distance: 10.8
click at [562, 327] on button "4 . mei" at bounding box center [630, 354] width 233 height 55
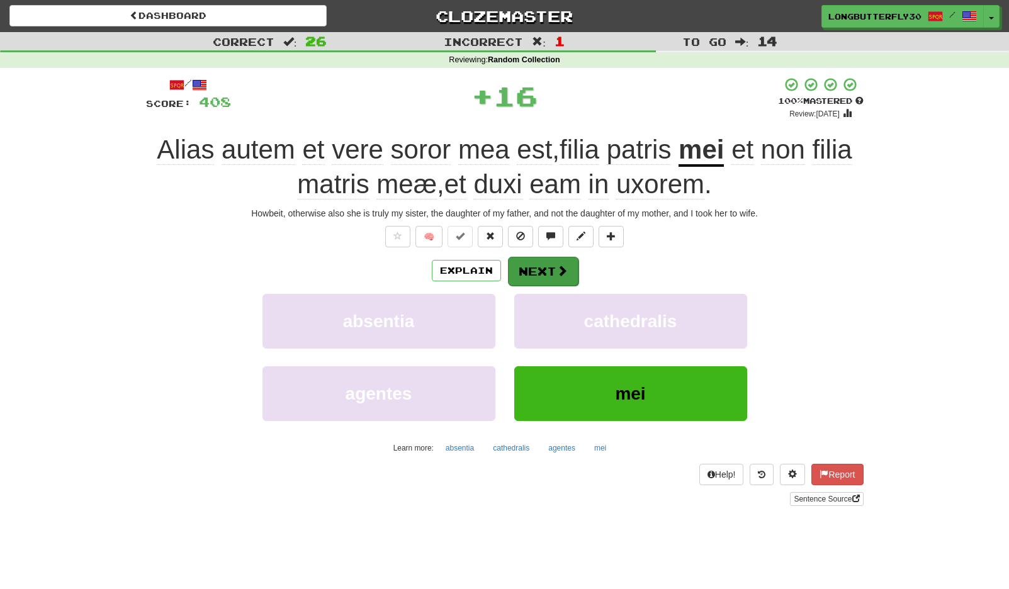
click at [559, 269] on span at bounding box center [561, 270] width 11 height 11
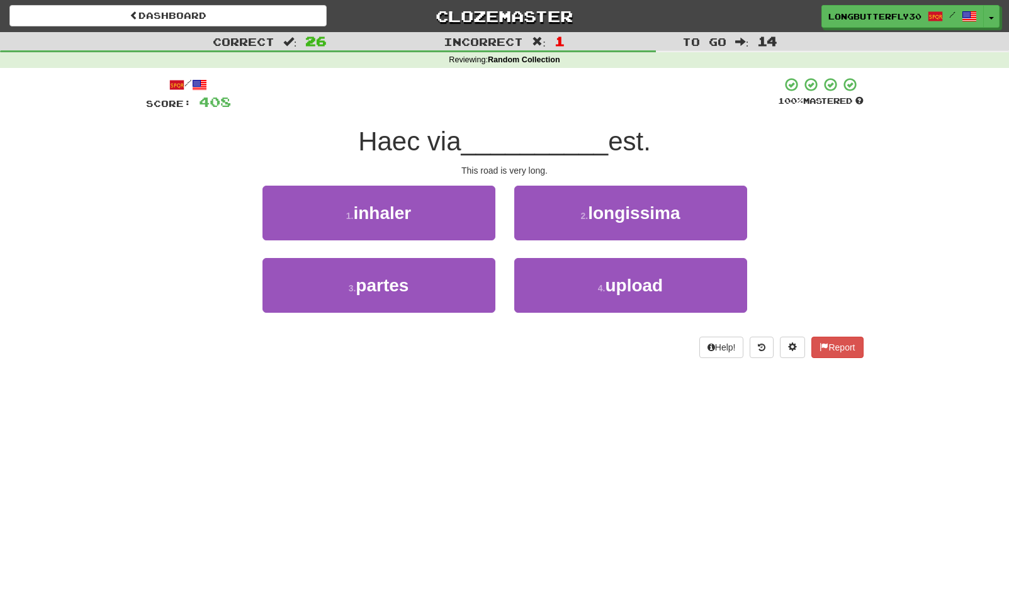
drag, startPoint x: 634, startPoint y: 215, endPoint x: 620, endPoint y: 216, distance: 13.3
click at [629, 215] on span "longissima" at bounding box center [634, 213] width 92 height 20
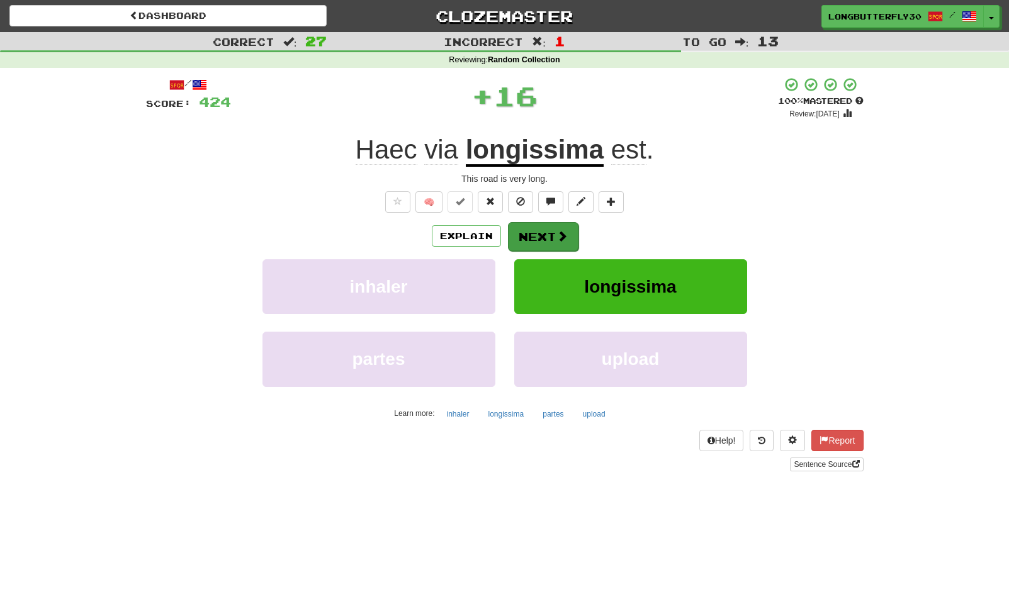
click at [572, 226] on button "Next" at bounding box center [543, 236] width 70 height 29
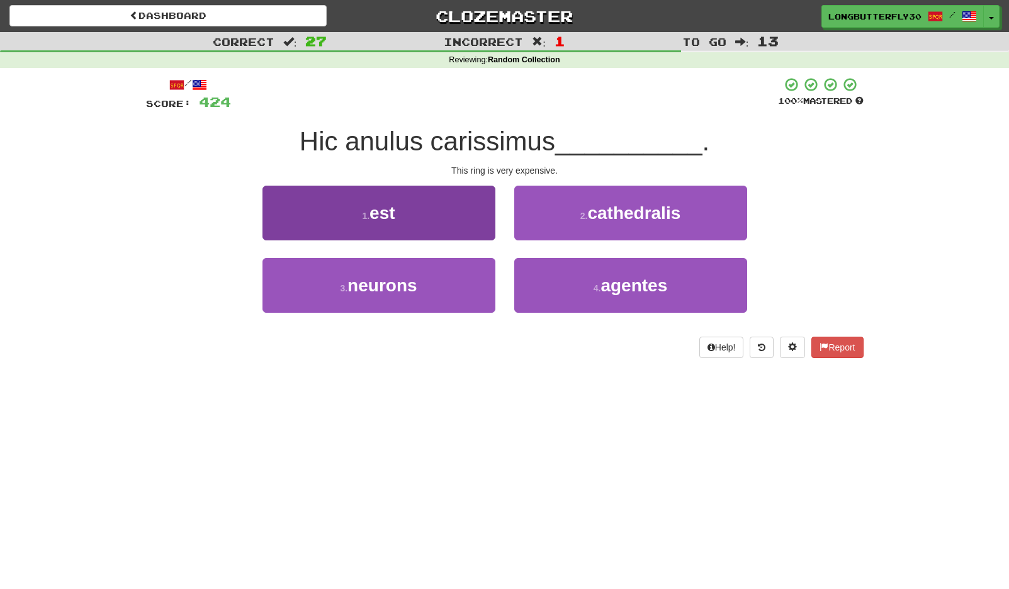
click at [453, 210] on button "1 . est" at bounding box center [378, 213] width 233 height 55
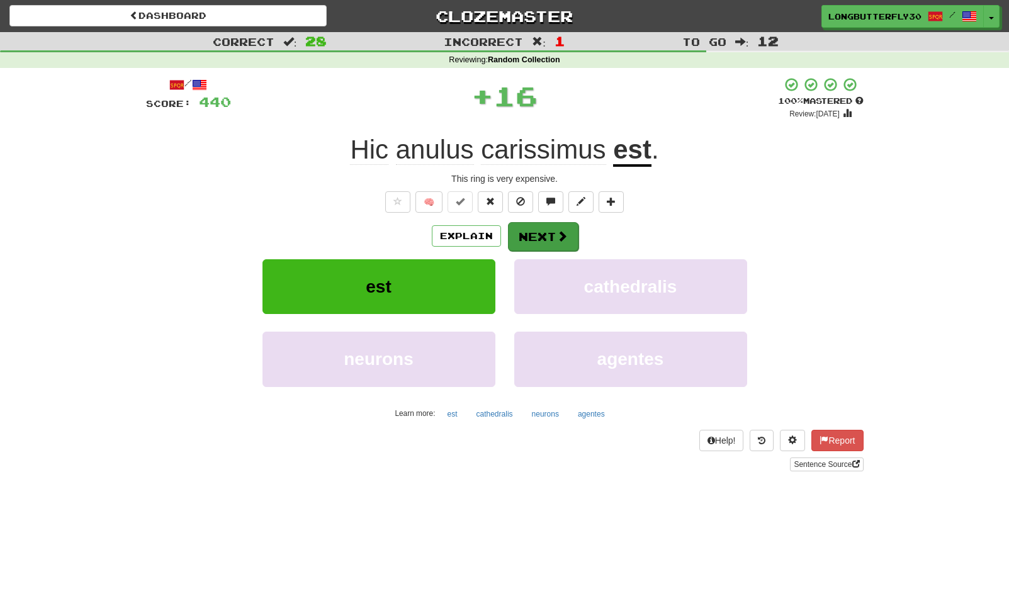
click at [575, 228] on button "Next" at bounding box center [543, 236] width 70 height 29
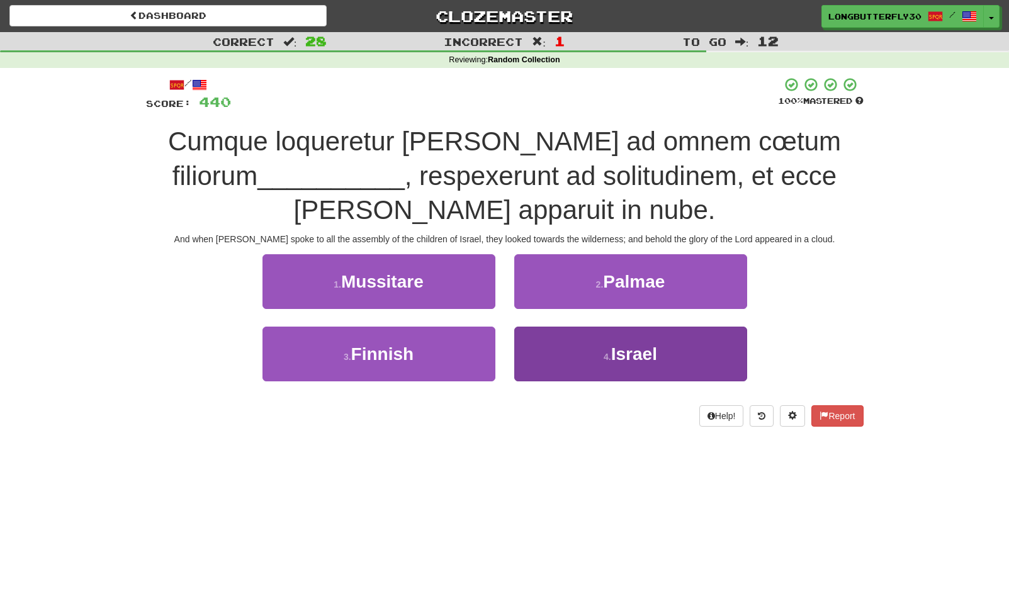
click at [579, 350] on button "4 . Israel" at bounding box center [630, 354] width 233 height 55
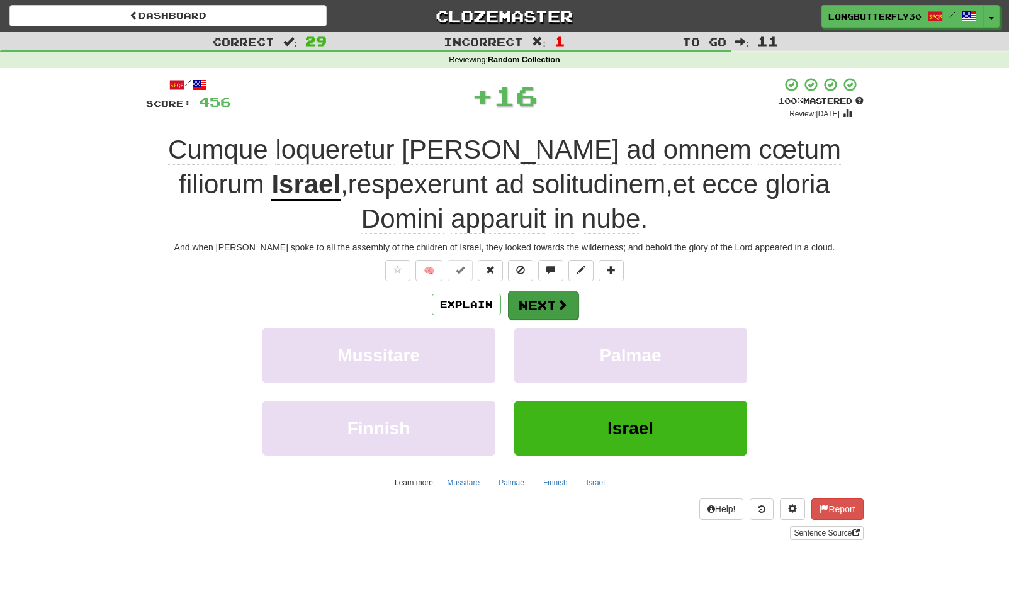
click at [540, 291] on button "Next" at bounding box center [543, 305] width 70 height 29
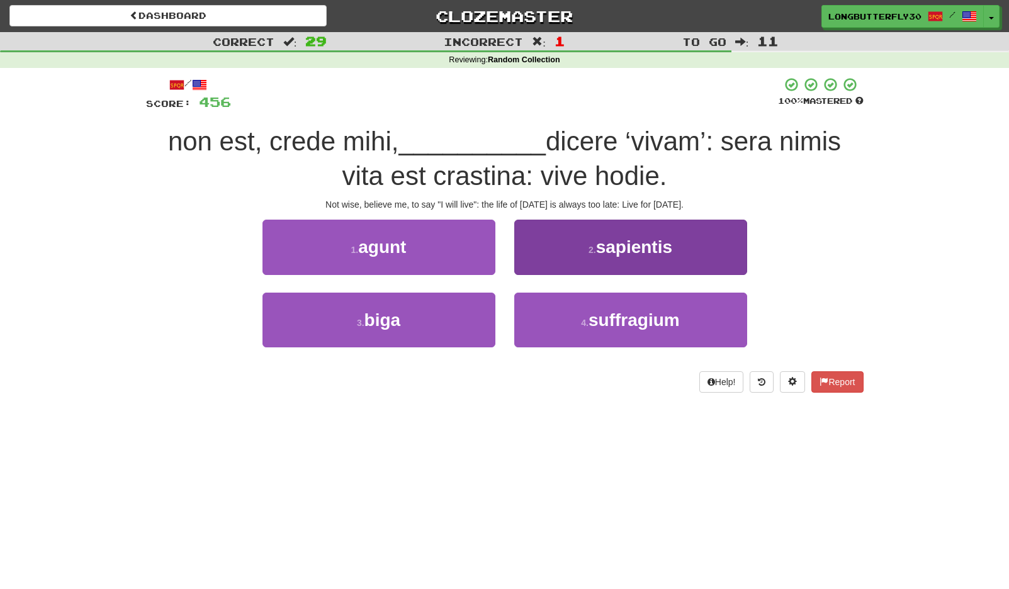
click at [601, 260] on button "2 . sapientis" at bounding box center [630, 247] width 233 height 55
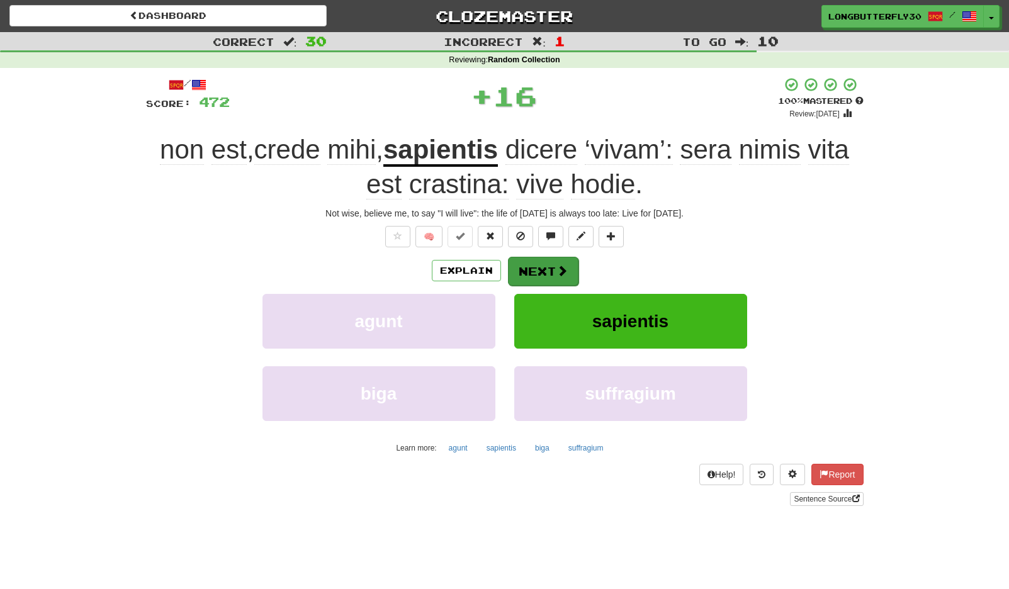
click at [539, 272] on button "Next" at bounding box center [543, 271] width 70 height 29
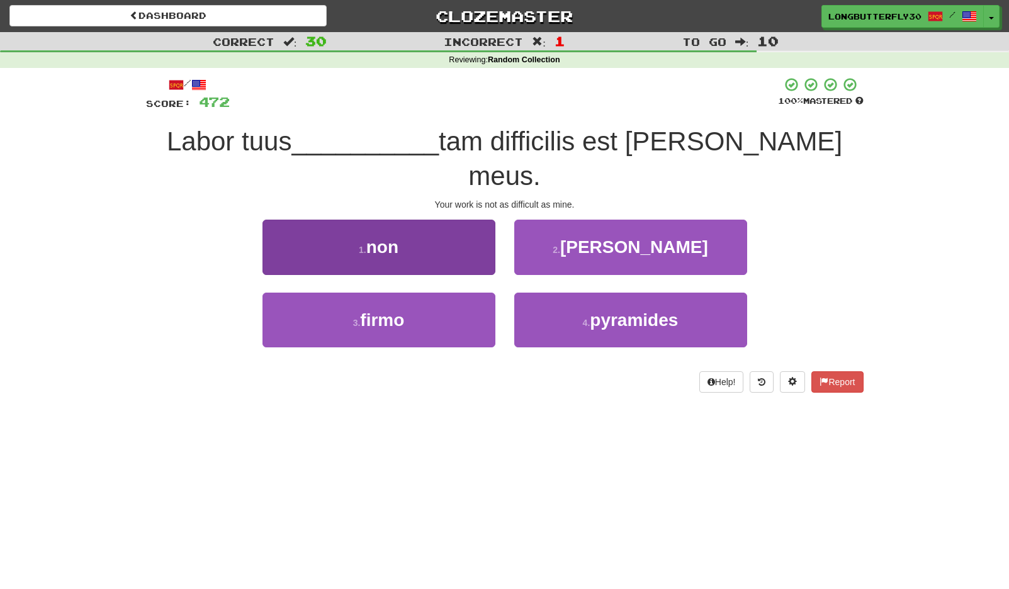
click at [473, 228] on button "1 . non" at bounding box center [378, 247] width 233 height 55
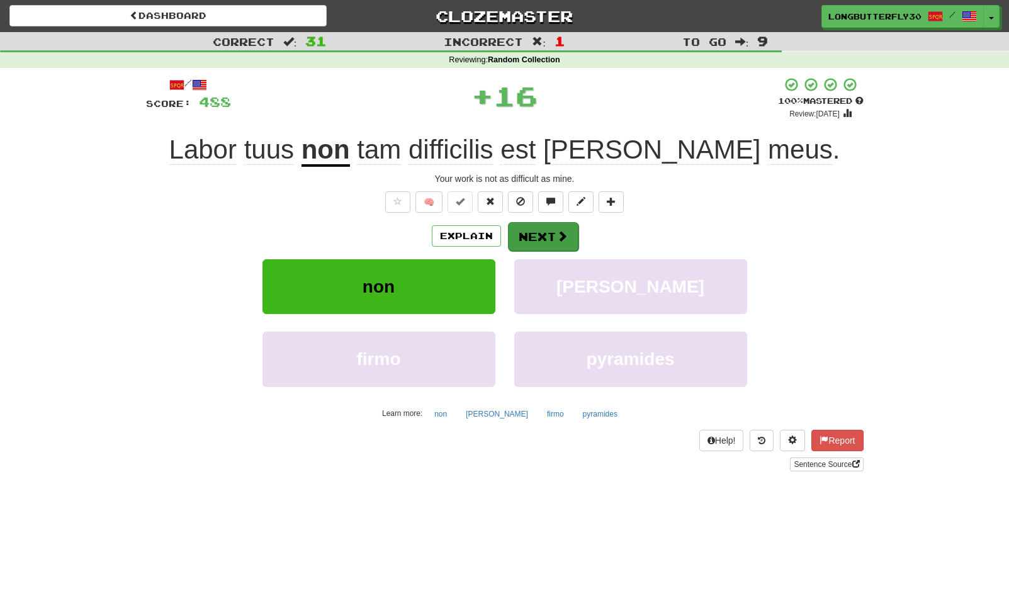
click at [550, 238] on button "Next" at bounding box center [543, 236] width 70 height 29
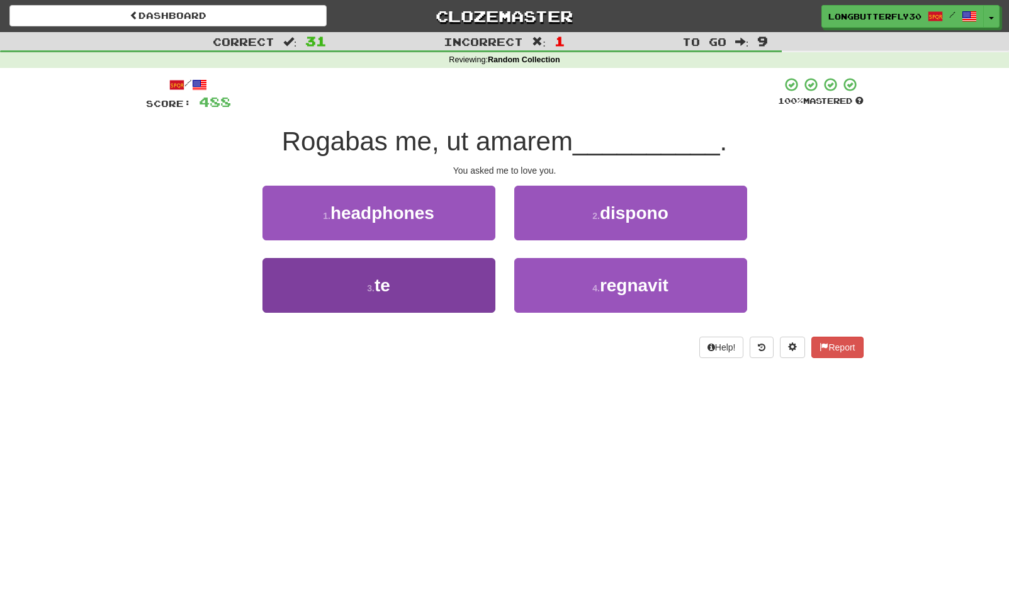
click at [467, 286] on button "3 . te" at bounding box center [378, 285] width 233 height 55
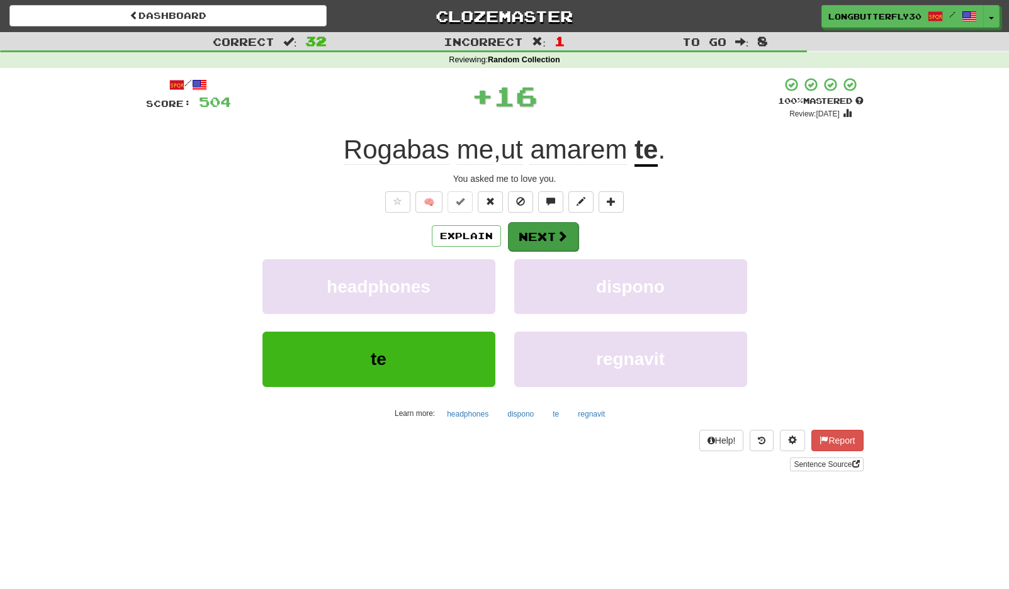
click at [540, 223] on button "Next" at bounding box center [543, 236] width 70 height 29
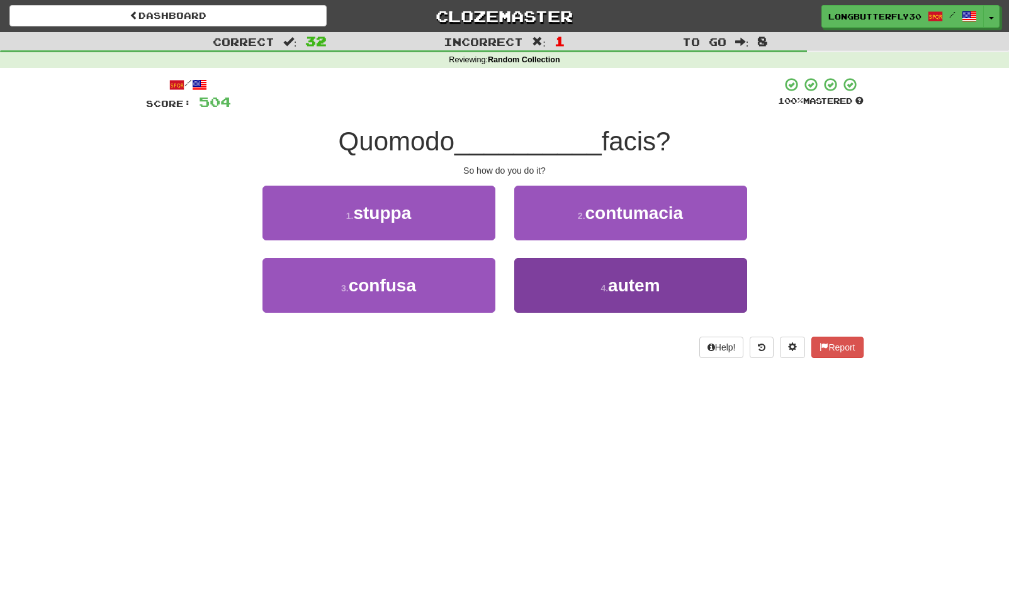
click at [557, 284] on button "4 . autem" at bounding box center [630, 285] width 233 height 55
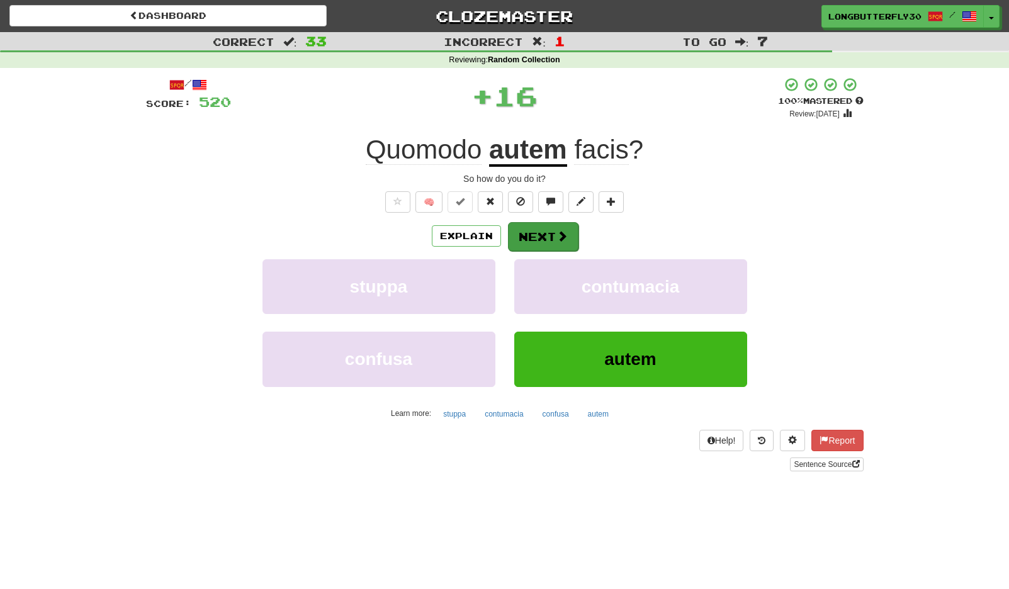
click at [545, 226] on button "Next" at bounding box center [543, 236] width 70 height 29
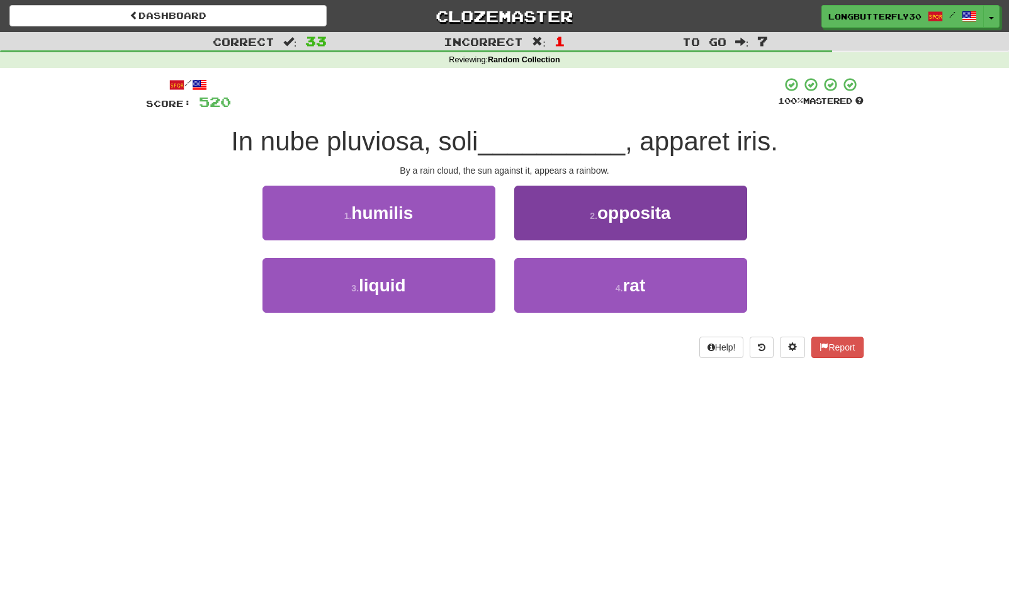
click at [582, 211] on button "2 . opposita" at bounding box center [630, 213] width 233 height 55
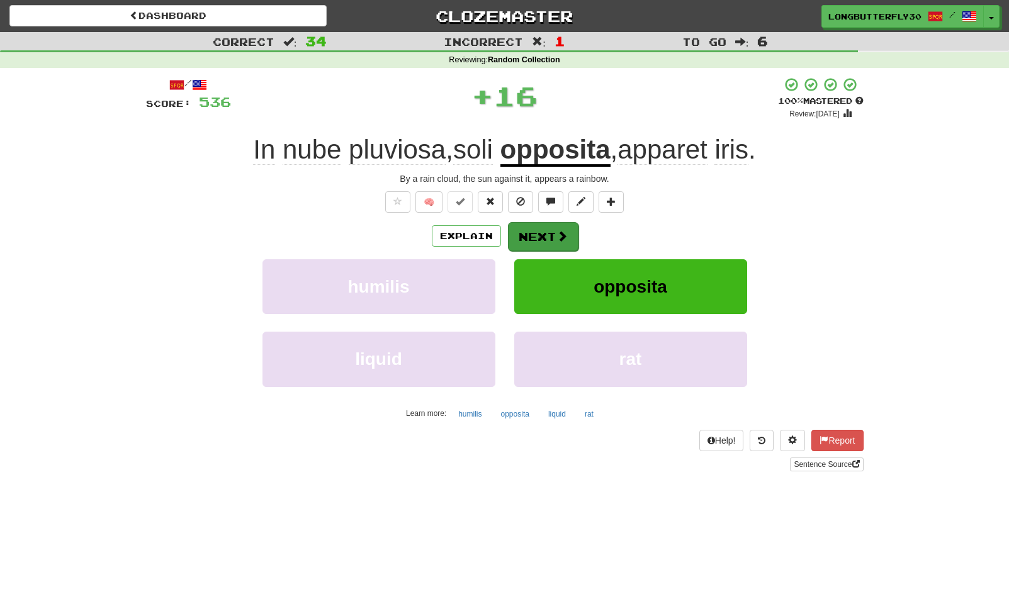
click at [542, 231] on button "Next" at bounding box center [543, 236] width 70 height 29
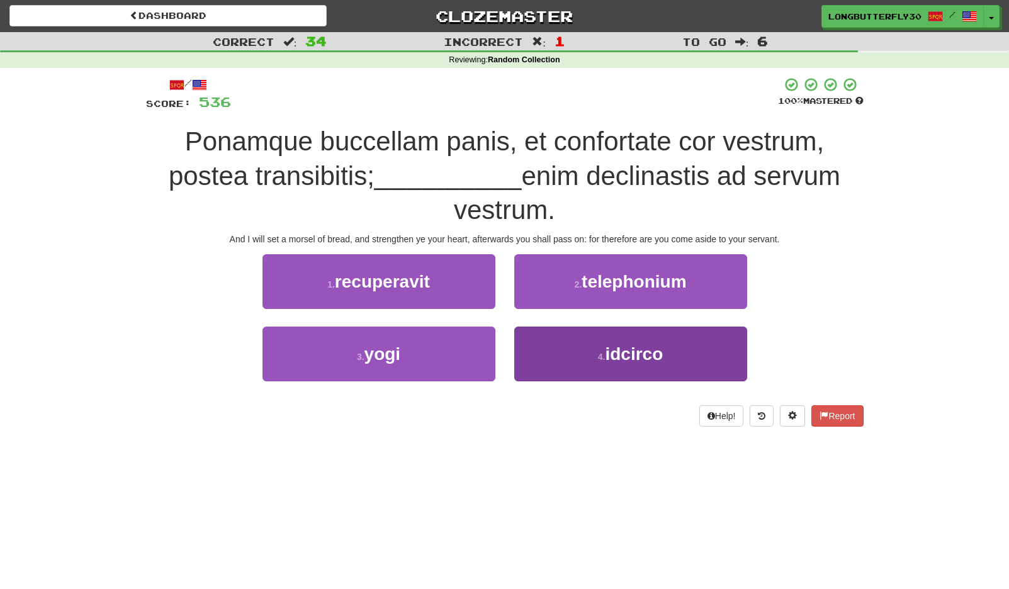
click at [632, 355] on span "idcirco" at bounding box center [634, 354] width 58 height 20
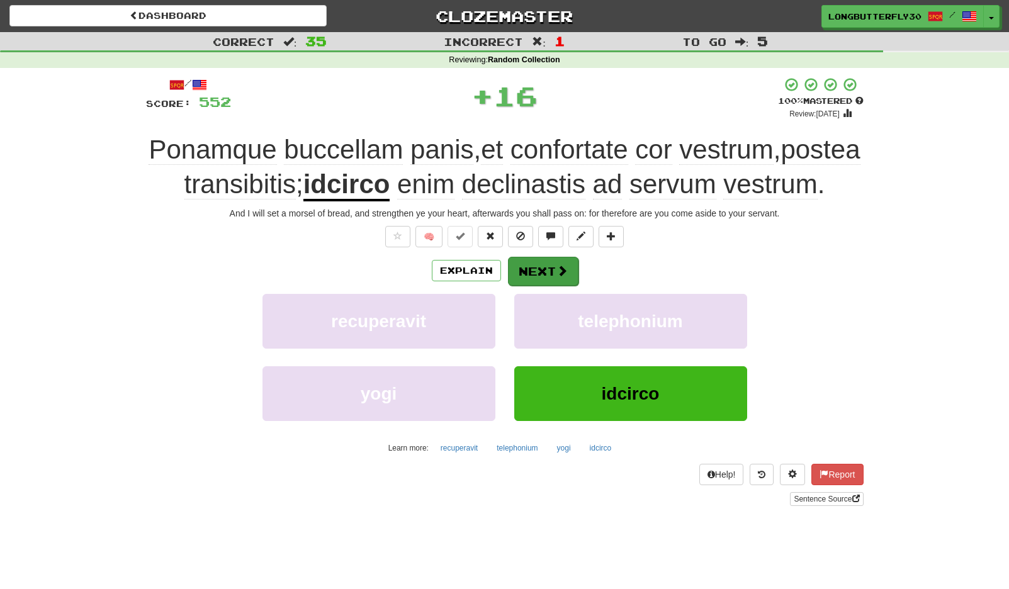
click at [557, 286] on button "Next" at bounding box center [543, 271] width 70 height 29
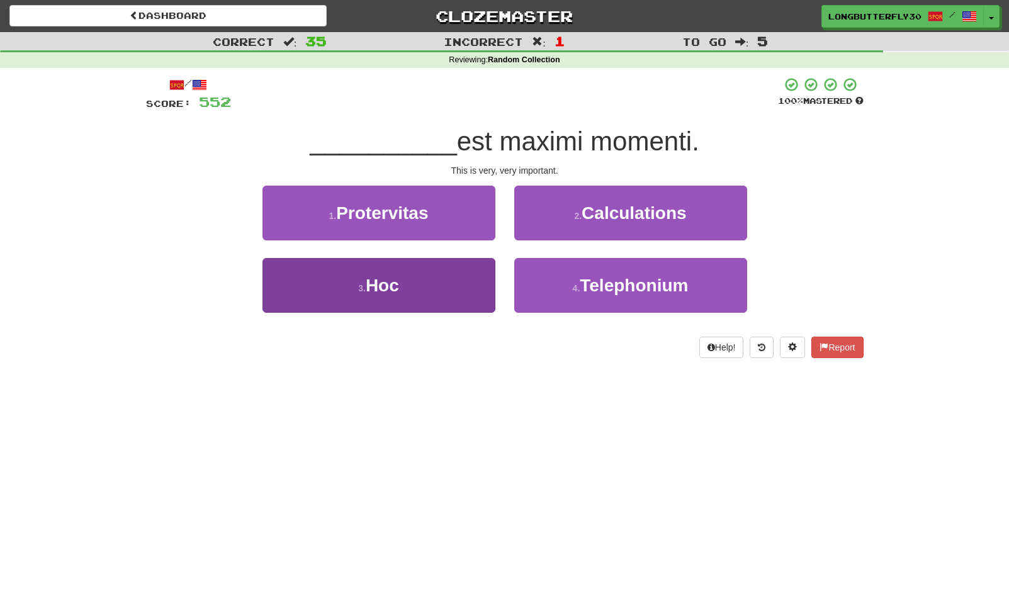
click at [462, 282] on button "3 . Hoc" at bounding box center [378, 285] width 233 height 55
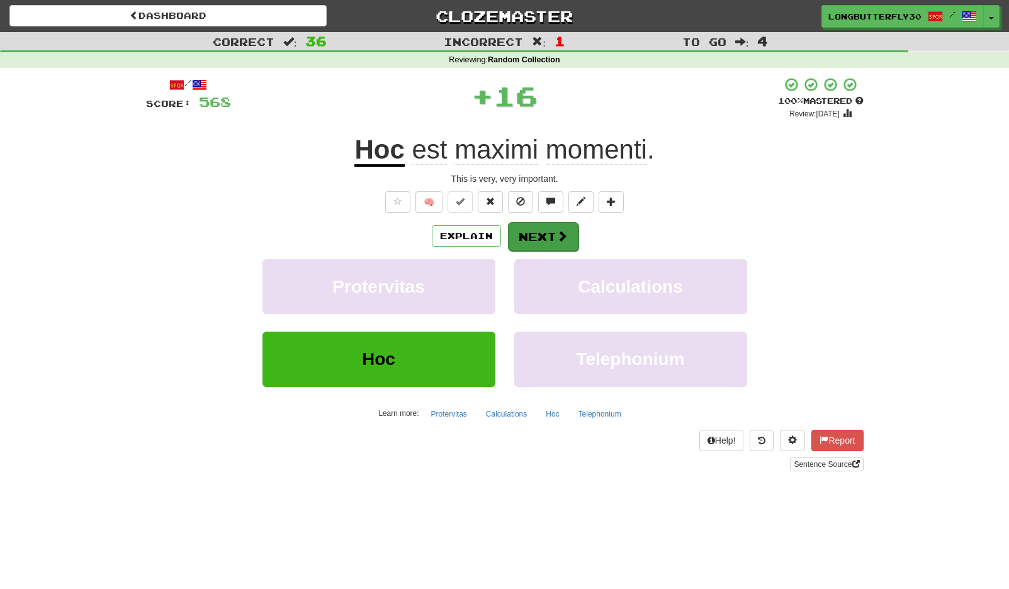
click at [564, 232] on span at bounding box center [561, 235] width 11 height 11
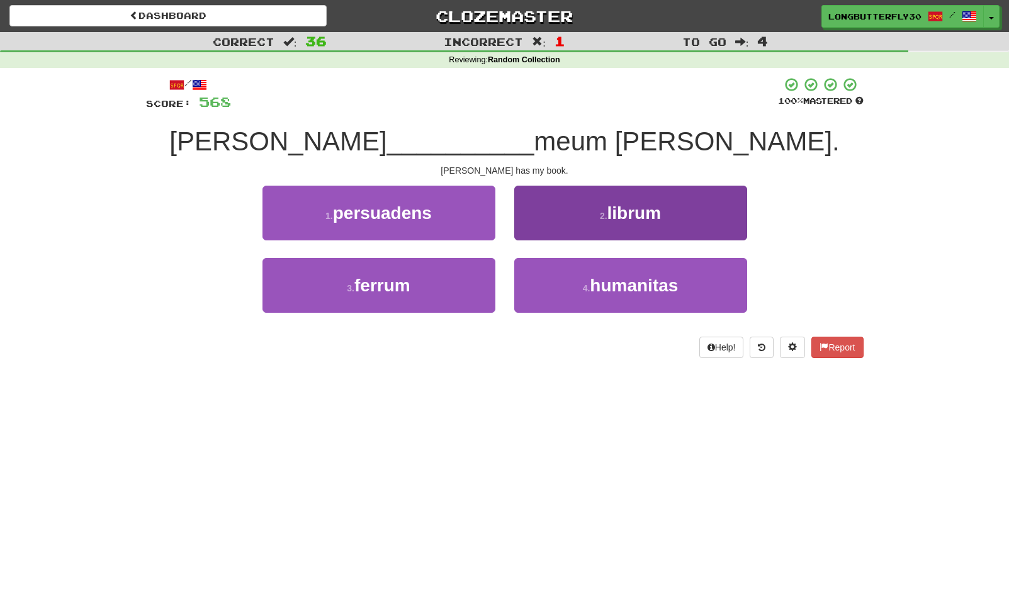
click at [579, 217] on button "2 . librum" at bounding box center [630, 213] width 233 height 55
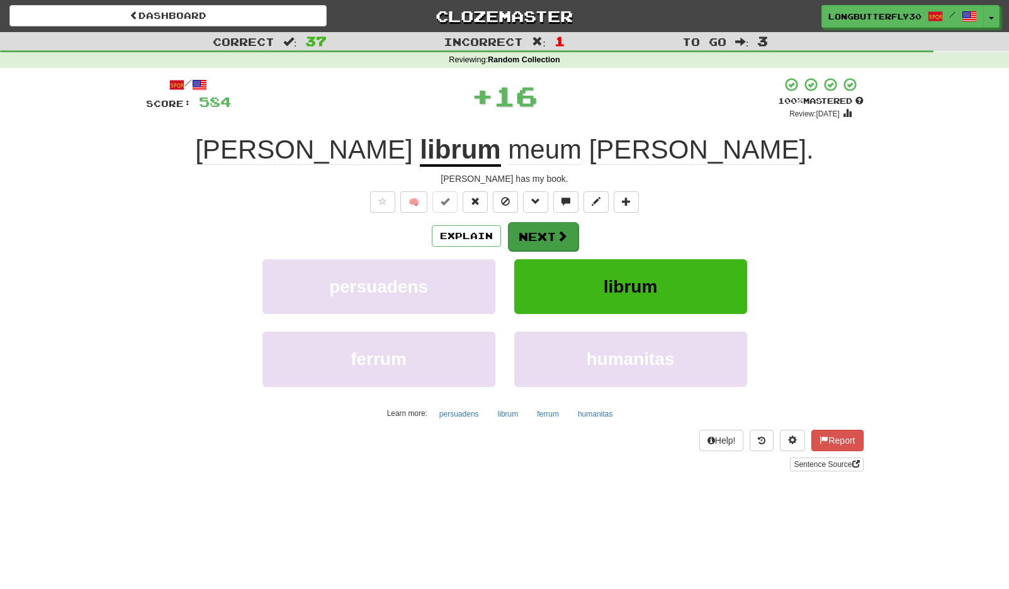
click at [540, 232] on button "Next" at bounding box center [543, 236] width 70 height 29
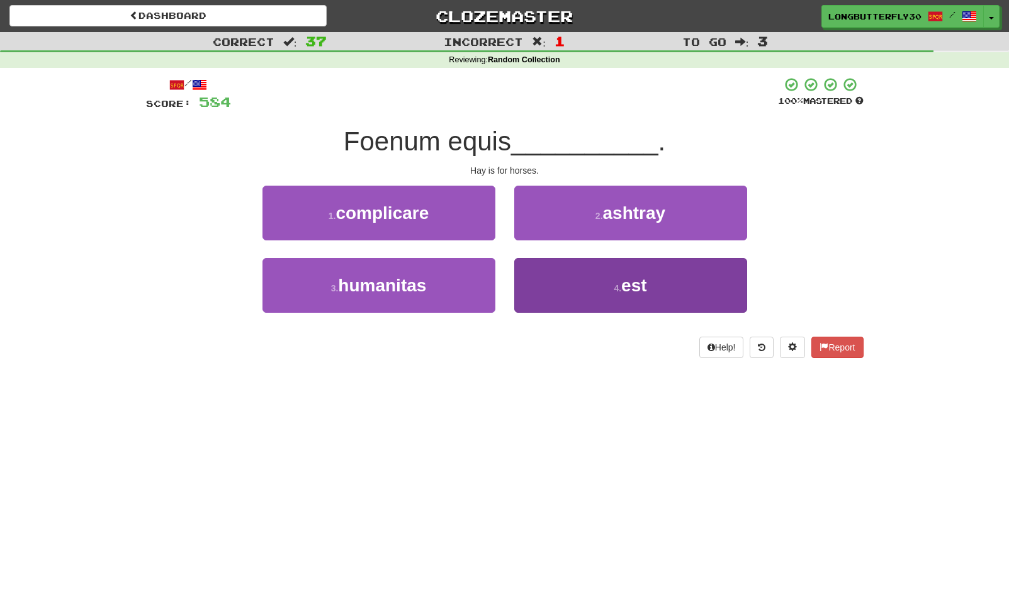
click at [571, 279] on button "4 . est" at bounding box center [630, 285] width 233 height 55
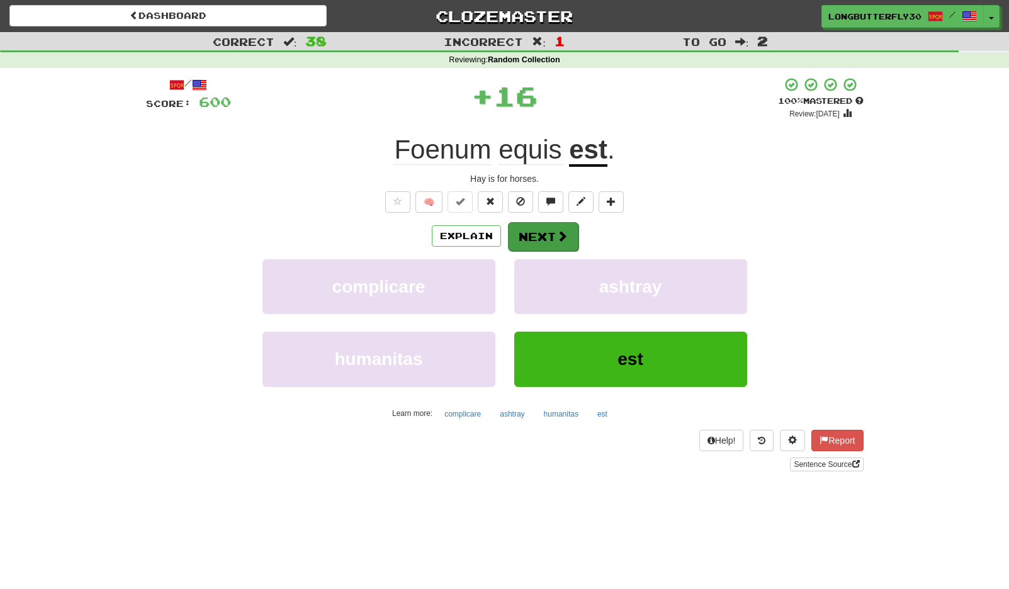
click at [550, 233] on button "Next" at bounding box center [543, 236] width 70 height 29
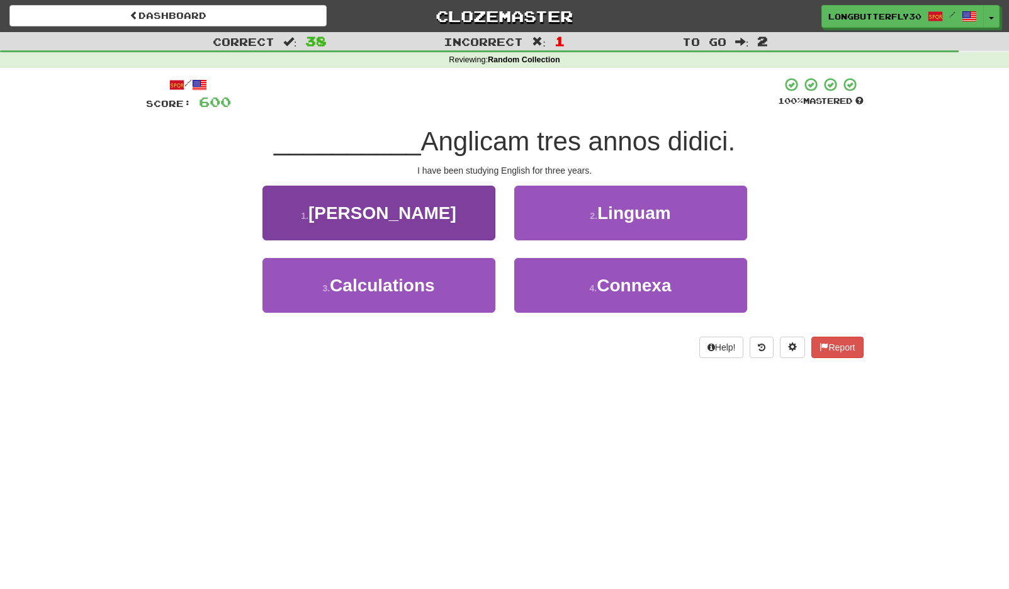
click at [484, 228] on button "1 . Galli" at bounding box center [378, 213] width 233 height 55
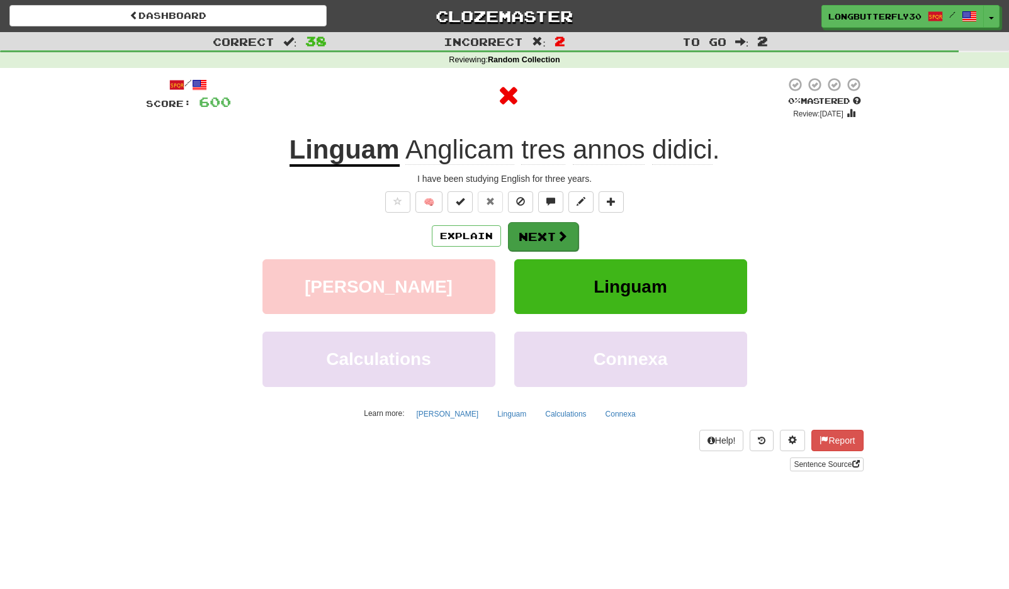
click at [532, 238] on button "Next" at bounding box center [543, 236] width 70 height 29
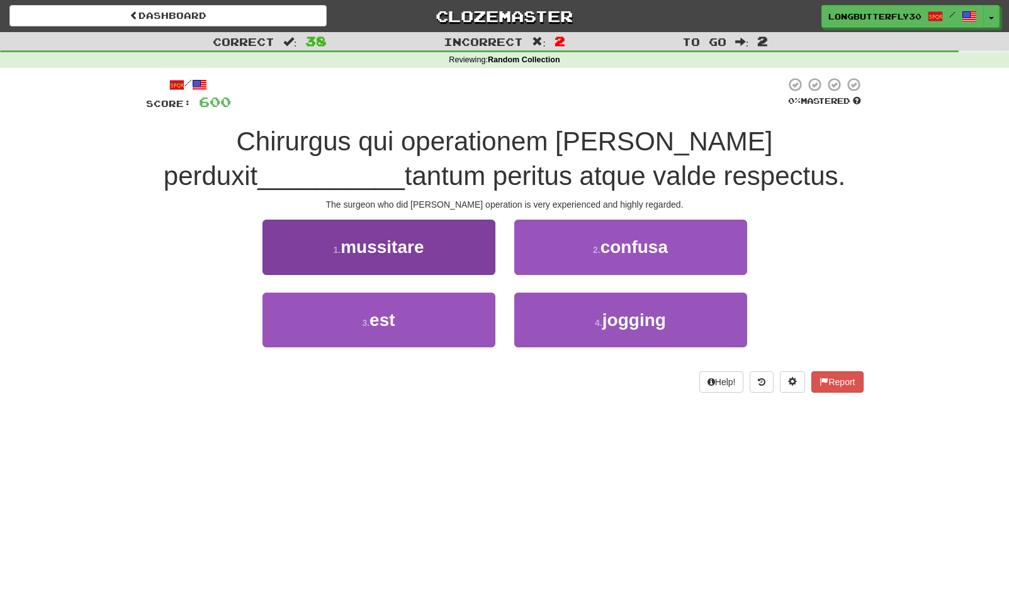
click at [477, 323] on button "3 . est" at bounding box center [378, 320] width 233 height 55
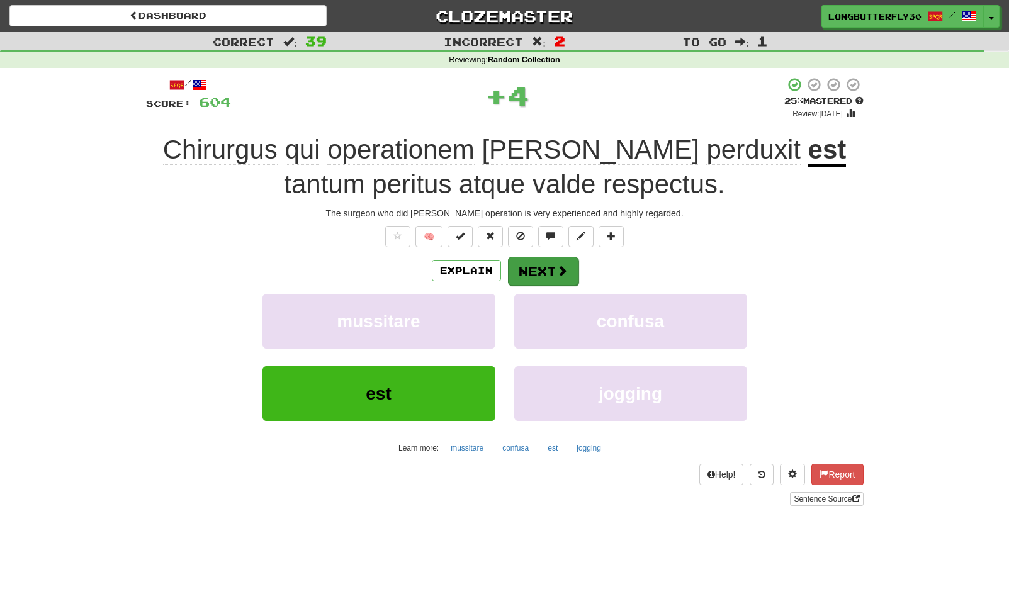
click at [557, 271] on span at bounding box center [561, 270] width 11 height 11
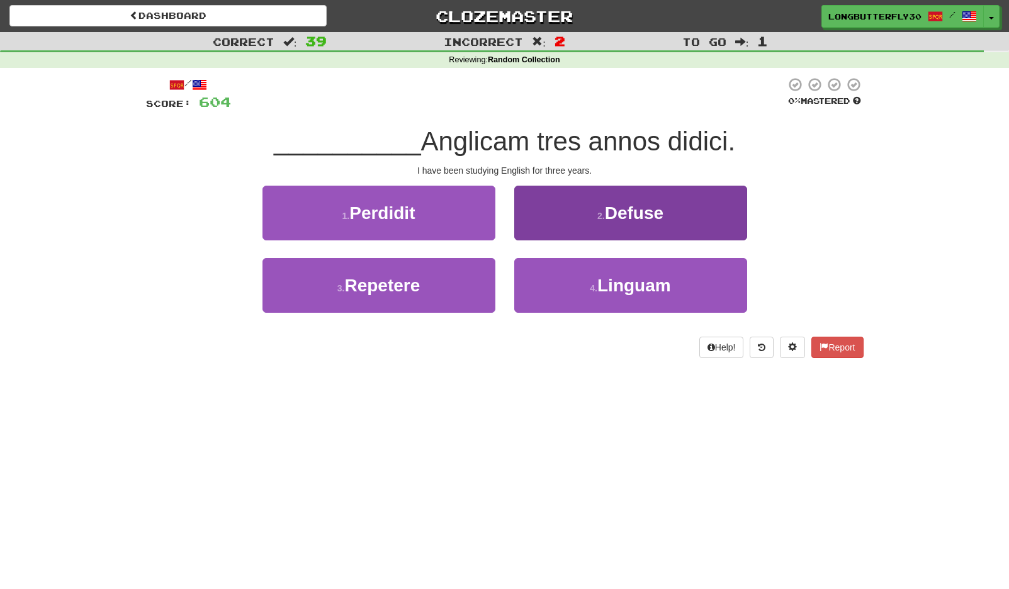
click at [556, 274] on button "4 . Linguam" at bounding box center [630, 285] width 233 height 55
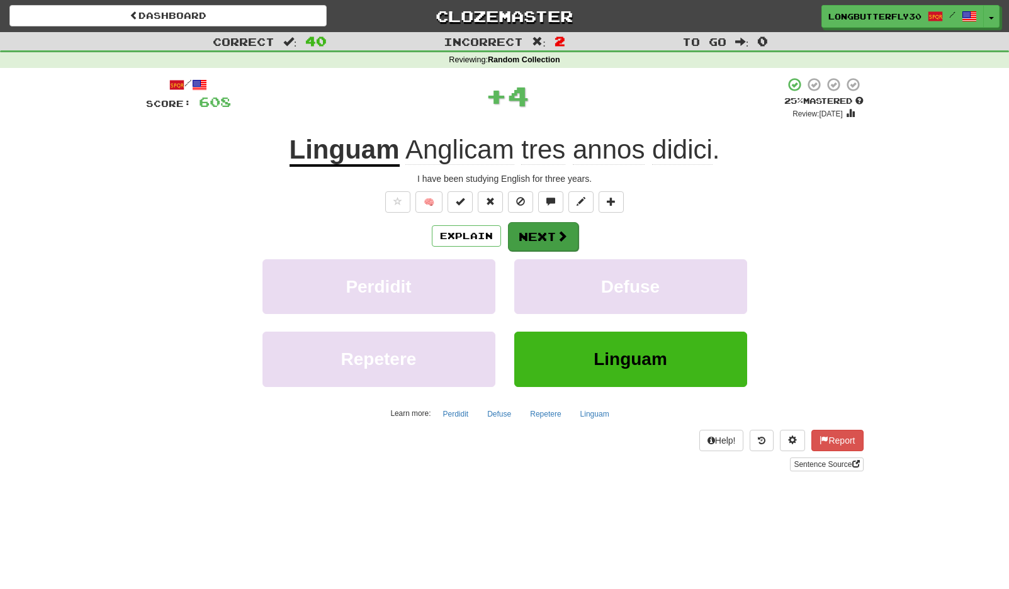
click at [549, 243] on button "Next" at bounding box center [543, 236] width 70 height 29
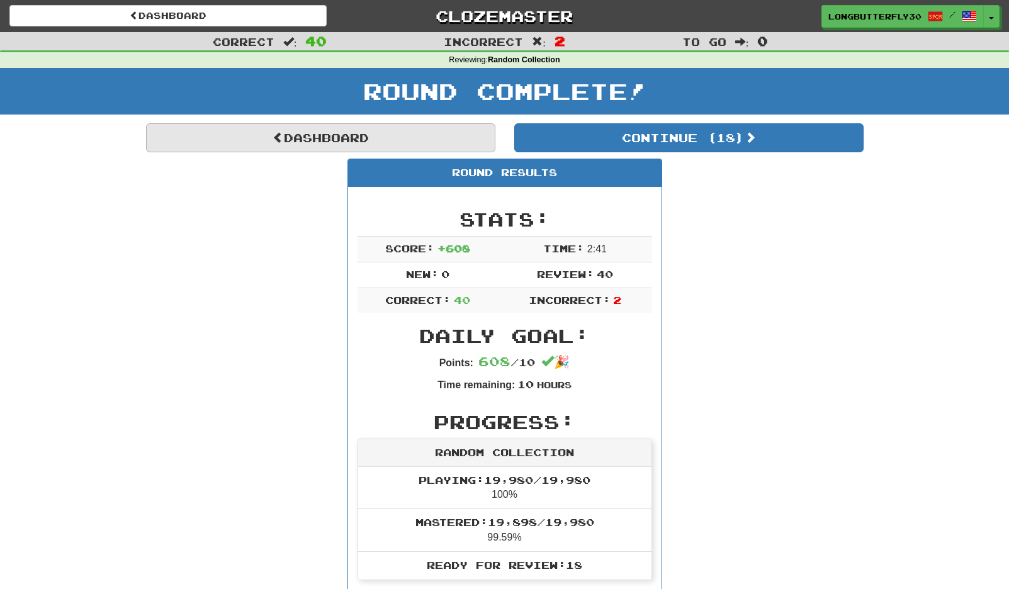
click at [361, 140] on link "Dashboard" at bounding box center [320, 137] width 349 height 29
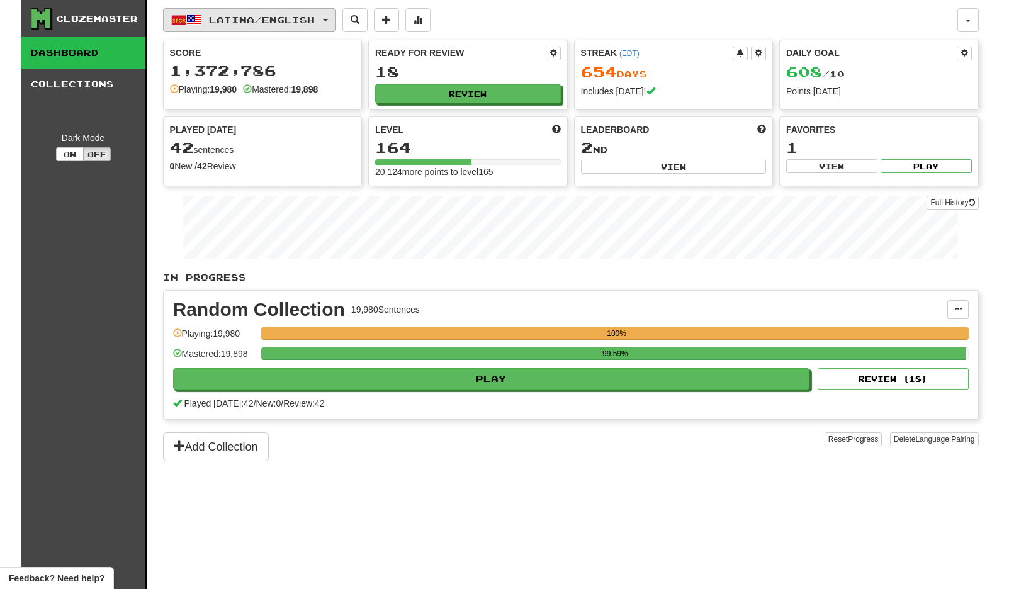
click at [310, 24] on span "Latina / English" at bounding box center [262, 19] width 106 height 11
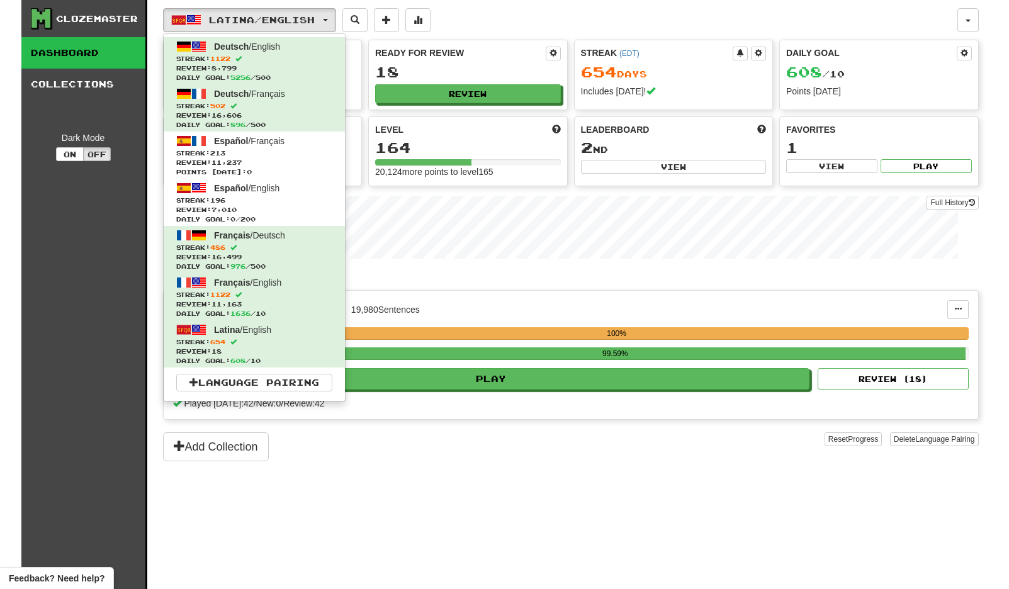
click at [481, 62] on div "Ready for Review 18 Review" at bounding box center [468, 74] width 198 height 69
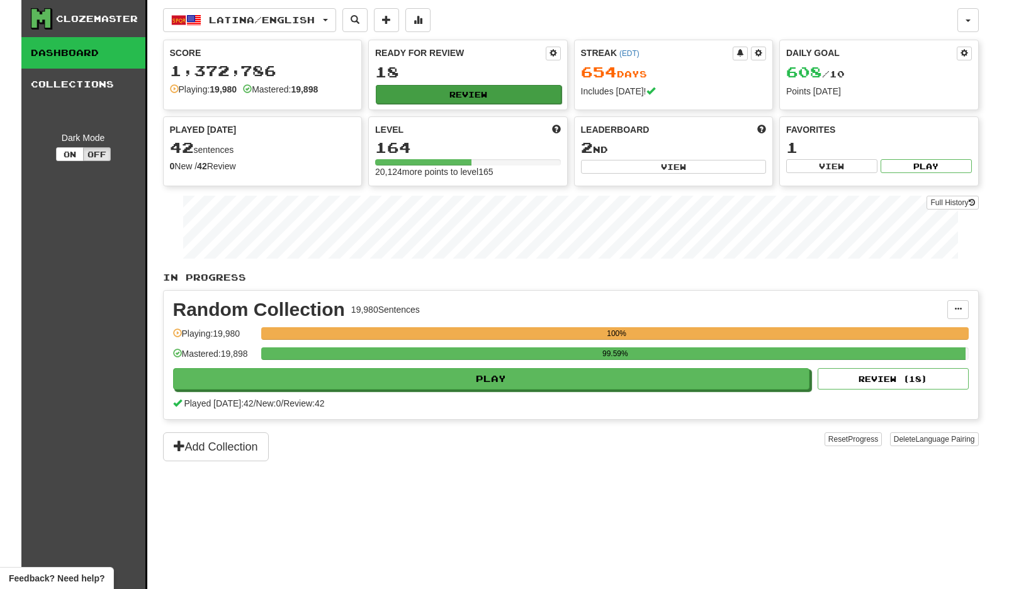
click at [470, 94] on button "Review" at bounding box center [469, 94] width 186 height 19
select select "**"
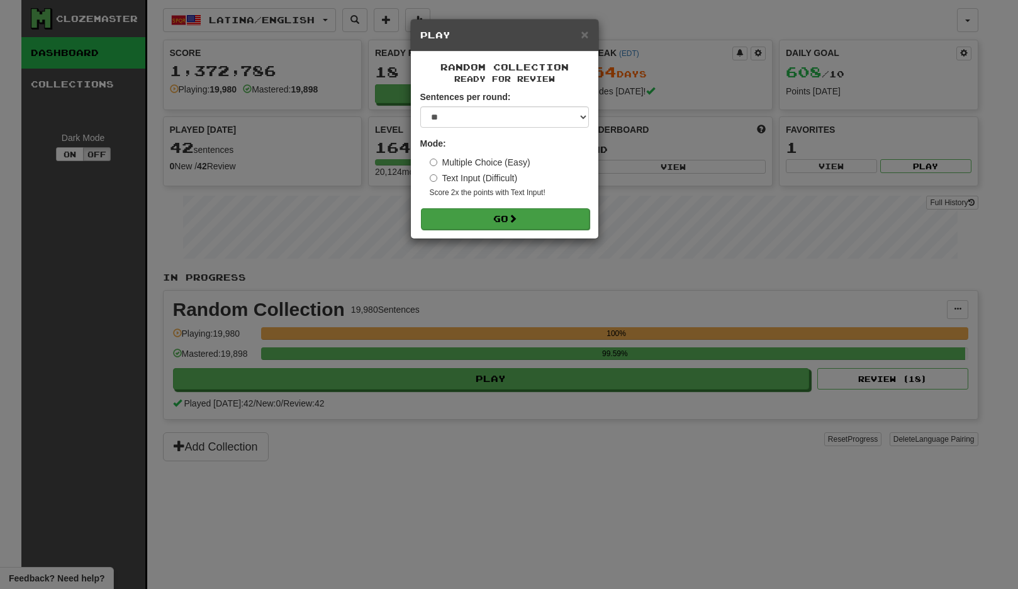
click at [482, 222] on button "Go" at bounding box center [505, 218] width 169 height 21
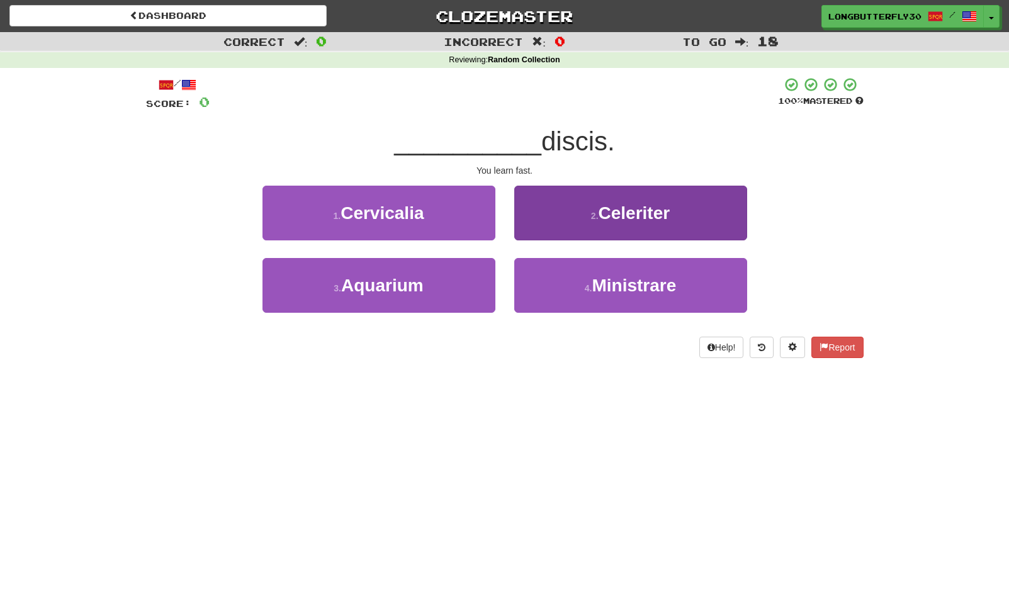
click at [585, 217] on button "2 . Celeriter" at bounding box center [630, 213] width 233 height 55
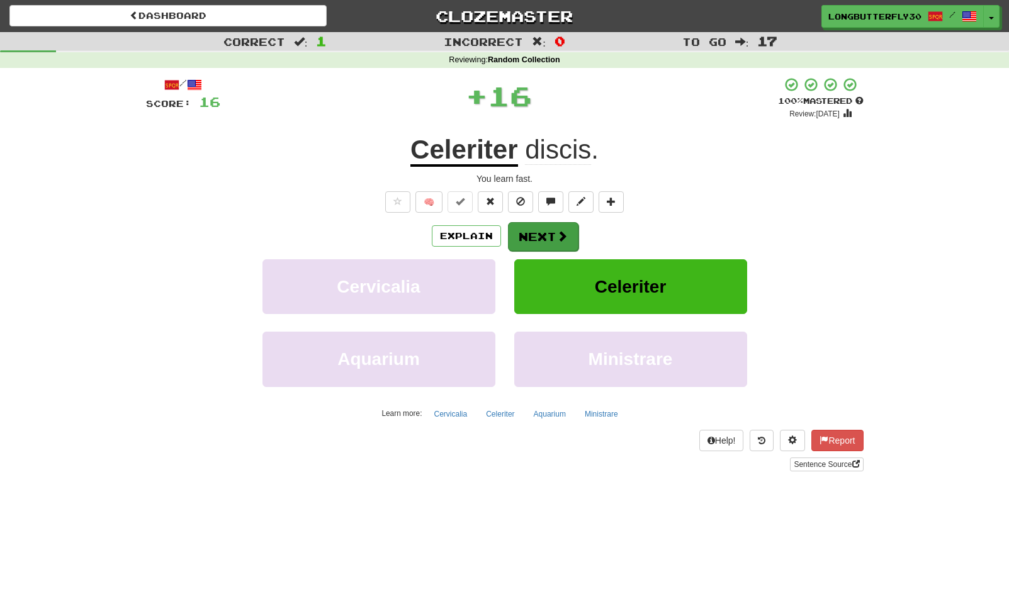
click at [549, 231] on button "Next" at bounding box center [543, 236] width 70 height 29
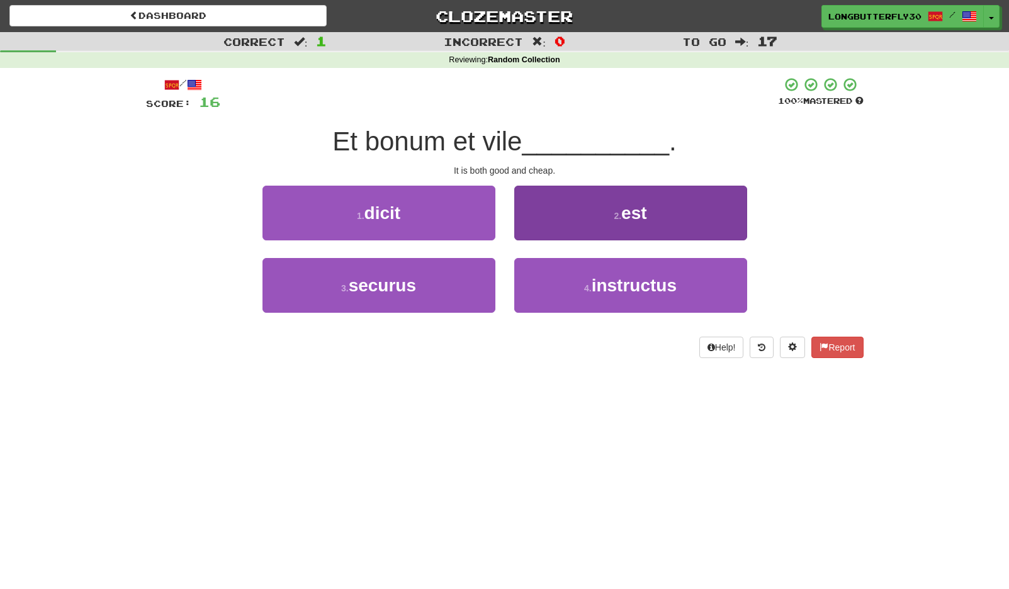
click at [583, 221] on button "2 . est" at bounding box center [630, 213] width 233 height 55
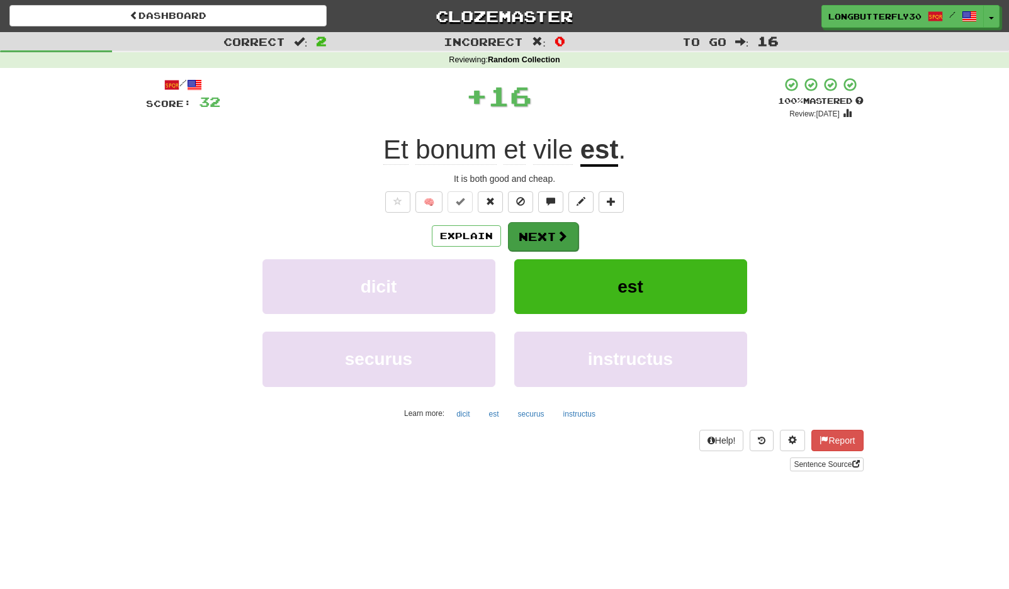
click at [533, 234] on button "Next" at bounding box center [543, 236] width 70 height 29
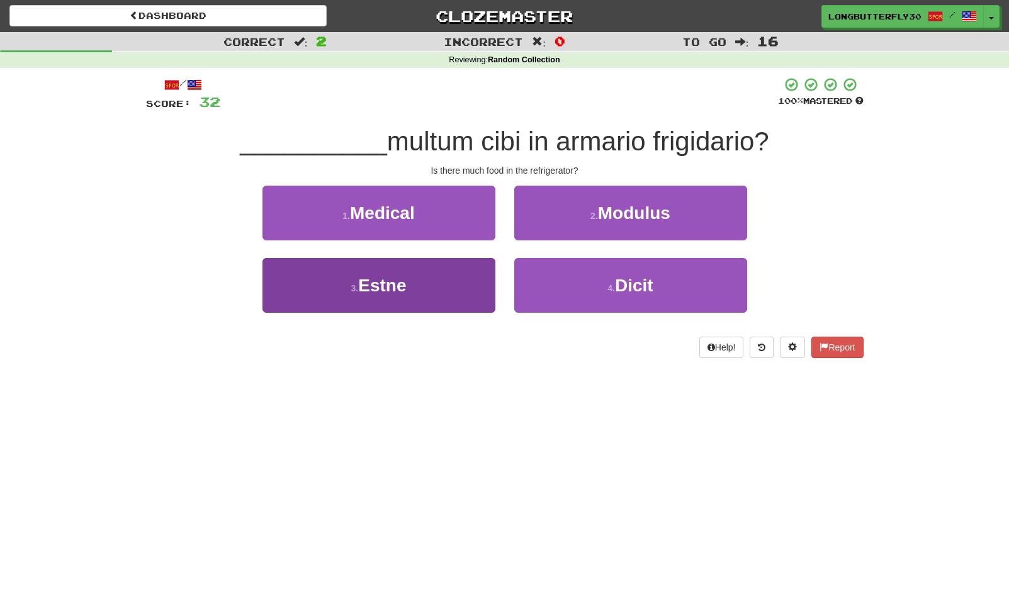
click at [457, 278] on button "3 . Estne" at bounding box center [378, 285] width 233 height 55
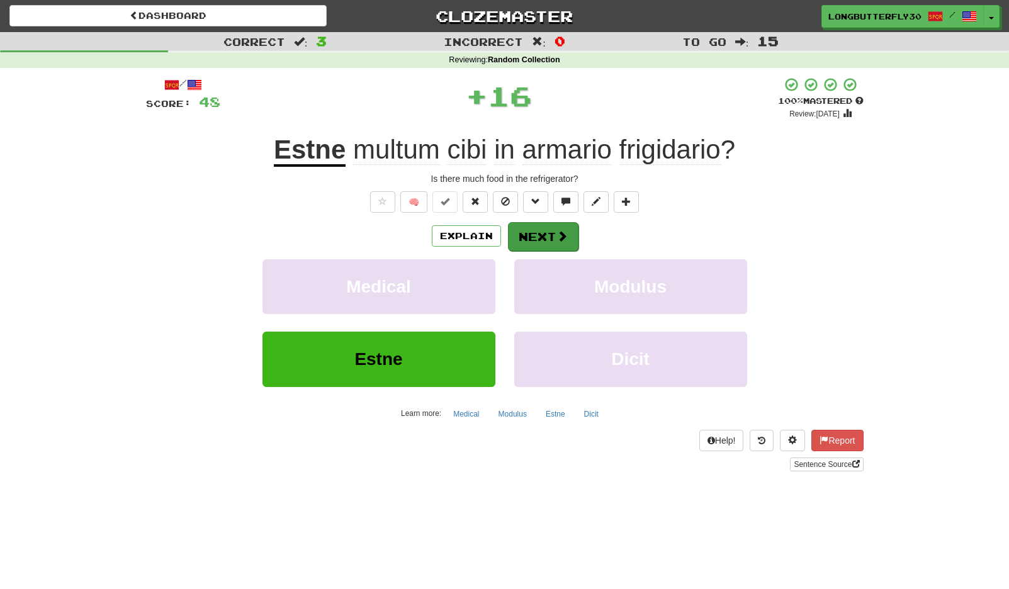
click at [549, 233] on button "Next" at bounding box center [543, 236] width 70 height 29
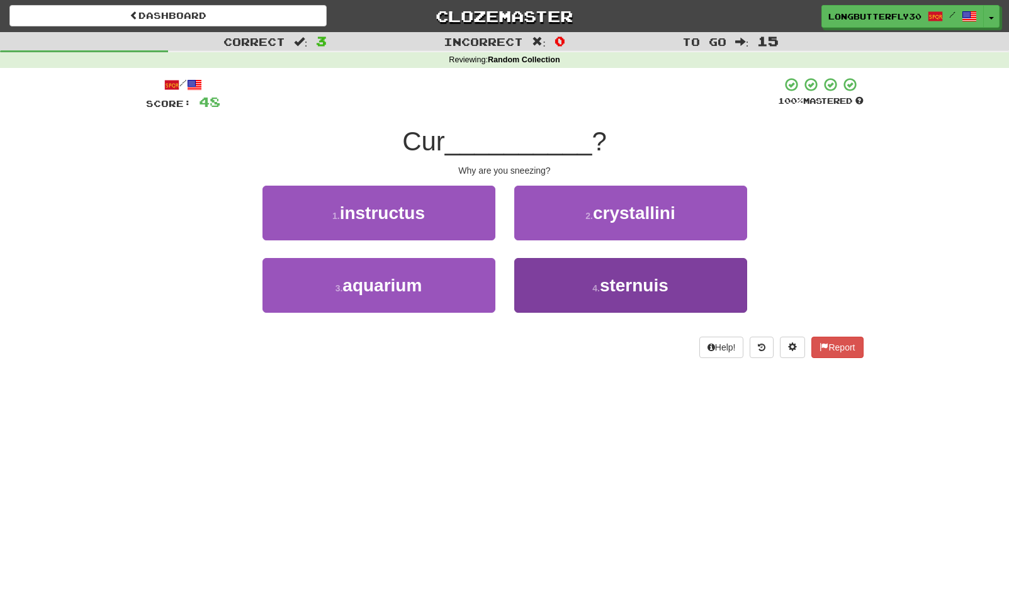
click at [603, 282] on span "sternuis" at bounding box center [634, 286] width 69 height 20
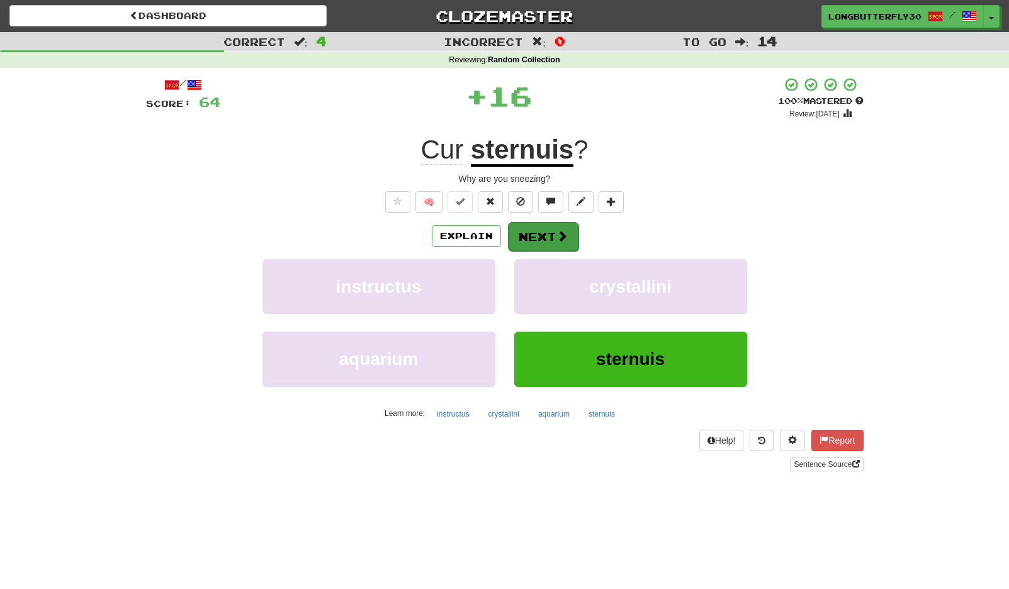
click at [537, 239] on button "Next" at bounding box center [543, 236] width 70 height 29
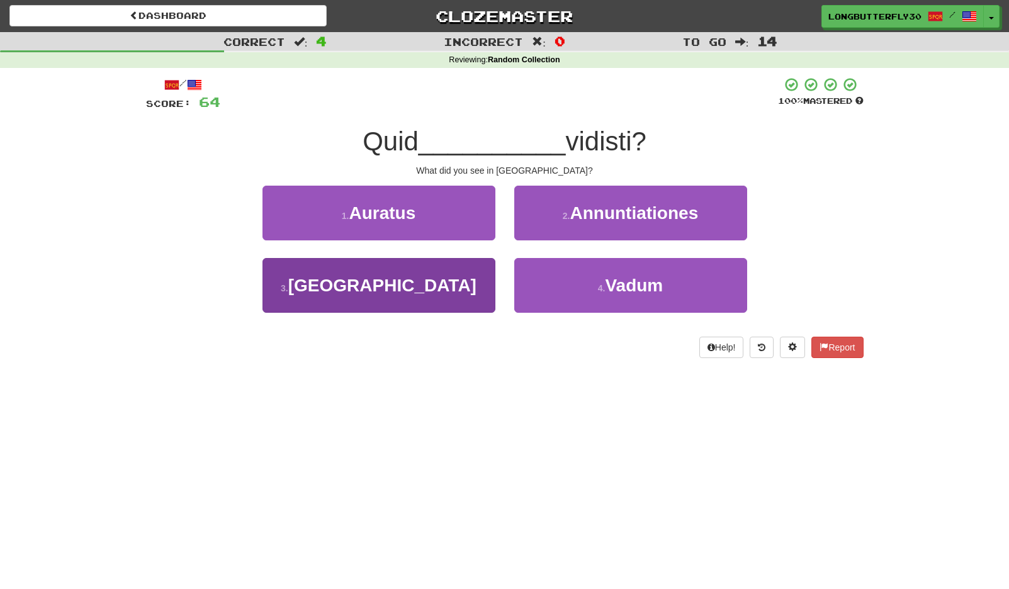
click at [467, 277] on button "3 . [GEOGRAPHIC_DATA]" at bounding box center [378, 285] width 233 height 55
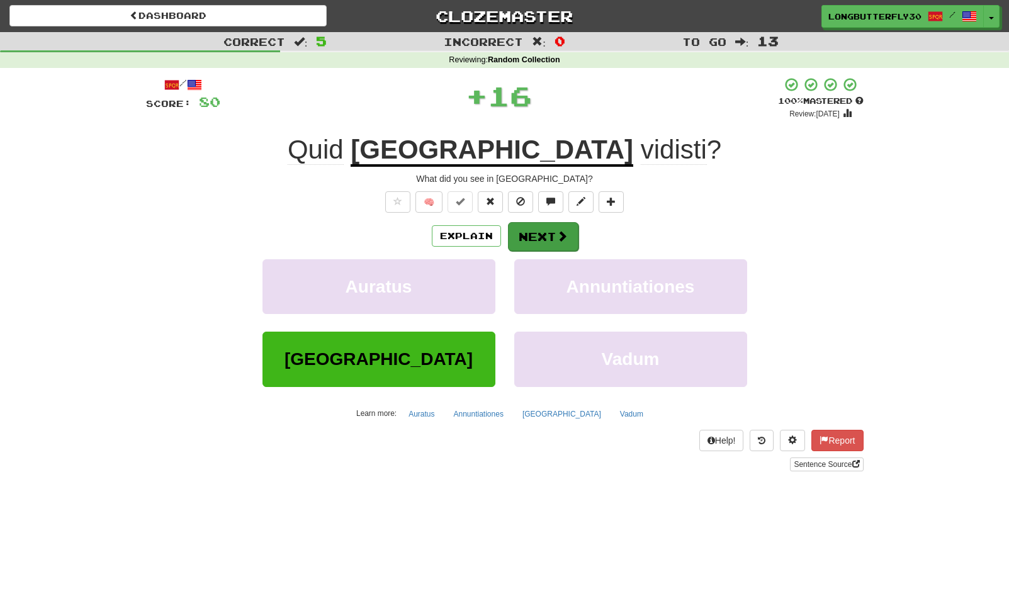
click at [530, 233] on button "Next" at bounding box center [543, 236] width 70 height 29
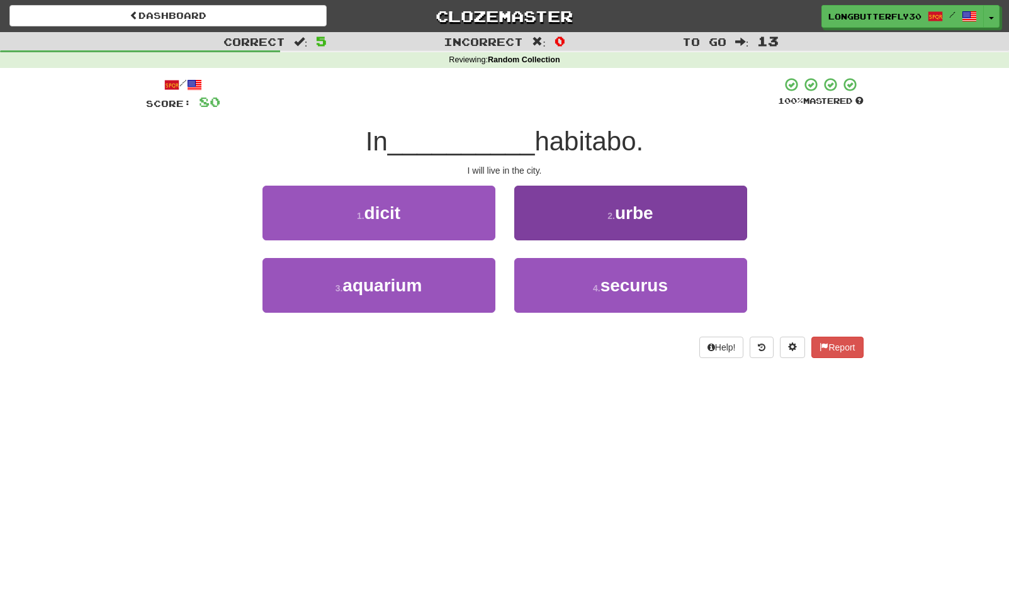
click at [576, 222] on button "2 . urbe" at bounding box center [630, 213] width 233 height 55
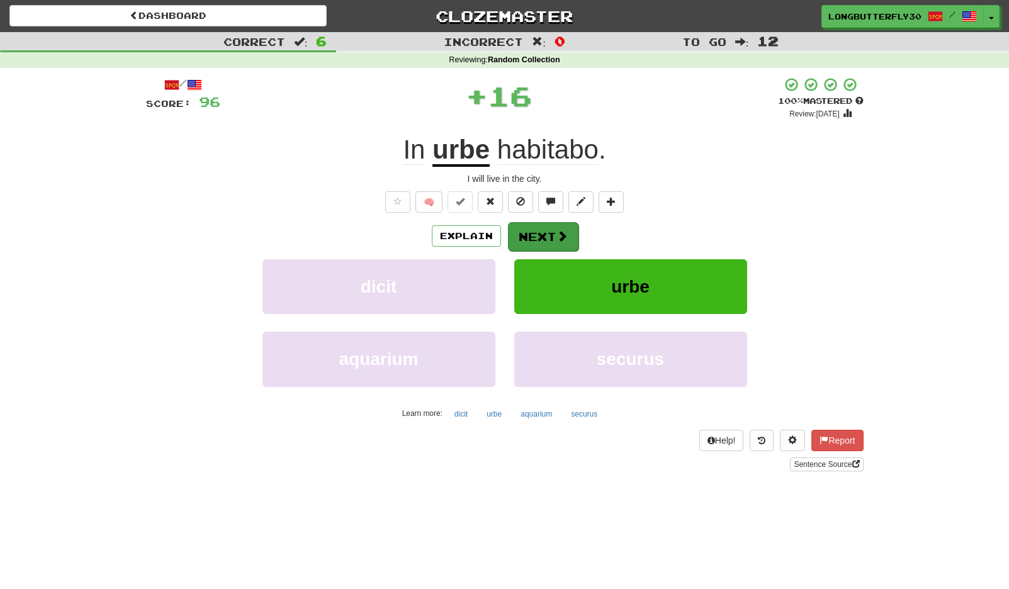
click at [550, 231] on button "Next" at bounding box center [543, 236] width 70 height 29
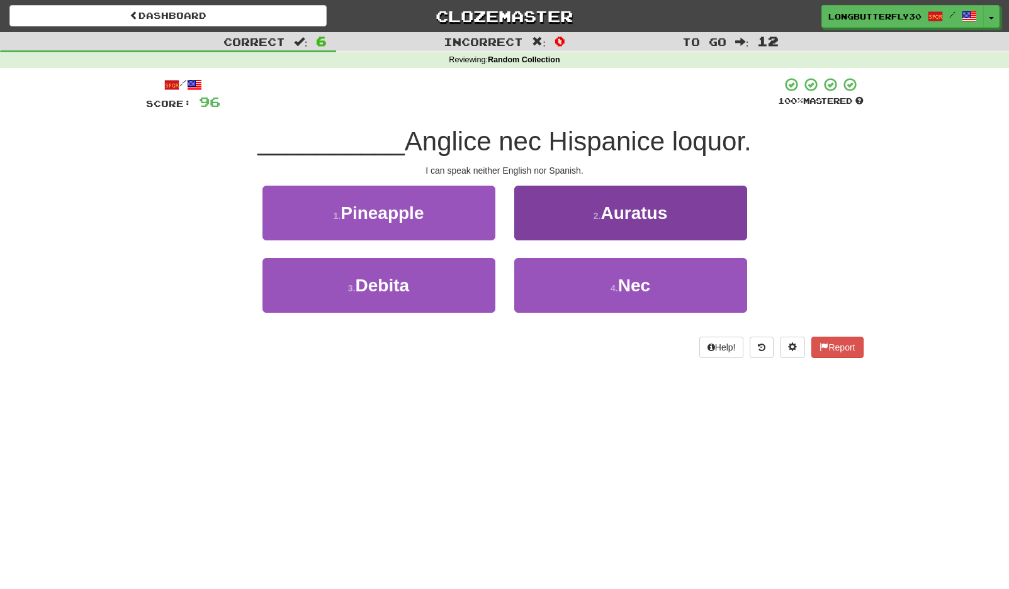
click at [559, 285] on button "4 . Nec" at bounding box center [630, 285] width 233 height 55
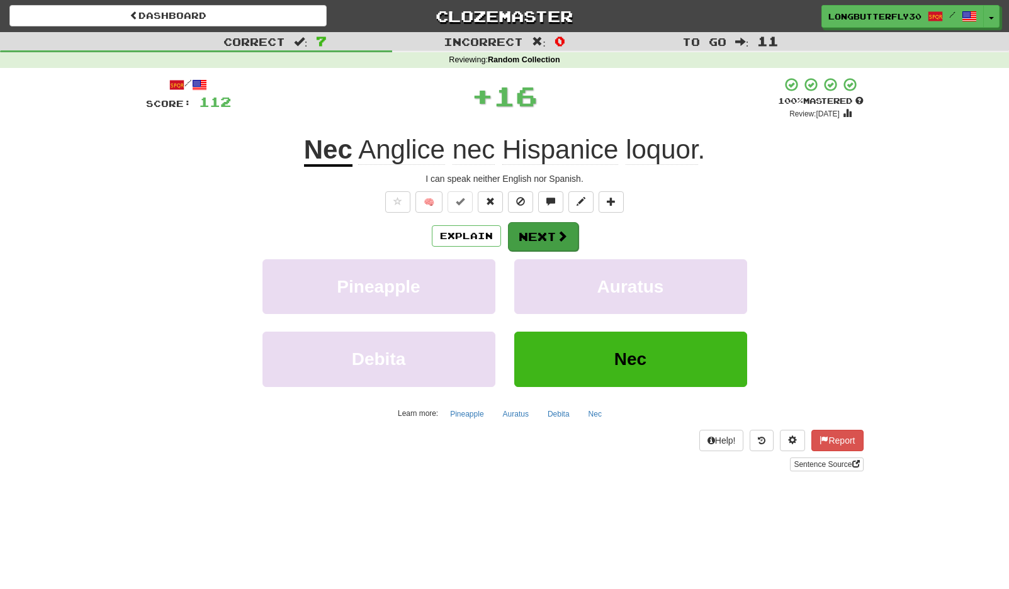
click at [540, 233] on button "Next" at bounding box center [543, 236] width 70 height 29
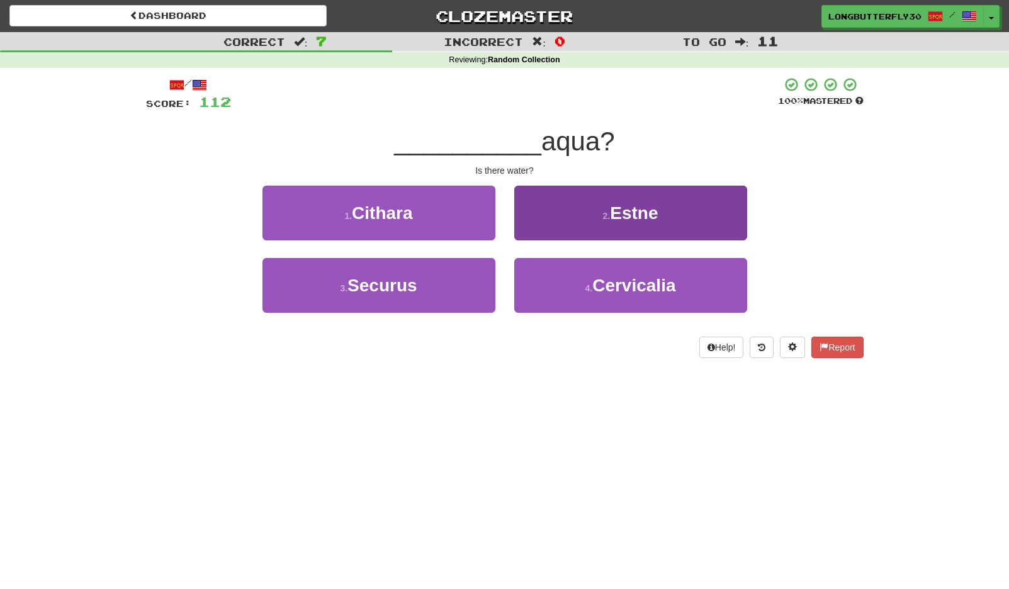
click at [571, 221] on button "2 . Estne" at bounding box center [630, 213] width 233 height 55
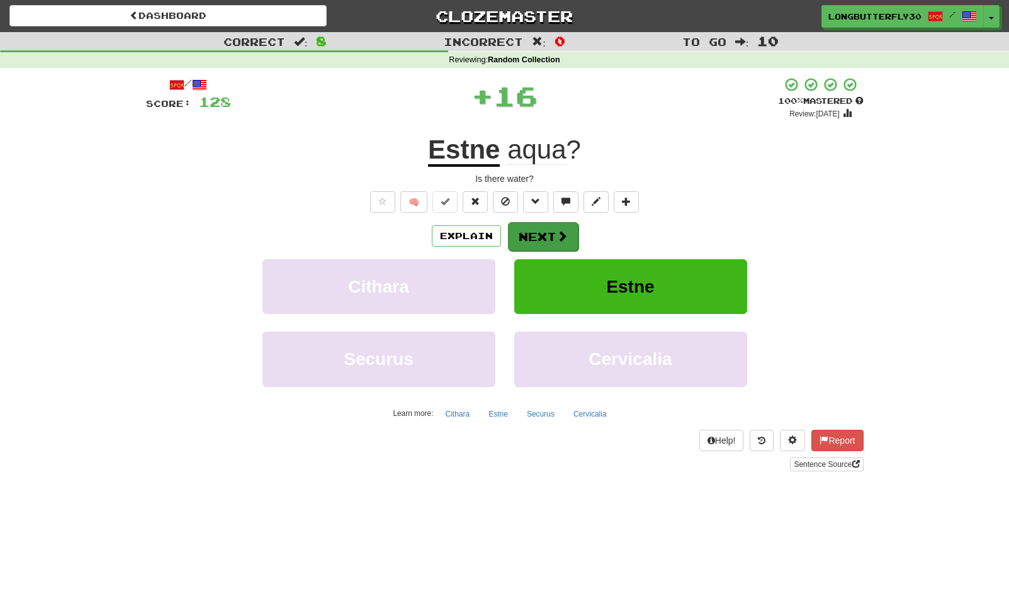
click at [543, 237] on button "Next" at bounding box center [543, 236] width 70 height 29
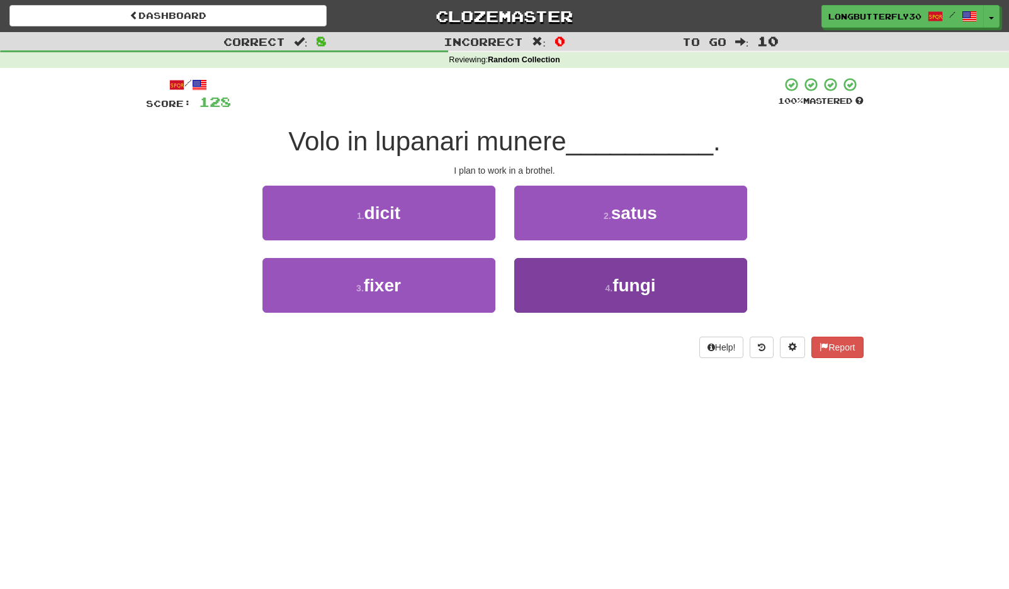
click at [576, 282] on button "4 . fungi" at bounding box center [630, 285] width 233 height 55
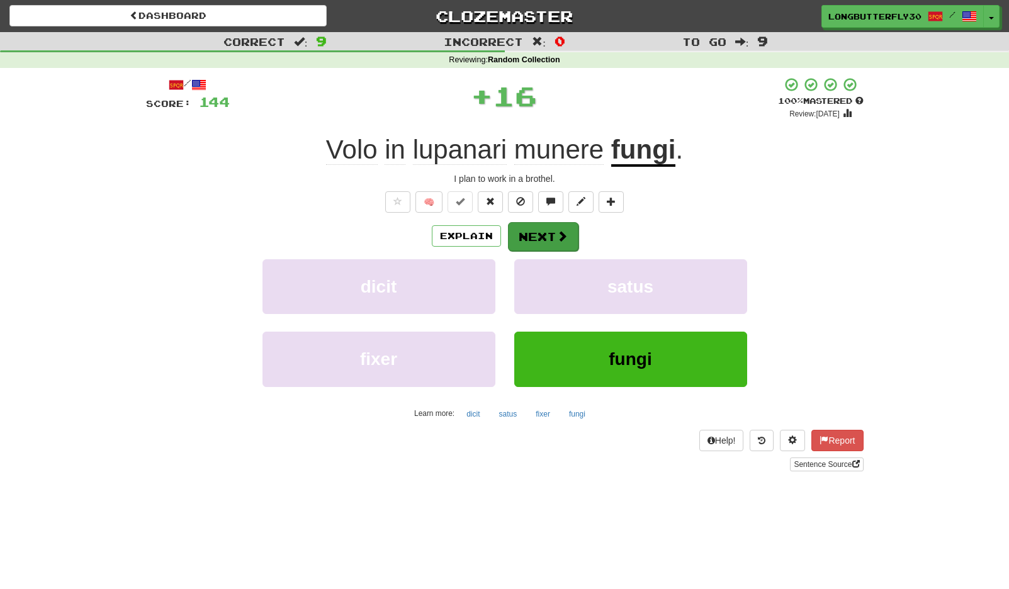
click at [556, 246] on button "Next" at bounding box center [543, 236] width 70 height 29
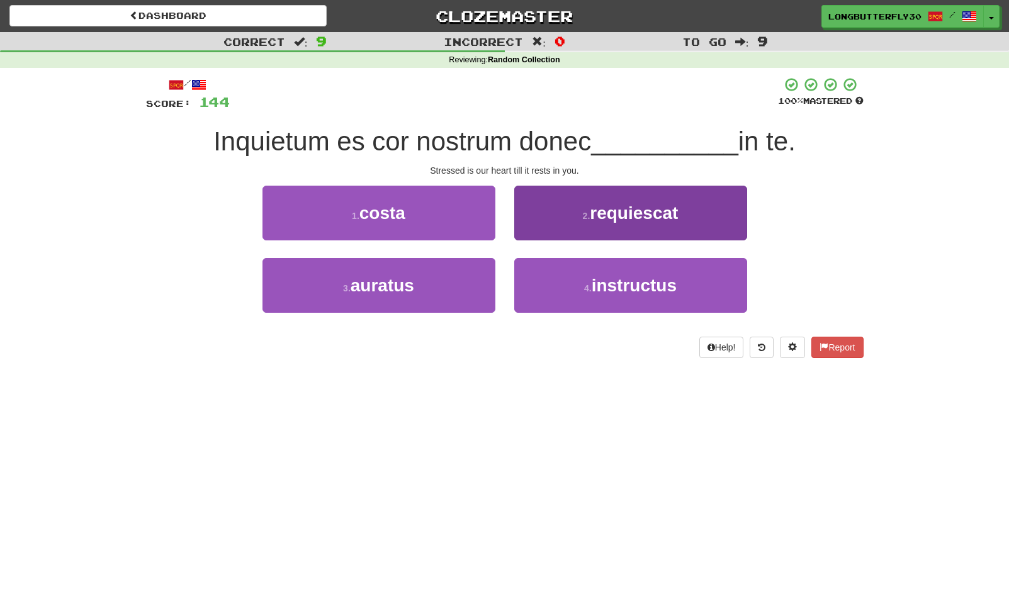
click at [597, 211] on span "requiescat" at bounding box center [634, 213] width 88 height 20
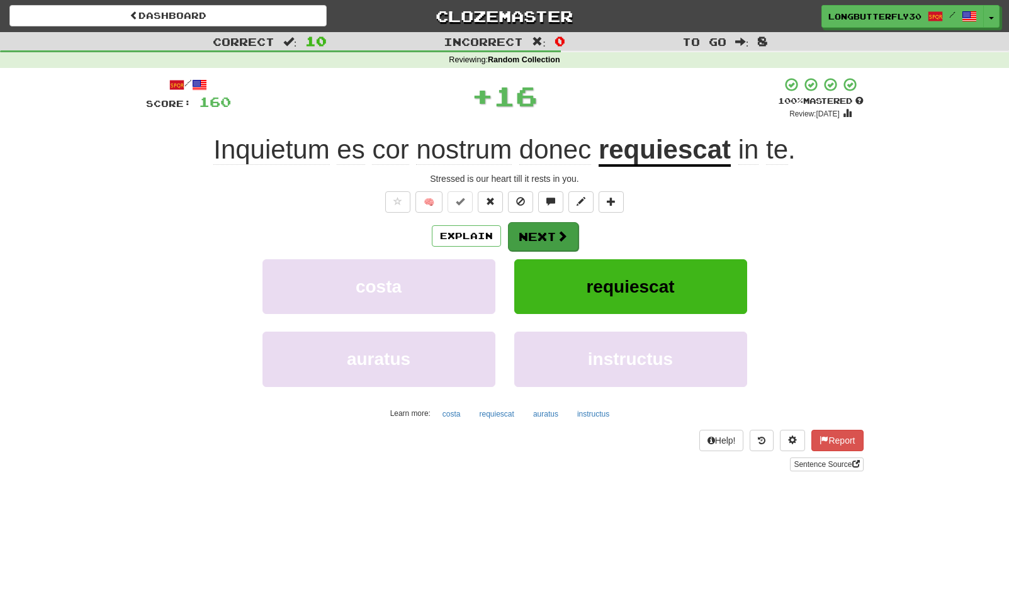
click at [547, 223] on button "Next" at bounding box center [543, 236] width 70 height 29
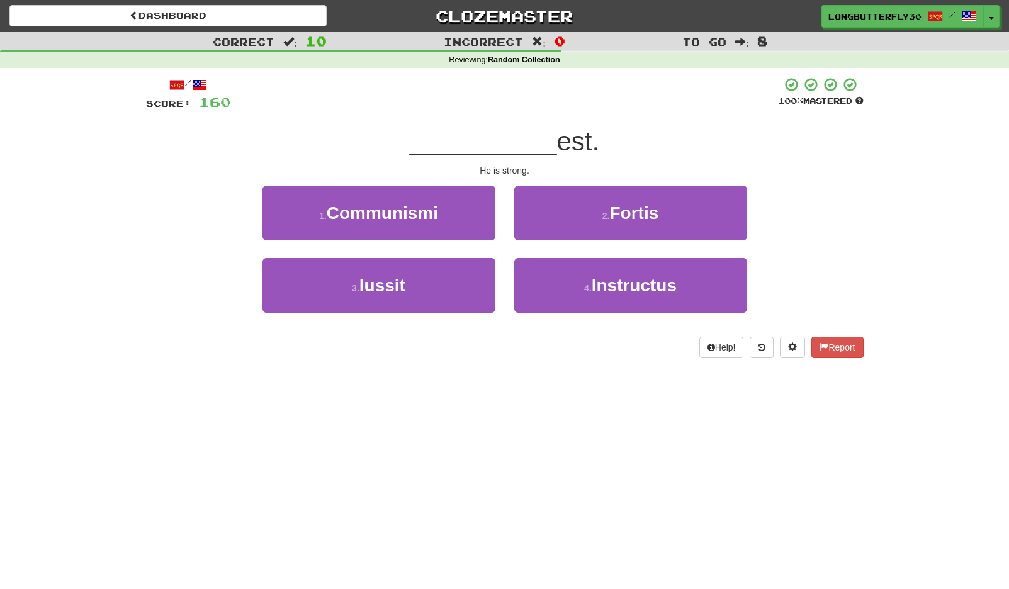
click at [584, 216] on button "2 . Fortis" at bounding box center [630, 213] width 233 height 55
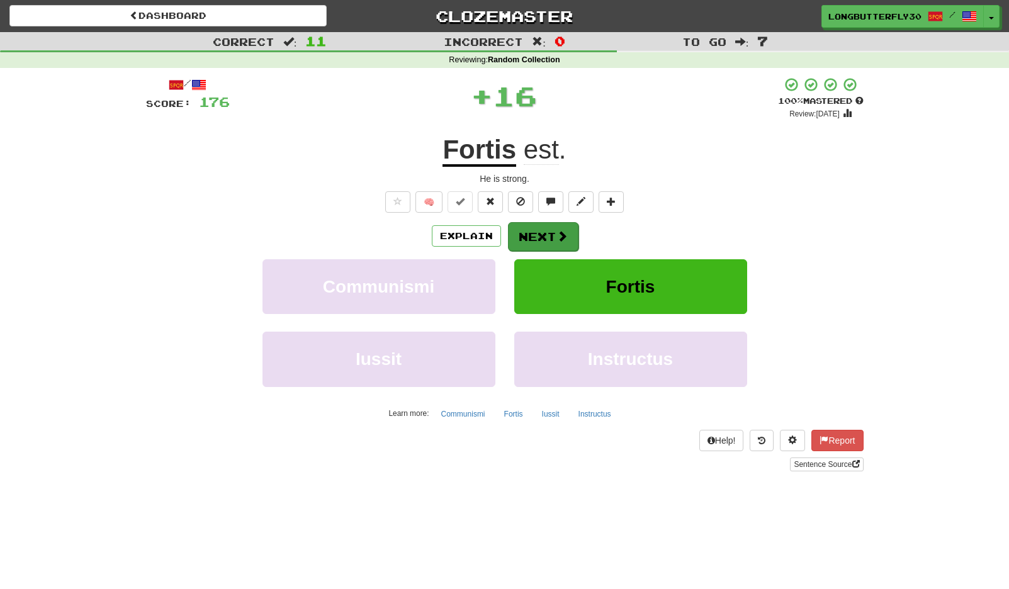
click at [544, 230] on button "Next" at bounding box center [543, 236] width 70 height 29
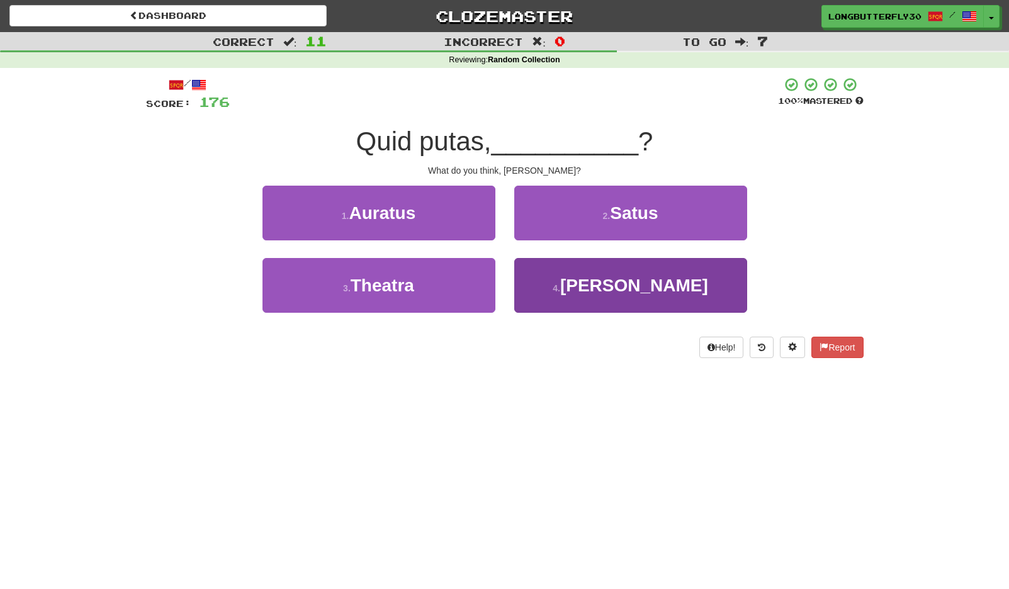
click at [574, 278] on button "4 . Thoma" at bounding box center [630, 285] width 233 height 55
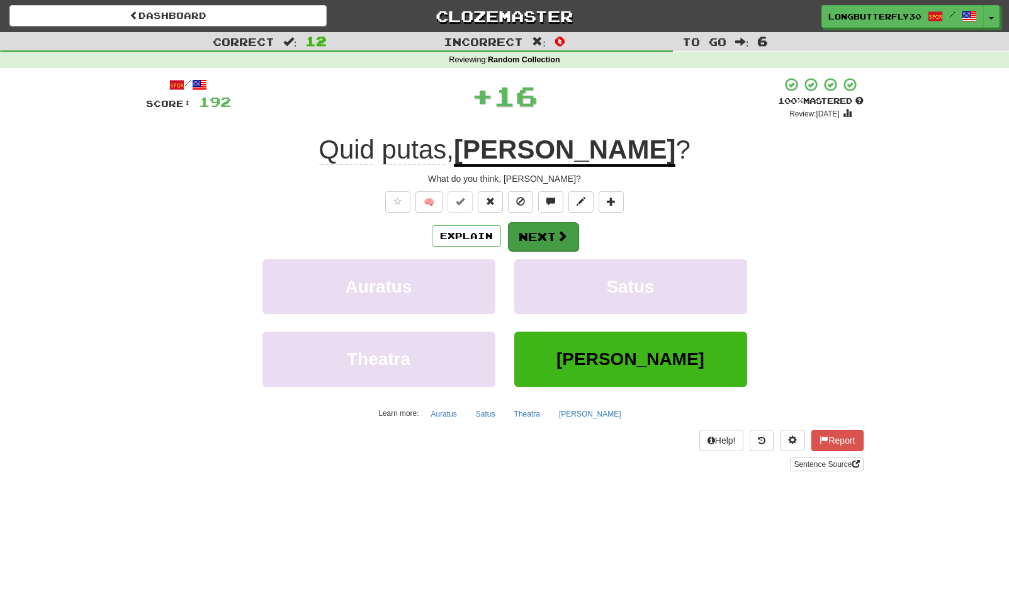
click at [558, 239] on span at bounding box center [561, 235] width 11 height 11
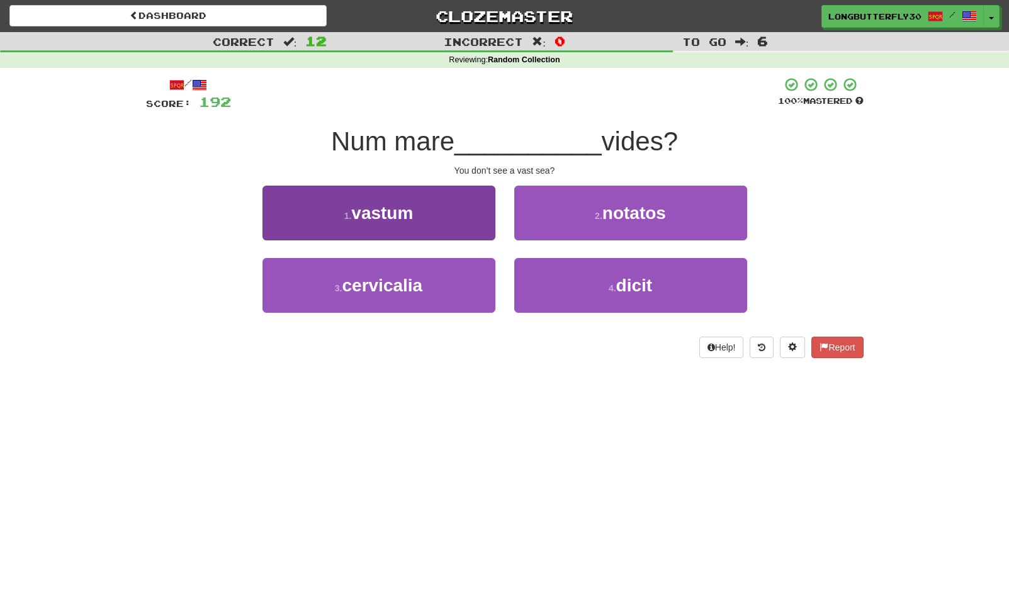
click at [463, 220] on button "1 . vastum" at bounding box center [378, 213] width 233 height 55
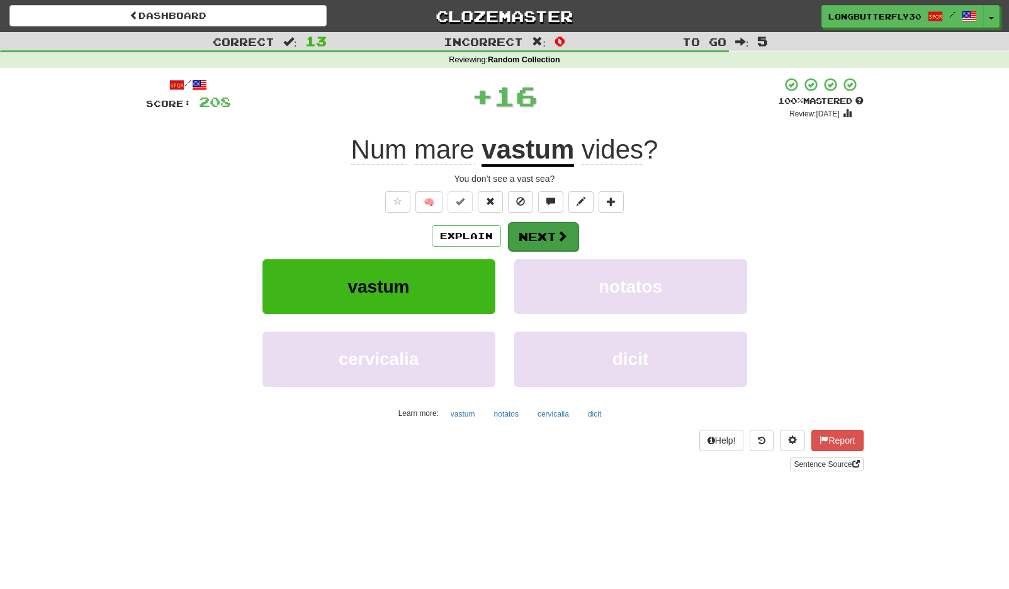
click at [546, 232] on button "Next" at bounding box center [543, 236] width 70 height 29
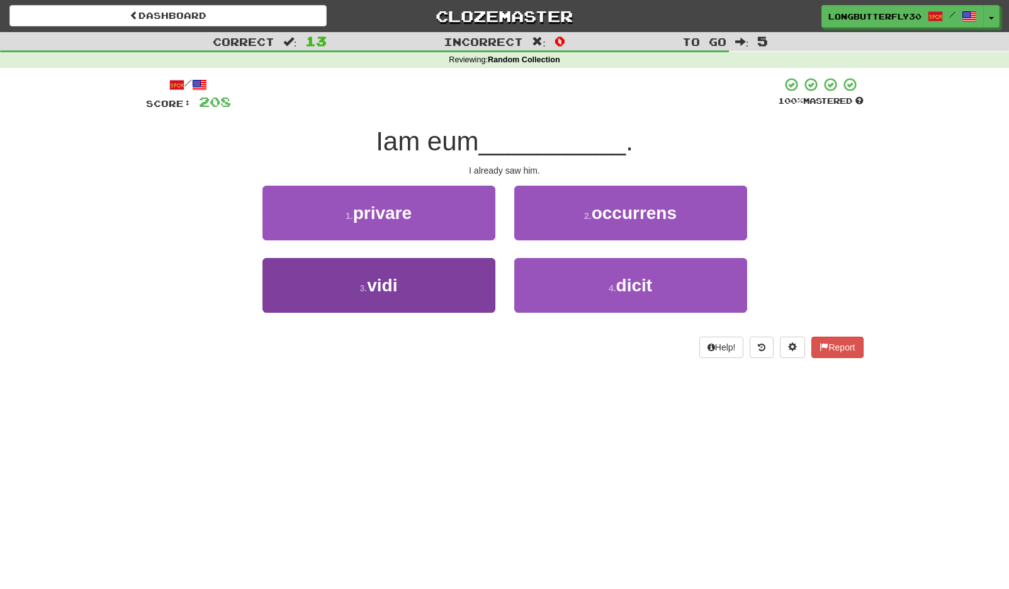
click at [432, 285] on button "3 . vidi" at bounding box center [378, 285] width 233 height 55
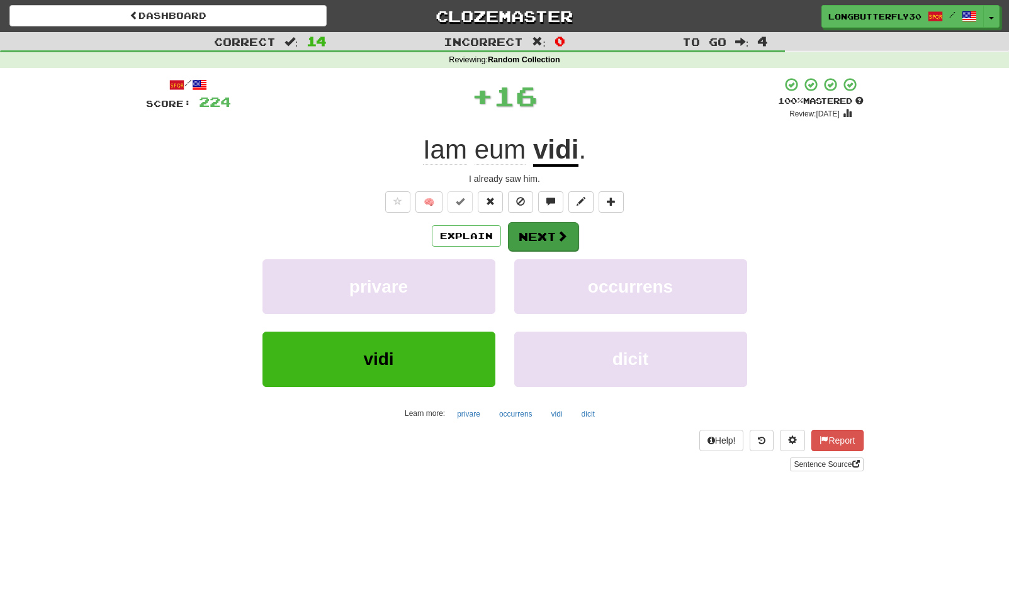
click at [524, 235] on button "Next" at bounding box center [543, 236] width 70 height 29
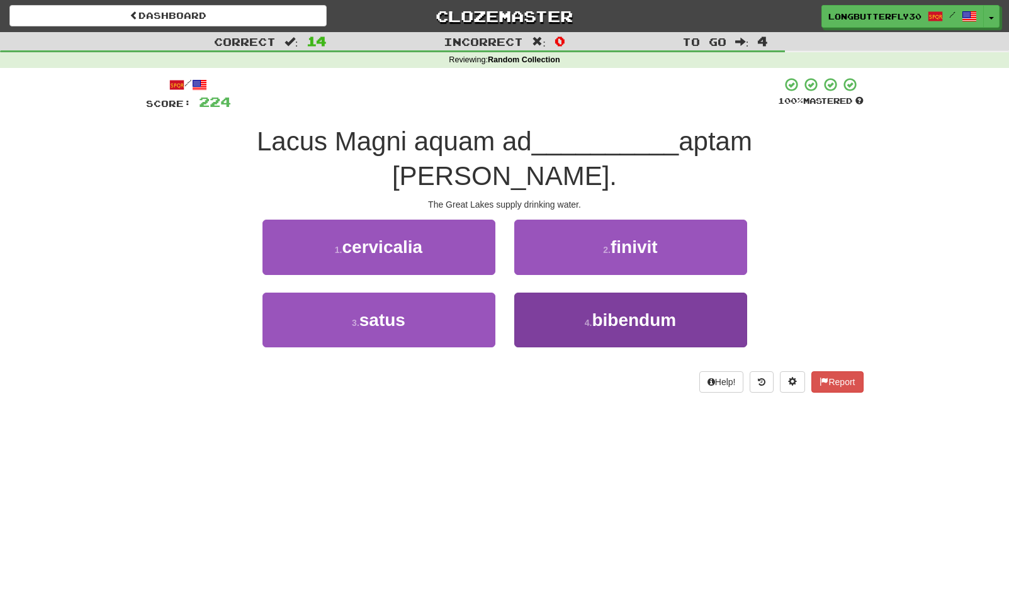
click at [555, 293] on button "4 . bibendum" at bounding box center [630, 320] width 233 height 55
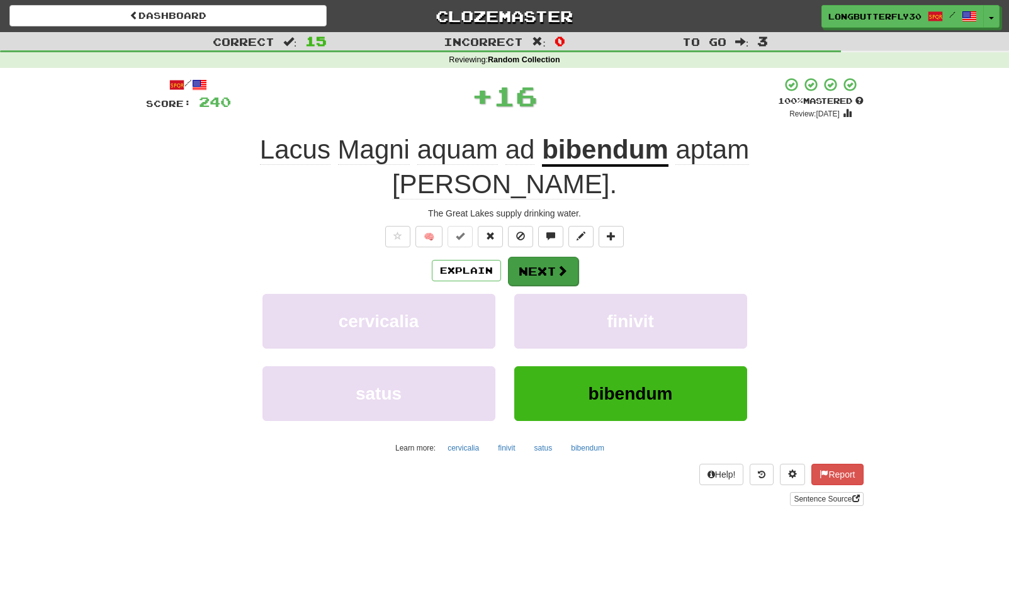
click at [567, 257] on button "Next" at bounding box center [543, 271] width 70 height 29
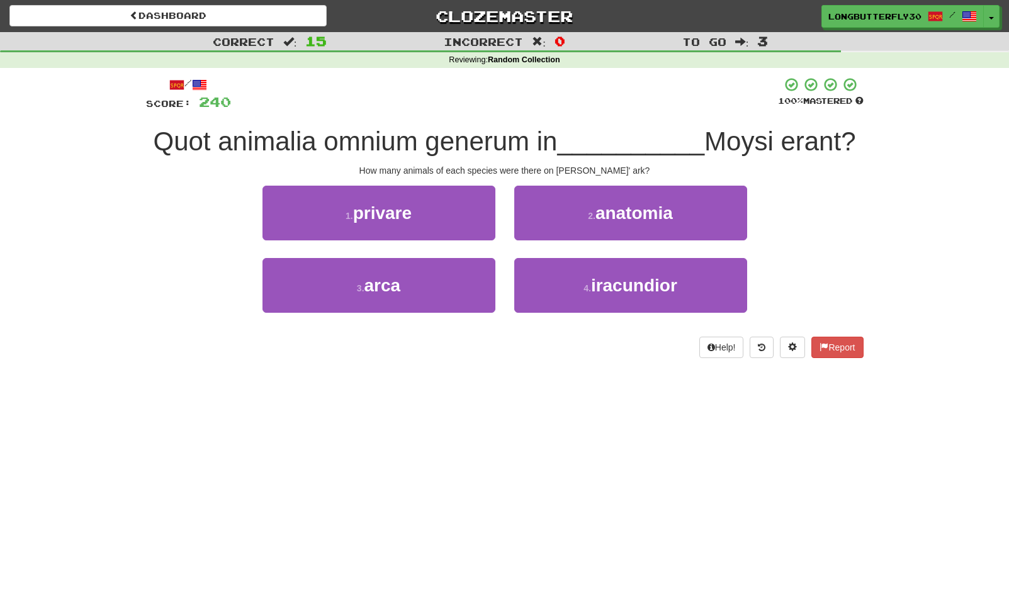
drag, startPoint x: 459, startPoint y: 284, endPoint x: 503, endPoint y: 255, distance: 52.2
click at [459, 284] on button "3 . arca" at bounding box center [378, 285] width 233 height 55
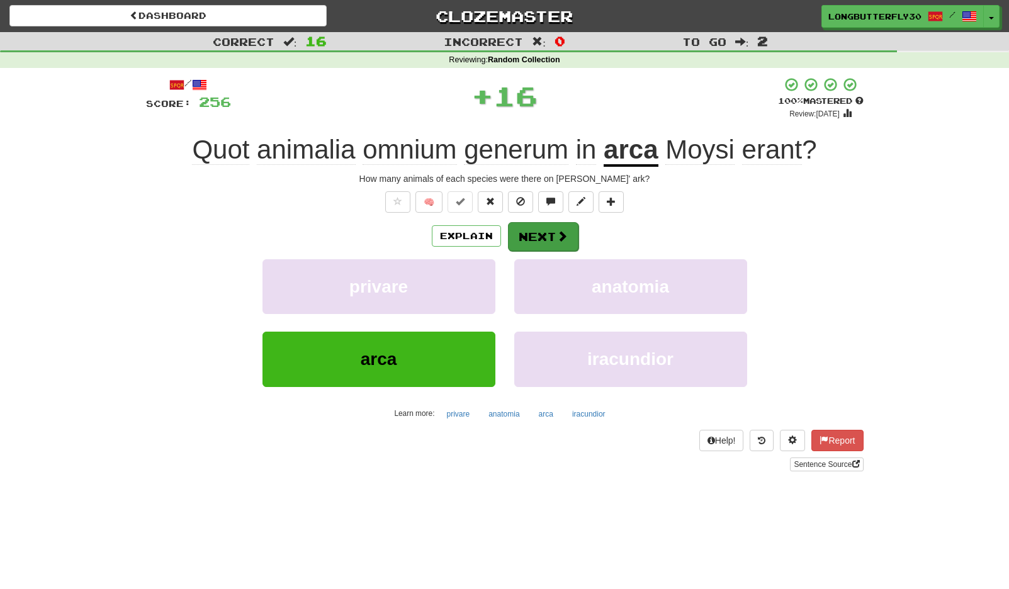
click at [551, 228] on button "Next" at bounding box center [543, 236] width 70 height 29
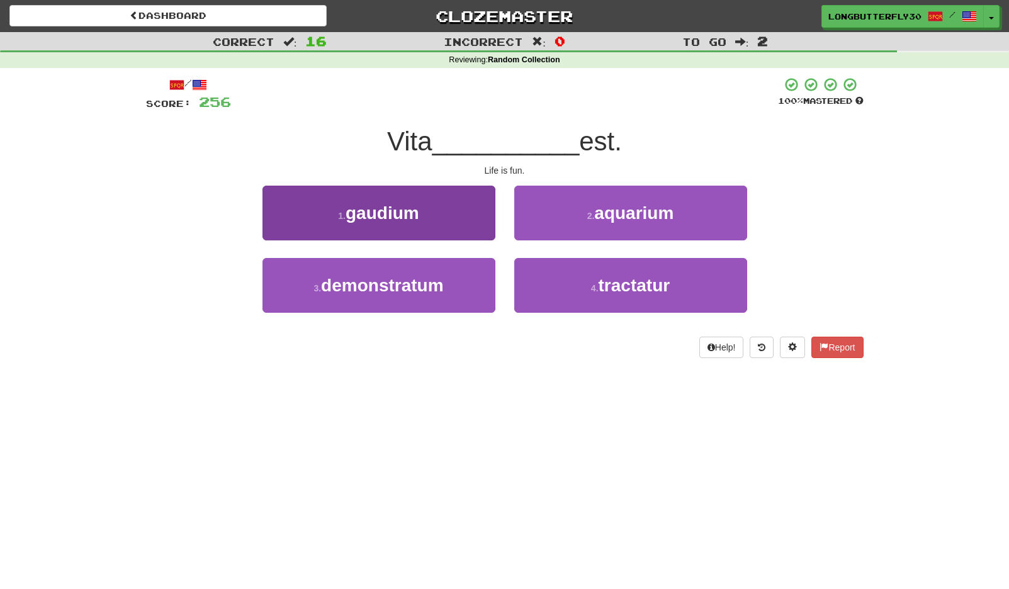
click at [465, 215] on button "1 . gaudium" at bounding box center [378, 213] width 233 height 55
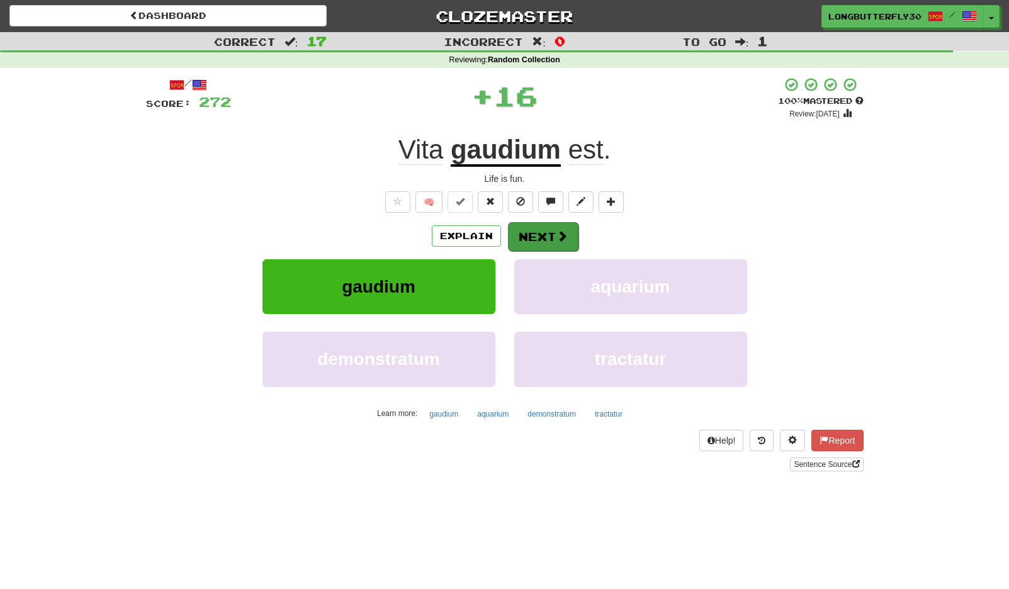
click at [542, 228] on button "Next" at bounding box center [543, 236] width 70 height 29
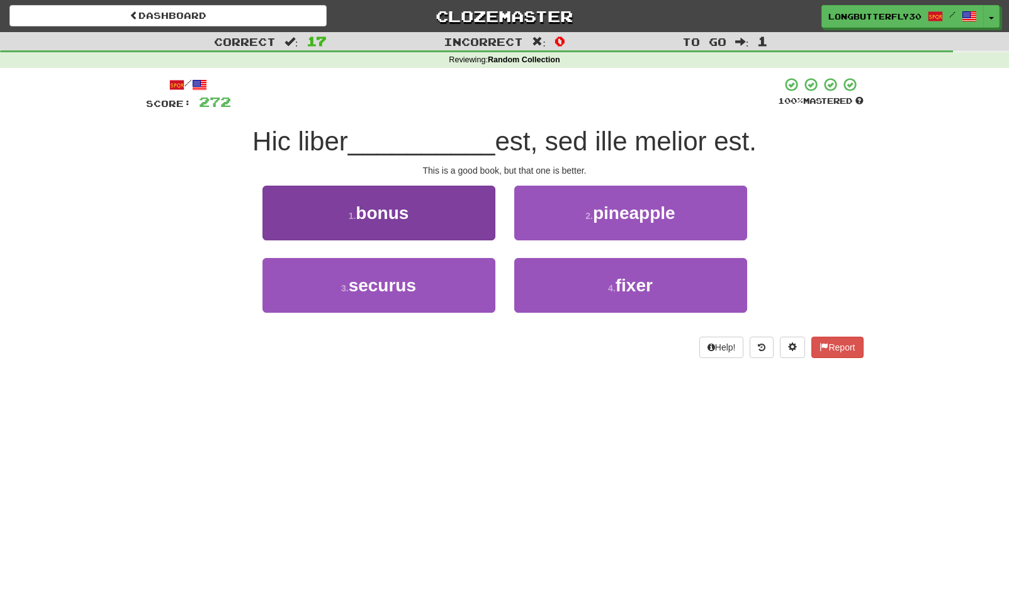
click at [457, 220] on button "1 . bonus" at bounding box center [378, 213] width 233 height 55
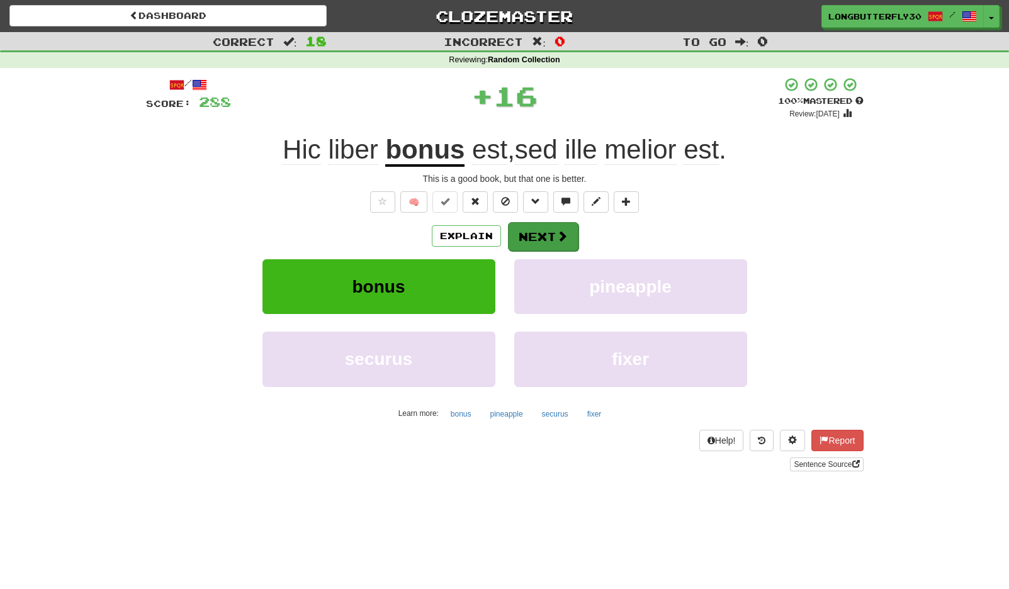
click at [549, 237] on button "Next" at bounding box center [543, 236] width 70 height 29
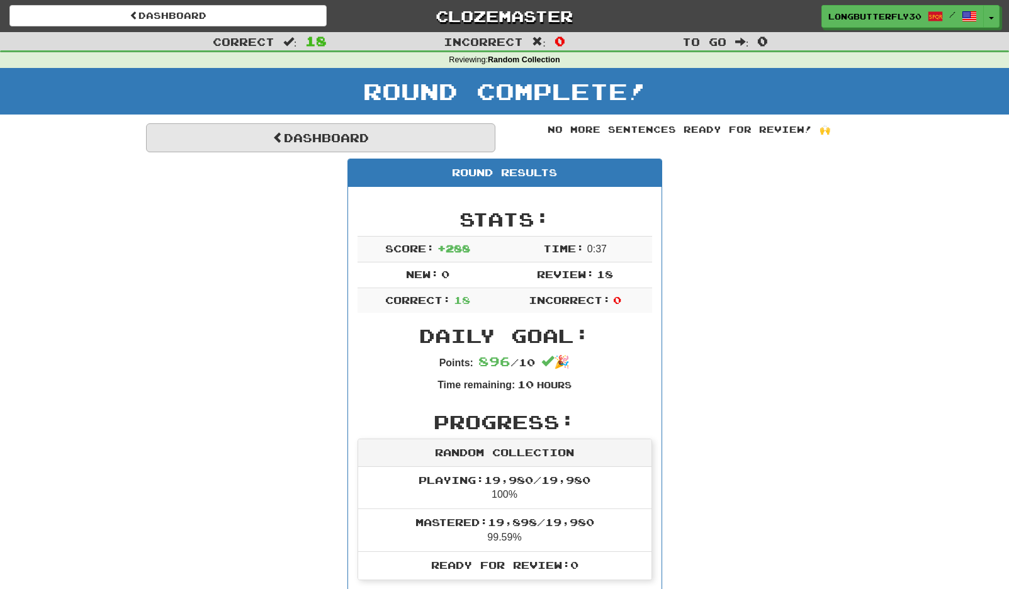
click at [392, 133] on link "Dashboard" at bounding box center [320, 137] width 349 height 29
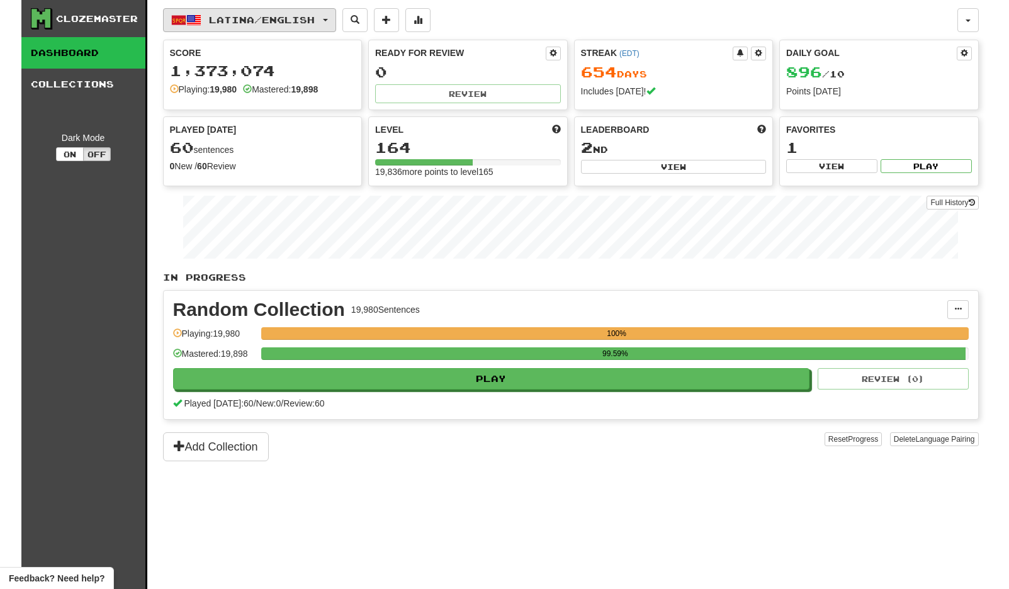
drag, startPoint x: 281, startPoint y: 23, endPoint x: 267, endPoint y: 28, distance: 15.3
click at [281, 23] on span "Latina / English" at bounding box center [262, 19] width 106 height 11
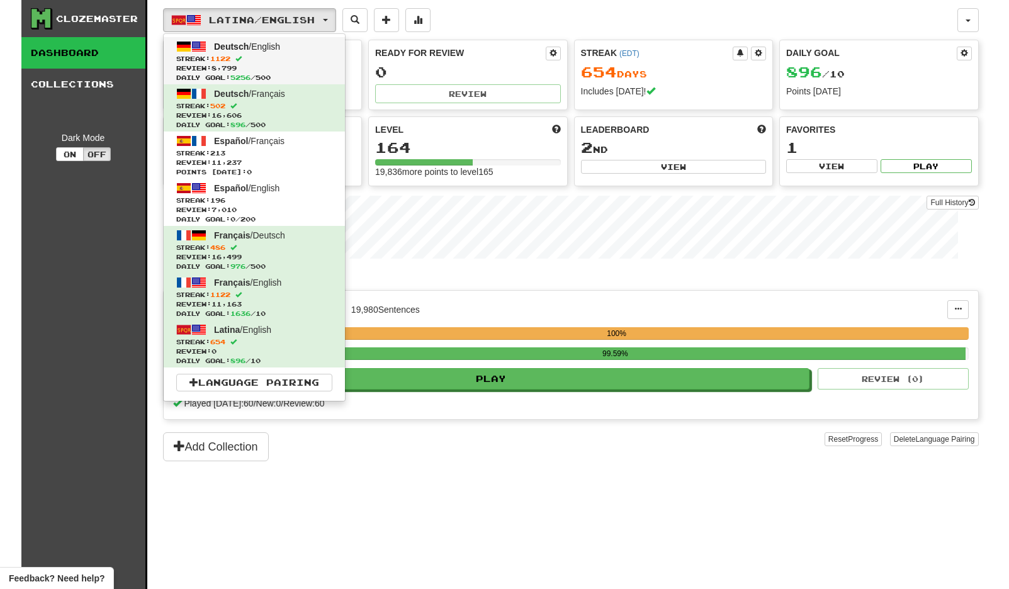
click at [255, 49] on span "Deutsch / English" at bounding box center [247, 47] width 66 height 10
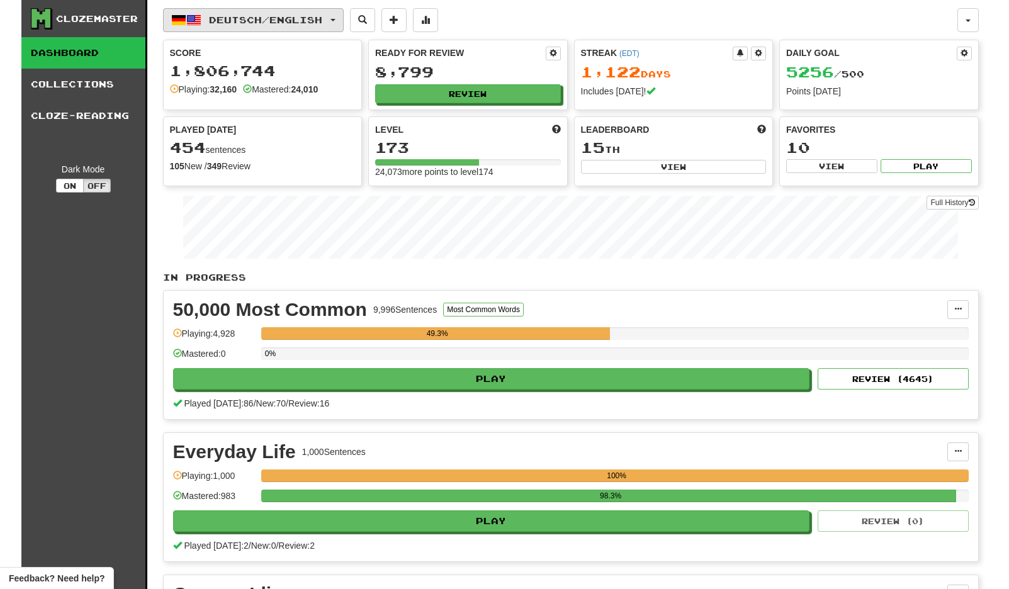
click at [293, 25] on button "Deutsch / English" at bounding box center [253, 20] width 181 height 24
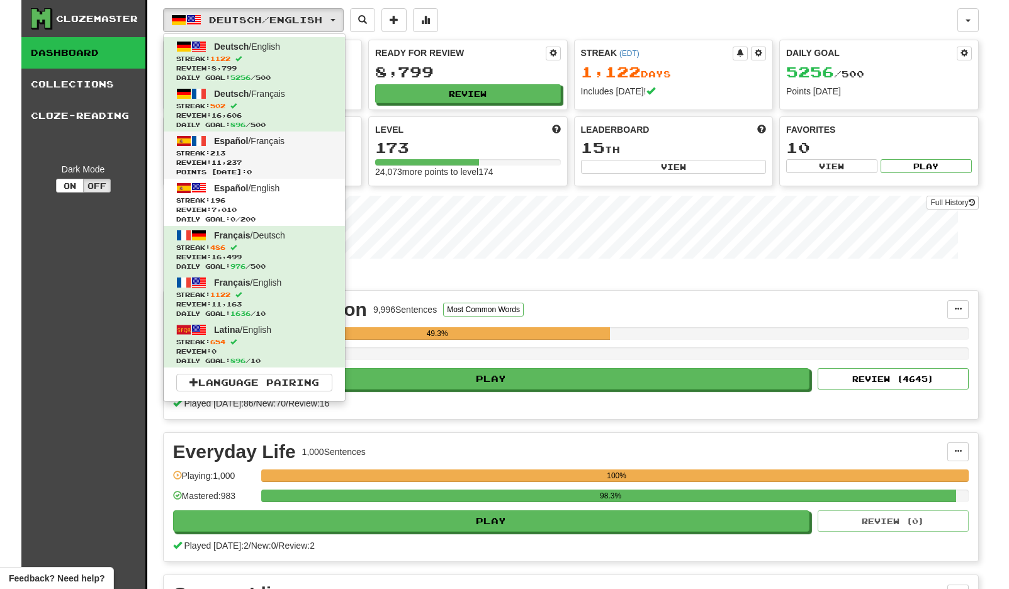
click at [275, 152] on span "Streak: 213" at bounding box center [254, 152] width 156 height 9
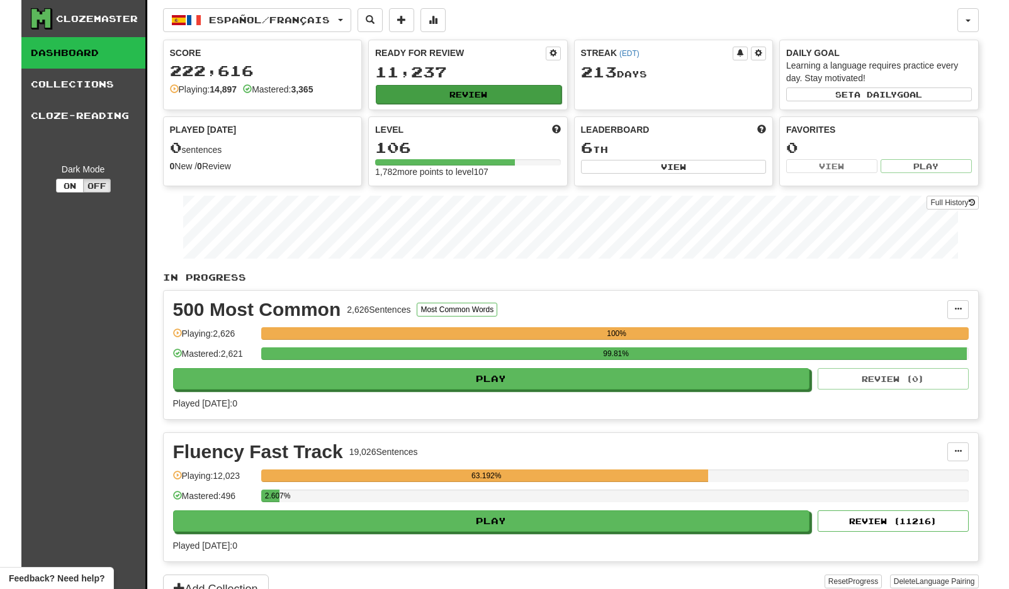
click at [520, 99] on button "Review" at bounding box center [469, 94] width 186 height 19
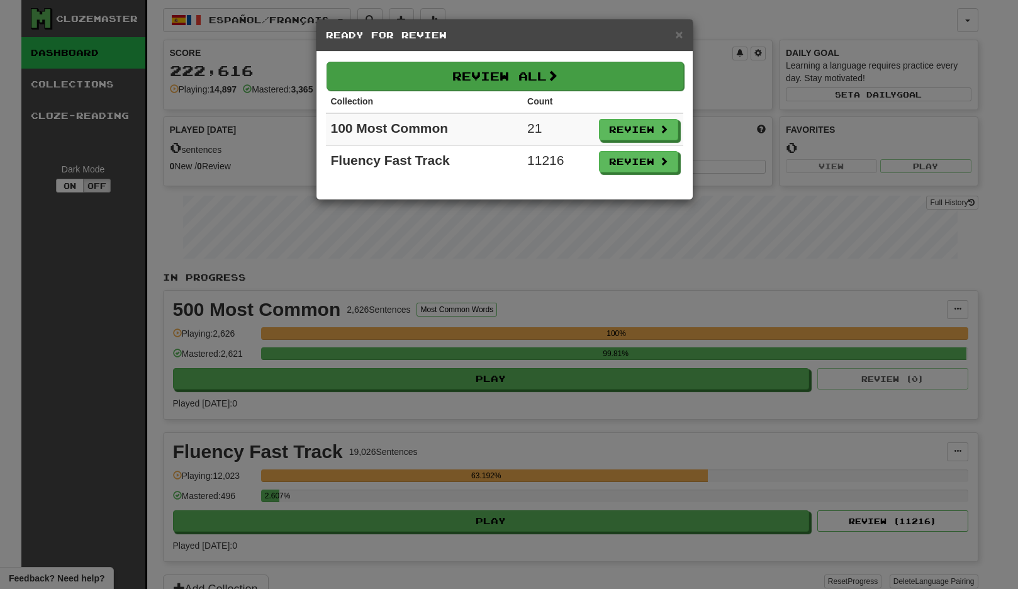
click at [595, 72] on button "Review All" at bounding box center [505, 76] width 357 height 29
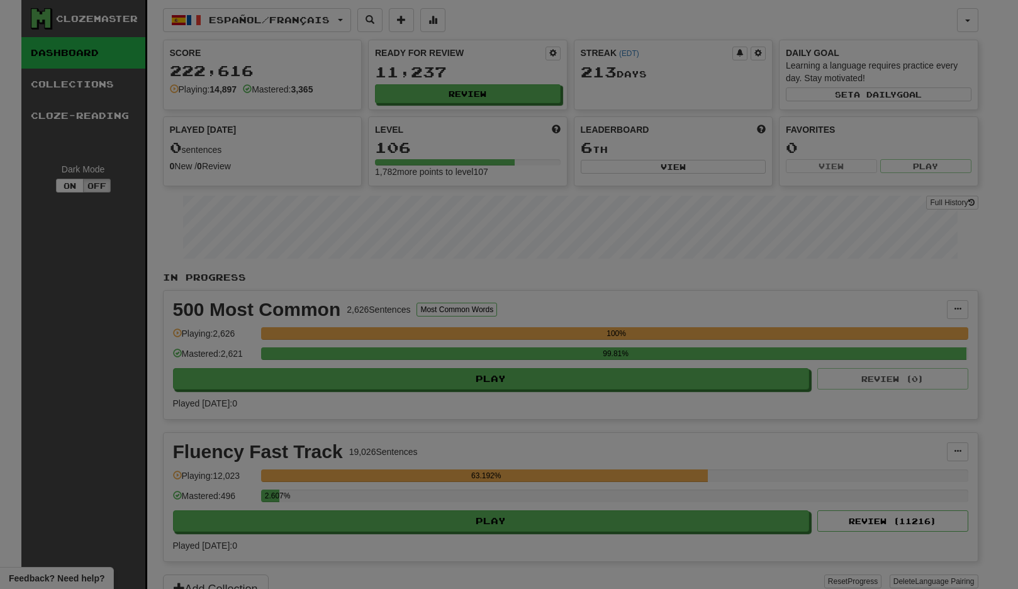
select select "**"
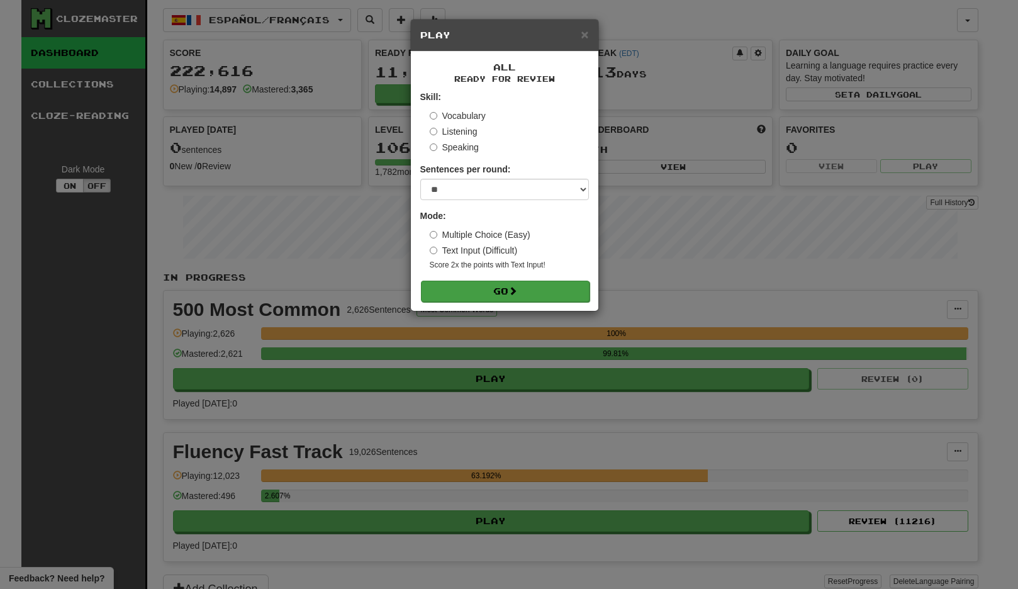
click at [503, 289] on button "Go" at bounding box center [505, 291] width 169 height 21
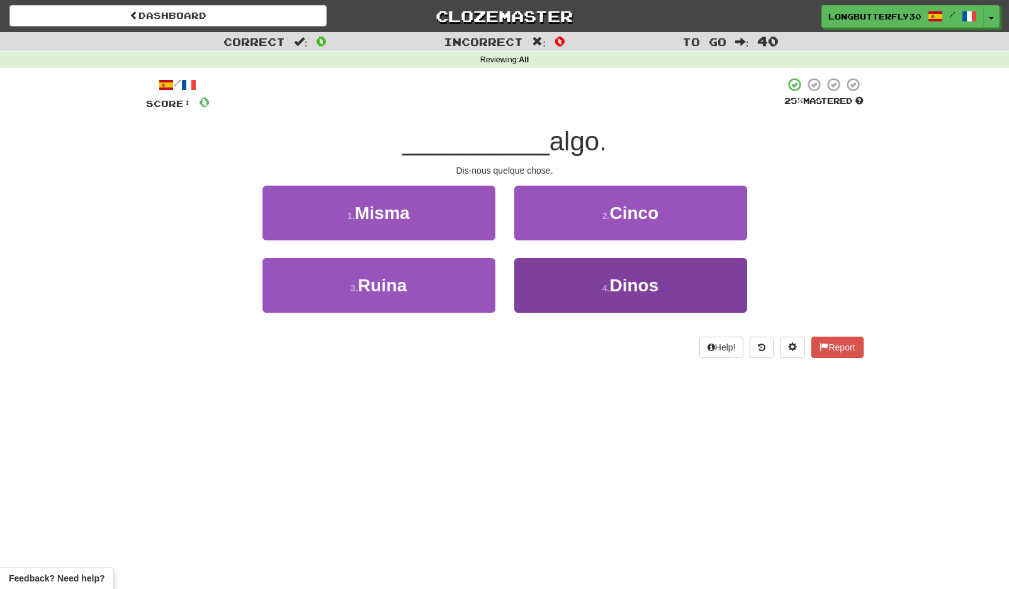
click at [637, 282] on span "Dinos" at bounding box center [633, 286] width 49 height 20
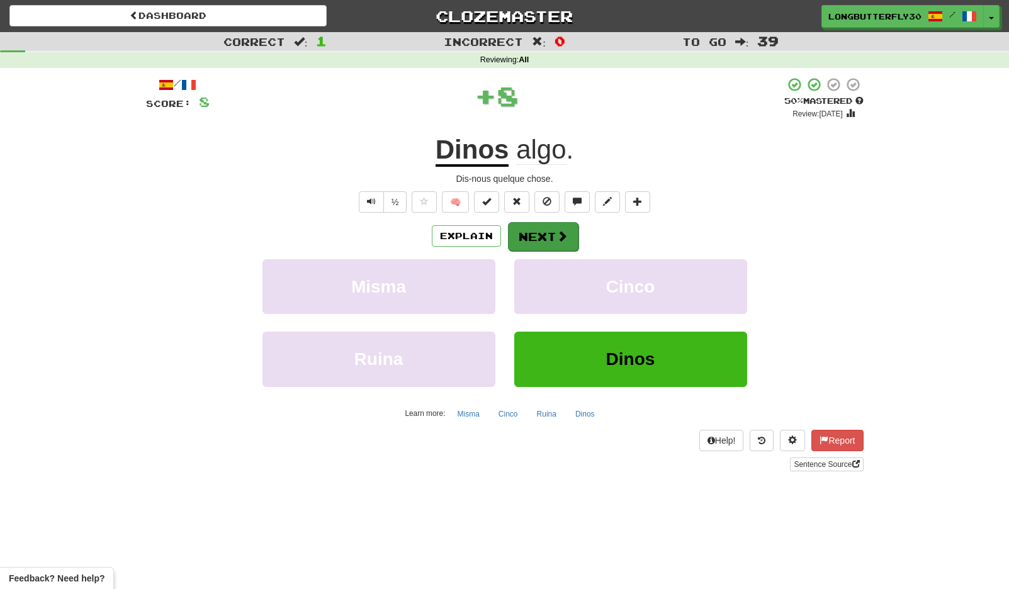
click at [550, 242] on button "Next" at bounding box center [543, 236] width 70 height 29
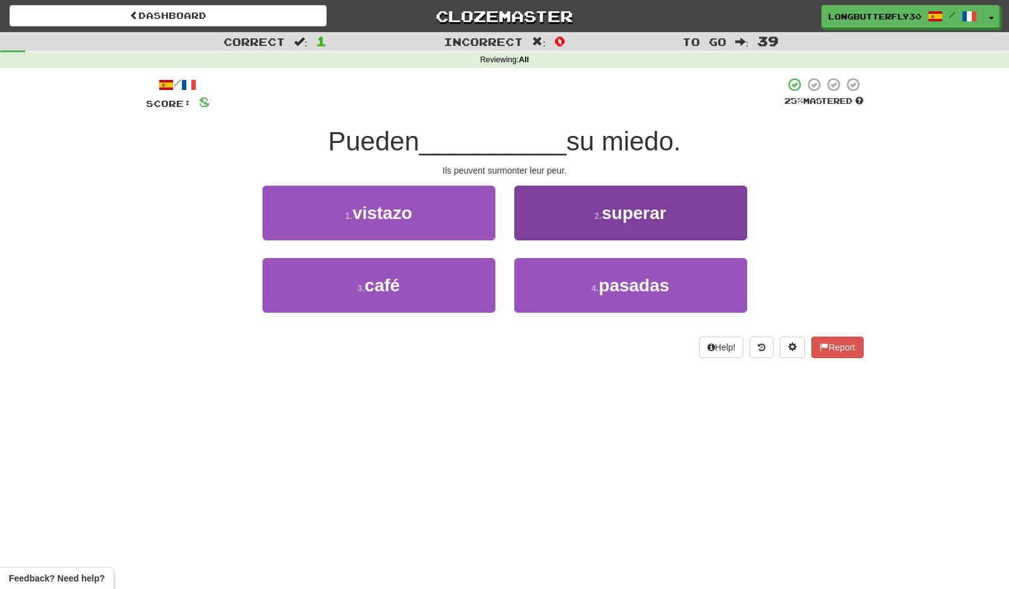
click at [621, 219] on span "superar" at bounding box center [633, 213] width 65 height 20
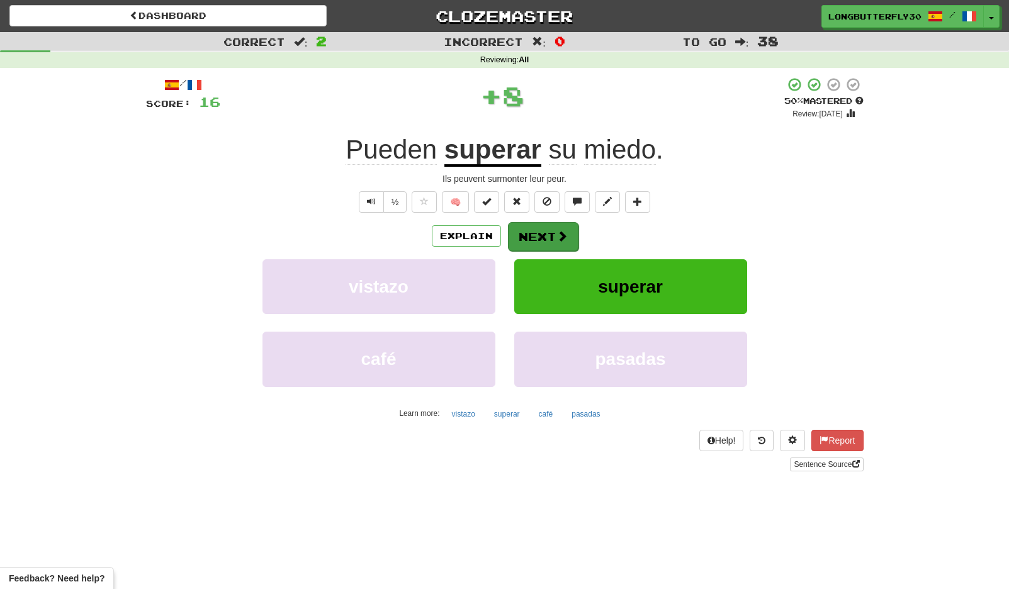
click at [539, 230] on button "Next" at bounding box center [543, 236] width 70 height 29
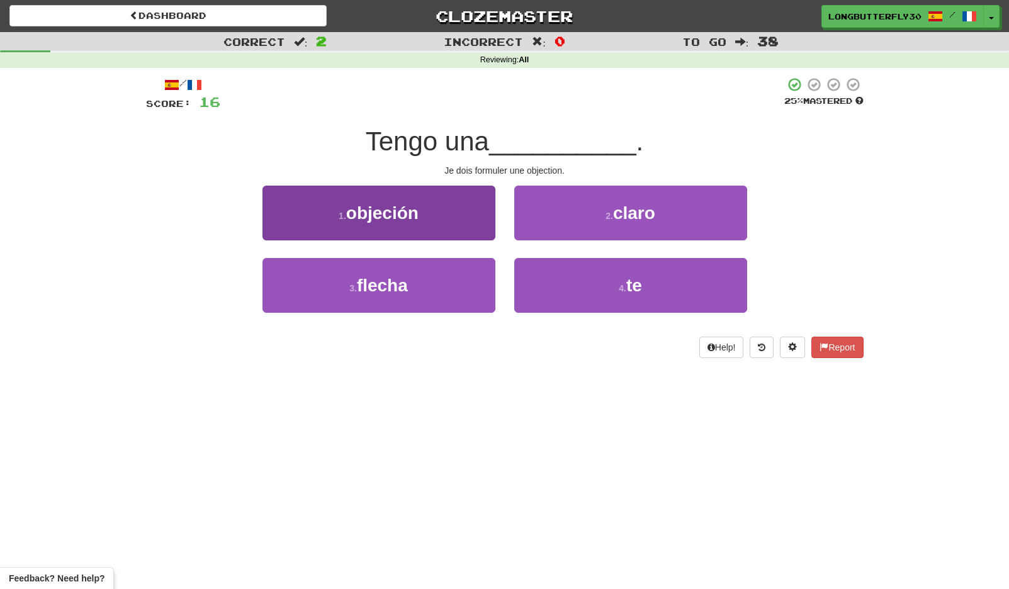
click at [435, 205] on button "1 . objeción" at bounding box center [378, 213] width 233 height 55
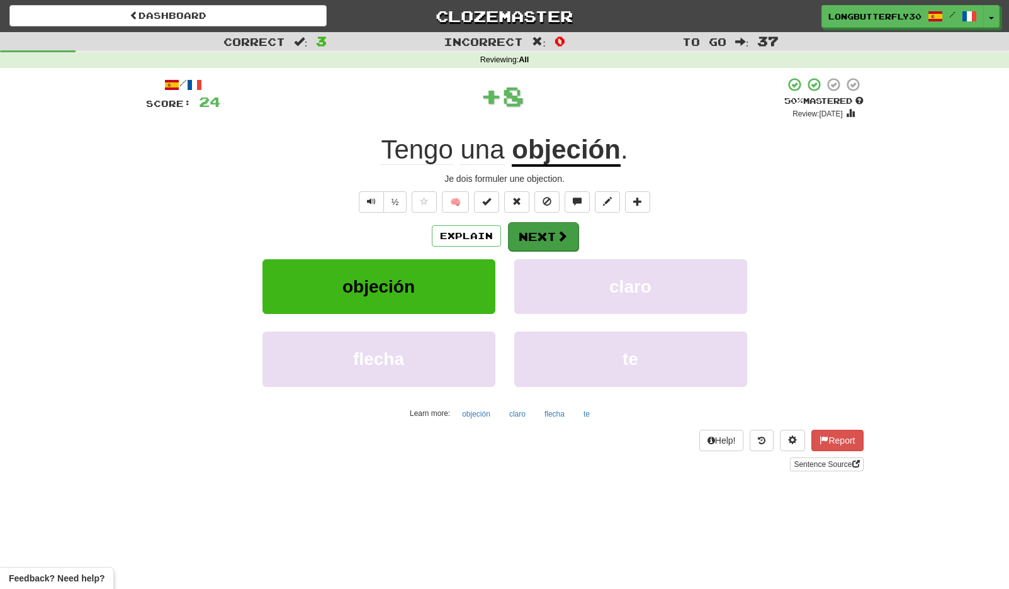
click at [562, 233] on span at bounding box center [561, 235] width 11 height 11
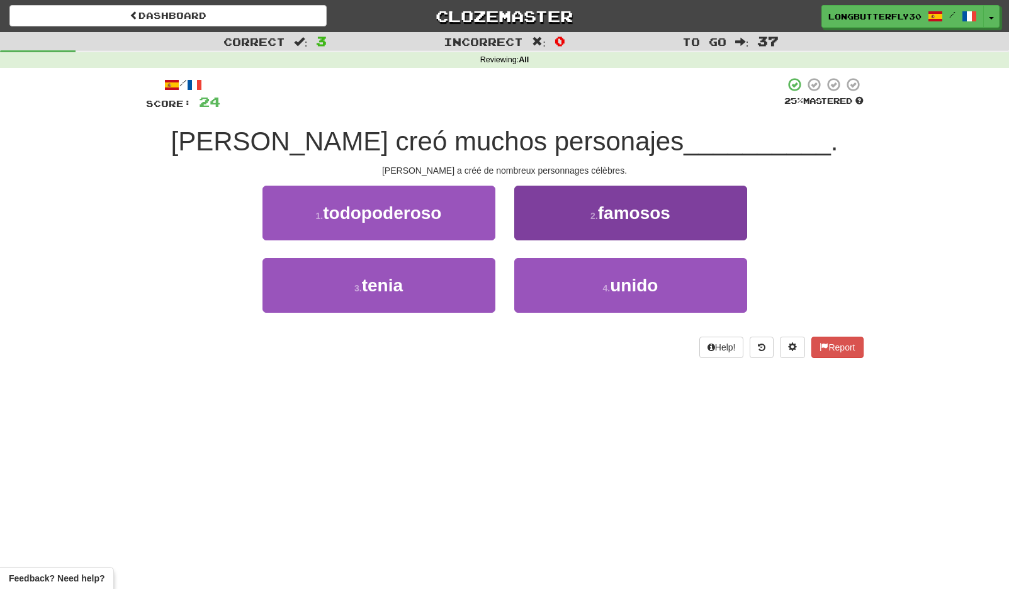
click at [653, 216] on span "famosos" at bounding box center [634, 213] width 72 height 20
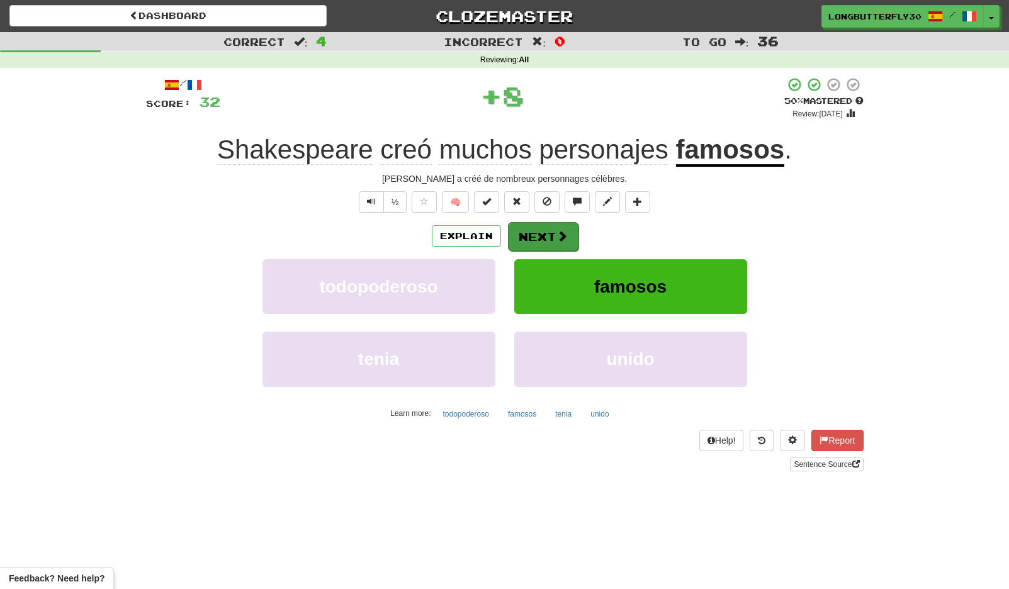
click at [549, 233] on button "Next" at bounding box center [543, 236] width 70 height 29
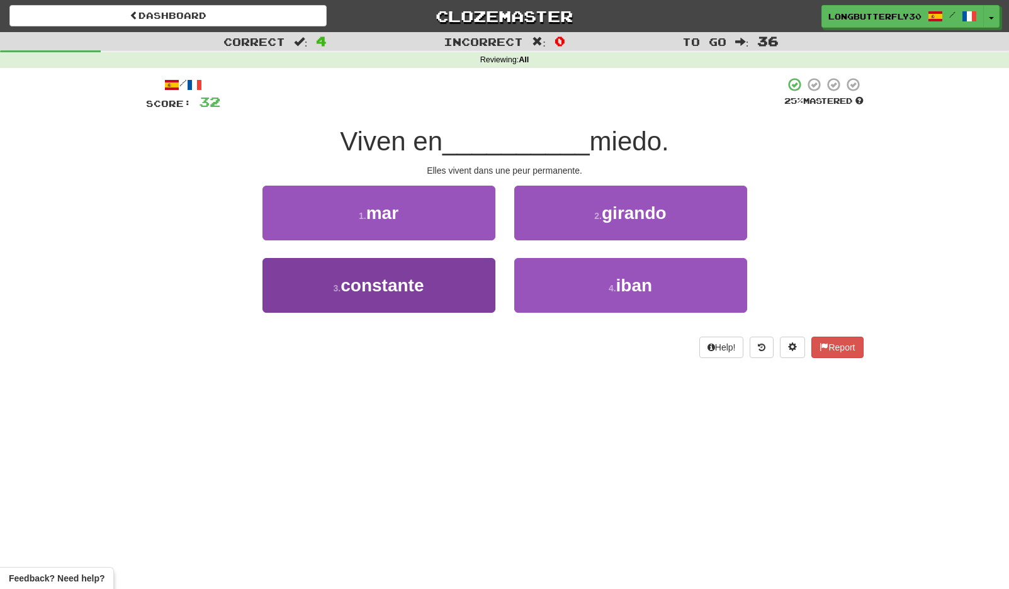
click at [467, 286] on button "3 . constante" at bounding box center [378, 285] width 233 height 55
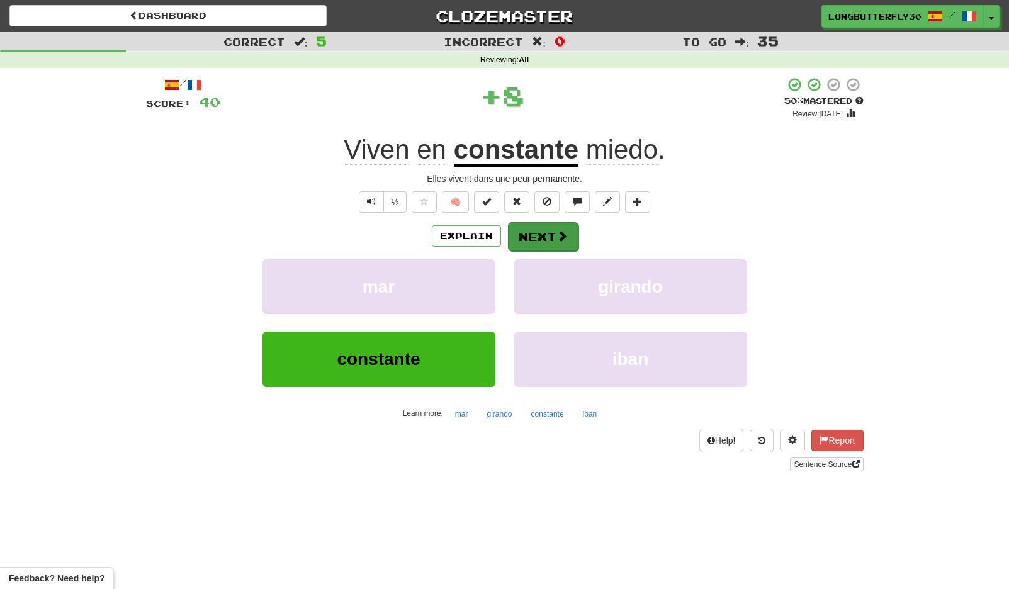
click at [534, 238] on button "Next" at bounding box center [543, 236] width 70 height 29
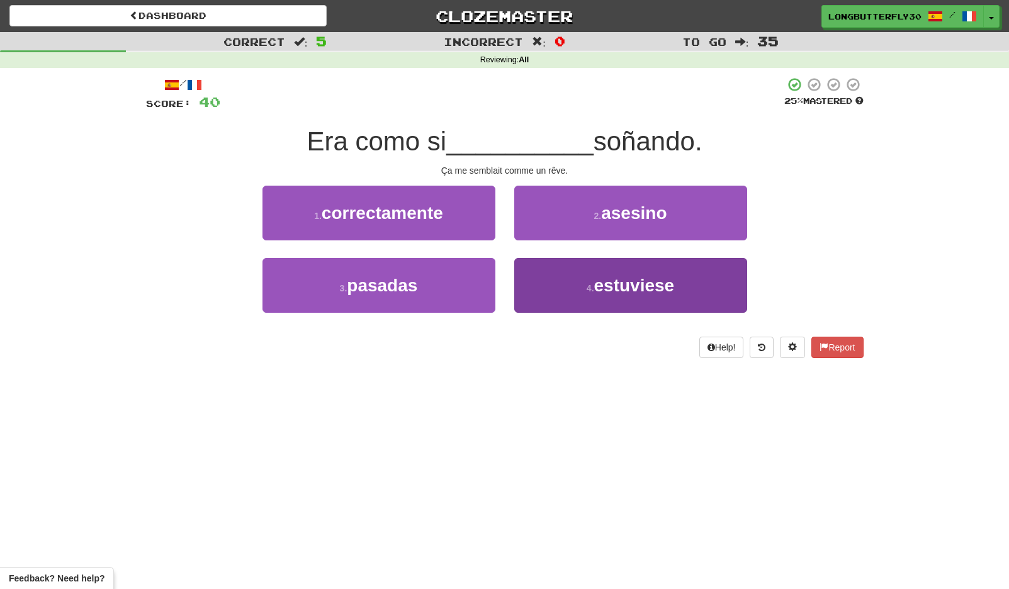
click at [608, 281] on span "estuviese" at bounding box center [634, 286] width 81 height 20
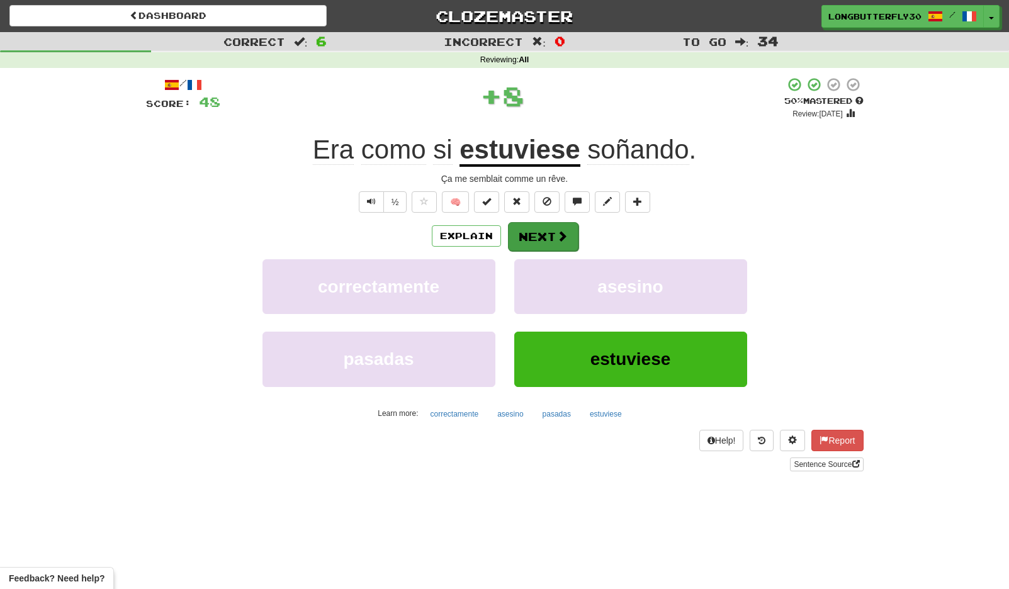
click at [558, 243] on button "Next" at bounding box center [543, 236] width 70 height 29
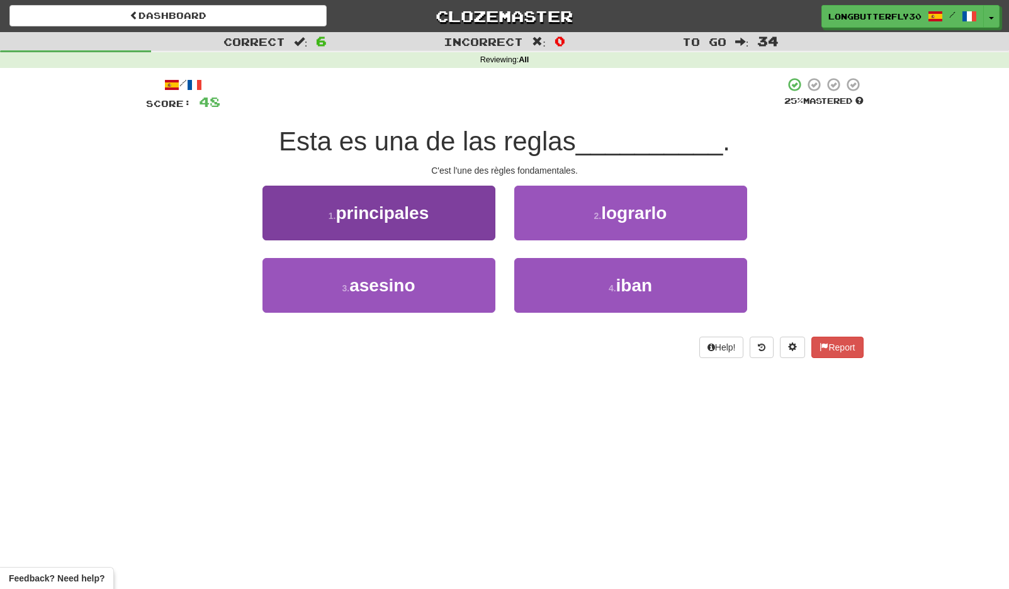
click at [478, 210] on button "1 . principales" at bounding box center [378, 213] width 233 height 55
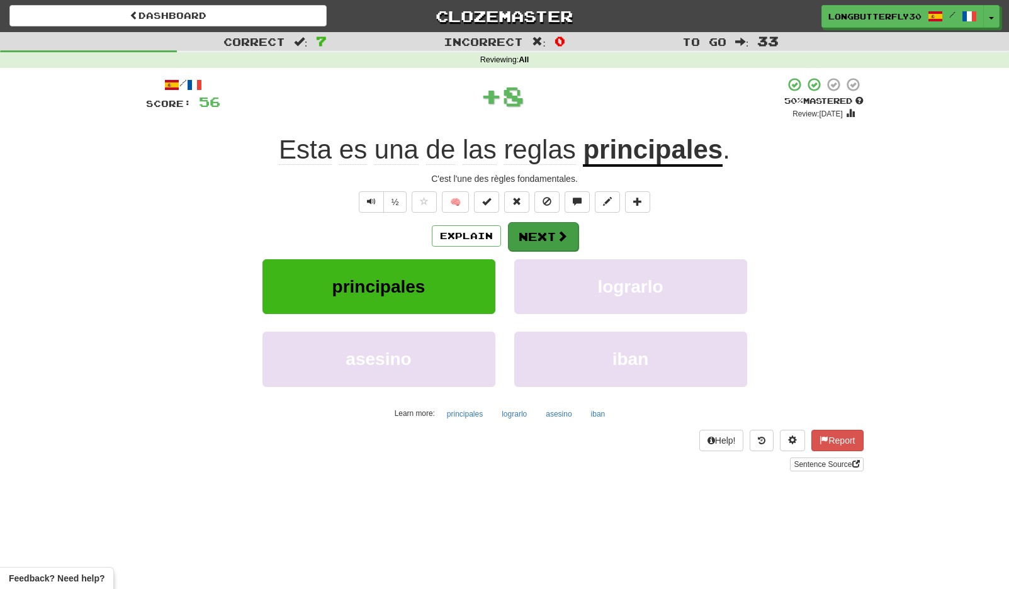
click at [563, 233] on span at bounding box center [561, 235] width 11 height 11
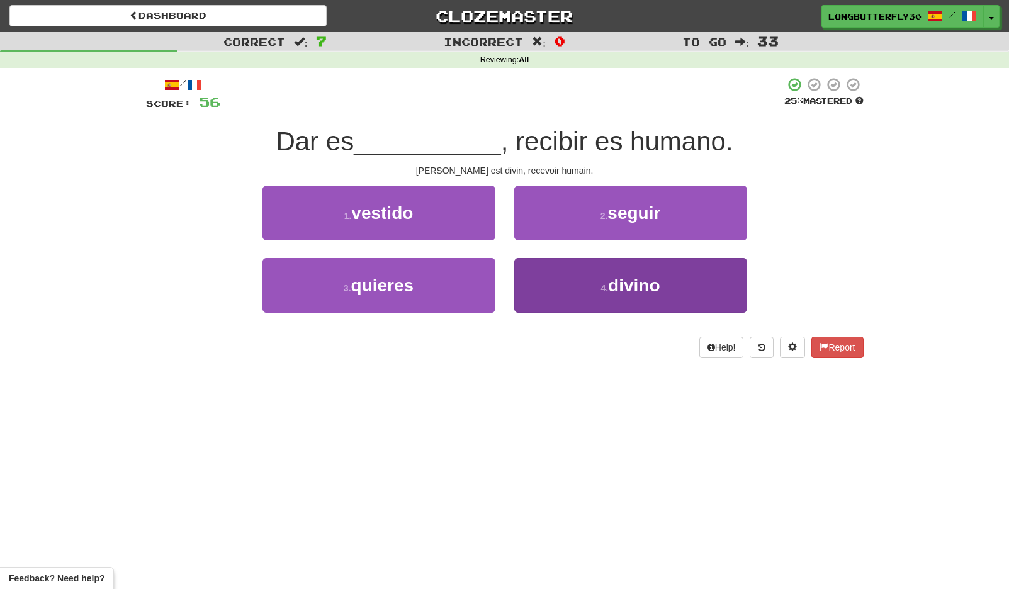
click at [564, 285] on button "4 . divino" at bounding box center [630, 285] width 233 height 55
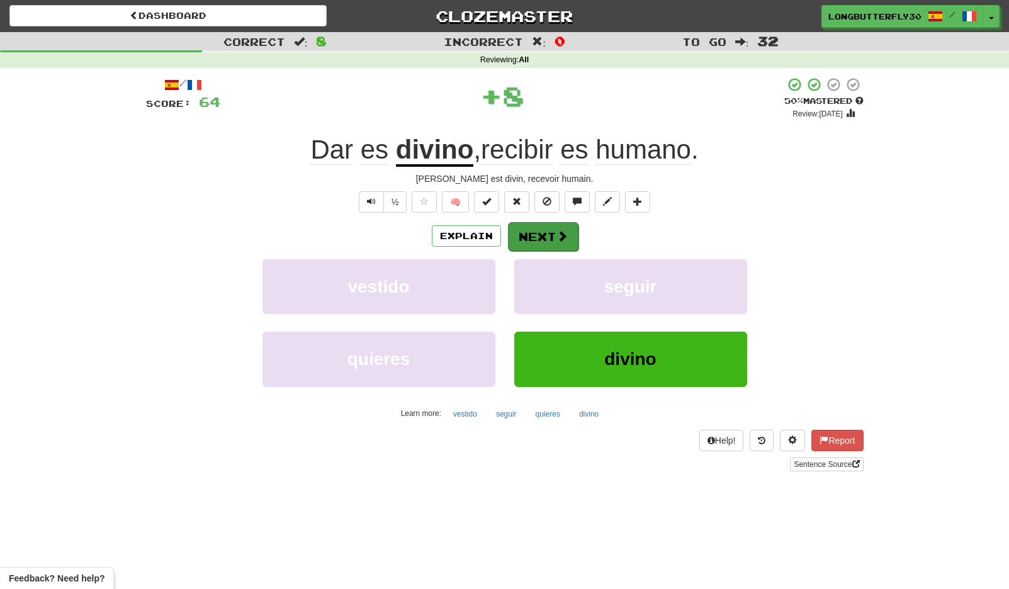
click at [552, 229] on button "Next" at bounding box center [543, 236] width 70 height 29
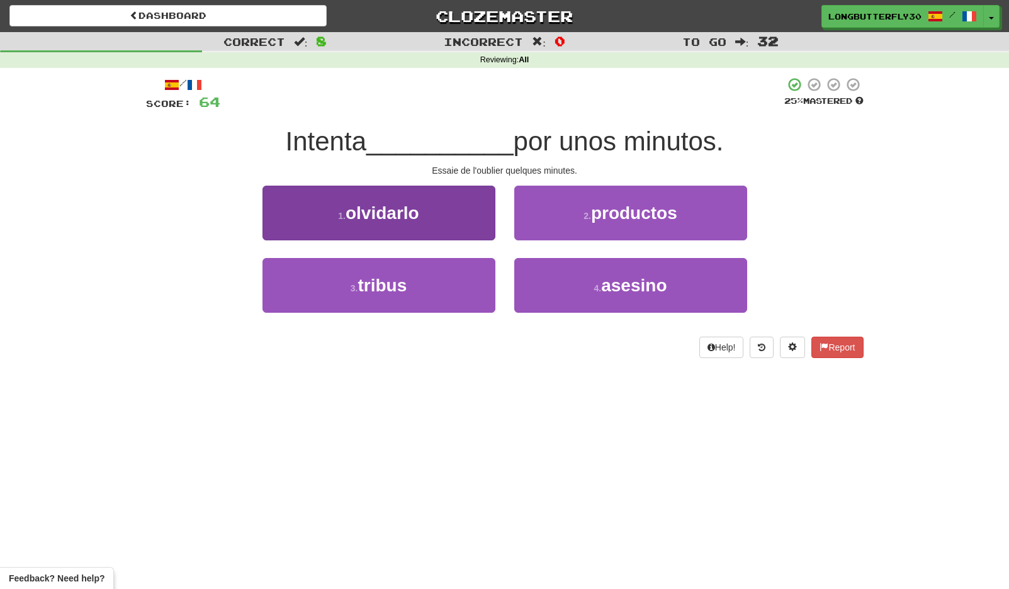
click at [471, 214] on button "1 . olvidarlo" at bounding box center [378, 213] width 233 height 55
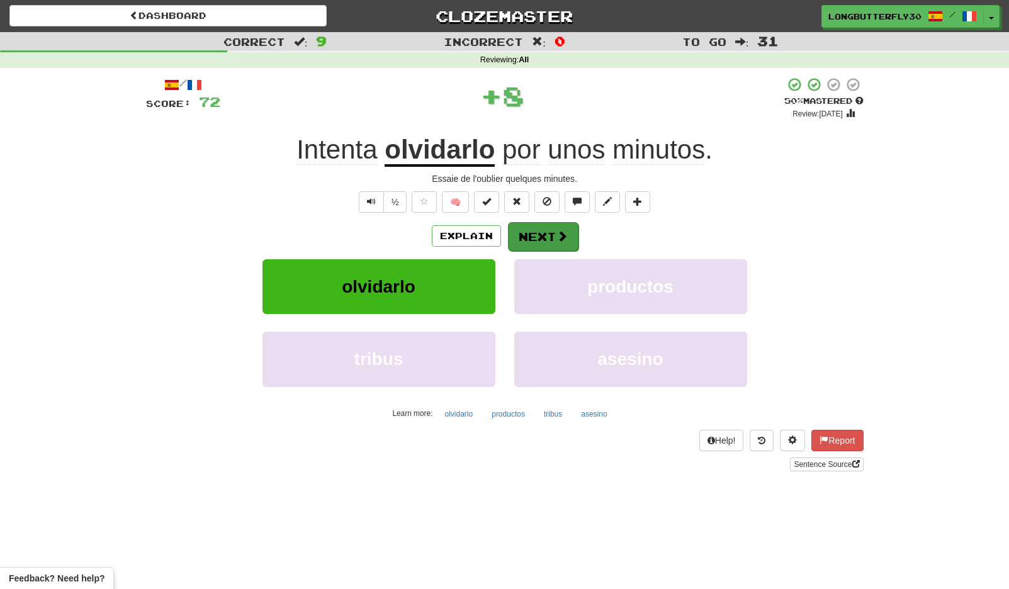
click at [542, 233] on button "Next" at bounding box center [543, 236] width 70 height 29
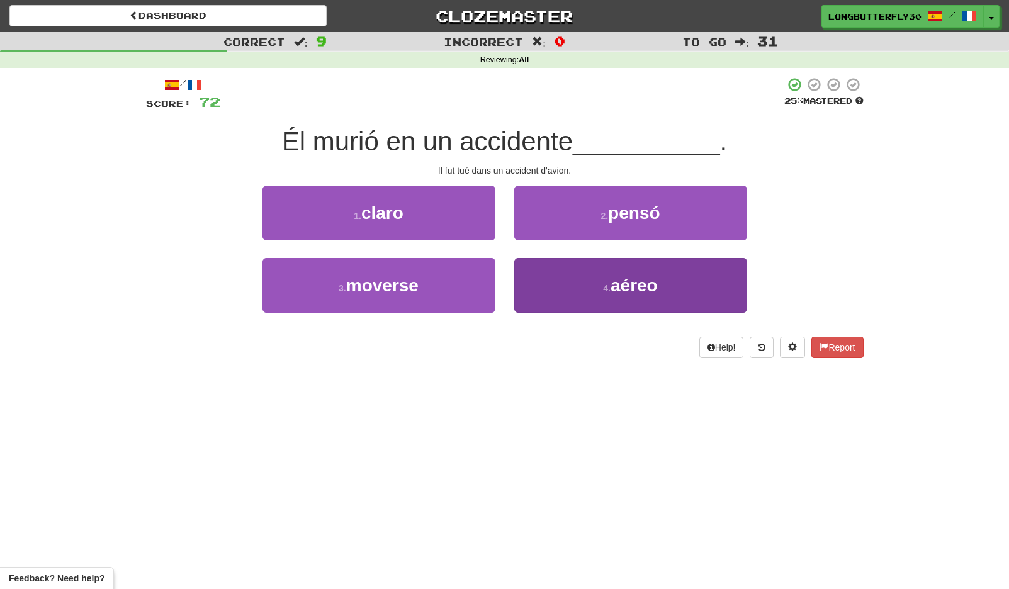
click at [593, 276] on button "4 . aéreo" at bounding box center [630, 285] width 233 height 55
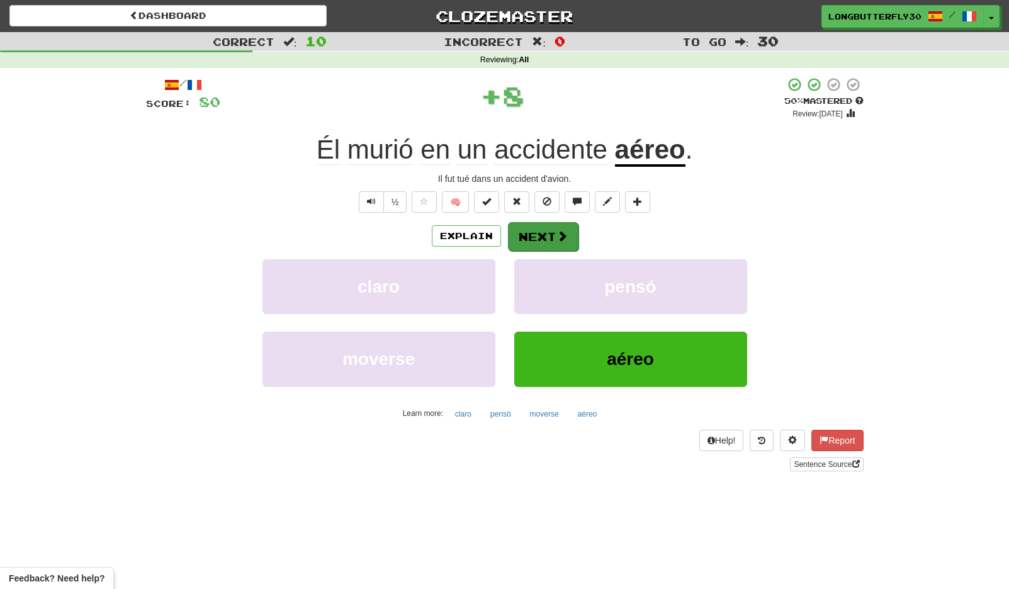
click at [545, 230] on button "Next" at bounding box center [543, 236] width 70 height 29
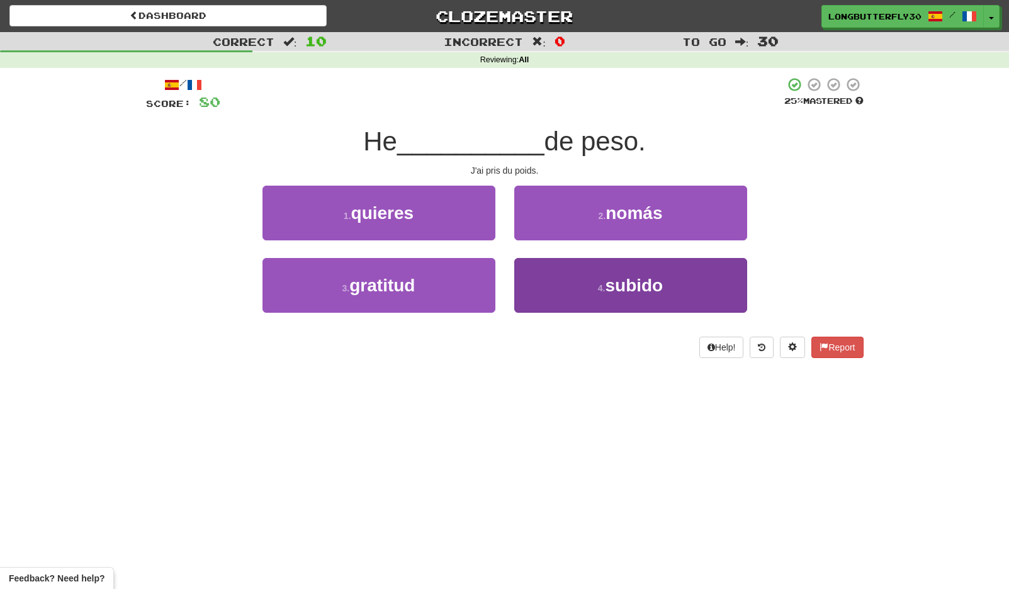
click at [600, 283] on small "4 ." at bounding box center [602, 288] width 8 height 10
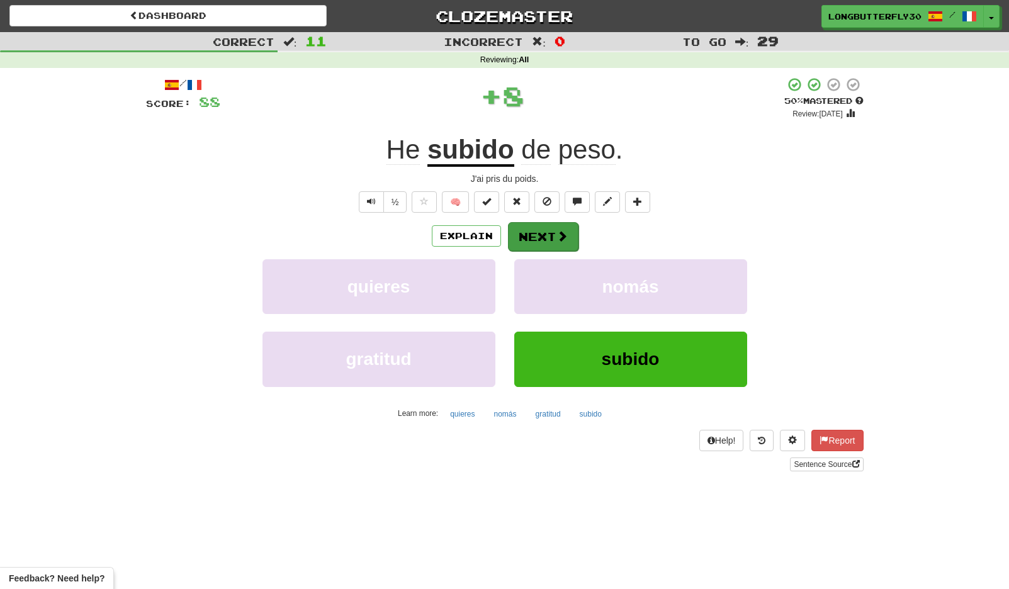
click at [539, 232] on button "Next" at bounding box center [543, 236] width 70 height 29
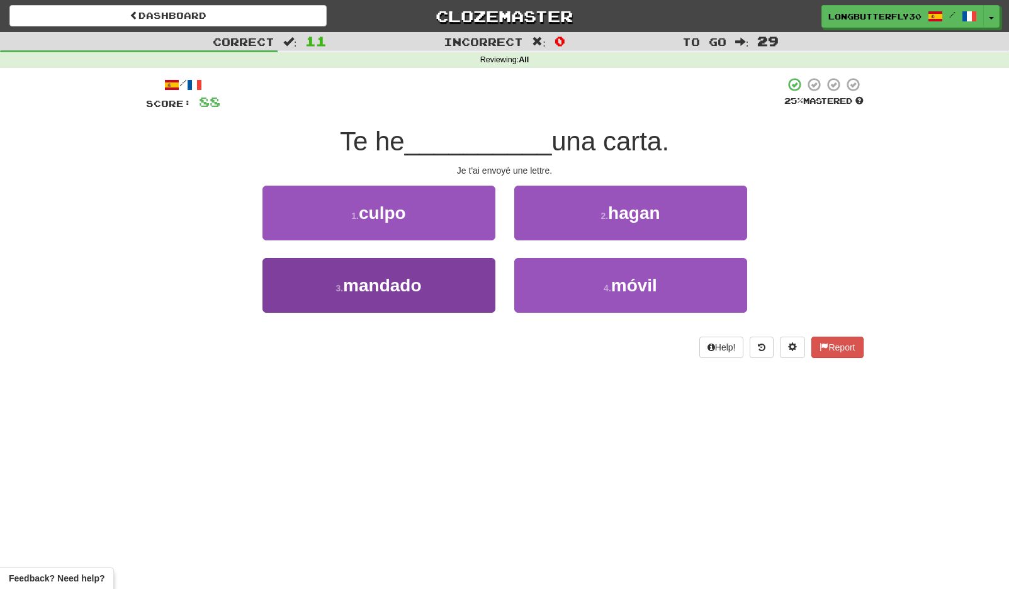
click at [467, 282] on button "3 . mandado" at bounding box center [378, 285] width 233 height 55
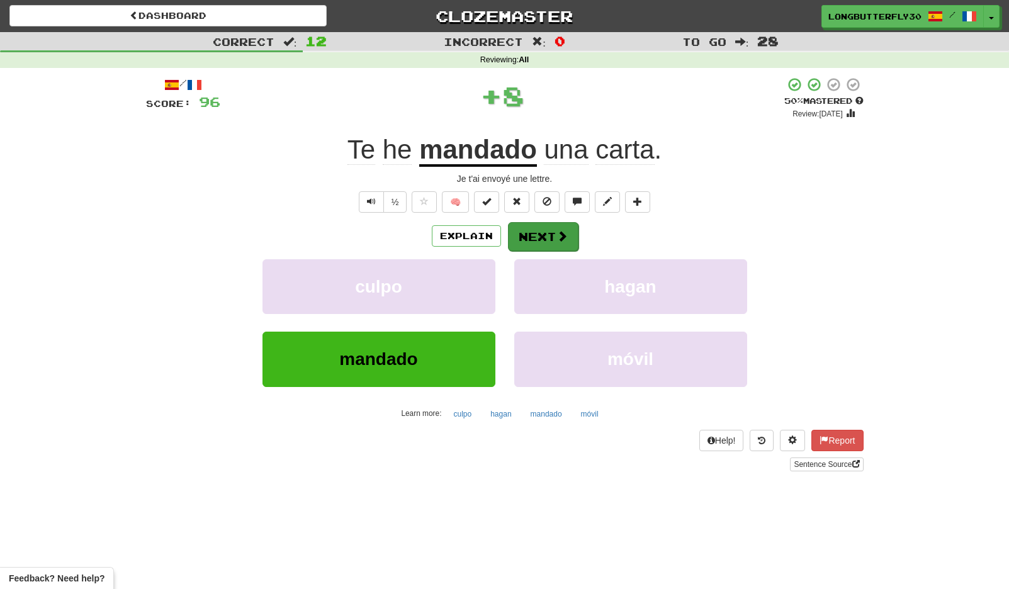
click at [530, 234] on button "Next" at bounding box center [543, 236] width 70 height 29
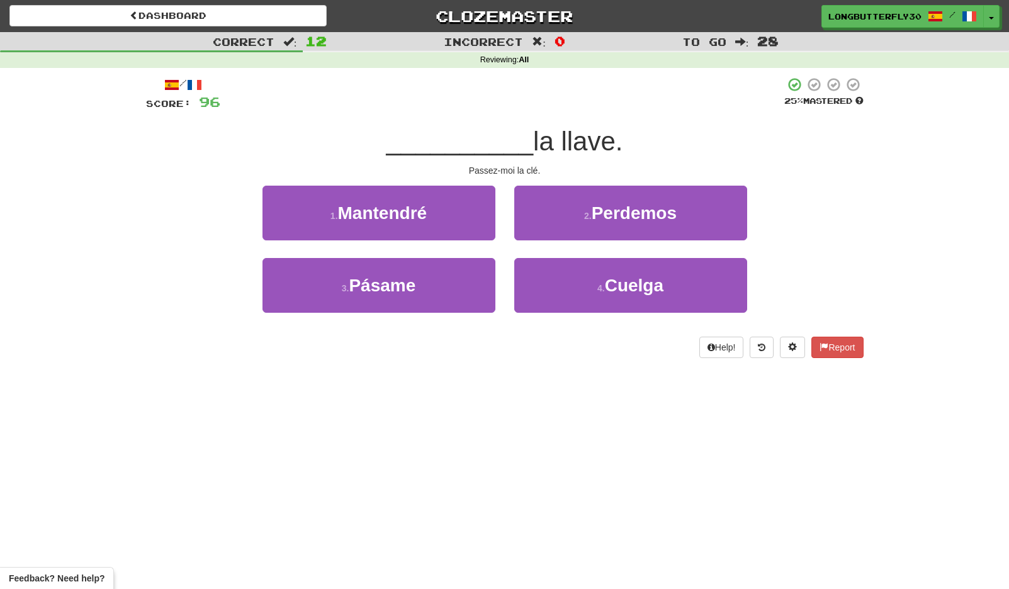
drag, startPoint x: 475, startPoint y: 283, endPoint x: 508, endPoint y: 263, distance: 38.4
click at [475, 282] on button "3 . Pásame" at bounding box center [378, 285] width 233 height 55
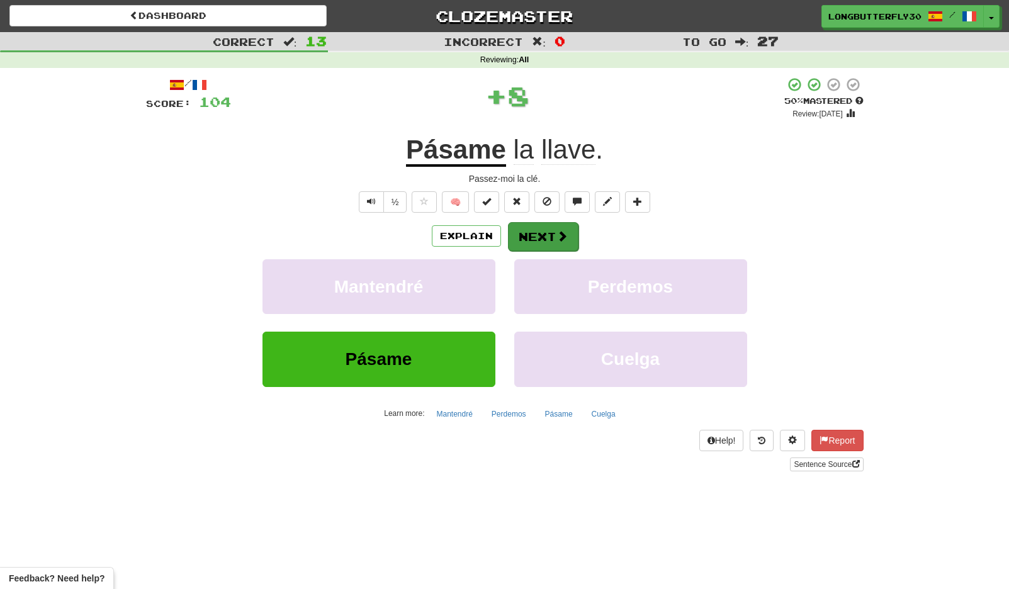
click at [560, 233] on span at bounding box center [561, 235] width 11 height 11
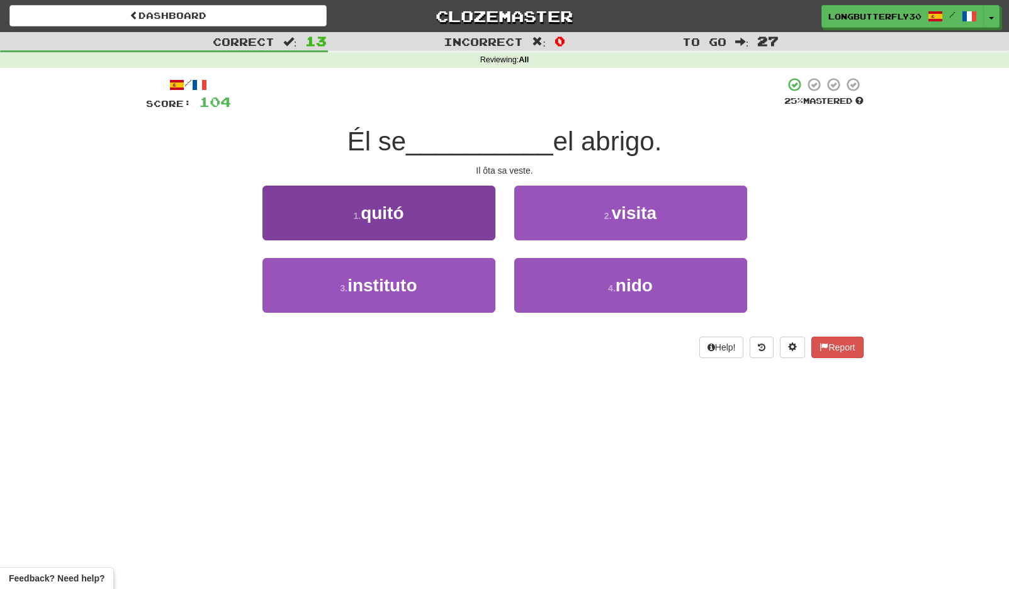
click at [467, 221] on button "1 . quitó" at bounding box center [378, 213] width 233 height 55
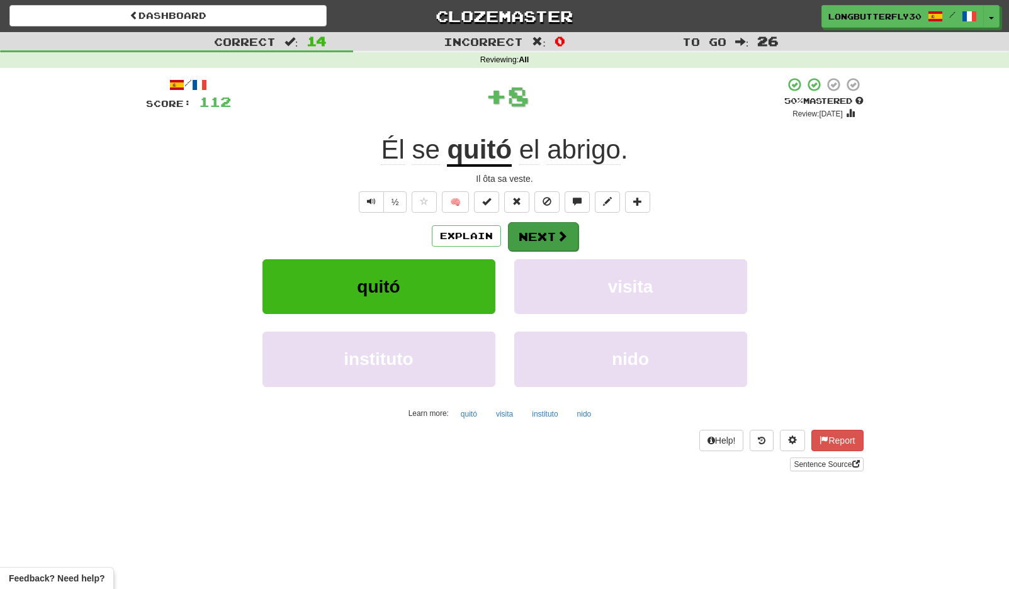
click at [547, 233] on button "Next" at bounding box center [543, 236] width 70 height 29
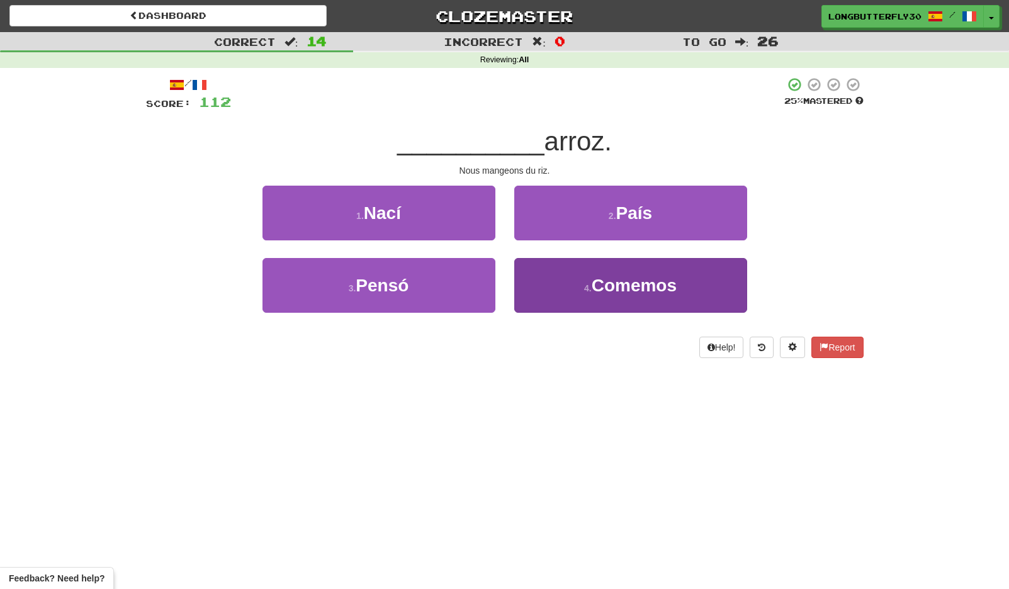
click at [574, 276] on button "4 . Comemos" at bounding box center [630, 285] width 233 height 55
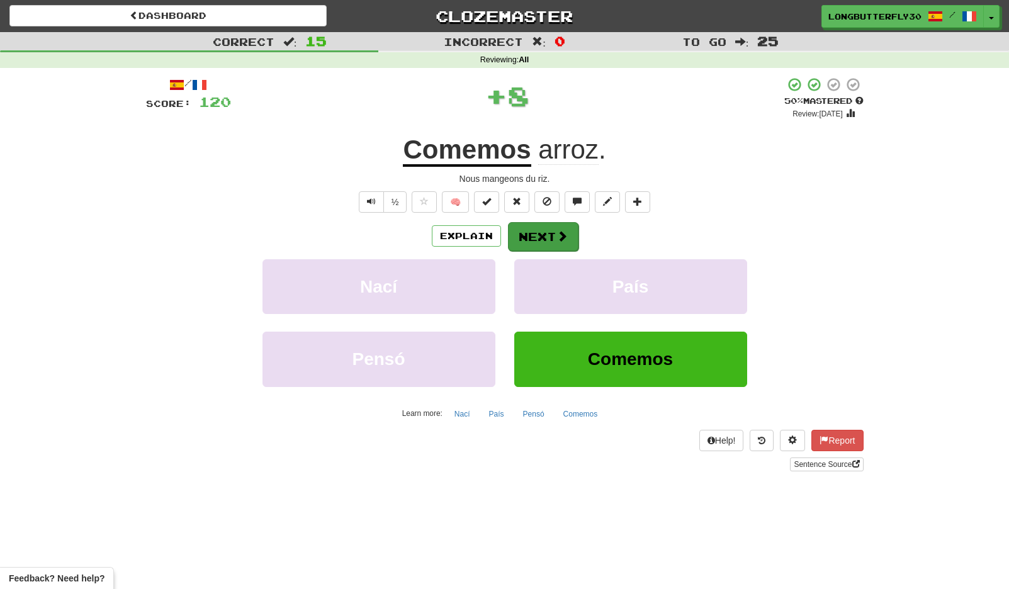
click at [560, 233] on span at bounding box center [561, 235] width 11 height 11
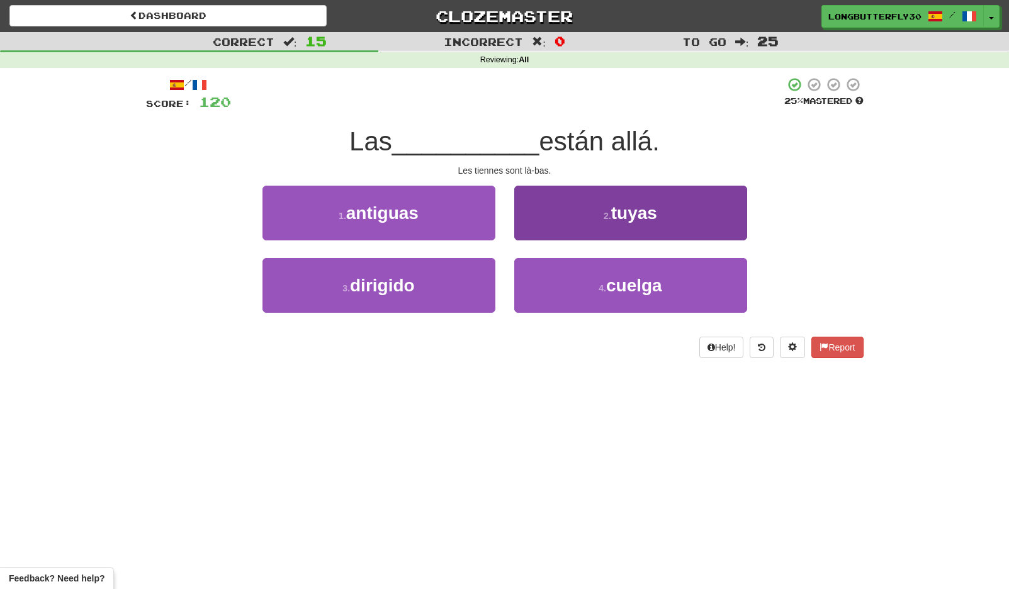
click at [612, 227] on button "2 . tuyas" at bounding box center [630, 213] width 233 height 55
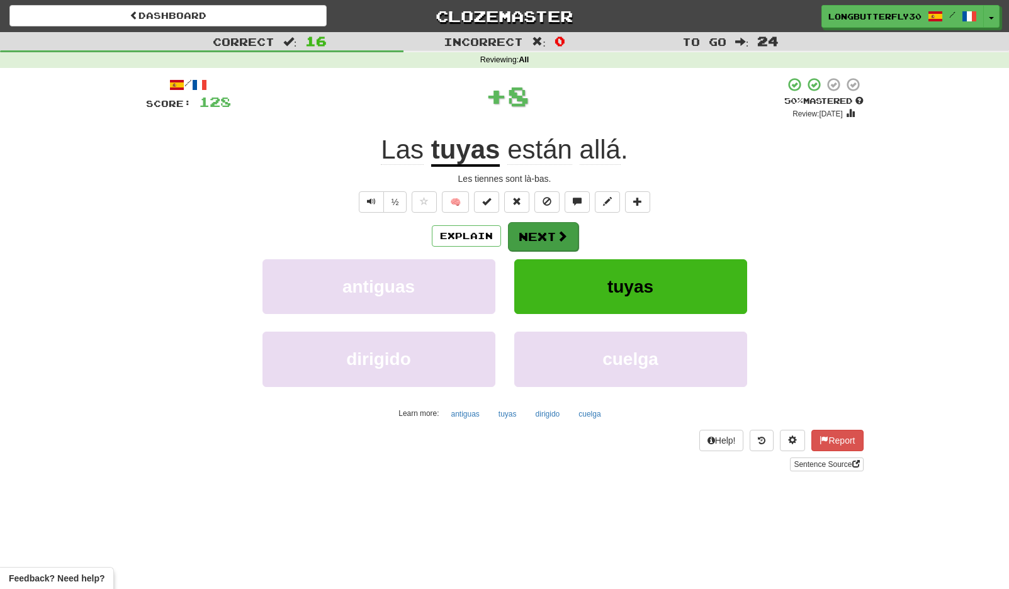
click at [547, 241] on button "Next" at bounding box center [543, 236] width 70 height 29
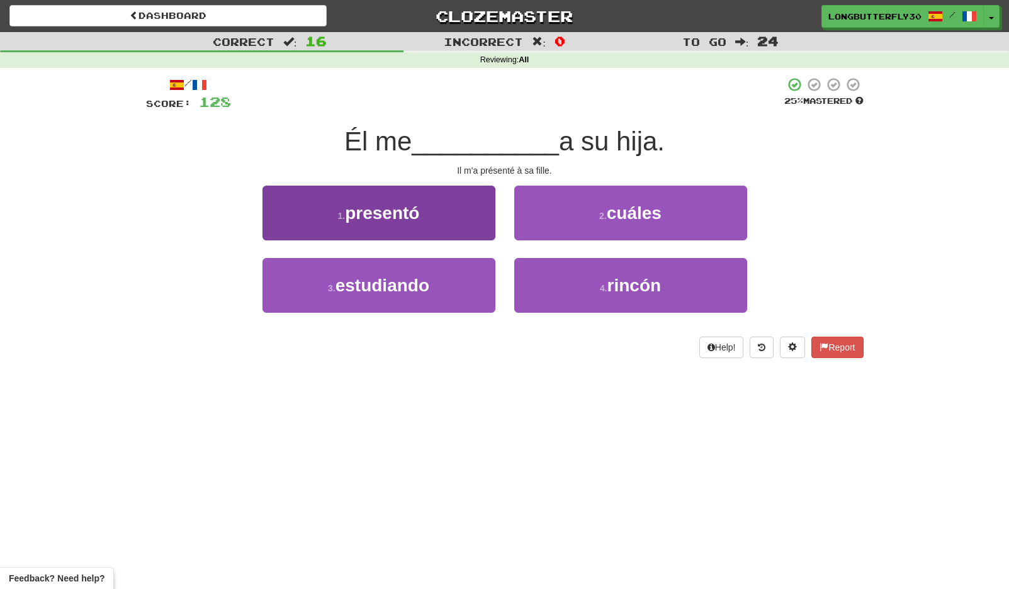
click at [455, 219] on button "1 . presentó" at bounding box center [378, 213] width 233 height 55
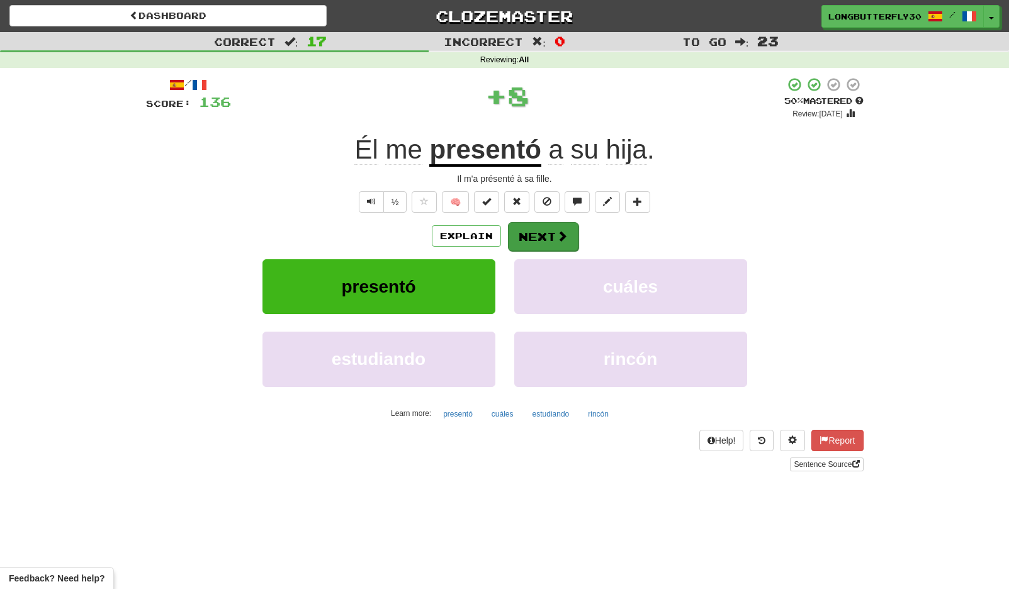
click at [549, 234] on button "Next" at bounding box center [543, 236] width 70 height 29
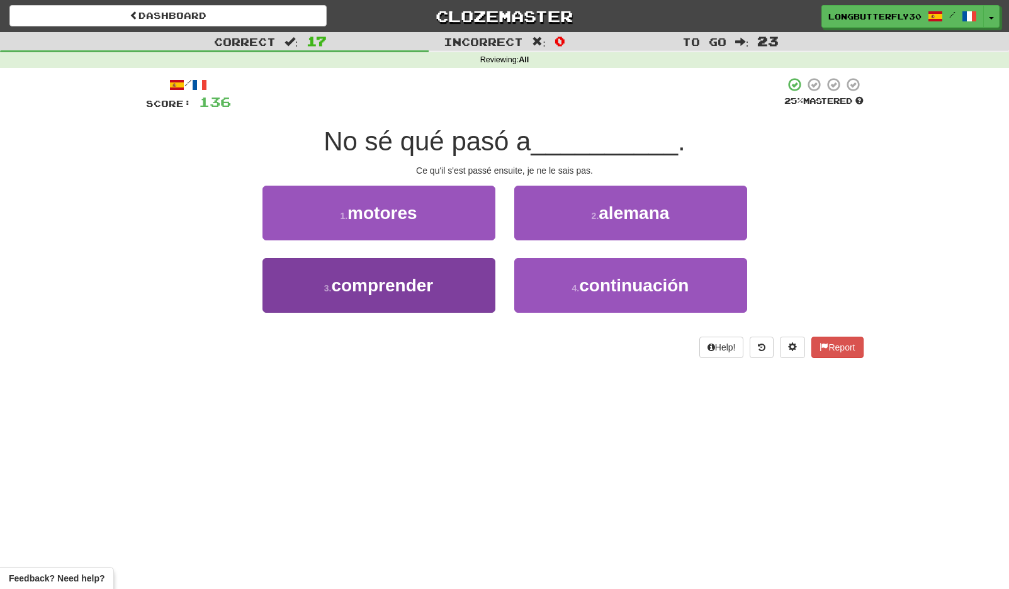
click at [462, 279] on button "3 . comprender" at bounding box center [378, 285] width 233 height 55
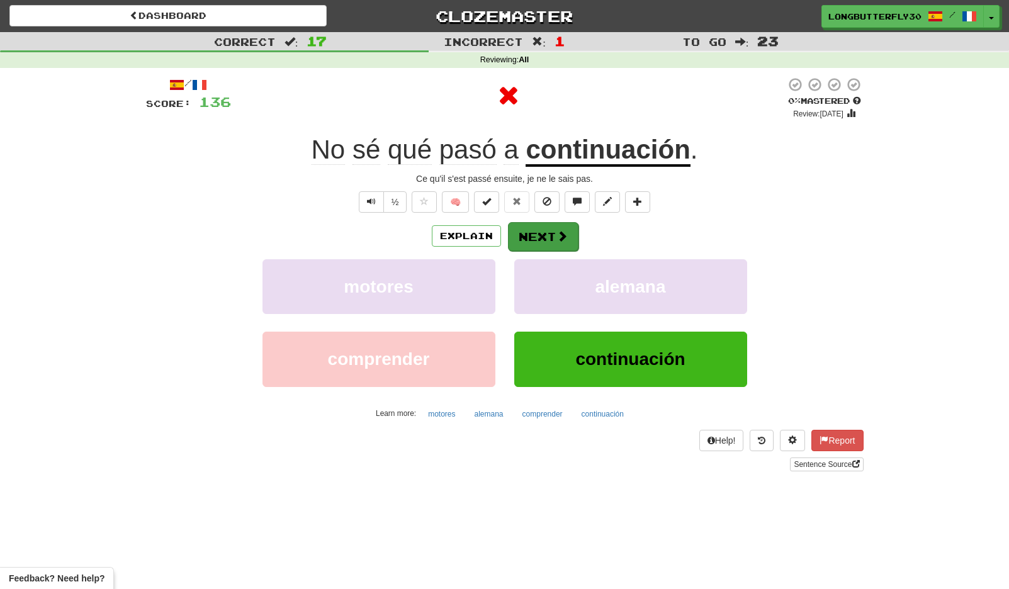
click at [567, 233] on button "Next" at bounding box center [543, 236] width 70 height 29
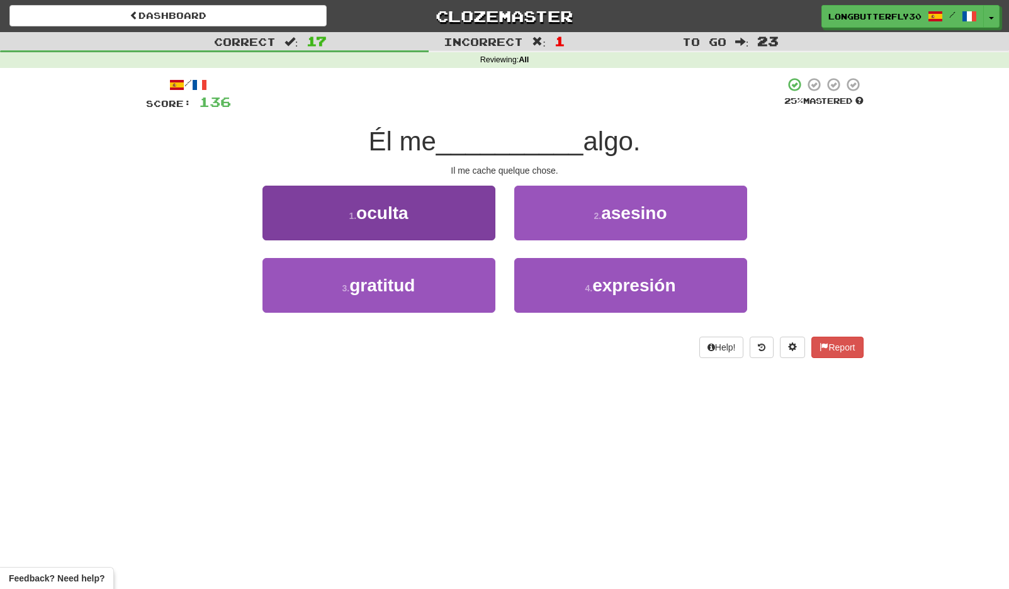
click at [462, 204] on button "1 . oculta" at bounding box center [378, 213] width 233 height 55
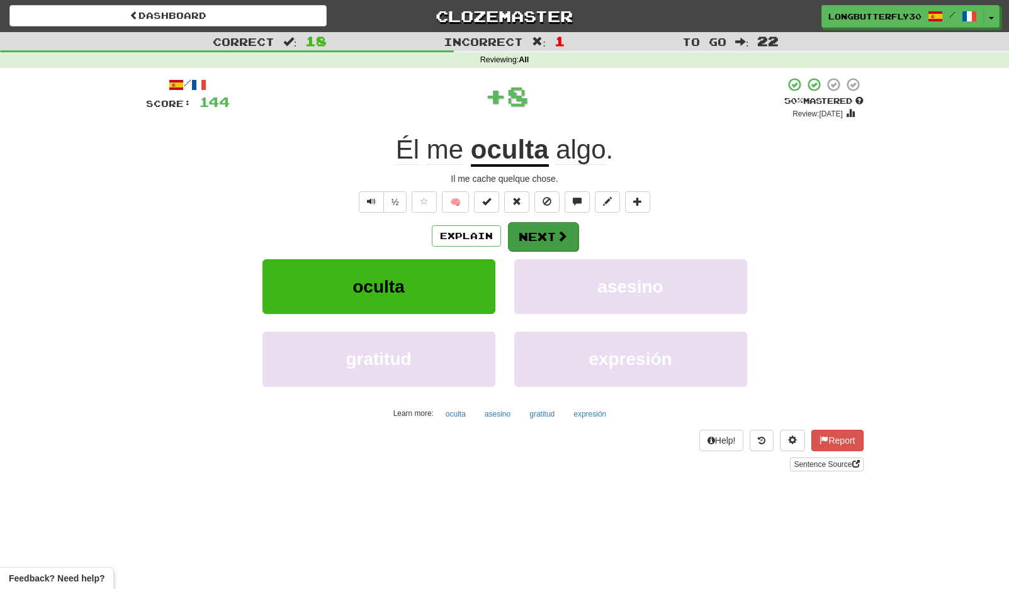
click at [557, 237] on span at bounding box center [561, 235] width 11 height 11
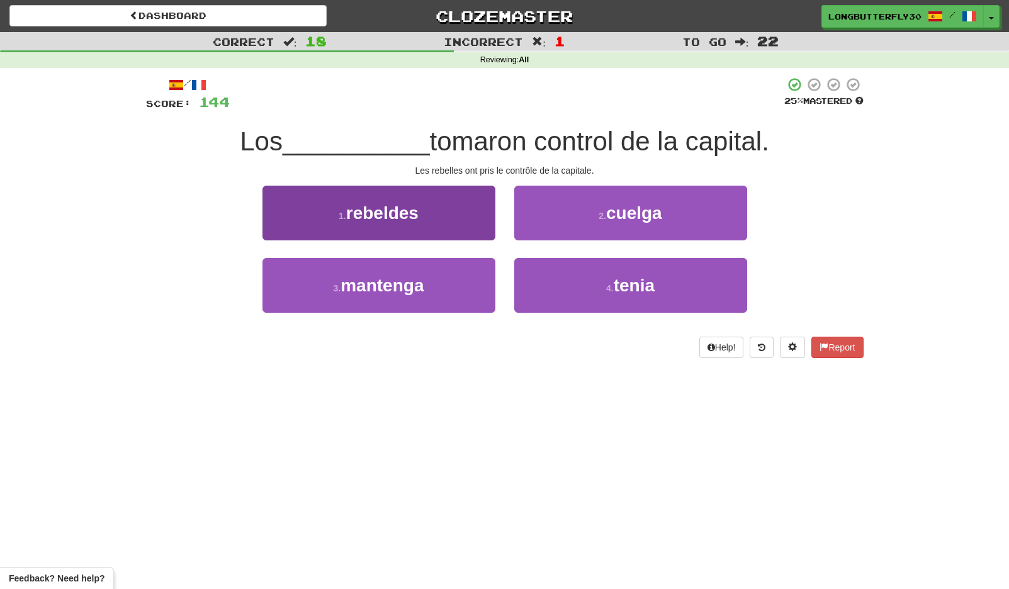
click at [438, 221] on button "1 . rebeldes" at bounding box center [378, 213] width 233 height 55
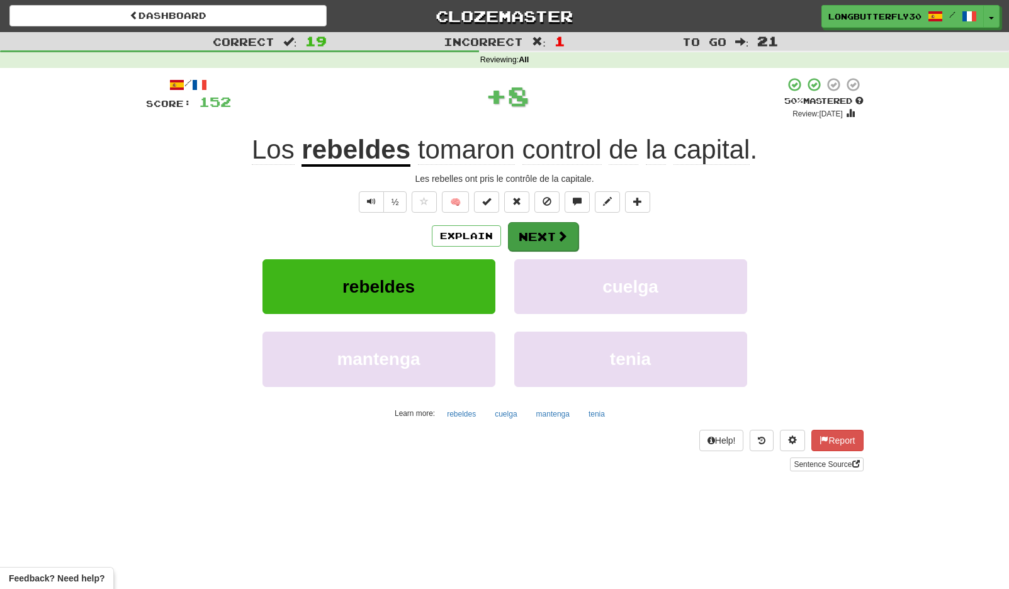
click at [533, 240] on button "Next" at bounding box center [543, 236] width 70 height 29
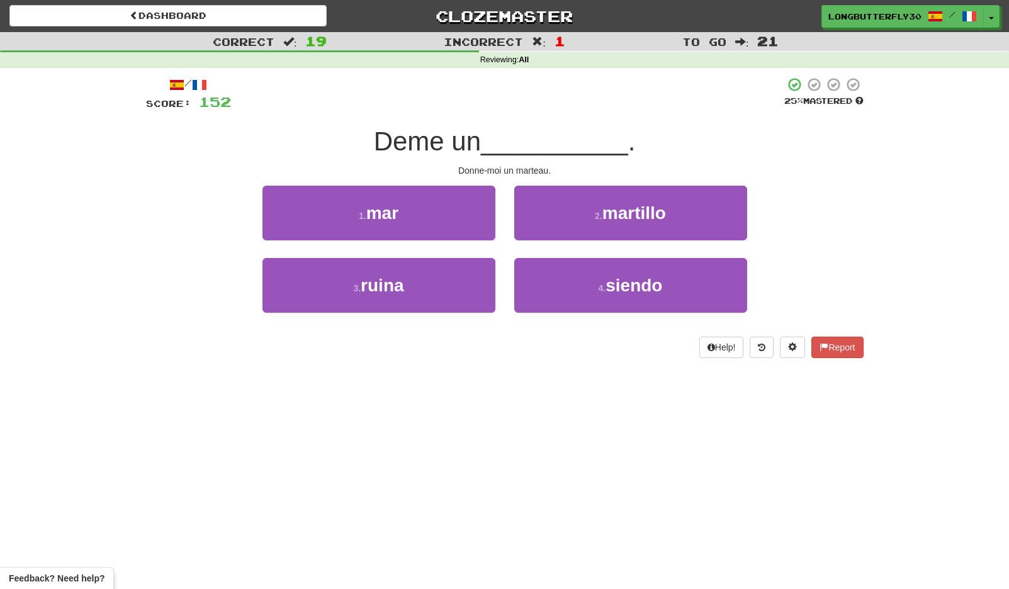
click at [600, 216] on small "2 ." at bounding box center [599, 216] width 8 height 10
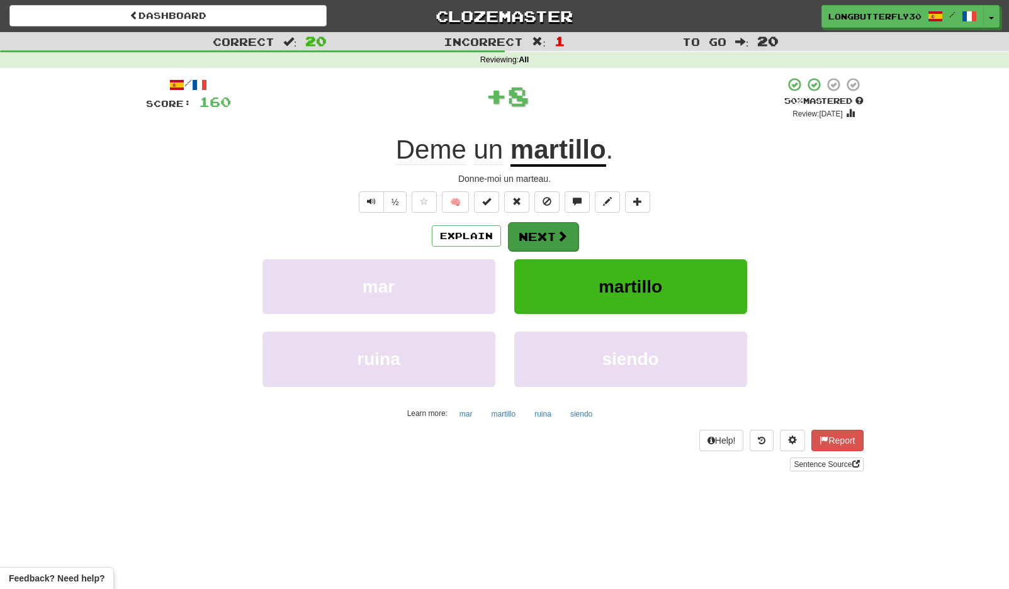
click at [552, 229] on button "Next" at bounding box center [543, 236] width 70 height 29
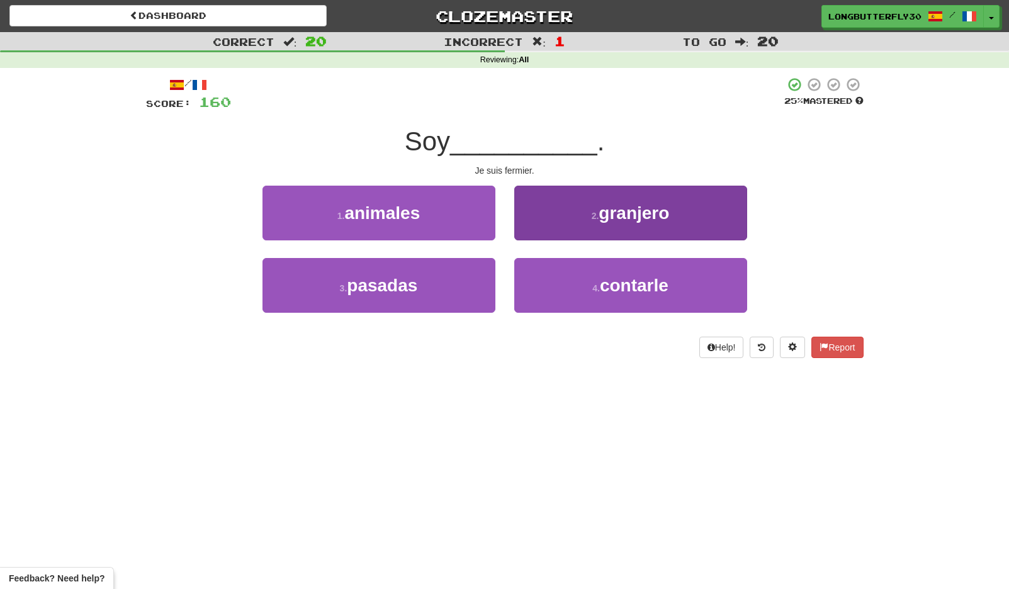
click at [577, 216] on button "2 . granjero" at bounding box center [630, 213] width 233 height 55
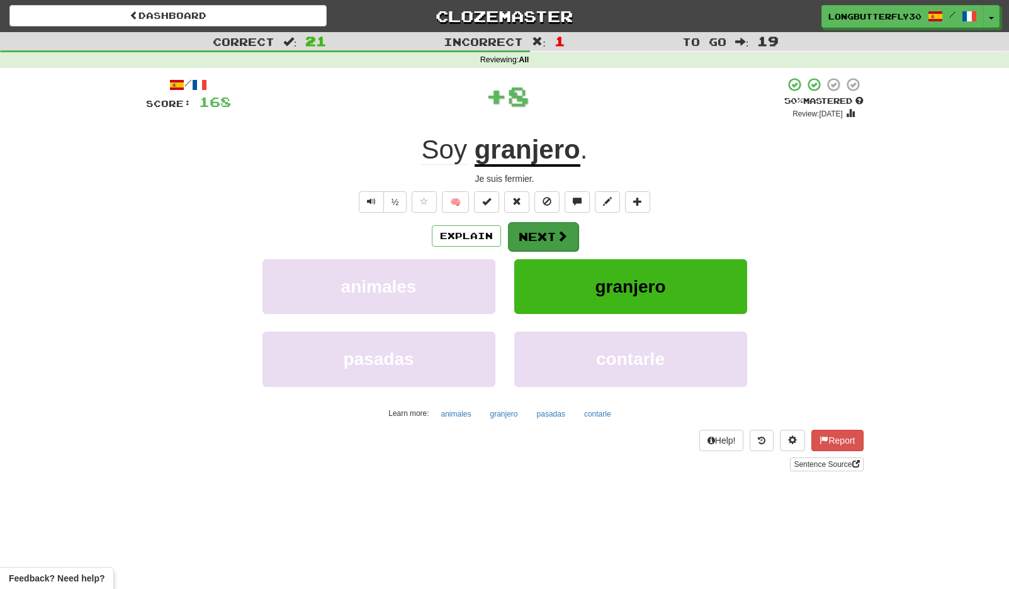
click at [529, 235] on button "Next" at bounding box center [543, 236] width 70 height 29
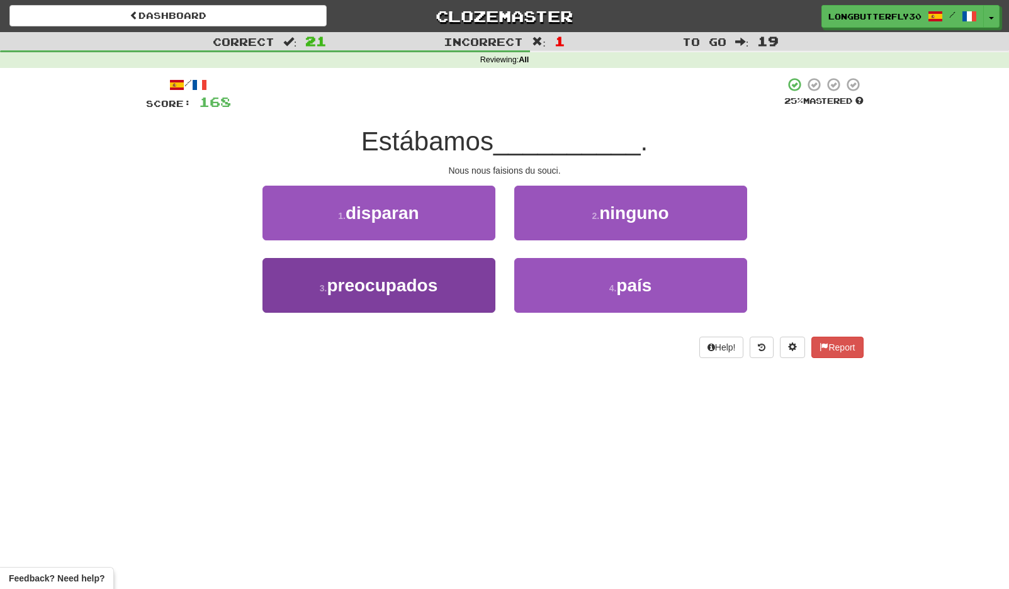
click at [437, 287] on span "preocupados" at bounding box center [382, 286] width 111 height 20
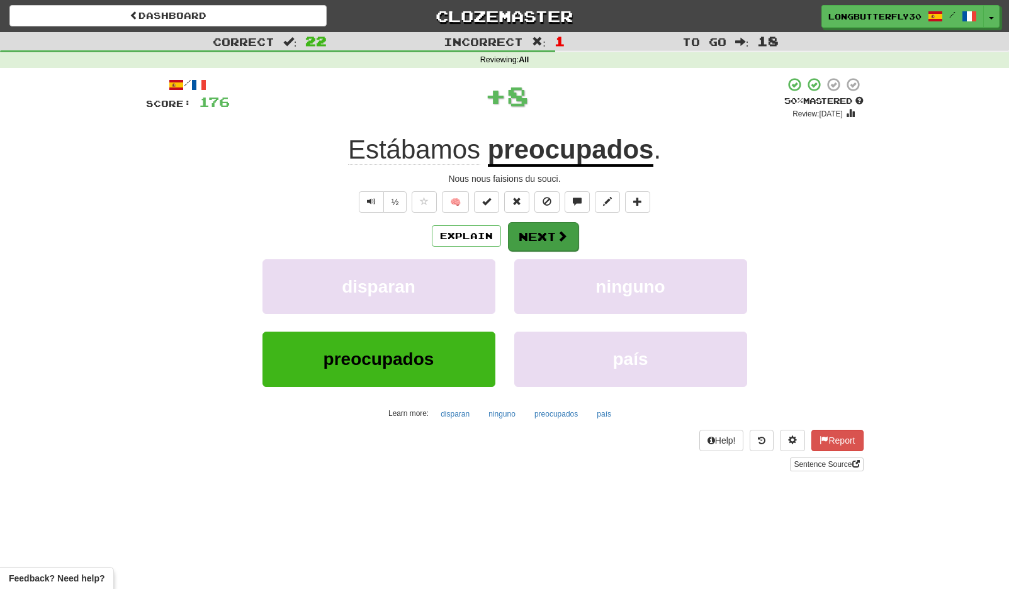
click at [539, 230] on button "Next" at bounding box center [543, 236] width 70 height 29
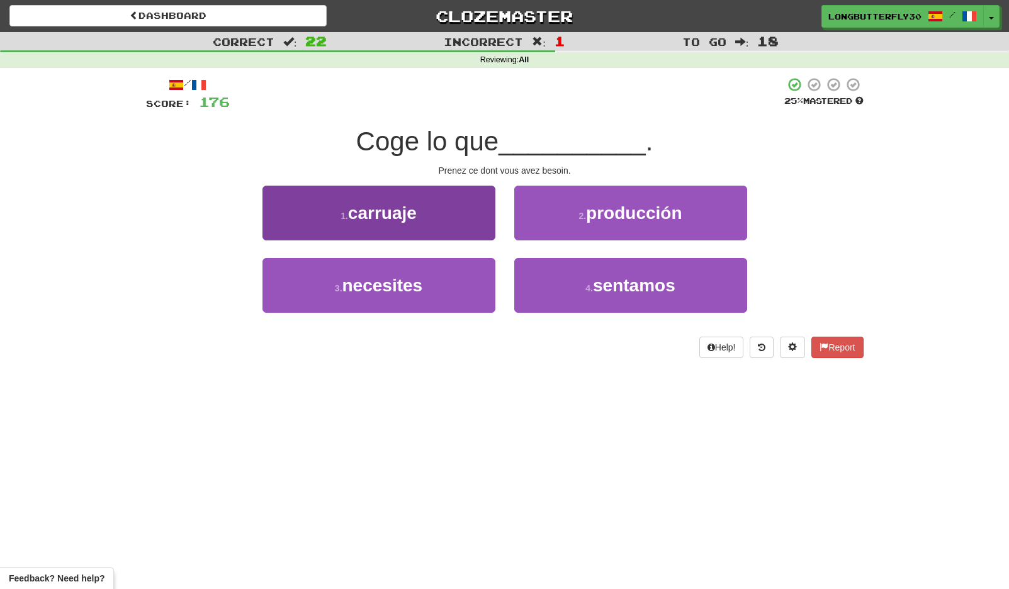
drag, startPoint x: 449, startPoint y: 286, endPoint x: 472, endPoint y: 269, distance: 27.9
click at [449, 285] on button "3 . necesites" at bounding box center [378, 285] width 233 height 55
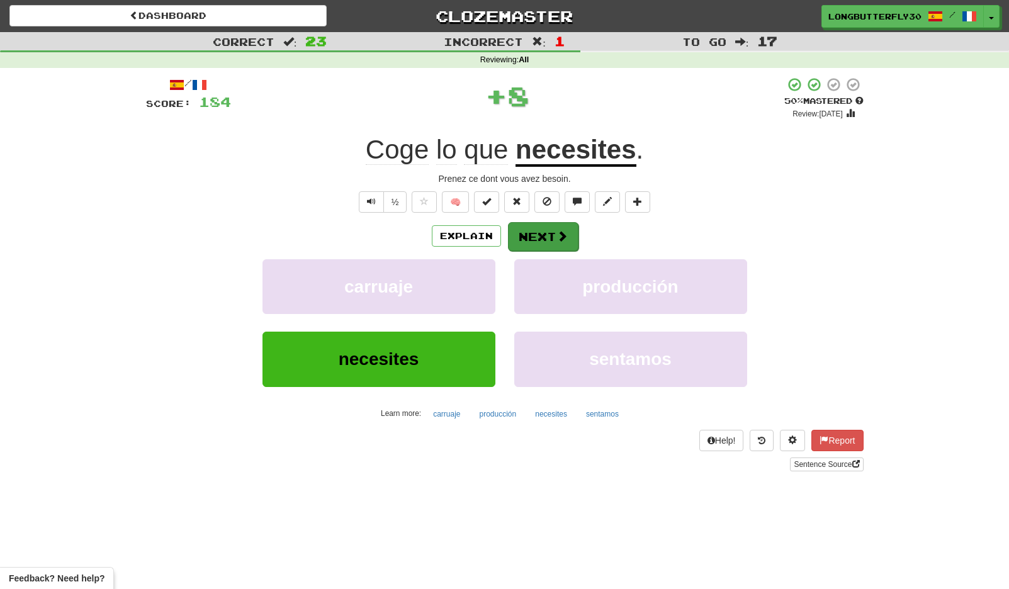
click at [534, 237] on button "Next" at bounding box center [543, 236] width 70 height 29
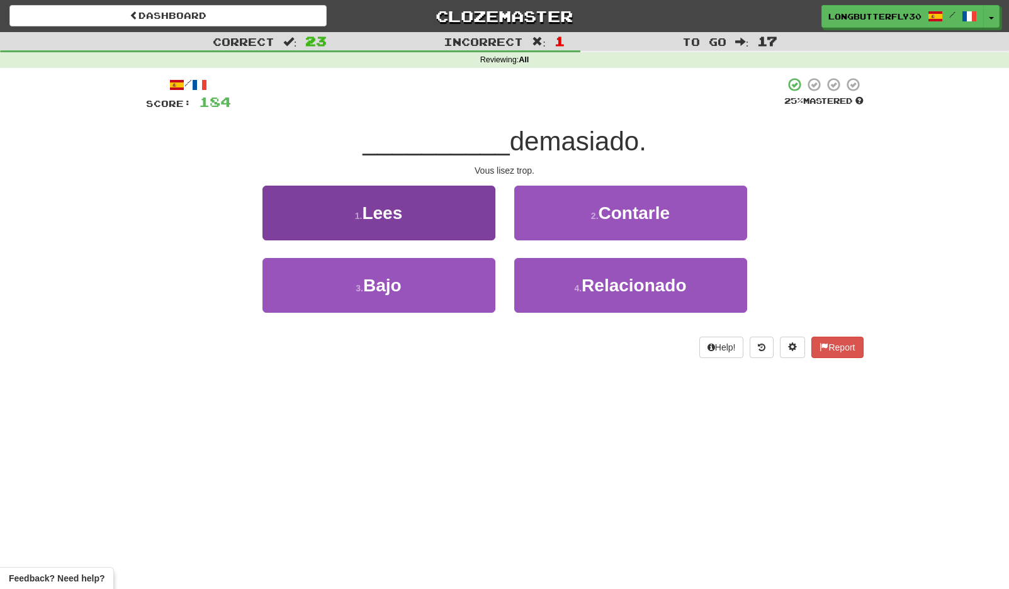
click at [455, 218] on button "1 . Lees" at bounding box center [378, 213] width 233 height 55
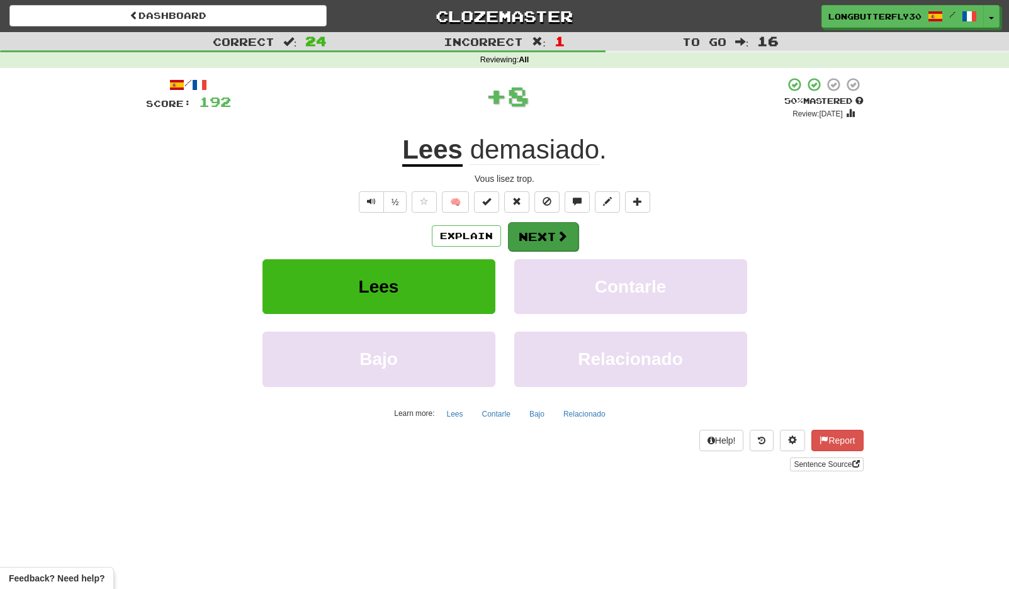
click at [540, 239] on button "Next" at bounding box center [543, 236] width 70 height 29
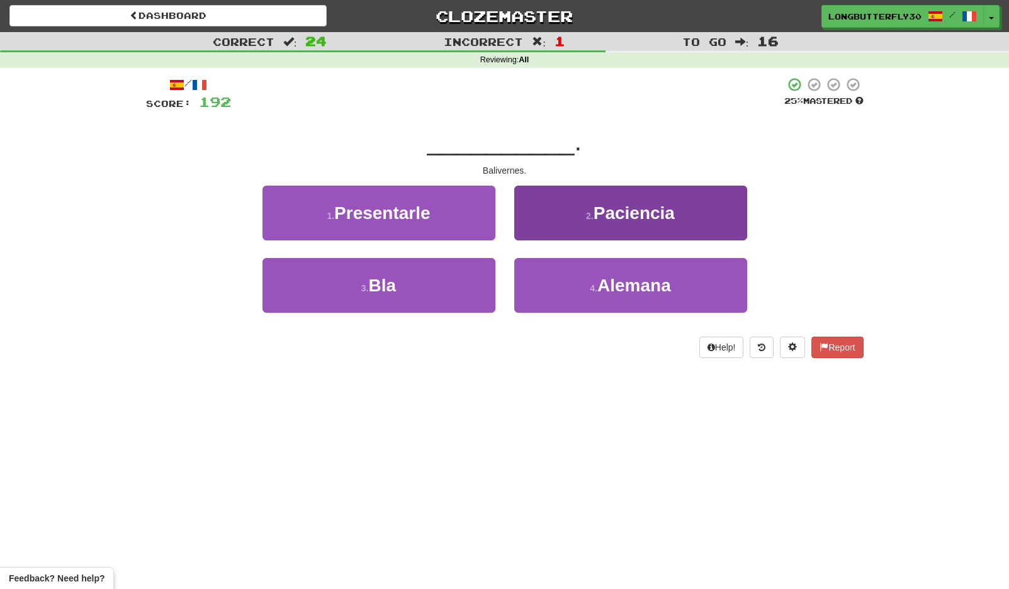
click at [590, 226] on button "2 . Paciencia" at bounding box center [630, 213] width 233 height 55
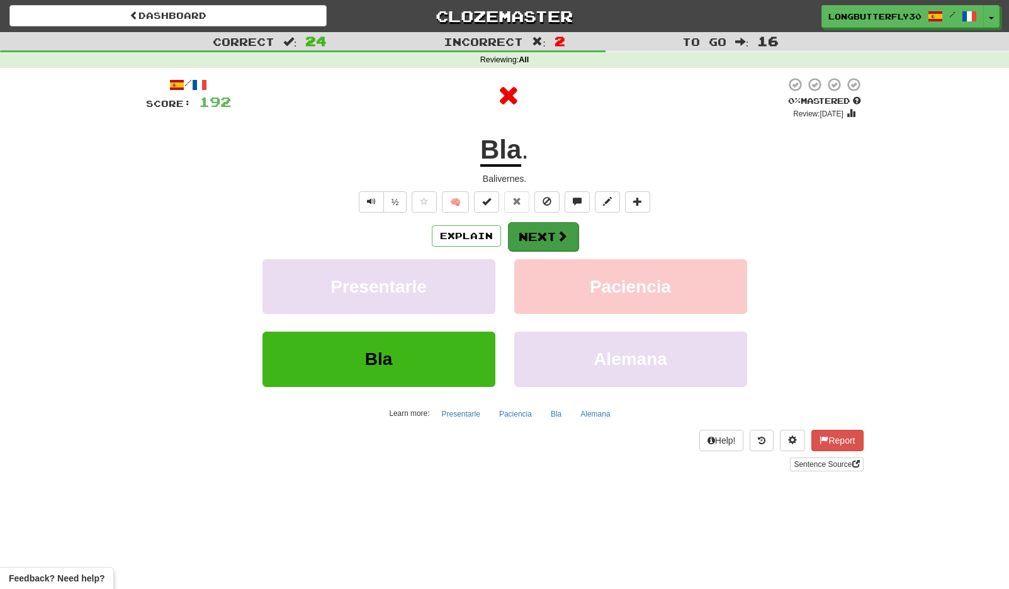
click at [529, 237] on button "Next" at bounding box center [543, 236] width 70 height 29
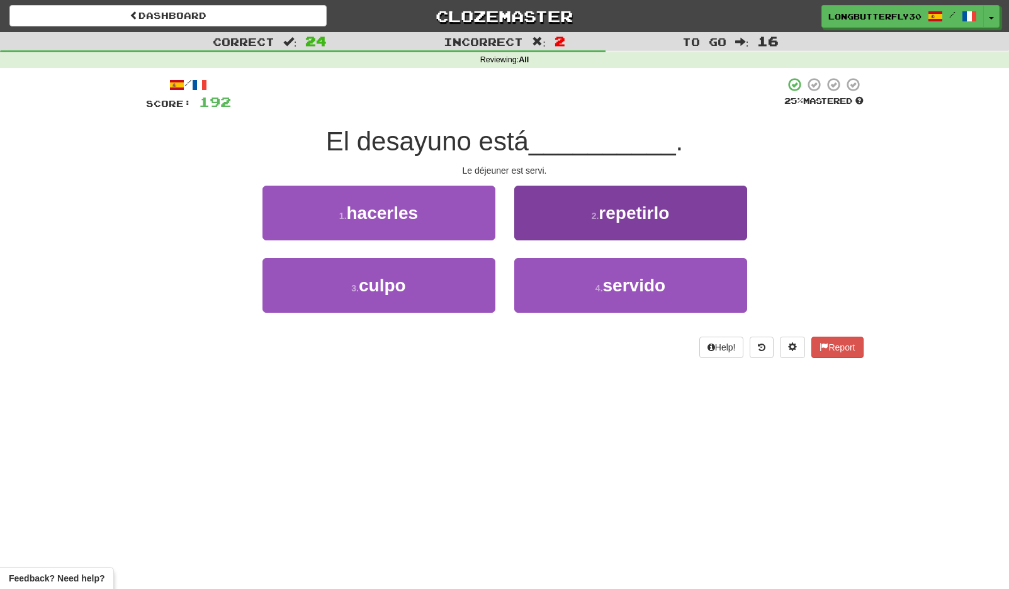
drag, startPoint x: 580, startPoint y: 288, endPoint x: 578, endPoint y: 265, distance: 22.8
click at [580, 287] on button "4 . servido" at bounding box center [630, 285] width 233 height 55
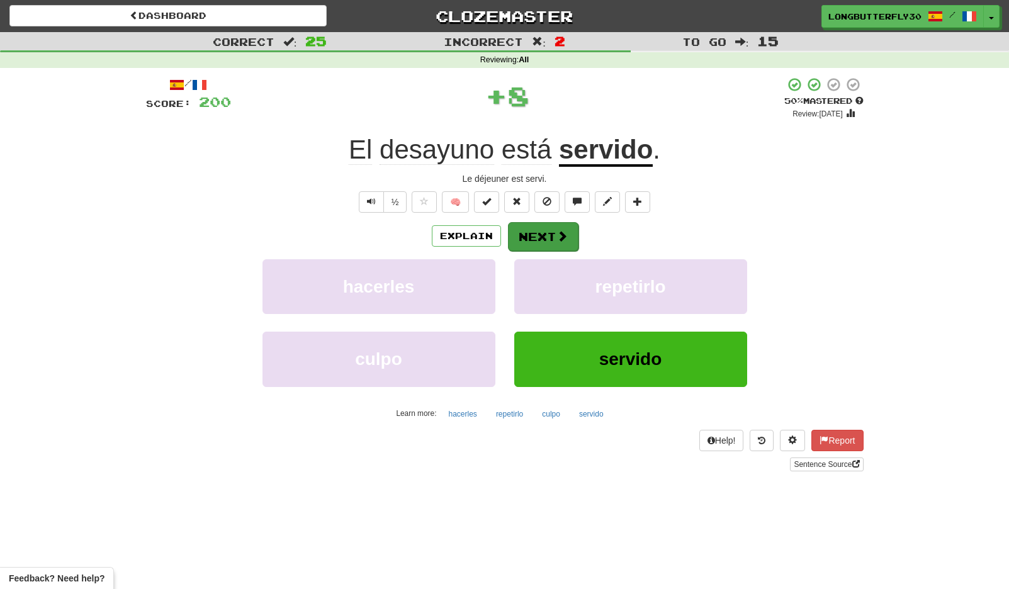
click at [554, 235] on button "Next" at bounding box center [543, 236] width 70 height 29
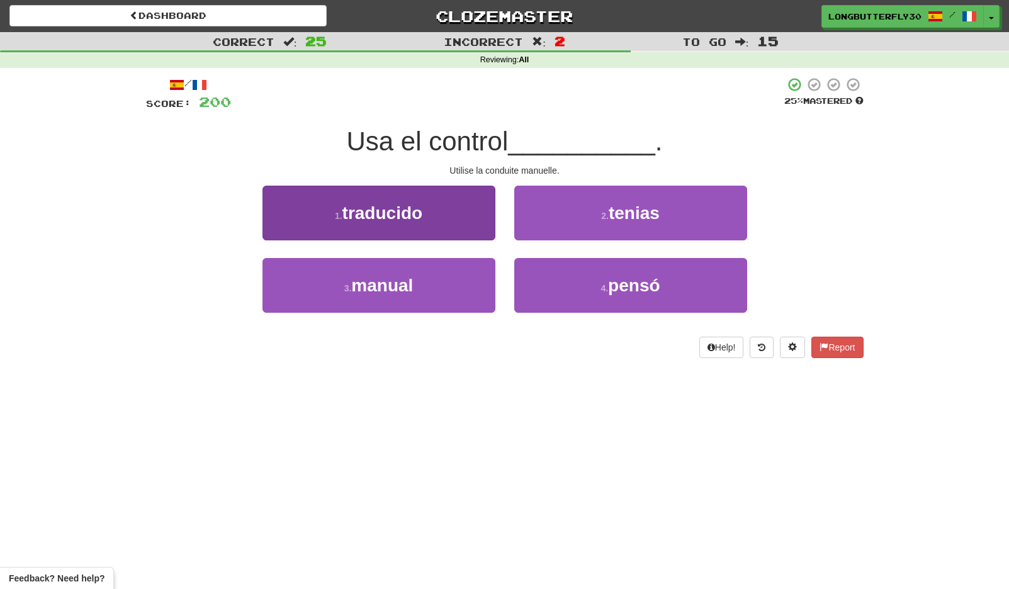
drag, startPoint x: 453, startPoint y: 292, endPoint x: 480, endPoint y: 279, distance: 29.8
click at [454, 291] on button "3 . manual" at bounding box center [378, 285] width 233 height 55
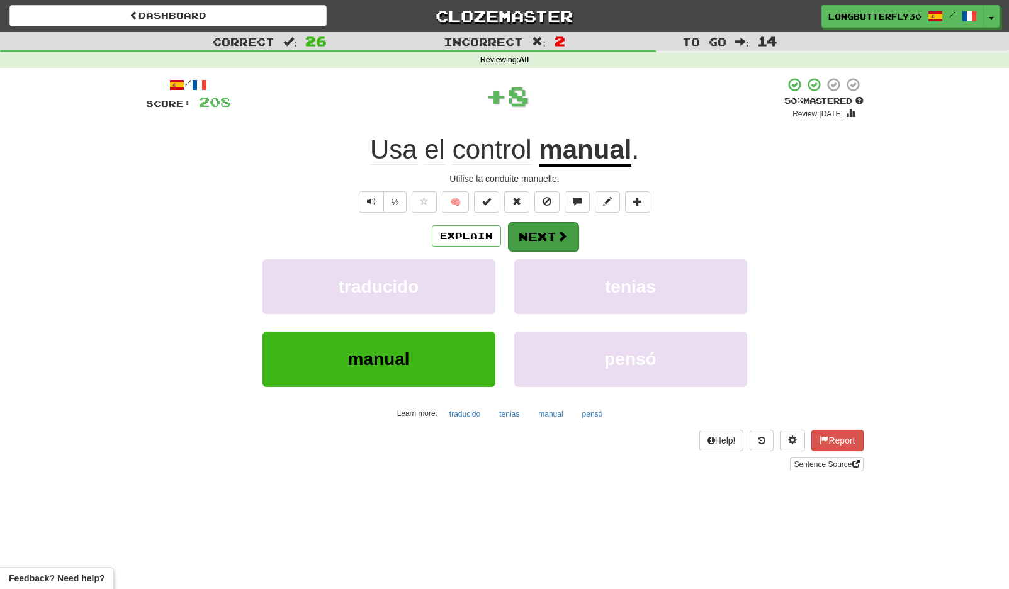
click at [540, 238] on button "Next" at bounding box center [543, 236] width 70 height 29
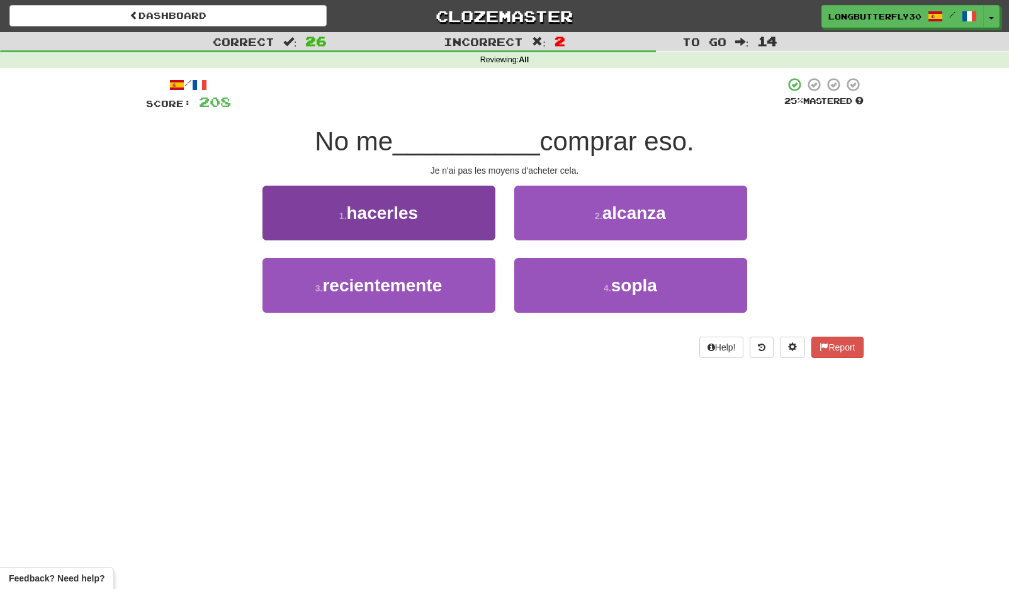
click at [471, 230] on button "1 . hacerles" at bounding box center [378, 213] width 233 height 55
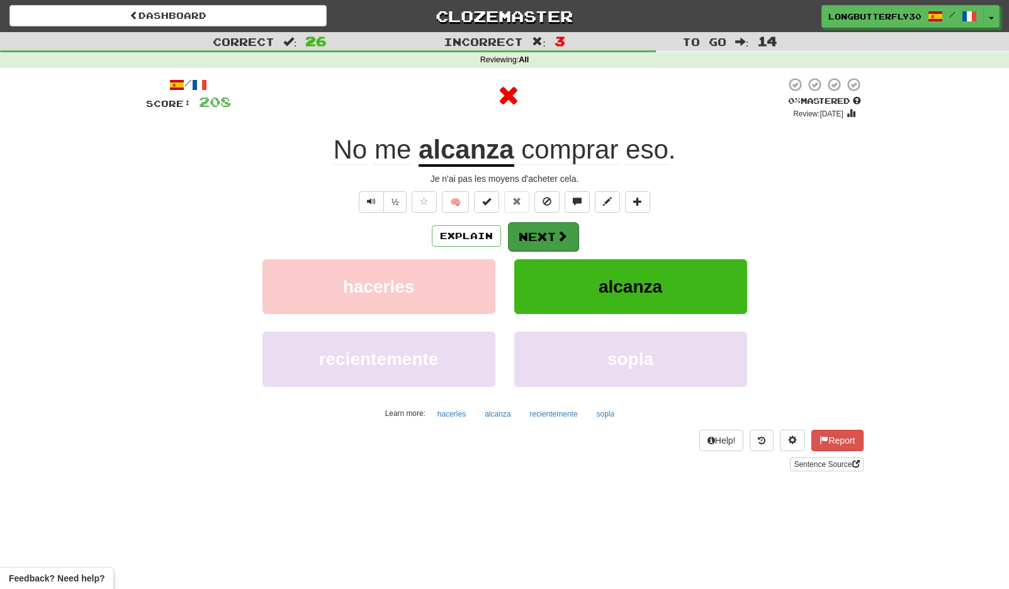
click at [537, 234] on button "Next" at bounding box center [543, 236] width 70 height 29
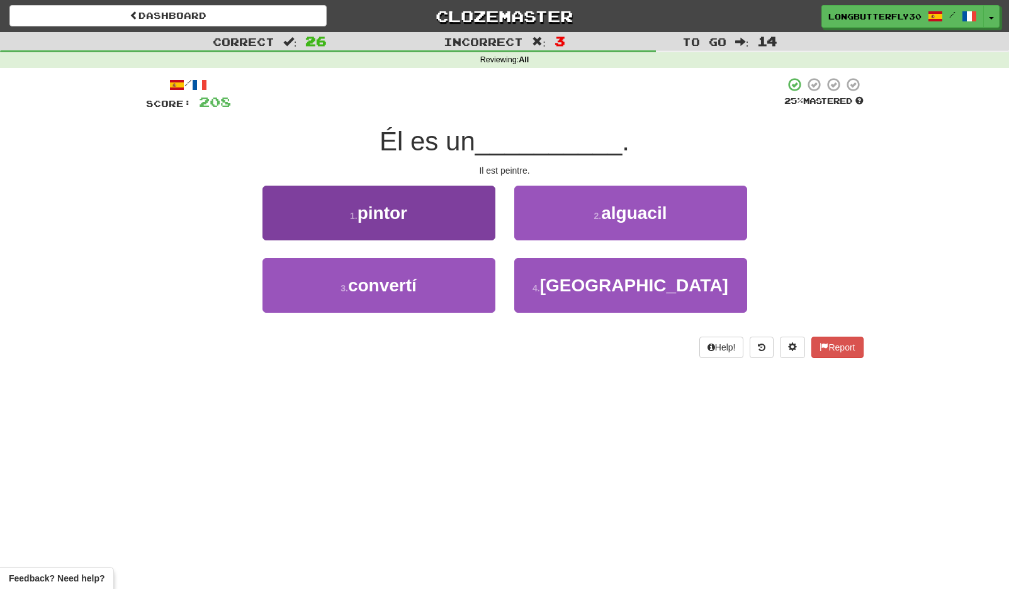
click at [454, 225] on button "1 . pintor" at bounding box center [378, 213] width 233 height 55
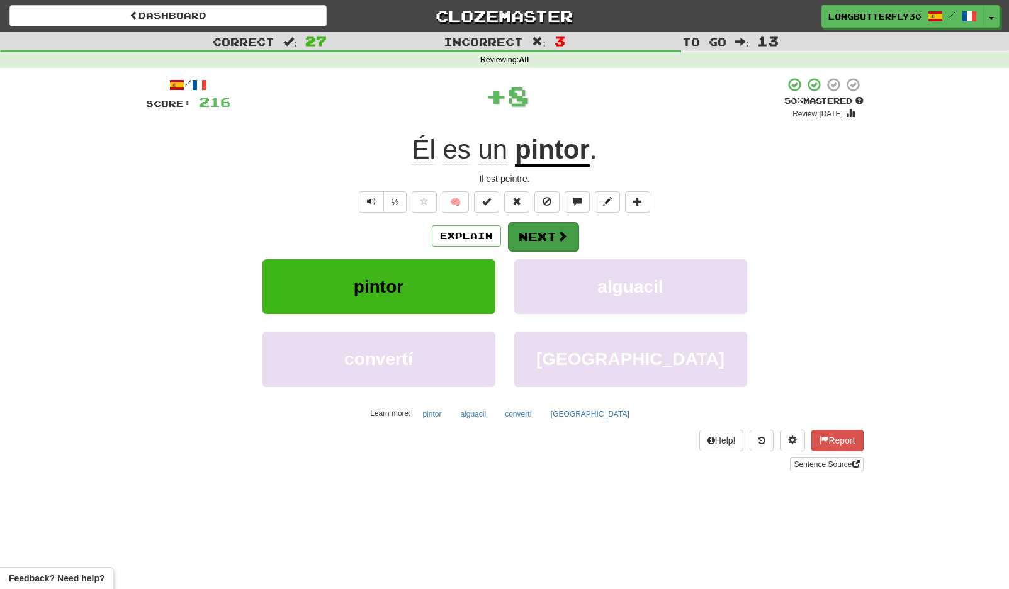
click at [533, 236] on button "Next" at bounding box center [543, 236] width 70 height 29
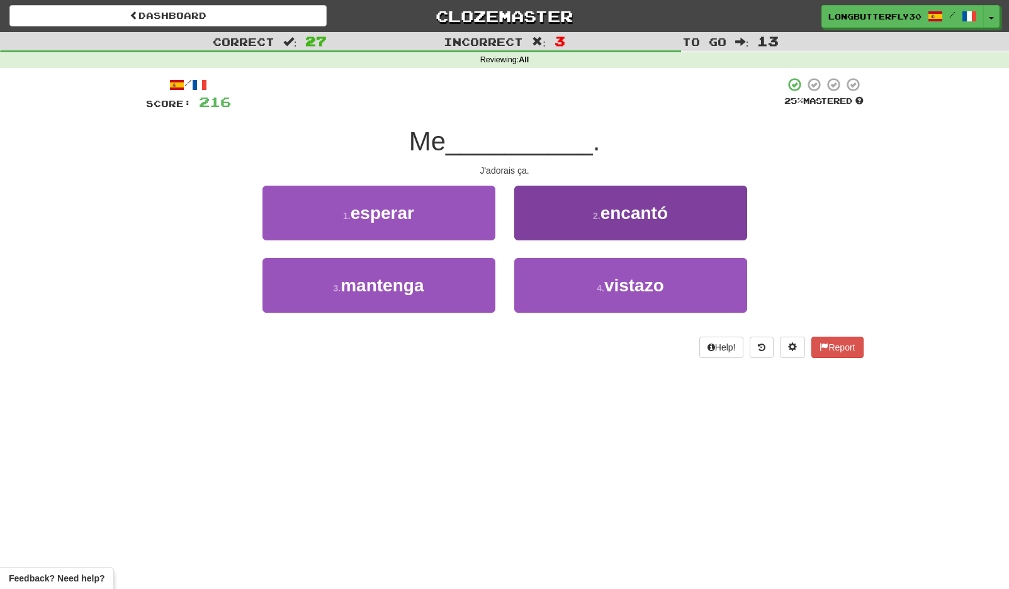
click at [599, 225] on button "2 . encantó" at bounding box center [630, 213] width 233 height 55
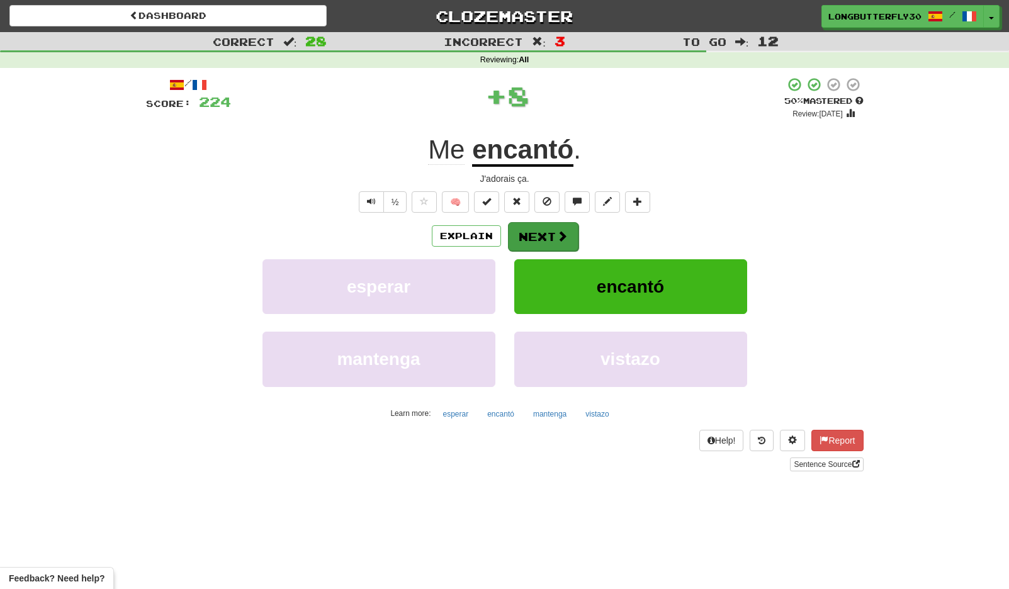
click at [544, 233] on button "Next" at bounding box center [543, 236] width 70 height 29
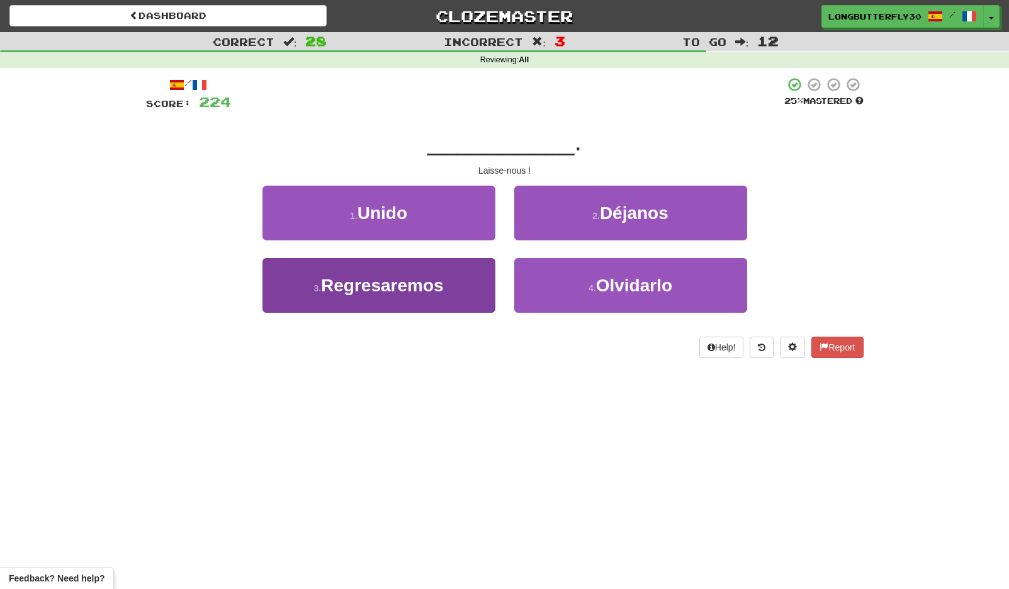
click at [447, 296] on button "3 . Regresaremos" at bounding box center [378, 285] width 233 height 55
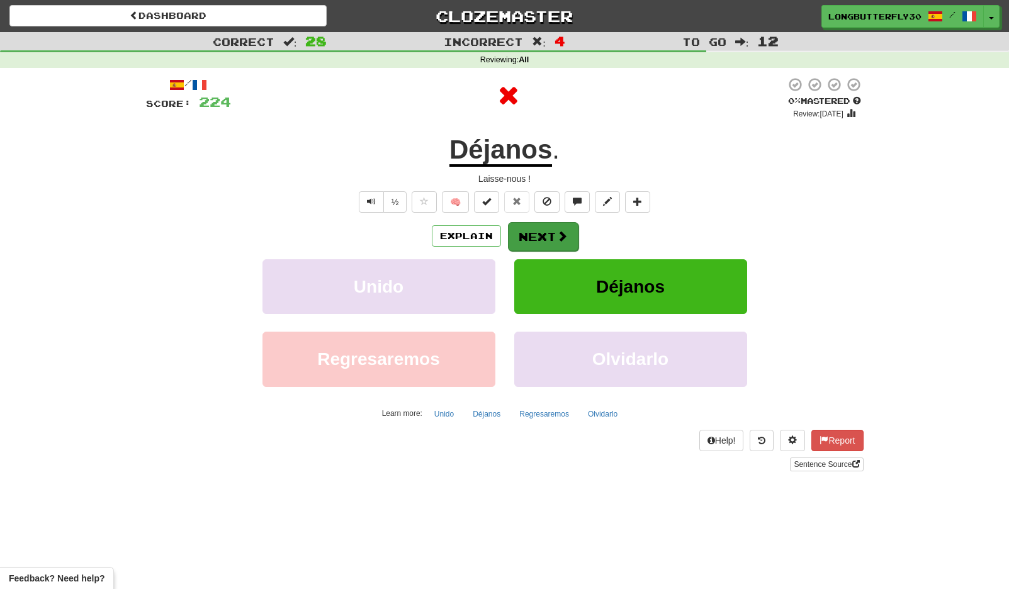
click at [547, 238] on button "Next" at bounding box center [543, 236] width 70 height 29
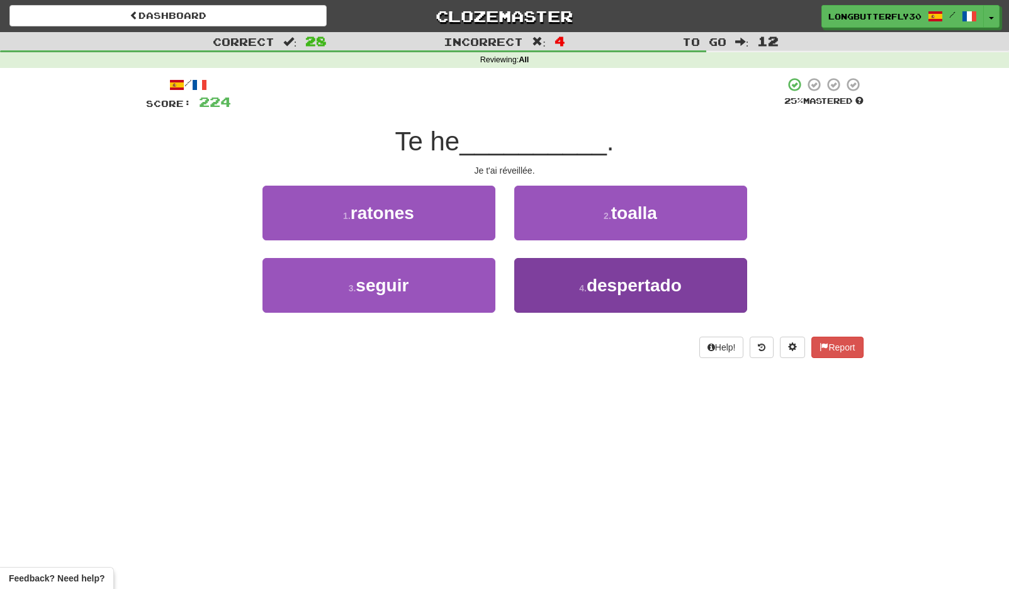
click at [566, 284] on button "4 . despertado" at bounding box center [630, 285] width 233 height 55
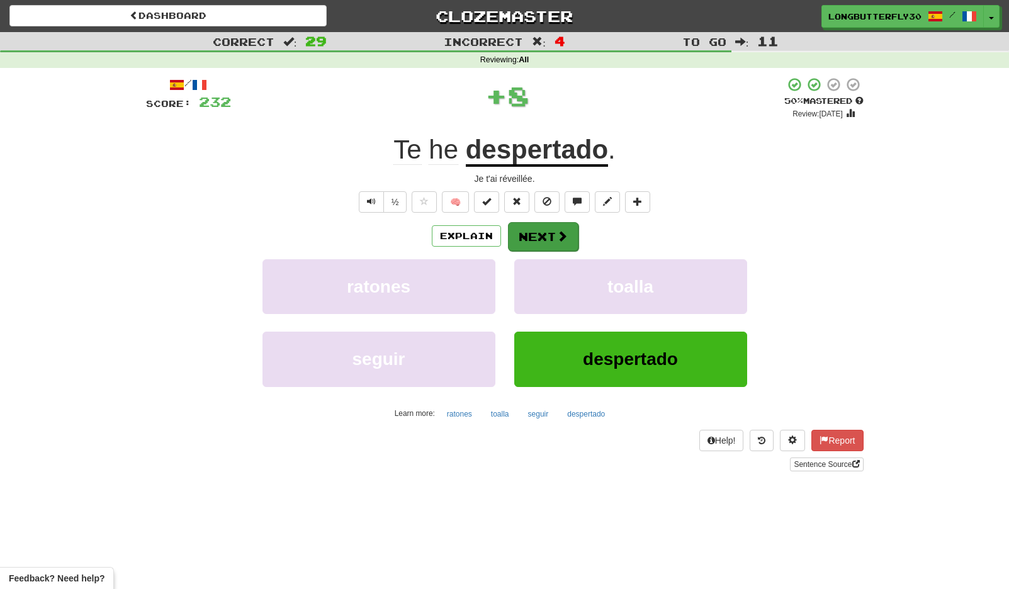
click at [547, 239] on button "Next" at bounding box center [543, 236] width 70 height 29
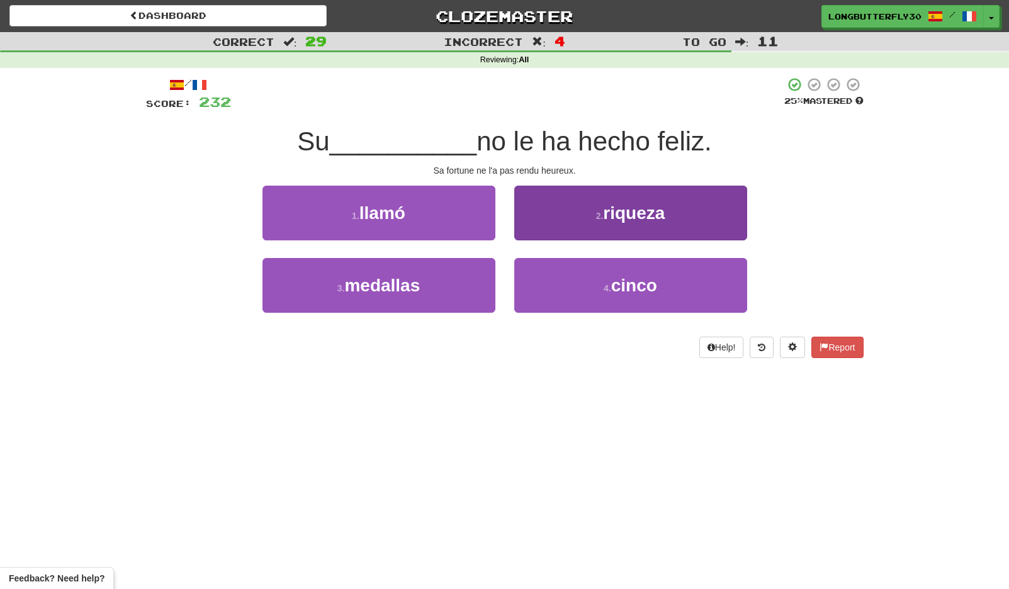
click at [581, 227] on button "2 . riqueza" at bounding box center [630, 213] width 233 height 55
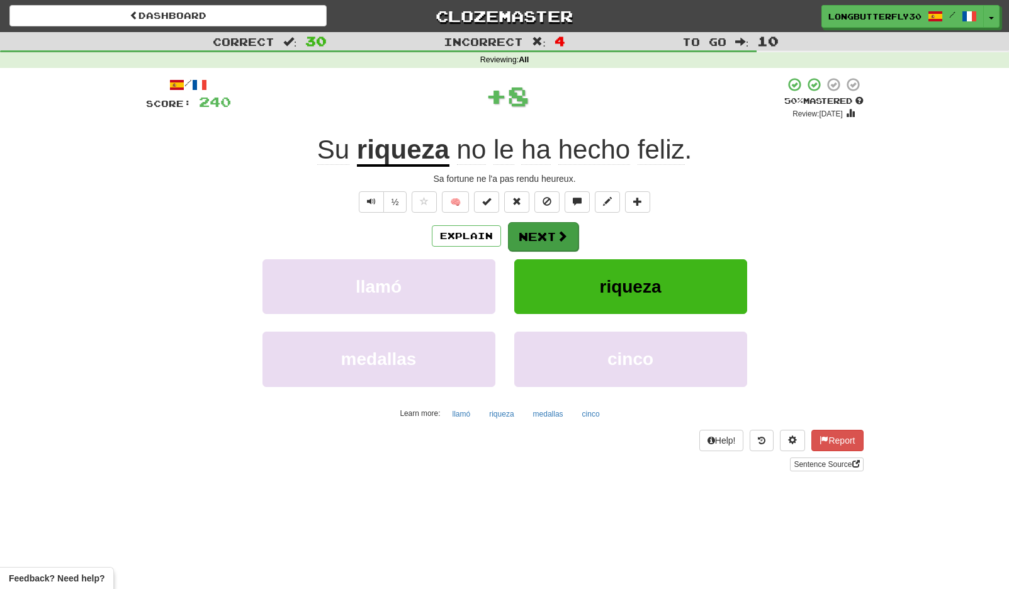
click at [533, 238] on button "Next" at bounding box center [543, 236] width 70 height 29
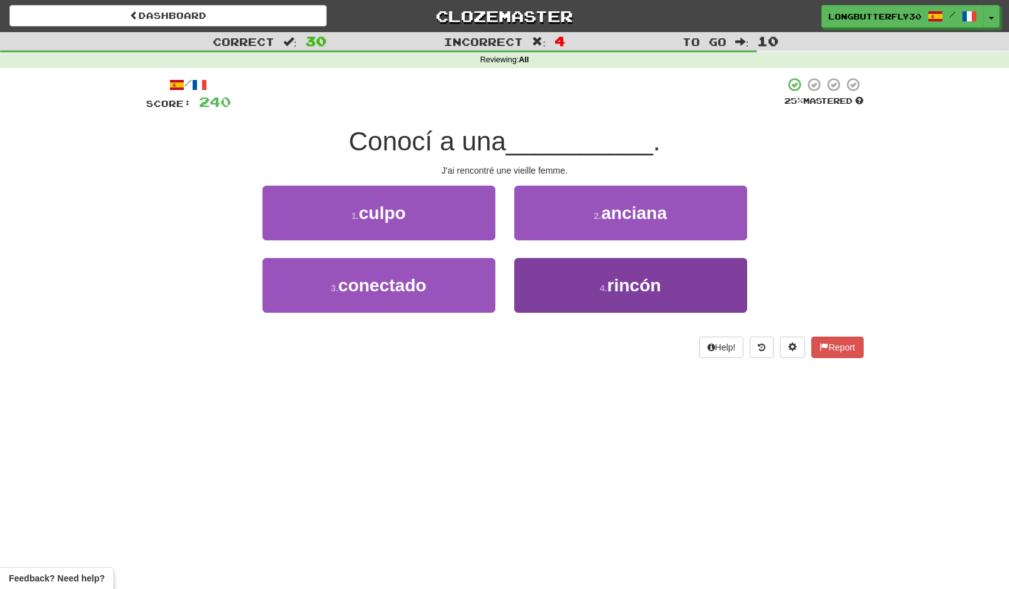
click at [574, 289] on button "4 . rincón" at bounding box center [630, 285] width 233 height 55
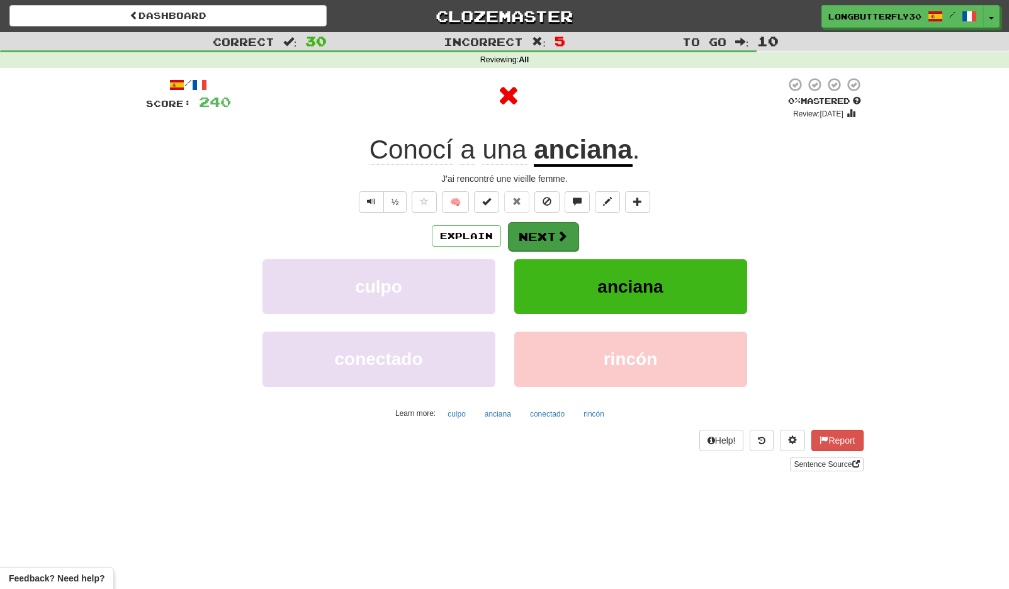
click at [560, 238] on span at bounding box center [561, 235] width 11 height 11
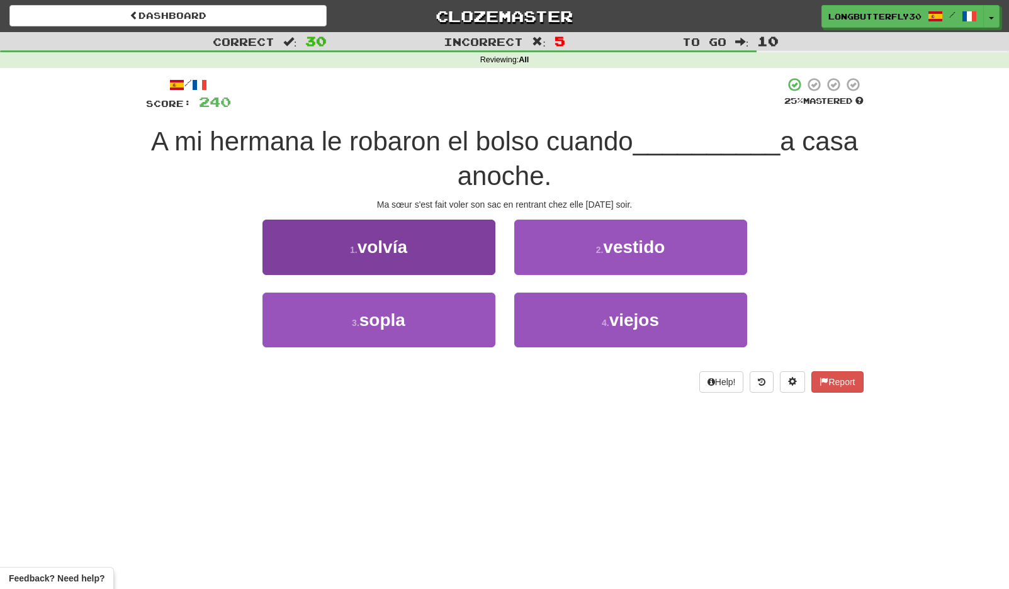
click at [439, 260] on button "1 . volvía" at bounding box center [378, 247] width 233 height 55
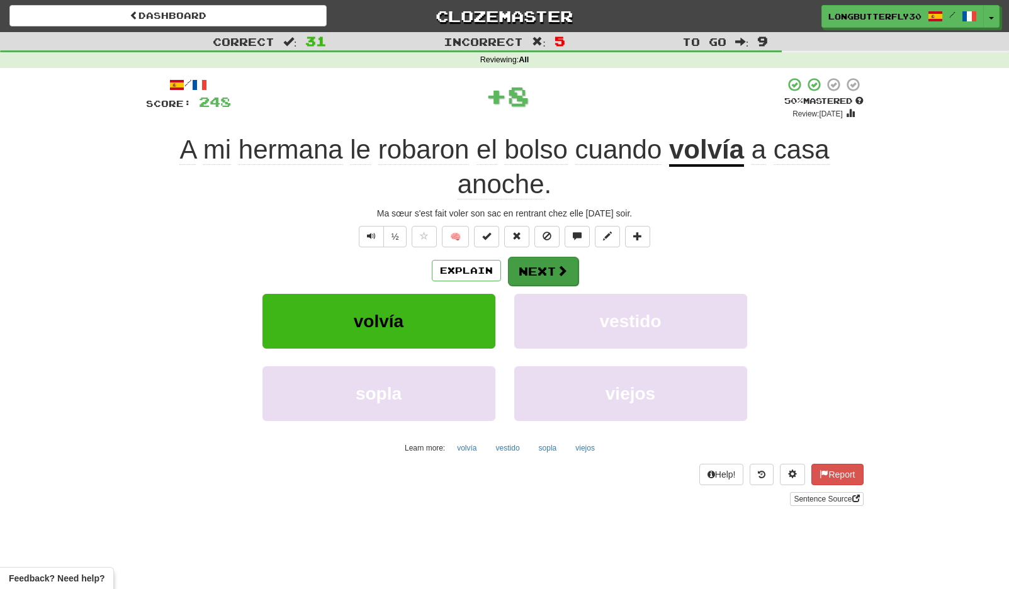
click at [539, 263] on button "Next" at bounding box center [543, 271] width 70 height 29
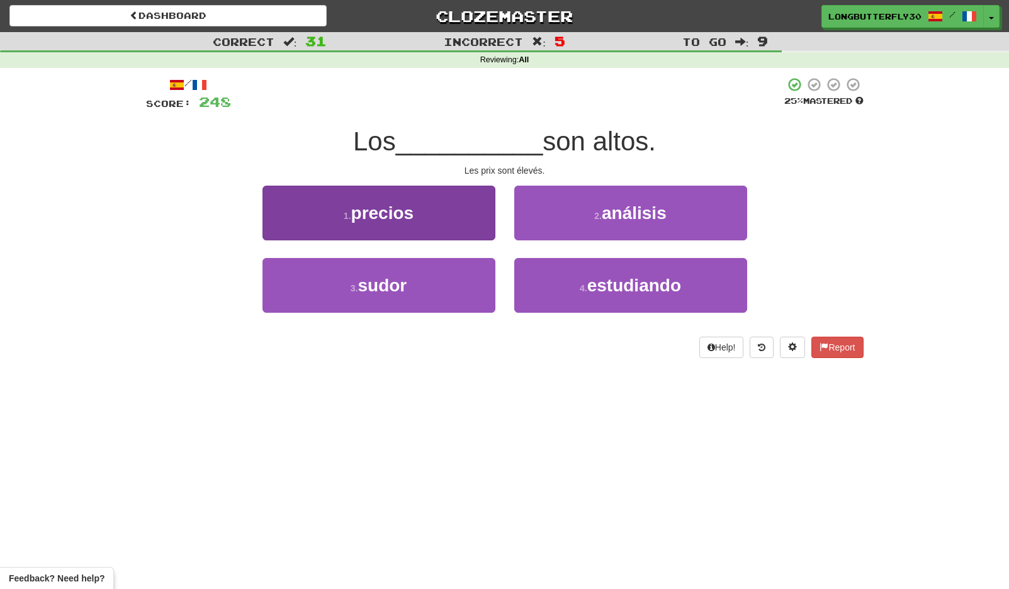
click at [469, 217] on button "1 . precios" at bounding box center [378, 213] width 233 height 55
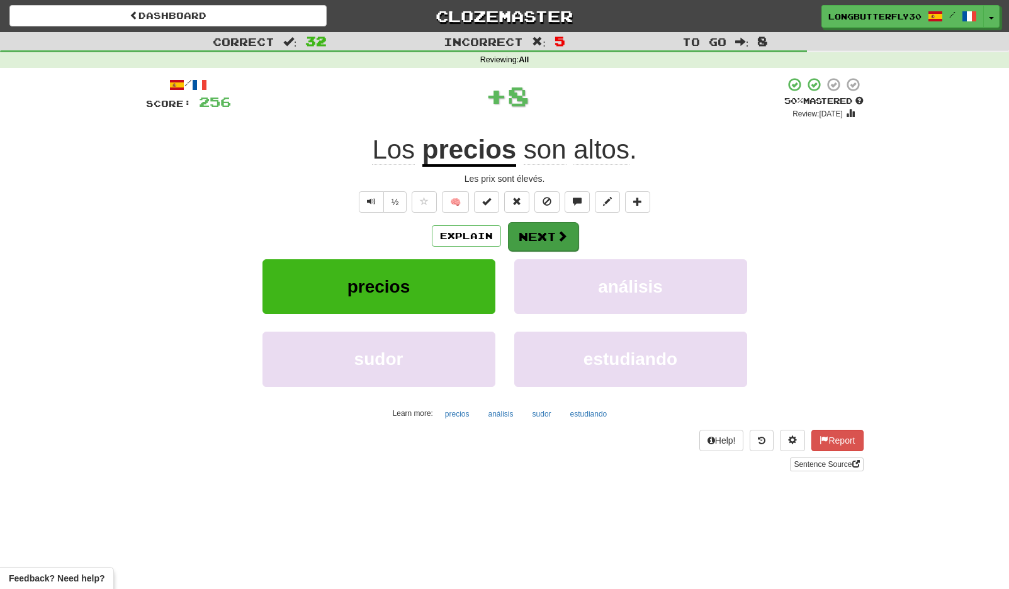
click at [545, 232] on button "Next" at bounding box center [543, 236] width 70 height 29
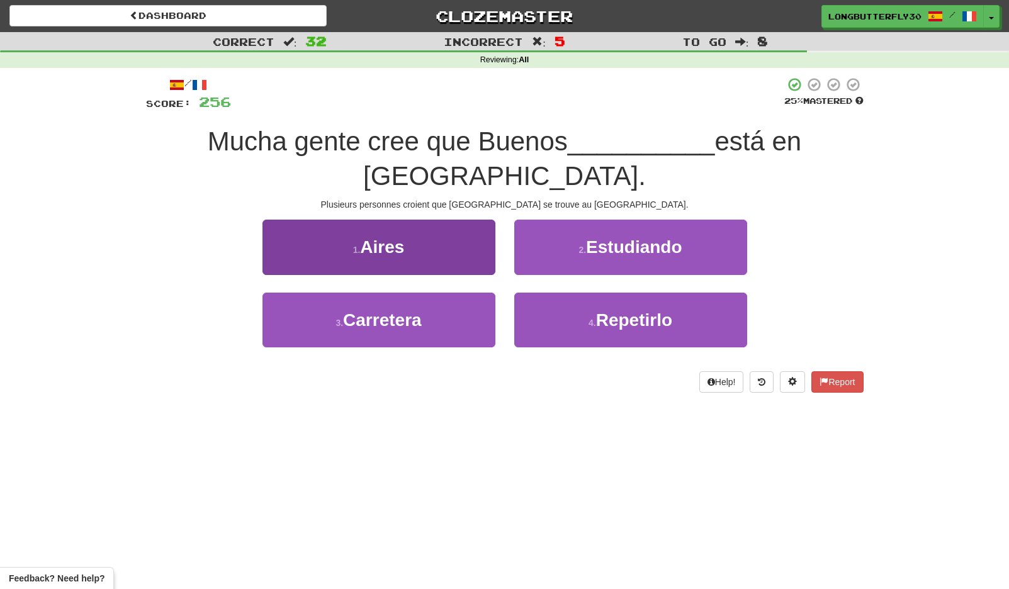
click at [450, 220] on button "1 . Aires" at bounding box center [378, 247] width 233 height 55
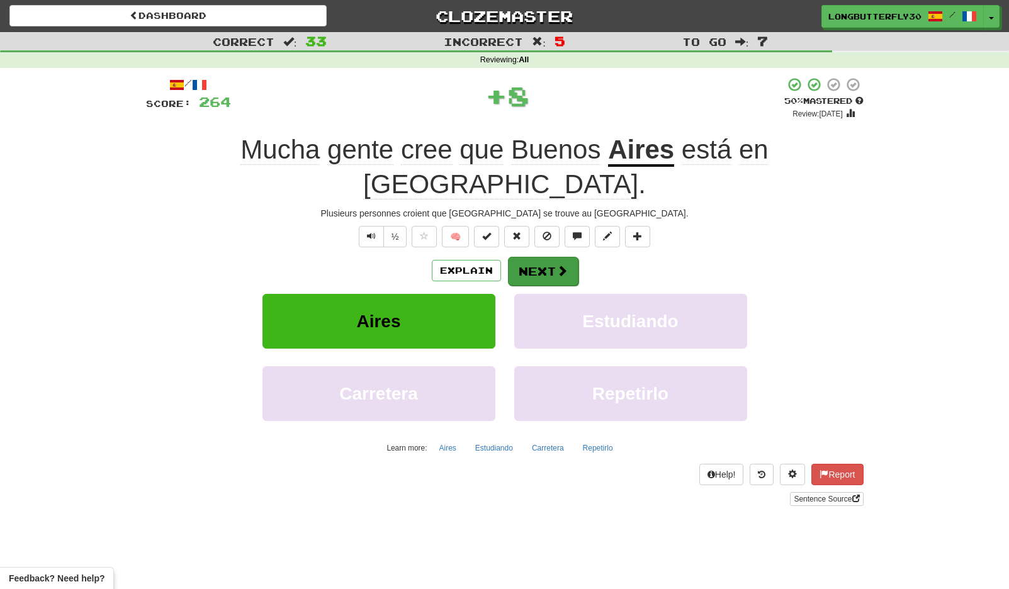
click at [551, 257] on button "Next" at bounding box center [543, 271] width 70 height 29
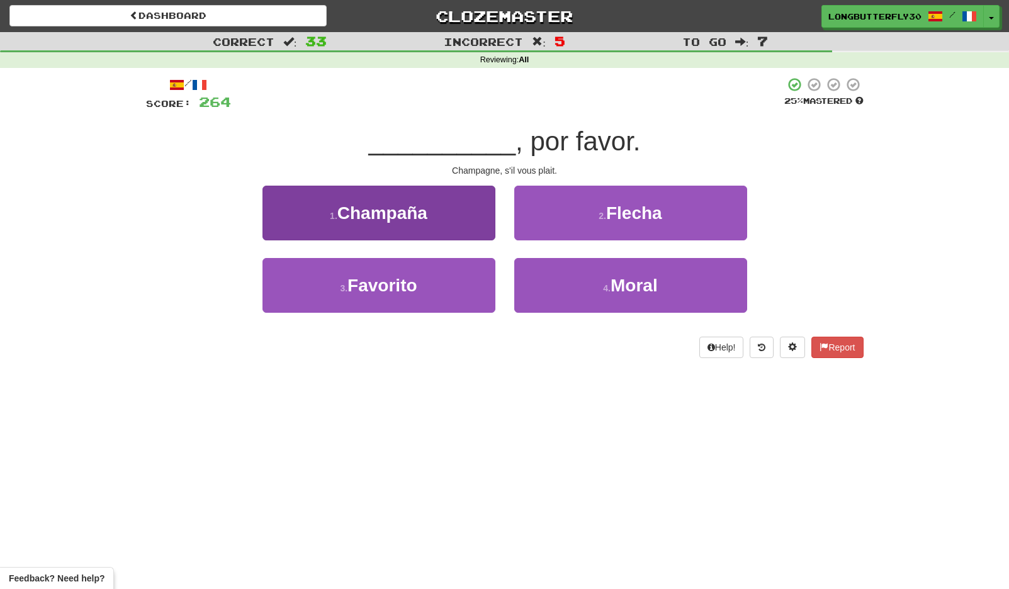
click at [469, 223] on button "1 . Champaña" at bounding box center [378, 213] width 233 height 55
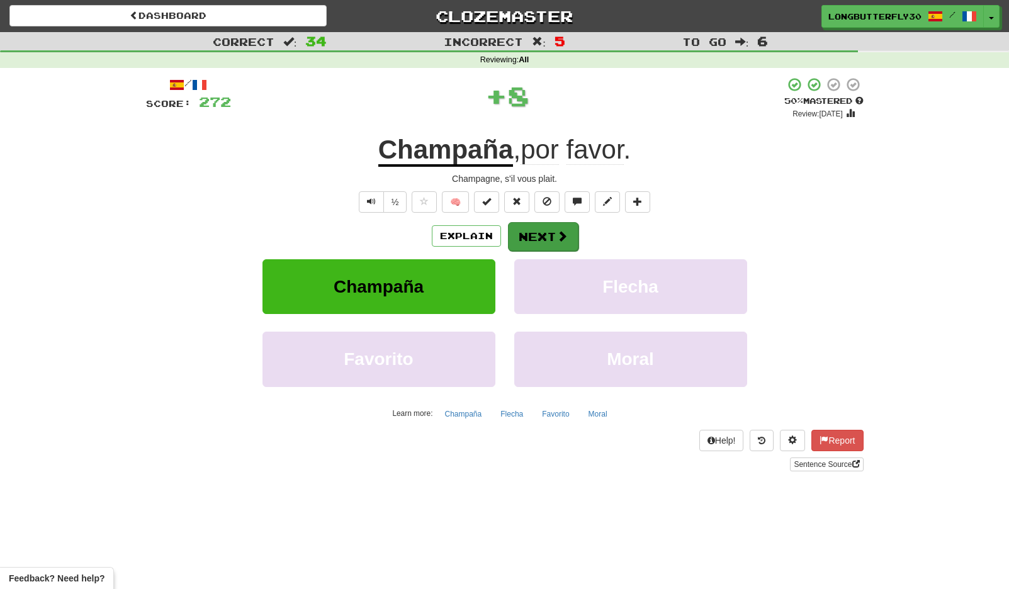
click at [538, 232] on button "Next" at bounding box center [543, 236] width 70 height 29
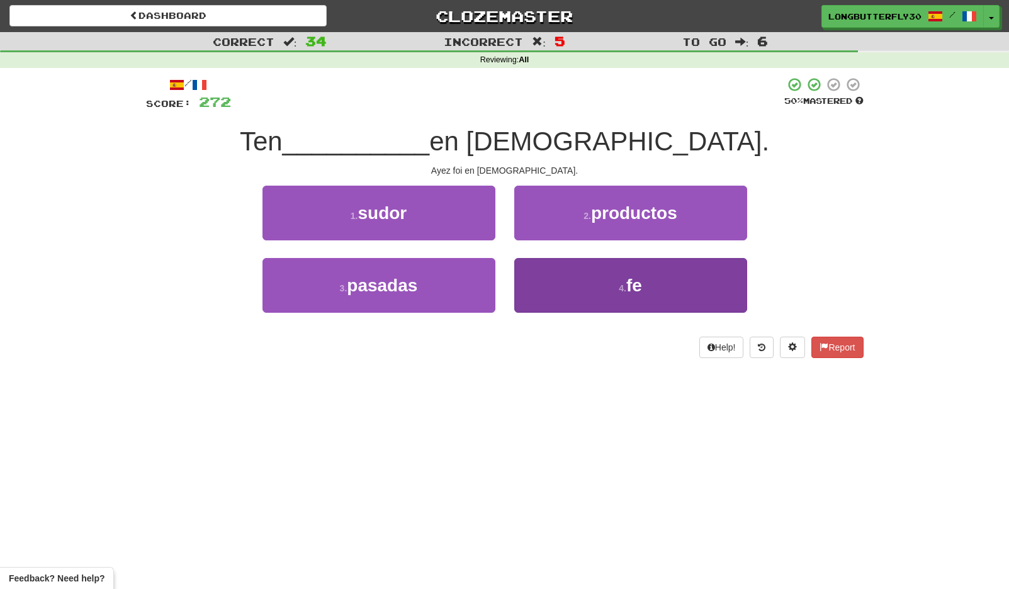
click at [566, 290] on button "4 . fe" at bounding box center [630, 285] width 233 height 55
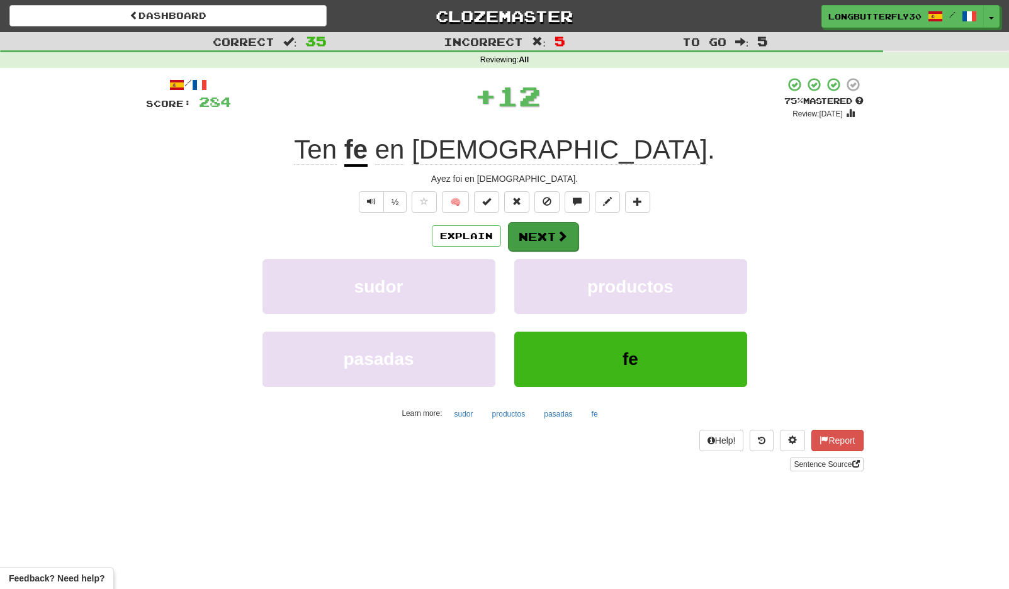
click at [566, 237] on span at bounding box center [561, 235] width 11 height 11
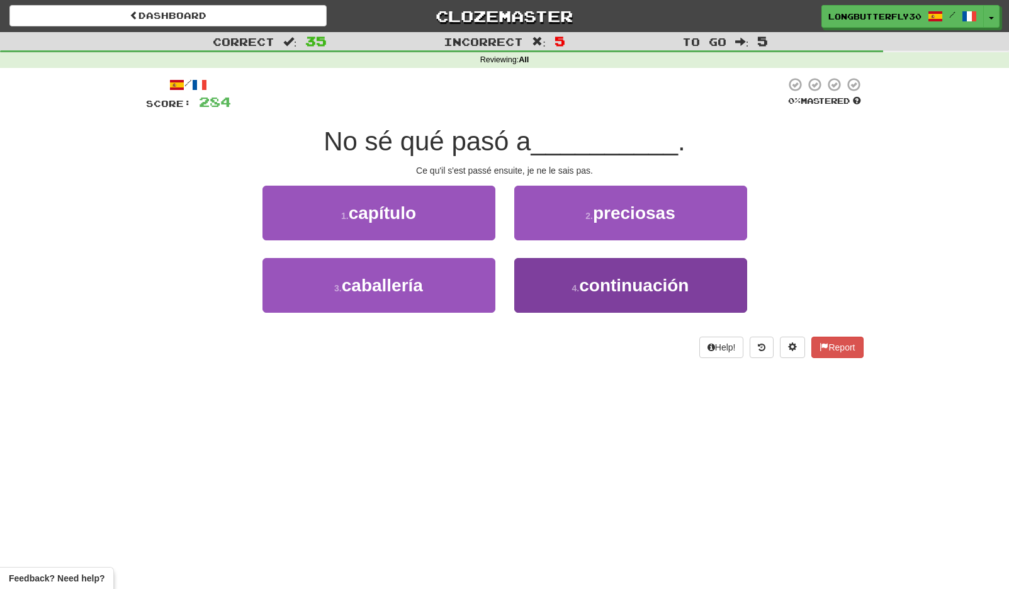
click at [575, 287] on small "4 ." at bounding box center [576, 288] width 8 height 10
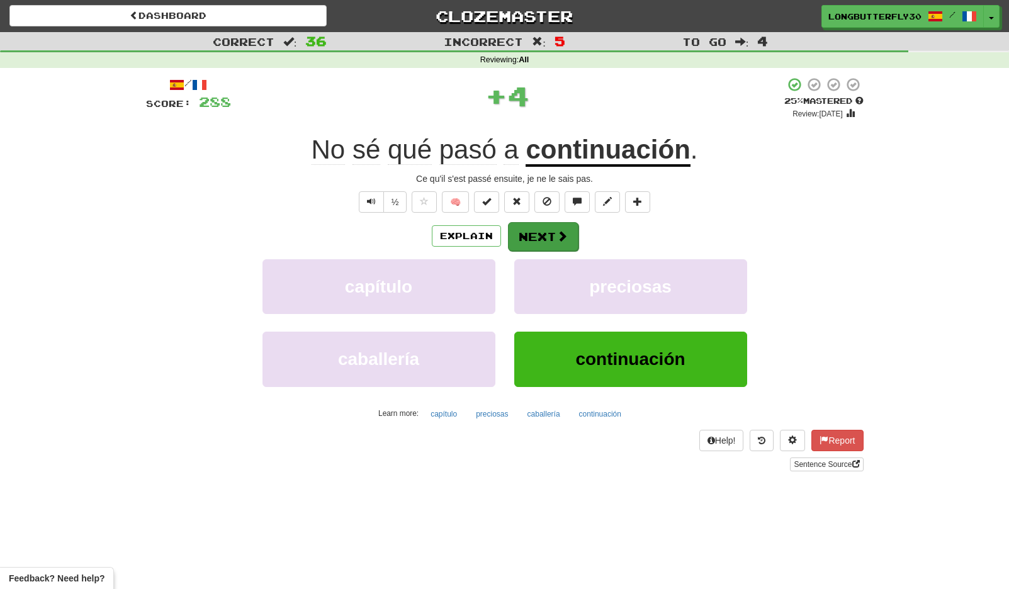
click at [547, 235] on button "Next" at bounding box center [543, 236] width 70 height 29
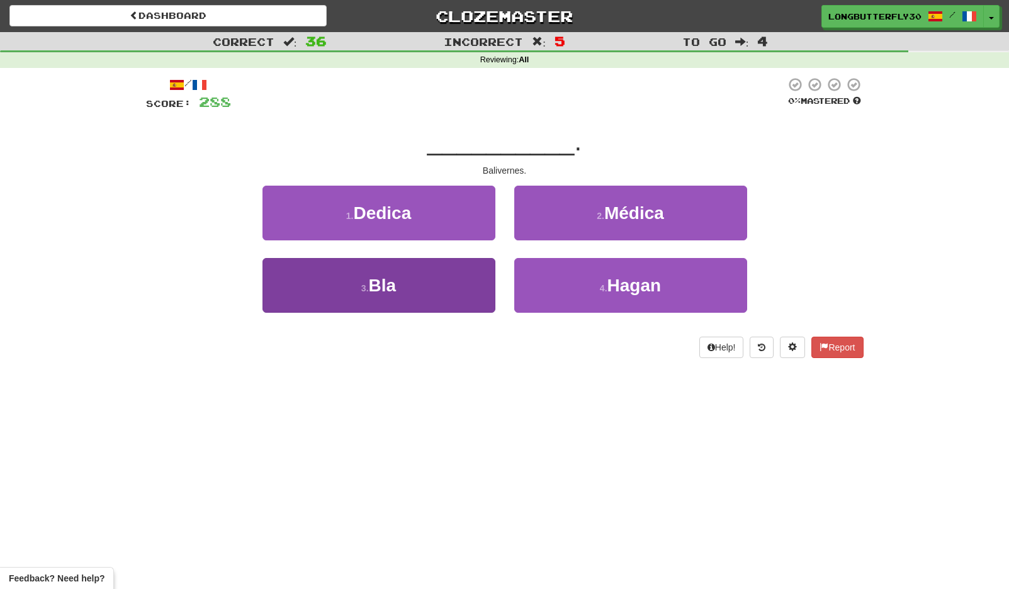
click at [431, 291] on button "3 . Bla" at bounding box center [378, 285] width 233 height 55
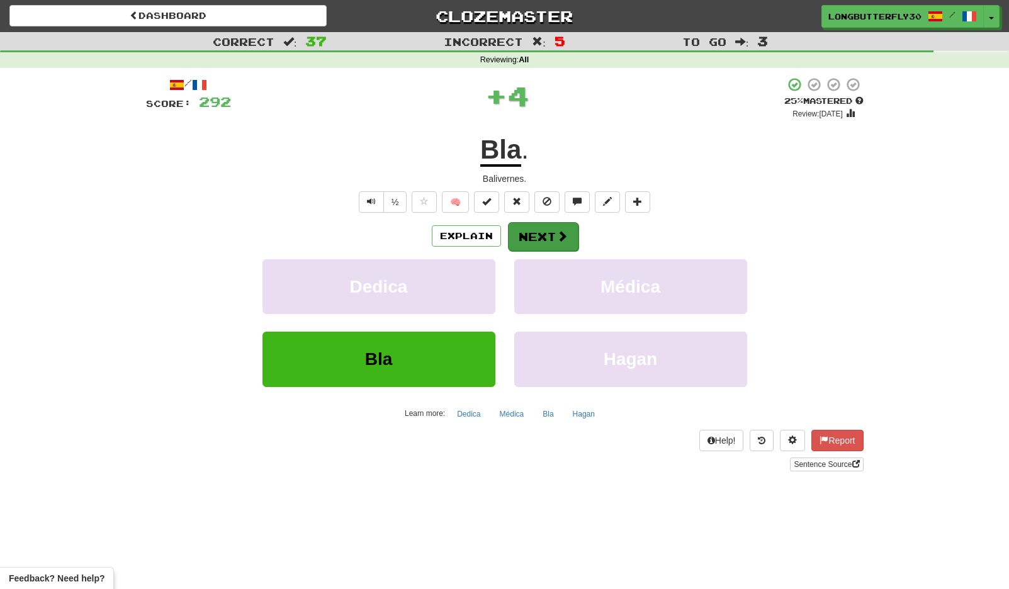
click at [540, 234] on button "Next" at bounding box center [543, 236] width 70 height 29
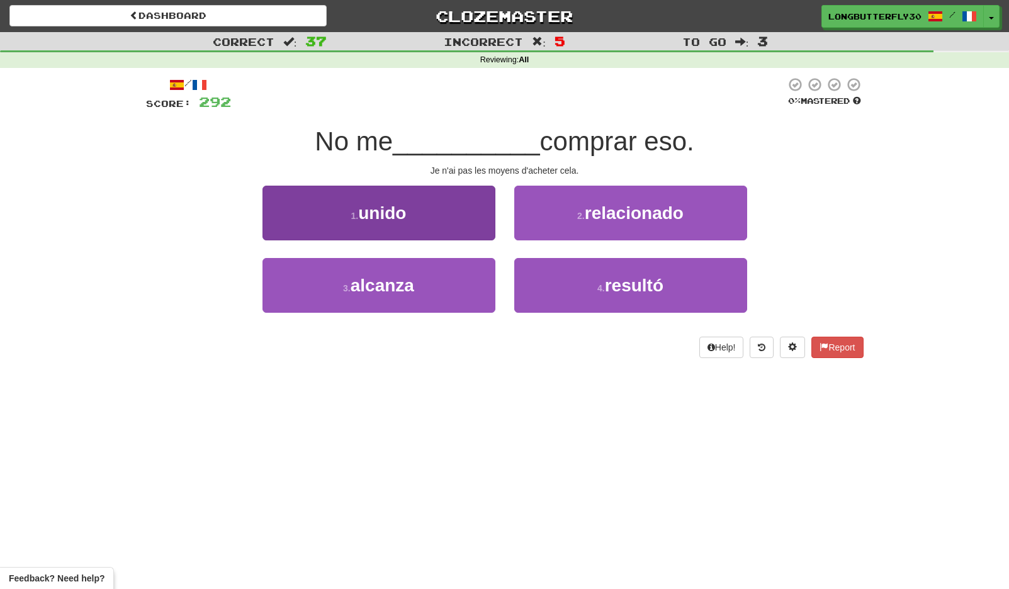
drag, startPoint x: 459, startPoint y: 286, endPoint x: 471, endPoint y: 277, distance: 15.2
click at [459, 286] on button "3 . alcanza" at bounding box center [378, 285] width 233 height 55
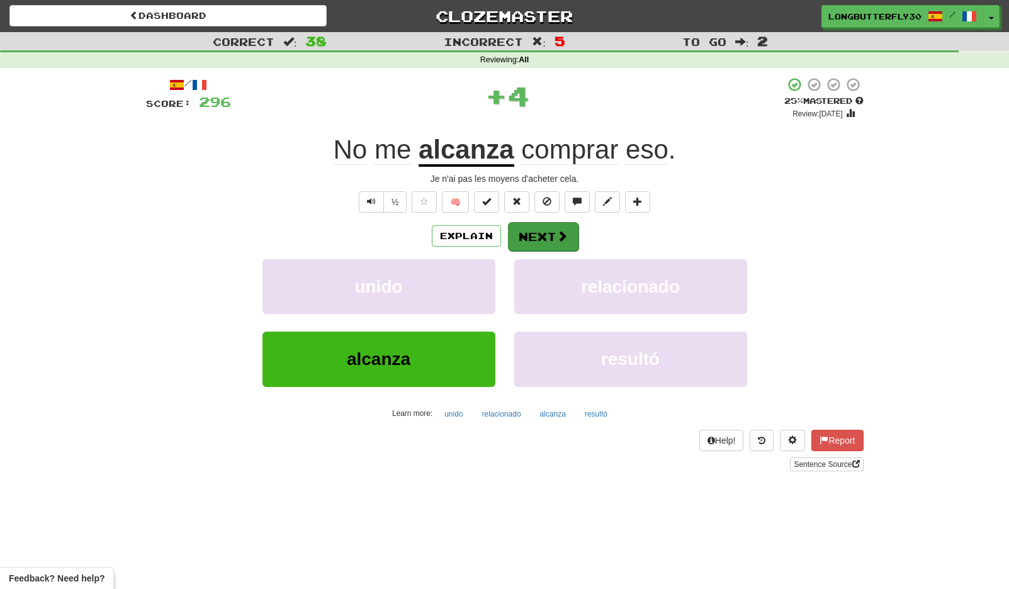
click at [545, 236] on button "Next" at bounding box center [543, 236] width 70 height 29
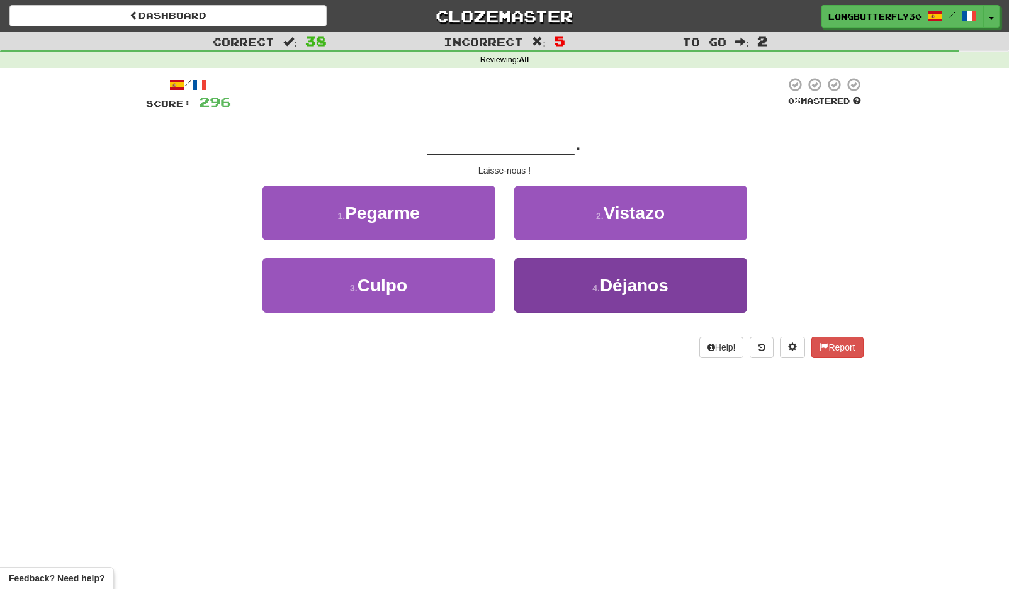
click at [556, 288] on button "4 . Déjanos" at bounding box center [630, 285] width 233 height 55
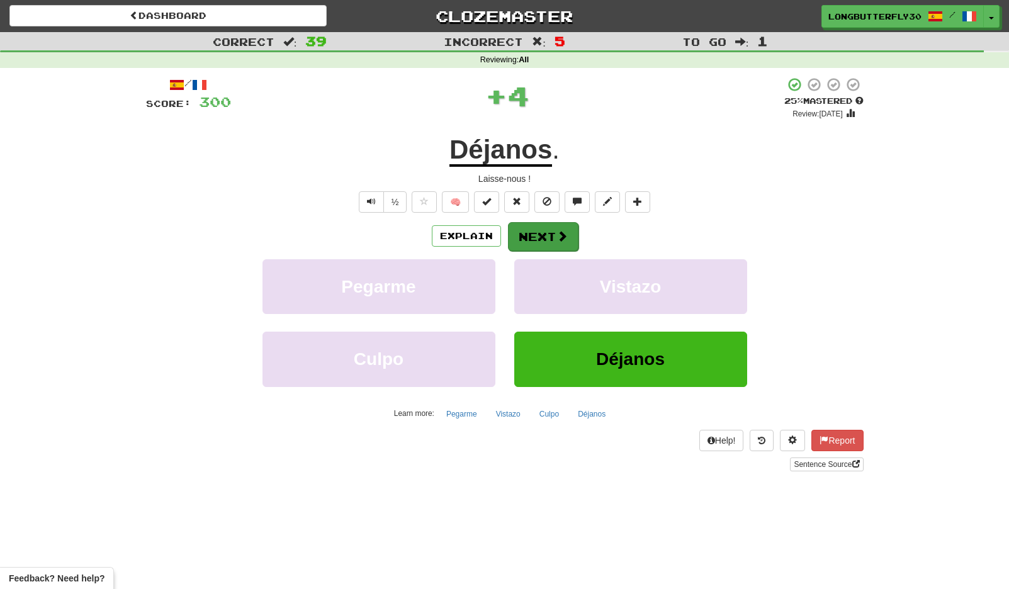
click at [529, 235] on button "Next" at bounding box center [543, 236] width 70 height 29
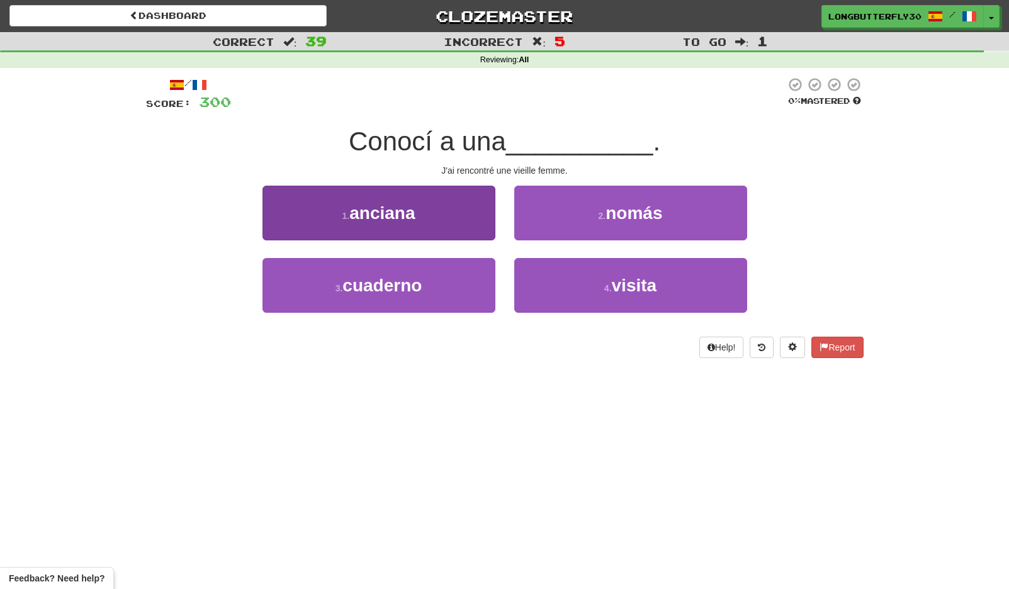
click at [422, 232] on button "1 . anciana" at bounding box center [378, 213] width 233 height 55
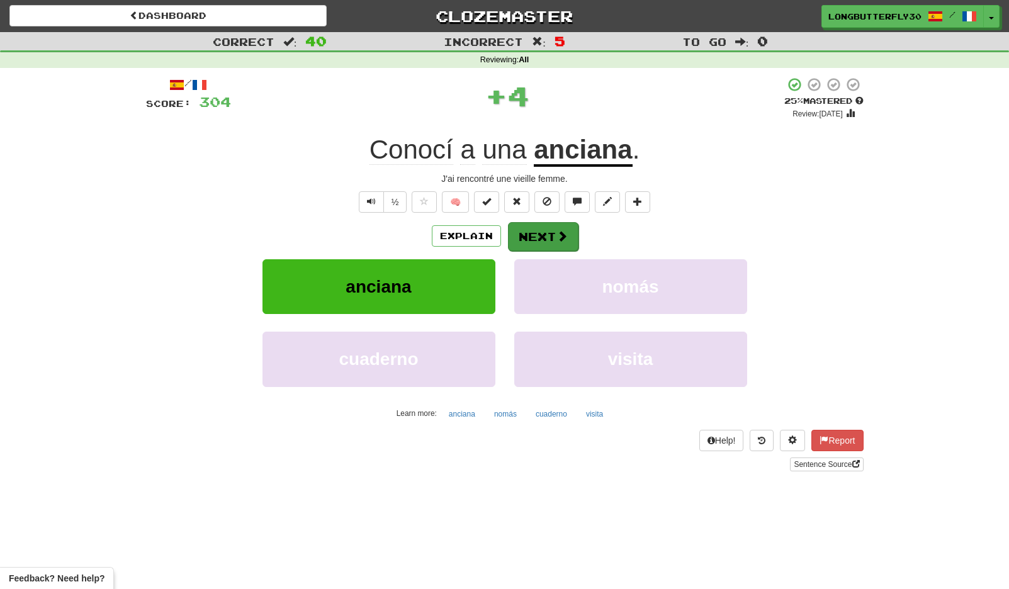
click at [529, 238] on button "Next" at bounding box center [543, 236] width 70 height 29
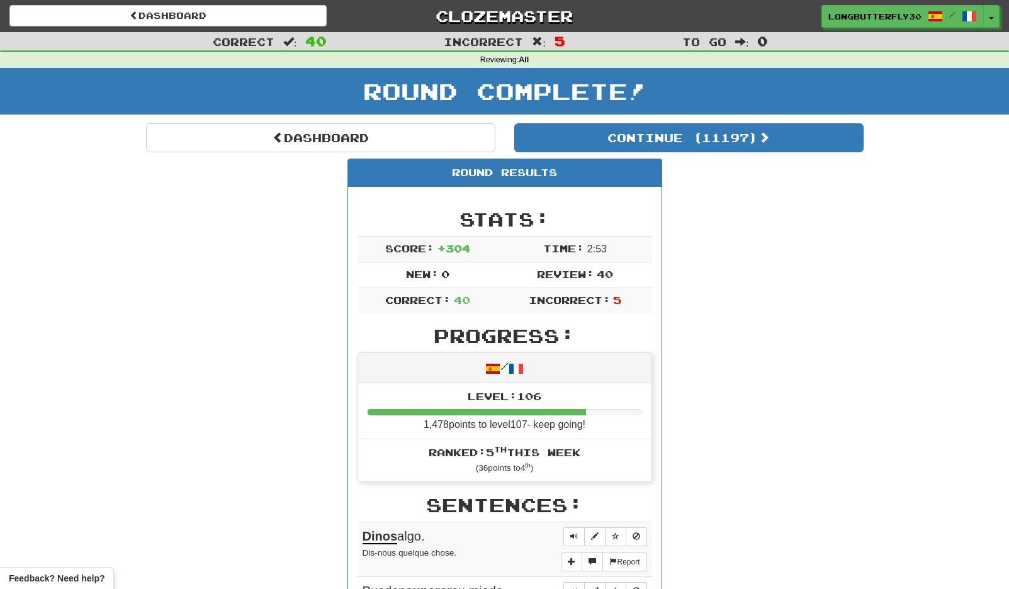
drag, startPoint x: 685, startPoint y: 145, endPoint x: 673, endPoint y: 146, distance: 11.3
click at [682, 145] on button "Continue ( 11197 )" at bounding box center [688, 137] width 349 height 29
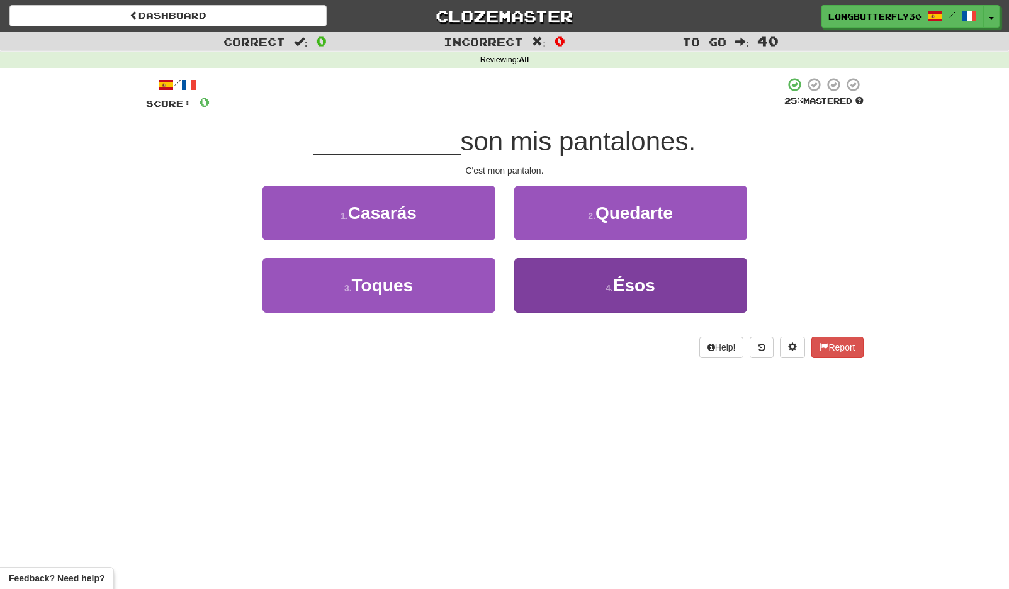
click at [557, 284] on button "4 . Ésos" at bounding box center [630, 285] width 233 height 55
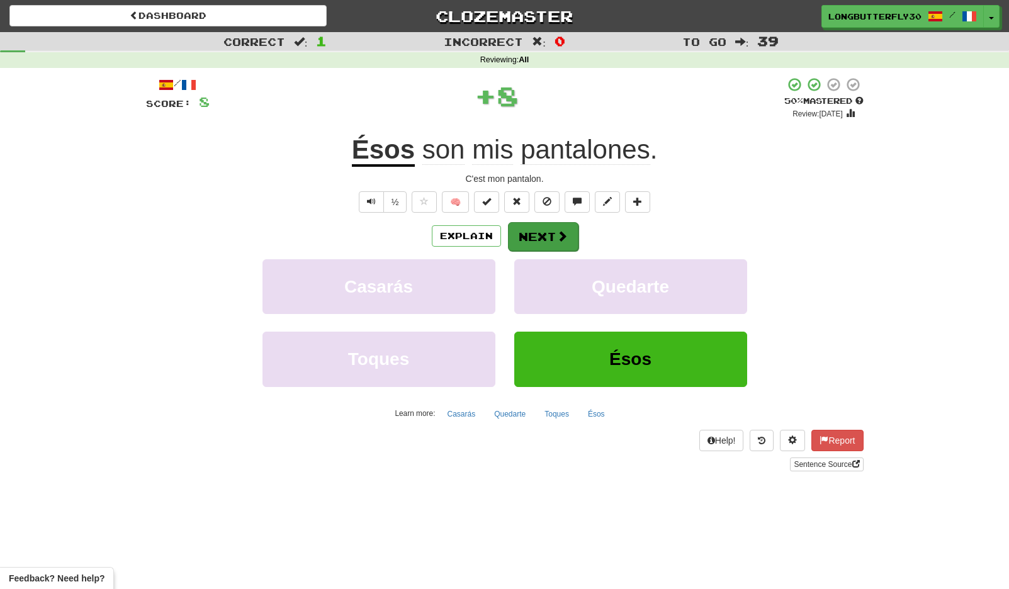
click at [537, 240] on button "Next" at bounding box center [543, 236] width 70 height 29
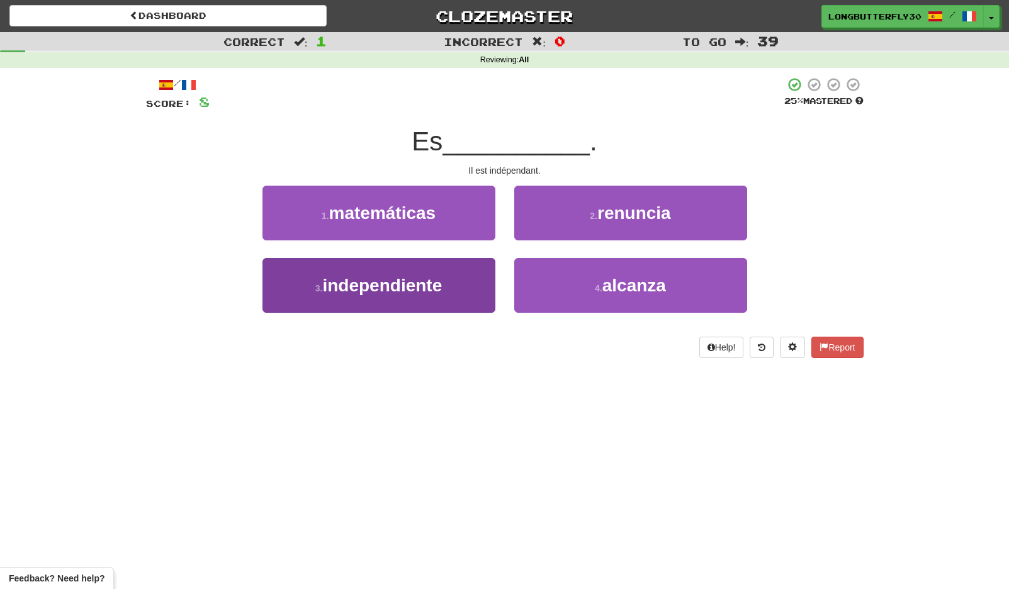
click at [469, 288] on button "3 . independiente" at bounding box center [378, 285] width 233 height 55
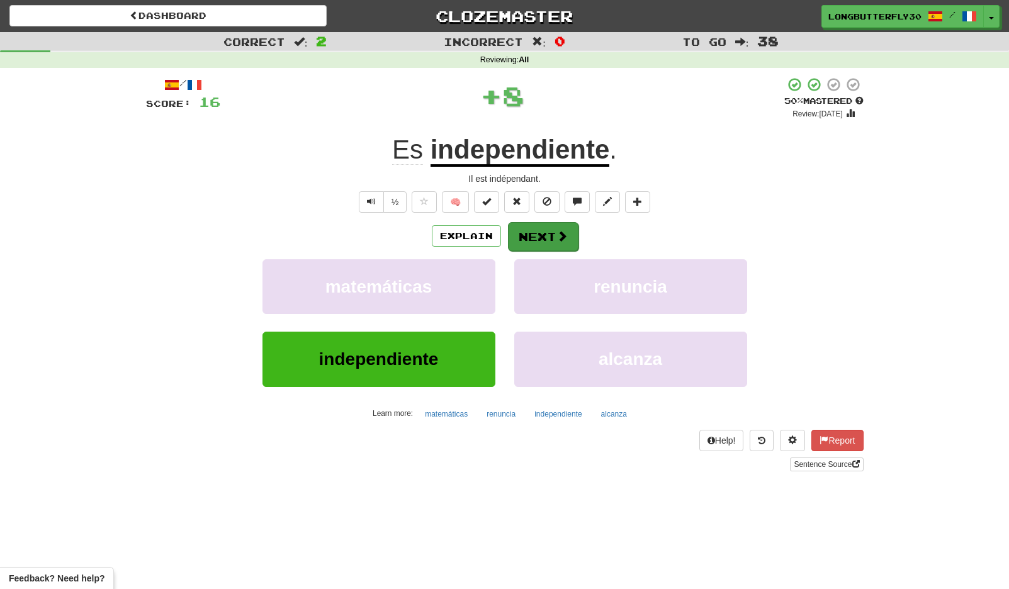
click at [544, 237] on button "Next" at bounding box center [543, 236] width 70 height 29
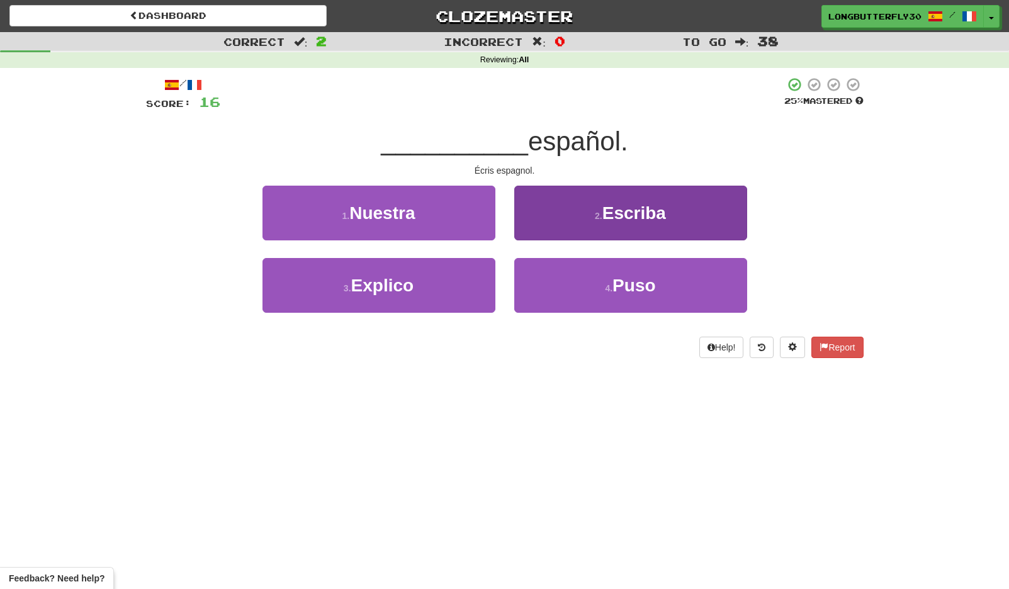
click at [588, 225] on button "2 . Escriba" at bounding box center [630, 213] width 233 height 55
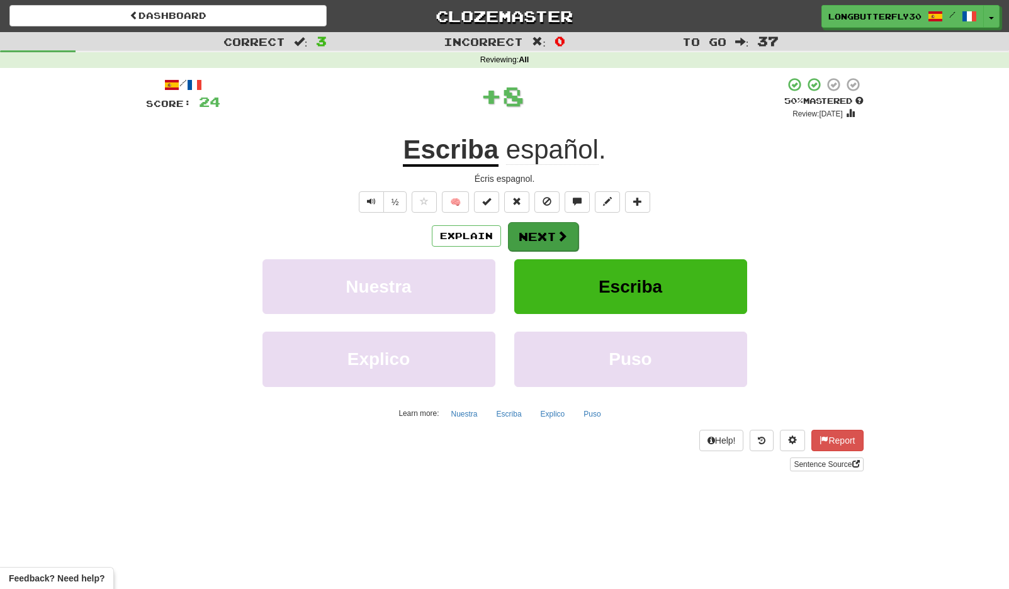
click at [545, 245] on button "Next" at bounding box center [543, 236] width 70 height 29
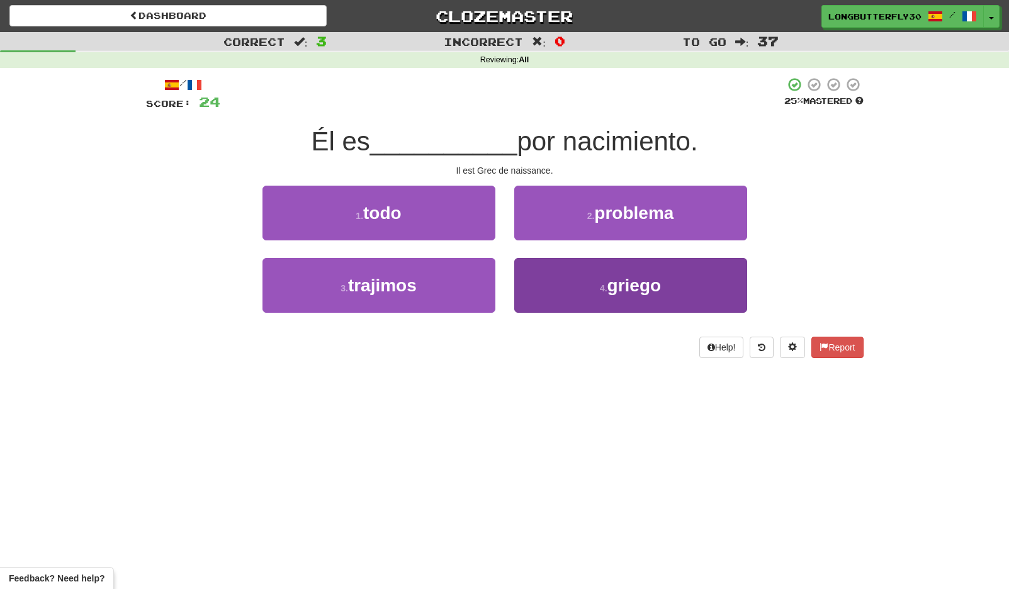
click at [545, 281] on button "4 . griego" at bounding box center [630, 285] width 233 height 55
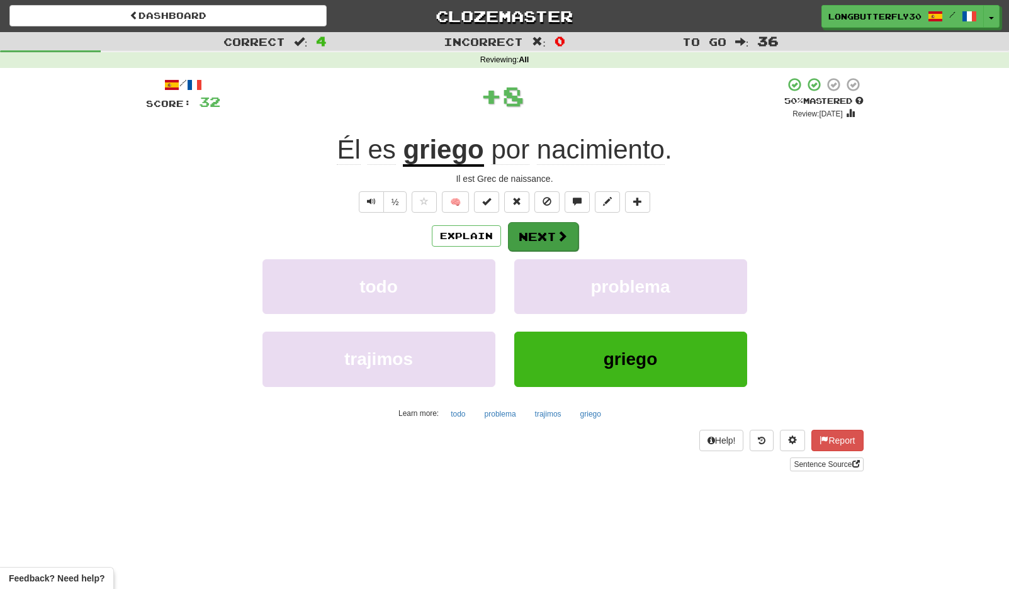
click at [547, 234] on button "Next" at bounding box center [543, 236] width 70 height 29
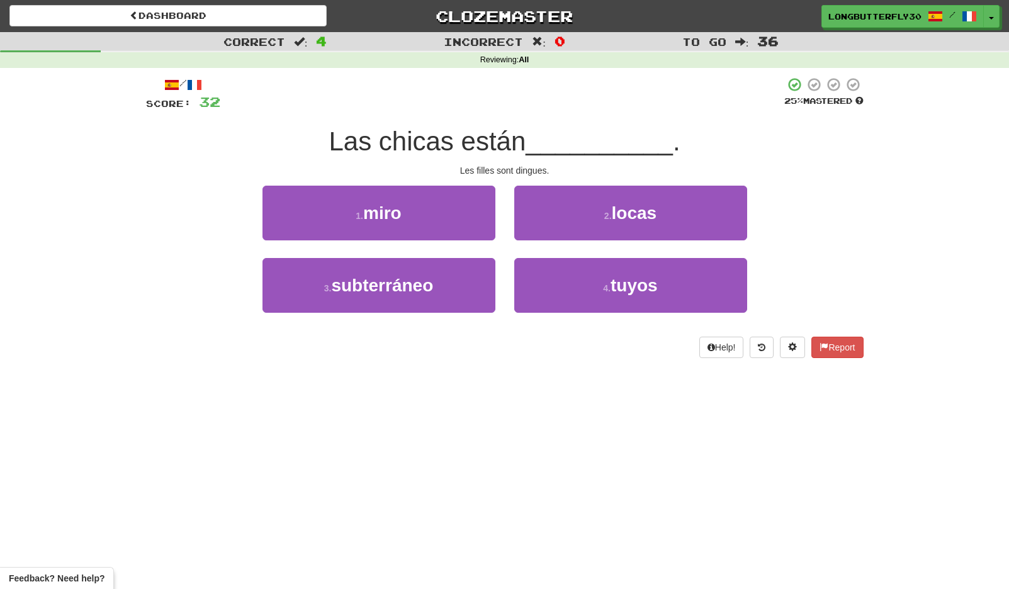
drag, startPoint x: 598, startPoint y: 213, endPoint x: 594, endPoint y: 219, distance: 7.3
click at [597, 213] on button "2 . locas" at bounding box center [630, 213] width 233 height 55
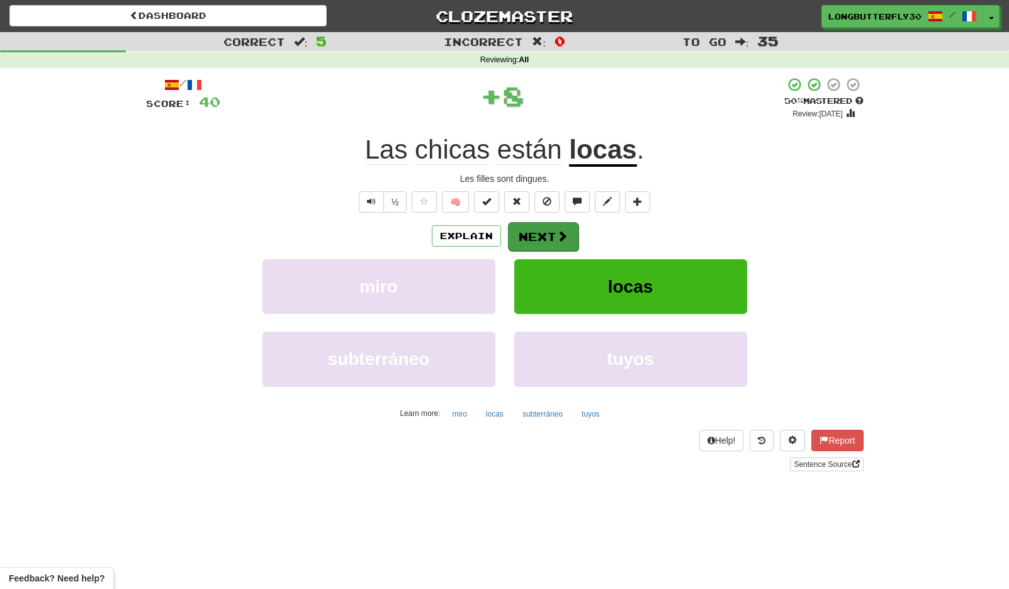
click at [545, 240] on button "Next" at bounding box center [543, 236] width 70 height 29
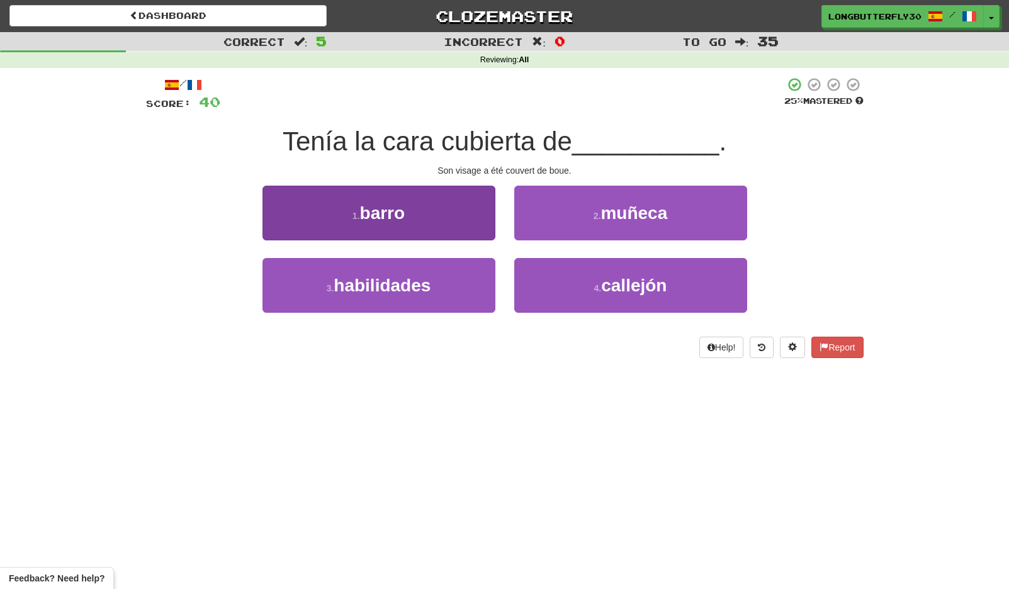
click at [456, 218] on button "1 . barro" at bounding box center [378, 213] width 233 height 55
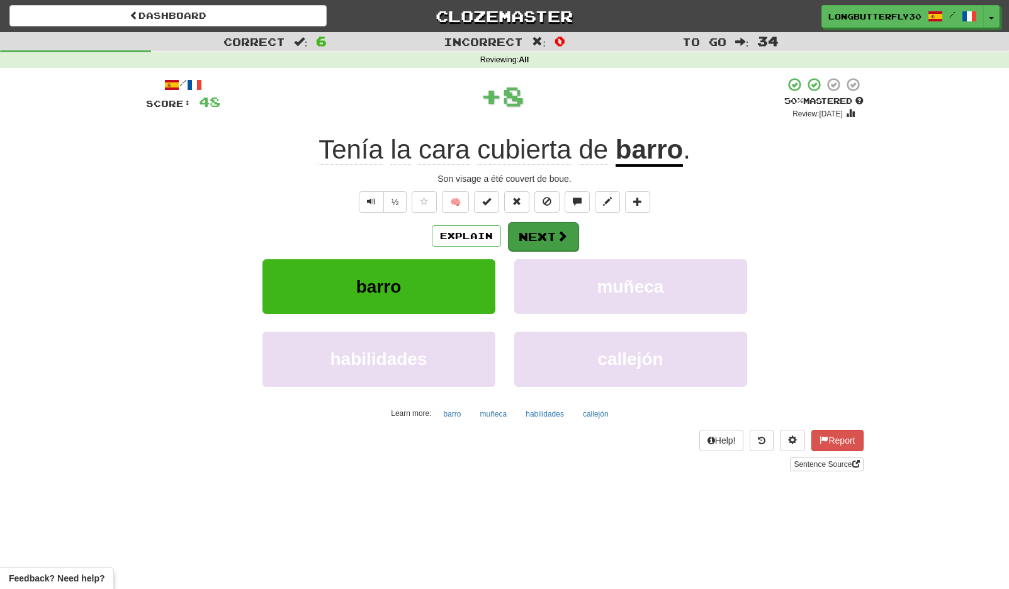
click at [518, 225] on button "Next" at bounding box center [543, 236] width 70 height 29
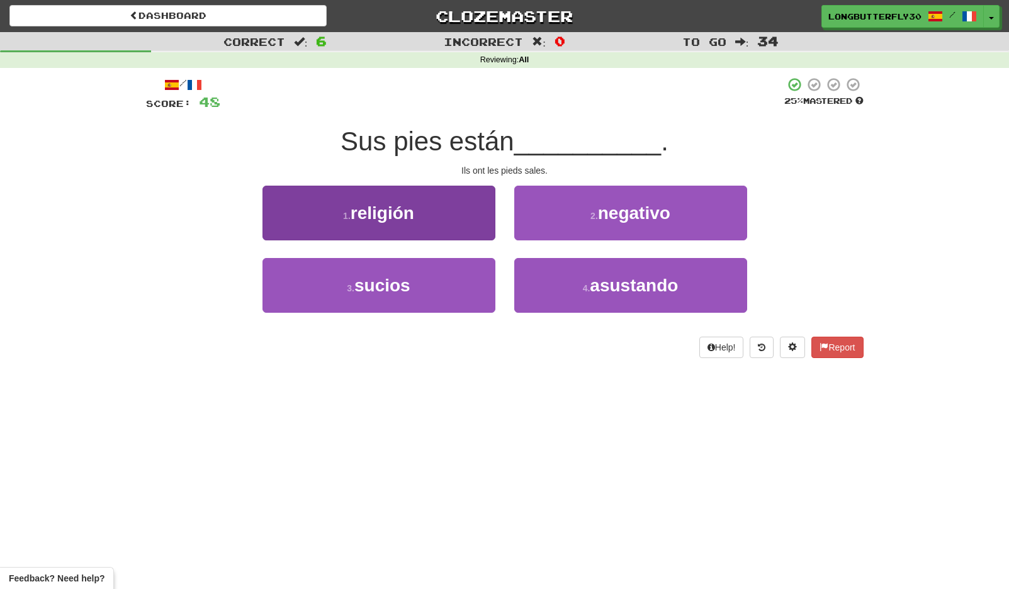
drag, startPoint x: 460, startPoint y: 301, endPoint x: 489, endPoint y: 274, distance: 40.5
click at [460, 301] on button "3 . sucios" at bounding box center [378, 285] width 233 height 55
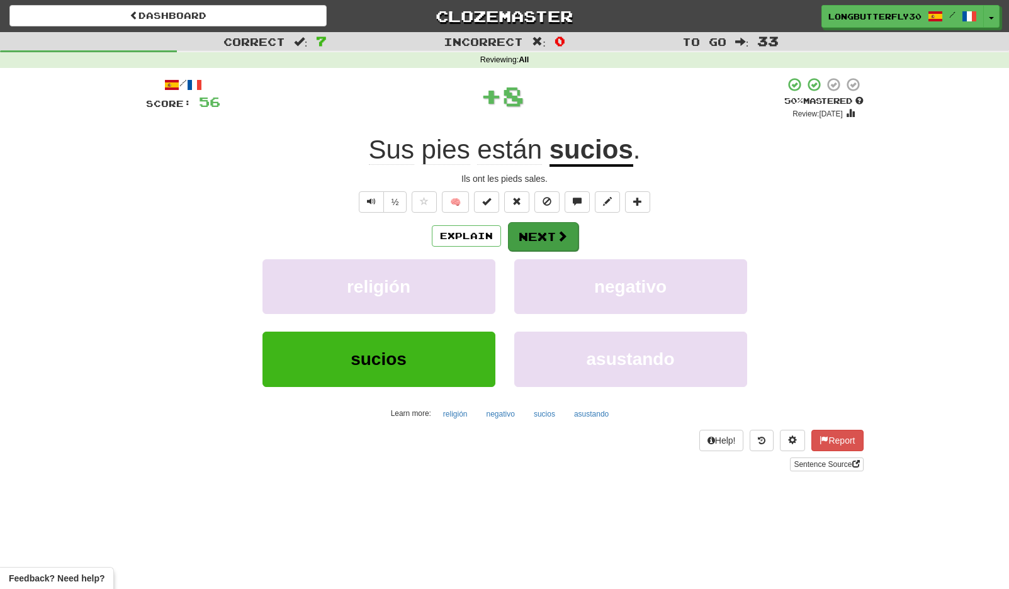
click at [530, 244] on button "Next" at bounding box center [543, 236] width 70 height 29
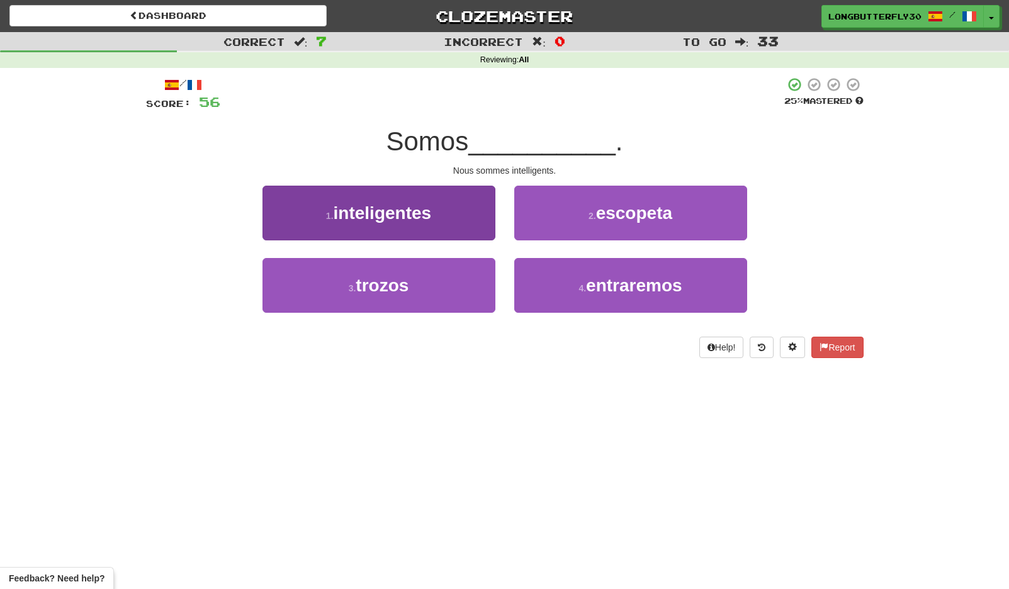
click at [461, 227] on button "1 . inteligentes" at bounding box center [378, 213] width 233 height 55
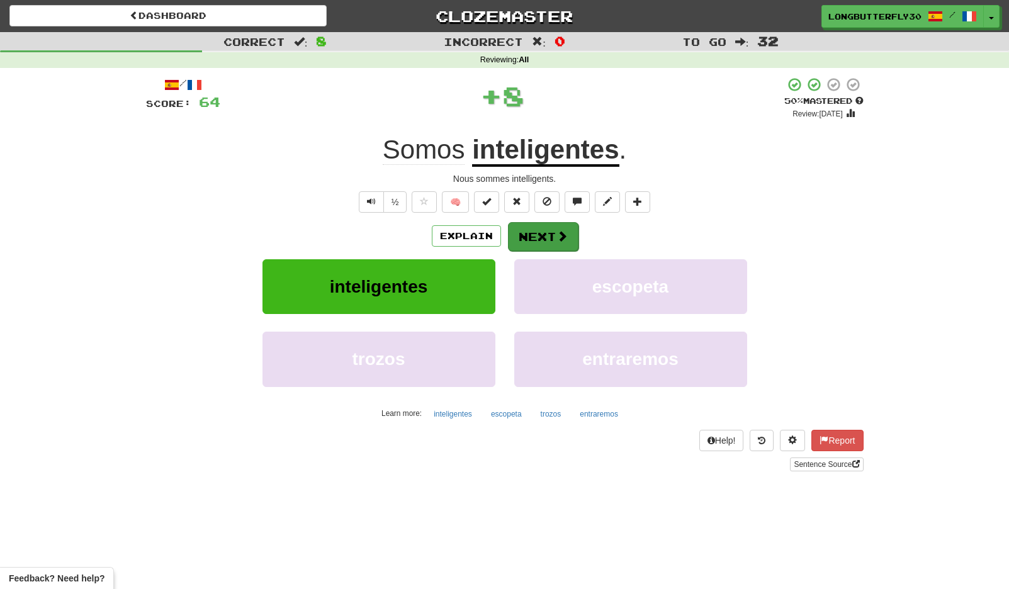
click at [544, 229] on button "Next" at bounding box center [543, 236] width 70 height 29
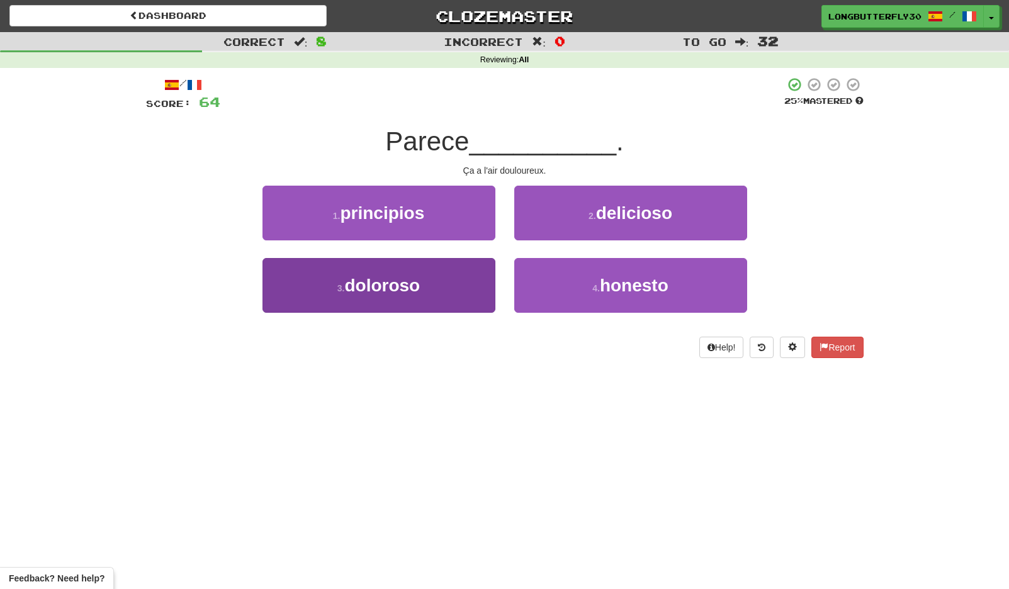
click at [481, 286] on button "3 . doloroso" at bounding box center [378, 285] width 233 height 55
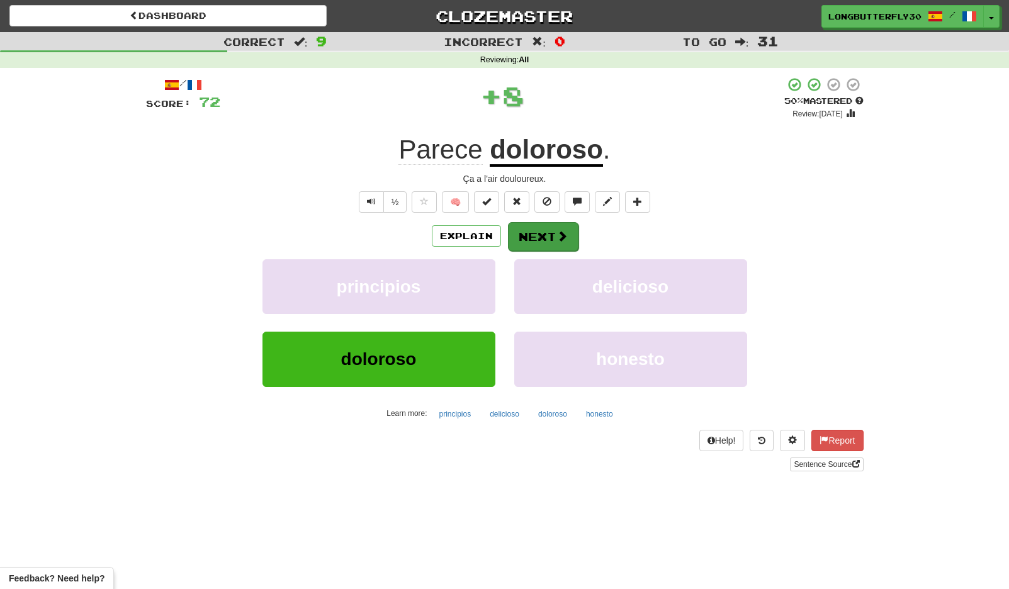
click at [542, 236] on button "Next" at bounding box center [543, 236] width 70 height 29
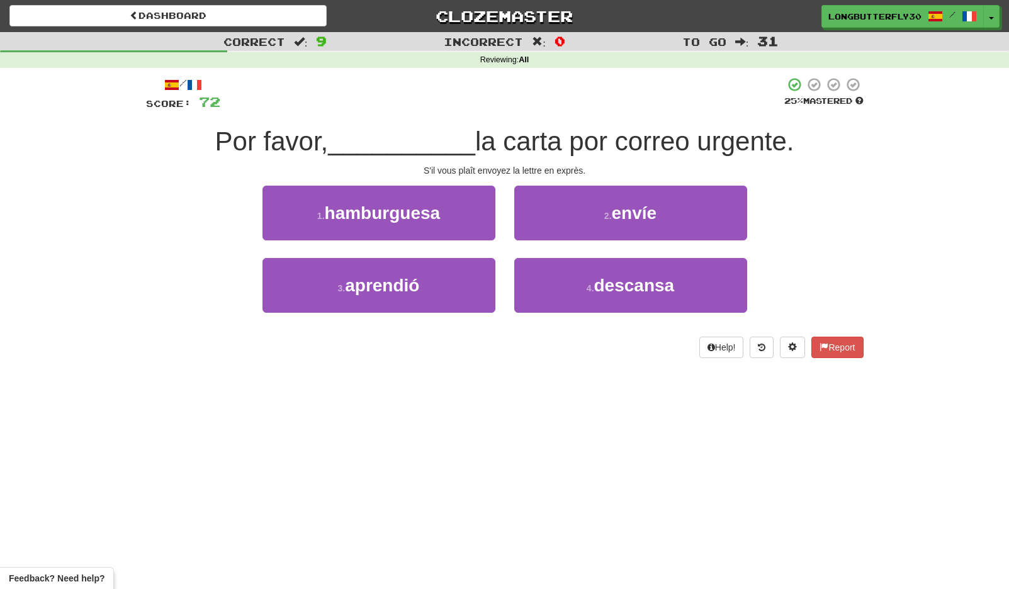
click at [621, 215] on span "envíe" at bounding box center [634, 213] width 45 height 20
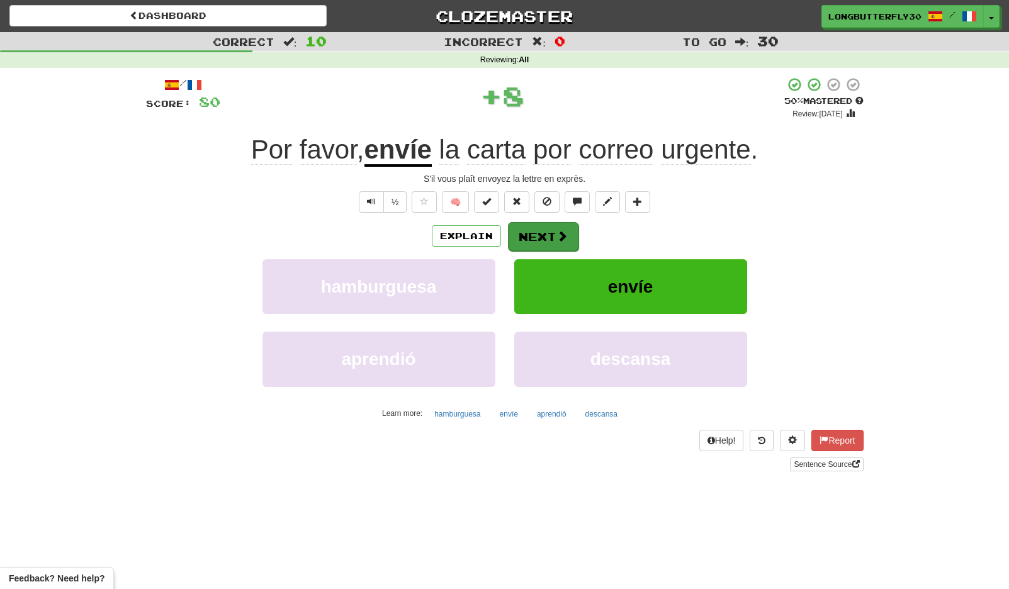
click at [528, 240] on button "Next" at bounding box center [543, 236] width 70 height 29
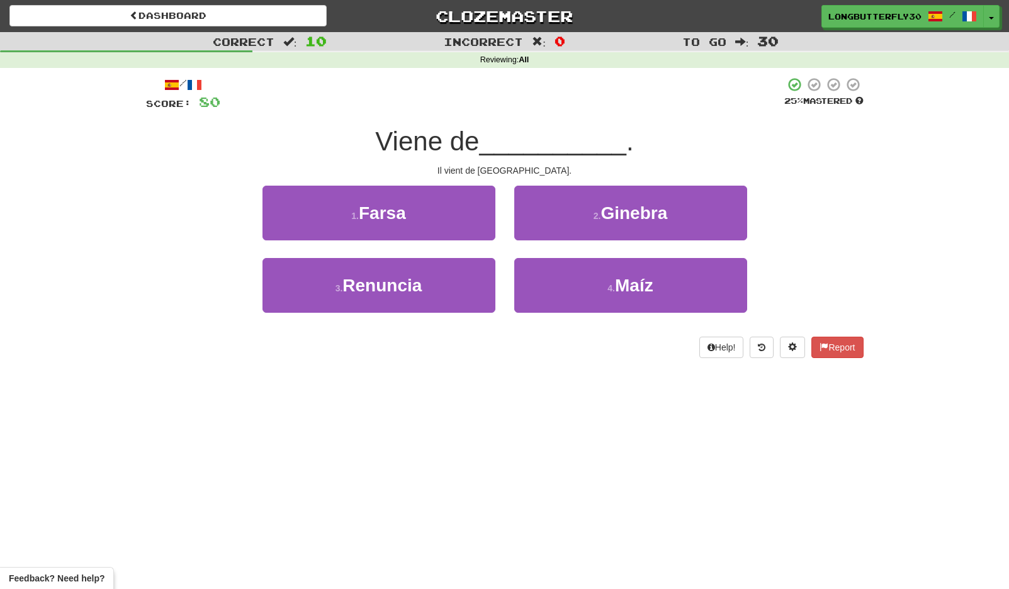
click at [605, 216] on span "Ginebra" at bounding box center [633, 213] width 67 height 20
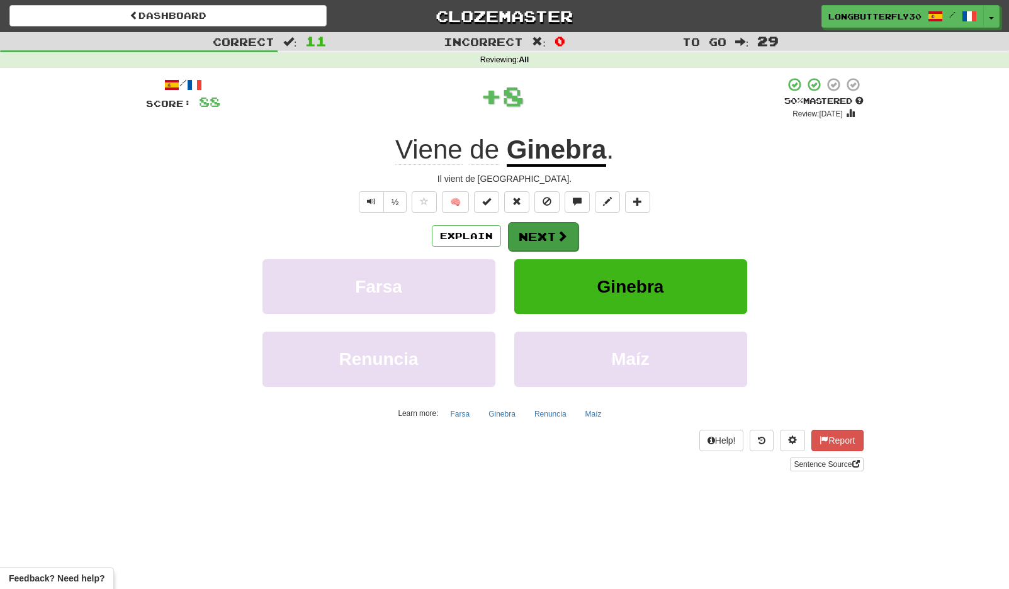
click at [542, 235] on button "Next" at bounding box center [543, 236] width 70 height 29
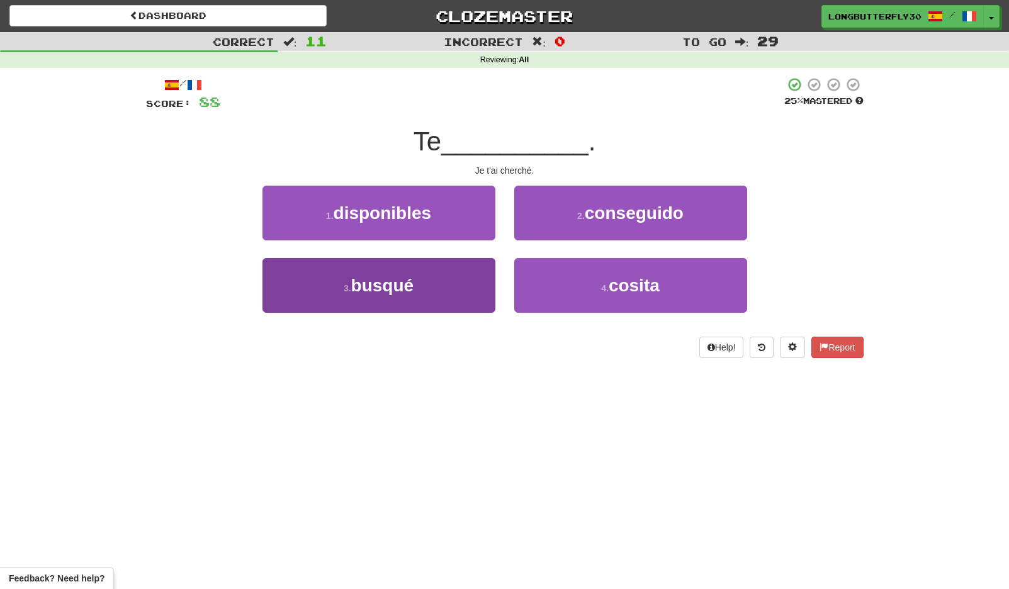
click at [467, 277] on button "3 . busqué" at bounding box center [378, 285] width 233 height 55
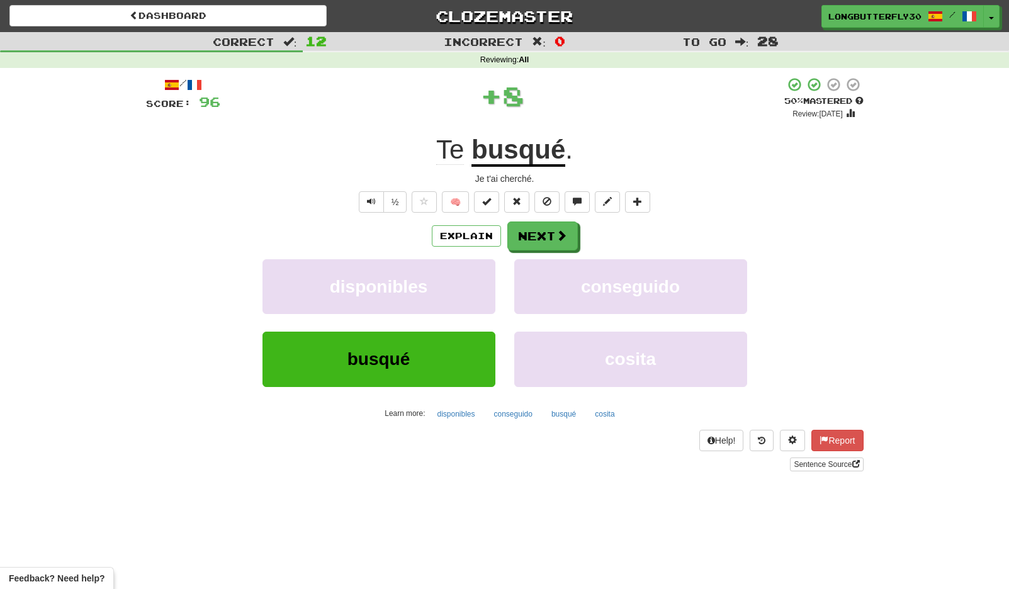
click at [541, 251] on div "Explain Next disponibles conseguido busqué cosita Learn more: disponibles conse…" at bounding box center [504, 322] width 717 height 202
click at [539, 237] on button "Next" at bounding box center [543, 236] width 70 height 29
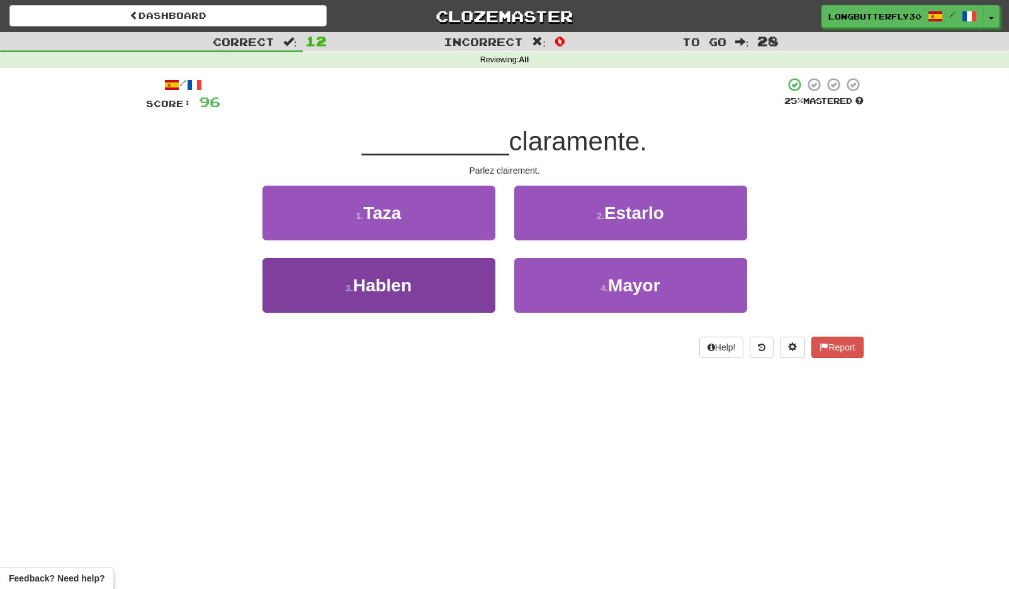
click at [393, 276] on span "Hablen" at bounding box center [382, 286] width 59 height 20
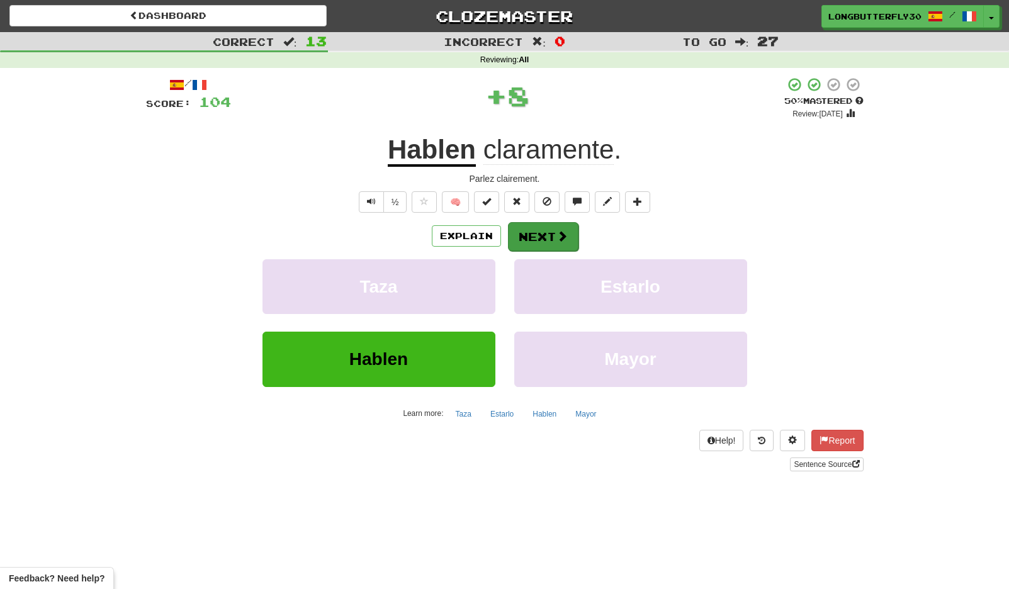
click at [532, 233] on button "Next" at bounding box center [543, 236] width 70 height 29
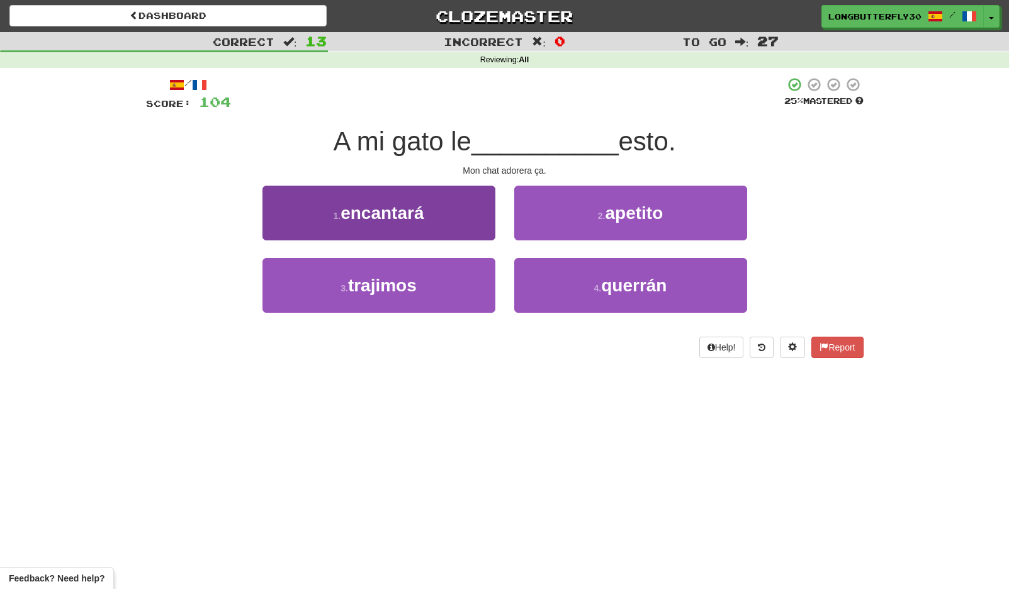
click at [461, 223] on button "1 . encantará" at bounding box center [378, 213] width 233 height 55
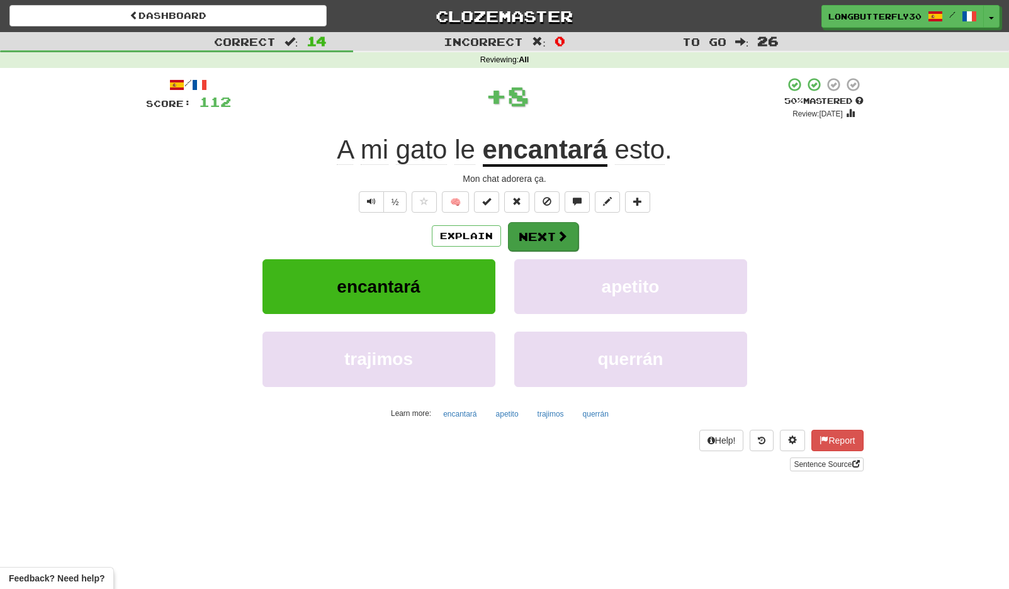
click at [535, 227] on button "Next" at bounding box center [543, 236] width 70 height 29
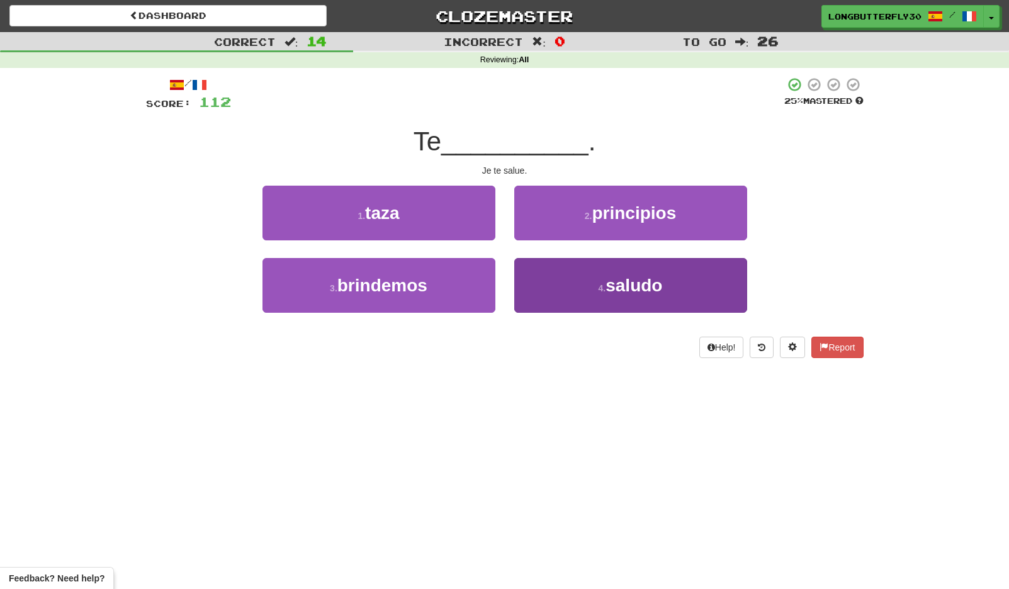
click at [559, 281] on button "4 . saludo" at bounding box center [630, 285] width 233 height 55
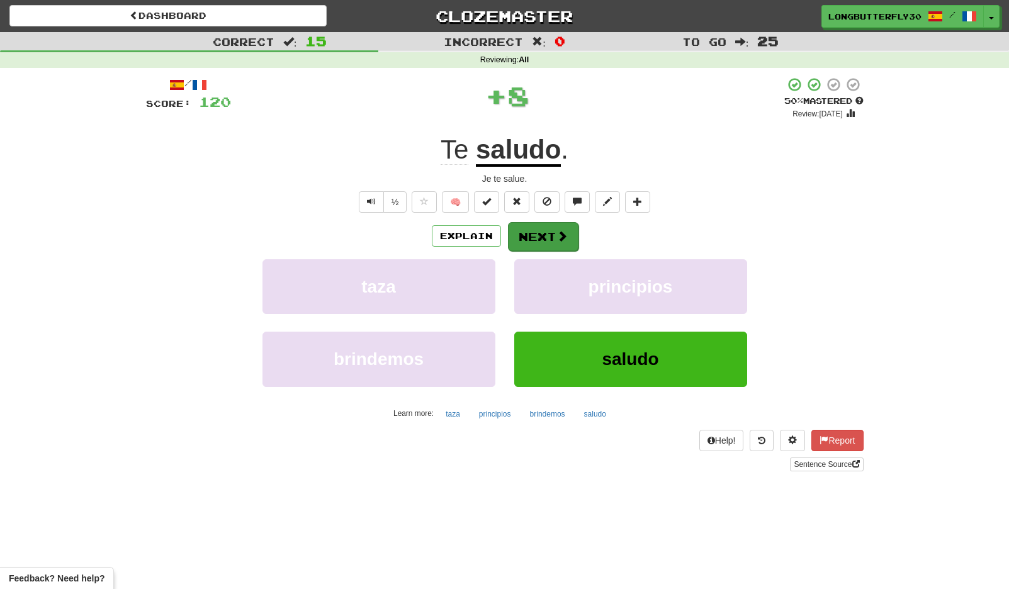
click at [550, 231] on button "Next" at bounding box center [543, 236] width 70 height 29
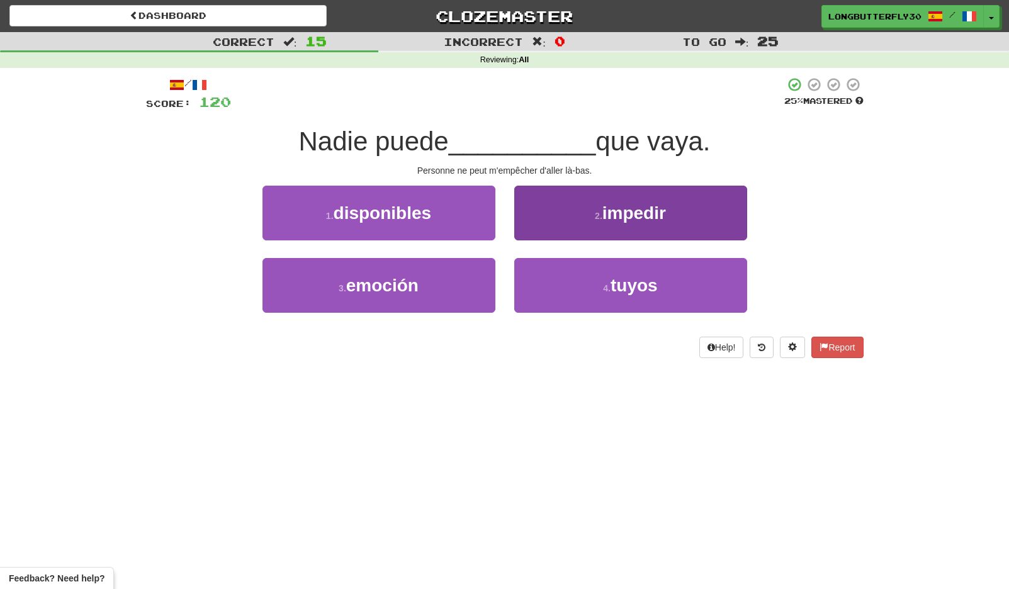
click at [633, 208] on span "impedir" at bounding box center [634, 213] width 64 height 20
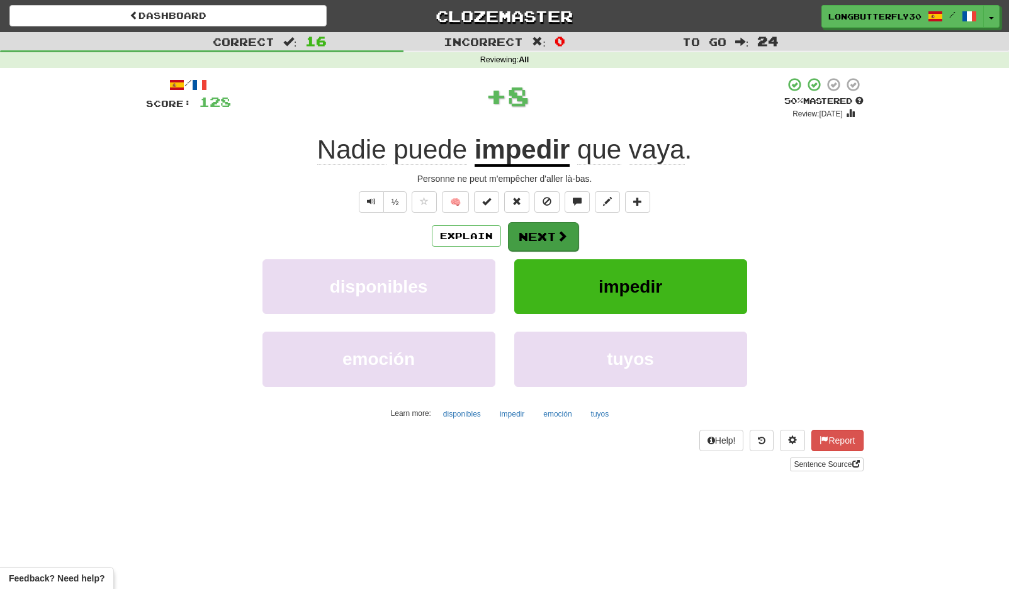
click at [544, 238] on button "Next" at bounding box center [543, 236] width 70 height 29
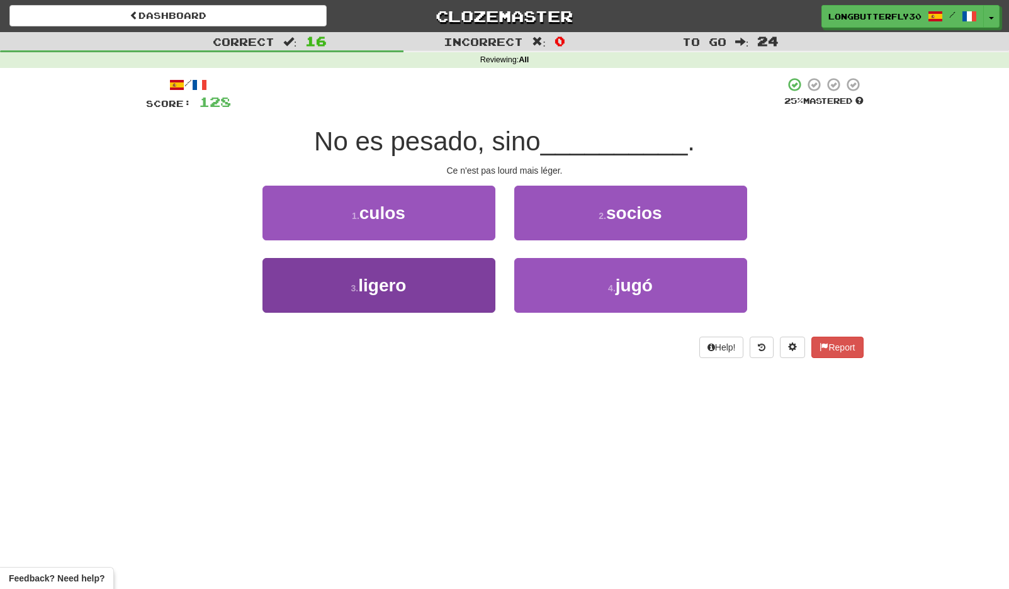
click at [433, 284] on button "3 . ligero" at bounding box center [378, 285] width 233 height 55
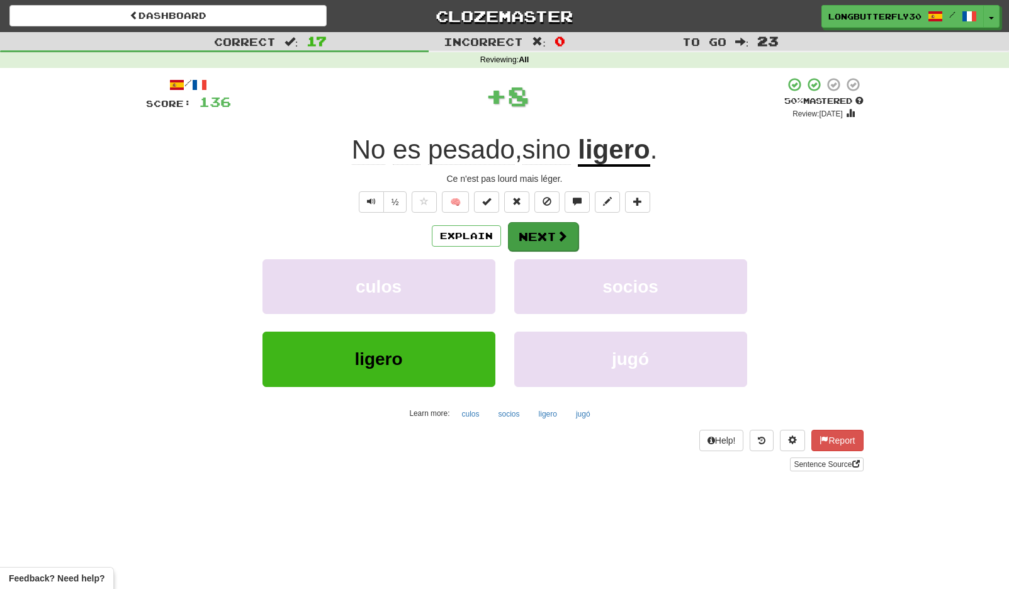
click at [556, 230] on span at bounding box center [561, 235] width 11 height 11
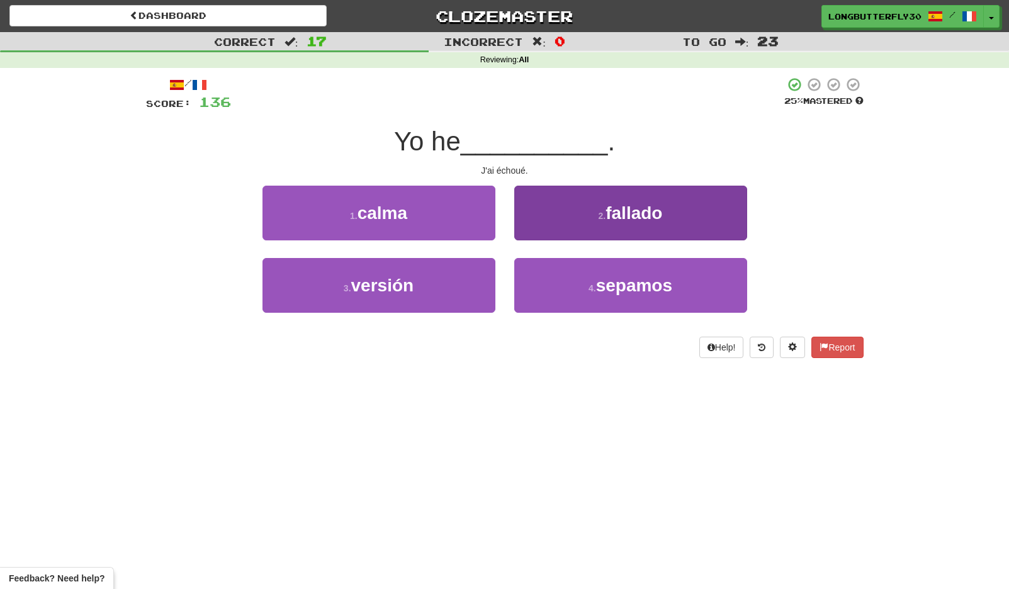
click at [601, 214] on small "2 ." at bounding box center [602, 216] width 8 height 10
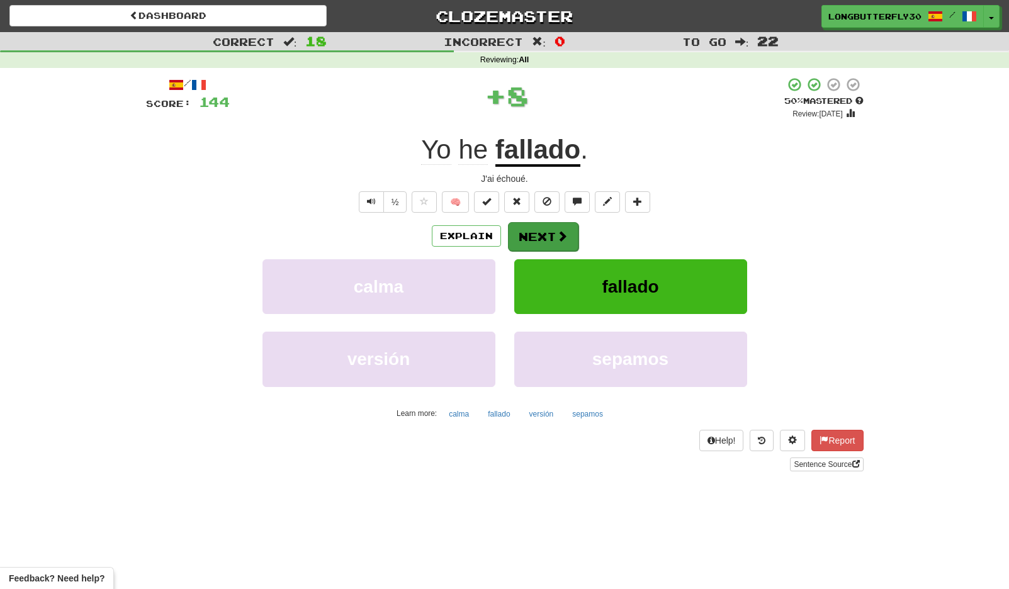
click at [549, 235] on button "Next" at bounding box center [543, 236] width 70 height 29
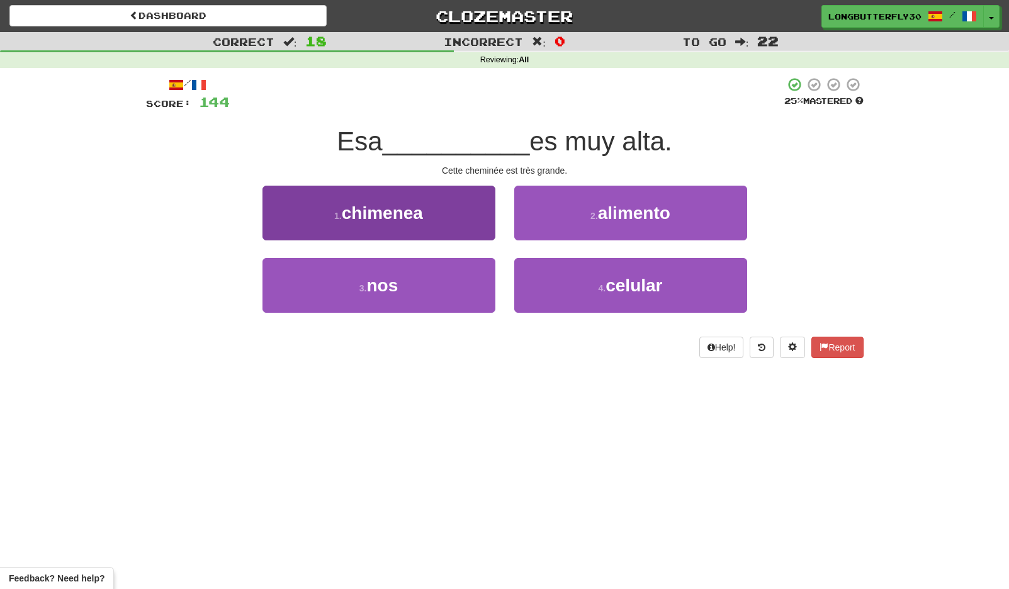
click at [447, 223] on button "1 . chimenea" at bounding box center [378, 213] width 233 height 55
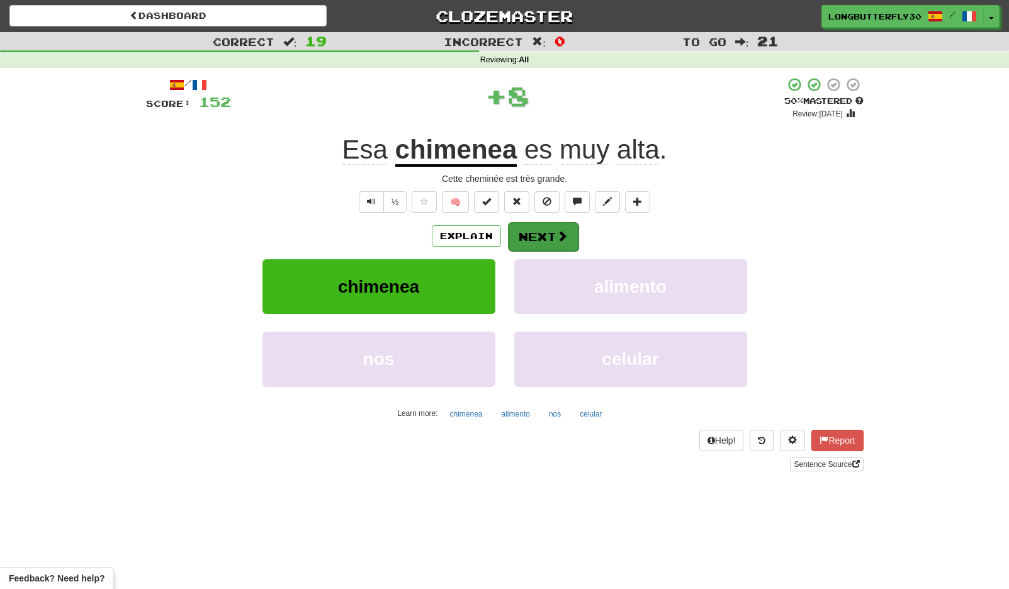
click at [541, 238] on button "Next" at bounding box center [543, 236] width 70 height 29
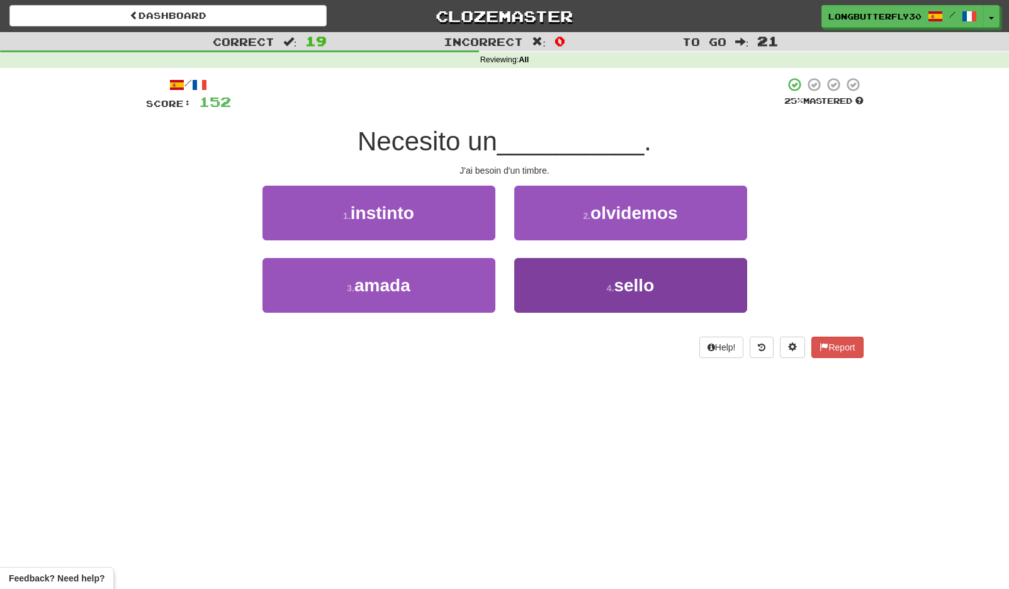
click at [589, 288] on button "4 . sello" at bounding box center [630, 285] width 233 height 55
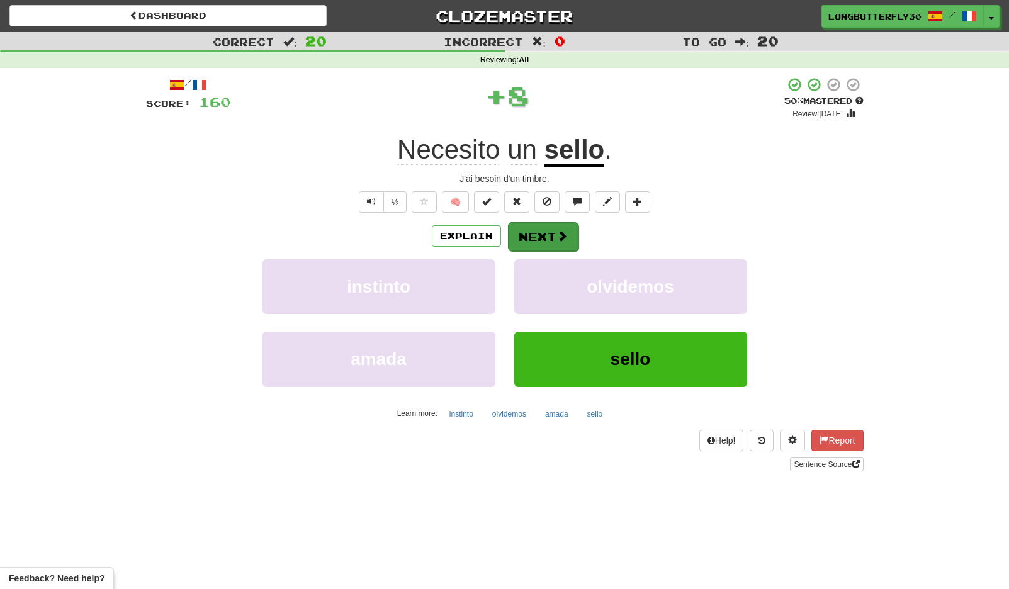
click at [556, 235] on span at bounding box center [561, 235] width 11 height 11
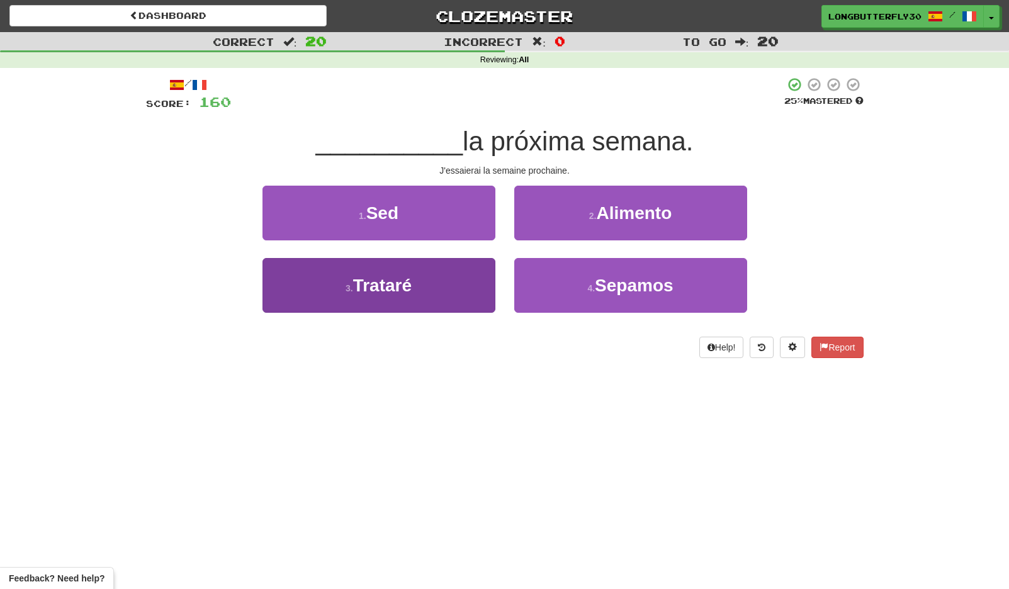
click at [452, 284] on button "3 . Trataré" at bounding box center [378, 285] width 233 height 55
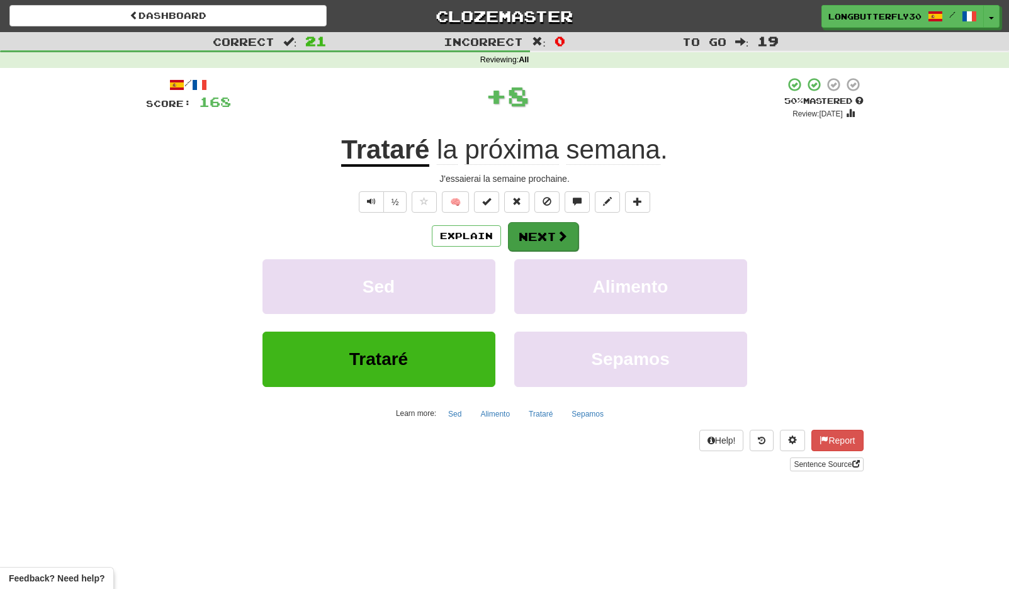
click at [547, 229] on button "Next" at bounding box center [543, 236] width 70 height 29
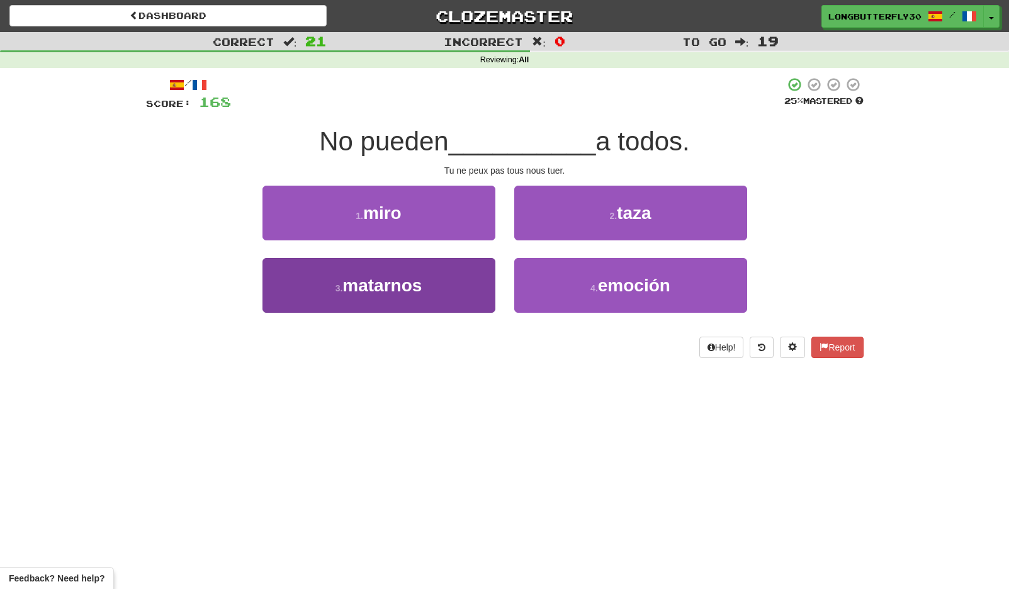
click at [471, 279] on button "3 . matarnos" at bounding box center [378, 285] width 233 height 55
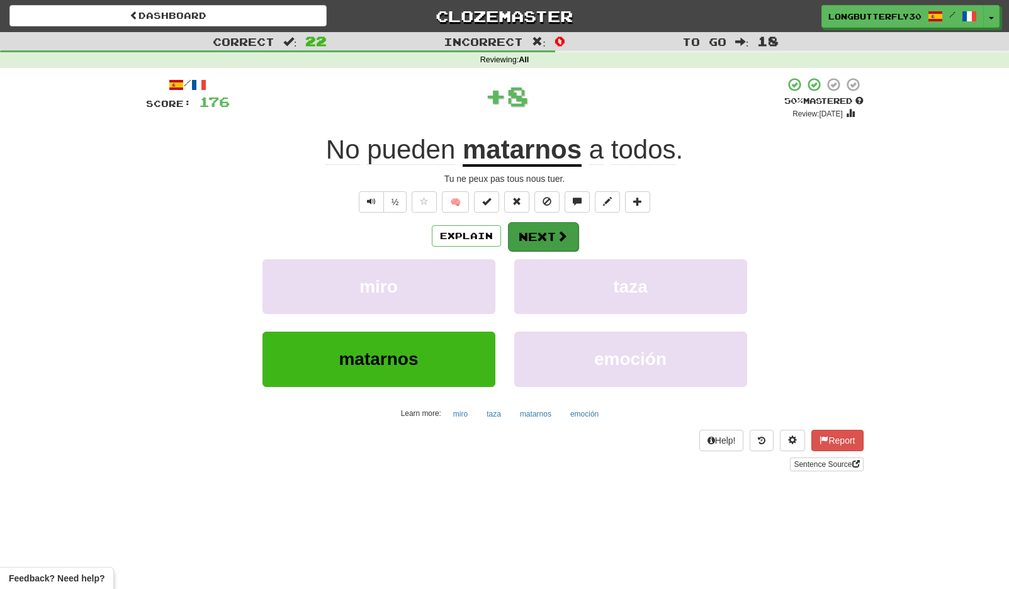
click at [548, 235] on button "Next" at bounding box center [543, 236] width 70 height 29
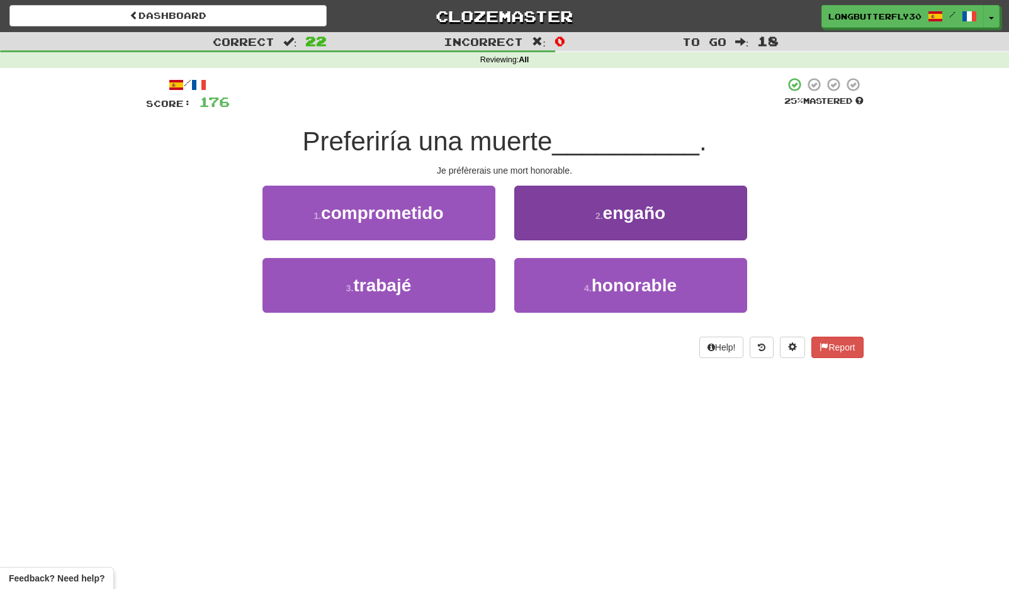
drag, startPoint x: 564, startPoint y: 275, endPoint x: 561, endPoint y: 259, distance: 16.2
click at [564, 275] on button "4 . honorable" at bounding box center [630, 285] width 233 height 55
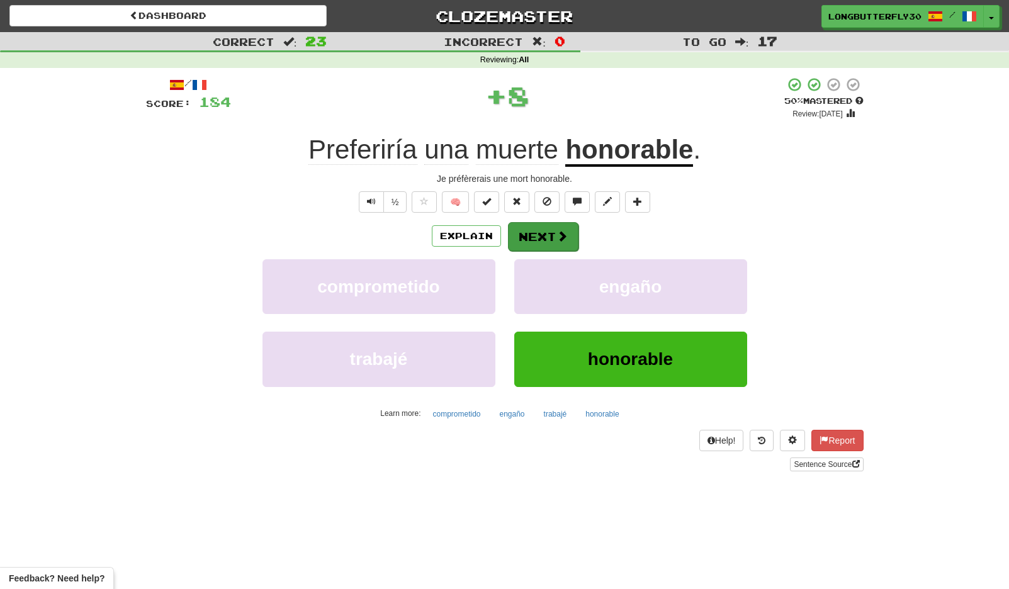
click at [542, 223] on button "Next" at bounding box center [543, 236] width 70 height 29
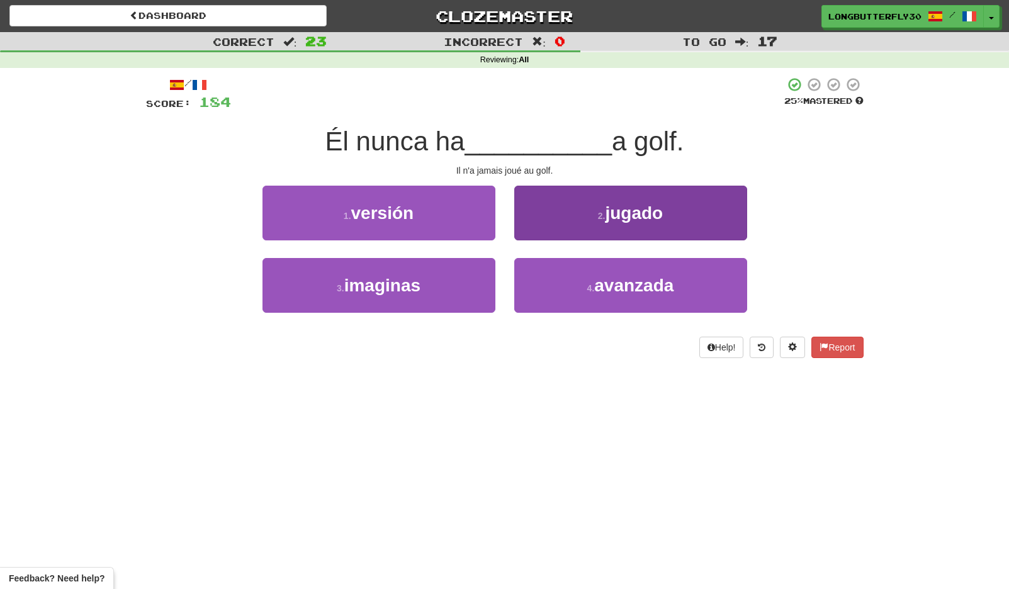
click at [583, 228] on button "2 . jugado" at bounding box center [630, 213] width 233 height 55
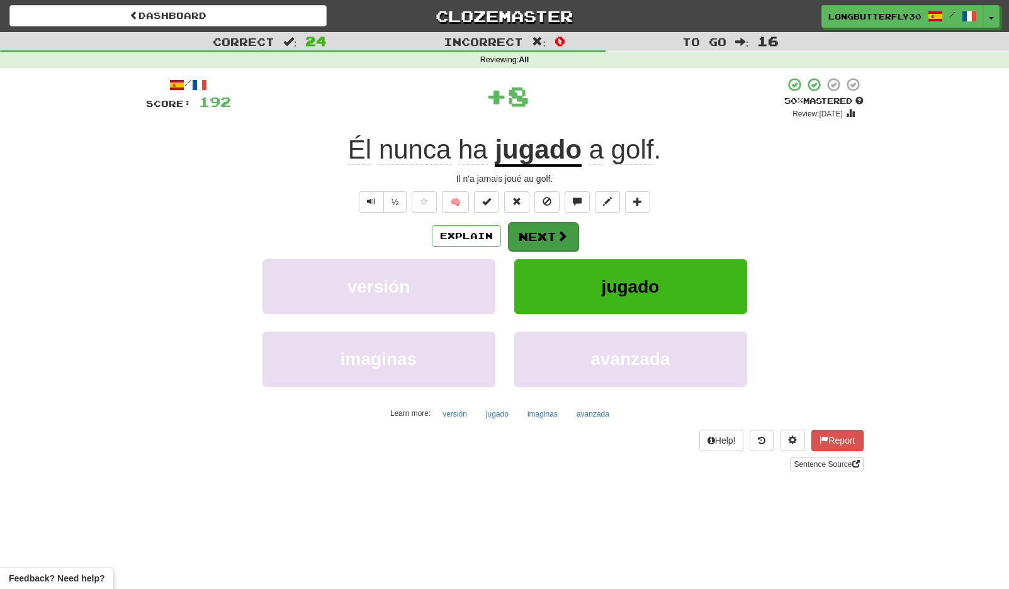
click at [549, 235] on button "Next" at bounding box center [543, 236] width 70 height 29
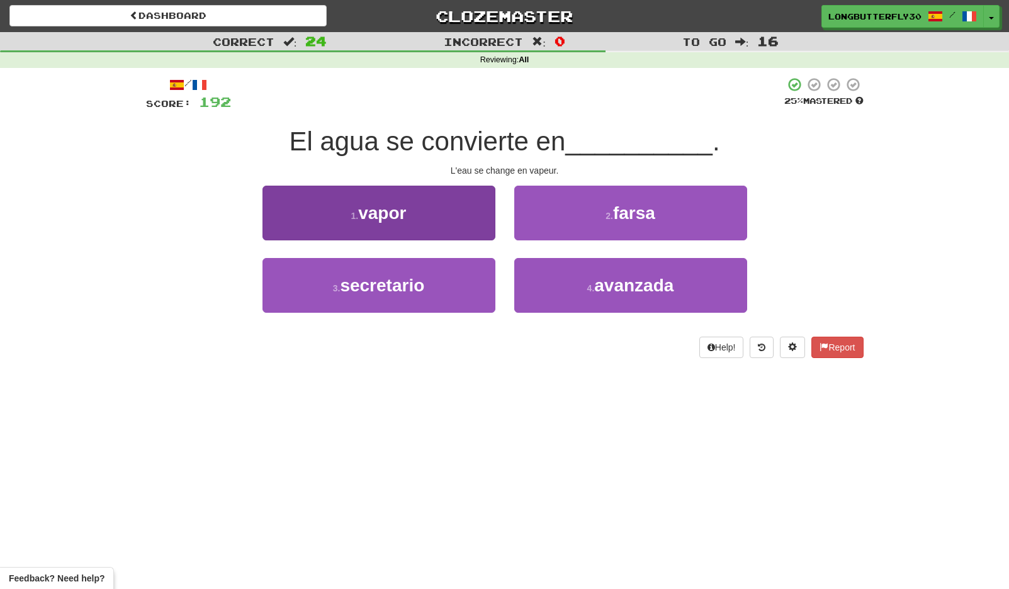
click at [457, 220] on button "1 . vapor" at bounding box center [378, 213] width 233 height 55
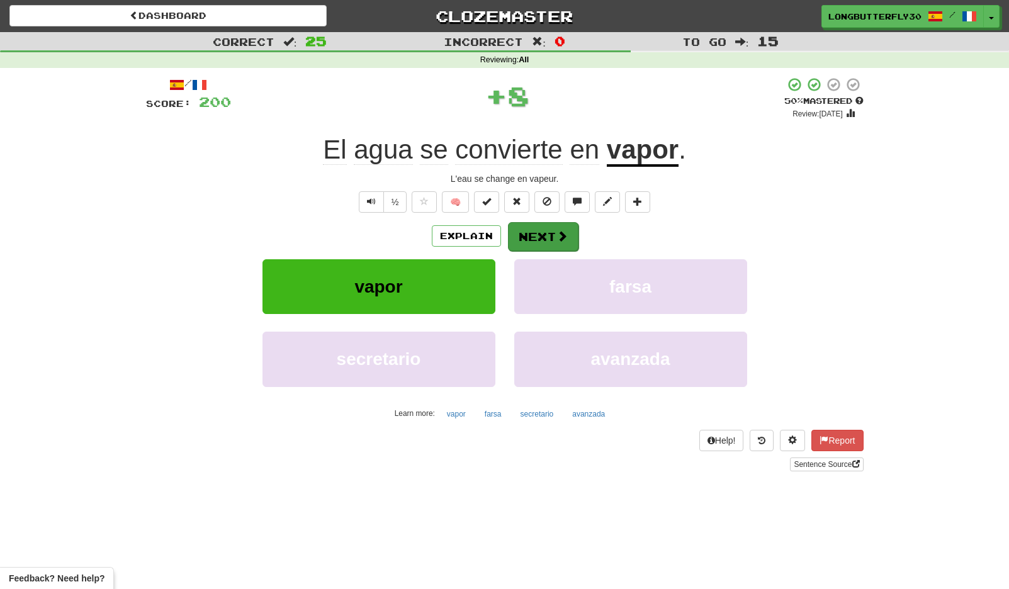
click at [546, 237] on button "Next" at bounding box center [543, 236] width 70 height 29
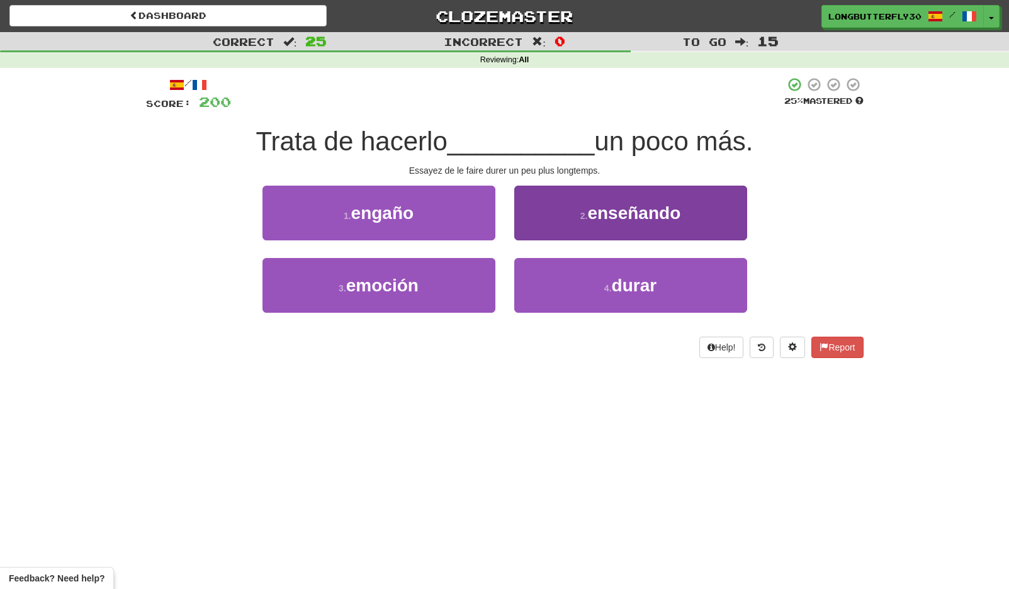
click at [644, 215] on span "enseñando" at bounding box center [633, 213] width 93 height 20
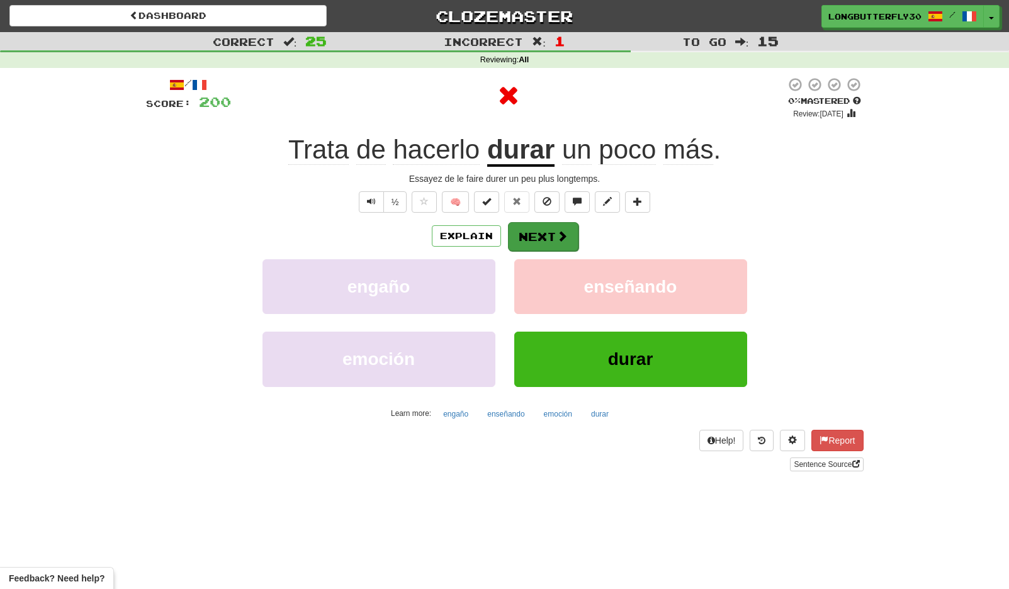
click at [566, 235] on span at bounding box center [561, 235] width 11 height 11
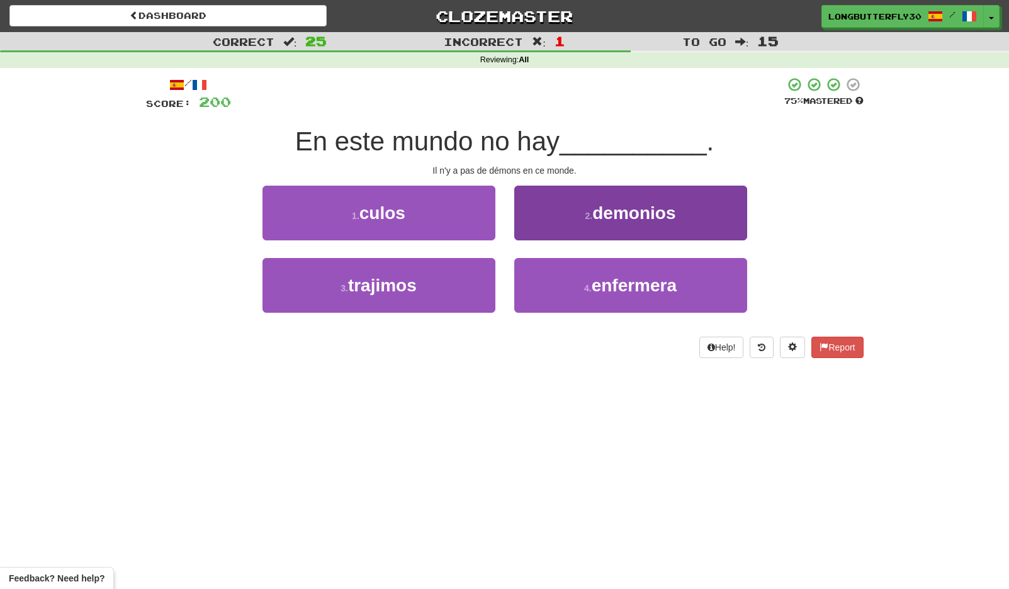
click at [598, 221] on button "2 . demonios" at bounding box center [630, 213] width 233 height 55
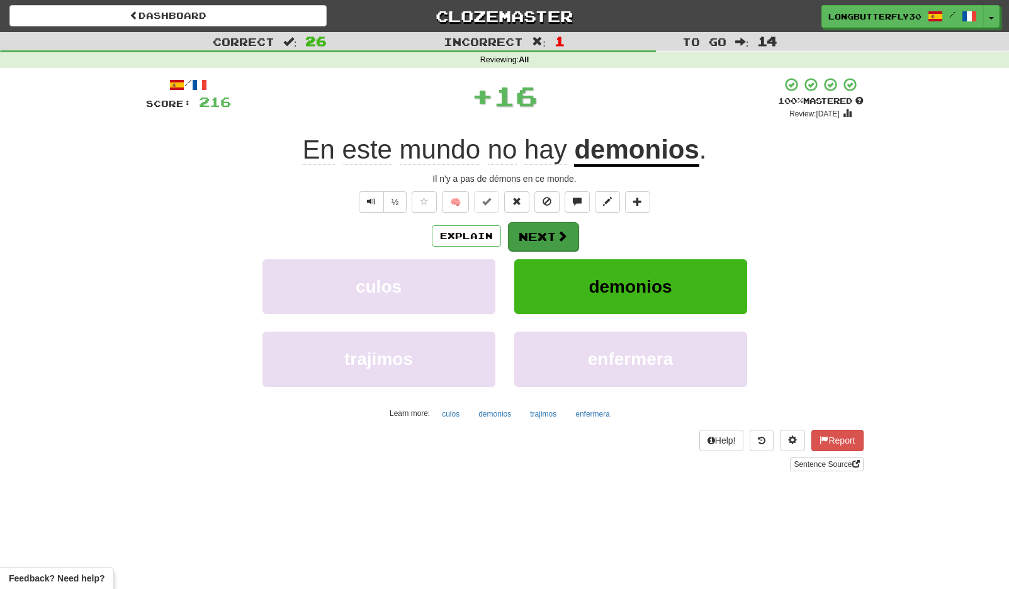
click at [550, 234] on button "Next" at bounding box center [543, 236] width 70 height 29
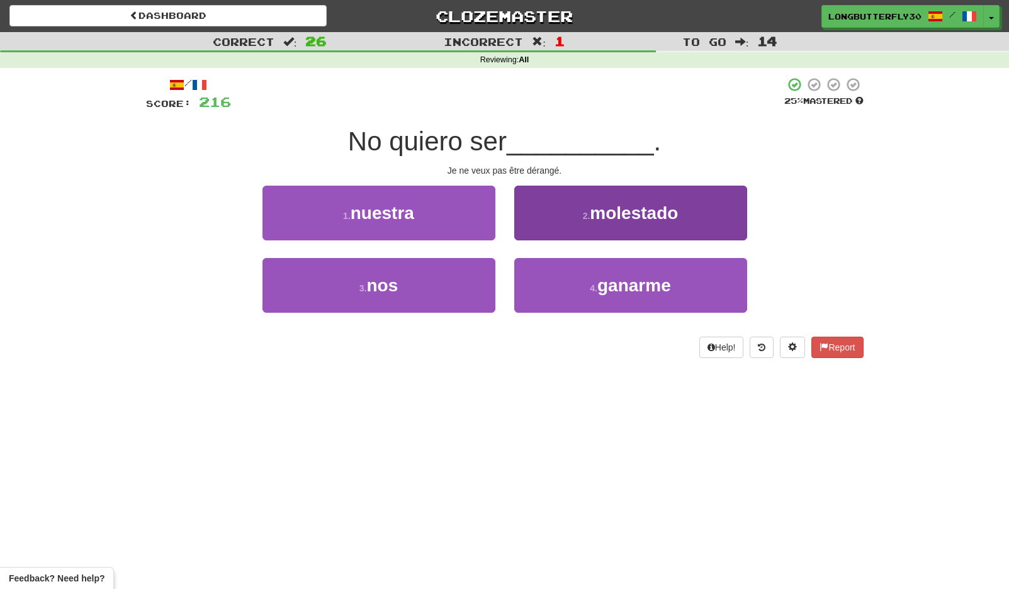
click at [621, 221] on button "2 . molestado" at bounding box center [630, 213] width 233 height 55
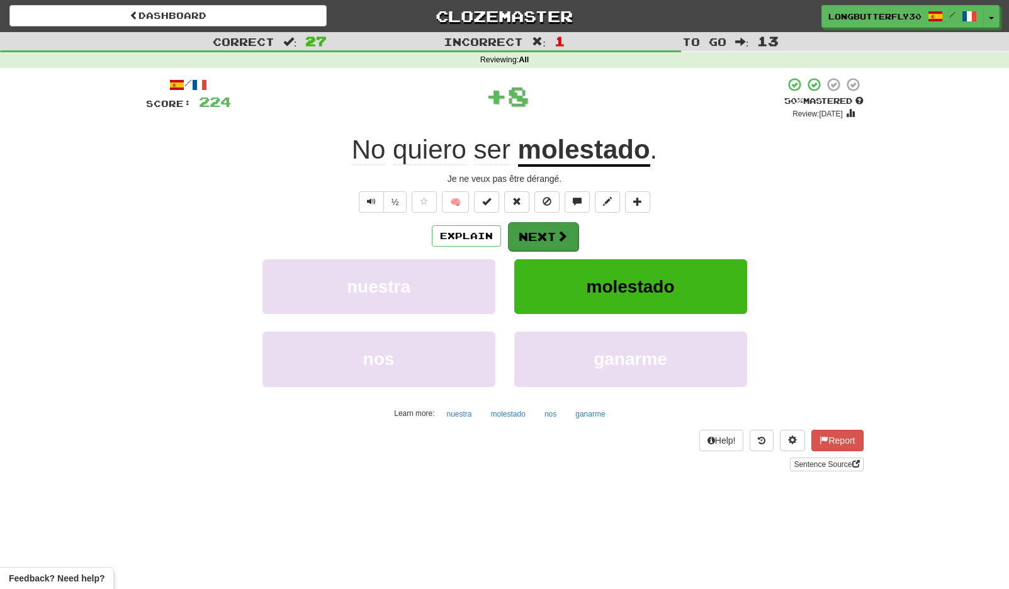
click at [544, 238] on button "Next" at bounding box center [543, 236] width 70 height 29
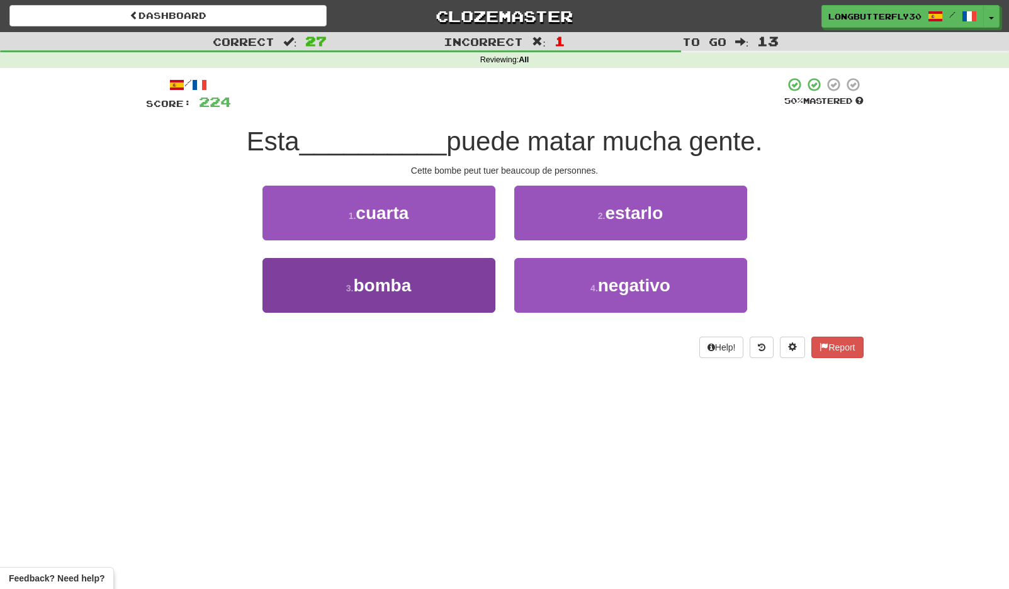
click at [472, 272] on button "3 . bomba" at bounding box center [378, 285] width 233 height 55
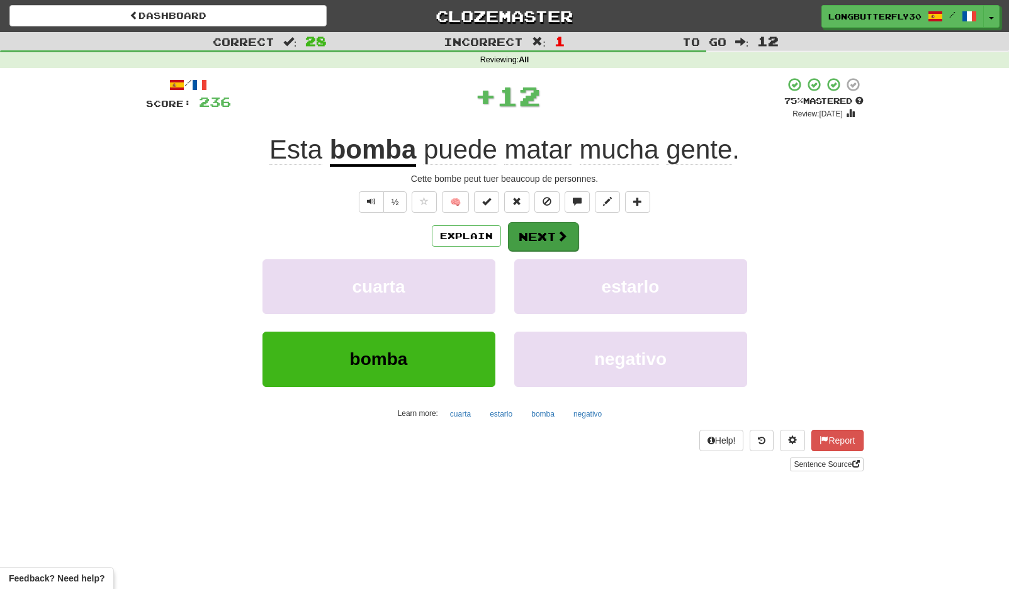
click at [566, 235] on span at bounding box center [561, 235] width 11 height 11
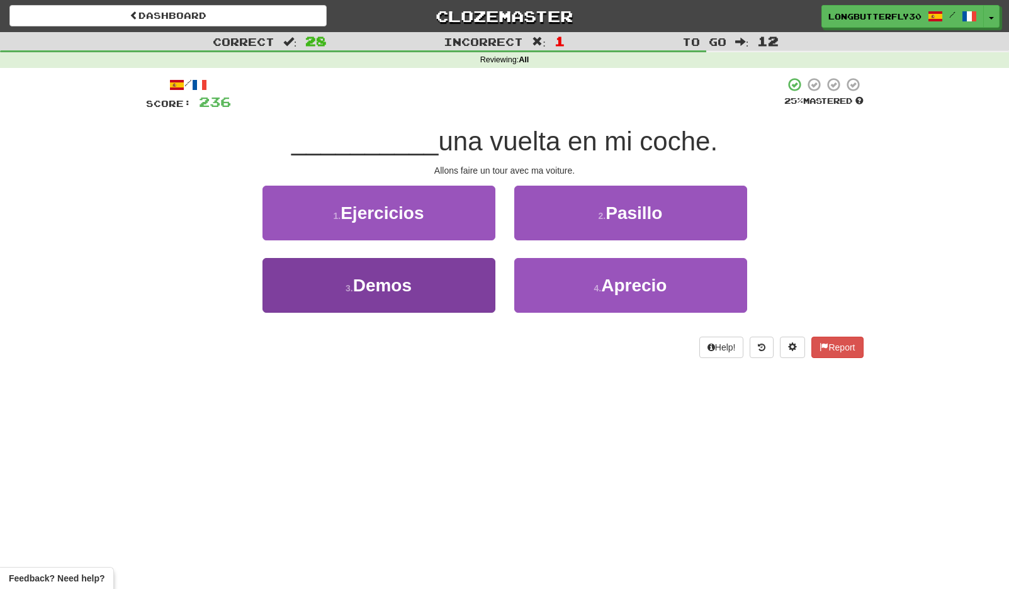
click at [481, 289] on button "3 . Demos" at bounding box center [378, 285] width 233 height 55
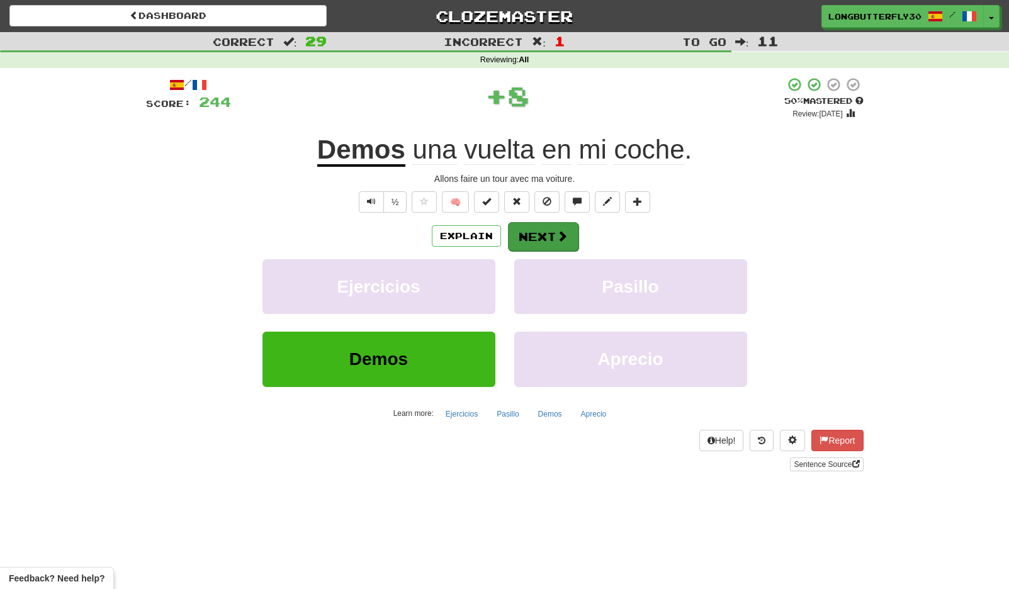
click at [547, 238] on button "Next" at bounding box center [543, 236] width 70 height 29
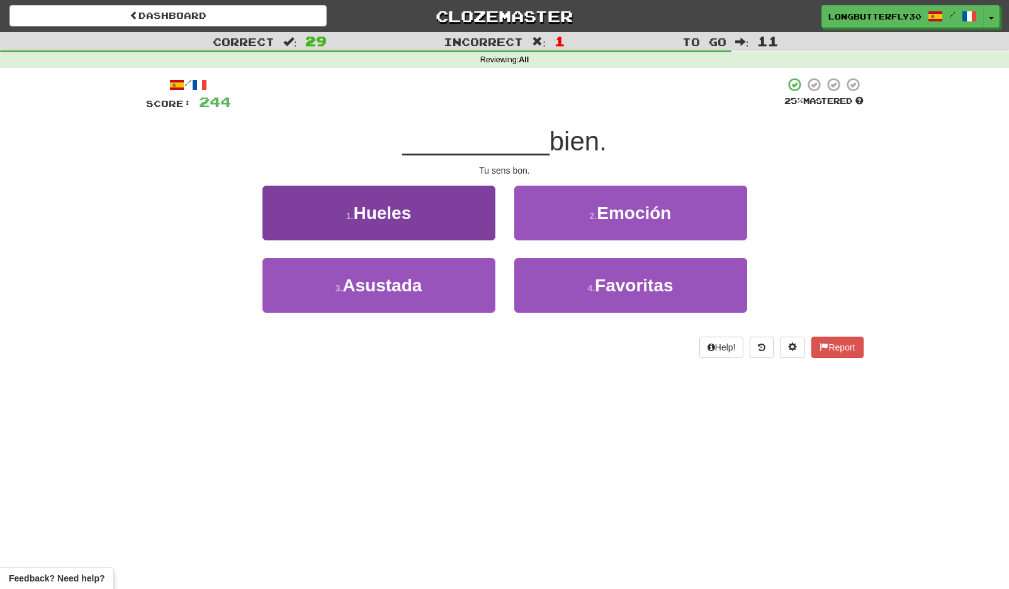
click at [484, 220] on button "1 . Hueles" at bounding box center [378, 213] width 233 height 55
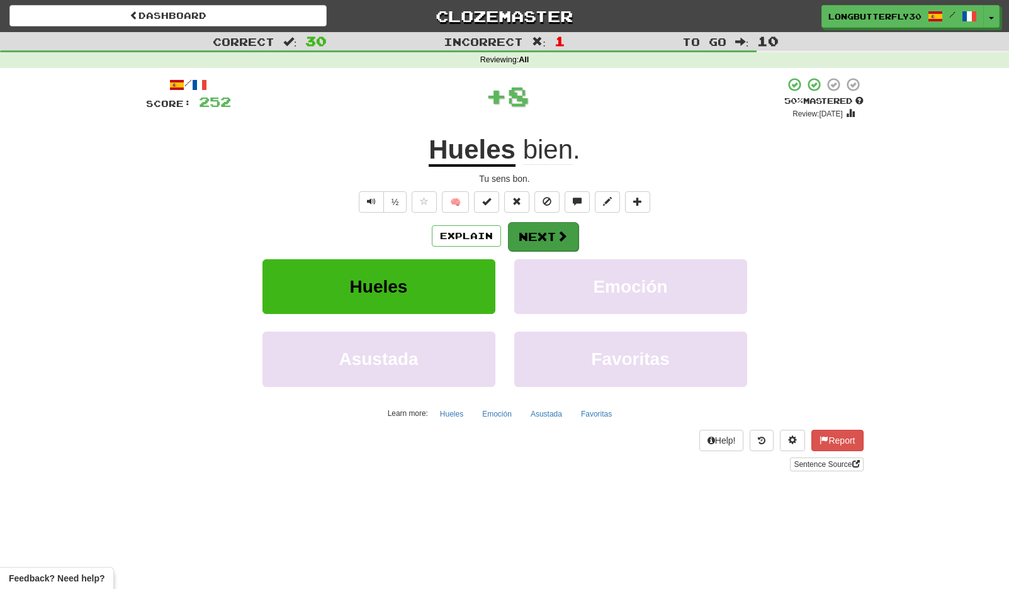
click at [523, 226] on button "Next" at bounding box center [543, 236] width 70 height 29
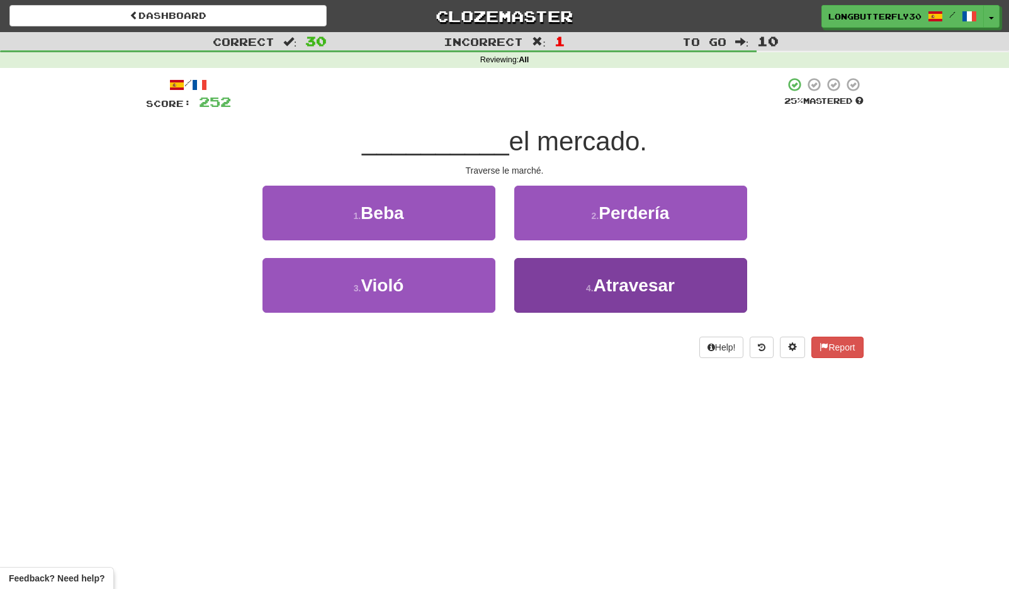
click at [554, 284] on button "4 . Atravesar" at bounding box center [630, 285] width 233 height 55
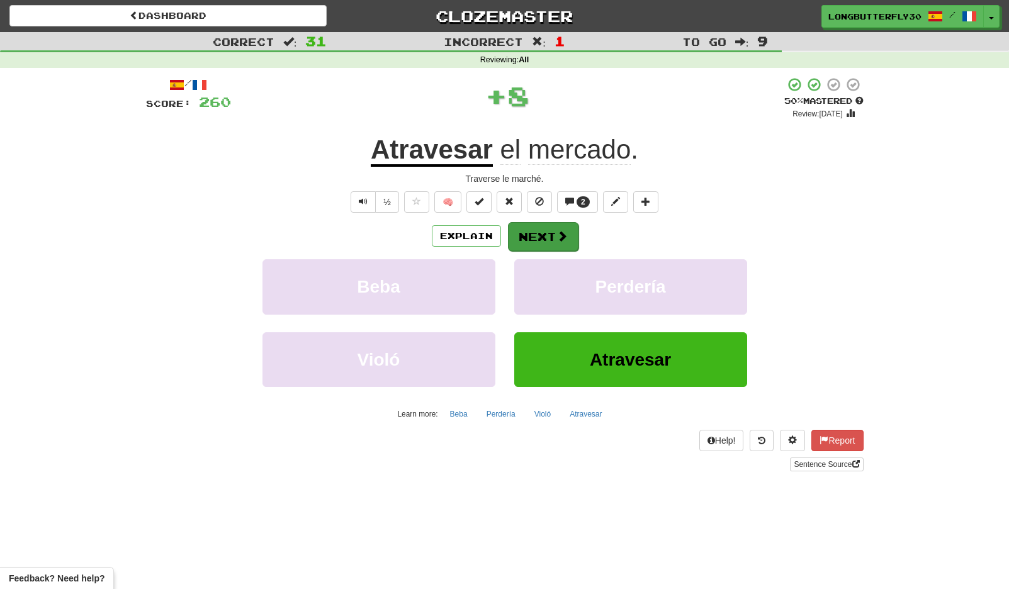
click at [545, 238] on button "Next" at bounding box center [543, 236] width 70 height 29
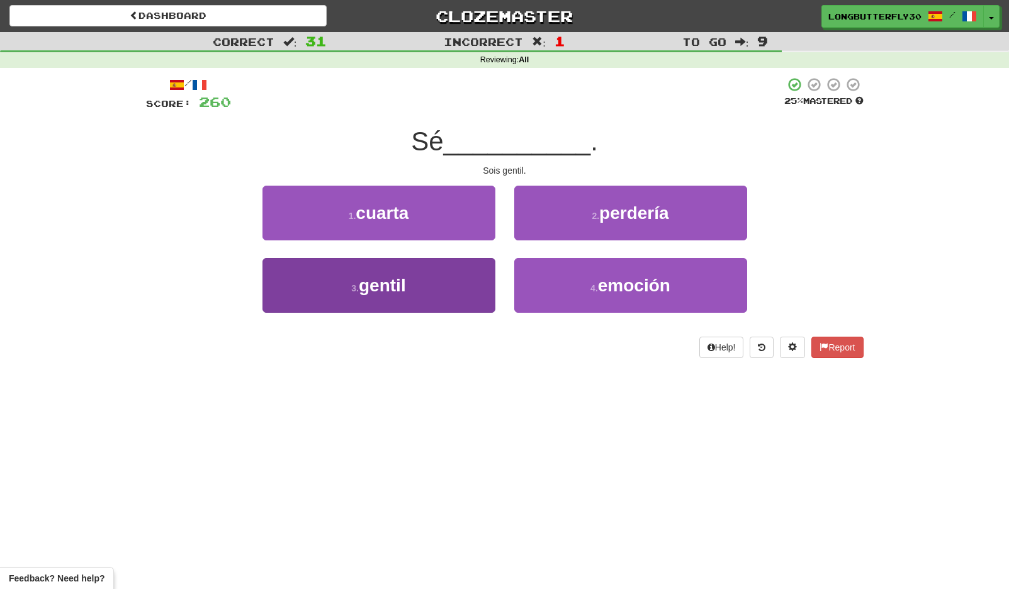
click at [469, 276] on button "3 . gentil" at bounding box center [378, 285] width 233 height 55
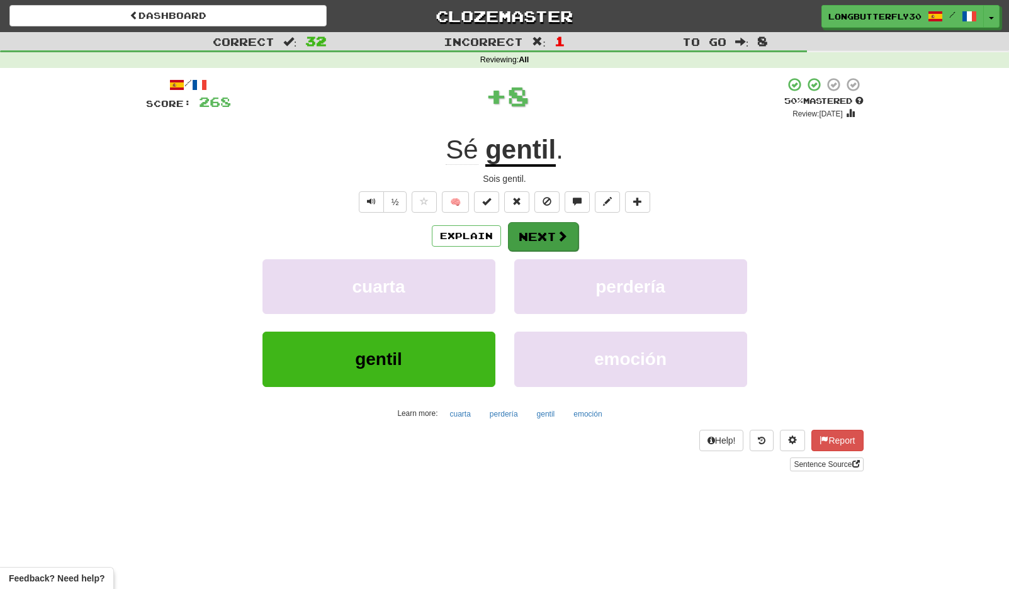
click at [537, 235] on button "Next" at bounding box center [543, 236] width 70 height 29
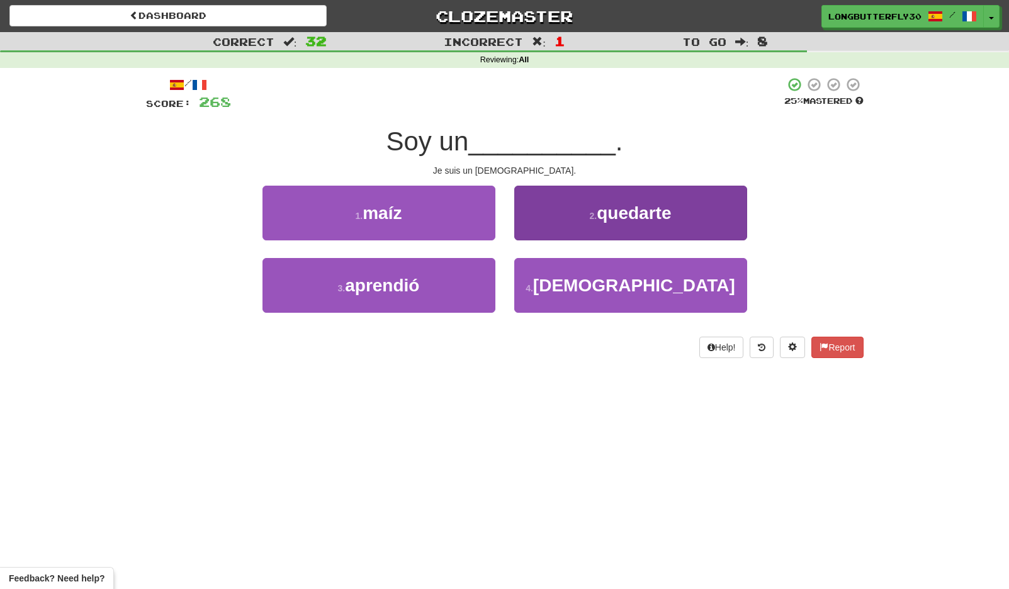
click at [579, 278] on button "4 . monje" at bounding box center [630, 285] width 233 height 55
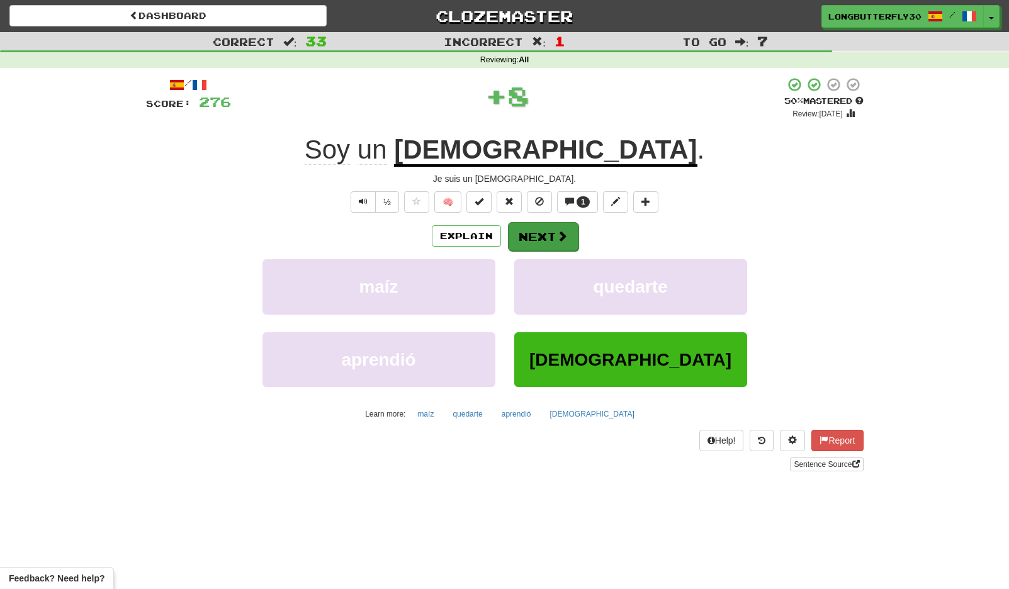
click at [537, 233] on button "Next" at bounding box center [543, 236] width 70 height 29
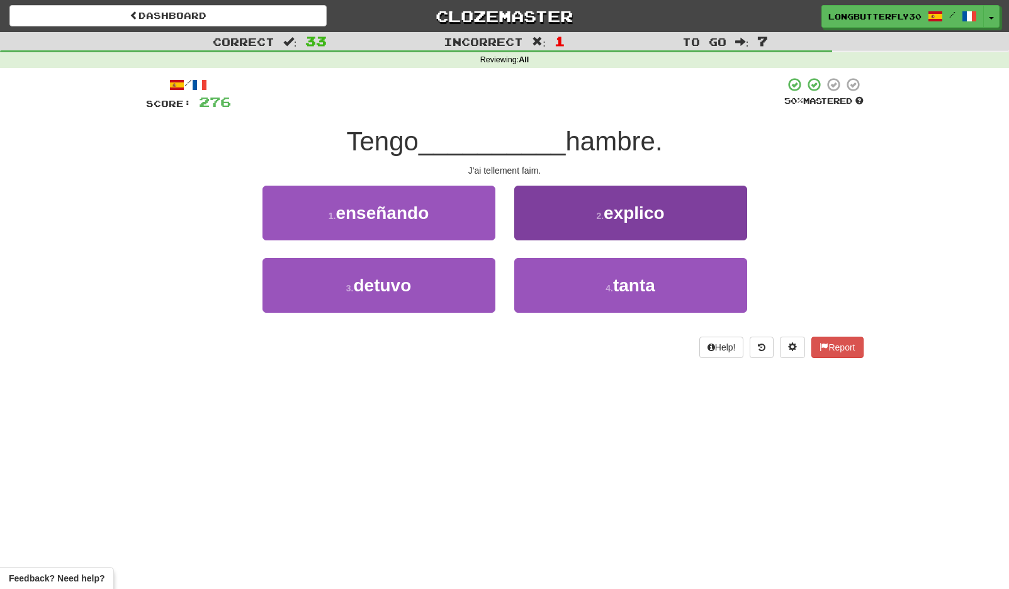
click at [564, 289] on button "4 . tanta" at bounding box center [630, 285] width 233 height 55
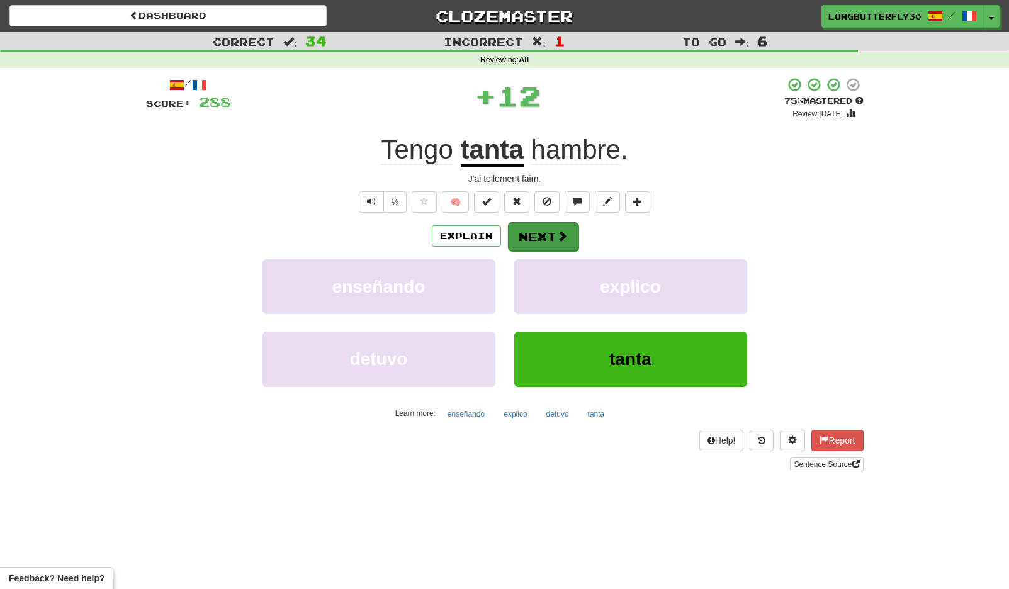
click at [546, 233] on button "Next" at bounding box center [543, 236] width 70 height 29
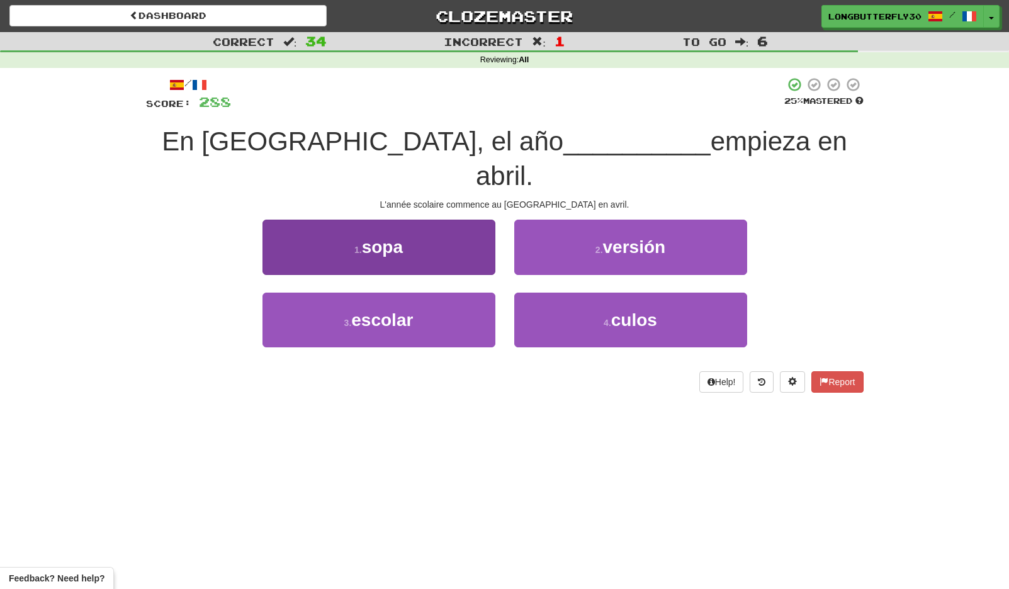
drag, startPoint x: 484, startPoint y: 299, endPoint x: 494, endPoint y: 289, distance: 13.8
click at [484, 299] on button "3 . escolar" at bounding box center [378, 320] width 233 height 55
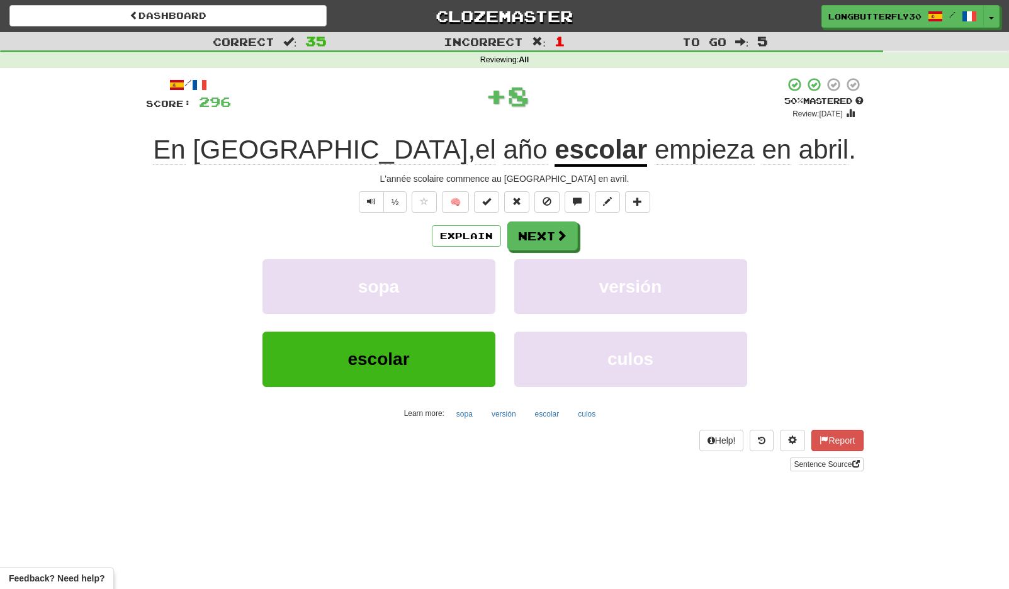
click at [535, 250] on div "Explain Next sopa versión escolar culos Learn more: sopa versión escolar culos" at bounding box center [504, 322] width 717 height 202
click at [544, 235] on button "Next" at bounding box center [543, 236] width 70 height 29
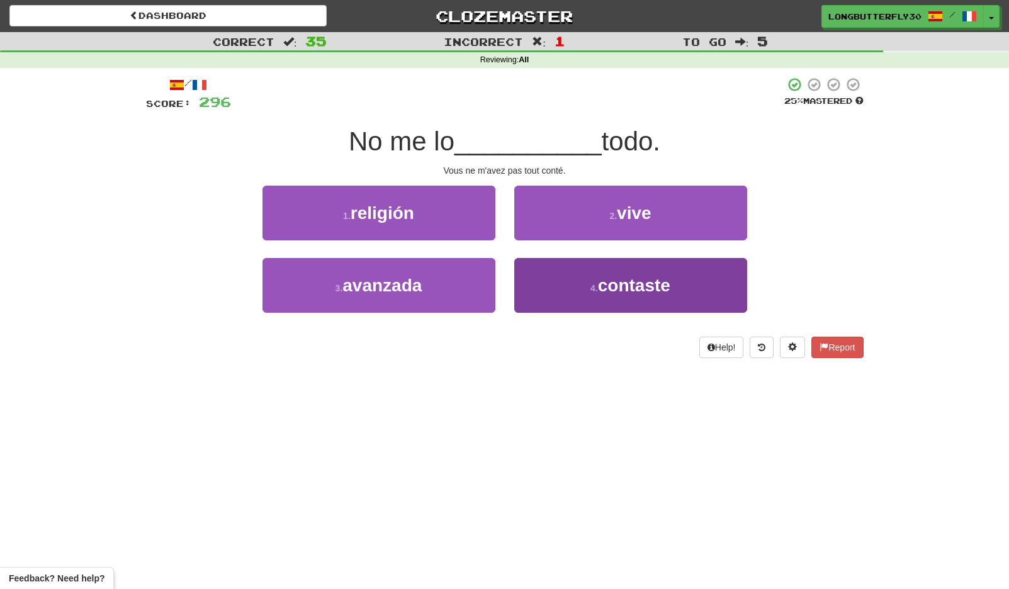
drag, startPoint x: 476, startPoint y: 281, endPoint x: 563, endPoint y: 284, distance: 86.9
click at [563, 284] on div "3 . avanzada 4 . contaste" at bounding box center [504, 294] width 755 height 72
click at [563, 285] on button "4 . contaste" at bounding box center [630, 285] width 233 height 55
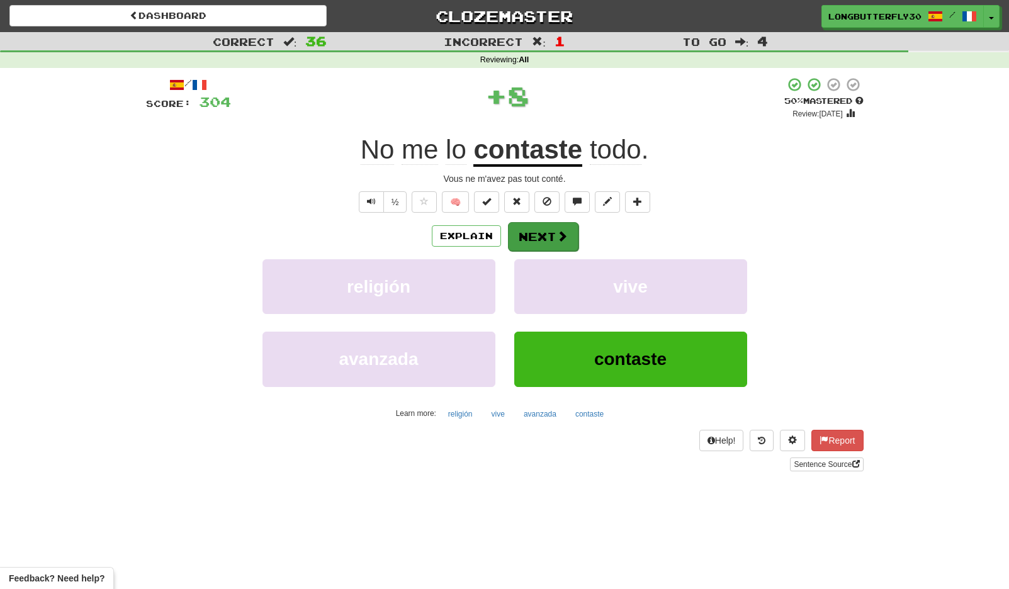
click at [547, 225] on button "Next" at bounding box center [543, 236] width 70 height 29
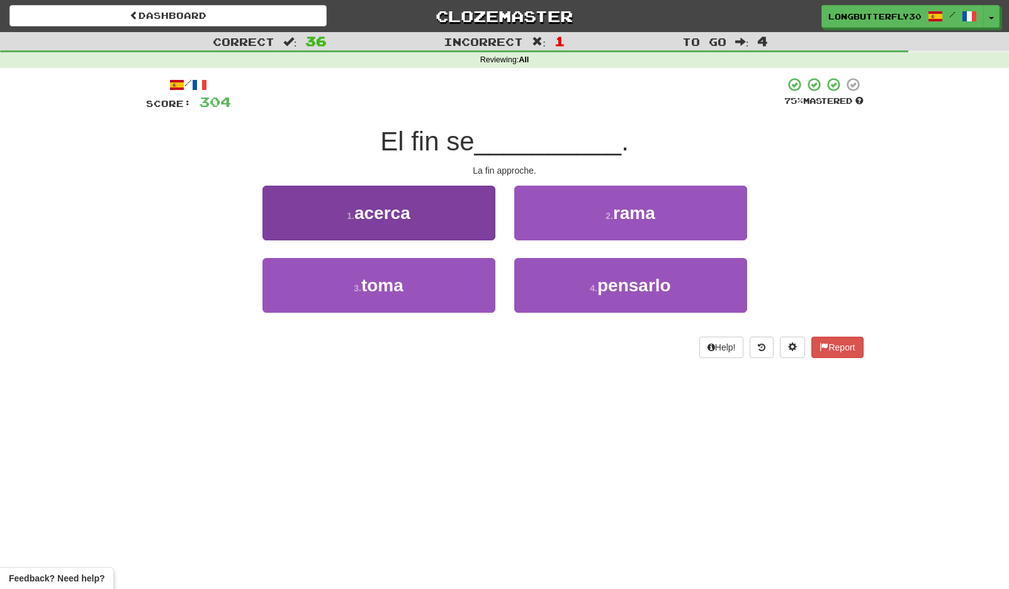
click at [463, 226] on button "1 . acerca" at bounding box center [378, 213] width 233 height 55
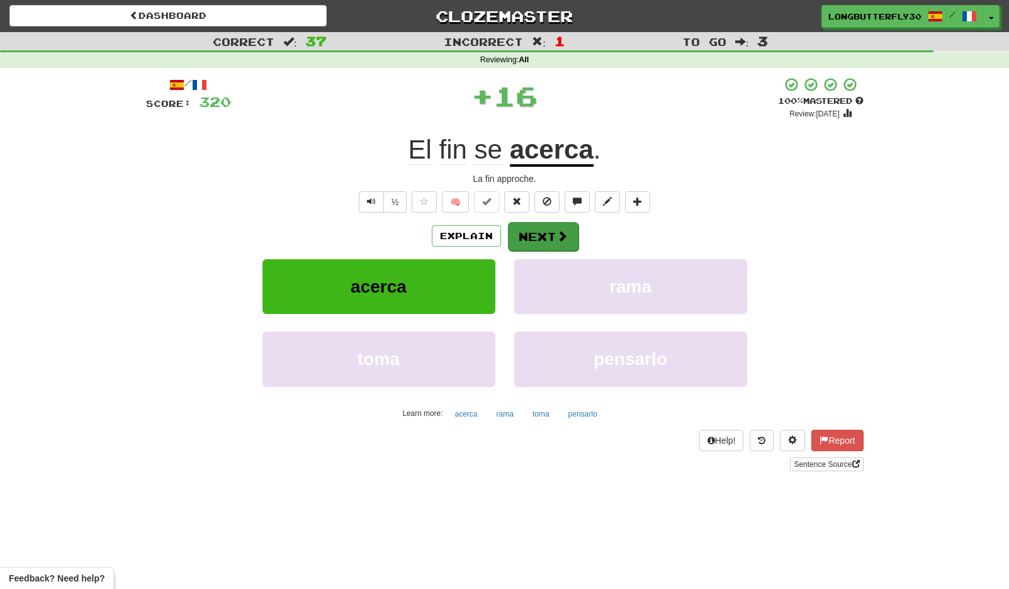
click at [531, 238] on button "Next" at bounding box center [543, 236] width 70 height 29
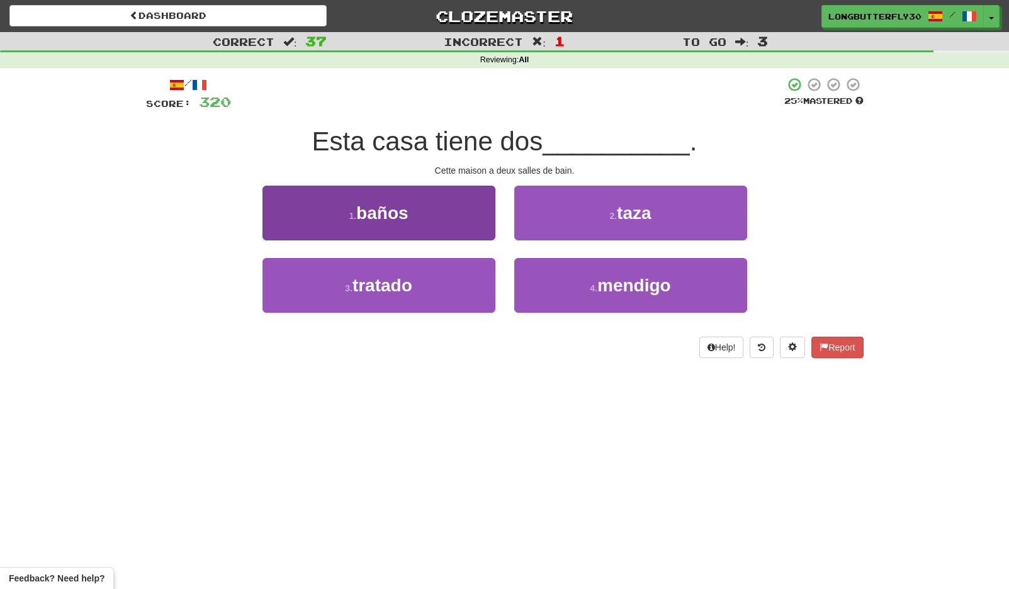
click at [463, 207] on button "1 . baños" at bounding box center [378, 213] width 233 height 55
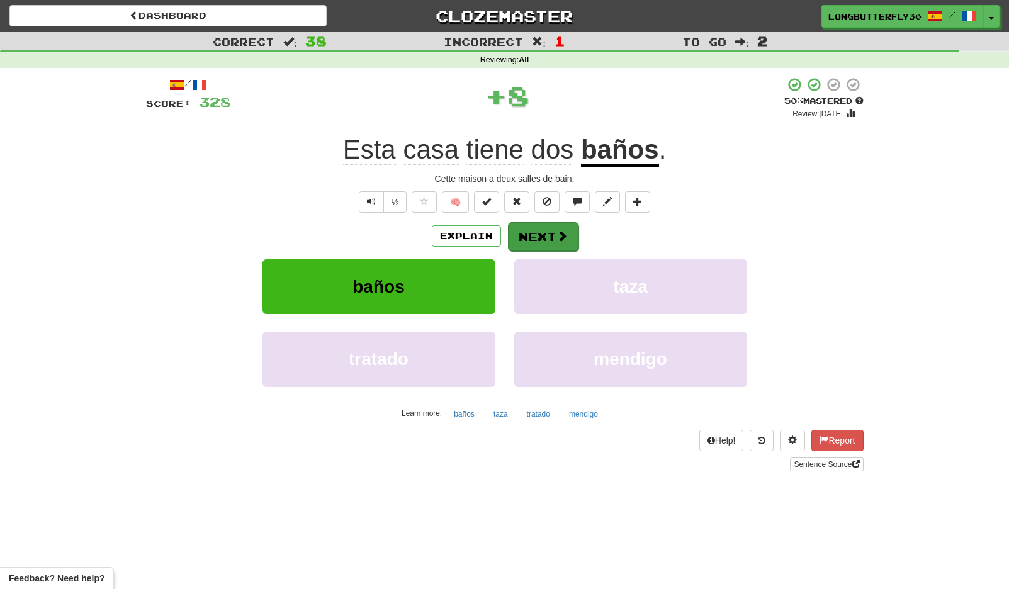
click at [518, 224] on button "Next" at bounding box center [543, 236] width 70 height 29
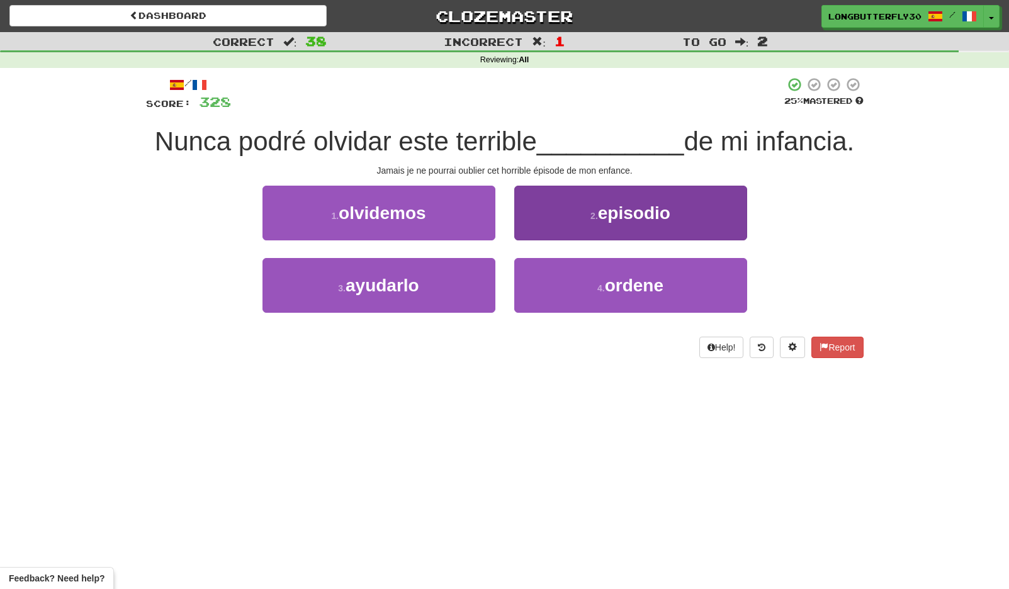
click at [603, 217] on span "episodio" at bounding box center [634, 213] width 72 height 20
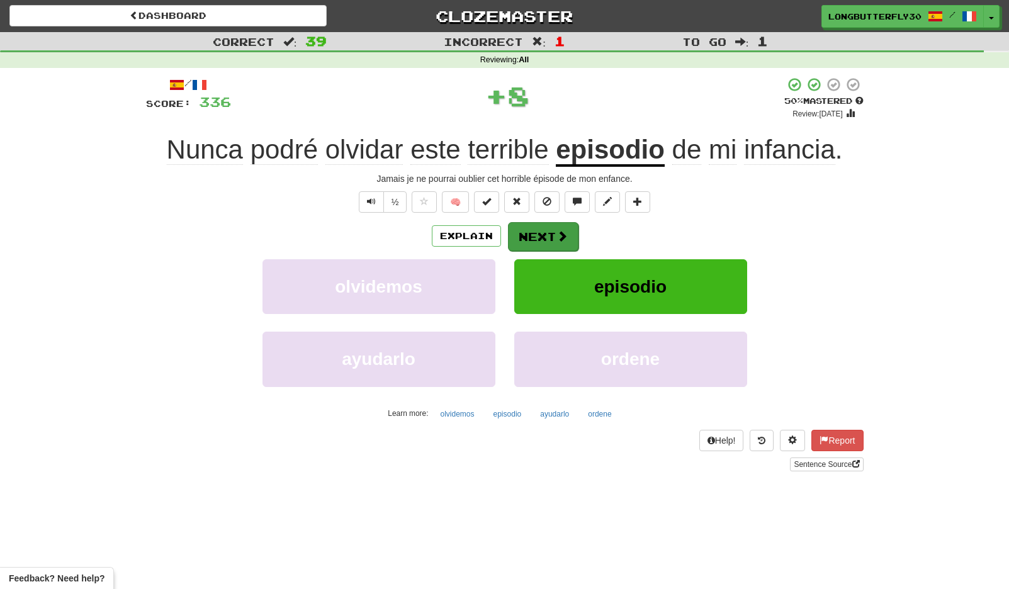
click at [556, 232] on span at bounding box center [561, 235] width 11 height 11
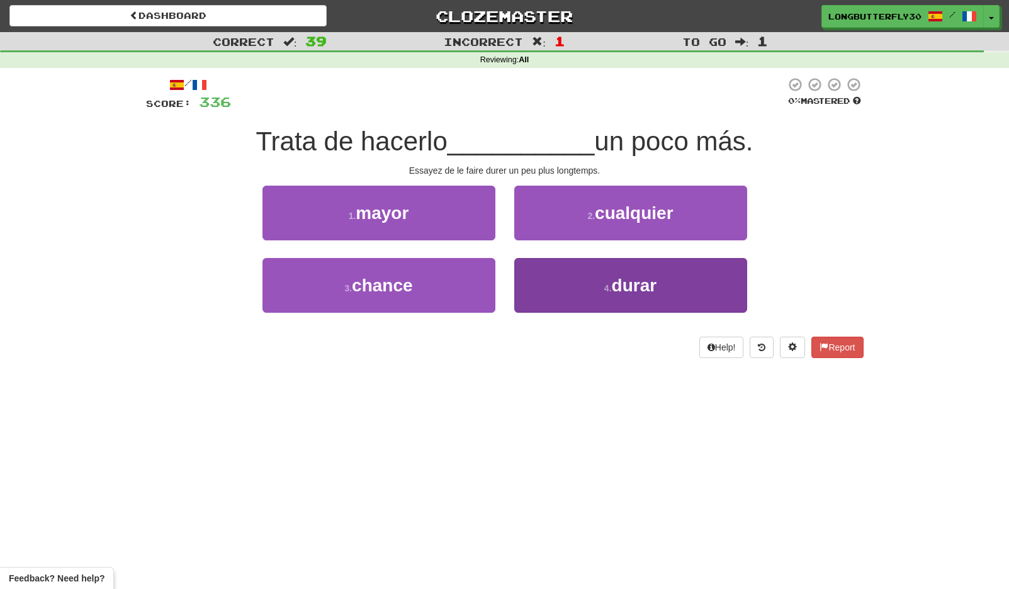
click at [571, 279] on button "4 . durar" at bounding box center [630, 285] width 233 height 55
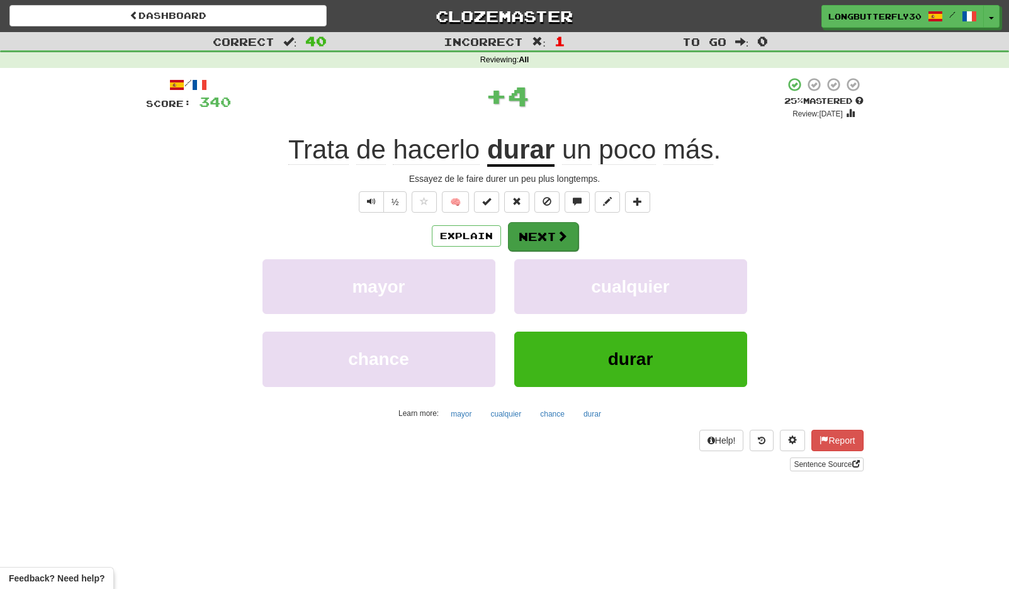
click at [547, 235] on button "Next" at bounding box center [543, 236] width 70 height 29
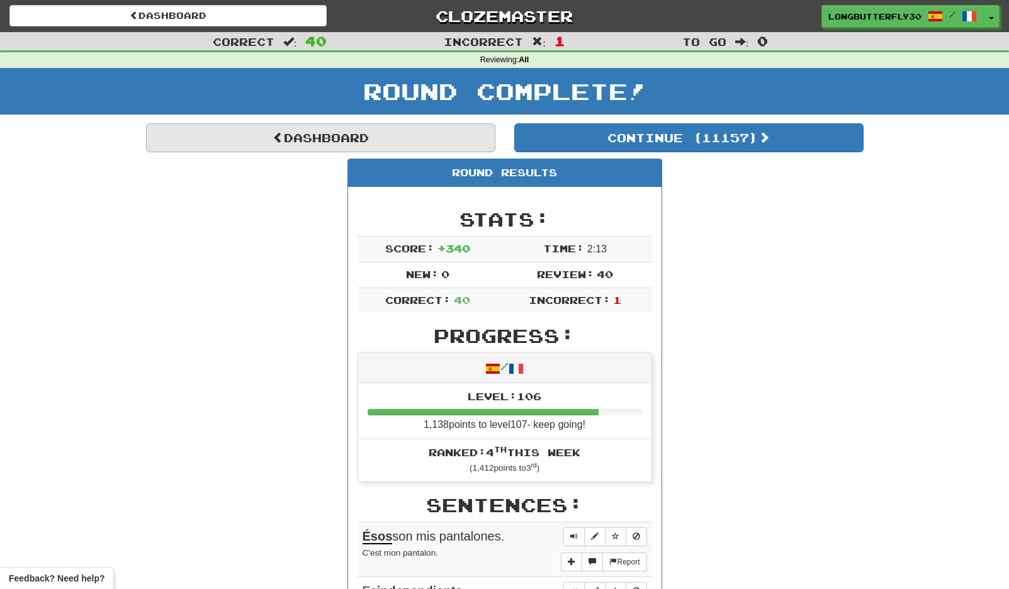
click at [377, 141] on link "Dashboard" at bounding box center [320, 137] width 349 height 29
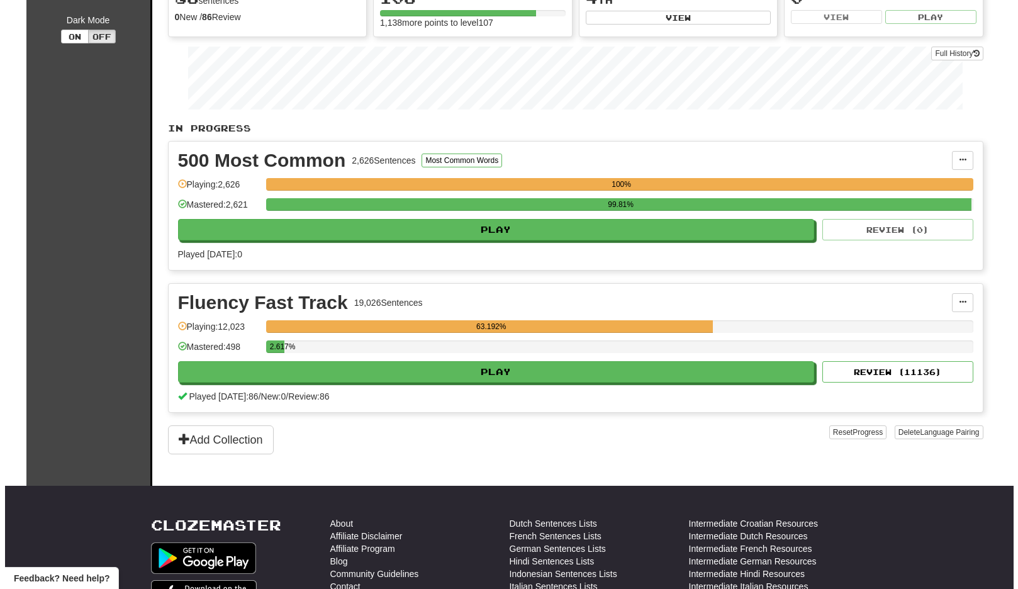
scroll to position [182, 0]
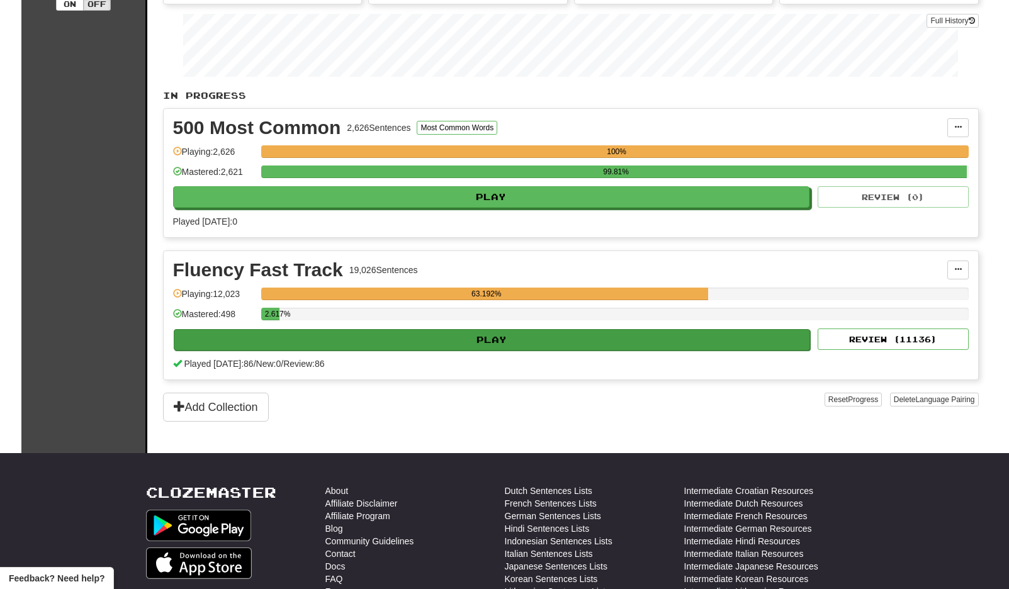
click at [544, 335] on button "Play" at bounding box center [492, 339] width 637 height 21
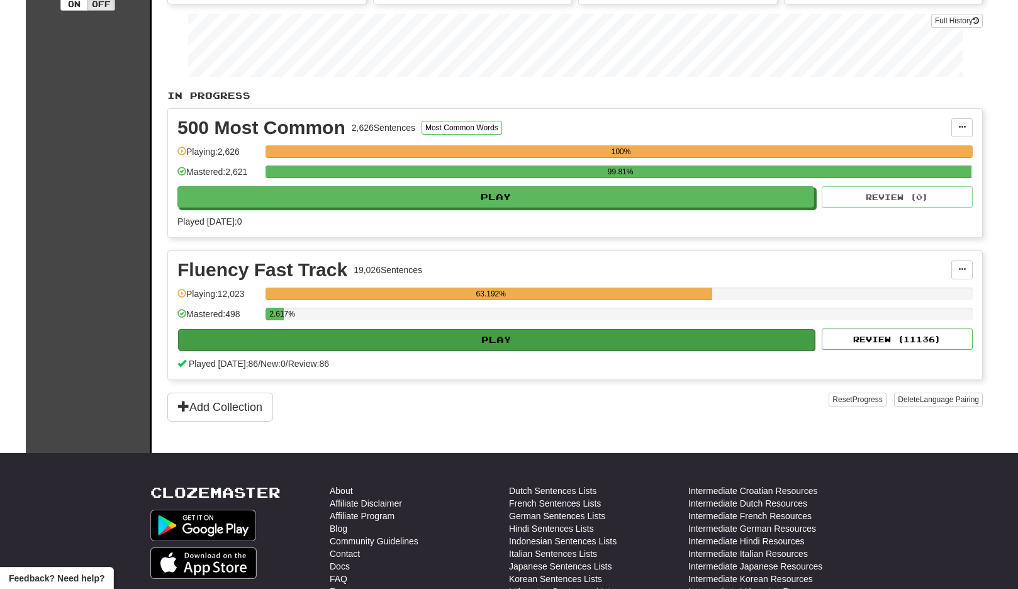
select select "**"
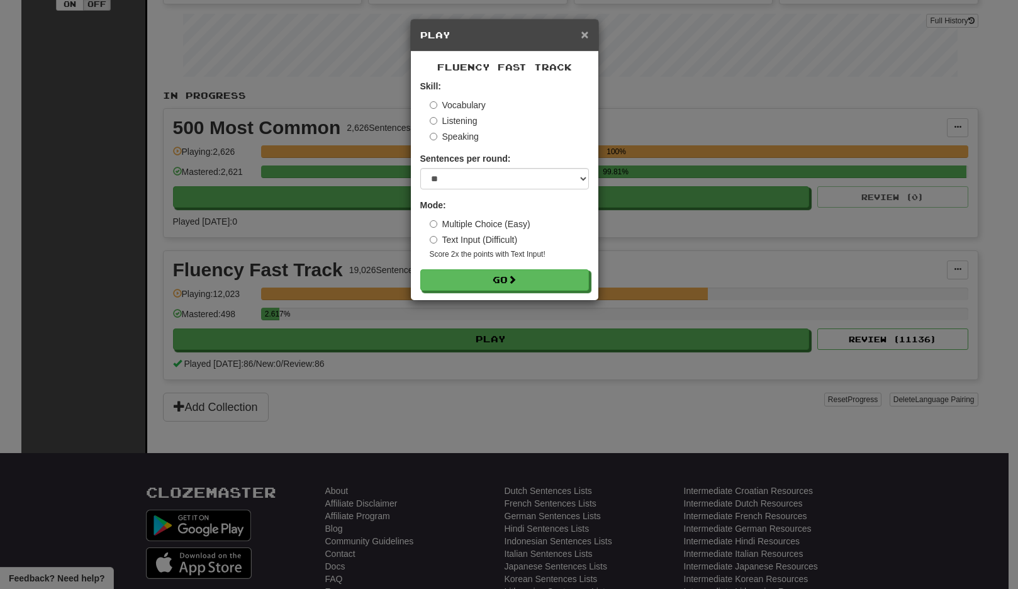
click at [585, 40] on span "×" at bounding box center [585, 34] width 8 height 14
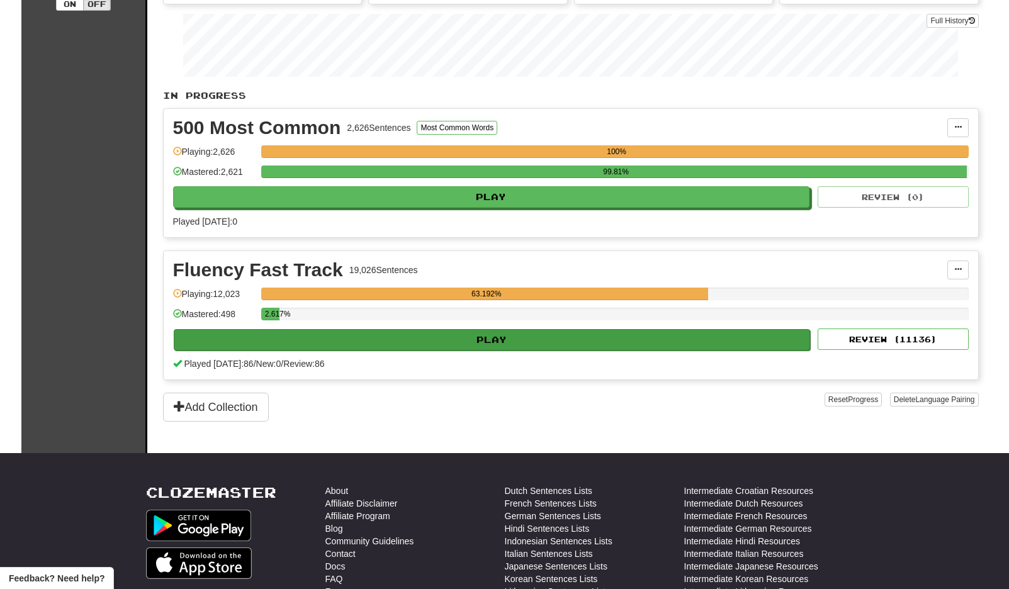
click at [539, 340] on button "Play" at bounding box center [492, 339] width 637 height 21
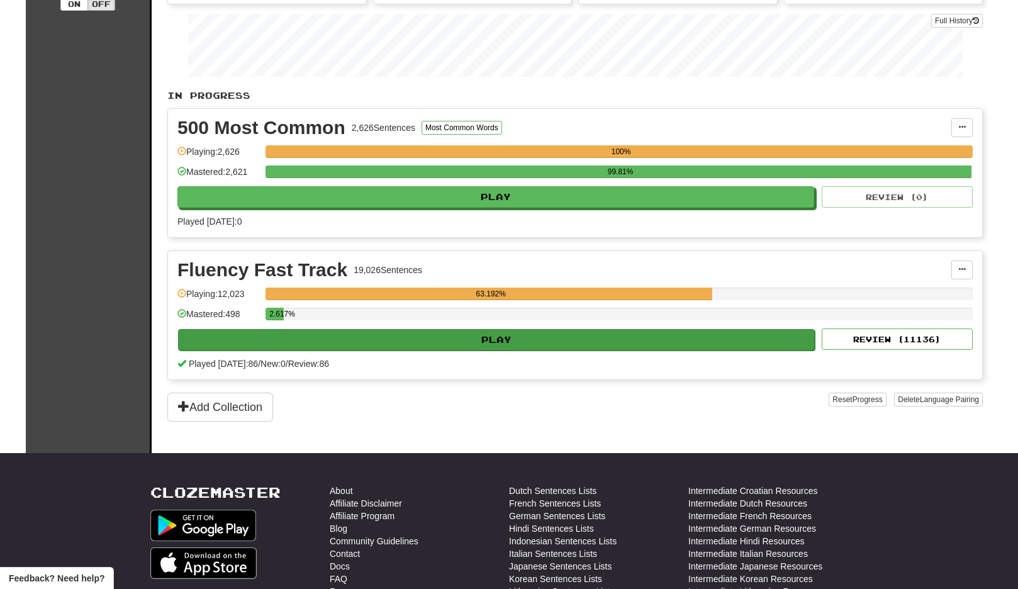
select select "**"
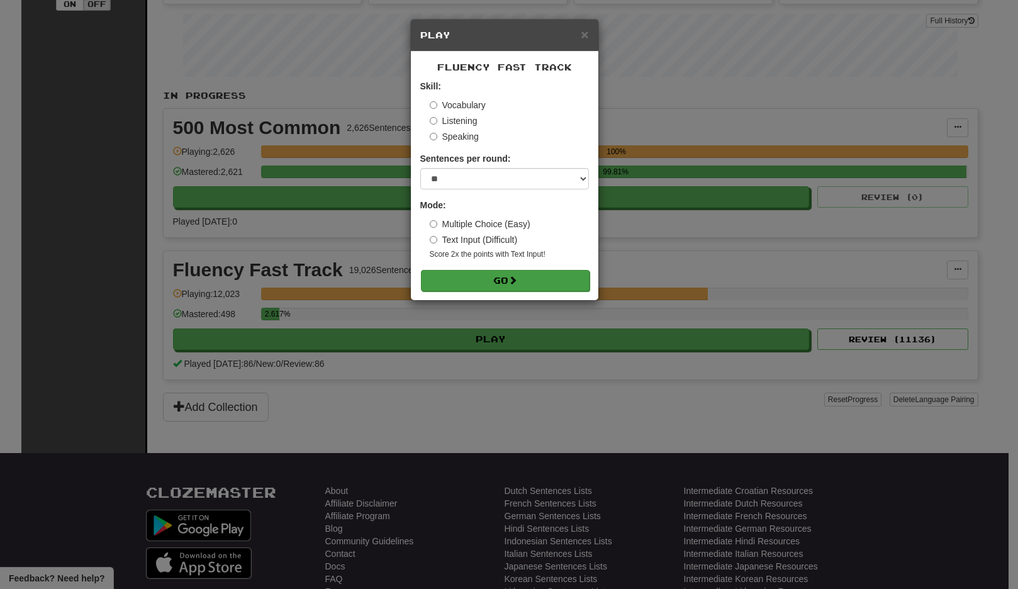
click at [527, 279] on button "Go" at bounding box center [505, 280] width 169 height 21
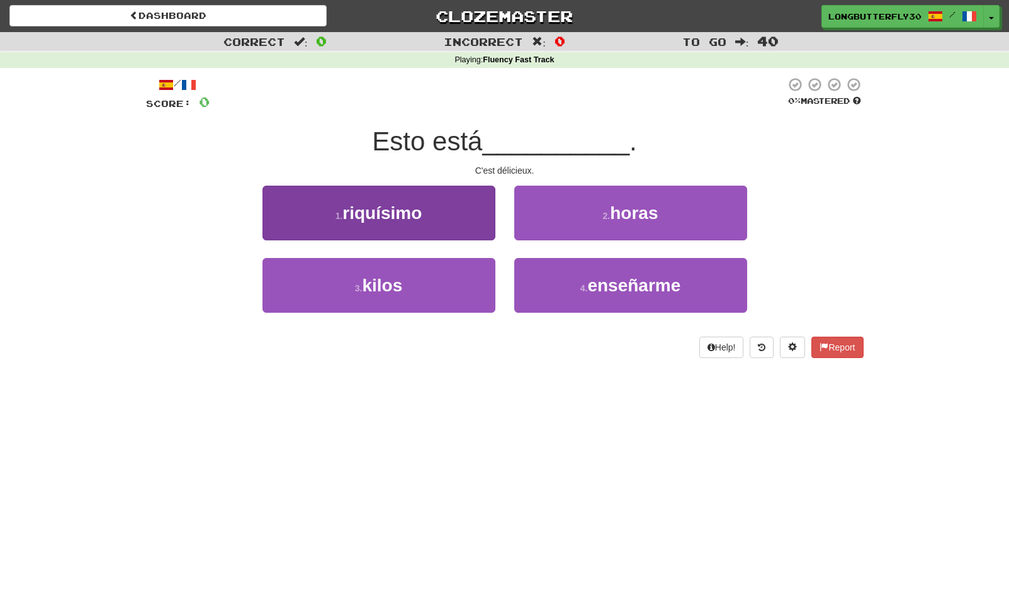
click at [453, 213] on button "1 . riquísimo" at bounding box center [378, 213] width 233 height 55
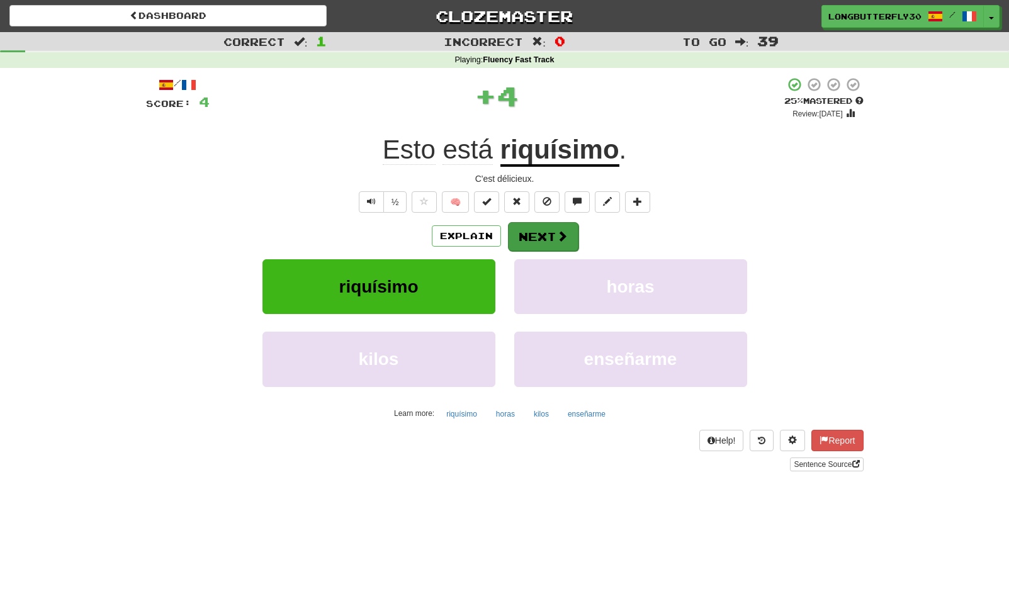
click at [538, 232] on button "Next" at bounding box center [543, 236] width 70 height 29
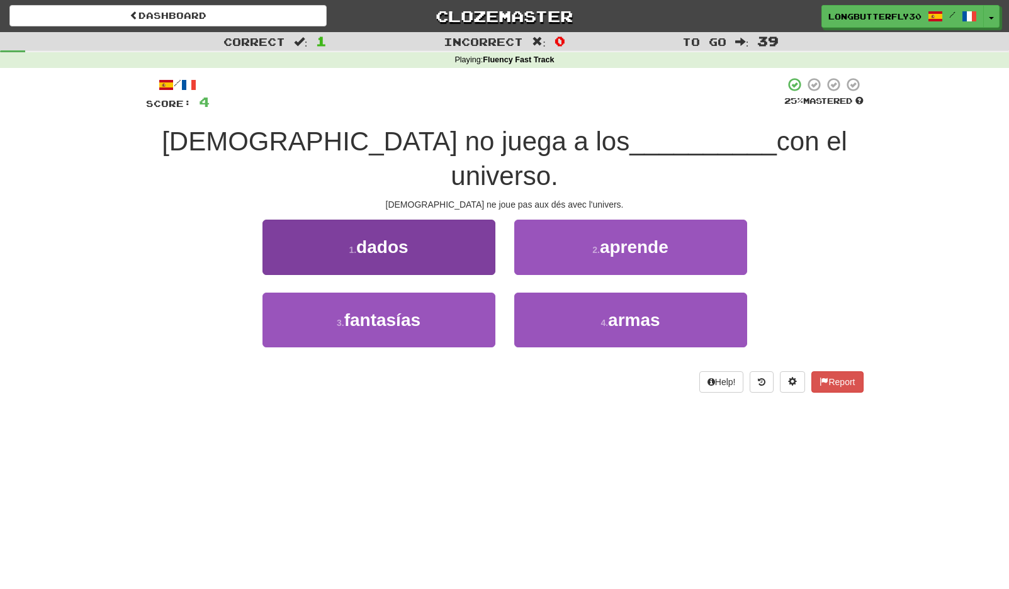
click at [484, 224] on button "1 . dados" at bounding box center [378, 247] width 233 height 55
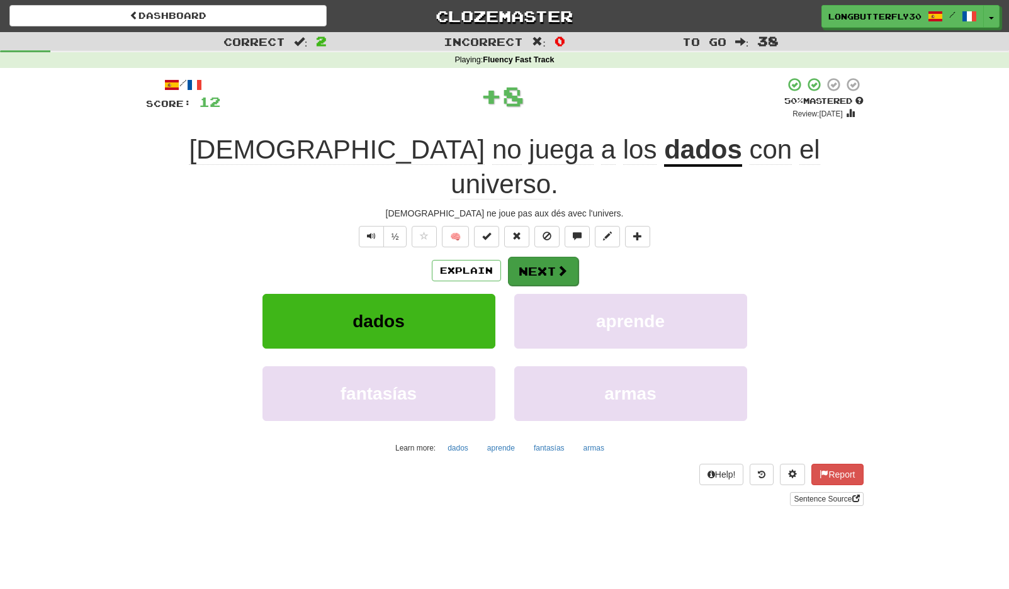
click at [550, 257] on button "Next" at bounding box center [543, 271] width 70 height 29
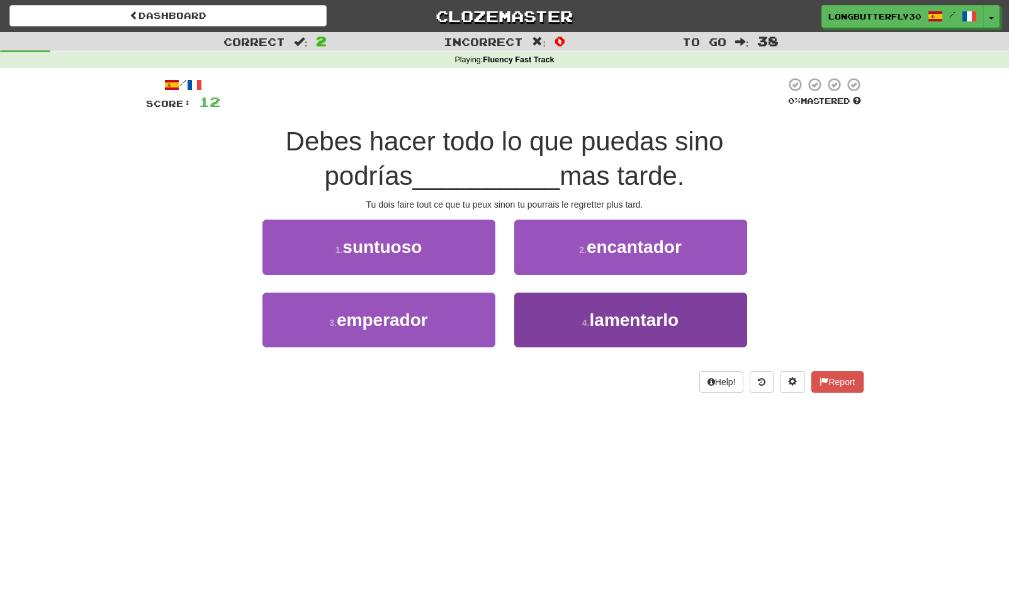
click at [573, 315] on button "4 . lamentarlo" at bounding box center [630, 320] width 233 height 55
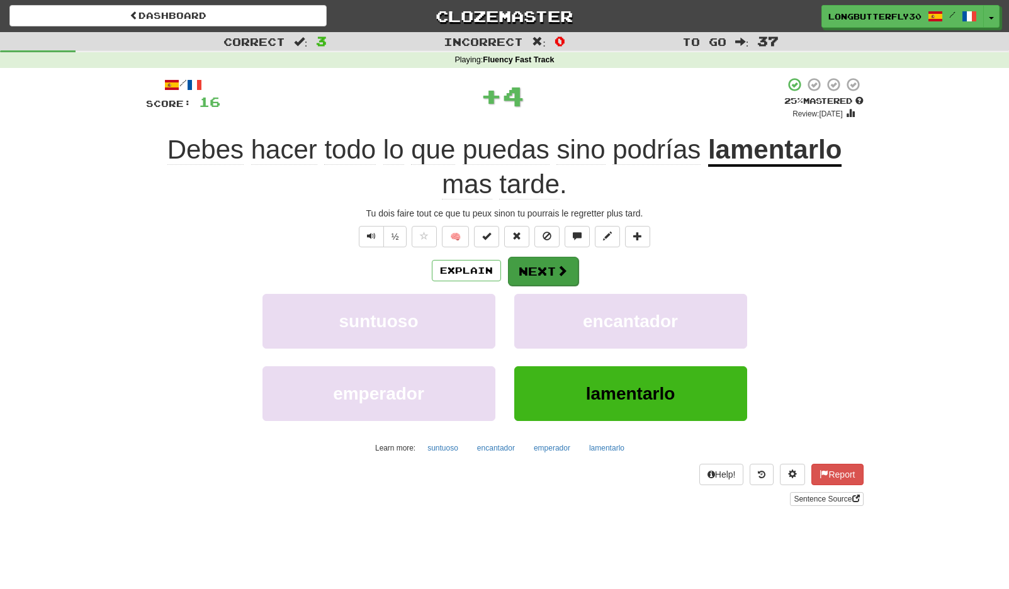
drag, startPoint x: 578, startPoint y: 267, endPoint x: 554, endPoint y: 270, distance: 24.7
click at [569, 269] on div "Explain Next" at bounding box center [504, 270] width 717 height 29
click at [553, 270] on button "Next" at bounding box center [543, 271] width 70 height 29
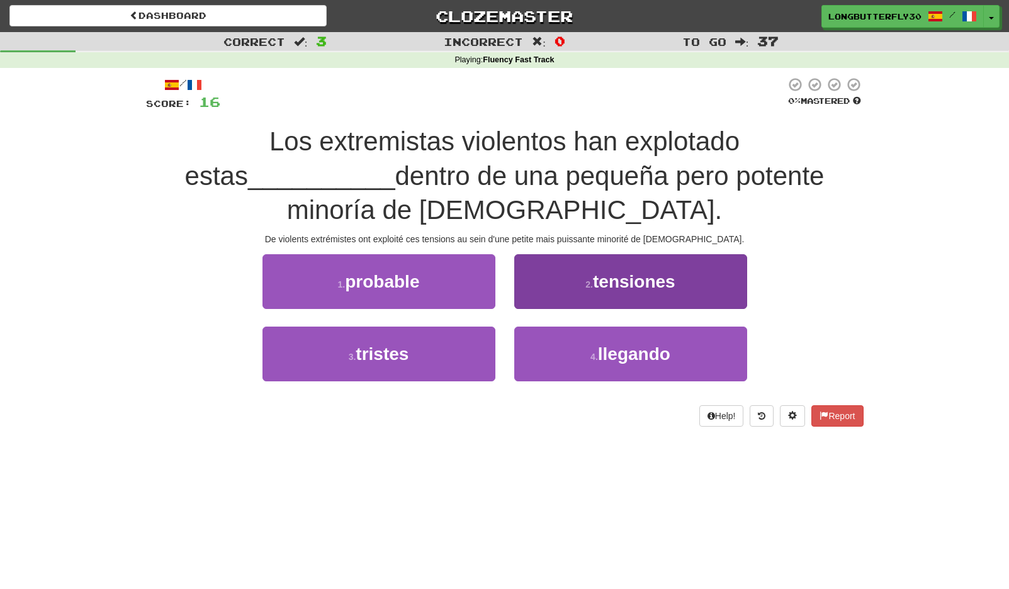
click at [629, 285] on span "tensiones" at bounding box center [634, 282] width 82 height 20
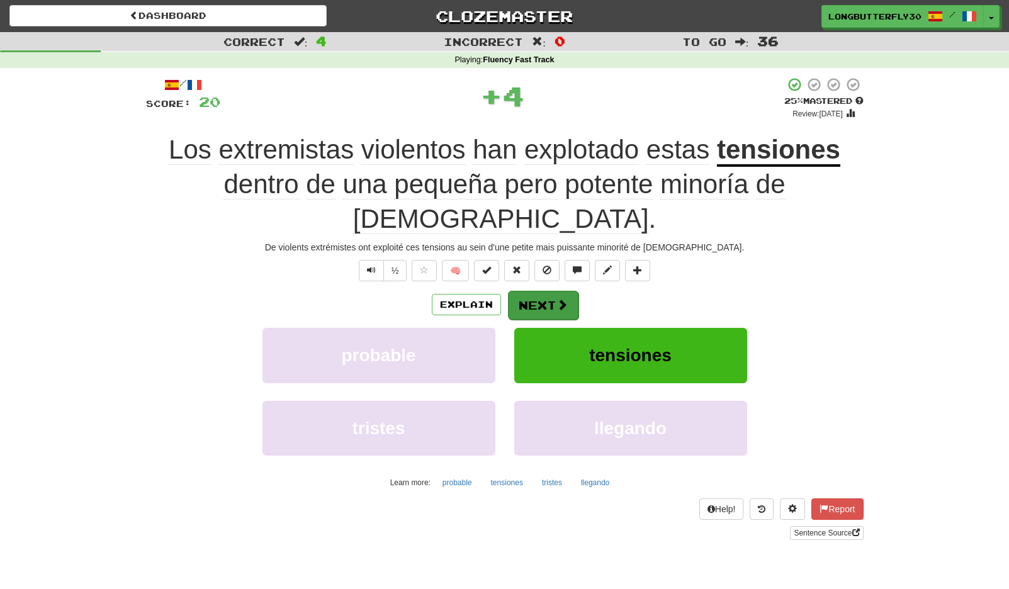
click at [576, 299] on button "Next" at bounding box center [543, 305] width 70 height 29
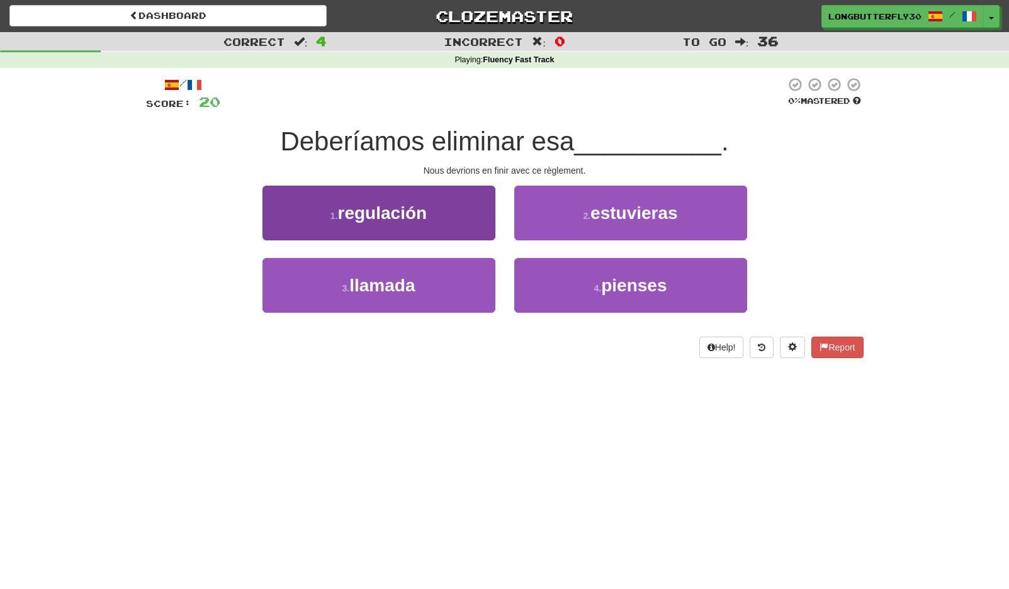
click at [462, 228] on button "1 . regulación" at bounding box center [378, 213] width 233 height 55
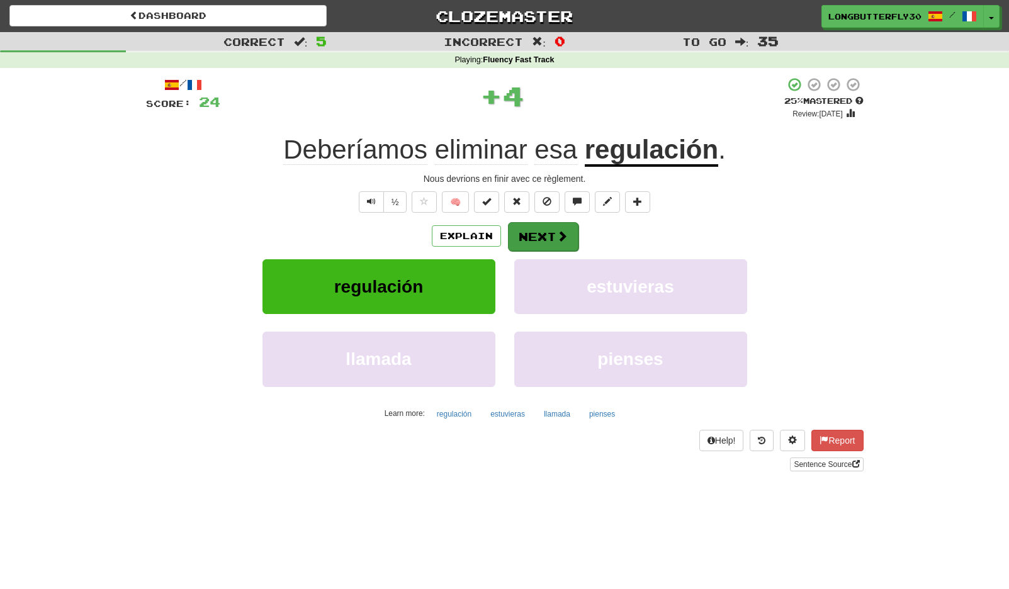
click at [508, 230] on button "Next" at bounding box center [543, 236] width 70 height 29
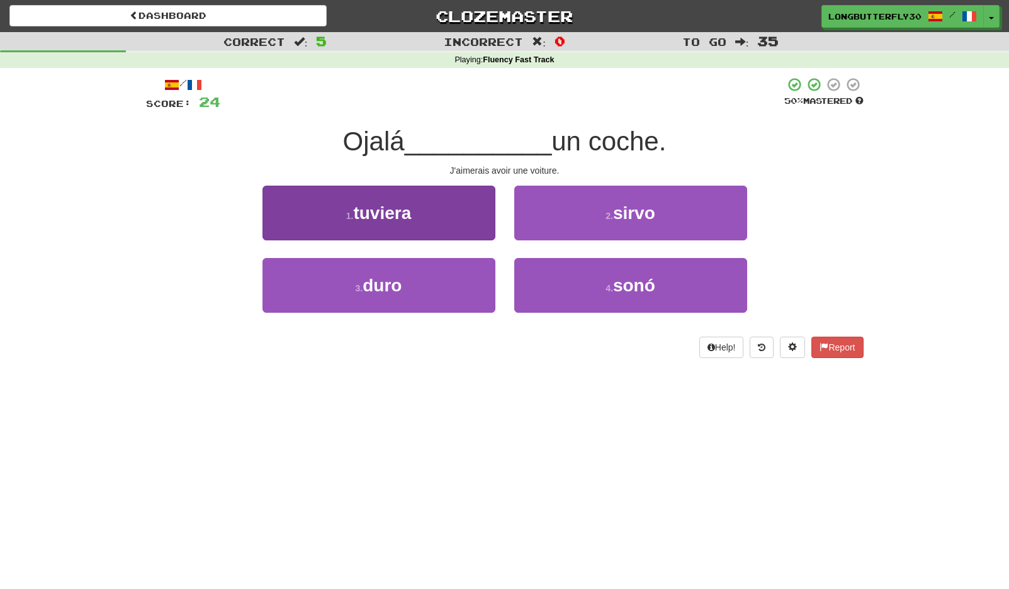
click at [482, 226] on button "1 . tuviera" at bounding box center [378, 213] width 233 height 55
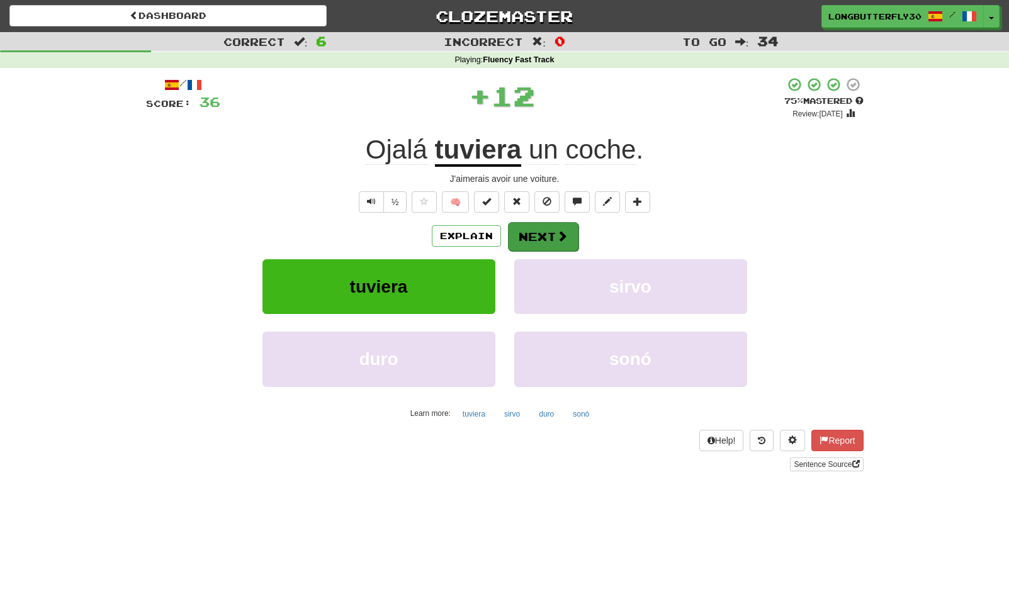
click at [521, 232] on button "Next" at bounding box center [543, 236] width 70 height 29
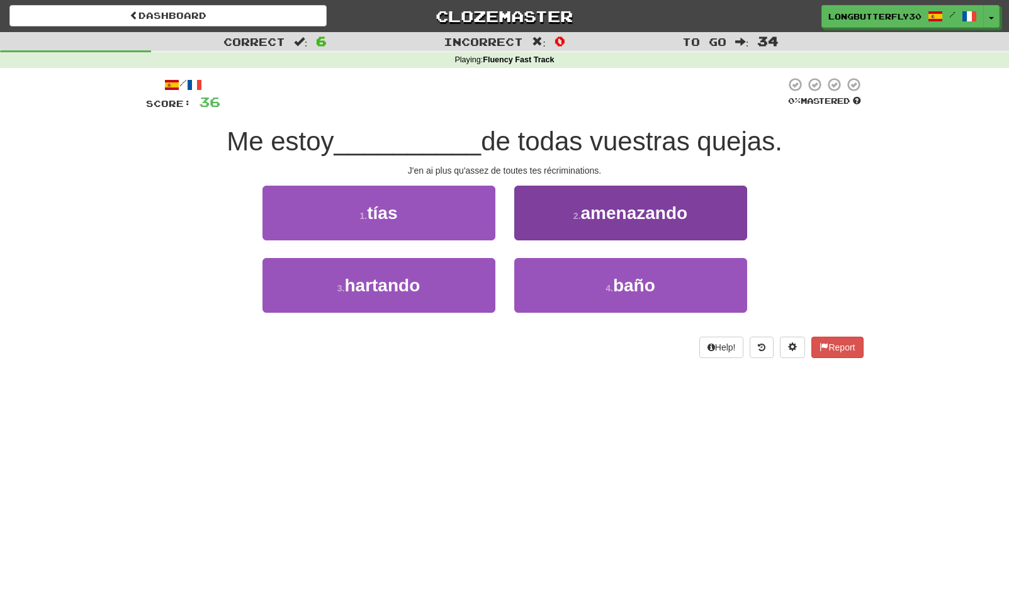
click at [596, 215] on span "amenazando" at bounding box center [634, 213] width 107 height 20
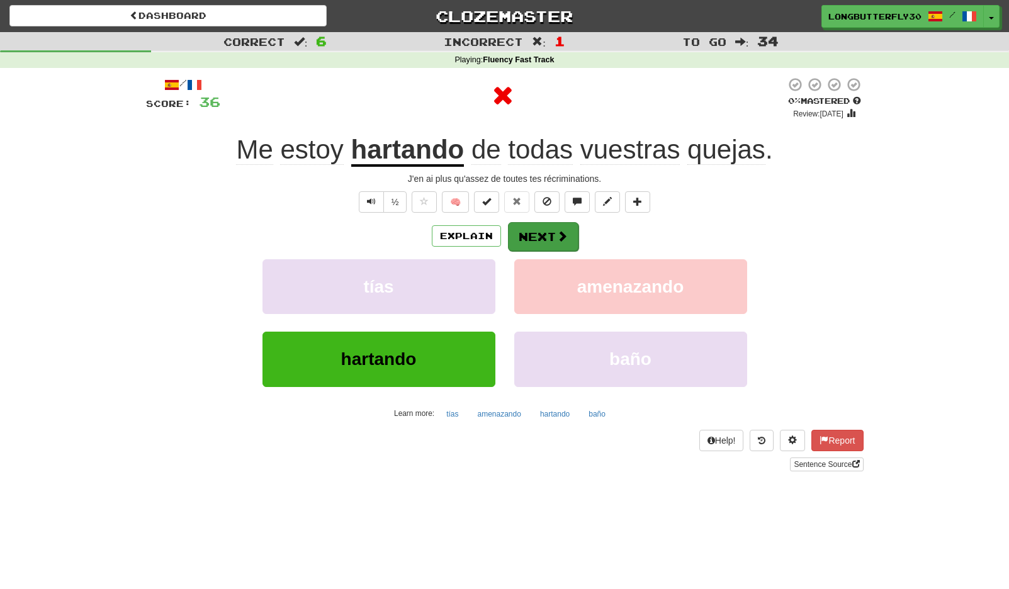
click at [556, 230] on span at bounding box center [561, 235] width 11 height 11
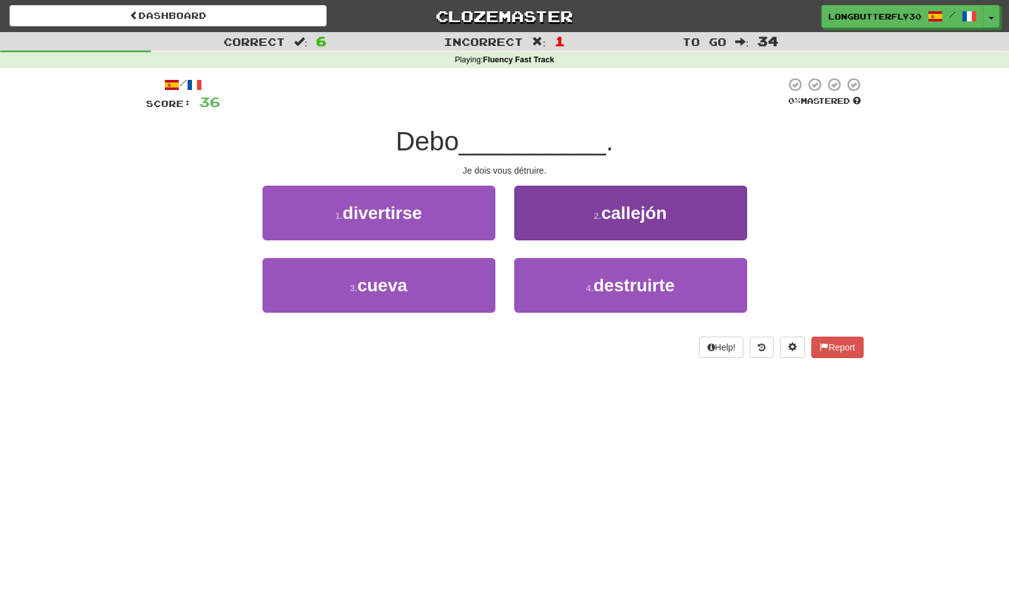
drag, startPoint x: 558, startPoint y: 291, endPoint x: 560, endPoint y: 279, distance: 12.1
click at [559, 291] on button "4 . destruirte" at bounding box center [630, 285] width 233 height 55
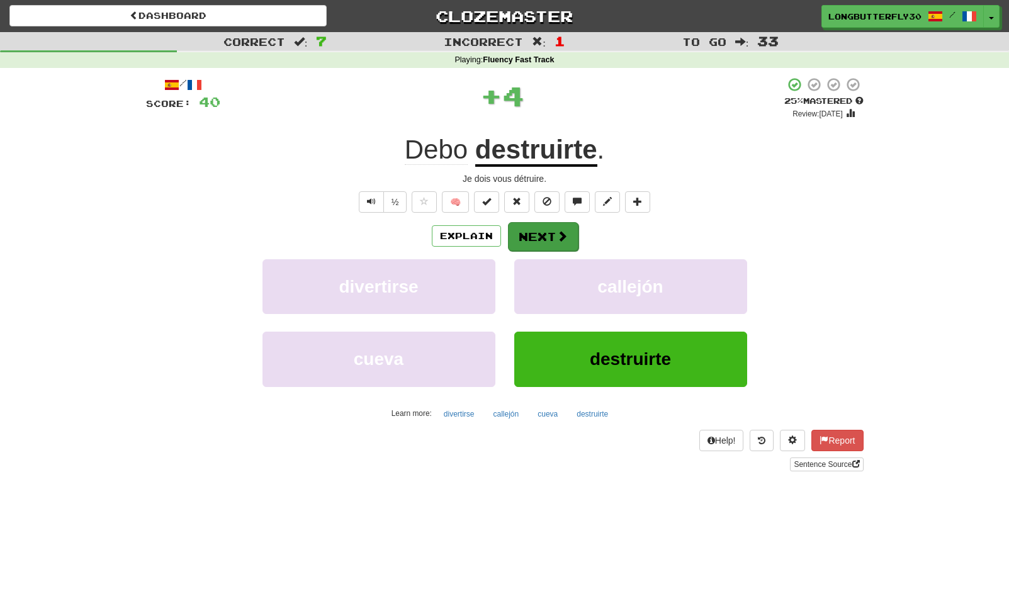
click at [552, 235] on button "Next" at bounding box center [543, 236] width 70 height 29
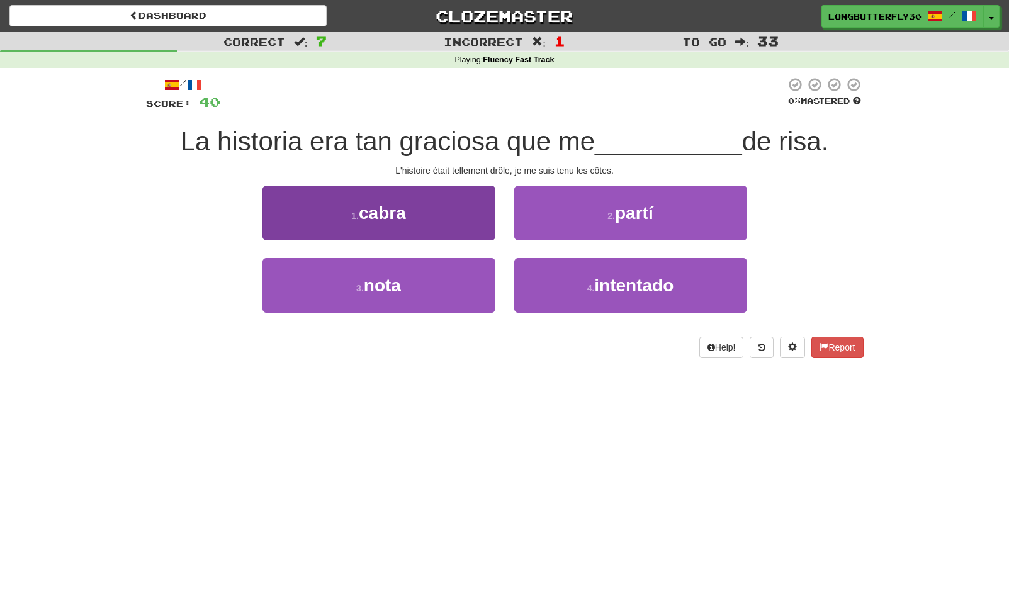
click at [481, 219] on button "1 . cabra" at bounding box center [378, 213] width 233 height 55
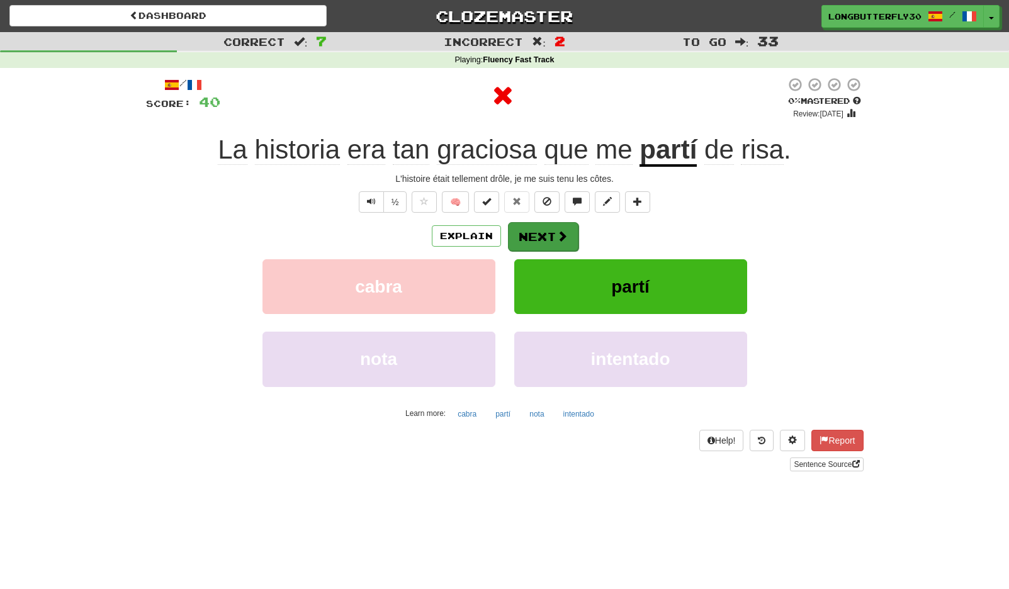
click at [537, 229] on button "Next" at bounding box center [543, 236] width 70 height 29
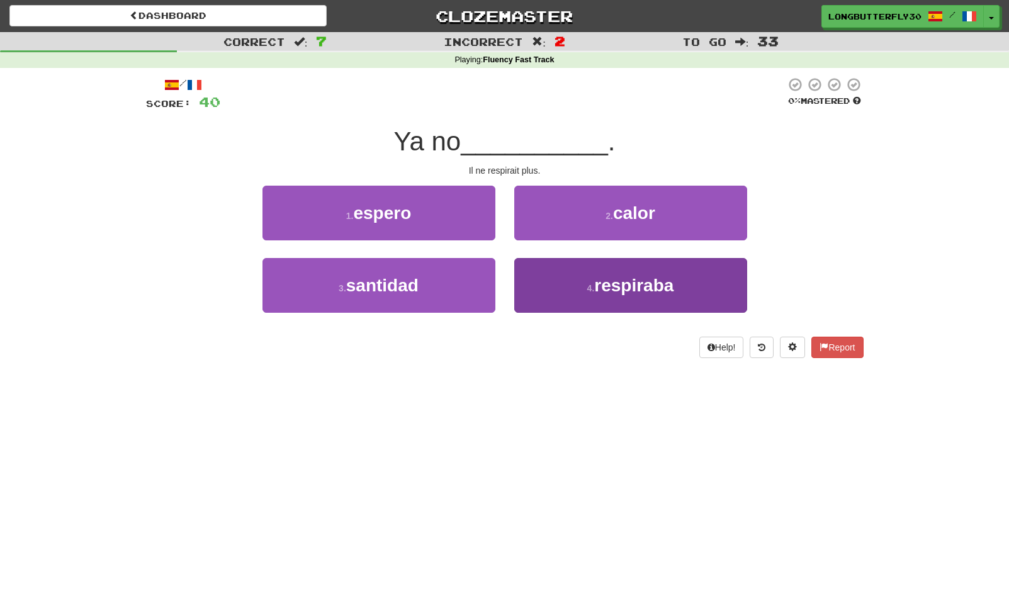
click at [553, 288] on button "4 . respiraba" at bounding box center [630, 285] width 233 height 55
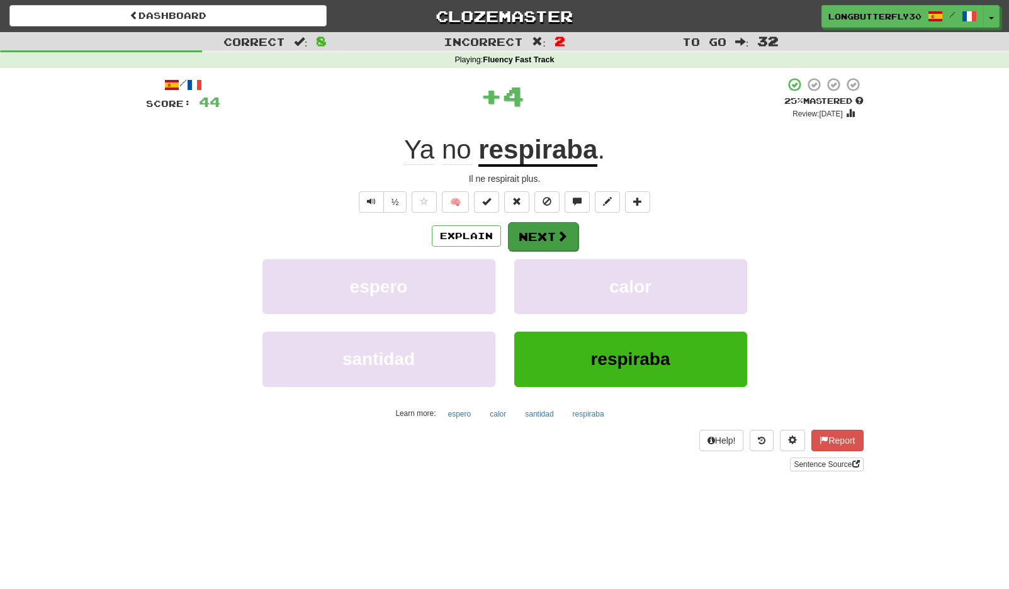
click at [541, 240] on button "Next" at bounding box center [543, 236] width 70 height 29
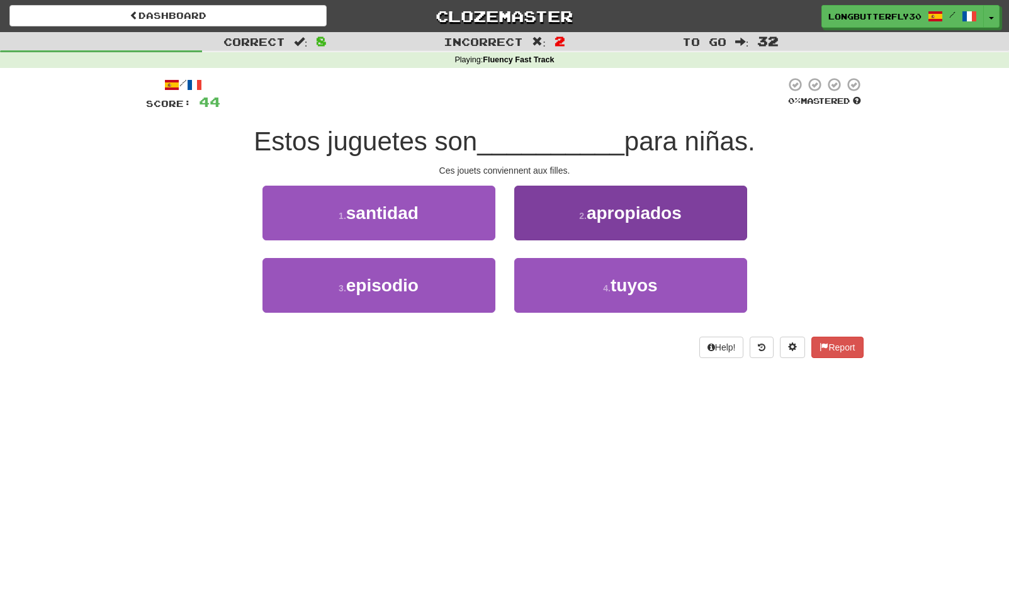
click at [583, 225] on button "2 . apropiados" at bounding box center [630, 213] width 233 height 55
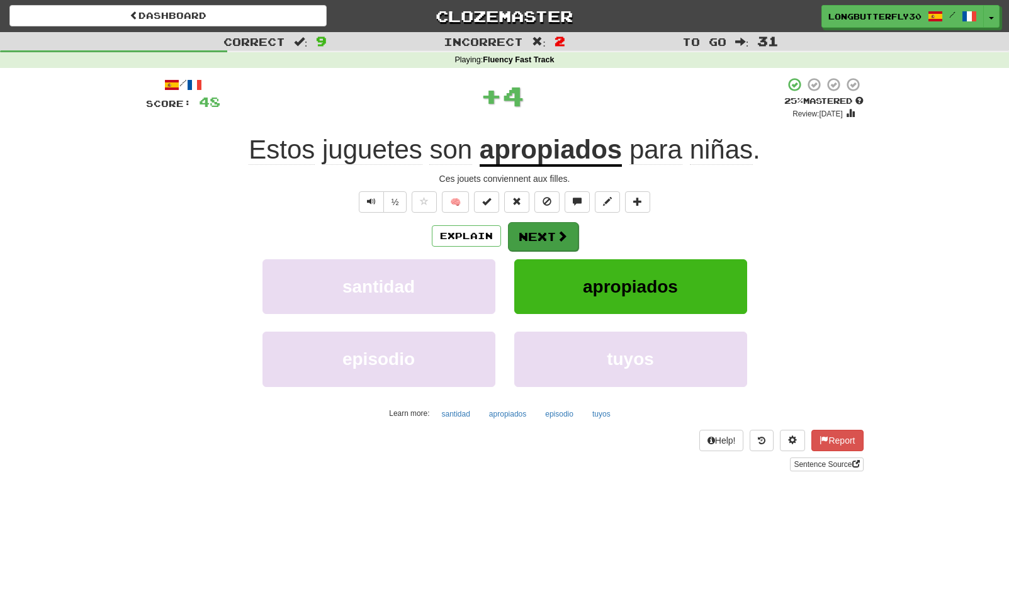
click at [546, 234] on button "Next" at bounding box center [543, 236] width 70 height 29
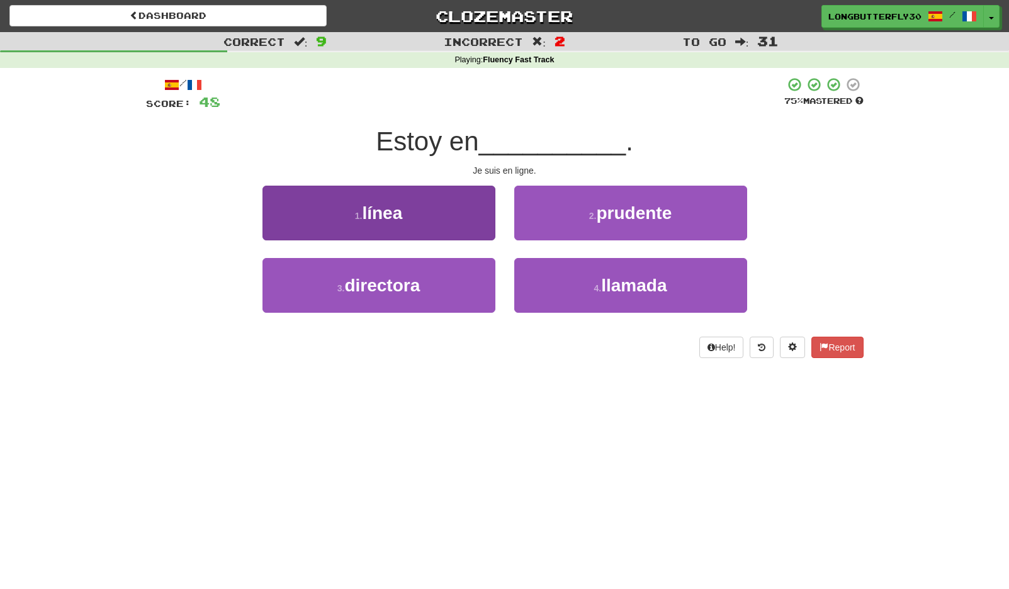
click at [456, 216] on button "1 . línea" at bounding box center [378, 213] width 233 height 55
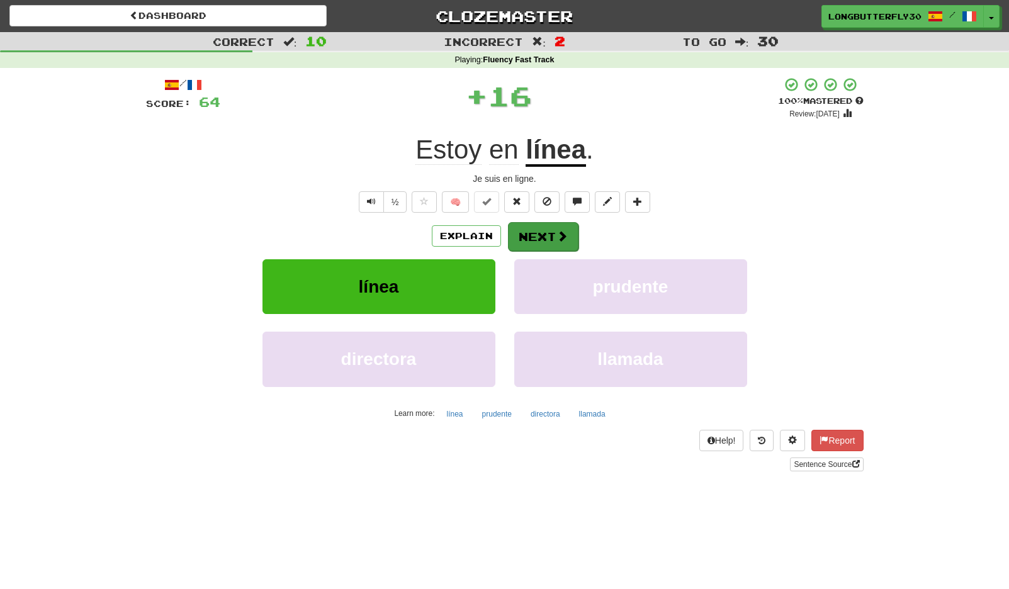
click at [517, 224] on button "Next" at bounding box center [543, 236] width 70 height 29
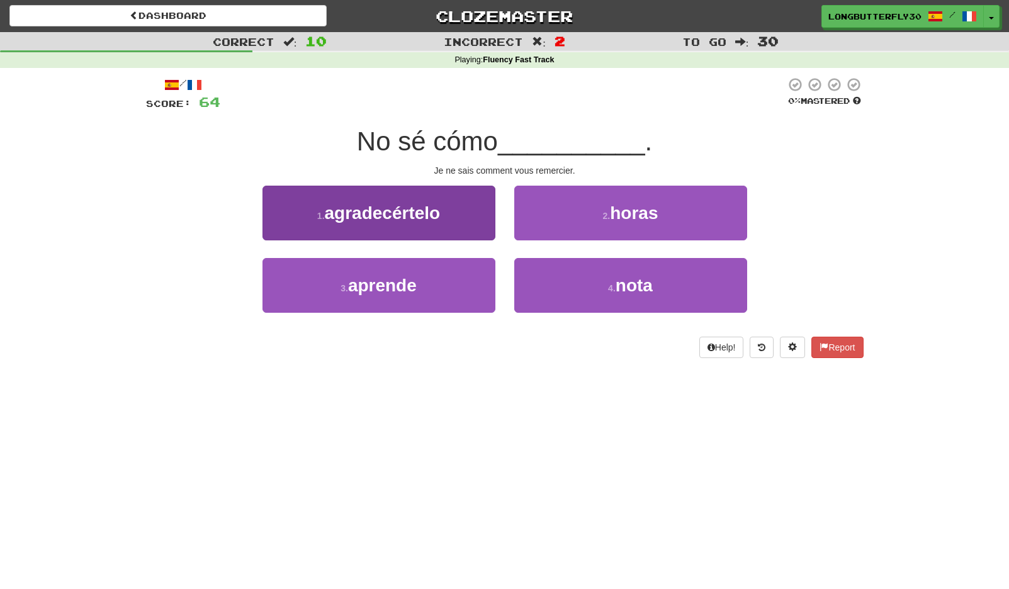
click at [444, 213] on button "1 . agradecértelo" at bounding box center [378, 213] width 233 height 55
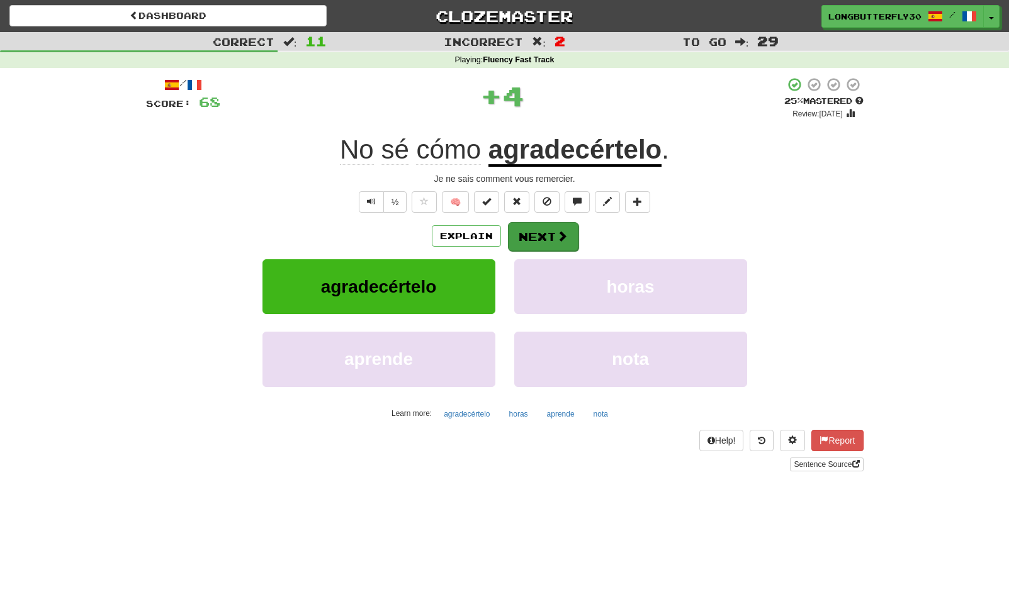
click at [517, 233] on button "Next" at bounding box center [543, 236] width 70 height 29
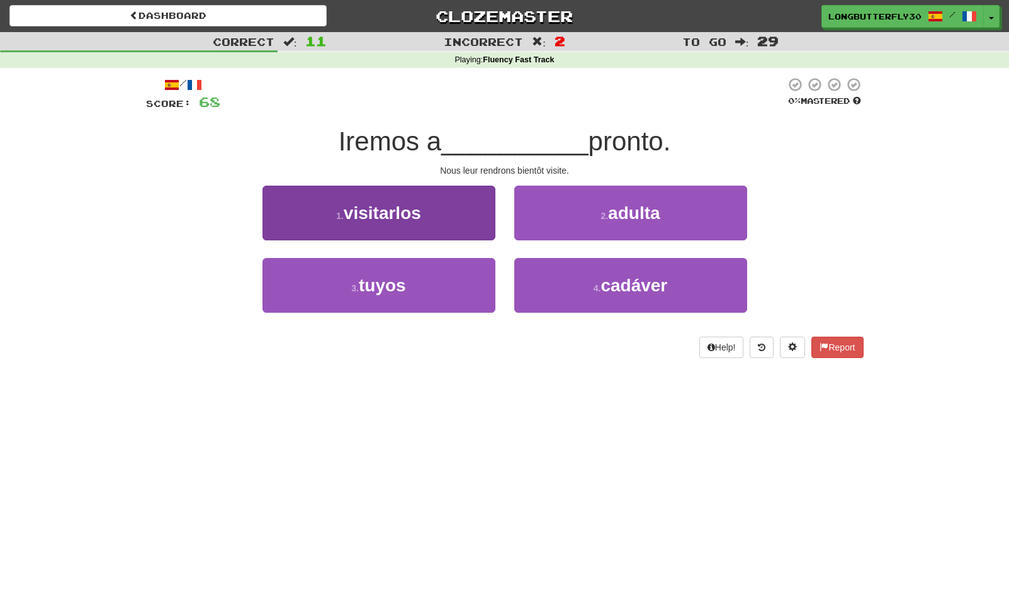
click at [484, 228] on button "1 . visitarlos" at bounding box center [378, 213] width 233 height 55
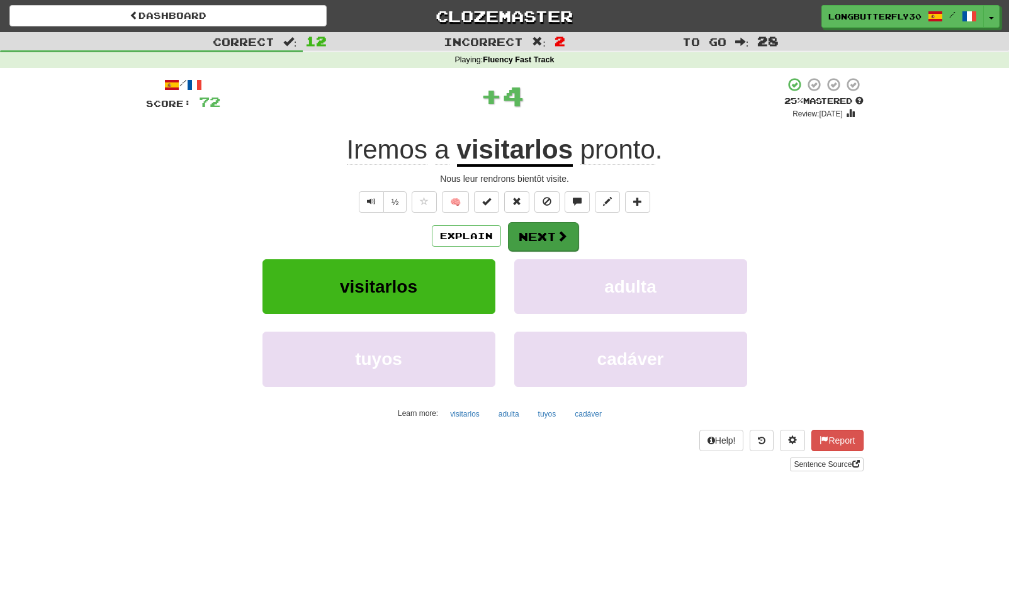
click at [552, 231] on button "Next" at bounding box center [543, 236] width 70 height 29
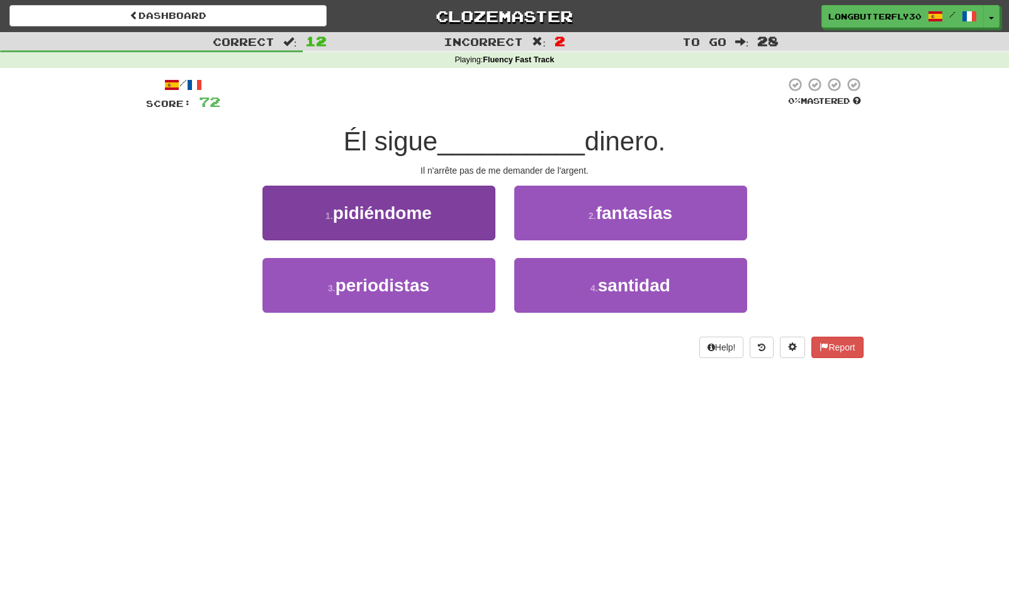
click at [466, 217] on button "1 . pidiéndome" at bounding box center [378, 213] width 233 height 55
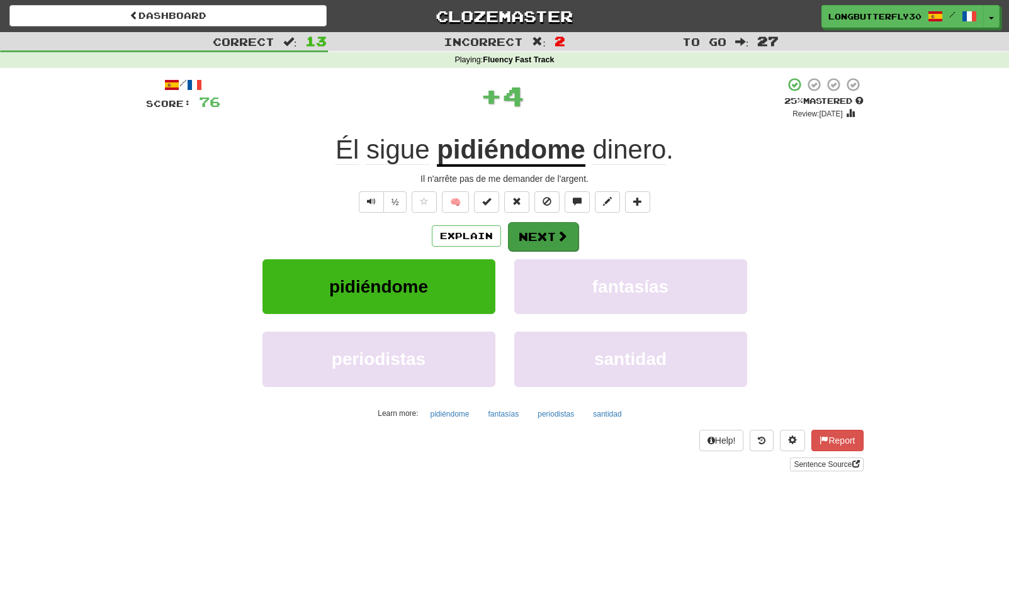
click at [537, 237] on button "Next" at bounding box center [543, 236] width 70 height 29
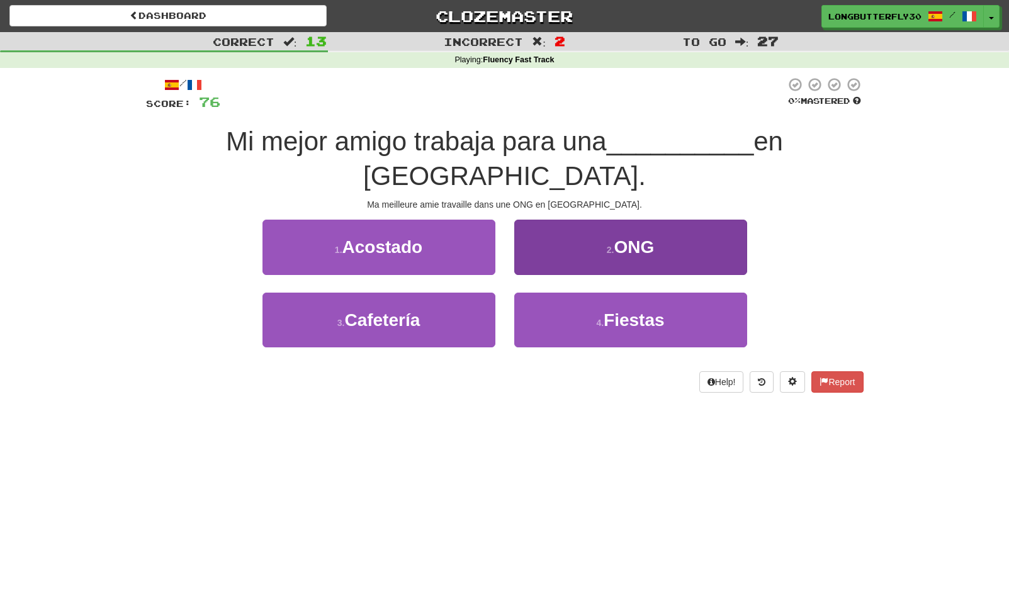
click at [612, 245] on small "2 ." at bounding box center [610, 250] width 8 height 10
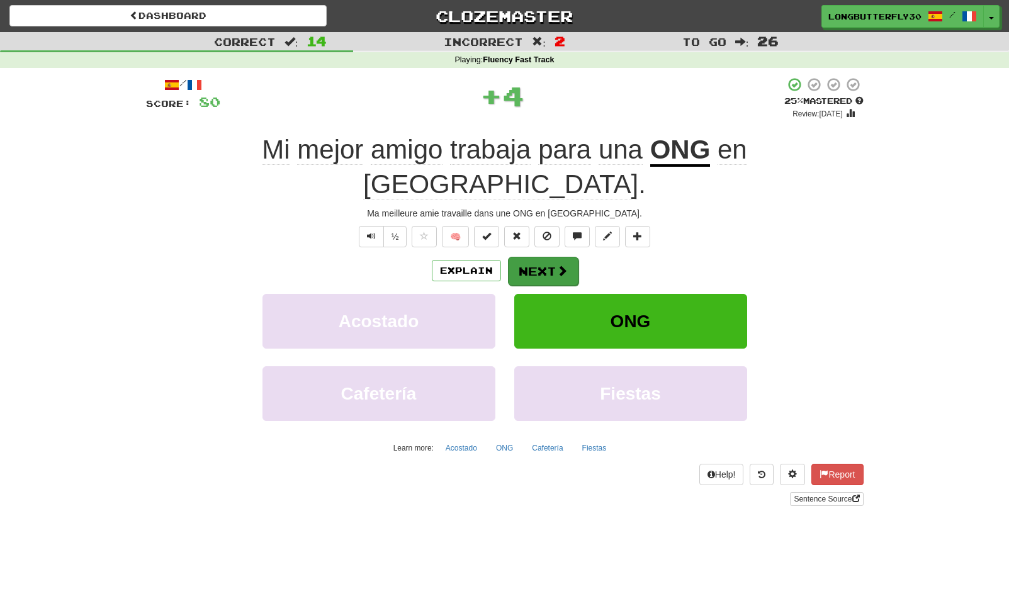
click at [561, 265] on span at bounding box center [561, 270] width 11 height 11
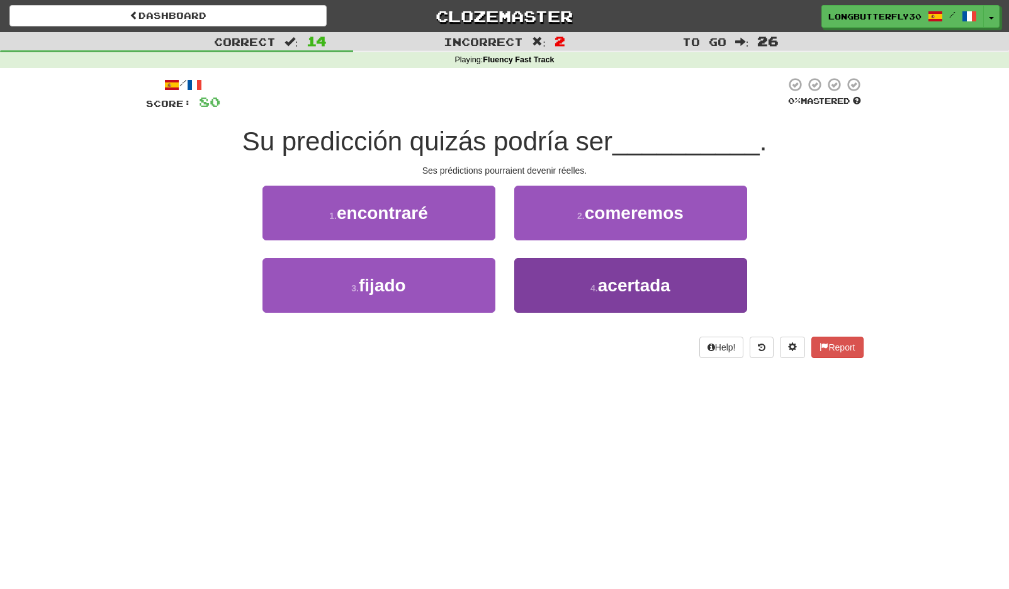
click at [598, 292] on span "acertada" at bounding box center [634, 286] width 72 height 20
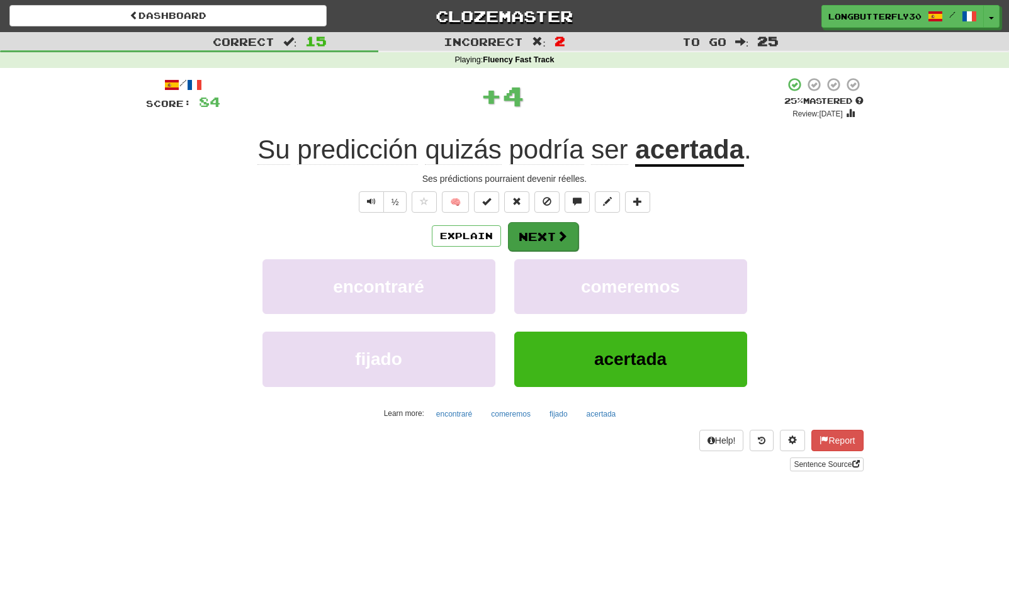
click at [557, 230] on span at bounding box center [561, 235] width 11 height 11
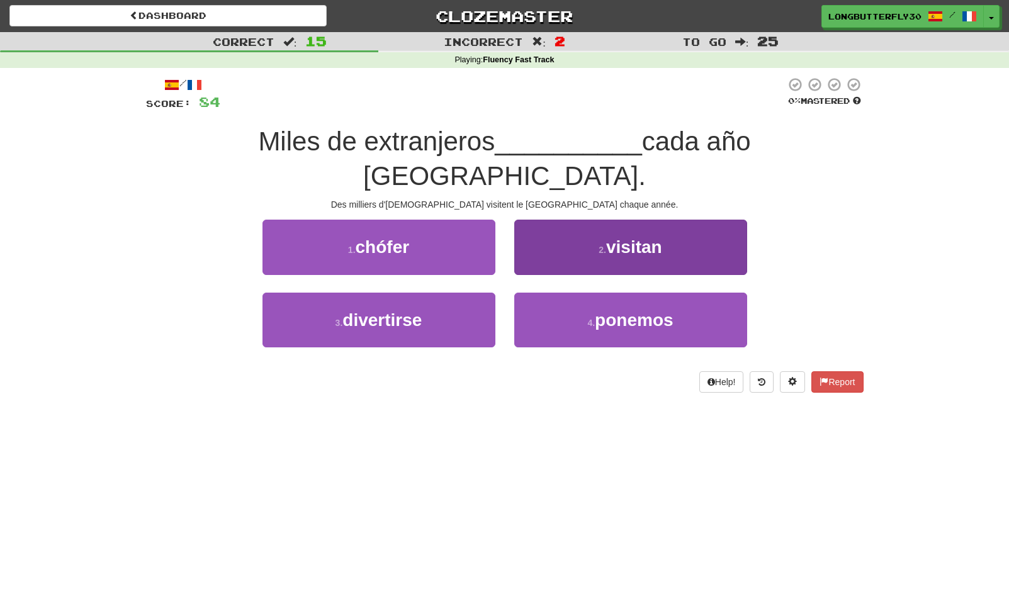
click at [600, 222] on button "2 . visitan" at bounding box center [630, 247] width 233 height 55
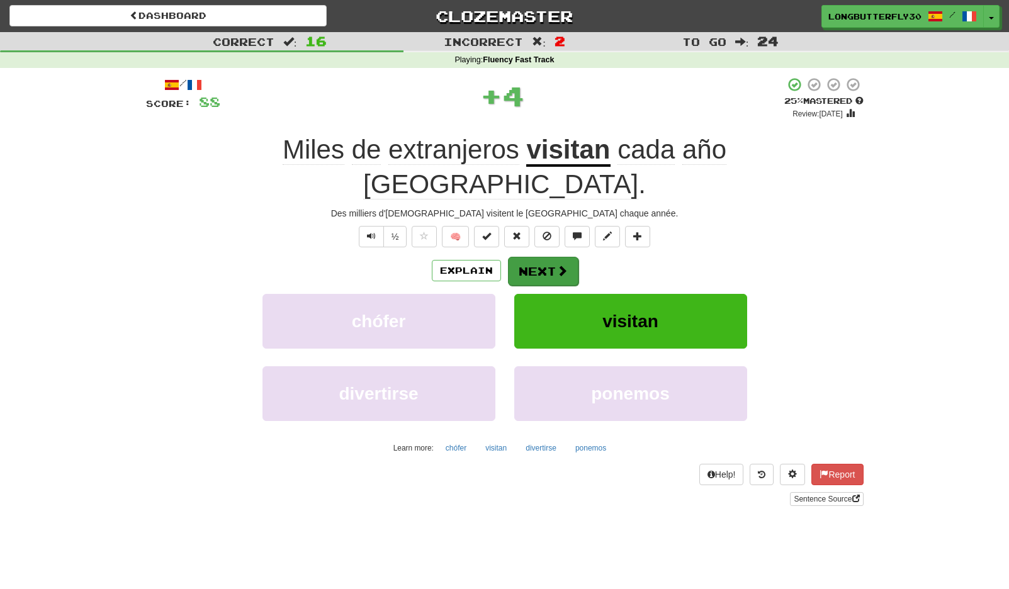
click at [551, 257] on button "Next" at bounding box center [543, 271] width 70 height 29
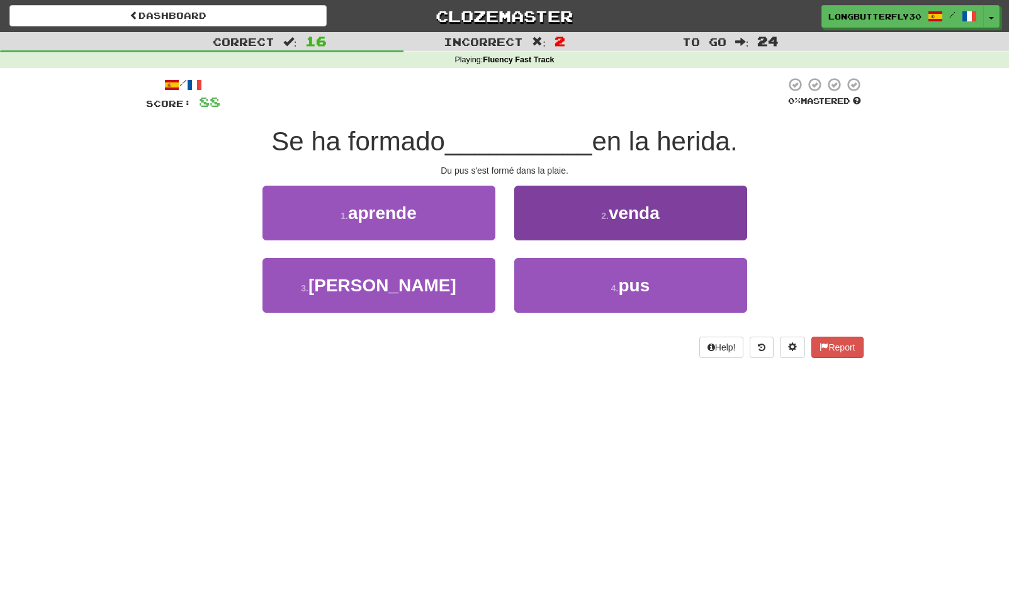
drag, startPoint x: 573, startPoint y: 290, endPoint x: 566, endPoint y: 279, distance: 13.3
click at [571, 289] on button "4 . pus" at bounding box center [630, 285] width 233 height 55
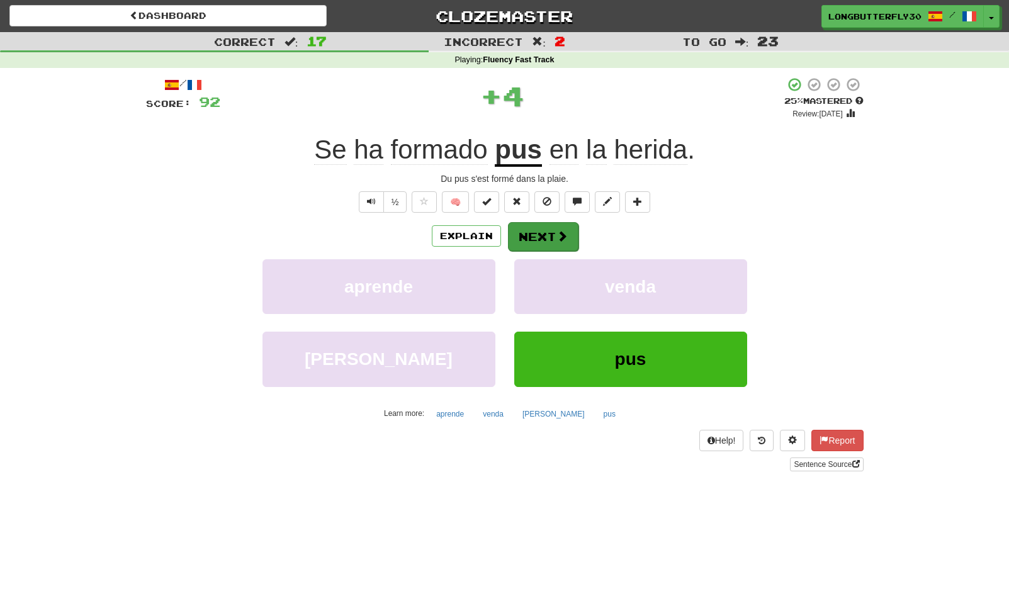
click at [558, 242] on button "Next" at bounding box center [543, 236] width 70 height 29
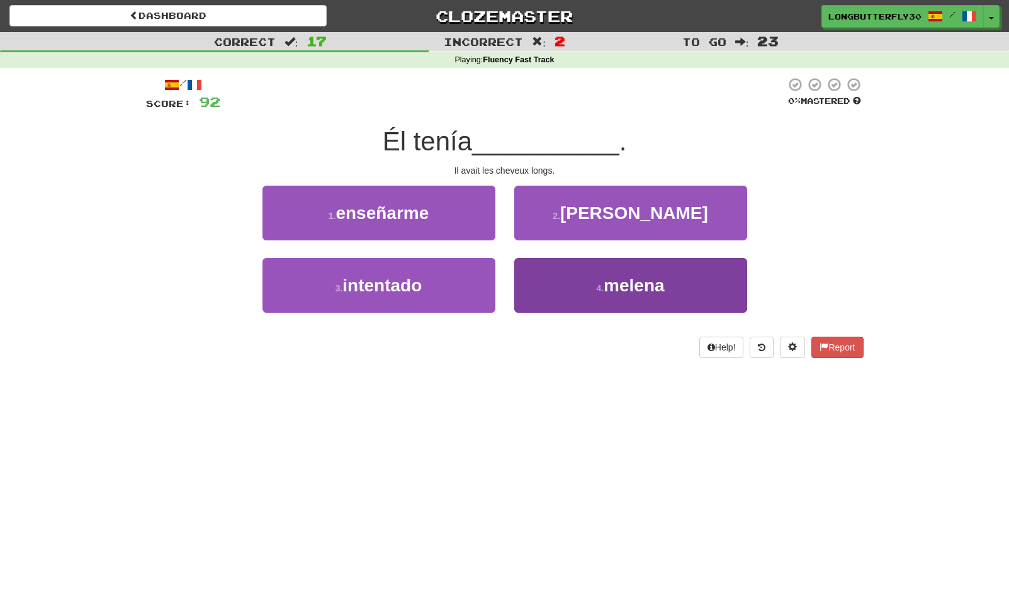
click at [558, 286] on button "4 . [MEDICAL_DATA]" at bounding box center [630, 285] width 233 height 55
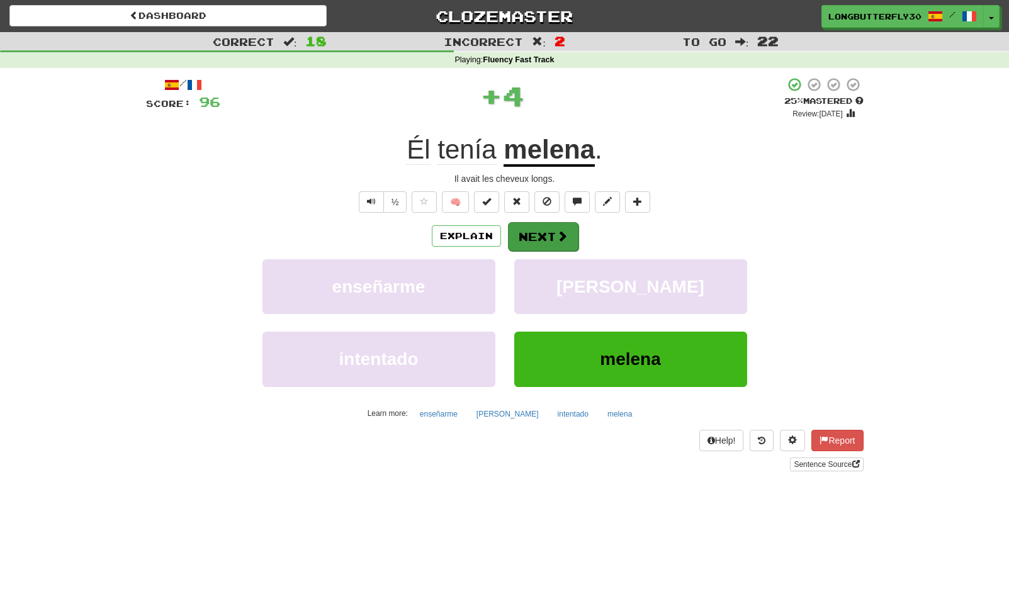
click at [556, 233] on span at bounding box center [561, 235] width 11 height 11
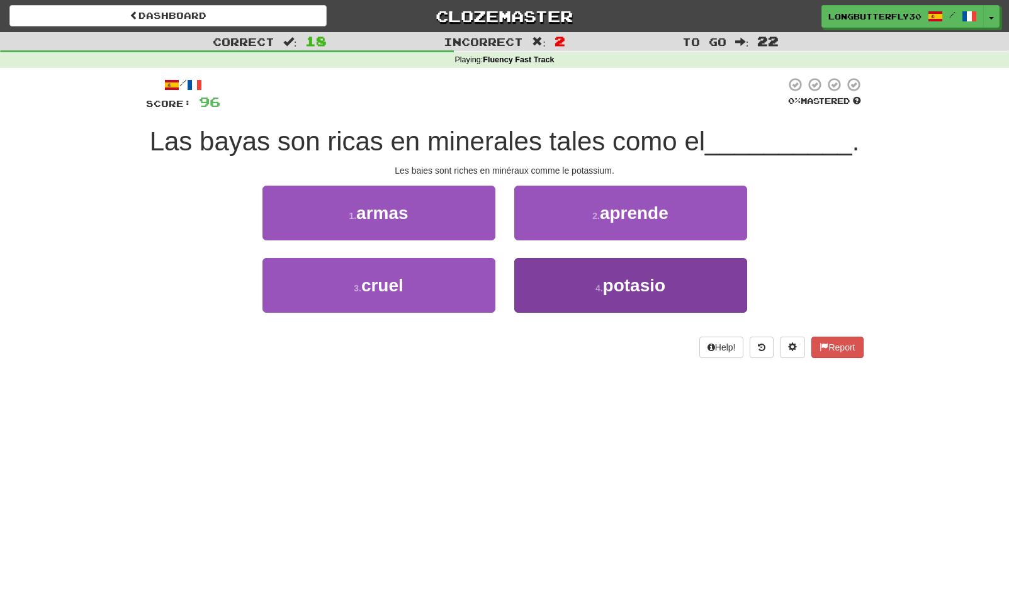
click at [557, 280] on button "4 . potasio" at bounding box center [630, 285] width 233 height 55
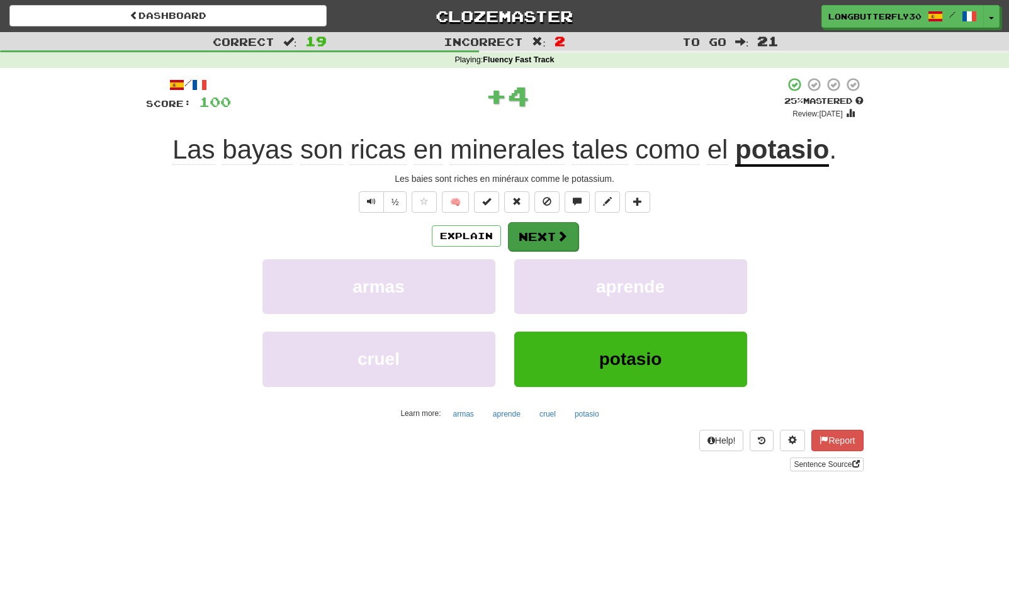
click at [551, 237] on button "Next" at bounding box center [543, 236] width 70 height 29
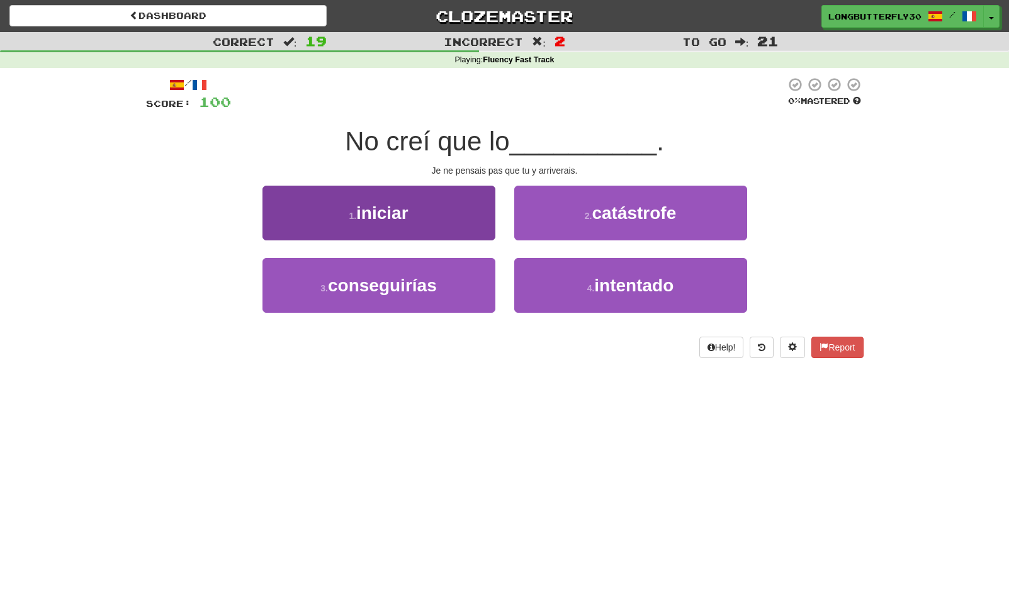
click at [471, 197] on button "1 . iniciar" at bounding box center [378, 213] width 233 height 55
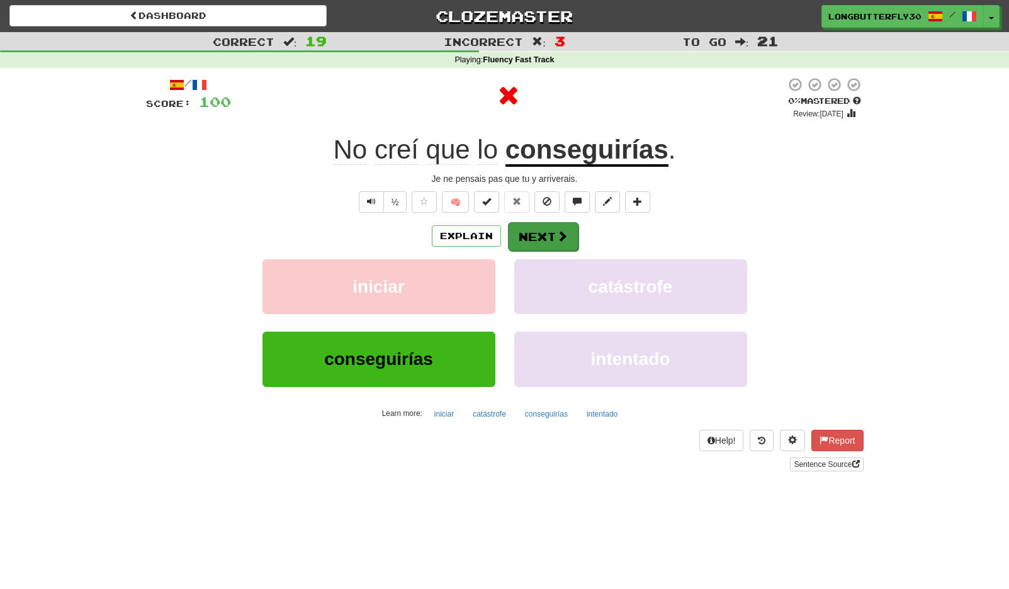
click at [545, 225] on button "Next" at bounding box center [543, 236] width 70 height 29
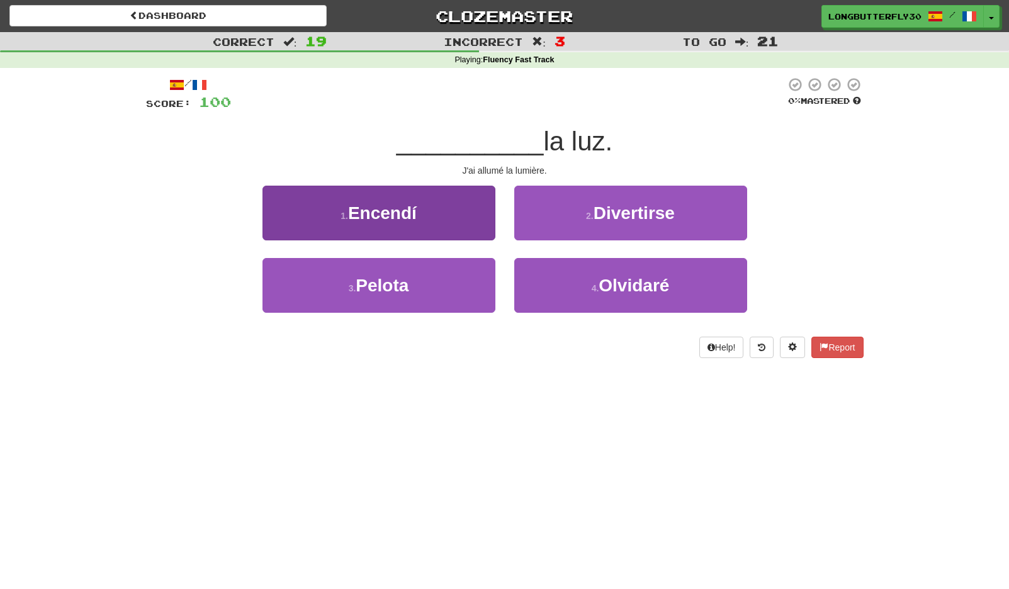
click at [445, 219] on button "1 . Encendí" at bounding box center [378, 213] width 233 height 55
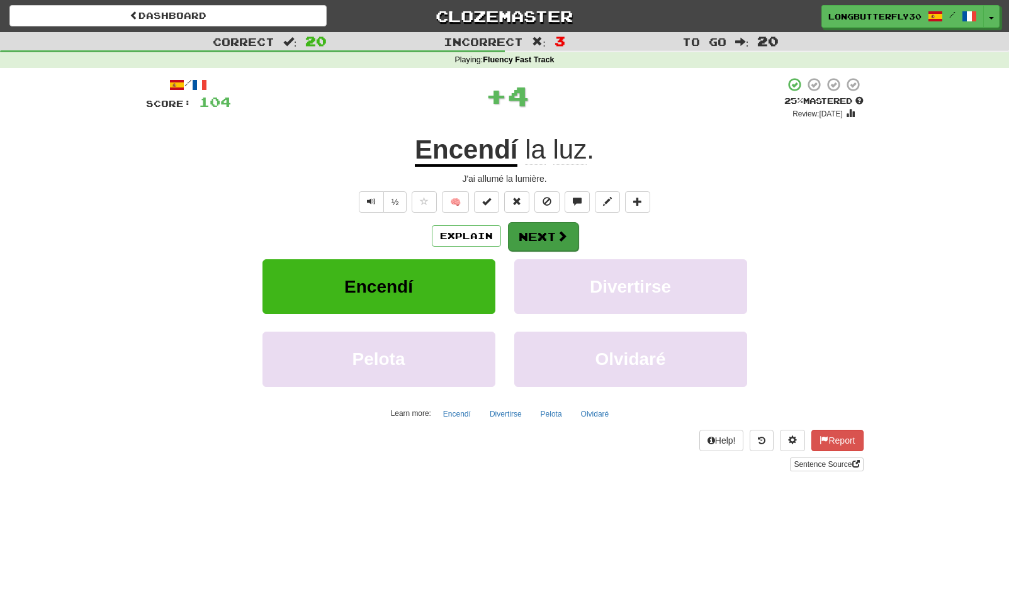
click at [508, 227] on button "Next" at bounding box center [543, 236] width 70 height 29
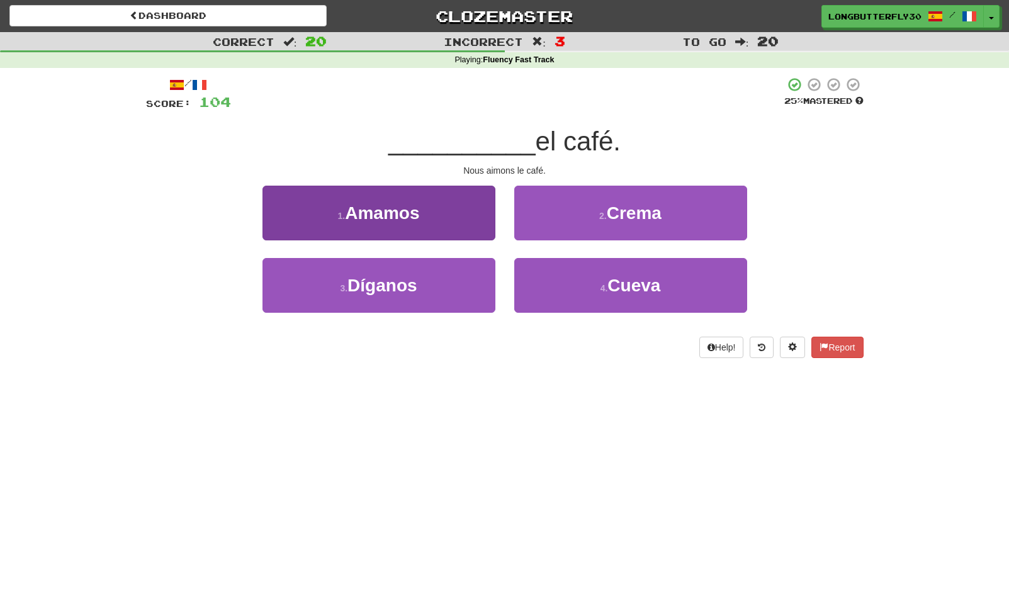
click at [433, 220] on button "1 . [GEOGRAPHIC_DATA]" at bounding box center [378, 213] width 233 height 55
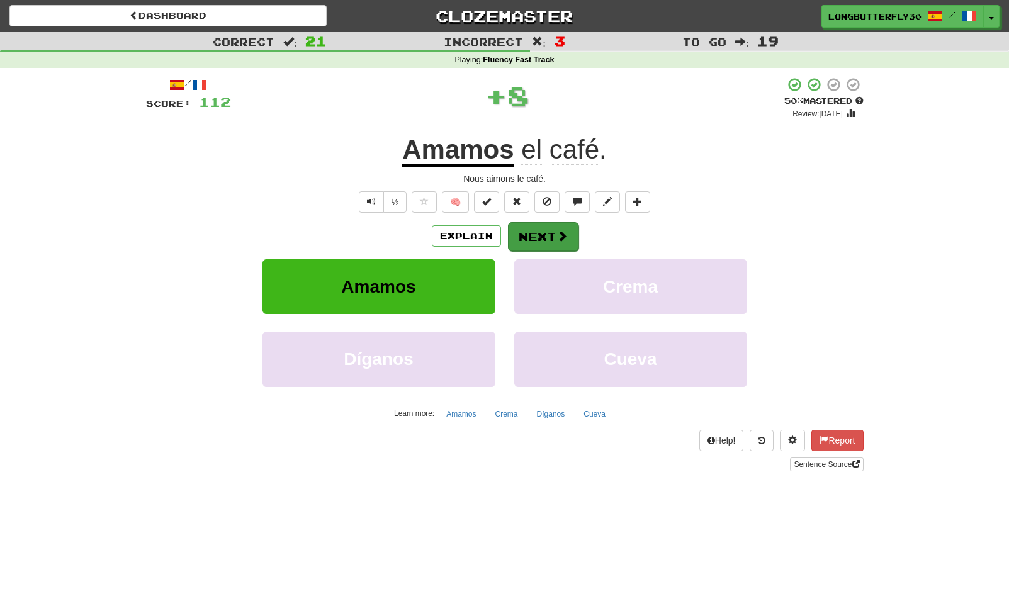
click at [523, 228] on button "Next" at bounding box center [543, 236] width 70 height 29
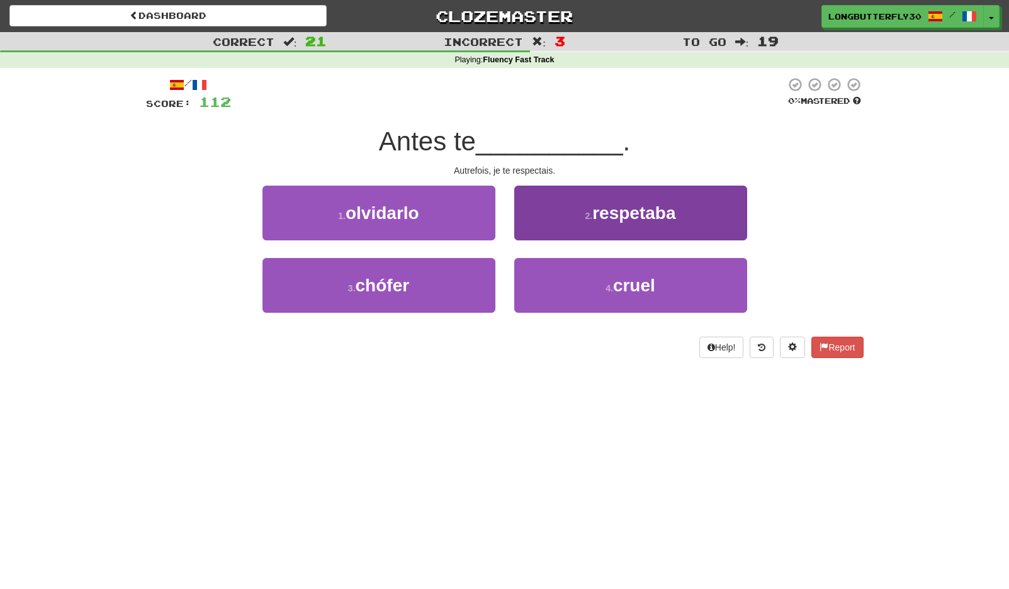
click at [642, 215] on span "respetaba" at bounding box center [633, 213] width 83 height 20
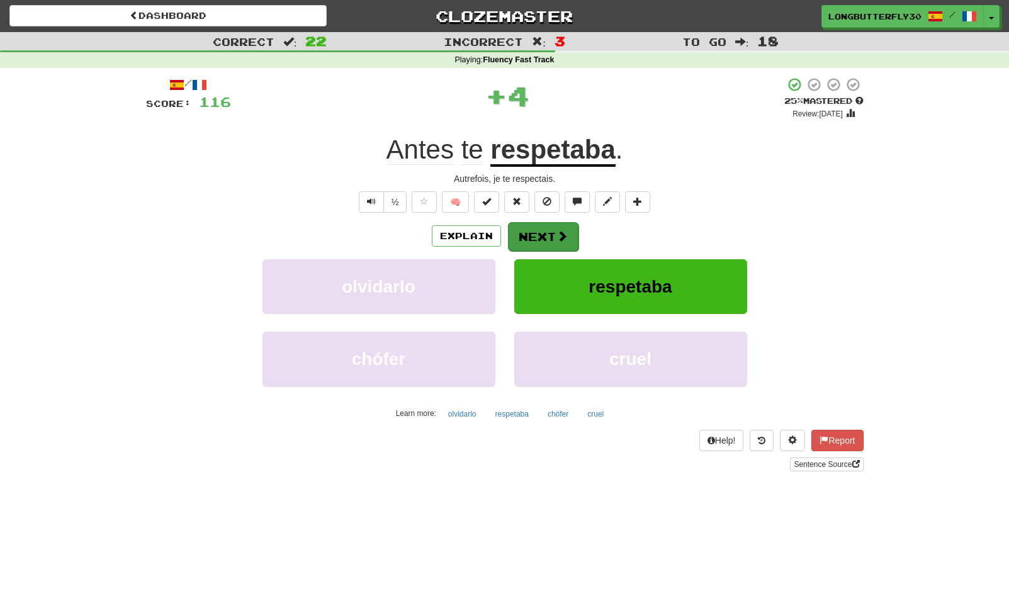
click at [540, 237] on button "Next" at bounding box center [543, 236] width 70 height 29
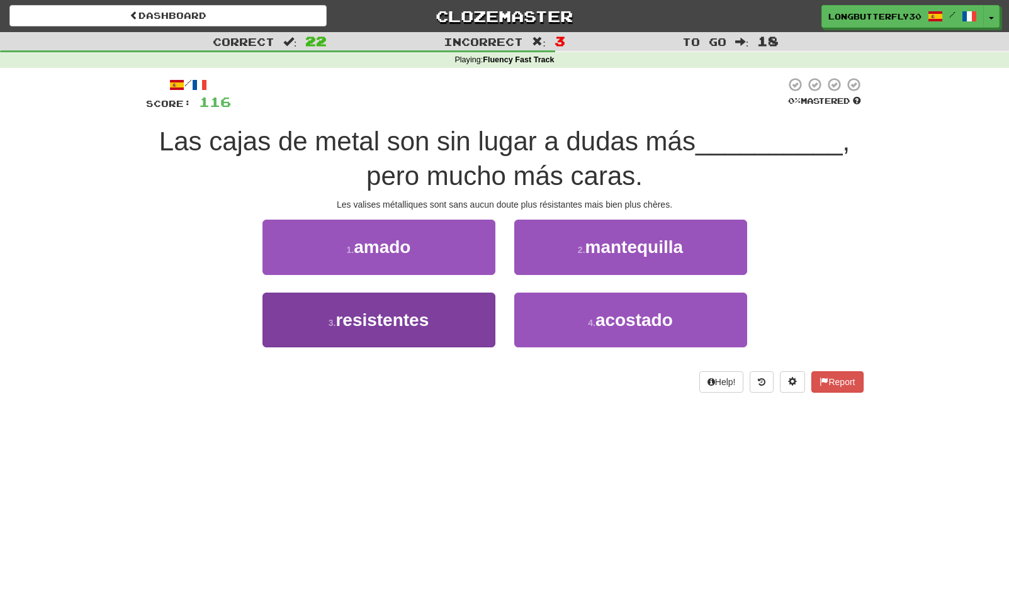
click at [450, 310] on button "3 . resistentes" at bounding box center [378, 320] width 233 height 55
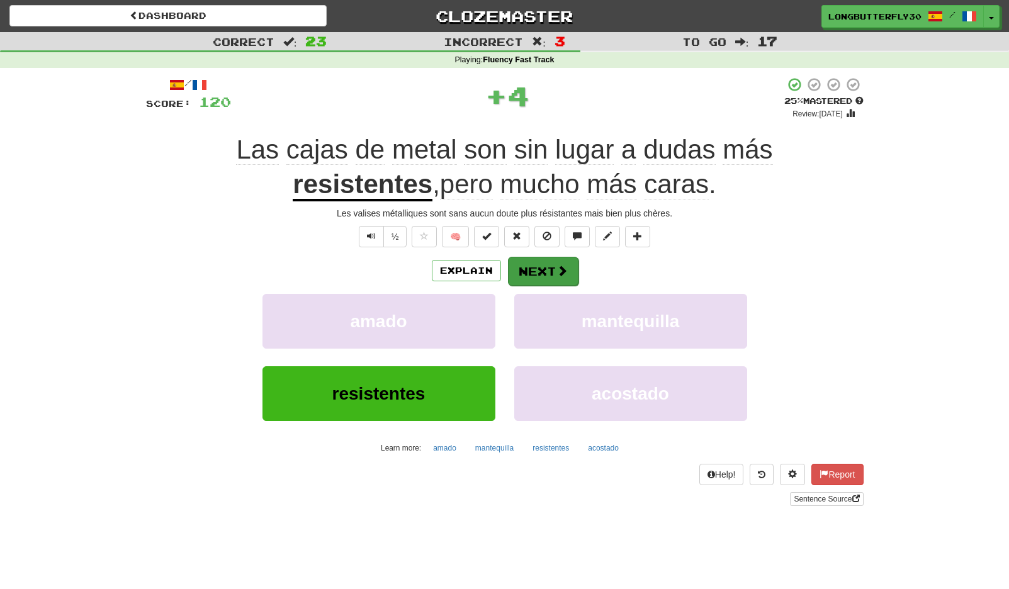
click at [547, 262] on button "Next" at bounding box center [543, 271] width 70 height 29
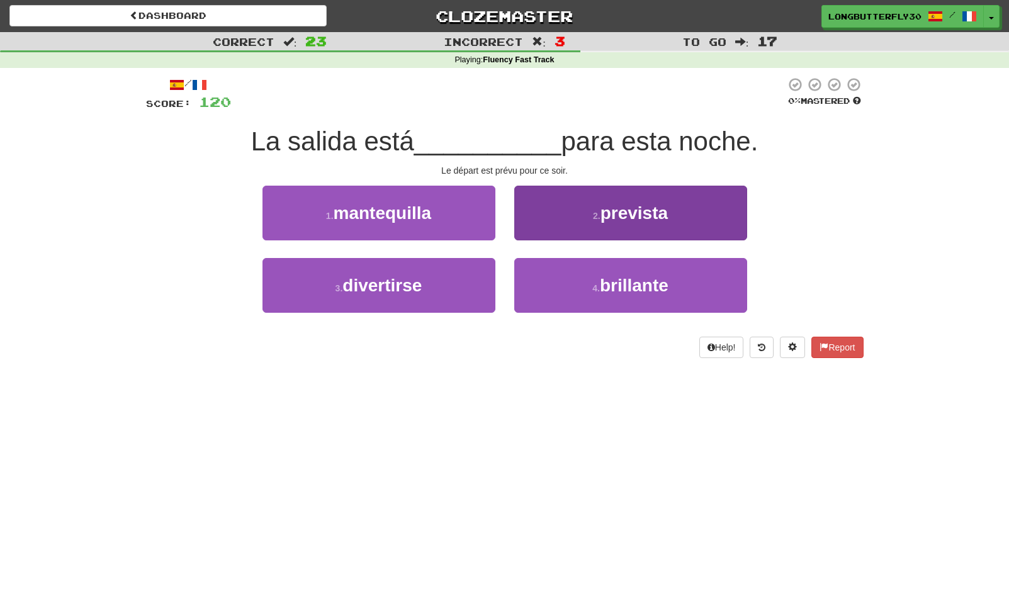
click at [618, 215] on span "prevista" at bounding box center [633, 213] width 67 height 20
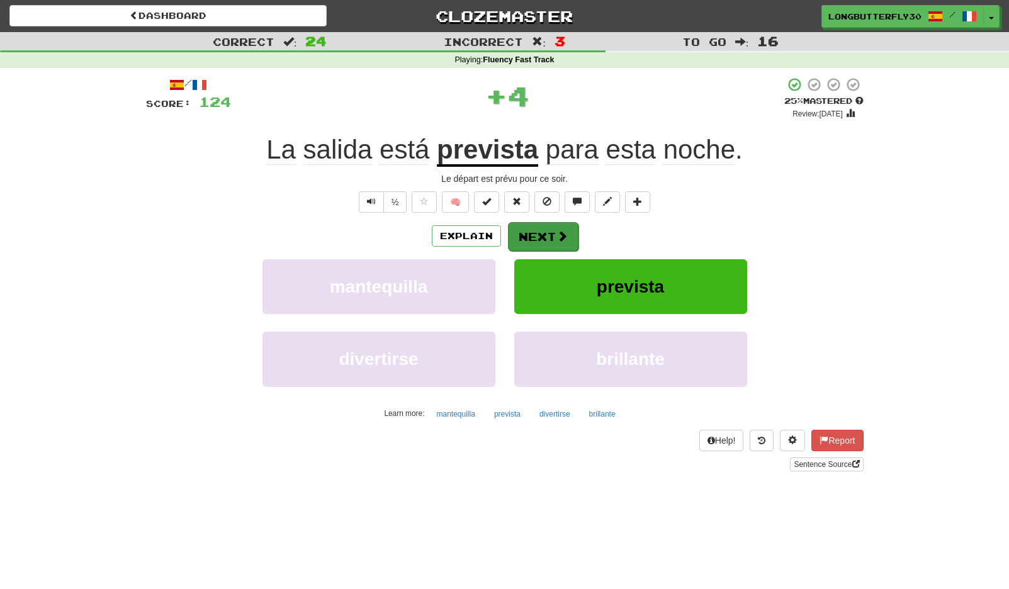
click at [554, 232] on button "Next" at bounding box center [543, 236] width 70 height 29
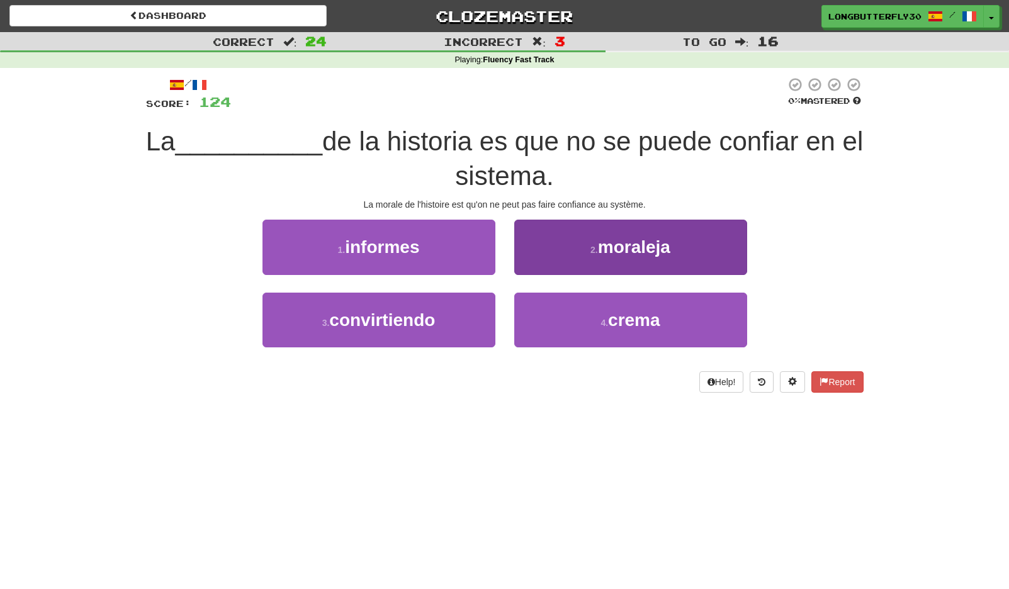
click at [623, 240] on span "moraleja" at bounding box center [634, 247] width 72 height 20
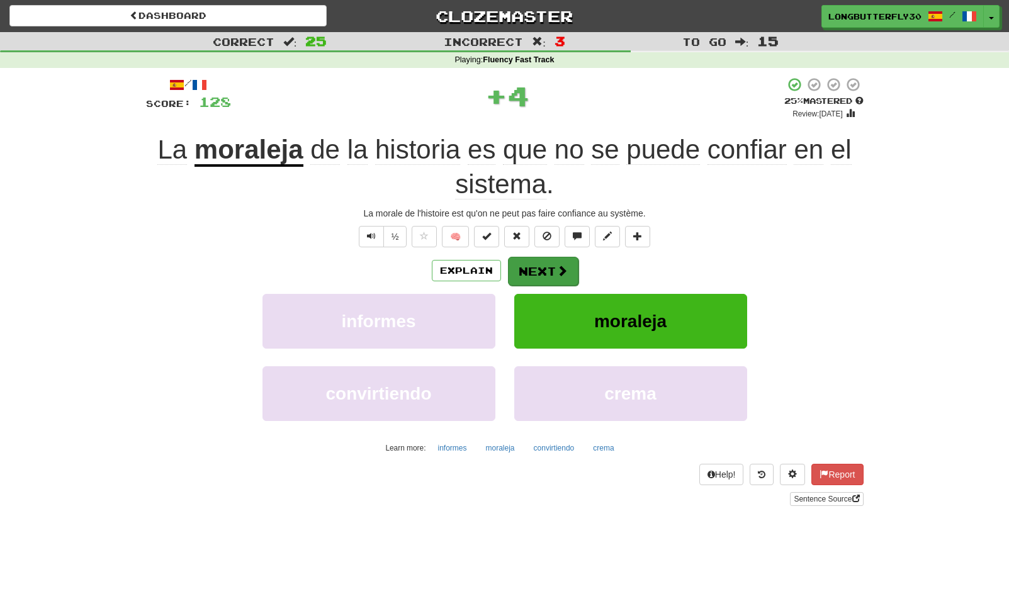
click at [516, 268] on button "Next" at bounding box center [543, 271] width 70 height 29
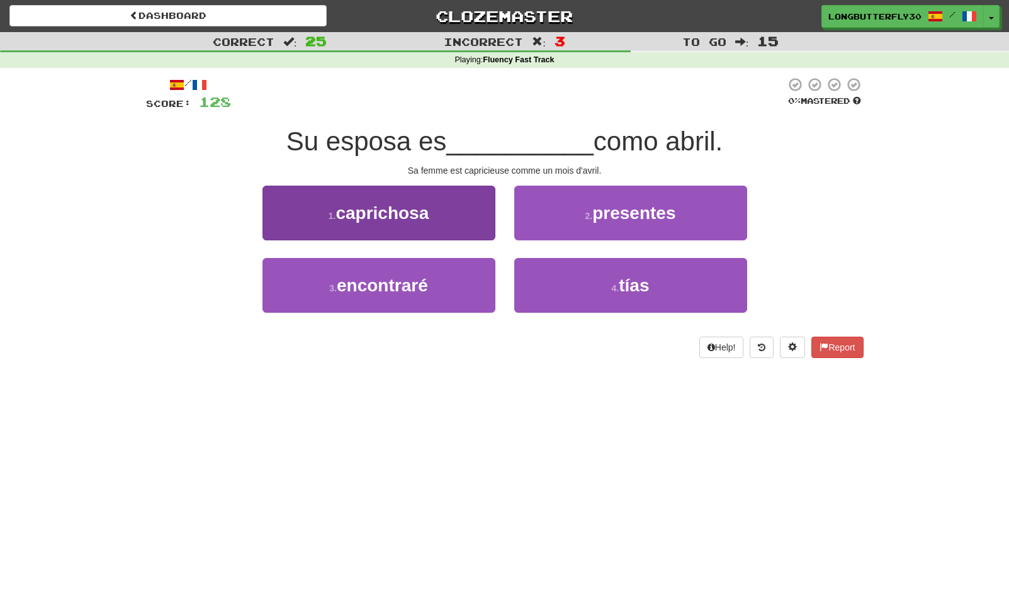
click at [462, 226] on button "1 . caprichosa" at bounding box center [378, 213] width 233 height 55
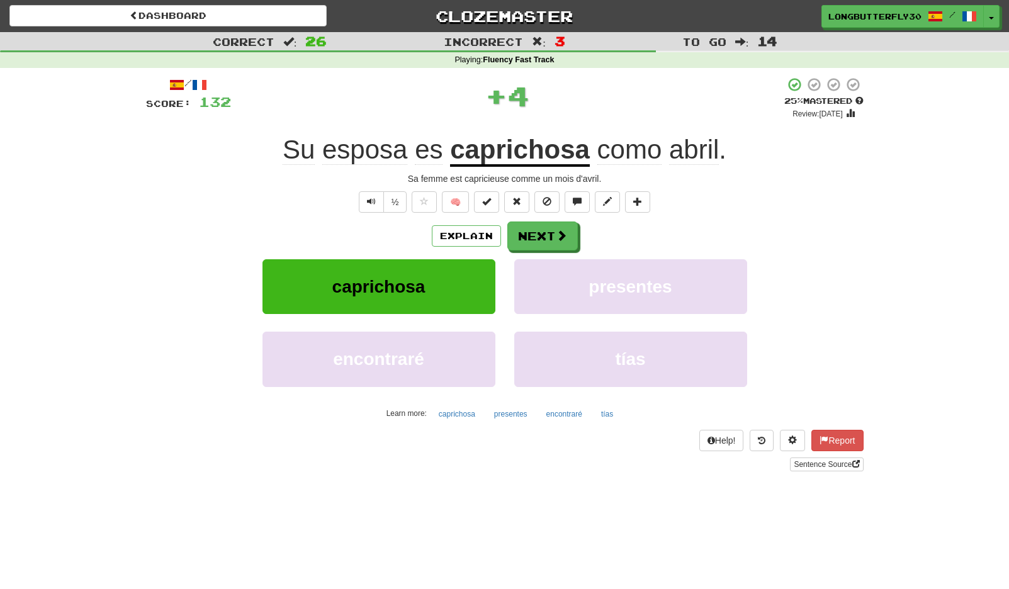
click at [579, 237] on div "Explain Next" at bounding box center [504, 235] width 717 height 29
click at [576, 237] on button "Next" at bounding box center [543, 236] width 70 height 29
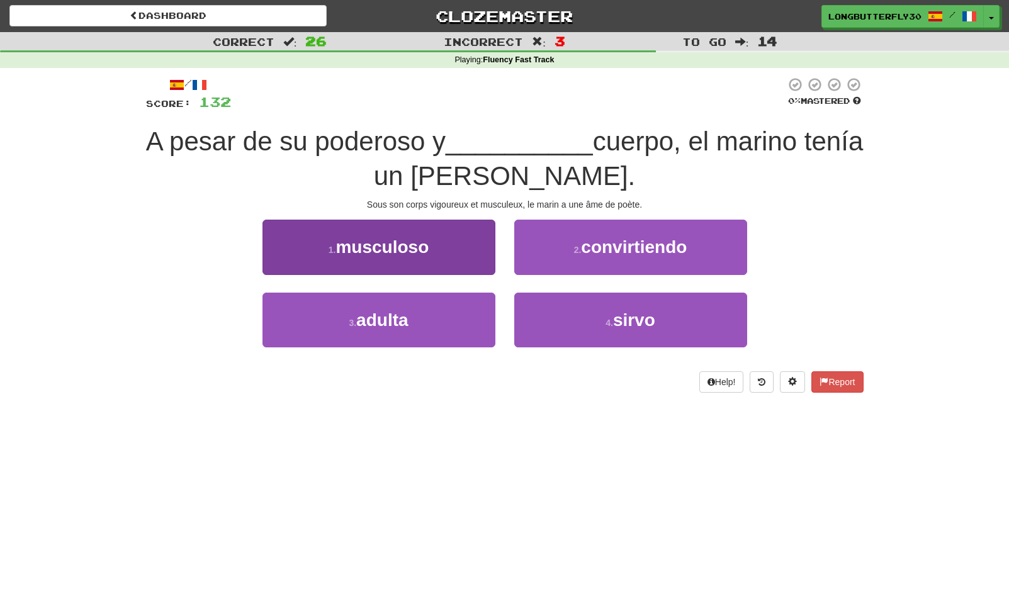
click at [478, 254] on button "1 . musculoso" at bounding box center [378, 247] width 233 height 55
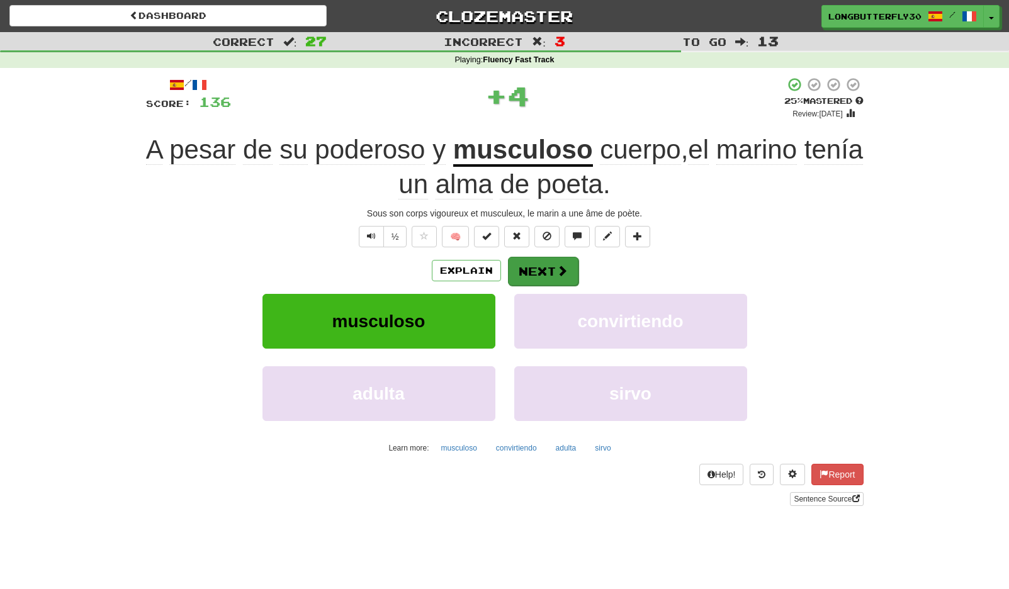
click at [537, 271] on button "Next" at bounding box center [543, 271] width 70 height 29
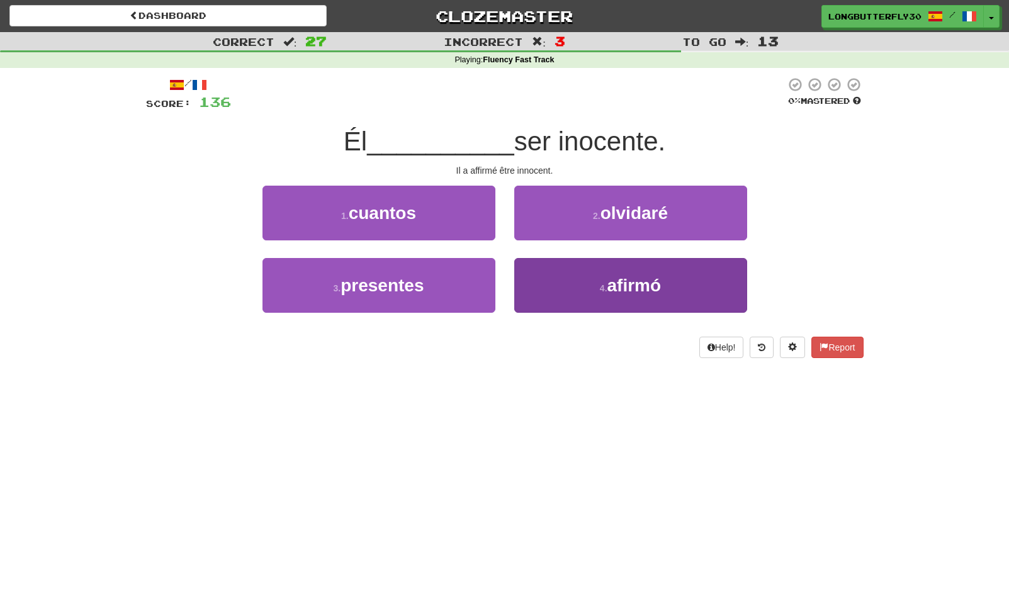
click at [662, 277] on button "4 . afirmó" at bounding box center [630, 285] width 233 height 55
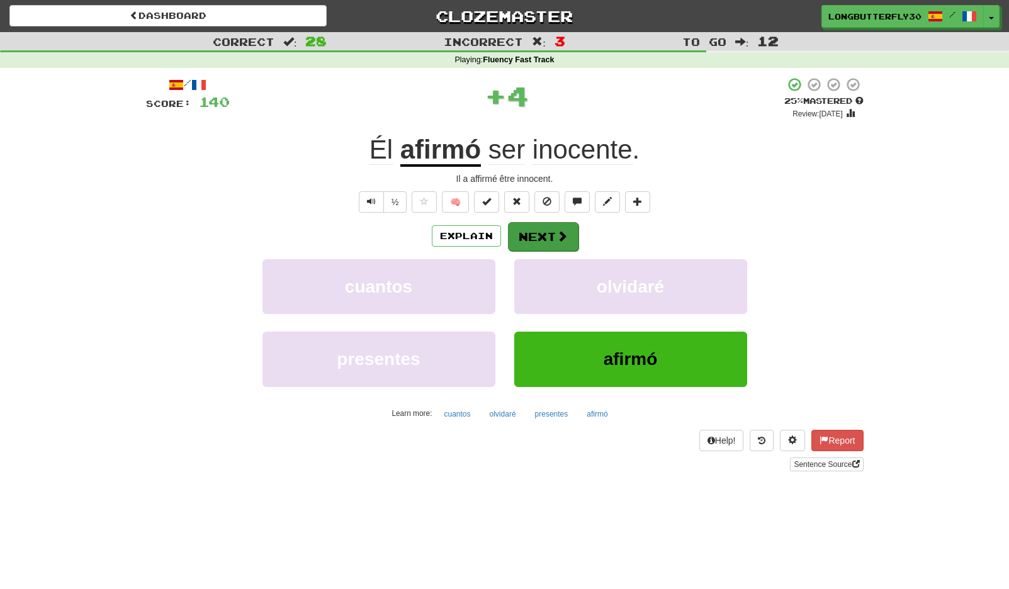
click at [560, 237] on span at bounding box center [561, 235] width 11 height 11
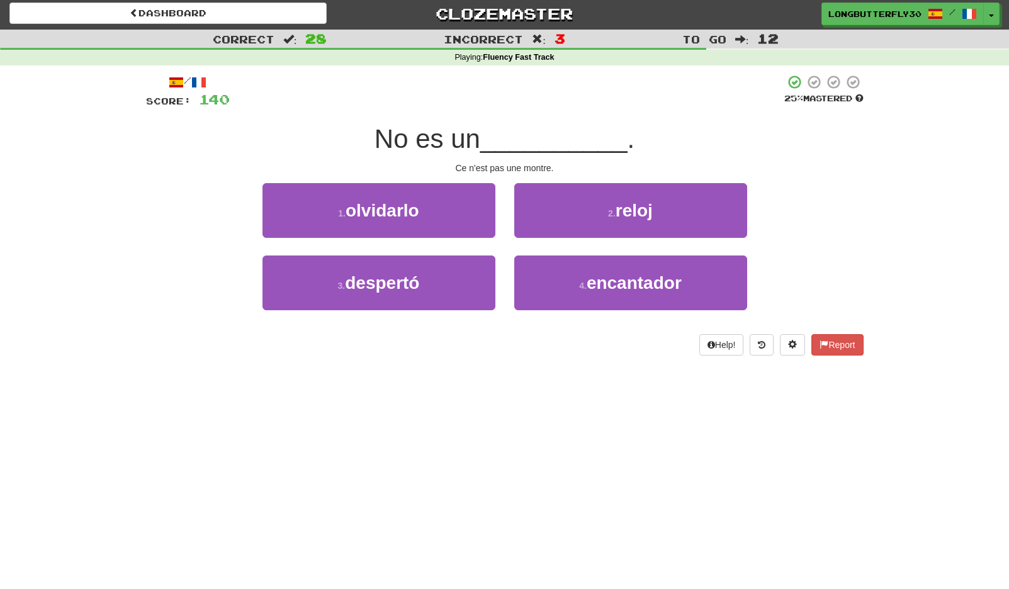
scroll to position [5, 0]
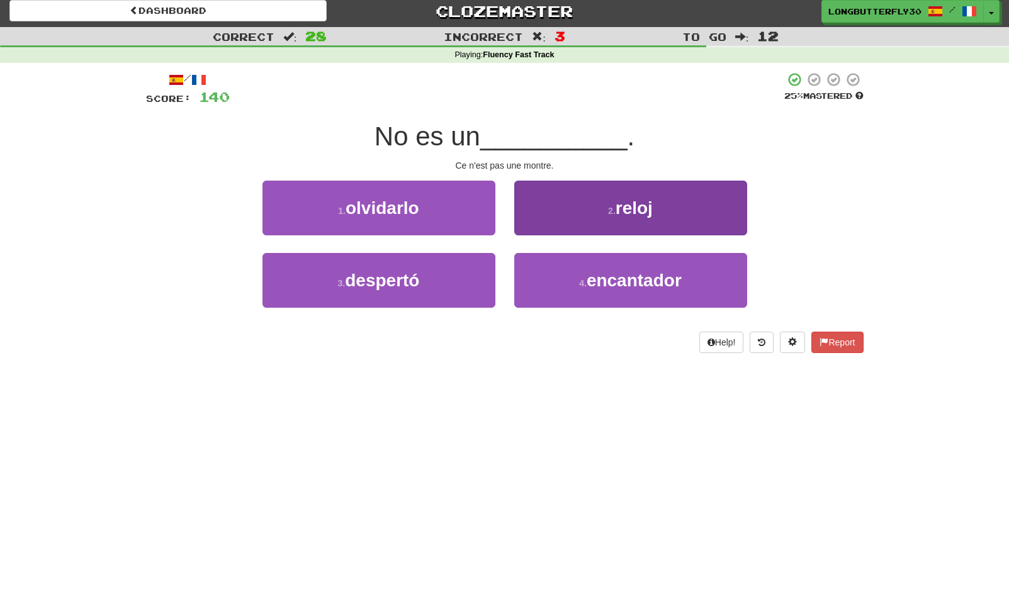
click at [627, 221] on button "2 . reloj" at bounding box center [630, 208] width 233 height 55
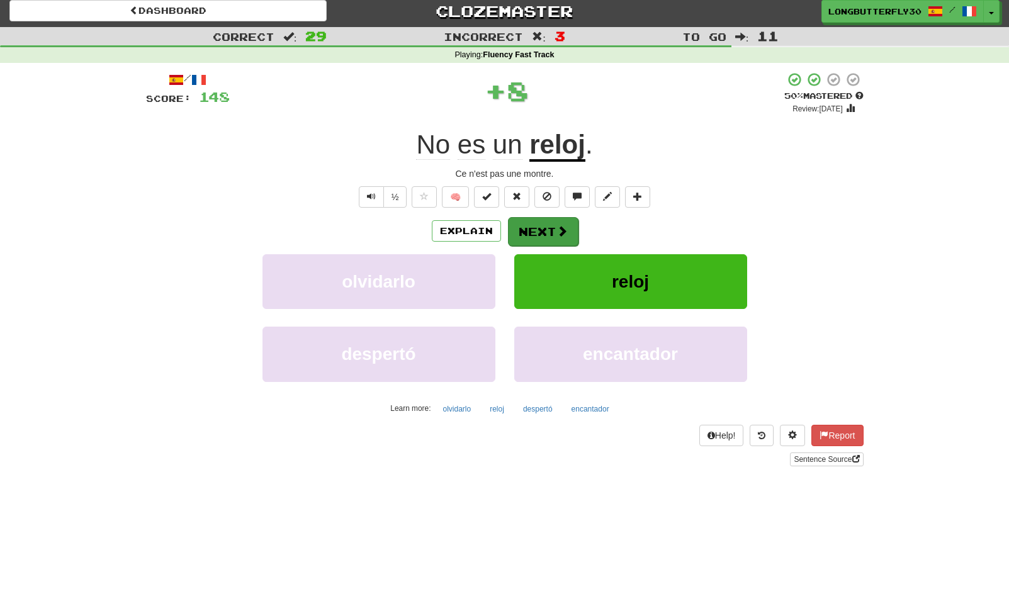
click at [552, 227] on button "Next" at bounding box center [543, 231] width 70 height 29
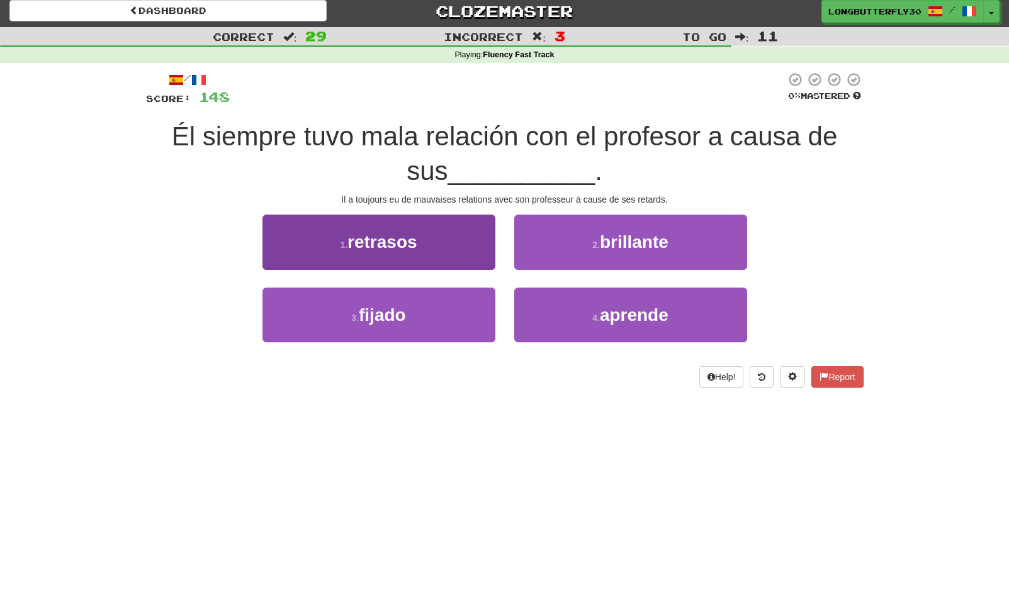
click at [466, 249] on button "1 . retrasos" at bounding box center [378, 242] width 233 height 55
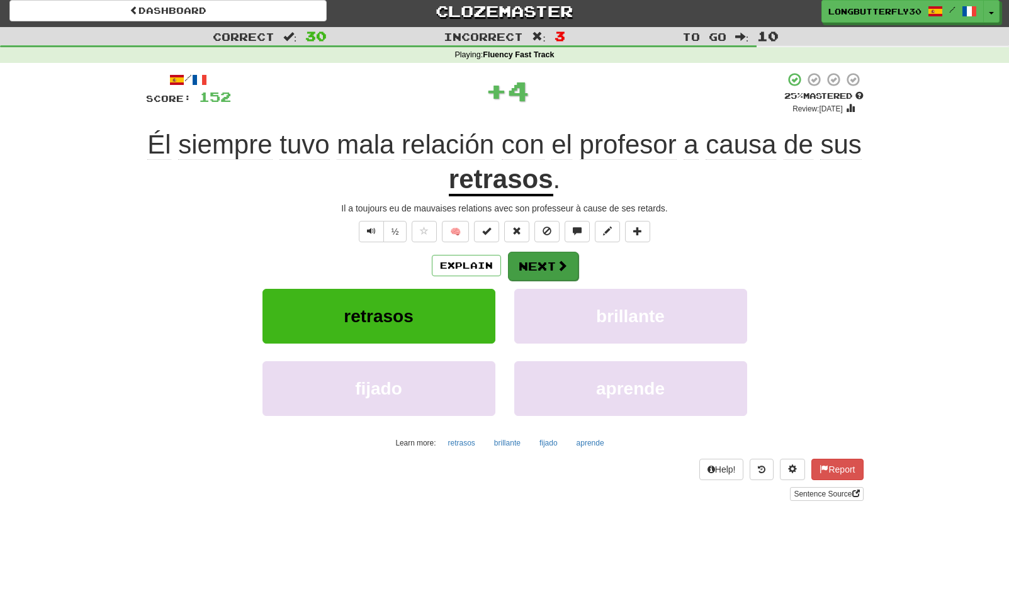
click at [549, 262] on button "Next" at bounding box center [543, 266] width 70 height 29
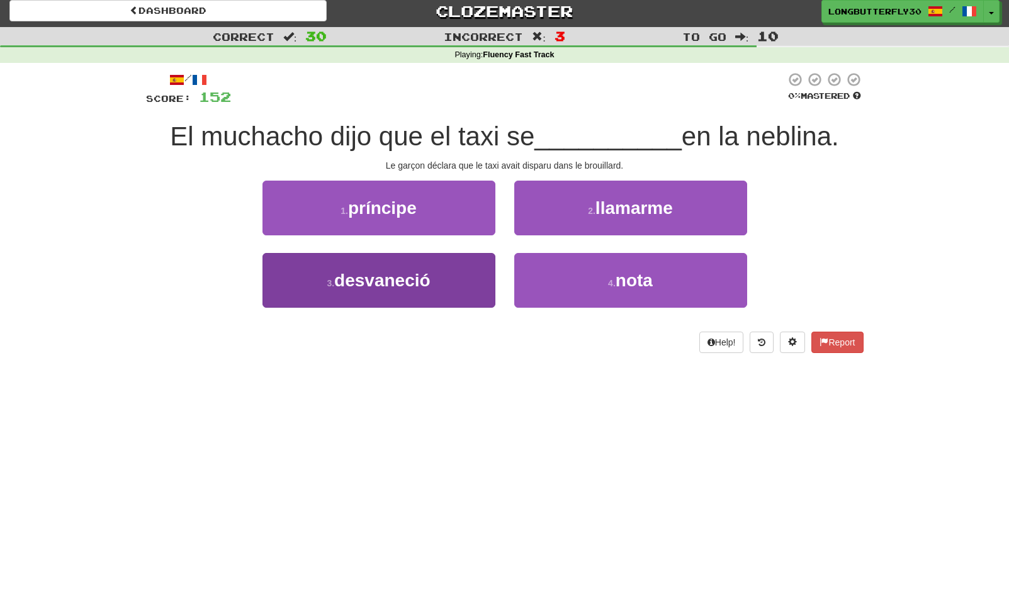
click at [471, 276] on button "3 . desvaneció" at bounding box center [378, 280] width 233 height 55
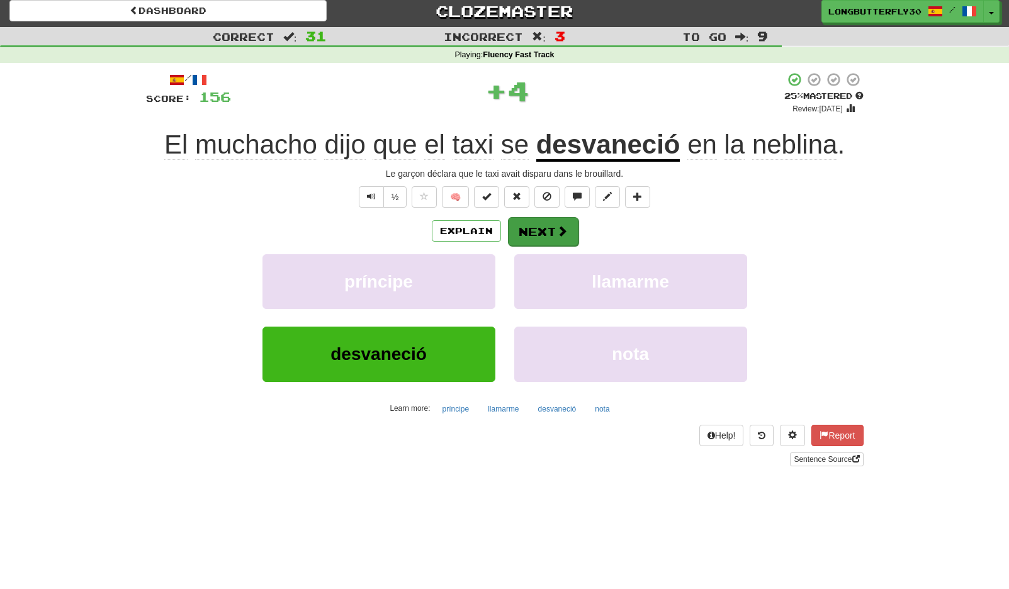
click at [549, 233] on button "Next" at bounding box center [543, 231] width 70 height 29
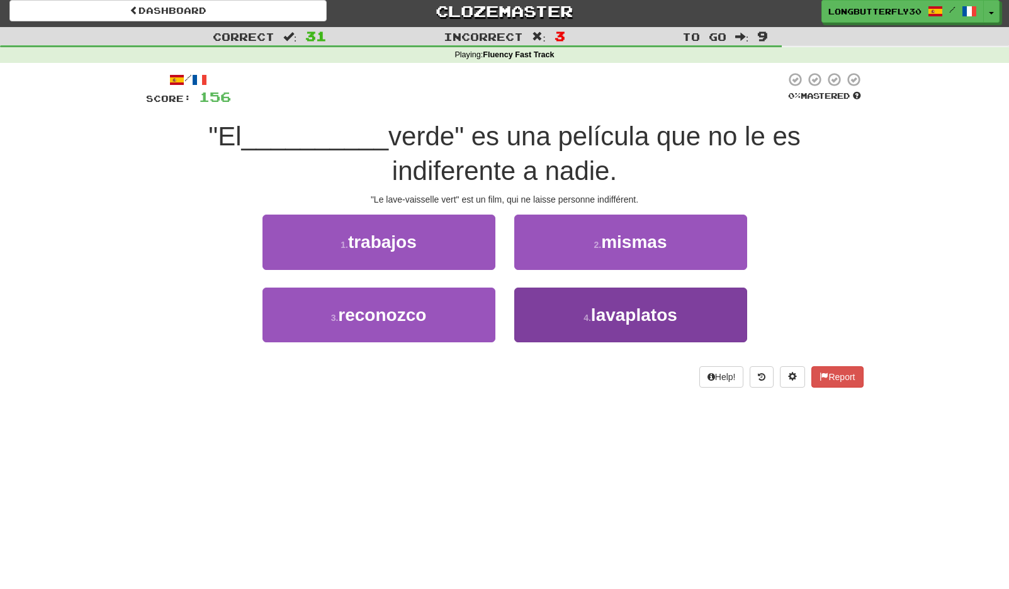
click at [580, 315] on button "4 . lavaplatos" at bounding box center [630, 315] width 233 height 55
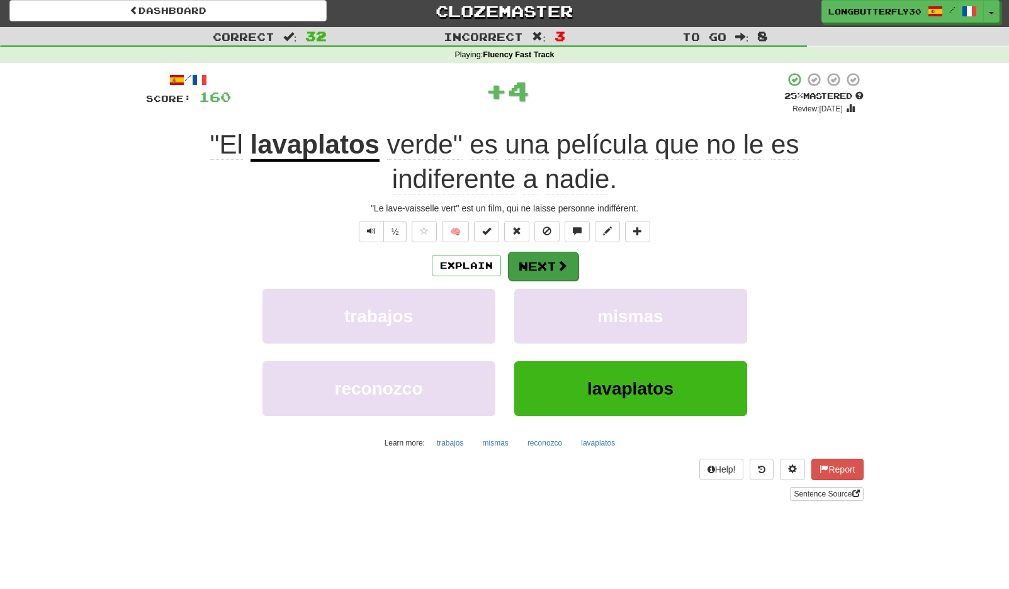
click at [552, 253] on button "Next" at bounding box center [543, 266] width 70 height 29
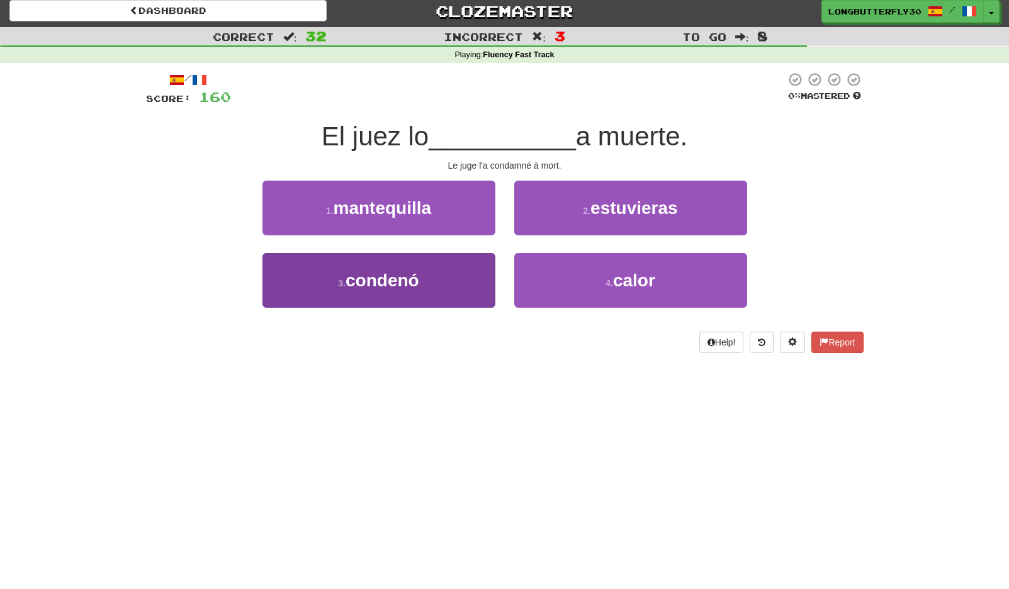
click at [454, 282] on button "3 . condenó" at bounding box center [378, 280] width 233 height 55
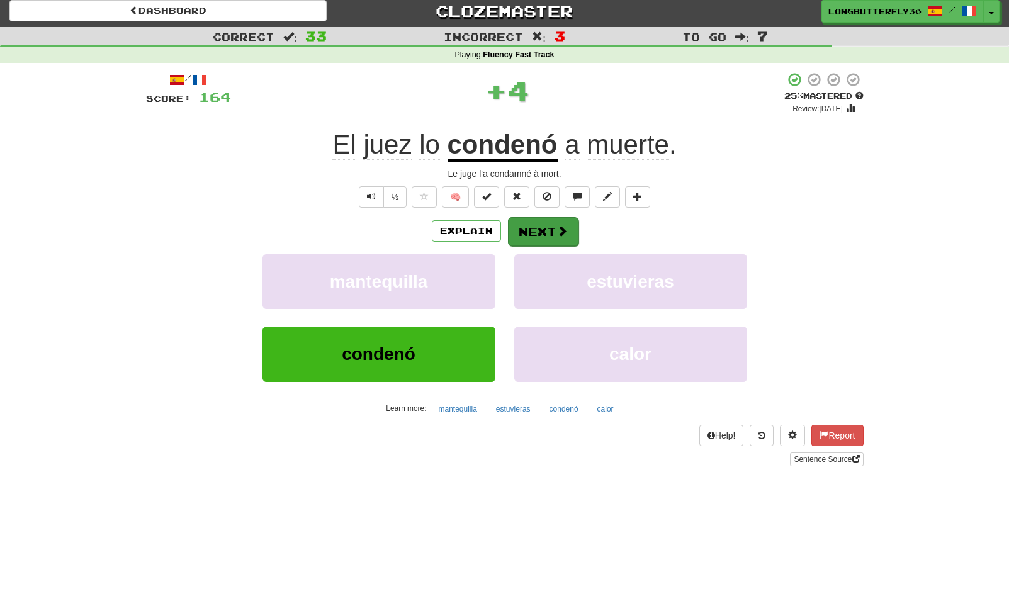
click at [528, 238] on button "Next" at bounding box center [543, 231] width 70 height 29
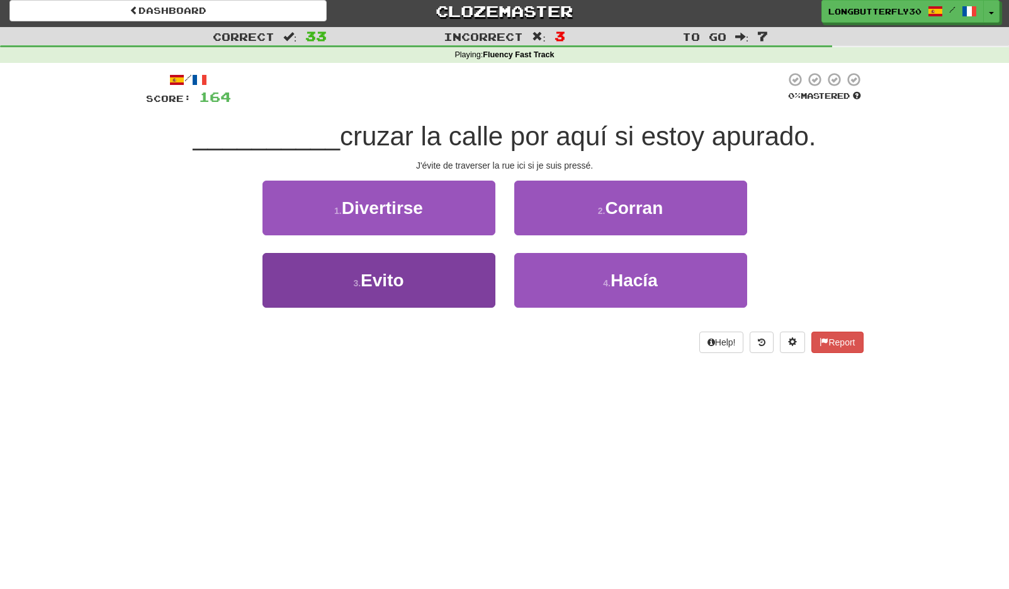
click at [482, 286] on button "3 . Evito" at bounding box center [378, 280] width 233 height 55
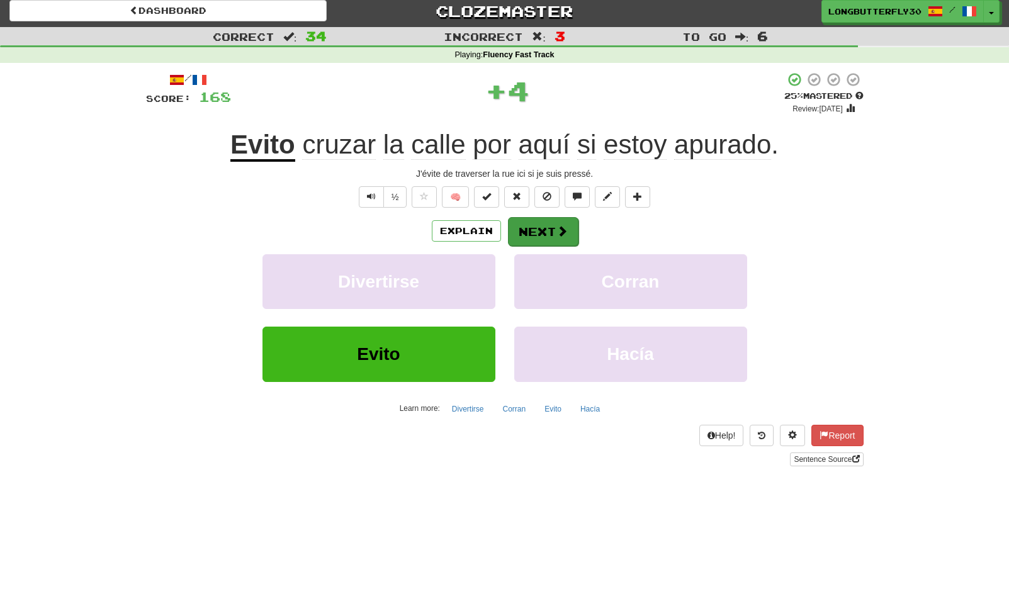
click at [539, 233] on button "Next" at bounding box center [543, 231] width 70 height 29
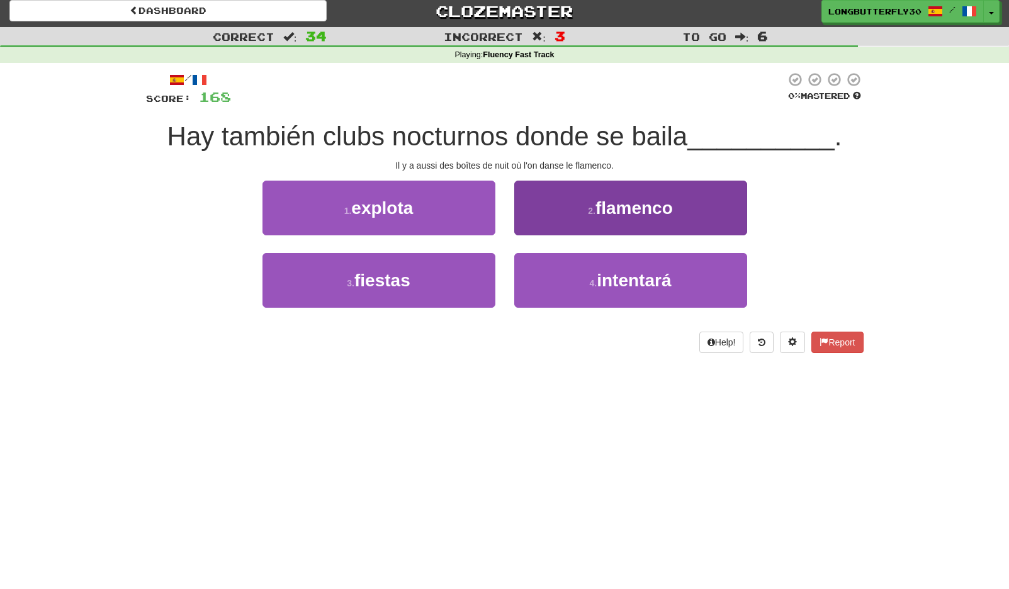
click at [605, 218] on button "2 . flamenco" at bounding box center [630, 208] width 233 height 55
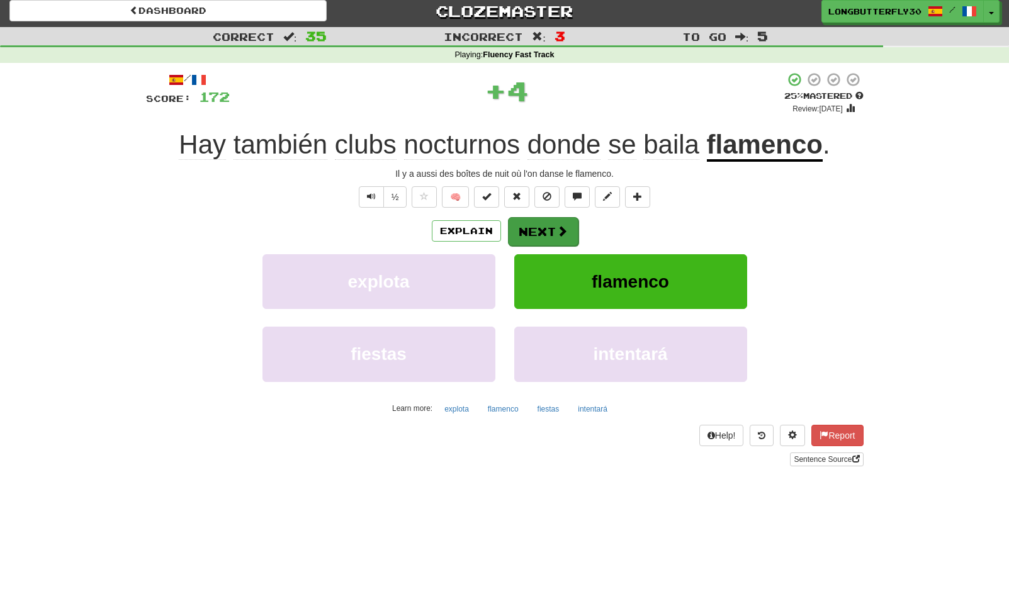
click at [546, 233] on button "Next" at bounding box center [543, 231] width 70 height 29
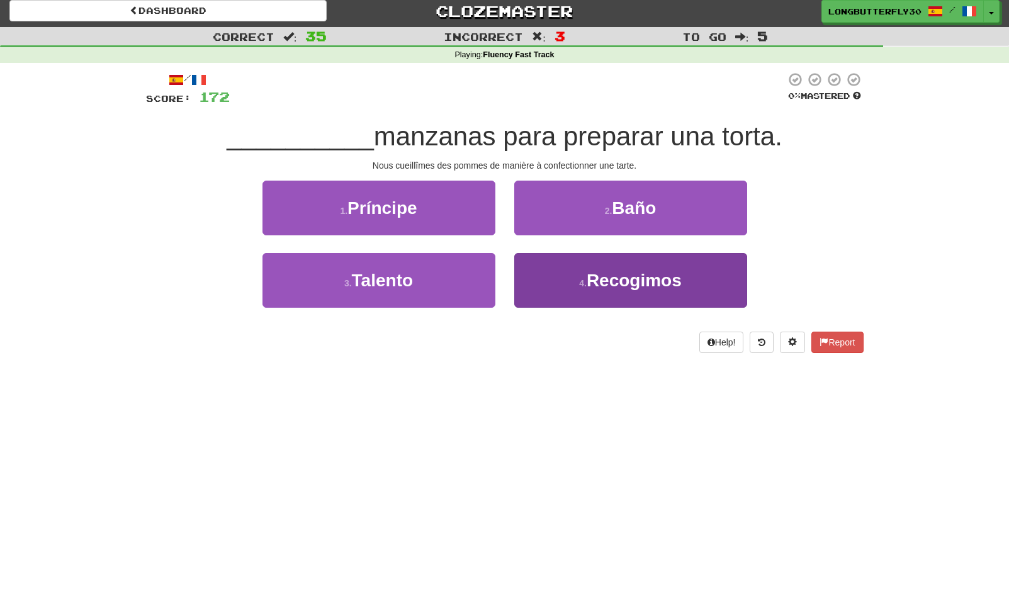
click at [550, 284] on button "4 . Recogimos" at bounding box center [630, 280] width 233 height 55
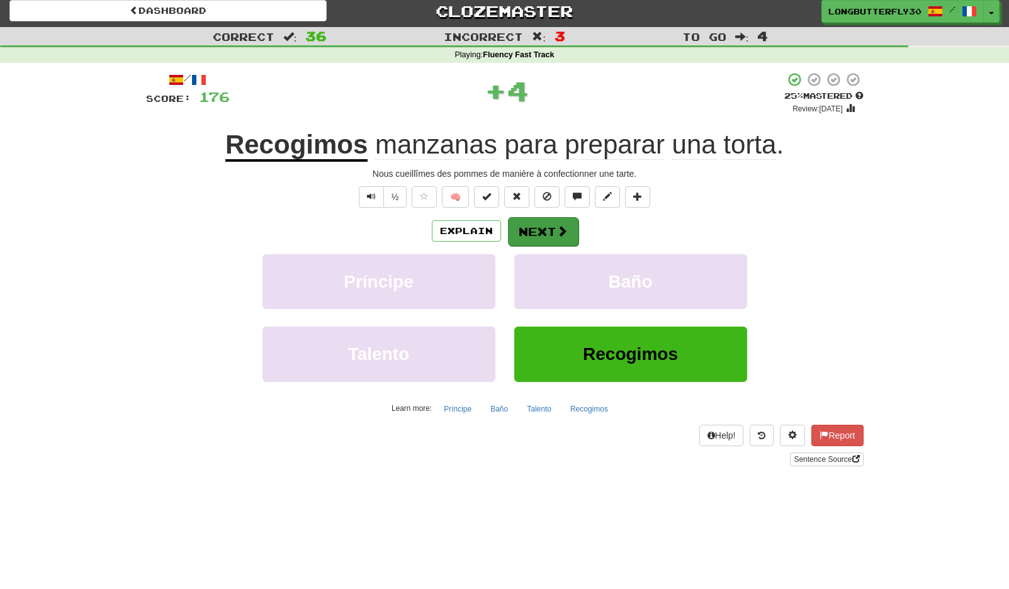
click at [547, 232] on button "Next" at bounding box center [543, 231] width 70 height 29
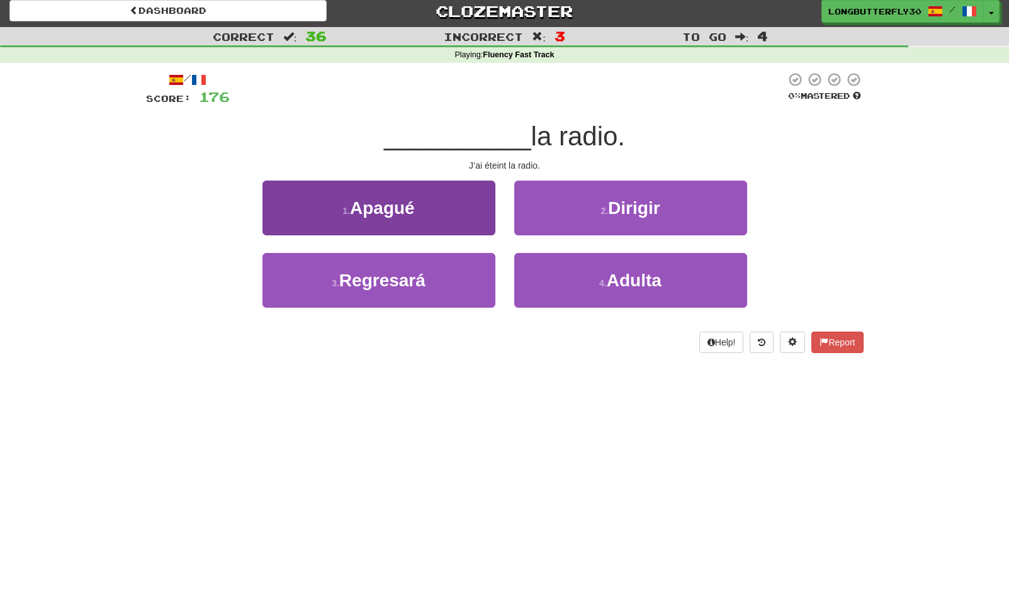
click at [491, 218] on button "1 . Apagué" at bounding box center [378, 208] width 233 height 55
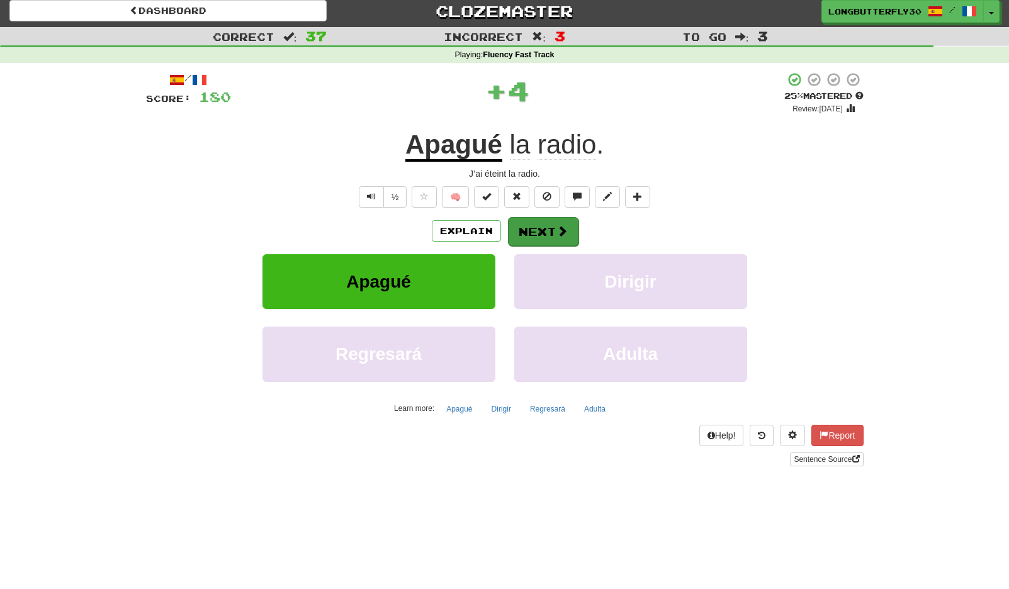
click at [540, 237] on button "Next" at bounding box center [543, 231] width 70 height 29
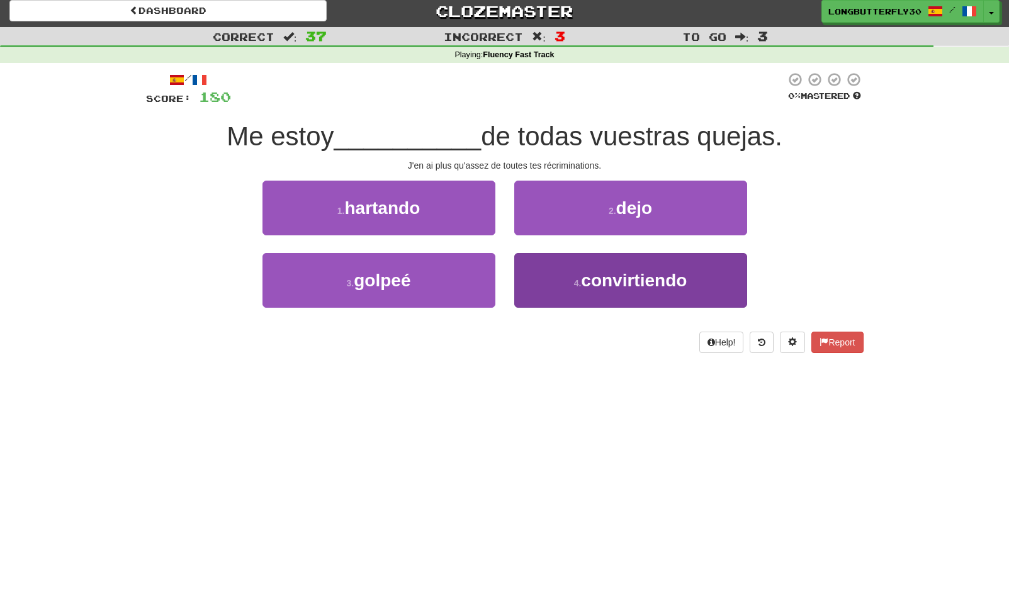
click at [568, 289] on button "4 . convirtiendo" at bounding box center [630, 280] width 233 height 55
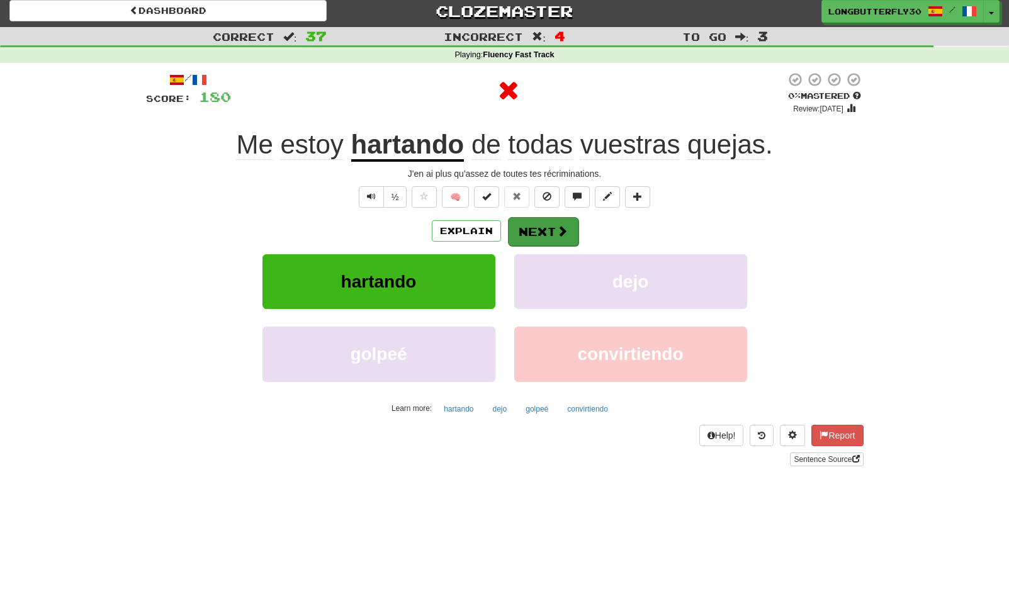
click at [545, 236] on button "Next" at bounding box center [543, 231] width 70 height 29
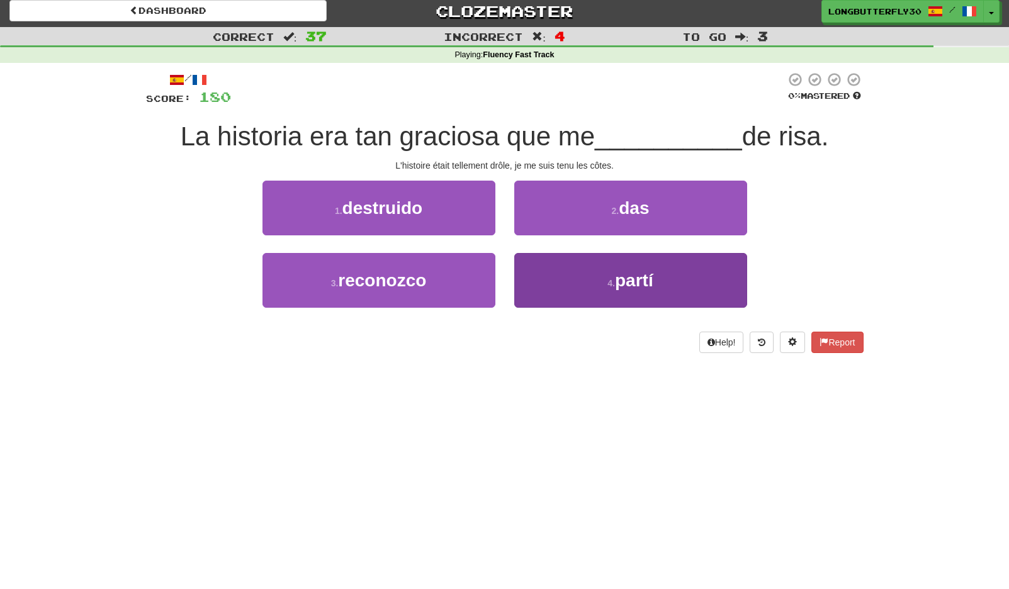
click at [601, 279] on button "4 . partí" at bounding box center [630, 280] width 233 height 55
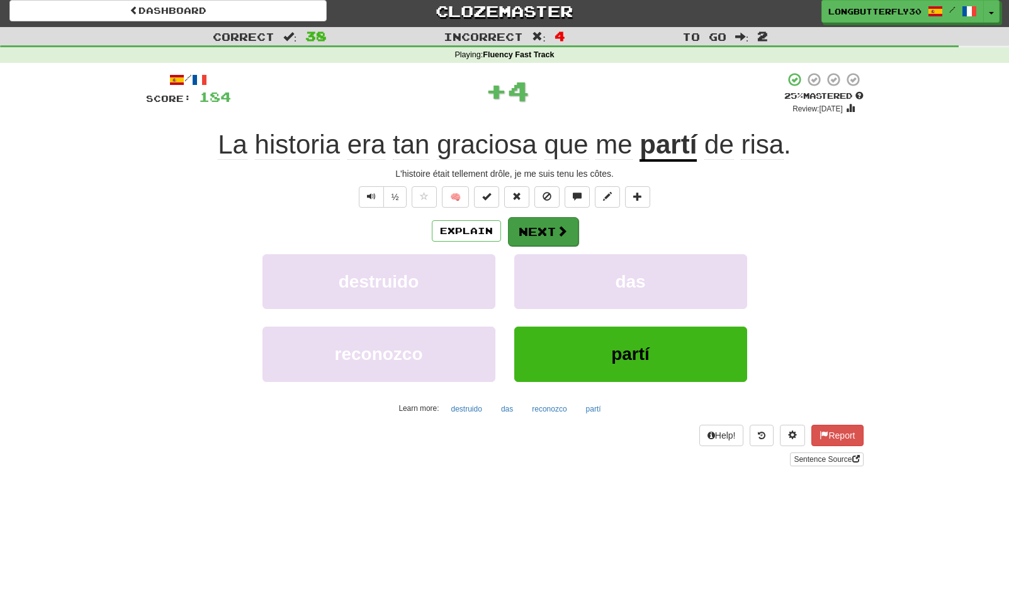
click at [560, 225] on span at bounding box center [561, 230] width 11 height 11
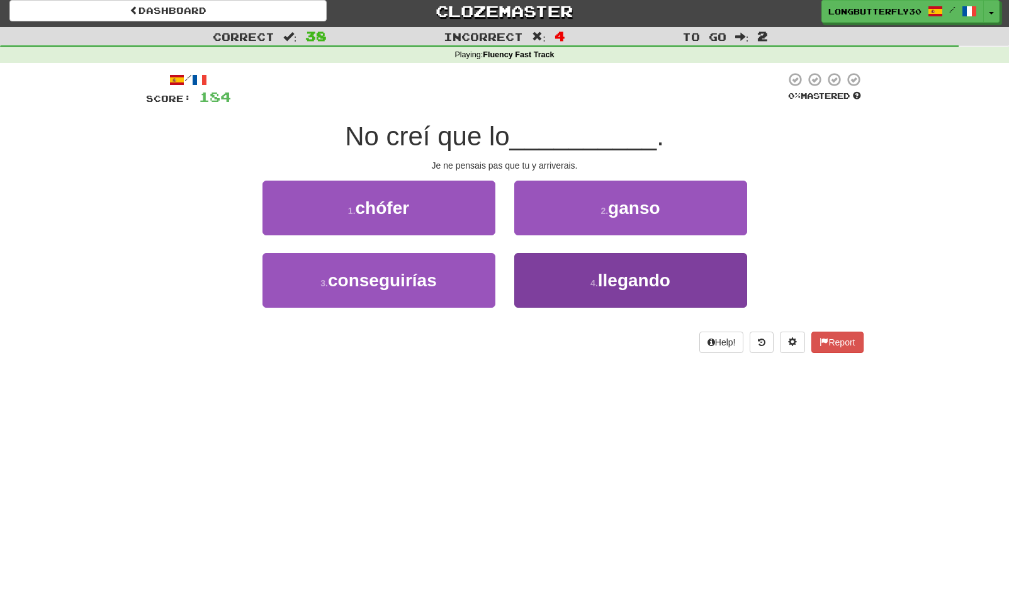
click at [567, 279] on button "4 . llegando" at bounding box center [630, 280] width 233 height 55
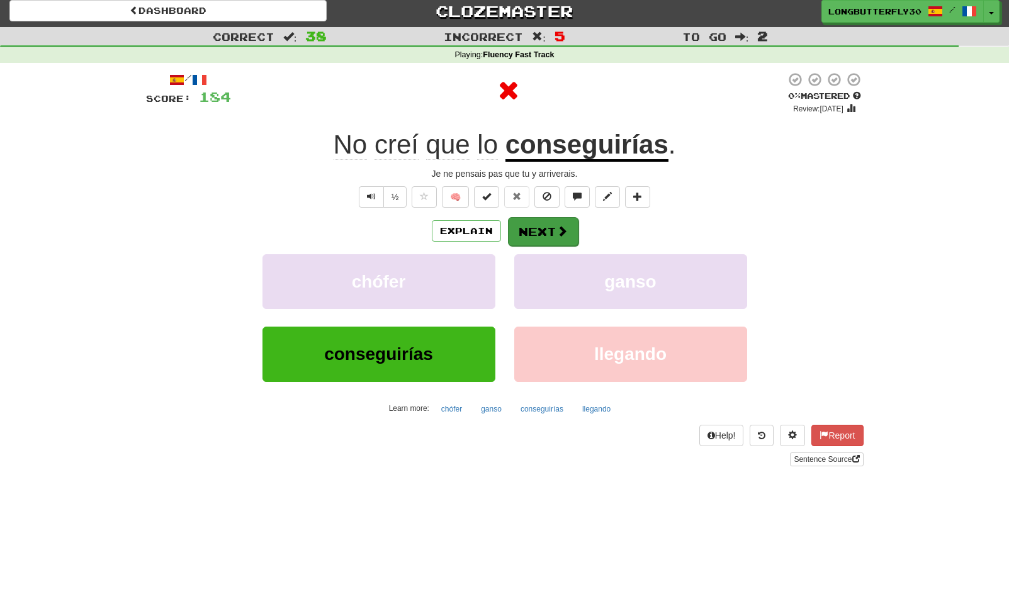
click at [547, 233] on button "Next" at bounding box center [543, 231] width 70 height 29
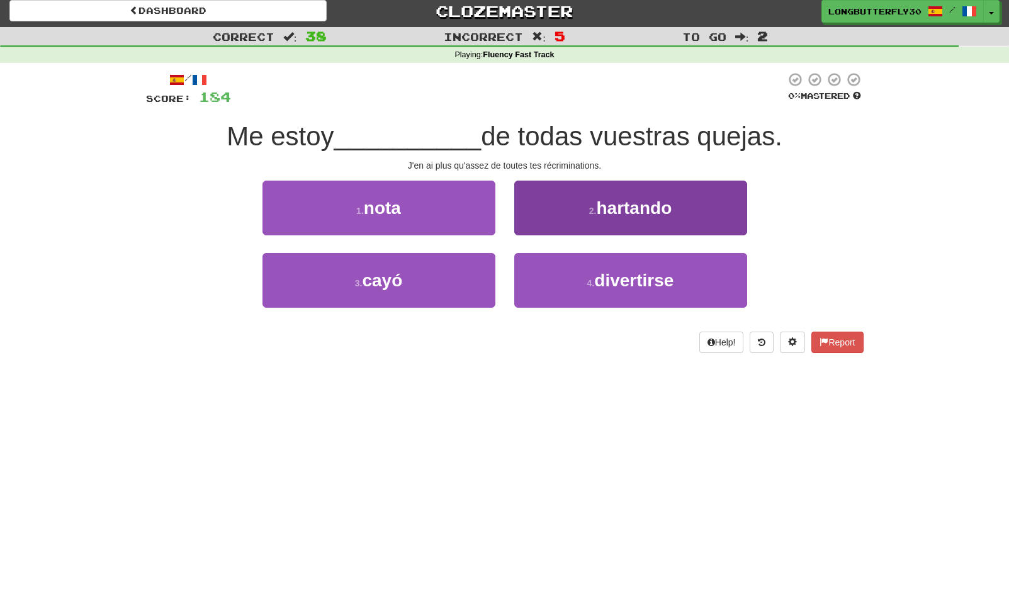
click at [581, 219] on button "2 . hartando" at bounding box center [630, 208] width 233 height 55
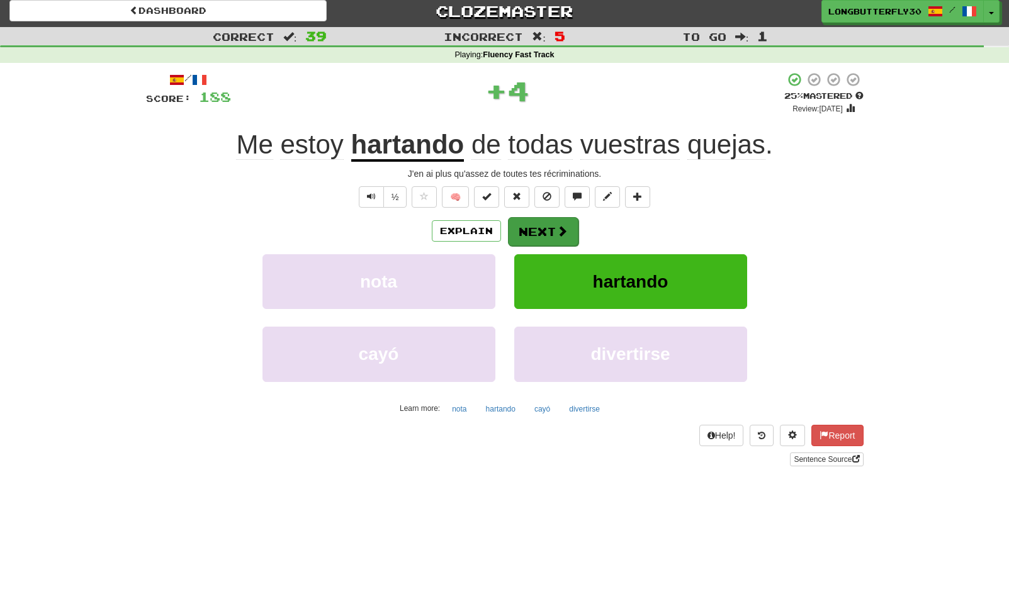
click at [559, 233] on span at bounding box center [561, 230] width 11 height 11
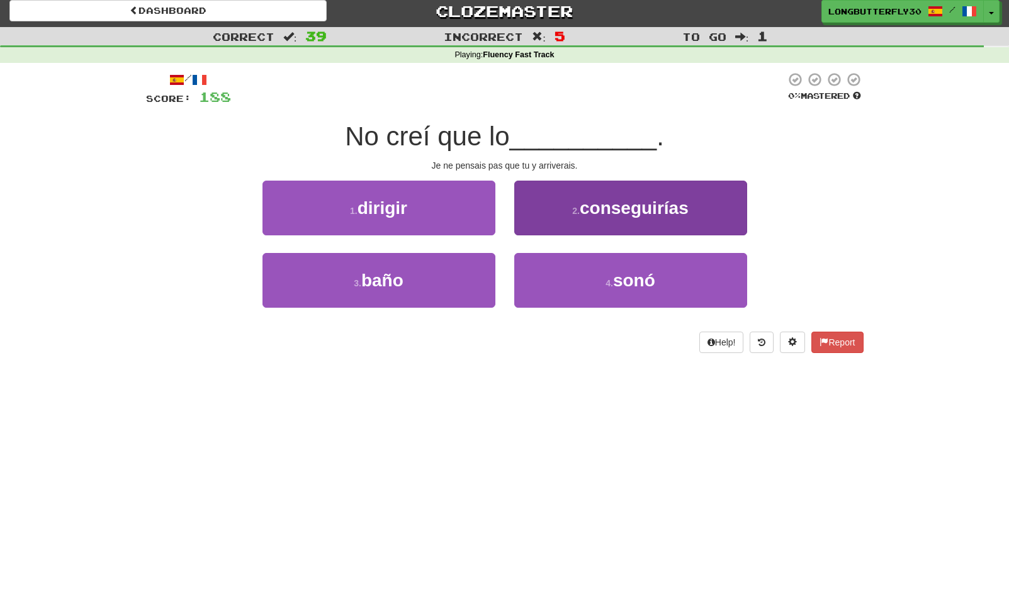
click at [630, 207] on span "conseguirías" at bounding box center [633, 208] width 109 height 20
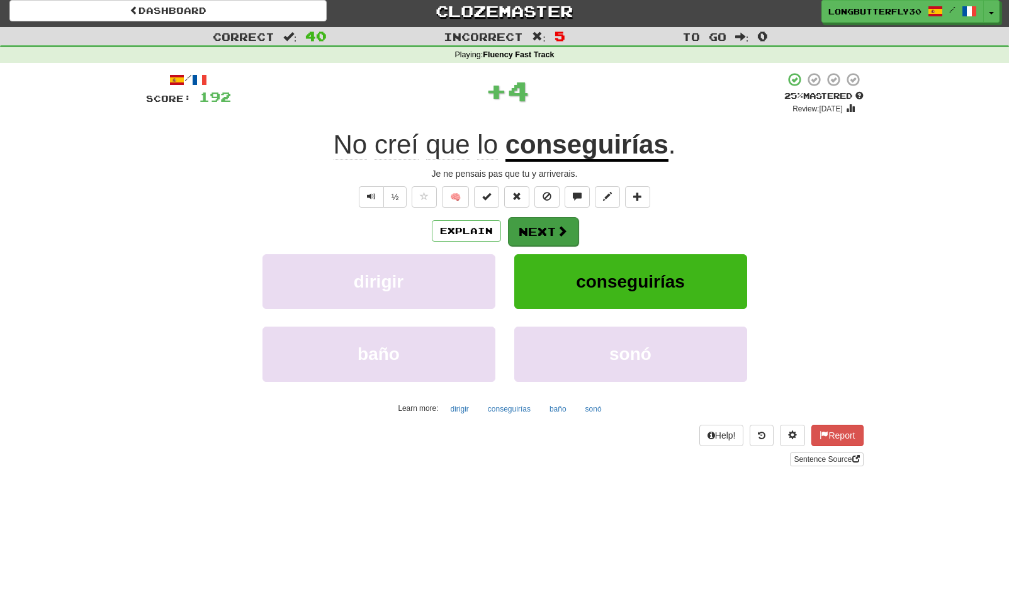
click at [551, 232] on button "Next" at bounding box center [543, 231] width 70 height 29
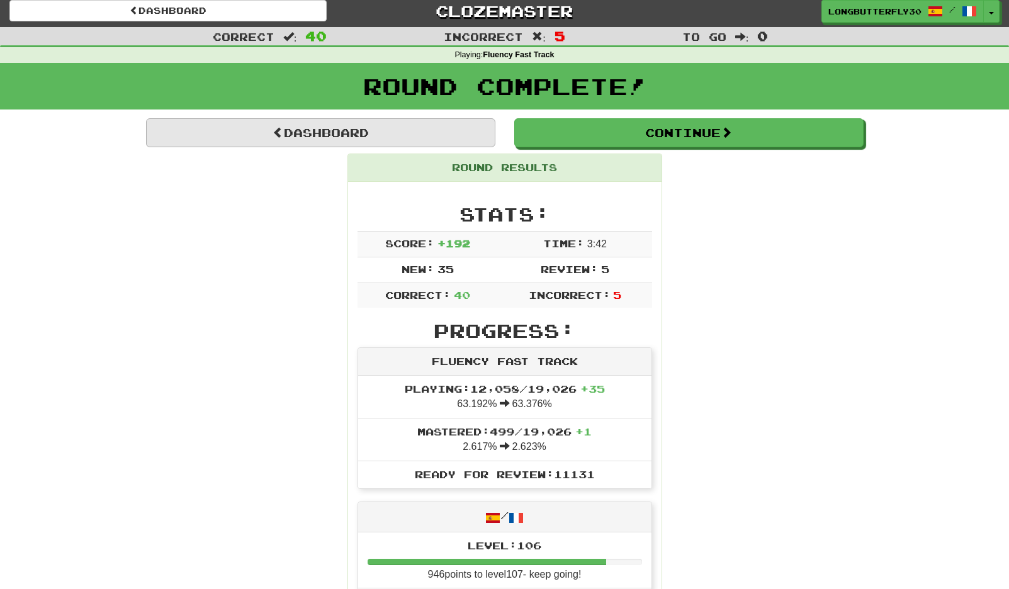
click at [431, 130] on link "Dashboard" at bounding box center [320, 132] width 349 height 29
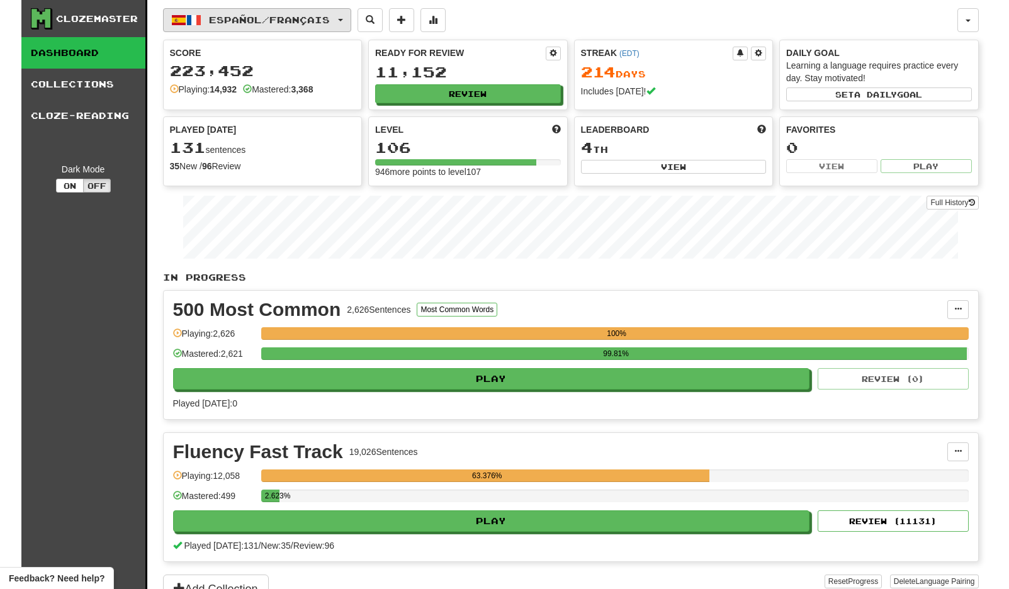
click at [291, 30] on button "Español / Français" at bounding box center [257, 20] width 188 height 24
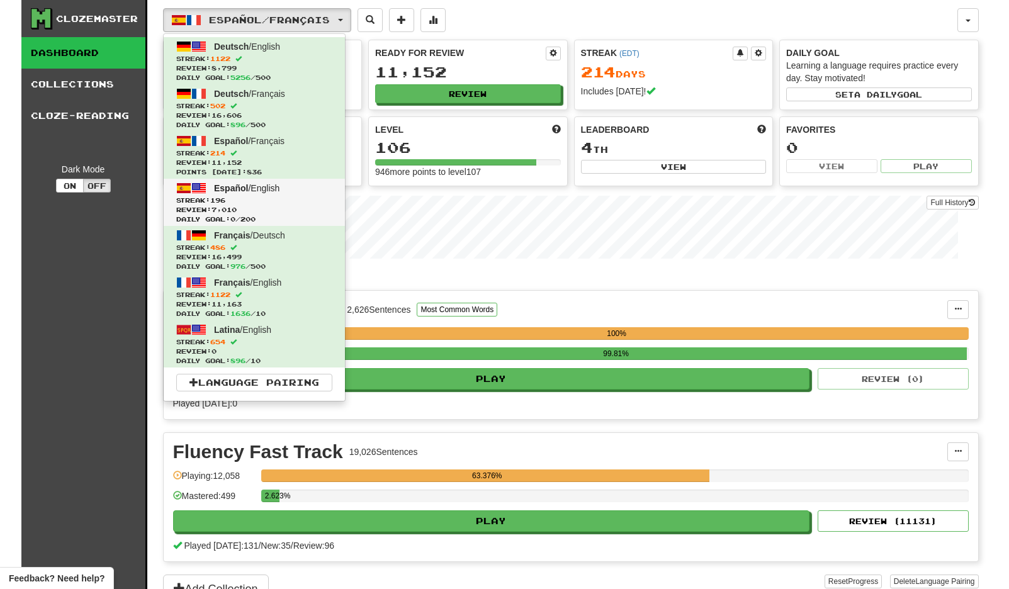
click at [270, 197] on span "Streak: 196" at bounding box center [254, 200] width 156 height 9
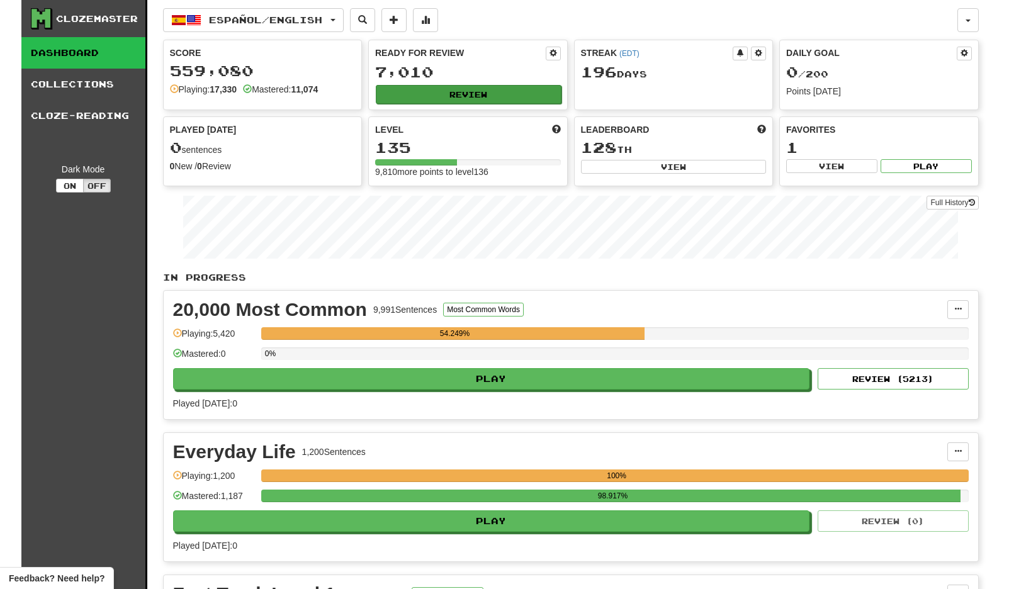
click at [509, 94] on button "Review" at bounding box center [469, 94] width 186 height 19
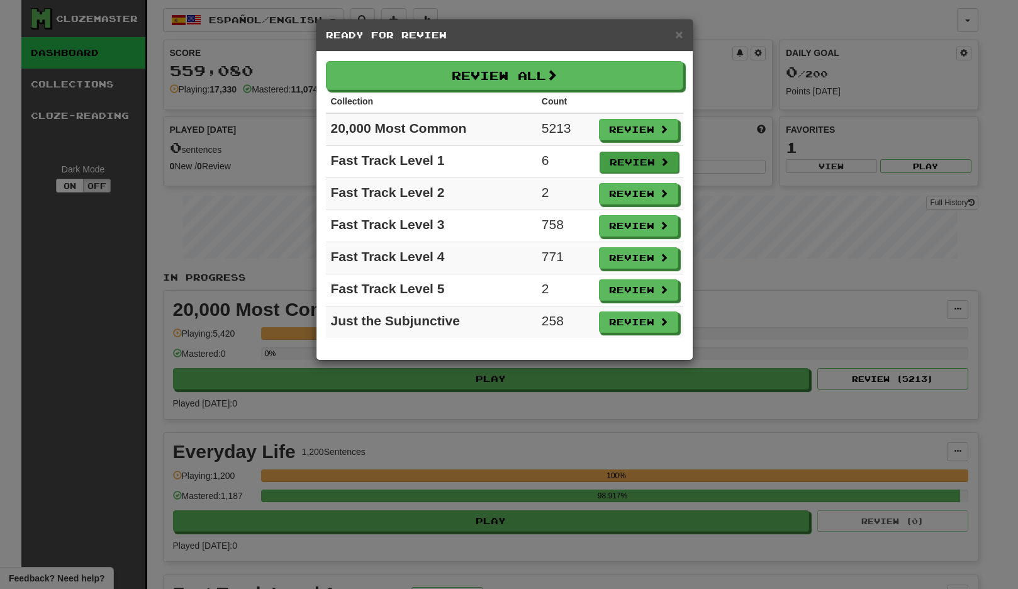
click at [654, 161] on button "Review" at bounding box center [639, 162] width 79 height 21
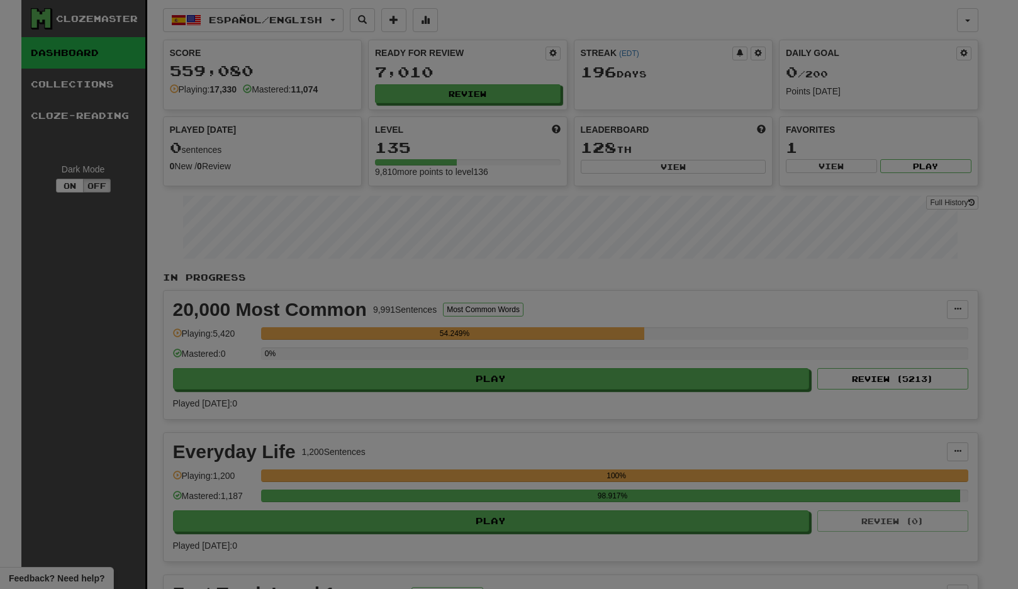
select select "**"
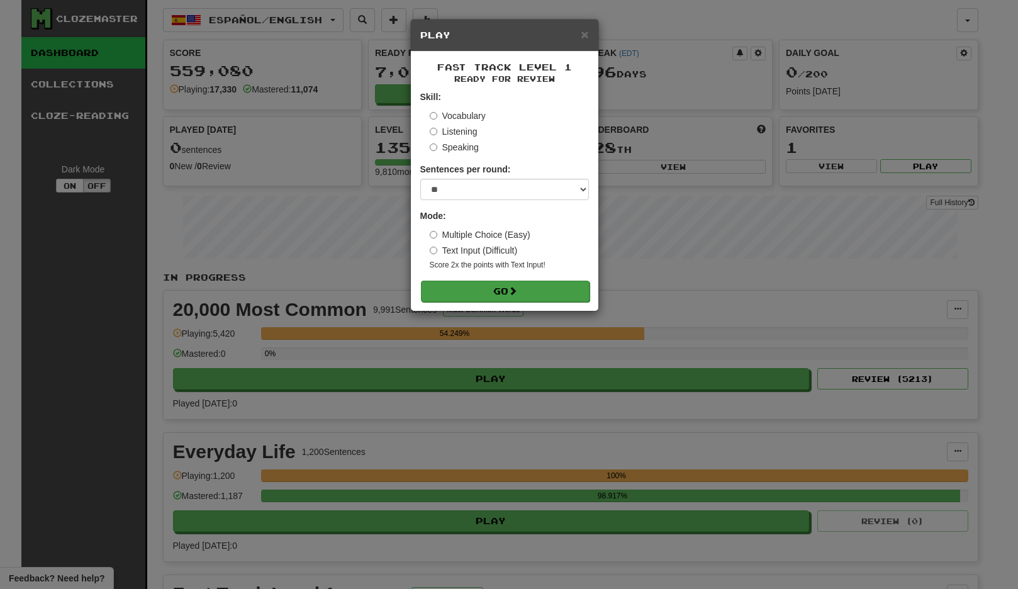
click at [512, 287] on span at bounding box center [512, 290] width 9 height 9
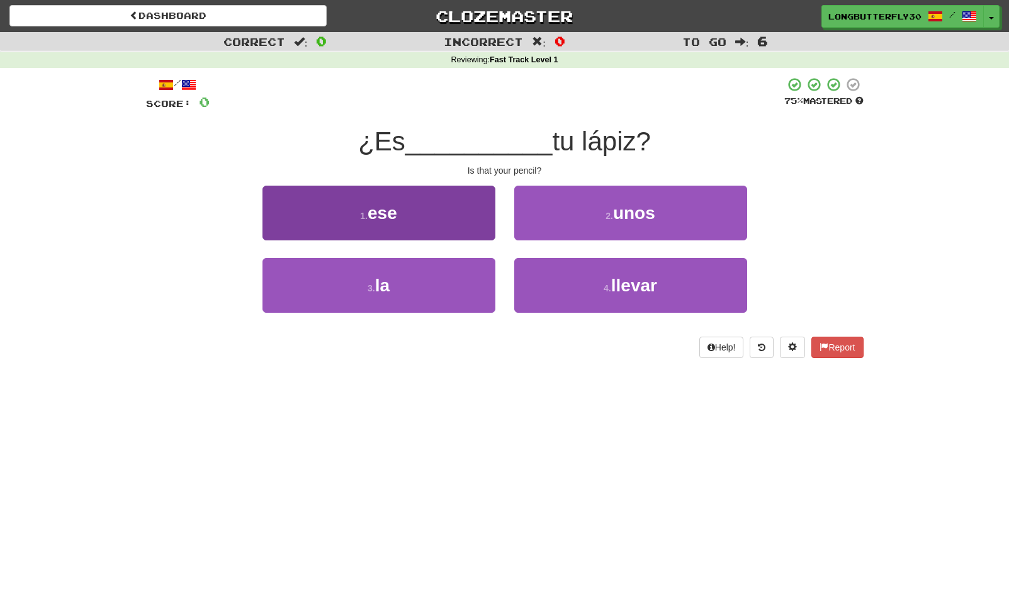
click at [435, 216] on button "1 . ese" at bounding box center [378, 213] width 233 height 55
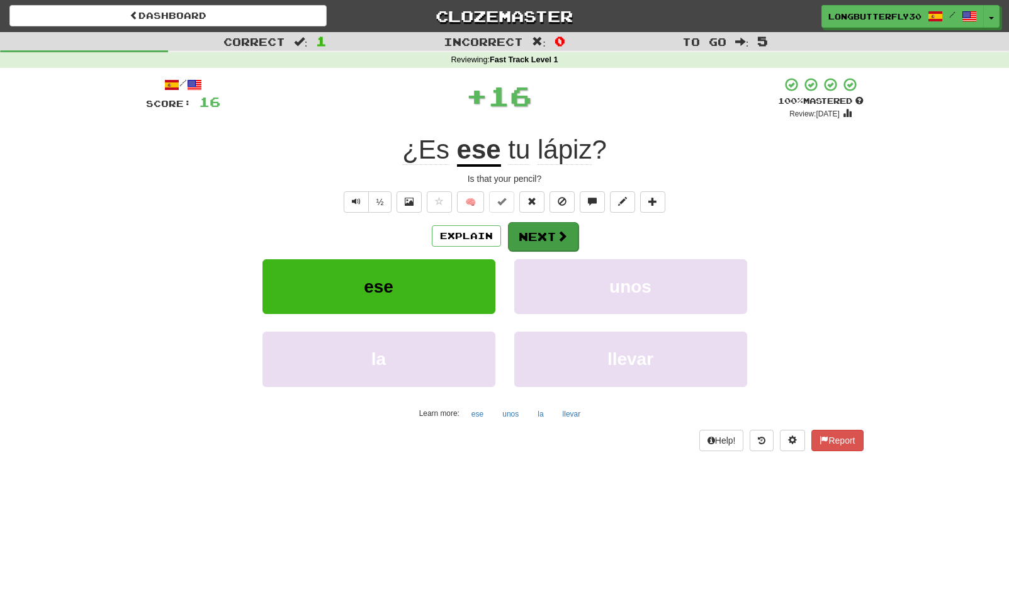
click at [554, 233] on button "Next" at bounding box center [543, 236] width 70 height 29
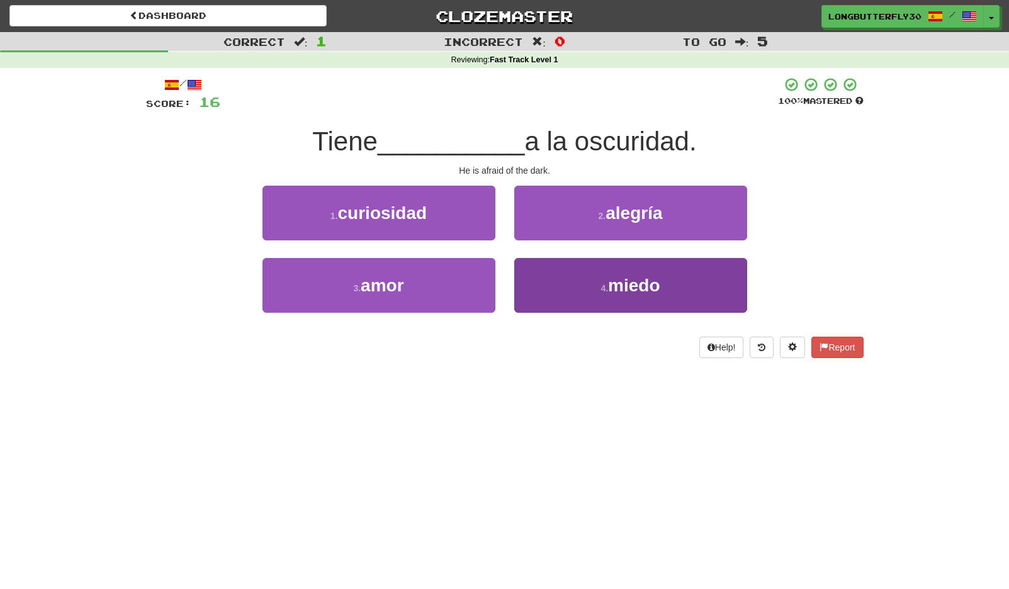
click at [571, 286] on button "4 . miedo" at bounding box center [630, 285] width 233 height 55
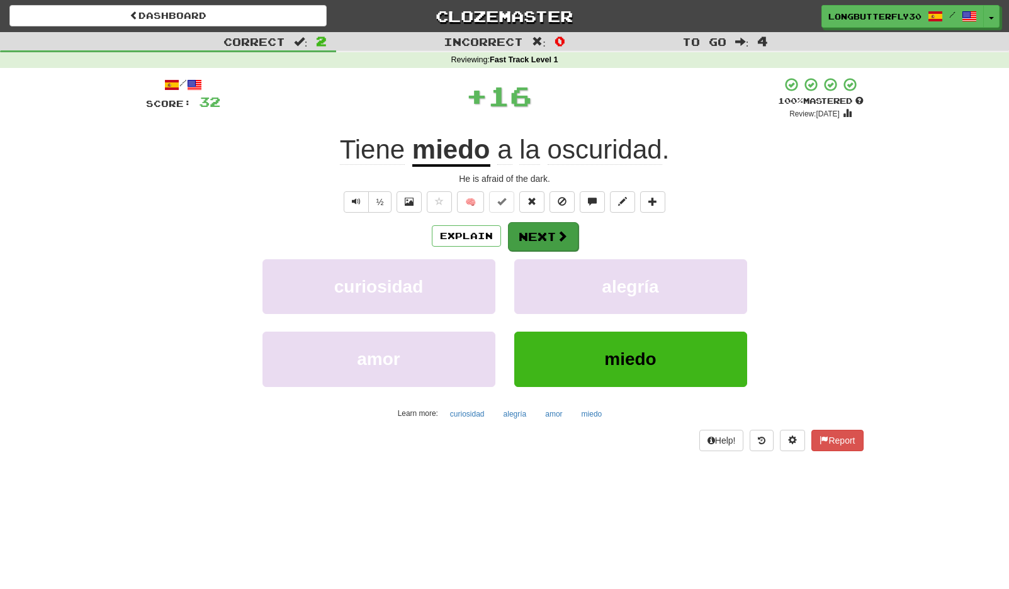
click at [554, 230] on button "Next" at bounding box center [543, 236] width 70 height 29
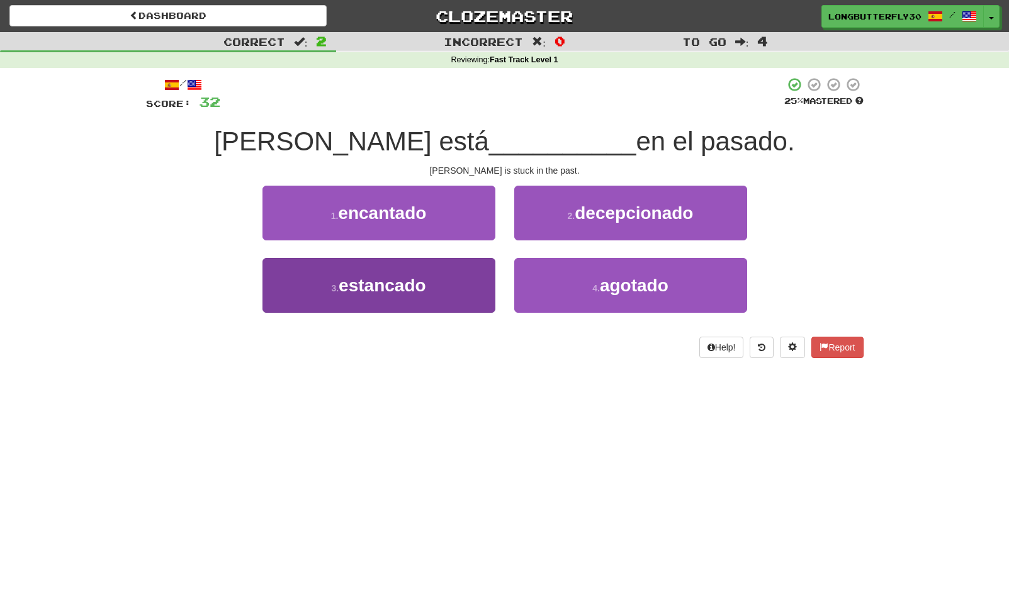
click at [462, 276] on button "3 . estancado" at bounding box center [378, 285] width 233 height 55
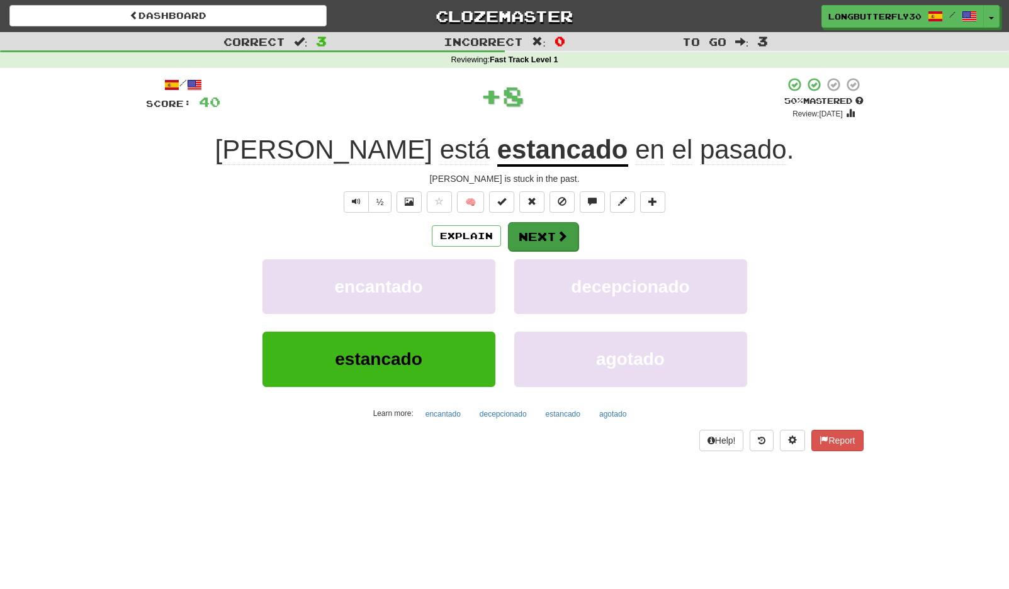
click at [525, 237] on button "Next" at bounding box center [543, 236] width 70 height 29
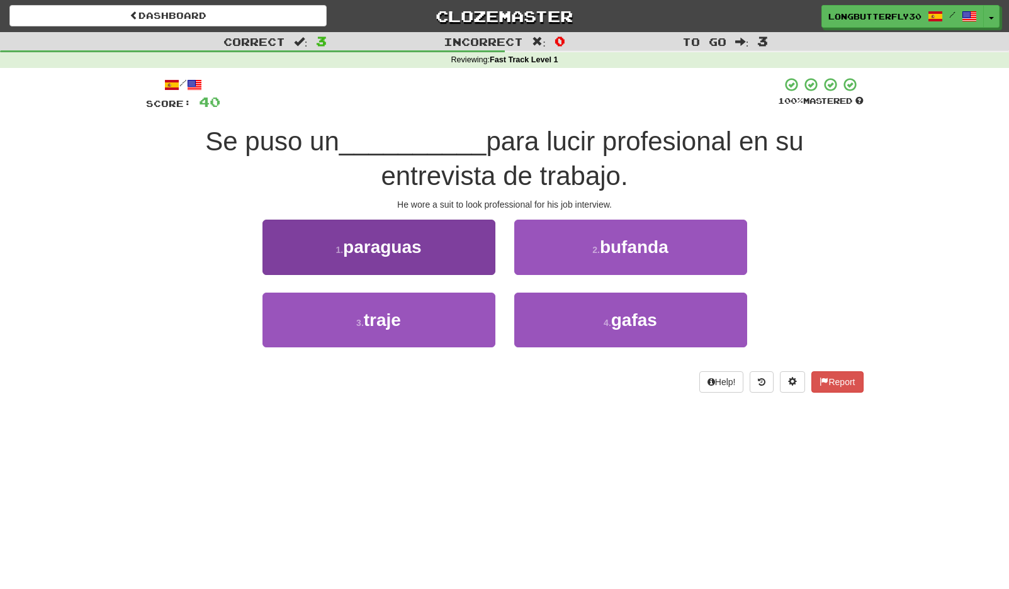
drag, startPoint x: 456, startPoint y: 318, endPoint x: 465, endPoint y: 307, distance: 13.9
click at [454, 318] on button "3 . traje" at bounding box center [378, 320] width 233 height 55
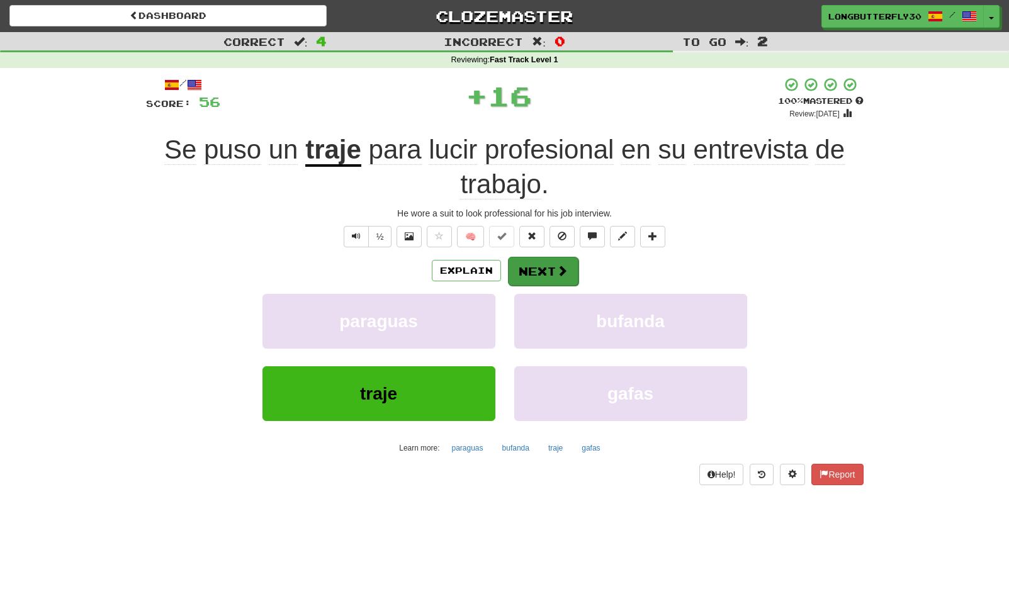
click at [542, 260] on button "Next" at bounding box center [543, 271] width 70 height 29
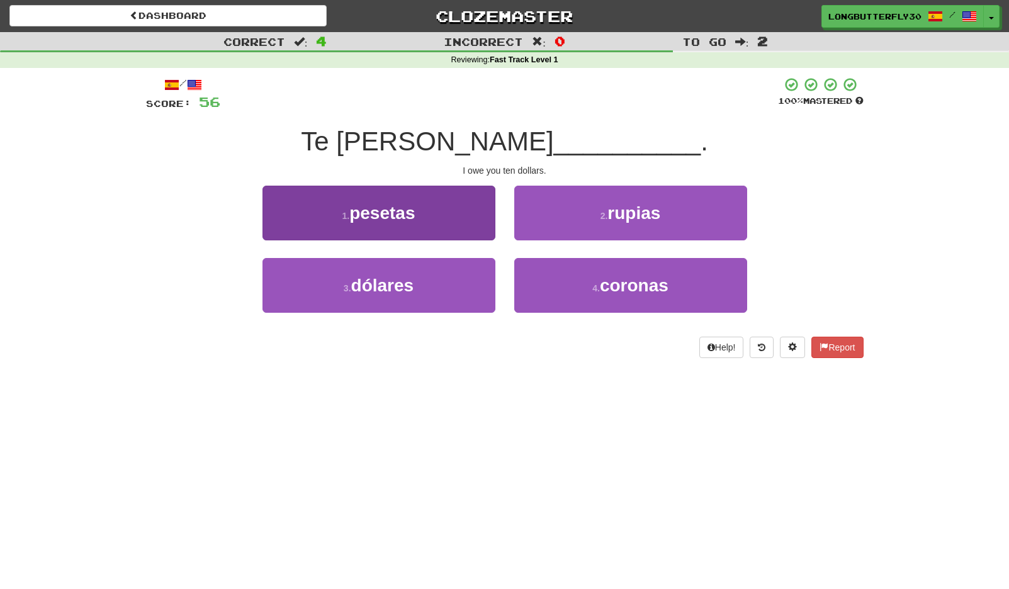
drag, startPoint x: 447, startPoint y: 294, endPoint x: 466, endPoint y: 277, distance: 25.8
click at [446, 293] on button "3 . dólares" at bounding box center [378, 285] width 233 height 55
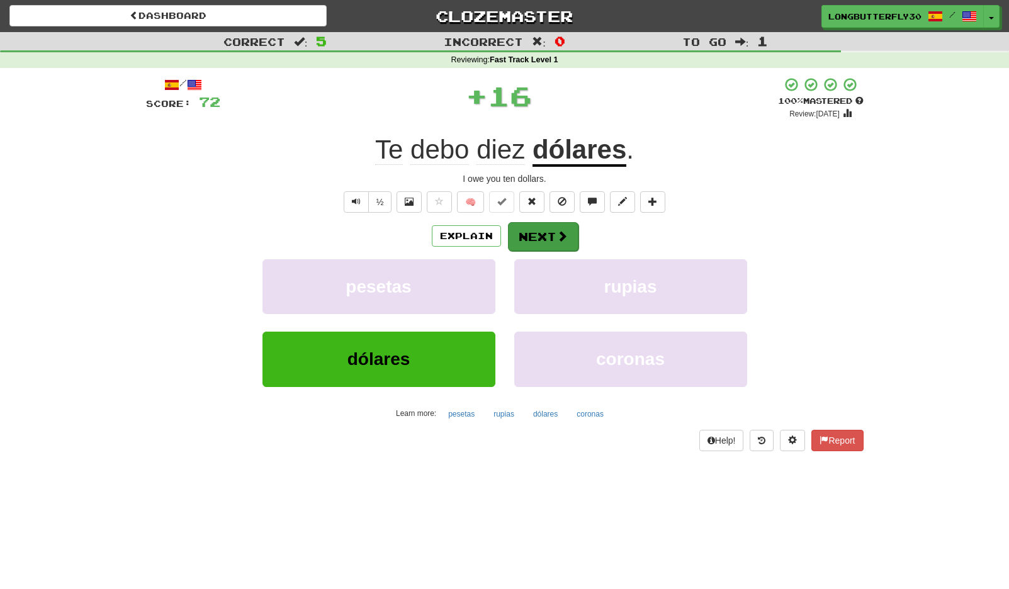
click at [535, 227] on button "Next" at bounding box center [543, 236] width 70 height 29
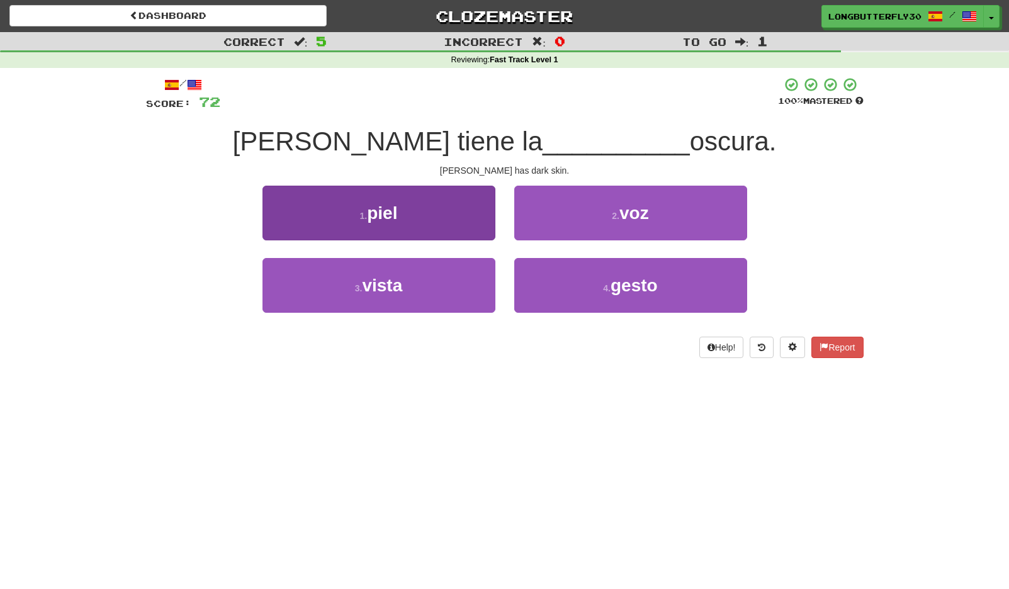
click at [465, 209] on button "1 . piel" at bounding box center [378, 213] width 233 height 55
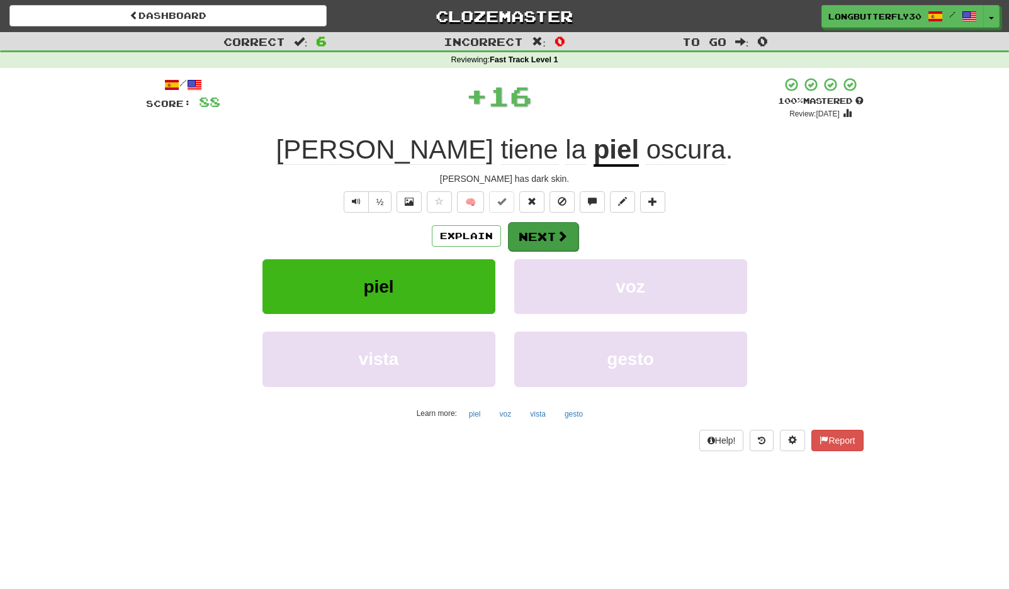
click at [533, 221] on div "Explain Next" at bounding box center [504, 235] width 717 height 29
click at [534, 235] on button "Next" at bounding box center [543, 236] width 70 height 29
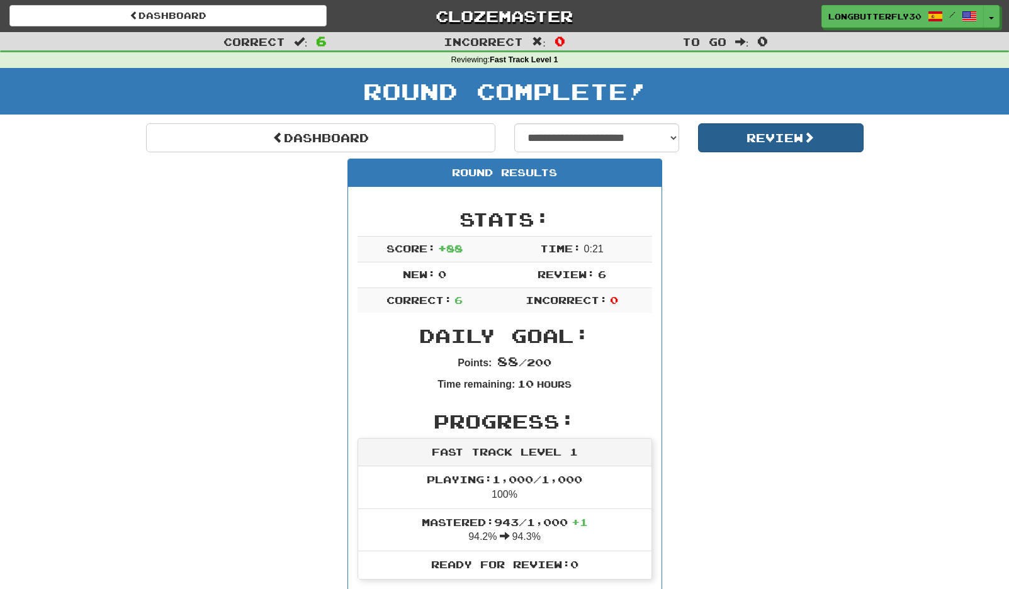
click at [728, 142] on button "Review" at bounding box center [780, 137] width 165 height 29
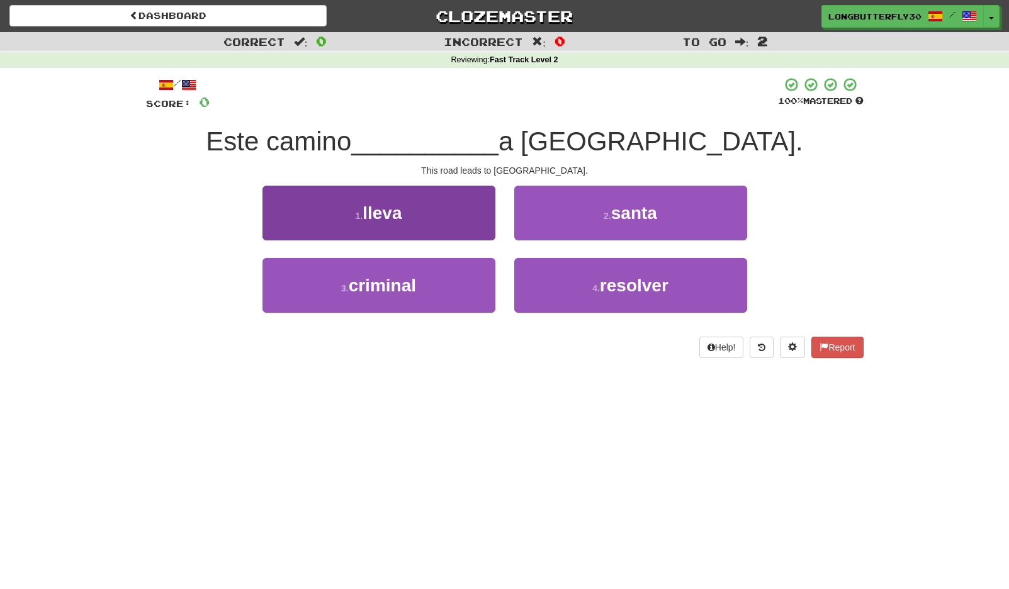
click at [453, 220] on button "1 . lleva" at bounding box center [378, 213] width 233 height 55
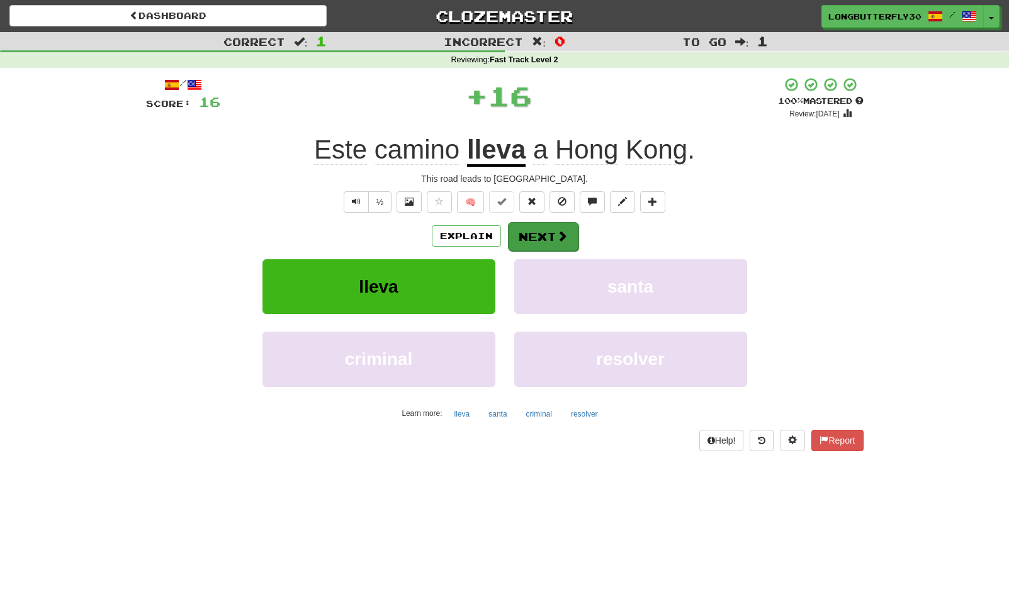
click at [538, 233] on button "Next" at bounding box center [543, 236] width 70 height 29
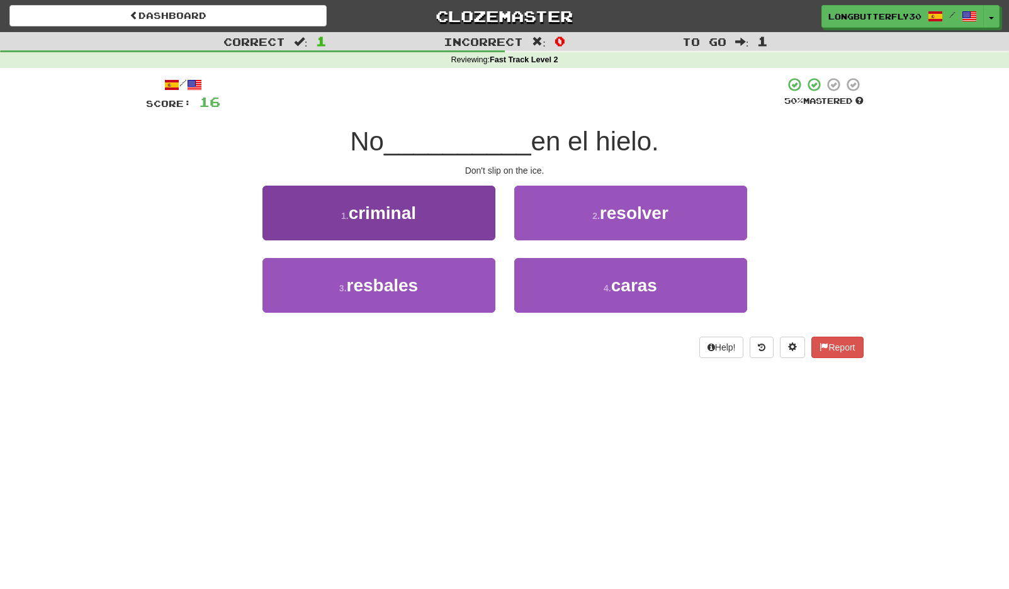
click at [445, 281] on button "3 . resbales" at bounding box center [378, 285] width 233 height 55
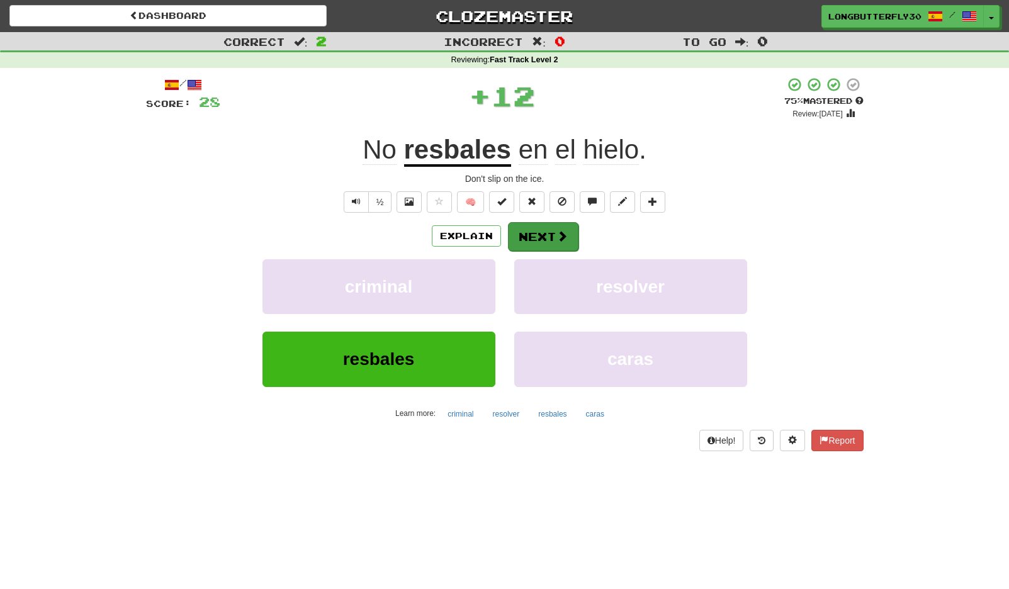
click at [545, 234] on button "Next" at bounding box center [543, 236] width 70 height 29
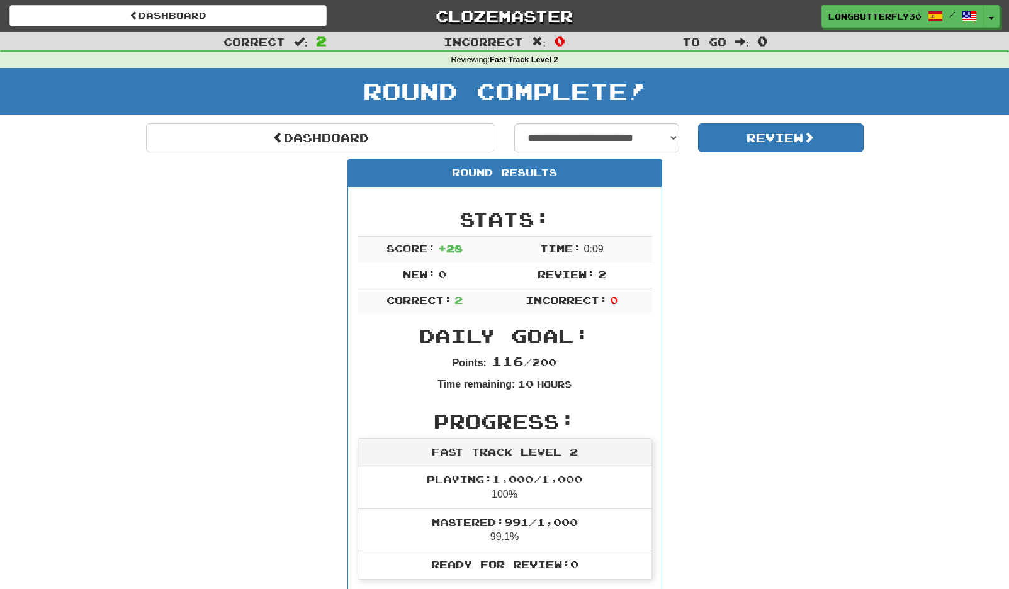
click at [620, 153] on div "**********" at bounding box center [504, 524] width 717 height 803
select select "**********"
click at [761, 145] on button "Review" at bounding box center [780, 137] width 165 height 29
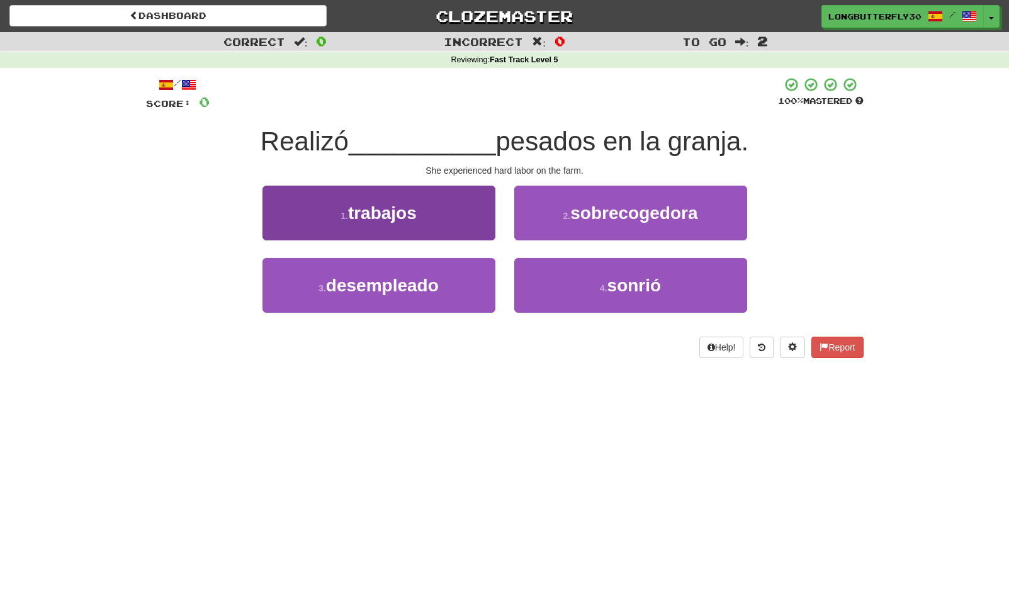
click at [474, 219] on button "1 . trabajos" at bounding box center [378, 213] width 233 height 55
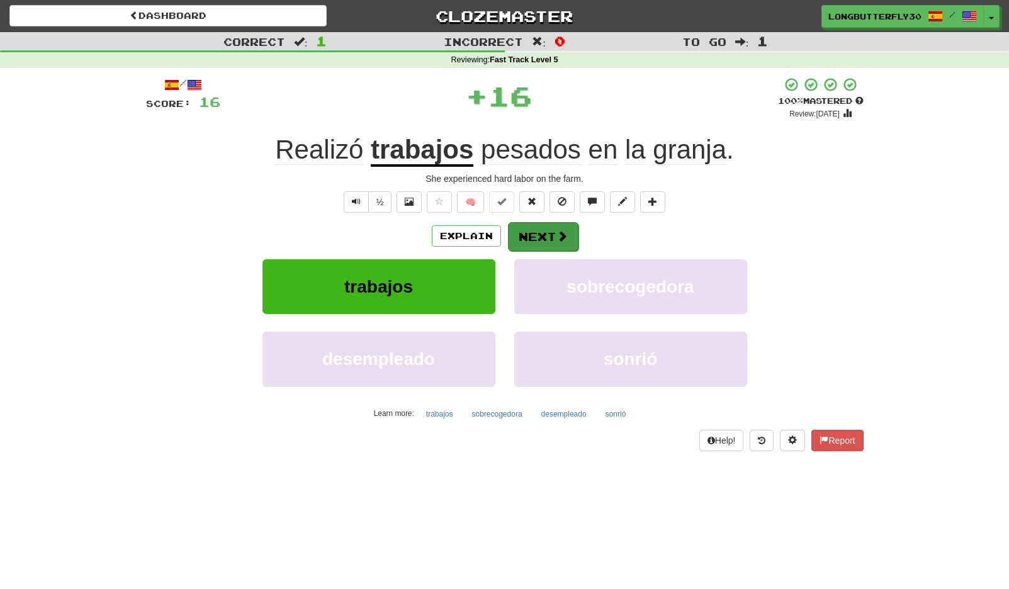
click at [522, 237] on button "Next" at bounding box center [543, 236] width 70 height 29
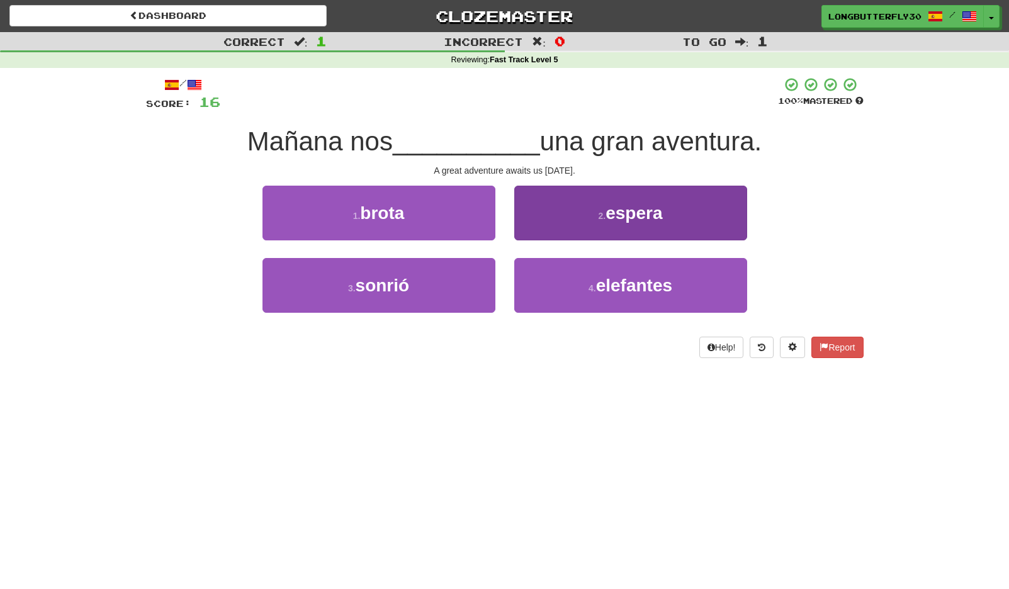
click at [576, 223] on button "2 . espera" at bounding box center [630, 213] width 233 height 55
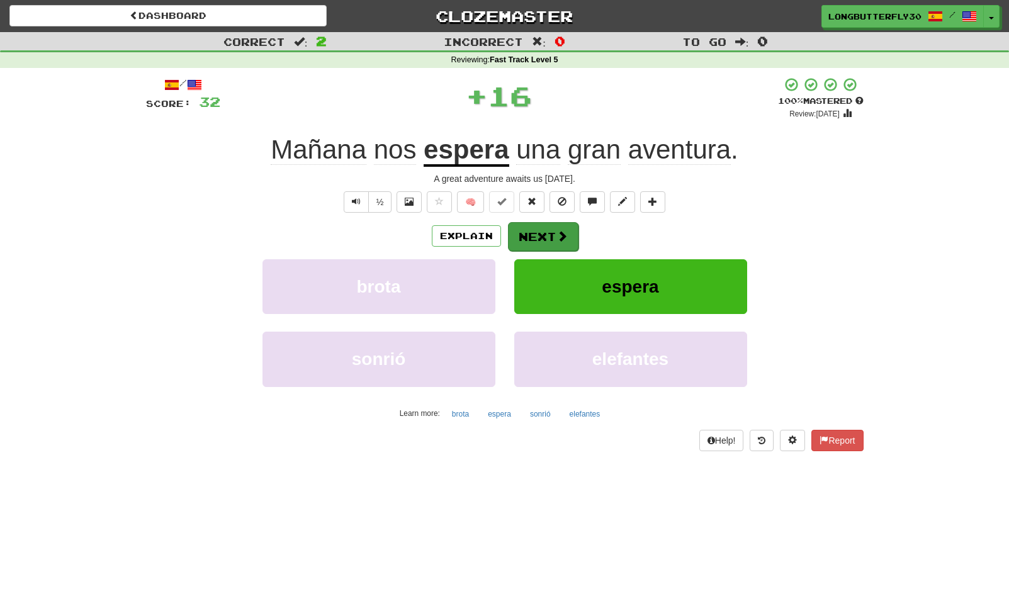
click at [549, 233] on button "Next" at bounding box center [543, 236] width 70 height 29
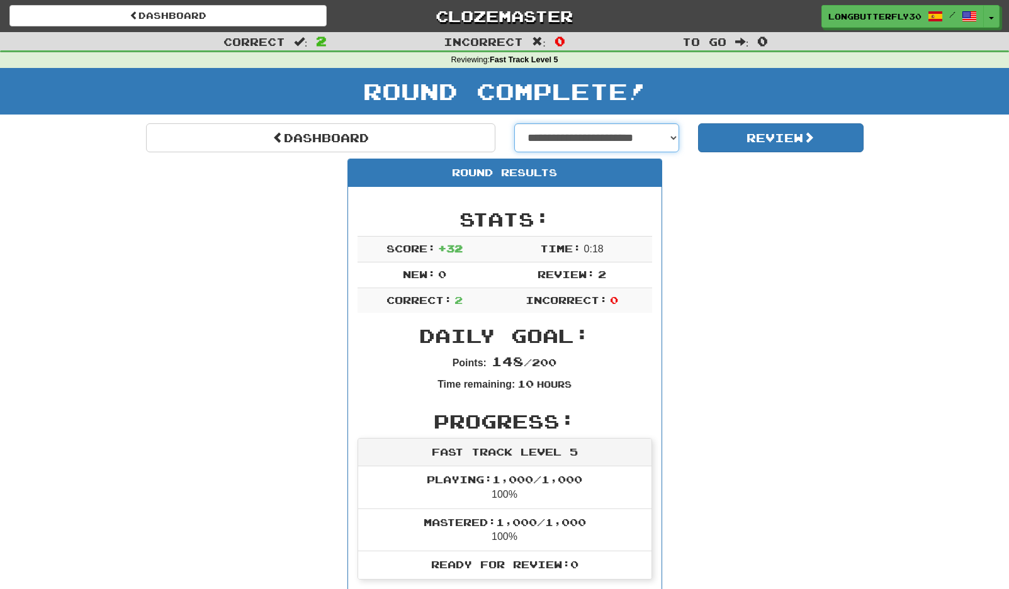
select select "**********"
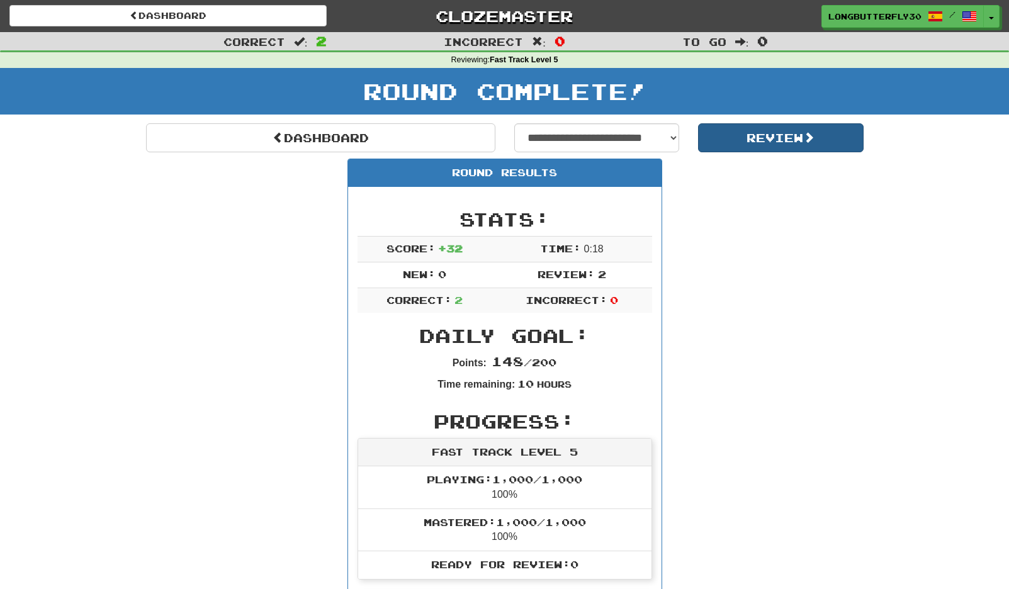
click at [747, 139] on button "Review" at bounding box center [780, 137] width 165 height 29
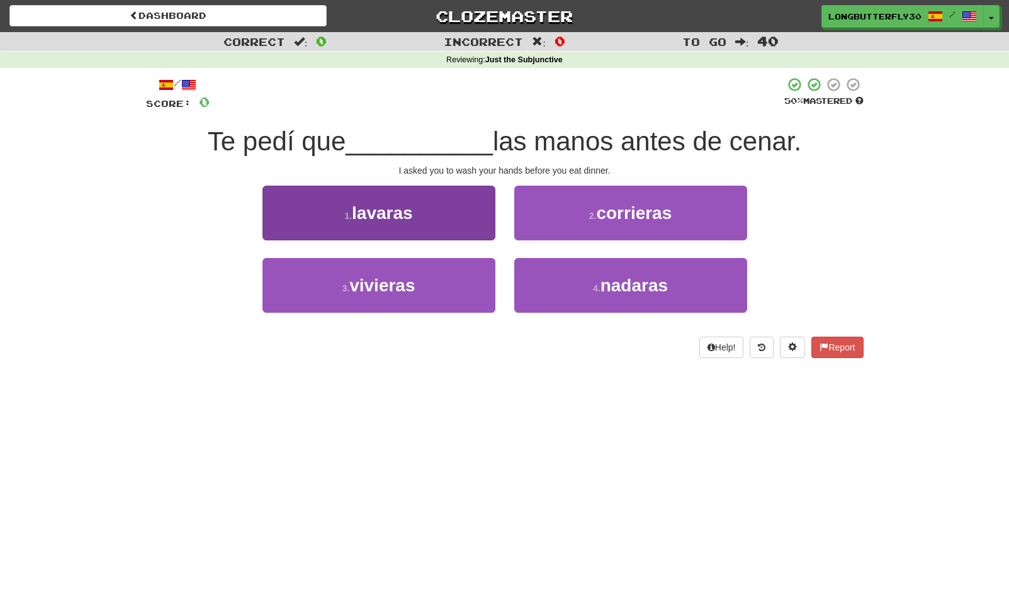
click at [474, 223] on button "1 . [GEOGRAPHIC_DATA]" at bounding box center [378, 213] width 233 height 55
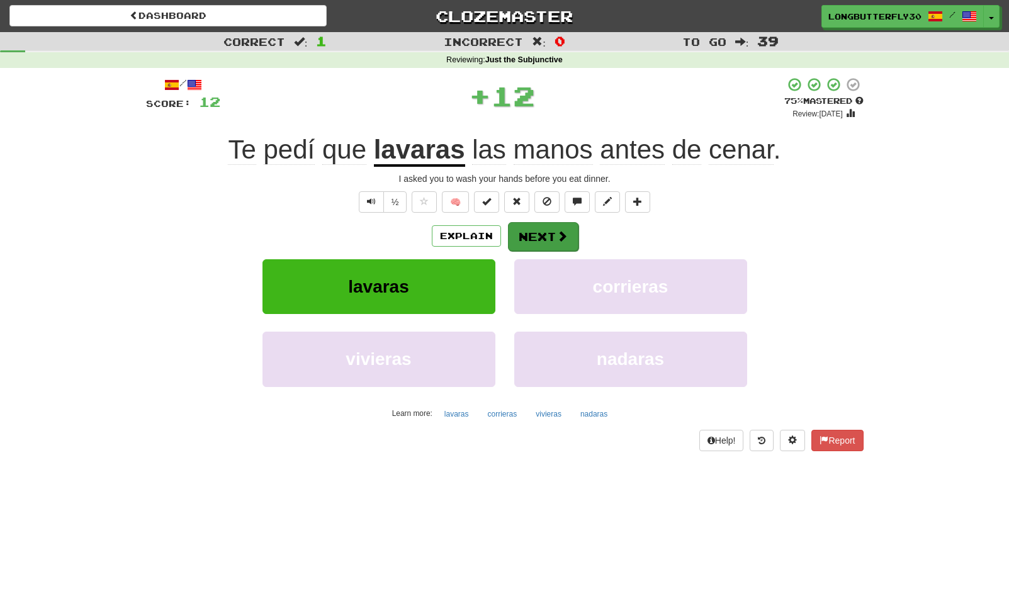
click at [541, 235] on button "Next" at bounding box center [543, 236] width 70 height 29
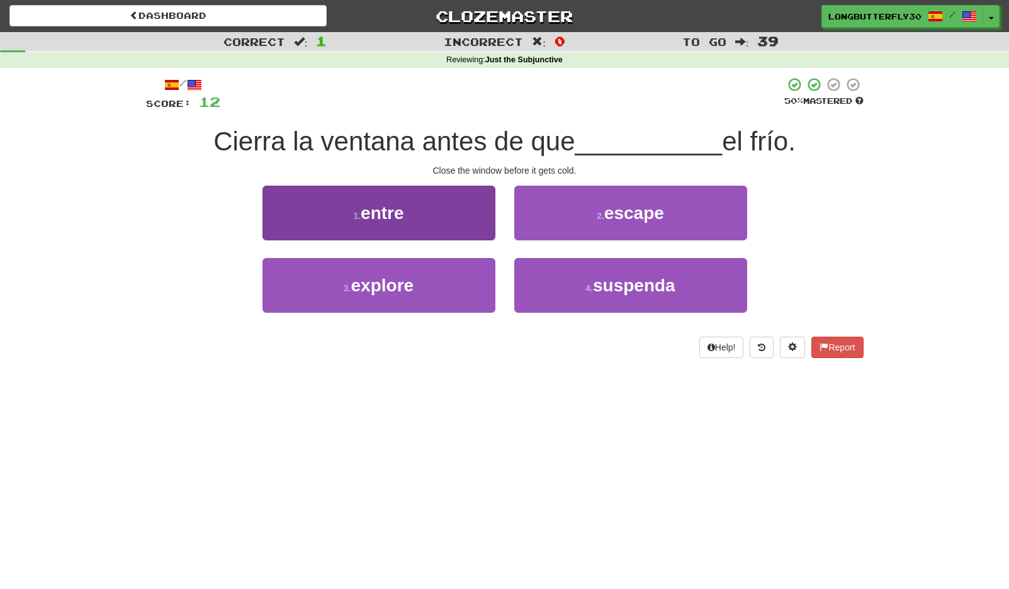
click at [471, 218] on button "1 . entre" at bounding box center [378, 213] width 233 height 55
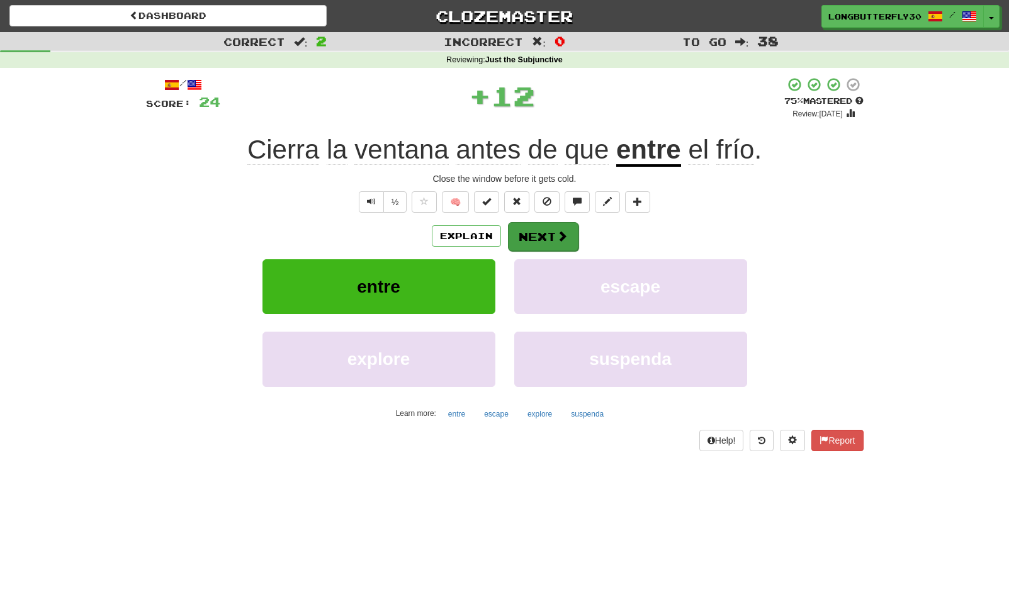
click at [544, 233] on button "Next" at bounding box center [543, 236] width 70 height 29
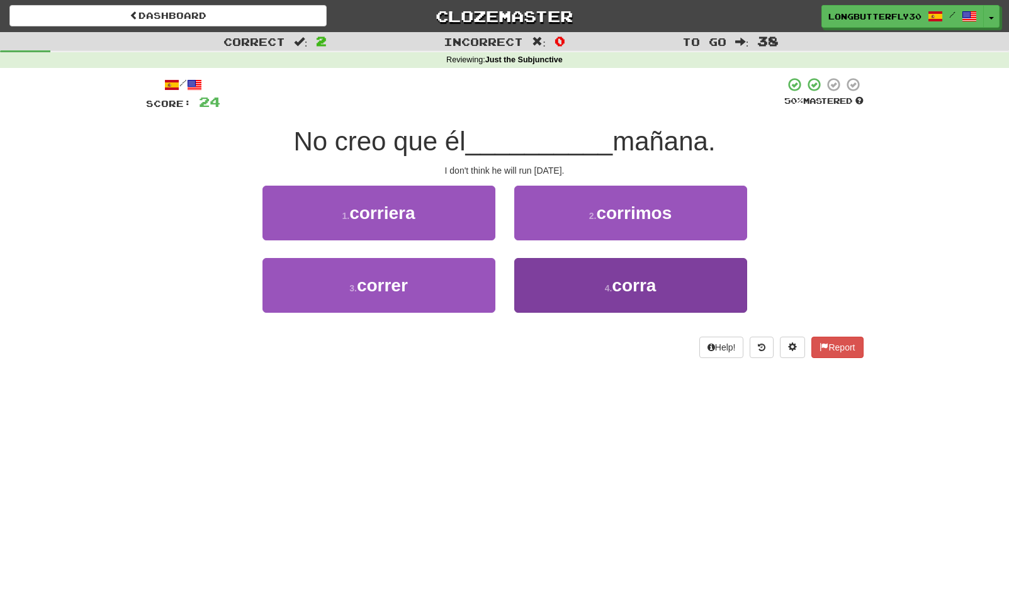
click at [555, 283] on button "4 . [GEOGRAPHIC_DATA]" at bounding box center [630, 285] width 233 height 55
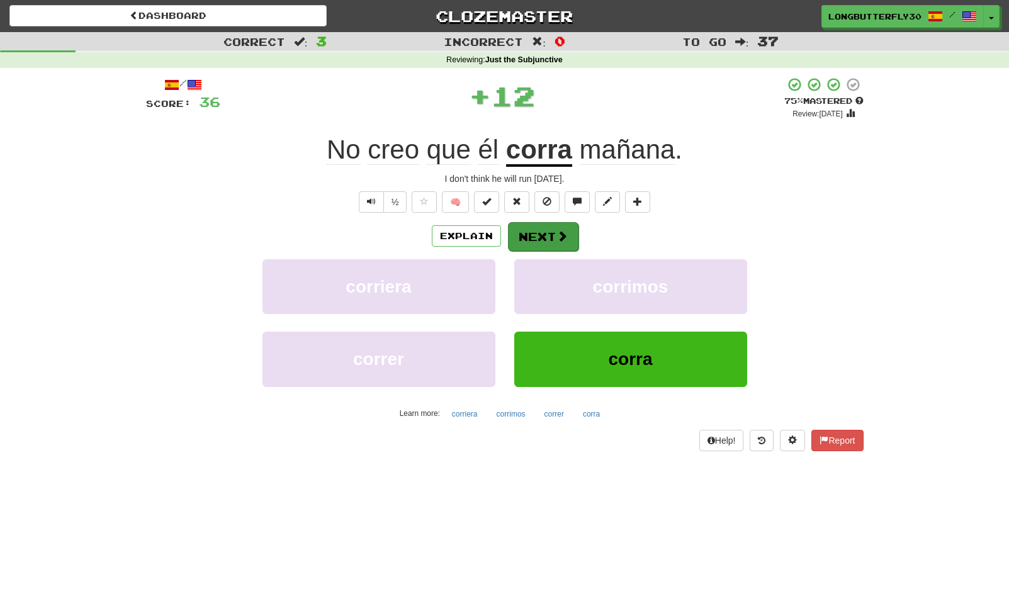
click at [554, 236] on button "Next" at bounding box center [543, 236] width 70 height 29
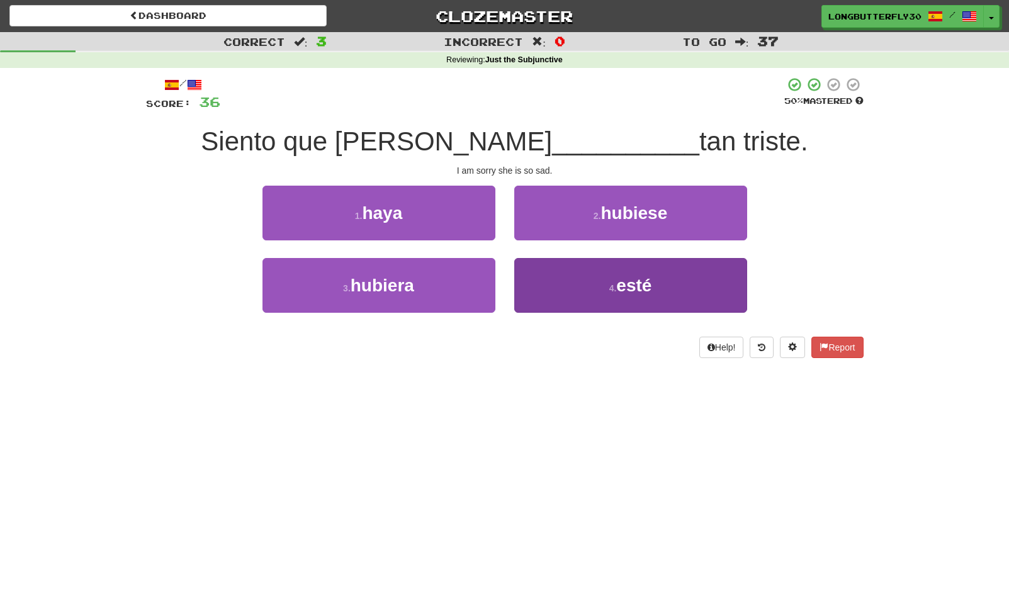
click at [593, 285] on button "4 . esté" at bounding box center [630, 285] width 233 height 55
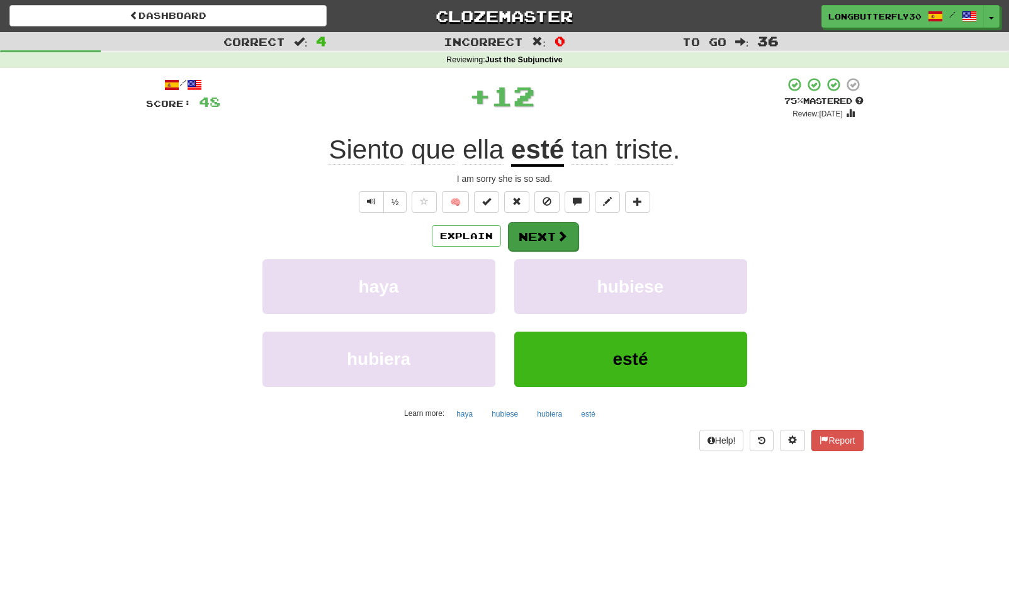
click at [561, 235] on span at bounding box center [561, 235] width 11 height 11
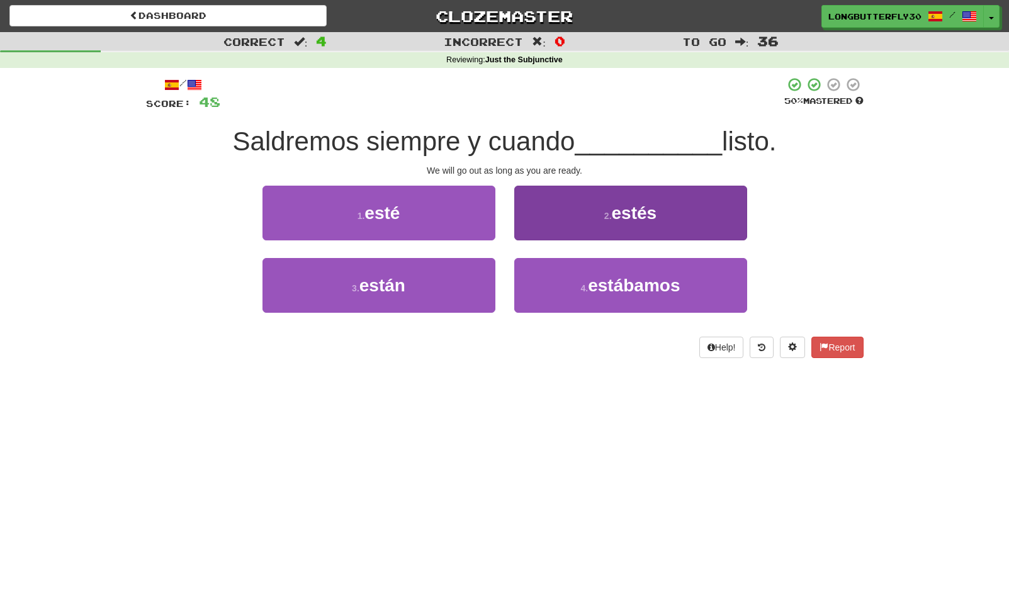
click at [626, 219] on span "estés" at bounding box center [634, 213] width 45 height 20
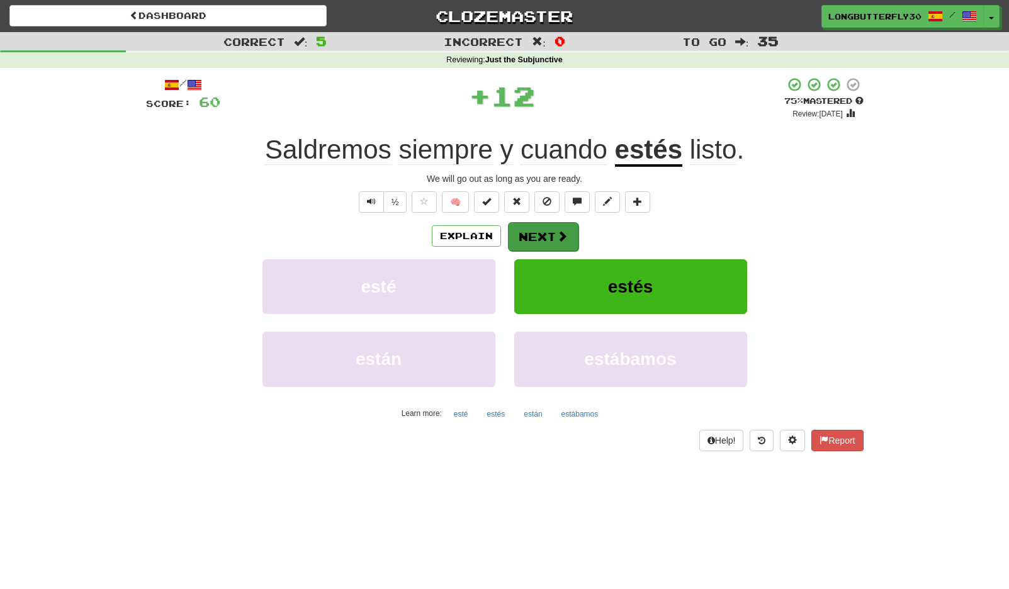
click at [564, 237] on span at bounding box center [561, 235] width 11 height 11
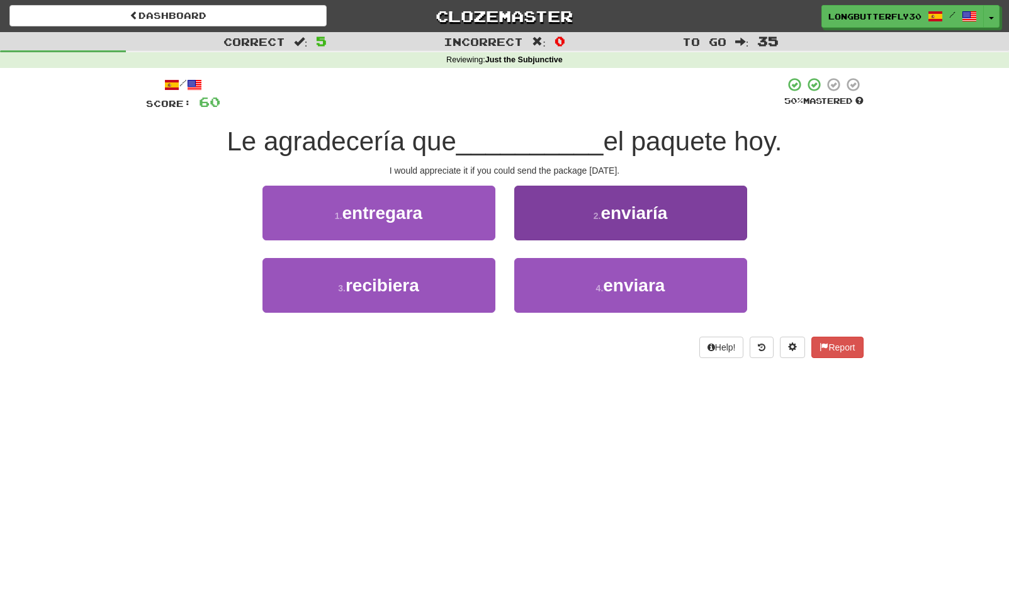
click at [640, 207] on span "enviaría" at bounding box center [633, 213] width 67 height 20
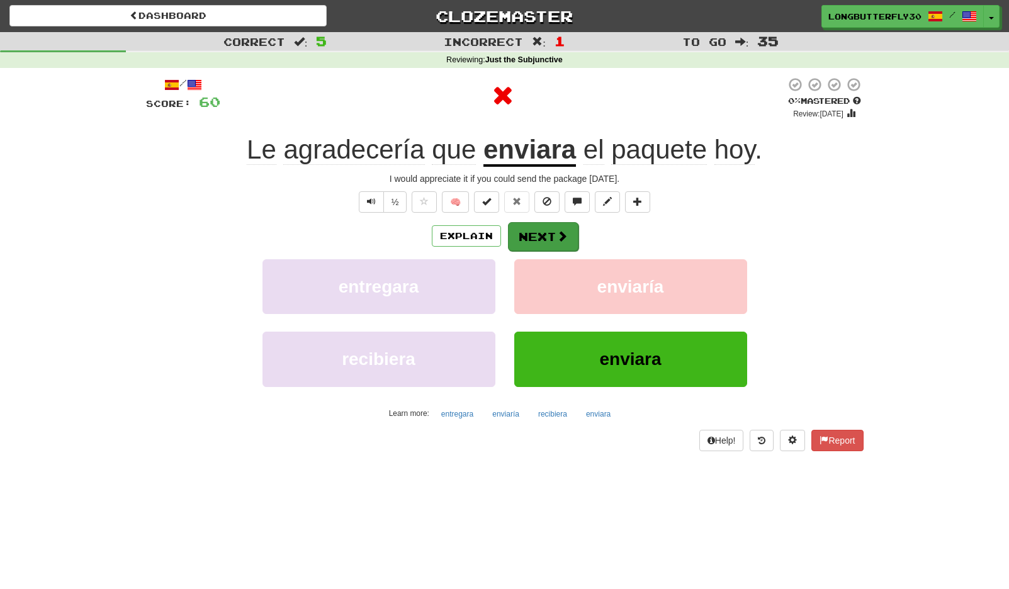
click at [559, 248] on button "Next" at bounding box center [543, 236] width 70 height 29
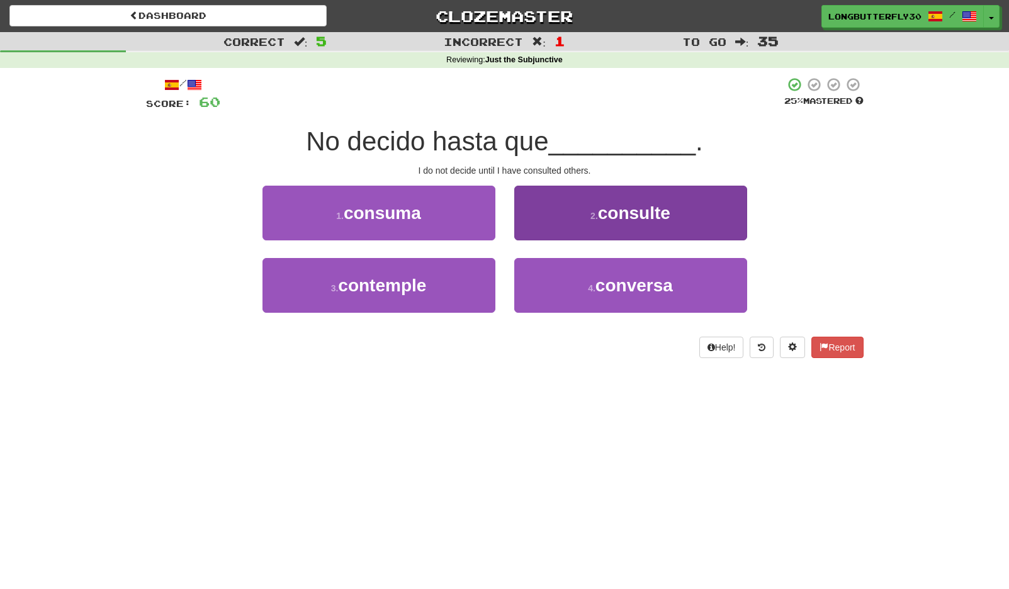
click at [582, 221] on button "2 . consulte" at bounding box center [630, 213] width 233 height 55
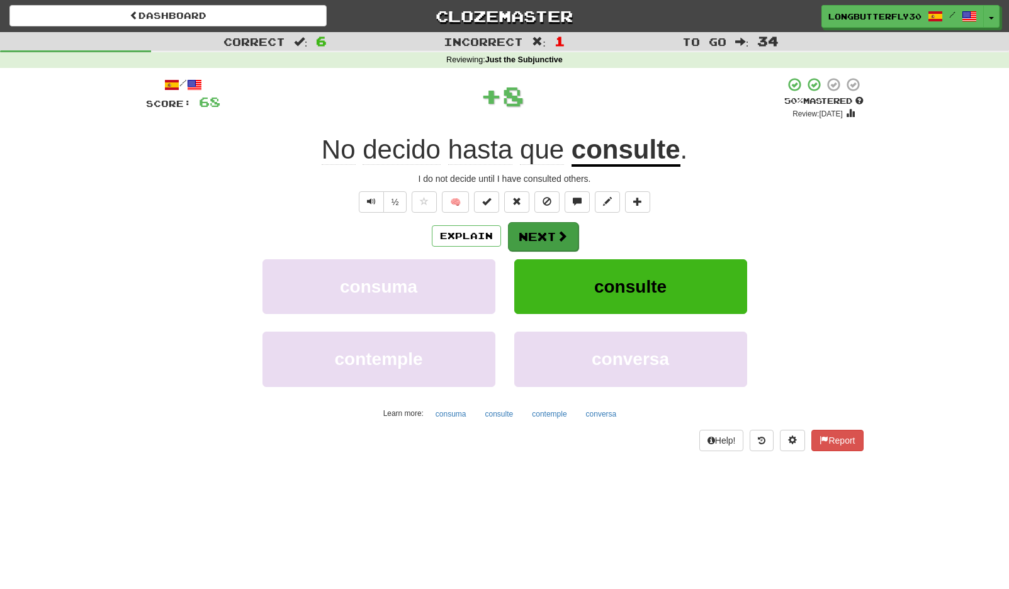
click at [545, 235] on button "Next" at bounding box center [543, 236] width 70 height 29
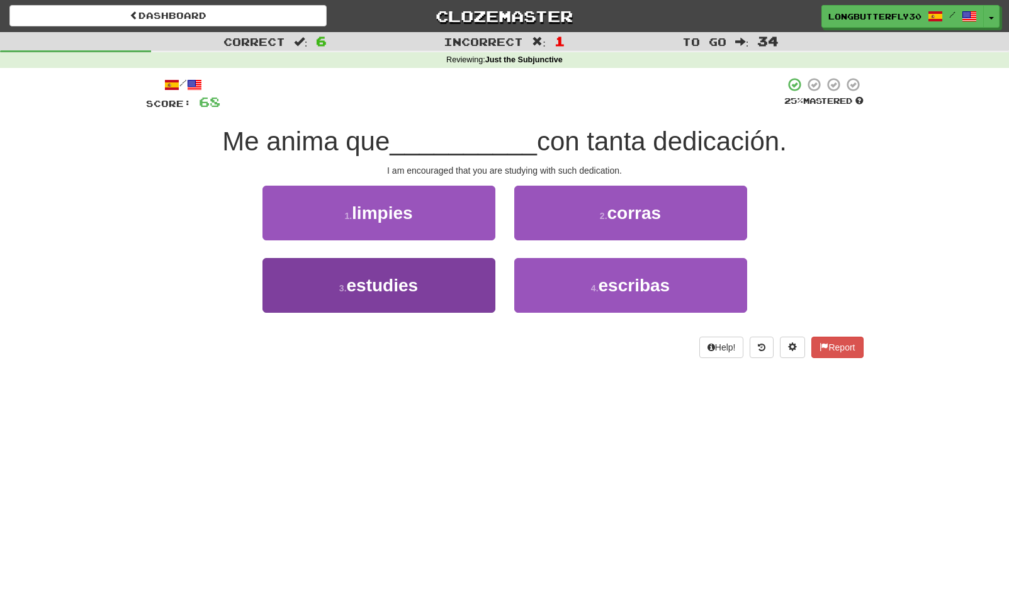
click at [447, 286] on button "3 . estudies" at bounding box center [378, 285] width 233 height 55
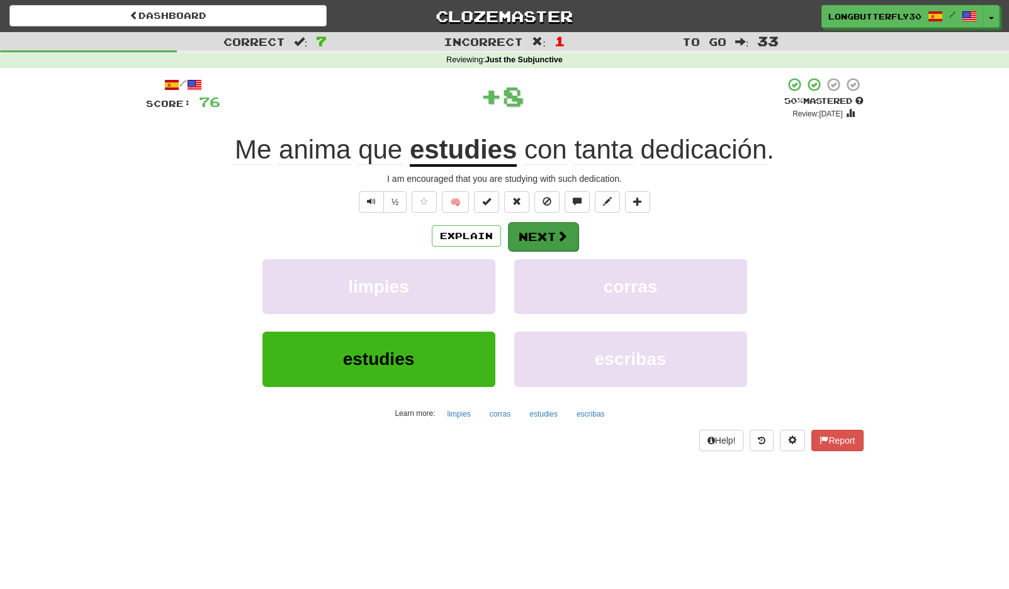
click at [558, 232] on span at bounding box center [561, 235] width 11 height 11
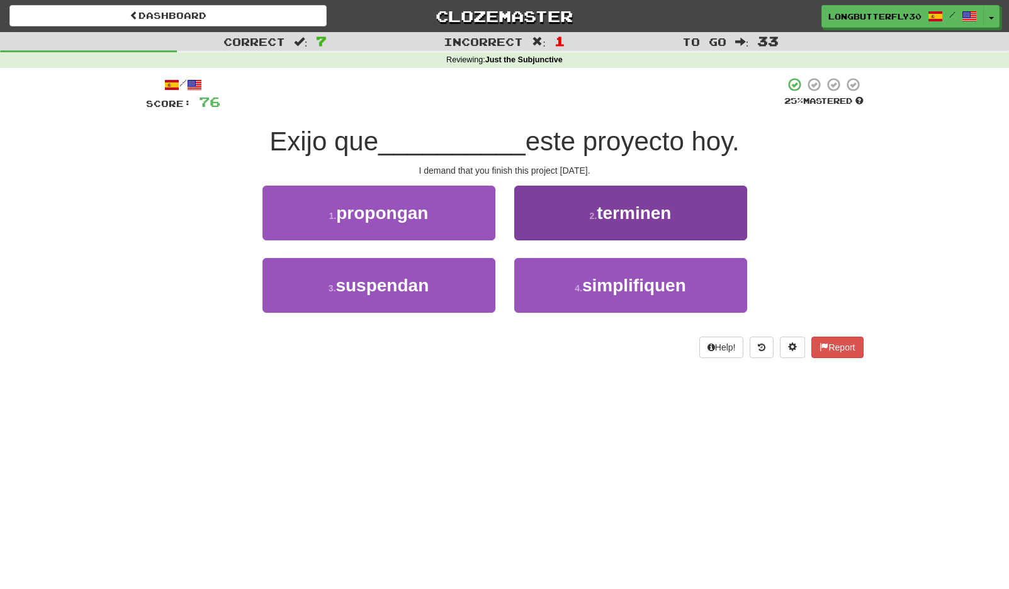
click at [616, 205] on span "terminen" at bounding box center [633, 213] width 74 height 20
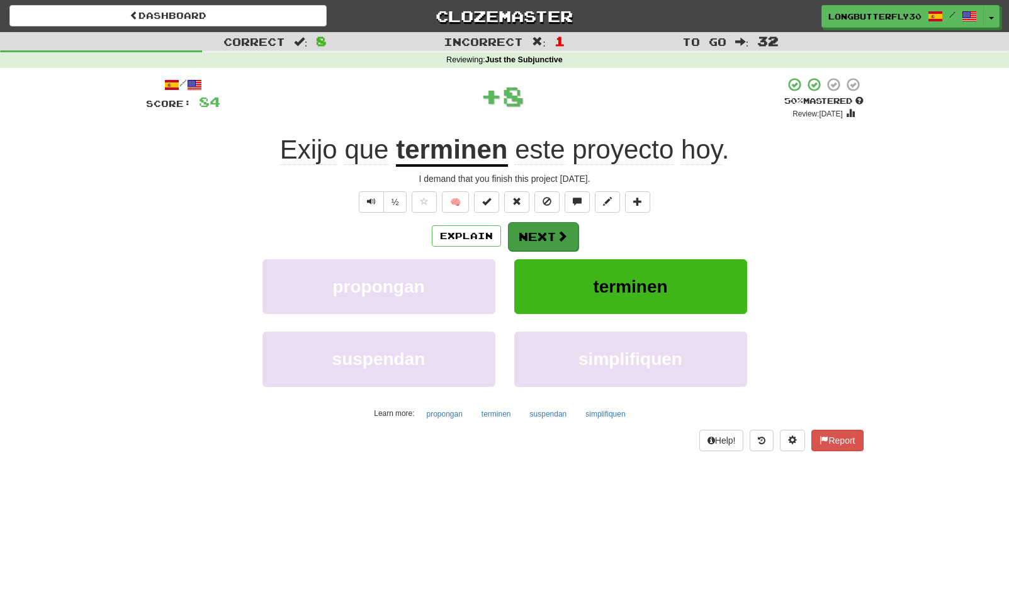
click at [565, 231] on span at bounding box center [561, 235] width 11 height 11
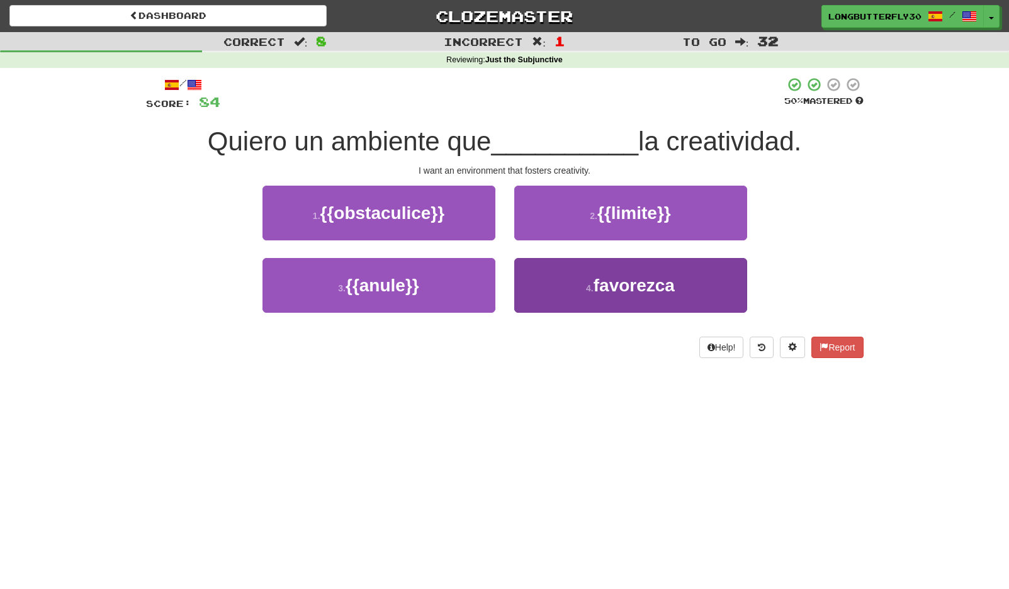
click at [573, 281] on button "4 . [GEOGRAPHIC_DATA]" at bounding box center [630, 285] width 233 height 55
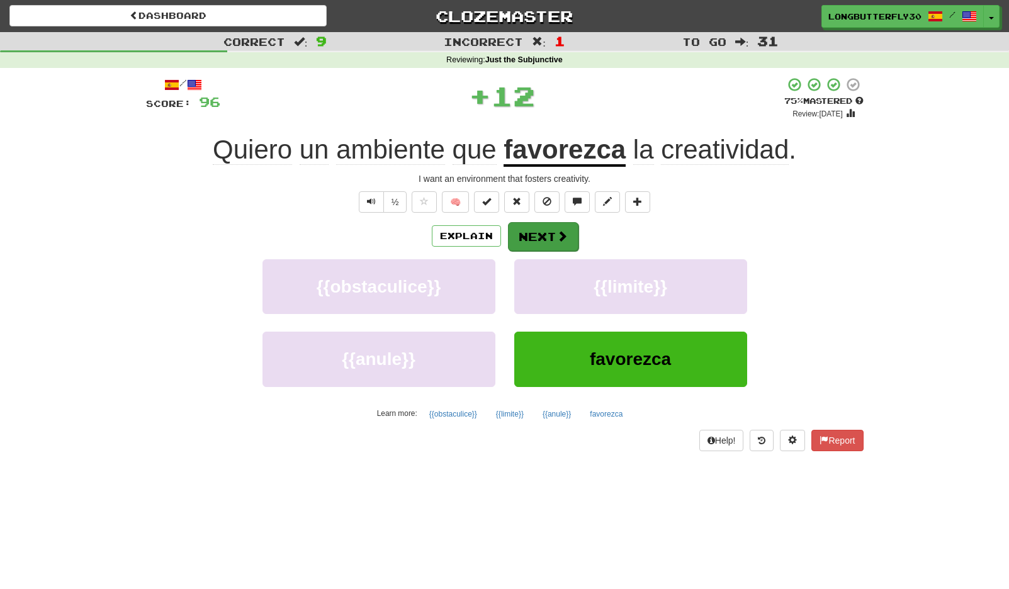
click at [552, 240] on button "Next" at bounding box center [543, 236] width 70 height 29
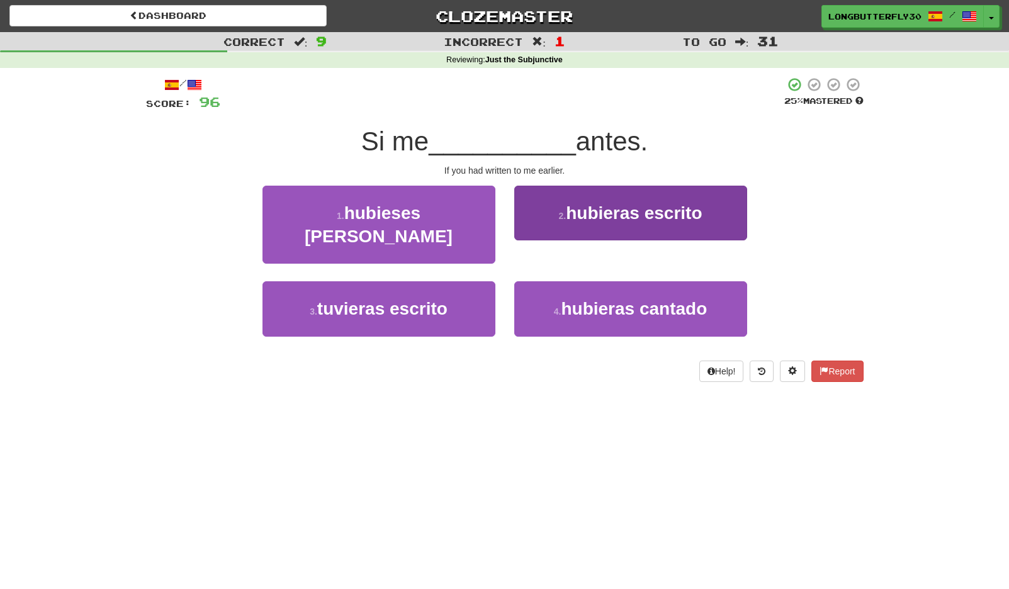
click at [603, 217] on span "hubieras escrito" at bounding box center [634, 213] width 136 height 20
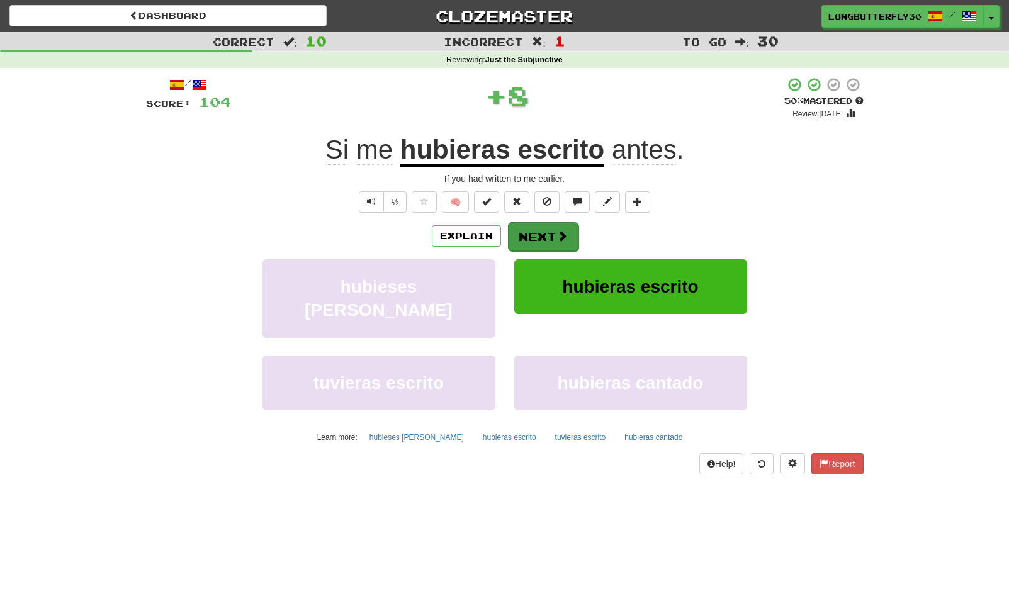
click at [564, 234] on span at bounding box center [561, 235] width 11 height 11
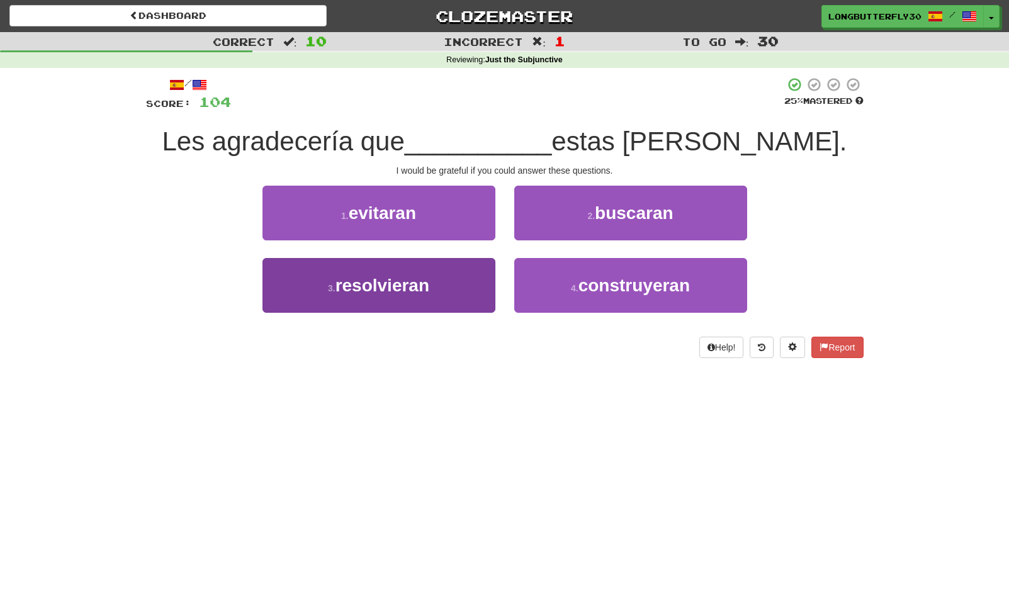
click at [445, 280] on button "3 . resolvieran" at bounding box center [378, 285] width 233 height 55
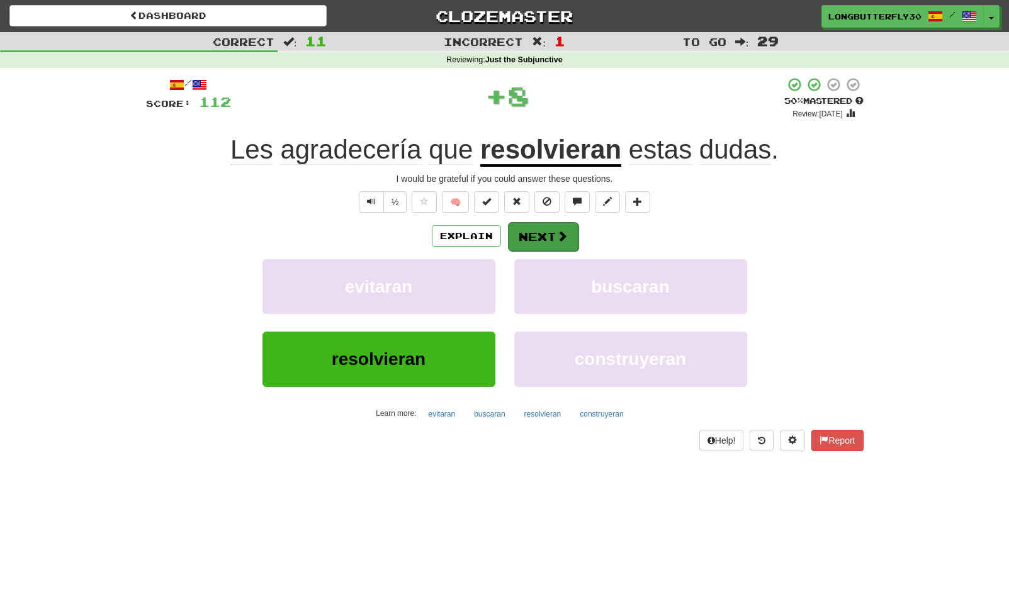
click at [551, 239] on button "Next" at bounding box center [543, 236] width 70 height 29
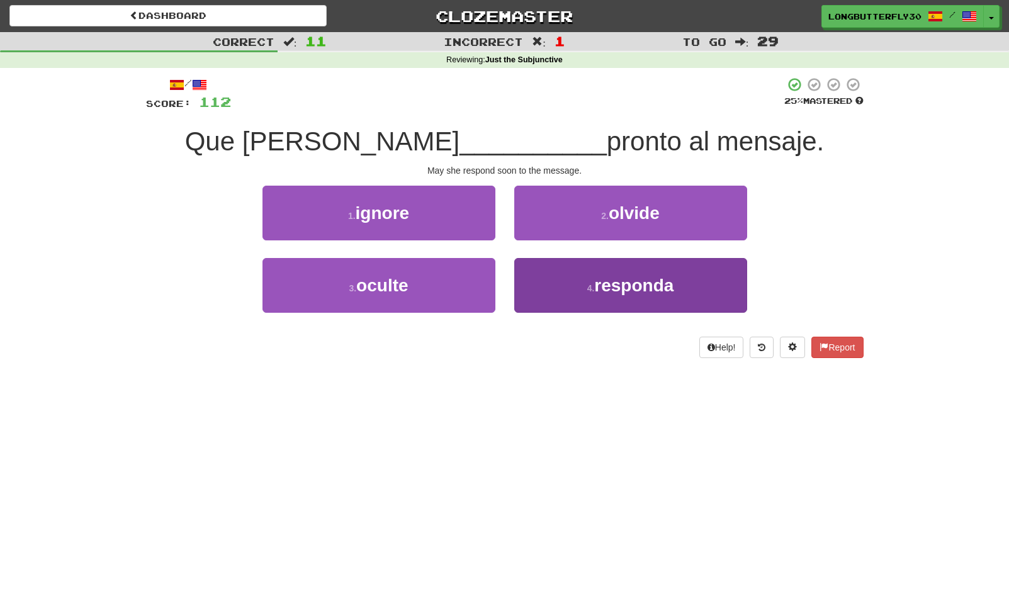
click at [539, 279] on button "4 . responda" at bounding box center [630, 285] width 233 height 55
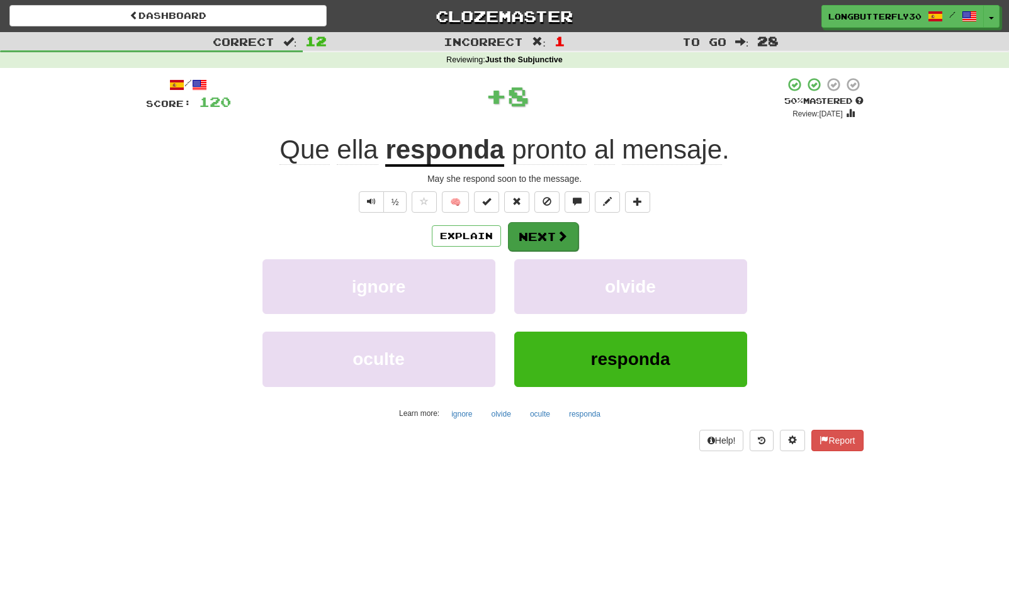
click at [539, 225] on button "Next" at bounding box center [543, 236] width 70 height 29
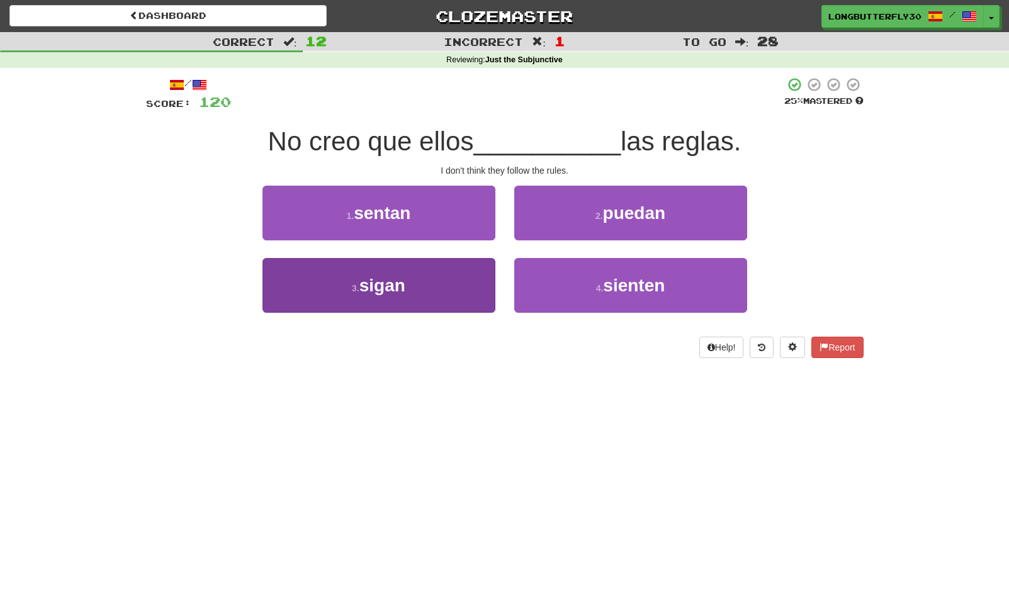
click at [433, 274] on button "3 . sigan" at bounding box center [378, 285] width 233 height 55
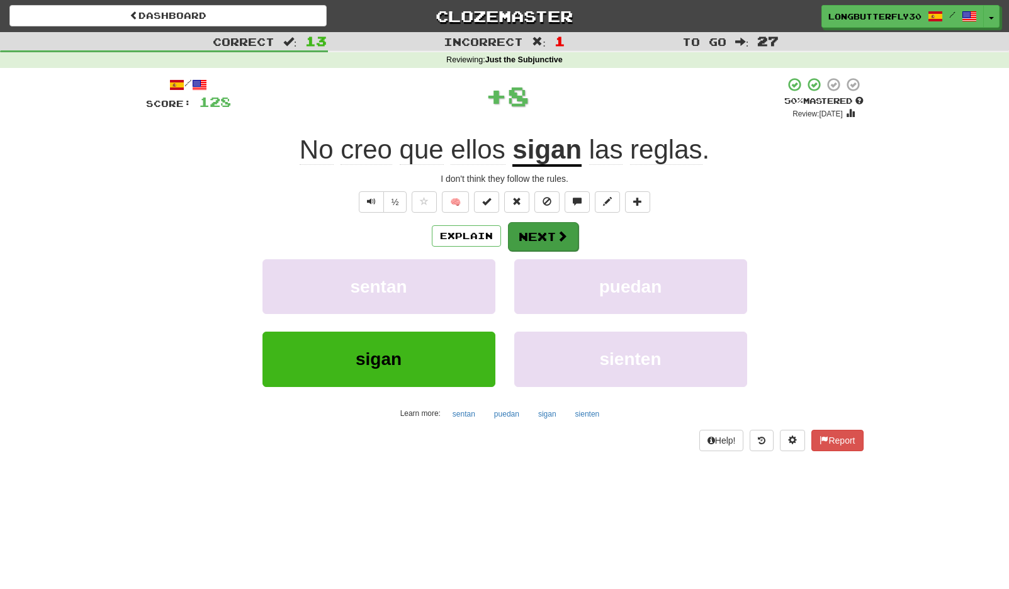
click at [537, 233] on button "Next" at bounding box center [543, 236] width 70 height 29
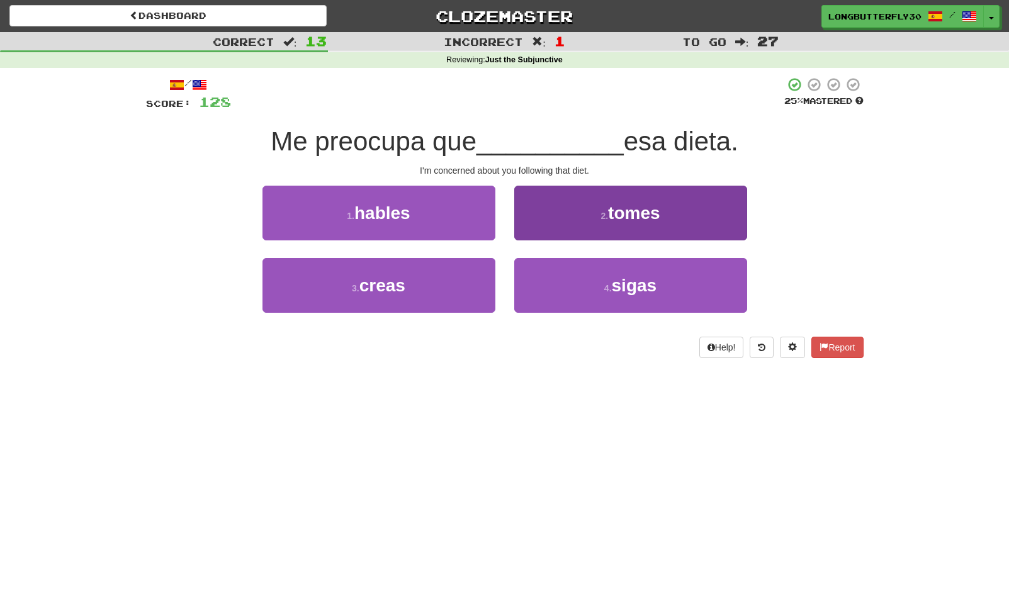
click at [606, 289] on small "4 ." at bounding box center [608, 288] width 8 height 10
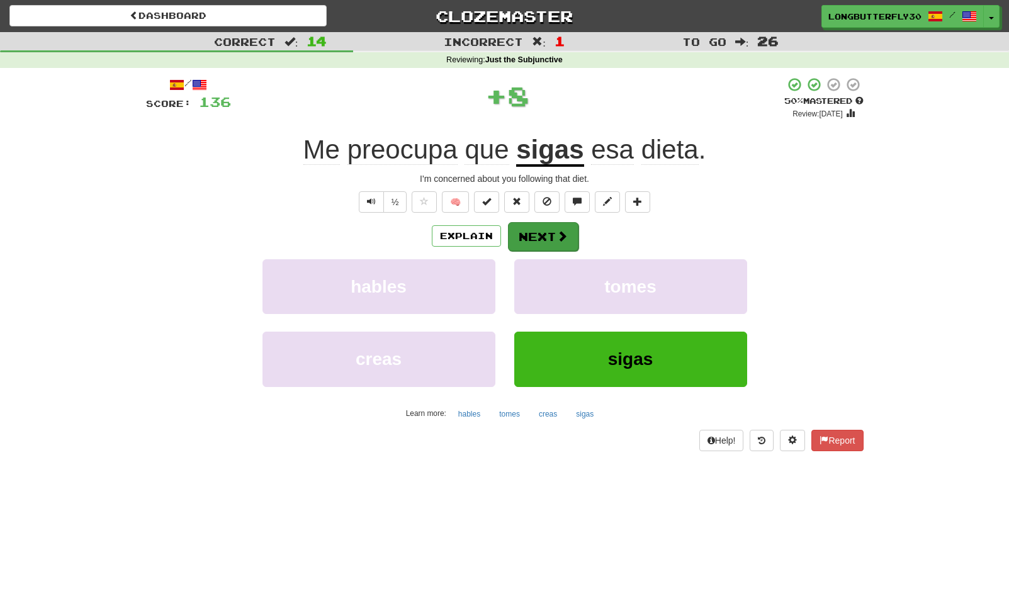
click at [556, 239] on span at bounding box center [561, 235] width 11 height 11
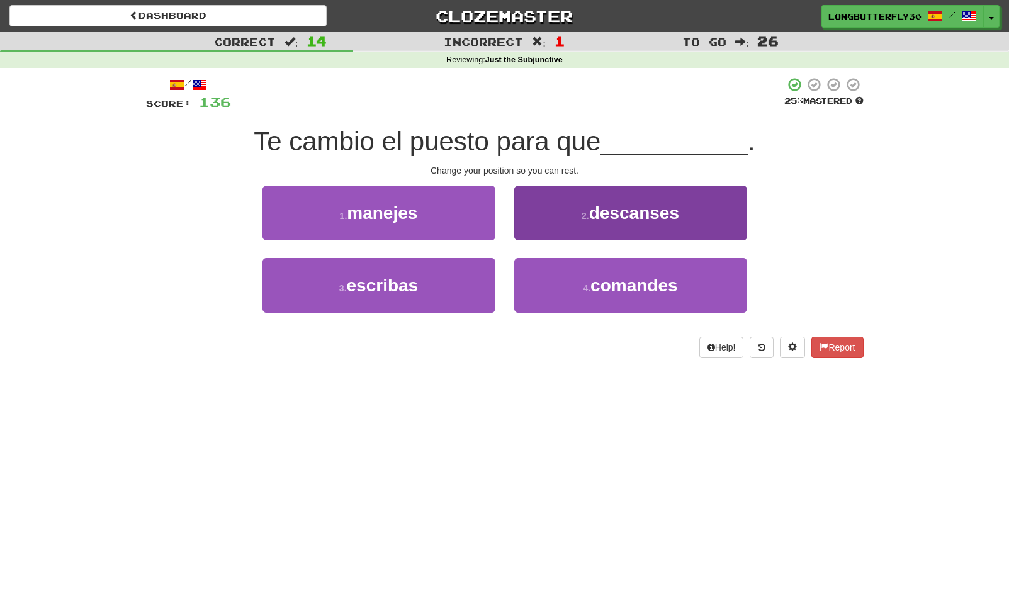
click at [597, 224] on button "2 . descanses" at bounding box center [630, 213] width 233 height 55
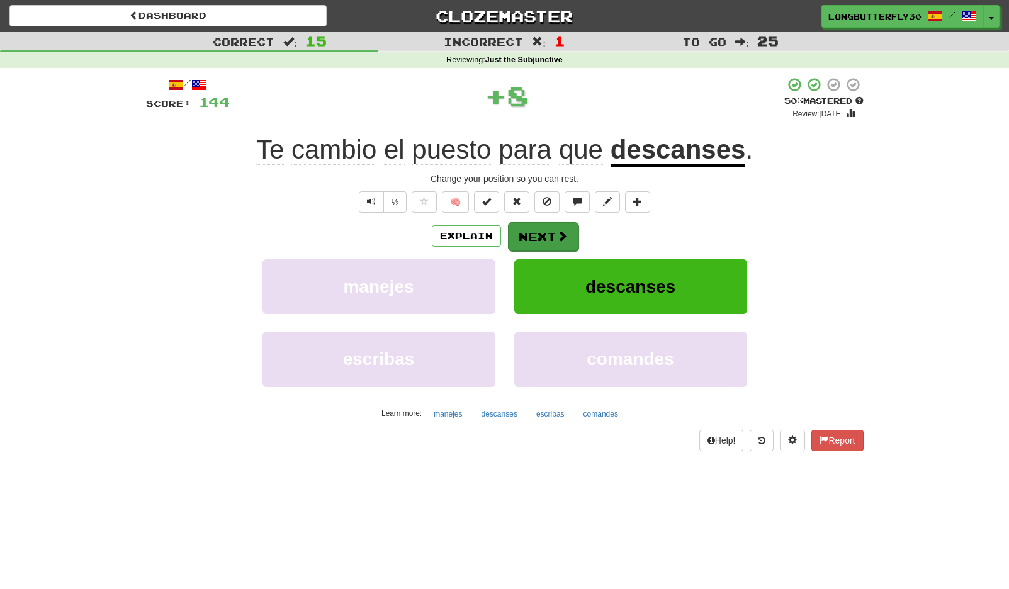
click at [539, 241] on button "Next" at bounding box center [543, 236] width 70 height 29
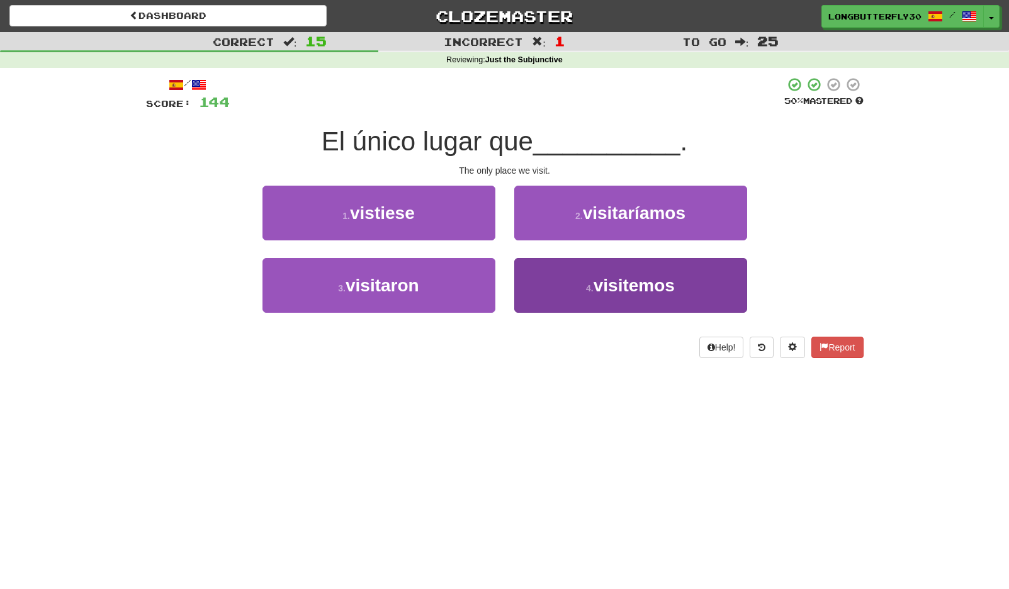
click at [534, 280] on button "4 . visitemos" at bounding box center [630, 285] width 233 height 55
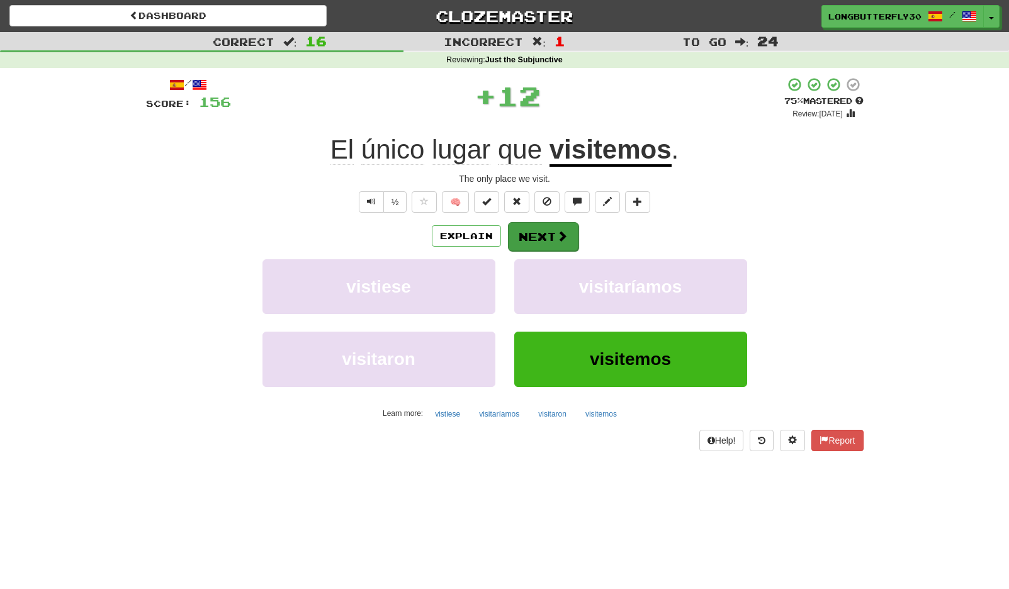
click at [539, 238] on button "Next" at bounding box center [543, 236] width 70 height 29
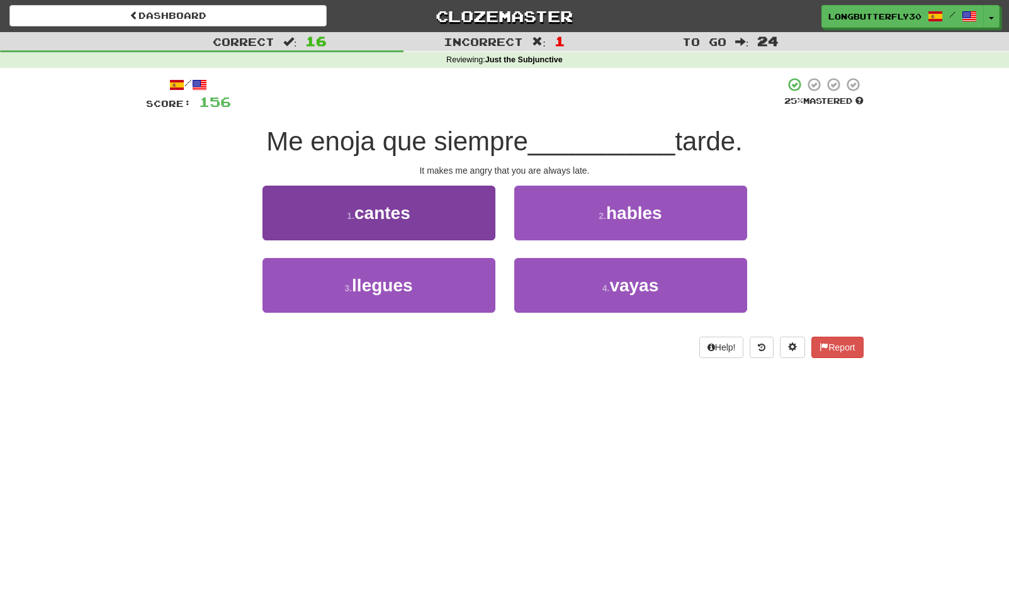
drag, startPoint x: 472, startPoint y: 289, endPoint x: 476, endPoint y: 283, distance: 7.3
click at [472, 289] on button "3 . llegues" at bounding box center [378, 285] width 233 height 55
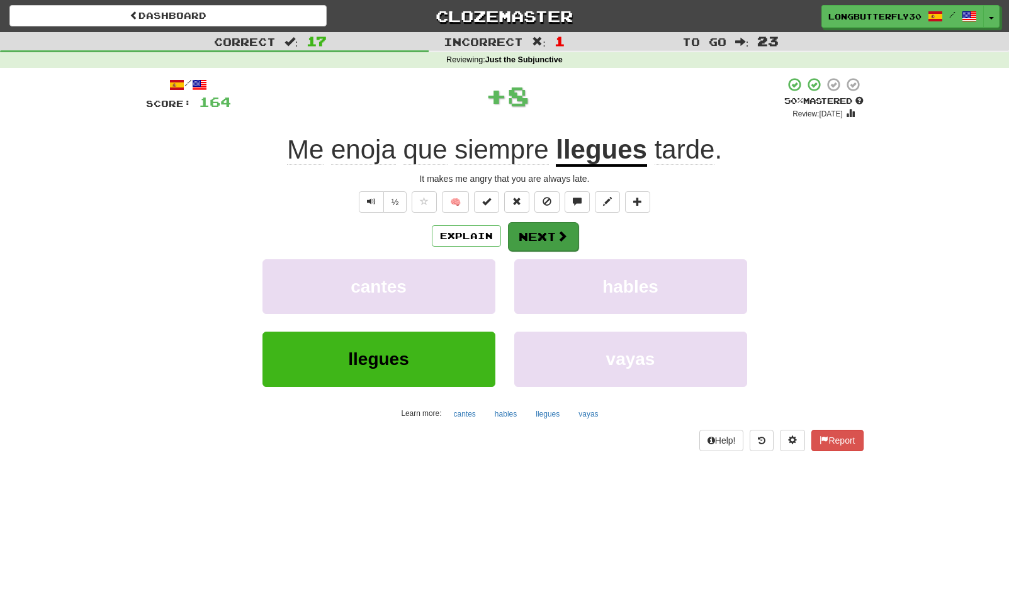
click at [545, 228] on button "Next" at bounding box center [543, 236] width 70 height 29
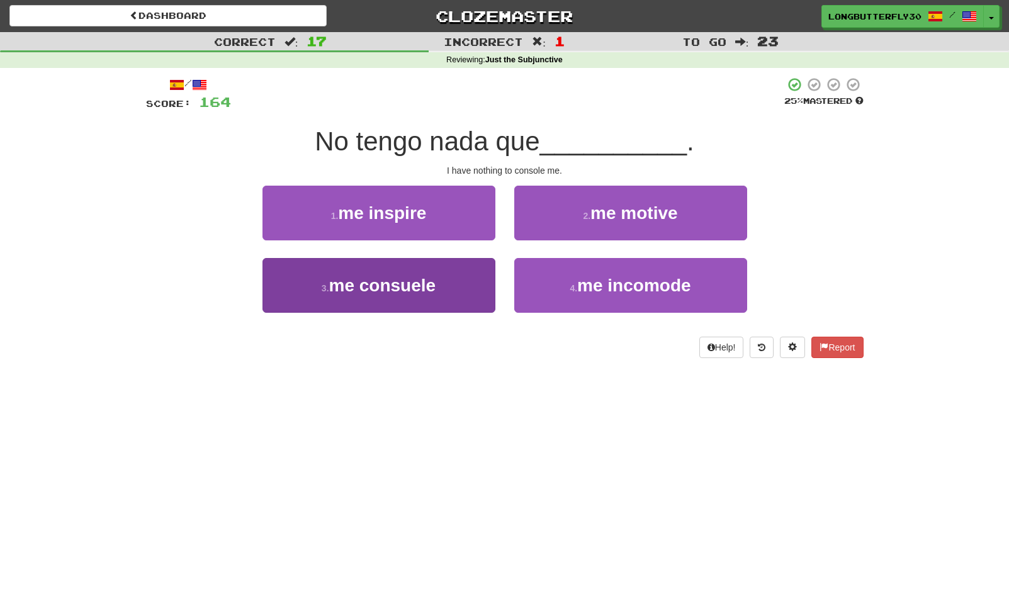
click at [471, 284] on button "3 . me consuele" at bounding box center [378, 285] width 233 height 55
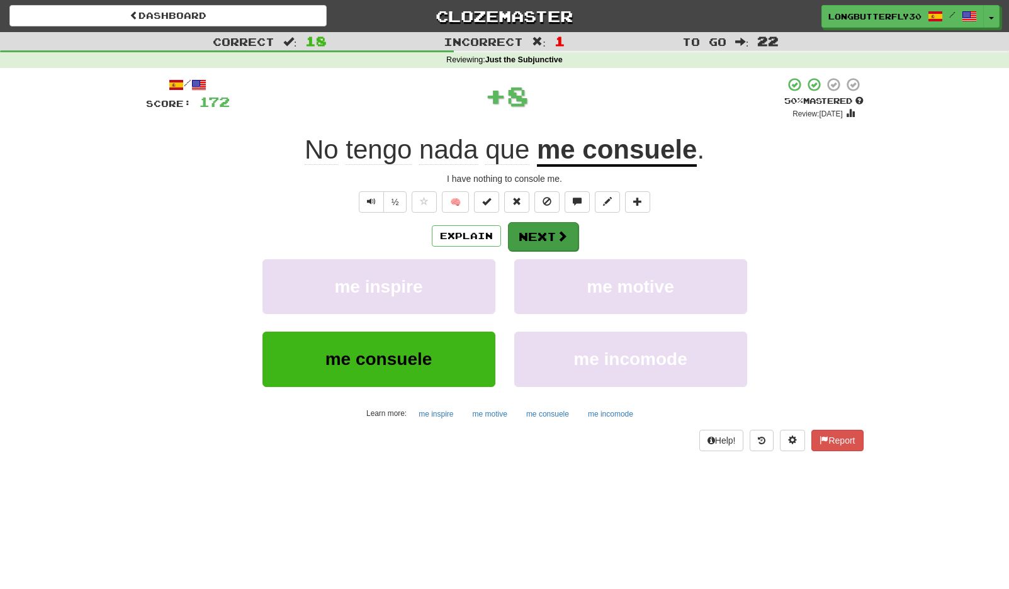
click at [545, 237] on button "Next" at bounding box center [543, 236] width 70 height 29
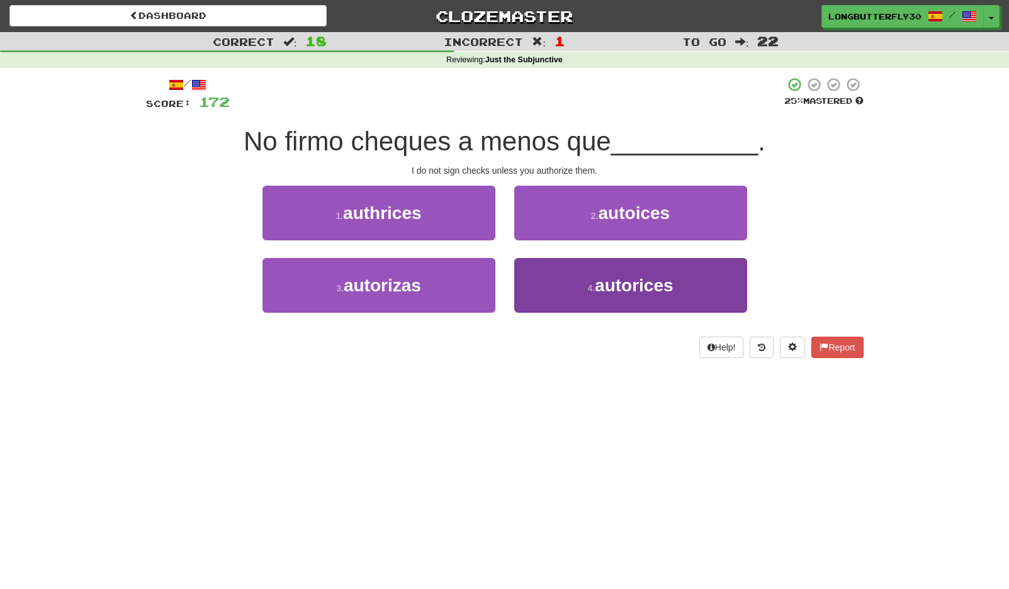
click at [526, 296] on button "4 . autorices" at bounding box center [630, 285] width 233 height 55
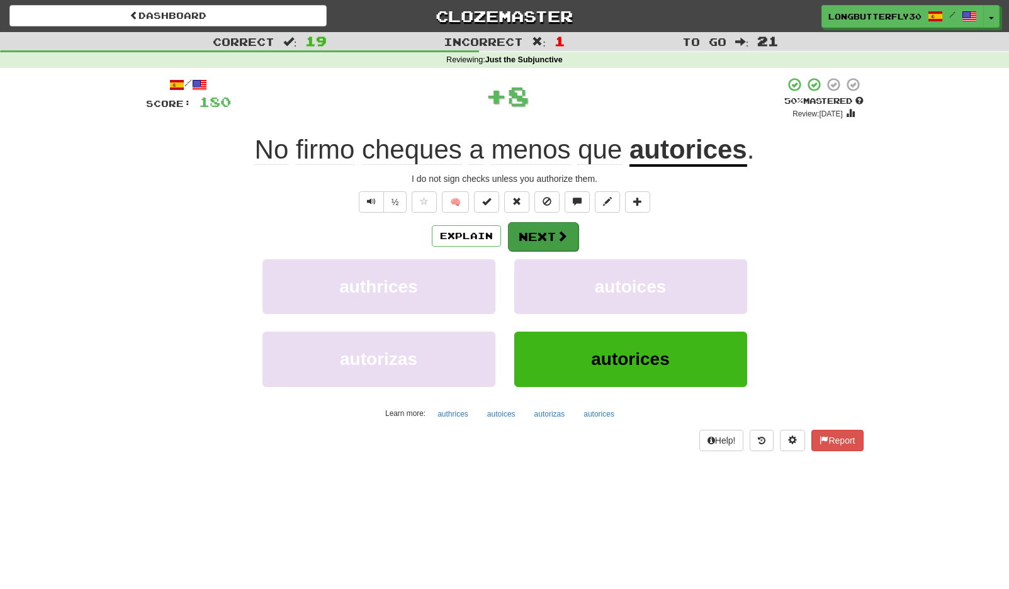
click at [549, 229] on button "Next" at bounding box center [543, 236] width 70 height 29
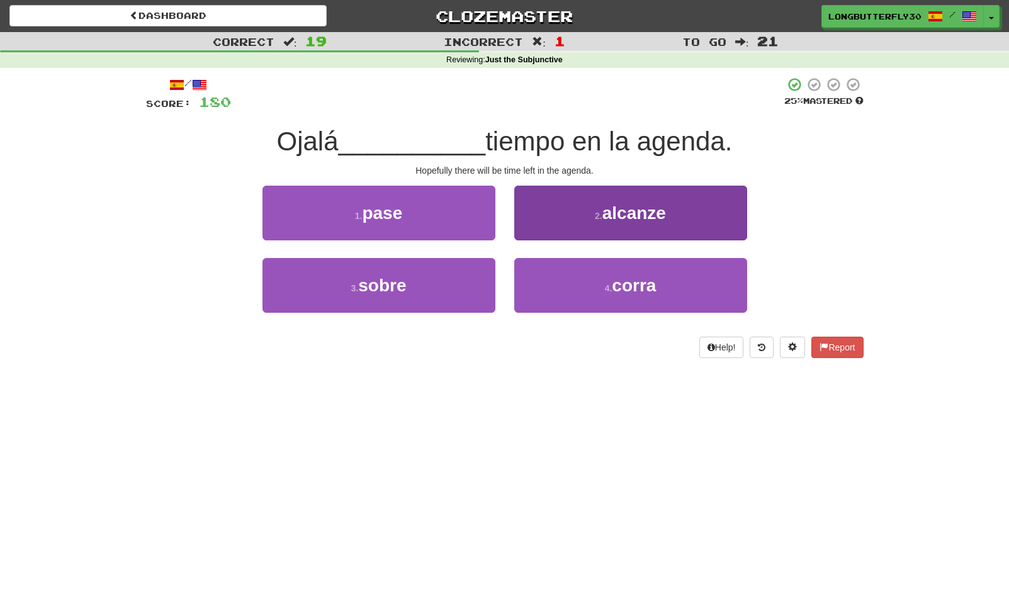
click at [598, 224] on button "2 . alcanze" at bounding box center [630, 213] width 233 height 55
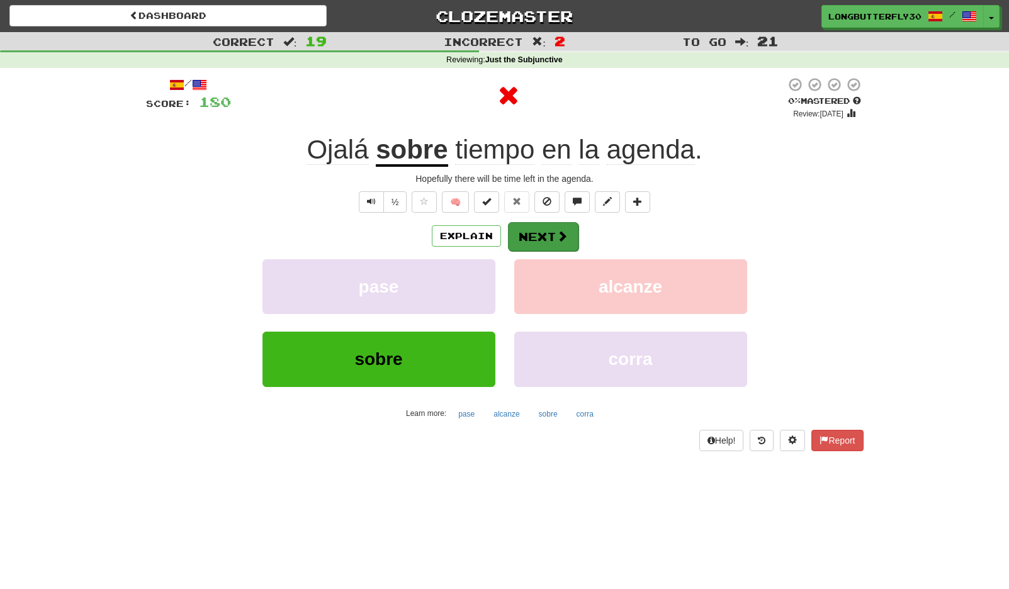
click at [547, 231] on button "Next" at bounding box center [543, 236] width 70 height 29
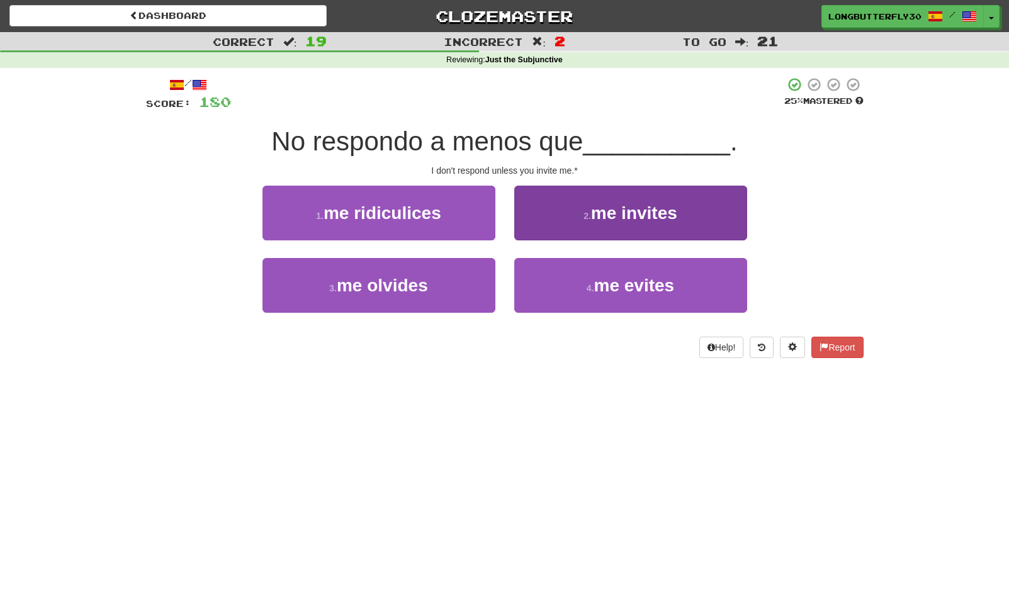
click at [613, 224] on button "2 . me invites" at bounding box center [630, 213] width 233 height 55
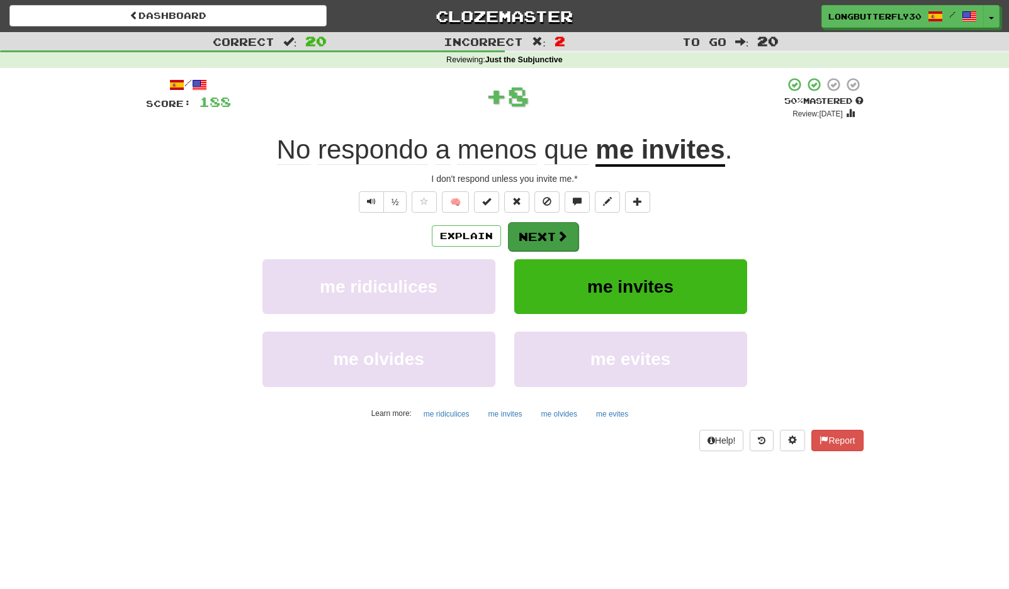
click at [545, 244] on button "Next" at bounding box center [543, 236] width 70 height 29
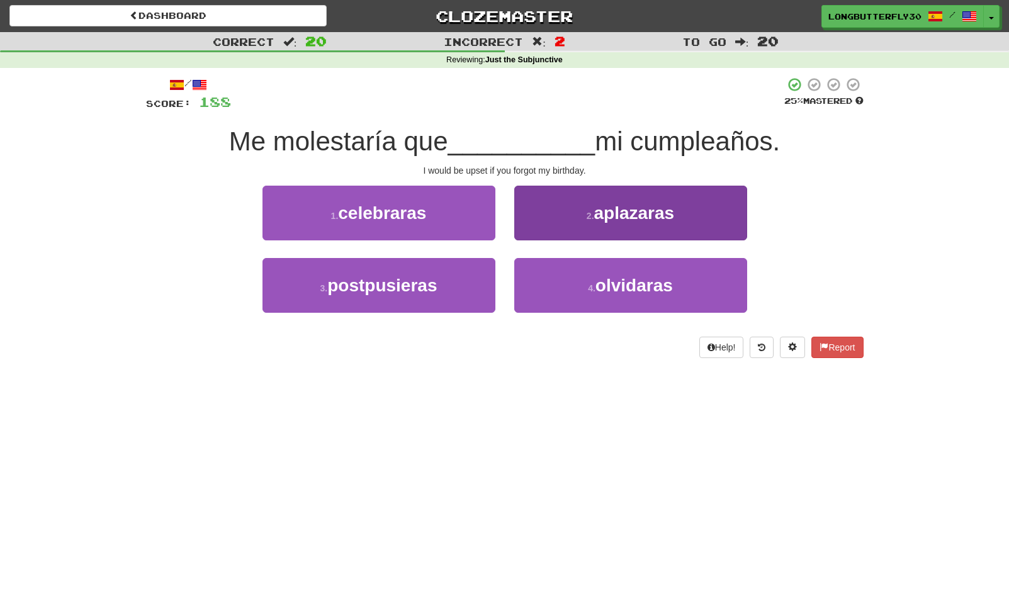
click at [555, 282] on button "4 . olvidaras" at bounding box center [630, 285] width 233 height 55
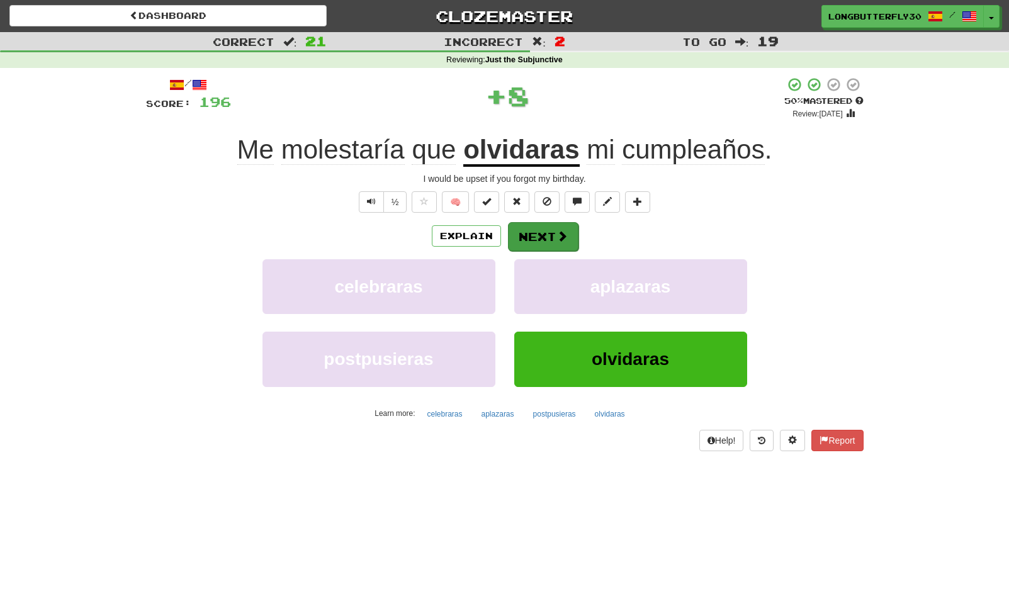
click at [553, 226] on button "Next" at bounding box center [543, 236] width 70 height 29
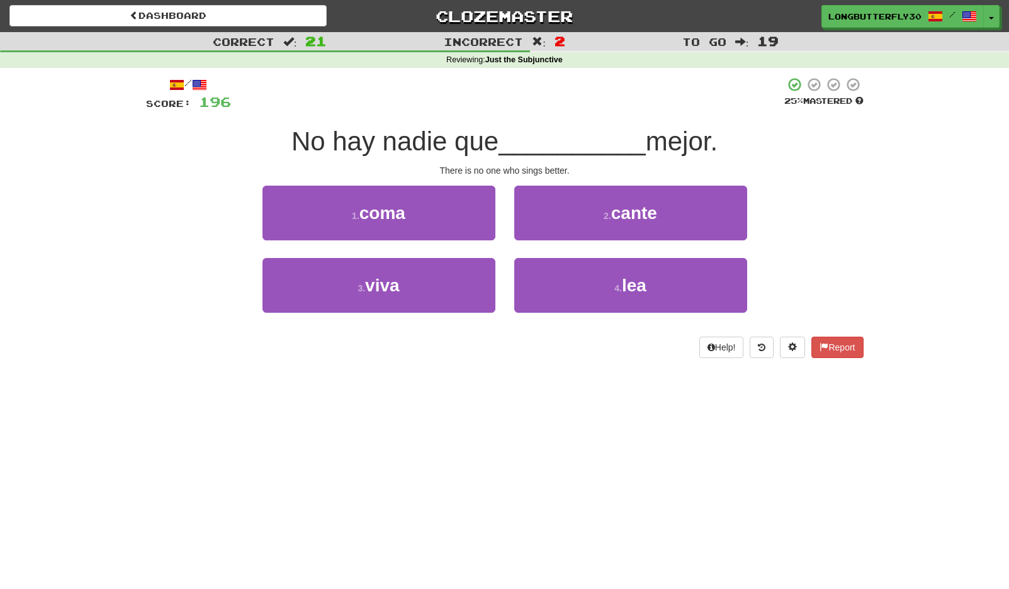
click at [585, 217] on button "2 . cante" at bounding box center [630, 213] width 233 height 55
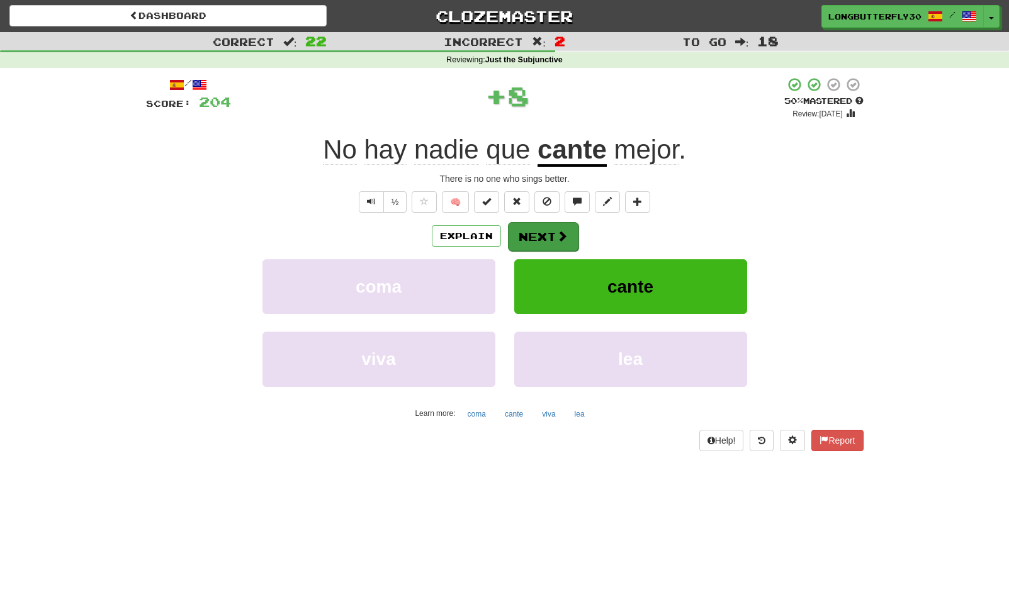
click at [528, 236] on button "Next" at bounding box center [543, 236] width 70 height 29
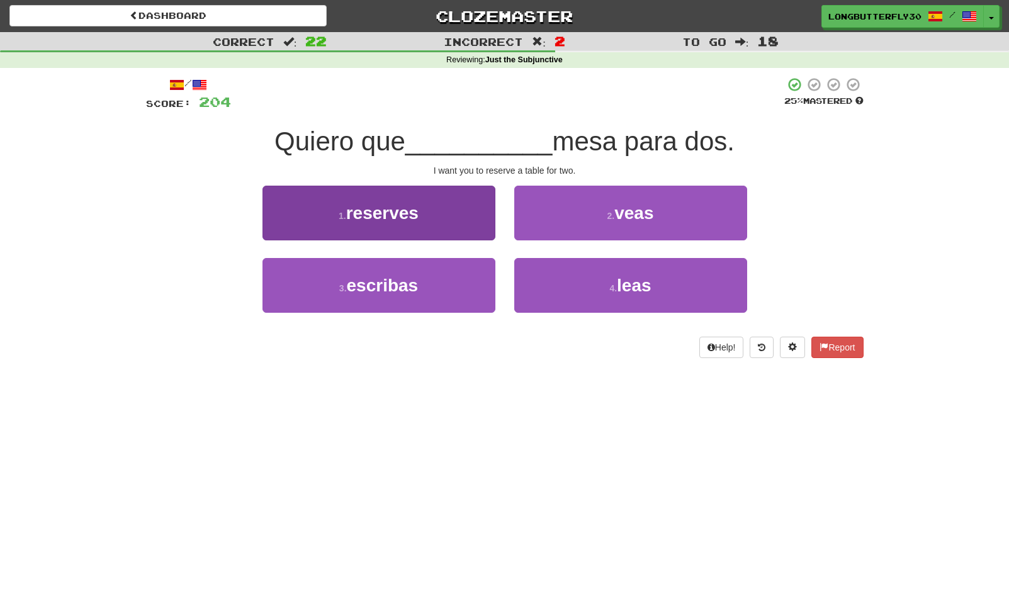
click at [453, 222] on button "1 . reserves" at bounding box center [378, 213] width 233 height 55
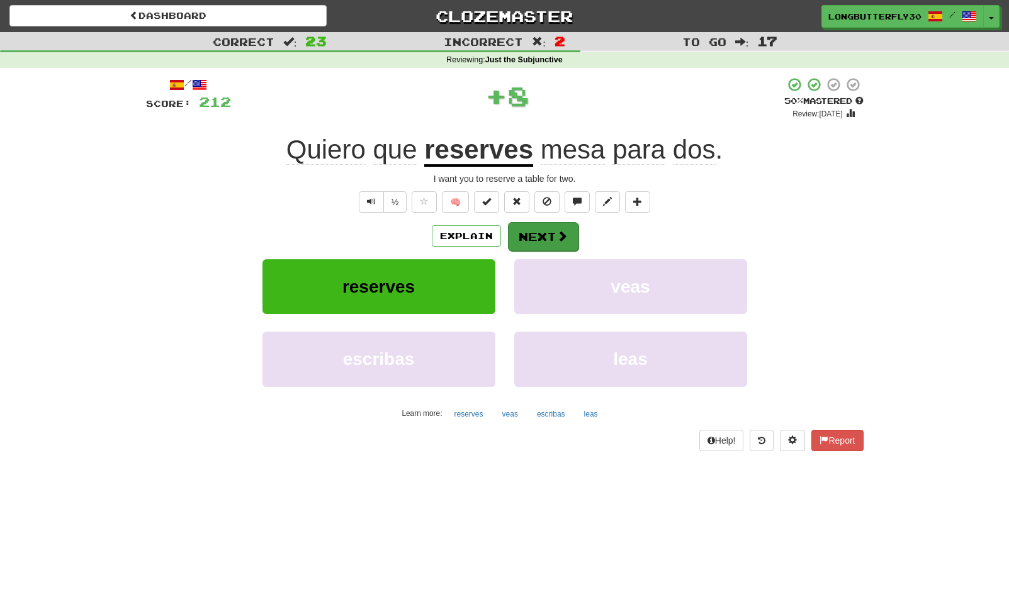
click at [526, 235] on button "Next" at bounding box center [543, 236] width 70 height 29
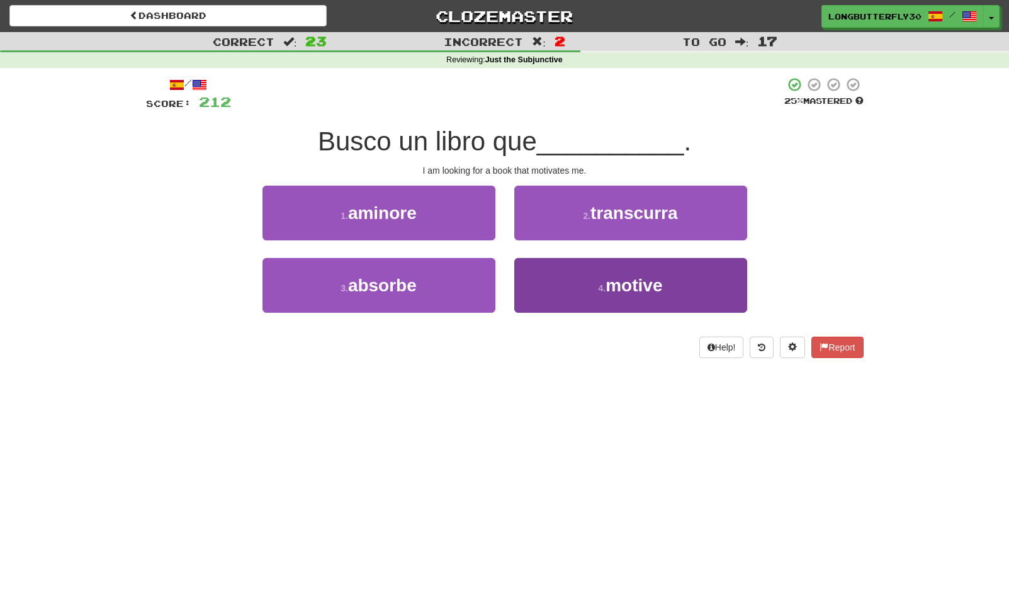
click at [562, 282] on button "4 . motive" at bounding box center [630, 285] width 233 height 55
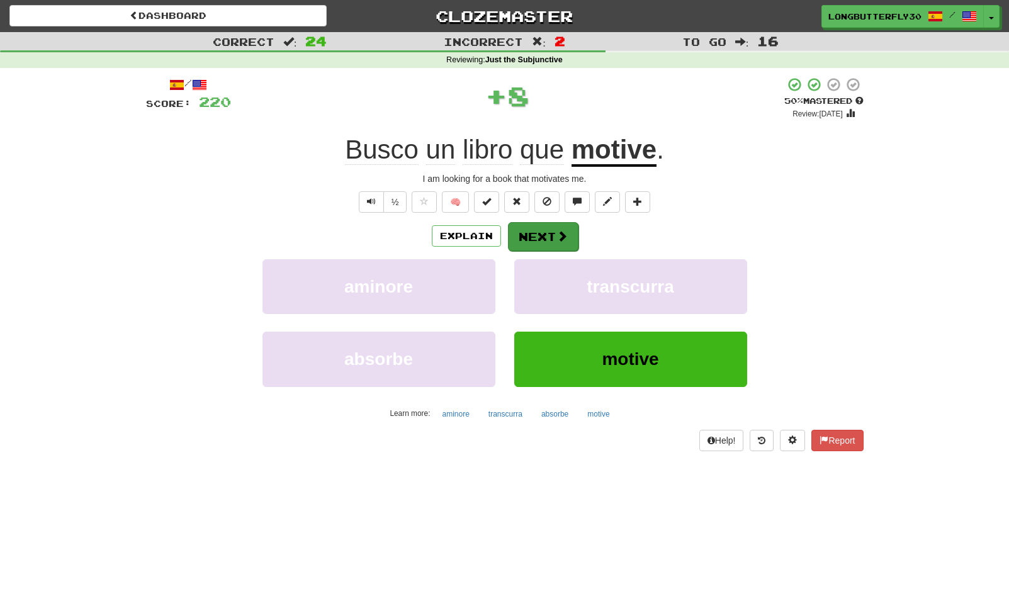
click at [554, 233] on button "Next" at bounding box center [543, 236] width 70 height 29
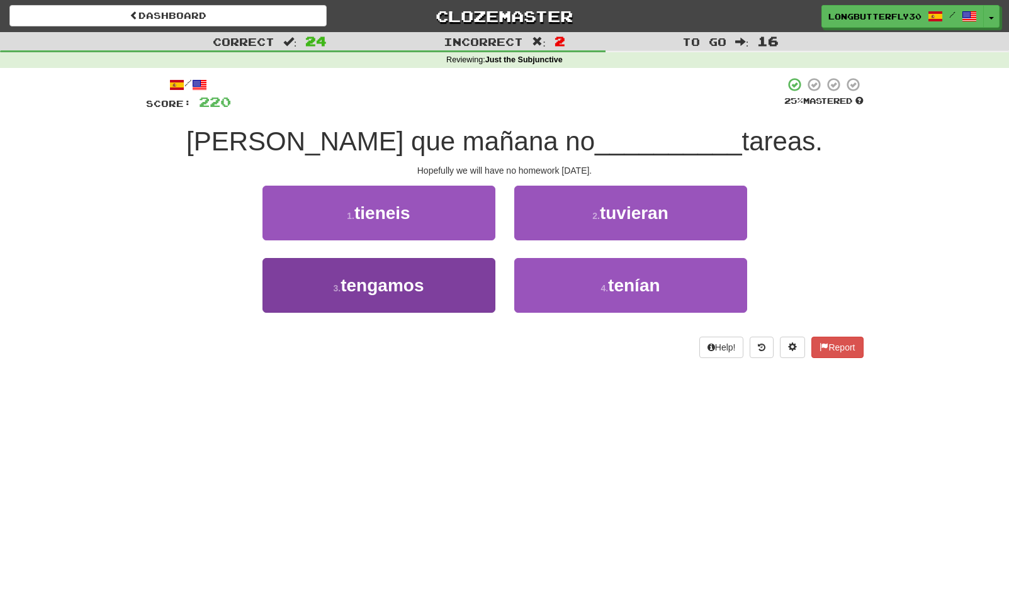
click at [476, 282] on button "3 . tengamos" at bounding box center [378, 285] width 233 height 55
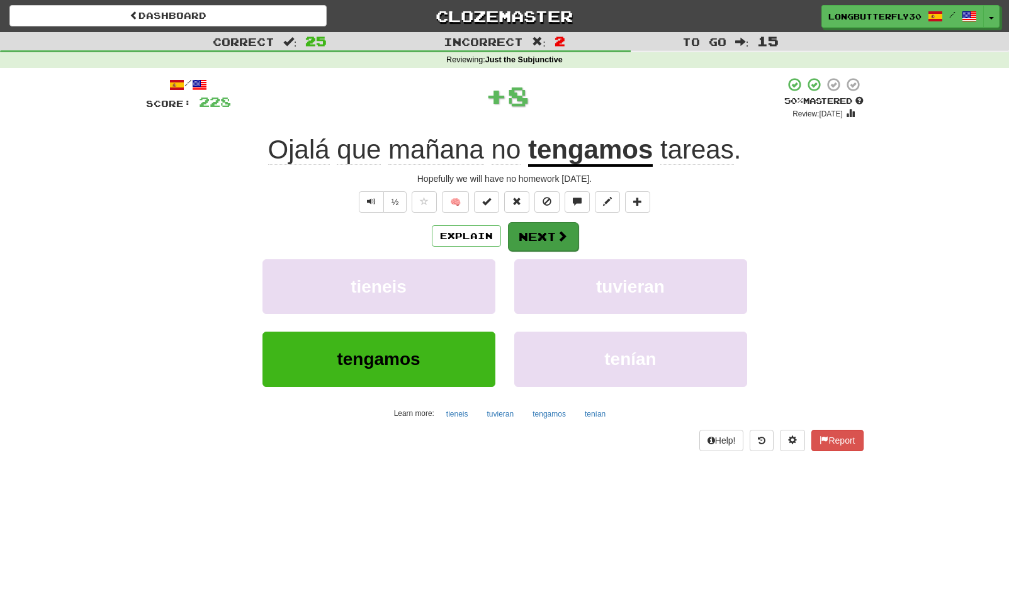
click at [557, 232] on span at bounding box center [561, 235] width 11 height 11
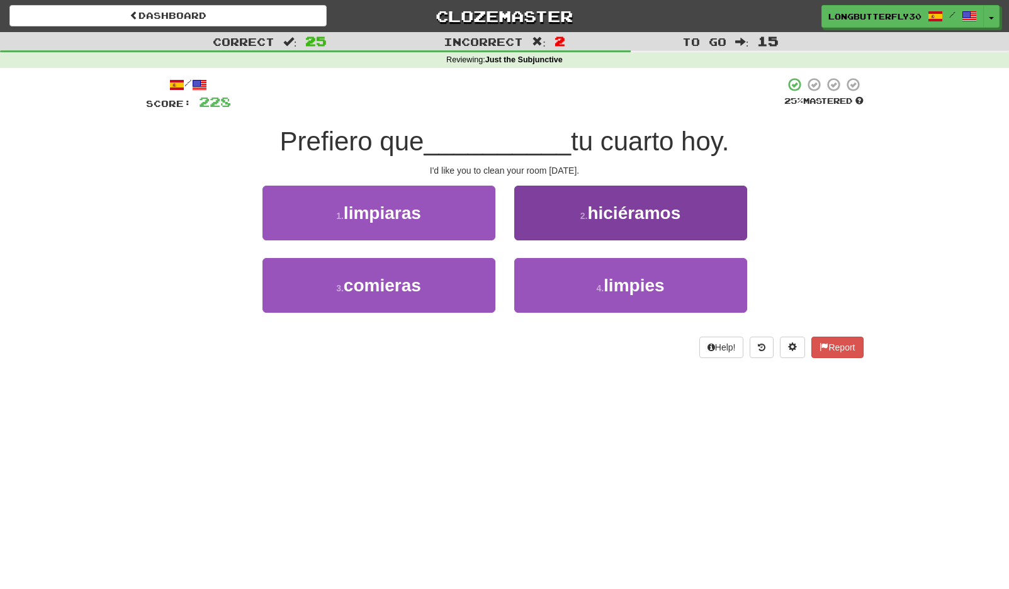
click at [555, 290] on button "4 . limpies" at bounding box center [630, 285] width 233 height 55
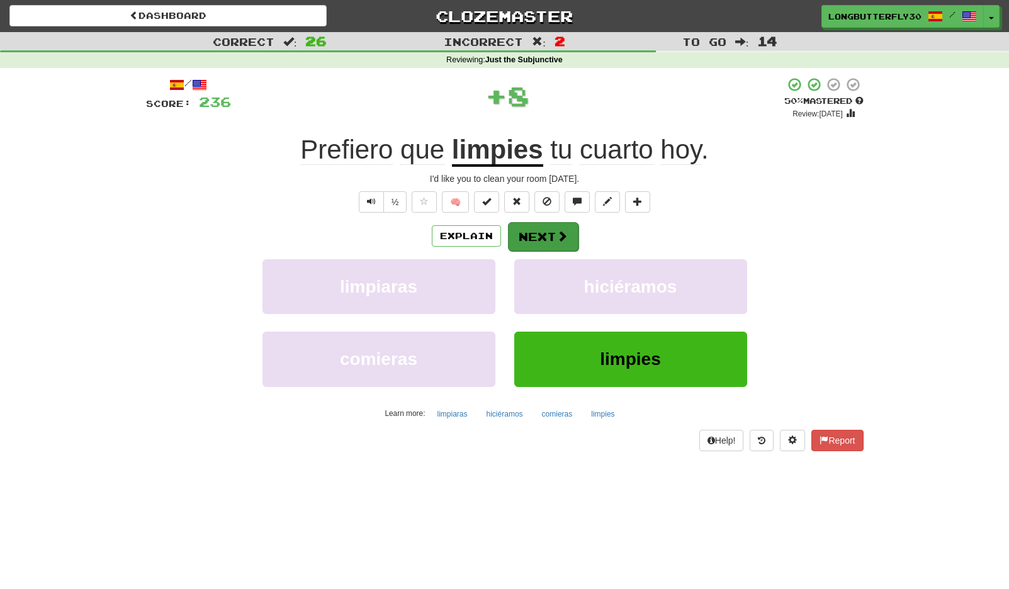
click at [539, 229] on button "Next" at bounding box center [543, 236] width 70 height 29
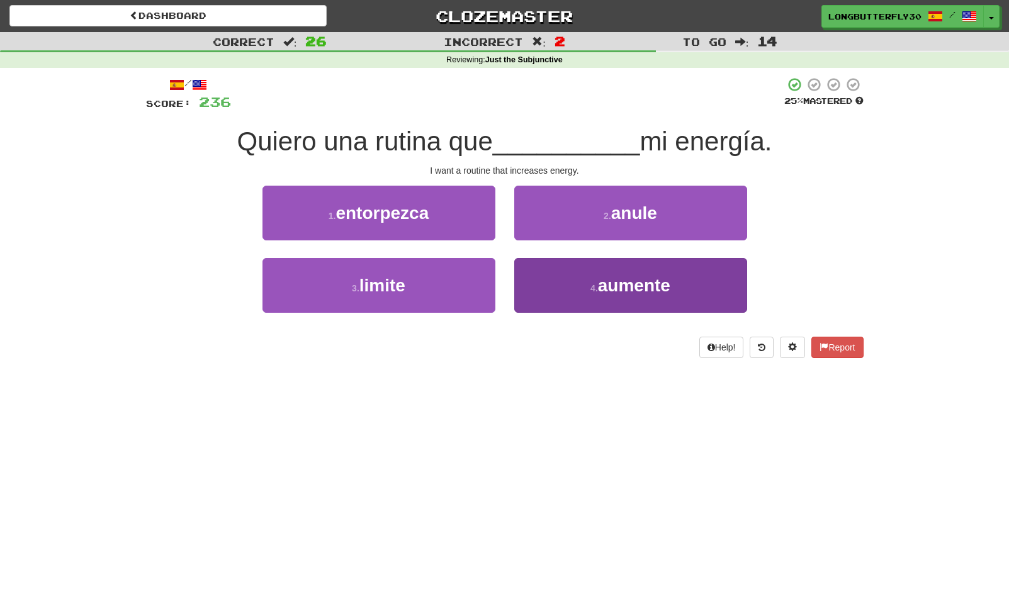
click at [604, 310] on div "4 . aumente" at bounding box center [631, 294] width 252 height 72
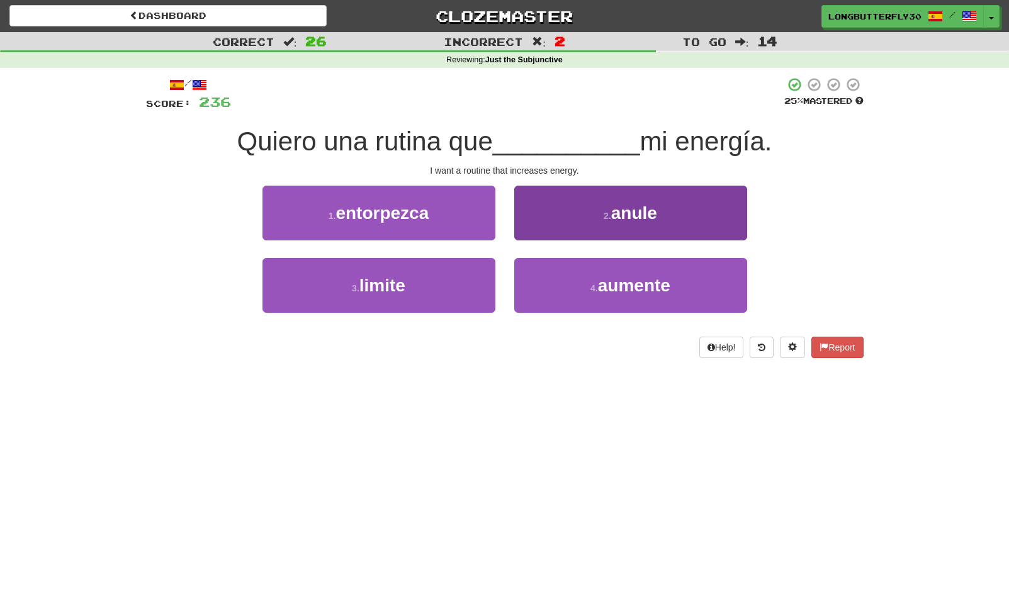
click at [613, 286] on span "aumente" at bounding box center [634, 286] width 72 height 20
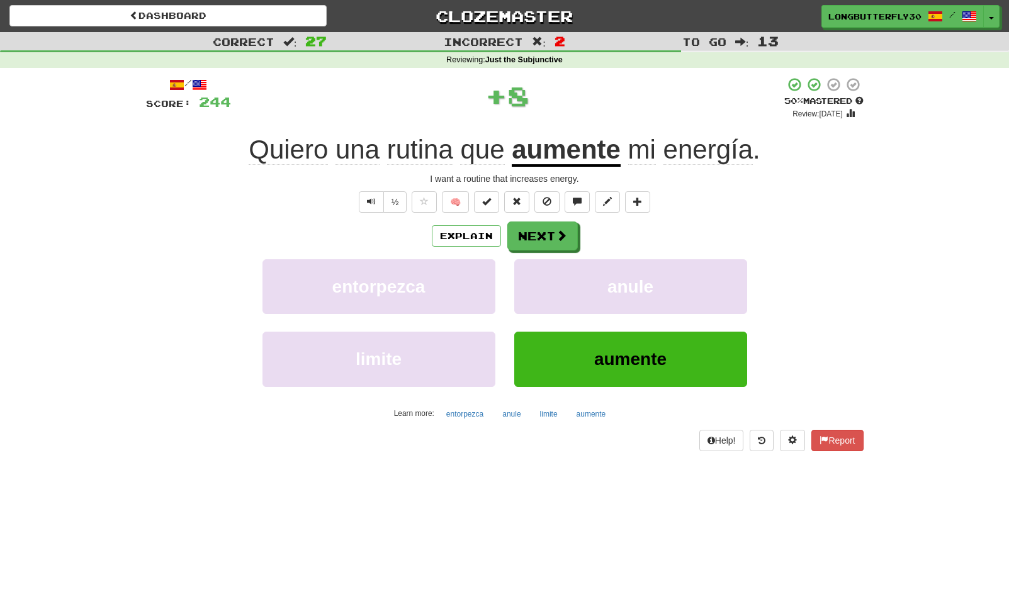
click at [578, 240] on div "Explain Next" at bounding box center [504, 235] width 717 height 29
click at [568, 233] on button "Next" at bounding box center [543, 236] width 70 height 29
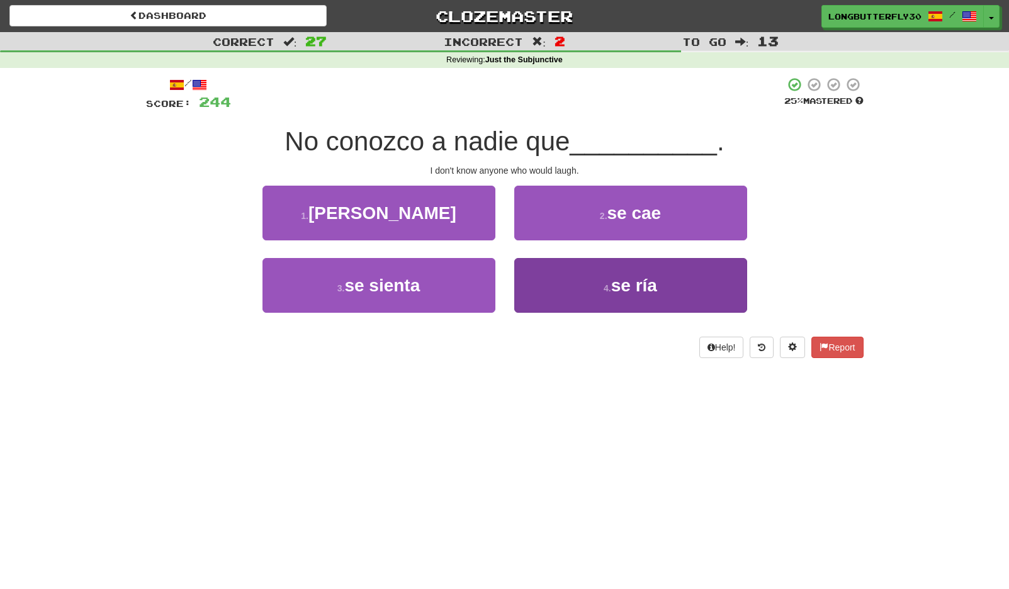
click at [566, 286] on button "4 . se ría" at bounding box center [630, 285] width 233 height 55
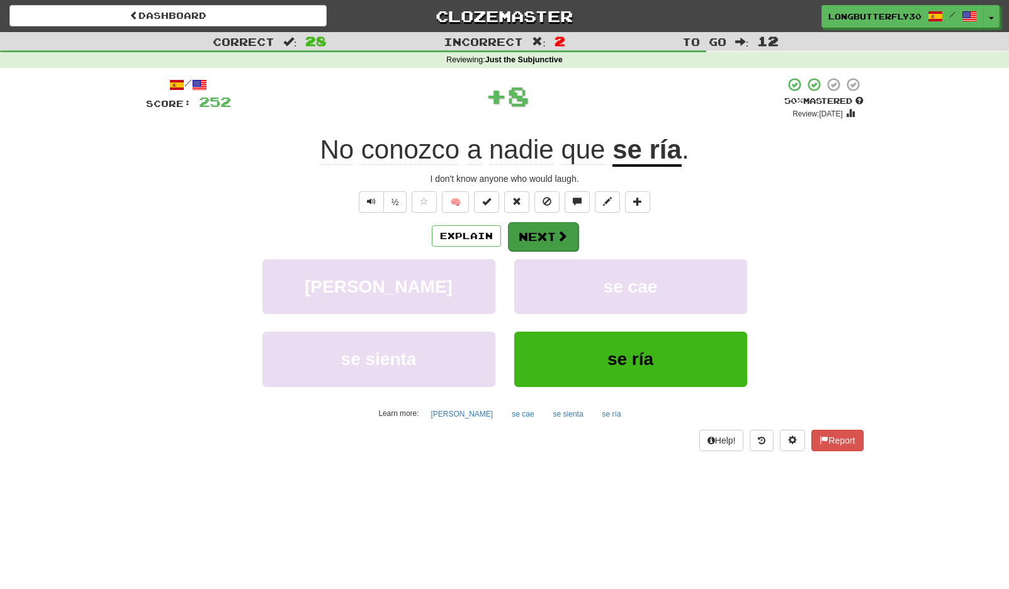
click at [562, 242] on button "Next" at bounding box center [543, 236] width 70 height 29
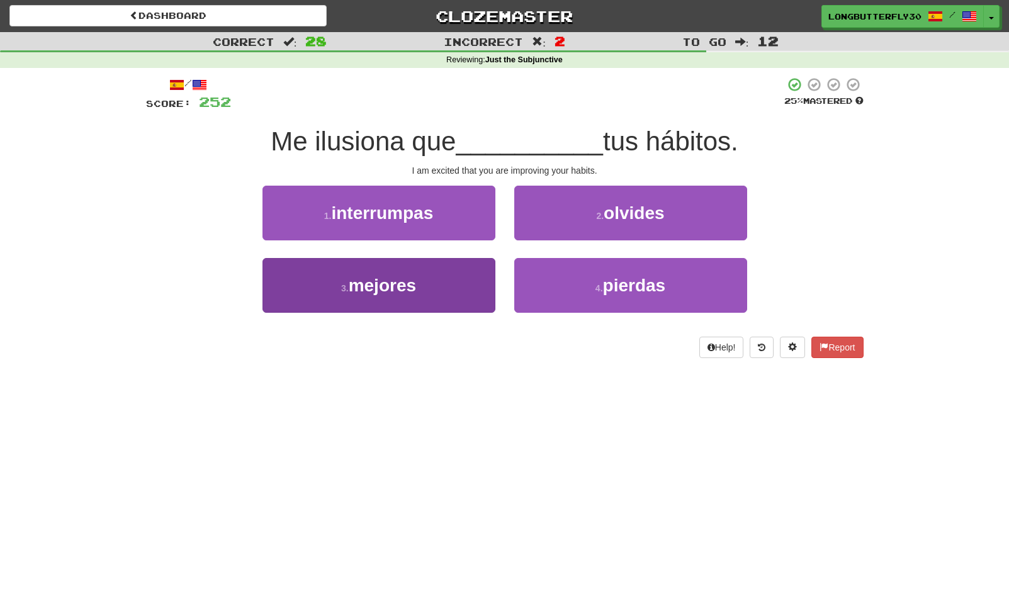
click at [420, 279] on button "3 . mejores" at bounding box center [378, 285] width 233 height 55
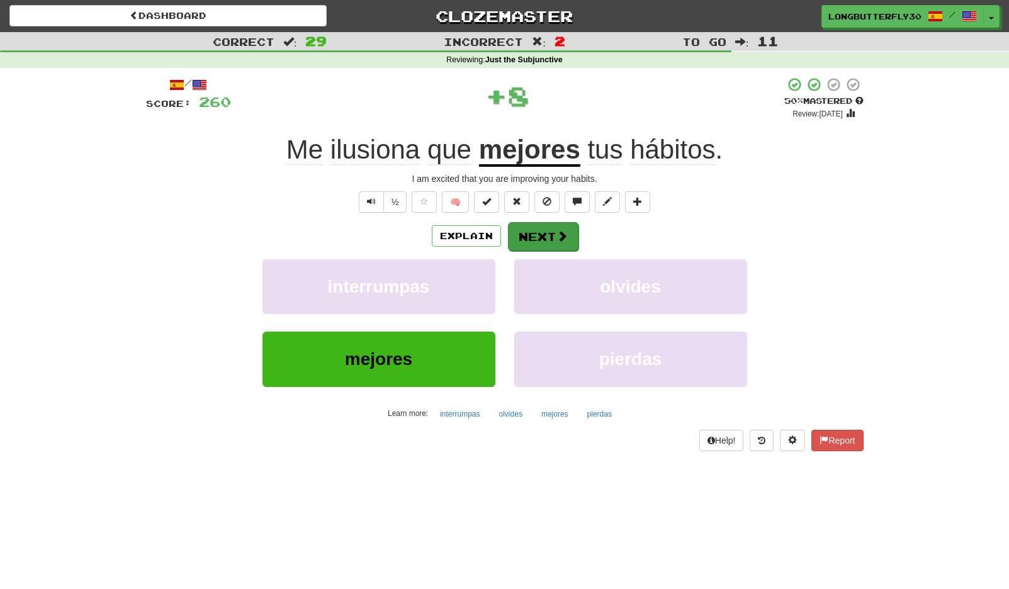
click at [534, 236] on button "Next" at bounding box center [543, 236] width 70 height 29
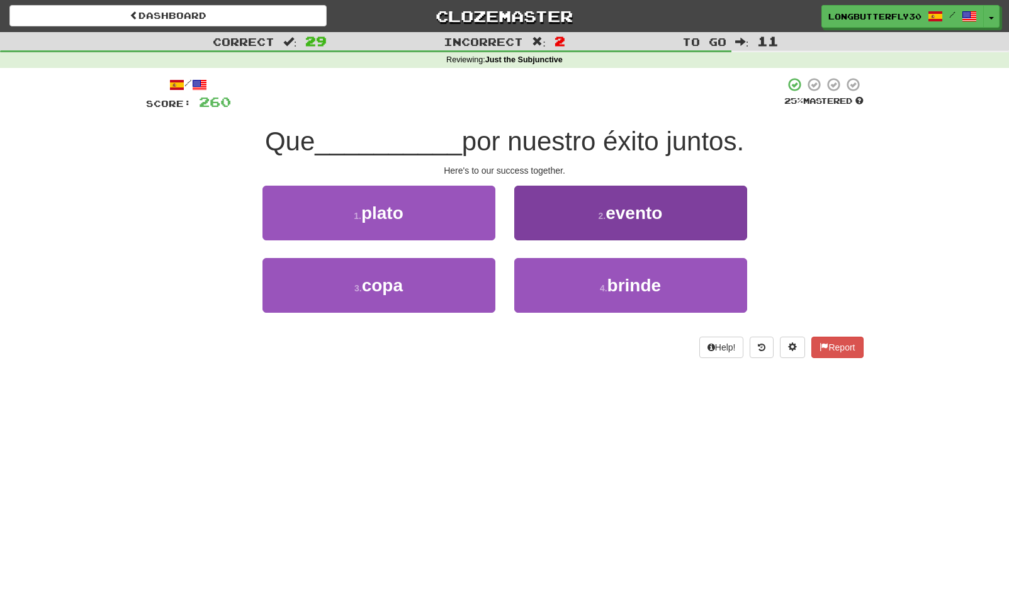
click at [600, 215] on small "2 ." at bounding box center [602, 216] width 8 height 10
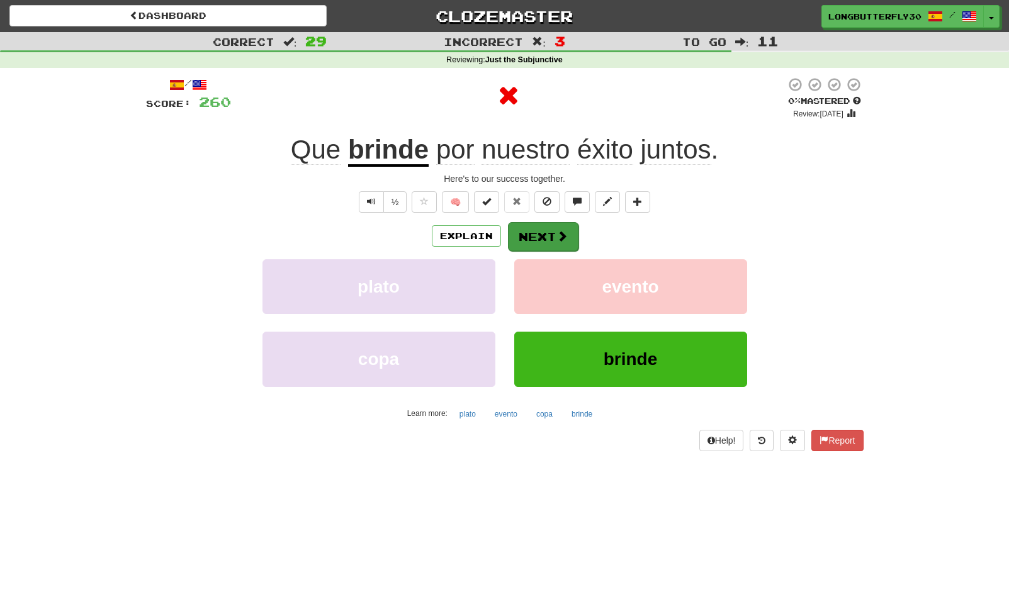
click at [543, 243] on button "Next" at bounding box center [543, 236] width 70 height 29
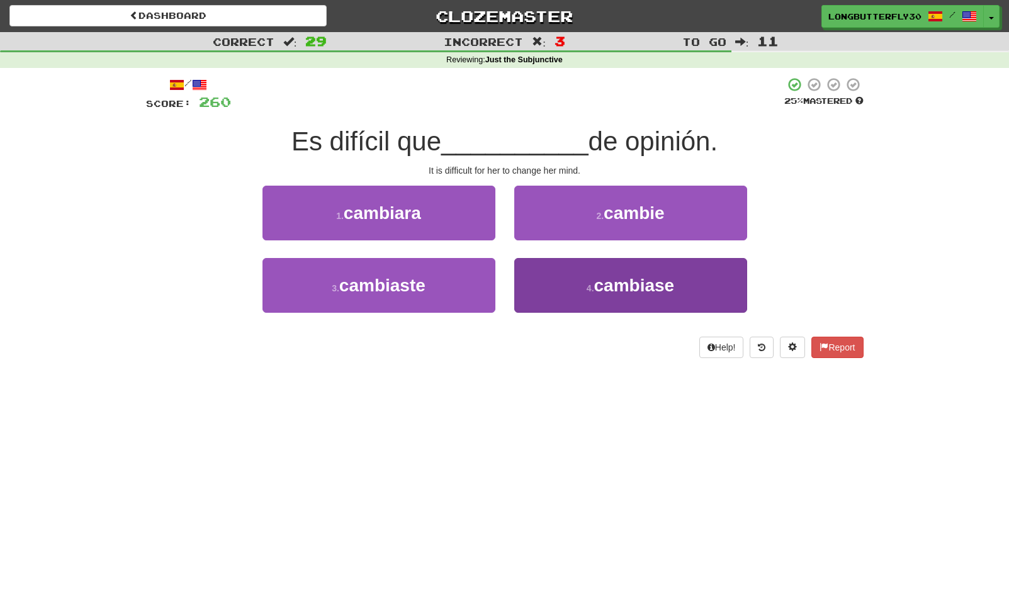
click at [569, 279] on button "4 . cambiase" at bounding box center [630, 285] width 233 height 55
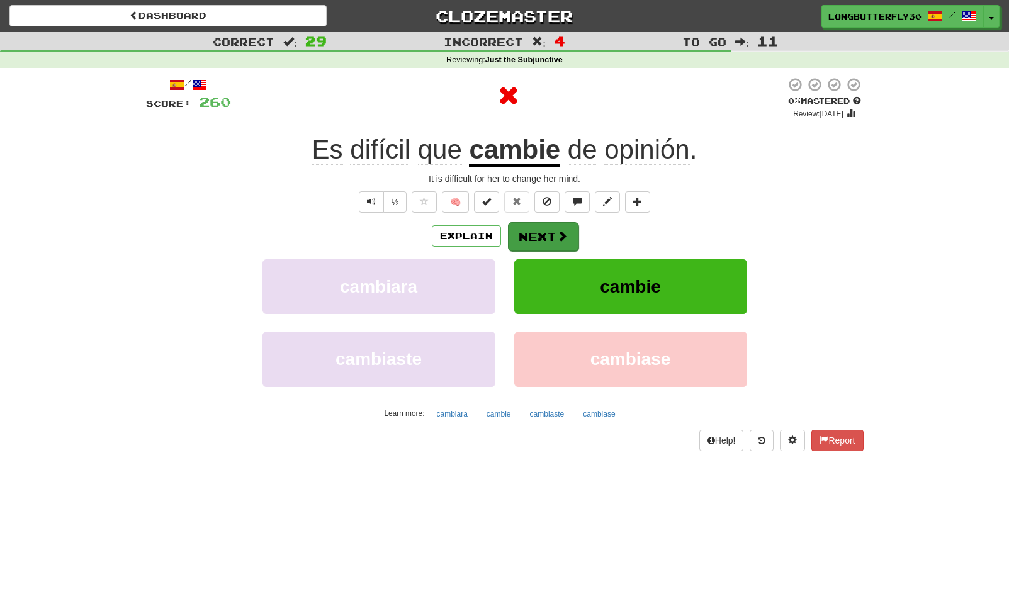
click at [551, 238] on button "Next" at bounding box center [543, 236] width 70 height 29
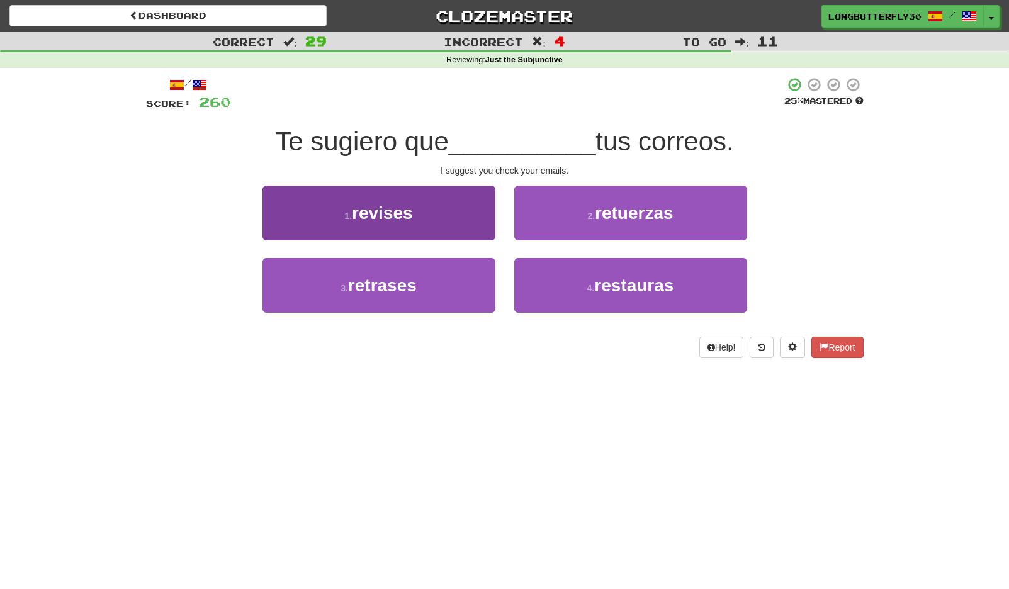
click at [456, 222] on button "1 . revises" at bounding box center [378, 213] width 233 height 55
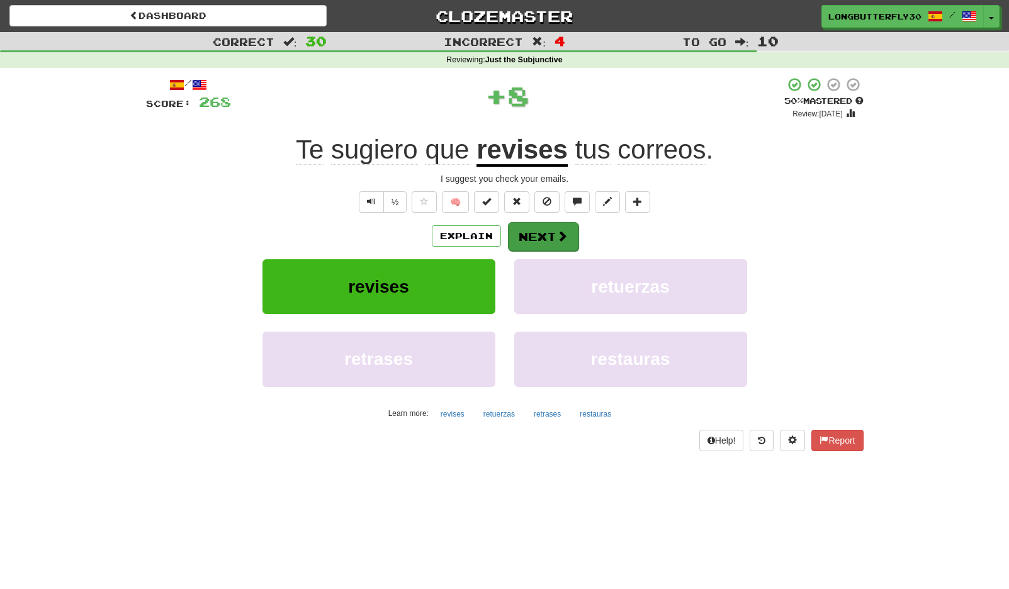
click at [527, 228] on button "Next" at bounding box center [543, 236] width 70 height 29
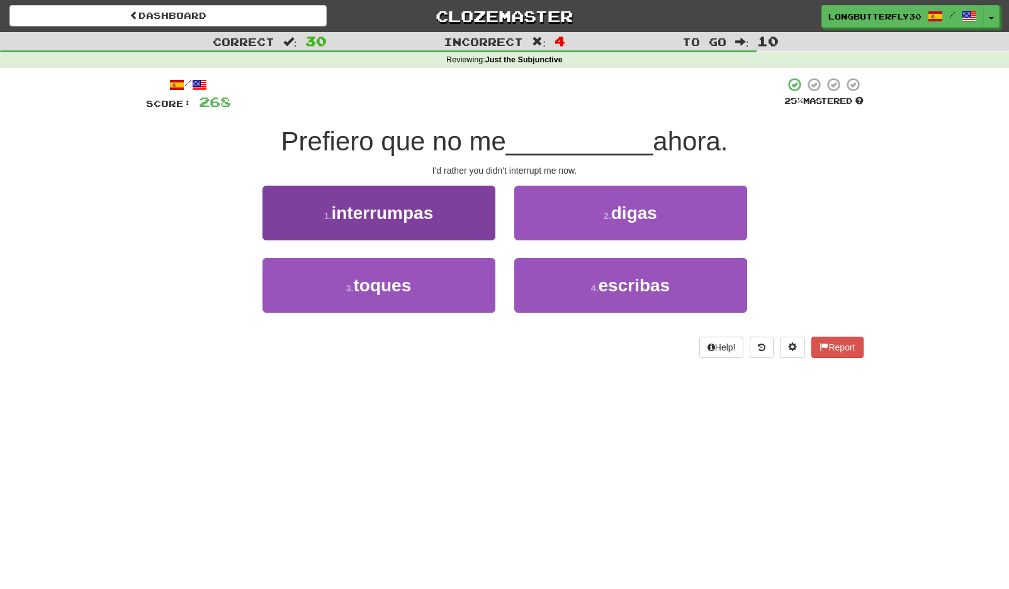
click at [470, 220] on button "1 . interrumpas" at bounding box center [378, 213] width 233 height 55
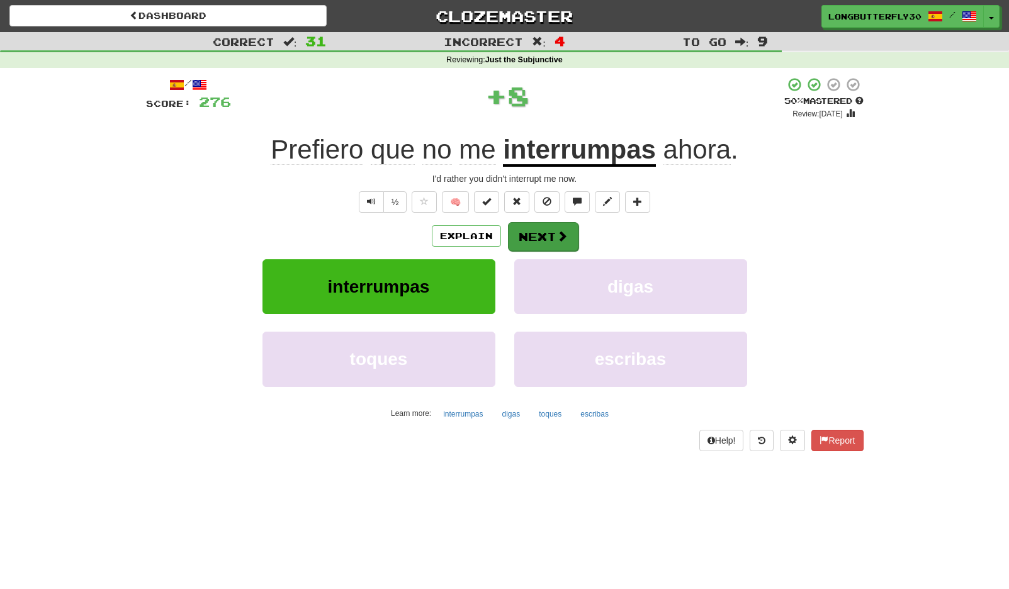
click at [556, 232] on span at bounding box center [561, 235] width 11 height 11
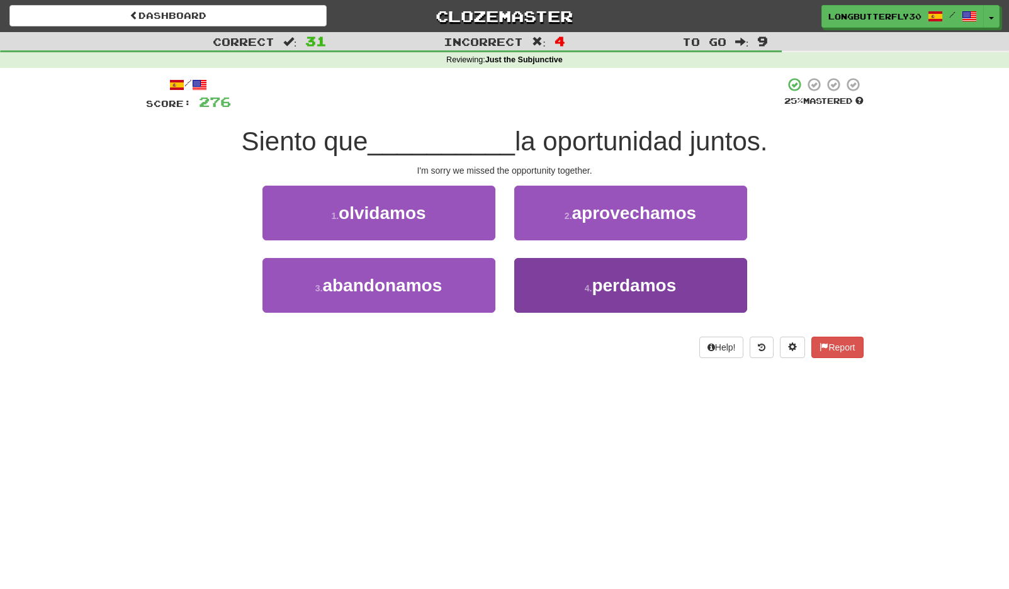
click at [617, 293] on span "perdamos" at bounding box center [633, 286] width 84 height 20
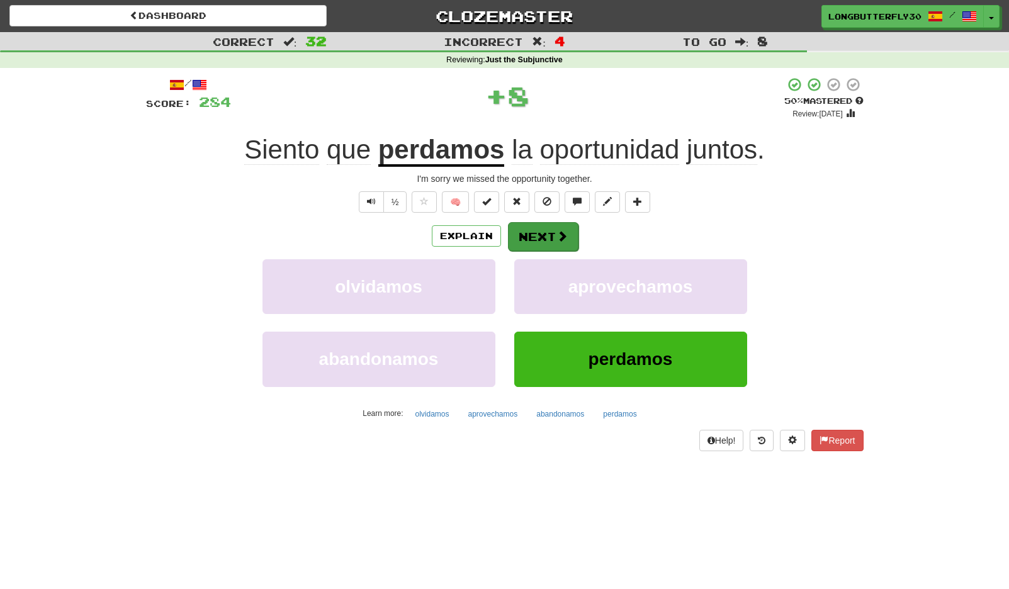
click at [543, 237] on button "Next" at bounding box center [543, 236] width 70 height 29
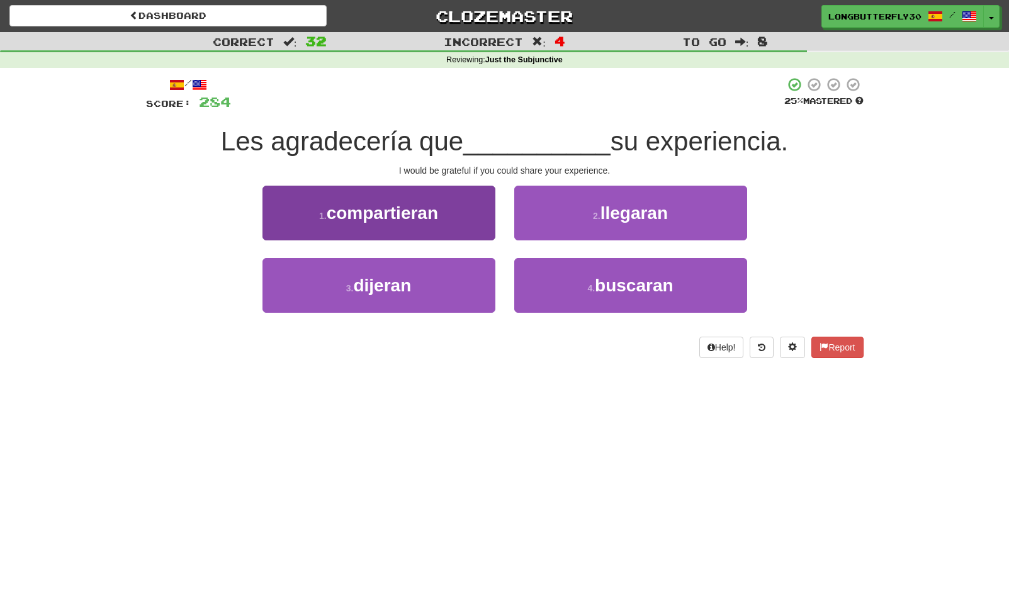
click at [491, 216] on button "1 . compartieran" at bounding box center [378, 213] width 233 height 55
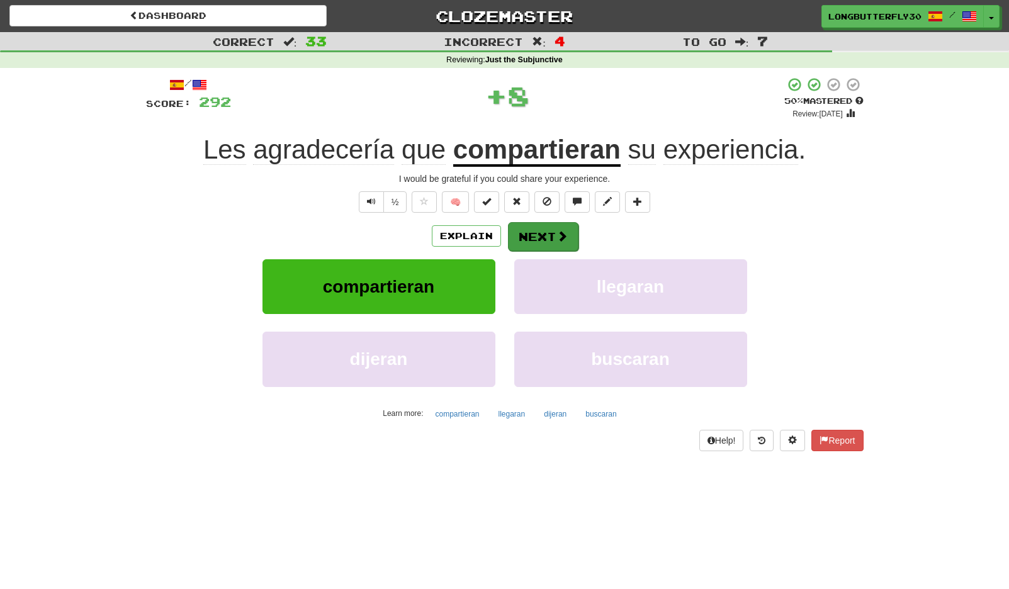
click at [570, 226] on button "Next" at bounding box center [543, 236] width 70 height 29
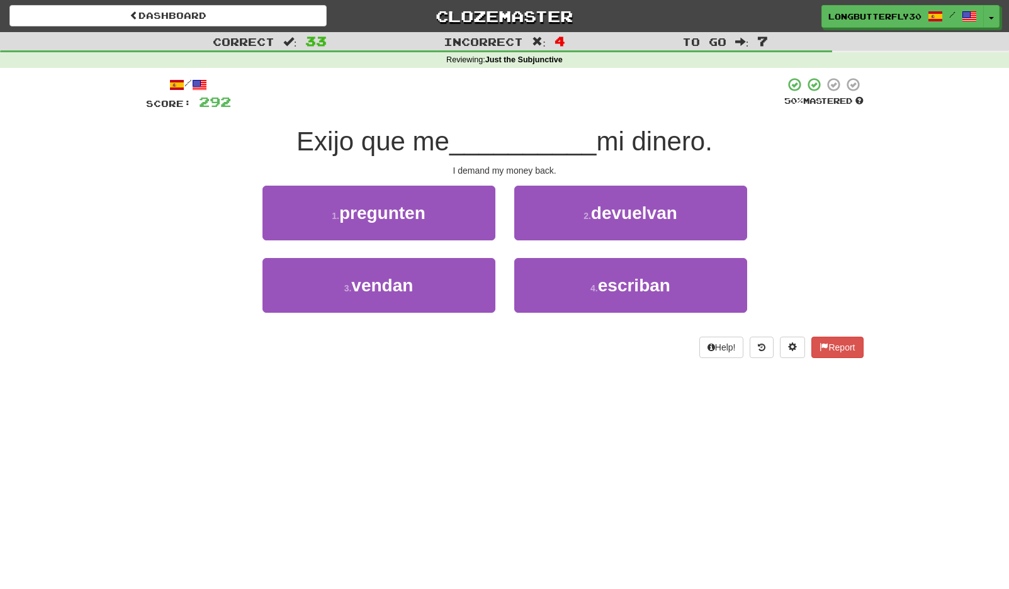
drag, startPoint x: 652, startPoint y: 218, endPoint x: 645, endPoint y: 220, distance: 7.0
click at [652, 218] on span "devuelvan" at bounding box center [634, 213] width 86 height 20
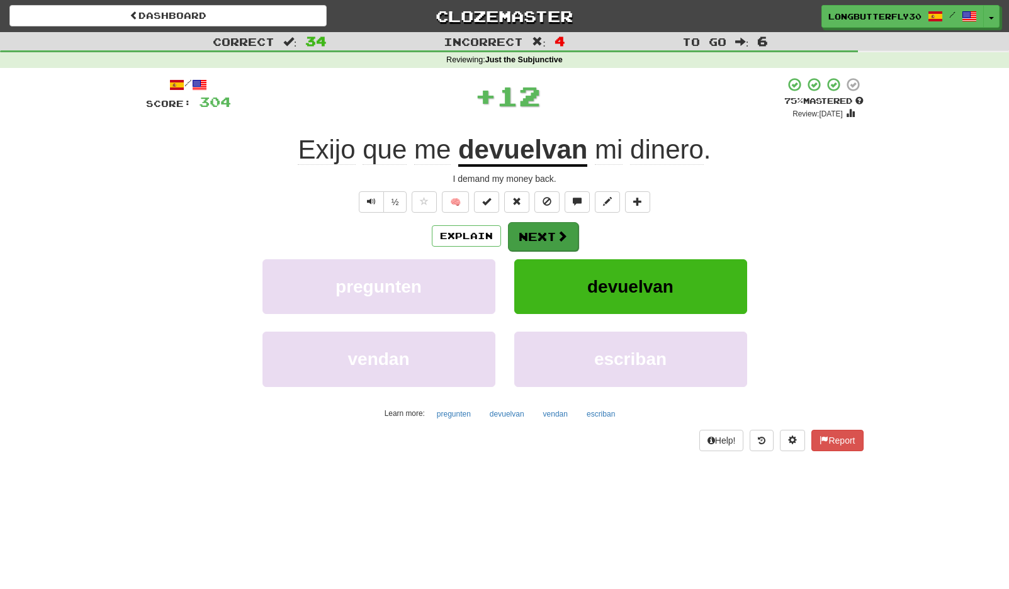
click at [548, 234] on button "Next" at bounding box center [543, 236] width 70 height 29
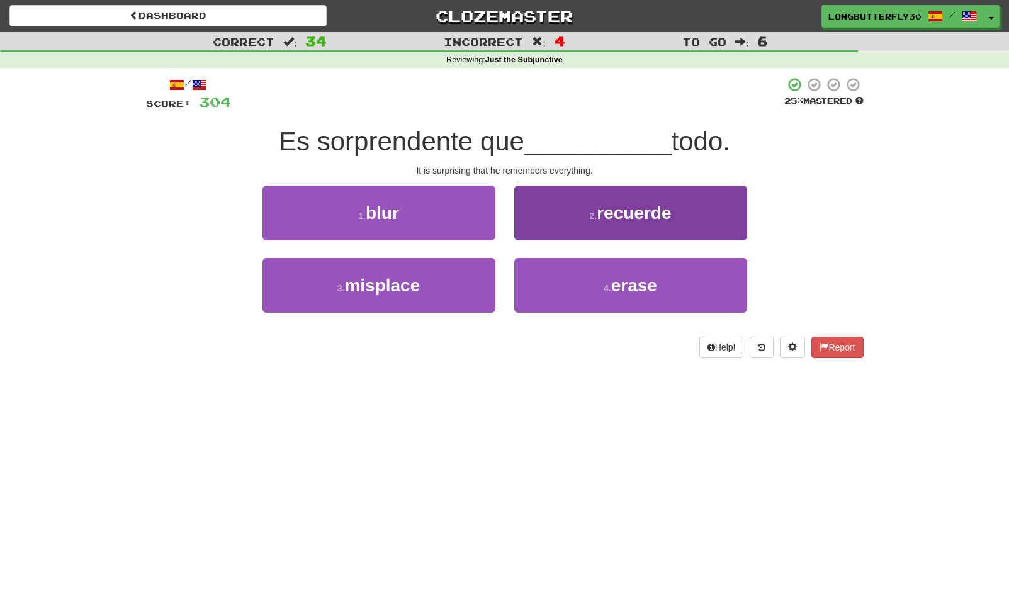
click at [642, 207] on span "recuerde" at bounding box center [633, 213] width 74 height 20
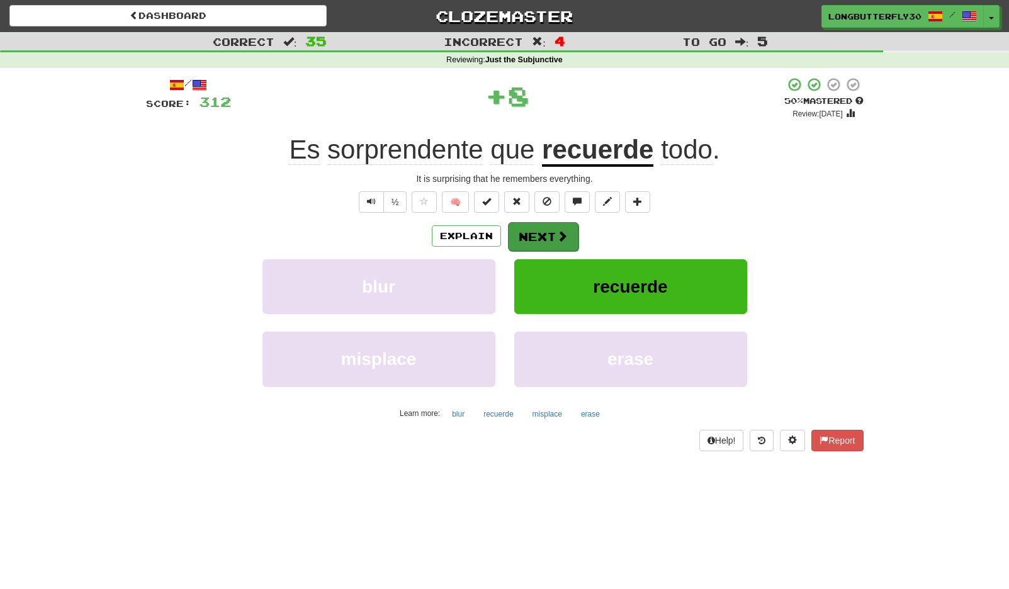
click at [552, 233] on button "Next" at bounding box center [543, 236] width 70 height 29
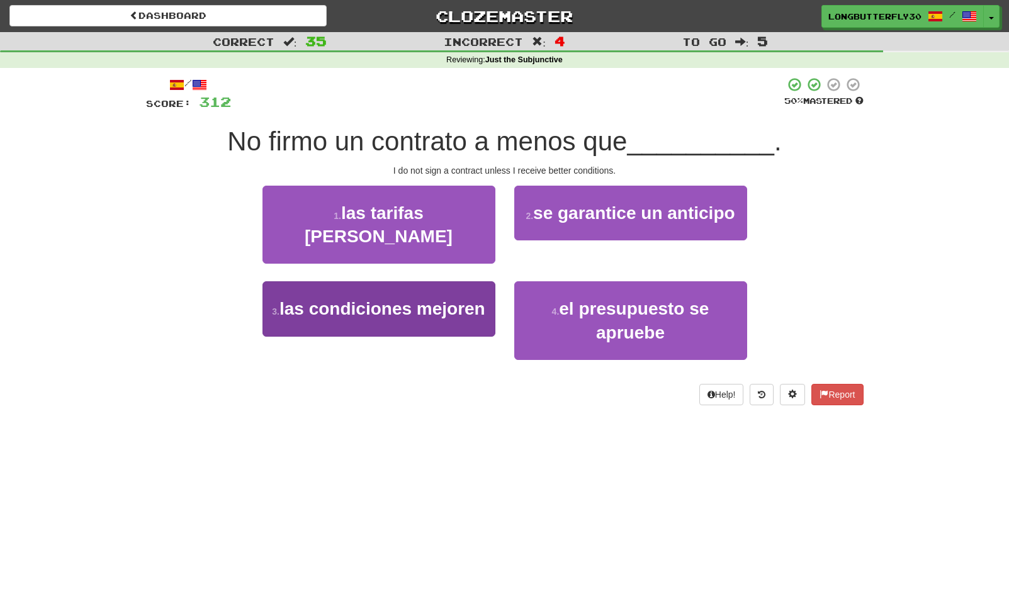
click at [421, 299] on span "las condiciones mejoren" at bounding box center [382, 309] width 206 height 20
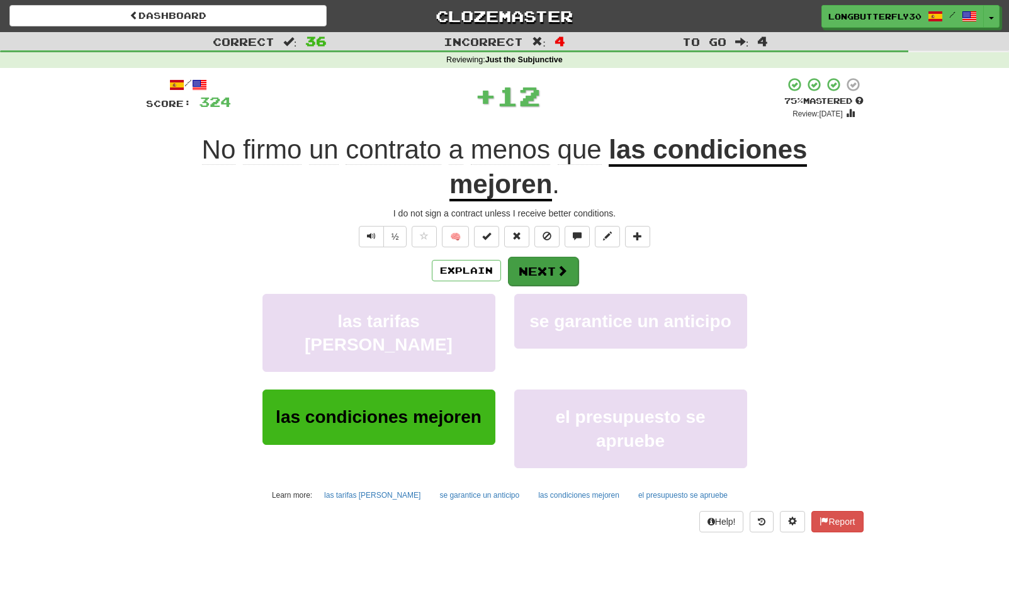
click at [559, 260] on button "Next" at bounding box center [543, 271] width 70 height 29
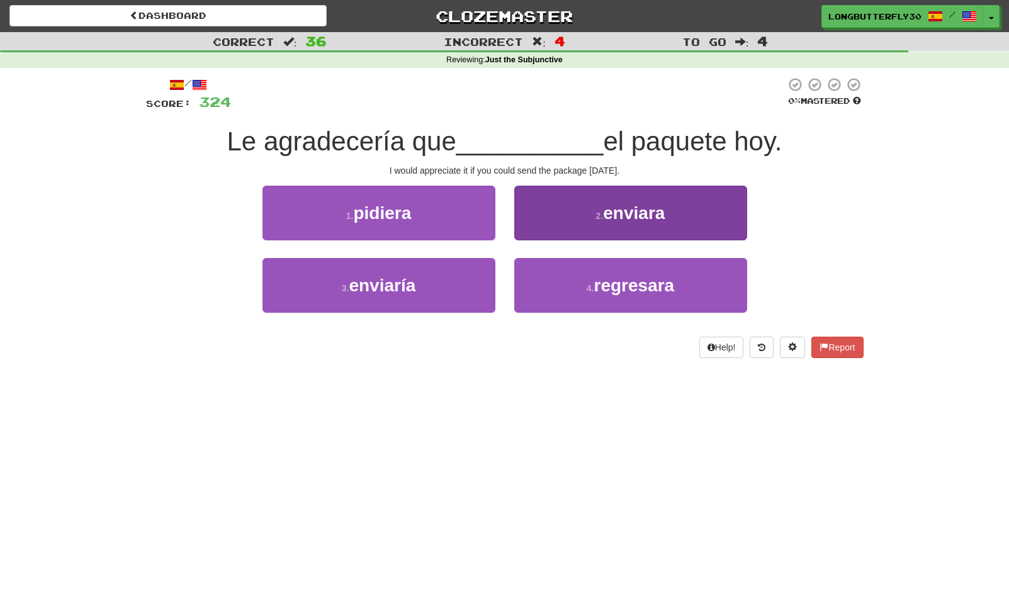
click at [591, 216] on button "2 . enviara" at bounding box center [630, 213] width 233 height 55
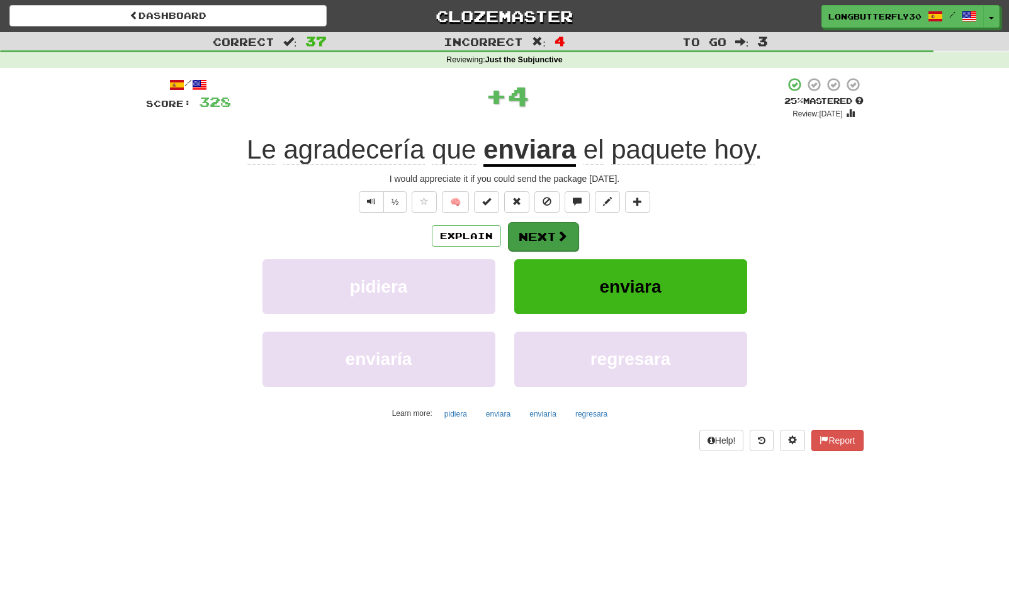
click at [537, 234] on button "Next" at bounding box center [543, 236] width 70 height 29
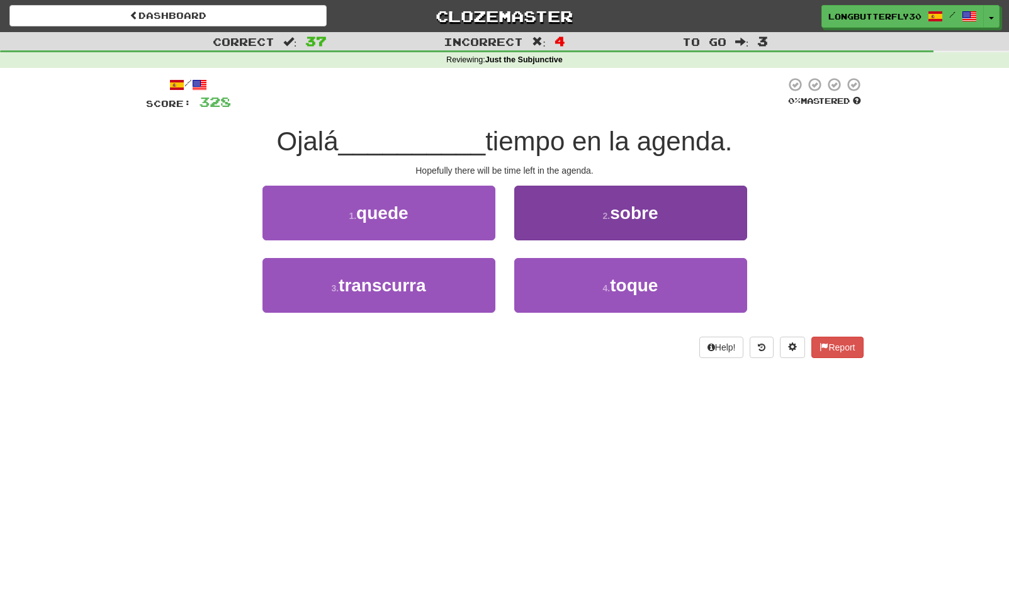
scroll to position [3, 0]
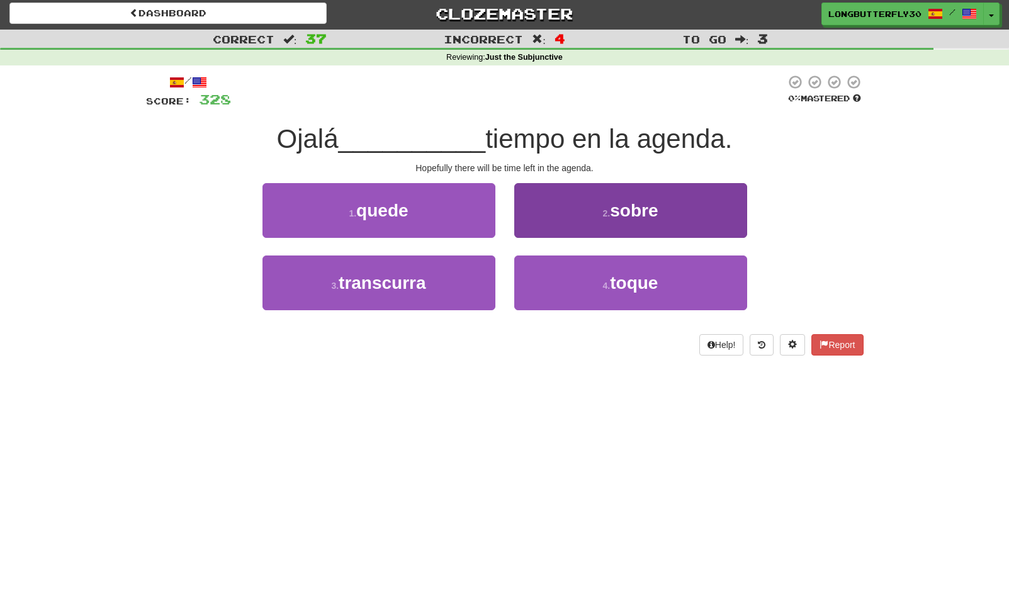
click at [617, 218] on span "sobre" at bounding box center [634, 211] width 48 height 20
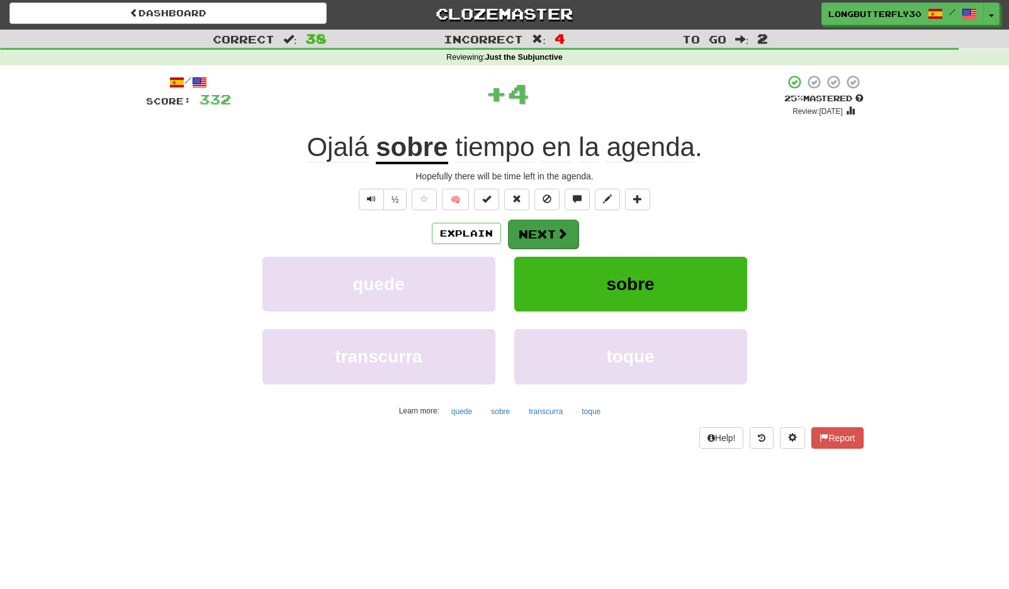
click at [545, 224] on button "Next" at bounding box center [543, 234] width 70 height 29
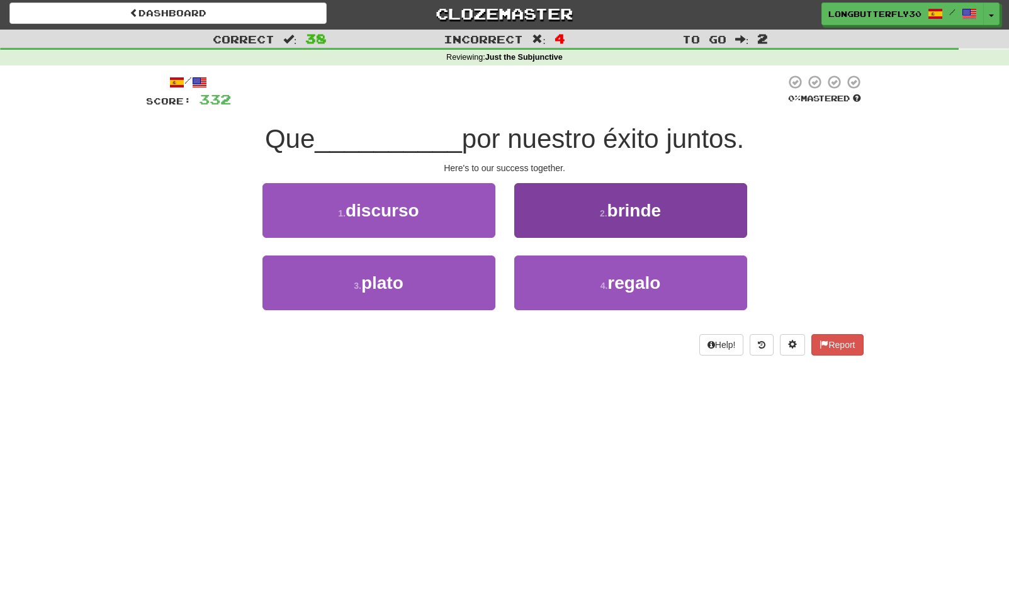
click at [608, 212] on span "brinde" at bounding box center [634, 211] width 54 height 20
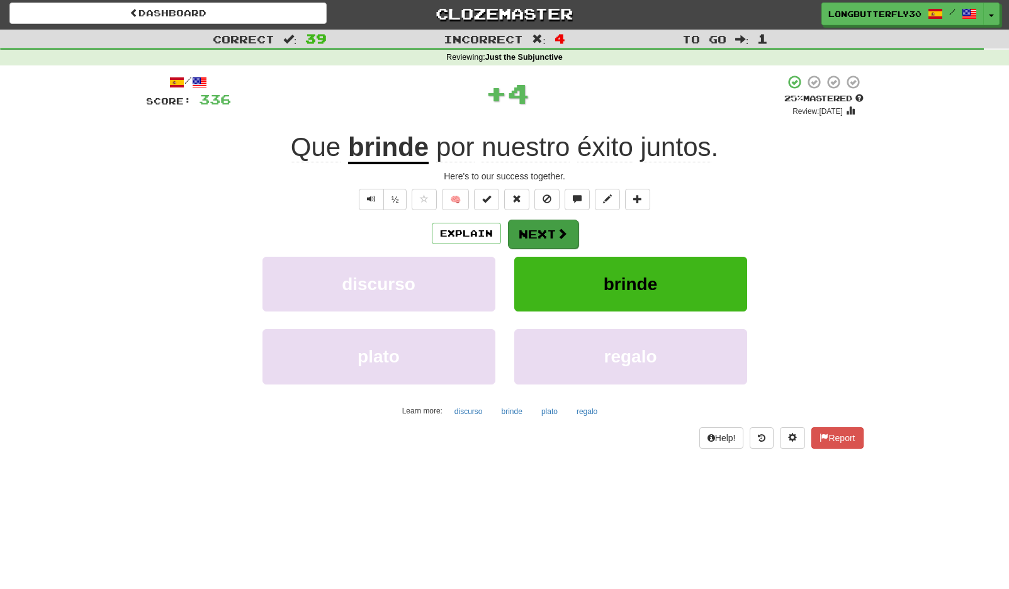
click at [541, 227] on button "Next" at bounding box center [543, 234] width 70 height 29
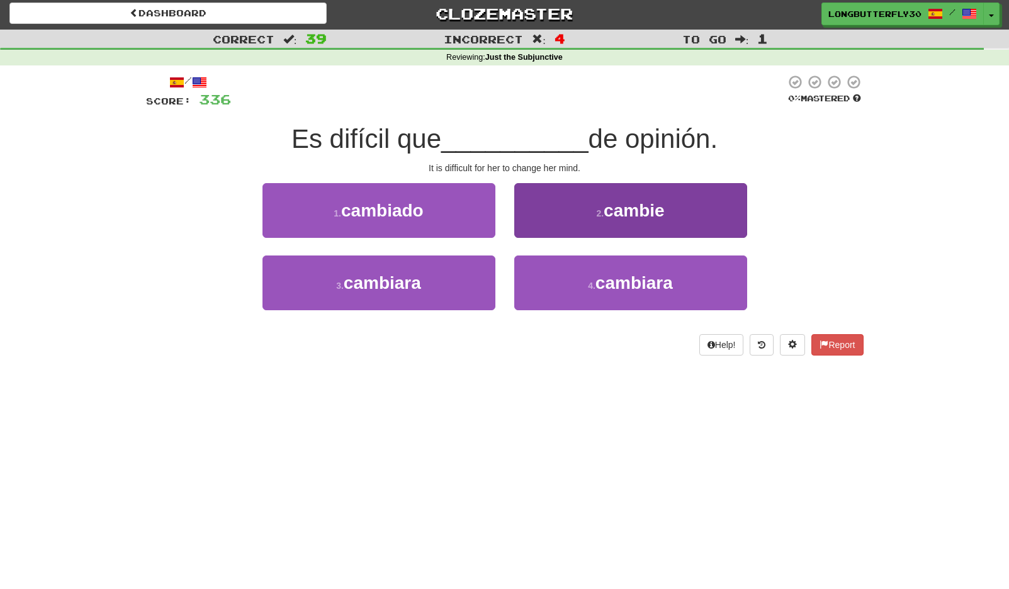
click at [596, 224] on button "2 . cambie" at bounding box center [630, 210] width 233 height 55
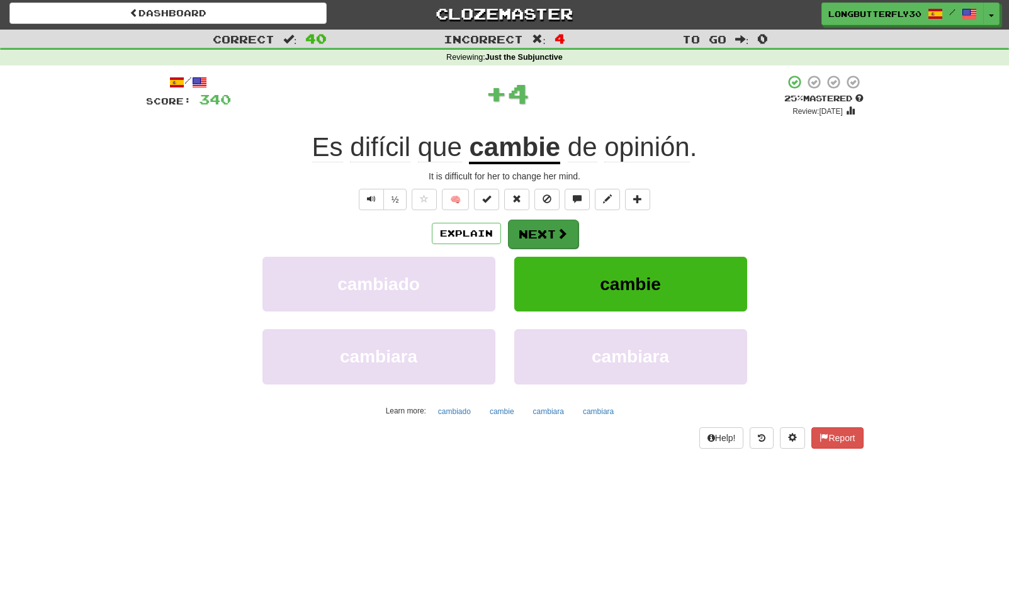
click at [559, 237] on span at bounding box center [561, 233] width 11 height 11
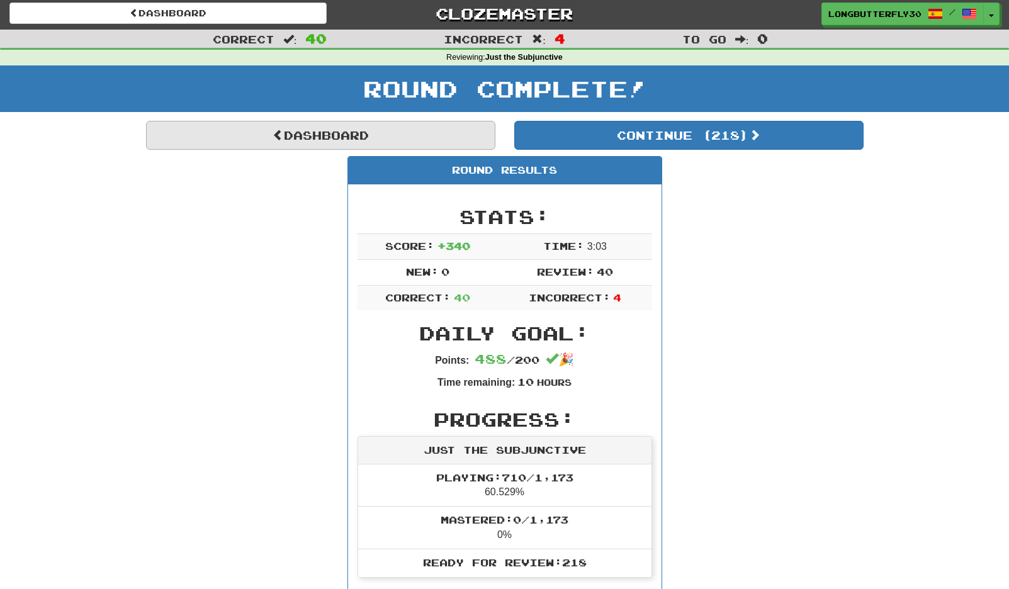
click at [453, 133] on link "Dashboard" at bounding box center [320, 135] width 349 height 29
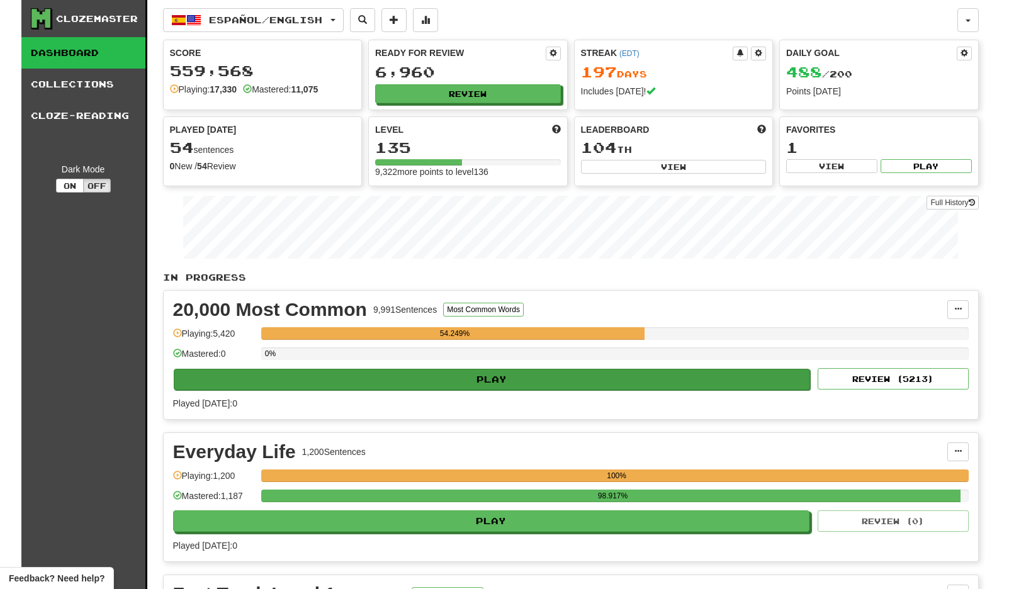
click at [465, 385] on button "Play" at bounding box center [492, 379] width 637 height 21
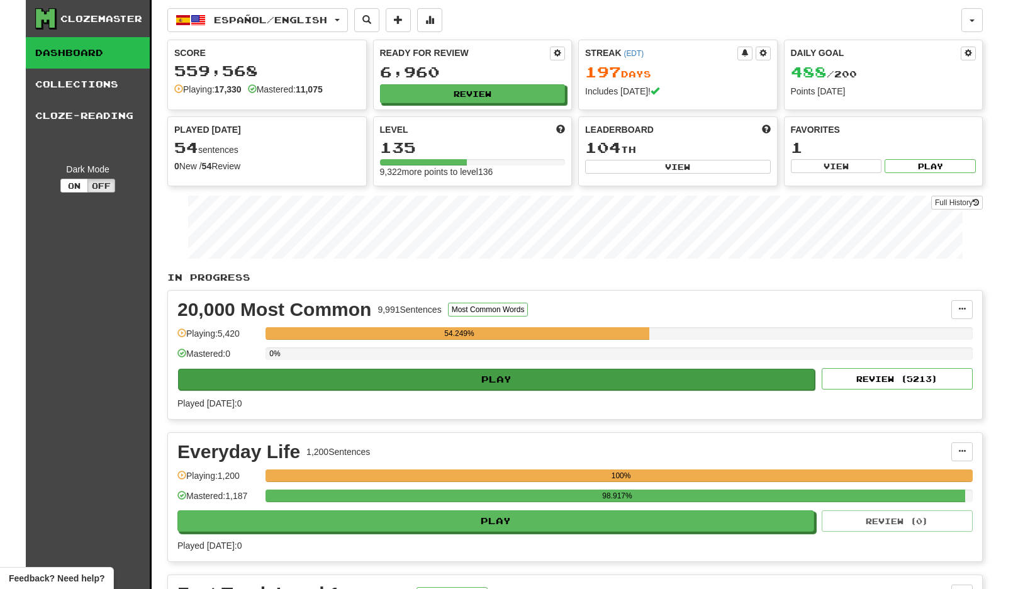
select select "**"
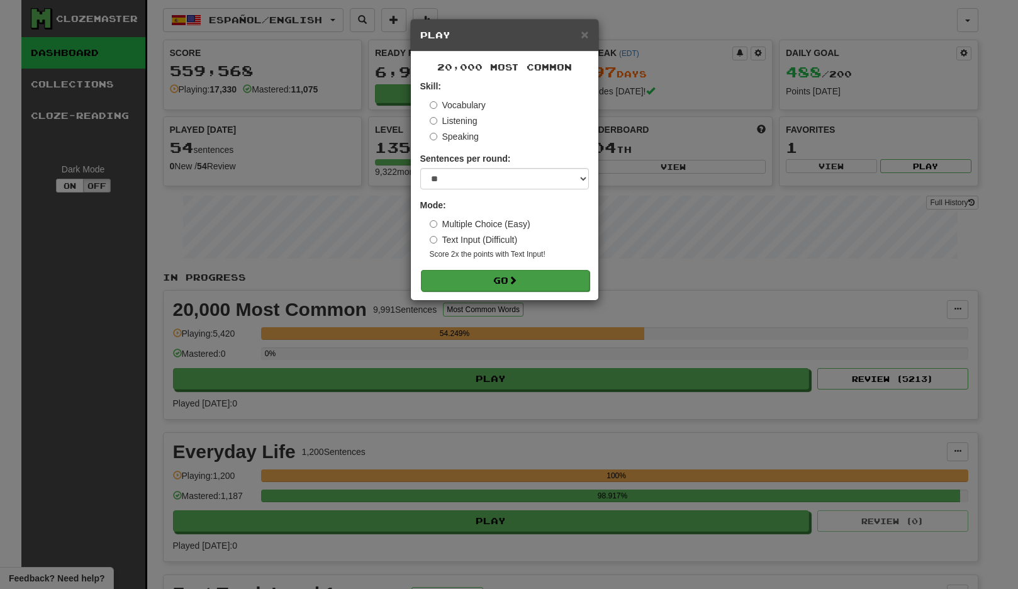
click at [502, 281] on button "Go" at bounding box center [505, 280] width 169 height 21
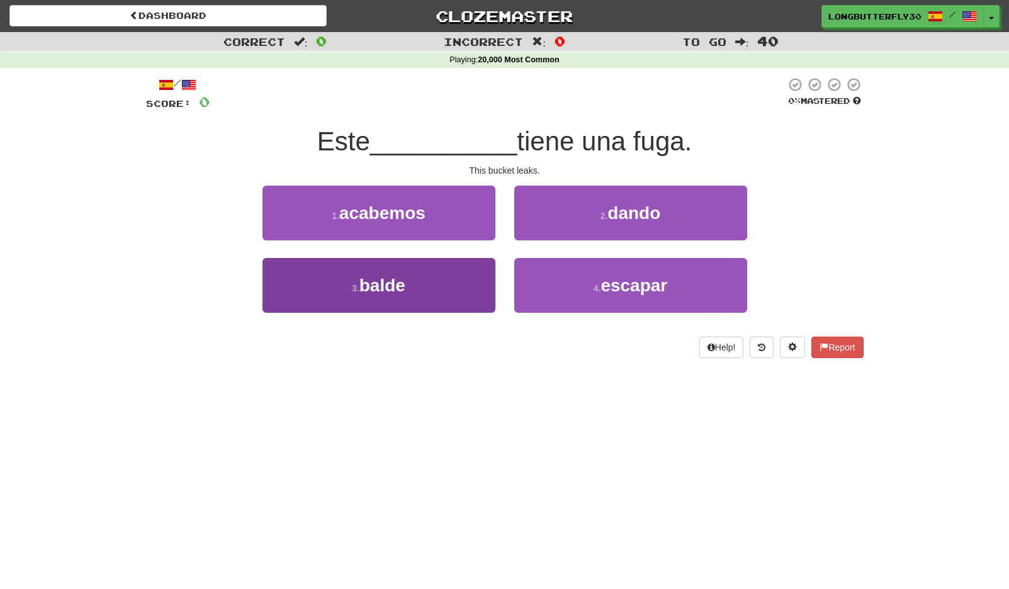
click at [468, 269] on button "3 . balde" at bounding box center [378, 285] width 233 height 55
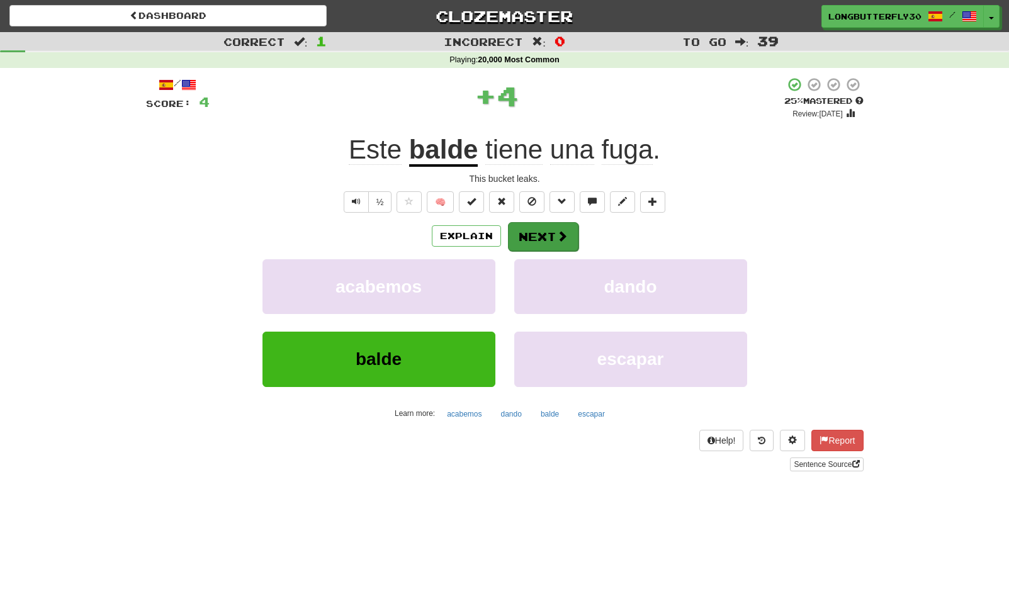
click at [535, 229] on button "Next" at bounding box center [543, 236] width 70 height 29
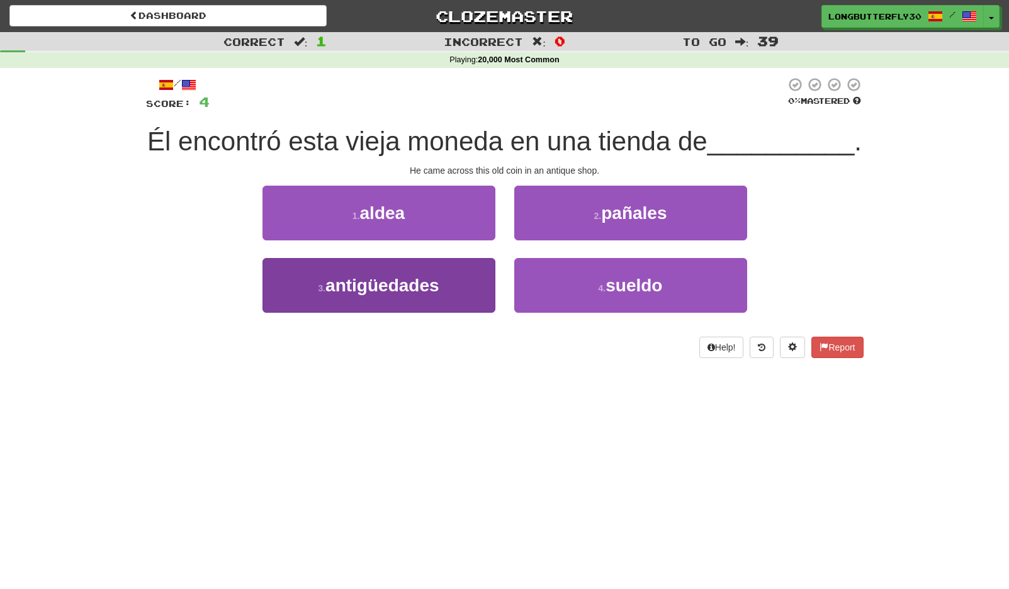
click at [472, 282] on button "3 . antigüedades" at bounding box center [378, 285] width 233 height 55
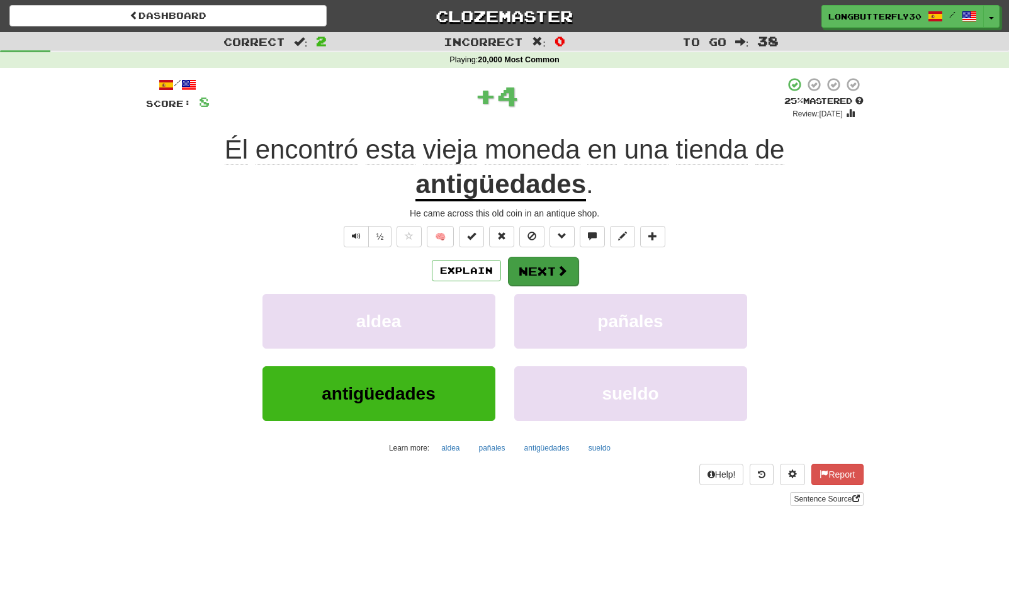
click at [532, 275] on button "Next" at bounding box center [543, 271] width 70 height 29
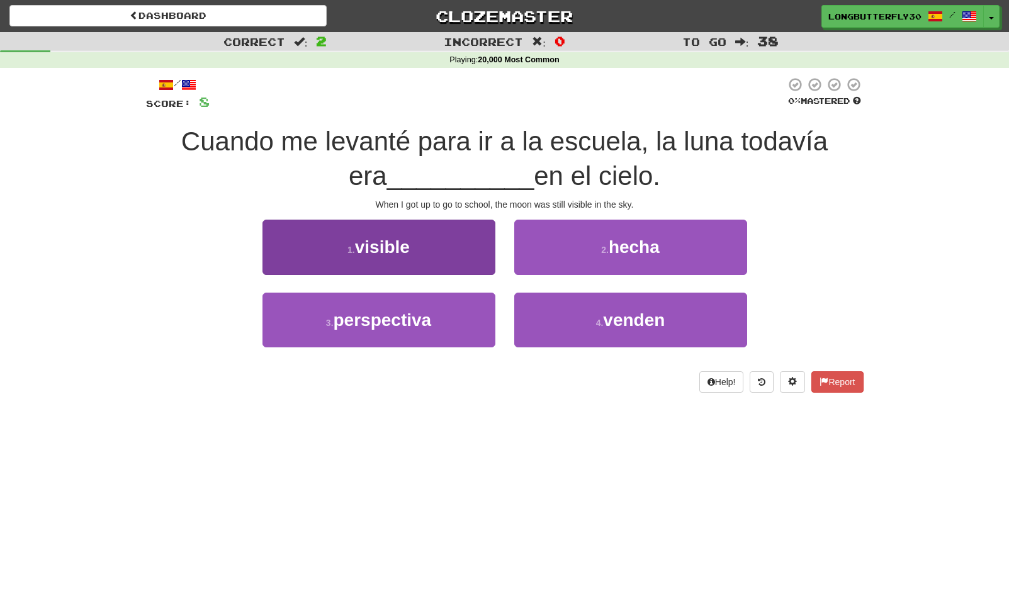
click at [440, 245] on button "1 . visible" at bounding box center [378, 247] width 233 height 55
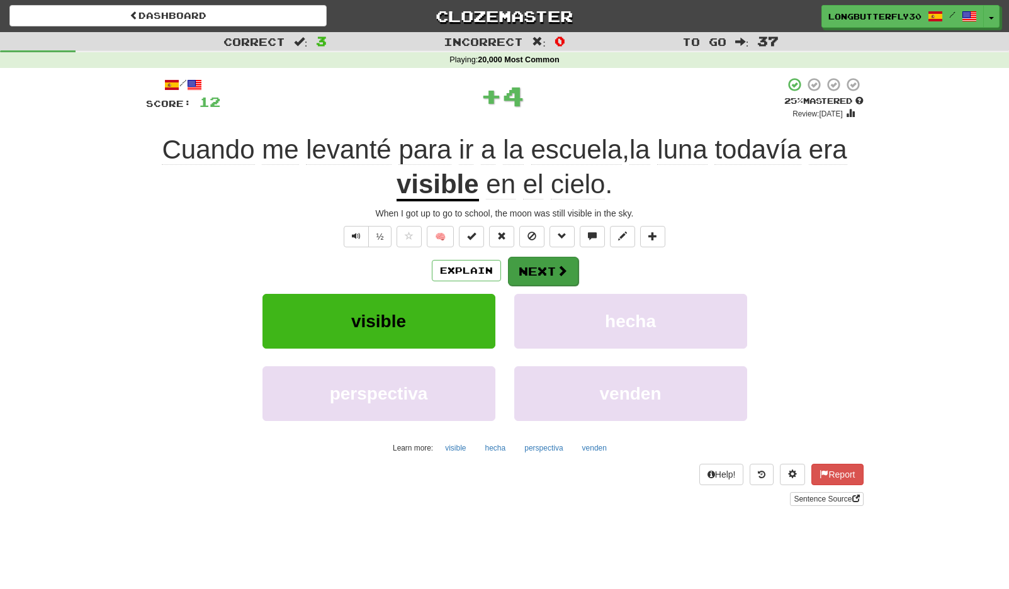
click at [542, 264] on button "Next" at bounding box center [543, 271] width 70 height 29
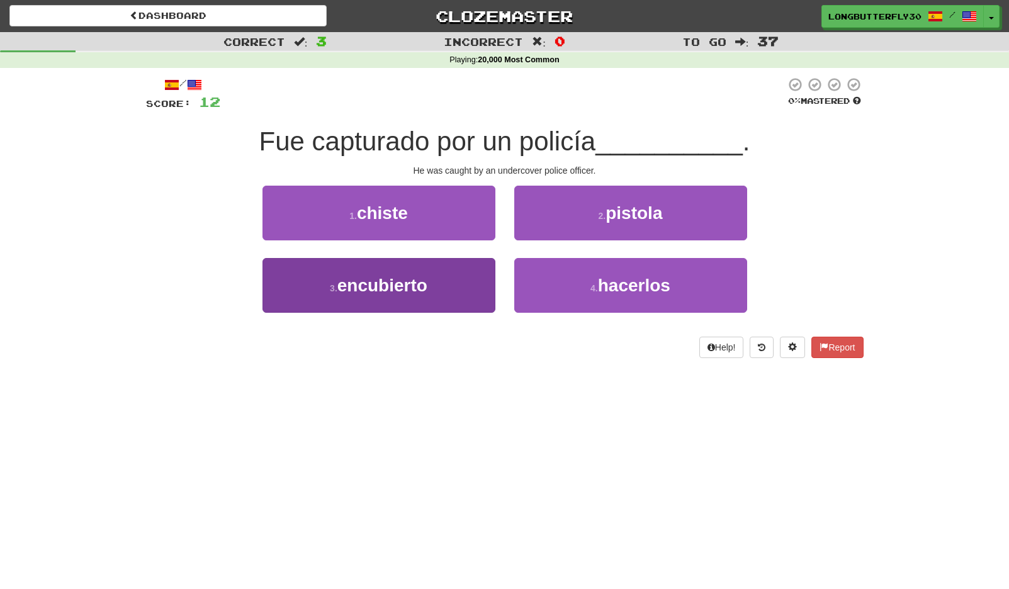
click at [445, 286] on button "3 . encubierto" at bounding box center [378, 285] width 233 height 55
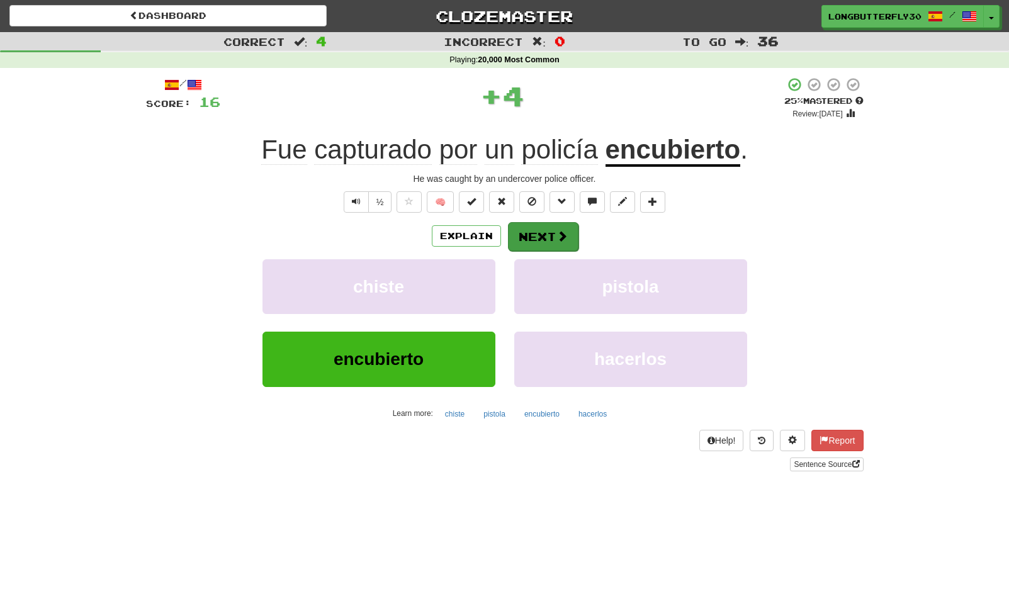
click at [535, 234] on button "Next" at bounding box center [543, 236] width 70 height 29
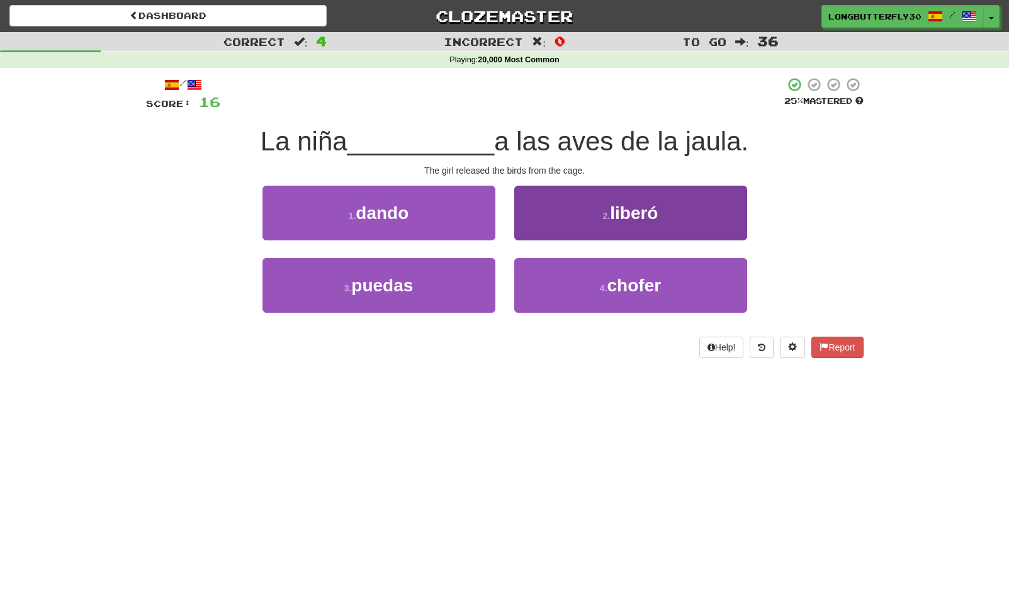
click at [561, 210] on button "2 . [GEOGRAPHIC_DATA]" at bounding box center [630, 213] width 233 height 55
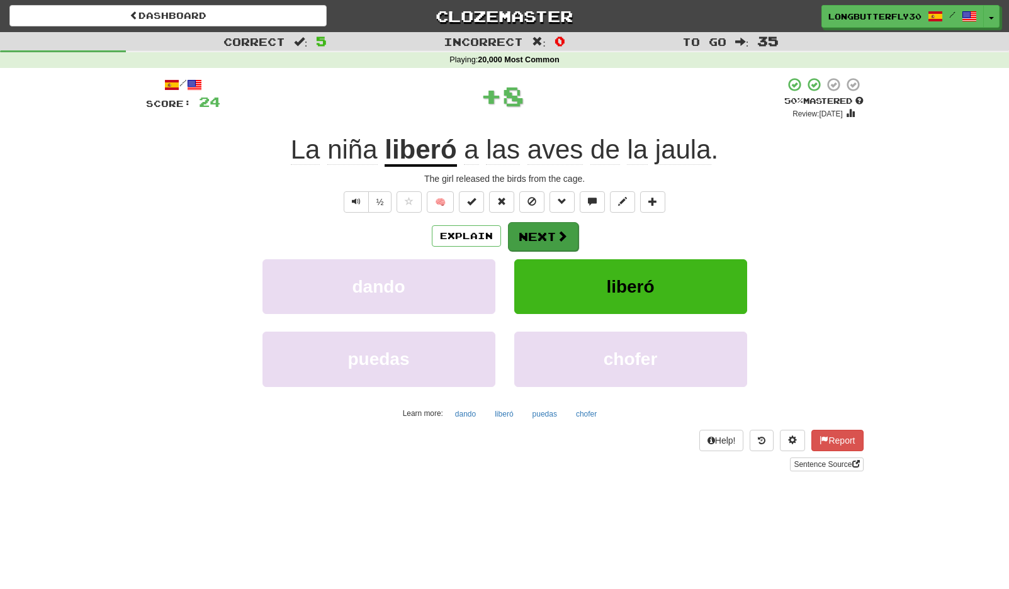
click at [531, 228] on button "Next" at bounding box center [543, 236] width 70 height 29
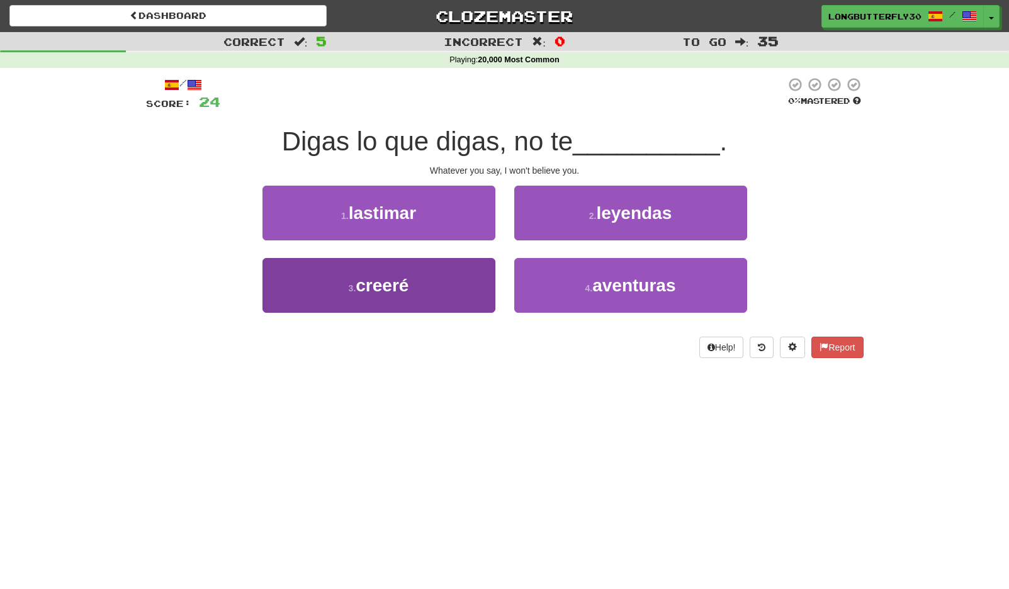
click at [479, 282] on button "3 . creeré" at bounding box center [378, 285] width 233 height 55
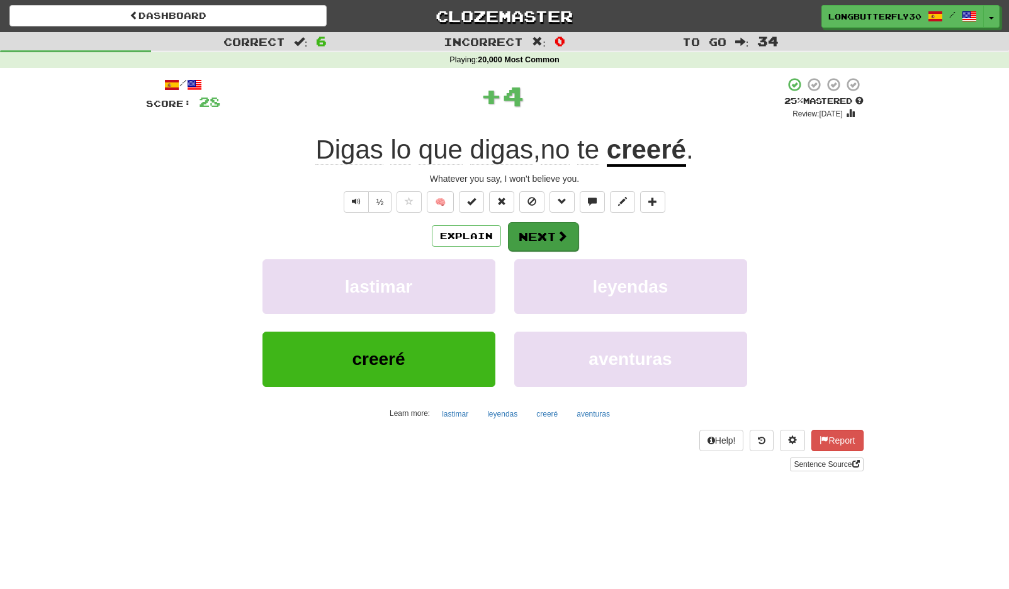
click at [570, 232] on button "Next" at bounding box center [543, 236] width 70 height 29
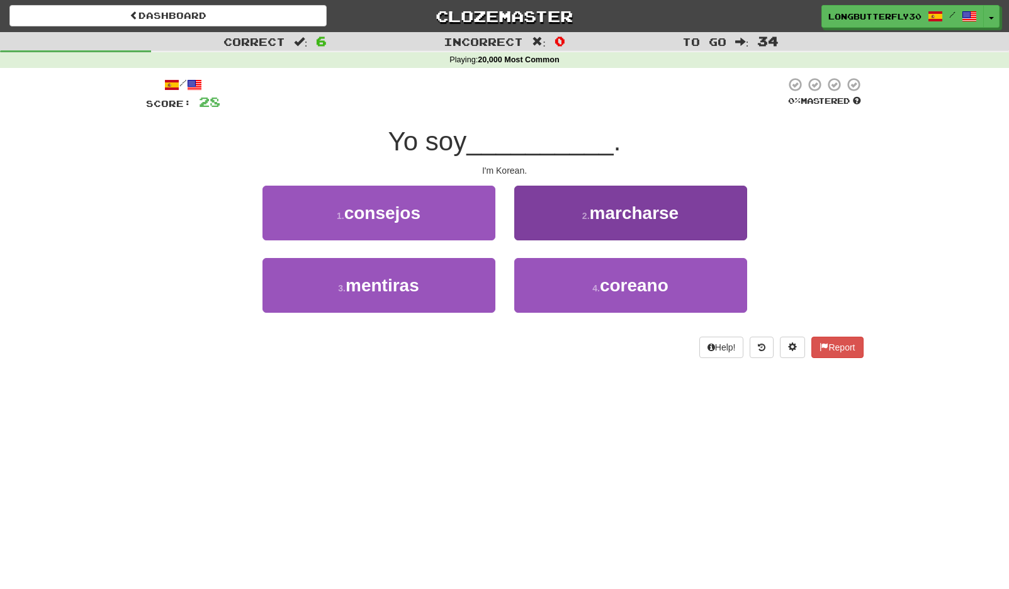
drag, startPoint x: 595, startPoint y: 278, endPoint x: 613, endPoint y: 282, distance: 18.6
click at [596, 279] on button "4 . [DEMOGRAPHIC_DATA]" at bounding box center [630, 285] width 233 height 55
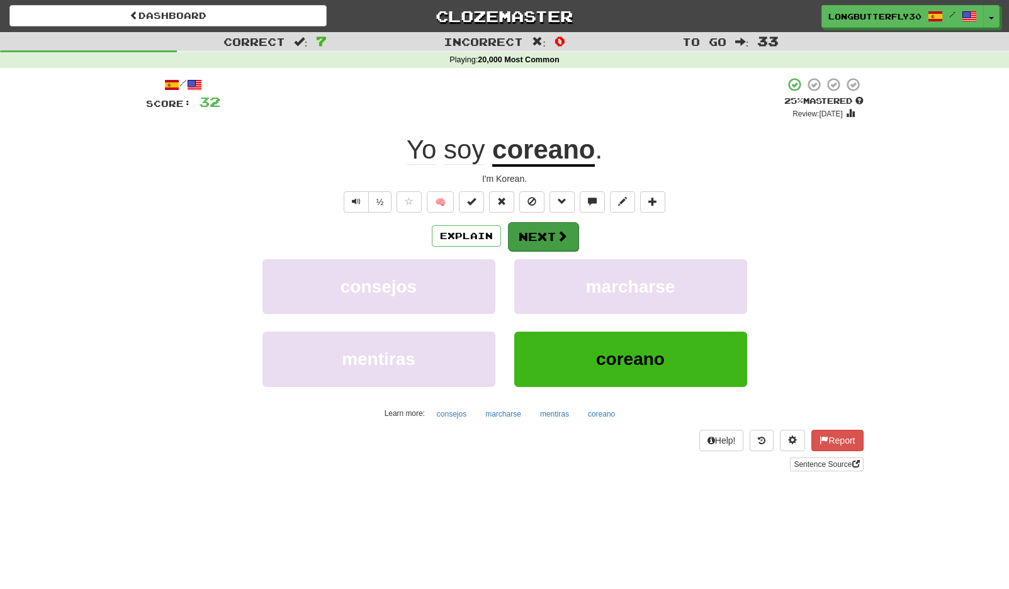
click at [547, 237] on button "Next" at bounding box center [543, 236] width 70 height 29
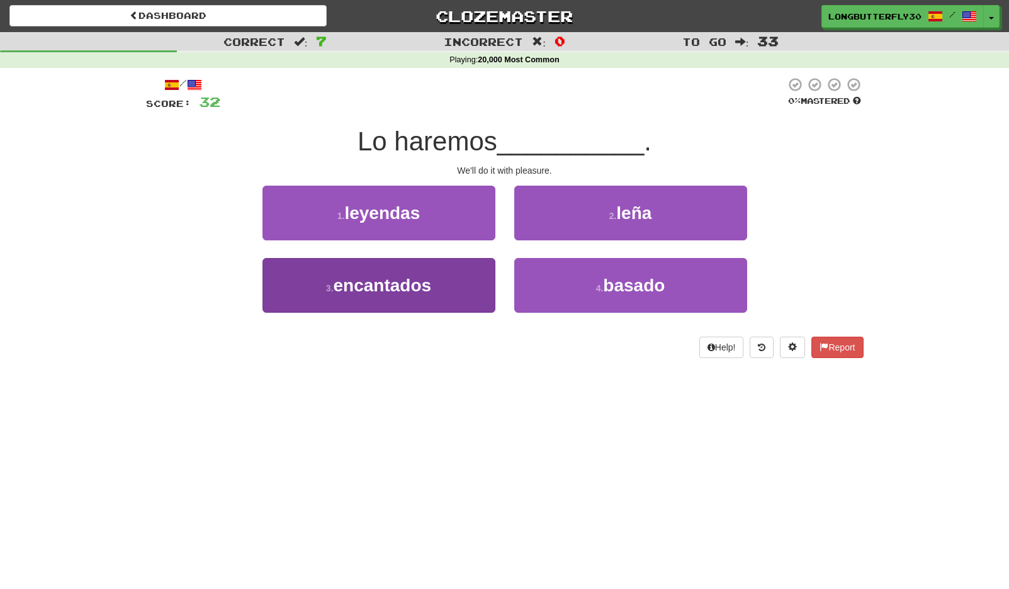
click at [453, 286] on button "3 . encantados" at bounding box center [378, 285] width 233 height 55
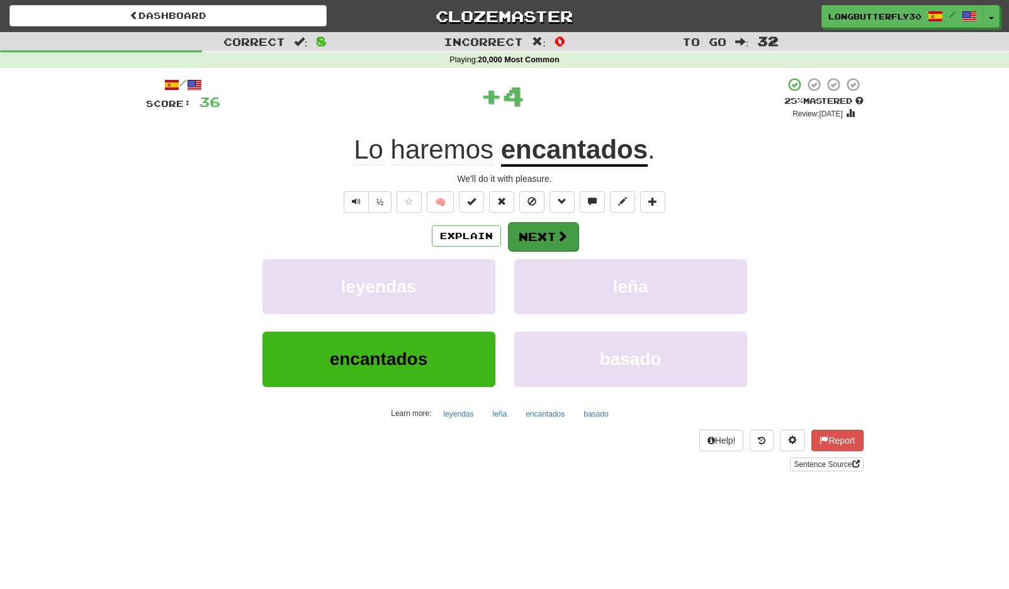
click at [542, 240] on button "Next" at bounding box center [543, 236] width 70 height 29
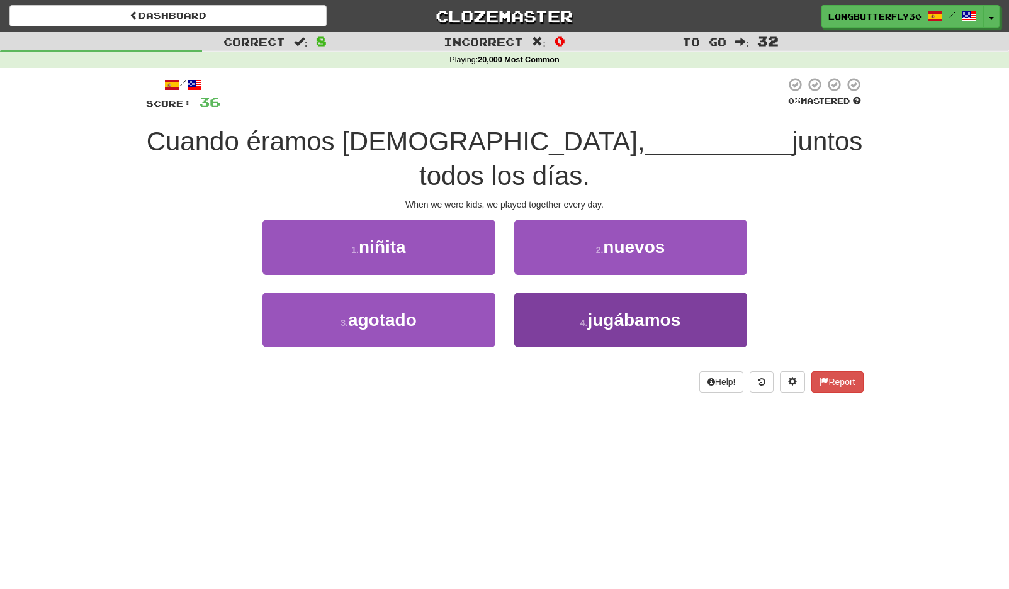
click at [560, 293] on button "4 . [GEOGRAPHIC_DATA]" at bounding box center [630, 320] width 233 height 55
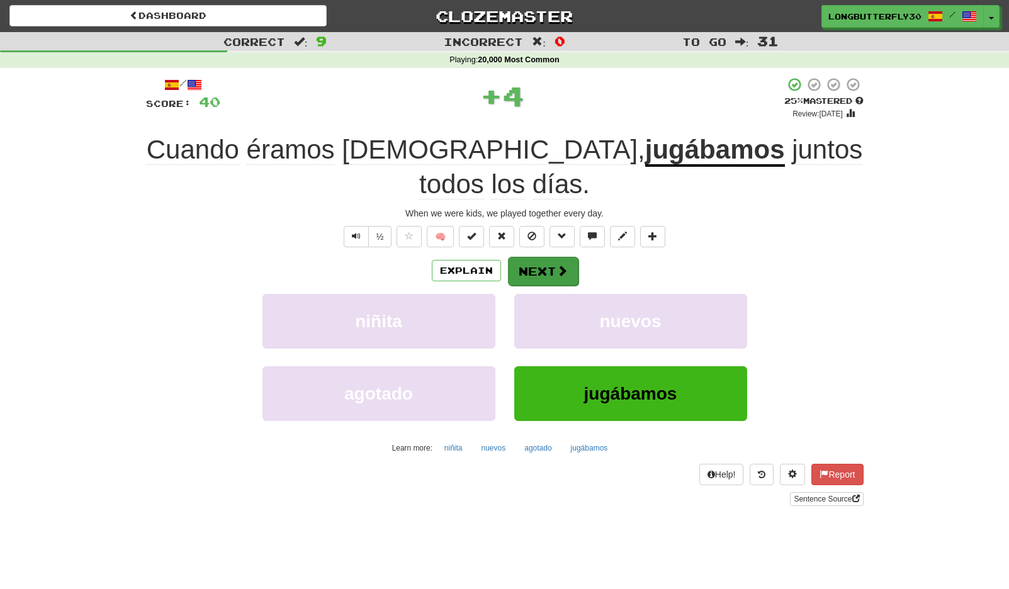
click at [539, 257] on button "Next" at bounding box center [543, 271] width 70 height 29
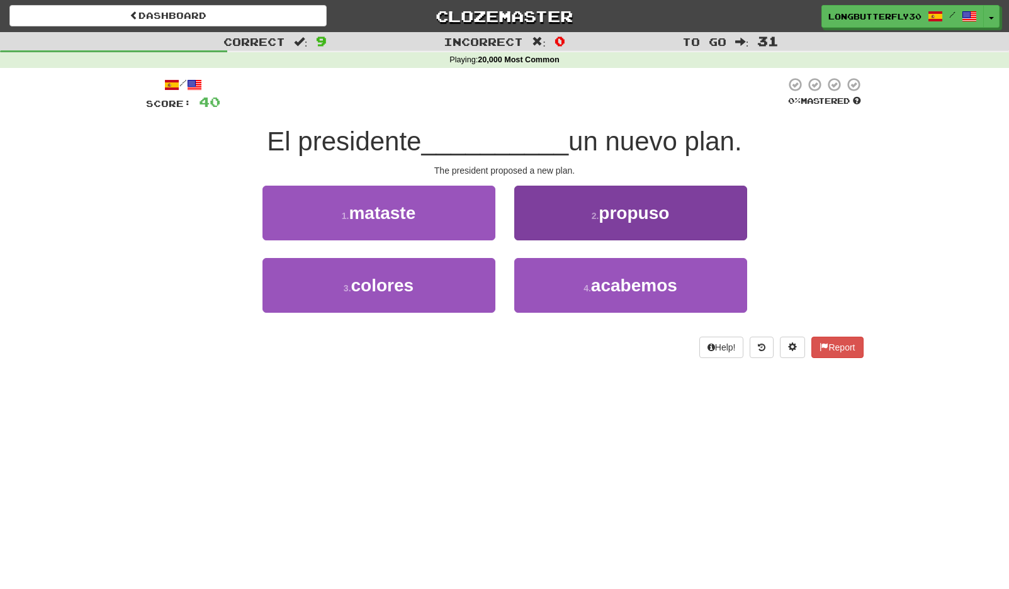
click at [577, 219] on button "2 . propuso" at bounding box center [630, 213] width 233 height 55
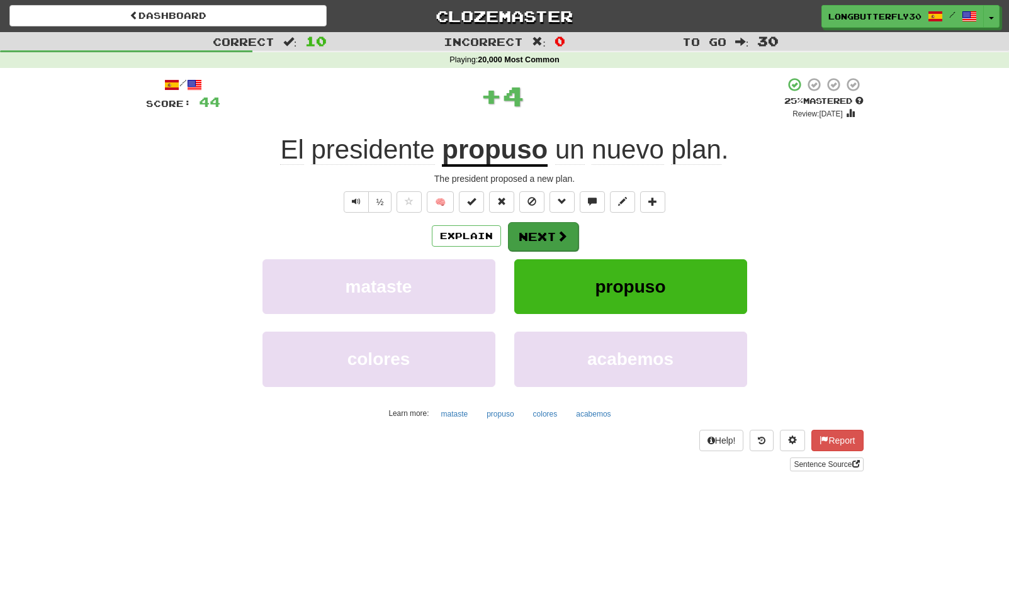
click at [538, 226] on button "Next" at bounding box center [543, 236] width 70 height 29
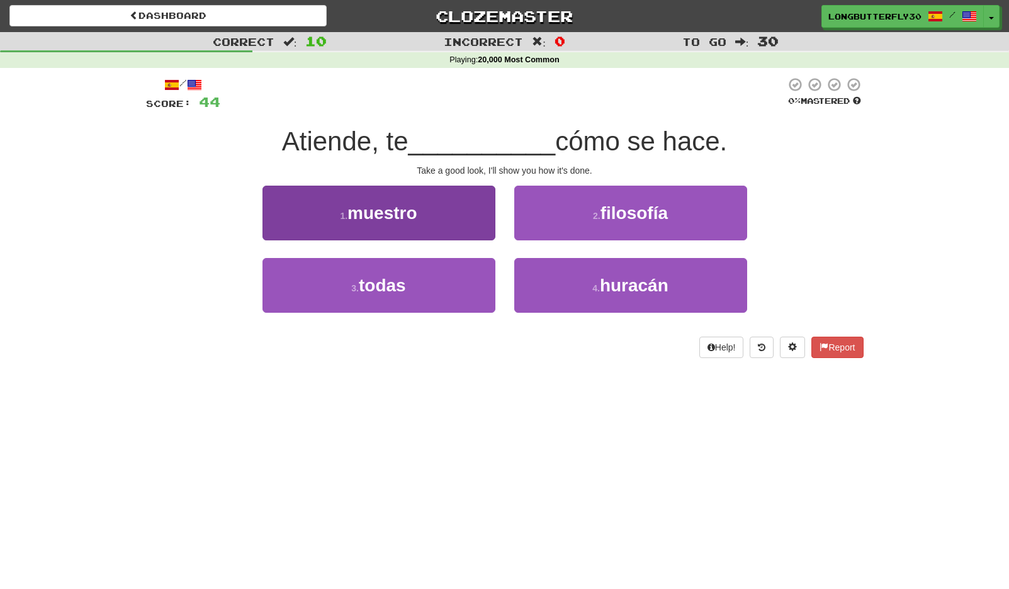
click at [469, 213] on button "1 . muestro" at bounding box center [378, 213] width 233 height 55
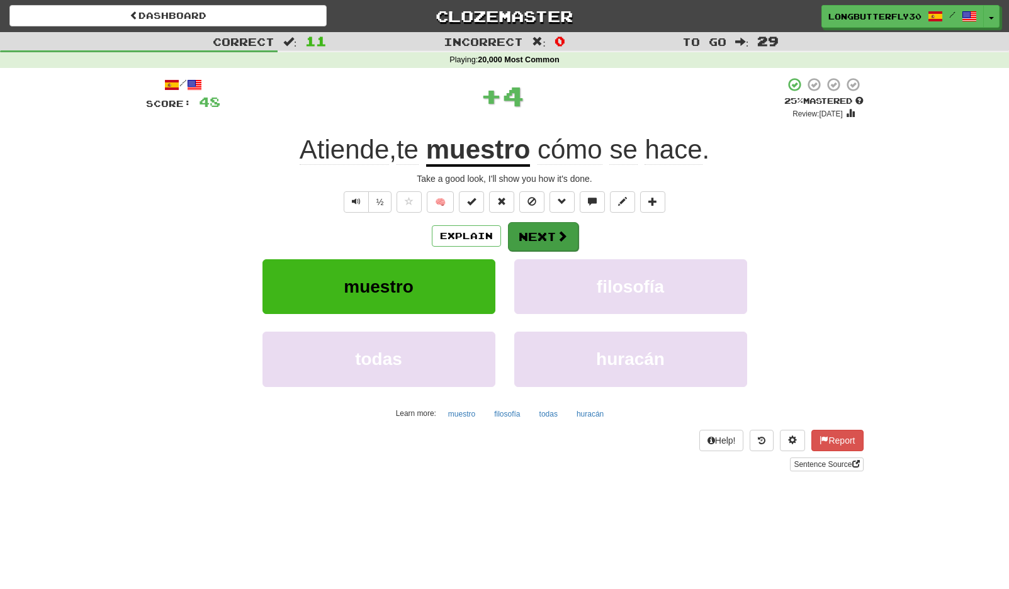
click at [543, 234] on button "Next" at bounding box center [543, 236] width 70 height 29
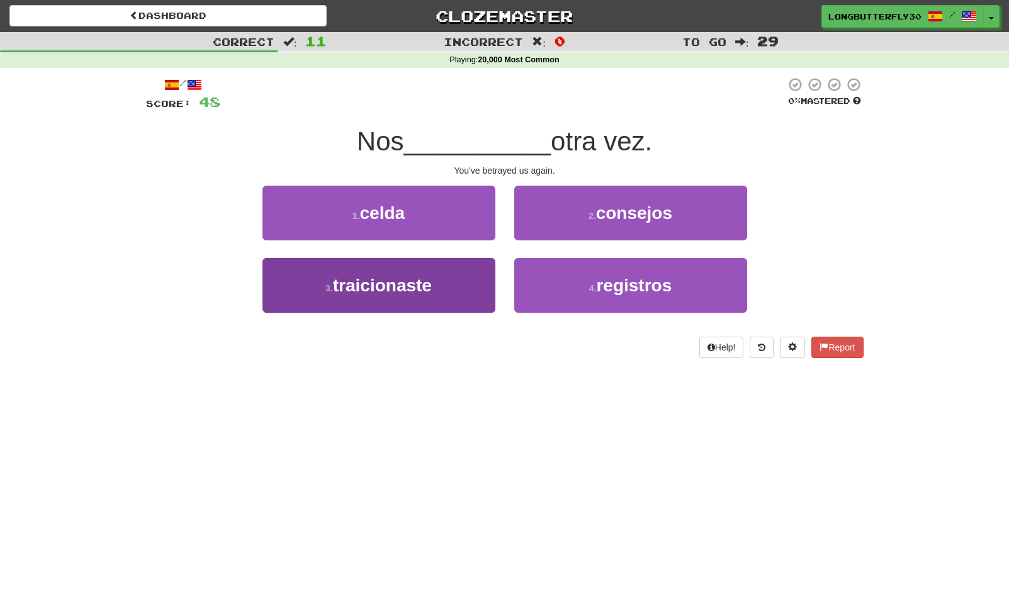
click at [469, 275] on button "3 . traicionaste" at bounding box center [378, 285] width 233 height 55
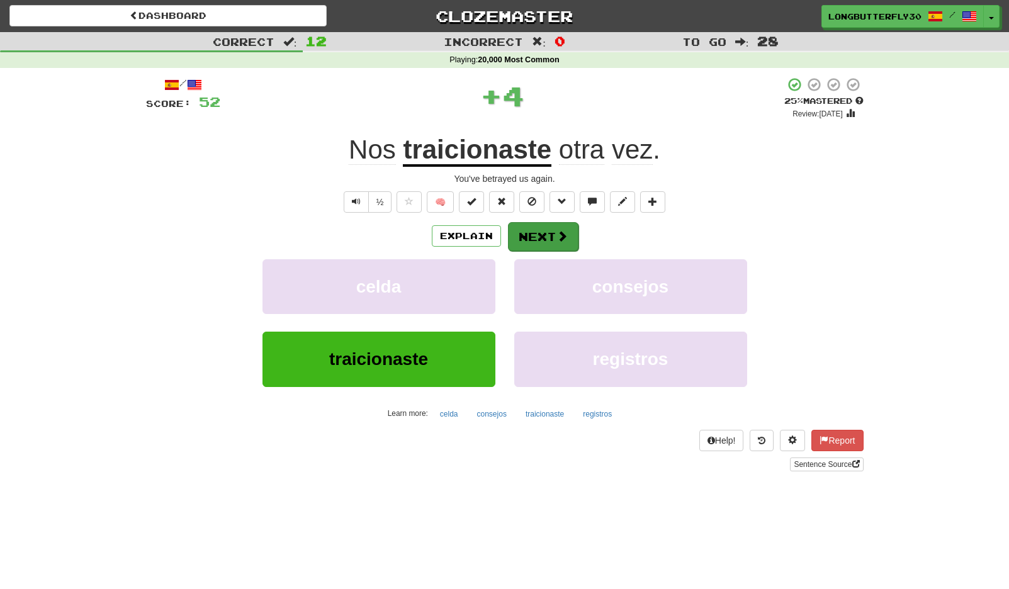
click at [532, 228] on button "Next" at bounding box center [543, 236] width 70 height 29
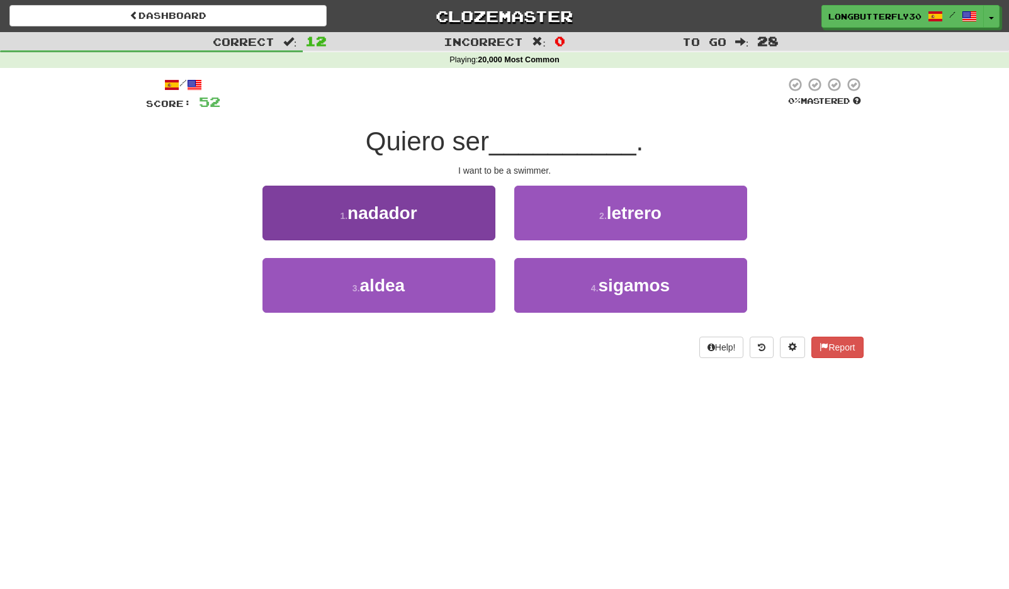
click at [474, 225] on button "1 . nadador" at bounding box center [378, 213] width 233 height 55
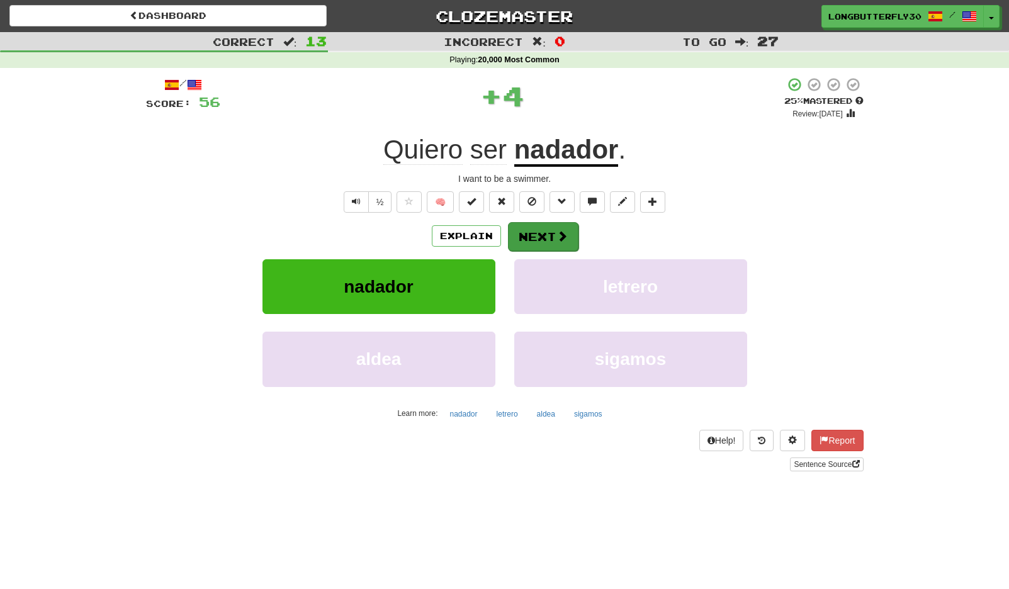
click at [545, 235] on button "Next" at bounding box center [543, 236] width 70 height 29
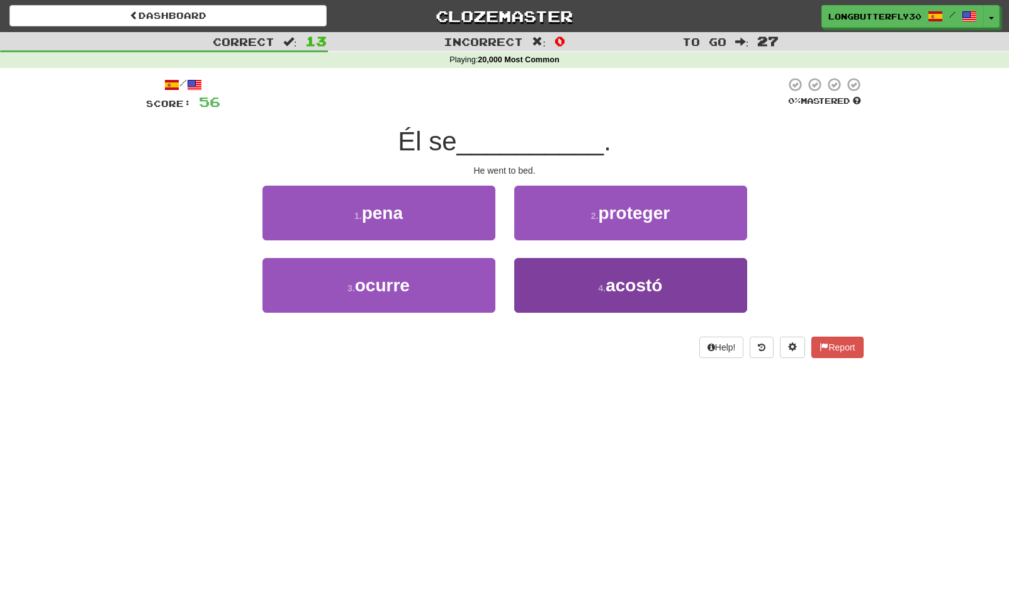
click at [581, 279] on button "4 . acostó" at bounding box center [630, 285] width 233 height 55
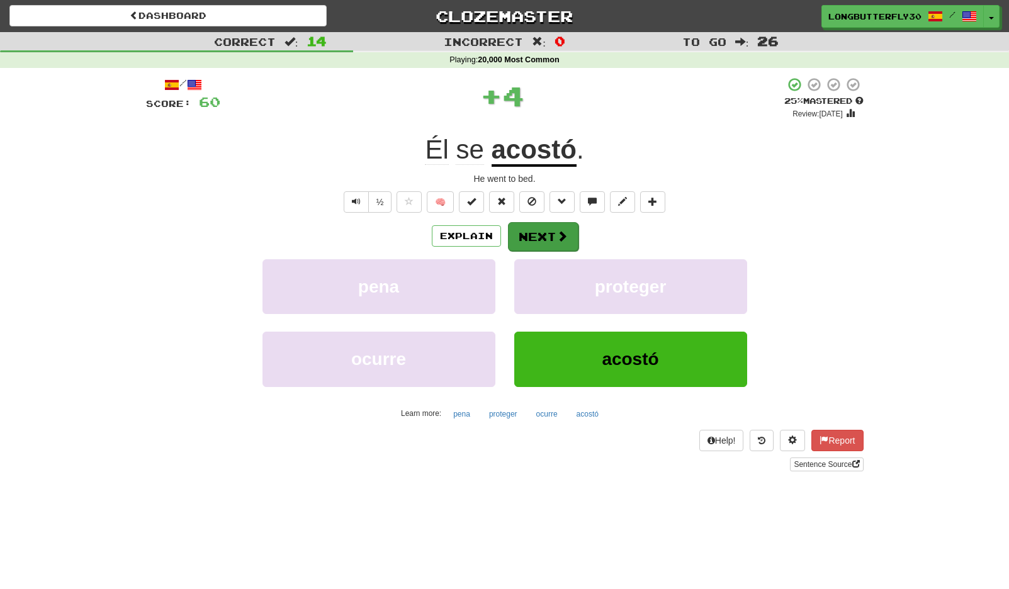
click at [571, 224] on button "Next" at bounding box center [543, 236] width 70 height 29
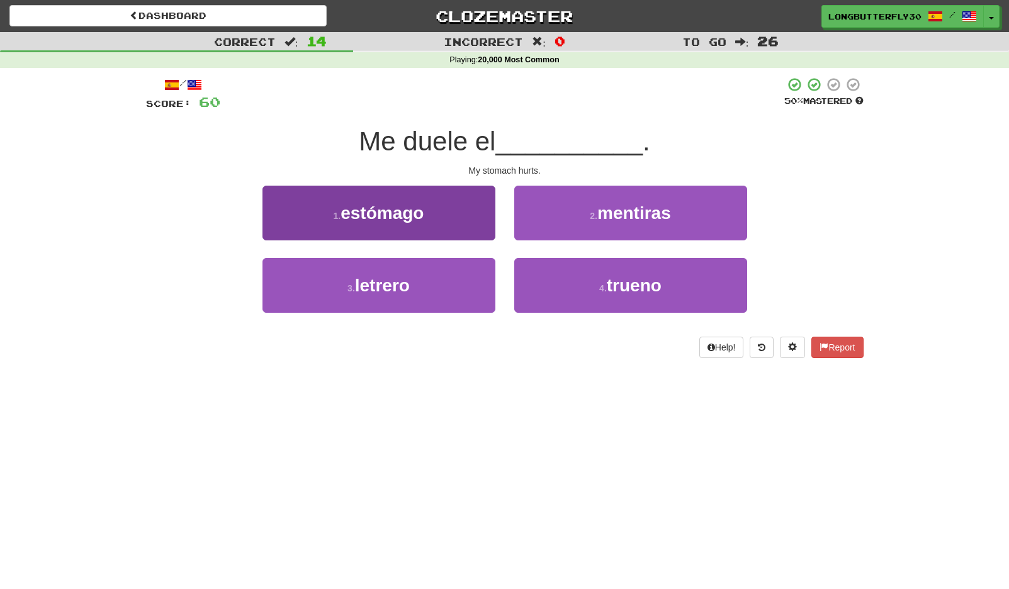
click at [461, 224] on button "1 . estómago" at bounding box center [378, 213] width 233 height 55
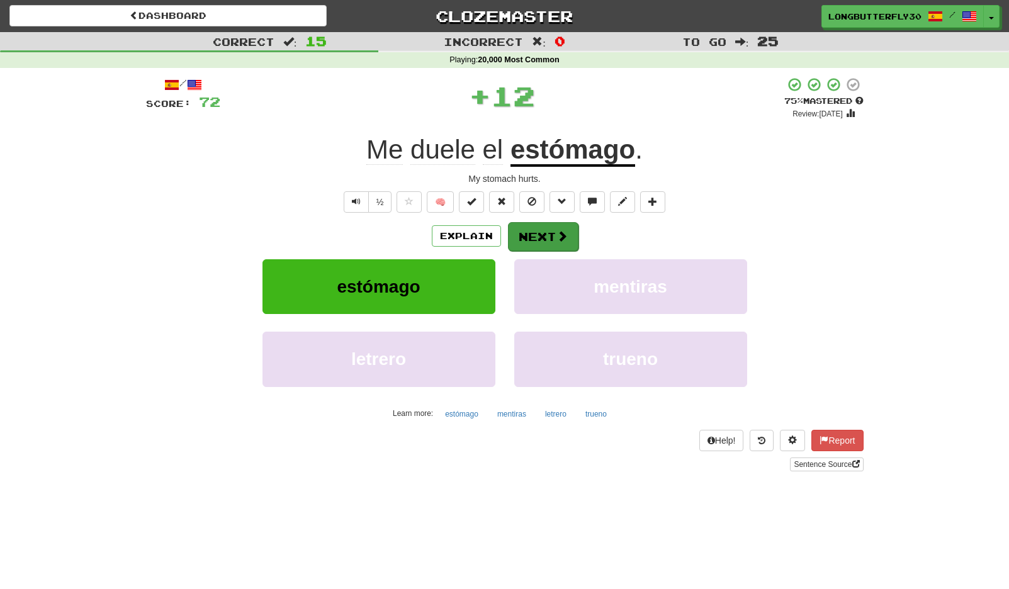
click at [511, 232] on button "Next" at bounding box center [543, 236] width 70 height 29
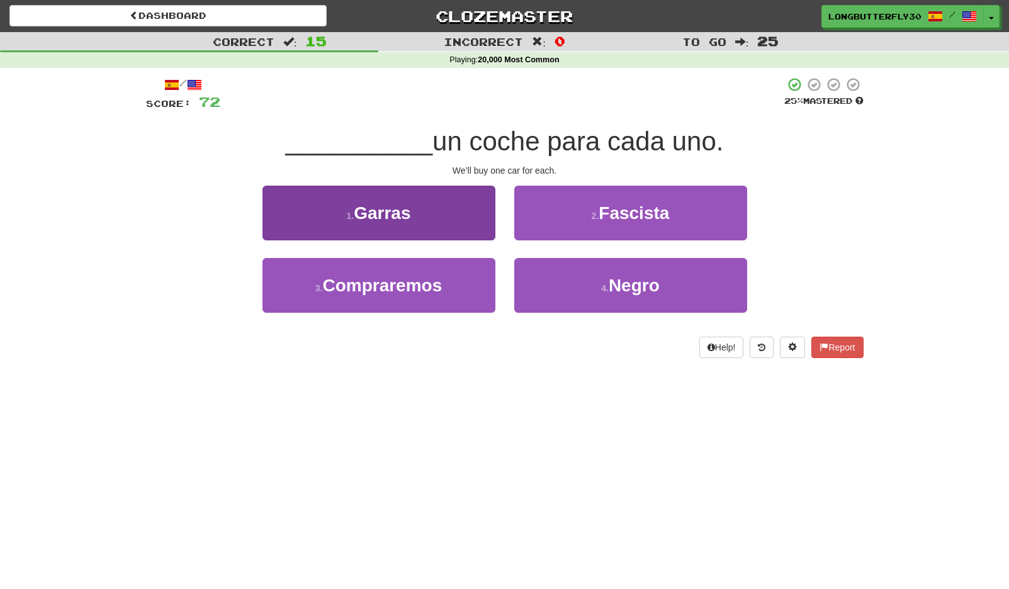
click at [455, 286] on button "3 . Compraremos" at bounding box center [378, 285] width 233 height 55
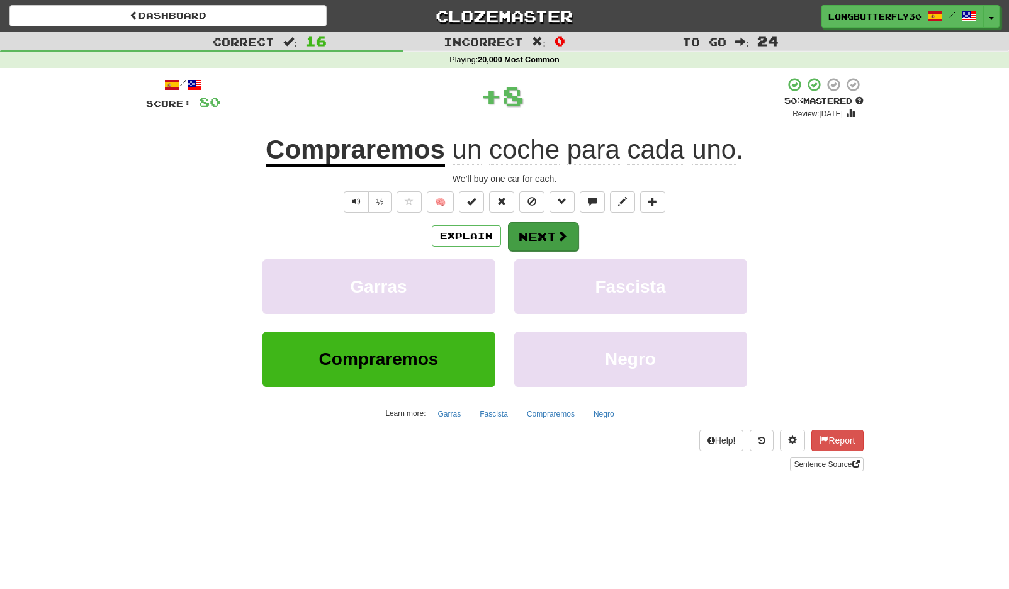
click at [538, 240] on button "Next" at bounding box center [543, 236] width 70 height 29
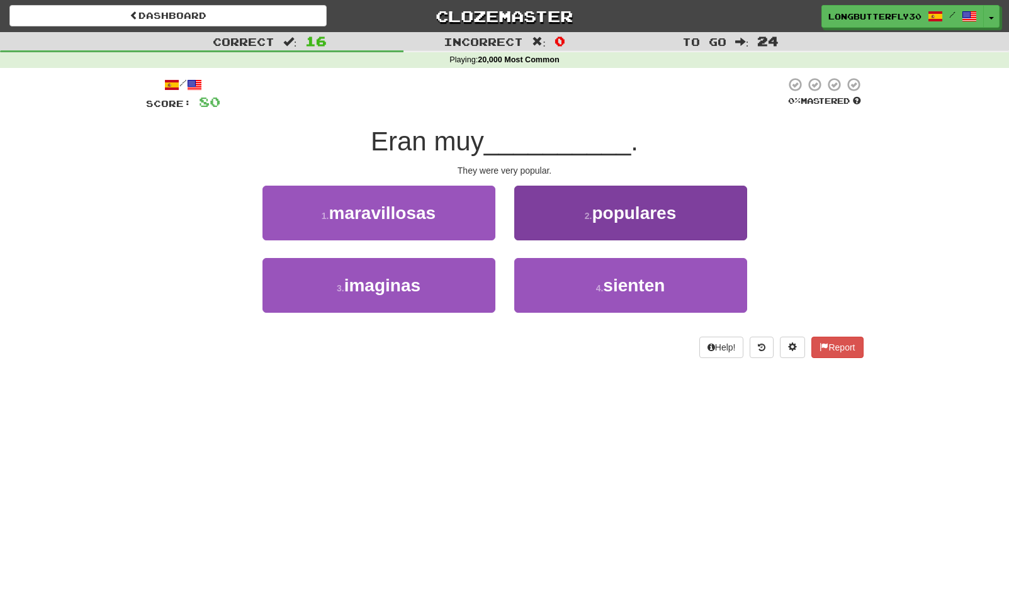
click at [570, 222] on button "2 . populares" at bounding box center [630, 213] width 233 height 55
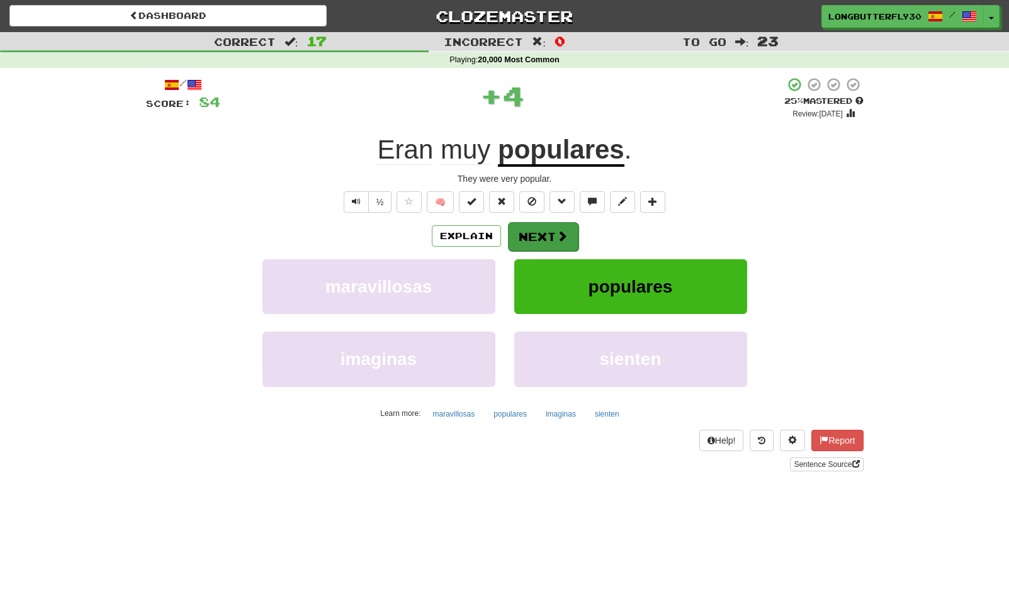
click at [567, 241] on button "Next" at bounding box center [543, 236] width 70 height 29
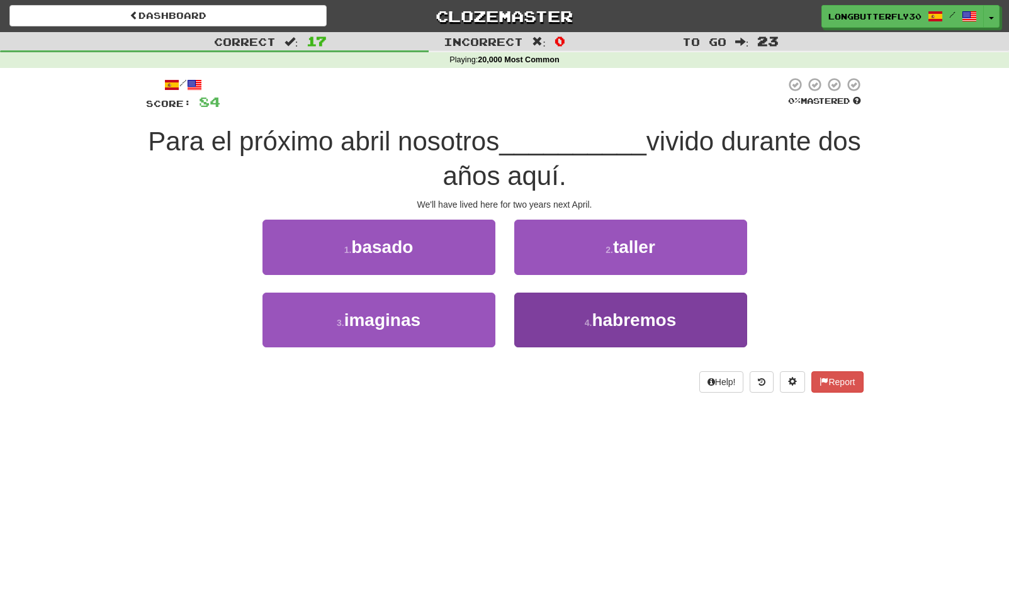
click at [554, 306] on button "4 . habremos" at bounding box center [630, 320] width 233 height 55
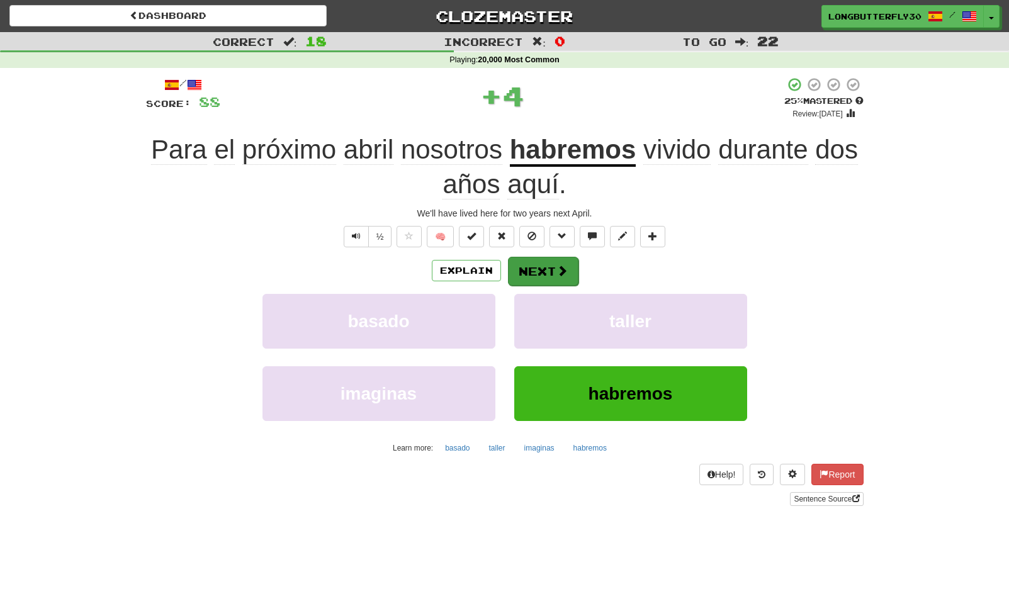
click at [546, 260] on button "Next" at bounding box center [543, 271] width 70 height 29
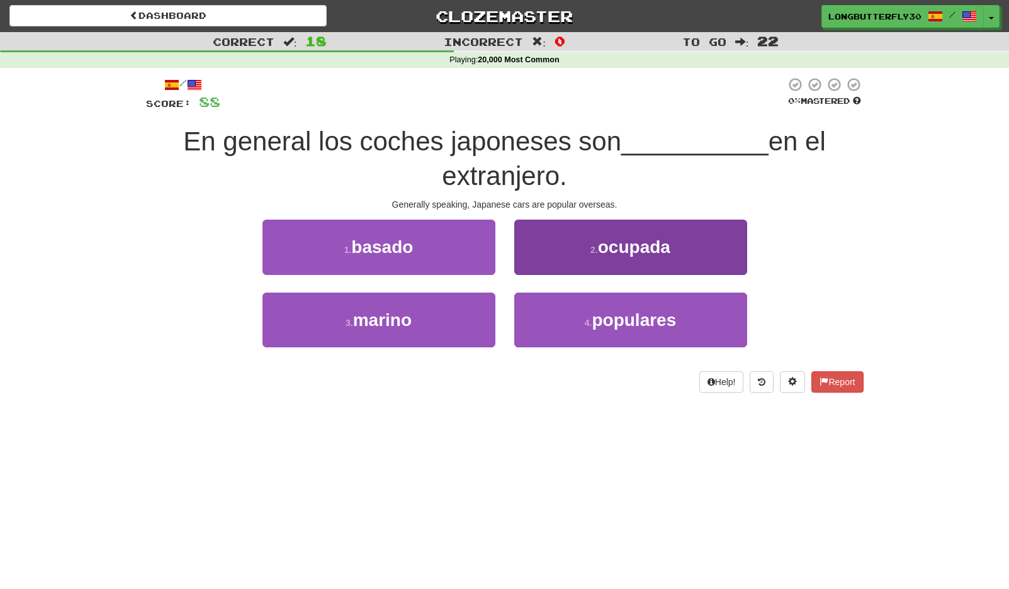
click at [547, 315] on button "4 . populares" at bounding box center [630, 320] width 233 height 55
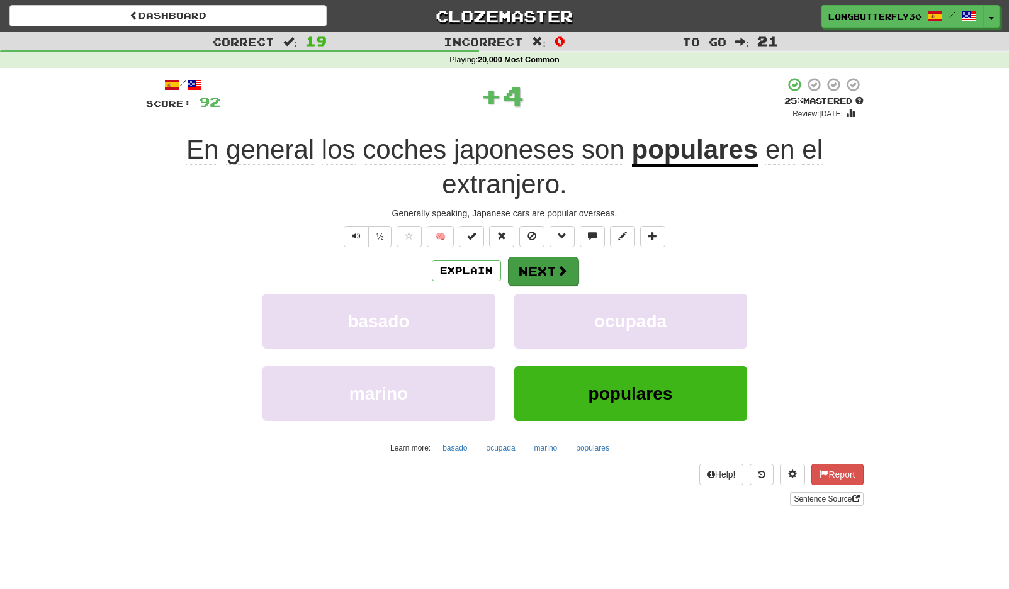
click at [558, 259] on button "Next" at bounding box center [543, 271] width 70 height 29
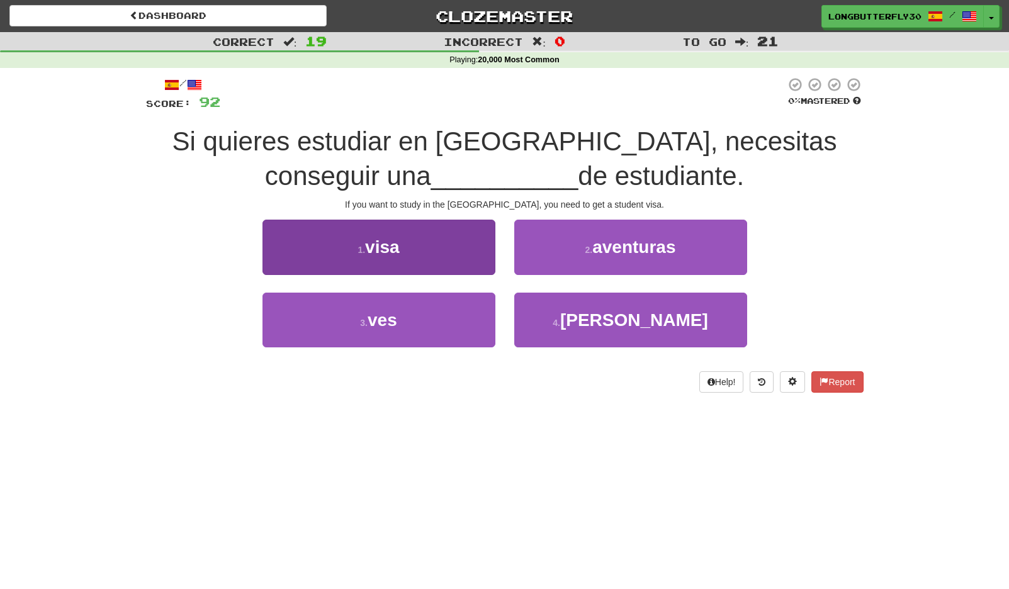
click at [424, 249] on button "1 . visa" at bounding box center [378, 247] width 233 height 55
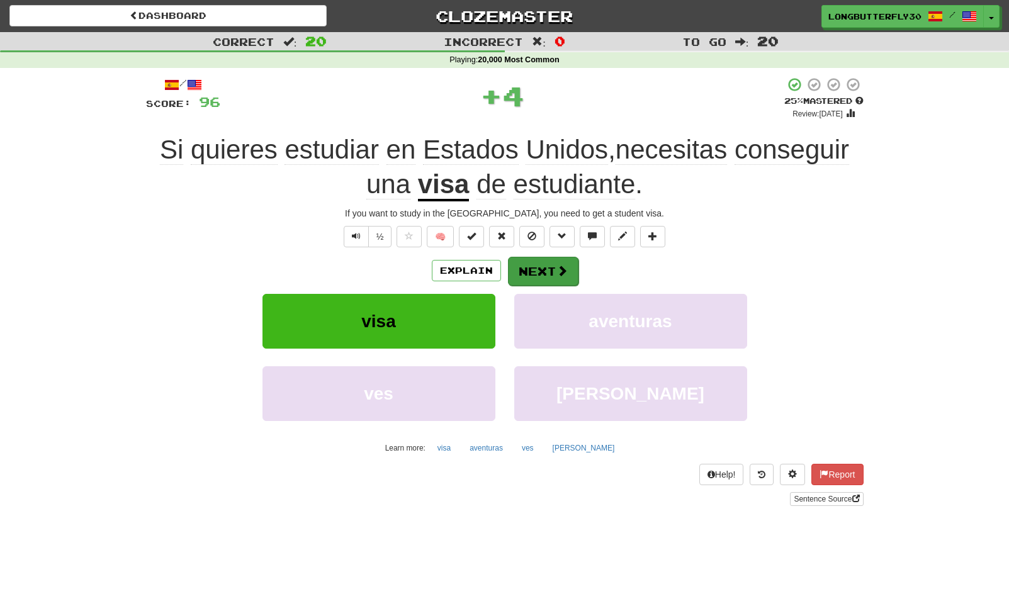
click at [531, 257] on button "Next" at bounding box center [543, 271] width 70 height 29
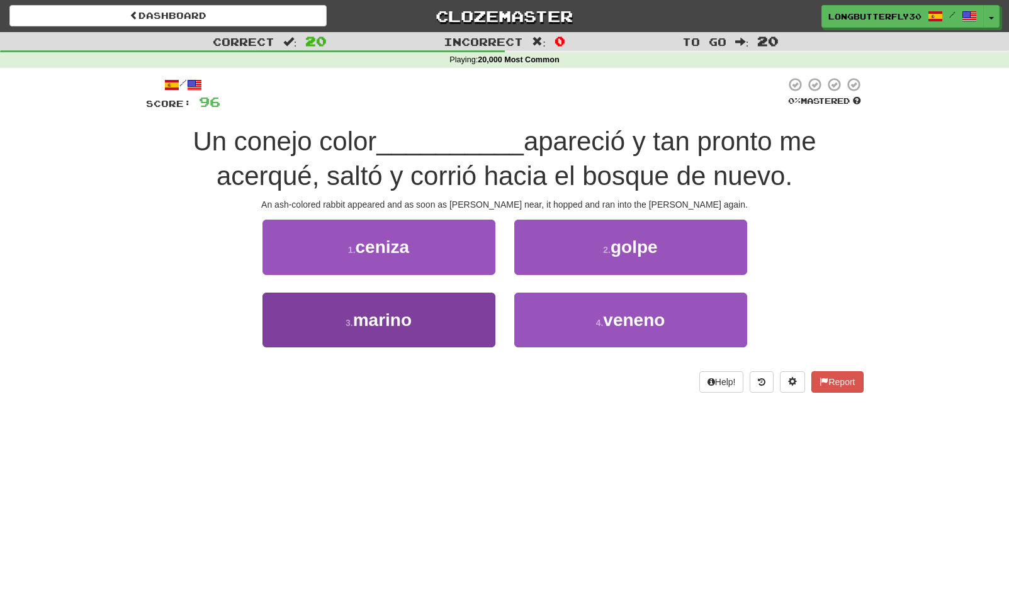
click at [432, 325] on button "3 . [PERSON_NAME]" at bounding box center [378, 320] width 233 height 55
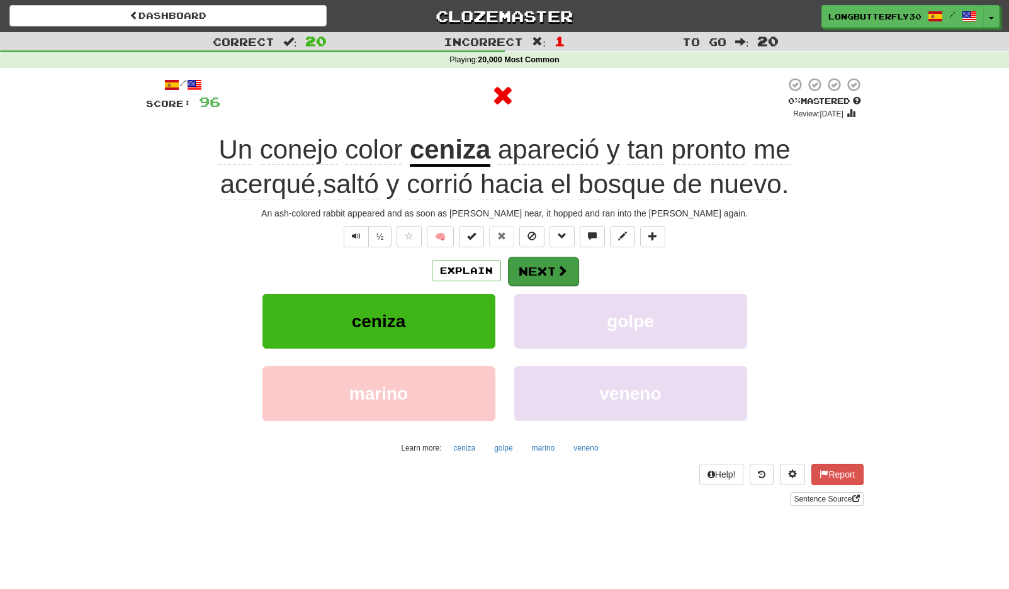
click at [539, 263] on button "Next" at bounding box center [543, 271] width 70 height 29
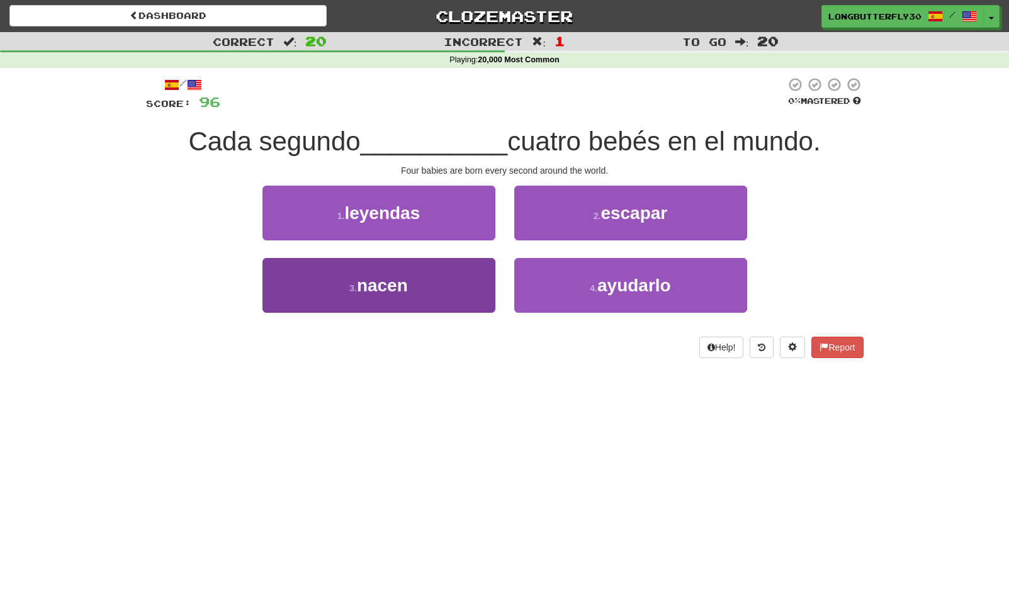
click at [442, 293] on button "3 . nacen" at bounding box center [378, 285] width 233 height 55
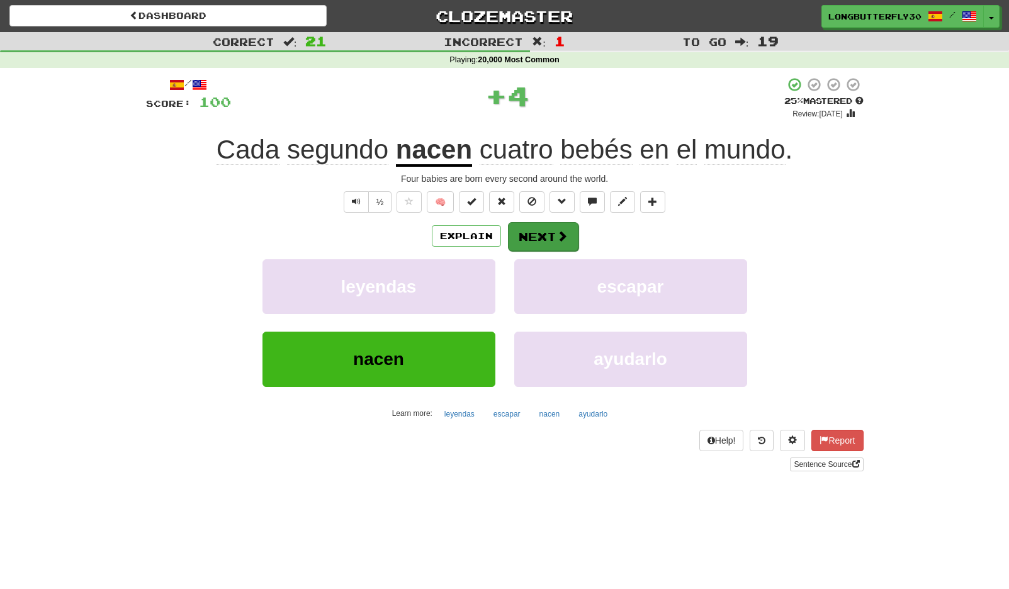
click at [538, 248] on button "Next" at bounding box center [543, 236] width 70 height 29
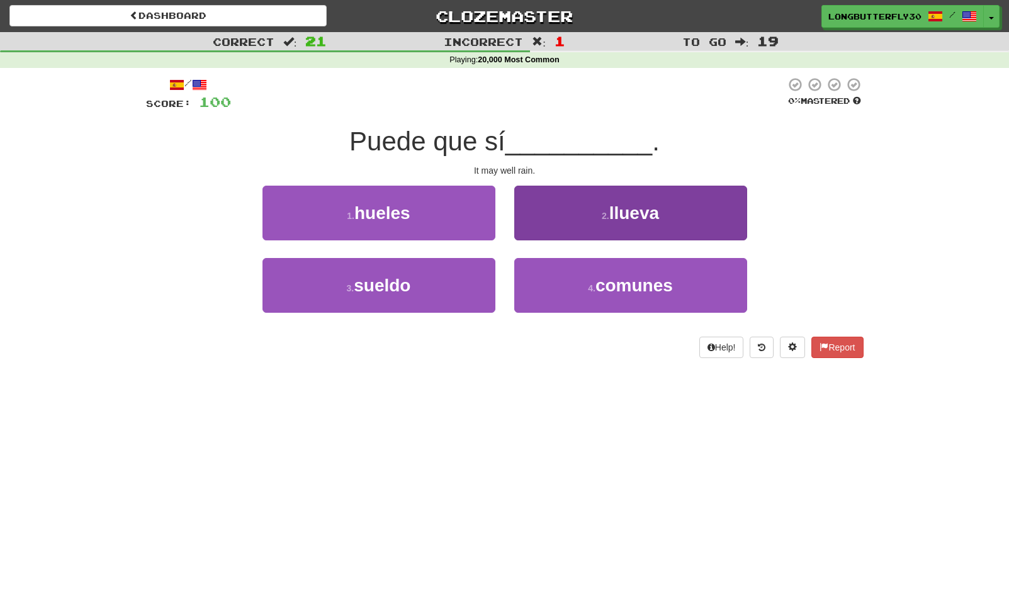
click at [602, 223] on button "2 . llueva" at bounding box center [630, 213] width 233 height 55
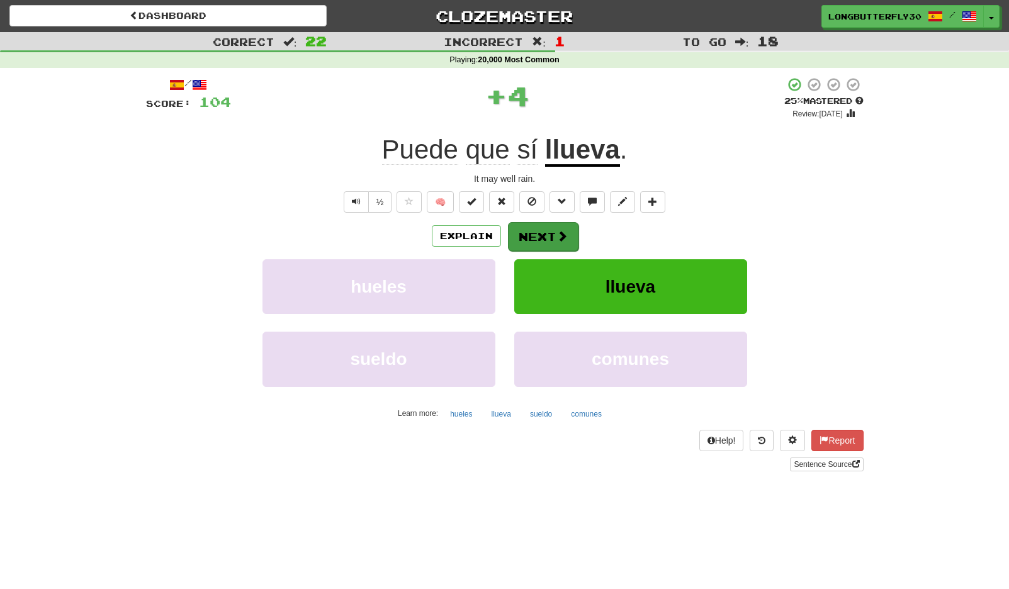
click at [546, 235] on button "Next" at bounding box center [543, 236] width 70 height 29
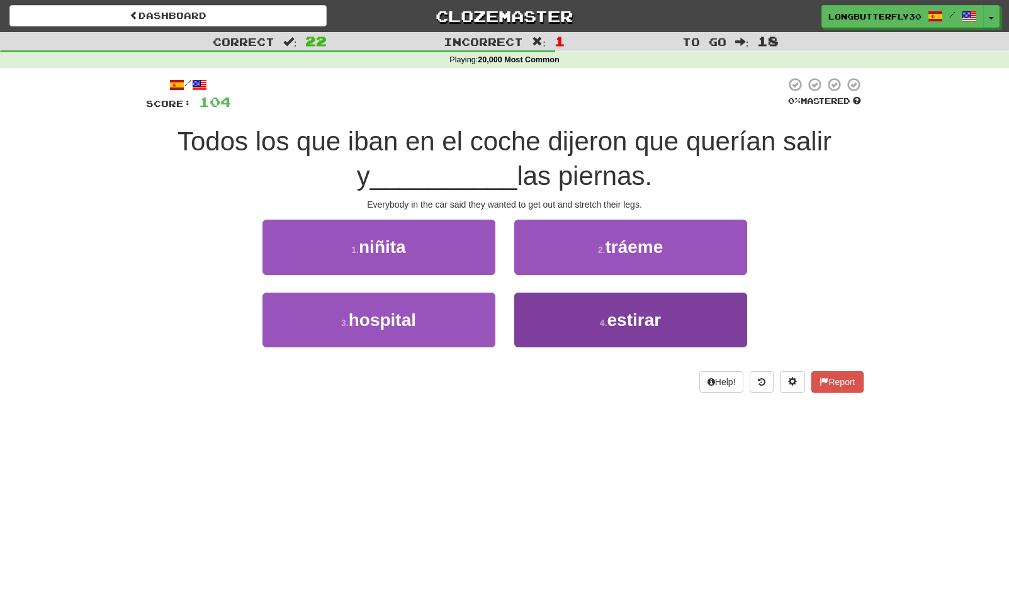
click at [587, 324] on button "4 . estirar" at bounding box center [630, 320] width 233 height 55
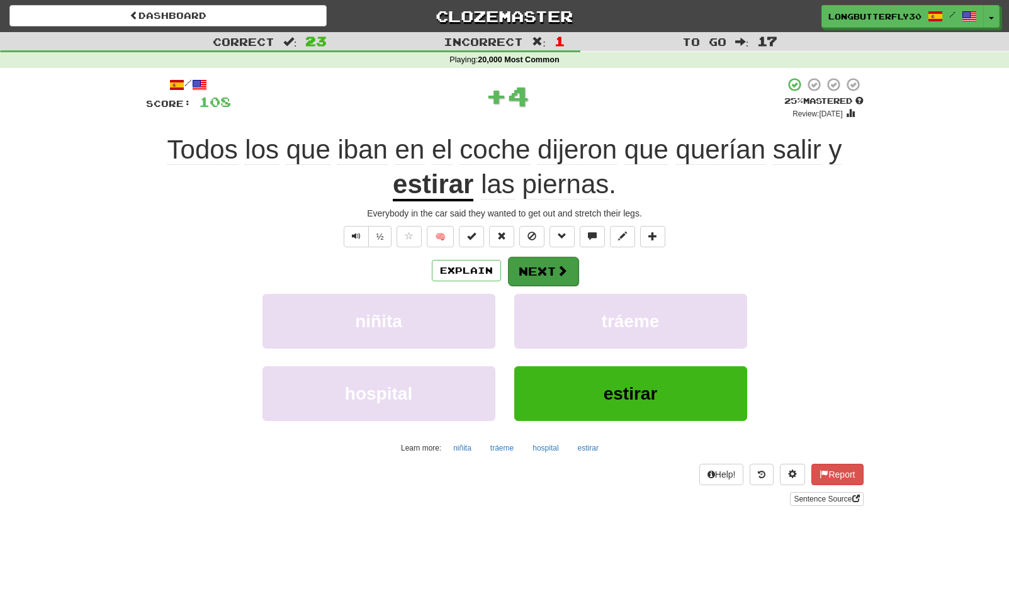
click at [563, 265] on span at bounding box center [561, 270] width 11 height 11
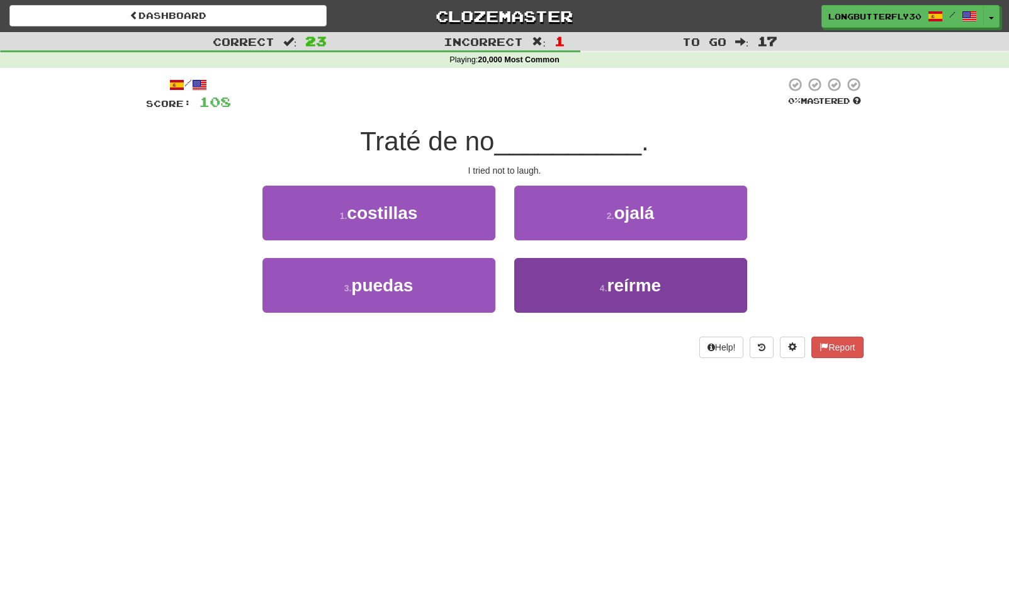
click at [572, 283] on button "4 . reírme" at bounding box center [630, 285] width 233 height 55
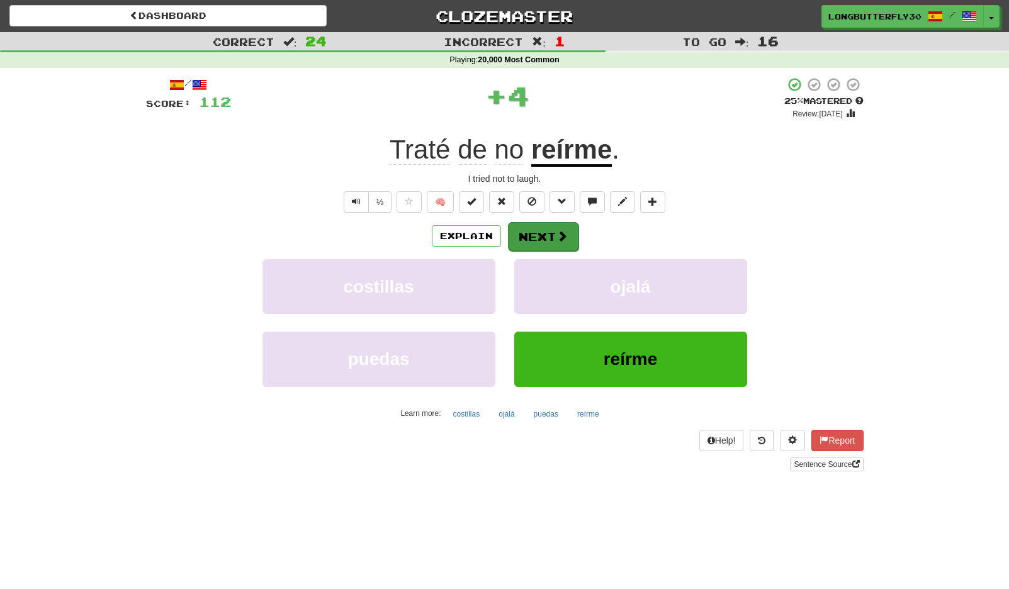
click at [562, 236] on span at bounding box center [561, 235] width 11 height 11
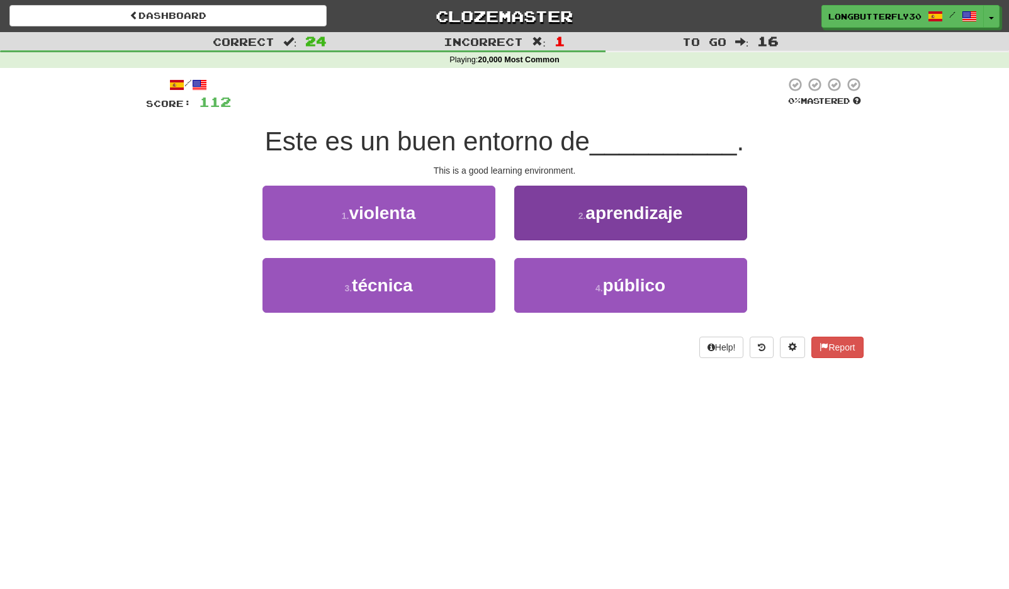
click at [689, 206] on button "2 . aprendizaje" at bounding box center [630, 213] width 233 height 55
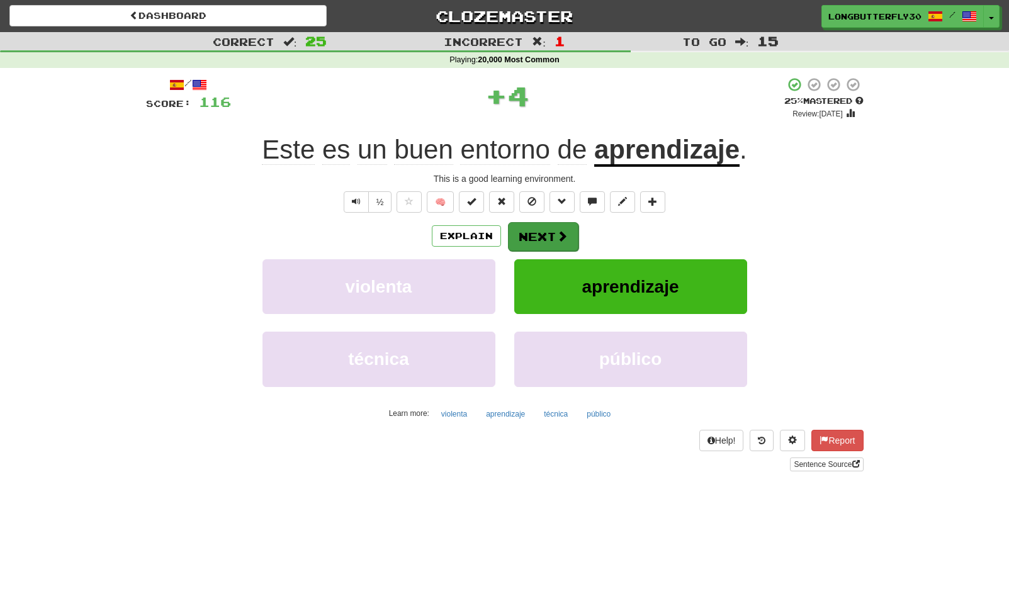
click at [568, 236] on button "Next" at bounding box center [543, 236] width 70 height 29
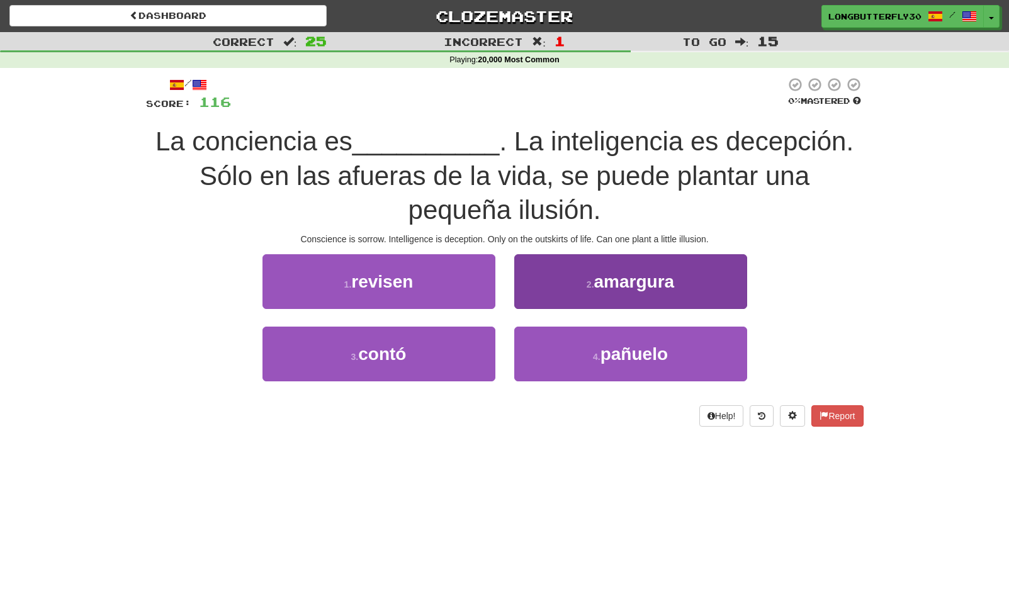
click at [609, 353] on span "pañuelo" at bounding box center [633, 354] width 67 height 20
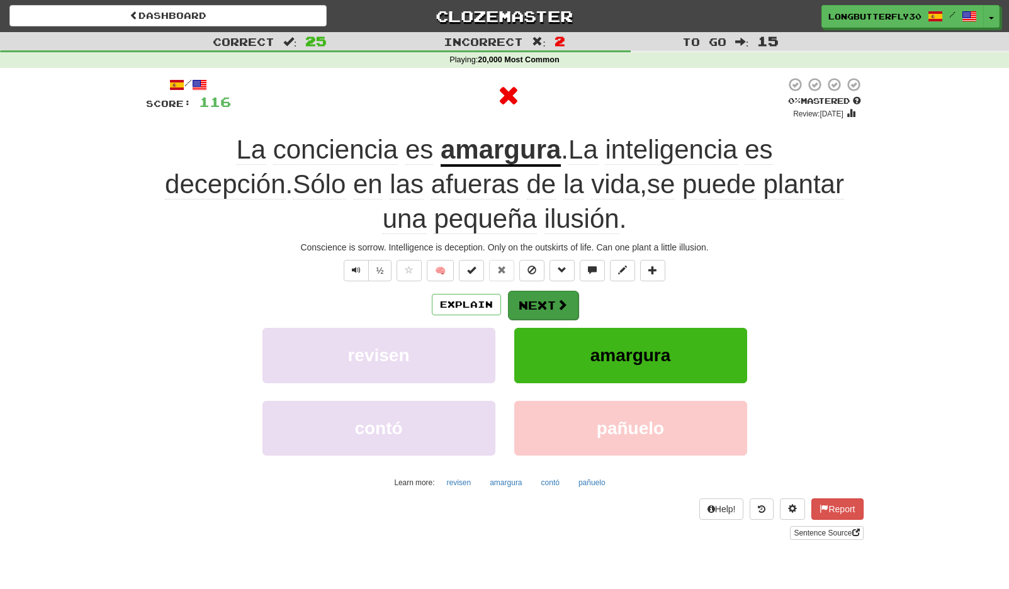
click at [549, 308] on button "Next" at bounding box center [543, 305] width 70 height 29
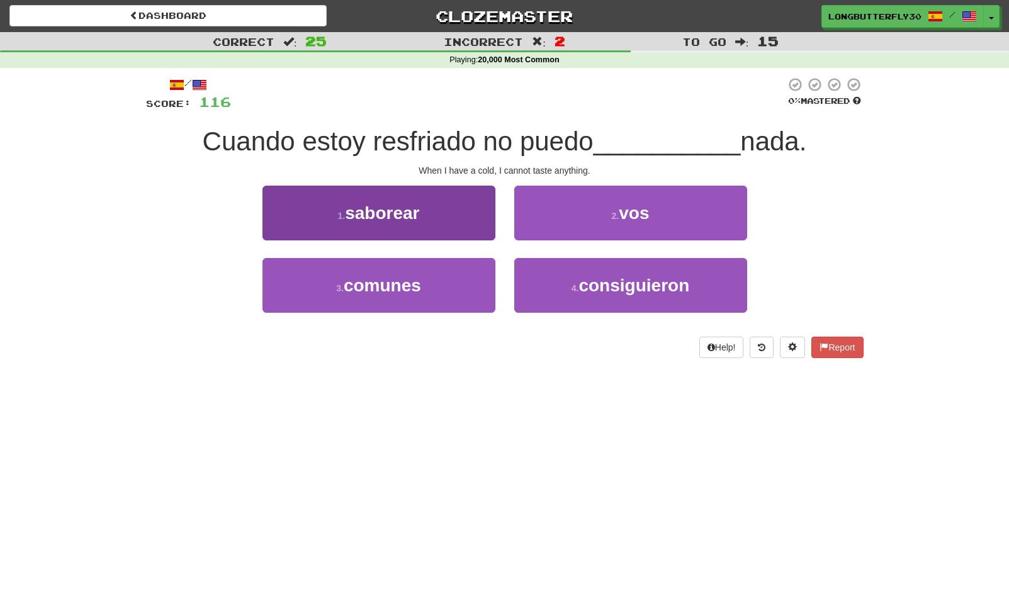
click at [463, 203] on button "1 . saborear" at bounding box center [378, 213] width 233 height 55
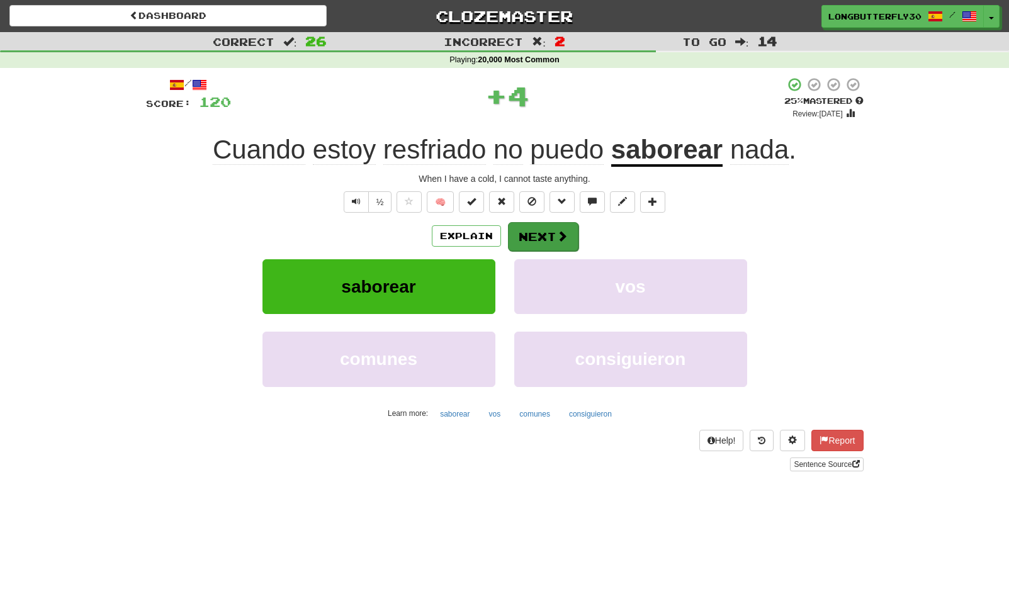
click at [528, 235] on button "Next" at bounding box center [543, 236] width 70 height 29
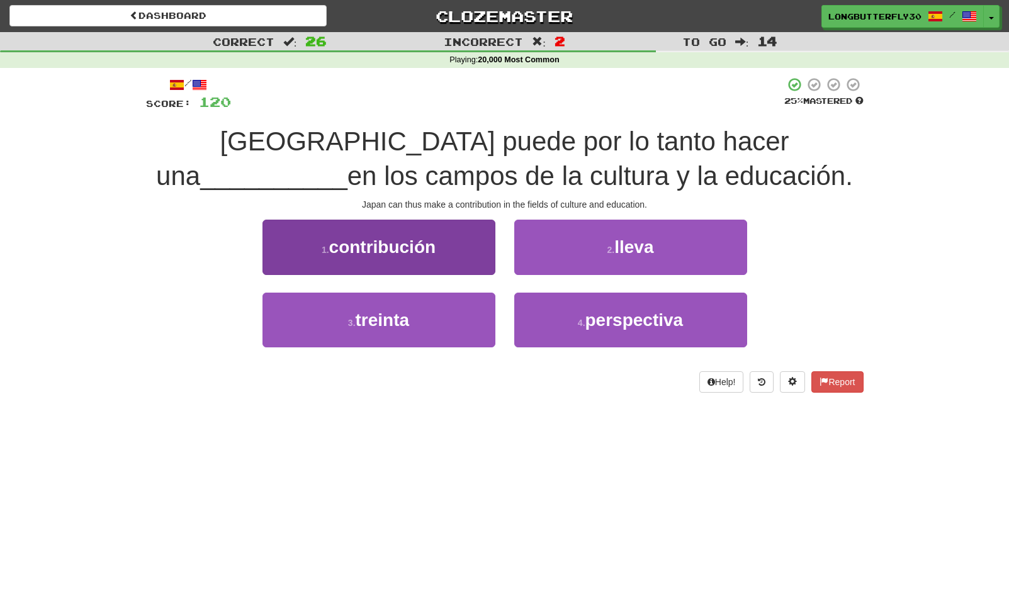
click at [438, 244] on button "1 . contribución" at bounding box center [378, 247] width 233 height 55
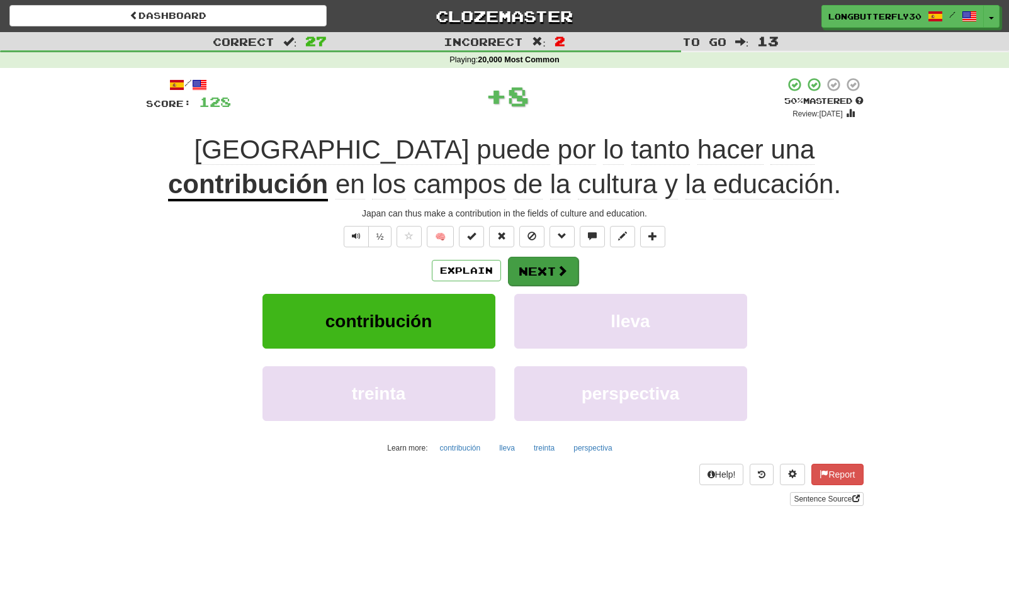
click at [533, 271] on button "Next" at bounding box center [543, 271] width 70 height 29
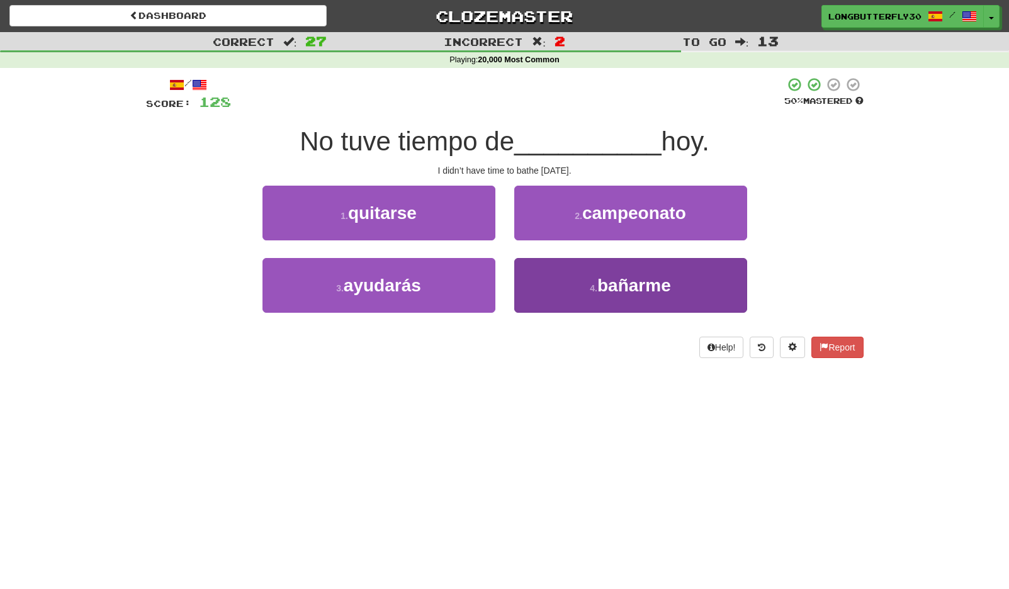
click at [563, 282] on button "4 . bañarme" at bounding box center [630, 285] width 233 height 55
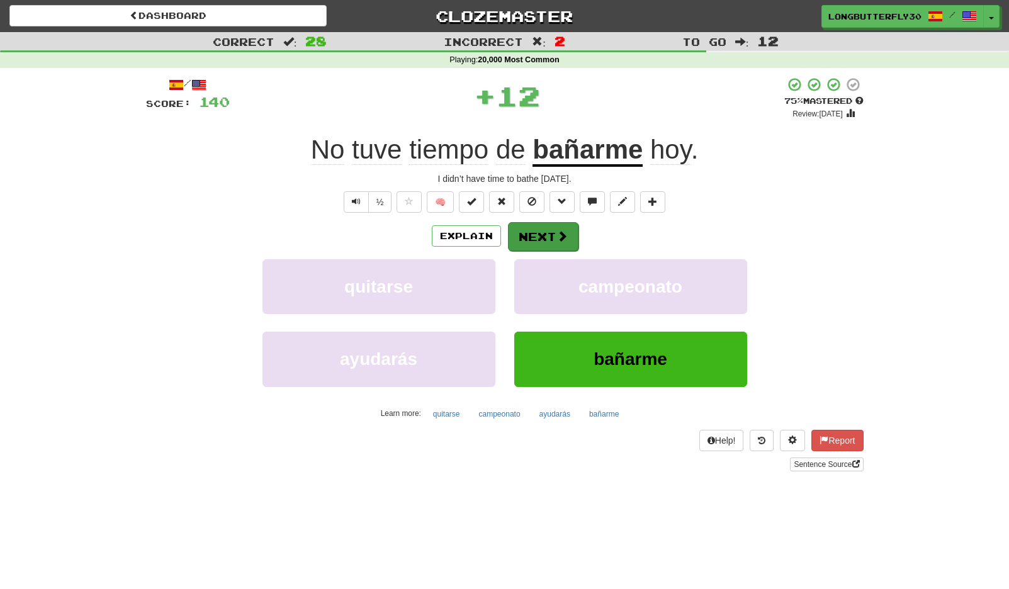
click at [546, 239] on button "Next" at bounding box center [543, 236] width 70 height 29
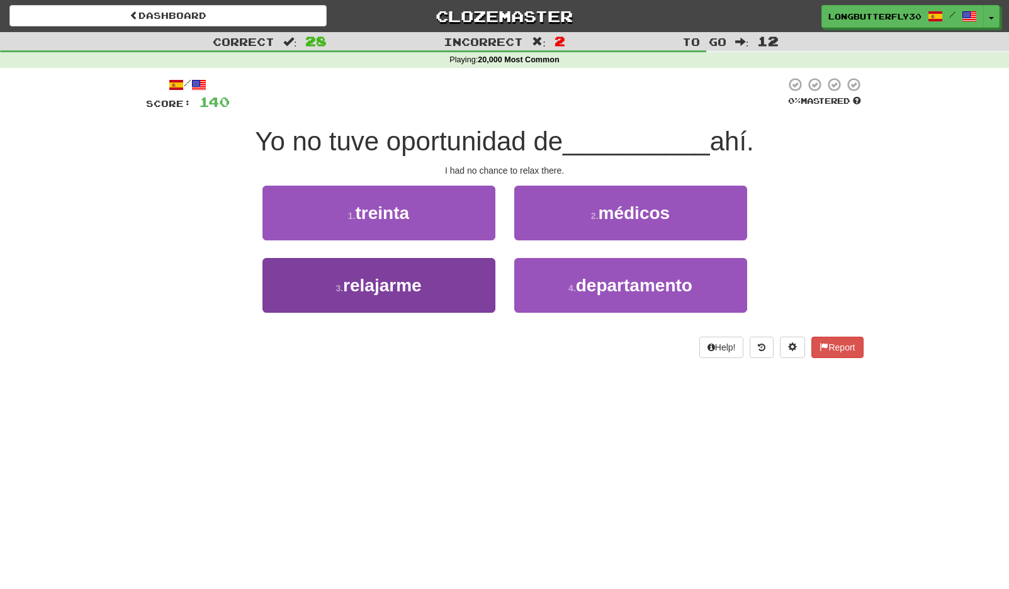
click at [452, 290] on button "3 . relajarme" at bounding box center [378, 285] width 233 height 55
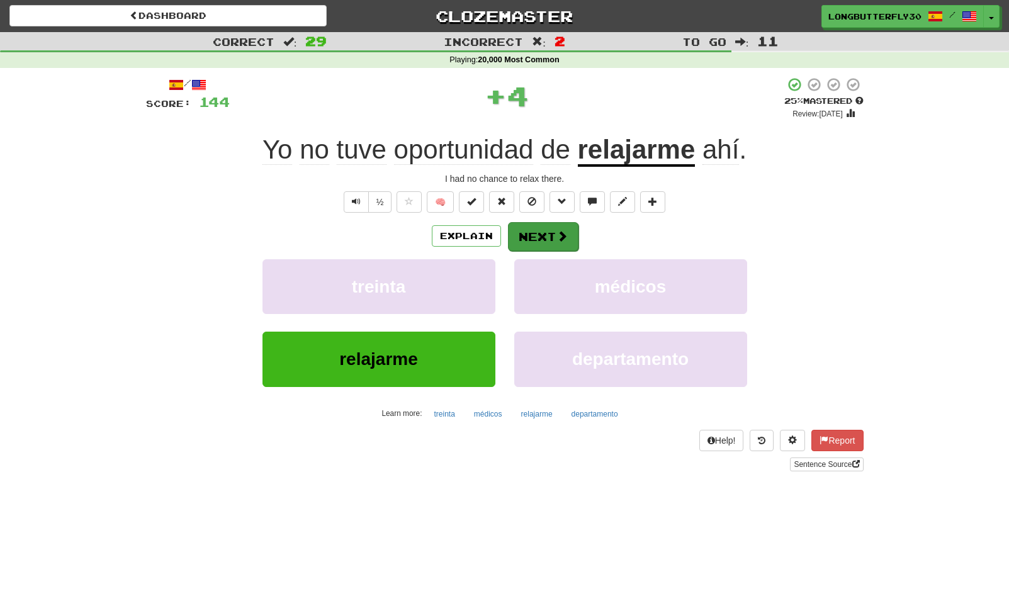
click at [547, 233] on button "Next" at bounding box center [543, 236] width 70 height 29
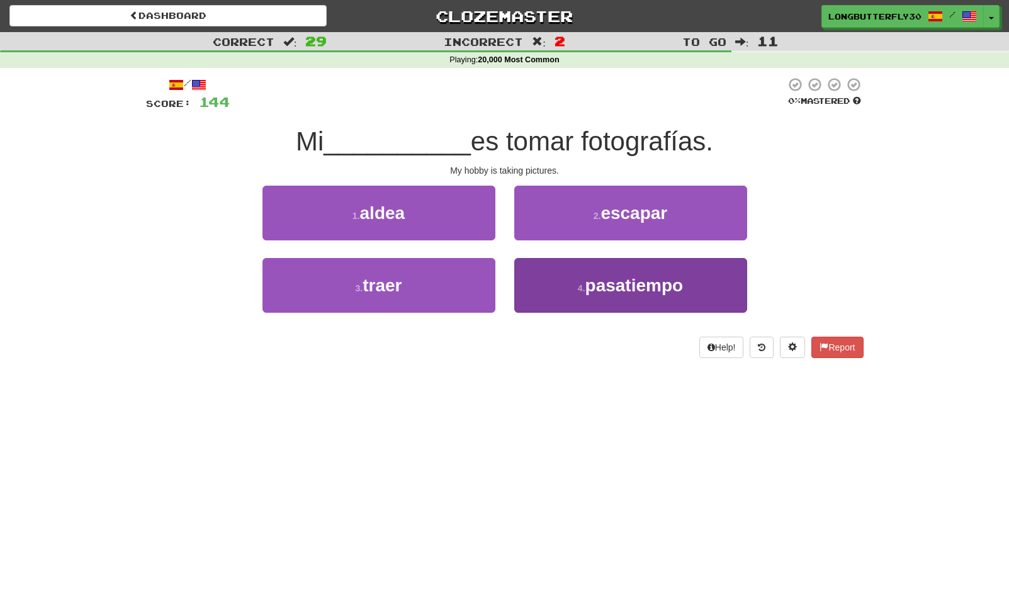
click at [589, 284] on span "pasatiempo" at bounding box center [634, 286] width 98 height 20
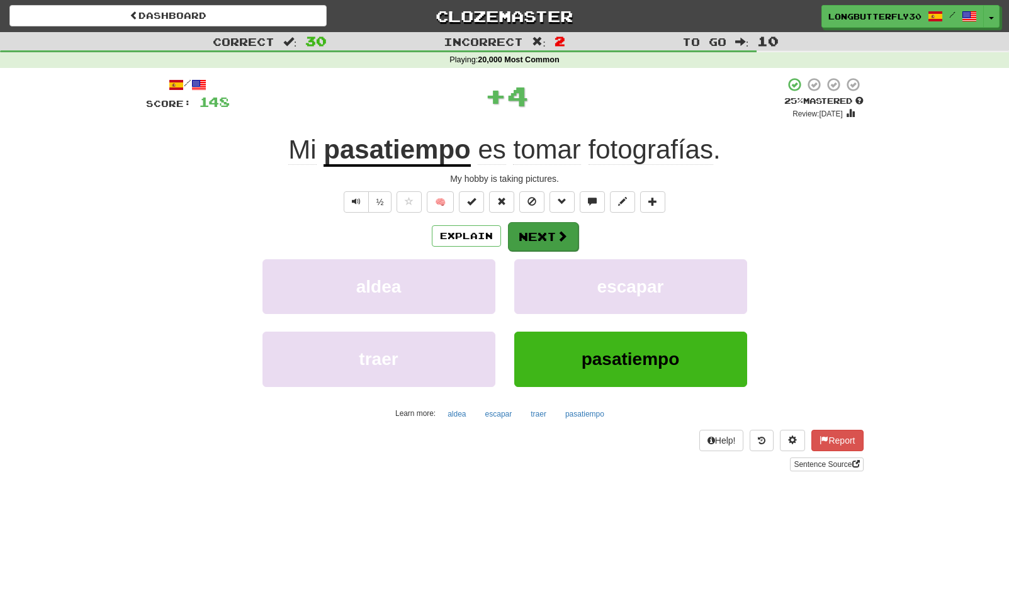
click at [566, 235] on span at bounding box center [561, 235] width 11 height 11
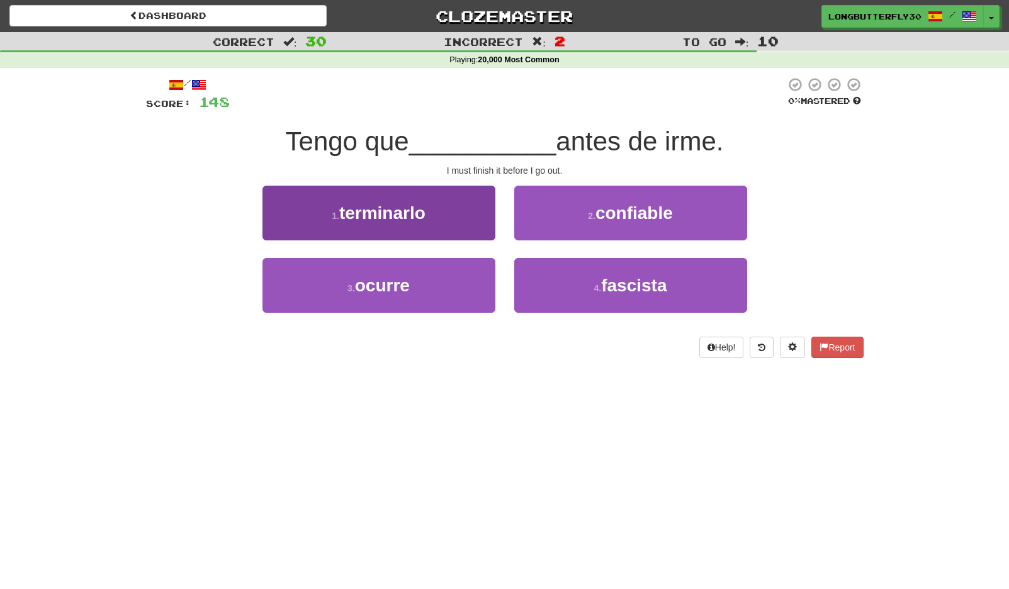
click at [452, 213] on button "1 . terminarlo" at bounding box center [378, 213] width 233 height 55
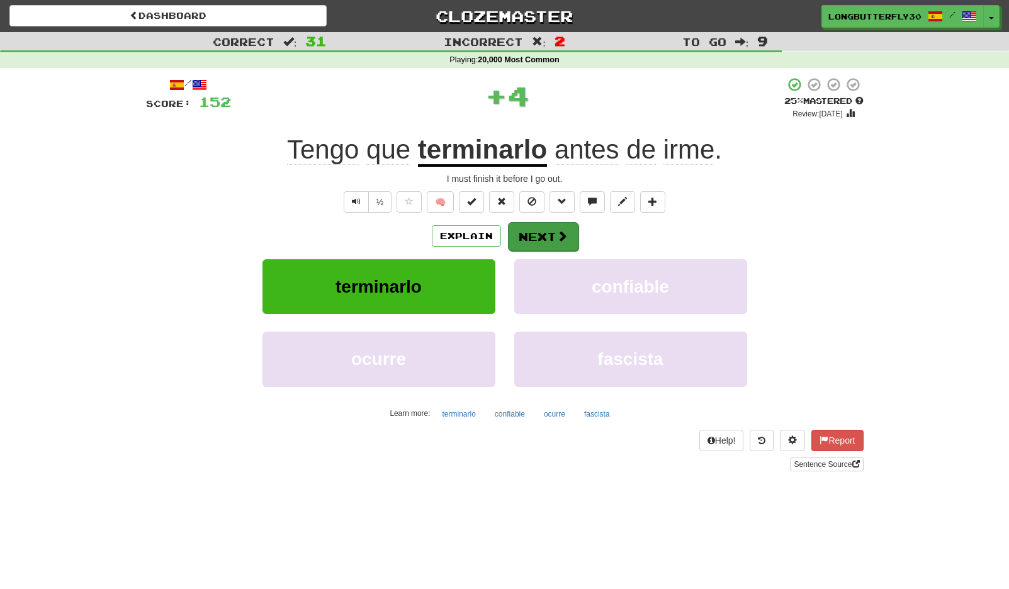
click at [548, 233] on button "Next" at bounding box center [543, 236] width 70 height 29
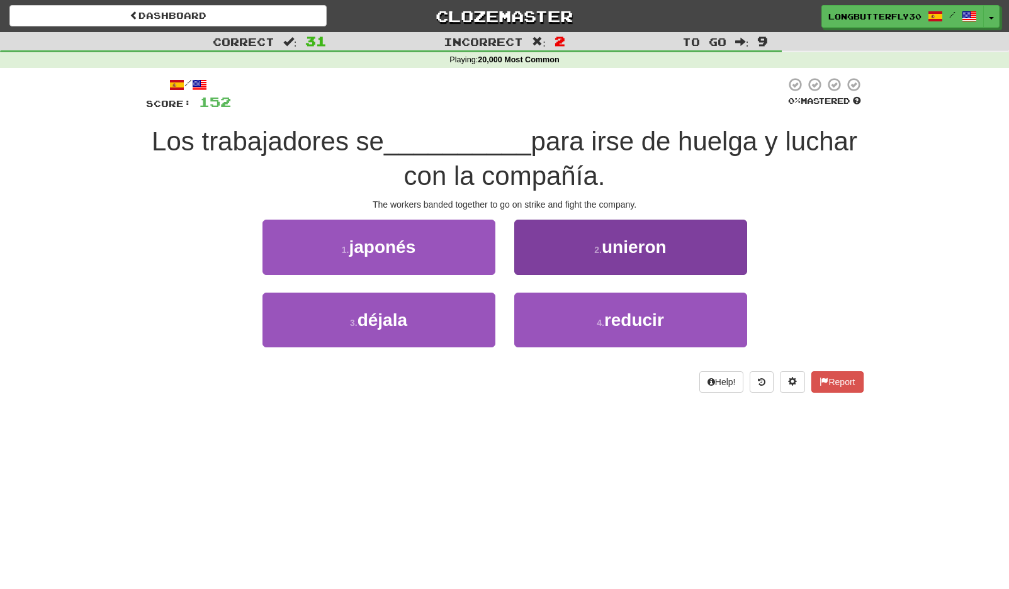
click at [572, 245] on button "2 . unieron" at bounding box center [630, 247] width 233 height 55
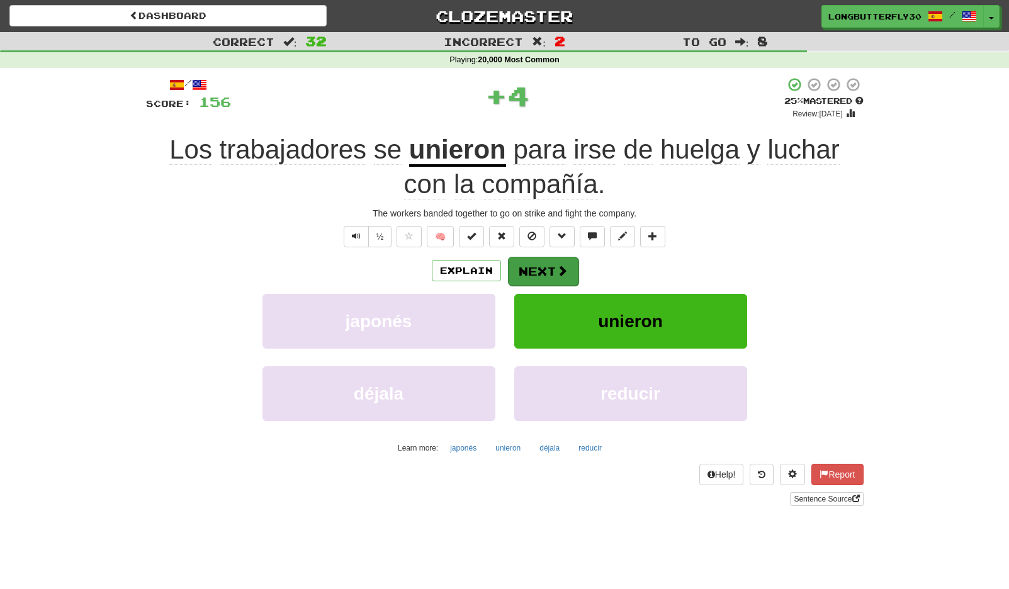
click at [541, 261] on button "Next" at bounding box center [543, 271] width 70 height 29
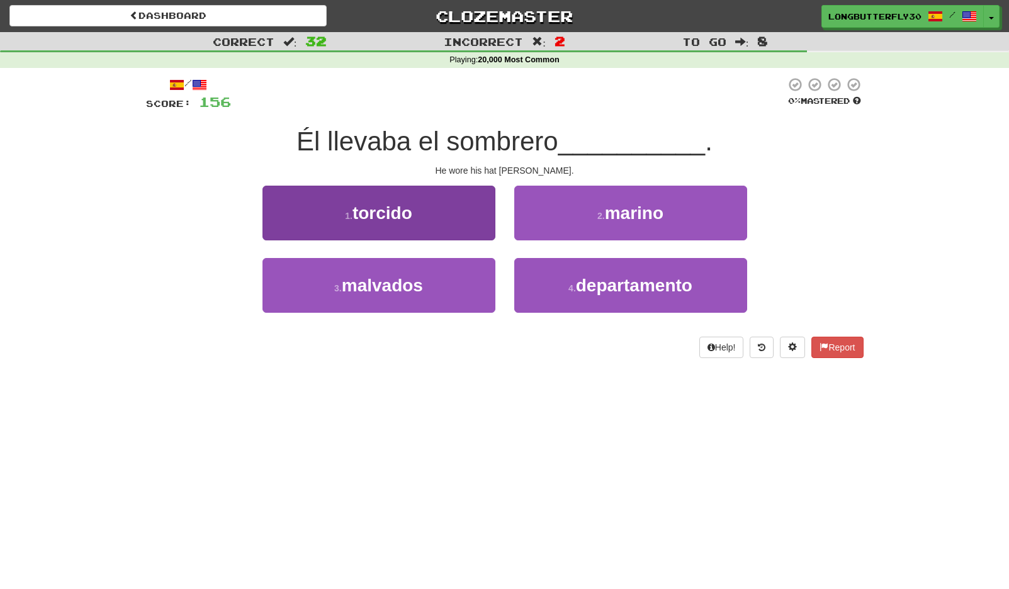
click at [470, 216] on button "1 . torcido" at bounding box center [378, 213] width 233 height 55
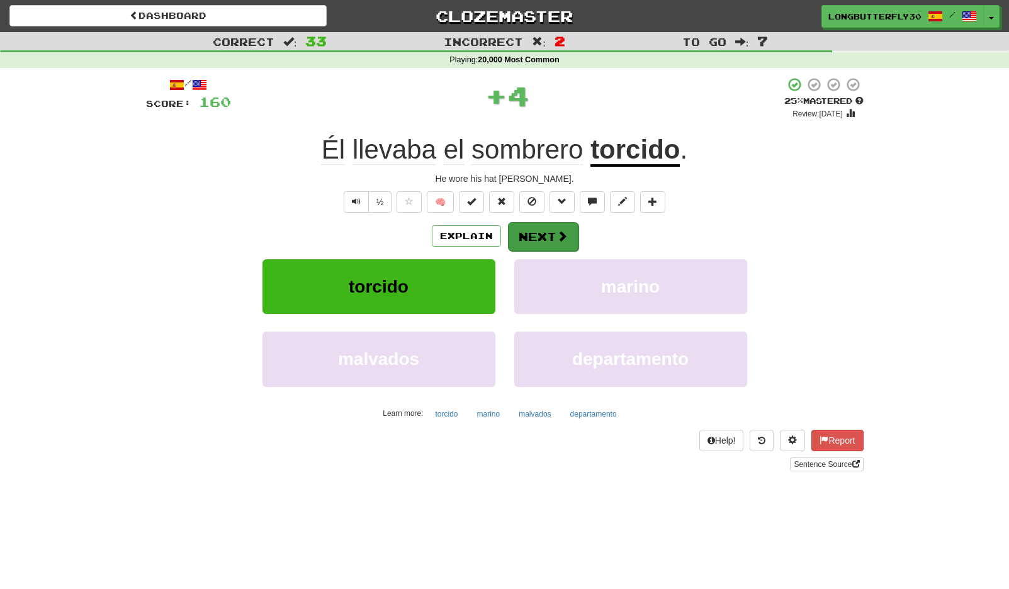
click at [543, 230] on button "Next" at bounding box center [543, 236] width 70 height 29
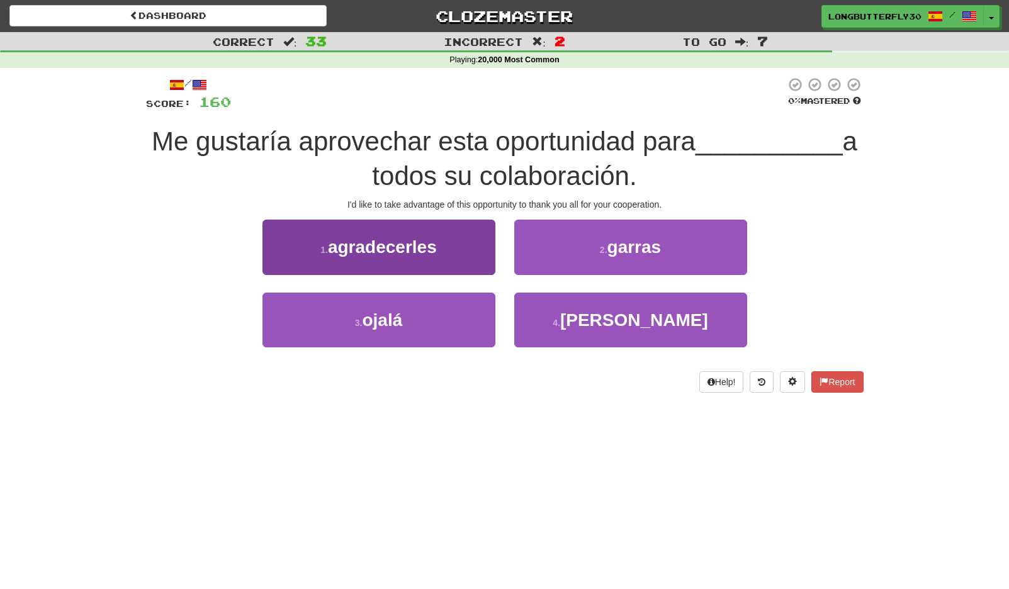
click at [460, 243] on button "1 . agradecerles" at bounding box center [378, 247] width 233 height 55
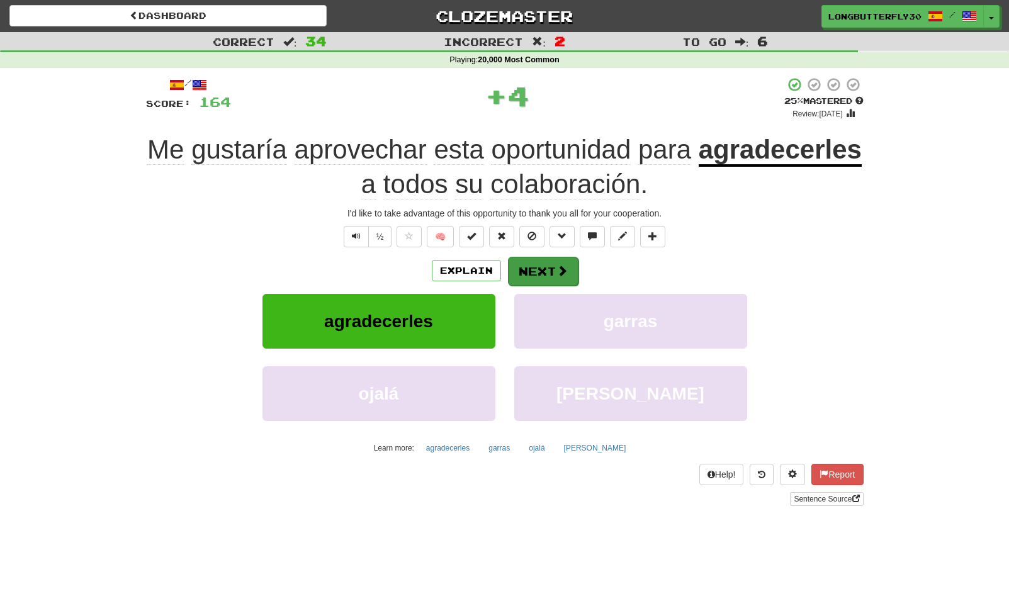
drag, startPoint x: 573, startPoint y: 252, endPoint x: 567, endPoint y: 260, distance: 9.1
click at [569, 258] on div "/ Score: 164 + 4 25 % Mastered Review: 2025-09-18 Me gustaría aprovechar esta o…" at bounding box center [504, 291] width 717 height 428
click at [556, 267] on span at bounding box center [561, 270] width 11 height 11
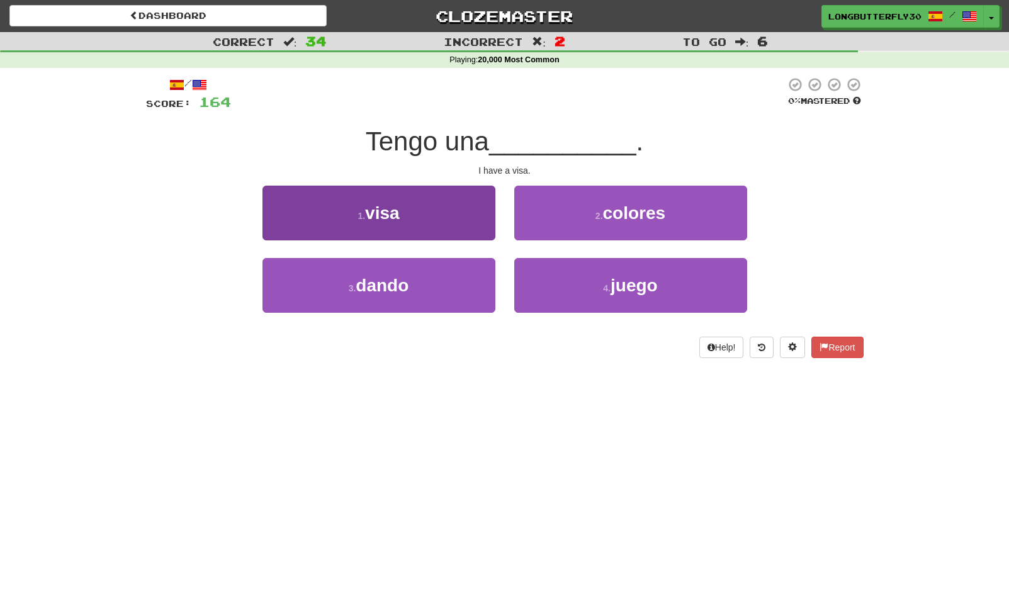
click at [468, 228] on button "1 . visa" at bounding box center [378, 213] width 233 height 55
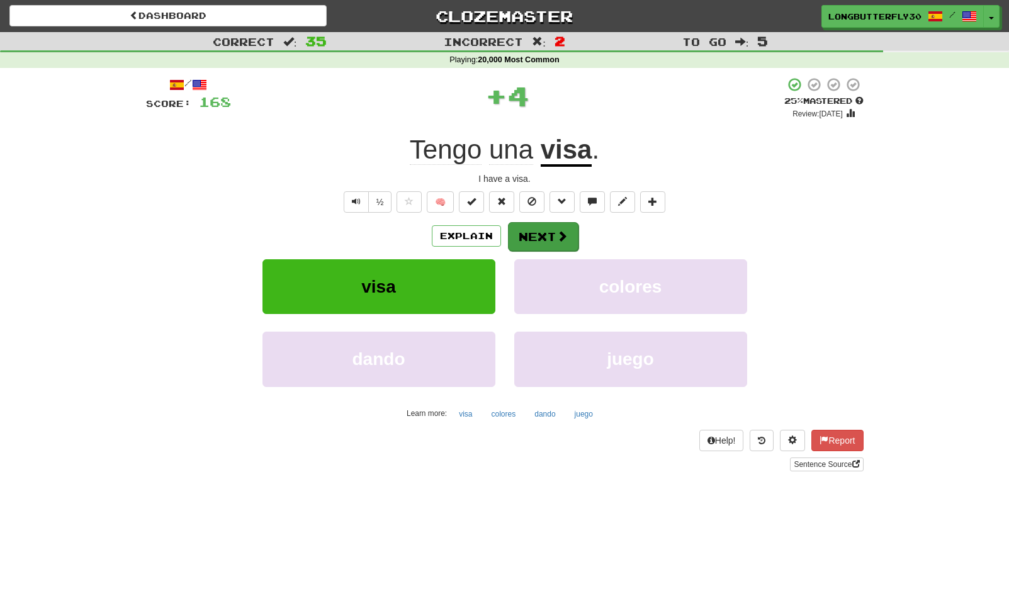
click at [549, 234] on button "Next" at bounding box center [543, 236] width 70 height 29
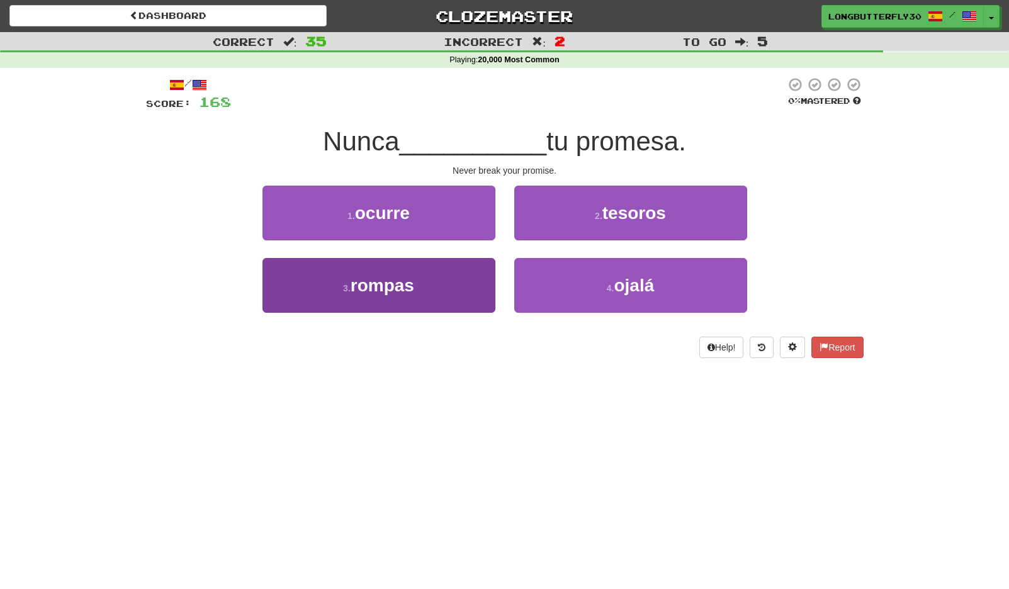
click at [465, 279] on button "3 . rompas" at bounding box center [378, 285] width 233 height 55
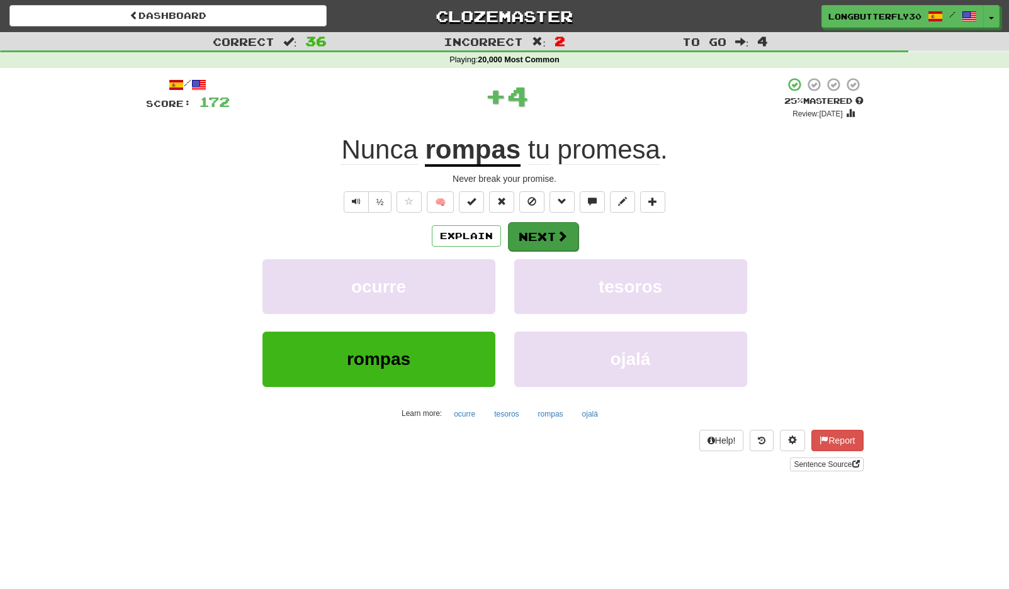
drag, startPoint x: 503, startPoint y: 235, endPoint x: 525, endPoint y: 236, distance: 22.0
click at [508, 235] on div "Explain Next" at bounding box center [504, 235] width 717 height 29
click at [525, 236] on button "Next" at bounding box center [543, 236] width 70 height 29
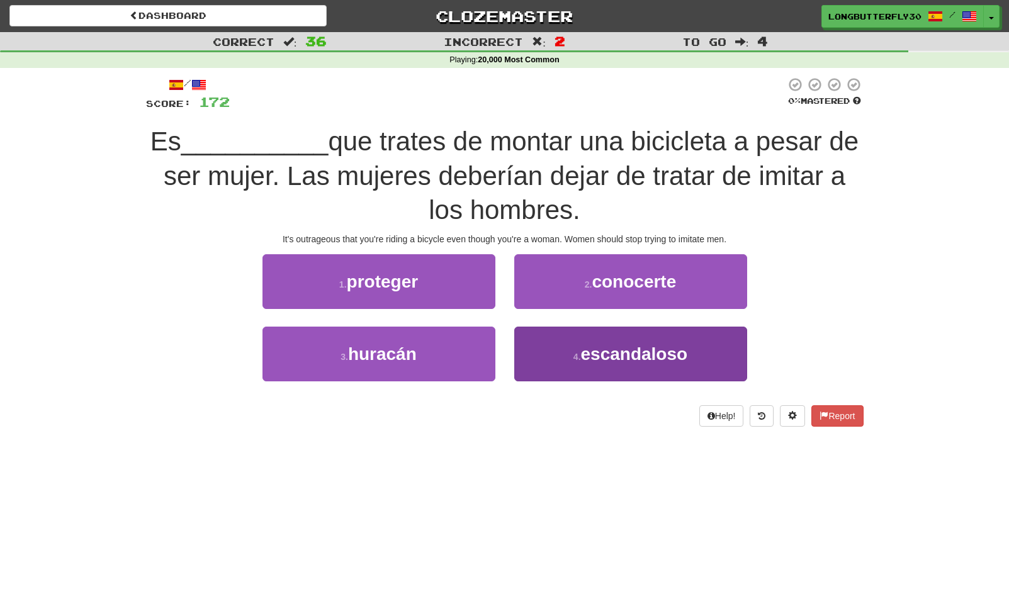
click at [583, 351] on span "escandaloso" at bounding box center [634, 354] width 107 height 20
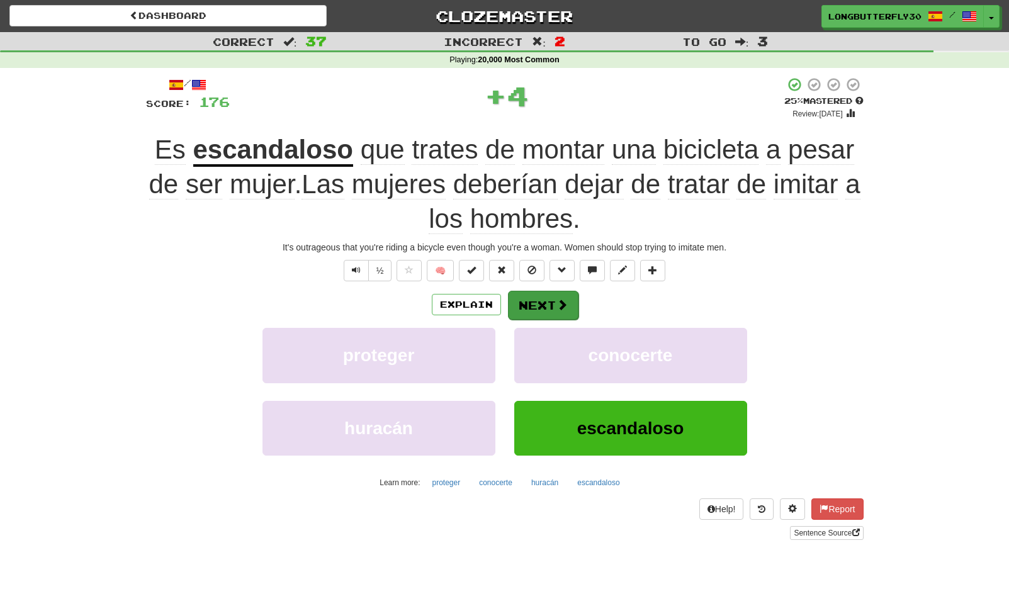
click at [544, 296] on button "Next" at bounding box center [543, 305] width 70 height 29
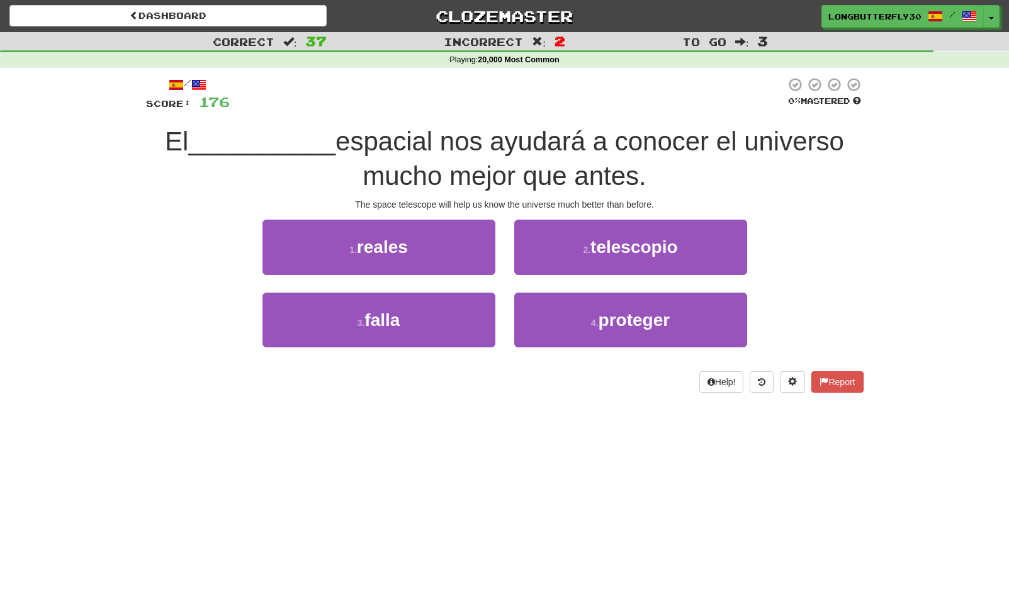
click at [587, 272] on div "2 . telescopio" at bounding box center [631, 256] width 252 height 72
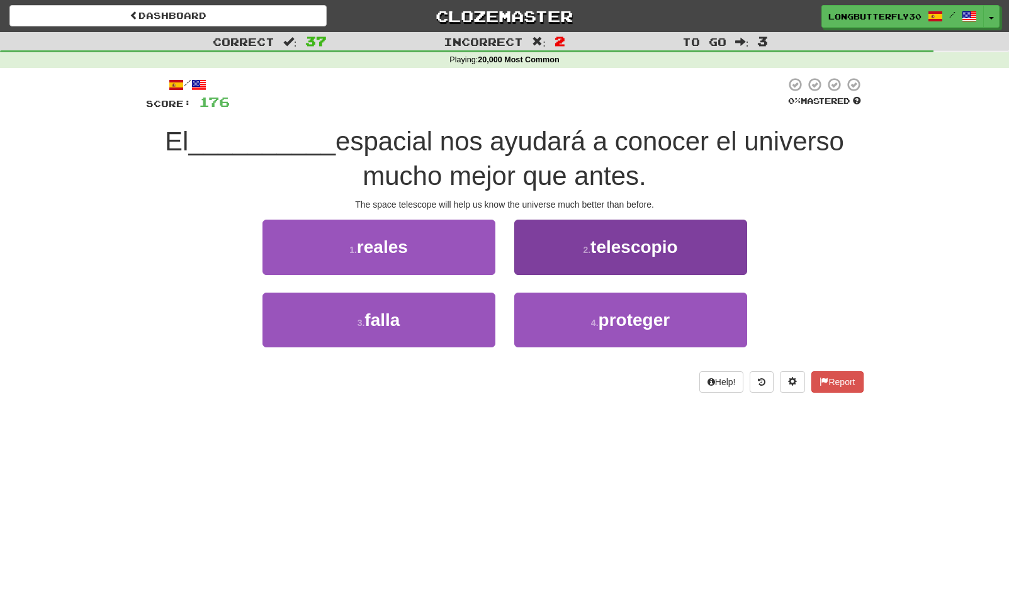
click at [566, 252] on button "2 . telescopio" at bounding box center [630, 247] width 233 height 55
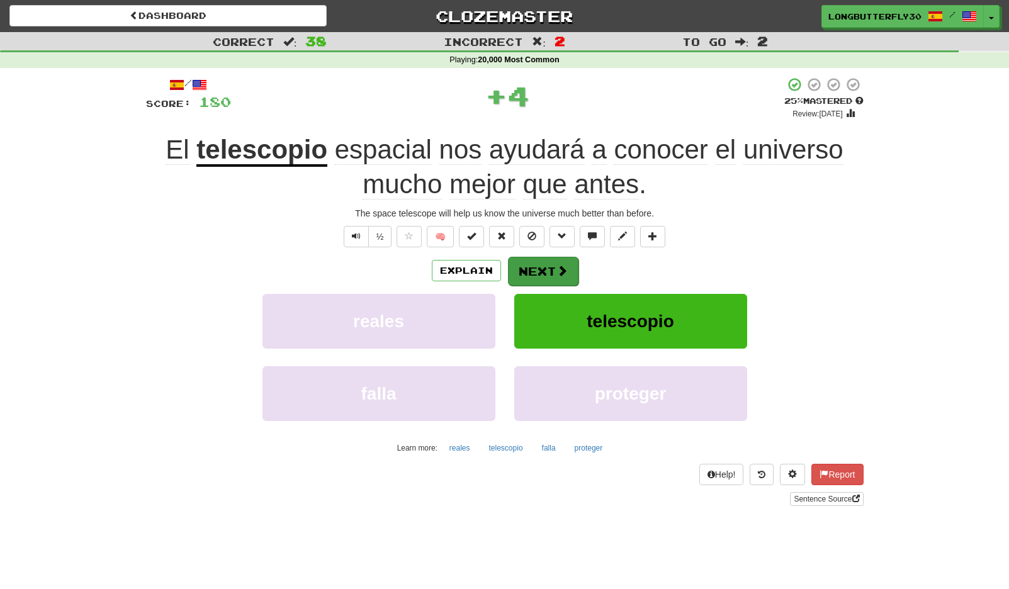
click at [530, 257] on button "Next" at bounding box center [543, 271] width 70 height 29
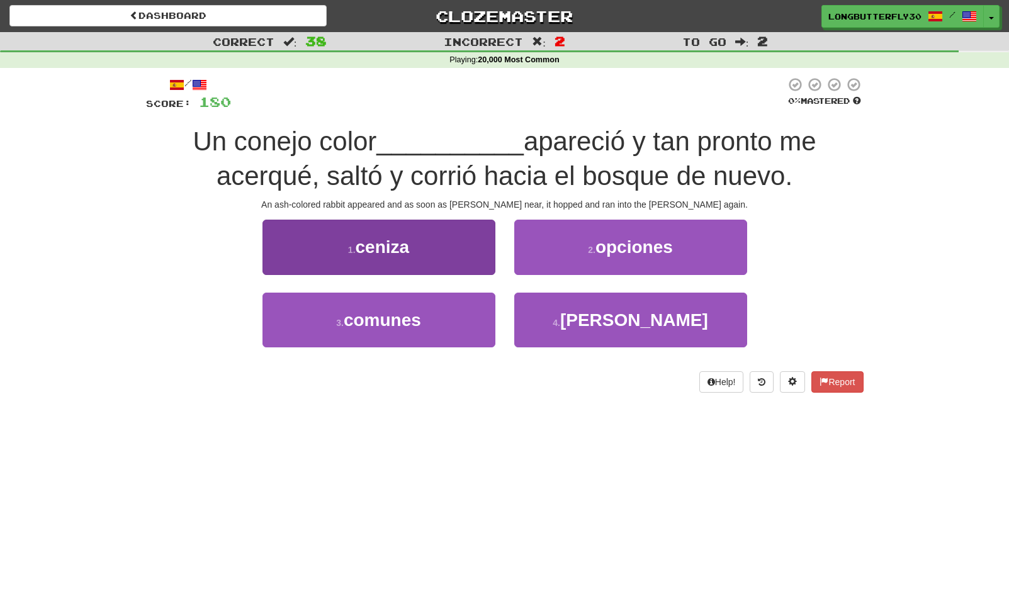
click at [471, 262] on button "1 . ceniza" at bounding box center [378, 247] width 233 height 55
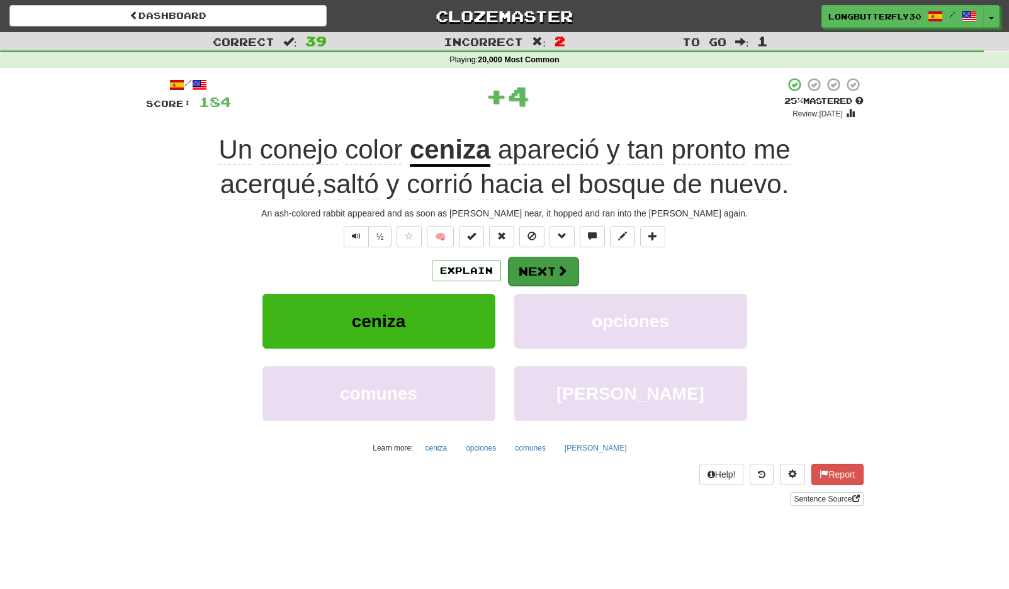
click at [573, 277] on button "Next" at bounding box center [543, 271] width 70 height 29
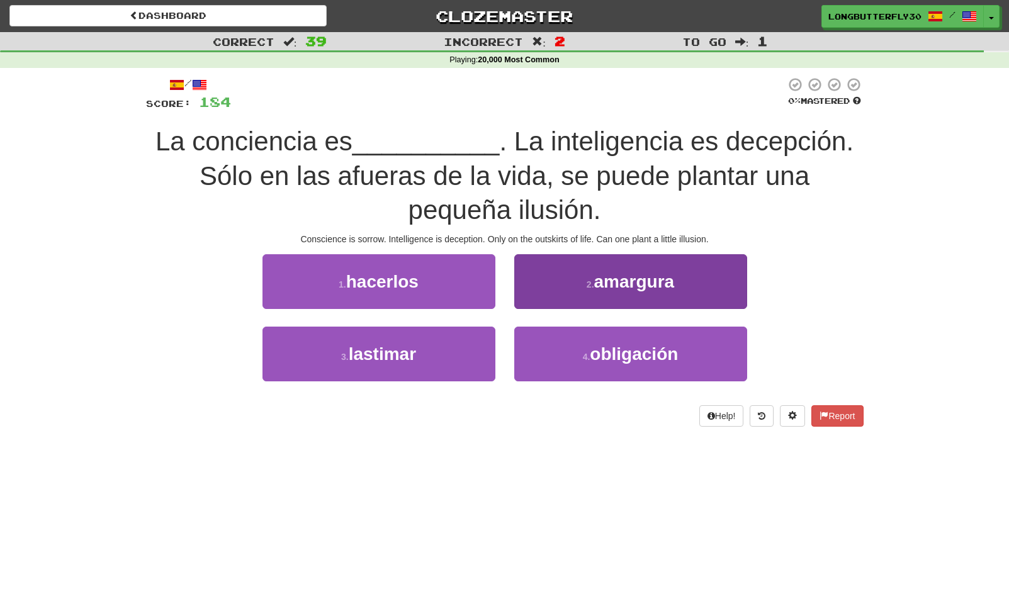
click at [579, 293] on button "2 . amargura" at bounding box center [630, 281] width 233 height 55
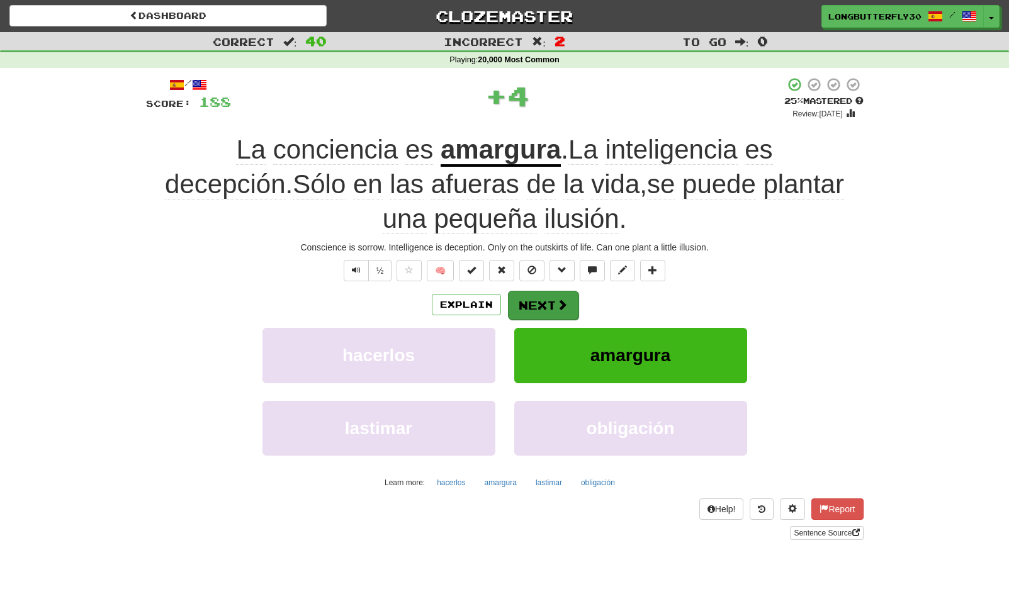
click at [550, 315] on button "Next" at bounding box center [543, 305] width 70 height 29
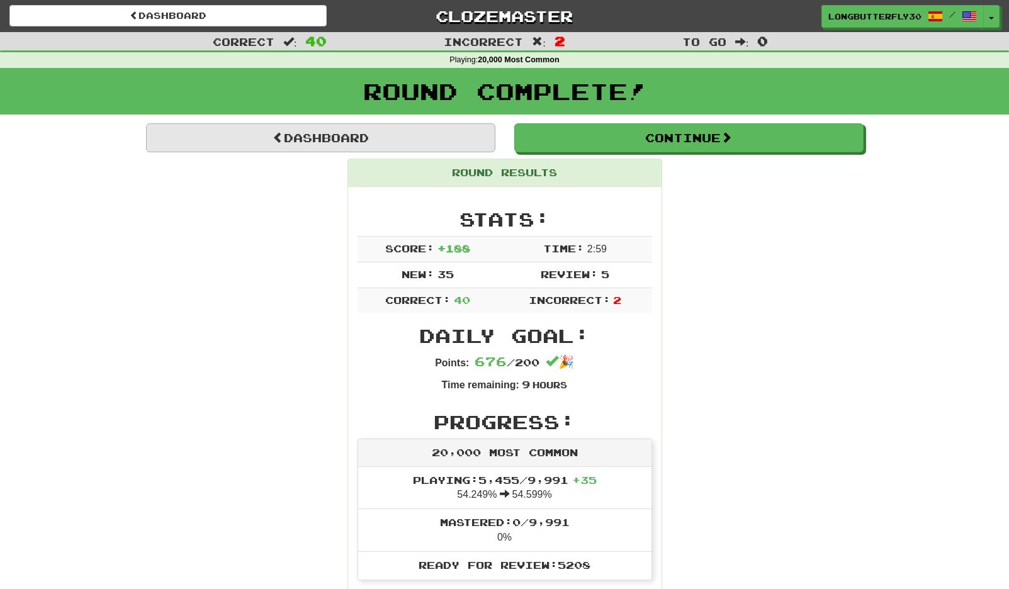
click at [421, 140] on link "Dashboard" at bounding box center [320, 137] width 349 height 29
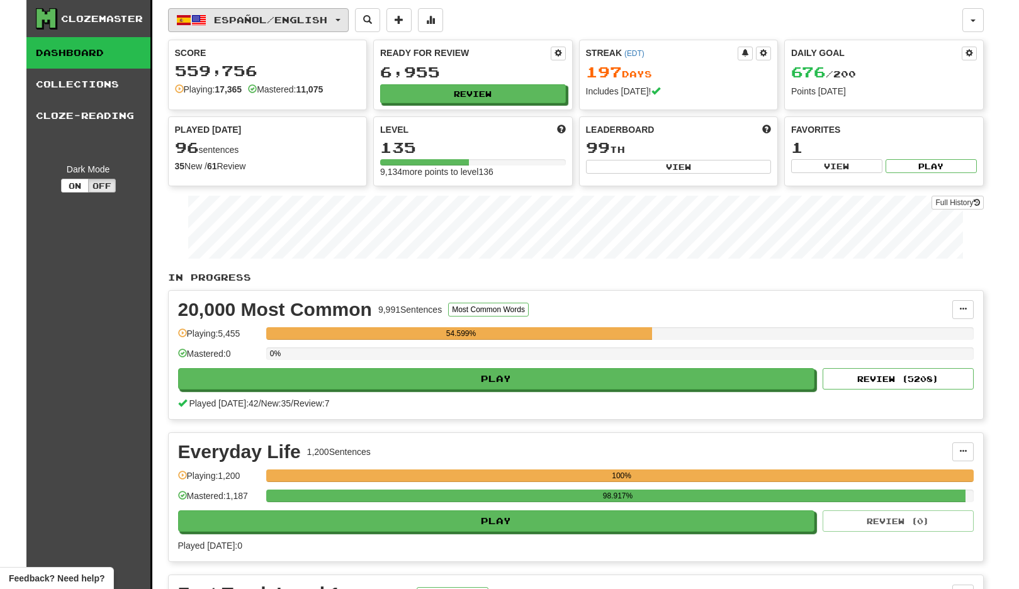
click at [315, 17] on span "Español / English" at bounding box center [270, 19] width 113 height 11
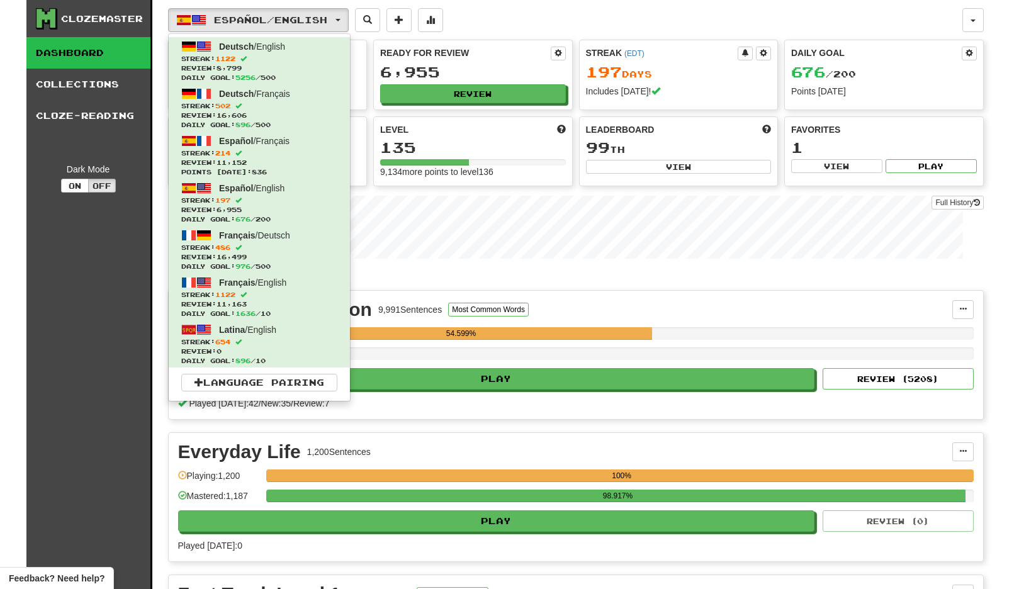
click at [668, 283] on p "In Progress" at bounding box center [575, 277] width 815 height 13
